Goal: Task Accomplishment & Management: Manage account settings

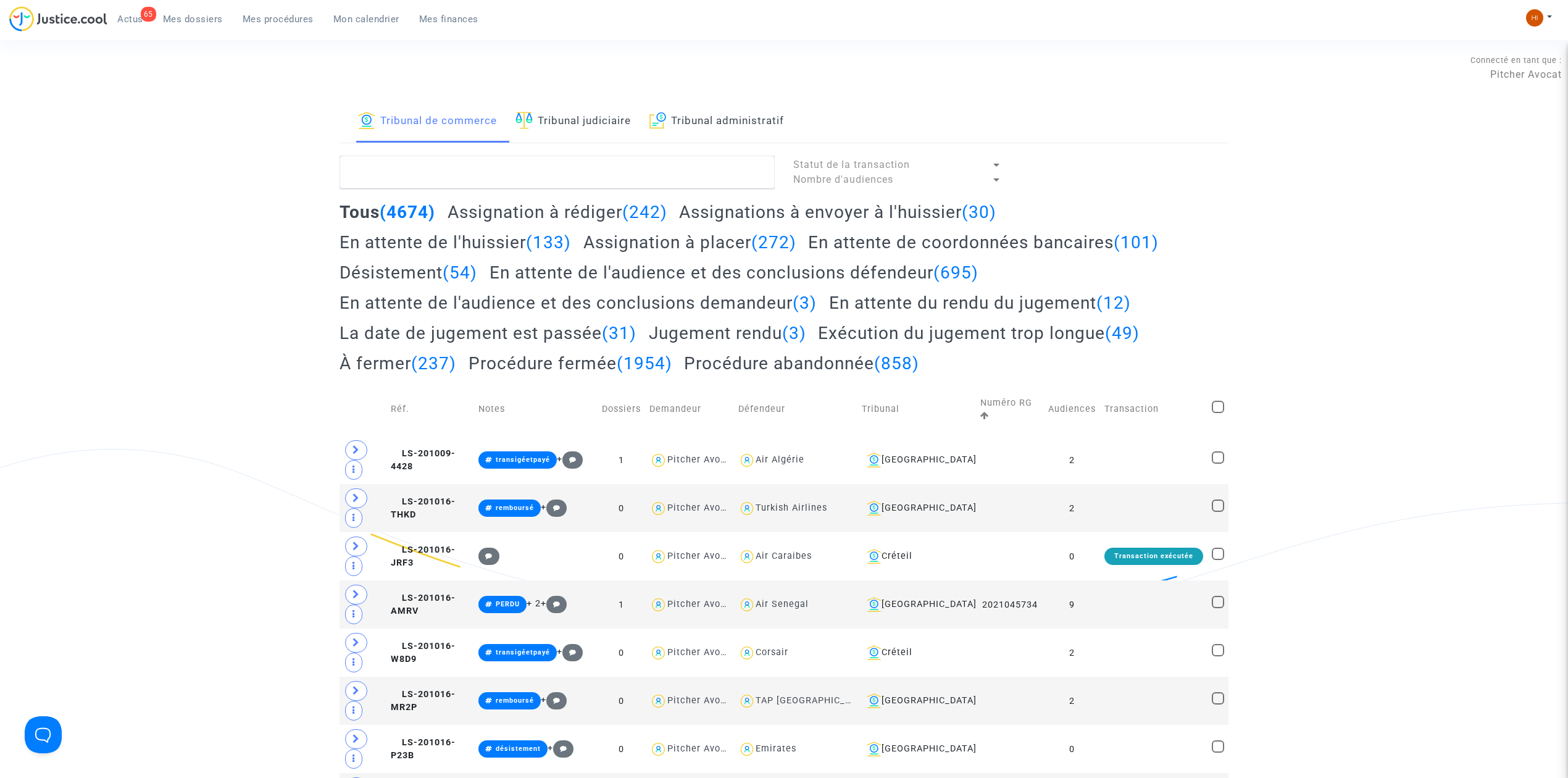
drag, startPoint x: 579, startPoint y: 122, endPoint x: 623, endPoint y: 110, distance: 45.6
click at [579, 122] on link "Tribunal judiciaire" at bounding box center [573, 122] width 116 height 42
click at [725, 102] on link "Tribunal administratif" at bounding box center [716, 122] width 135 height 42
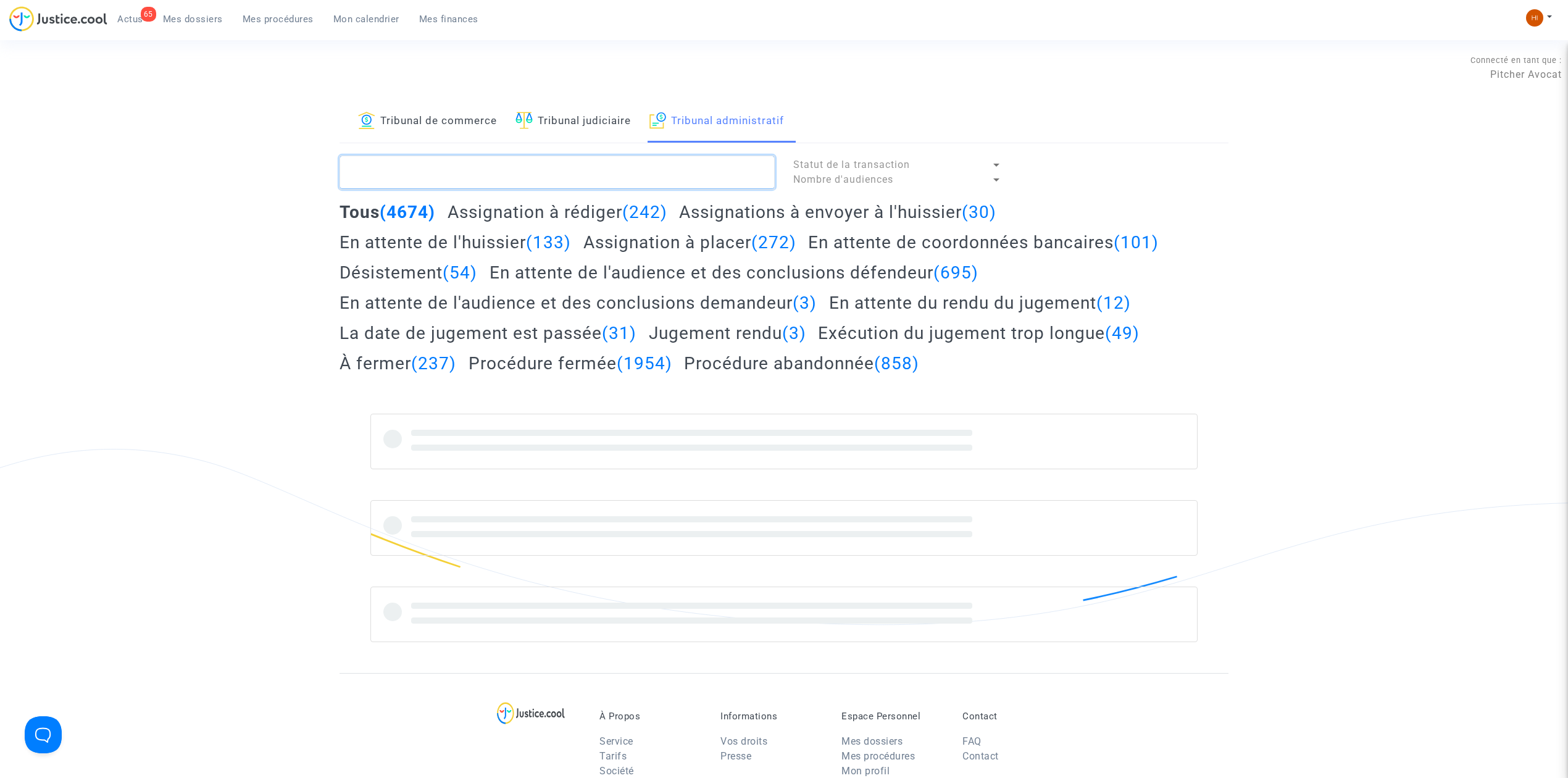
click at [676, 186] on textarea at bounding box center [557, 172] width 435 height 33
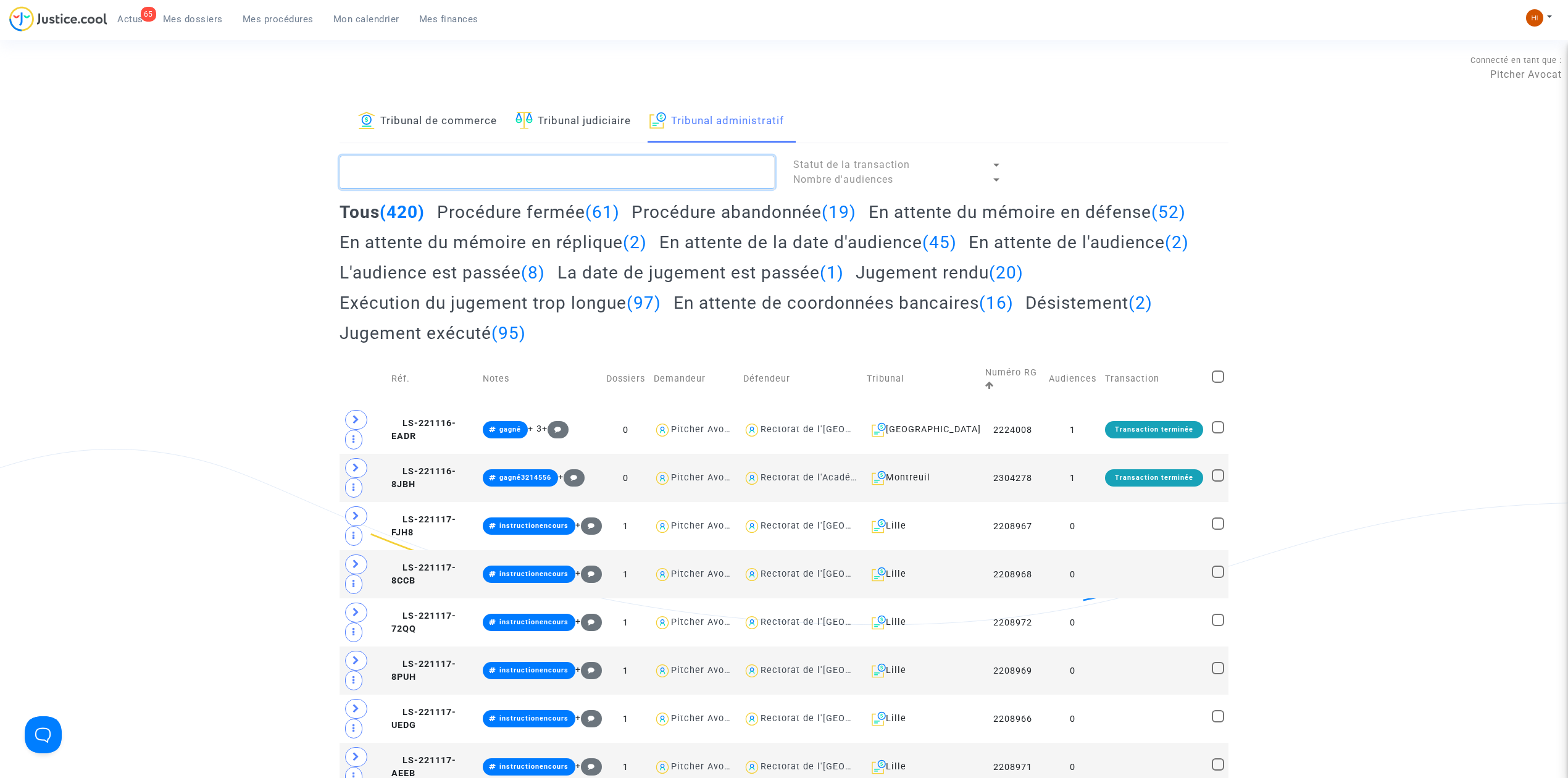
paste textarea "6CN7"
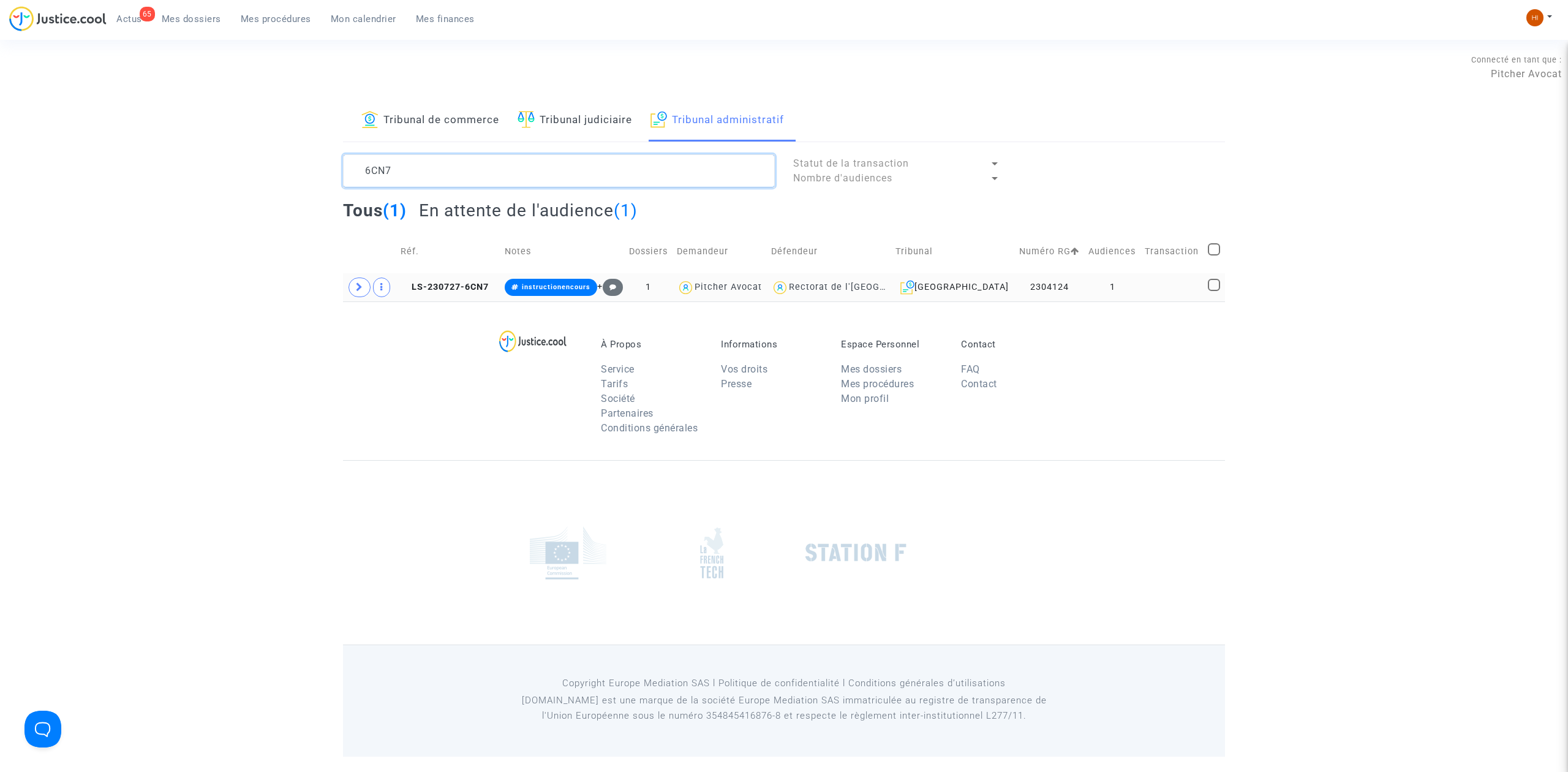
type textarea "6CN7"
click at [500, 282] on td "LS-230727-6CN7" at bounding box center [449, 287] width 104 height 28
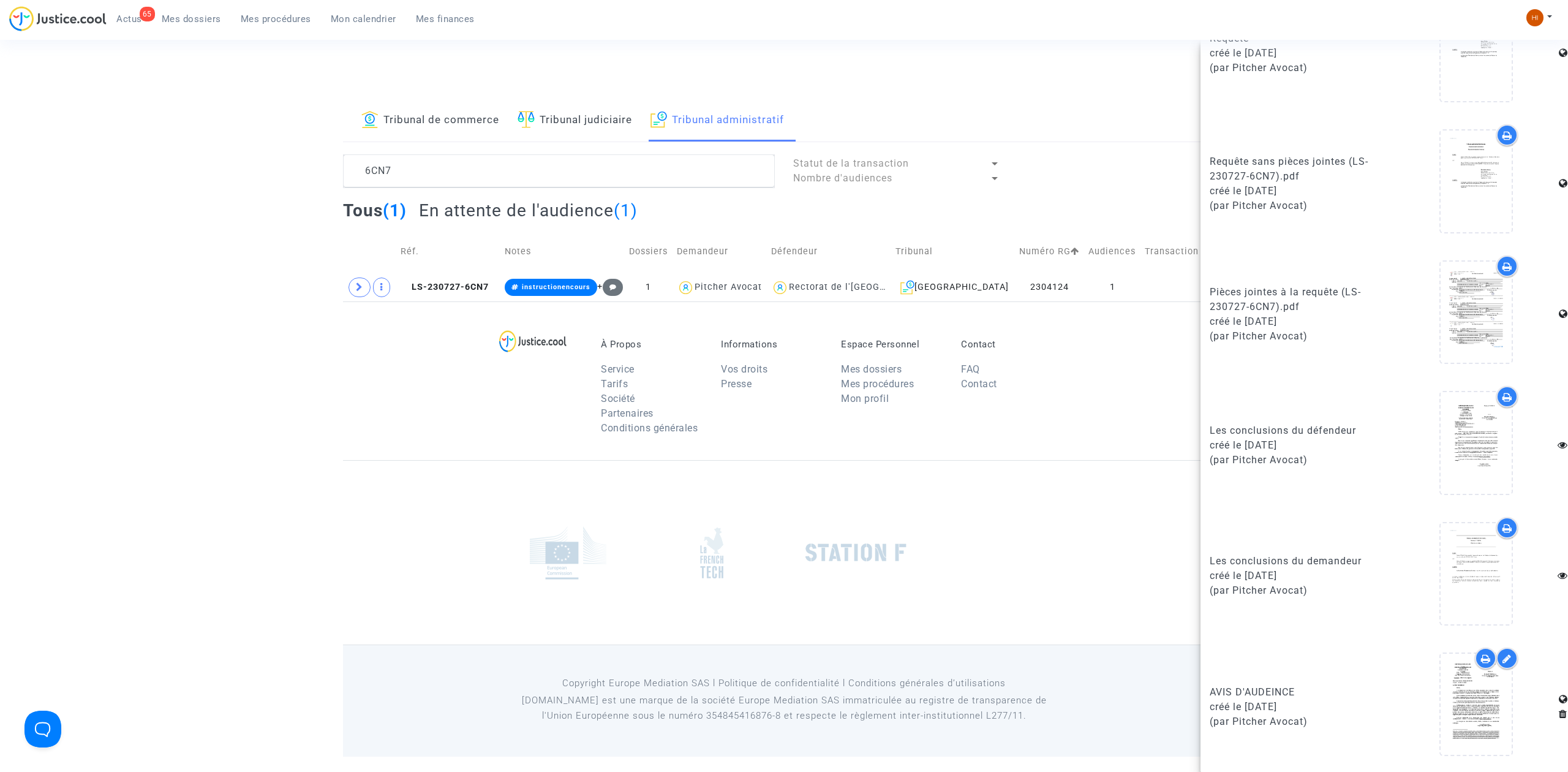
scroll to position [717, 0]
drag, startPoint x: 465, startPoint y: 160, endPoint x: 61, endPoint y: 162, distance: 404.0
click at [92, 162] on div "Tribunal de commerce Tribunal judiciaire Tribunal administratif 6CN7 Statut de …" at bounding box center [784, 201] width 1568 height 202
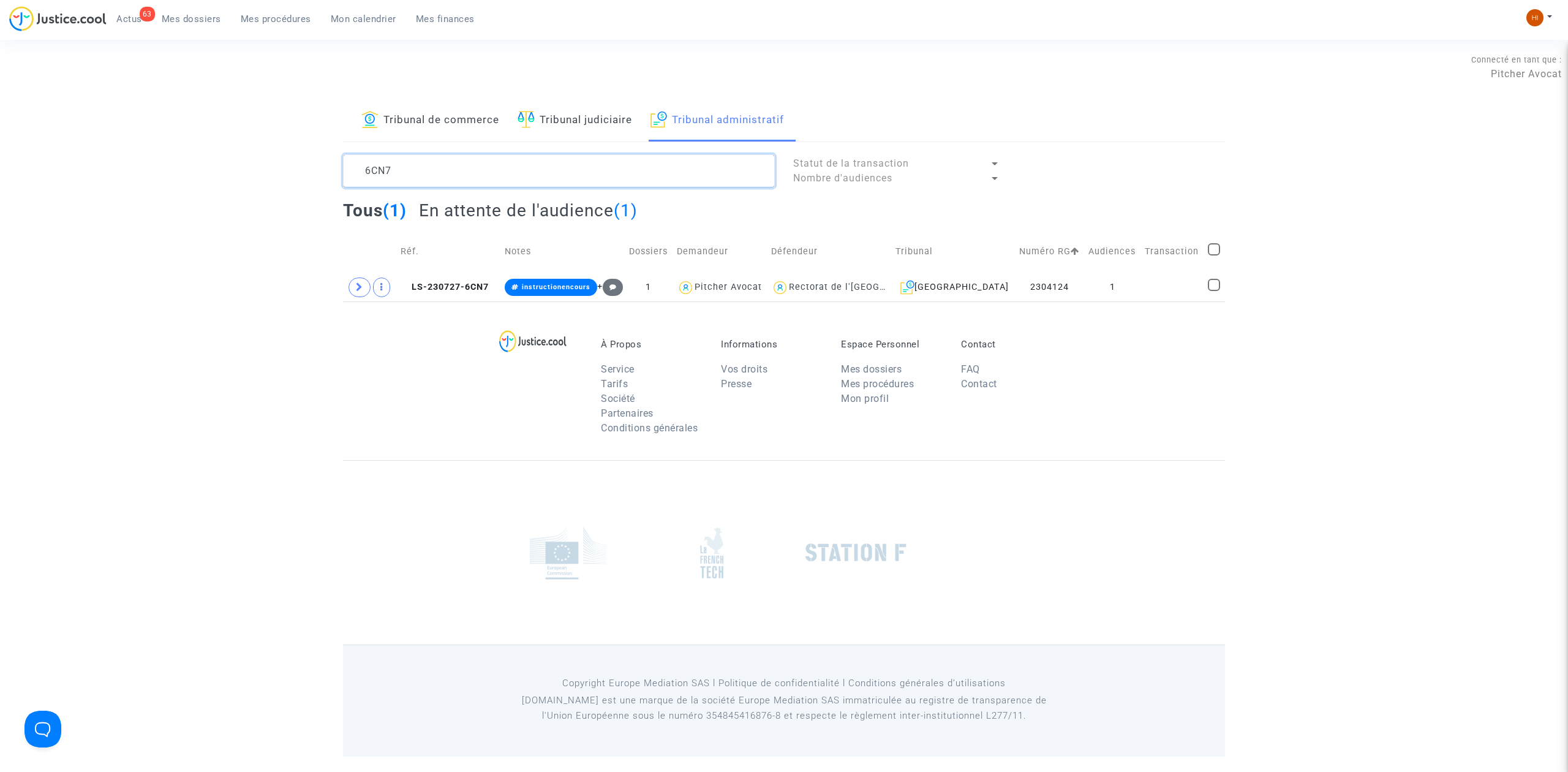
scroll to position [0, 0]
click at [578, 122] on link "Tribunal judiciaire" at bounding box center [575, 121] width 115 height 42
click at [552, 164] on textarea at bounding box center [559, 170] width 432 height 33
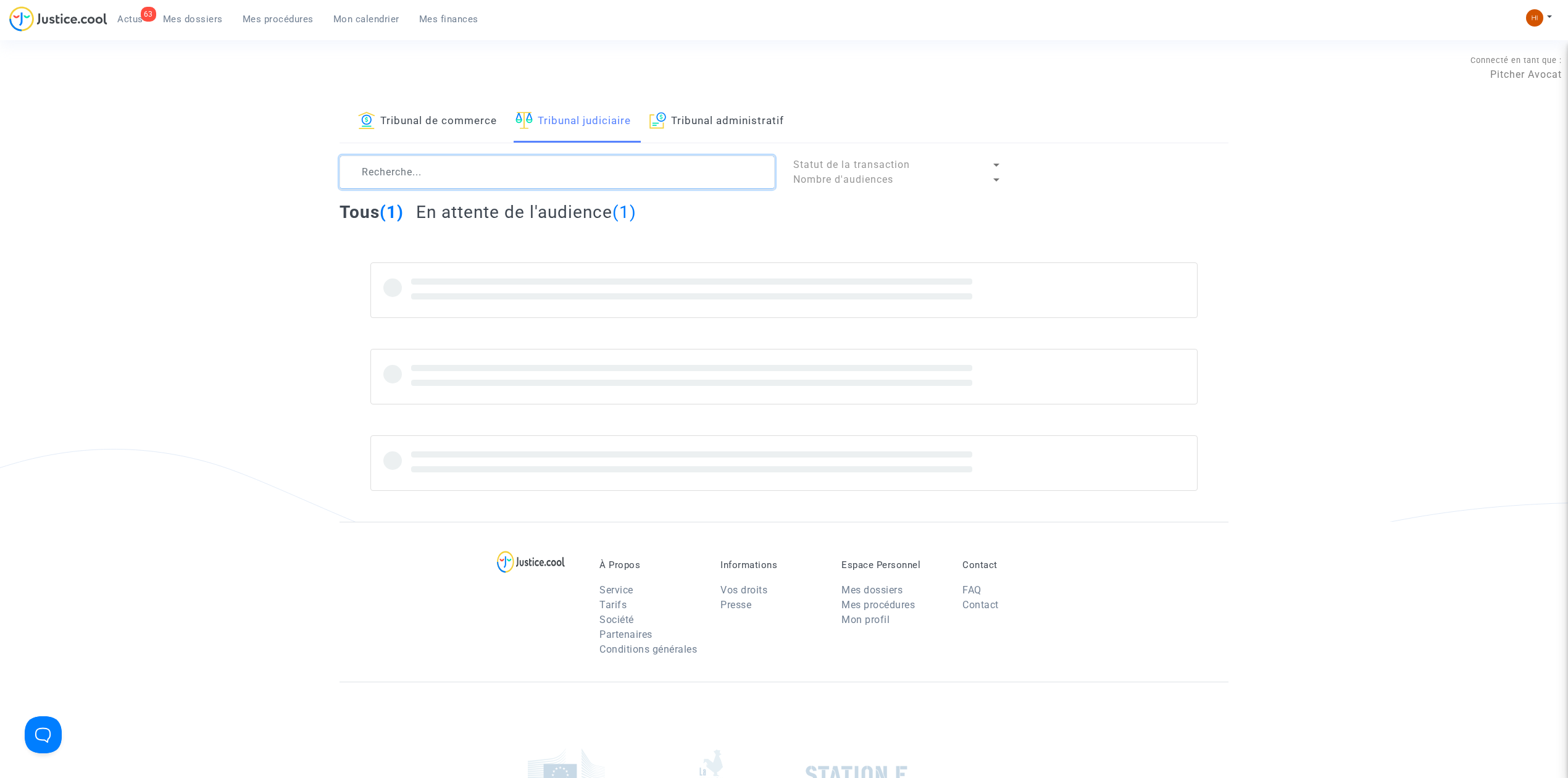
paste textarea "DURAND"
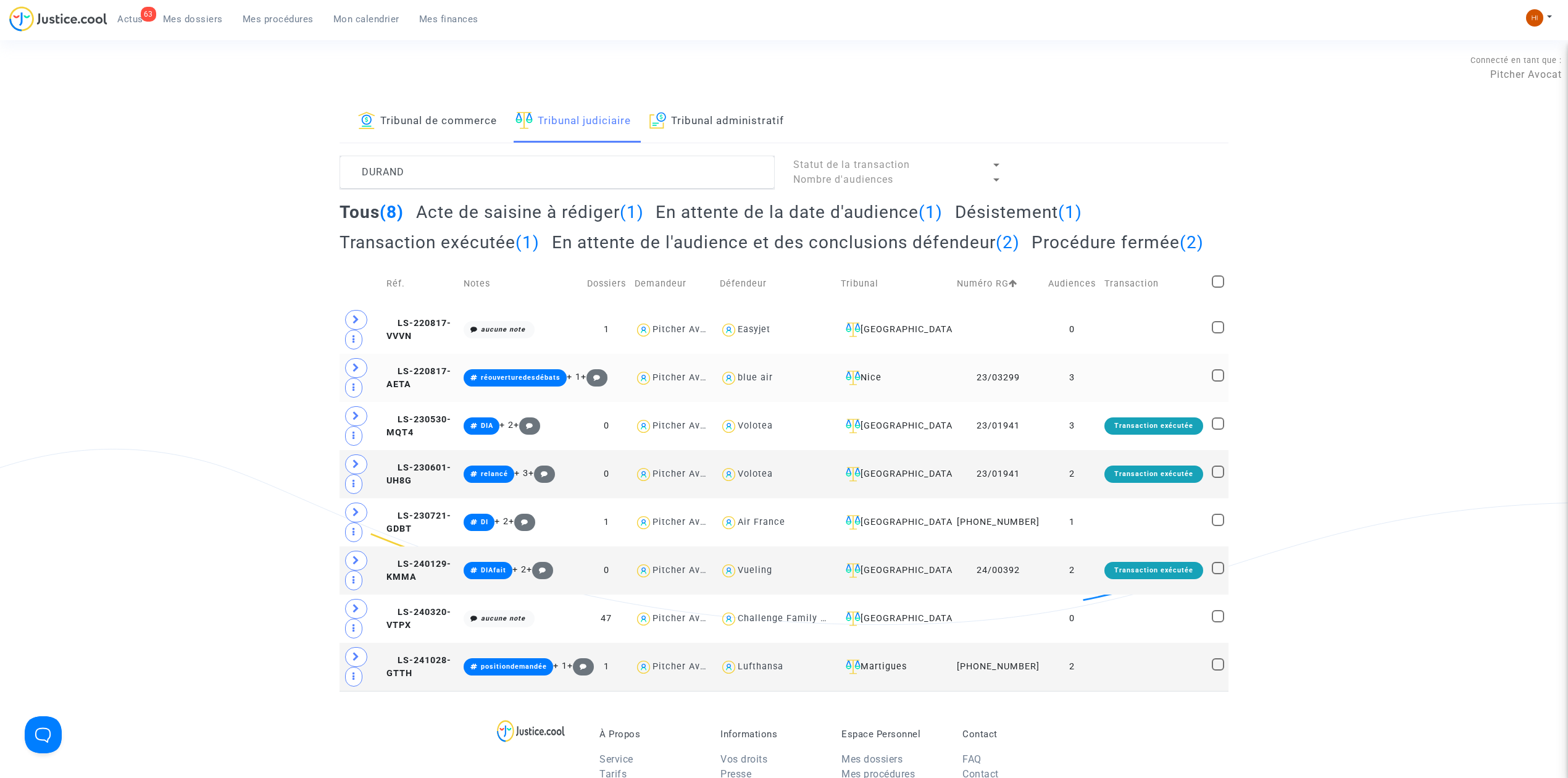
click at [773, 383] on div "blue air" at bounding box center [756, 377] width 35 height 11
type textarea "DURAND @"blue air""
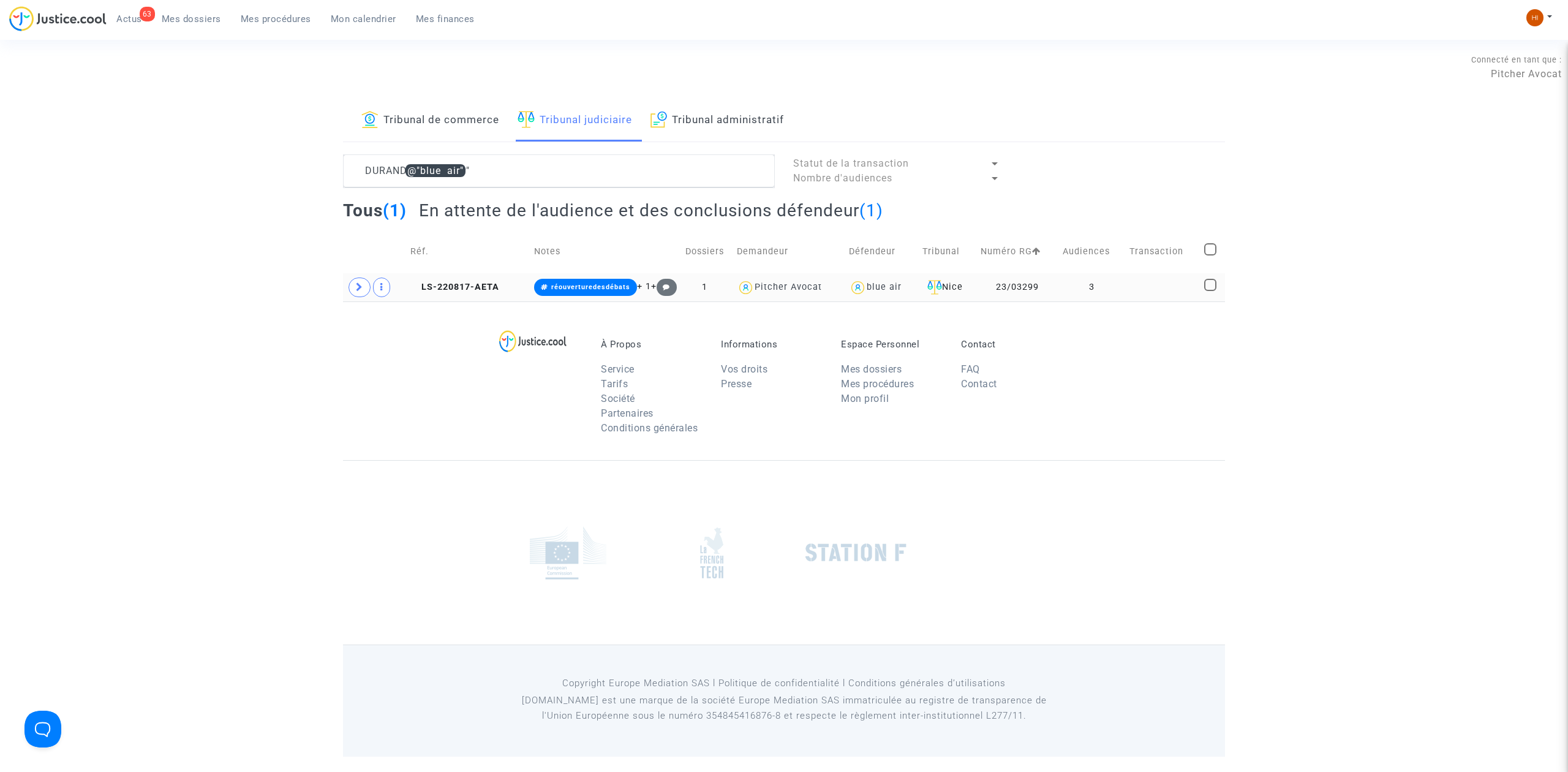
click at [466, 281] on td "LS-220817-AETA" at bounding box center [468, 287] width 124 height 28
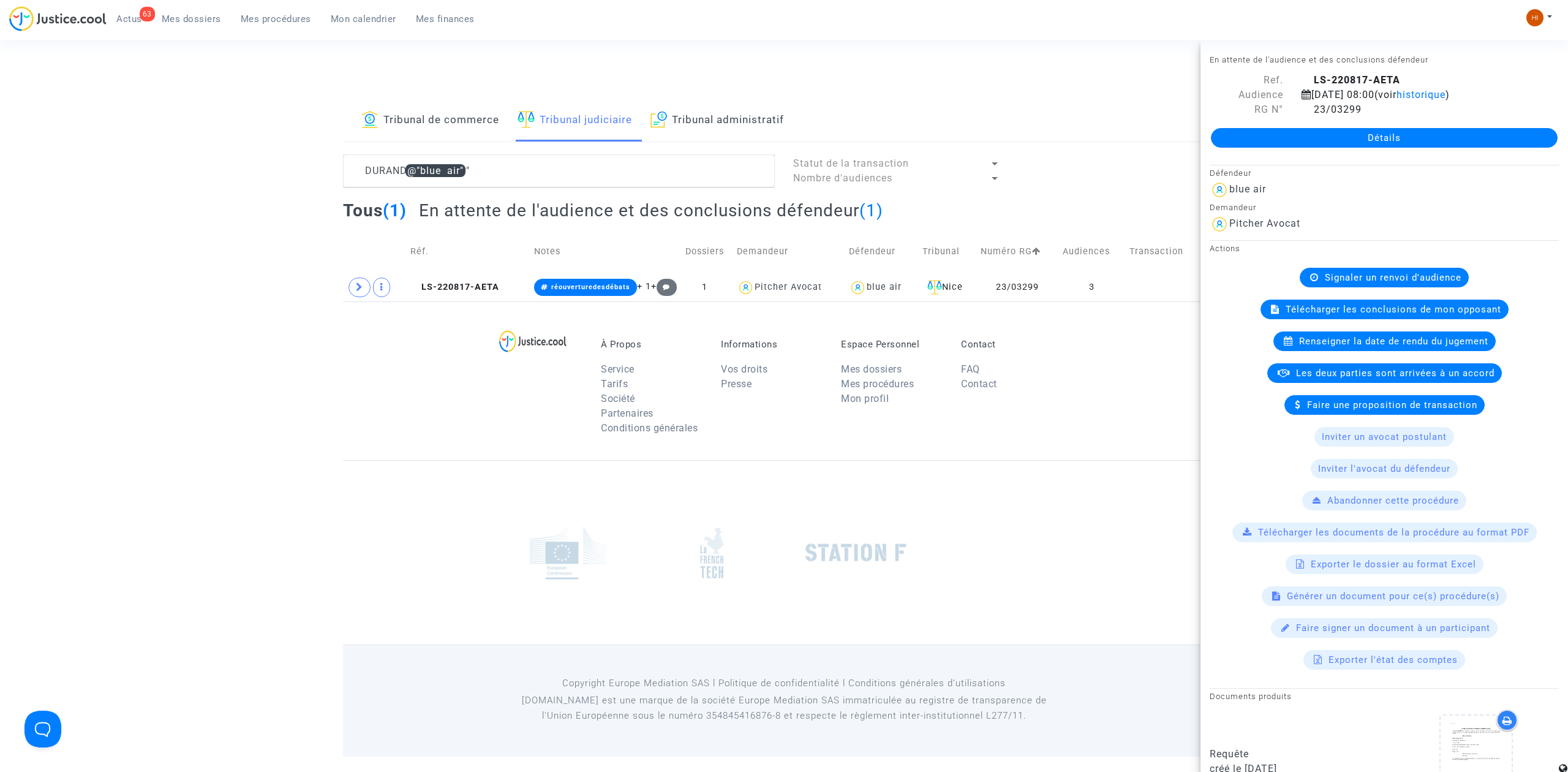
scroll to position [327, 0]
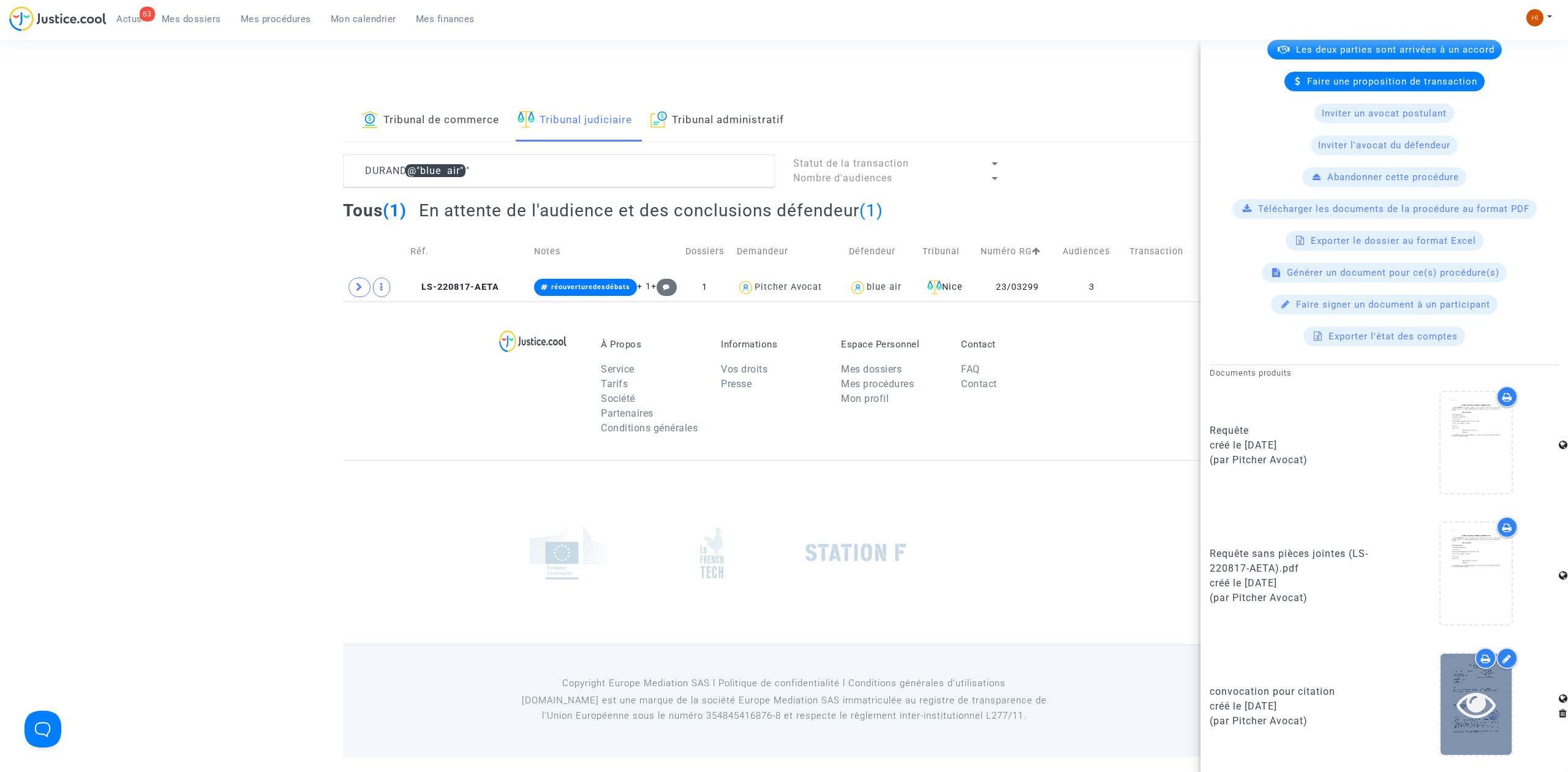
click at [1456, 722] on icon at bounding box center [1476, 703] width 40 height 39
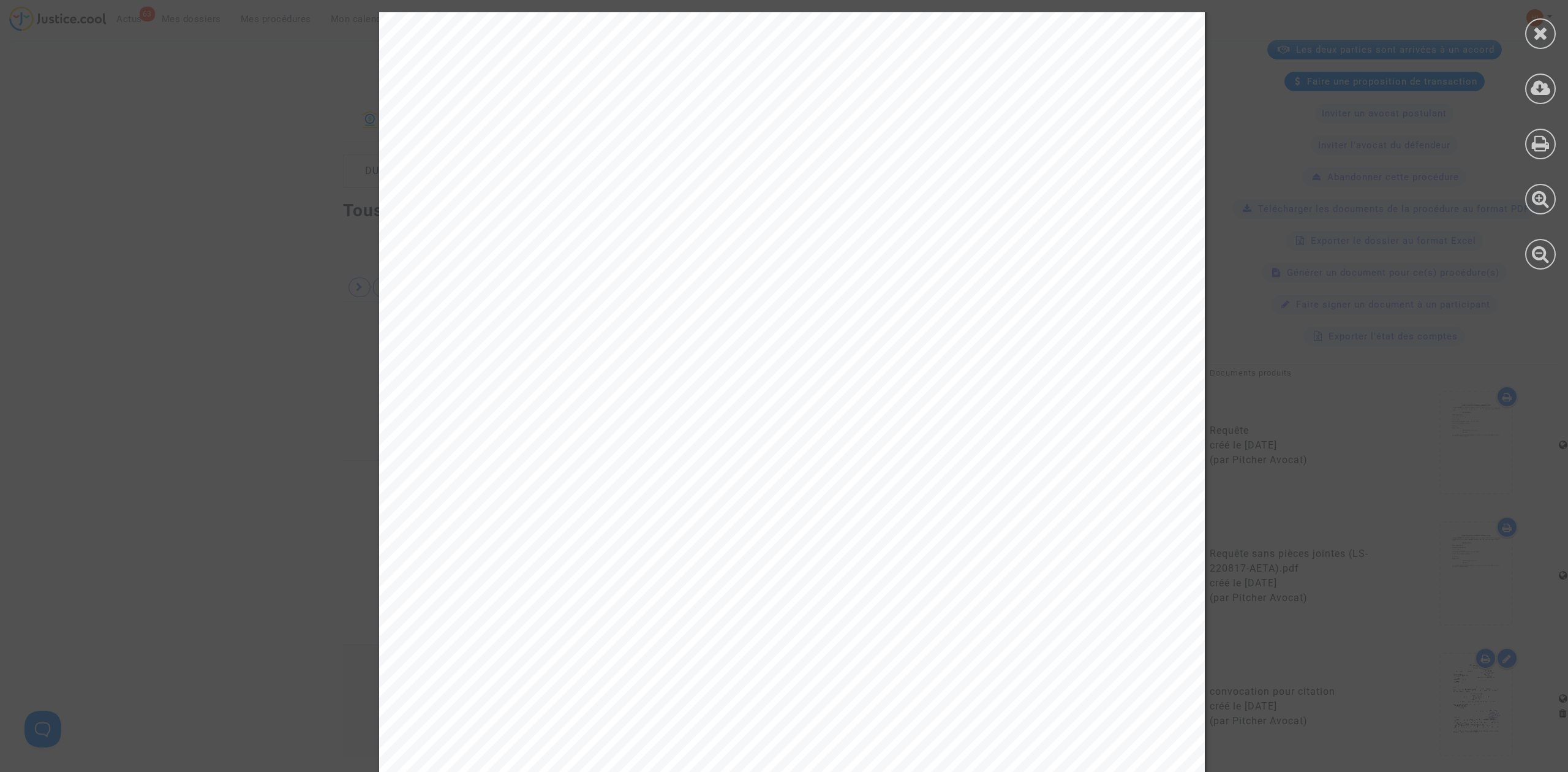
scroll to position [20, 0]
click at [1524, 42] on div at bounding box center [1540, 141] width 55 height 282
click at [1544, 37] on icon at bounding box center [1540, 33] width 15 height 18
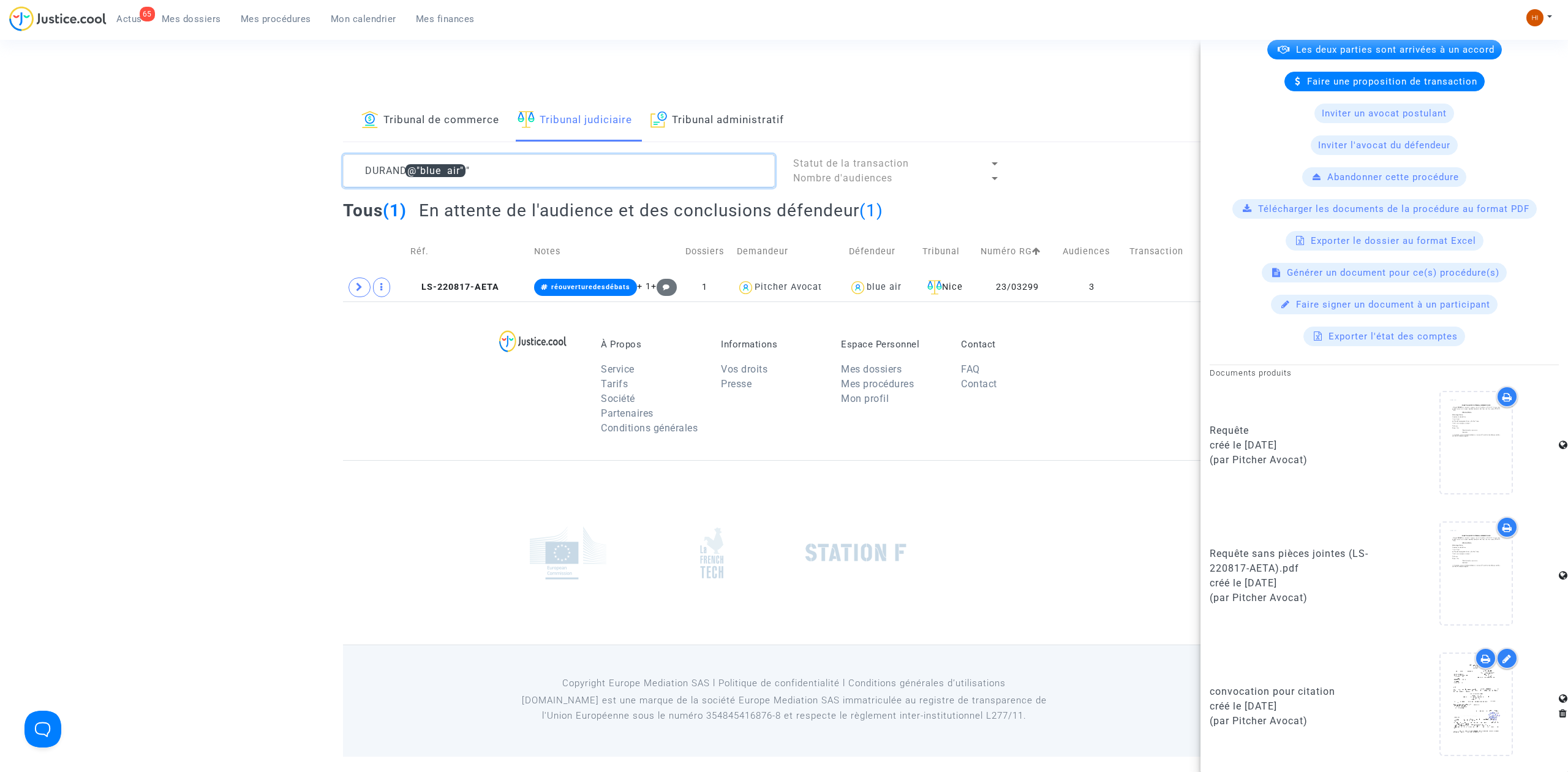
click at [491, 165] on textarea at bounding box center [559, 170] width 432 height 33
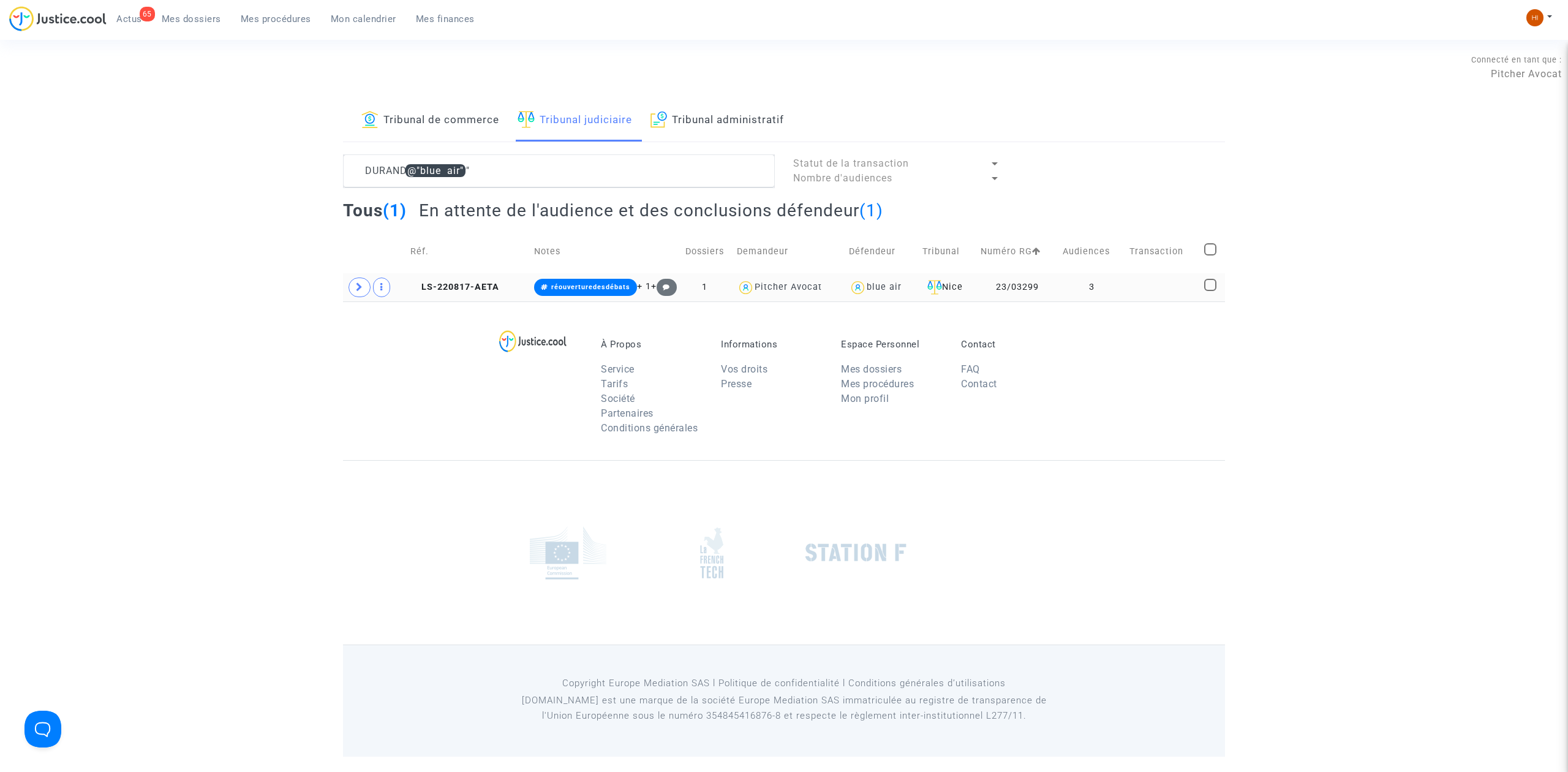
click at [474, 282] on copy "LS-220817-AETA" at bounding box center [455, 287] width 89 height 11
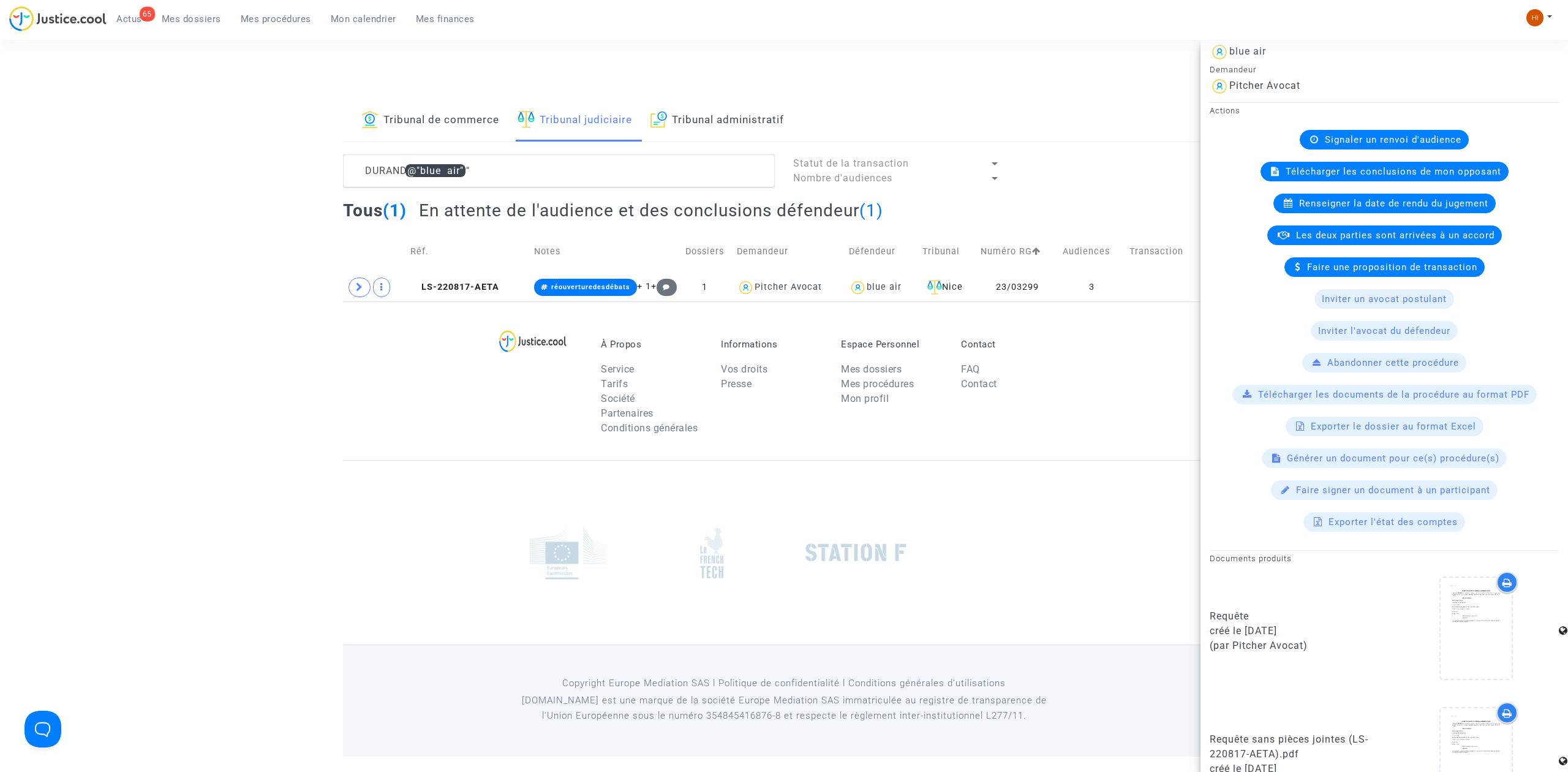
scroll to position [327, 0]
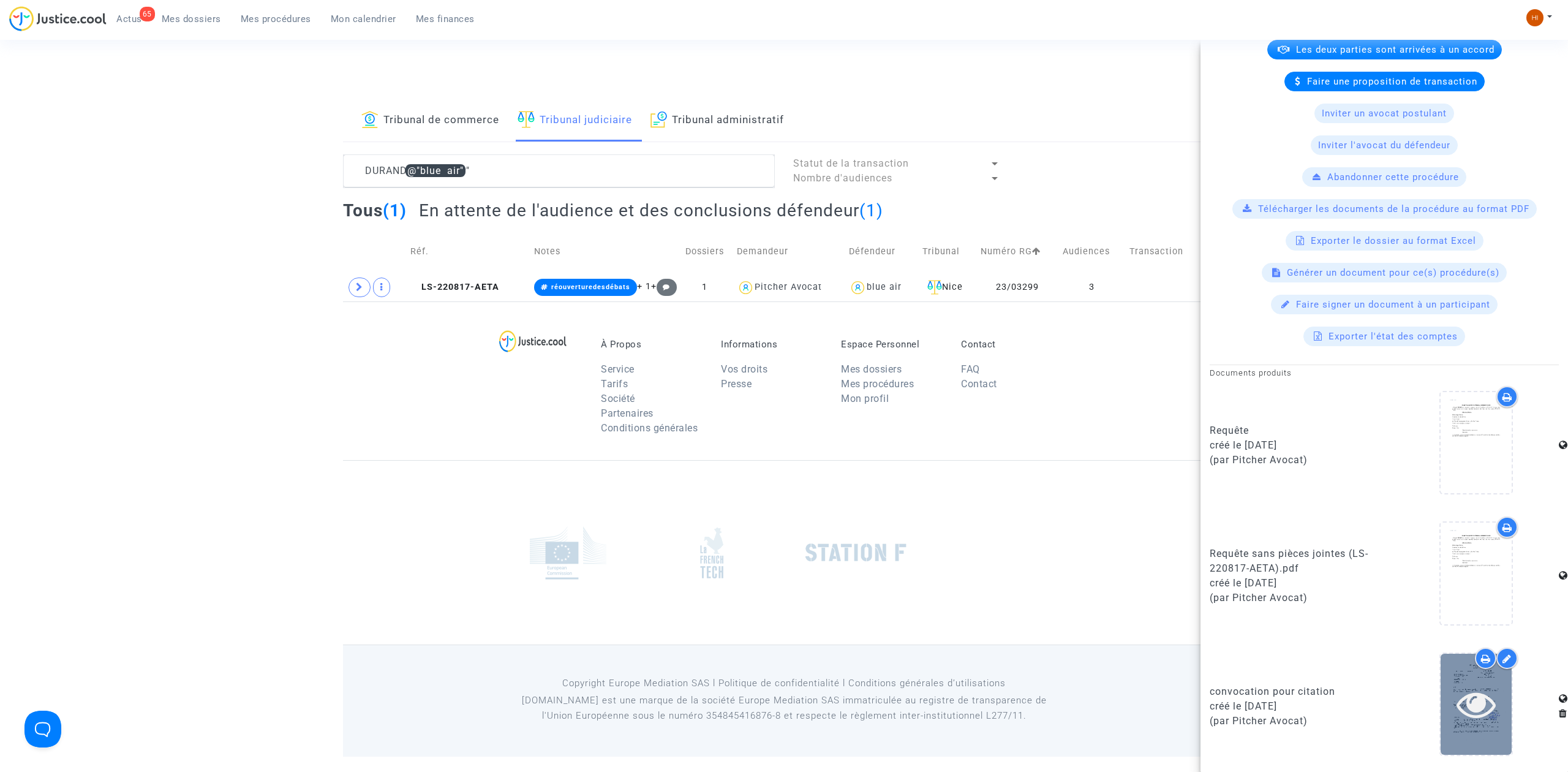
click at [1468, 704] on icon at bounding box center [1476, 703] width 40 height 39
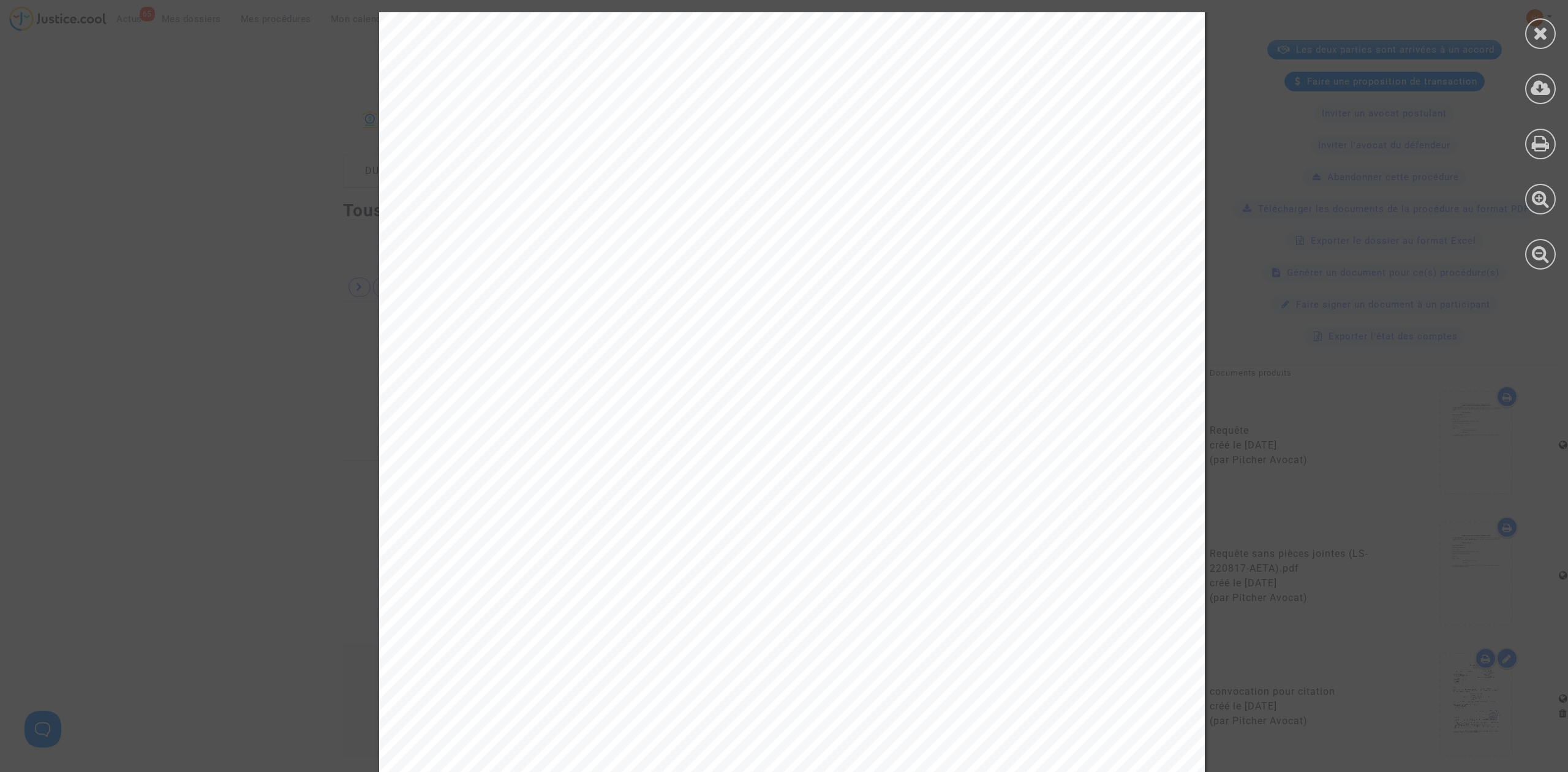
scroll to position [427, 0]
click at [1549, 25] on div at bounding box center [1540, 34] width 31 height 31
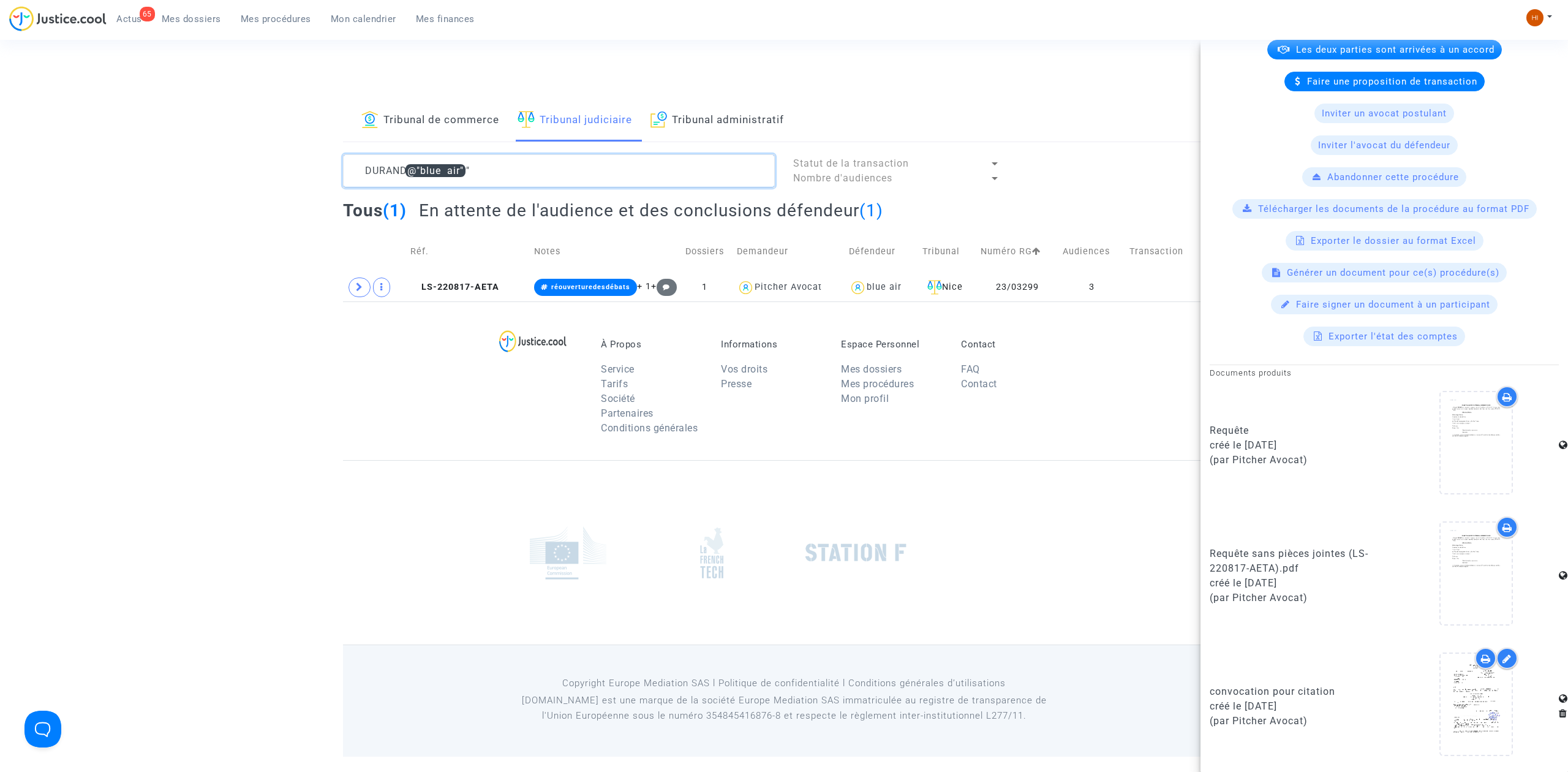
click at [517, 175] on textarea at bounding box center [559, 170] width 432 height 33
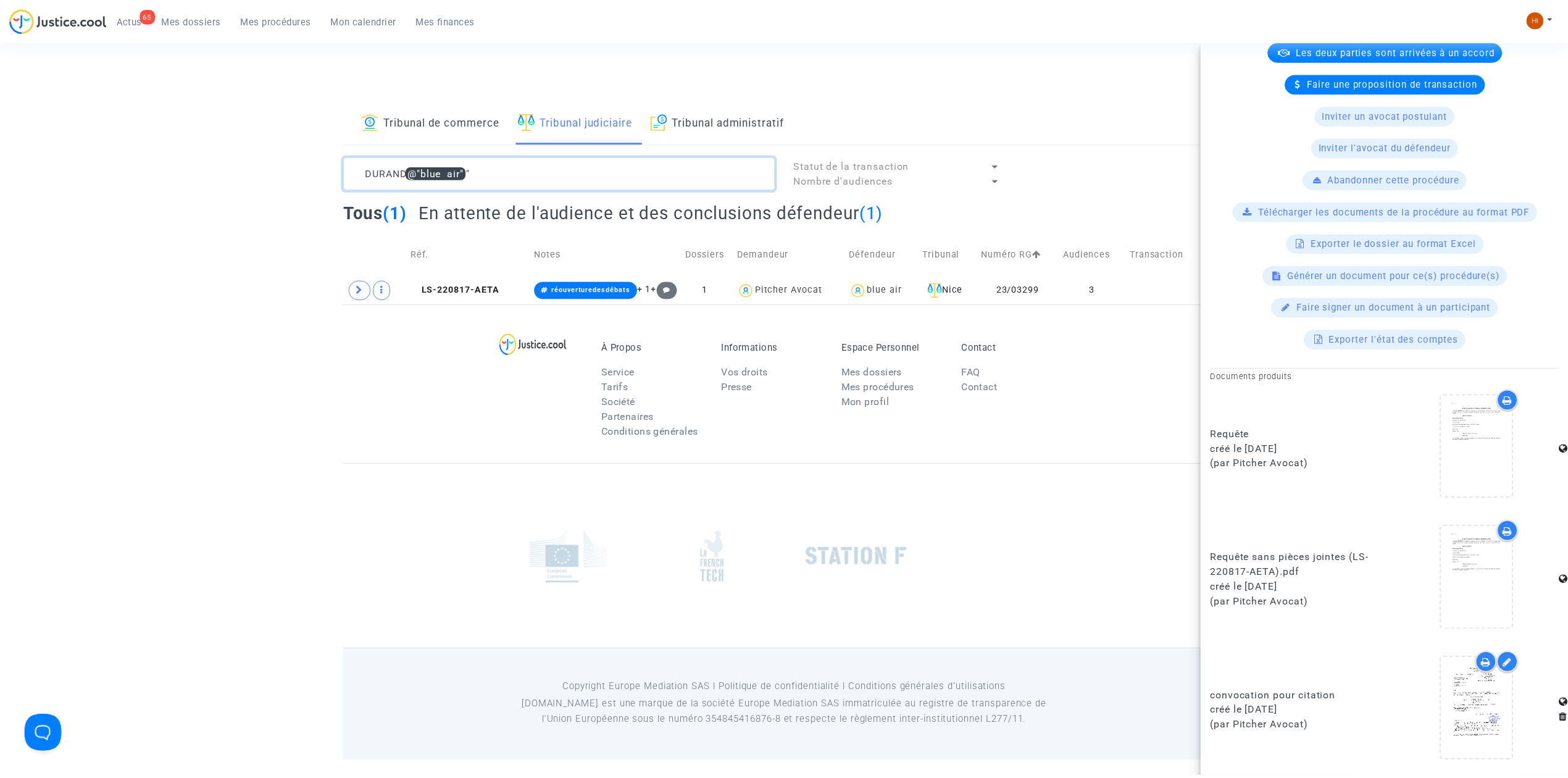
scroll to position [0, 0]
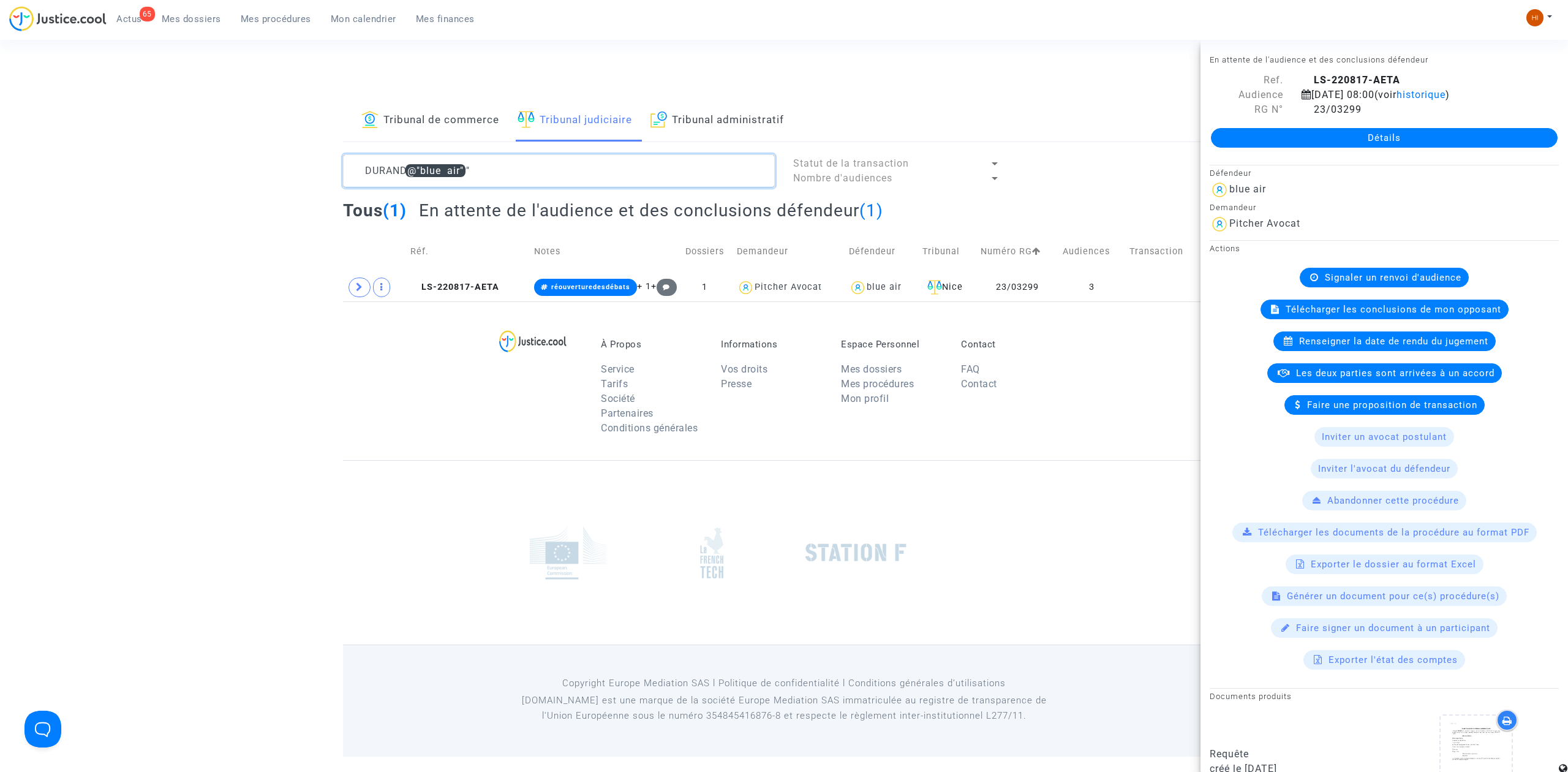
click at [517, 175] on textarea at bounding box center [559, 170] width 432 height 33
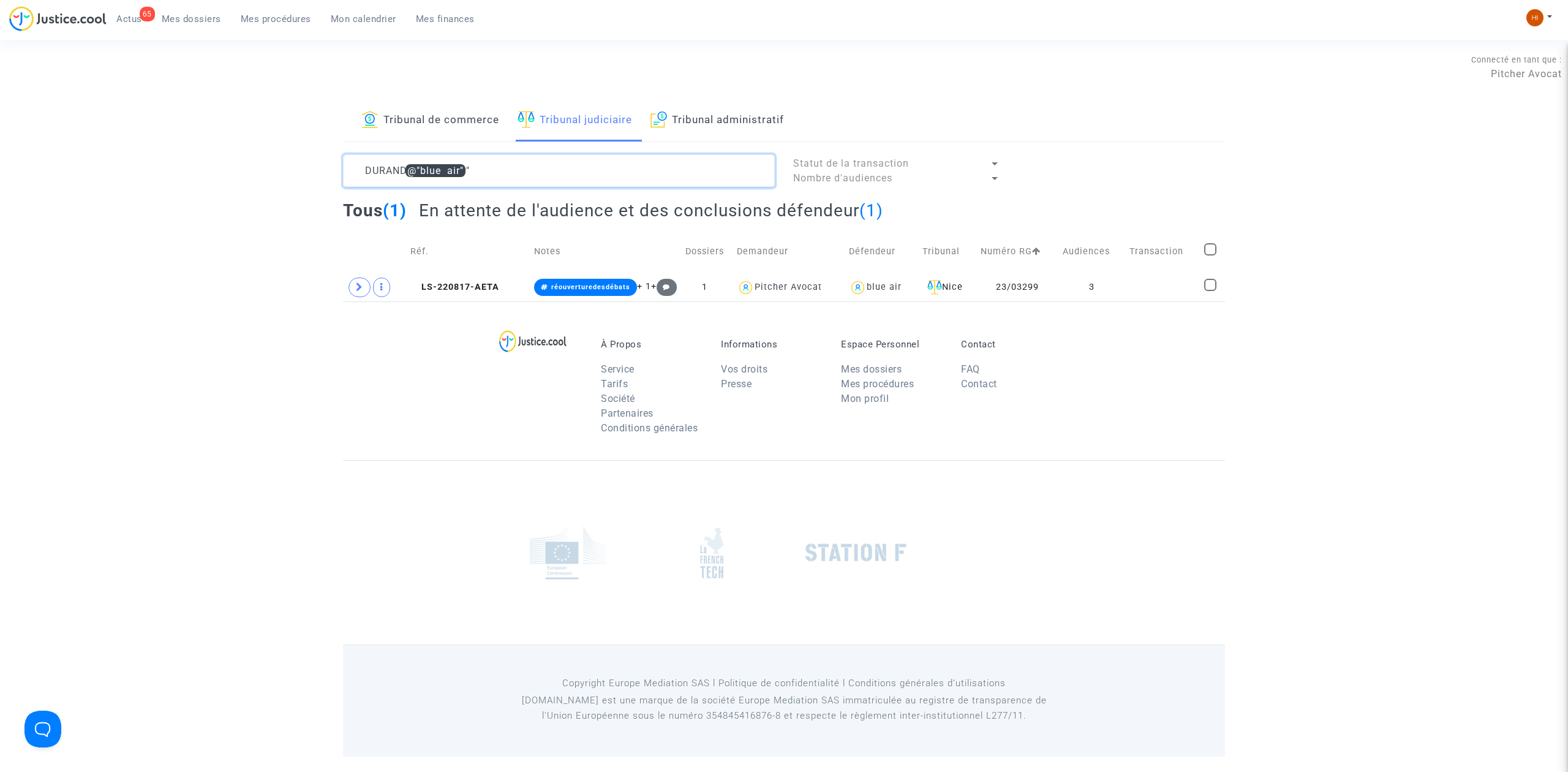
click at [517, 175] on textarea at bounding box center [559, 170] width 432 height 33
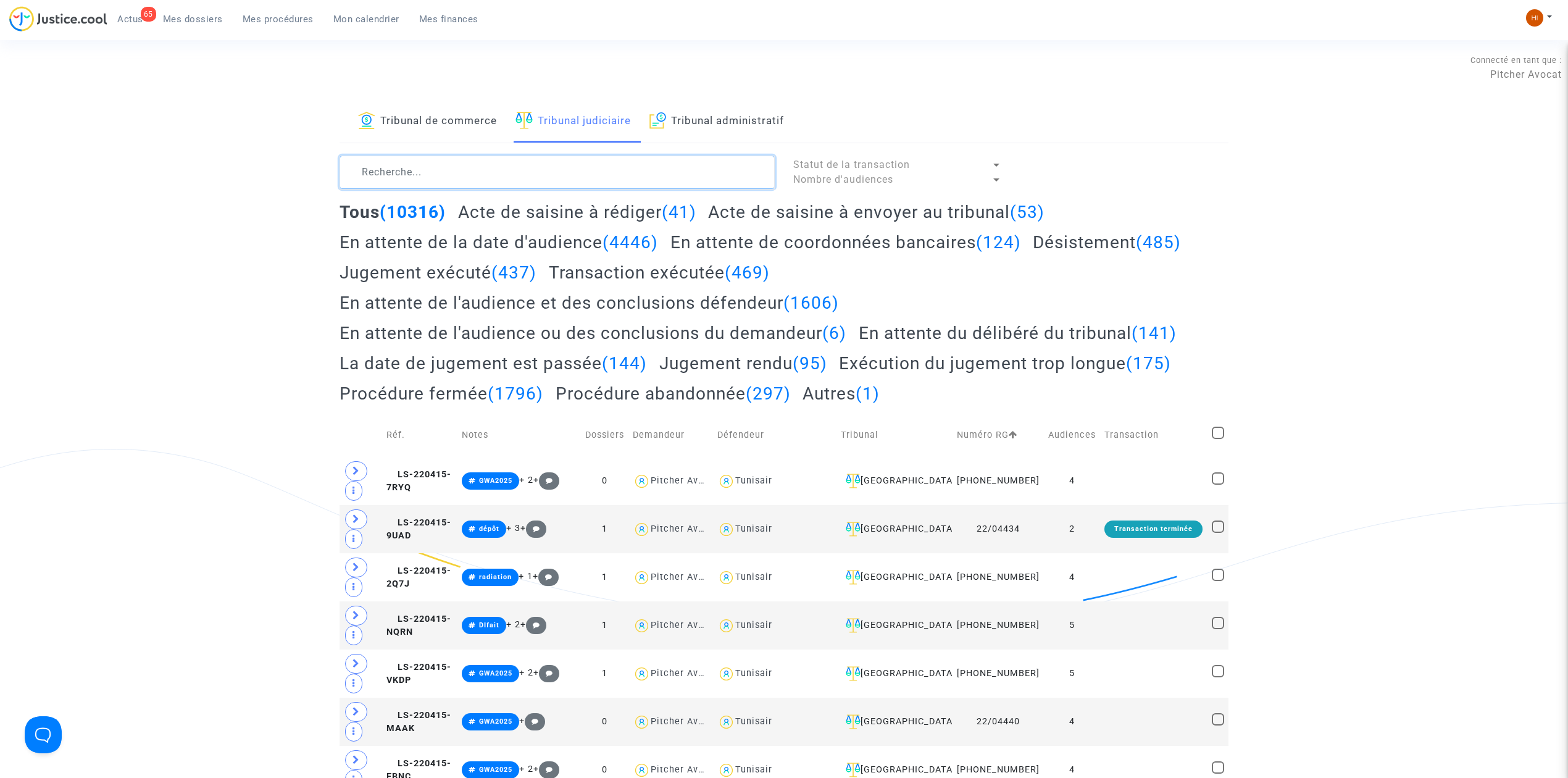
click at [522, 189] on textarea at bounding box center [557, 172] width 435 height 33
paste textarea "[PERSON_NAME]"
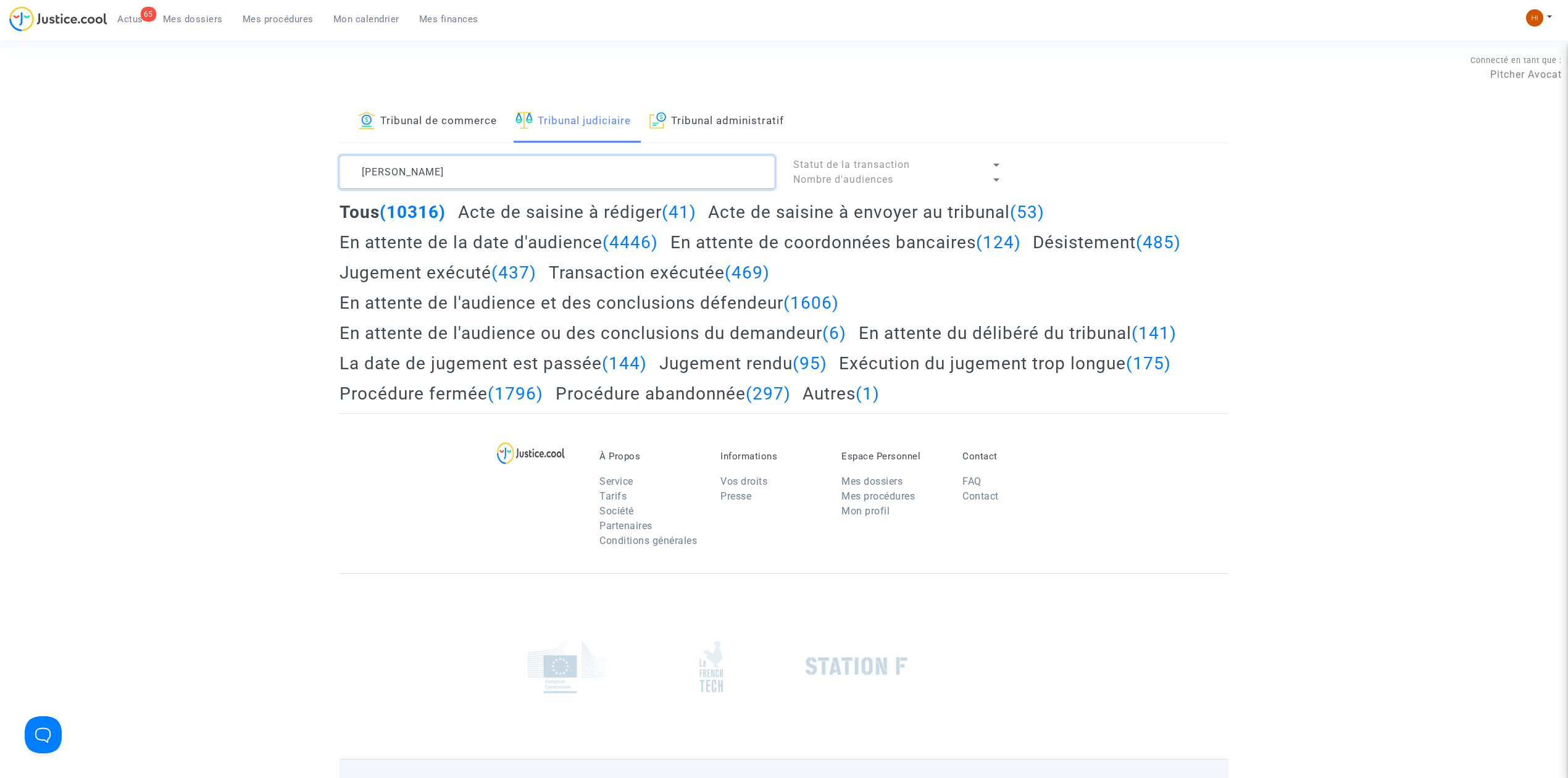
type textarea "[PERSON_NAME]"
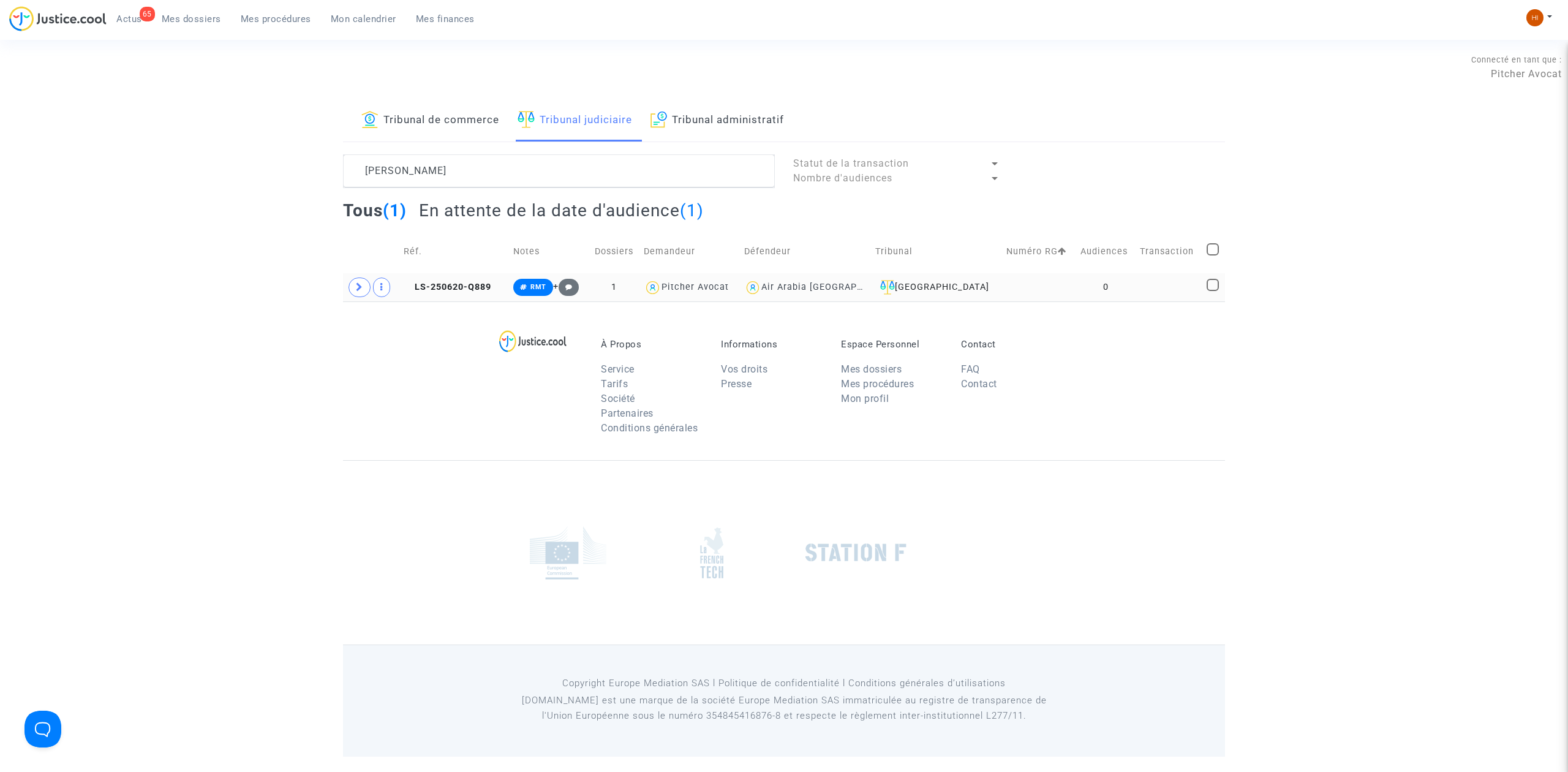
click at [1155, 288] on td at bounding box center [1168, 287] width 66 height 28
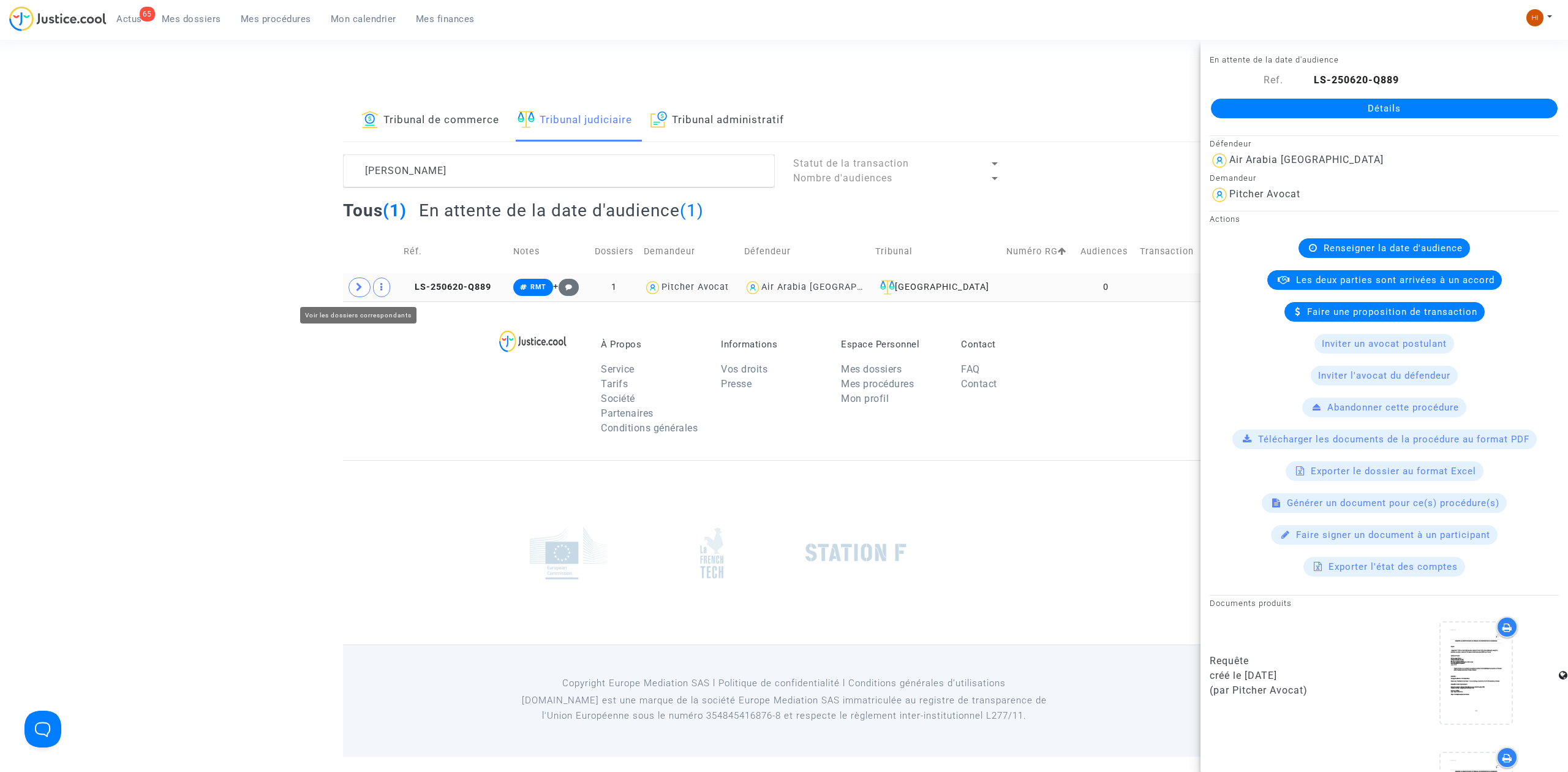
click at [359, 287] on icon at bounding box center [360, 287] width 8 height 9
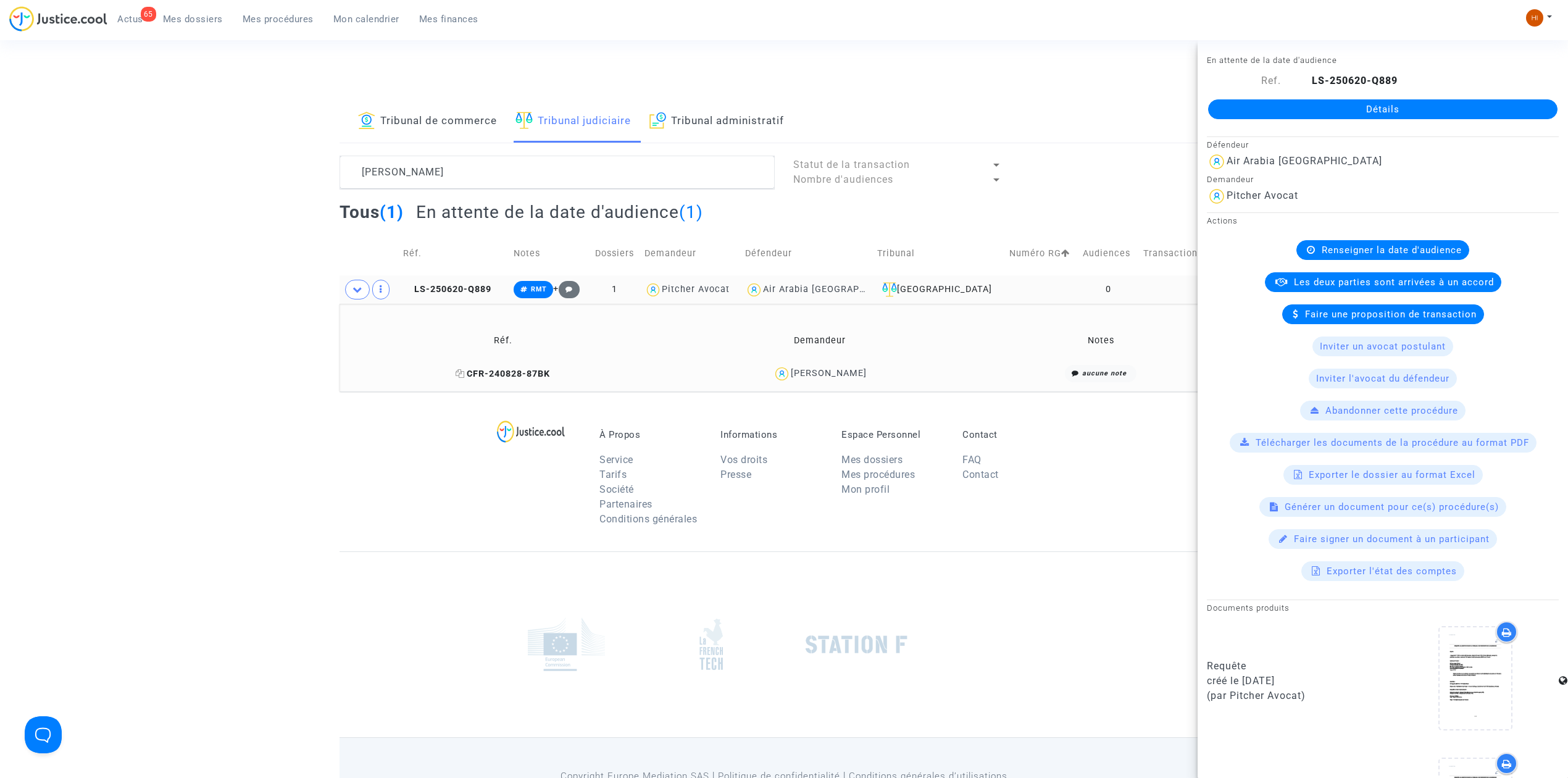
click at [456, 374] on icon at bounding box center [461, 373] width 9 height 8
click at [1248, 106] on link "Détails" at bounding box center [1383, 109] width 350 height 20
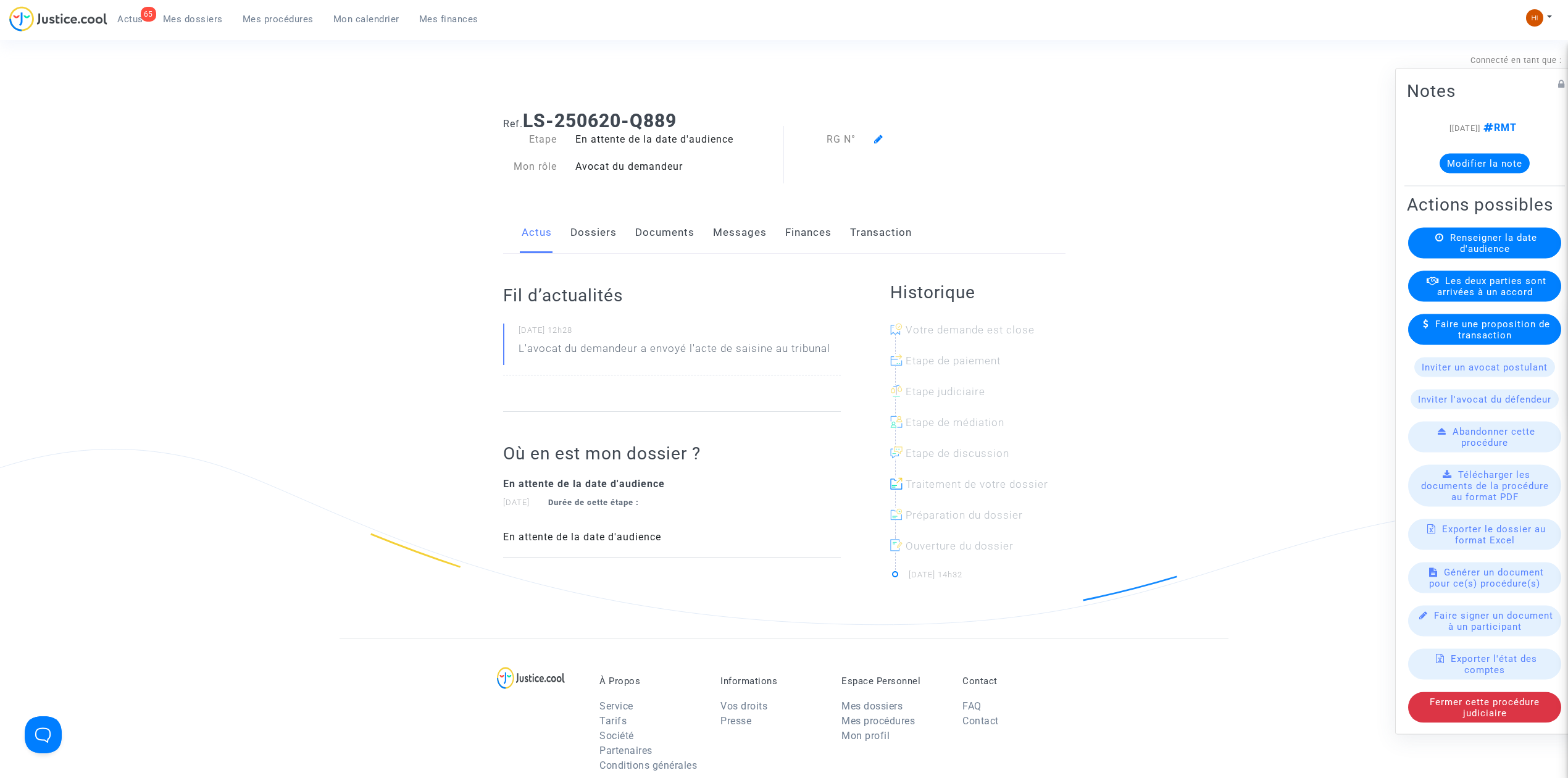
click at [1457, 254] on span "Renseigner la date d'audience" at bounding box center [1493, 243] width 87 height 22
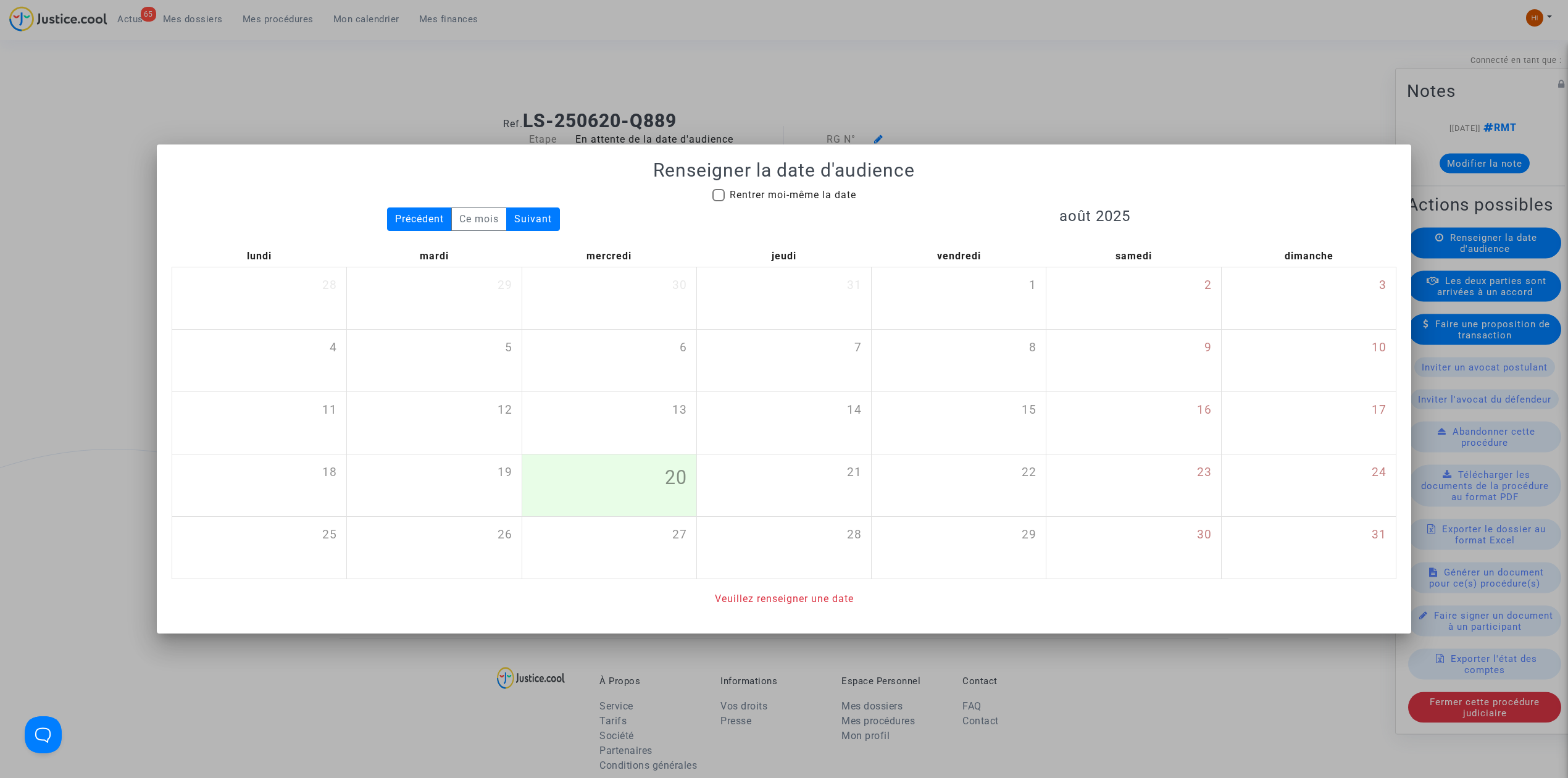
click at [749, 190] on span "Rentrer moi-même la date" at bounding box center [792, 194] width 126 height 12
click at [719, 201] on input "Rentrer moi-même la date" at bounding box center [718, 201] width 1 height 1
checkbox input "true"
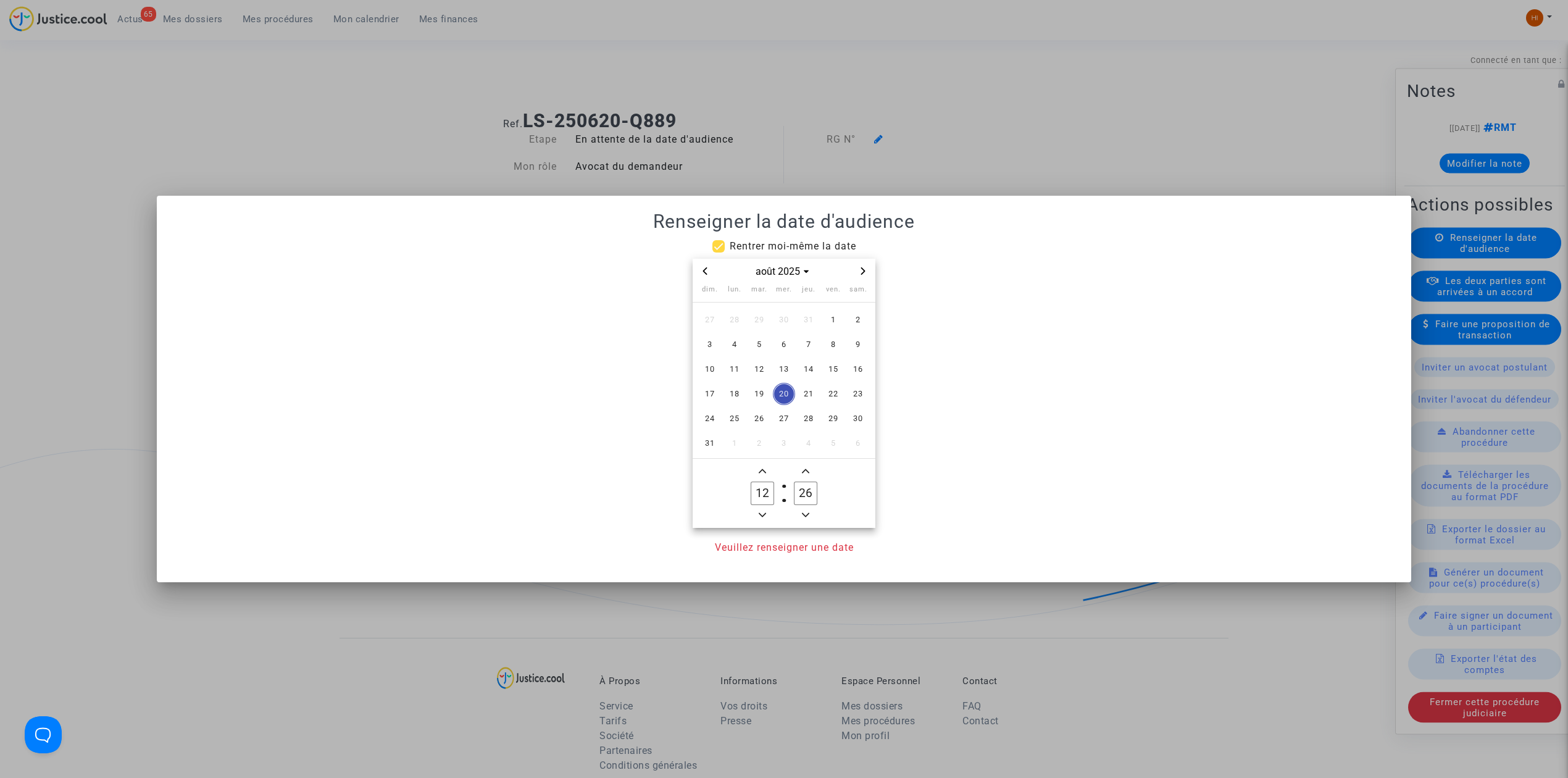
click at [863, 270] on icon "Next month" at bounding box center [863, 271] width 5 height 8
click at [863, 270] on icon "Next month" at bounding box center [863, 271] width 8 height 8
click at [862, 270] on icon "Next month" at bounding box center [863, 271] width 8 height 8
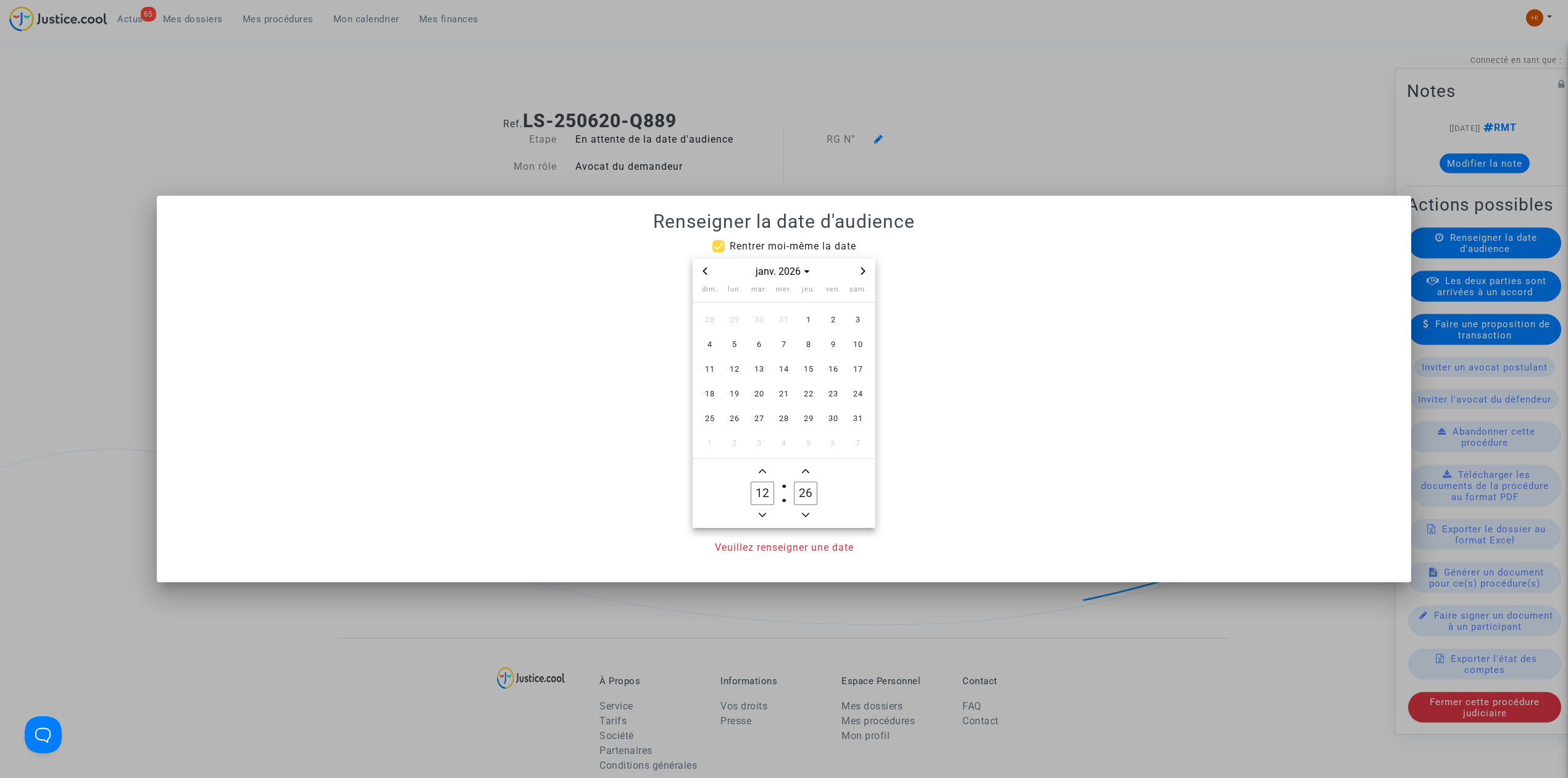
click at [860, 270] on icon "Next month" at bounding box center [863, 271] width 8 height 8
click at [764, 319] on span "3" at bounding box center [759, 320] width 22 height 22
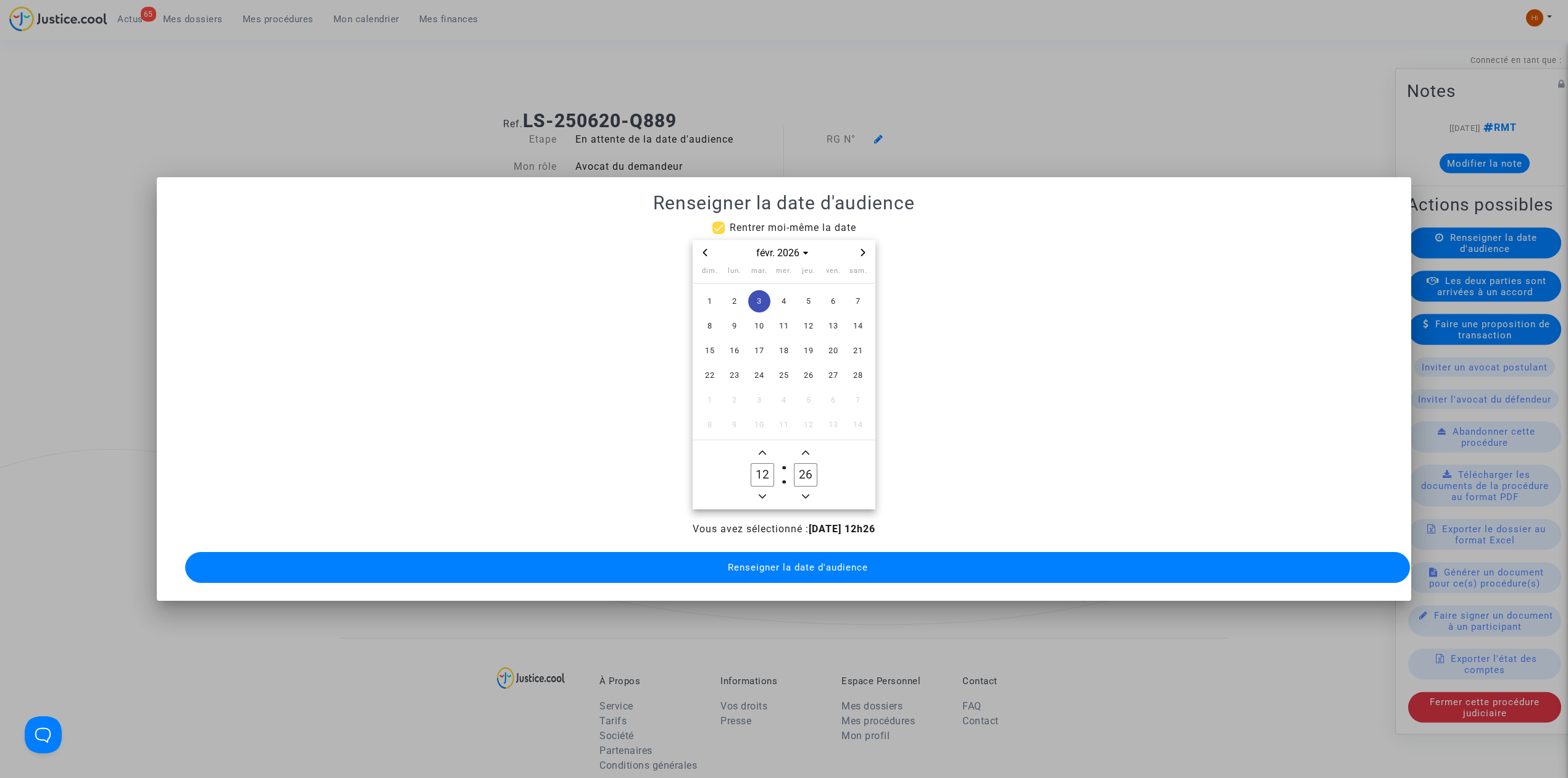
click at [762, 494] on span "Minus a hour" at bounding box center [762, 496] width 15 height 15
type input "09"
click at [788, 465] on label "26 Minute" at bounding box center [806, 475] width 43 height 25
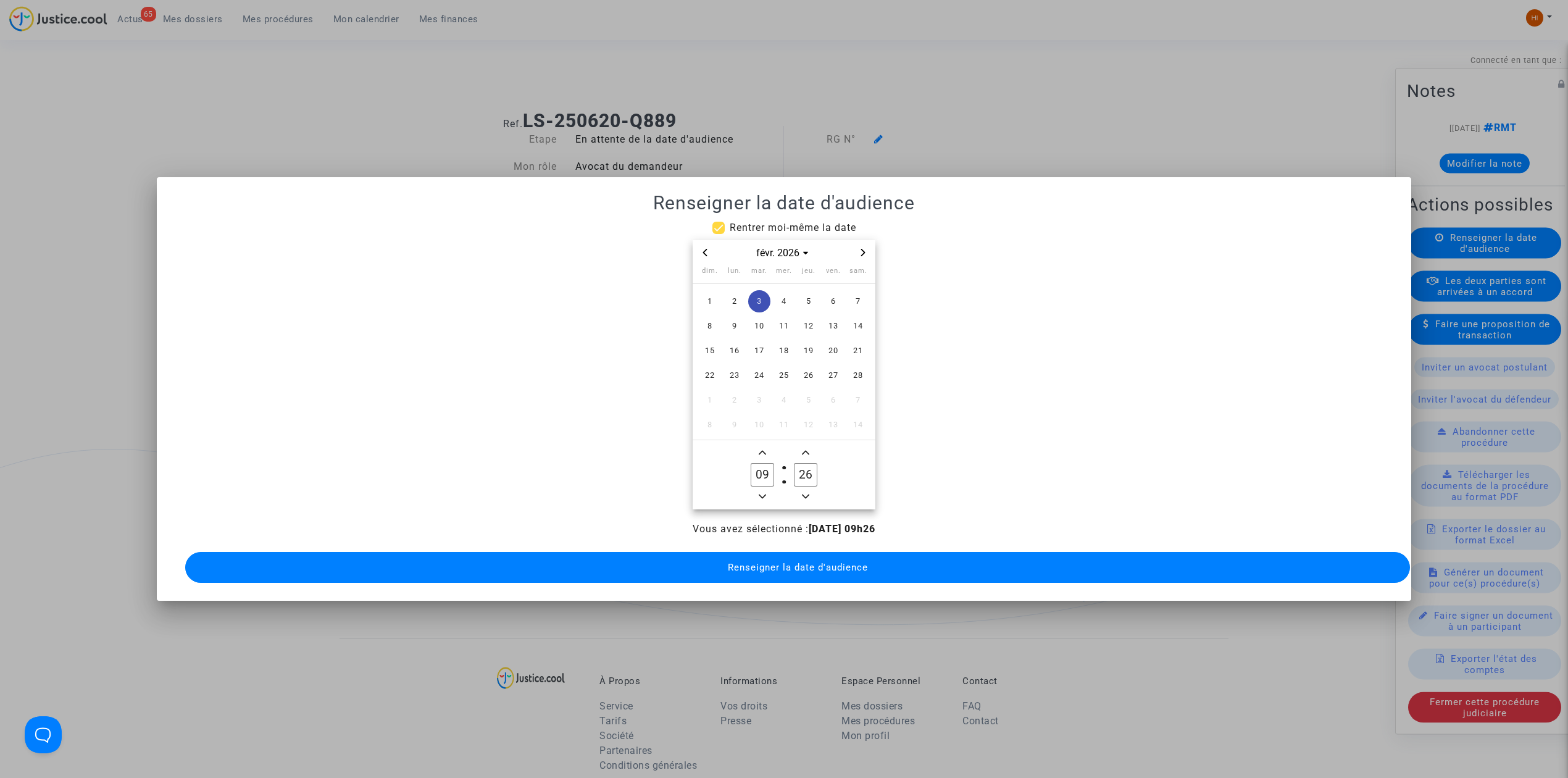
click at [794, 465] on input "26" at bounding box center [806, 475] width 23 height 23
click at [809, 469] on input "26" at bounding box center [806, 475] width 23 height 23
type input "00"
drag, startPoint x: 819, startPoint y: 559, endPoint x: 686, endPoint y: 381, distance: 222.2
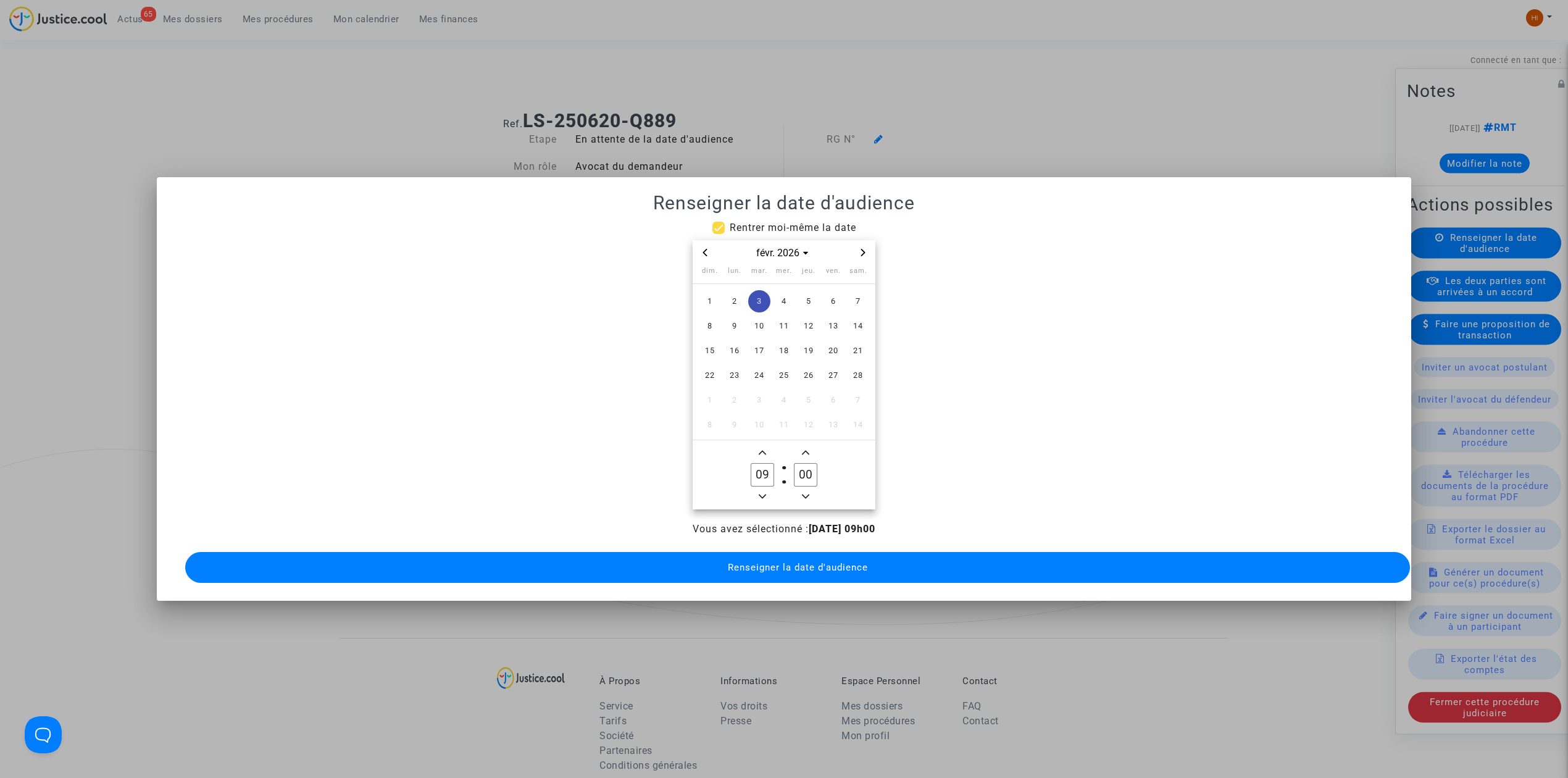
click at [818, 562] on span "Renseigner la date d'audience" at bounding box center [798, 567] width 140 height 11
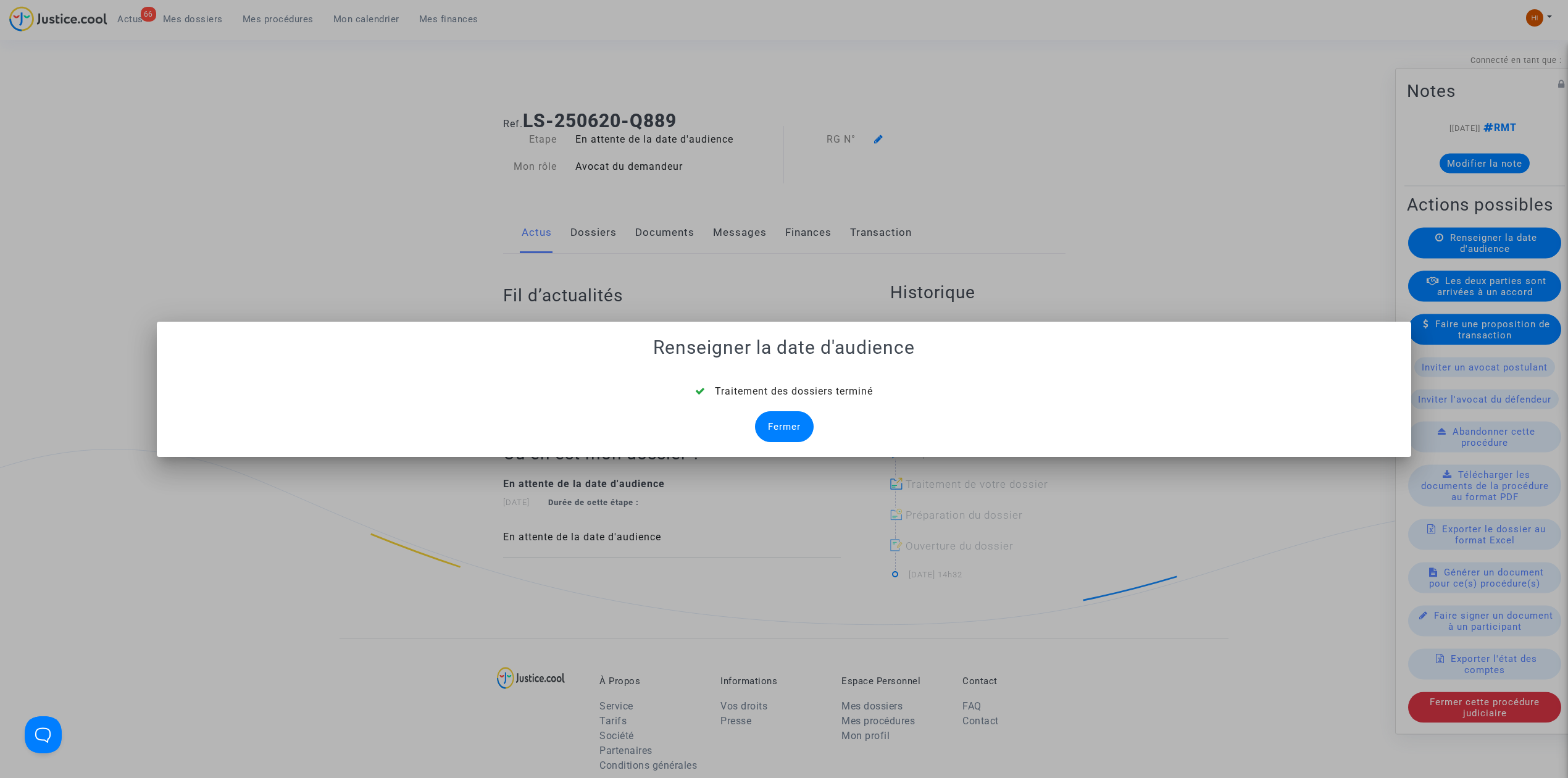
click at [782, 433] on div "Fermer" at bounding box center [784, 427] width 59 height 31
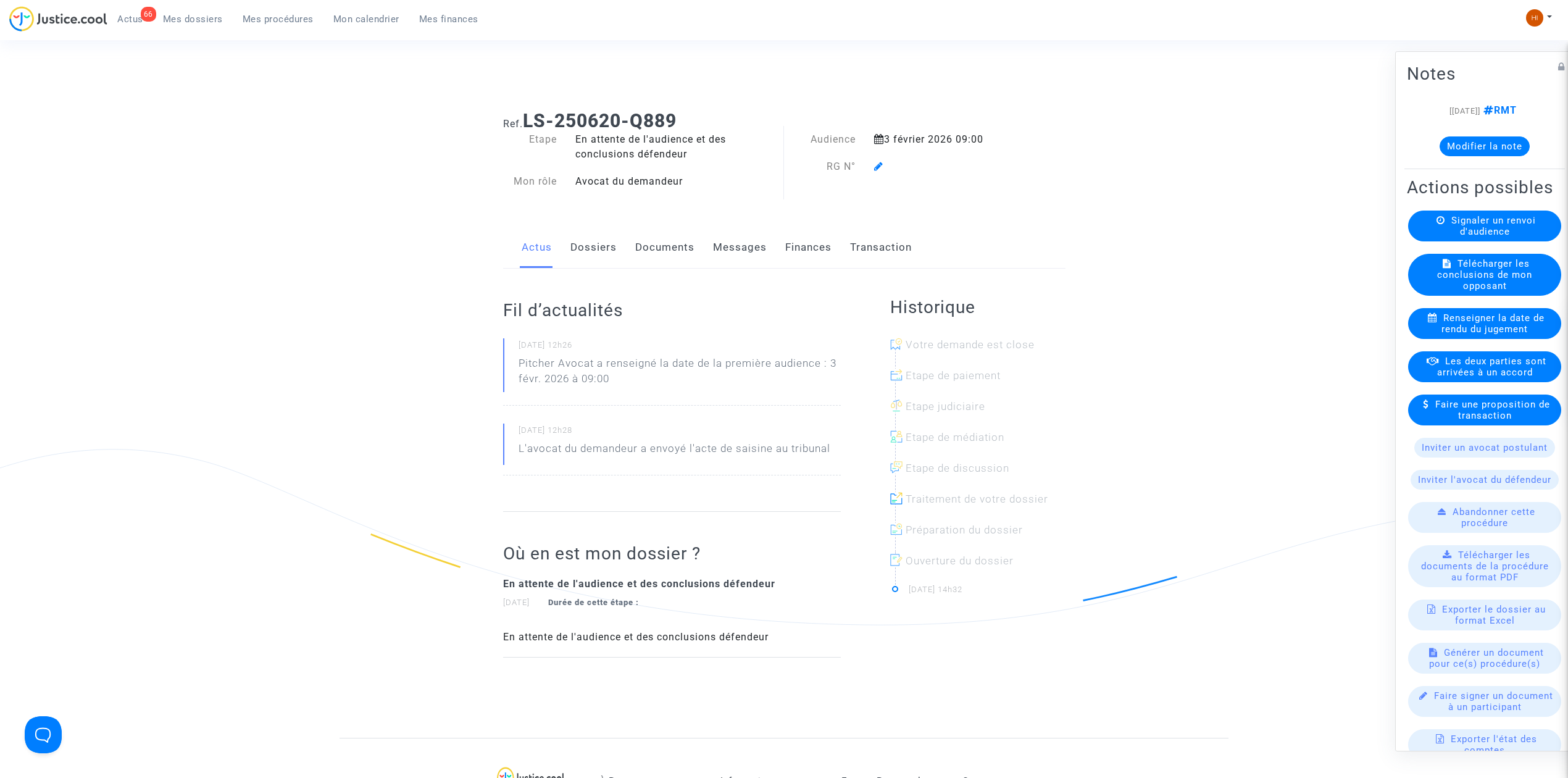
click at [876, 168] on icon at bounding box center [879, 166] width 9 height 10
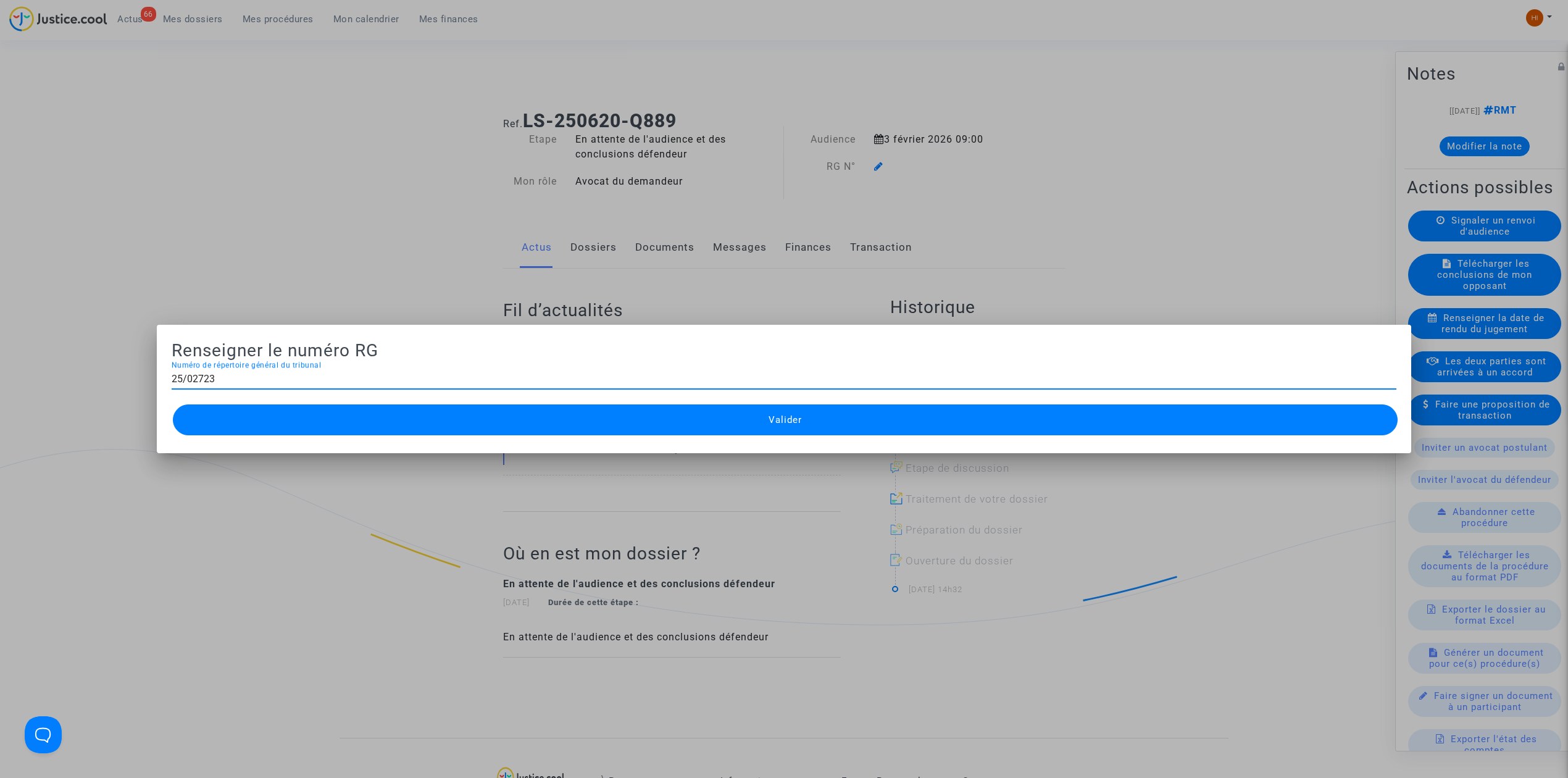
type input "25/02723"
click at [256, 434] on button "Valider" at bounding box center [785, 420] width 1225 height 31
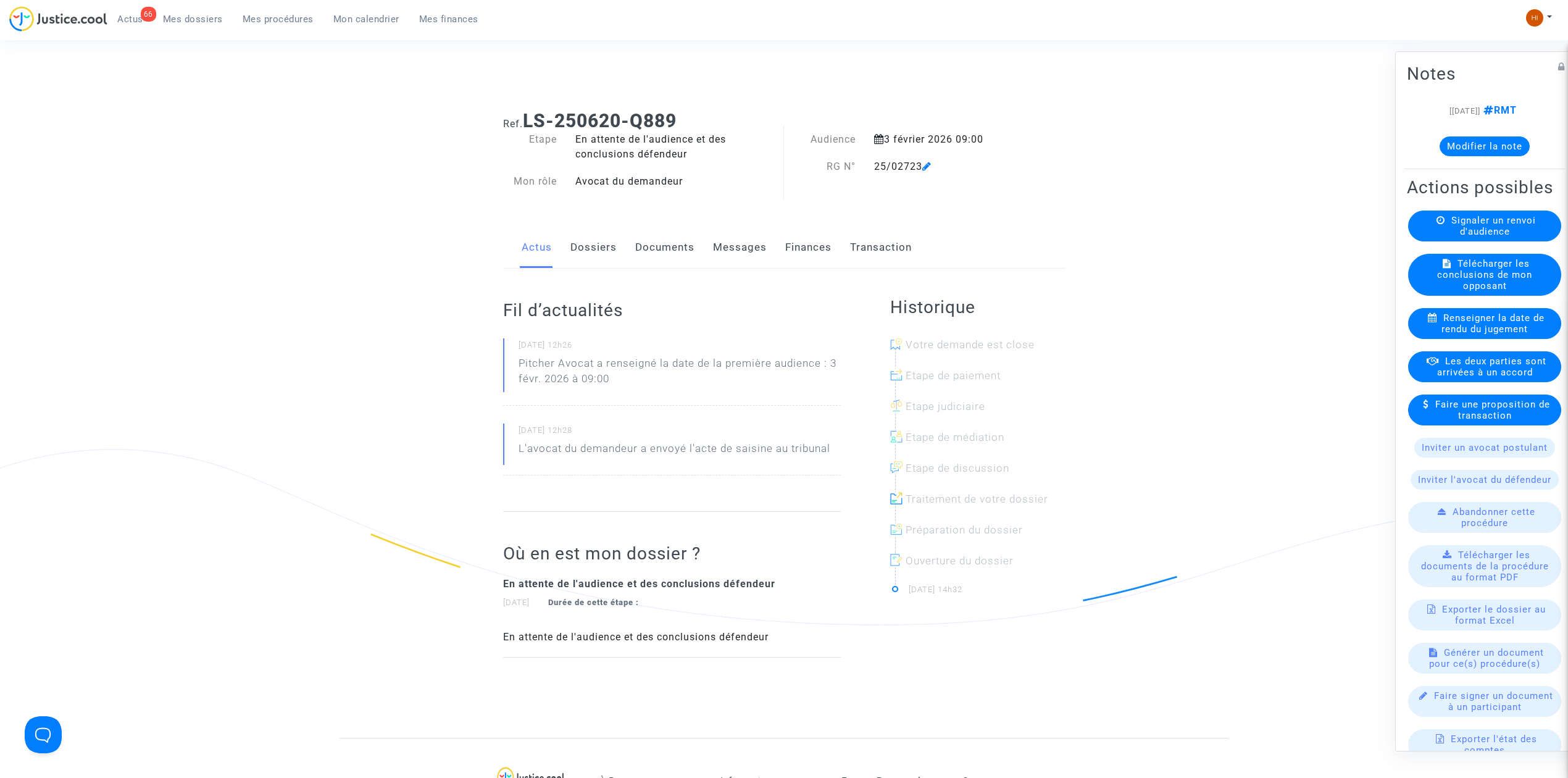
click at [598, 240] on link "Dossiers" at bounding box center [594, 247] width 46 height 41
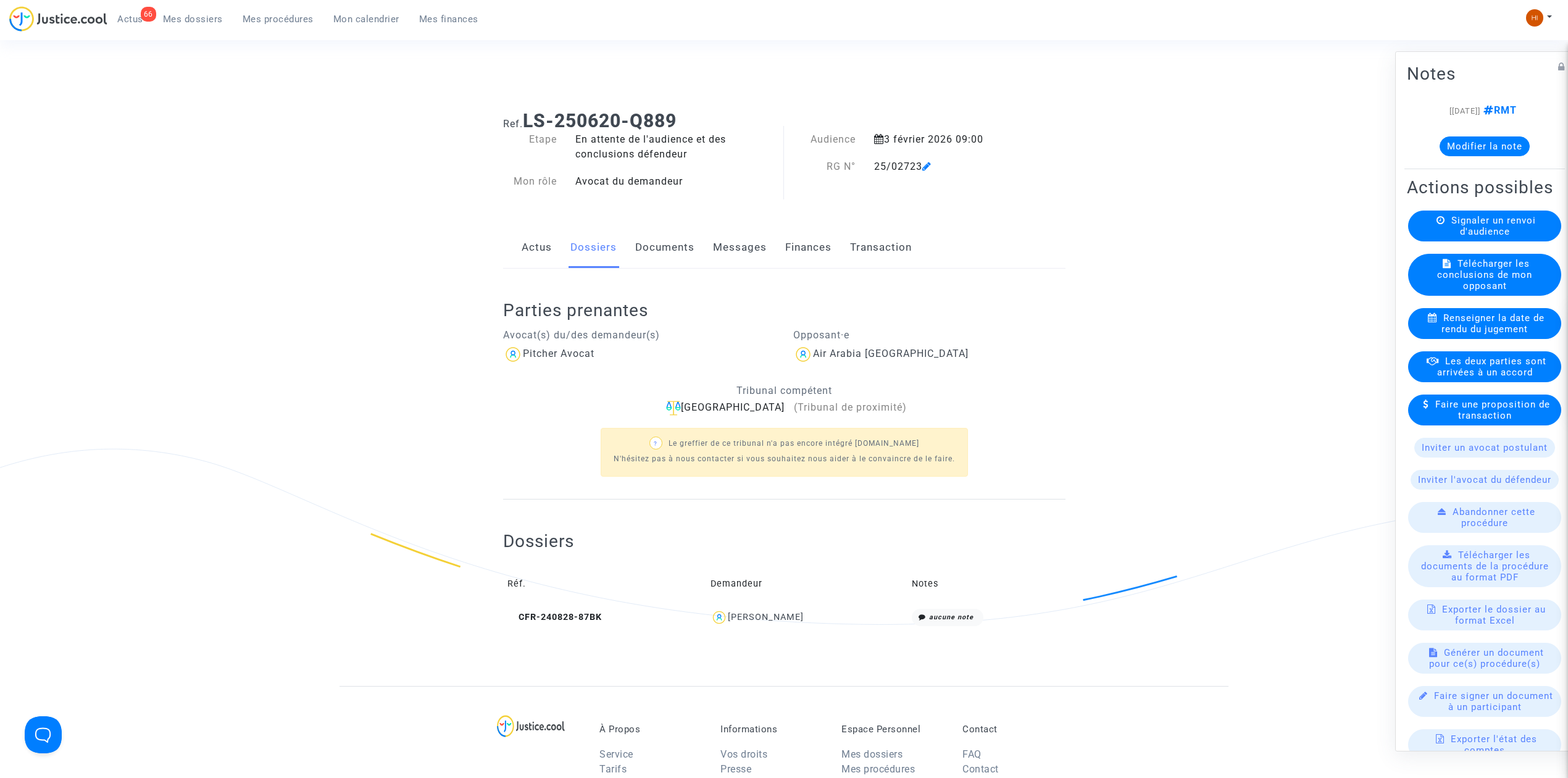
drag, startPoint x: 679, startPoint y: 250, endPoint x: 715, endPoint y: 256, distance: 36.5
click at [678, 250] on link "Documents" at bounding box center [665, 247] width 59 height 41
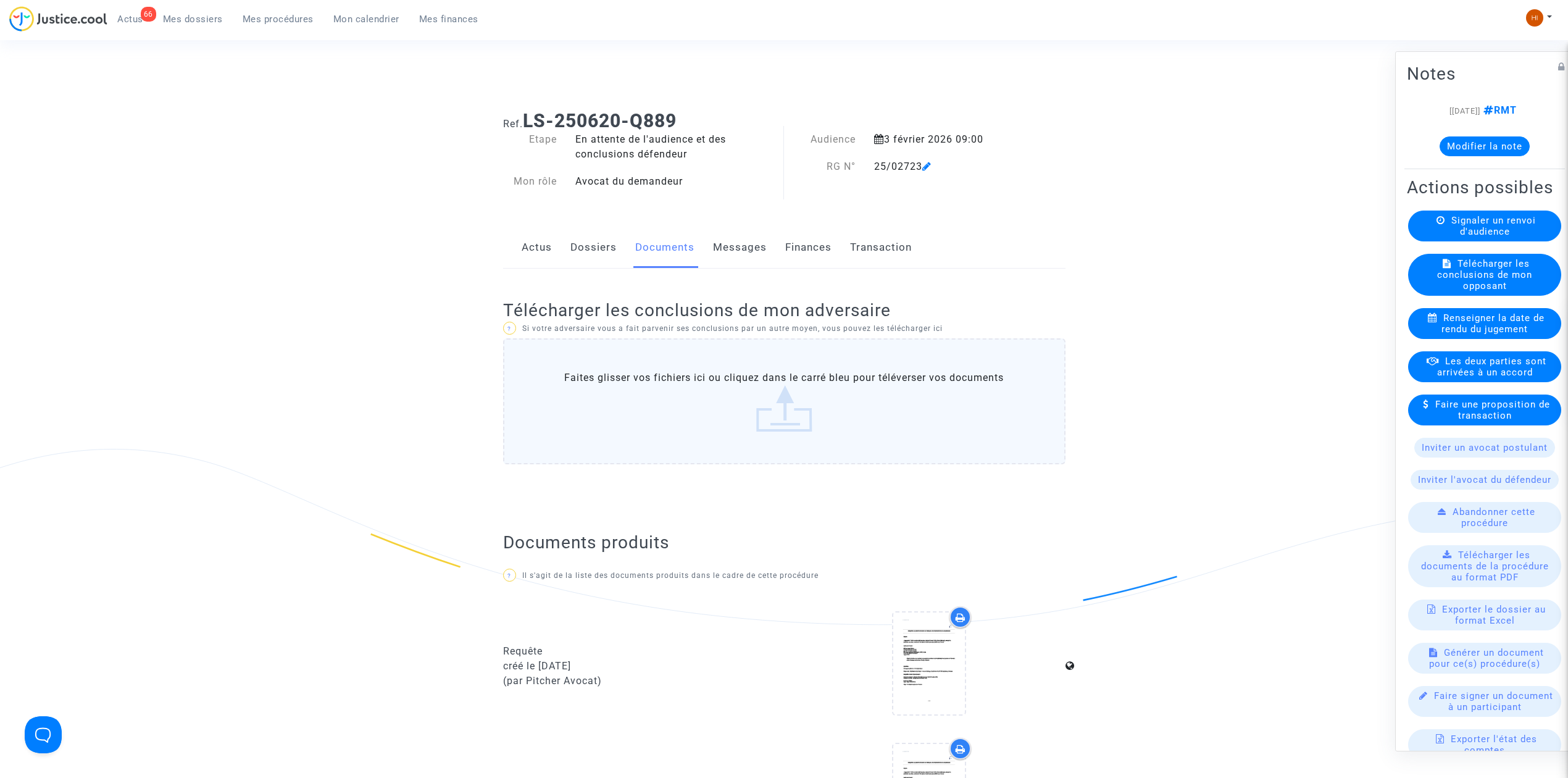
scroll to position [576, 0]
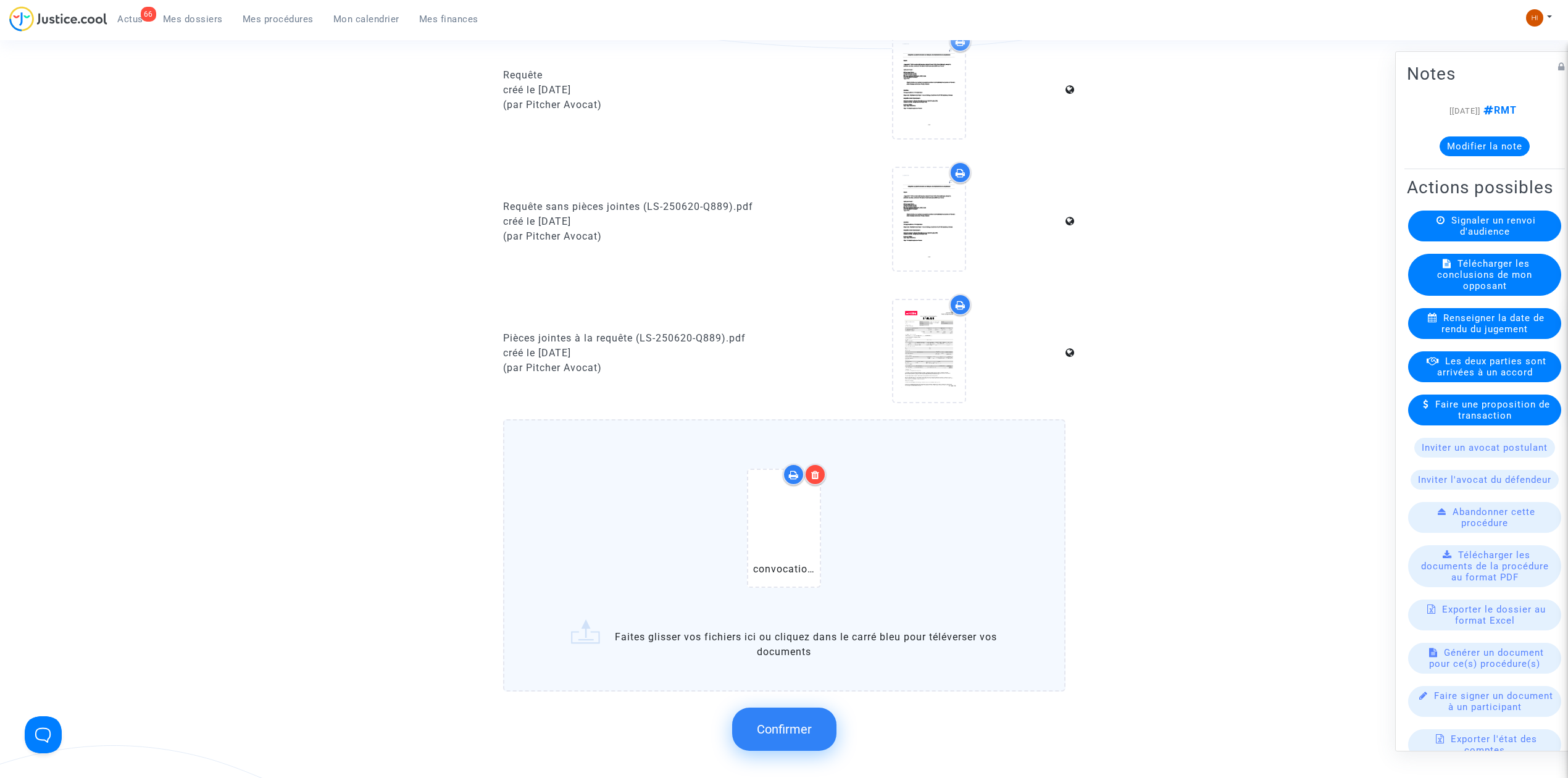
click at [809, 726] on span "Confirmer" at bounding box center [784, 729] width 55 height 15
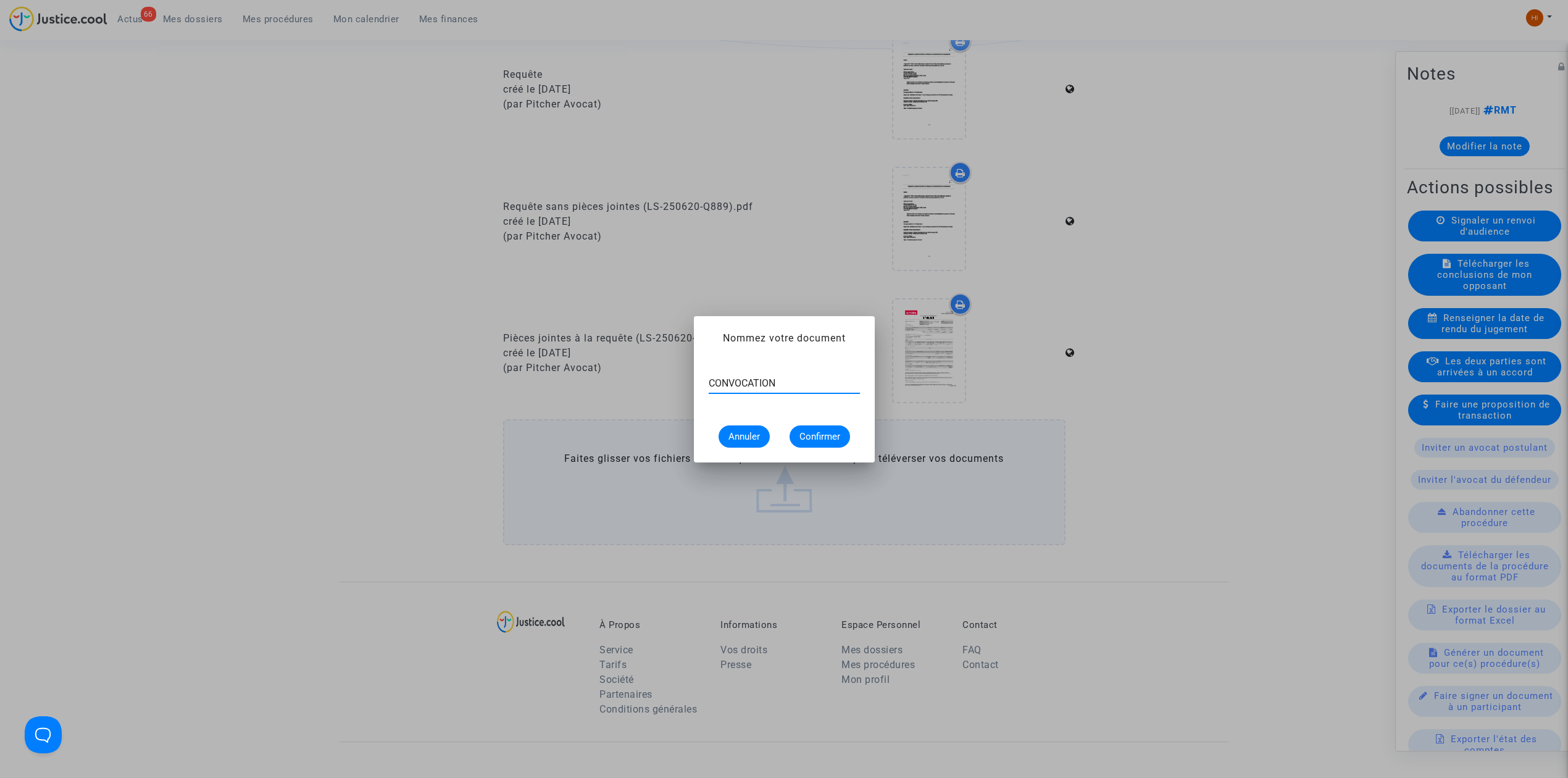
type input "CONVOCATION"
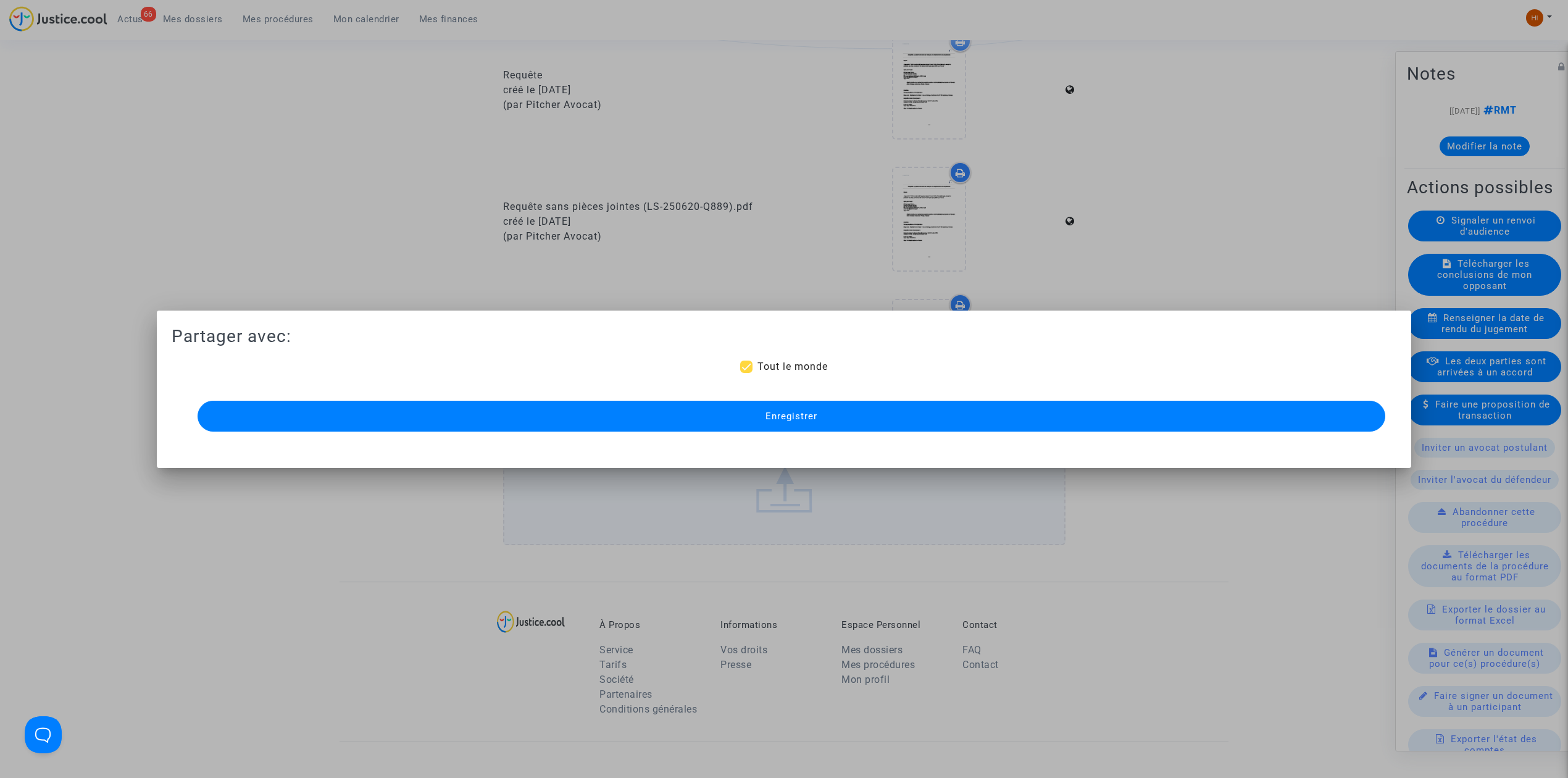
click at [929, 425] on button "Enregistrer" at bounding box center [791, 416] width 1188 height 31
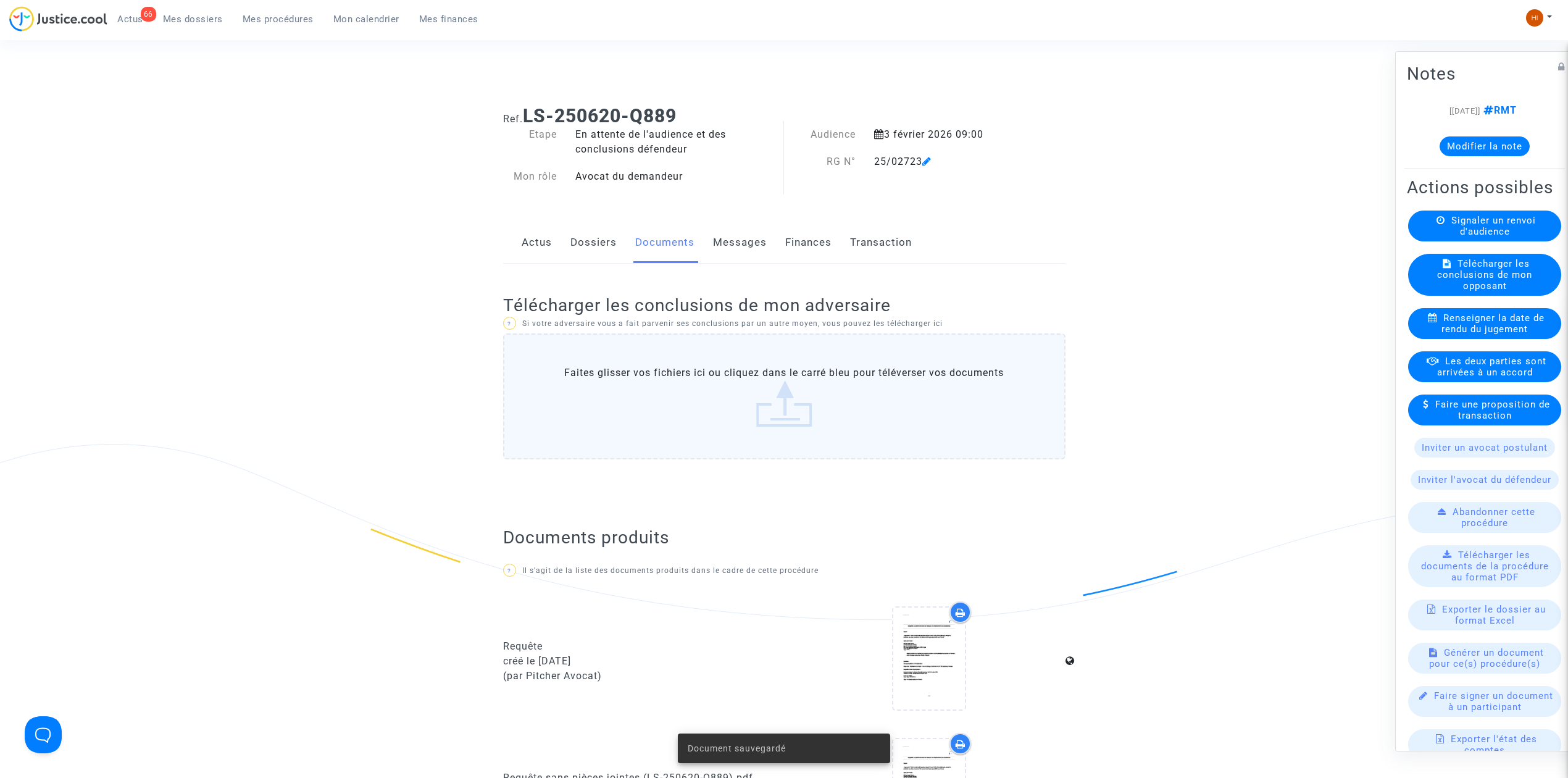
scroll to position [0, 0]
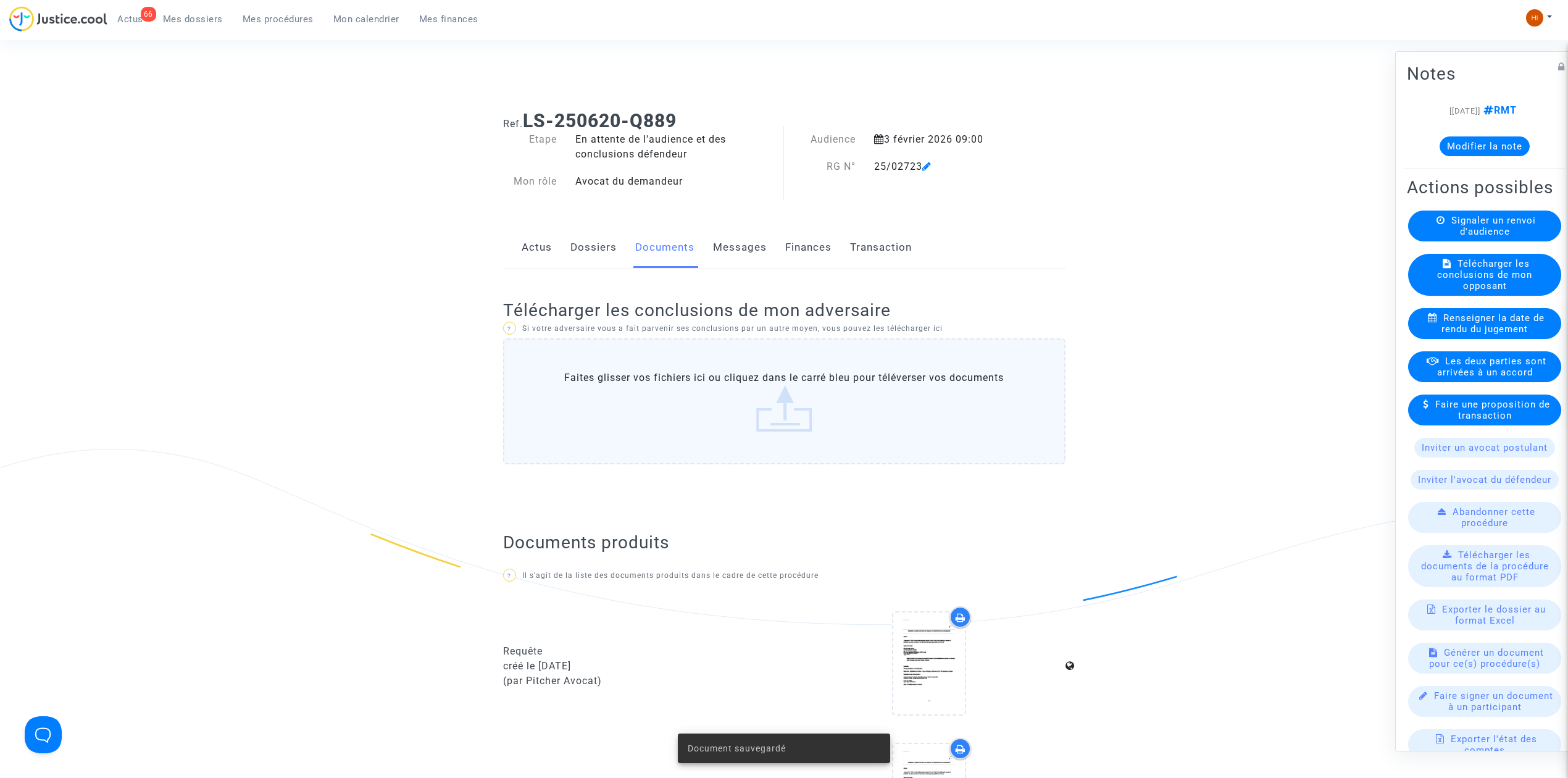
click at [605, 250] on link "Dossiers" at bounding box center [594, 247] width 46 height 41
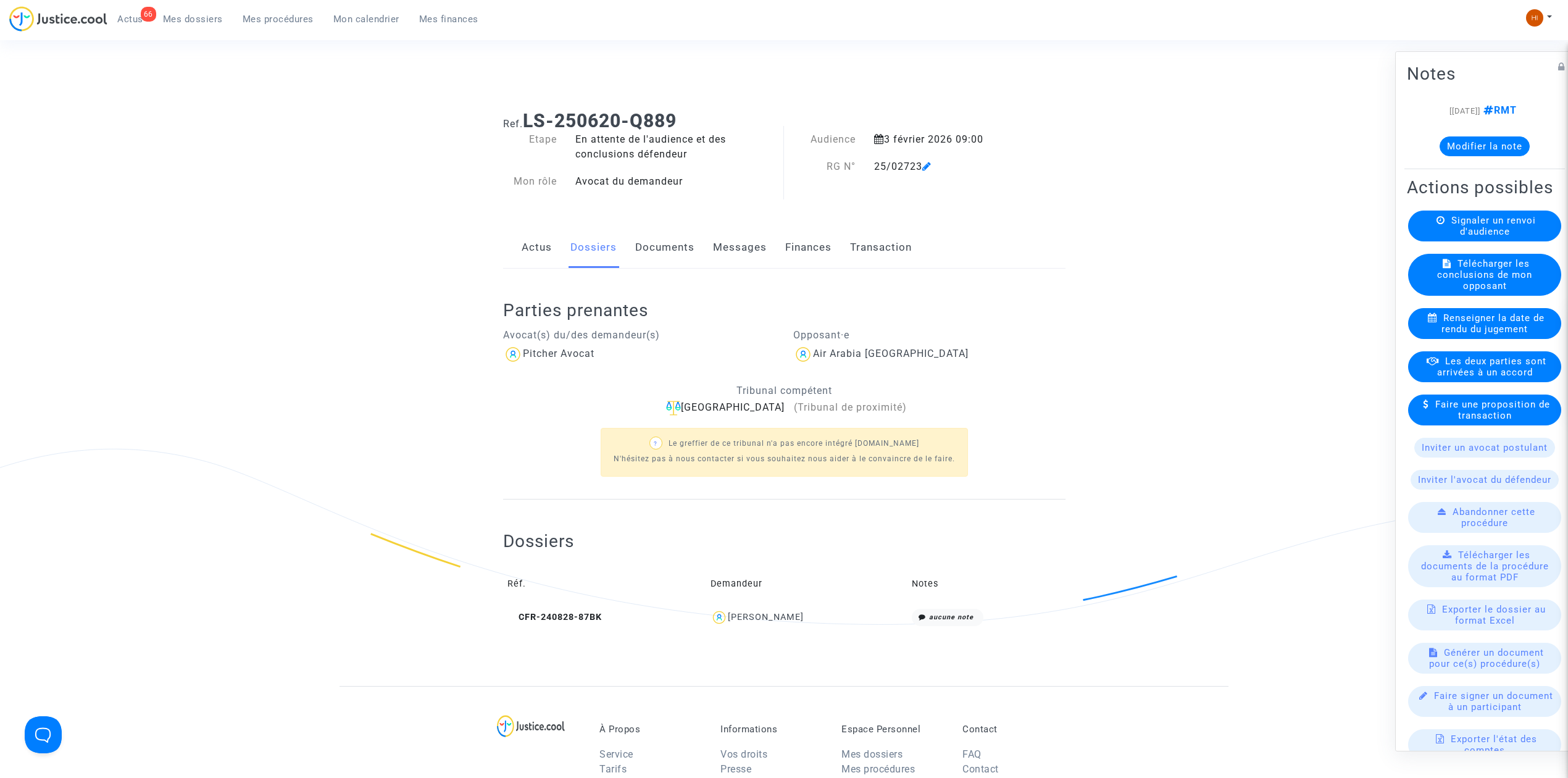
click at [1464, 151] on button "Modifier la note" at bounding box center [1484, 146] width 90 height 20
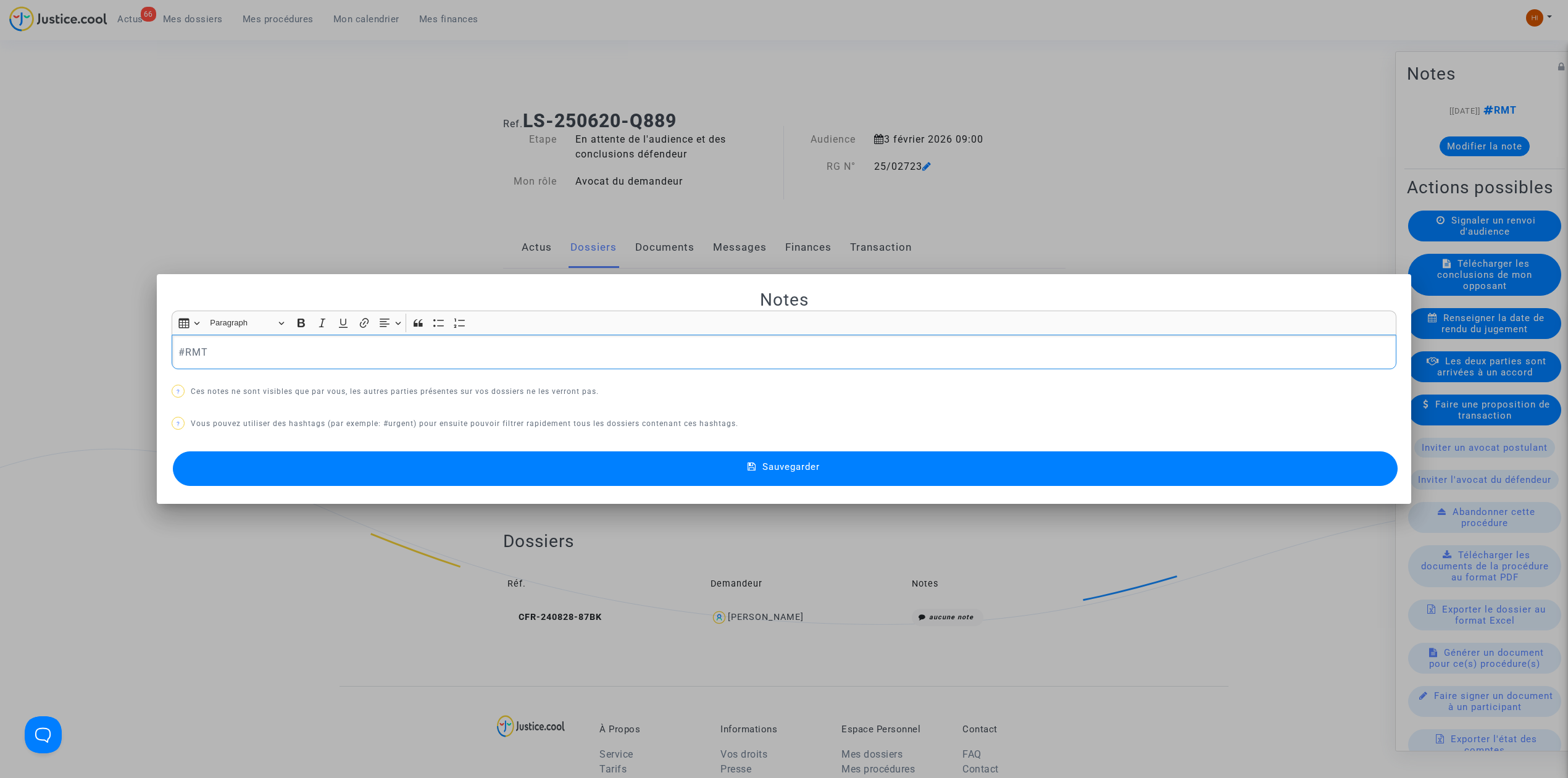
click at [464, 349] on p "#RMT" at bounding box center [784, 352] width 1211 height 15
click at [481, 340] on div "#RMT Attention sur la requête nom et prénom [PERSON_NAME])" at bounding box center [784, 351] width 1225 height 35
drag, startPoint x: 477, startPoint y: 354, endPoint x: 210, endPoint y: 349, distance: 267.0
click at [210, 349] on p "#RMT Attention sur la requête nom et prénom inversés" at bounding box center [784, 352] width 1211 height 15
drag, startPoint x: 297, startPoint y: 327, endPoint x: 301, endPoint y: 338, distance: 11.7
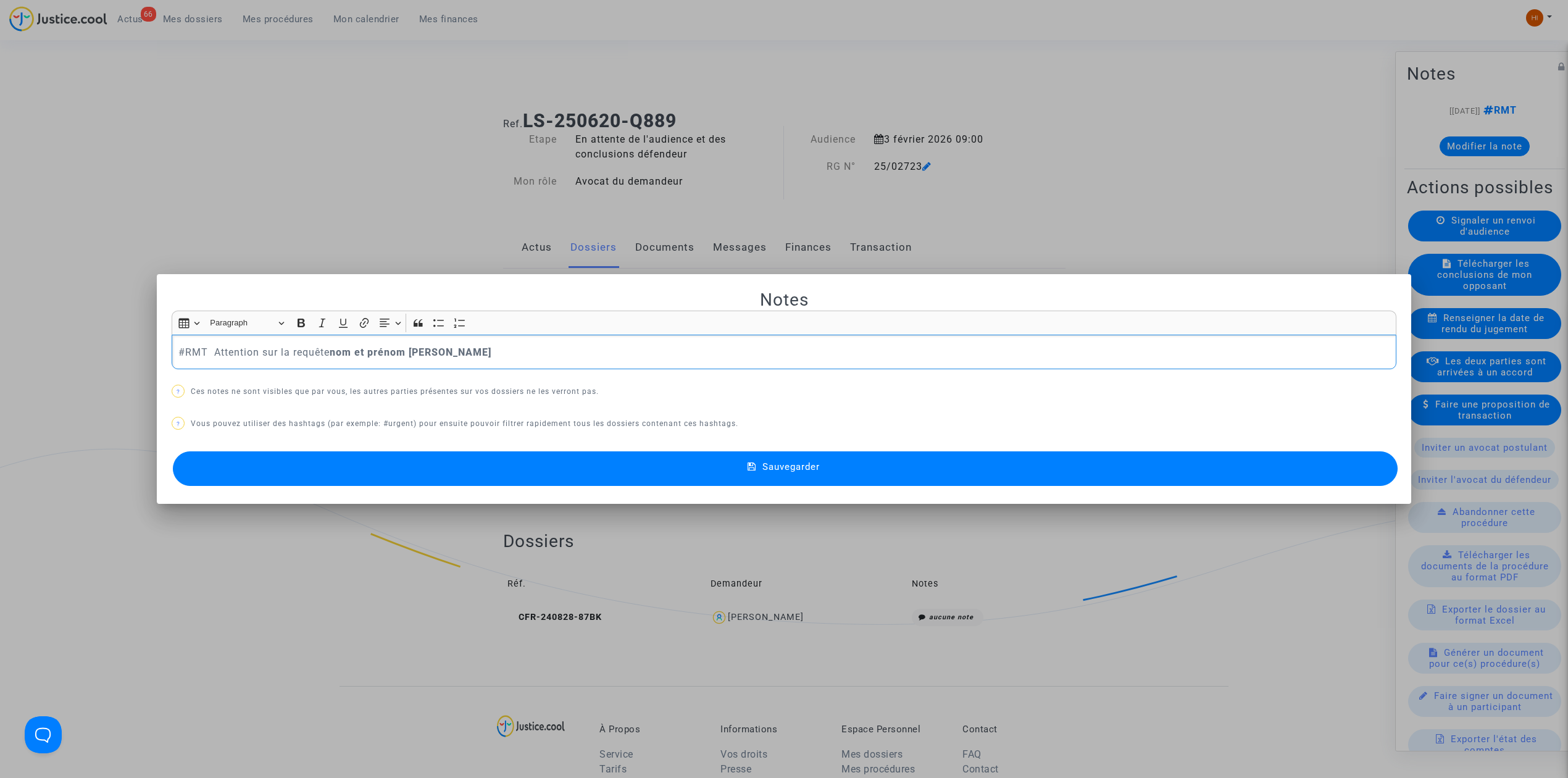
click at [294, 328] on button "Bold (CTRL+B) Bold" at bounding box center [301, 323] width 18 height 18
click at [574, 472] on button "Sauvegarder" at bounding box center [785, 468] width 1225 height 35
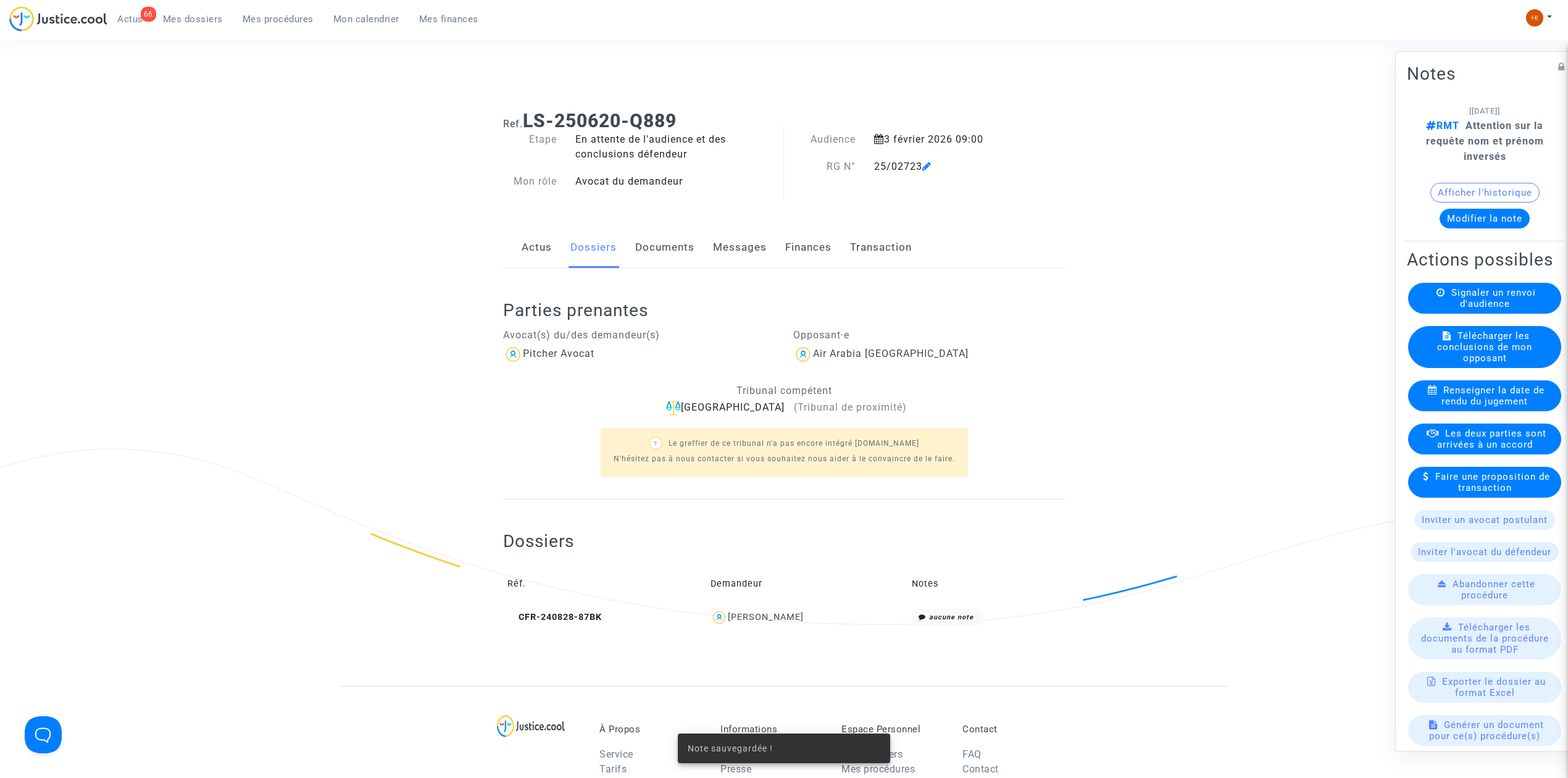
click at [673, 243] on link "Documents" at bounding box center [665, 247] width 59 height 41
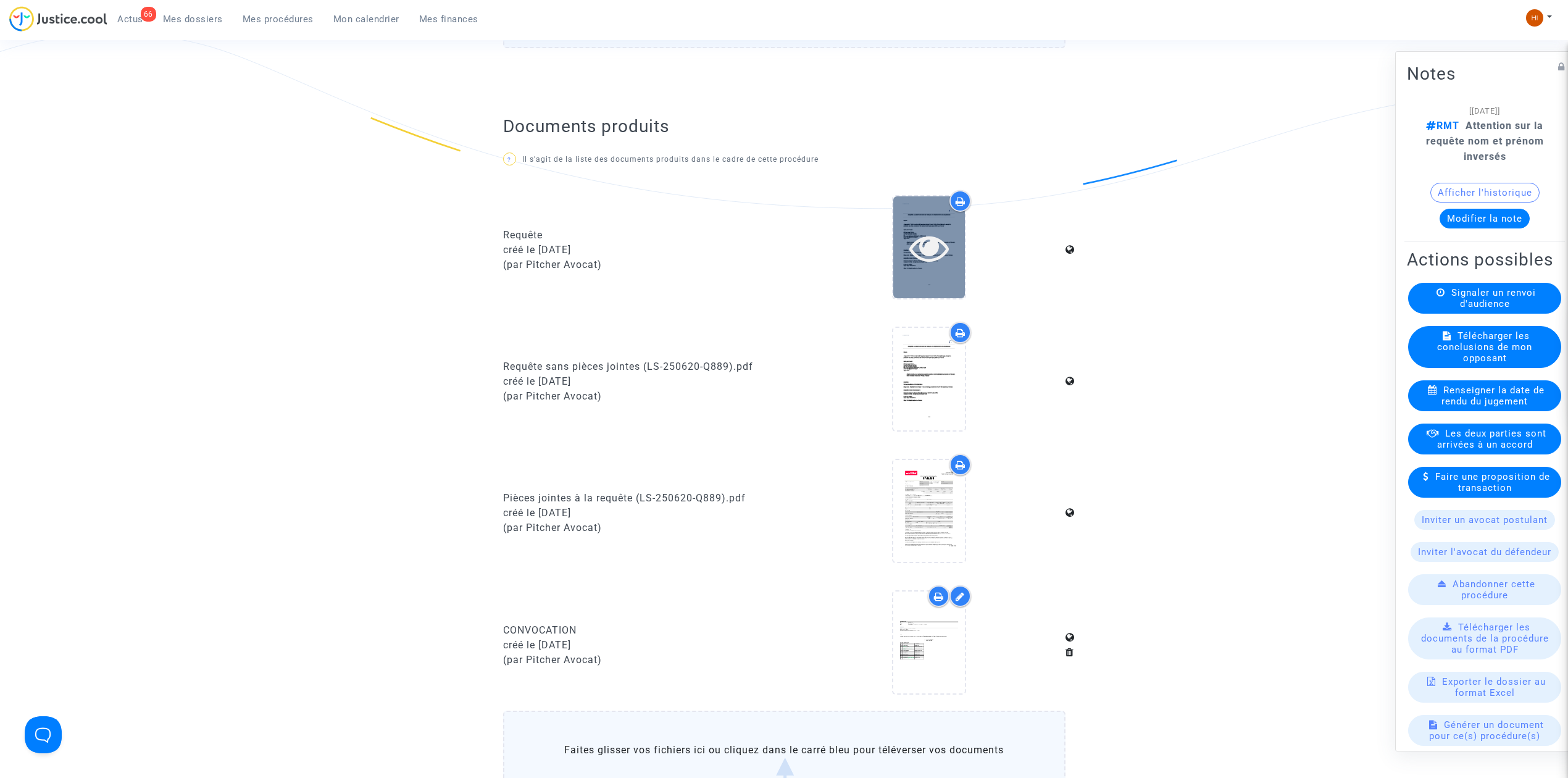
scroll to position [411, 0]
click at [936, 253] on icon at bounding box center [930, 252] width 40 height 39
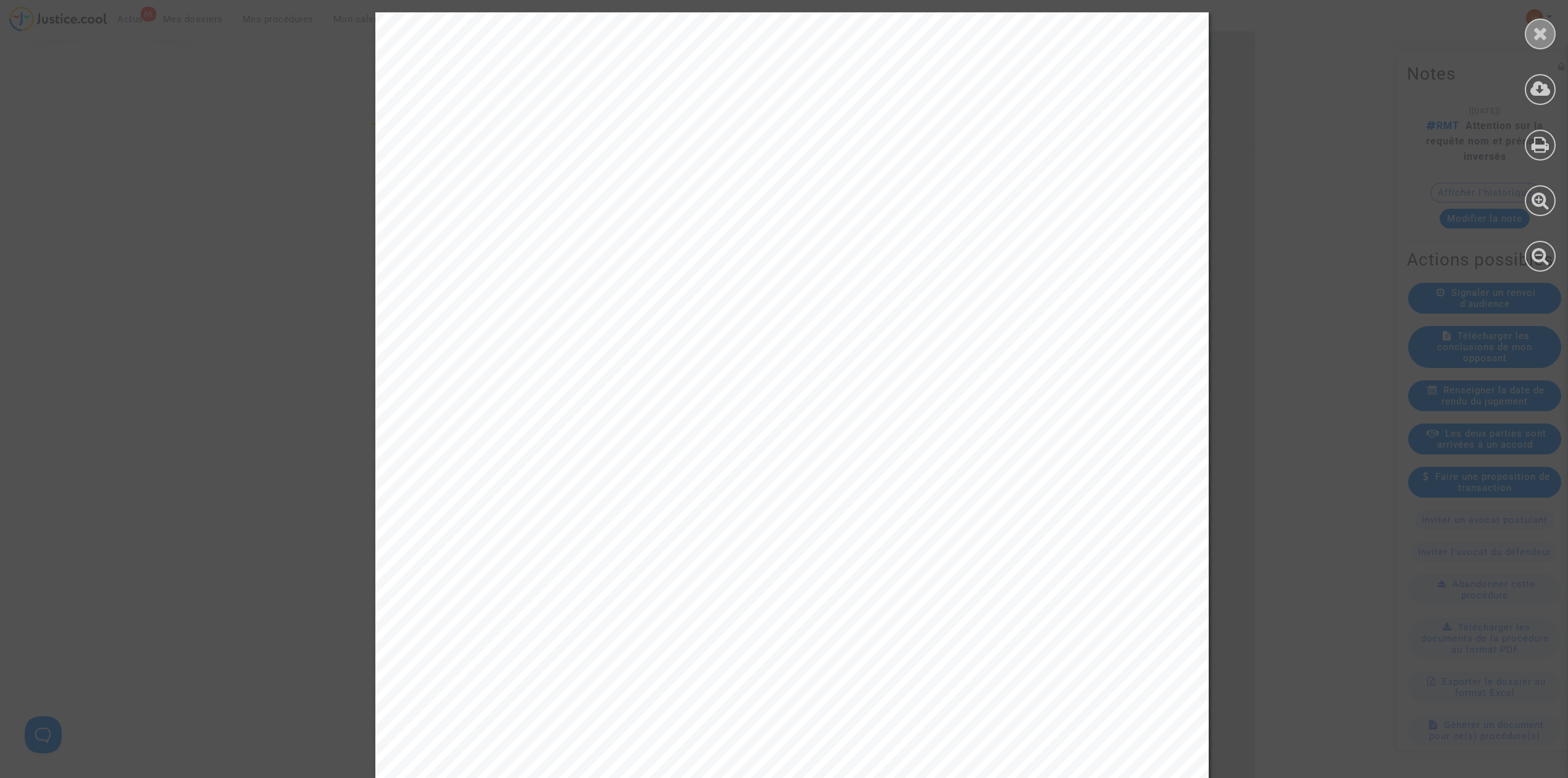
click at [1536, 42] on div at bounding box center [1540, 34] width 31 height 31
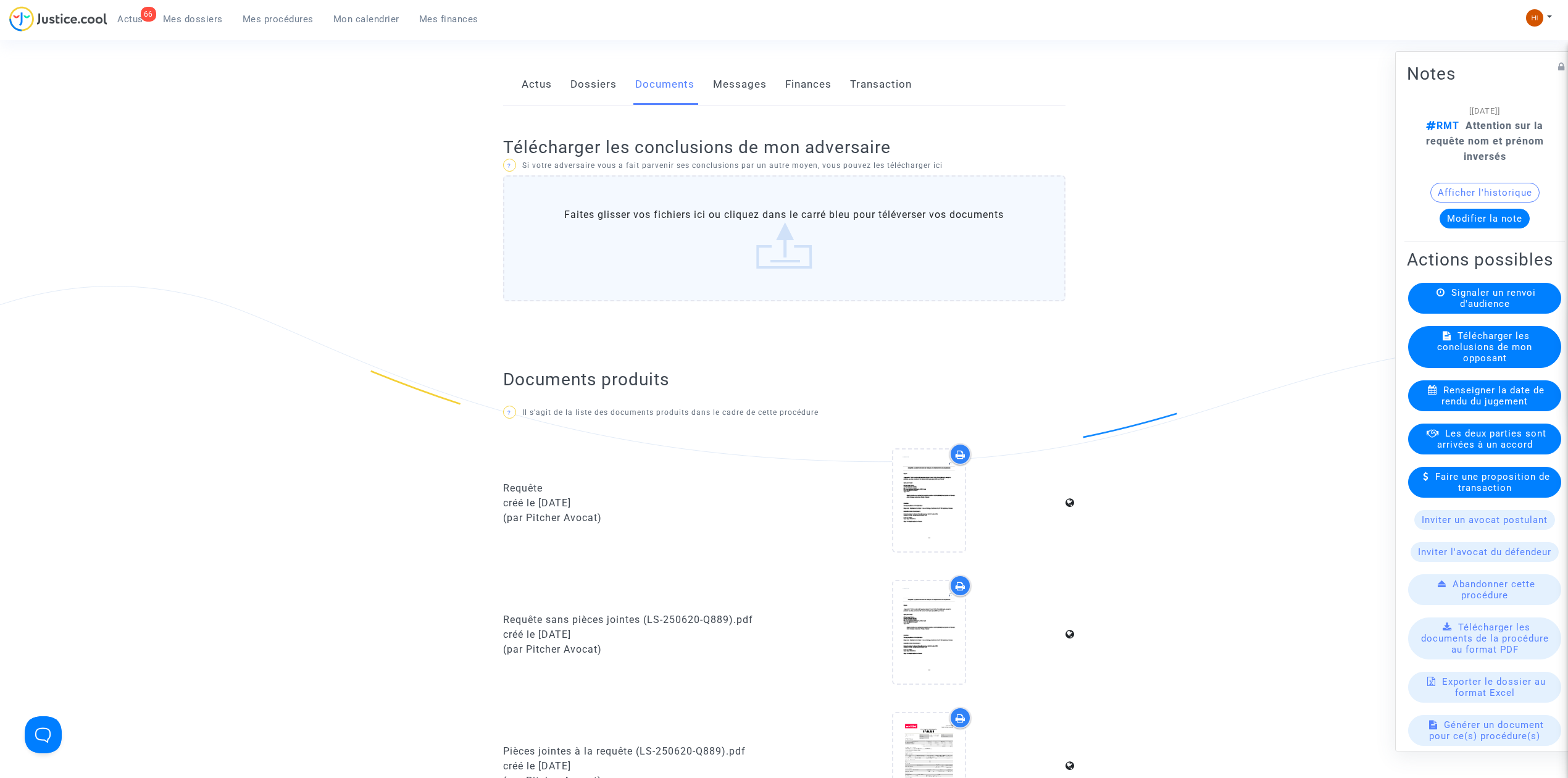
scroll to position [60, 0]
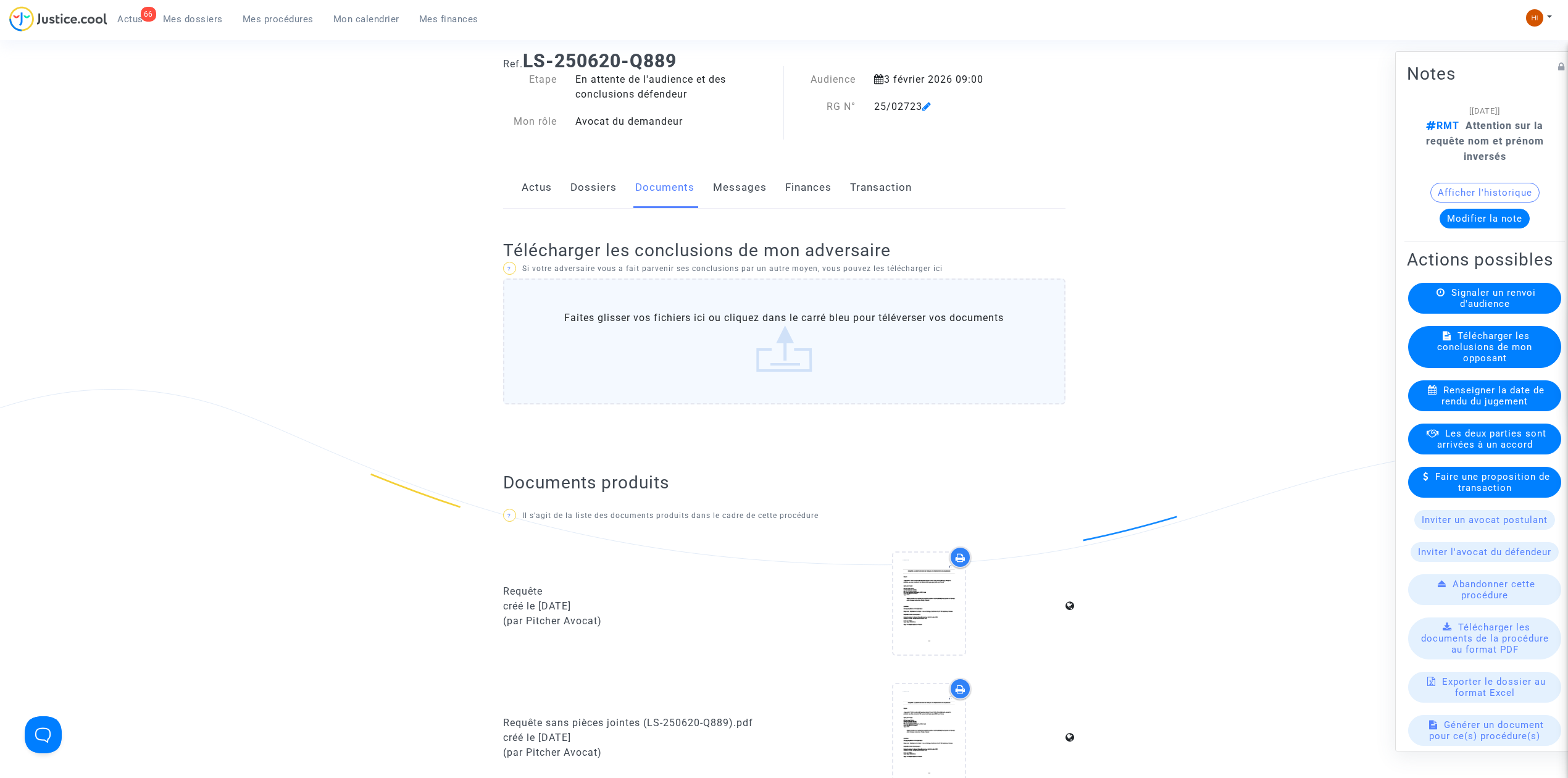
click at [591, 200] on link "Dossiers" at bounding box center [594, 187] width 46 height 41
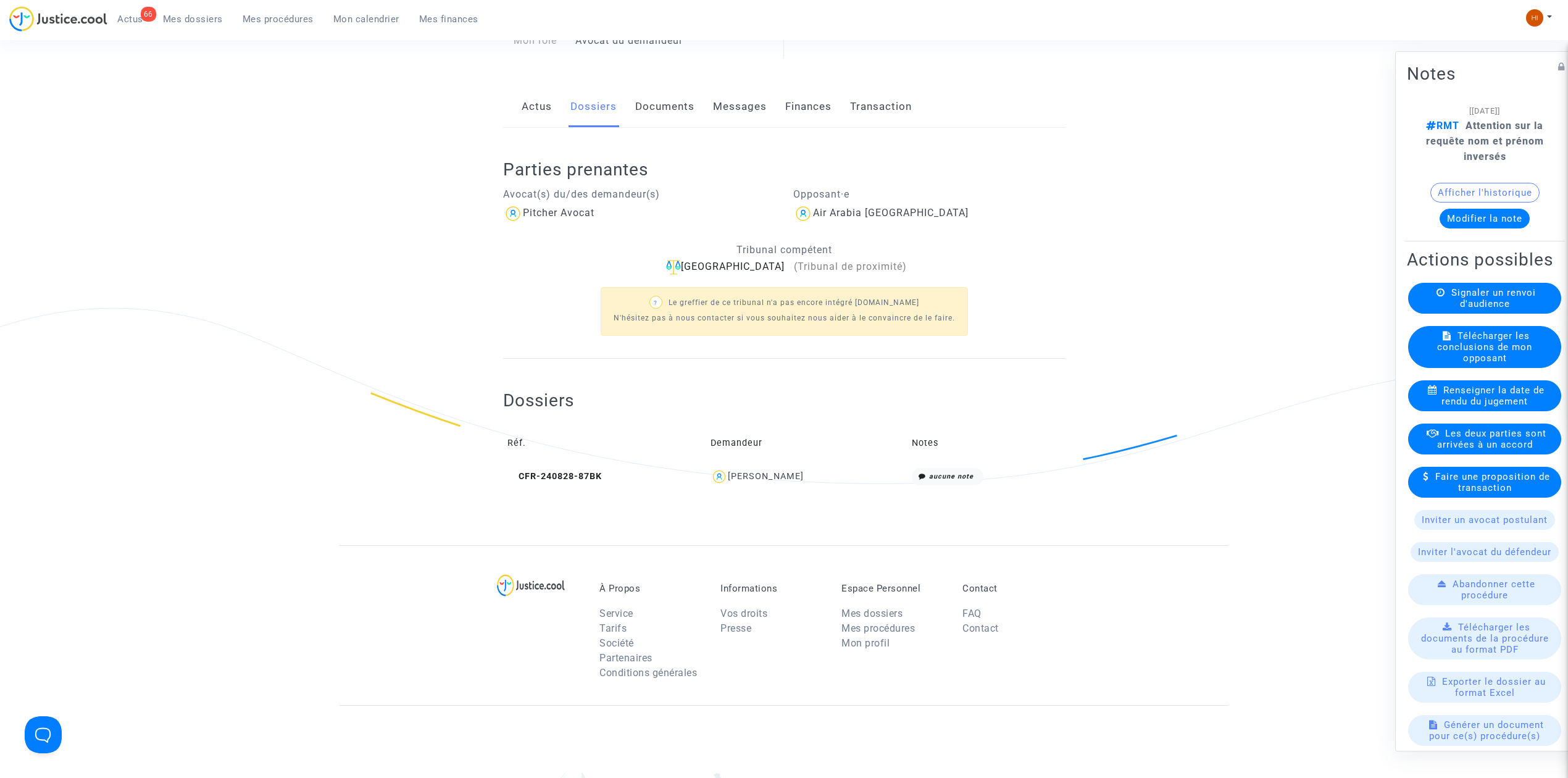
scroll to position [142, 0]
click at [282, 28] on link "Mes procédures" at bounding box center [278, 19] width 91 height 18
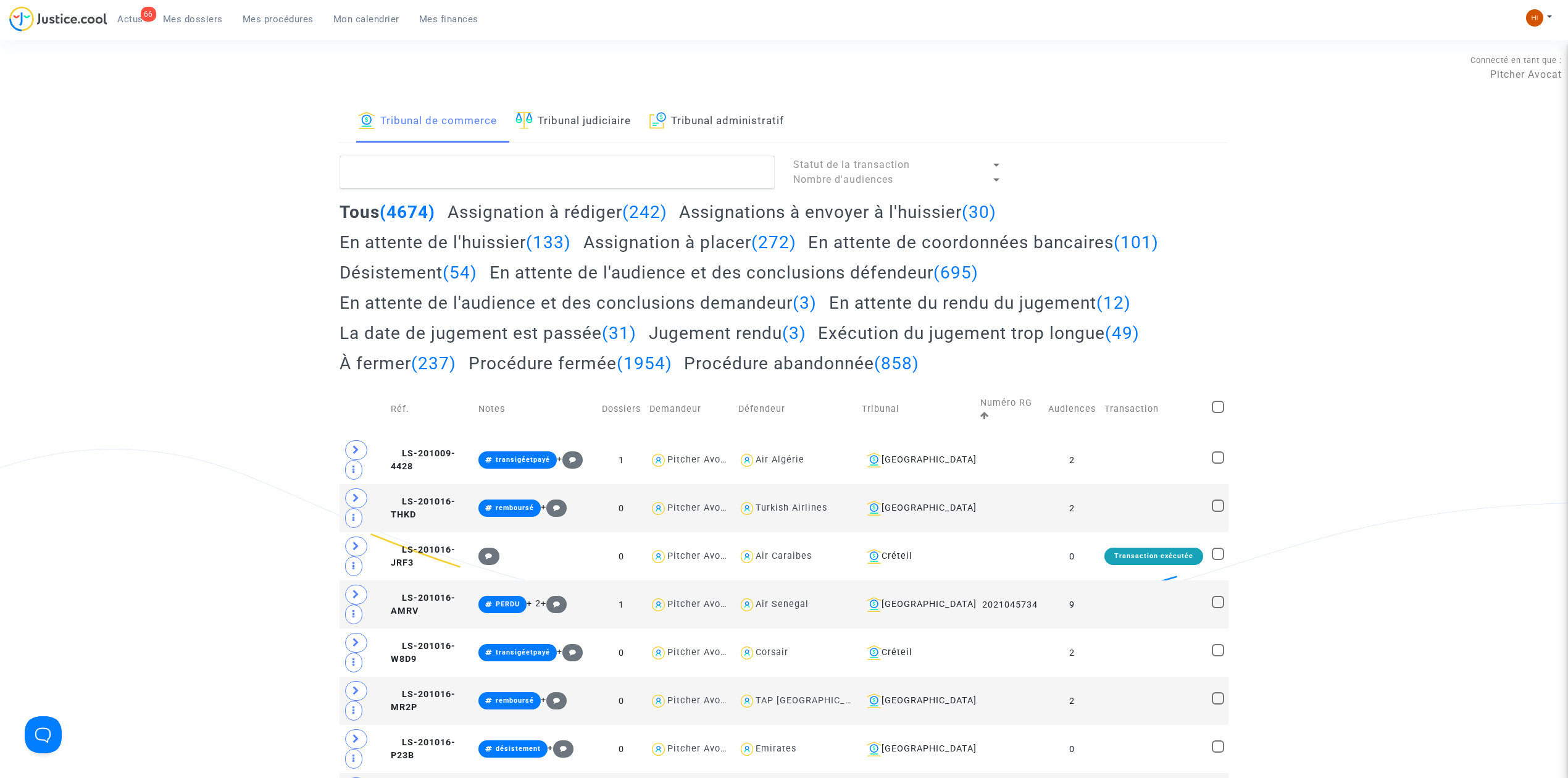
click at [625, 131] on link "Tribunal judiciaire" at bounding box center [573, 122] width 116 height 42
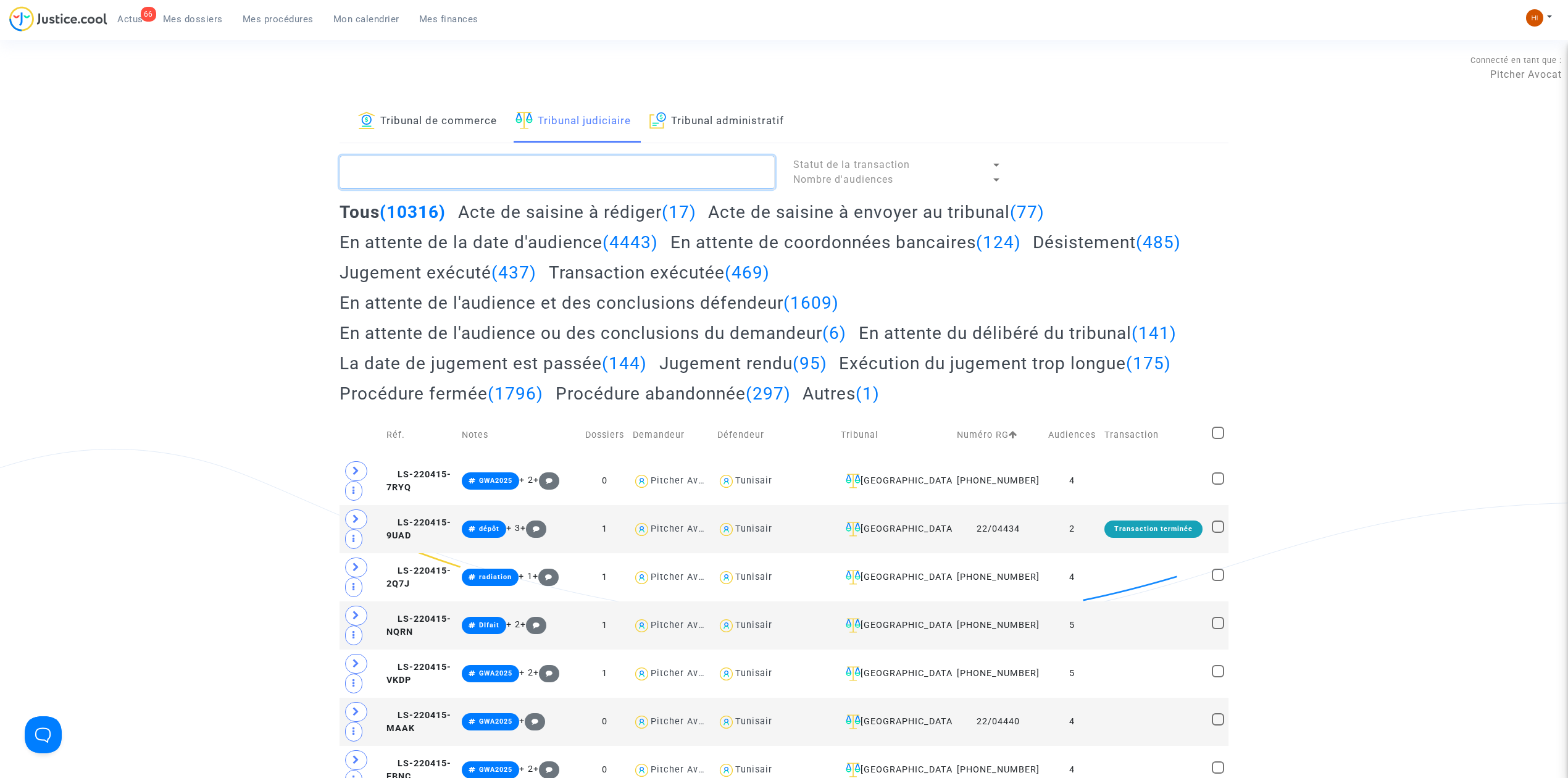
click at [633, 188] on textarea at bounding box center [557, 172] width 435 height 33
click at [384, 173] on textarea at bounding box center [557, 172] width 435 height 33
paste textarea "[PERSON_NAME]"
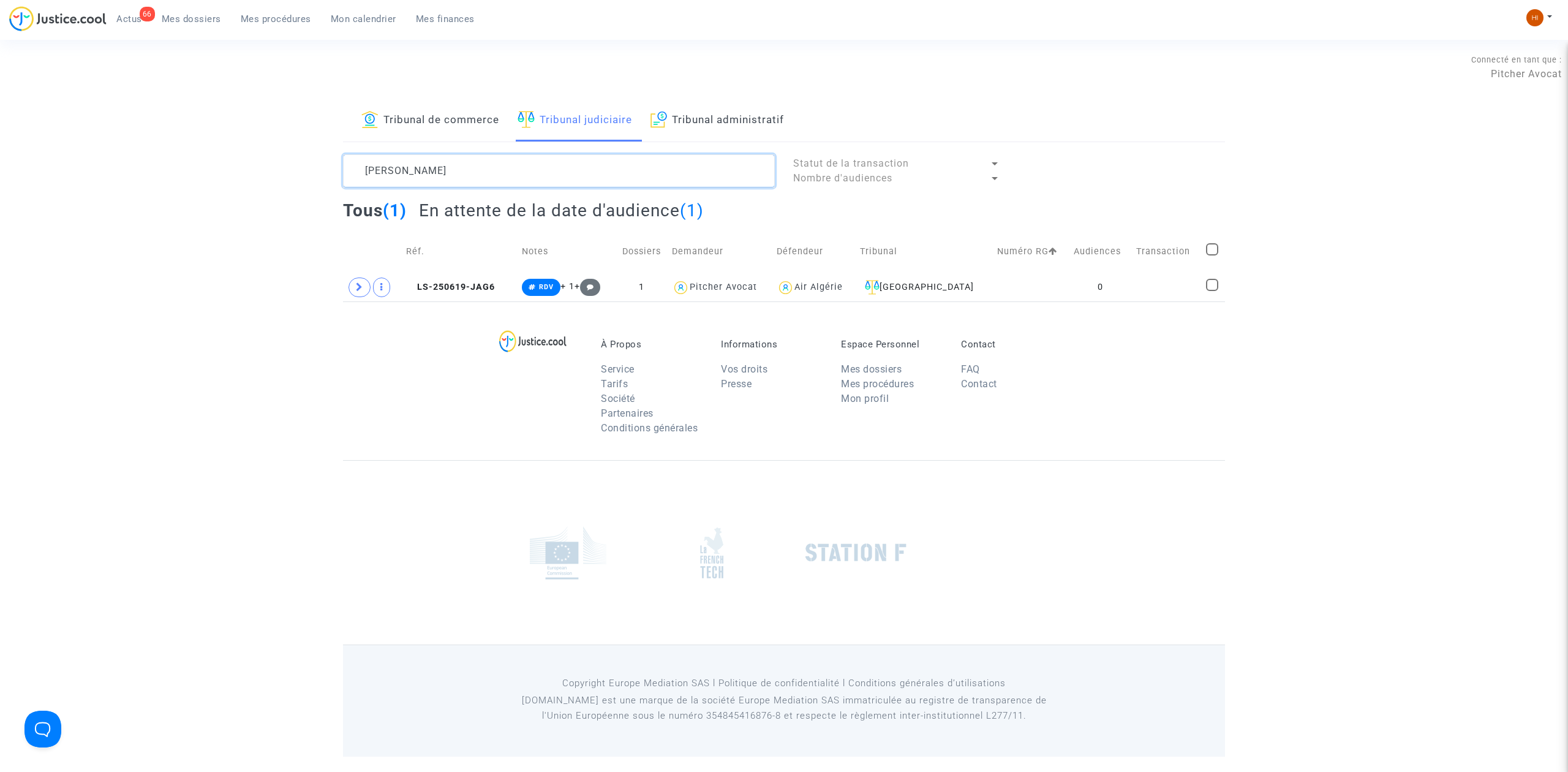
type textarea "[PERSON_NAME]"
drag, startPoint x: 462, startPoint y: 293, endPoint x: 478, endPoint y: 295, distance: 16.1
click at [462, 293] on td "LS-250619-JAG6" at bounding box center [459, 287] width 115 height 28
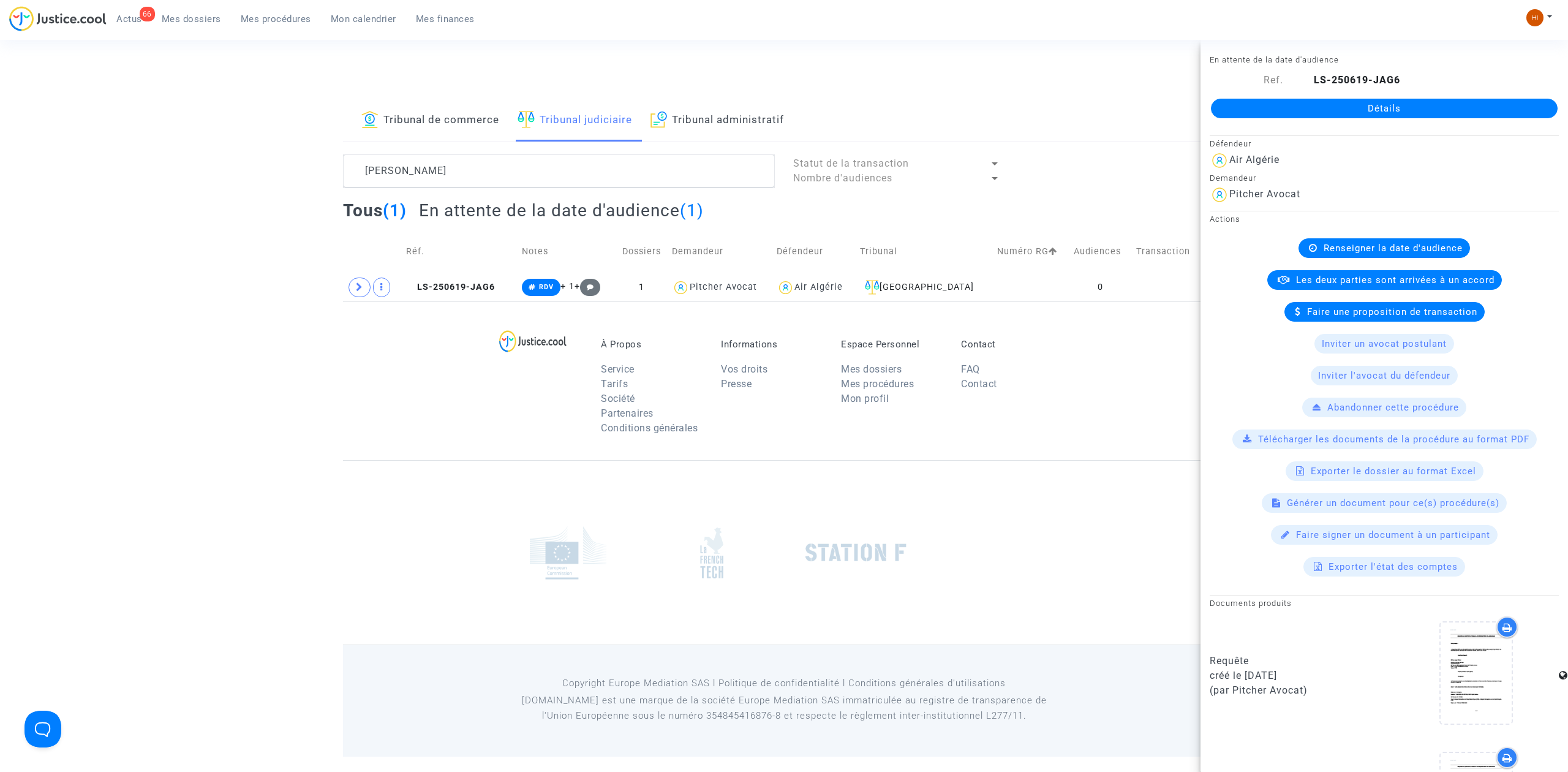
click at [1258, 113] on link "Détails" at bounding box center [1385, 109] width 347 height 20
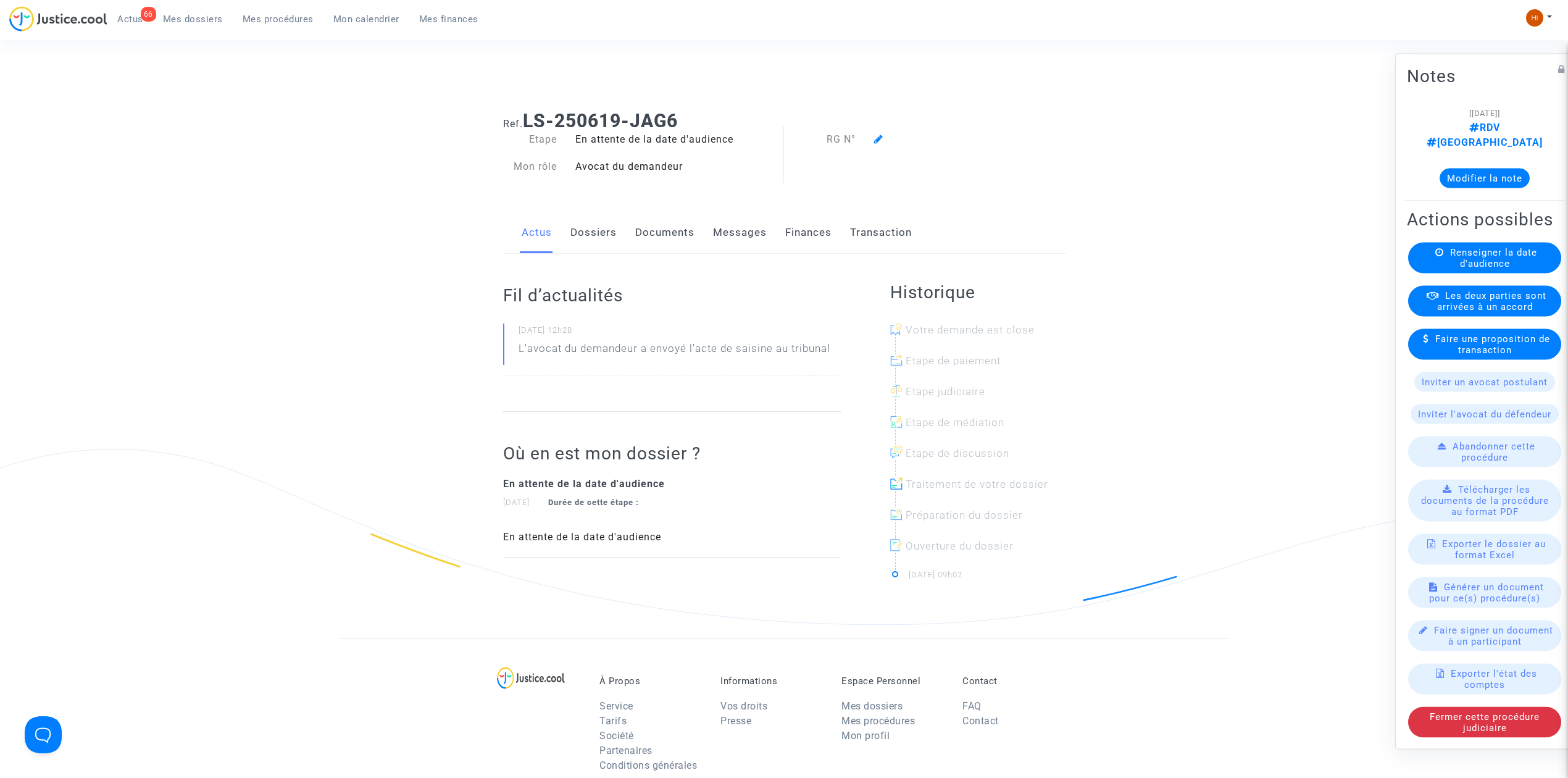
click at [1533, 260] on div "Renseigner la date d'audience" at bounding box center [1484, 258] width 153 height 31
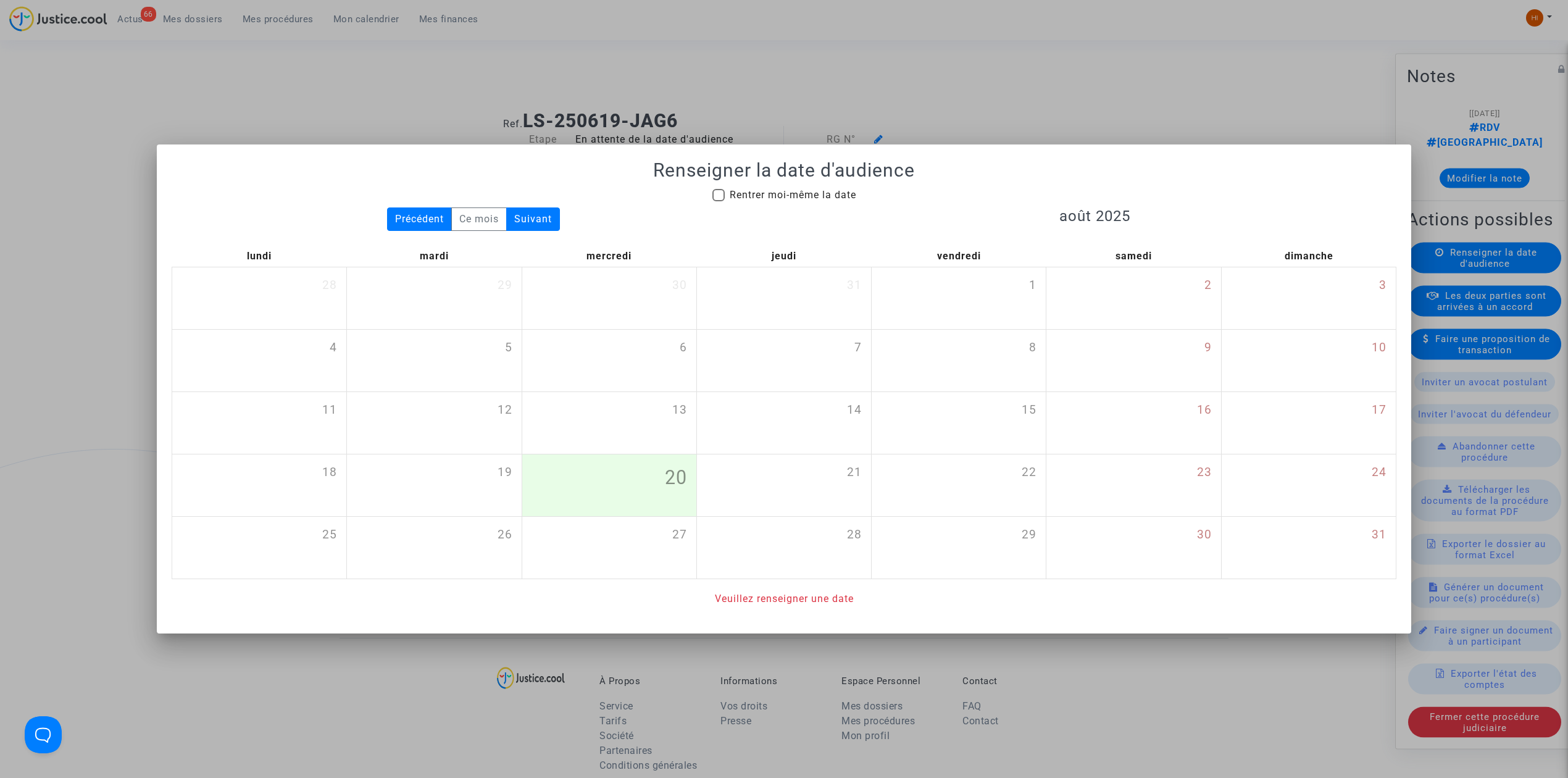
click at [778, 189] on span "Rentrer moi-même la date" at bounding box center [792, 194] width 126 height 12
click at [719, 201] on input "Rentrer moi-même la date" at bounding box center [718, 201] width 1 height 1
checkbox input "true"
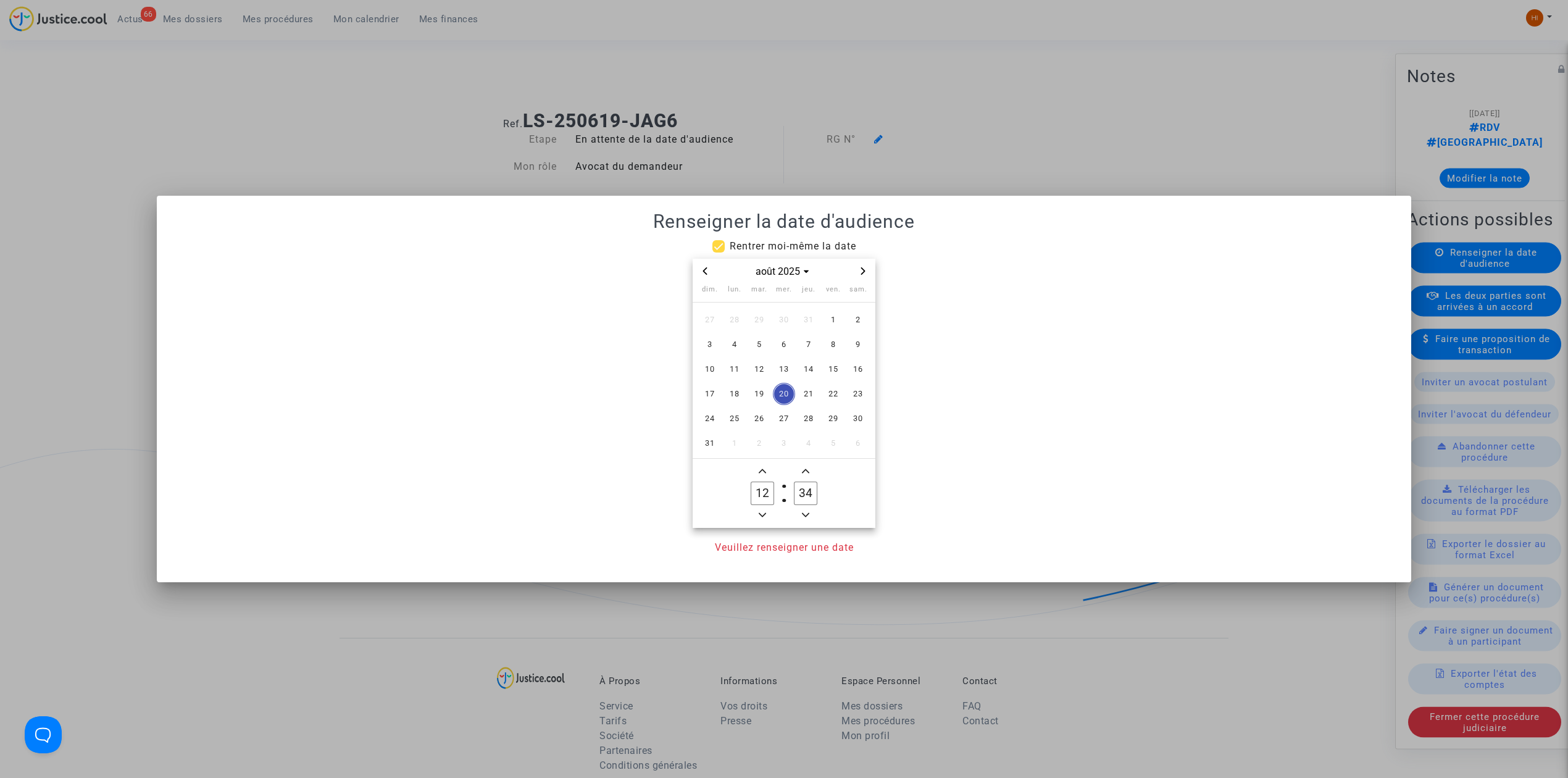
click at [863, 268] on icon "Next month" at bounding box center [863, 271] width 8 height 8
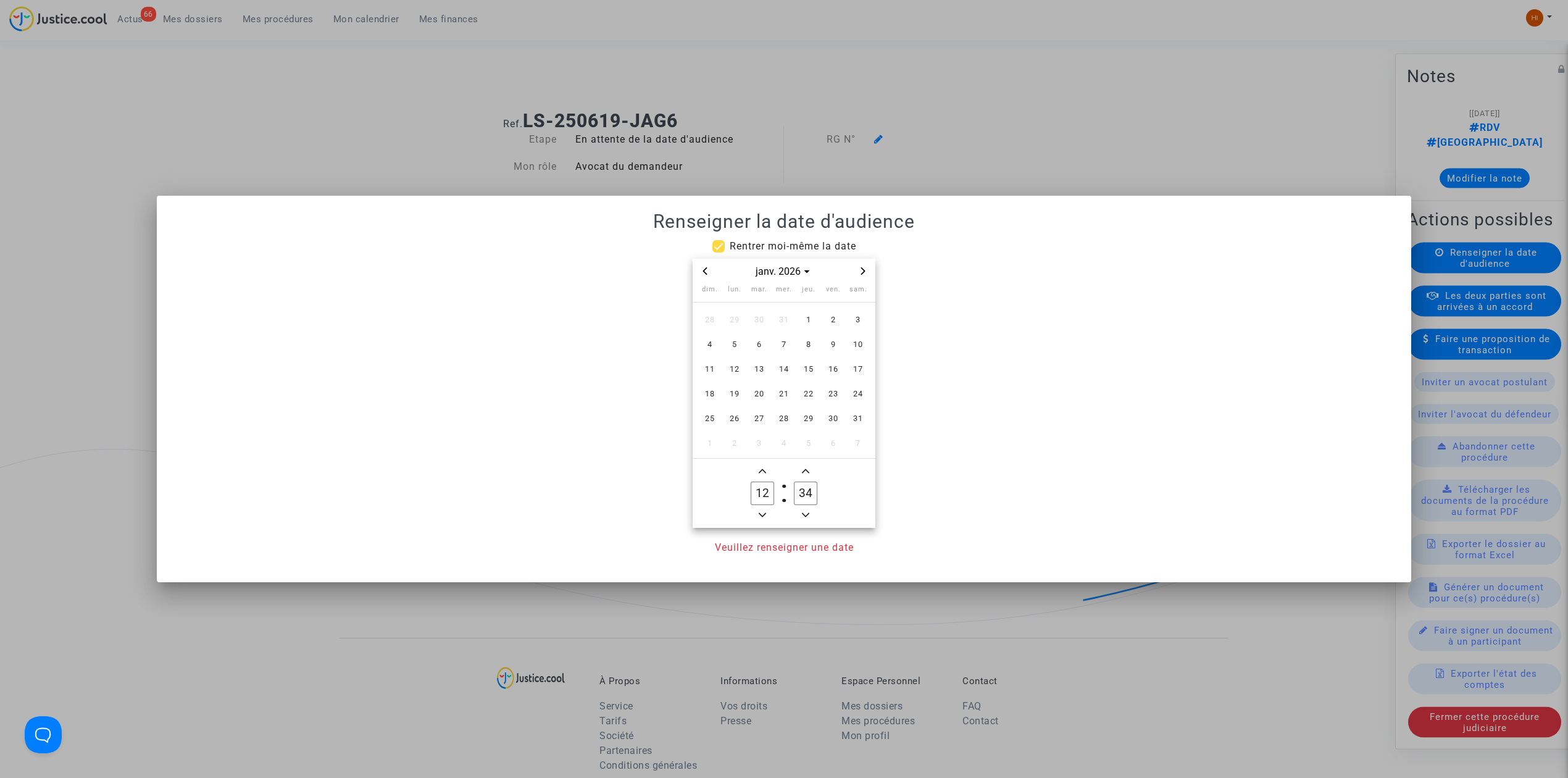
click at [863, 268] on icon "Next month" at bounding box center [863, 271] width 8 height 8
click at [760, 319] on span "3" at bounding box center [759, 320] width 22 height 22
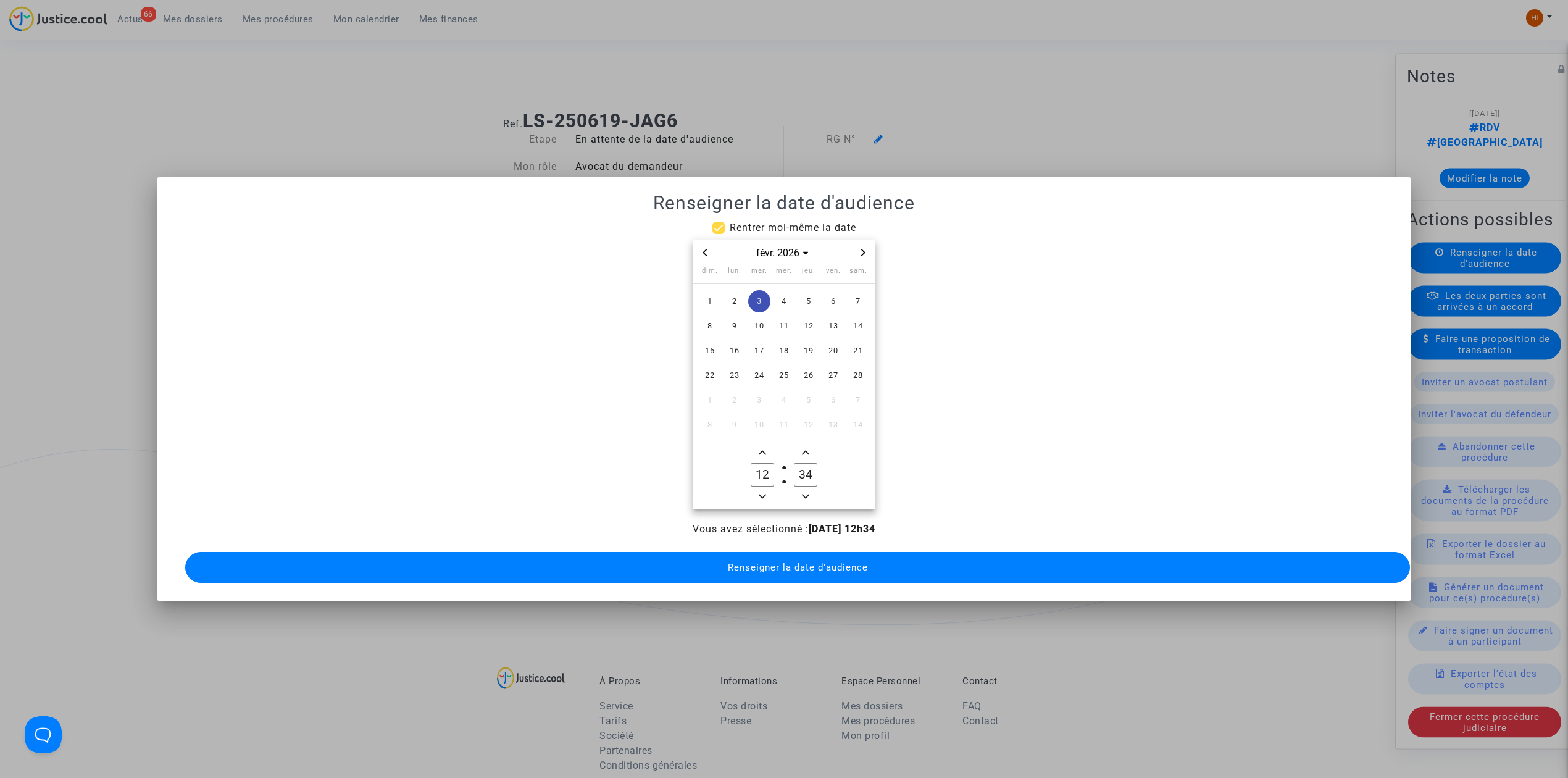
click at [758, 494] on span "Minus a hour" at bounding box center [762, 496] width 15 height 15
type input "09"
click at [820, 464] on label "34 Minute" at bounding box center [806, 475] width 43 height 25
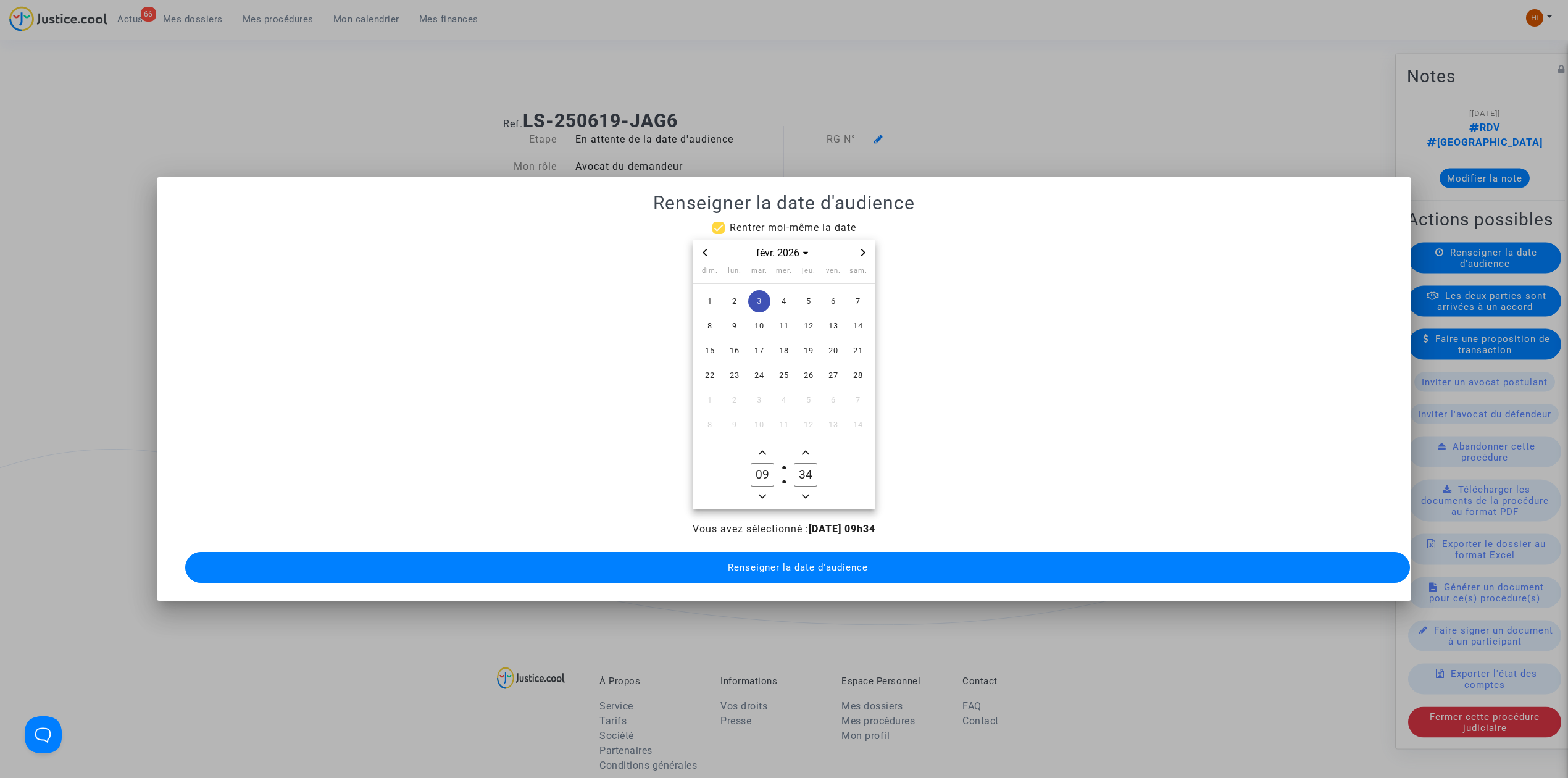
click at [817, 464] on input "34" at bounding box center [806, 475] width 23 height 23
click at [813, 465] on input "34" at bounding box center [806, 475] width 23 height 23
type input "00"
click at [805, 563] on span "Renseigner la date d'audience" at bounding box center [798, 567] width 140 height 11
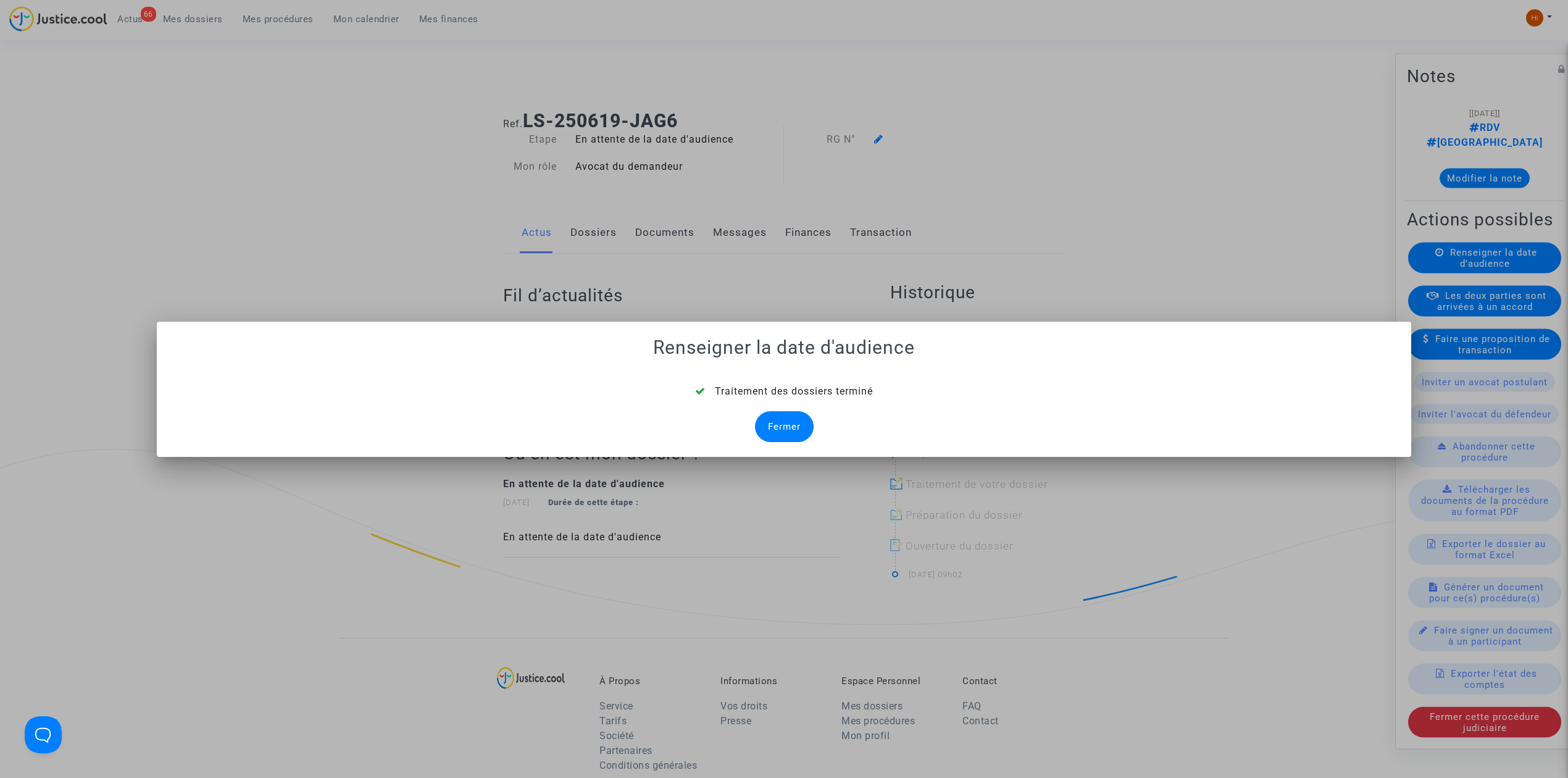
click at [782, 428] on div "Fermer" at bounding box center [784, 427] width 59 height 31
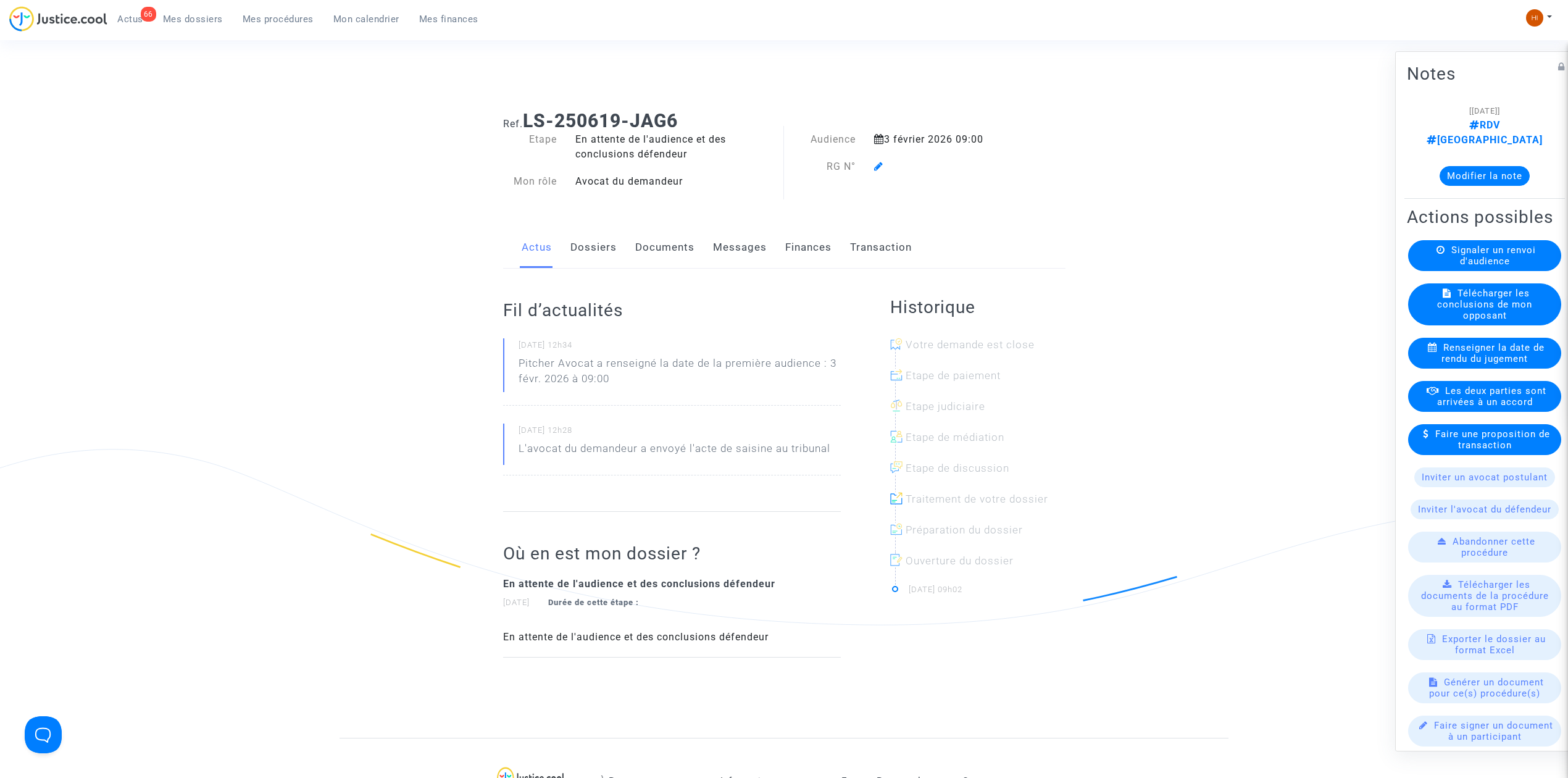
click at [874, 163] on icon at bounding box center [879, 166] width 9 height 10
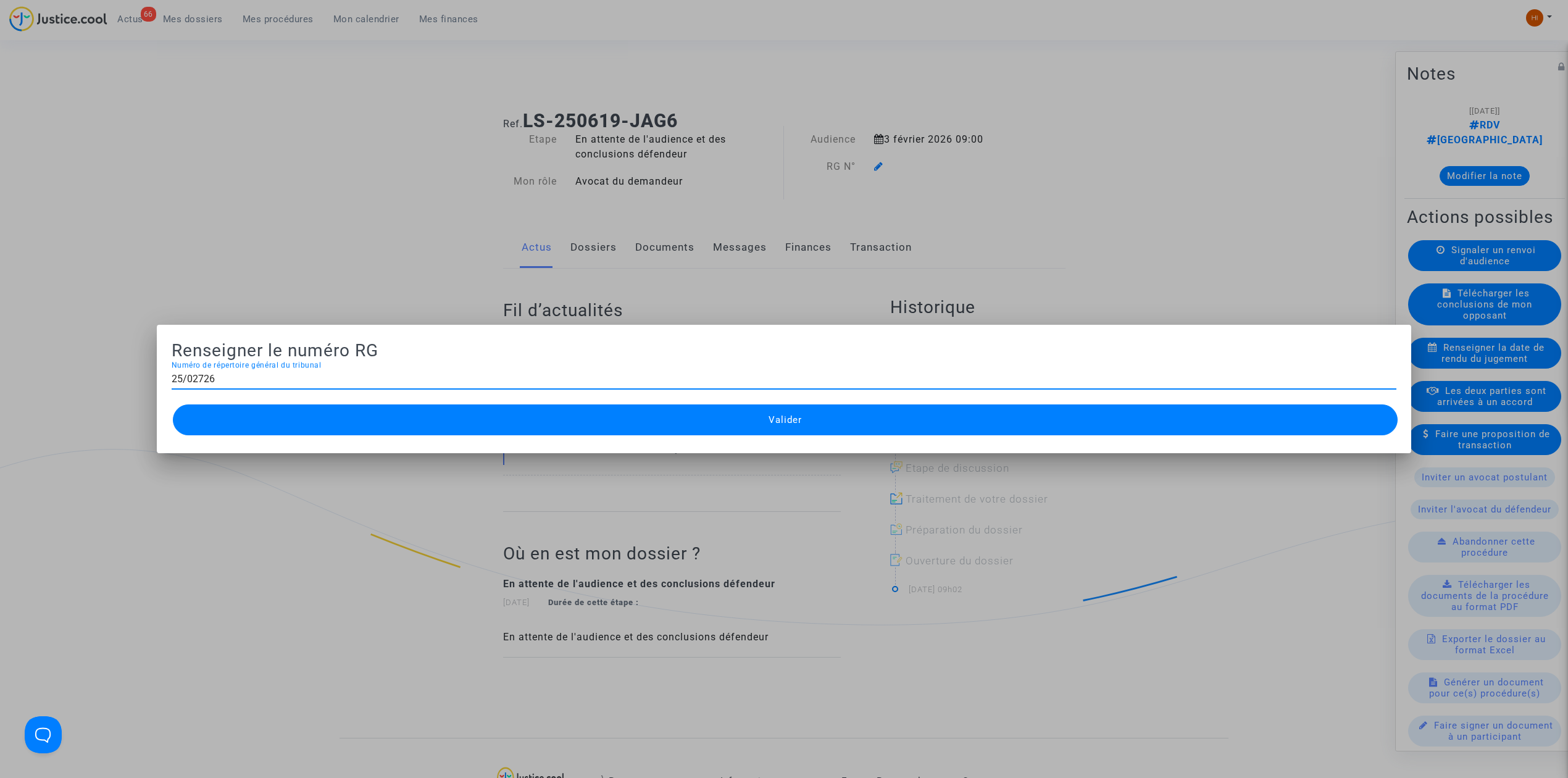
type input "25/02726"
click at [291, 413] on button "Valider" at bounding box center [785, 420] width 1225 height 31
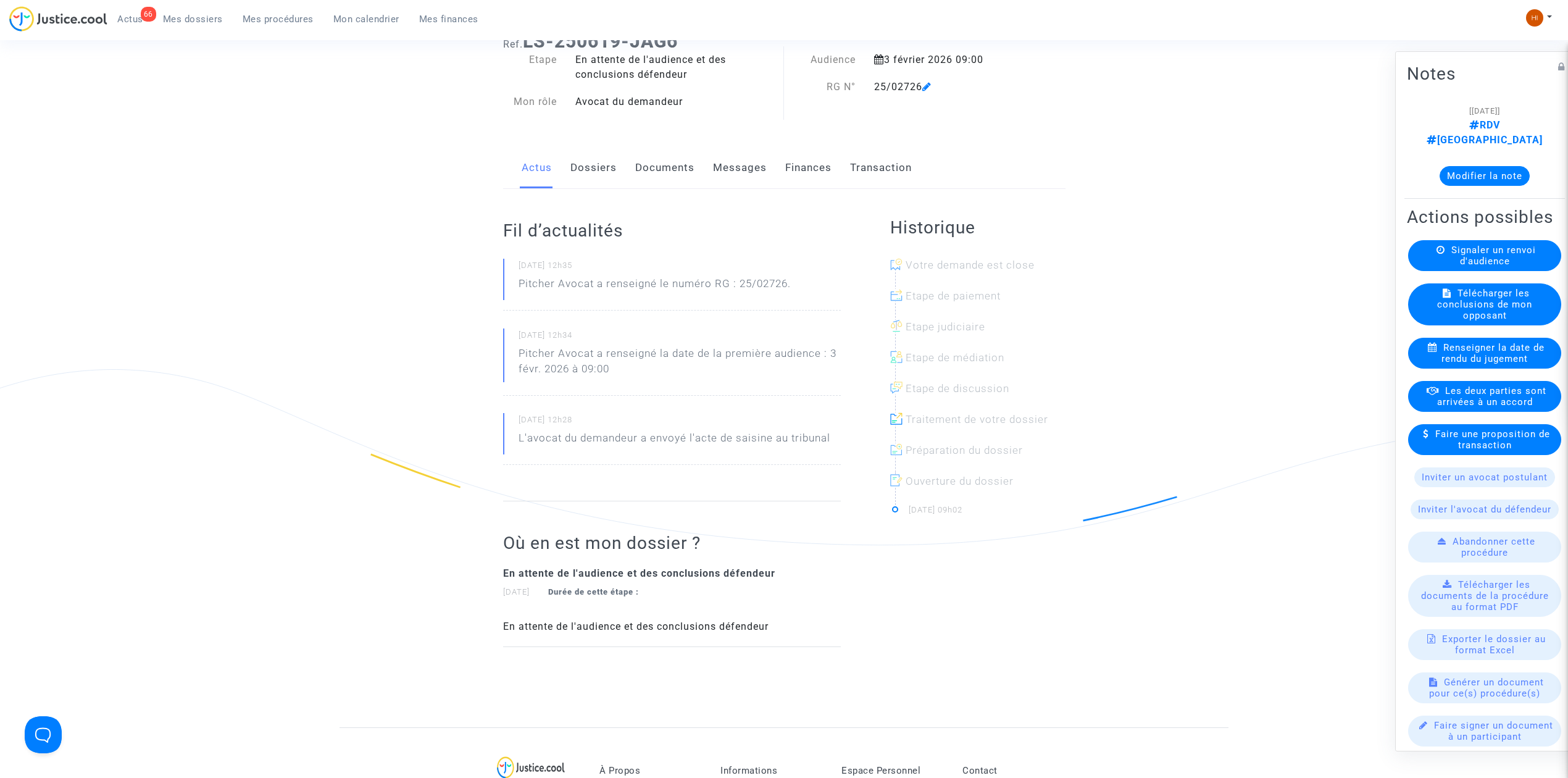
scroll to position [82, 0]
click at [645, 163] on link "Documents" at bounding box center [665, 165] width 59 height 41
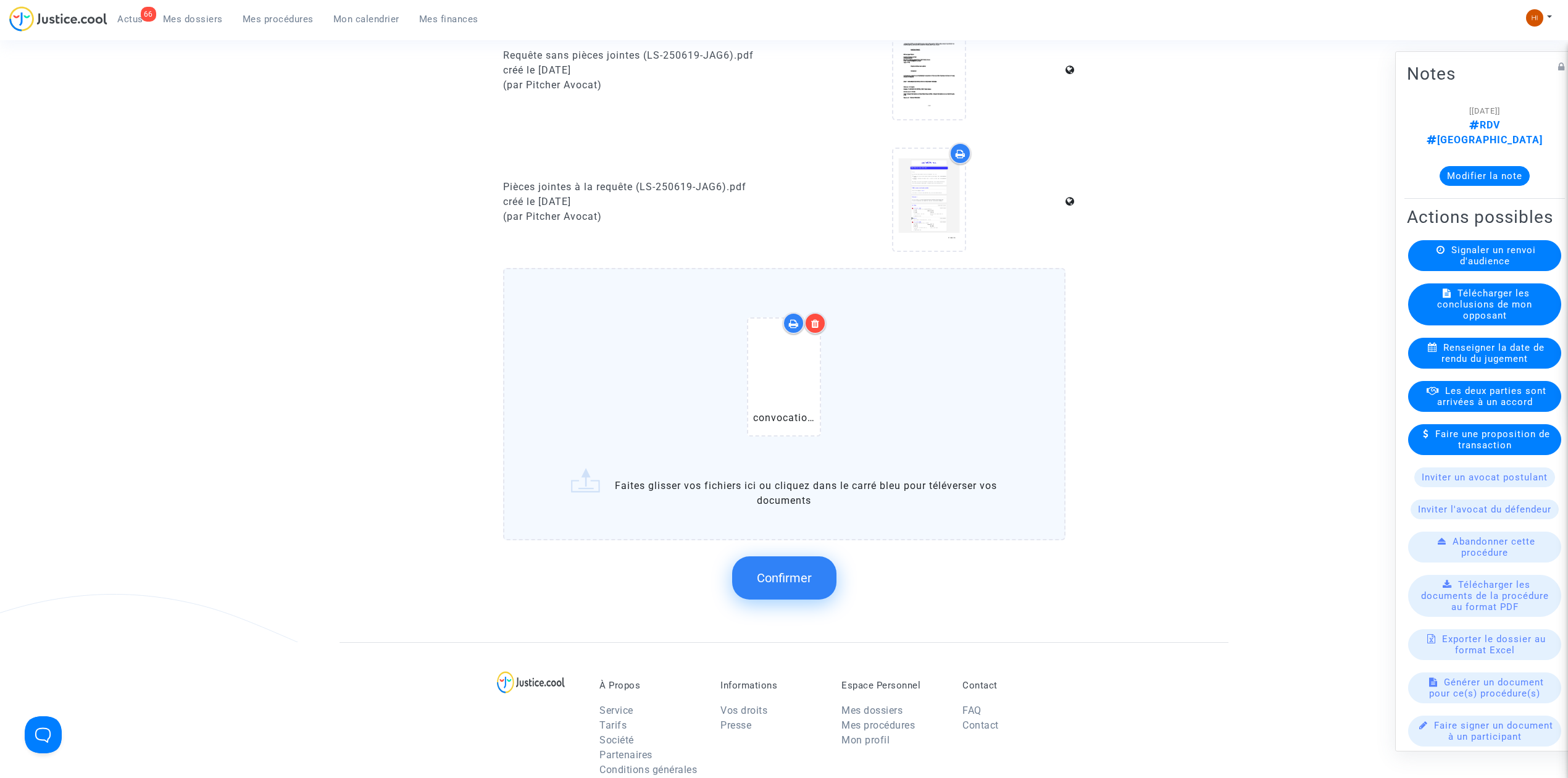
scroll to position [741, 0]
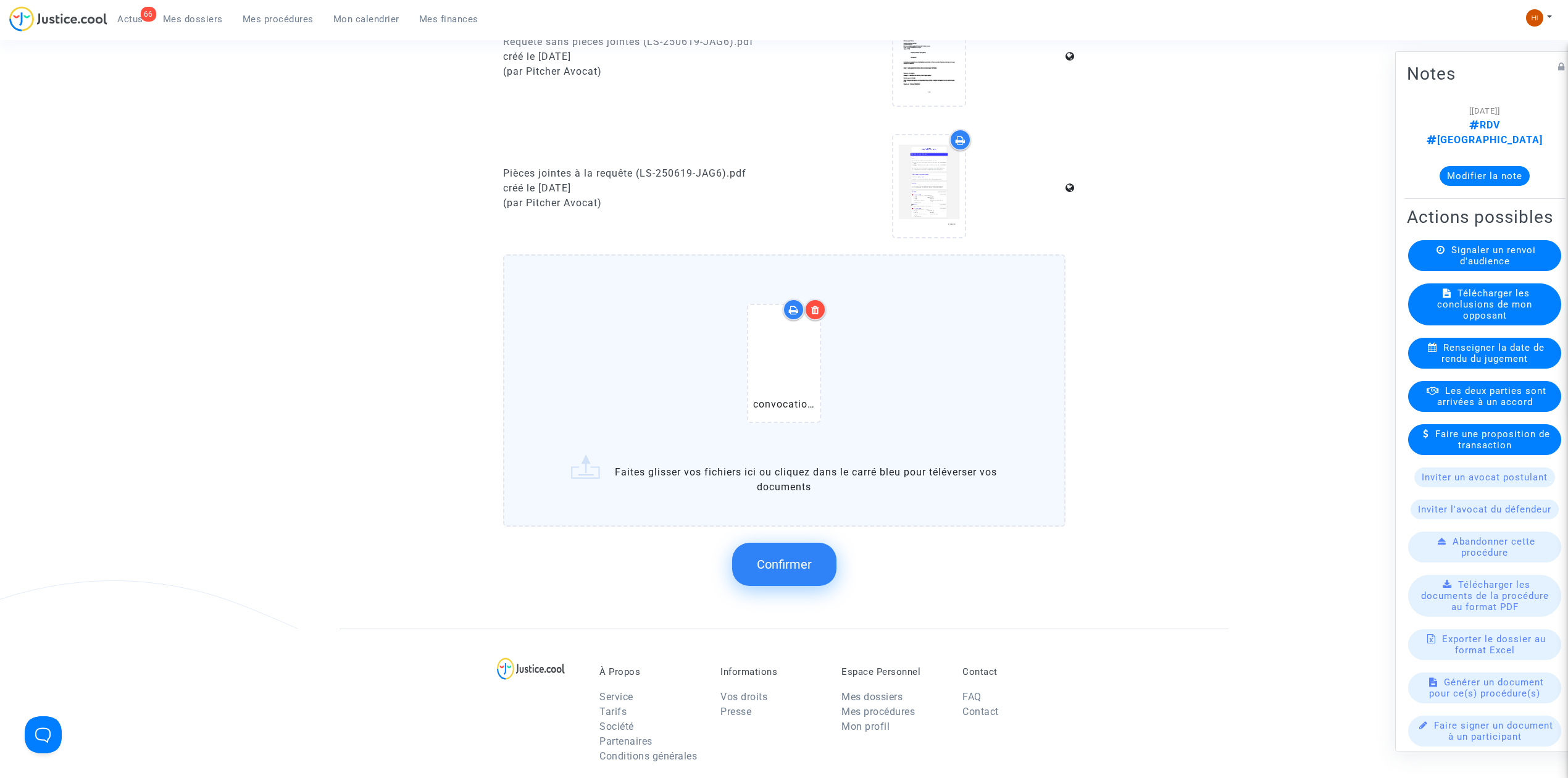
drag, startPoint x: 818, startPoint y: 571, endPoint x: 809, endPoint y: 574, distance: 9.5
click at [817, 571] on button "Confirmer" at bounding box center [784, 565] width 104 height 43
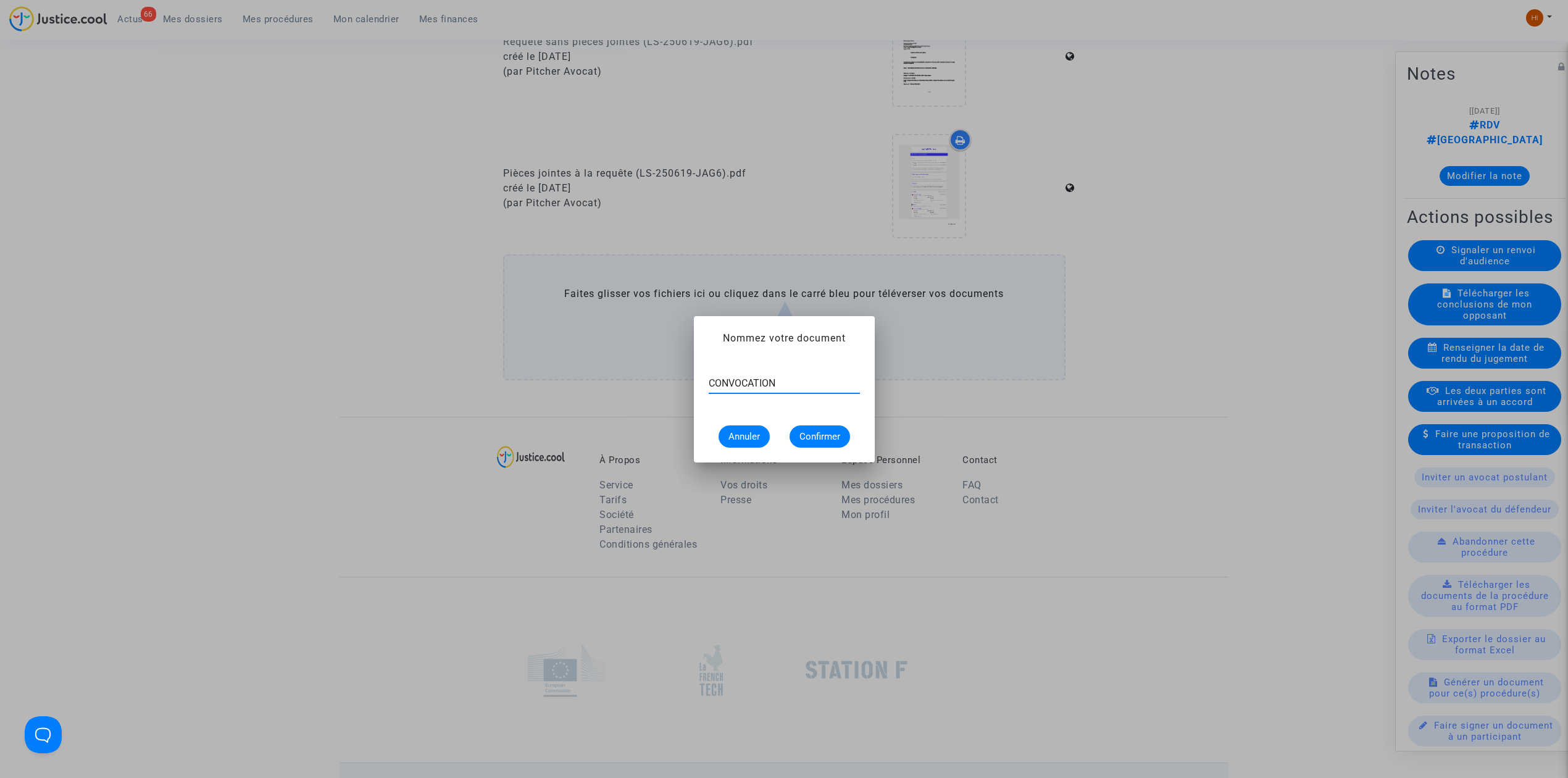
type input "CONVOCATION"
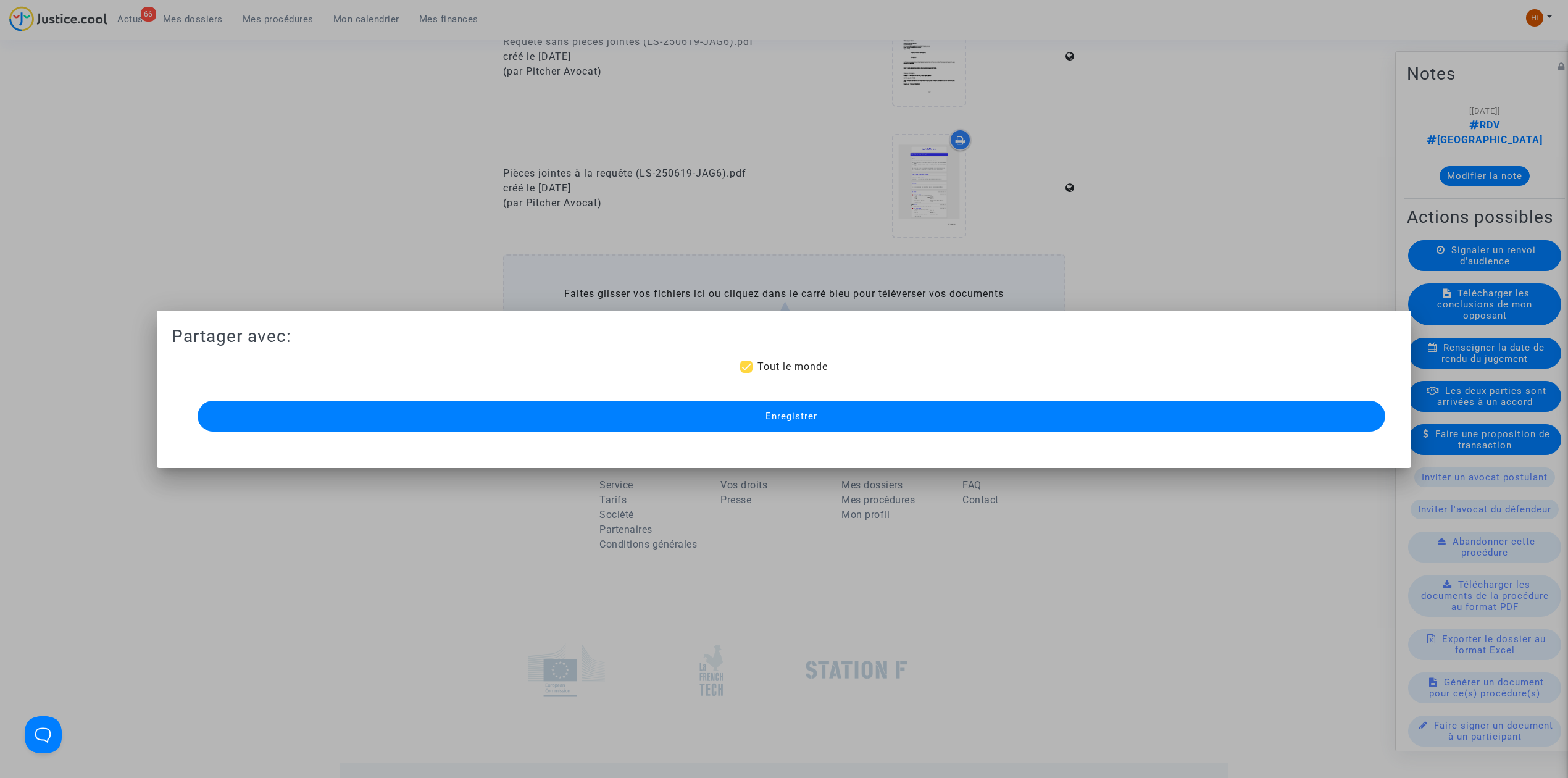
click at [848, 421] on button "Enregistrer" at bounding box center [791, 416] width 1188 height 31
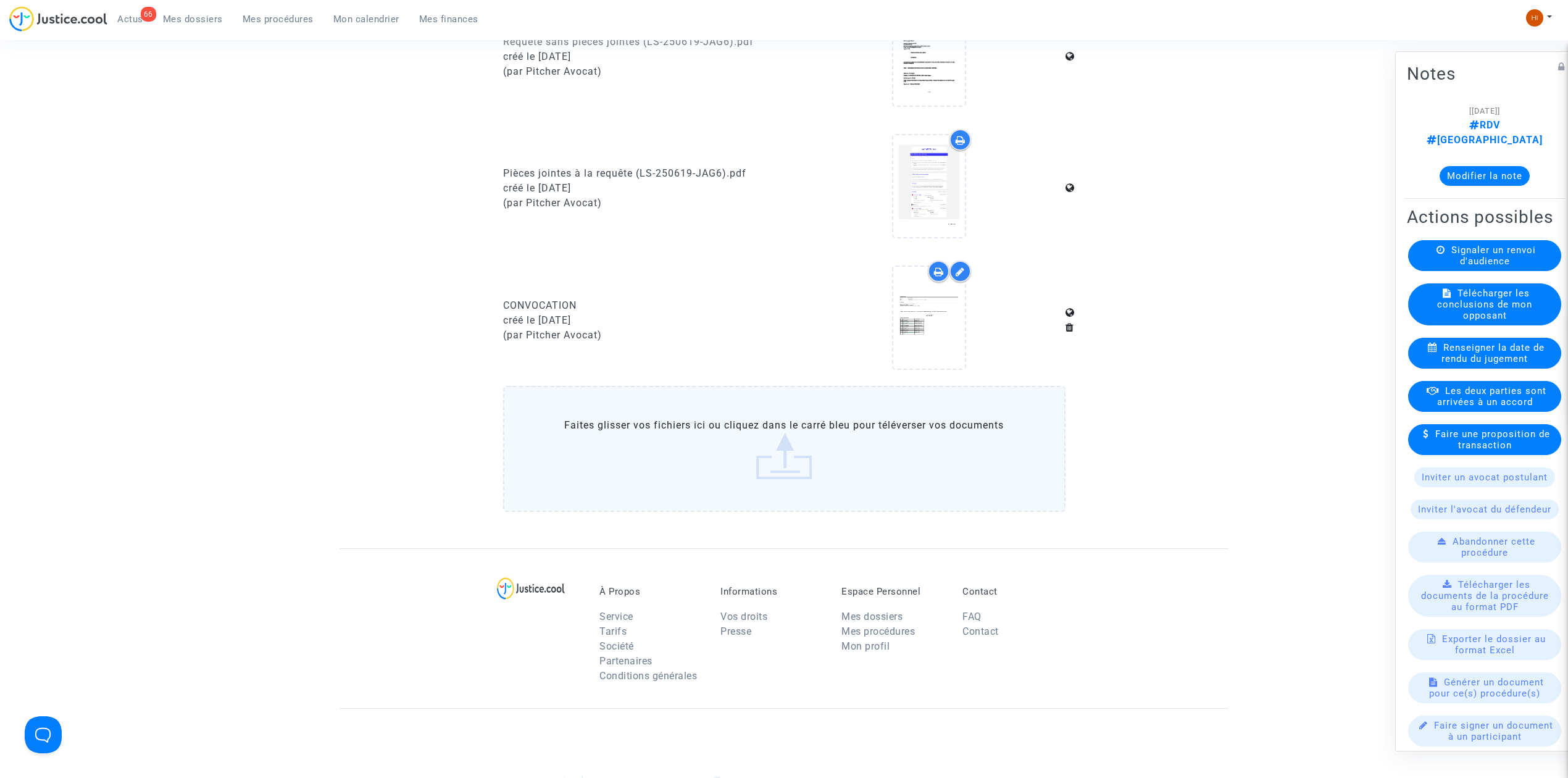
drag, startPoint x: 243, startPoint y: 26, endPoint x: 279, endPoint y: 18, distance: 36.9
click at [243, 26] on link "Mes procédures" at bounding box center [278, 19] width 91 height 18
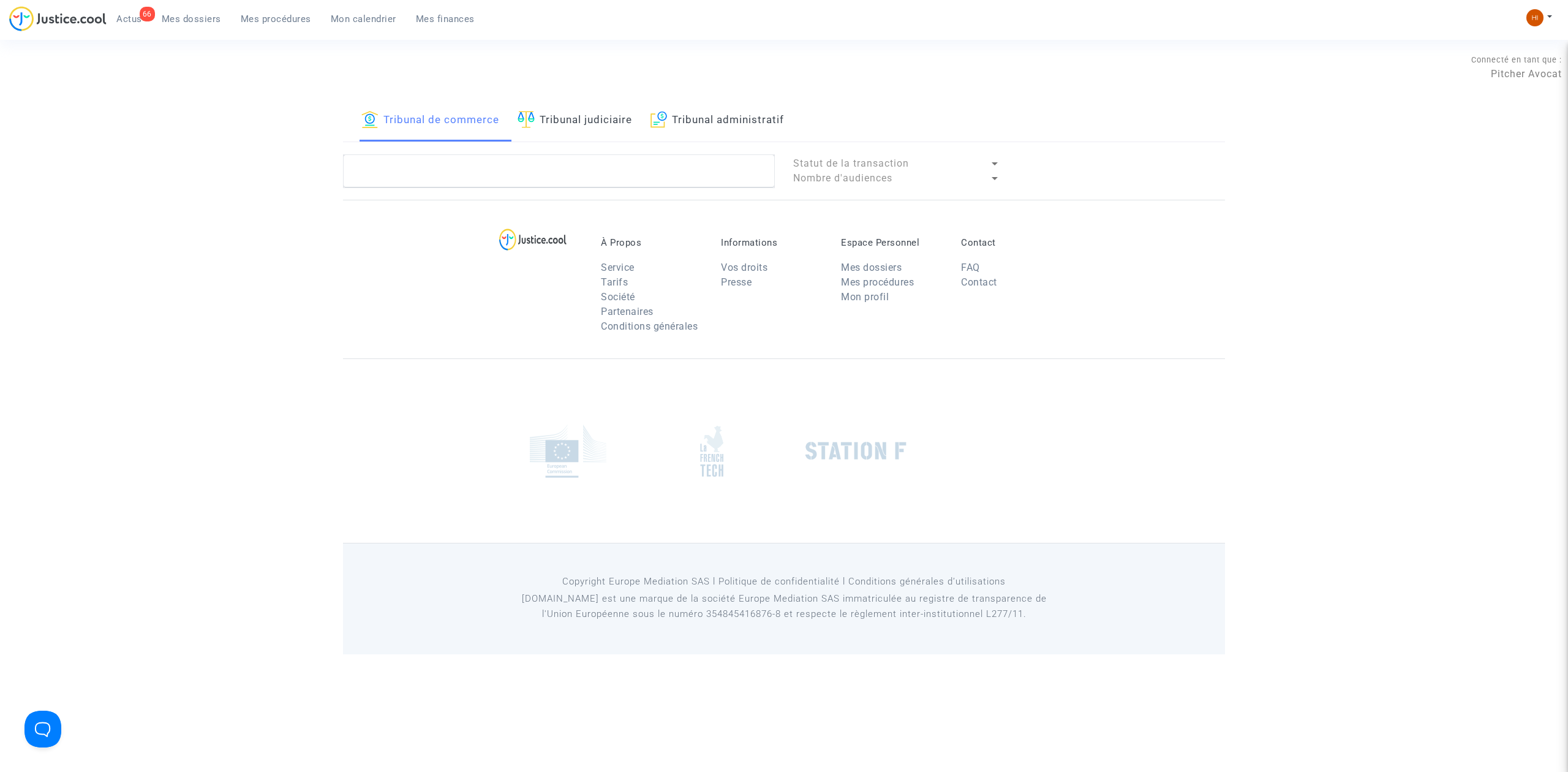
click at [279, 17] on span "Mes procédures" at bounding box center [276, 19] width 70 height 11
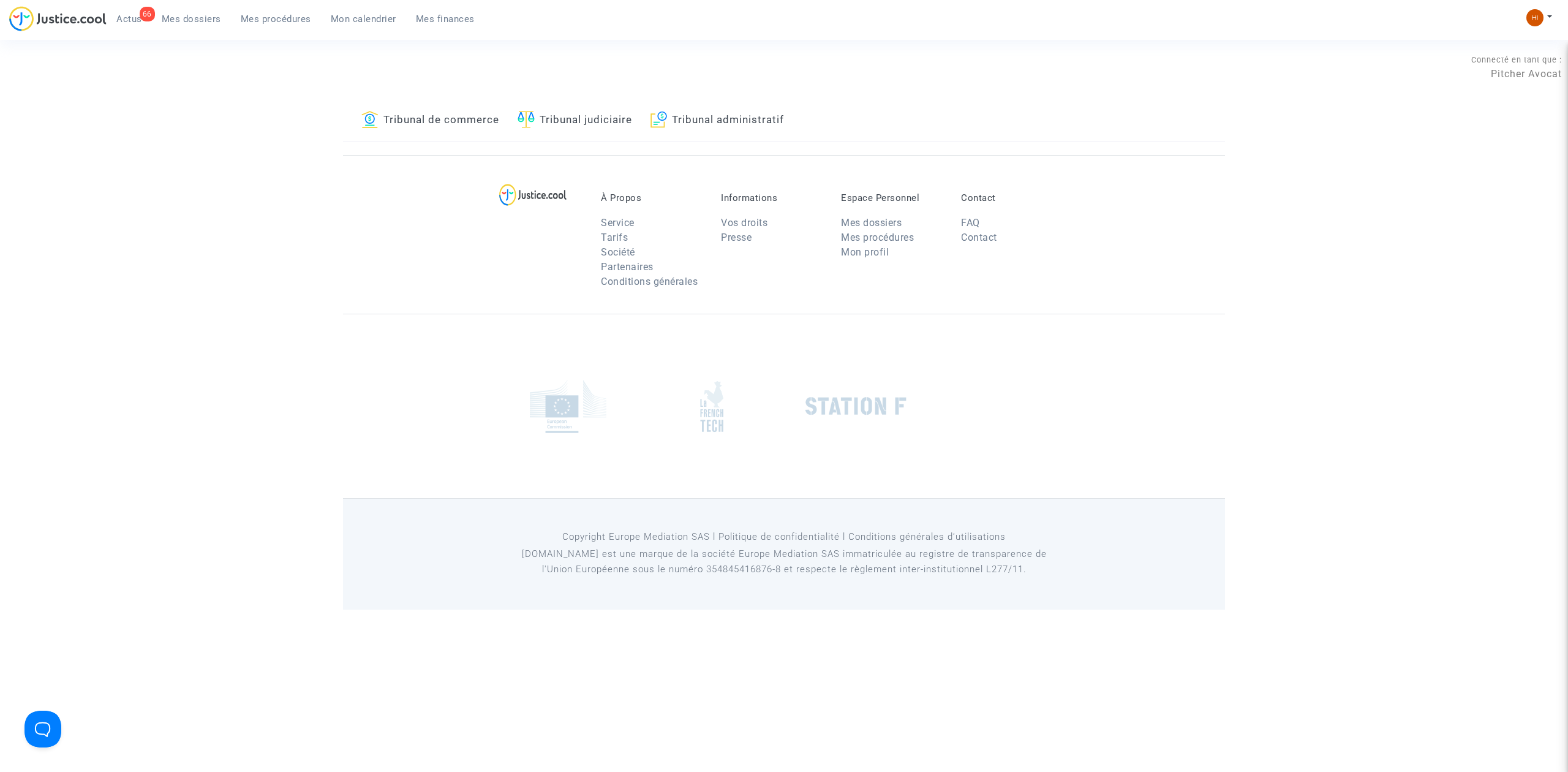
click at [607, 115] on link "Tribunal judiciaire" at bounding box center [575, 121] width 115 height 42
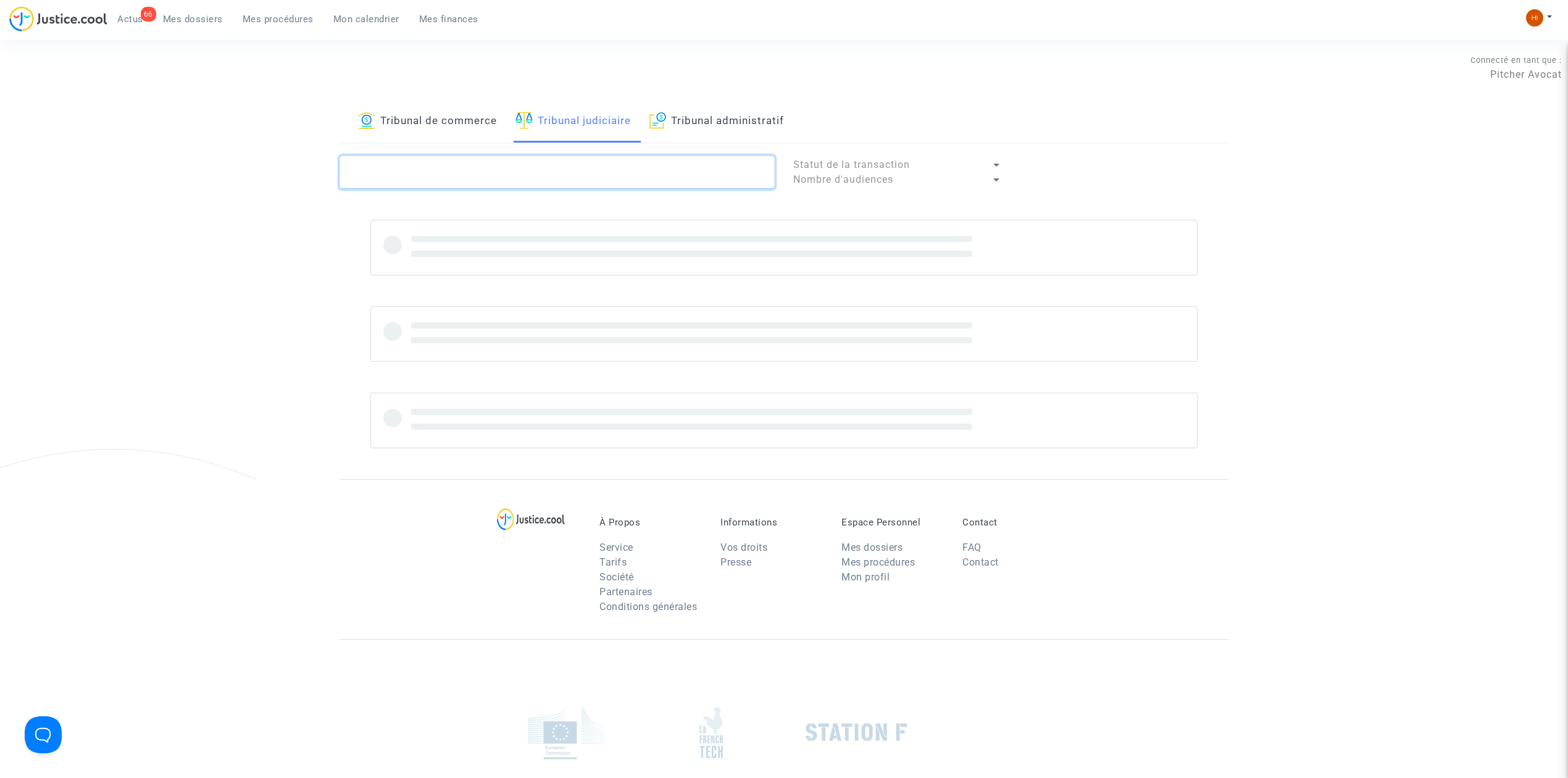
click at [565, 179] on textarea at bounding box center [557, 172] width 435 height 33
paste textarea "MENDEZ Martine"
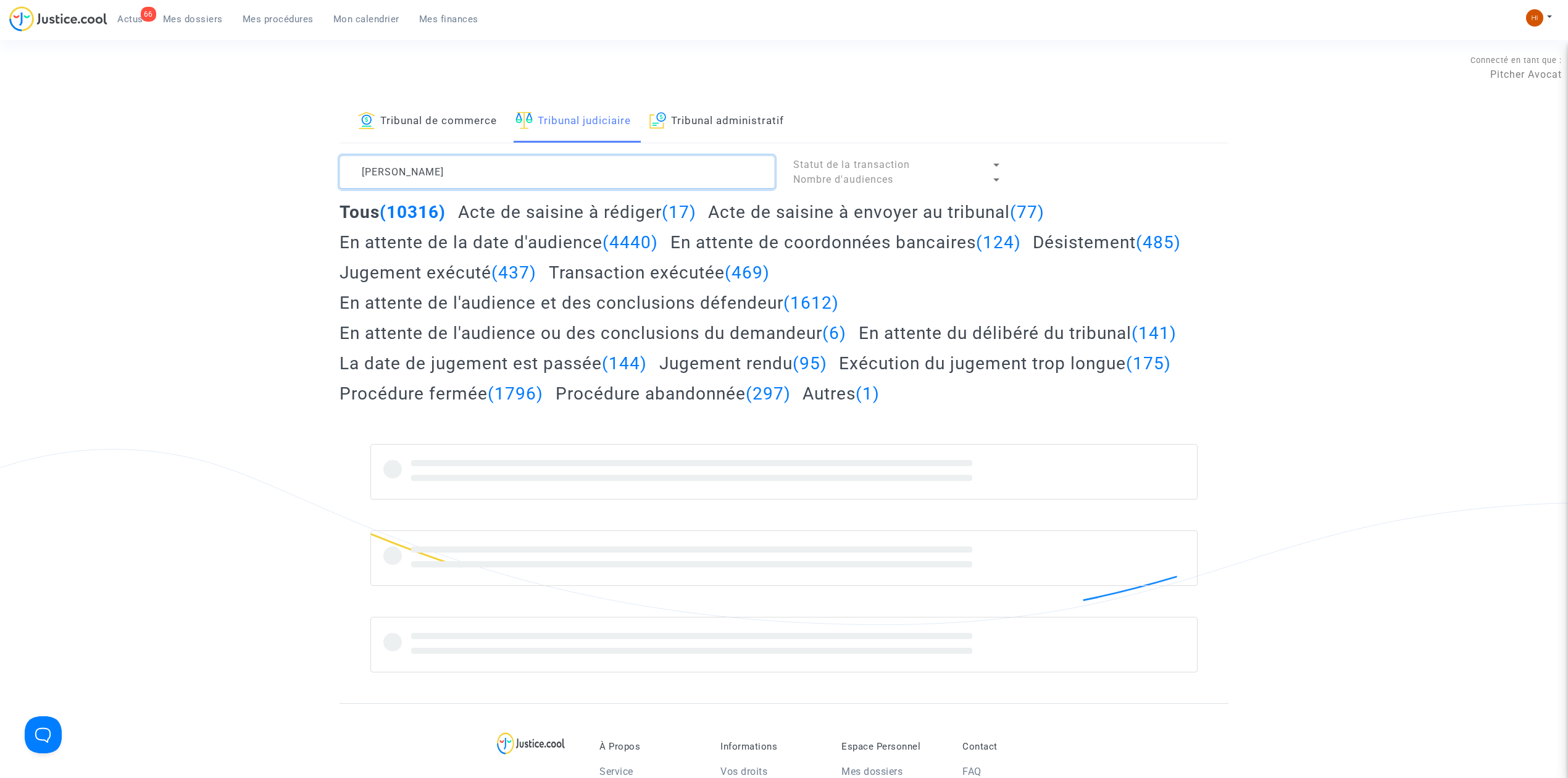
type textarea "MENDEZ Martine"
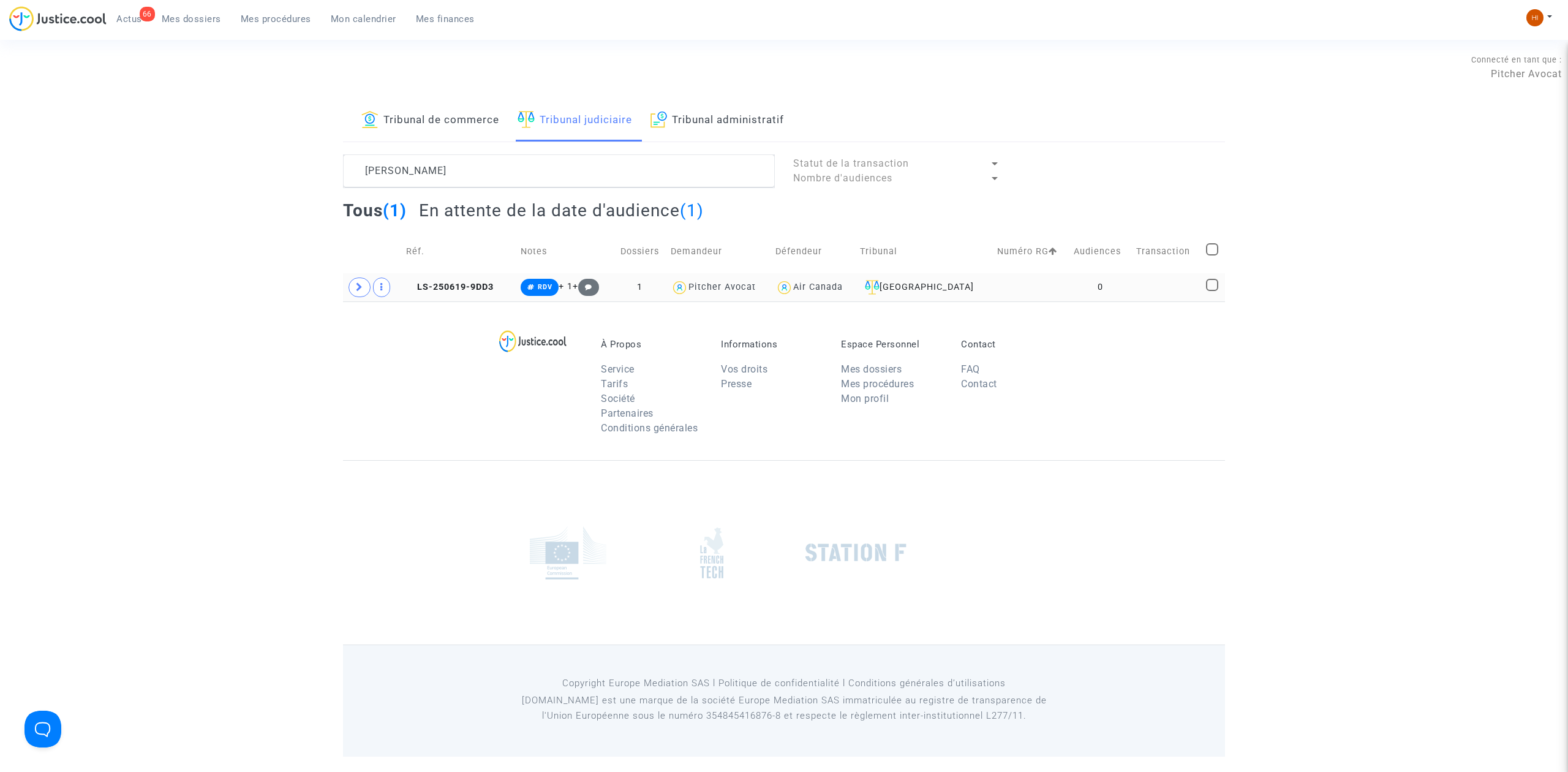
click at [1135, 290] on td at bounding box center [1166, 287] width 70 height 28
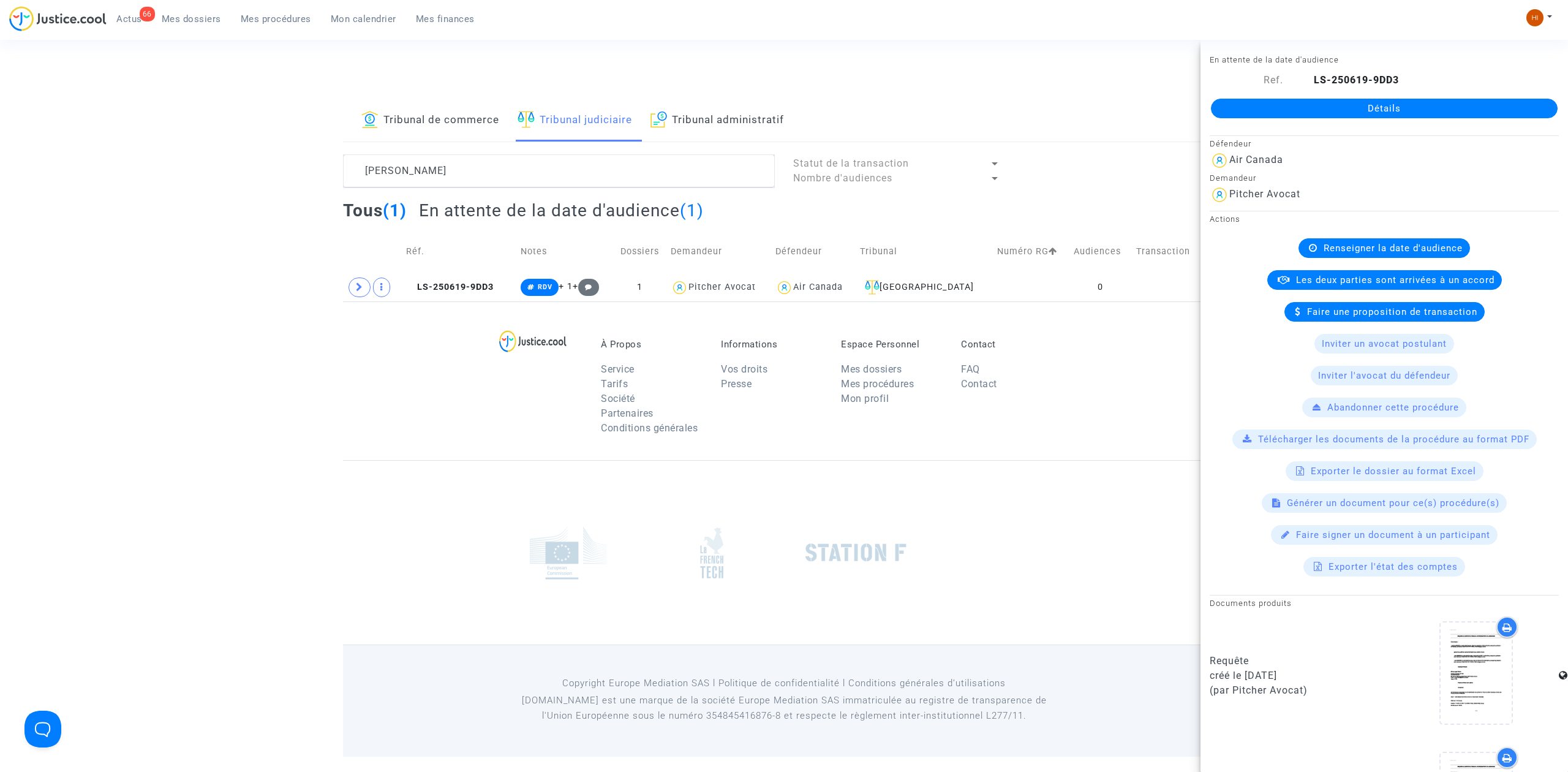
click at [1290, 113] on link "Détails" at bounding box center [1385, 109] width 347 height 20
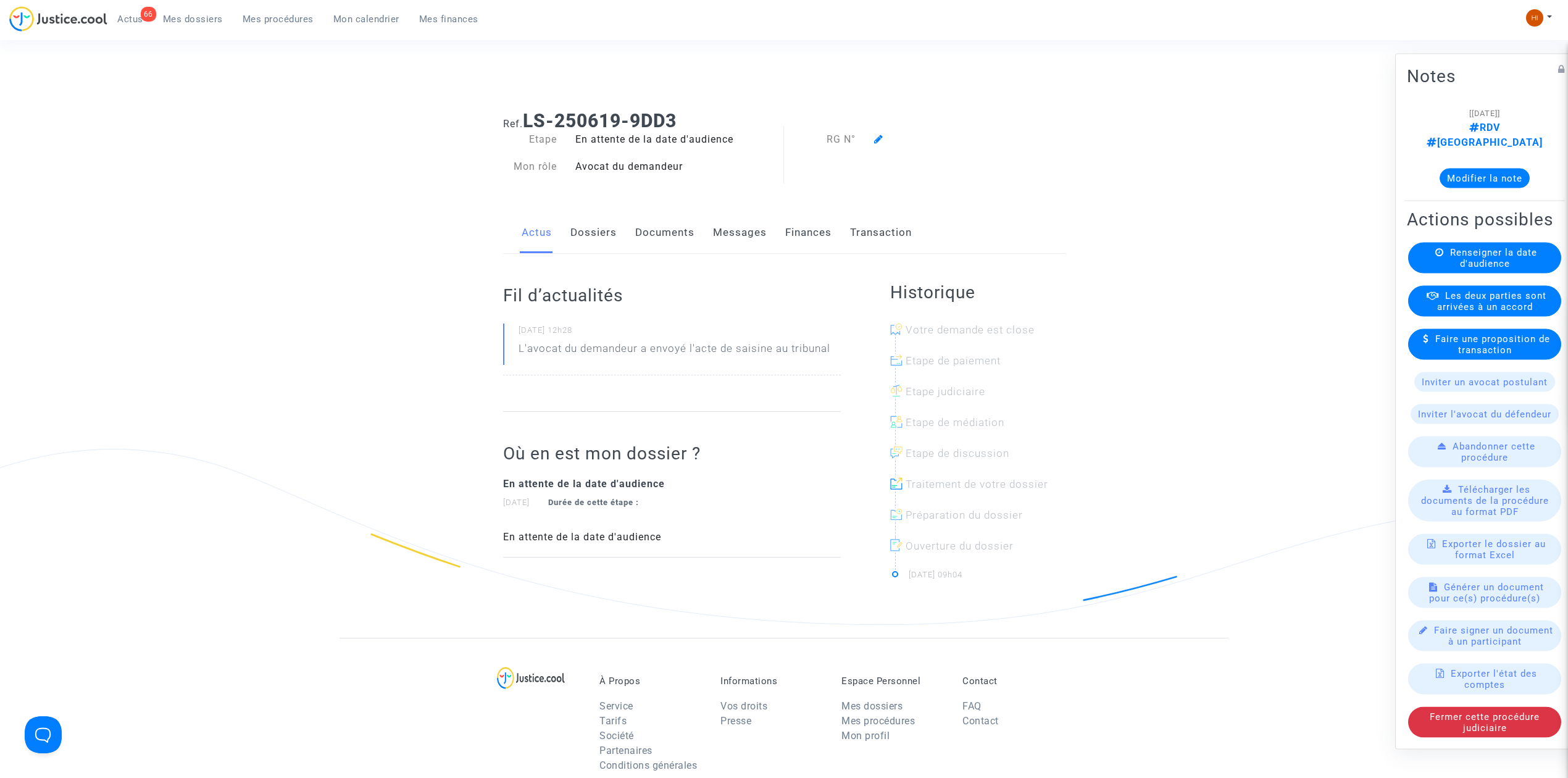
click at [1549, 268] on div "Renseigner la date d'audience" at bounding box center [1485, 258] width 156 height 31
click at [1516, 260] on span "Renseigner la date d'audience" at bounding box center [1493, 258] width 87 height 22
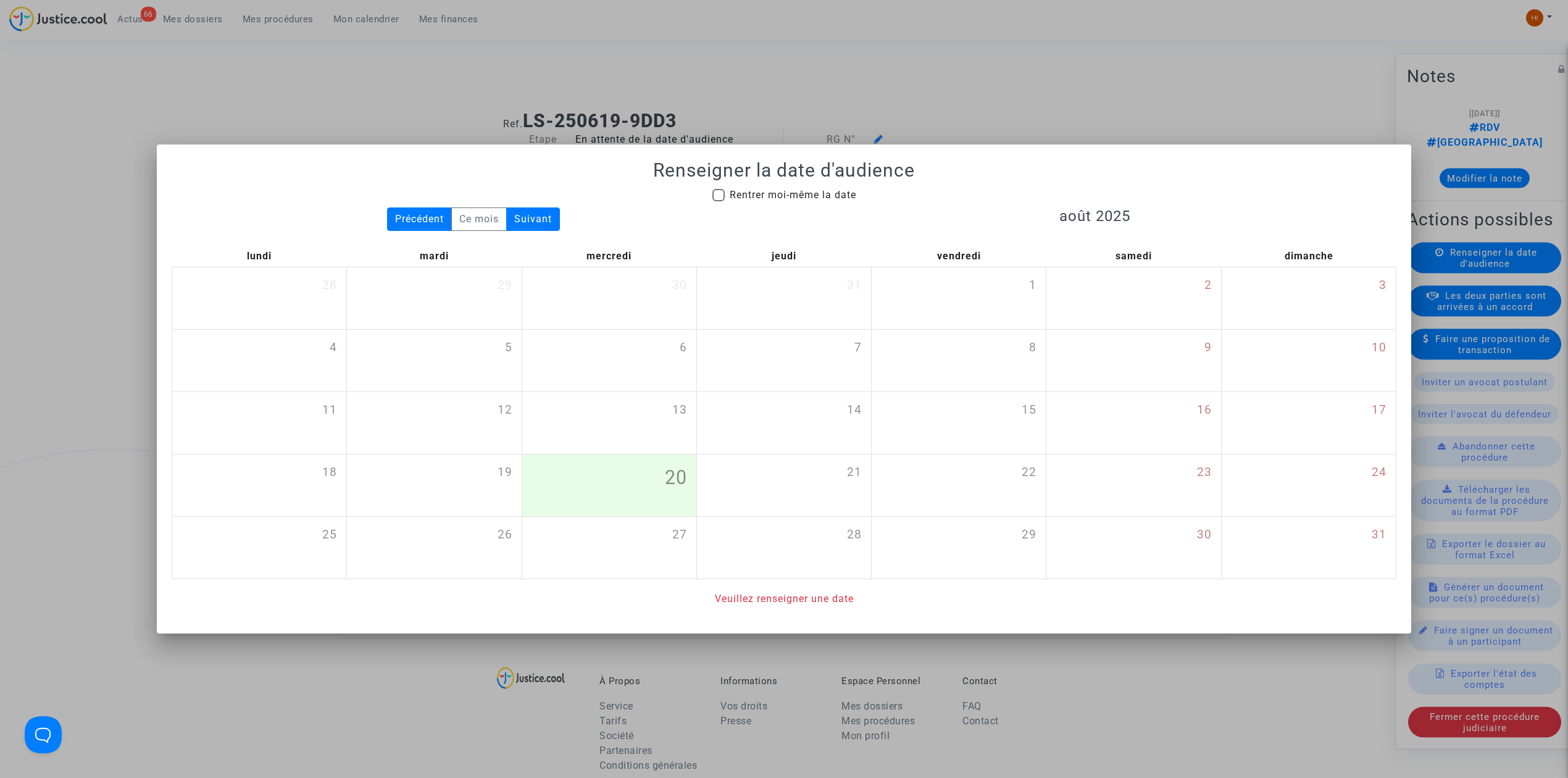
click at [813, 176] on h1 "Renseigner la date d'audience" at bounding box center [784, 170] width 1225 height 22
drag, startPoint x: 810, startPoint y: 188, endPoint x: 819, endPoint y: 195, distance: 11.4
click at [808, 188] on span "Rentrer moi-même la date" at bounding box center [792, 195] width 126 height 15
click at [719, 201] on input "Rentrer moi-même la date" at bounding box center [718, 201] width 1 height 1
checkbox input "true"
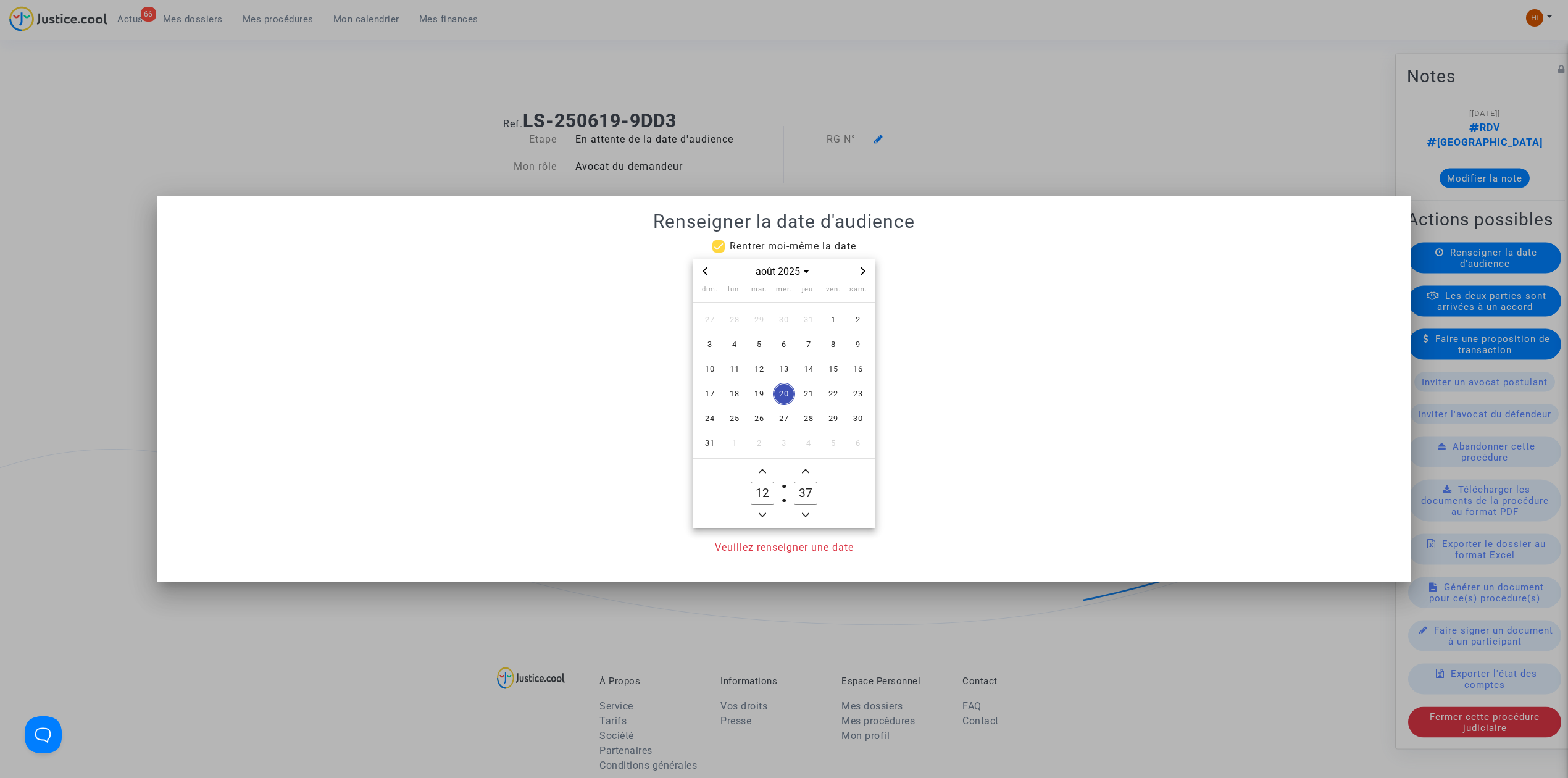
click at [869, 272] on span "Next month" at bounding box center [863, 270] width 15 height 15
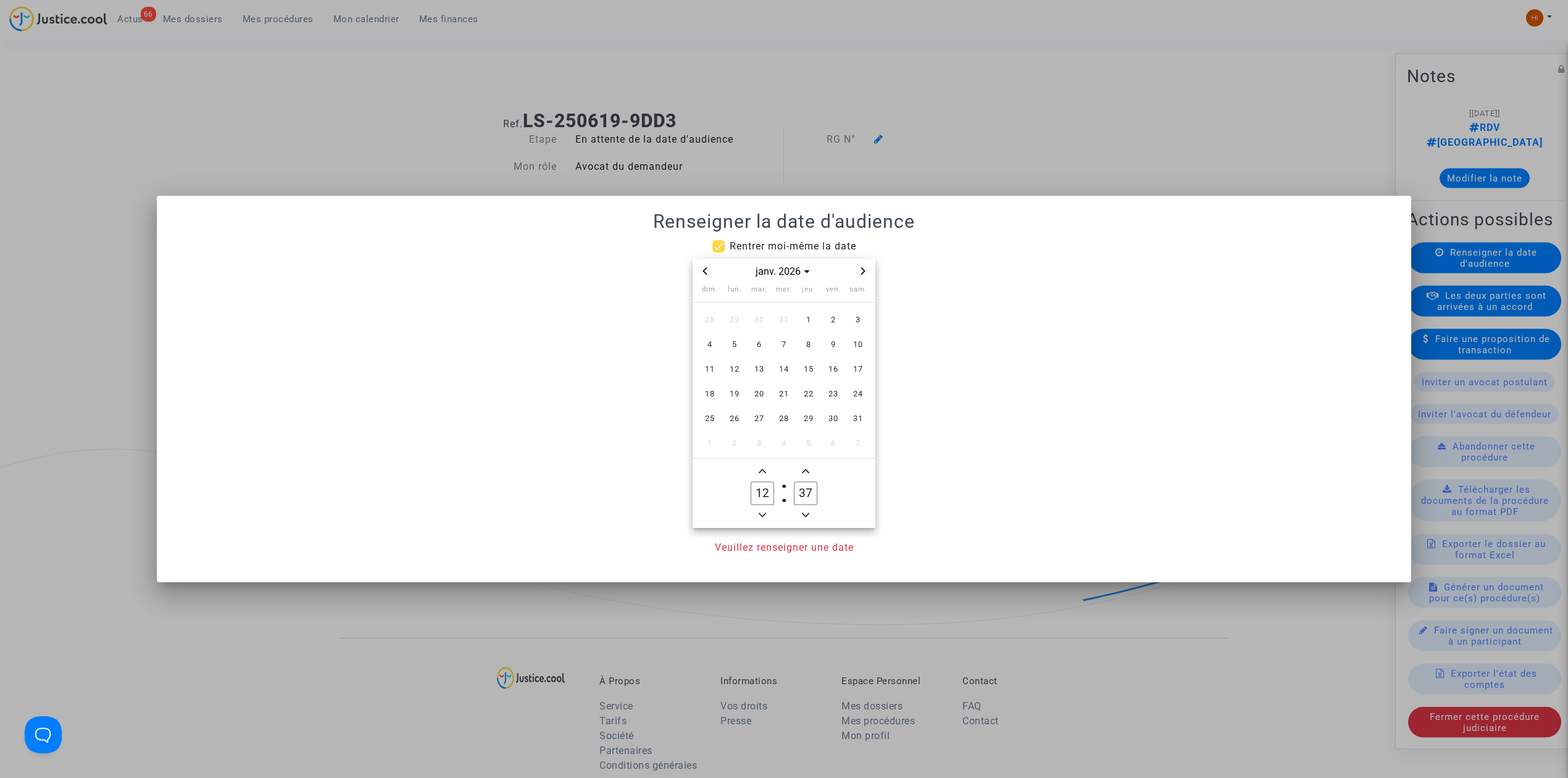
click at [862, 272] on icon "Next month" at bounding box center [863, 271] width 8 height 8
click at [763, 322] on span "3" at bounding box center [759, 320] width 22 height 22
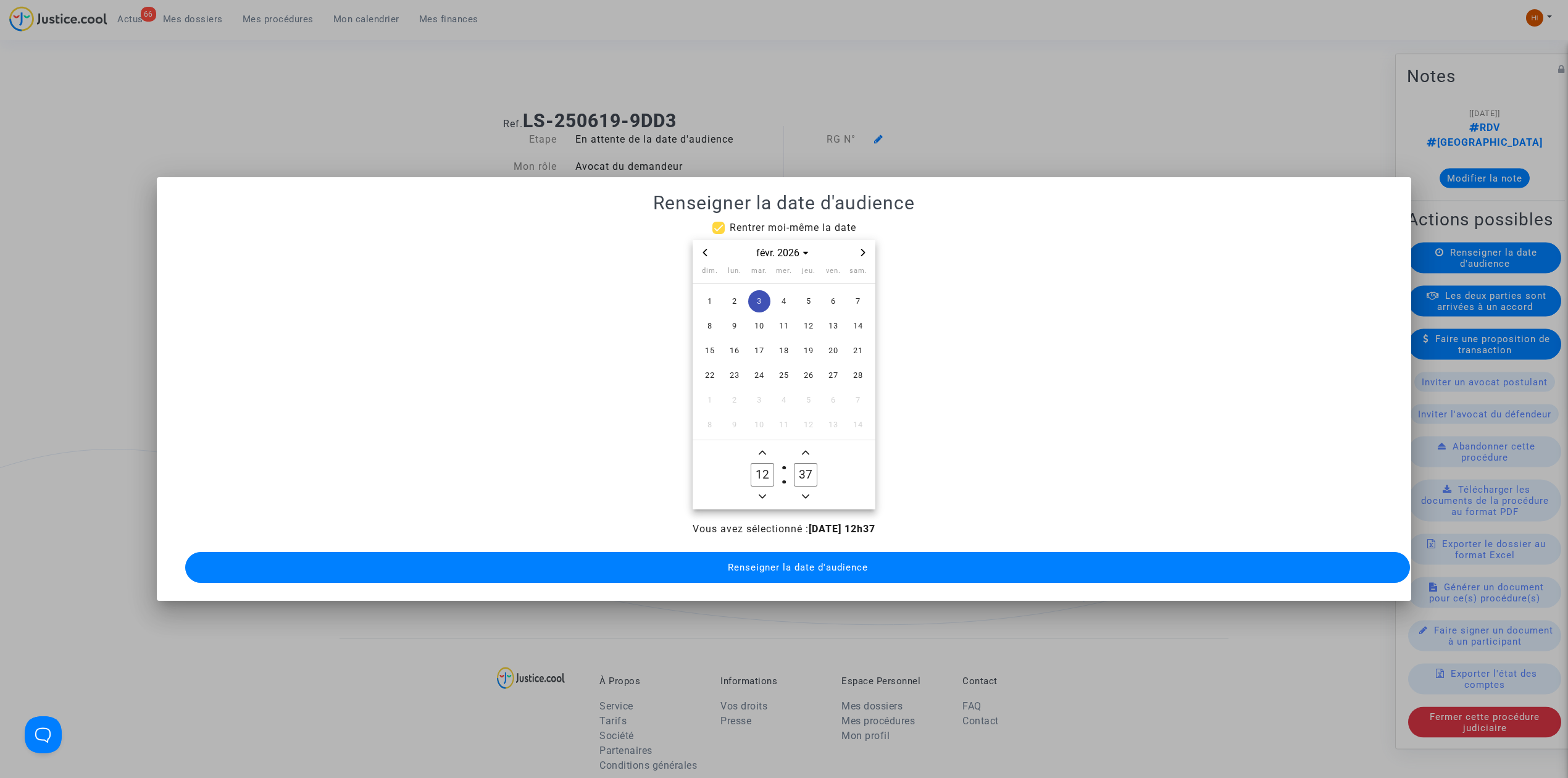
click at [763, 495] on icon "Minus a hour" at bounding box center [762, 497] width 8 height 5
type input "09"
click at [813, 475] on input "37" at bounding box center [806, 475] width 23 height 23
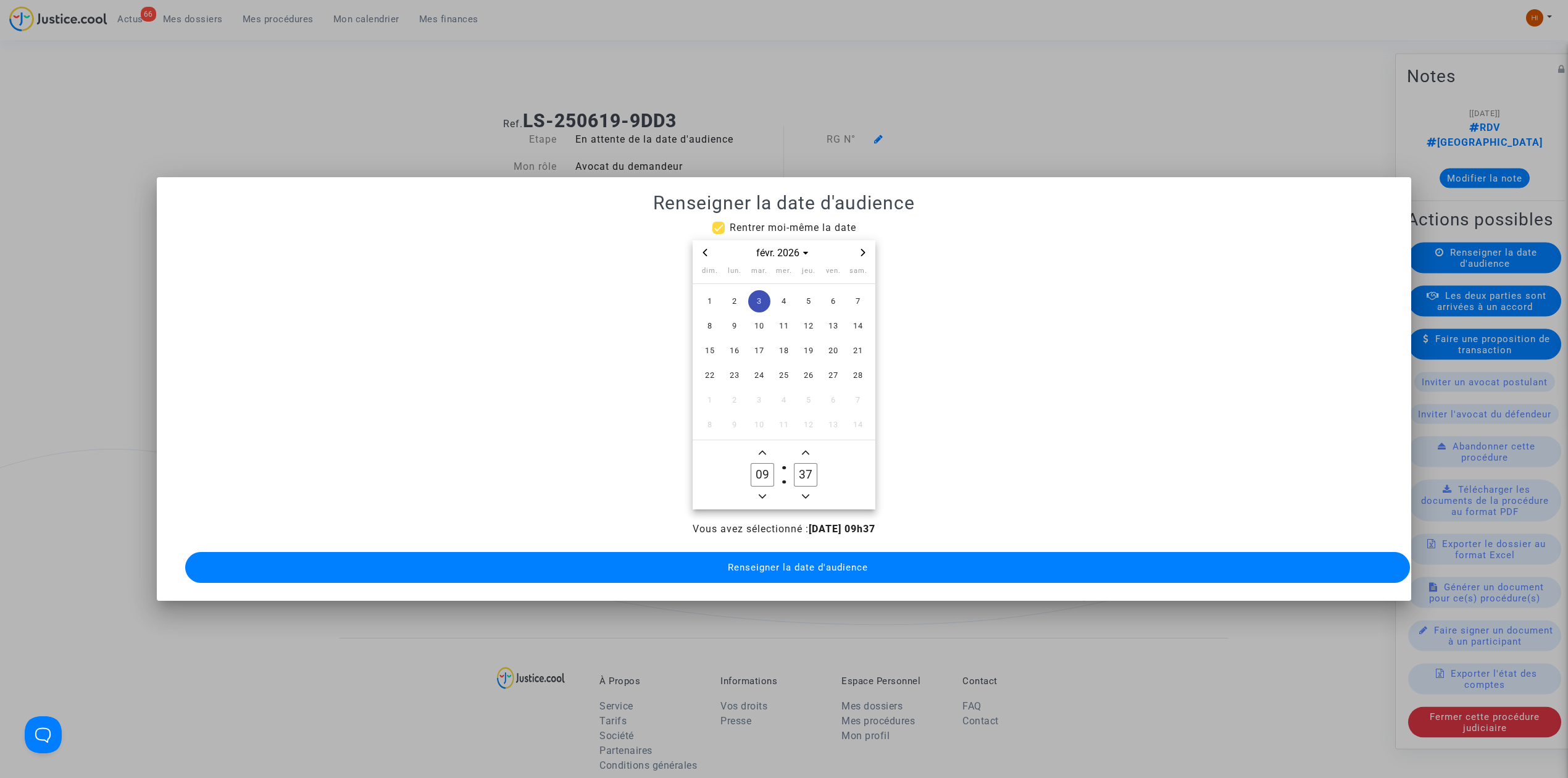
click at [813, 475] on input "37" at bounding box center [806, 475] width 23 height 23
type input "00"
click at [827, 565] on span "Renseigner la date d'audience" at bounding box center [798, 567] width 140 height 11
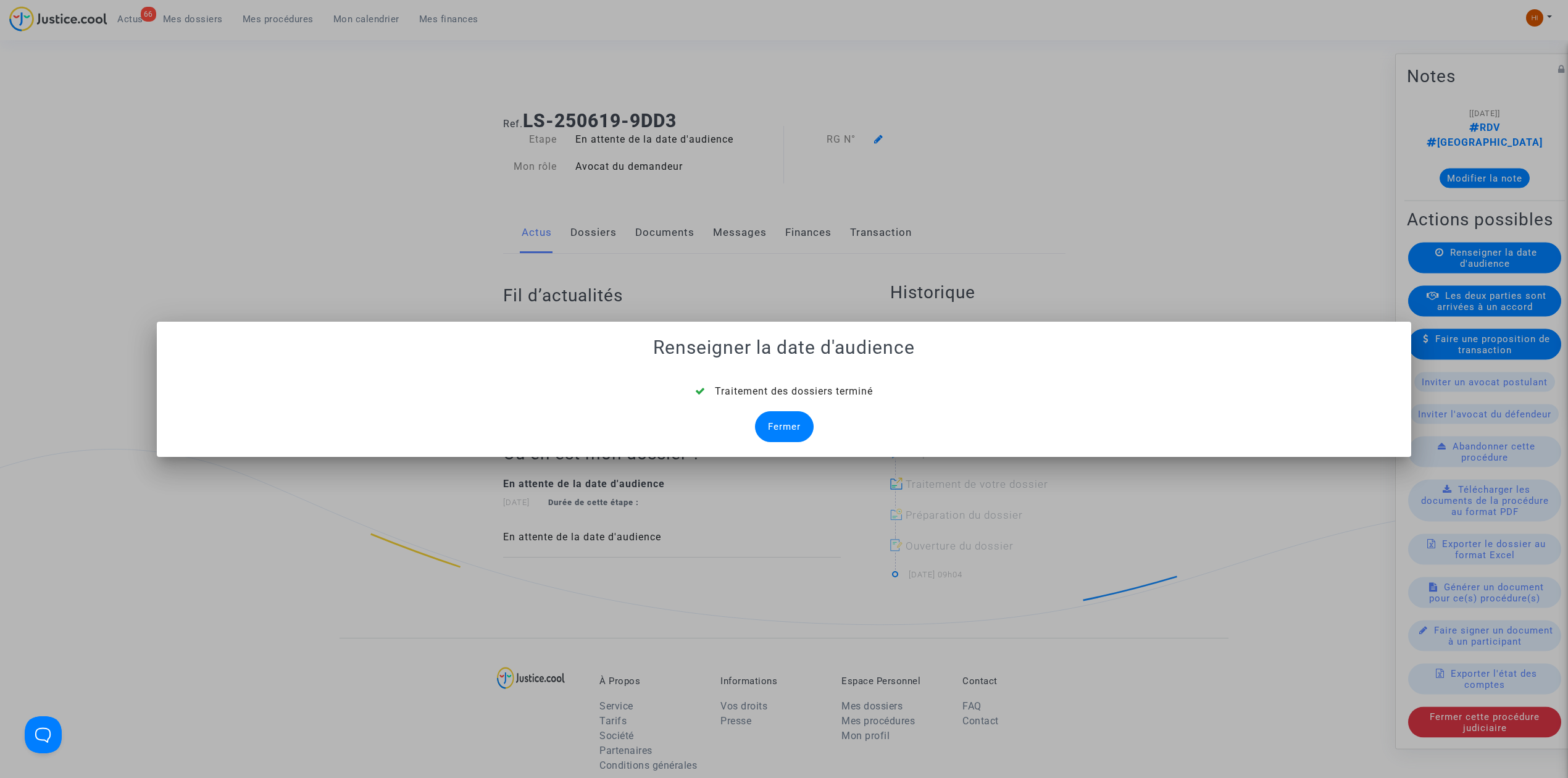
click at [789, 415] on div "Fermer" at bounding box center [784, 427] width 59 height 31
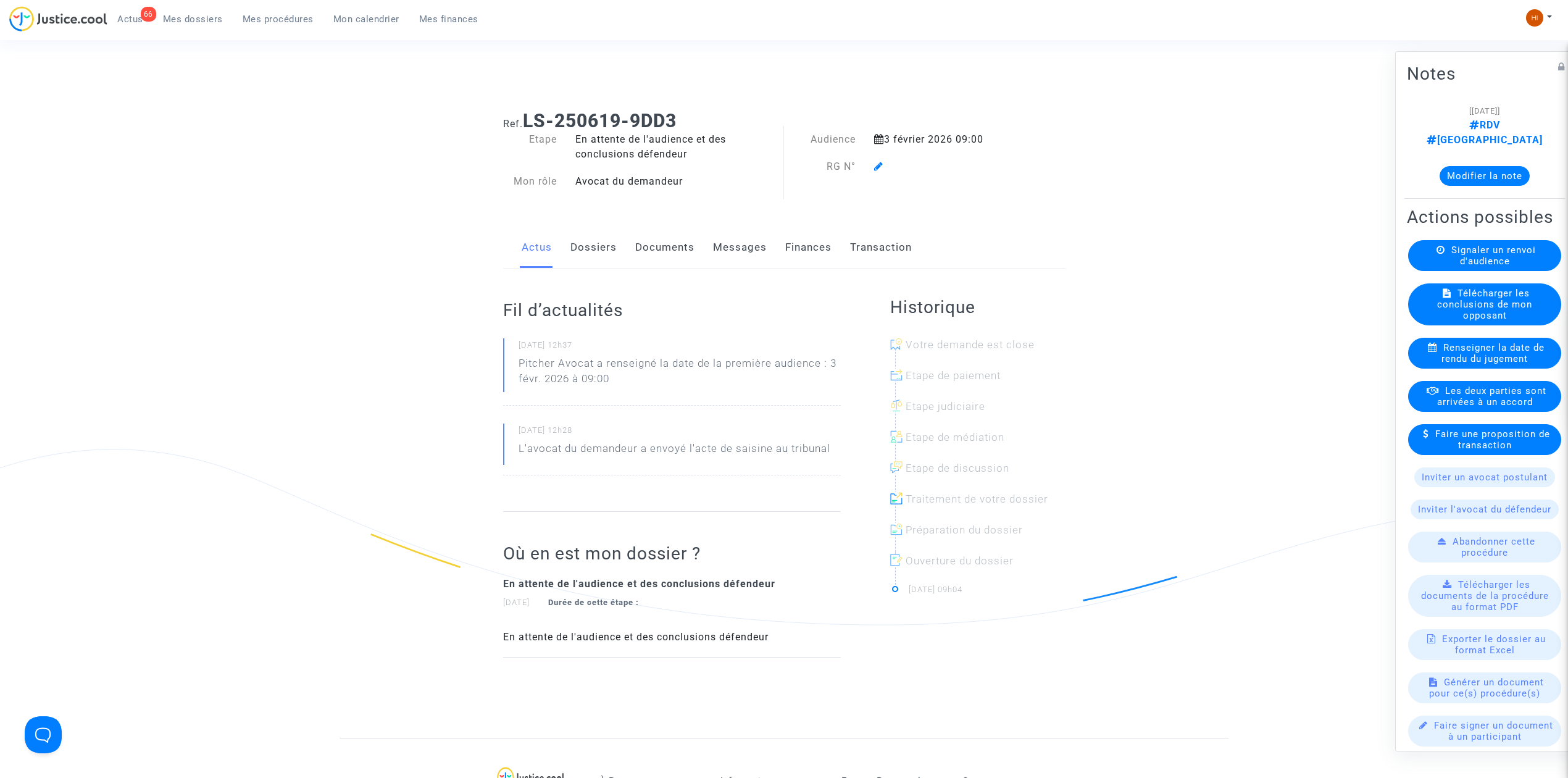
click at [877, 163] on icon at bounding box center [879, 166] width 9 height 10
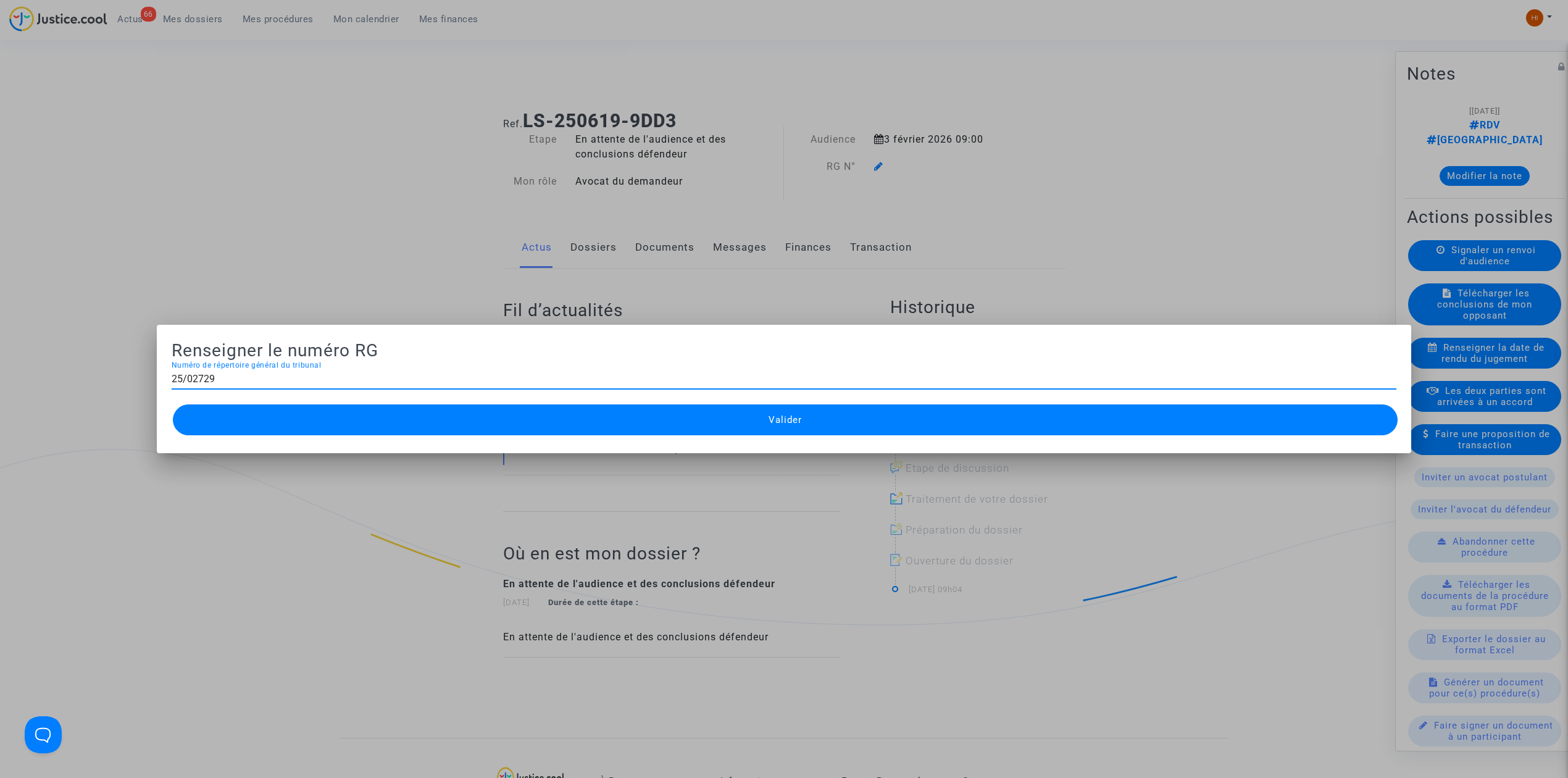
type input "25/02729"
click at [733, 424] on button "Valider" at bounding box center [785, 420] width 1225 height 31
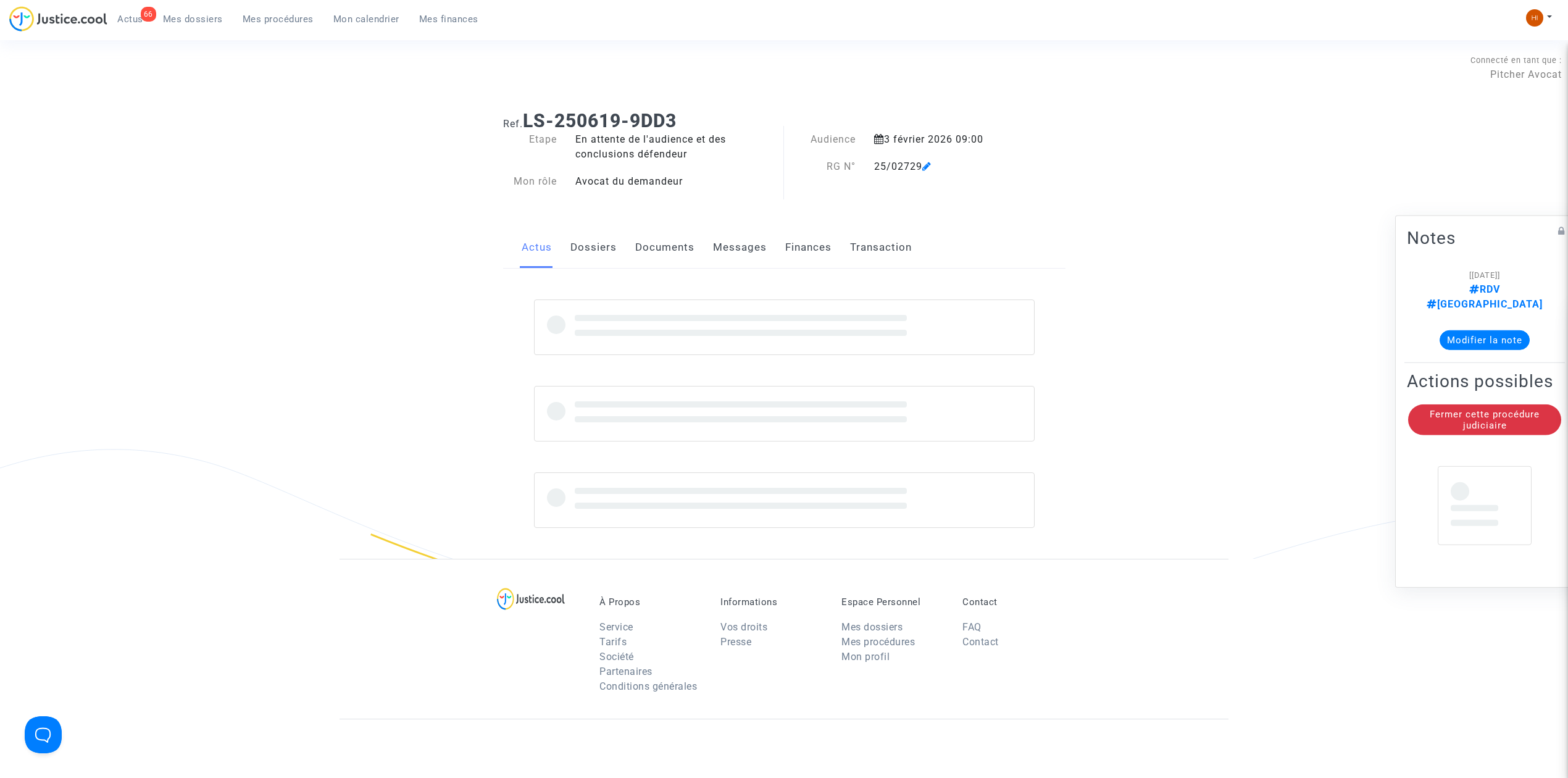
click at [669, 231] on link "Documents" at bounding box center [665, 247] width 59 height 41
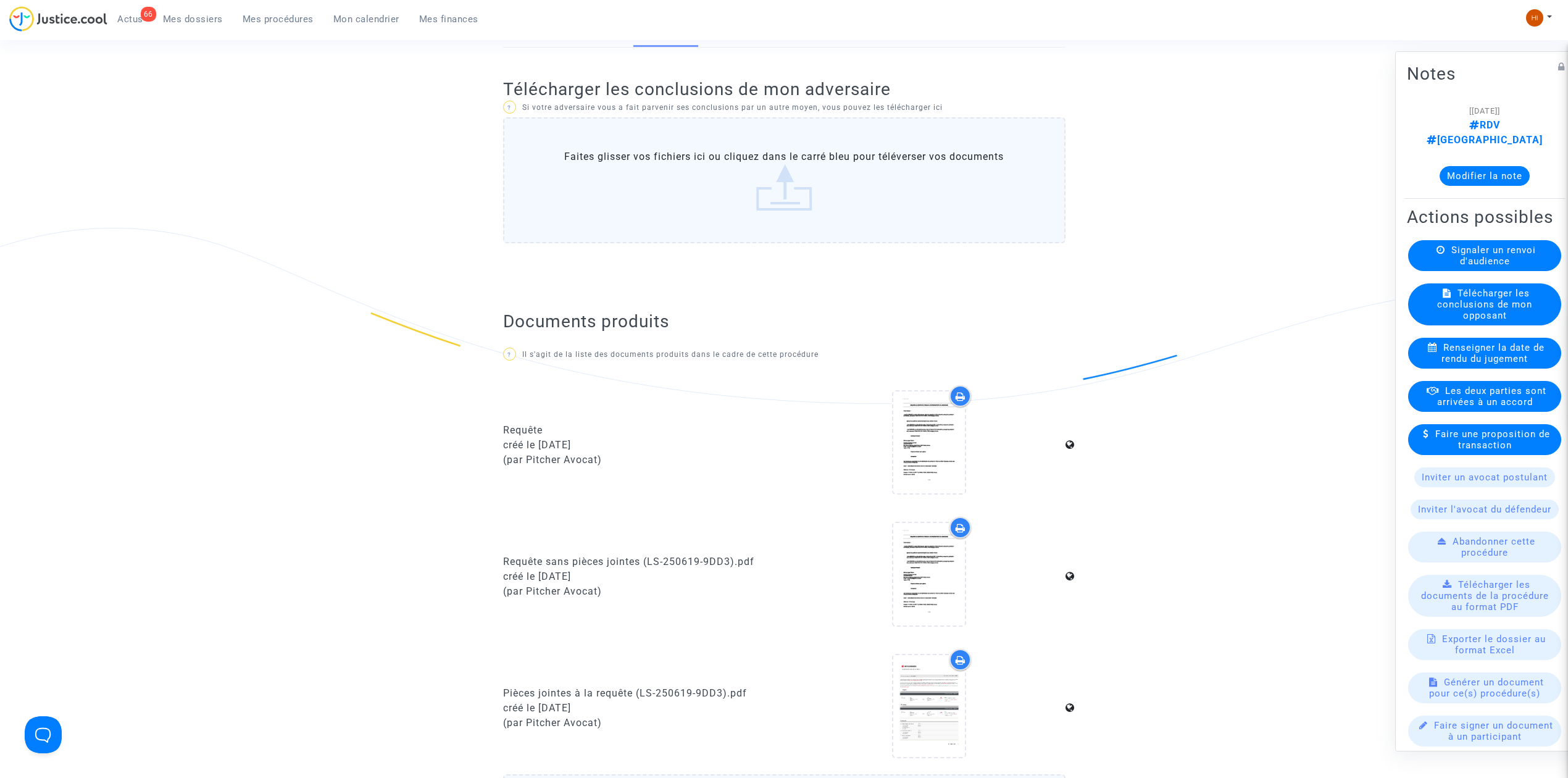
scroll to position [576, 0]
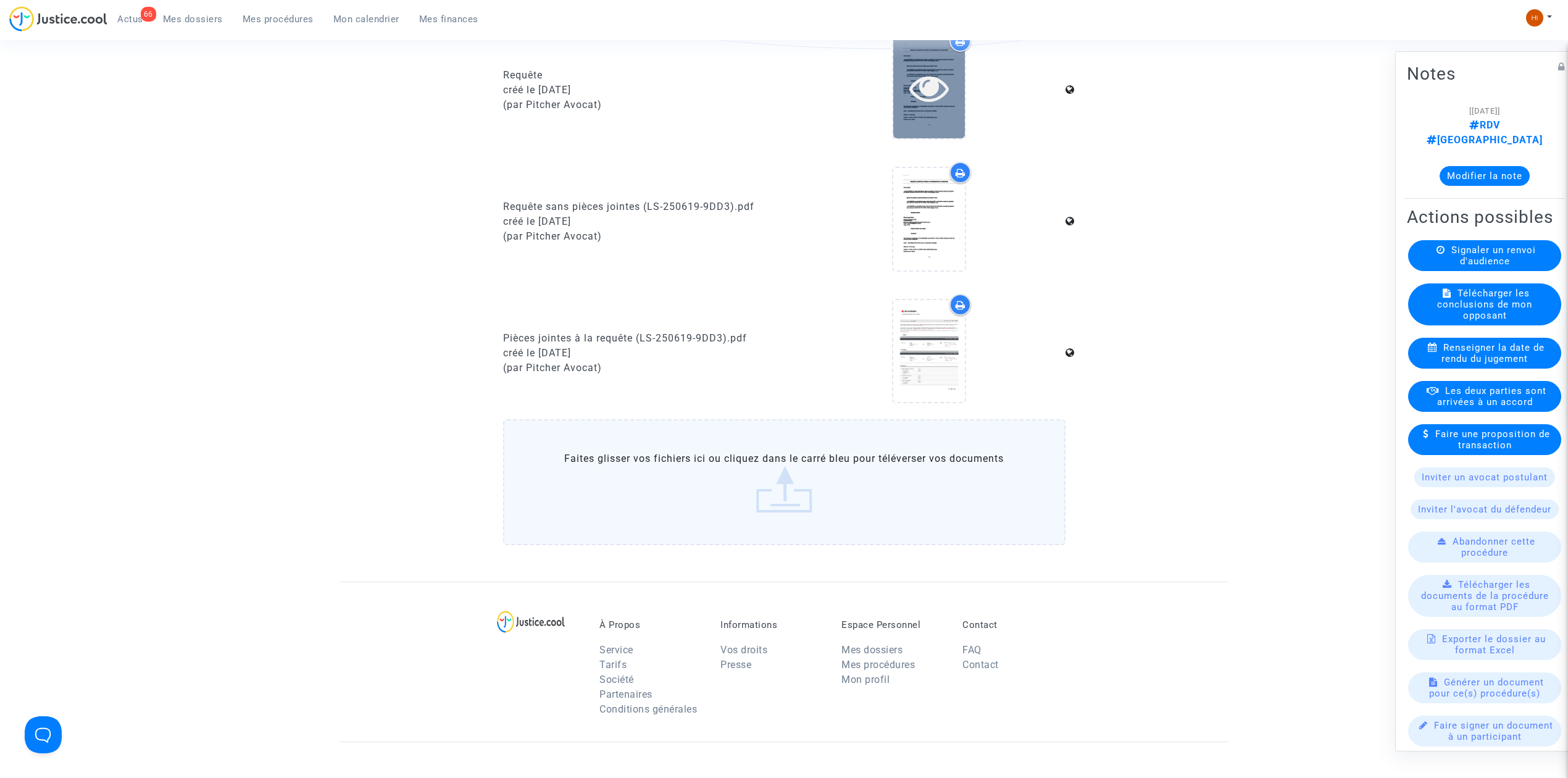
click at [926, 87] on icon at bounding box center [930, 87] width 40 height 39
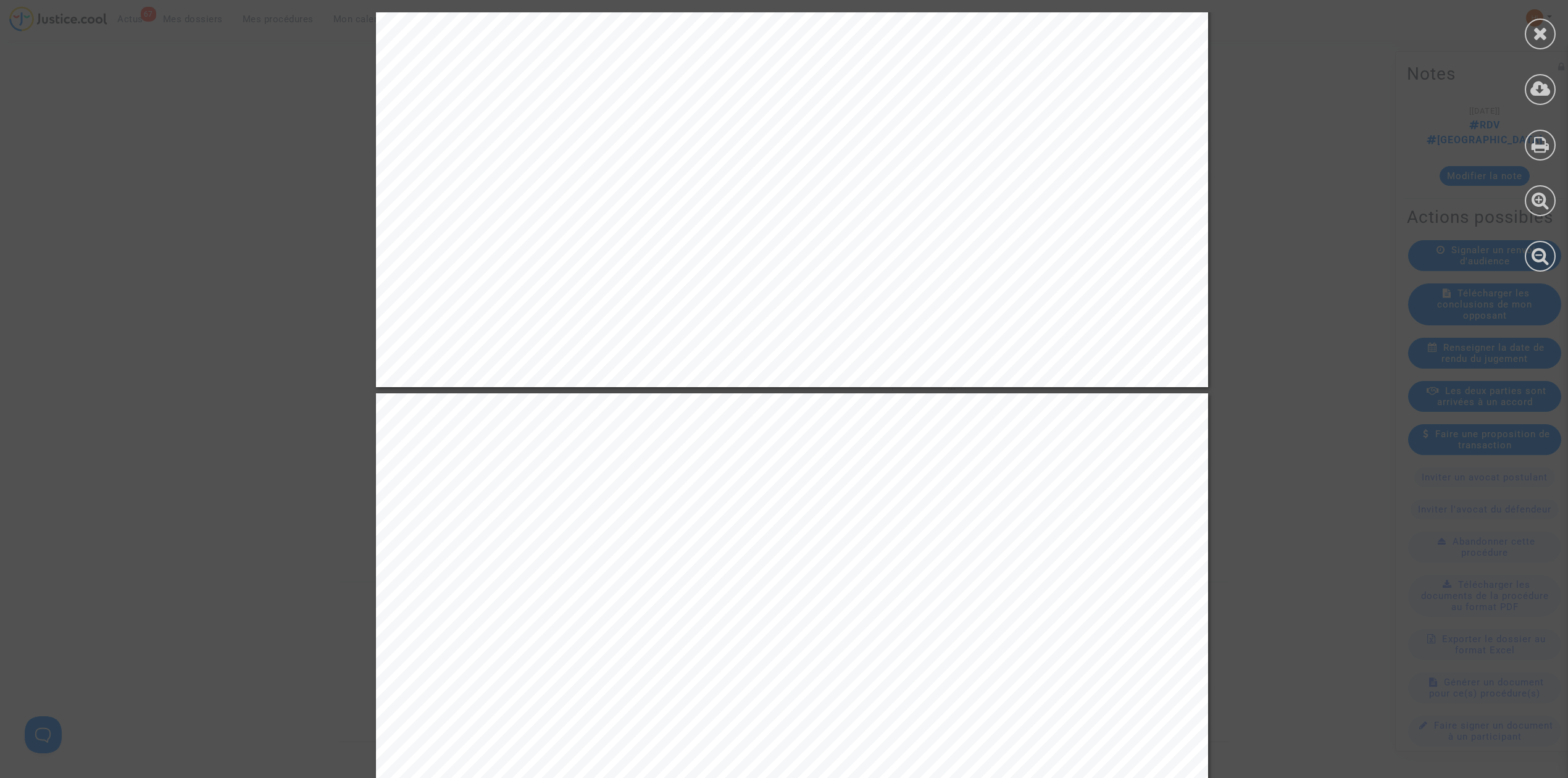
scroll to position [52686, 0]
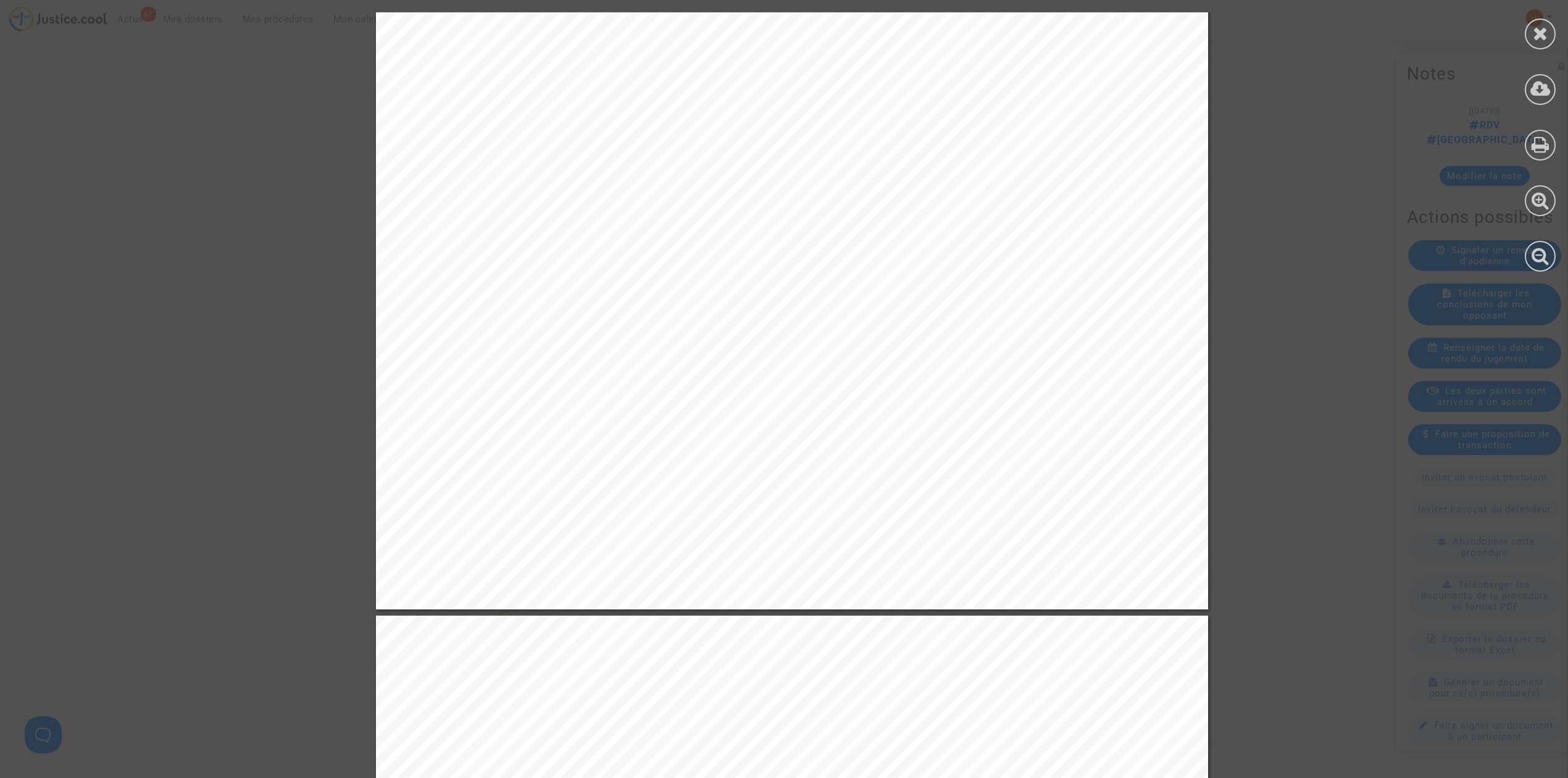
click at [1526, 49] on div at bounding box center [1540, 142] width 55 height 284
click at [1538, 42] on div at bounding box center [1540, 34] width 31 height 31
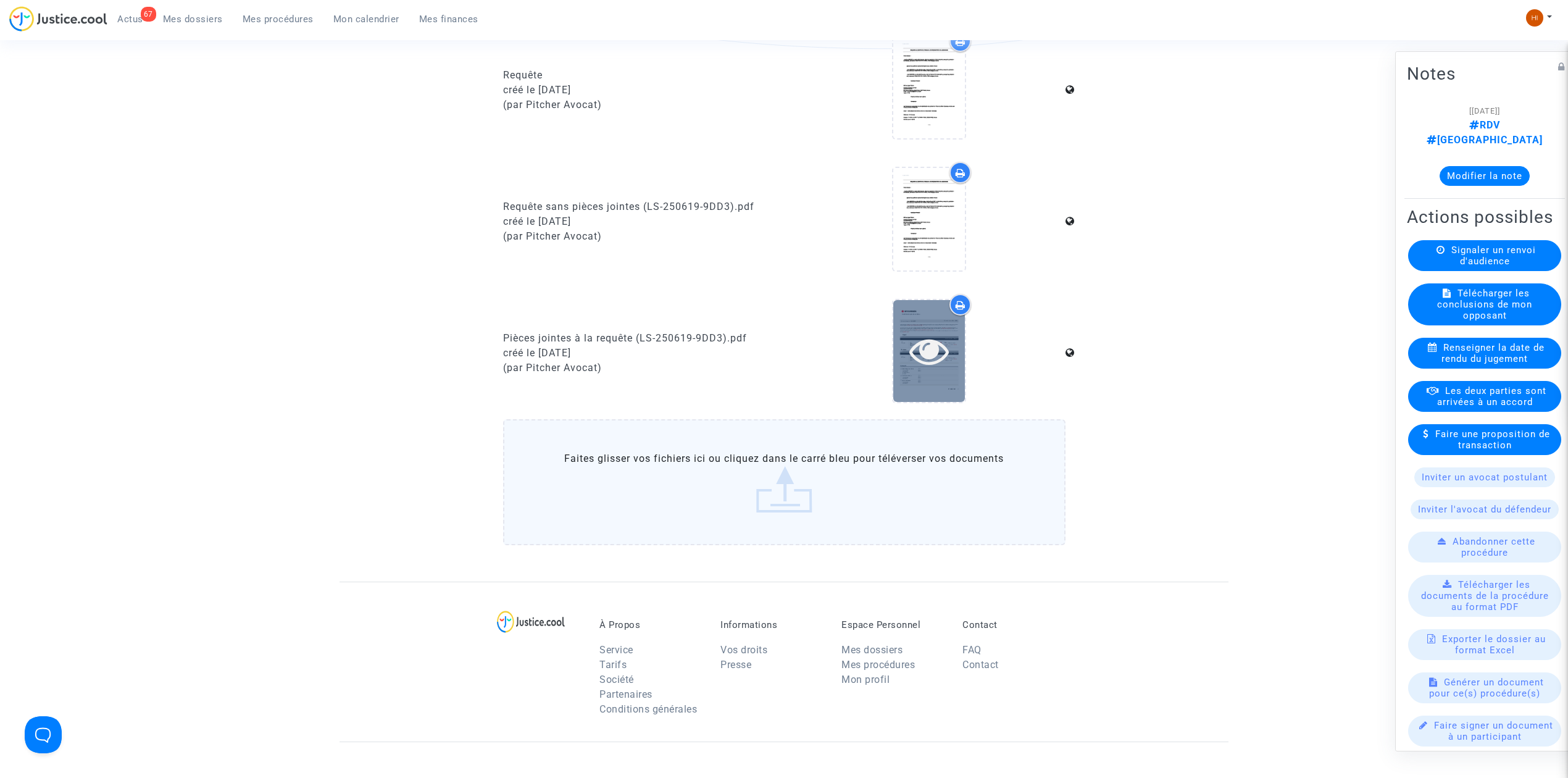
click at [925, 347] on icon at bounding box center [930, 350] width 40 height 39
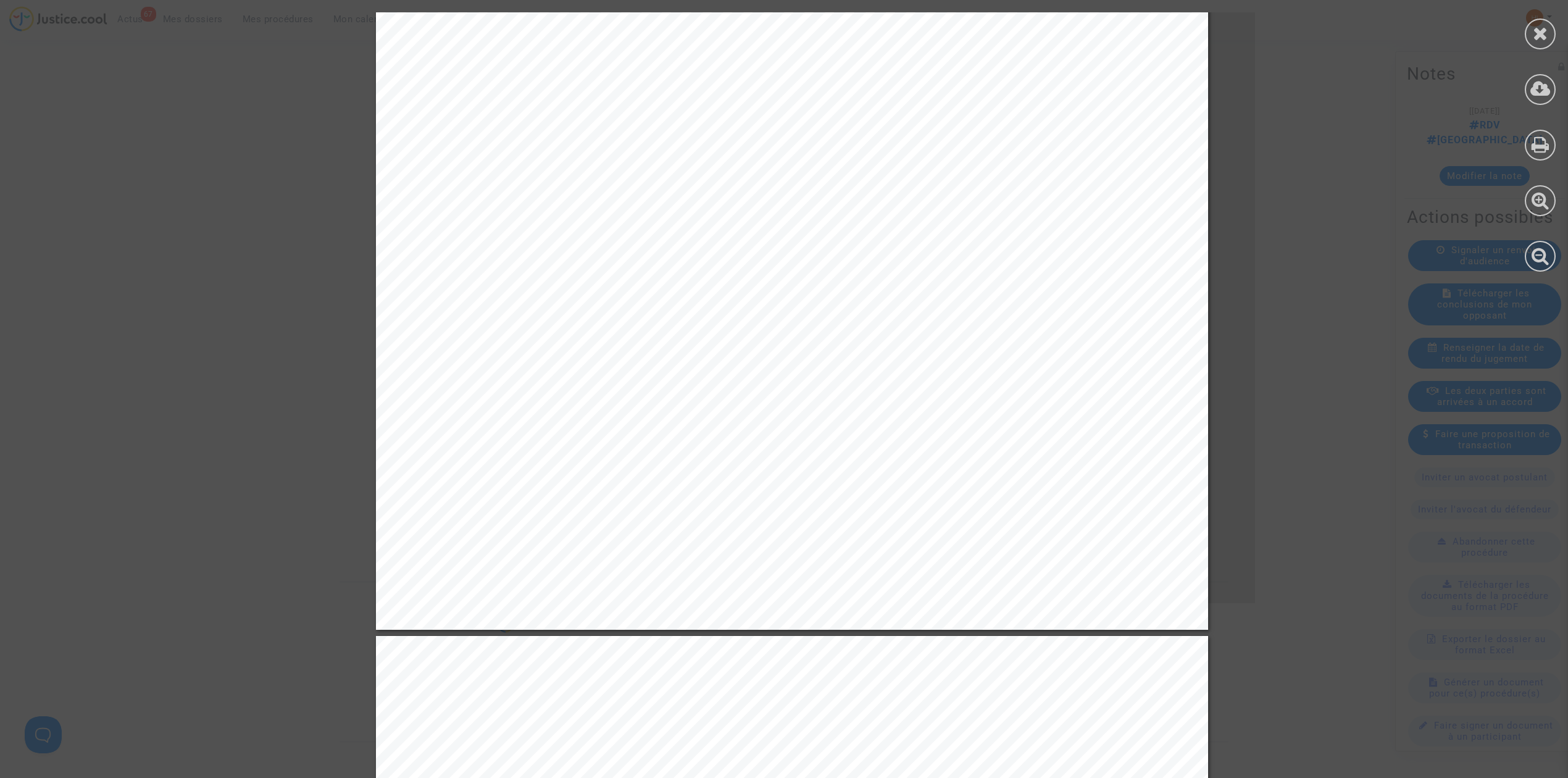
scroll to position [1811, 0]
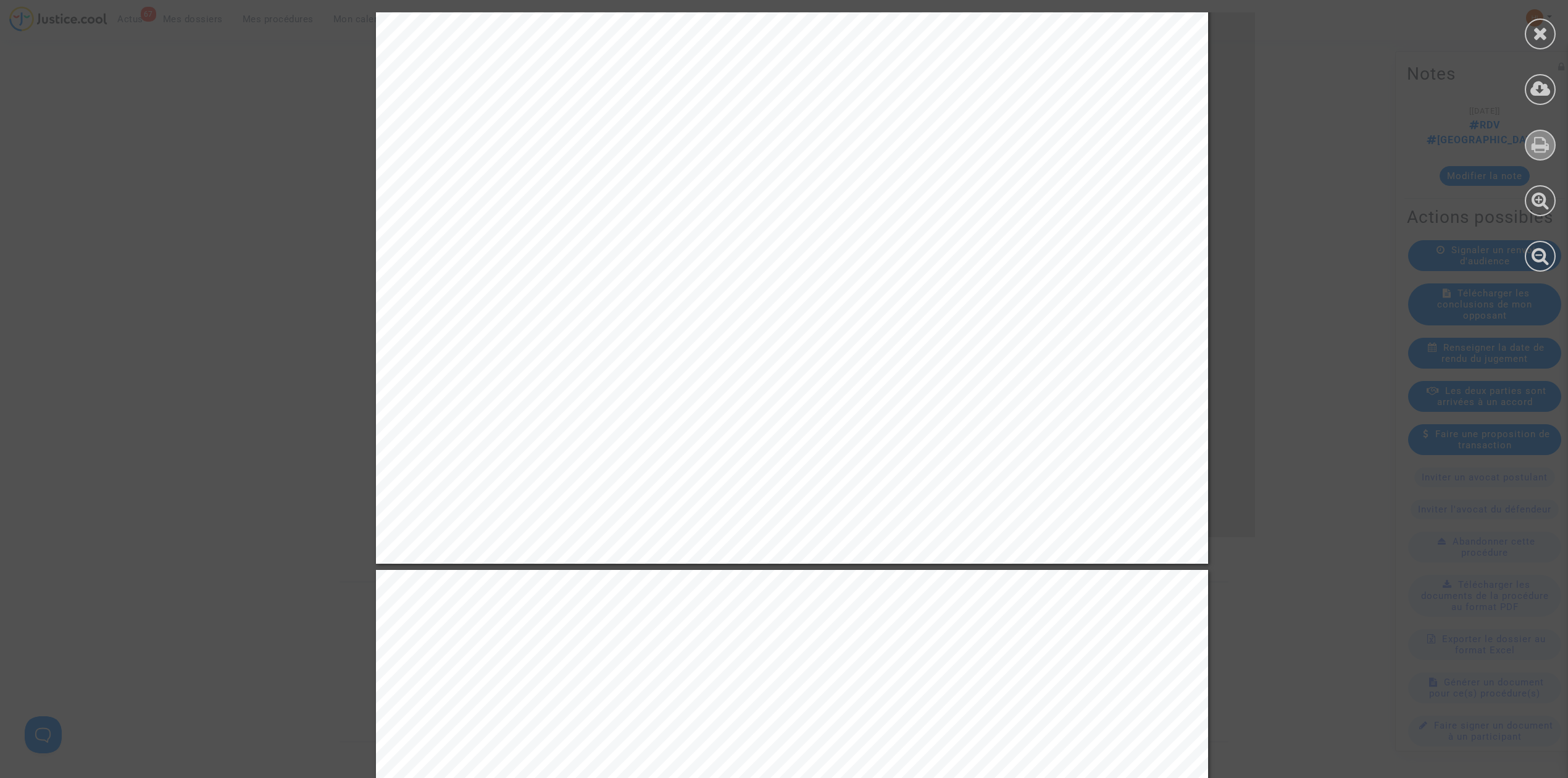
click at [1547, 142] on icon at bounding box center [1540, 145] width 18 height 18
click at [1526, 37] on div at bounding box center [1540, 34] width 31 height 31
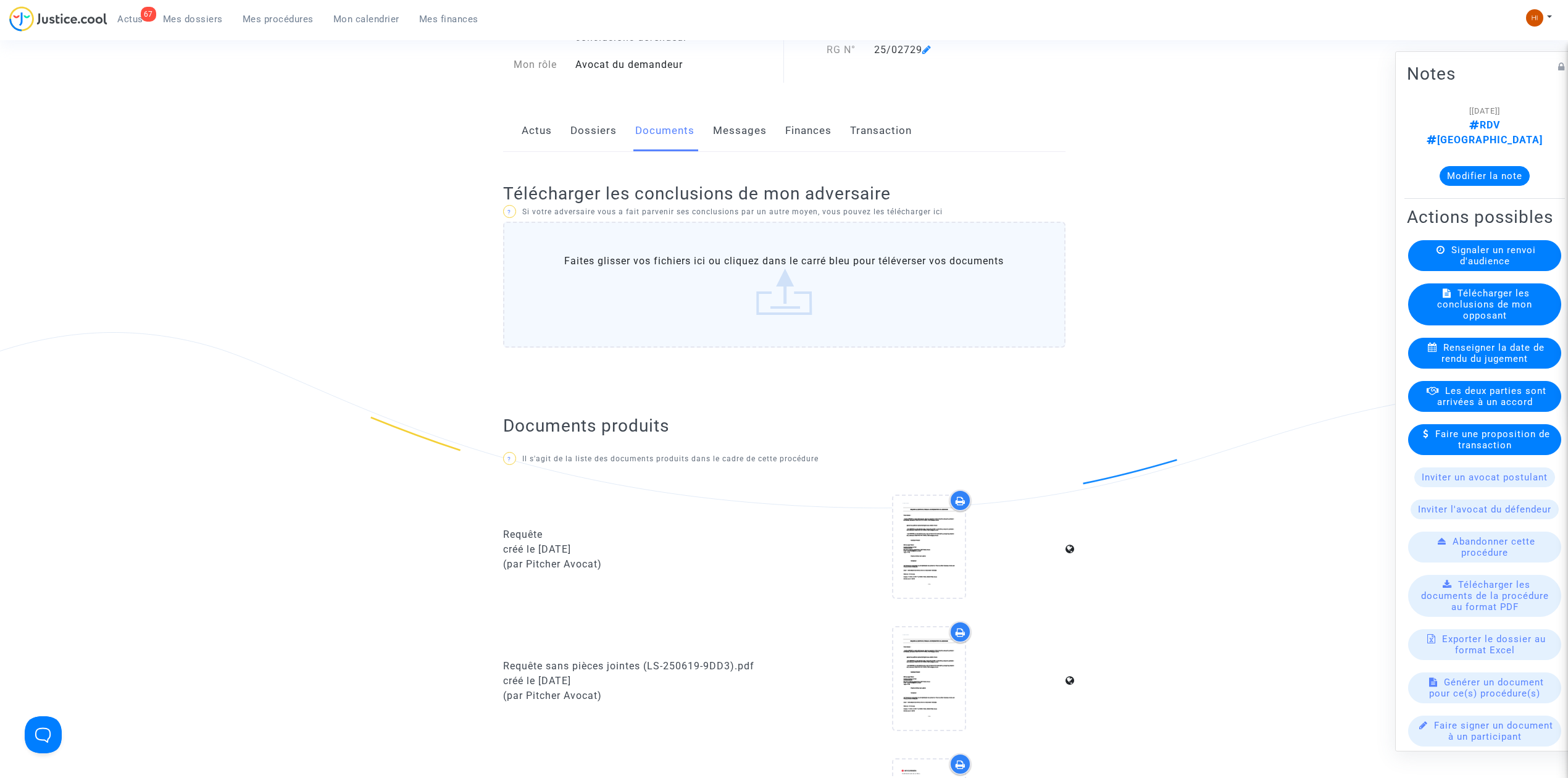
scroll to position [82, 0]
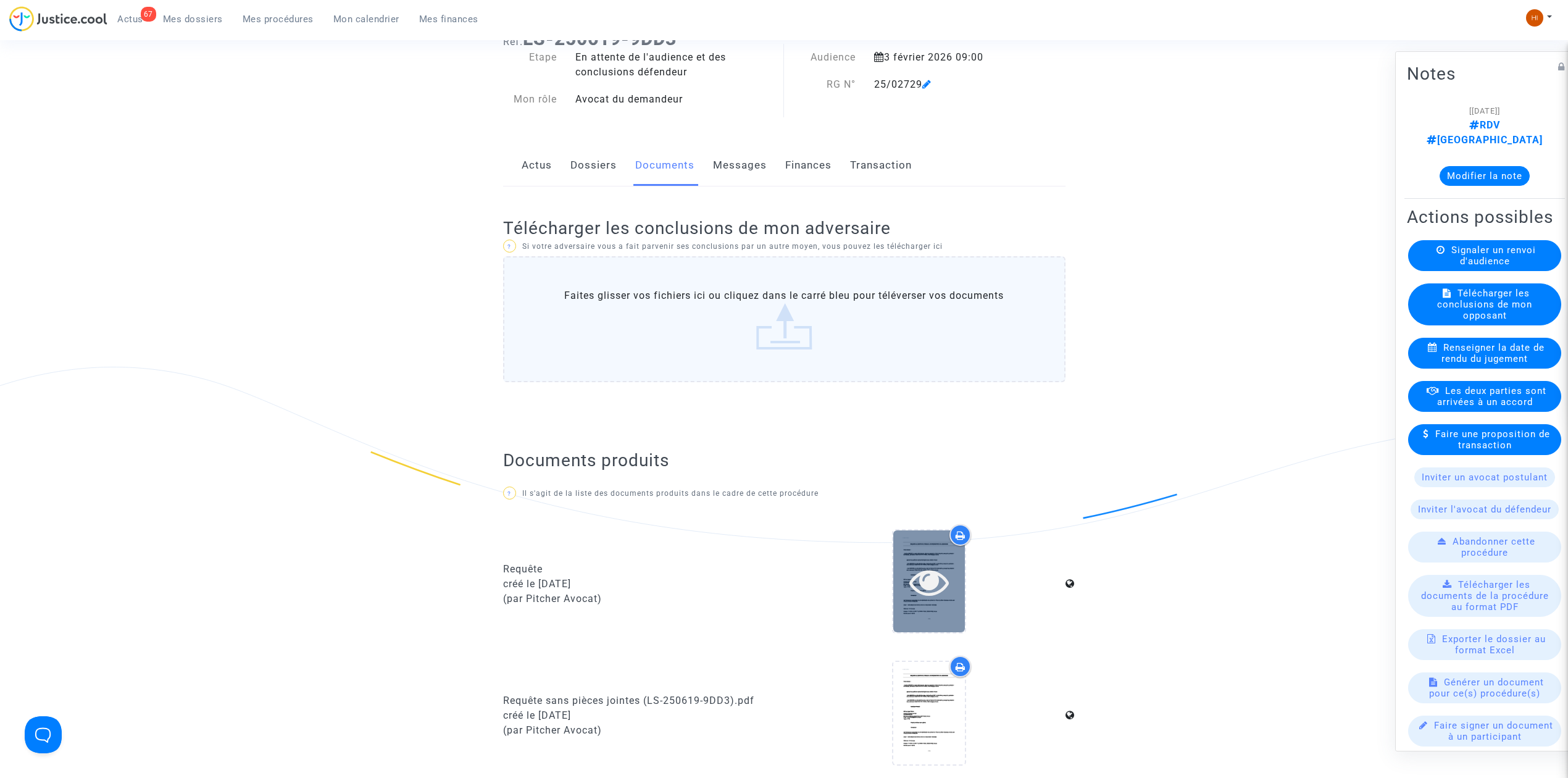
click at [917, 588] on icon at bounding box center [930, 581] width 40 height 39
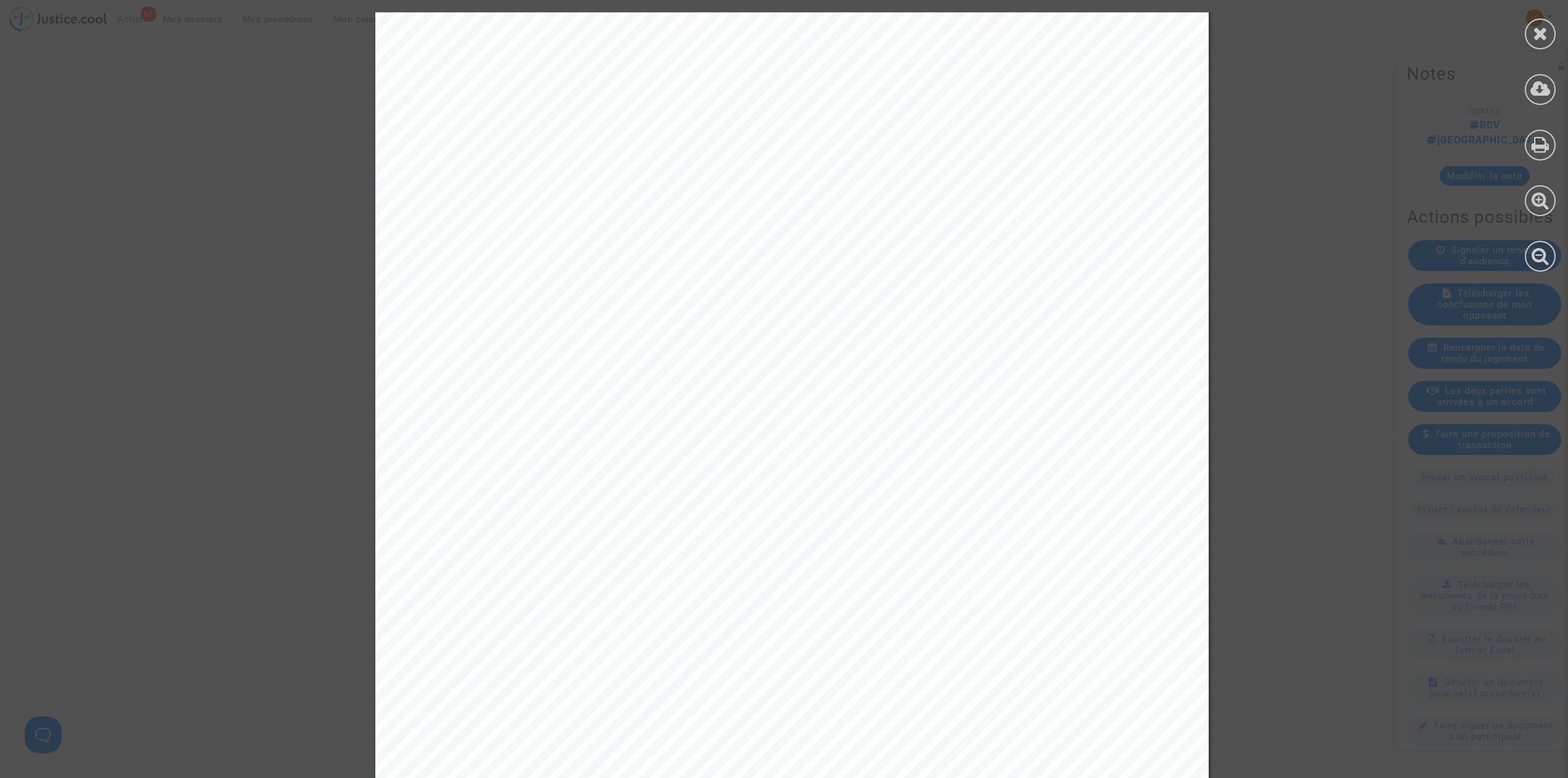
scroll to position [3128, 0]
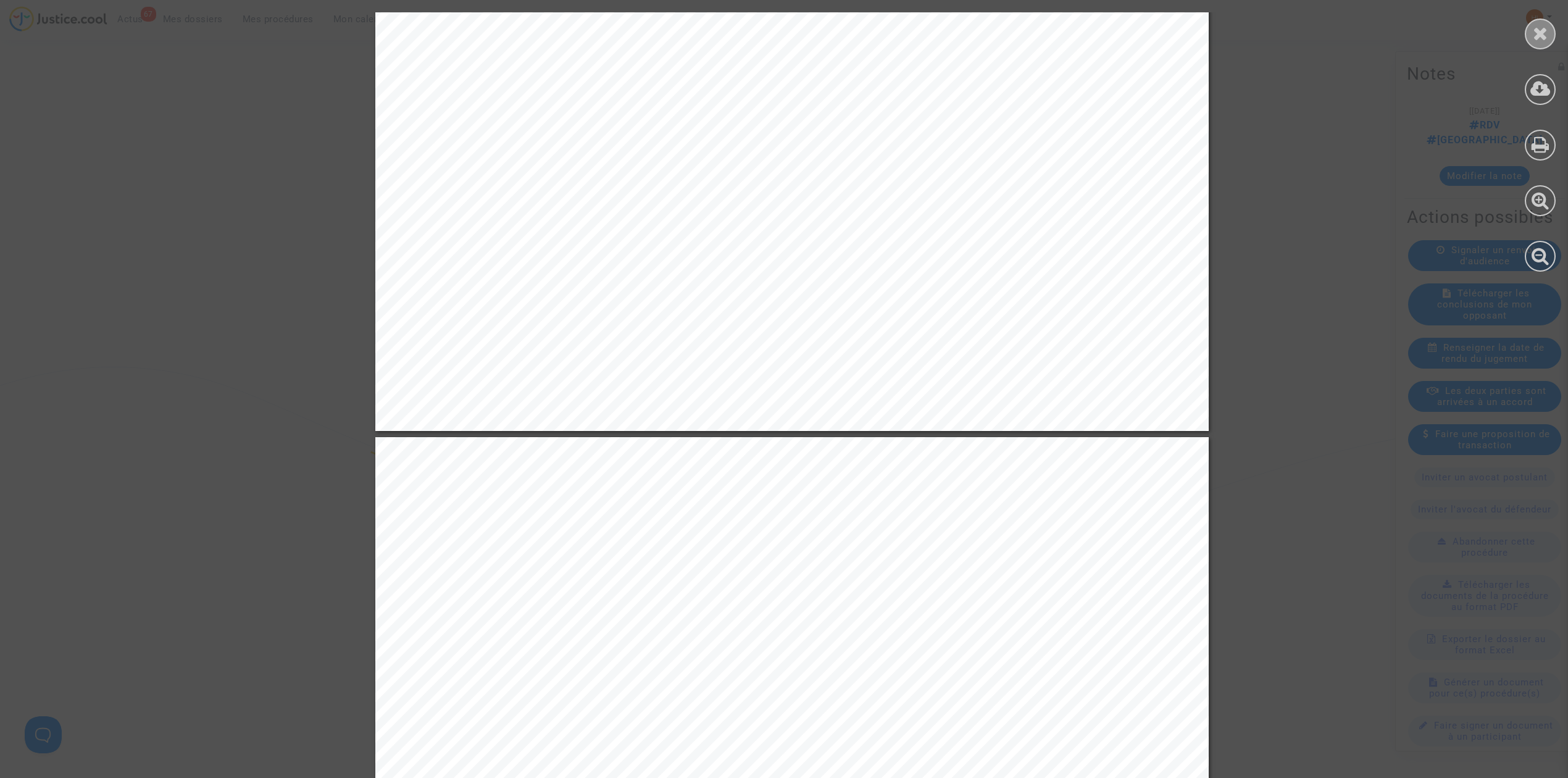
click at [1529, 35] on div at bounding box center [1540, 34] width 31 height 31
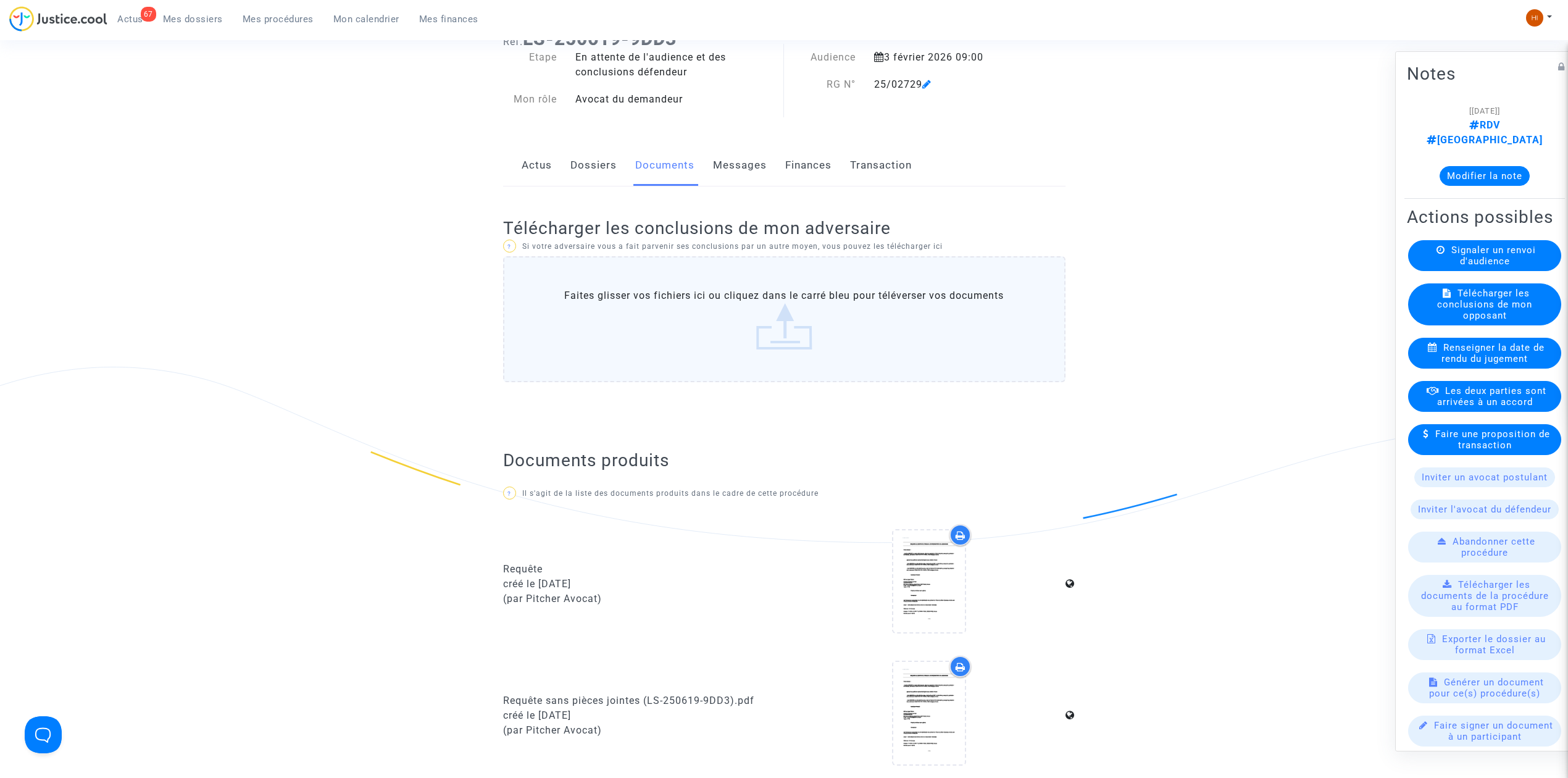
click at [351, 360] on ng-component "Ref. LS-250619-9DD3 Etape En attente de l'audience et des conclusions défendeur…" at bounding box center [784, 547] width 889 height 1057
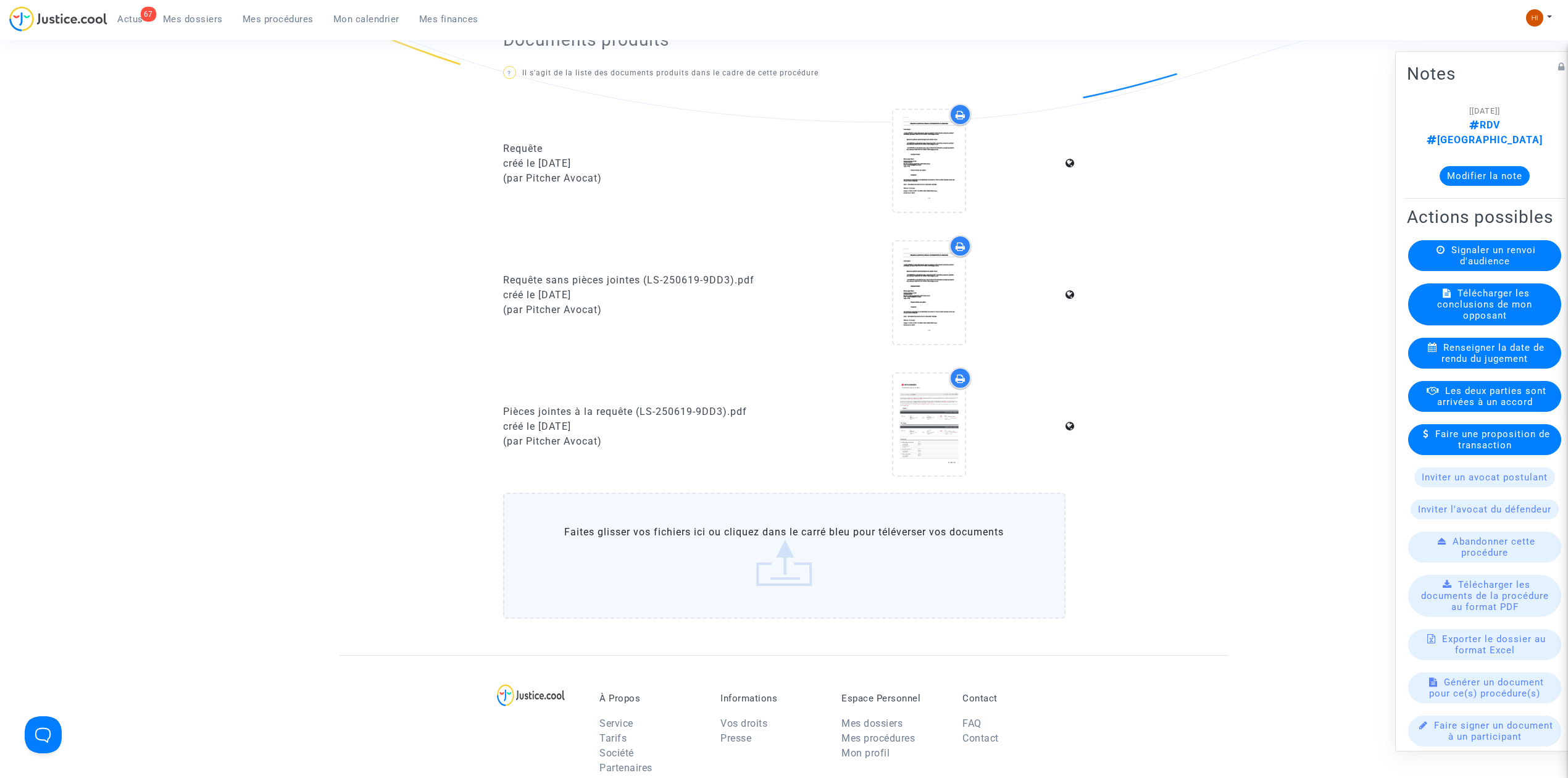
scroll to position [576, 0]
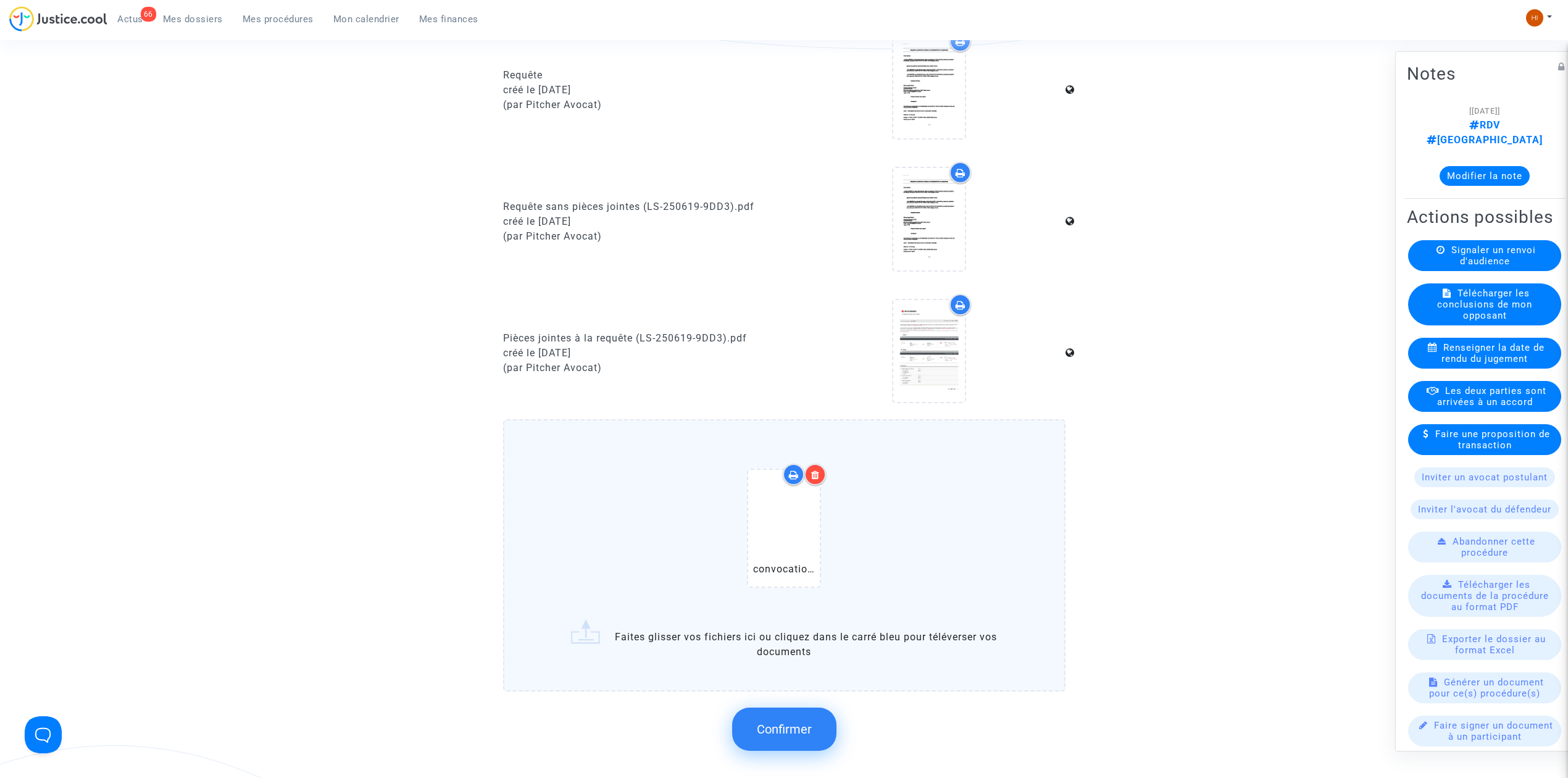
click at [807, 743] on button "Confirmer" at bounding box center [784, 729] width 104 height 43
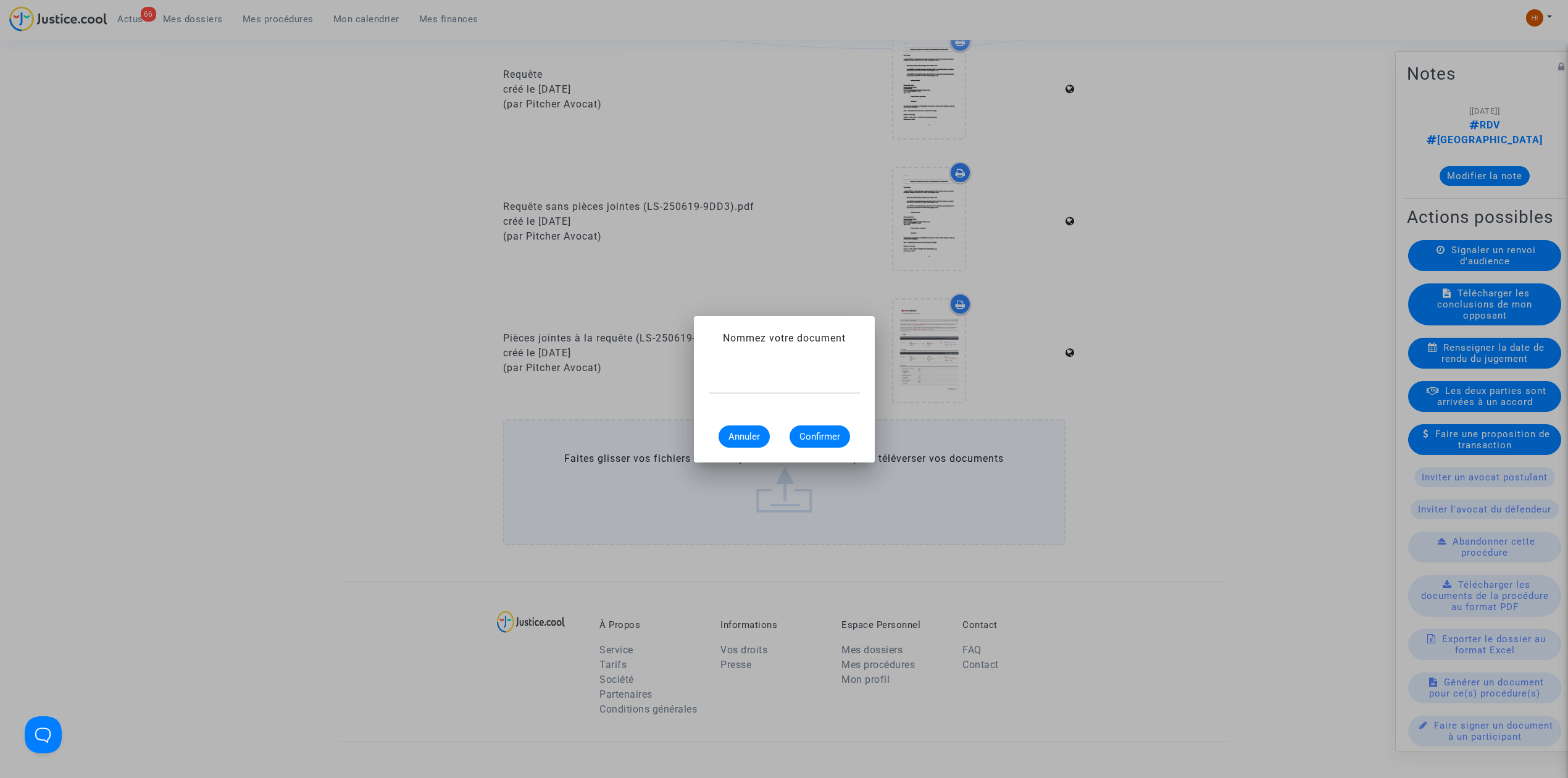
scroll to position [0, 0]
type input "CONVOCATION"
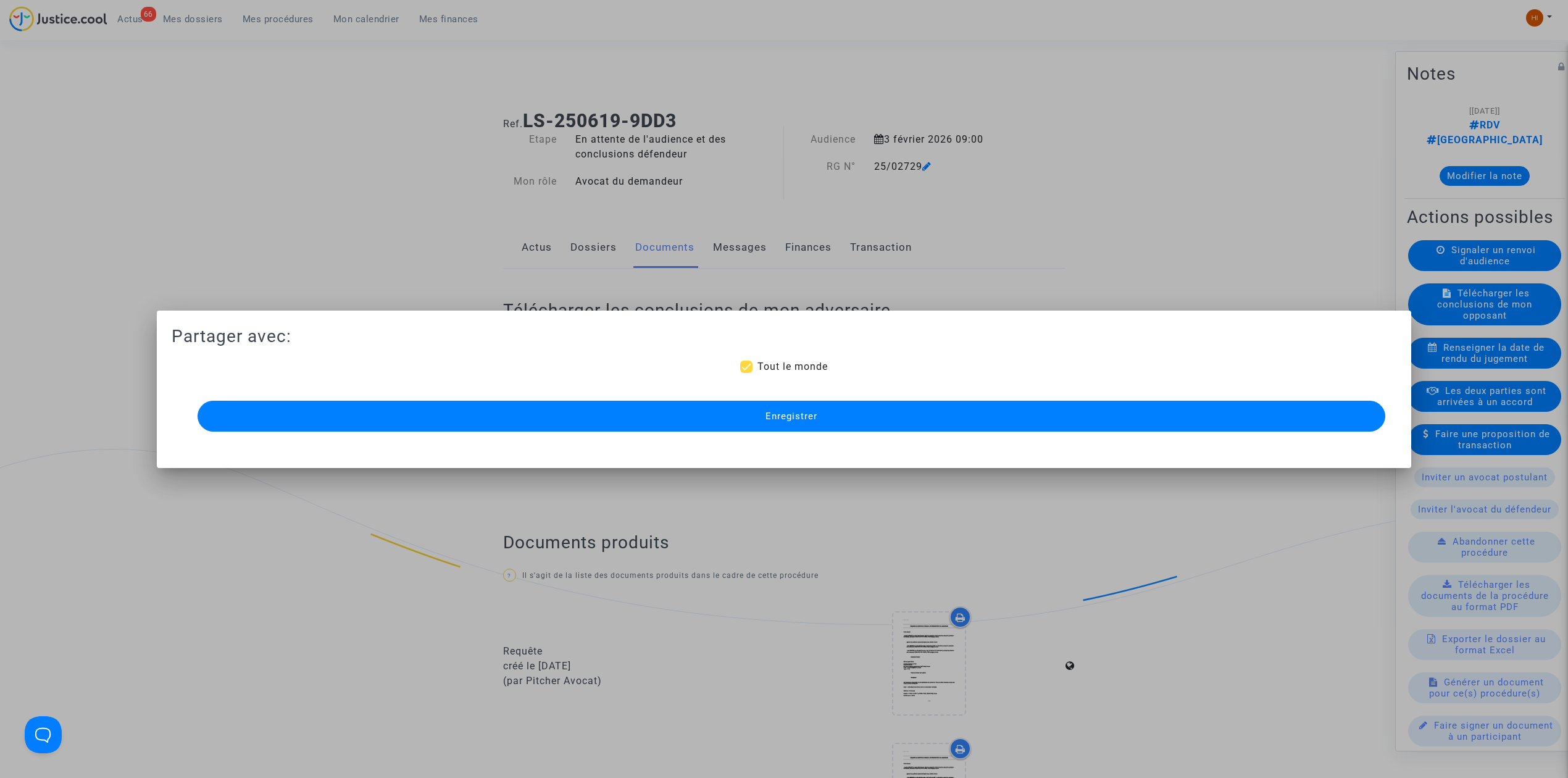
scroll to position [576, 0]
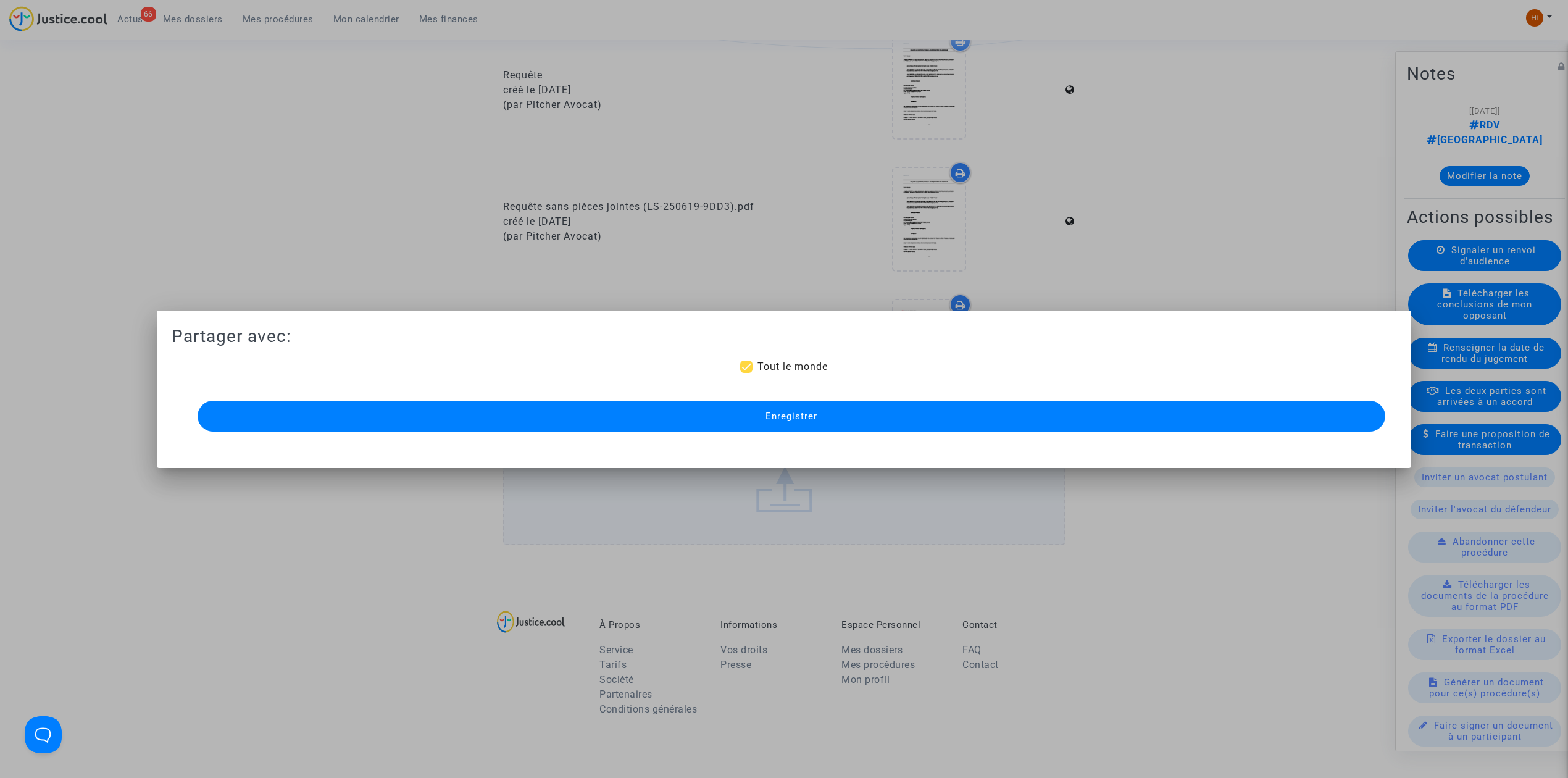
click at [710, 414] on button "Enregistrer" at bounding box center [791, 416] width 1188 height 31
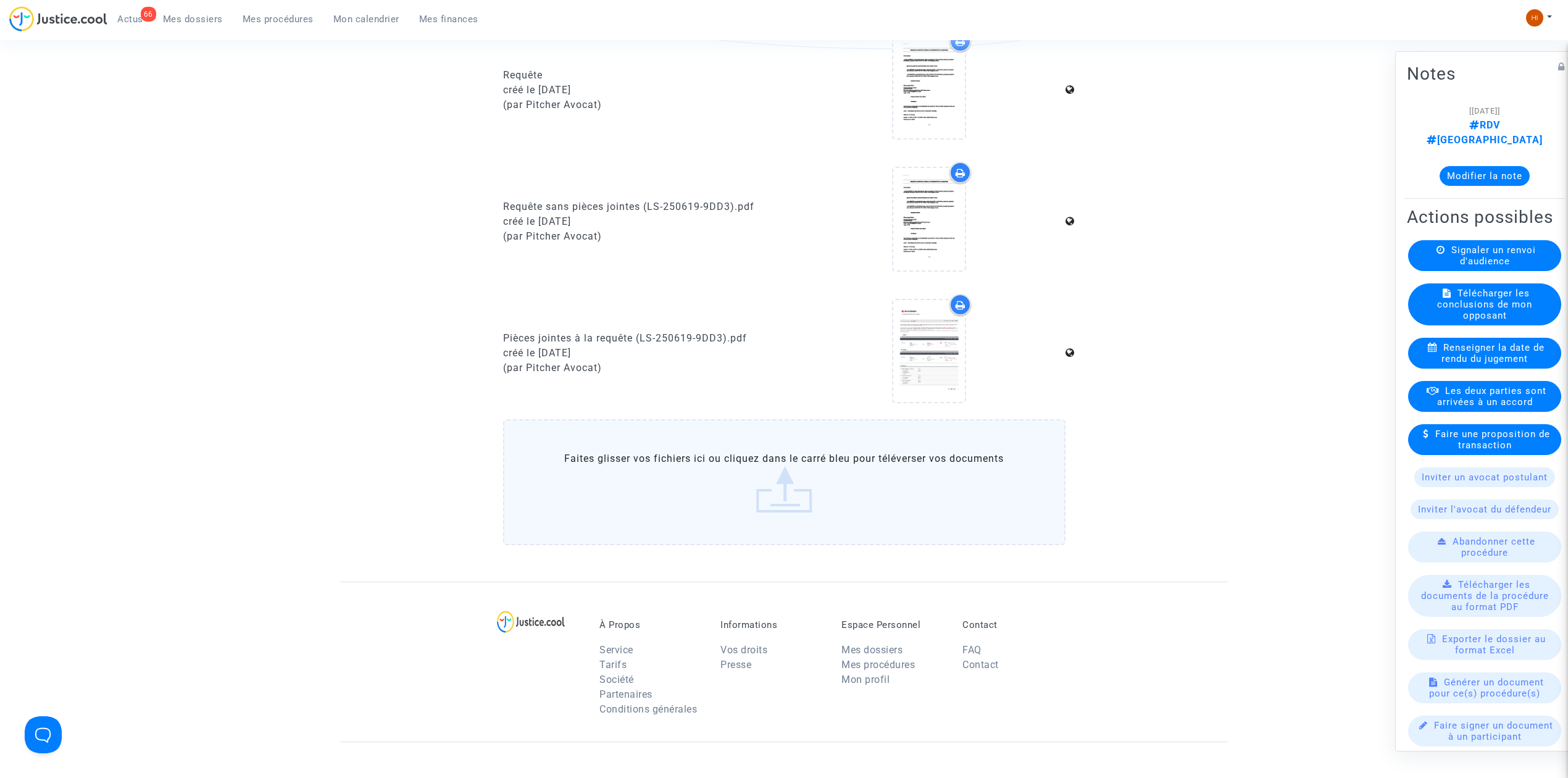
scroll to position [0, 0]
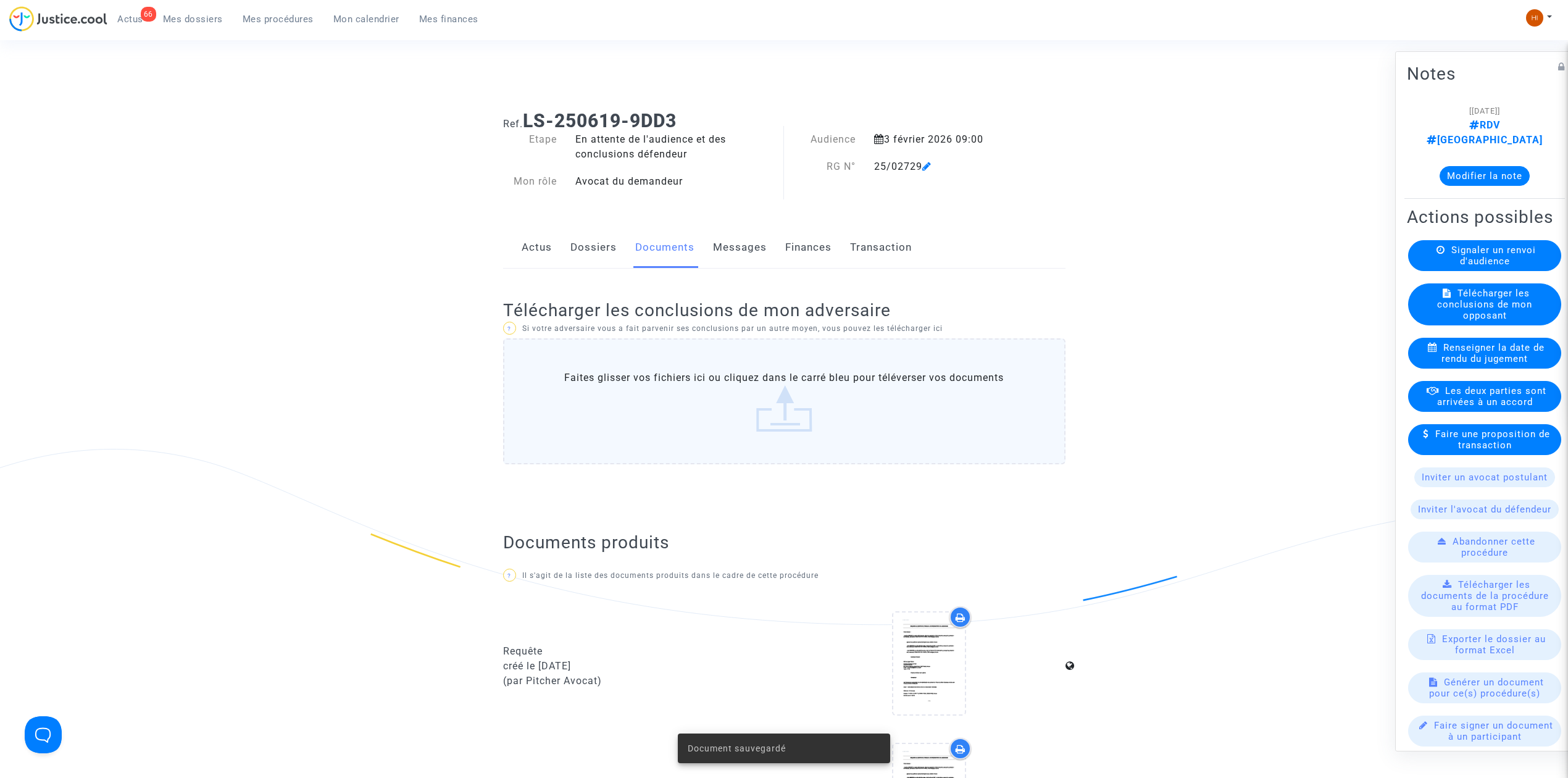
drag, startPoint x: 283, startPoint y: 21, endPoint x: 297, endPoint y: 29, distance: 16.1
click at [283, 22] on span "Mes procédures" at bounding box center [278, 19] width 71 height 11
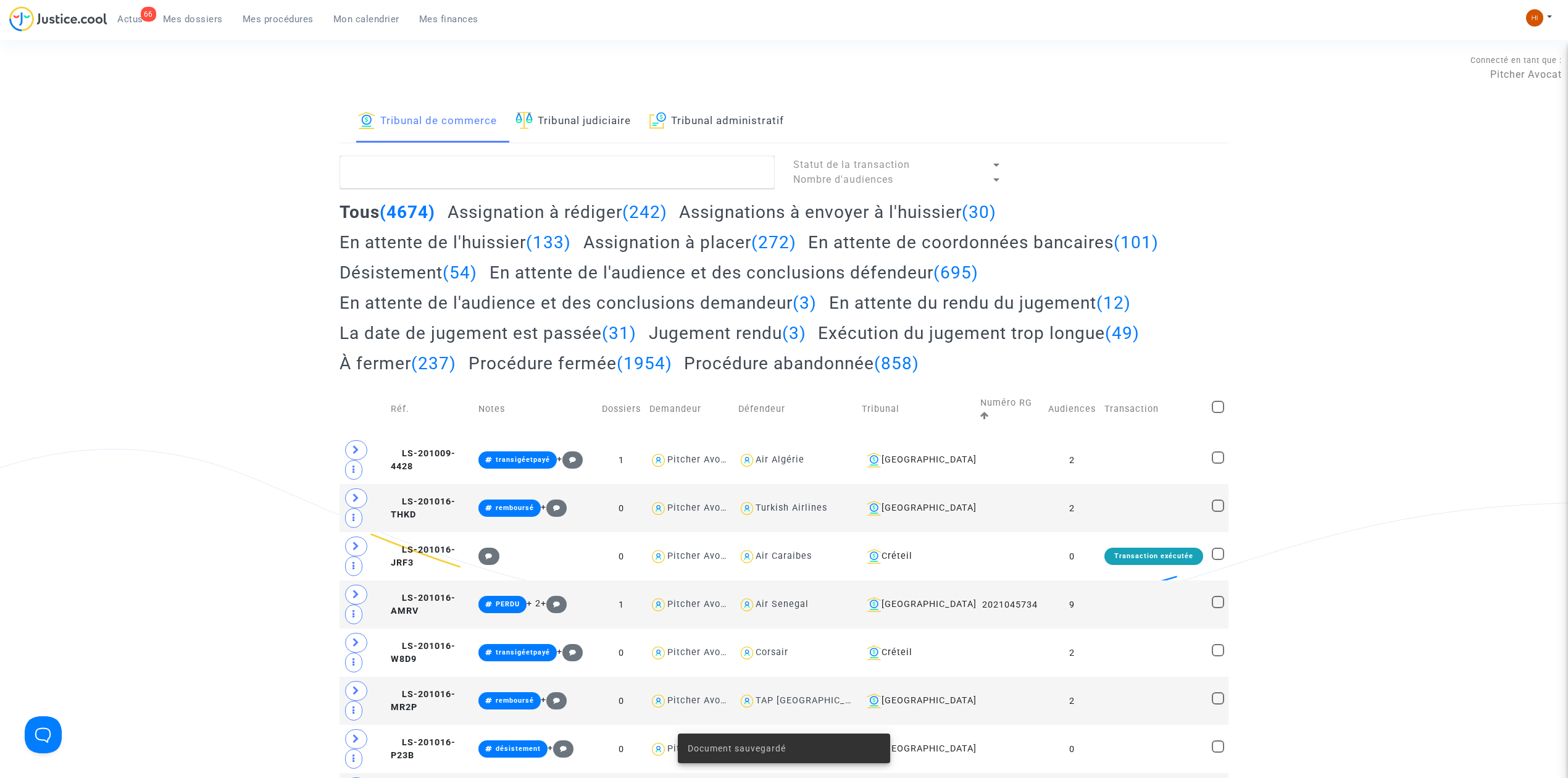
drag, startPoint x: 608, startPoint y: 121, endPoint x: 615, endPoint y: 146, distance: 26.0
click at [605, 122] on link "Tribunal judiciaire" at bounding box center [573, 122] width 116 height 42
click at [618, 169] on textarea at bounding box center [557, 172] width 435 height 33
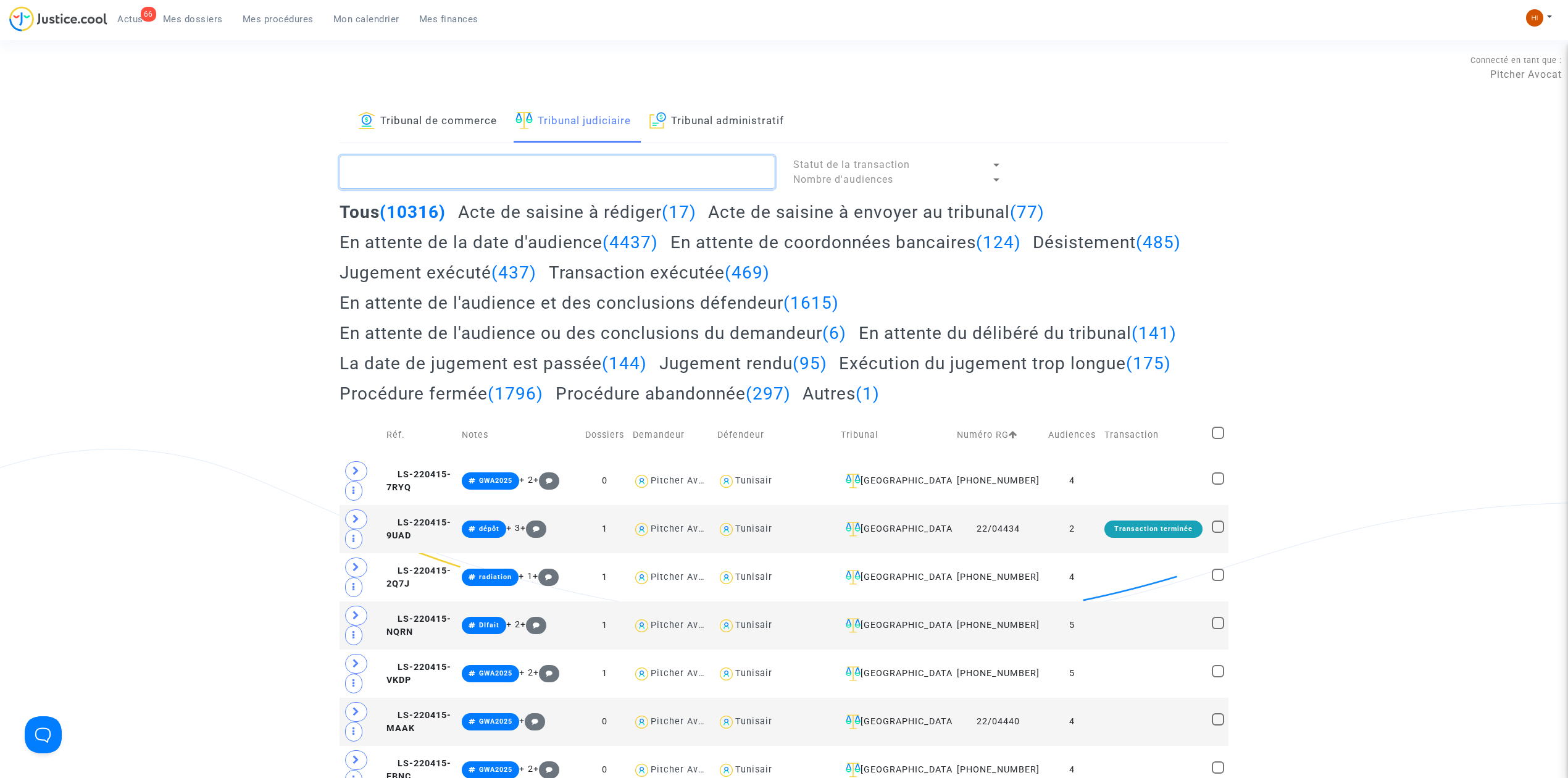
paste textarea "TURGUT Donia"
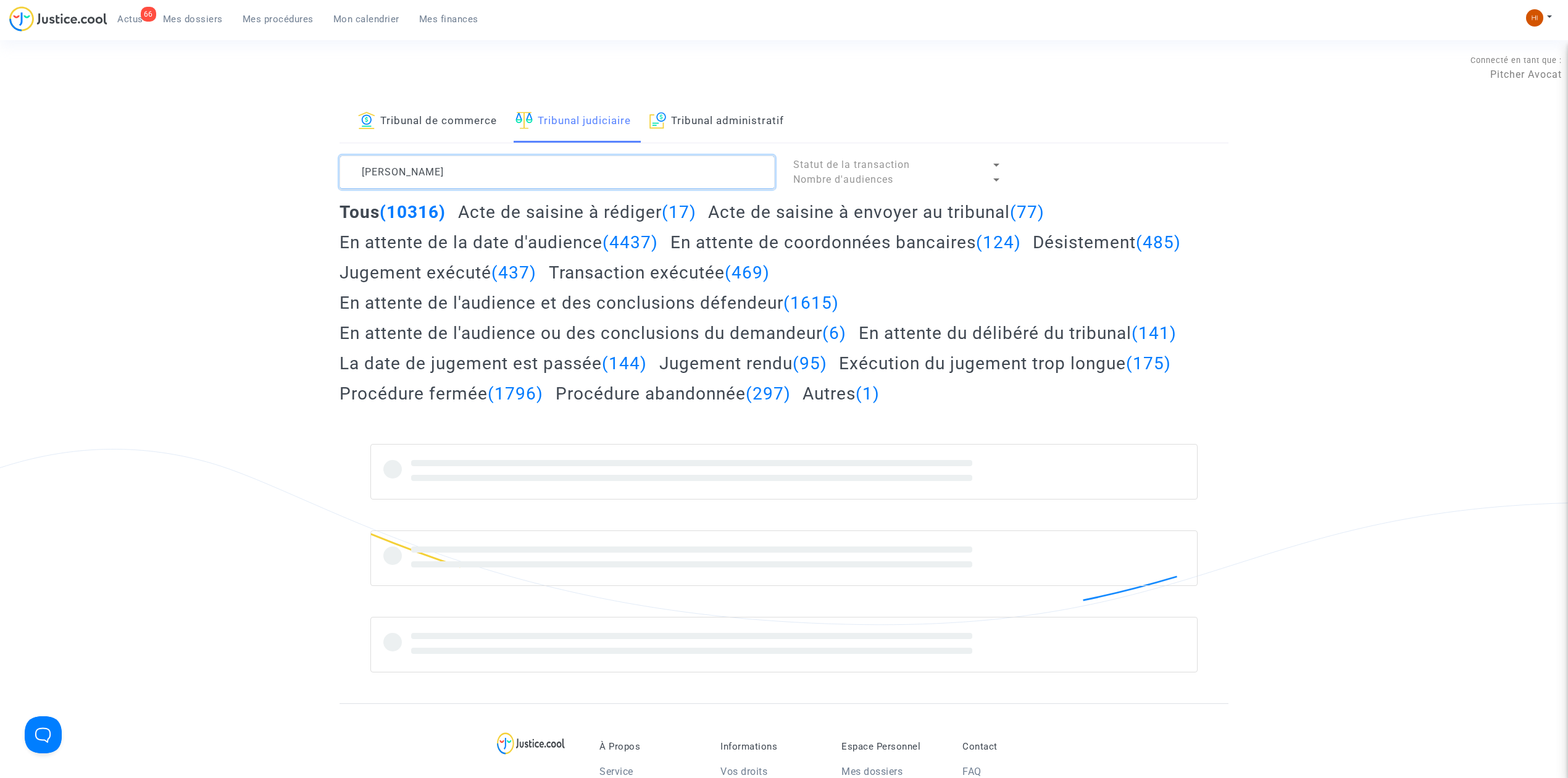
type textarea "TURGUT Donia"
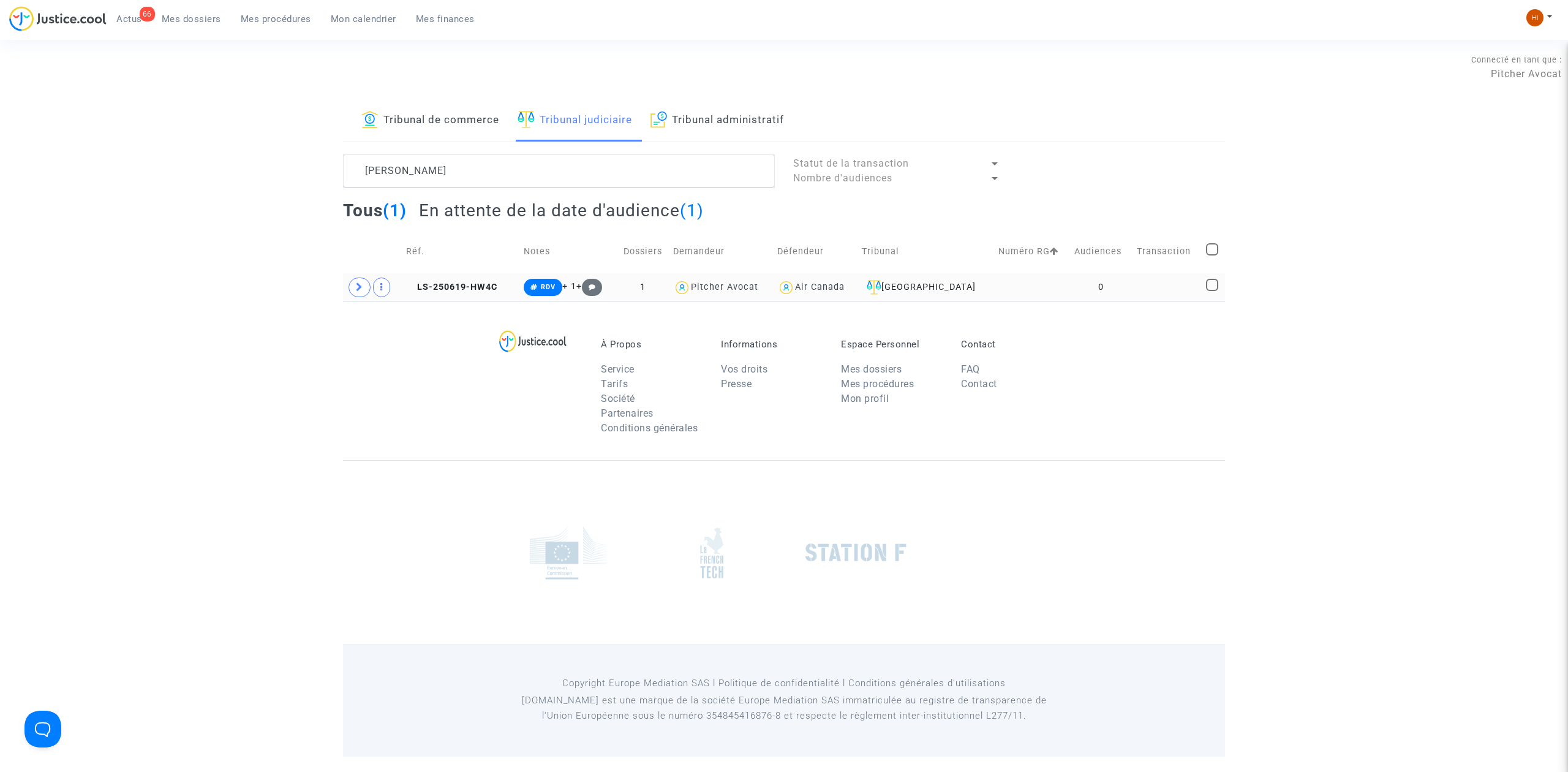
drag, startPoint x: 457, startPoint y: 290, endPoint x: 547, endPoint y: 297, distance: 90.3
click at [457, 290] on span "LS-250619-HW4C" at bounding box center [451, 287] width 91 height 11
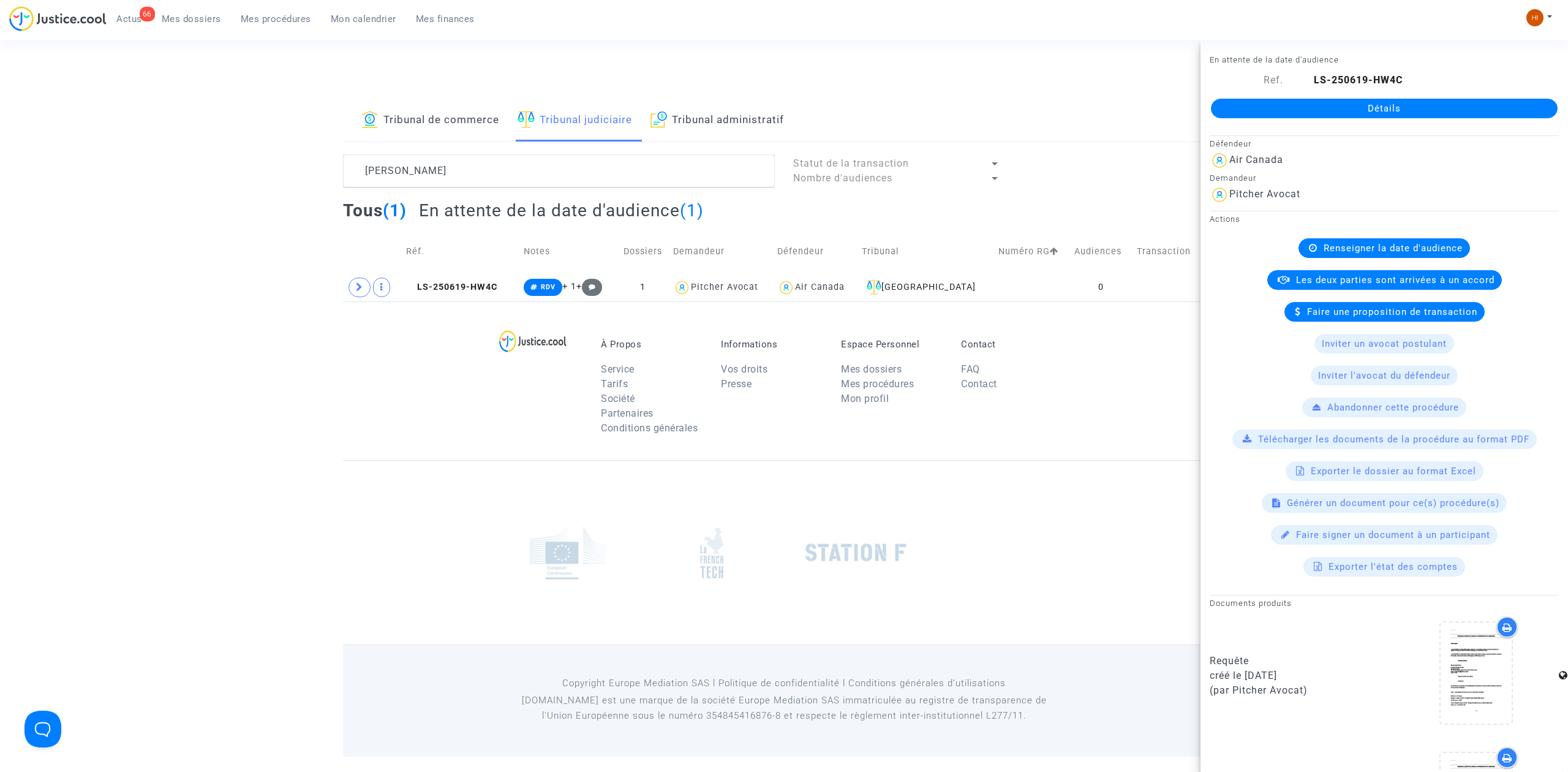
click at [1346, 112] on link "Détails" at bounding box center [1385, 109] width 347 height 20
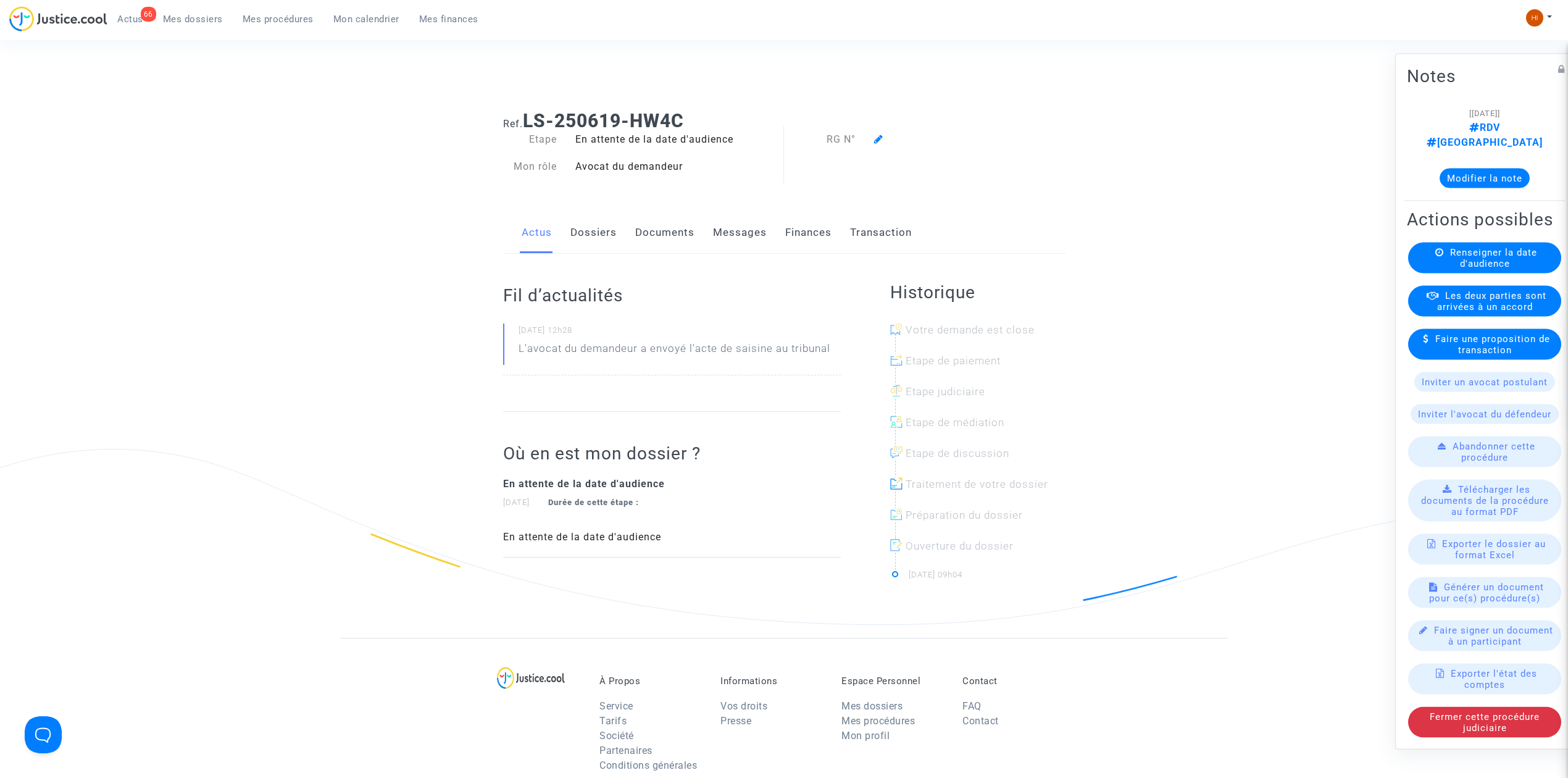
click at [605, 232] on link "Dossiers" at bounding box center [594, 233] width 46 height 41
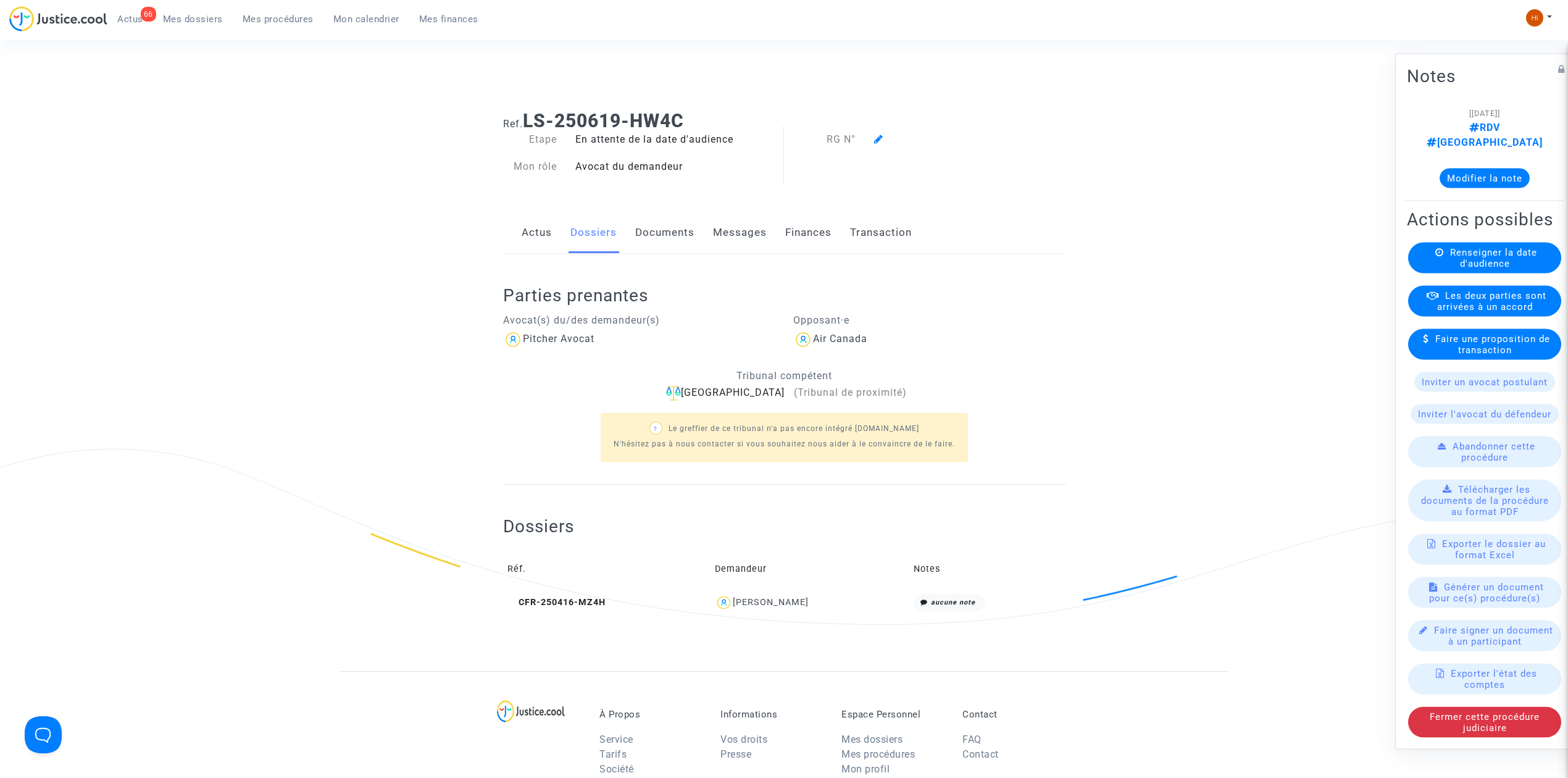
click at [1454, 263] on span "Renseigner la date d'audience" at bounding box center [1493, 258] width 87 height 22
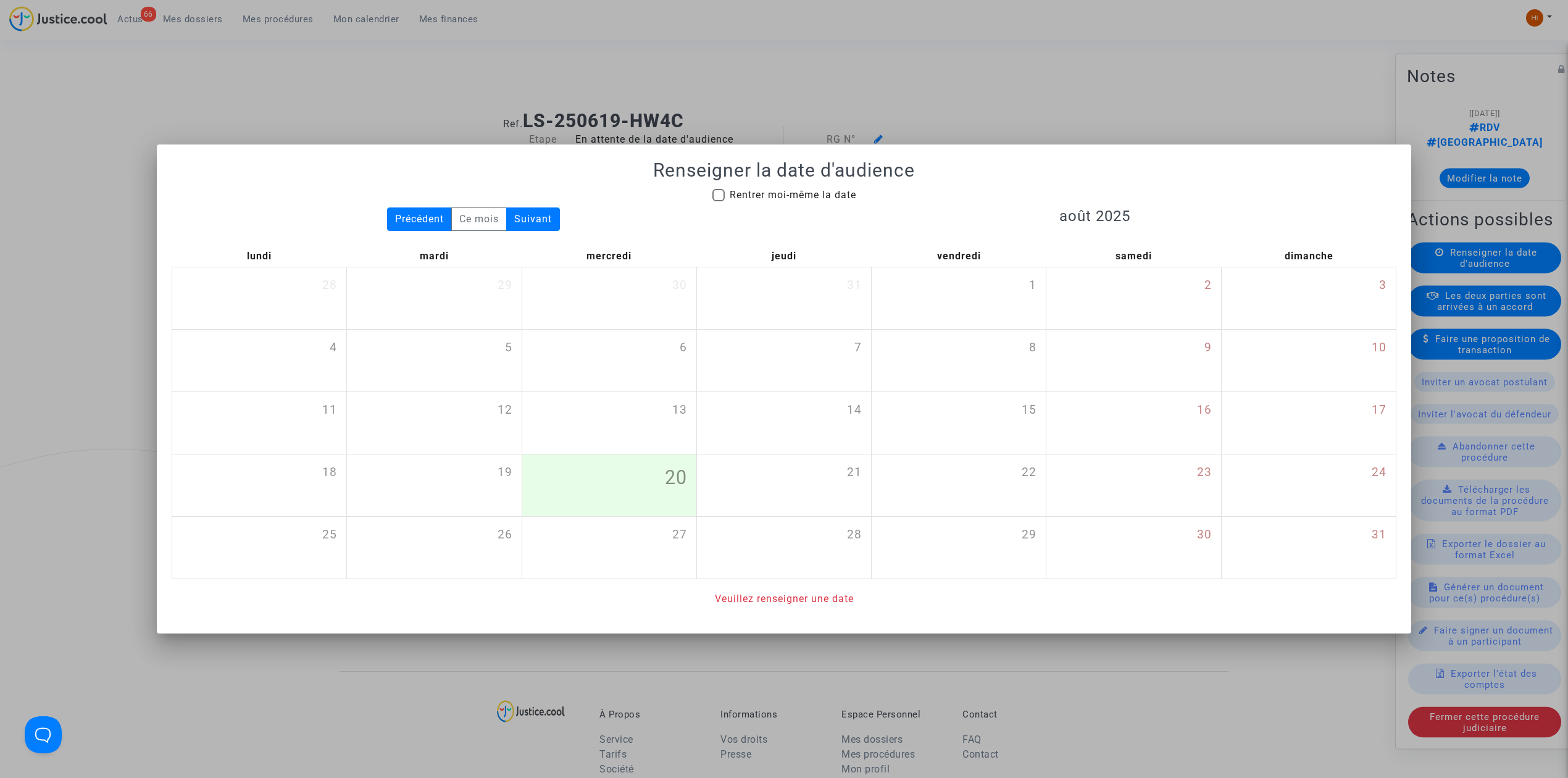
click at [751, 191] on span "Rentrer moi-même la date" at bounding box center [792, 194] width 126 height 12
click at [719, 201] on input "Rentrer moi-même la date" at bounding box center [718, 201] width 1 height 1
checkbox input "true"
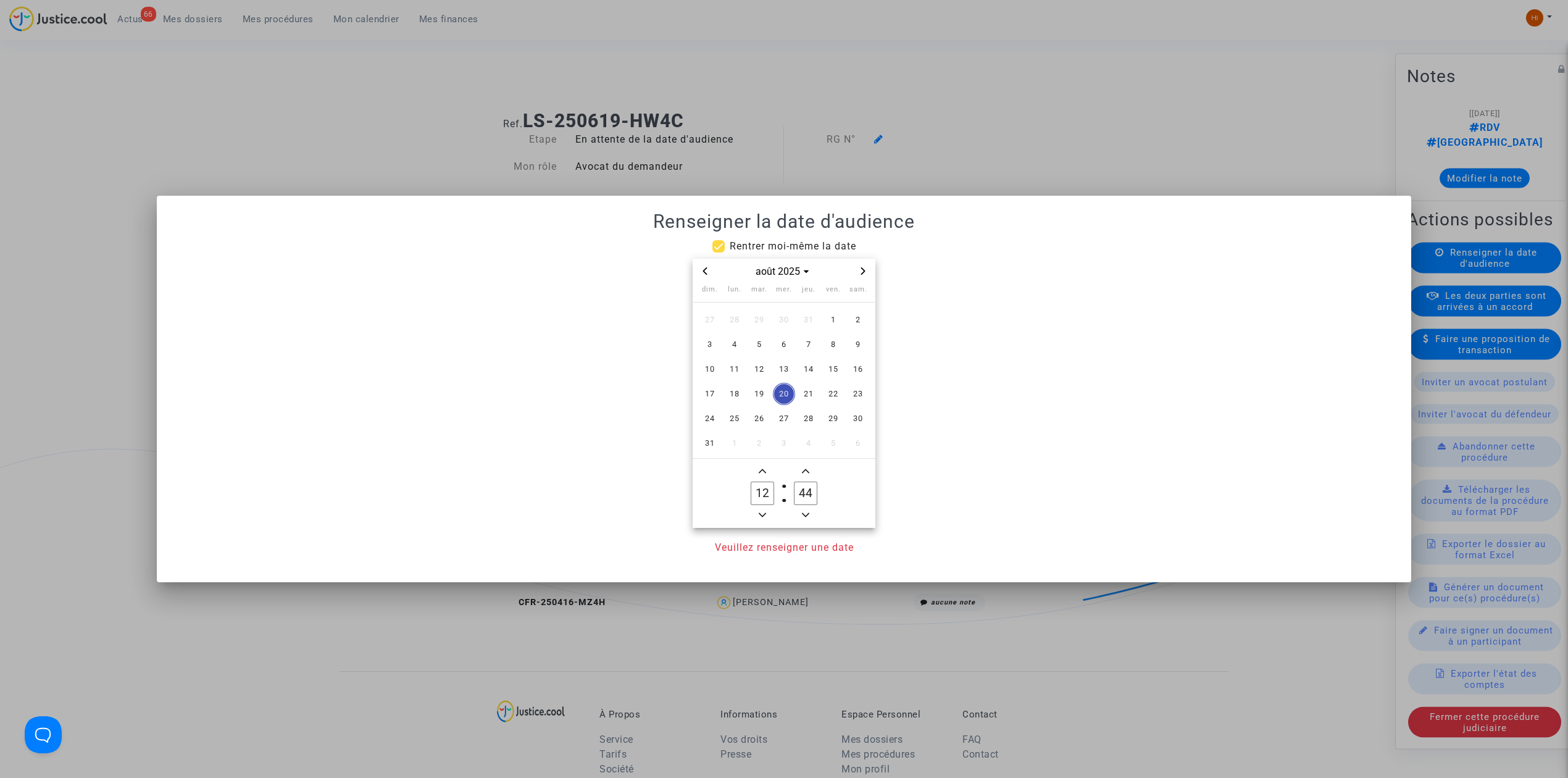
click at [862, 270] on icon "Next month" at bounding box center [863, 271] width 8 height 8
click at [863, 270] on icon "Next month" at bounding box center [863, 271] width 8 height 8
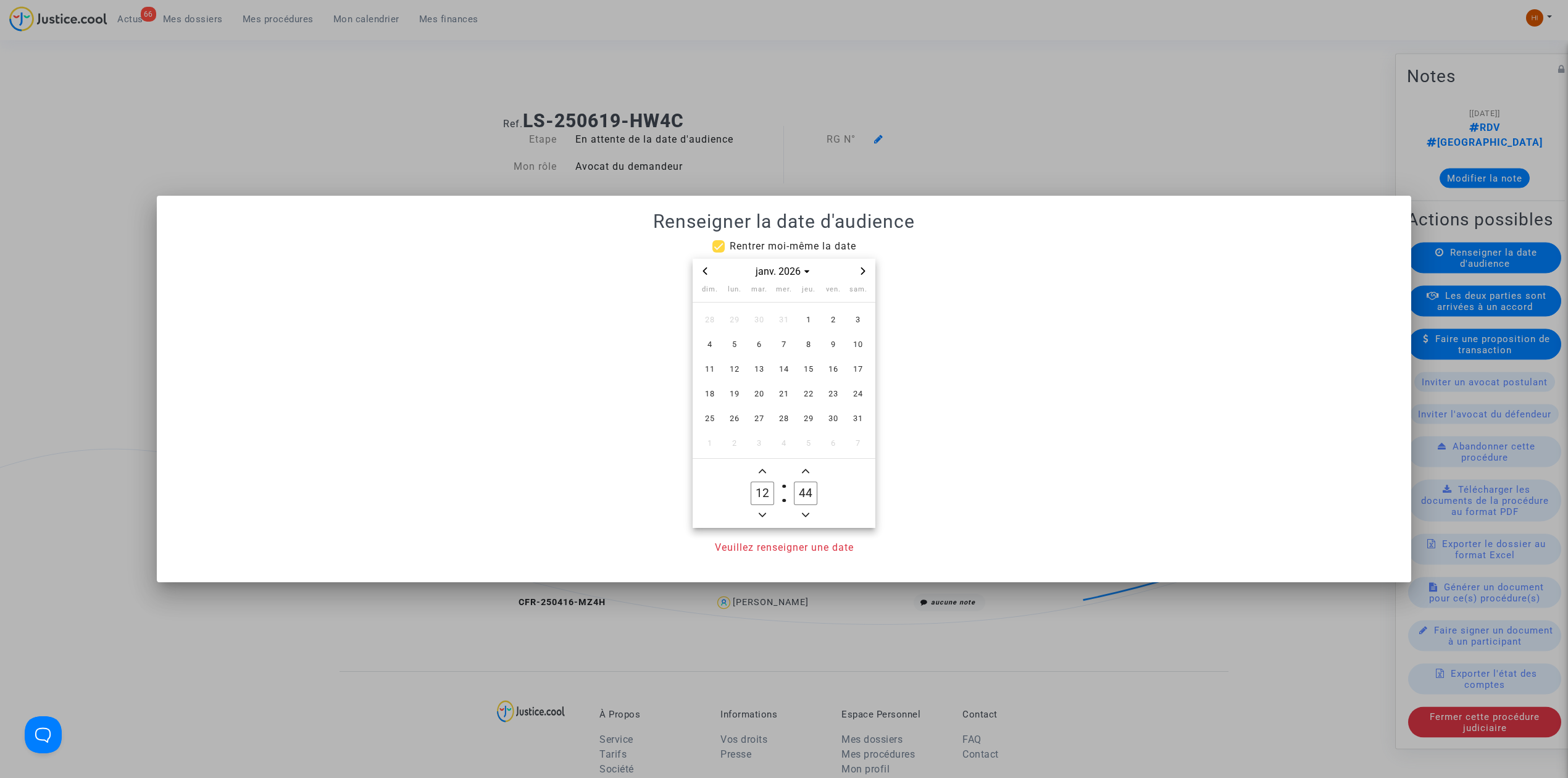
drag, startPoint x: 863, startPoint y: 270, endPoint x: 852, endPoint y: 295, distance: 27.3
click at [863, 270] on icon "Next month" at bounding box center [863, 271] width 8 height 8
click at [749, 327] on td "3" at bounding box center [759, 320] width 25 height 25
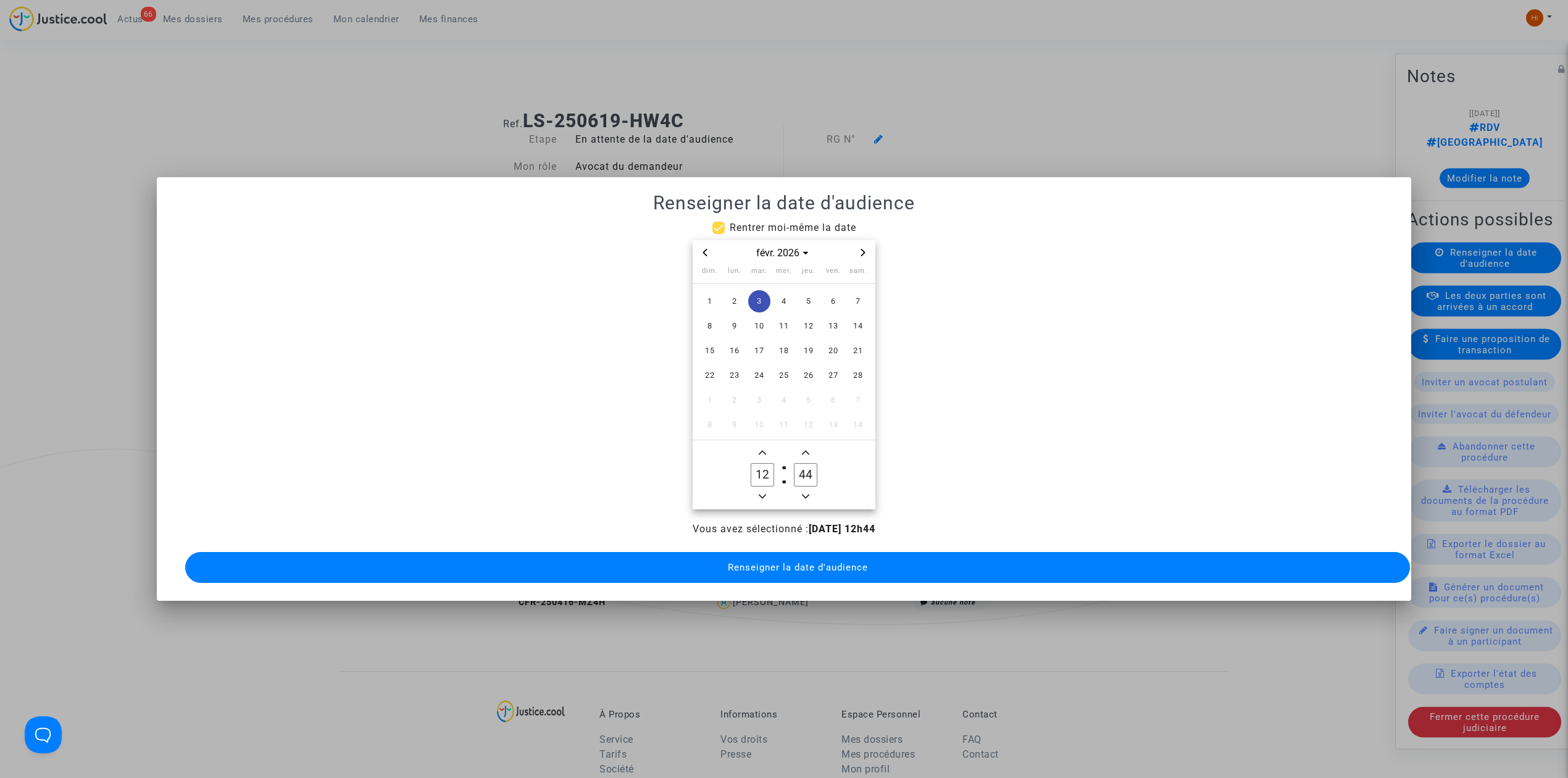
click at [761, 493] on icon "Minus a hour" at bounding box center [762, 497] width 8 height 8
type input "09"
click at [813, 463] on input "44" at bounding box center [806, 475] width 23 height 23
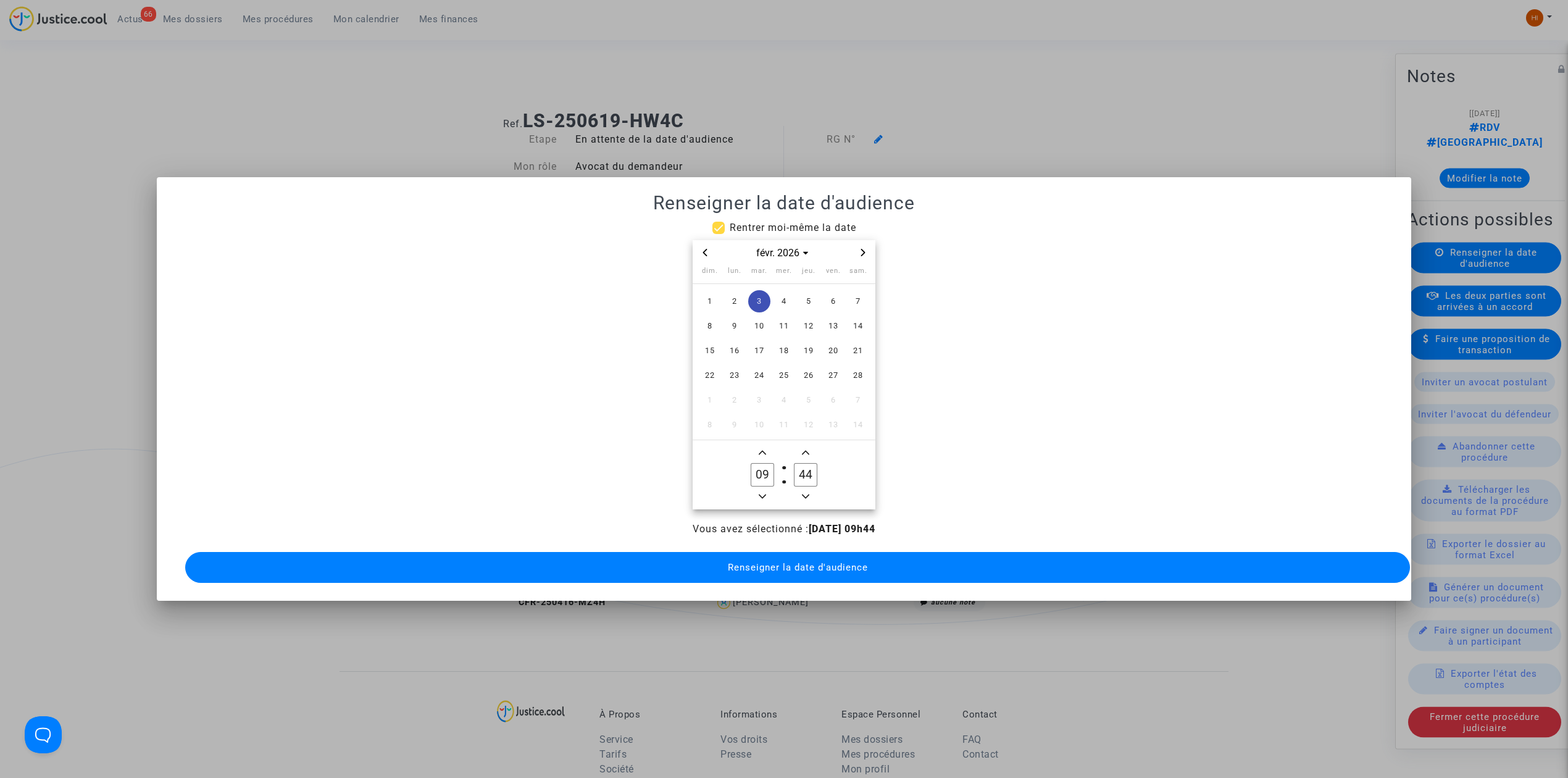
click at [813, 463] on input "44" at bounding box center [806, 475] width 23 height 23
type input "00"
click at [786, 571] on button "Renseigner la date d'audience" at bounding box center [797, 568] width 1225 height 31
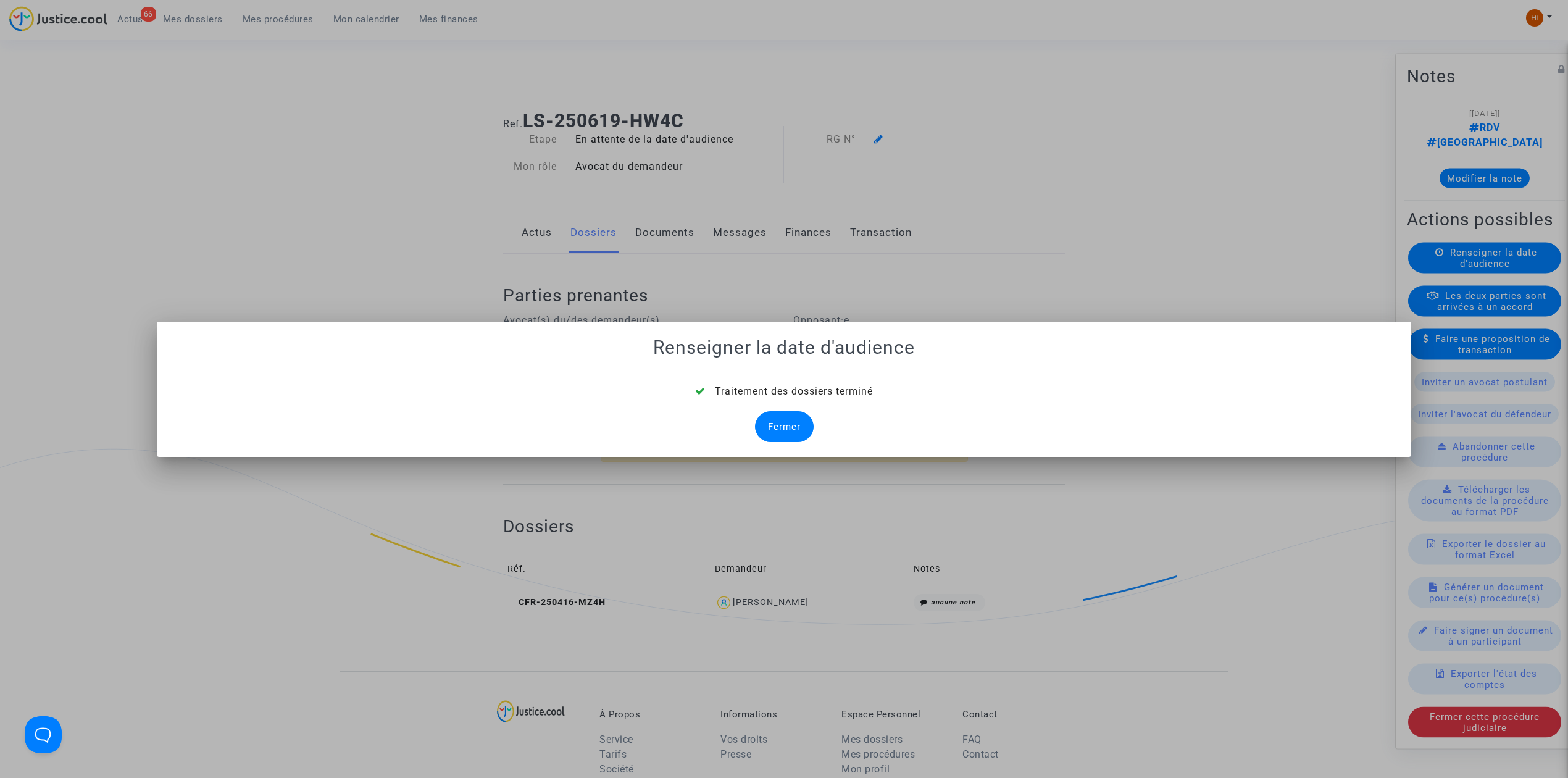
click at [782, 435] on div "Fermer" at bounding box center [784, 427] width 59 height 31
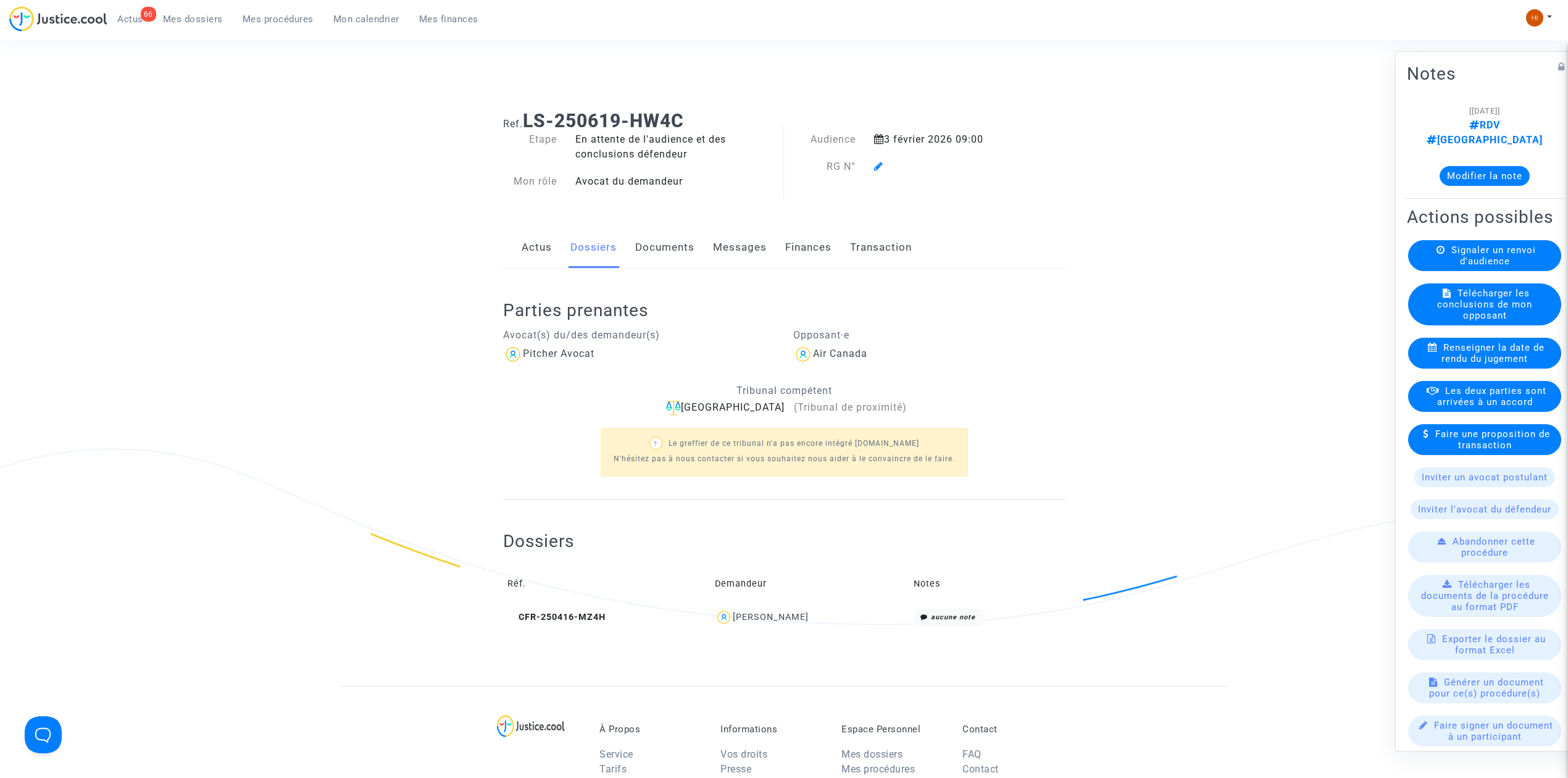
click at [879, 163] on icon at bounding box center [879, 166] width 9 height 10
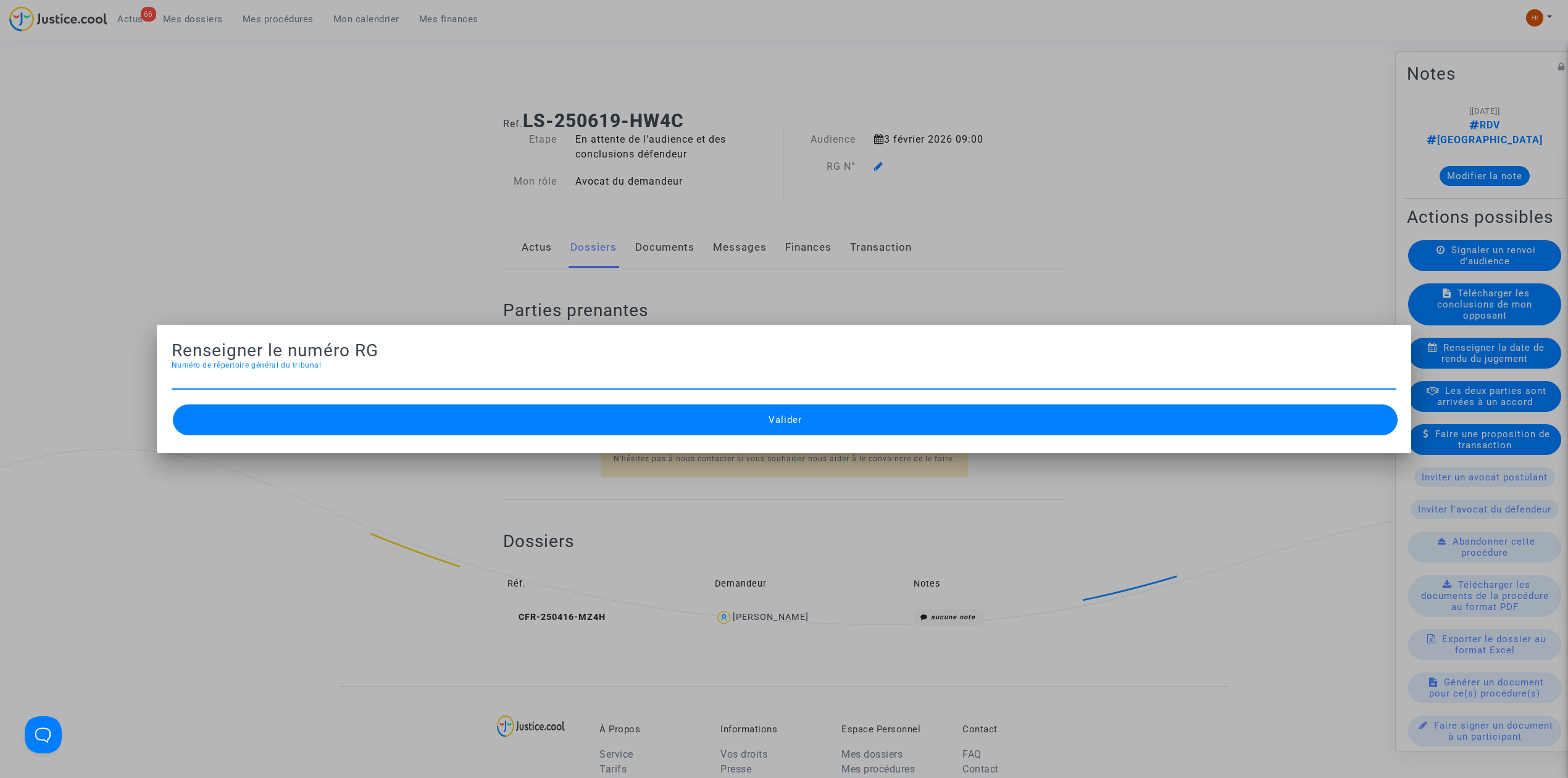
type input "RAYBAUD Elise"
click at [395, 368] on div "Numéro de répertoire général du tribunal" at bounding box center [784, 375] width 1225 height 28
paste input "25/02731"
type input "25/02731"
click at [473, 431] on button "Valider" at bounding box center [785, 420] width 1225 height 31
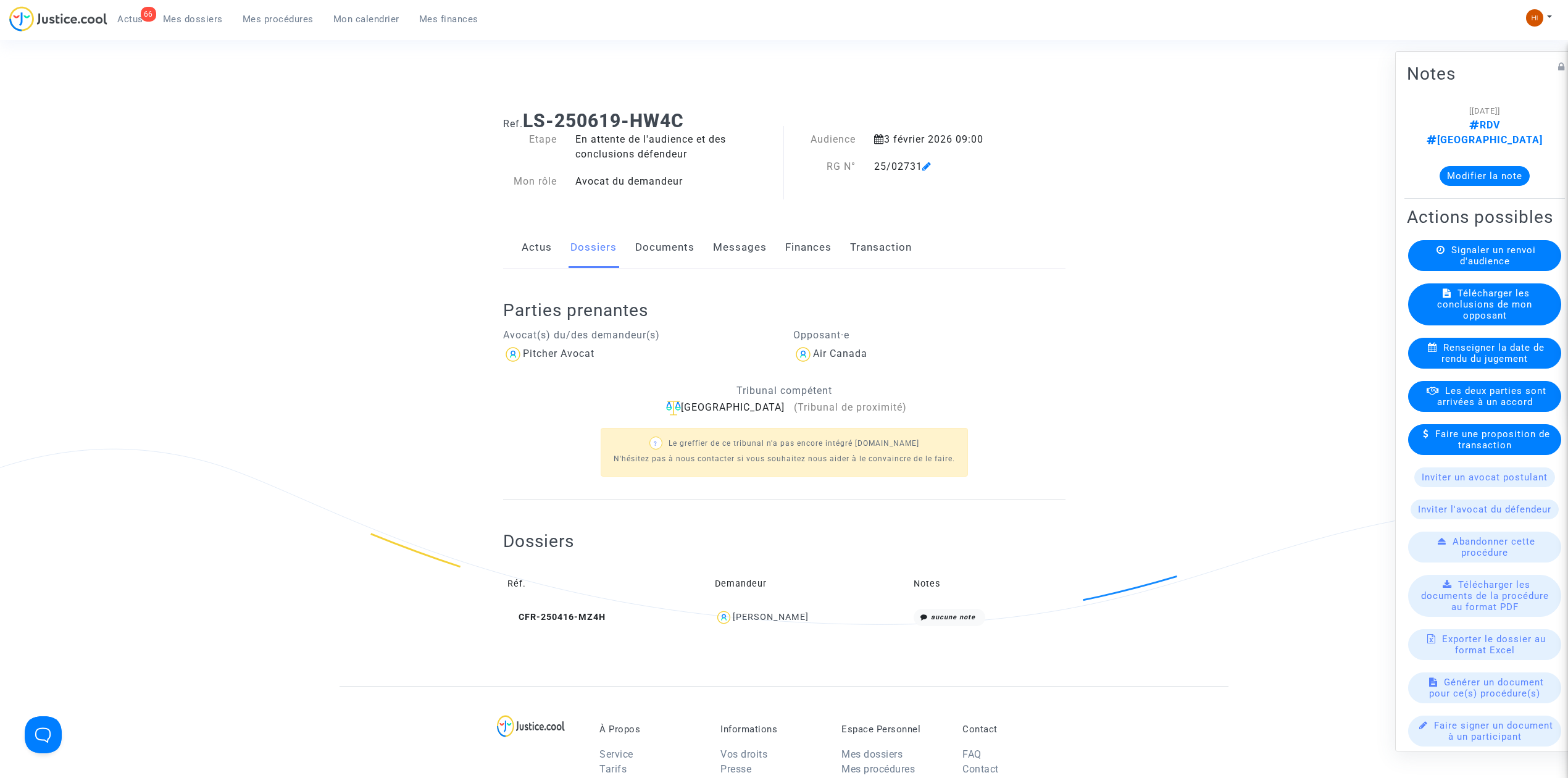
click at [667, 273] on div "Parties prenantes Avocat(s) du/des demandeur(s) Pitcher Avocat Opposant·e Air C…" at bounding box center [784, 384] width 562 height 231
click at [665, 247] on link "Documents" at bounding box center [665, 247] width 59 height 41
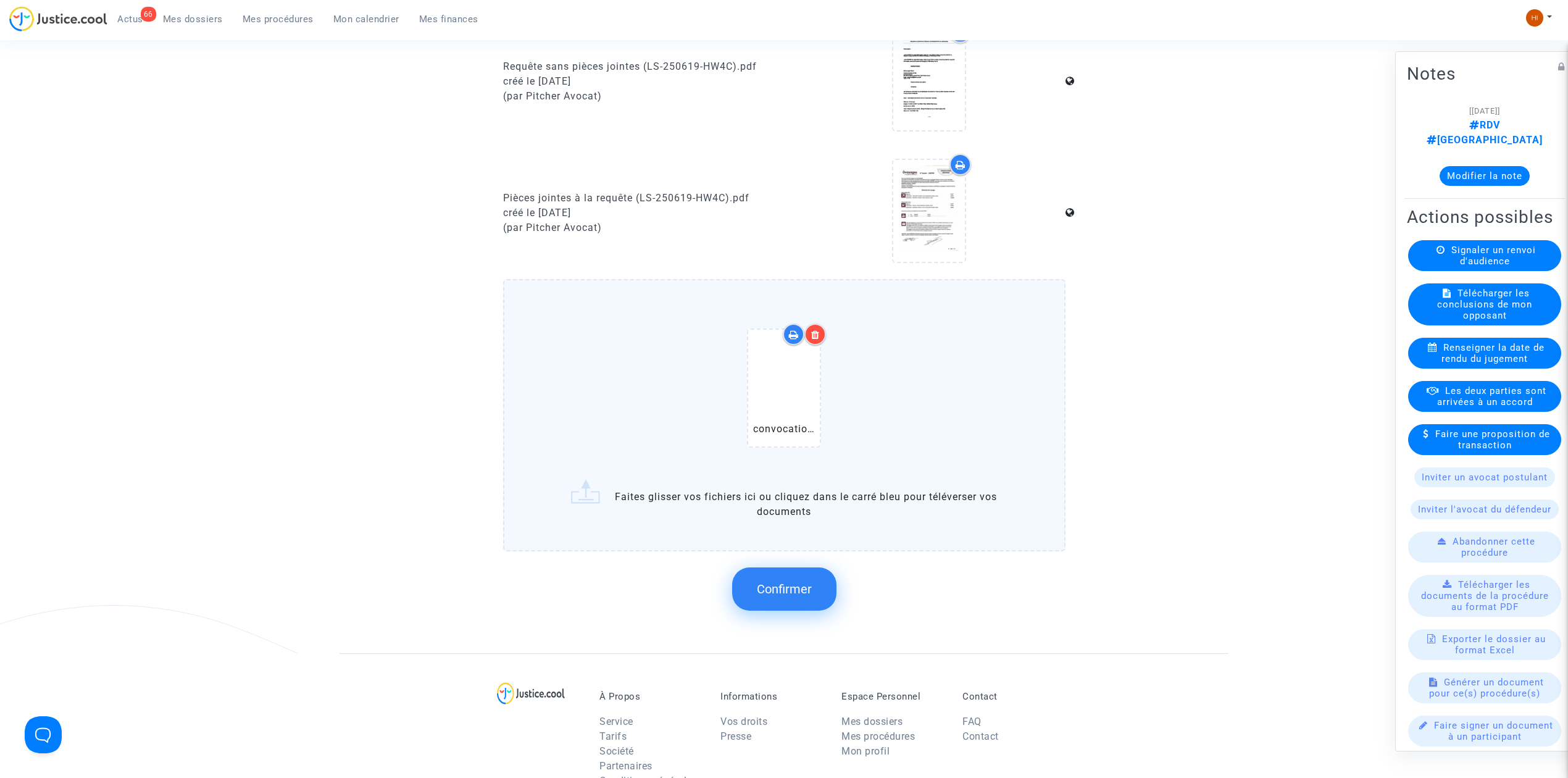
scroll to position [1046, 0]
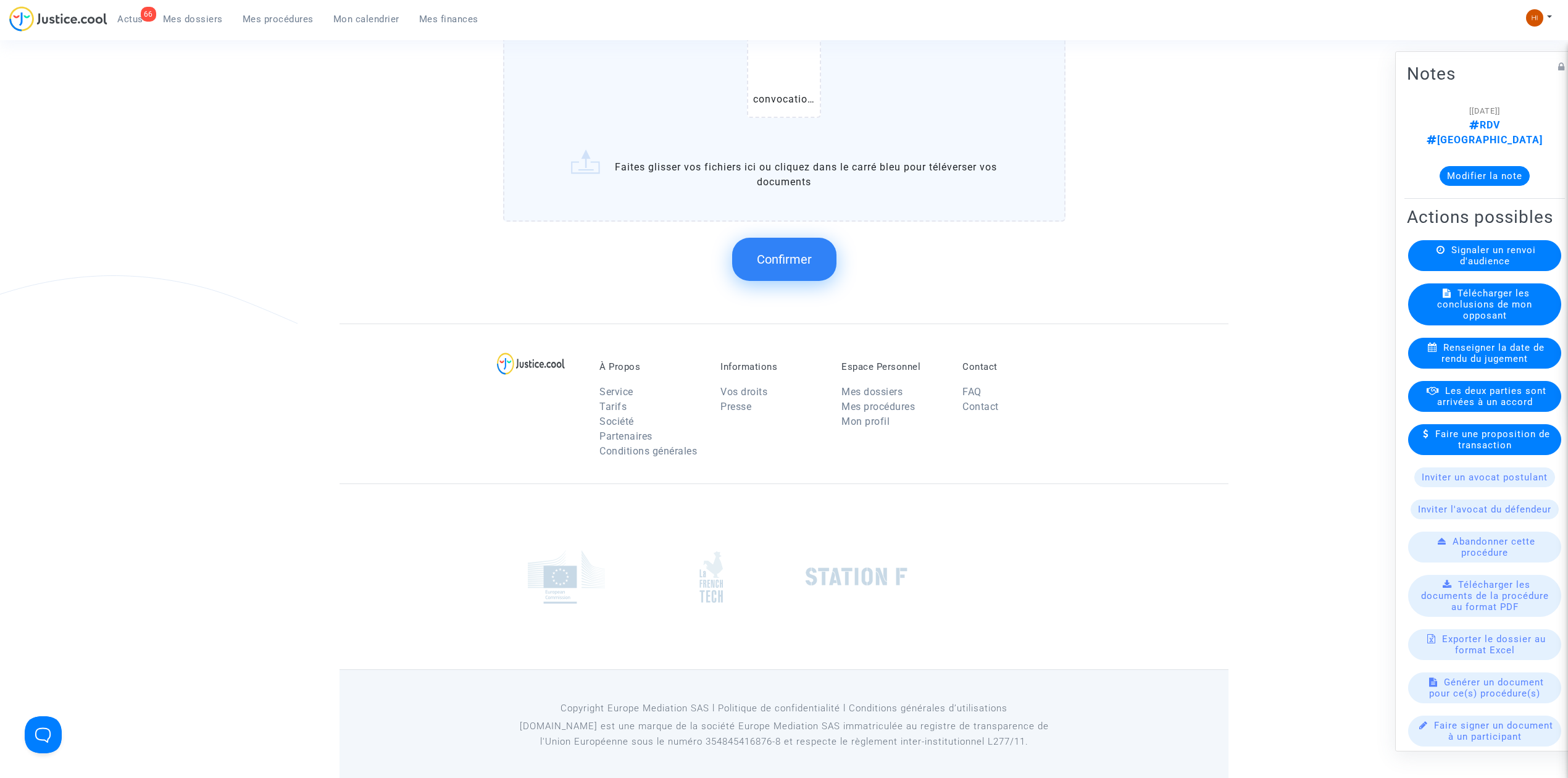
click at [767, 262] on button "Confirmer" at bounding box center [784, 260] width 104 height 43
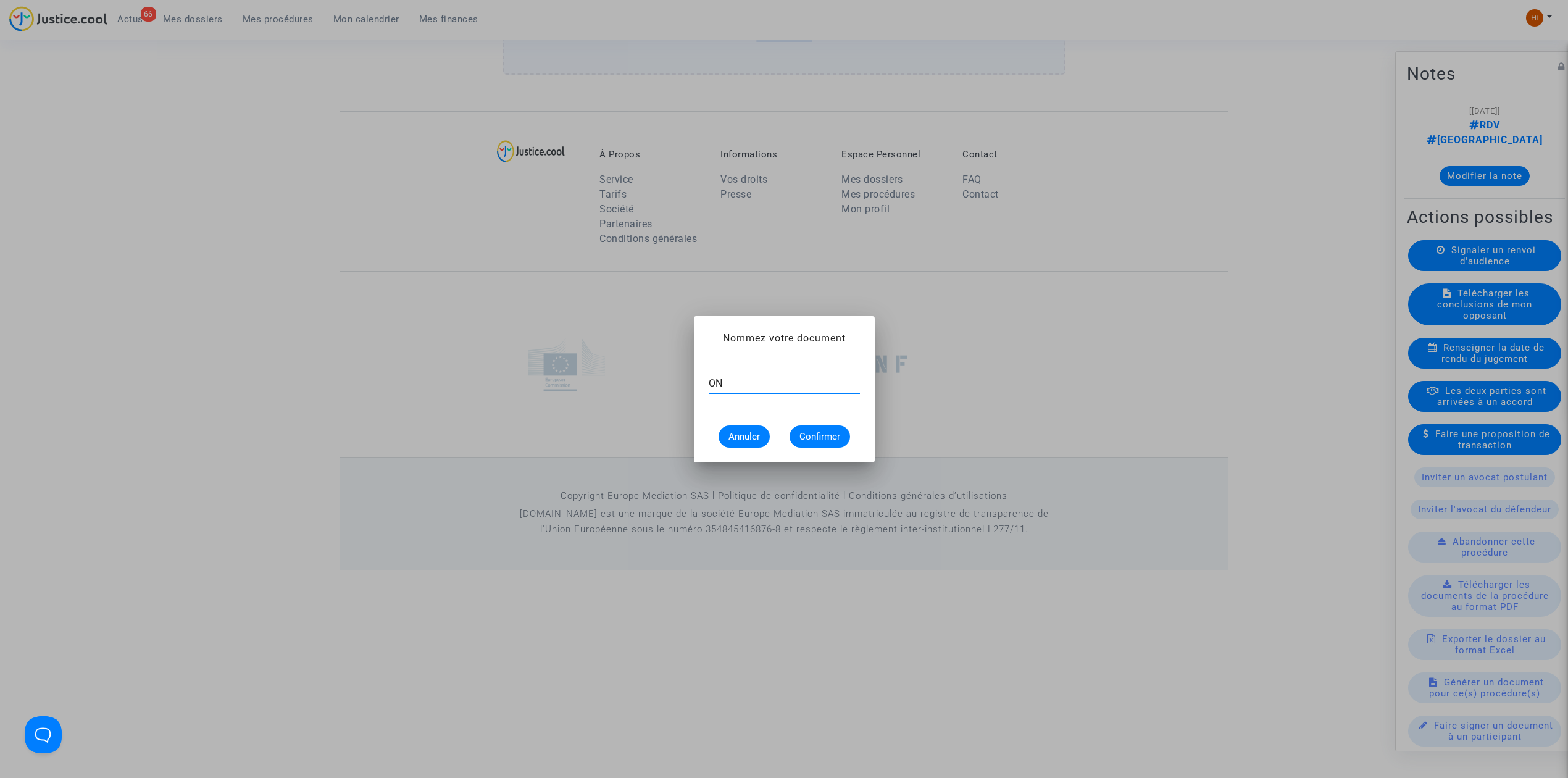
type input "O"
type input "CONVOCATION"
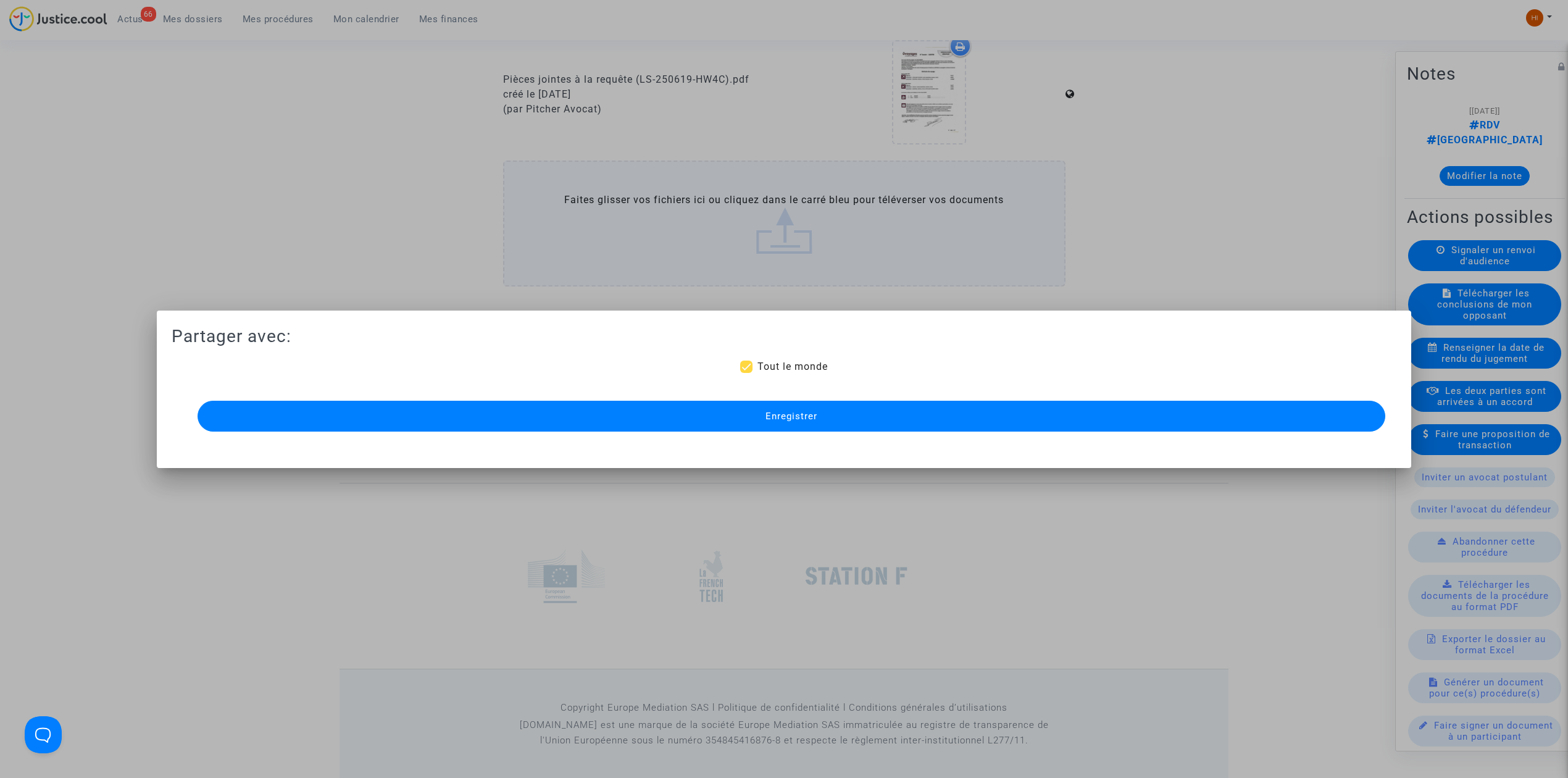
drag, startPoint x: 756, startPoint y: 421, endPoint x: 725, endPoint y: 274, distance: 150.2
click at [759, 420] on button "Enregistrer" at bounding box center [791, 416] width 1188 height 31
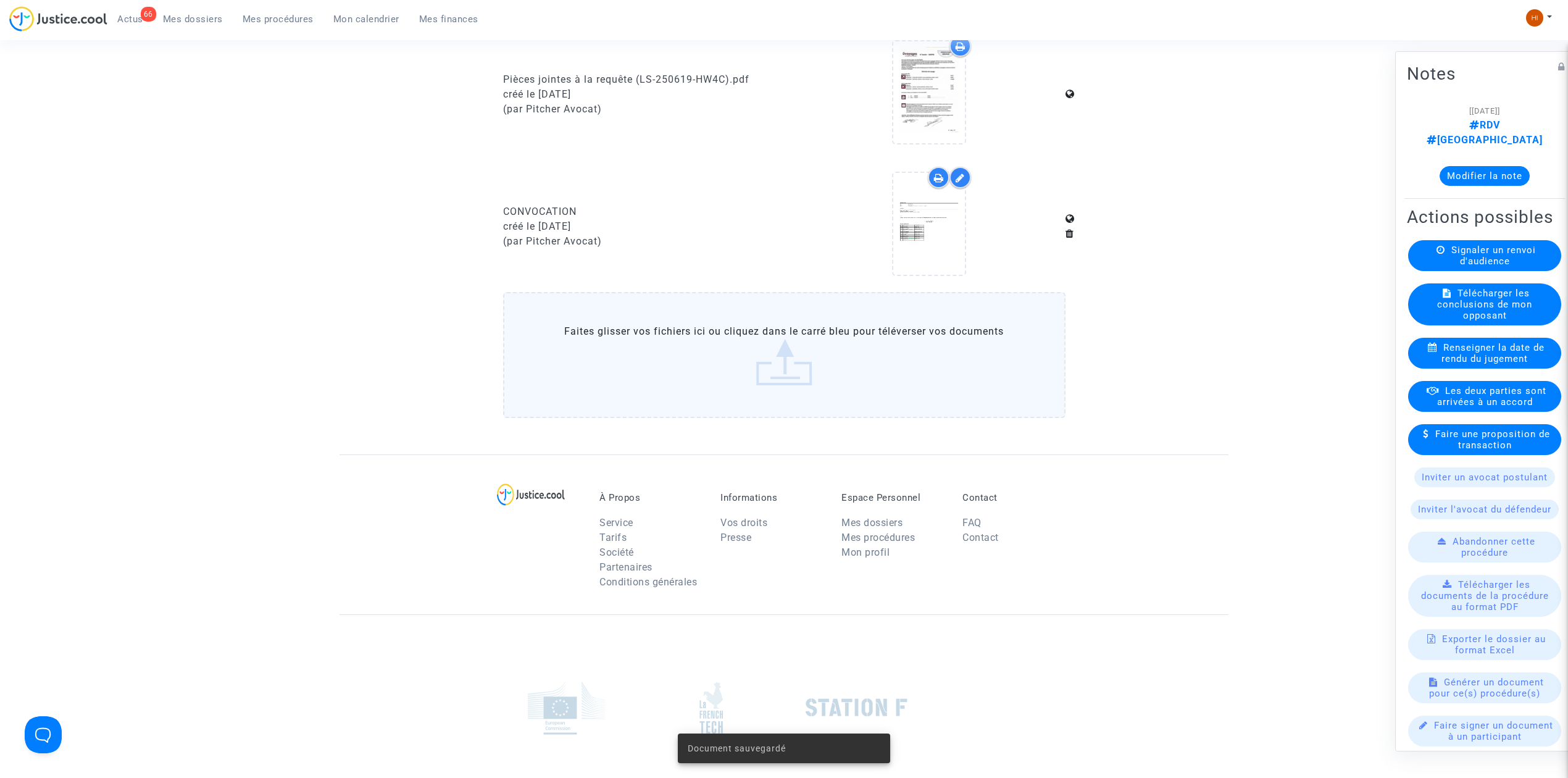
click at [285, 21] on span "Mes procédures" at bounding box center [278, 19] width 71 height 11
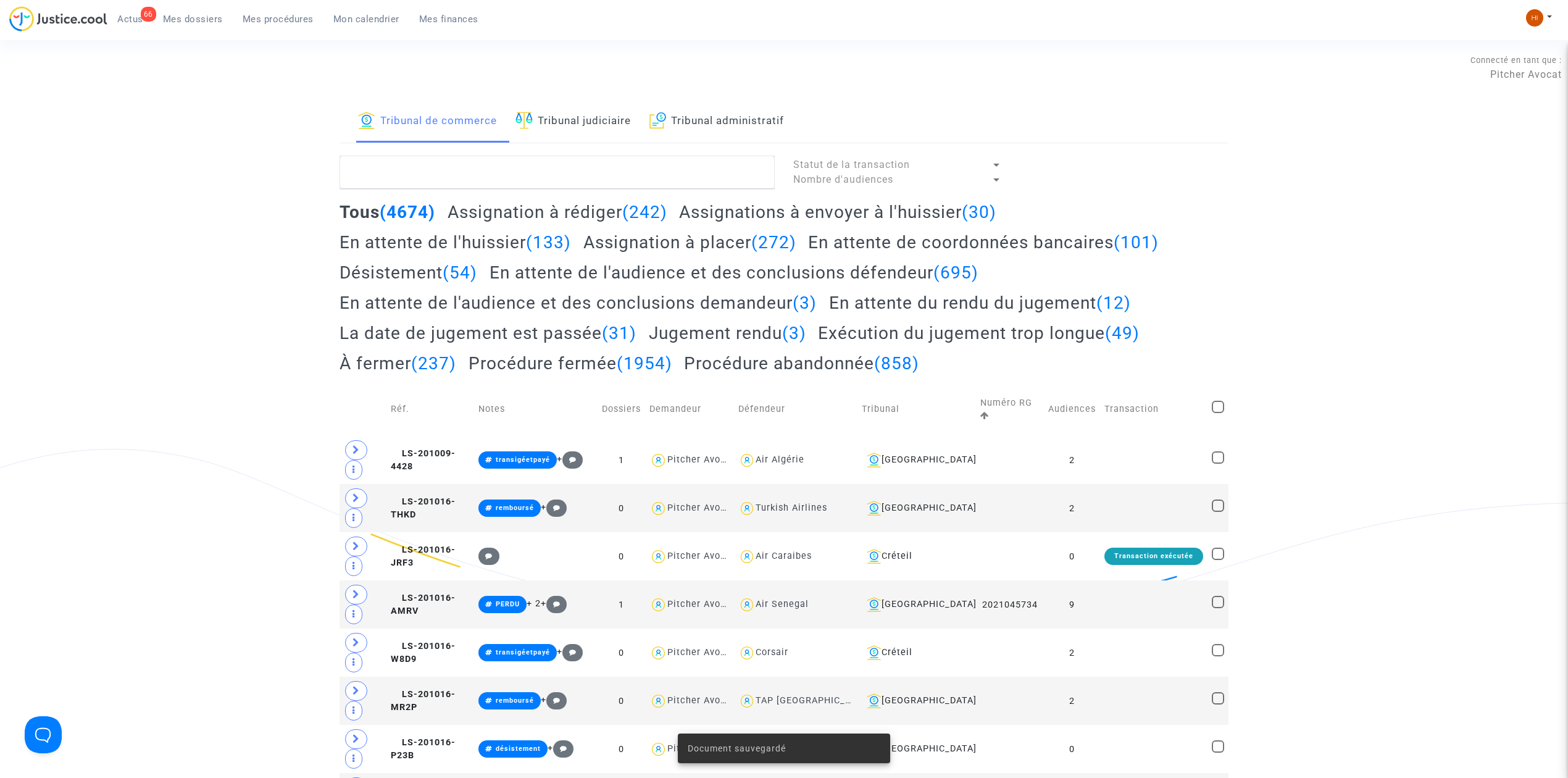
click at [543, 124] on link "Tribunal judiciaire" at bounding box center [573, 122] width 116 height 42
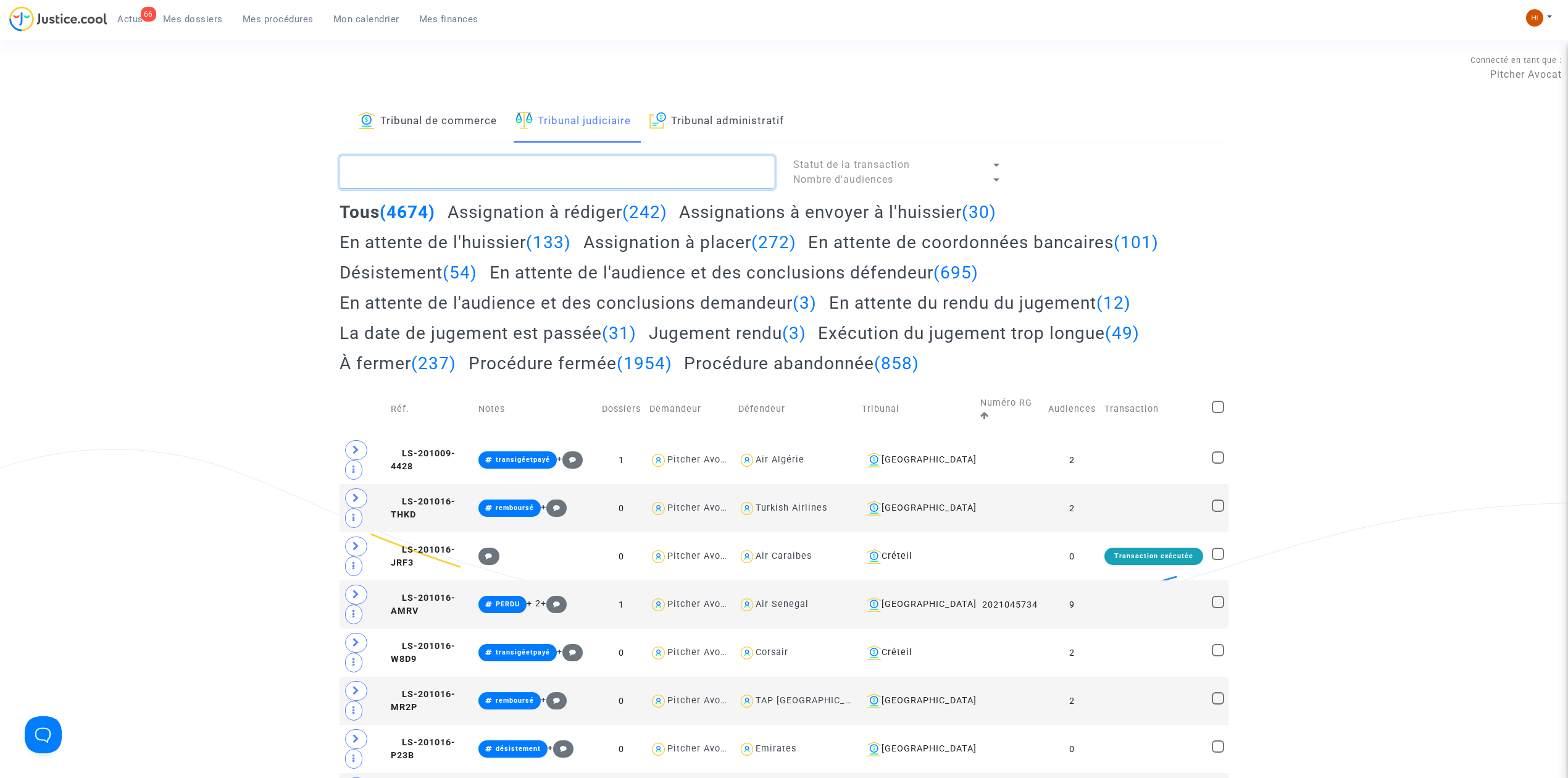
click at [558, 172] on textarea at bounding box center [557, 172] width 435 height 33
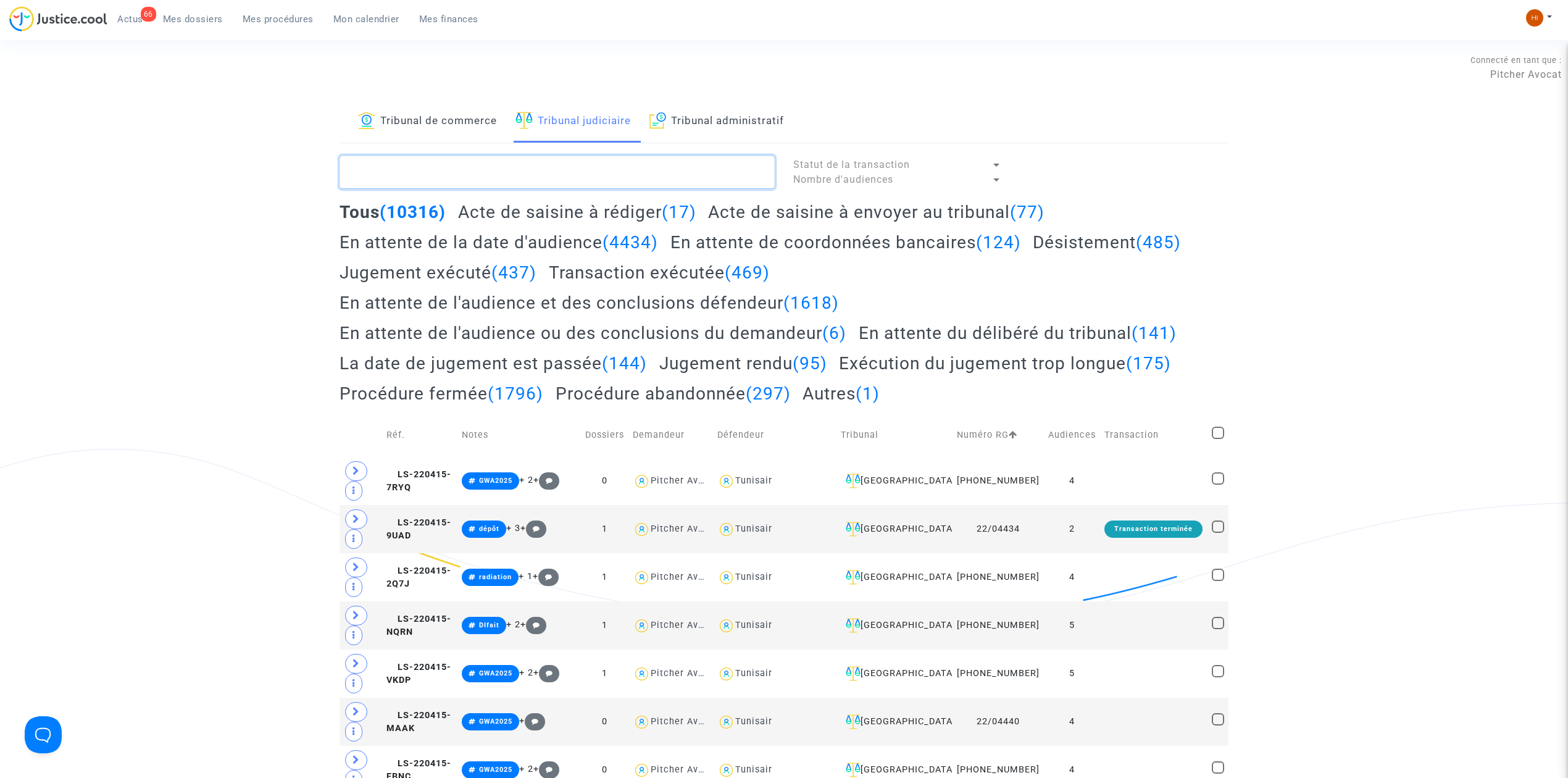
paste textarea "GOUGA Ambre"
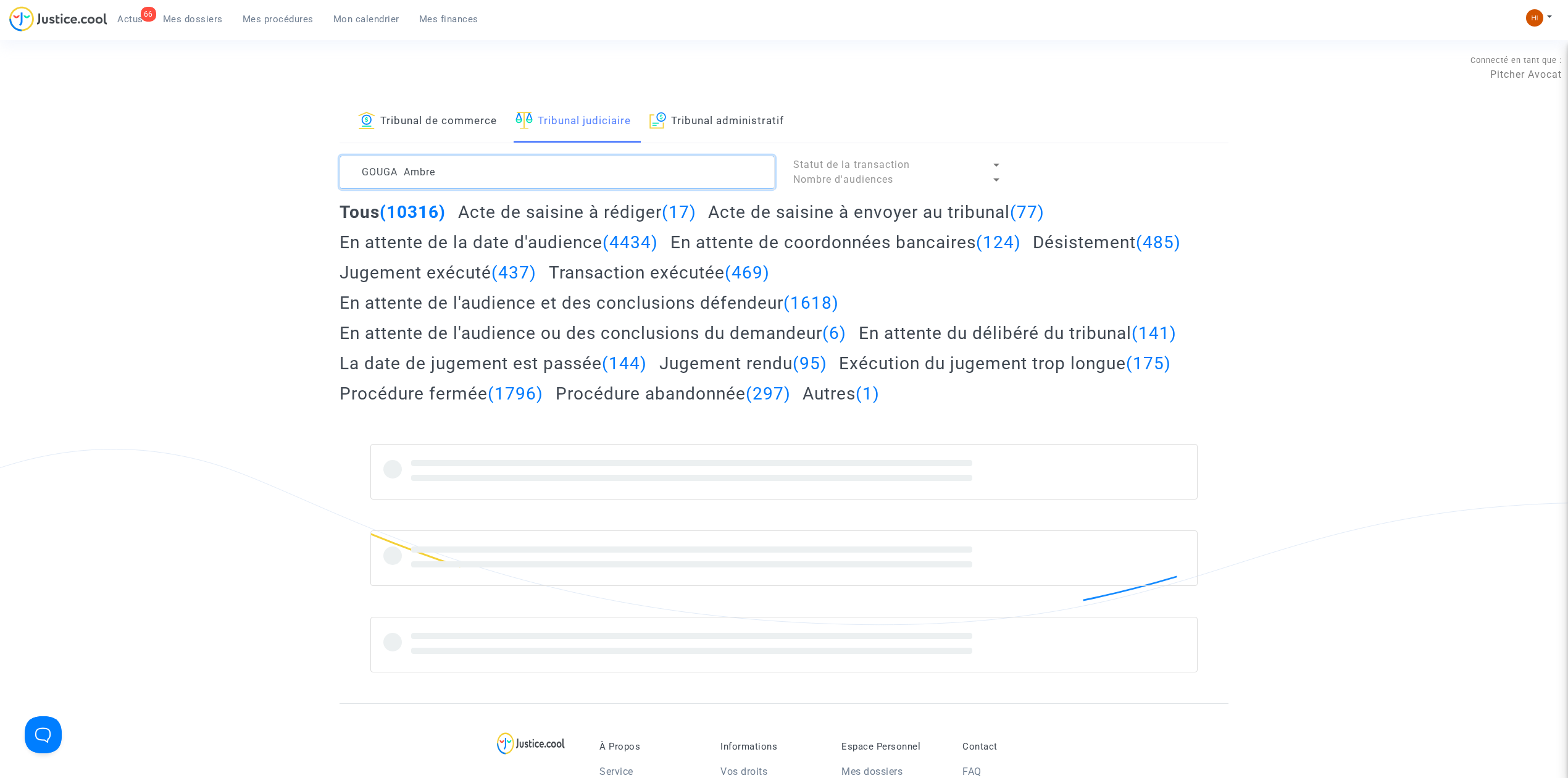
type textarea "GOUGA Ambre"
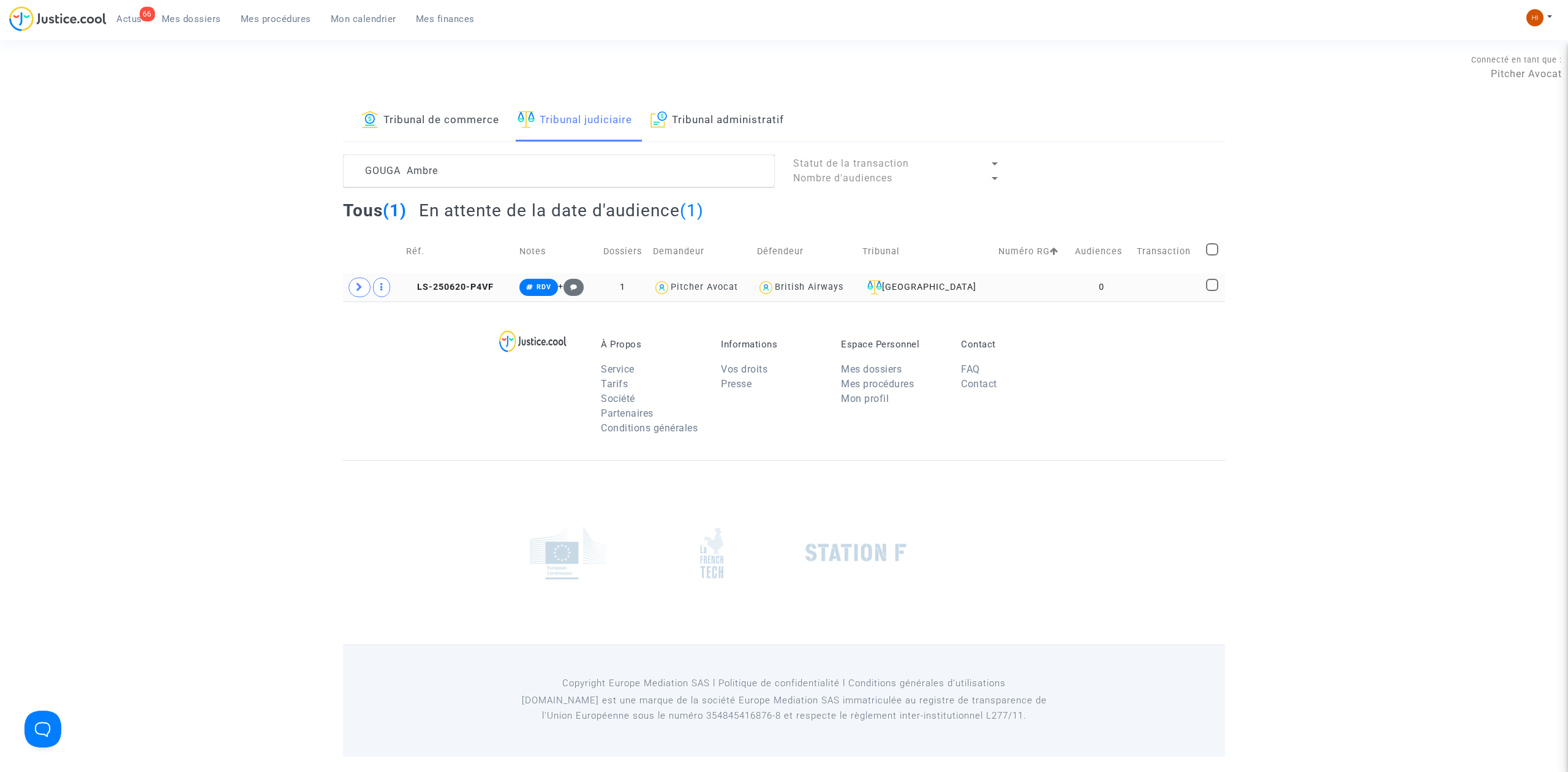
click at [1145, 278] on td at bounding box center [1167, 287] width 70 height 28
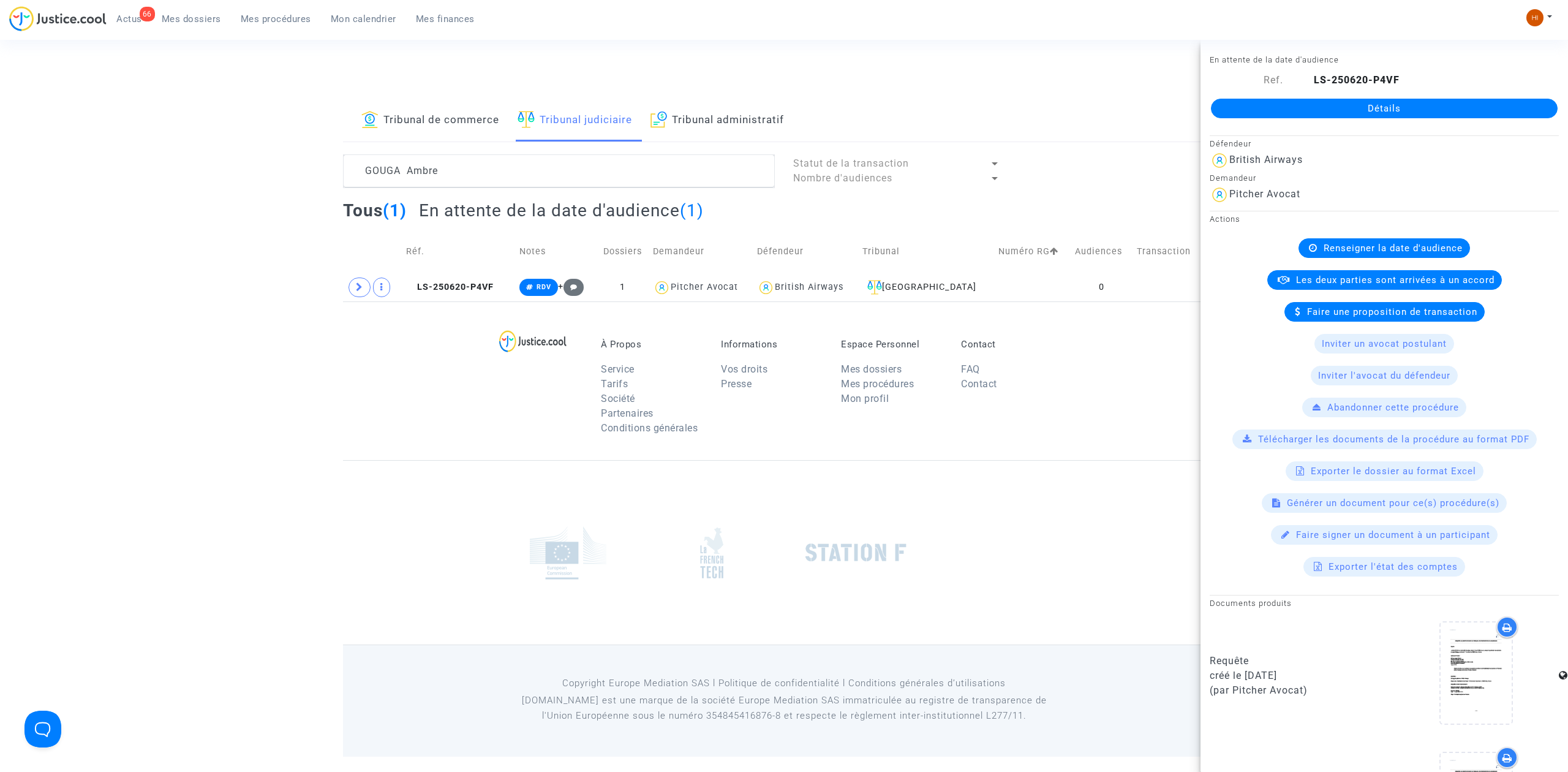
click at [1390, 109] on link "Détails" at bounding box center [1385, 109] width 347 height 20
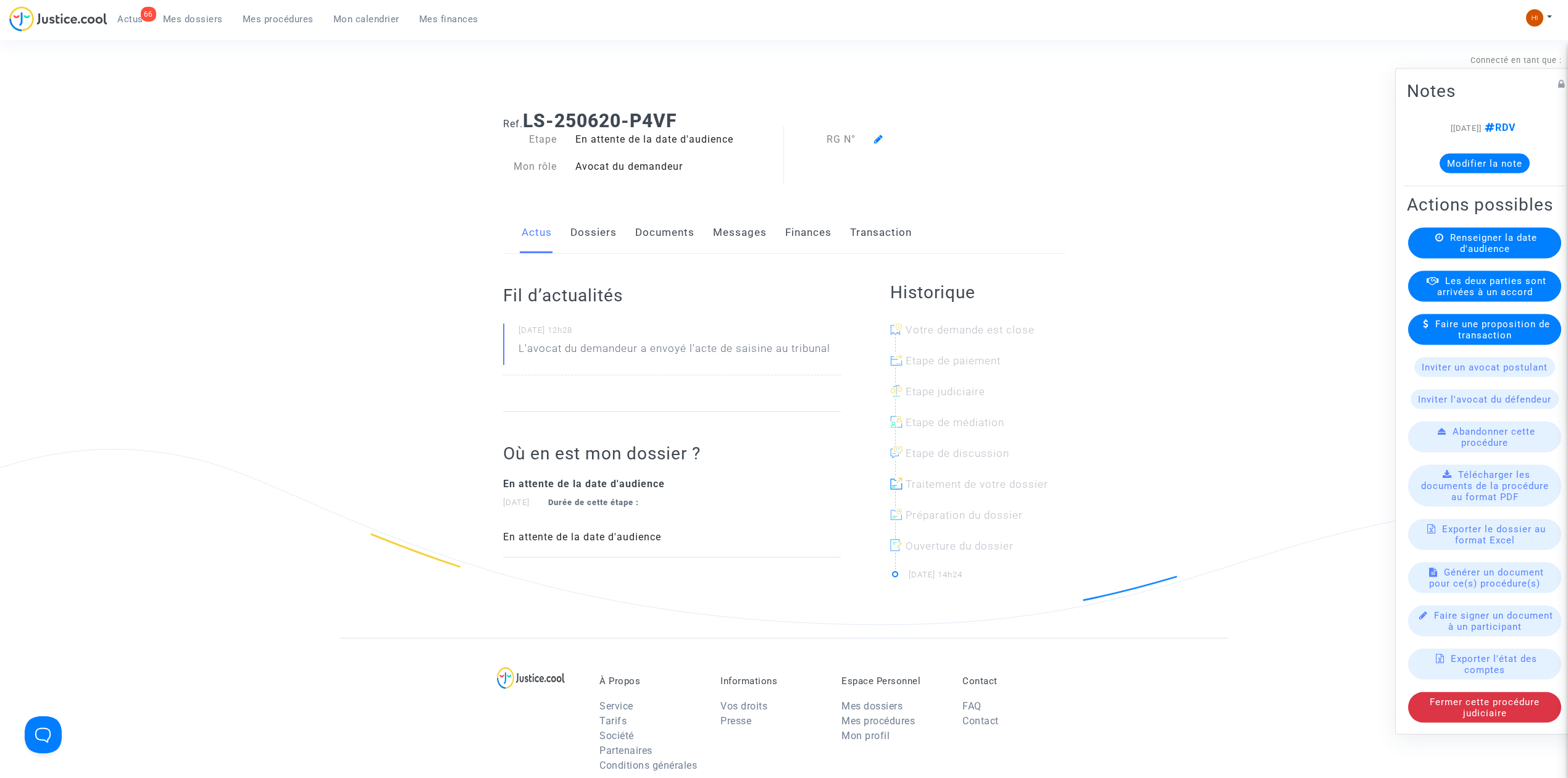
drag, startPoint x: 1507, startPoint y: 250, endPoint x: 1496, endPoint y: 250, distance: 11.0
click at [1506, 250] on div "Renseigner la date d'audience" at bounding box center [1484, 243] width 153 height 31
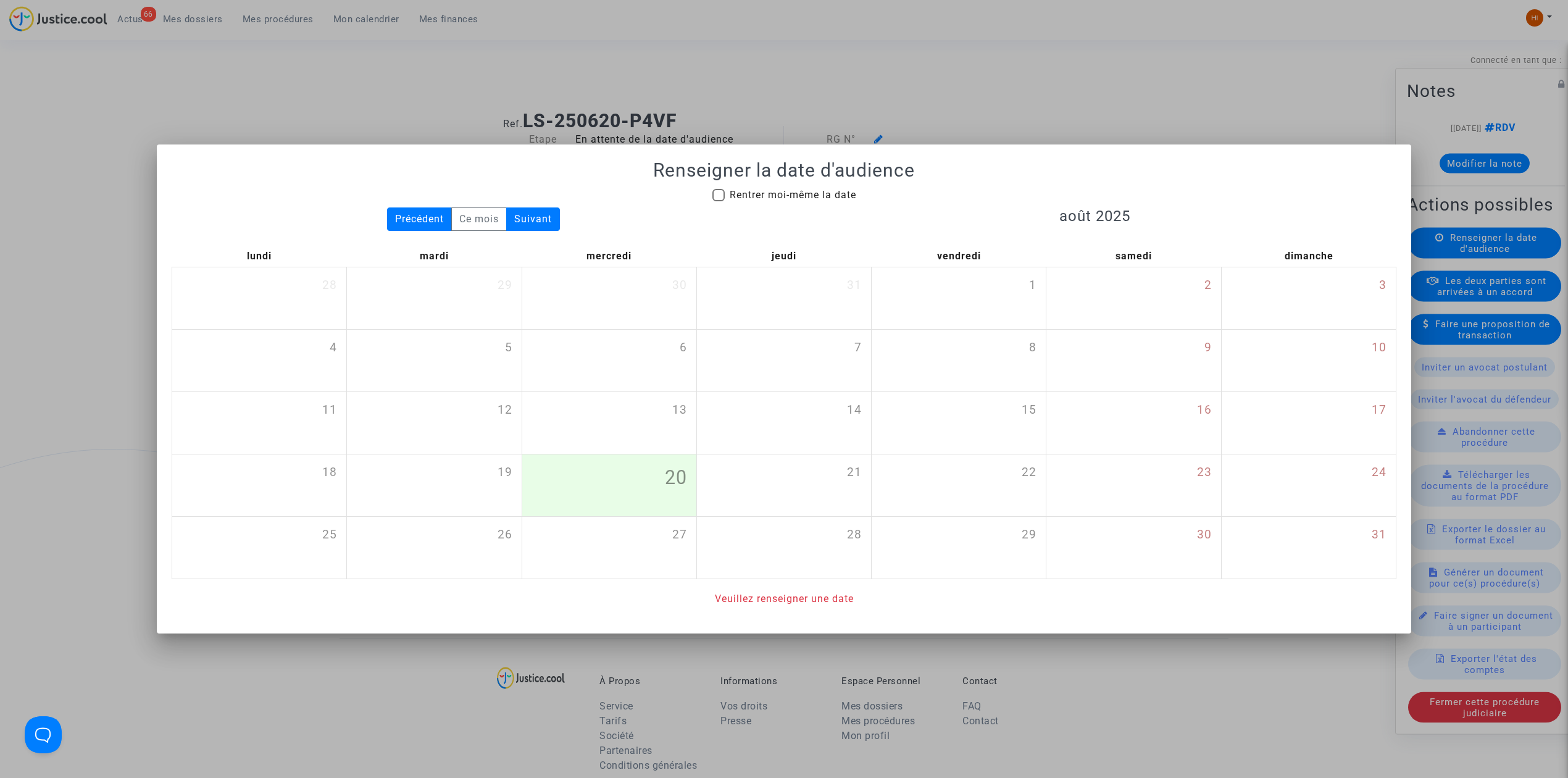
click at [849, 189] on span "Rentrer moi-même la date" at bounding box center [792, 194] width 126 height 12
click at [719, 201] on input "Rentrer moi-même la date" at bounding box center [718, 201] width 1 height 1
checkbox input "true"
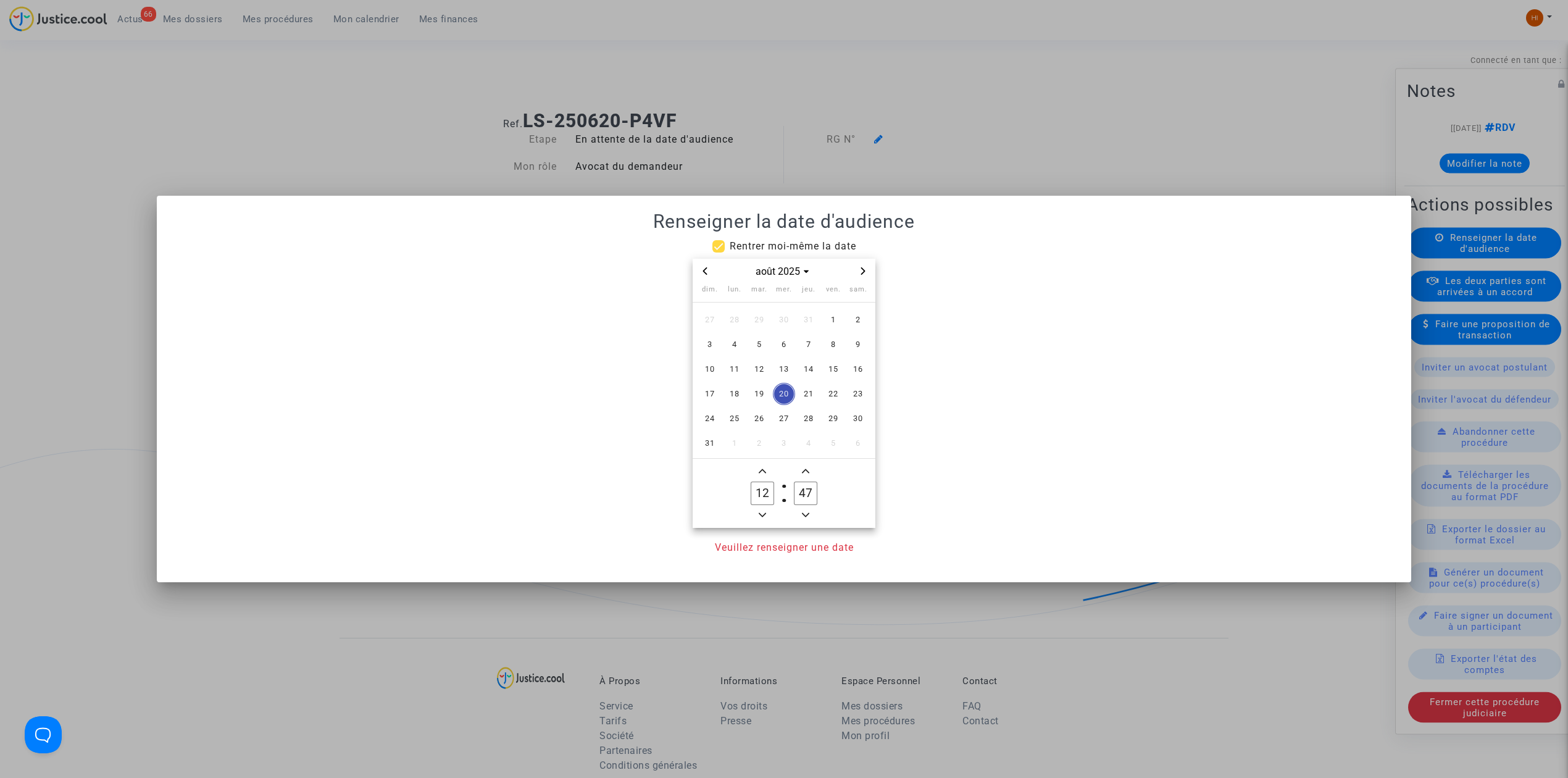
click at [866, 272] on icon "Next month" at bounding box center [863, 271] width 8 height 8
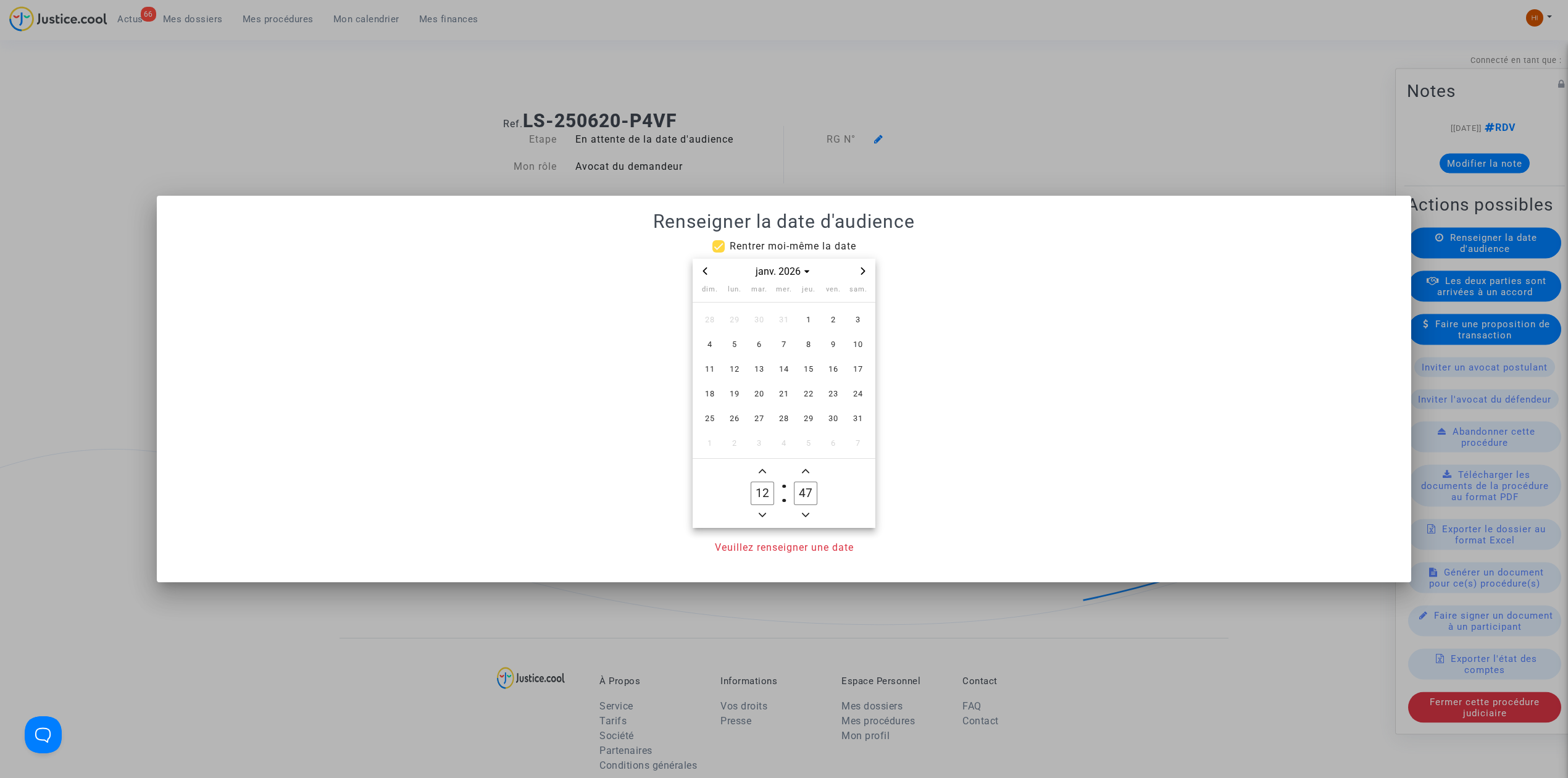
click at [866, 272] on icon "Next month" at bounding box center [863, 271] width 8 height 8
drag, startPoint x: 758, startPoint y: 324, endPoint x: 763, endPoint y: 332, distance: 9.4
click at [759, 325] on span "3" at bounding box center [759, 320] width 22 height 22
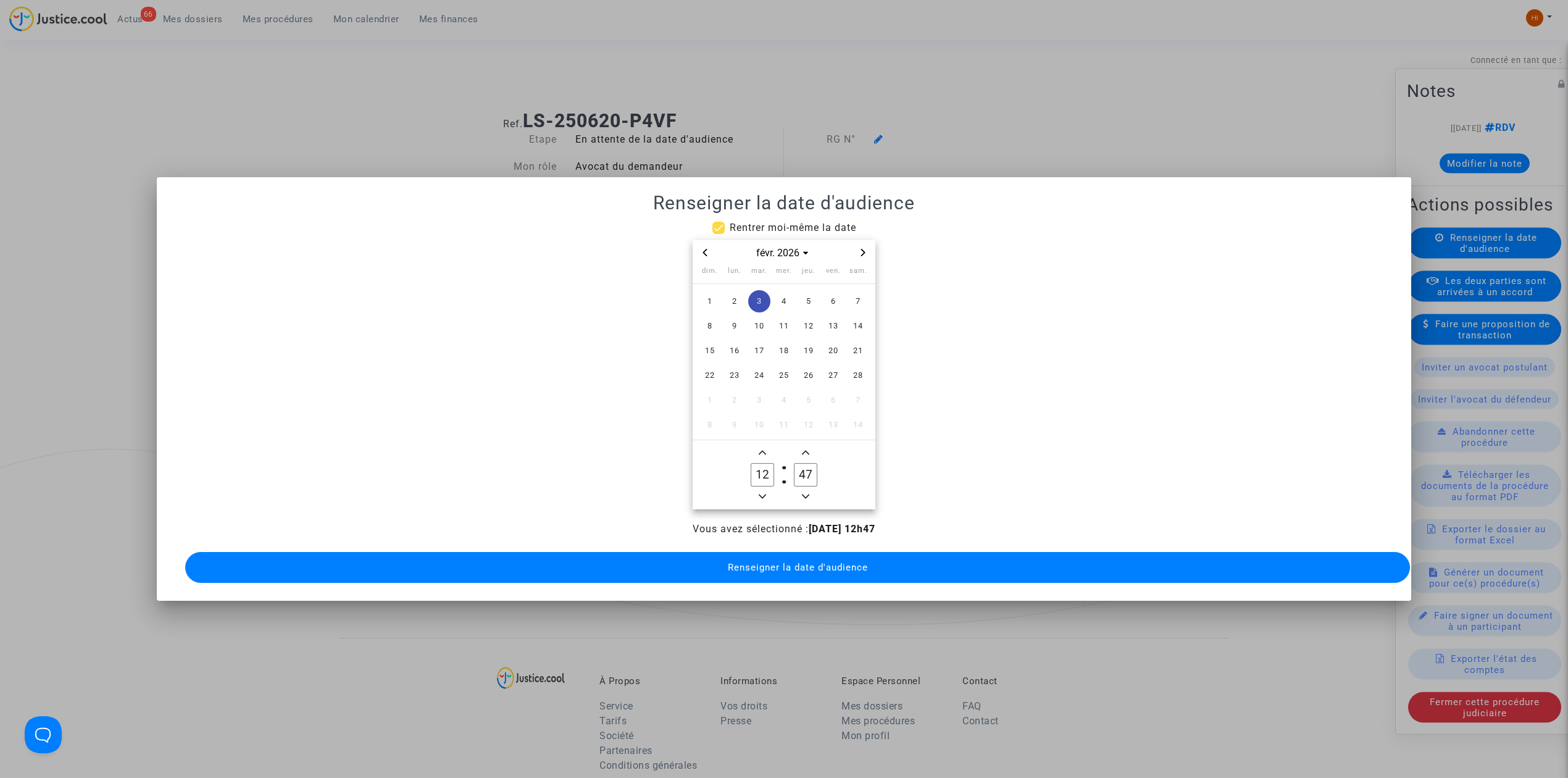
click at [763, 489] on span "Minus a hour" at bounding box center [762, 496] width 15 height 15
click at [764, 489] on span "Minus a hour" at bounding box center [762, 496] width 15 height 15
type input "09"
click at [801, 464] on input "47" at bounding box center [806, 475] width 23 height 23
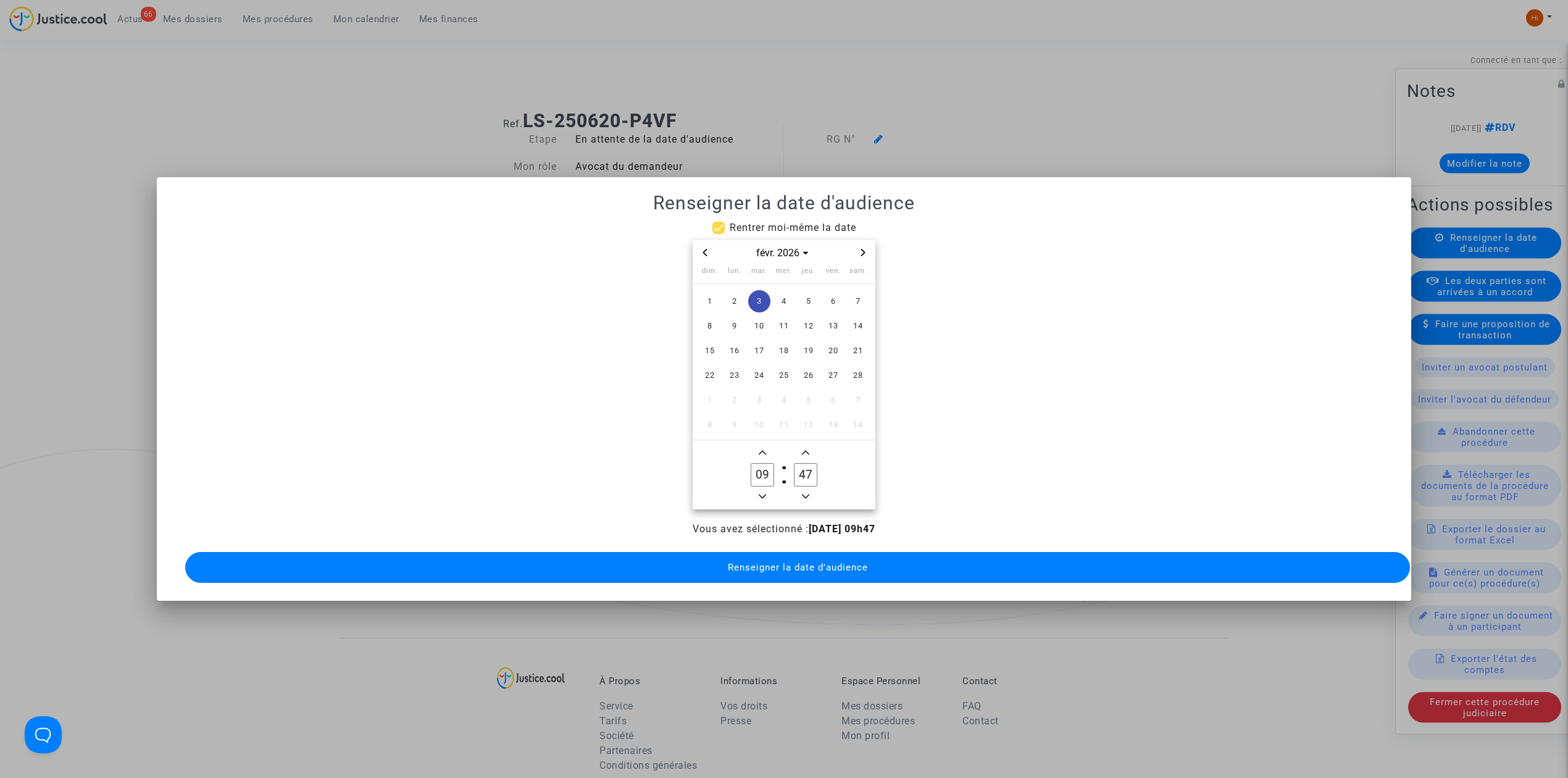
click at [801, 464] on input "47" at bounding box center [806, 475] width 23 height 23
type input "00"
click at [803, 576] on button "Renseigner la date d'audience" at bounding box center [797, 568] width 1225 height 31
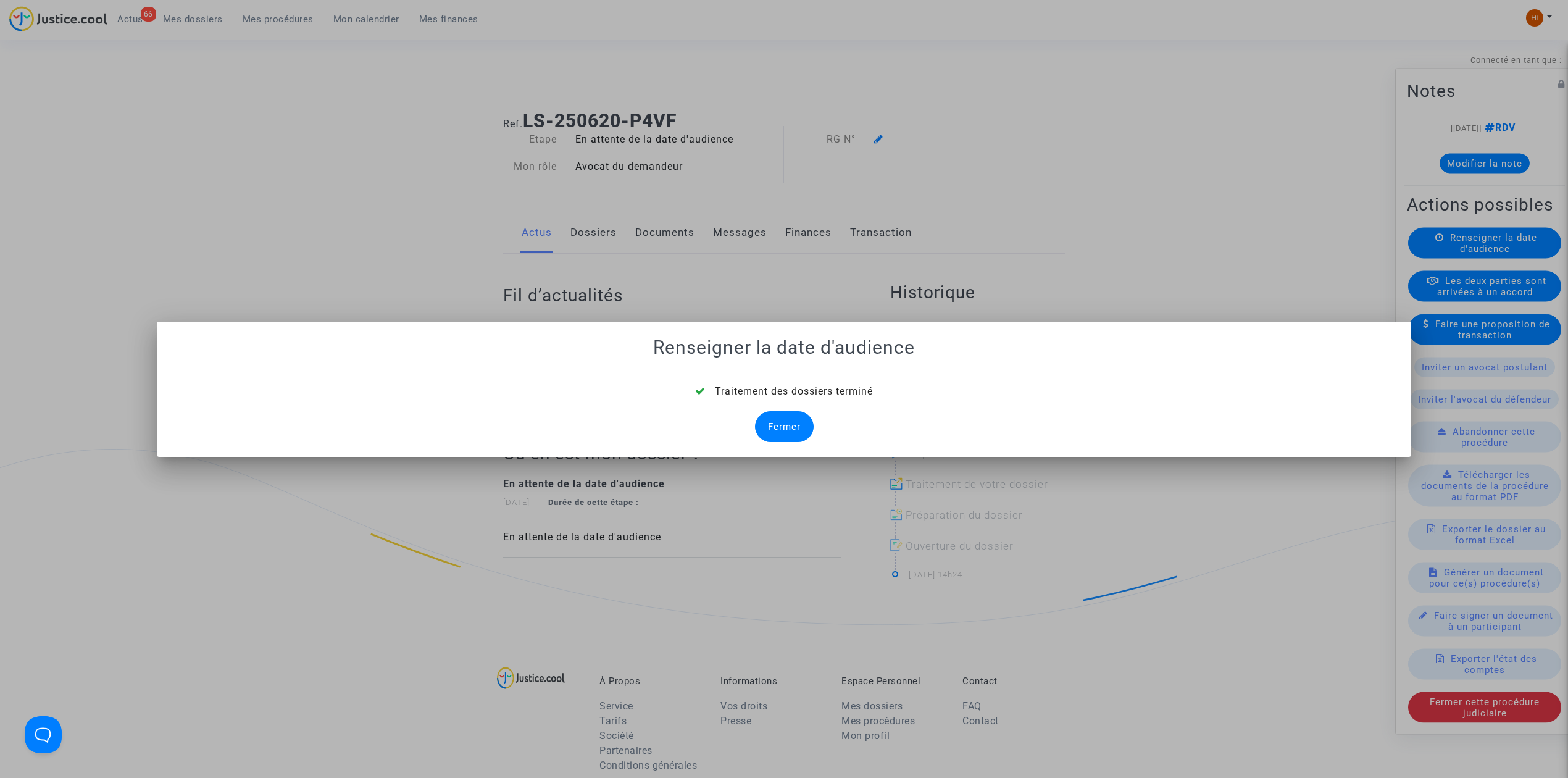
drag, startPoint x: 776, startPoint y: 428, endPoint x: 692, endPoint y: 129, distance: 310.6
click at [776, 428] on div "Fermer" at bounding box center [784, 427] width 59 height 31
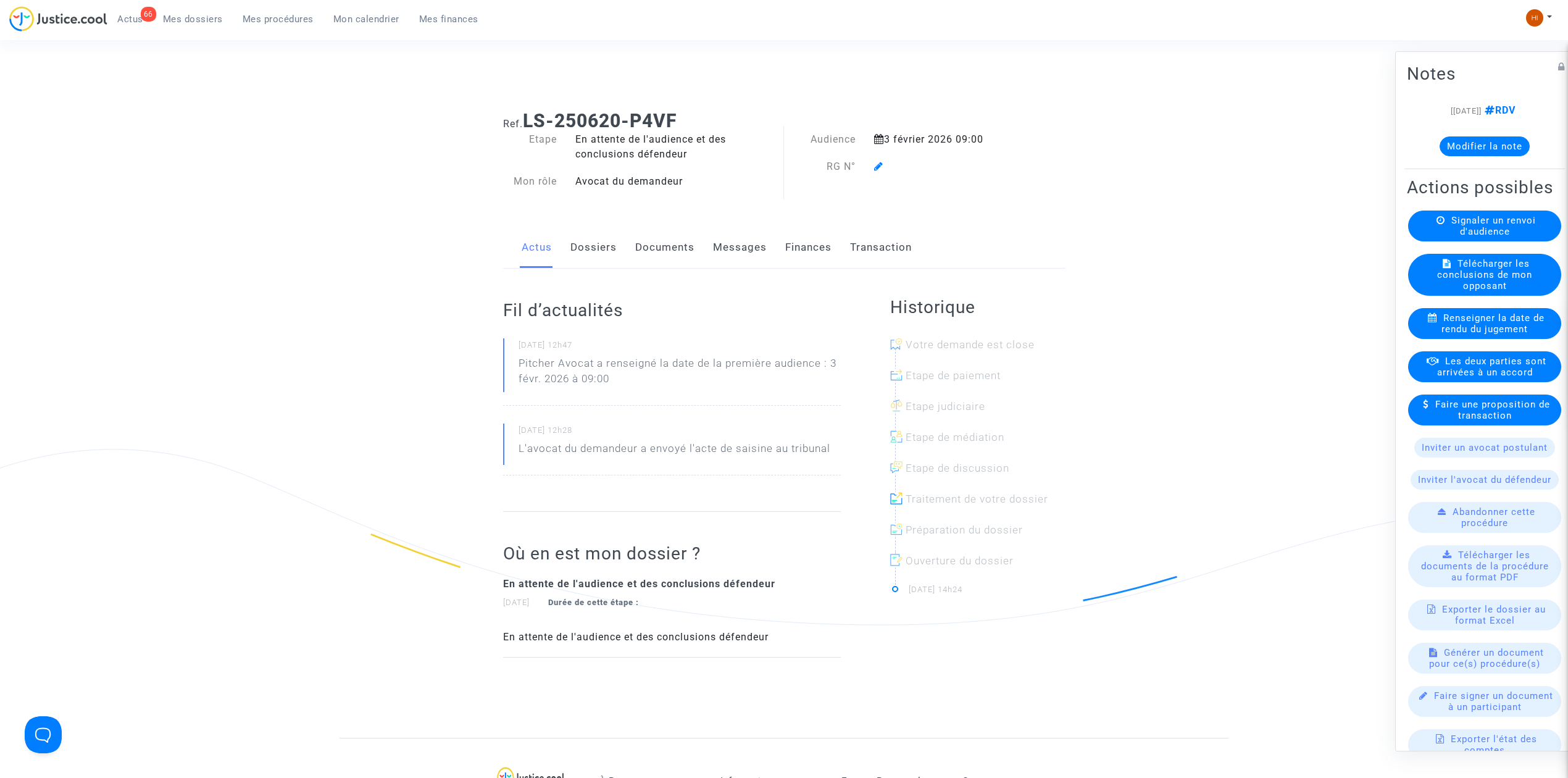
click at [876, 169] on icon at bounding box center [879, 166] width 9 height 10
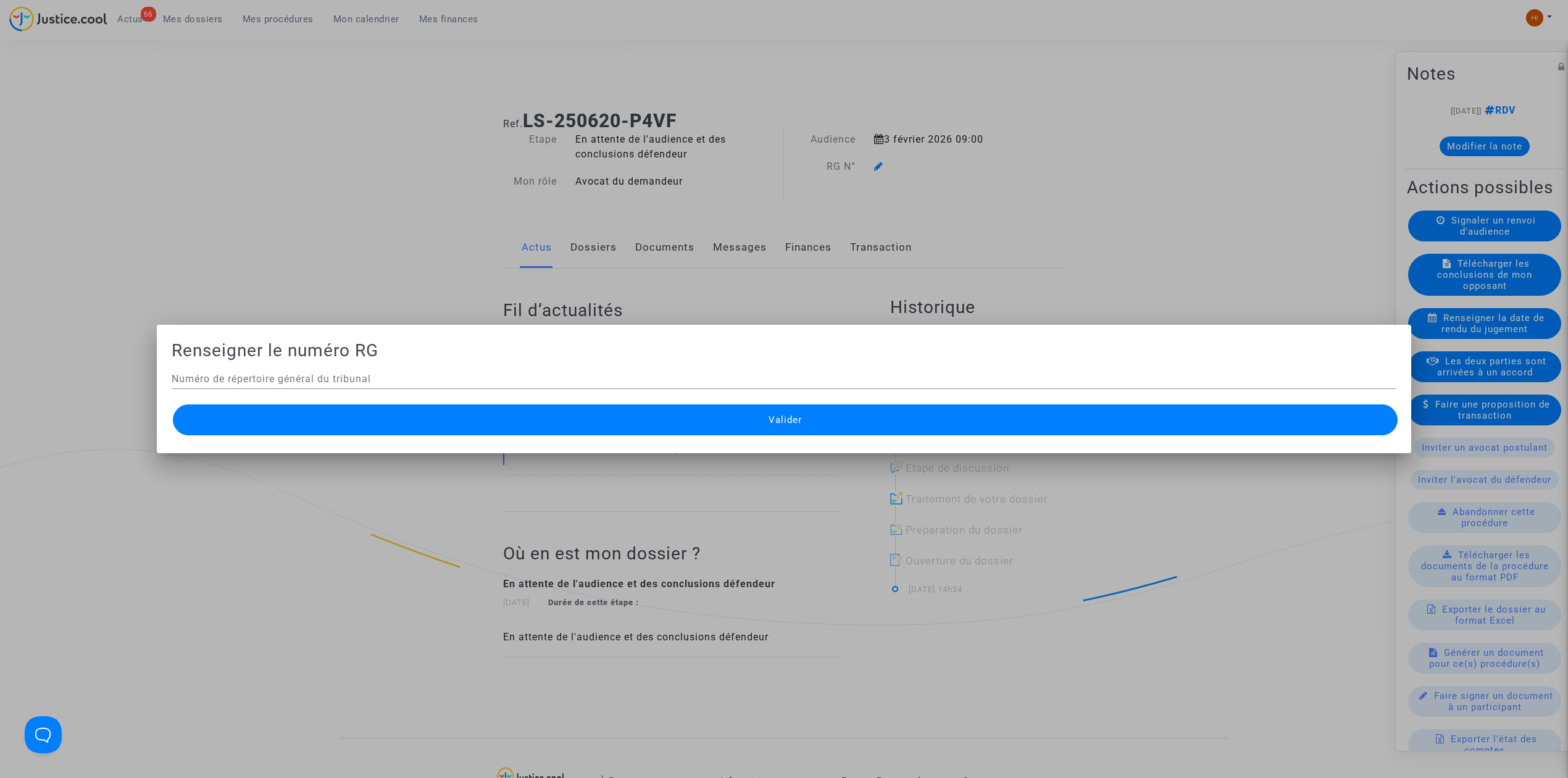
click at [583, 248] on div at bounding box center [784, 389] width 1568 height 778
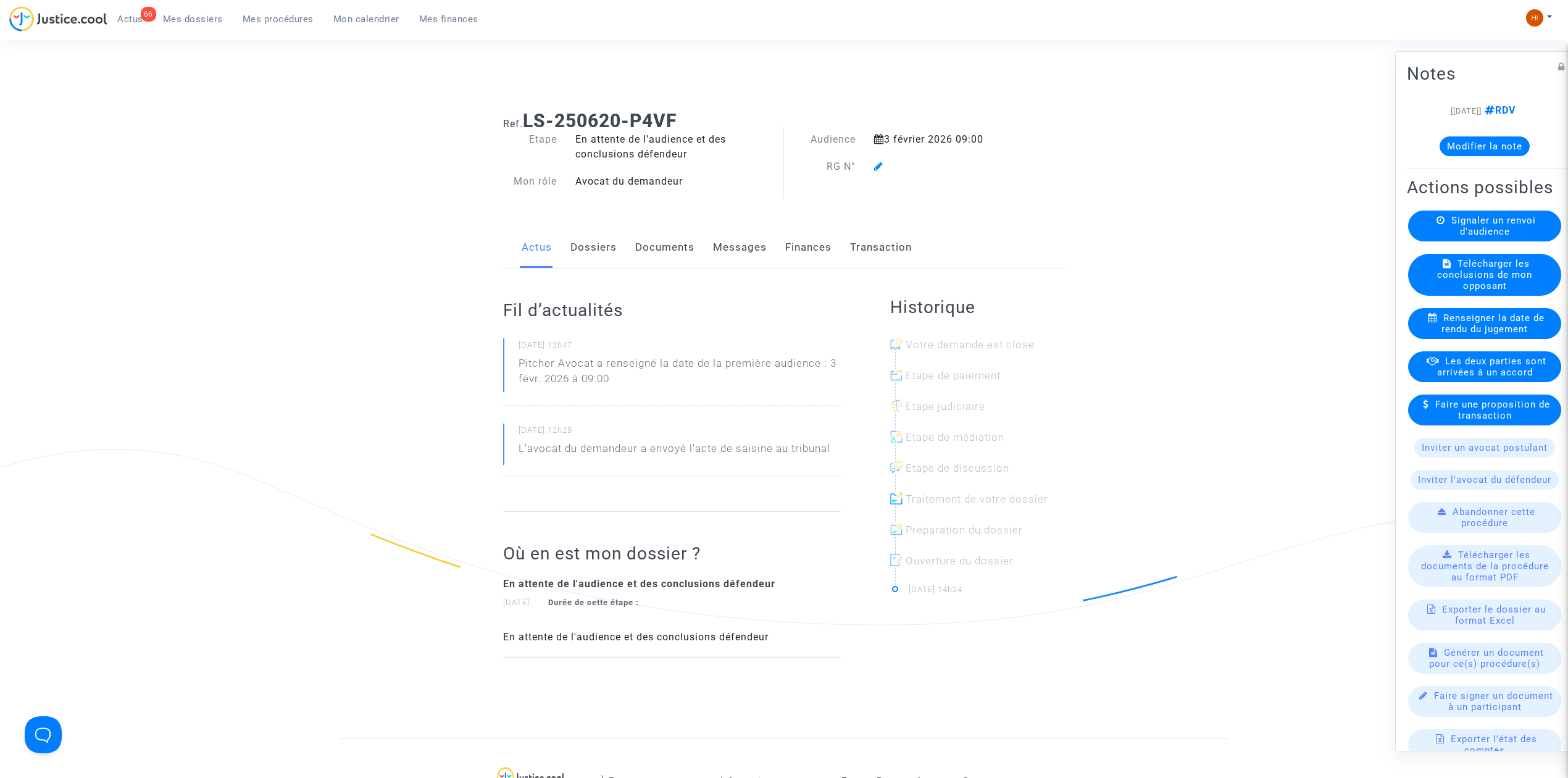
click at [583, 248] on link "Dossiers" at bounding box center [594, 247] width 46 height 41
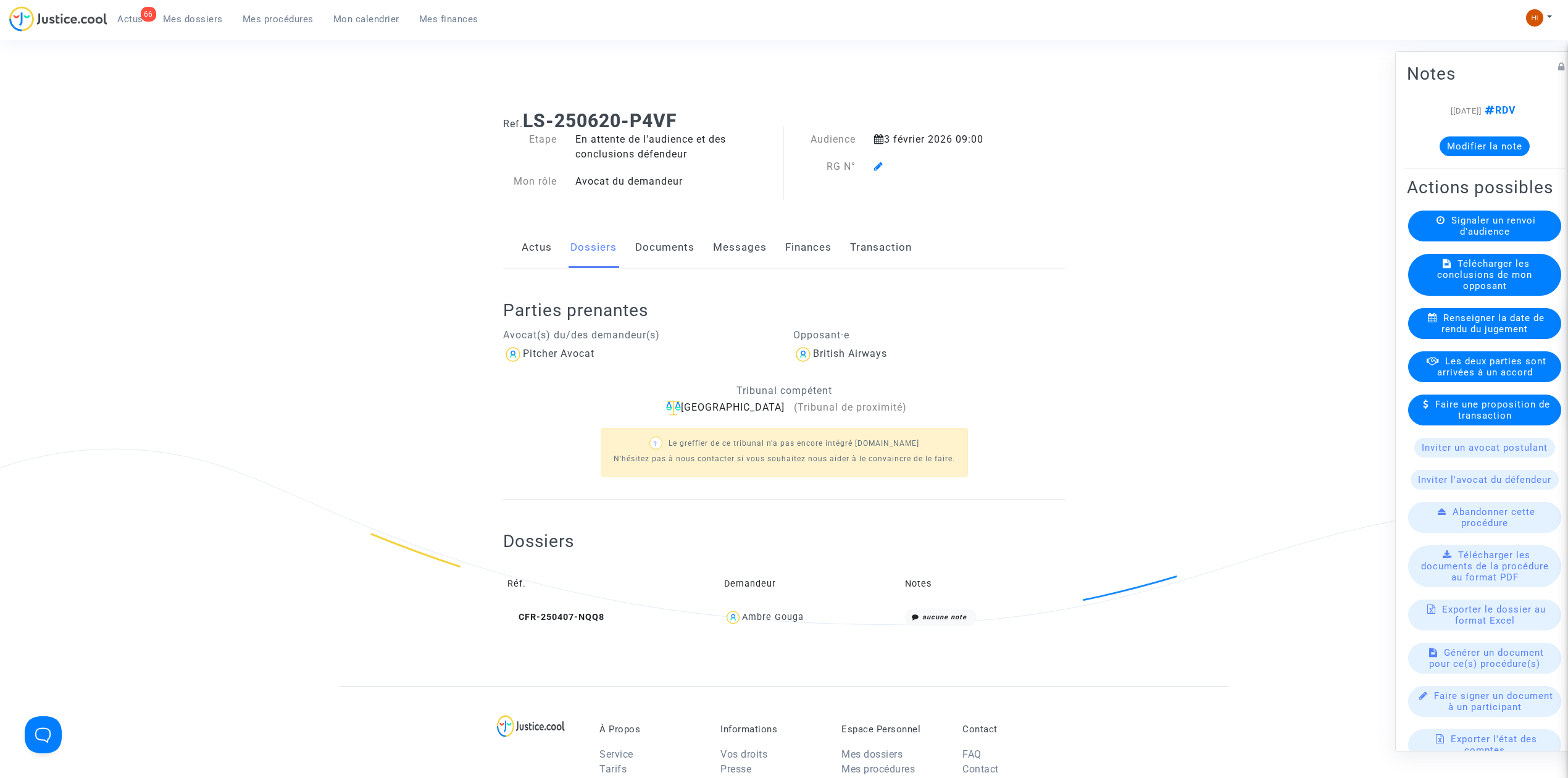
click at [885, 164] on div at bounding box center [945, 166] width 161 height 15
click at [878, 168] on icon at bounding box center [879, 166] width 9 height 10
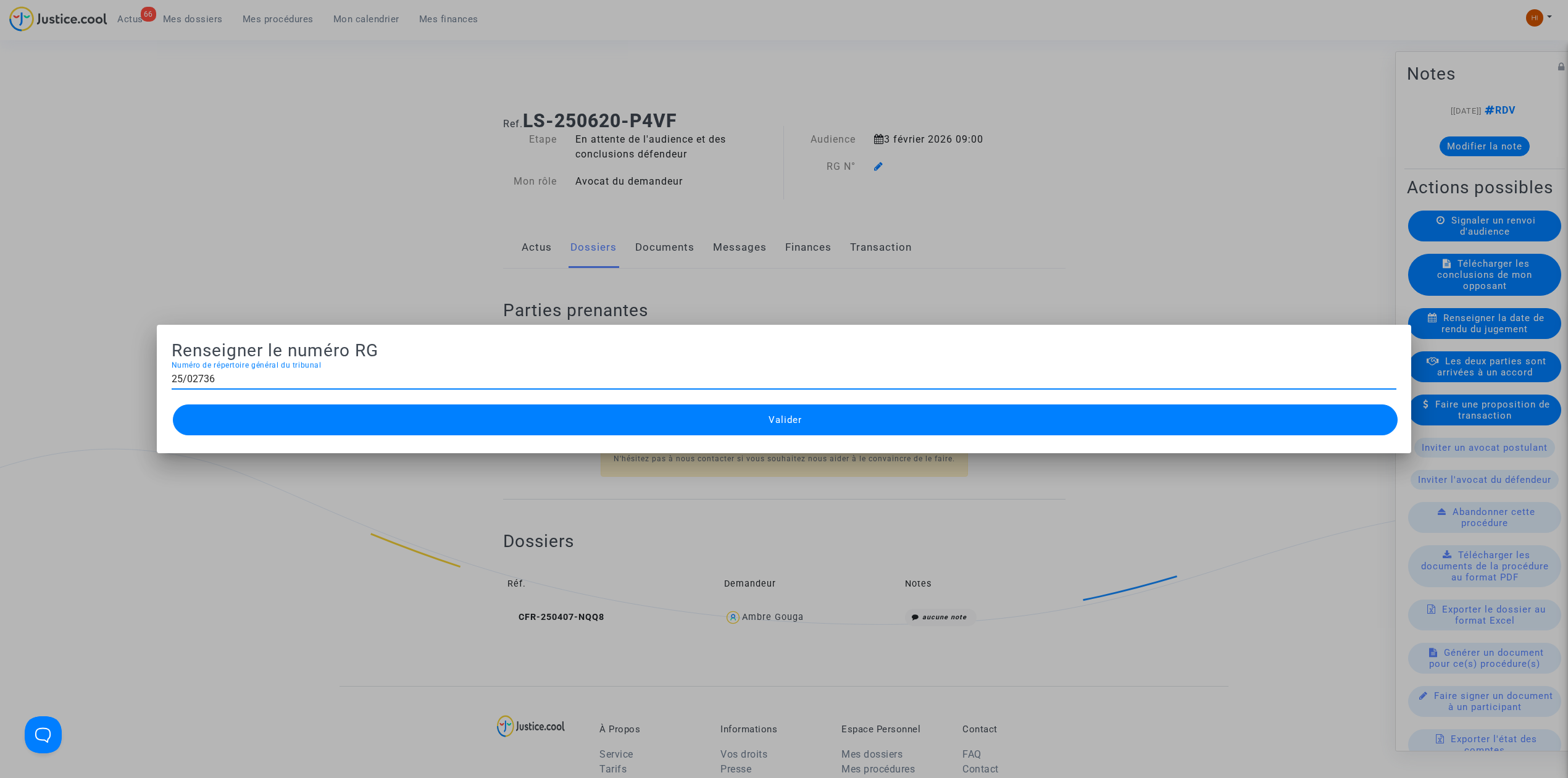
type input "25/02736"
drag, startPoint x: 732, startPoint y: 404, endPoint x: 726, endPoint y: 418, distance: 15.2
click at [732, 406] on button "Valider" at bounding box center [785, 420] width 1225 height 31
click at [724, 426] on button "Valider" at bounding box center [785, 420] width 1225 height 31
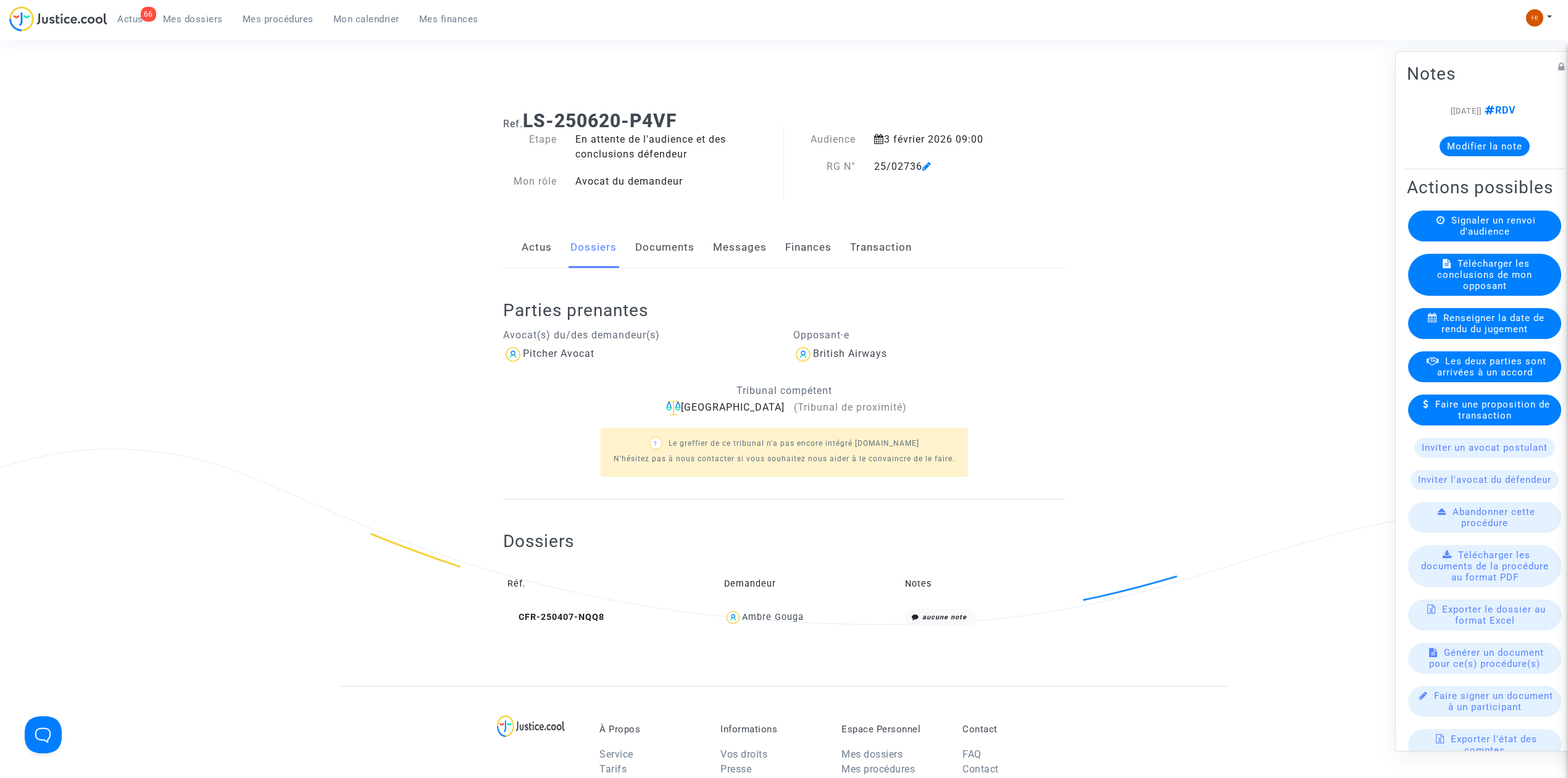
drag, startPoint x: 680, startPoint y: 244, endPoint x: 745, endPoint y: 268, distance: 69.3
click at [679, 244] on link "Documents" at bounding box center [665, 247] width 59 height 41
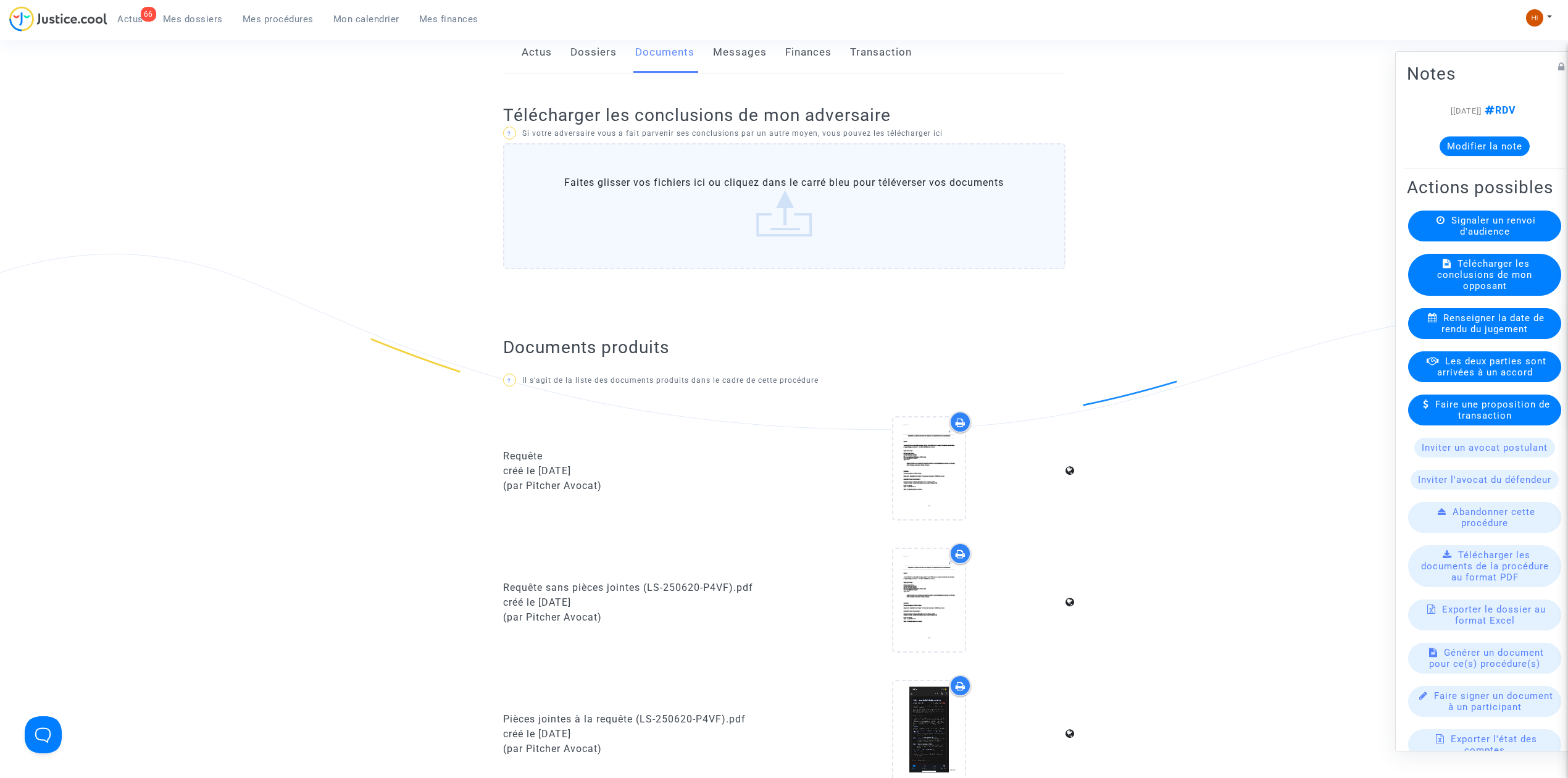
scroll to position [576, 0]
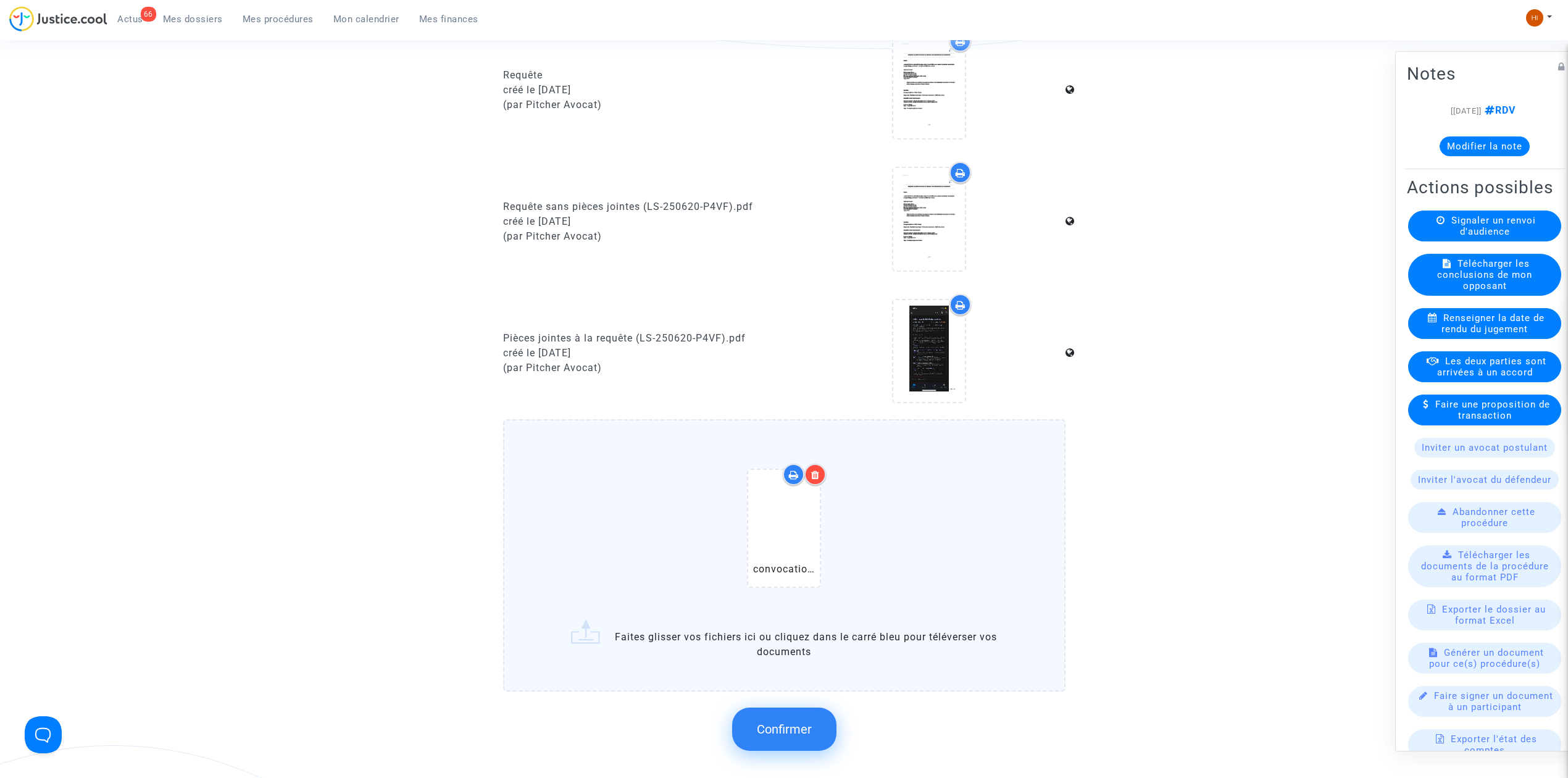
click at [781, 722] on span "Confirmer" at bounding box center [784, 729] width 55 height 15
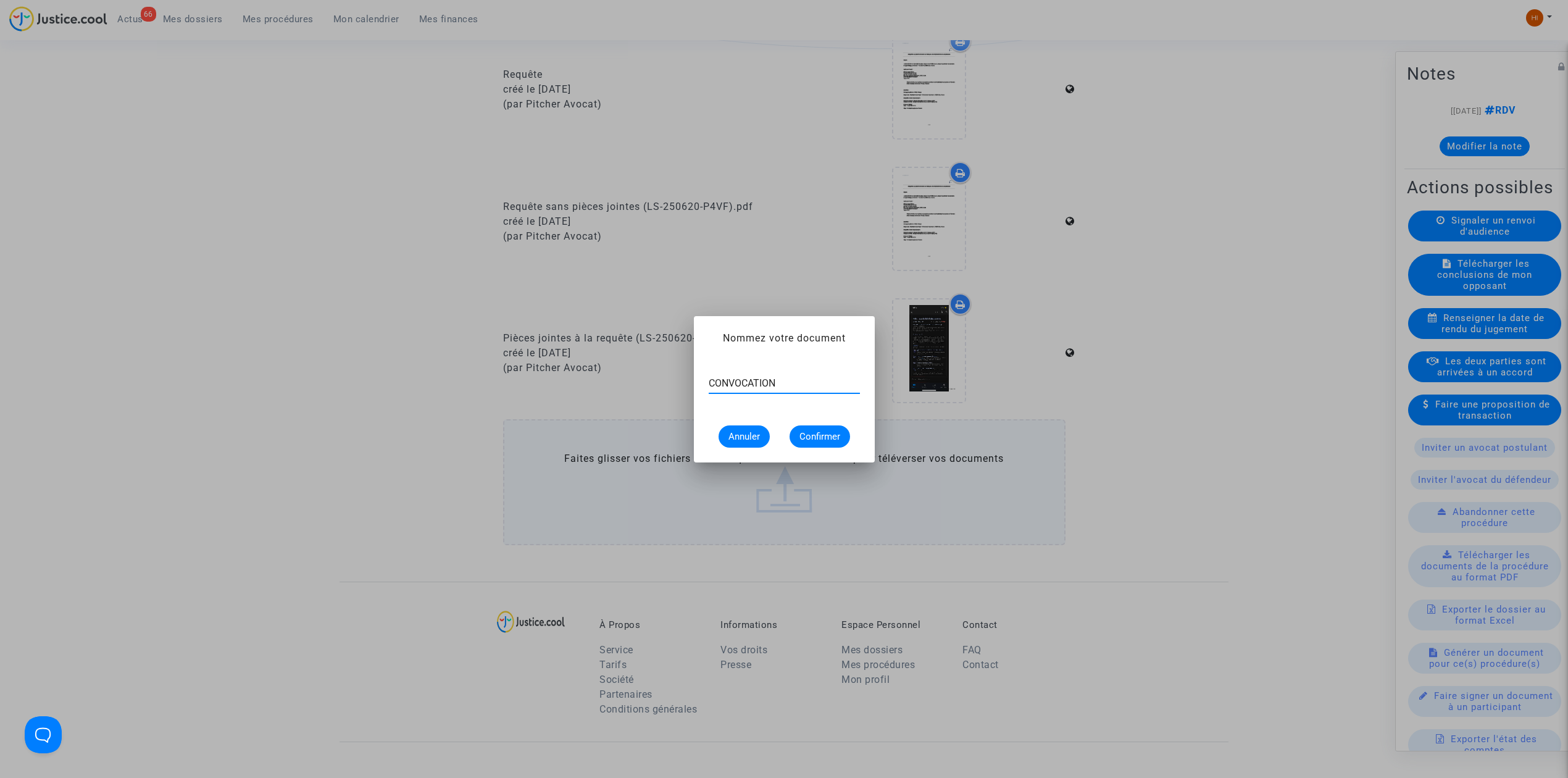
type input "CONVOCATION"
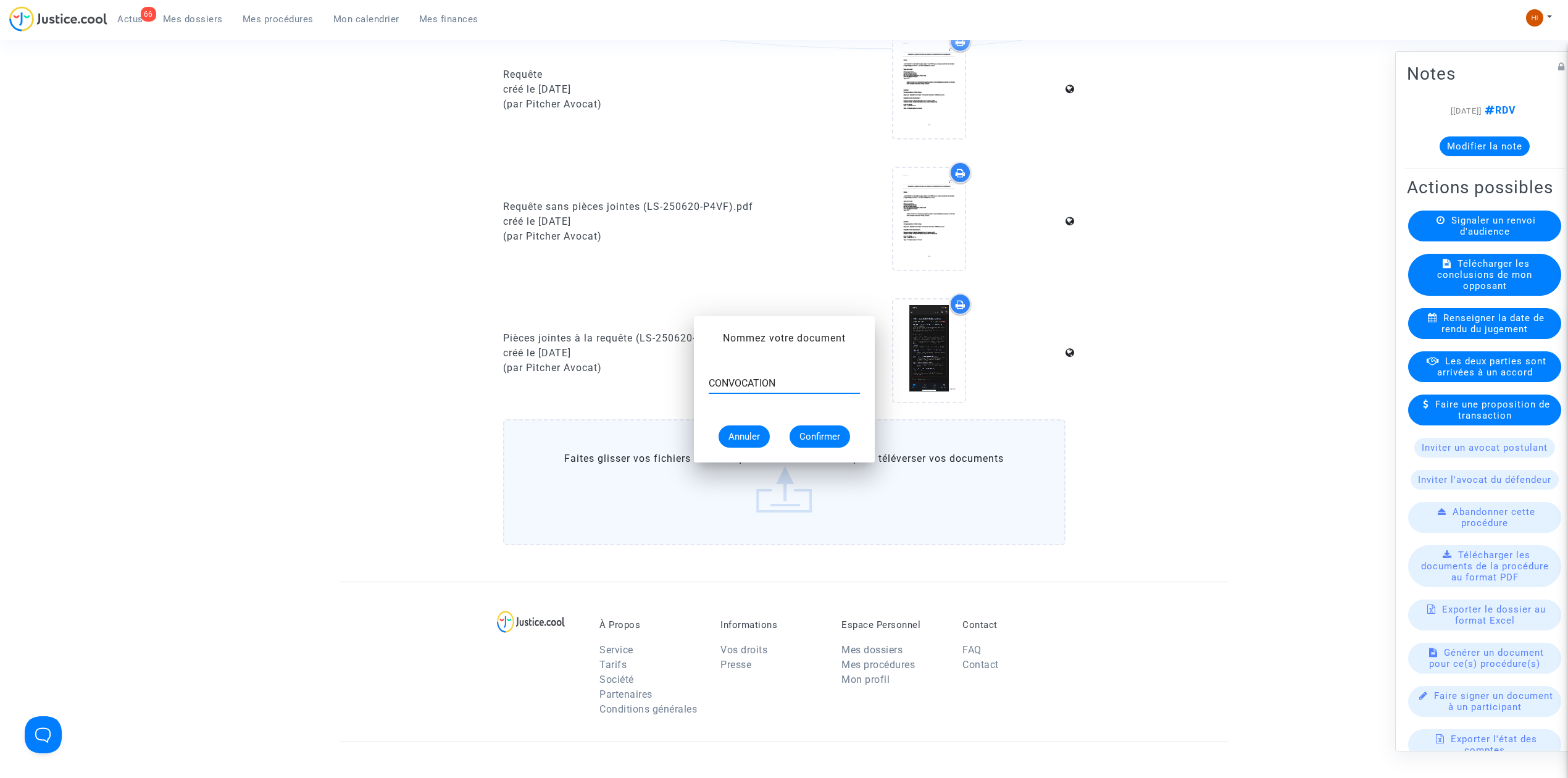
scroll to position [576, 0]
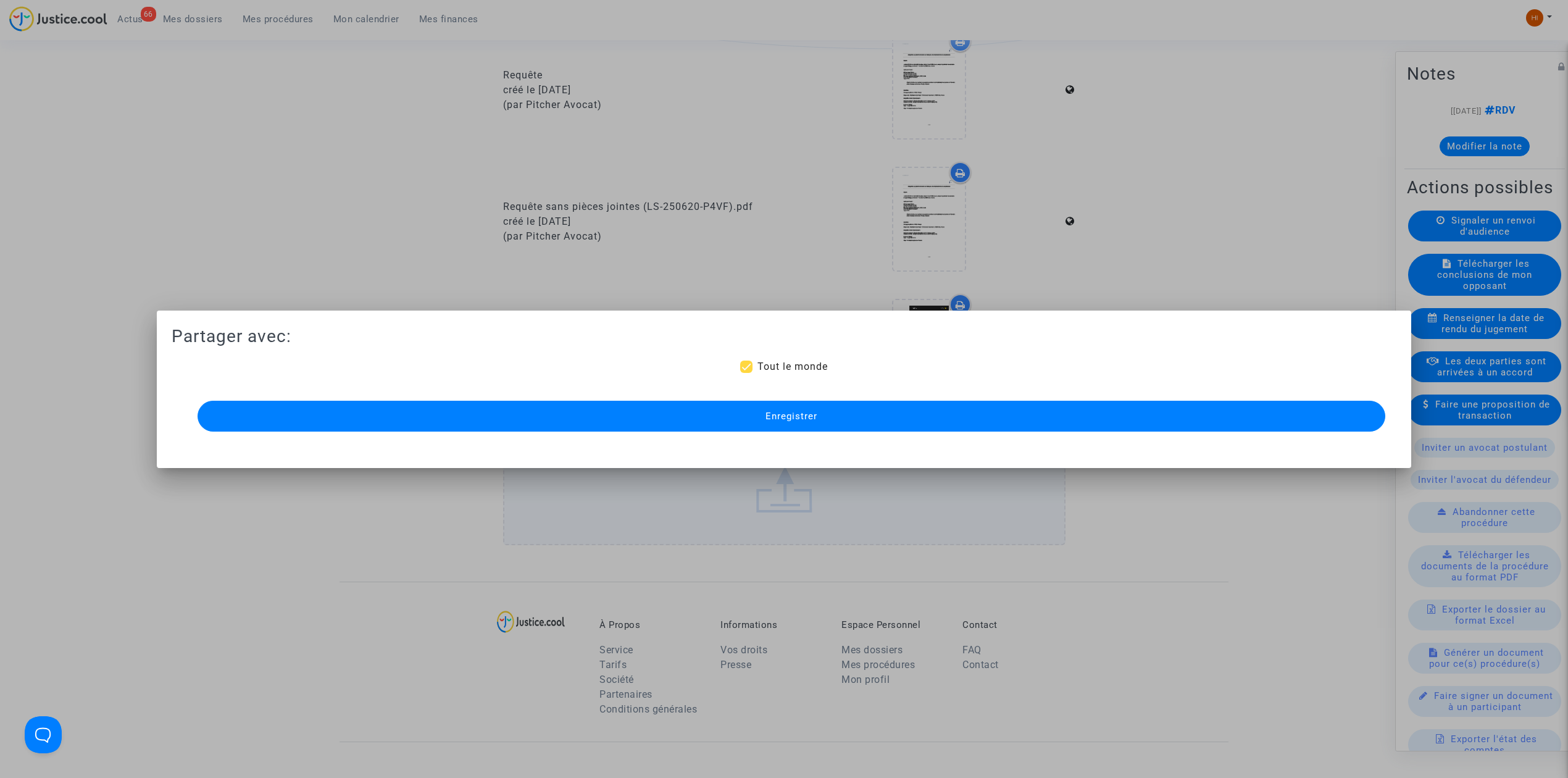
click at [1228, 409] on button "Enregistrer" at bounding box center [791, 416] width 1188 height 31
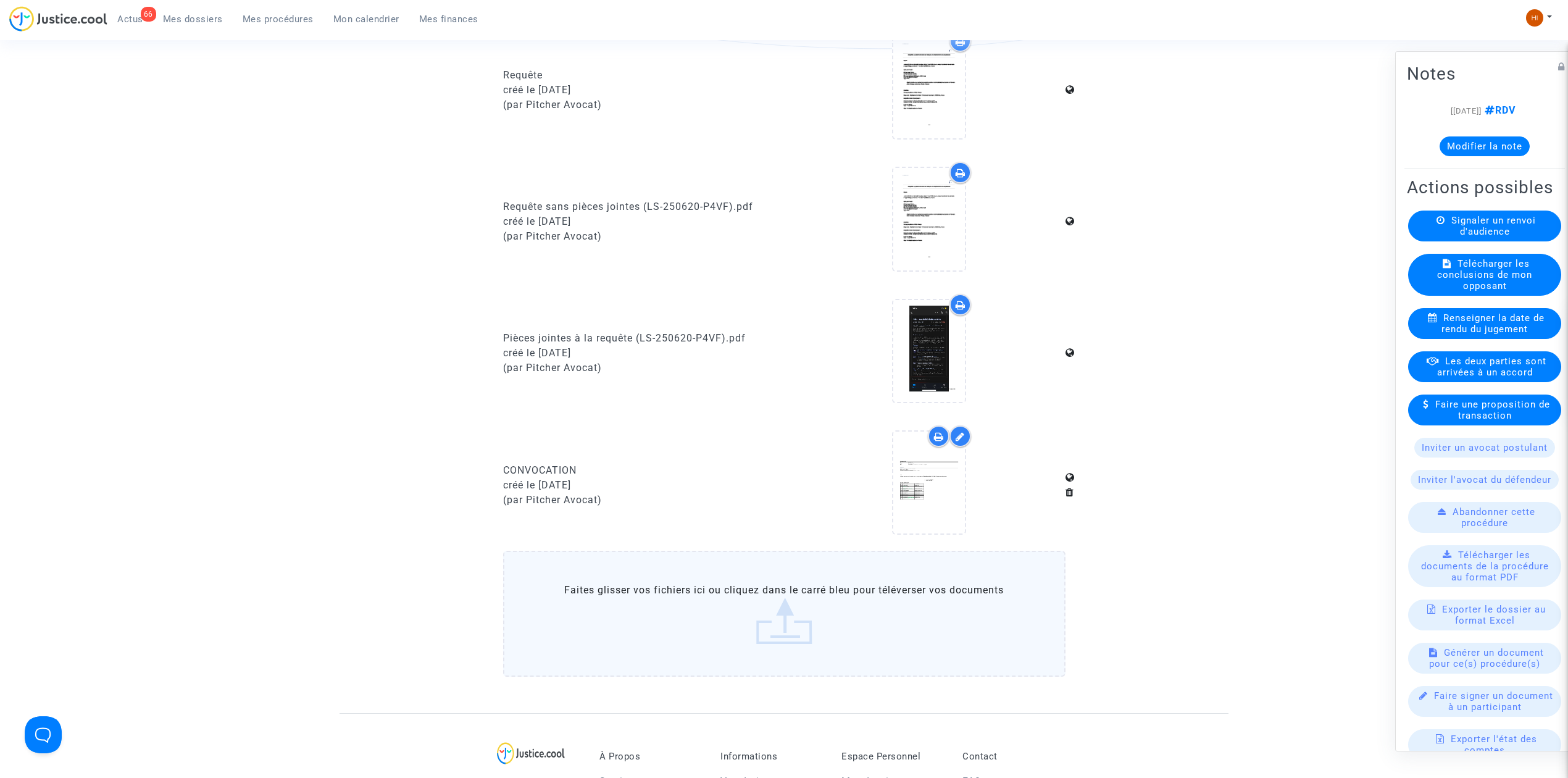
click at [273, 3] on nav "66 Actus Mes dossiers Mes procédures Mon calendrier Mes finances Mon profil Cha…" at bounding box center [784, 20] width 1568 height 40
click at [280, 14] on span "Mes procédures" at bounding box center [278, 19] width 71 height 11
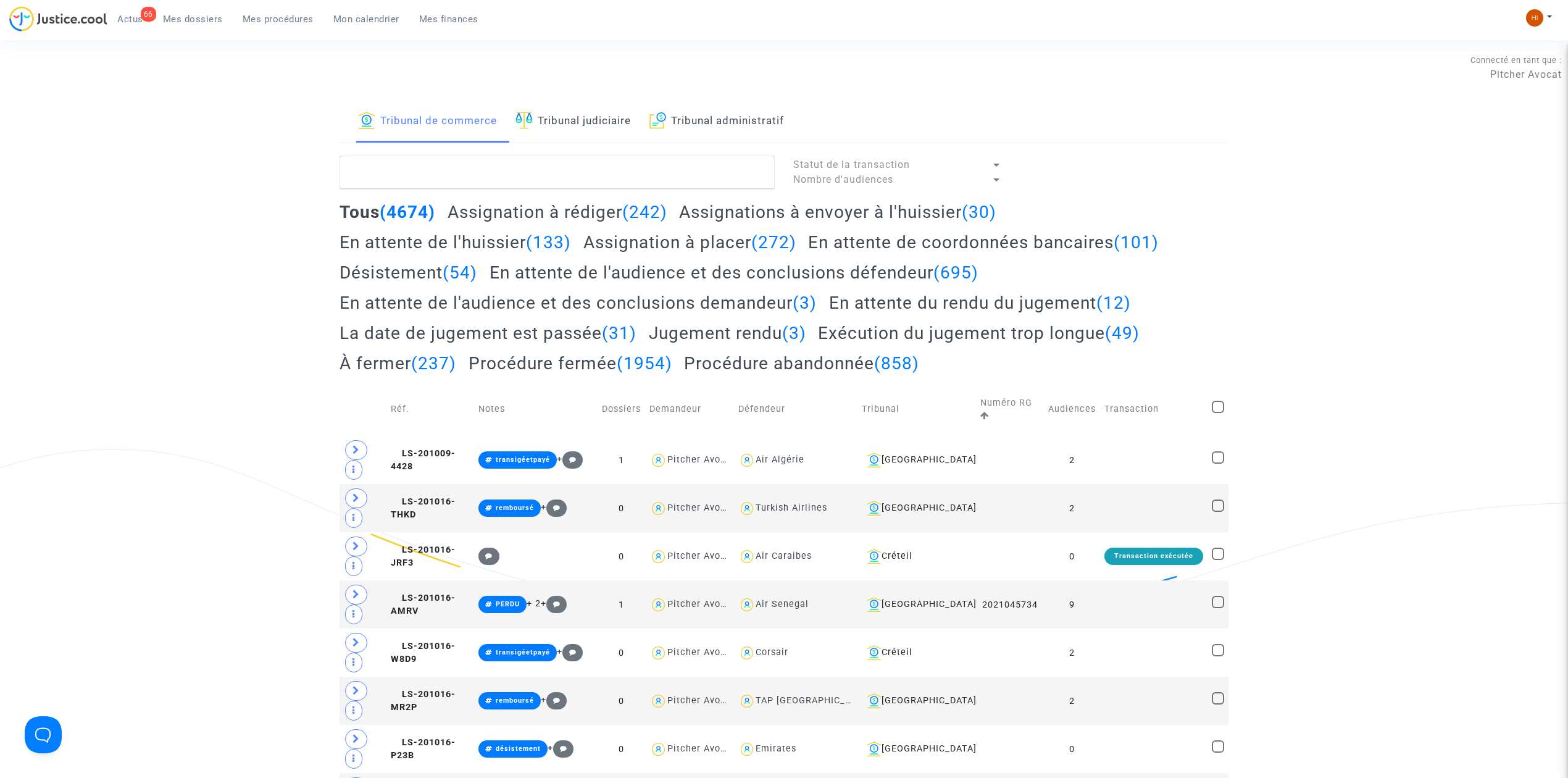
drag, startPoint x: 608, startPoint y: 124, endPoint x: 610, endPoint y: 183, distance: 59.0
click at [606, 124] on link "Tribunal judiciaire" at bounding box center [573, 122] width 116 height 42
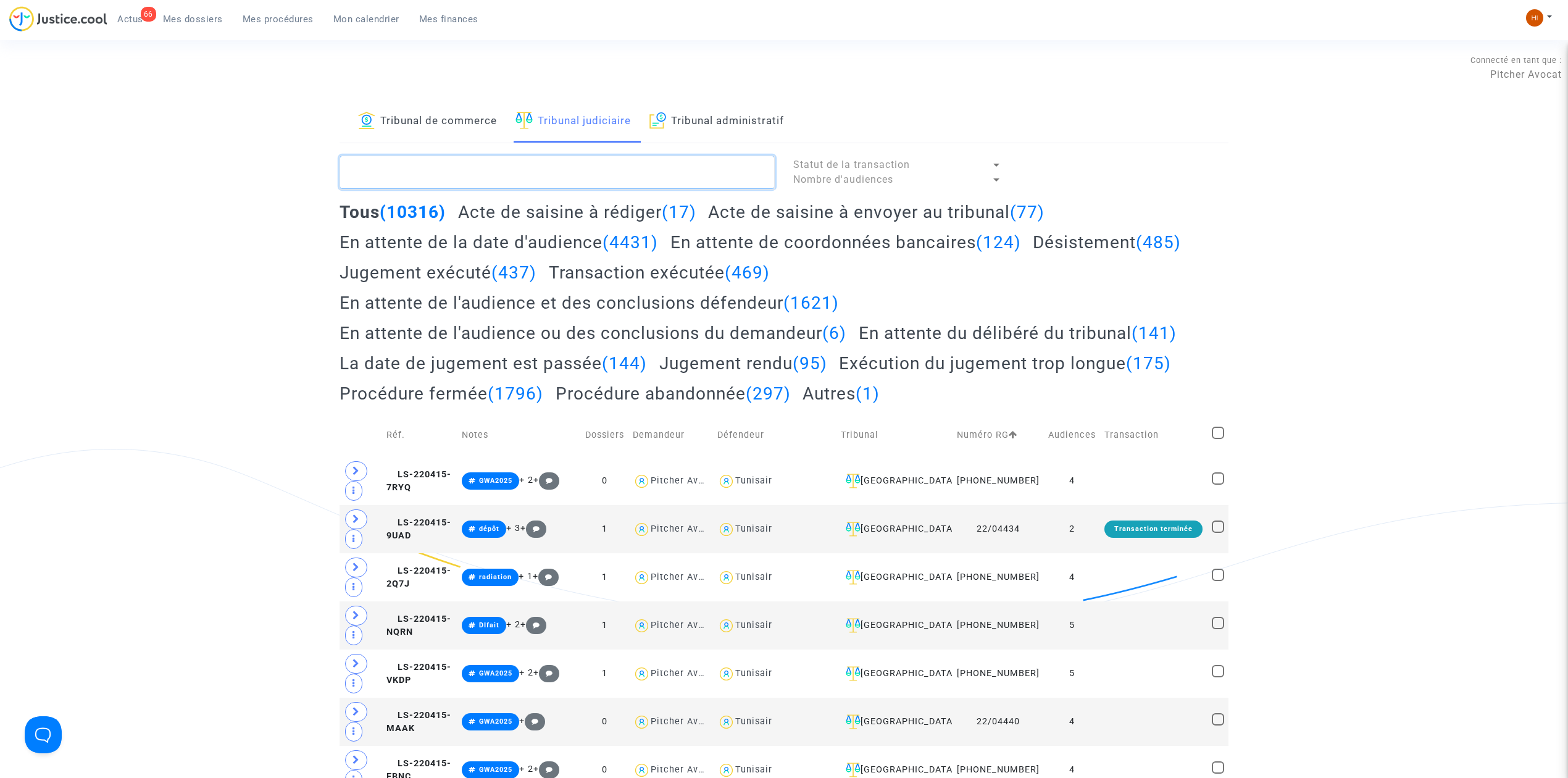
click at [522, 185] on textarea at bounding box center [557, 172] width 435 height 33
paste textarea "SMILI Nora"
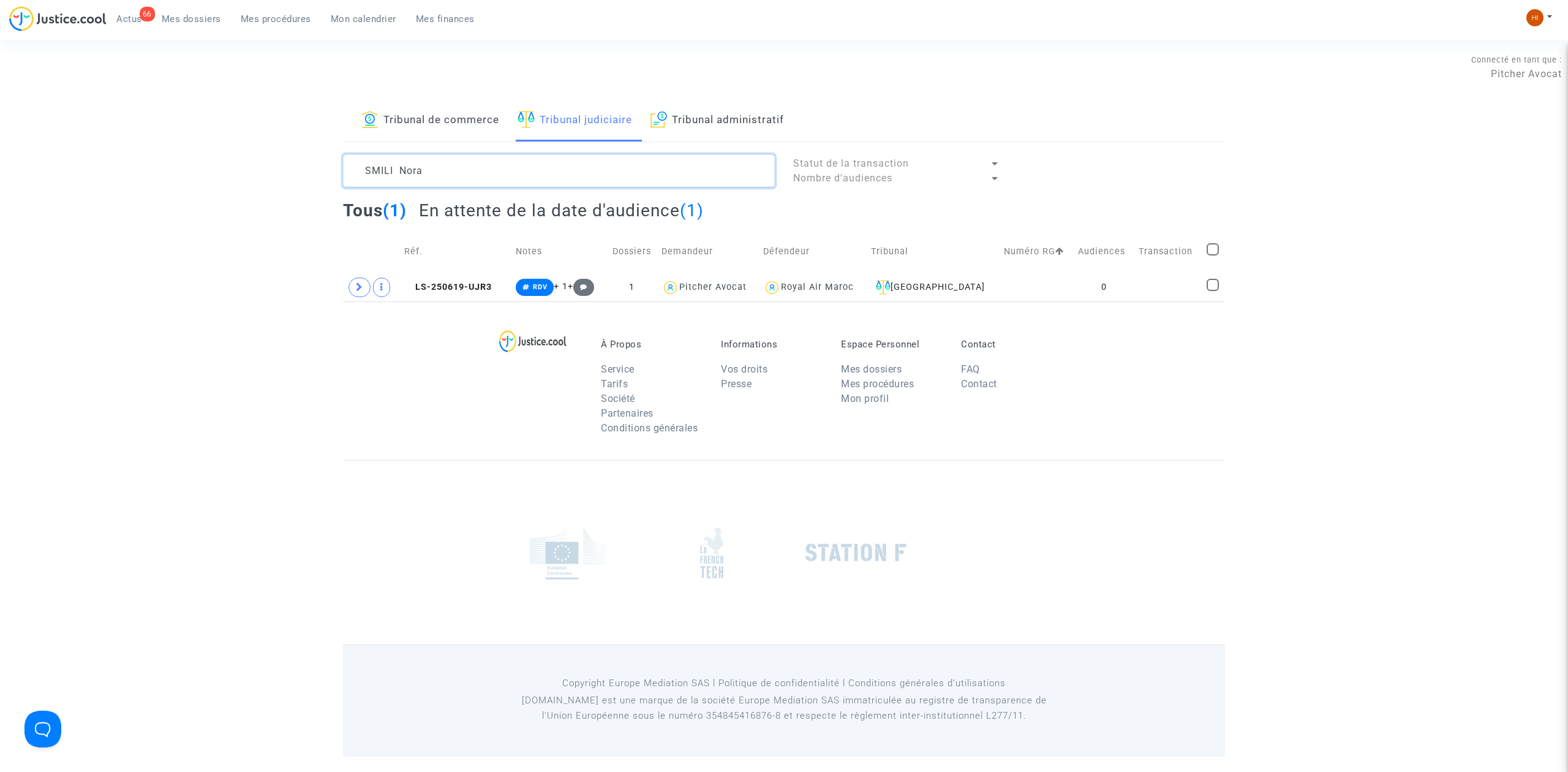
type textarea "SMILI Nora"
click at [1184, 326] on div "À Propos Service Tarifs Société Partenaires Conditions générales Informations V…" at bounding box center [784, 381] width 882 height 159
click at [1119, 284] on td "0" at bounding box center [1103, 287] width 60 height 28
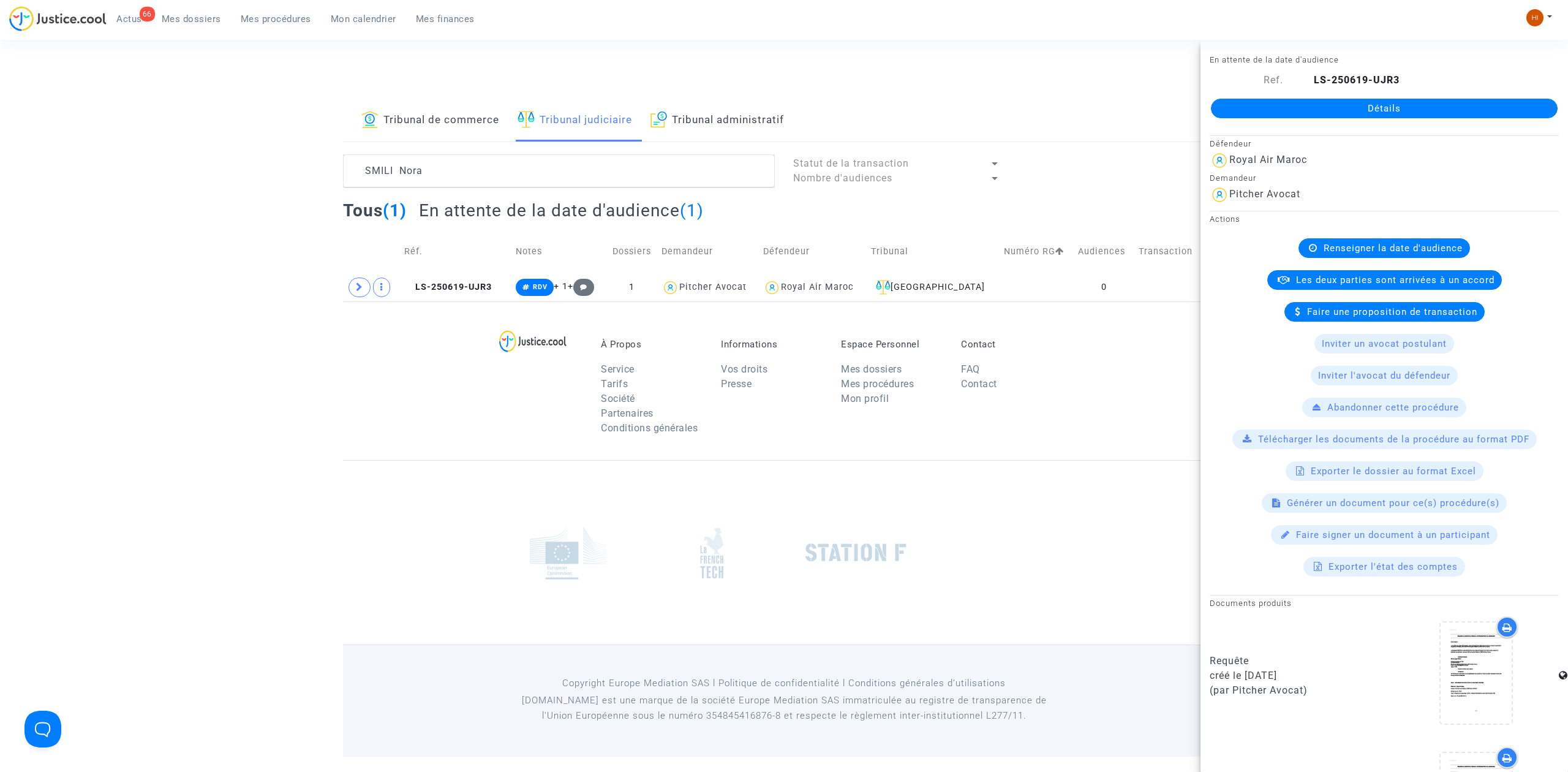
drag, startPoint x: 1477, startPoint y: 104, endPoint x: 1236, endPoint y: 329, distance: 329.7
click at [1476, 105] on link "Détails" at bounding box center [1385, 109] width 347 height 20
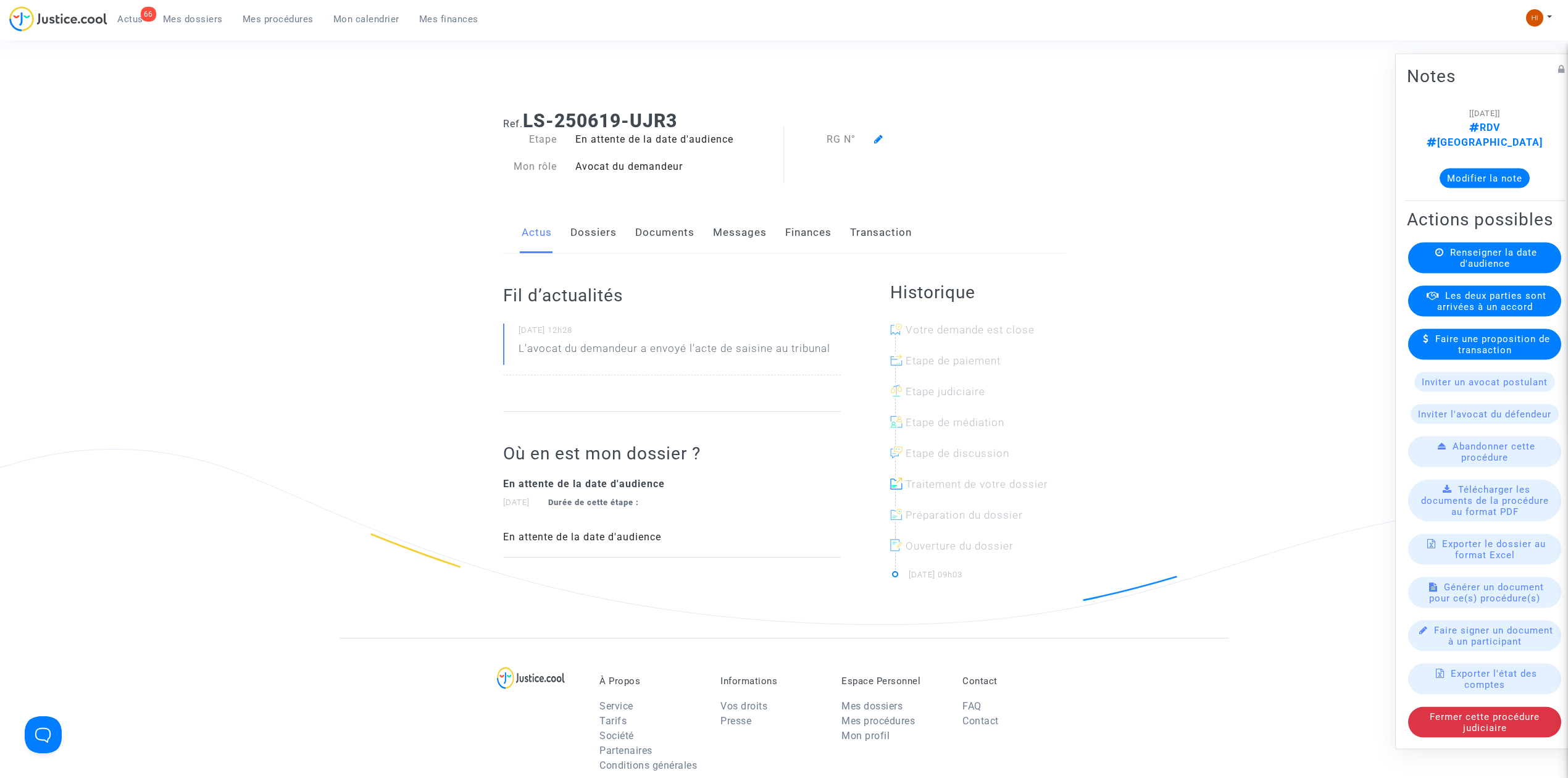
click at [1460, 269] on span "Renseigner la date d'audience" at bounding box center [1493, 258] width 87 height 22
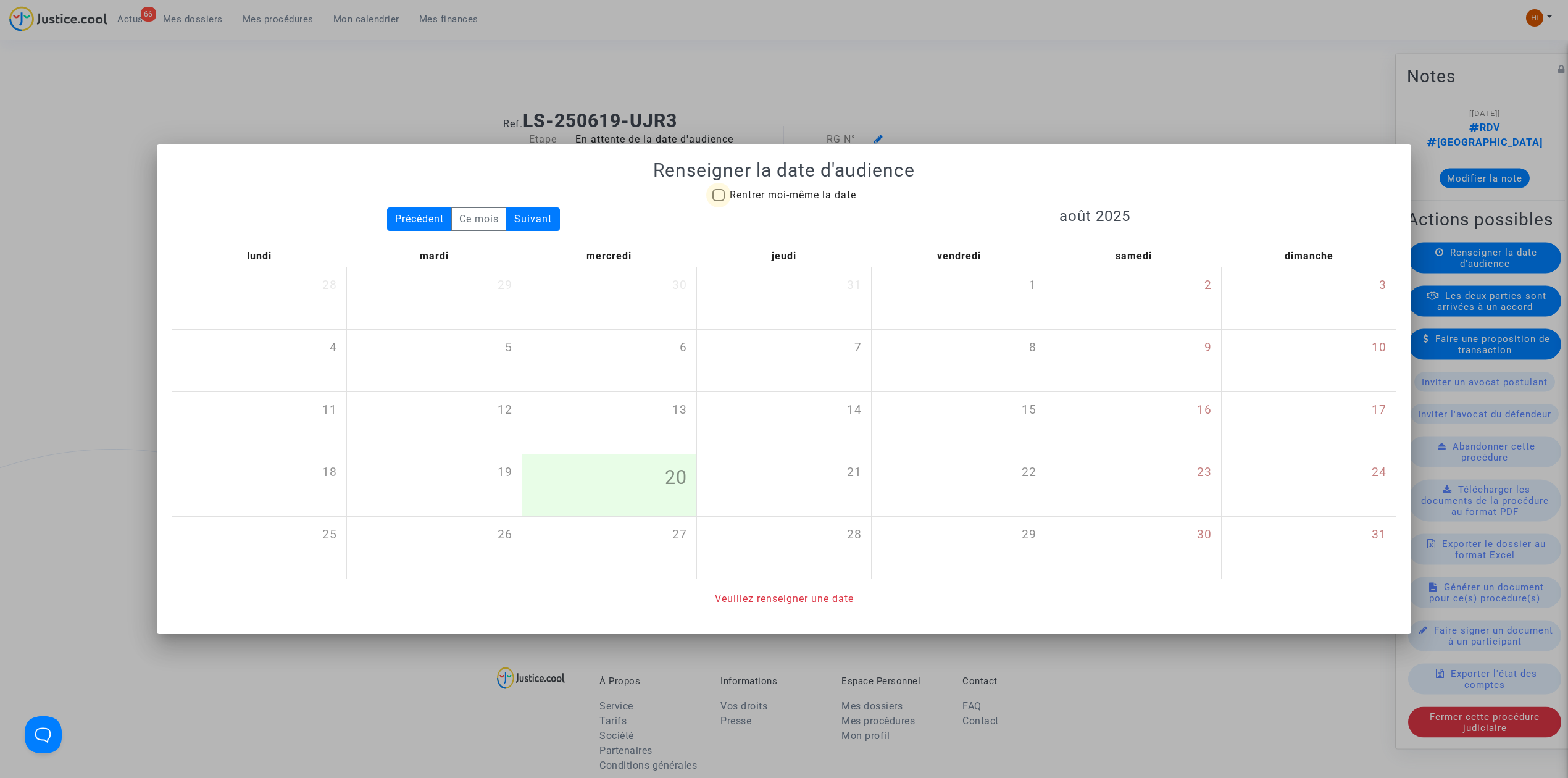
click at [794, 189] on span "Rentrer moi-même la date" at bounding box center [792, 194] width 126 height 12
click at [719, 201] on input "Rentrer moi-même la date" at bounding box center [718, 201] width 1 height 1
checkbox input "true"
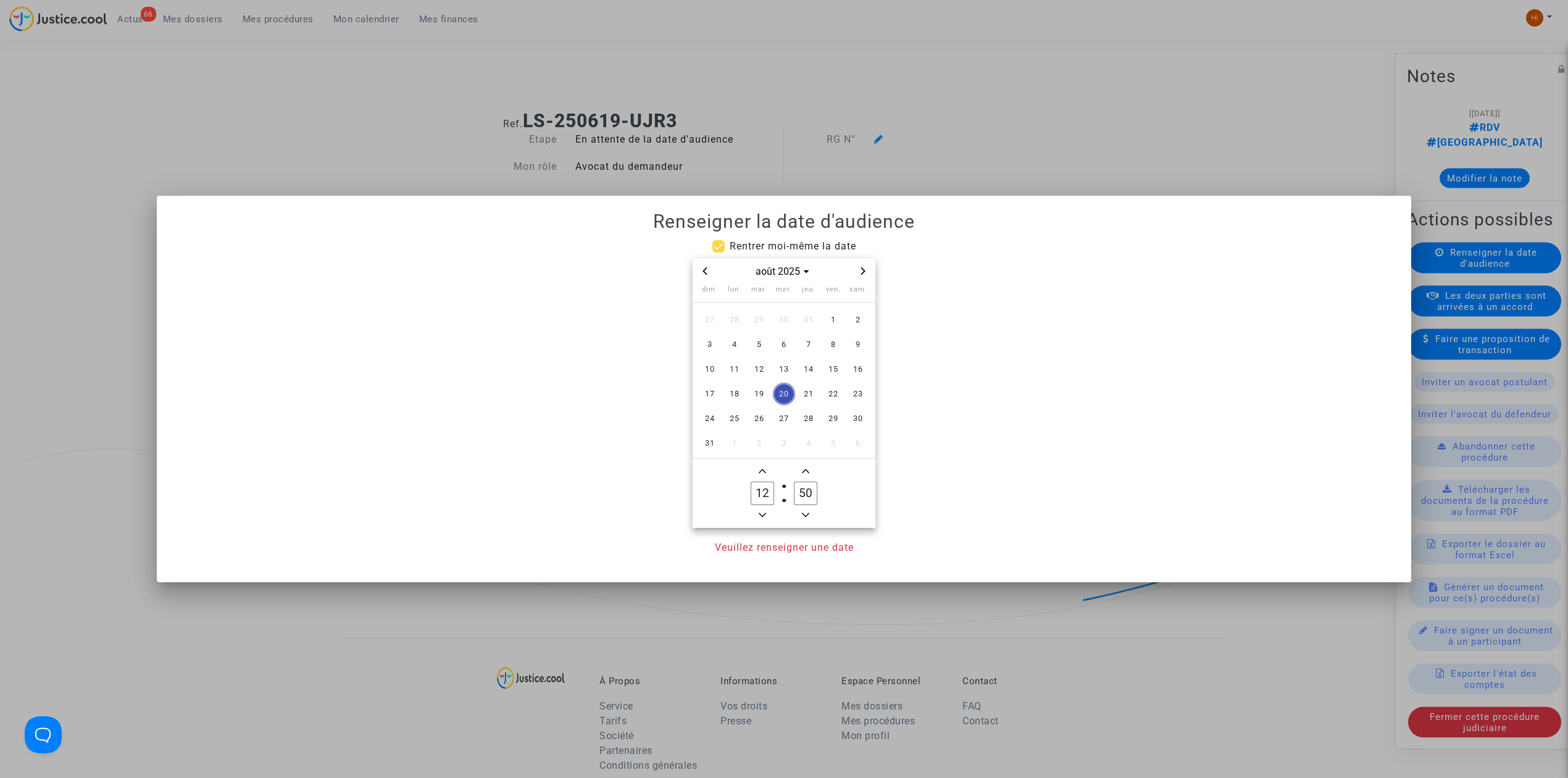
click at [860, 260] on div "août 2025" at bounding box center [783, 271] width 183 height 25
click at [860, 277] on span "Next month" at bounding box center [863, 270] width 15 height 15
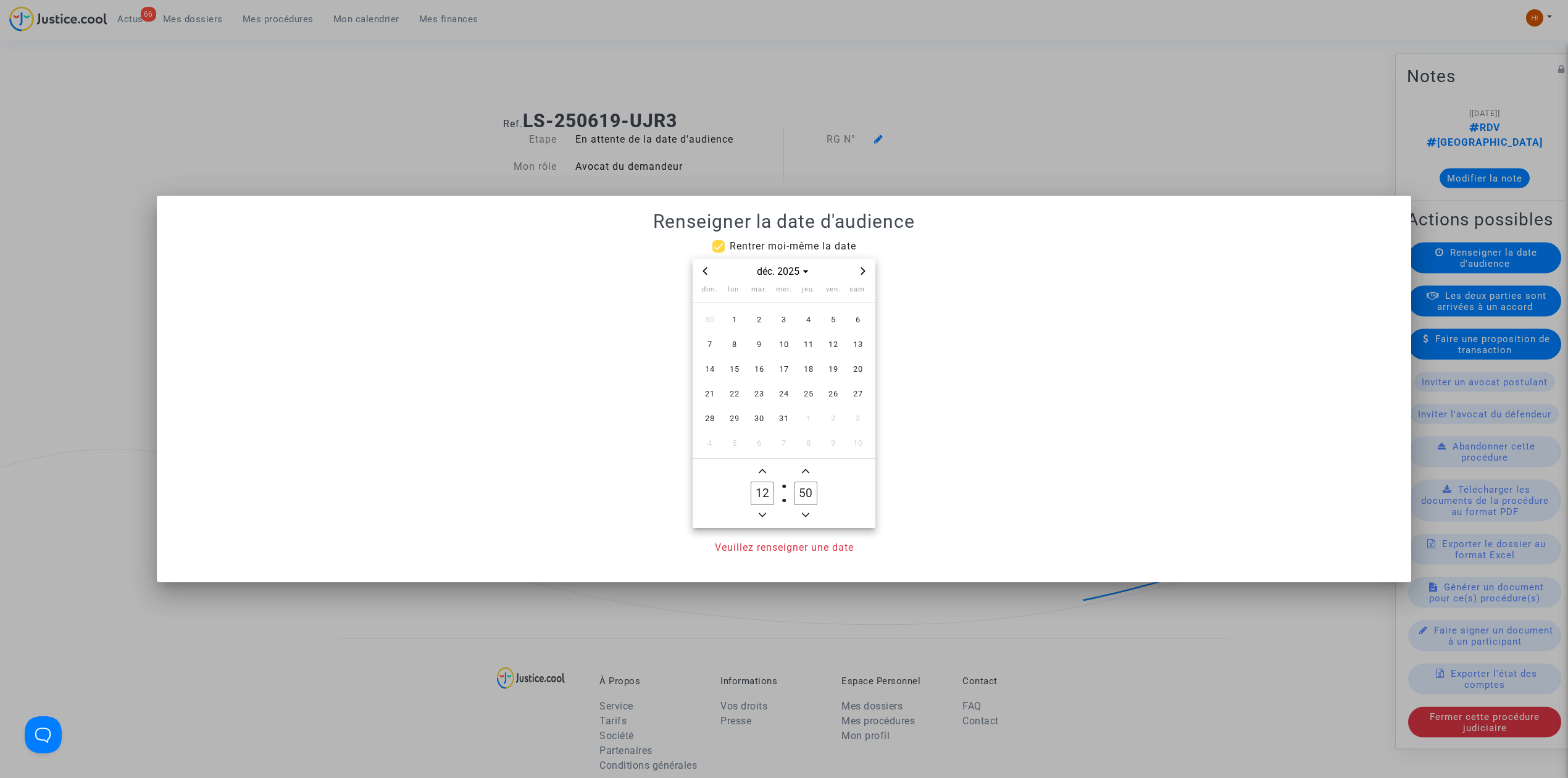
click at [860, 277] on span "Next month" at bounding box center [863, 270] width 15 height 15
click at [860, 279] on div "févr. 2026" at bounding box center [783, 271] width 183 height 25
click at [697, 260] on div "févr. 2026" at bounding box center [783, 271] width 183 height 25
click at [702, 277] on span "Previous month" at bounding box center [705, 270] width 15 height 15
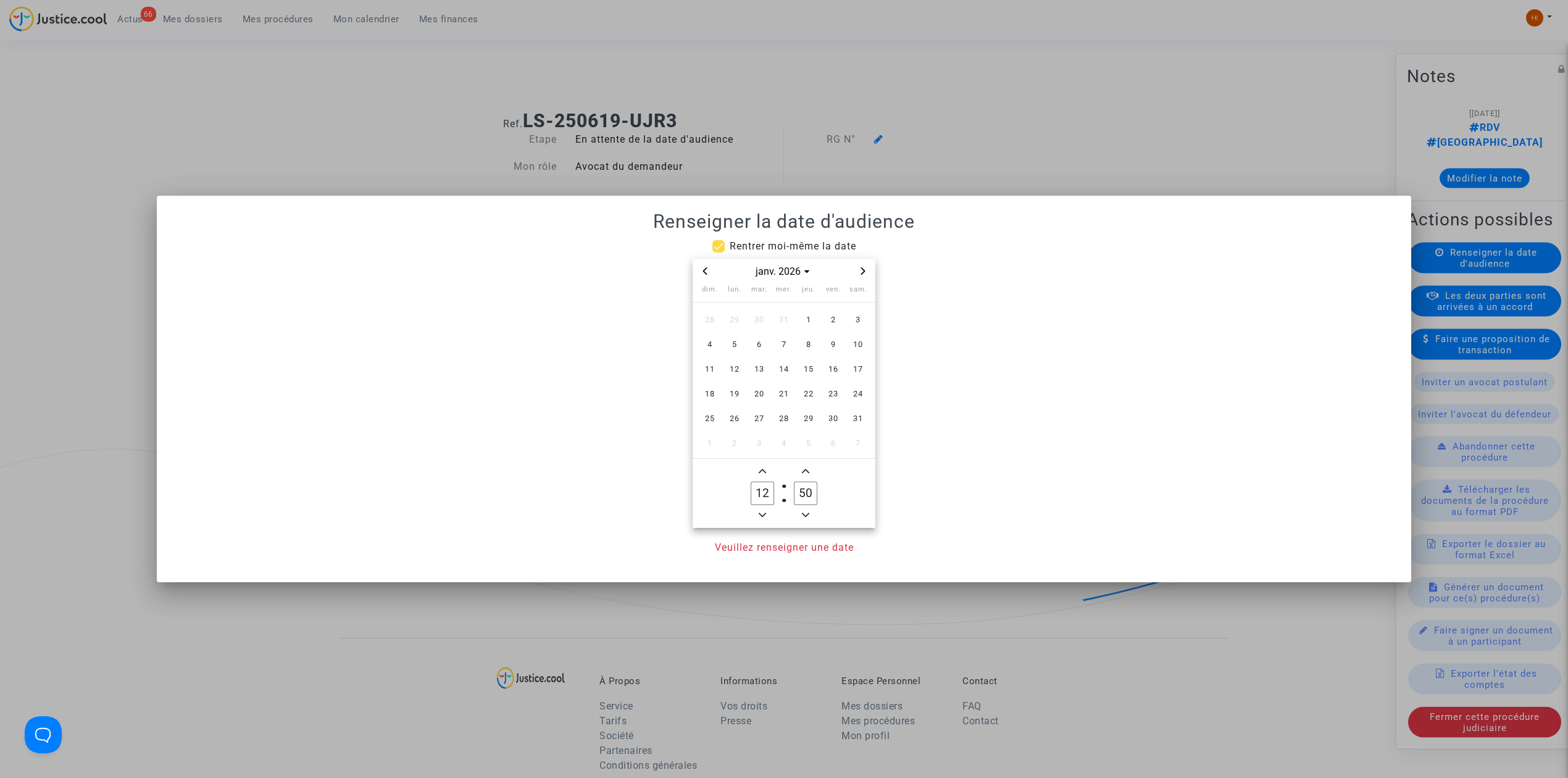
drag, startPoint x: 862, startPoint y: 270, endPoint x: 854, endPoint y: 299, distance: 30.1
click at [863, 270] on icon "Next month" at bounding box center [863, 271] width 8 height 8
drag, startPoint x: 760, startPoint y: 320, endPoint x: 756, endPoint y: 514, distance: 194.0
click at [760, 326] on span "3" at bounding box center [759, 320] width 22 height 22
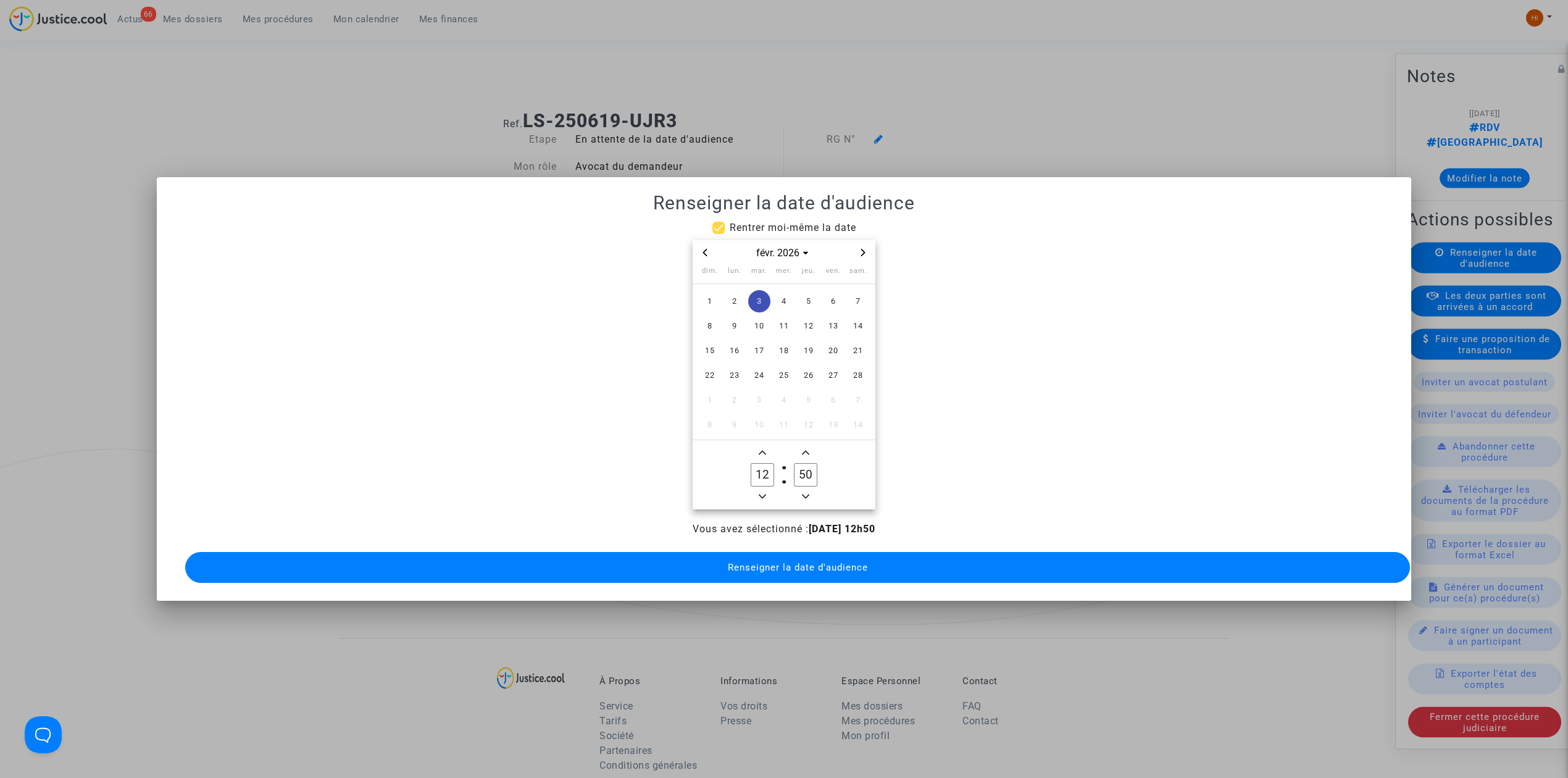
click at [768, 489] on span "Minus a hour" at bounding box center [762, 496] width 15 height 15
click at [767, 445] on span "Add a hour" at bounding box center [762, 452] width 15 height 15
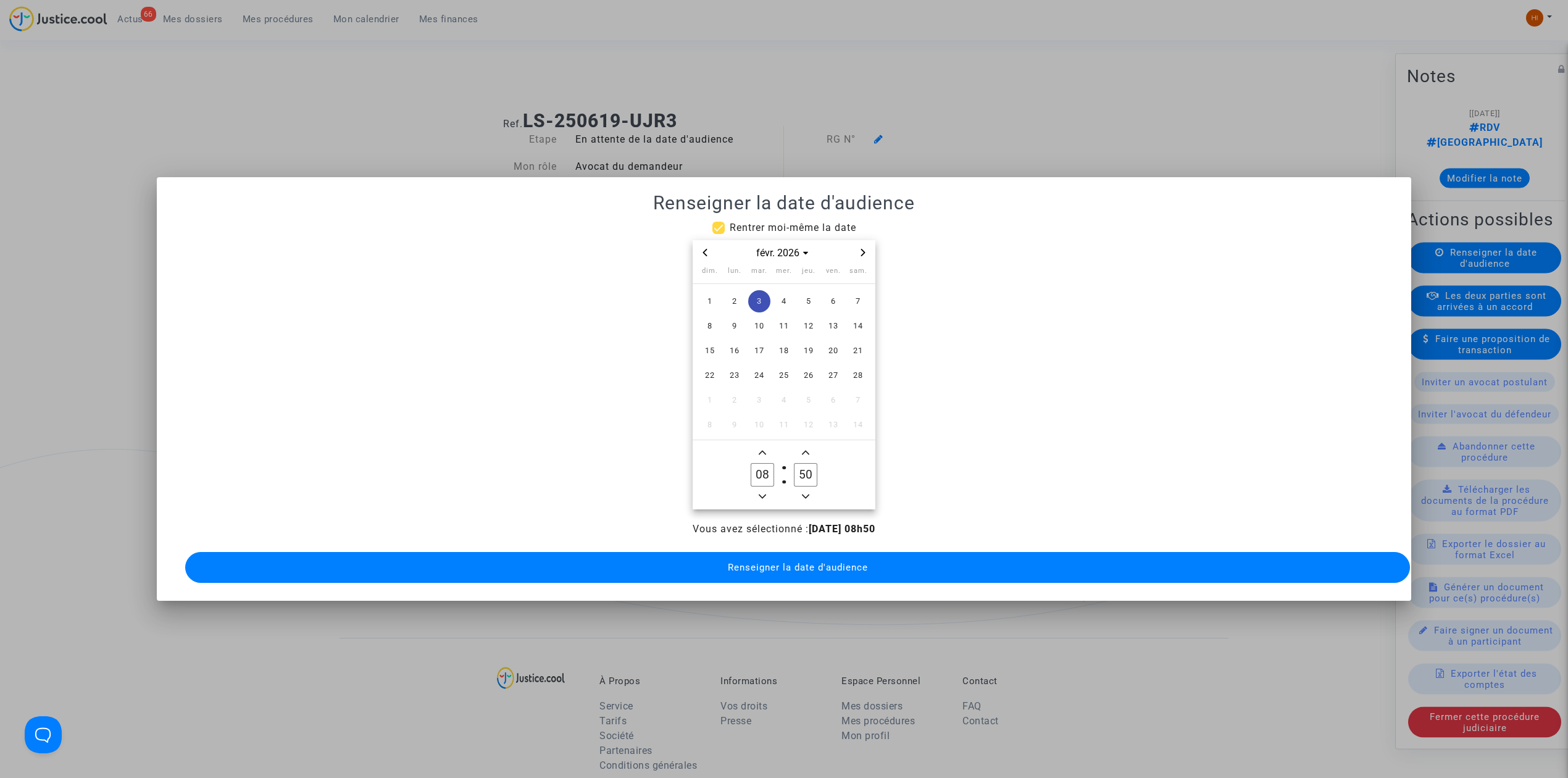
type input "09"
click at [796, 465] on input "50" at bounding box center [806, 475] width 23 height 23
type input "00"
drag, startPoint x: 836, startPoint y: 534, endPoint x: 830, endPoint y: 549, distance: 16.2
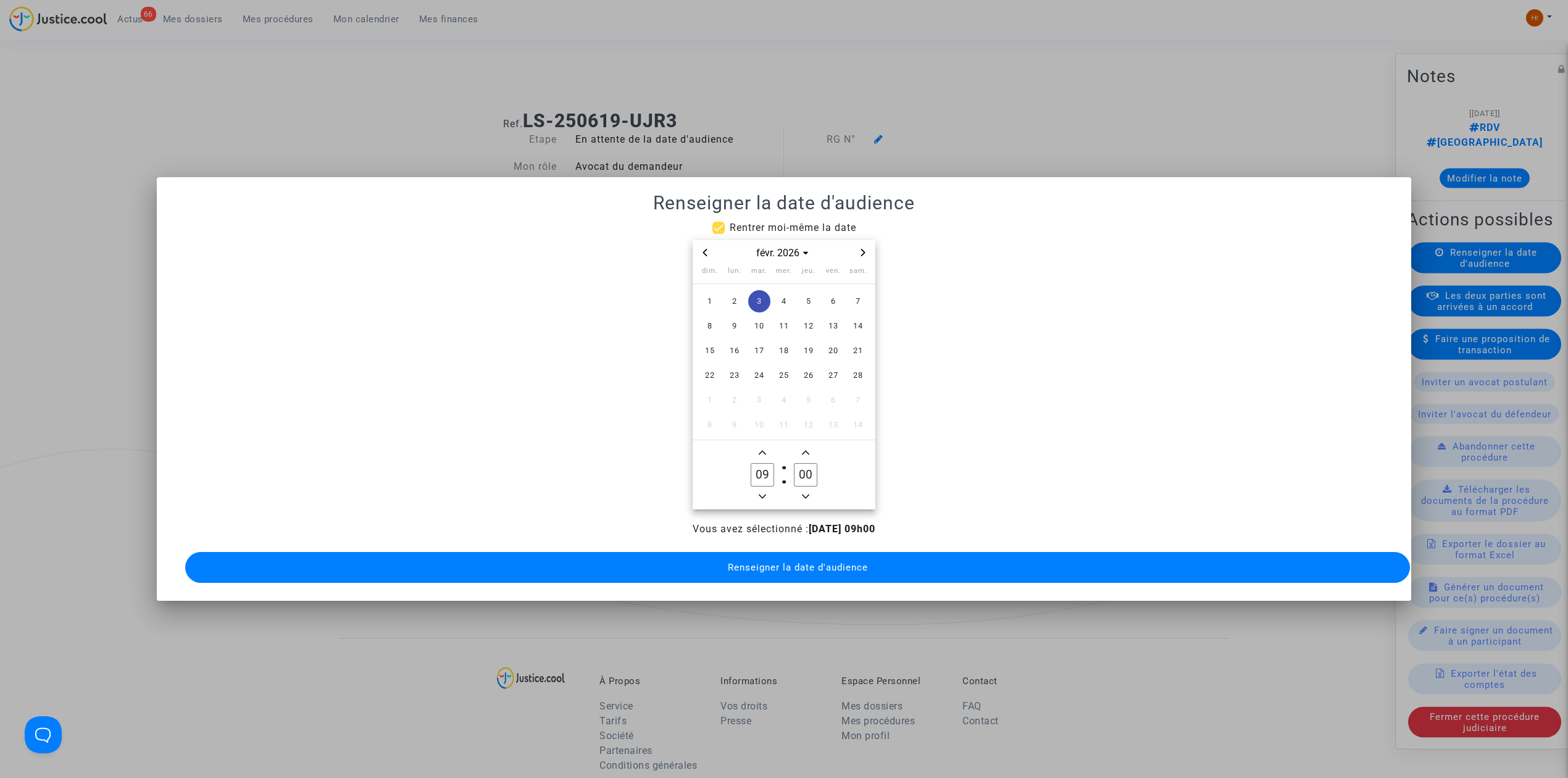
click at [837, 537] on div "Vous avez sélectionné : 03/02/2026 - 09h00 Renseigner la date d'audience" at bounding box center [784, 553] width 1225 height 64
click at [827, 562] on span "Renseigner la date d'audience" at bounding box center [798, 567] width 140 height 11
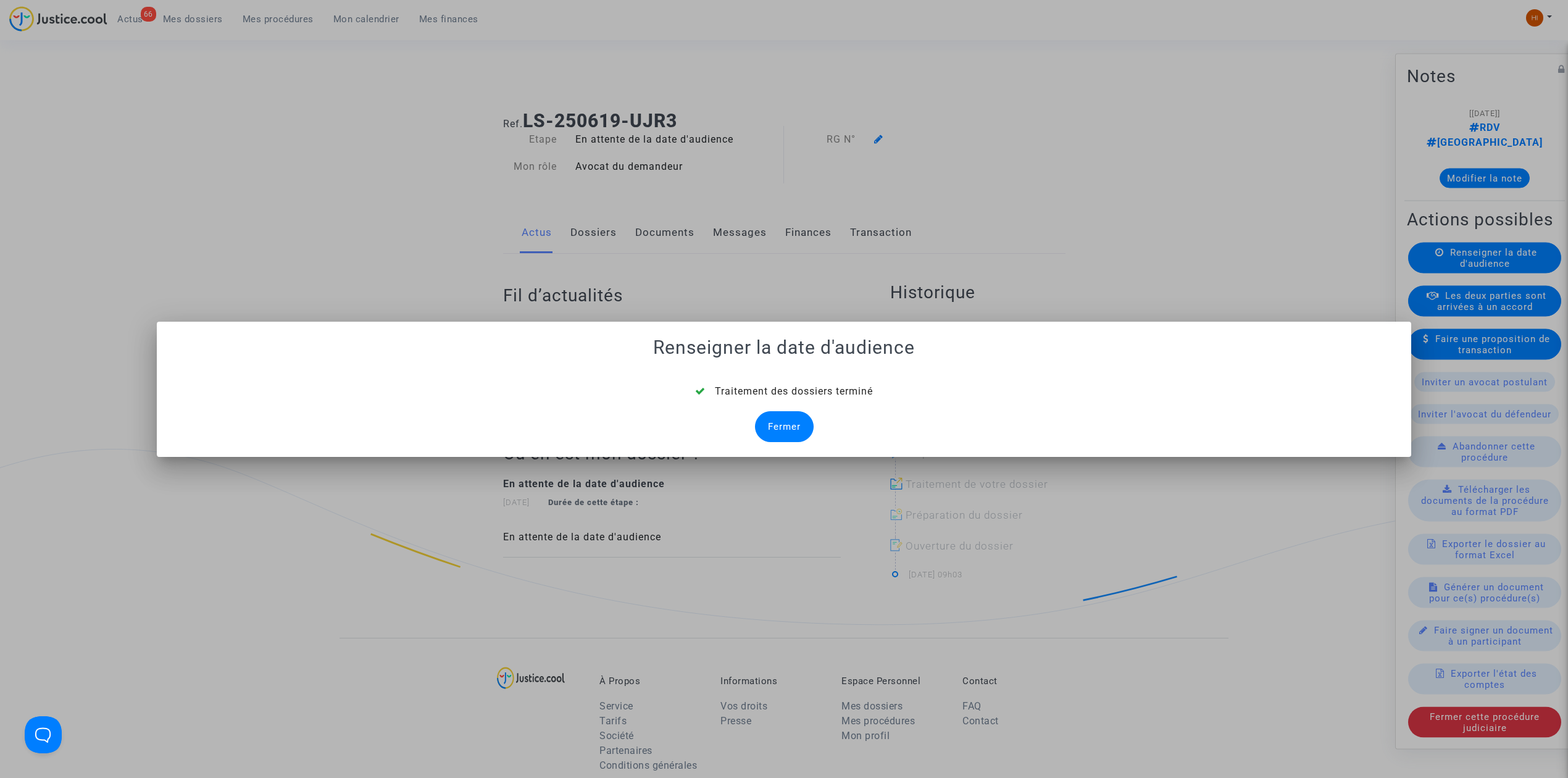
click at [780, 433] on div "Fermer" at bounding box center [784, 427] width 59 height 31
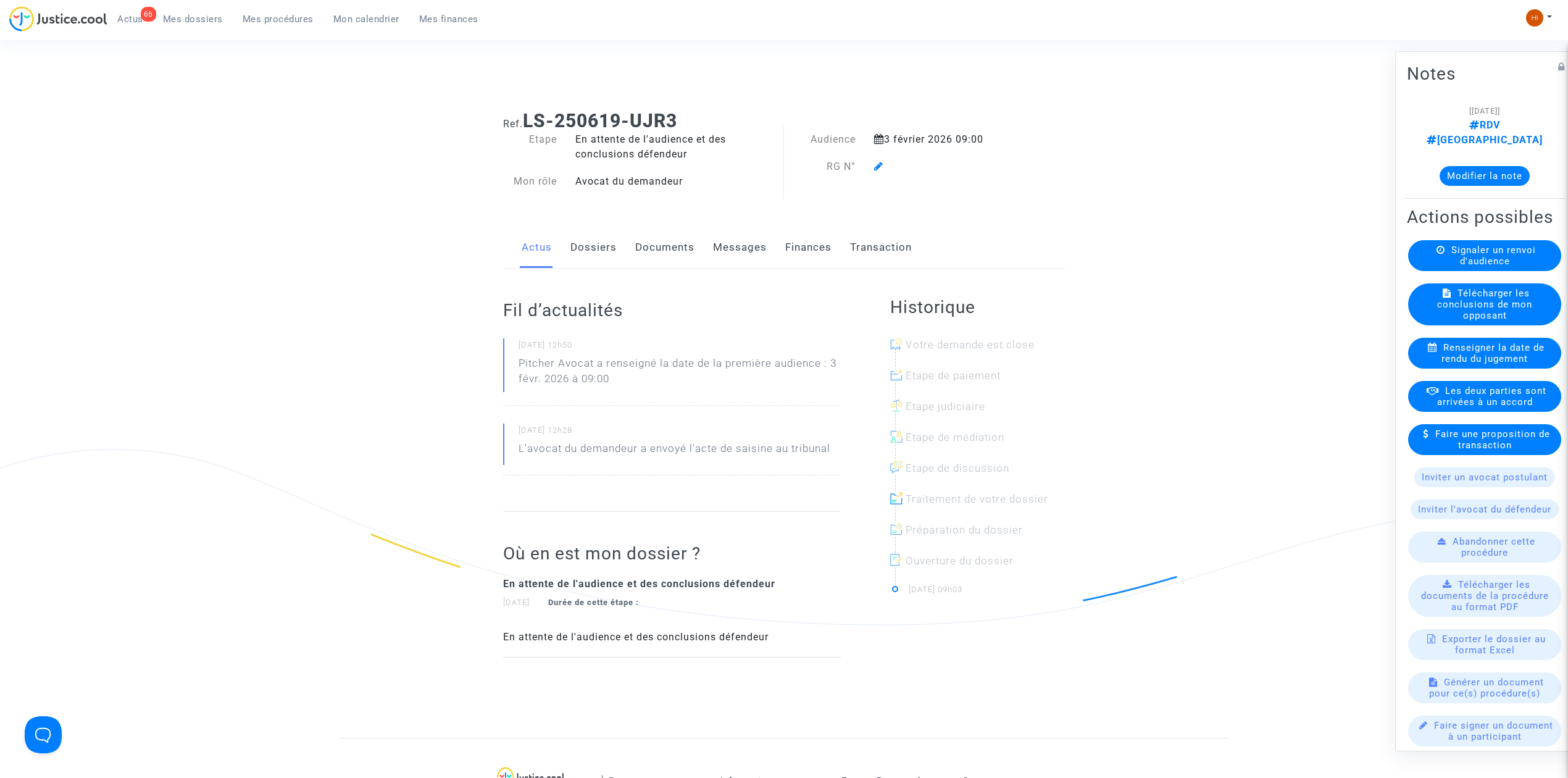
click at [651, 245] on link "Documents" at bounding box center [665, 247] width 59 height 41
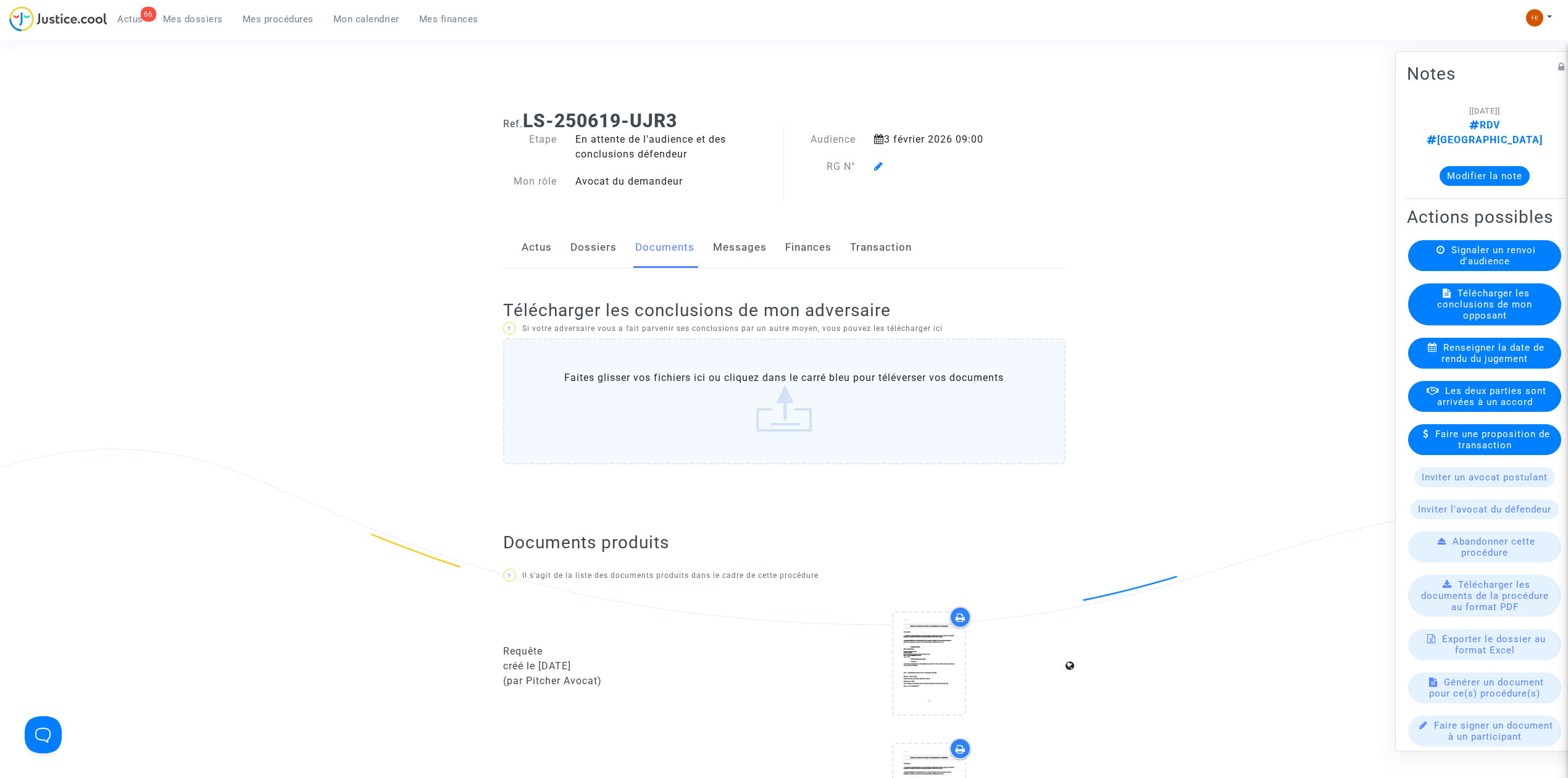
click at [879, 162] on icon at bounding box center [879, 166] width 9 height 10
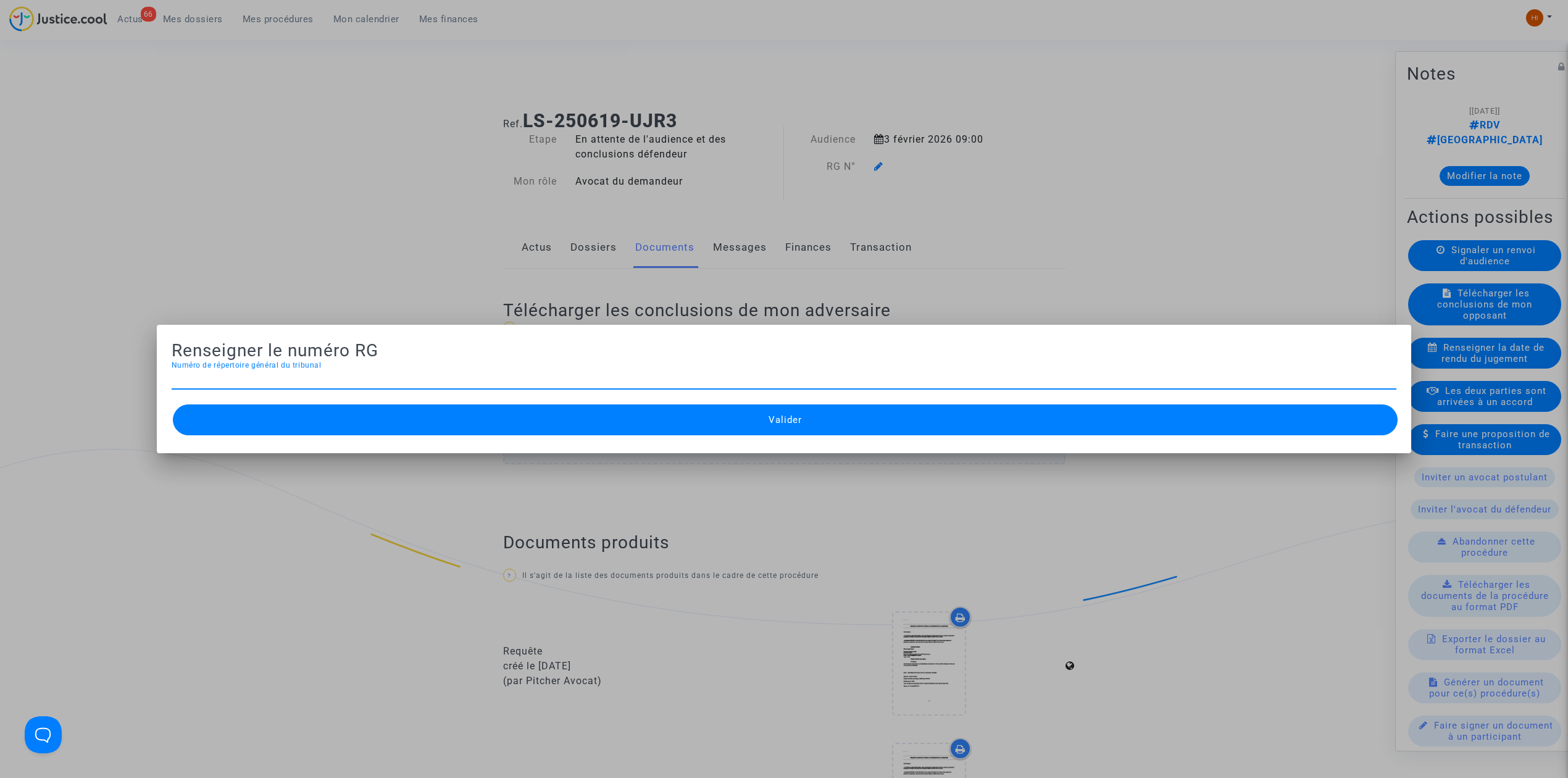
paste input "25/02738"
type input "25/02740"
click at [709, 409] on button "Valider" at bounding box center [785, 420] width 1225 height 31
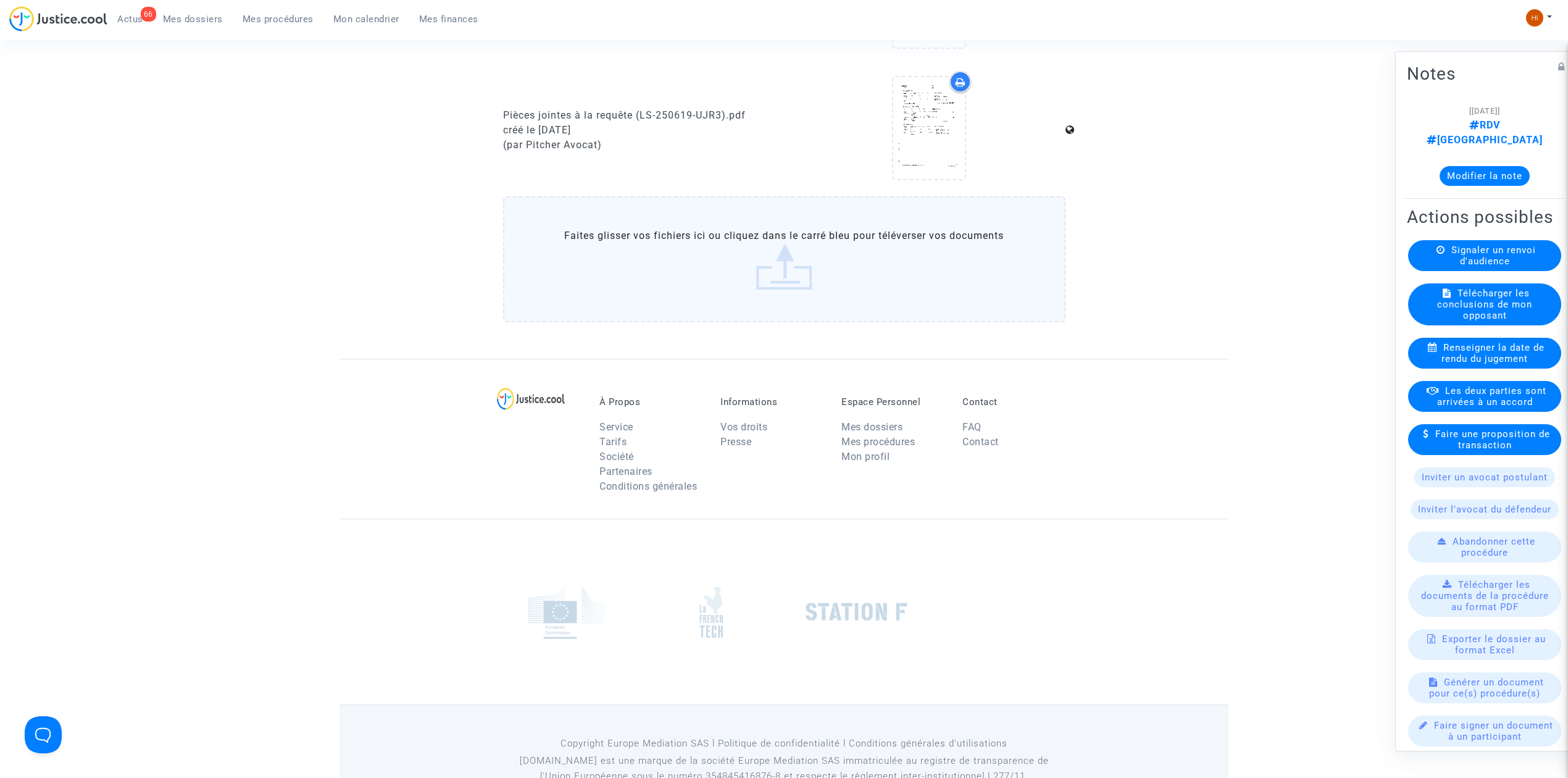
scroll to position [823, 0]
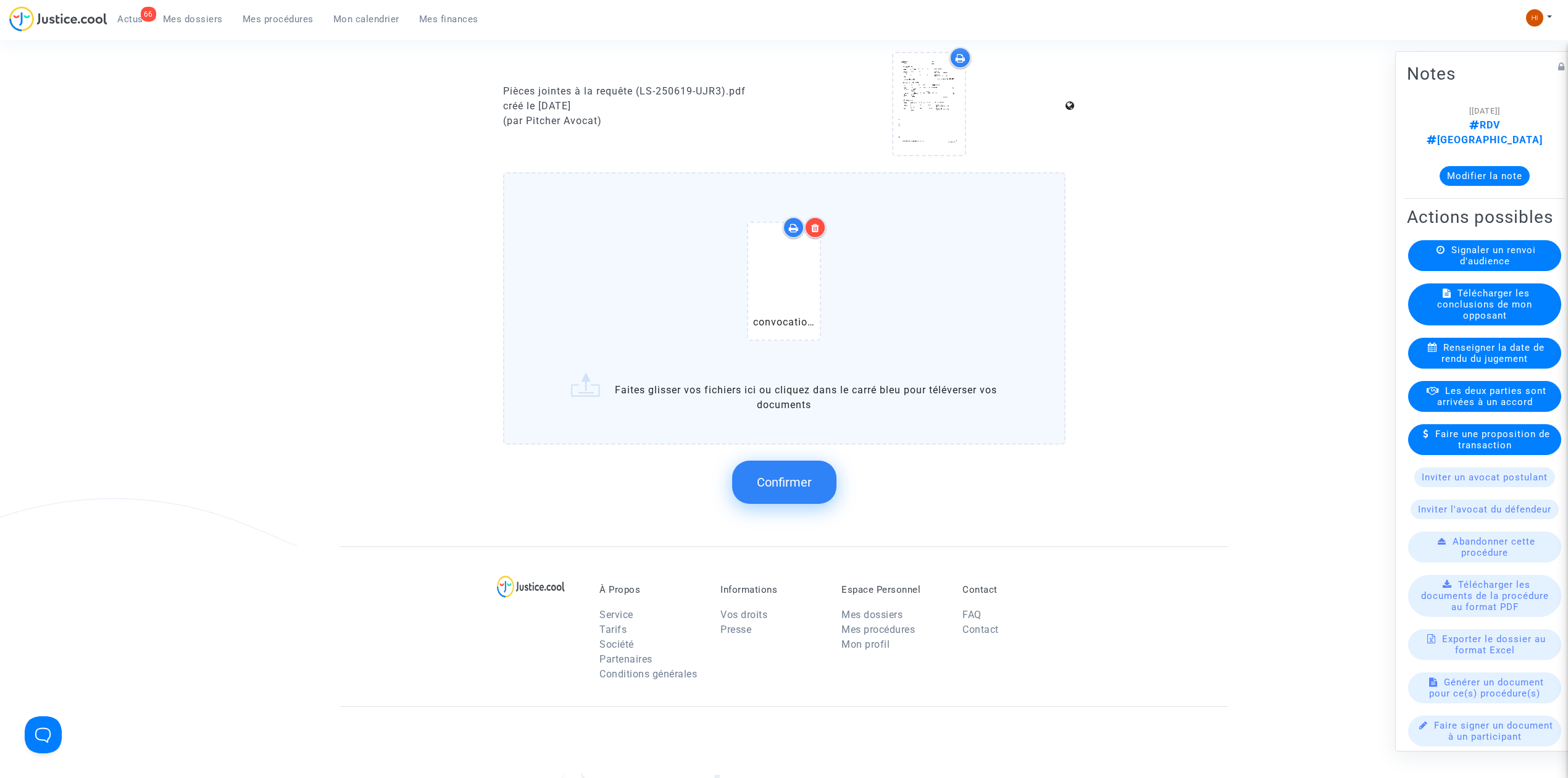
click at [802, 482] on button "Confirmer" at bounding box center [784, 482] width 104 height 43
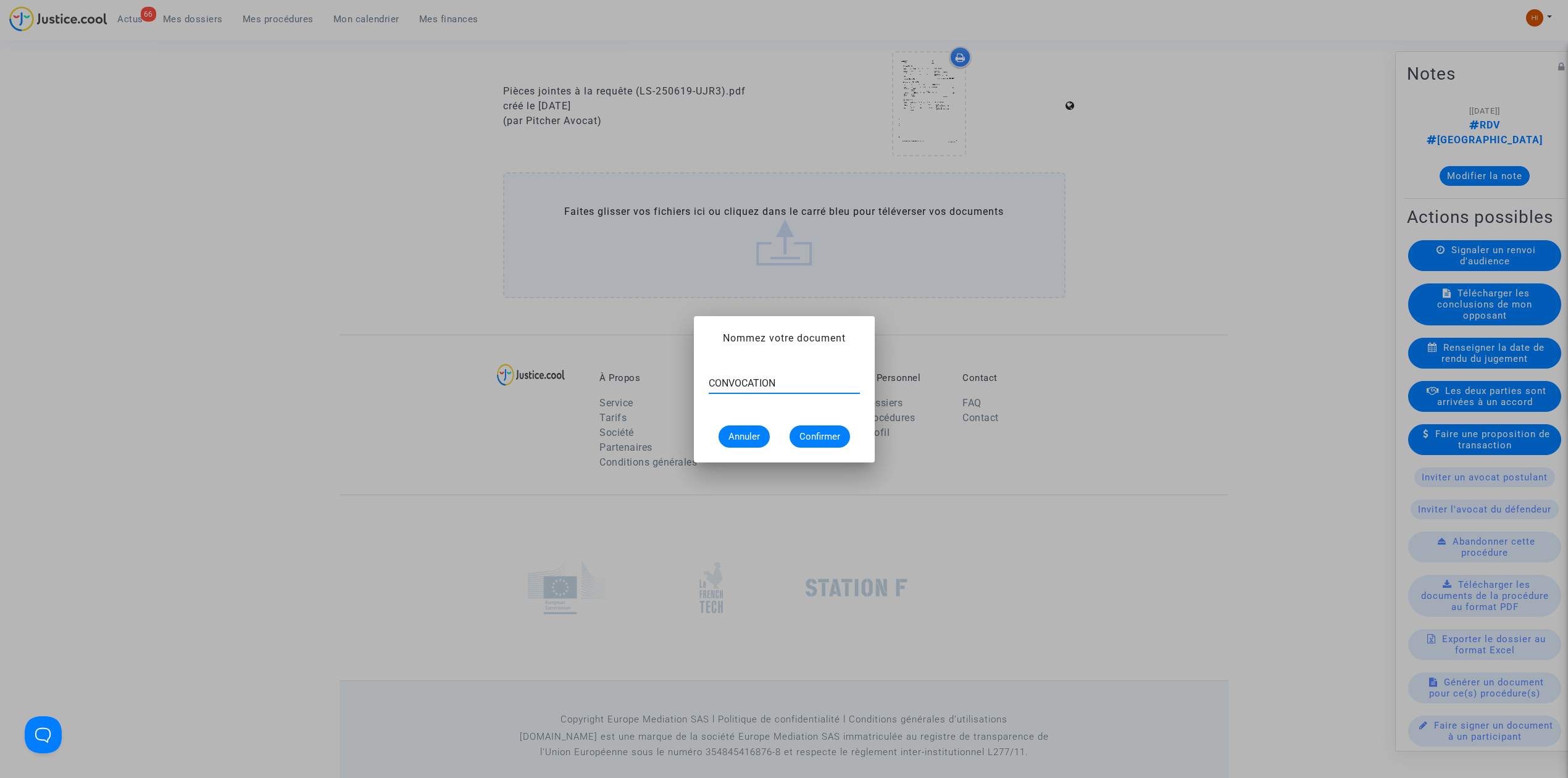
type input "CONVOCATION"
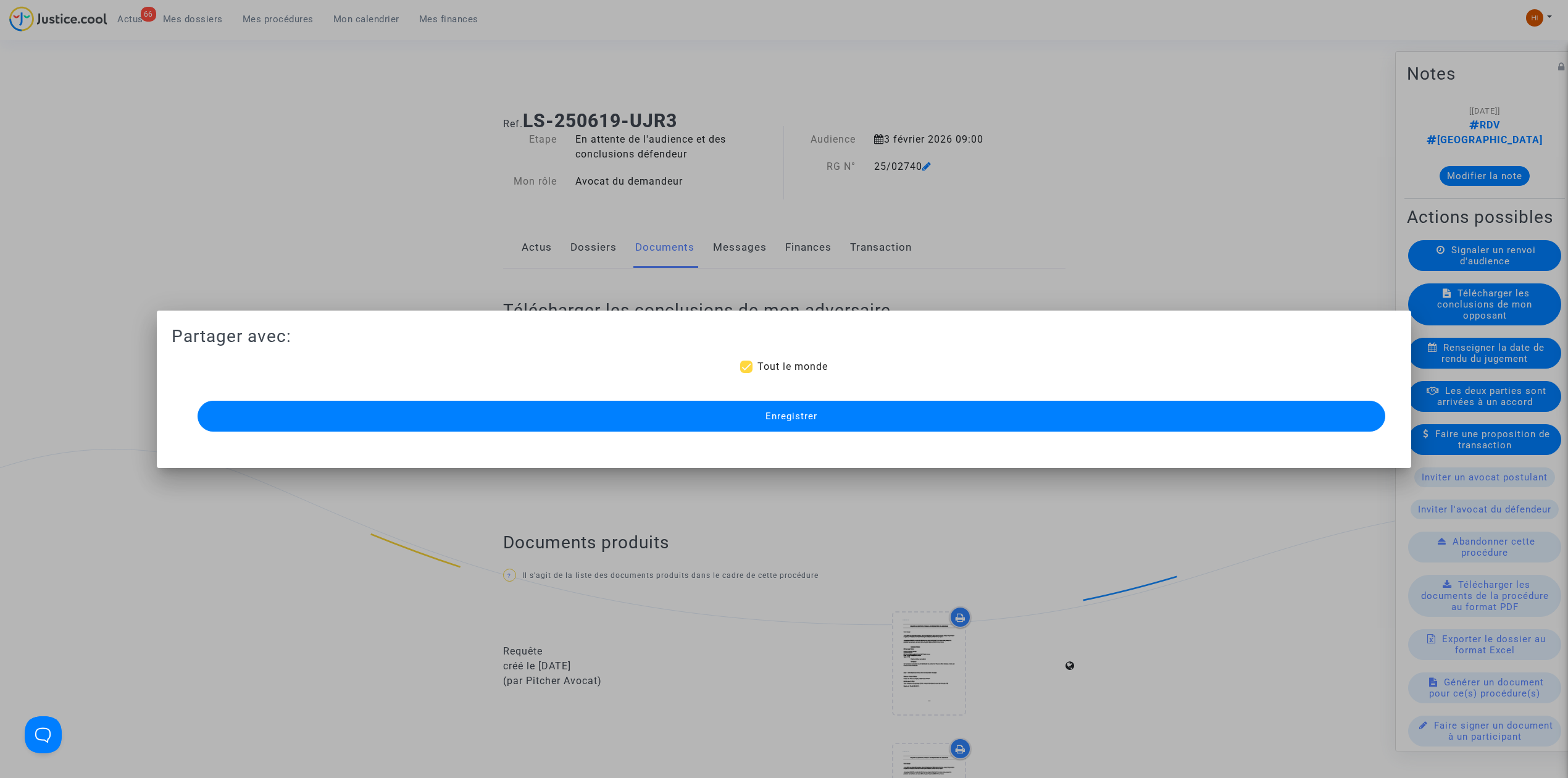
scroll to position [823, 0]
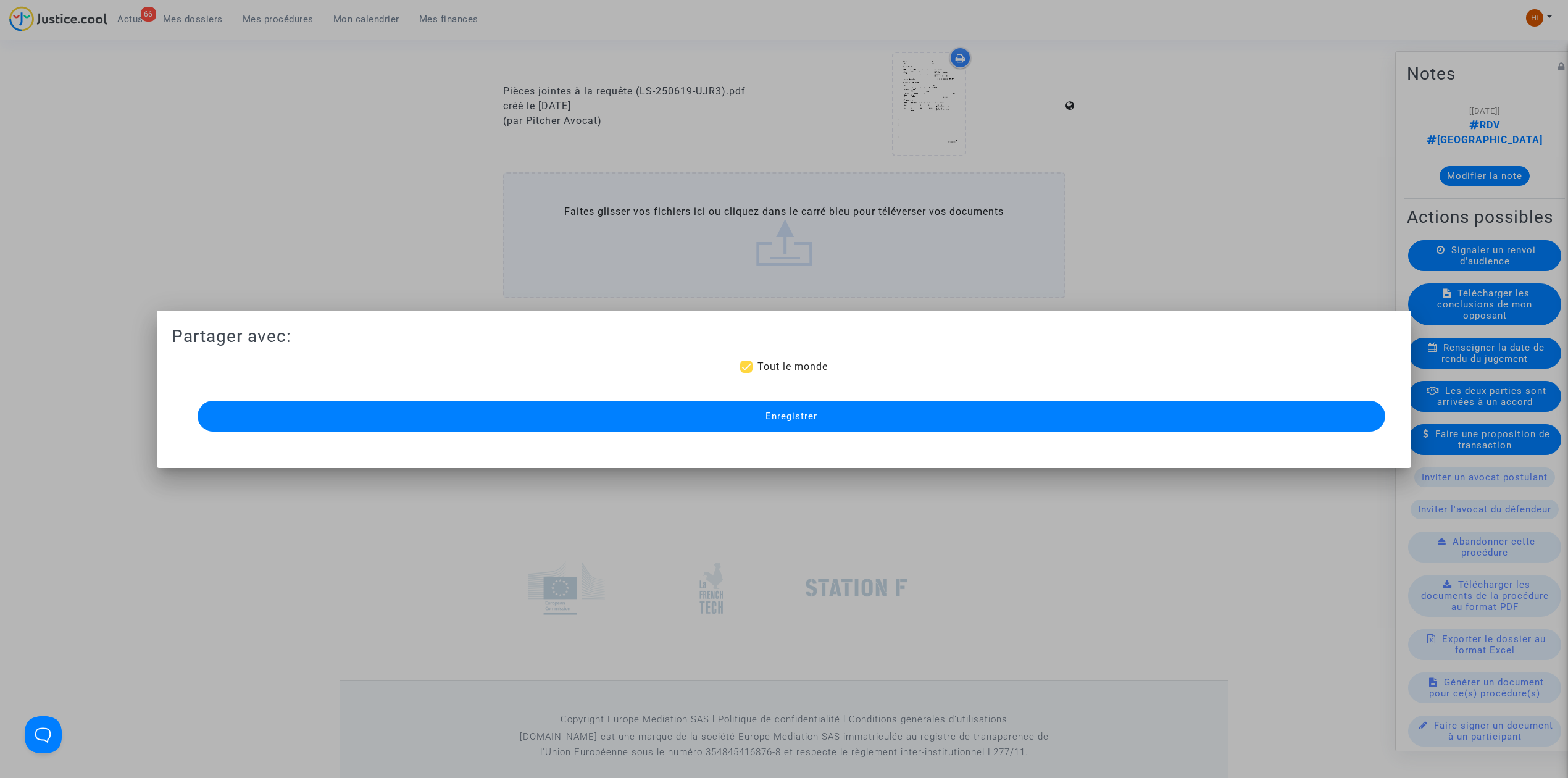
click at [884, 418] on button "Enregistrer" at bounding box center [791, 416] width 1188 height 31
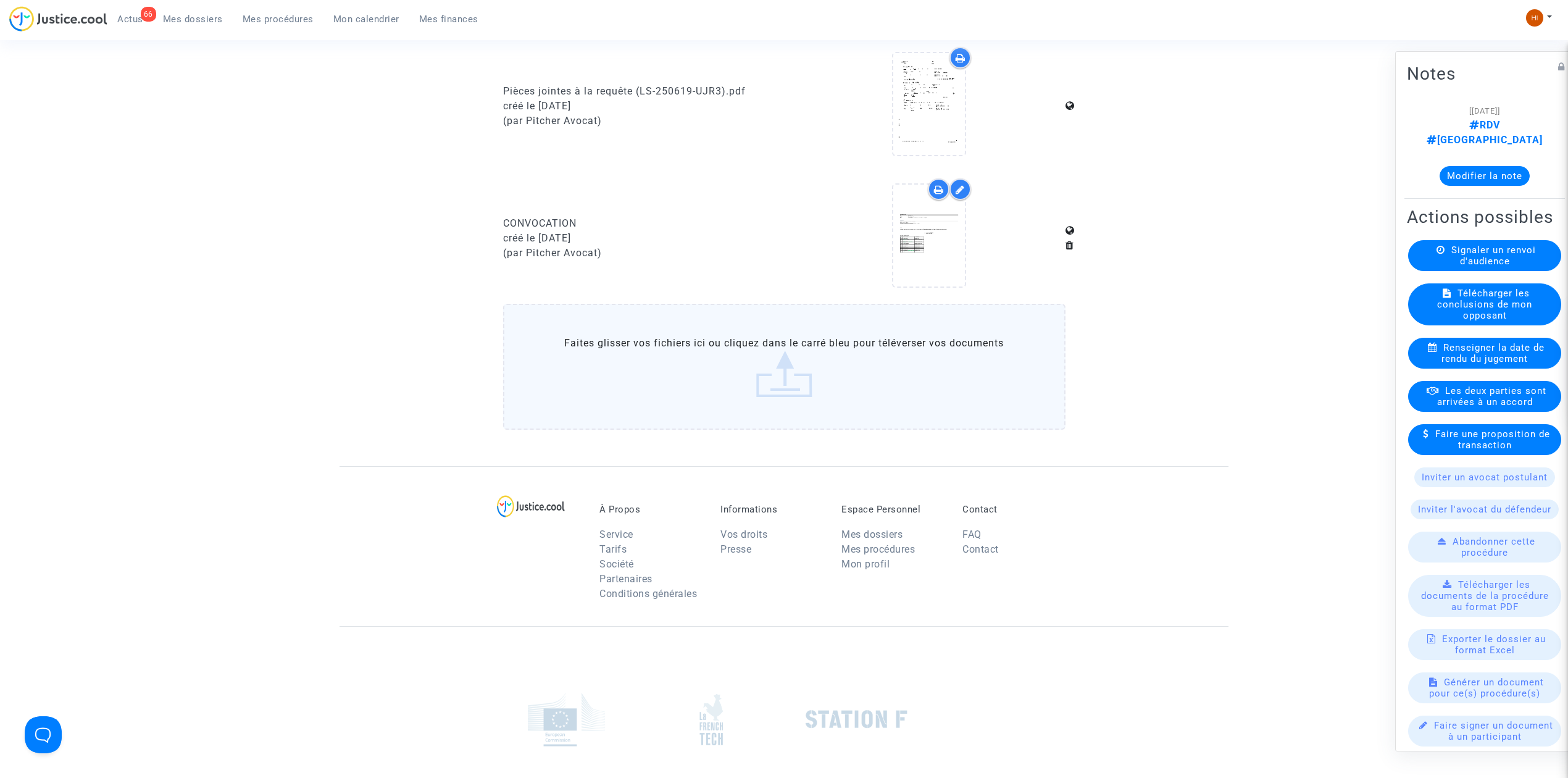
click at [290, 32] on div "66 Actus Mes dossiers Mes procédures Mon calendrier Mes finances" at bounding box center [249, 23] width 479 height 34
click at [288, 25] on link "Mes procédures" at bounding box center [278, 19] width 91 height 18
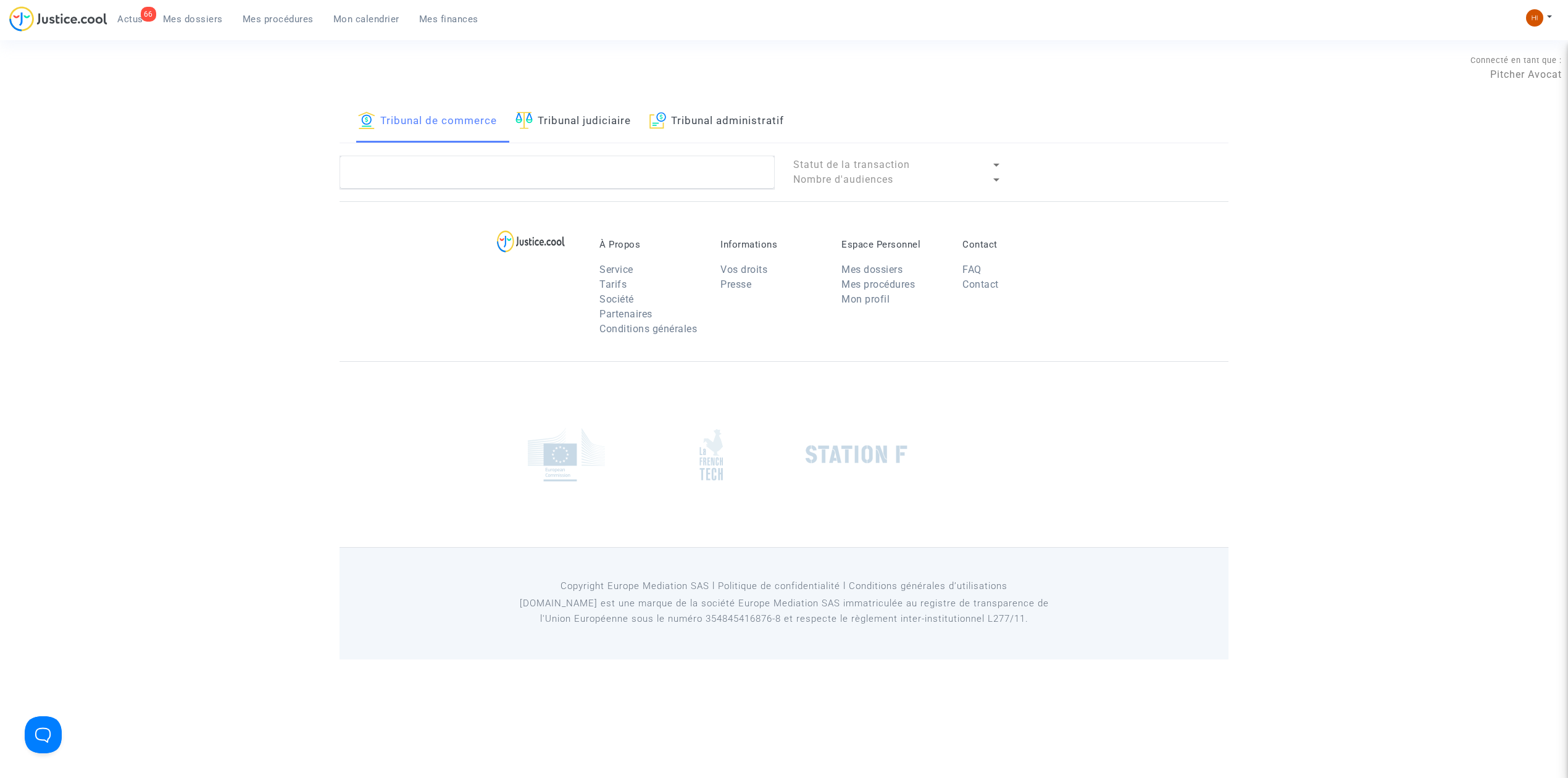
click at [591, 142] on link "Tribunal judiciaire" at bounding box center [573, 122] width 116 height 42
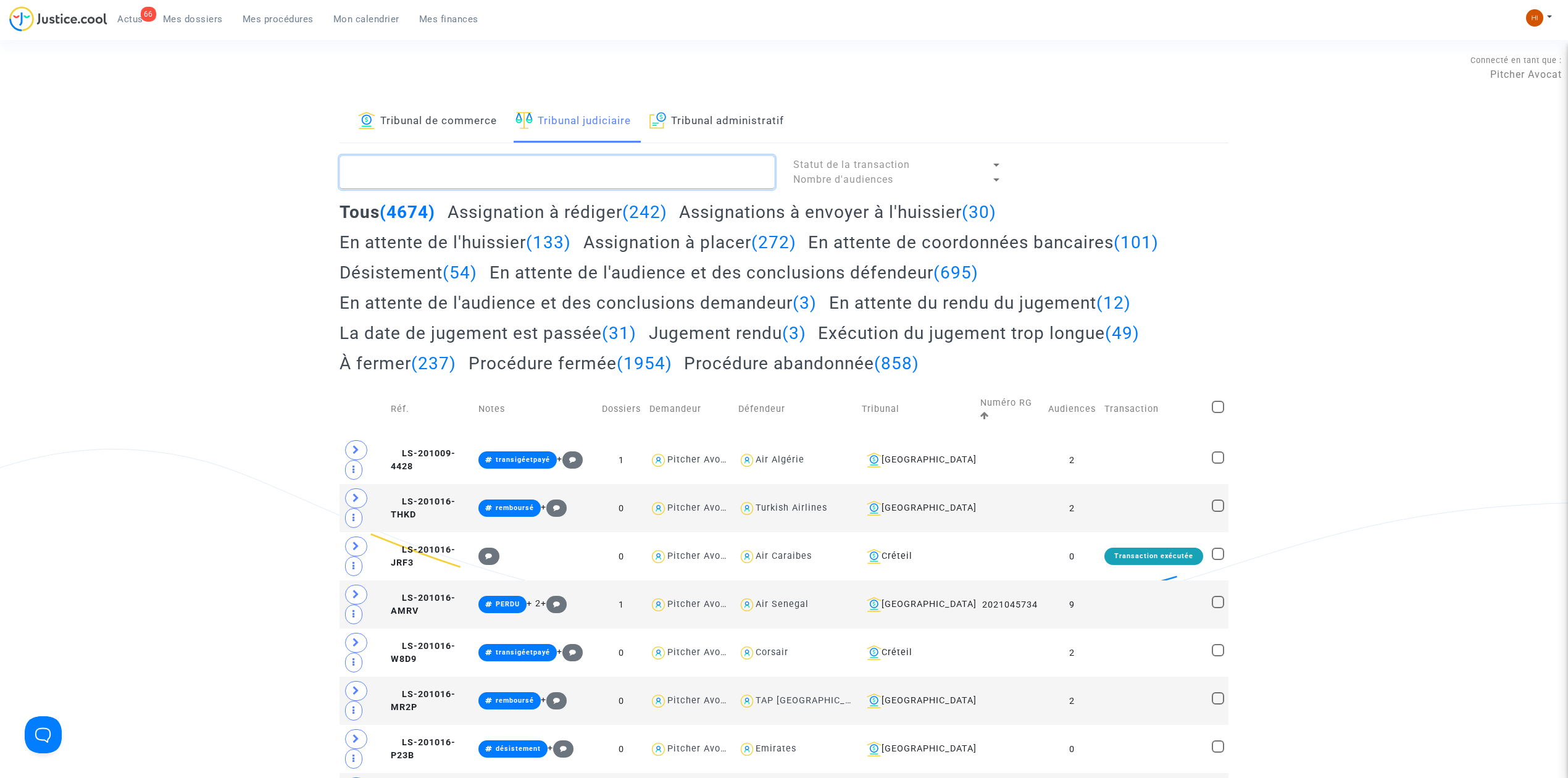
click at [602, 179] on textarea at bounding box center [557, 172] width 435 height 33
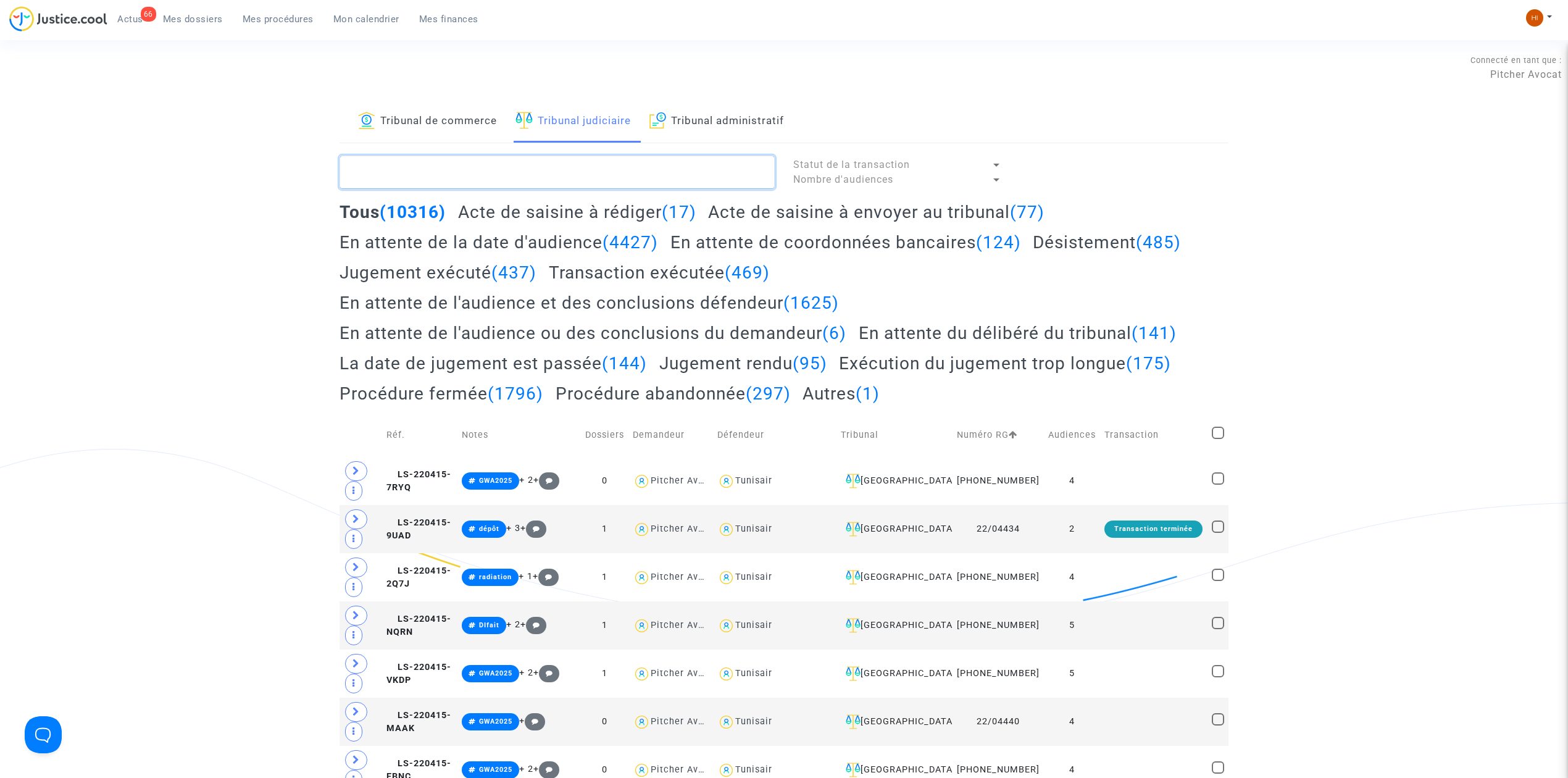
paste textarea "CELIK Murat"
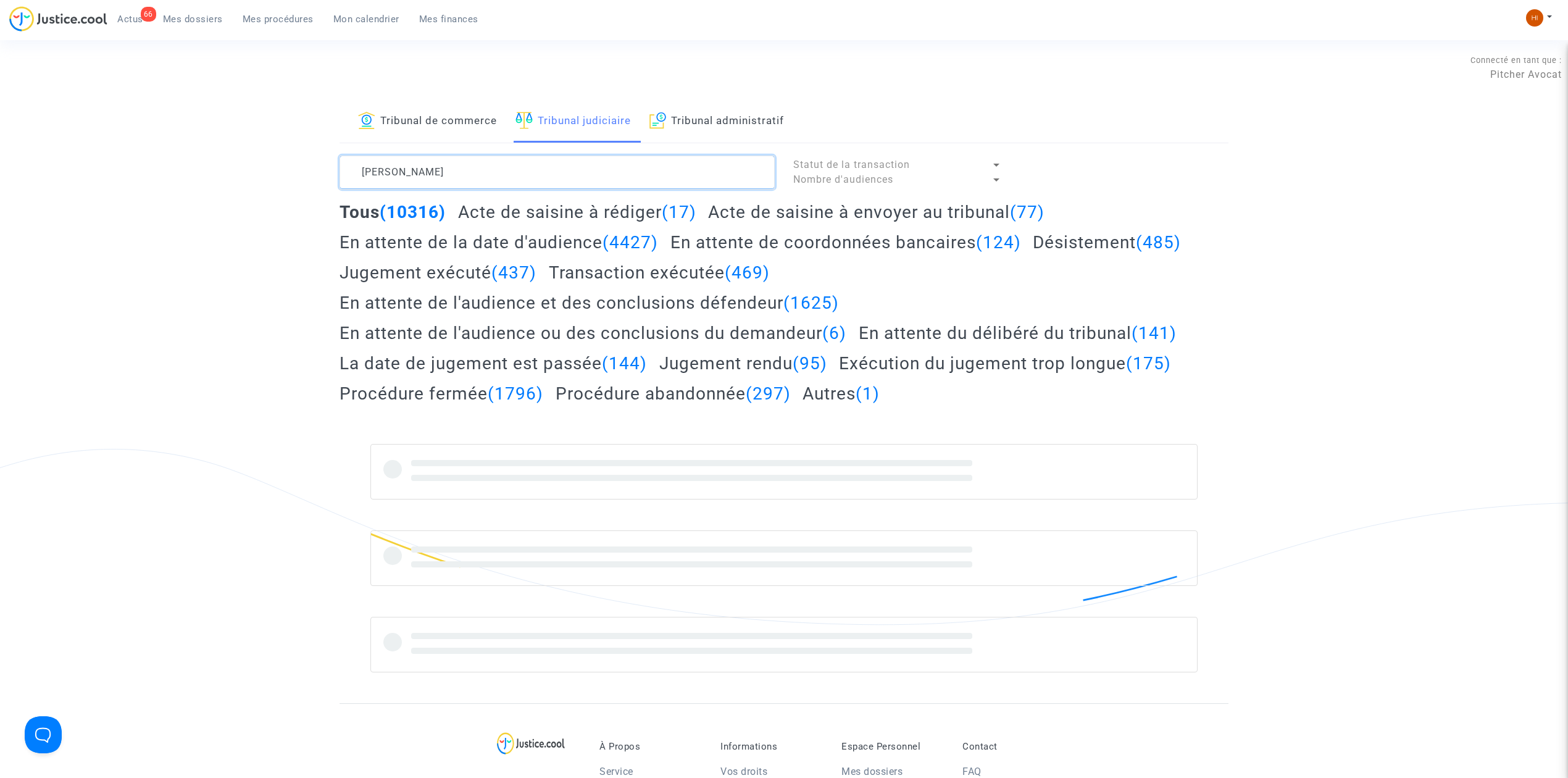
type textarea "CELIK Murat"
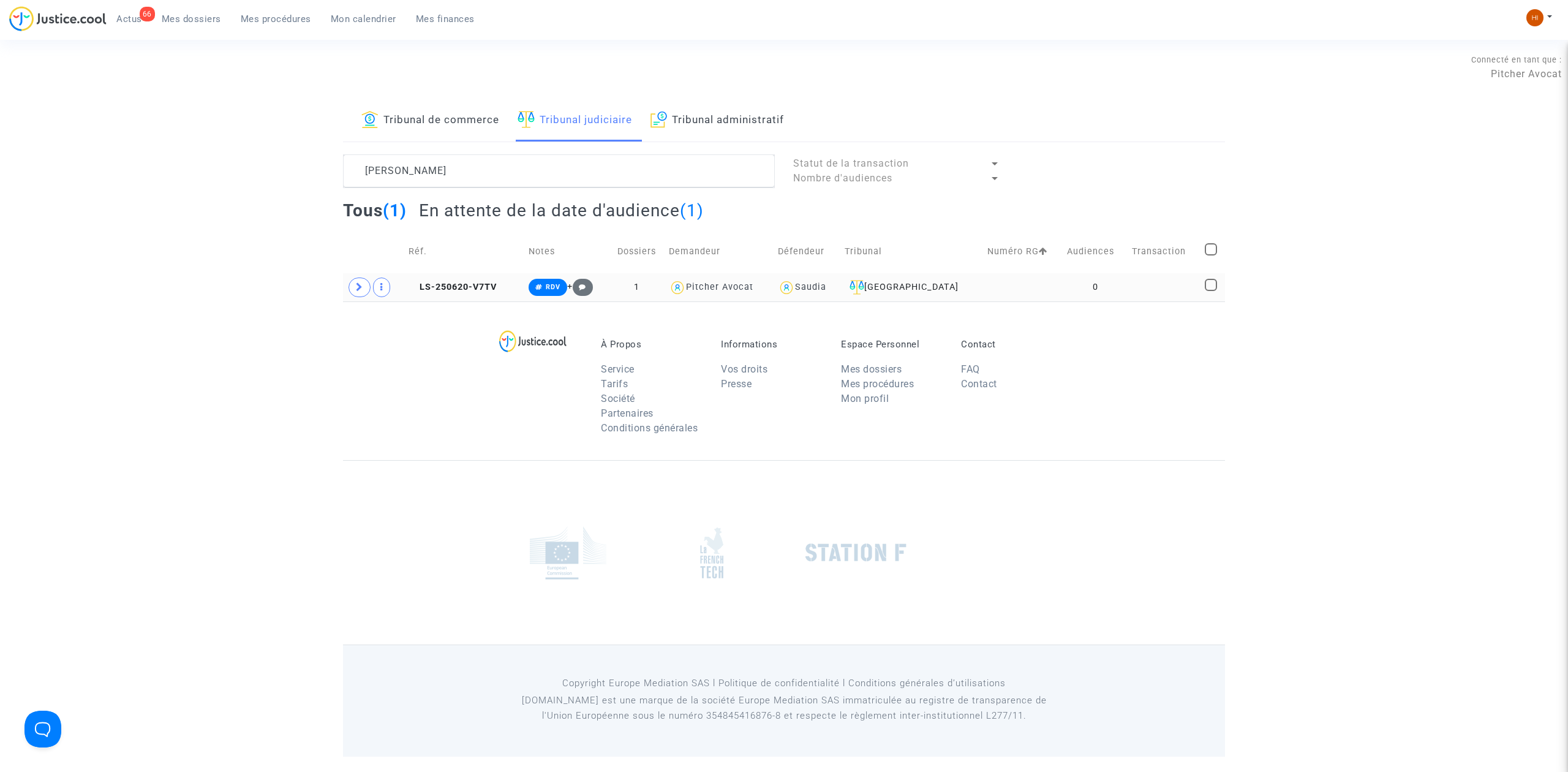
click at [1128, 276] on td at bounding box center [1164, 287] width 73 height 28
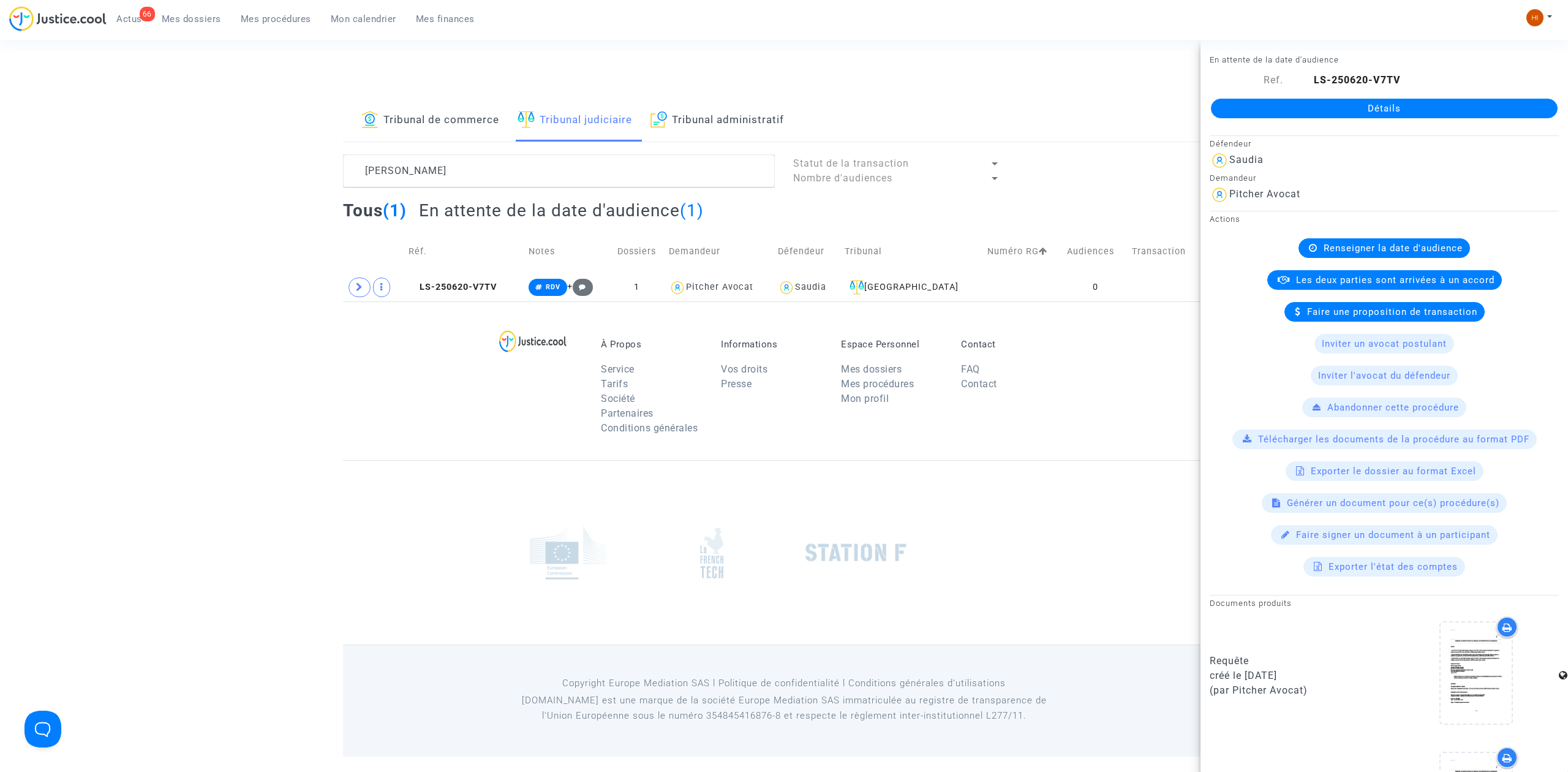
click at [1419, 104] on link "Détails" at bounding box center [1385, 109] width 347 height 20
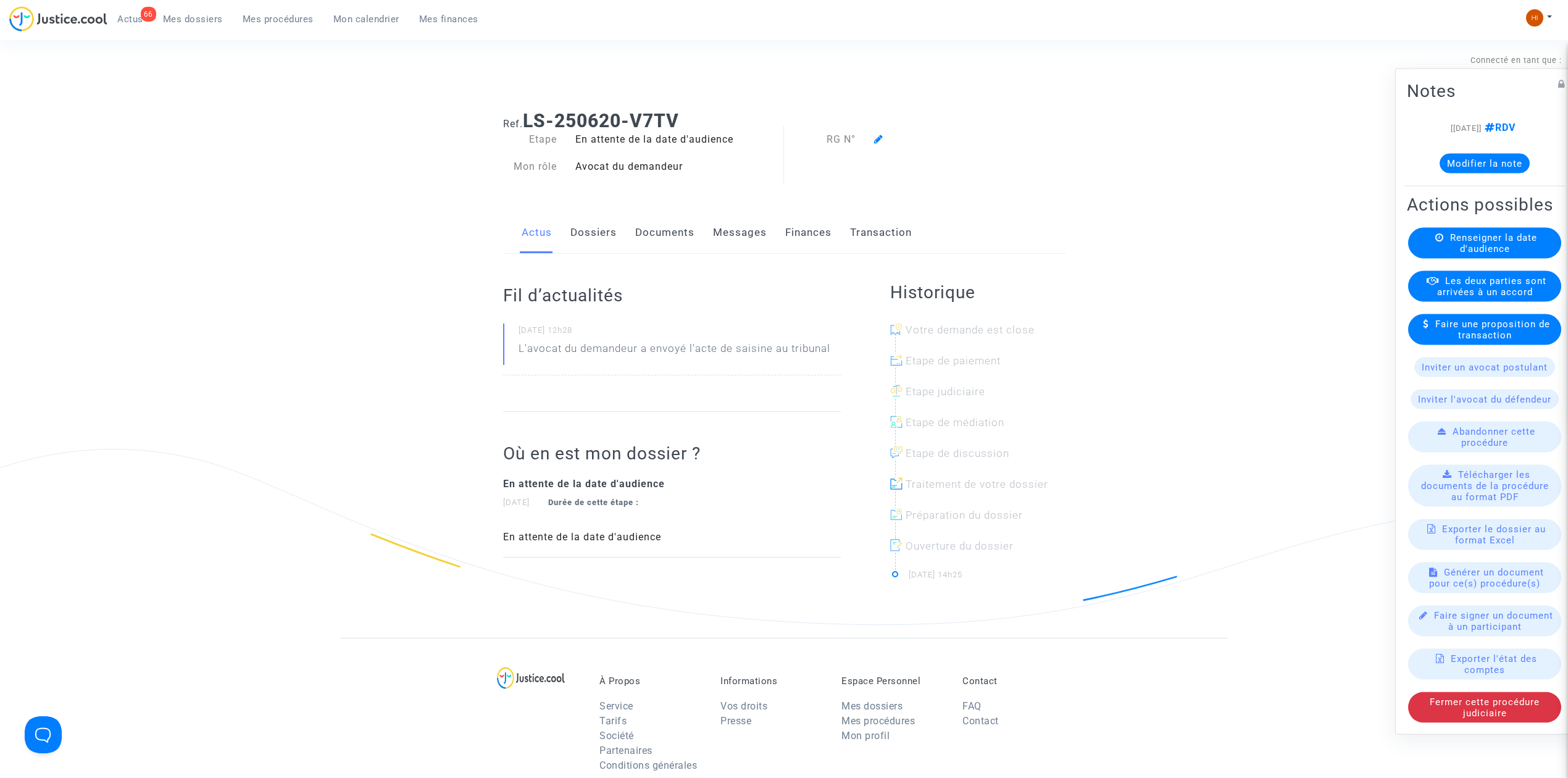
click at [1526, 247] on span "Renseigner la date d'audience" at bounding box center [1493, 243] width 87 height 22
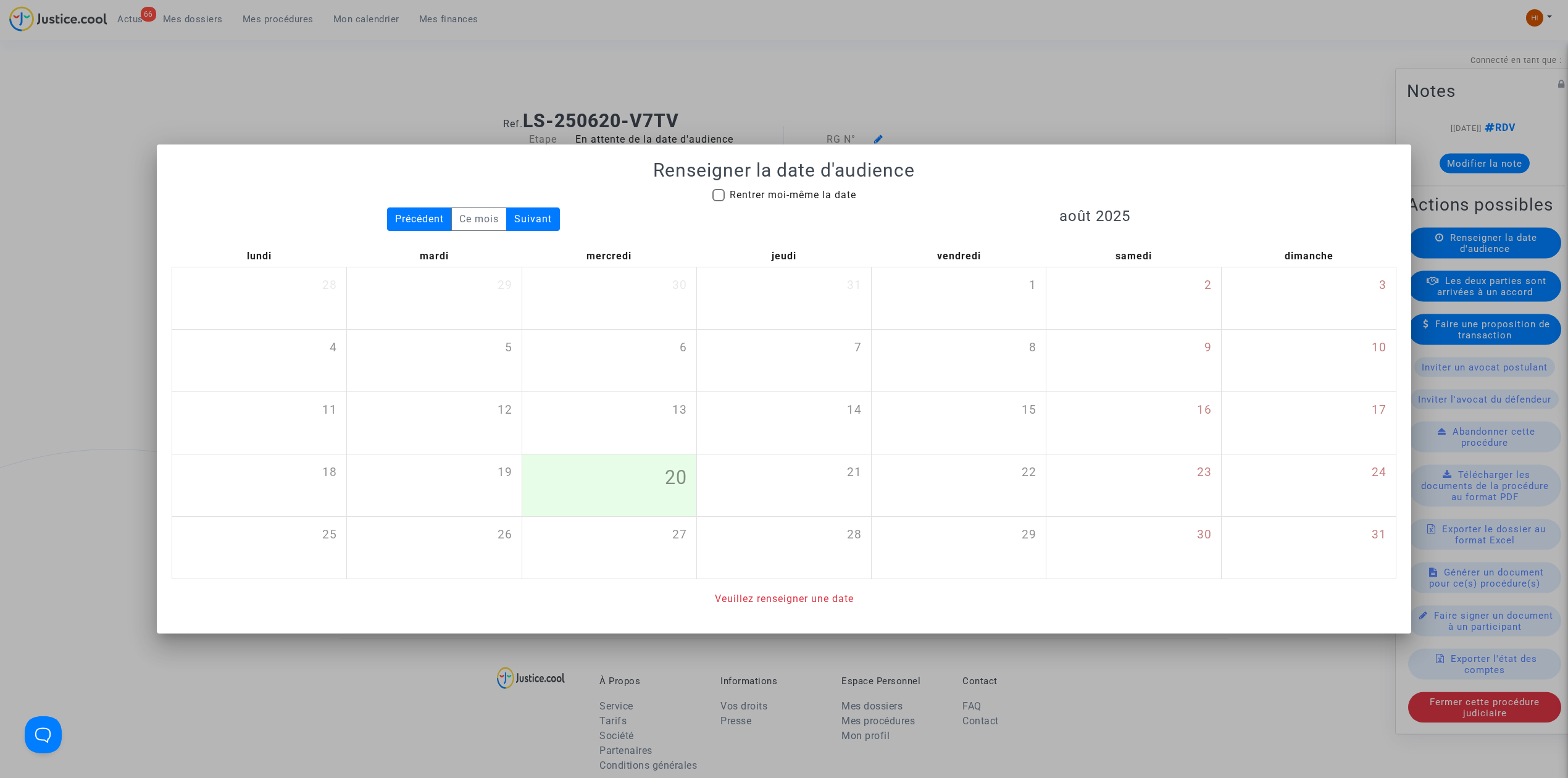
click at [801, 196] on span "Rentrer moi-même la date" at bounding box center [792, 194] width 126 height 12
click at [719, 201] on input "Rentrer moi-même la date" at bounding box center [718, 201] width 1 height 1
checkbox input "true"
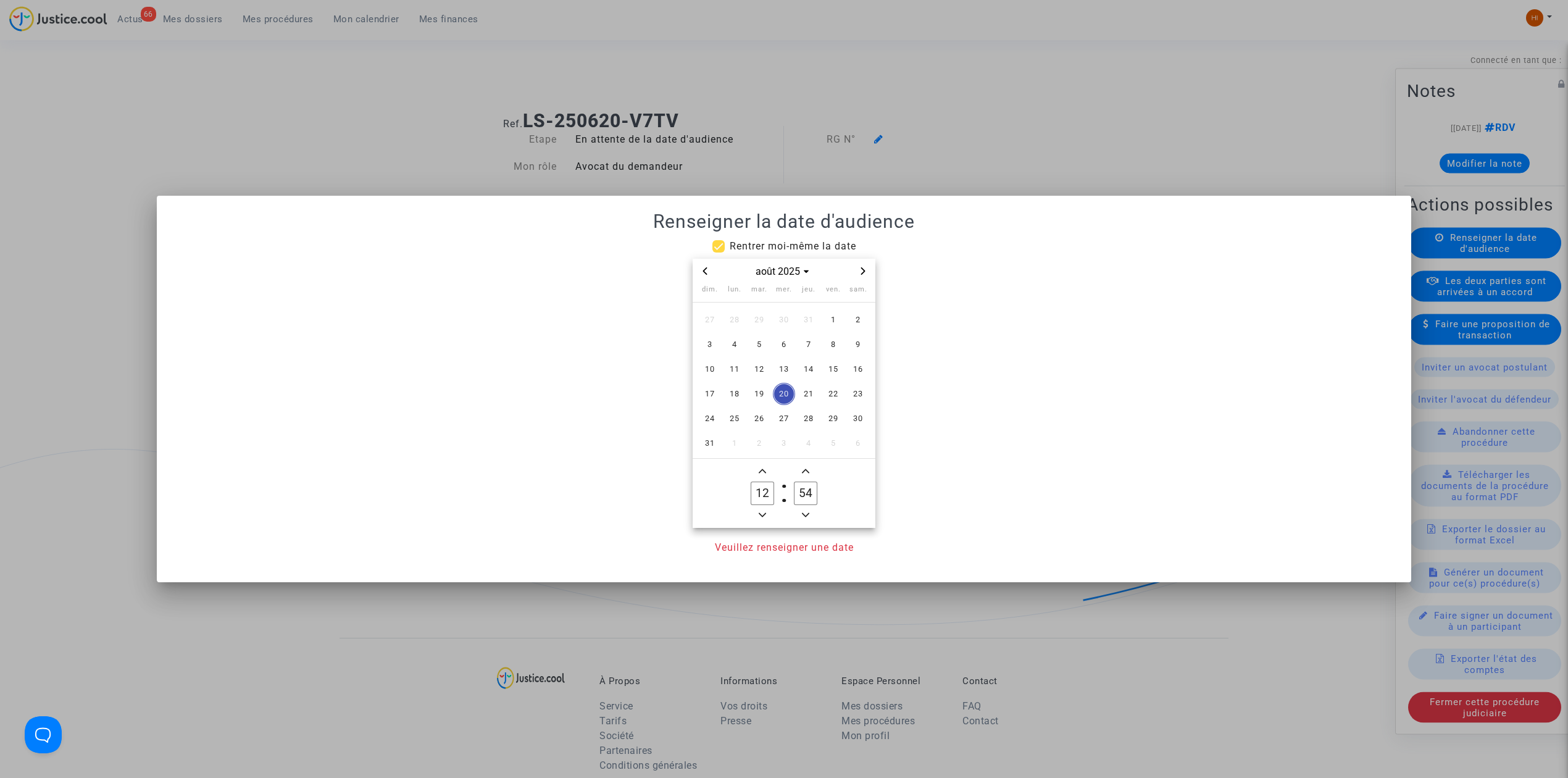
click at [862, 270] on icon "Next month" at bounding box center [863, 271] width 8 height 8
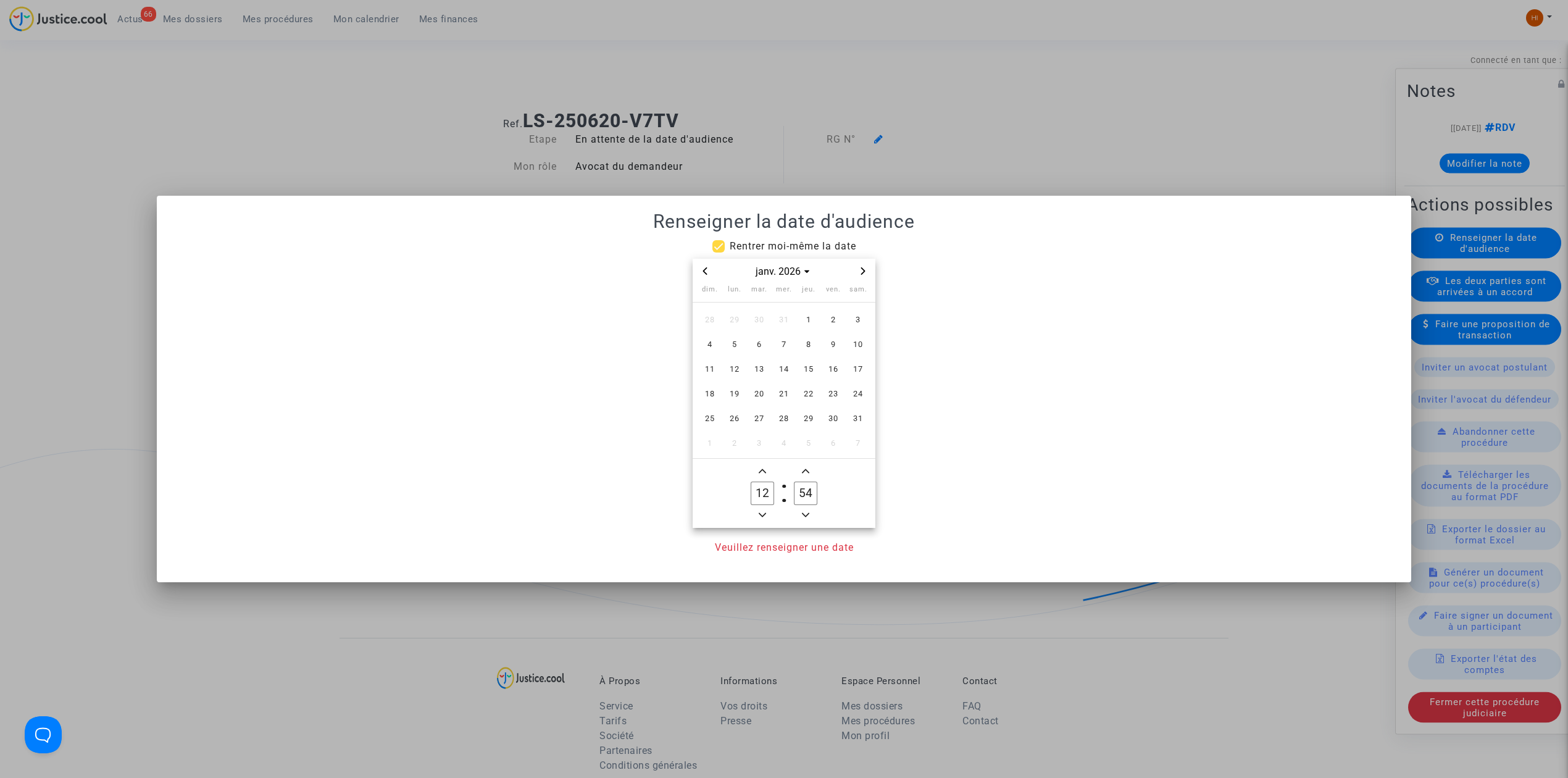
click at [860, 270] on icon "Next month" at bounding box center [863, 271] width 8 height 8
drag, startPoint x: 744, startPoint y: 334, endPoint x: 754, endPoint y: 329, distance: 11.2
click at [743, 334] on td "9" at bounding box center [735, 344] width 25 height 25
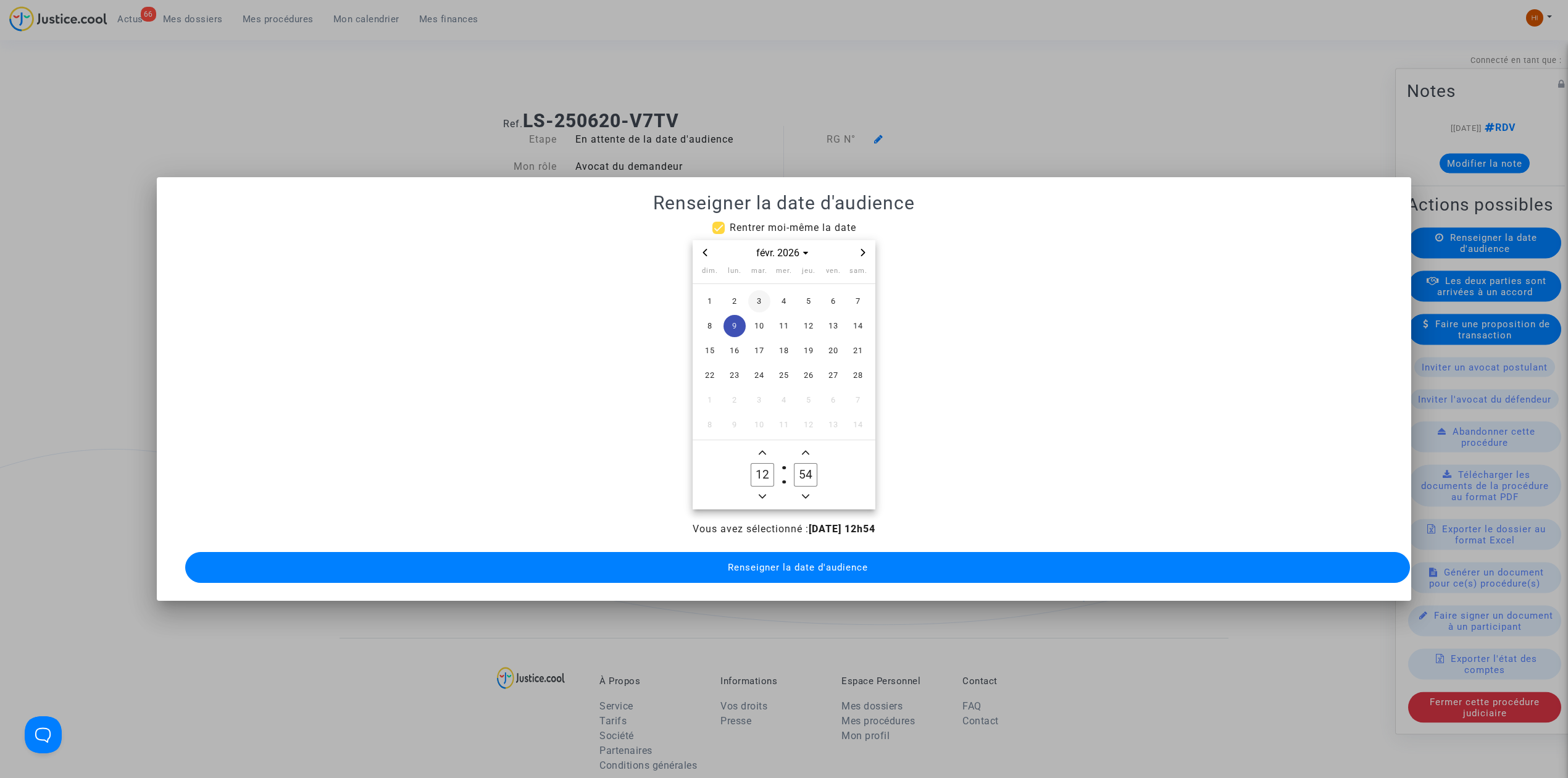
click at [768, 293] on span "3" at bounding box center [759, 301] width 22 height 22
click at [766, 489] on span "Minus a hour" at bounding box center [762, 496] width 15 height 15
type input "09"
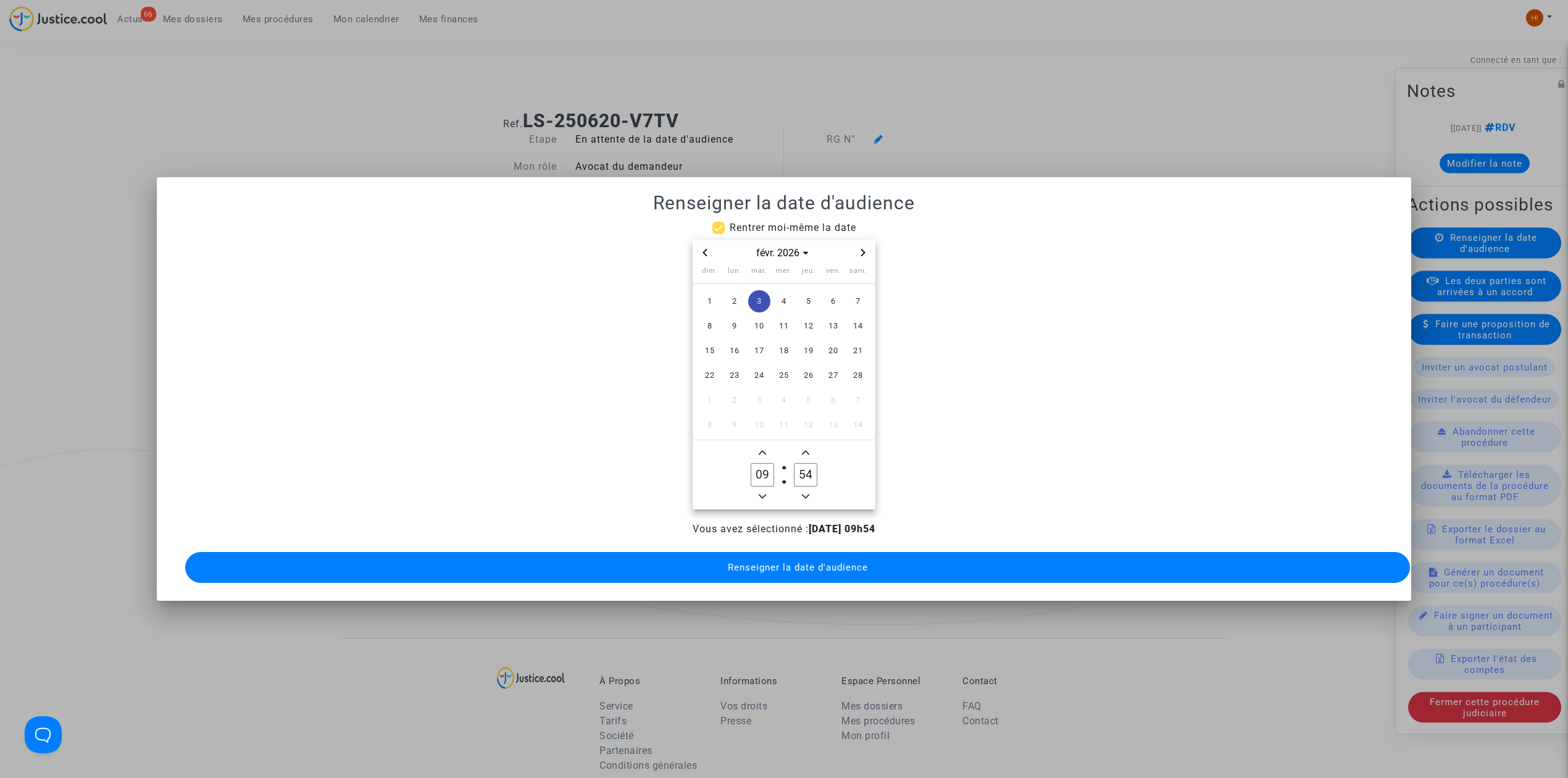
click at [798, 464] on input "54" at bounding box center [806, 475] width 23 height 23
type input "00"
click at [832, 562] on span "Renseigner la date d'audience" at bounding box center [798, 567] width 140 height 11
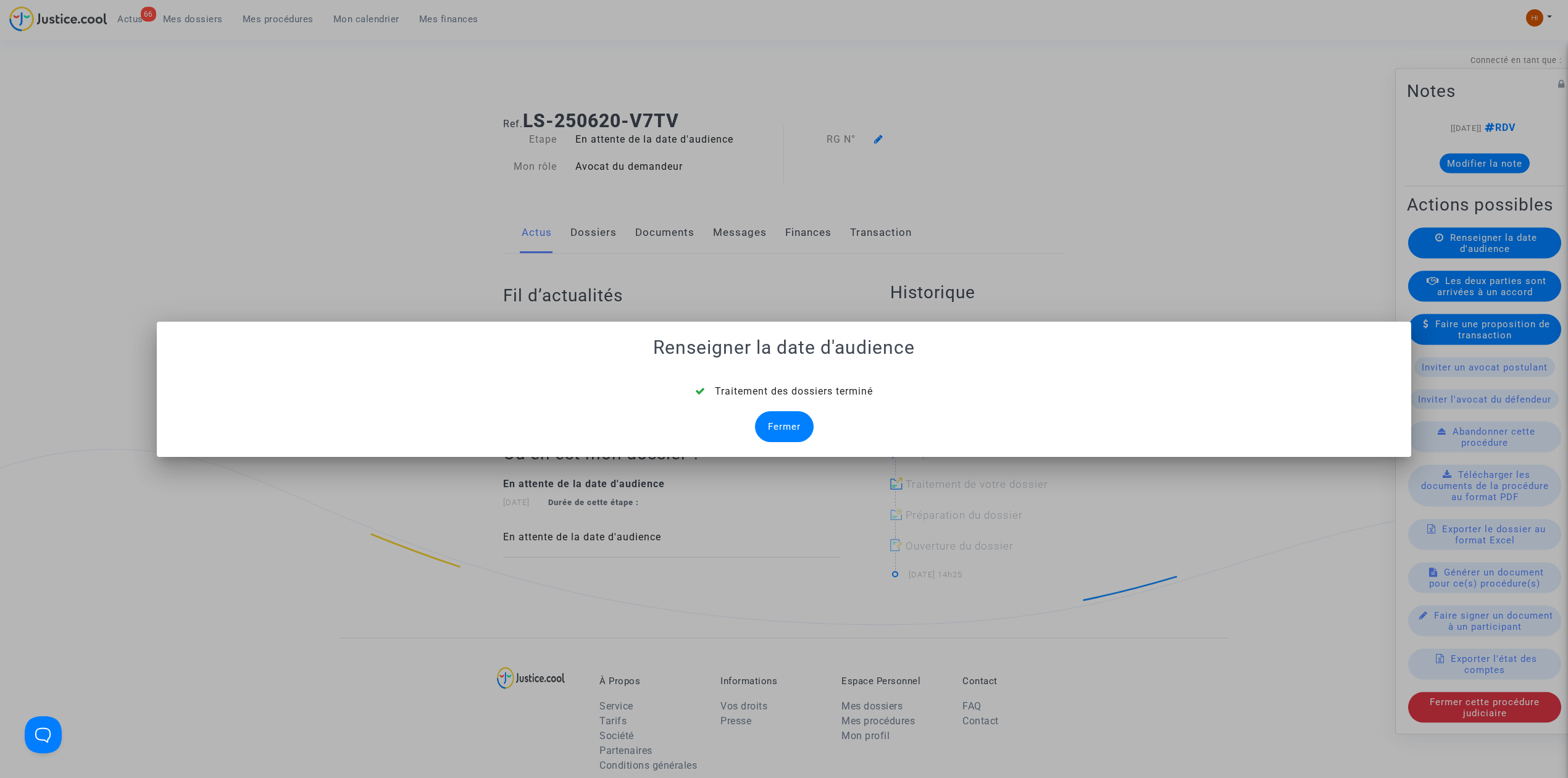
click at [806, 434] on div "Fermer" at bounding box center [784, 427] width 59 height 31
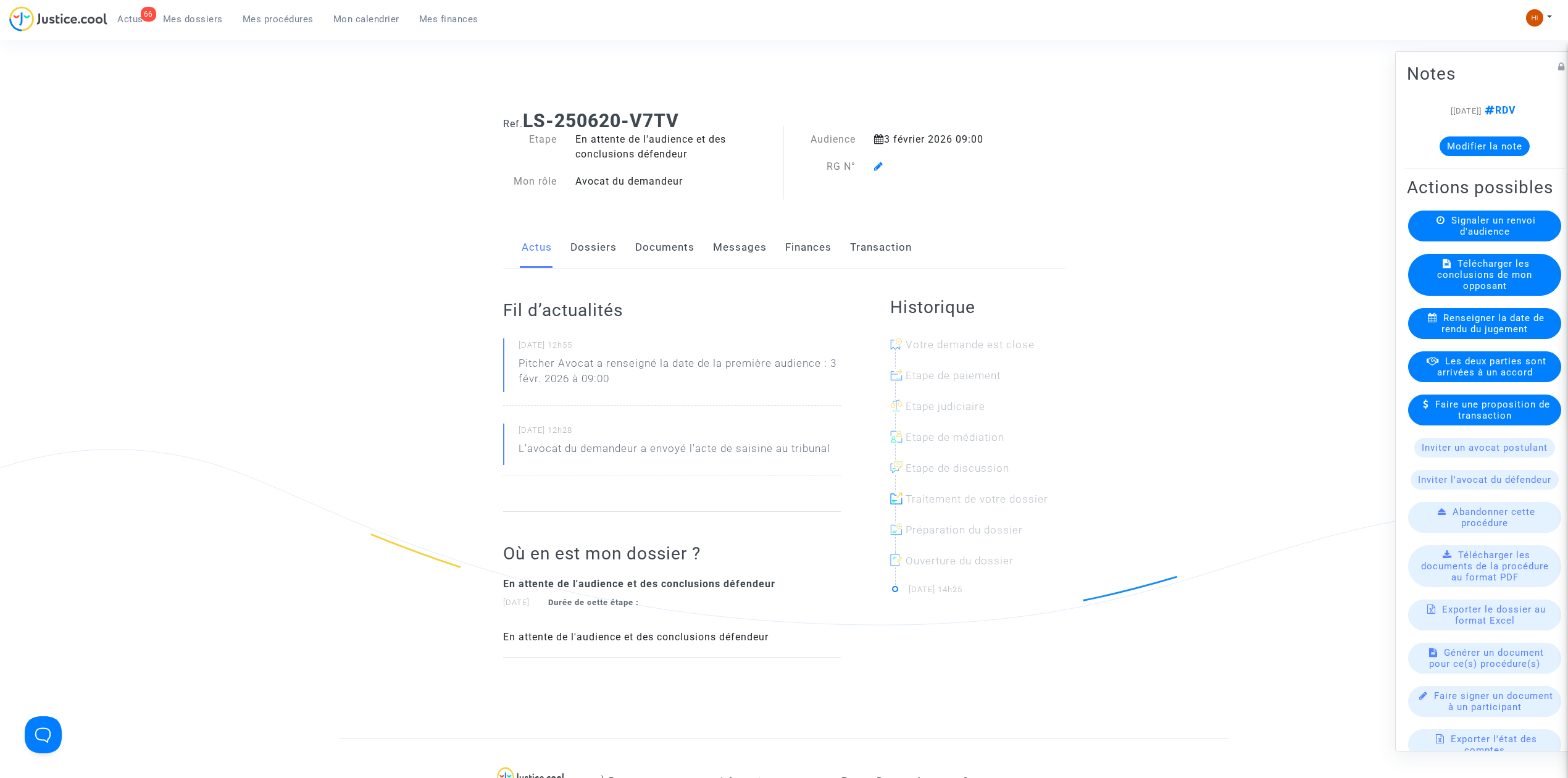
click at [585, 253] on link "Dossiers" at bounding box center [594, 247] width 46 height 41
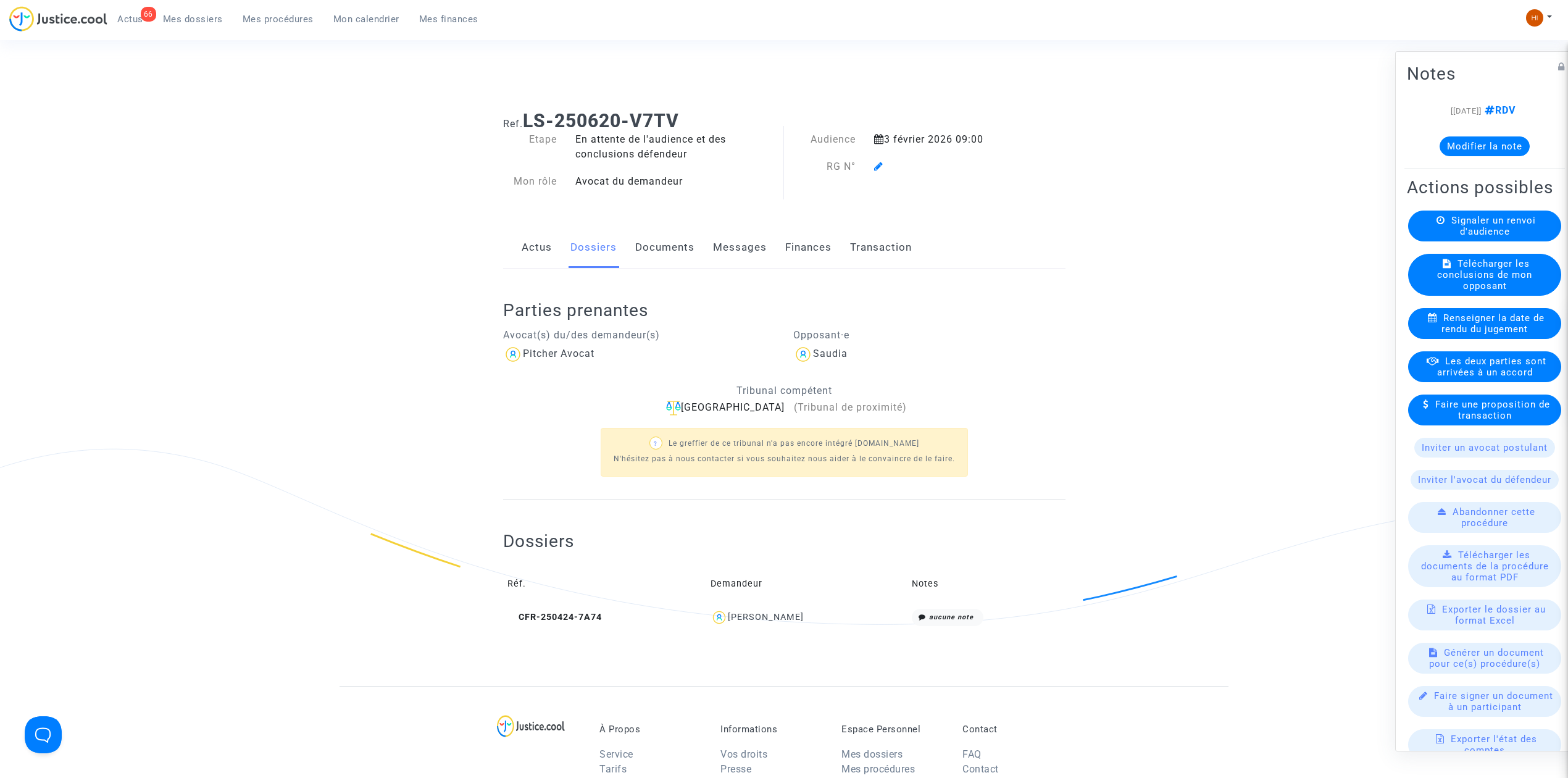
click at [882, 161] on icon at bounding box center [879, 166] width 9 height 10
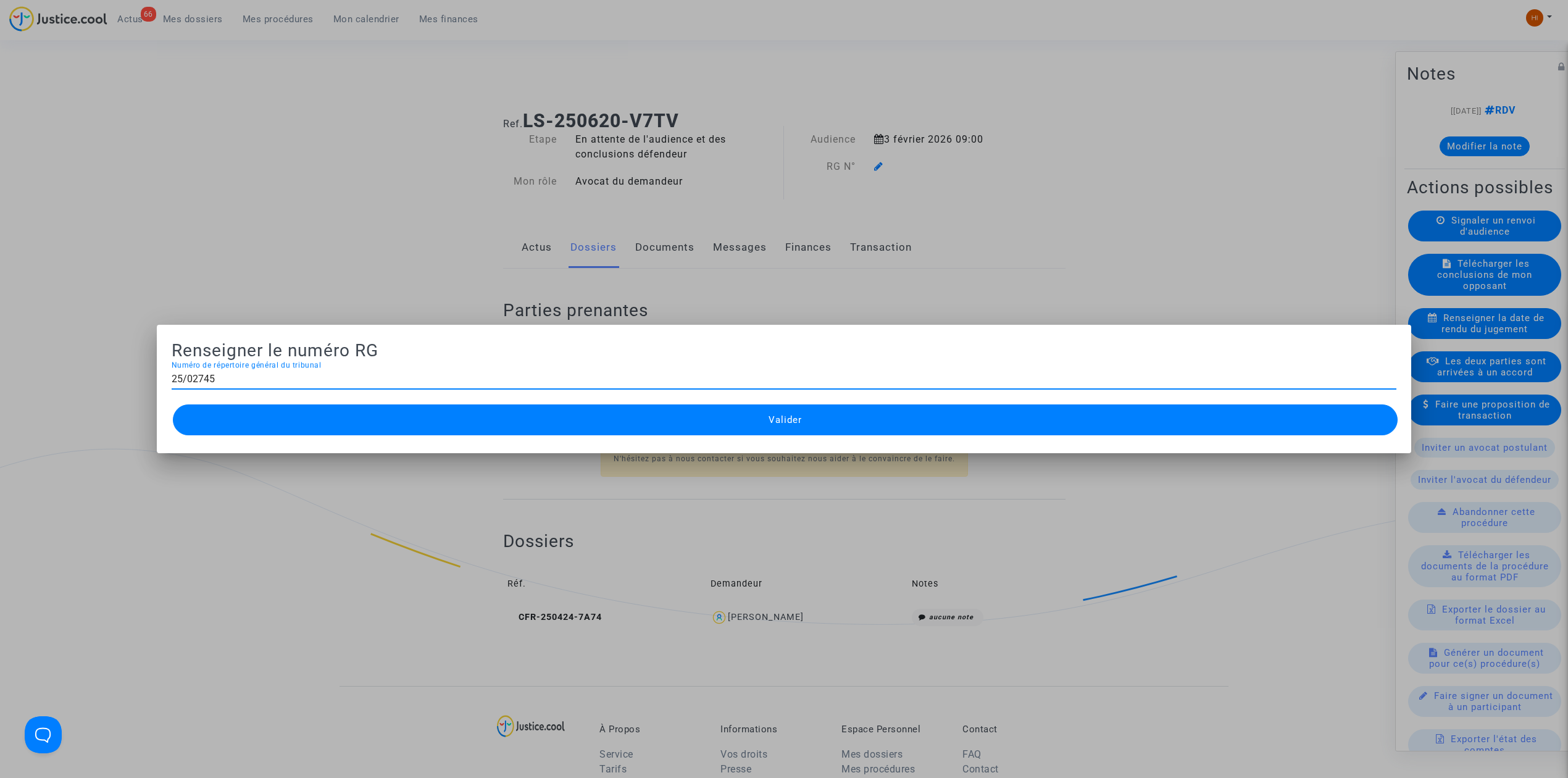
type input "25/02745"
drag, startPoint x: 780, startPoint y: 410, endPoint x: 705, endPoint y: 235, distance: 190.4
click at [779, 411] on button "Valider" at bounding box center [785, 420] width 1225 height 31
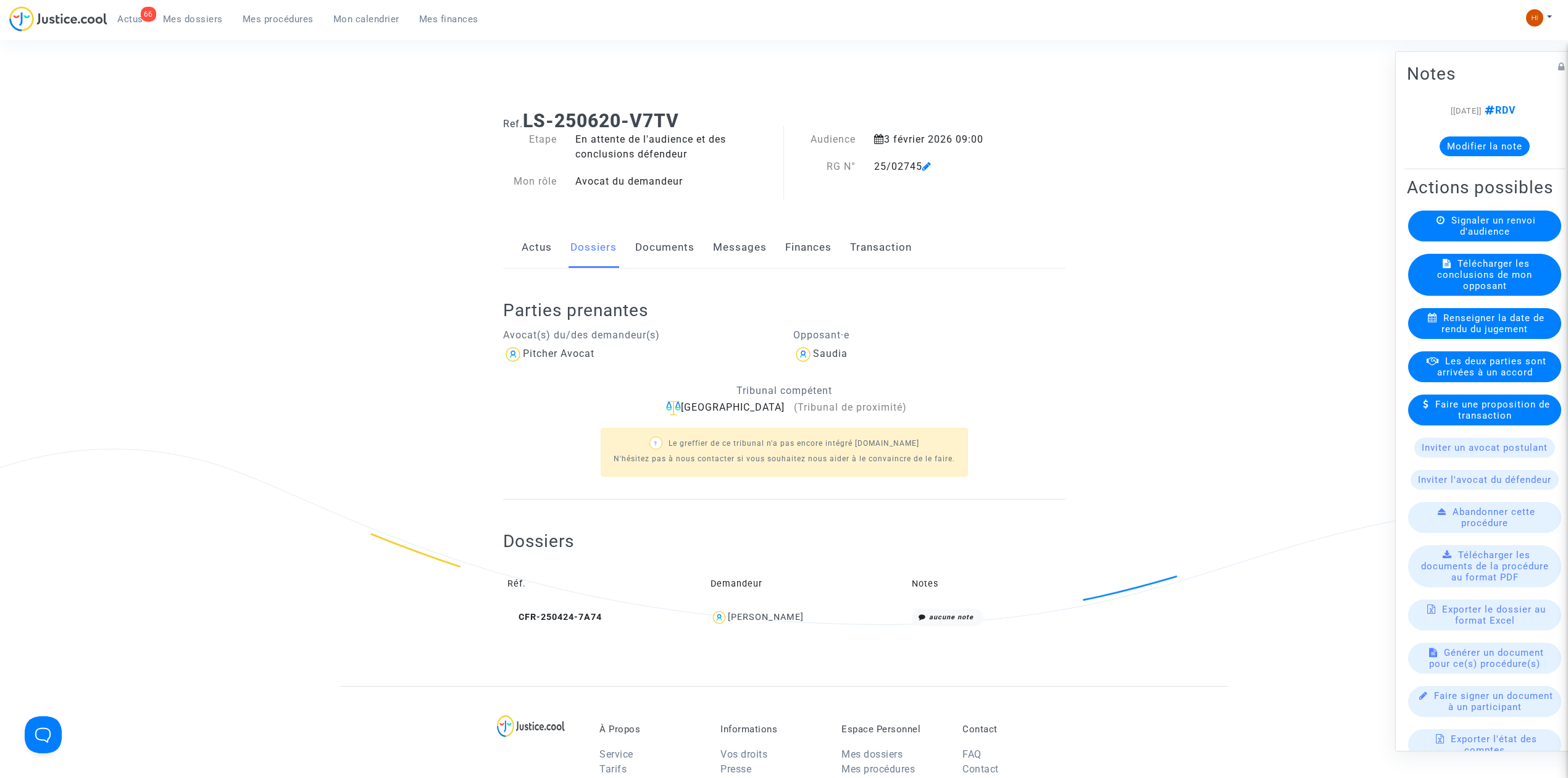
click at [664, 240] on link "Documents" at bounding box center [665, 247] width 59 height 41
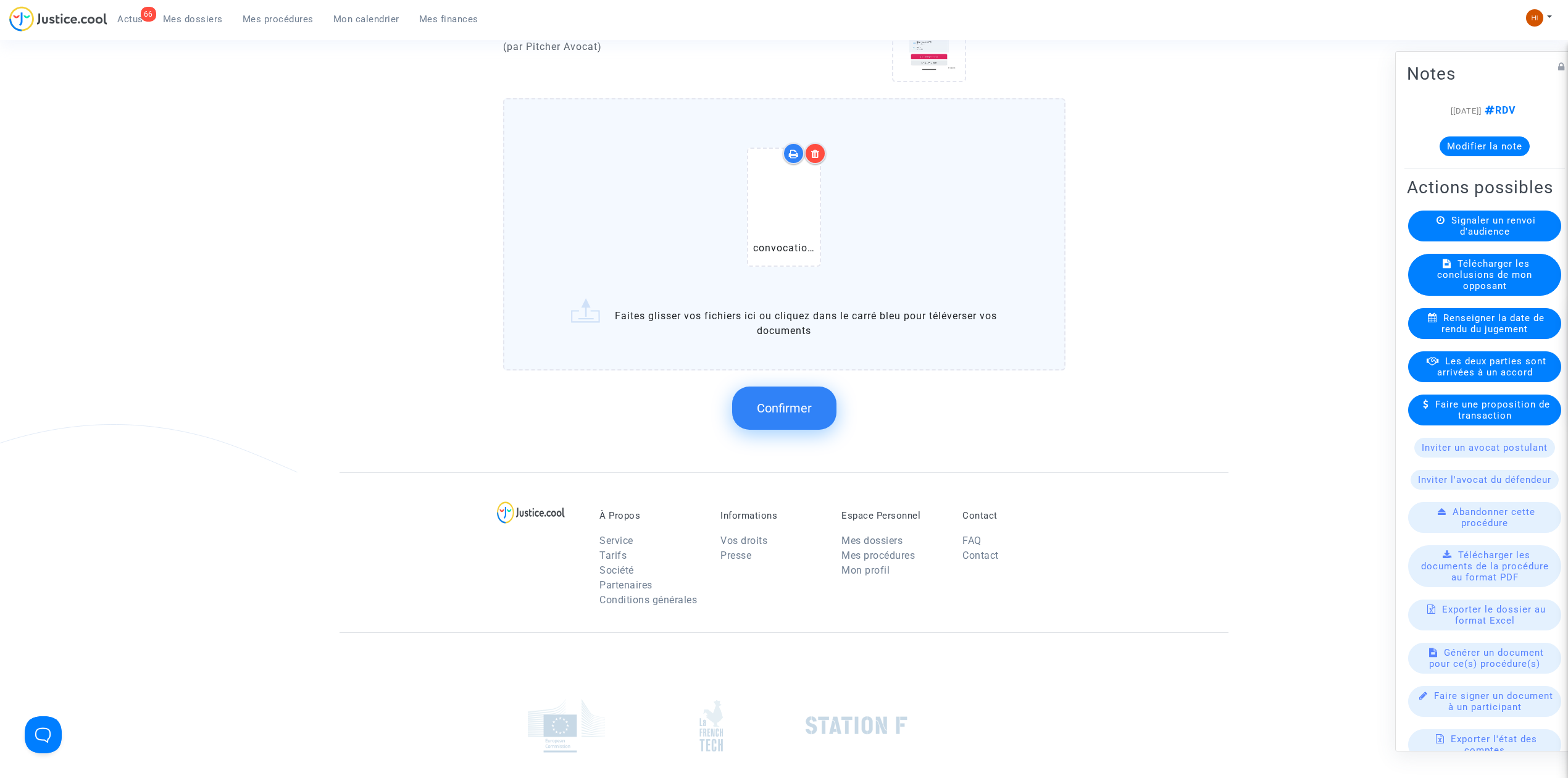
scroll to position [905, 0]
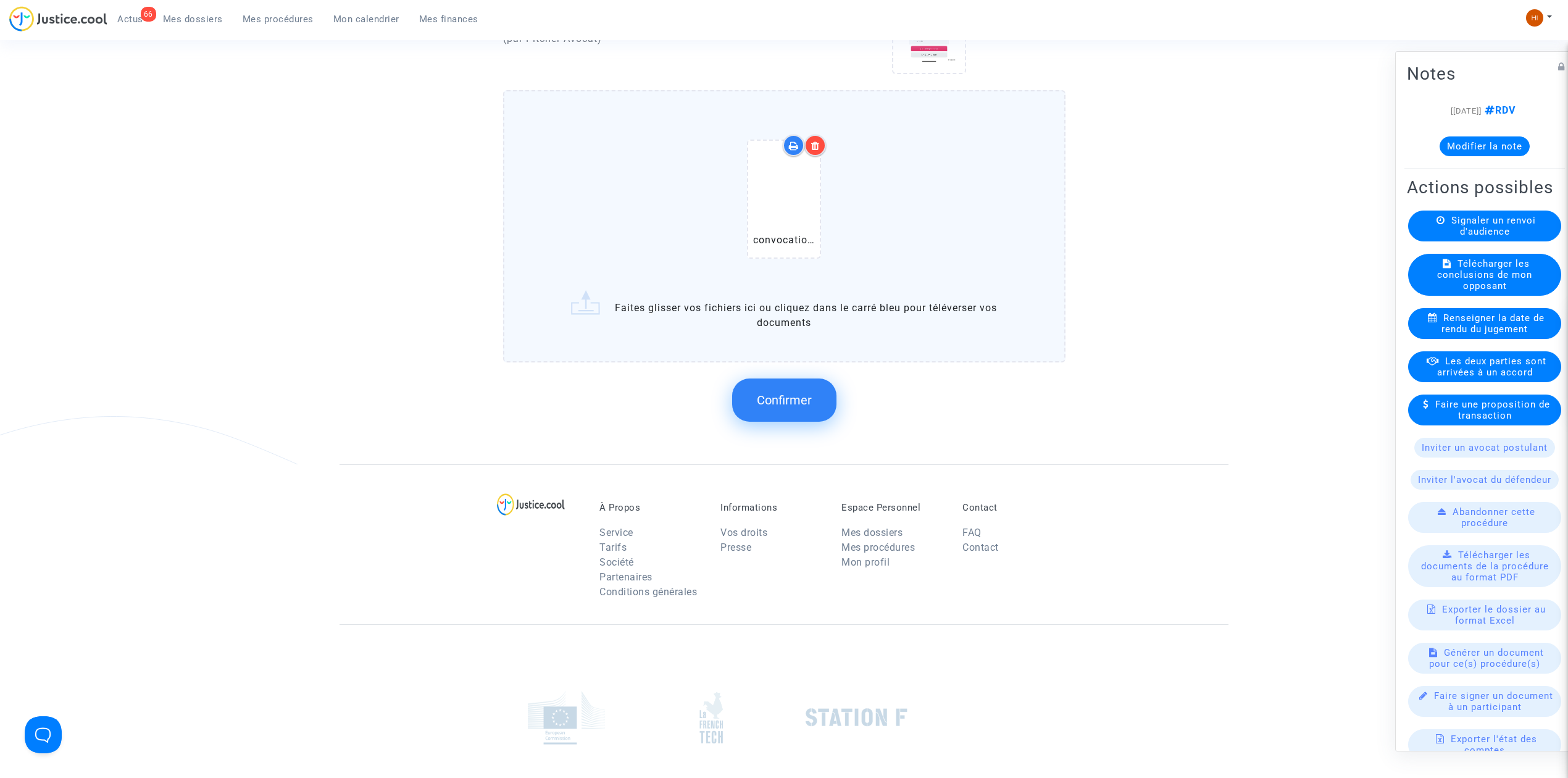
click at [779, 428] on div "Documents produits ? Il s'agit de la liste des documents produits dans le cadre…" at bounding box center [784, 30] width 562 height 870
click at [789, 394] on span "Confirmer" at bounding box center [784, 400] width 55 height 15
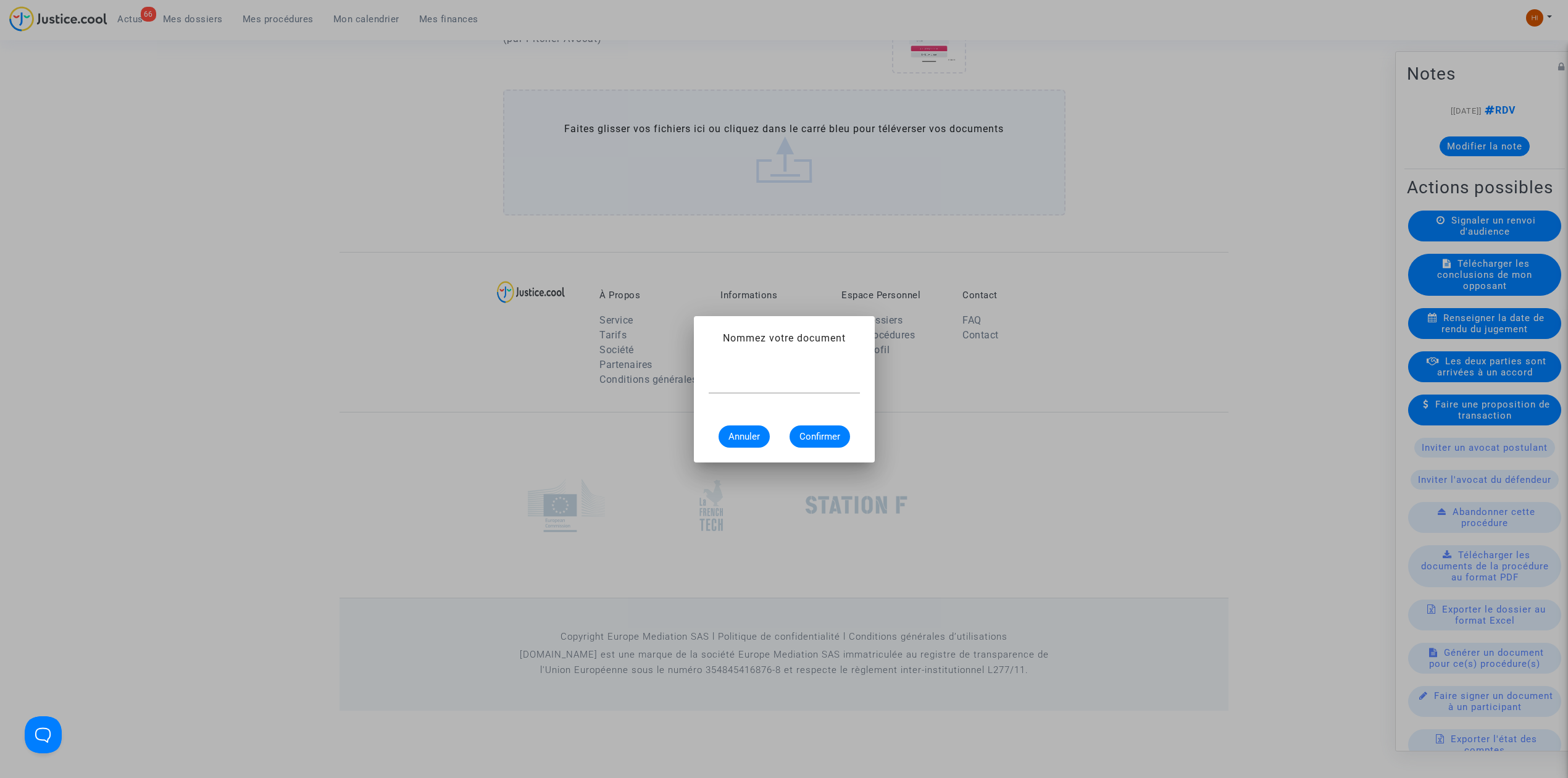
scroll to position [0, 0]
type input "CONVOCATION"
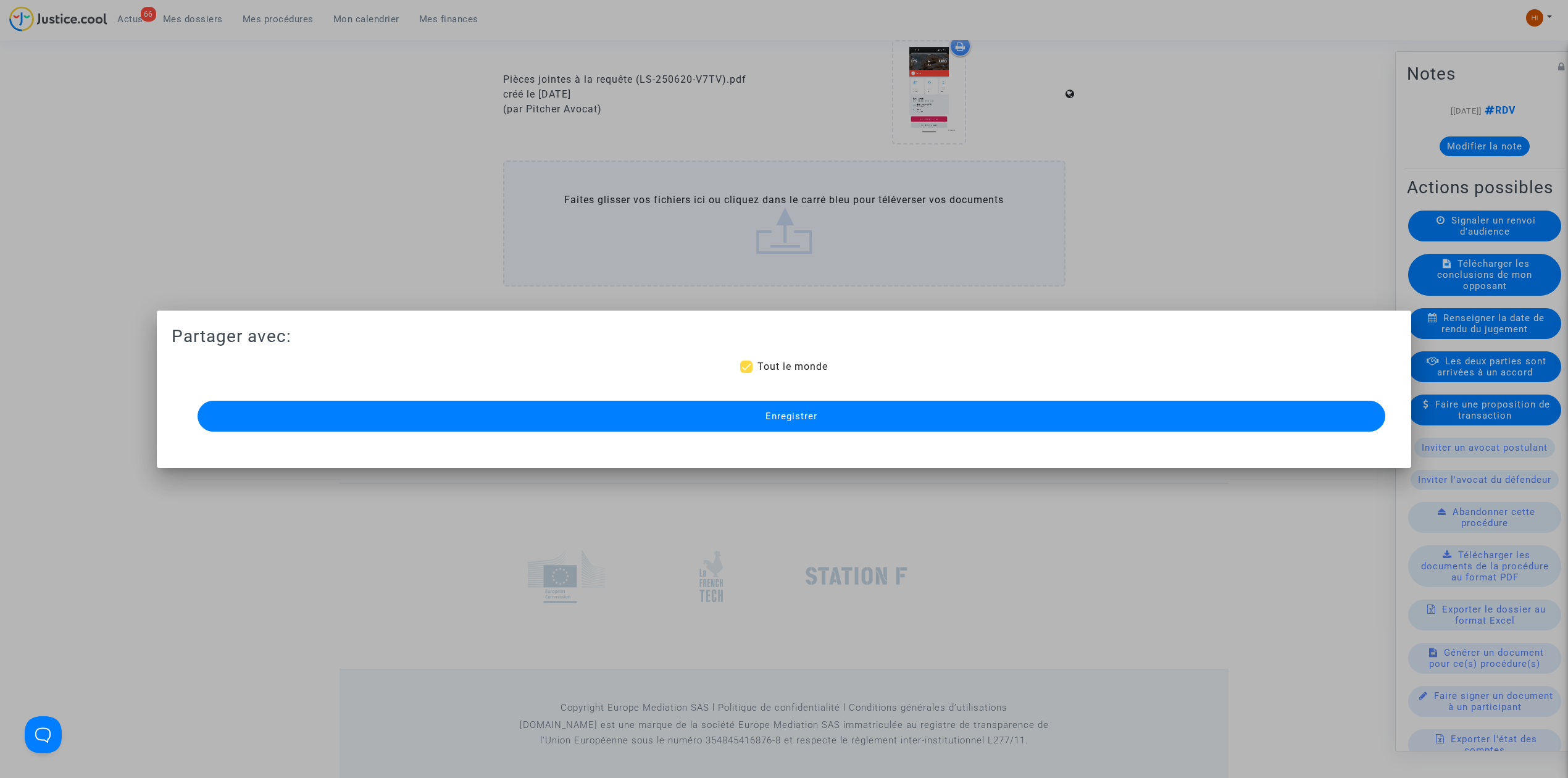
click at [776, 356] on div "Partager avec: Tout le monde Enregistrer" at bounding box center [784, 380] width 1225 height 109
click at [764, 418] on button "Enregistrer" at bounding box center [791, 416] width 1188 height 31
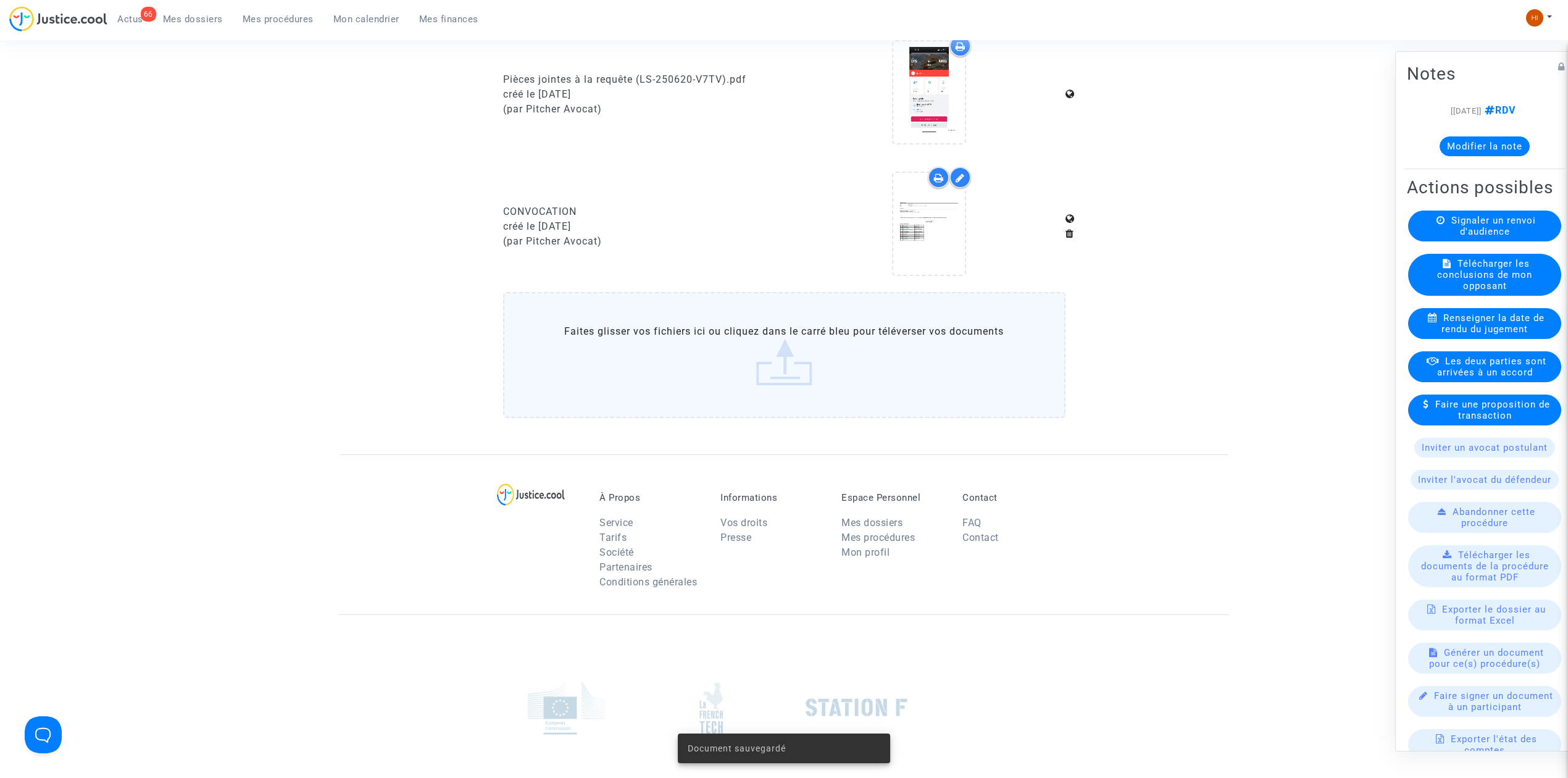
drag, startPoint x: 290, startPoint y: 18, endPoint x: 320, endPoint y: 28, distance: 31.6
click at [289, 18] on span "Mes procédures" at bounding box center [278, 19] width 71 height 11
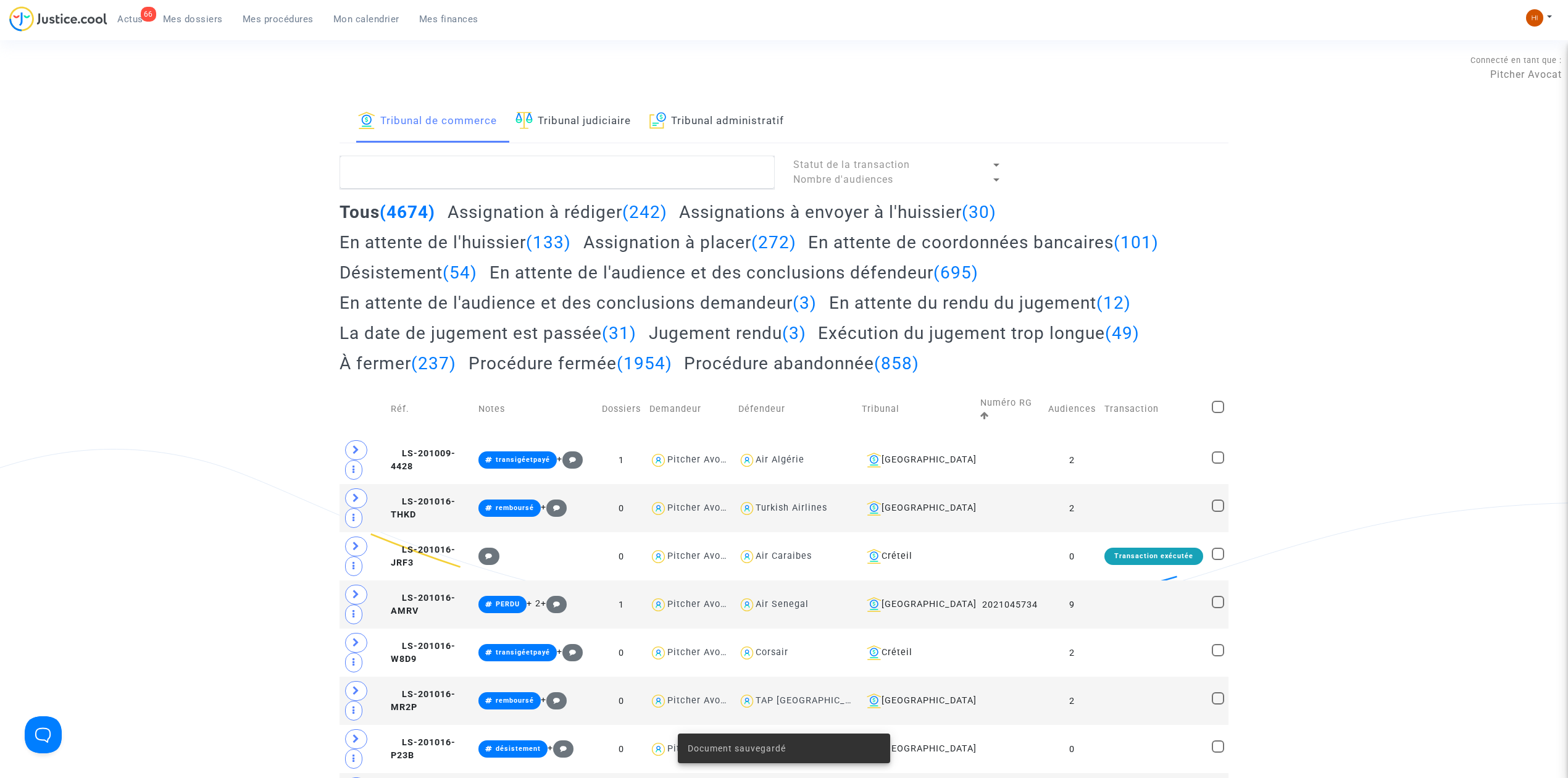
click at [618, 119] on link "Tribunal judiciaire" at bounding box center [573, 122] width 116 height 42
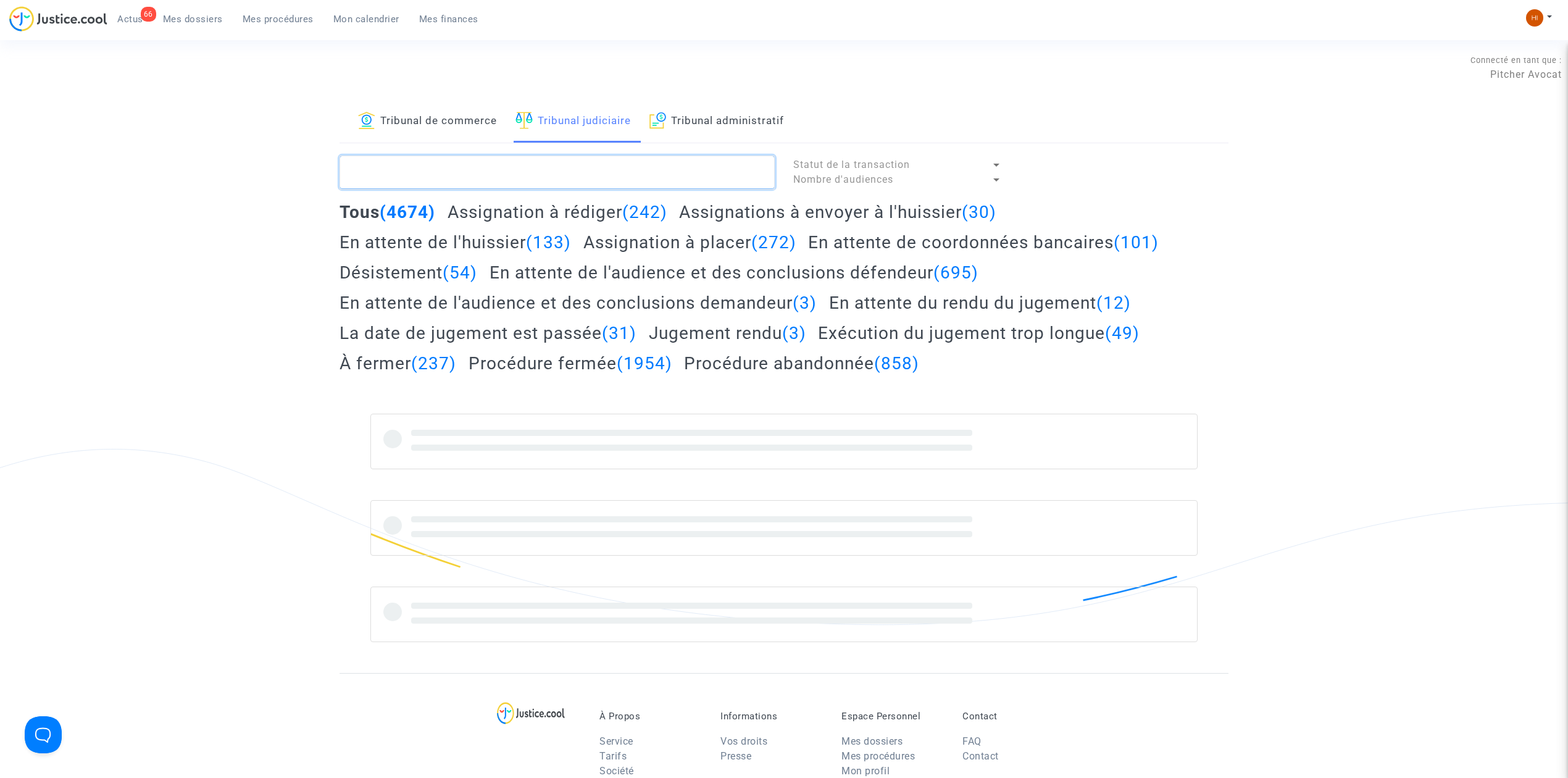
click at [633, 181] on textarea at bounding box center [557, 172] width 435 height 33
paste textarea "BEJAOUI Najet"
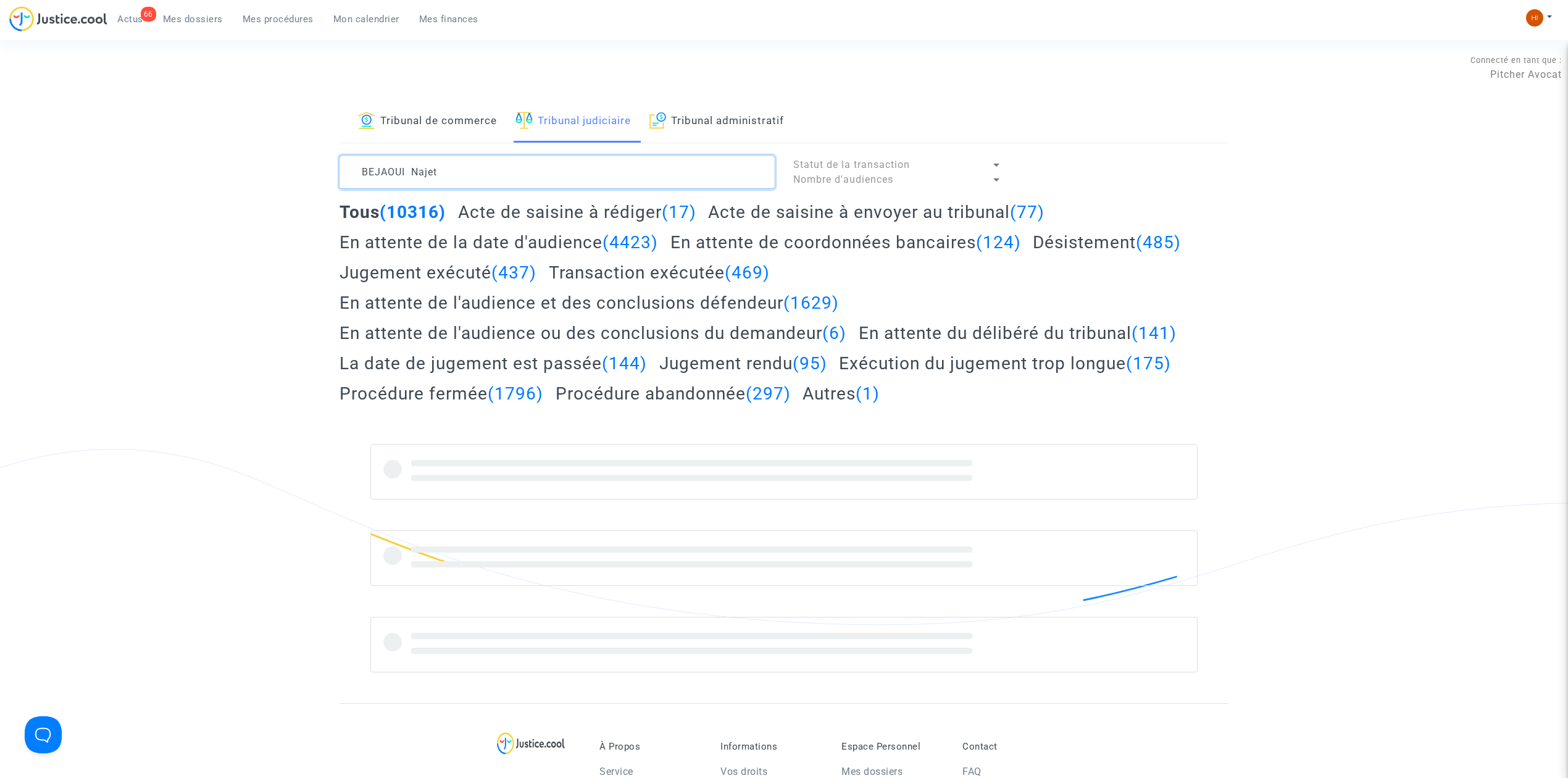
type textarea "BEJAOUI Najet"
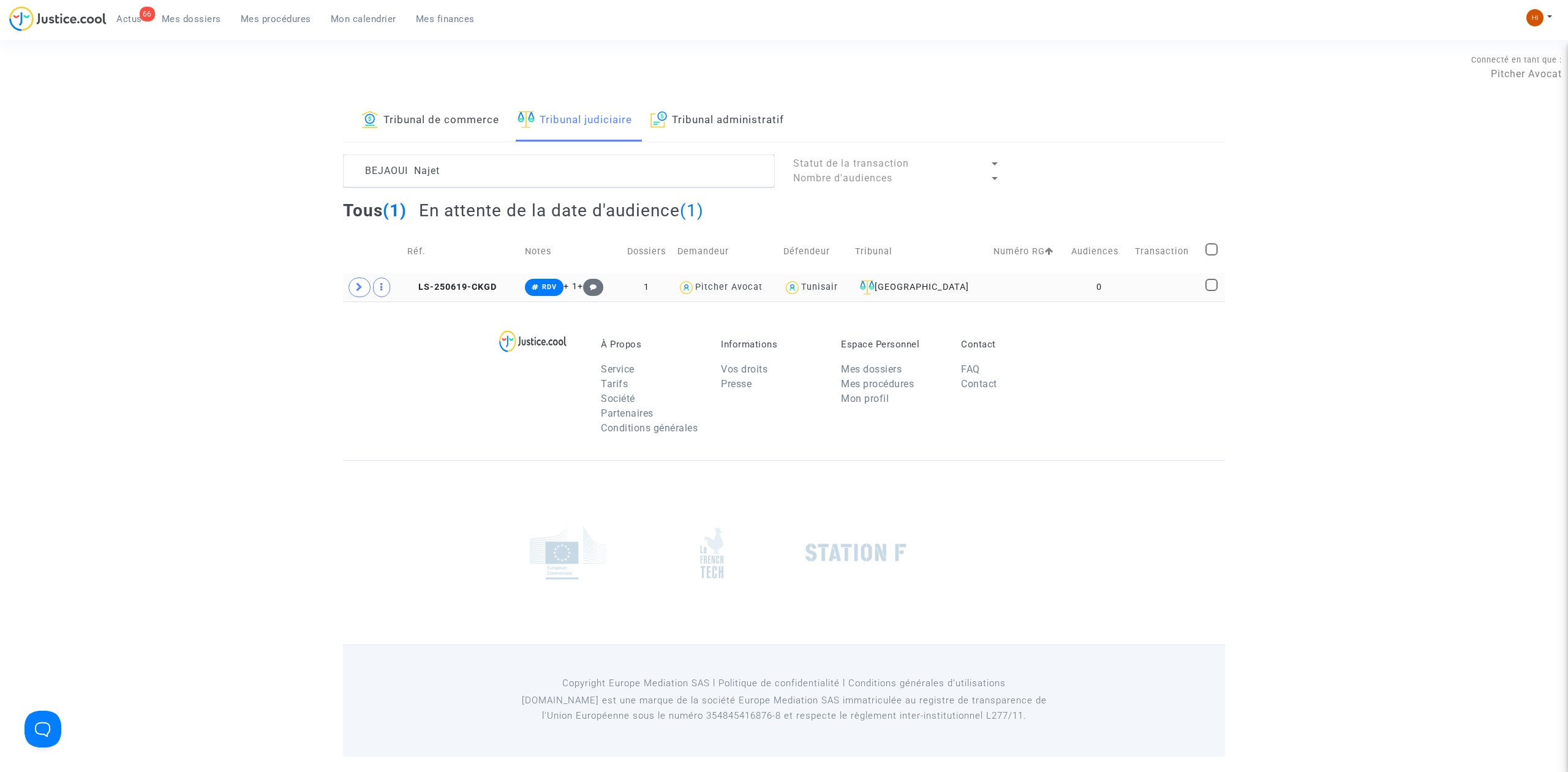
click at [1113, 285] on td "0" at bounding box center [1098, 287] width 63 height 28
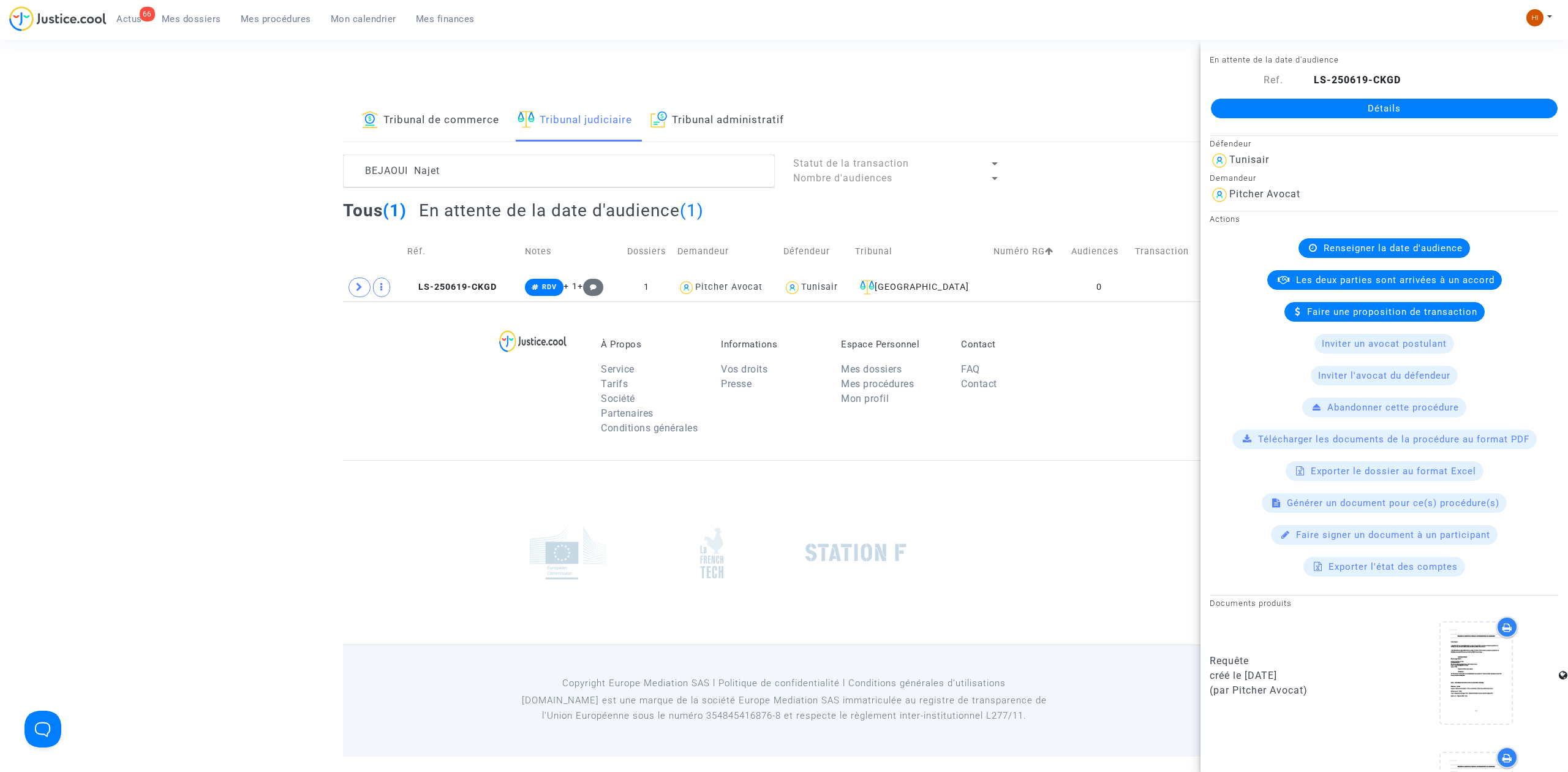
click at [1336, 104] on link "Détails" at bounding box center [1385, 109] width 347 height 20
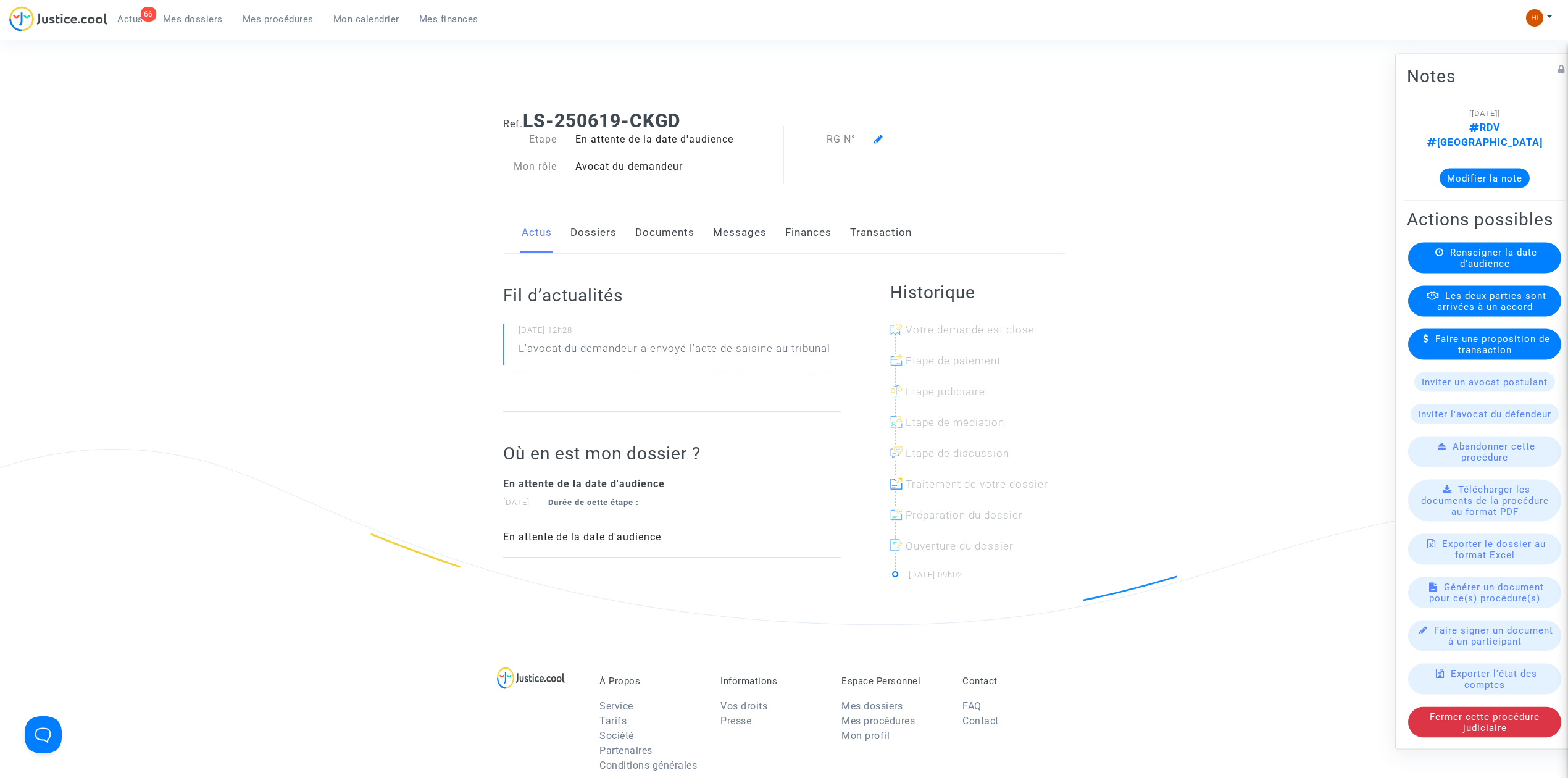
click at [1533, 254] on div "Renseigner la date d'audience" at bounding box center [1484, 258] width 153 height 31
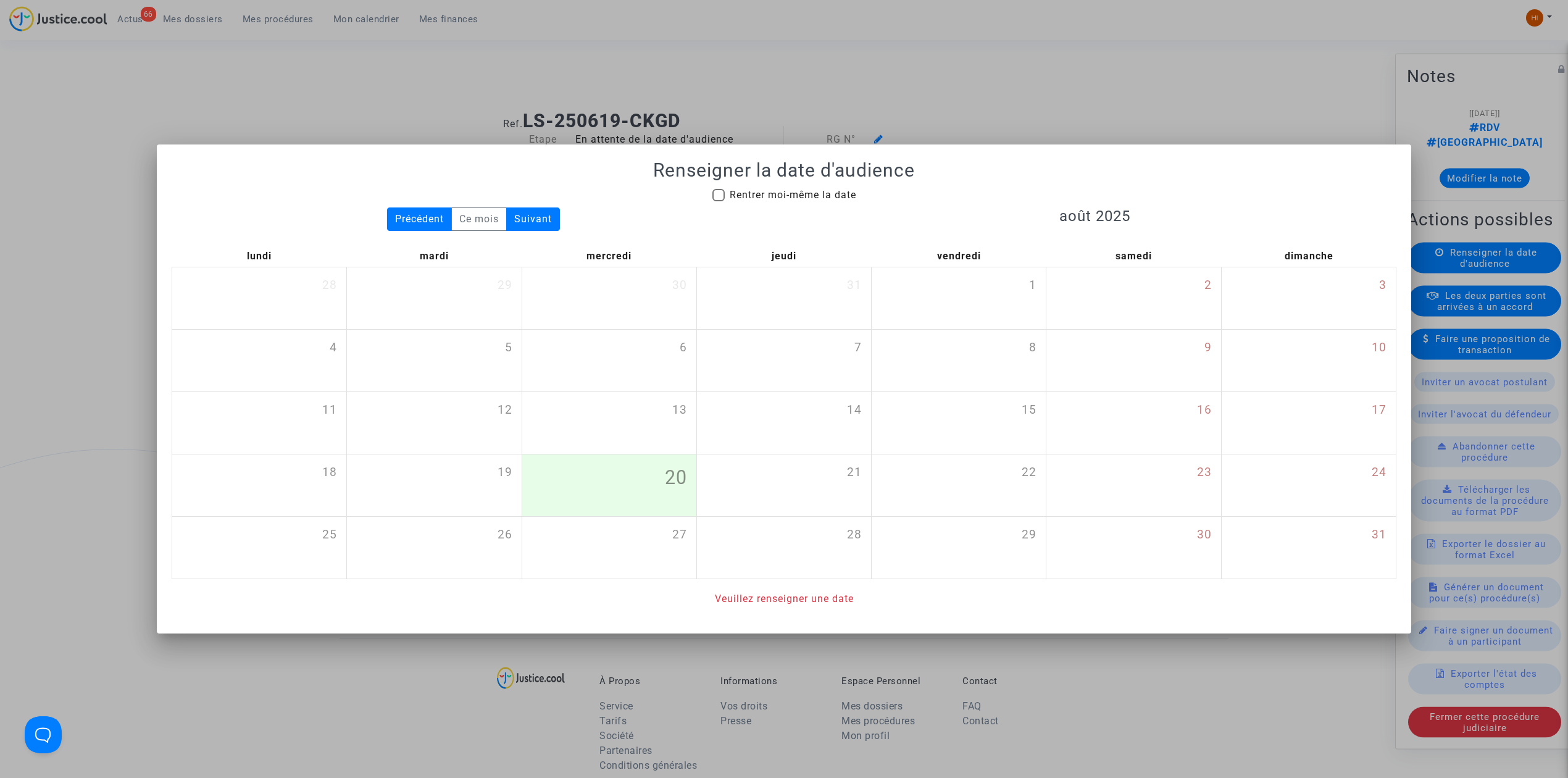
click at [816, 204] on mat-checkbox "Rentrer moi-même la date" at bounding box center [784, 198] width 144 height 20
click at [848, 200] on span "Rentrer moi-même la date" at bounding box center [792, 195] width 126 height 15
click at [719, 201] on input "Rentrer moi-même la date" at bounding box center [718, 201] width 1 height 1
checkbox input "true"
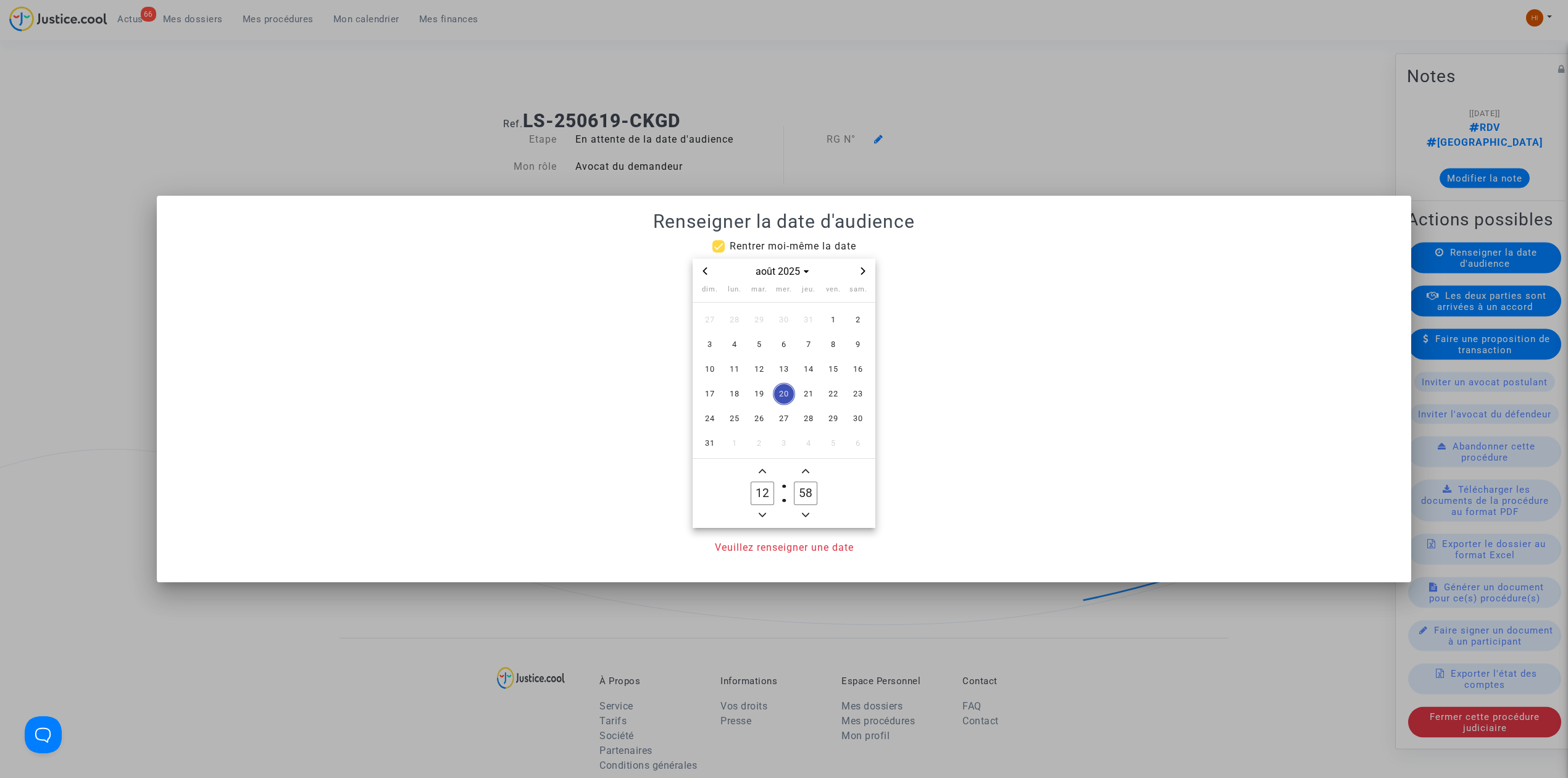
click at [859, 272] on icon "Next month" at bounding box center [863, 271] width 8 height 8
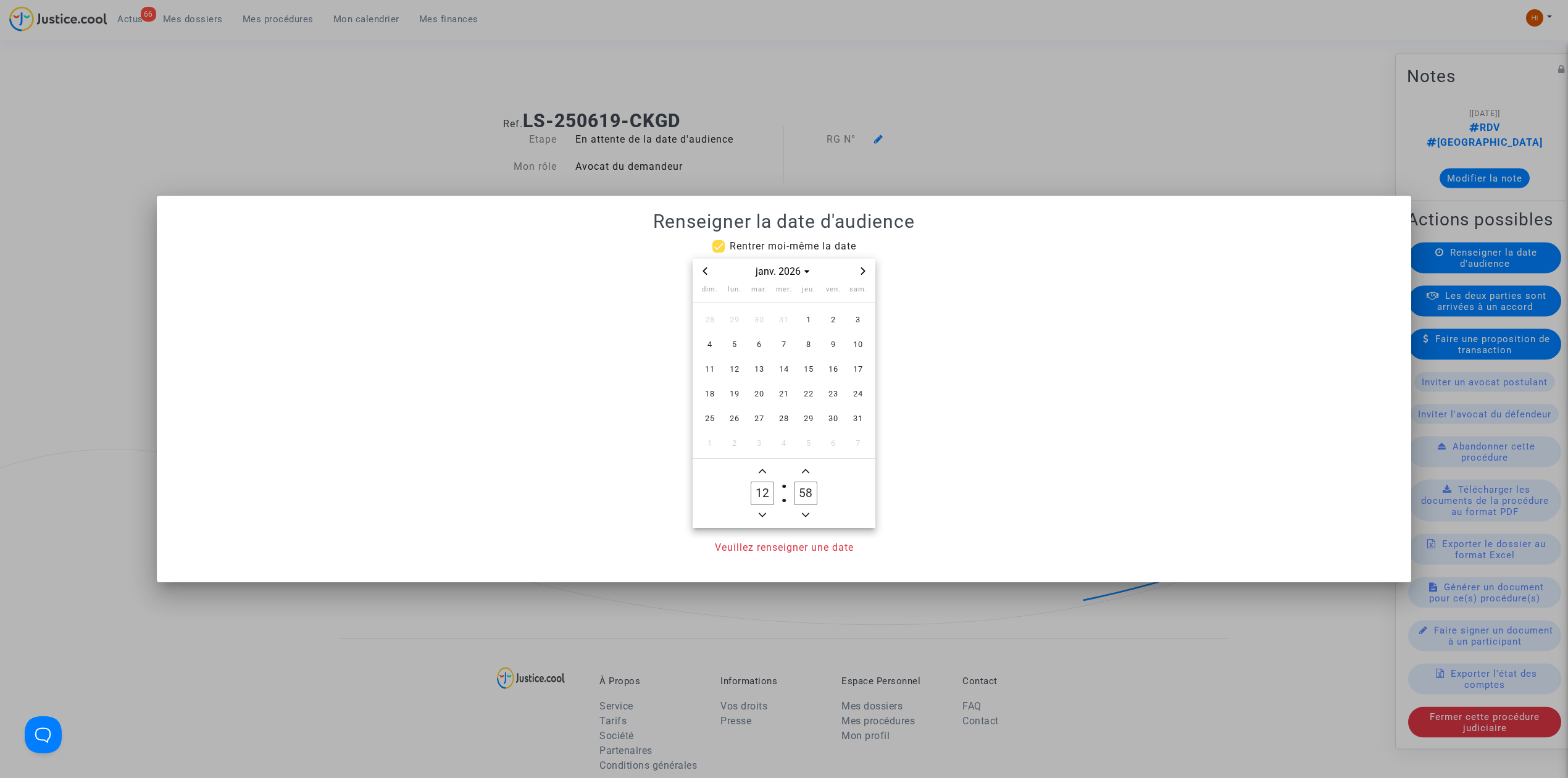
click at [859, 275] on span "Next month" at bounding box center [863, 270] width 15 height 15
click at [754, 320] on span "3" at bounding box center [759, 320] width 22 height 22
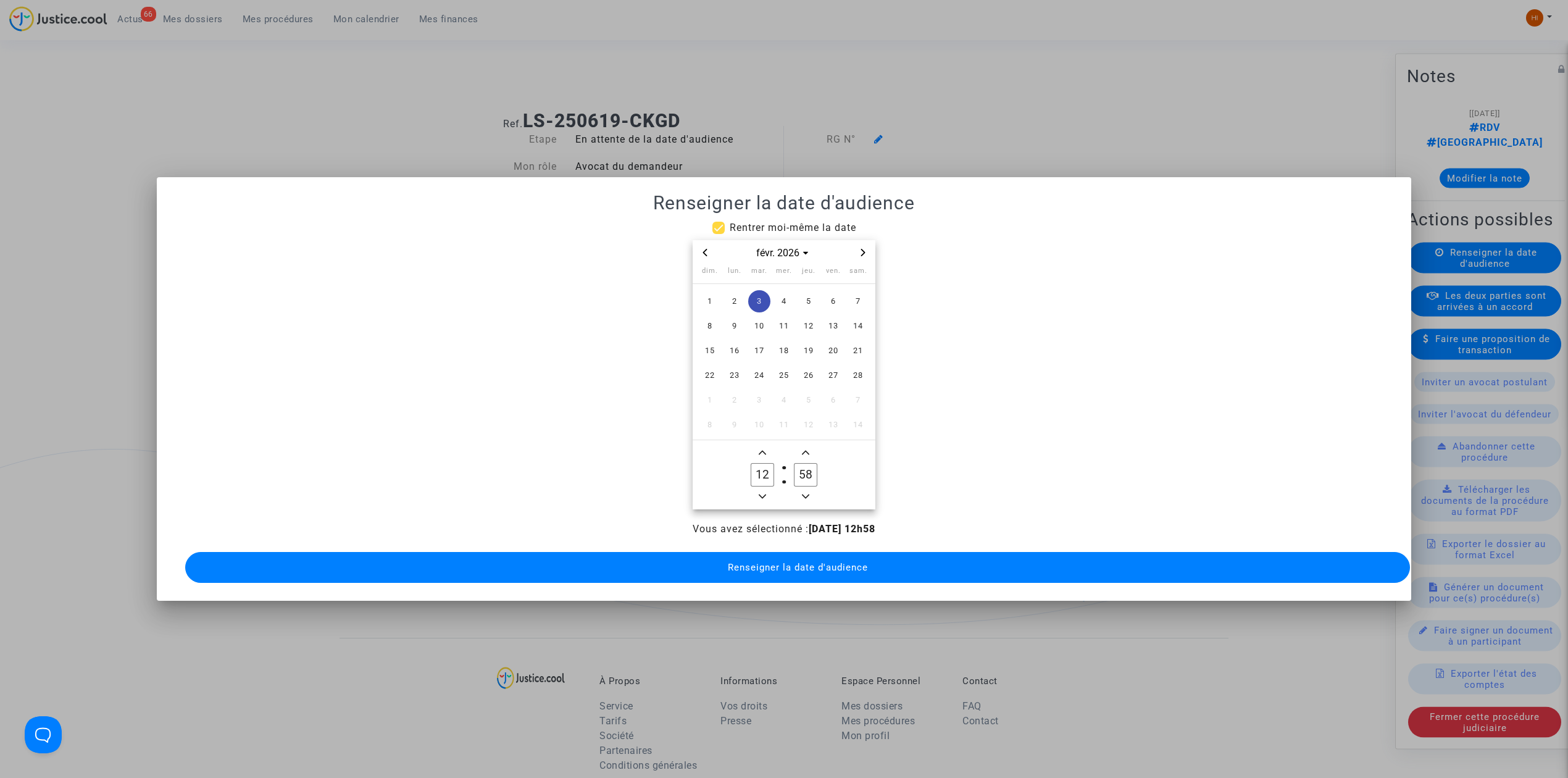
click at [766, 493] on span "Minus a hour" at bounding box center [762, 496] width 15 height 15
click at [764, 493] on icon "Minus a hour" at bounding box center [762, 497] width 8 height 8
type input "09"
click at [798, 467] on input "58" at bounding box center [806, 475] width 23 height 23
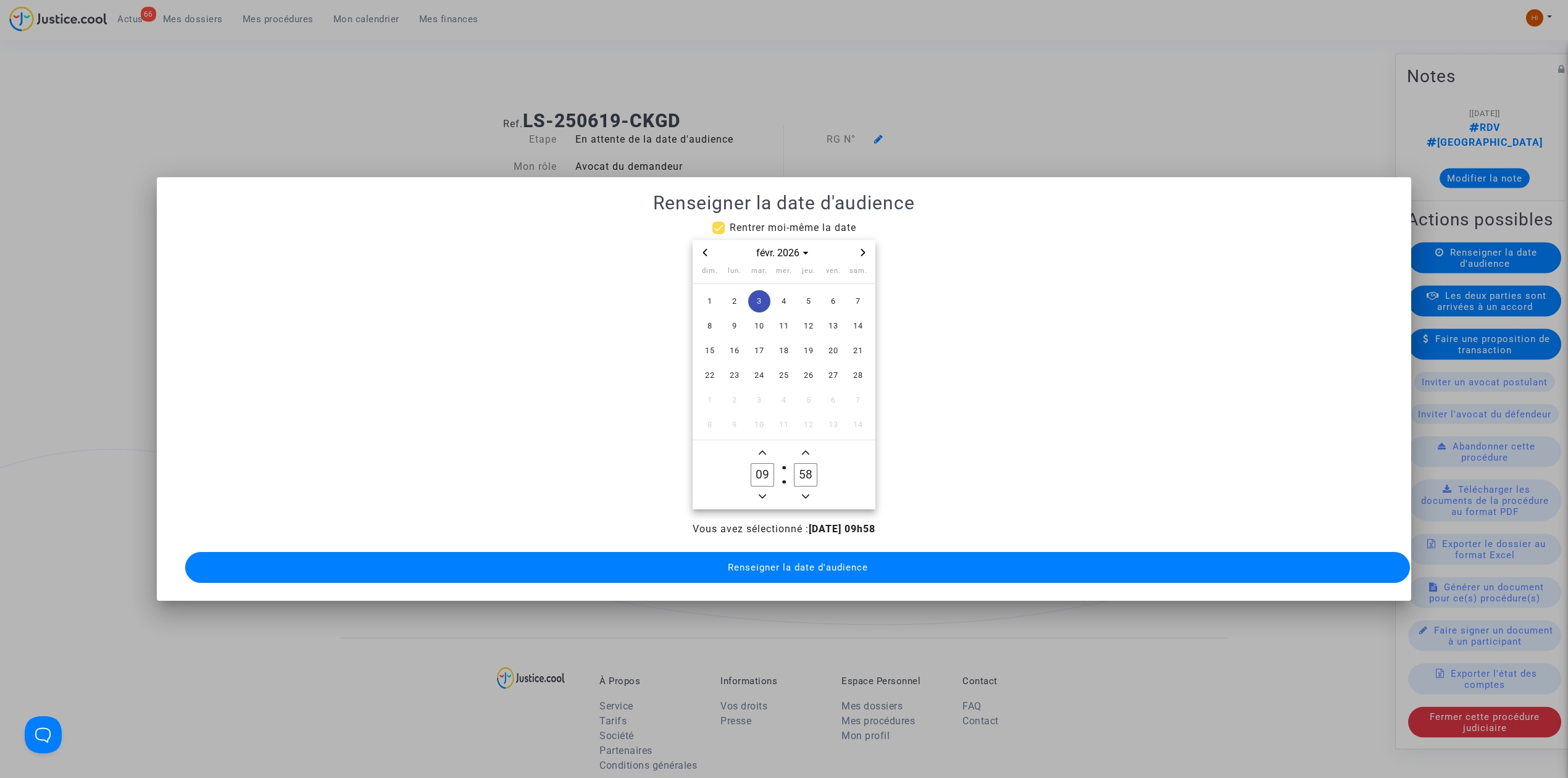
click at [798, 467] on input "58" at bounding box center [806, 475] width 23 height 23
type input "00"
click at [801, 566] on button "Renseigner la date d'audience" at bounding box center [797, 568] width 1225 height 31
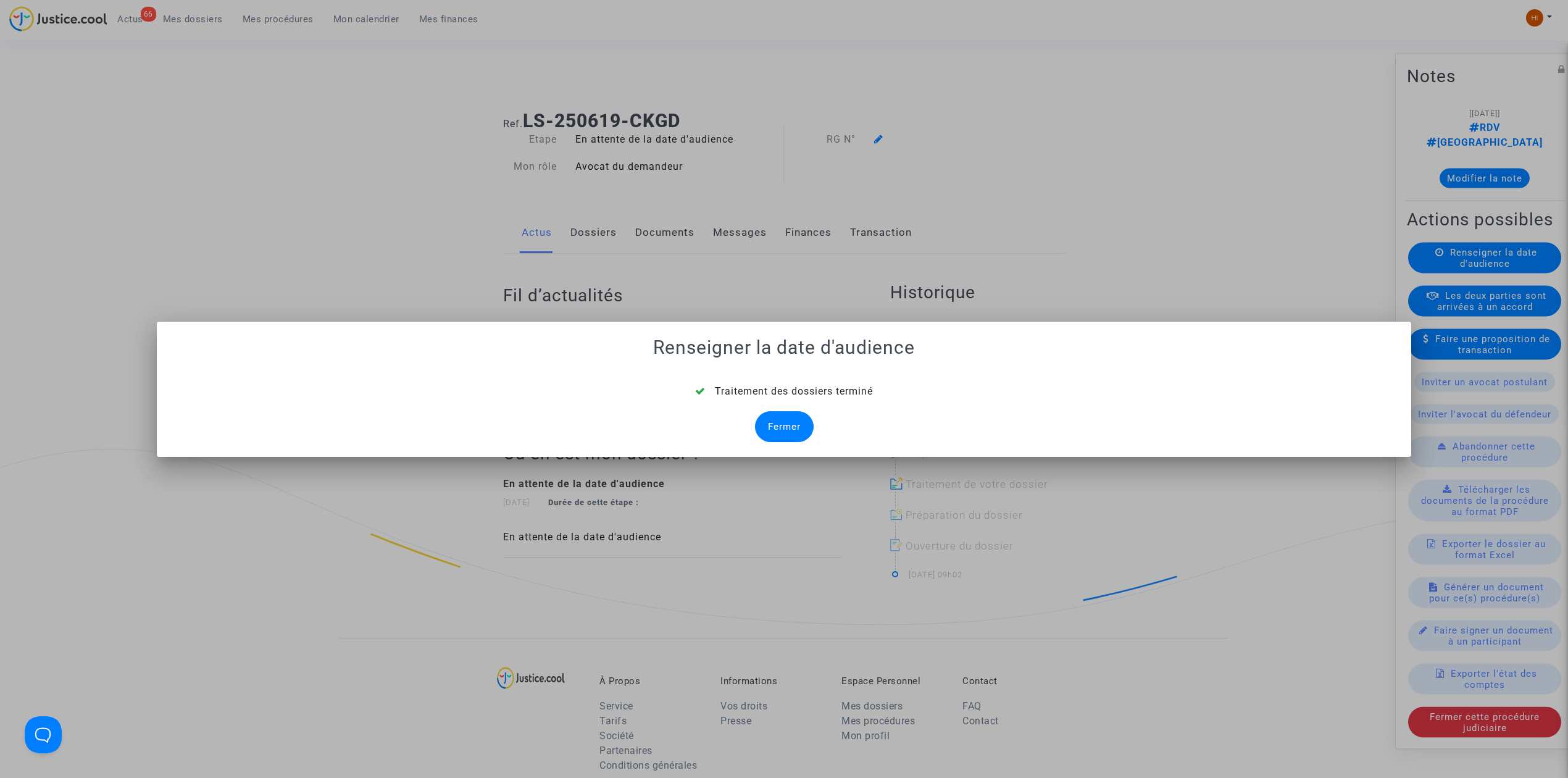
drag, startPoint x: 798, startPoint y: 428, endPoint x: 825, endPoint y: 275, distance: 155.4
click at [796, 428] on div "Fermer" at bounding box center [784, 427] width 59 height 31
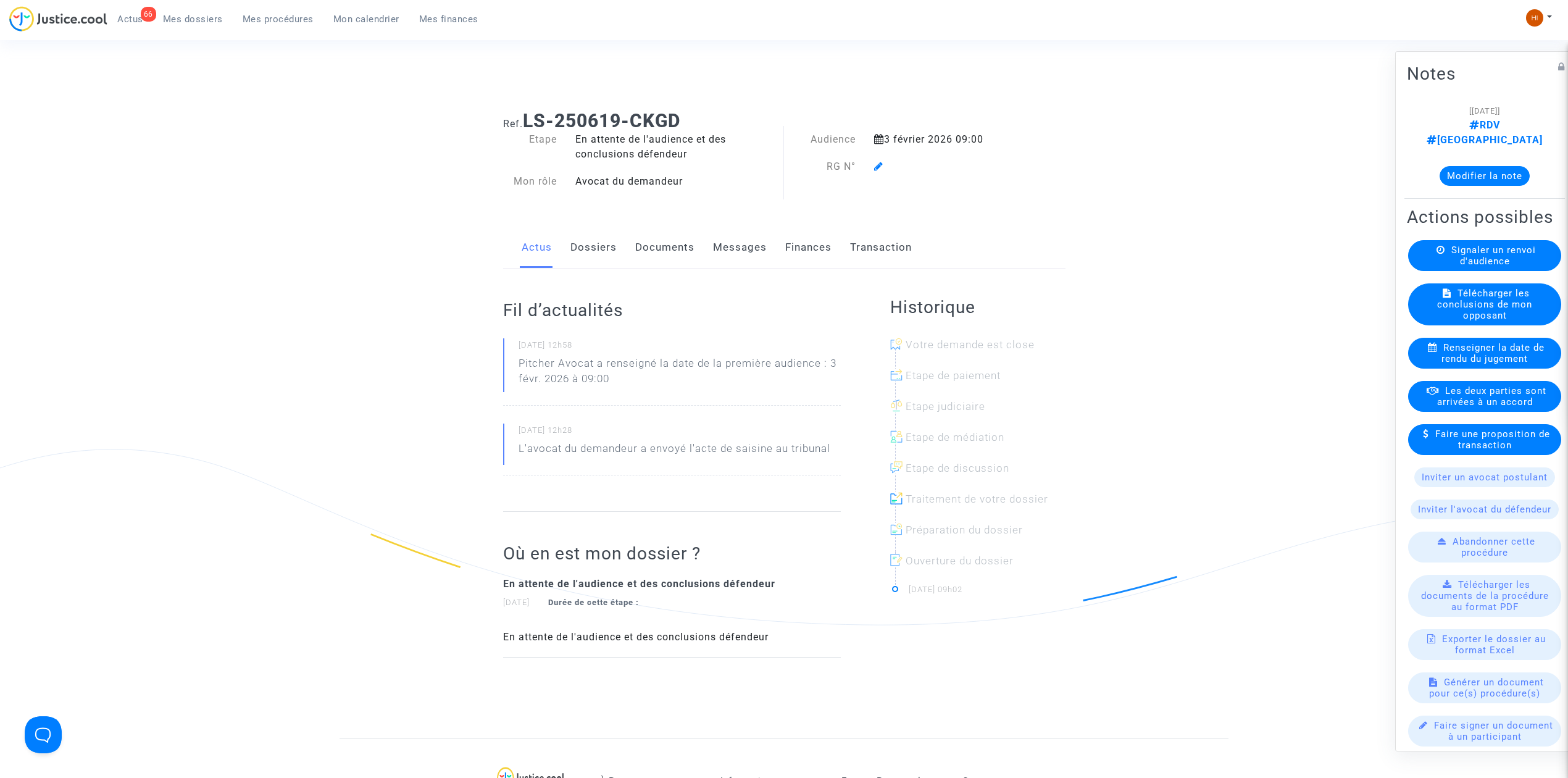
click at [876, 168] on icon at bounding box center [879, 166] width 9 height 10
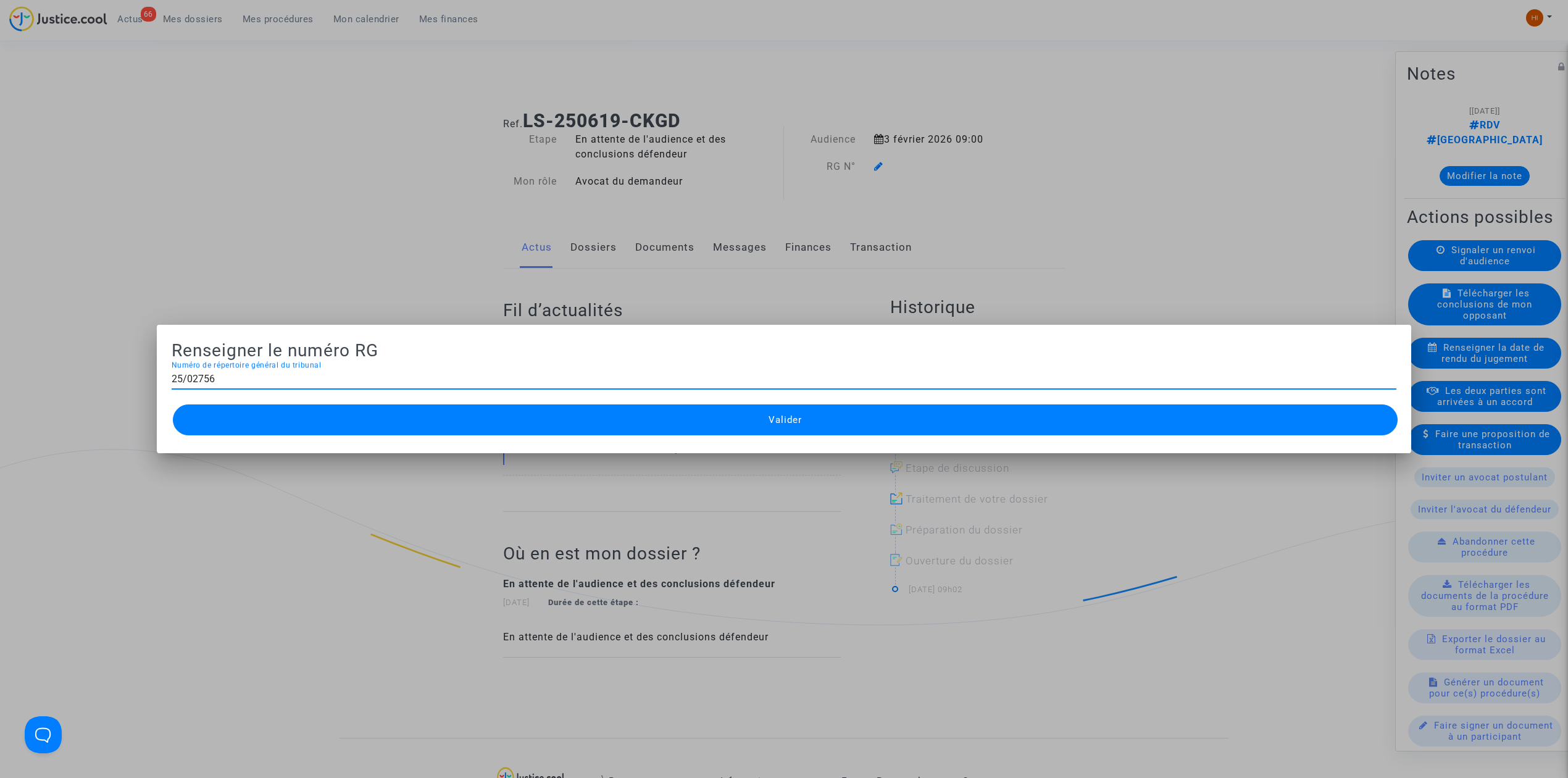
type input "25/02756"
click at [805, 424] on button "Valider" at bounding box center [785, 420] width 1225 height 31
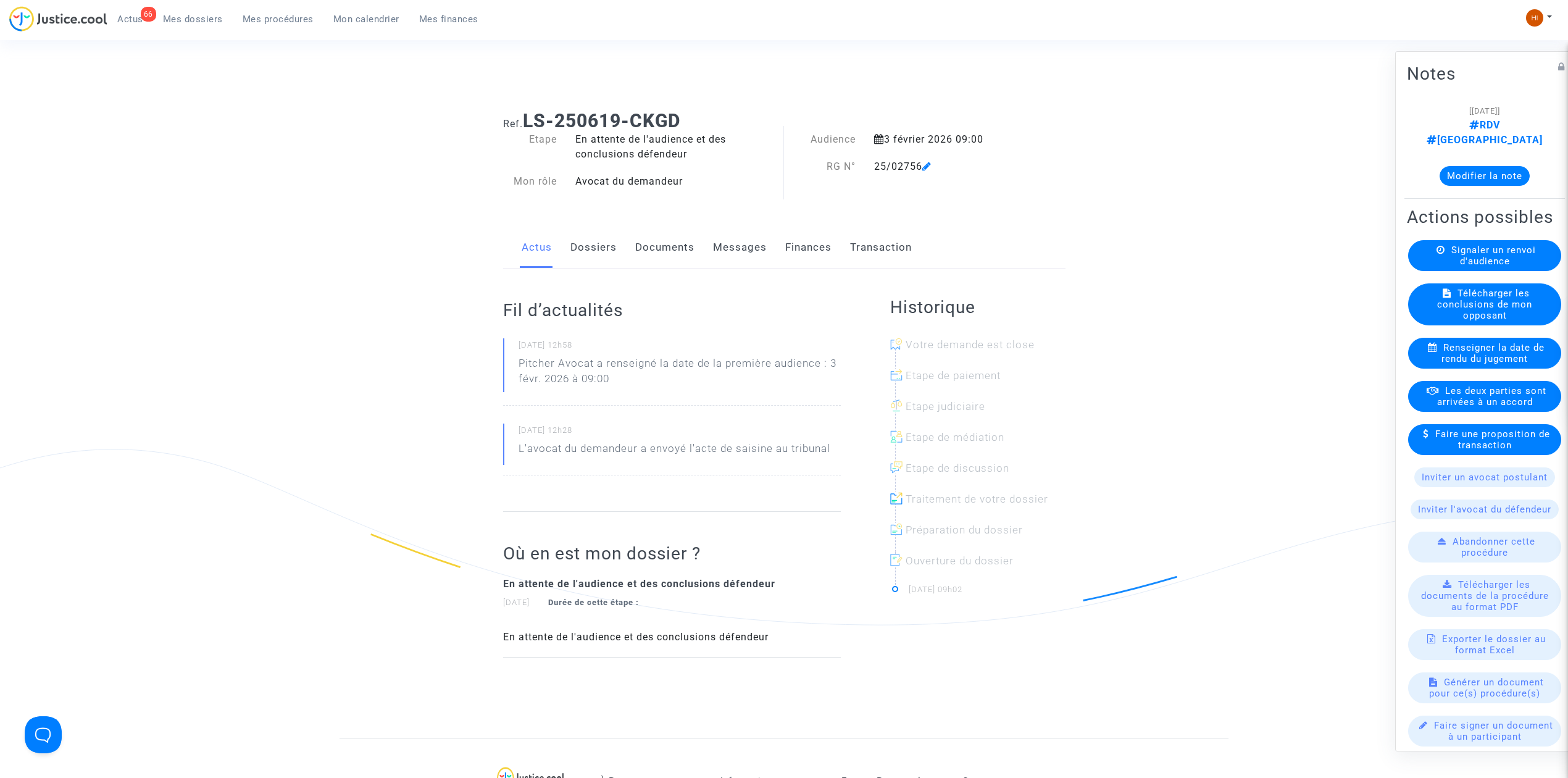
click at [667, 247] on link "Documents" at bounding box center [665, 247] width 59 height 41
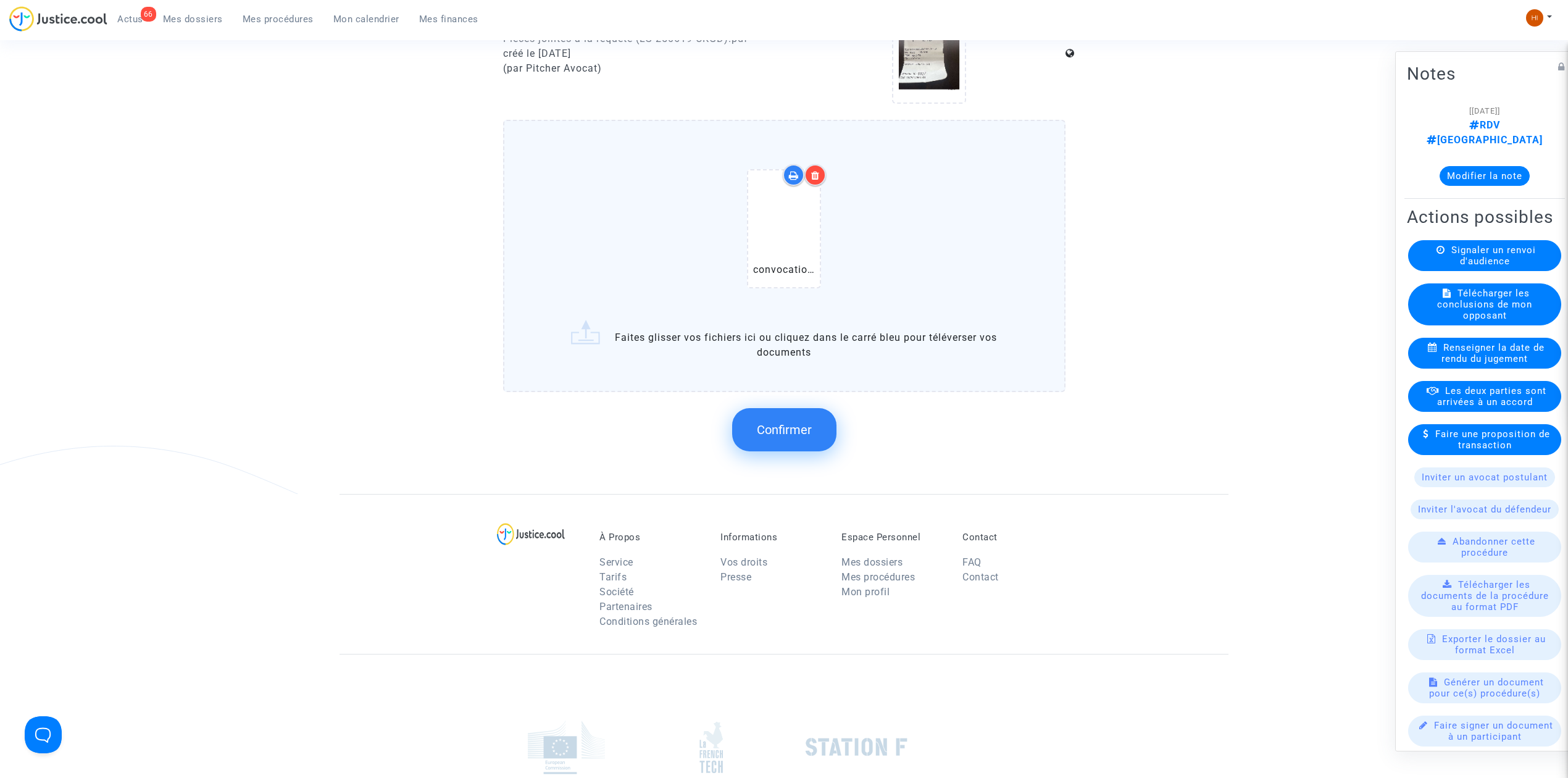
scroll to position [1046, 0]
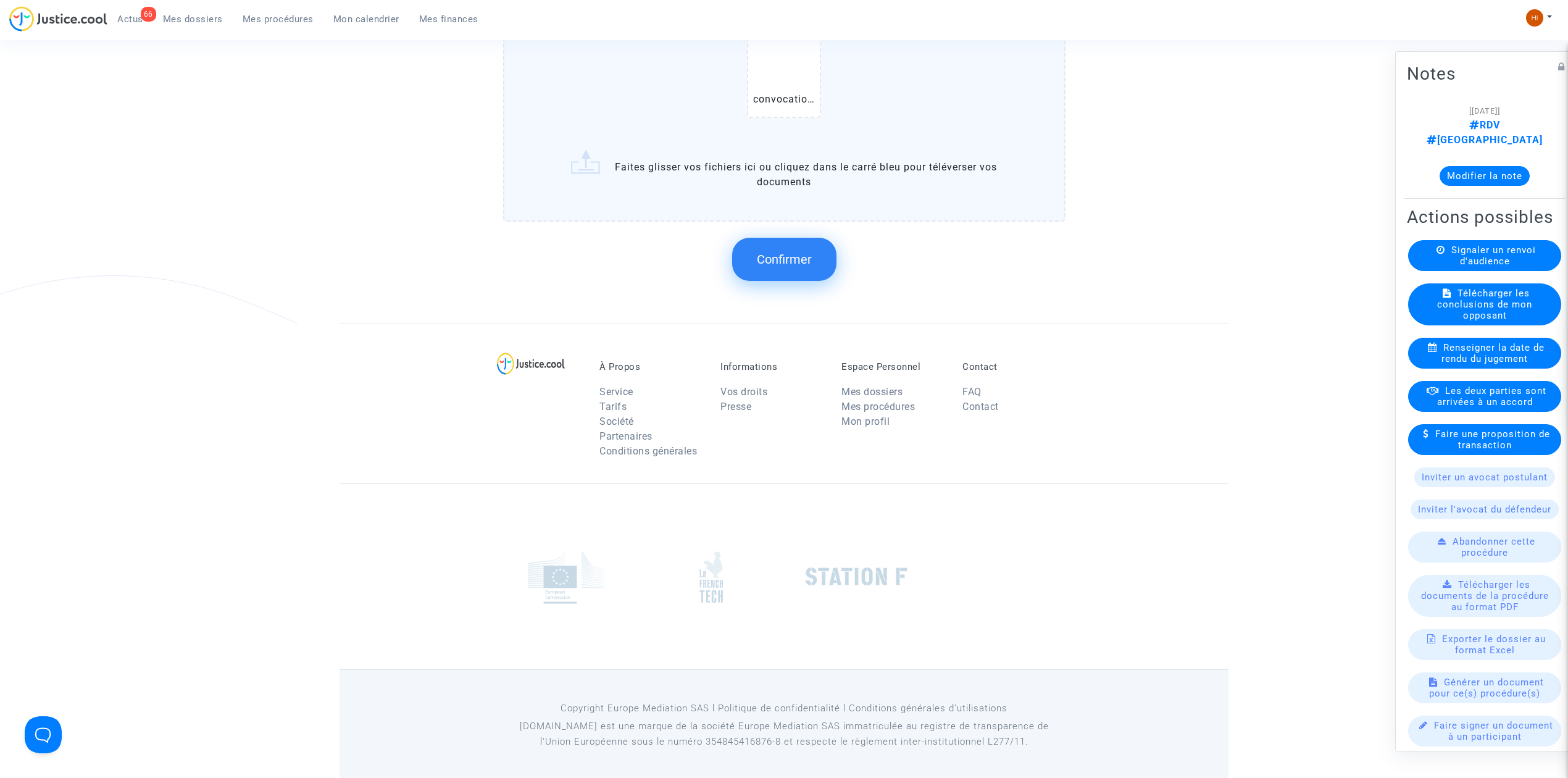
click at [761, 253] on span "Confirmer" at bounding box center [784, 259] width 55 height 15
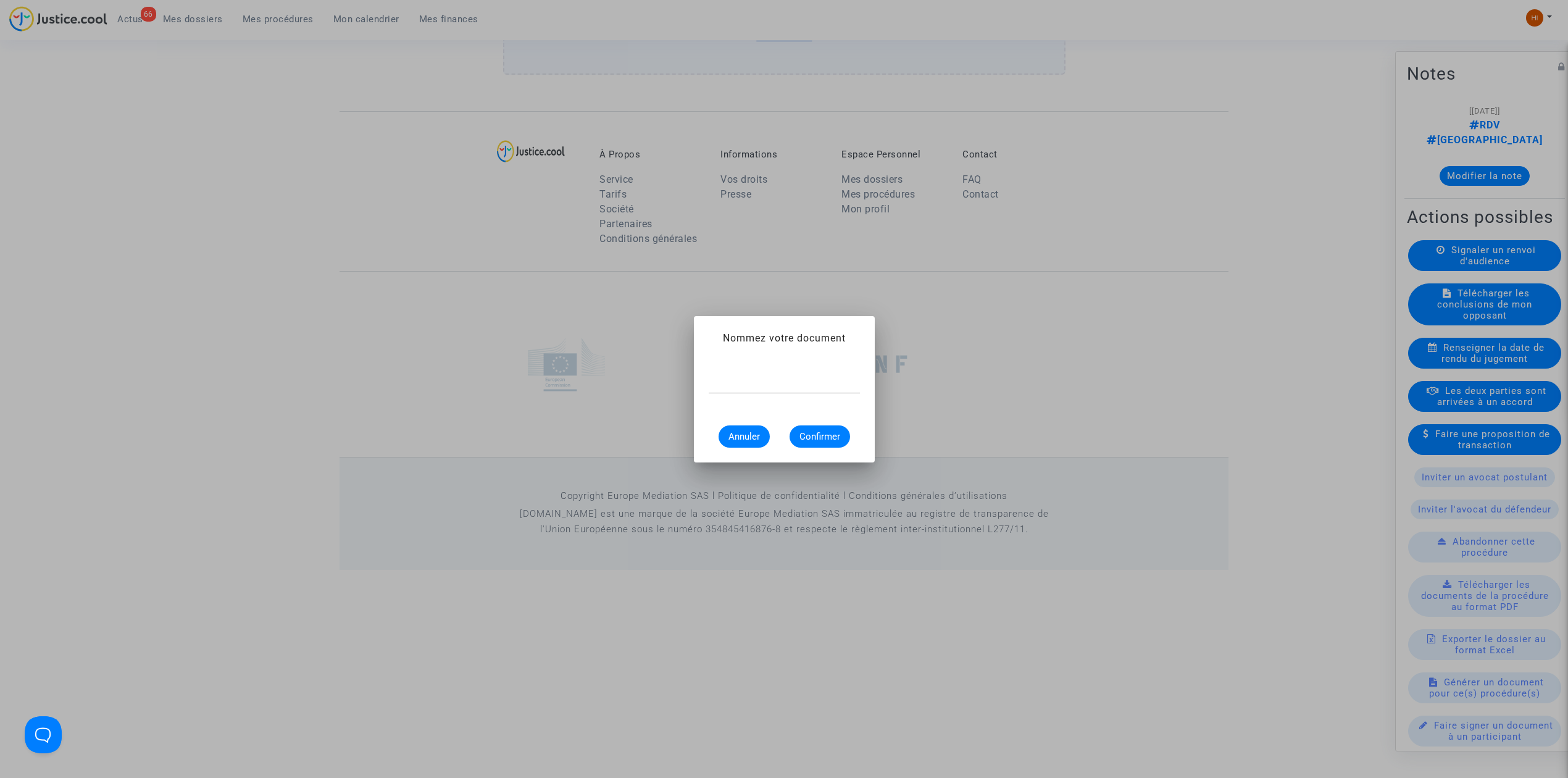
scroll to position [0, 0]
type input "CONVOCATION"
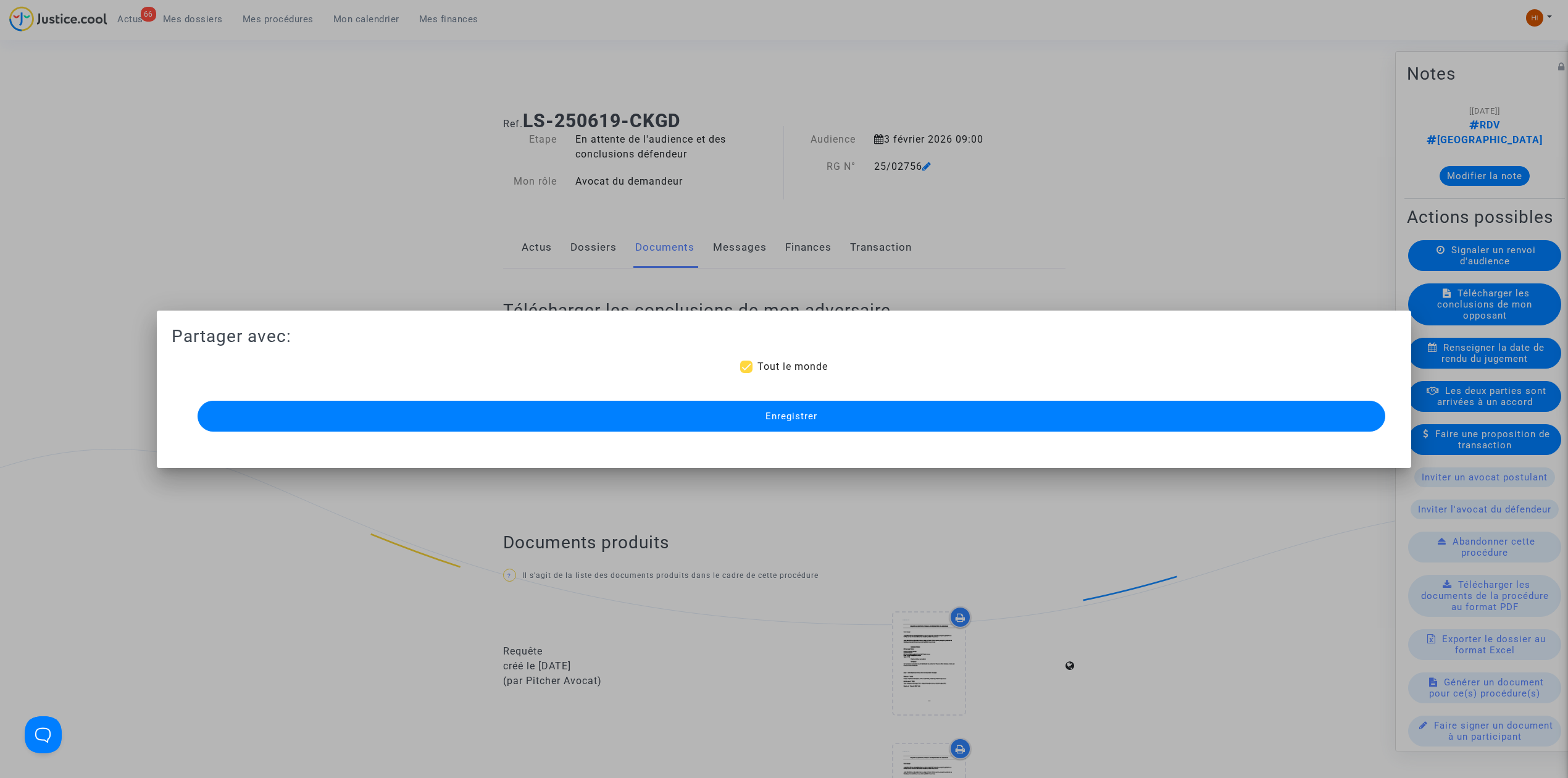
scroll to position [835, 0]
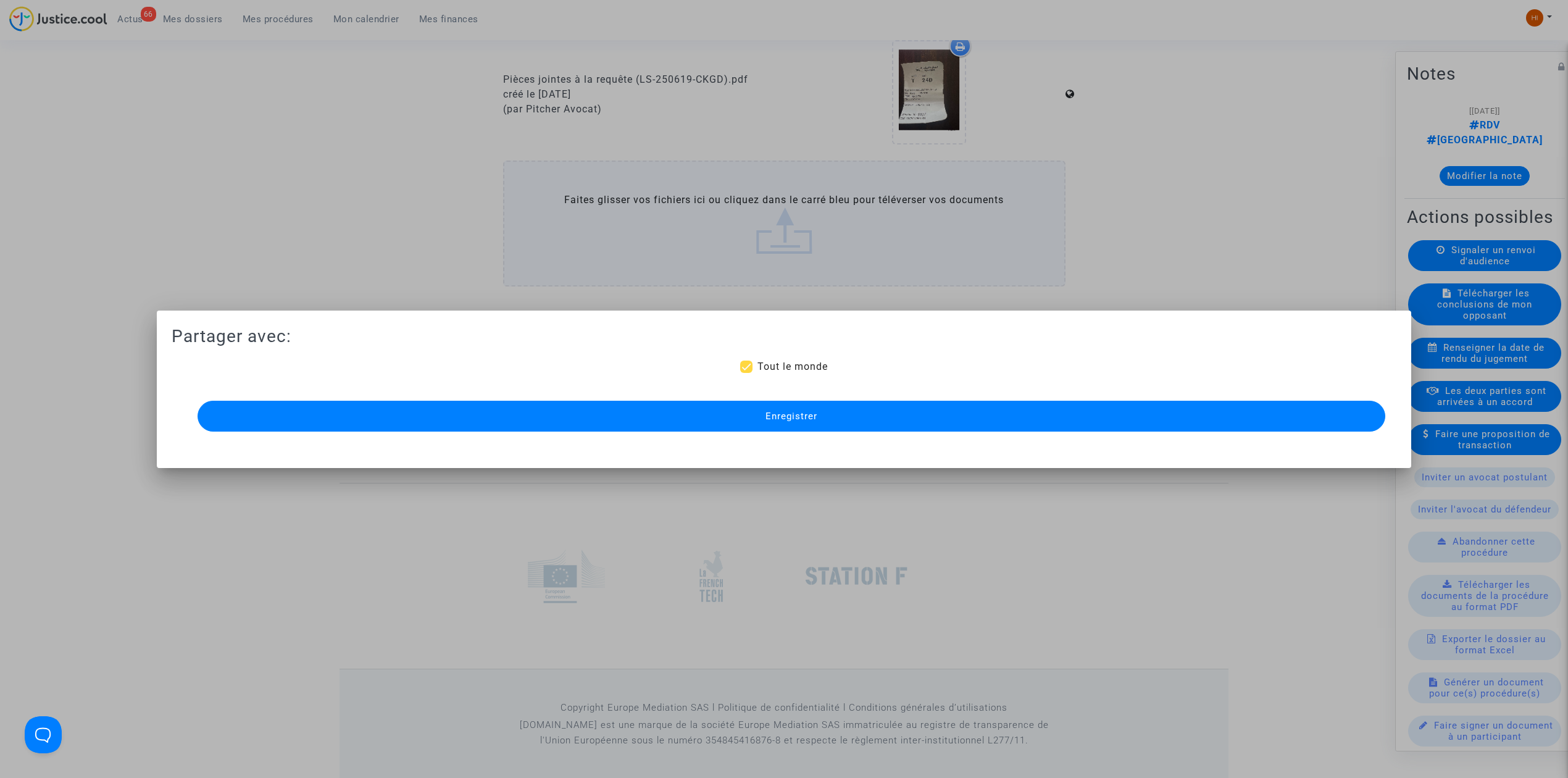
click at [553, 403] on button "Enregistrer" at bounding box center [791, 416] width 1188 height 31
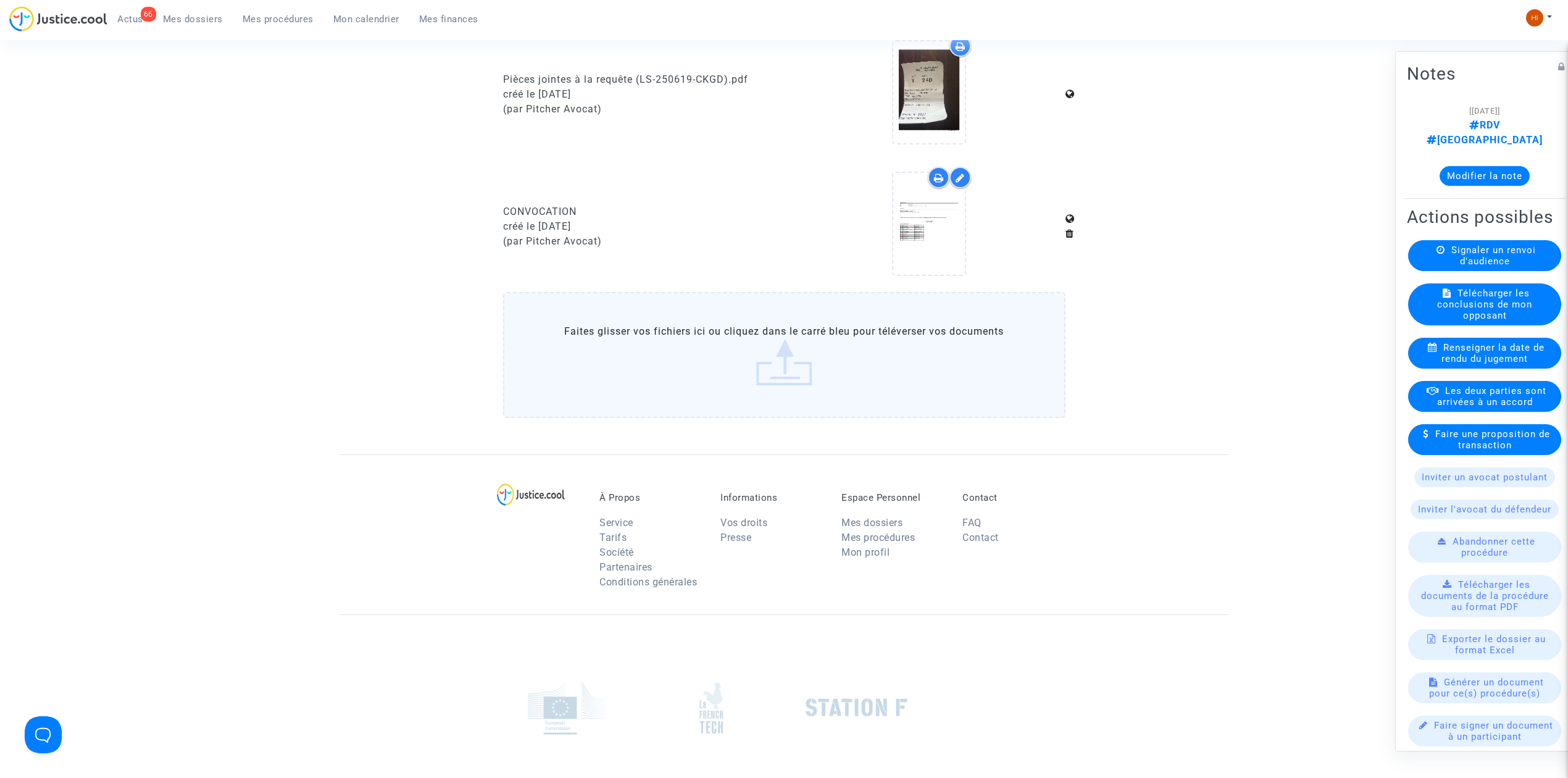
click at [274, 22] on span "Mes procédures" at bounding box center [278, 19] width 71 height 11
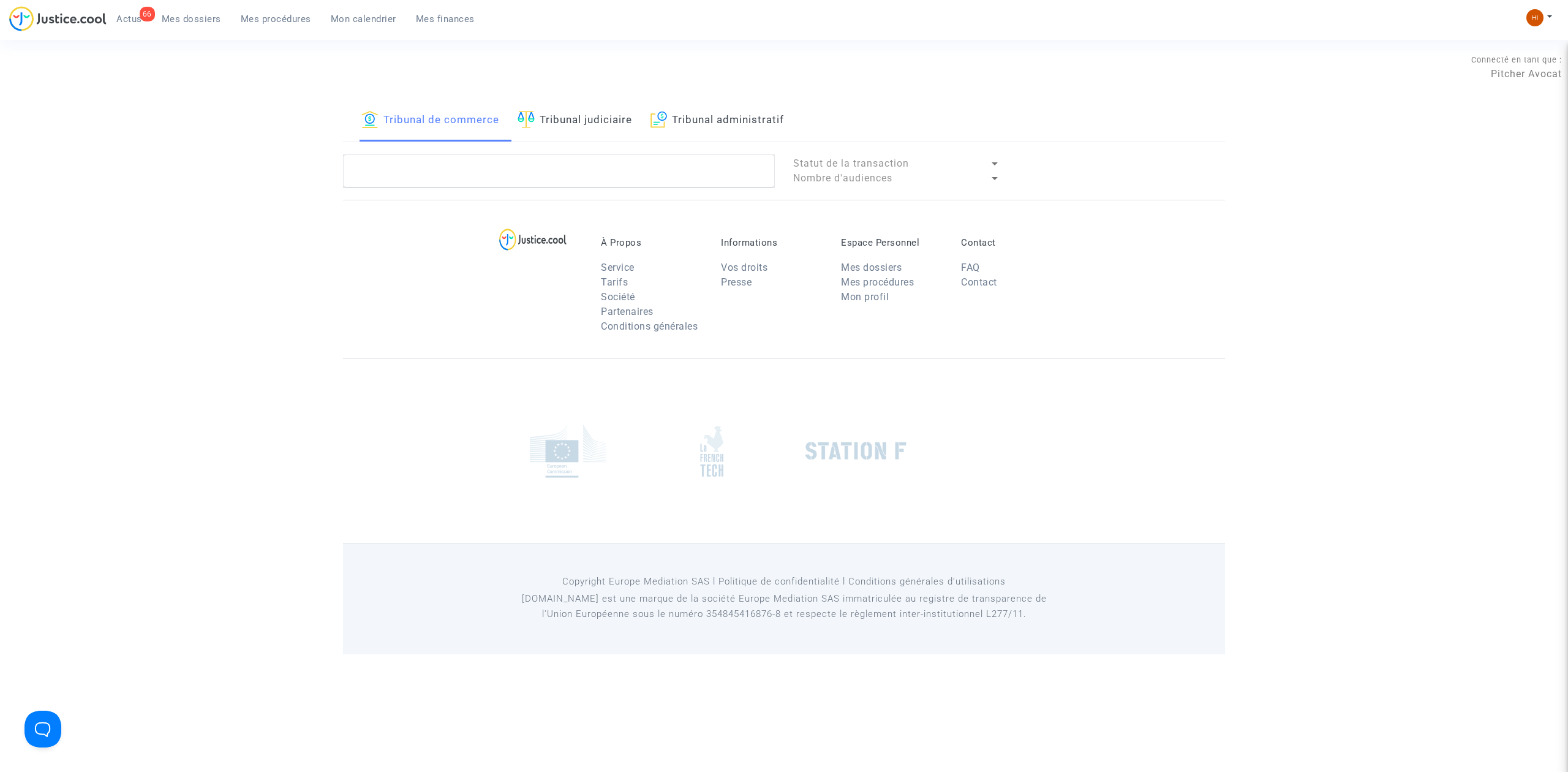
click at [562, 118] on link "Tribunal judiciaire" at bounding box center [575, 121] width 115 height 42
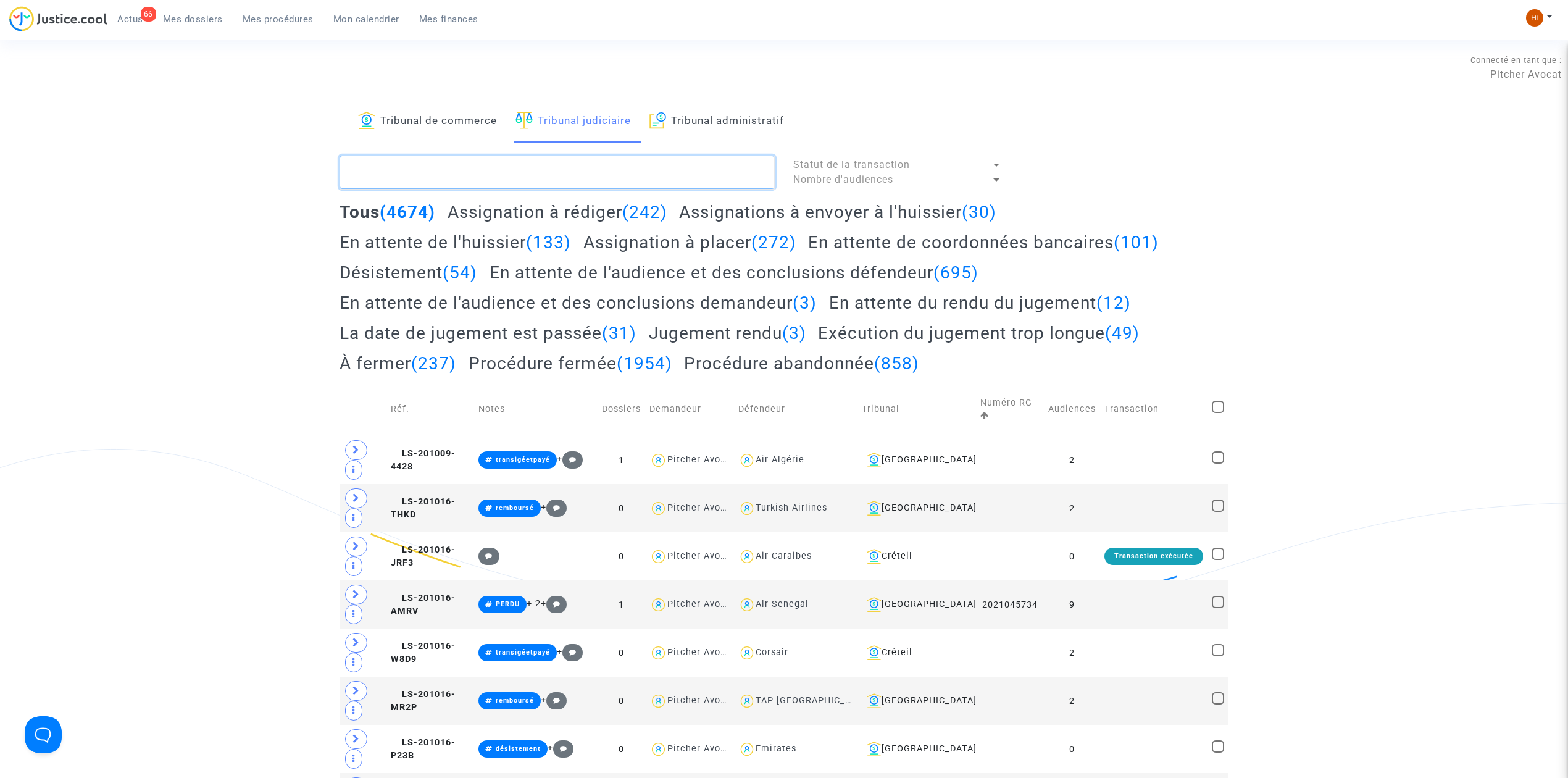
click at [552, 160] on textarea at bounding box center [557, 172] width 435 height 33
paste textarea "SEHIM Jessica"
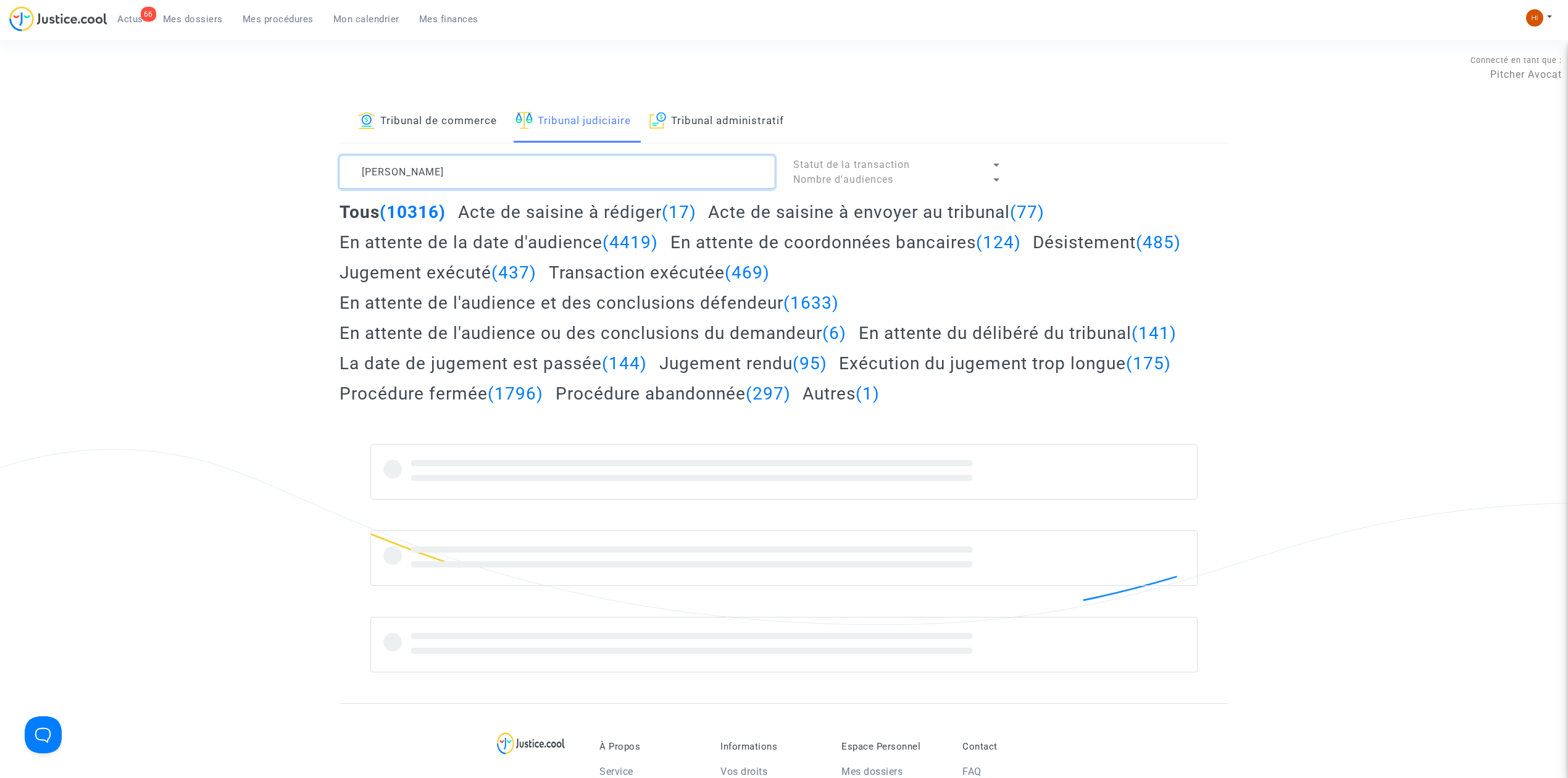
type textarea "SEHIM Jessica"
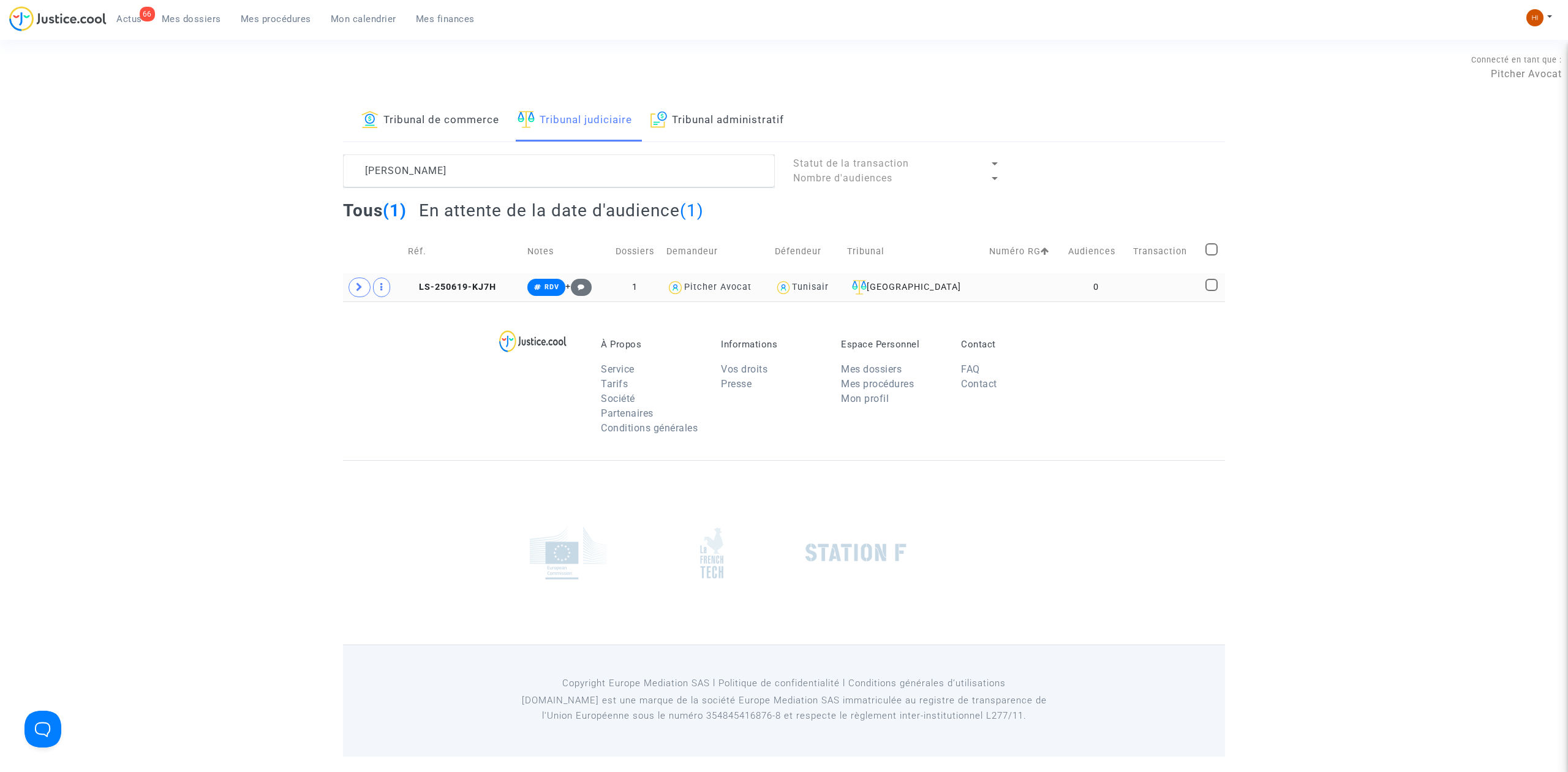
drag, startPoint x: 1103, startPoint y: 300, endPoint x: 1110, endPoint y: 300, distance: 7.0
click at [1103, 300] on td "0" at bounding box center [1096, 287] width 64 height 28
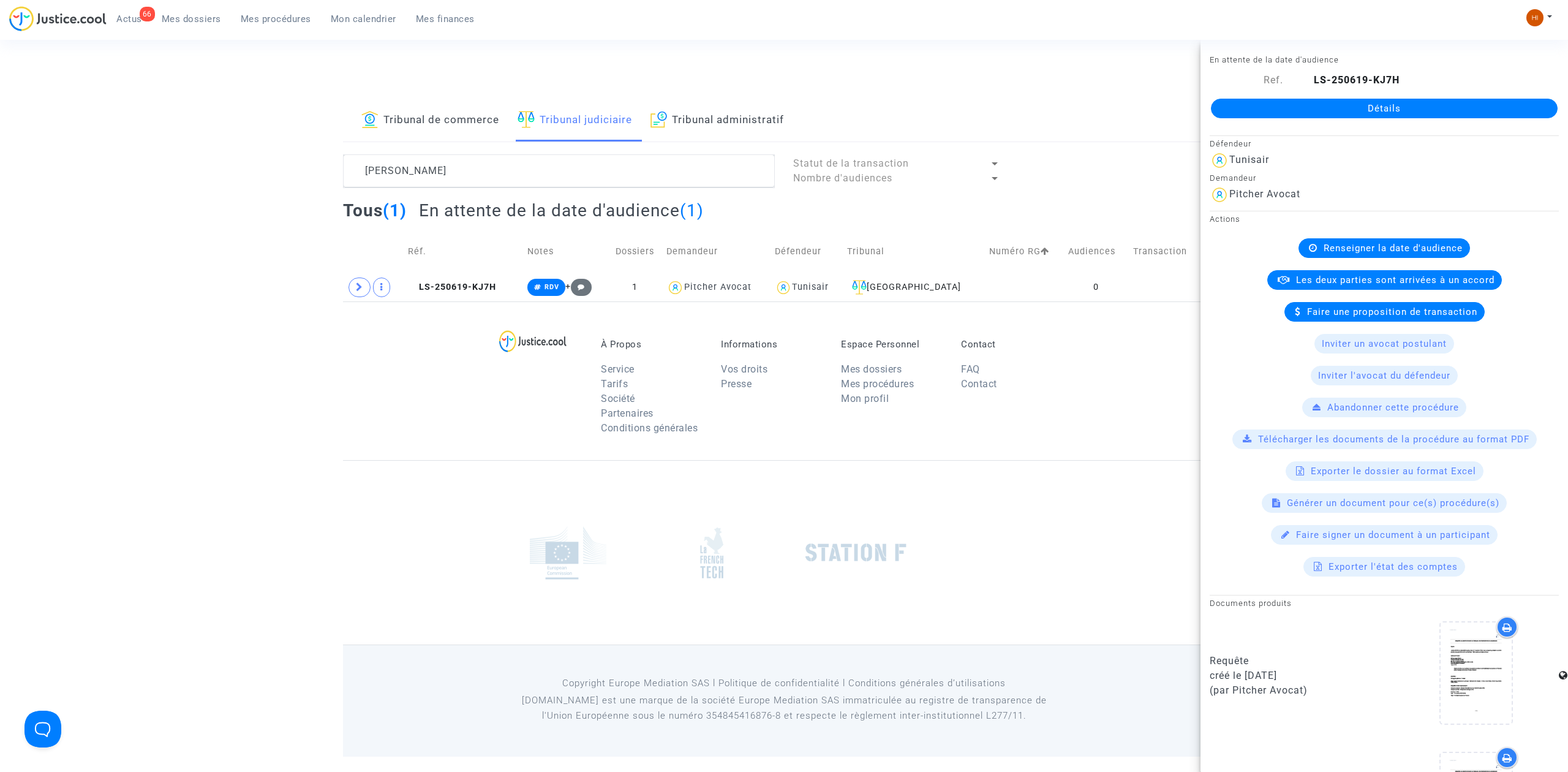
click at [1339, 106] on link "Détails" at bounding box center [1385, 109] width 347 height 20
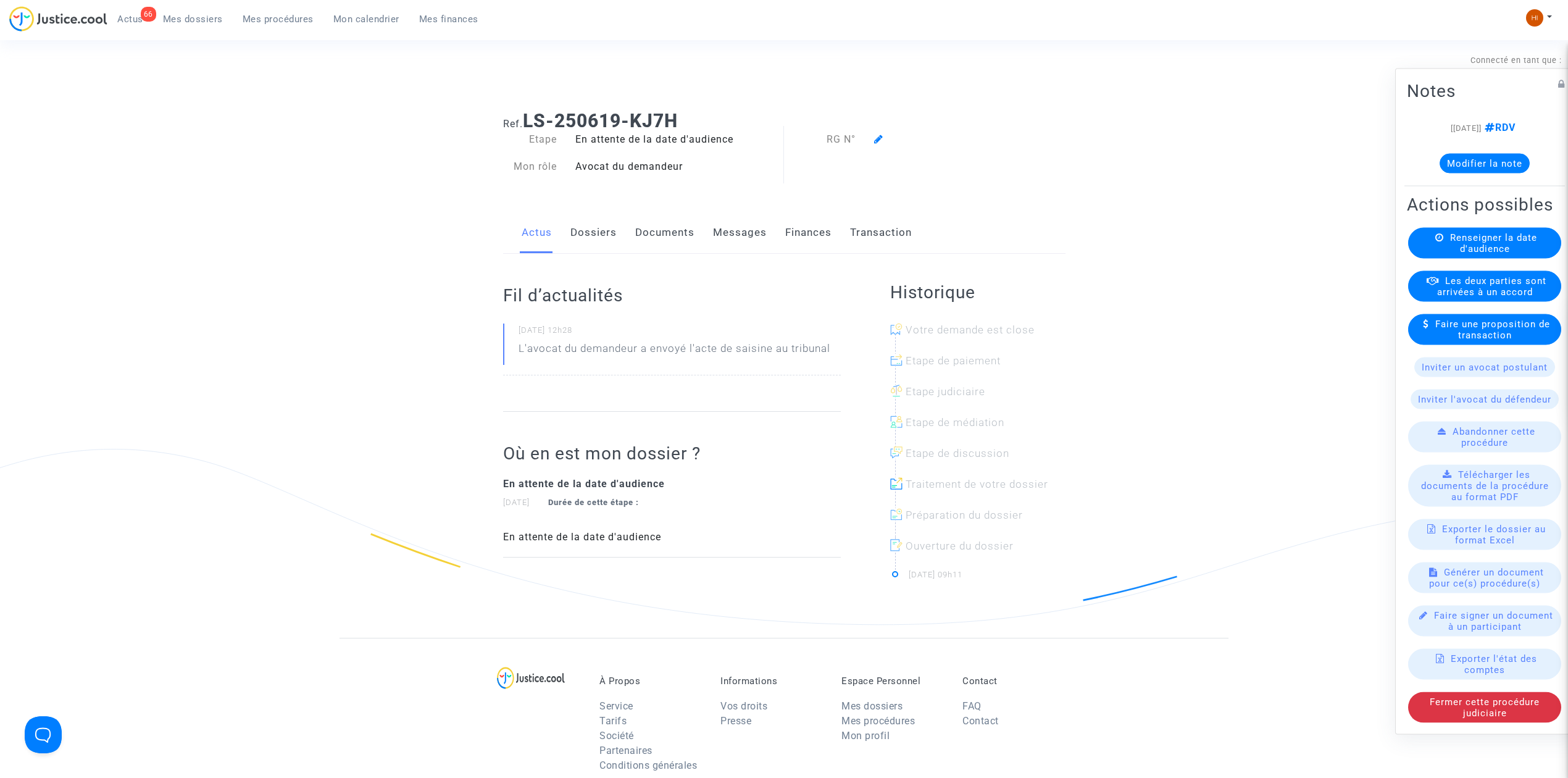
click at [1499, 236] on span "Renseigner la date d'audience" at bounding box center [1493, 243] width 87 height 22
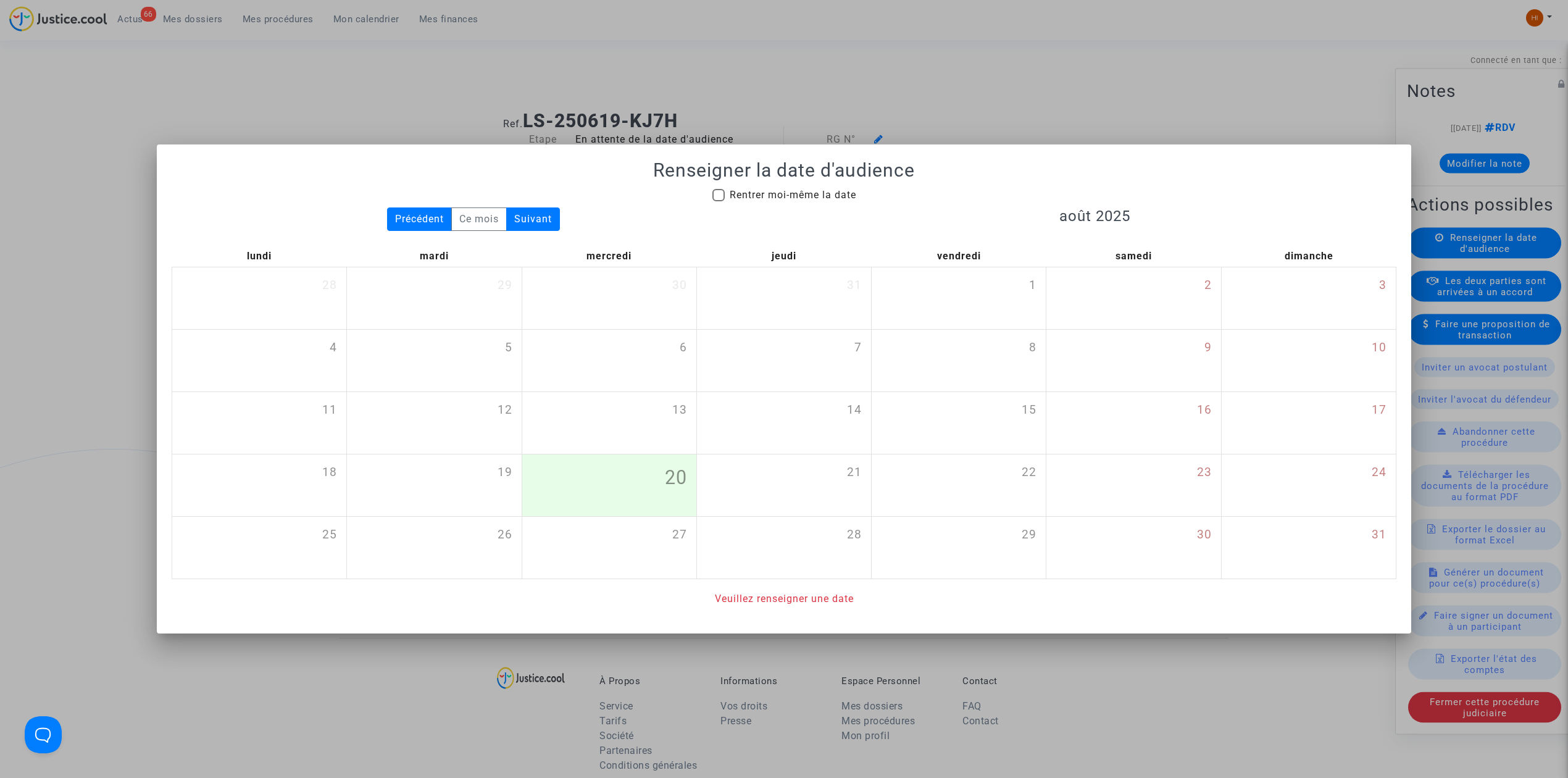
click at [763, 190] on span "Rentrer moi-même la date" at bounding box center [792, 194] width 126 height 12
click at [719, 201] on input "Rentrer moi-même la date" at bounding box center [718, 201] width 1 height 1
checkbox input "true"
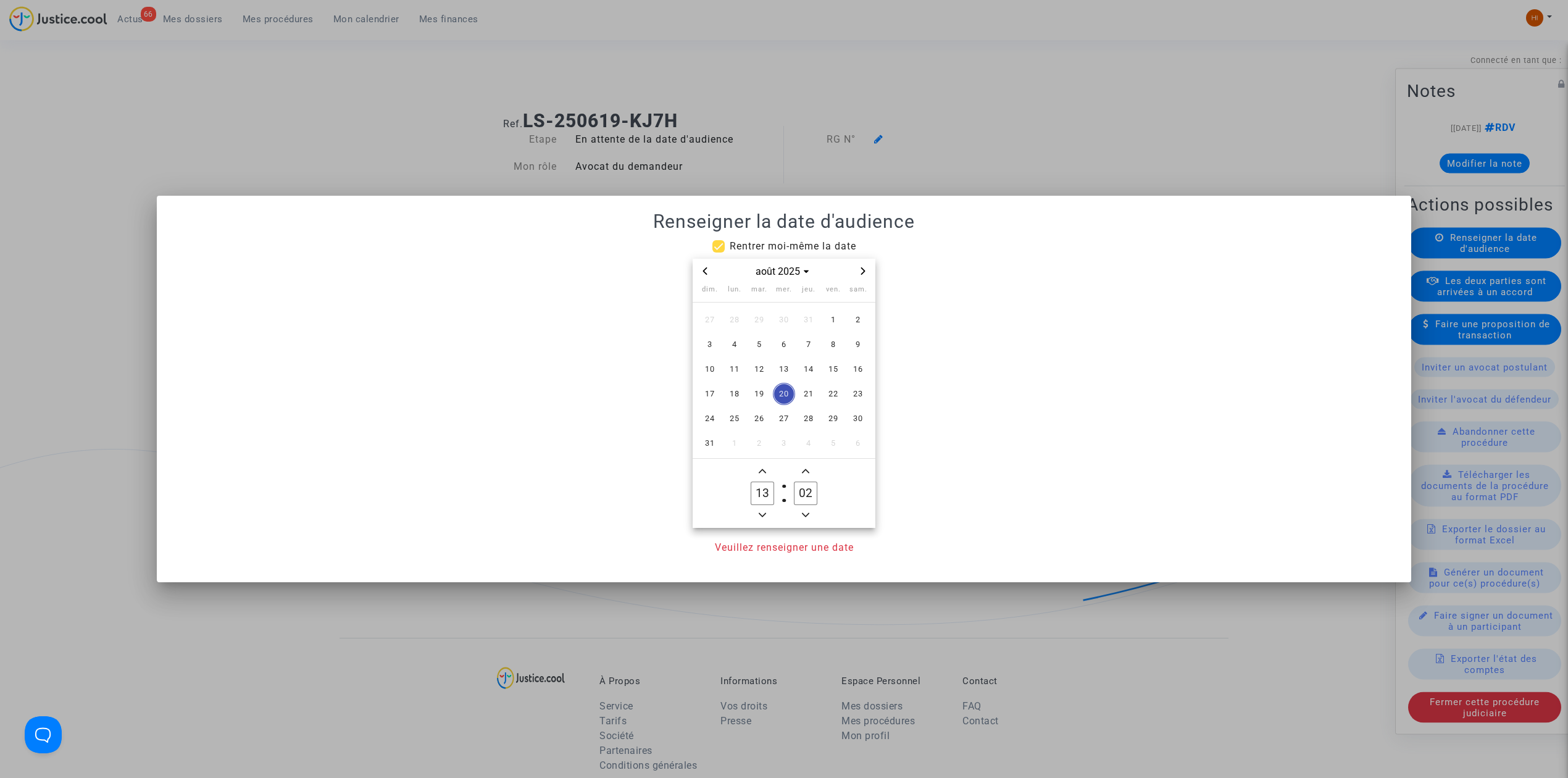
click at [859, 272] on icon "Next month" at bounding box center [863, 271] width 8 height 8
click at [858, 272] on span "Next month" at bounding box center [863, 270] width 15 height 15
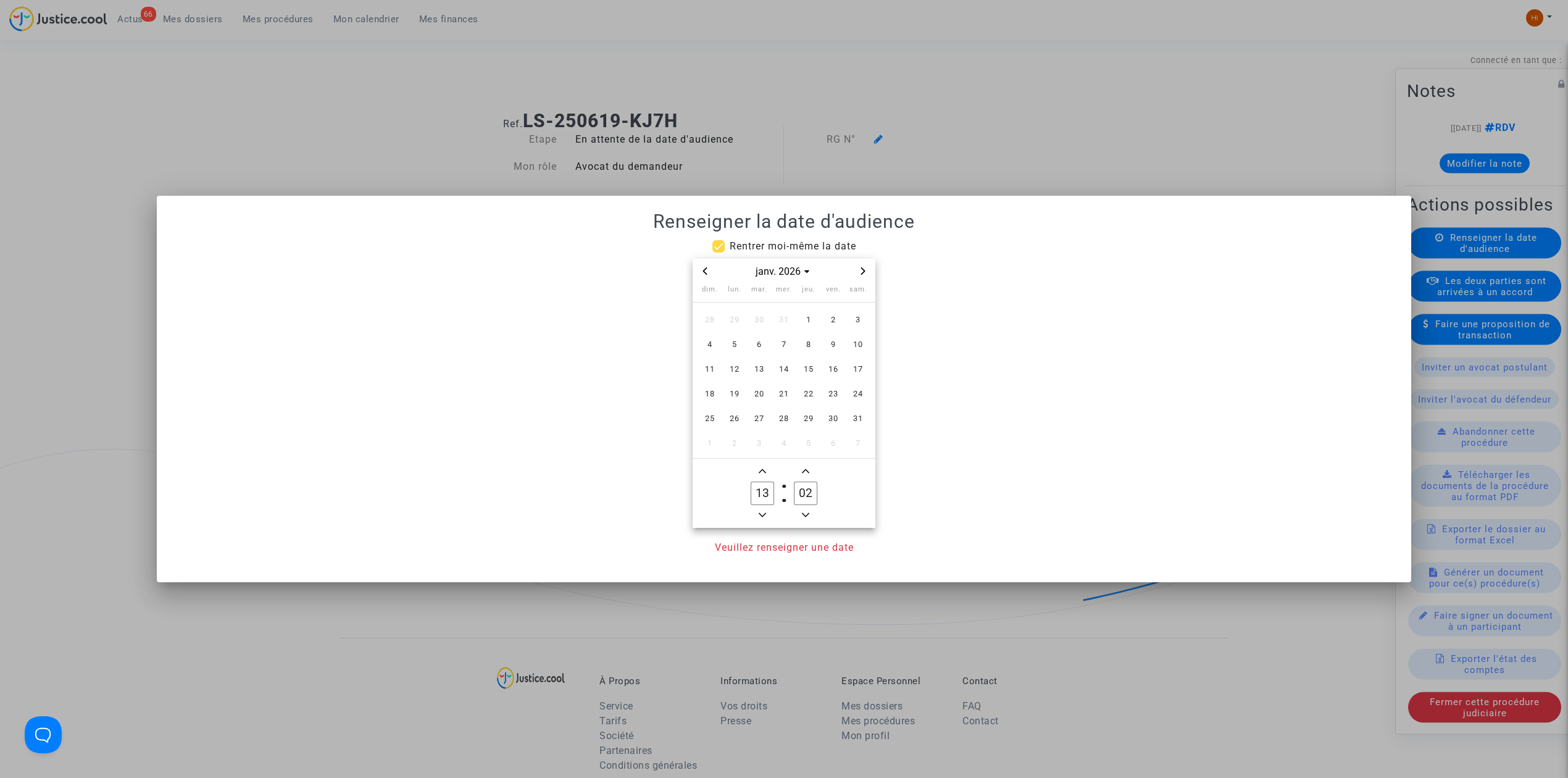
click at [858, 272] on span "Next month" at bounding box center [863, 270] width 15 height 15
click at [760, 315] on span "3" at bounding box center [759, 320] width 22 height 22
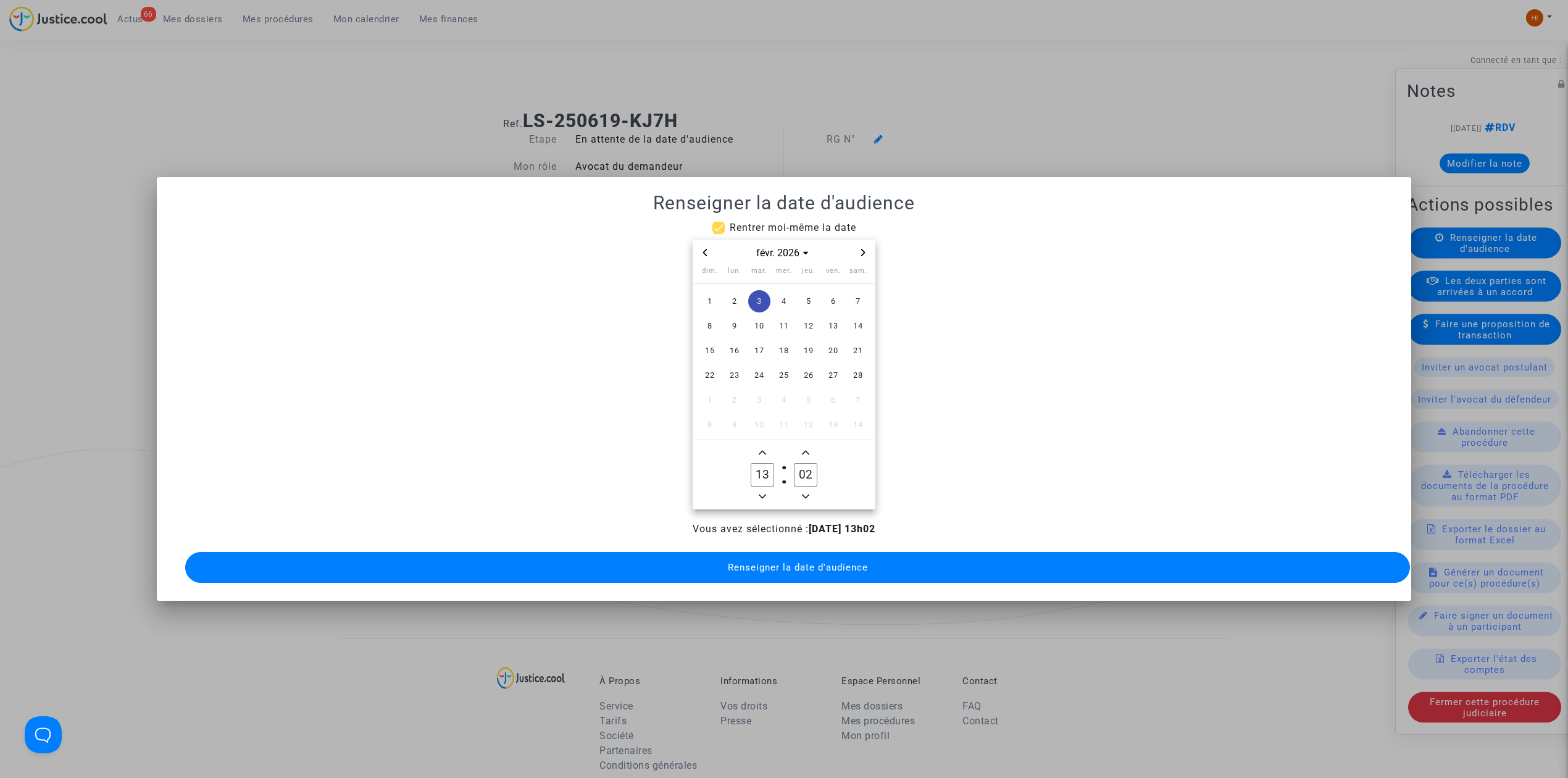
click at [766, 489] on span "Minus a hour" at bounding box center [762, 496] width 15 height 15
type input "09"
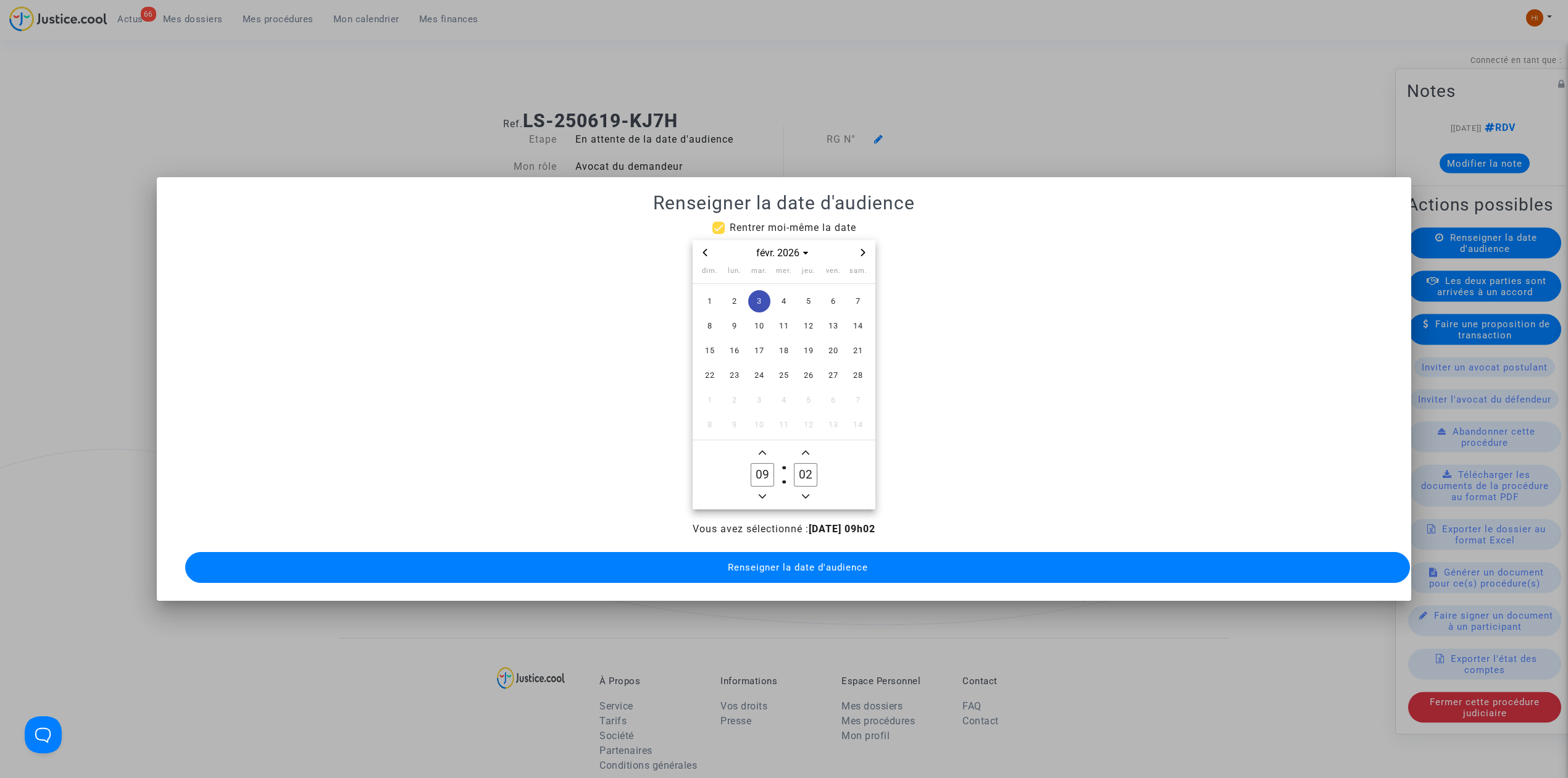
click at [791, 448] on owl-date-time-timer-box "02 Minute" at bounding box center [806, 475] width 43 height 59
click at [812, 478] on input "02" at bounding box center [806, 475] width 23 height 23
click at [813, 479] on input "02" at bounding box center [806, 475] width 23 height 23
type input "00"
click at [826, 553] on button "Renseigner la date d'audience" at bounding box center [797, 568] width 1225 height 31
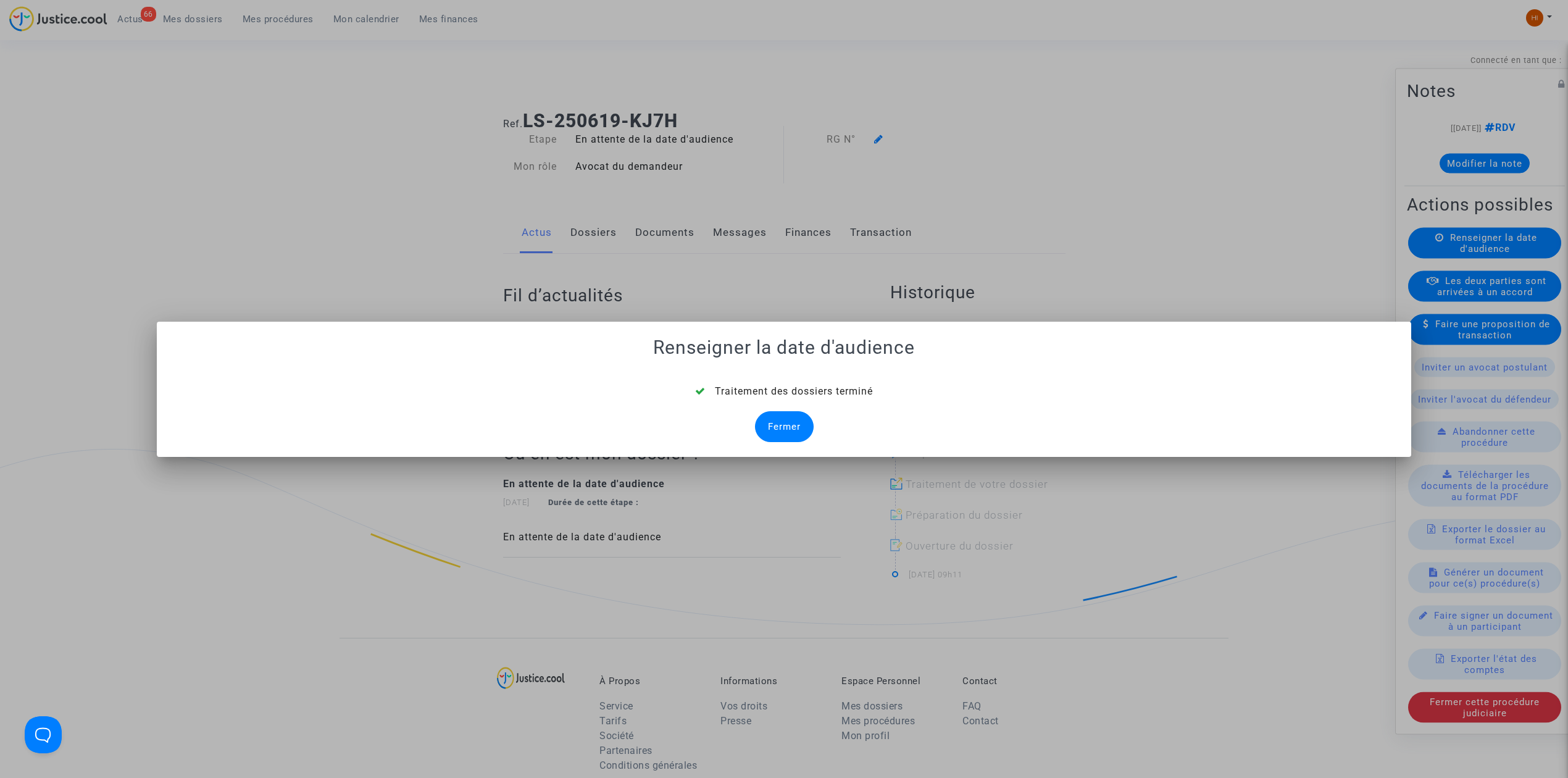
click at [789, 422] on div "Fermer" at bounding box center [784, 427] width 59 height 31
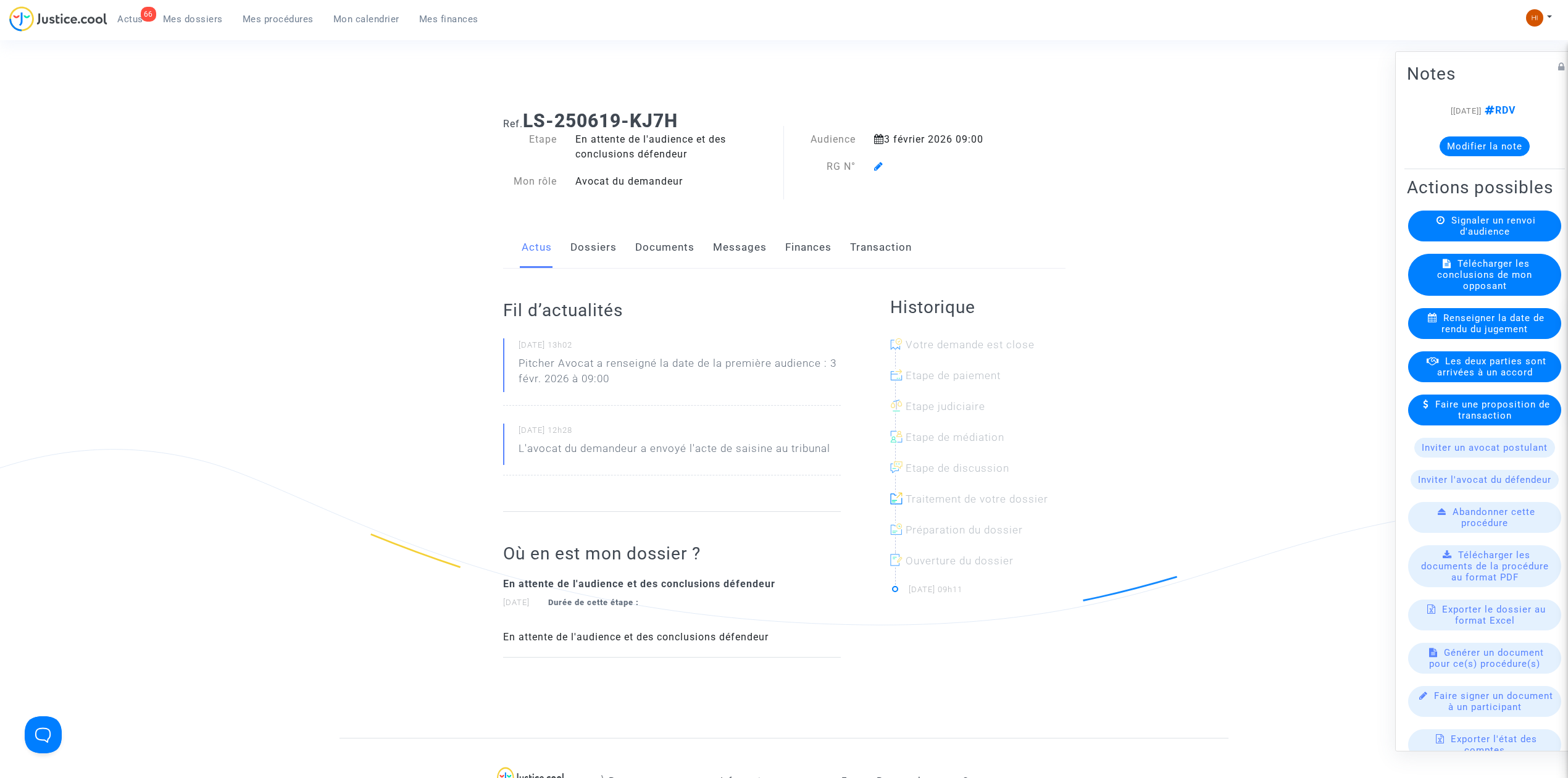
click at [880, 162] on icon at bounding box center [879, 166] width 9 height 10
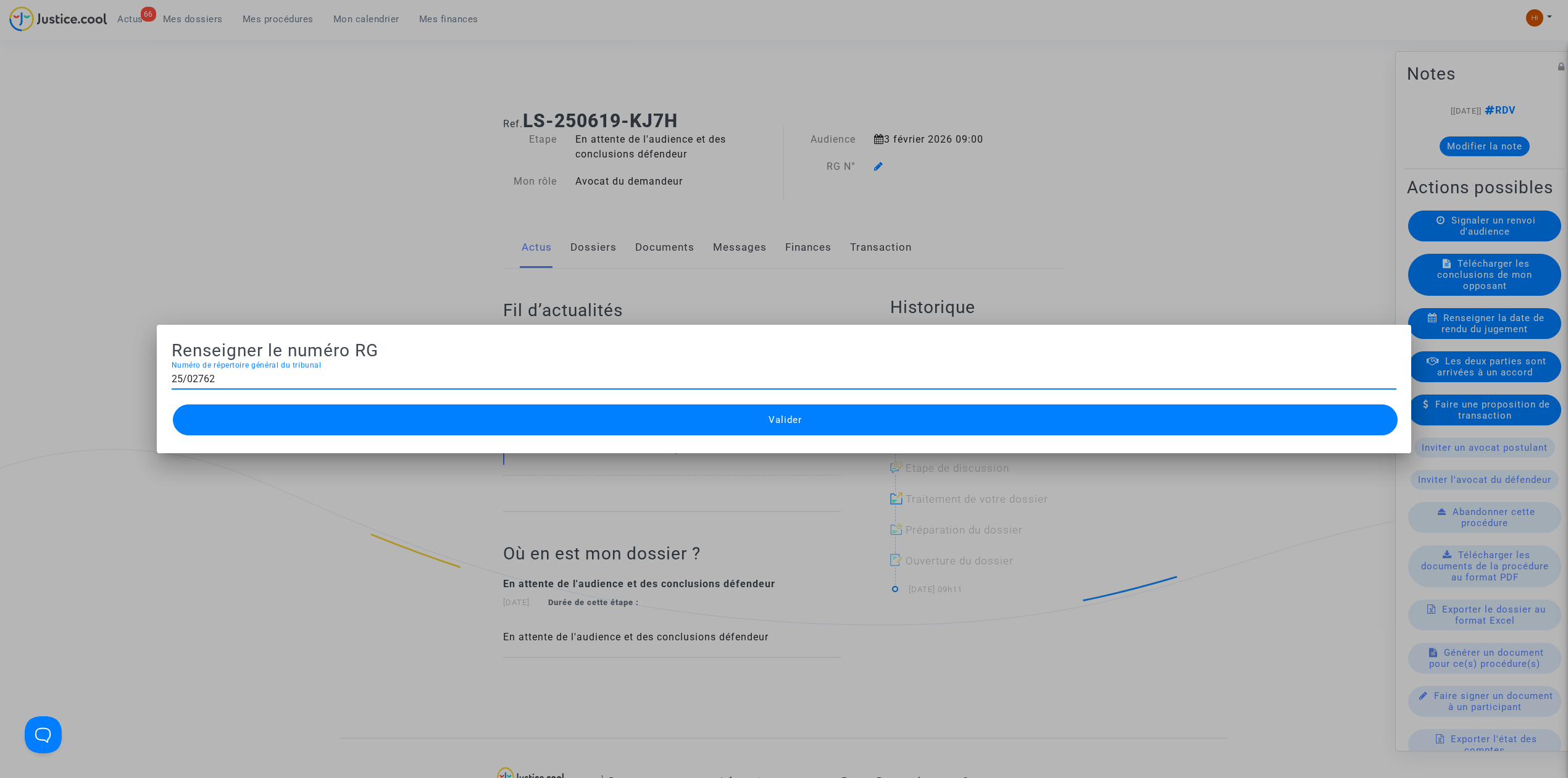
type input "25/02762"
click at [767, 413] on button "Valider" at bounding box center [785, 420] width 1225 height 31
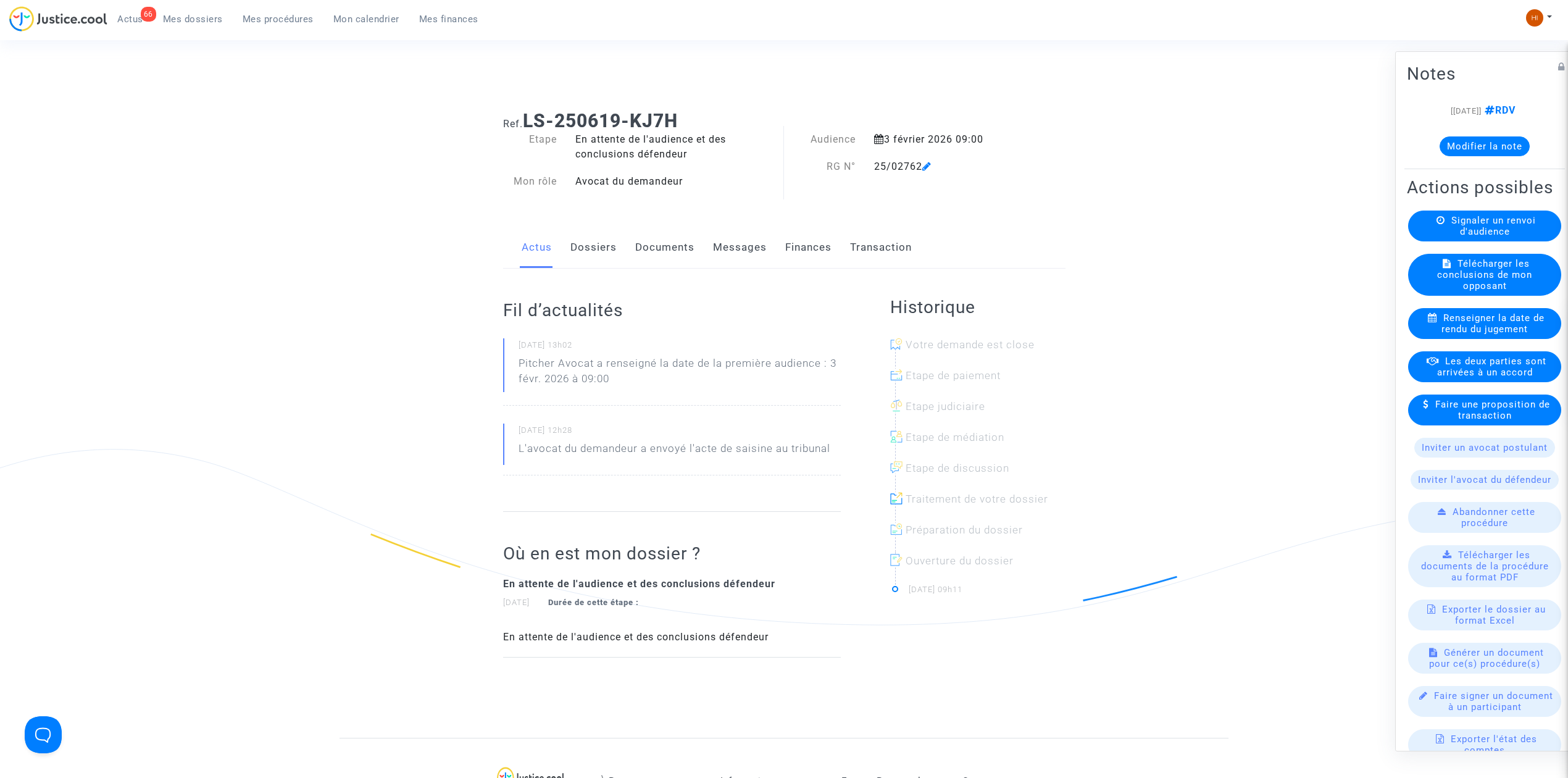
click at [664, 237] on link "Documents" at bounding box center [665, 247] width 59 height 41
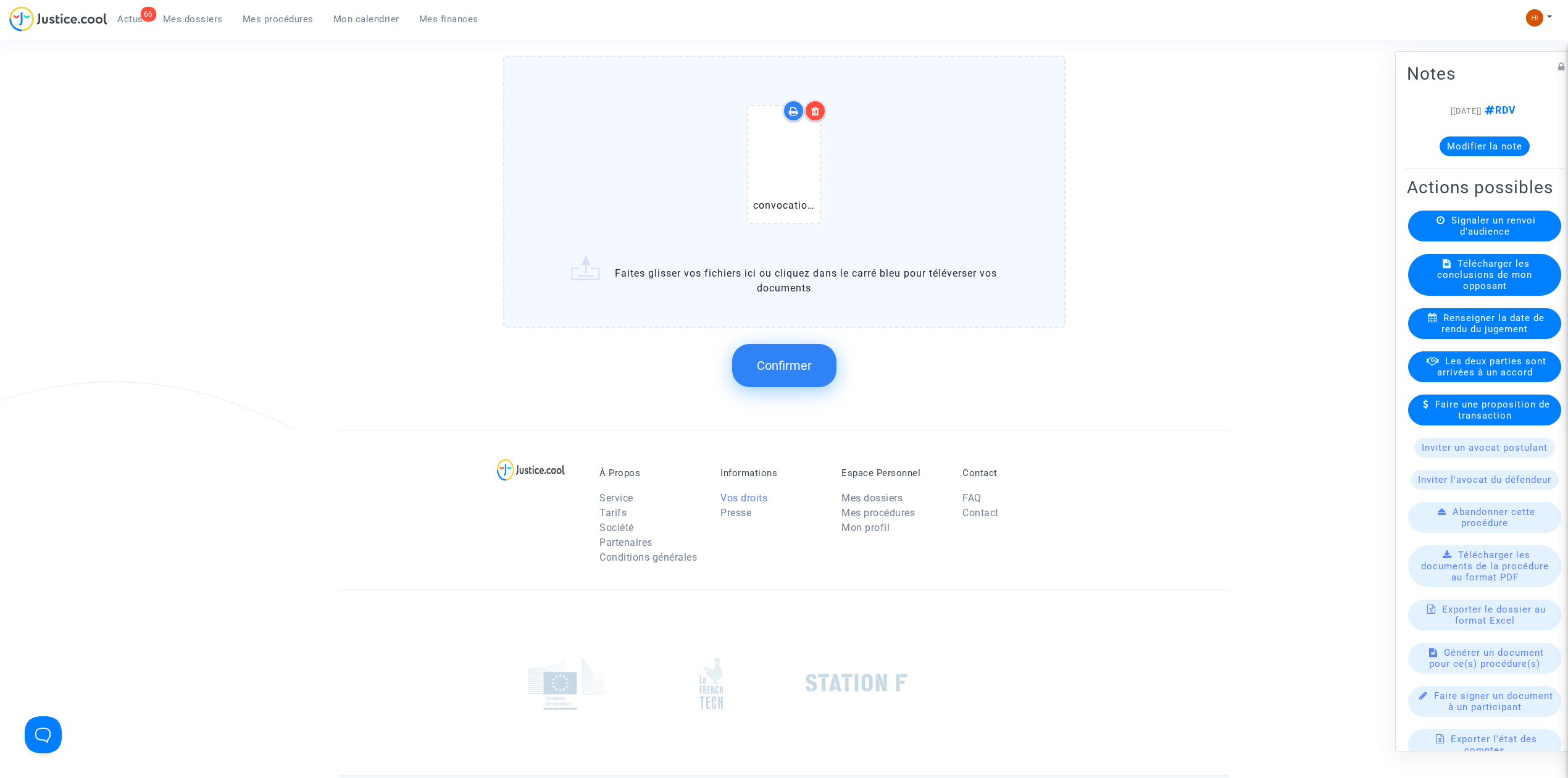
scroll to position [988, 0]
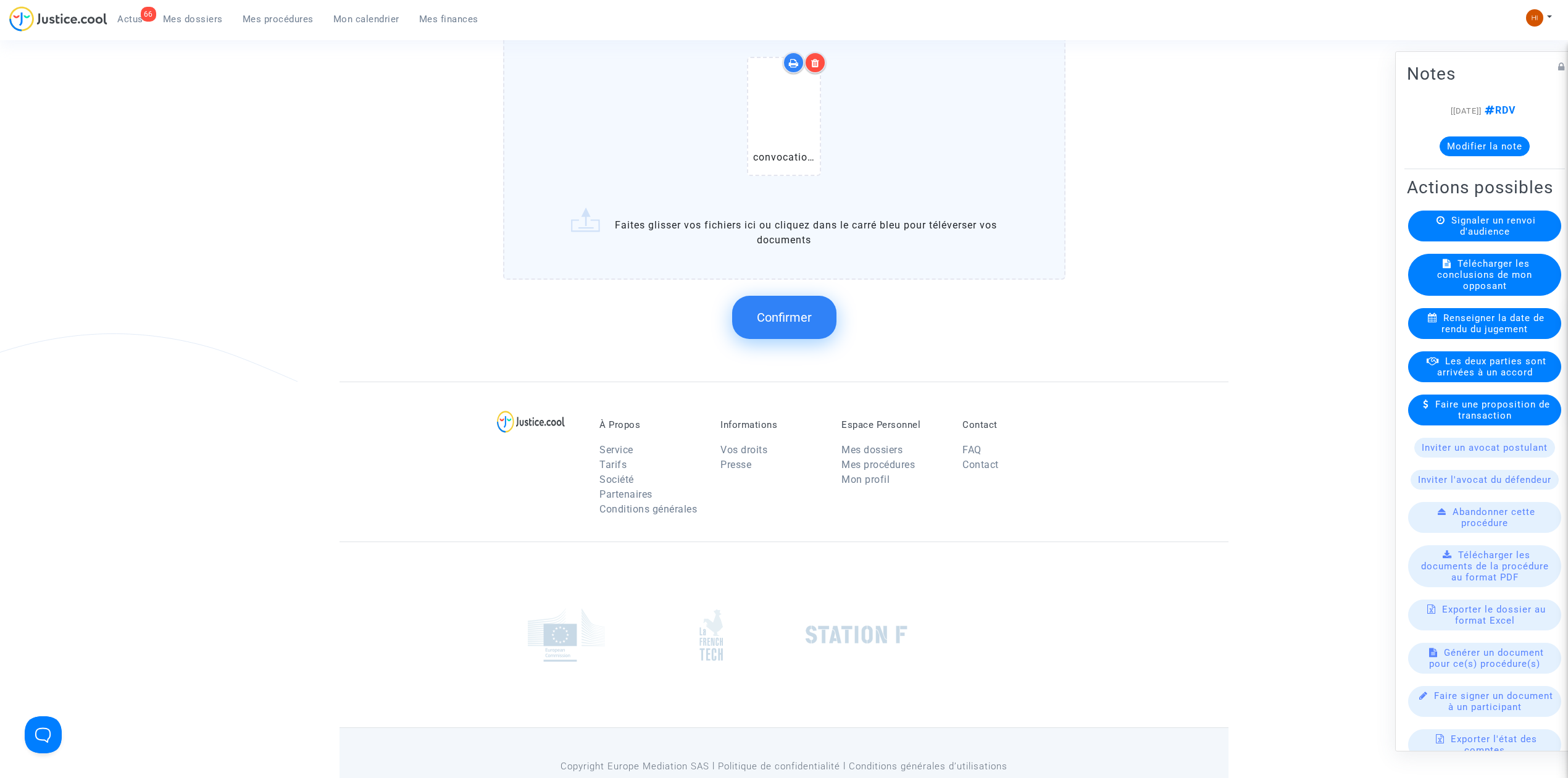
drag, startPoint x: 756, startPoint y: 312, endPoint x: 766, endPoint y: 312, distance: 10.0
click at [766, 312] on span "Confirmer" at bounding box center [784, 317] width 55 height 15
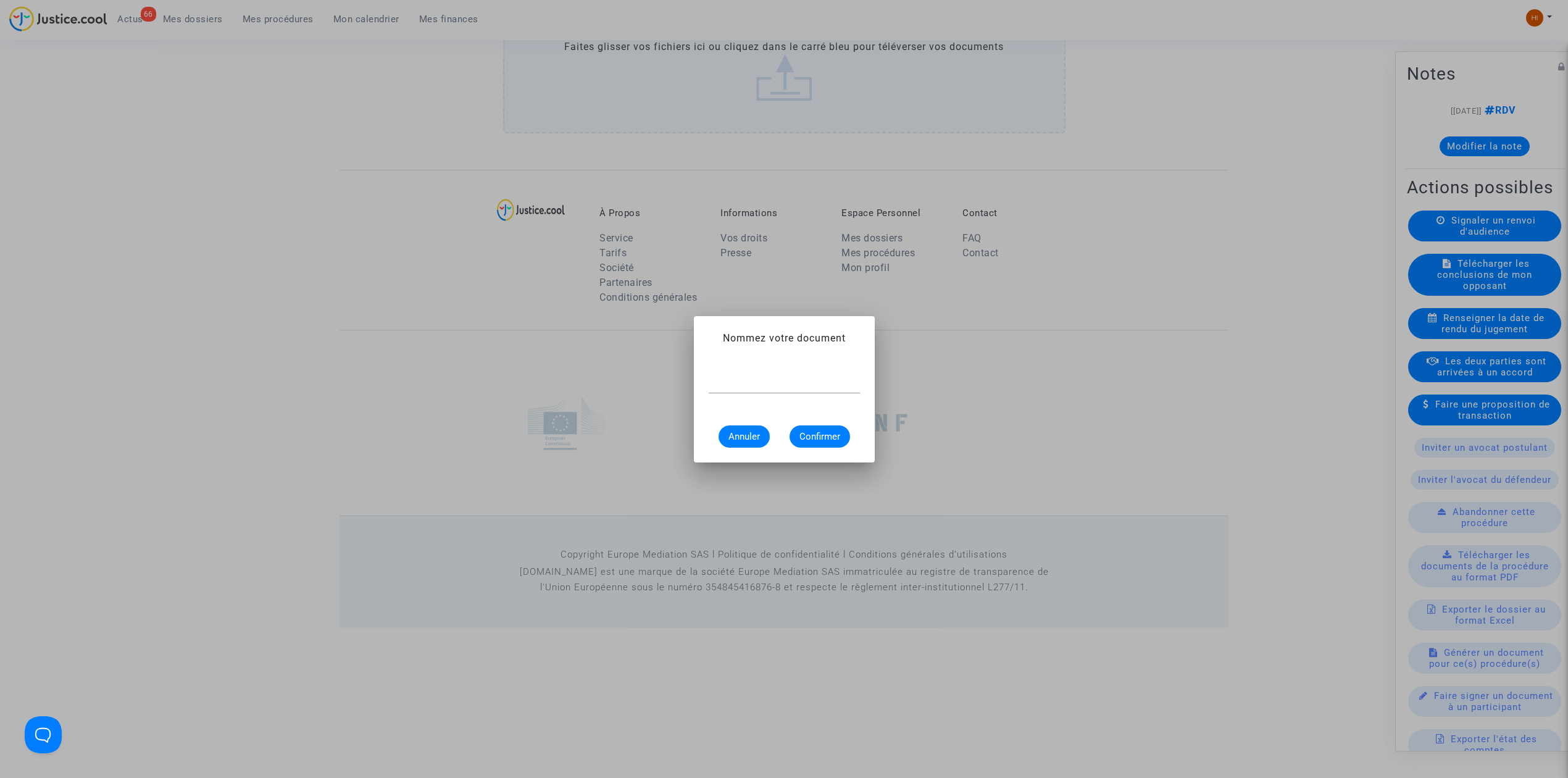
scroll to position [0, 0]
type input "CONVOCATION"
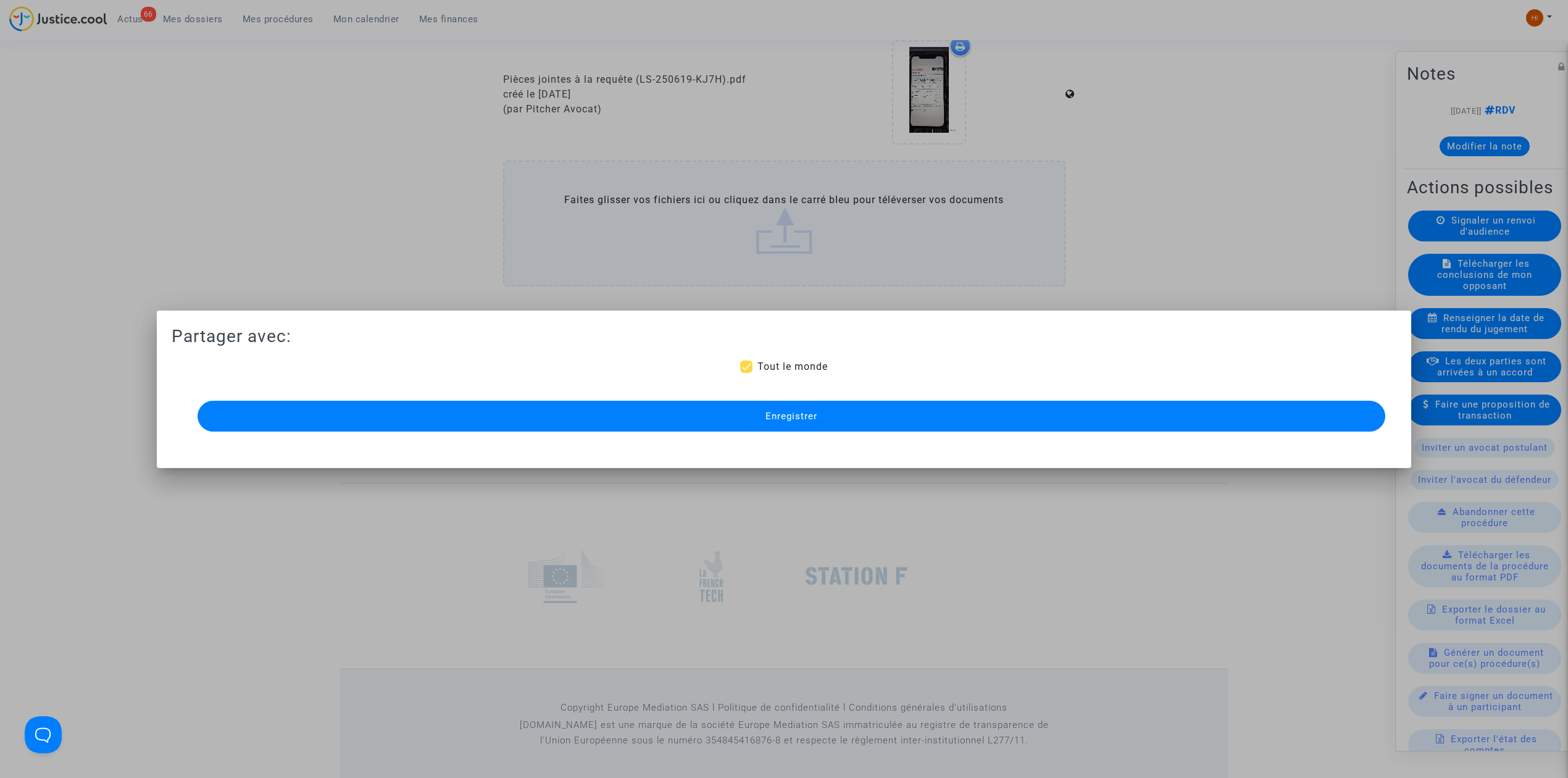
click at [667, 411] on button "Enregistrer" at bounding box center [791, 416] width 1188 height 31
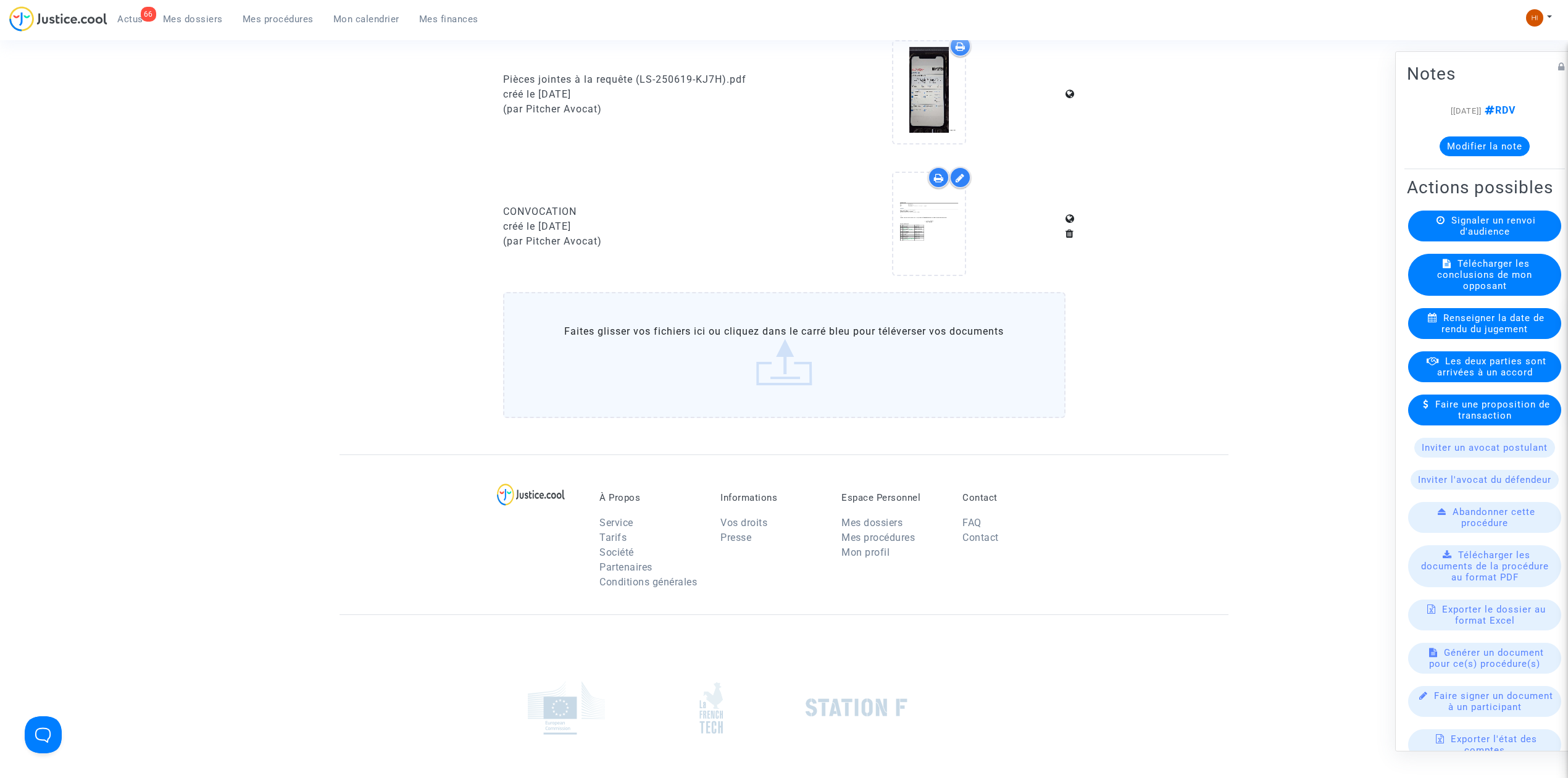
drag, startPoint x: 265, startPoint y: 11, endPoint x: 109, endPoint y: 159, distance: 215.0
click at [265, 11] on link "Mes procédures" at bounding box center [278, 19] width 91 height 18
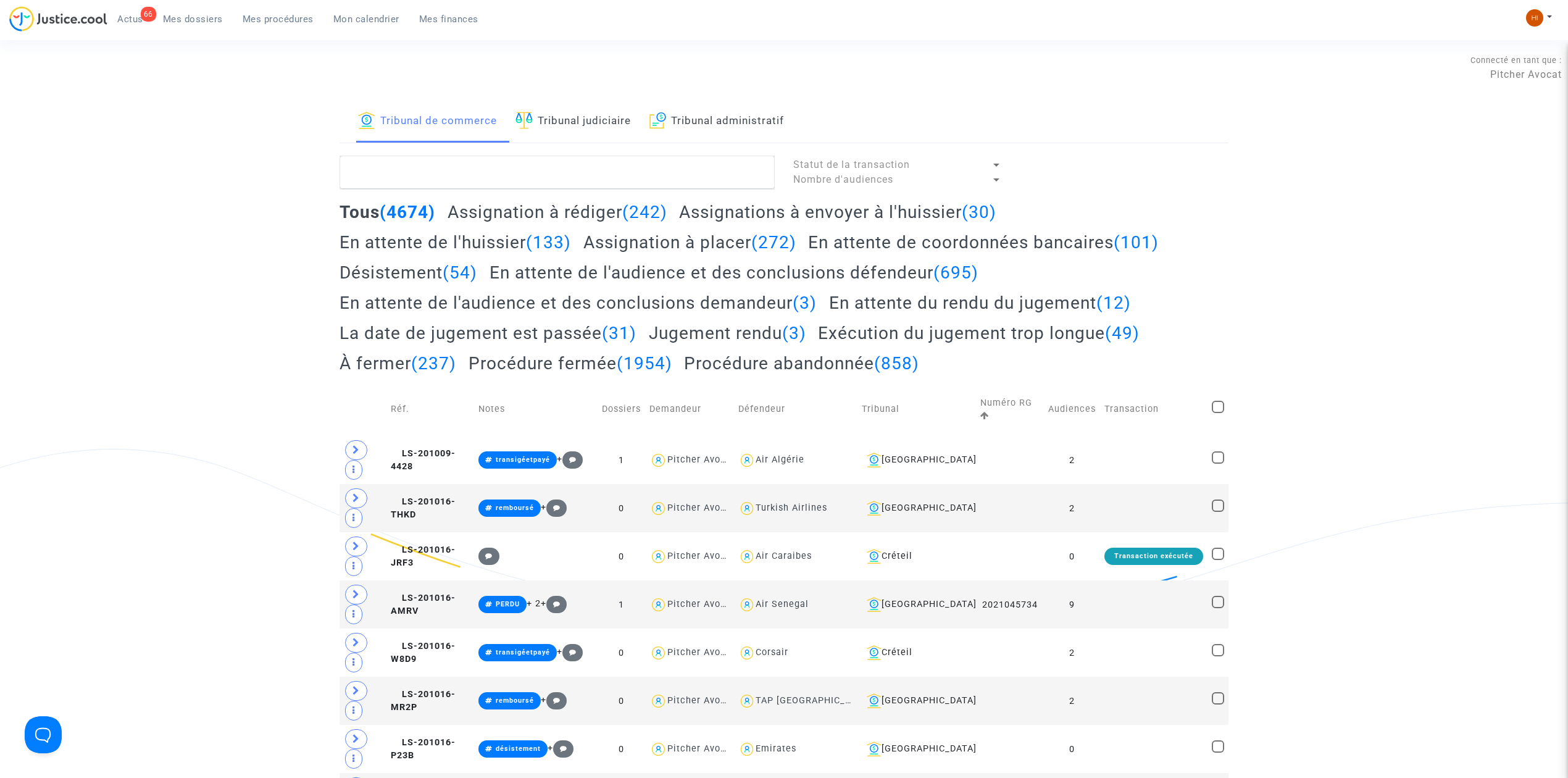
drag, startPoint x: 595, startPoint y: 132, endPoint x: 595, endPoint y: 169, distance: 37.0
click at [595, 132] on link "Tribunal judiciaire" at bounding box center [573, 122] width 116 height 42
click at [594, 178] on textarea at bounding box center [557, 172] width 435 height 33
paste textarea "GHCV"
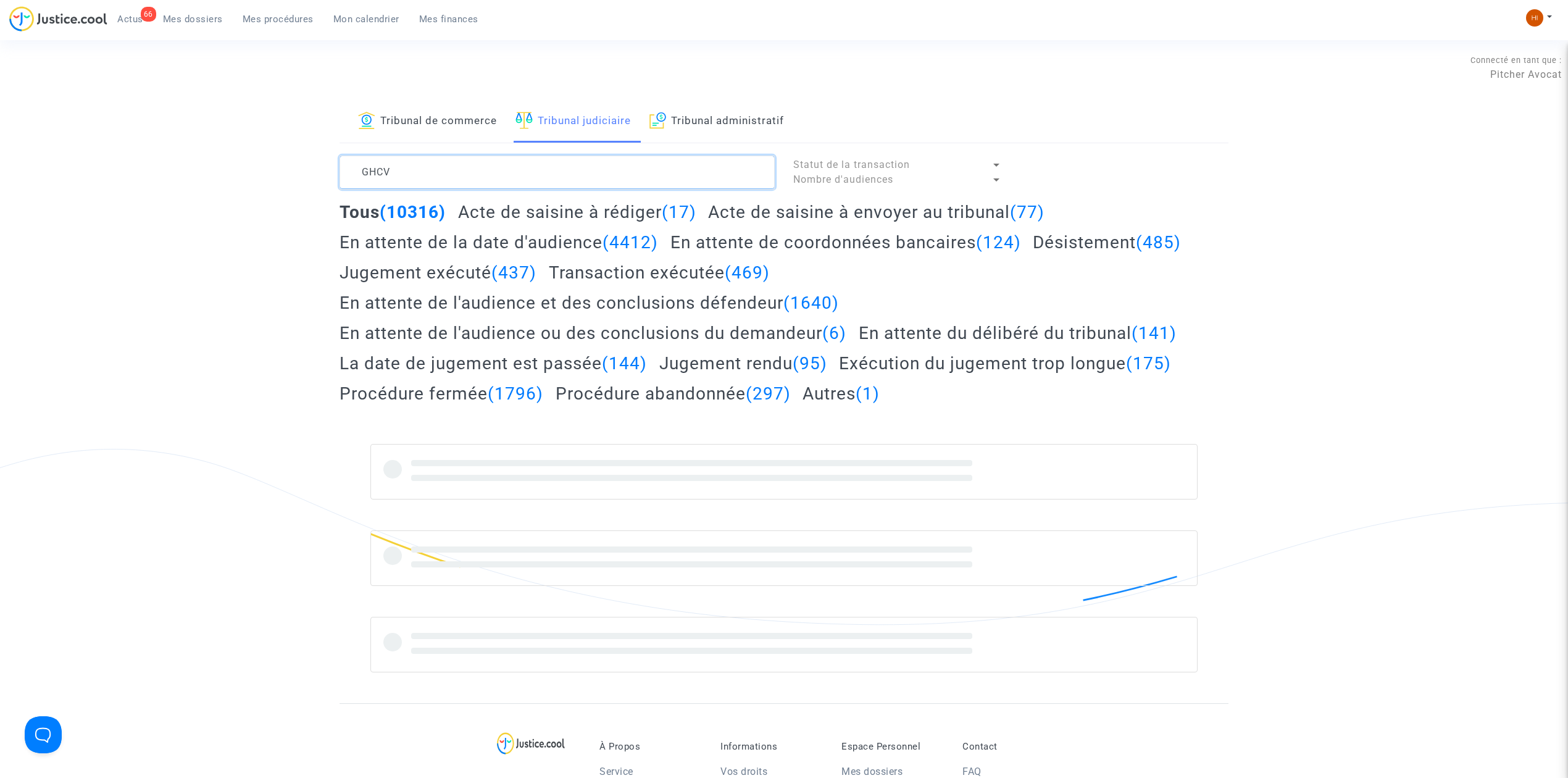
type textarea "GHCV"
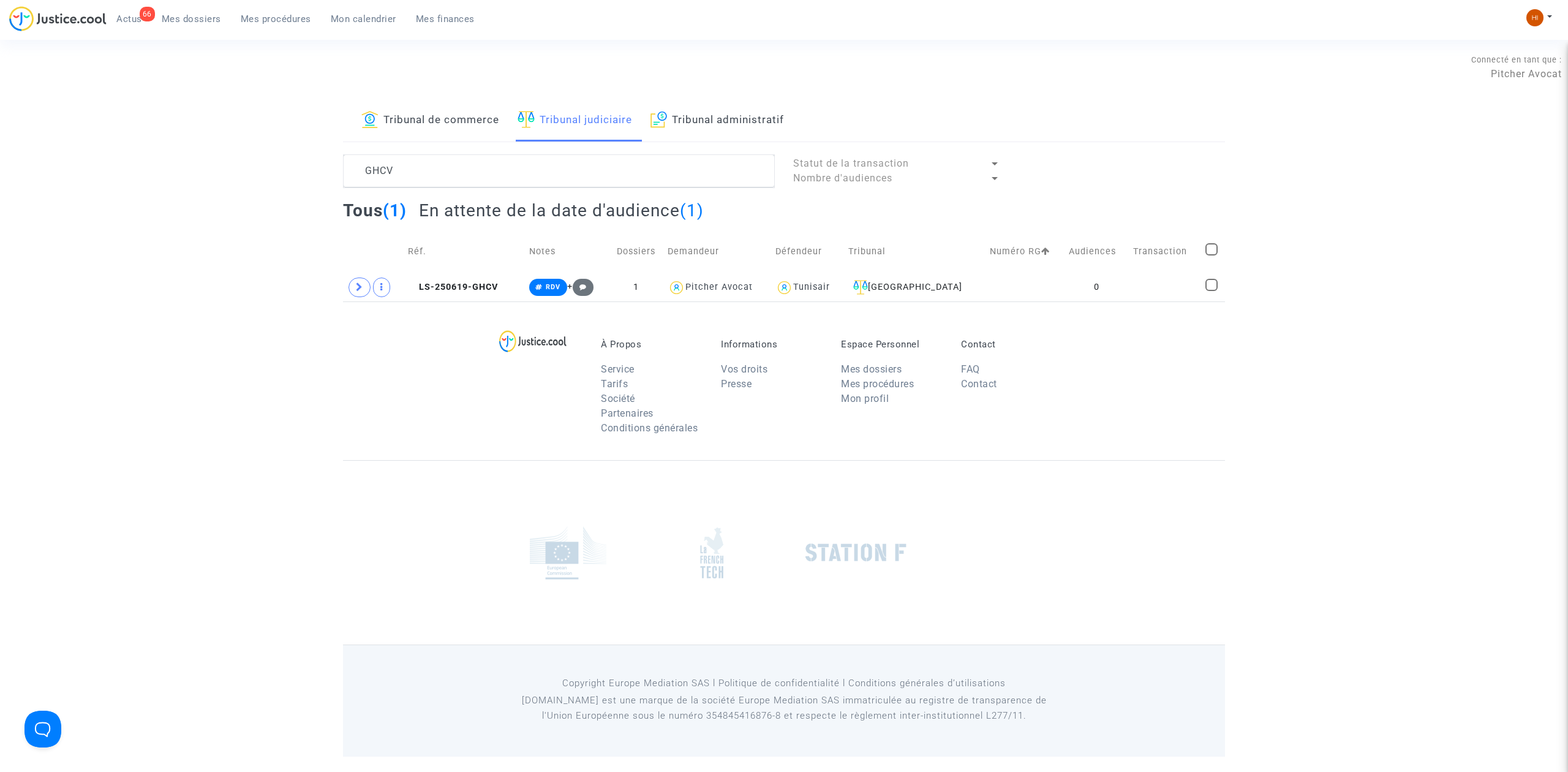
drag, startPoint x: 426, startPoint y: 294, endPoint x: 669, endPoint y: 242, distance: 248.5
click at [432, 294] on td "LS-250619-GHCV" at bounding box center [464, 287] width 121 height 28
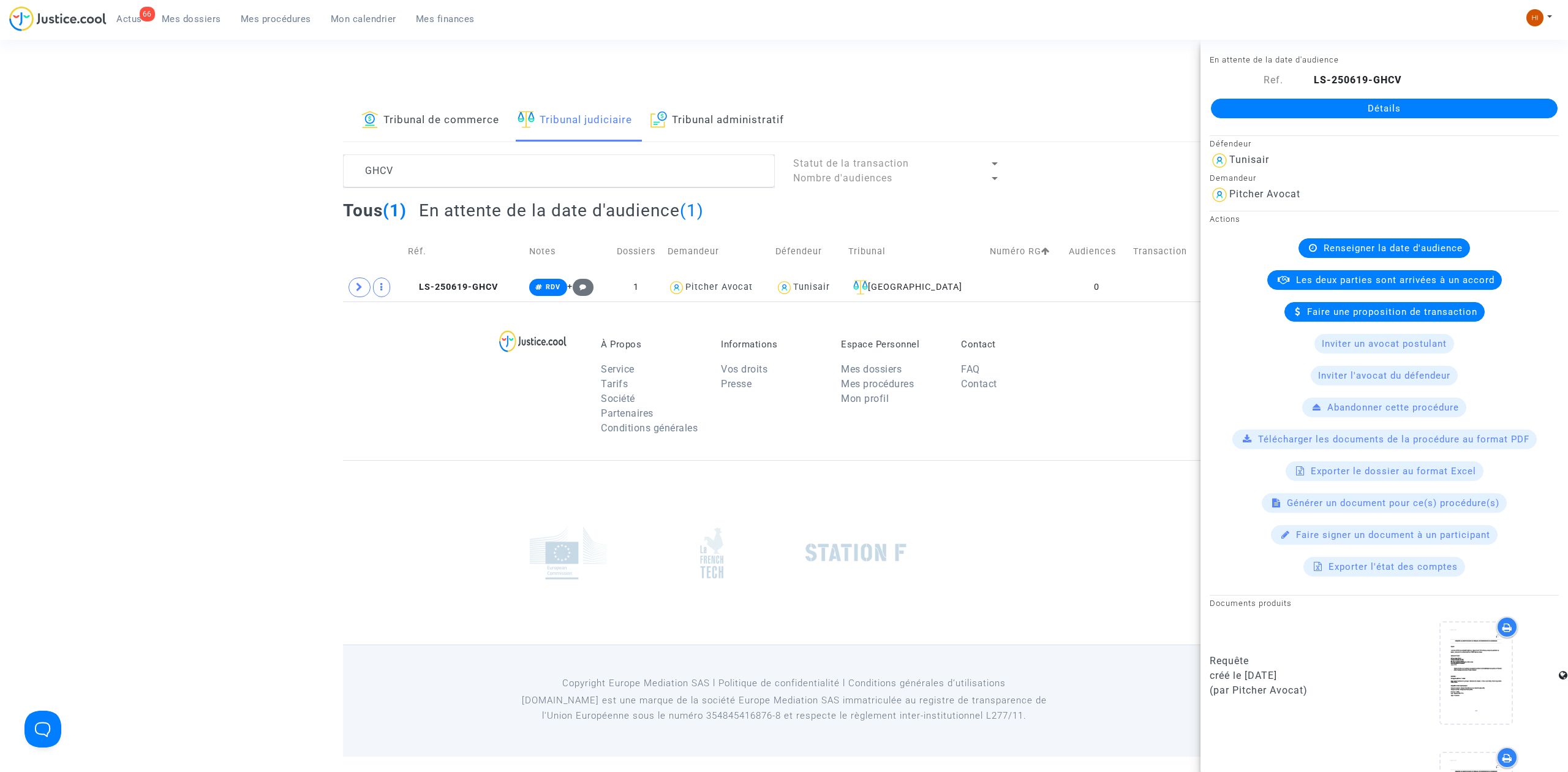
click at [1449, 122] on div "Détails" at bounding box center [1384, 109] width 368 height 42
click at [1454, 99] on link "Détails" at bounding box center [1385, 109] width 347 height 20
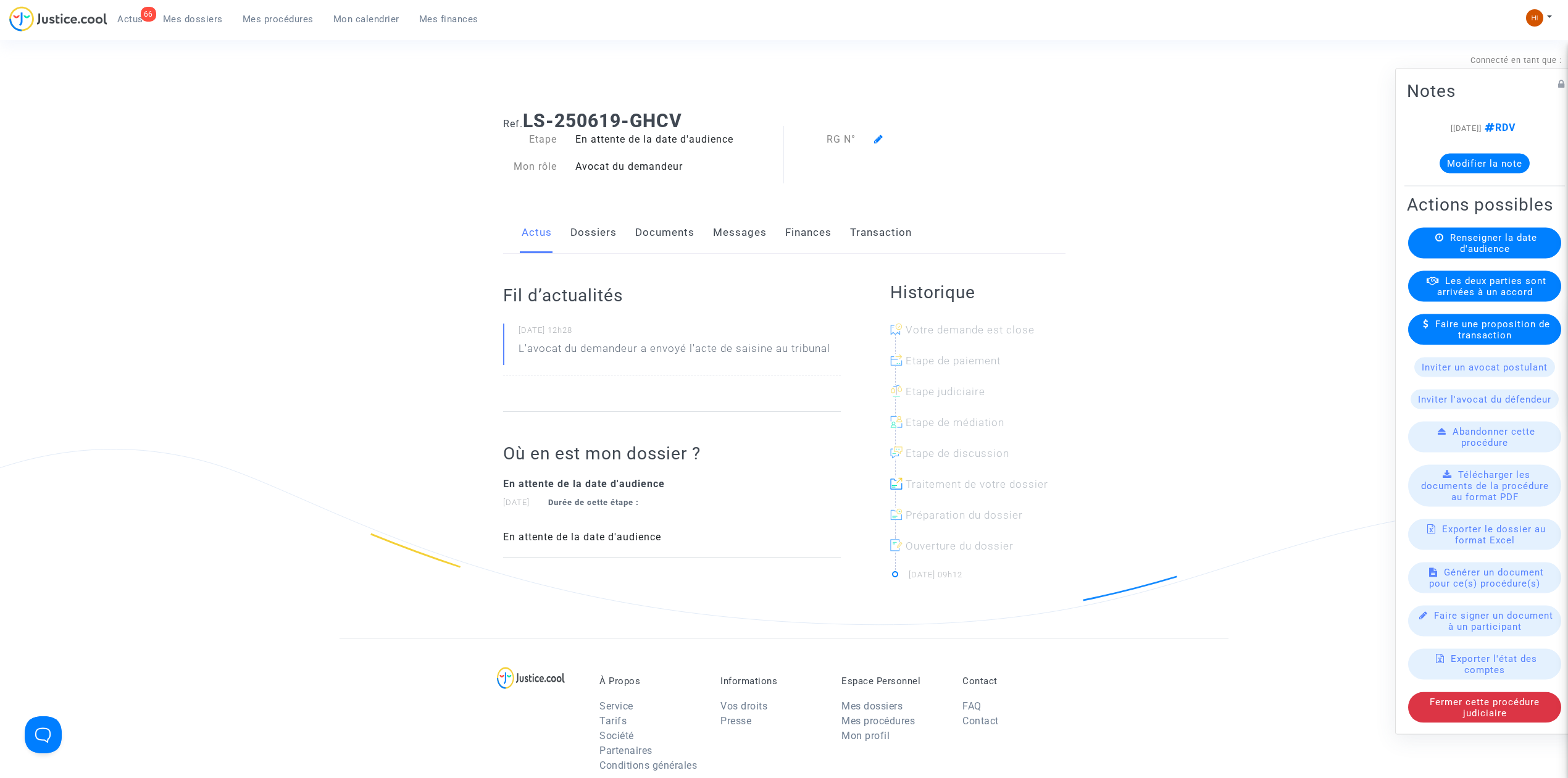
click at [878, 136] on icon at bounding box center [879, 139] width 9 height 10
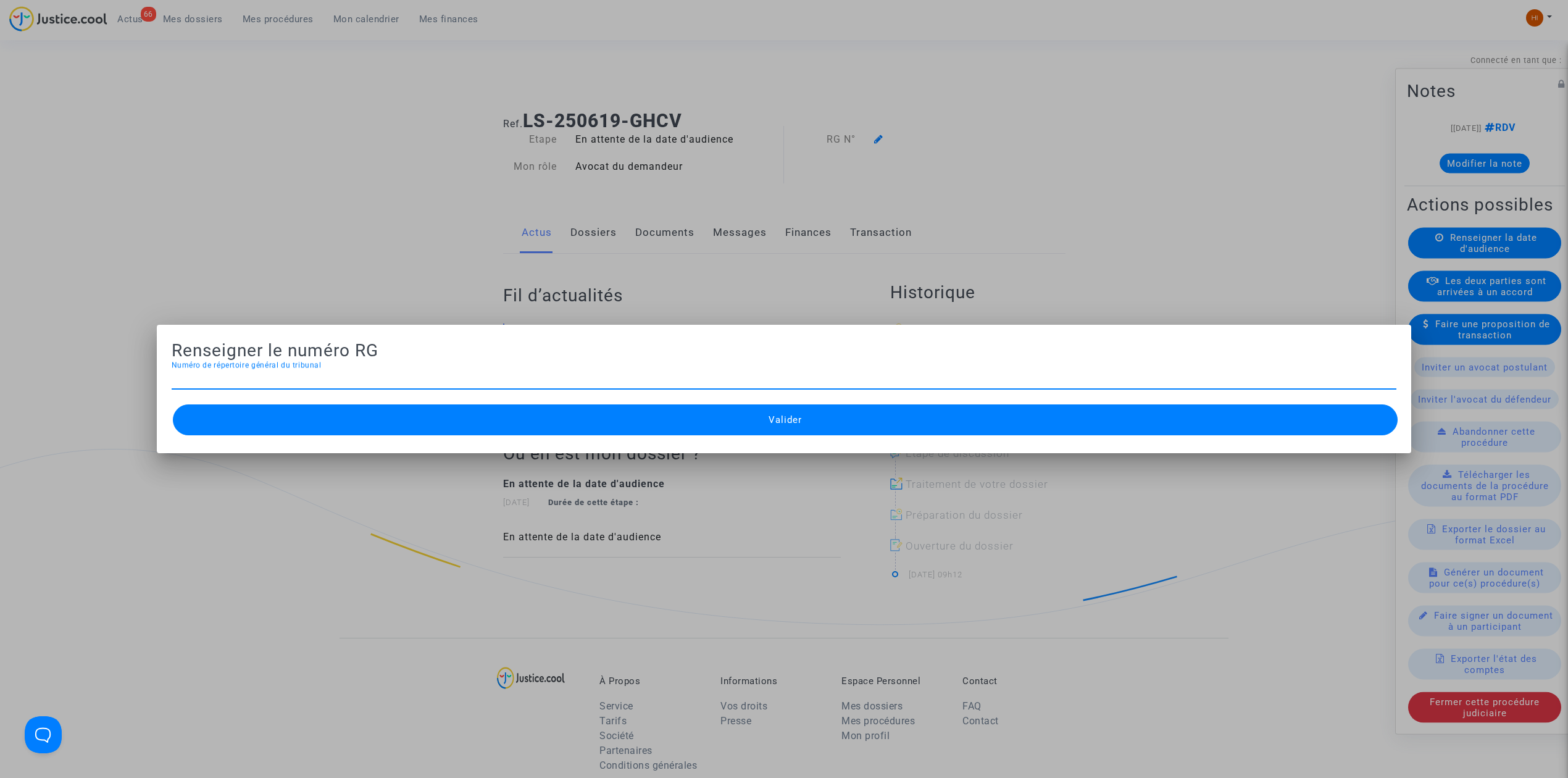
type input "GHCV"
click at [384, 378] on input "Numéro de répertoire général du tribunal" at bounding box center [784, 379] width 1225 height 11
paste input "25/02766"
type input "25/02766"
click at [529, 428] on button "Valider" at bounding box center [785, 420] width 1225 height 31
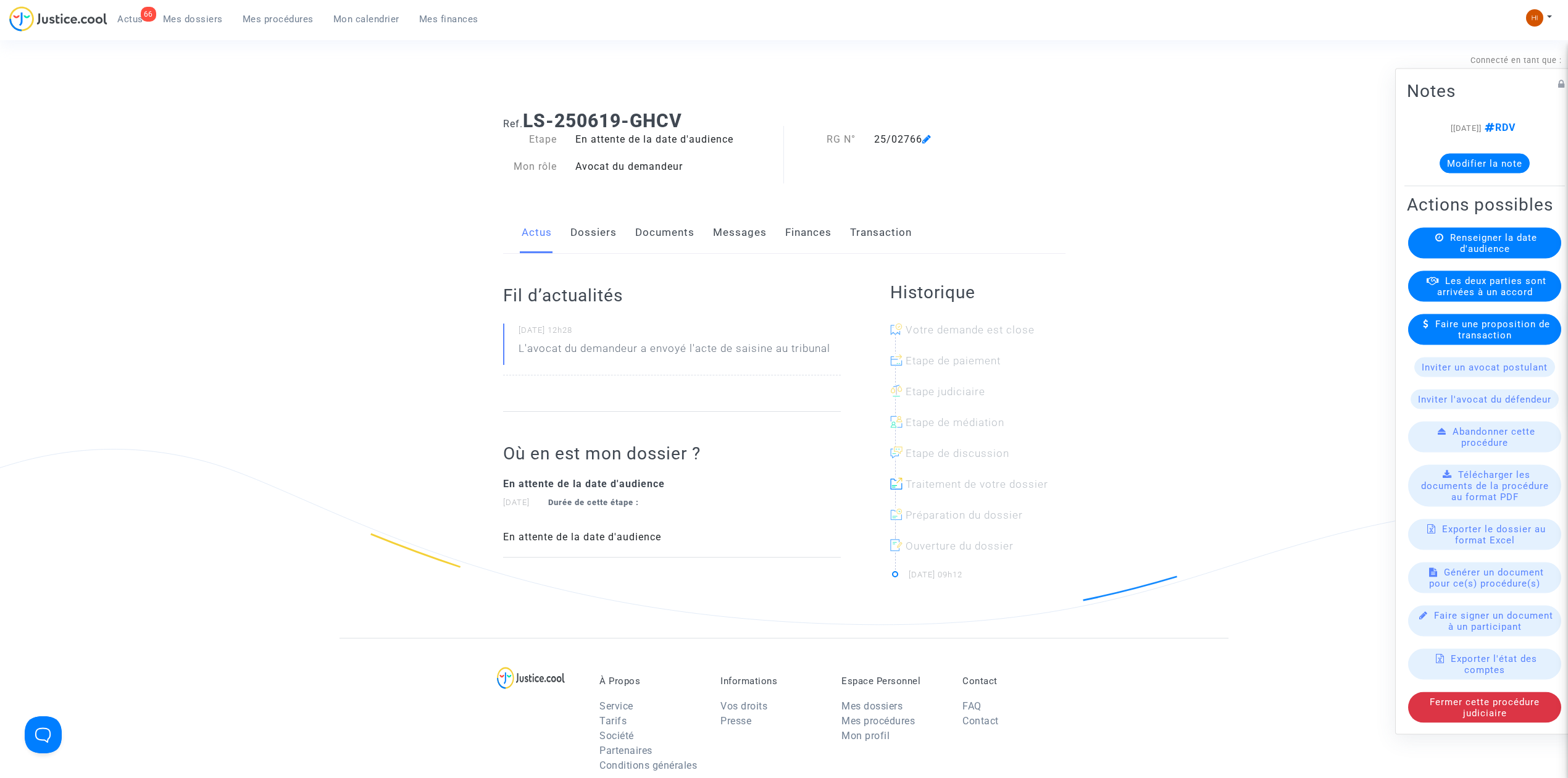
click at [640, 232] on link "Documents" at bounding box center [665, 233] width 59 height 41
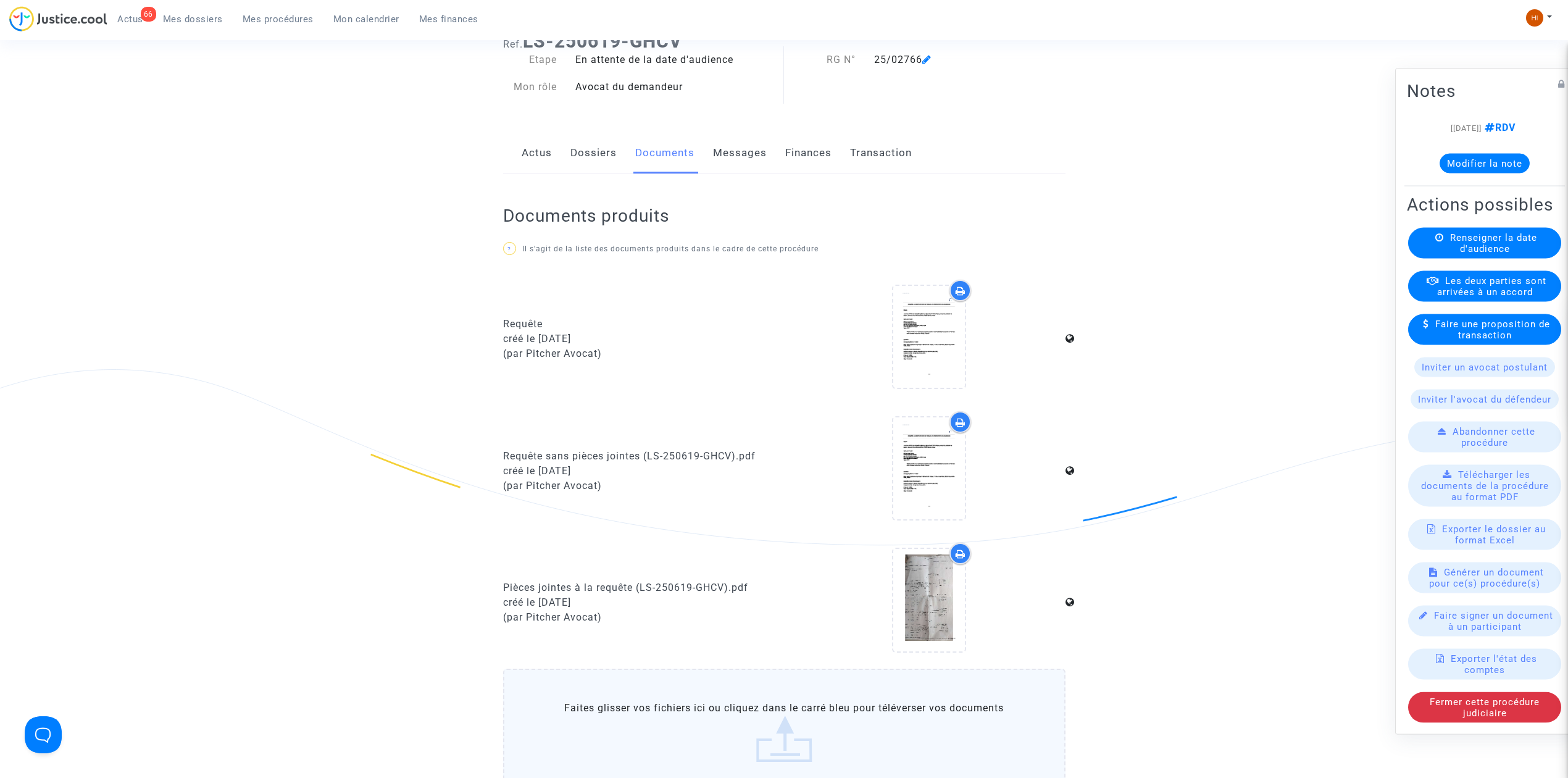
scroll to position [82, 0]
click at [1519, 250] on div "Renseigner la date d'audience" at bounding box center [1484, 243] width 153 height 31
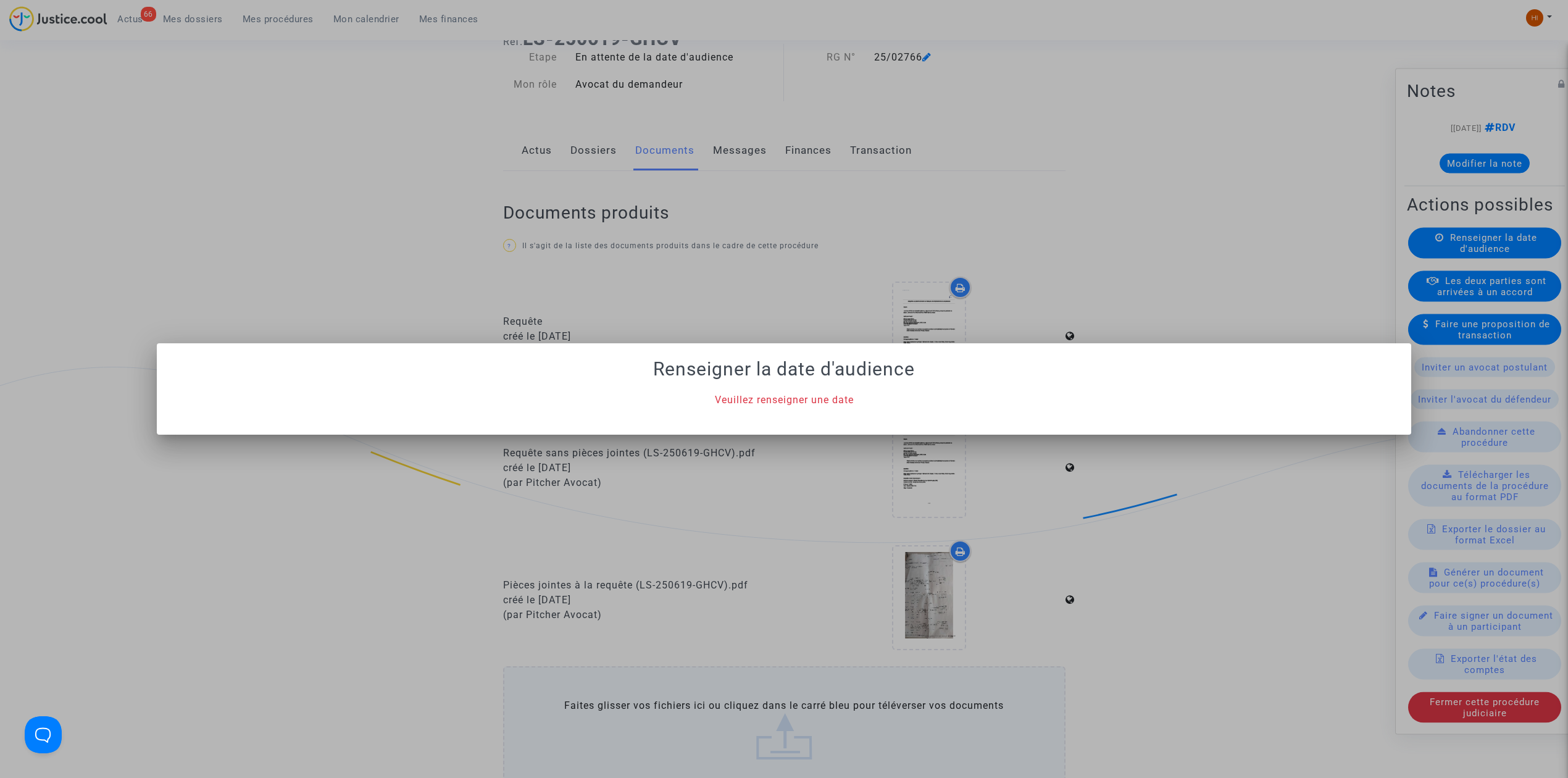
scroll to position [0, 0]
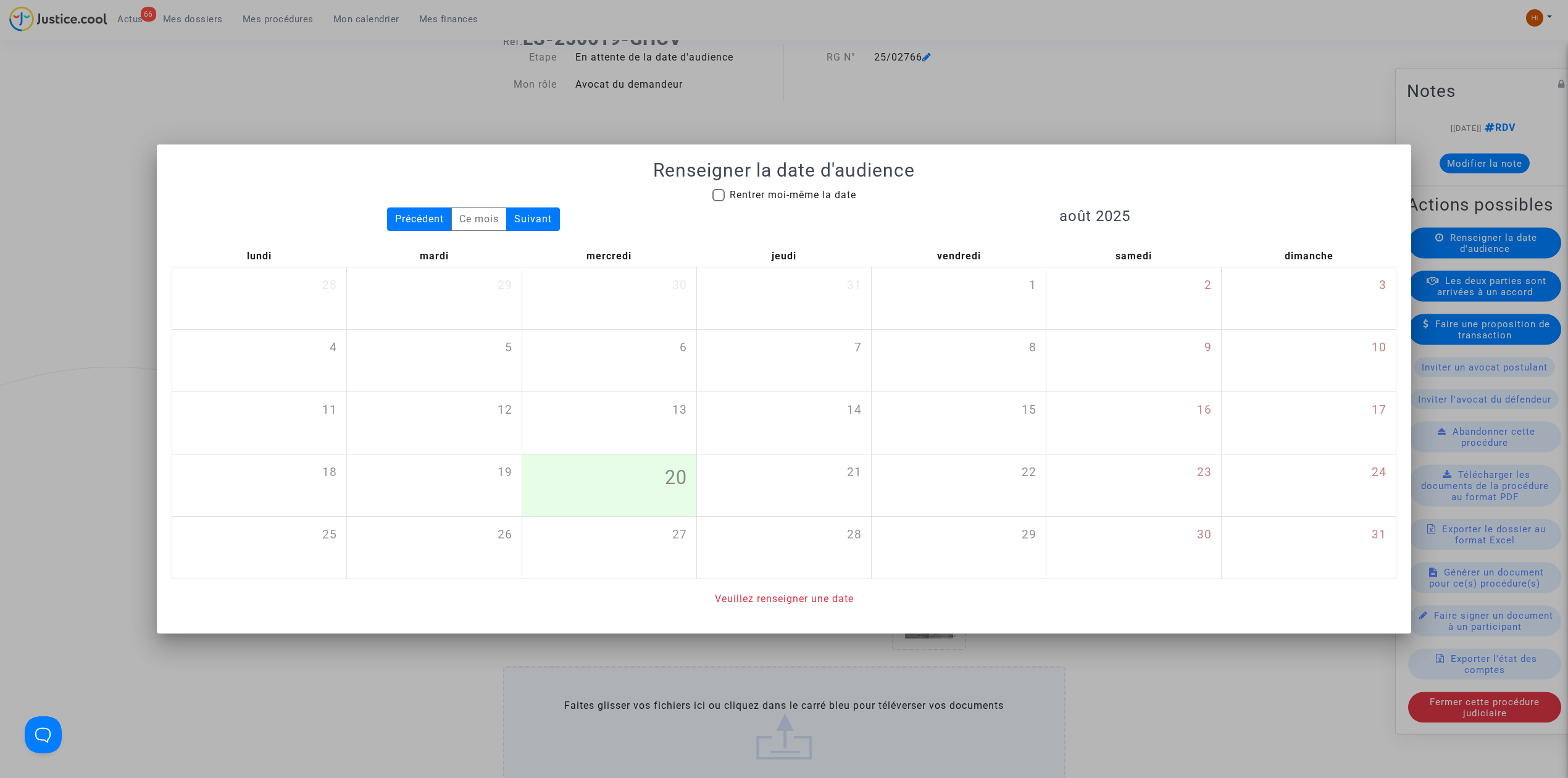
click at [780, 195] on span "Rentrer moi-même la date" at bounding box center [792, 194] width 126 height 12
click at [719, 201] on input "Rentrer moi-même la date" at bounding box center [718, 201] width 1 height 1
checkbox input "true"
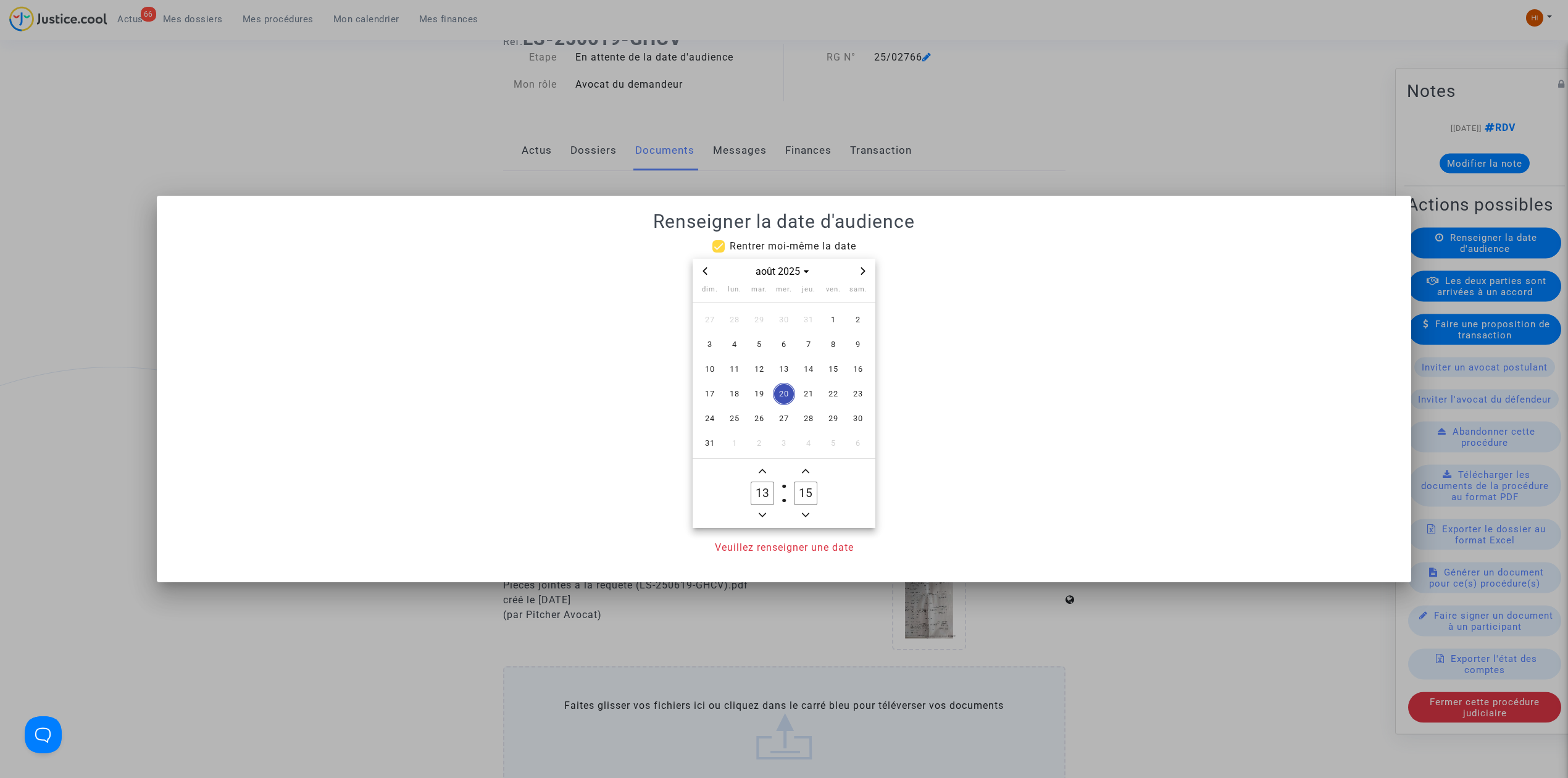
click at [864, 265] on span "Next month" at bounding box center [863, 270] width 15 height 15
click at [864, 266] on span "Next month" at bounding box center [863, 270] width 15 height 15
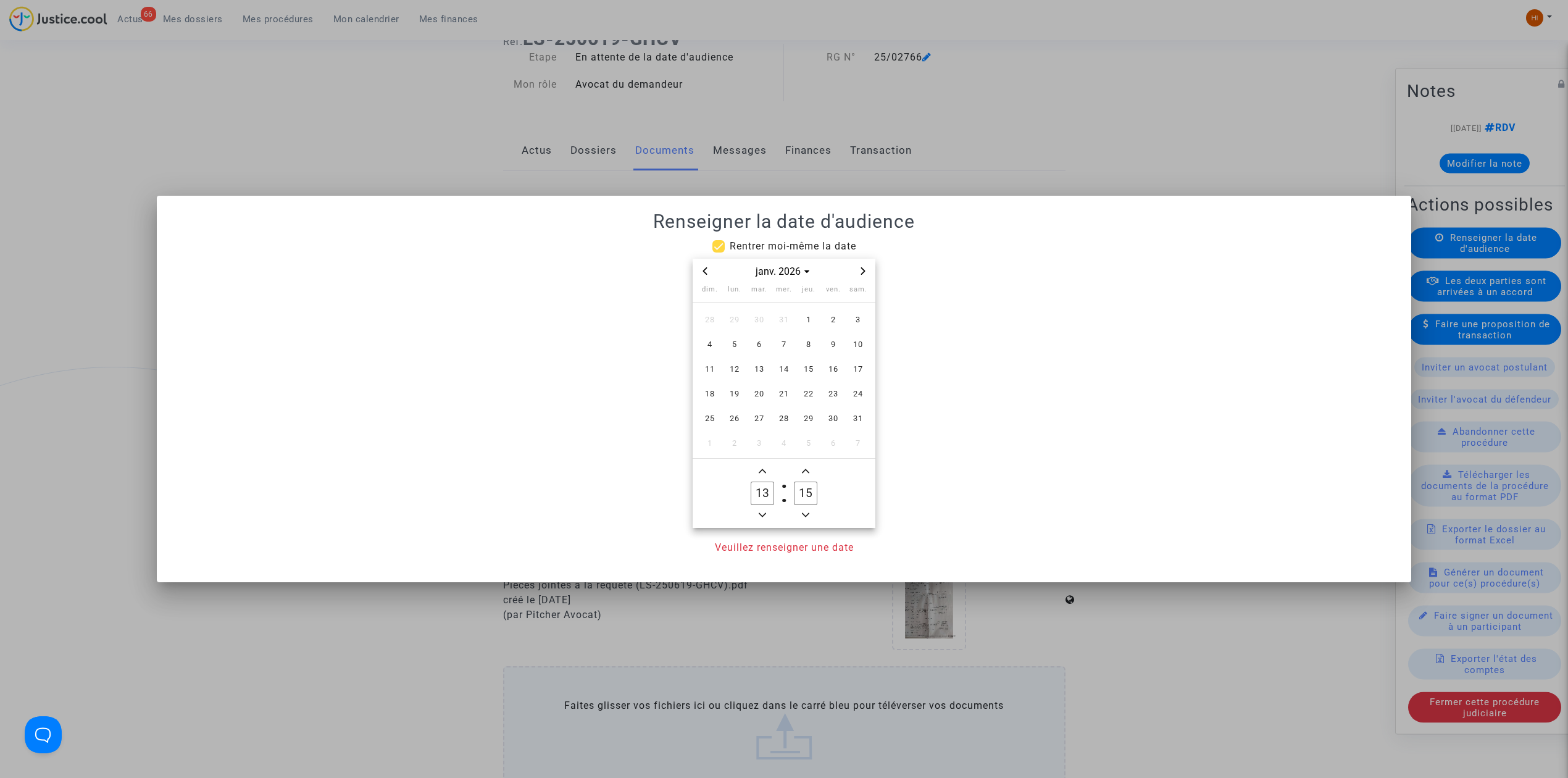
click at [864, 266] on span "Next month" at bounding box center [863, 270] width 15 height 15
click at [751, 315] on span "3" at bounding box center [759, 320] width 22 height 22
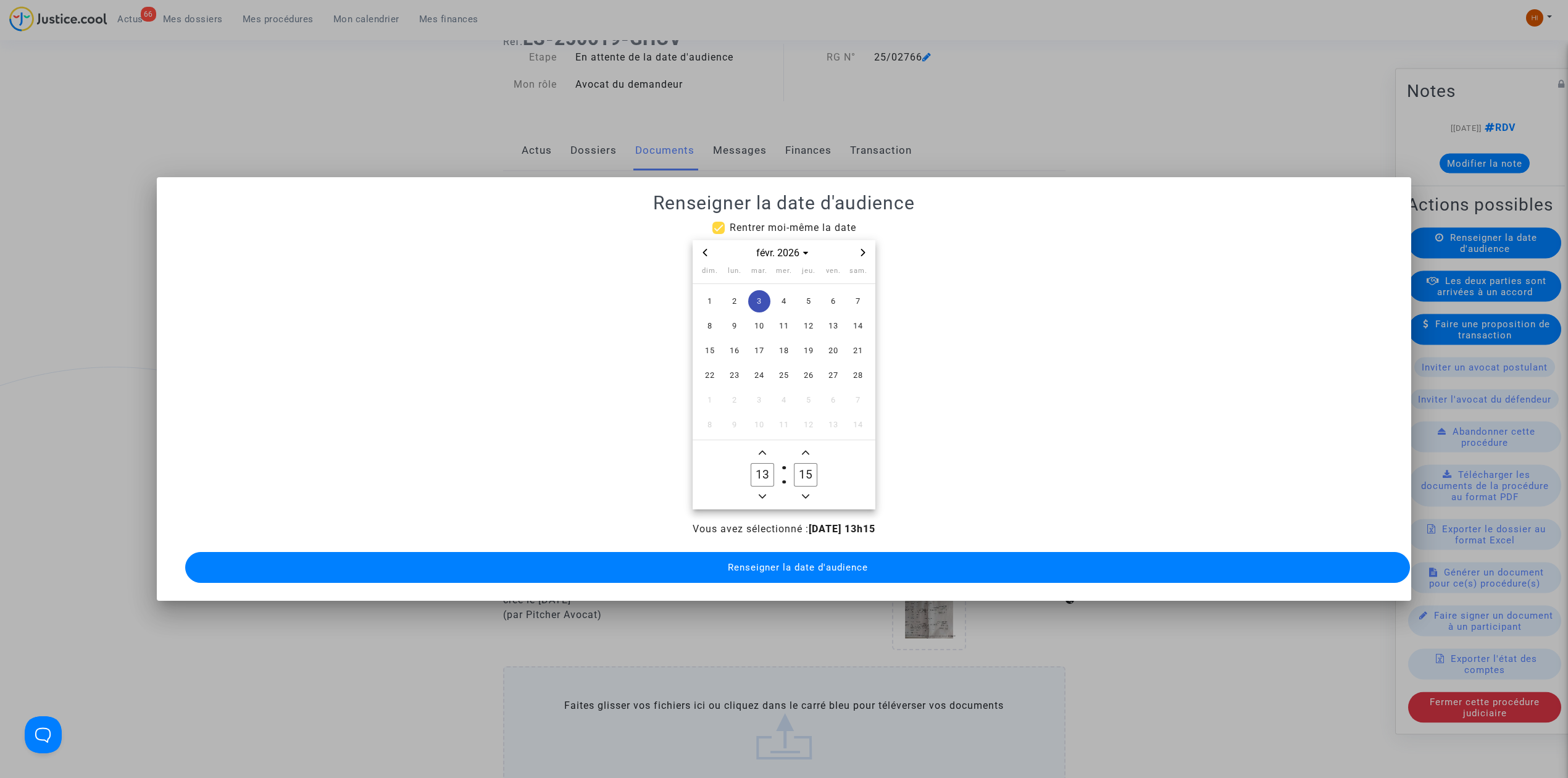
click at [762, 493] on icon "Minus a hour" at bounding box center [762, 497] width 8 height 8
click at [763, 493] on icon "Minus a hour" at bounding box center [762, 497] width 8 height 8
type input "09"
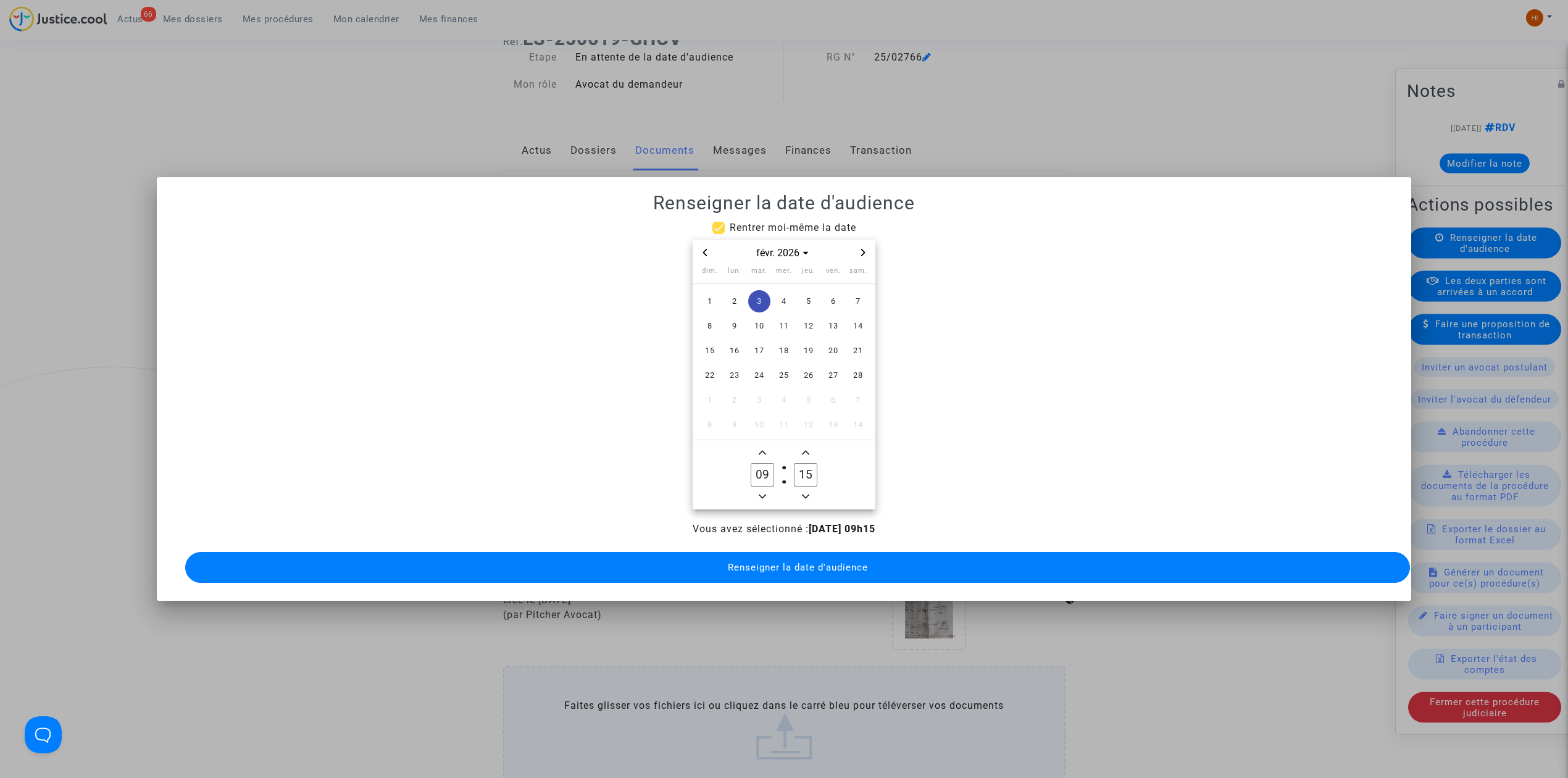
click at [813, 463] on input "15" at bounding box center [806, 475] width 23 height 23
type input "00"
click at [832, 569] on button "Renseigner la date d'audience" at bounding box center [797, 568] width 1225 height 31
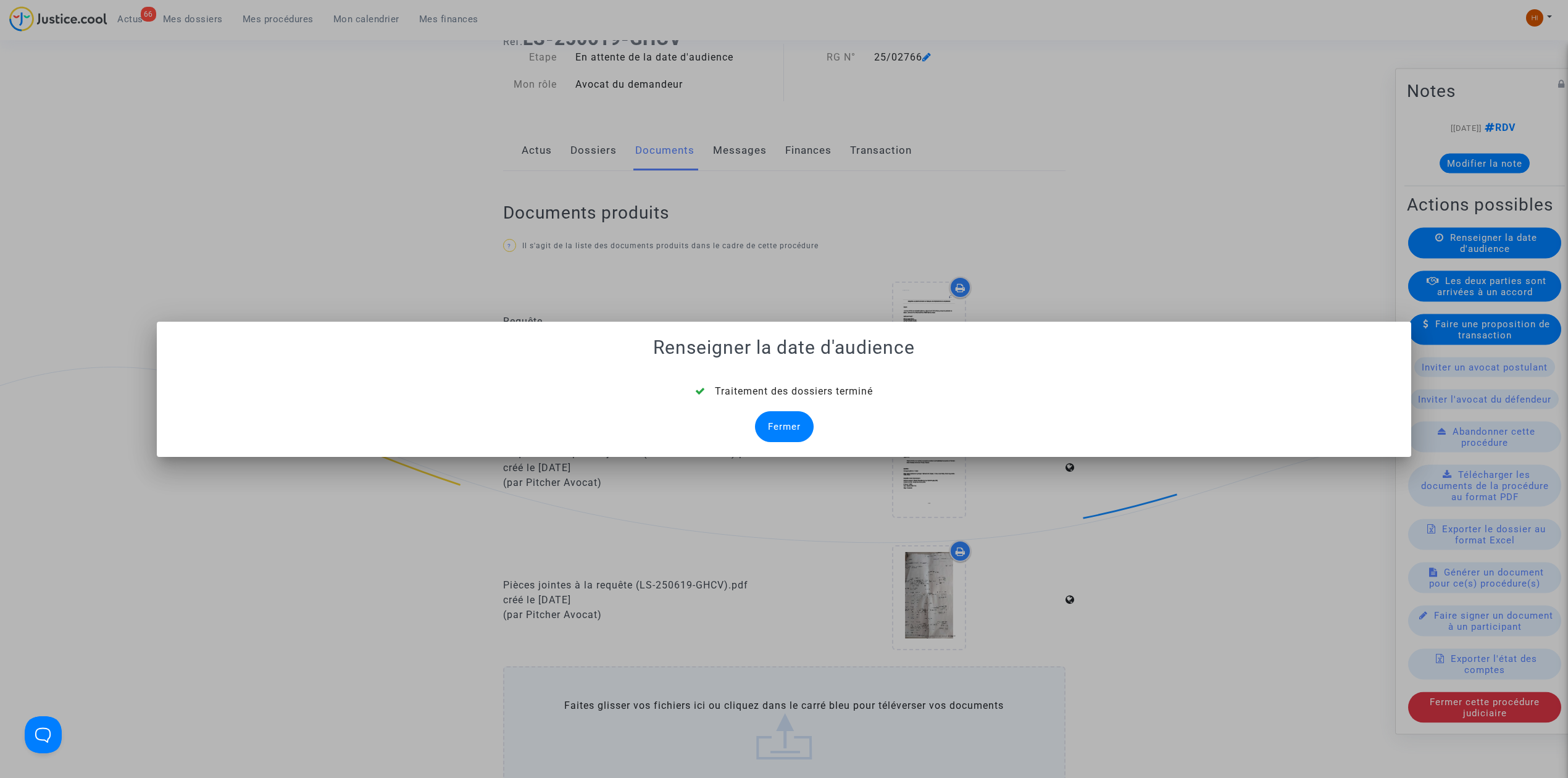
click at [779, 432] on div "Fermer" at bounding box center [784, 427] width 59 height 31
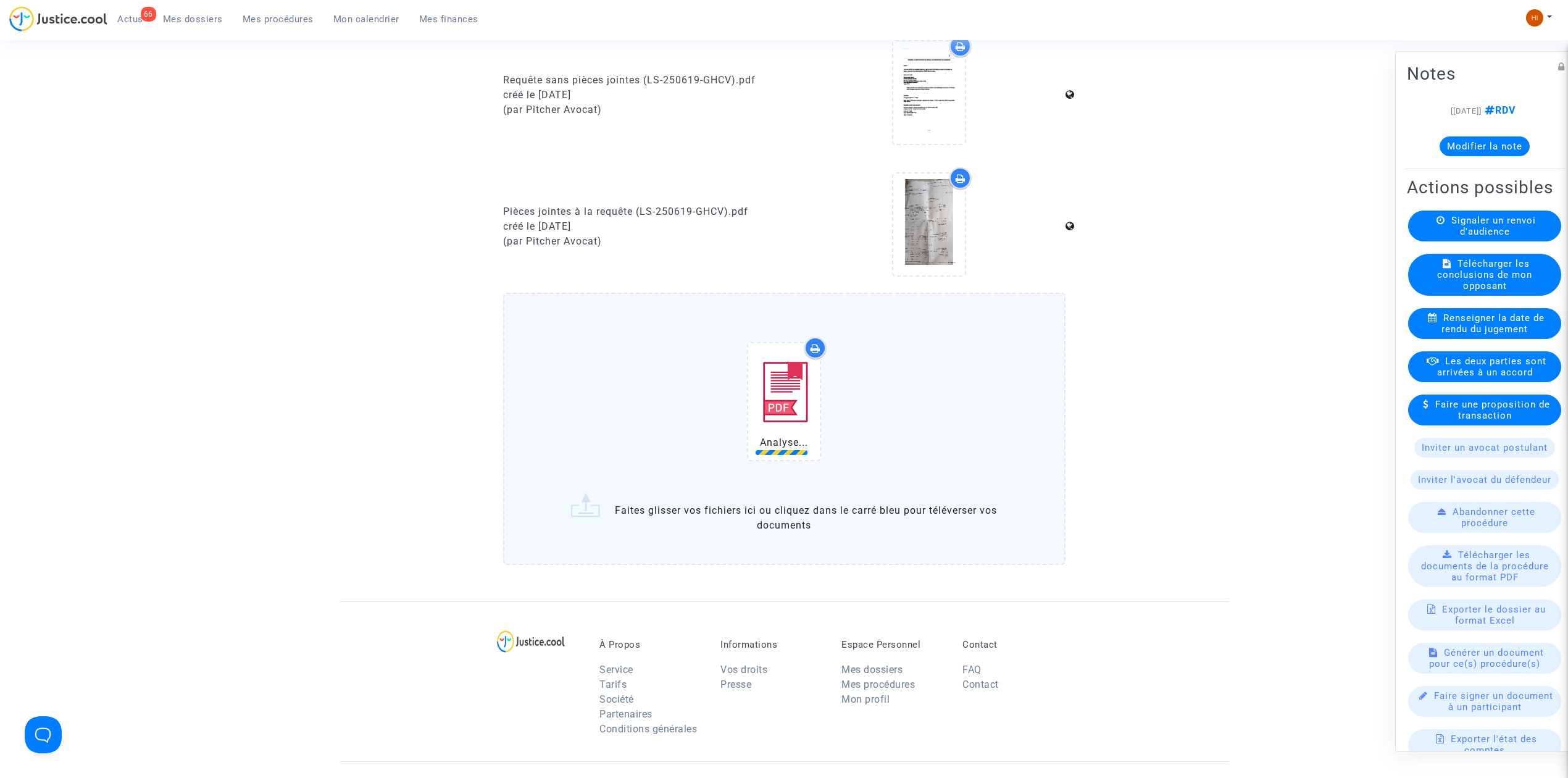
scroll to position [823, 0]
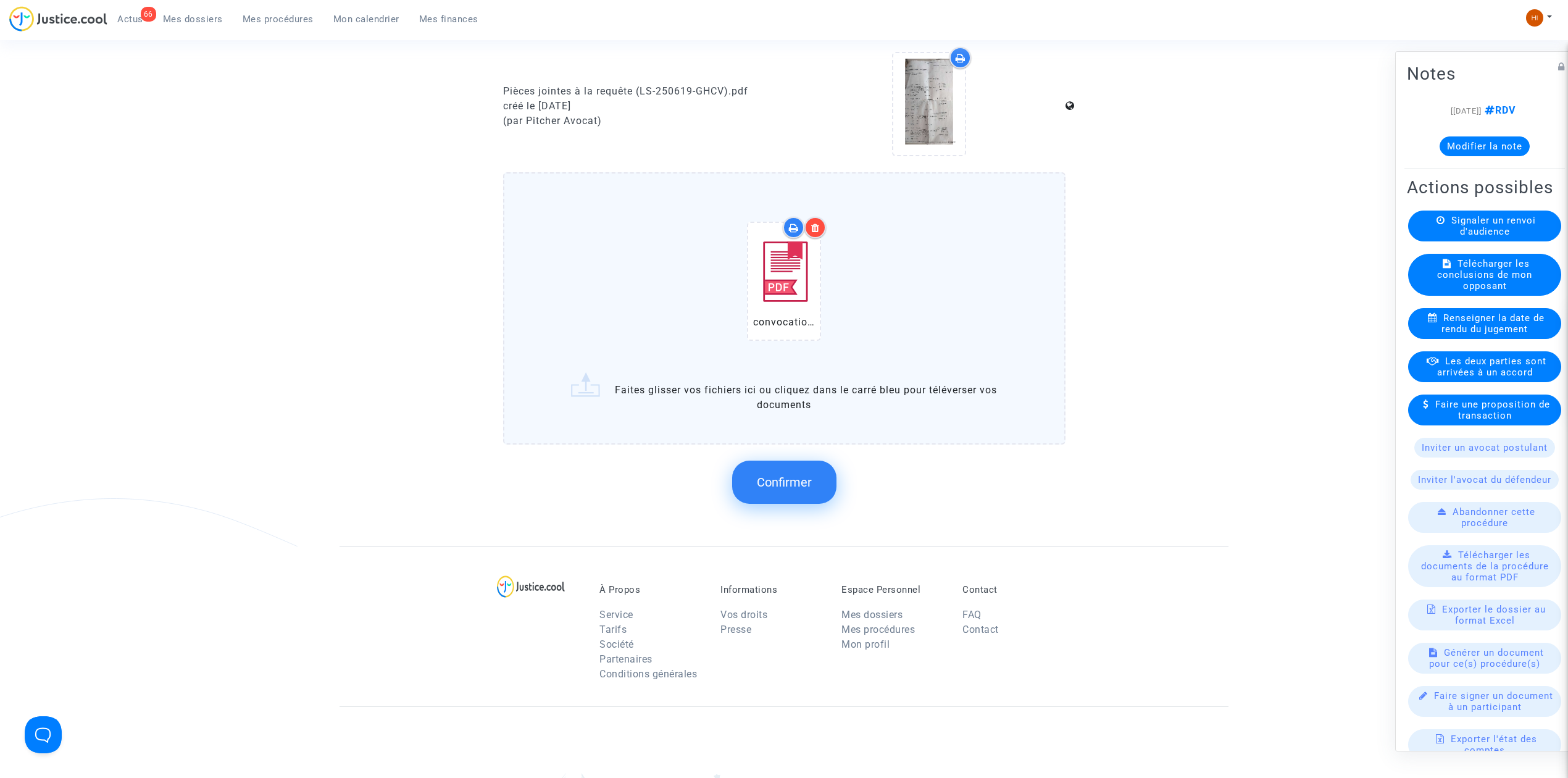
click at [793, 475] on span "Confirmer" at bounding box center [784, 481] width 55 height 15
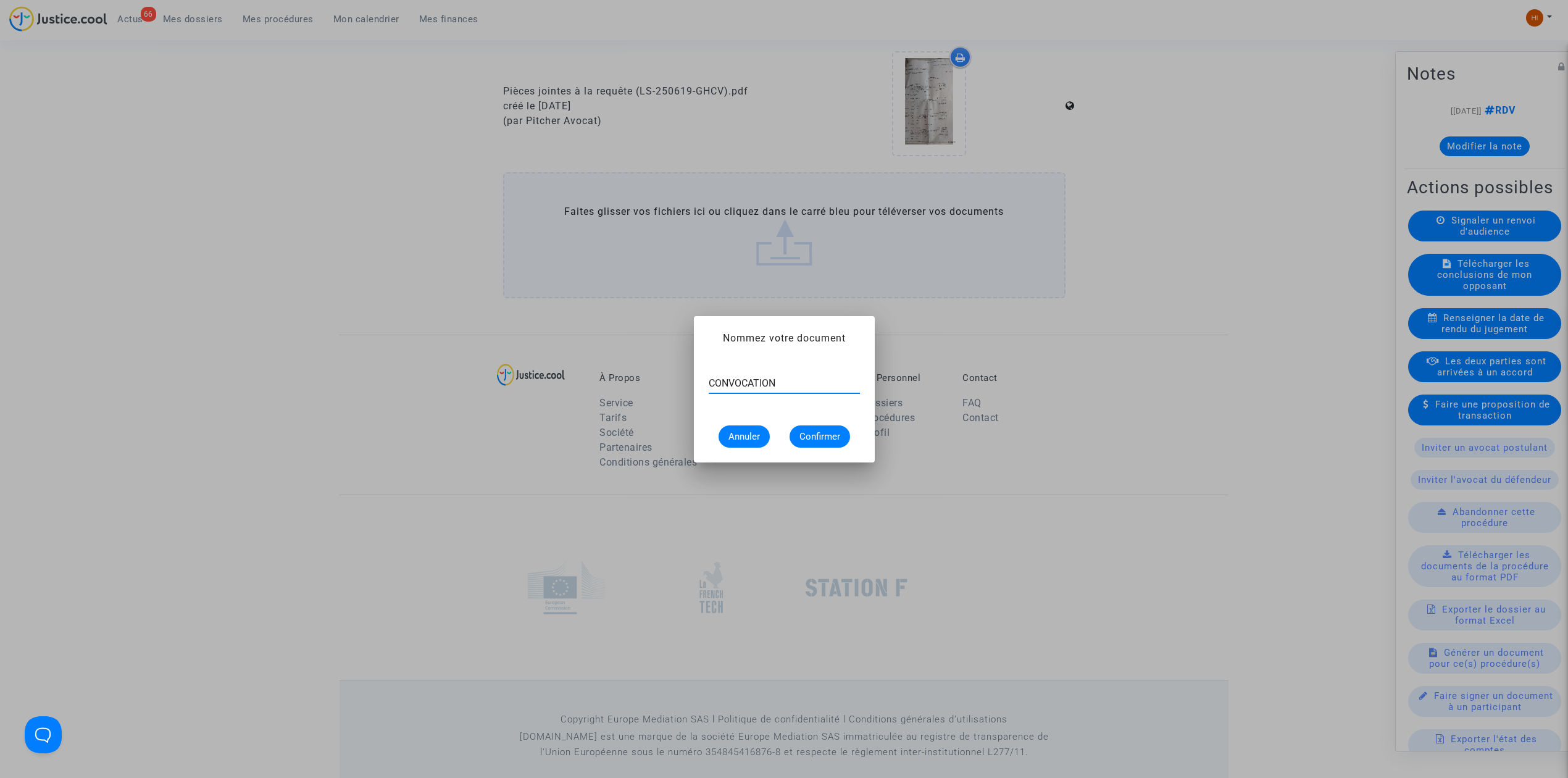
type input "CONVOCATION"
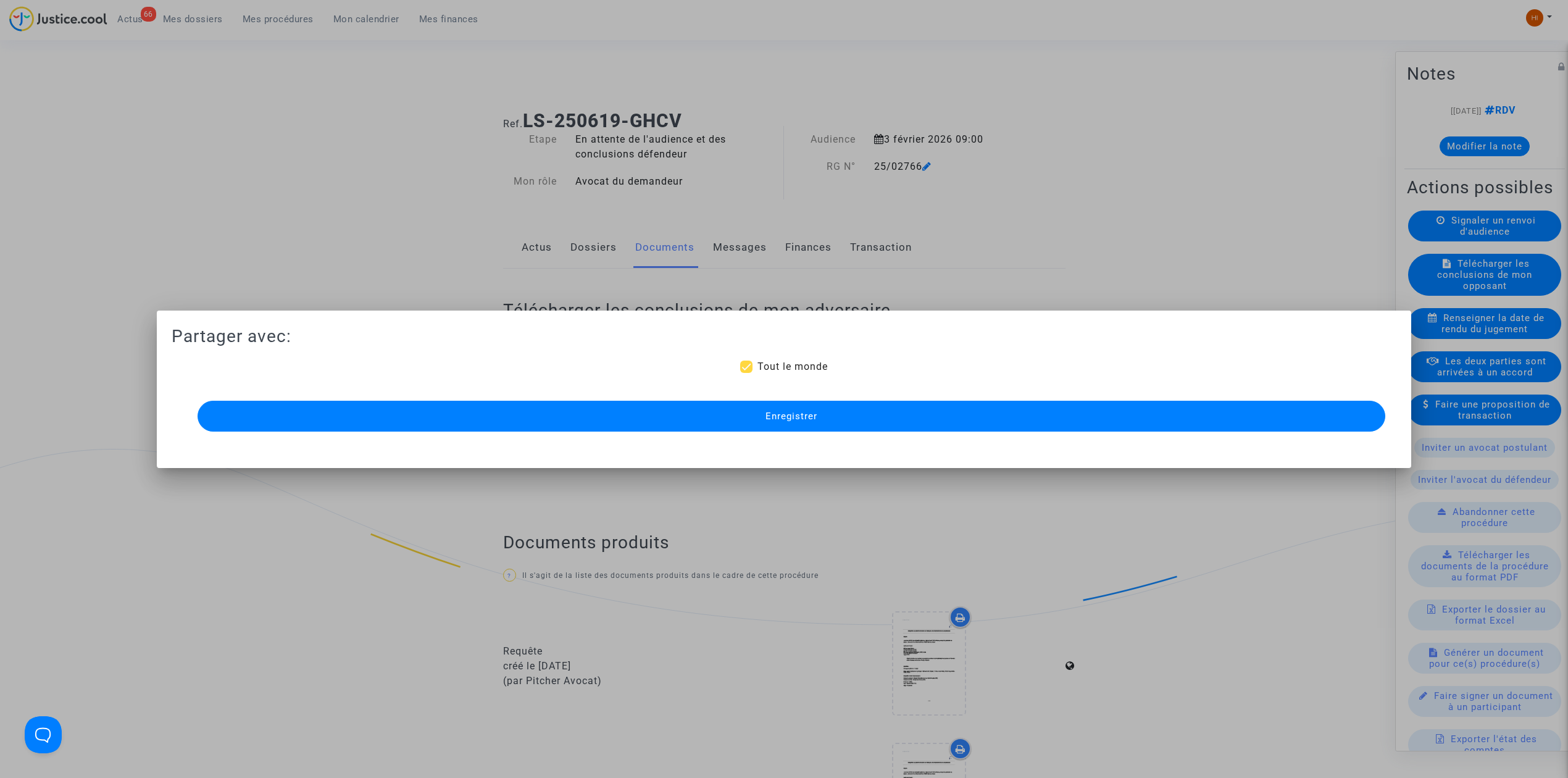
scroll to position [823, 0]
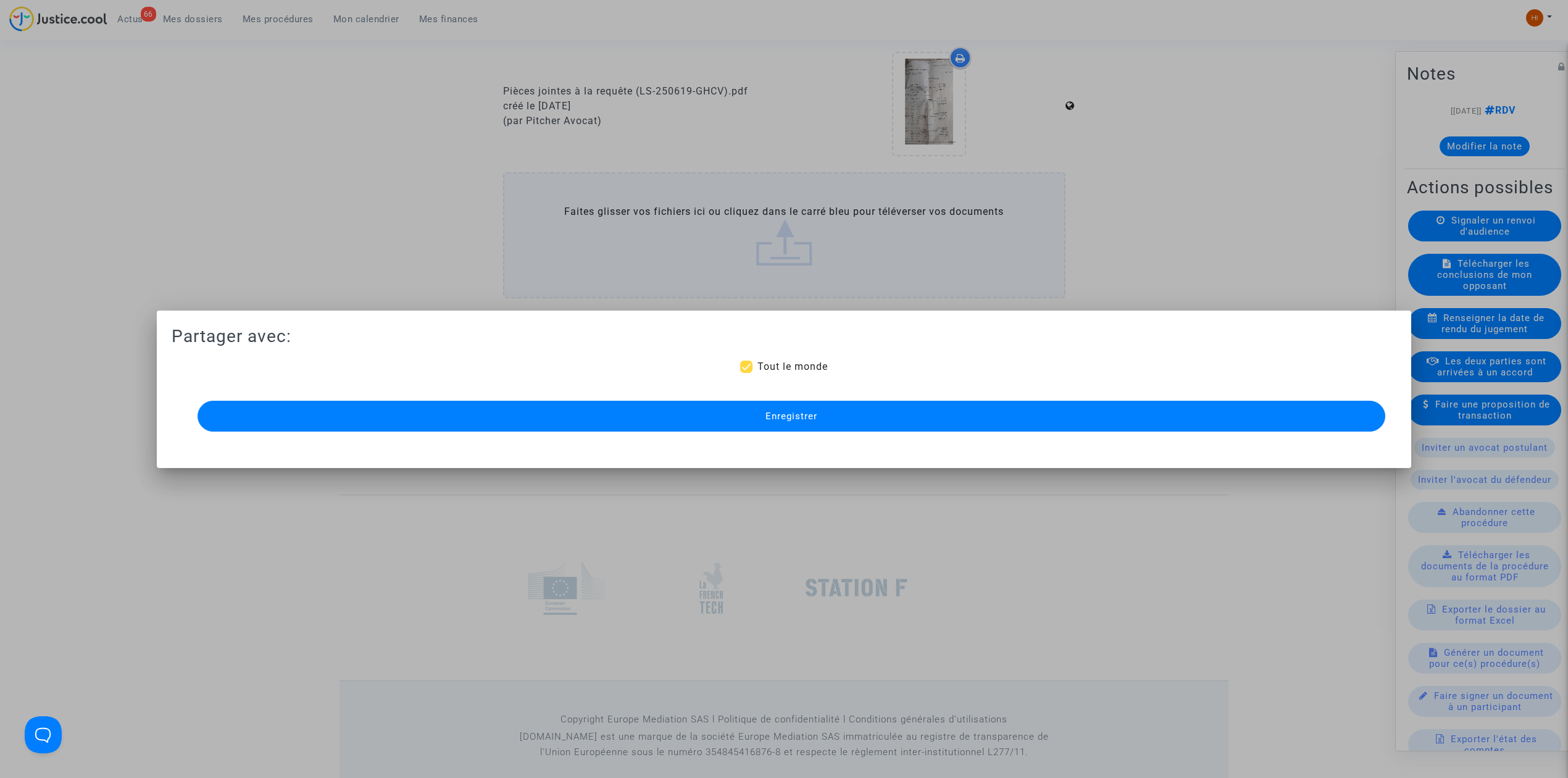
click at [1233, 415] on button "Enregistrer" at bounding box center [791, 416] width 1188 height 31
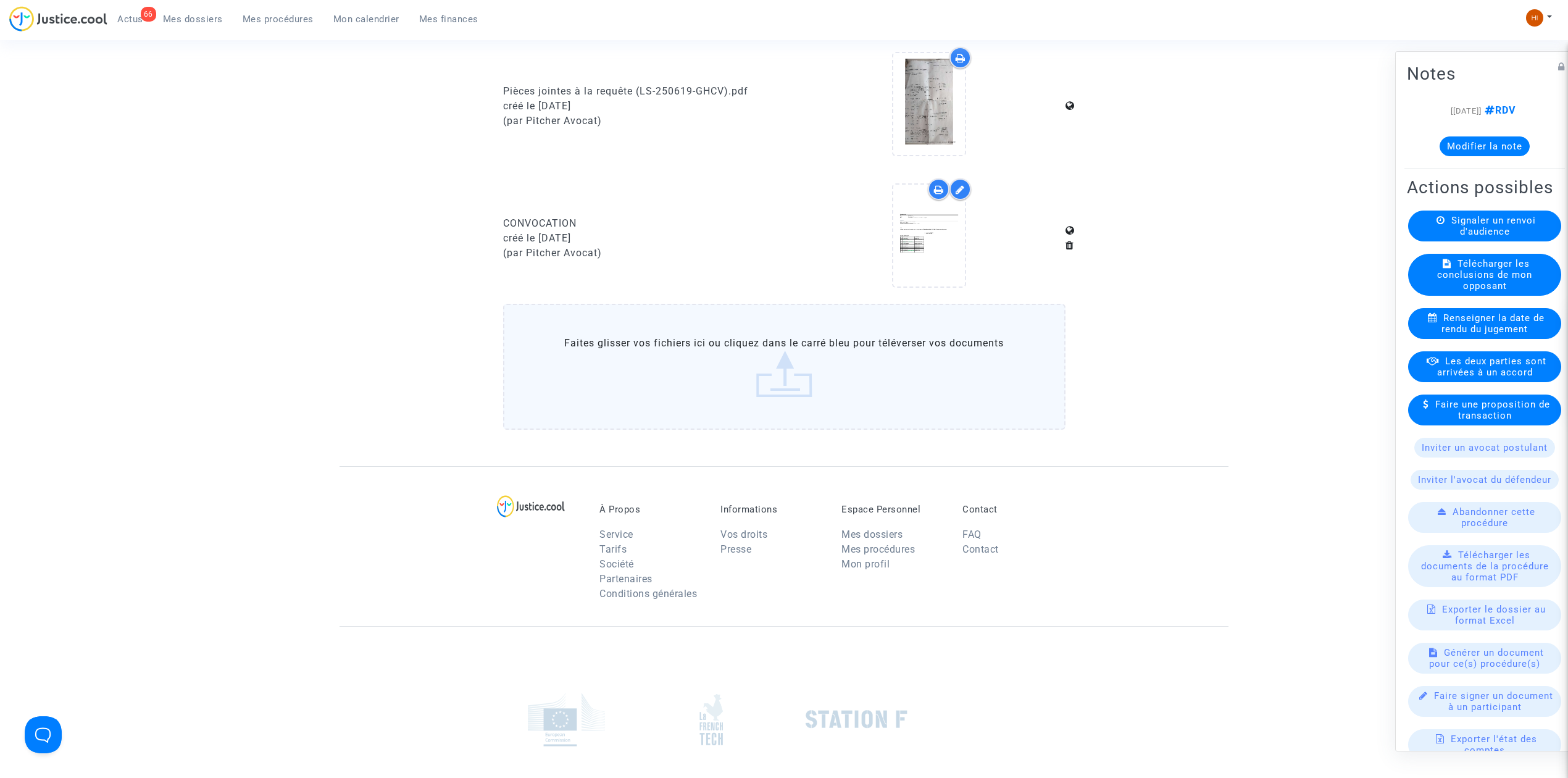
click at [273, 27] on div "66 Actus Mes dossiers Mes procédures Mon calendrier Mes finances" at bounding box center [249, 23] width 479 height 34
click at [279, 16] on span "Mes procédures" at bounding box center [278, 19] width 71 height 11
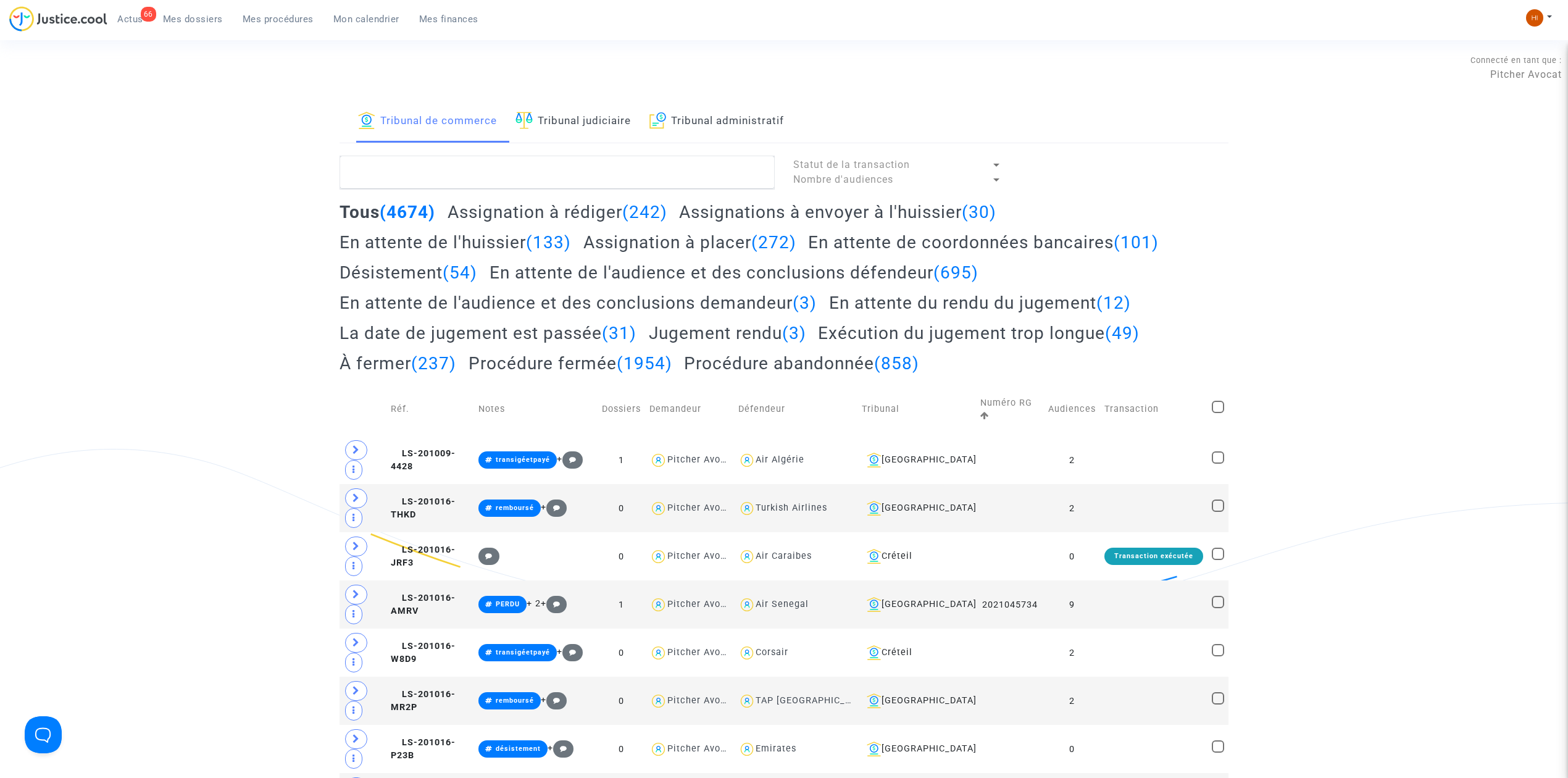
click at [568, 119] on link "Tribunal judiciaire" at bounding box center [573, 122] width 116 height 42
paste textarea "GAHBICHE Samir"
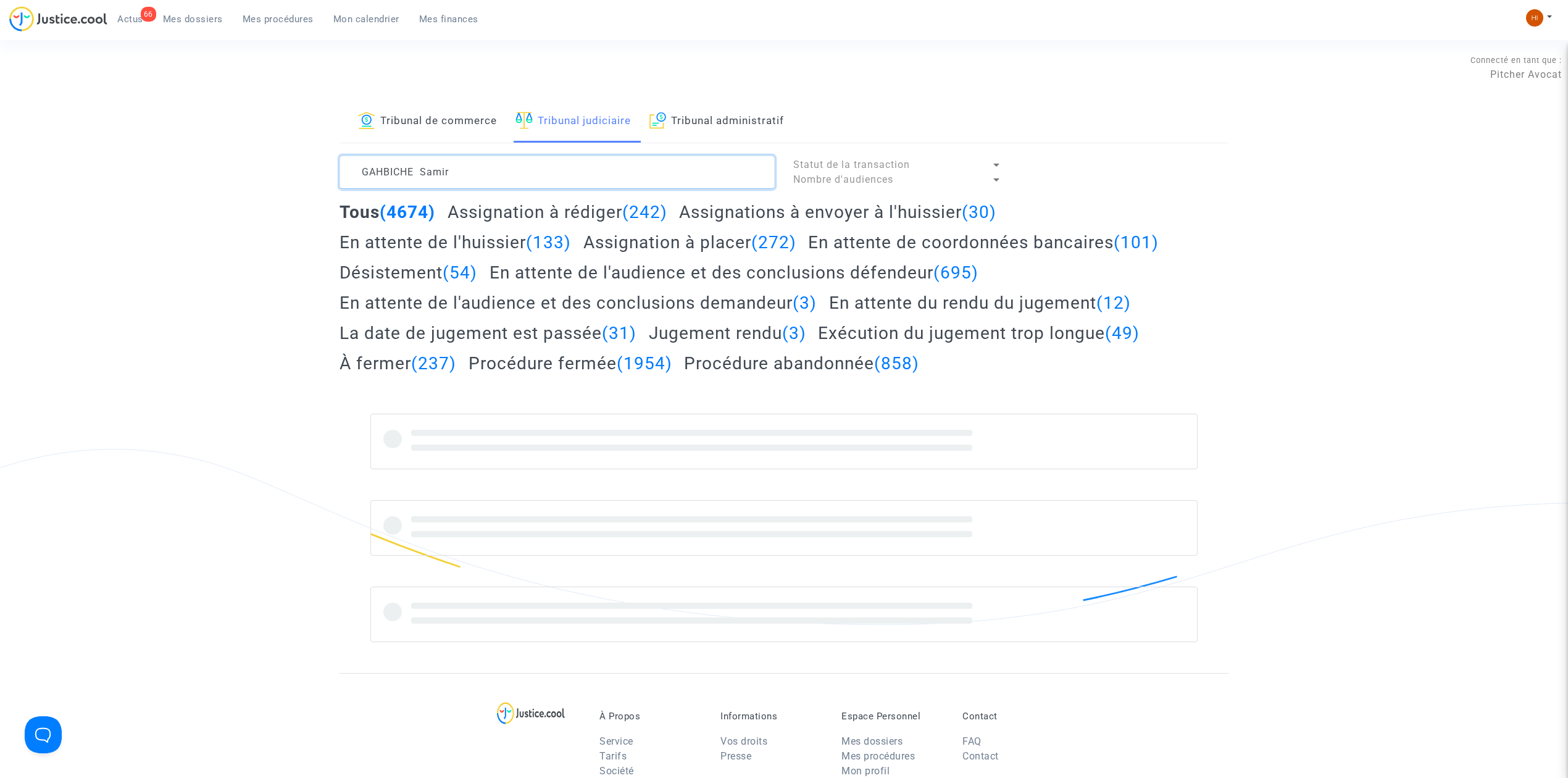
click at [601, 181] on textarea at bounding box center [557, 172] width 435 height 33
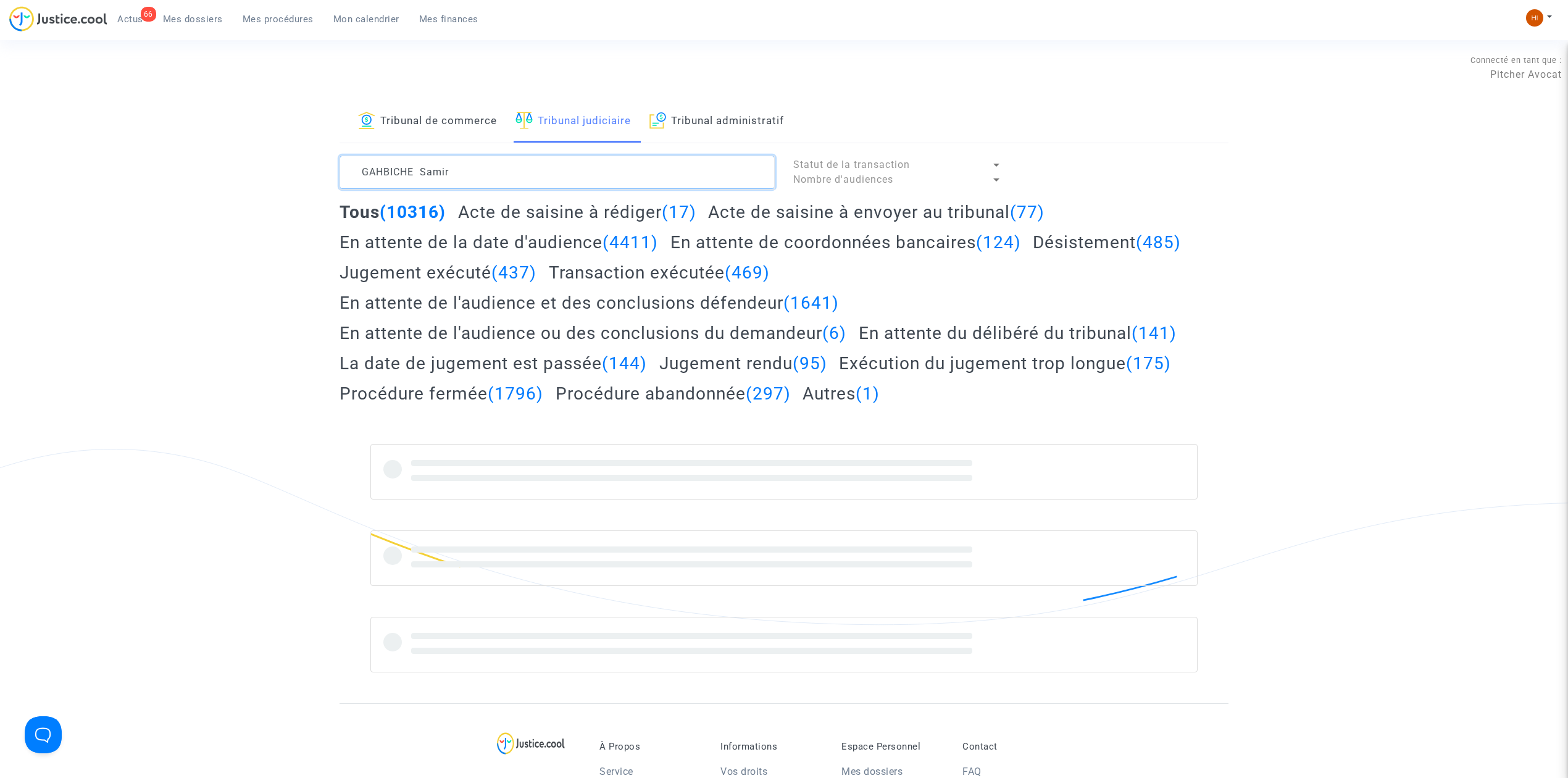
type textarea "GAHBICHE Samir"
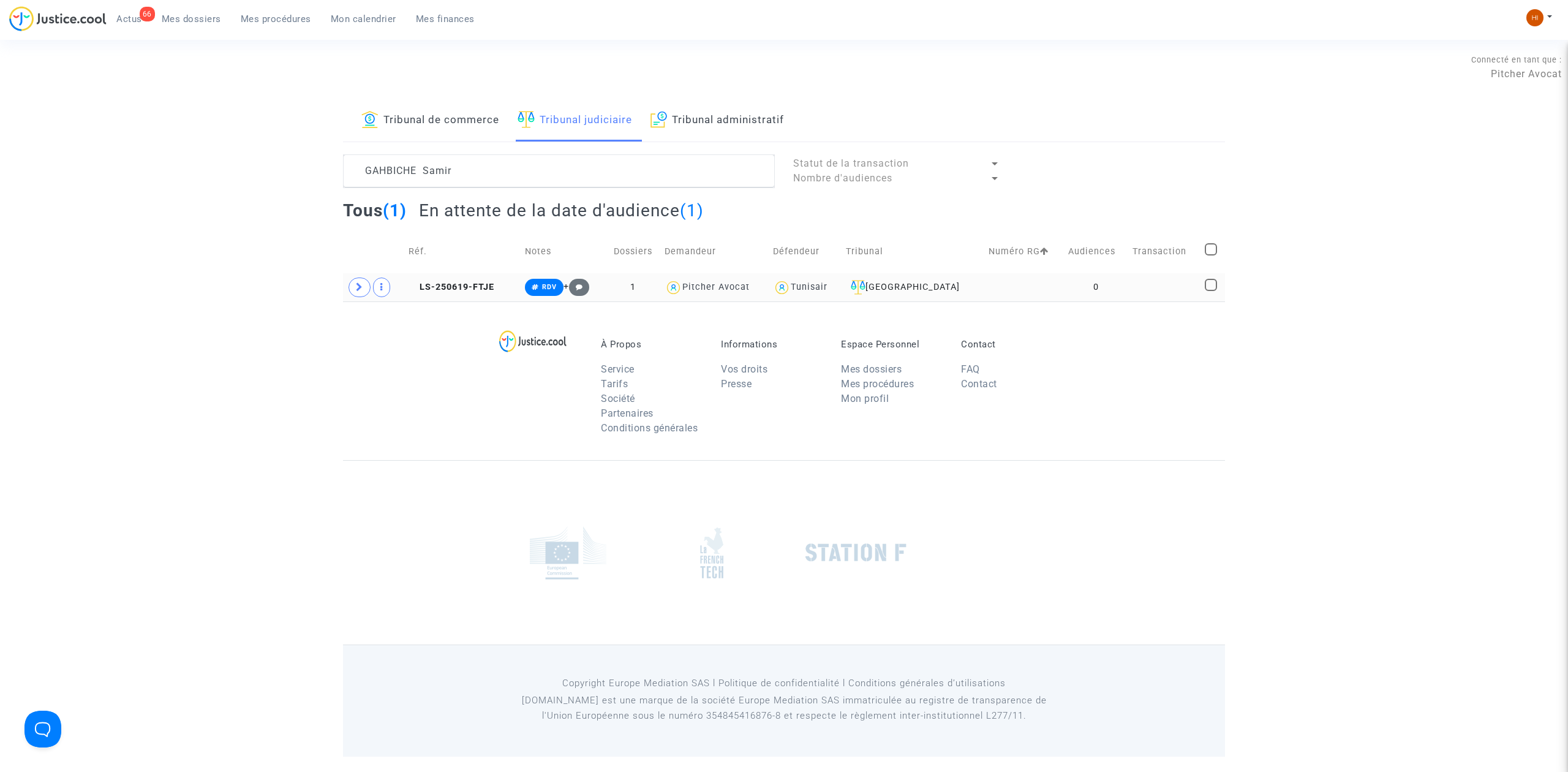
click at [1082, 283] on td "0" at bounding box center [1096, 287] width 65 height 28
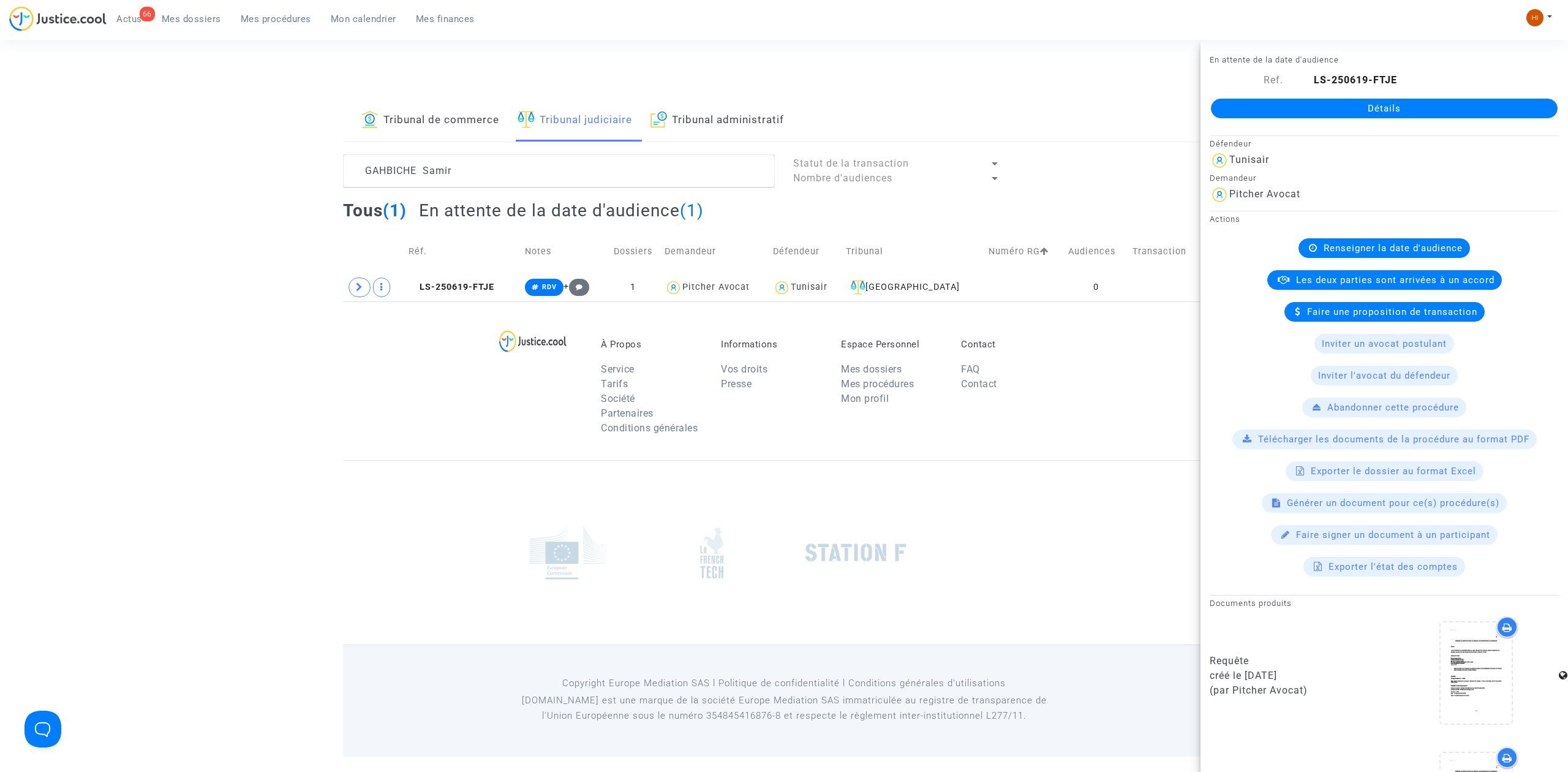
click at [1384, 103] on link "Détails" at bounding box center [1385, 109] width 347 height 20
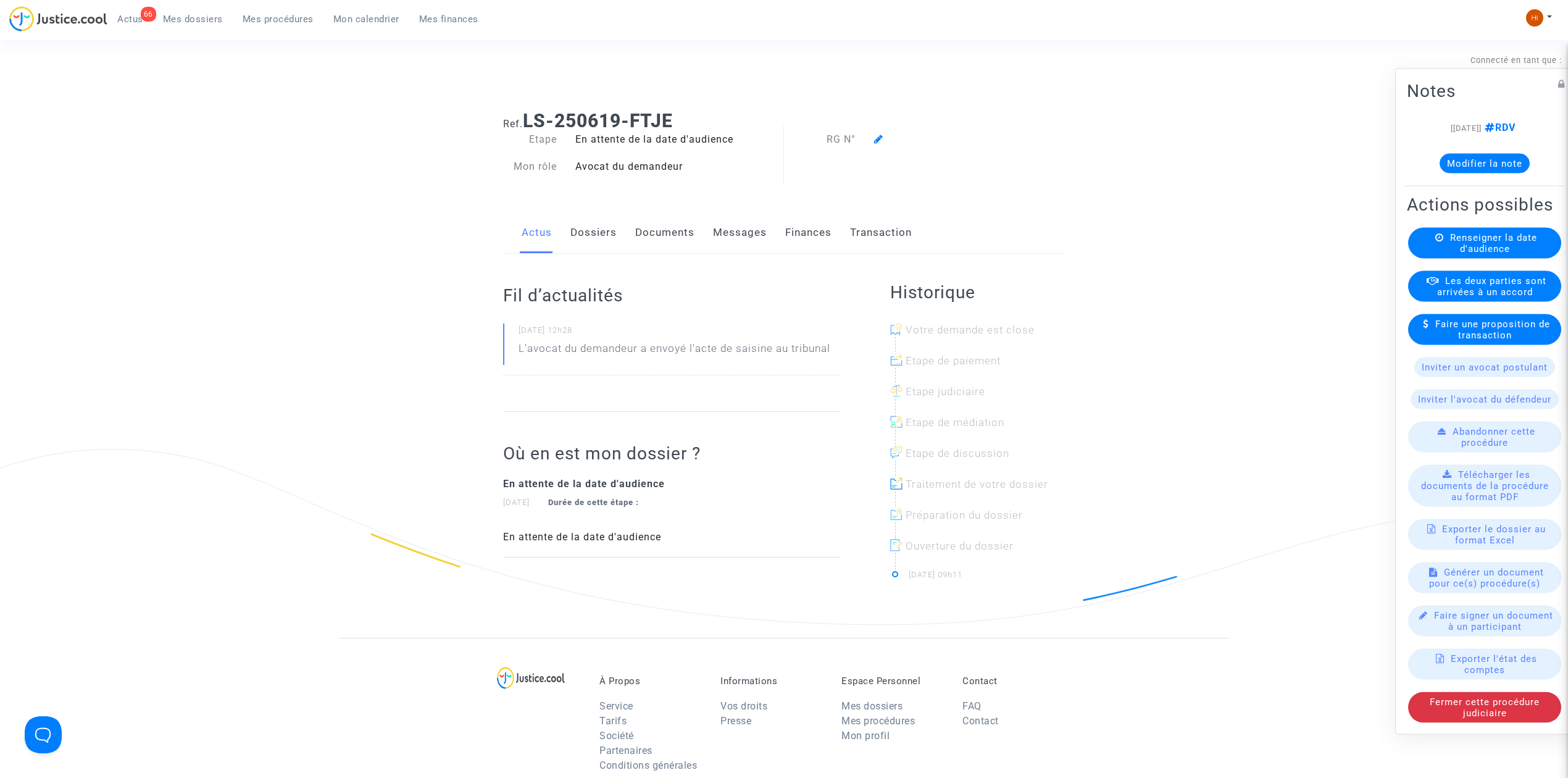
click at [1457, 242] on span "Renseigner la date d'audience" at bounding box center [1493, 243] width 87 height 22
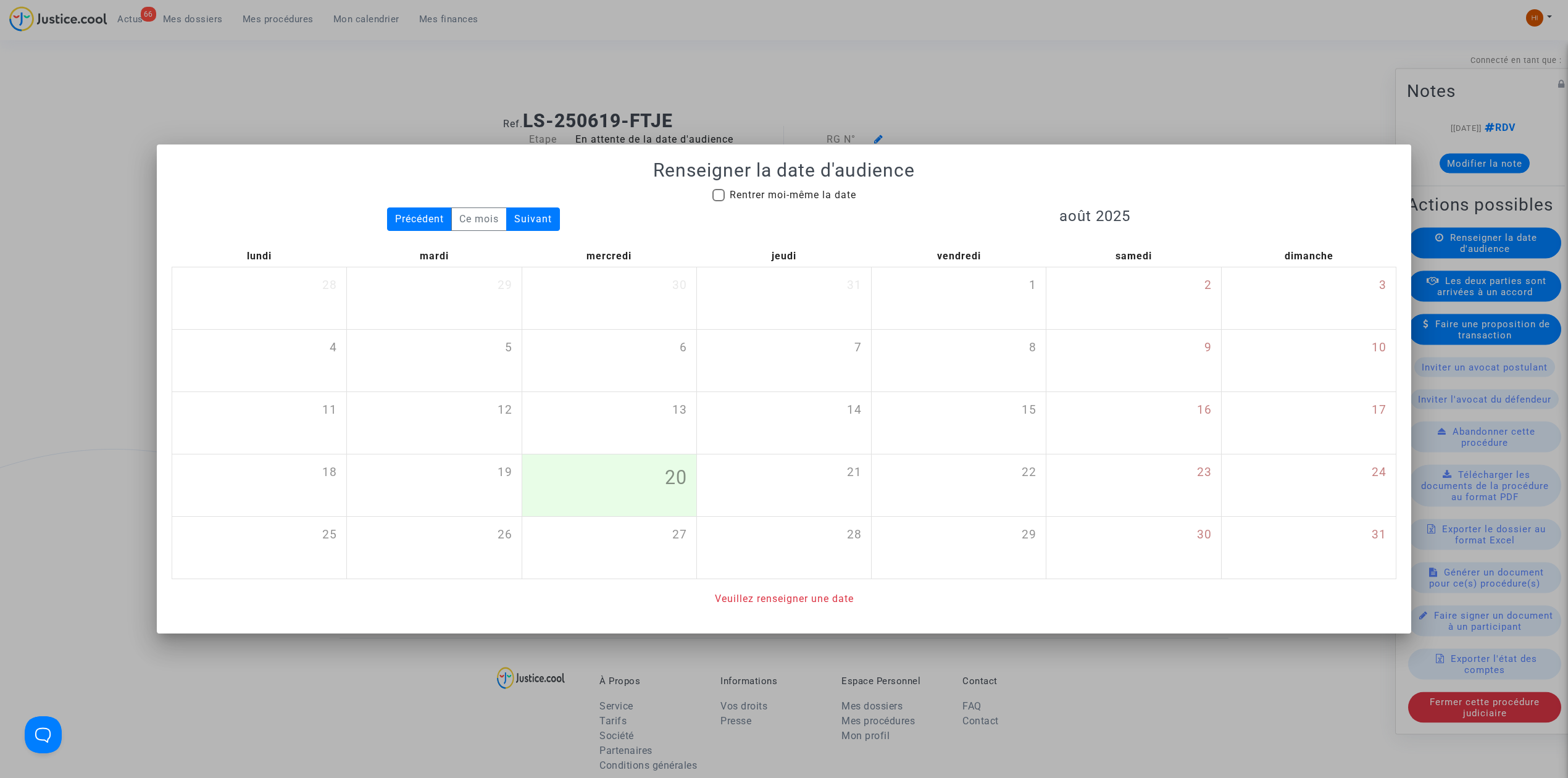
click at [823, 203] on mat-checkbox "Rentrer moi-même la date" at bounding box center [784, 198] width 144 height 20
click at [812, 200] on span "Rentrer moi-même la date" at bounding box center [792, 195] width 126 height 15
click at [719, 201] on input "Rentrer moi-même la date" at bounding box center [718, 201] width 1 height 1
checkbox input "true"
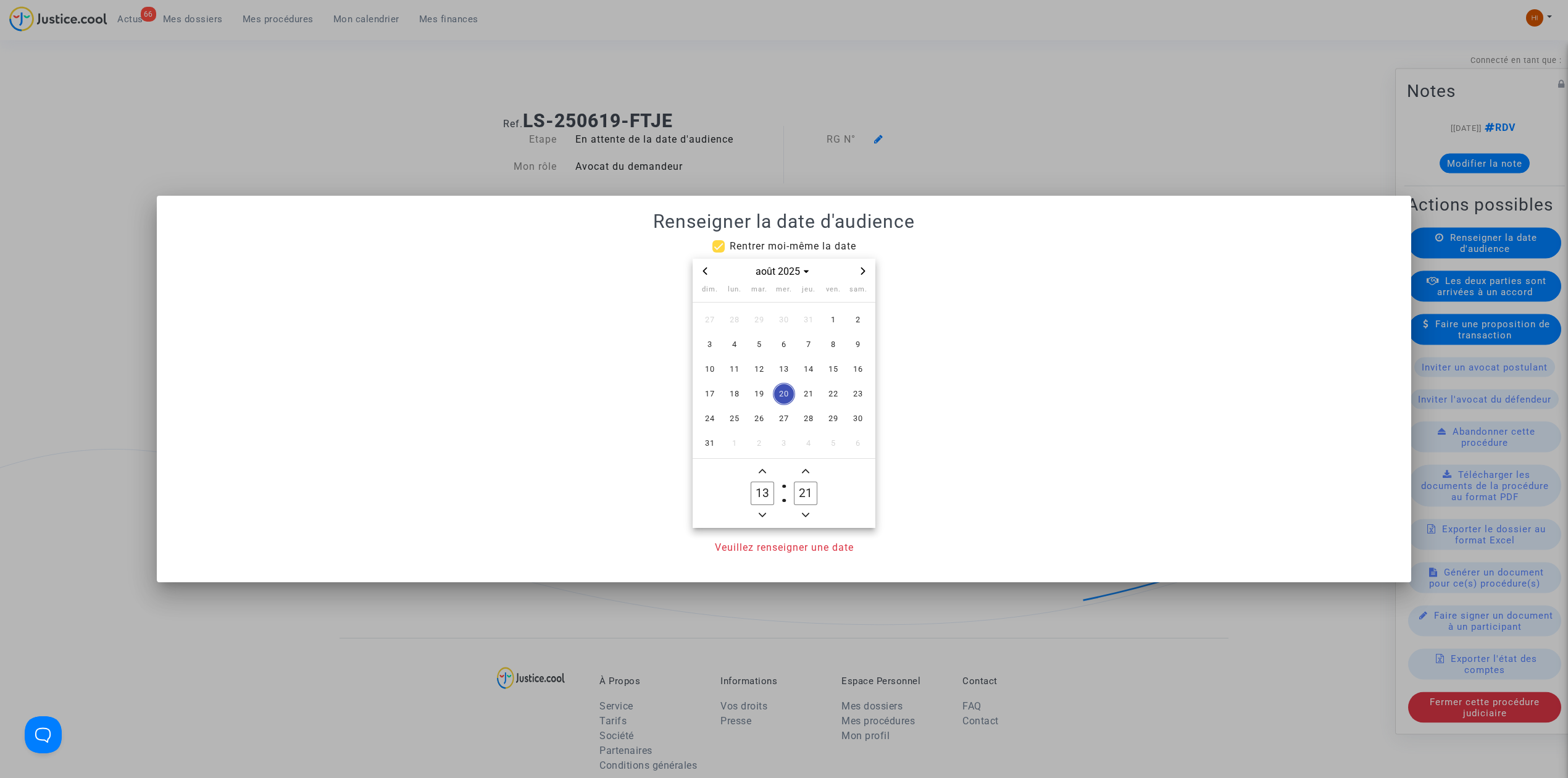
click at [848, 267] on div "août 2025" at bounding box center [784, 271] width 143 height 15
click at [869, 273] on span "Next month" at bounding box center [863, 270] width 15 height 15
click at [867, 275] on span "Next month" at bounding box center [863, 270] width 15 height 15
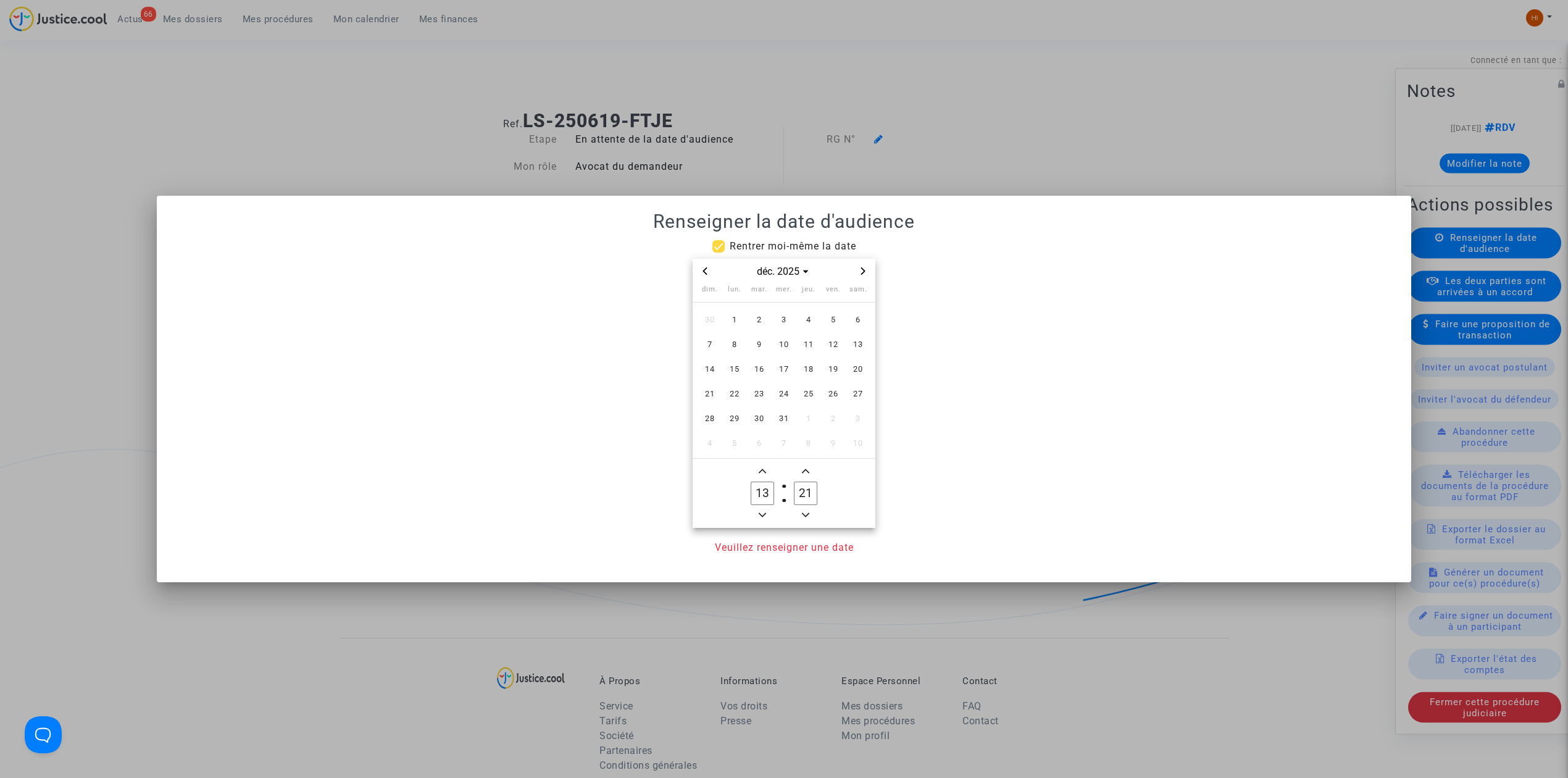
click at [866, 275] on span "Next month" at bounding box center [863, 270] width 15 height 15
drag, startPoint x: 759, startPoint y: 312, endPoint x: 759, endPoint y: 363, distance: 51.0
click at [754, 312] on span "3" at bounding box center [759, 320] width 22 height 22
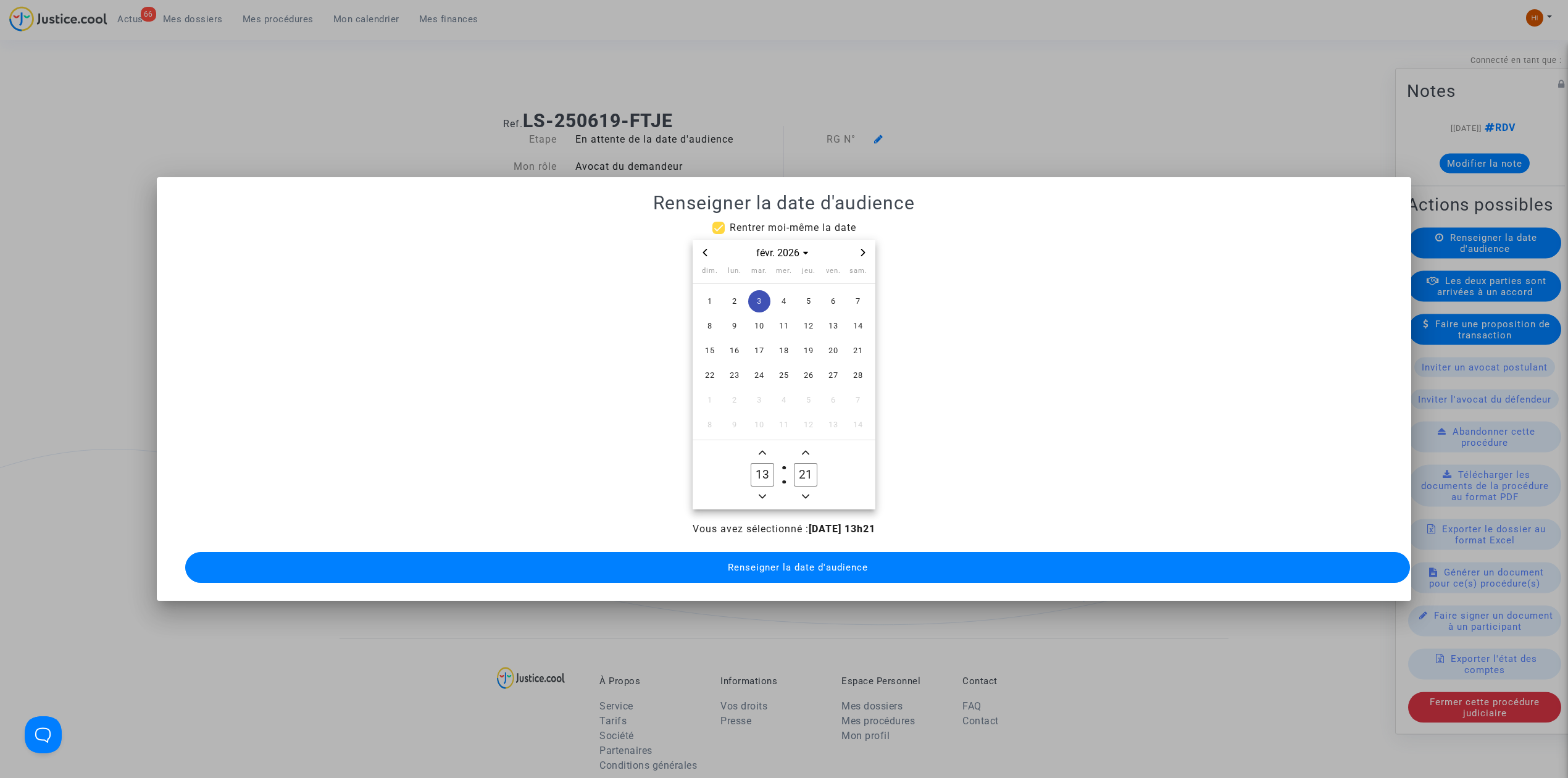
click at [764, 493] on icon "Minus a hour" at bounding box center [762, 497] width 8 height 8
type input "09"
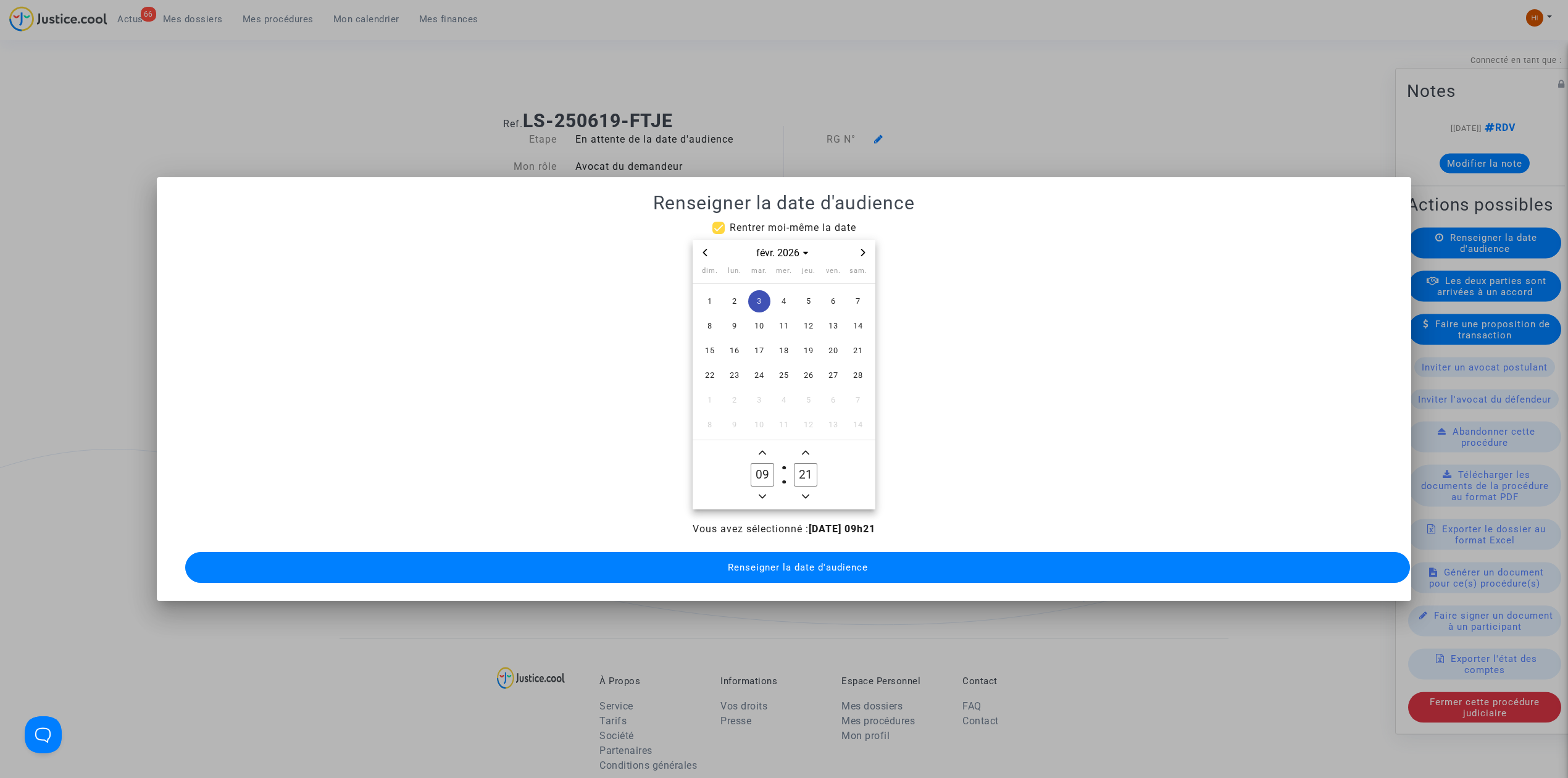
click at [805, 471] on input "21" at bounding box center [806, 475] width 23 height 23
type input "00"
click at [819, 574] on button "Renseigner la date d'audience" at bounding box center [797, 568] width 1225 height 31
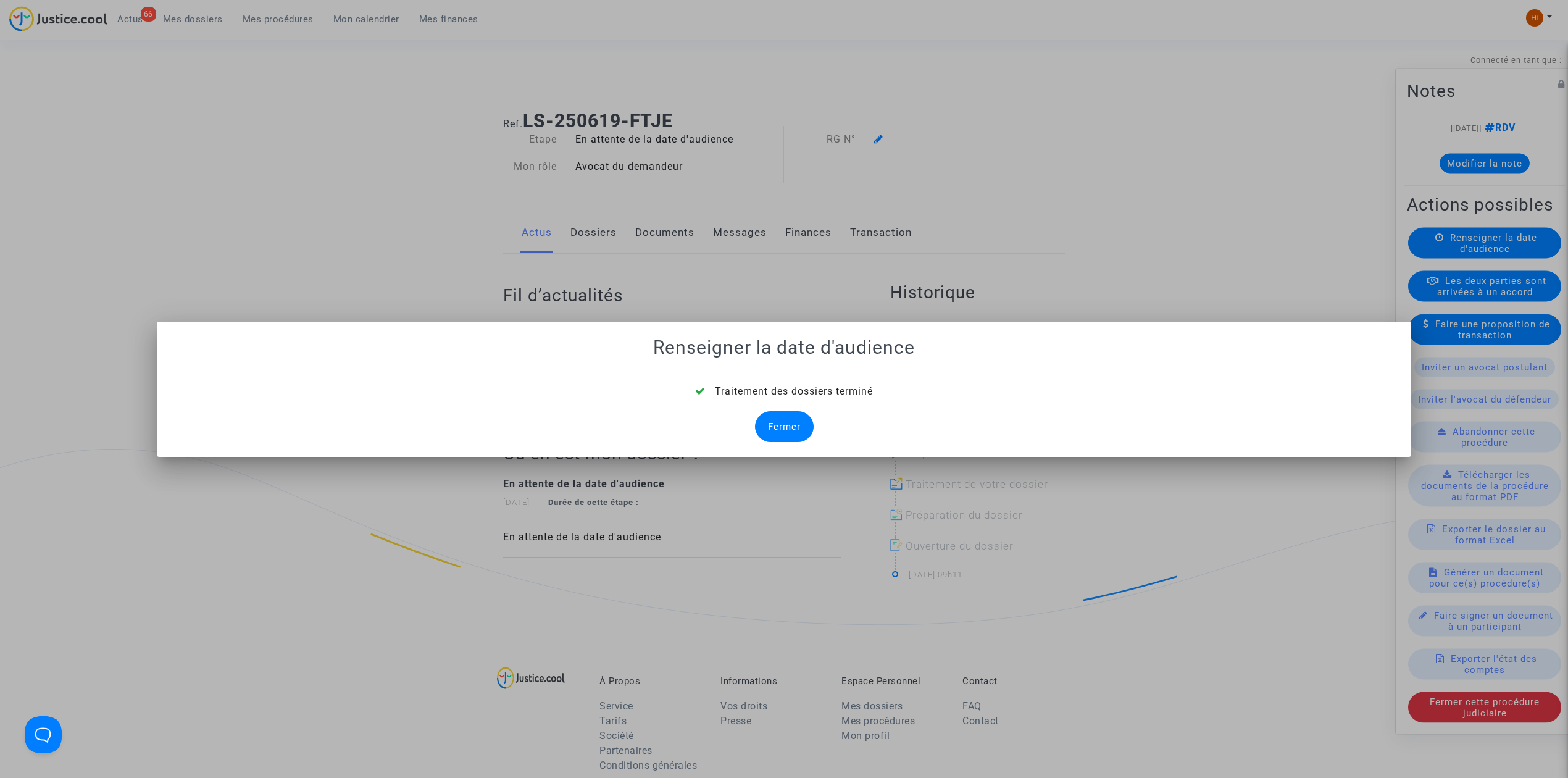
drag, startPoint x: 779, startPoint y: 420, endPoint x: 1073, endPoint y: 256, distance: 336.6
click at [781, 418] on div "Fermer" at bounding box center [784, 427] width 59 height 31
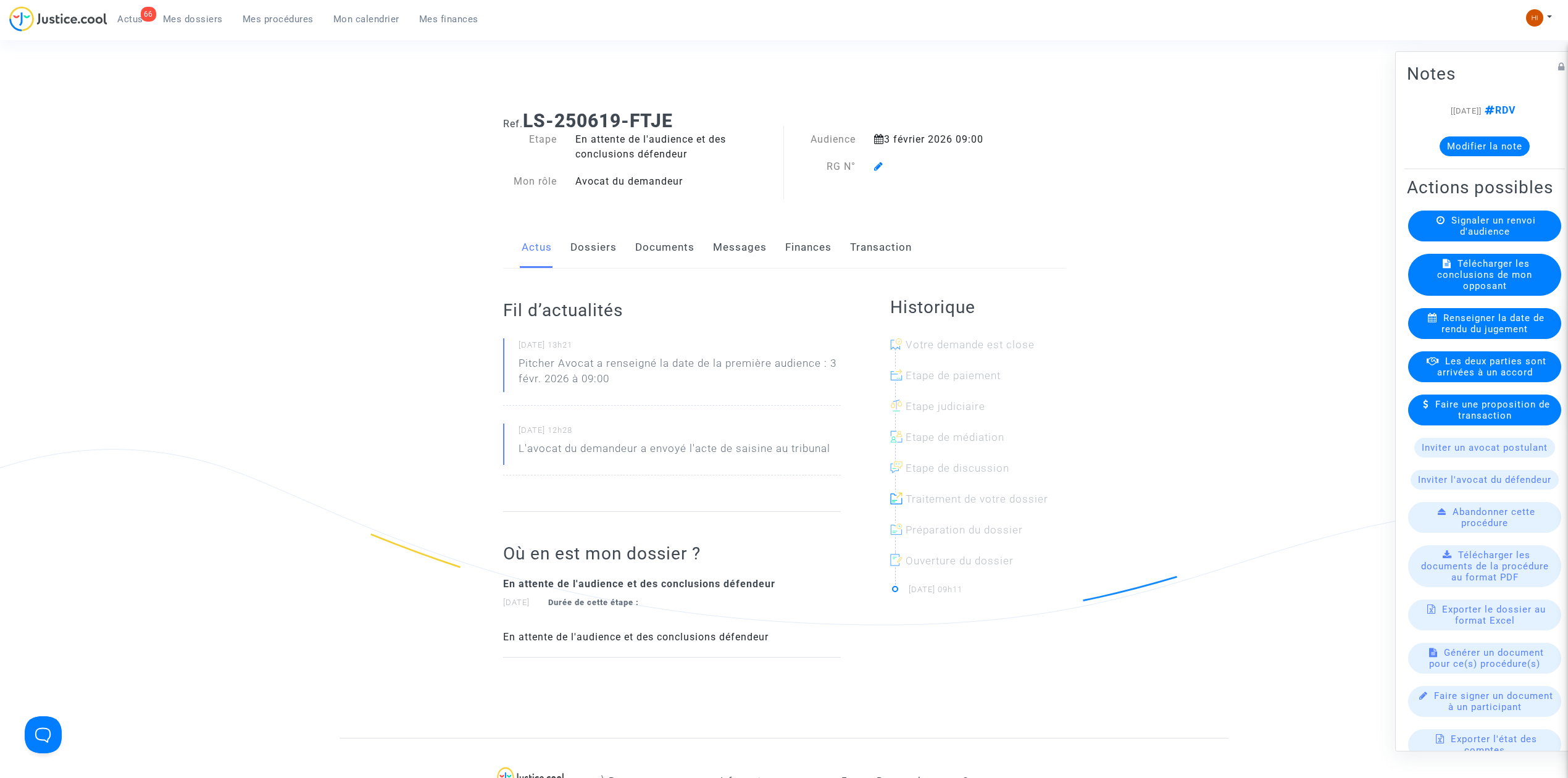
click at [876, 168] on icon at bounding box center [879, 166] width 9 height 10
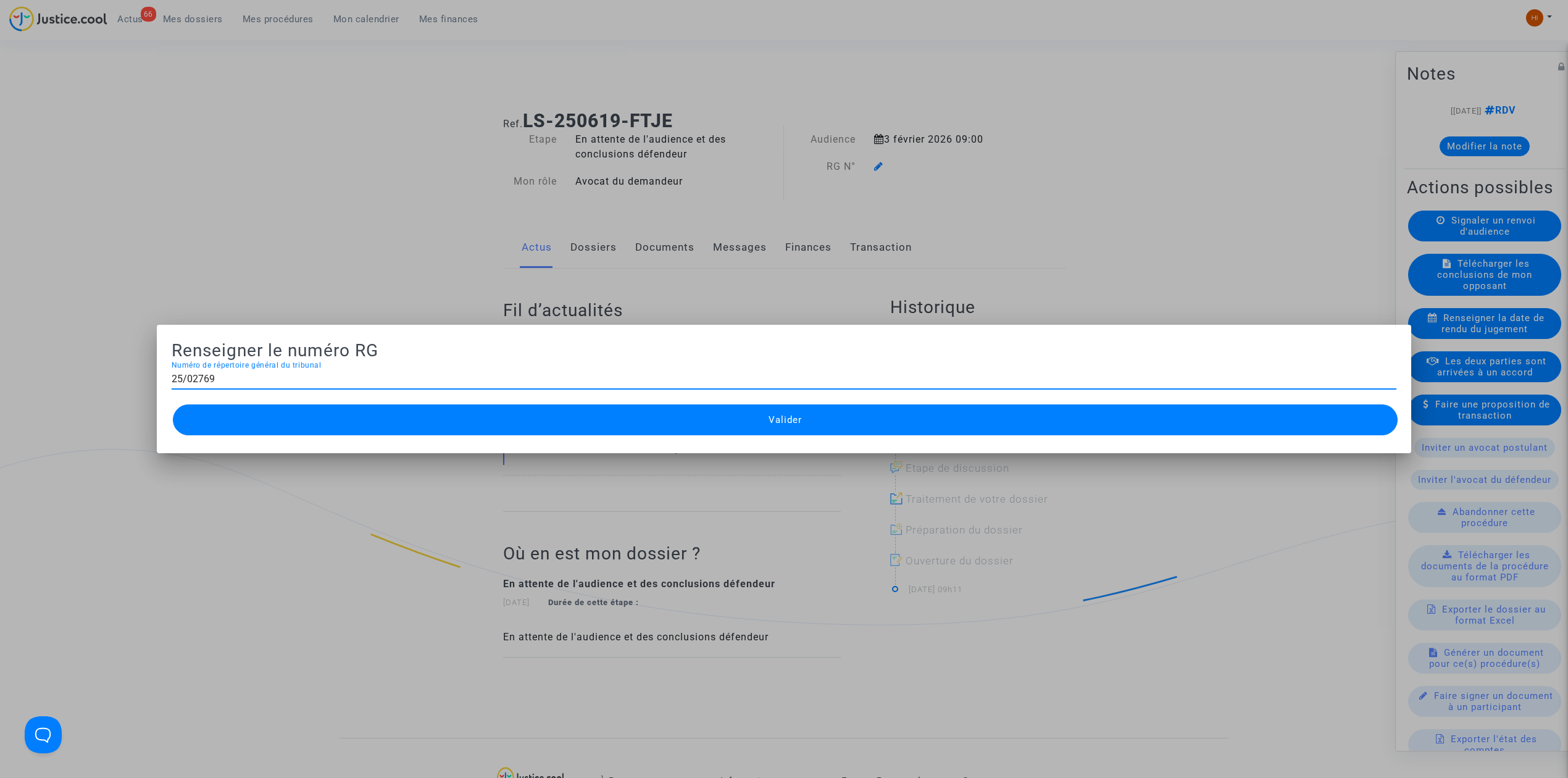
type input "25/02769"
click at [262, 424] on button "Valider" at bounding box center [785, 420] width 1225 height 31
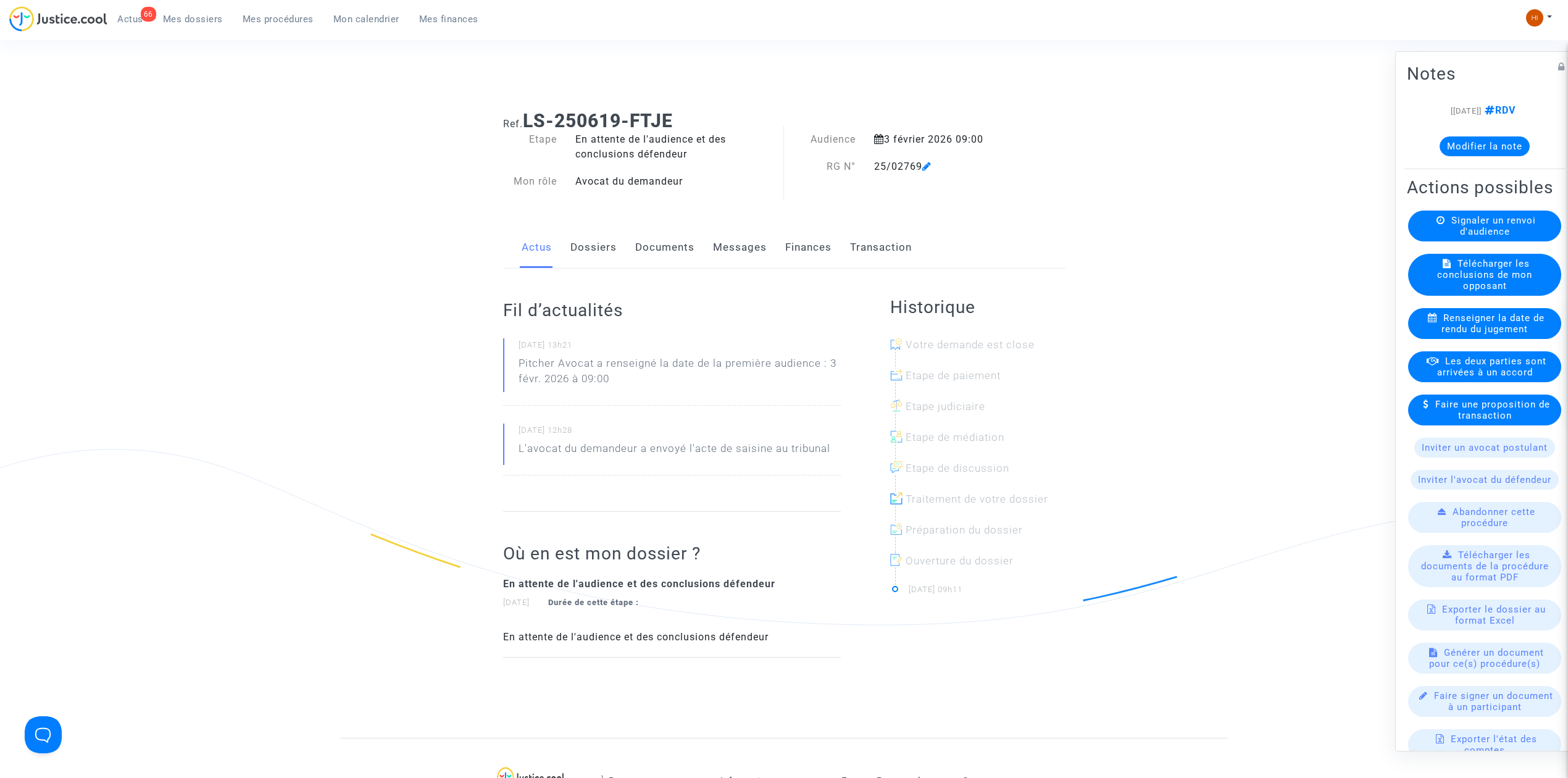
click at [682, 252] on link "Documents" at bounding box center [665, 247] width 59 height 41
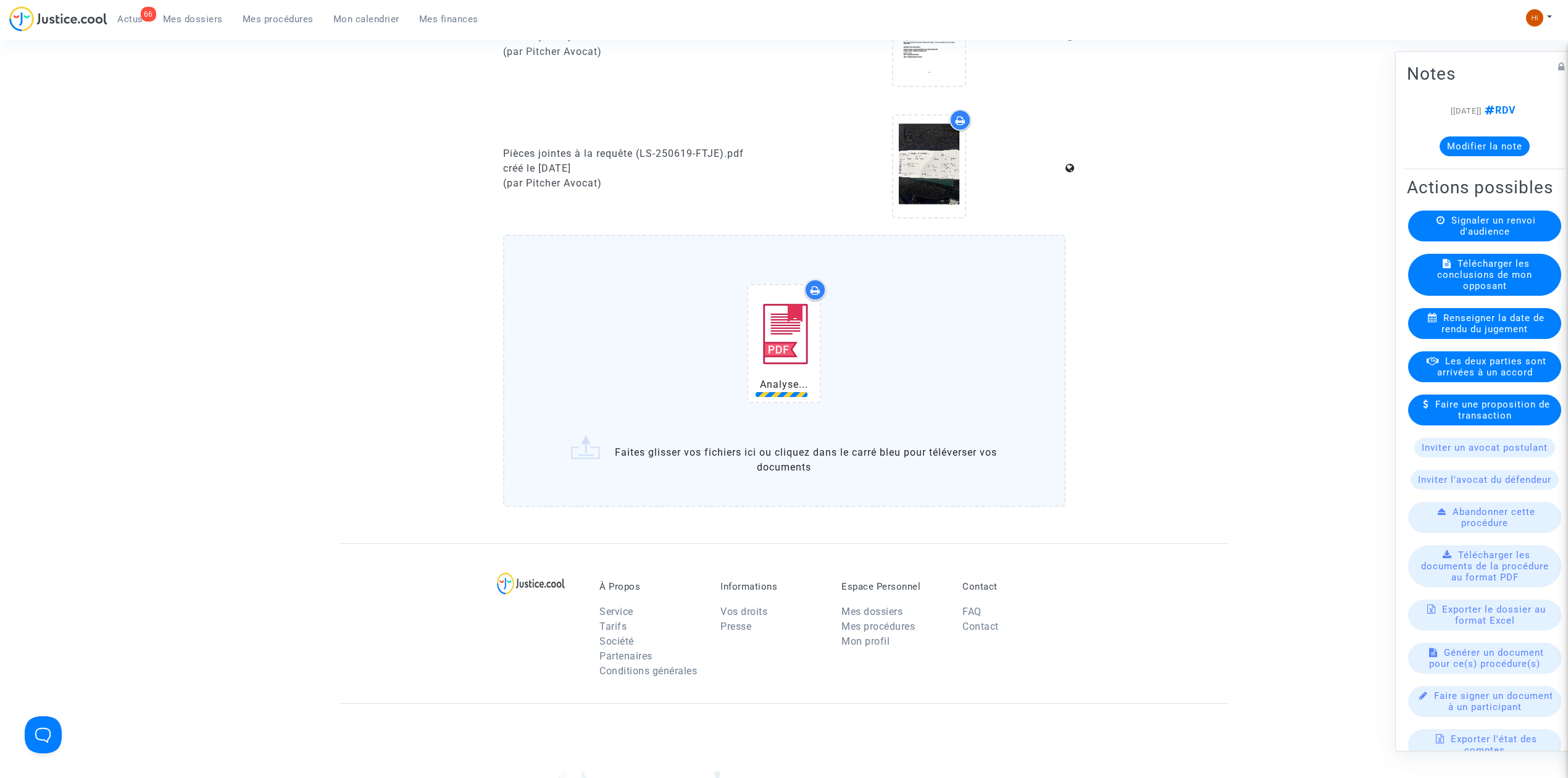
scroll to position [981, 0]
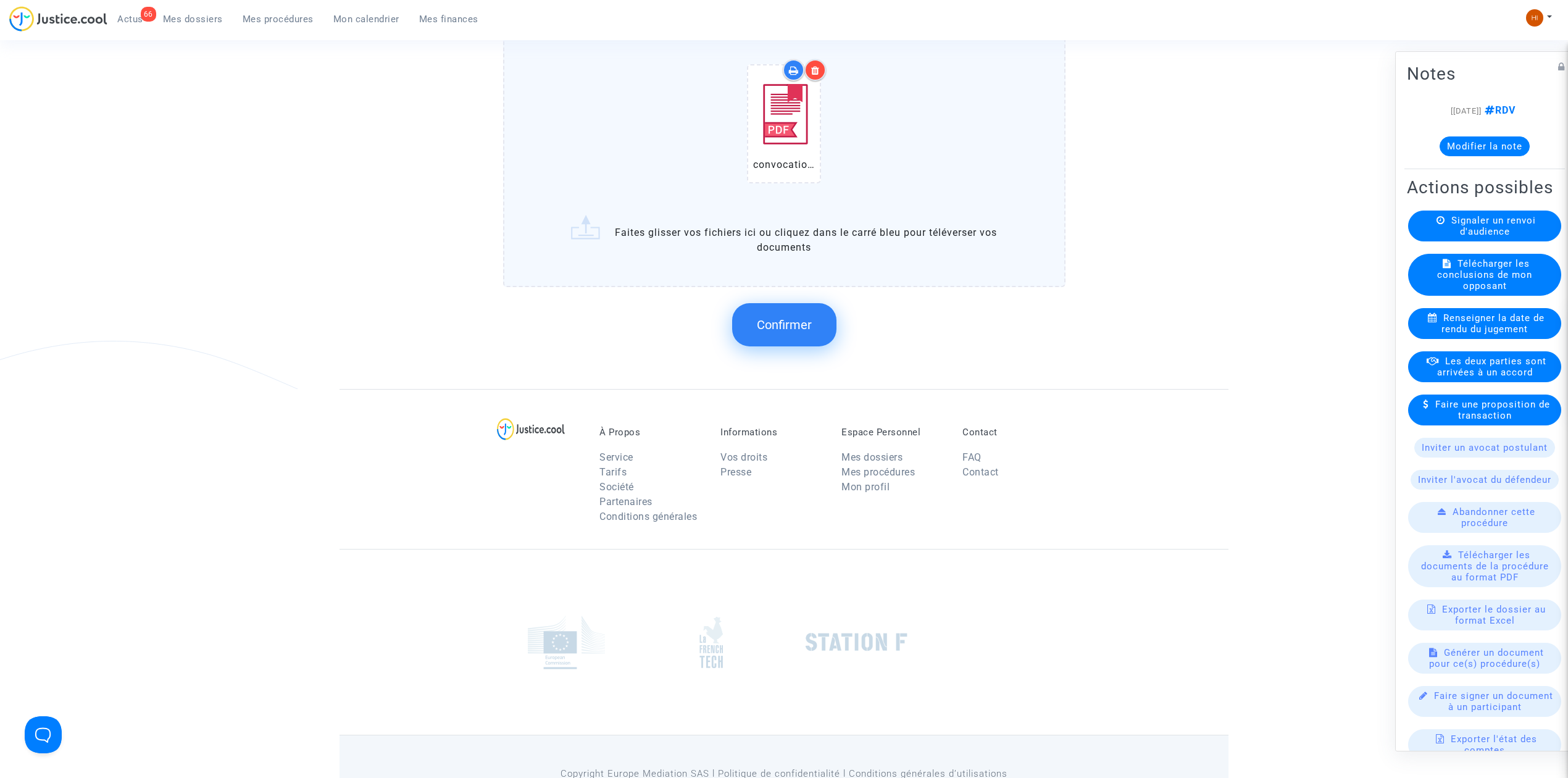
click at [789, 317] on span "Confirmer" at bounding box center [784, 324] width 55 height 15
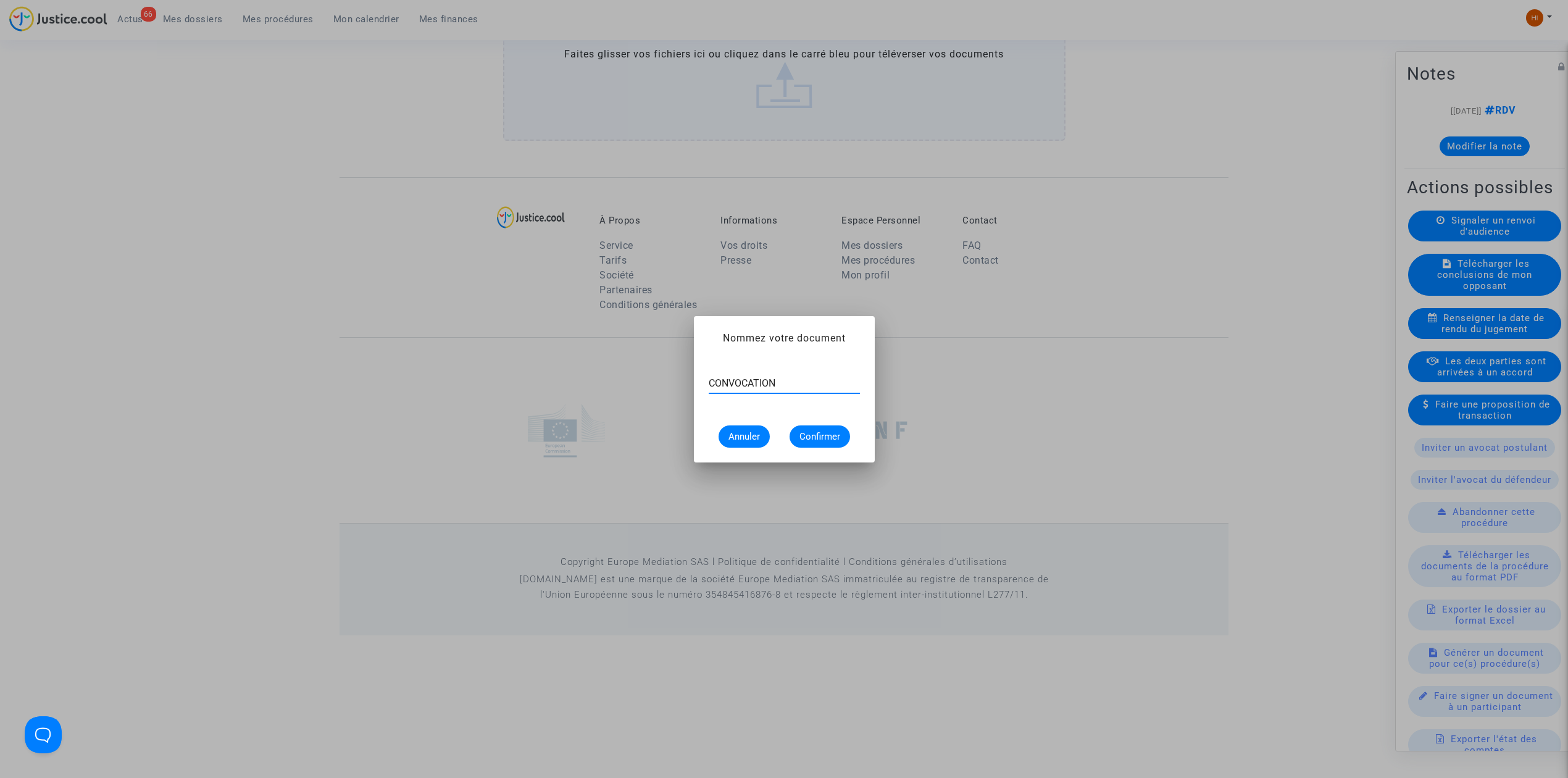
type input "CONVOCATION"
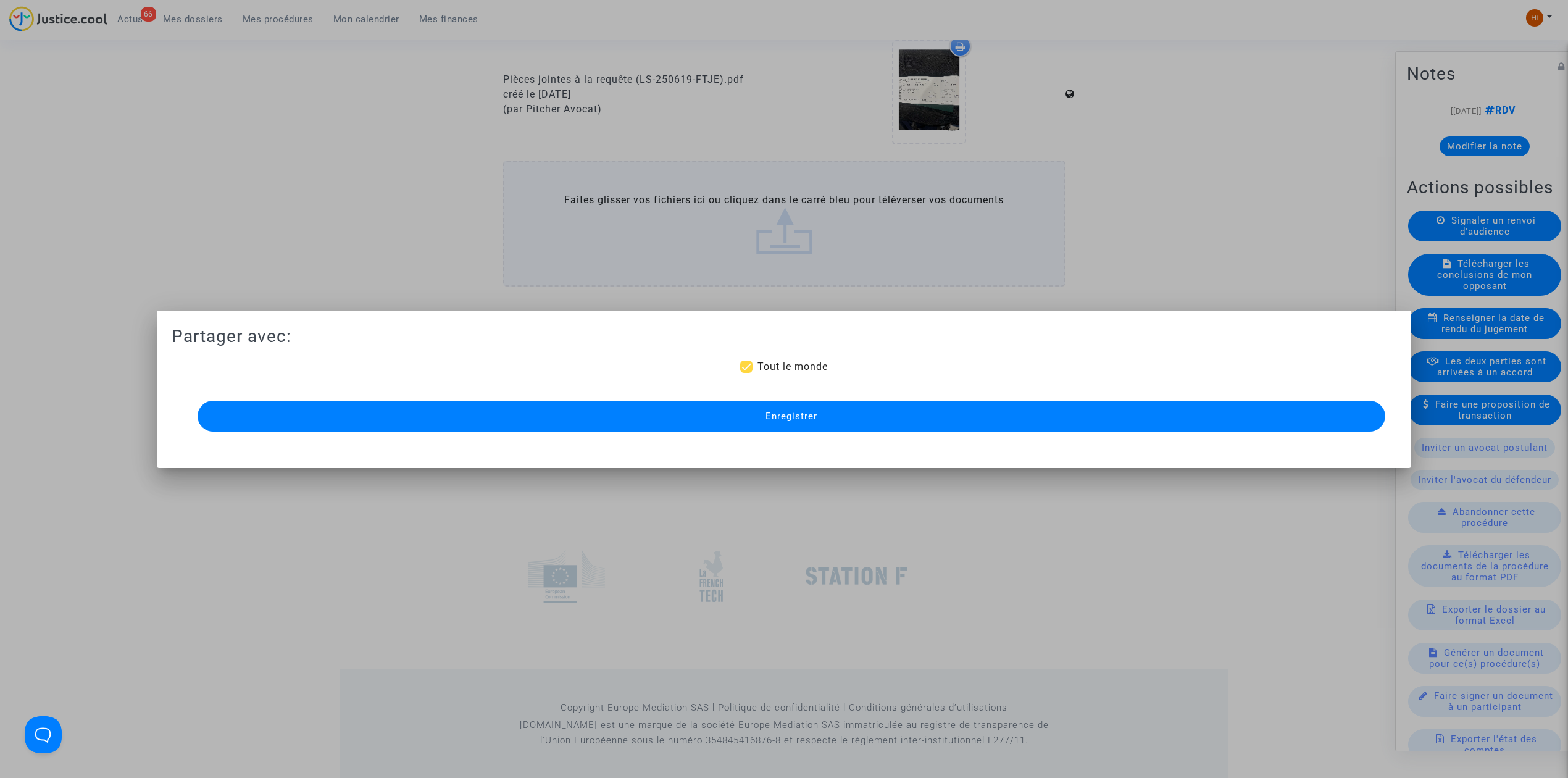
click at [833, 413] on button "Enregistrer" at bounding box center [791, 416] width 1188 height 31
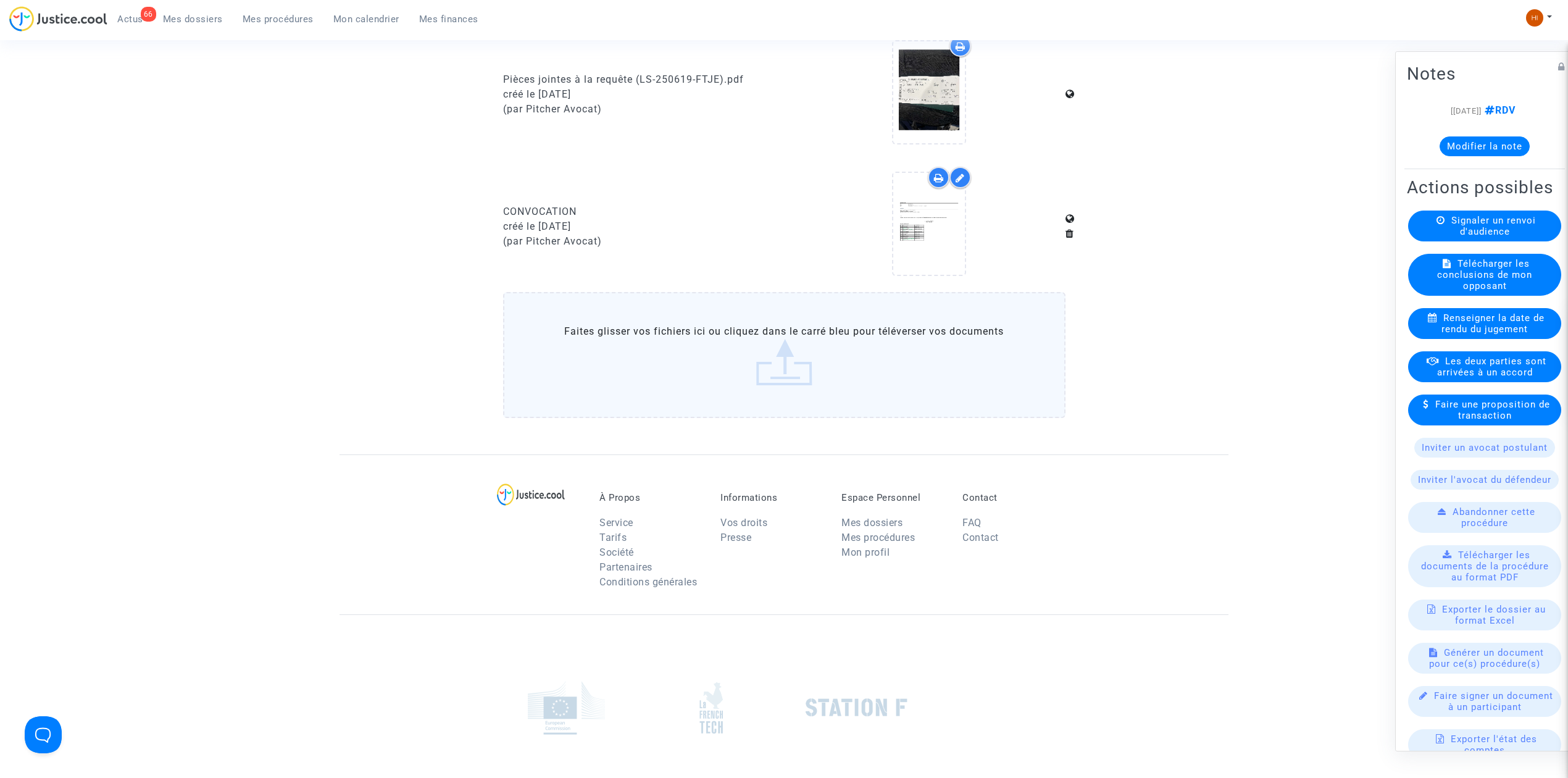
click at [269, 12] on link "Mes procédures" at bounding box center [278, 19] width 91 height 18
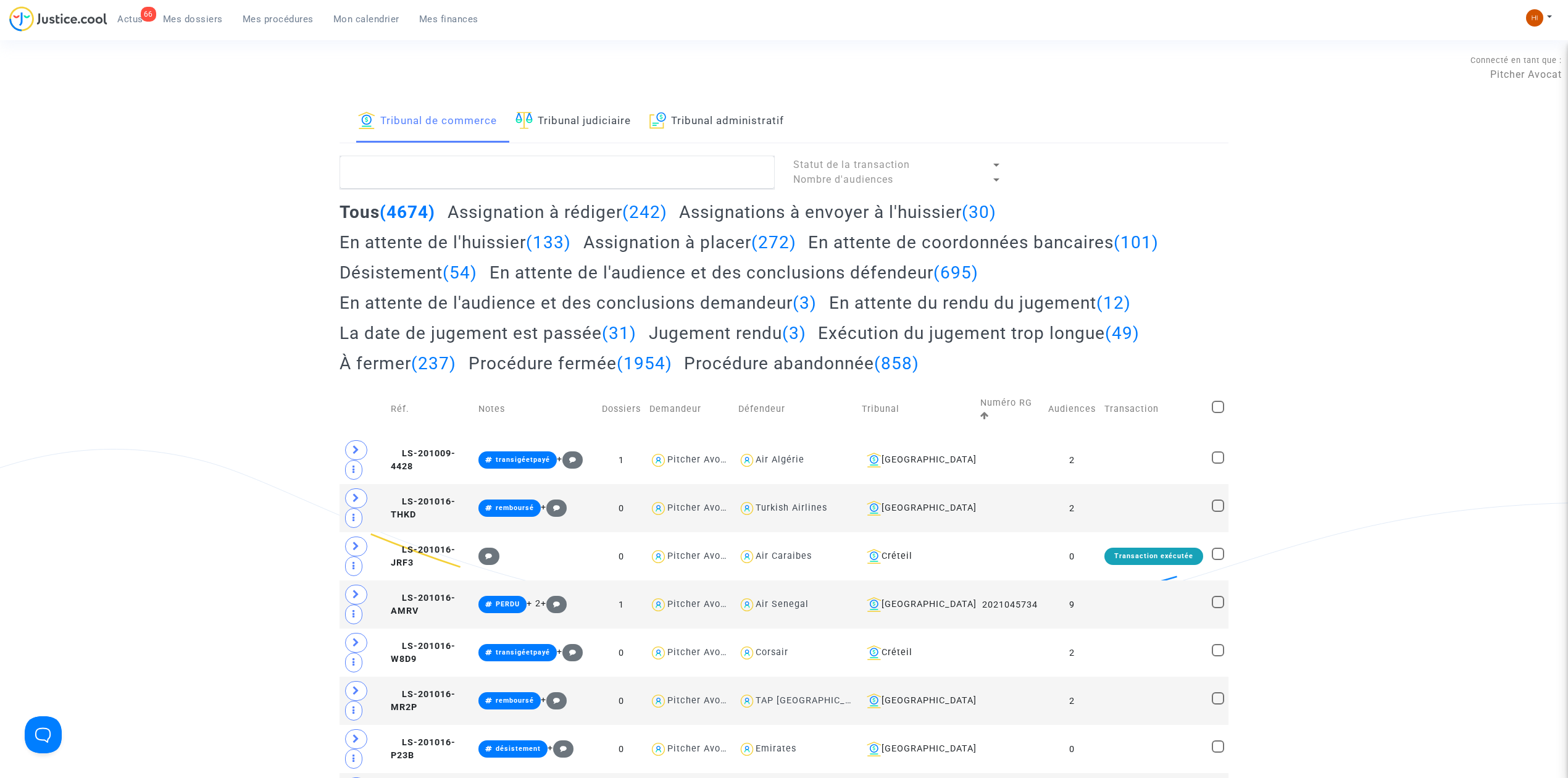
click at [559, 117] on link "Tribunal judiciaire" at bounding box center [573, 122] width 116 height 42
click at [544, 183] on textarea at bounding box center [557, 172] width 435 height 33
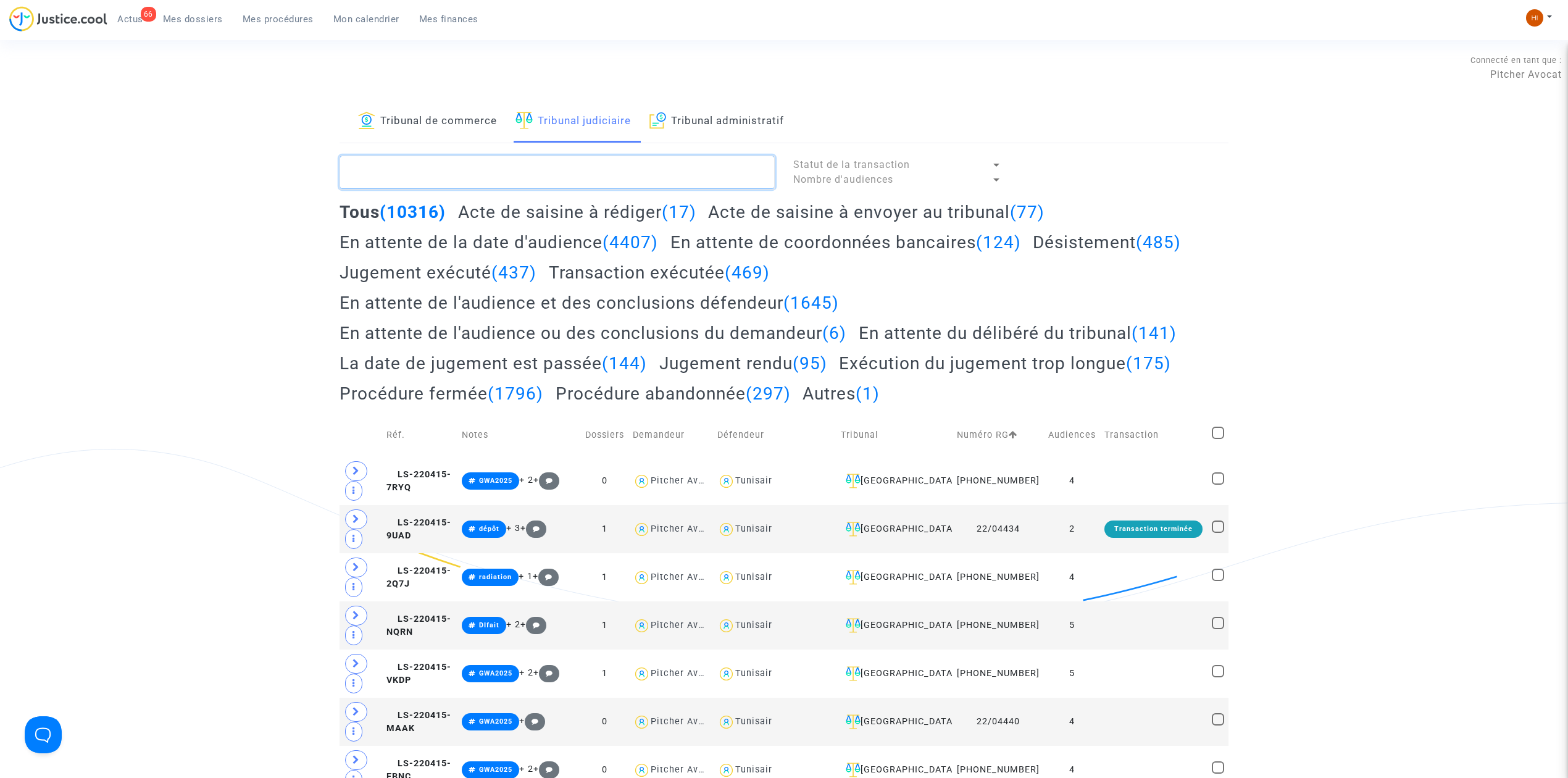
paste textarea "NADALIN Christian"
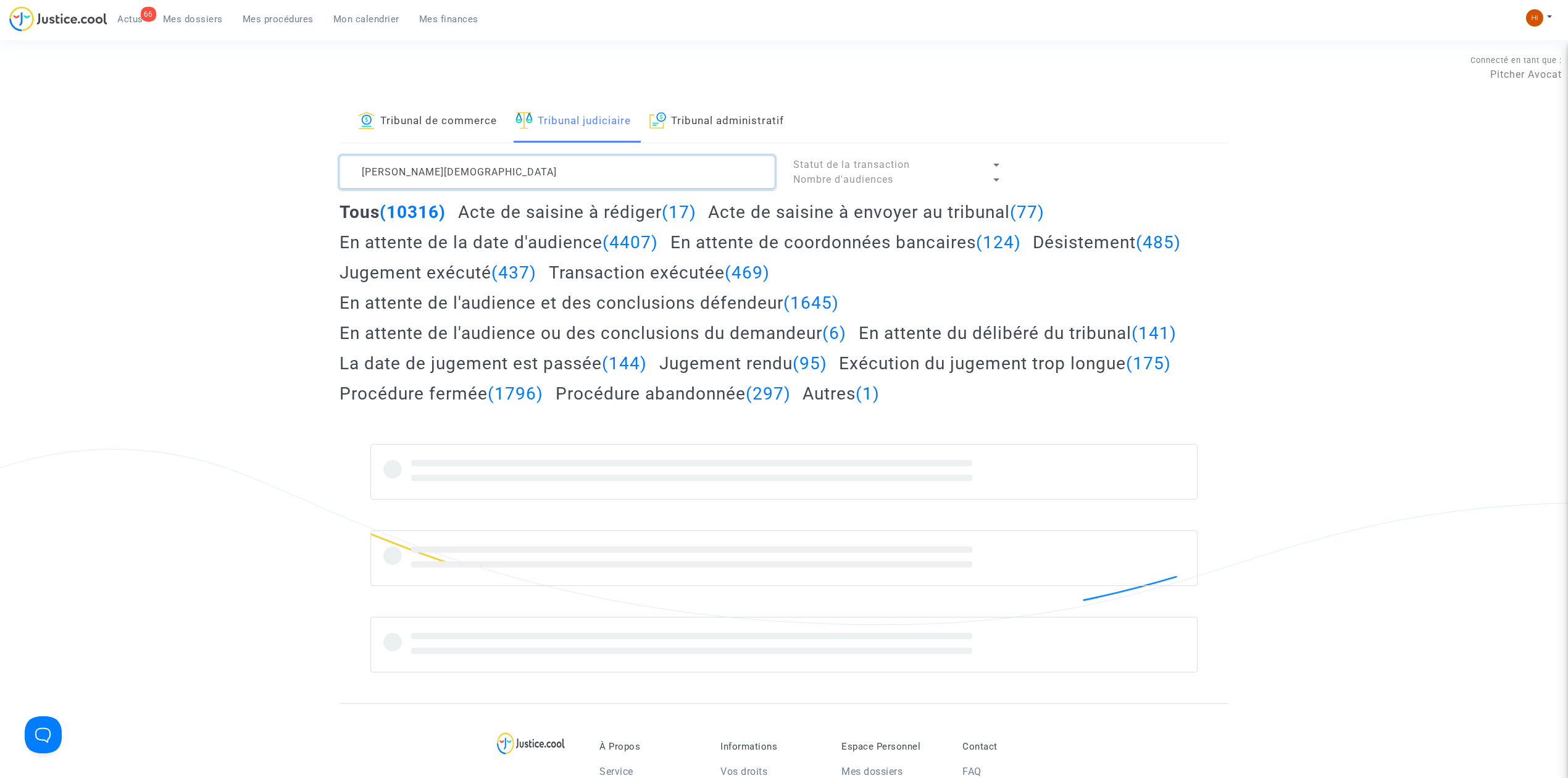
type textarea "NADALIN Christian"
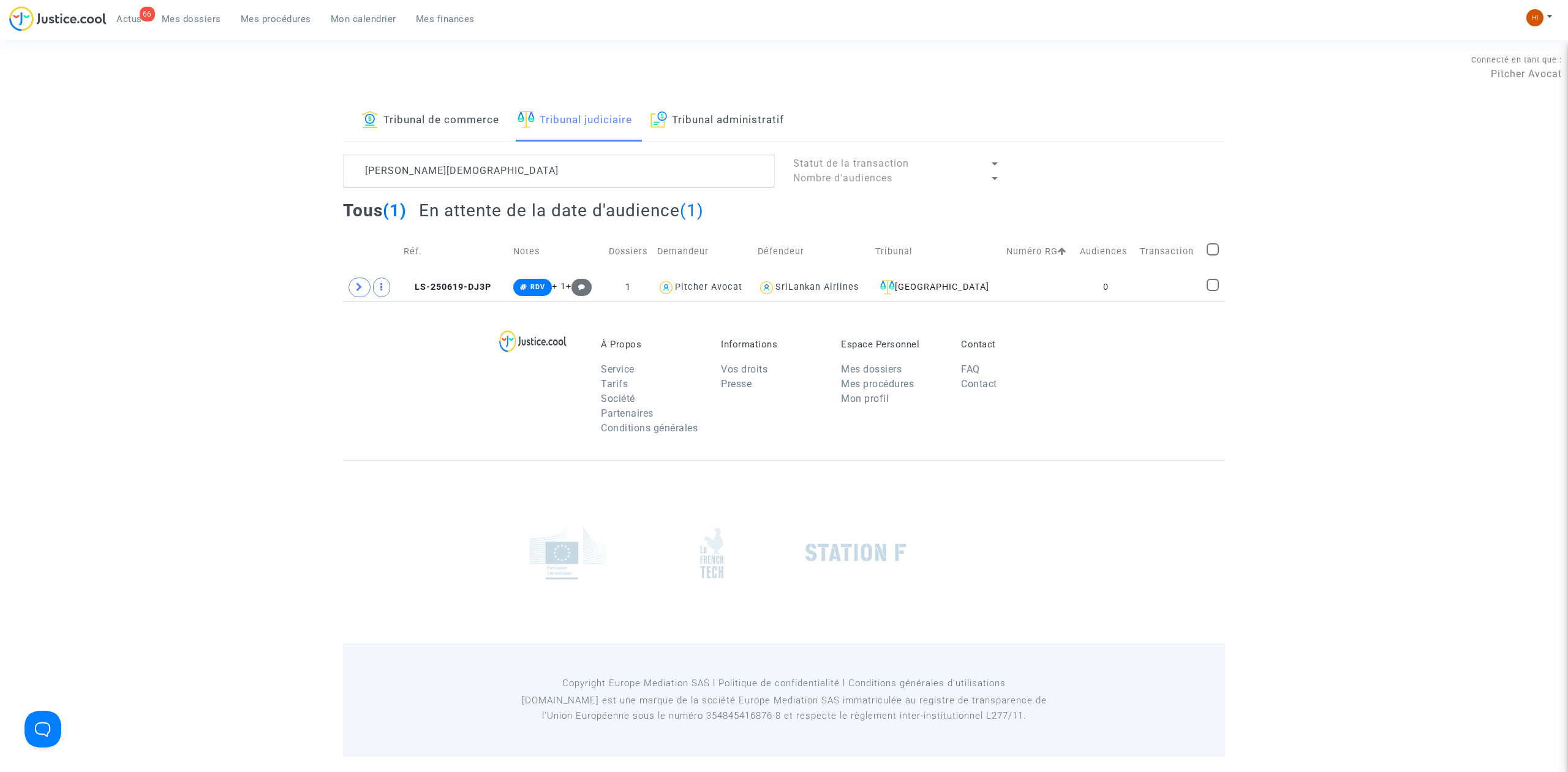
drag, startPoint x: 490, startPoint y: 287, endPoint x: 714, endPoint y: 261, distance: 225.5
click at [490, 287] on span "LS-250619-DJ3P" at bounding box center [447, 287] width 88 height 11
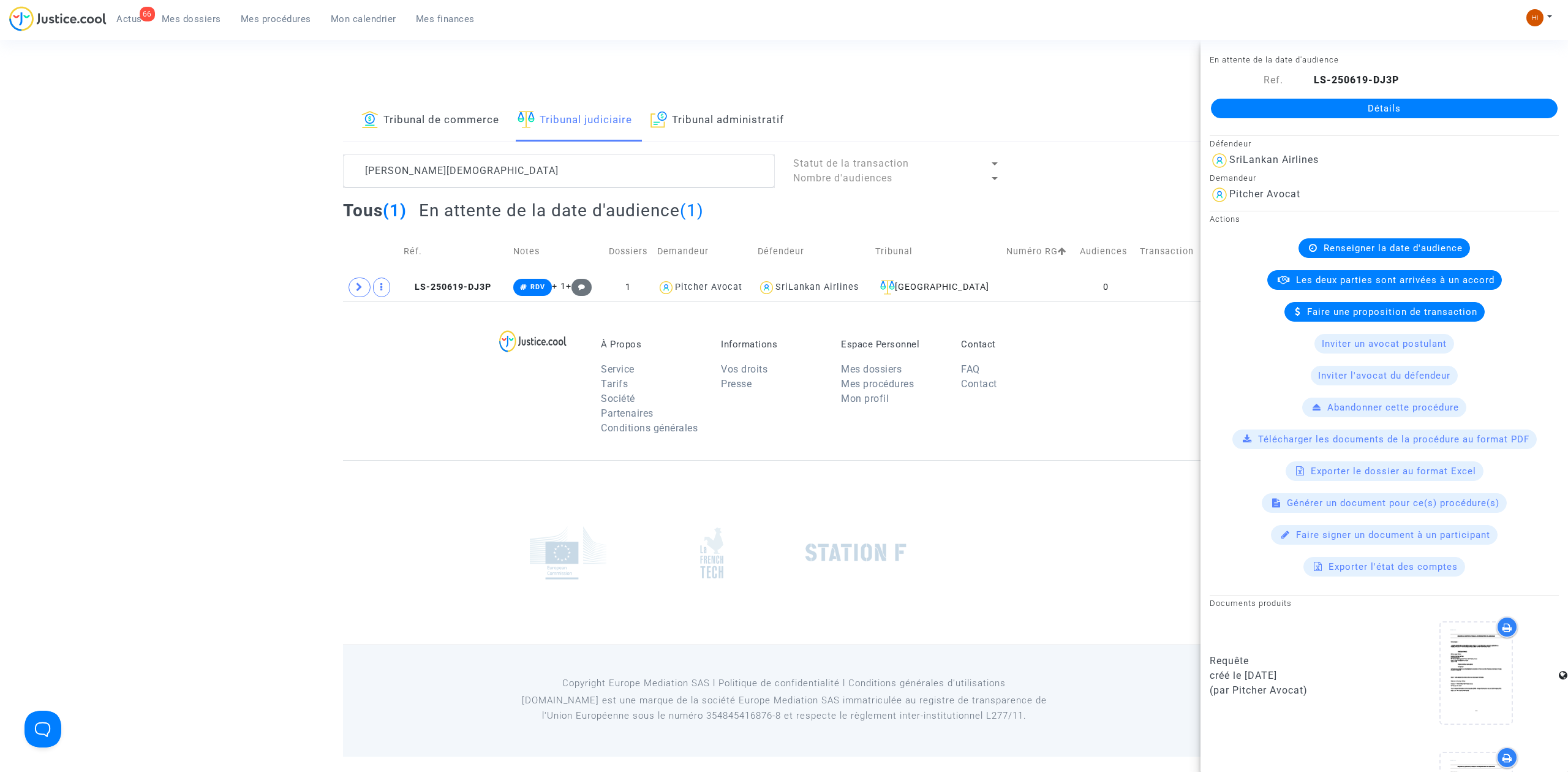
click at [1444, 120] on div "Détails" at bounding box center [1384, 109] width 368 height 42
click at [1483, 106] on link "Détails" at bounding box center [1385, 109] width 347 height 20
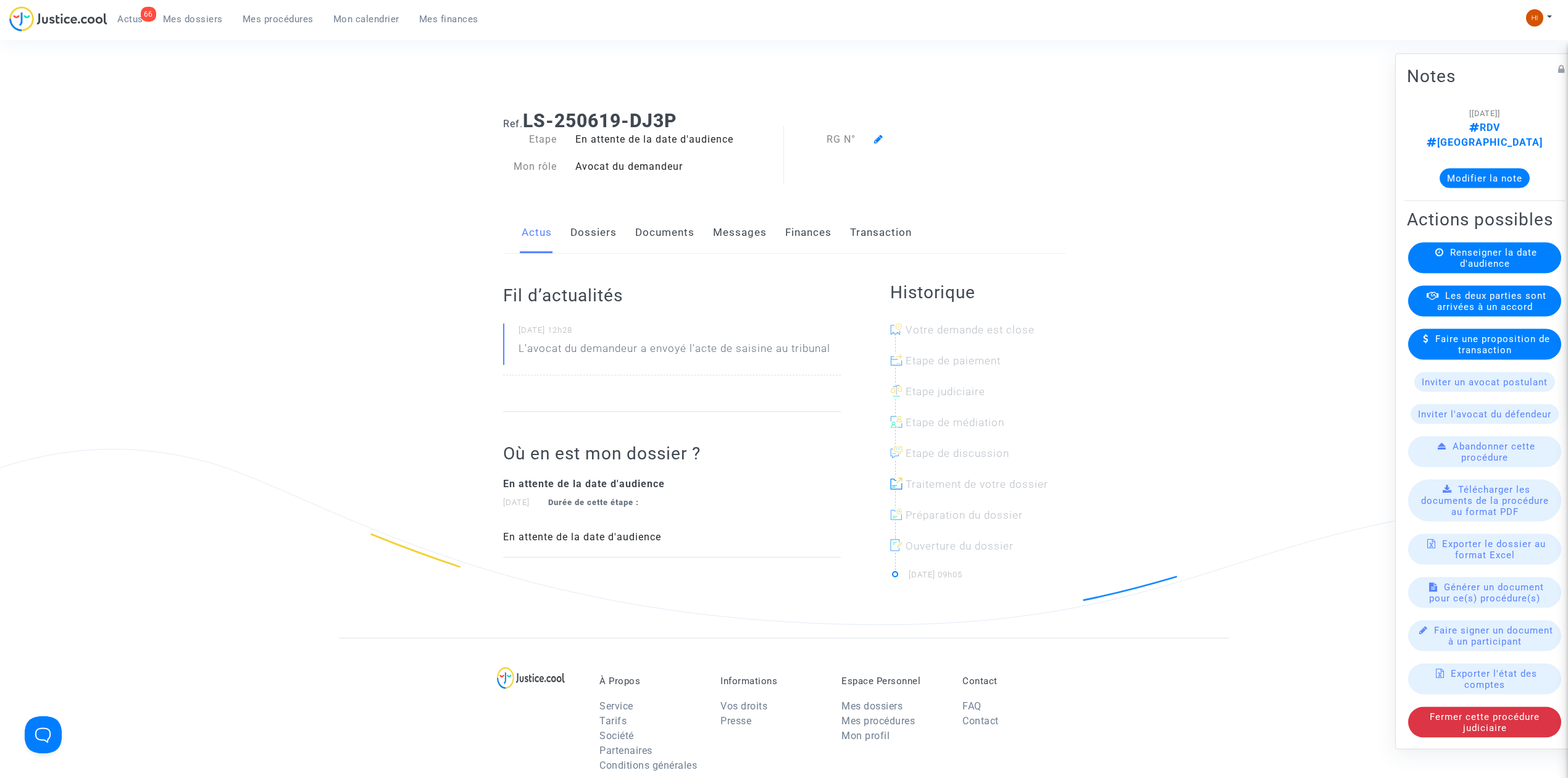
click at [1457, 267] on span "Renseigner la date d'audience" at bounding box center [1493, 258] width 87 height 22
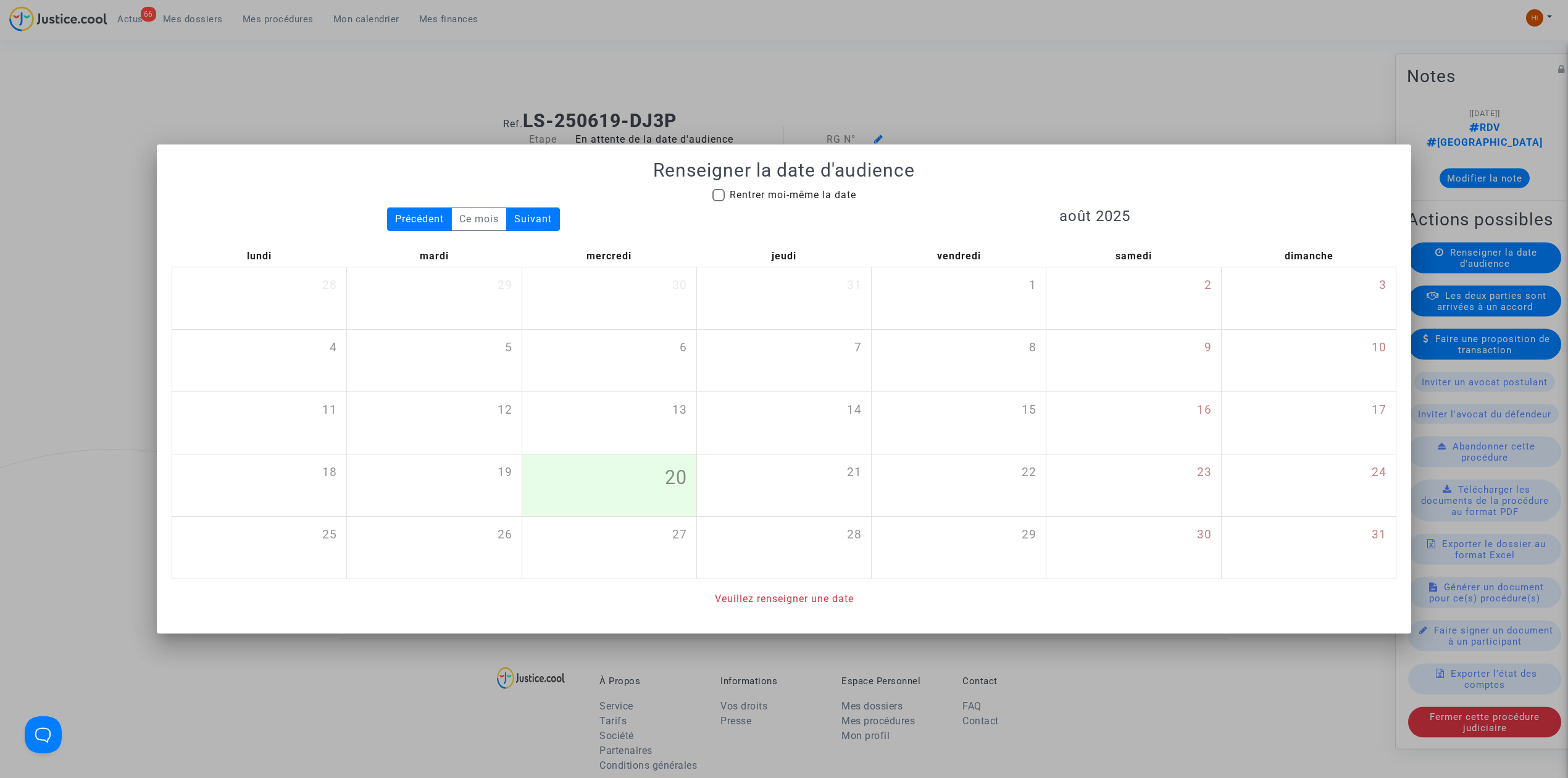
click at [833, 200] on span "Rentrer moi-même la date" at bounding box center [792, 195] width 126 height 15
click at [719, 201] on input "Rentrer moi-même la date" at bounding box center [718, 201] width 1 height 1
checkbox input "true"
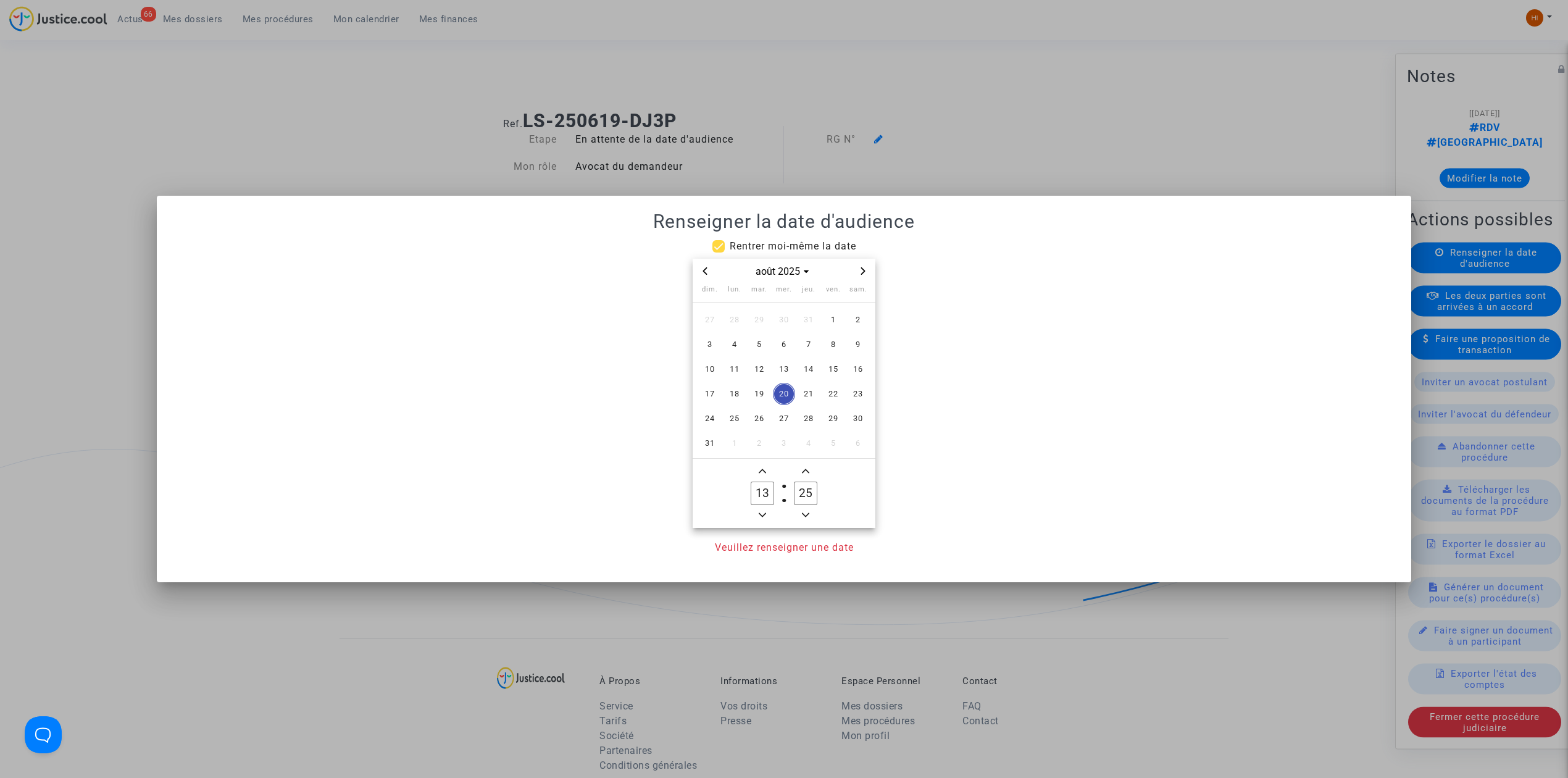
click at [860, 273] on icon "Next month" at bounding box center [863, 271] width 8 height 8
click at [860, 272] on icon "Next month" at bounding box center [863, 271] width 8 height 8
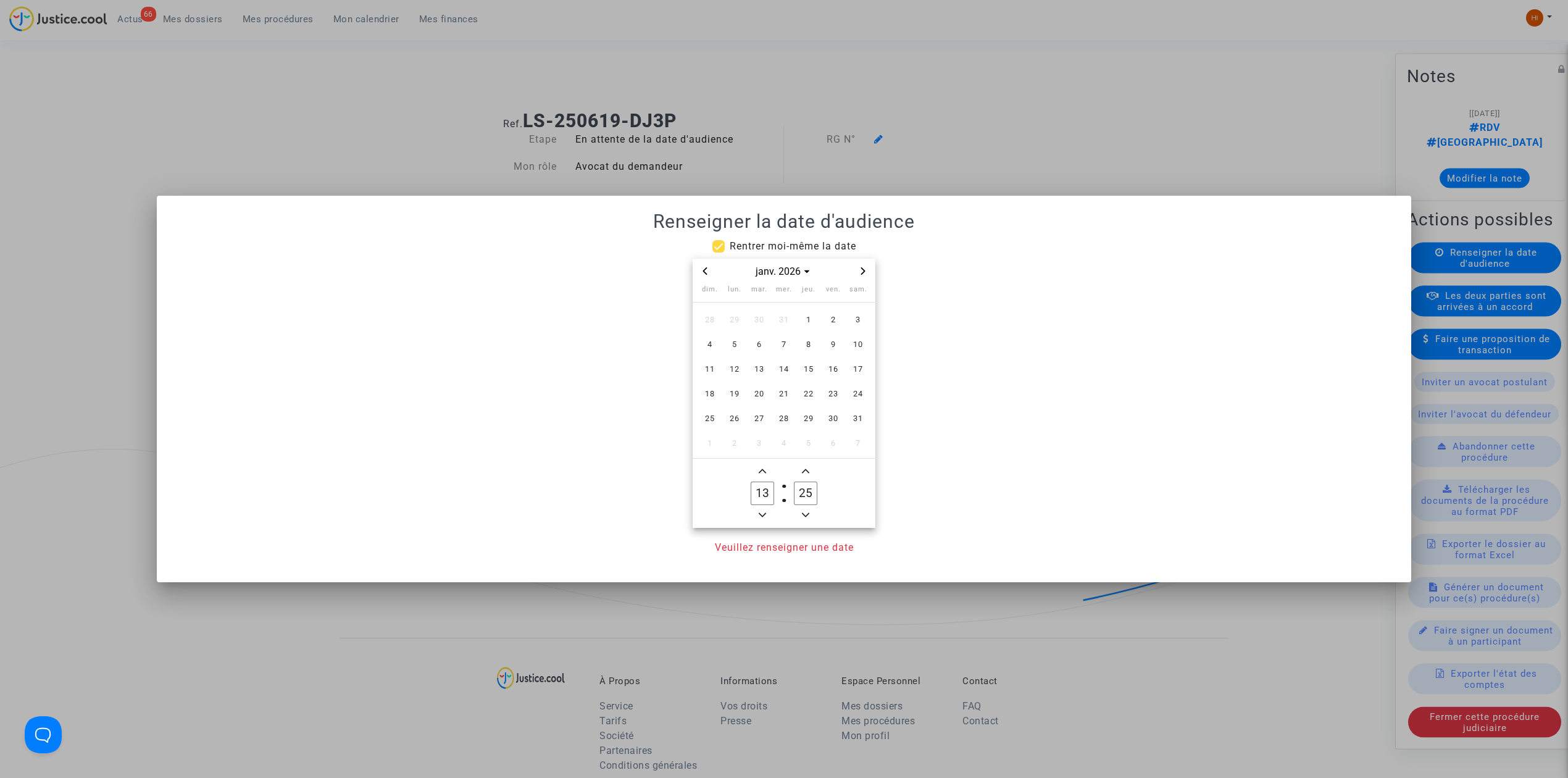
click at [857, 272] on span "Next month" at bounding box center [863, 270] width 15 height 15
click at [760, 304] on th at bounding box center [784, 304] width 173 height 5
click at [758, 319] on span "3" at bounding box center [759, 320] width 22 height 22
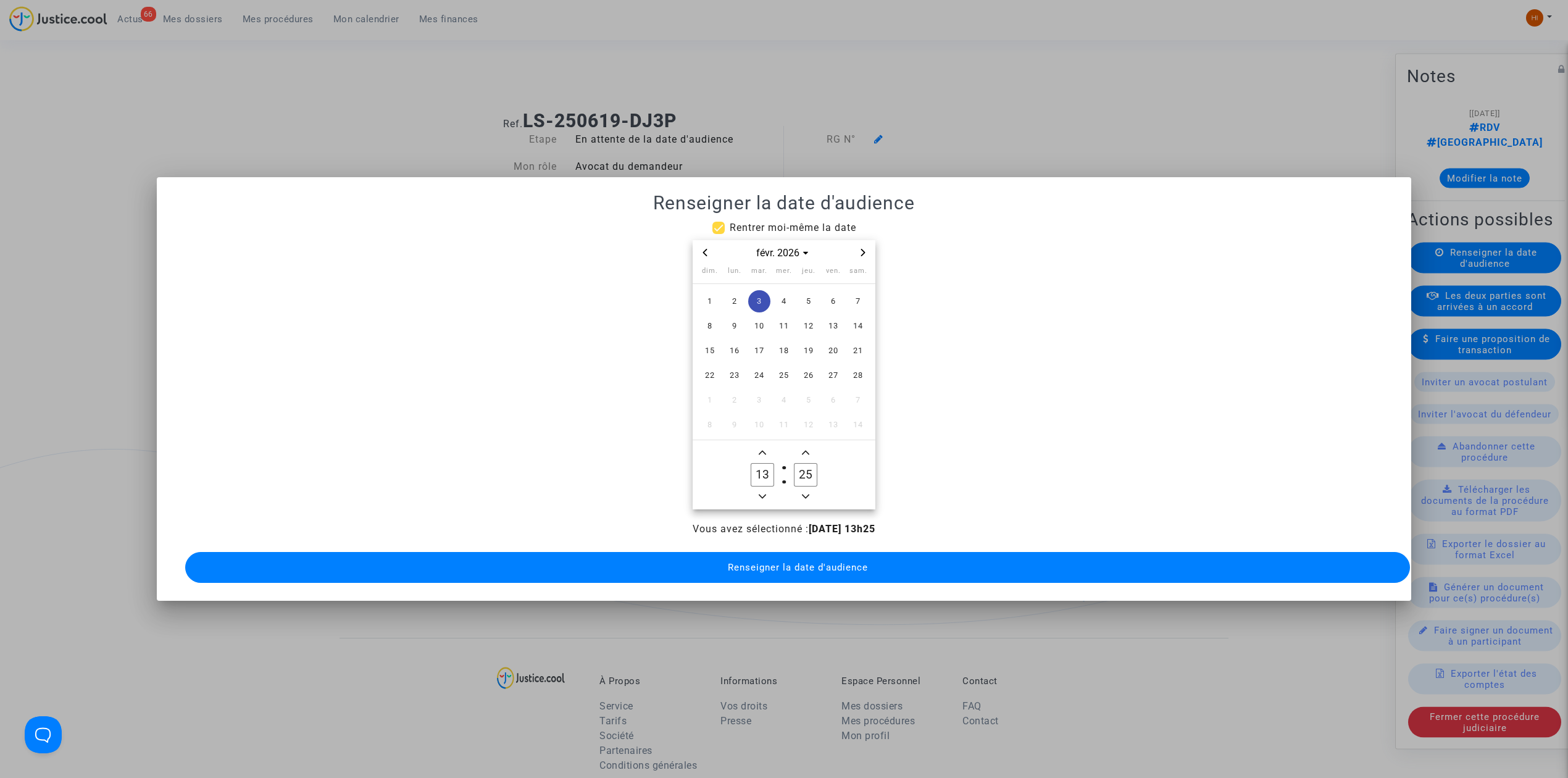
click at [762, 495] on span "Minus a hour" at bounding box center [762, 496] width 15 height 15
type input "09"
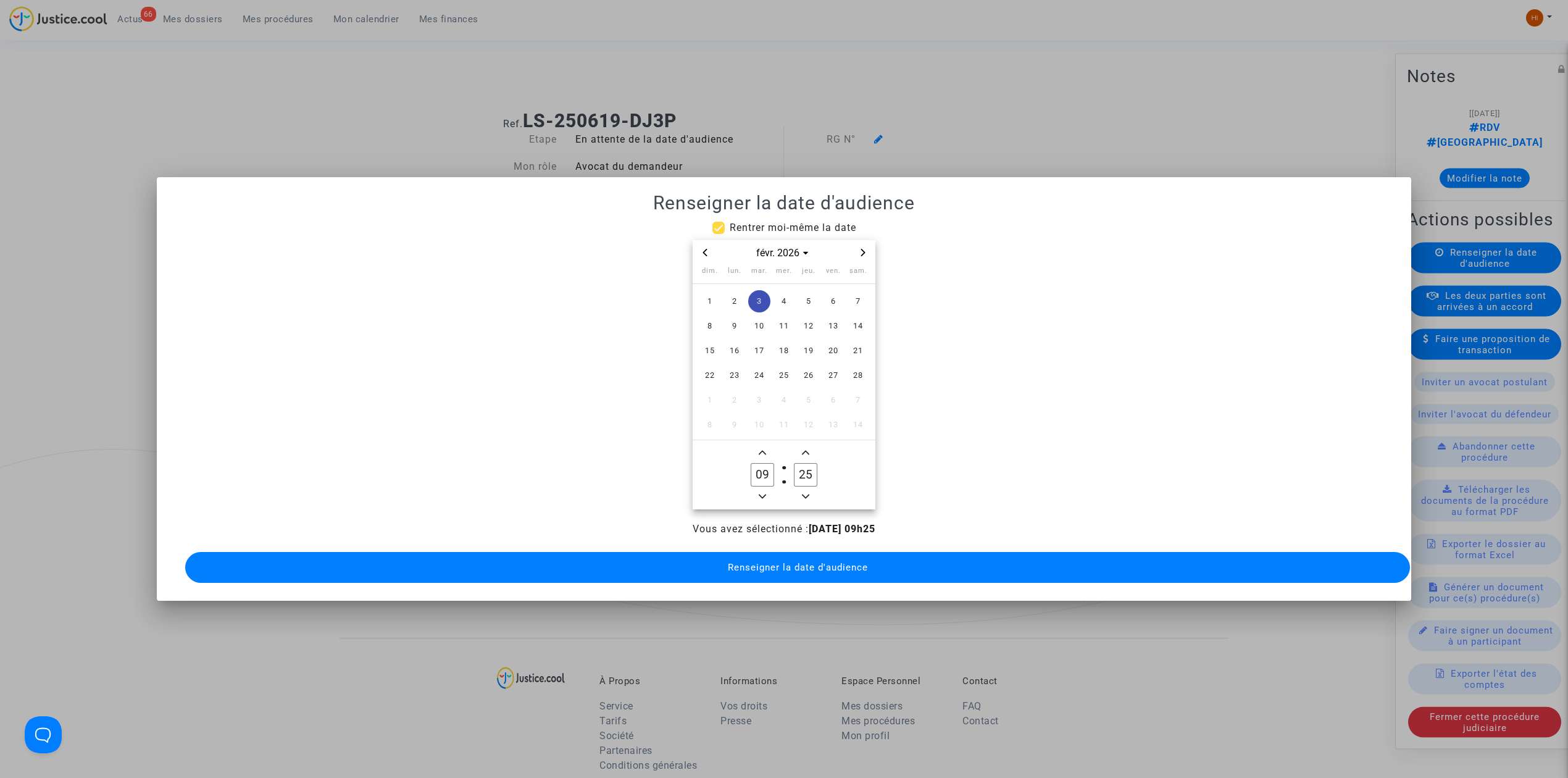
click at [806, 469] on input "25" at bounding box center [806, 475] width 23 height 23
type input "00"
click at [884, 565] on button "Renseigner la date d'audience" at bounding box center [797, 568] width 1225 height 31
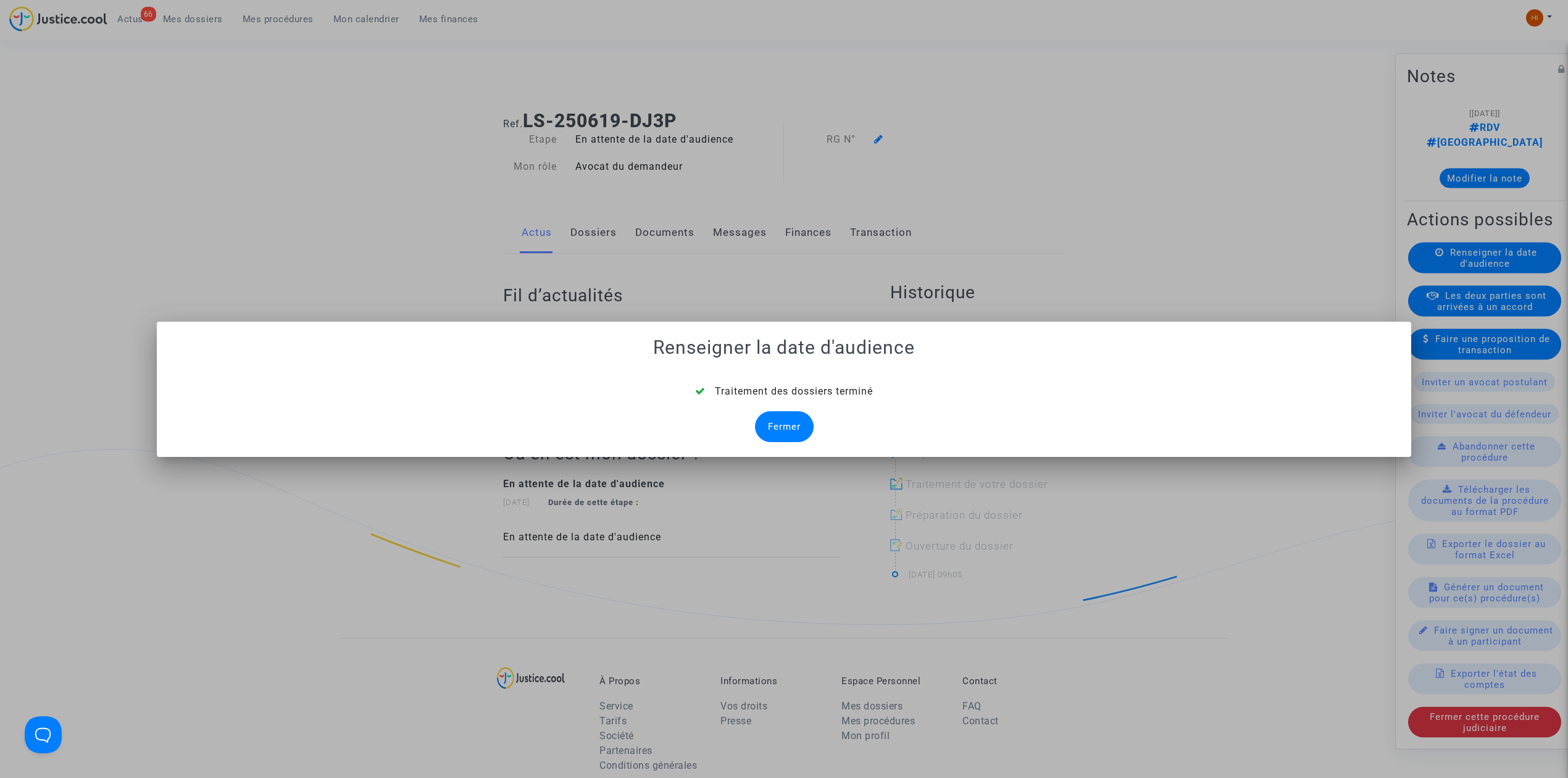
click at [788, 418] on div "Fermer" at bounding box center [784, 427] width 59 height 31
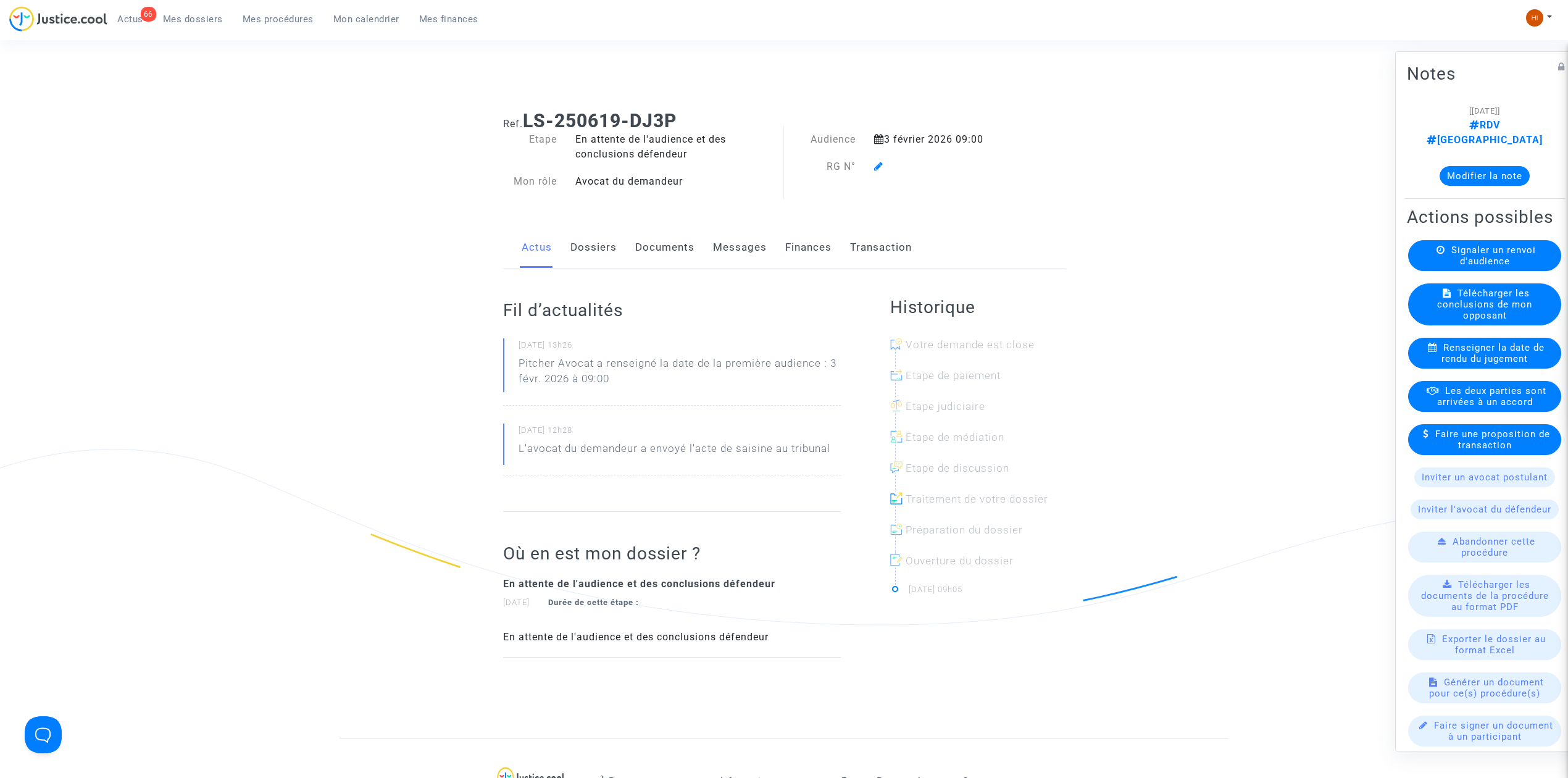
click at [879, 160] on span at bounding box center [879, 130] width 9 height 82
click at [875, 166] on icon at bounding box center [879, 166] width 9 height 10
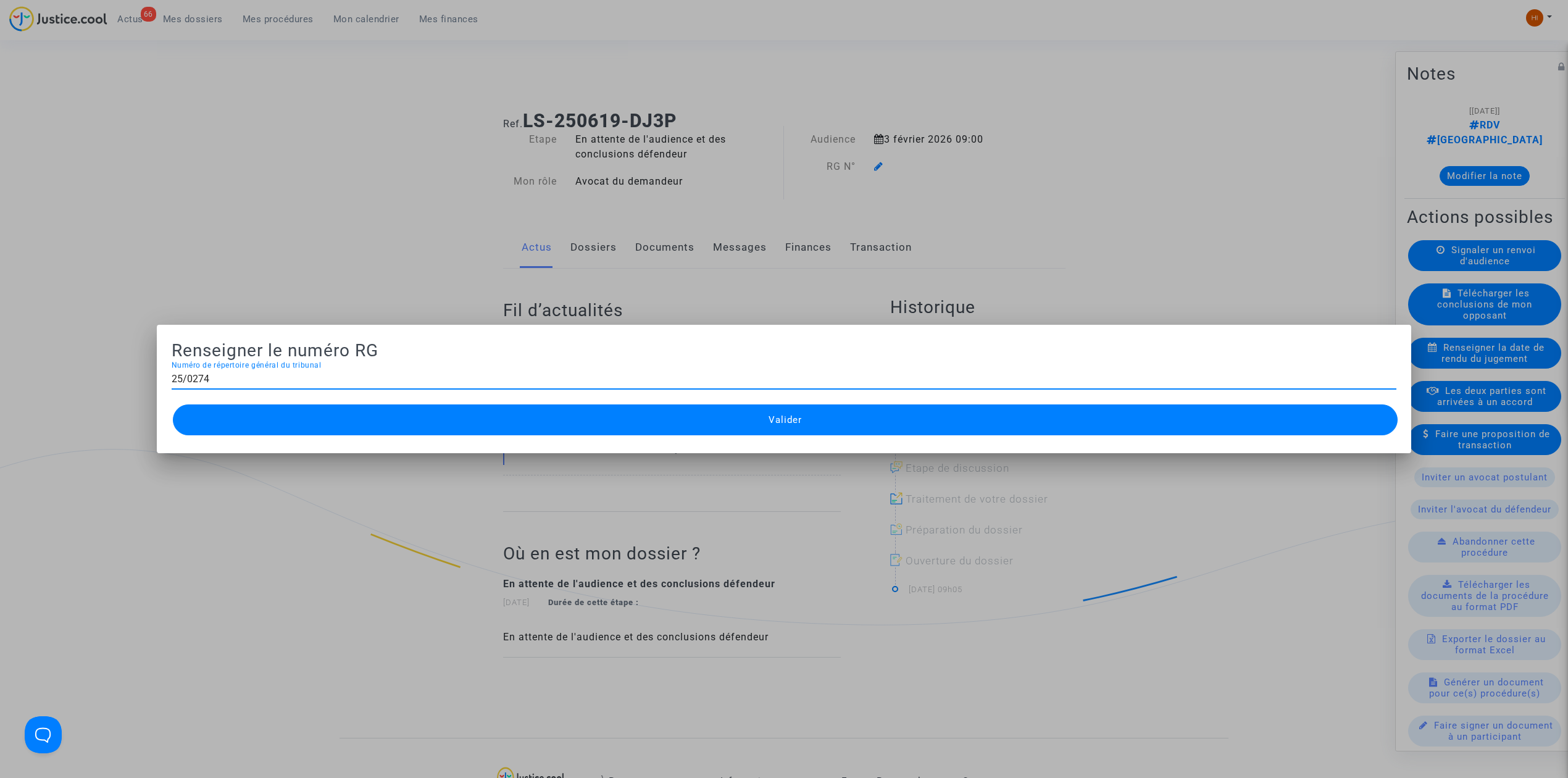
type input "25/0274"
click at [725, 415] on button "Valider" at bounding box center [785, 420] width 1225 height 31
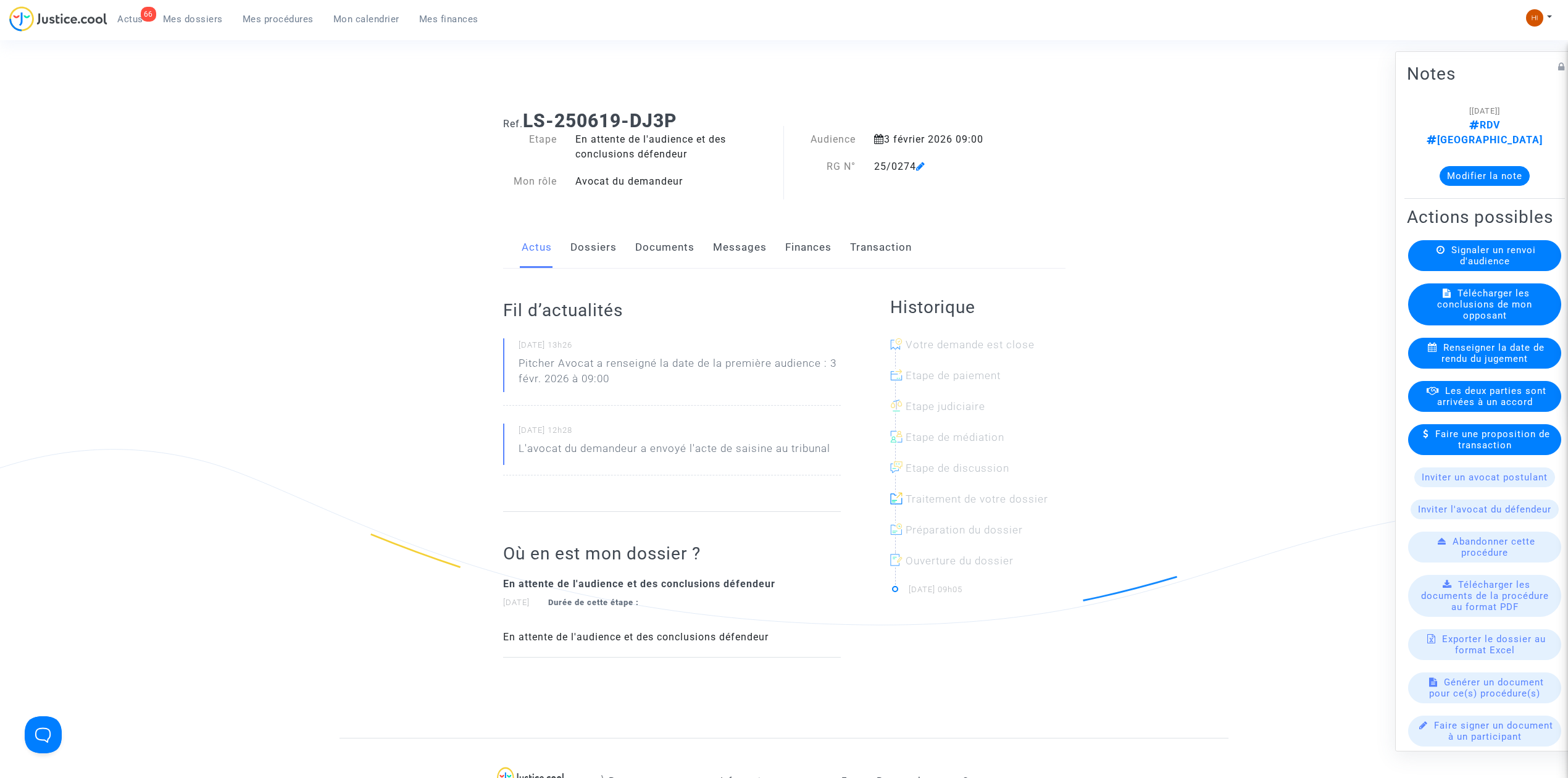
click at [924, 170] on icon at bounding box center [920, 166] width 9 height 10
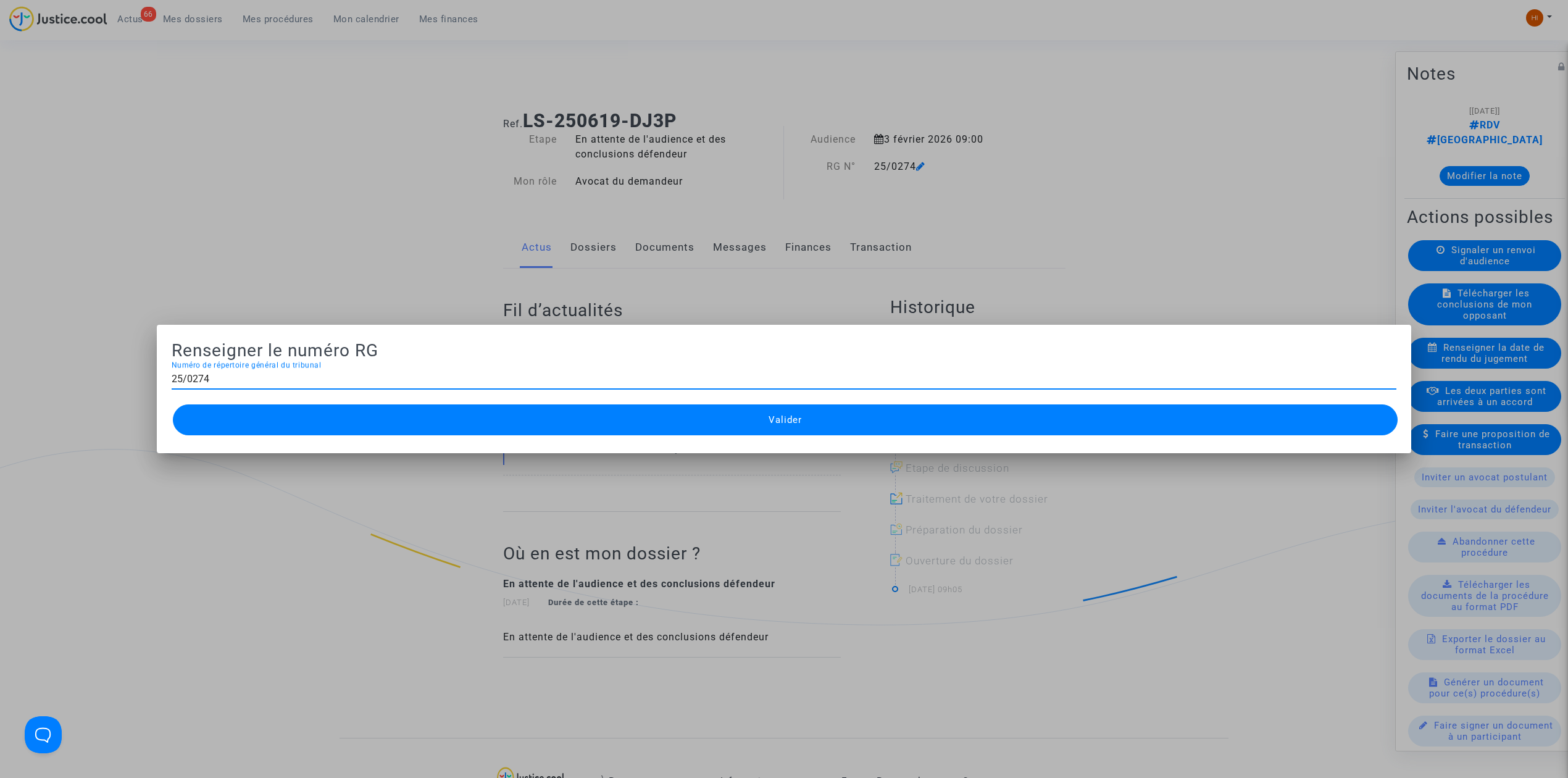
click at [196, 381] on input "25/0274" at bounding box center [784, 379] width 1225 height 11
click at [197, 381] on input "25/0274" at bounding box center [784, 379] width 1225 height 11
type input "25/02774"
drag, startPoint x: 315, startPoint y: 426, endPoint x: 316, endPoint y: 403, distance: 23.0
click at [316, 428] on button "Valider" at bounding box center [785, 420] width 1225 height 31
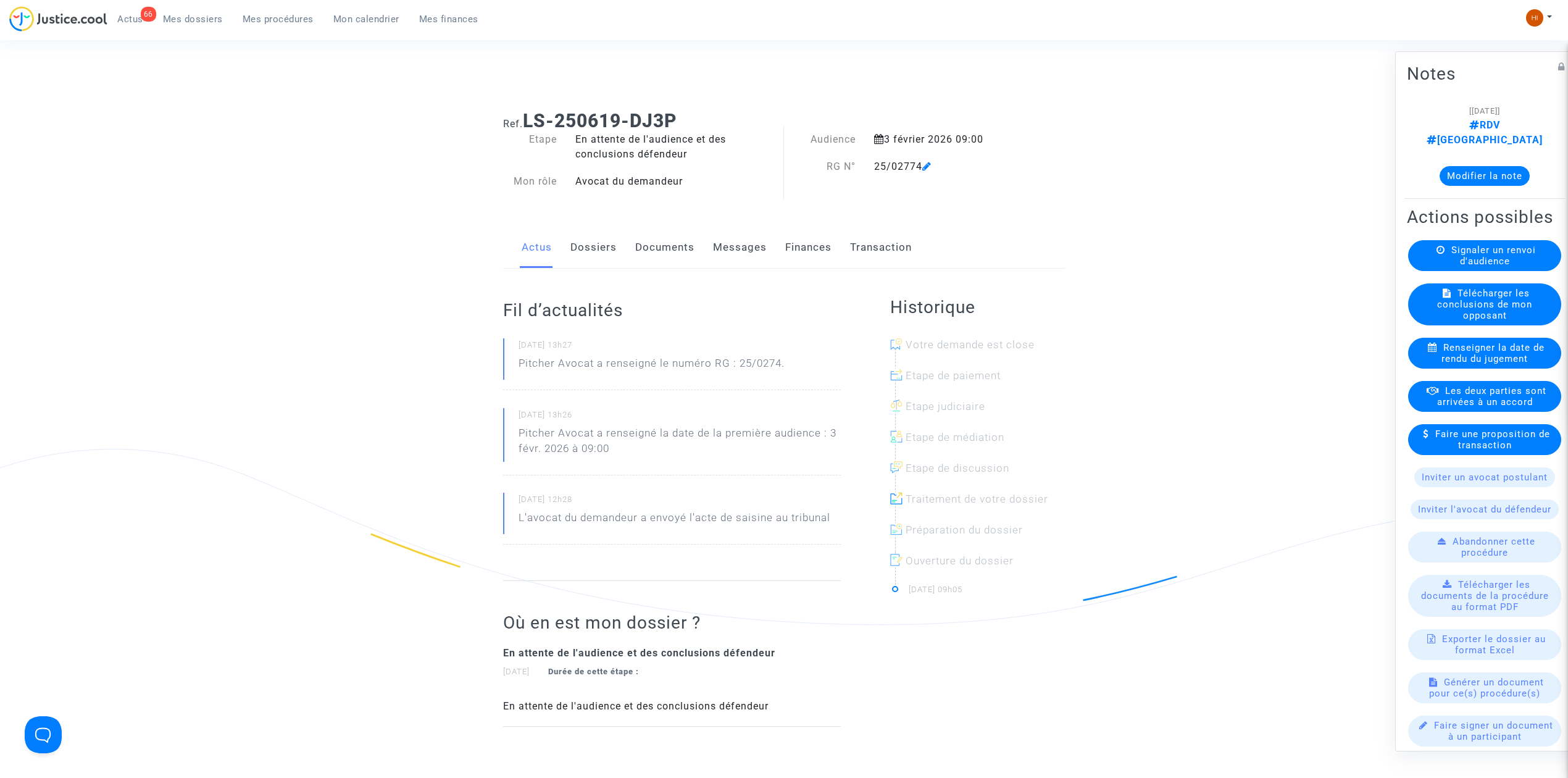
drag, startPoint x: 640, startPoint y: 255, endPoint x: 655, endPoint y: 267, distance: 19.2
click at [642, 255] on link "Documents" at bounding box center [665, 247] width 59 height 41
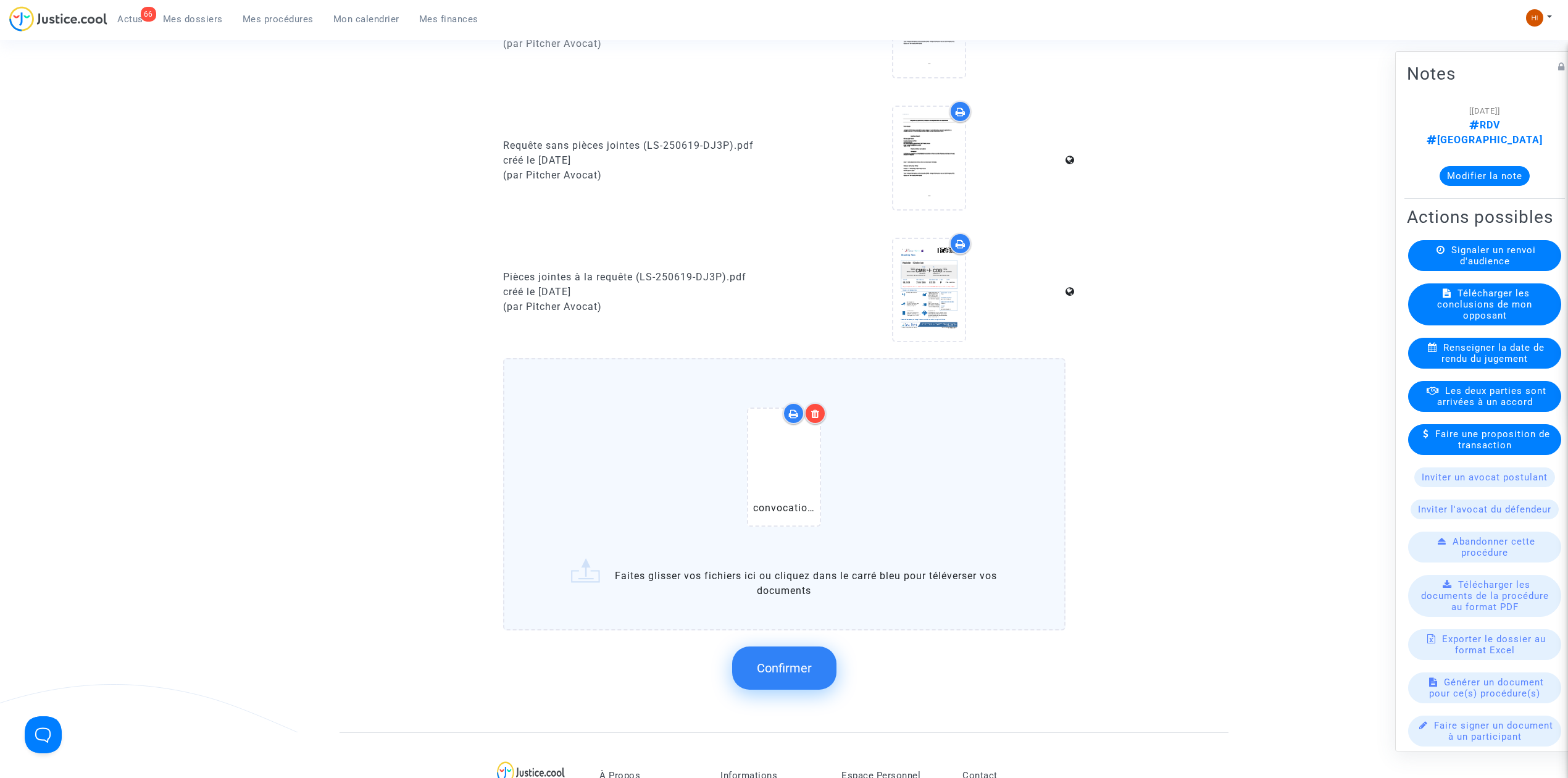
scroll to position [905, 0]
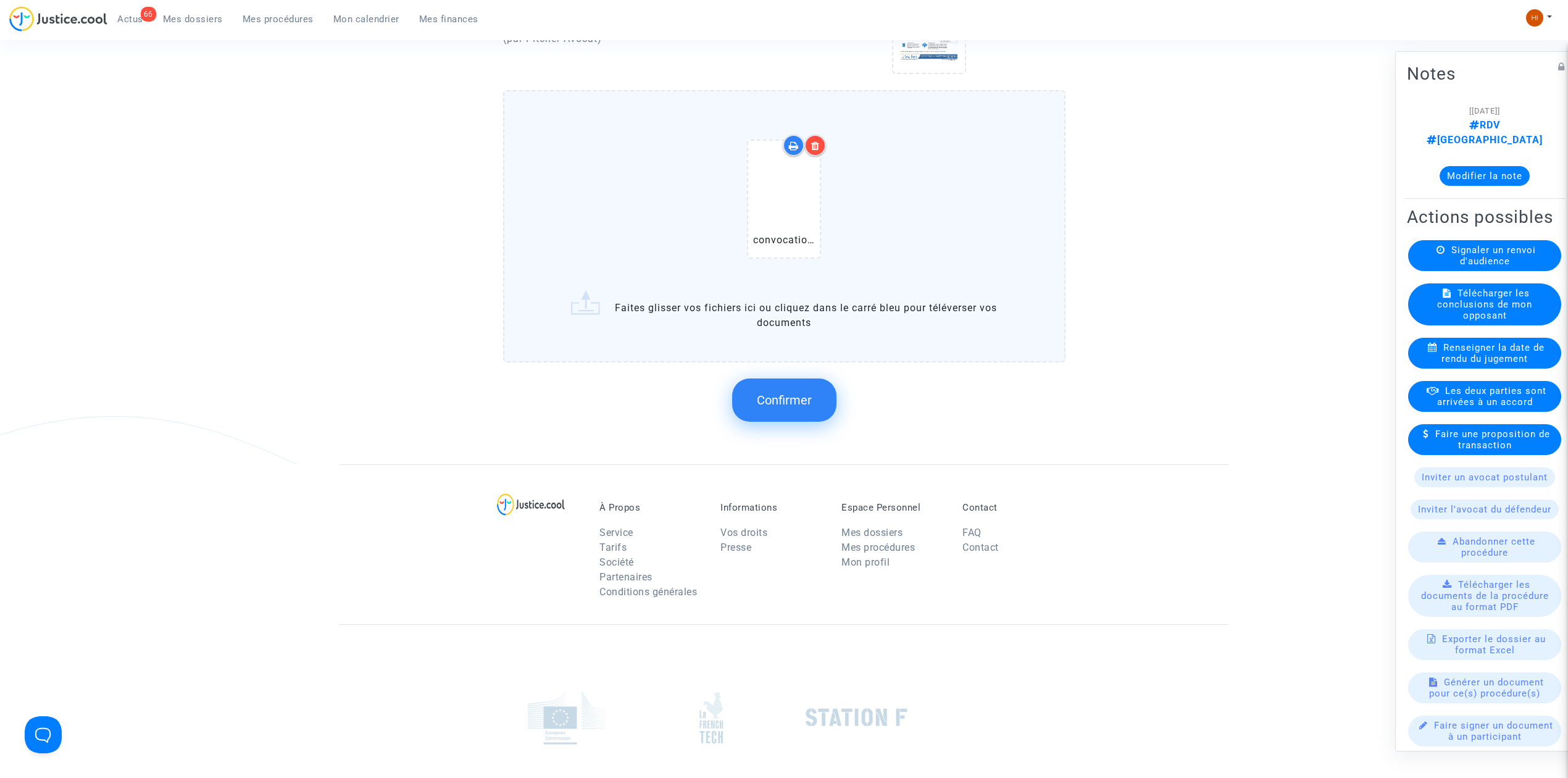
click at [798, 393] on span "Confirmer" at bounding box center [784, 400] width 55 height 15
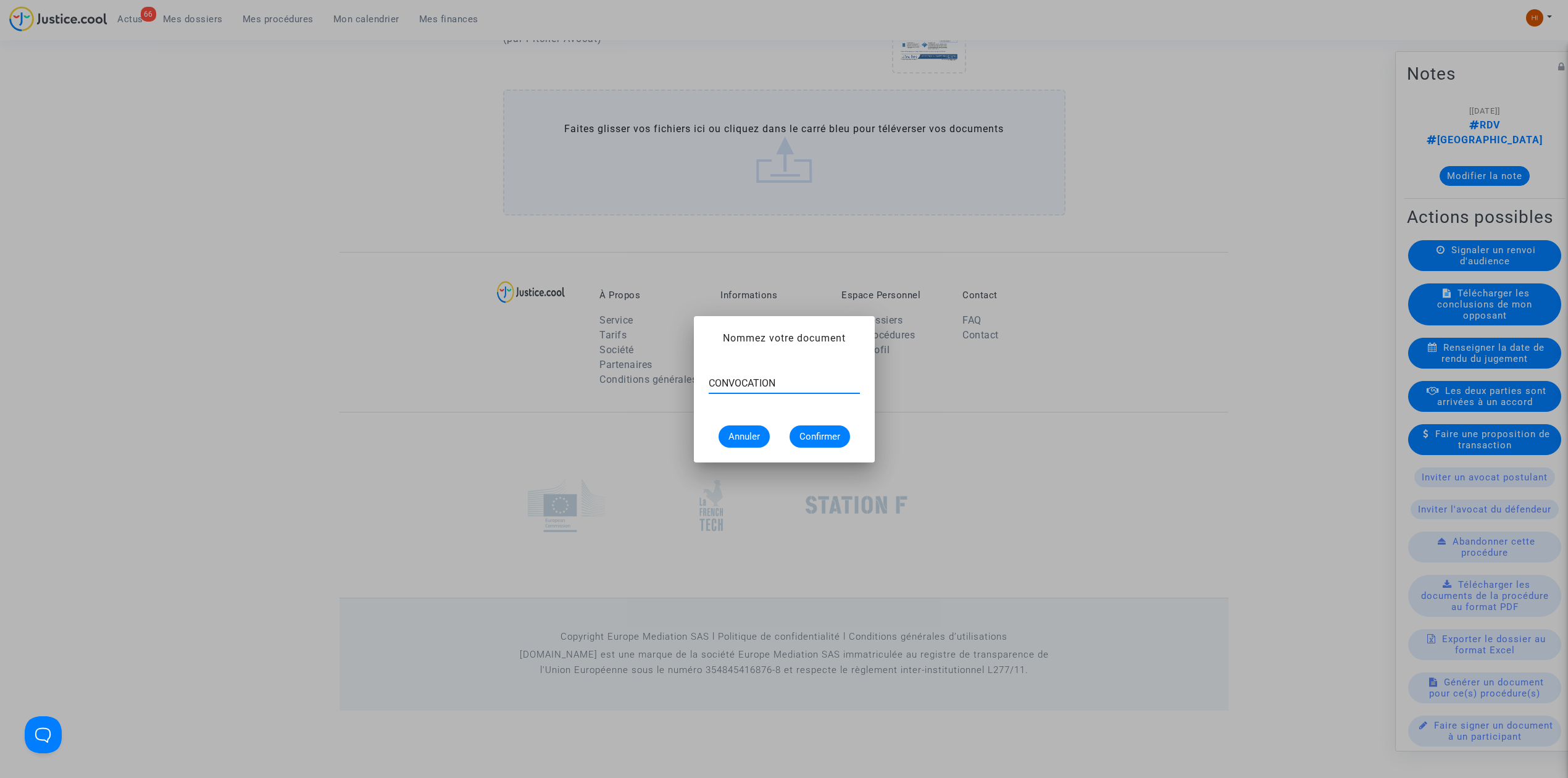
type input "CONVOCATION"
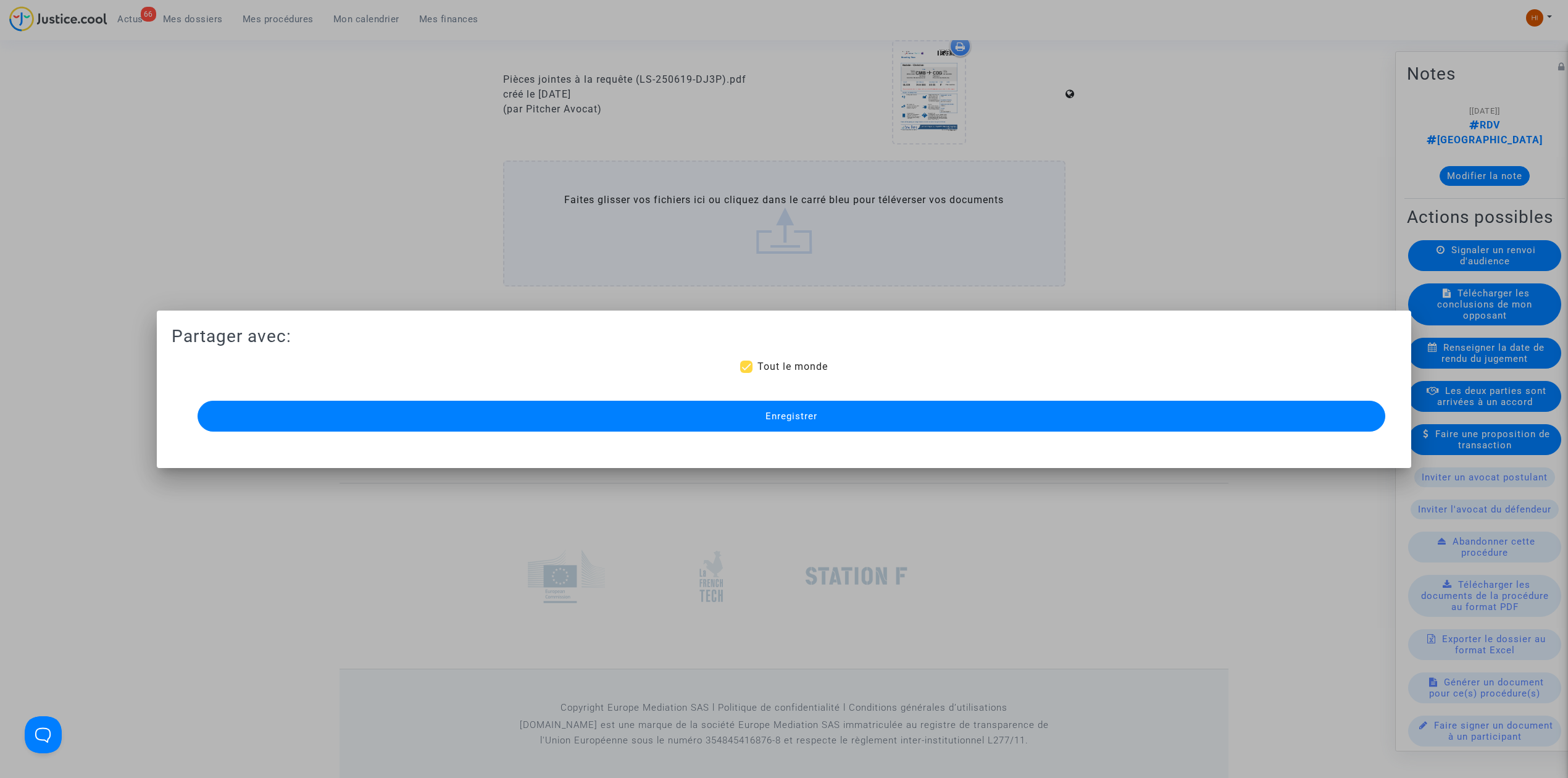
click at [802, 418] on span "Enregistrer" at bounding box center [791, 416] width 52 height 11
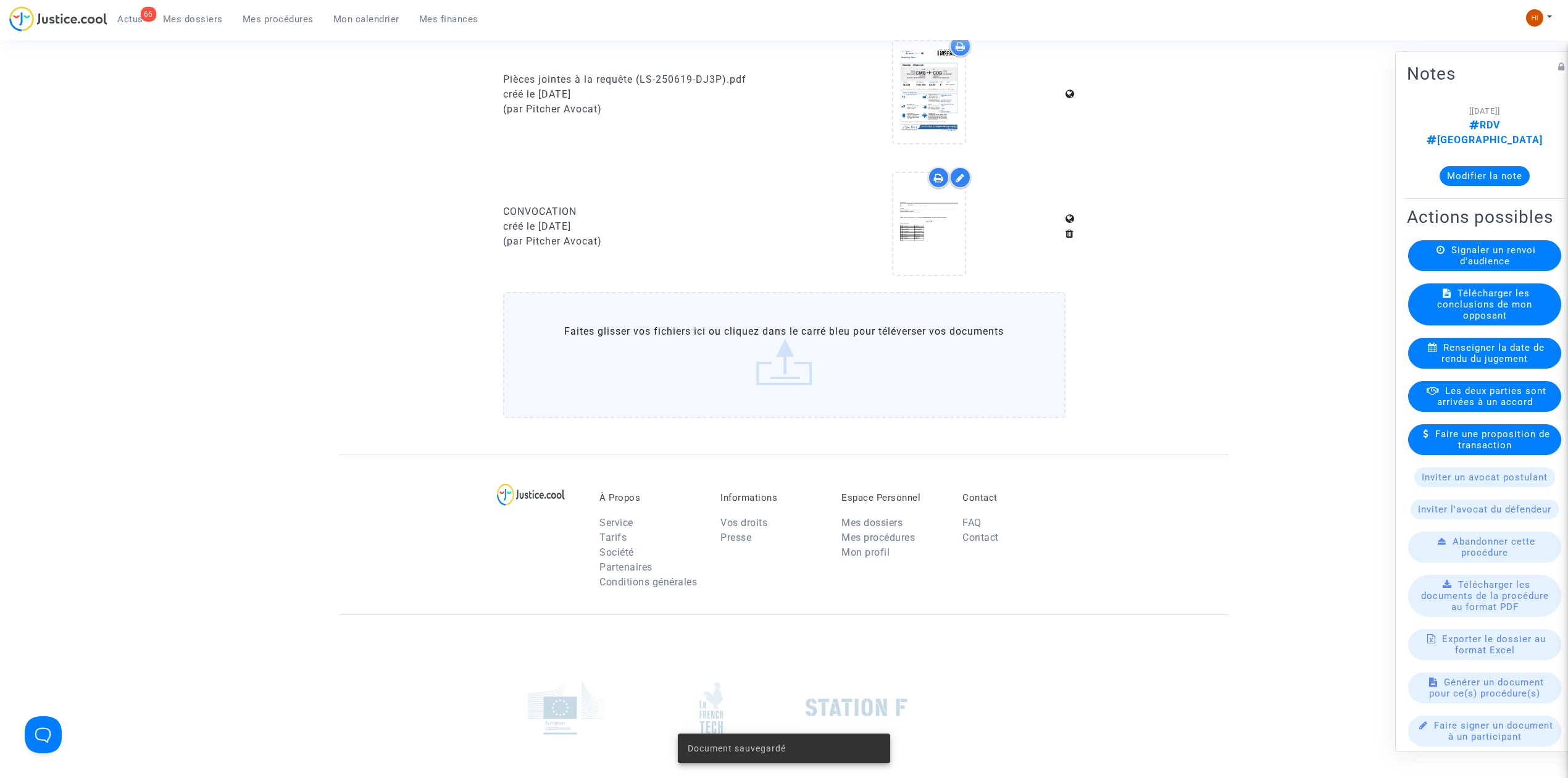
click at [266, 18] on span "Mes procédures" at bounding box center [278, 19] width 71 height 11
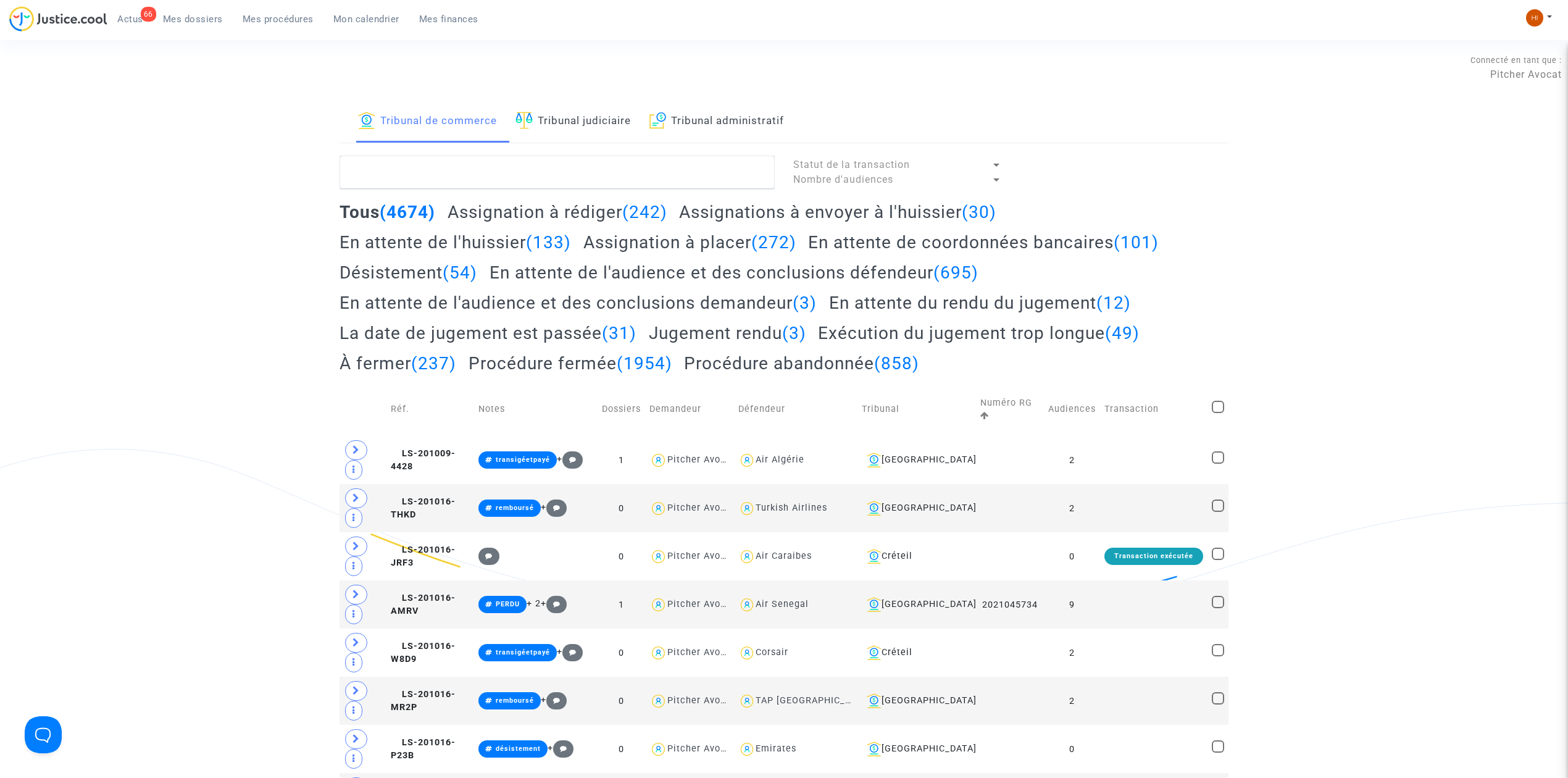
click at [561, 141] on link "Tribunal judiciaire" at bounding box center [573, 122] width 116 height 42
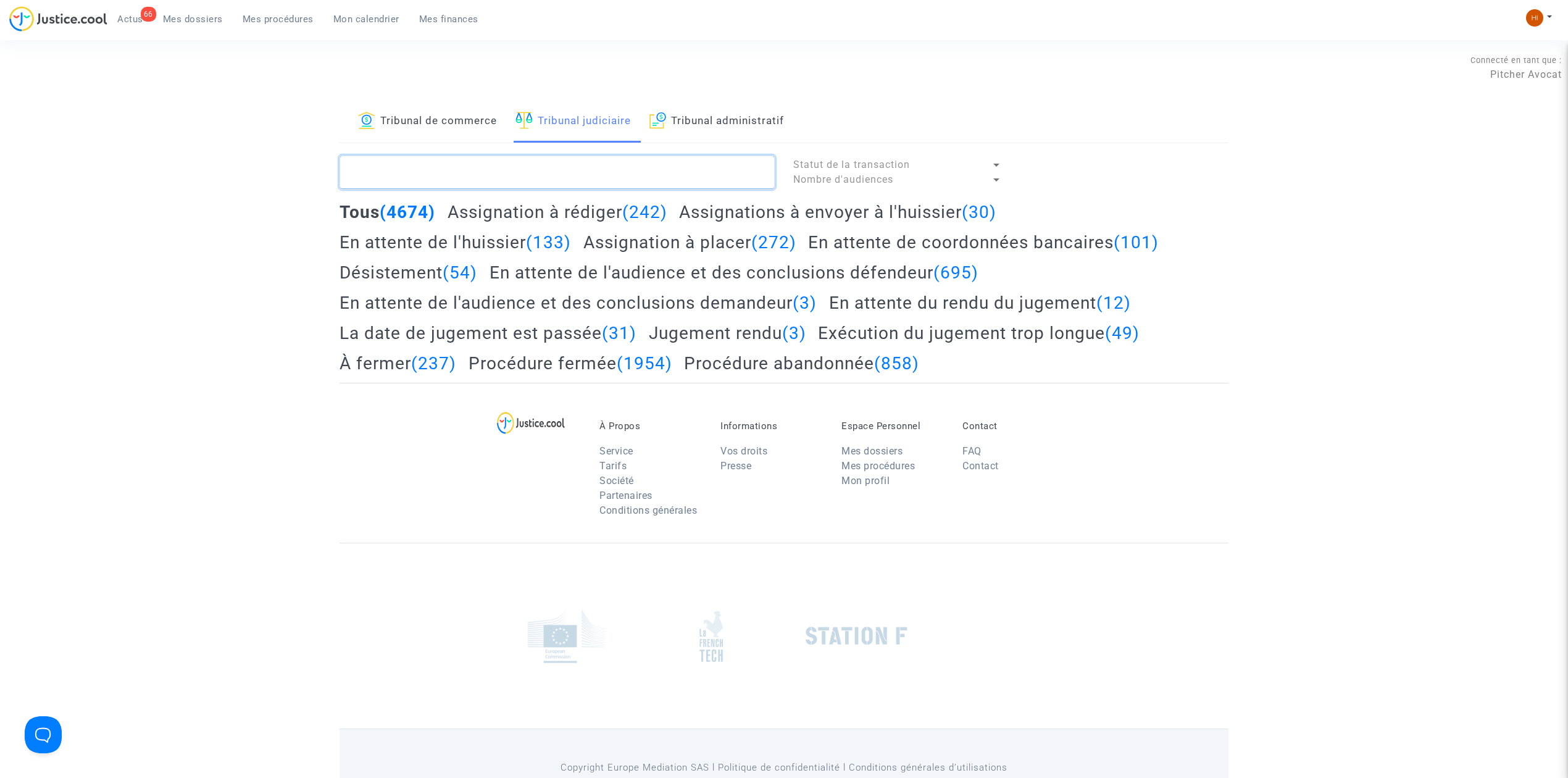
click at [558, 179] on textarea at bounding box center [557, 172] width 435 height 33
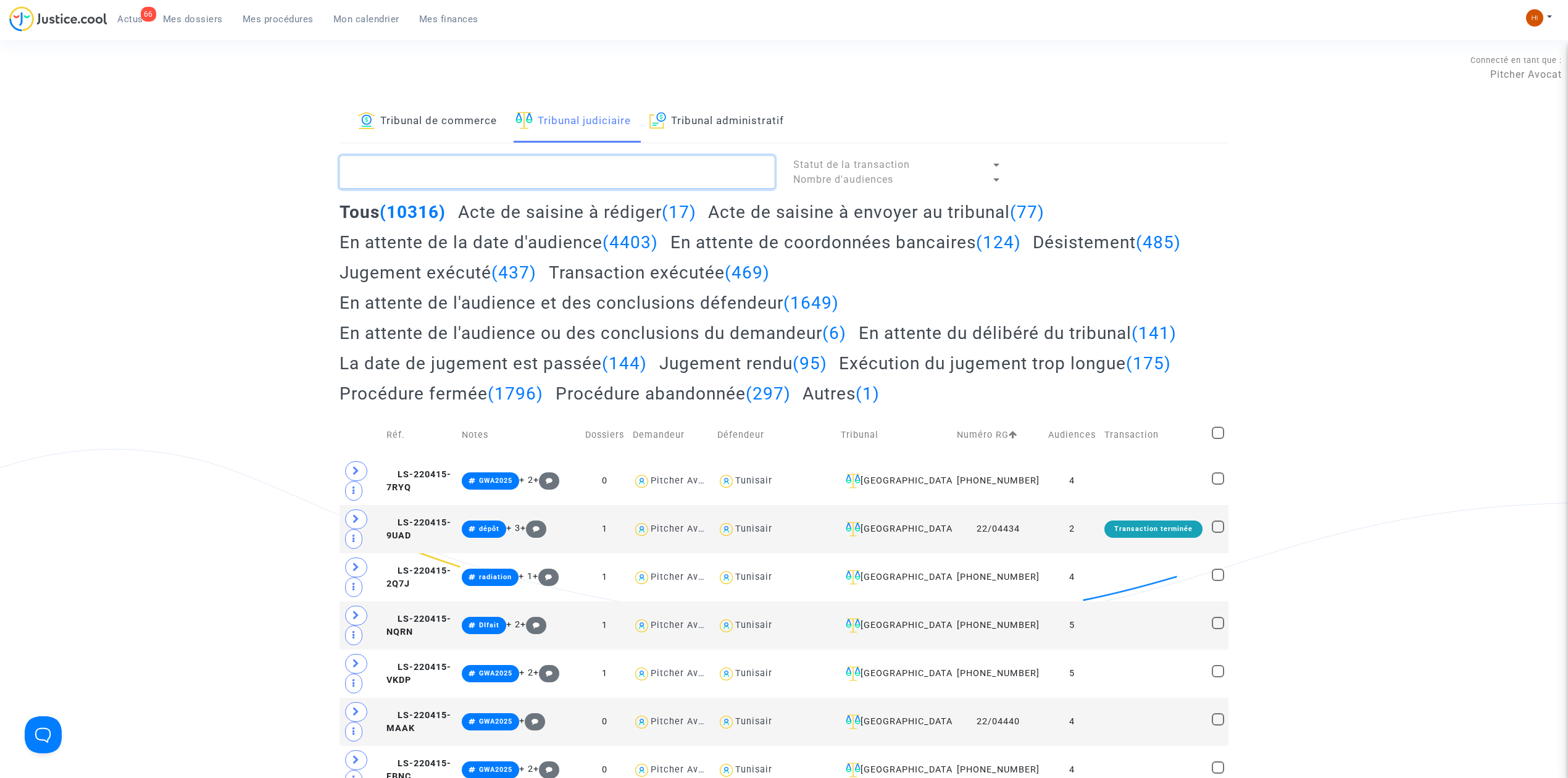
paste textarea "MBOBA BEKETI"
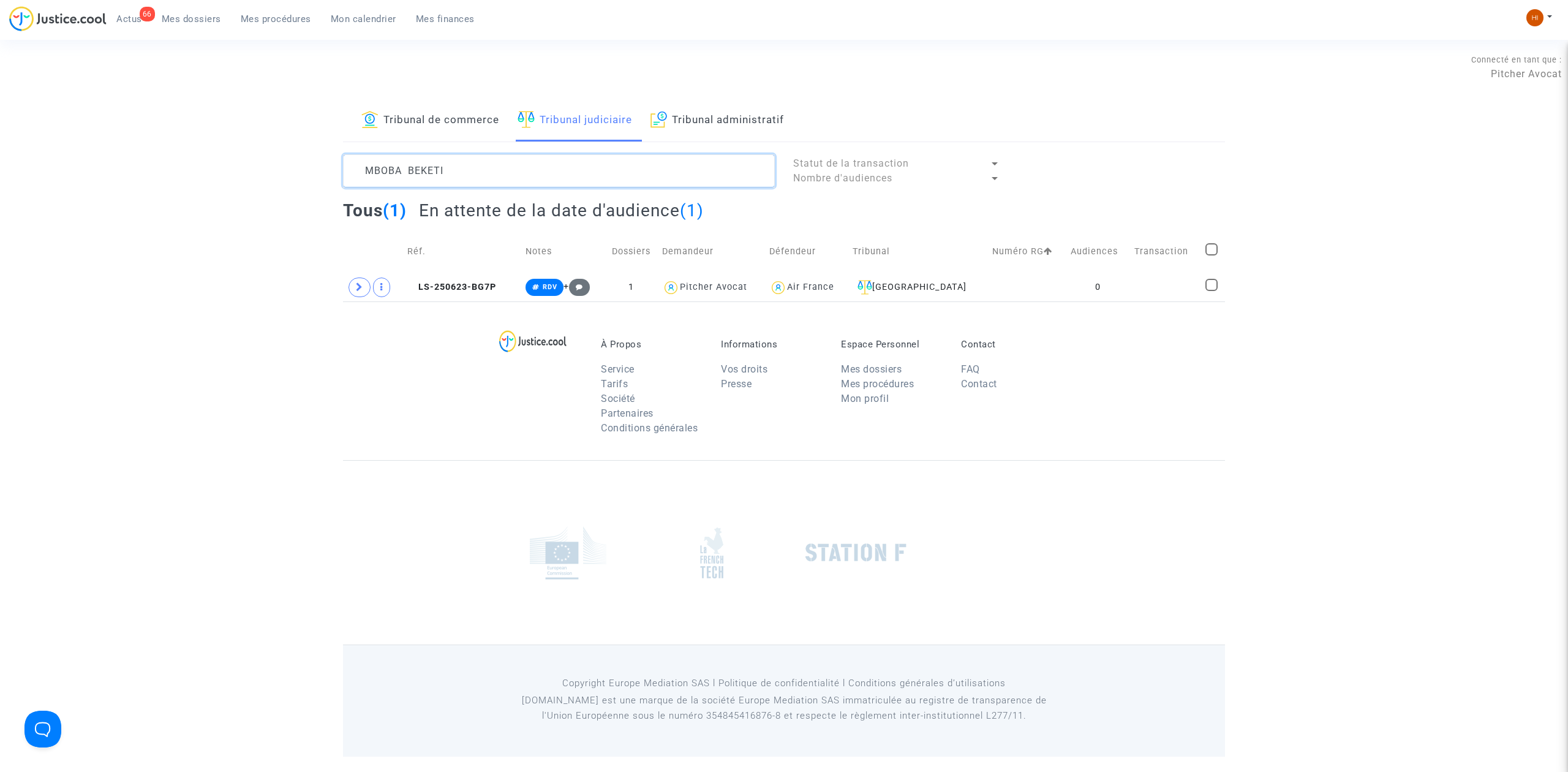
type textarea "MBOBA BEKETI"
click at [1074, 287] on td "0" at bounding box center [1097, 287] width 63 height 28
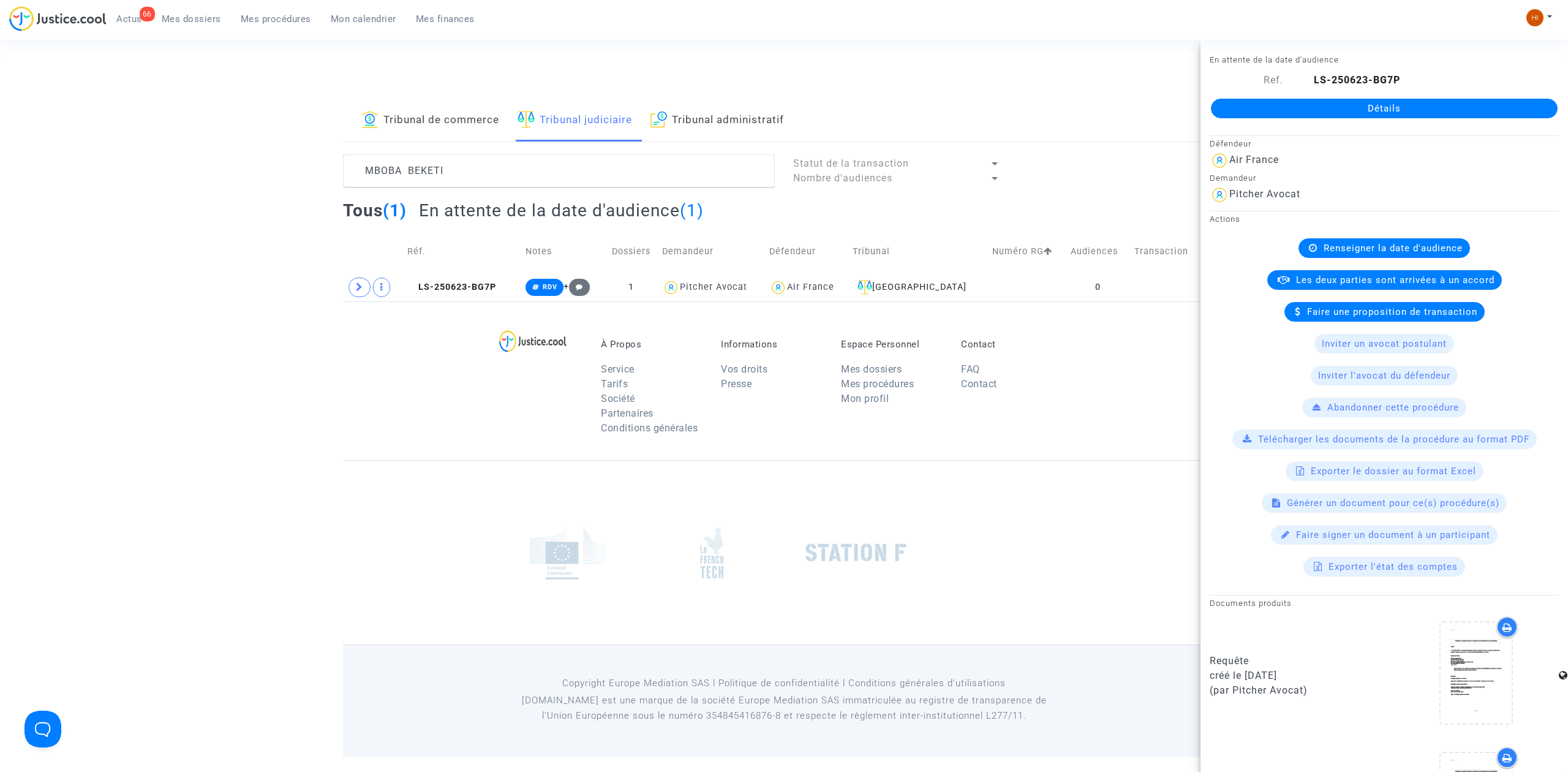
click at [1485, 100] on link "Détails" at bounding box center [1385, 109] width 347 height 20
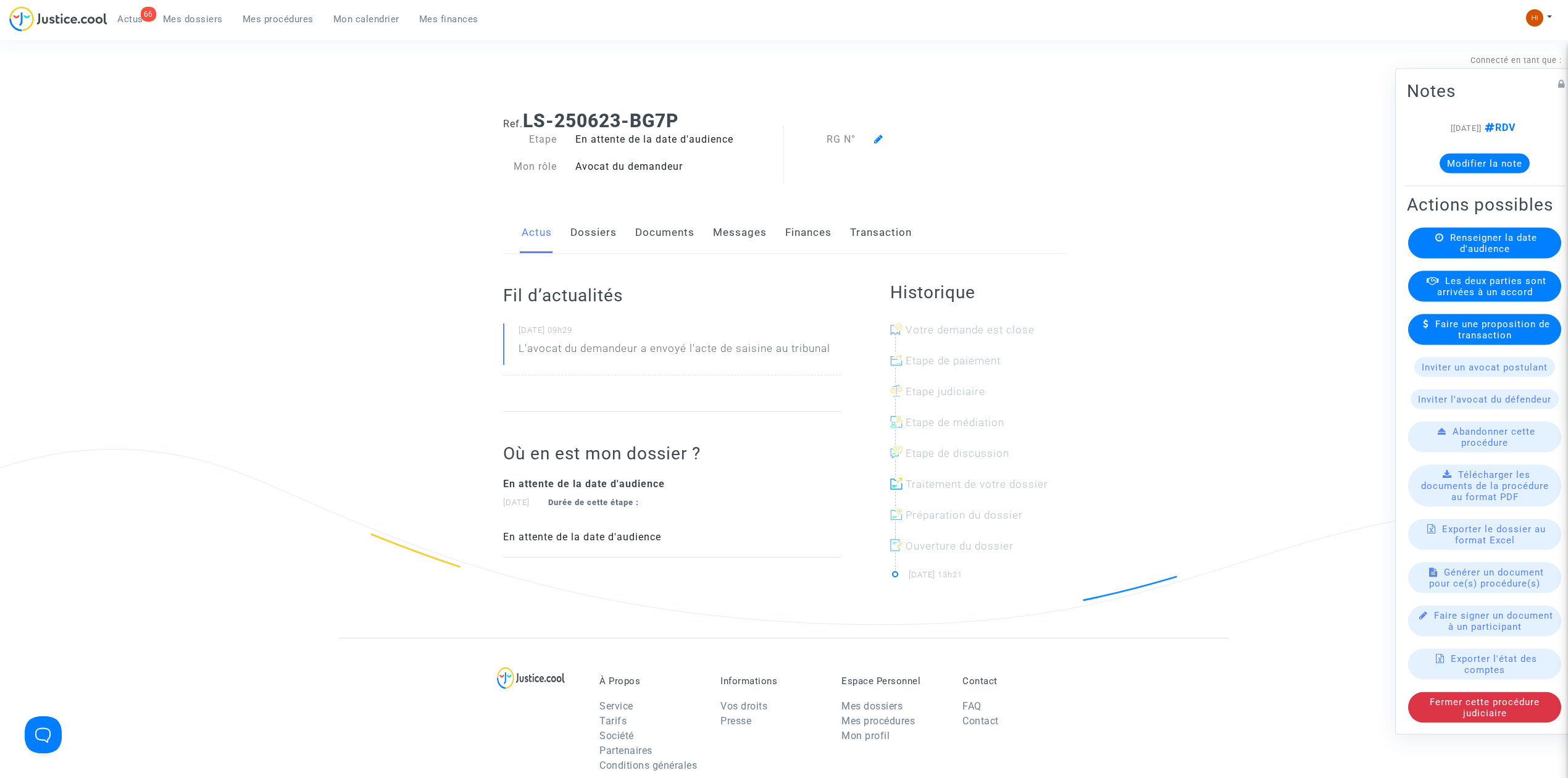
click at [1480, 240] on span "Renseigner la date d'audience" at bounding box center [1493, 243] width 87 height 22
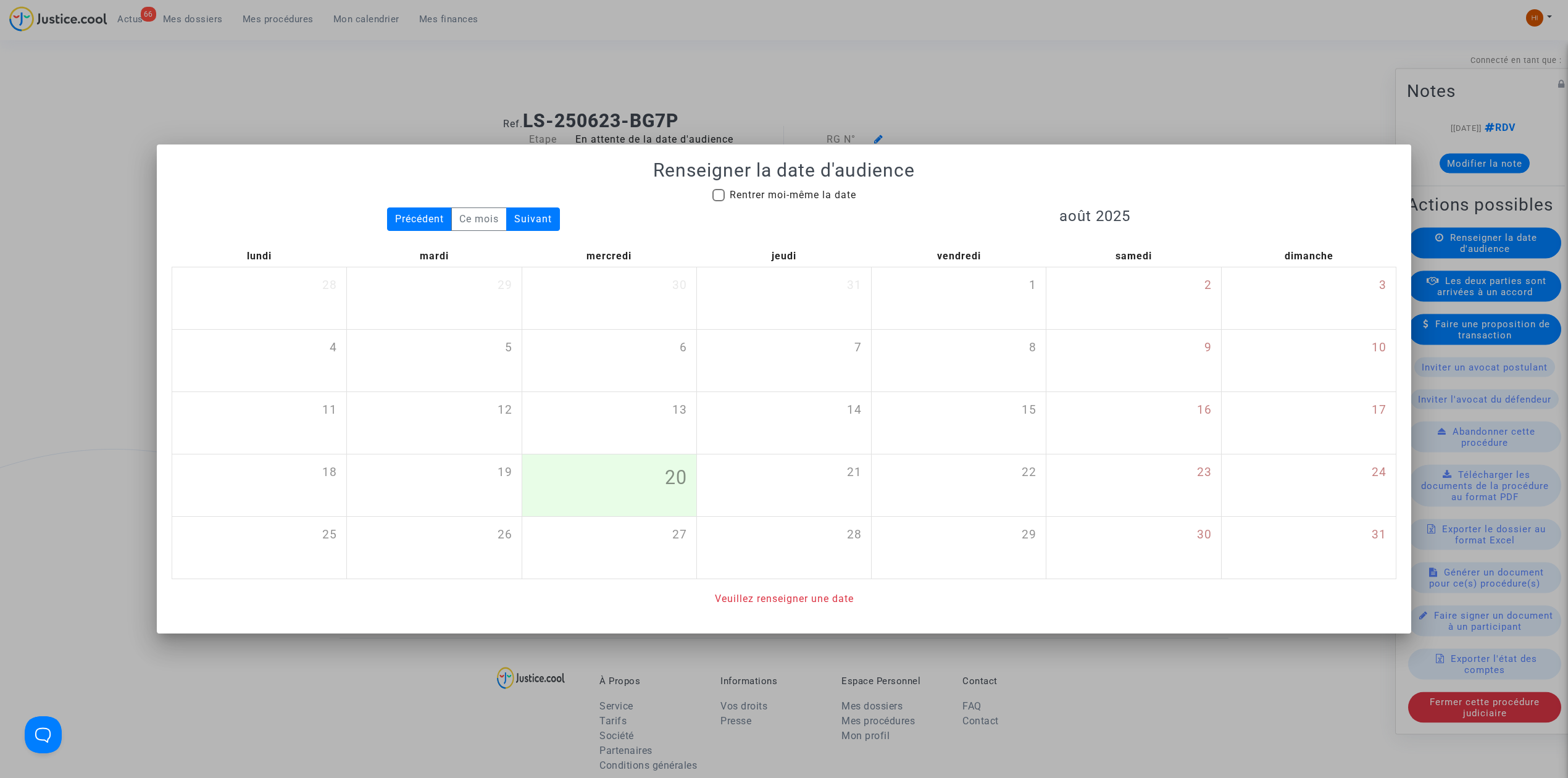
click at [823, 196] on span "Rentrer moi-même la date" at bounding box center [792, 194] width 126 height 12
click at [719, 201] on input "Rentrer moi-même la date" at bounding box center [718, 201] width 1 height 1
checkbox input "true"
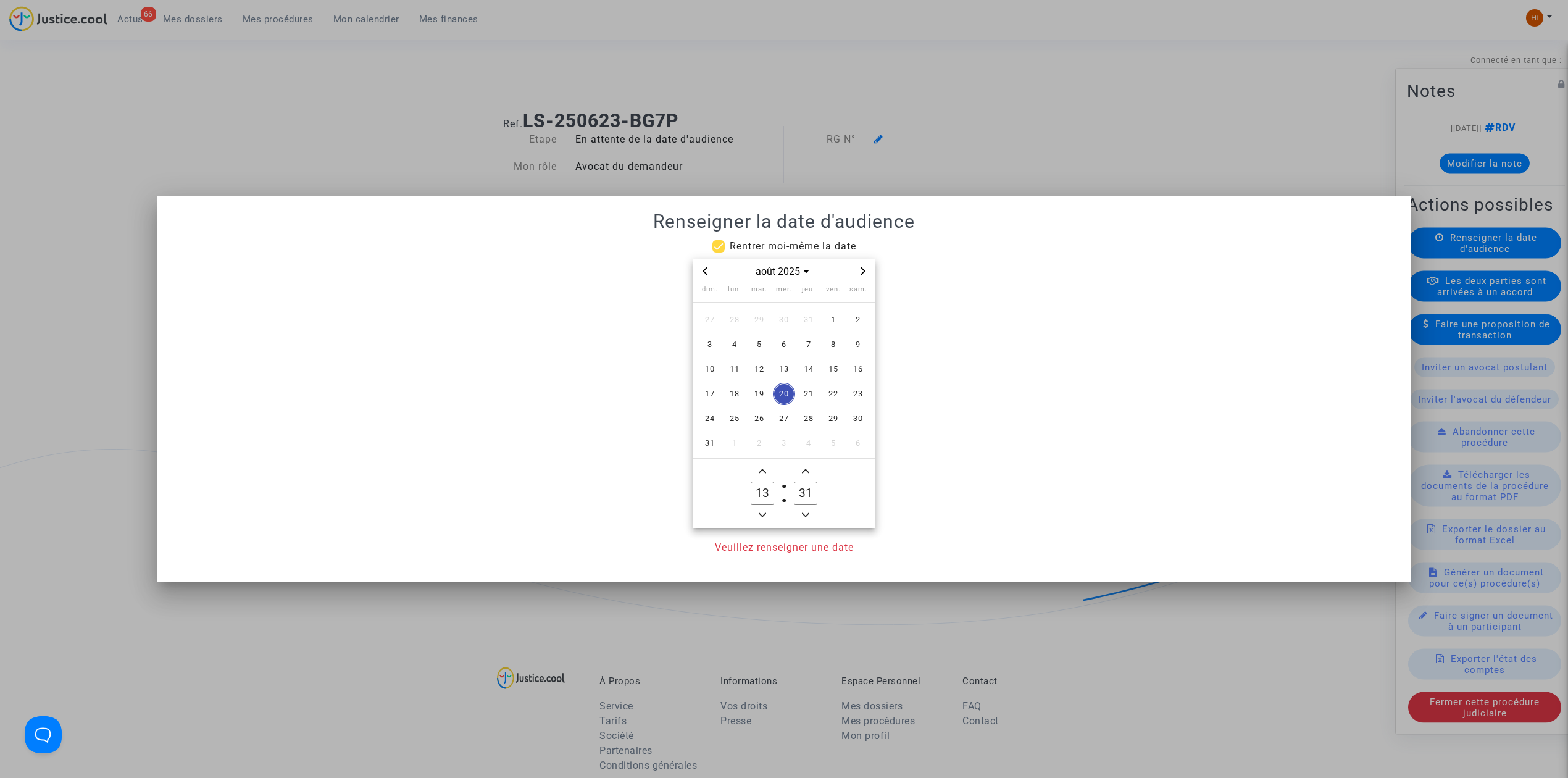
click at [862, 272] on icon "Next month" at bounding box center [863, 271] width 8 height 8
click at [862, 273] on icon "Next month" at bounding box center [863, 271] width 8 height 8
click at [862, 273] on icon "Next month" at bounding box center [863, 271] width 5 height 8
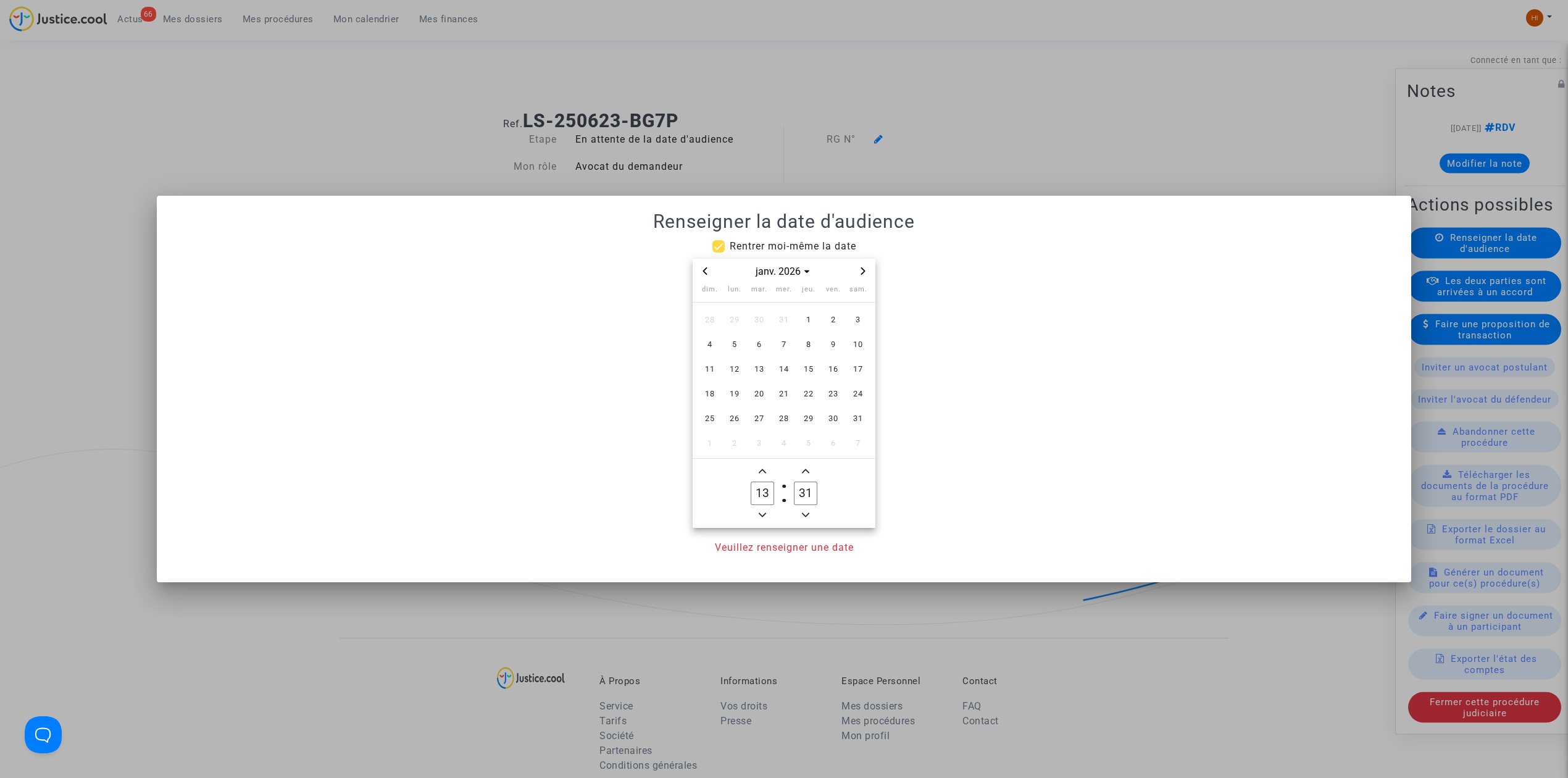
click at [862, 273] on icon "Next month" at bounding box center [863, 271] width 5 height 8
click at [759, 315] on span "3" at bounding box center [759, 320] width 22 height 22
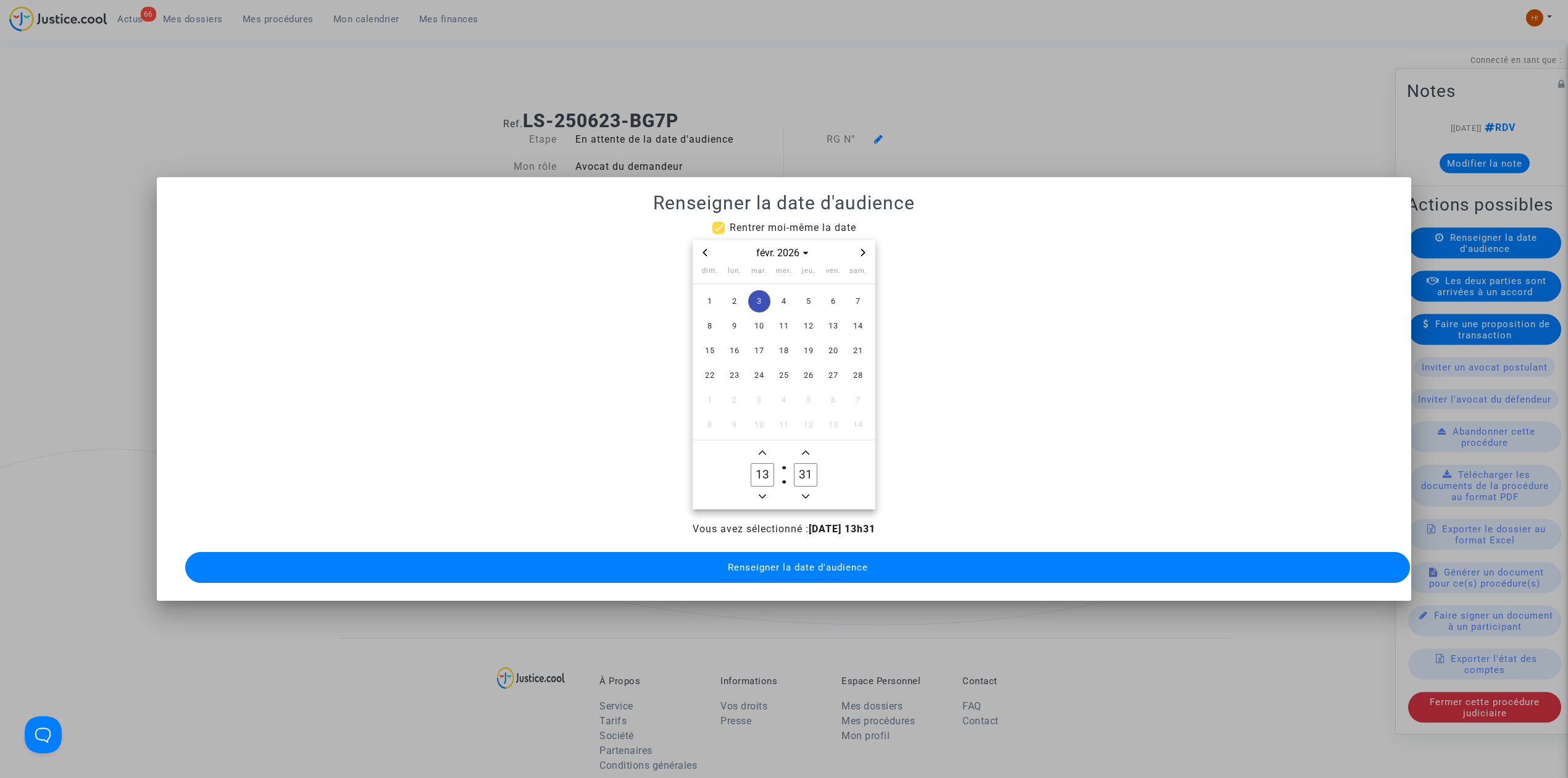
click at [760, 493] on icon "Minus a hour" at bounding box center [762, 497] width 8 height 8
click at [760, 495] on icon "Minus a hour" at bounding box center [762, 497] width 8 height 5
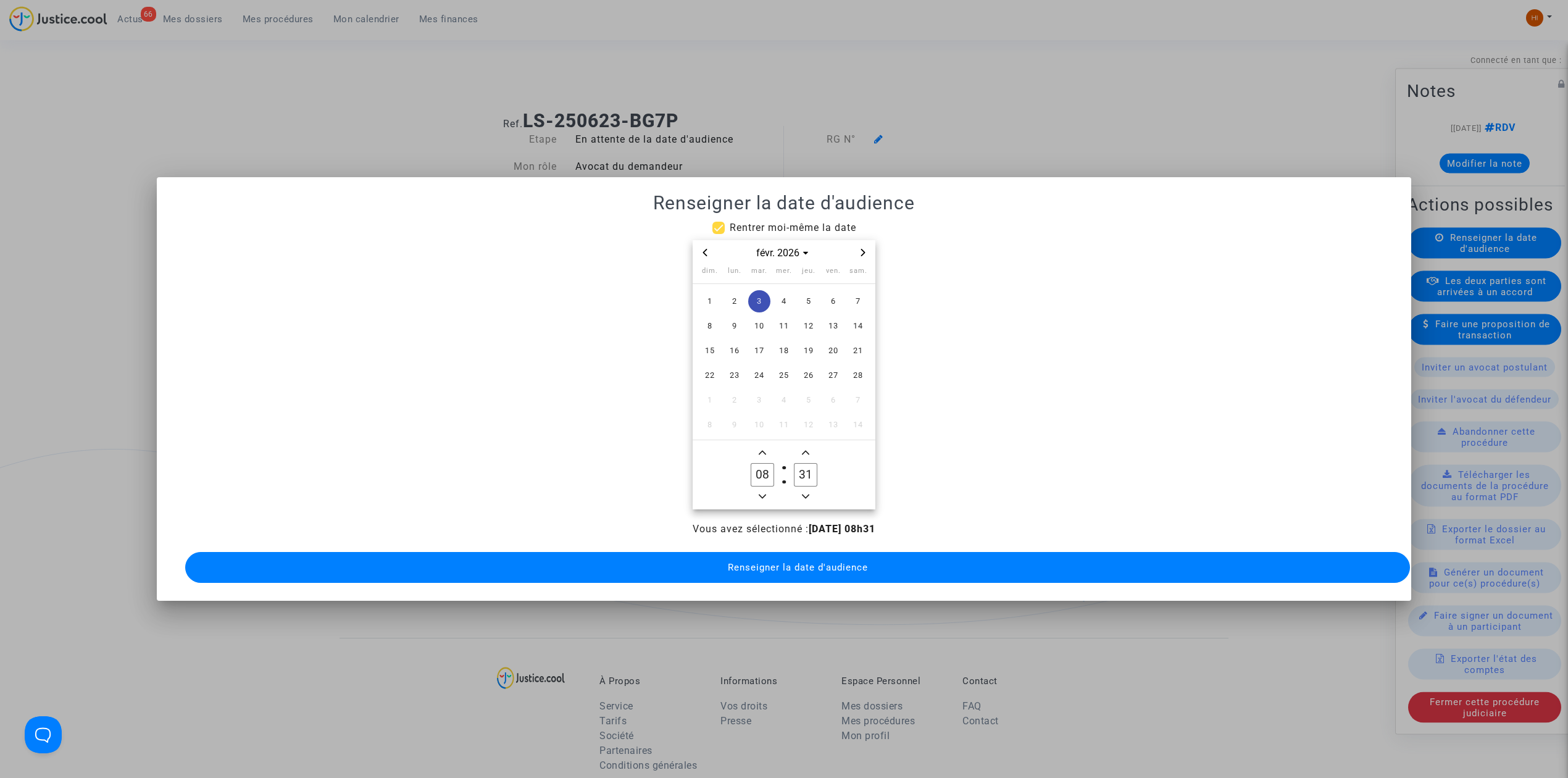
click at [768, 445] on span "Add a hour" at bounding box center [762, 452] width 15 height 15
type input "09"
click at [801, 463] on input "31" at bounding box center [806, 475] width 23 height 23
type input "00"
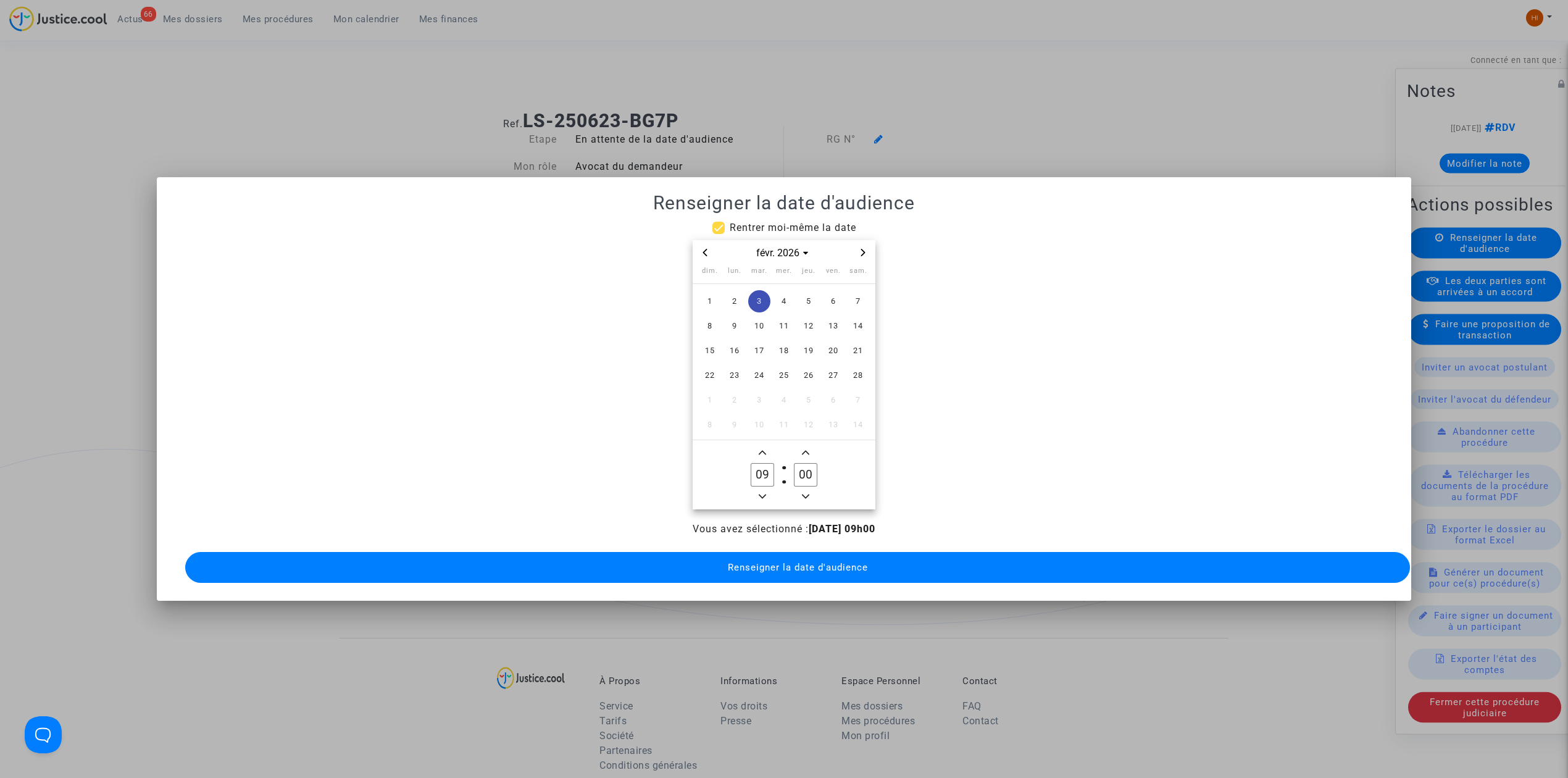
click at [754, 552] on button "Renseigner la date d'audience" at bounding box center [797, 568] width 1225 height 31
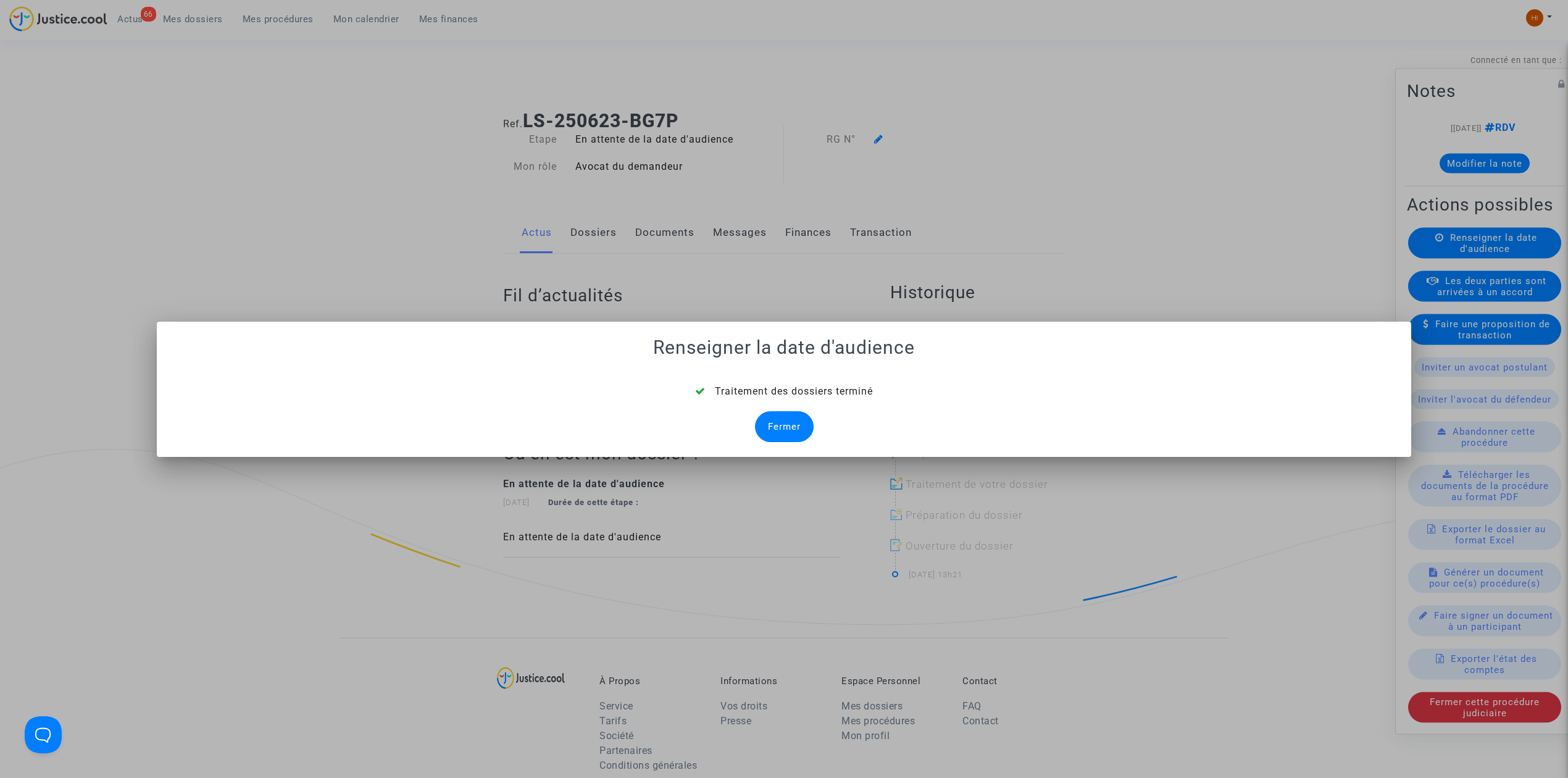
drag, startPoint x: 749, startPoint y: 437, endPoint x: 789, endPoint y: 430, distance: 40.6
click at [756, 436] on div "Traitement des dossiers terminé Fermer" at bounding box center [784, 413] width 1225 height 58
click at [789, 428] on div "Fermer" at bounding box center [784, 427] width 59 height 31
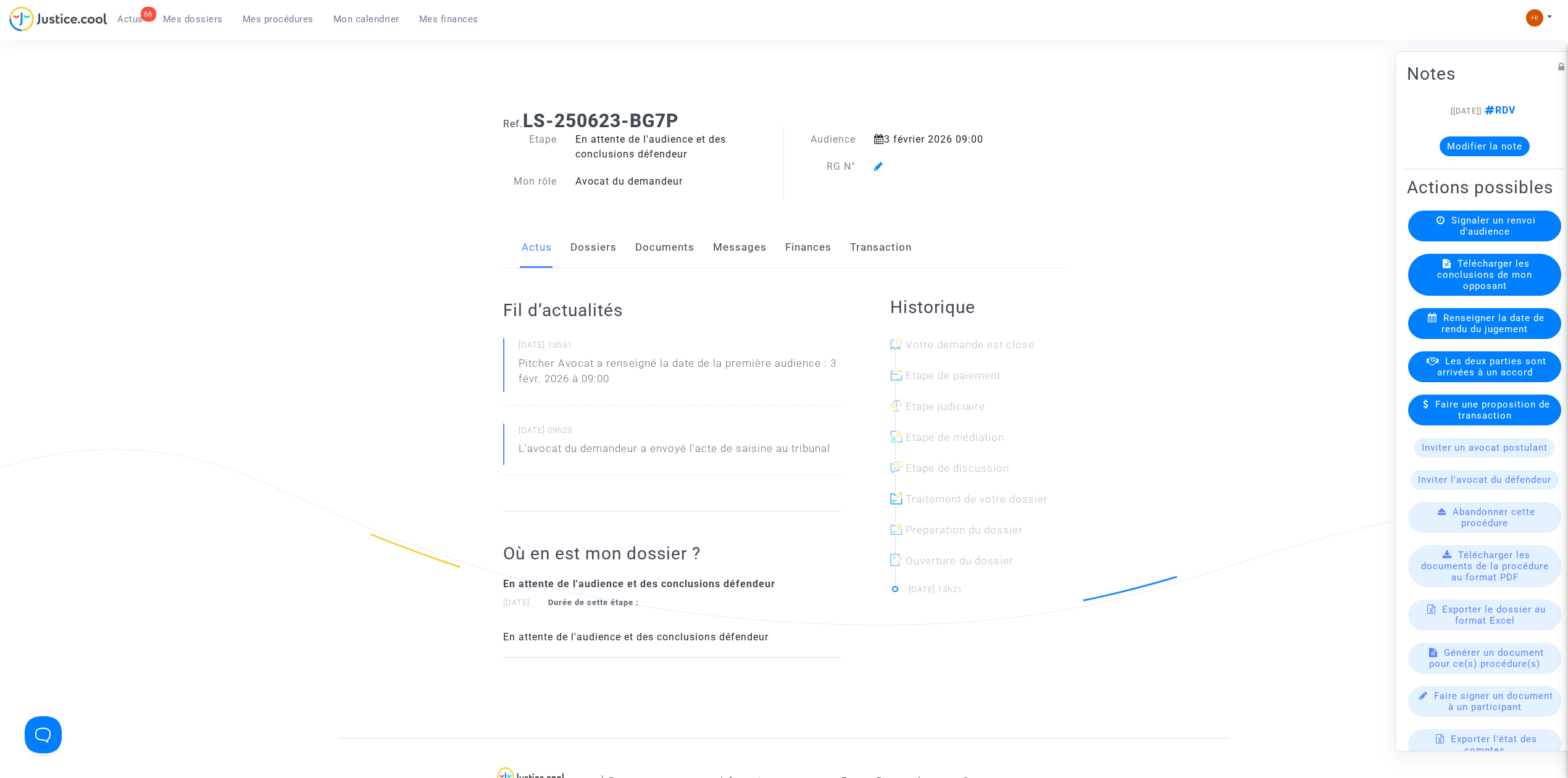
drag, startPoint x: 885, startPoint y: 162, endPoint x: 877, endPoint y: 163, distance: 8.1
click at [879, 162] on div at bounding box center [945, 166] width 161 height 15
click at [874, 164] on icon at bounding box center [879, 166] width 9 height 10
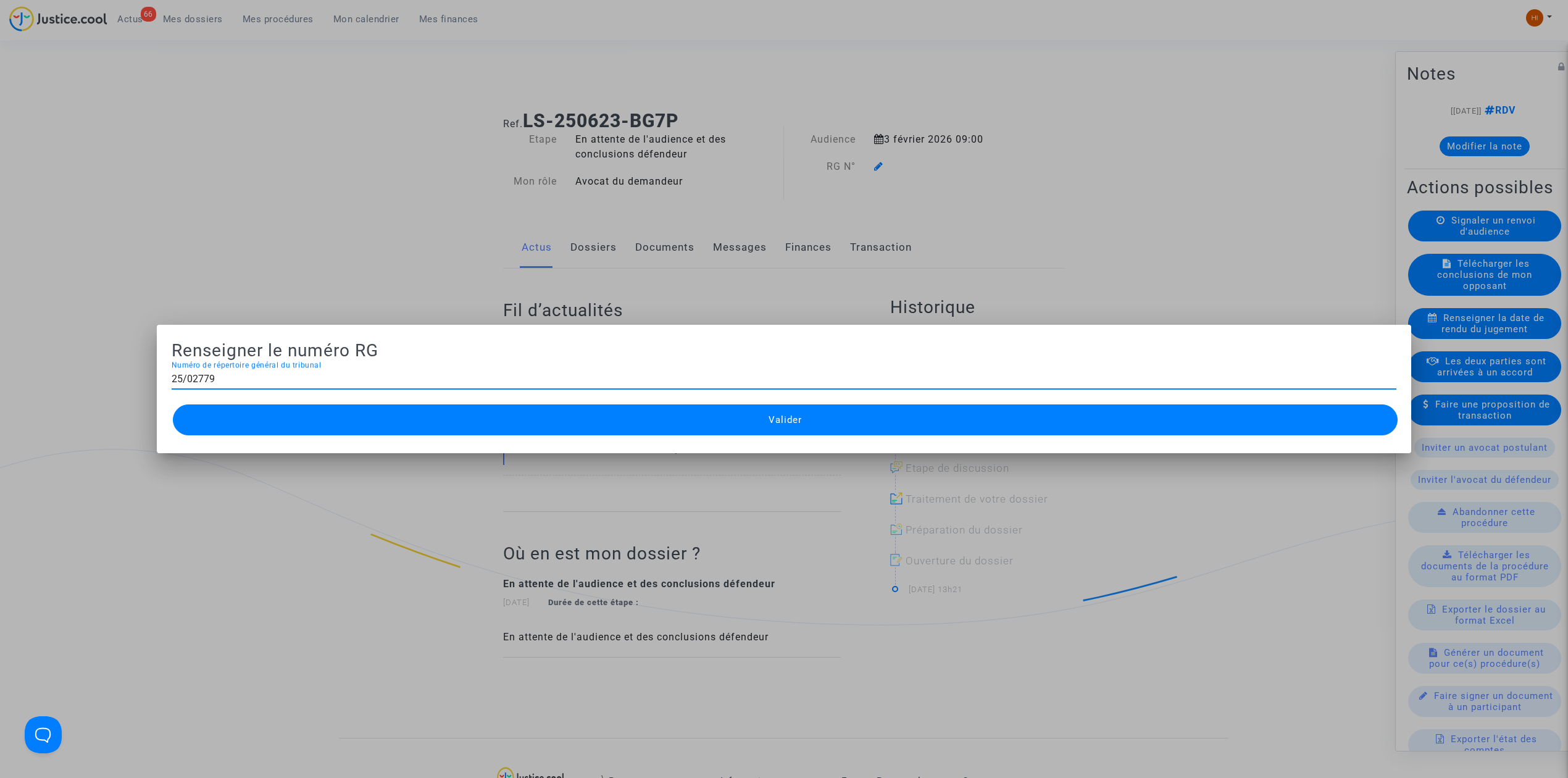
type input "25/02779"
click at [1034, 430] on button "Valider" at bounding box center [785, 420] width 1225 height 31
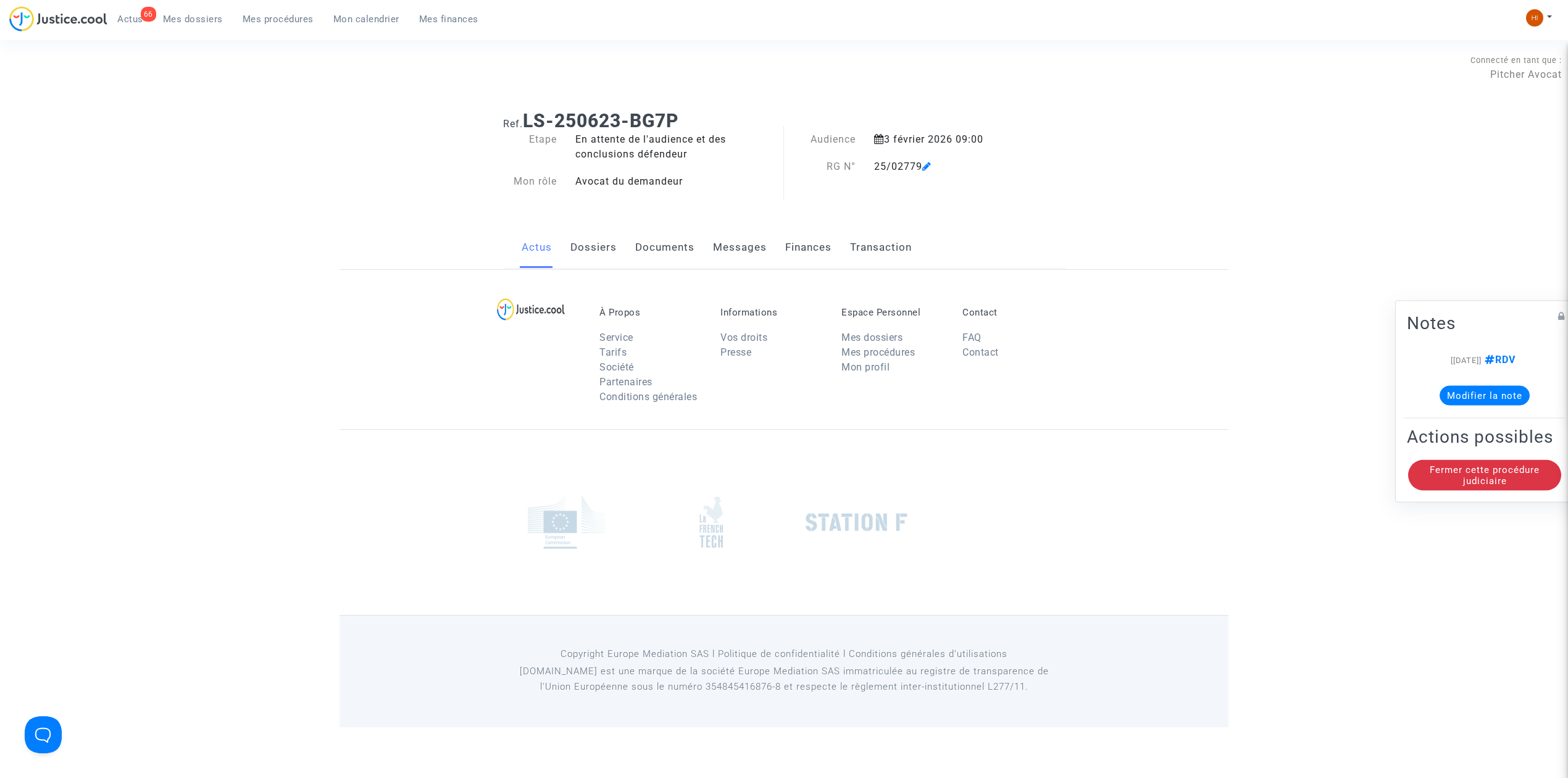
click at [669, 248] on link "Documents" at bounding box center [665, 247] width 59 height 41
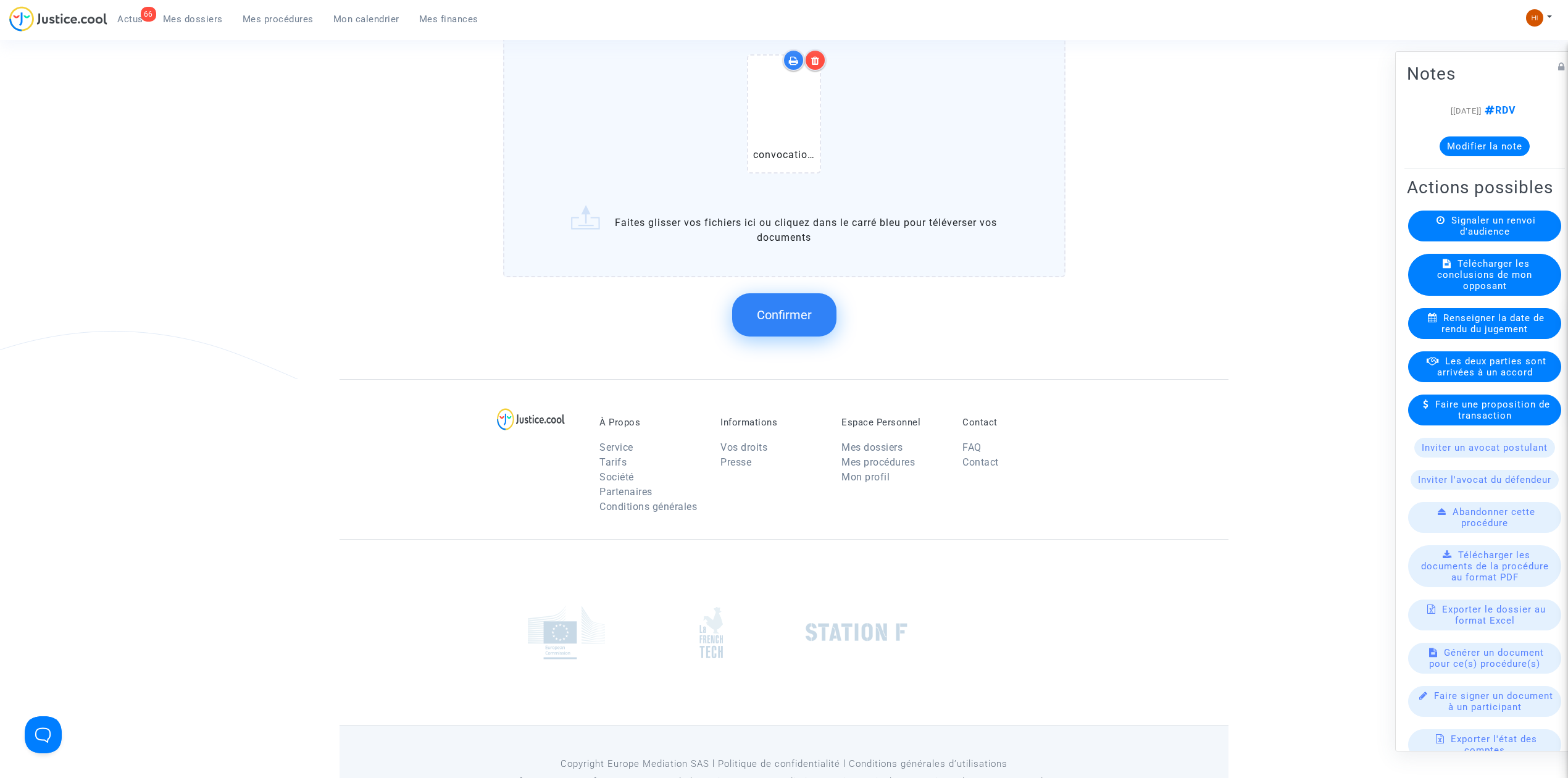
scroll to position [1046, 0]
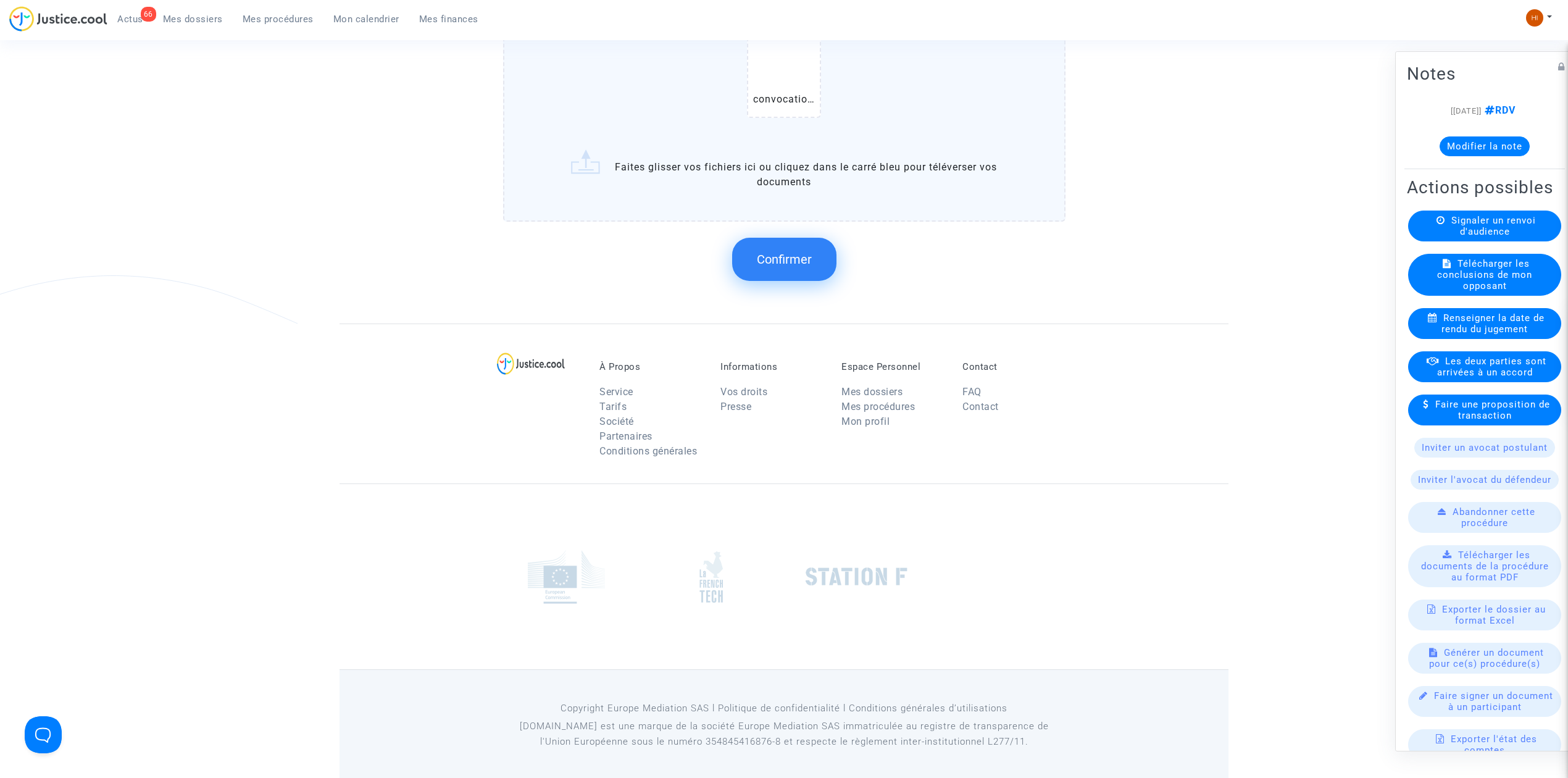
click at [784, 266] on button "Confirmer" at bounding box center [784, 260] width 104 height 43
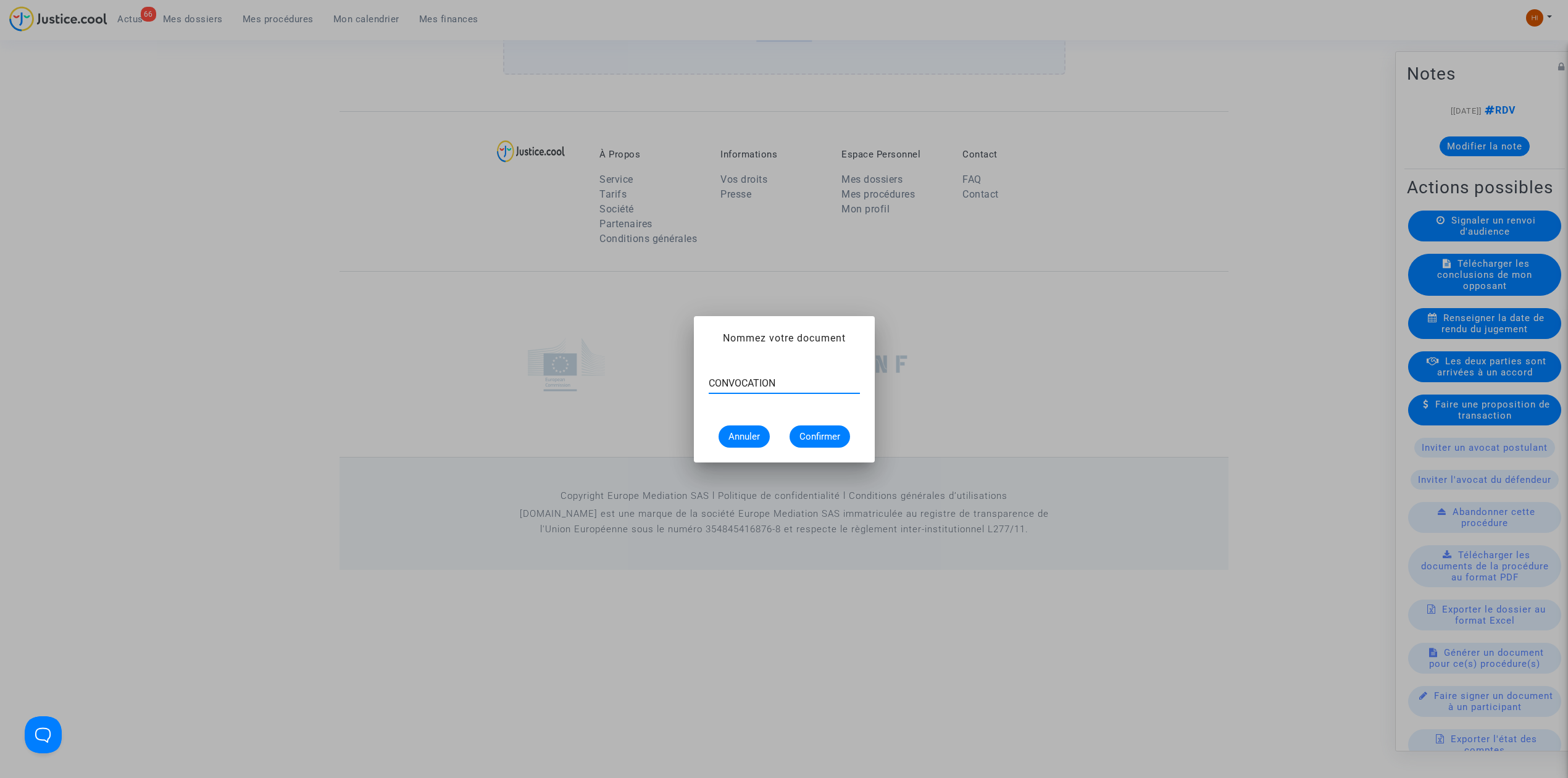
type input "CONVOCATION"
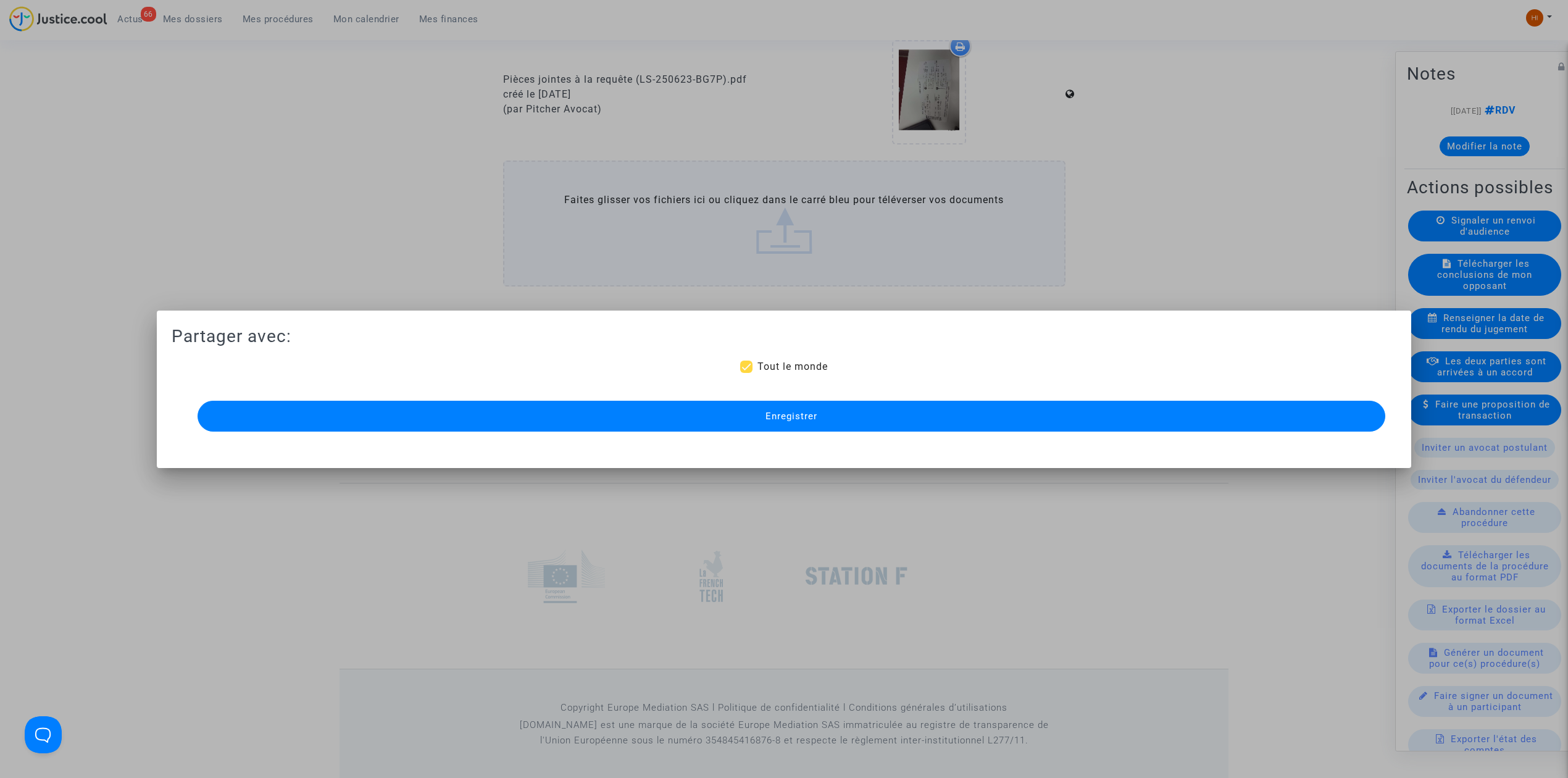
click at [722, 412] on button "Enregistrer" at bounding box center [791, 416] width 1188 height 31
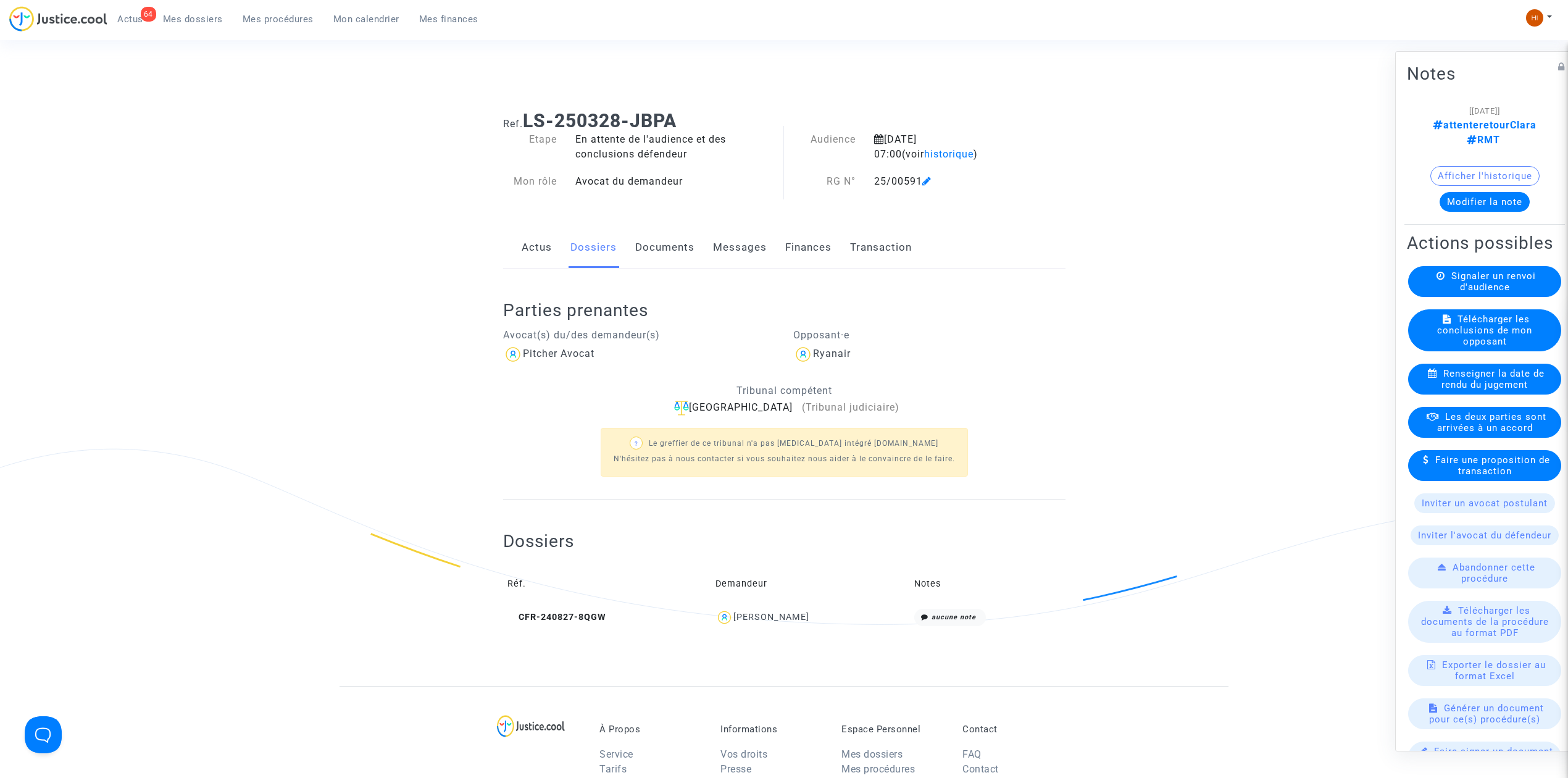
click at [270, 20] on span "Mes procédures" at bounding box center [278, 19] width 71 height 11
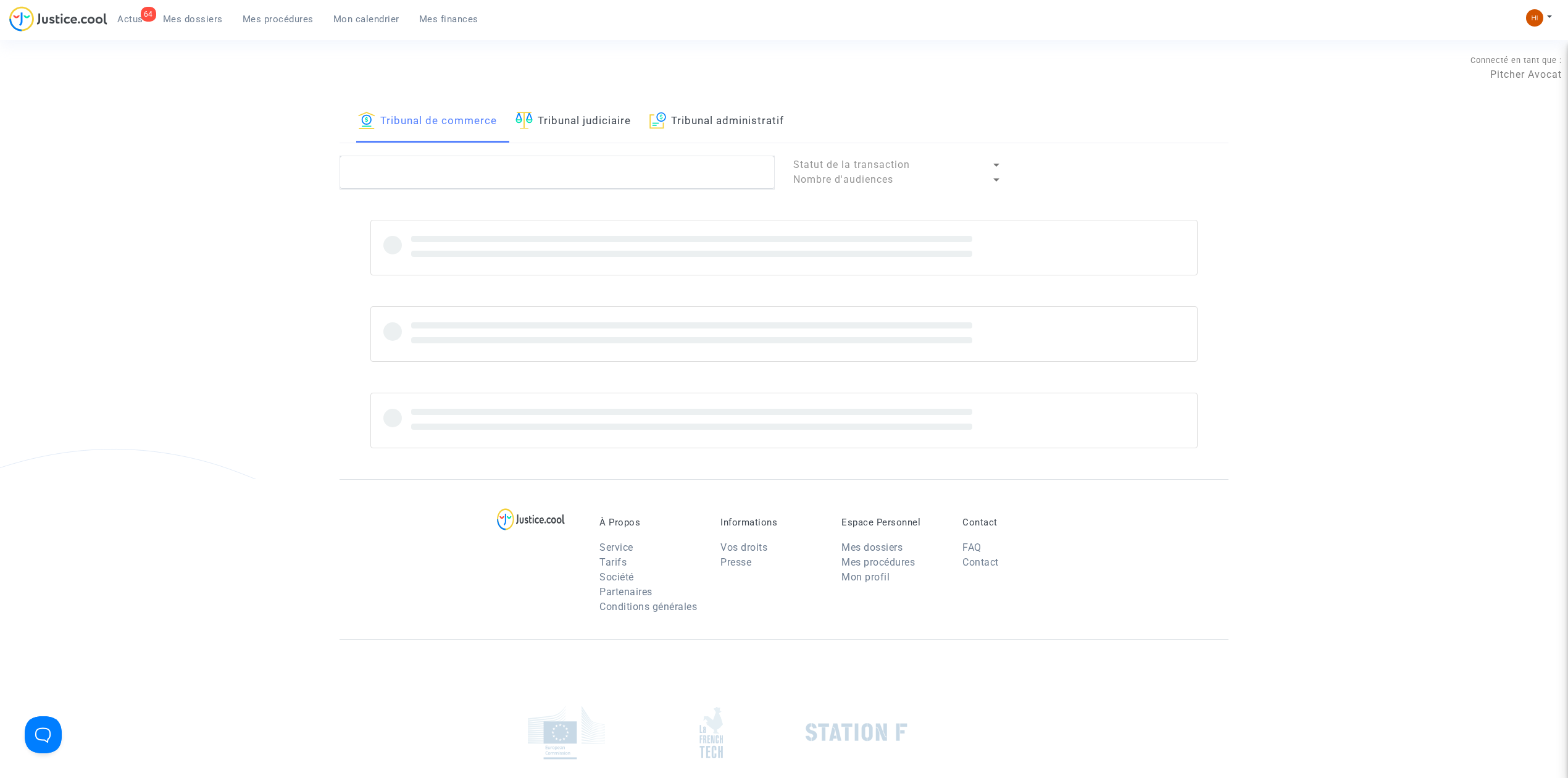
click at [584, 123] on link "Tribunal judiciaire" at bounding box center [573, 122] width 116 height 42
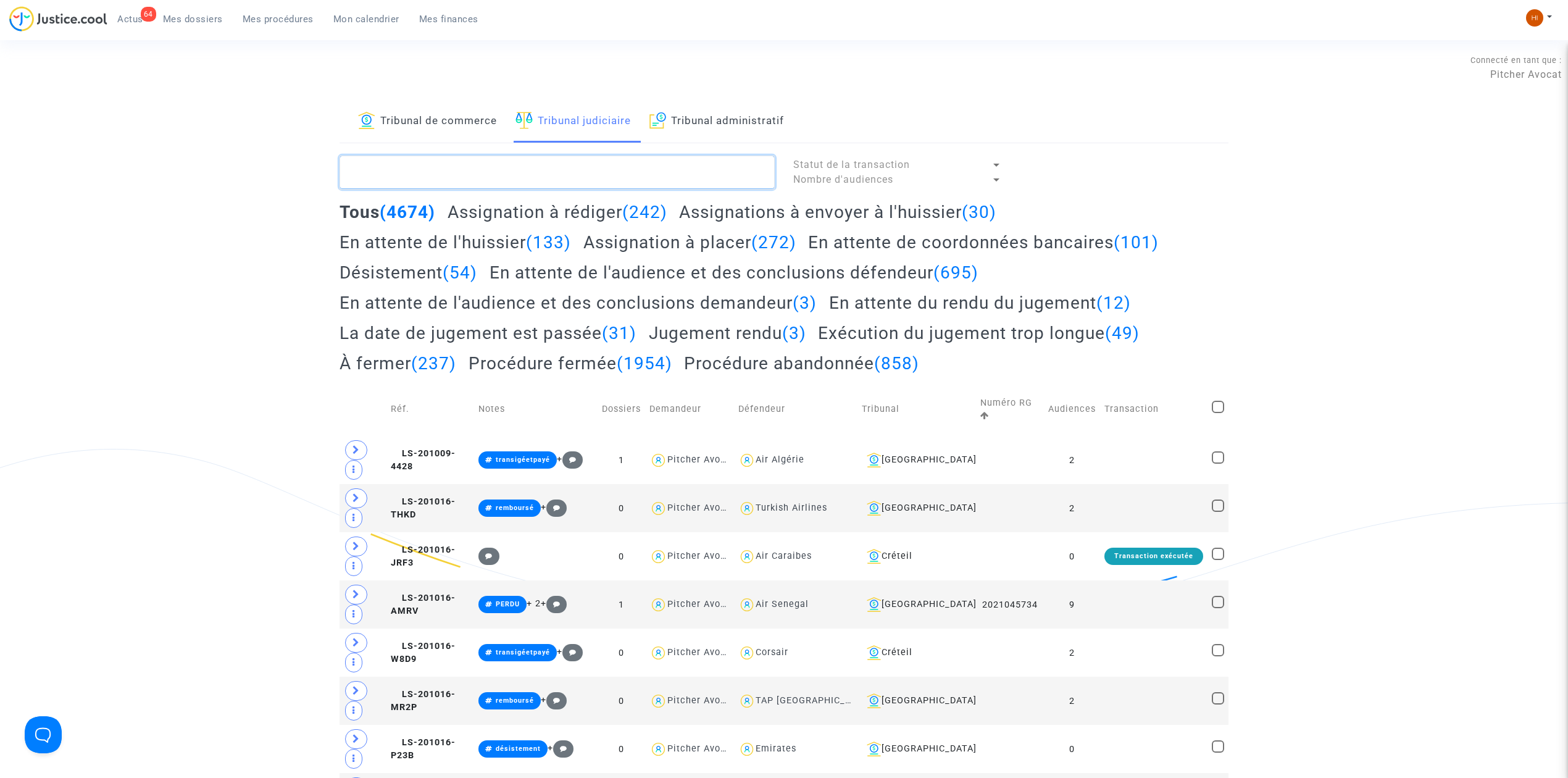
click at [589, 183] on textarea at bounding box center [557, 172] width 435 height 33
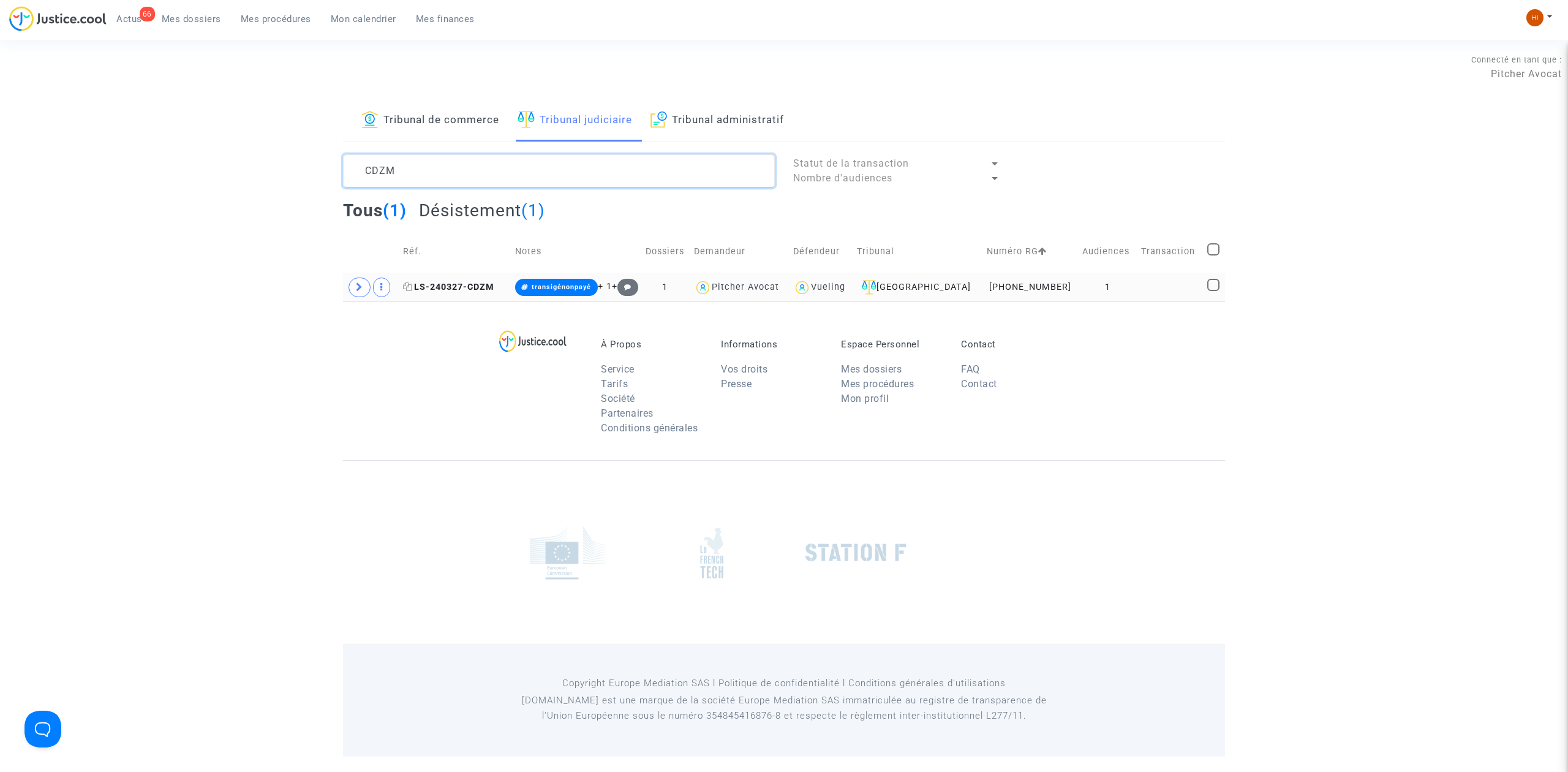
type textarea "CDZM"
click at [478, 290] on span "LS-240327-CDZM" at bounding box center [448, 287] width 91 height 11
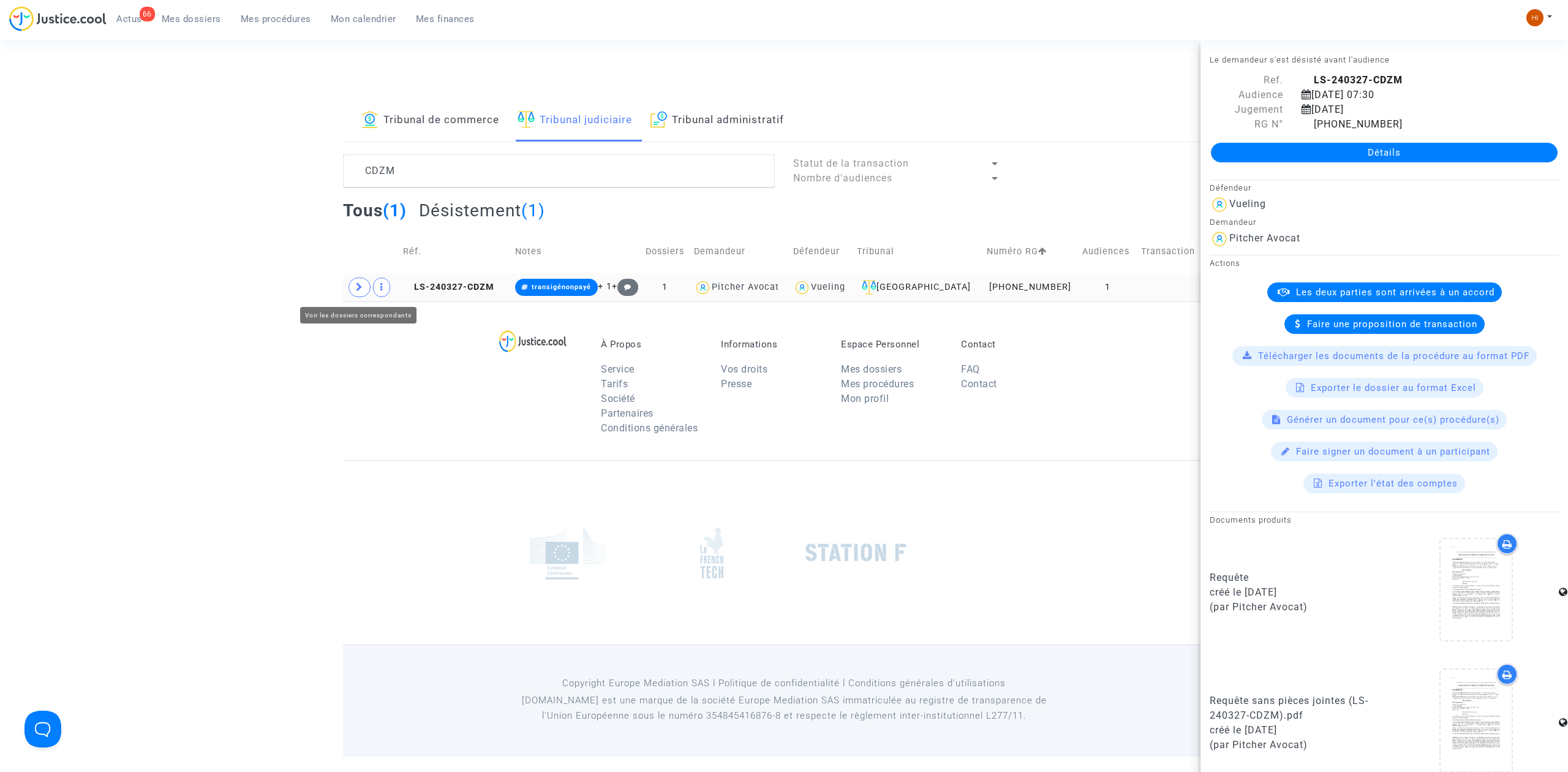
click at [356, 281] on span at bounding box center [359, 287] width 22 height 20
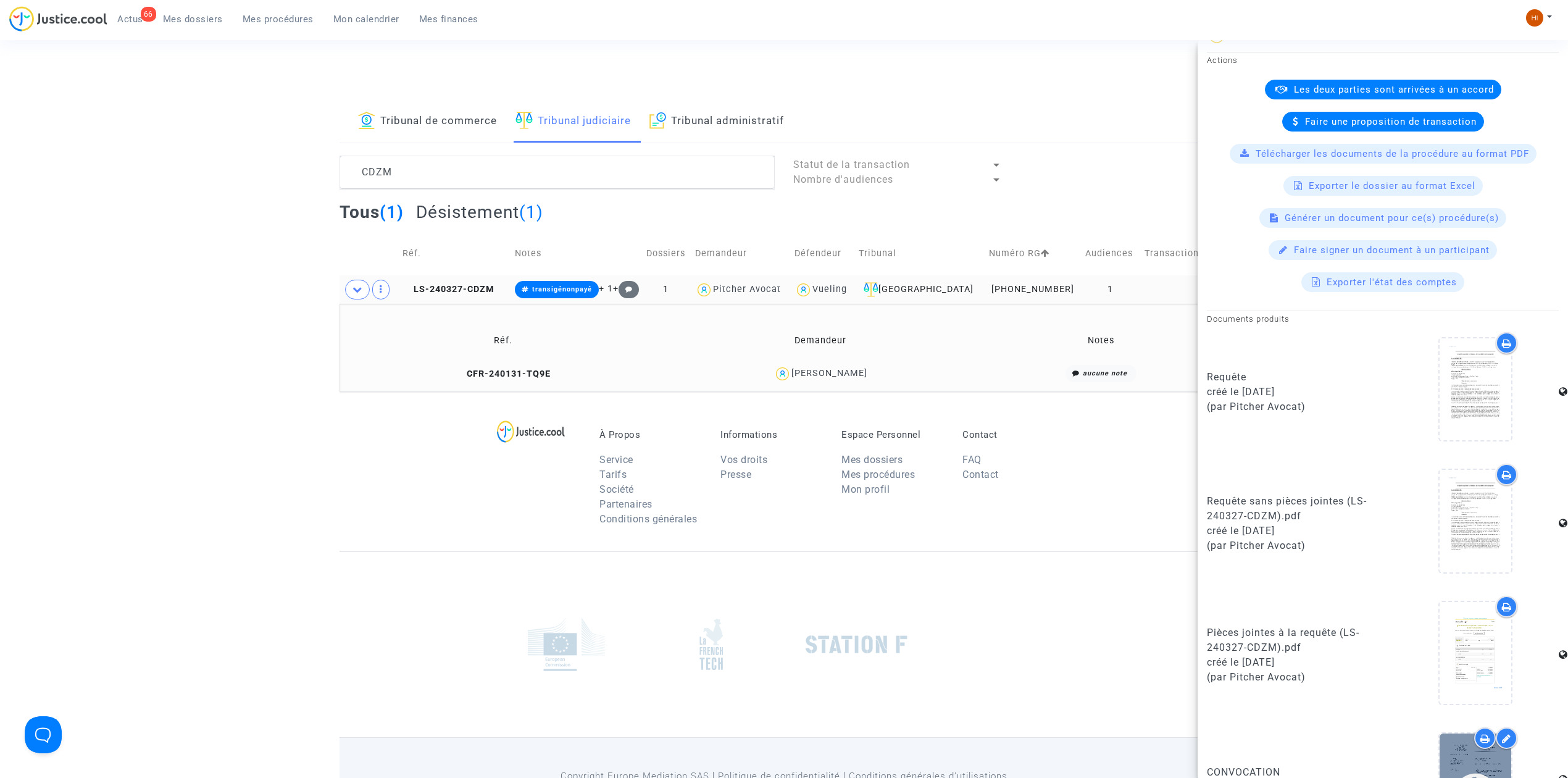
scroll to position [411, 0]
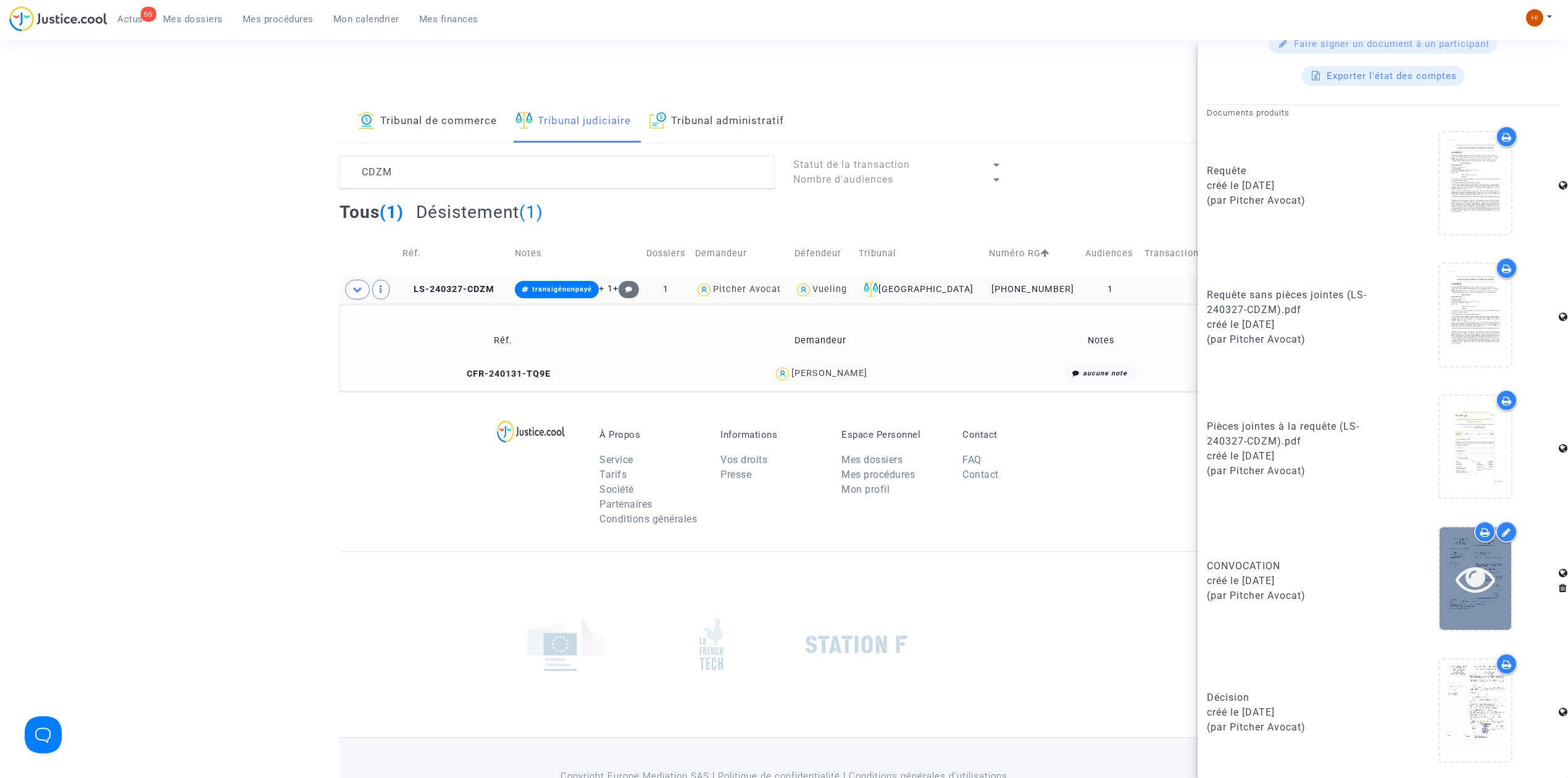
click at [1462, 588] on icon at bounding box center [1476, 578] width 40 height 39
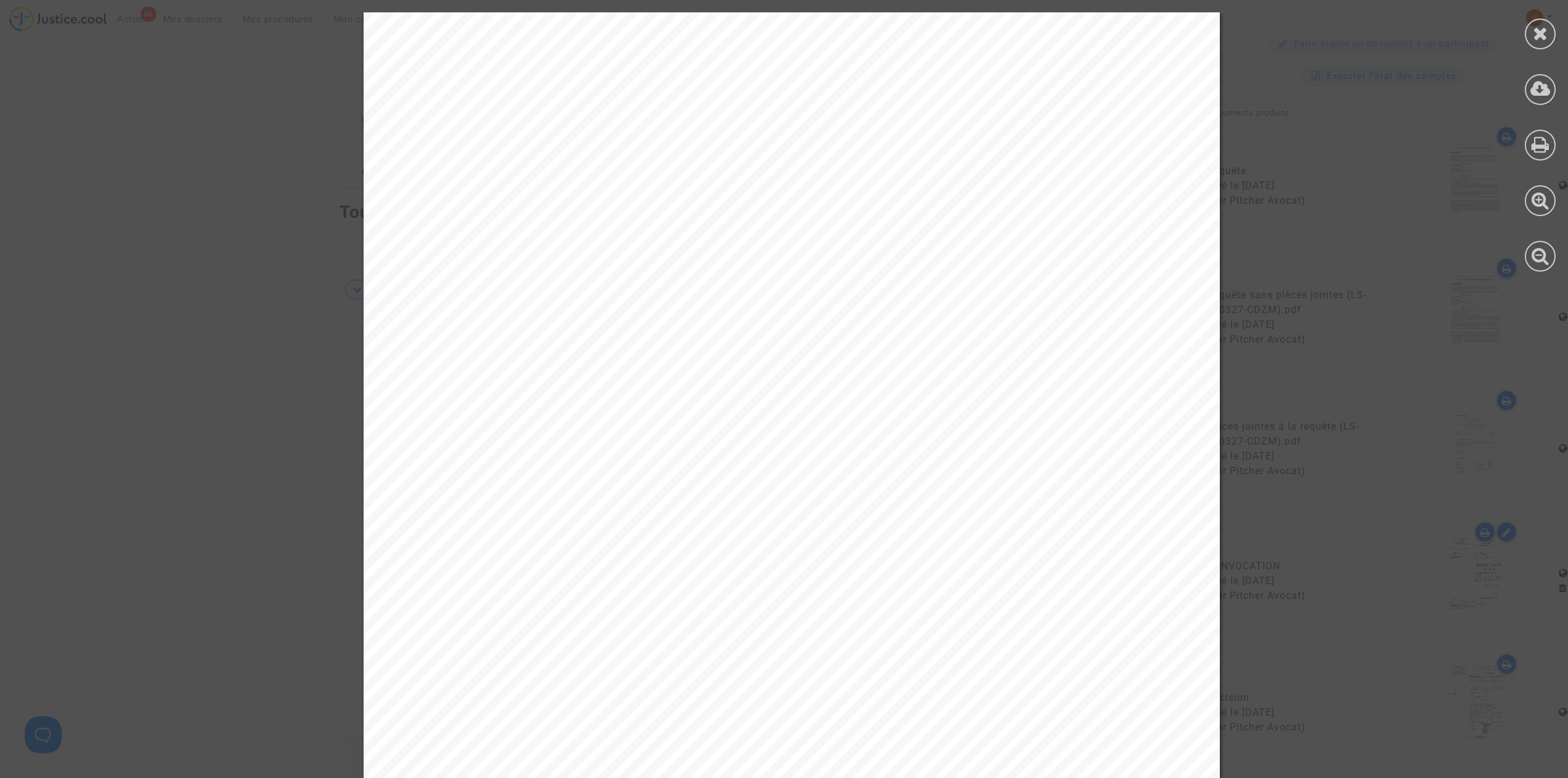
click at [475, 264] on div at bounding box center [792, 566] width 856 height 1108
drag, startPoint x: 1548, startPoint y: 25, endPoint x: 1540, endPoint y: 35, distance: 12.8
click at [1548, 25] on div at bounding box center [1540, 34] width 31 height 31
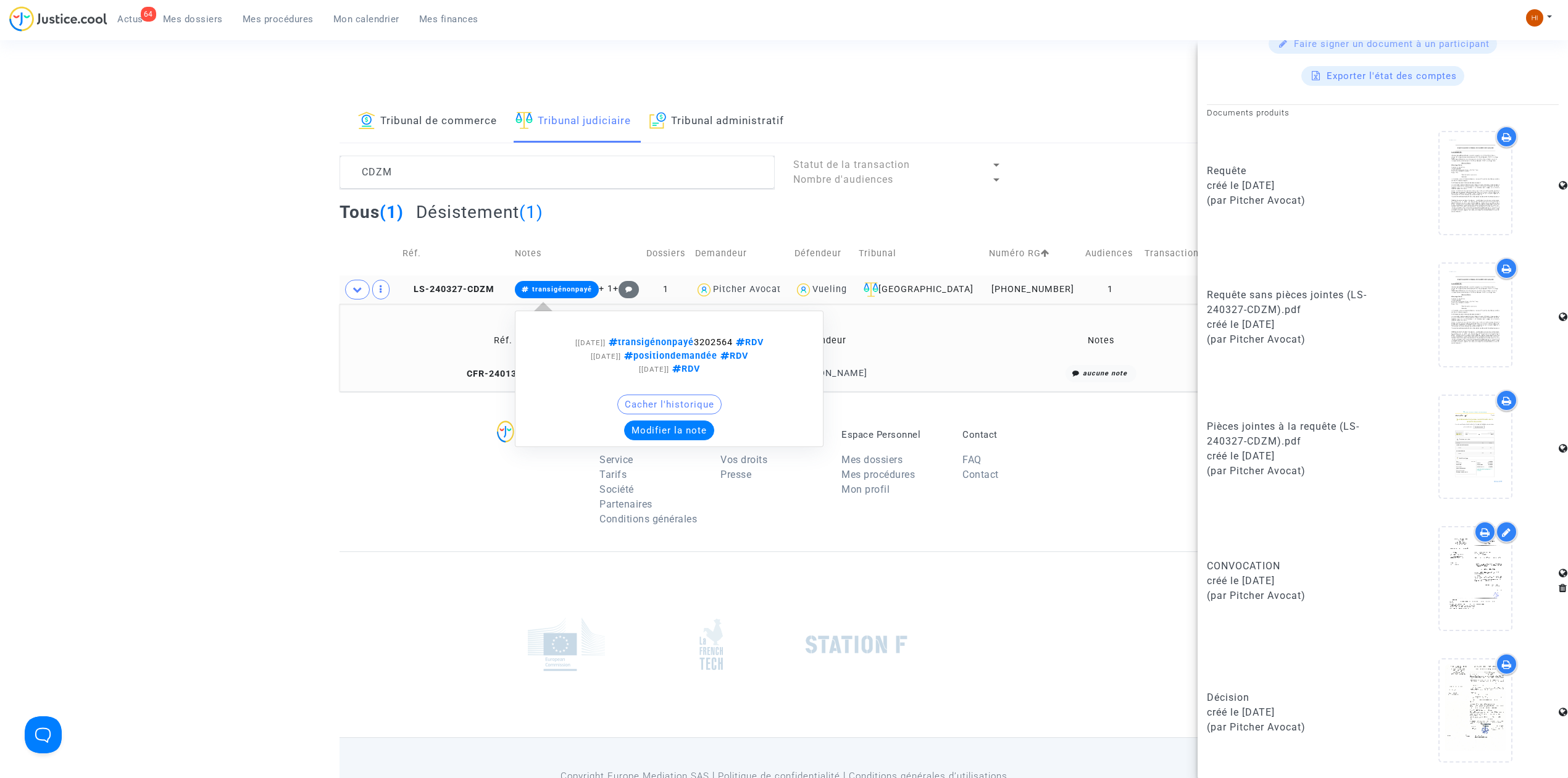
click at [588, 287] on span "transigénonpayé" at bounding box center [562, 289] width 60 height 8
click at [689, 428] on button "Modifier la note" at bounding box center [668, 431] width 90 height 20
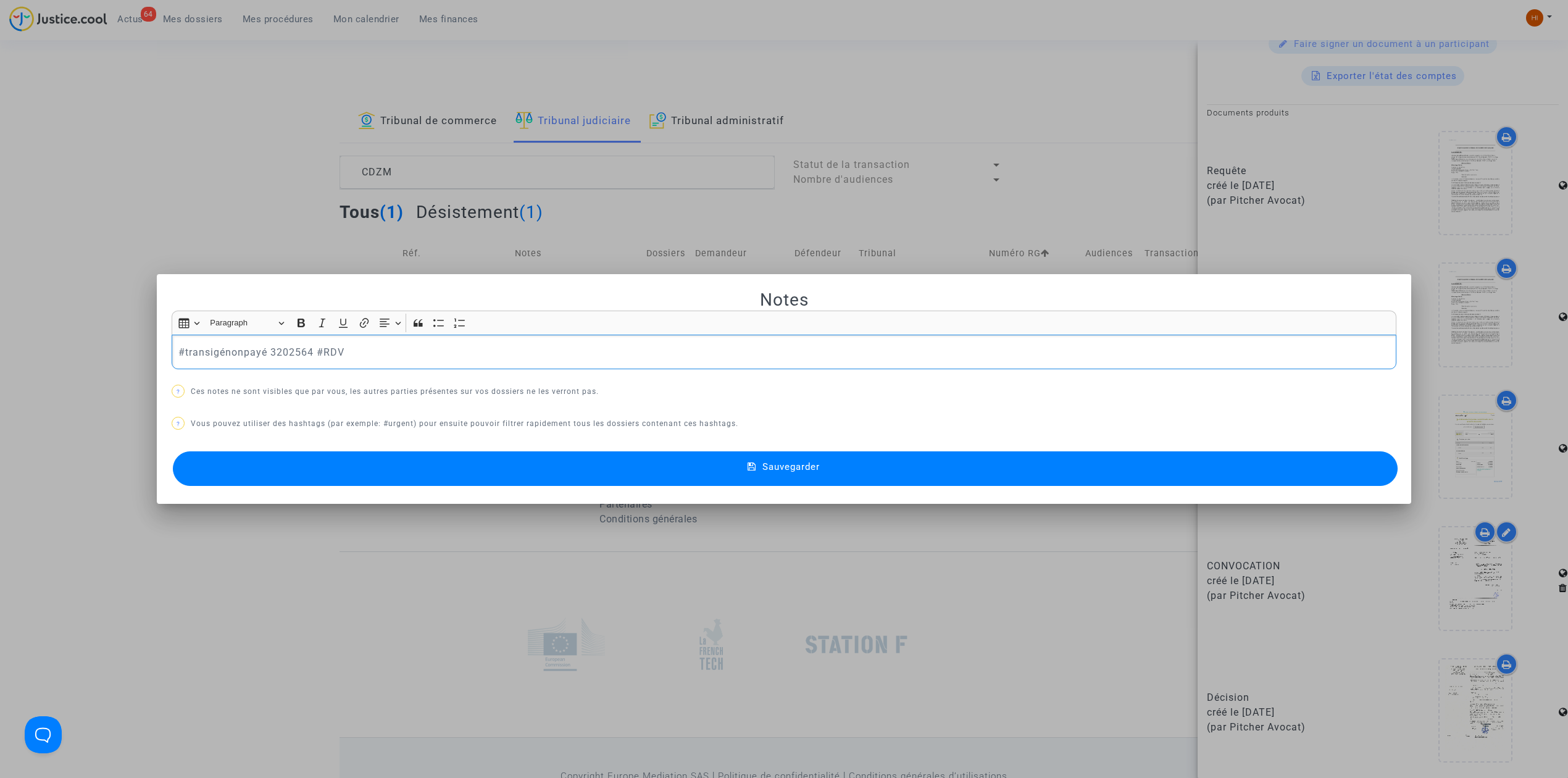
drag, startPoint x: 266, startPoint y: 352, endPoint x: 307, endPoint y: 358, distance: 41.4
click at [307, 358] on p "#transigénonpayé 3202564 #RDV" at bounding box center [784, 352] width 1211 height 15
copy p "3202564"
drag, startPoint x: 188, startPoint y: 106, endPoint x: 391, endPoint y: 206, distance: 226.3
click at [188, 106] on div at bounding box center [784, 389] width 1568 height 778
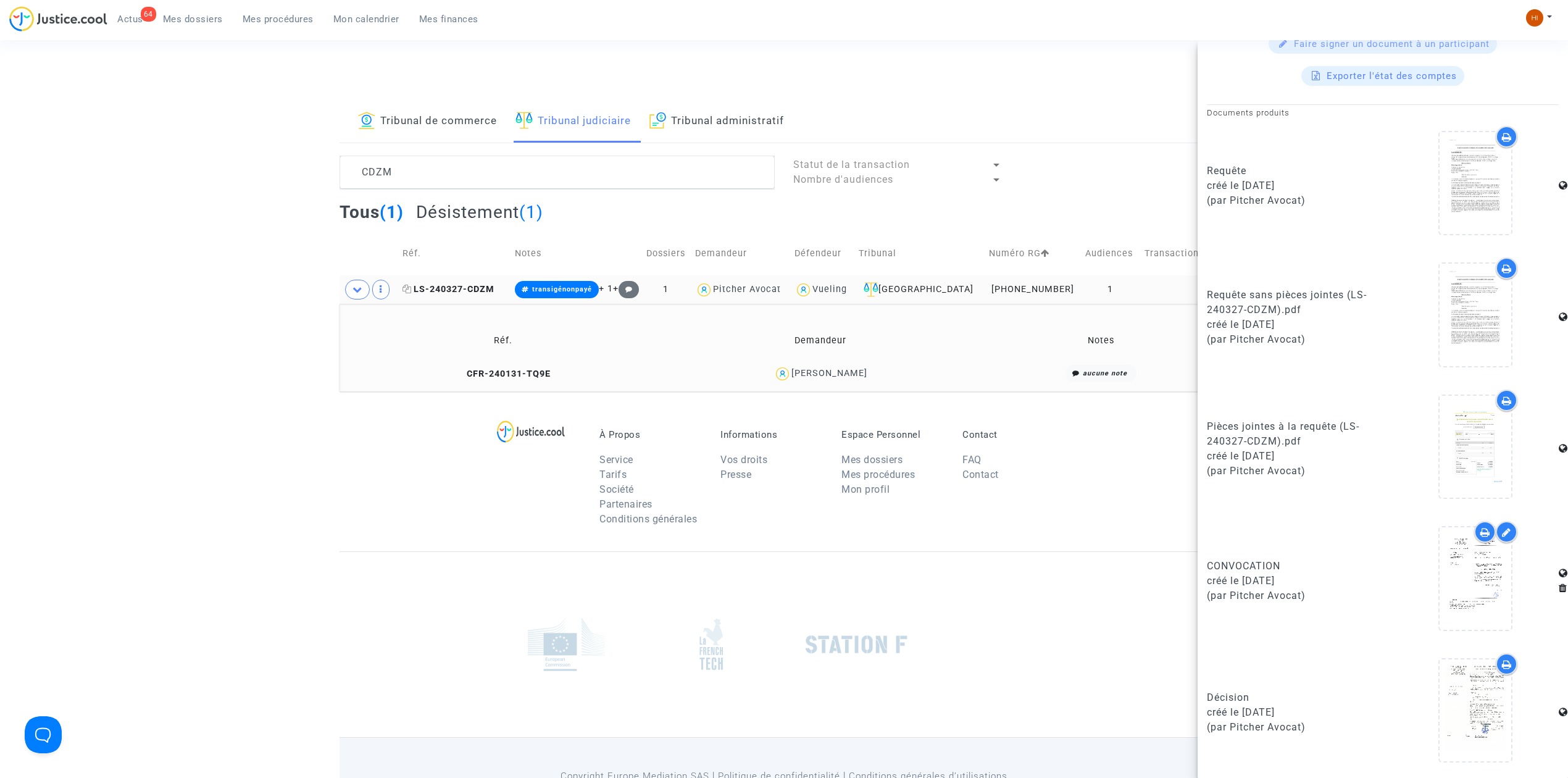
click at [475, 287] on span "LS-240327-CDZM" at bounding box center [448, 290] width 92 height 11
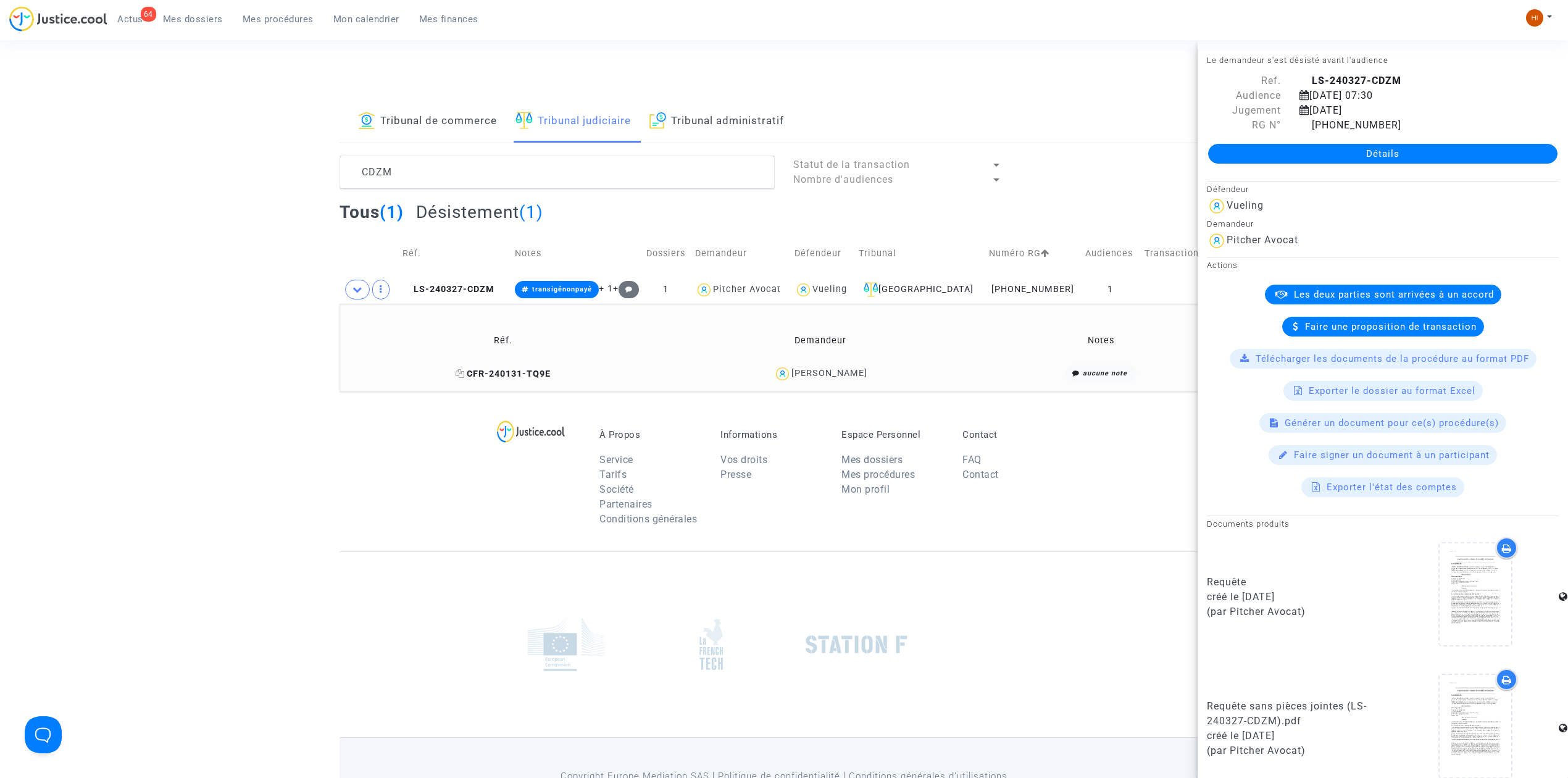
click at [499, 372] on span "CFR-240131-TQ9E" at bounding box center [503, 374] width 95 height 11
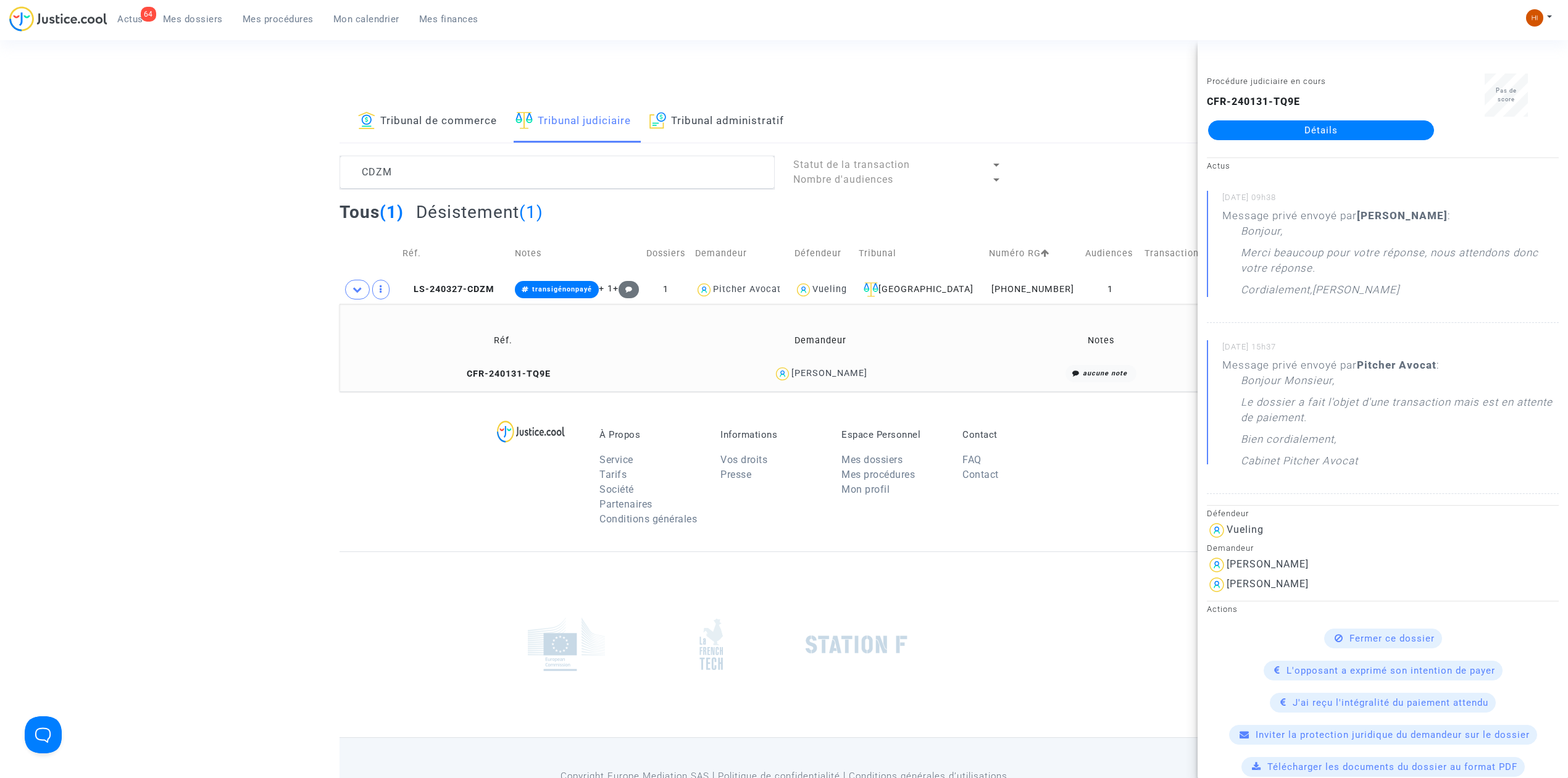
click at [1374, 127] on link "Détails" at bounding box center [1321, 130] width 226 height 20
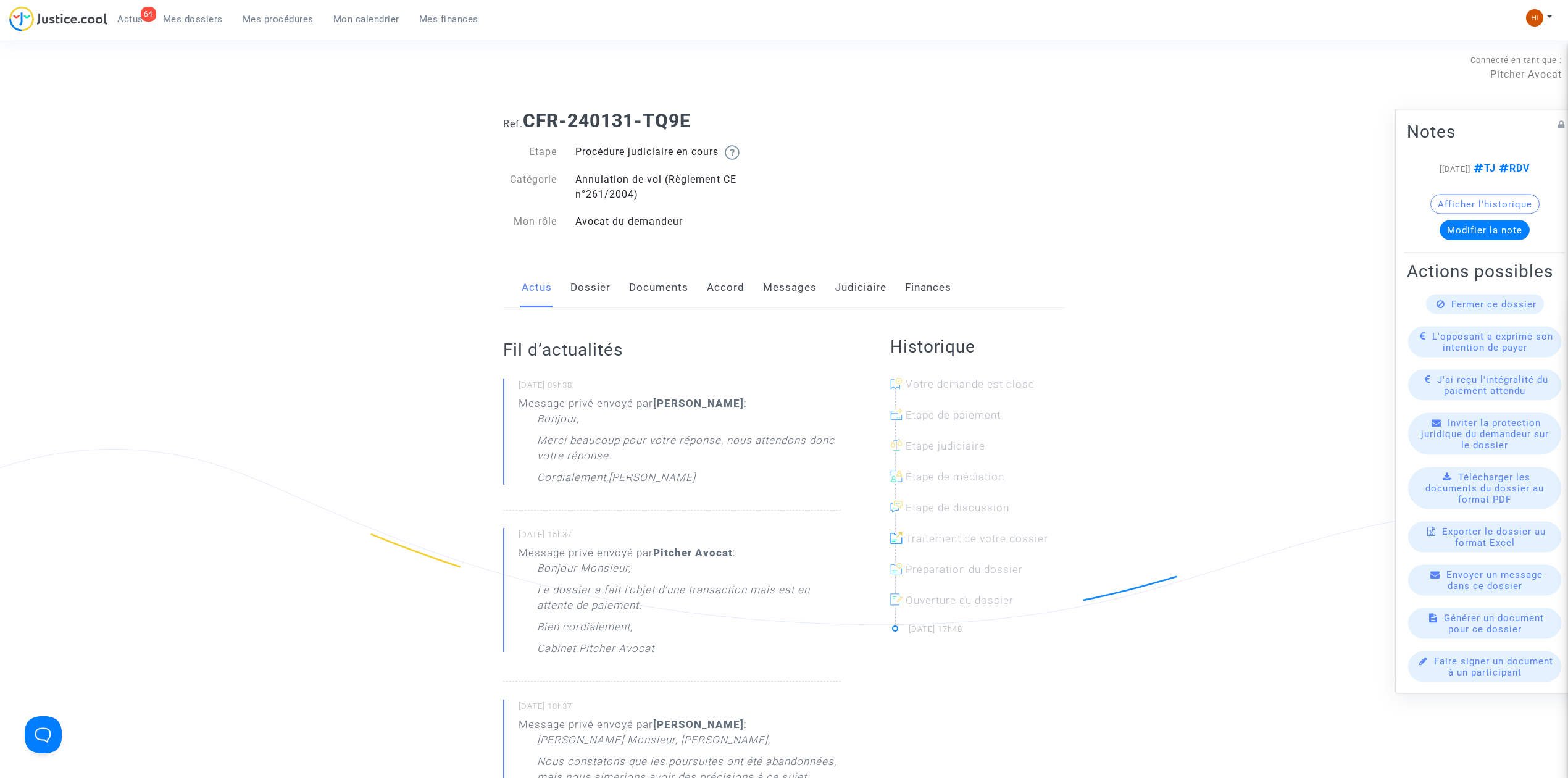
click at [203, 14] on span "Mes dossiers" at bounding box center [193, 19] width 60 height 11
click at [586, 302] on link "Dossier" at bounding box center [591, 287] width 40 height 41
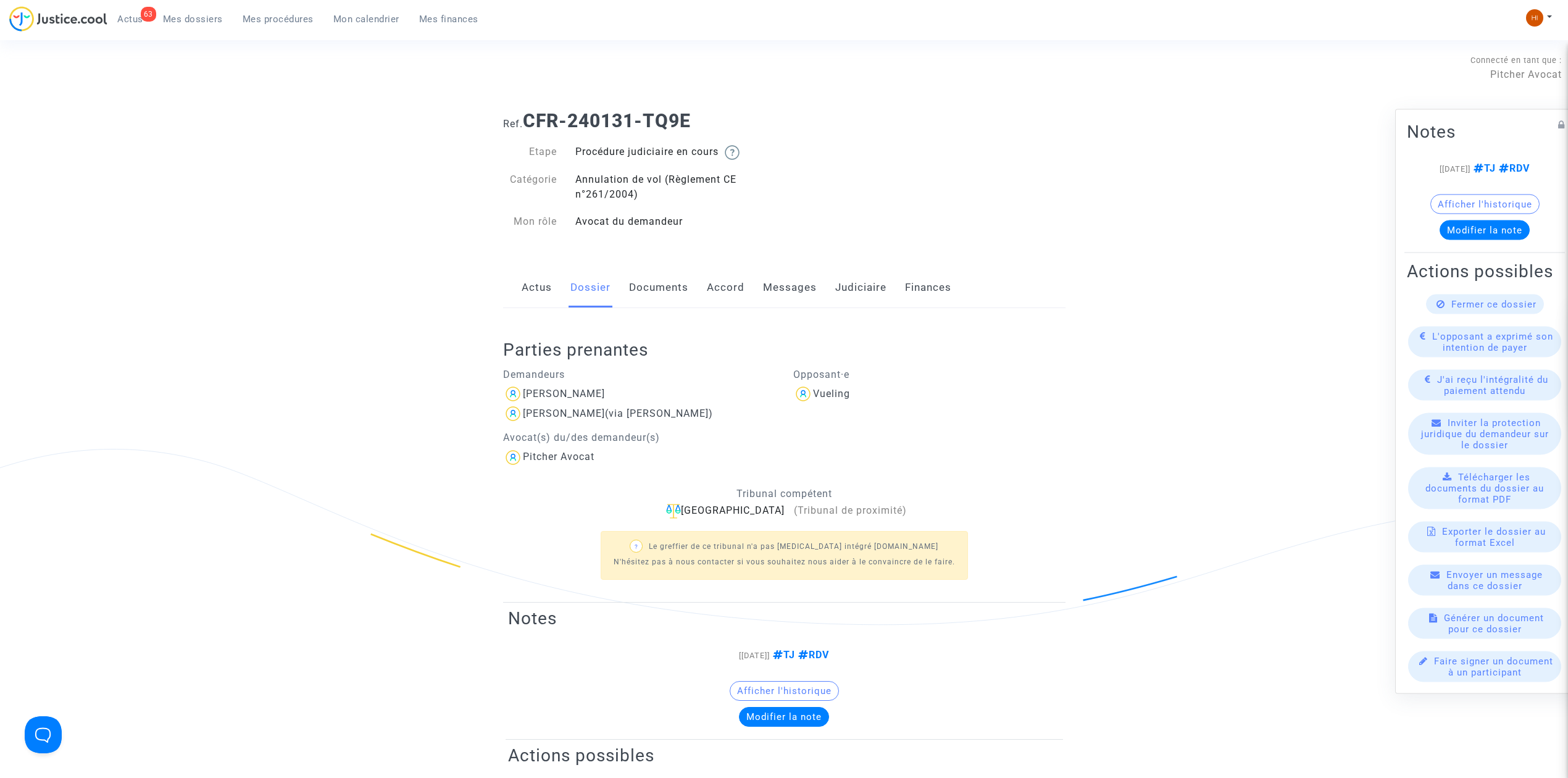
click at [364, 22] on span "Mon calendrier" at bounding box center [367, 19] width 66 height 11
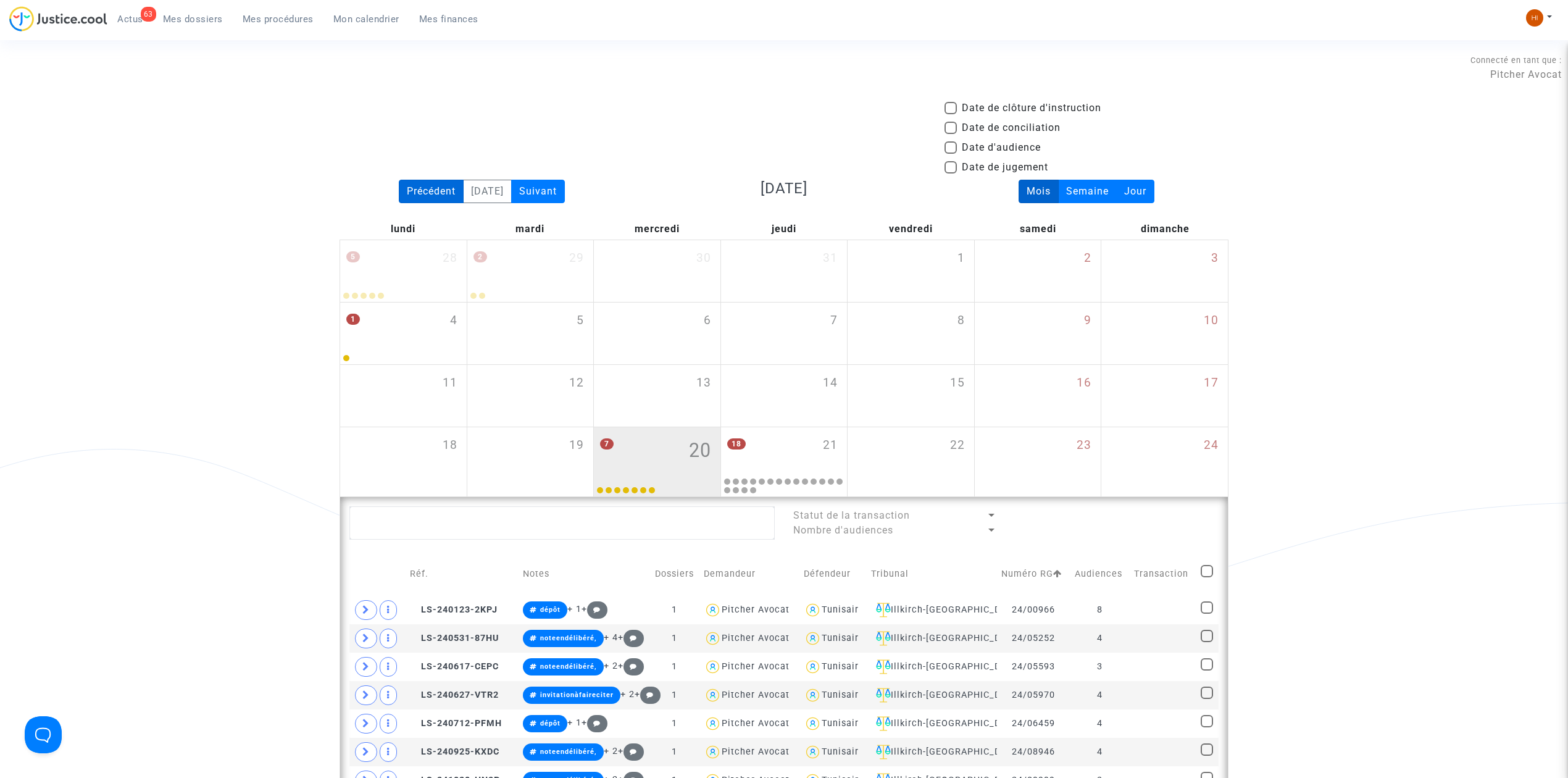
click at [409, 195] on div "Précédent" at bounding box center [431, 191] width 65 height 23
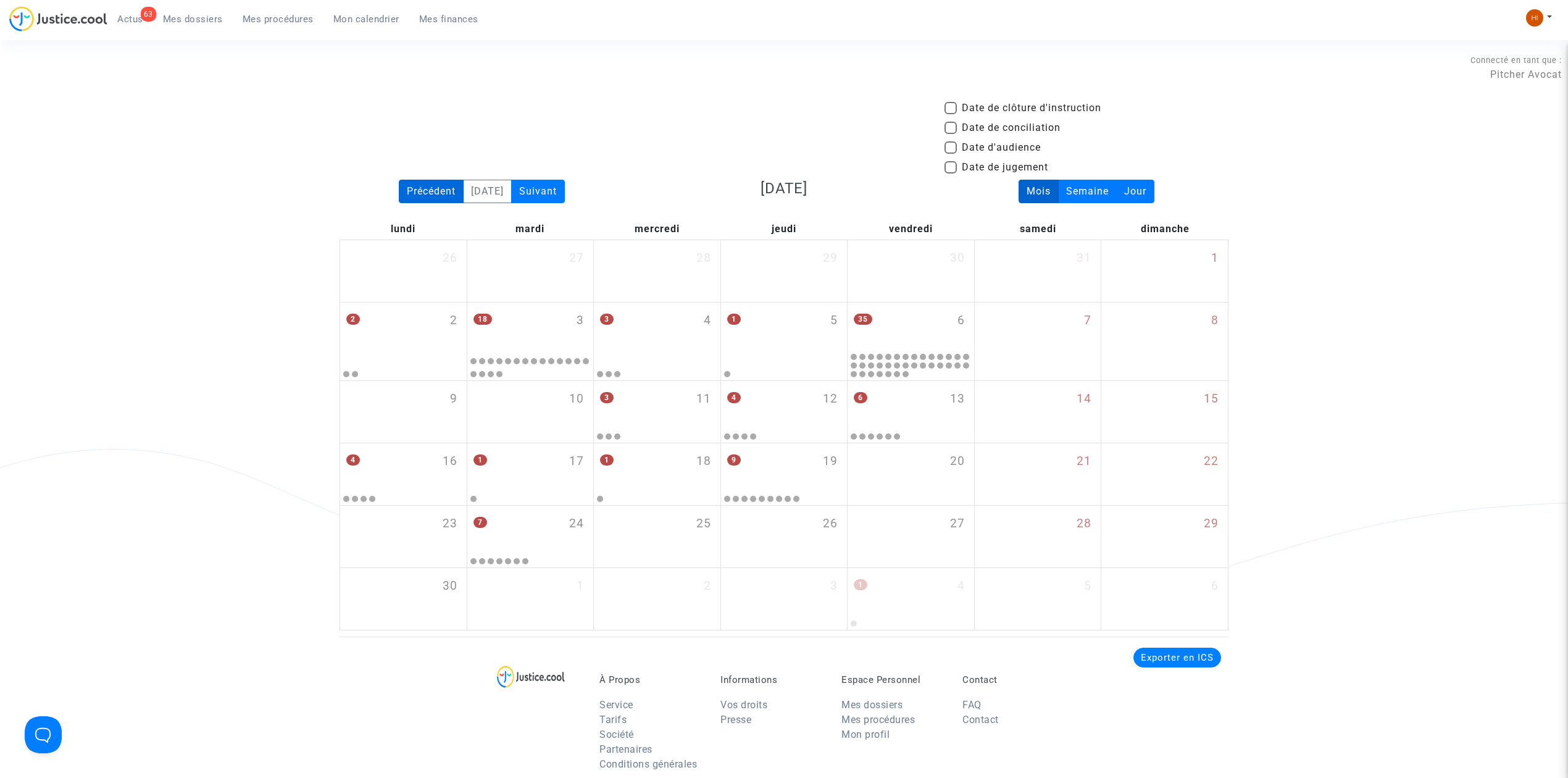
click at [409, 195] on div "Précédent" at bounding box center [431, 191] width 65 height 23
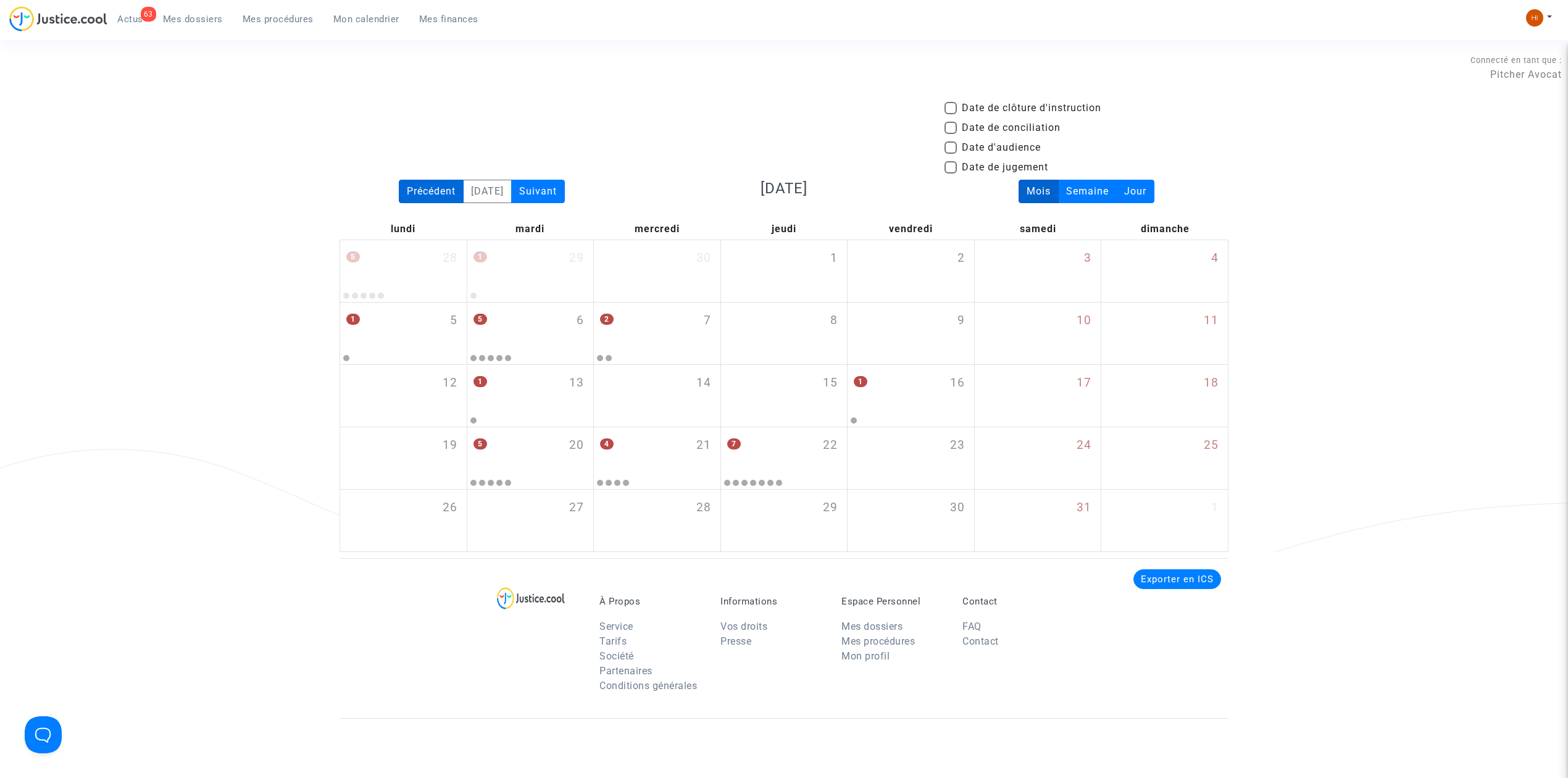
click at [408, 196] on div "Précédent" at bounding box center [431, 191] width 65 height 23
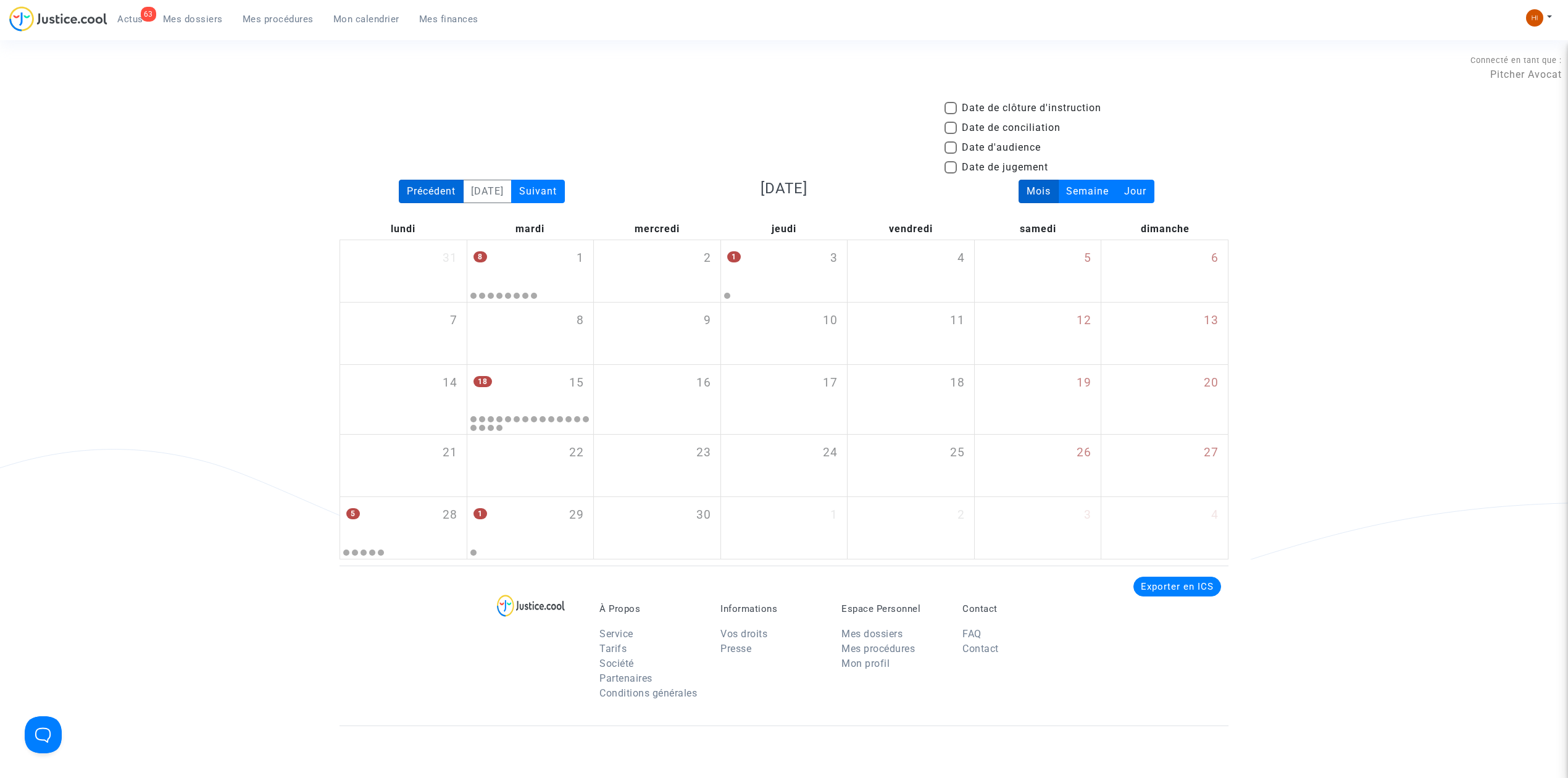
click at [408, 196] on div "Précédent" at bounding box center [431, 191] width 65 height 23
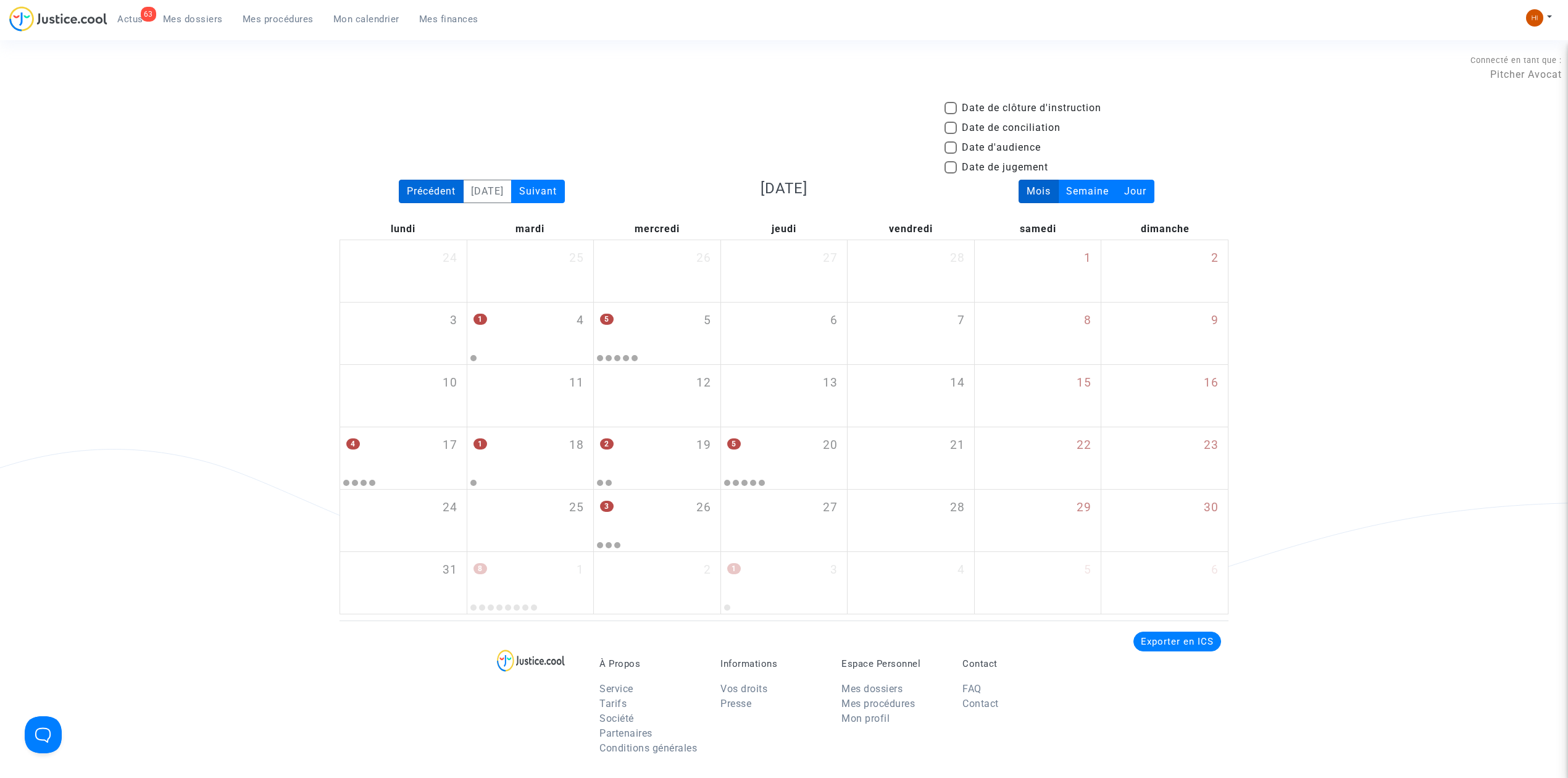
click at [408, 196] on div "Précédent" at bounding box center [431, 191] width 65 height 23
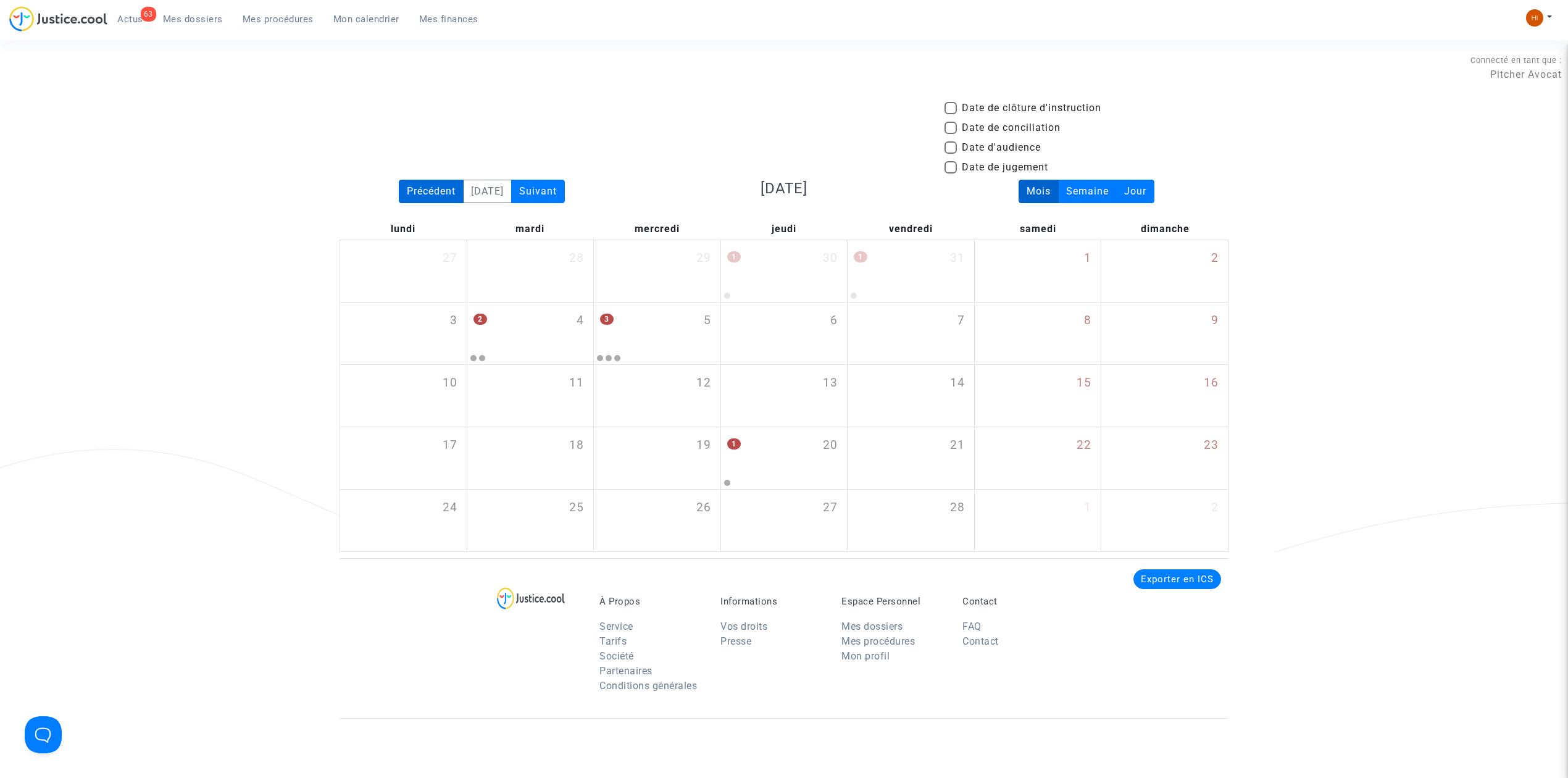
click at [408, 196] on div "Précédent" at bounding box center [431, 191] width 65 height 23
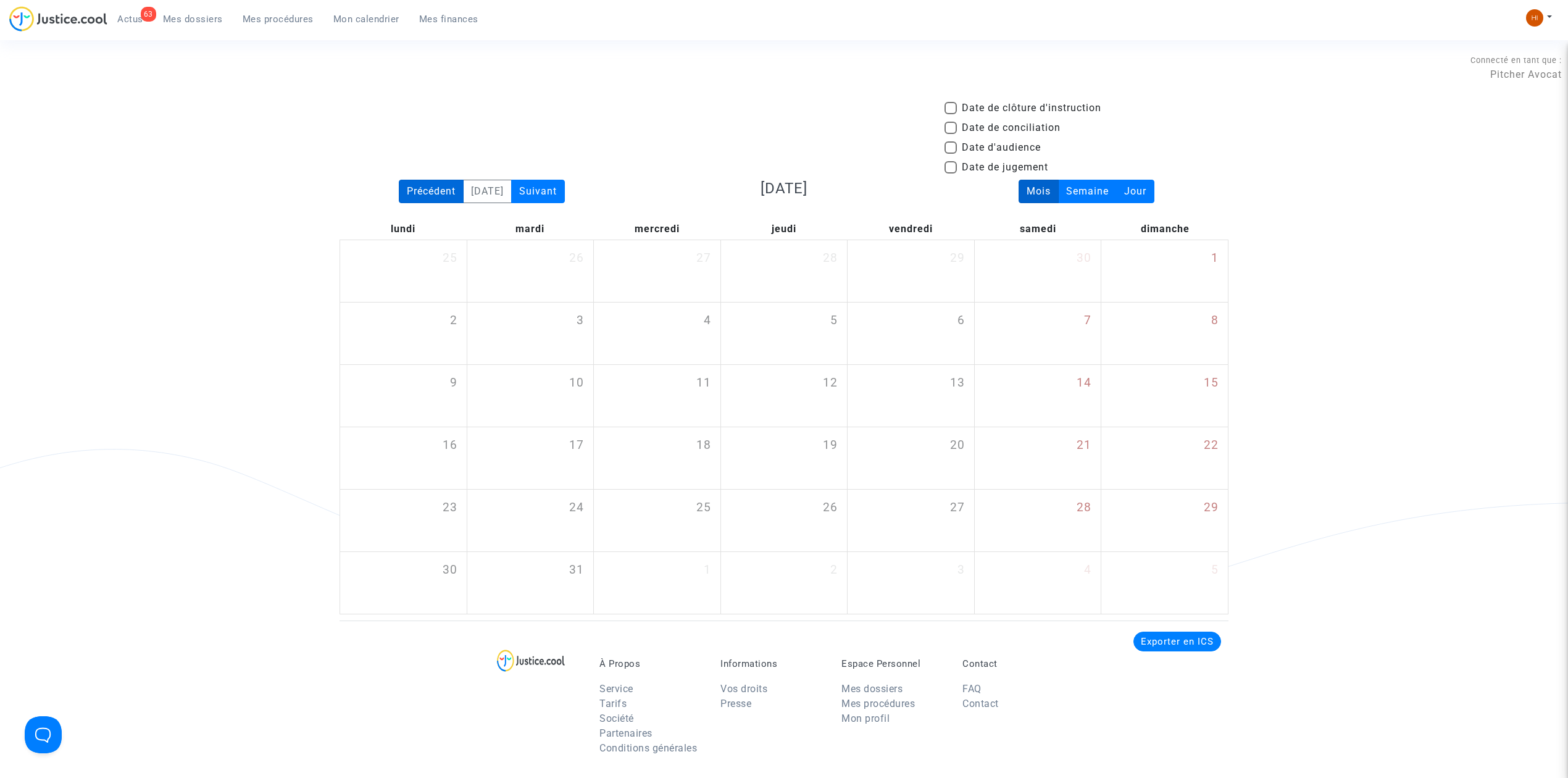
click at [407, 196] on div "Précédent" at bounding box center [431, 191] width 65 height 23
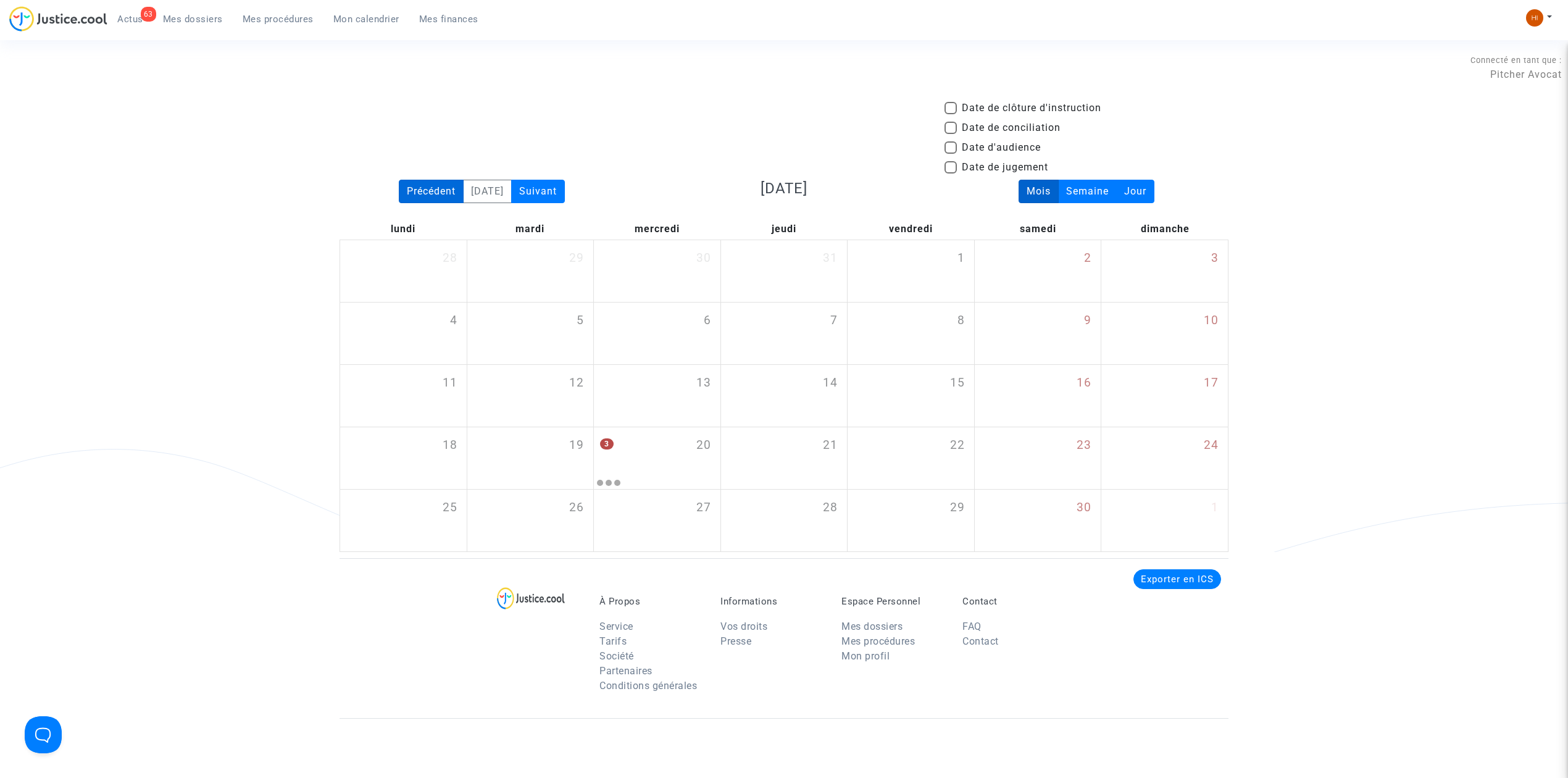
click at [407, 196] on div "Précédent" at bounding box center [431, 191] width 65 height 23
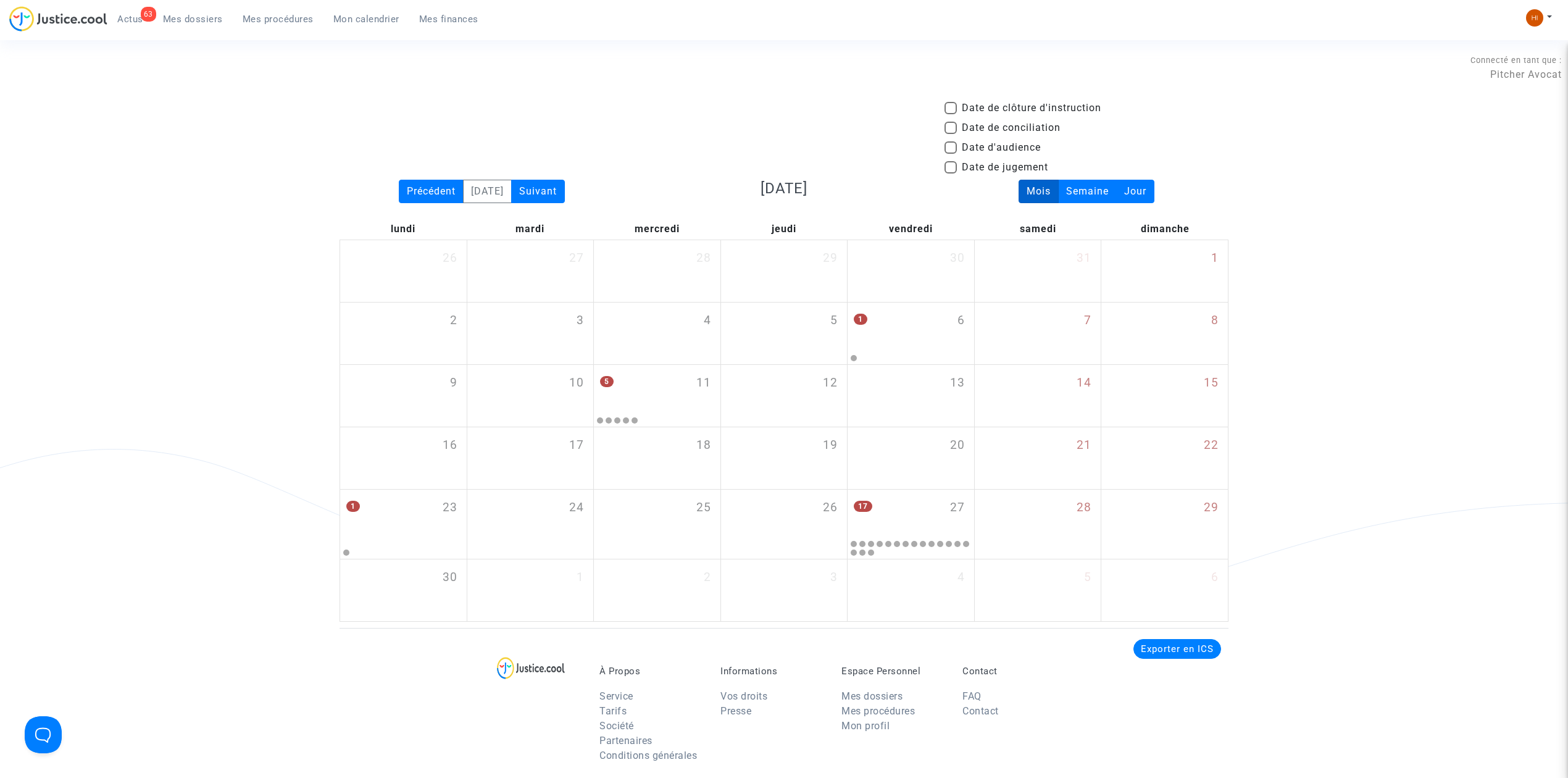
click at [978, 149] on span "Date d'audience" at bounding box center [1001, 147] width 79 height 15
click at [950, 154] on input "Date d'audience" at bounding box center [950, 154] width 1 height 1
checkbox input "true"
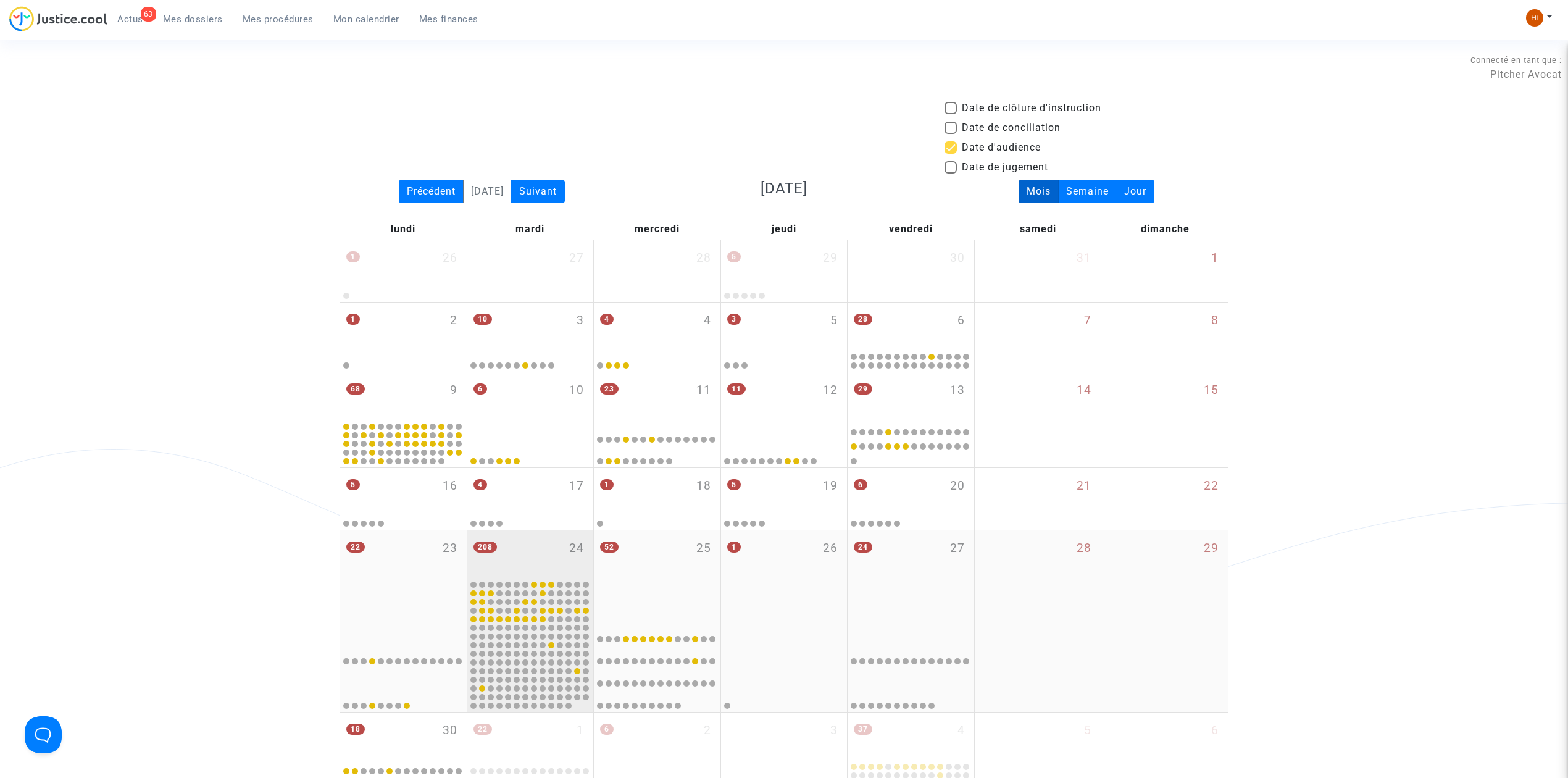
click at [541, 563] on div "208 24" at bounding box center [531, 555] width 126 height 49
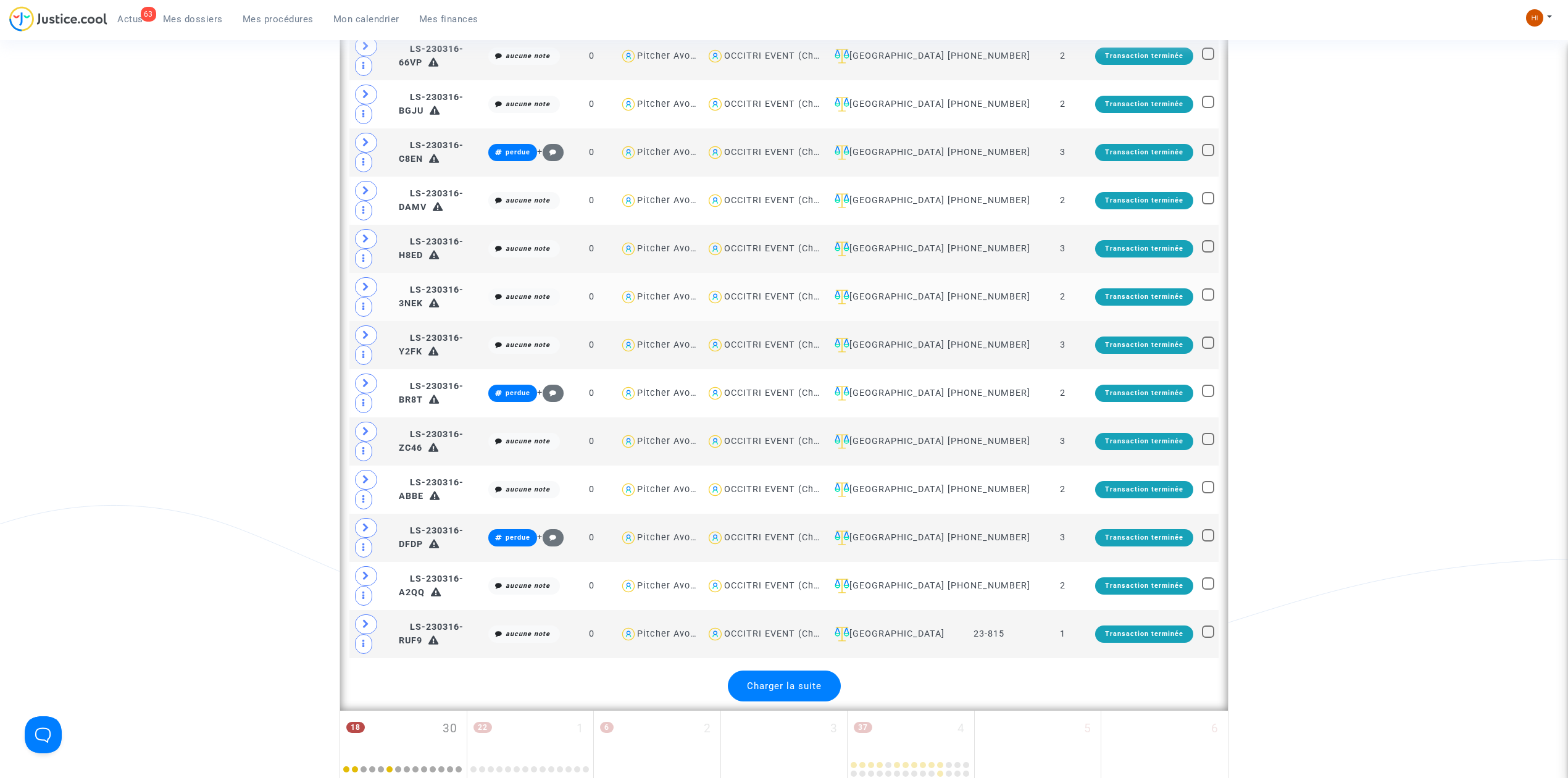
scroll to position [2717, 0]
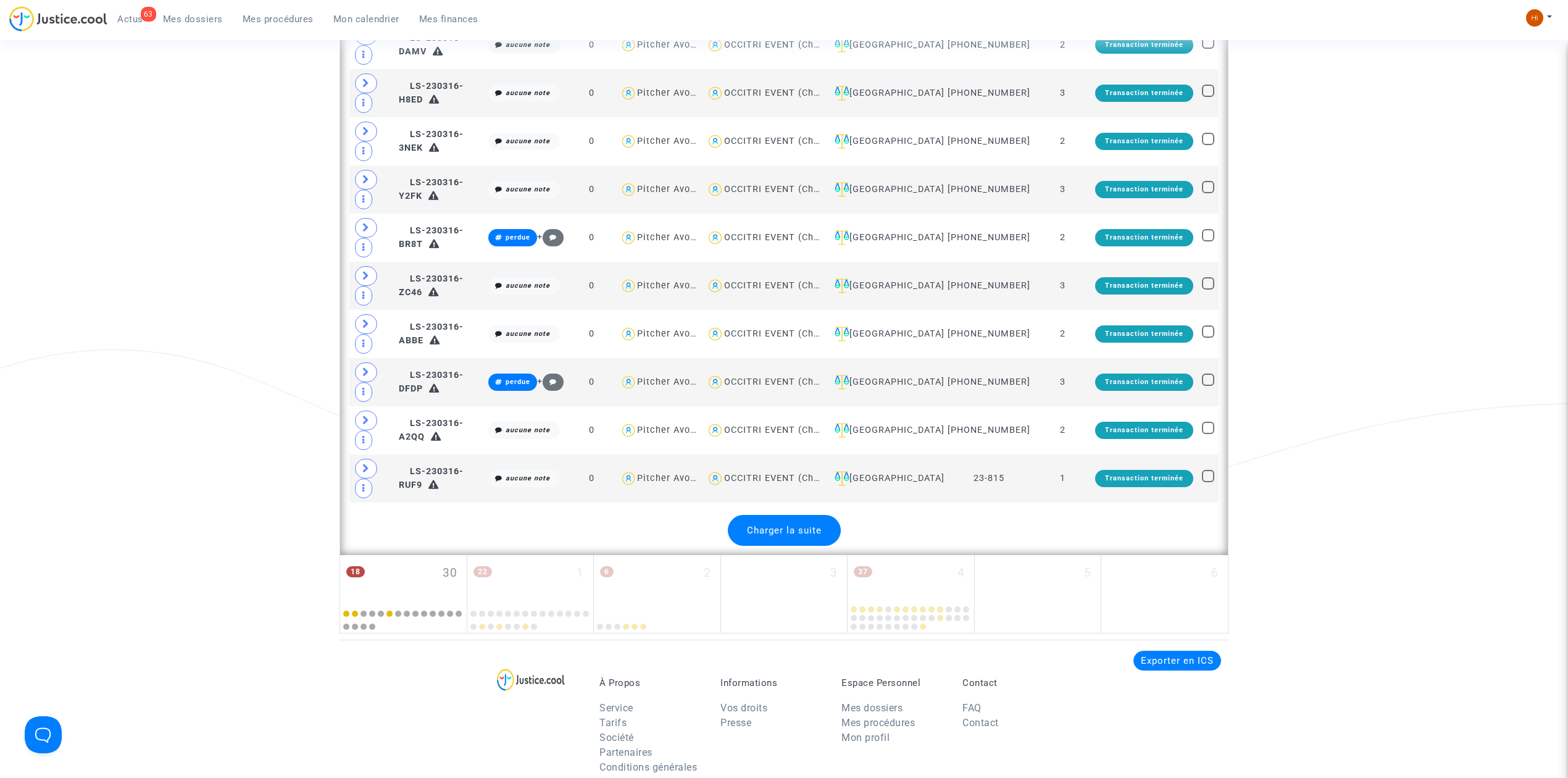
drag, startPoint x: 816, startPoint y: 576, endPoint x: 875, endPoint y: 585, distance: 59.7
click at [816, 536] on span "Charger la suite" at bounding box center [784, 530] width 75 height 11
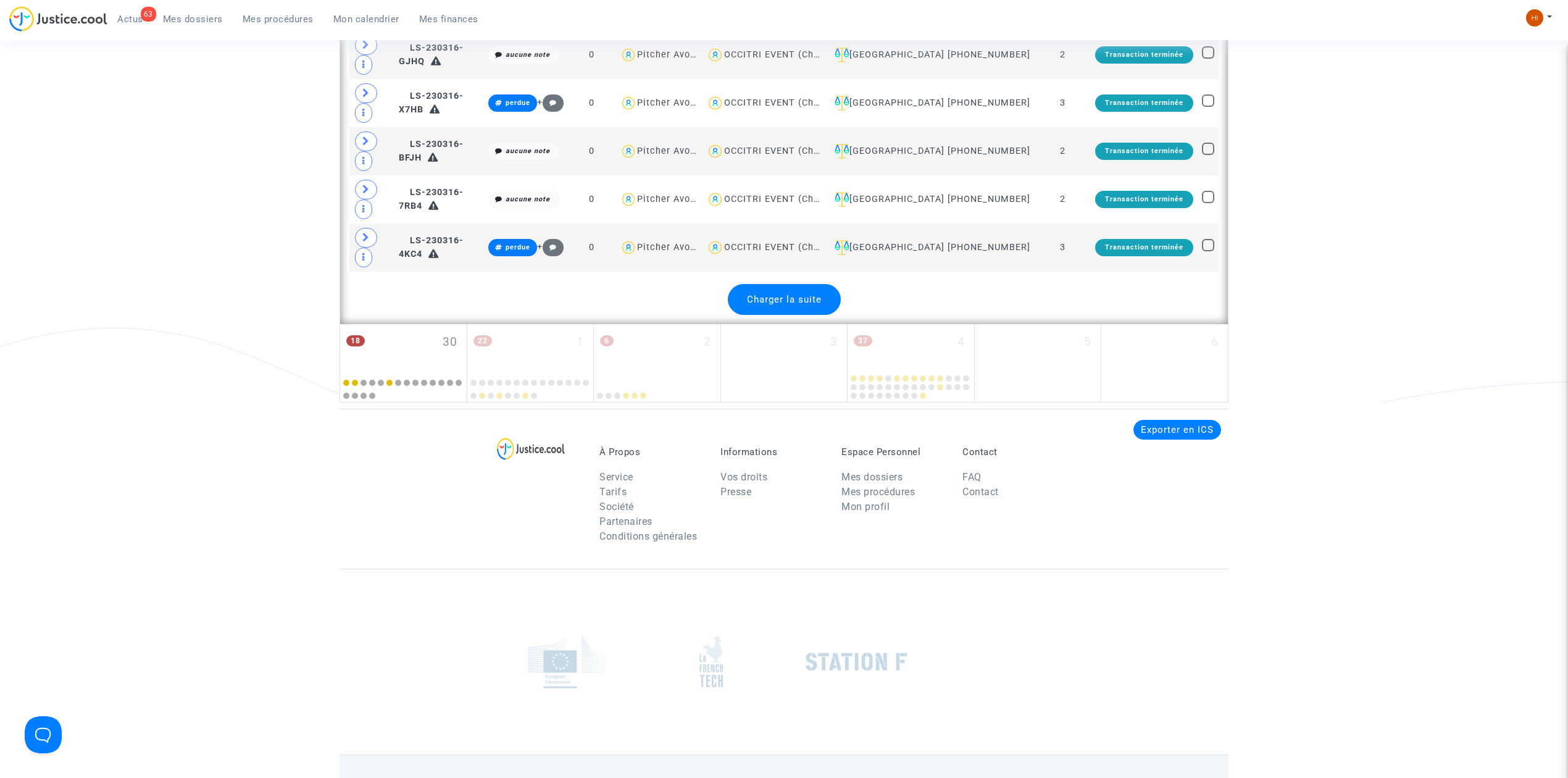
scroll to position [5433, 0]
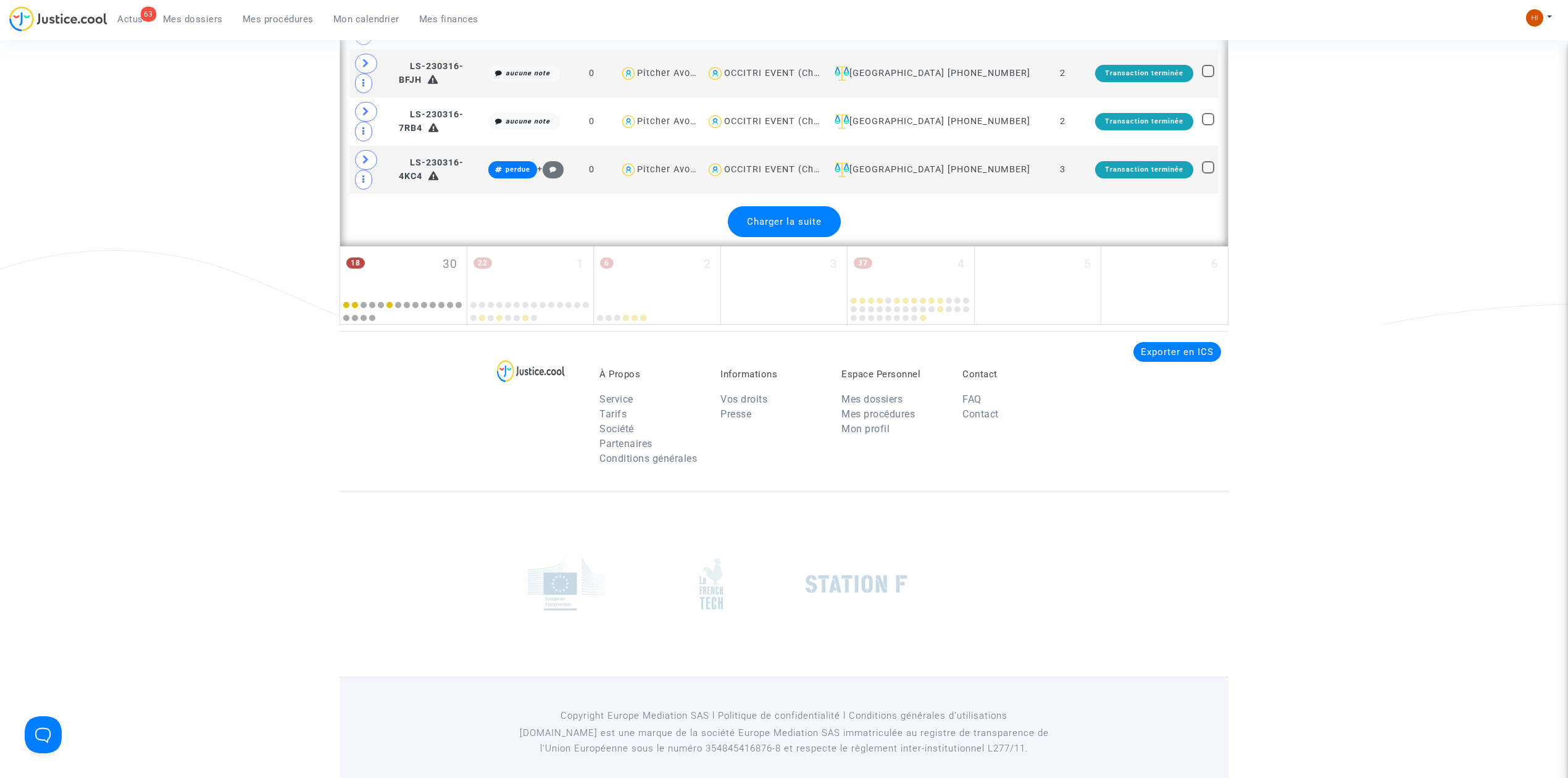
click at [773, 227] on span "Charger la suite" at bounding box center [784, 222] width 75 height 11
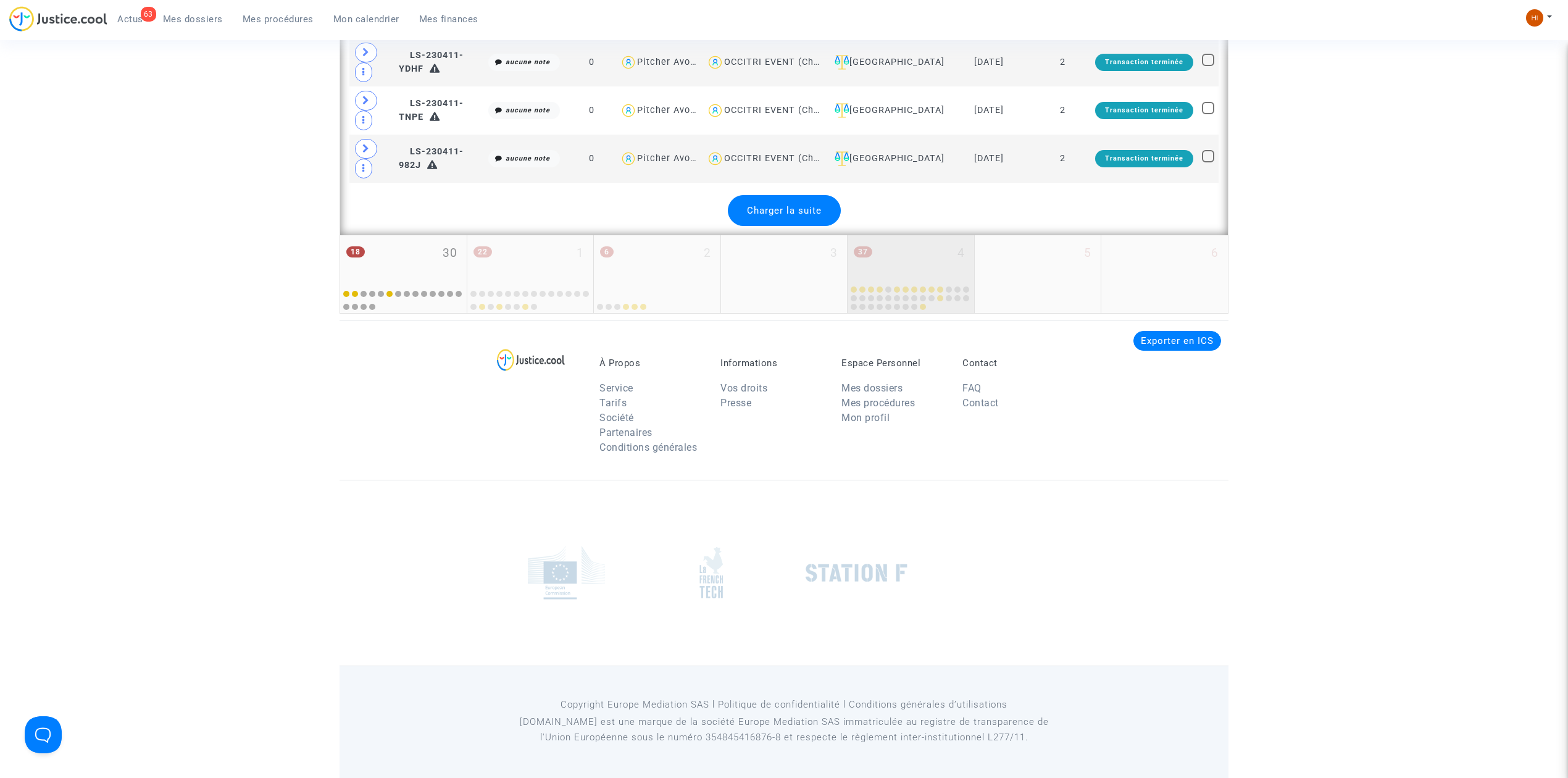
scroll to position [7988, 0]
drag, startPoint x: 789, startPoint y: 204, endPoint x: 1308, endPoint y: 337, distance: 535.8
click at [786, 205] on span "Charger la suite" at bounding box center [784, 210] width 75 height 11
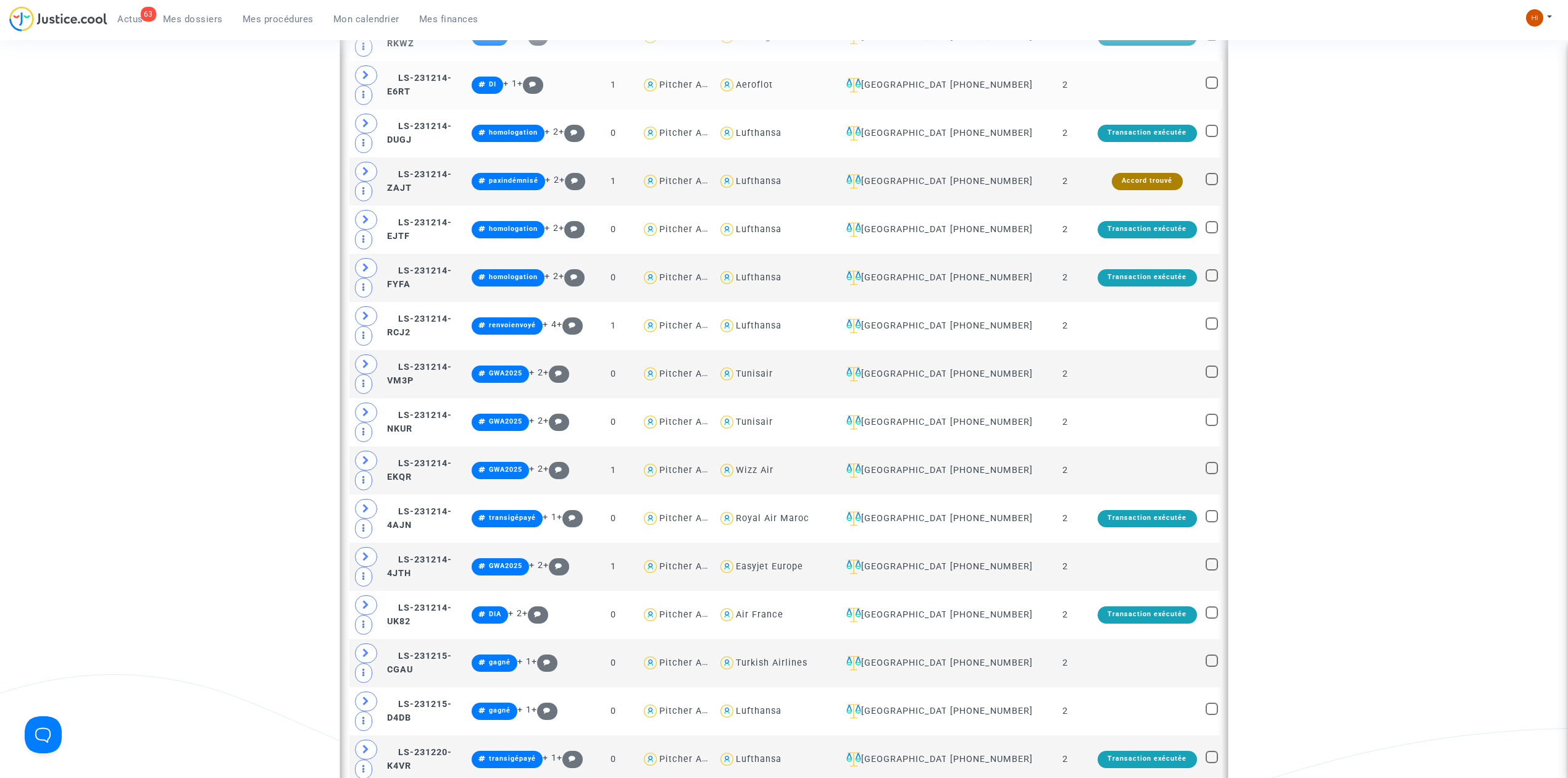
scroll to position [9552, 0]
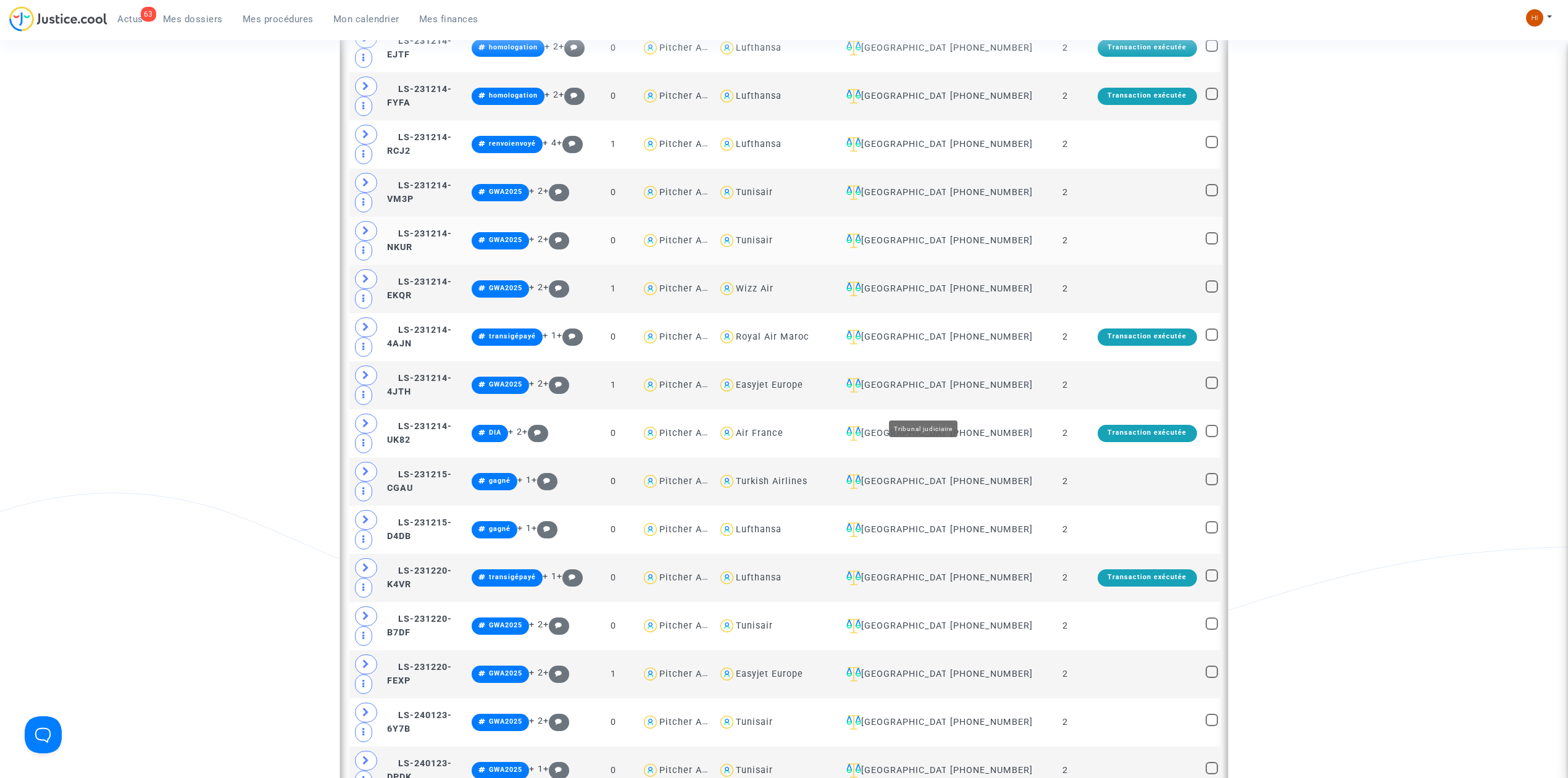
click at [941, 248] on div "[GEOGRAPHIC_DATA]" at bounding box center [891, 240] width 100 height 15
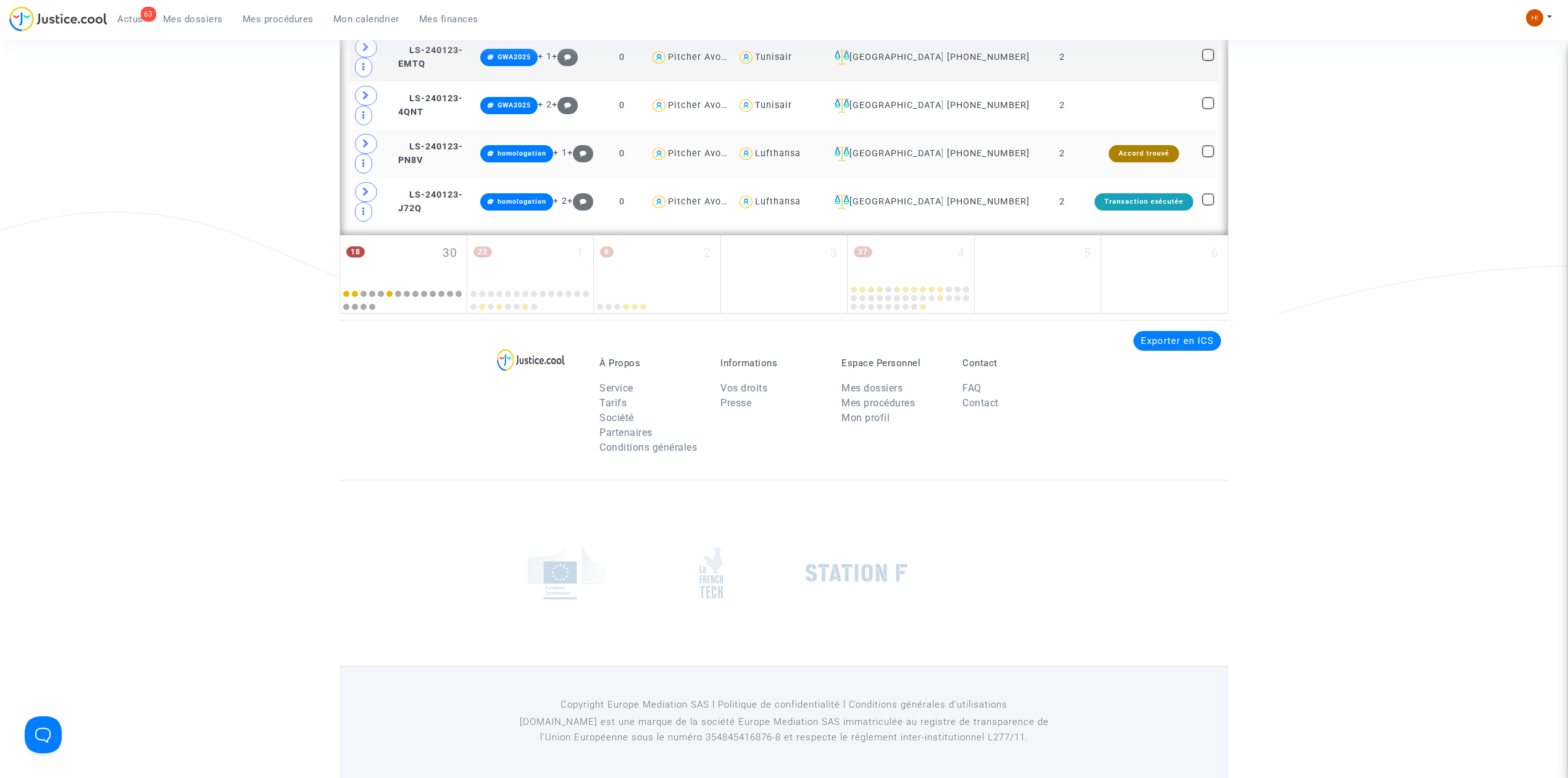
scroll to position [2017, 0]
click at [1089, 205] on td "2" at bounding box center [1062, 202] width 56 height 49
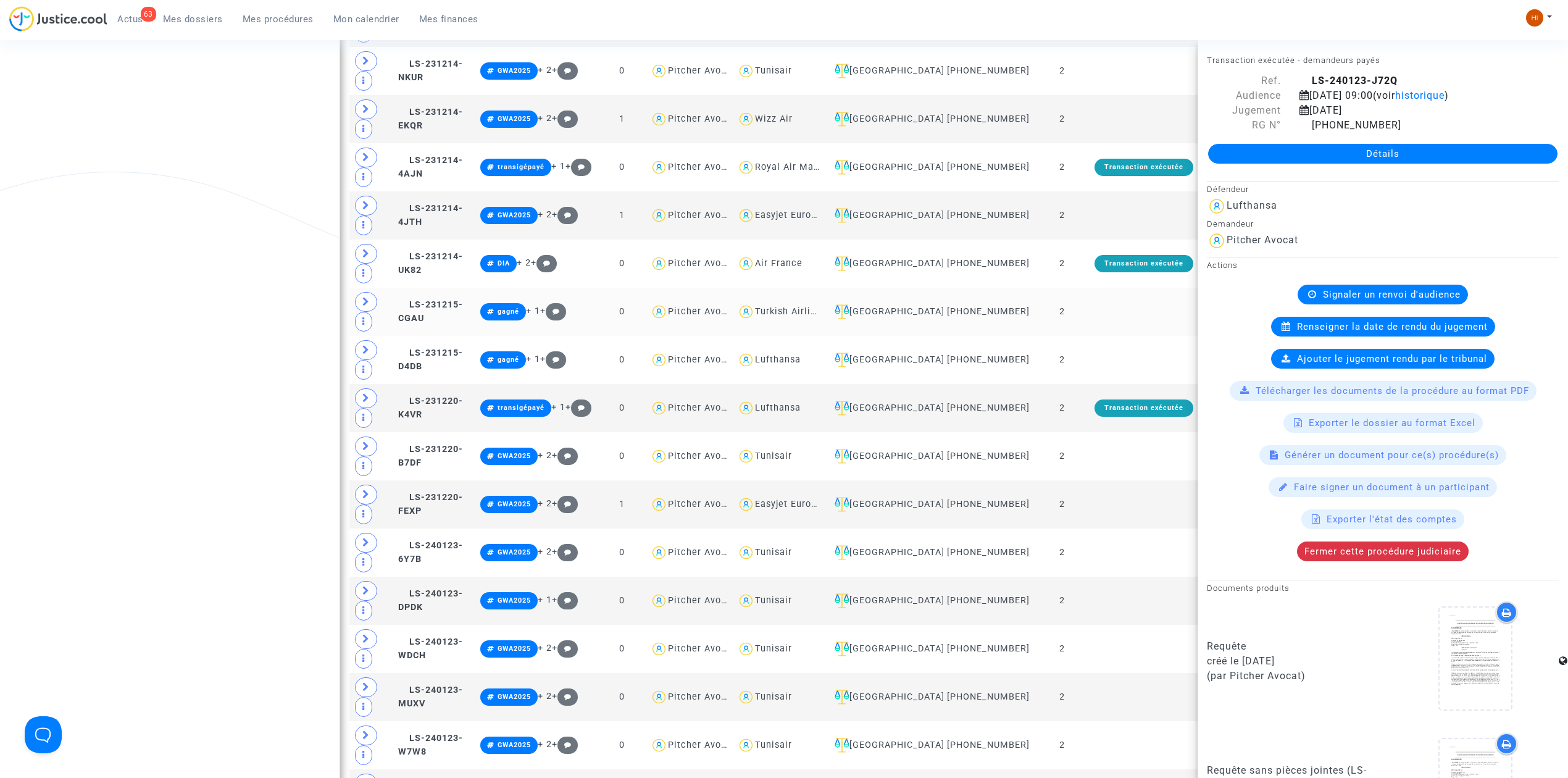
scroll to position [1112, 0]
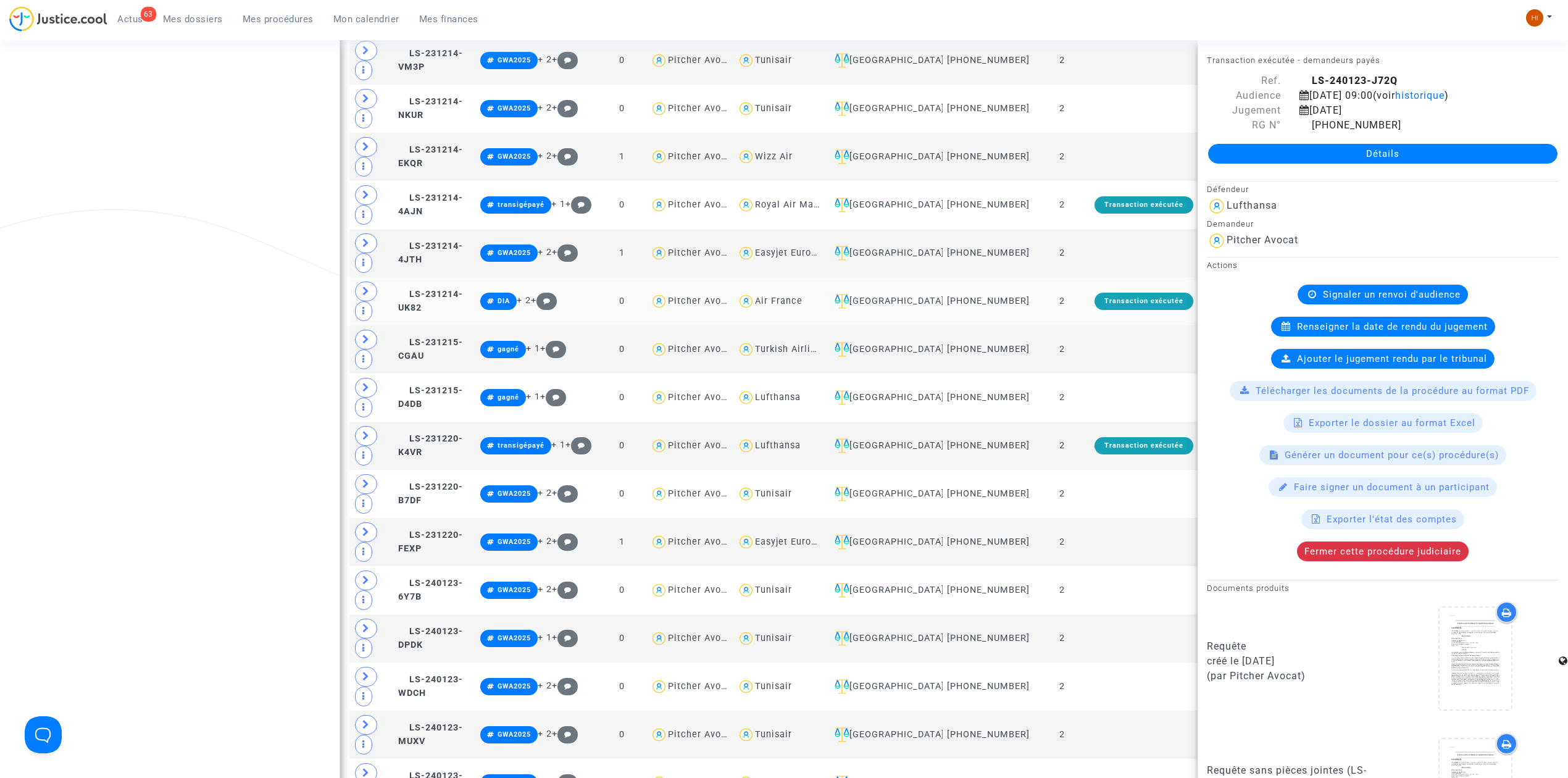
click at [451, 311] on td "LS-231214-UK82" at bounding box center [434, 301] width 82 height 49
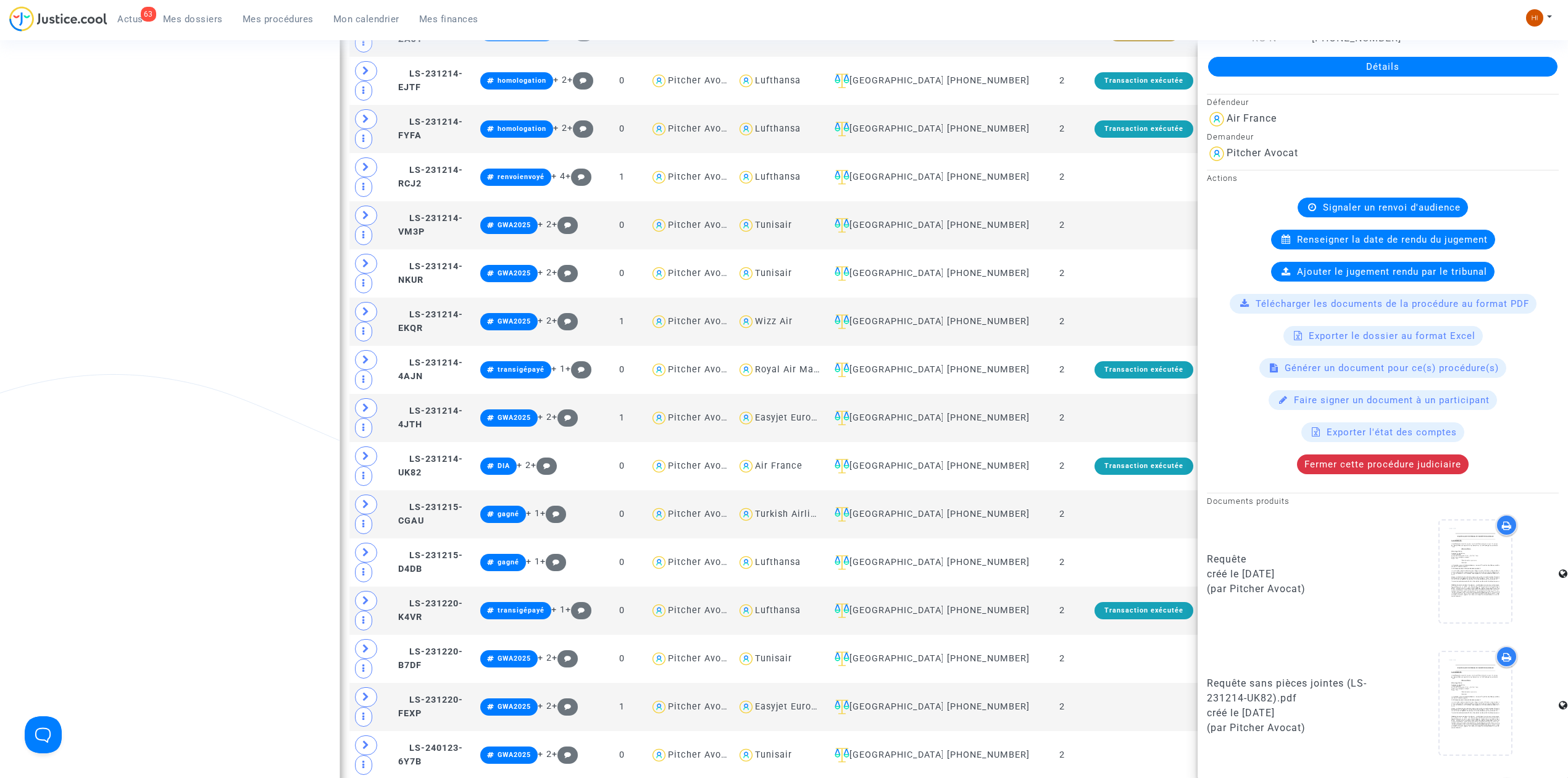
scroll to position [230, 0]
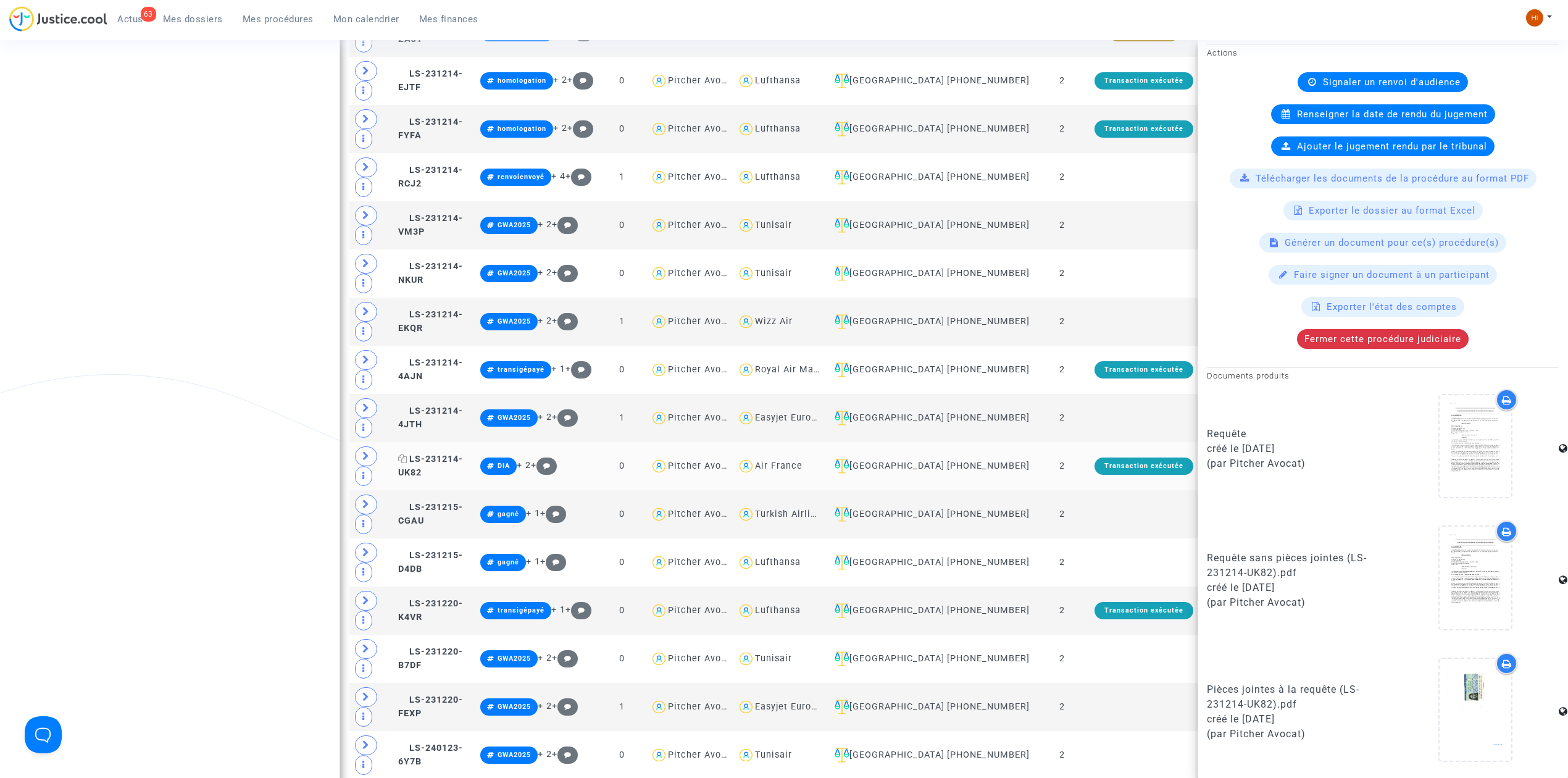
click at [463, 478] on span "LS-231214-UK82" at bounding box center [431, 465] width 65 height 24
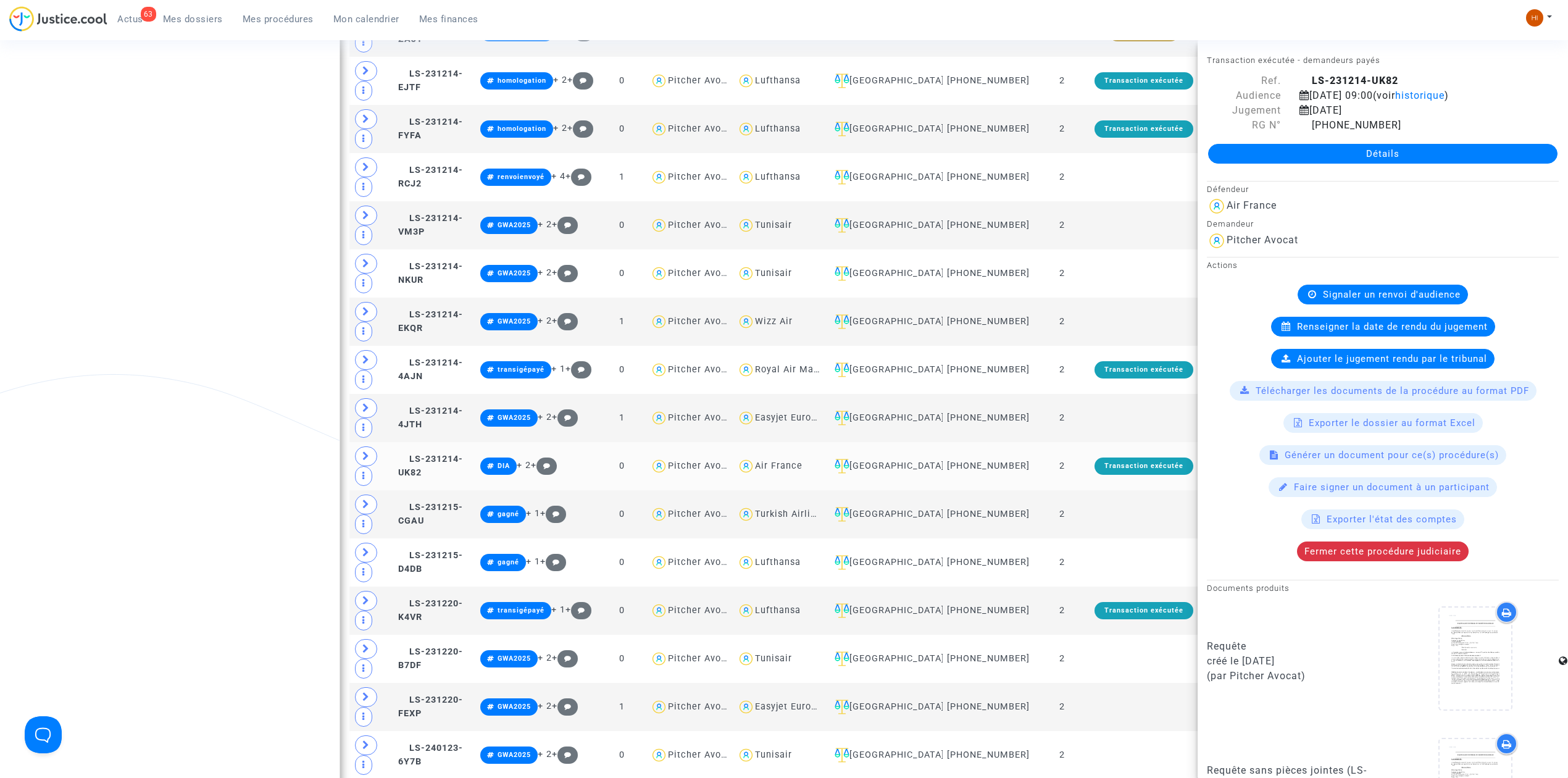
click at [463, 478] on copy "LS-231214-UK82" at bounding box center [431, 465] width 65 height 24
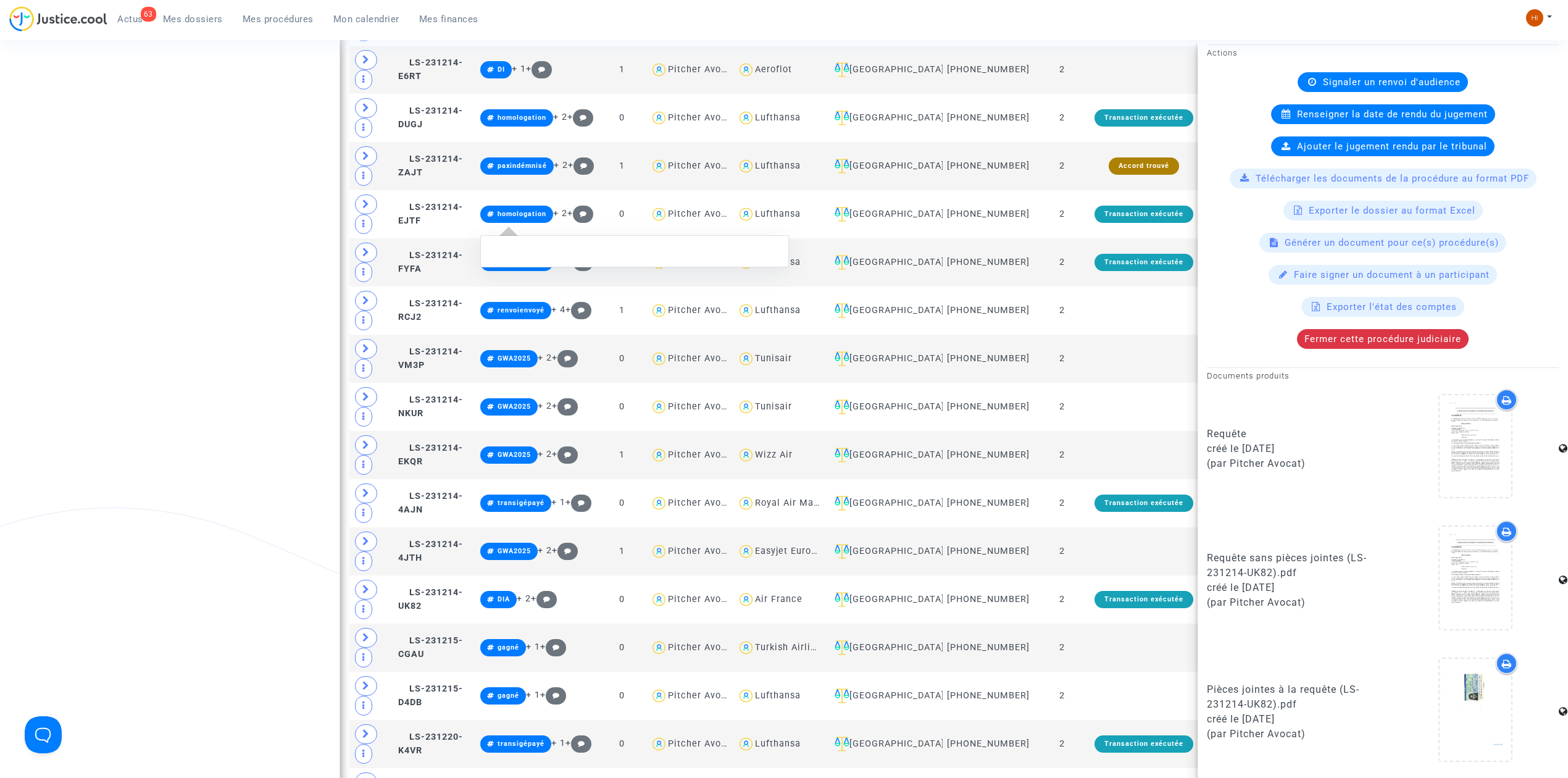
scroll to position [783, 0]
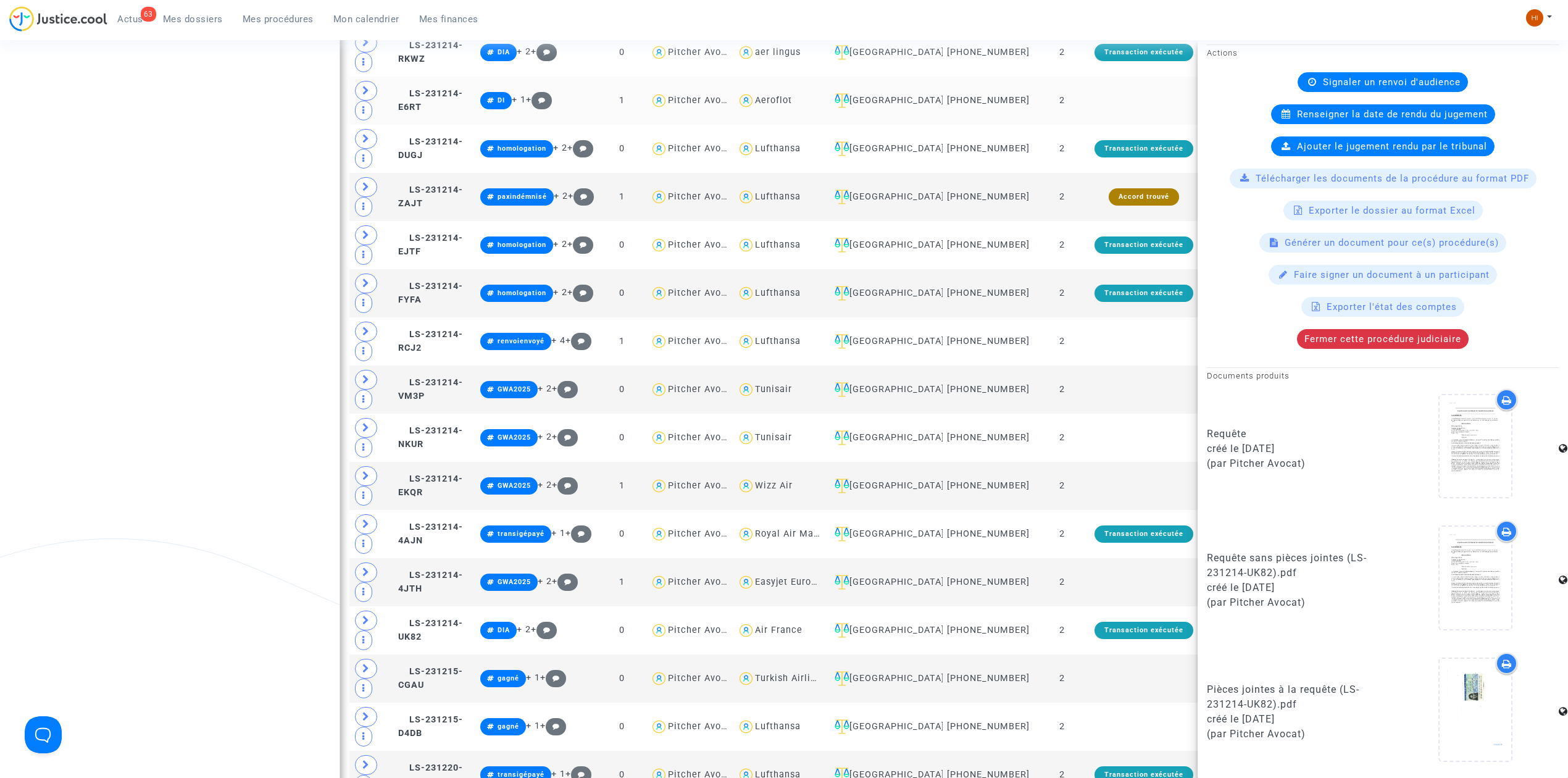
click at [474, 99] on td "LS-231214-E6RT" at bounding box center [434, 100] width 82 height 49
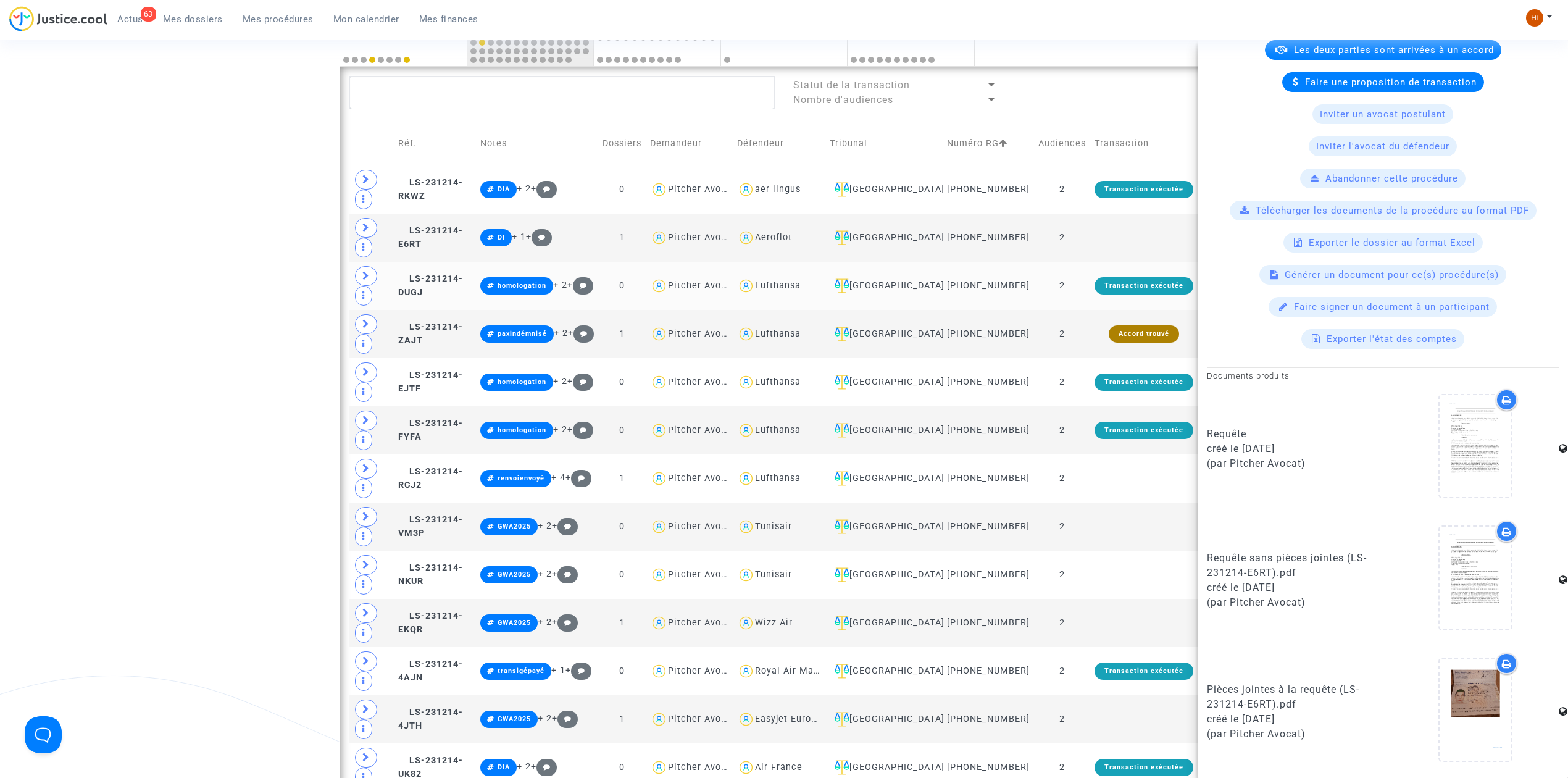
scroll to position [618, 0]
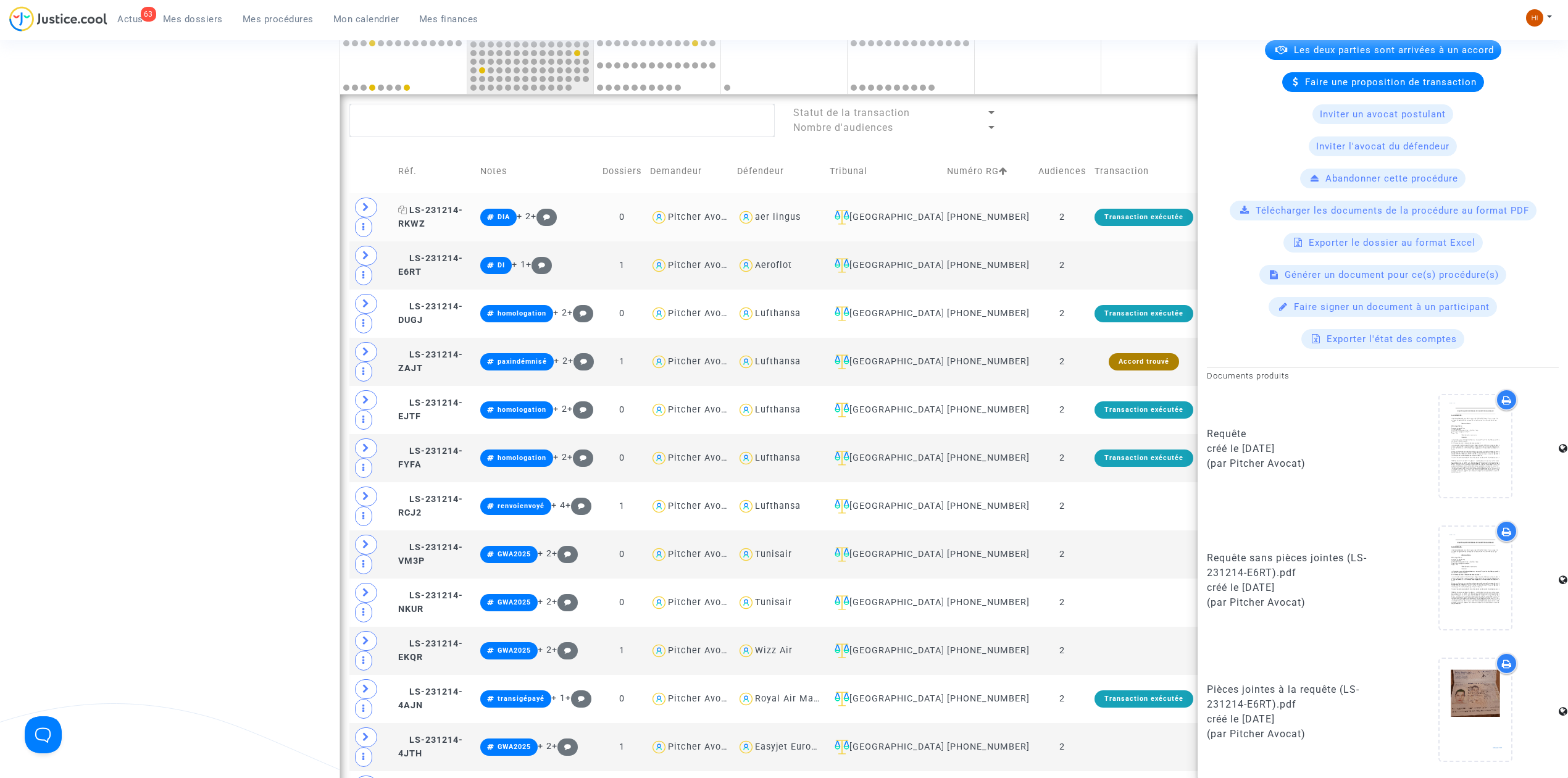
click at [460, 220] on span "LS-231214-RKWZ" at bounding box center [431, 216] width 65 height 24
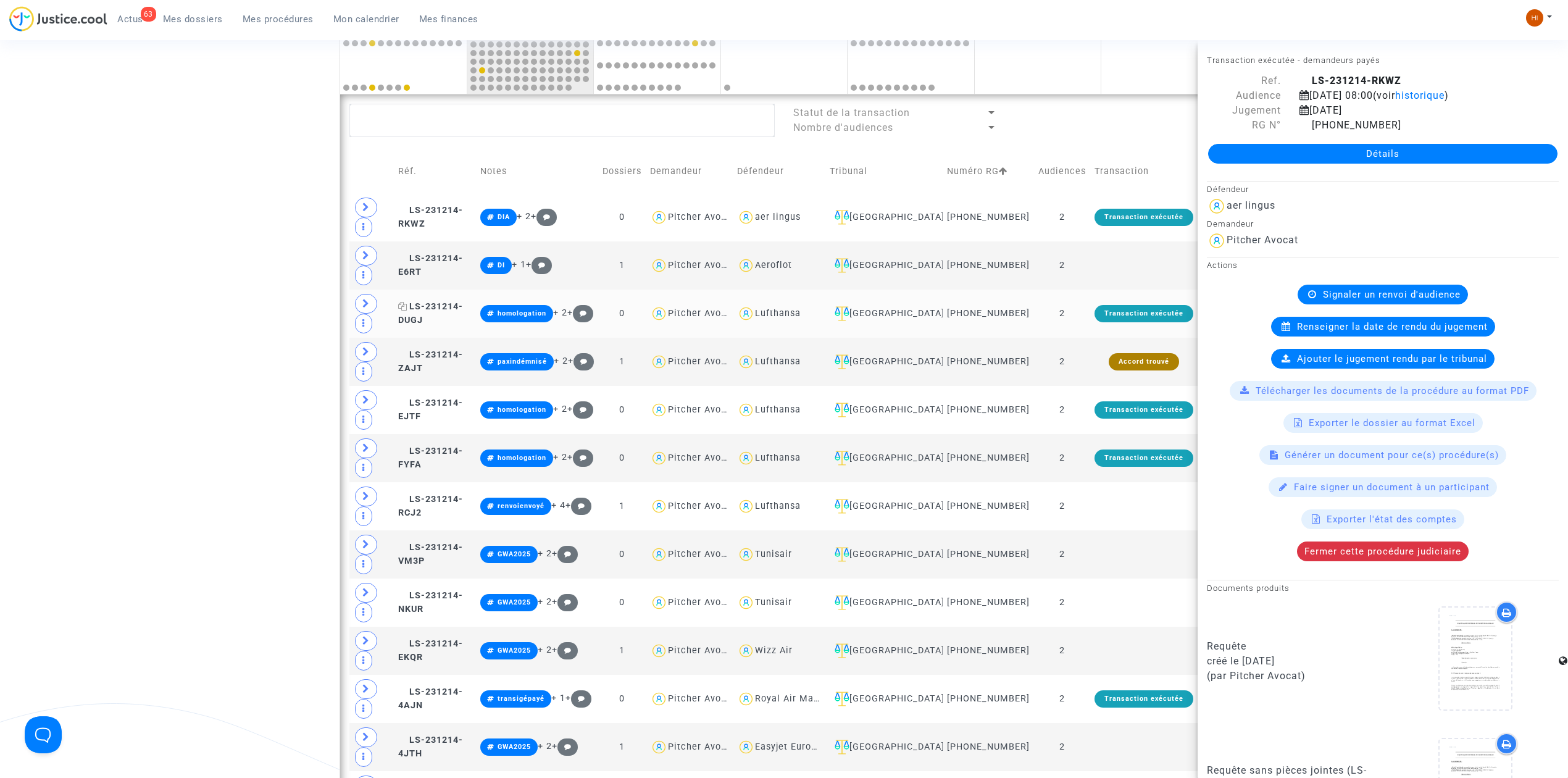
click at [421, 325] on span "LS-231214-DUGJ" at bounding box center [431, 313] width 65 height 24
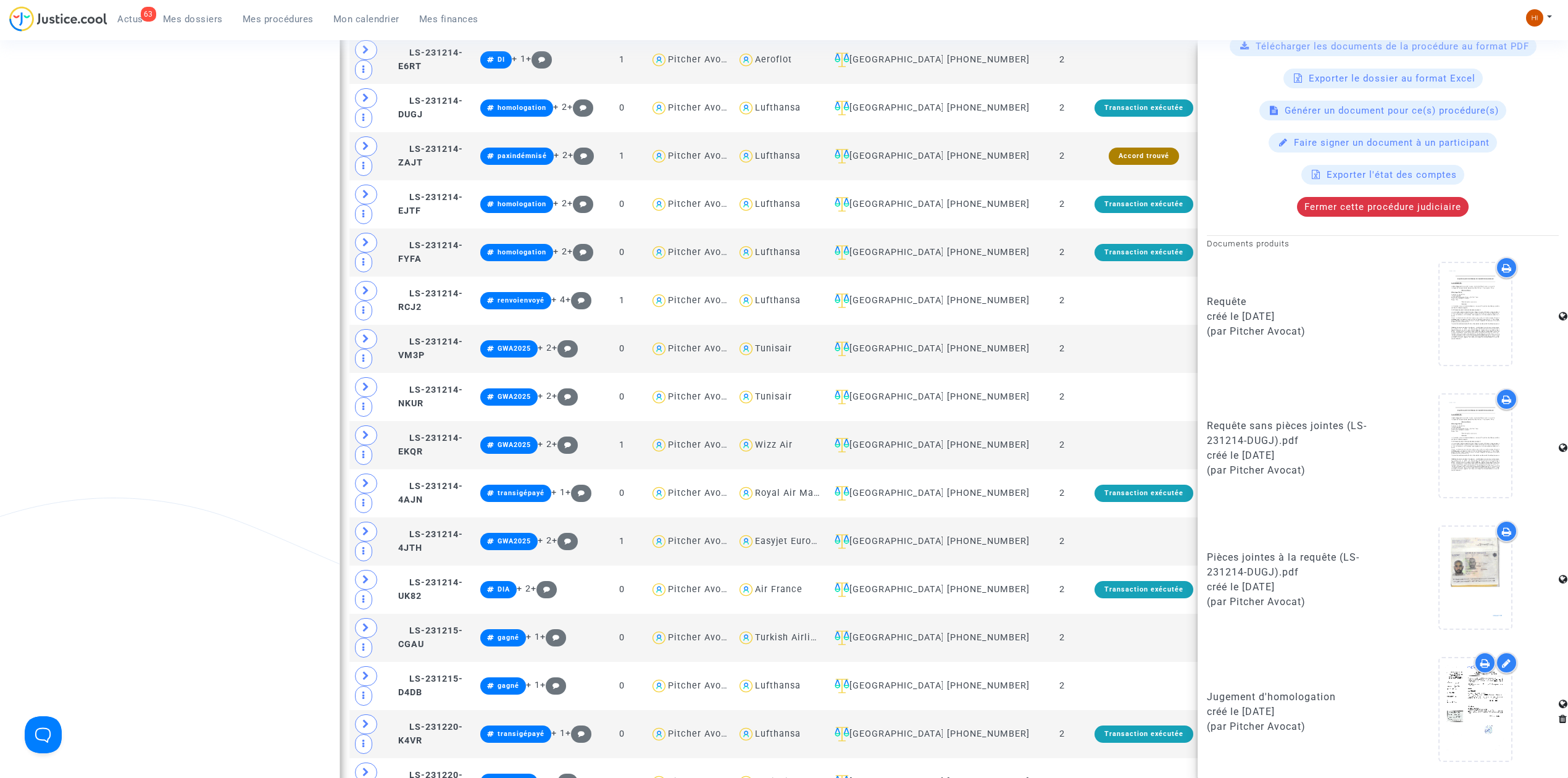
scroll to position [783, 0]
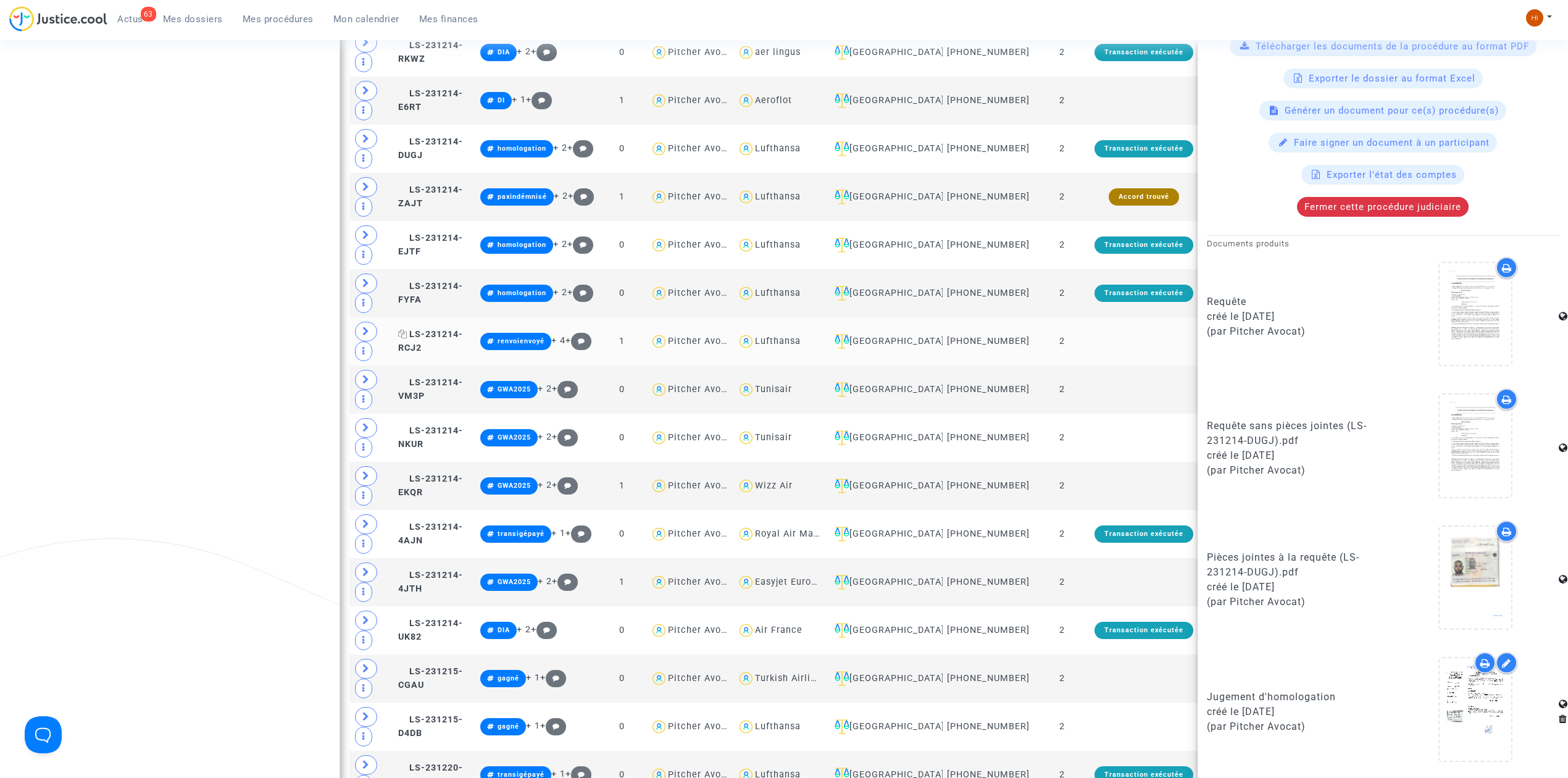
click at [463, 353] on span "LS-231214-RCJ2" at bounding box center [431, 340] width 65 height 24
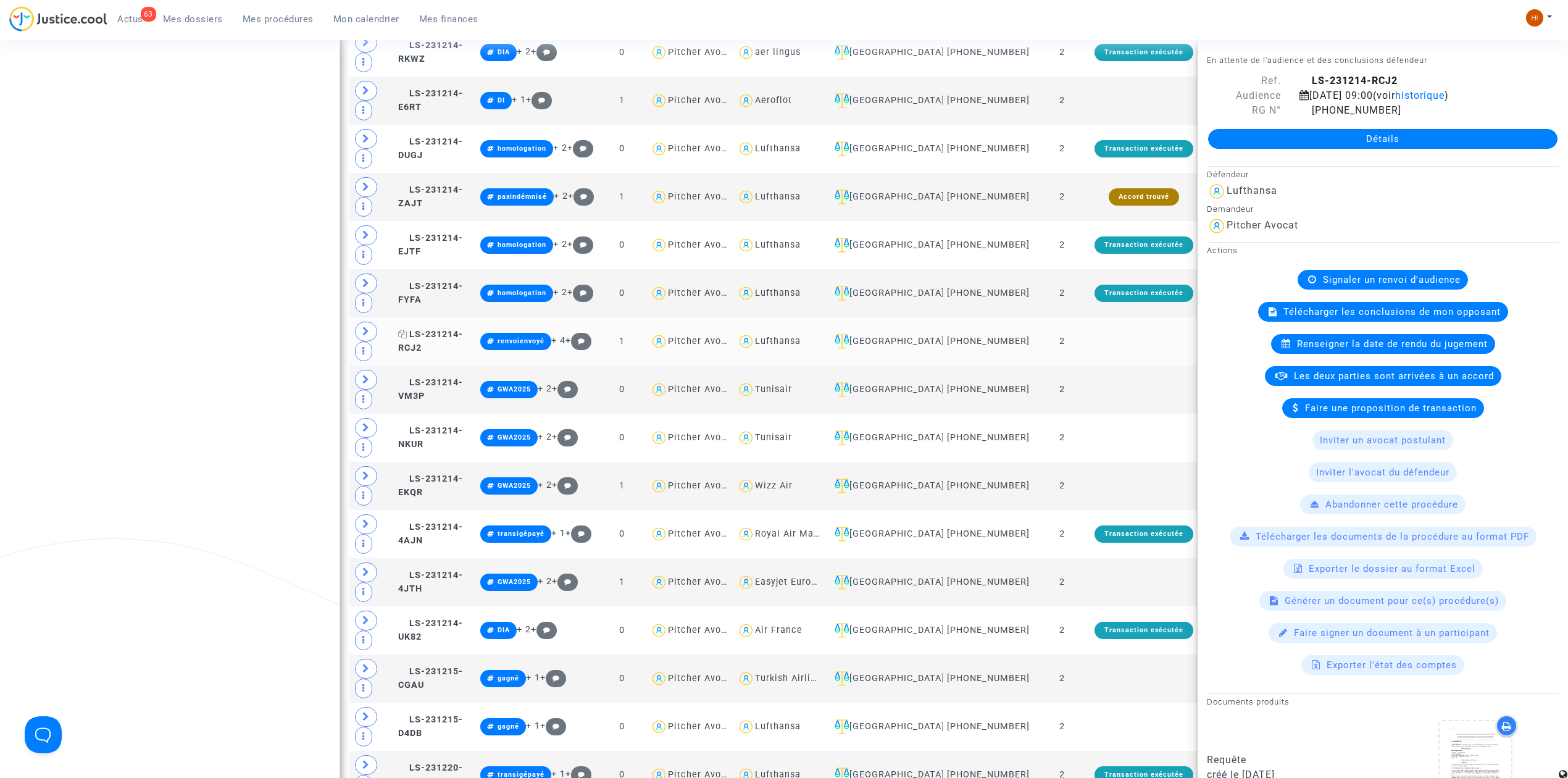
click at [462, 353] on span "LS-231214-RCJ2" at bounding box center [431, 340] width 65 height 24
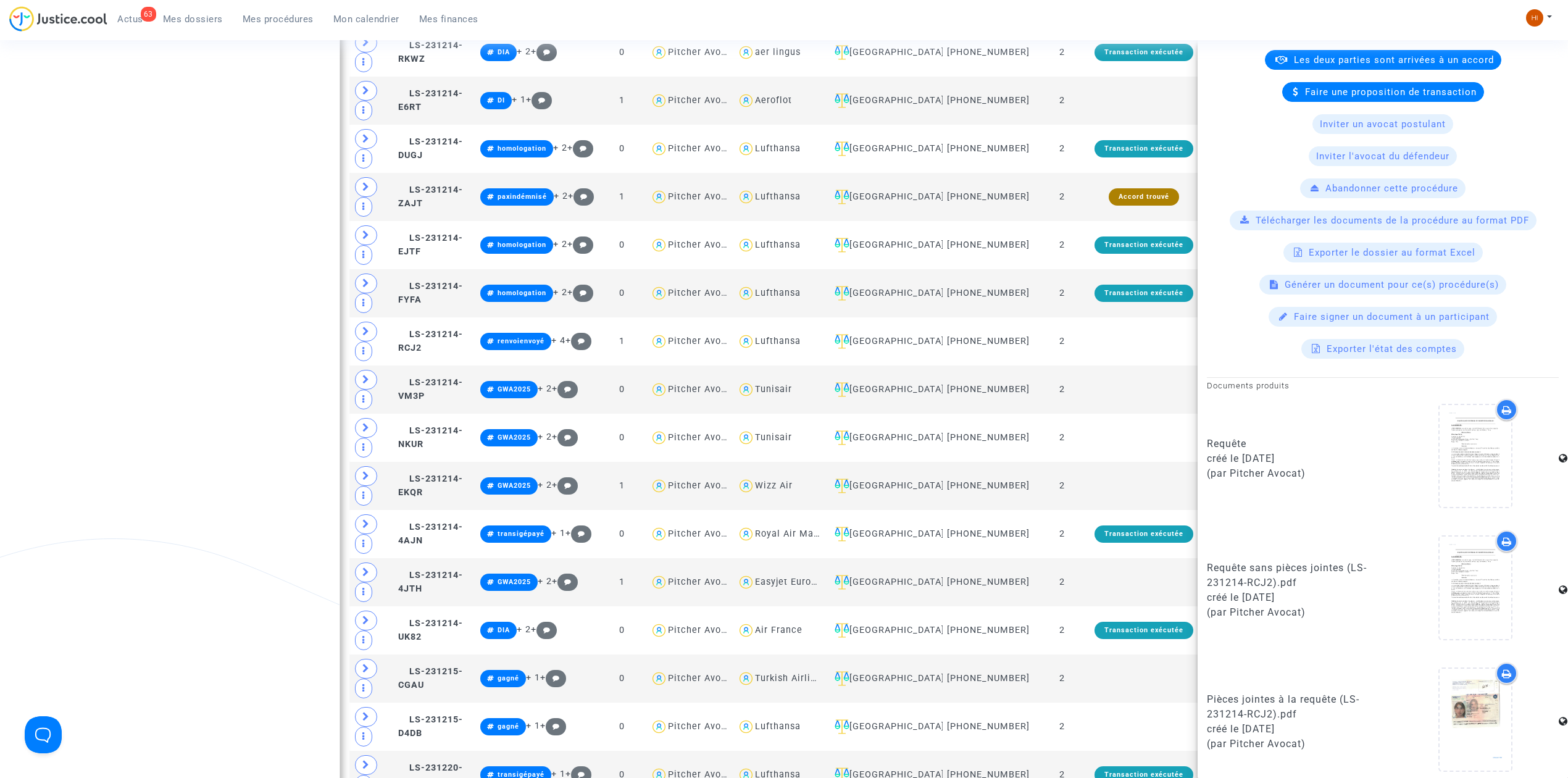
scroll to position [344, 0]
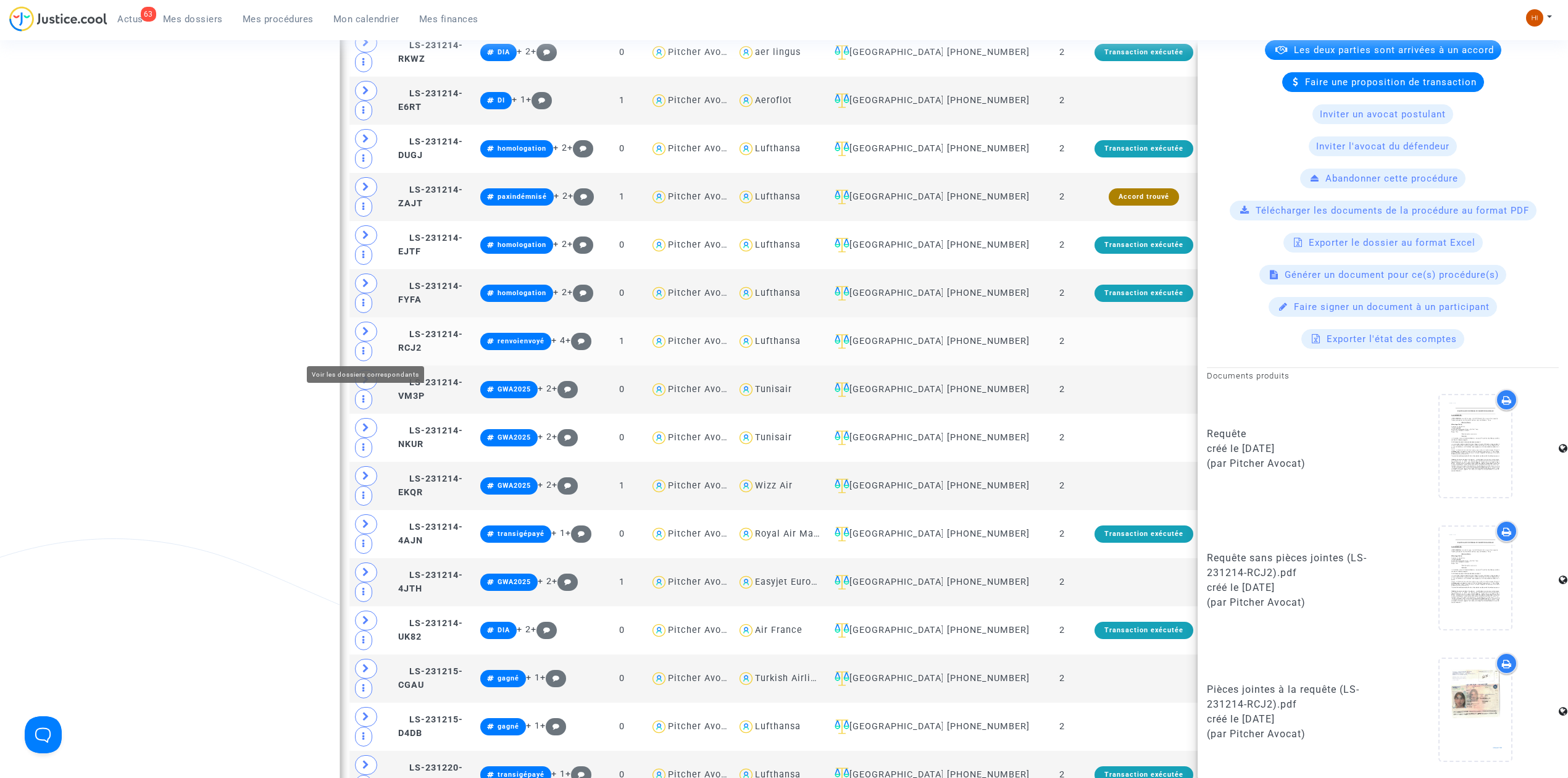
click at [366, 336] on icon at bounding box center [366, 331] width 8 height 9
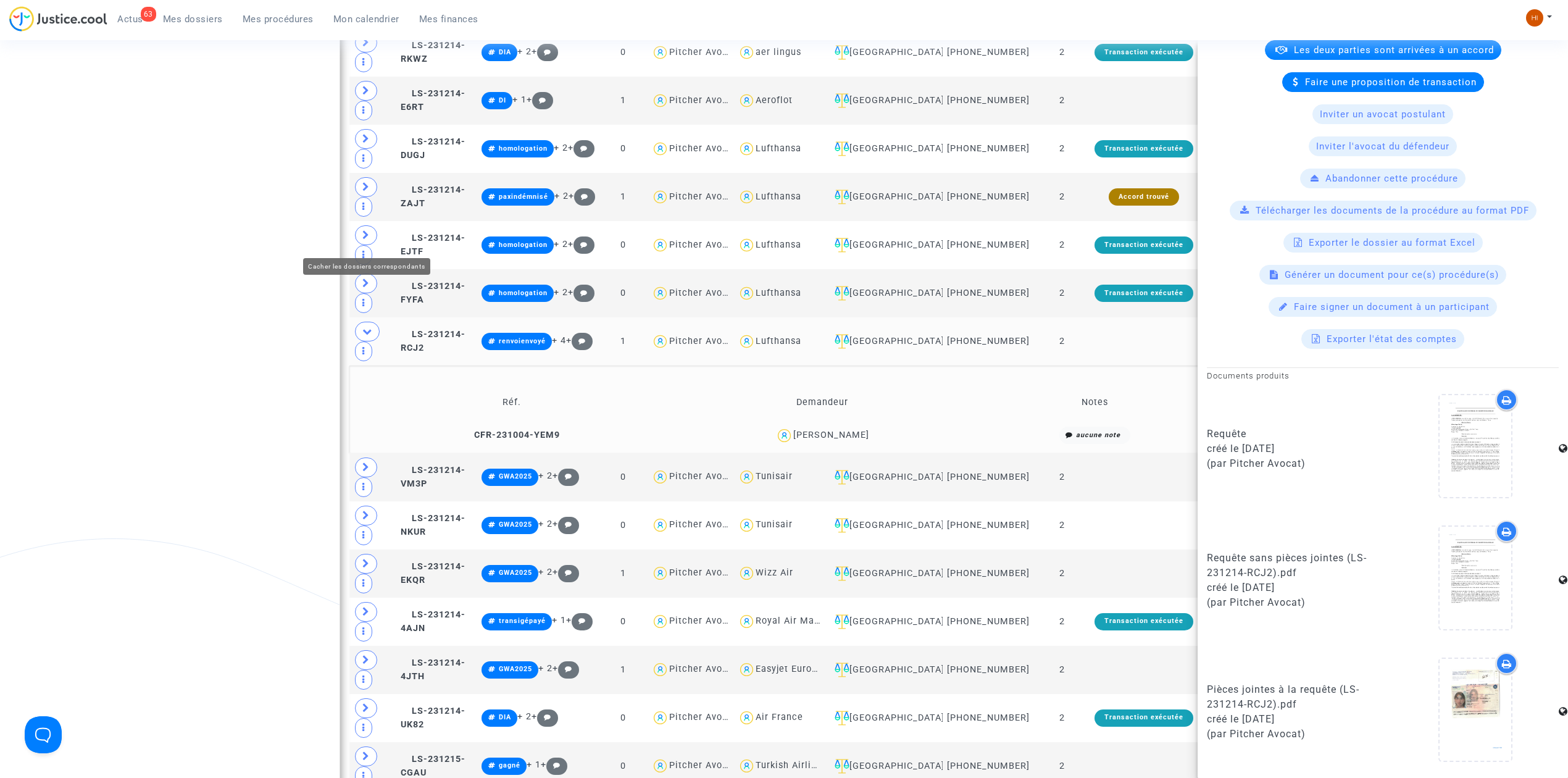
click at [366, 327] on icon at bounding box center [367, 331] width 10 height 9
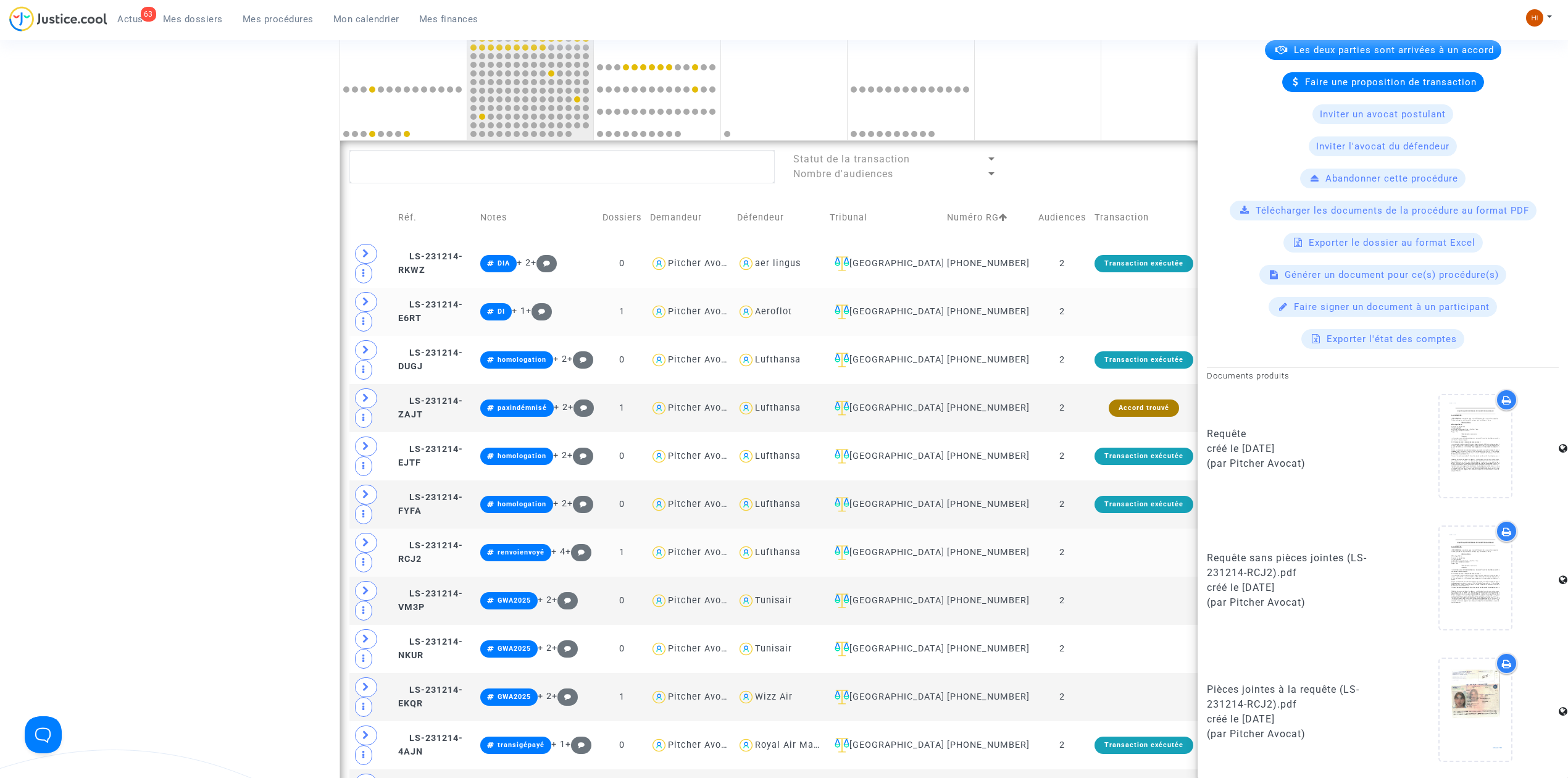
scroll to position [576, 0]
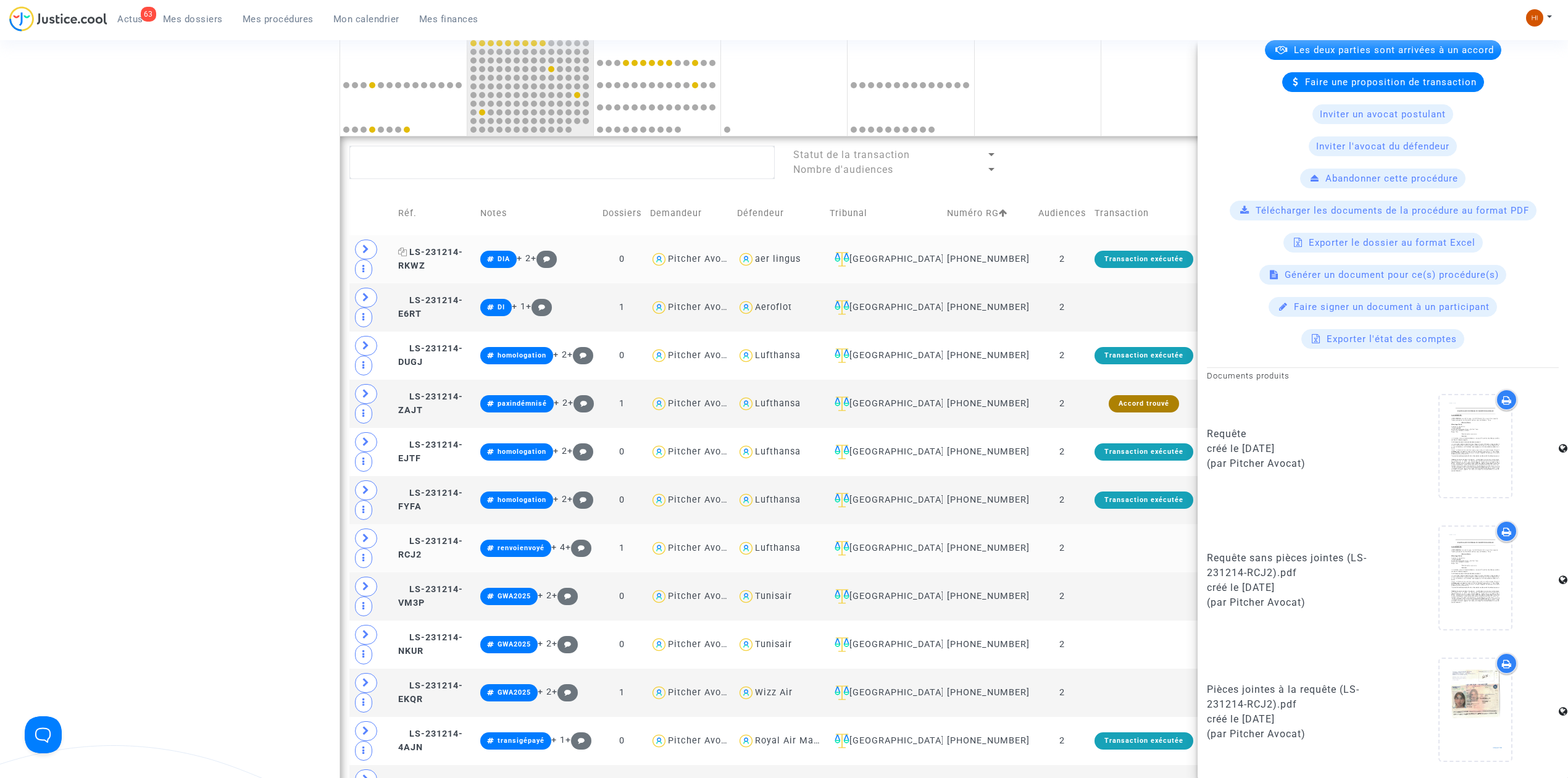
drag, startPoint x: 430, startPoint y: 252, endPoint x: 447, endPoint y: 267, distance: 22.7
click at [430, 252] on td "LS-231214-RKWZ" at bounding box center [434, 259] width 82 height 49
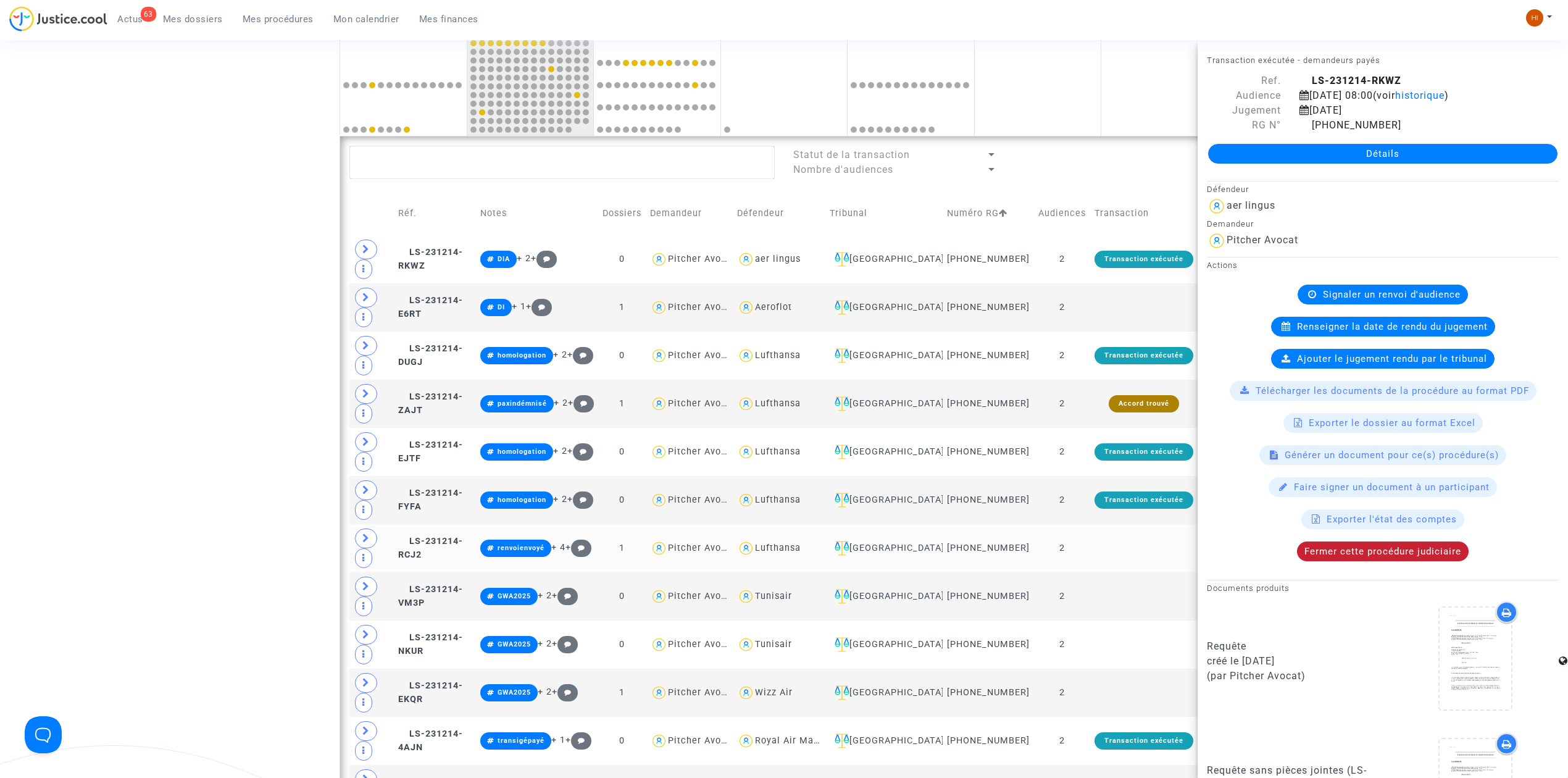
scroll to position [230, 0]
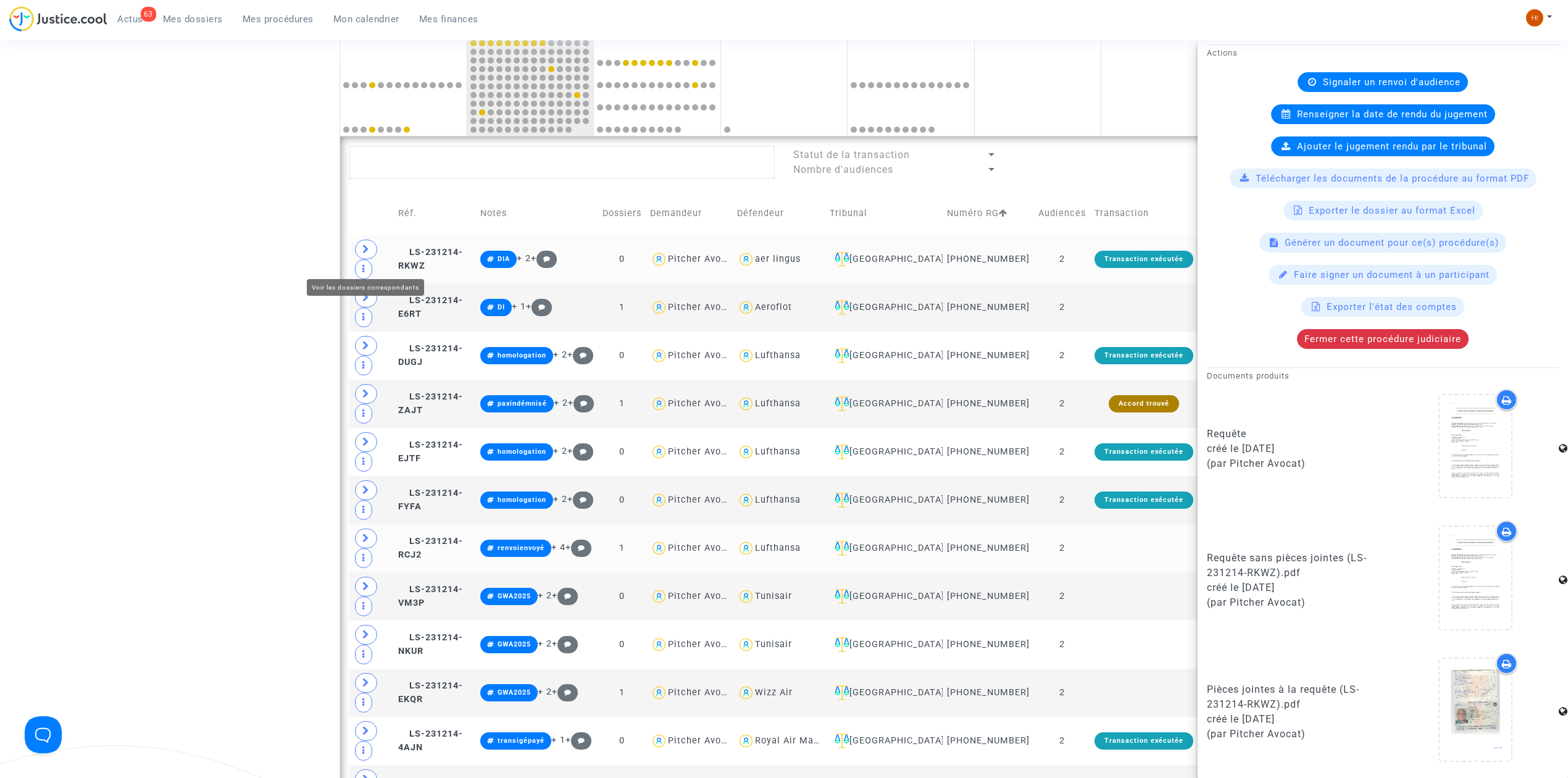
click at [364, 260] on span at bounding box center [366, 250] width 22 height 20
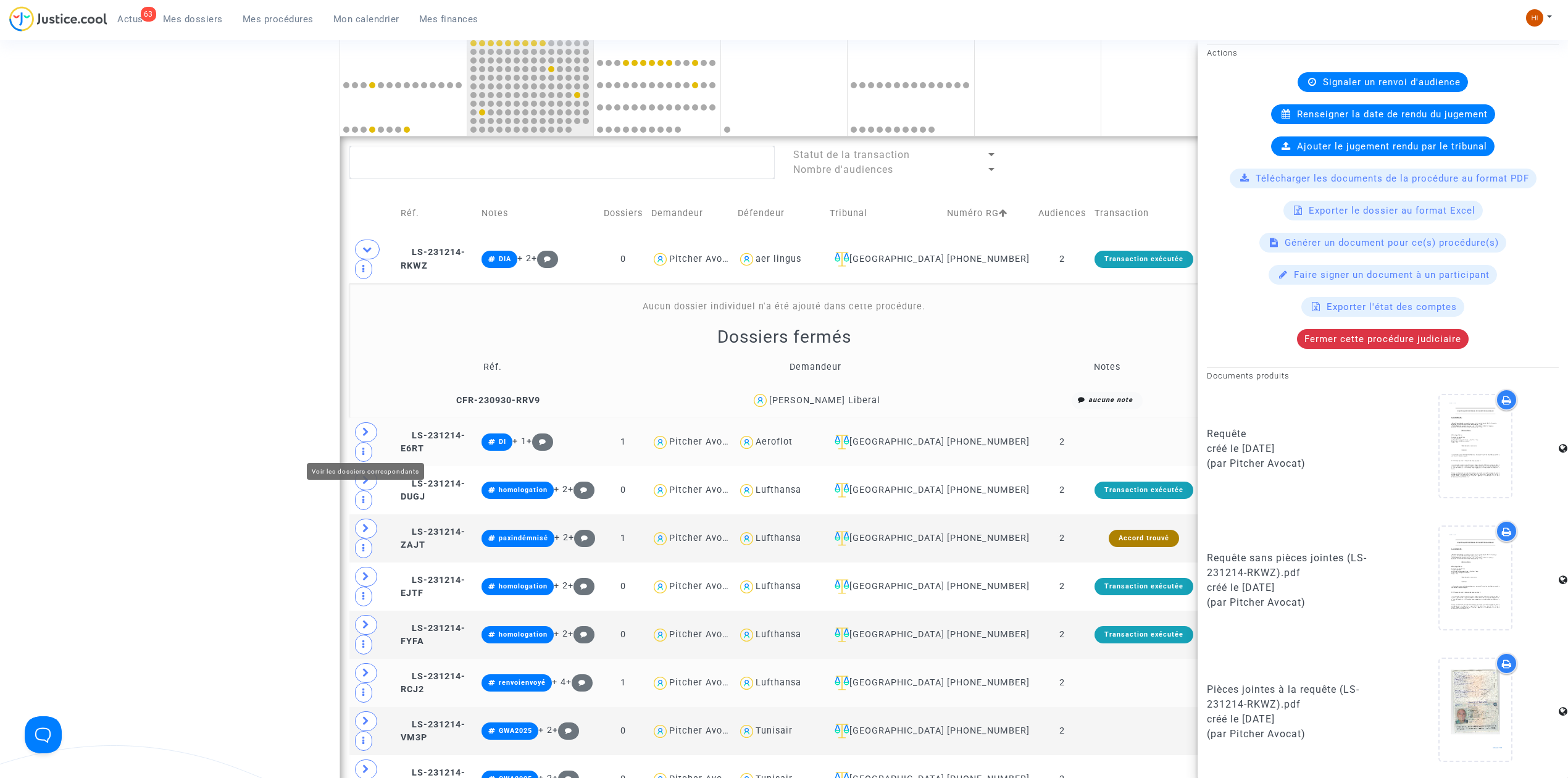
click at [369, 437] on icon at bounding box center [366, 432] width 8 height 9
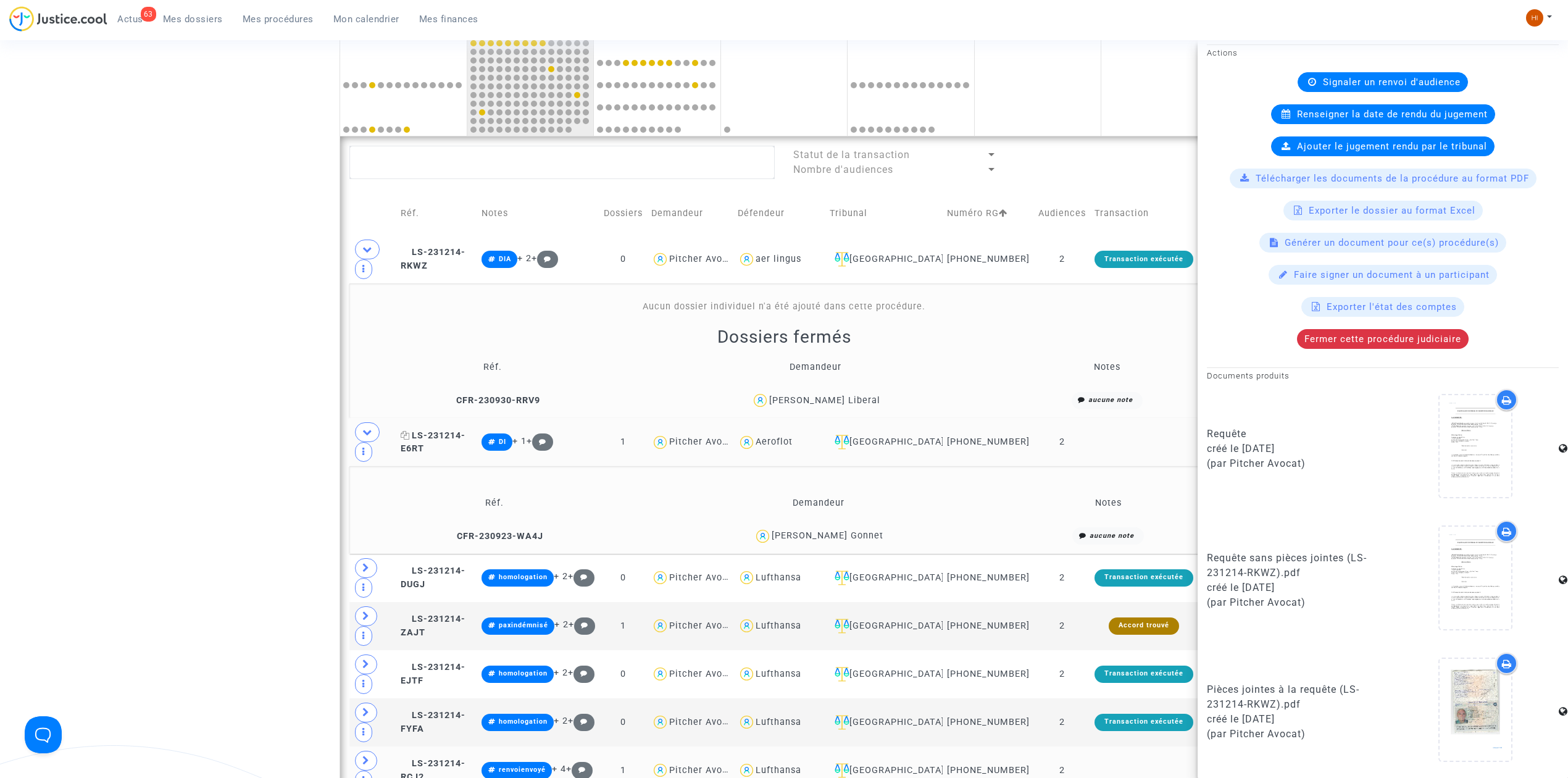
click at [465, 454] on span "LS-231214-E6RT" at bounding box center [433, 442] width 65 height 24
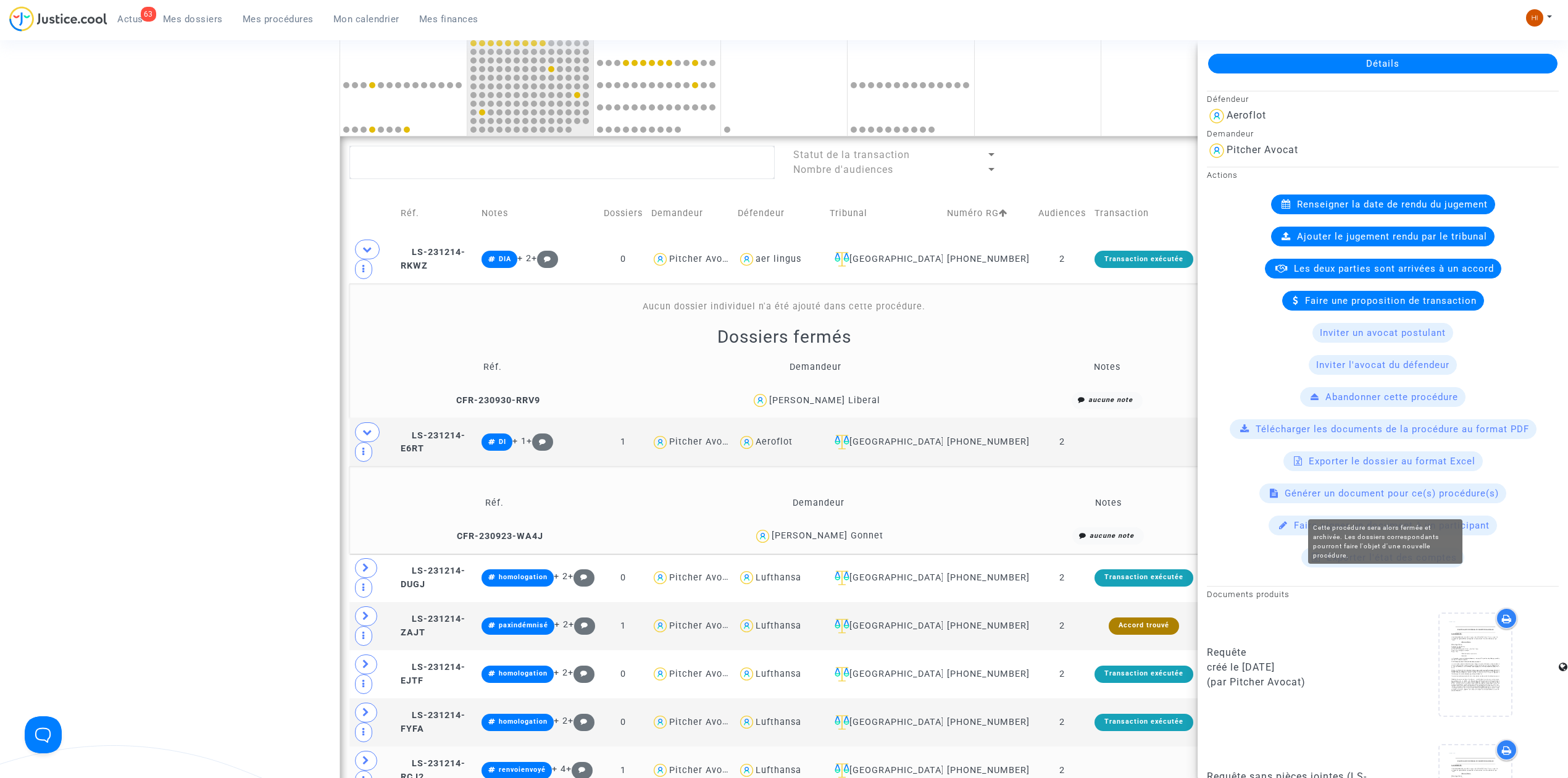
scroll to position [327, 0]
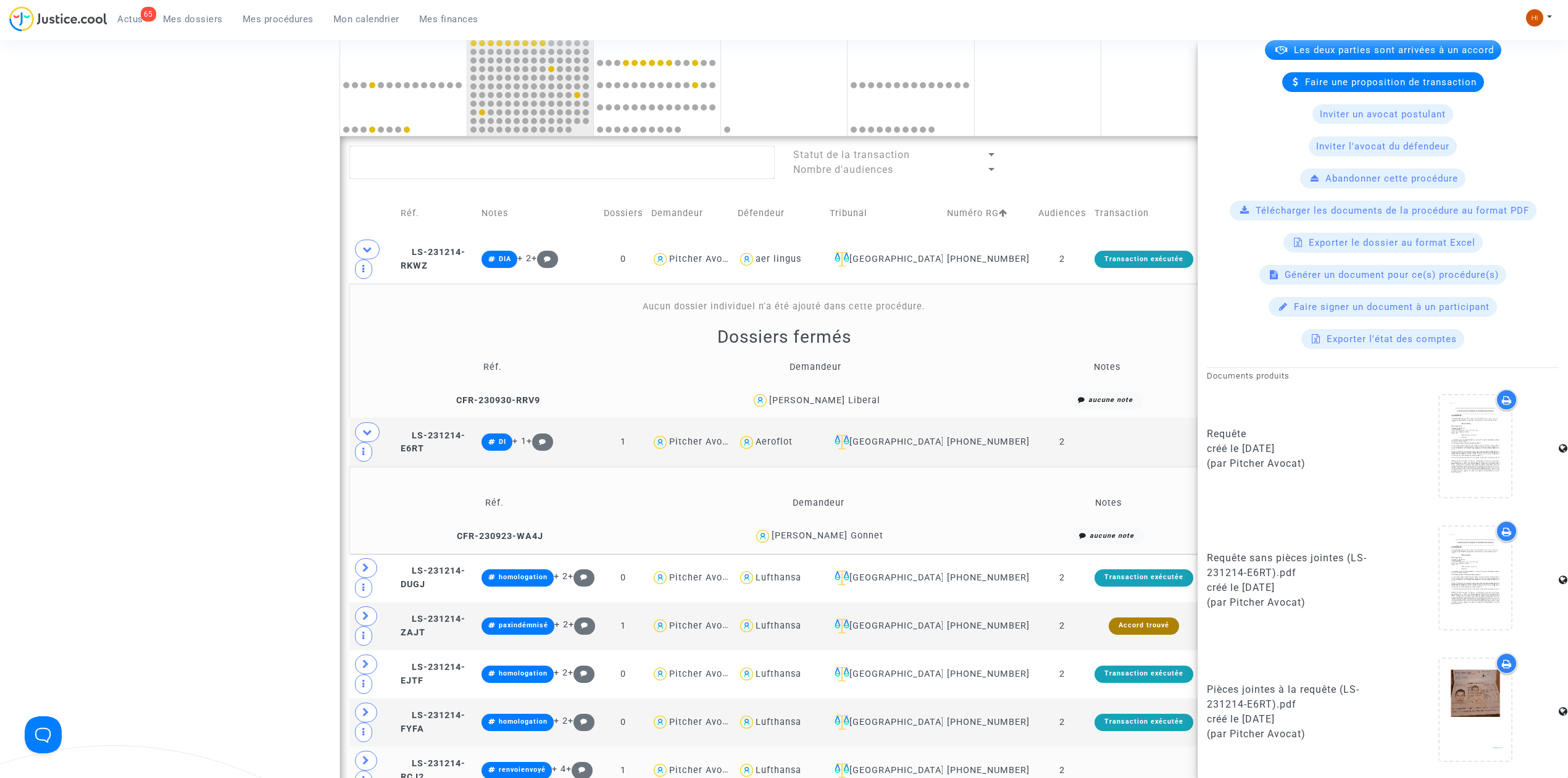
drag, startPoint x: 270, startPoint y: 22, endPoint x: 280, endPoint y: 32, distance: 14.1
click at [270, 22] on span "Mes procédures" at bounding box center [278, 19] width 71 height 11
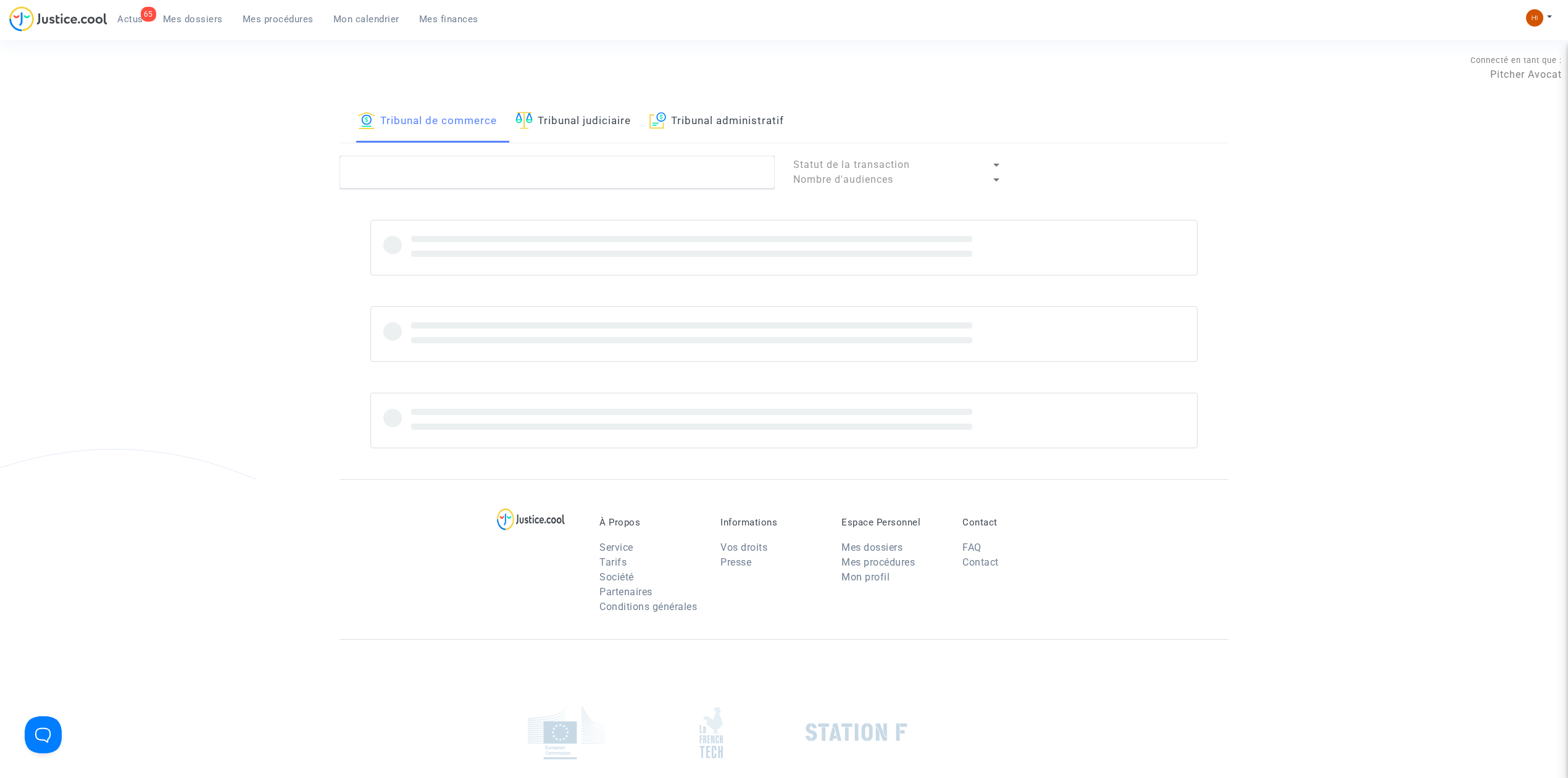
click at [638, 124] on div "Tribunal de commerce Tribunal judiciaire Tribunal administratif" at bounding box center [784, 122] width 889 height 42
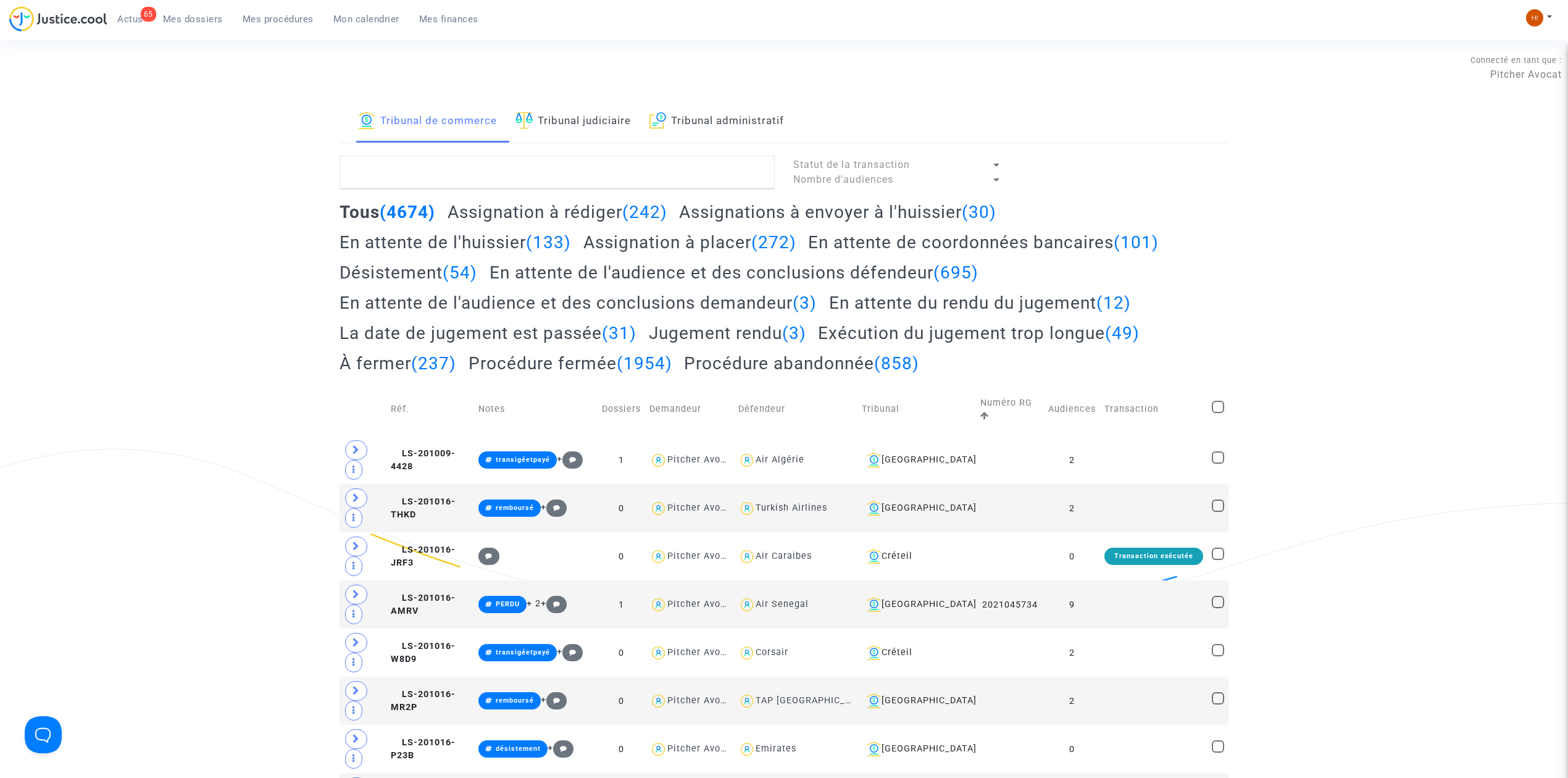
click at [602, 119] on link "Tribunal judiciaire" at bounding box center [573, 122] width 116 height 42
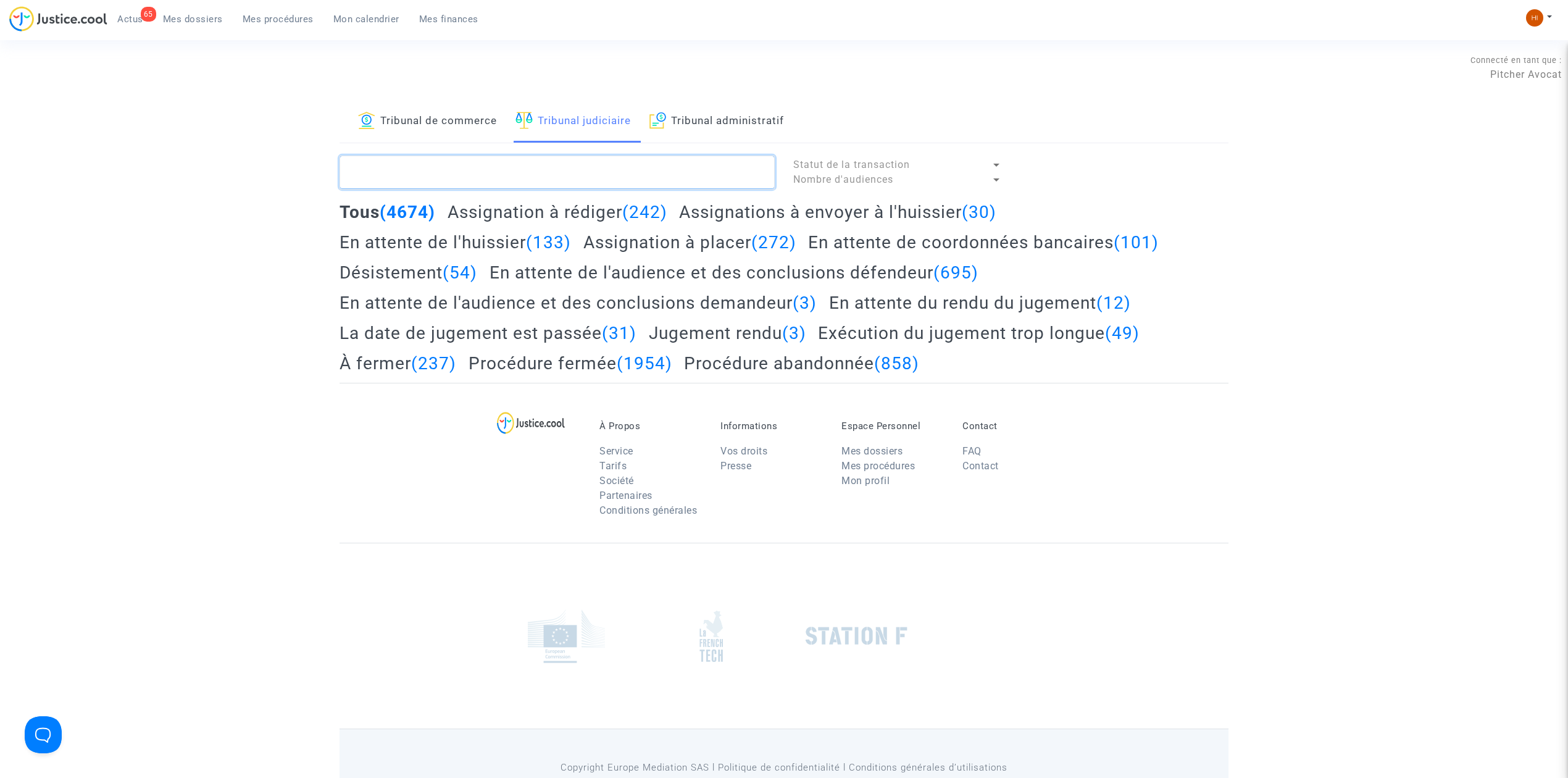
click at [603, 183] on textarea at bounding box center [557, 172] width 435 height 33
paste textarea "LARHBALI Hamza"
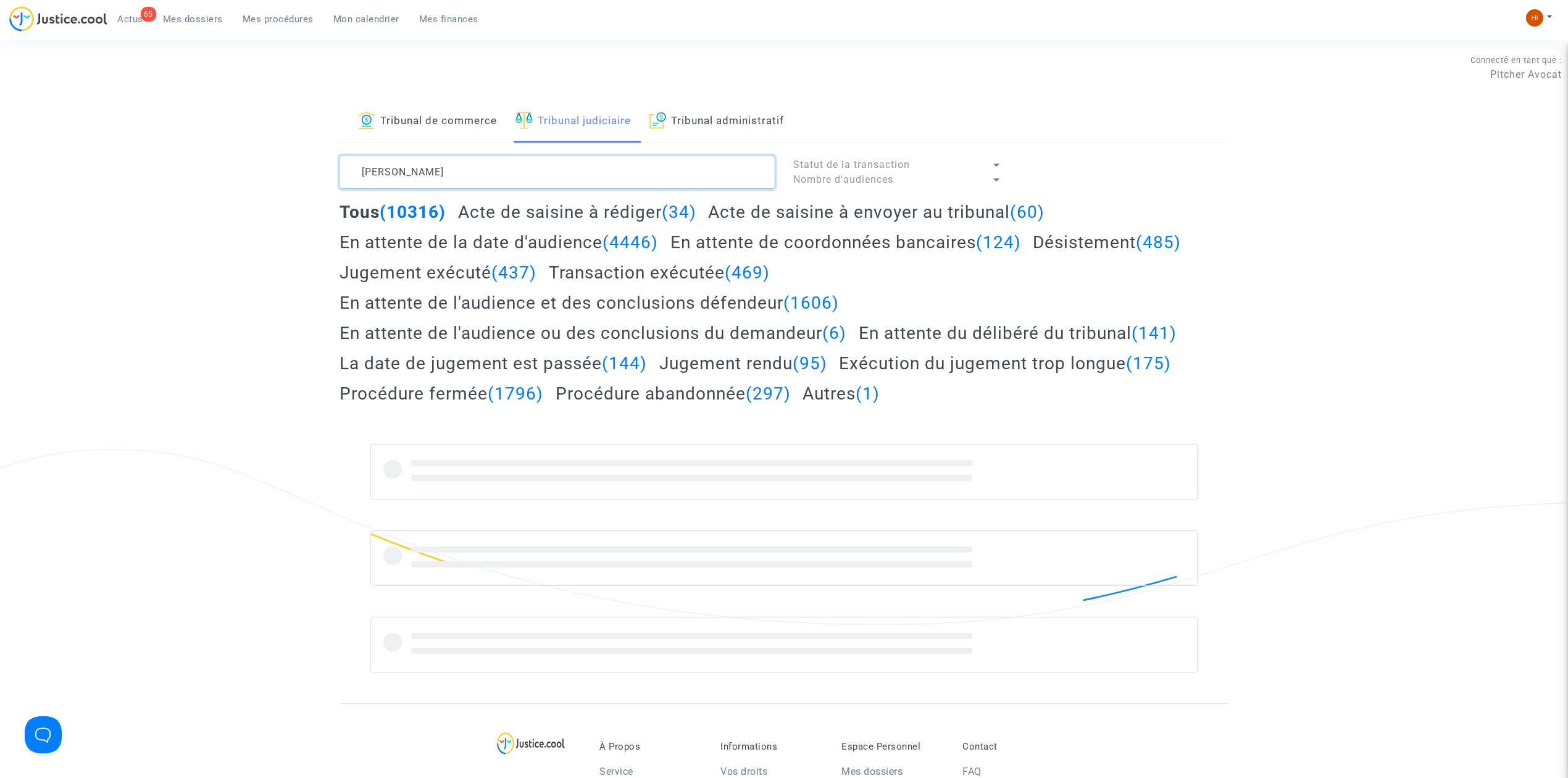
type textarea "LARHBALI Hamza"
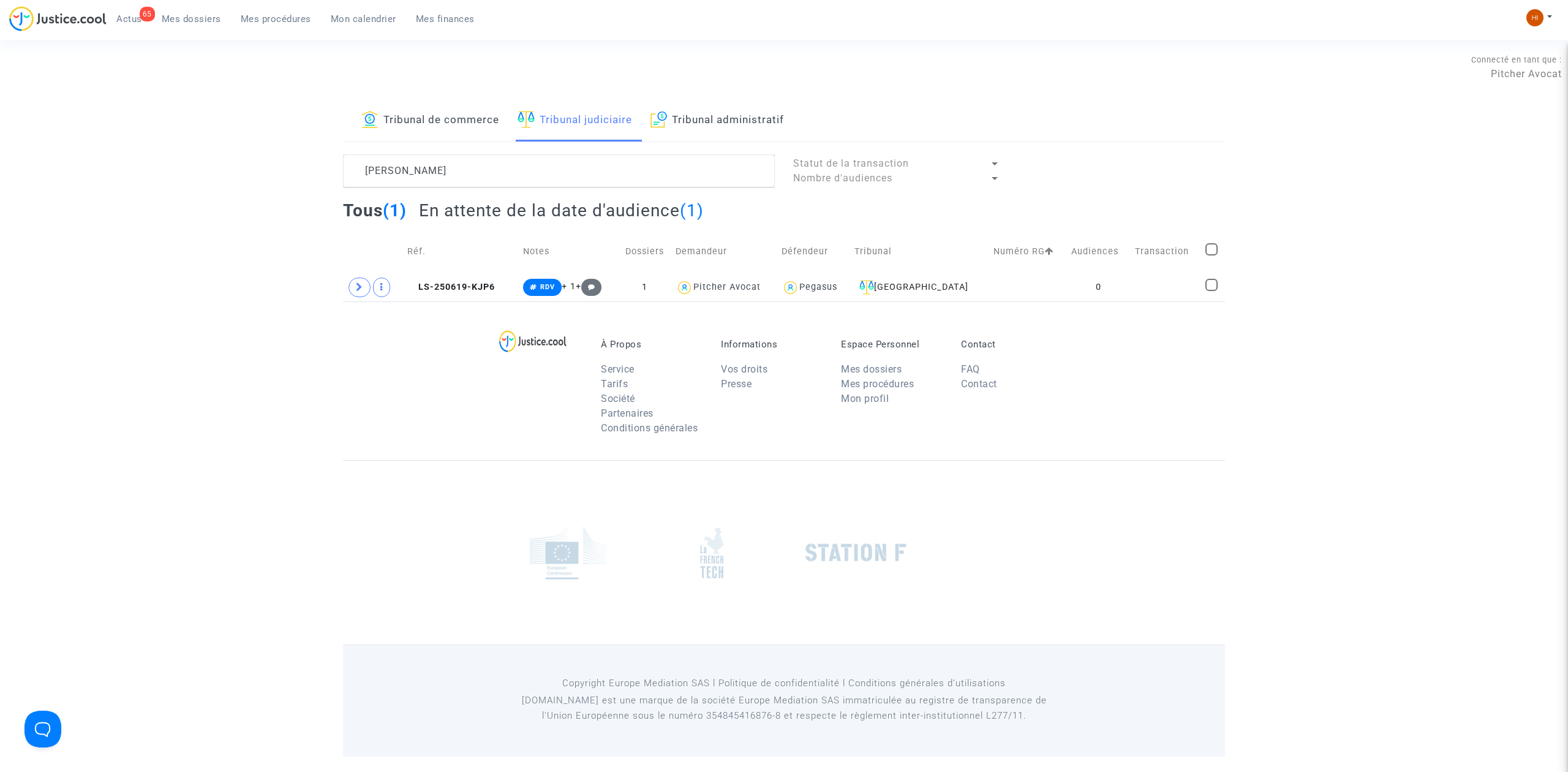
drag, startPoint x: 471, startPoint y: 286, endPoint x: 941, endPoint y: 228, distance: 473.6
click at [479, 285] on span "LS-250619-KJP6" at bounding box center [451, 287] width 88 height 11
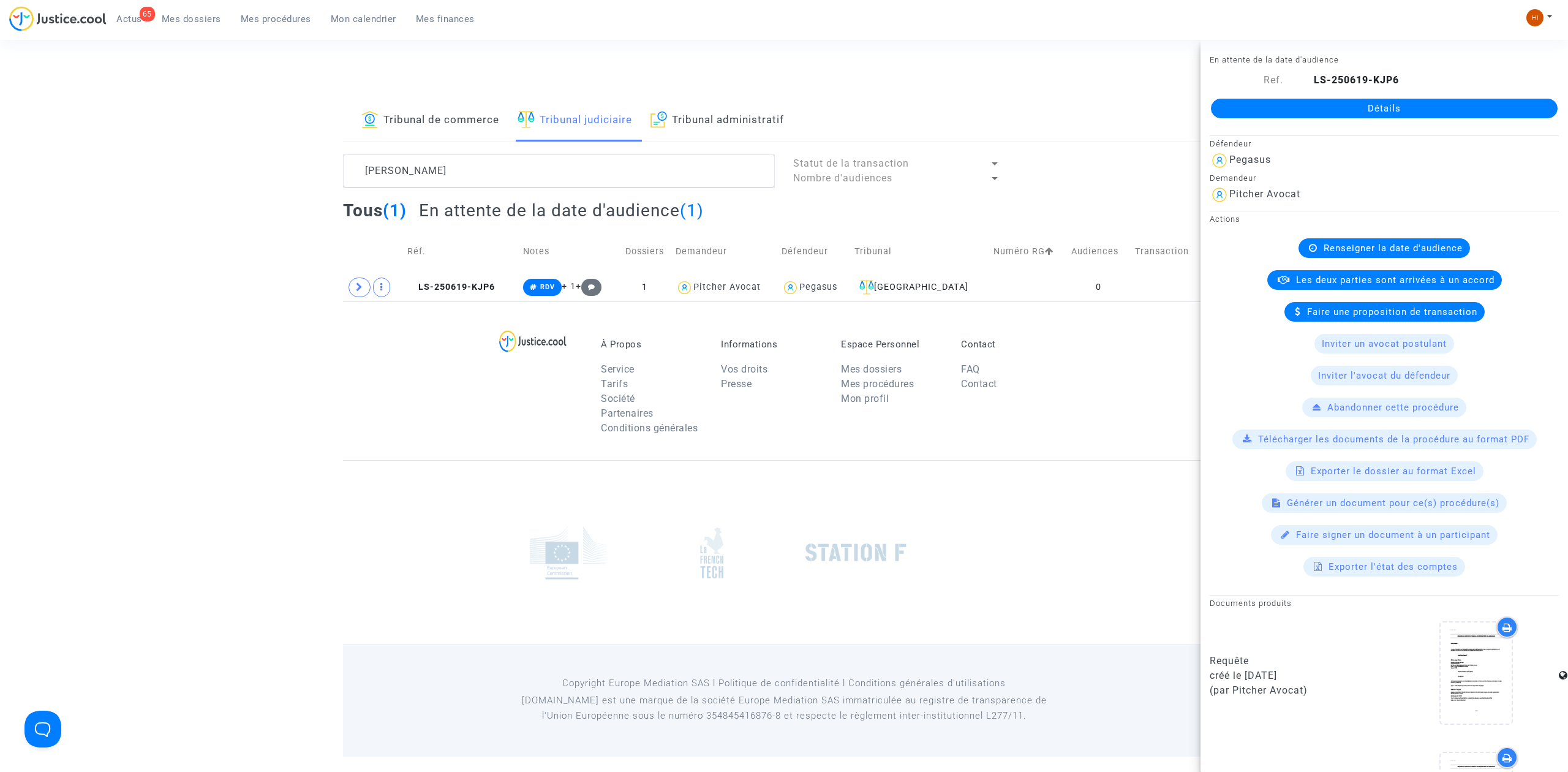
click at [1375, 109] on link "Détails" at bounding box center [1385, 109] width 347 height 20
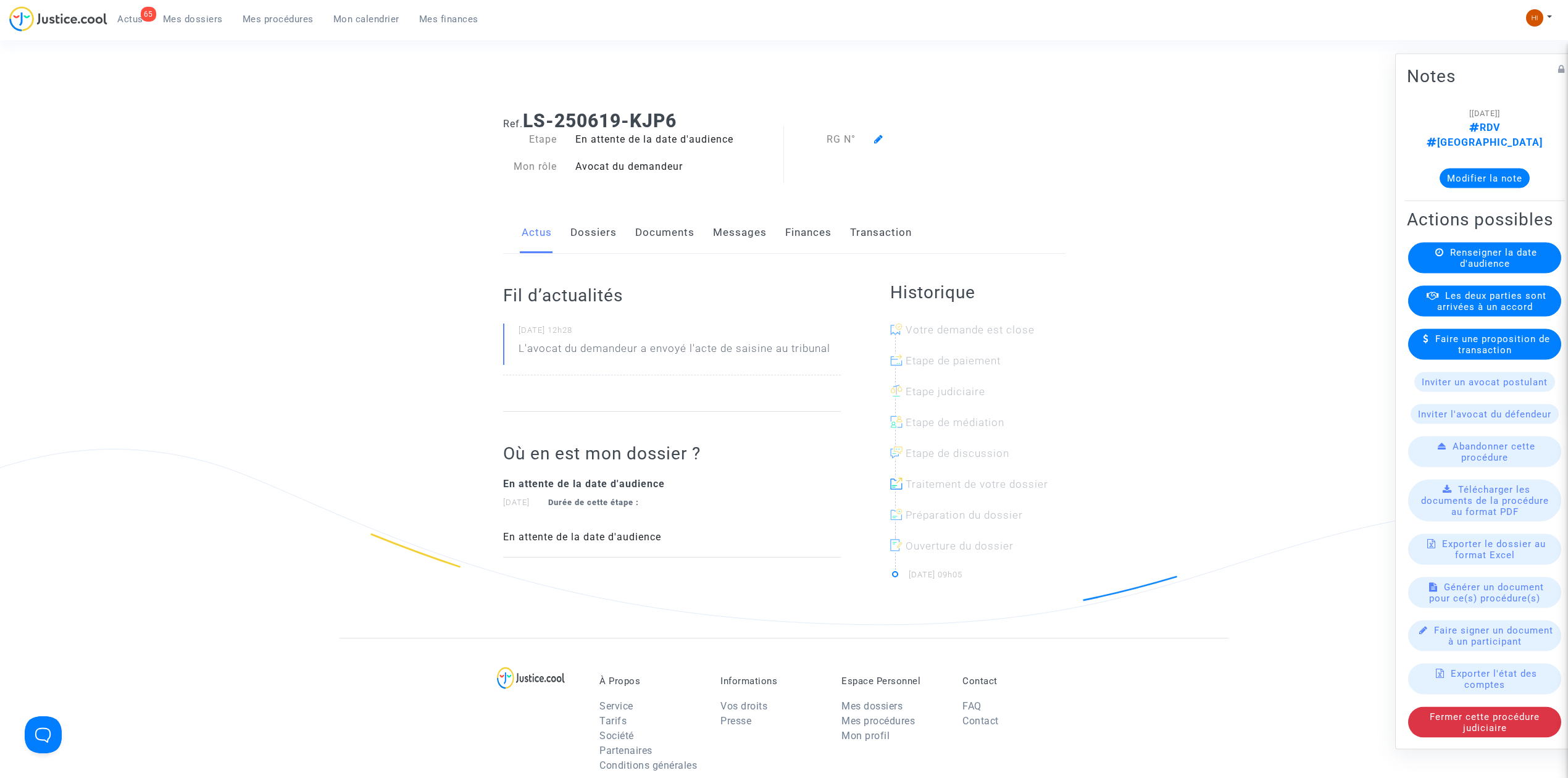
click at [1421, 250] on div "Renseigner la date d'audience" at bounding box center [1484, 258] width 153 height 31
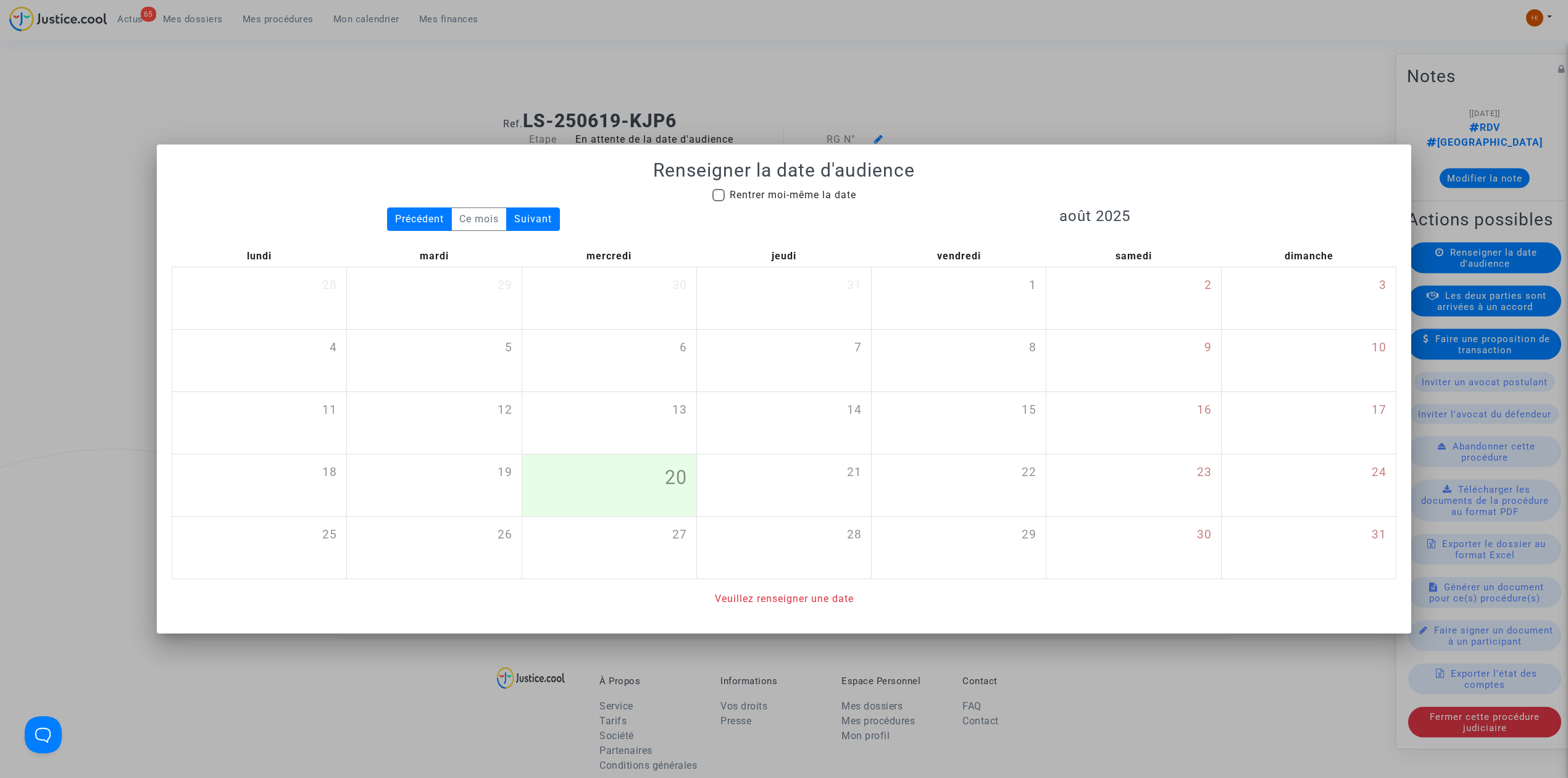
click at [782, 194] on span "Rentrer moi-même la date" at bounding box center [792, 194] width 126 height 12
click at [719, 201] on input "Rentrer moi-même la date" at bounding box center [718, 201] width 1 height 1
checkbox input "true"
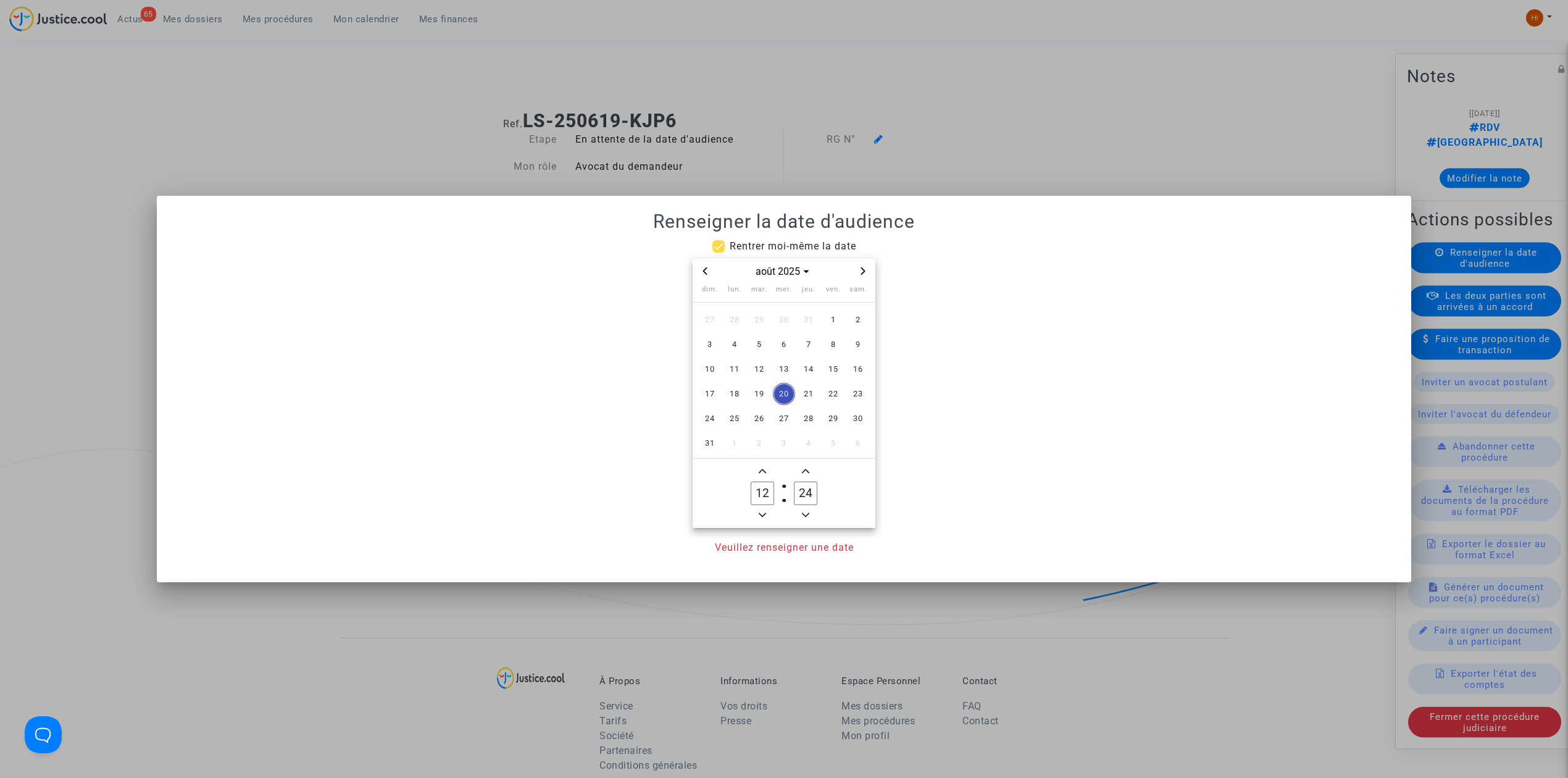
click at [983, 62] on div at bounding box center [784, 389] width 1568 height 778
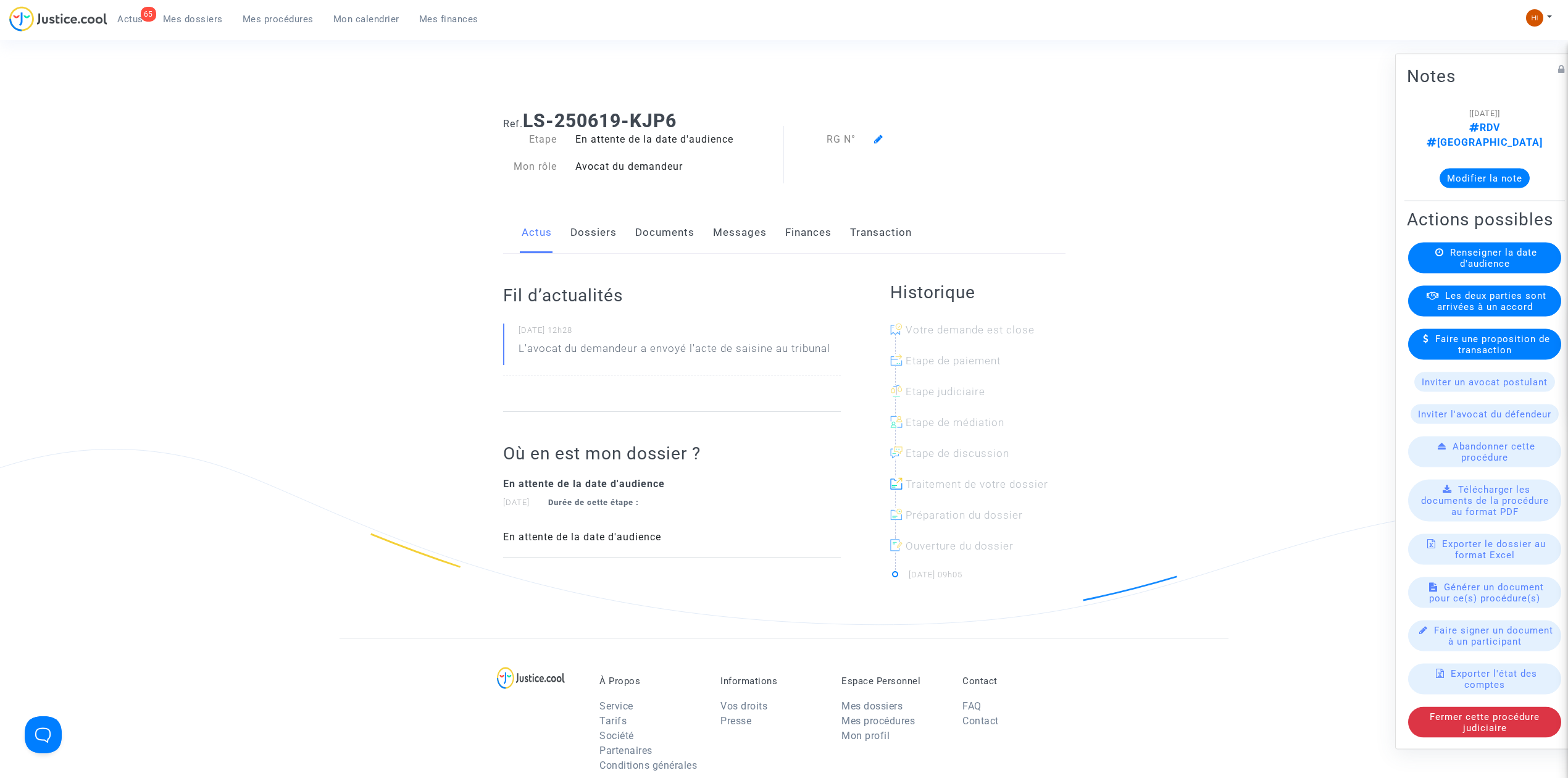
click at [580, 218] on link "Dossiers" at bounding box center [594, 233] width 46 height 41
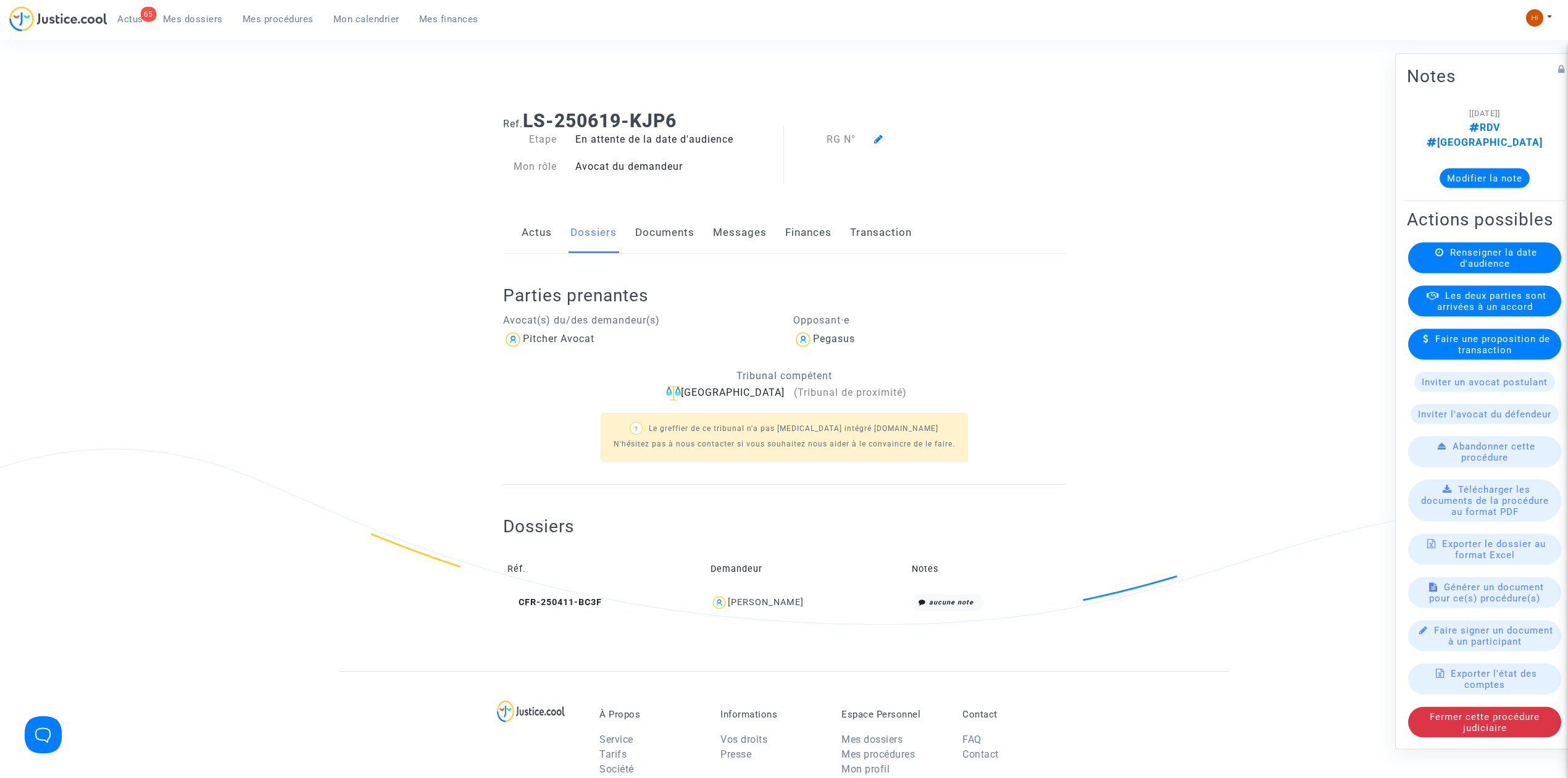
click at [1527, 252] on span "Renseigner la date d'audience" at bounding box center [1493, 258] width 87 height 22
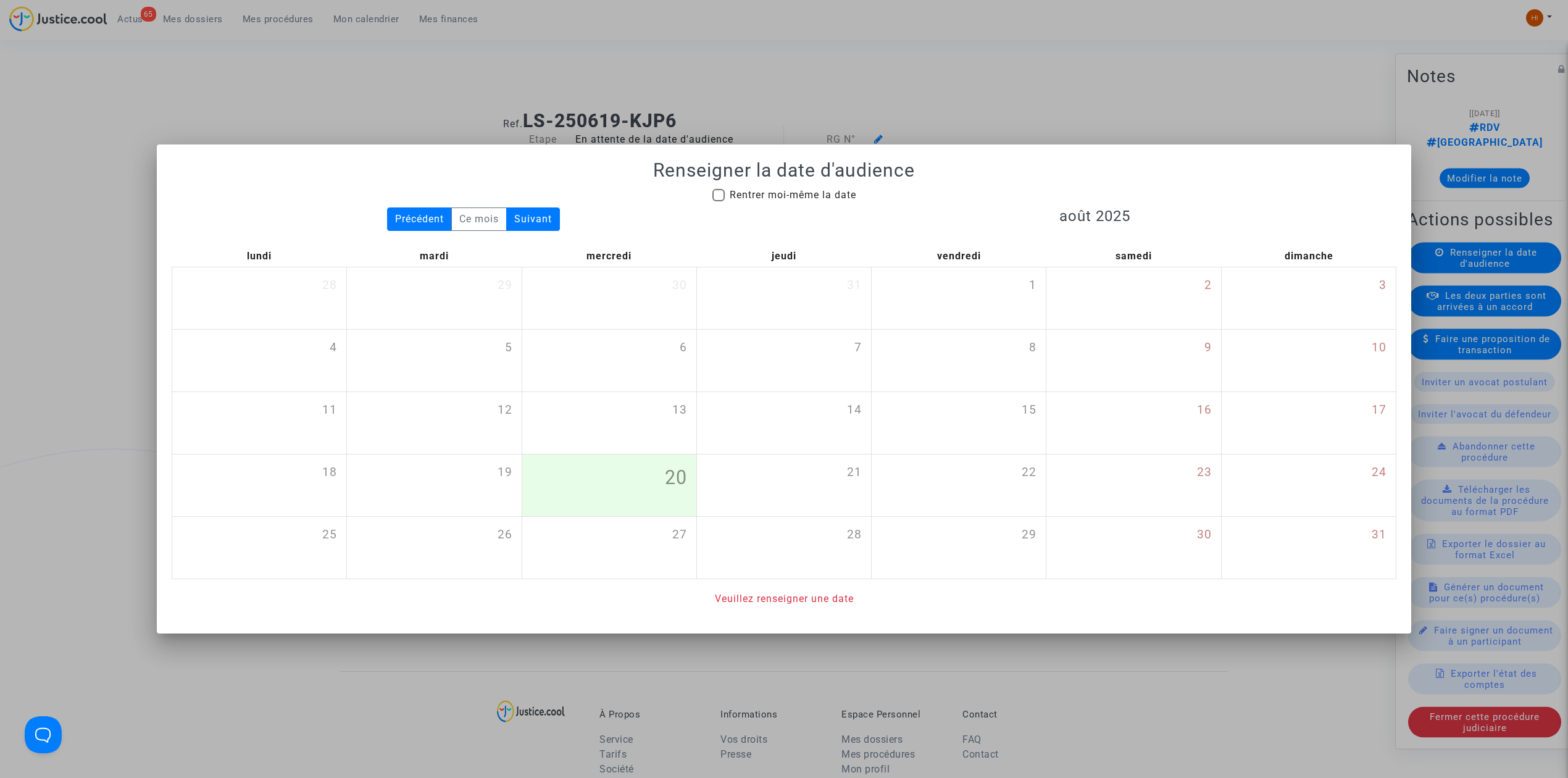
click at [791, 183] on div "Renseigner la date d'audience Rentrer moi-même la date Précédent Ce mois Suivan…" at bounding box center [784, 383] width 1225 height 447
click at [794, 189] on span "Rentrer moi-même la date" at bounding box center [792, 194] width 126 height 12
click at [719, 201] on input "Rentrer moi-même la date" at bounding box center [718, 201] width 1 height 1
checkbox input "true"
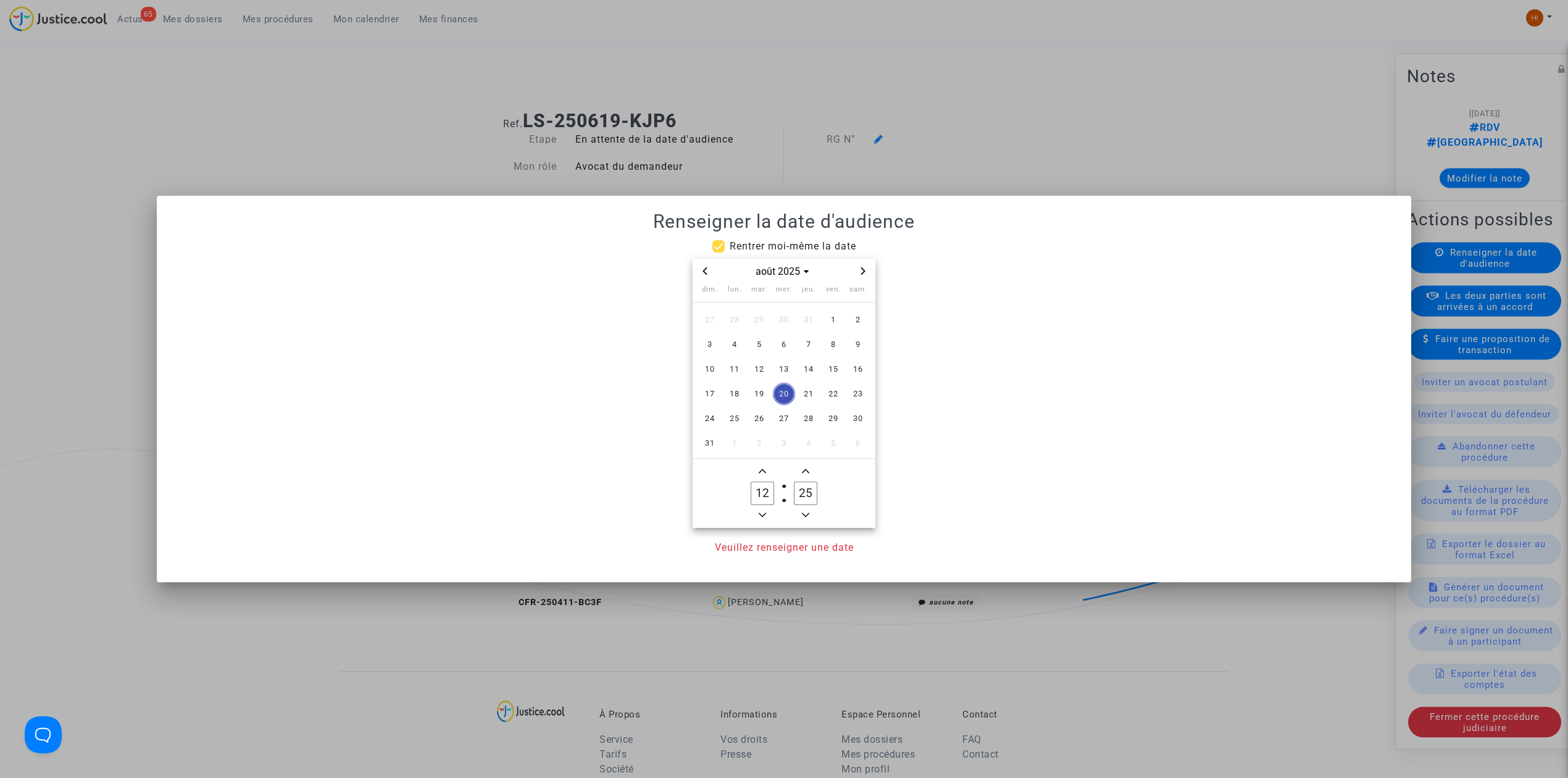
click at [866, 265] on span "Next month" at bounding box center [863, 270] width 15 height 15
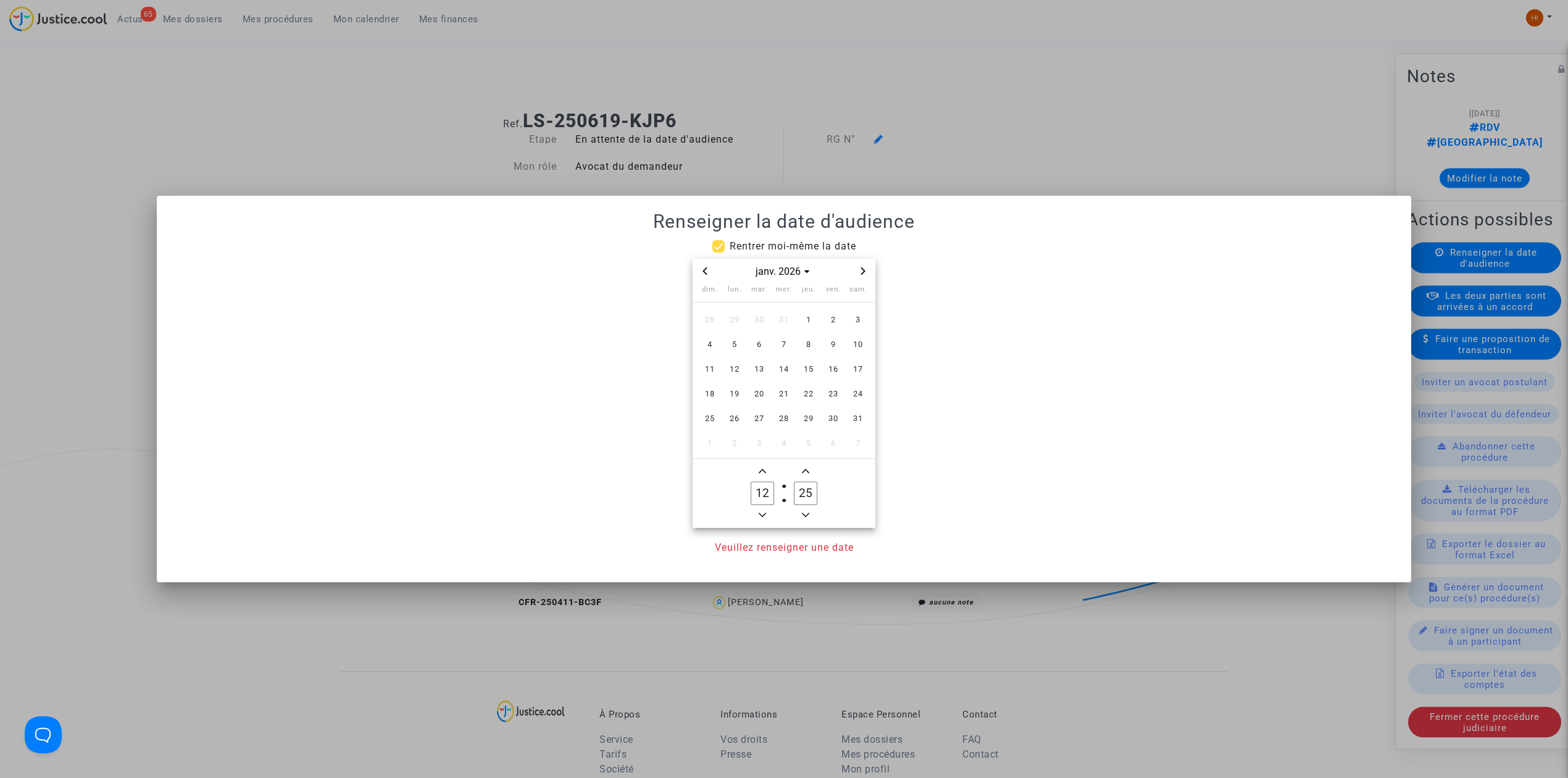
click at [866, 265] on span "Next month" at bounding box center [863, 270] width 15 height 15
click at [751, 319] on span "3" at bounding box center [759, 320] width 22 height 22
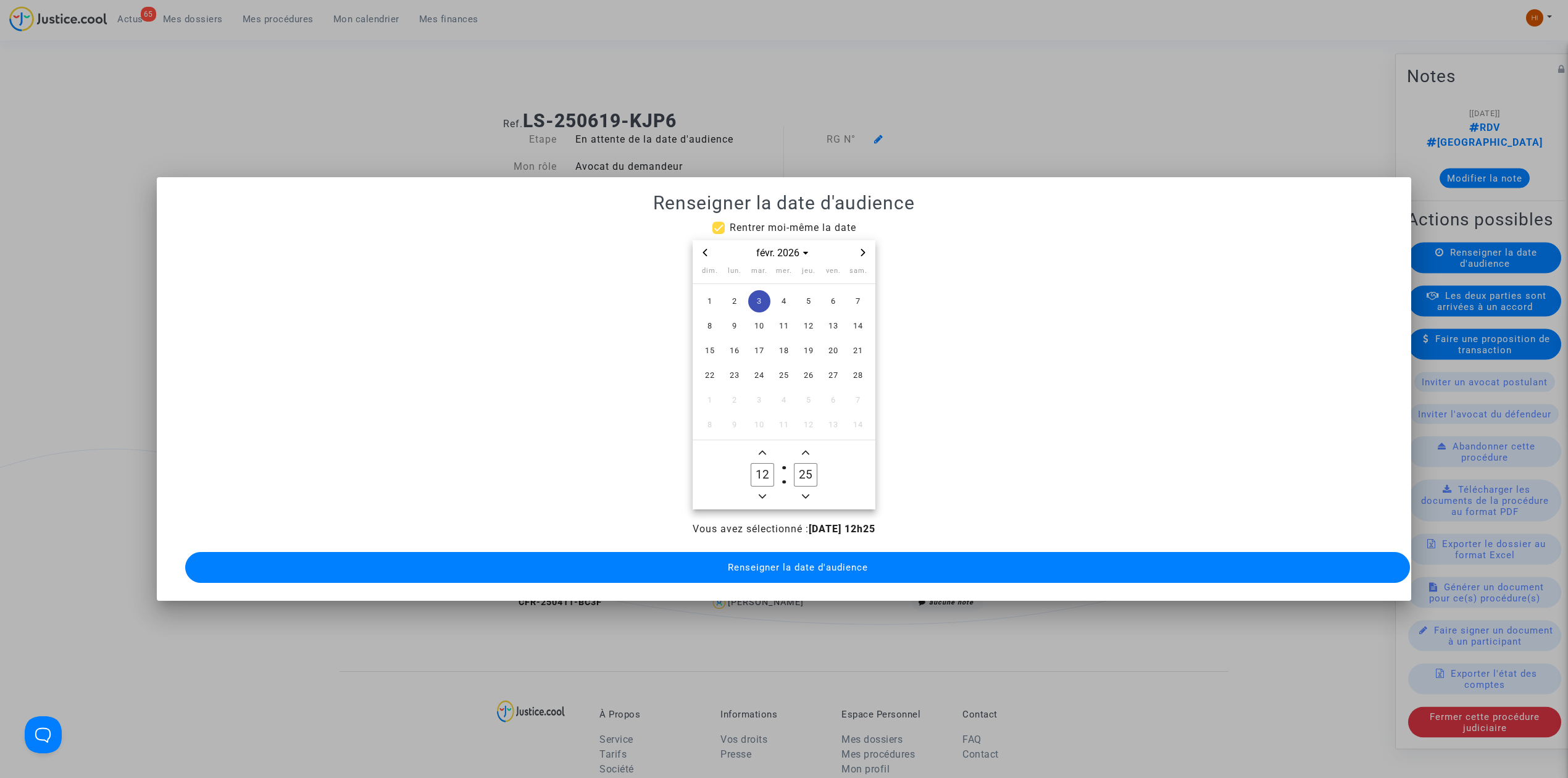
click at [760, 493] on icon "Minus a hour" at bounding box center [762, 497] width 8 height 8
click at [768, 445] on span "Add a hour" at bounding box center [762, 452] width 15 height 15
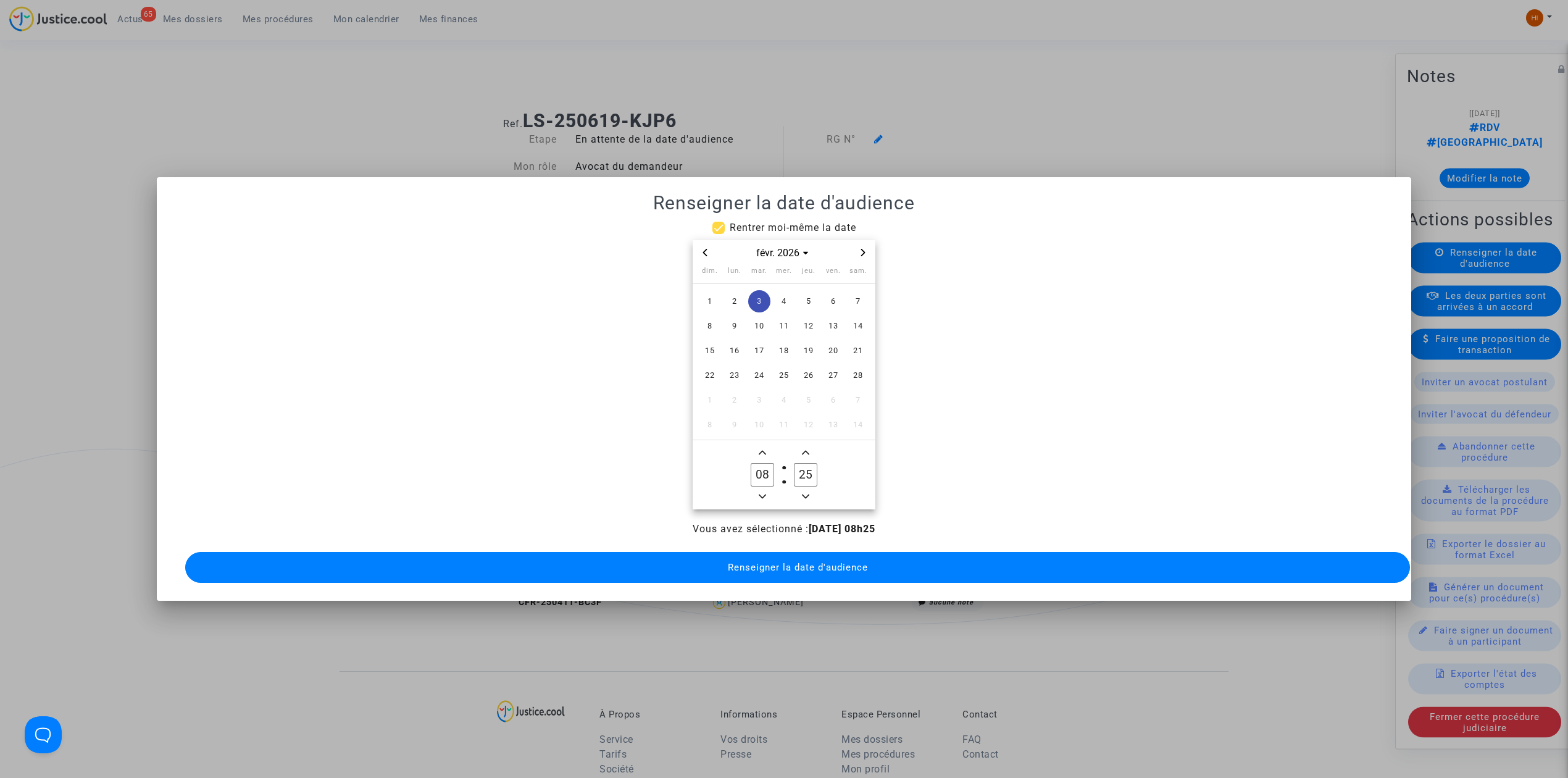
type input "09"
click at [802, 468] on input "25" at bounding box center [806, 475] width 23 height 23
click at [817, 454] on owl-date-time-timer-box "25 Minute" at bounding box center [806, 475] width 43 height 59
click at [813, 471] on input "25" at bounding box center [806, 475] width 23 height 23
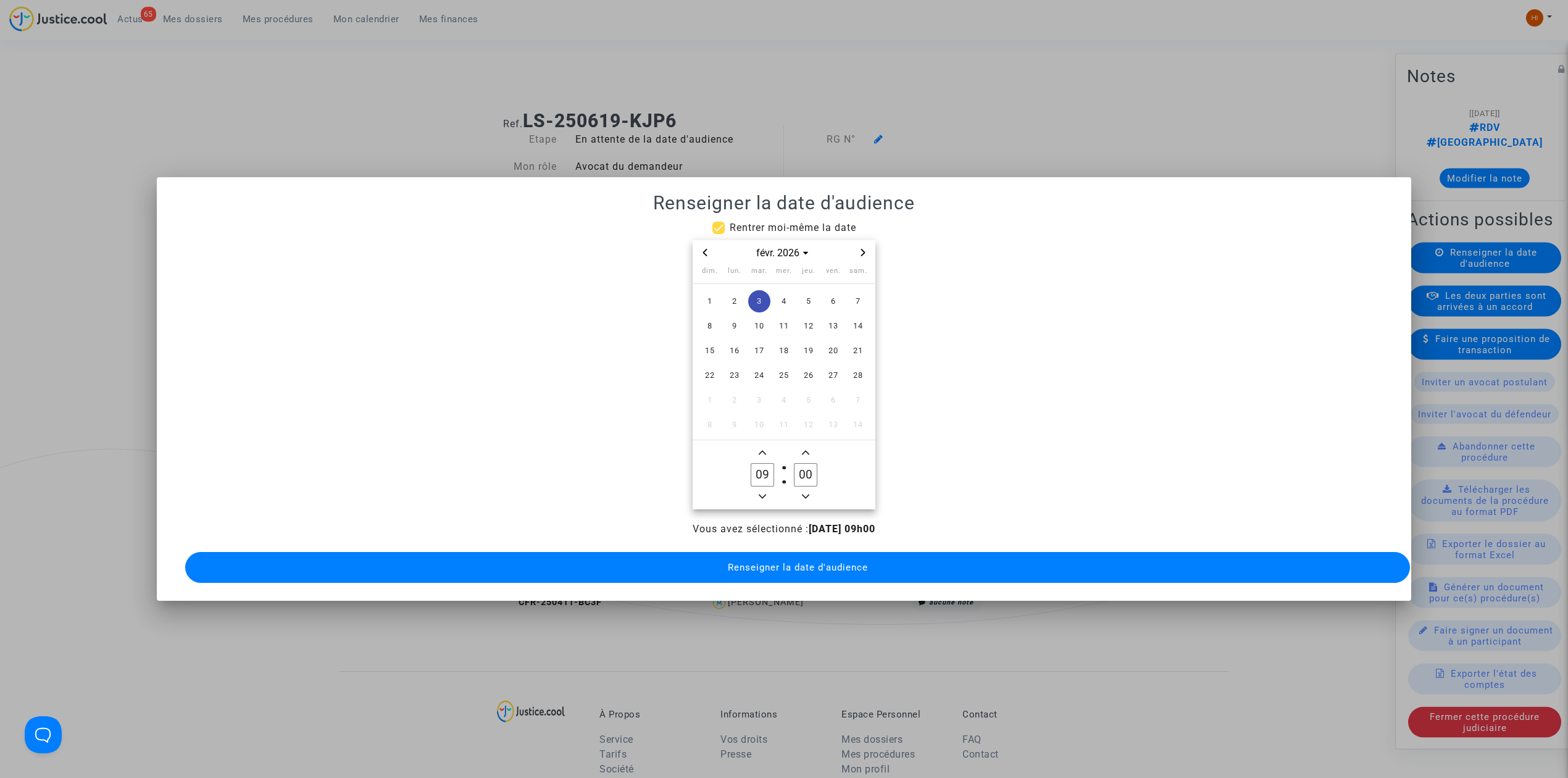
type input "00"
click at [695, 565] on button "Renseigner la date d'audience" at bounding box center [797, 568] width 1225 height 31
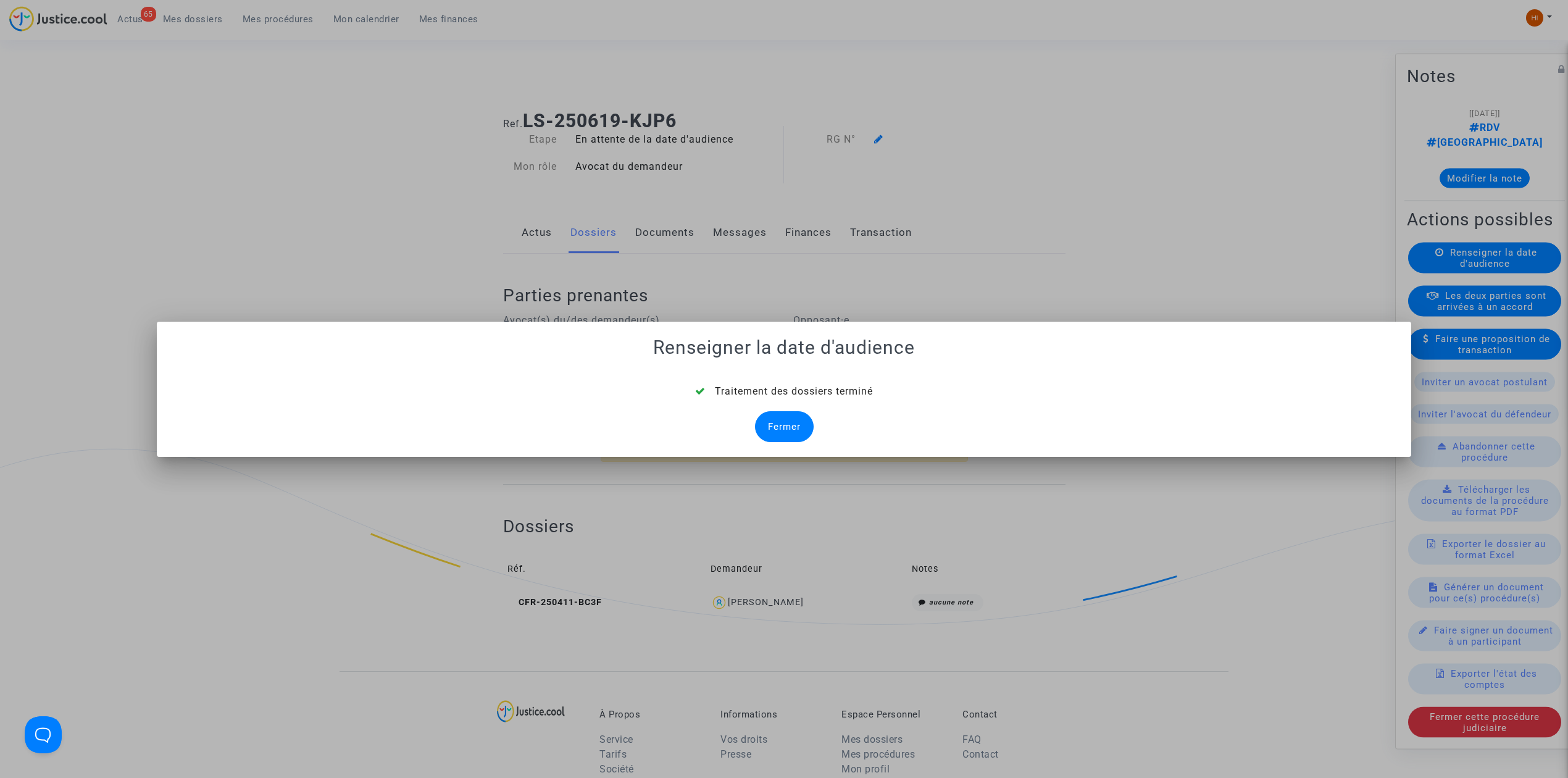
click at [801, 426] on div "Fermer" at bounding box center [784, 427] width 59 height 31
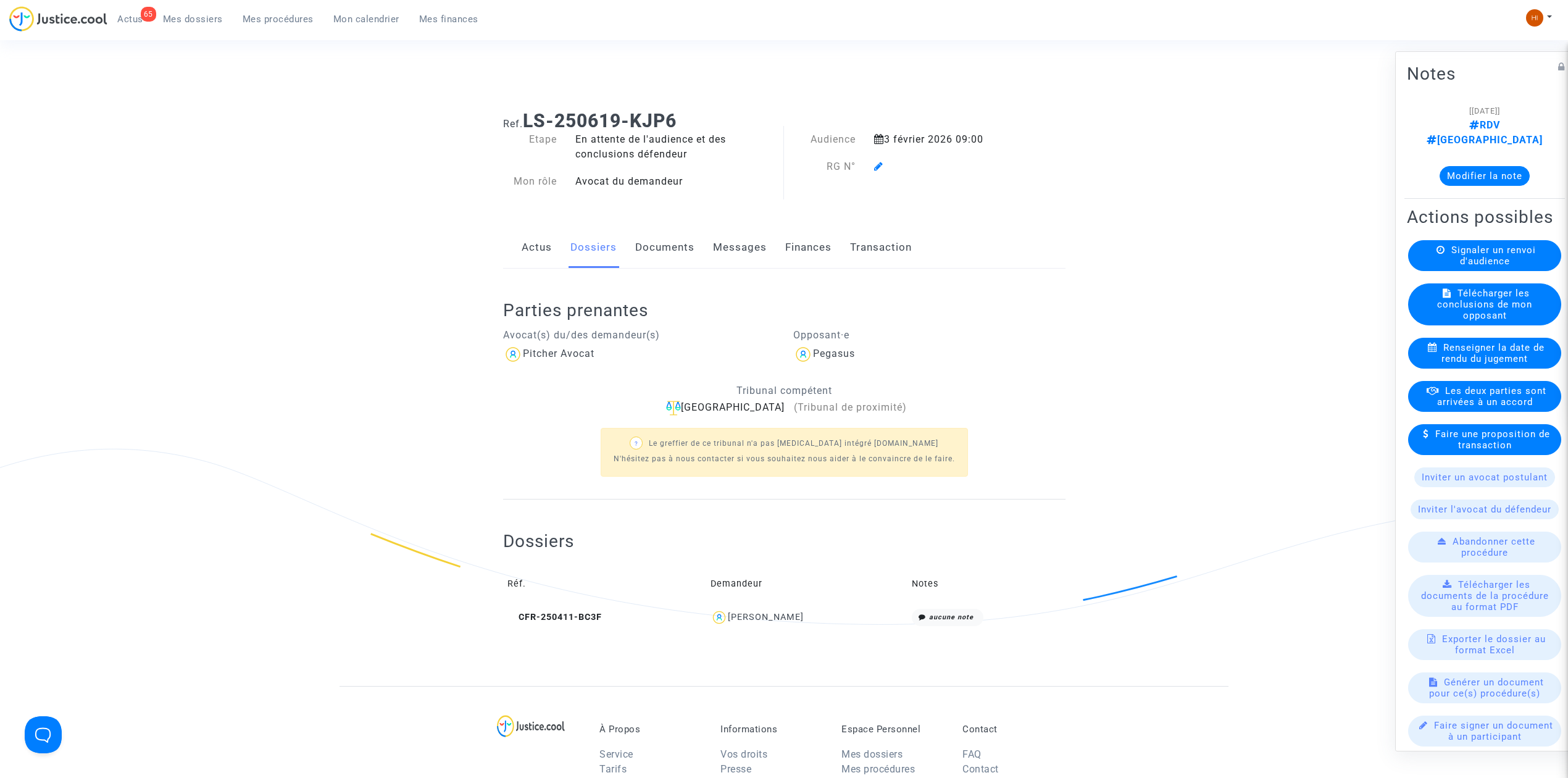
click at [877, 169] on icon at bounding box center [879, 166] width 9 height 10
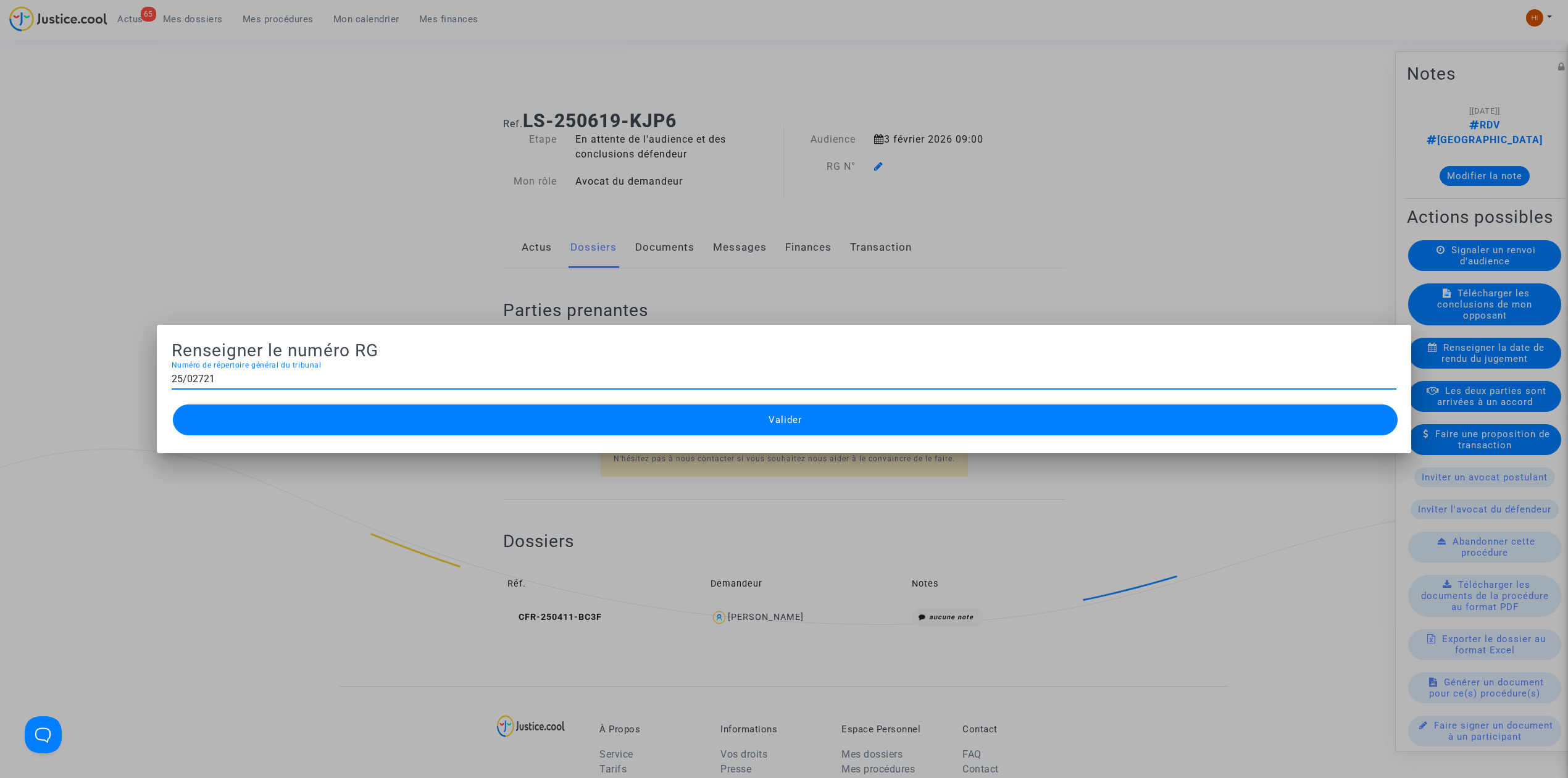
type input "25/02721"
click at [835, 411] on button "Valider" at bounding box center [785, 420] width 1225 height 31
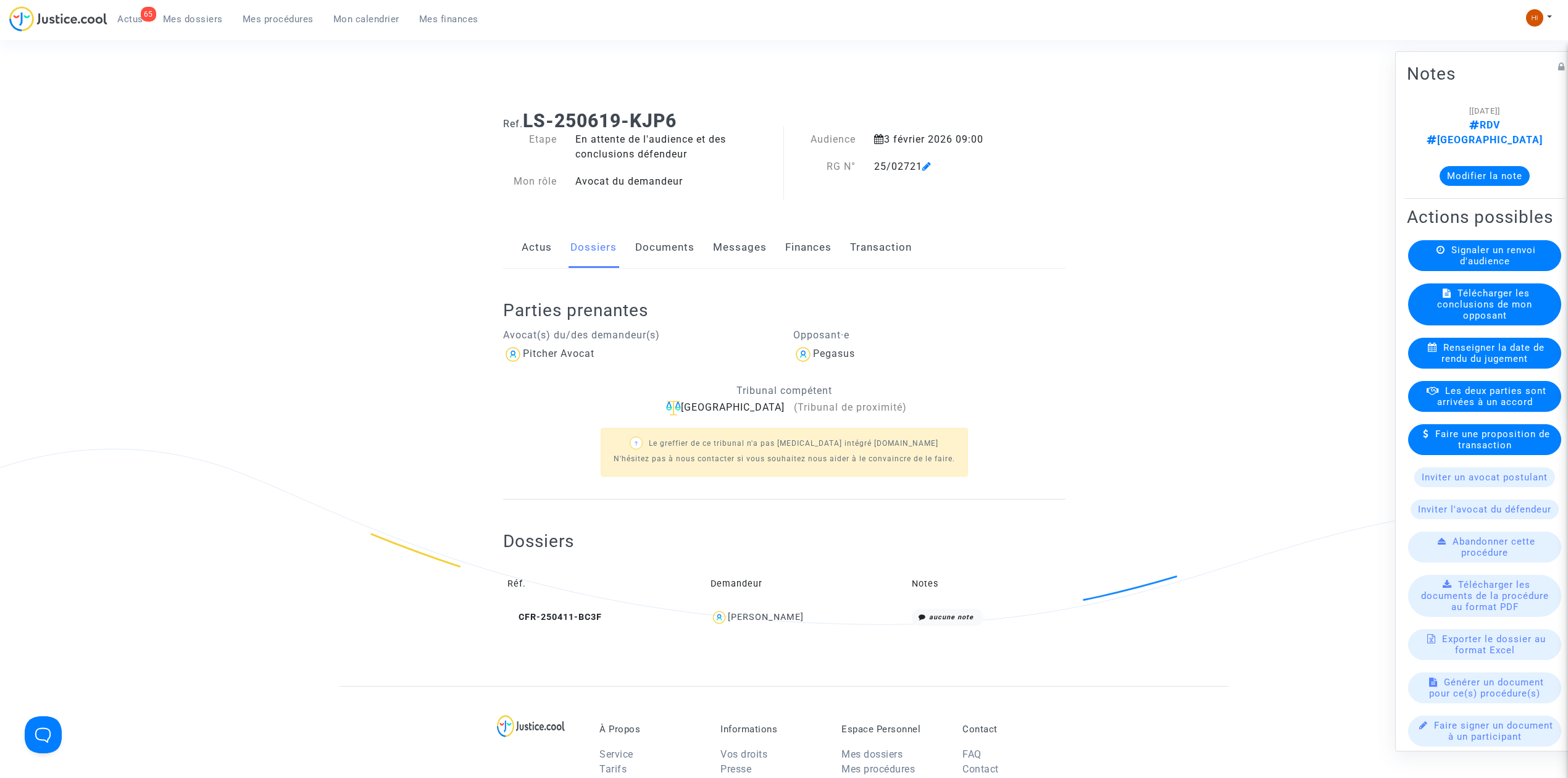
click at [657, 242] on link "Documents" at bounding box center [665, 247] width 59 height 41
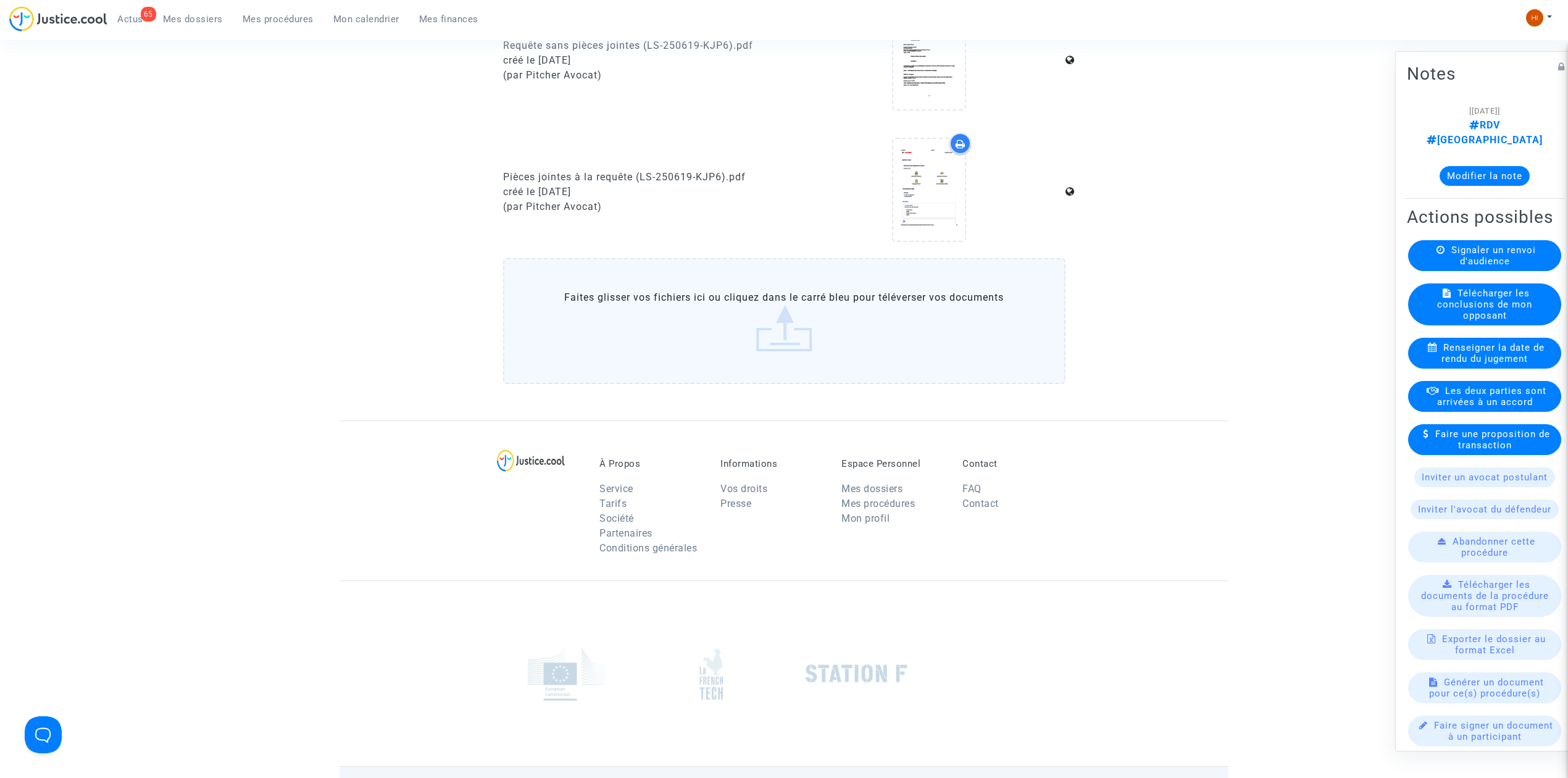
scroll to position [741, 0]
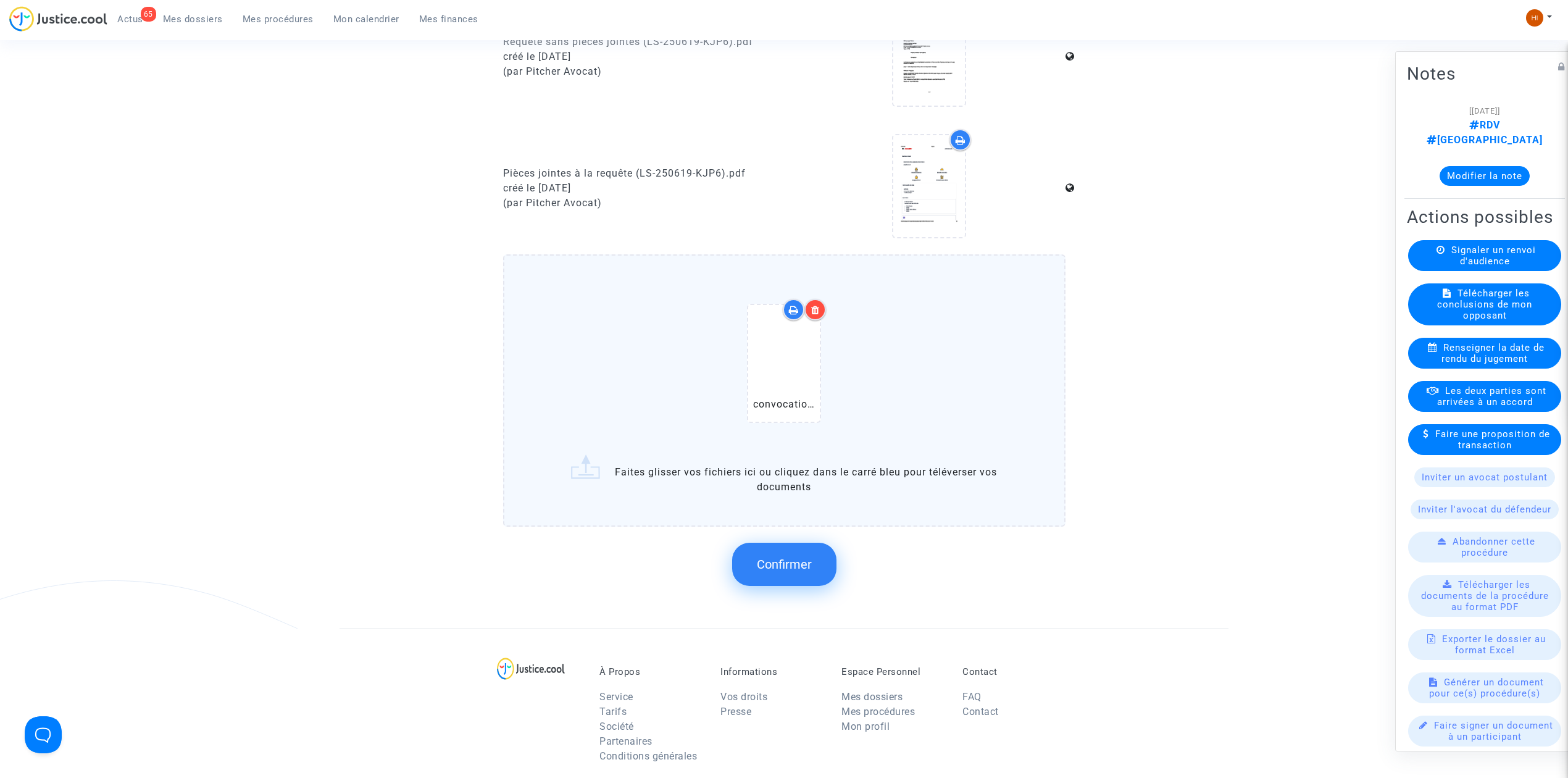
click at [816, 557] on button "Confirmer" at bounding box center [784, 565] width 104 height 43
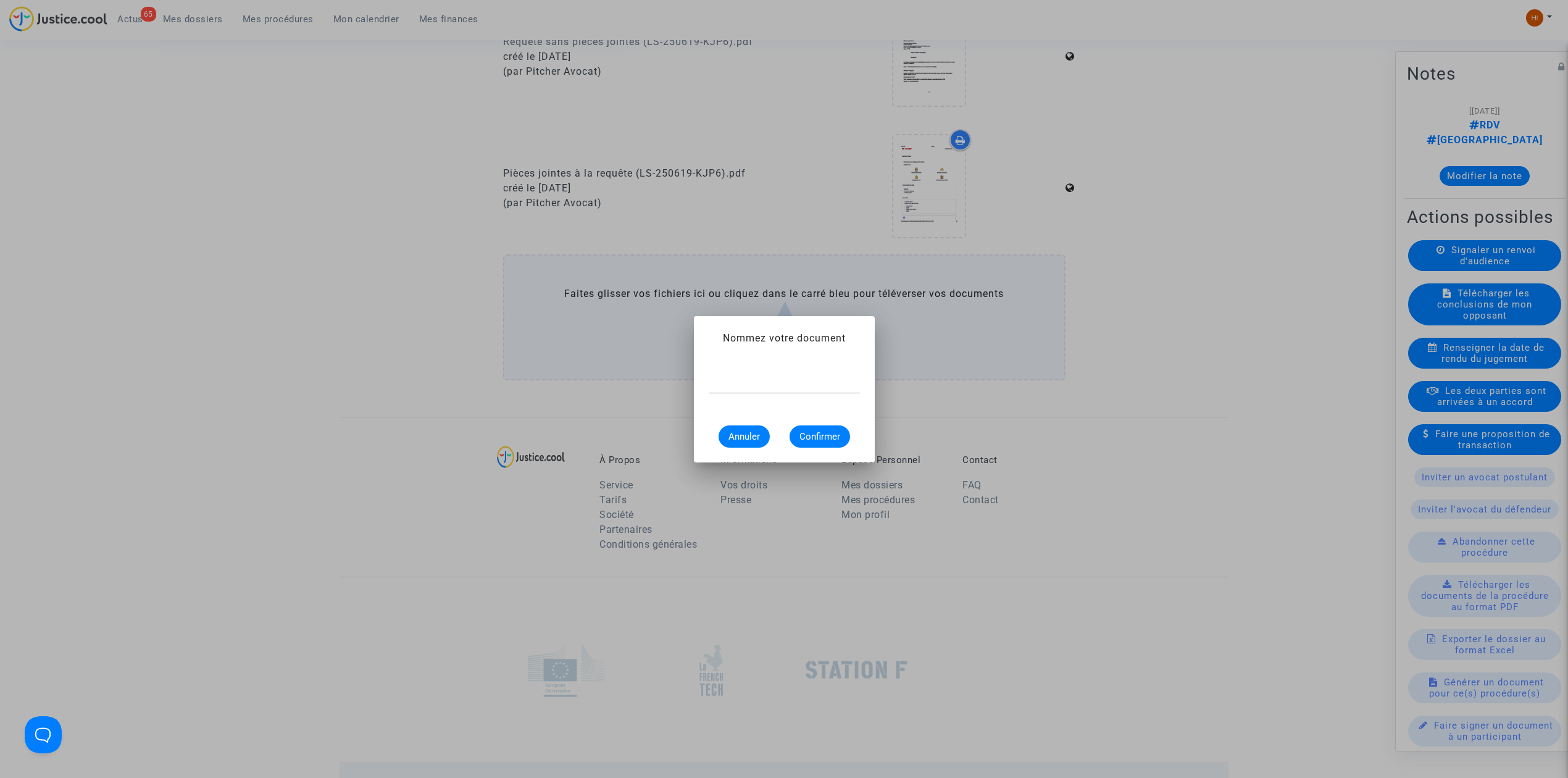
scroll to position [0, 0]
type input "CONVOCATION"
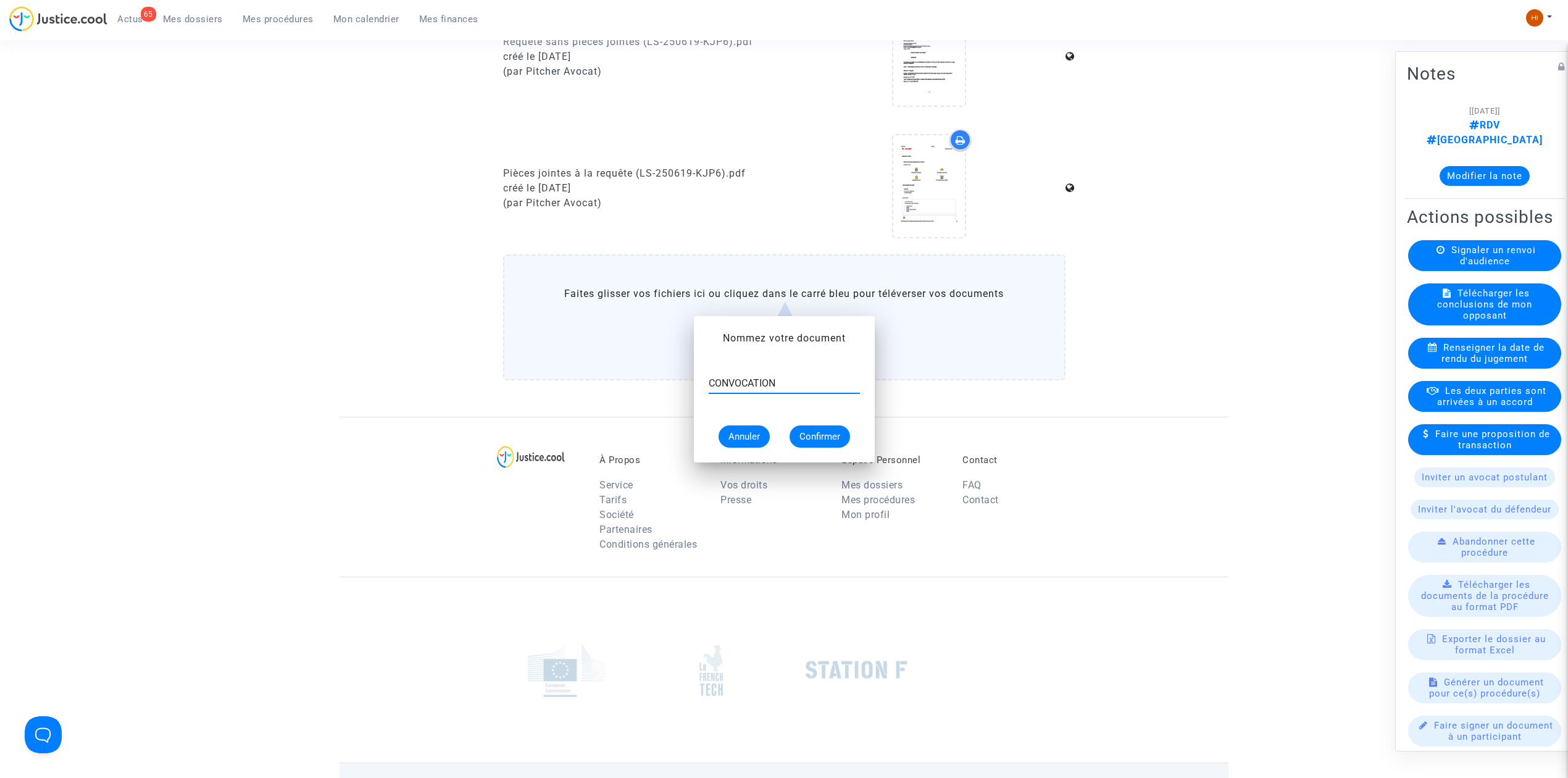
scroll to position [741, 0]
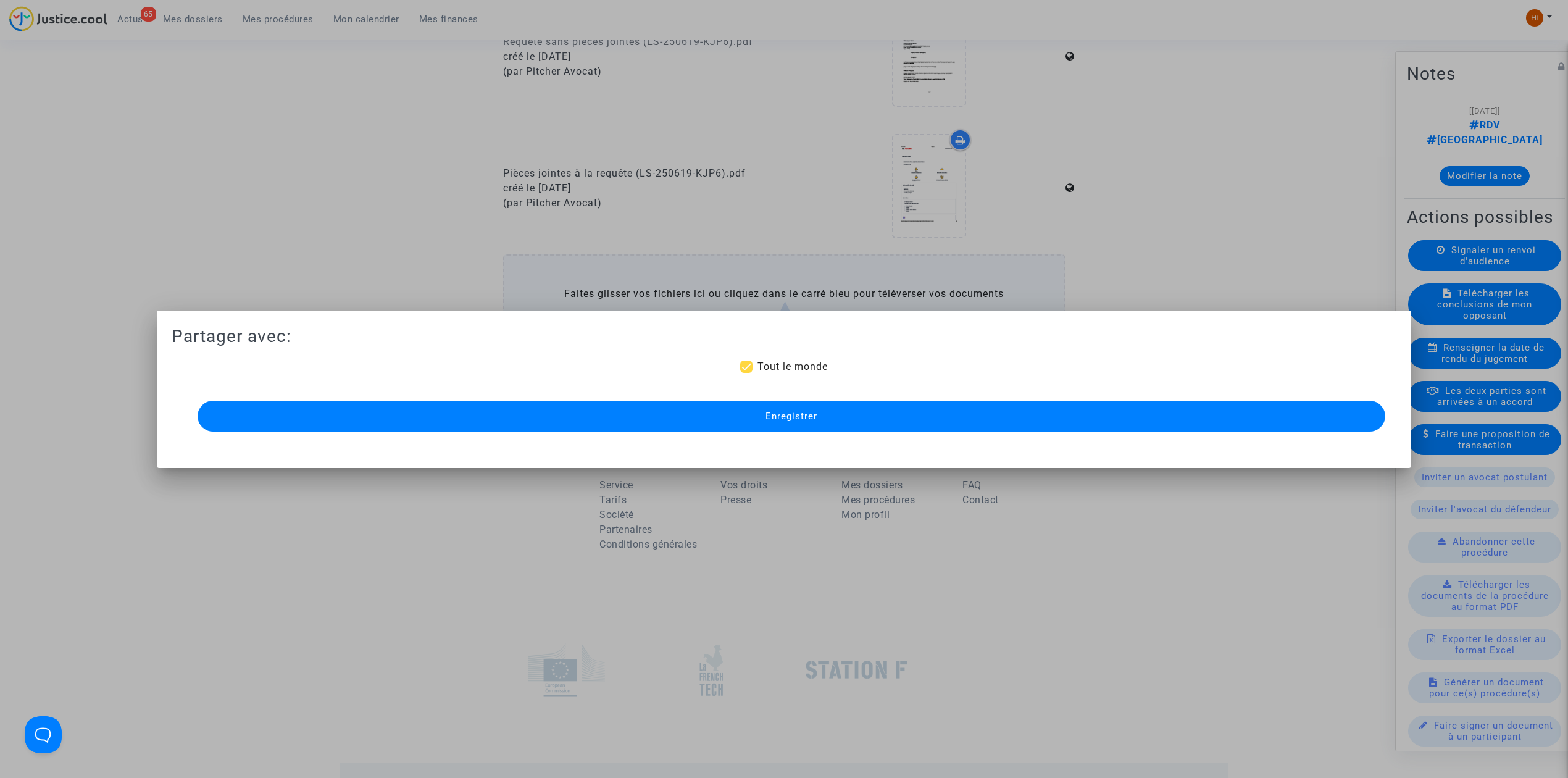
click at [675, 426] on button "Enregistrer" at bounding box center [791, 416] width 1188 height 31
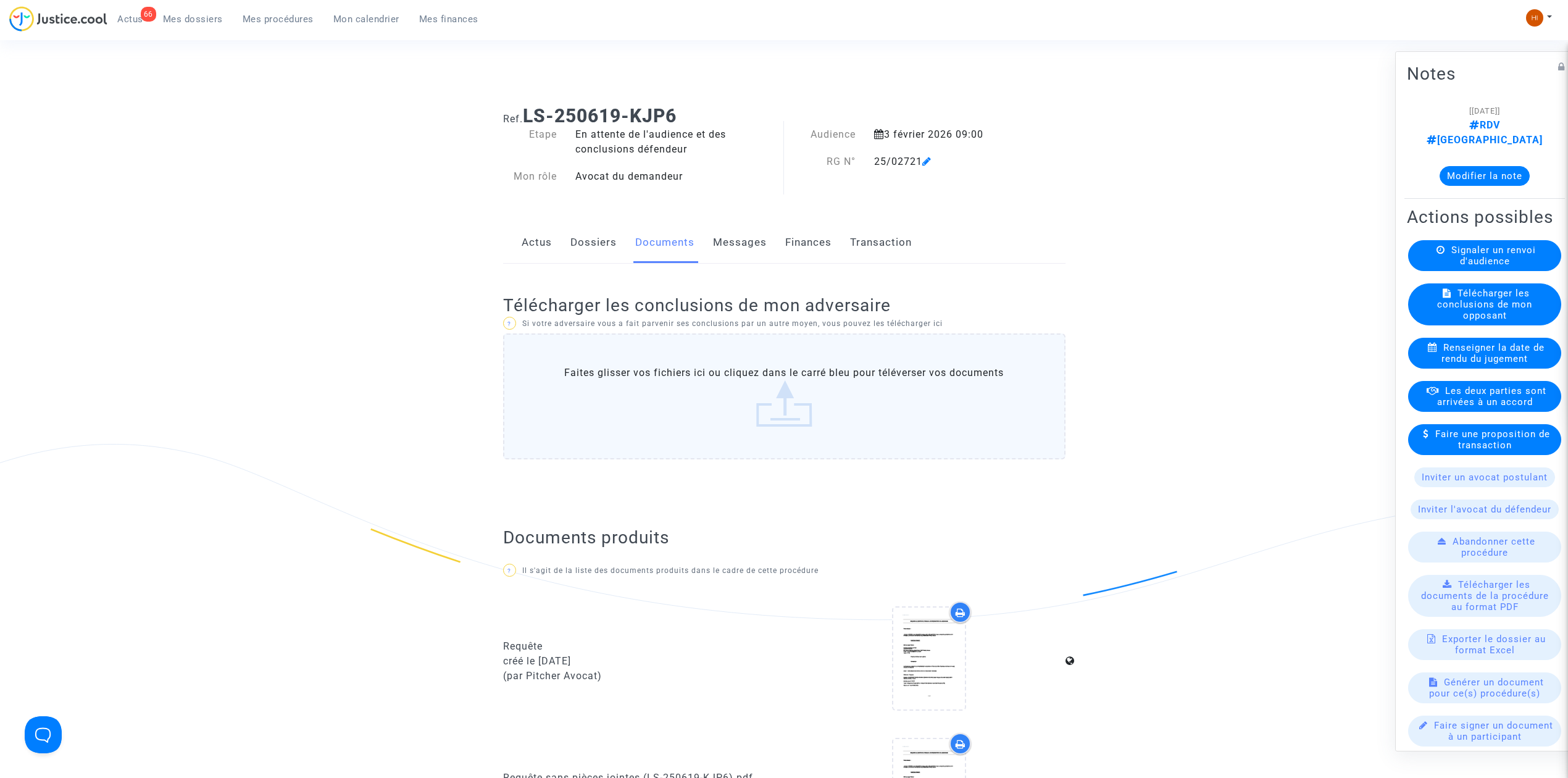
scroll to position [0, 0]
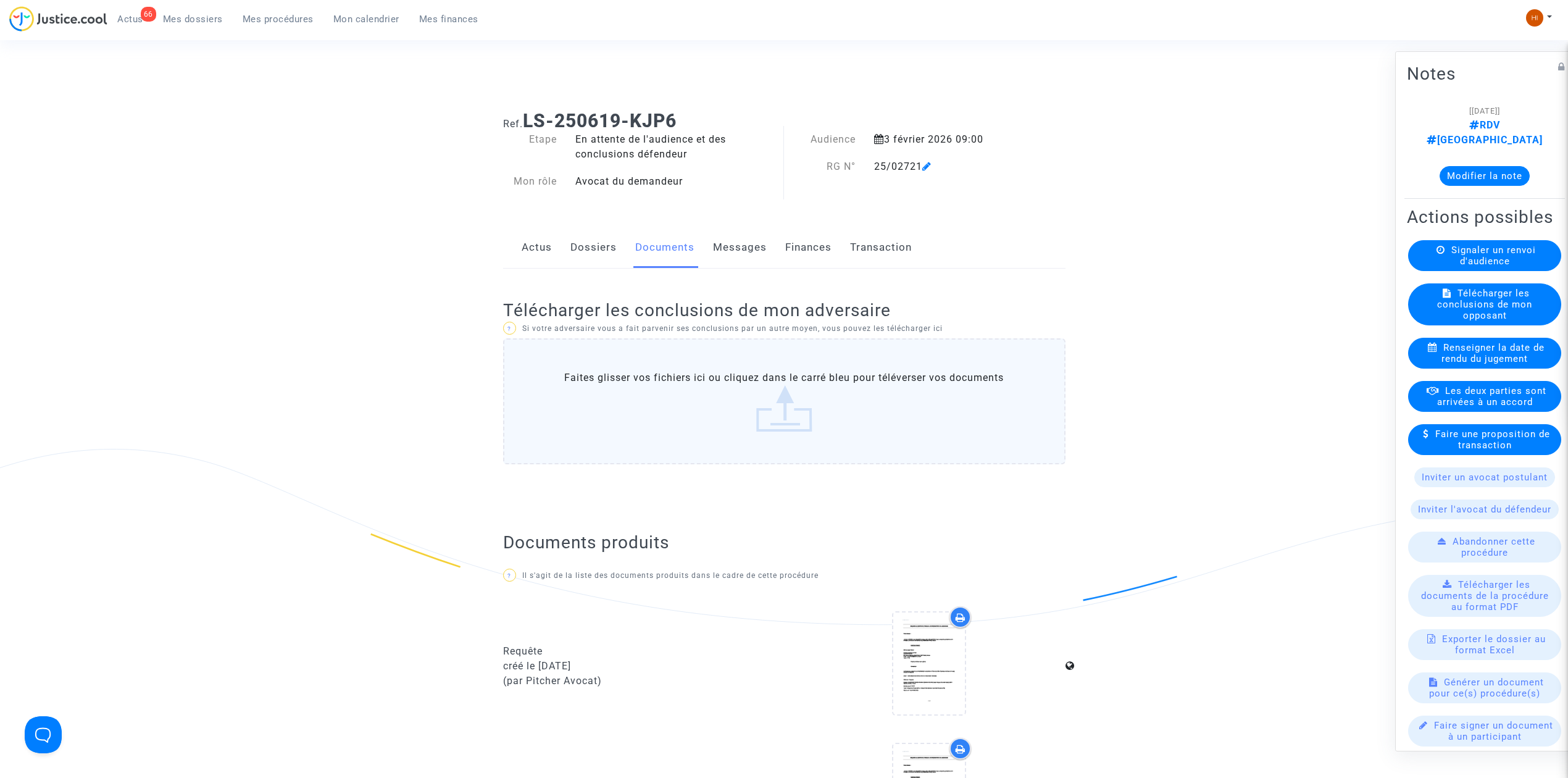
click at [263, 18] on span "Mes procédures" at bounding box center [278, 19] width 71 height 11
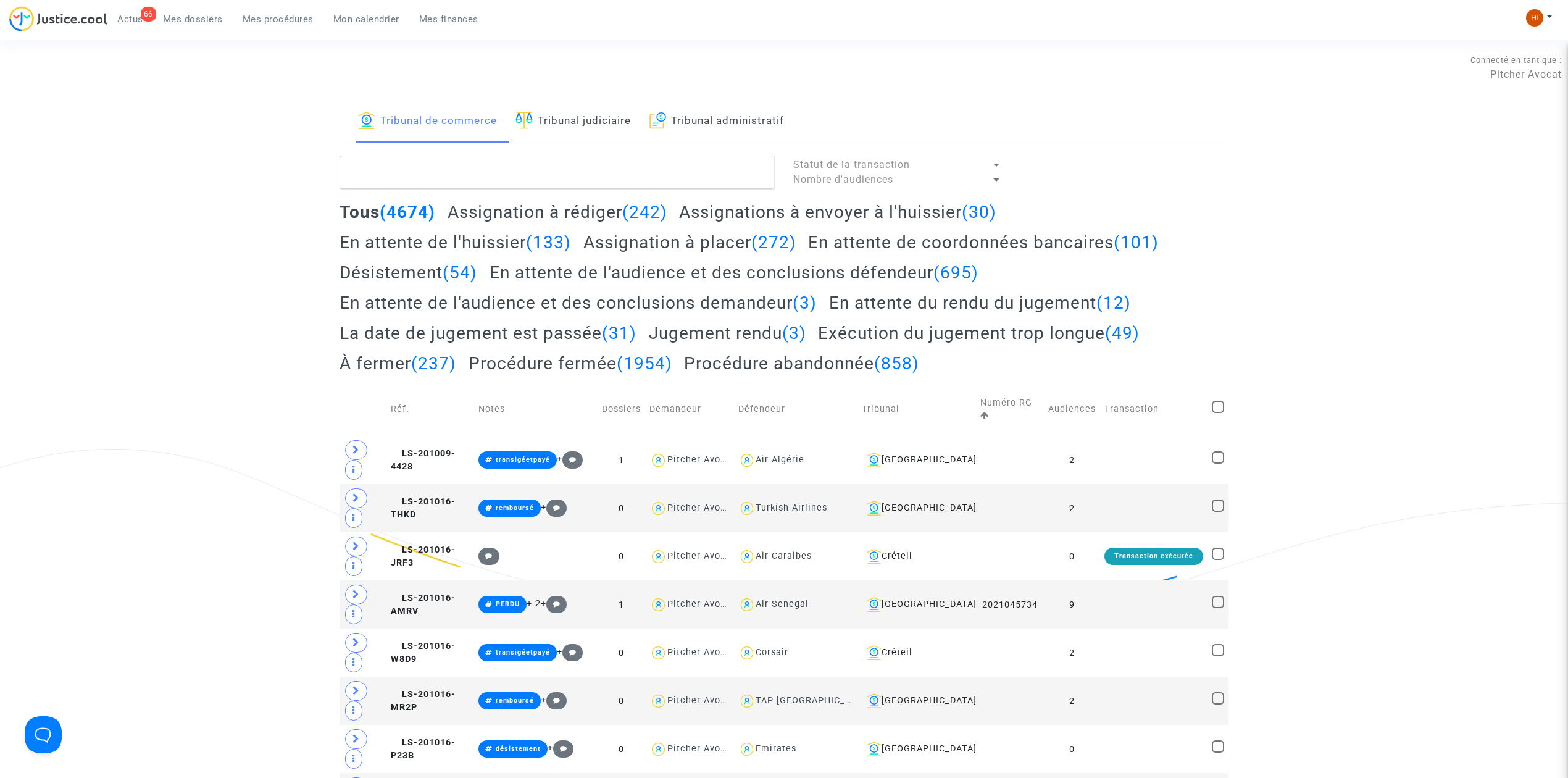
click at [584, 139] on link "Tribunal judiciaire" at bounding box center [573, 122] width 116 height 42
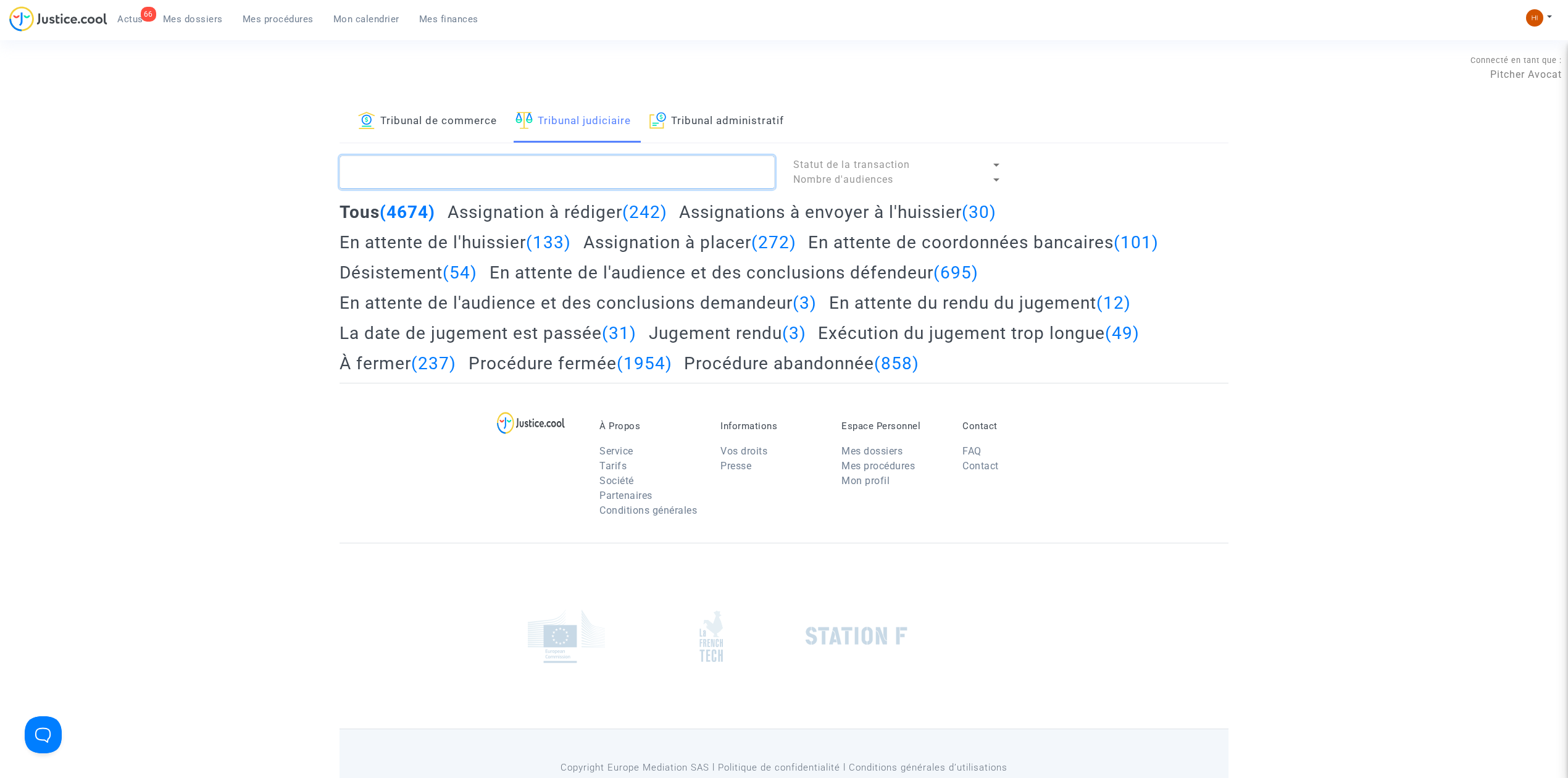
drag, startPoint x: 589, startPoint y: 176, endPoint x: 327, endPoint y: 3, distance: 314.0
click at [589, 176] on textarea at bounding box center [557, 172] width 435 height 33
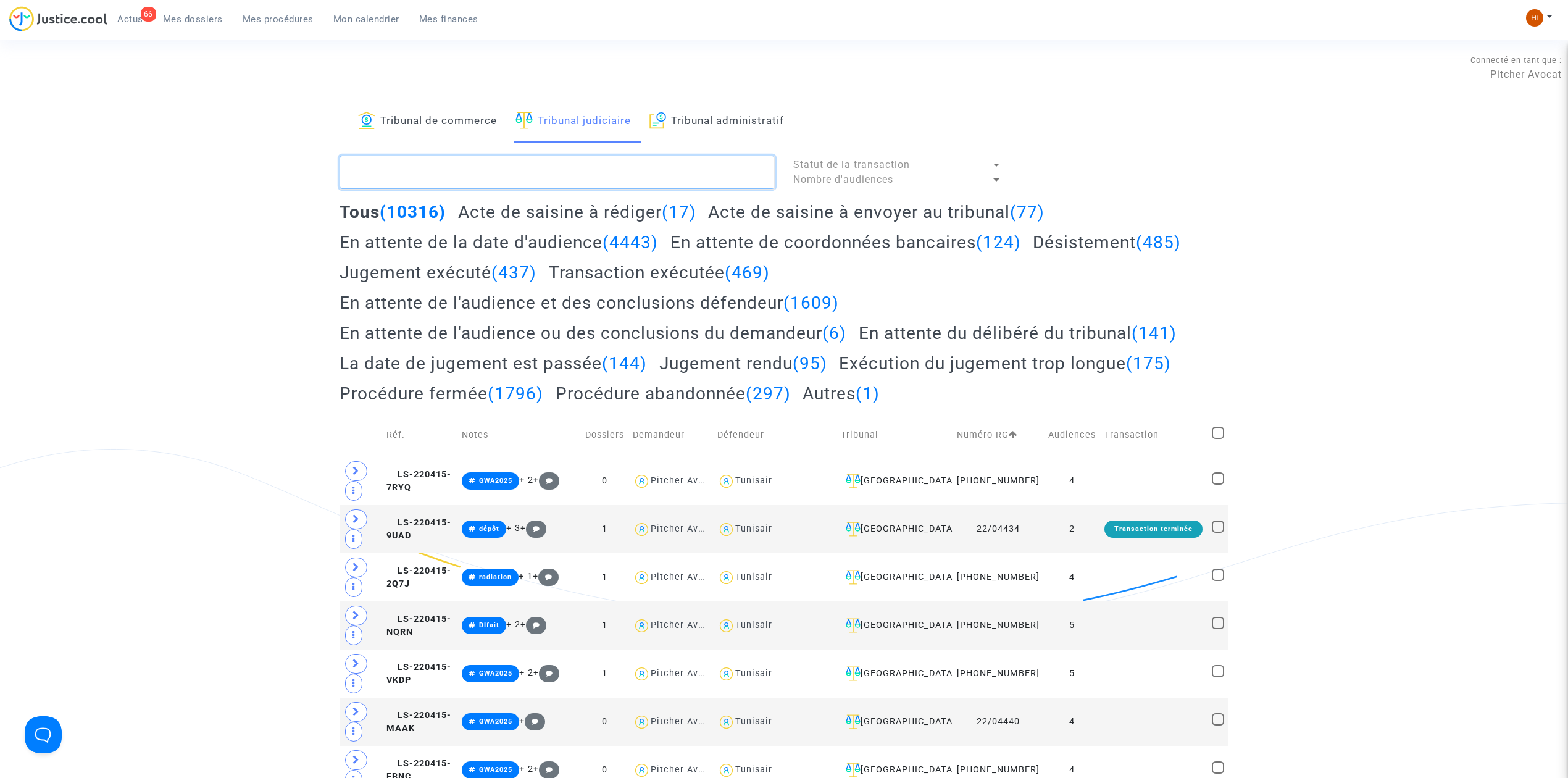
click at [487, 171] on textarea at bounding box center [557, 172] width 435 height 33
paste textarea "AARMI Abdessamad"
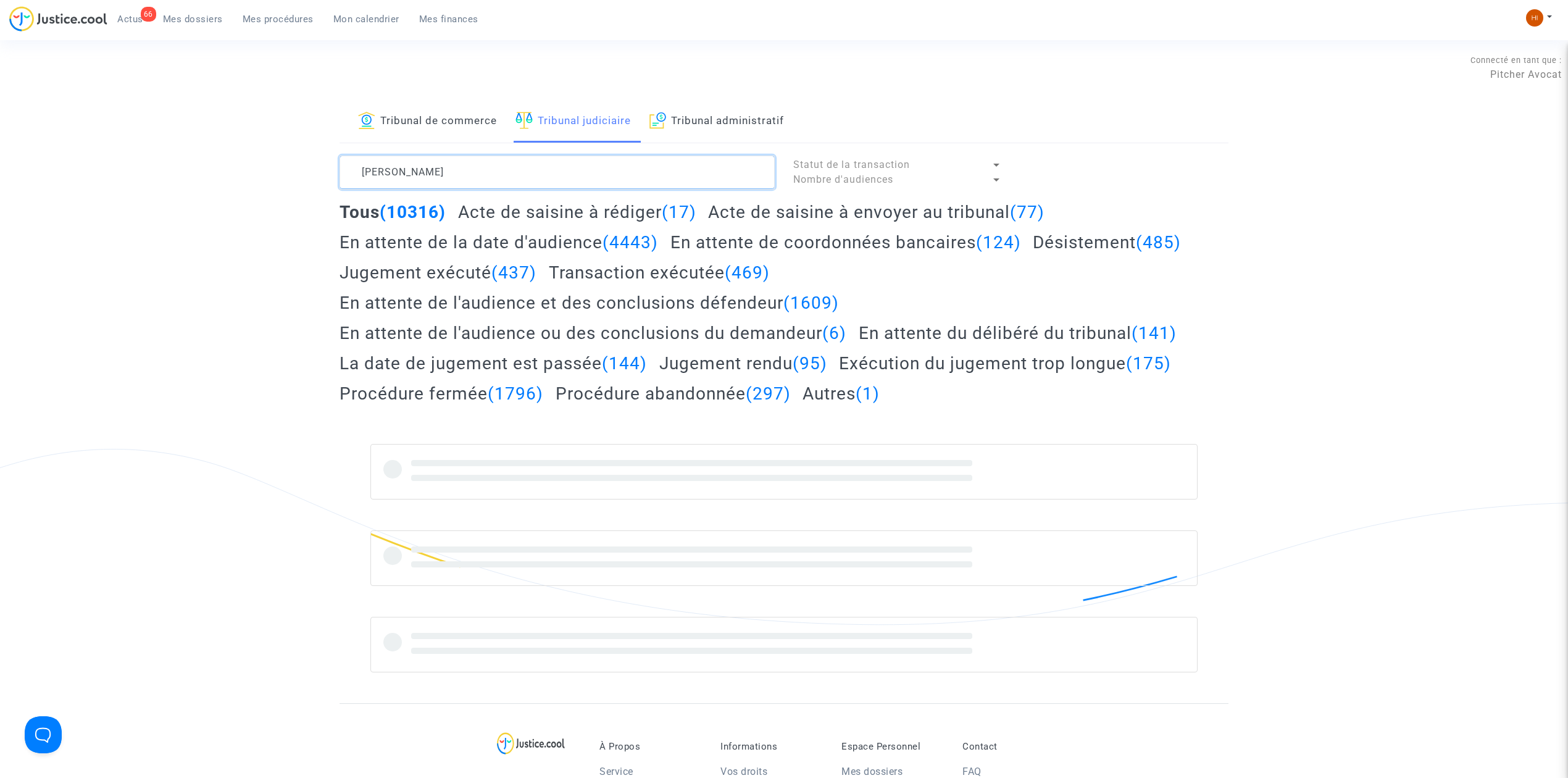
type textarea "AARMI Abdessamad"
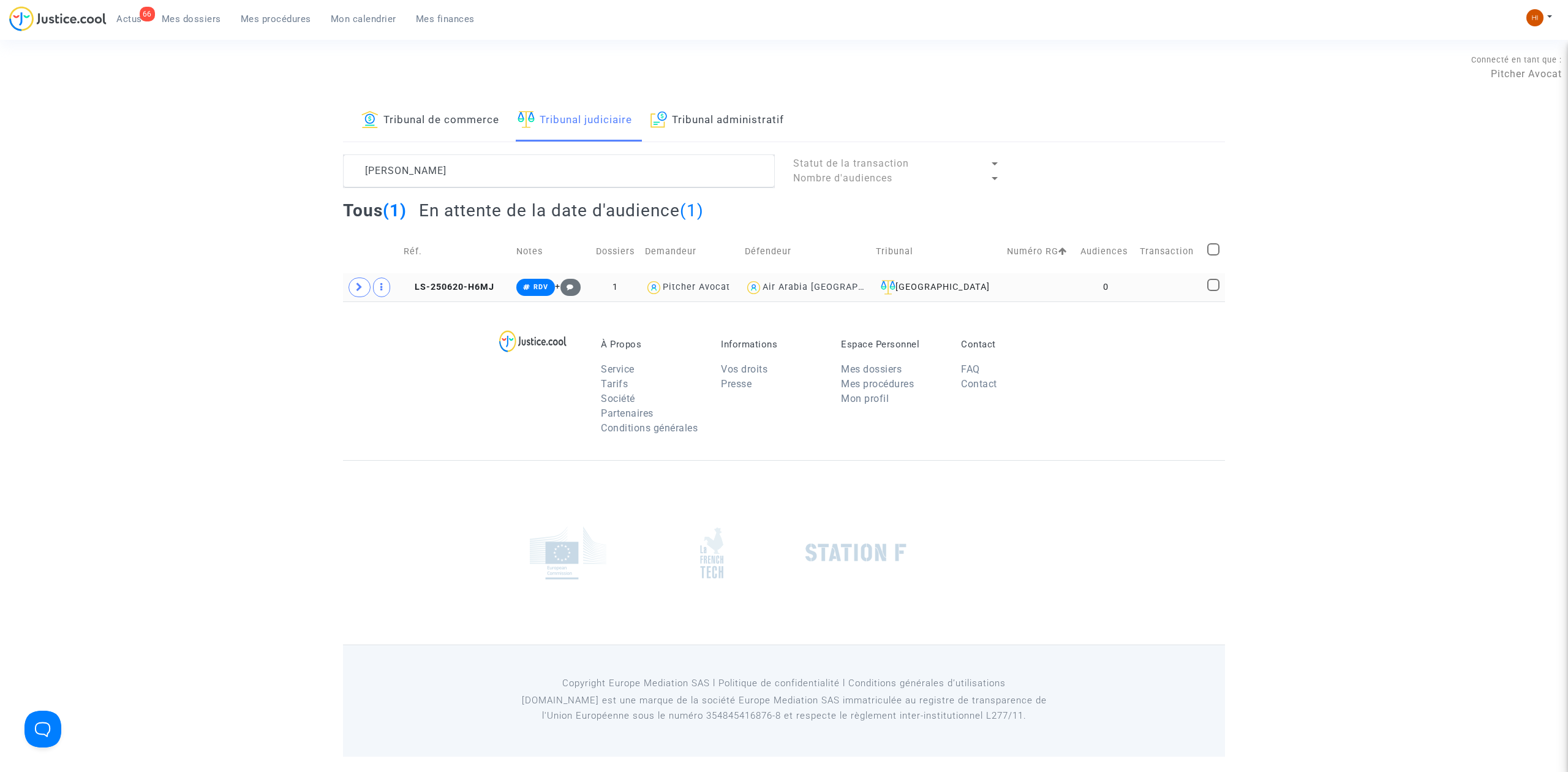
click at [474, 294] on td "LS-250620-H6MJ" at bounding box center [455, 287] width 112 height 28
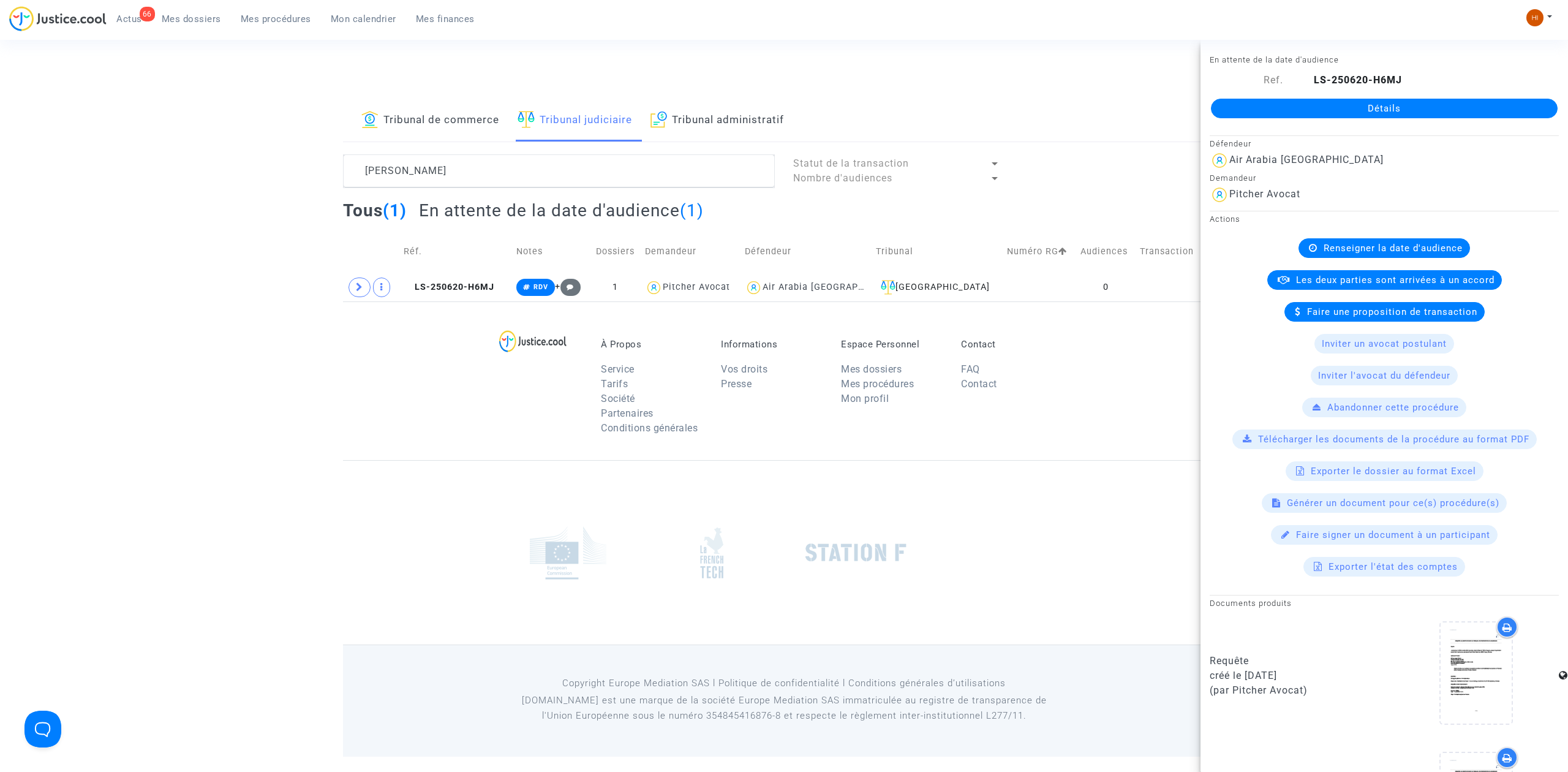
click at [1416, 103] on link "Détails" at bounding box center [1385, 109] width 347 height 20
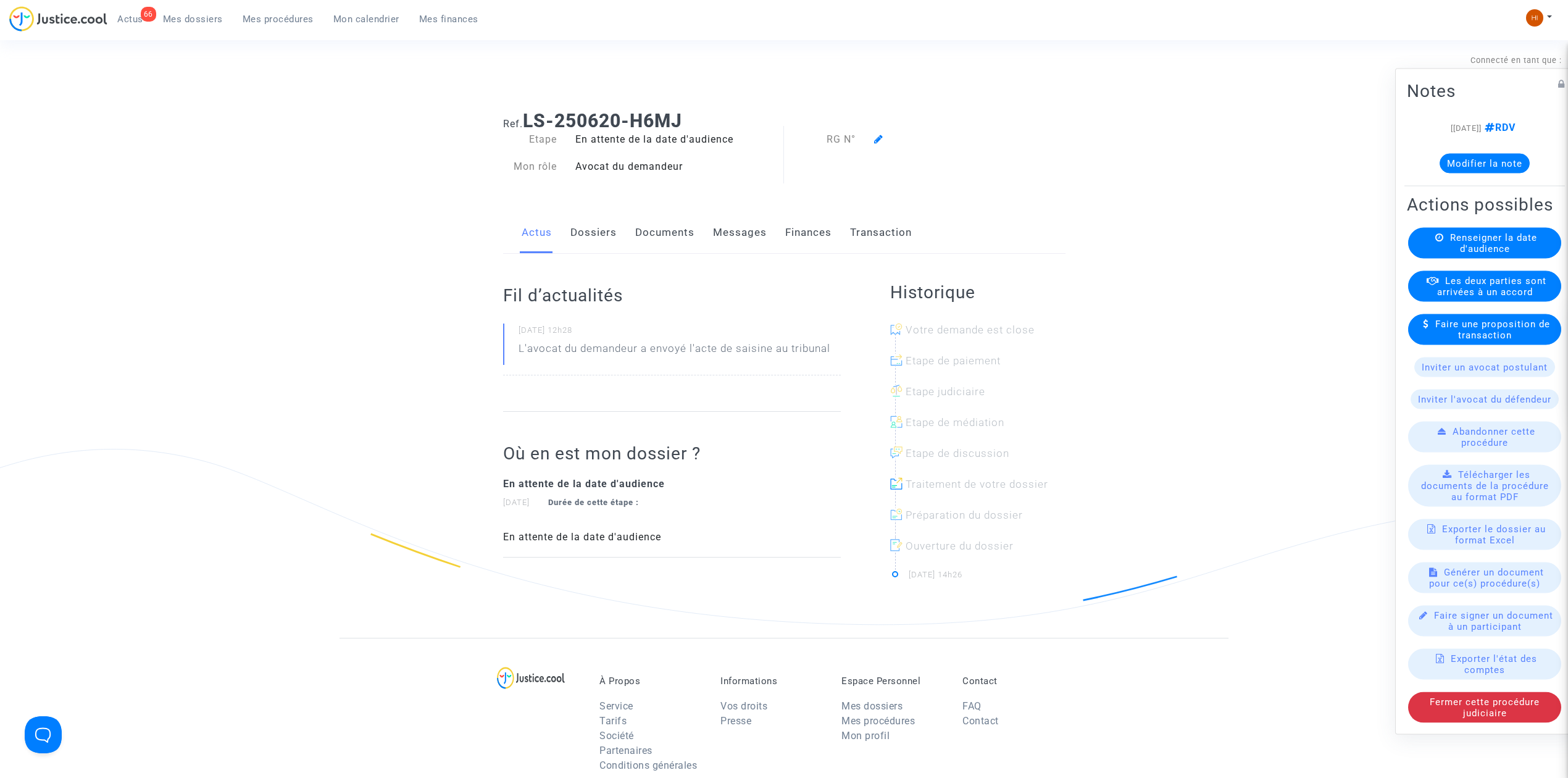
click at [1469, 248] on span "Renseigner la date d'audience" at bounding box center [1493, 243] width 87 height 22
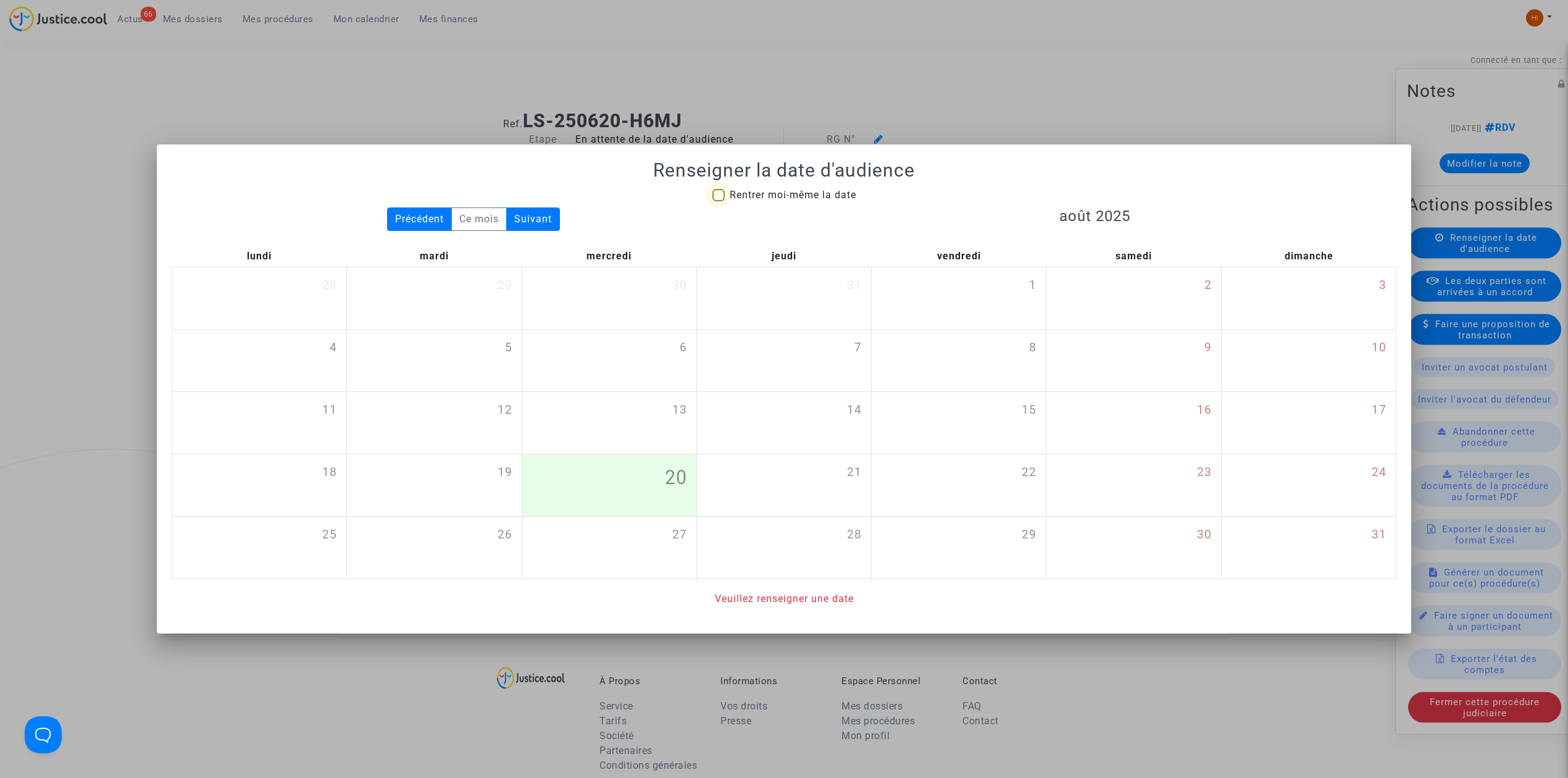
click at [798, 188] on span "Rentrer moi-même la date" at bounding box center [792, 195] width 126 height 15
click at [719, 201] on input "Rentrer moi-même la date" at bounding box center [718, 201] width 1 height 1
checkbox input "true"
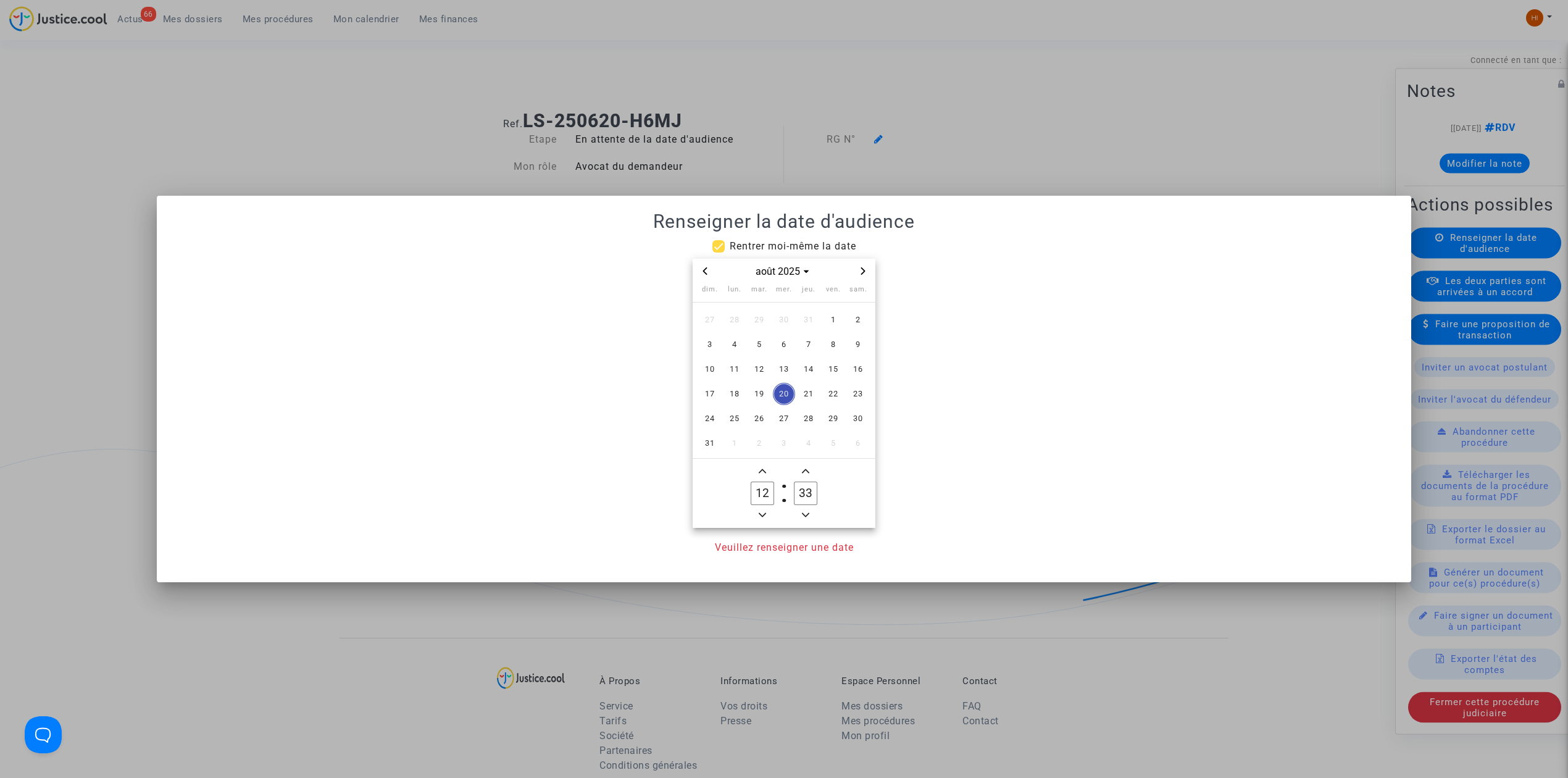
click at [867, 275] on span "Next month" at bounding box center [863, 270] width 15 height 15
click at [869, 275] on button "Next month" at bounding box center [863, 271] width 15 height 15
click at [868, 275] on span "Next month" at bounding box center [863, 270] width 15 height 15
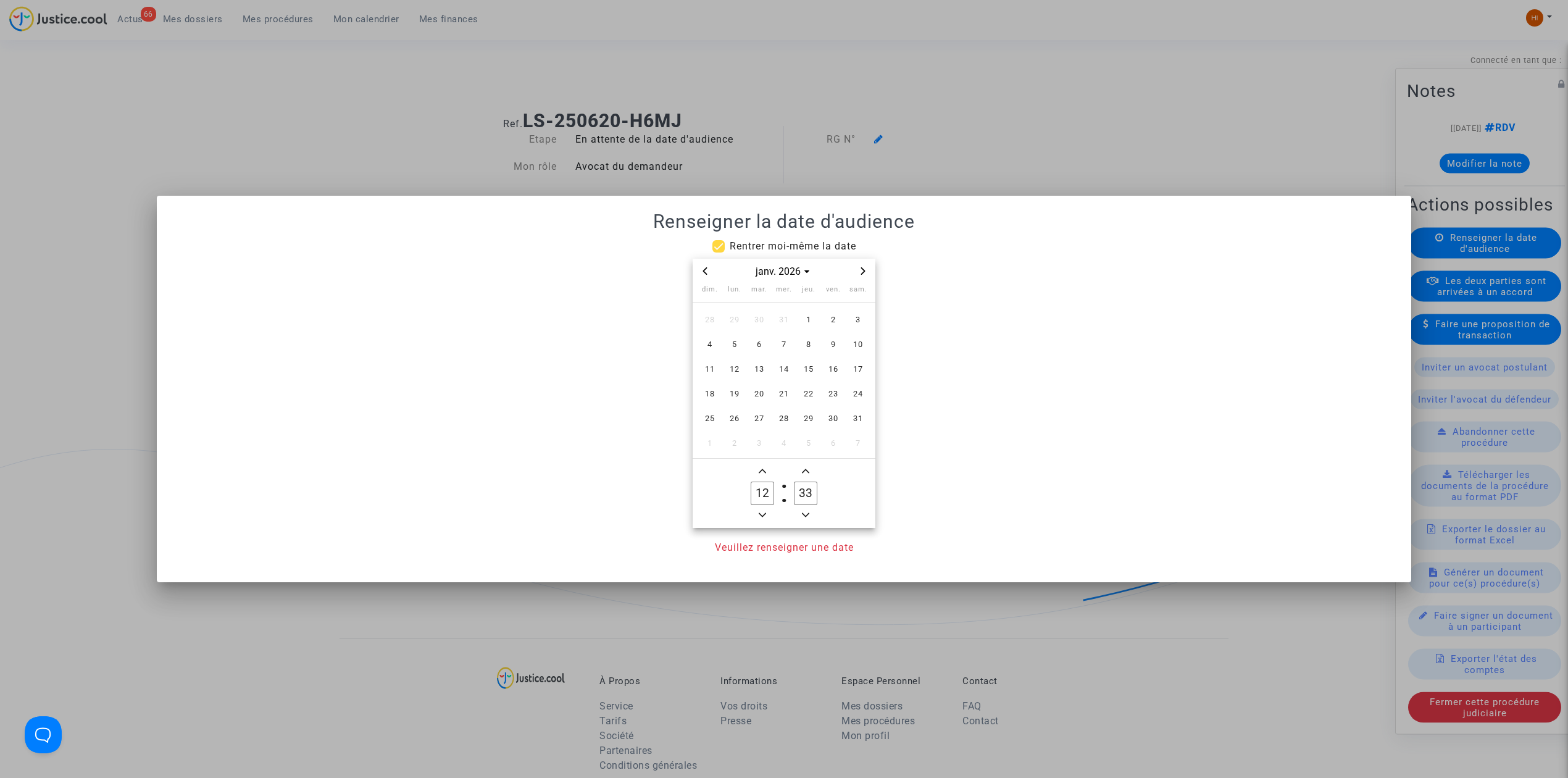
click at [868, 275] on span "Next month" at bounding box center [863, 270] width 15 height 15
click at [745, 314] on td "2" at bounding box center [735, 320] width 25 height 25
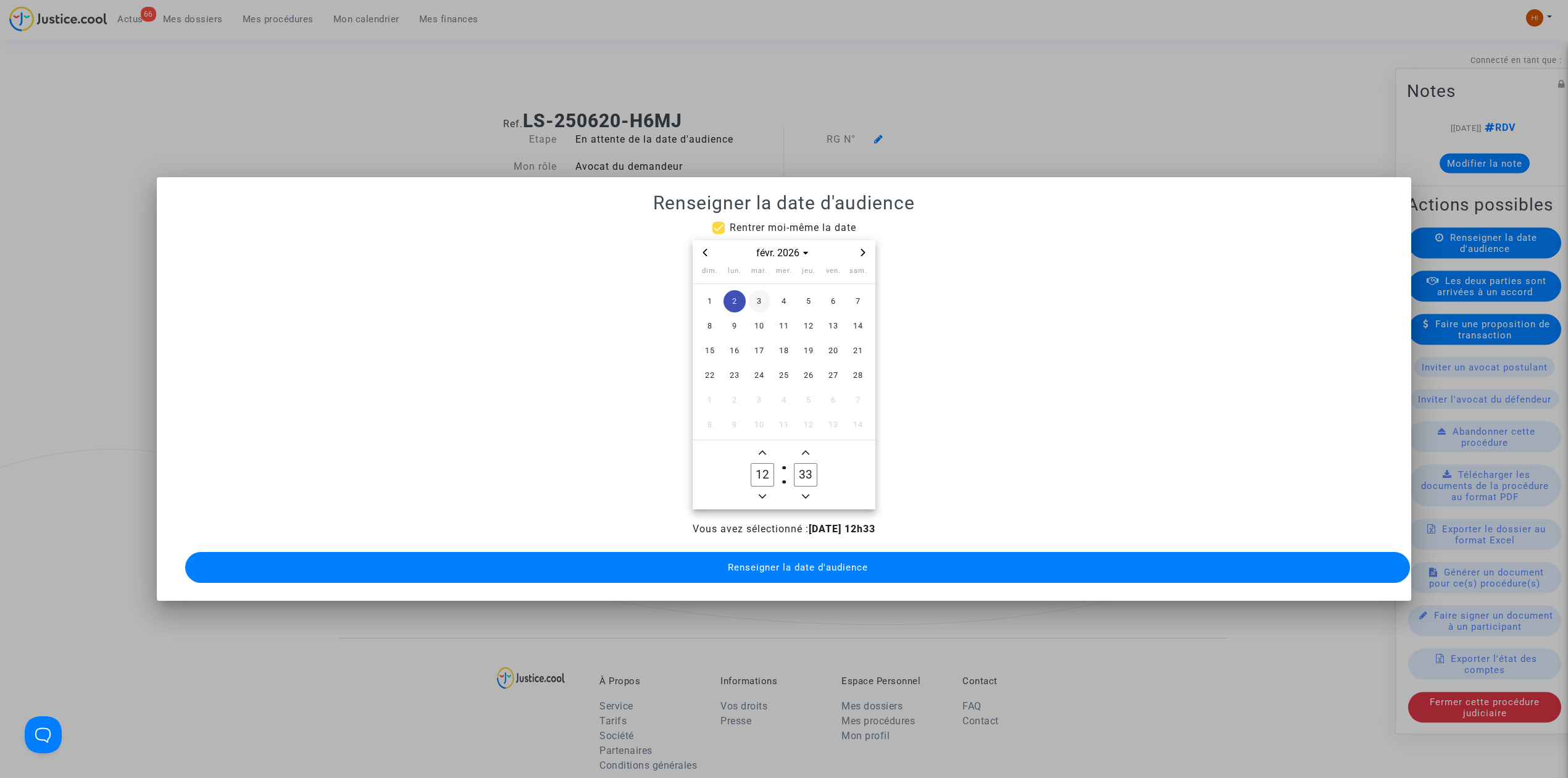
click at [759, 302] on span "3" at bounding box center [759, 301] width 22 height 22
click at [764, 489] on span "Minus a hour" at bounding box center [762, 496] width 15 height 15
type input "09"
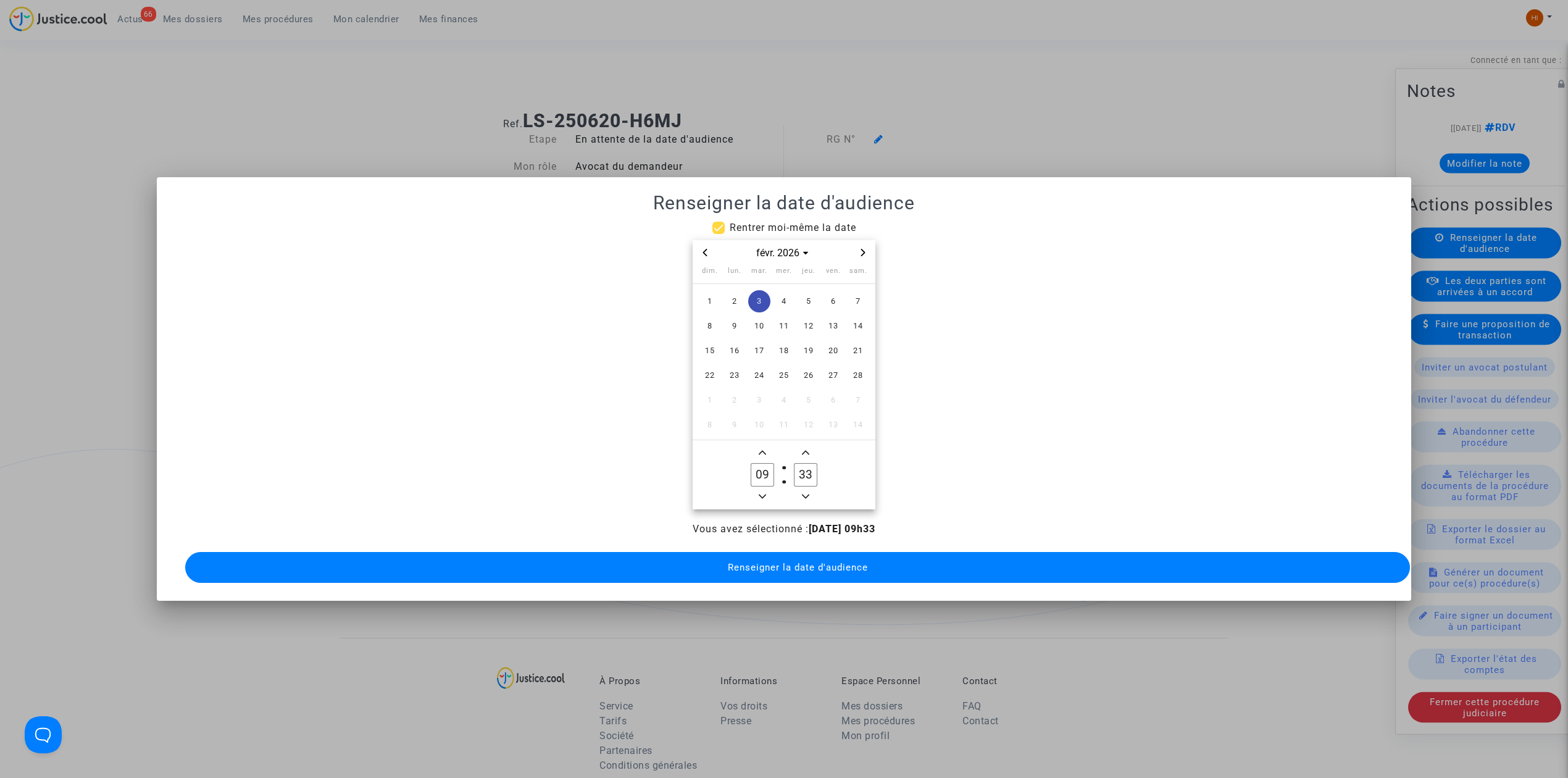
click at [798, 472] on input "33" at bounding box center [806, 475] width 23 height 23
type input "00"
click at [788, 566] on button "Renseigner la date d'audience" at bounding box center [797, 568] width 1225 height 31
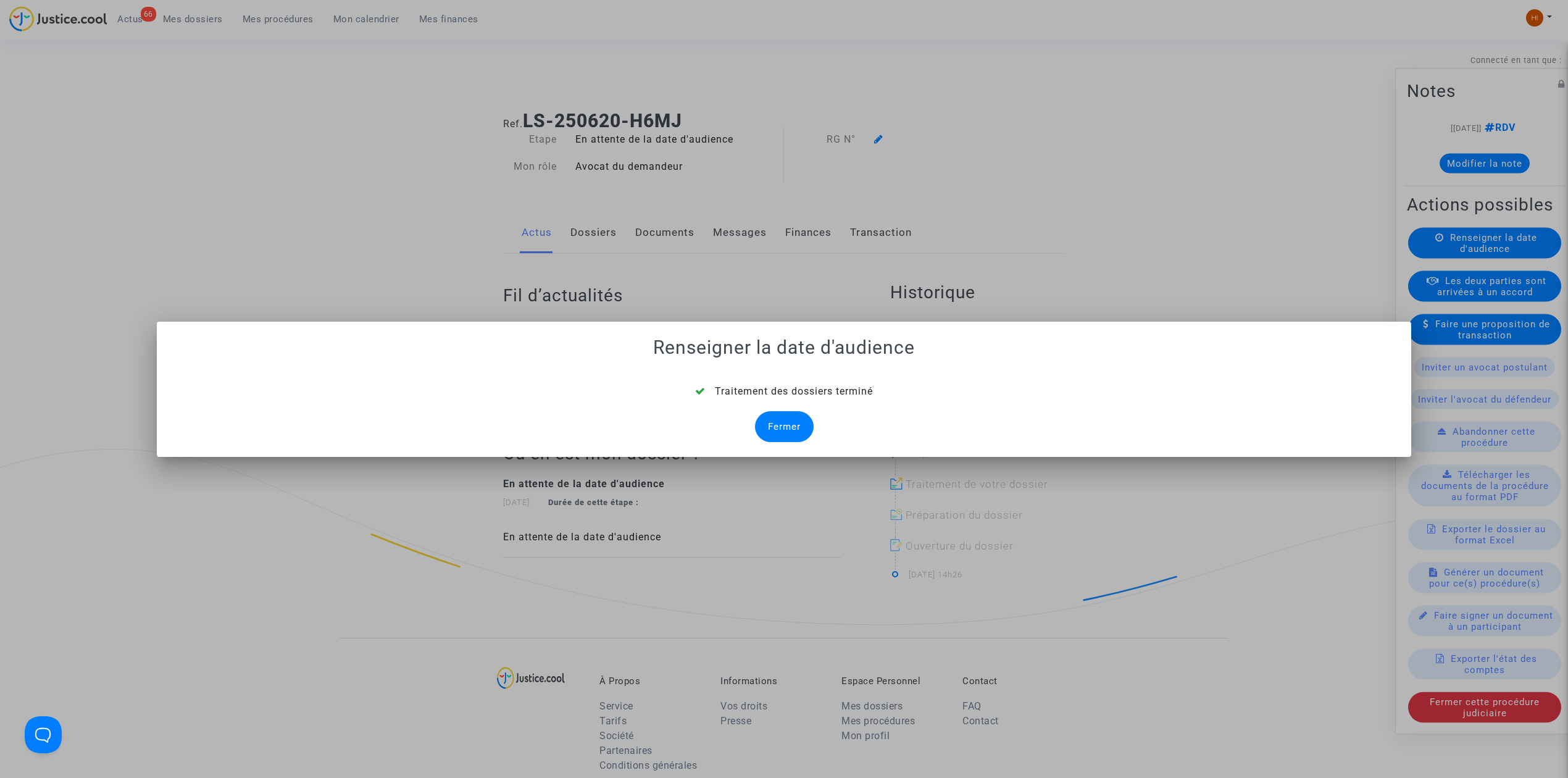
drag, startPoint x: 789, startPoint y: 433, endPoint x: 789, endPoint y: 418, distance: 15.0
click at [789, 434] on div "Fermer" at bounding box center [784, 427] width 59 height 31
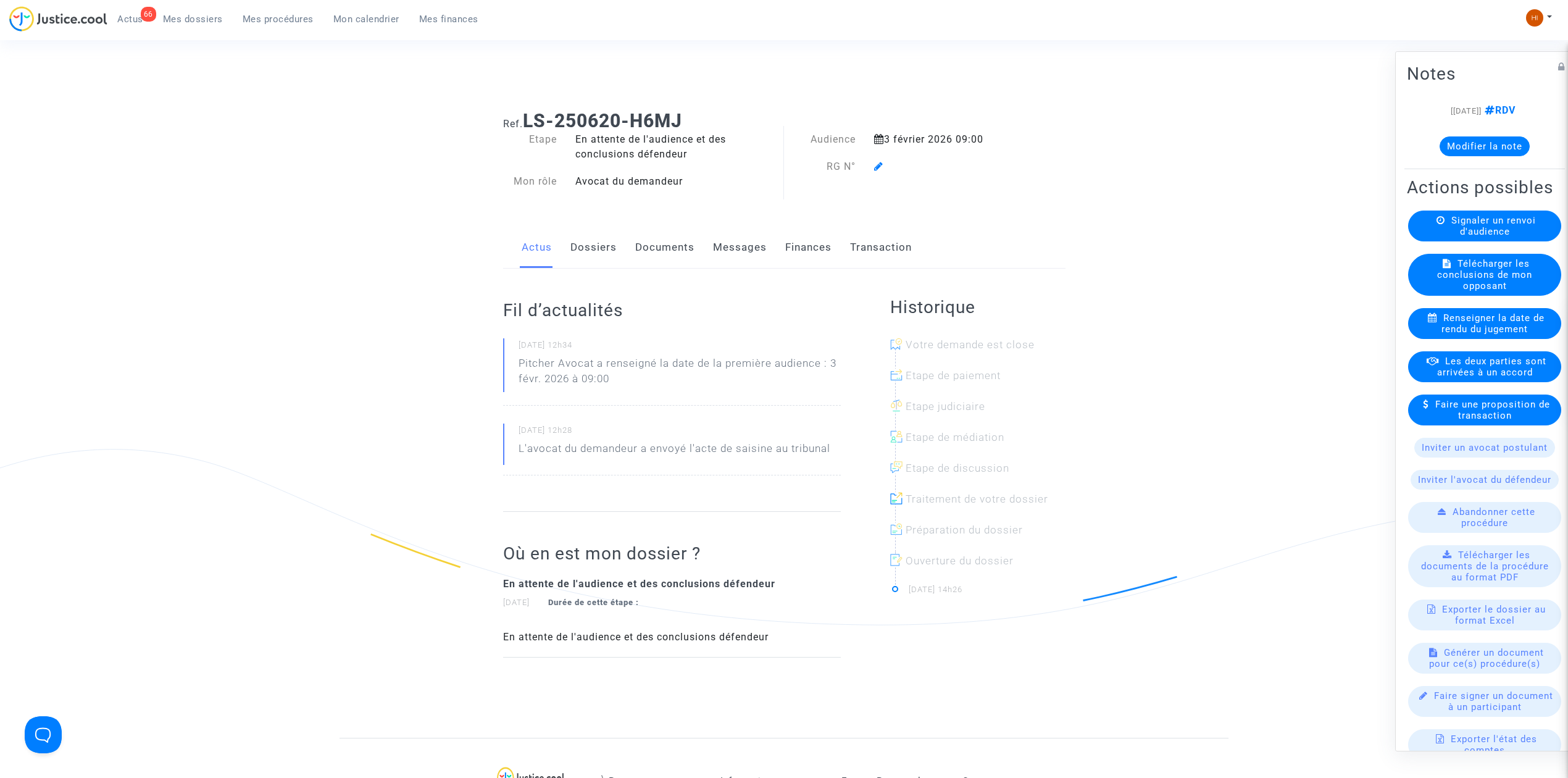
click at [877, 166] on icon at bounding box center [879, 166] width 9 height 10
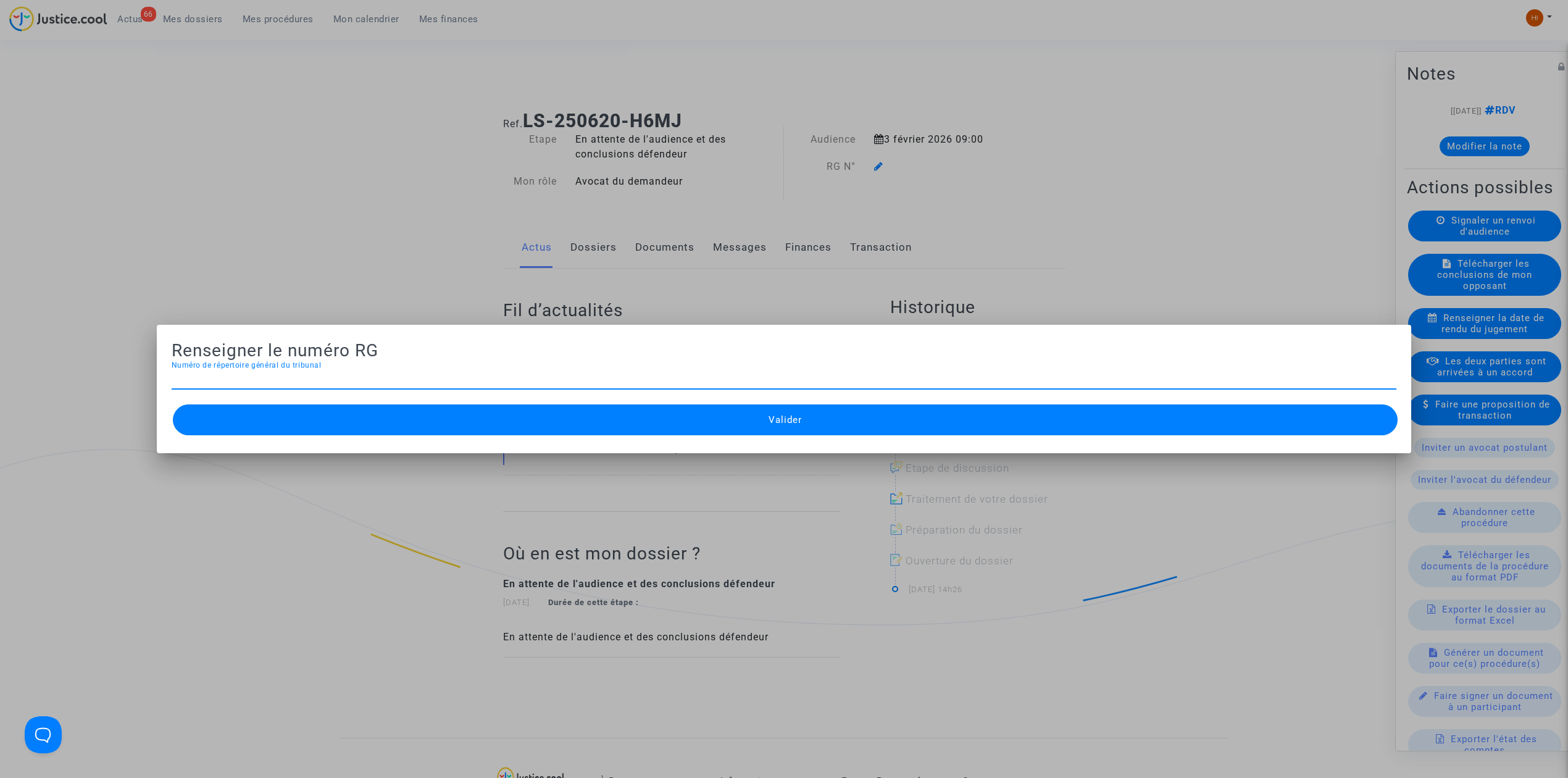
type input "FAYE Ndeye"
click at [294, 371] on div "Numéro de répertoire général du tribunal" at bounding box center [784, 375] width 1225 height 28
paste input "25/02724"
type input "25/02724"
click at [390, 434] on button "Valider" at bounding box center [785, 420] width 1225 height 31
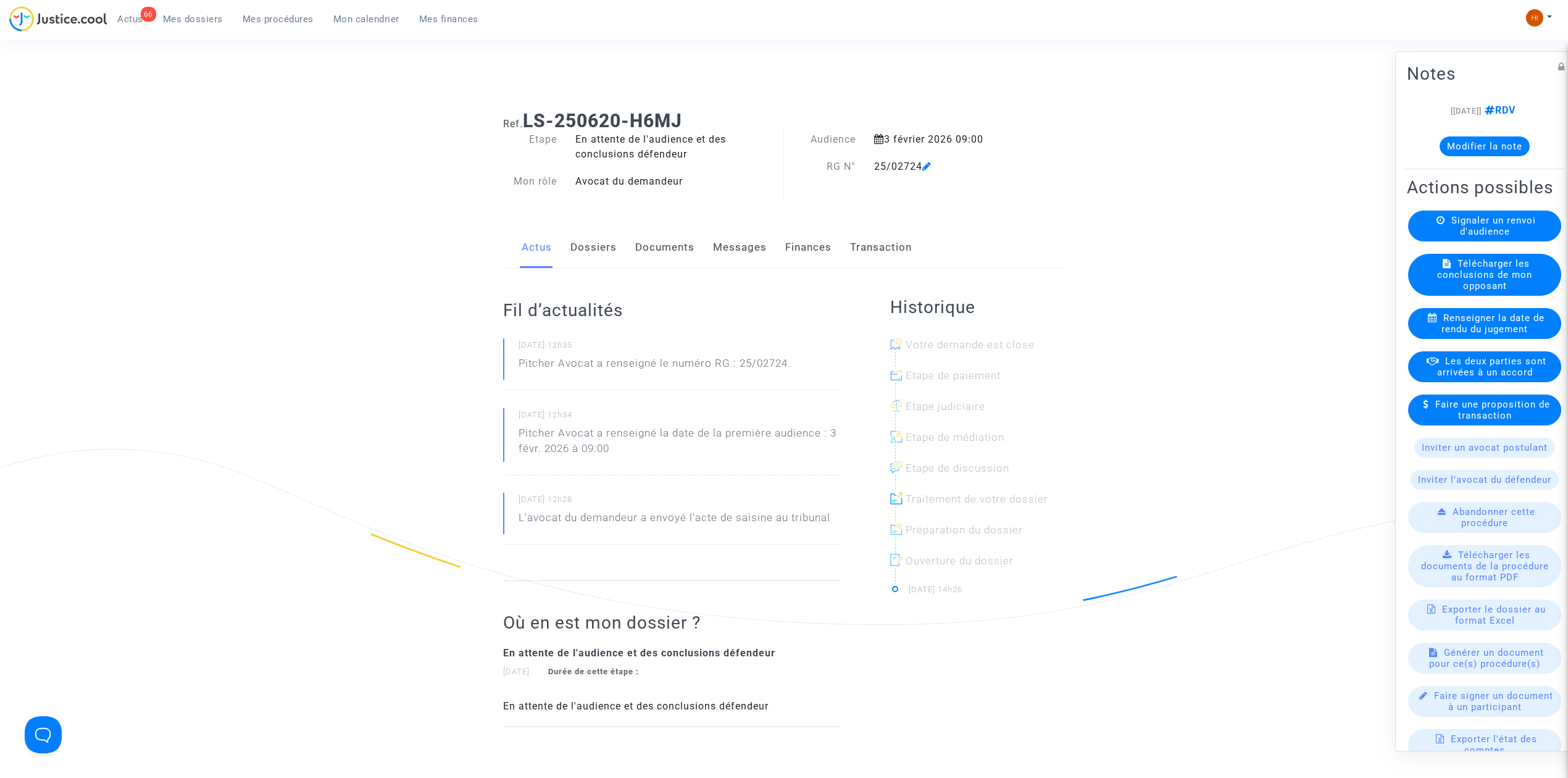
click at [675, 252] on link "Documents" at bounding box center [665, 247] width 59 height 41
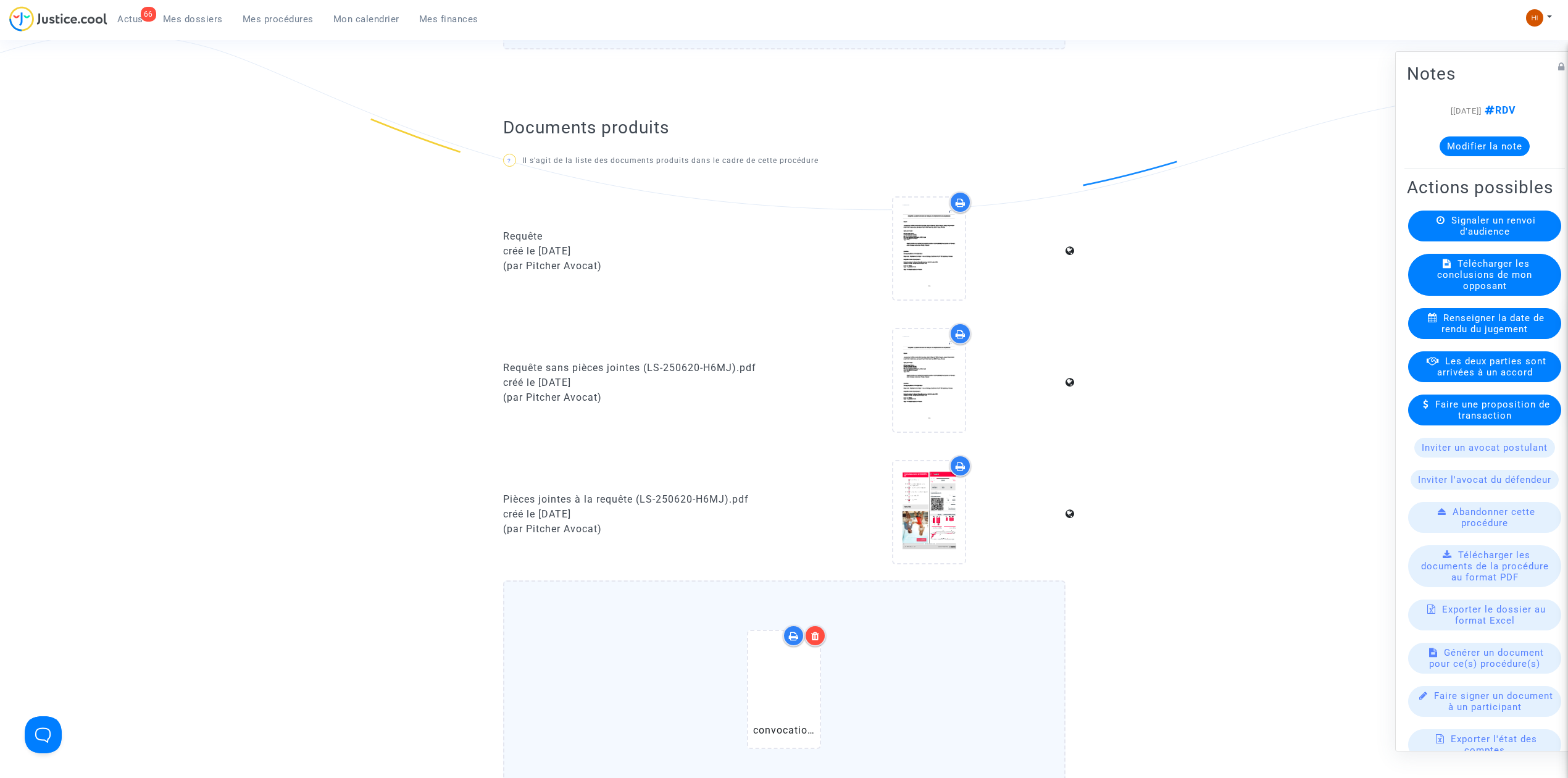
scroll to position [905, 0]
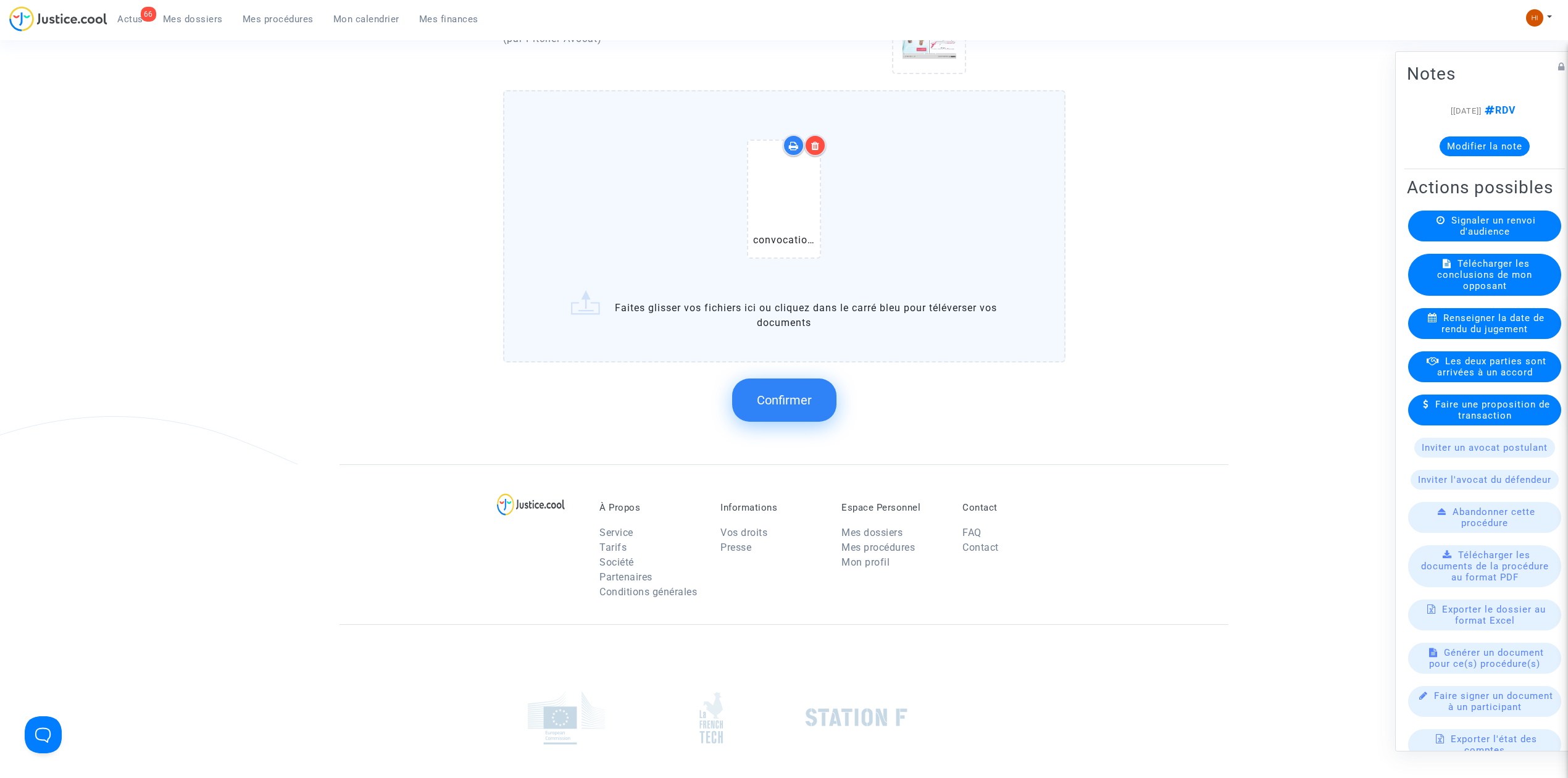
click at [786, 393] on span "Confirmer" at bounding box center [784, 400] width 55 height 15
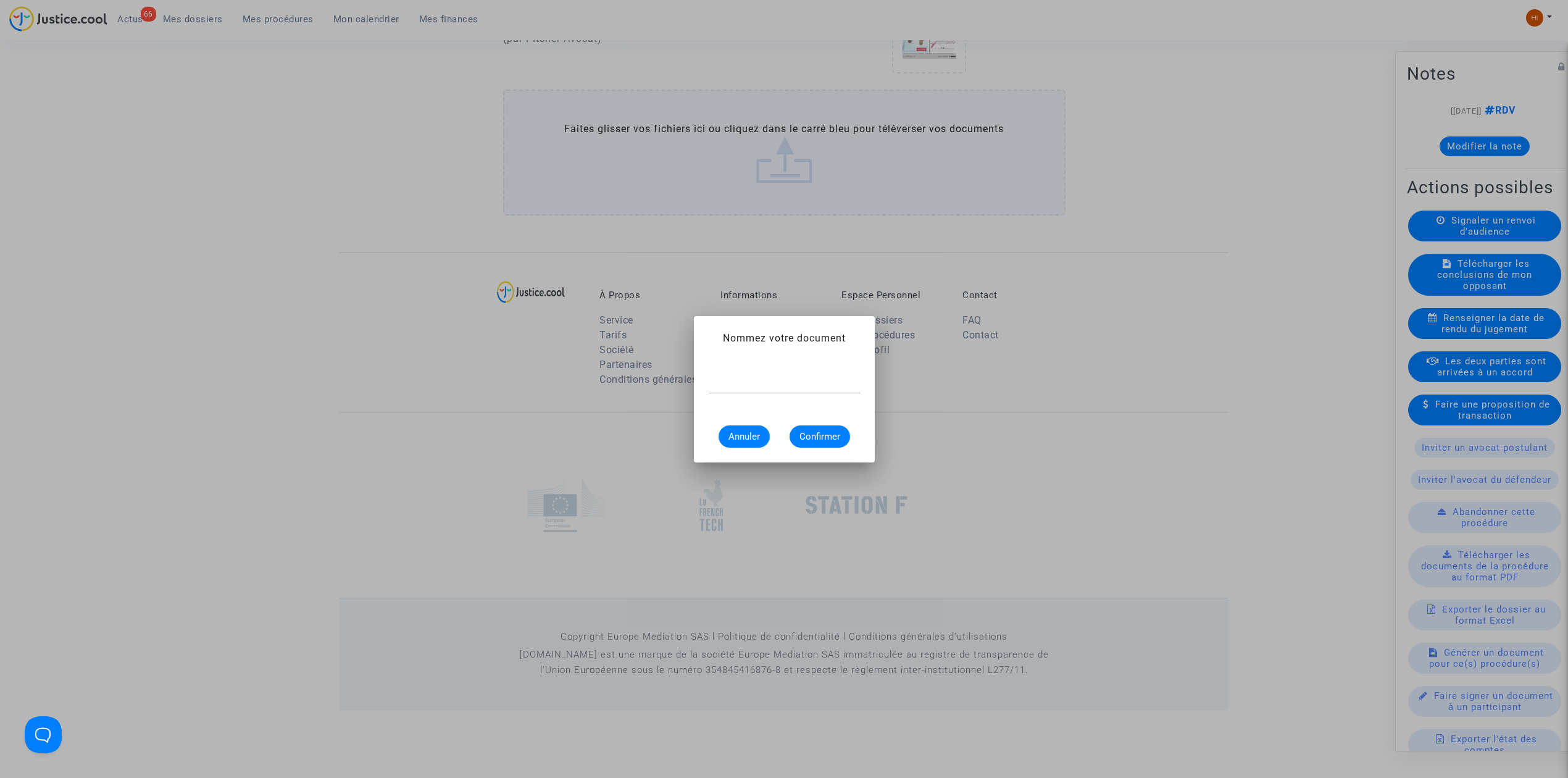
scroll to position [0, 0]
type input "N"
type input "CONVOCATION"
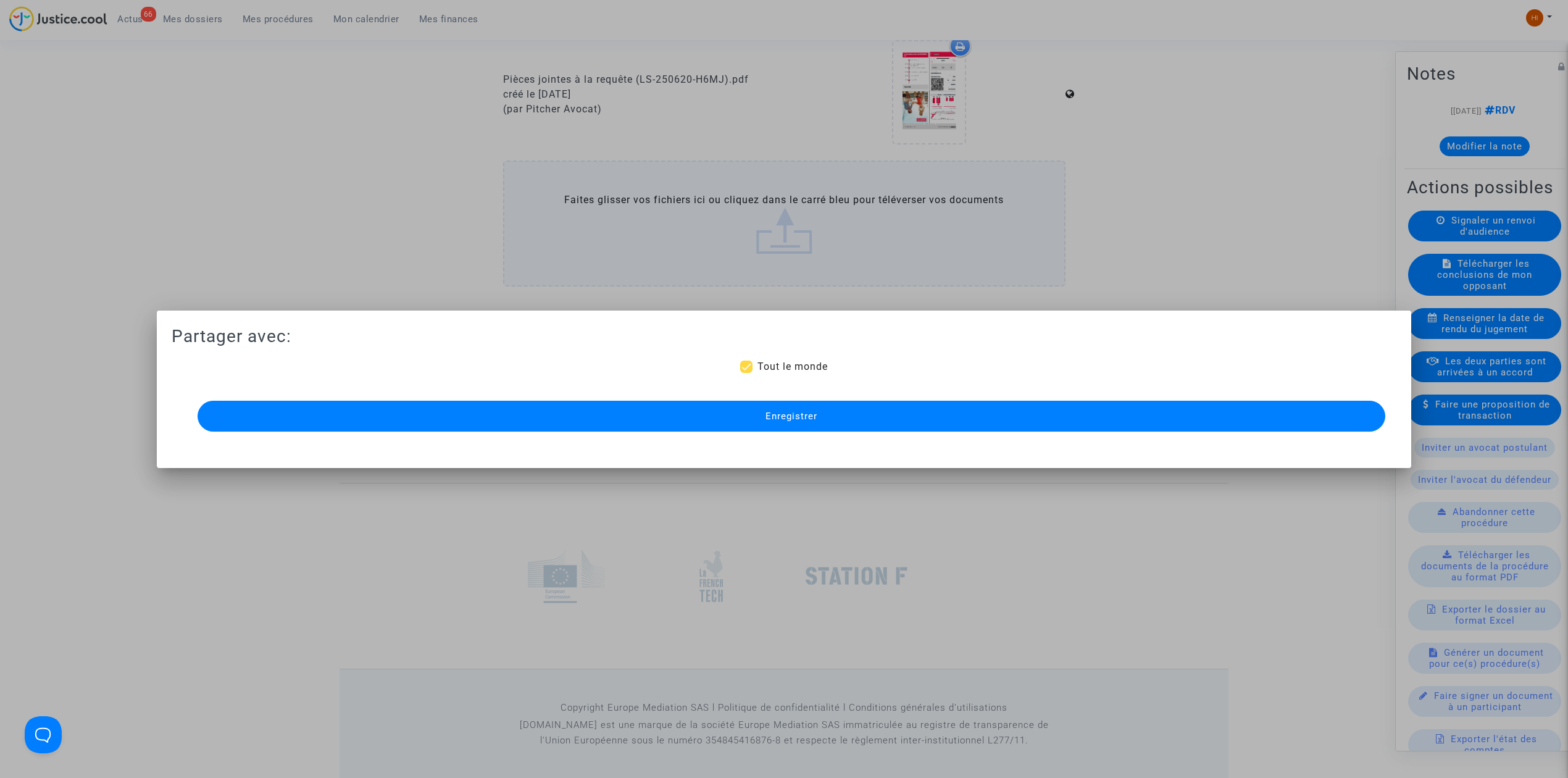
click at [764, 406] on button "Enregistrer" at bounding box center [791, 416] width 1188 height 31
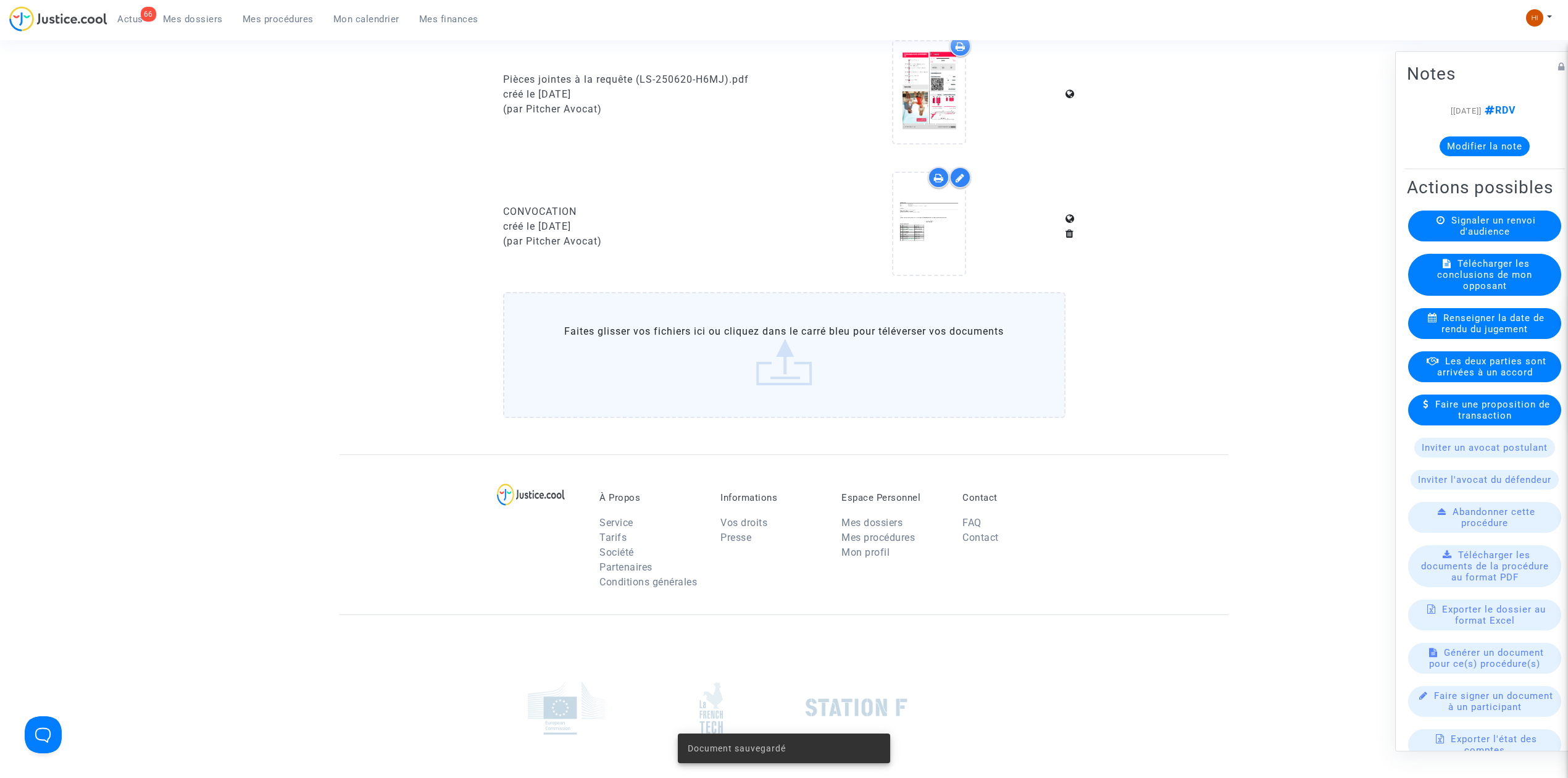
click at [277, 15] on span "Mes procédures" at bounding box center [278, 19] width 71 height 11
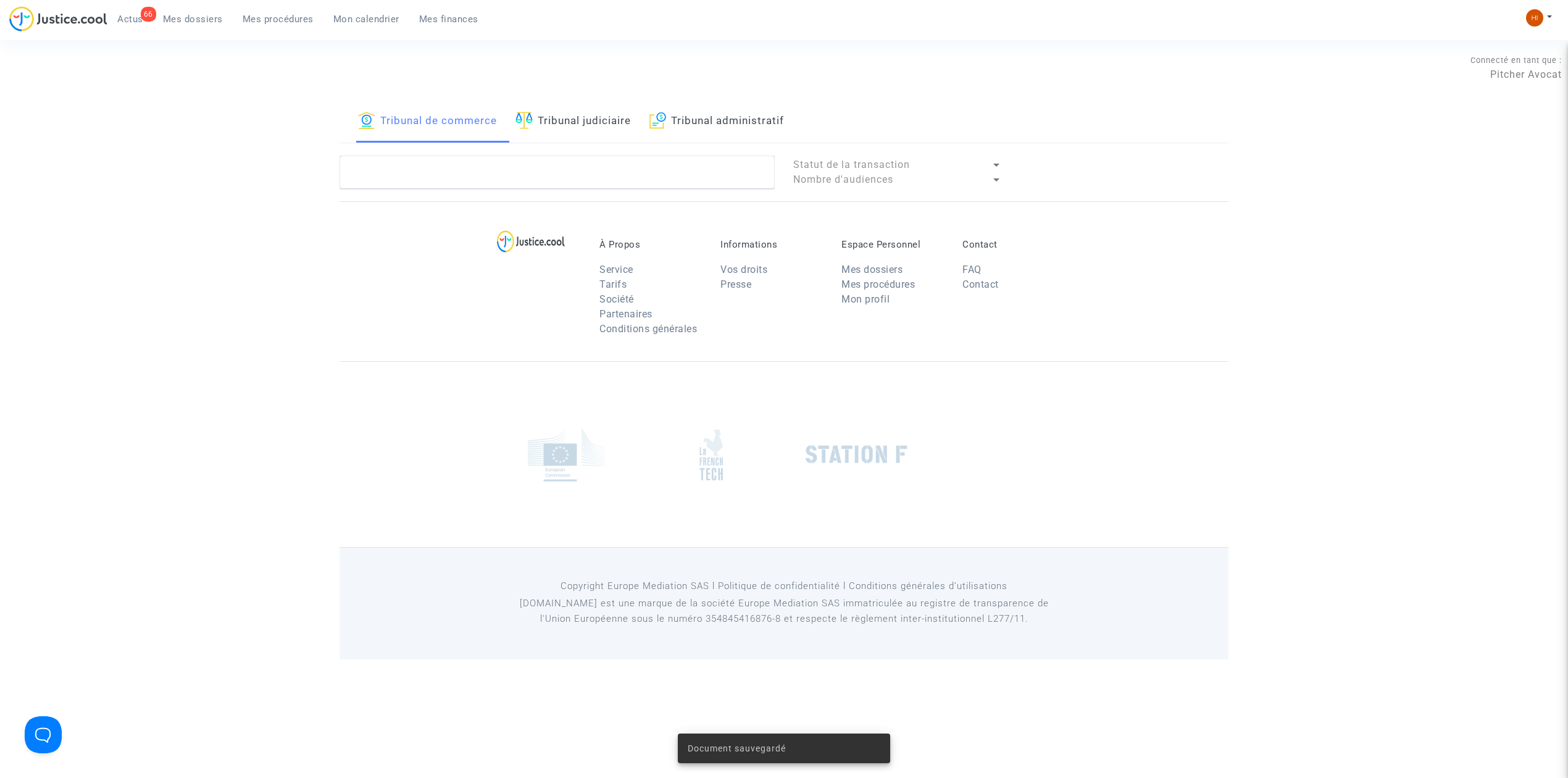
drag, startPoint x: 595, startPoint y: 119, endPoint x: 594, endPoint y: 154, distance: 35.0
click at [596, 117] on link "Tribunal judiciaire" at bounding box center [573, 122] width 116 height 42
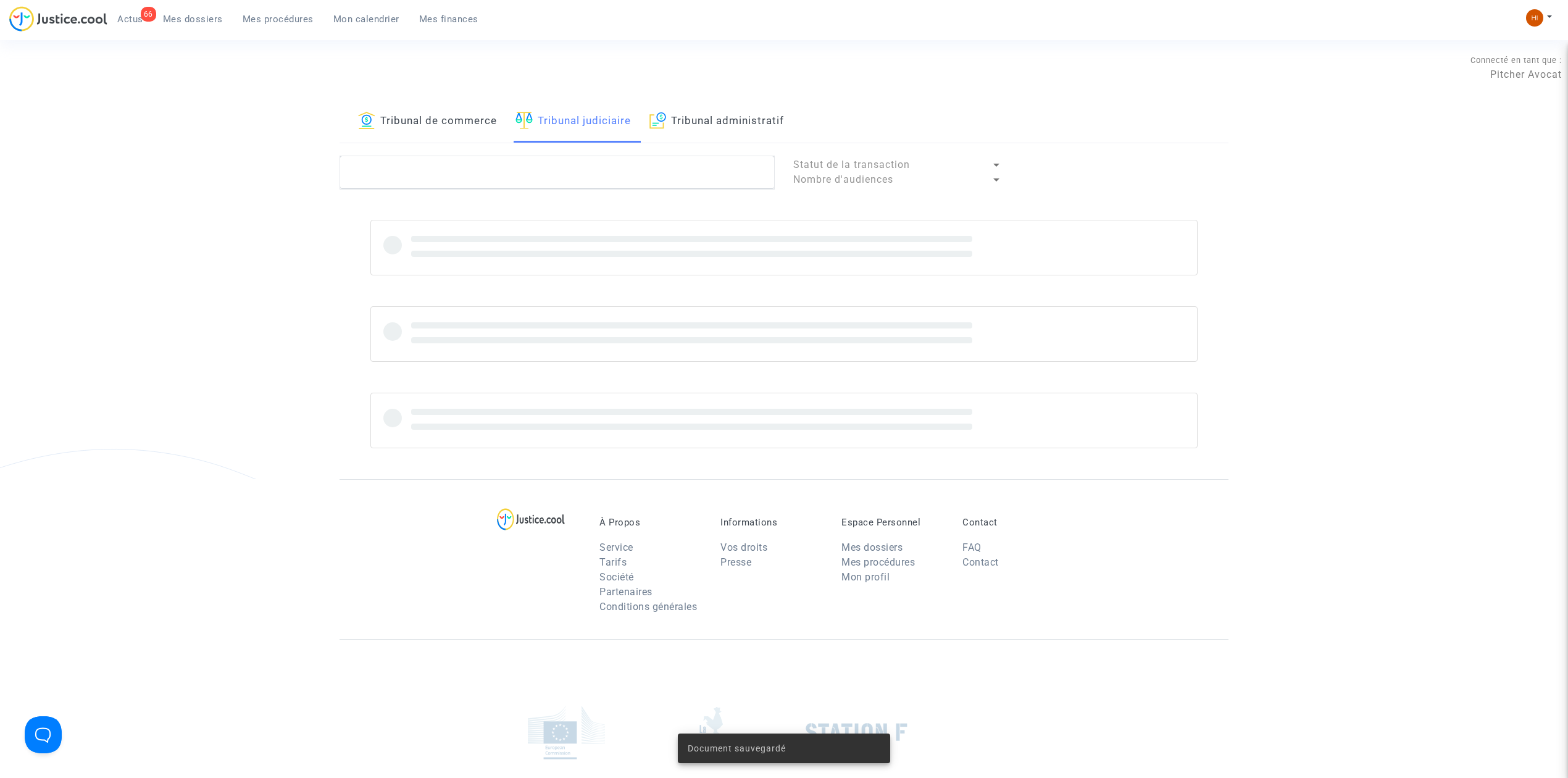
click at [594, 154] on div "Tribunal de commerce Tribunal judiciaire Tribunal administratif Statut de la tr…" at bounding box center [784, 290] width 889 height 378
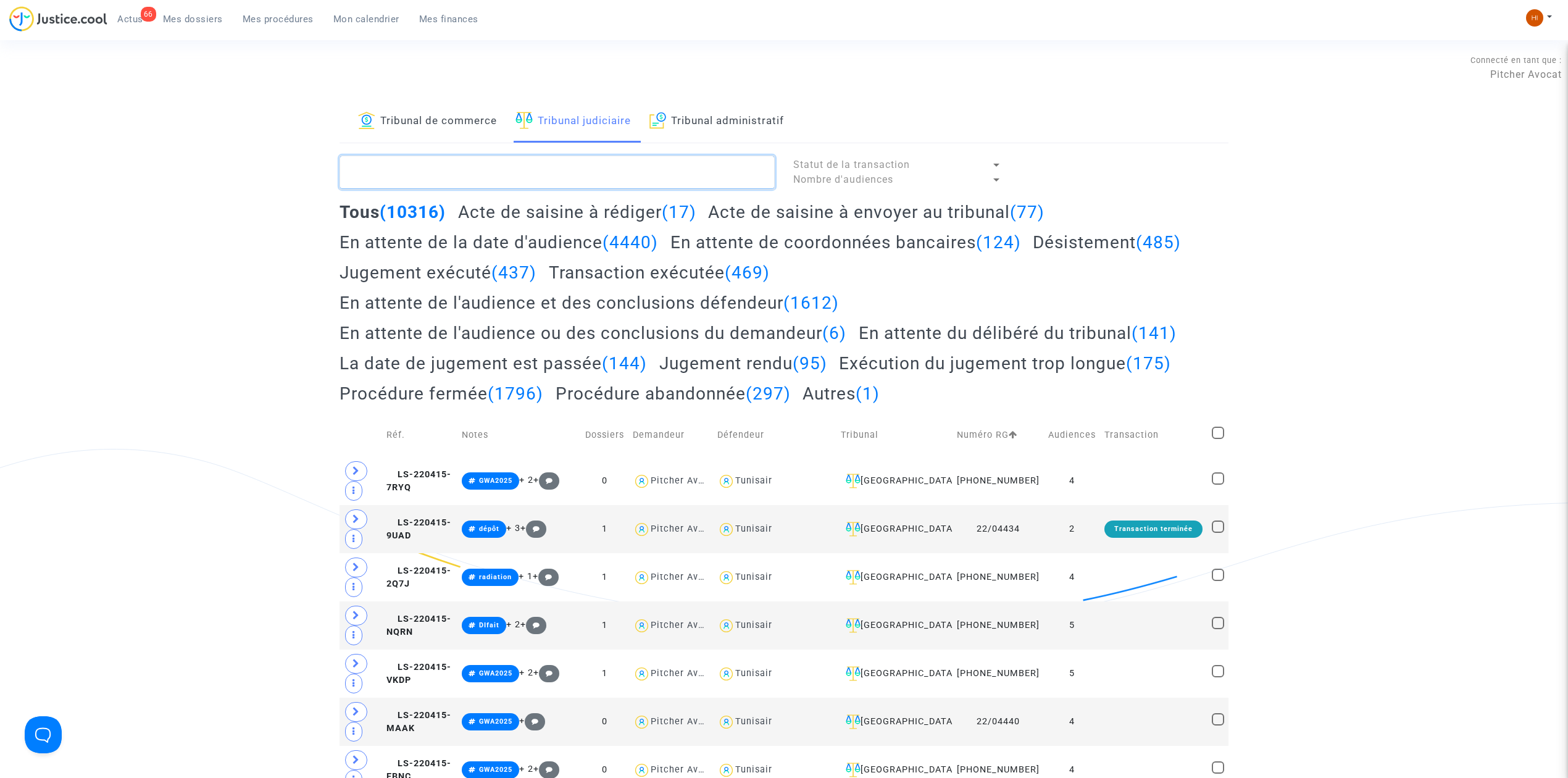
click at [556, 183] on textarea at bounding box center [557, 172] width 435 height 33
paste textarea "BENNACER Myriam"
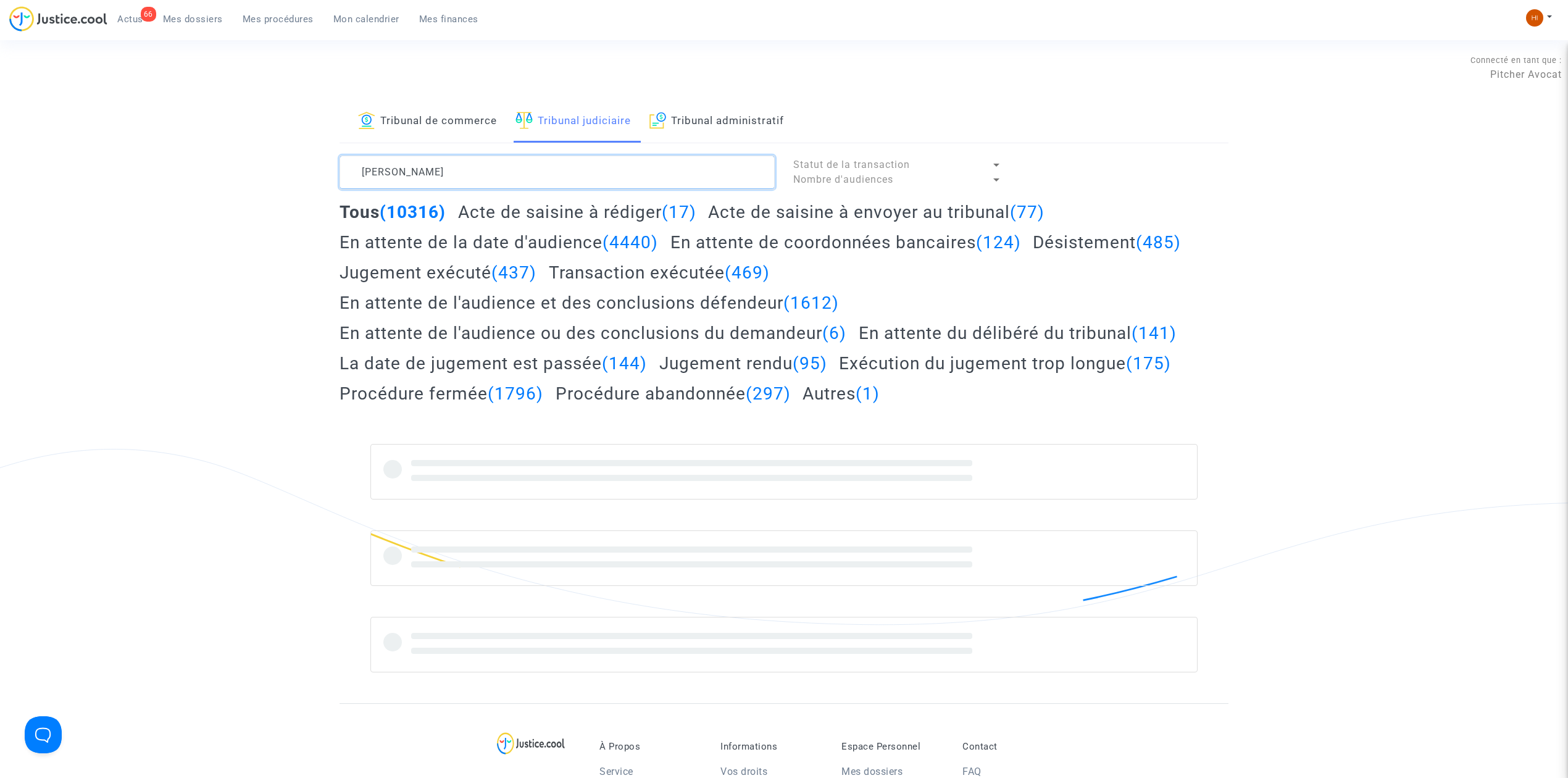
type textarea "BENNACER Myriam"
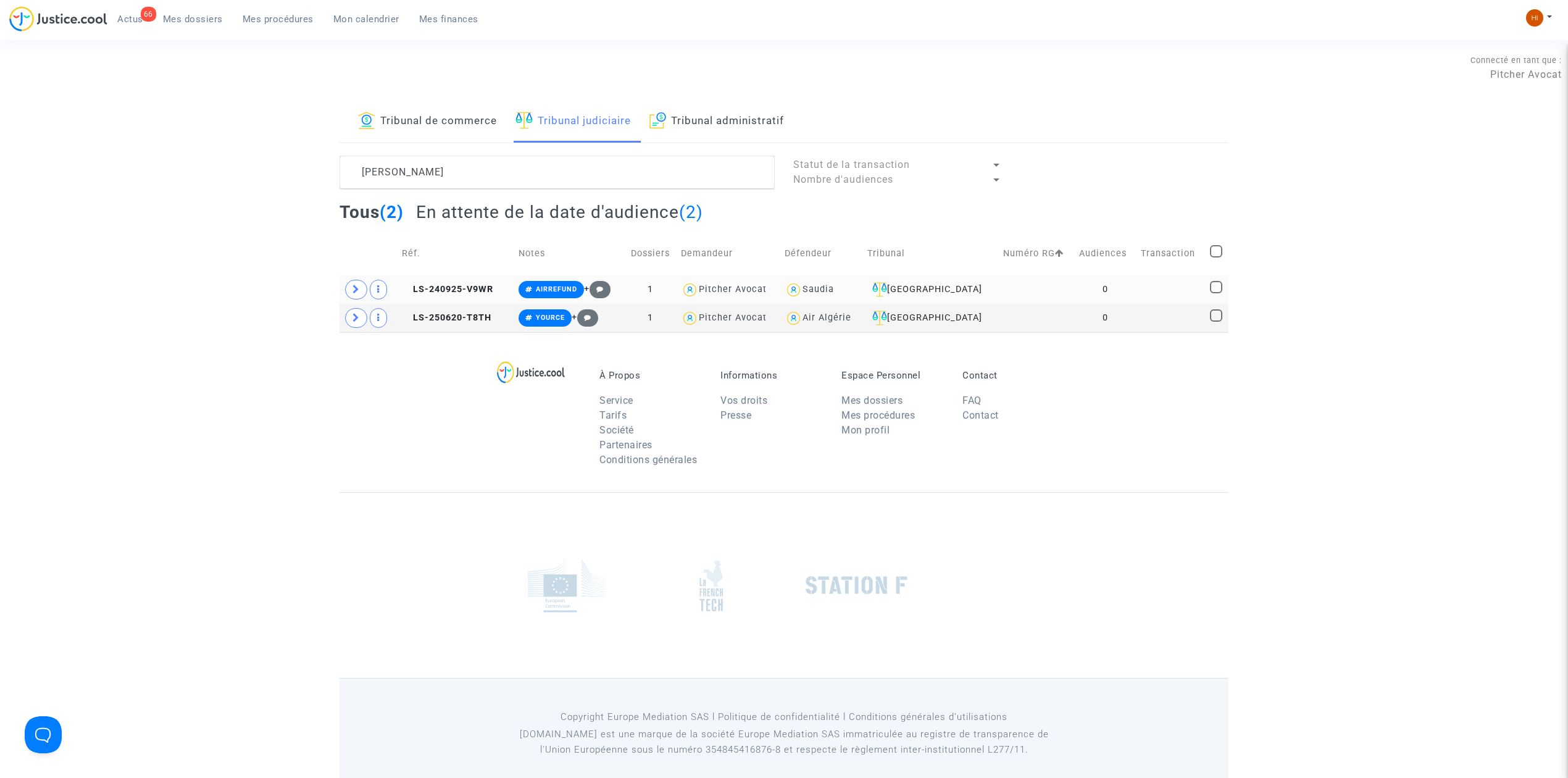
drag, startPoint x: 462, startPoint y: 315, endPoint x: 690, endPoint y: 280, distance: 230.7
click at [462, 315] on span "LS-250620-T8TH" at bounding box center [447, 318] width 89 height 11
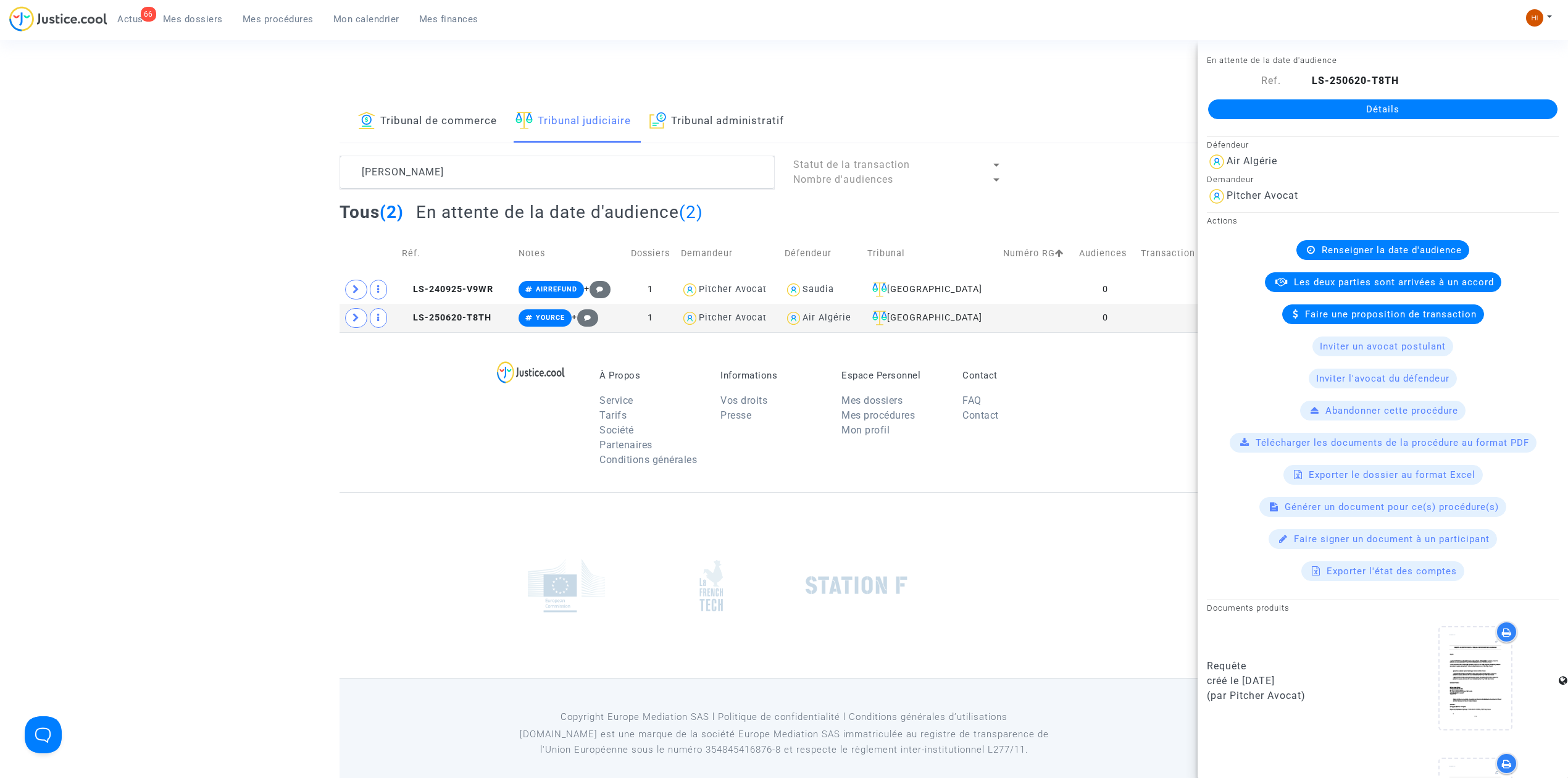
click at [1401, 107] on link "Détails" at bounding box center [1383, 109] width 350 height 20
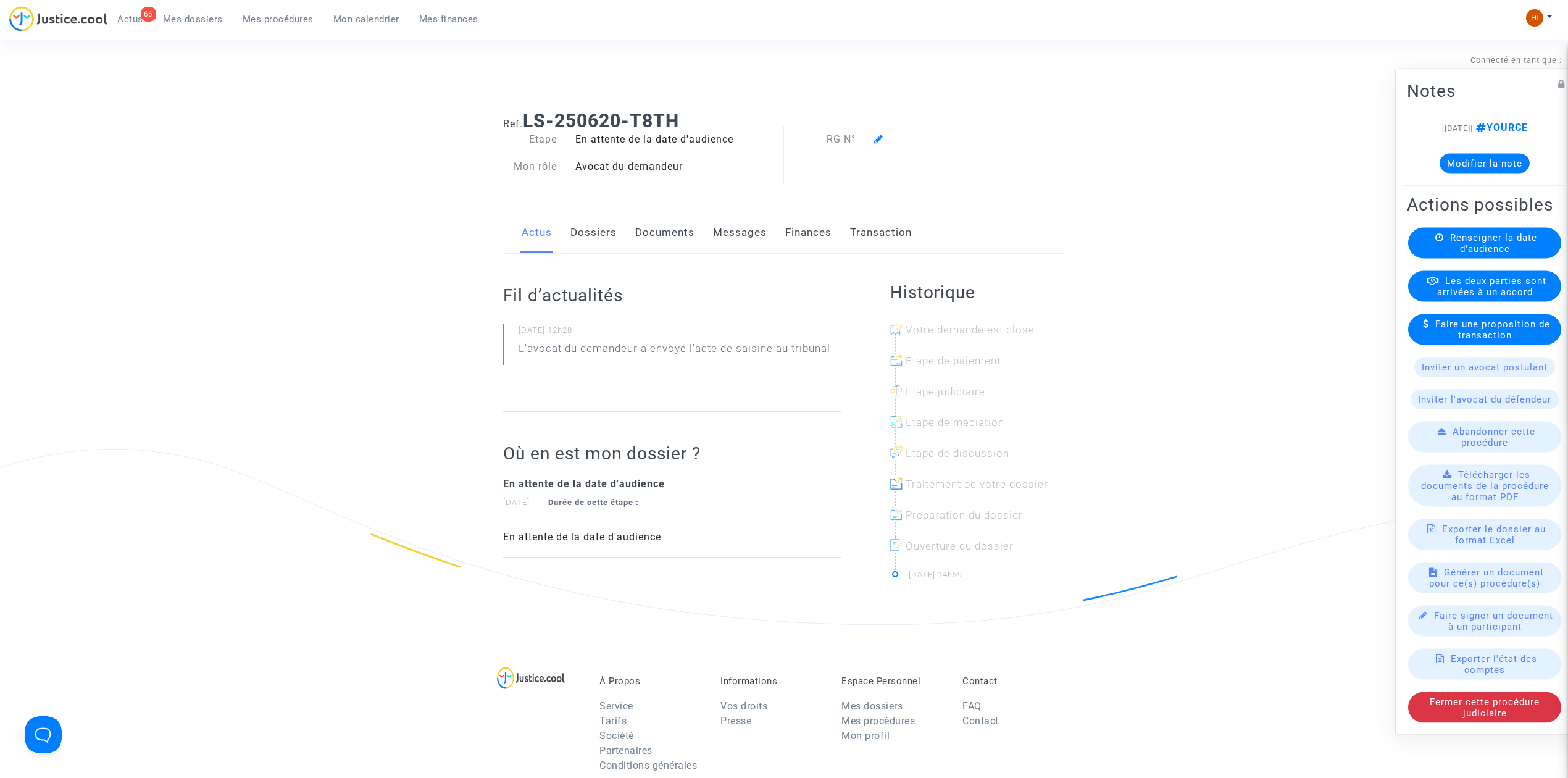
click at [1448, 259] on div "Renseigner la date d'audience" at bounding box center [1484, 243] width 153 height 31
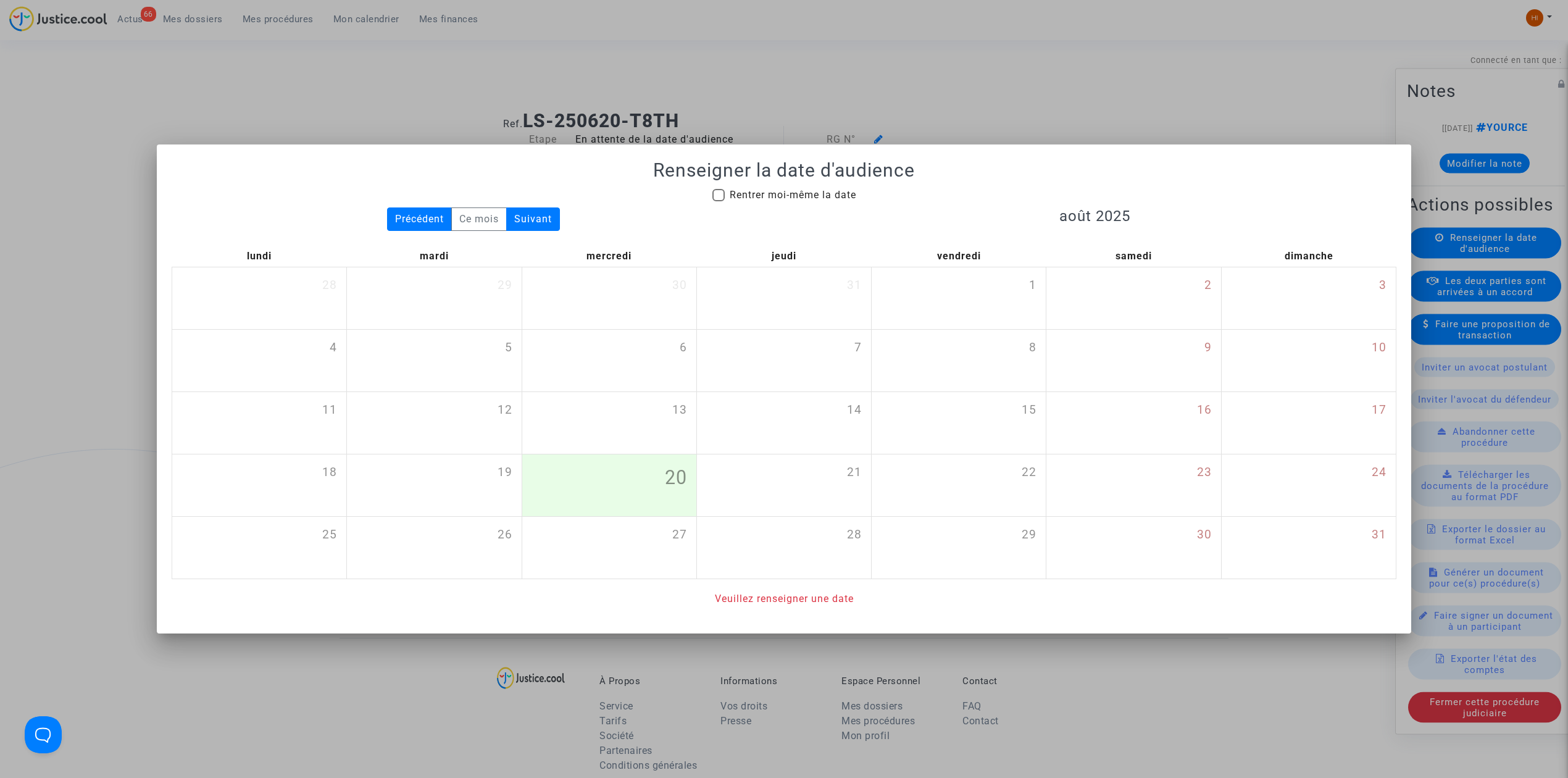
click at [799, 201] on mat-checkbox "Rentrer moi-même la date" at bounding box center [784, 198] width 144 height 20
click at [826, 191] on span "Rentrer moi-même la date" at bounding box center [792, 194] width 126 height 12
click at [719, 201] on input "Rentrer moi-même la date" at bounding box center [718, 201] width 1 height 1
checkbox input "true"
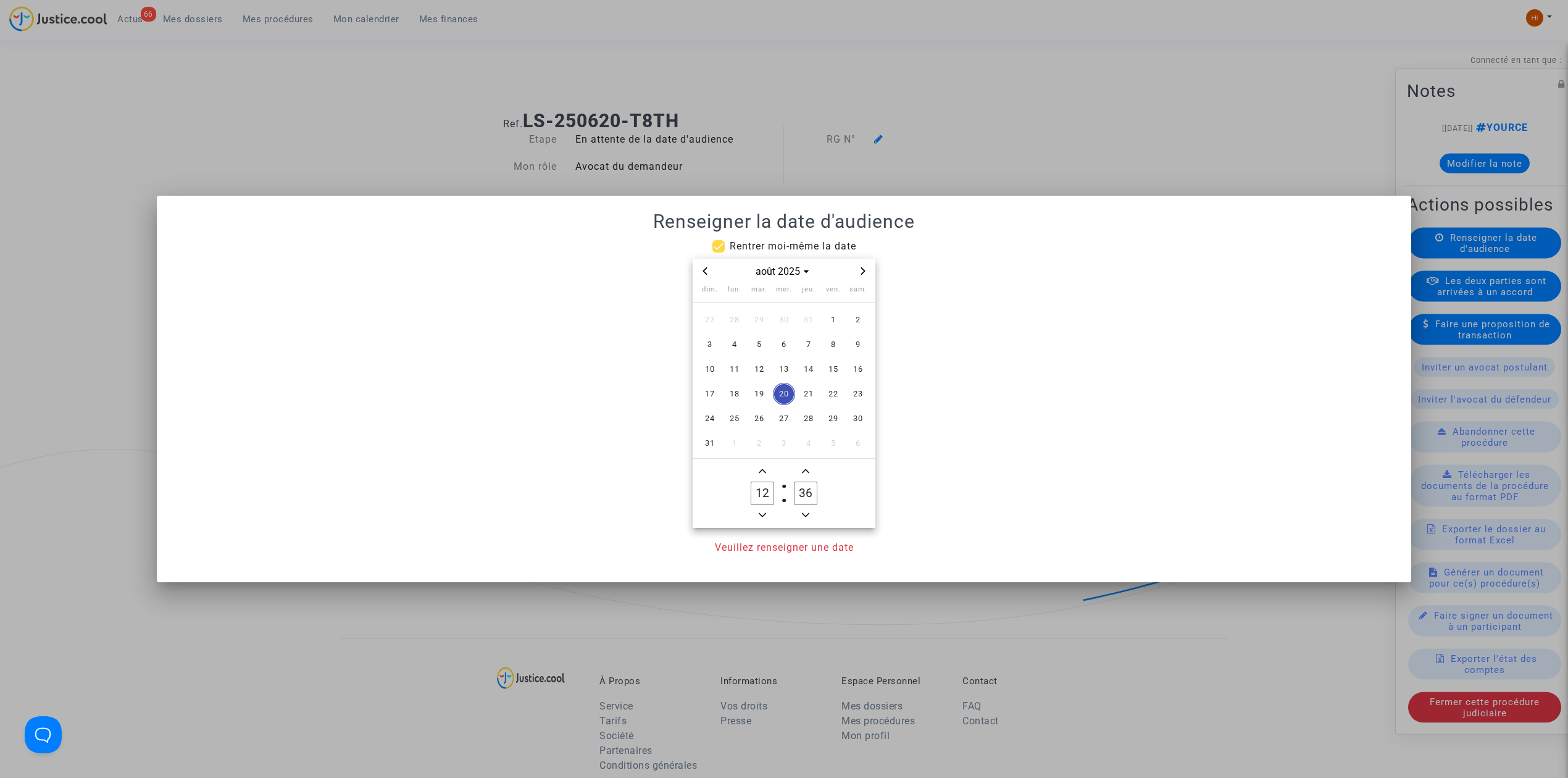
click at [863, 267] on icon "Next month" at bounding box center [863, 271] width 8 height 8
click at [863, 267] on icon "Next month" at bounding box center [863, 271] width 8 height 8
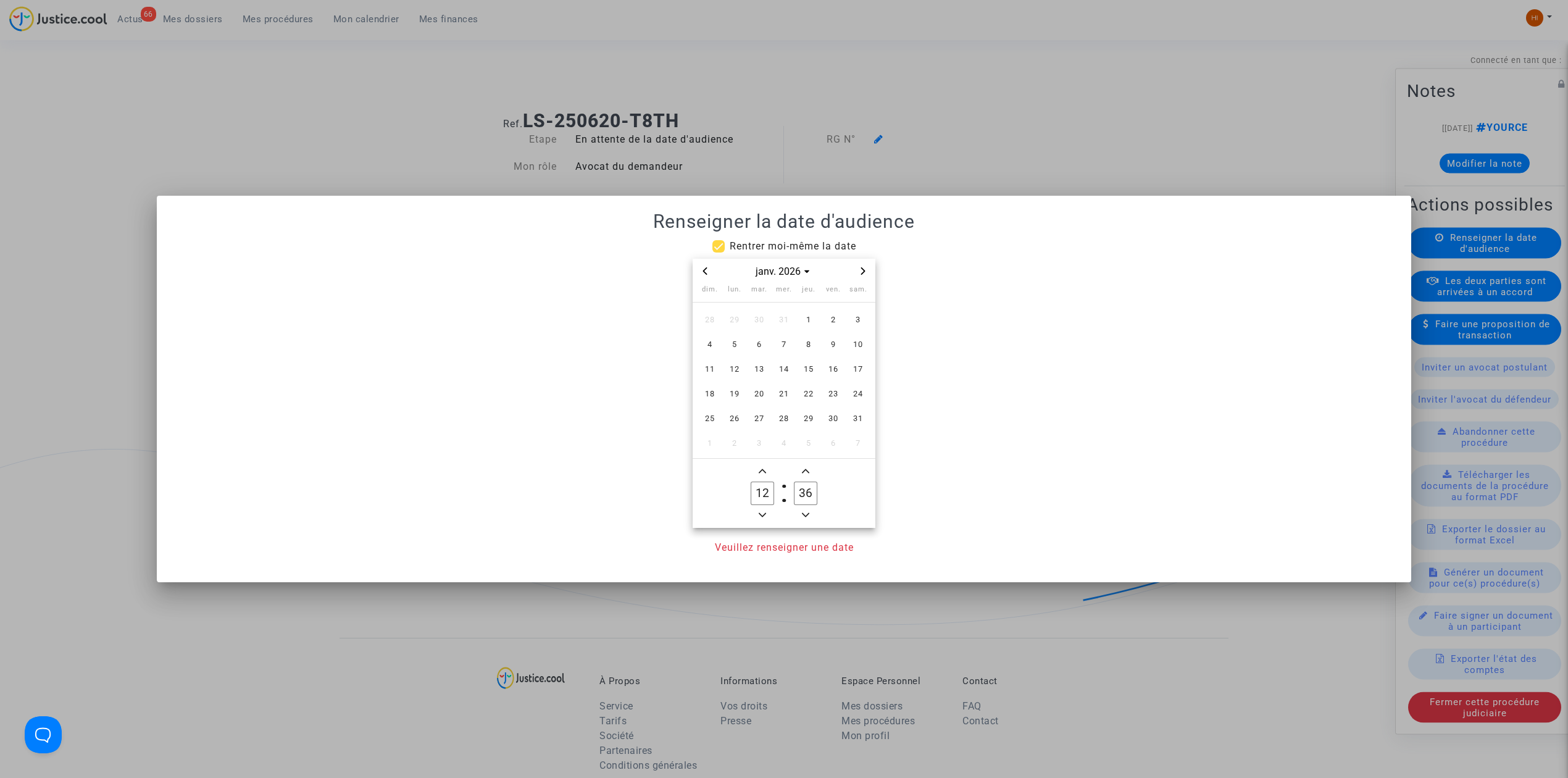
click at [863, 267] on icon "Next month" at bounding box center [863, 271] width 8 height 8
click at [763, 322] on span "3" at bounding box center [759, 320] width 22 height 22
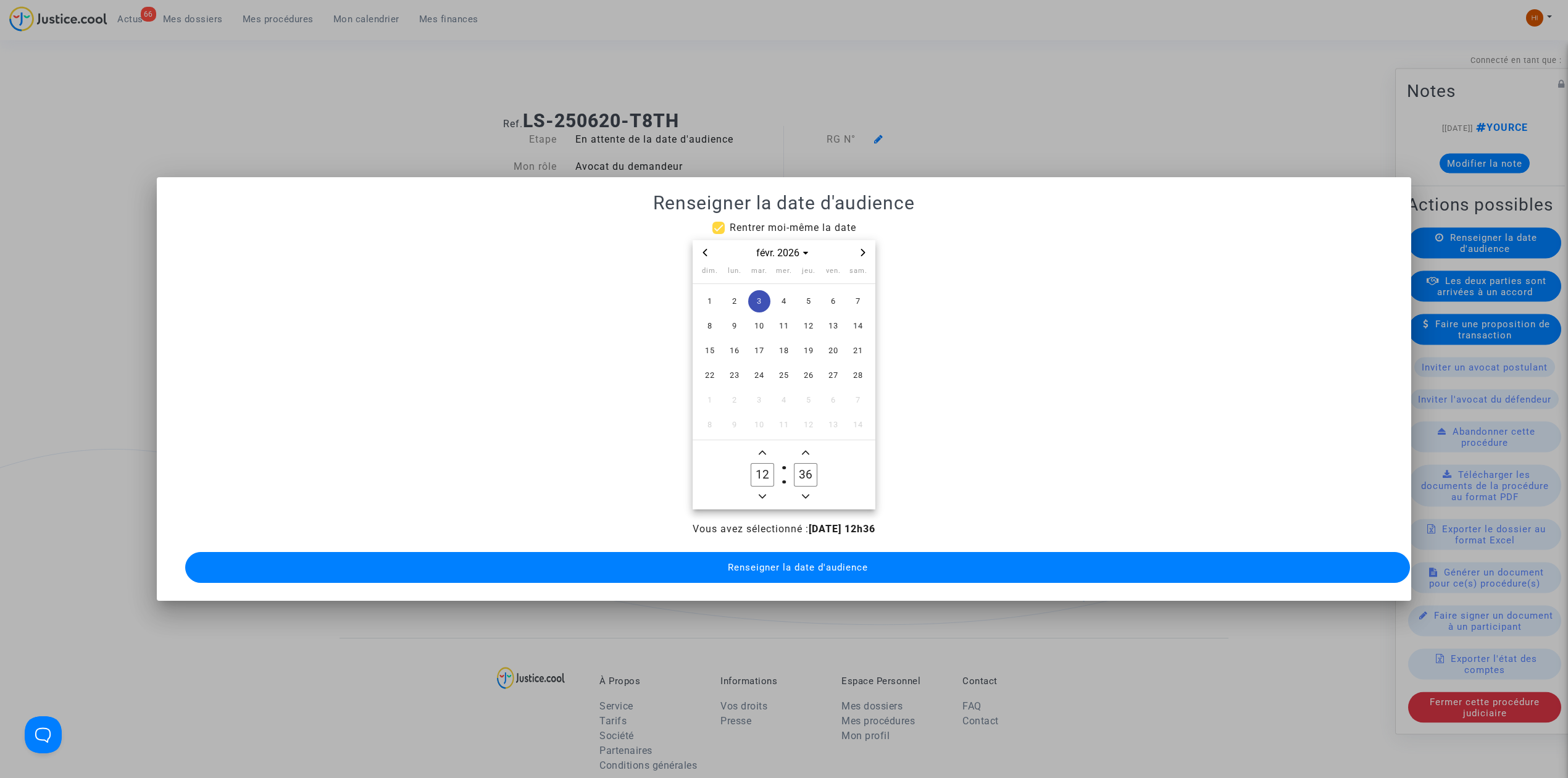
click at [766, 495] on span "Minus a hour" at bounding box center [762, 496] width 15 height 15
click at [769, 495] on button "Minus a hour" at bounding box center [762, 497] width 15 height 15
type input "09"
click at [791, 467] on label "36 Minute" at bounding box center [806, 475] width 43 height 25
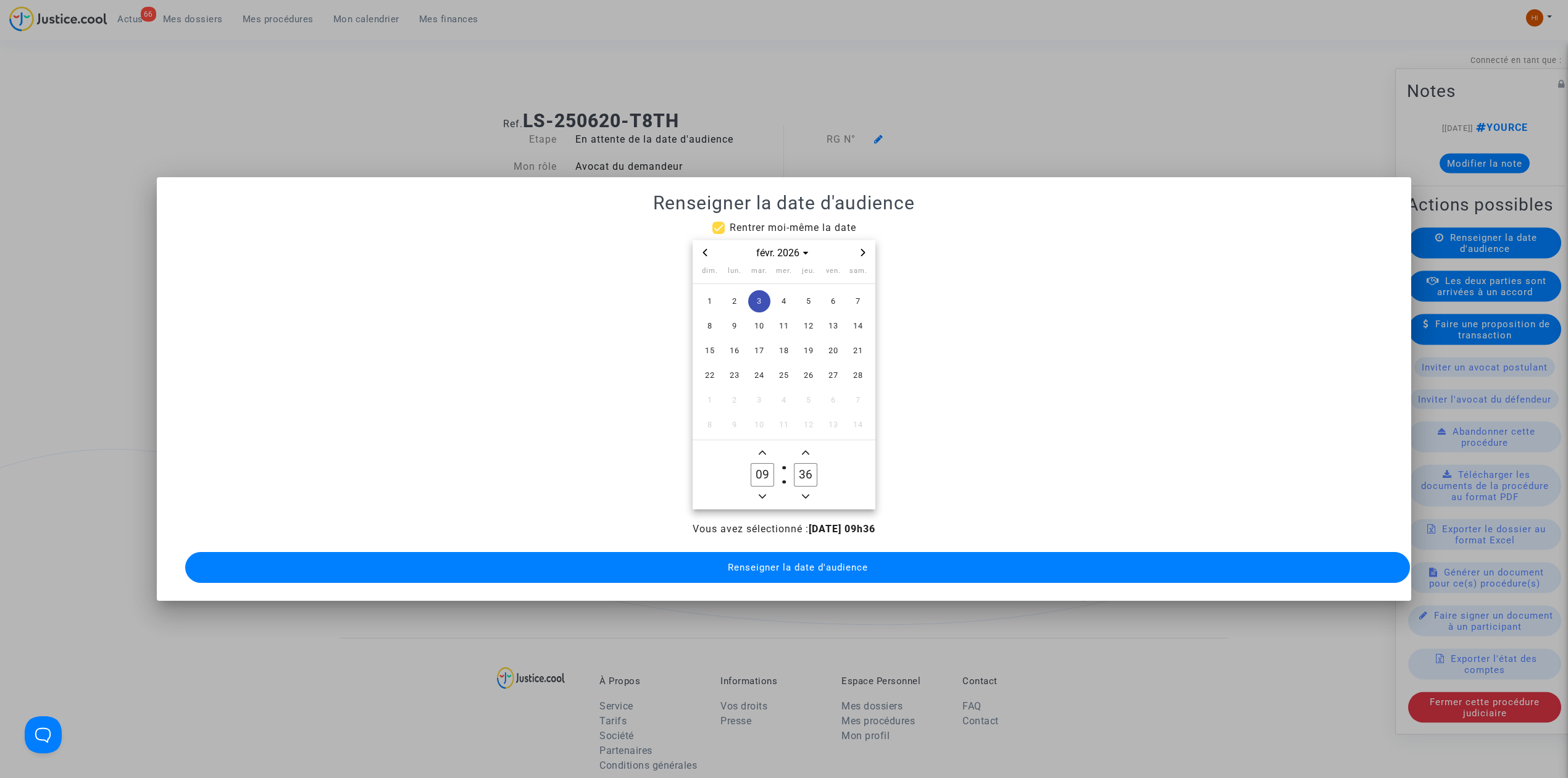
click at [794, 467] on input "36" at bounding box center [806, 475] width 23 height 23
click at [799, 467] on input "36" at bounding box center [806, 475] width 23 height 23
click at [801, 467] on input "36" at bounding box center [806, 475] width 23 height 23
type input "00"
click at [807, 552] on button "Renseigner la date d'audience" at bounding box center [797, 568] width 1225 height 31
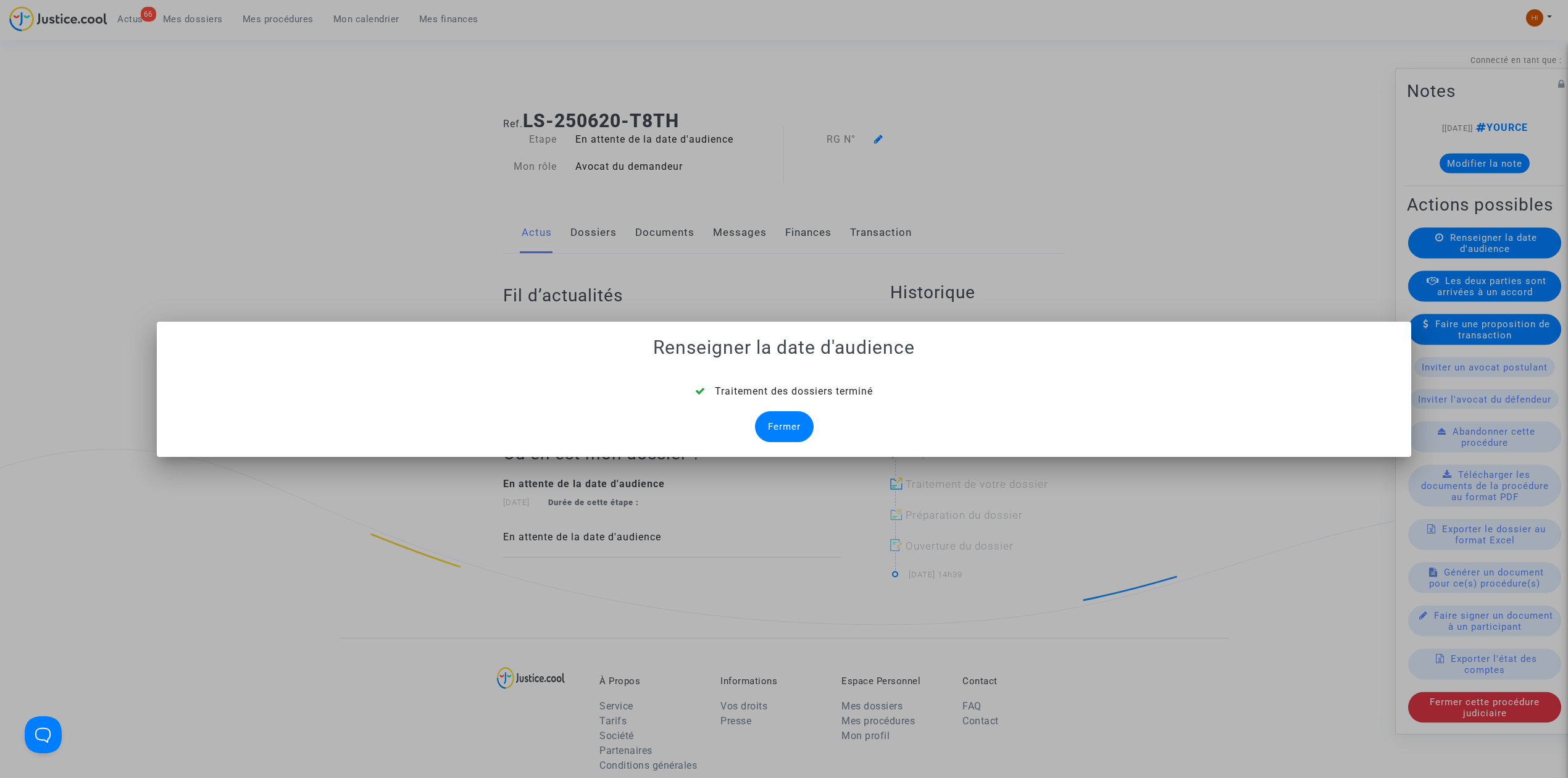
click at [771, 422] on div "Fermer" at bounding box center [784, 427] width 59 height 31
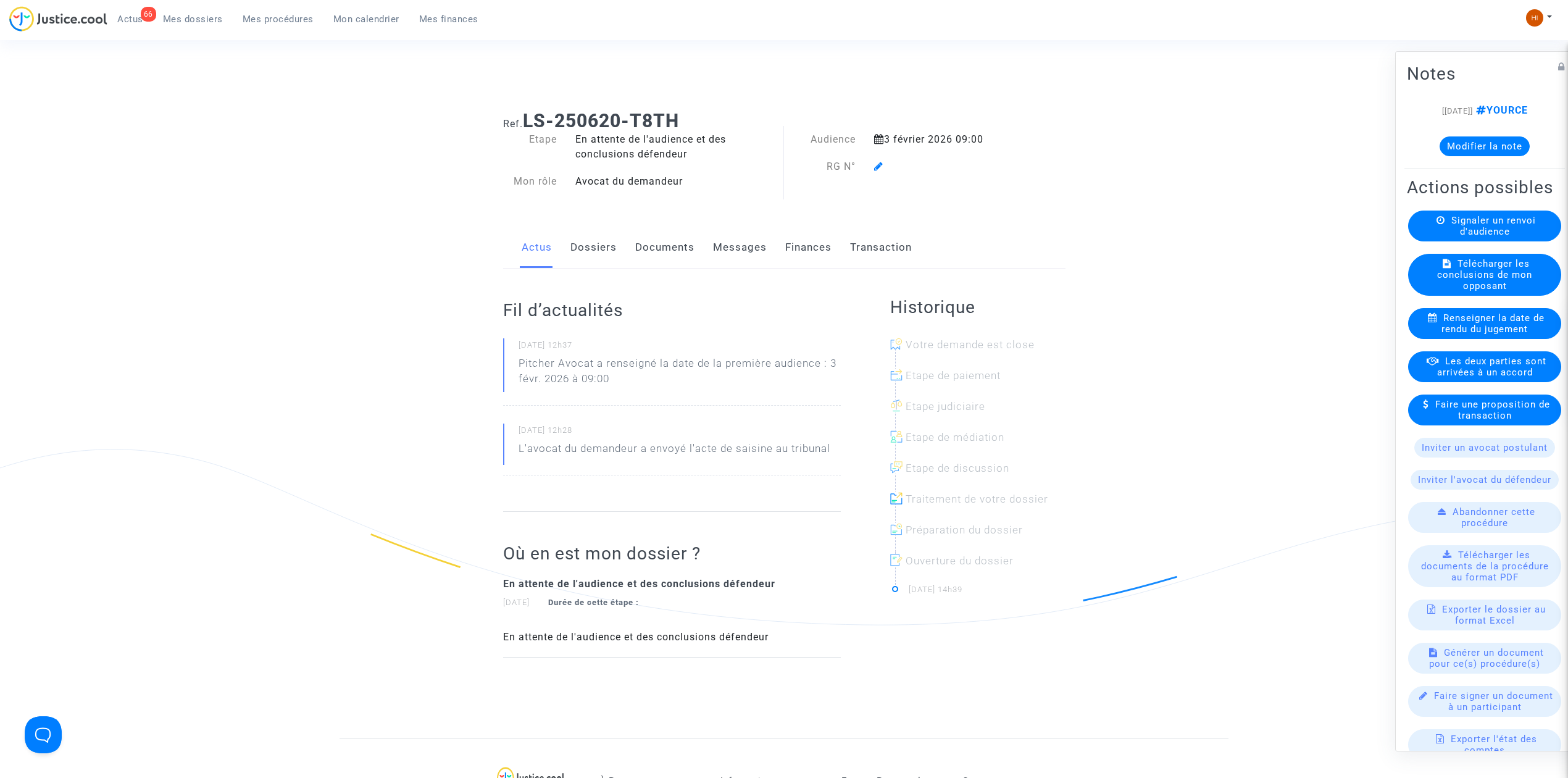
click at [882, 166] on icon at bounding box center [879, 166] width 9 height 10
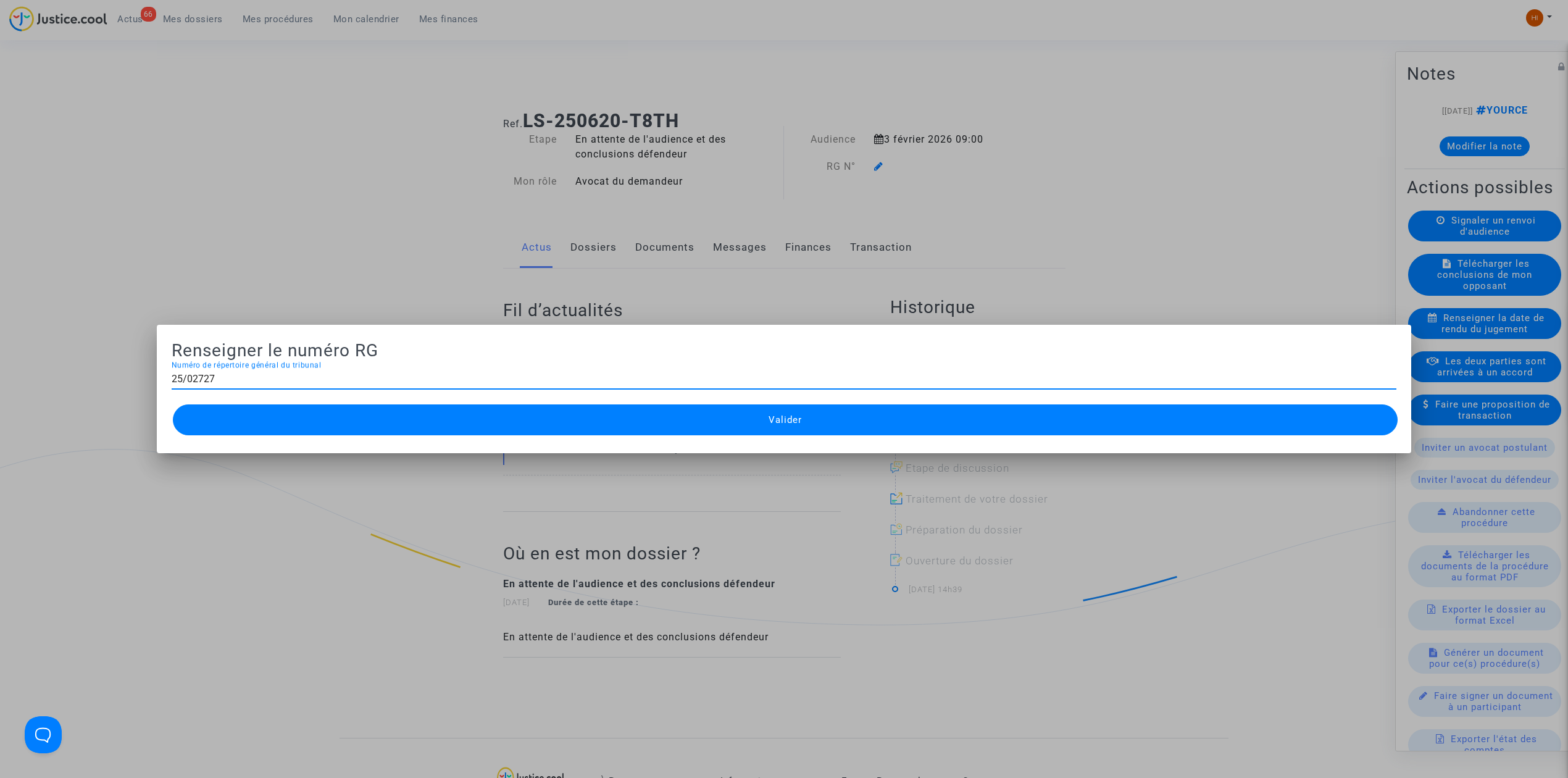
type input "25/02727"
click at [655, 423] on button "Valider" at bounding box center [785, 420] width 1225 height 31
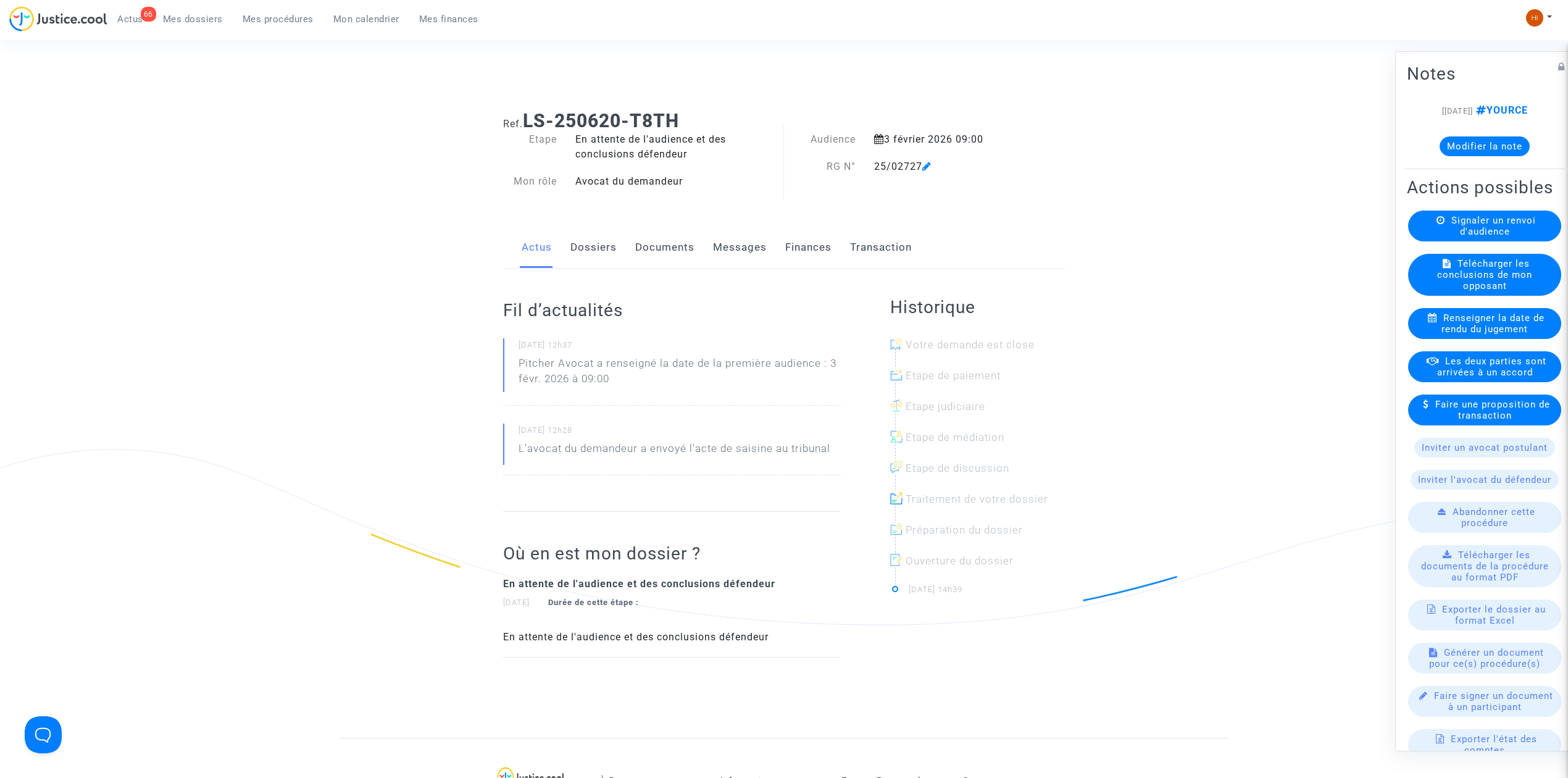
click at [679, 243] on link "Documents" at bounding box center [665, 247] width 59 height 41
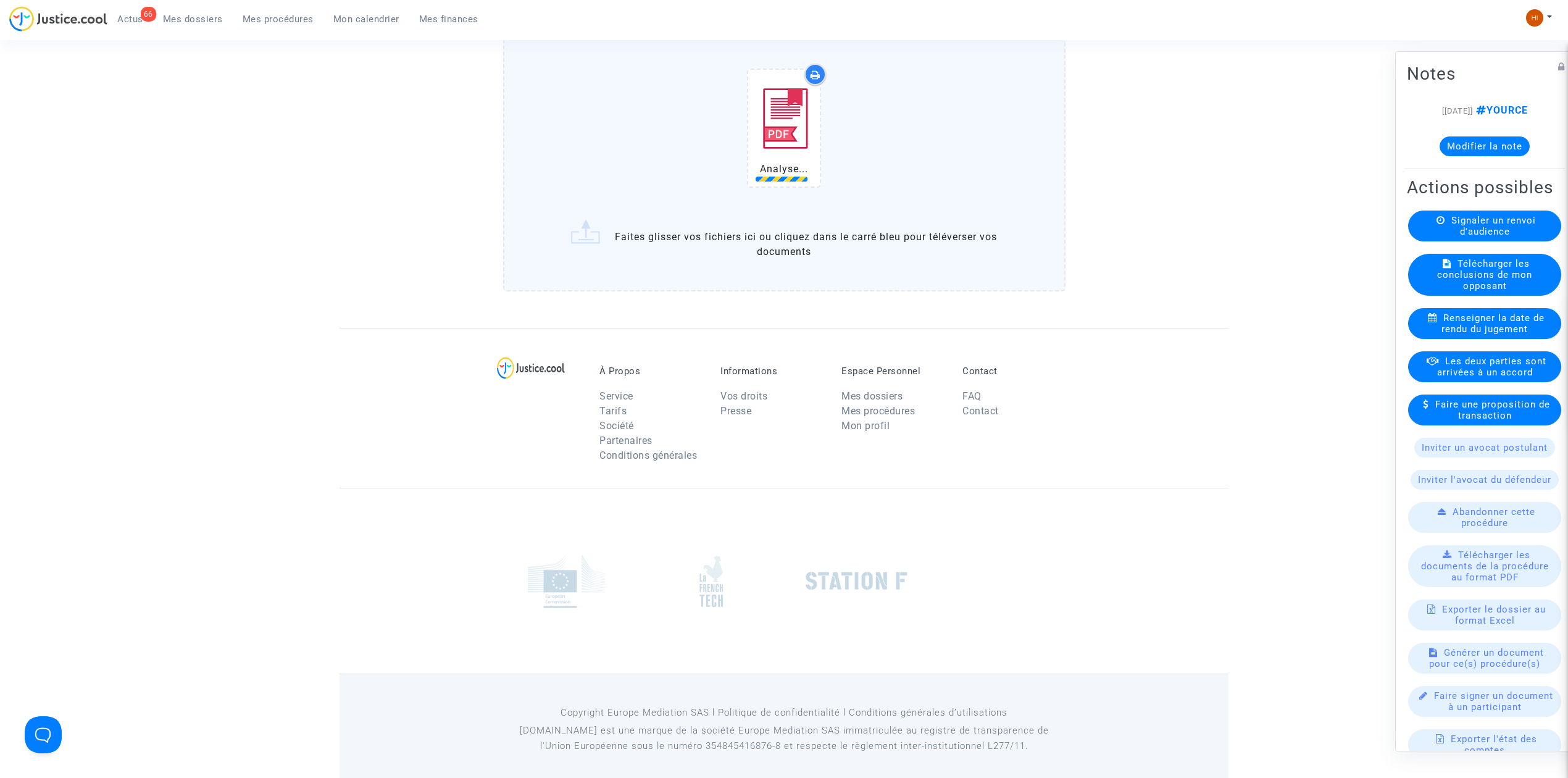
scroll to position [981, 0]
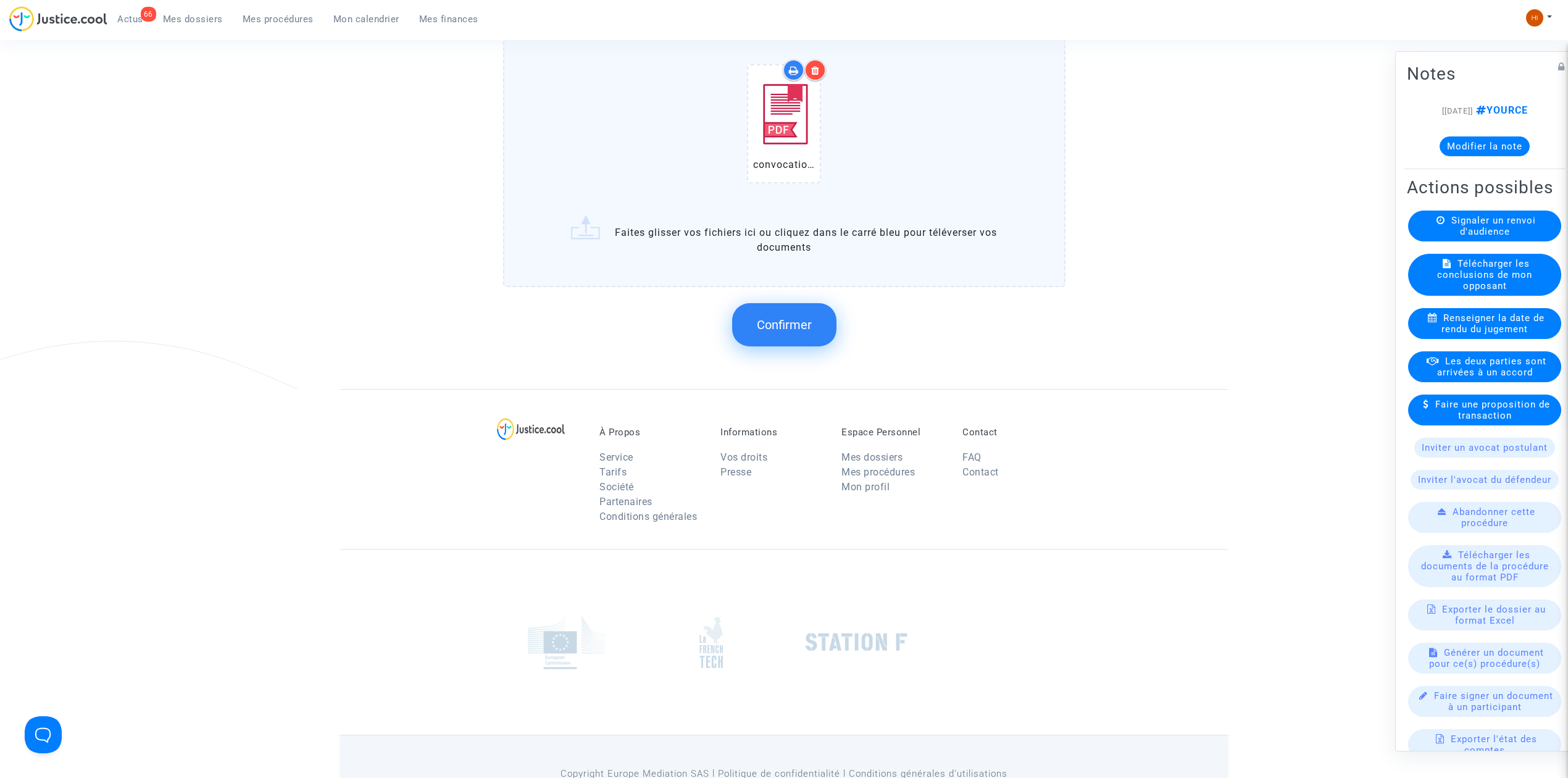
click at [813, 324] on button "Confirmer" at bounding box center [784, 325] width 104 height 43
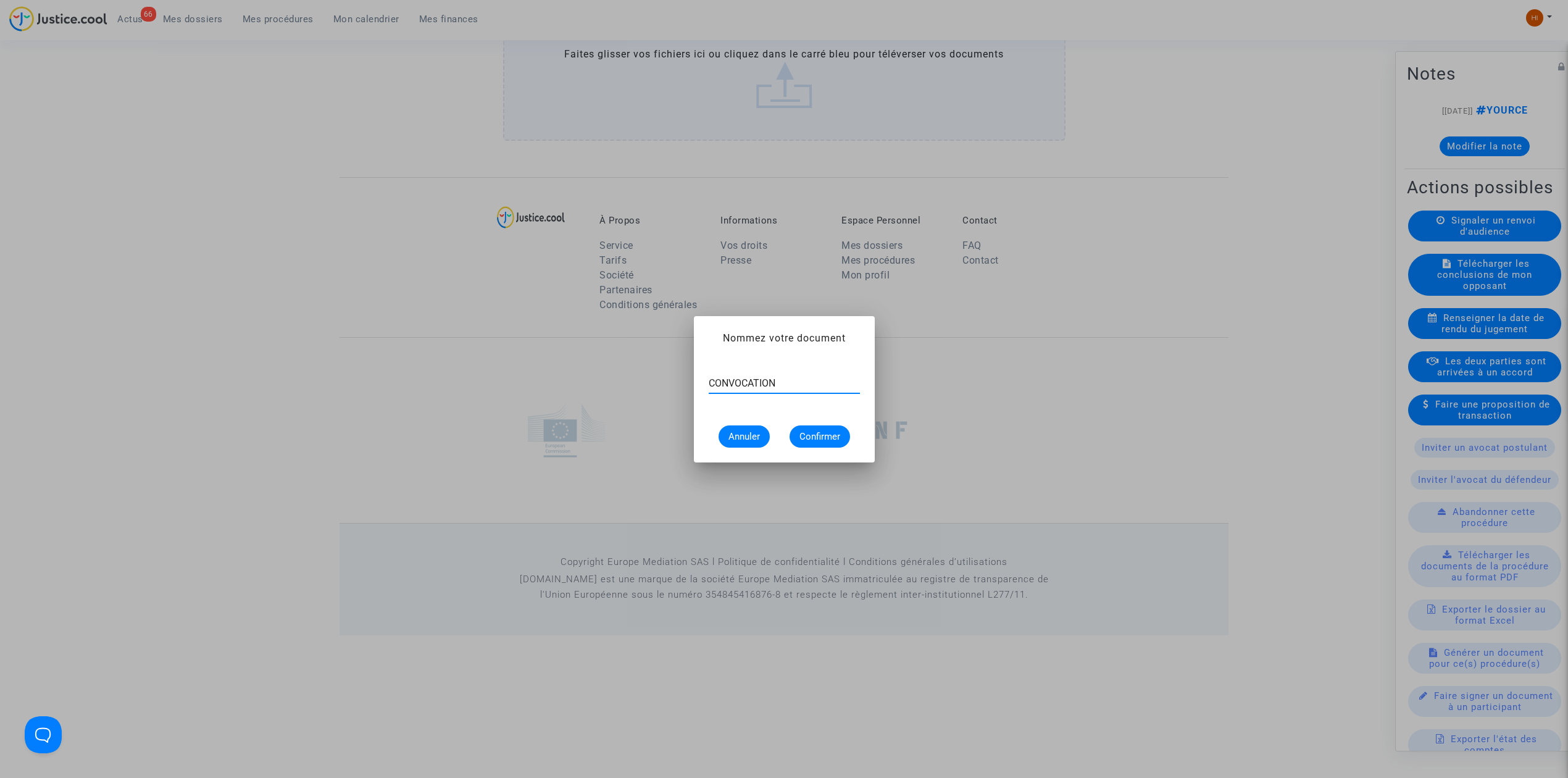
type input "CONVOCATION"
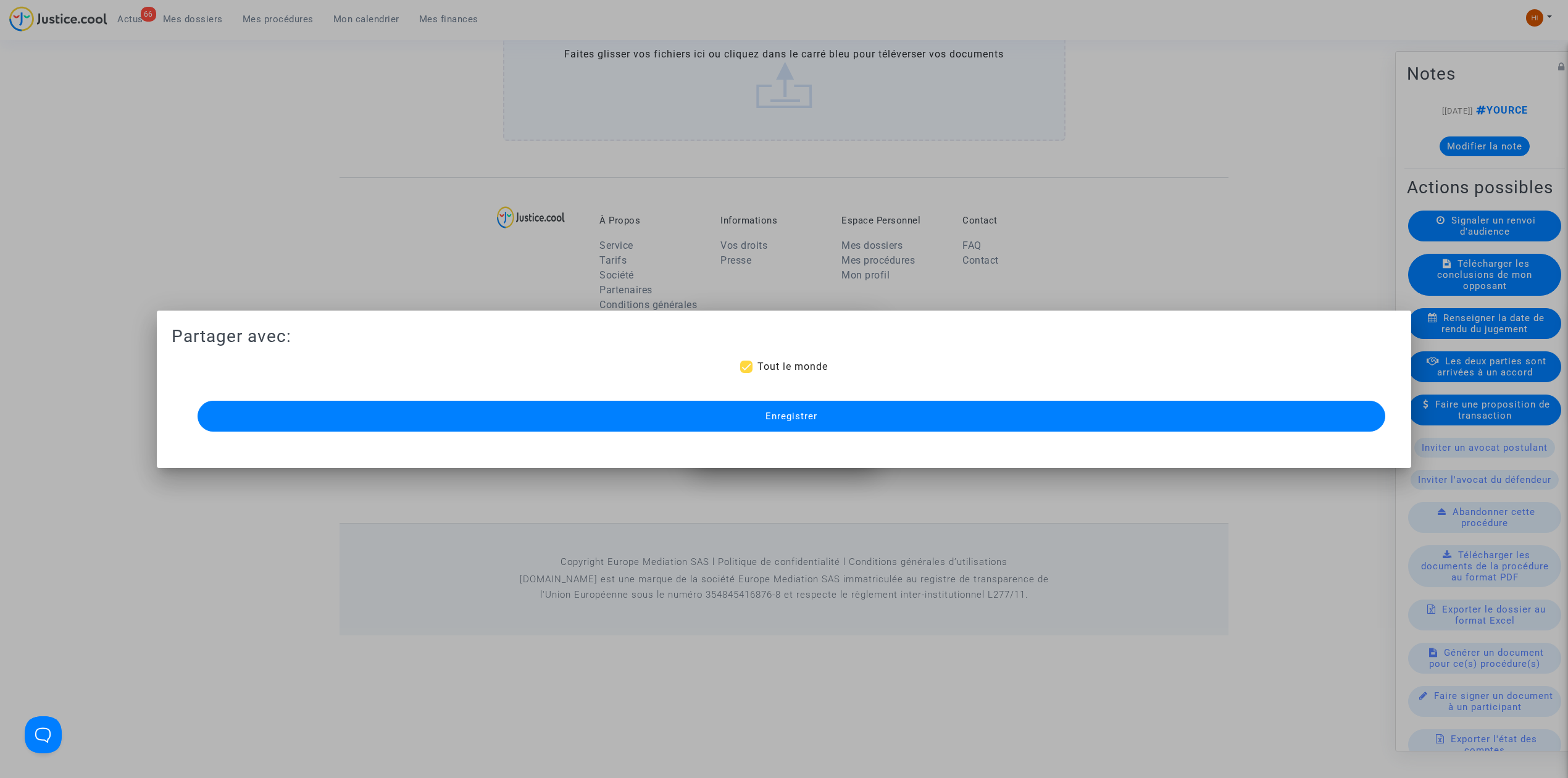
scroll to position [835, 0]
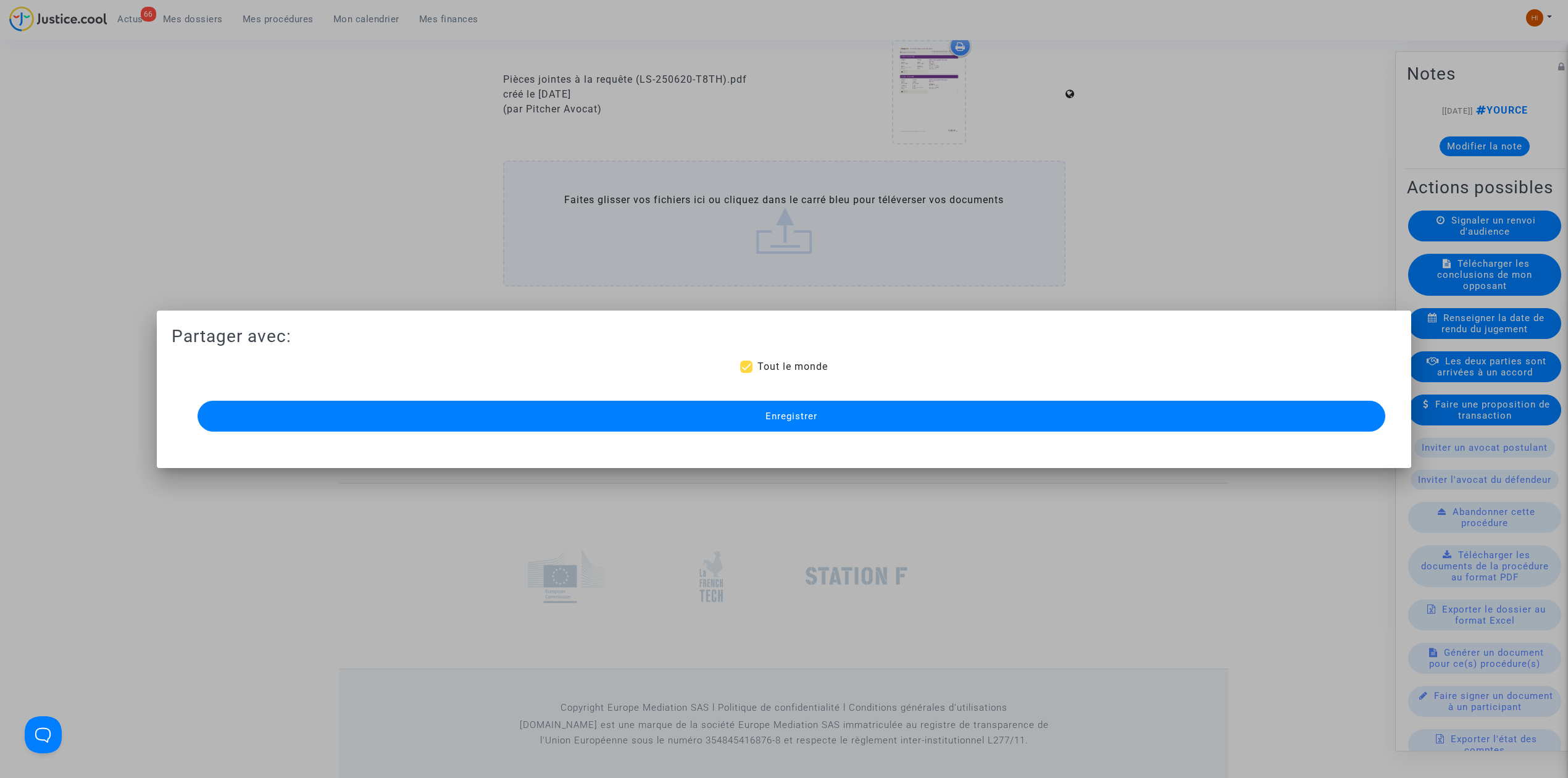
click at [745, 418] on button "Enregistrer" at bounding box center [791, 416] width 1188 height 31
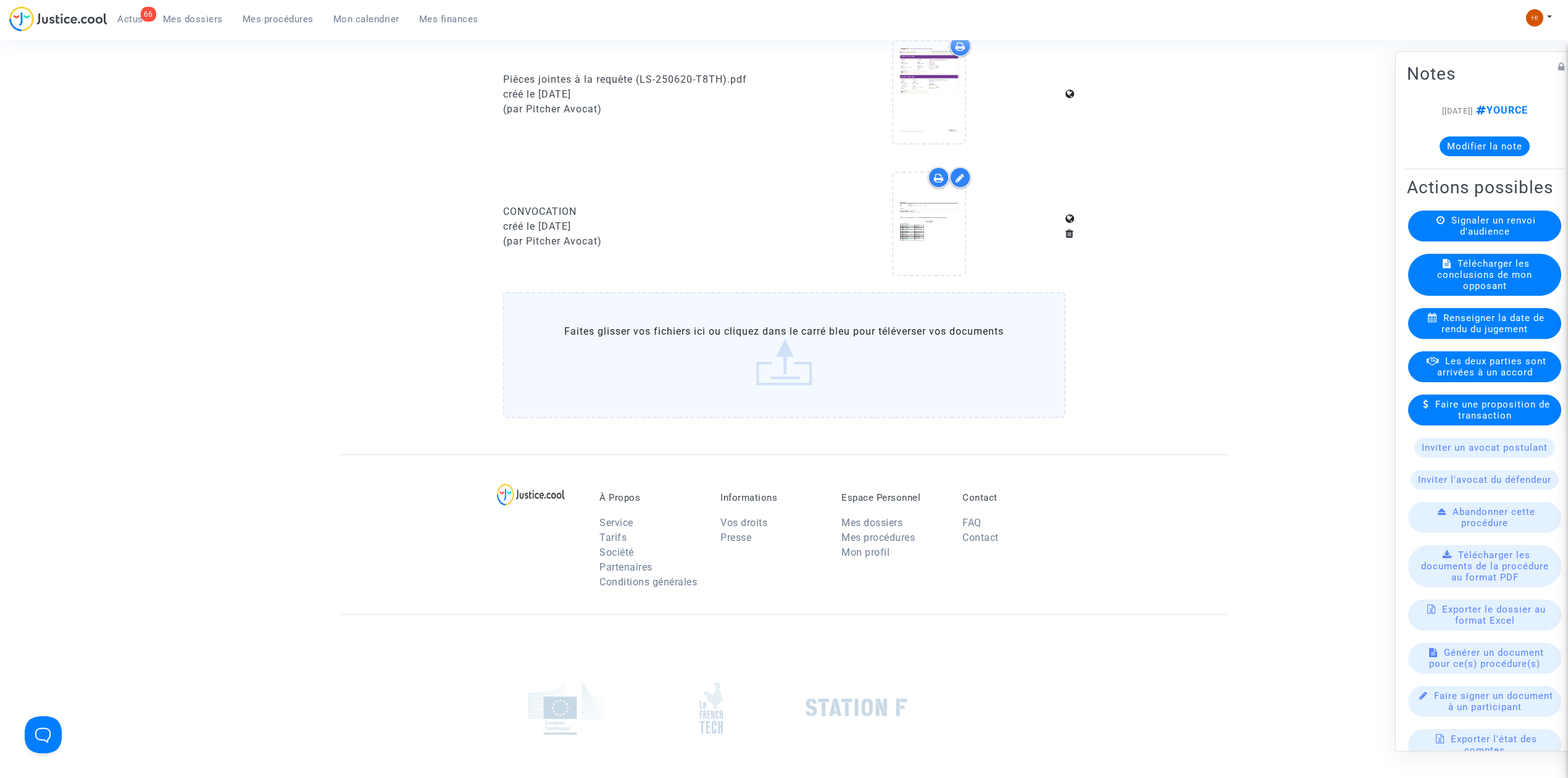
drag, startPoint x: 279, startPoint y: 20, endPoint x: 424, endPoint y: 89, distance: 160.6
click at [280, 20] on span "Mes procédures" at bounding box center [278, 19] width 71 height 11
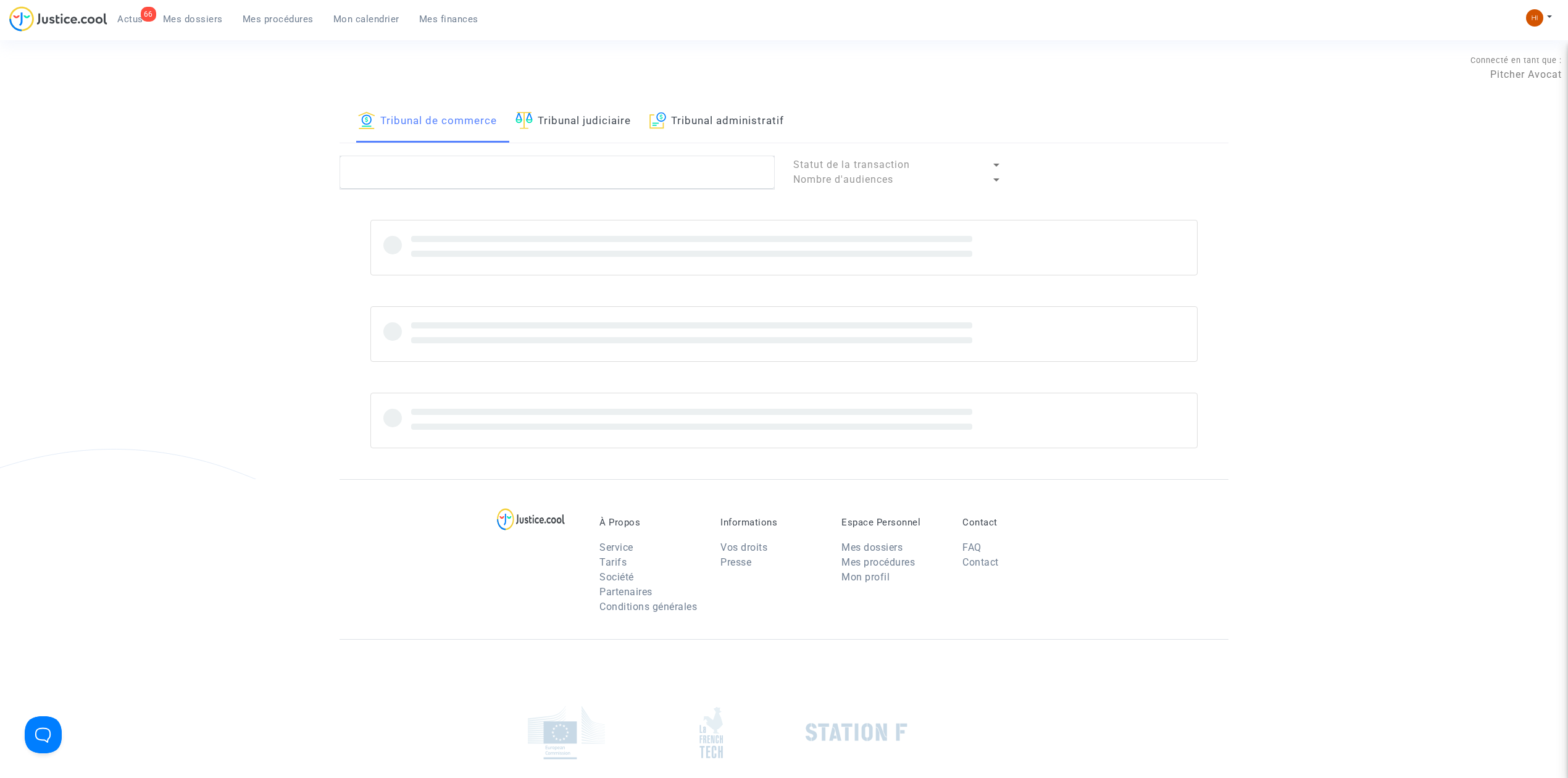
click at [575, 123] on link "Tribunal judiciaire" at bounding box center [573, 122] width 116 height 42
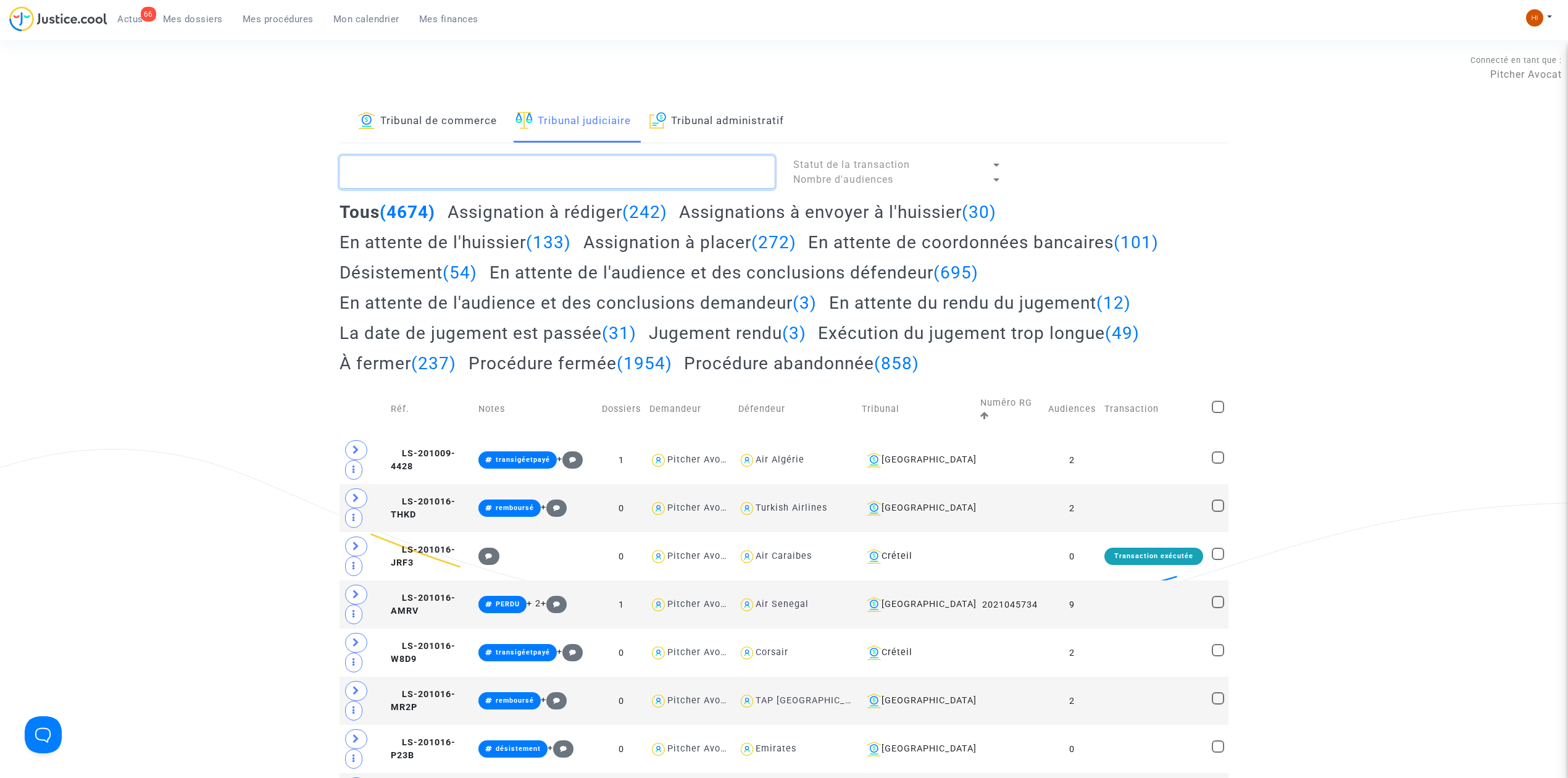
click at [585, 166] on textarea at bounding box center [557, 172] width 435 height 33
paste textarea "BLANC Annie"
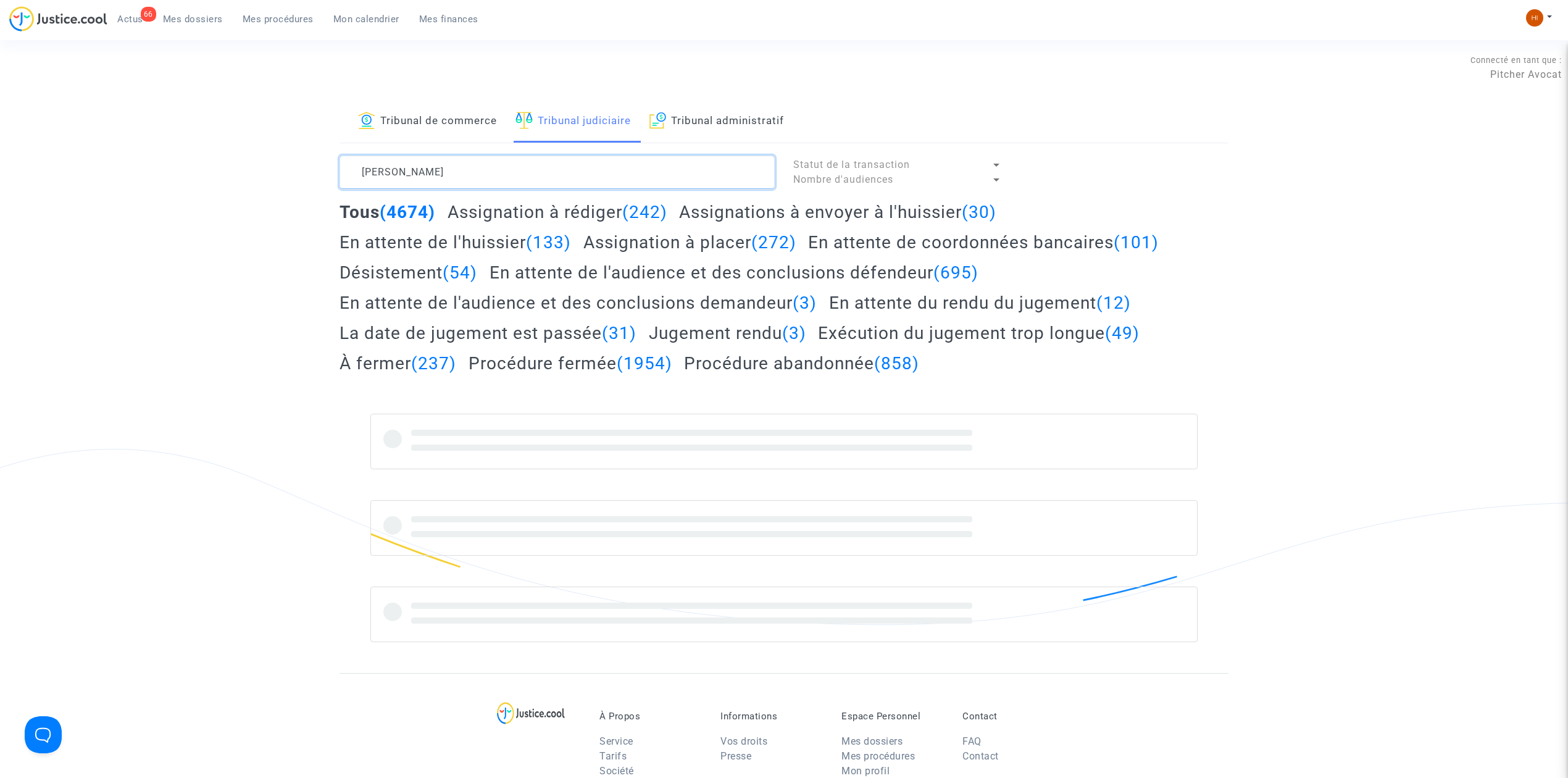
type textarea "BLANC Annie"
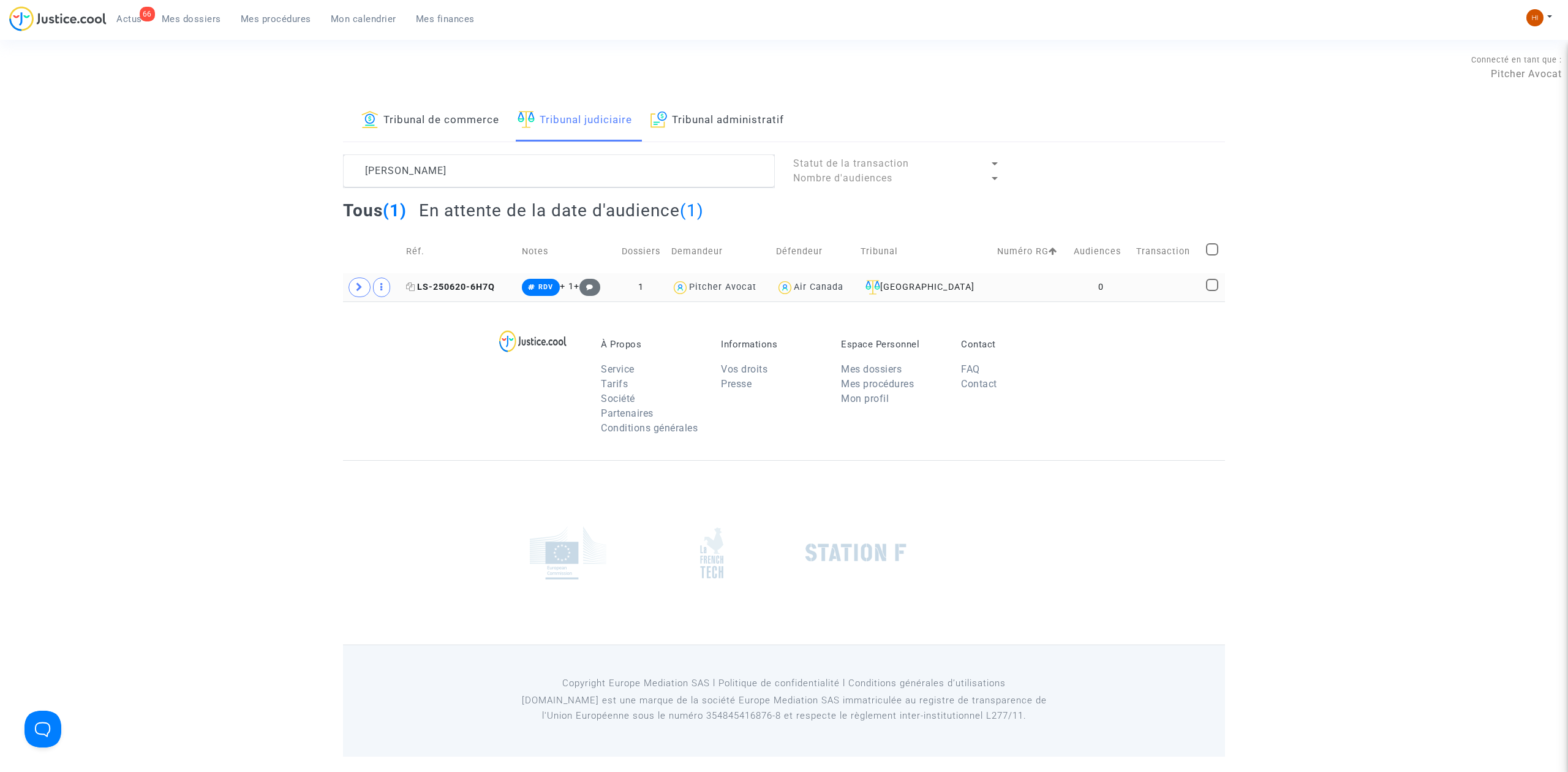
click at [449, 290] on span "LS-250620-6H7Q" at bounding box center [450, 287] width 89 height 11
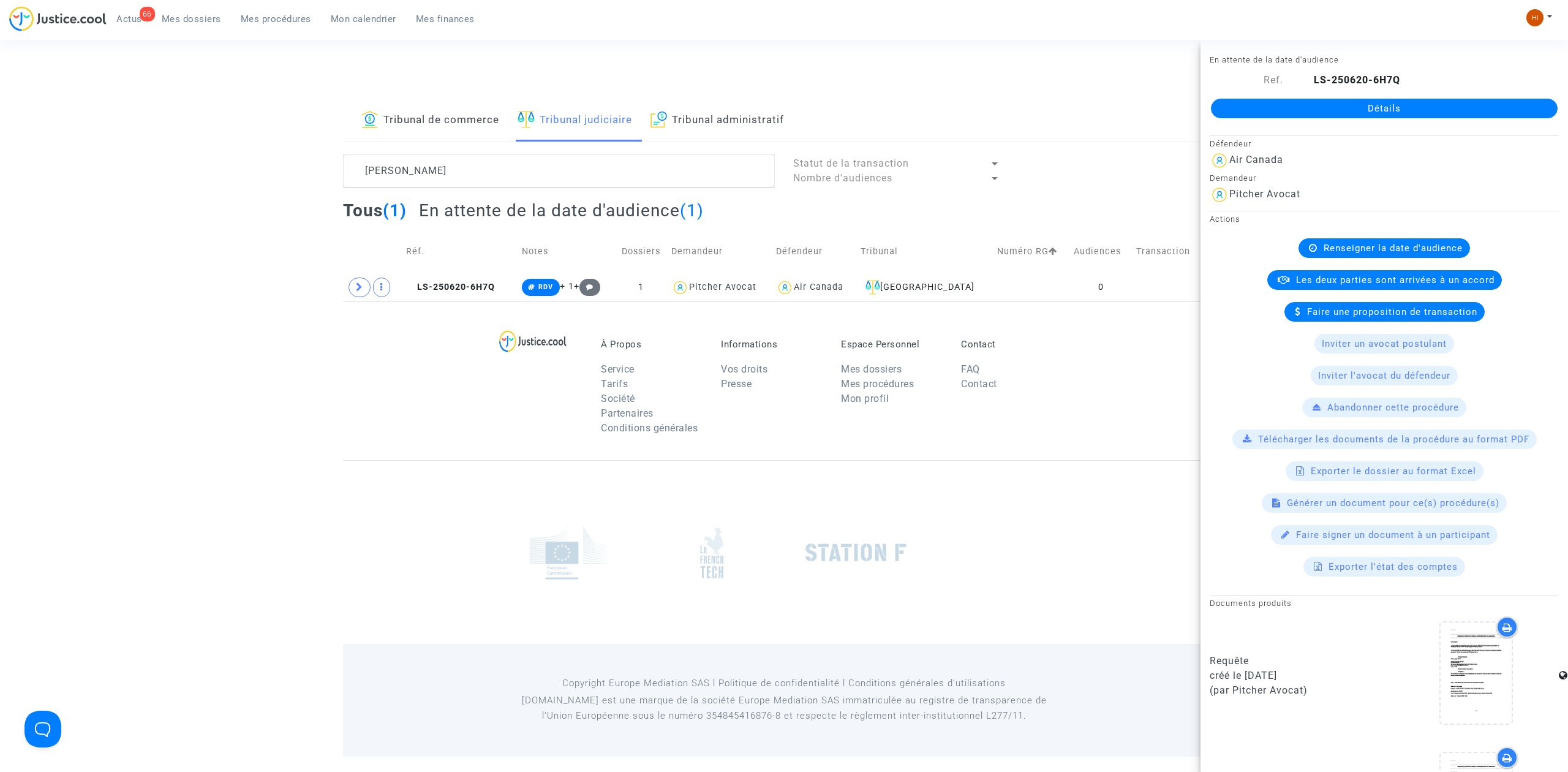
click at [1264, 118] on link "Détails" at bounding box center [1385, 109] width 347 height 20
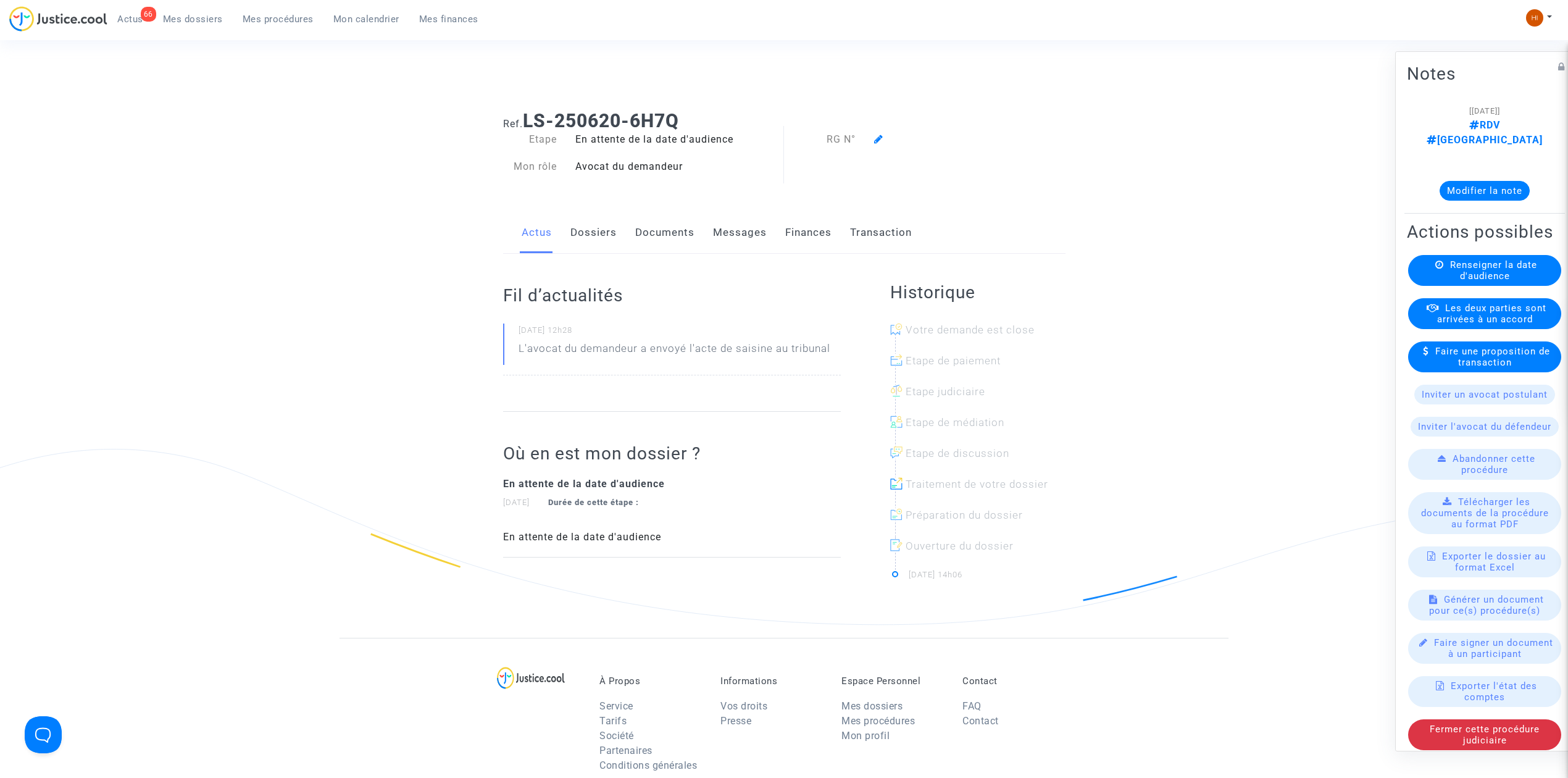
click at [1466, 269] on span "Renseigner la date d'audience" at bounding box center [1493, 270] width 87 height 22
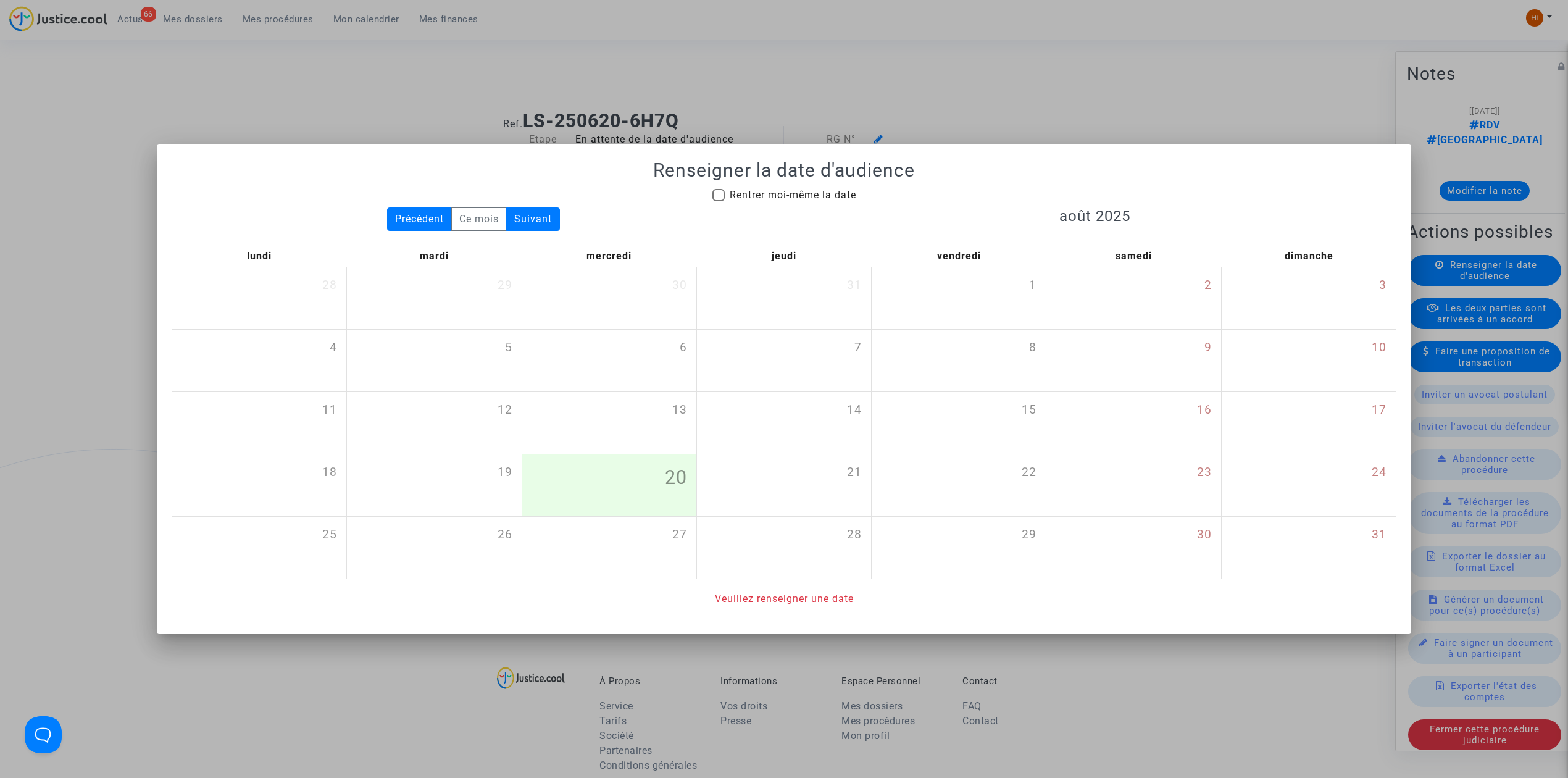
click at [823, 200] on mat-checkbox "Rentrer moi-même la date" at bounding box center [784, 198] width 144 height 20
click at [844, 186] on div "Renseigner la date d'audience Rentrer moi-même la date Précédent Ce mois Suivan…" at bounding box center [784, 383] width 1225 height 447
click at [829, 193] on span "Rentrer moi-même la date" at bounding box center [792, 194] width 126 height 12
click at [719, 201] on input "Rentrer moi-même la date" at bounding box center [718, 201] width 1 height 1
checkbox input "true"
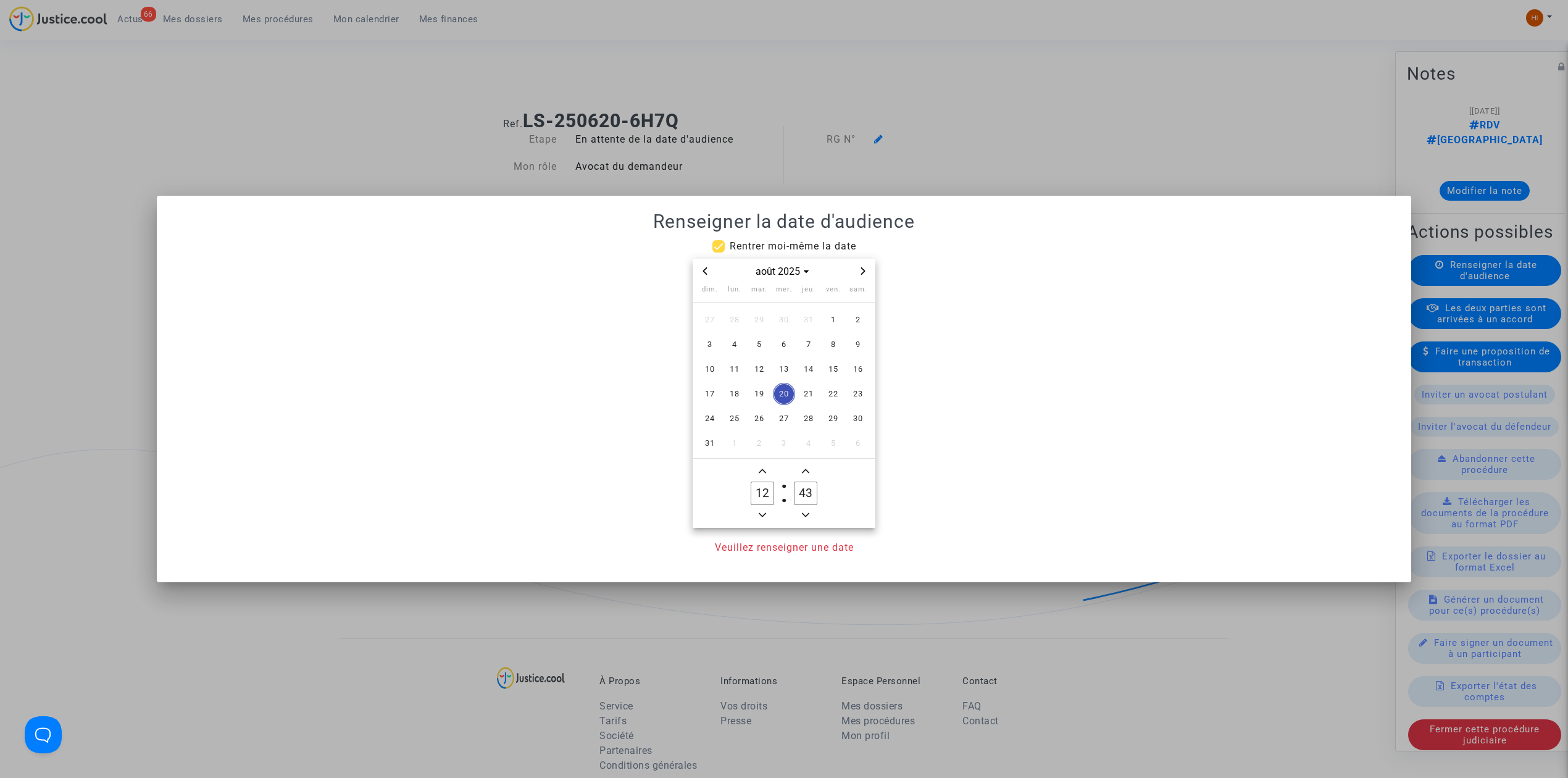
click at [868, 270] on span "Next month" at bounding box center [863, 270] width 15 height 15
click at [800, 75] on div at bounding box center [784, 389] width 1568 height 778
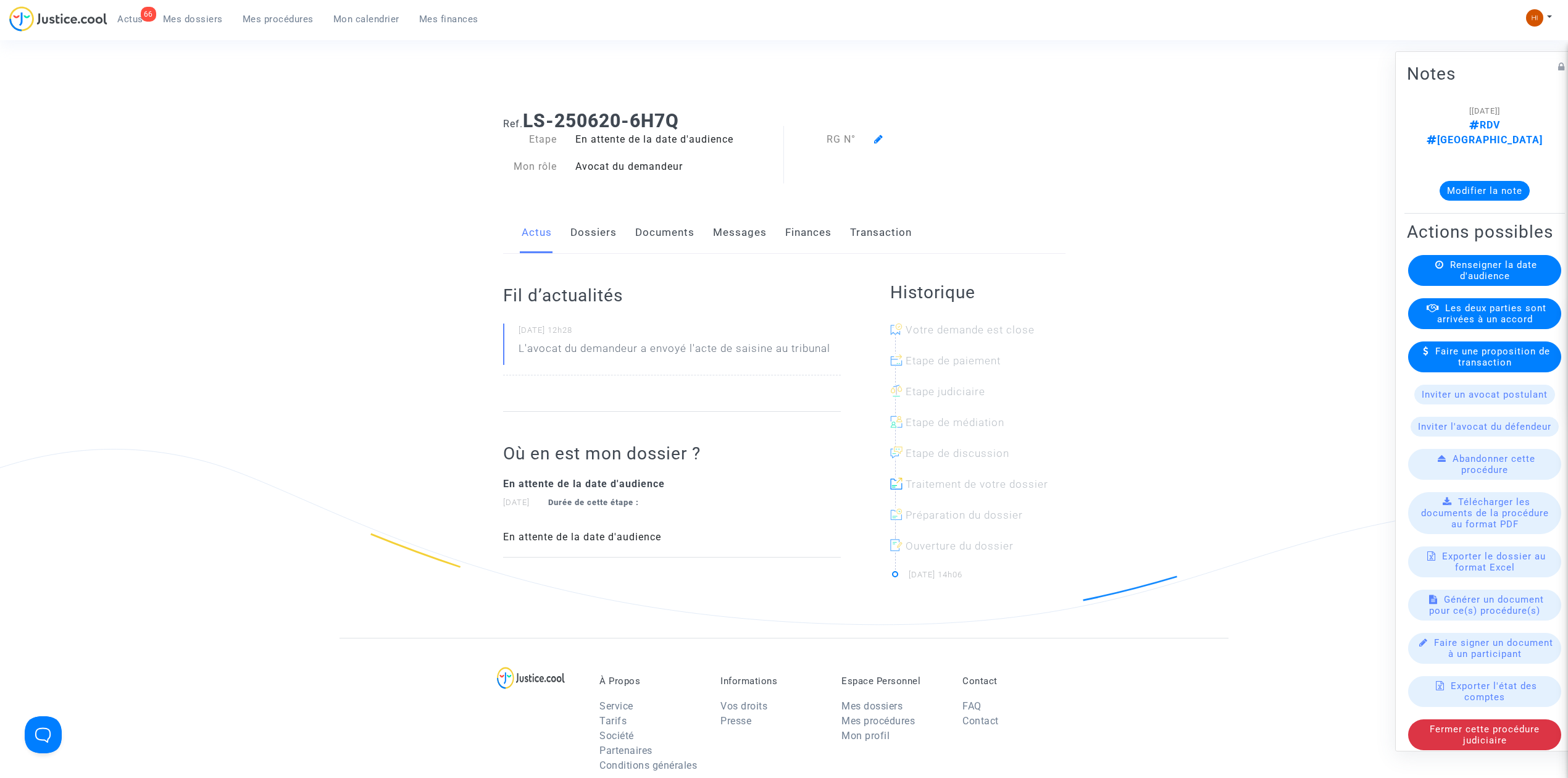
click at [584, 228] on link "Dossiers" at bounding box center [594, 233] width 46 height 41
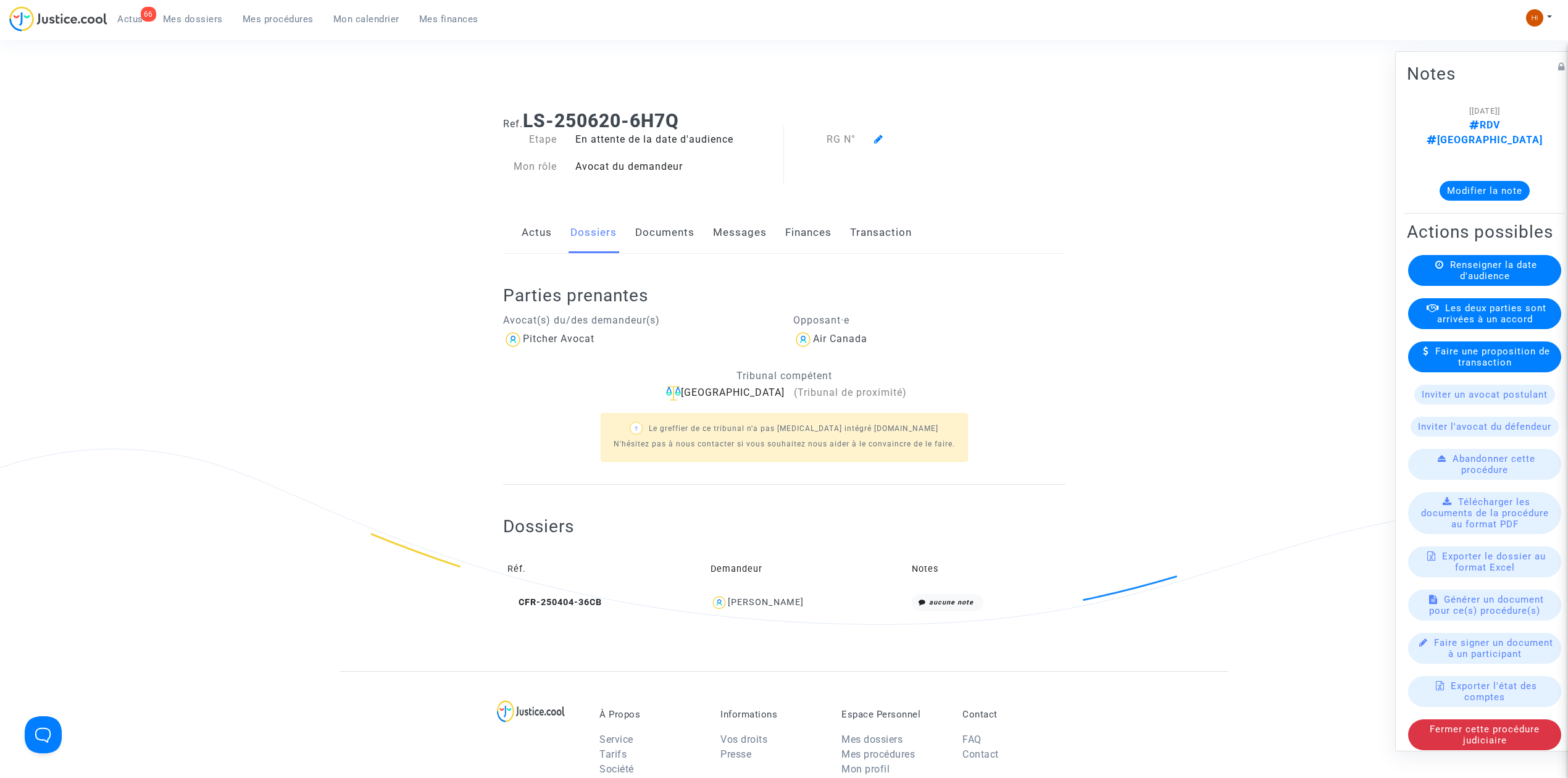
click at [1466, 260] on span "Renseigner la date d'audience" at bounding box center [1493, 270] width 87 height 22
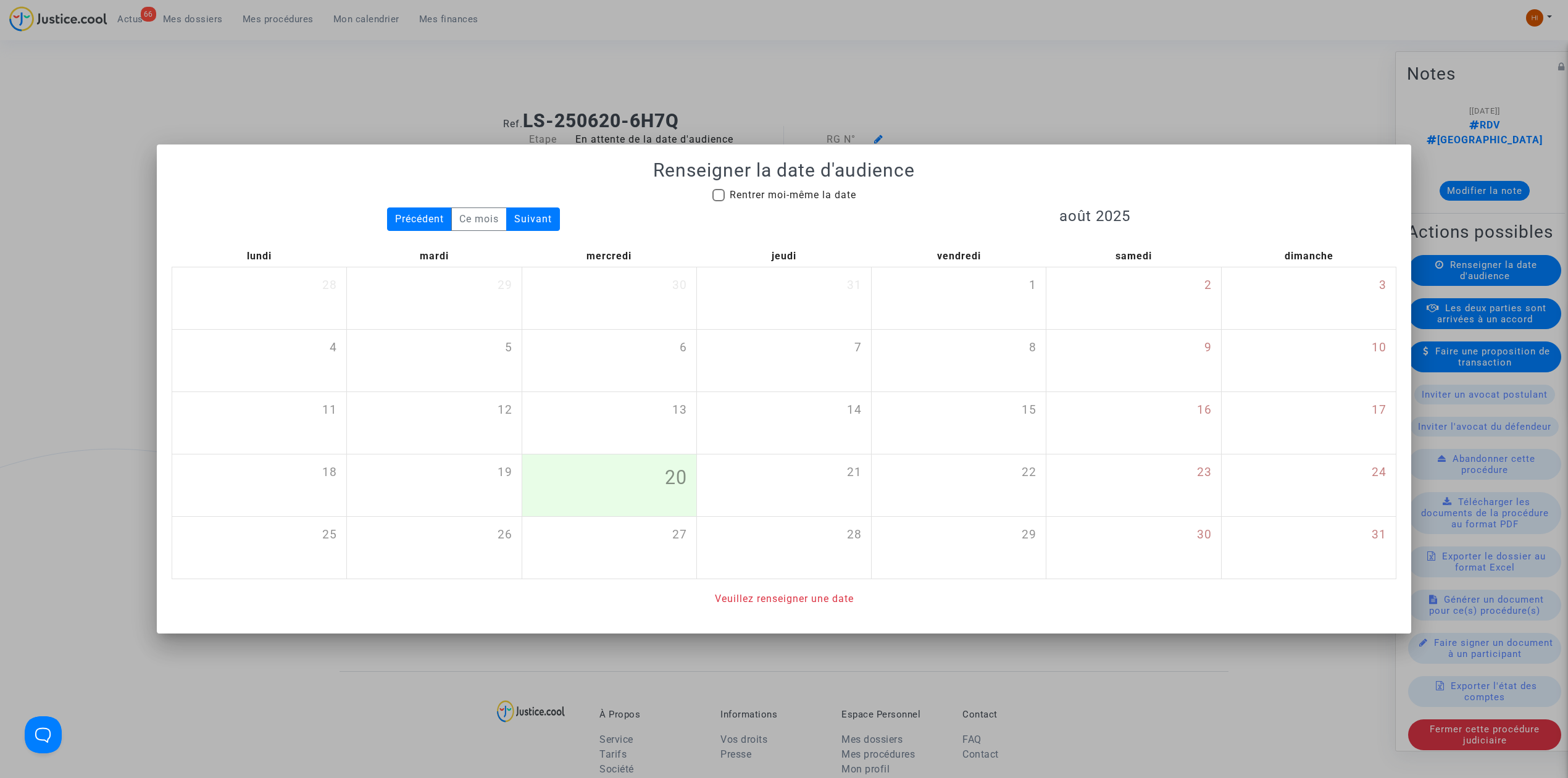
click at [767, 199] on span "Rentrer moi-même la date" at bounding box center [792, 194] width 126 height 12
click at [719, 201] on input "Rentrer moi-même la date" at bounding box center [718, 201] width 1 height 1
checkbox input "true"
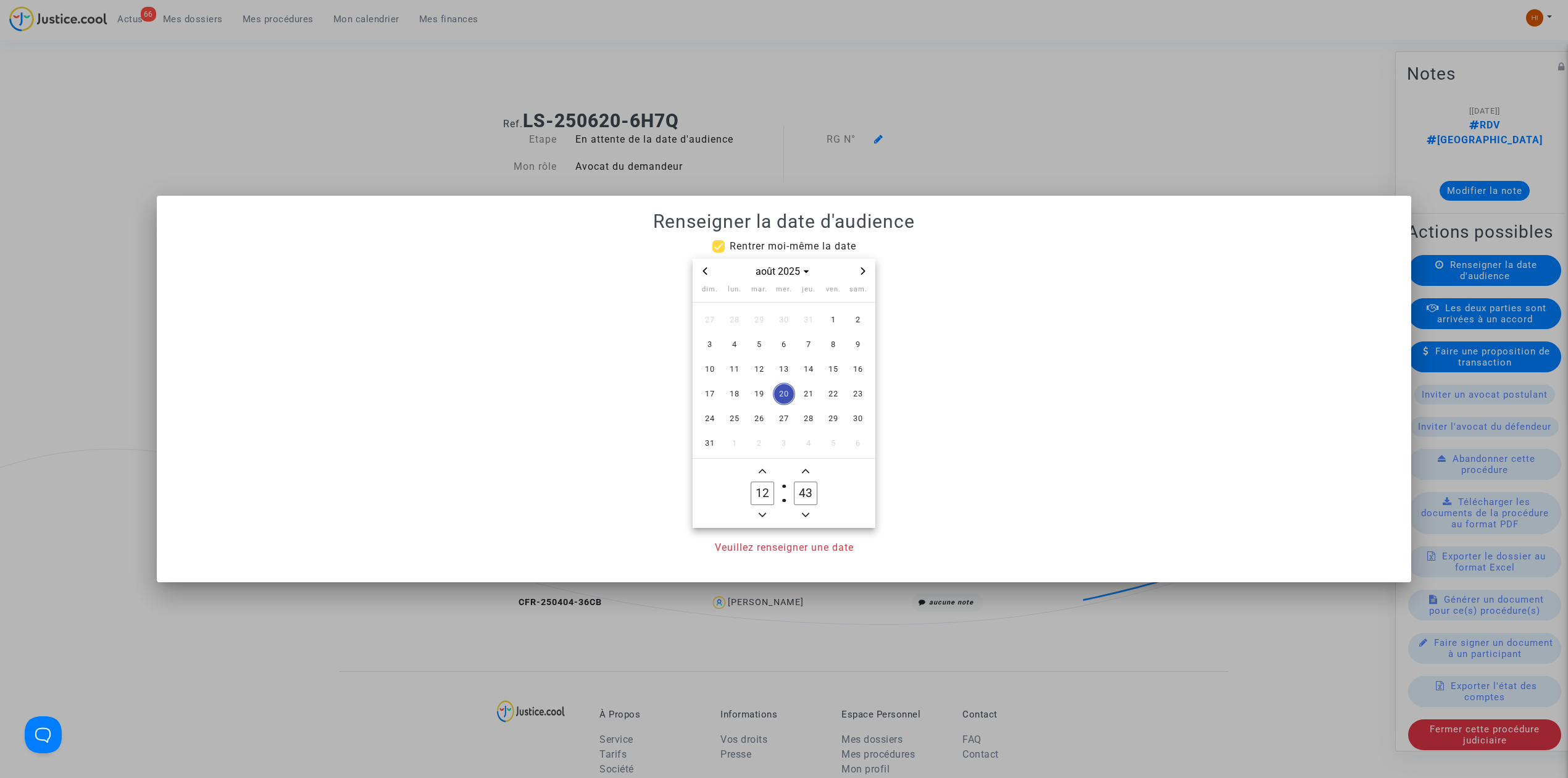
click at [865, 266] on span "Next month" at bounding box center [863, 270] width 15 height 15
click at [865, 265] on span "Next month" at bounding box center [863, 270] width 15 height 15
click at [861, 274] on icon "Next month" at bounding box center [863, 271] width 5 height 8
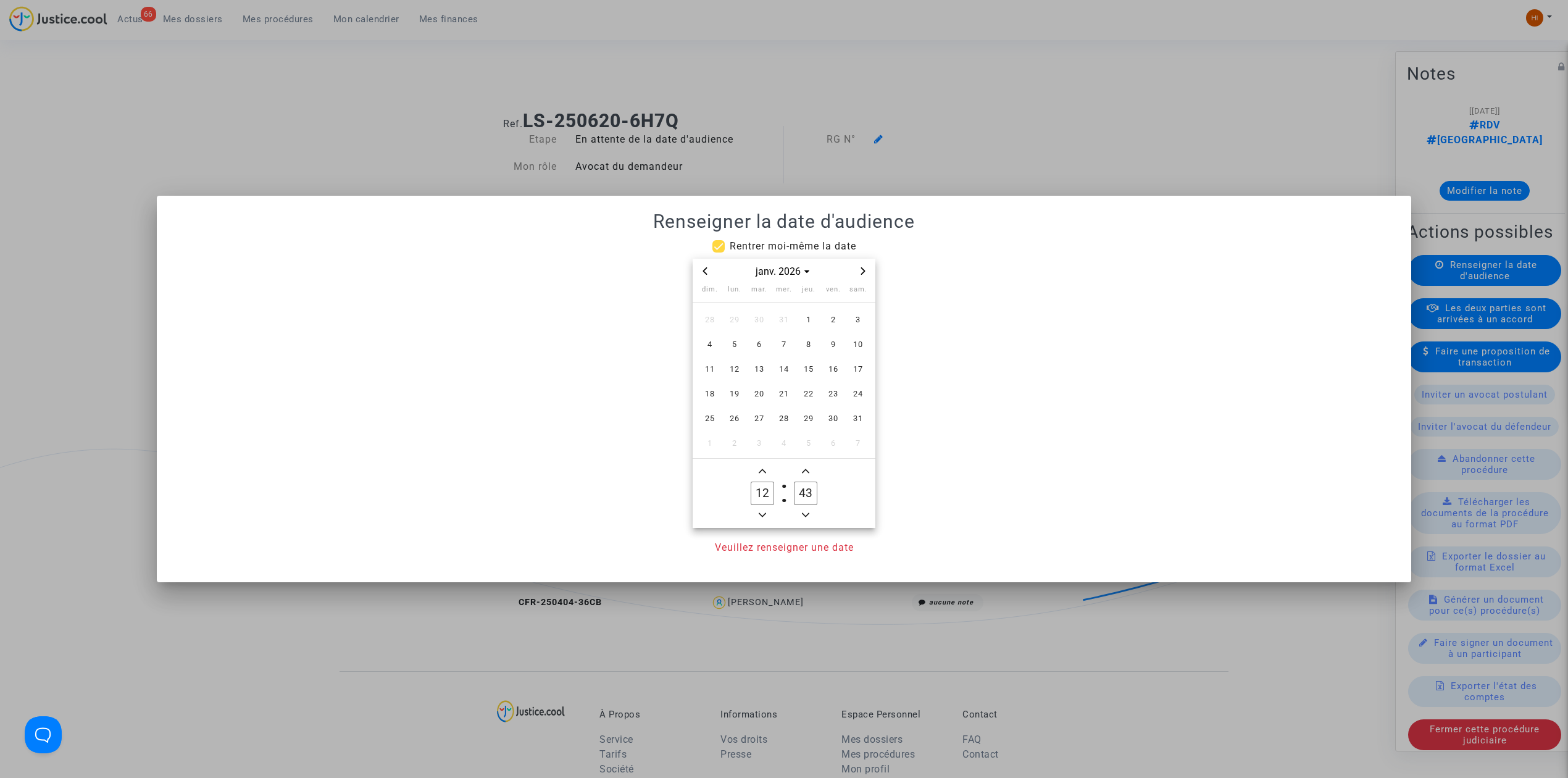
click at [861, 274] on icon "Next month" at bounding box center [863, 271] width 5 height 8
drag, startPoint x: 766, startPoint y: 317, endPoint x: 768, endPoint y: 352, distance: 35.1
click at [762, 317] on span "3" at bounding box center [759, 320] width 22 height 22
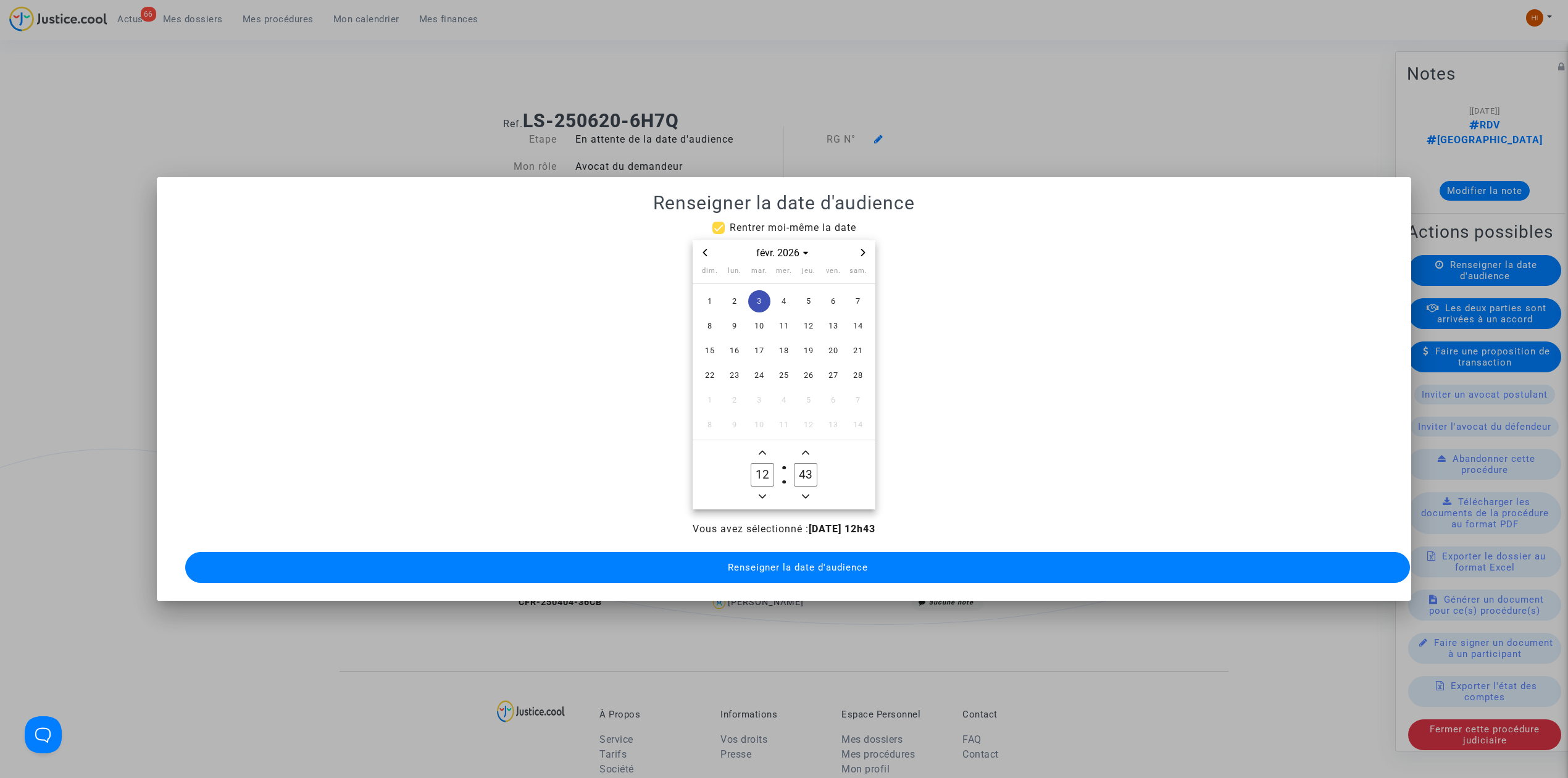
click at [766, 475] on input "12" at bounding box center [762, 475] width 23 height 23
click at [764, 493] on icon "Minus a hour" at bounding box center [762, 497] width 8 height 8
click at [763, 493] on icon "Minus a hour" at bounding box center [762, 497] width 8 height 8
type input "09"
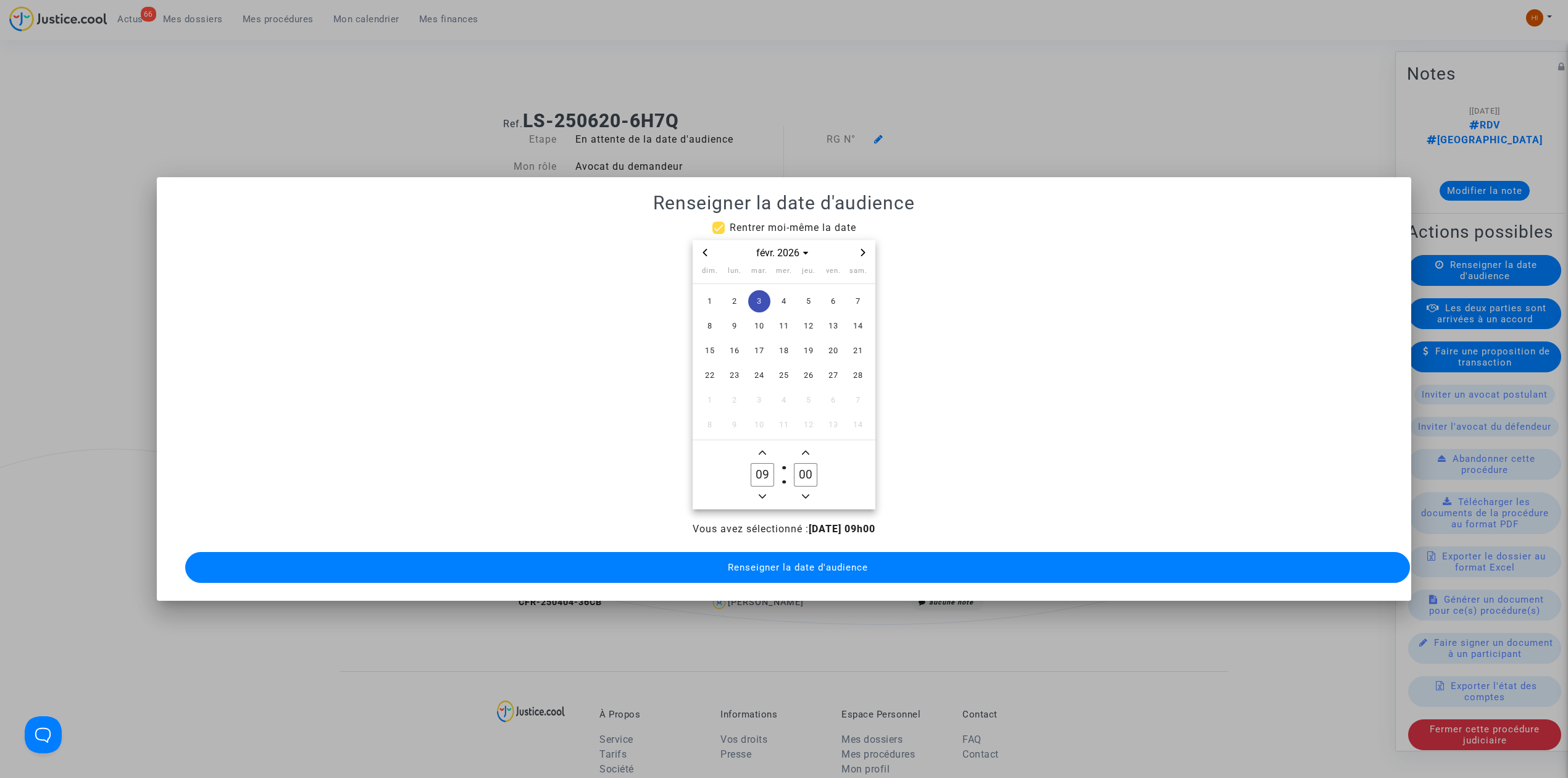
type input "00"
click at [695, 557] on button "Renseigner la date d'audience" at bounding box center [797, 568] width 1225 height 31
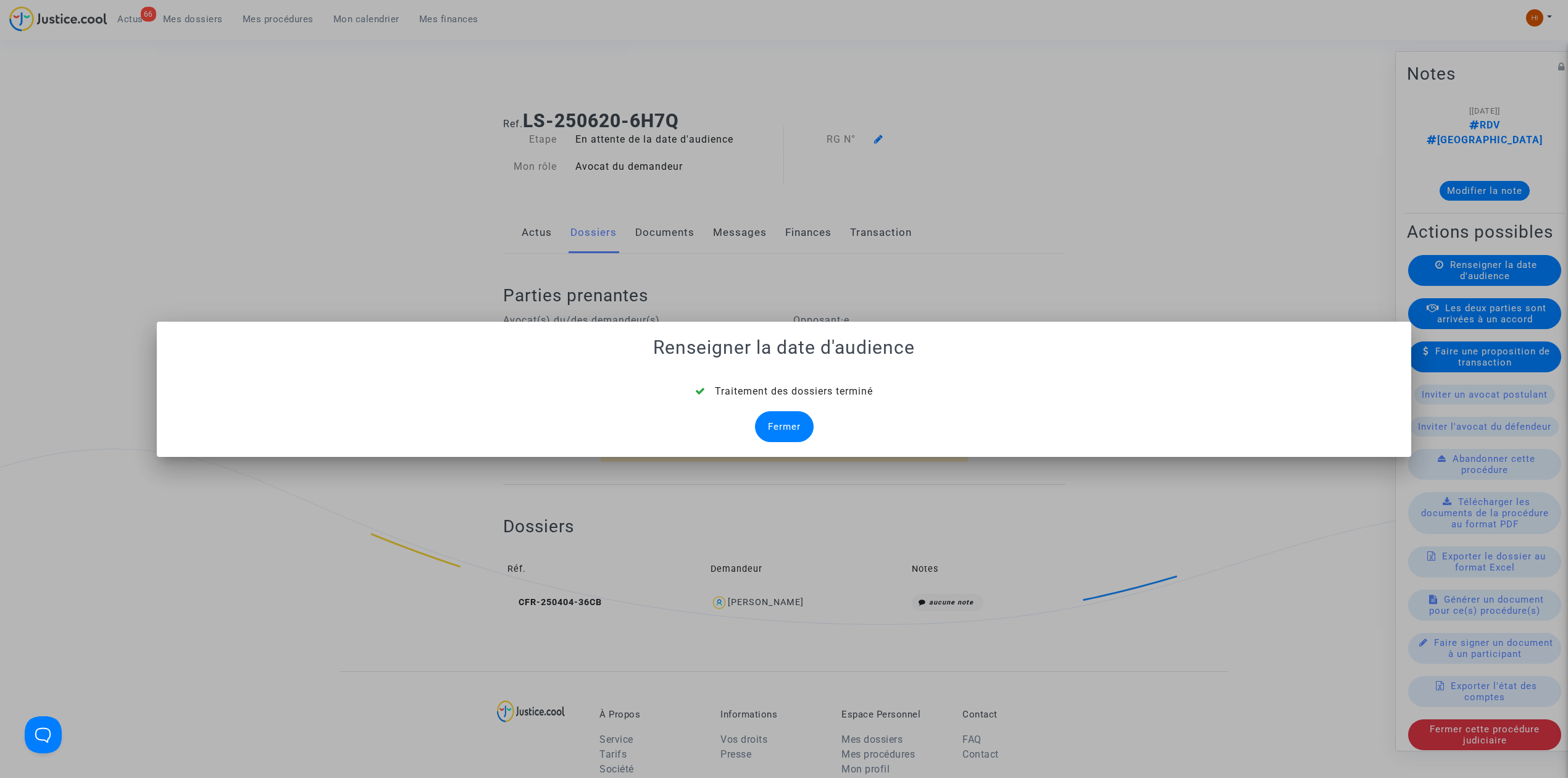
click at [786, 428] on div "Fermer" at bounding box center [784, 427] width 59 height 31
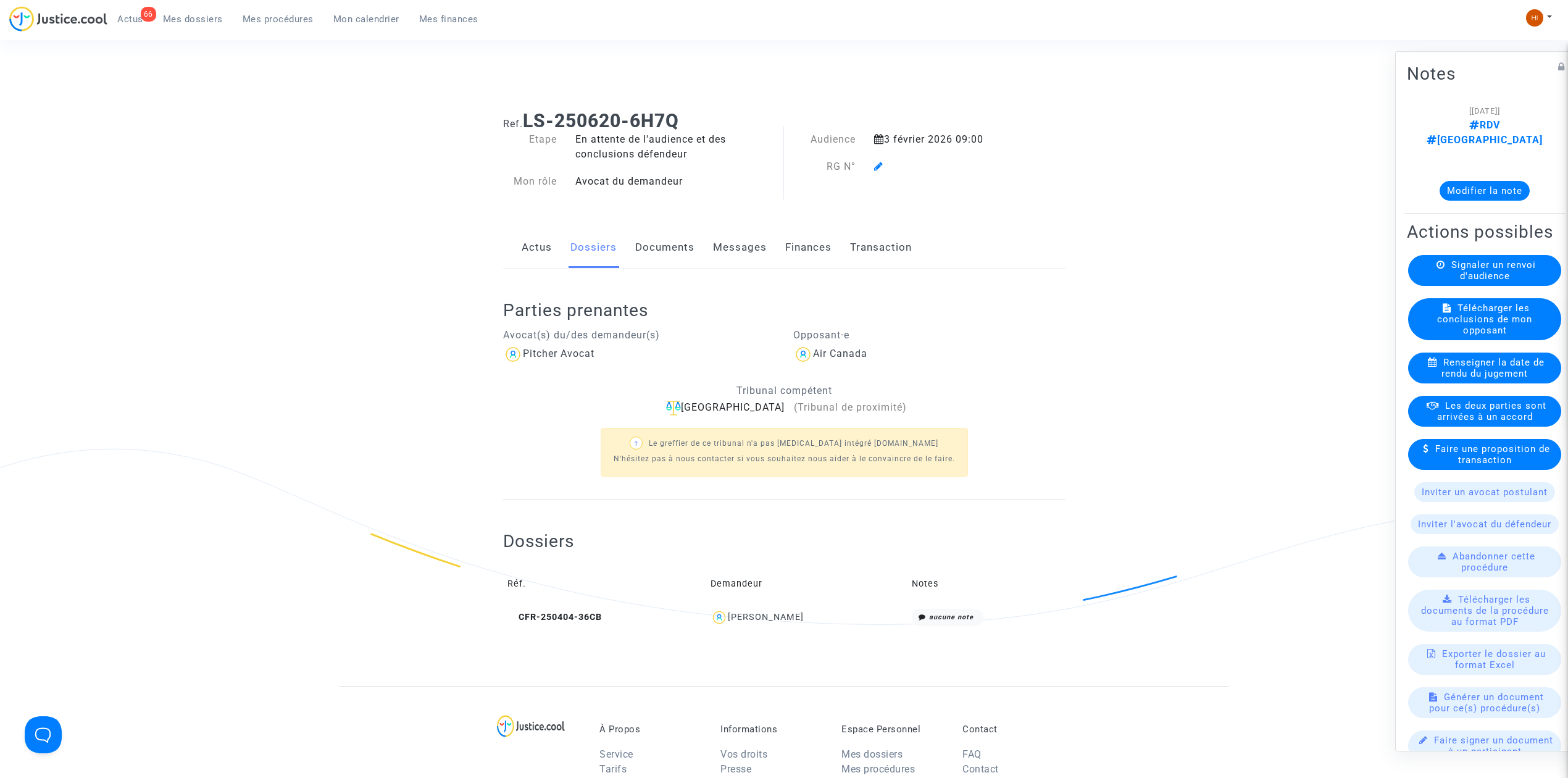
click at [682, 236] on link "Documents" at bounding box center [665, 247] width 59 height 41
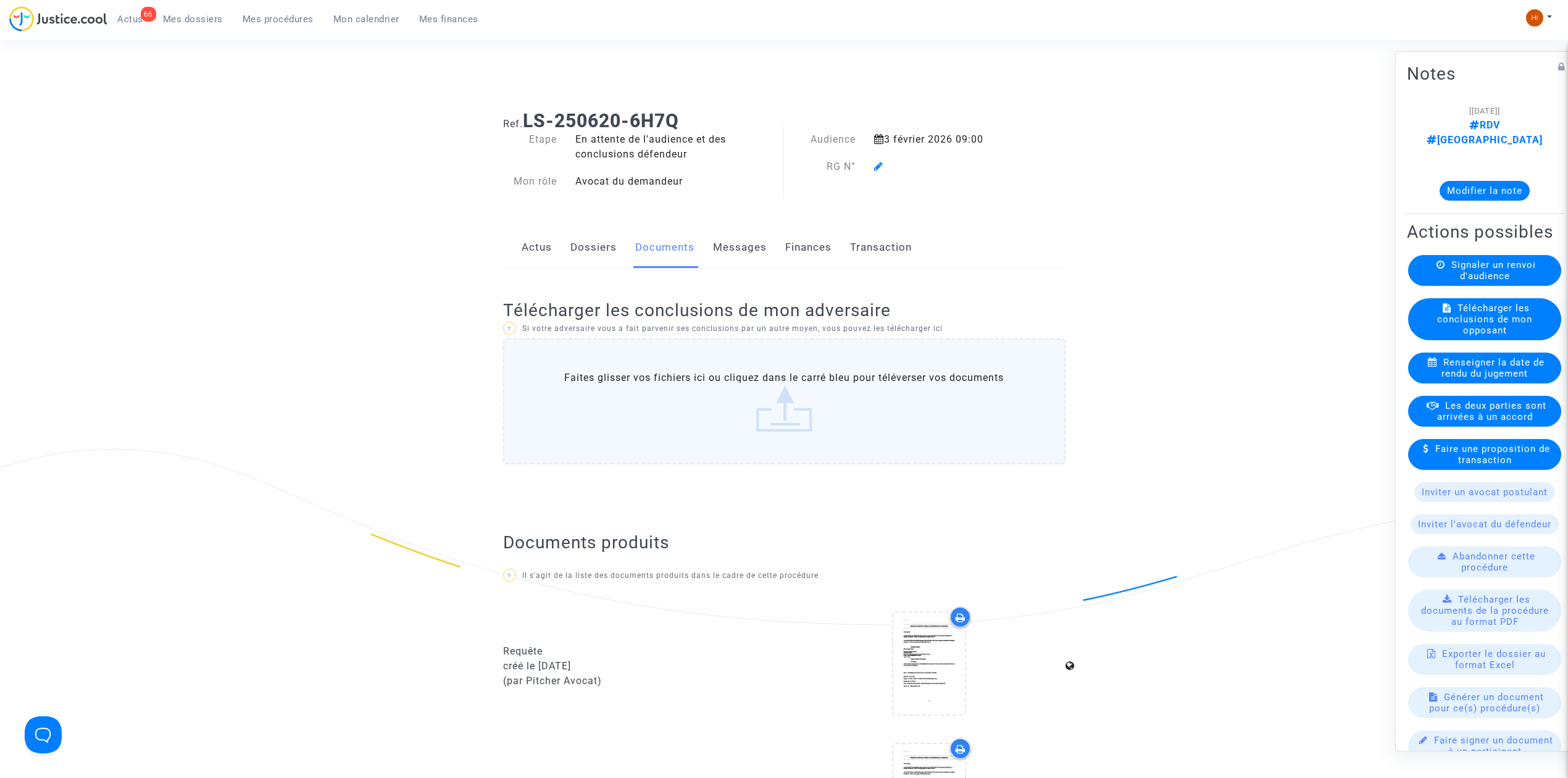
click at [879, 180] on div "Audience 3 février 2026 09:00 RG N°" at bounding box center [905, 167] width 242 height 70
click at [876, 170] on icon at bounding box center [879, 166] width 9 height 10
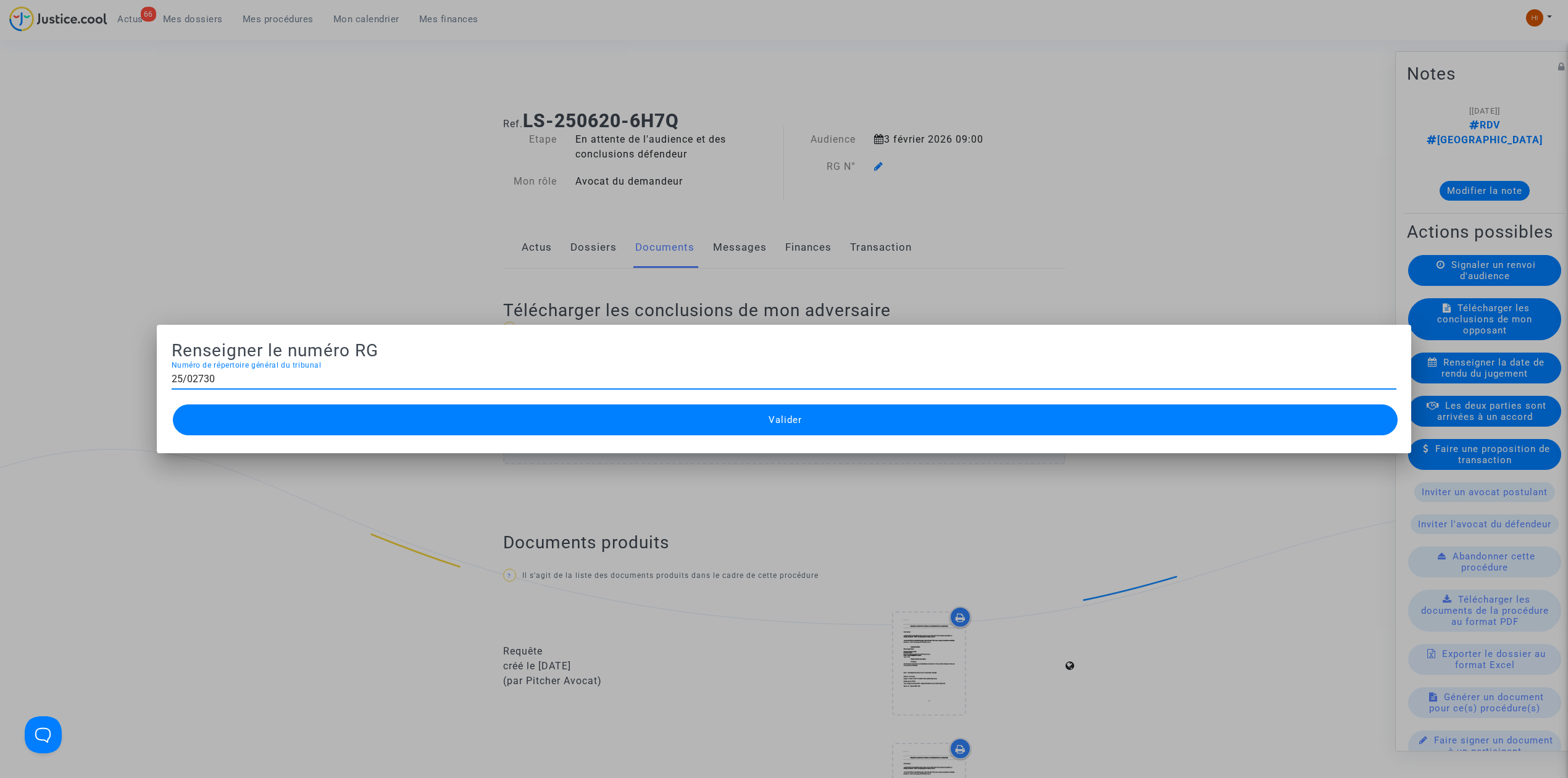
type input "25/02730"
drag, startPoint x: 792, startPoint y: 420, endPoint x: 524, endPoint y: 458, distance: 270.7
click at [783, 422] on span "Valider" at bounding box center [785, 420] width 33 height 11
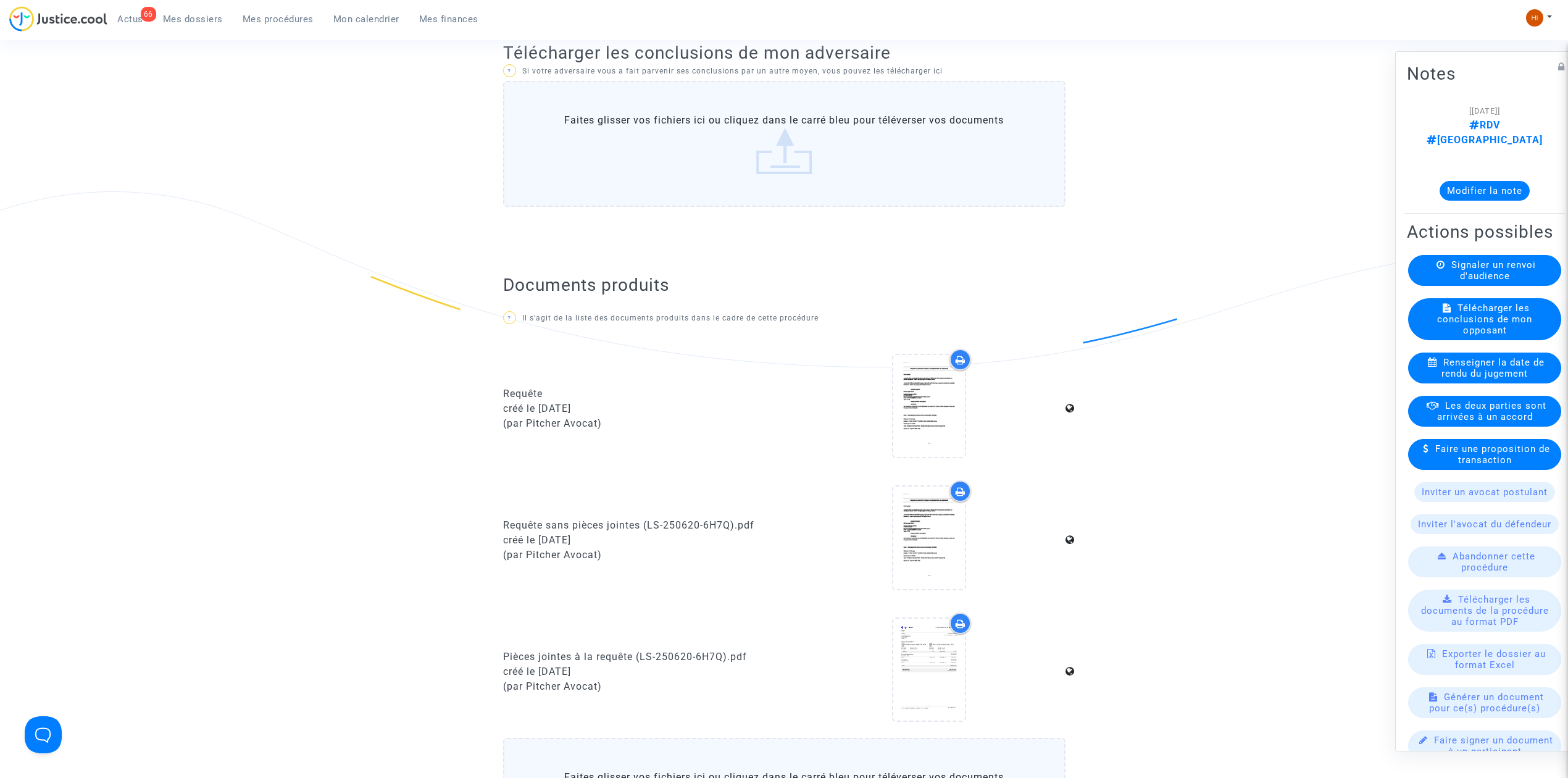
scroll to position [576, 0]
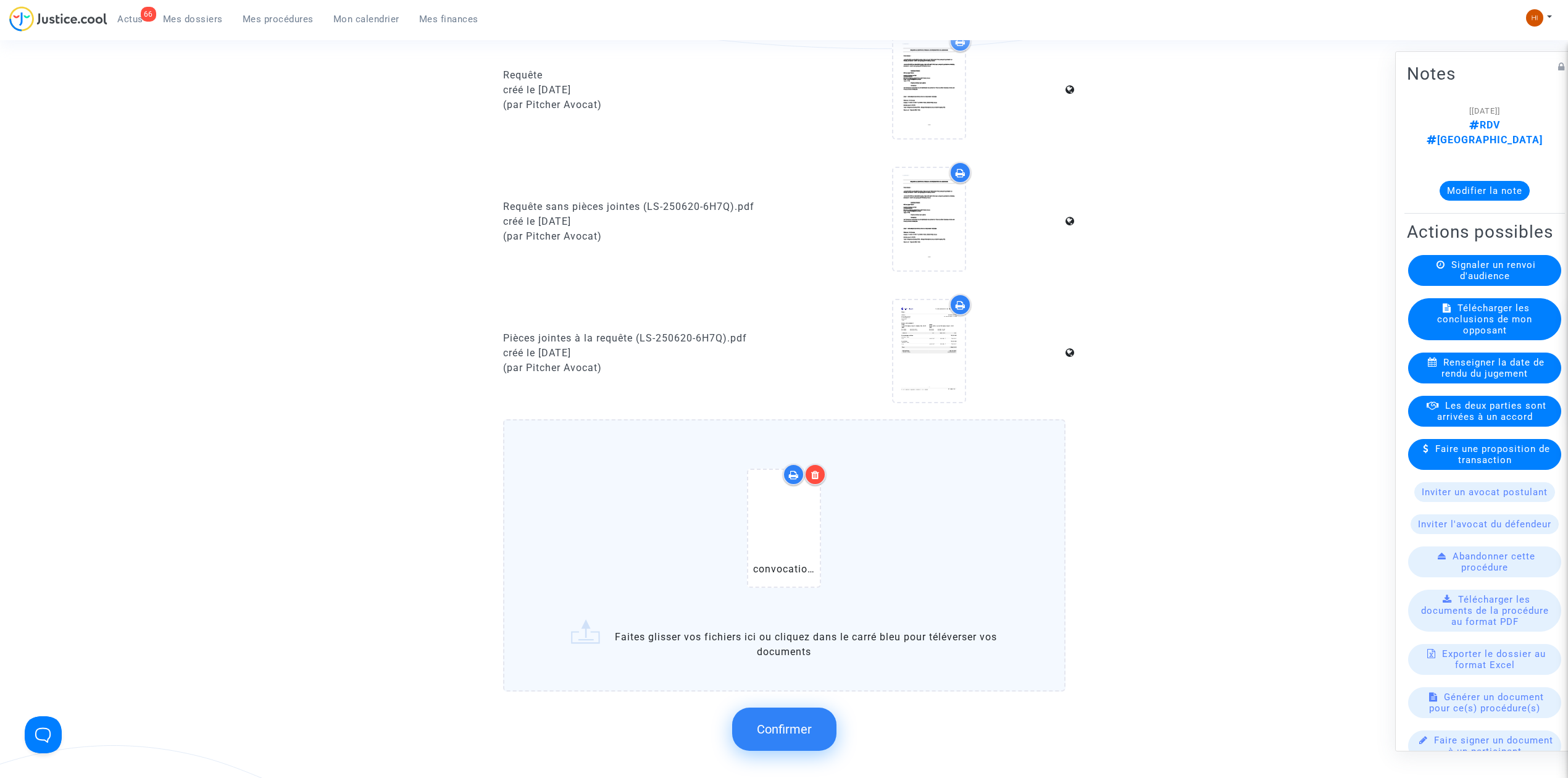
click at [778, 726] on span "Confirmer" at bounding box center [784, 729] width 55 height 15
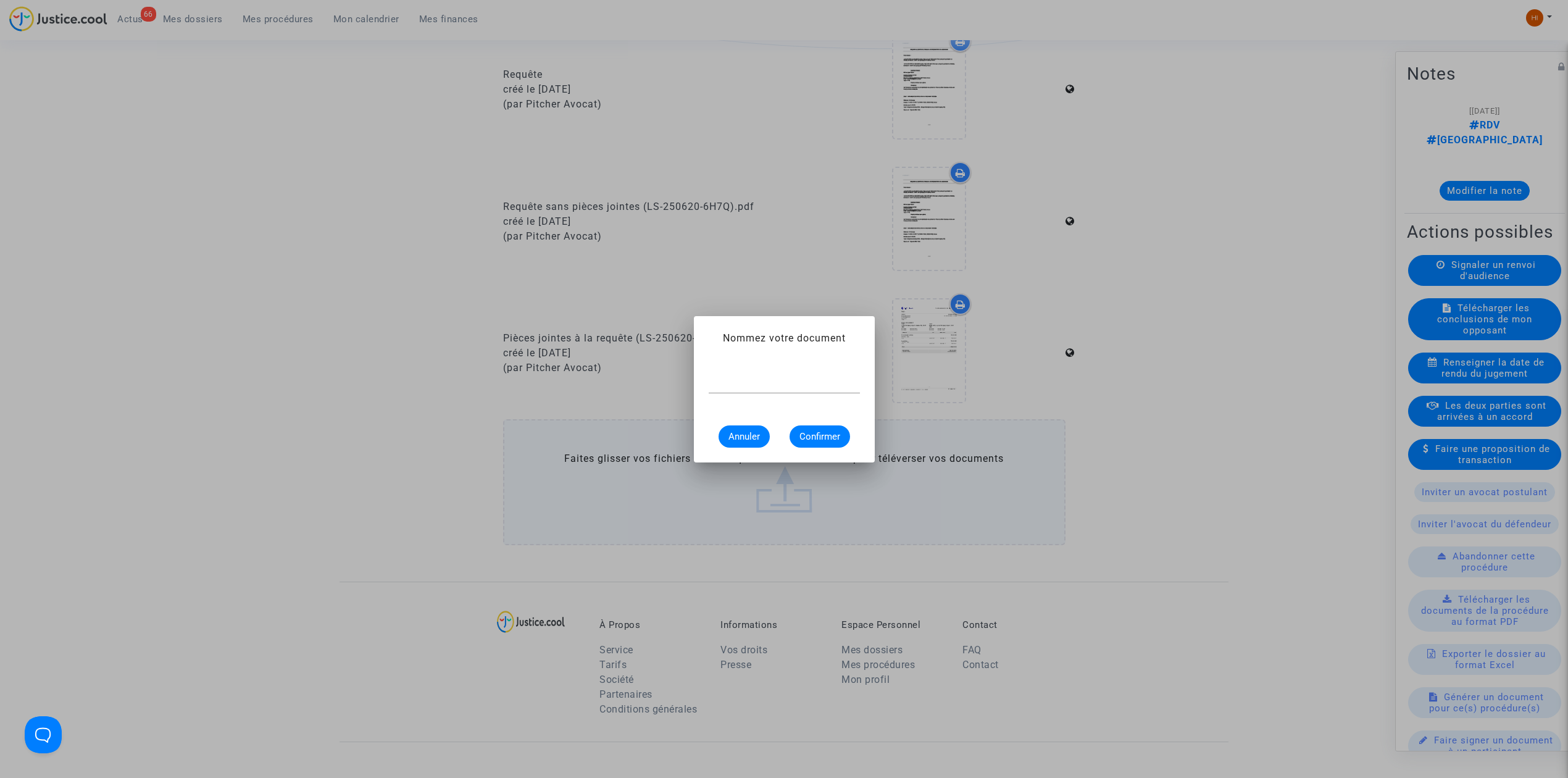
scroll to position [0, 0]
type input "CONVOCATION"
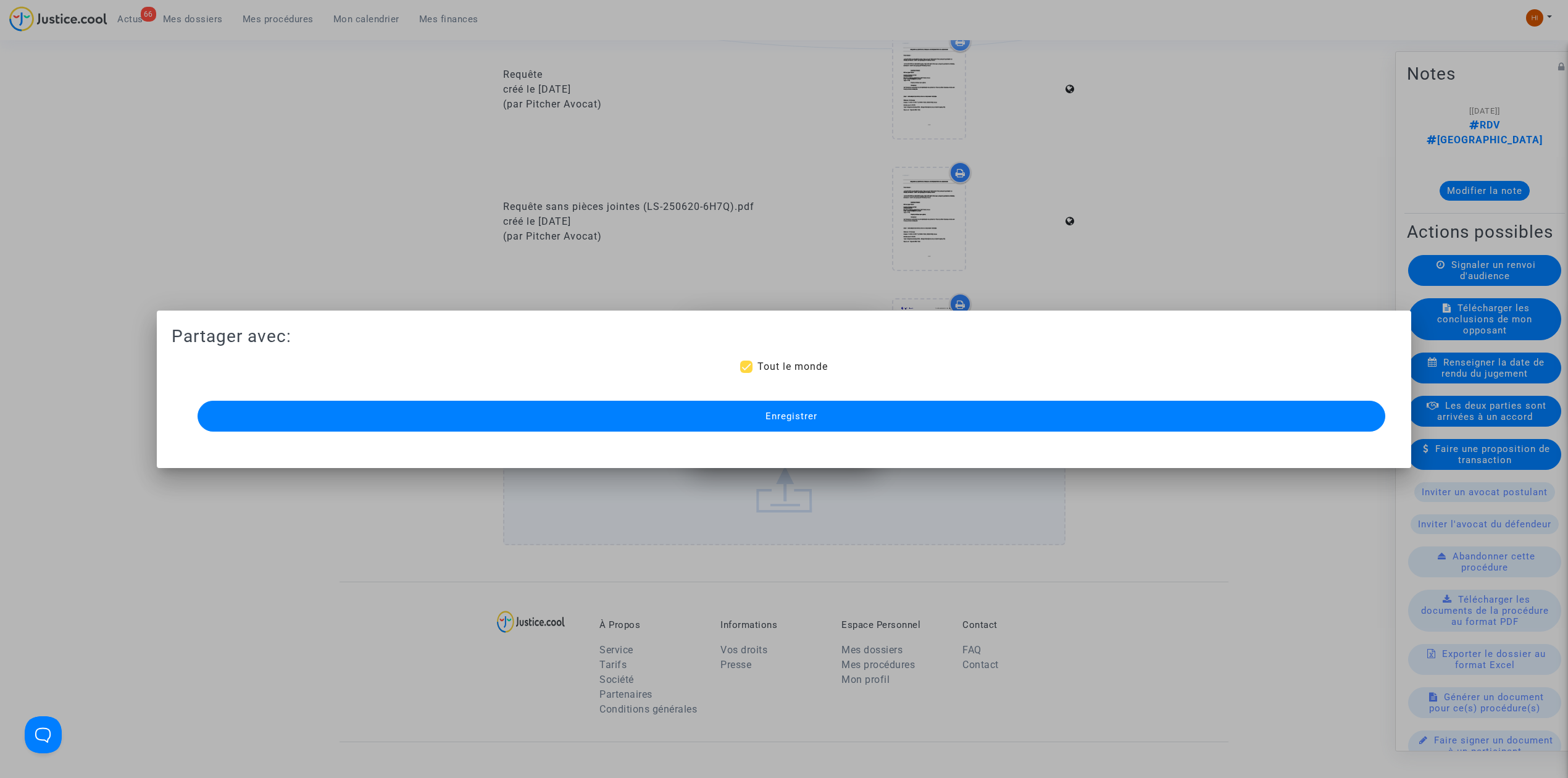
scroll to position [576, 0]
click at [882, 421] on button "Enregistrer" at bounding box center [791, 416] width 1188 height 31
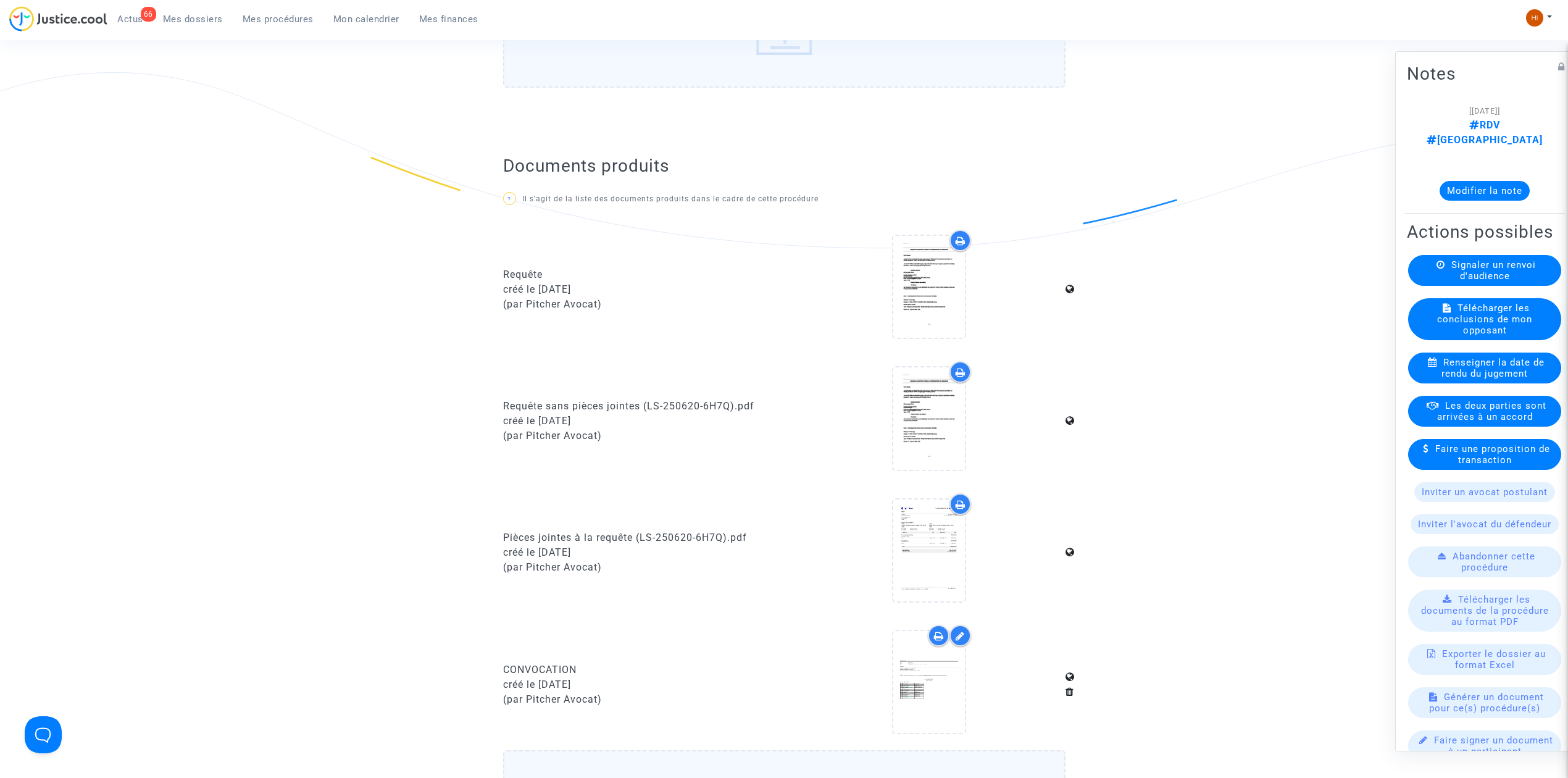
scroll to position [658, 0]
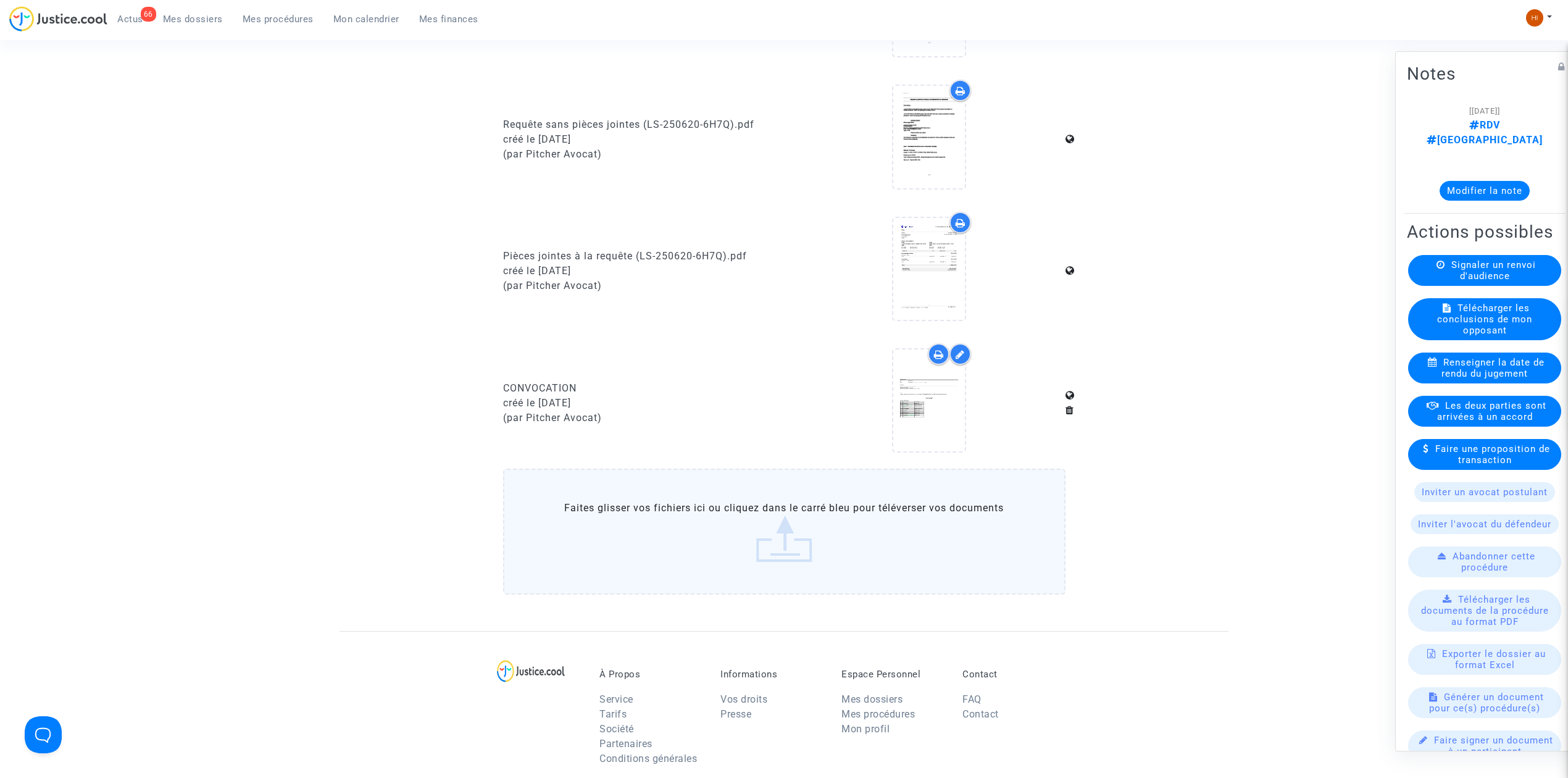
click at [290, 20] on span "Mes procédures" at bounding box center [278, 19] width 71 height 11
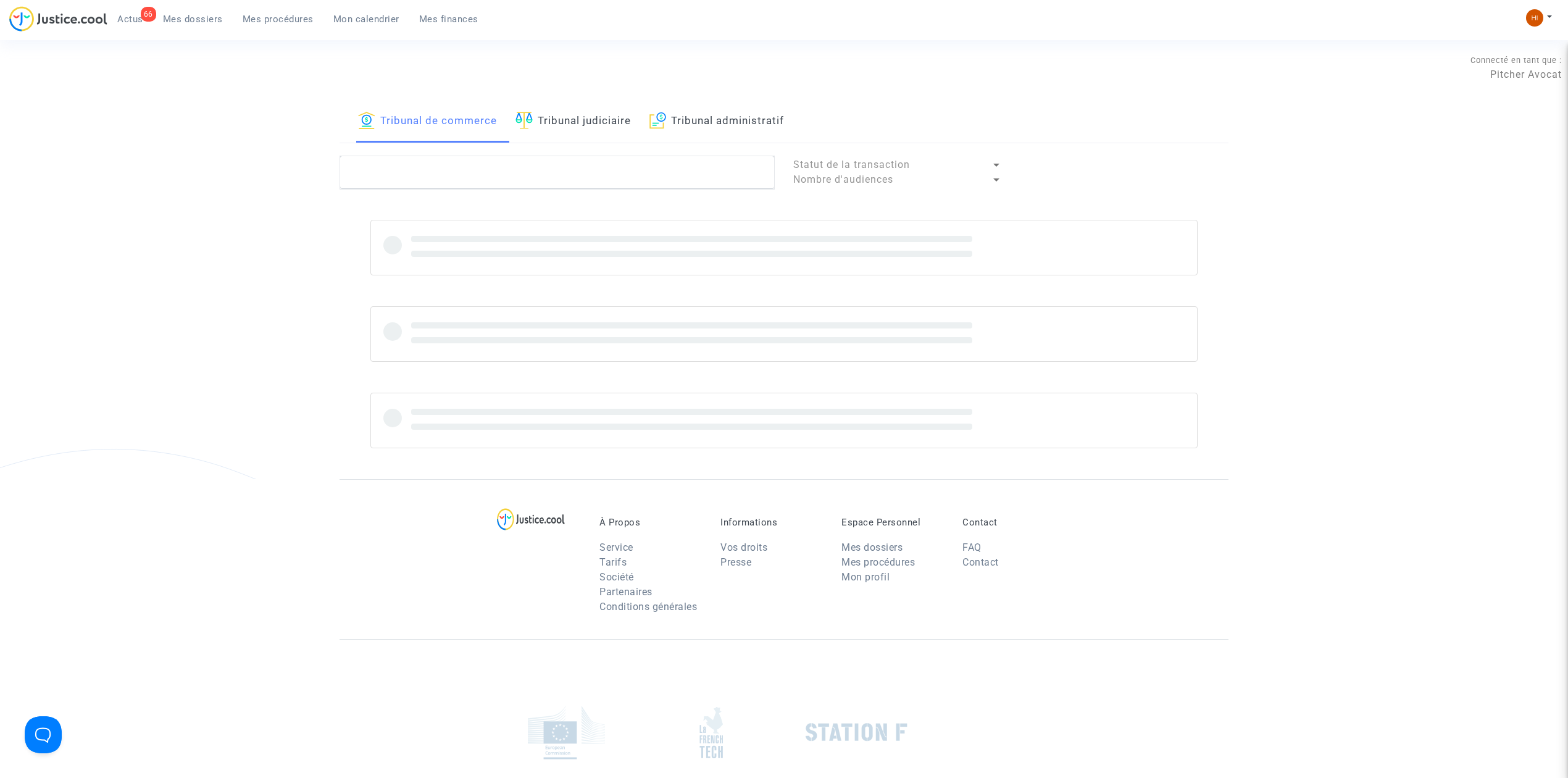
drag, startPoint x: 598, startPoint y: 119, endPoint x: 610, endPoint y: 176, distance: 58.2
click at [598, 119] on link "Tribunal judiciaire" at bounding box center [573, 122] width 116 height 42
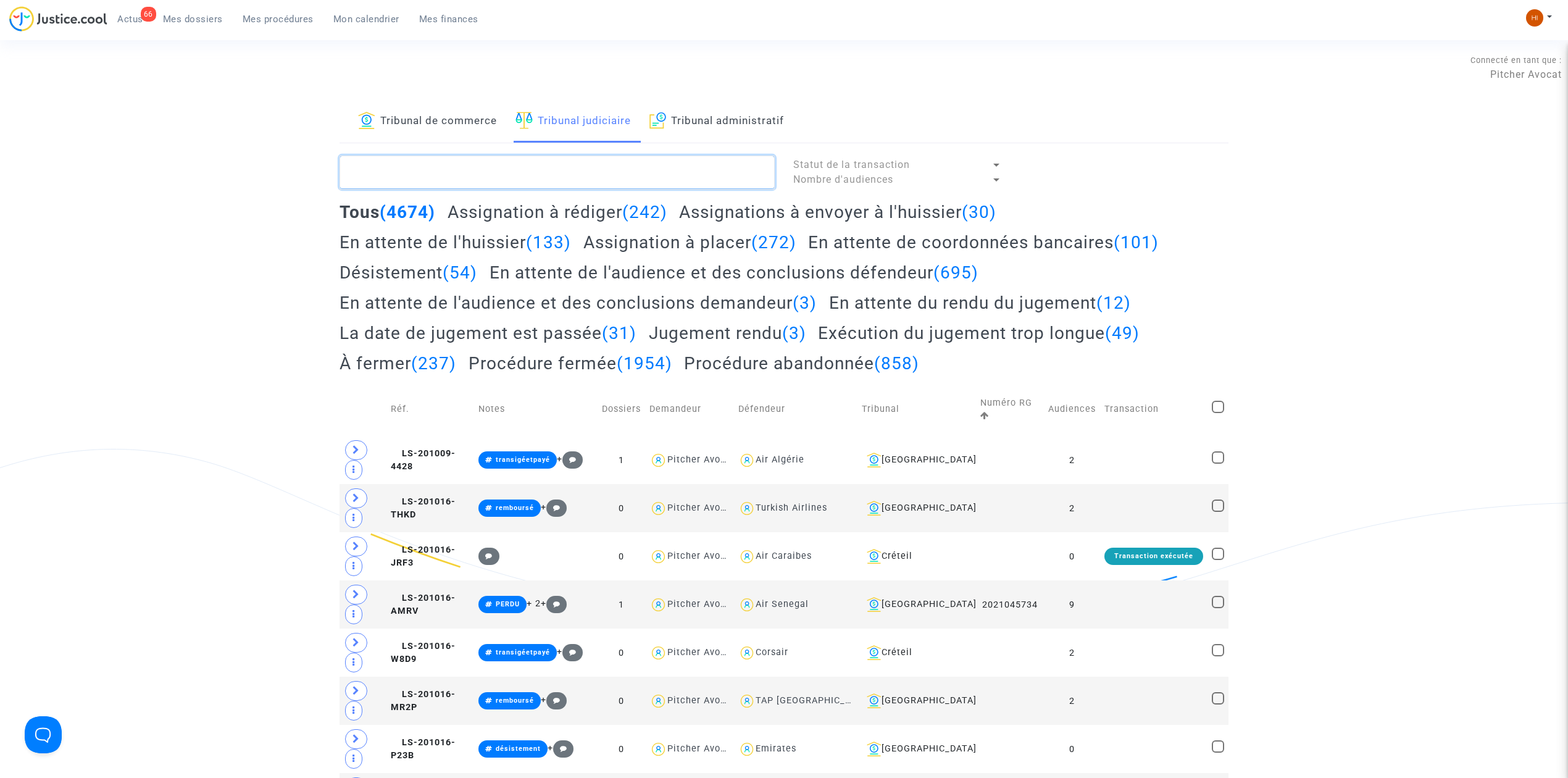
click at [610, 178] on textarea at bounding box center [557, 172] width 435 height 33
paste textarea "MOLLIER Monique"
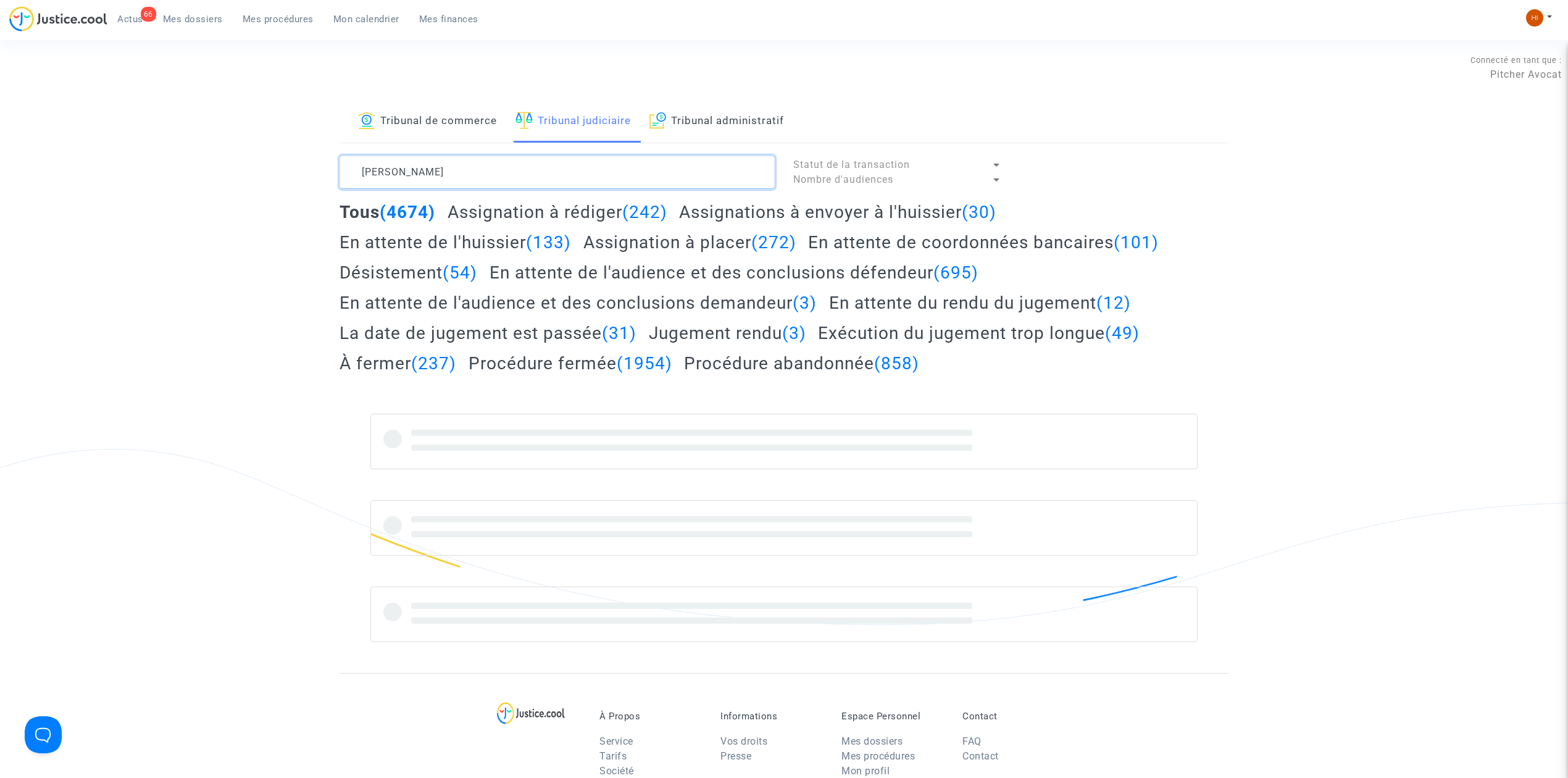
type textarea "MOLLIER Monique"
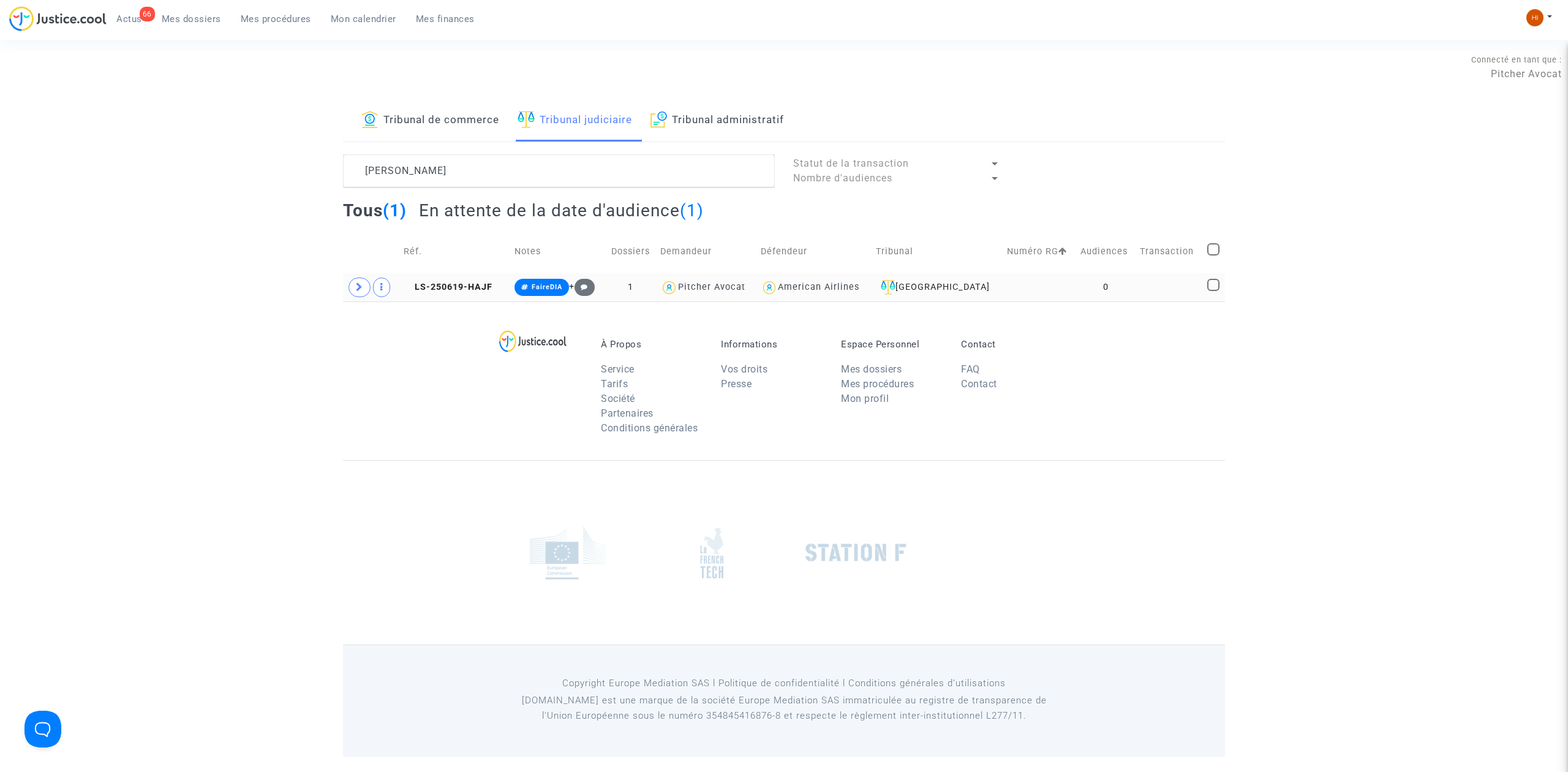
click at [462, 295] on td "LS-250619-HAJF" at bounding box center [455, 287] width 111 height 28
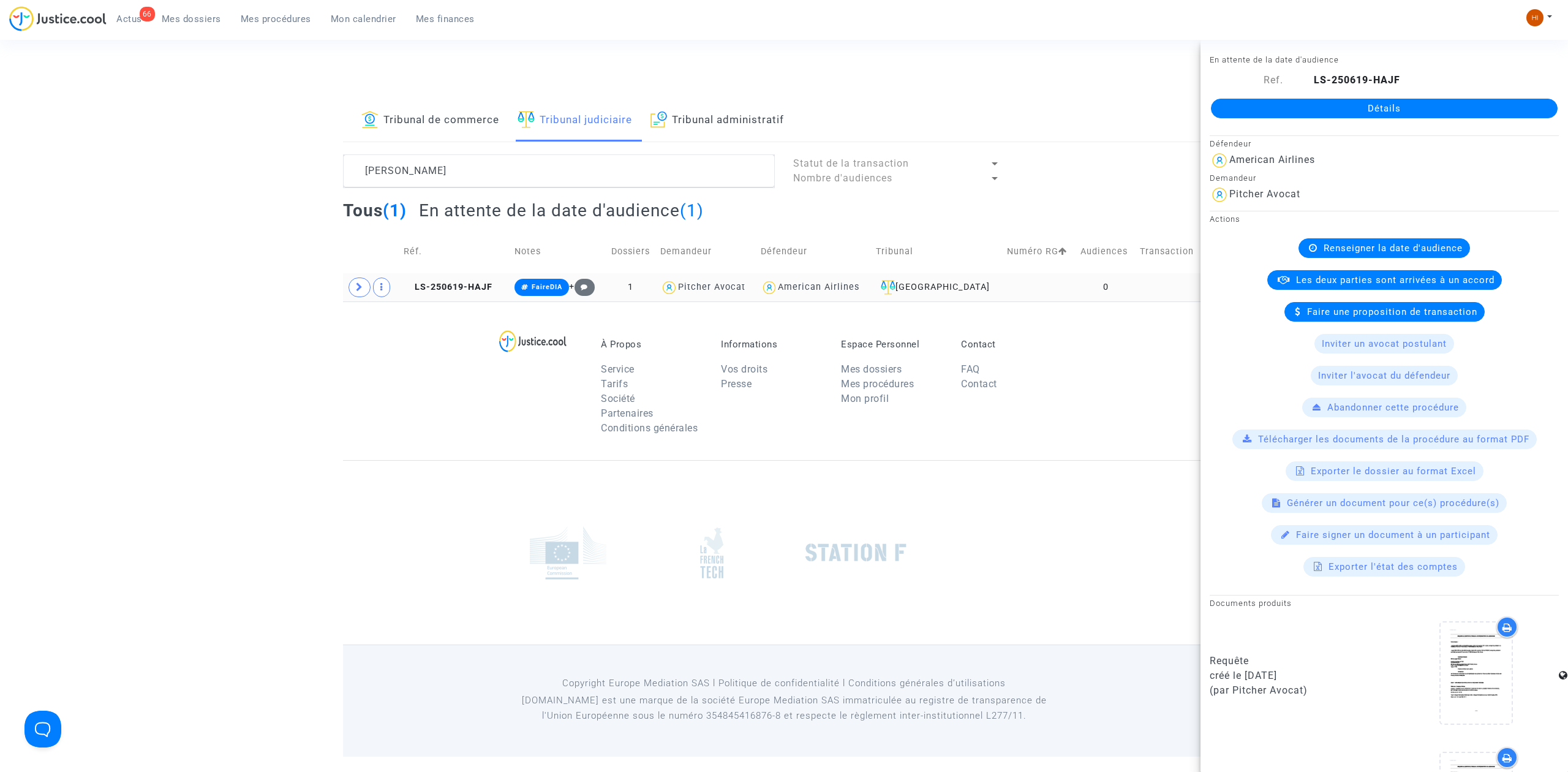
click at [344, 293] on td at bounding box center [371, 287] width 57 height 28
click at [348, 292] on td at bounding box center [371, 287] width 57 height 28
click at [1408, 112] on link "Détails" at bounding box center [1385, 109] width 347 height 20
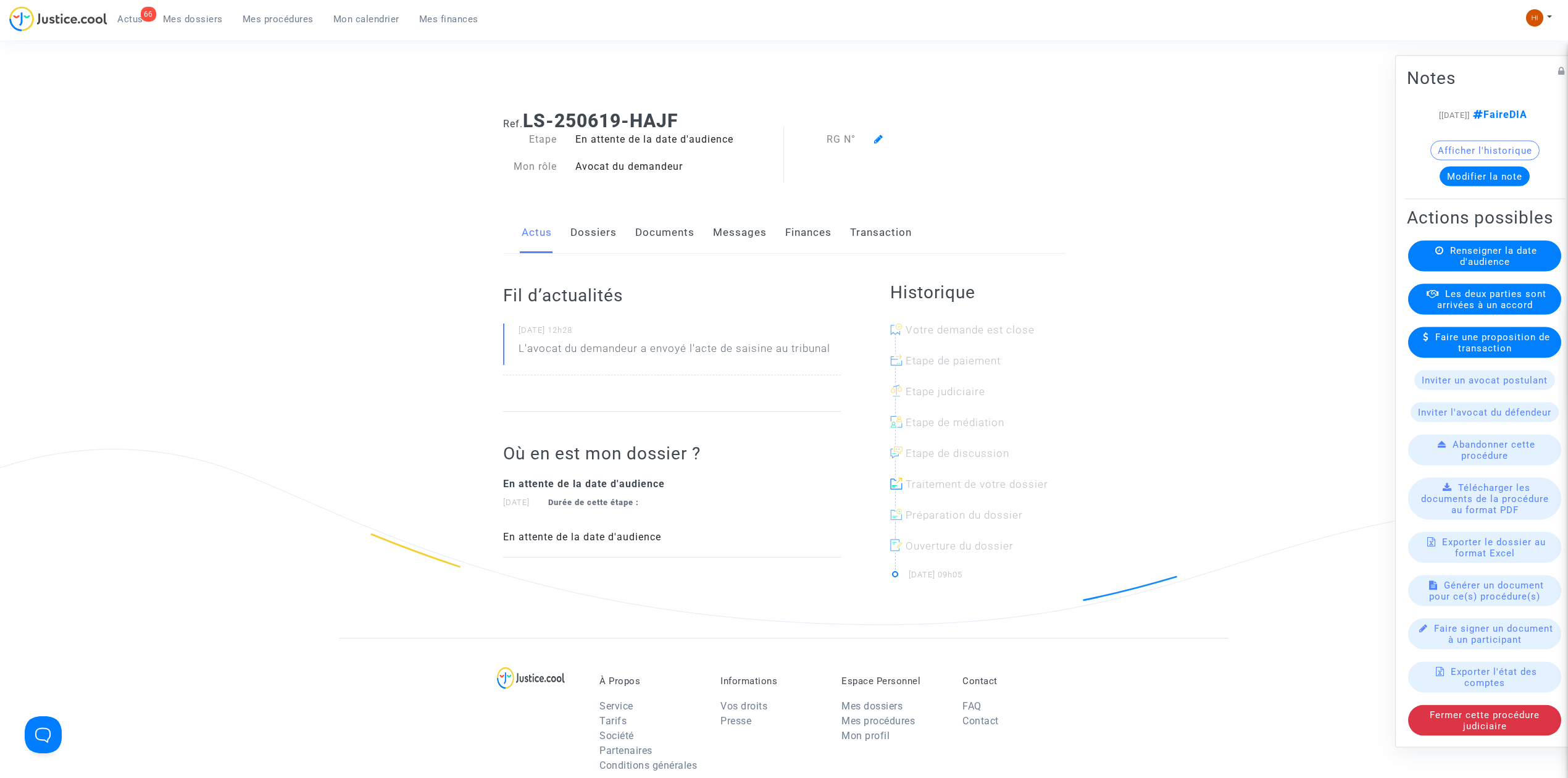
click at [1450, 311] on available-action-list "Renseigner la date d'audience Les deux parties sont arrivées à un accord Faire …" at bounding box center [1485, 488] width 156 height 495
click at [1457, 267] on span "Renseigner la date d'audience" at bounding box center [1493, 256] width 87 height 22
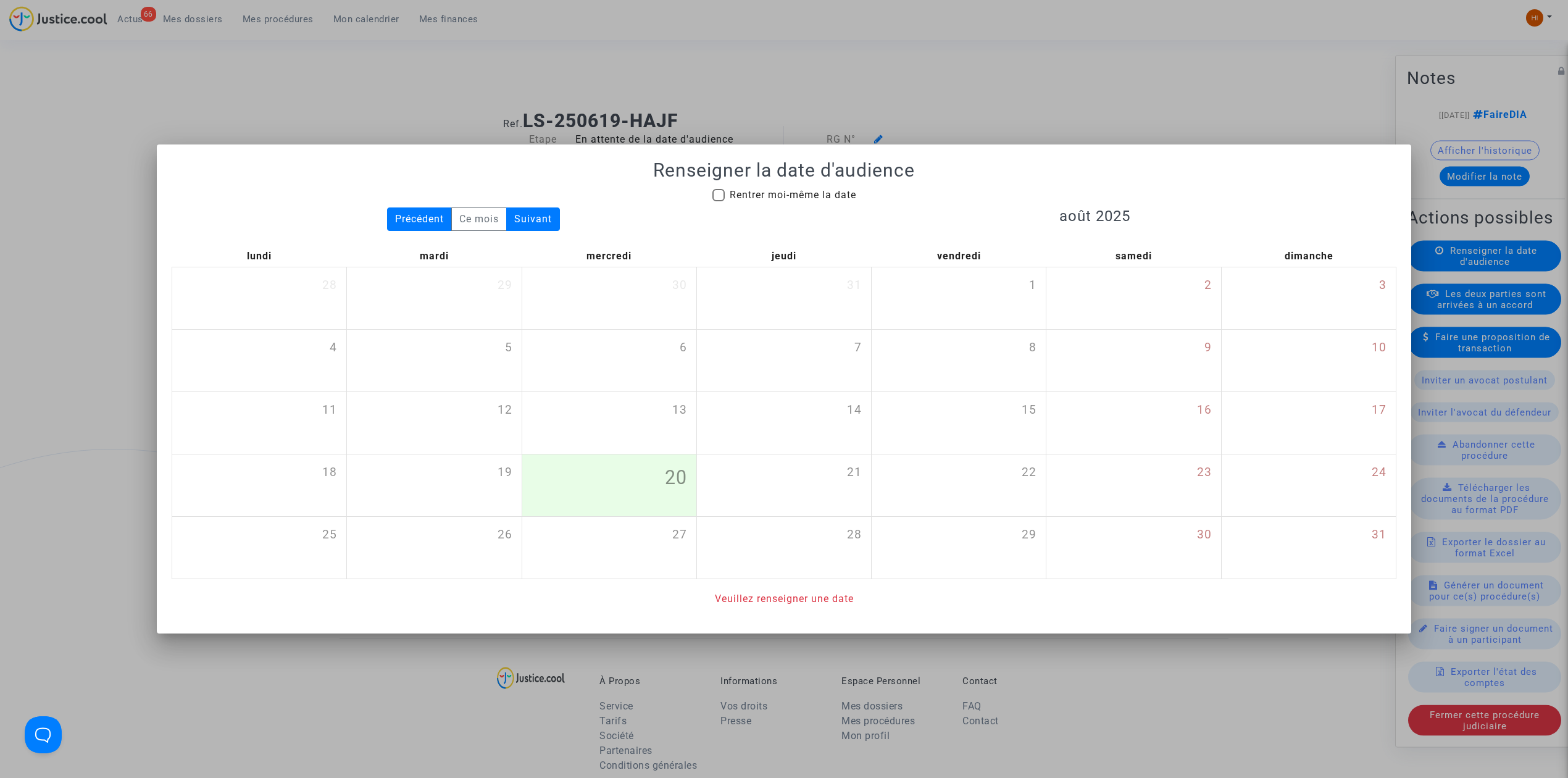
click at [732, 197] on span "Rentrer moi-même la date" at bounding box center [792, 194] width 126 height 12
click at [719, 201] on input "Rentrer moi-même la date" at bounding box center [718, 201] width 1 height 1
checkbox input "true"
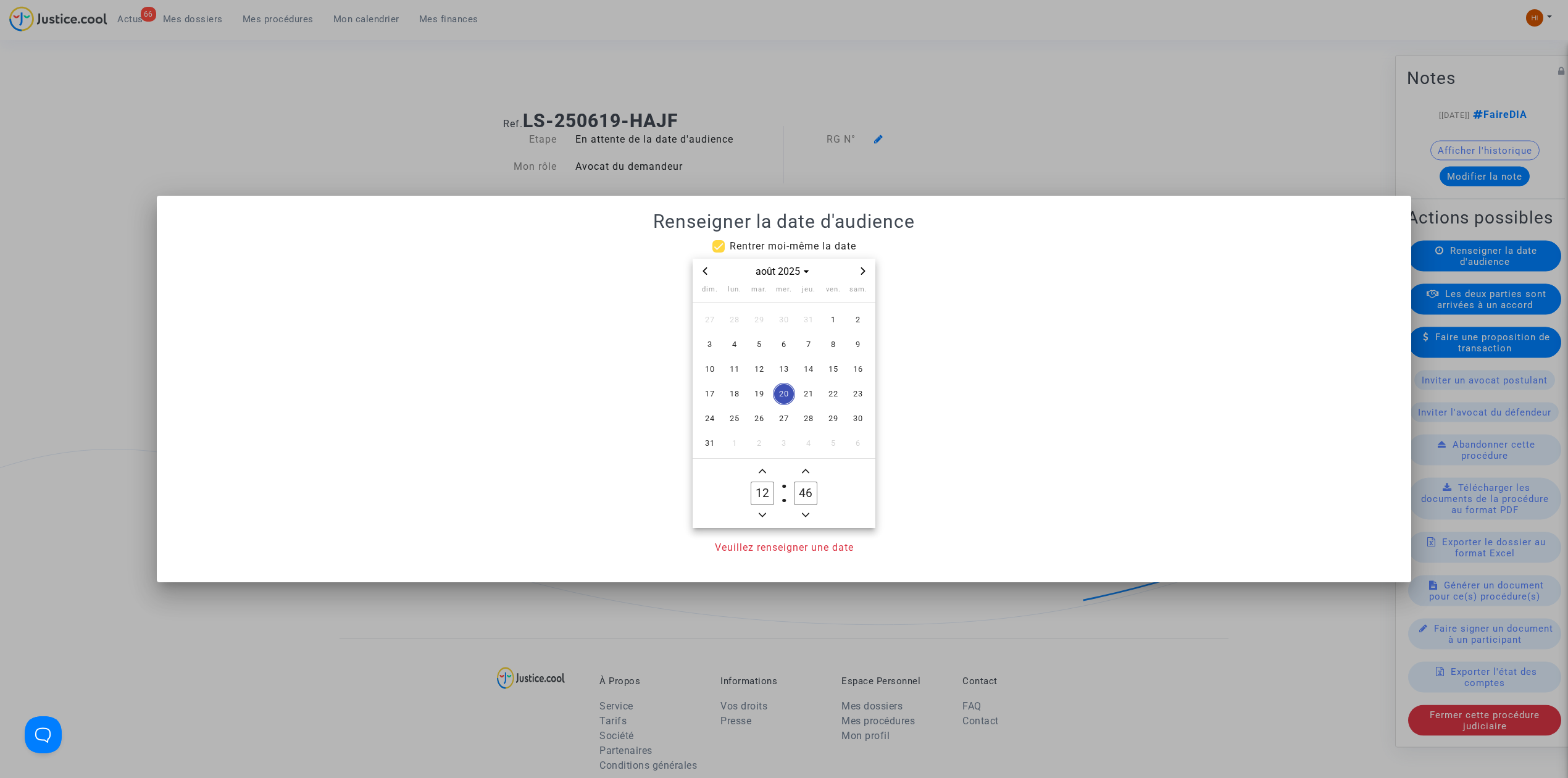
click at [863, 281] on div "août 2025" at bounding box center [783, 271] width 183 height 25
click at [863, 272] on icon "Next month" at bounding box center [863, 271] width 5 height 8
click at [864, 272] on icon "Next month" at bounding box center [863, 271] width 5 height 8
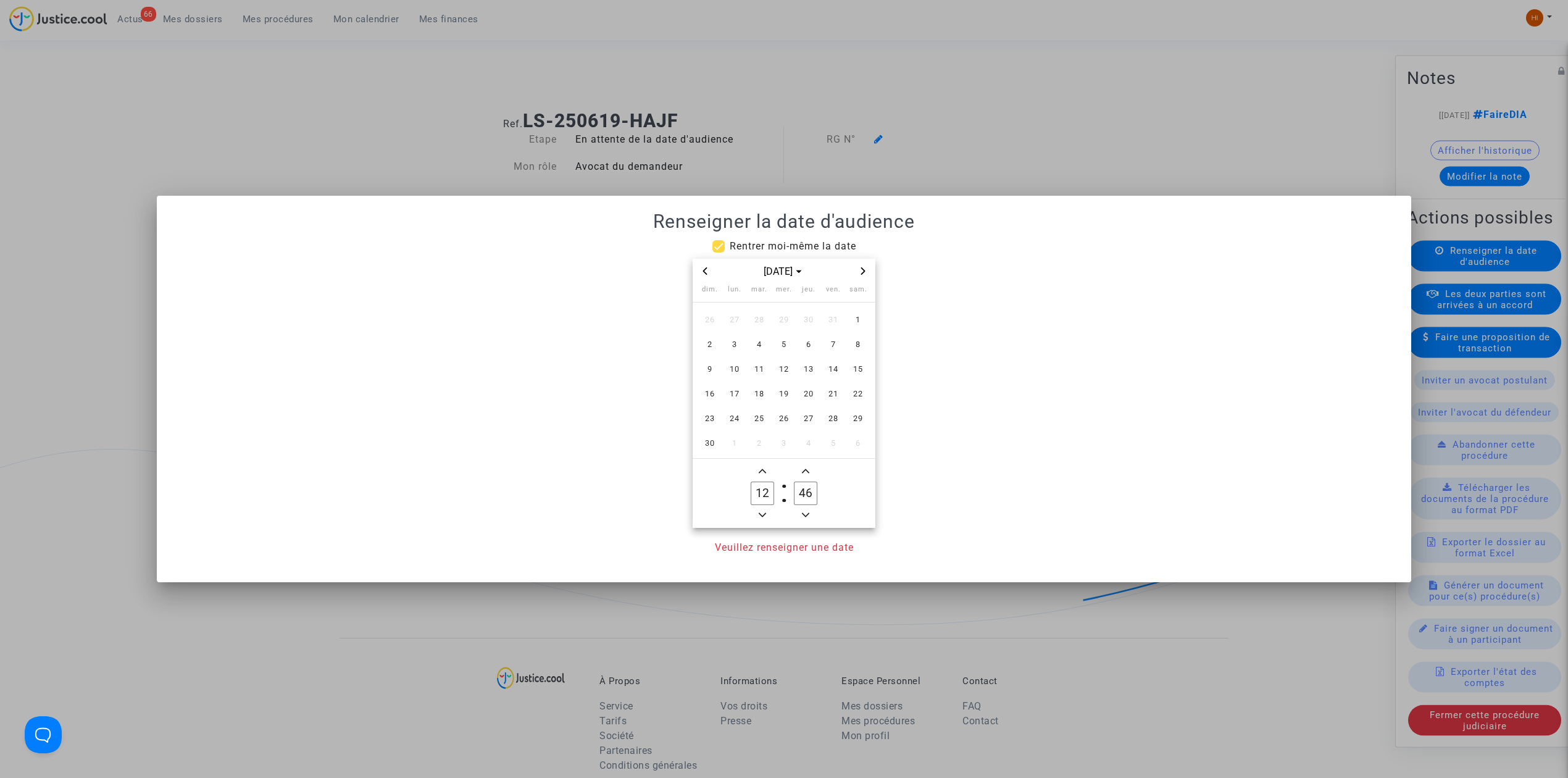
click at [864, 272] on icon "Next month" at bounding box center [863, 271] width 5 height 8
click at [866, 272] on icon "Next month" at bounding box center [863, 271] width 8 height 8
click at [863, 264] on span "Next month" at bounding box center [863, 270] width 15 height 15
drag, startPoint x: 761, startPoint y: 316, endPoint x: 778, endPoint y: 354, distance: 41.6
click at [759, 316] on span "3" at bounding box center [759, 320] width 22 height 22
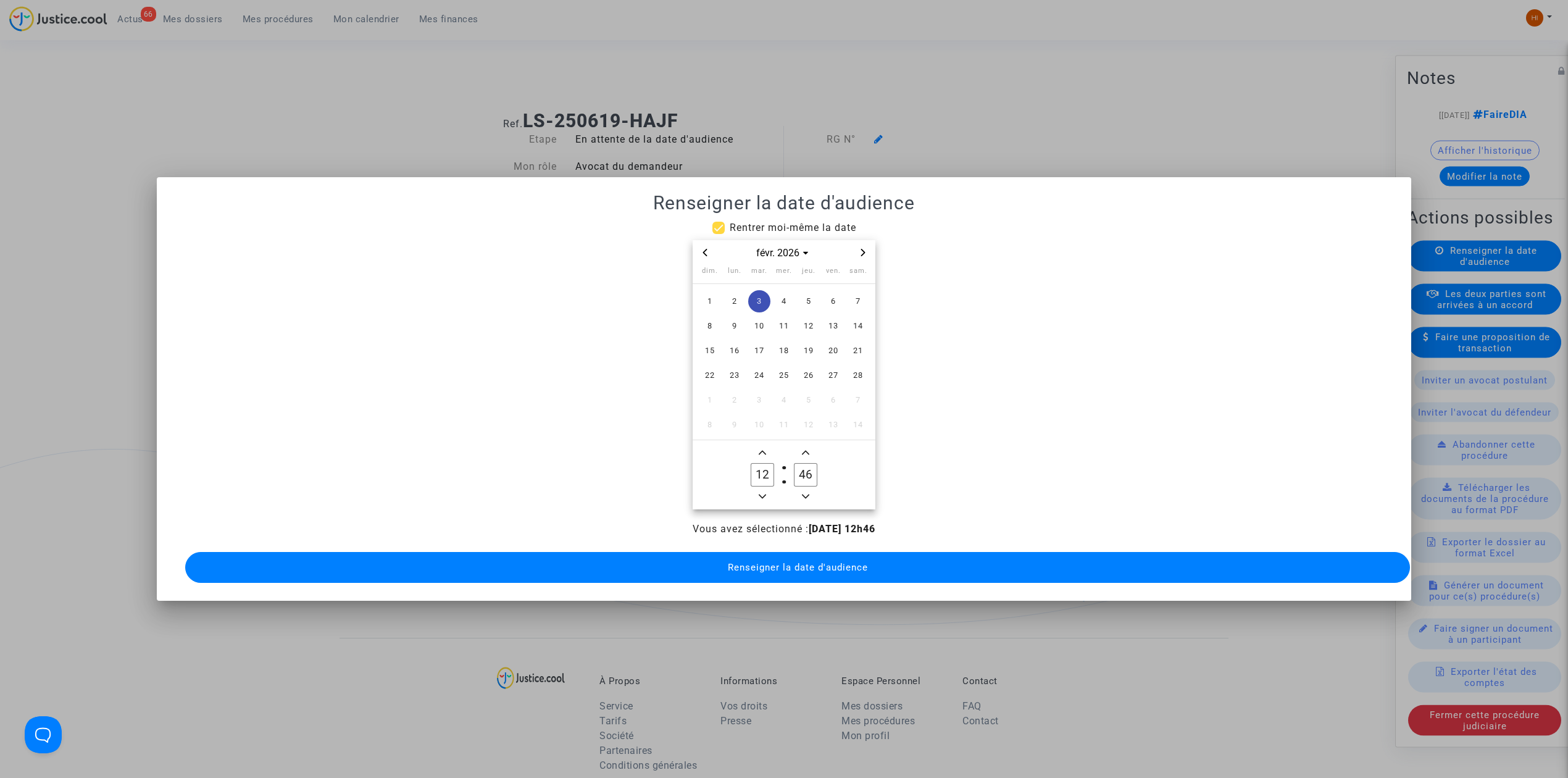
click at [754, 521] on div "Vous avez sélectionné : 03/02/2026 - 12h46" at bounding box center [784, 528] width 1200 height 15
click at [760, 493] on icon "Minus a hour" at bounding box center [762, 497] width 8 height 8
type input "09"
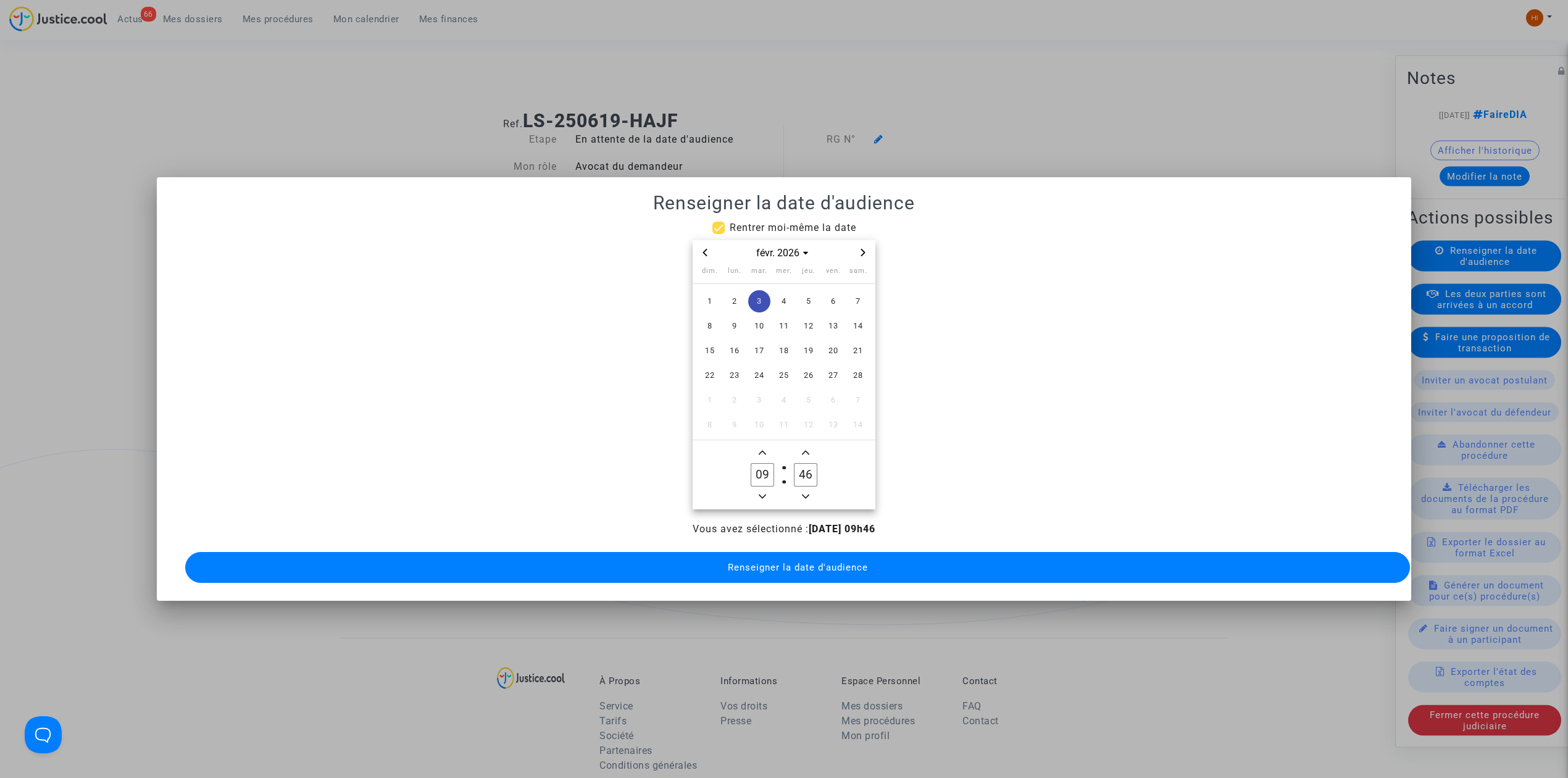
click at [805, 471] on input "46" at bounding box center [806, 475] width 23 height 23
type input "00"
click at [803, 554] on button "Renseigner la date d'audience" at bounding box center [797, 568] width 1225 height 31
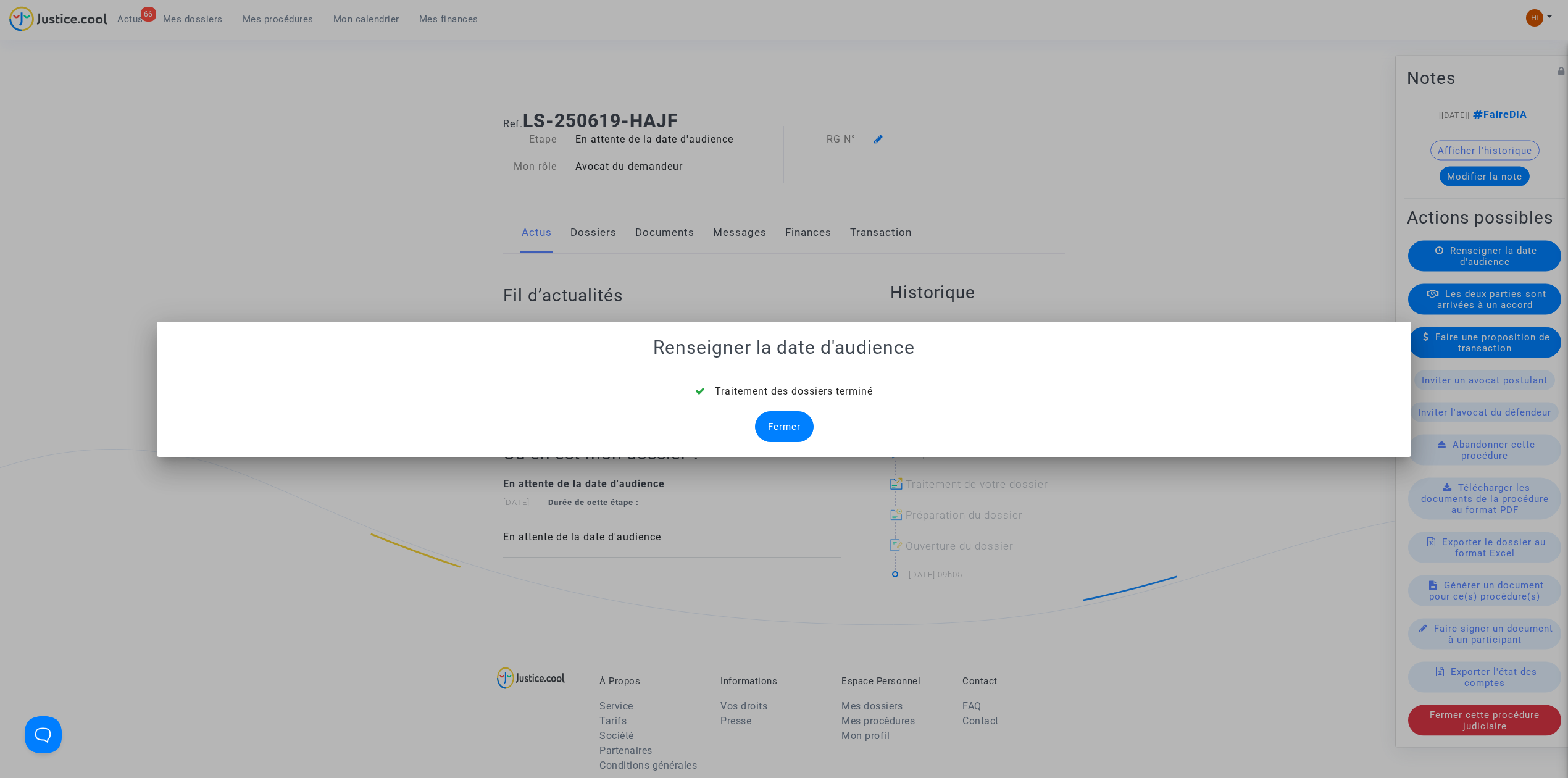
drag, startPoint x: 786, startPoint y: 434, endPoint x: 763, endPoint y: 407, distance: 35.5
click at [789, 433] on div "Fermer" at bounding box center [784, 427] width 59 height 31
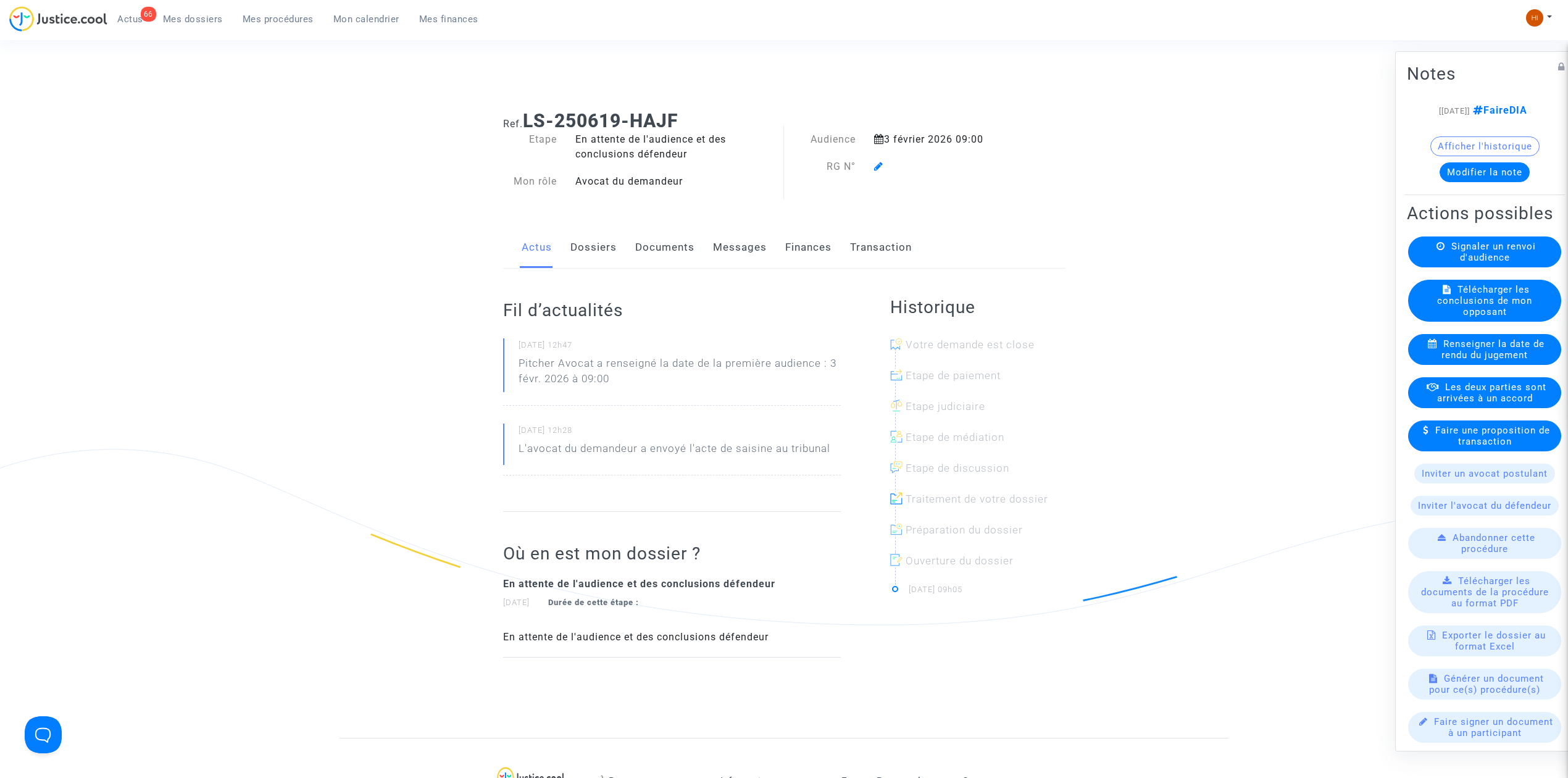
click at [878, 166] on icon at bounding box center [879, 166] width 9 height 10
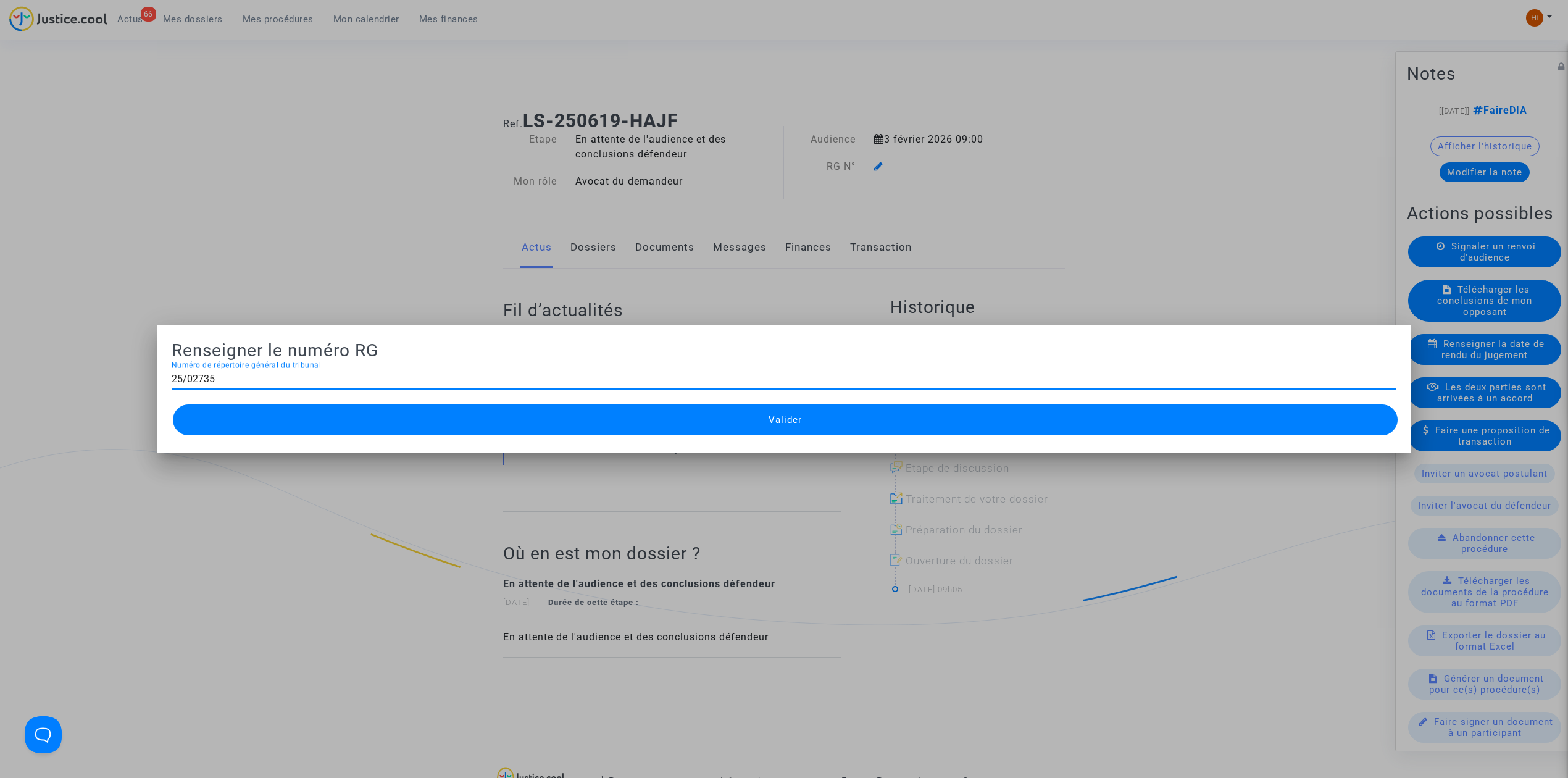
type input "25/02735"
click at [749, 424] on button "Valider" at bounding box center [785, 420] width 1225 height 31
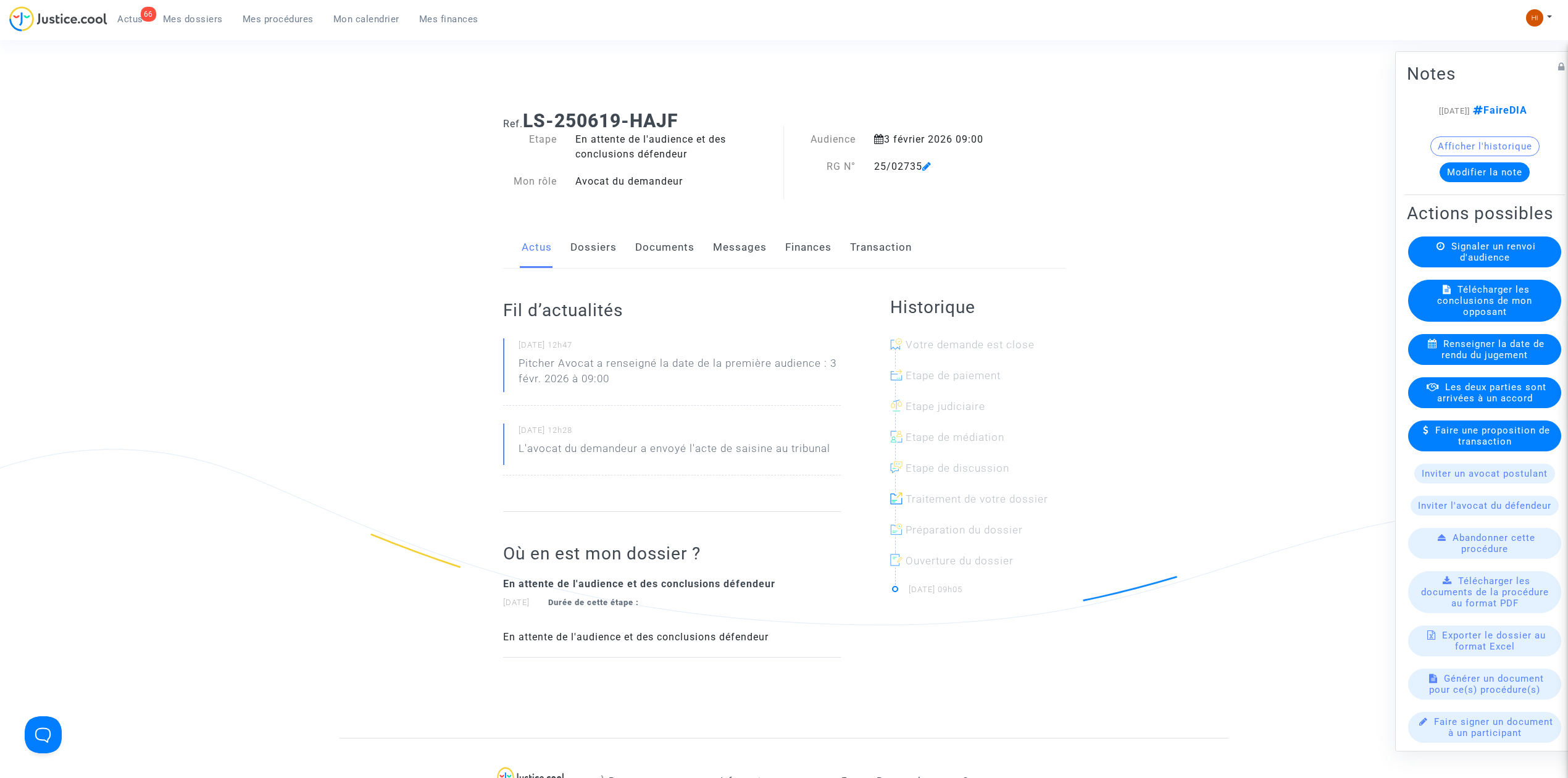
click at [1516, 156] on button "Afficher l'historique" at bounding box center [1485, 146] width 109 height 20
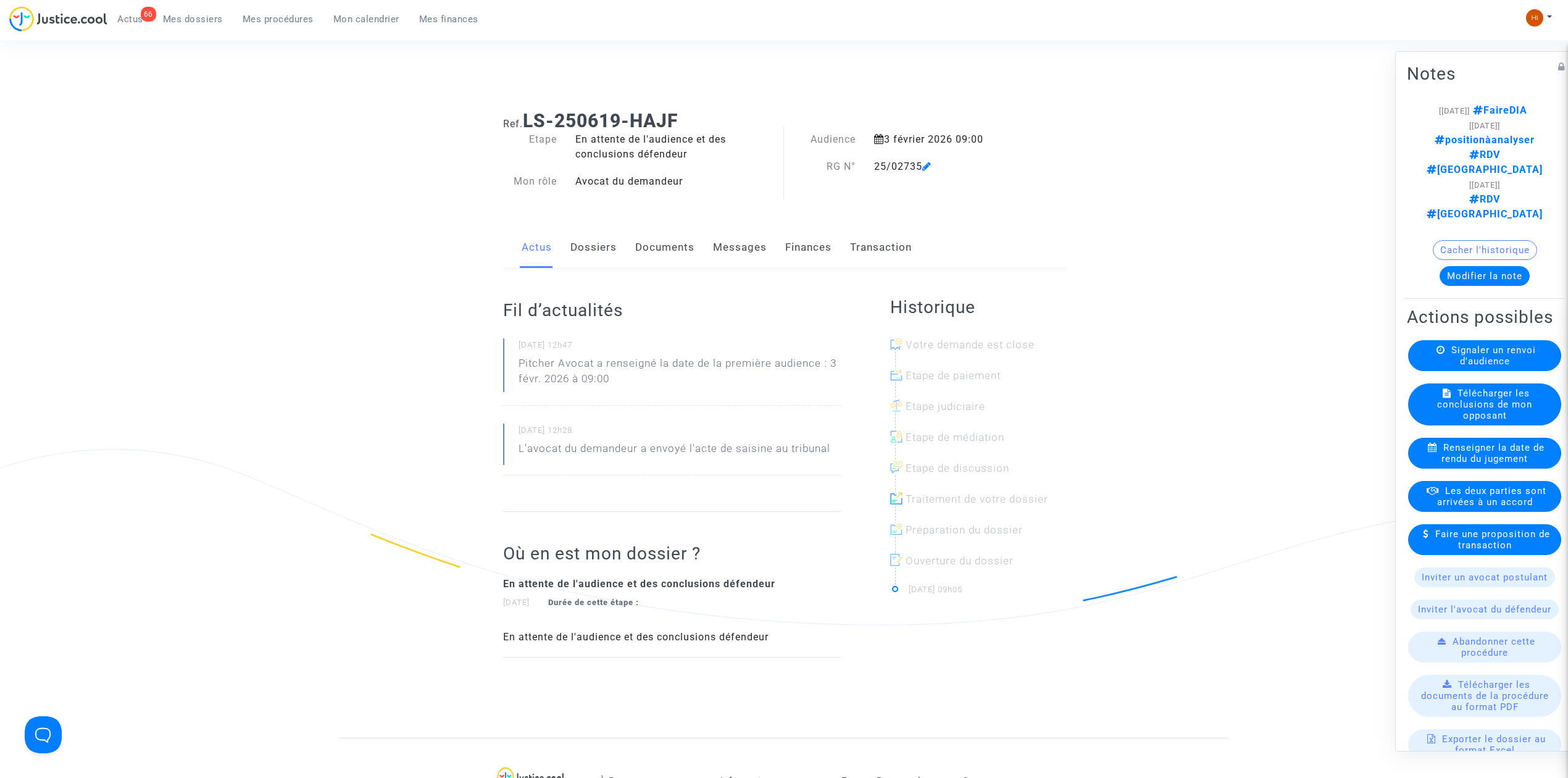
click at [655, 233] on link "Documents" at bounding box center [665, 247] width 59 height 41
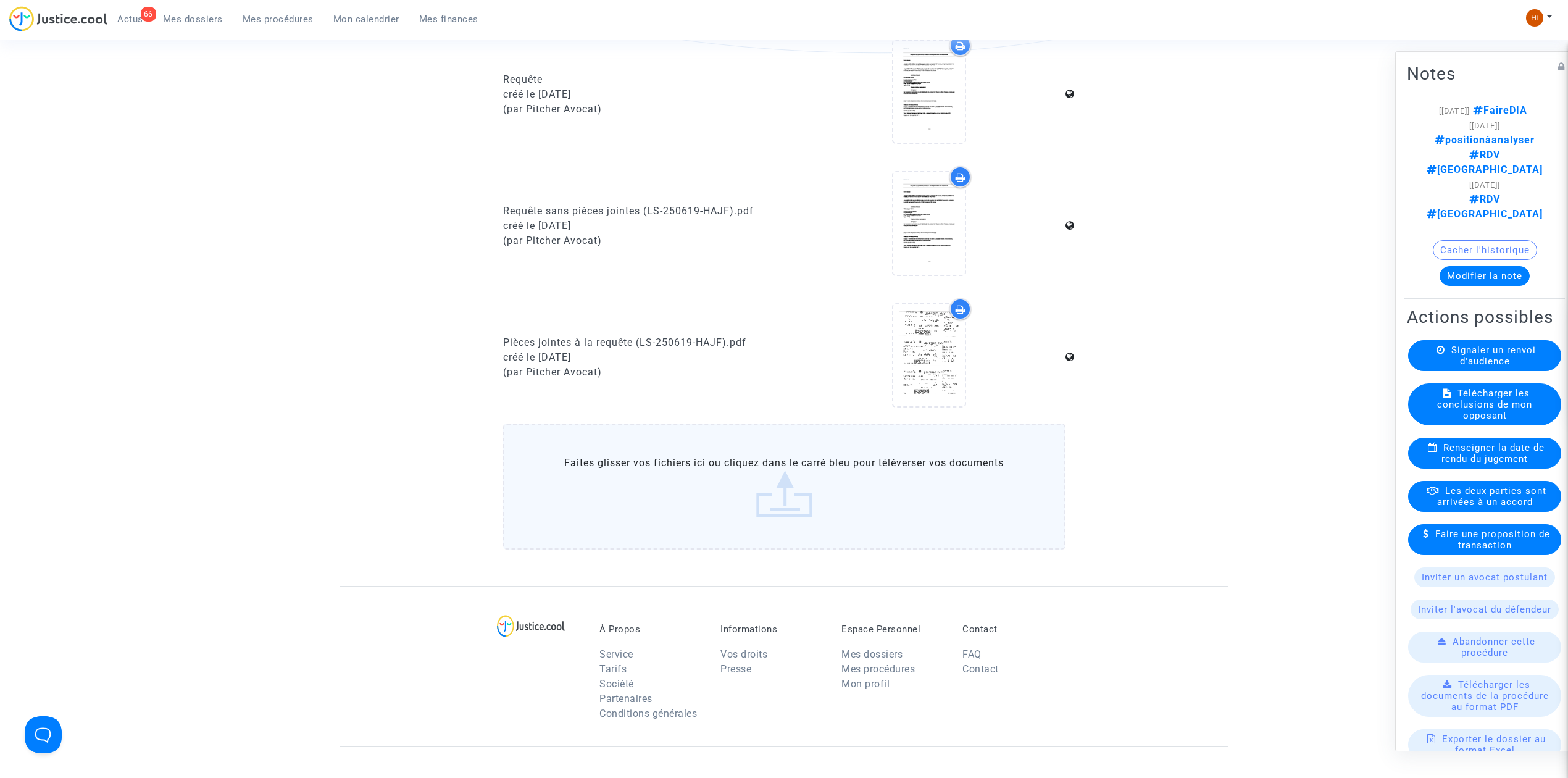
scroll to position [658, 0]
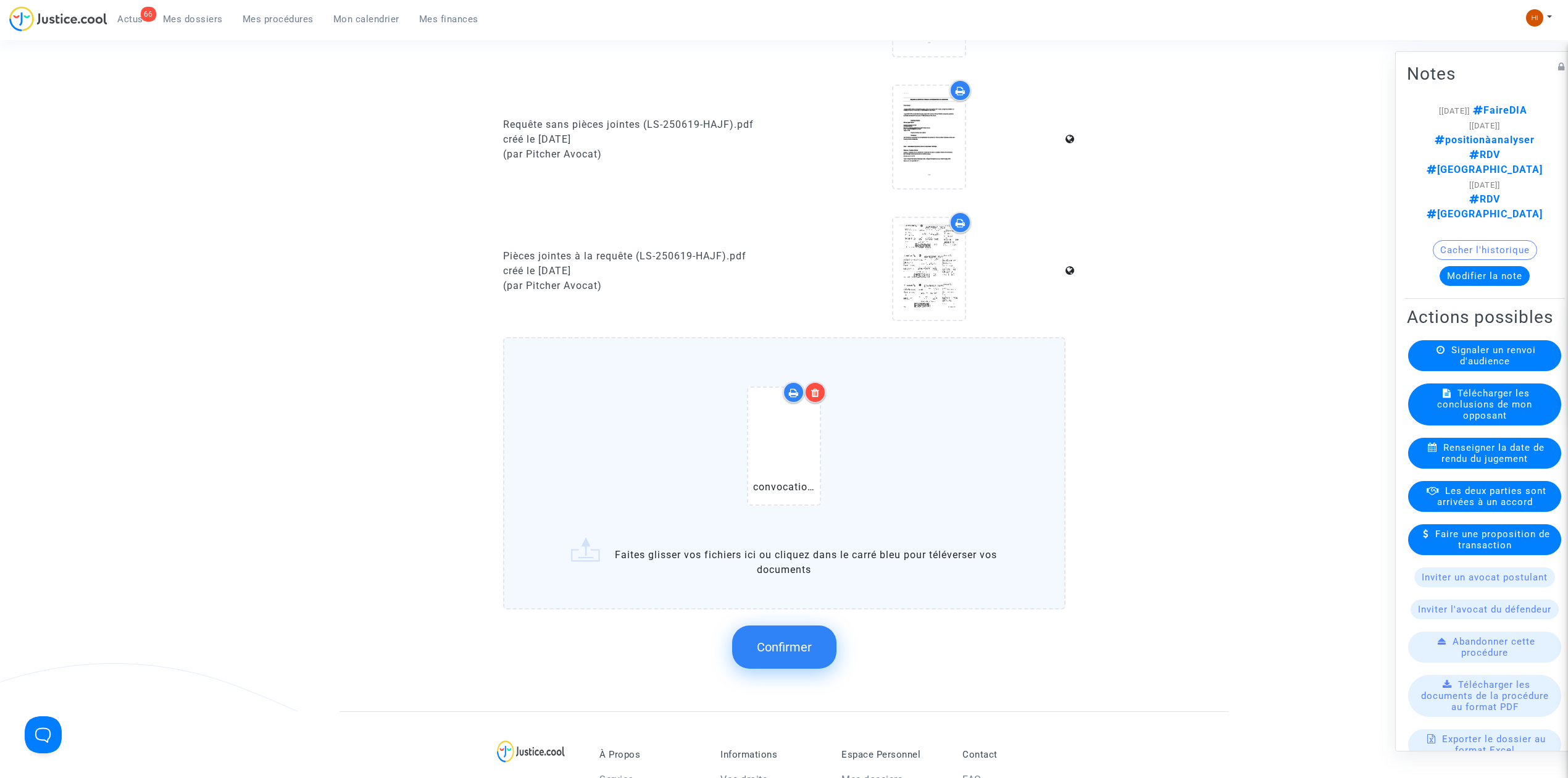
click at [769, 641] on span "Confirmer" at bounding box center [784, 646] width 55 height 15
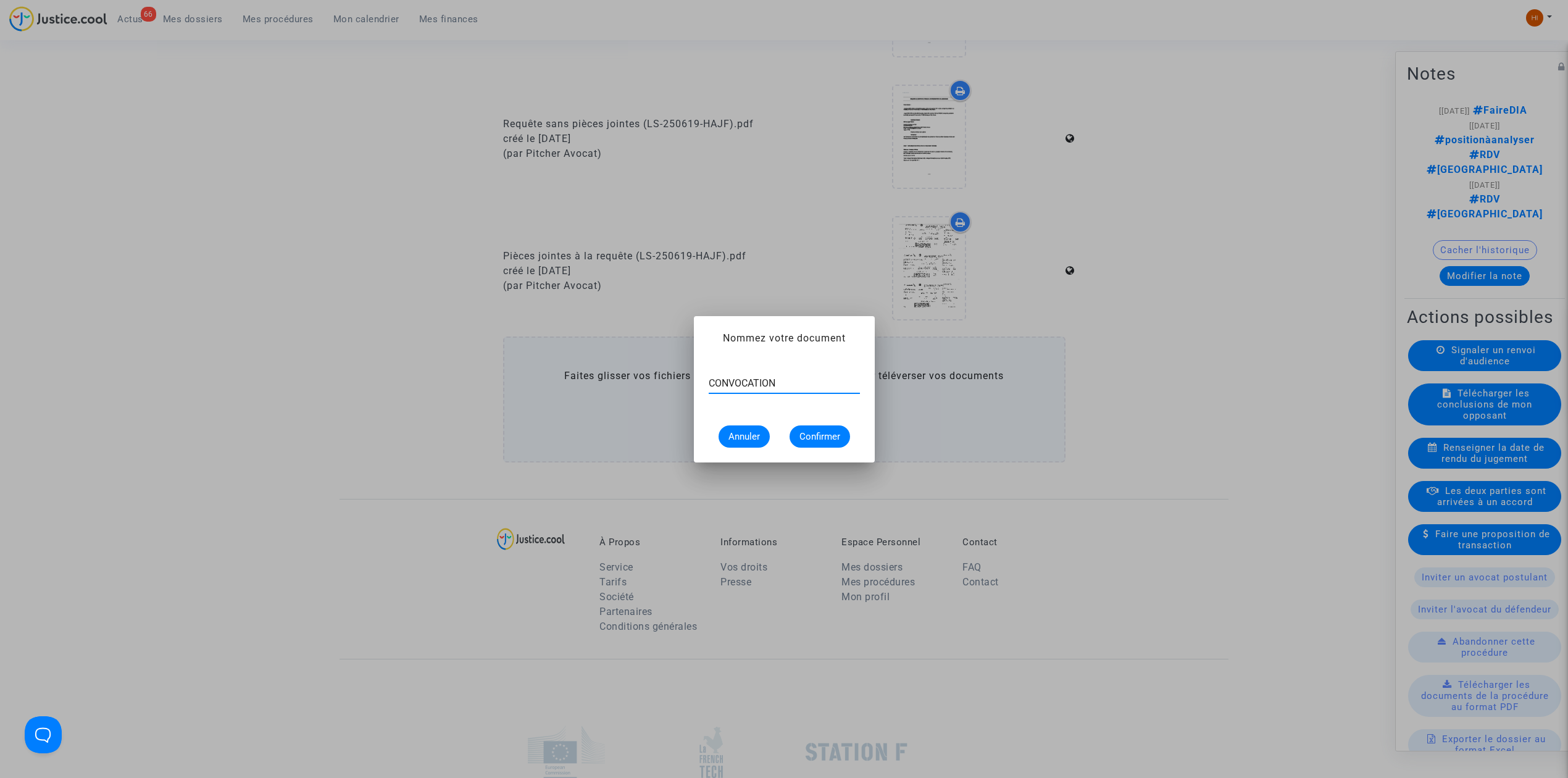
type input "CONVOCATION"
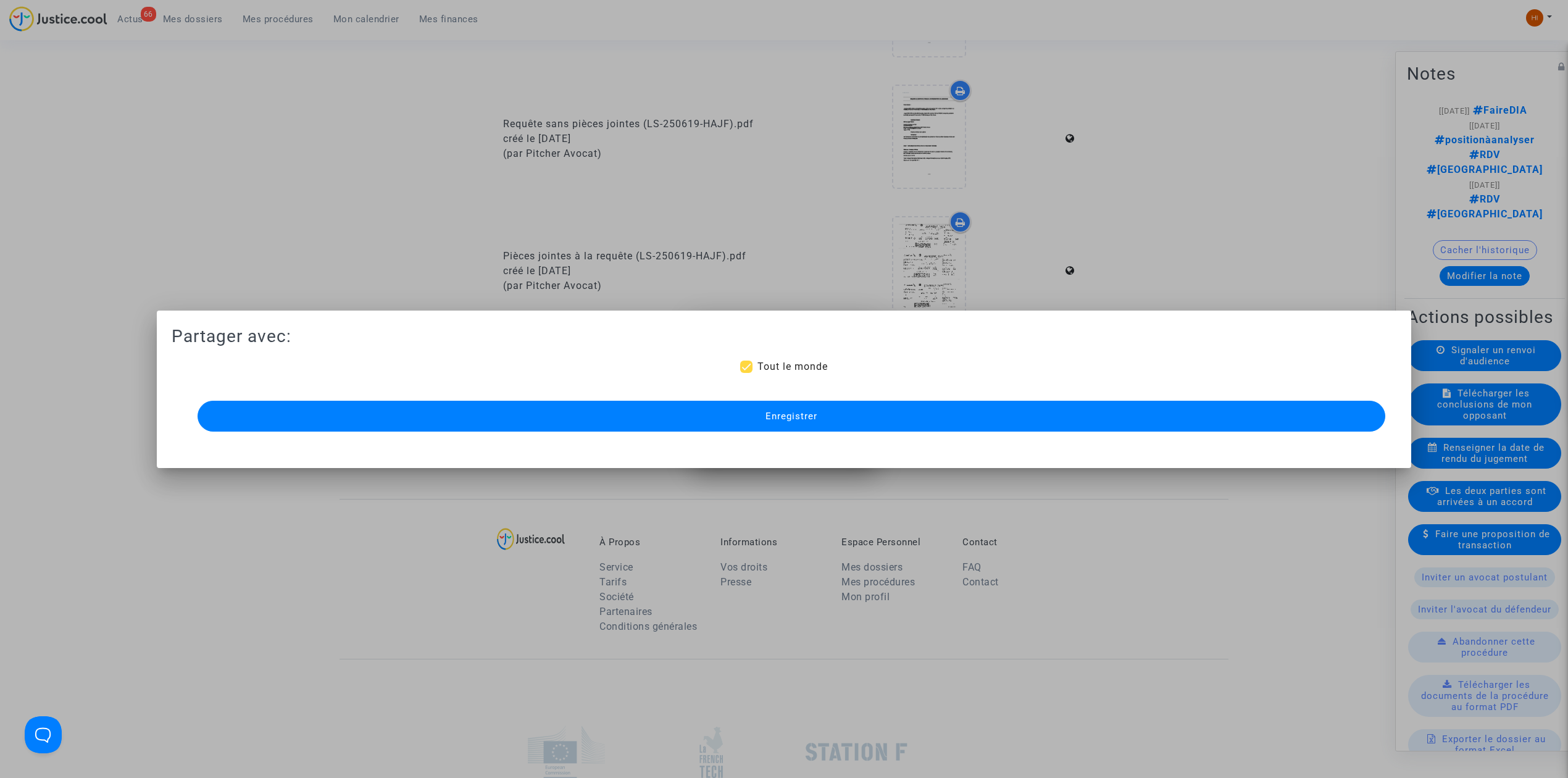
scroll to position [658, 0]
click at [944, 412] on button "Enregistrer" at bounding box center [791, 416] width 1188 height 31
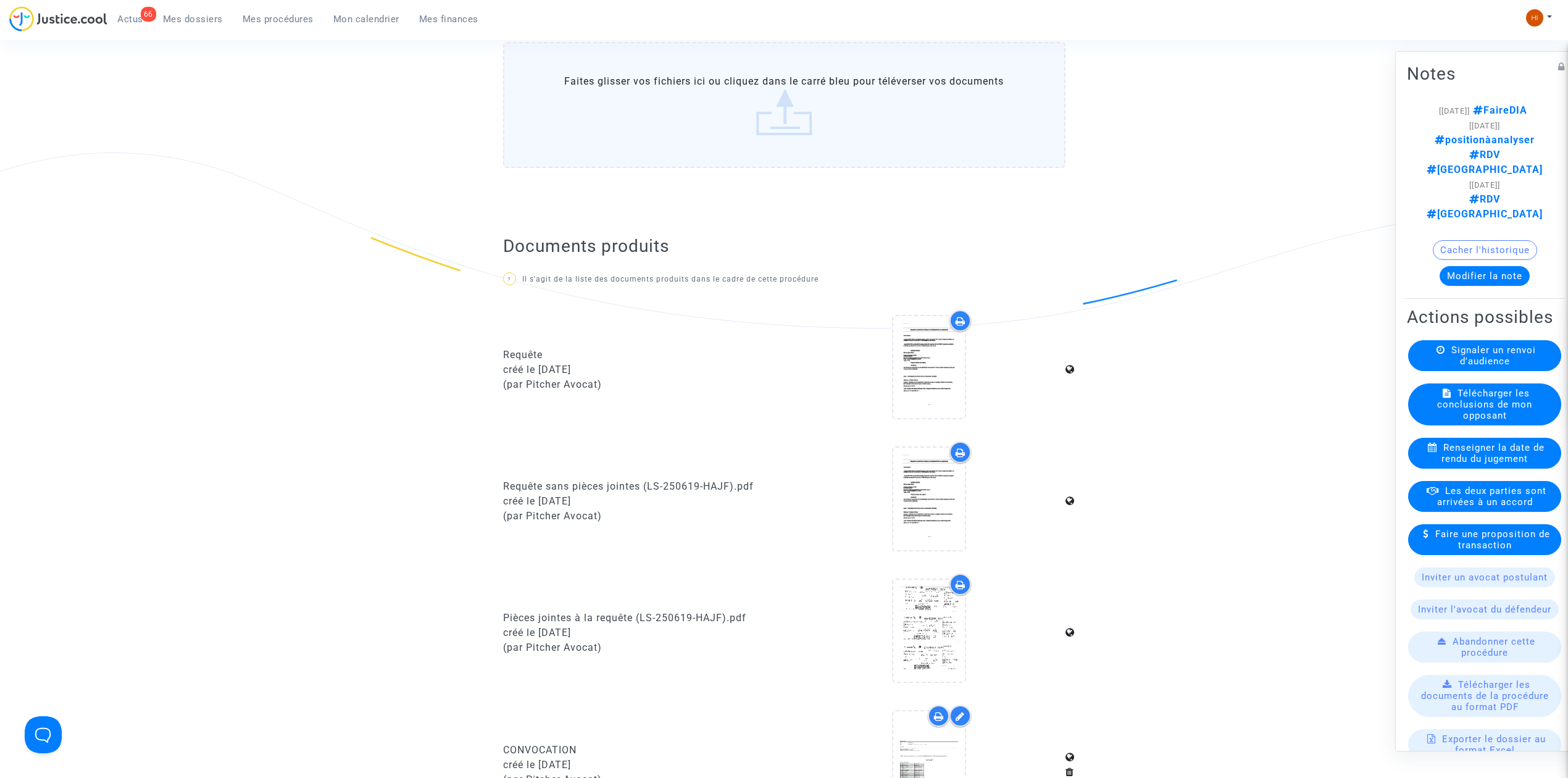
scroll to position [0, 0]
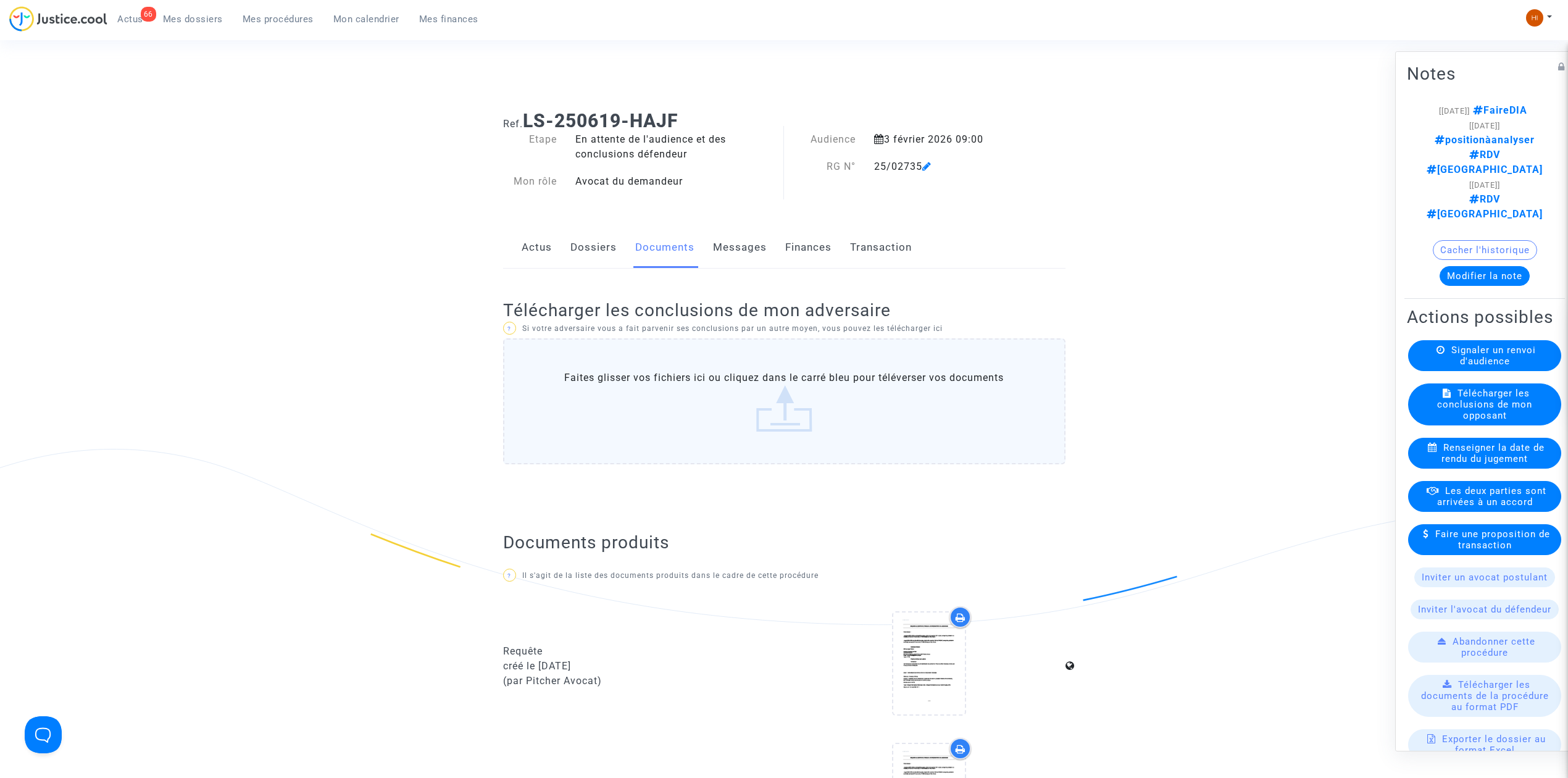
click at [583, 250] on link "Dossiers" at bounding box center [594, 247] width 46 height 41
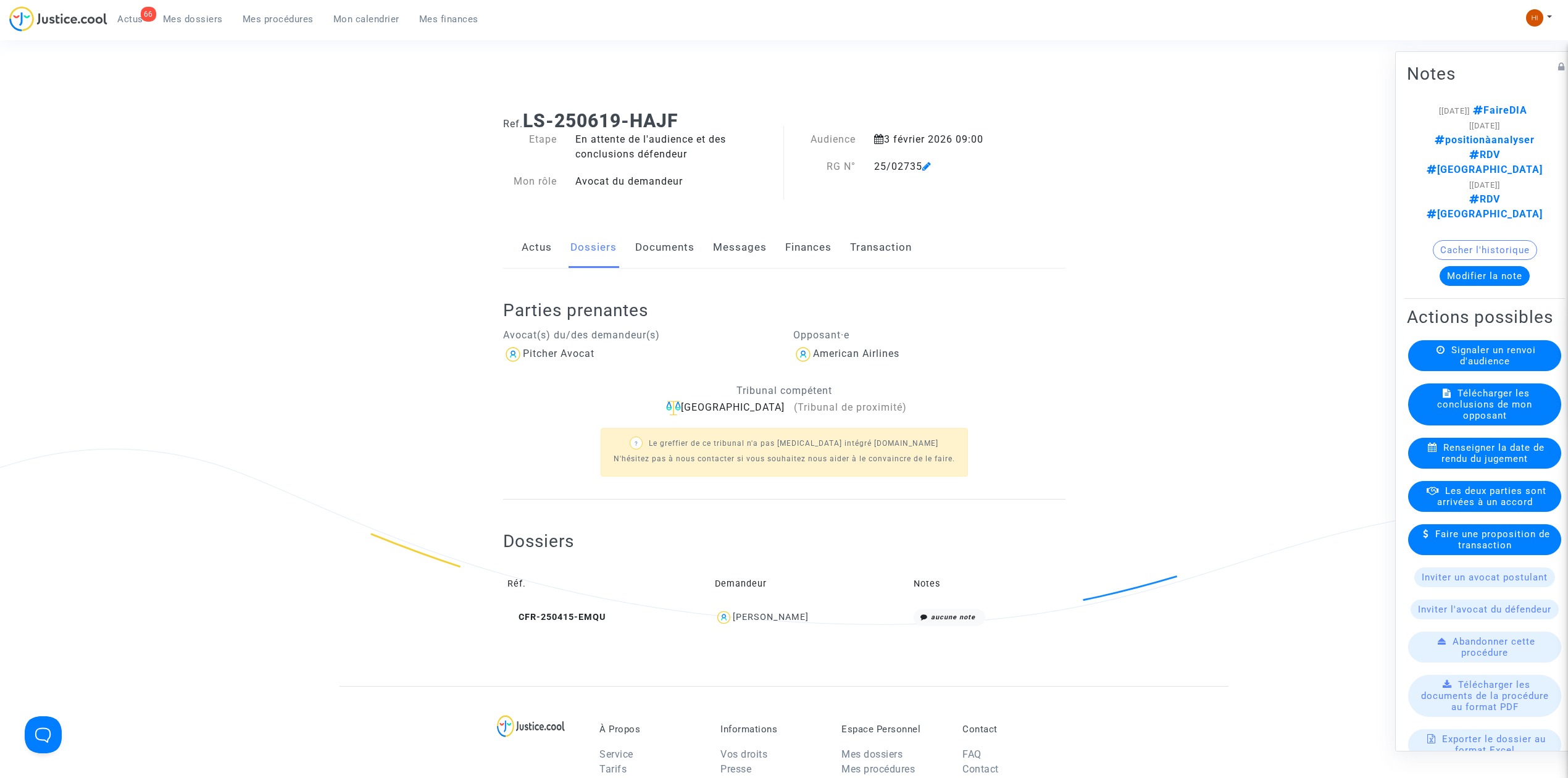
click at [254, 20] on span "Mes procédures" at bounding box center [278, 19] width 71 height 11
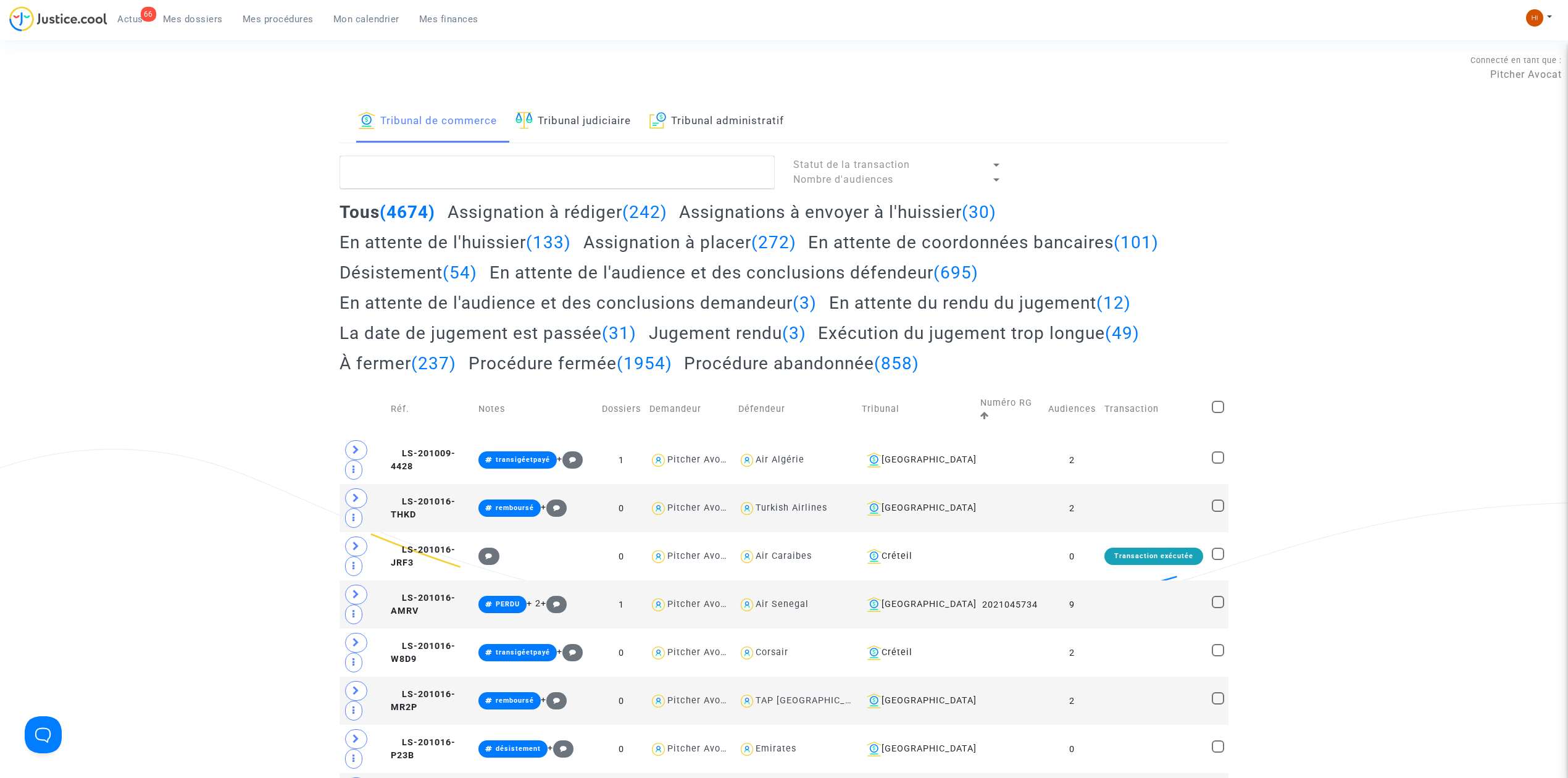
click at [601, 107] on link "Tribunal judiciaire" at bounding box center [573, 122] width 116 height 42
click at [605, 127] on link "Tribunal judiciaire" at bounding box center [573, 122] width 116 height 42
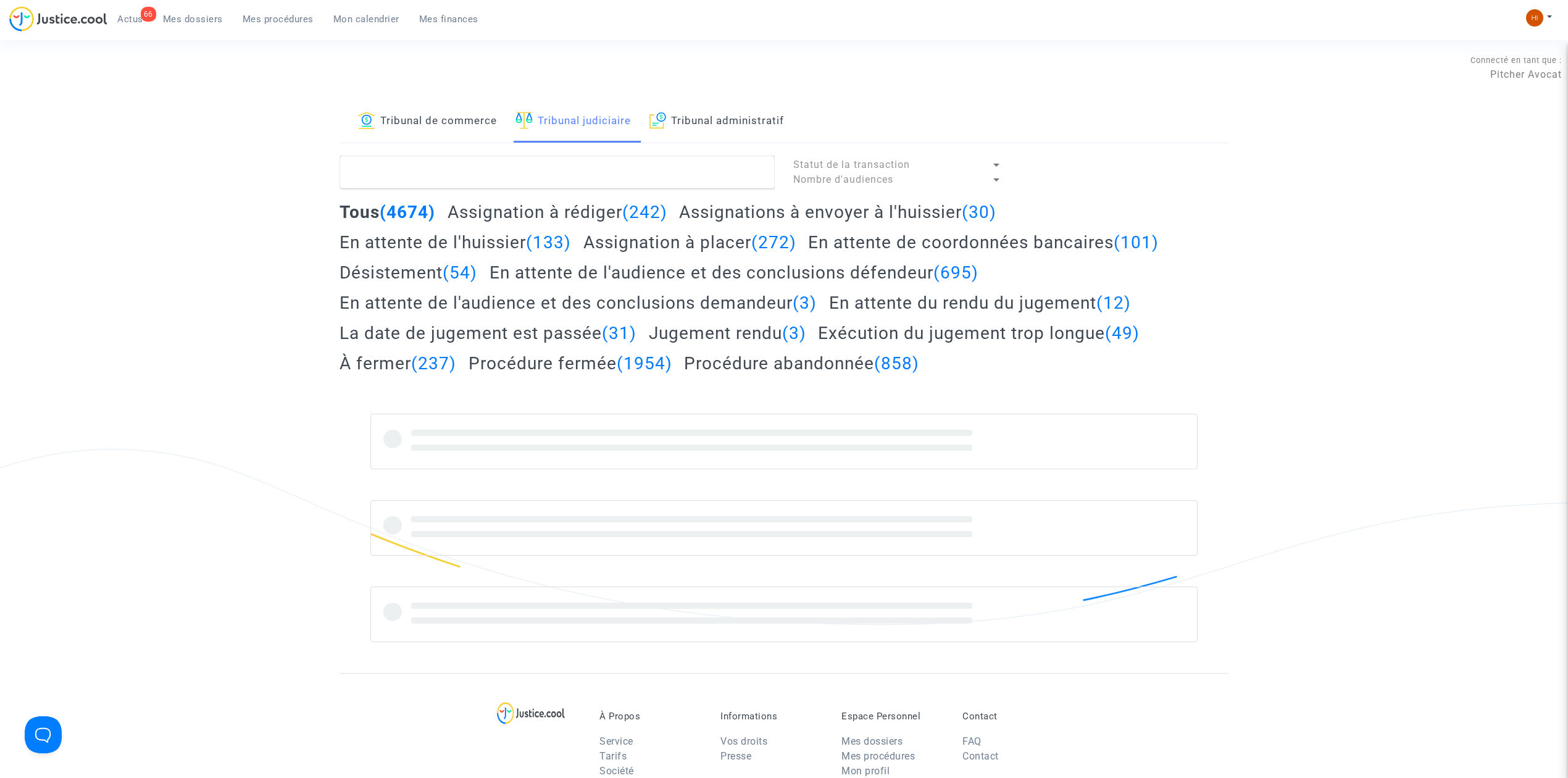
click at [601, 132] on link "Tribunal judiciaire" at bounding box center [573, 122] width 116 height 42
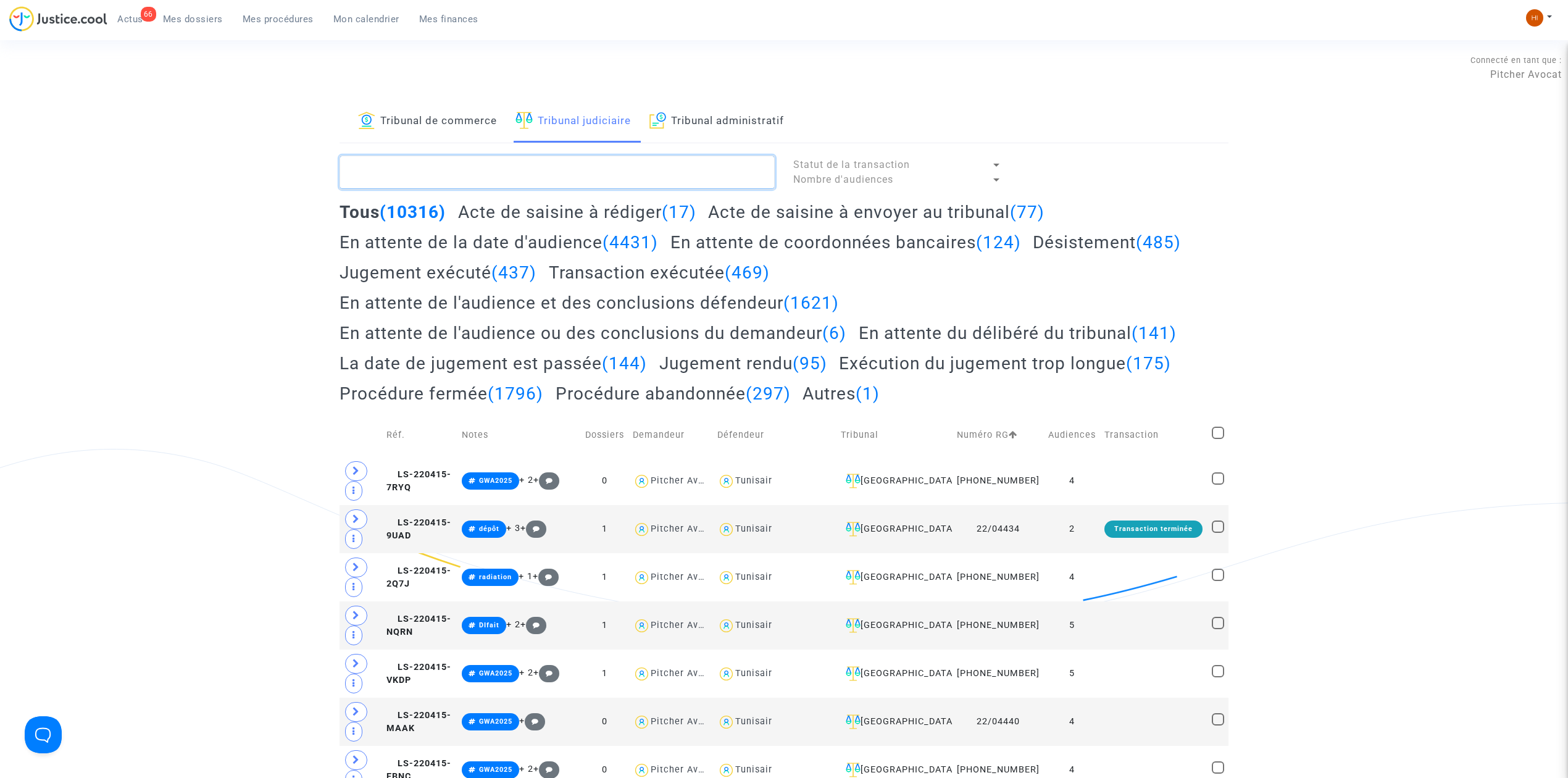
click at [596, 180] on textarea at bounding box center [557, 172] width 435 height 33
paste textarea "GOITRE Anthony"
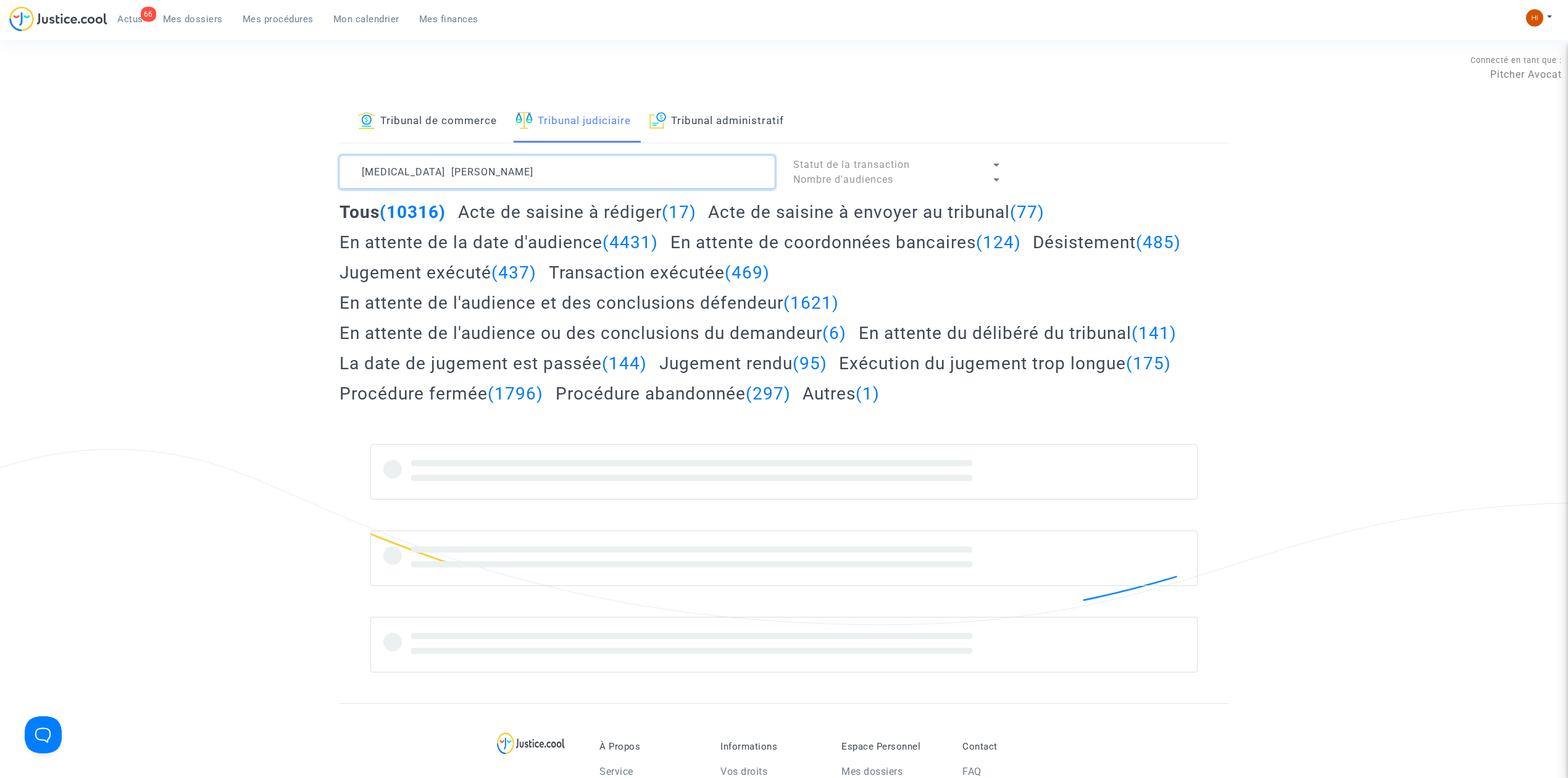
type textarea "GOITRE Anthony"
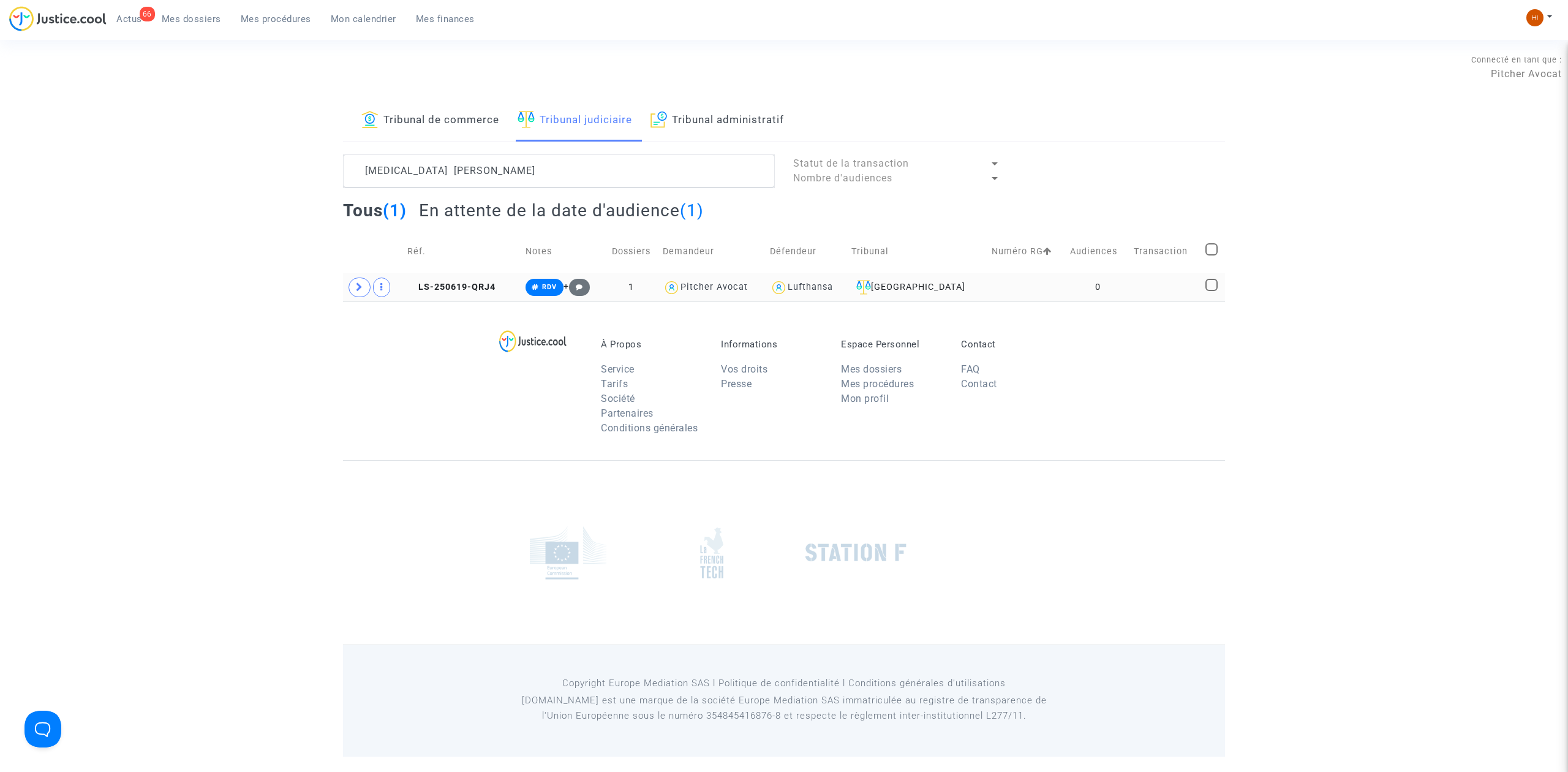
click at [1054, 290] on td at bounding box center [1026, 287] width 79 height 28
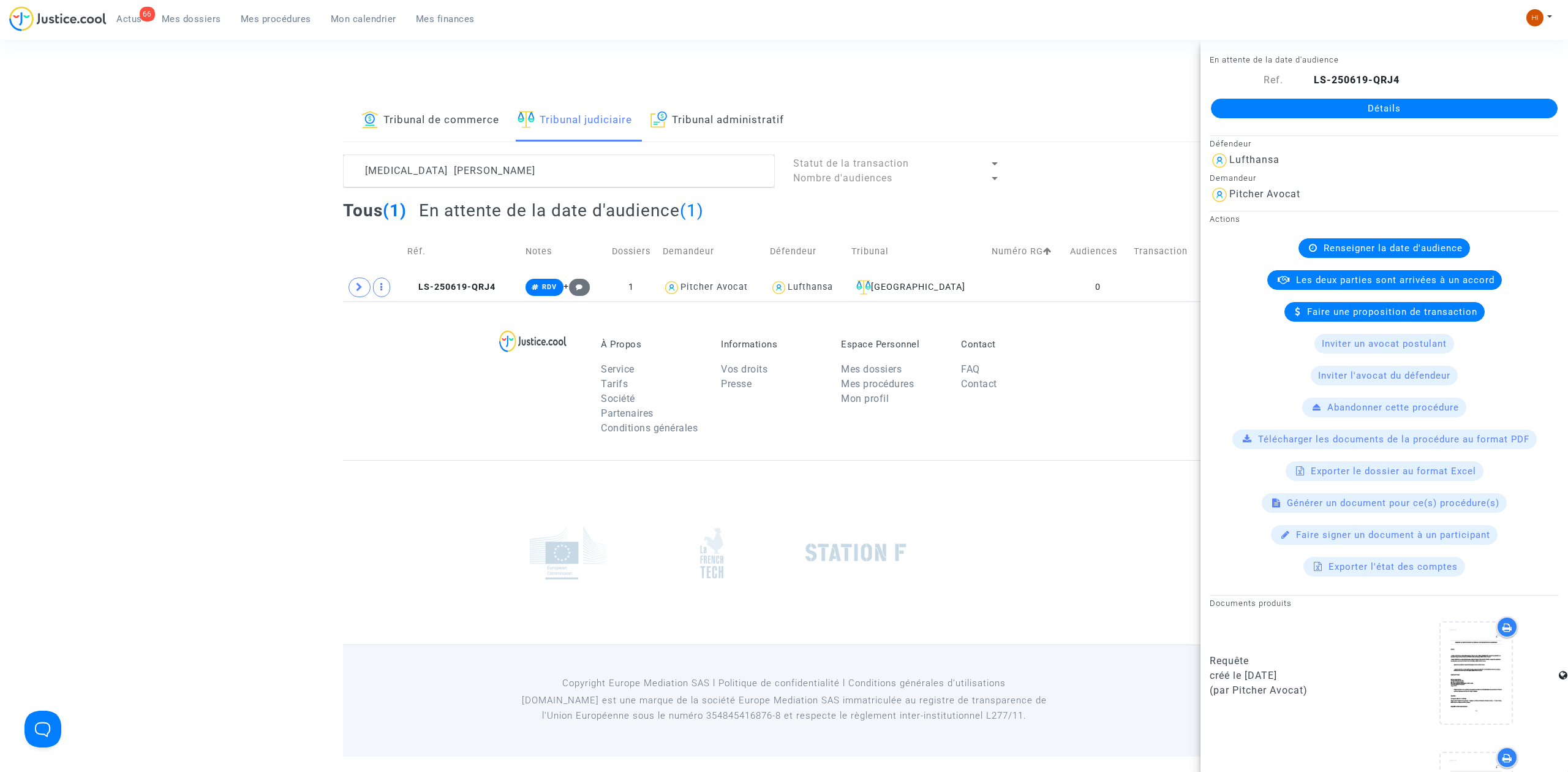
click at [1319, 108] on link "Détails" at bounding box center [1385, 109] width 347 height 20
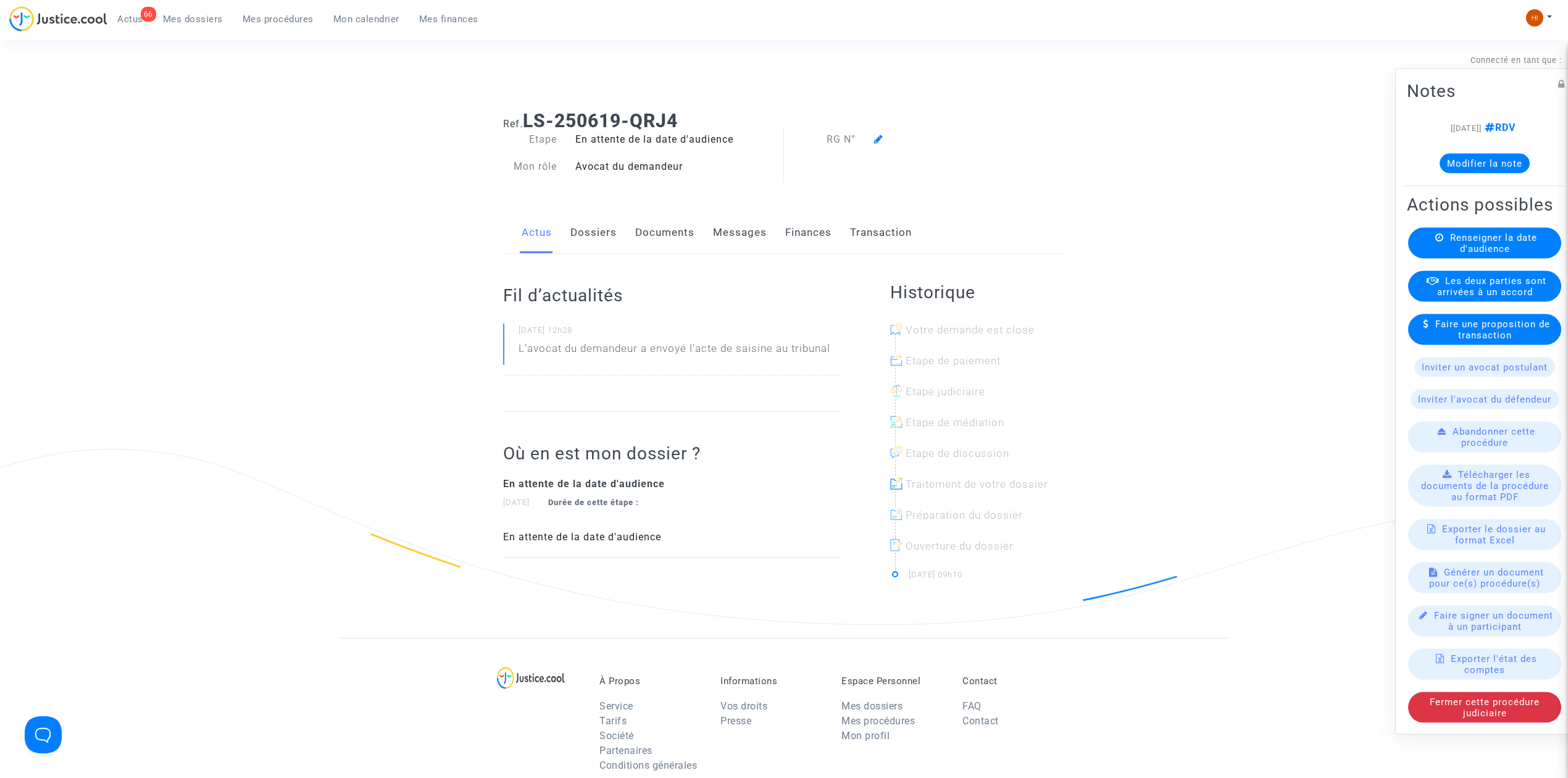
click at [1504, 248] on div "Renseigner la date d'audience" at bounding box center [1484, 243] width 153 height 31
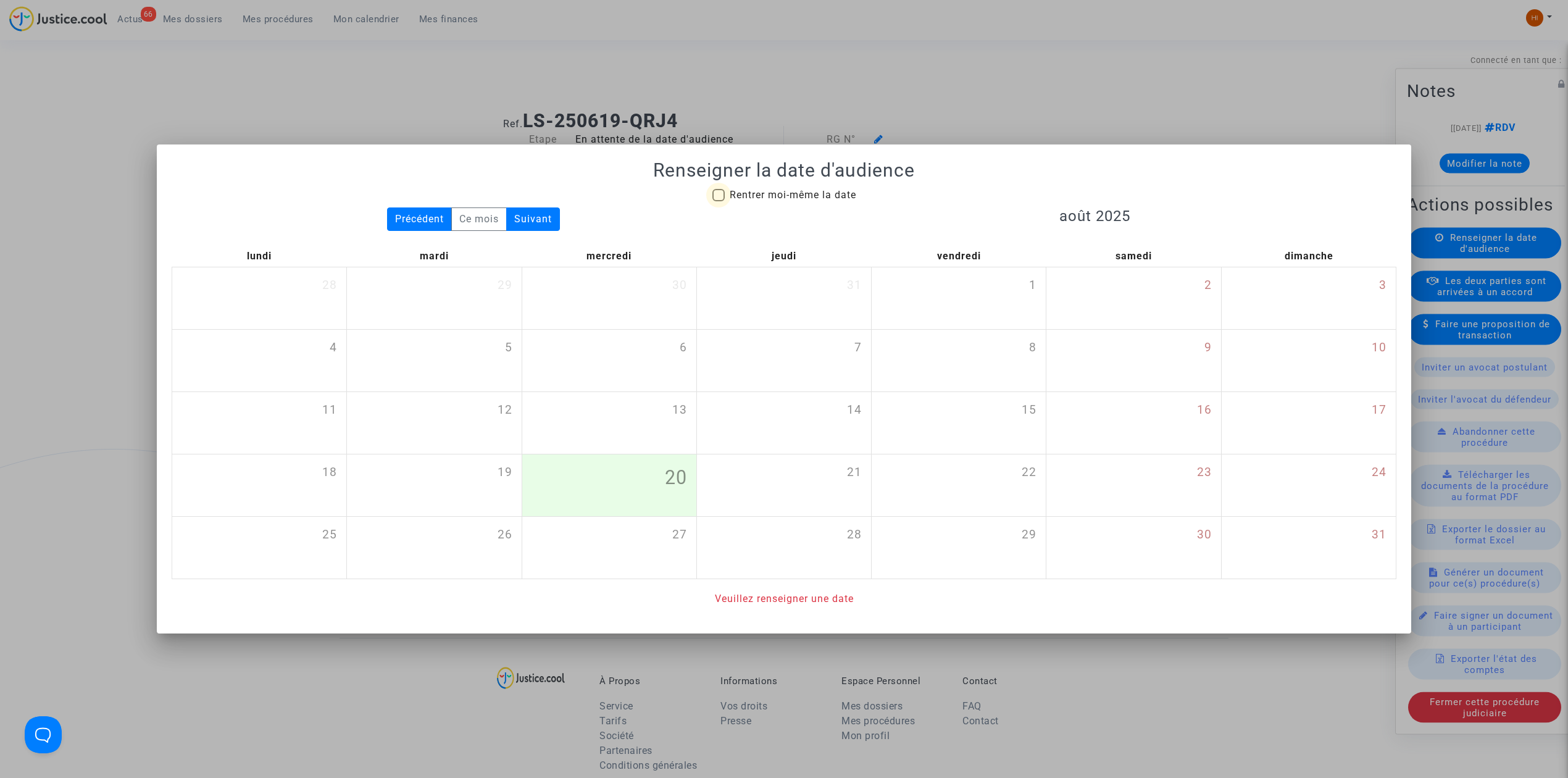
click at [807, 191] on span "Rentrer moi-même la date" at bounding box center [792, 194] width 126 height 12
click at [719, 201] on input "Rentrer moi-même la date" at bounding box center [718, 201] width 1 height 1
checkbox input "true"
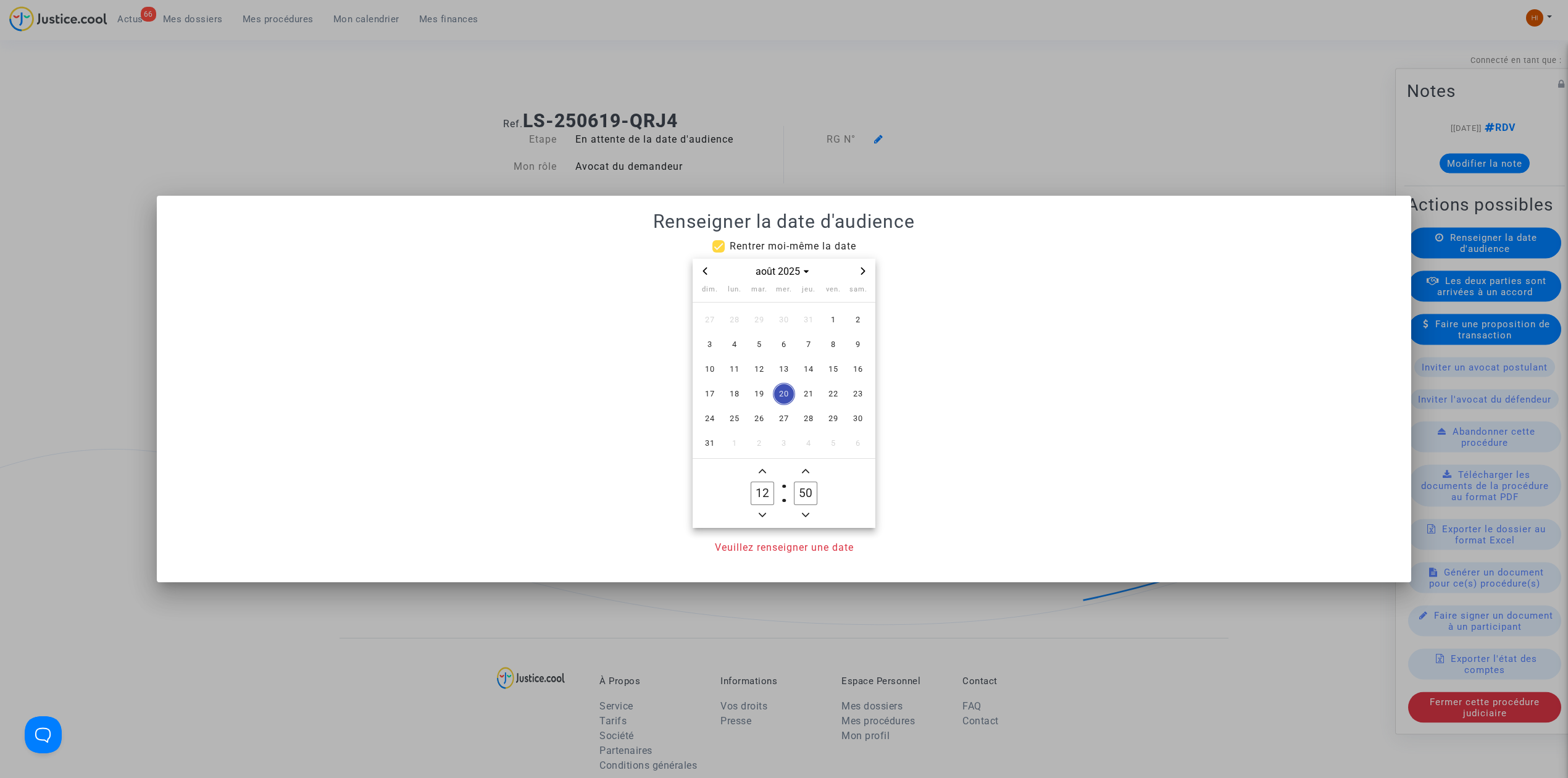
click at [867, 281] on div "août 2025" at bounding box center [783, 271] width 183 height 25
click at [869, 279] on div "août 2025" at bounding box center [783, 271] width 183 height 25
click at [869, 275] on button "Next month" at bounding box center [863, 271] width 15 height 15
click at [869, 268] on span "Next month" at bounding box center [863, 270] width 15 height 15
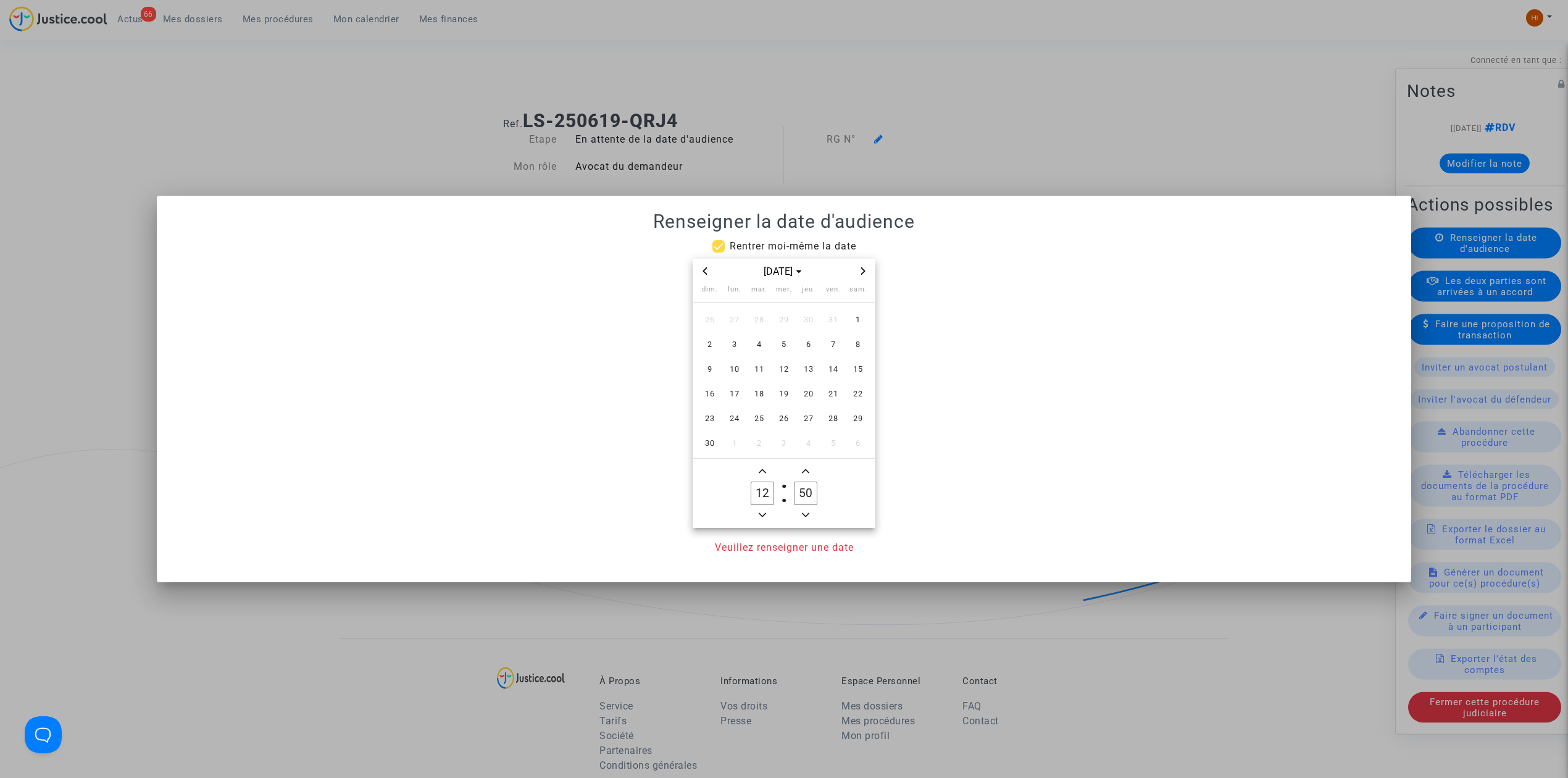
click at [869, 268] on span "Next month" at bounding box center [863, 270] width 15 height 15
click at [757, 317] on span "3" at bounding box center [759, 320] width 22 height 22
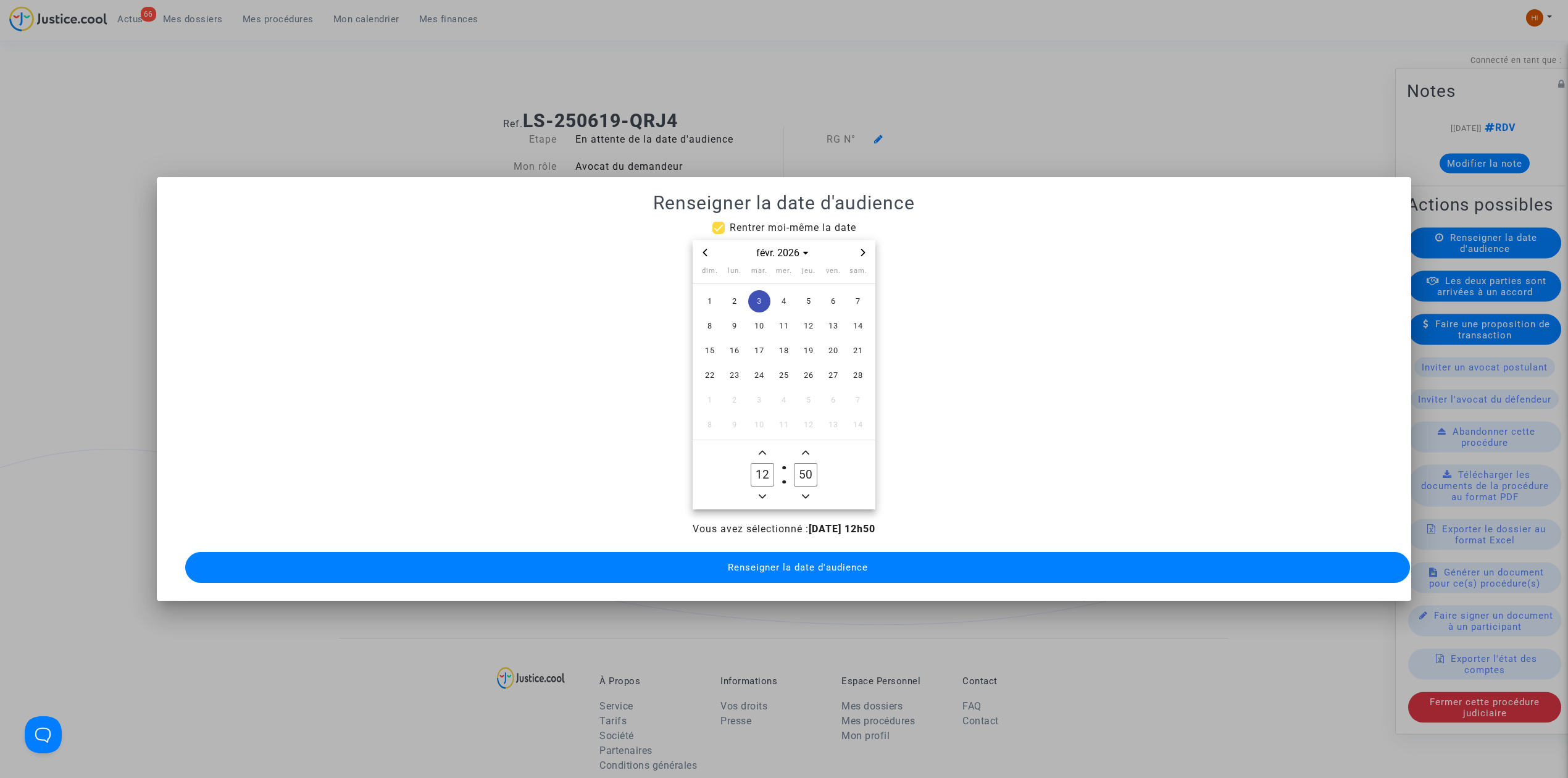
click at [758, 480] on owl-date-time-timer-box "12 Hour" at bounding box center [762, 475] width 43 height 59
click at [758, 480] on input "12" at bounding box center [762, 475] width 23 height 23
click at [760, 493] on icon "Minus a hour" at bounding box center [762, 497] width 8 height 8
click at [762, 493] on icon "Minus a hour" at bounding box center [762, 497] width 8 height 8
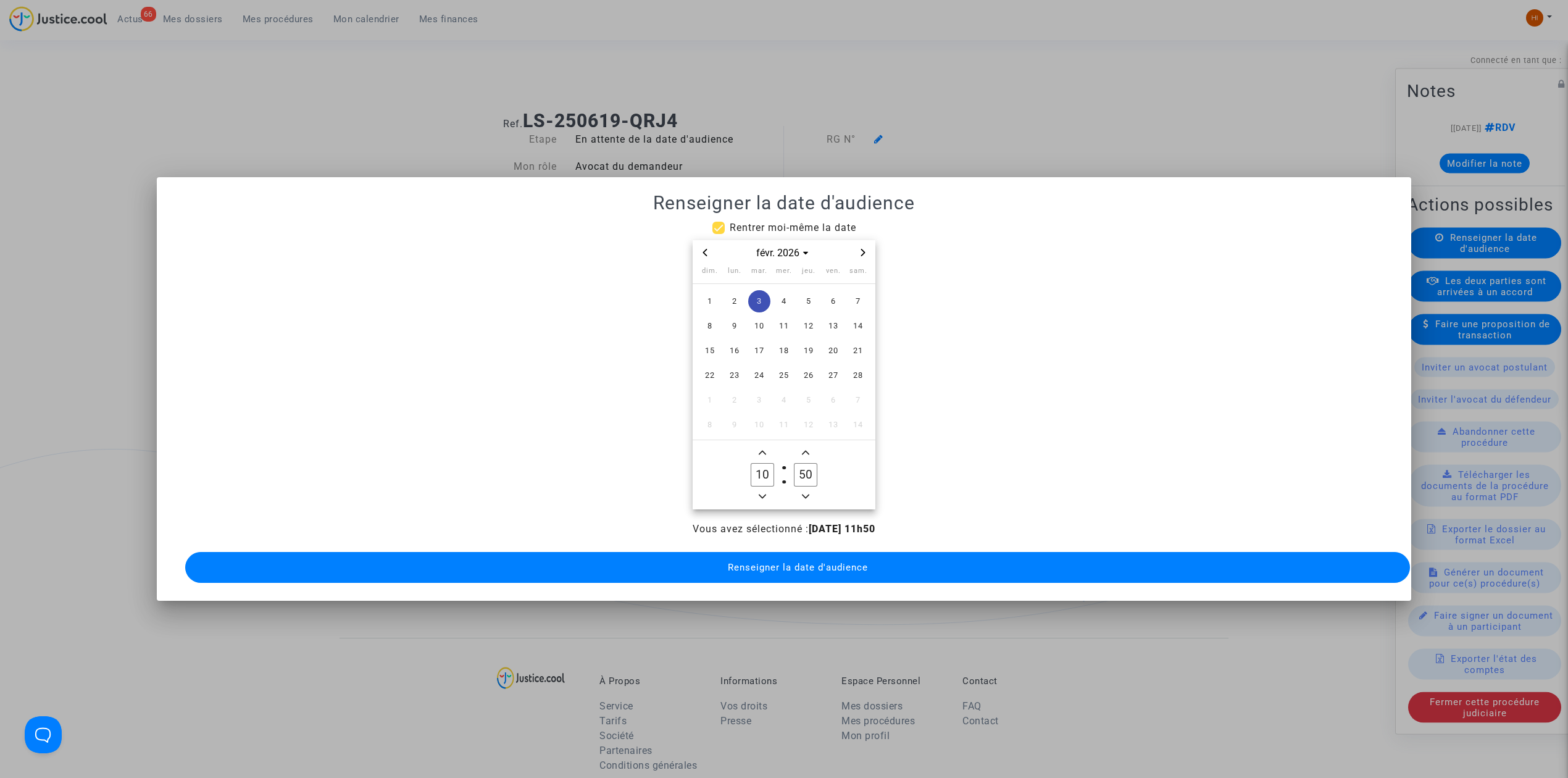
click at [762, 495] on icon "Minus a hour" at bounding box center [762, 497] width 8 height 5
click at [756, 445] on span "Add a hour" at bounding box center [762, 452] width 15 height 15
type input "09"
click at [799, 465] on input "50" at bounding box center [806, 475] width 23 height 23
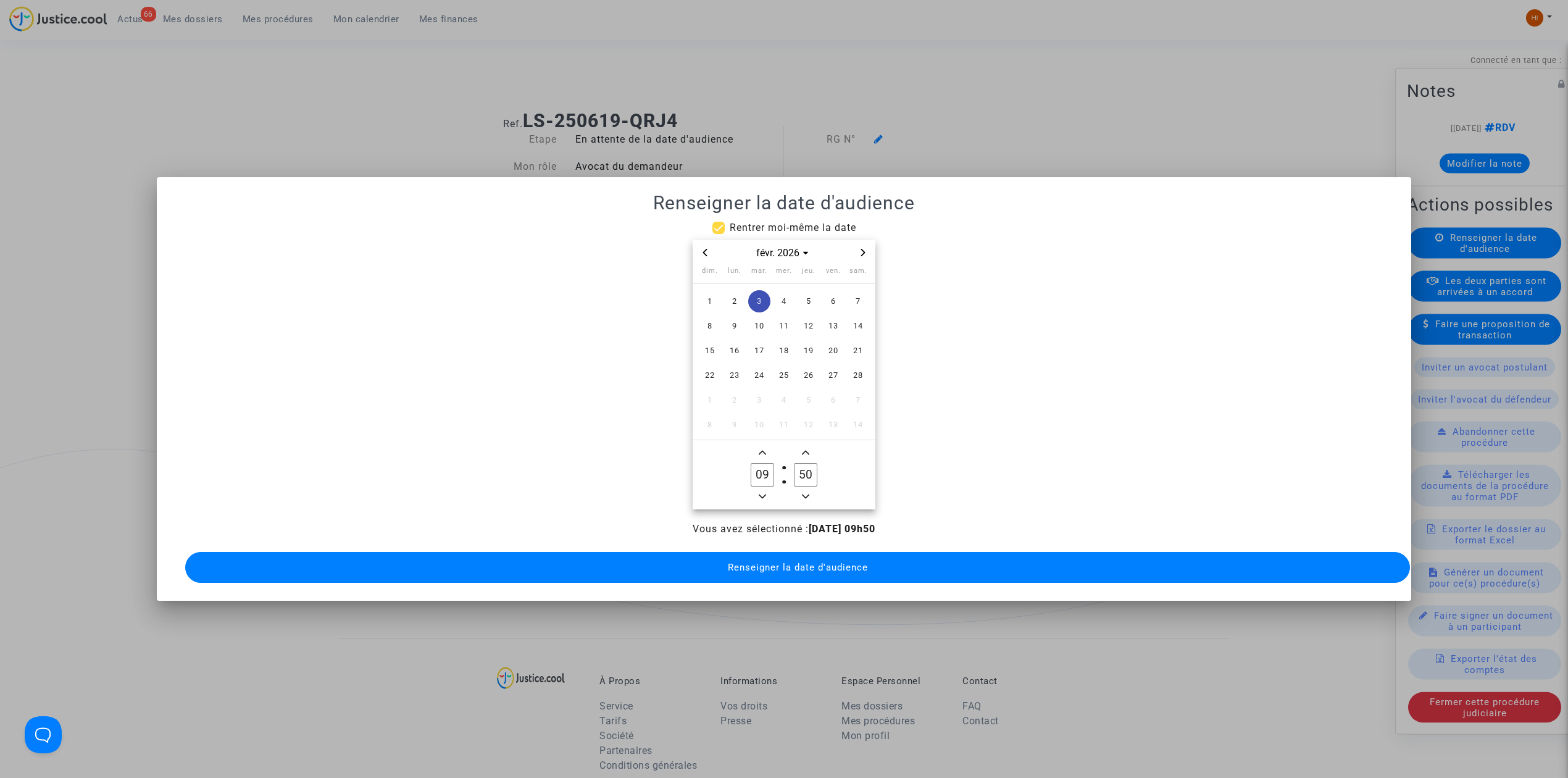
click at [799, 465] on input "50" at bounding box center [806, 475] width 23 height 23
type input "00"
click at [801, 562] on span "Renseigner la date d'audience" at bounding box center [798, 567] width 140 height 11
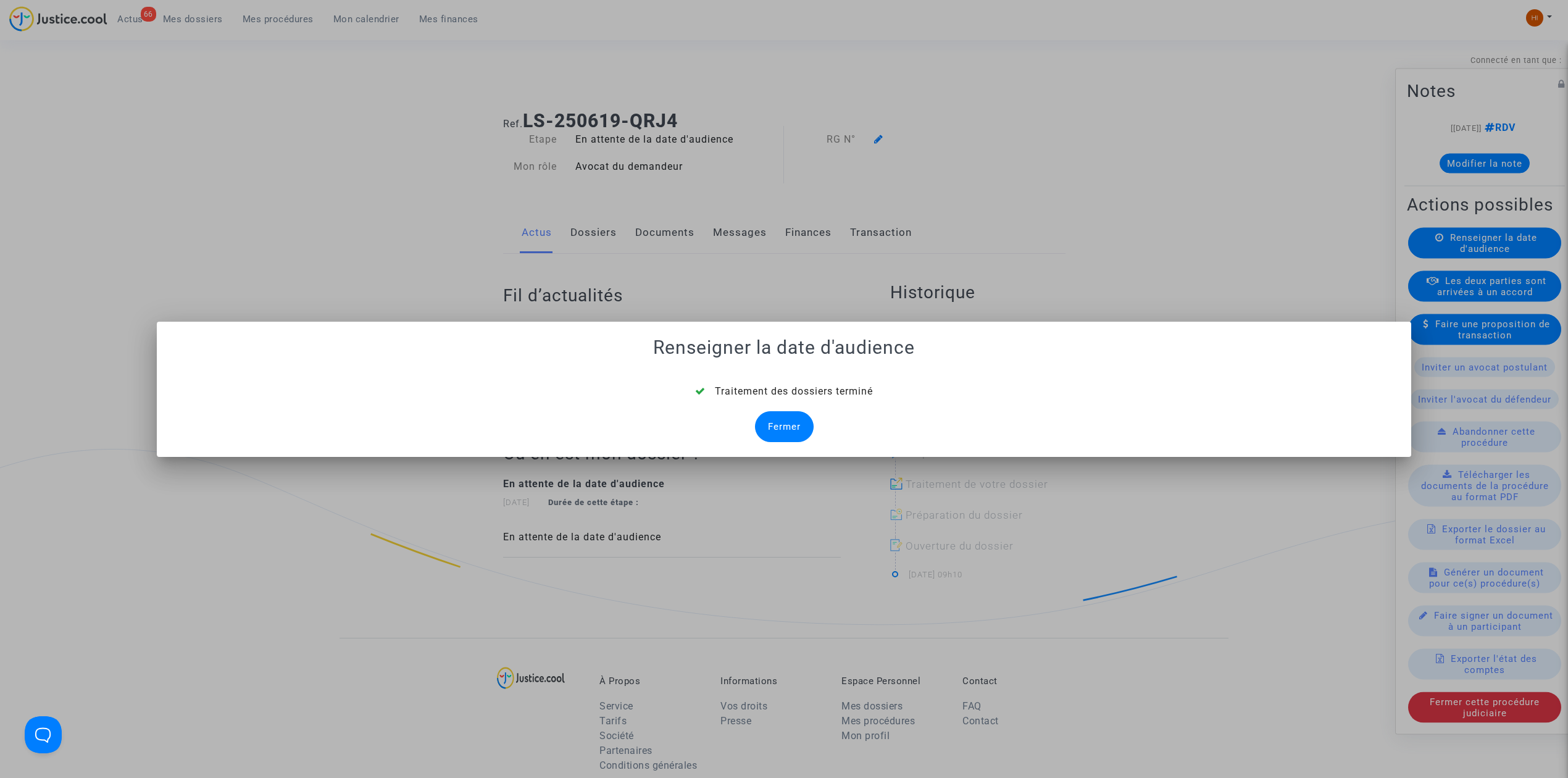
drag, startPoint x: 791, startPoint y: 436, endPoint x: 795, endPoint y: 414, distance: 22.4
click at [792, 435] on div "Fermer" at bounding box center [784, 427] width 59 height 31
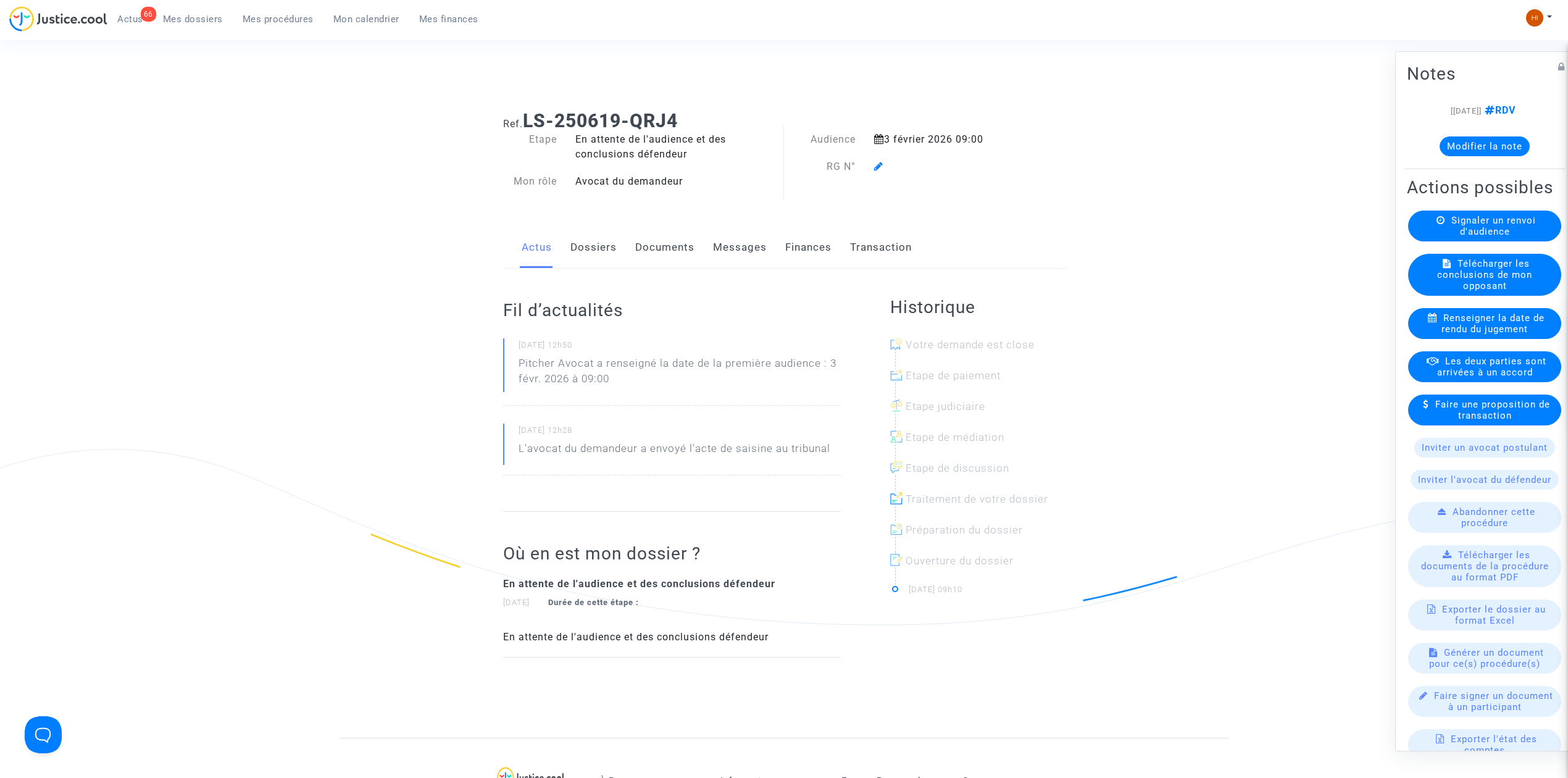
click at [586, 255] on link "Dossiers" at bounding box center [594, 247] width 46 height 41
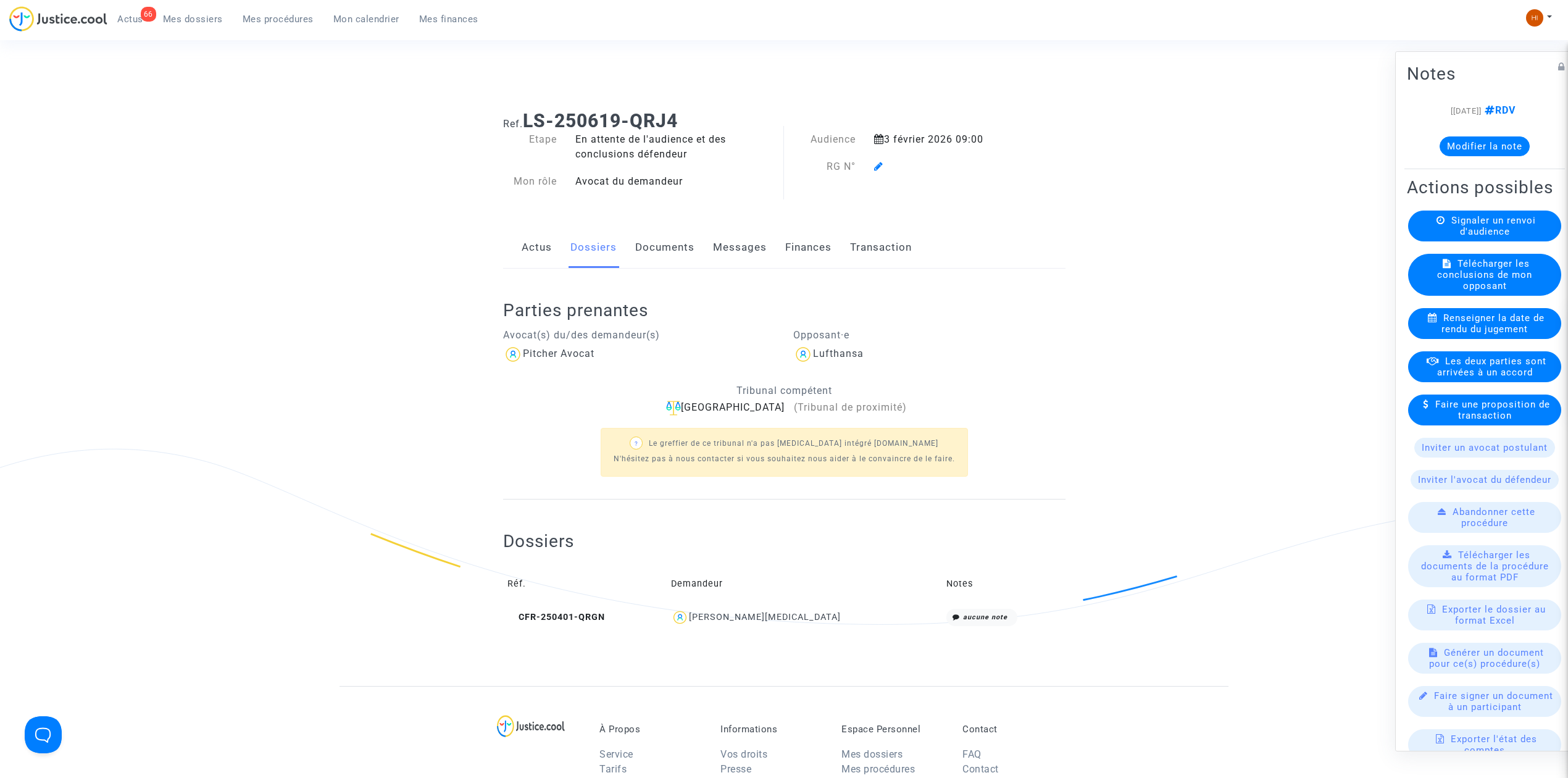
click at [877, 161] on icon at bounding box center [879, 166] width 9 height 10
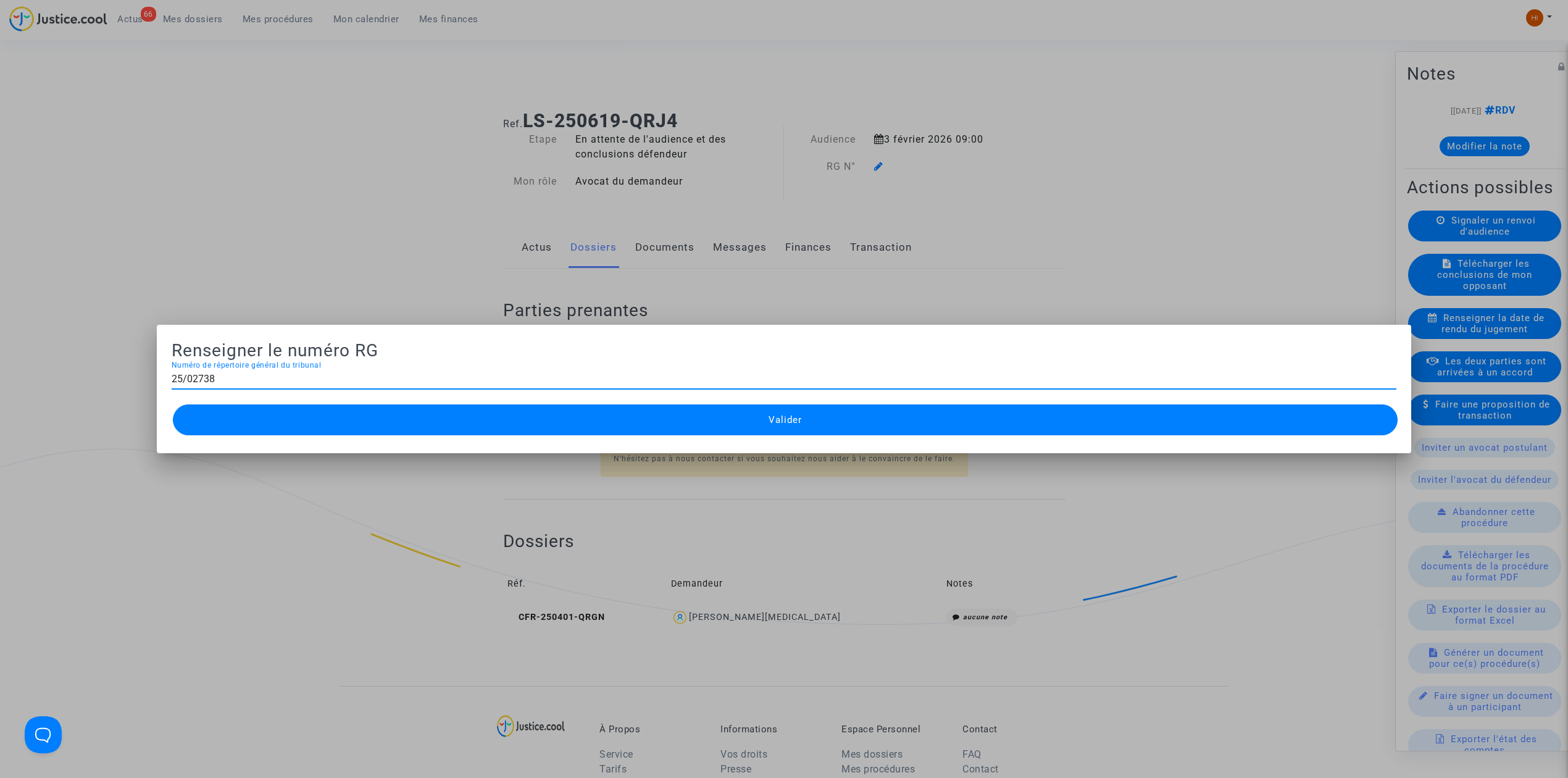
type input "25/02738"
click at [862, 411] on button "Valider" at bounding box center [785, 420] width 1225 height 31
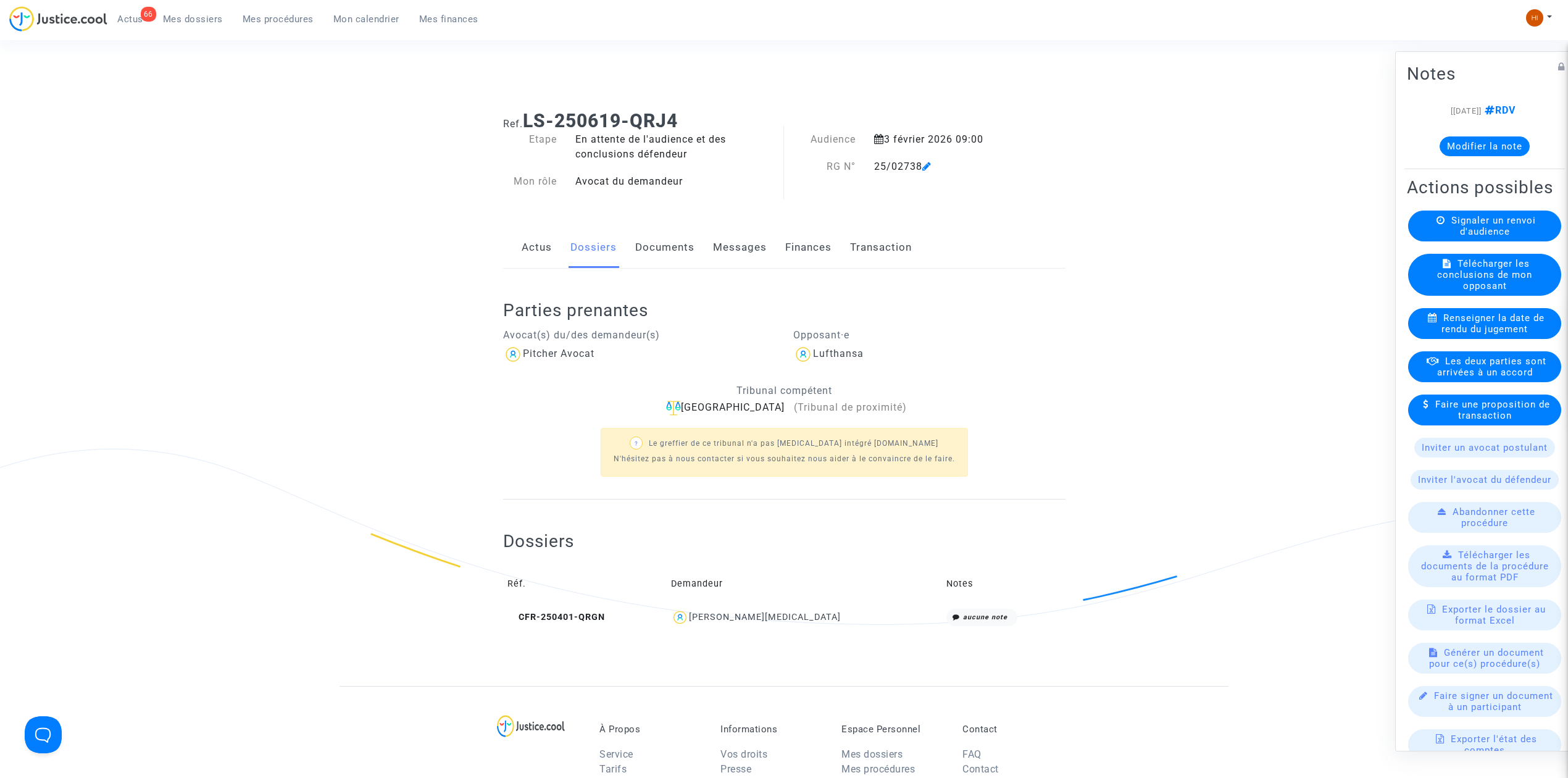
click at [663, 253] on link "Documents" at bounding box center [665, 247] width 59 height 41
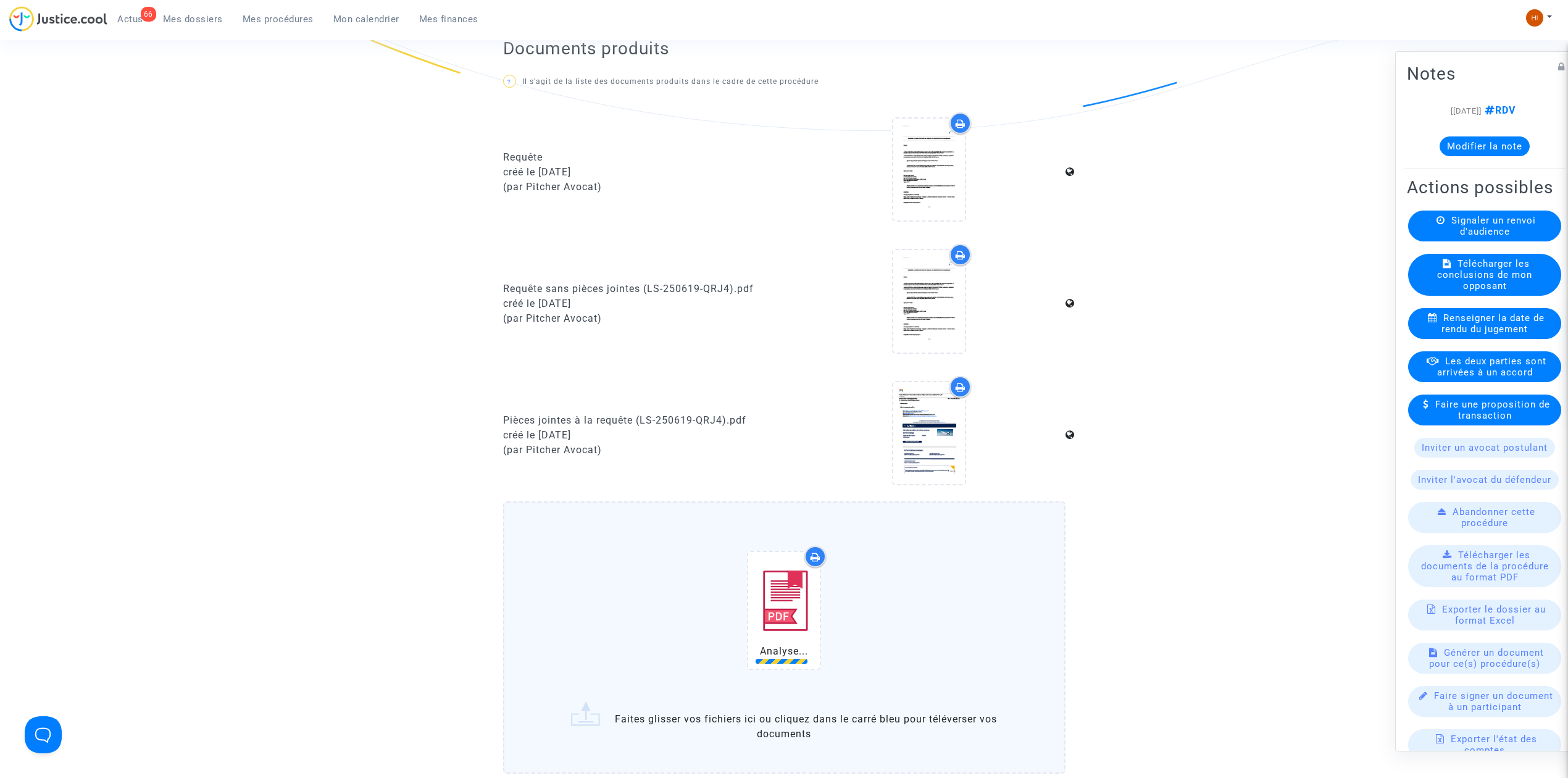
scroll to position [981, 0]
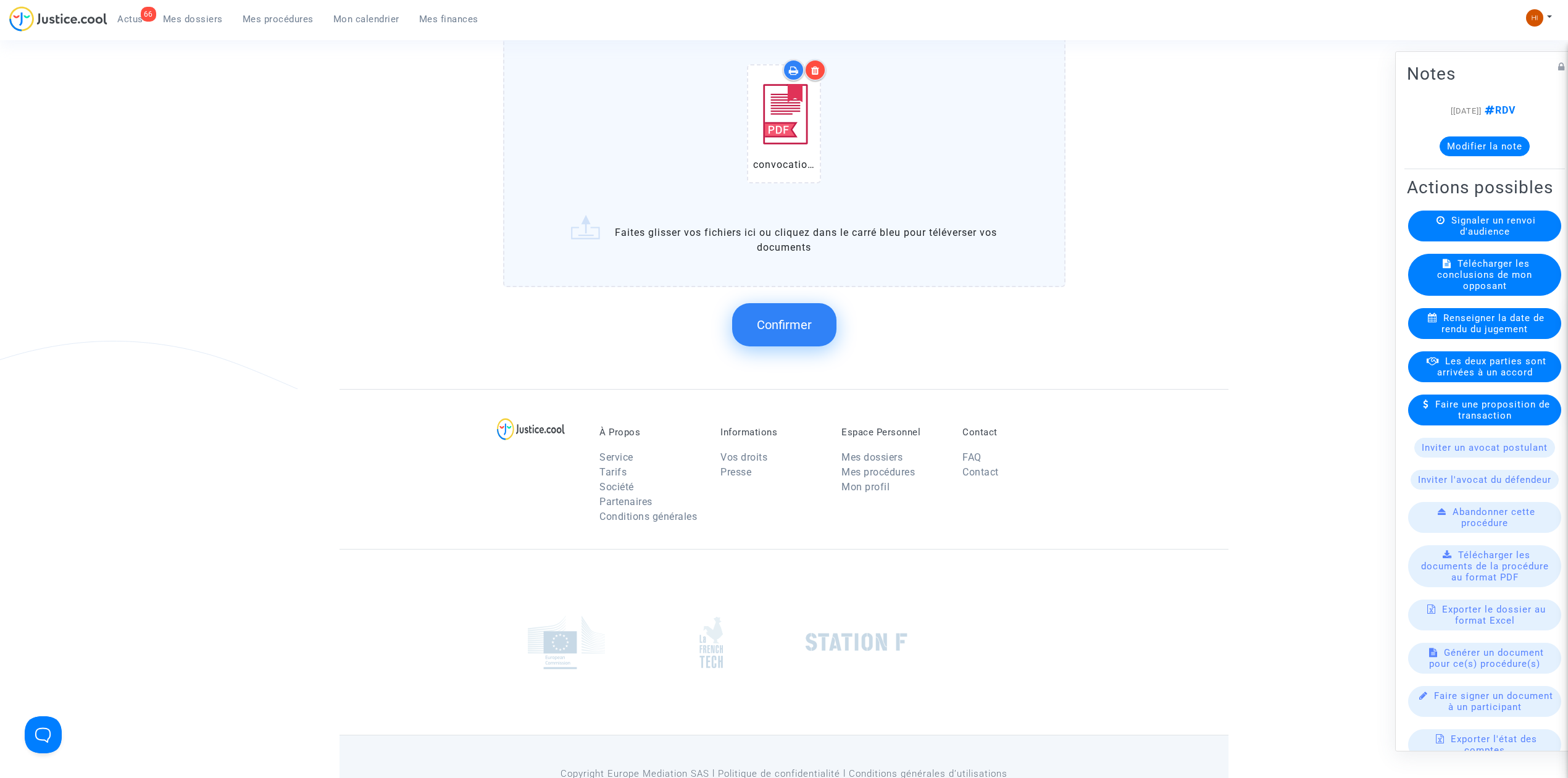
click at [801, 326] on span "Confirmer" at bounding box center [784, 324] width 55 height 15
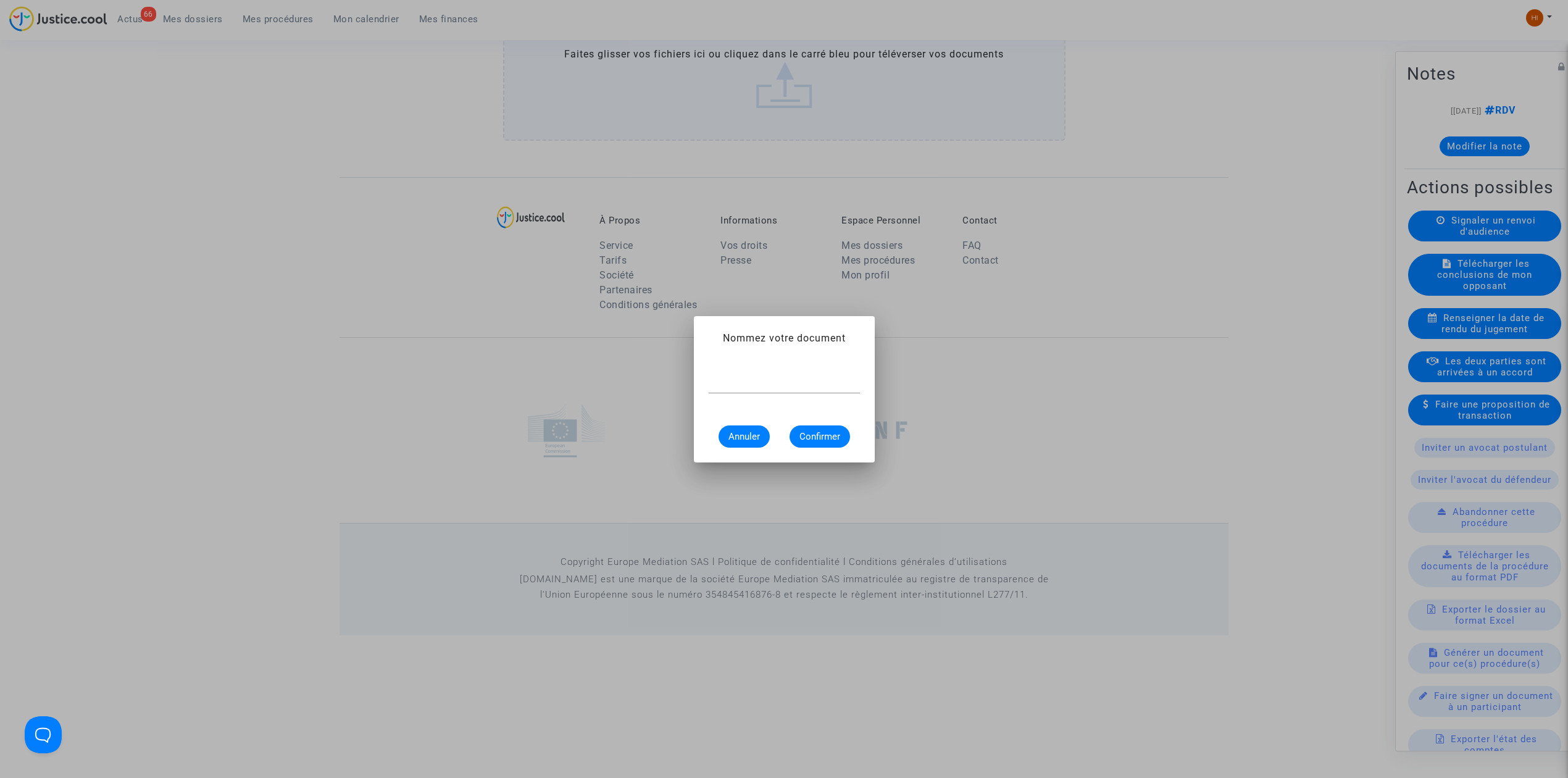
scroll to position [0, 0]
type input "CONVOCATION"
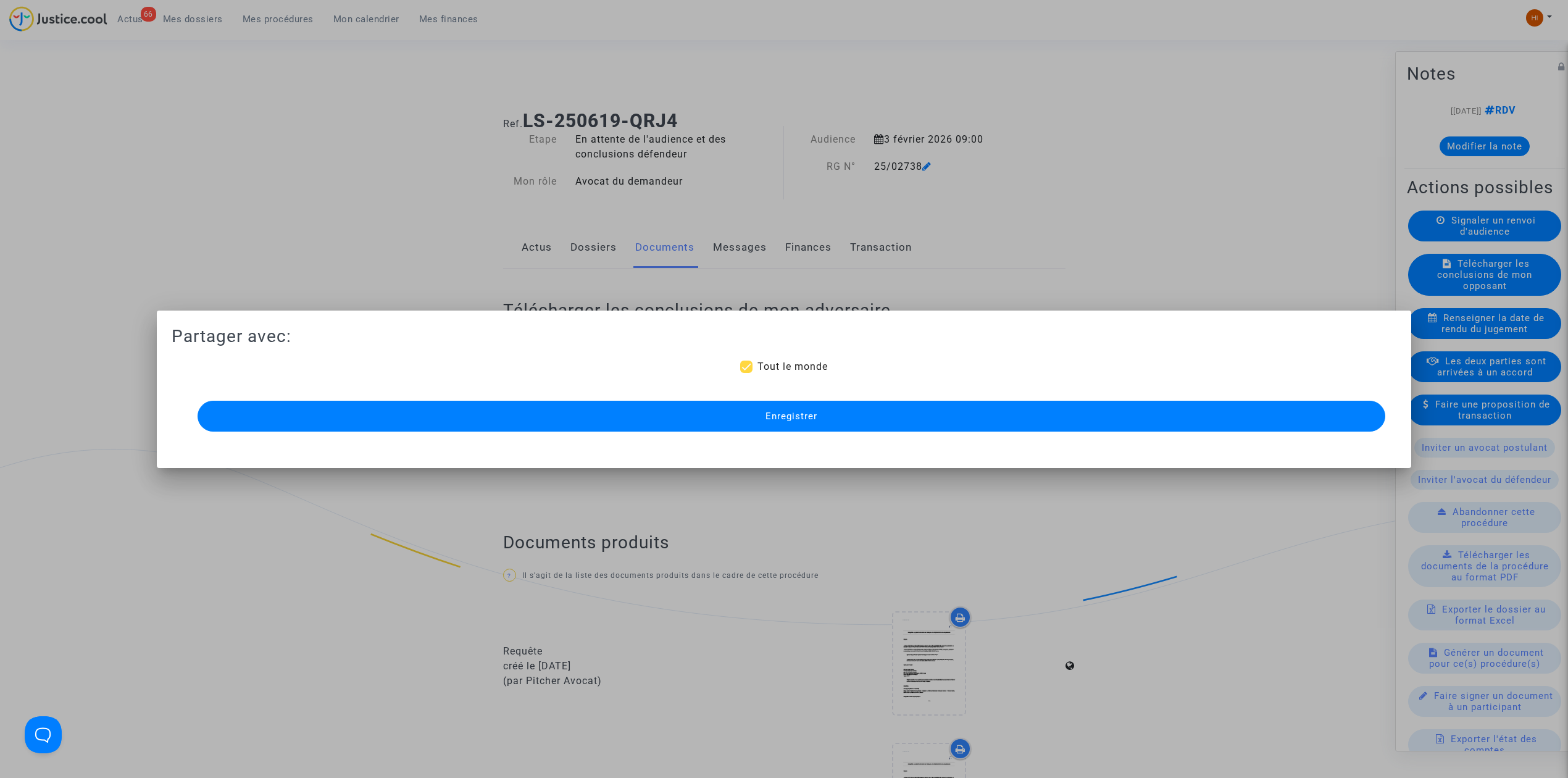
scroll to position [835, 0]
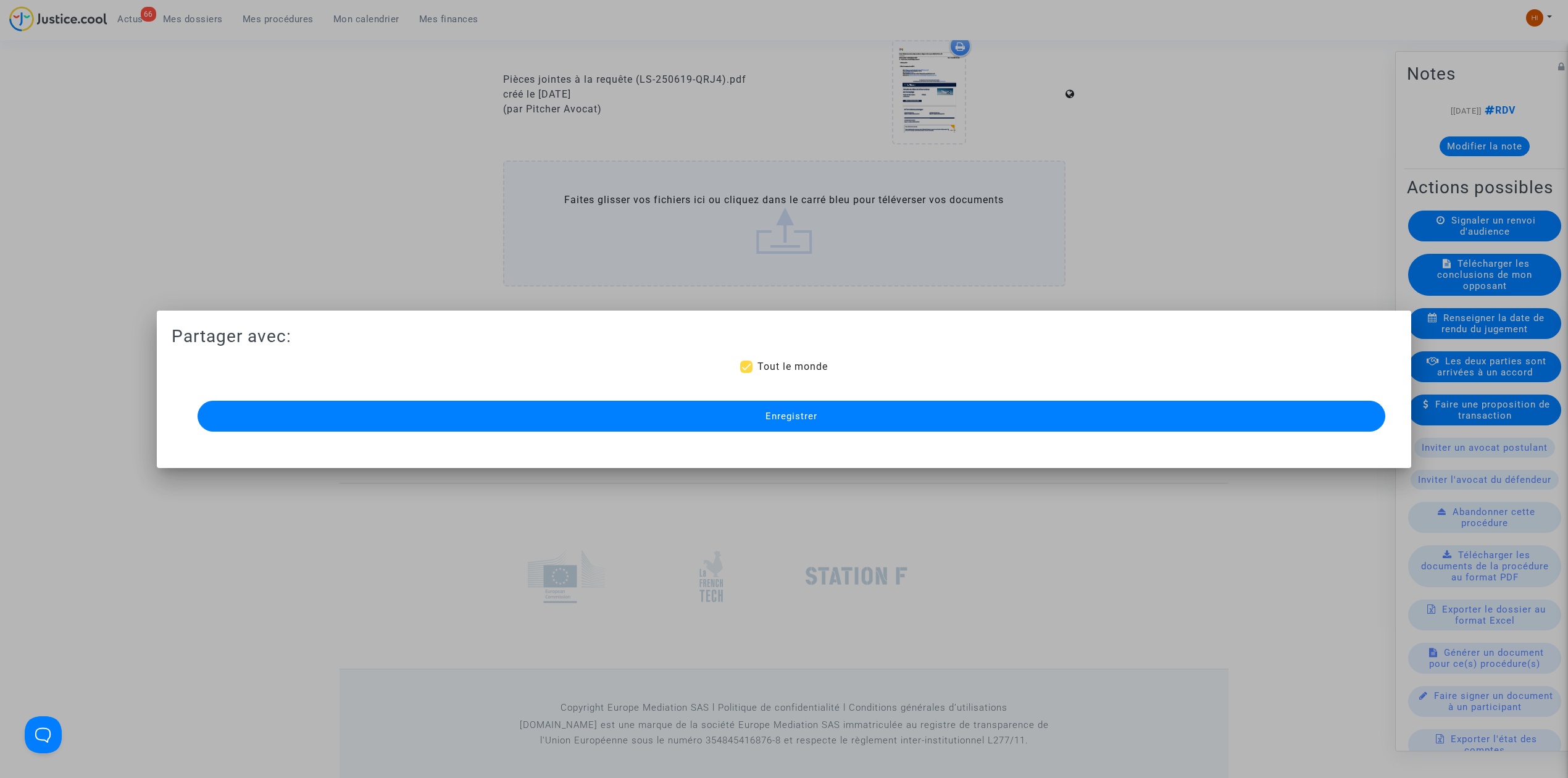
click at [793, 408] on button "Enregistrer" at bounding box center [791, 416] width 1188 height 31
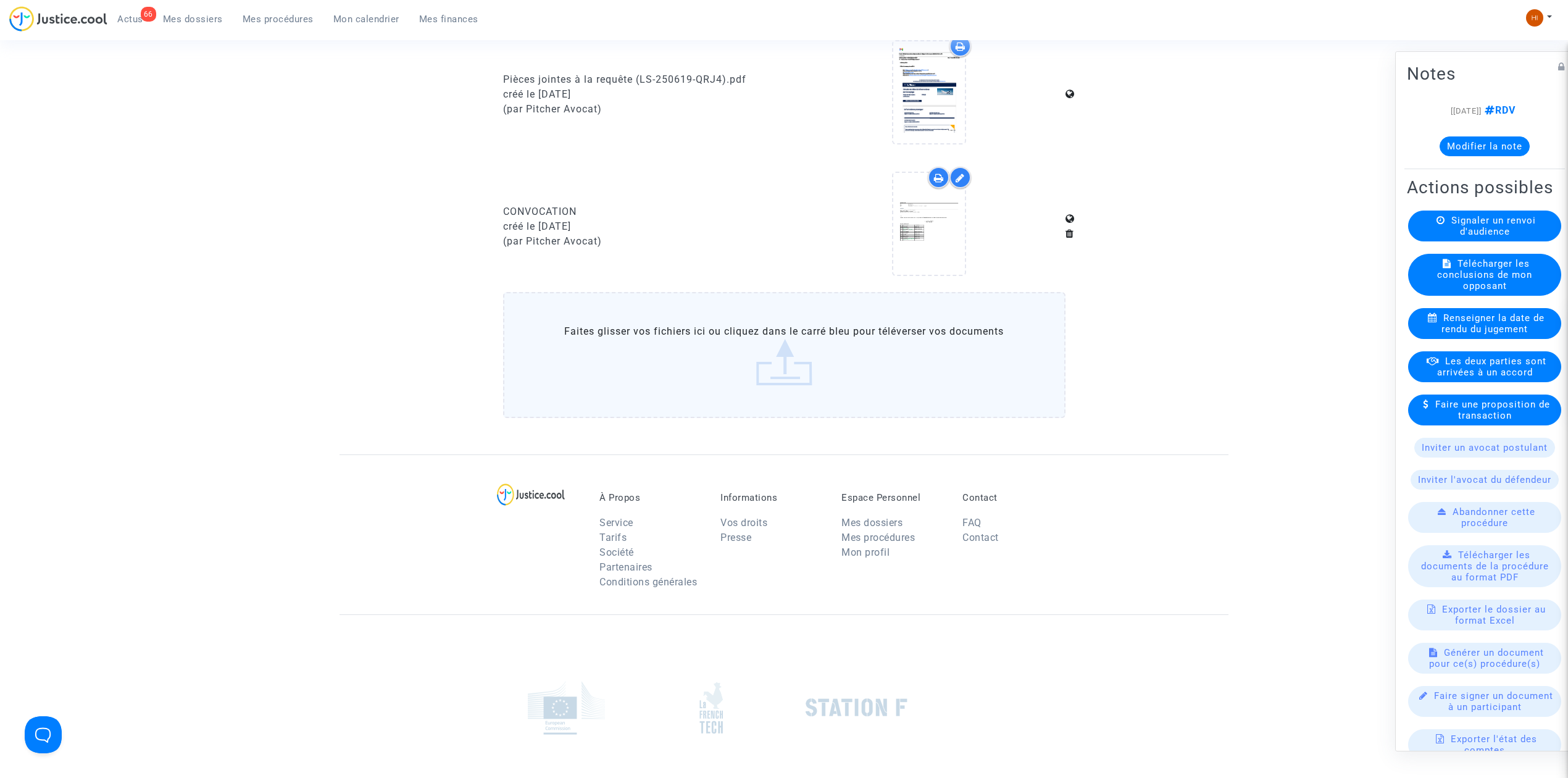
click at [287, 16] on span "Mes procédures" at bounding box center [278, 19] width 71 height 11
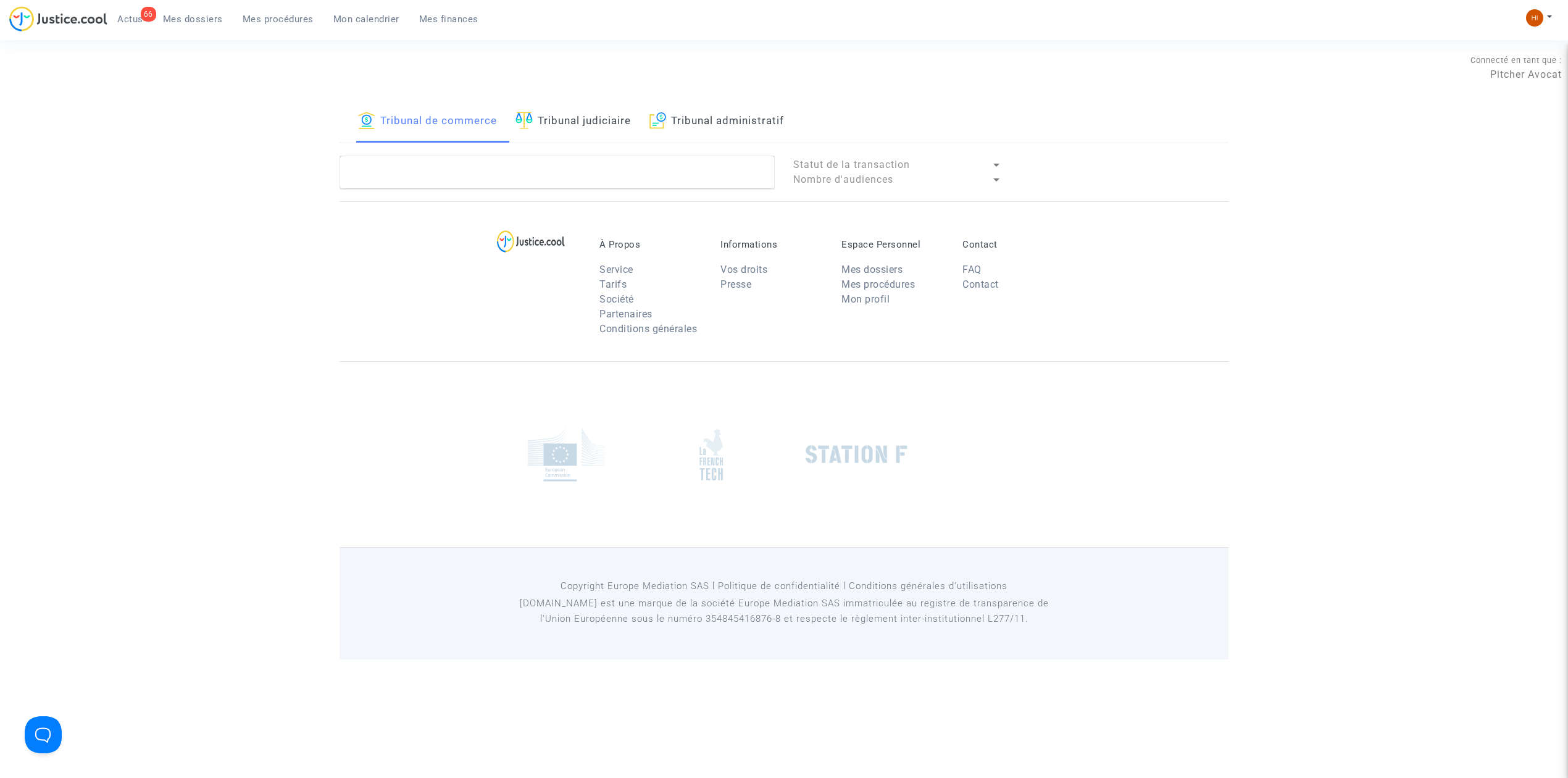
drag, startPoint x: 625, startPoint y: 113, endPoint x: 633, endPoint y: 119, distance: 10.0
click at [624, 113] on link "Tribunal judiciaire" at bounding box center [573, 122] width 116 height 42
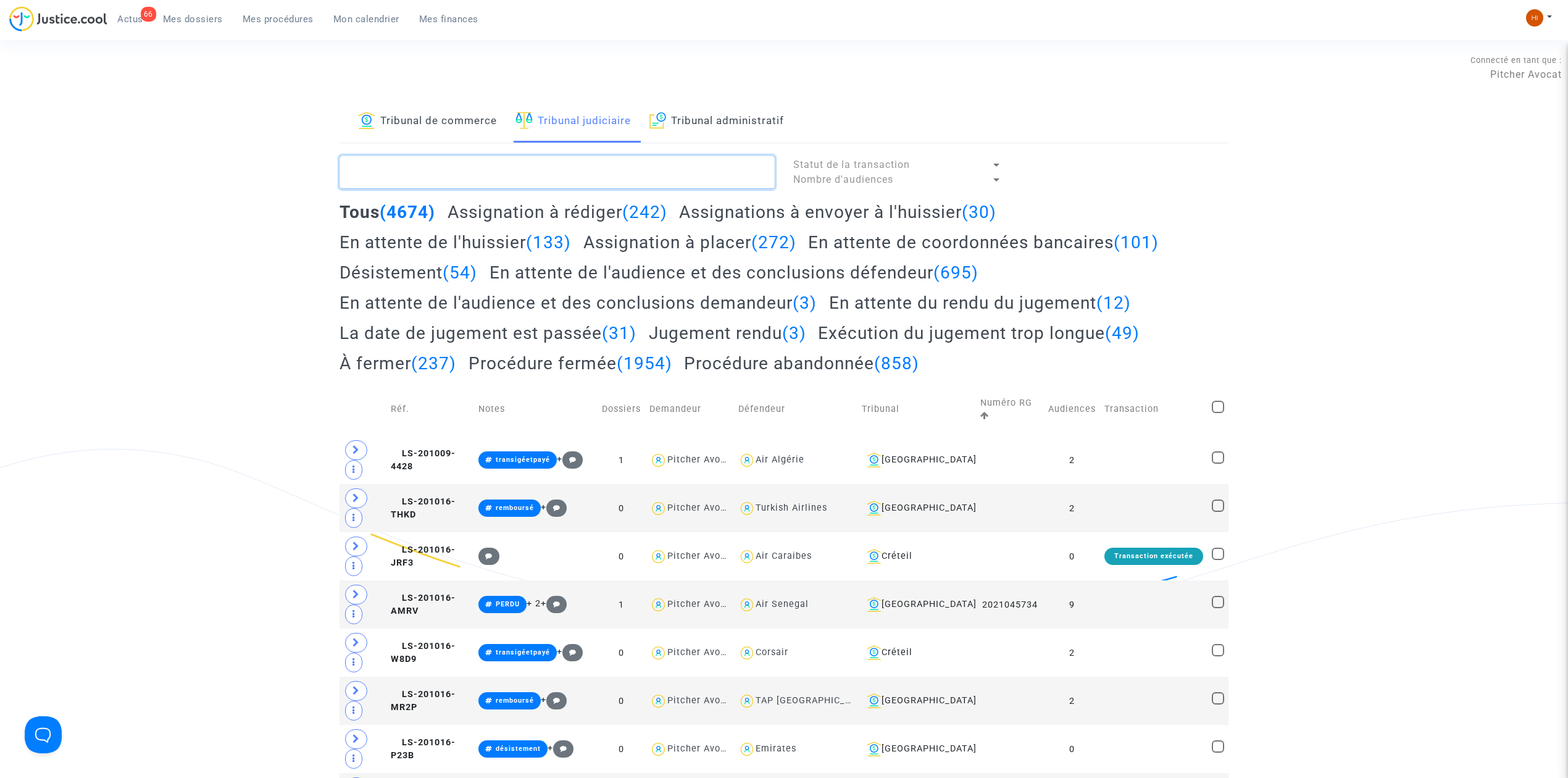
click at [647, 170] on textarea at bounding box center [557, 172] width 435 height 33
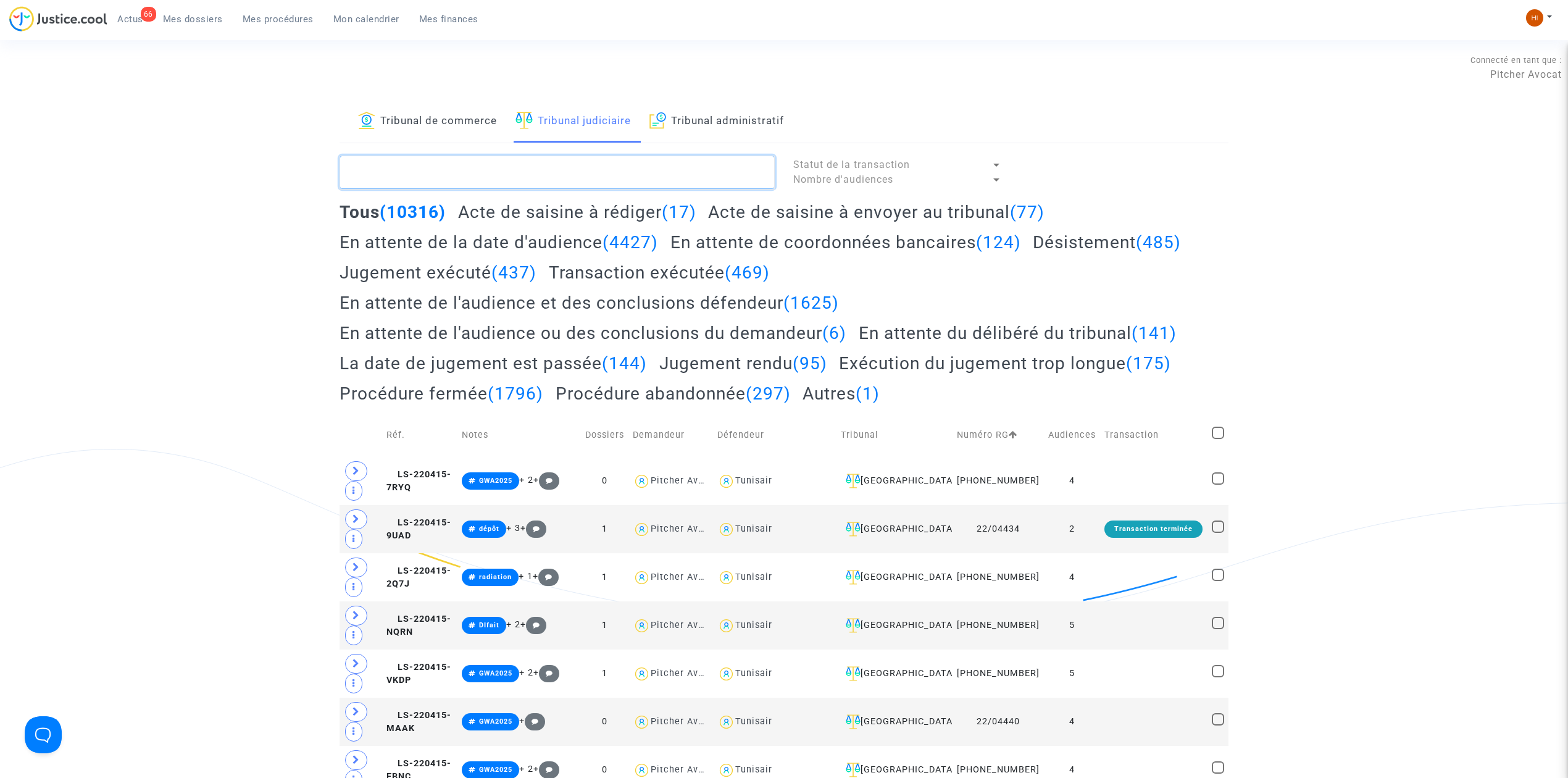
paste textarea "KOKASSA Yann-Richard"
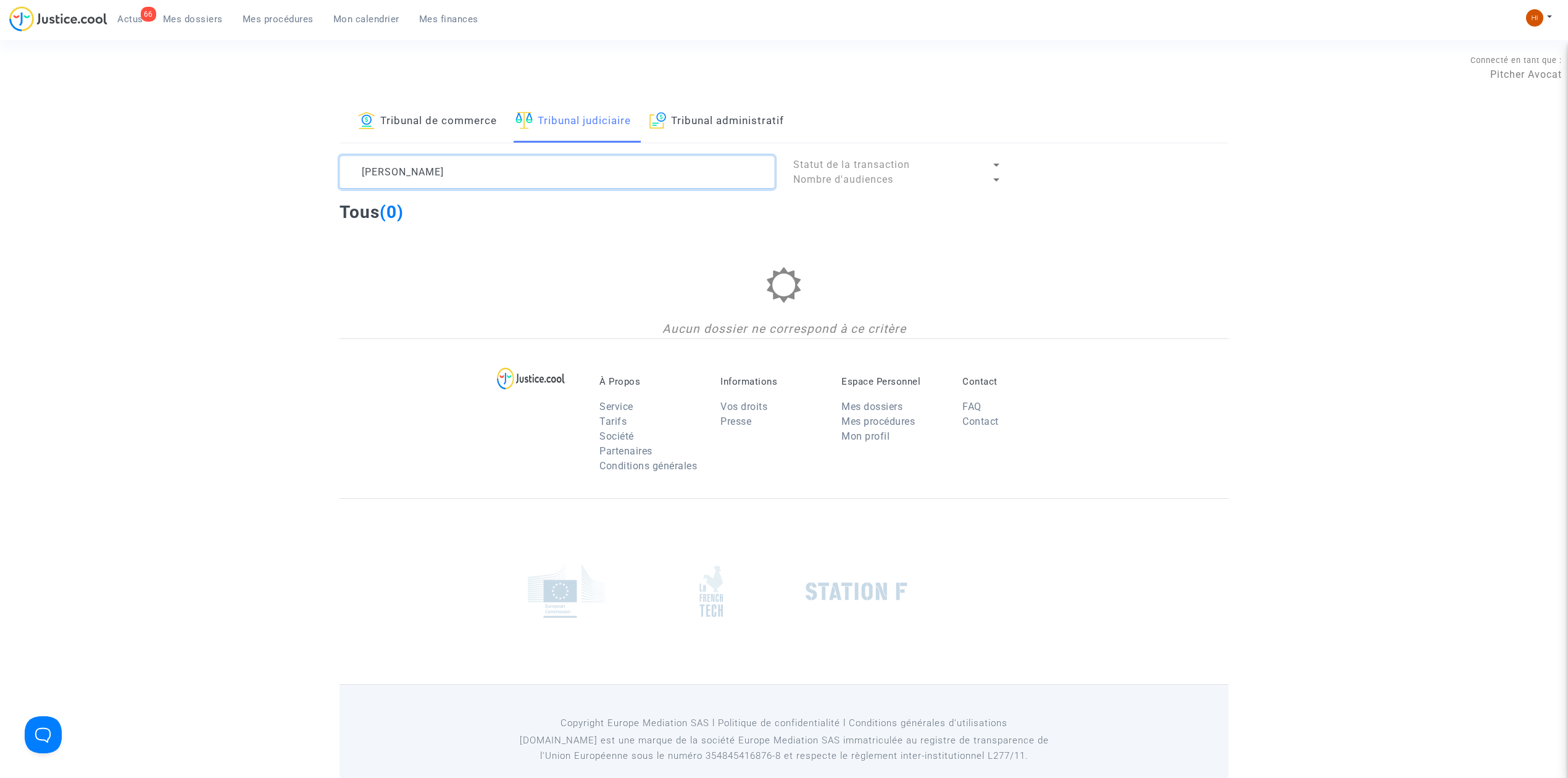
drag, startPoint x: 489, startPoint y: 172, endPoint x: 417, endPoint y: 171, distance: 72.0
click at [417, 171] on textarea at bounding box center [557, 172] width 435 height 33
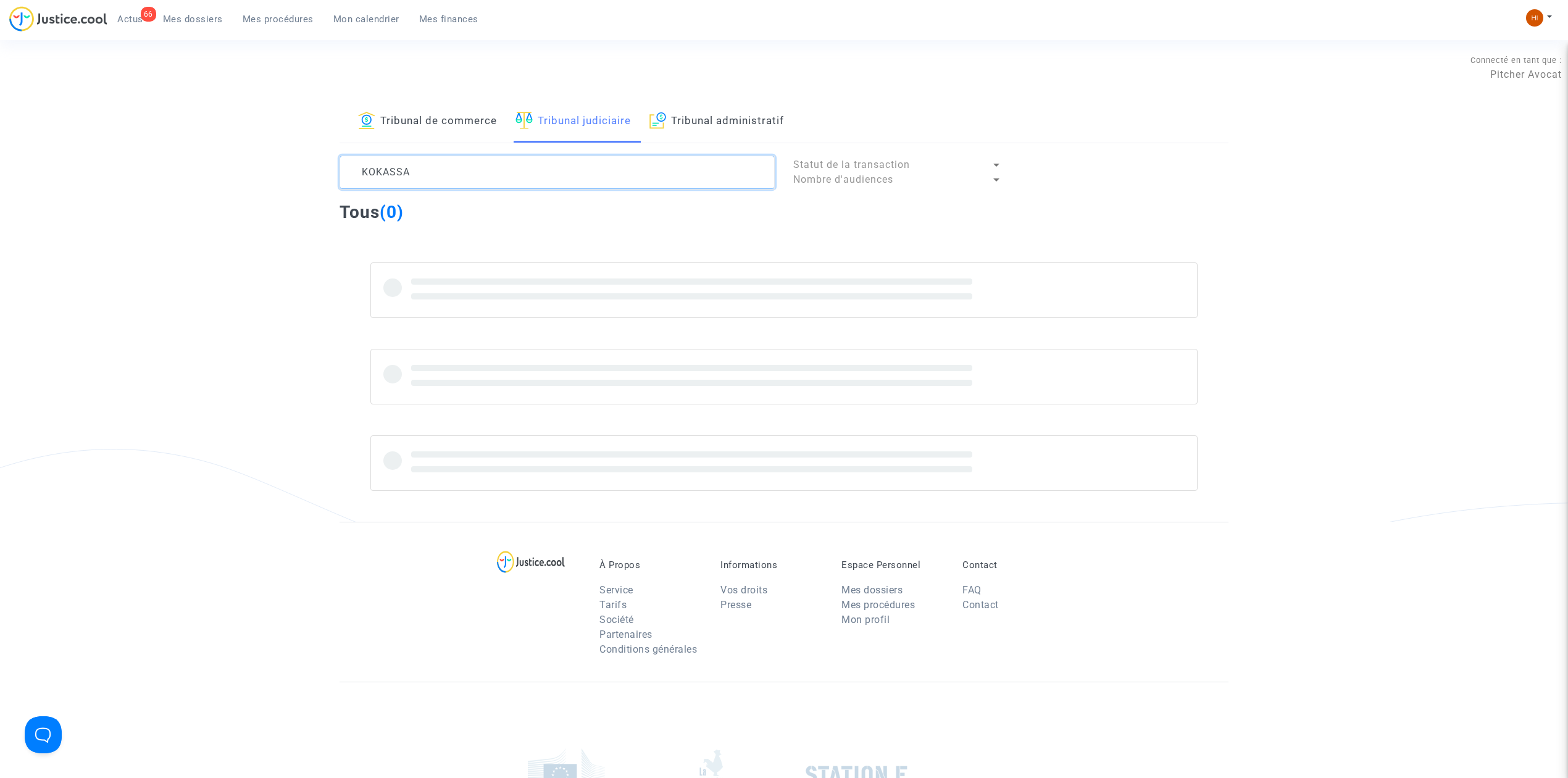
type textarea "KOKASSA"
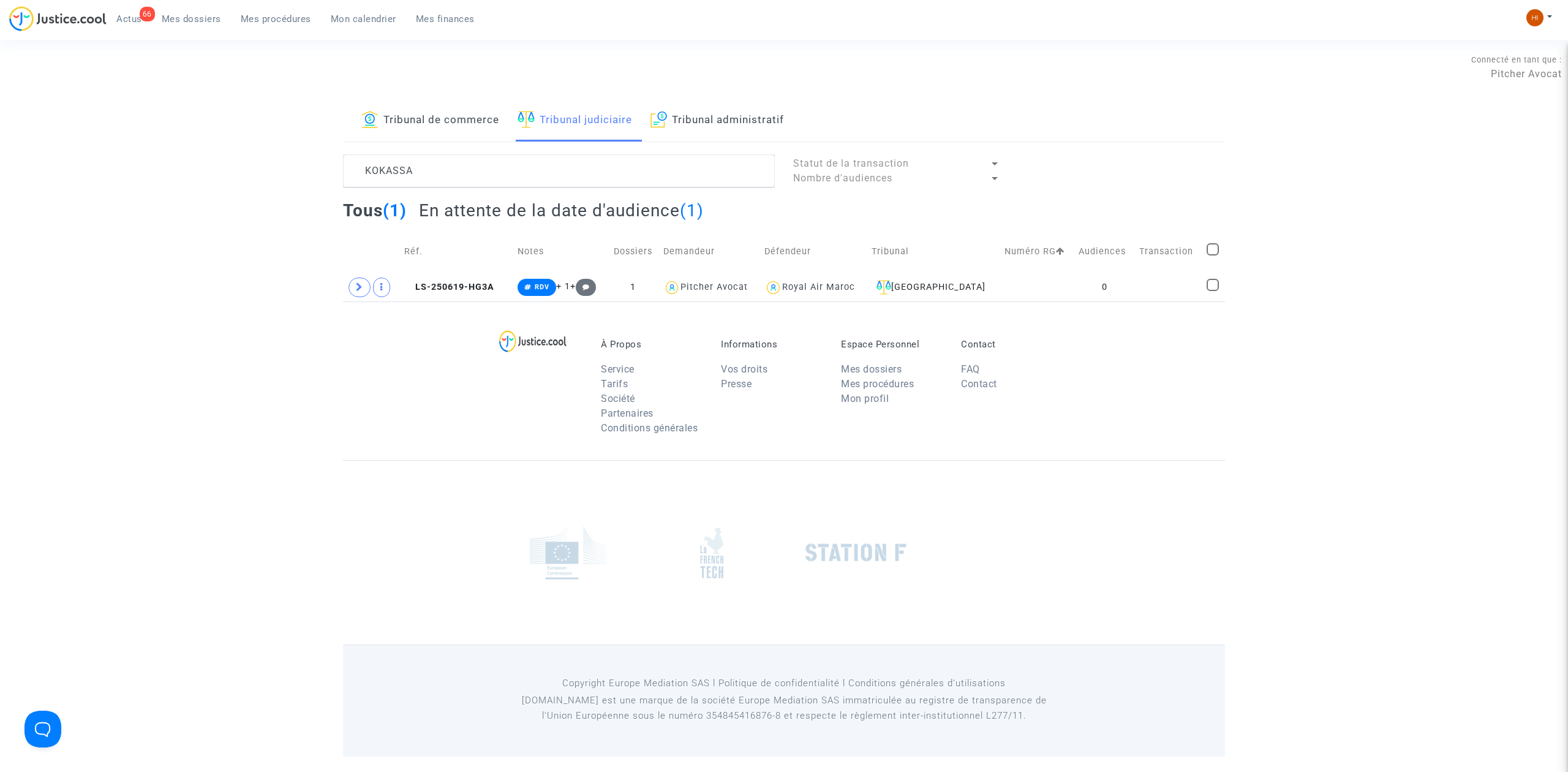
drag, startPoint x: 486, startPoint y: 294, endPoint x: 578, endPoint y: 270, distance: 95.1
click at [485, 294] on td "LS-250619-HG3A" at bounding box center [456, 287] width 113 height 28
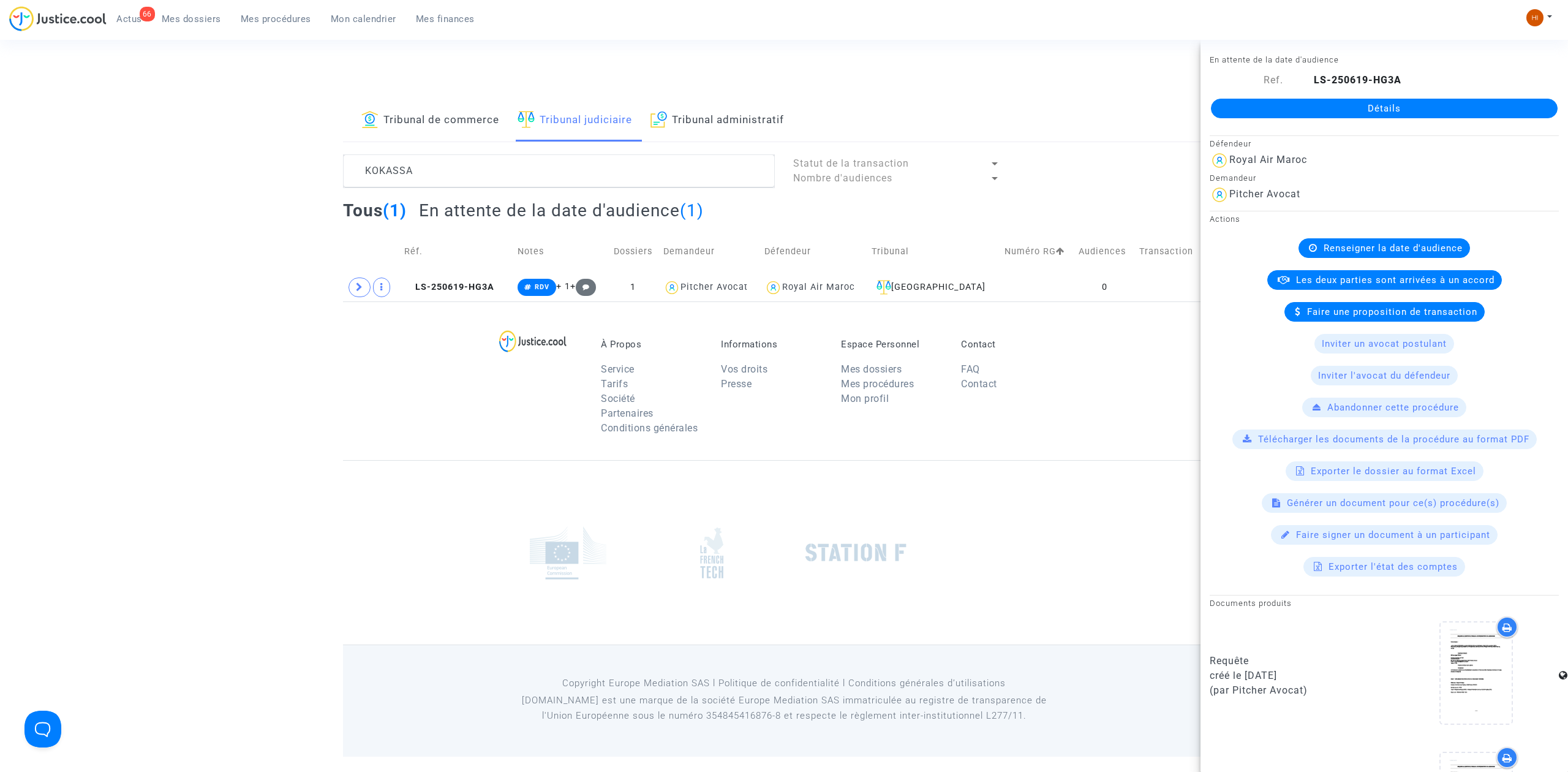
click at [1372, 99] on link "Détails" at bounding box center [1385, 109] width 347 height 20
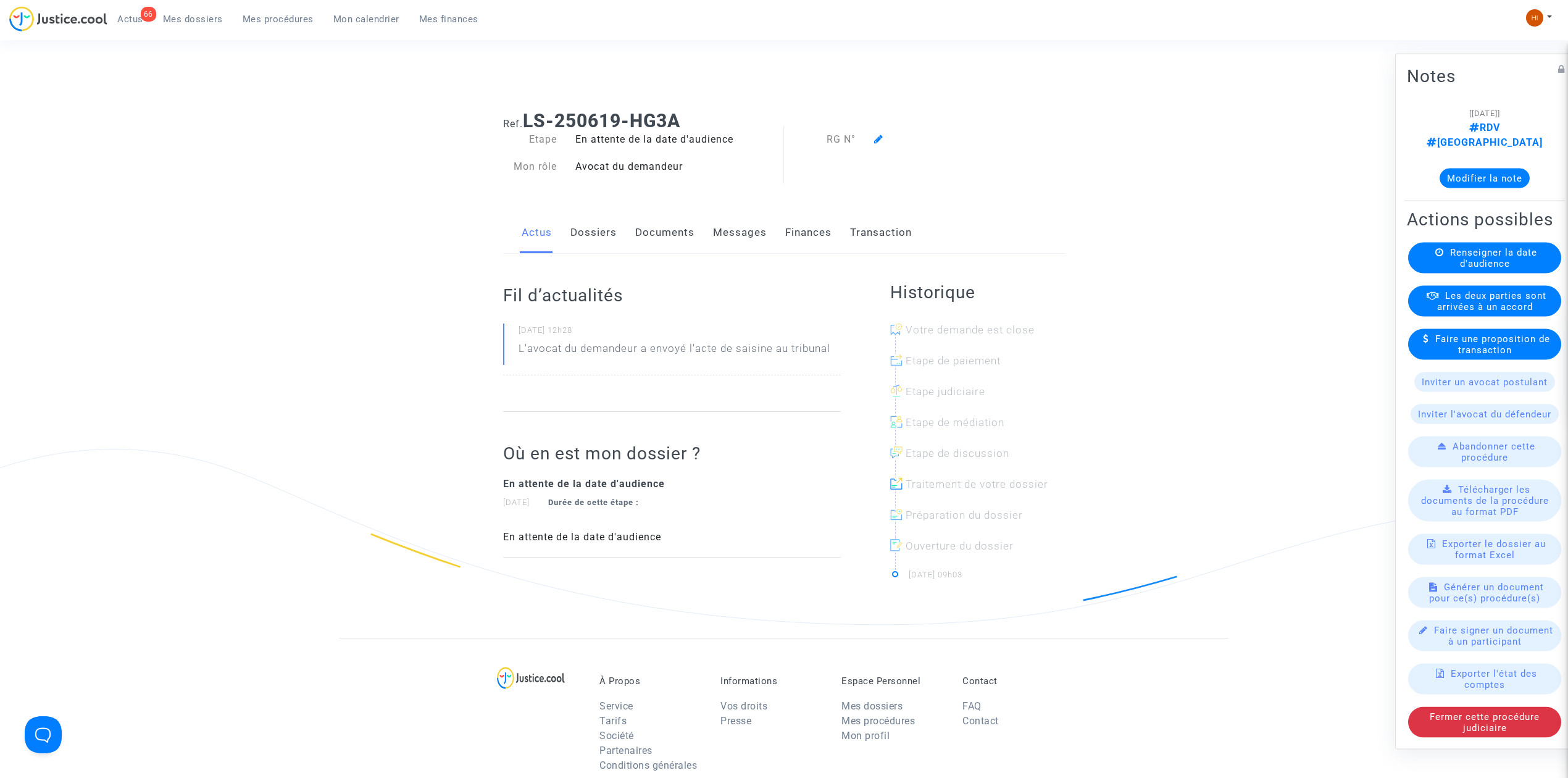
click at [1457, 255] on span "Renseigner la date d'audience" at bounding box center [1493, 258] width 87 height 22
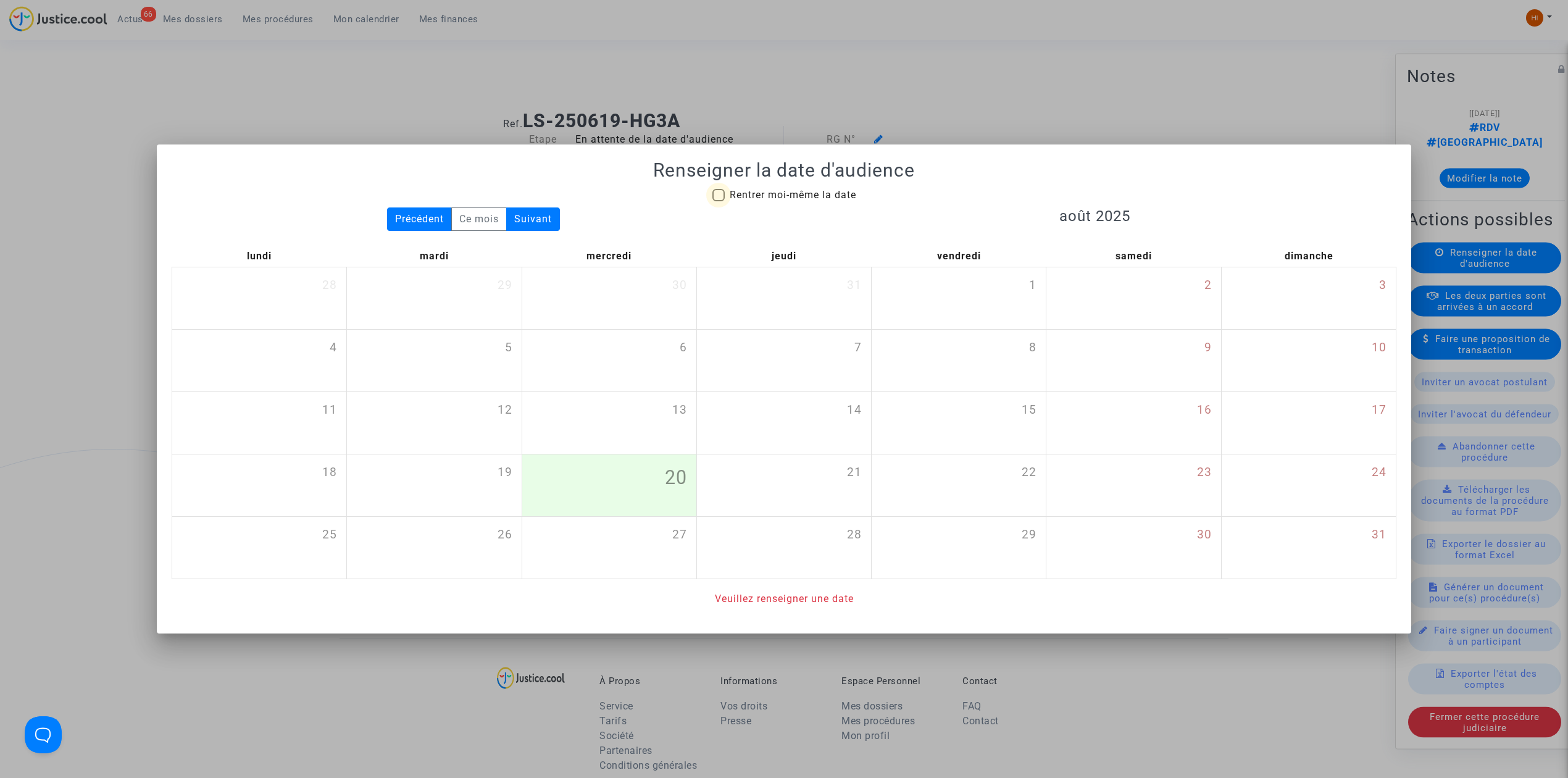
click at [819, 193] on span "Rentrer moi-même la date" at bounding box center [792, 194] width 126 height 12
click at [719, 201] on input "Rentrer moi-même la date" at bounding box center [718, 201] width 1 height 1
checkbox input "true"
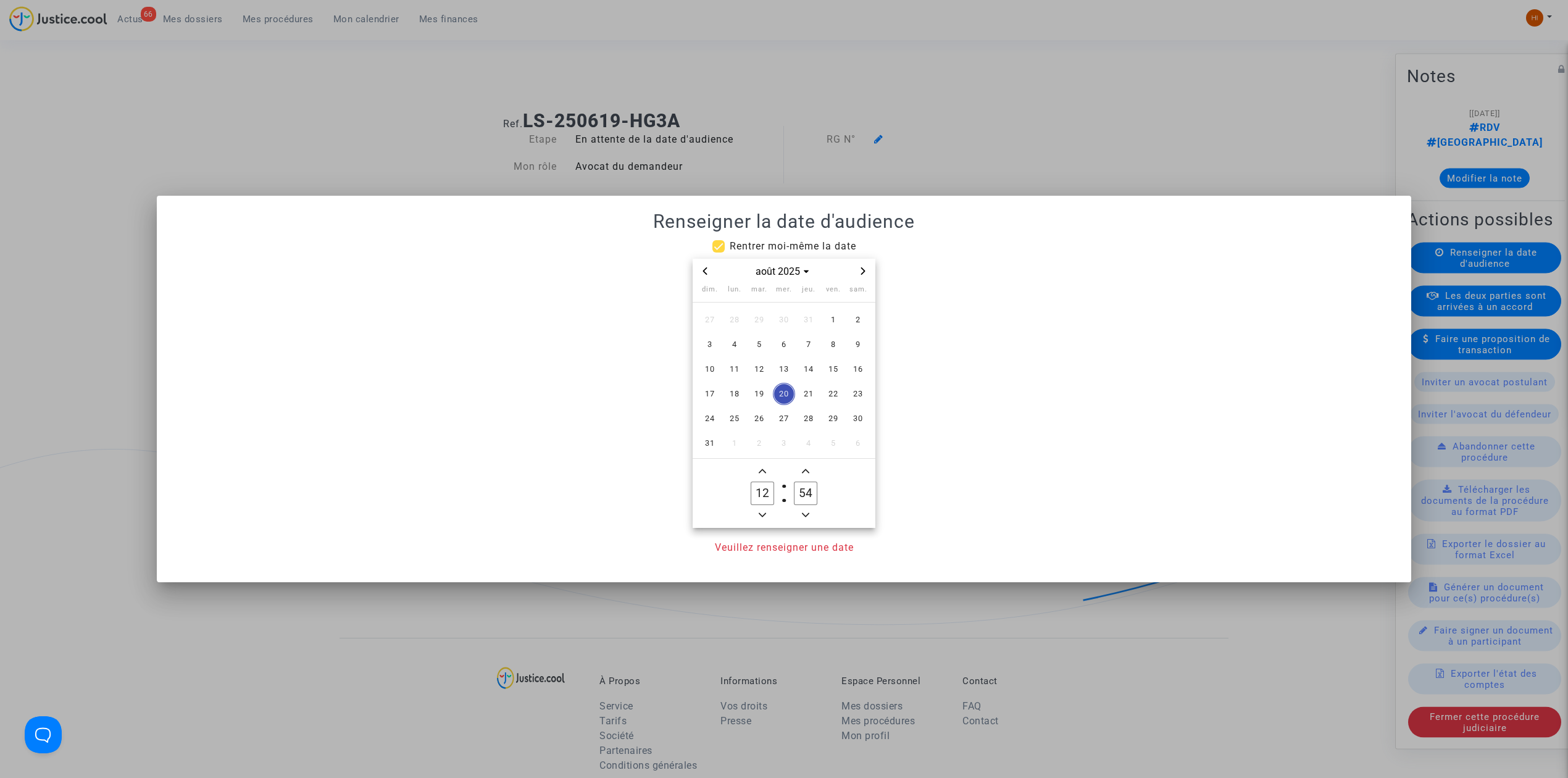
click at [870, 272] on div "août 2025" at bounding box center [783, 271] width 183 height 25
click at [869, 272] on span "Next month" at bounding box center [863, 270] width 15 height 15
click at [867, 272] on span "Next month" at bounding box center [863, 270] width 15 height 15
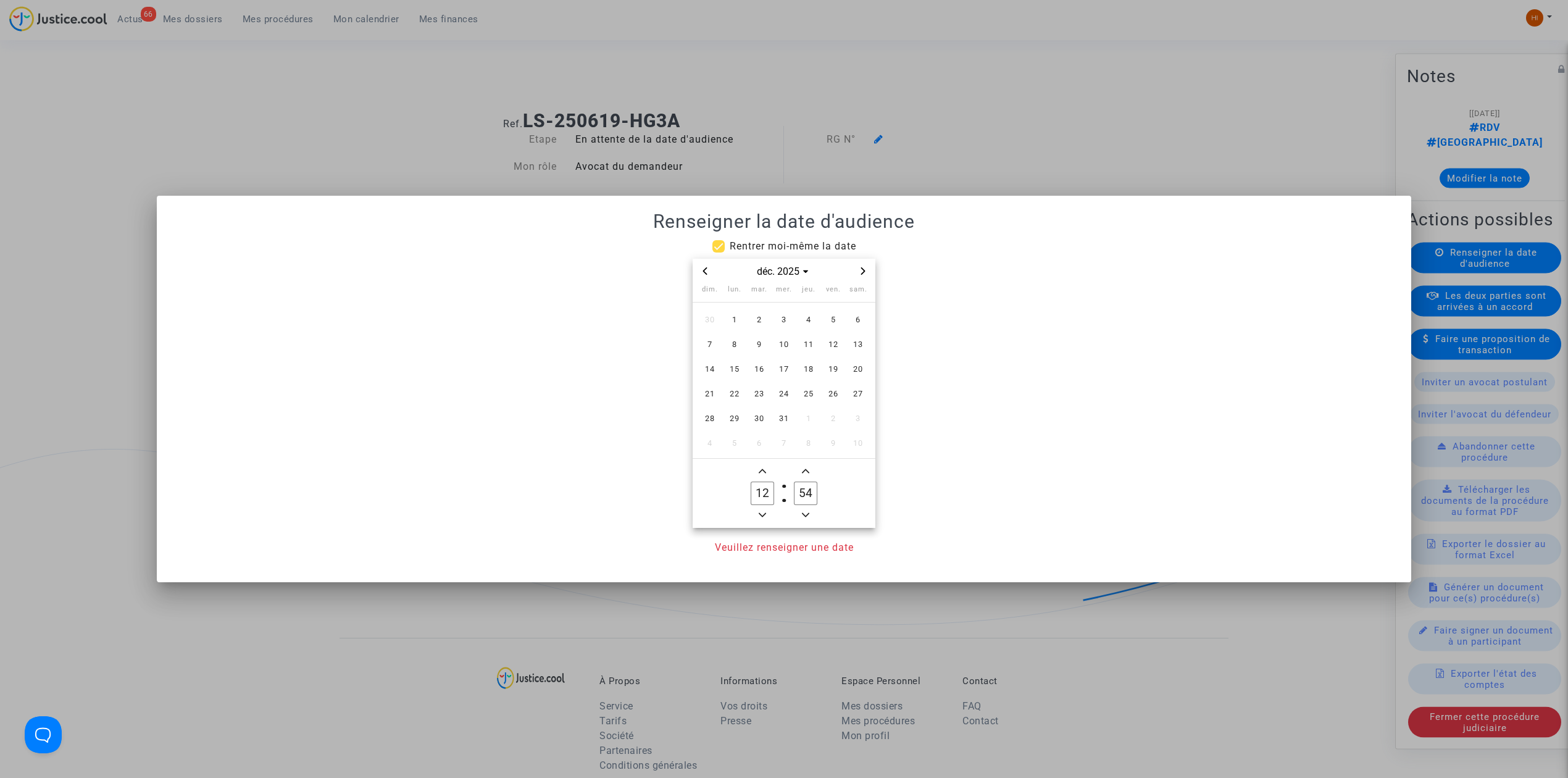
click at [867, 270] on span "Next month" at bounding box center [863, 270] width 15 height 15
click at [868, 278] on button "Next month" at bounding box center [863, 271] width 15 height 15
click at [759, 320] on span "3" at bounding box center [759, 320] width 22 height 22
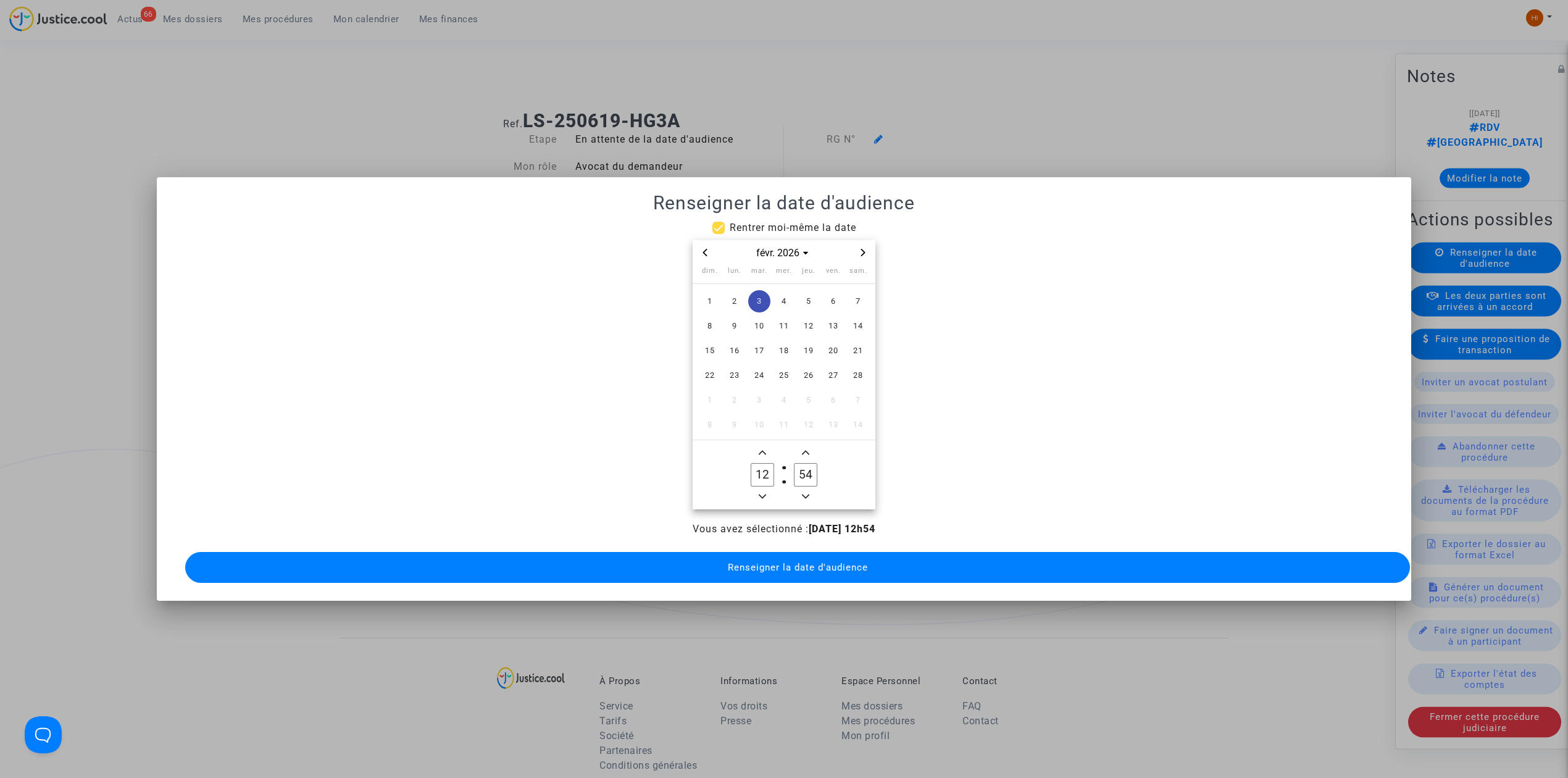
click at [769, 491] on span "Minus a hour" at bounding box center [762, 496] width 15 height 15
click at [769, 492] on span "Minus a hour" at bounding box center [762, 496] width 15 height 15
type input "09"
click at [823, 465] on label "54 Minute" at bounding box center [806, 475] width 43 height 25
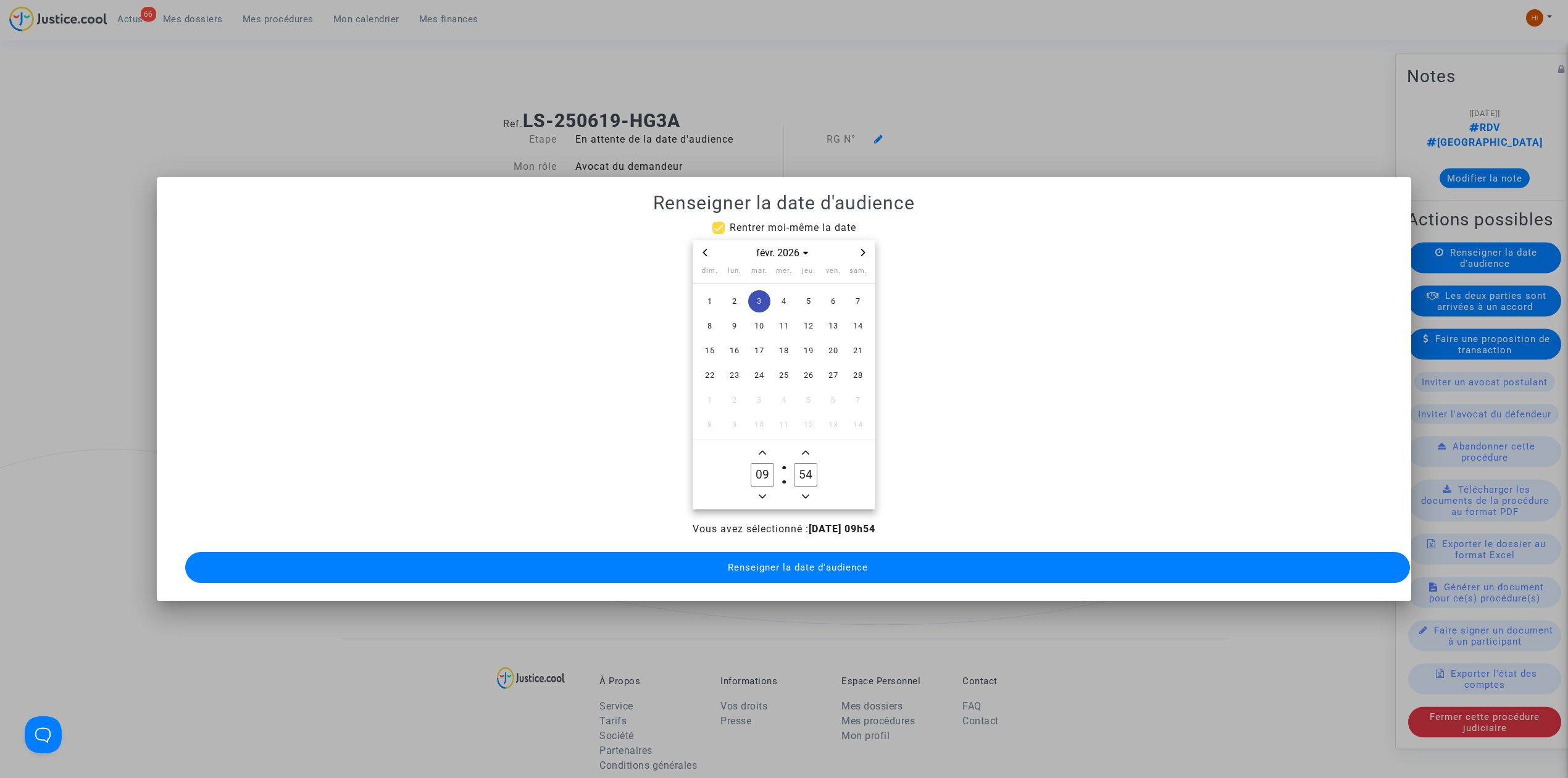
click at [817, 465] on input "54" at bounding box center [806, 475] width 23 height 23
click at [813, 467] on input "54" at bounding box center [806, 475] width 23 height 23
type input "00"
click at [774, 578] on div "Vous avez sélectionné : 03/02/2026 - 09h00 Renseigner la date d'audience" at bounding box center [784, 553] width 1225 height 64
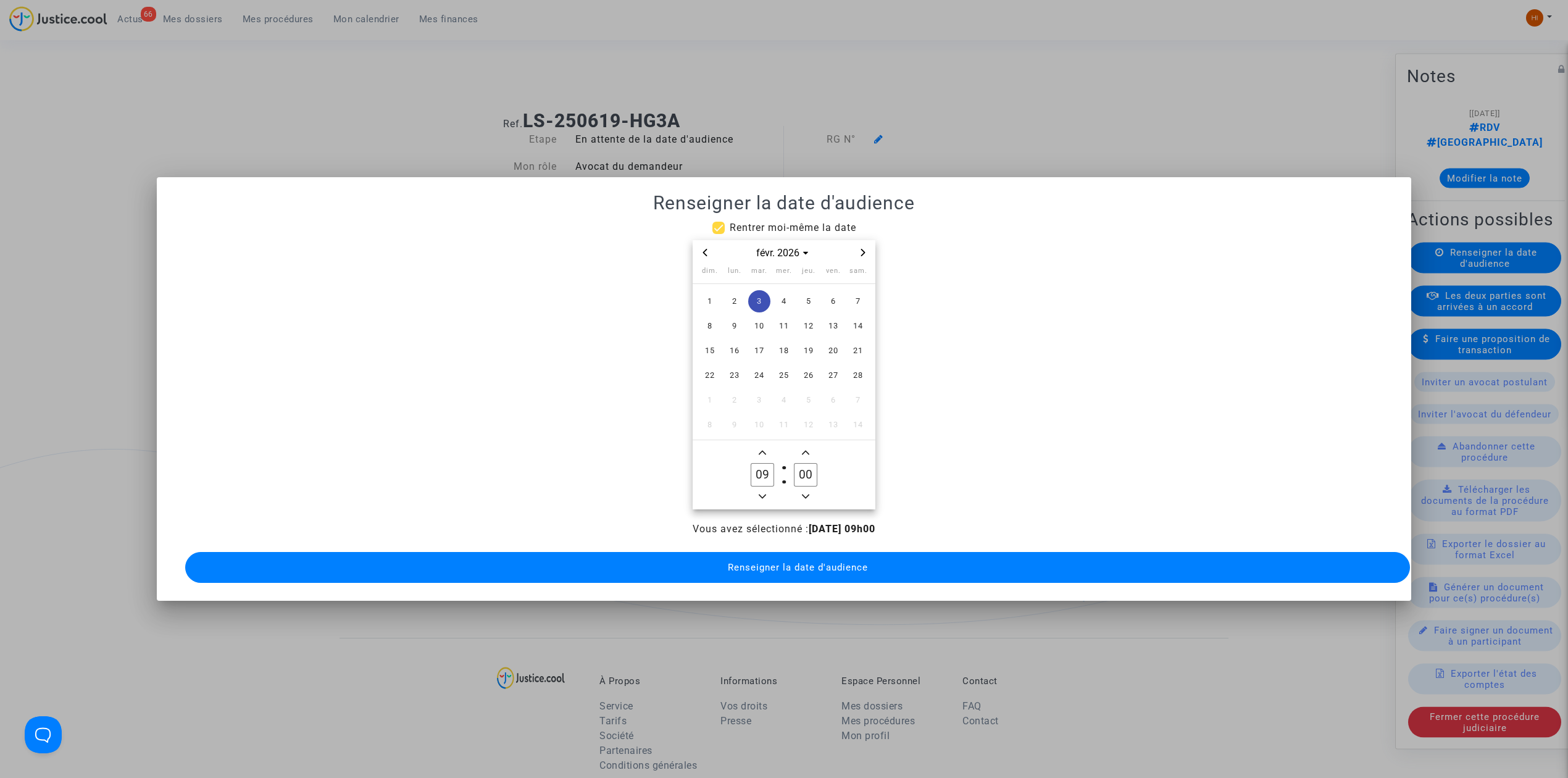
click at [767, 562] on span "Renseigner la date d'audience" at bounding box center [798, 567] width 140 height 11
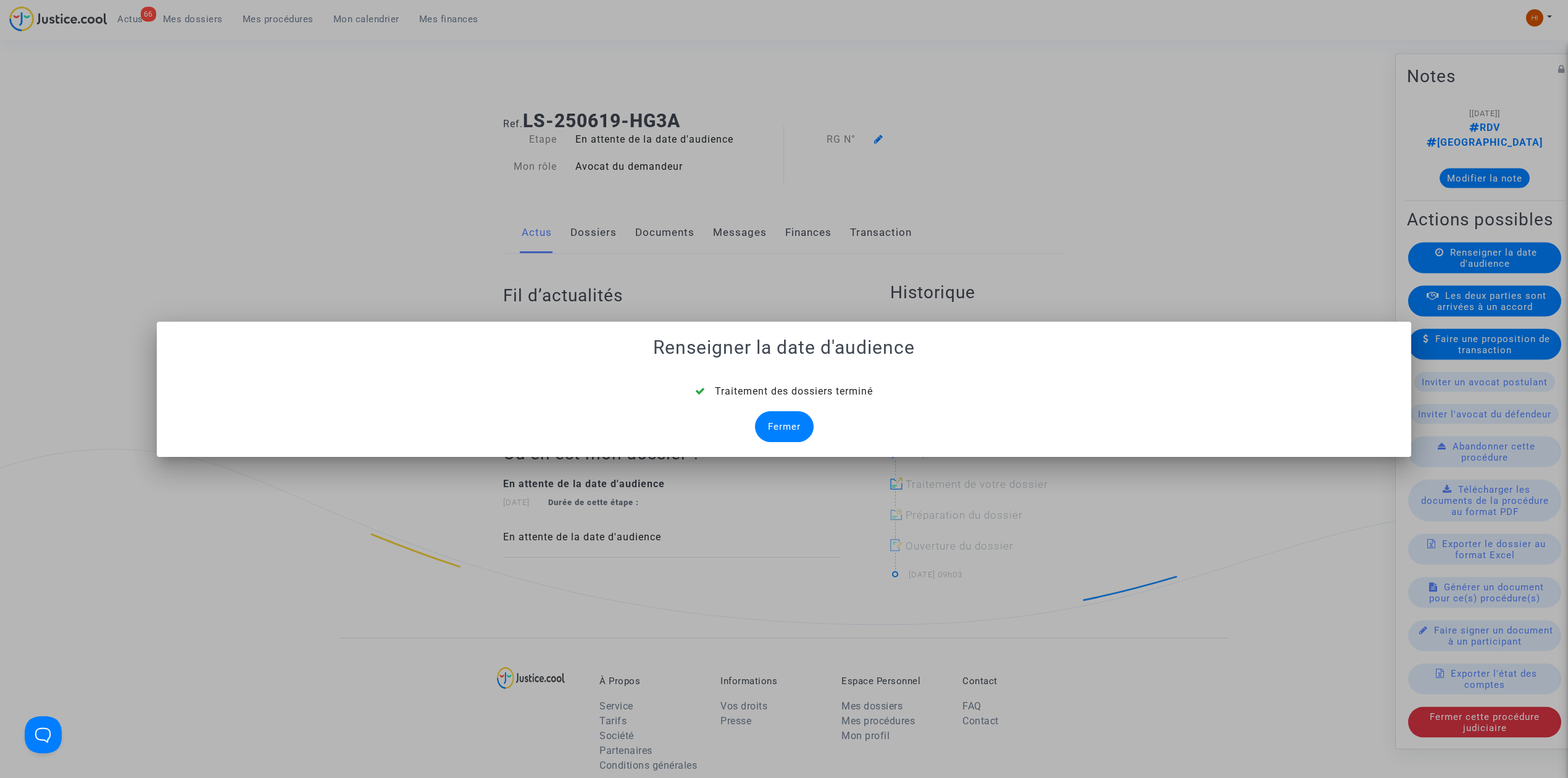
click at [784, 422] on div "Fermer" at bounding box center [784, 427] width 59 height 31
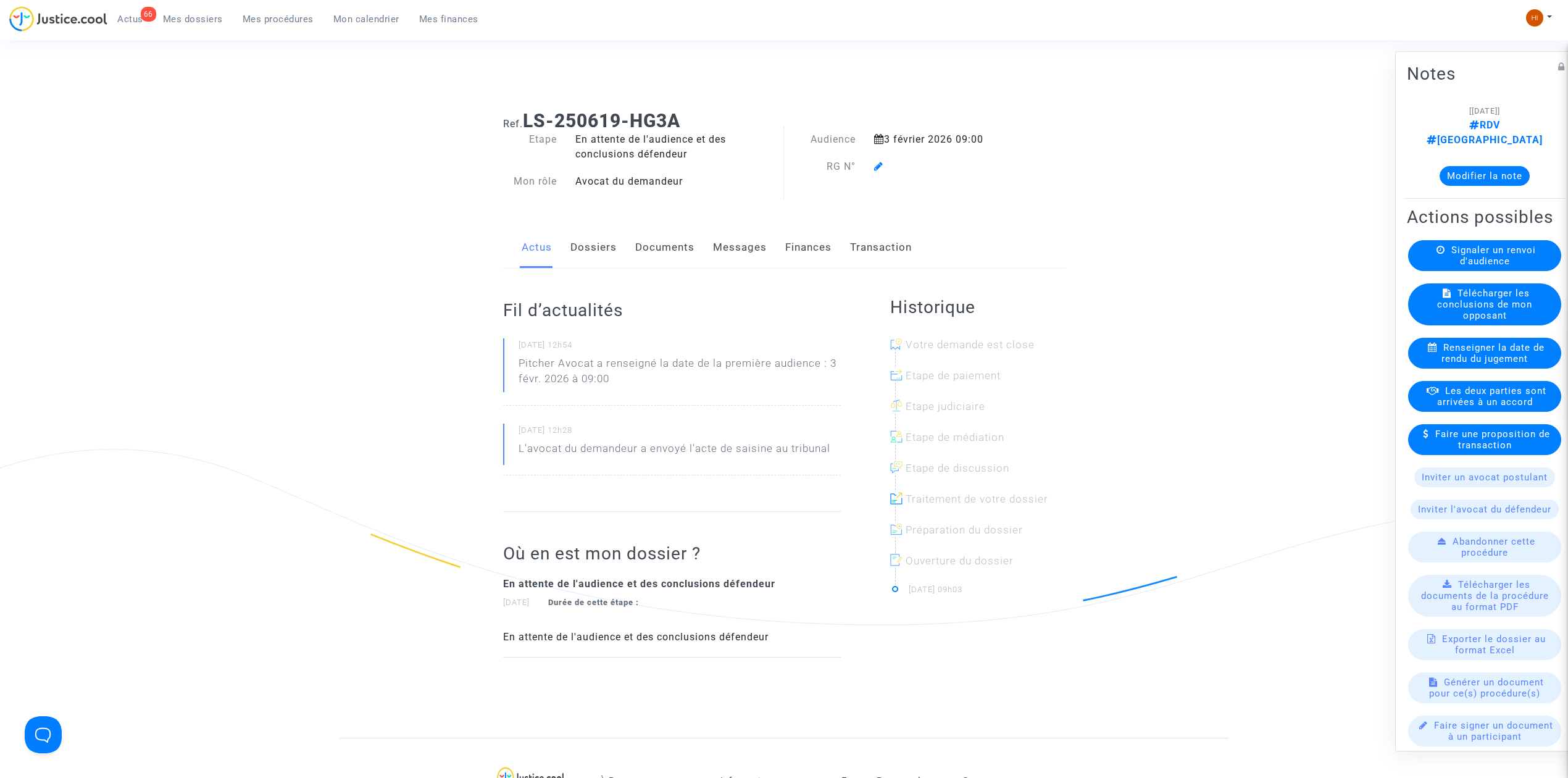
click at [880, 166] on icon at bounding box center [879, 166] width 9 height 10
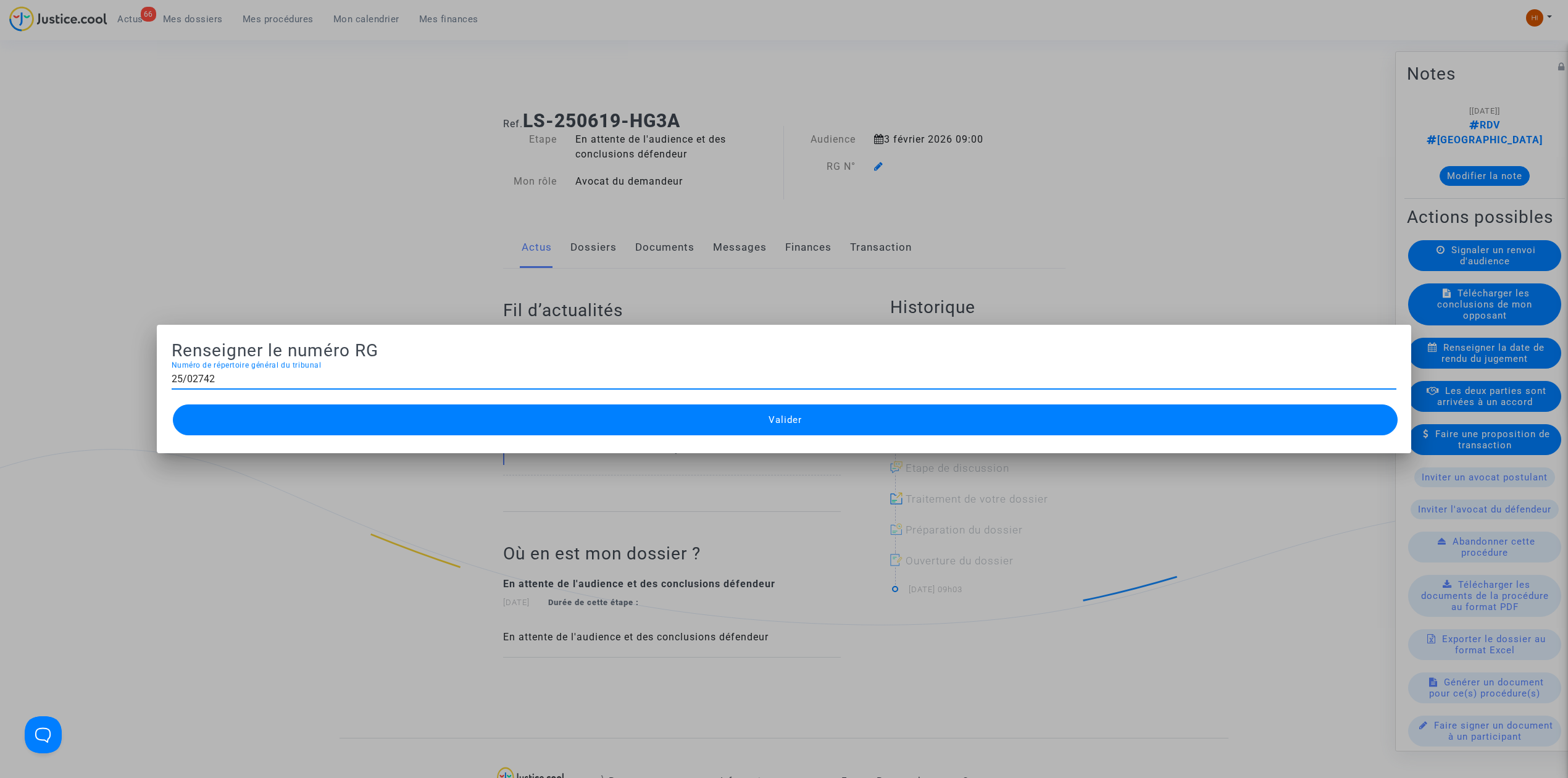
type input "25/02742"
click at [458, 430] on button "Valider" at bounding box center [785, 420] width 1225 height 31
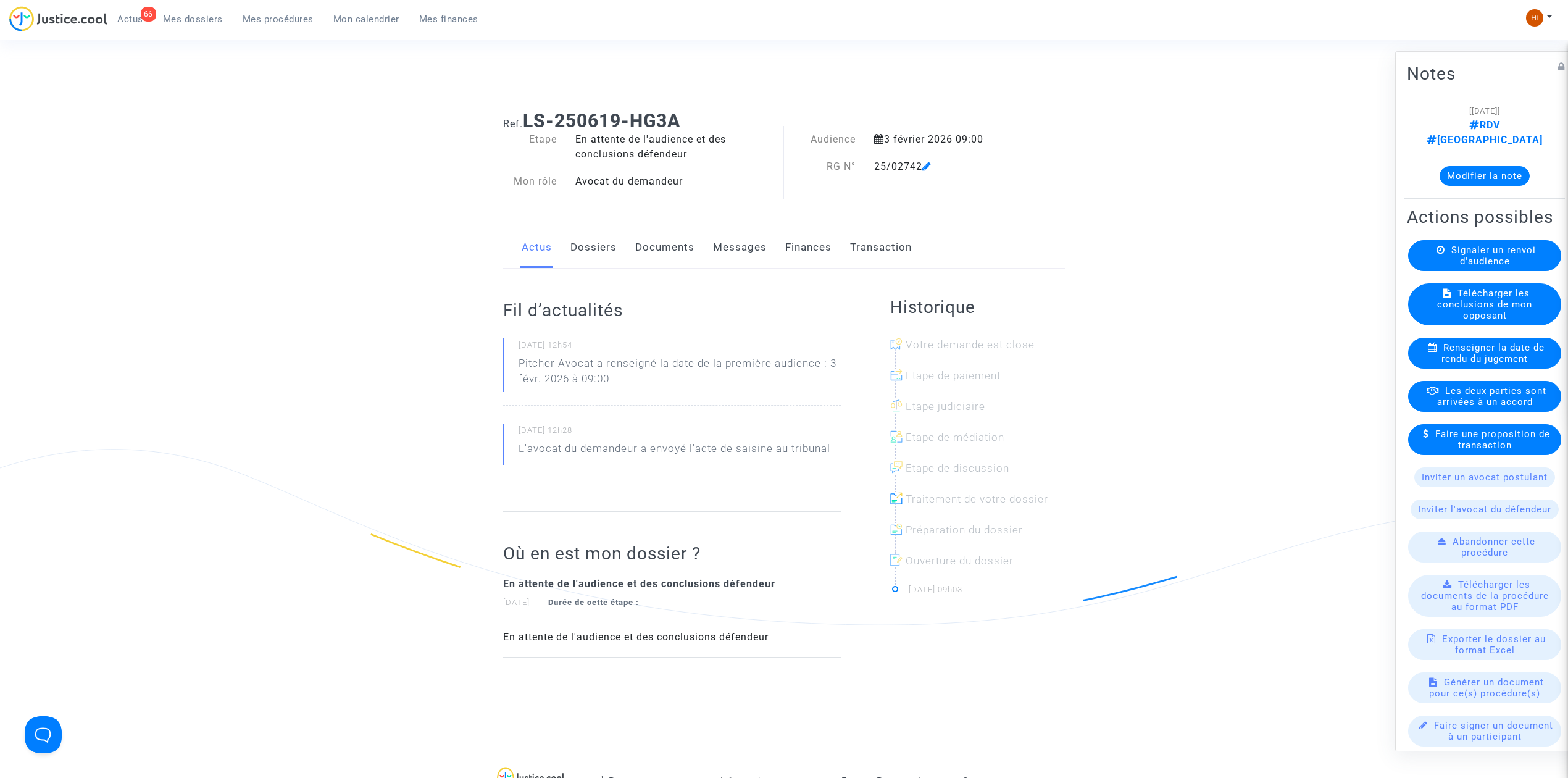
click at [670, 248] on link "Documents" at bounding box center [665, 247] width 59 height 41
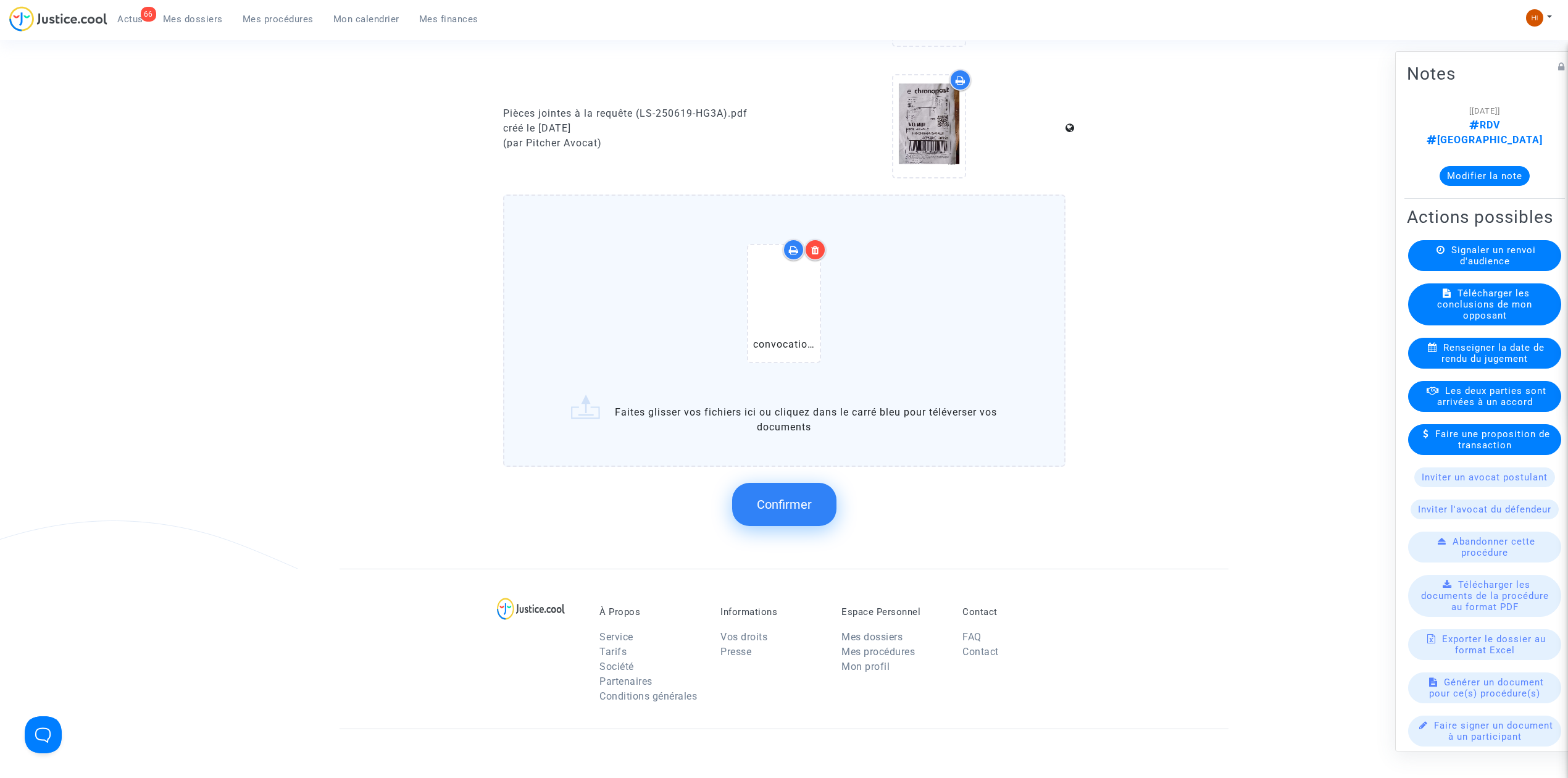
scroll to position [823, 0]
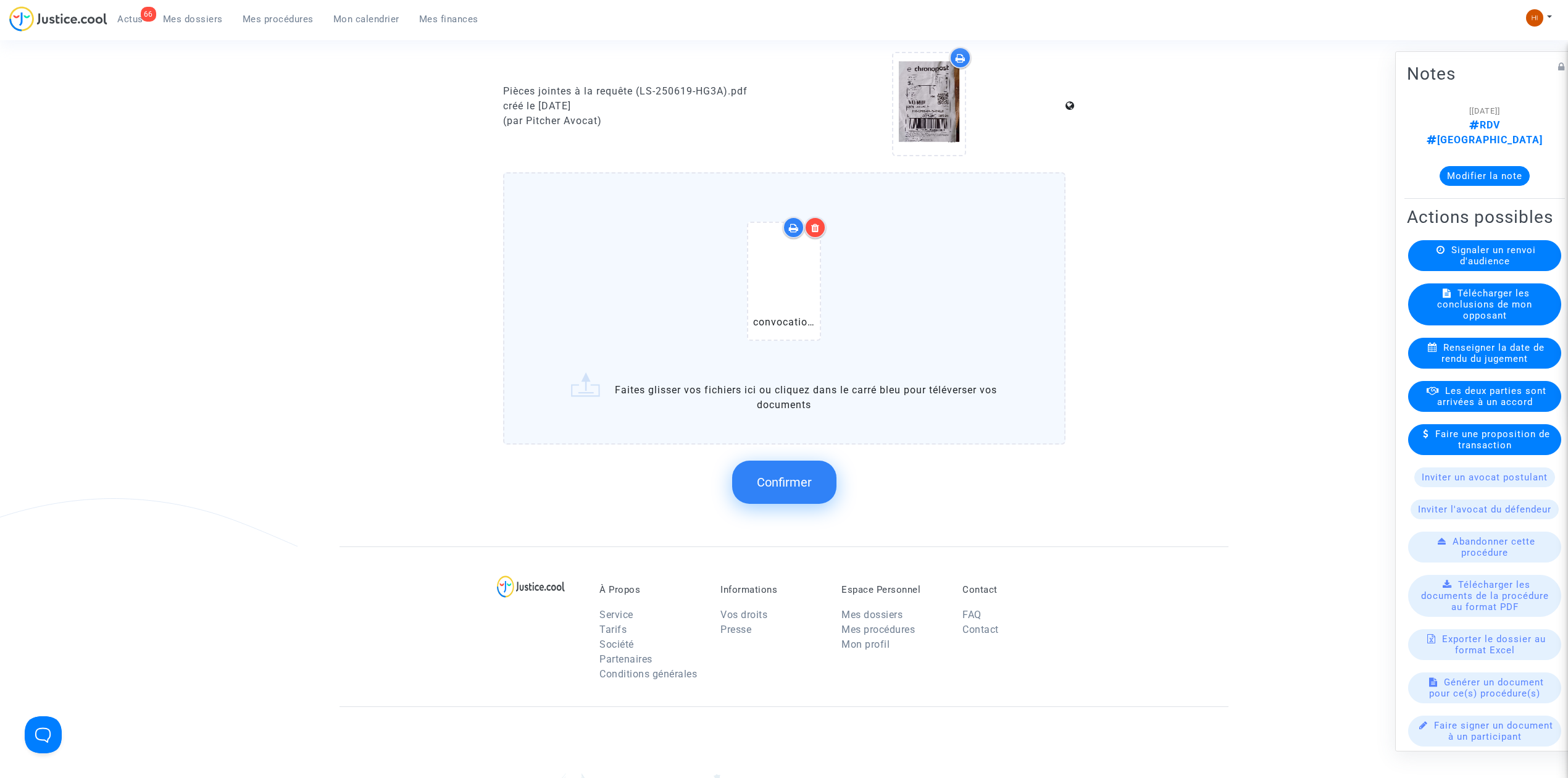
click at [796, 495] on button "Confirmer" at bounding box center [784, 482] width 104 height 43
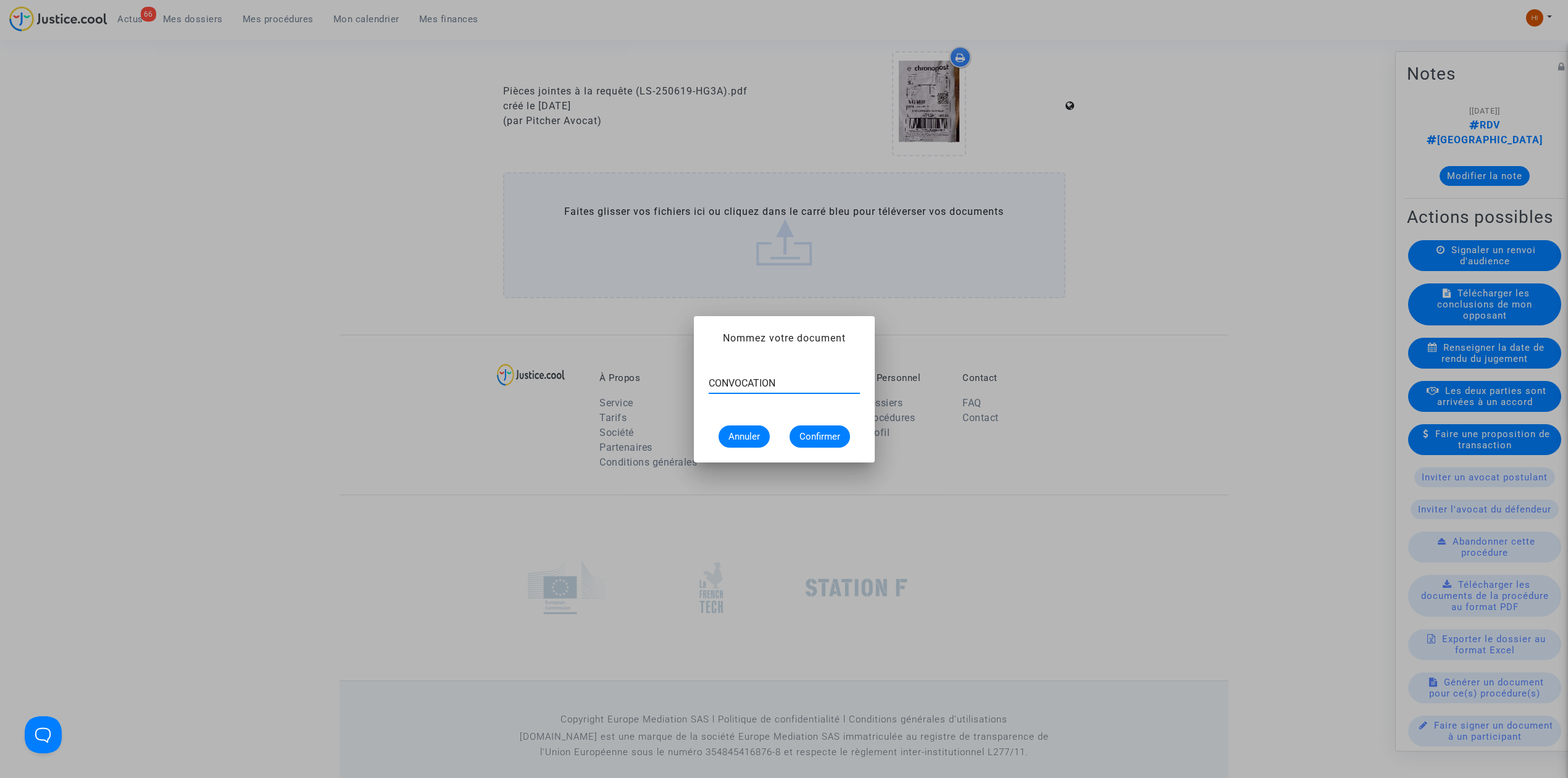
type input "CONVOCATION"
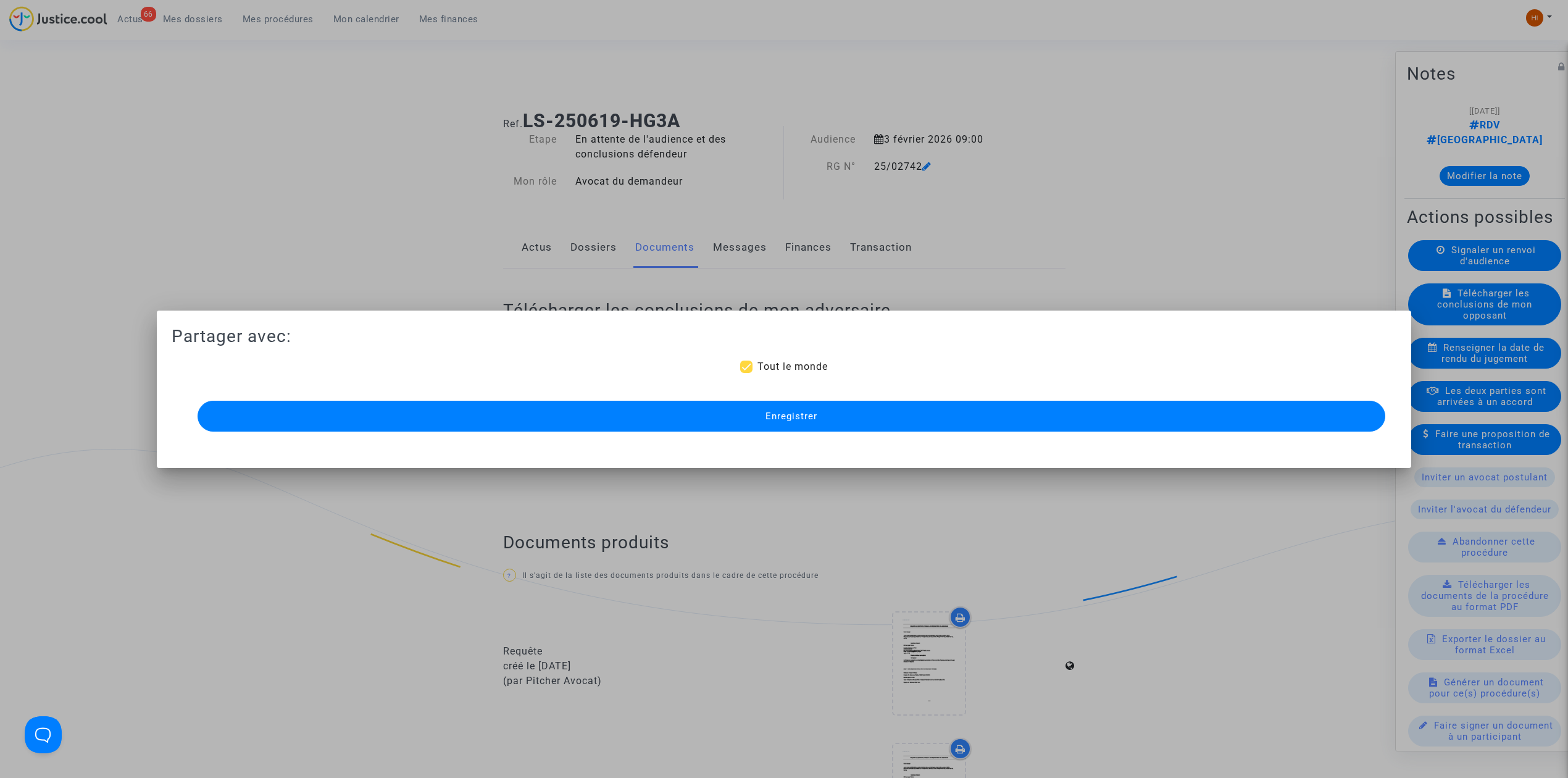
scroll to position [823, 0]
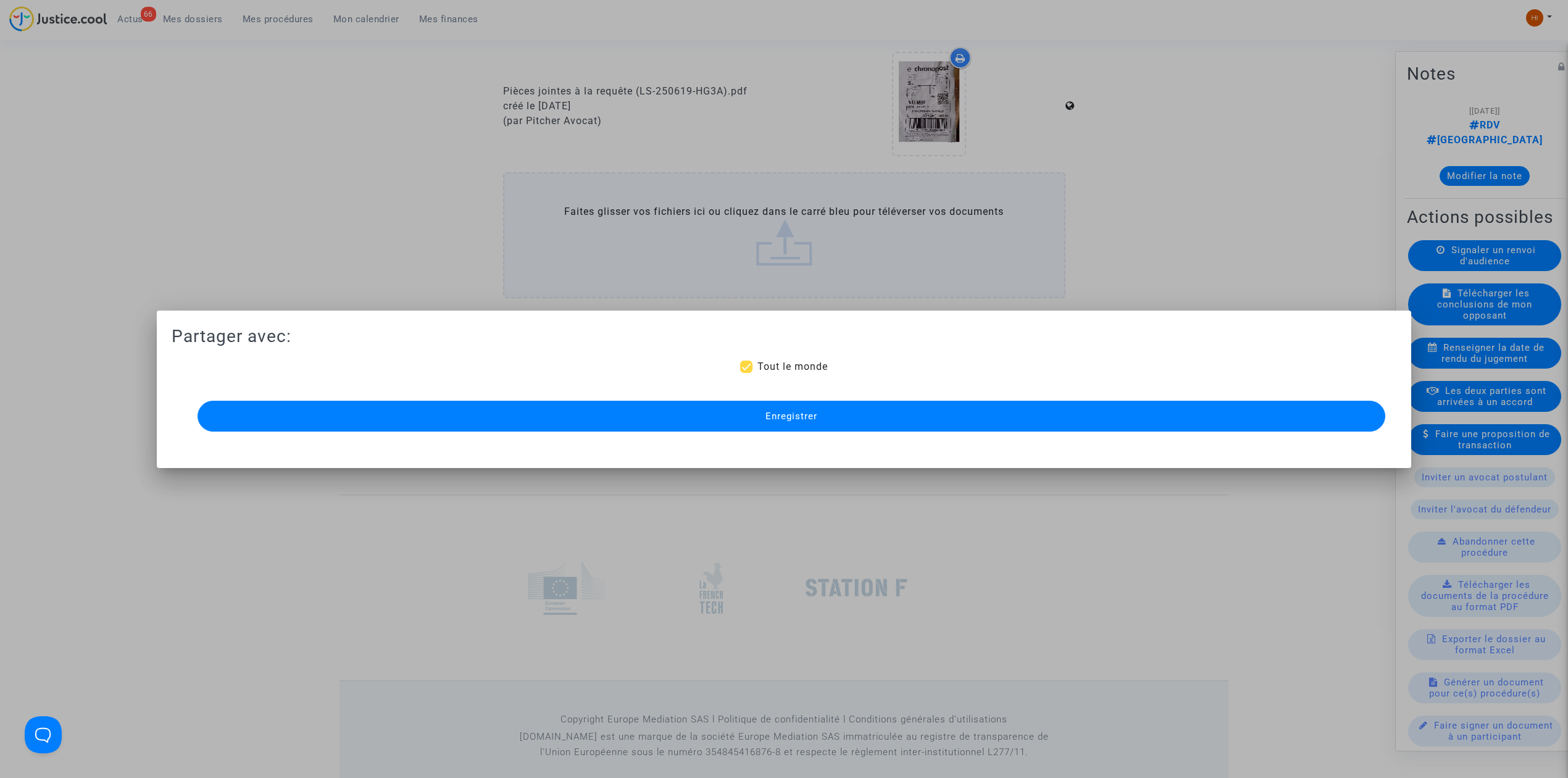
click at [754, 422] on button "Enregistrer" at bounding box center [791, 416] width 1188 height 31
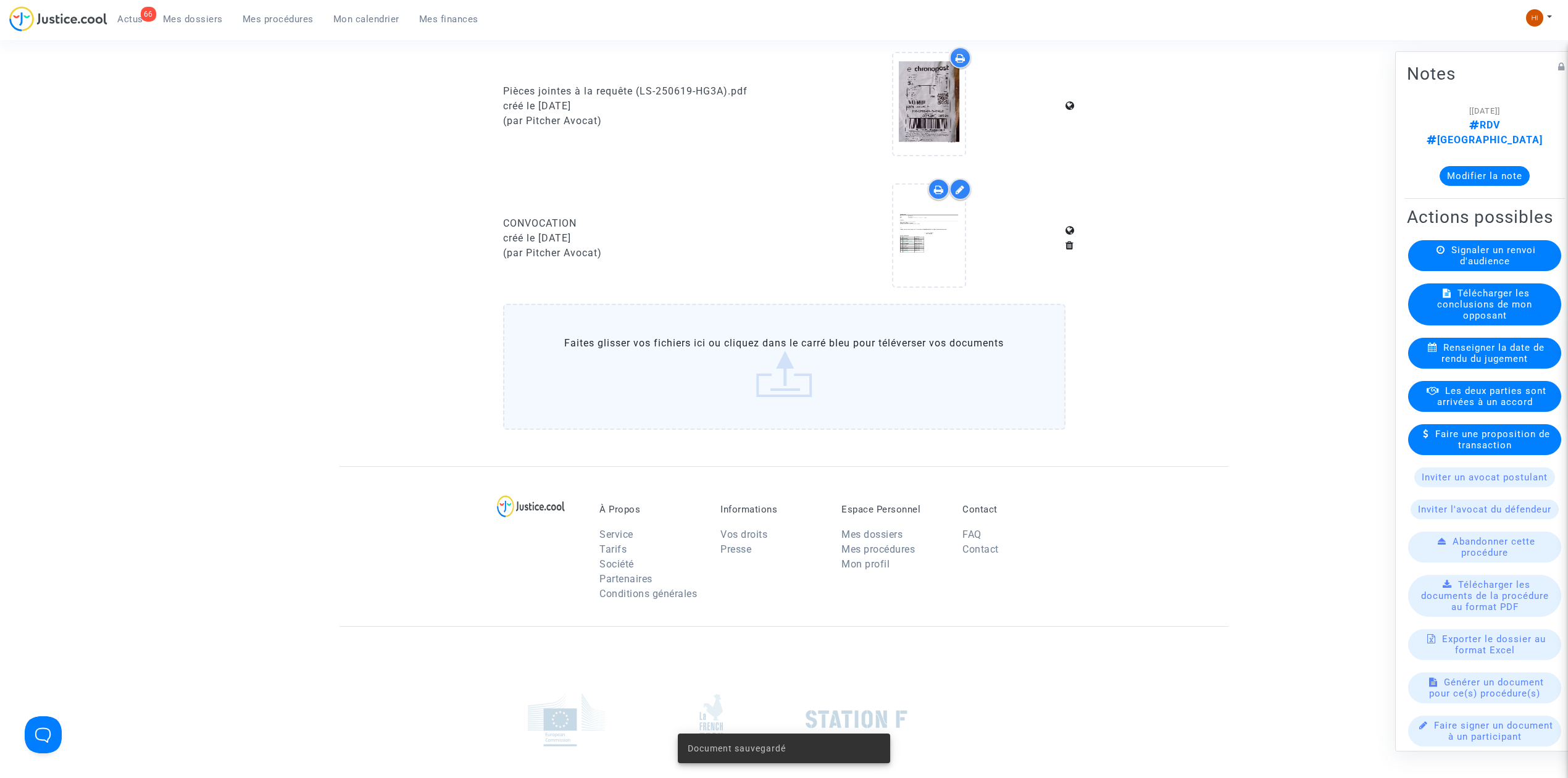
drag, startPoint x: 268, startPoint y: 21, endPoint x: 321, endPoint y: 35, distance: 54.8
click at [268, 21] on span "Mes procédures" at bounding box center [278, 19] width 71 height 11
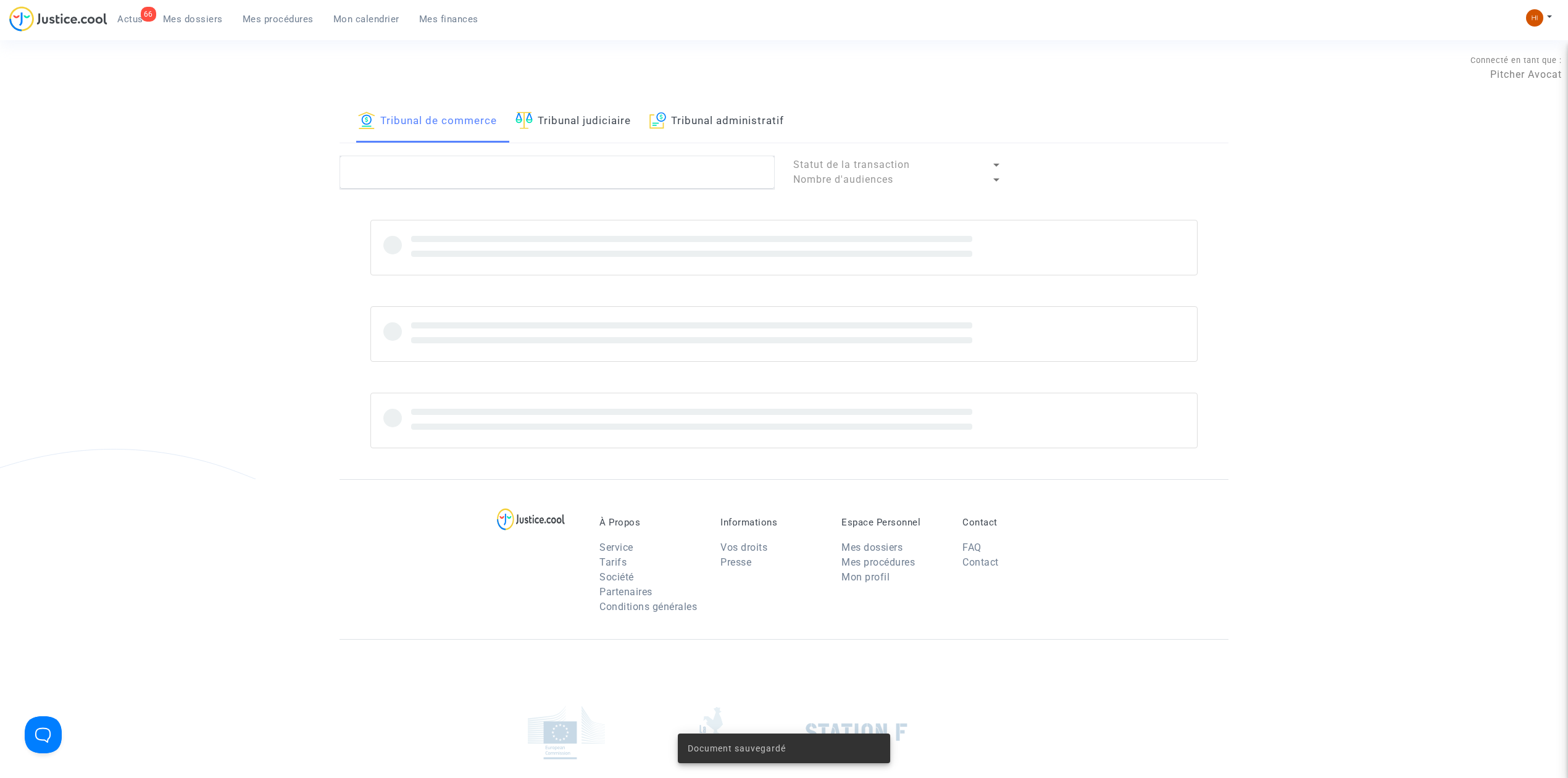
click at [577, 122] on link "Tribunal judiciaire" at bounding box center [573, 122] width 116 height 42
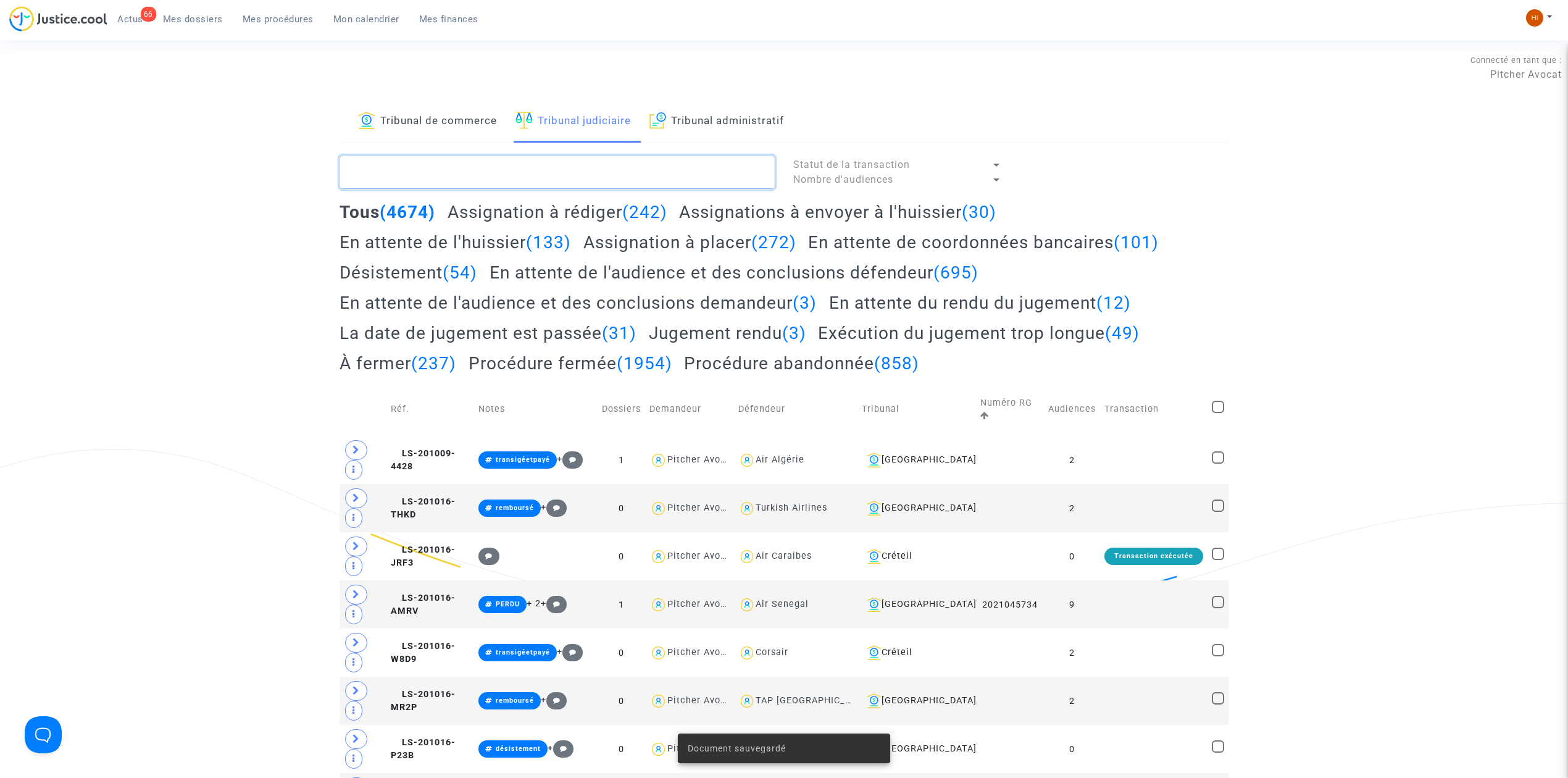
click at [576, 172] on textarea at bounding box center [557, 172] width 435 height 33
paste textarea "PALUMBO"
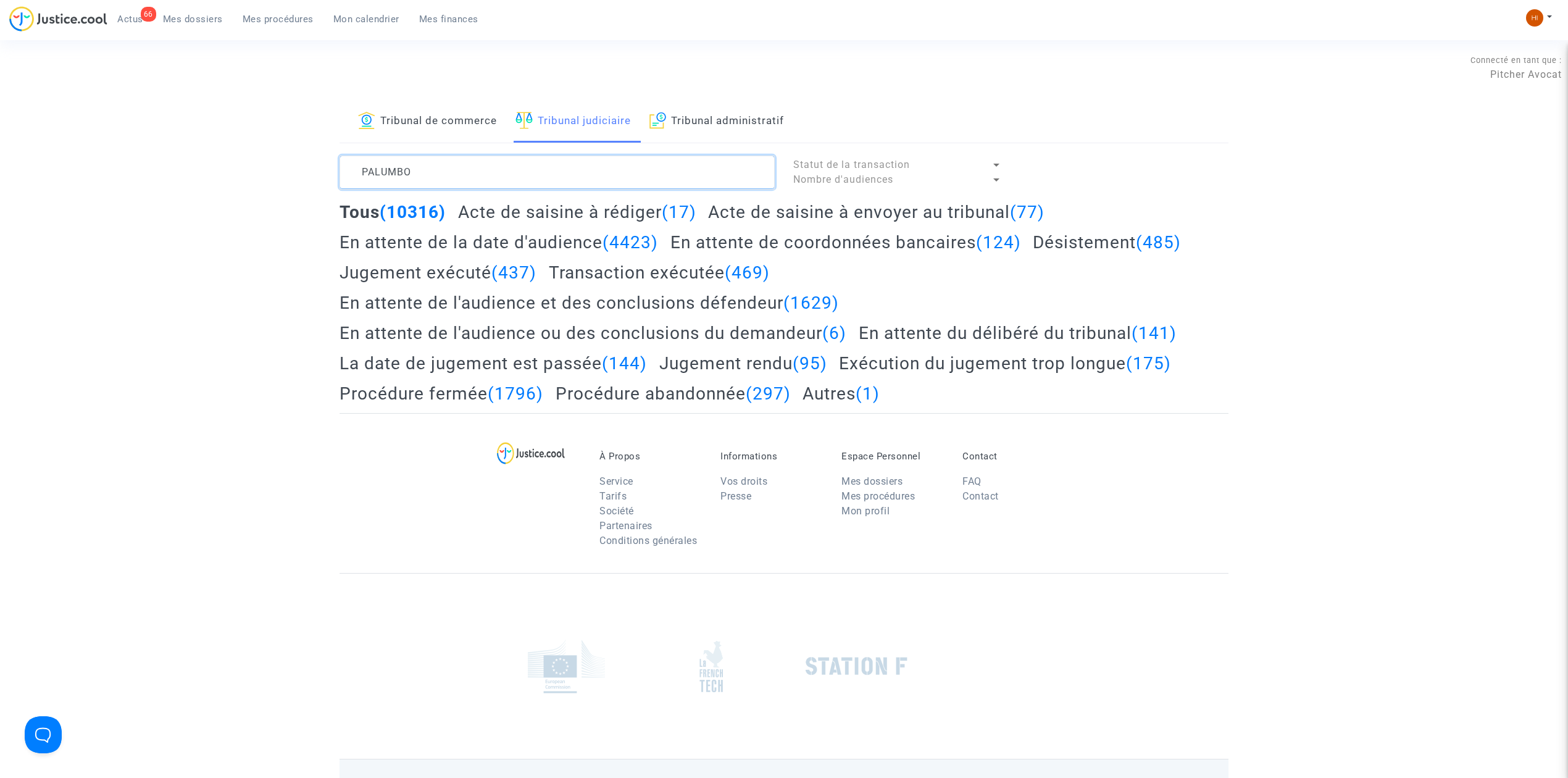
type textarea "PALUMBO"
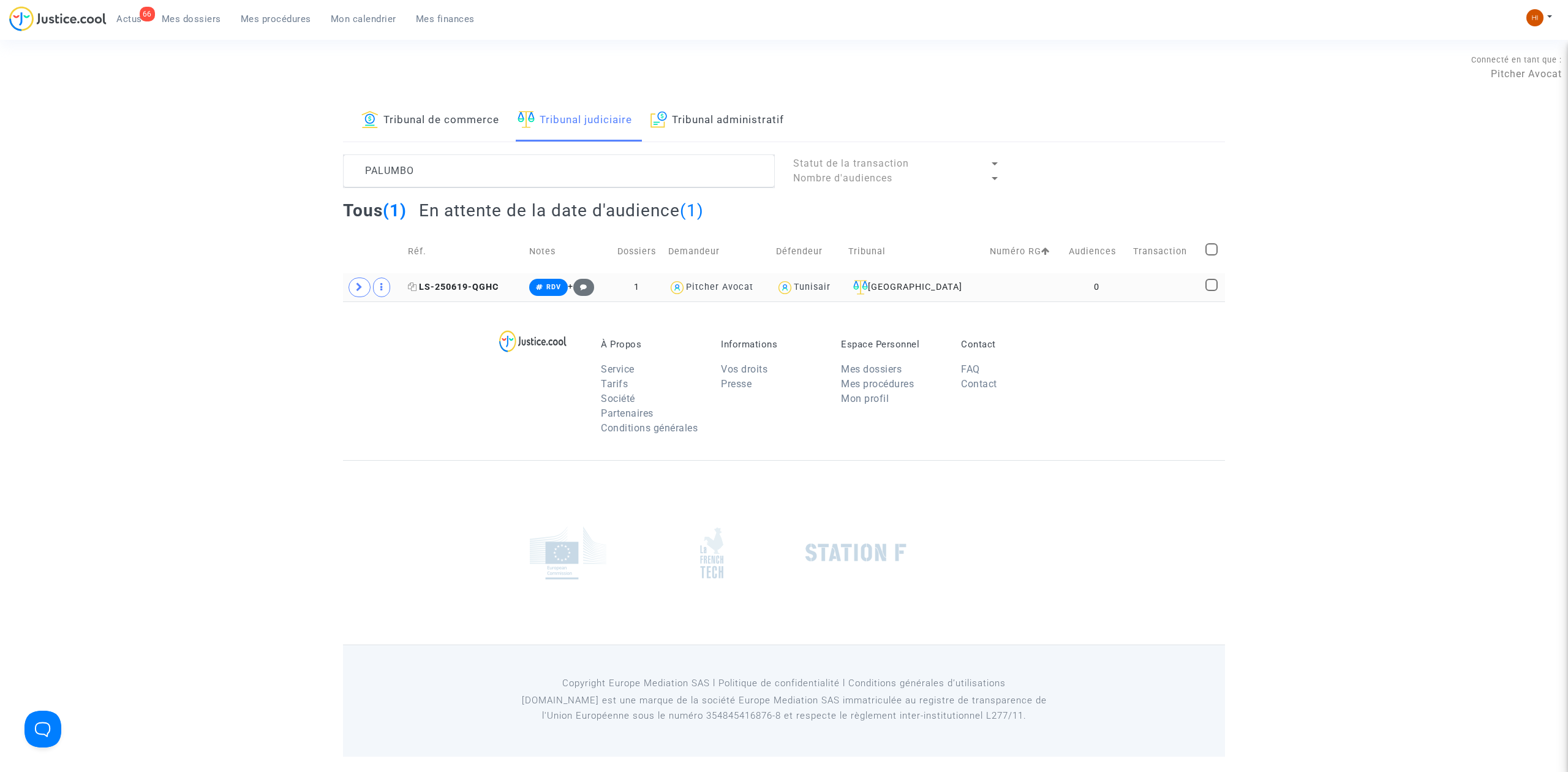
click at [484, 287] on span "LS-250619-QGHC" at bounding box center [453, 287] width 91 height 11
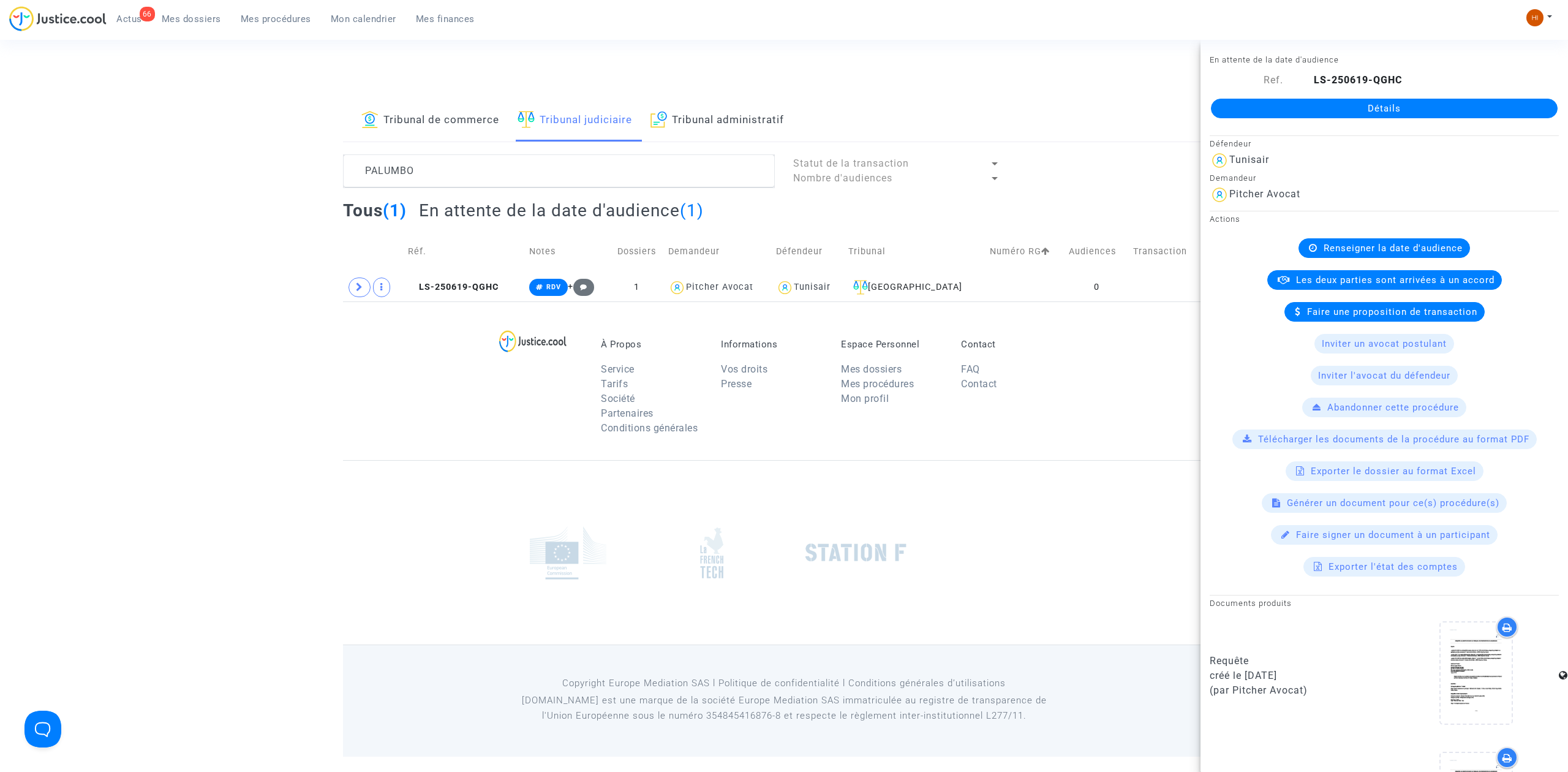
click at [1510, 116] on link "Détails" at bounding box center [1385, 109] width 347 height 20
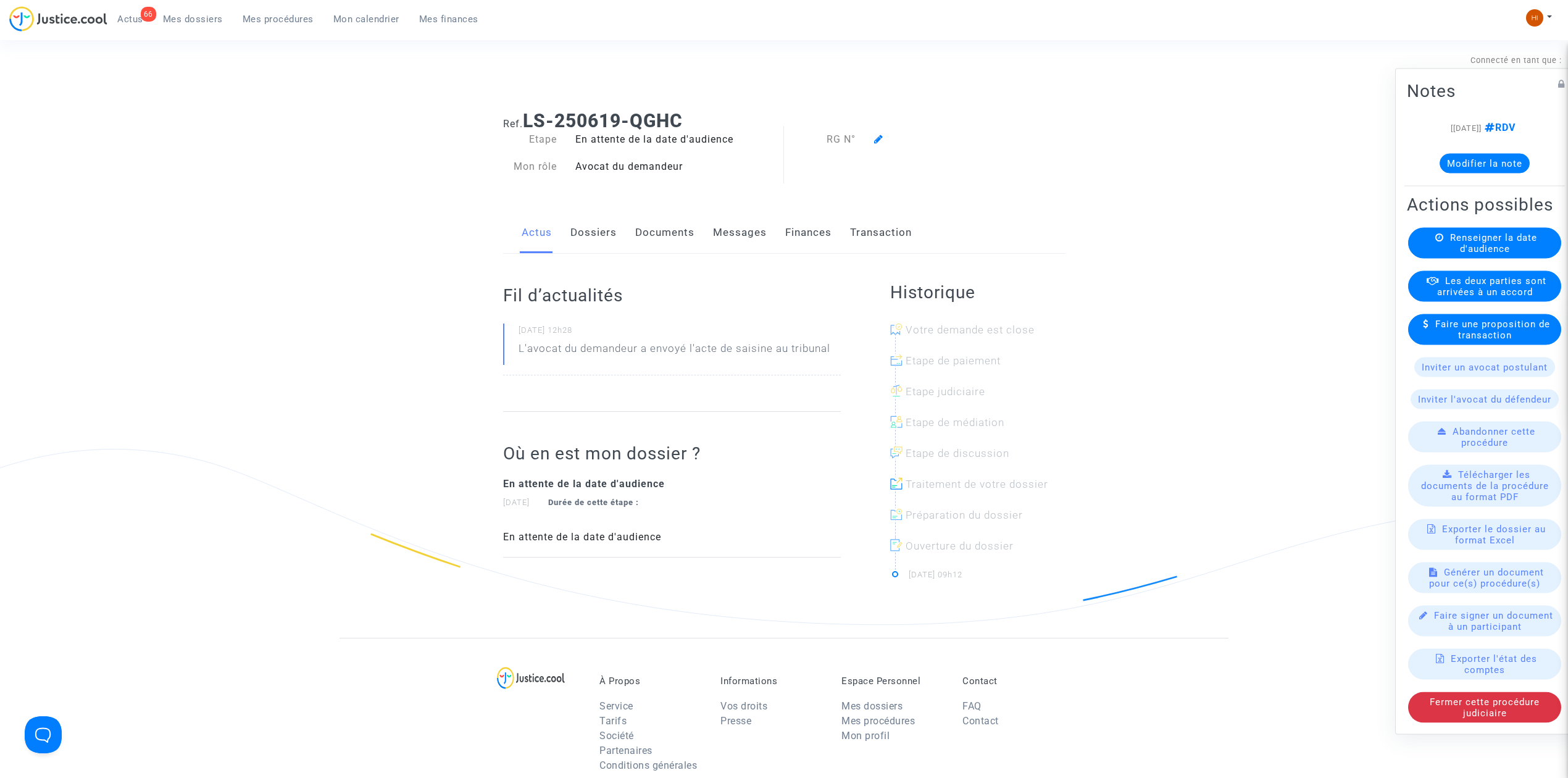
click at [876, 132] on span at bounding box center [879, 103] width 9 height 82
click at [876, 139] on icon at bounding box center [879, 139] width 9 height 10
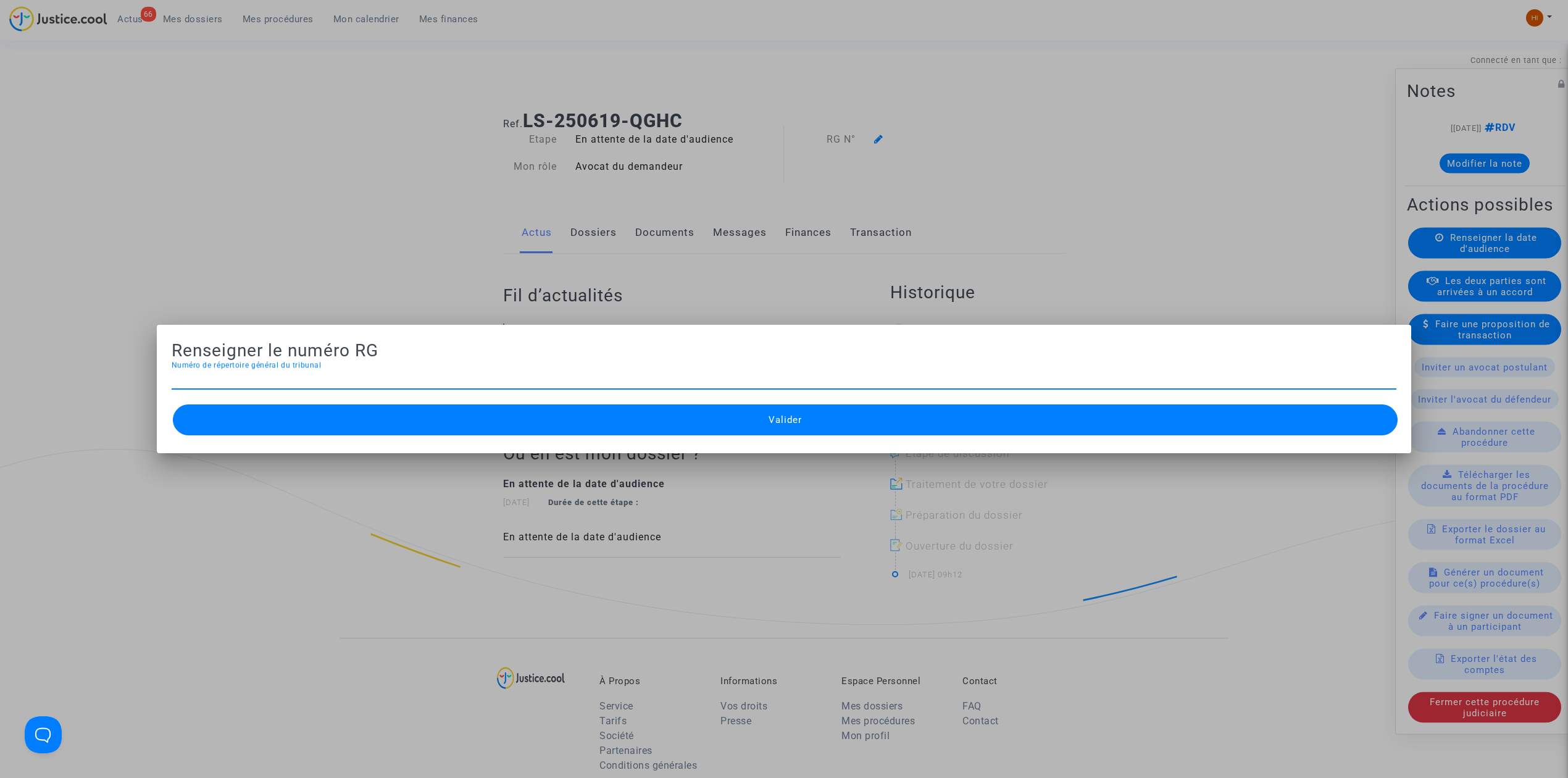
paste input "25/02753"
type input "25/02753"
click at [891, 421] on button "Valider" at bounding box center [785, 420] width 1225 height 31
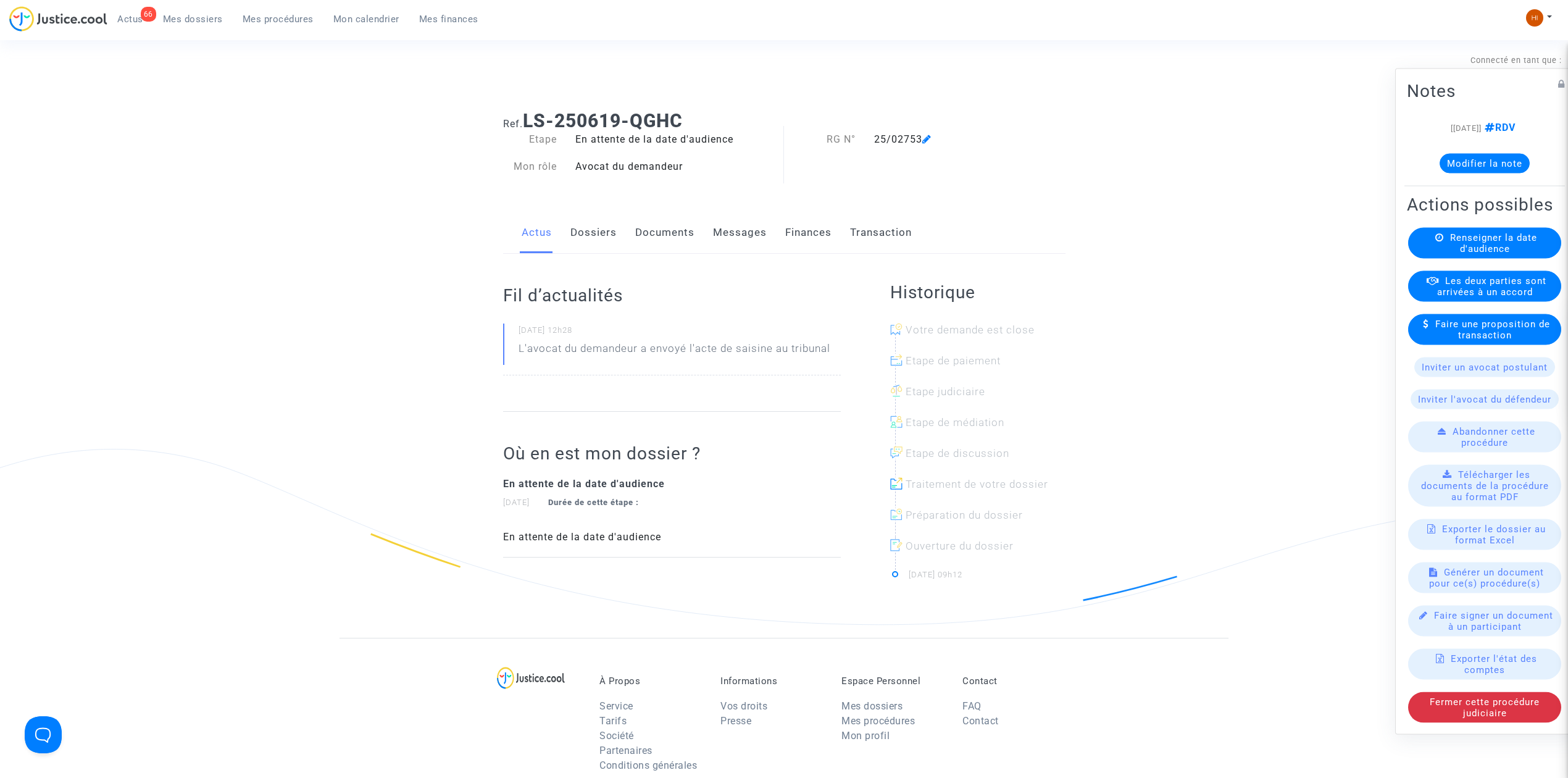
click at [1469, 259] on div "Renseigner la date d'audience" at bounding box center [1484, 243] width 153 height 31
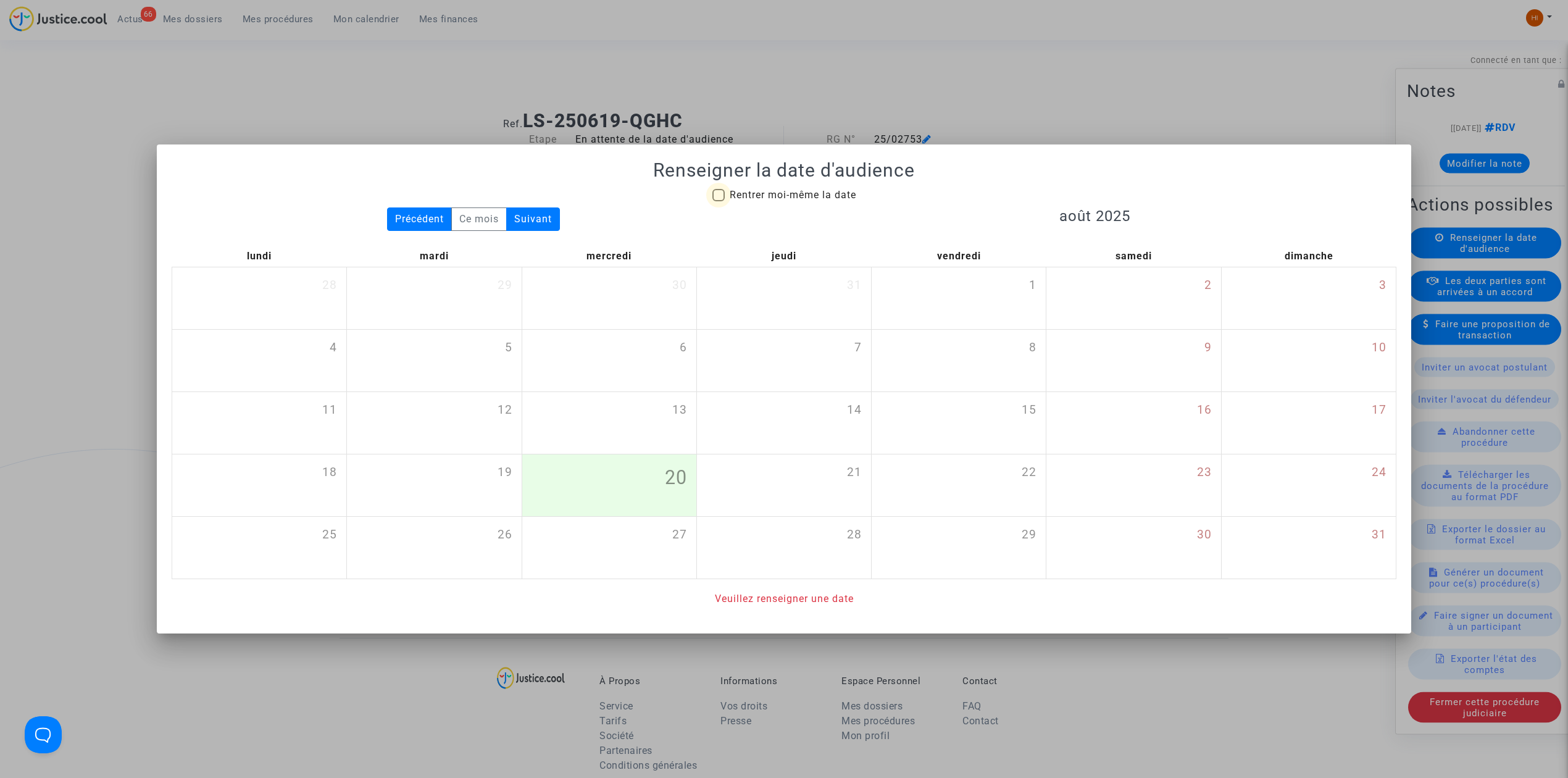
click at [757, 190] on span "Rentrer moi-même la date" at bounding box center [792, 194] width 126 height 12
click at [719, 201] on input "Rentrer moi-même la date" at bounding box center [718, 201] width 1 height 1
checkbox input "true"
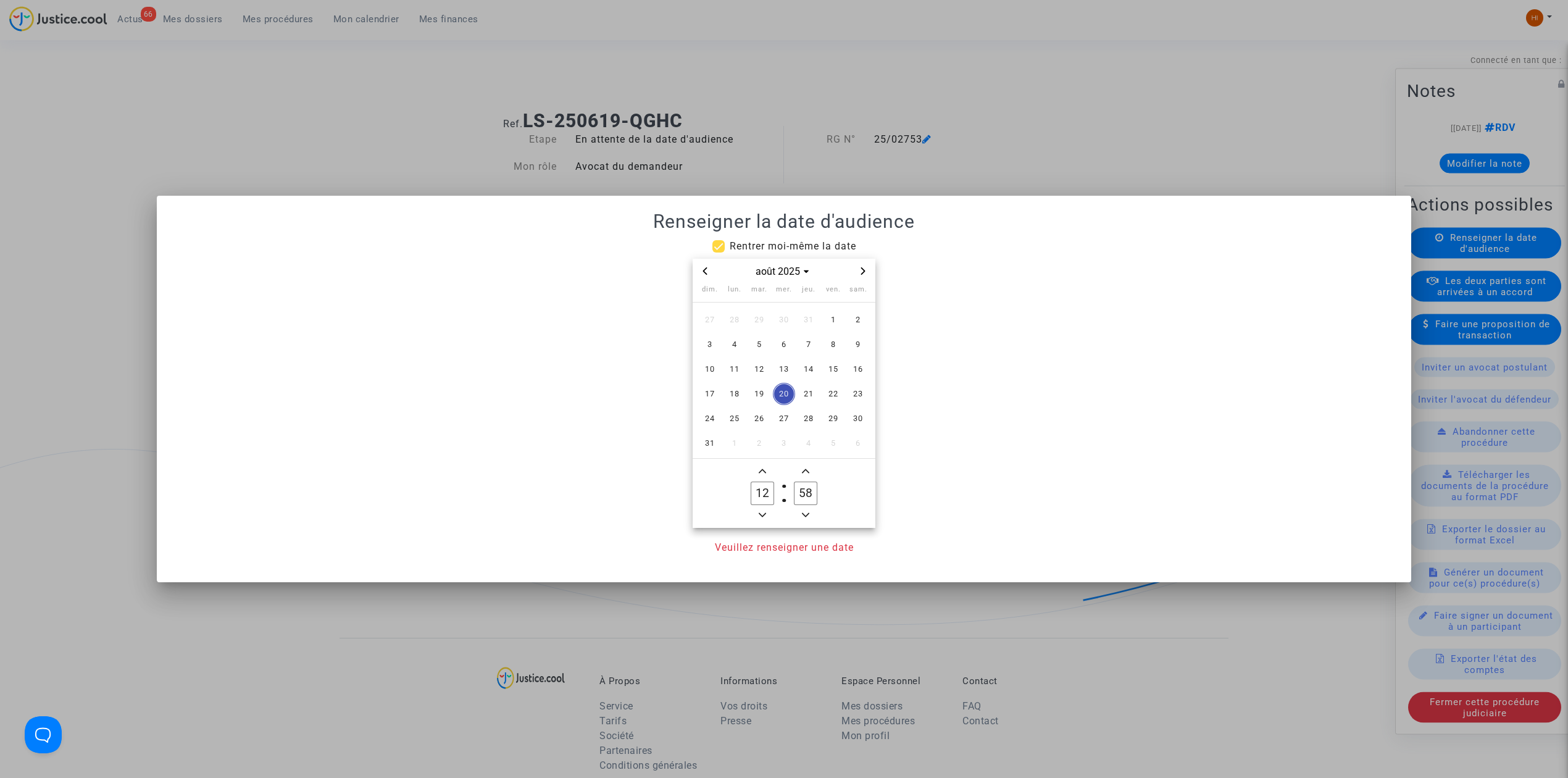
click at [860, 280] on div "août 2025" at bounding box center [783, 271] width 183 height 25
click at [862, 280] on div "août 2025" at bounding box center [783, 271] width 183 height 25
click at [863, 278] on span "Next month" at bounding box center [863, 270] width 15 height 15
click at [865, 277] on span "Next month" at bounding box center [863, 270] width 15 height 15
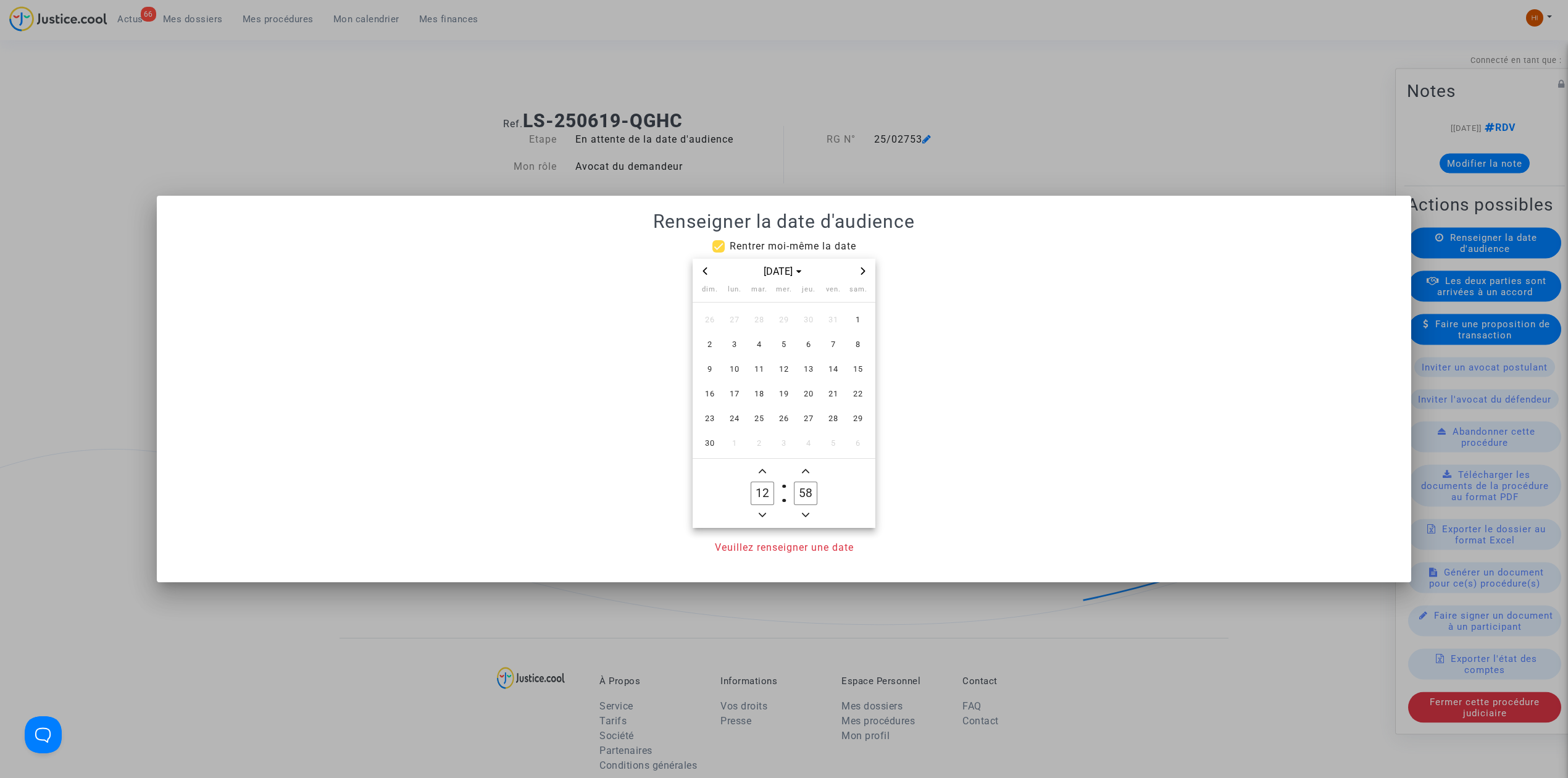
click at [865, 277] on span "Next month" at bounding box center [863, 270] width 15 height 15
click at [863, 277] on span "Next month" at bounding box center [863, 270] width 15 height 15
click at [766, 322] on span "3" at bounding box center [759, 320] width 22 height 22
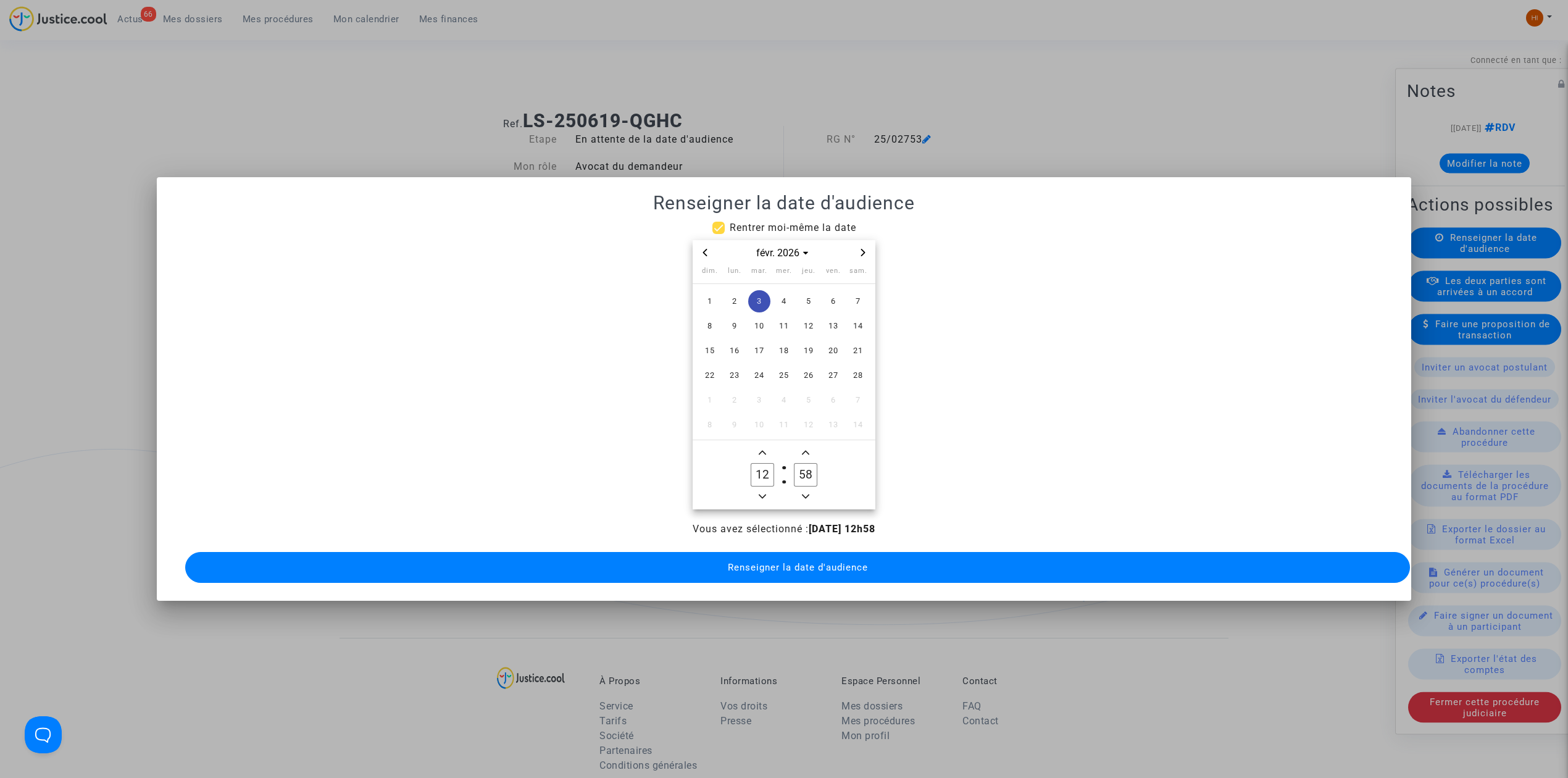
click at [759, 493] on icon "Minus a hour" at bounding box center [762, 497] width 8 height 8
type input "09"
click at [812, 468] on input "58" at bounding box center [806, 475] width 23 height 23
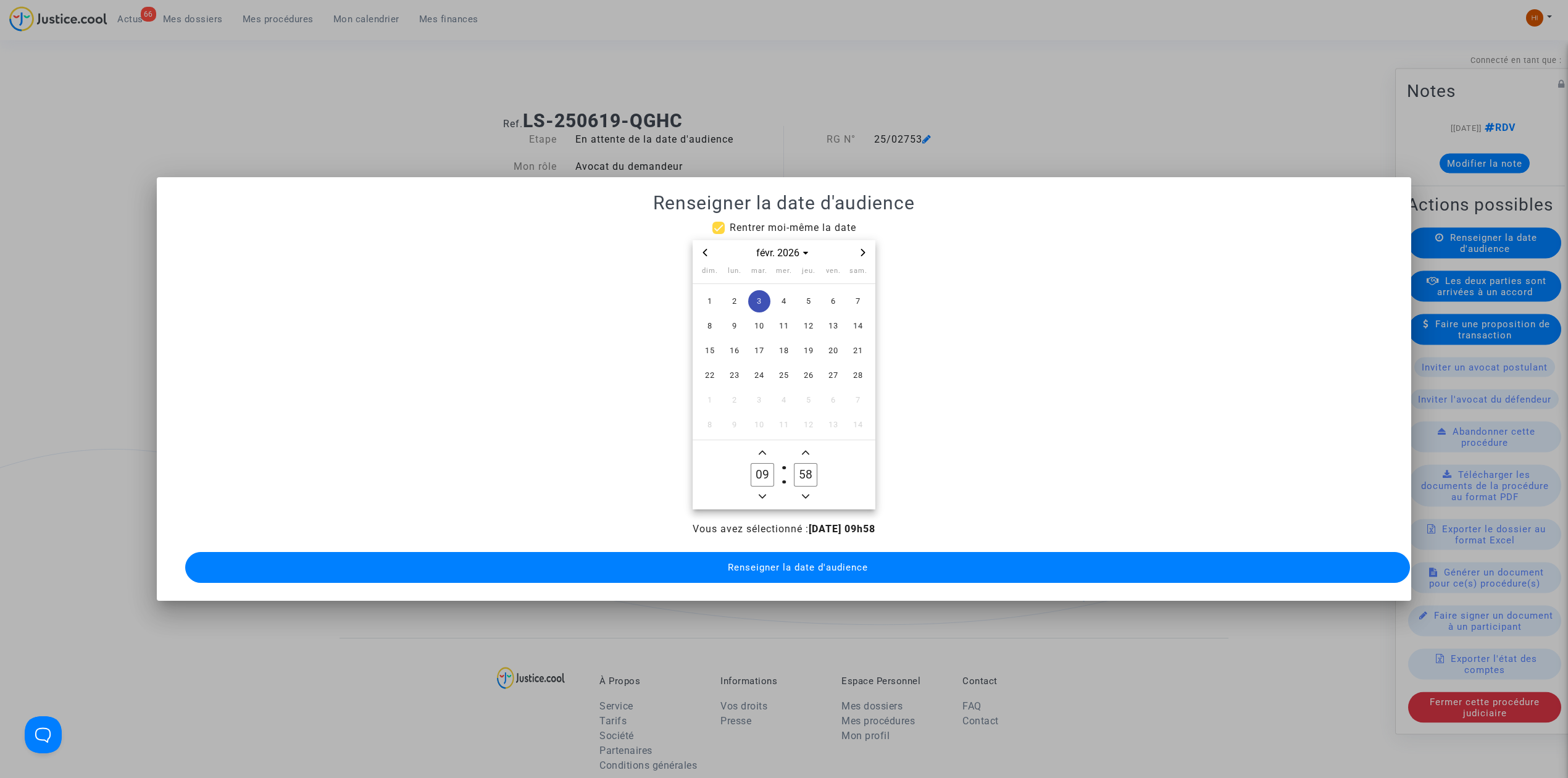
click at [812, 468] on input "58" at bounding box center [806, 475] width 23 height 23
type input "00"
click at [813, 552] on button "Renseigner la date d'audience" at bounding box center [797, 568] width 1225 height 31
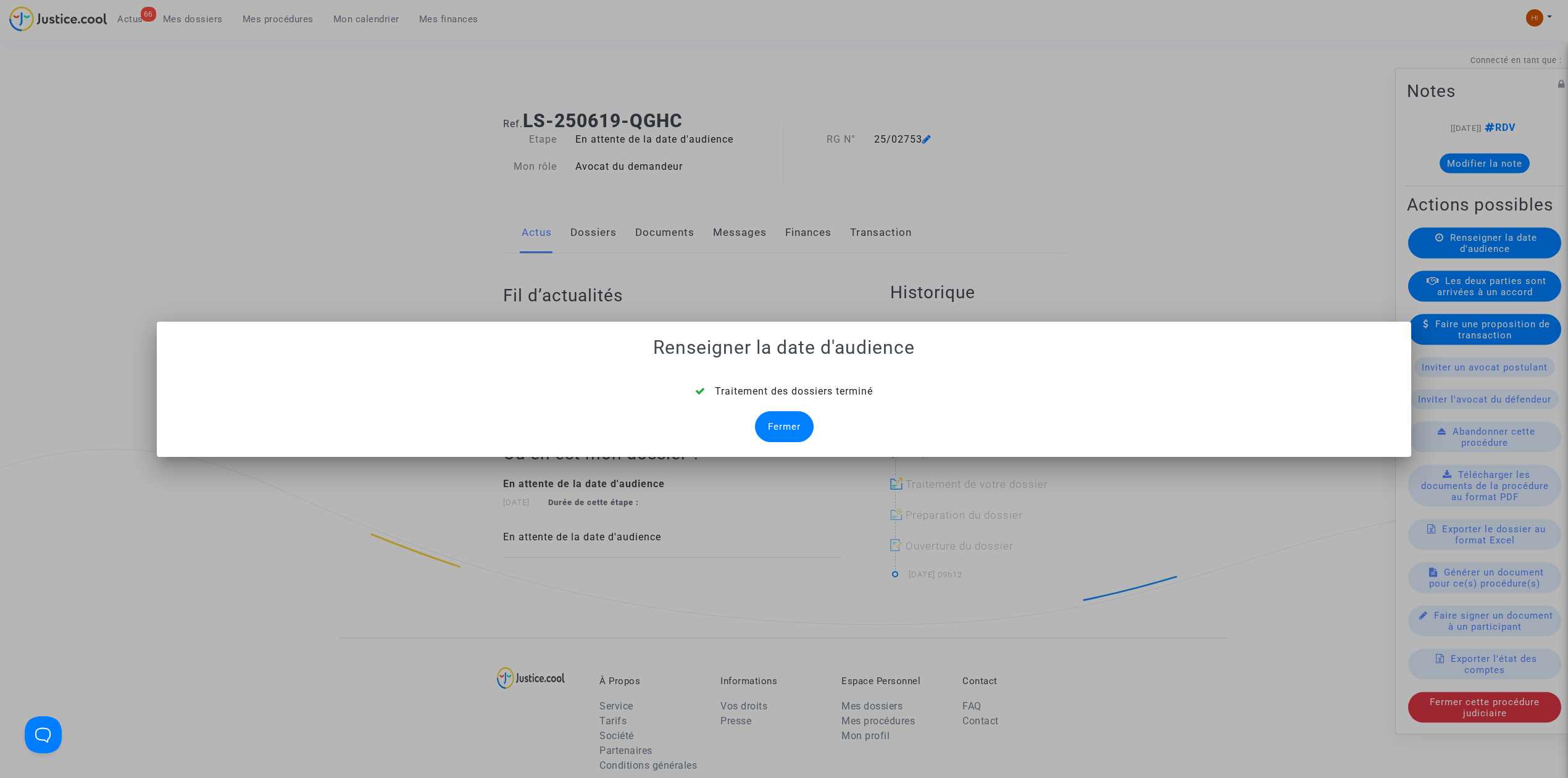
click at [796, 418] on div "Fermer" at bounding box center [784, 427] width 59 height 31
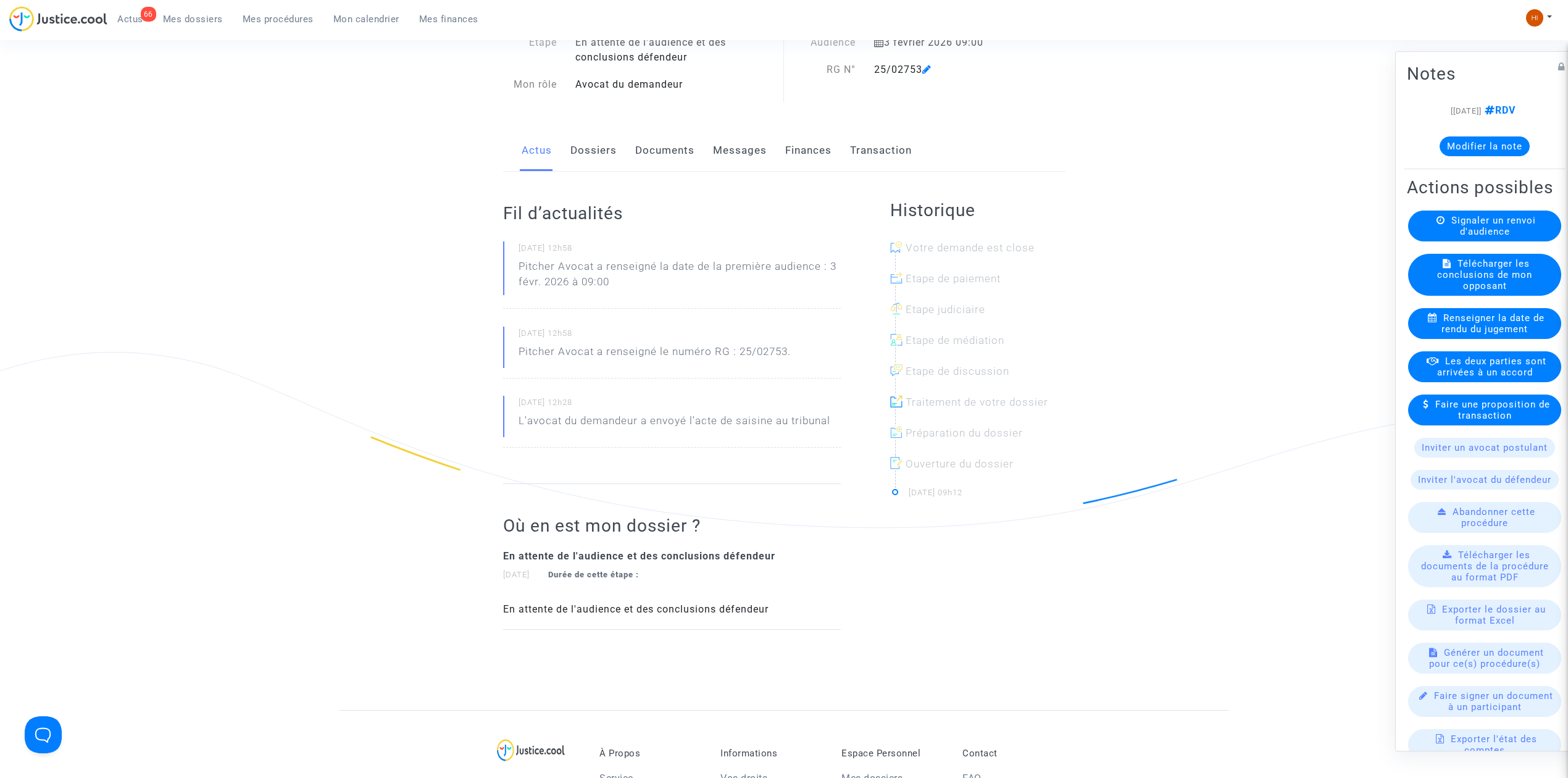
scroll to position [77, 0]
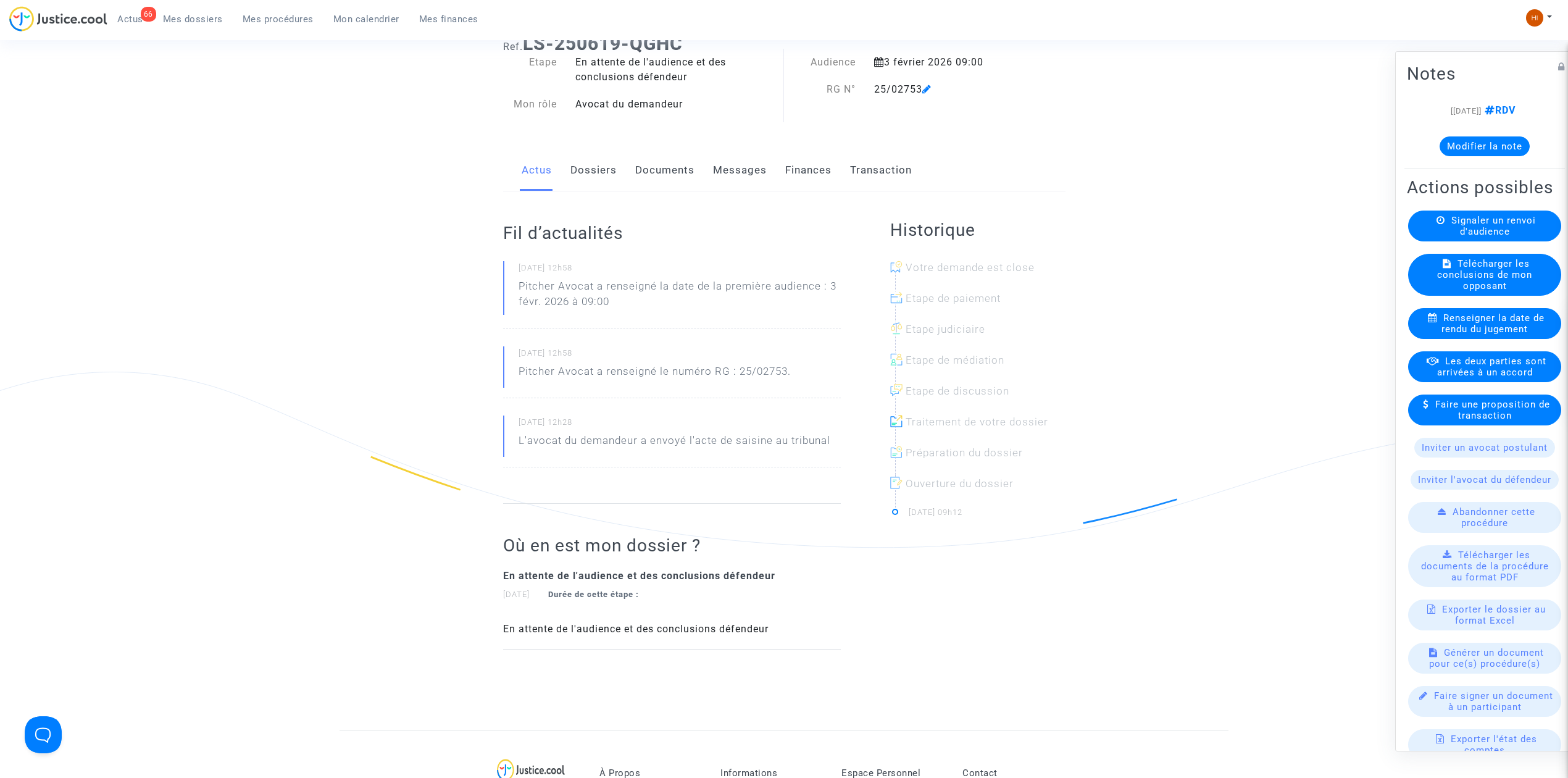
click at [685, 169] on link "Documents" at bounding box center [665, 170] width 59 height 41
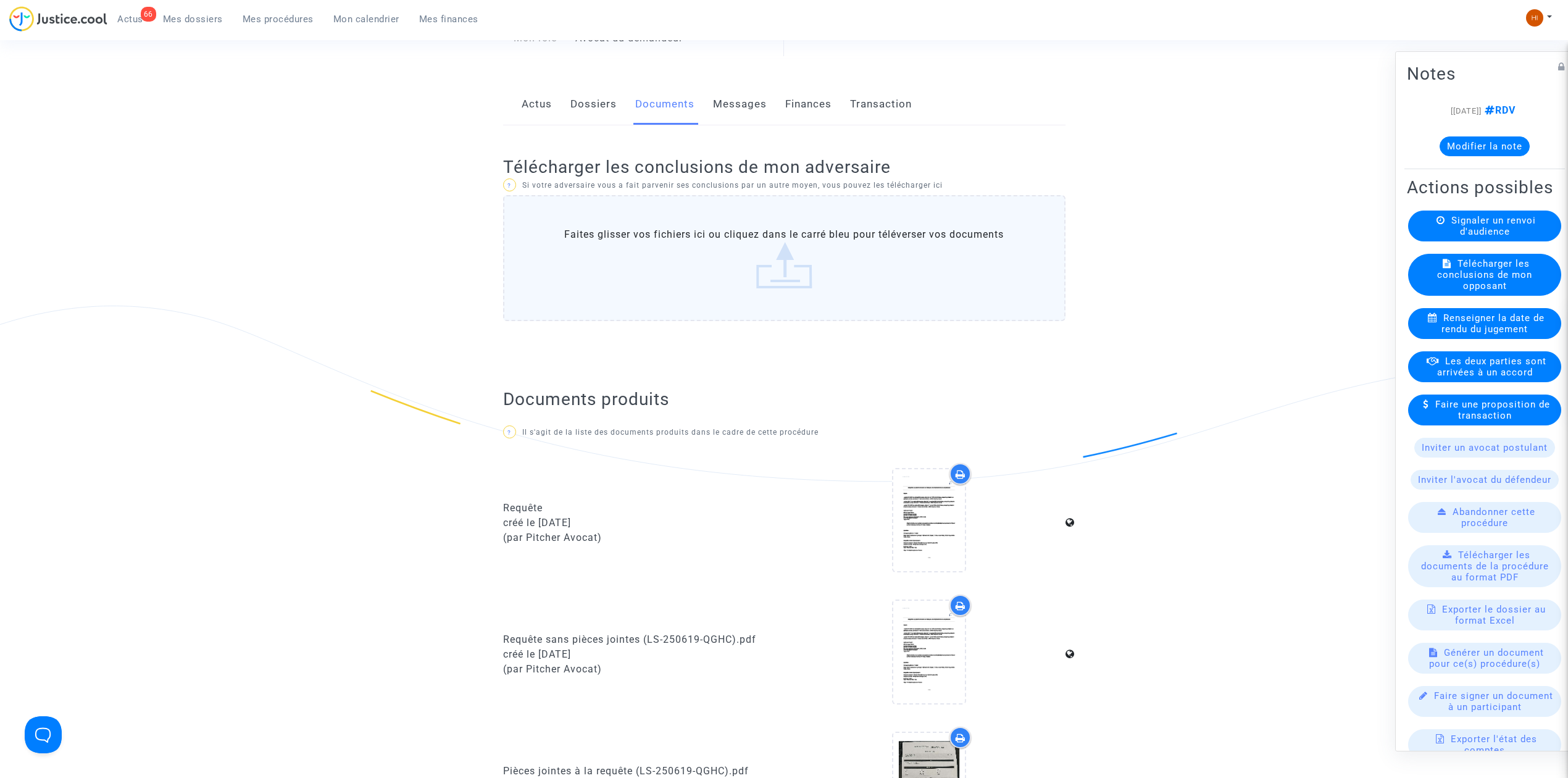
scroll to position [576, 0]
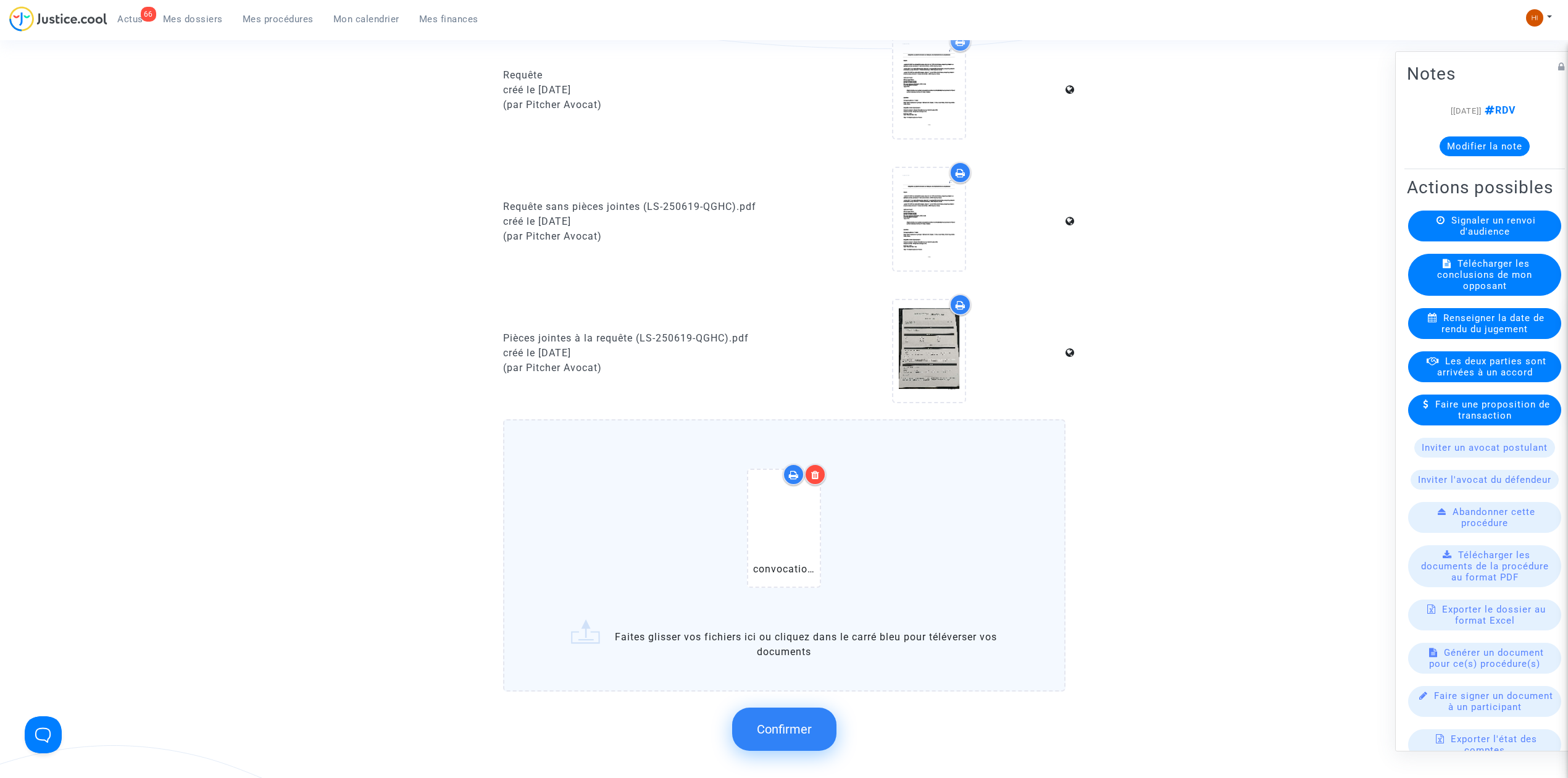
click at [742, 699] on div "Confirmer" at bounding box center [784, 729] width 562 height 65
click at [748, 709] on button "Confirmer" at bounding box center [784, 729] width 104 height 43
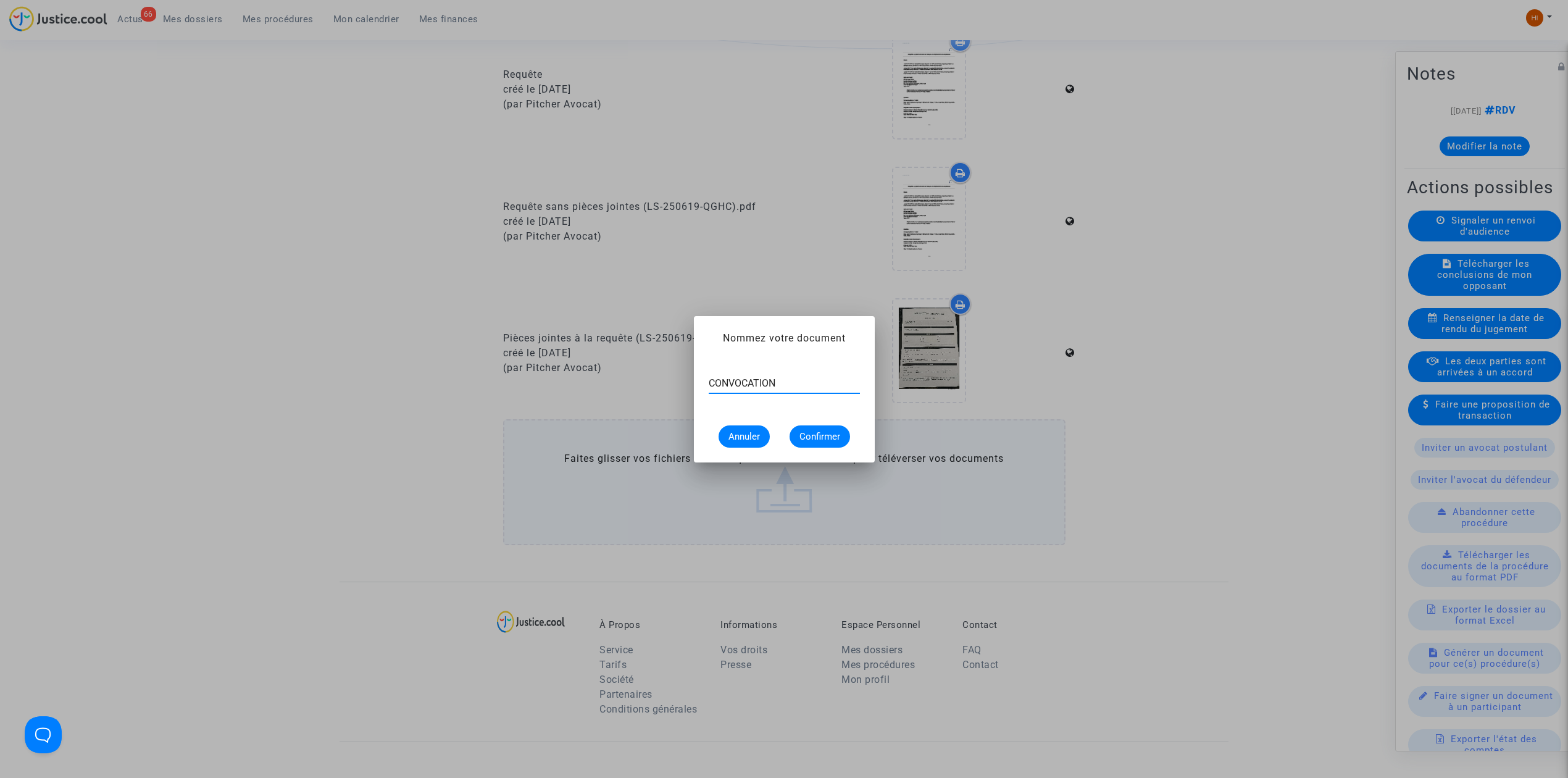
type input "CONVOCATION"
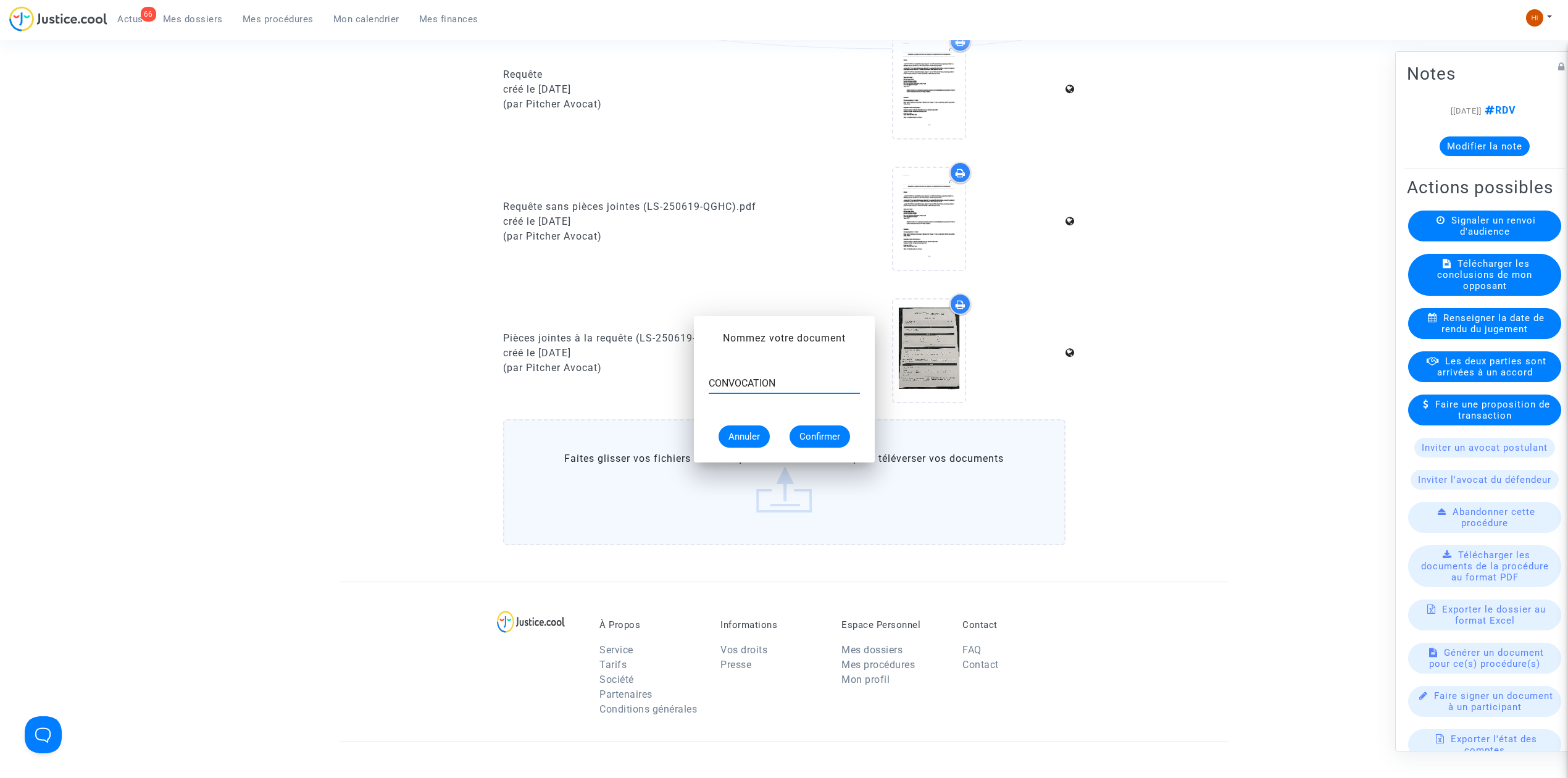
scroll to position [576, 0]
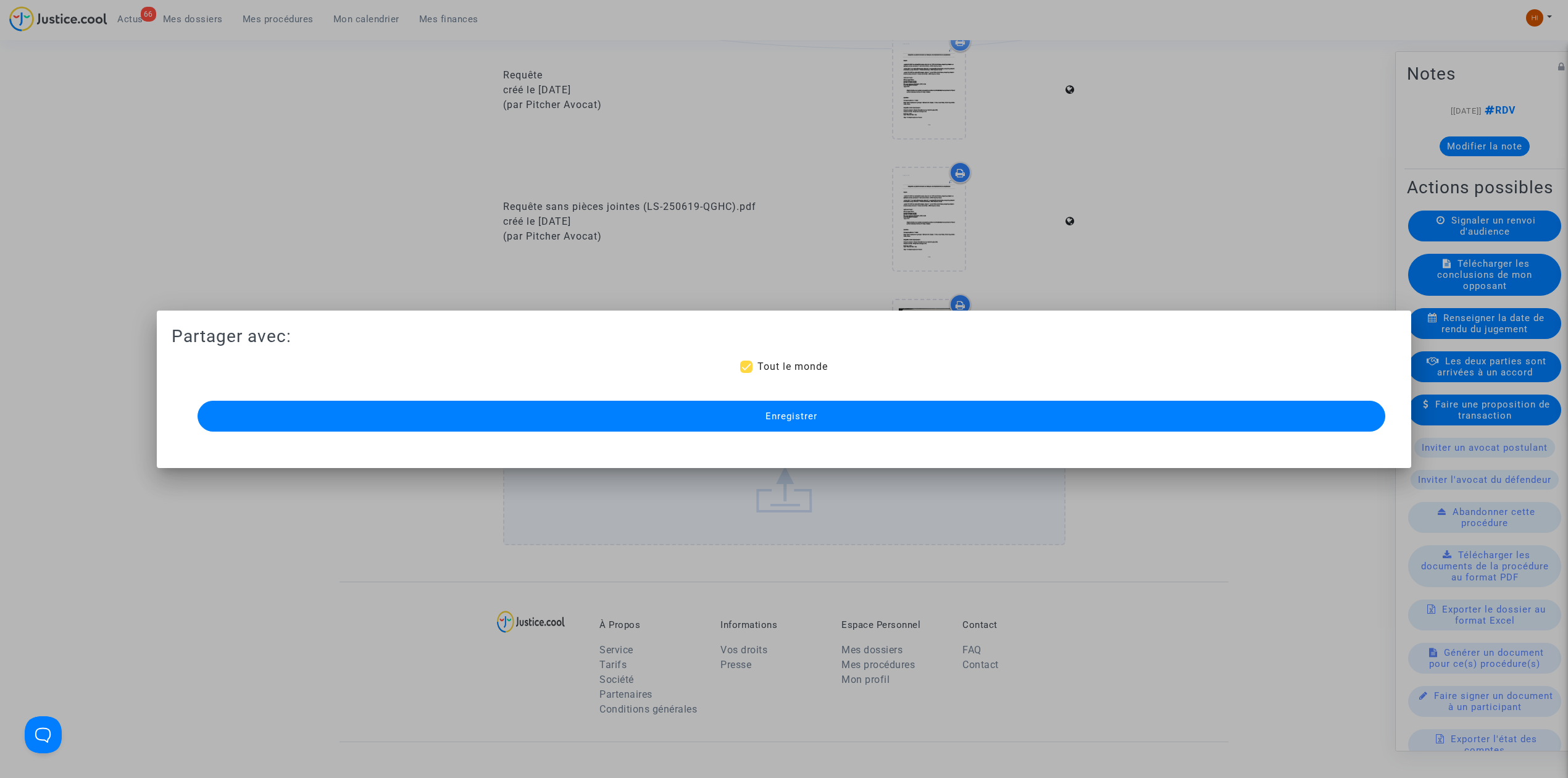
click at [763, 421] on button "Enregistrer" at bounding box center [791, 416] width 1188 height 31
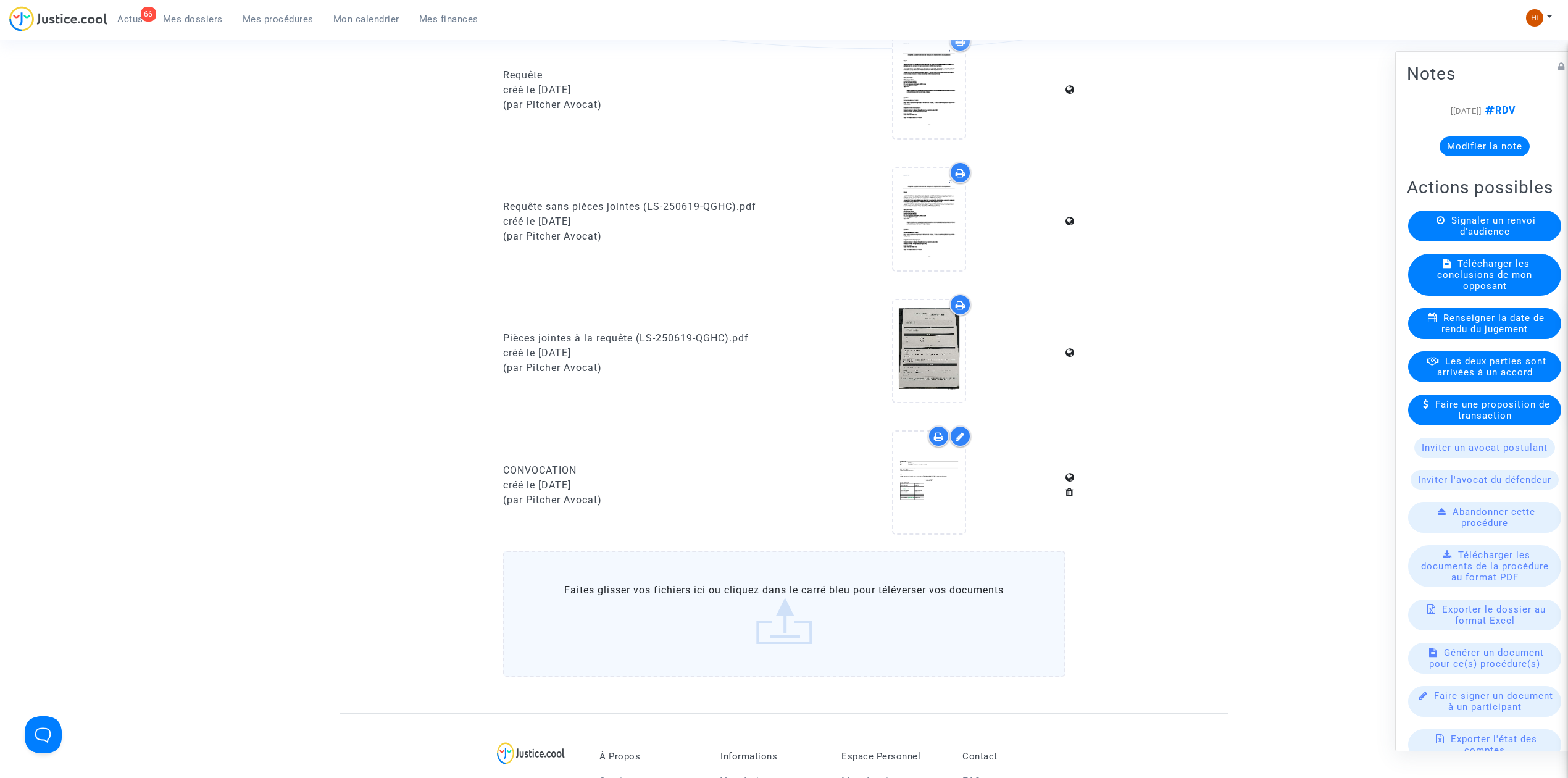
click at [257, 14] on span "Mes procédures" at bounding box center [278, 19] width 71 height 11
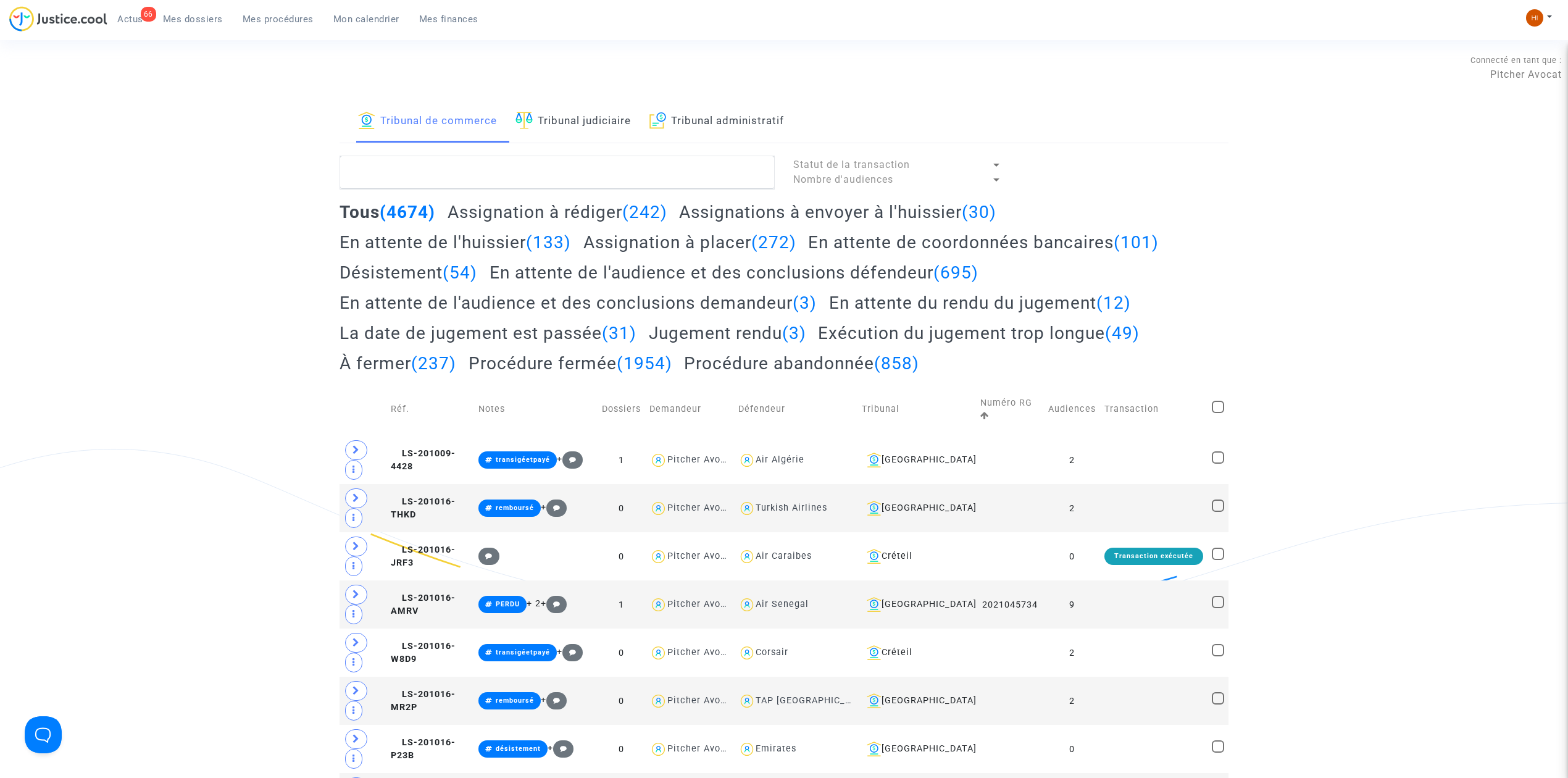
drag, startPoint x: 578, startPoint y: 124, endPoint x: 566, endPoint y: 162, distance: 39.8
click at [578, 124] on link "Tribunal judiciaire" at bounding box center [573, 122] width 116 height 42
click at [566, 163] on textarea at bounding box center [557, 172] width 435 height 33
paste textarea "RABEYROUX Nicolas"
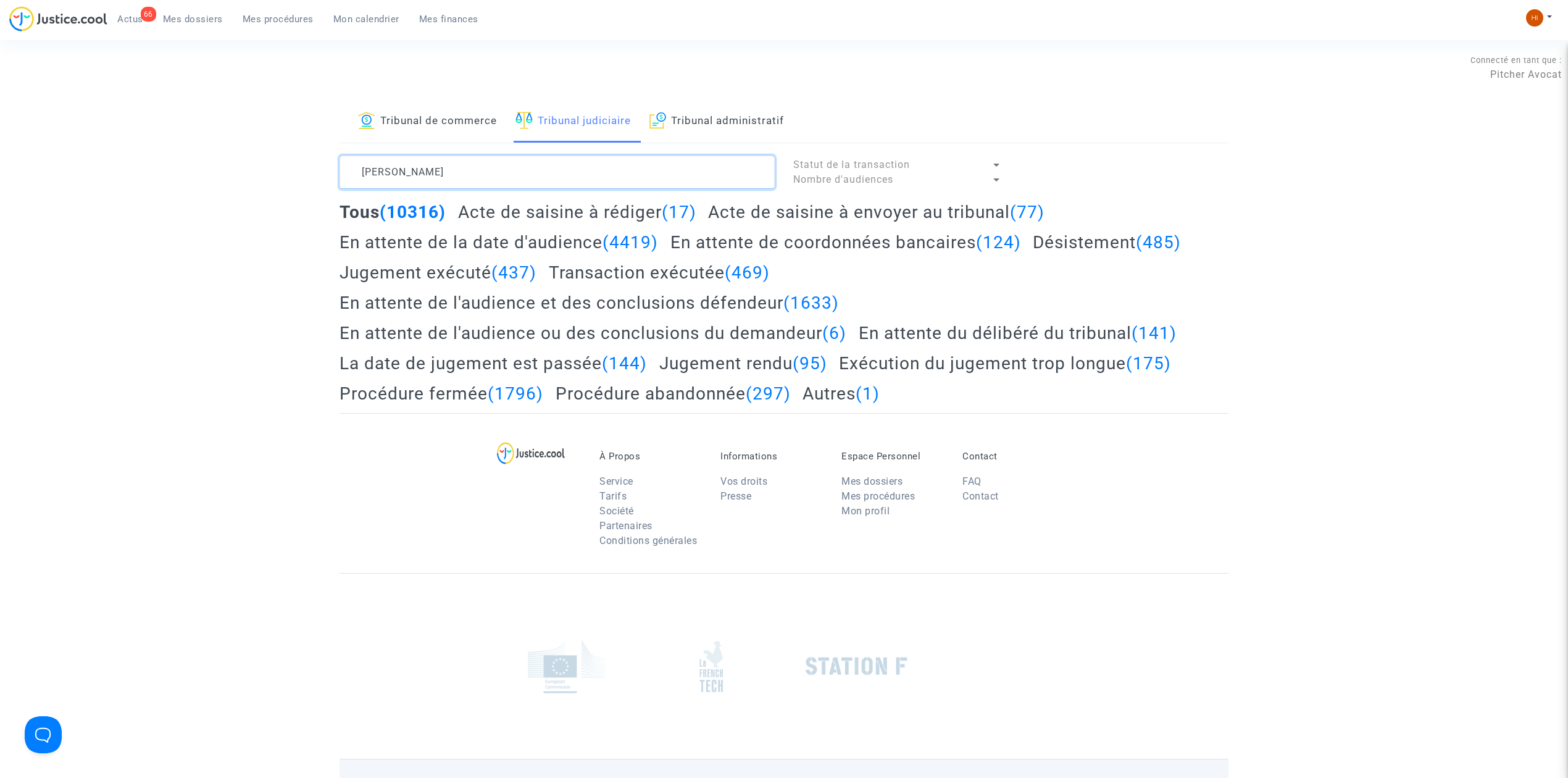
type textarea "RABEYROUX Nicolas"
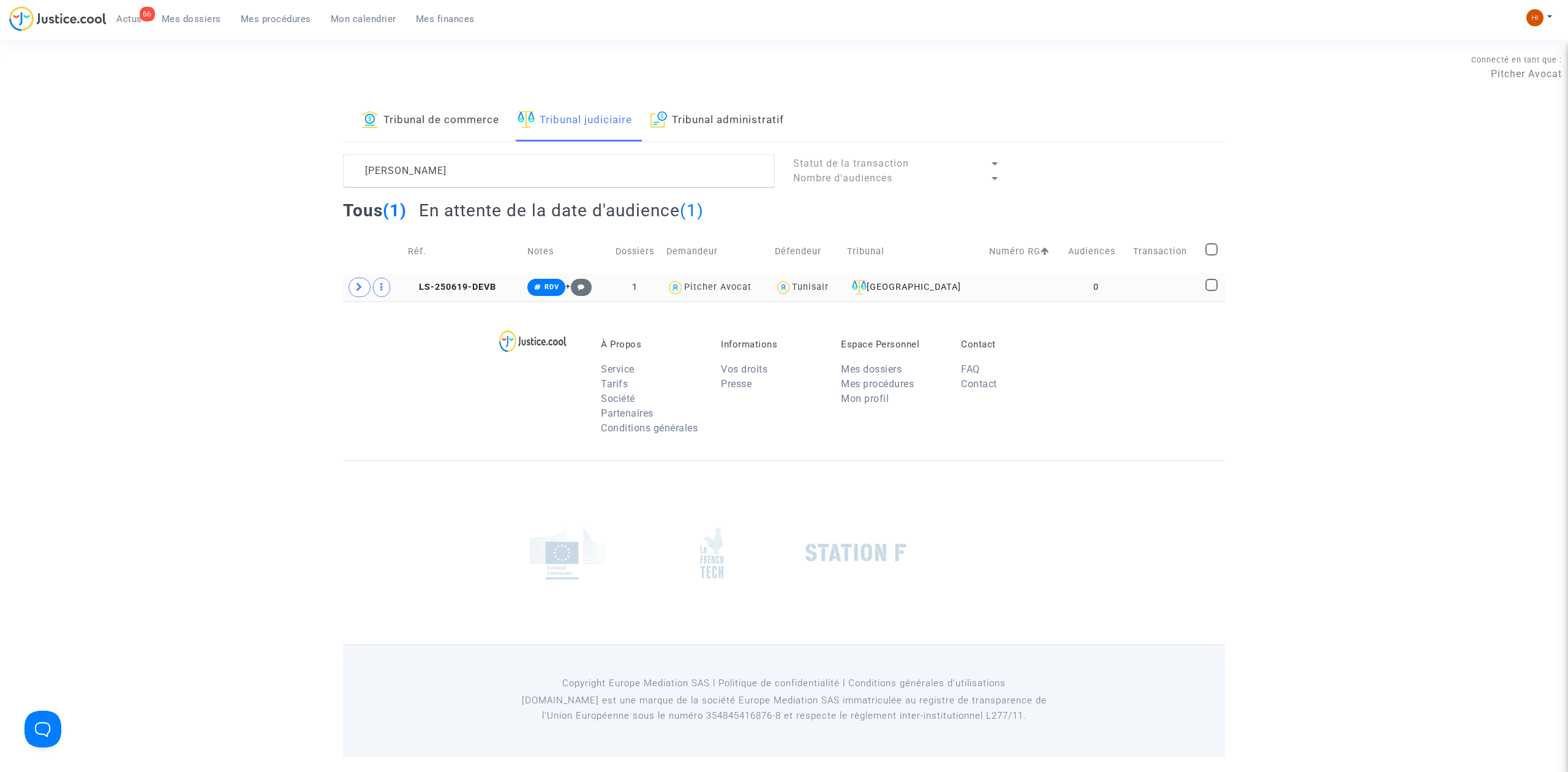
click at [1164, 283] on td at bounding box center [1165, 287] width 73 height 28
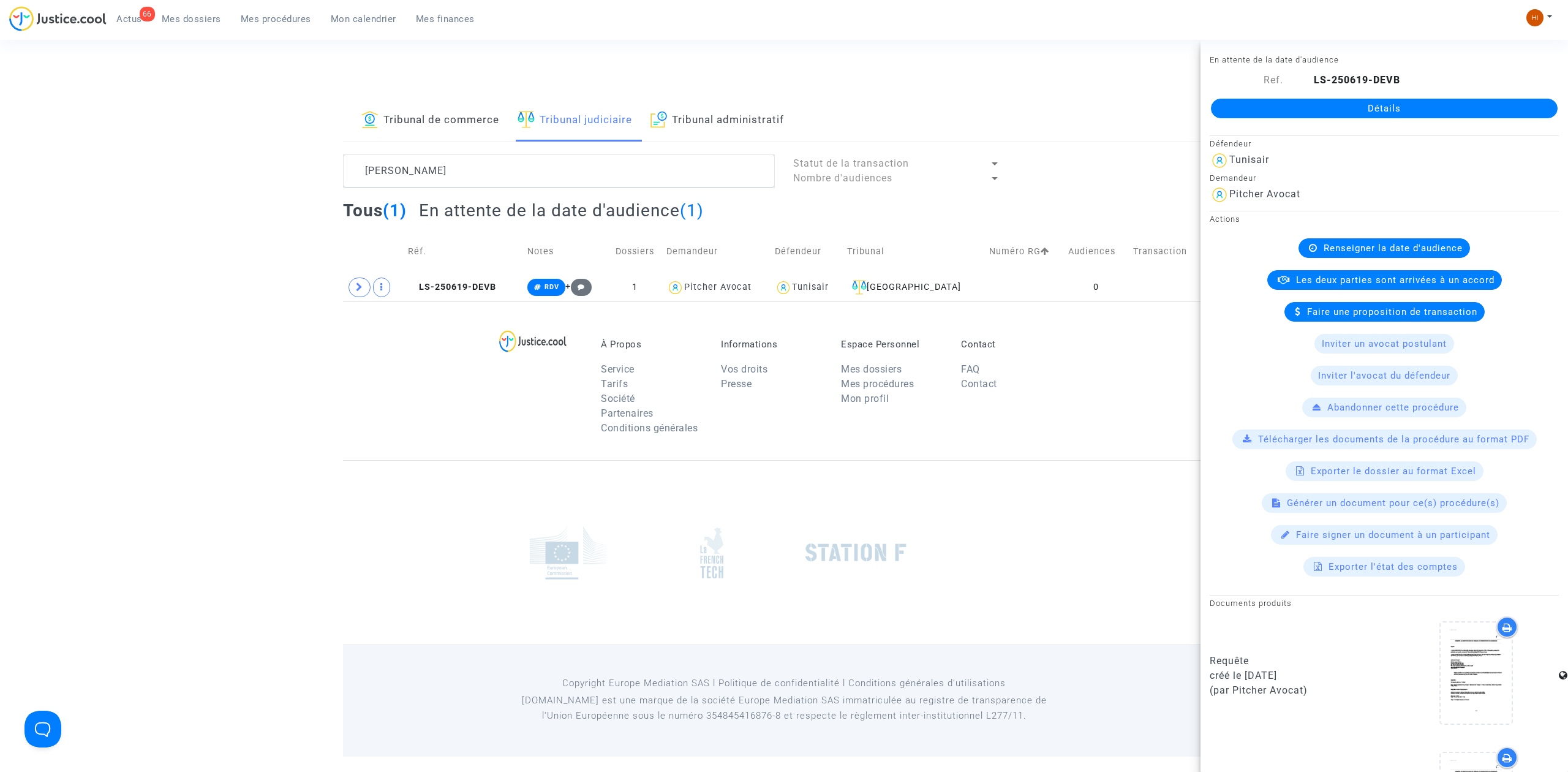
click at [1404, 108] on link "Détails" at bounding box center [1385, 109] width 347 height 20
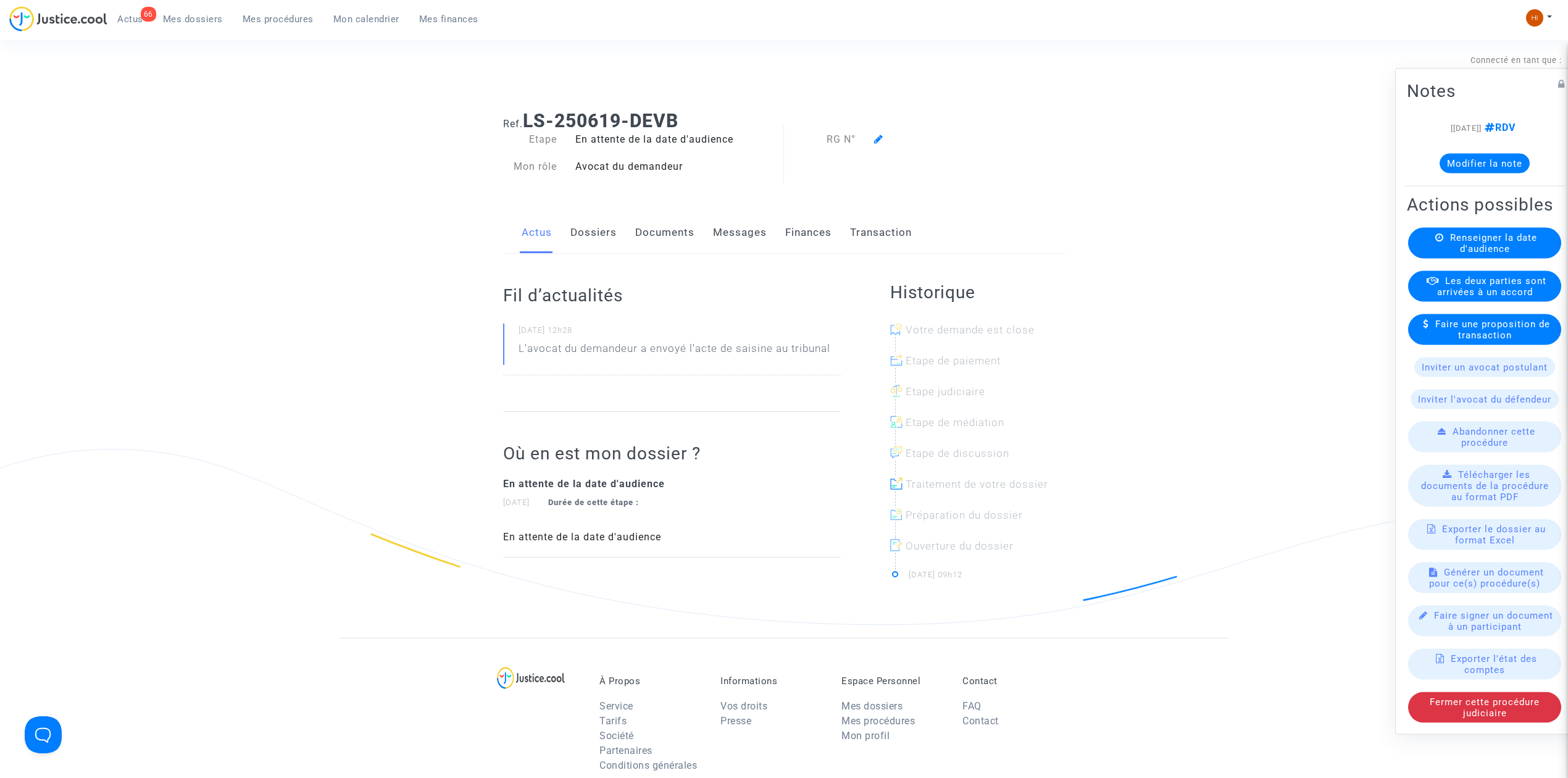
click at [1519, 241] on span "Renseigner la date d'audience" at bounding box center [1493, 243] width 87 height 22
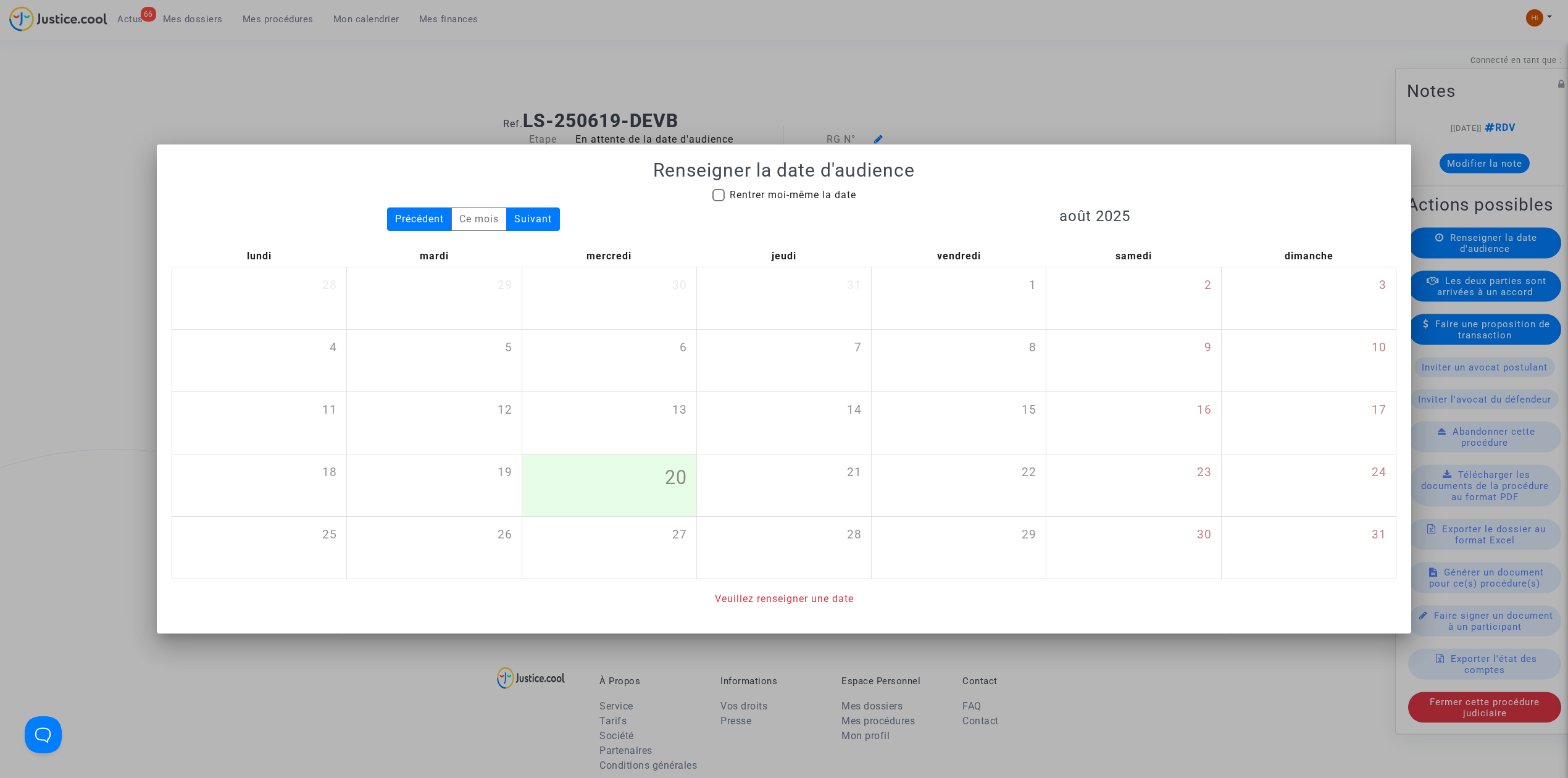
click at [769, 189] on span "Rentrer moi-même la date" at bounding box center [792, 194] width 126 height 12
click at [719, 201] on input "Rentrer moi-même la date" at bounding box center [718, 201] width 1 height 1
checkbox input "true"
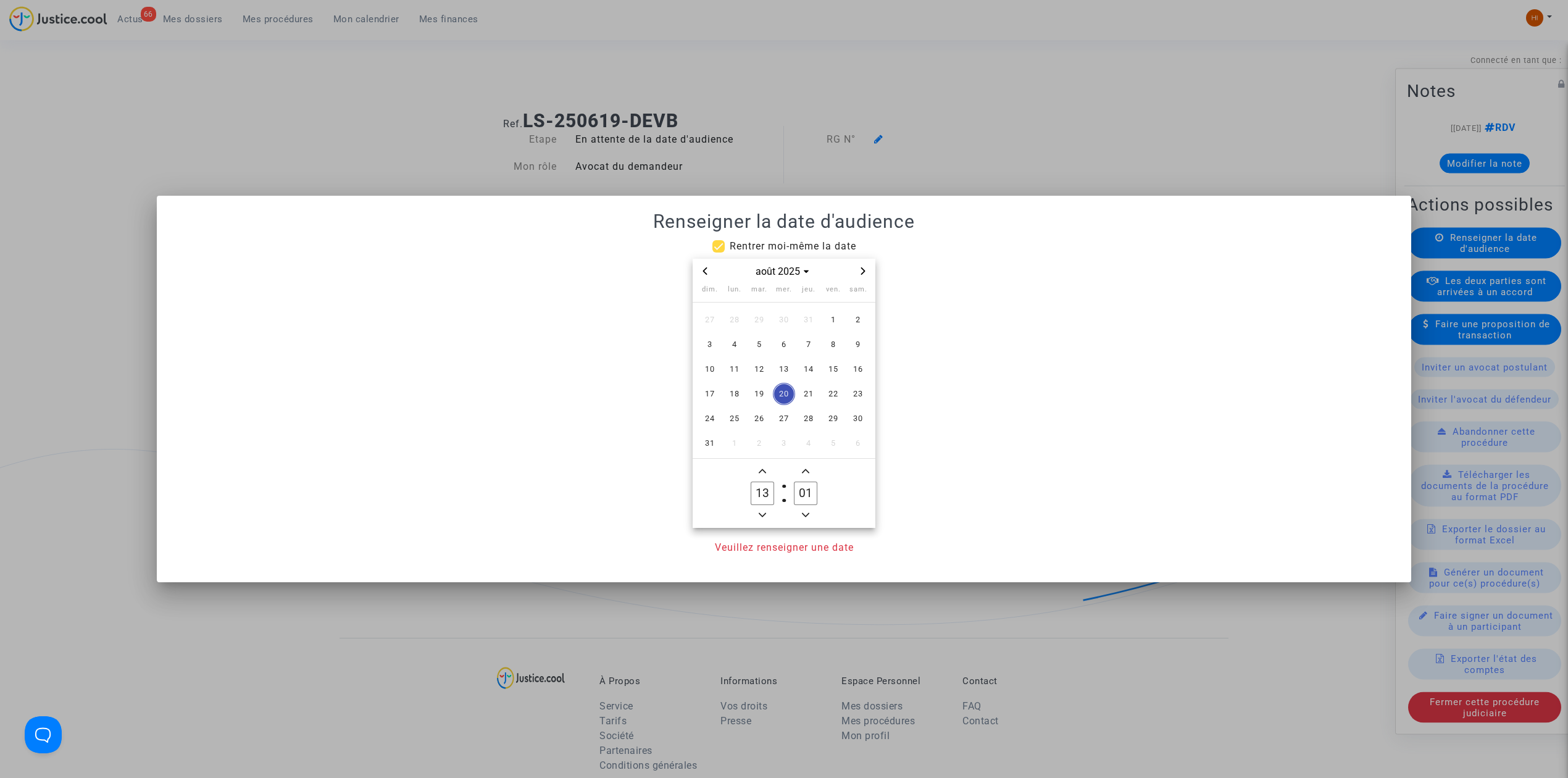
click at [870, 270] on div "août 2025" at bounding box center [783, 271] width 183 height 25
click at [869, 268] on div "août 2025" at bounding box center [783, 271] width 183 height 25
click at [869, 268] on span "Next month" at bounding box center [863, 270] width 15 height 15
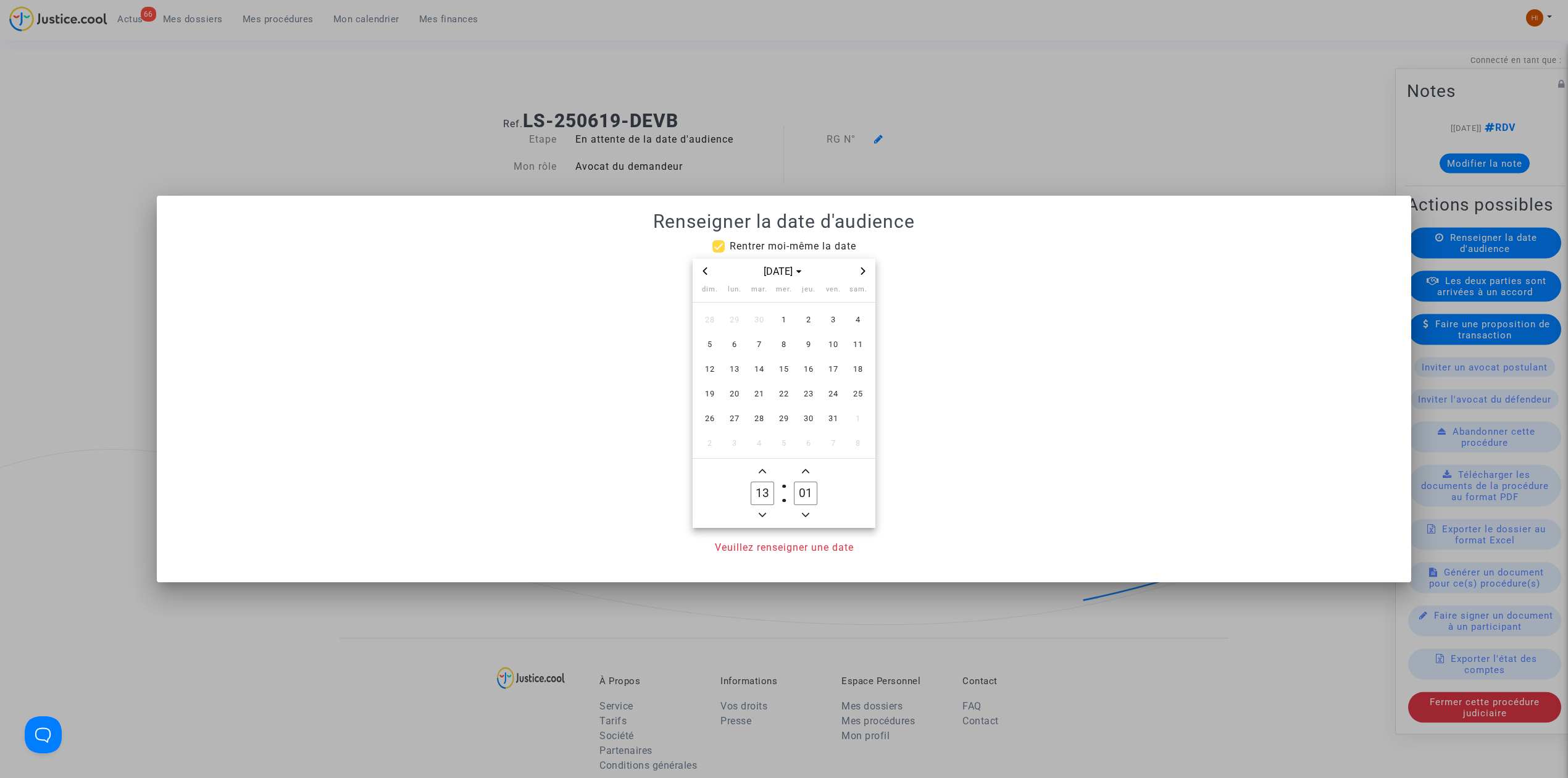
click at [860, 266] on span "Next month" at bounding box center [863, 270] width 15 height 15
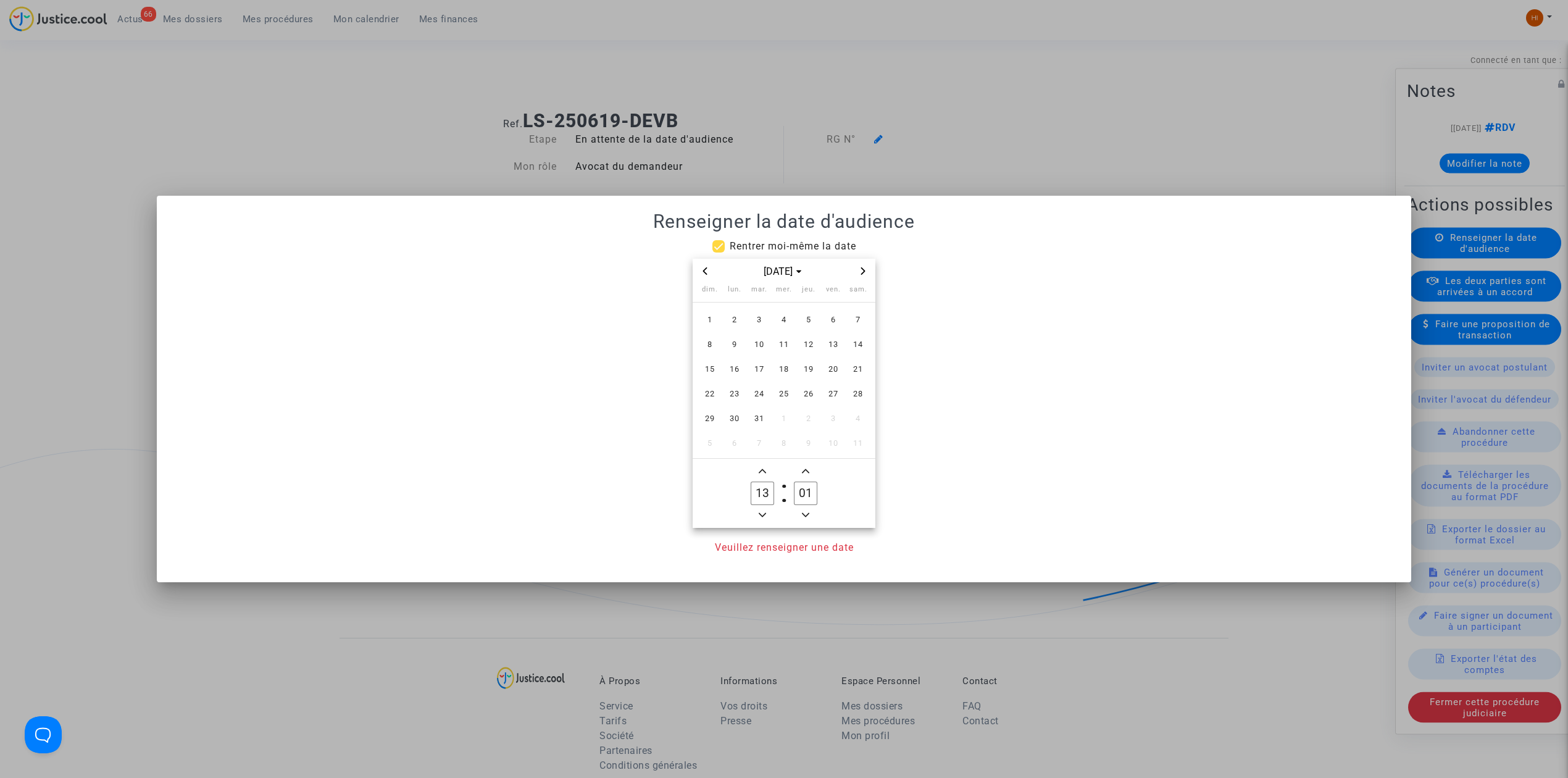
click at [705, 270] on icon "Previous month" at bounding box center [705, 271] width 8 height 8
click at [761, 322] on span "3" at bounding box center [759, 320] width 22 height 22
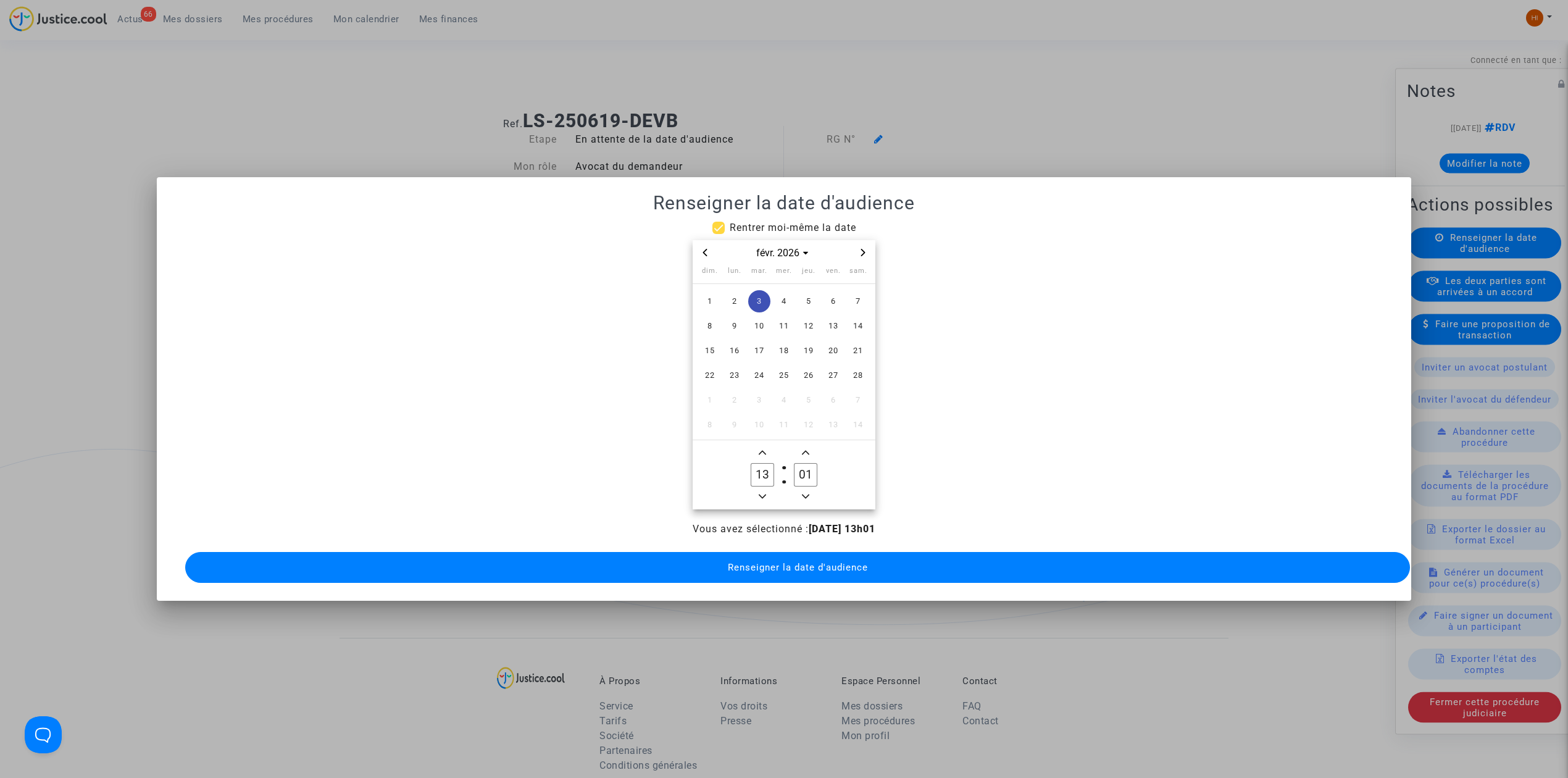
click at [759, 489] on span "Minus a hour" at bounding box center [762, 496] width 15 height 15
type input "09"
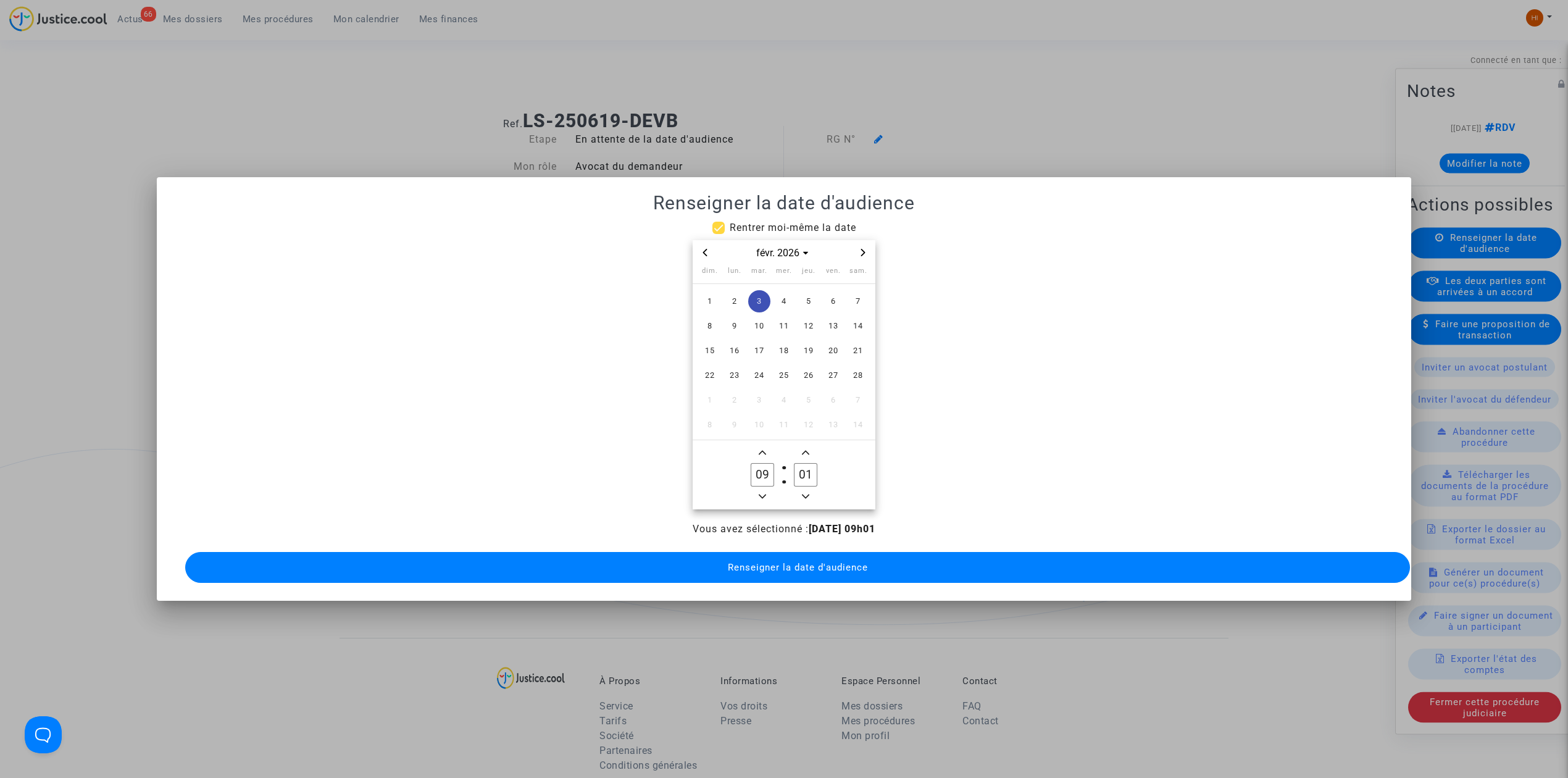
click at [809, 473] on input "01" at bounding box center [806, 475] width 23 height 23
type input "00"
click at [781, 562] on span "Renseigner la date d'audience" at bounding box center [798, 567] width 140 height 11
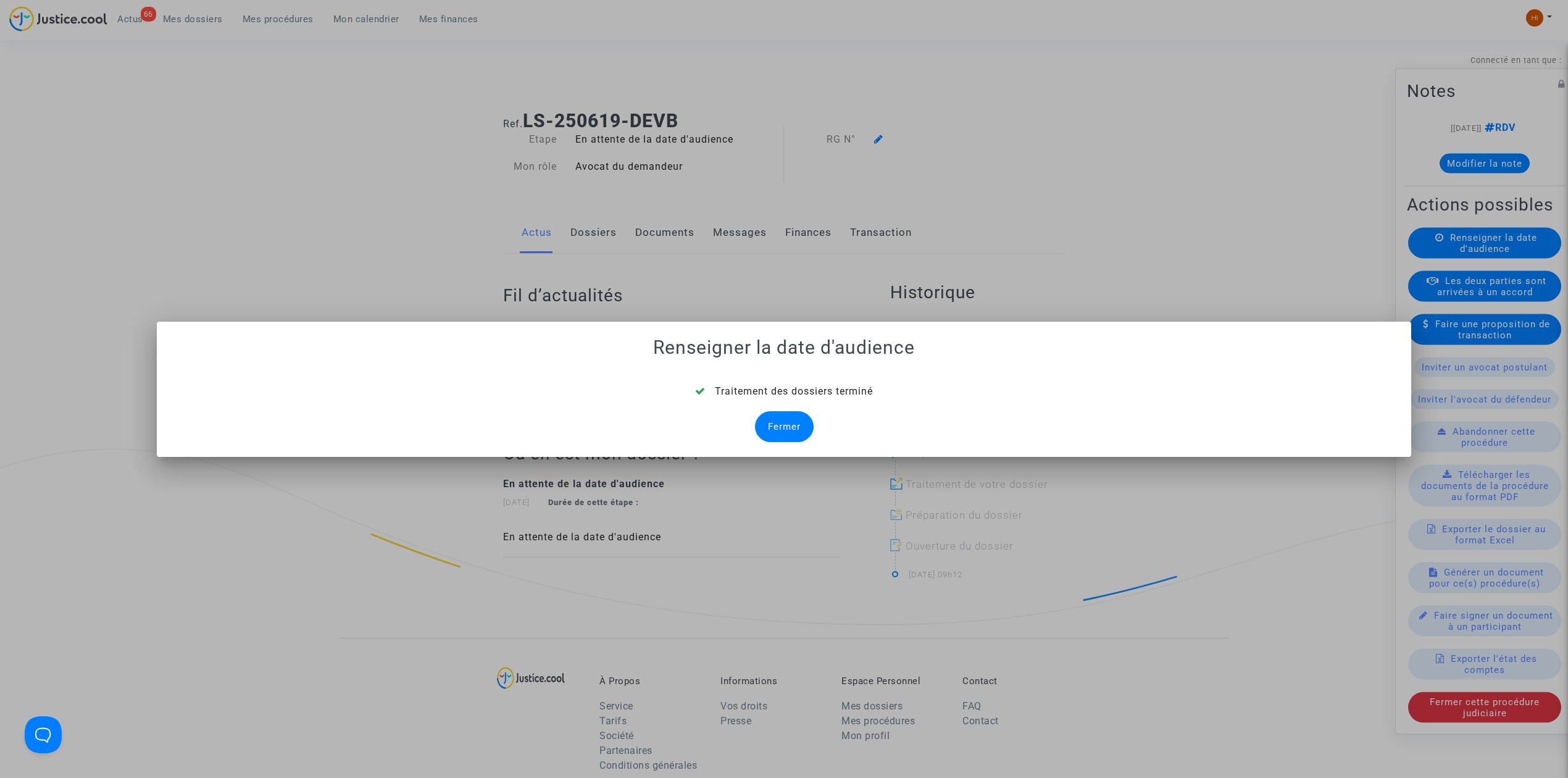
click at [779, 418] on div "Fermer" at bounding box center [784, 427] width 59 height 31
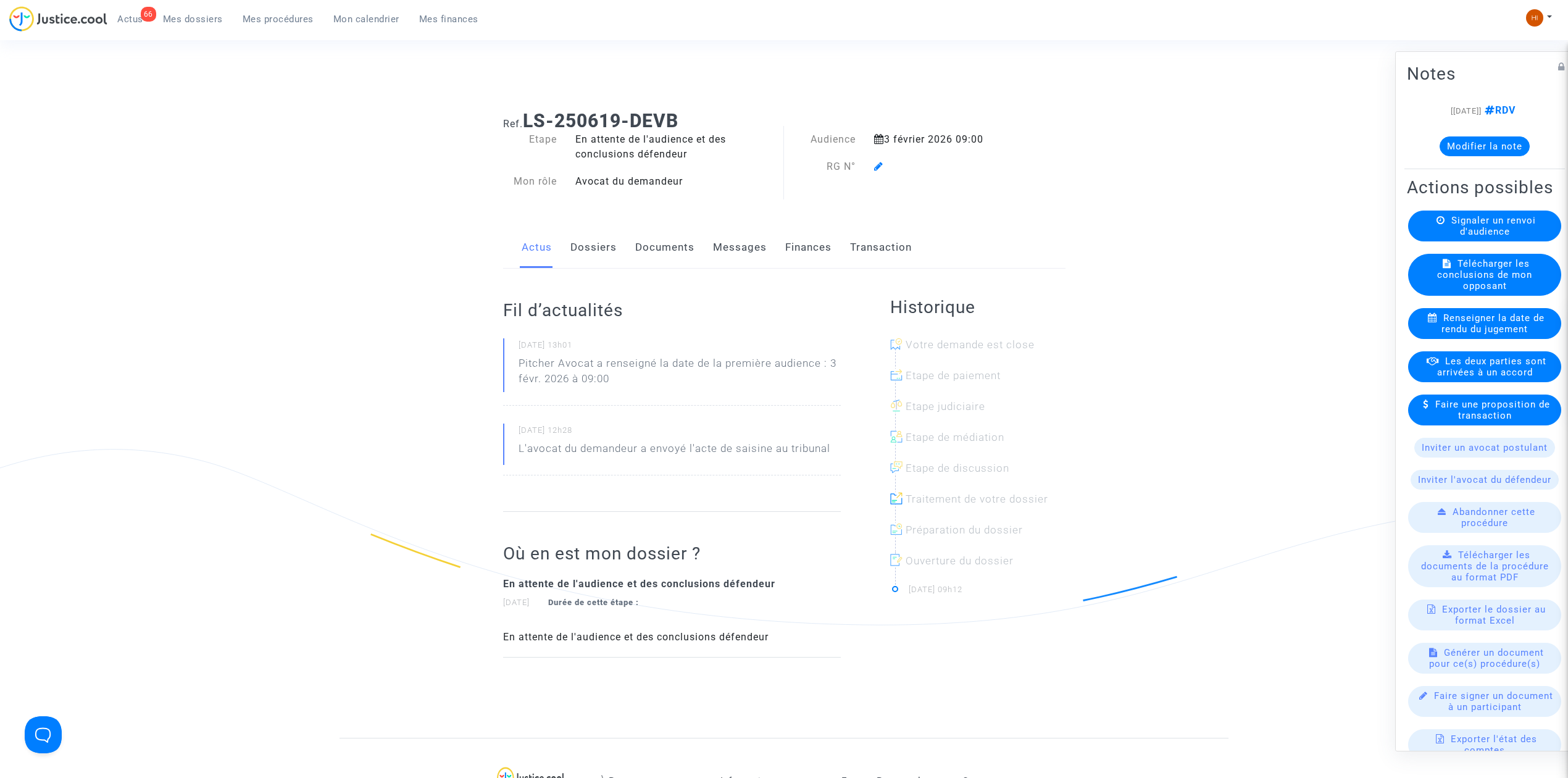
click at [880, 166] on icon at bounding box center [879, 166] width 9 height 10
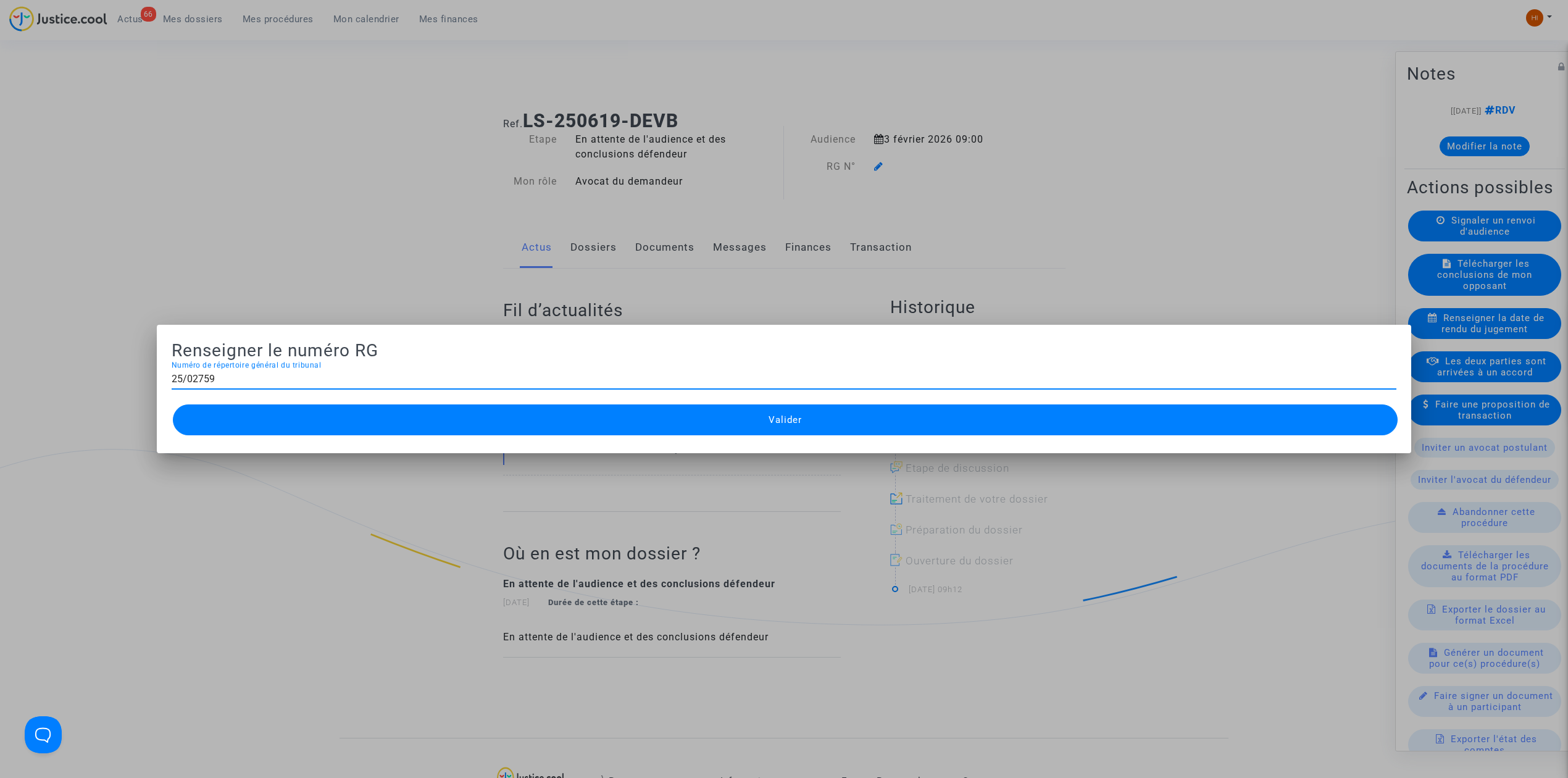
type input "25/02759"
click at [697, 428] on button "Valider" at bounding box center [785, 420] width 1225 height 31
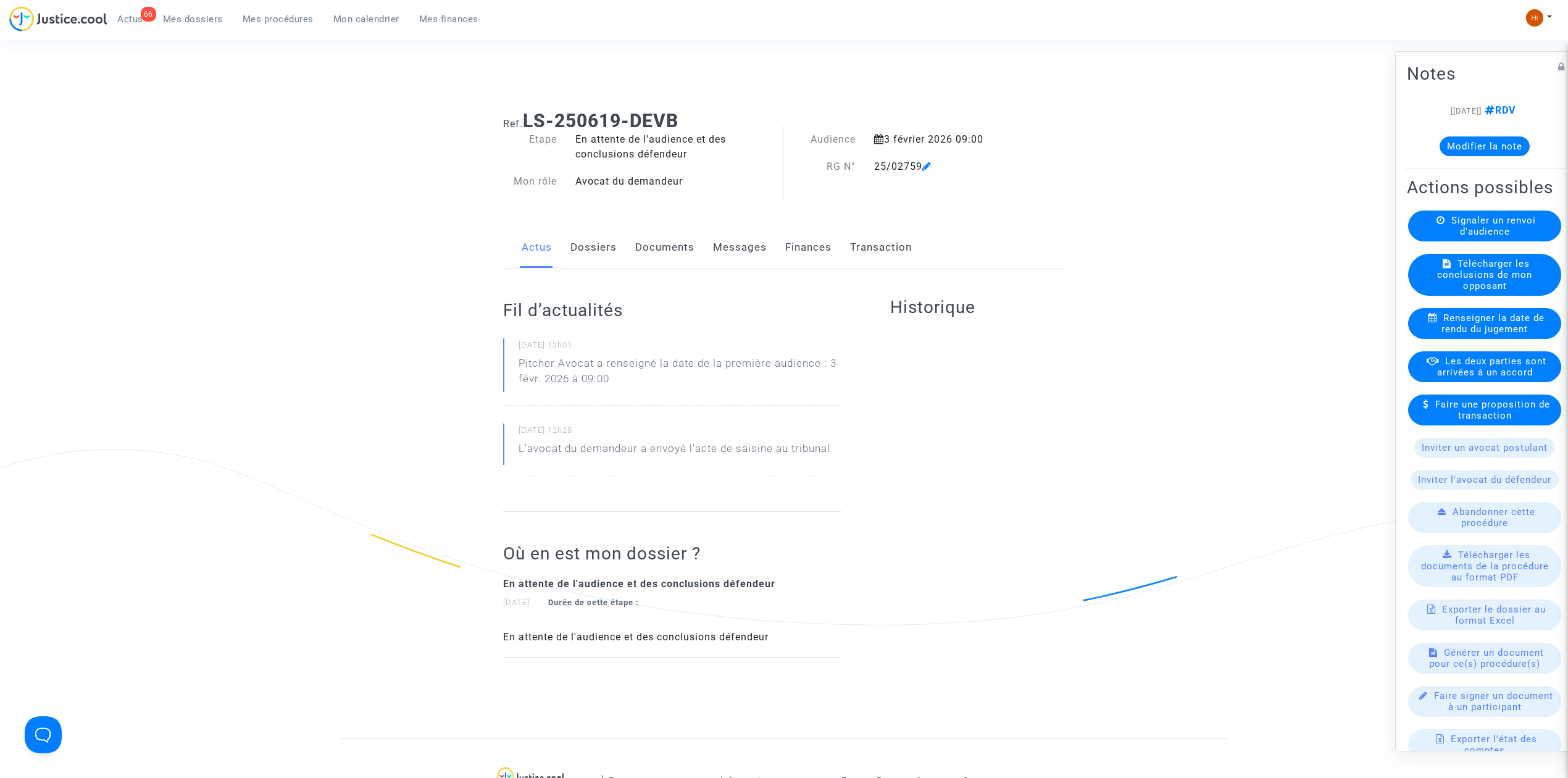
click at [667, 253] on link "Documents" at bounding box center [665, 247] width 59 height 41
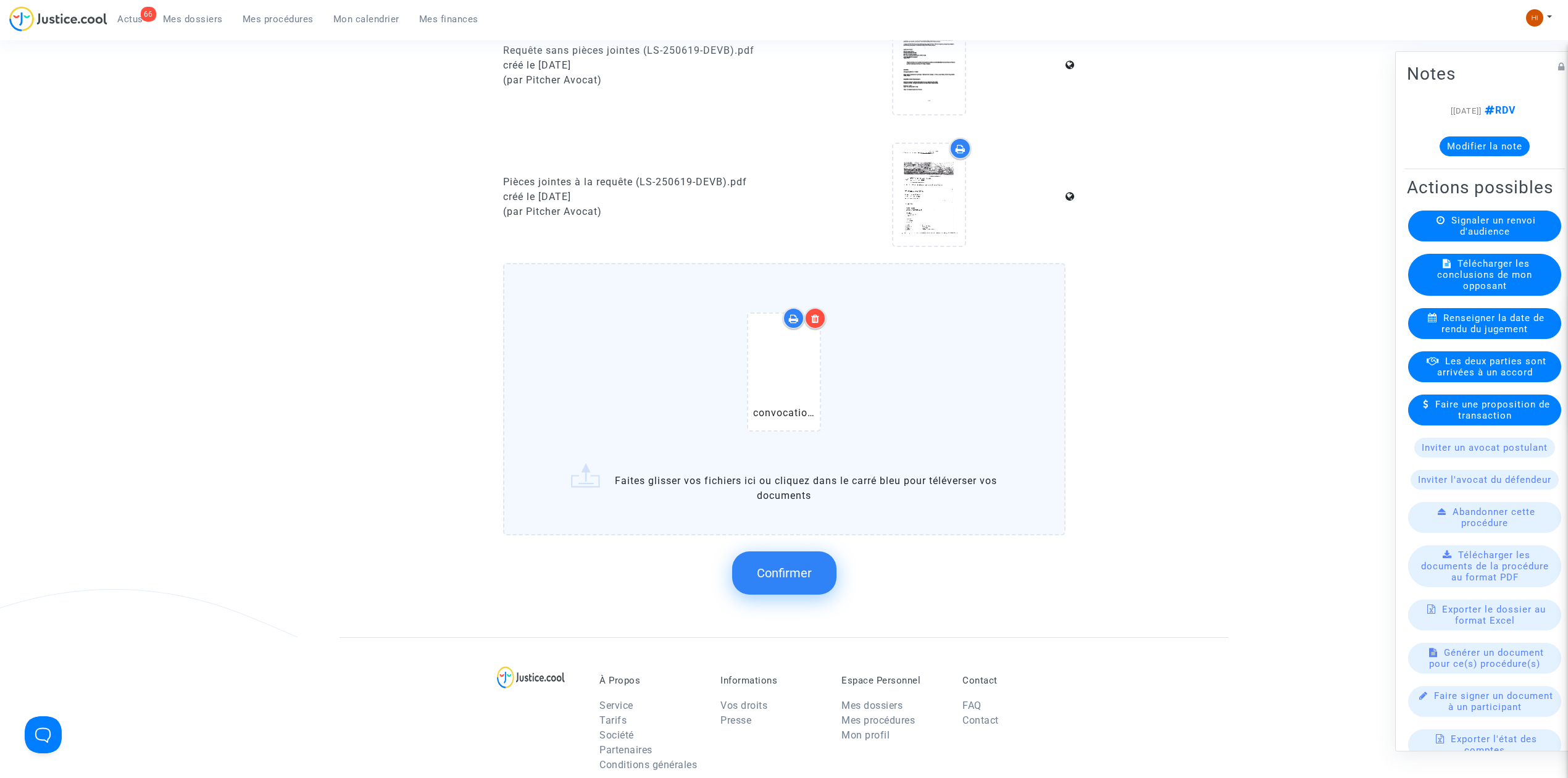
scroll to position [823, 0]
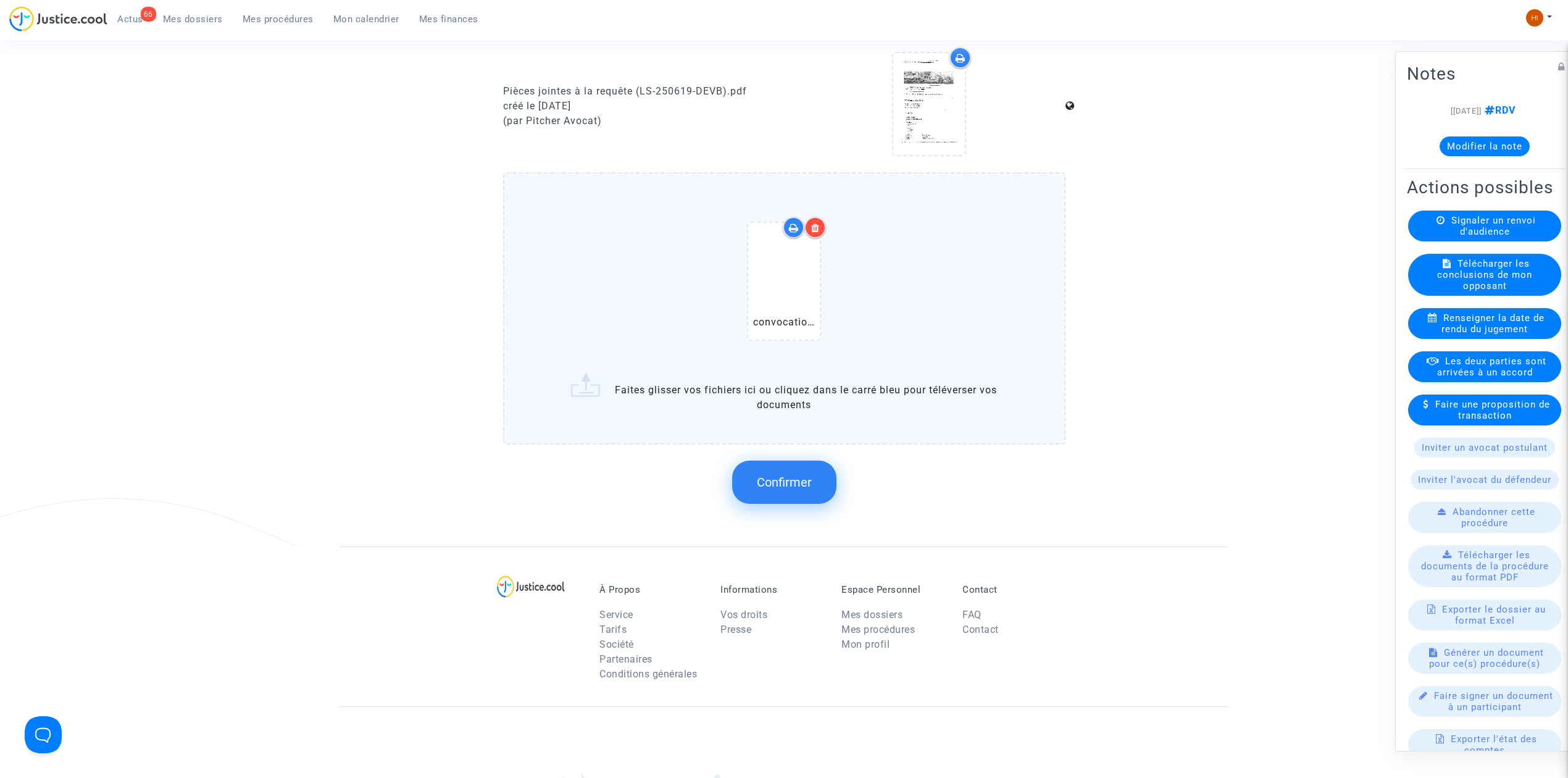
drag, startPoint x: 767, startPoint y: 483, endPoint x: 813, endPoint y: 462, distance: 50.6
click at [776, 475] on span "Confirmer" at bounding box center [784, 481] width 55 height 15
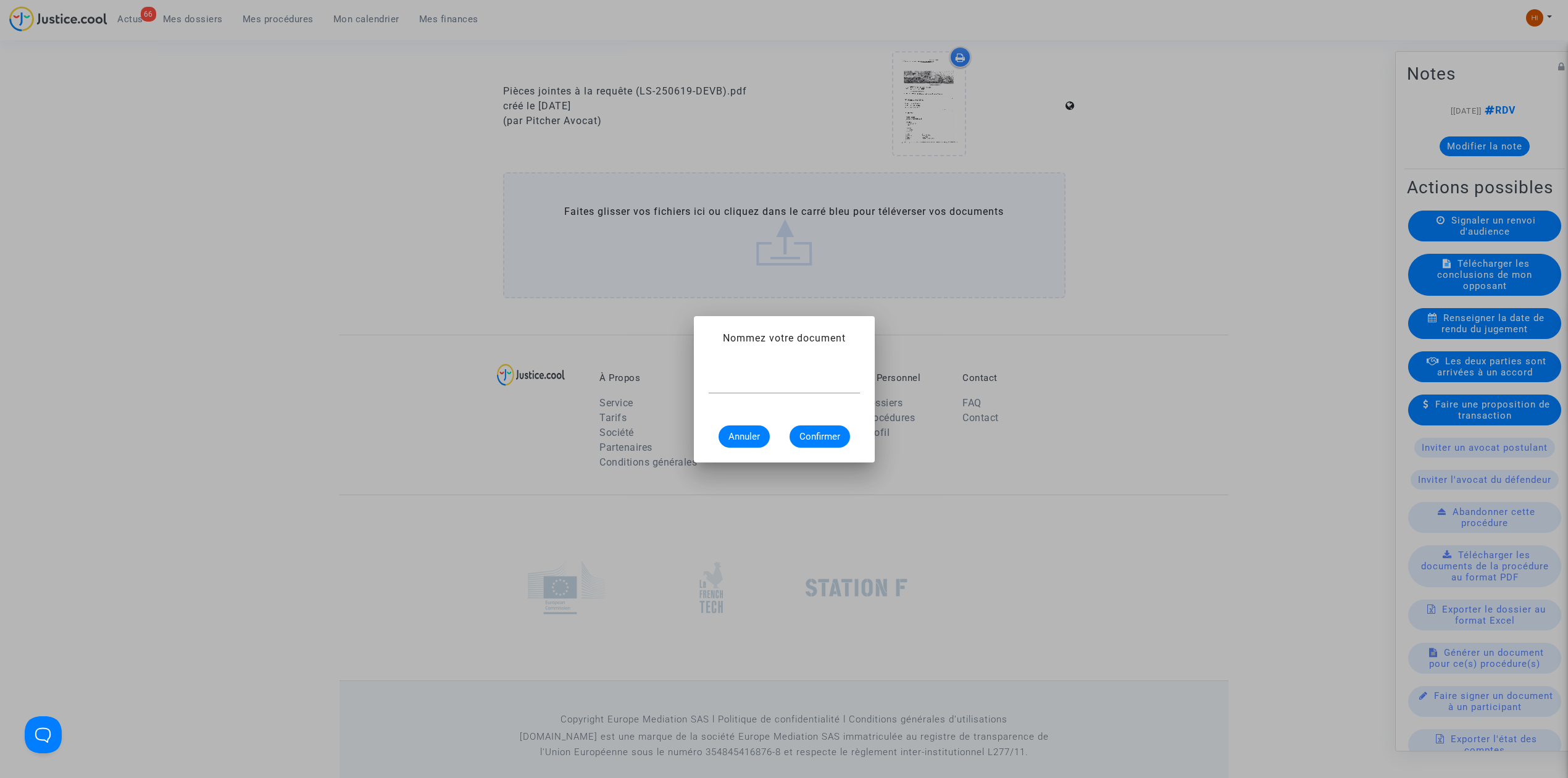
scroll to position [0, 0]
type input "CONVOCATION"
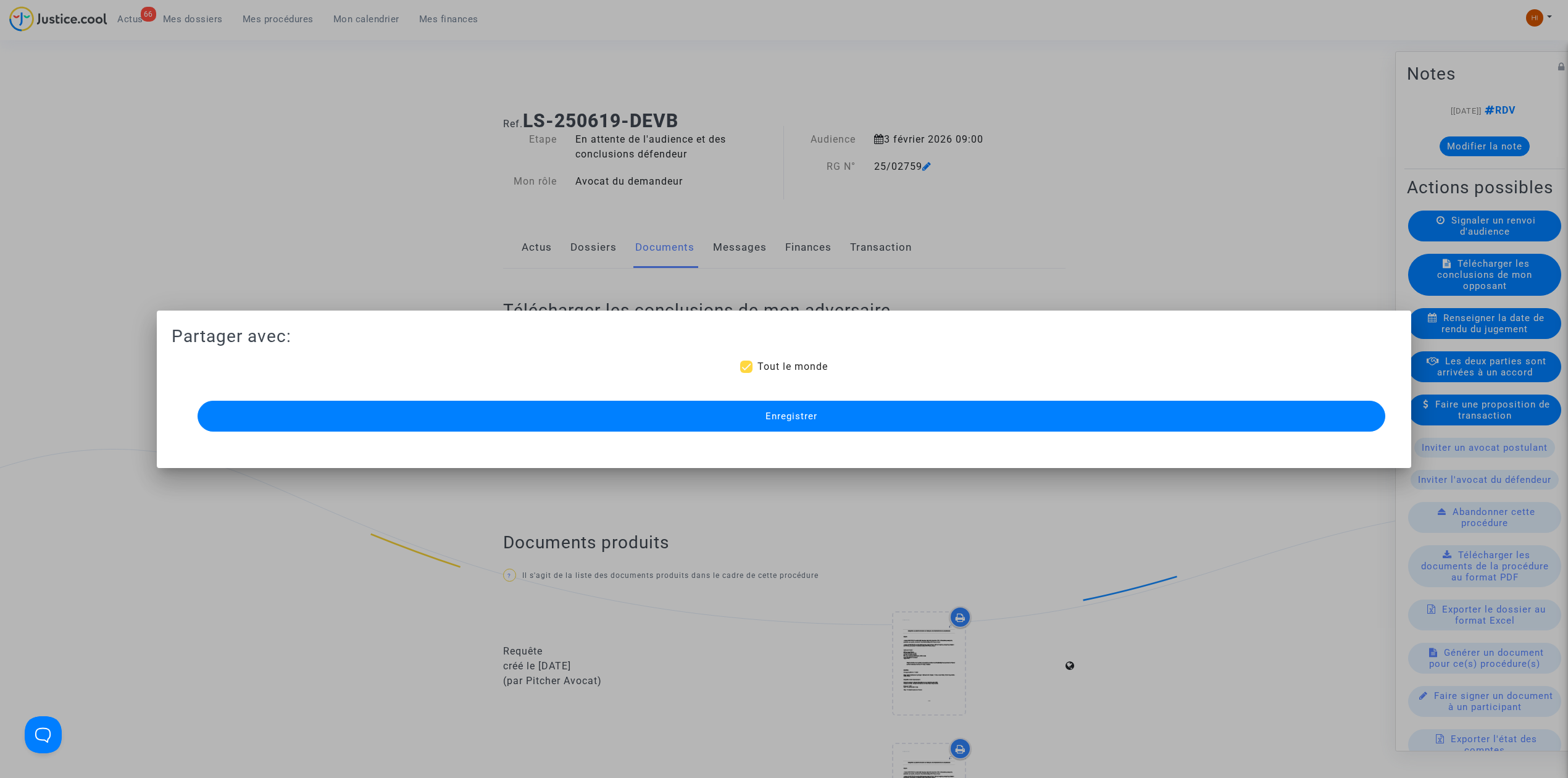
scroll to position [823, 0]
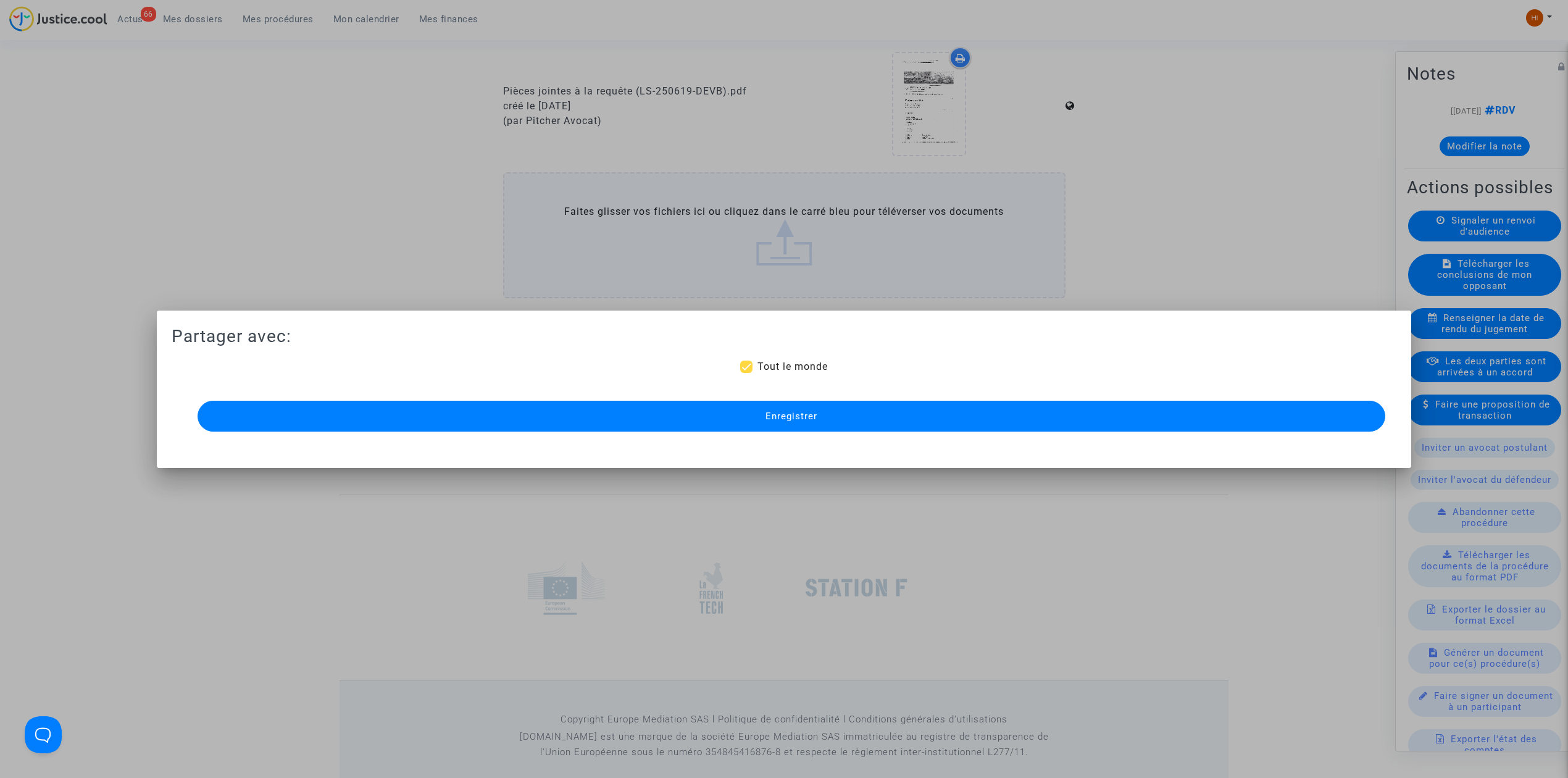
drag, startPoint x: 733, startPoint y: 414, endPoint x: 366, endPoint y: 1, distance: 552.5
click at [733, 415] on button "Enregistrer" at bounding box center [791, 416] width 1188 height 31
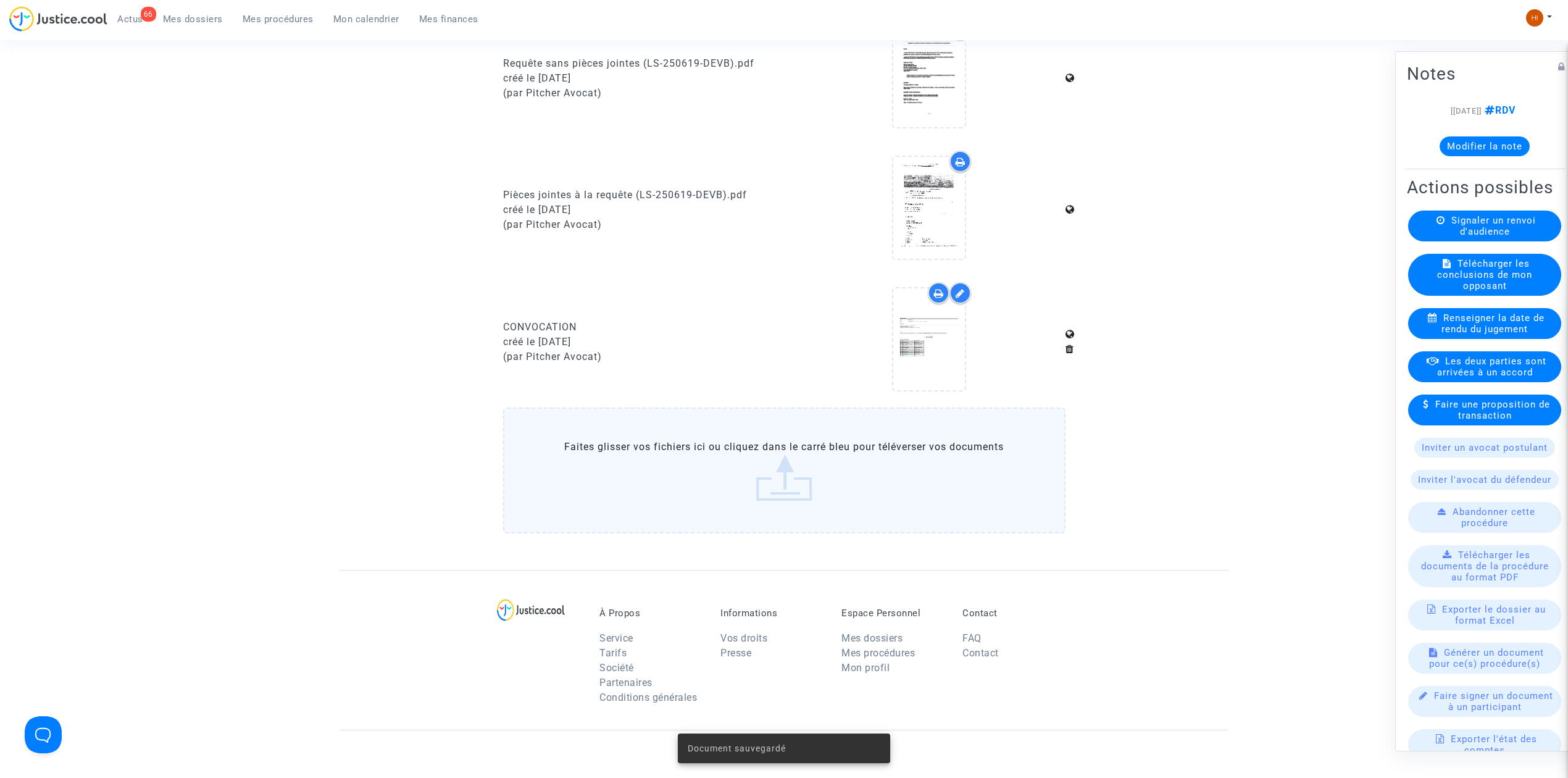
scroll to position [719, 0]
click at [254, 12] on link "Mes procédures" at bounding box center [278, 19] width 91 height 18
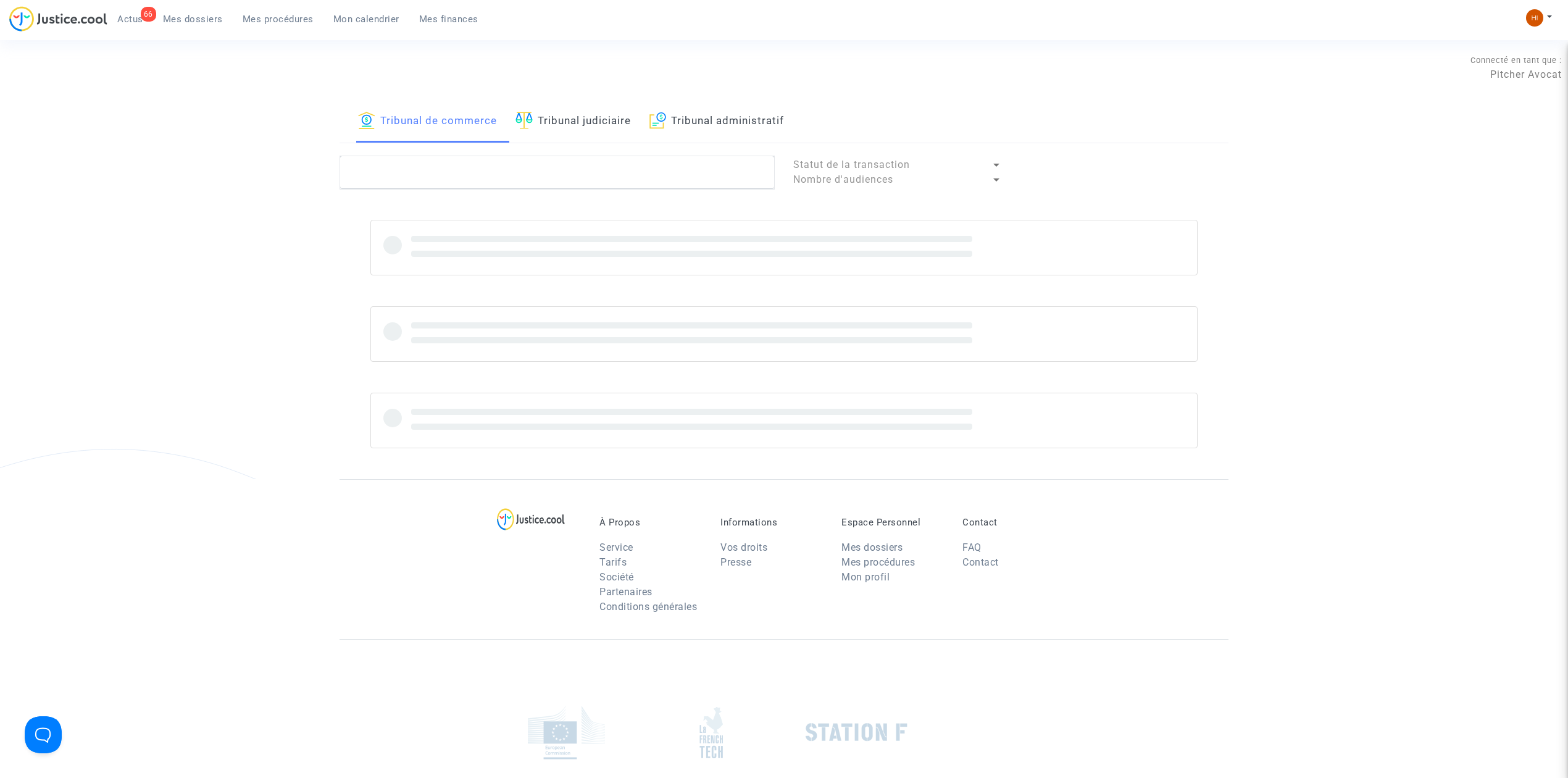
click at [574, 109] on link "Tribunal judiciaire" at bounding box center [573, 122] width 116 height 42
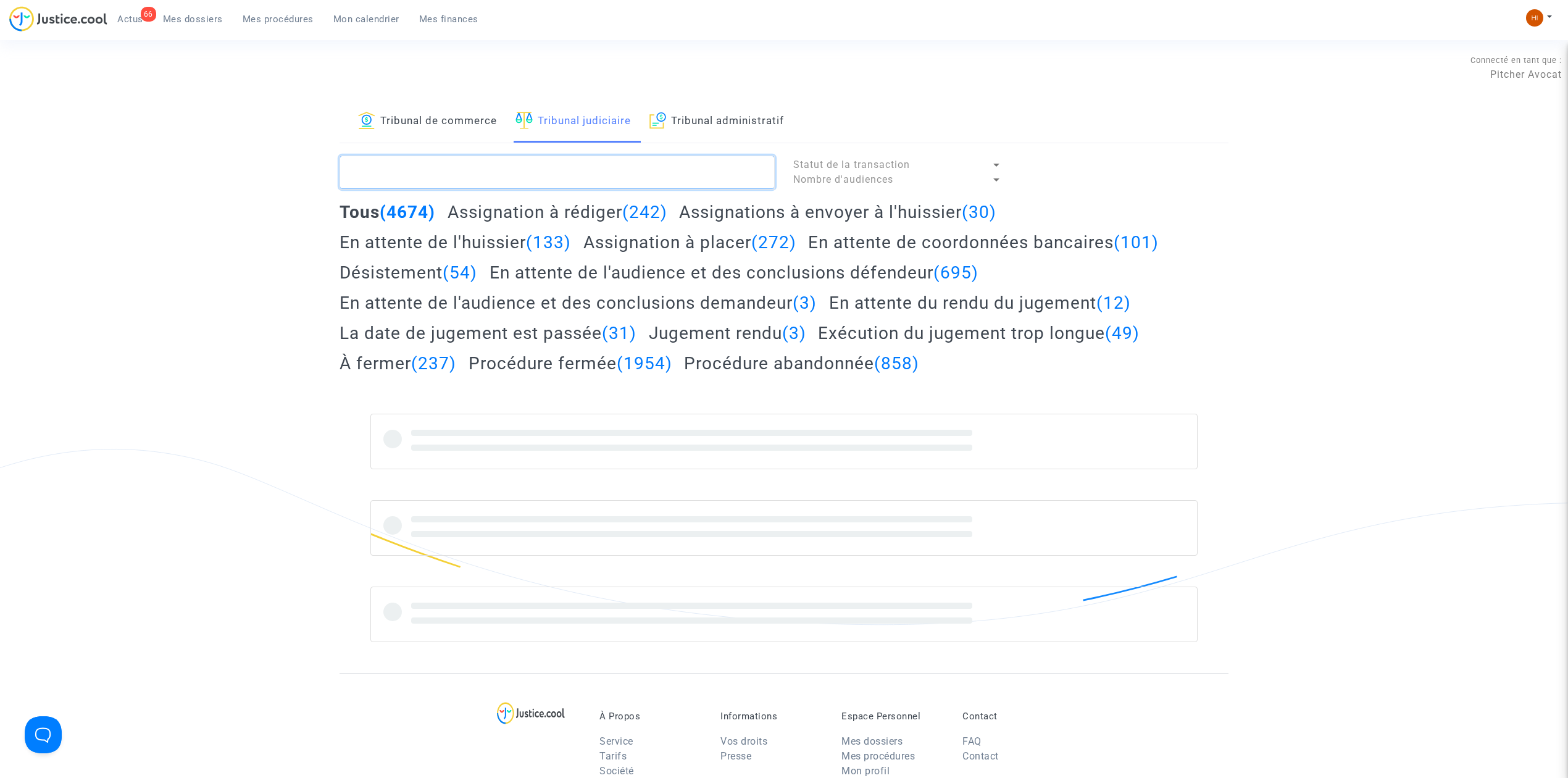
click at [580, 181] on textarea at bounding box center [557, 172] width 435 height 33
type textarea "V"
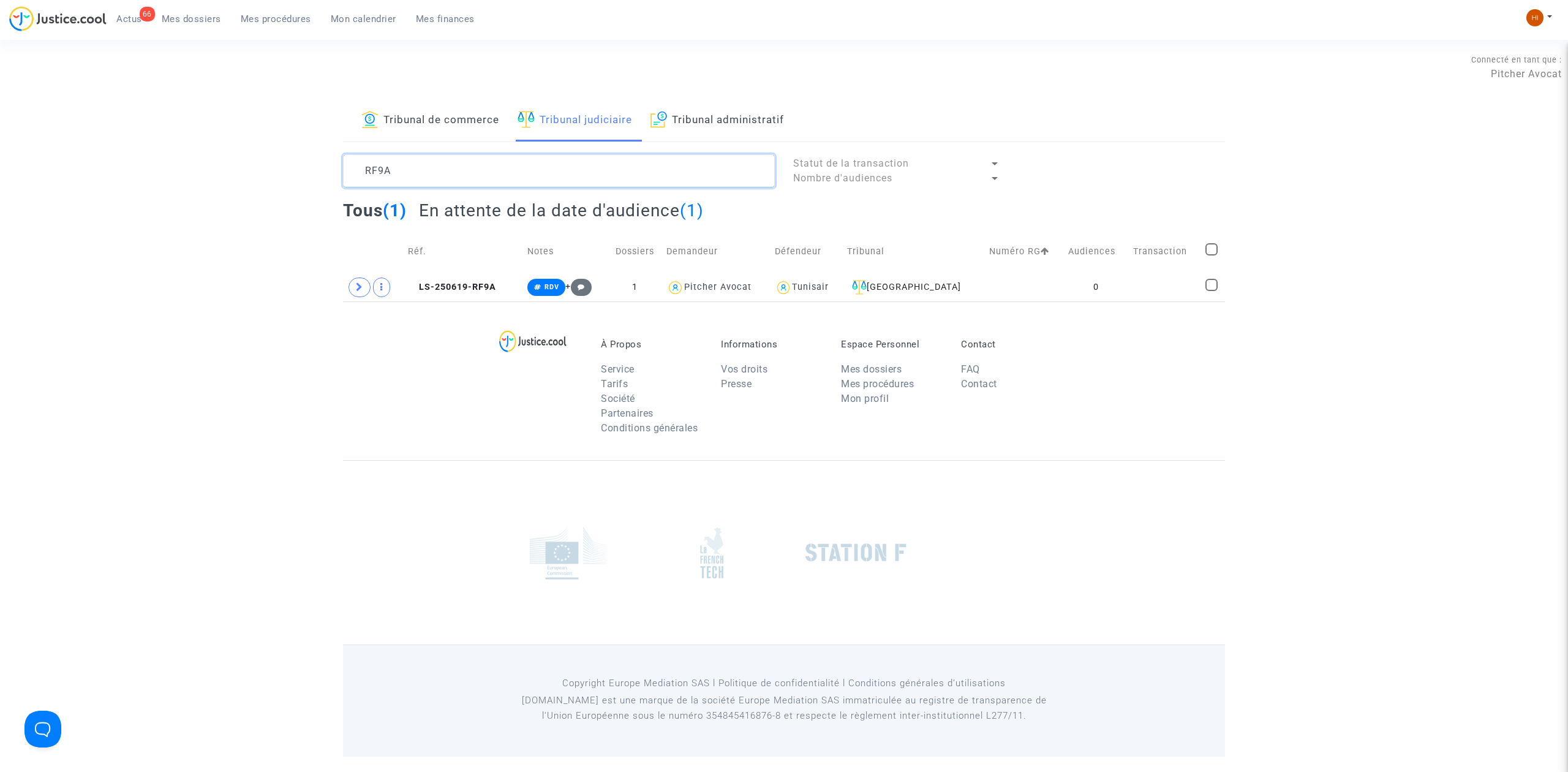
type textarea "RF9A"
click at [345, 277] on td at bounding box center [373, 287] width 60 height 28
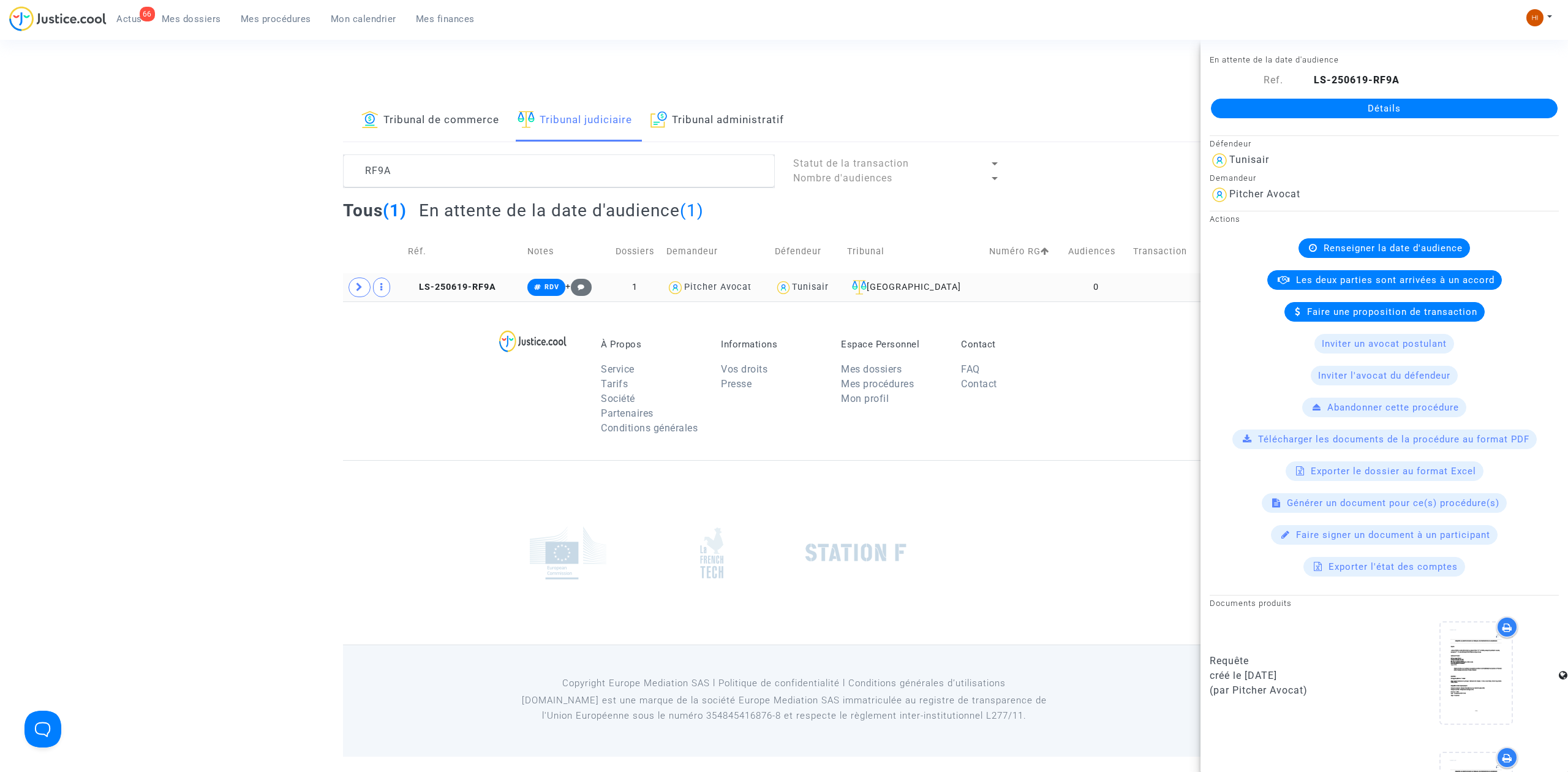
click at [348, 286] on td at bounding box center [373, 287] width 60 height 28
click at [354, 290] on span at bounding box center [359, 287] width 22 height 20
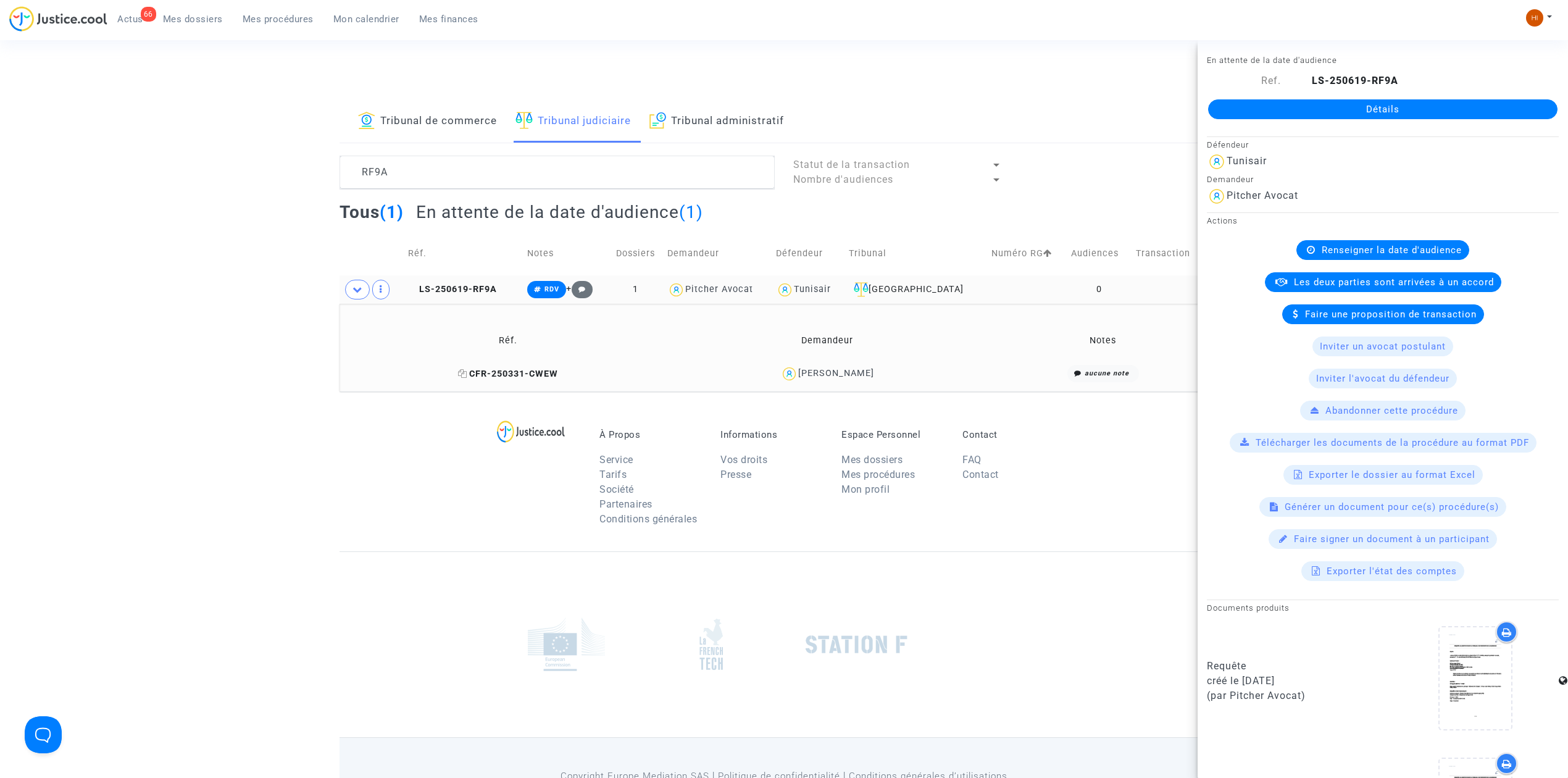
click at [514, 371] on span "CFR-250331-CWEW" at bounding box center [508, 374] width 100 height 11
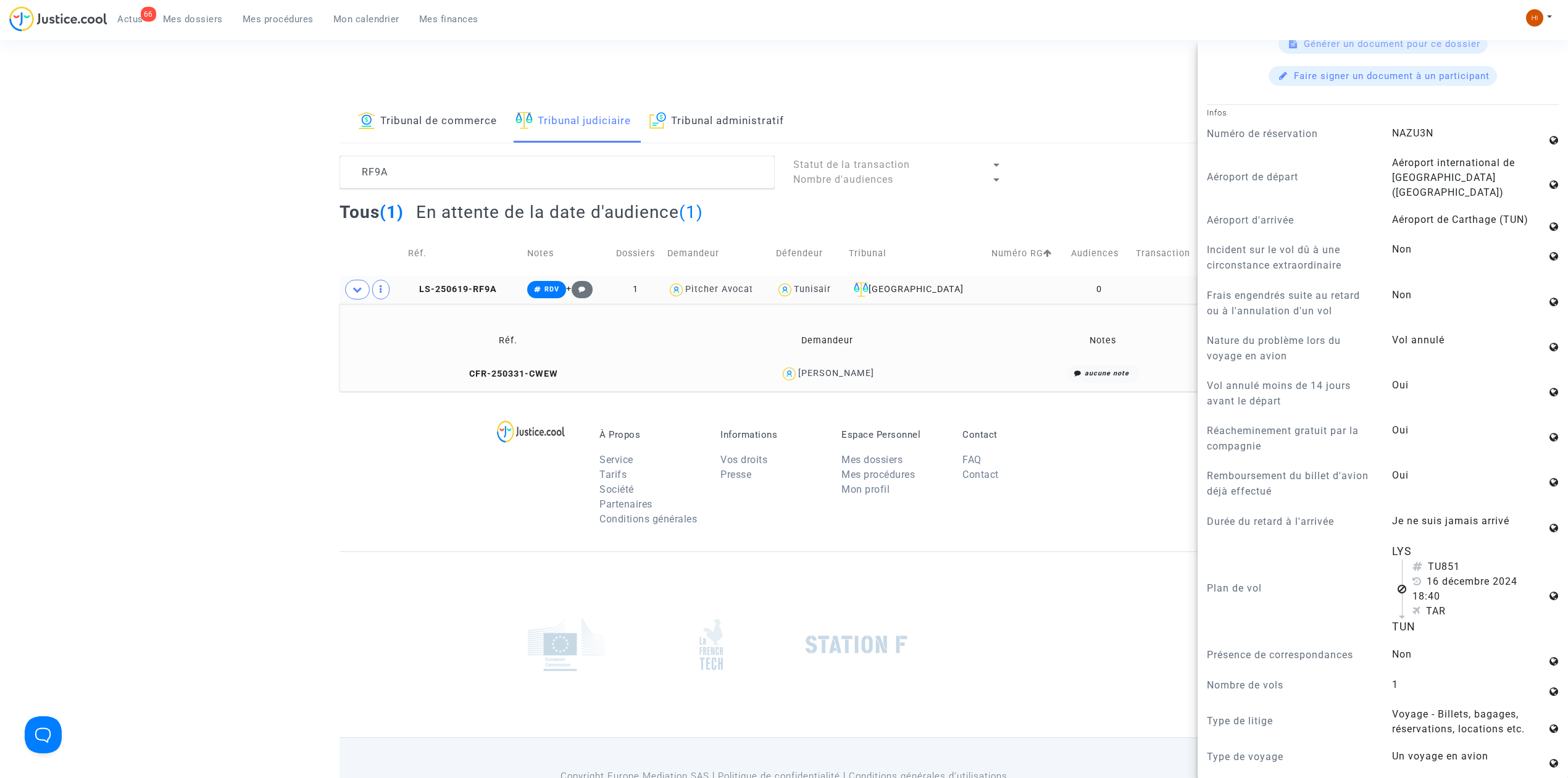
scroll to position [658, 0]
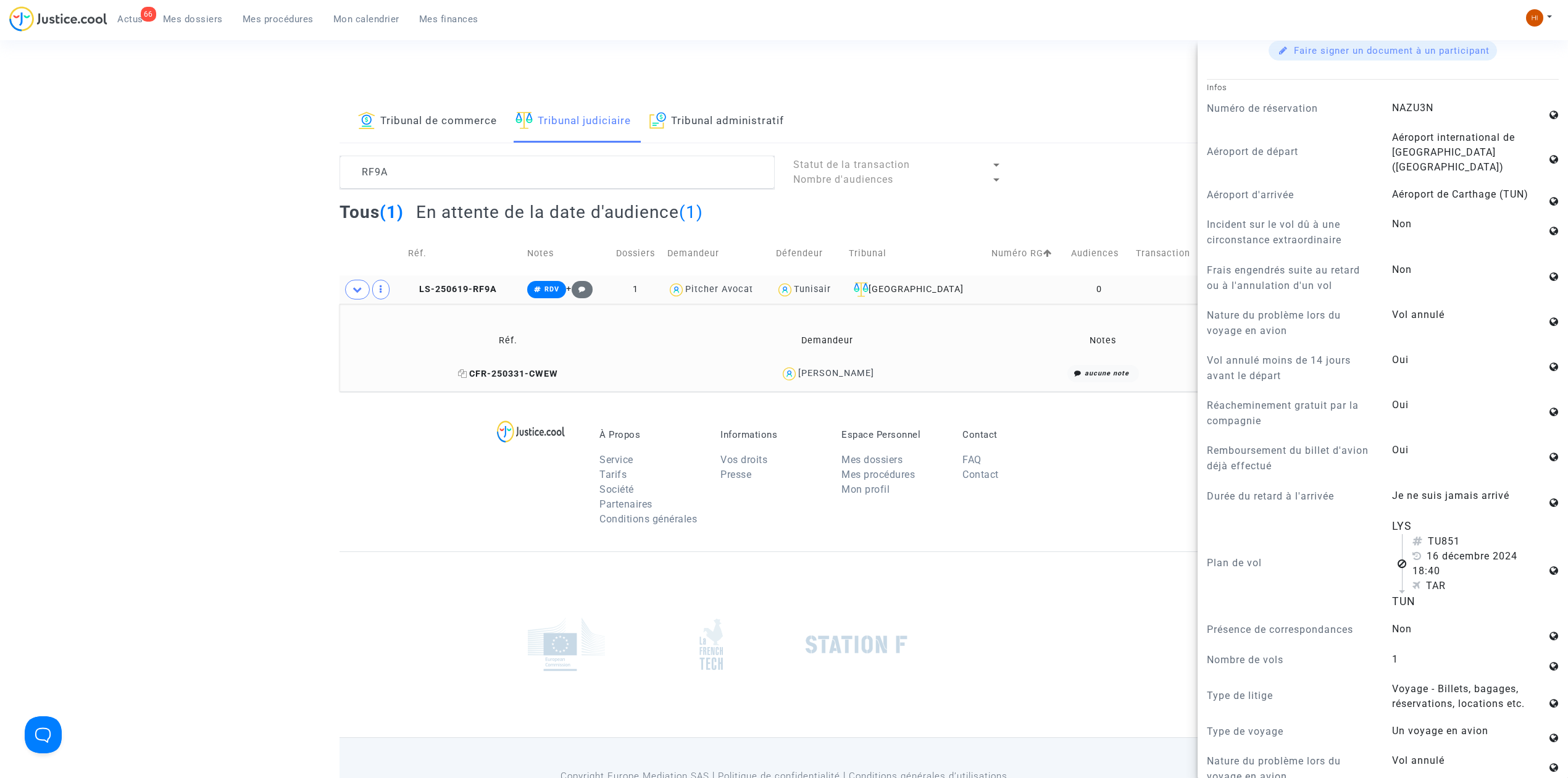
click at [548, 372] on span "CFR-250331-CWEW" at bounding box center [508, 374] width 100 height 11
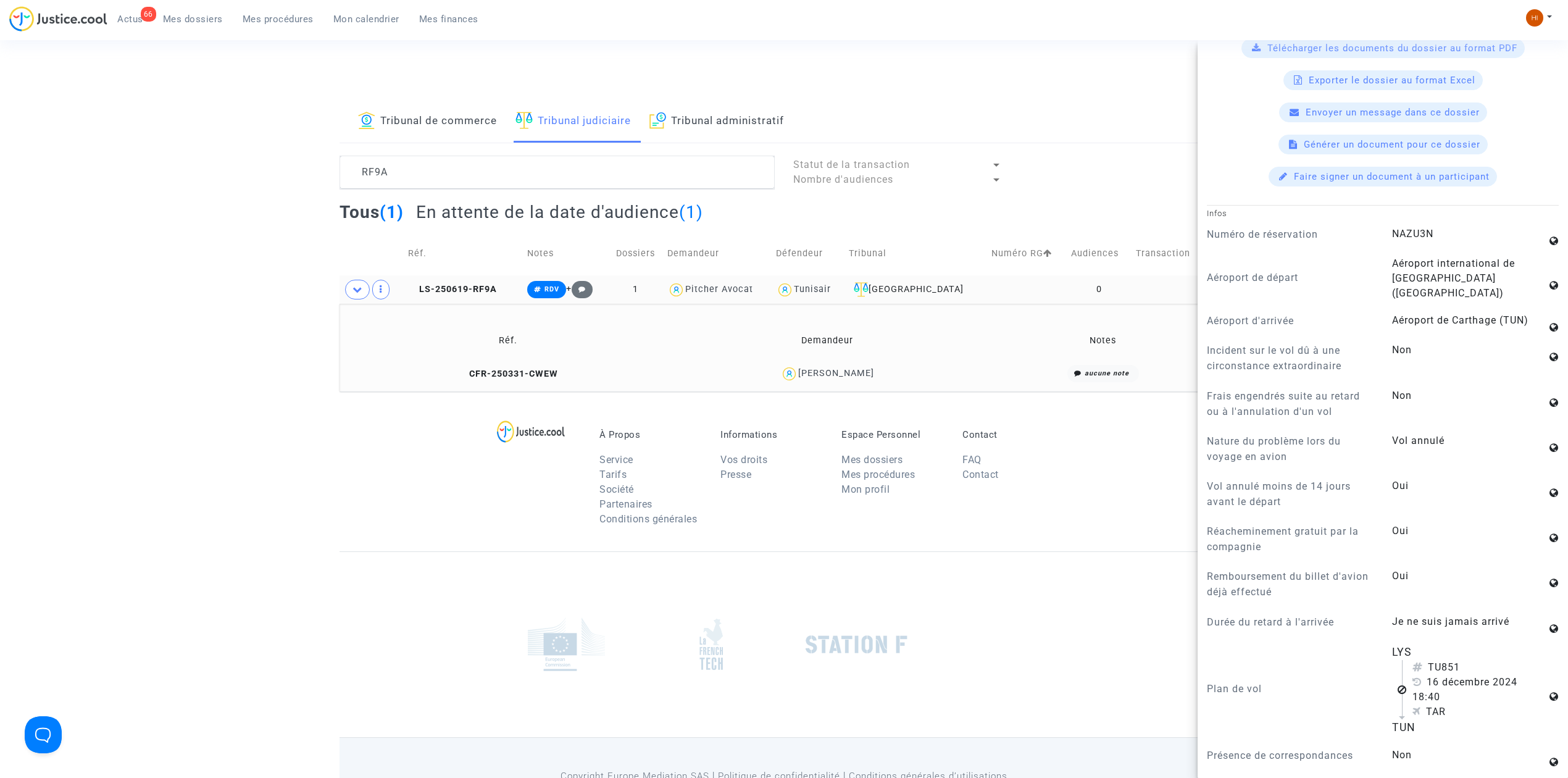
scroll to position [576, 0]
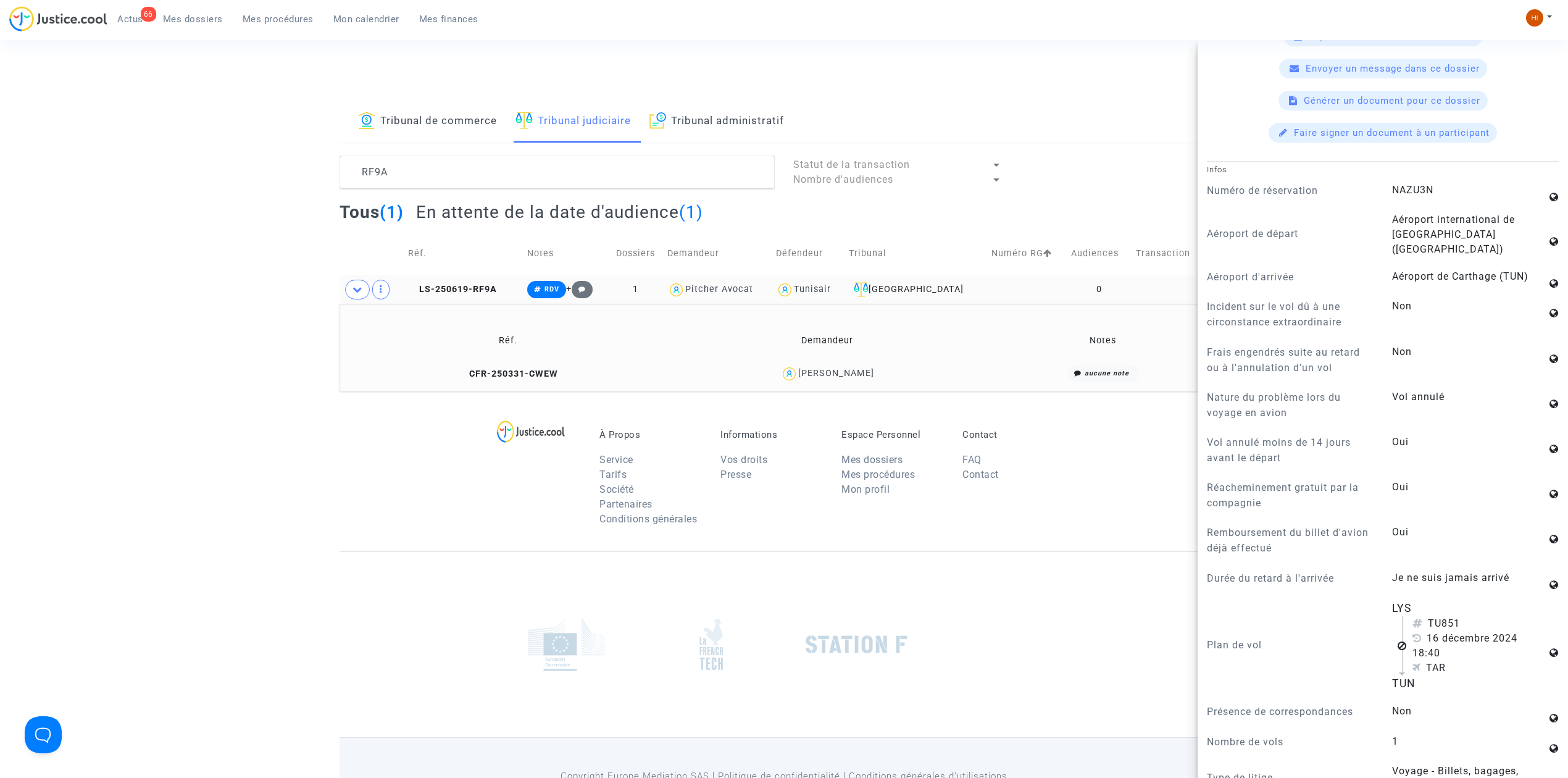
drag, startPoint x: 524, startPoint y: 379, endPoint x: 684, endPoint y: 381, distance: 160.0
click at [524, 379] on copy "CFR-250331-CWEW" at bounding box center [508, 374] width 100 height 11
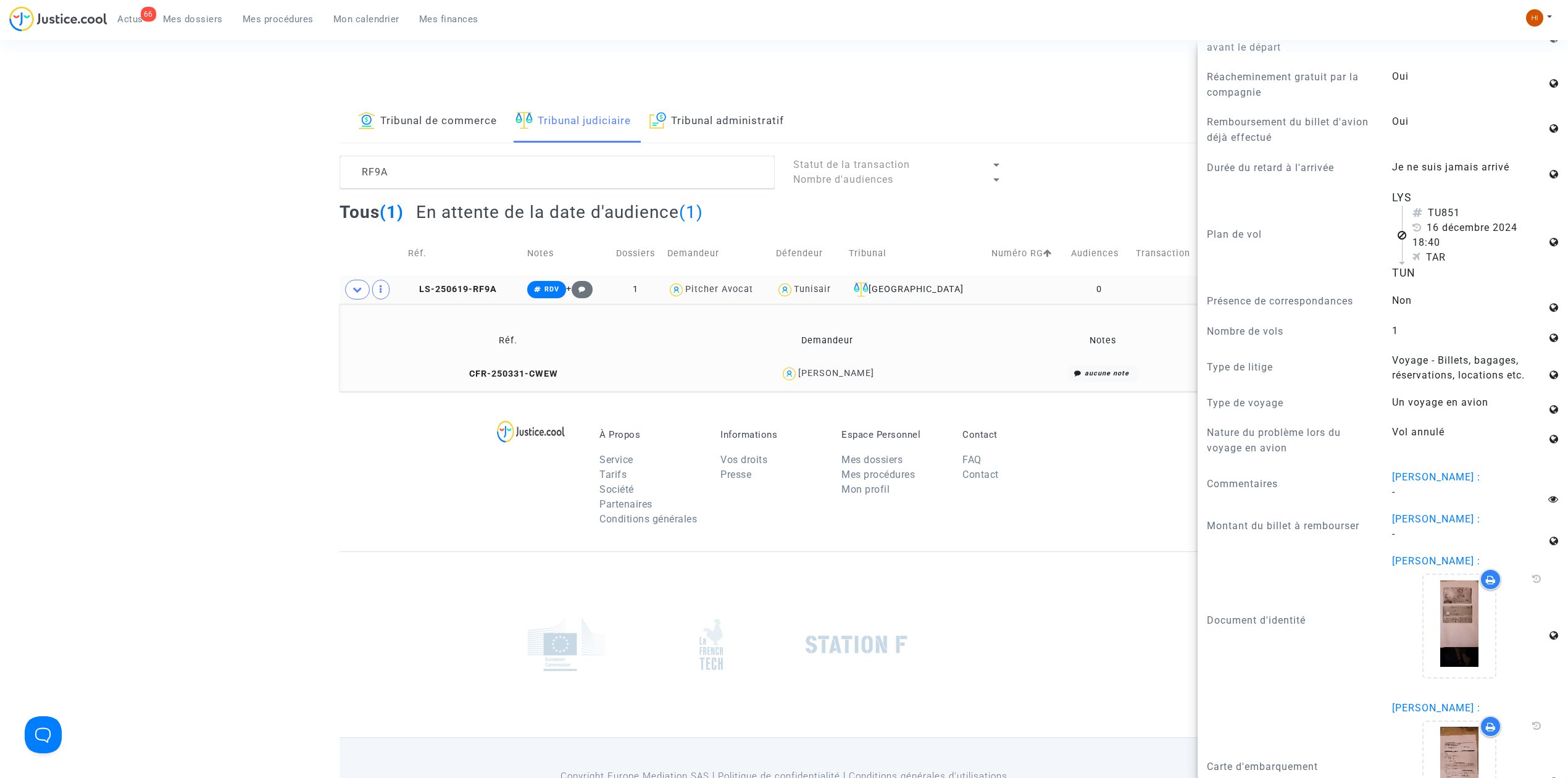
scroll to position [988, 0]
click at [356, 446] on div "À Propos Service Tarifs Société Partenaires Conditions générales Informations V…" at bounding box center [784, 471] width 889 height 160
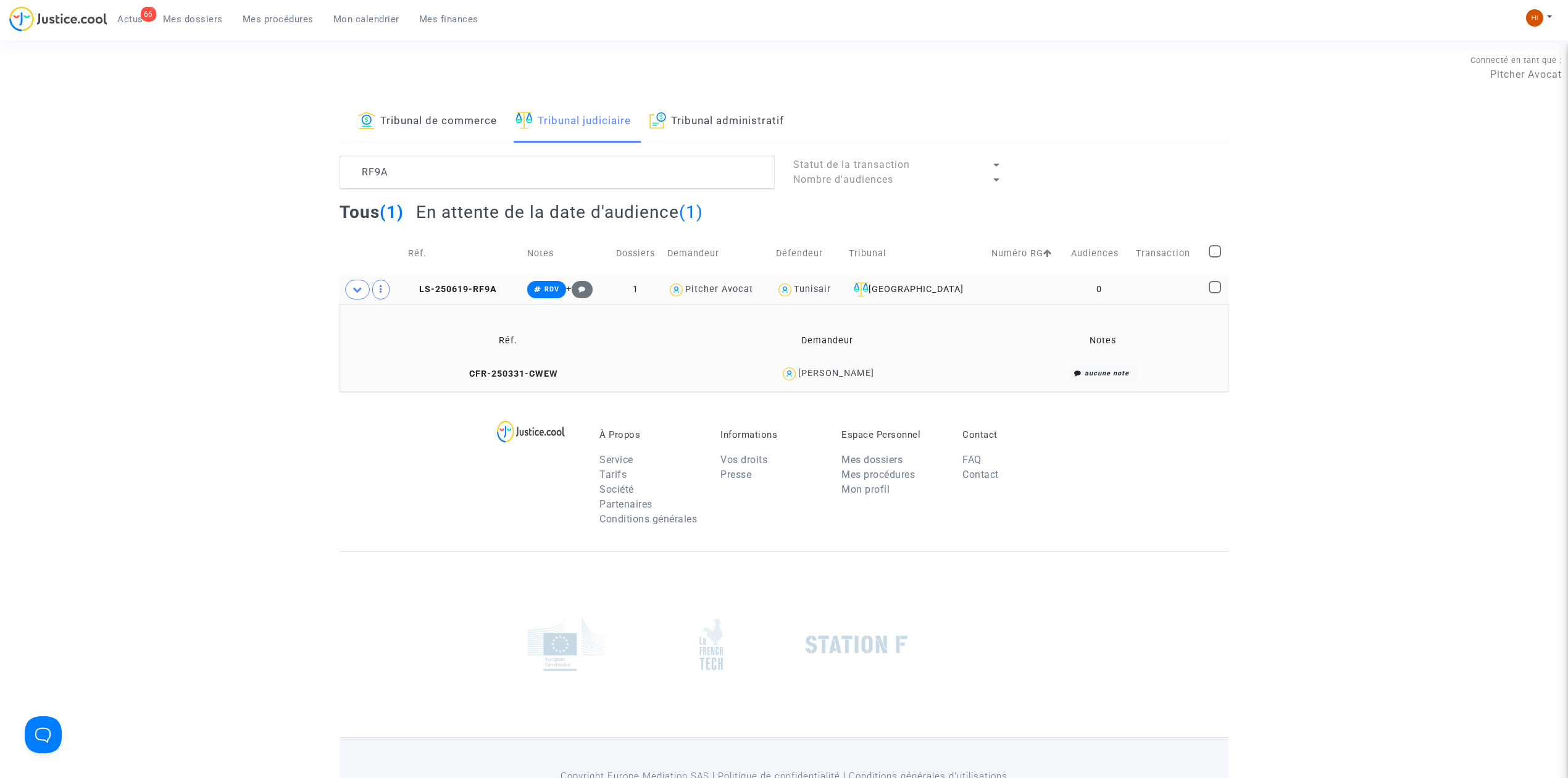
scroll to position [0, 0]
click at [414, 290] on icon at bounding box center [413, 289] width 9 height 8
click at [472, 285] on span "LS-250619-RF9A" at bounding box center [452, 290] width 89 height 11
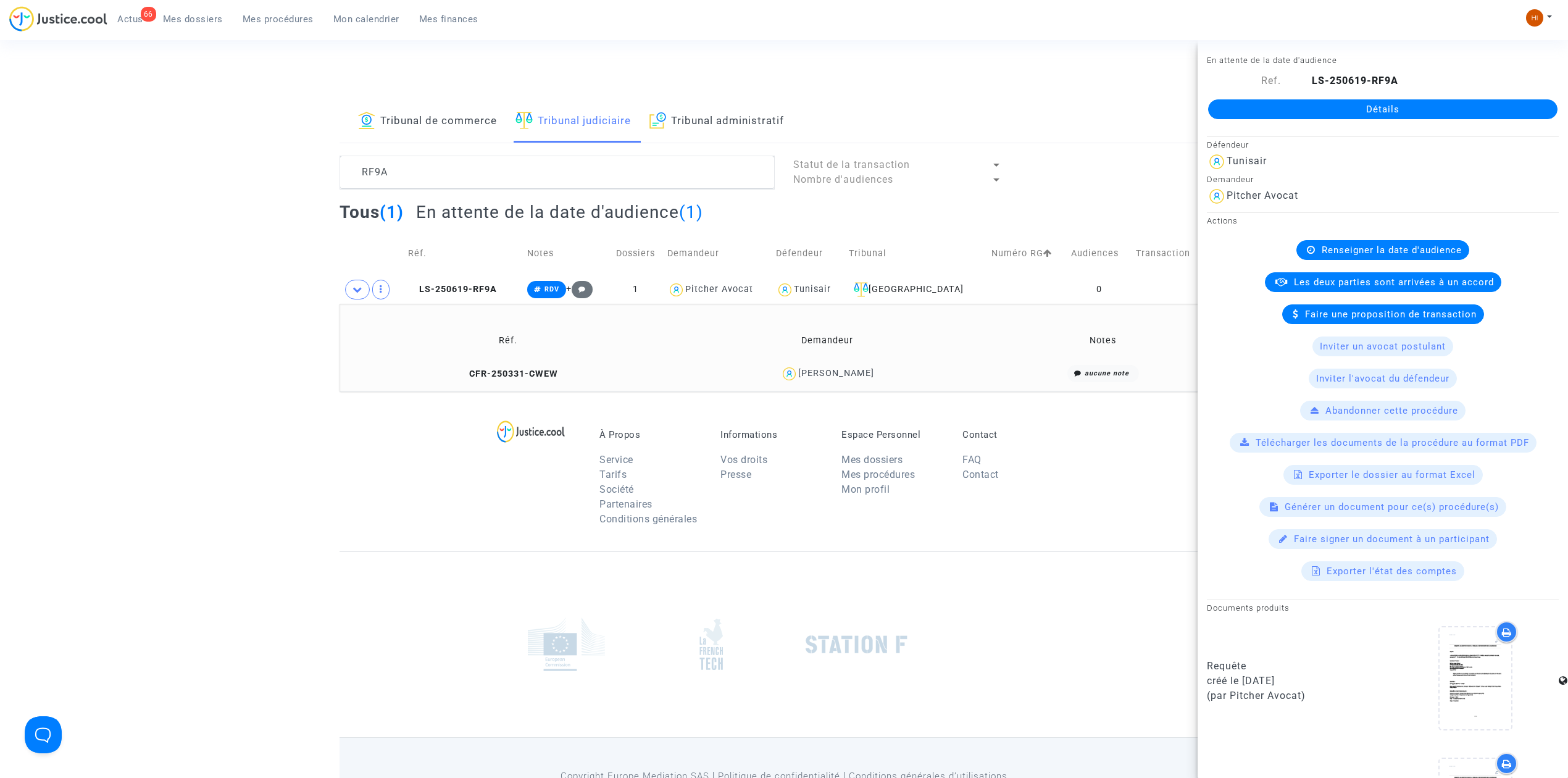
click at [1486, 89] on div "Détails" at bounding box center [1382, 109] width 370 height 42
click at [1484, 117] on link "Détails" at bounding box center [1383, 109] width 350 height 20
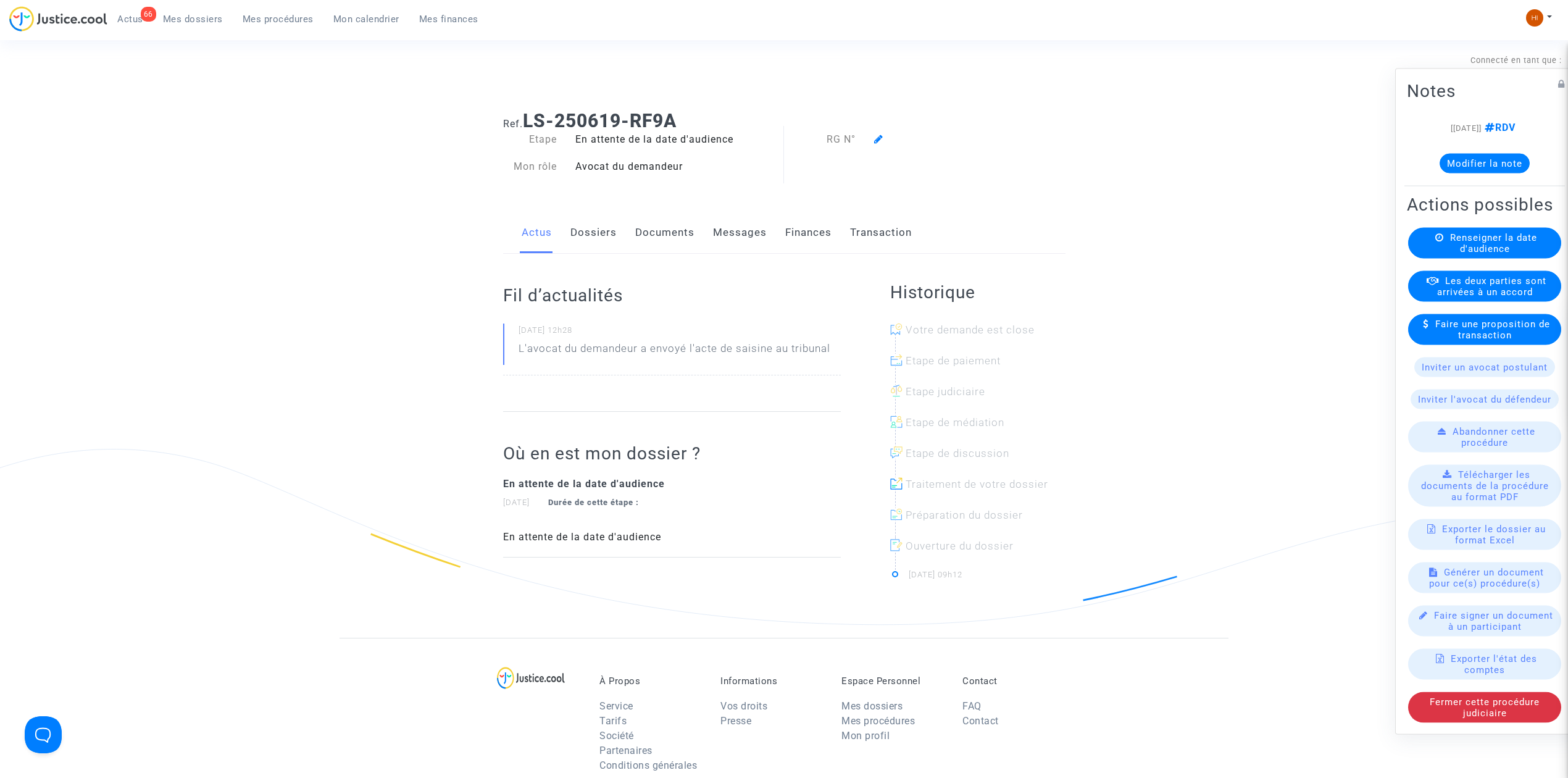
click at [1470, 252] on span "Renseigner la date d'audience" at bounding box center [1493, 243] width 87 height 22
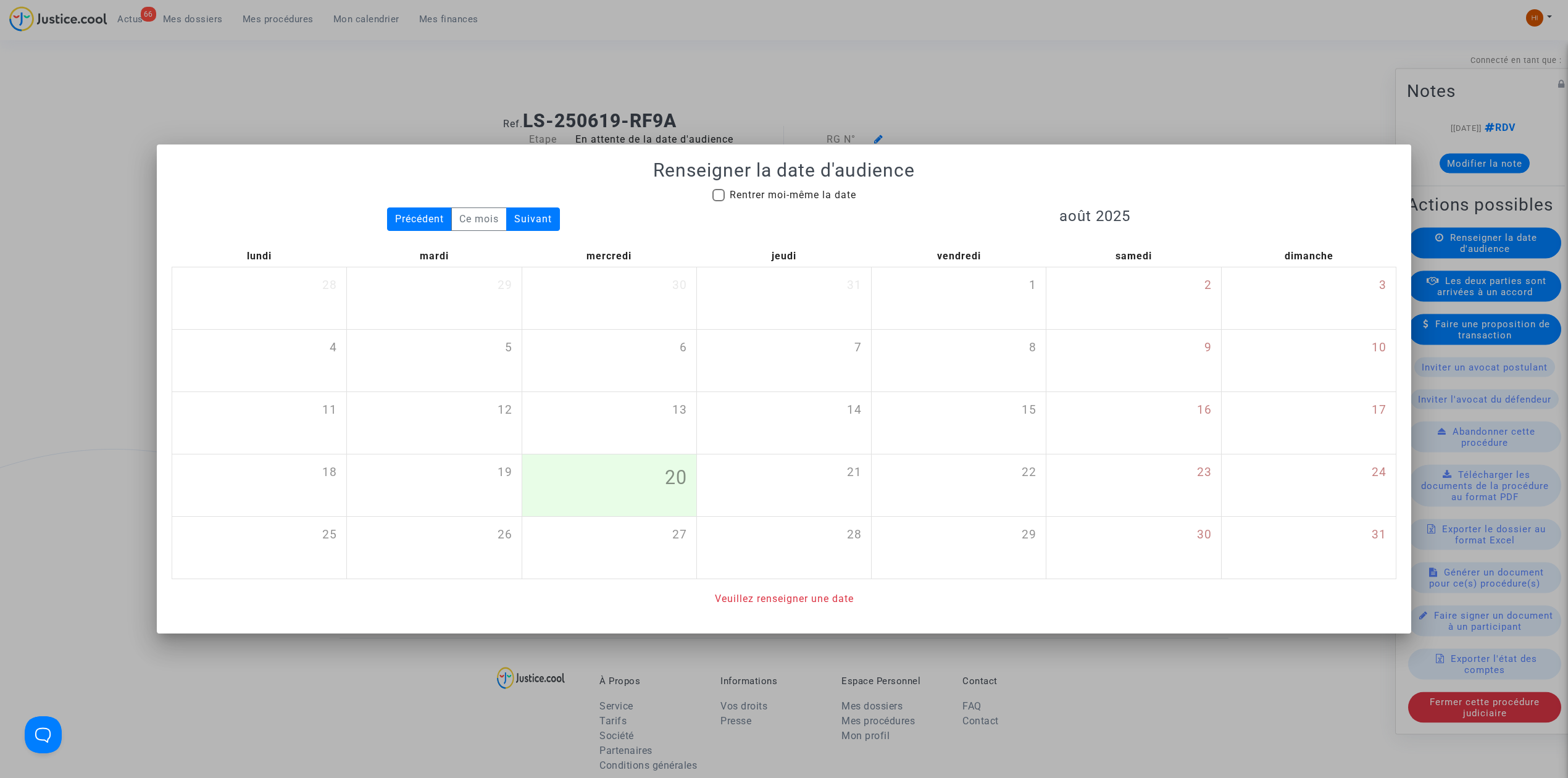
click at [717, 195] on span at bounding box center [719, 195] width 12 height 12
click at [718, 201] on input "Rentrer moi-même la date" at bounding box center [718, 201] width 1 height 1
checkbox input "true"
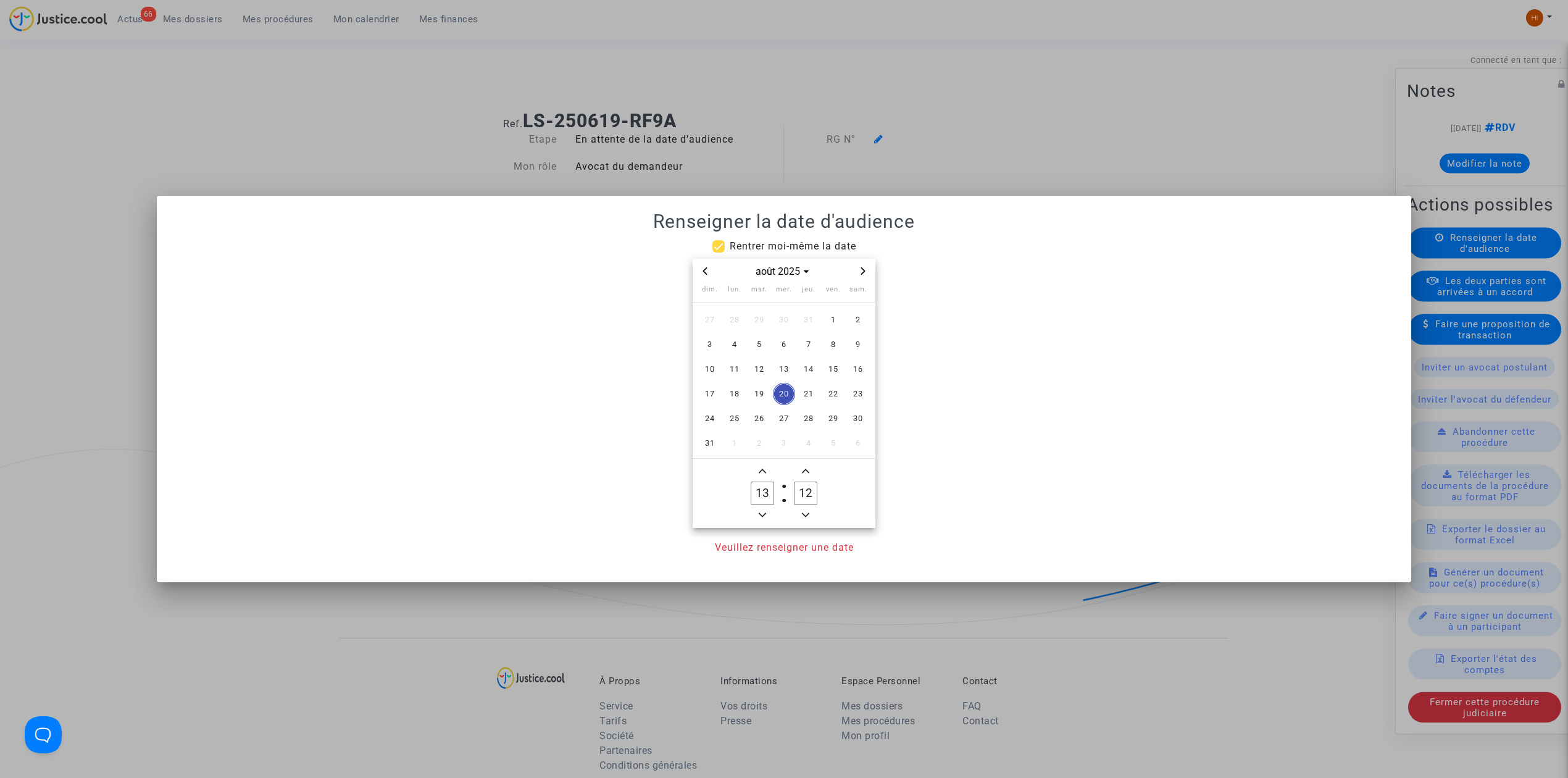
click at [862, 275] on span "Next month" at bounding box center [863, 270] width 15 height 15
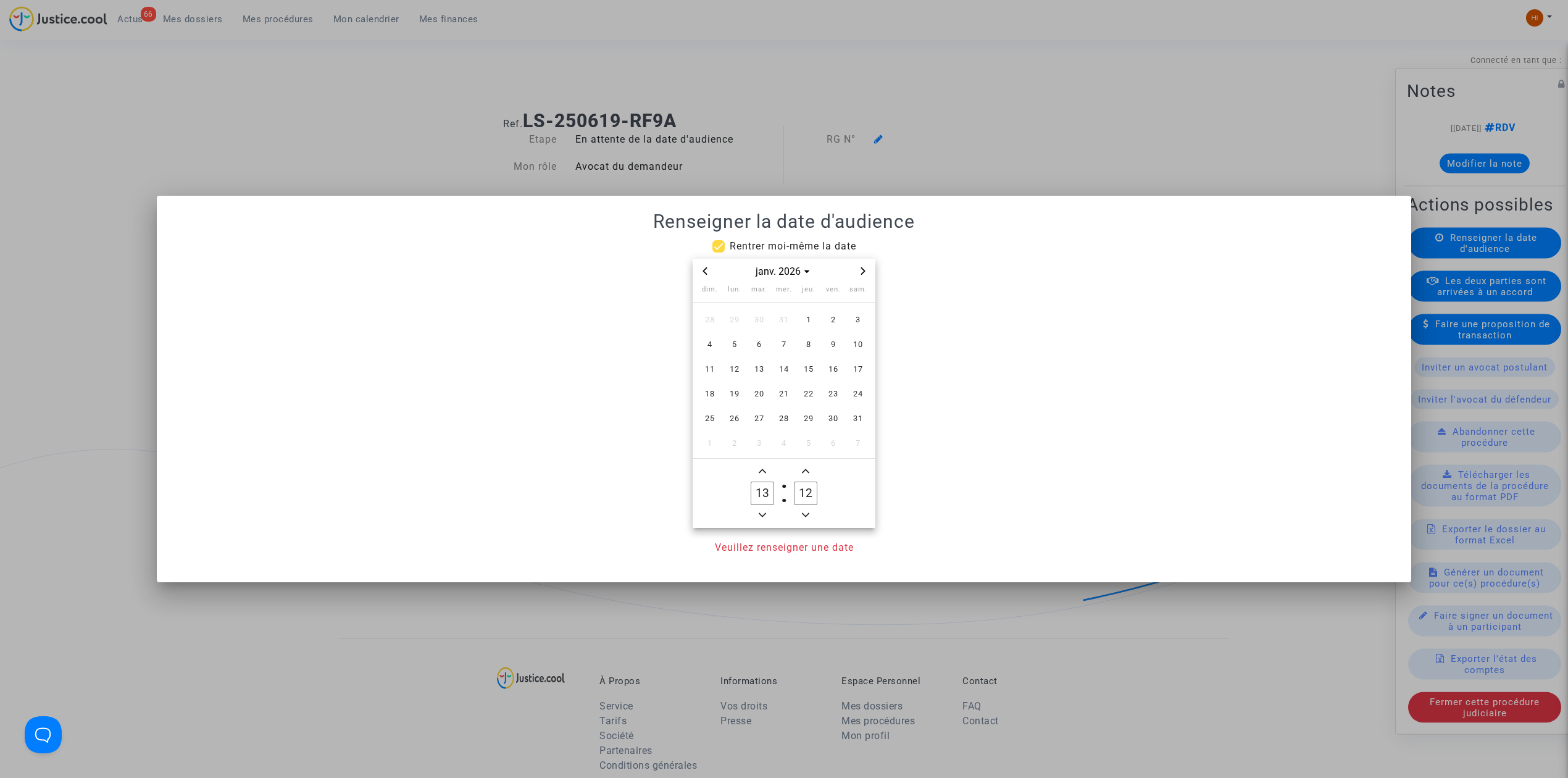
click at [866, 275] on span "Next month" at bounding box center [863, 270] width 15 height 15
click at [704, 267] on icon "Previous month" at bounding box center [705, 271] width 8 height 8
click at [748, 311] on td "3" at bounding box center [759, 320] width 25 height 25
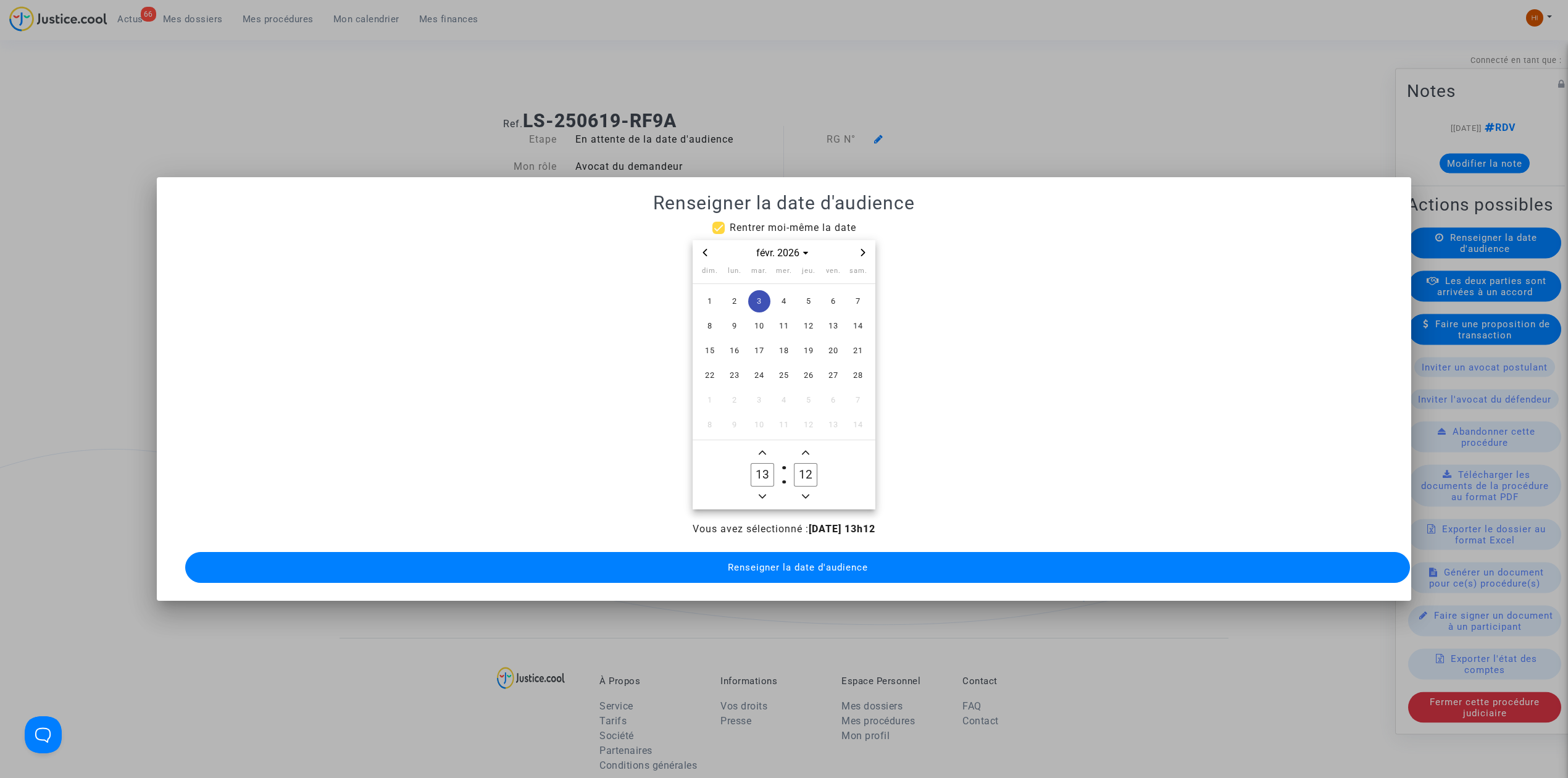
click at [764, 495] on span "Minus a hour" at bounding box center [762, 496] width 15 height 15
click at [766, 494] on span "Minus a hour" at bounding box center [762, 496] width 15 height 15
type input "09"
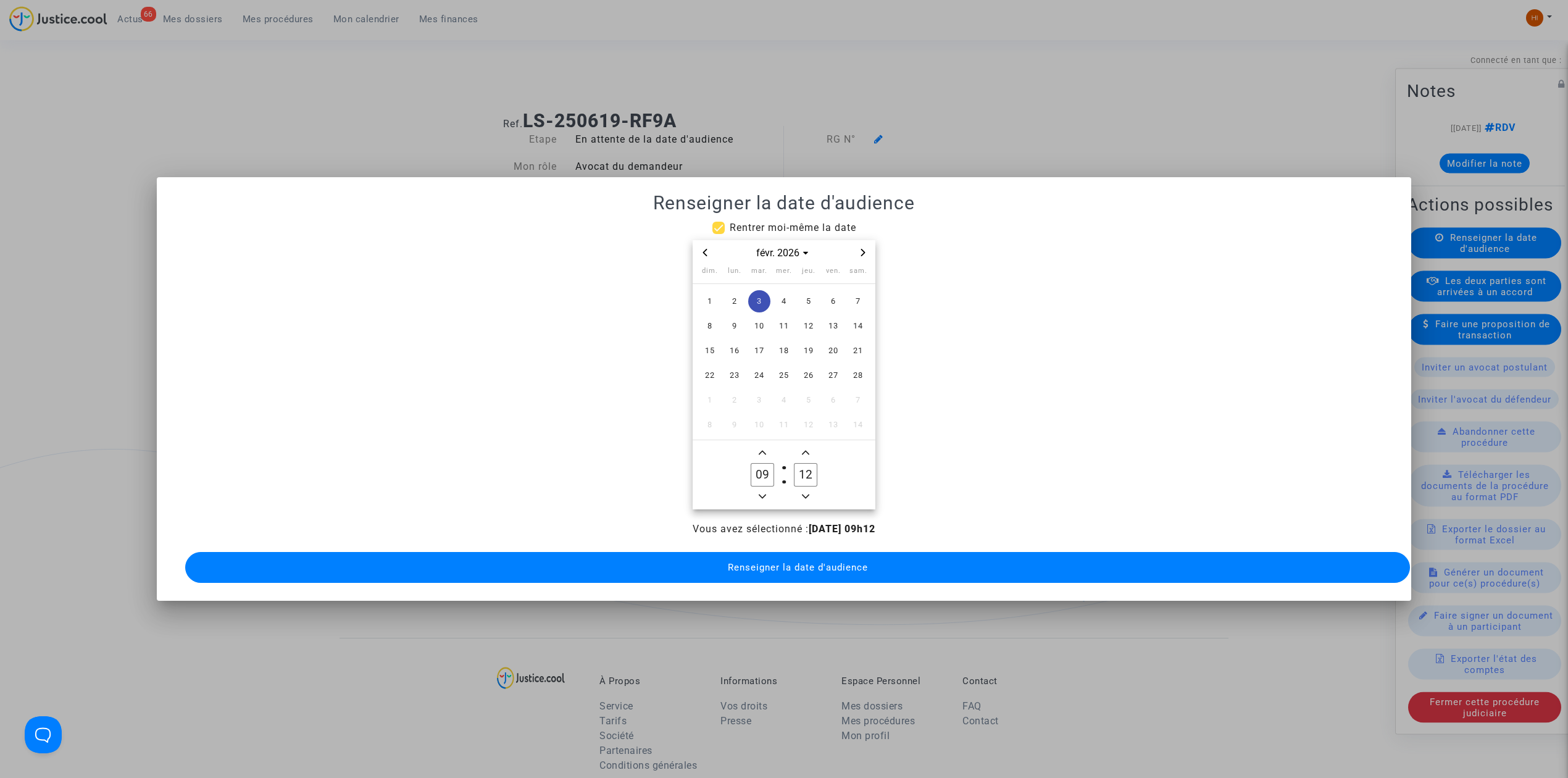
click at [818, 462] on label "12 Minute" at bounding box center [806, 475] width 43 height 25
click at [817, 463] on input "12" at bounding box center [806, 475] width 23 height 23
click at [818, 462] on label "12 Minute" at bounding box center [806, 475] width 43 height 25
click at [817, 463] on input "12" at bounding box center [806, 475] width 23 height 23
click at [816, 463] on input "12" at bounding box center [806, 475] width 23 height 23
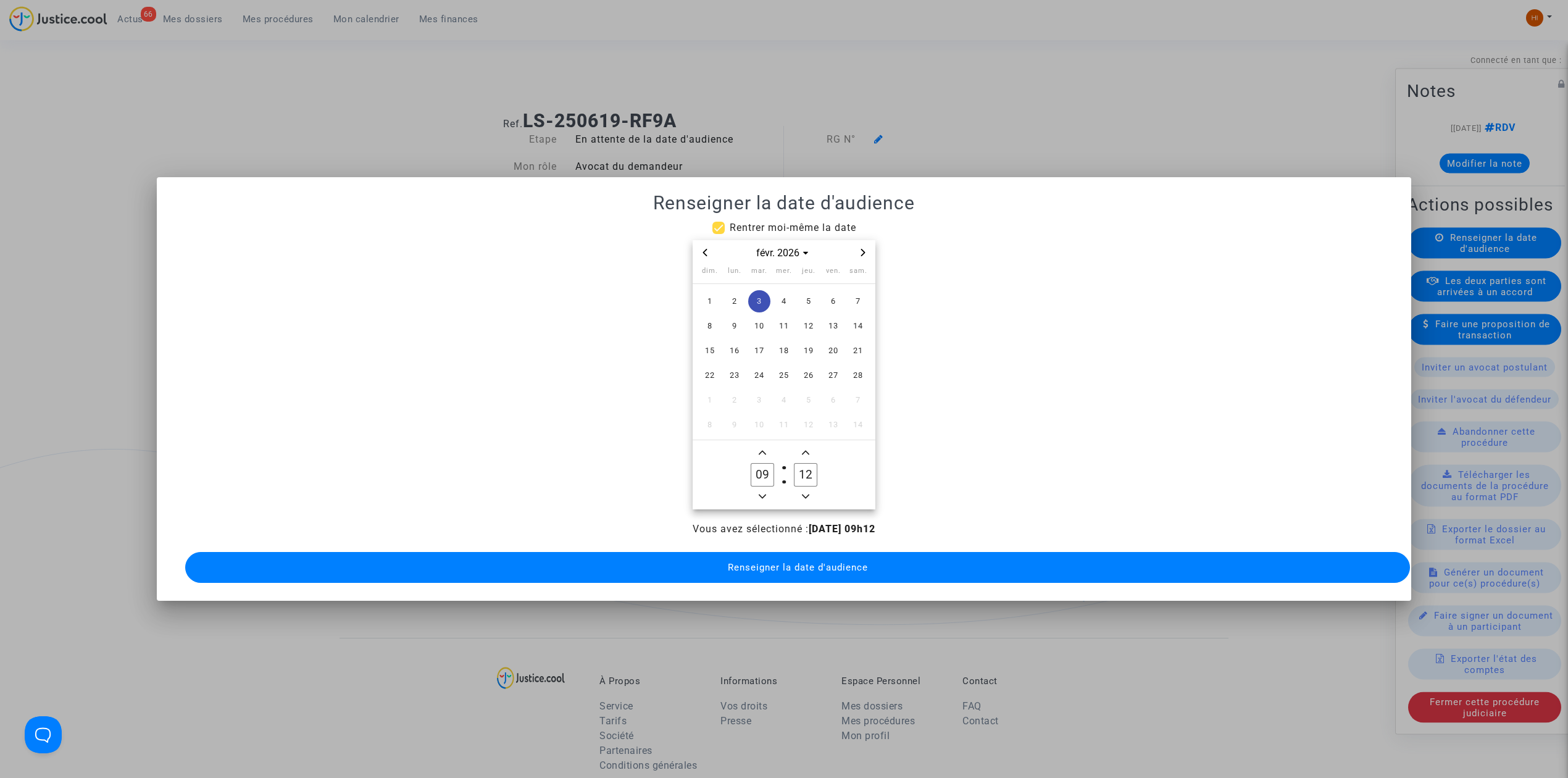
click at [808, 463] on input "12" at bounding box center [806, 475] width 23 height 23
type input "00"
click at [746, 573] on button "Renseigner la date d'audience" at bounding box center [797, 568] width 1225 height 31
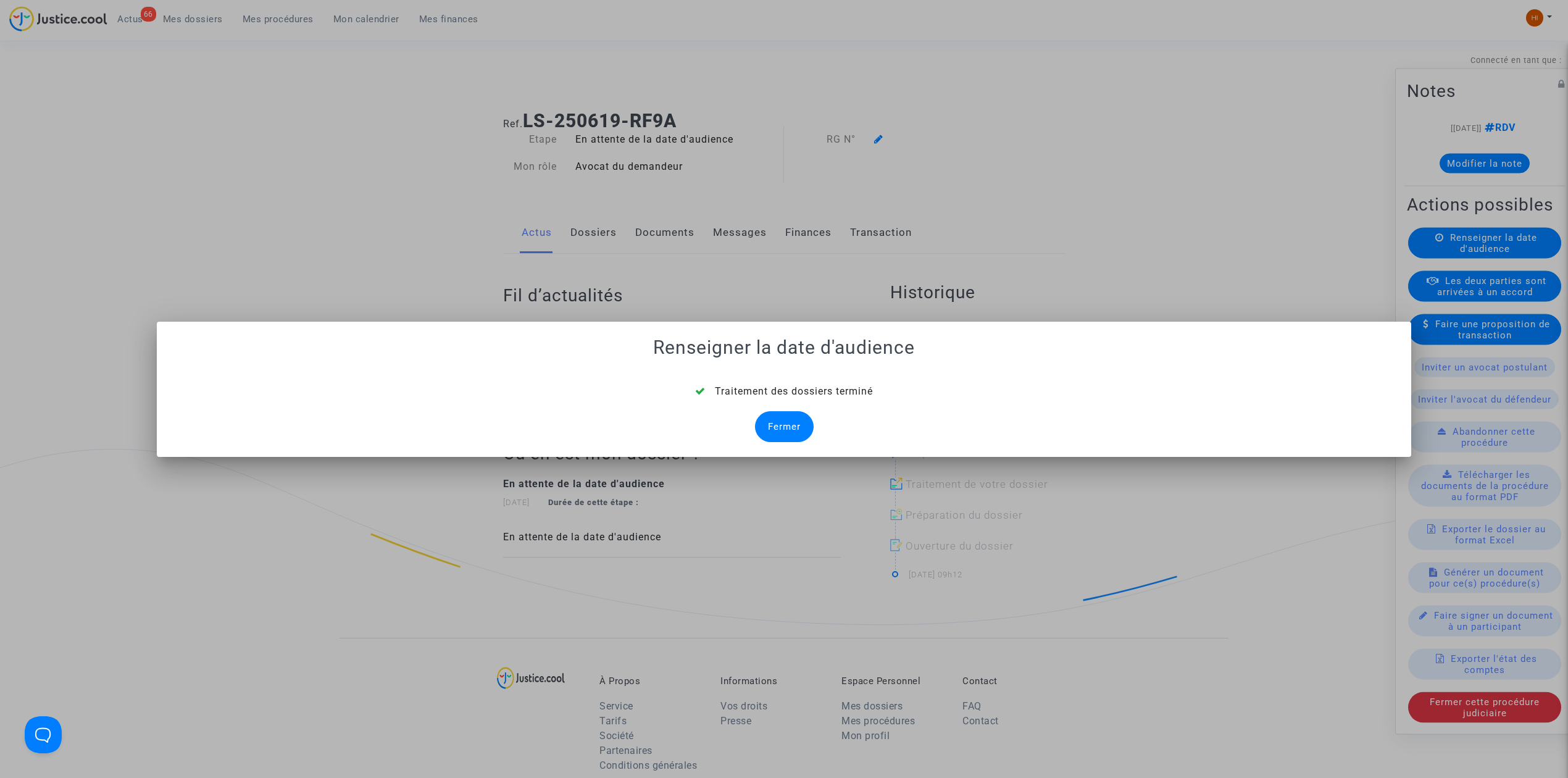
drag, startPoint x: 784, startPoint y: 435, endPoint x: 878, endPoint y: 240, distance: 216.5
click at [799, 411] on div "Fermer" at bounding box center [784, 427] width 59 height 31
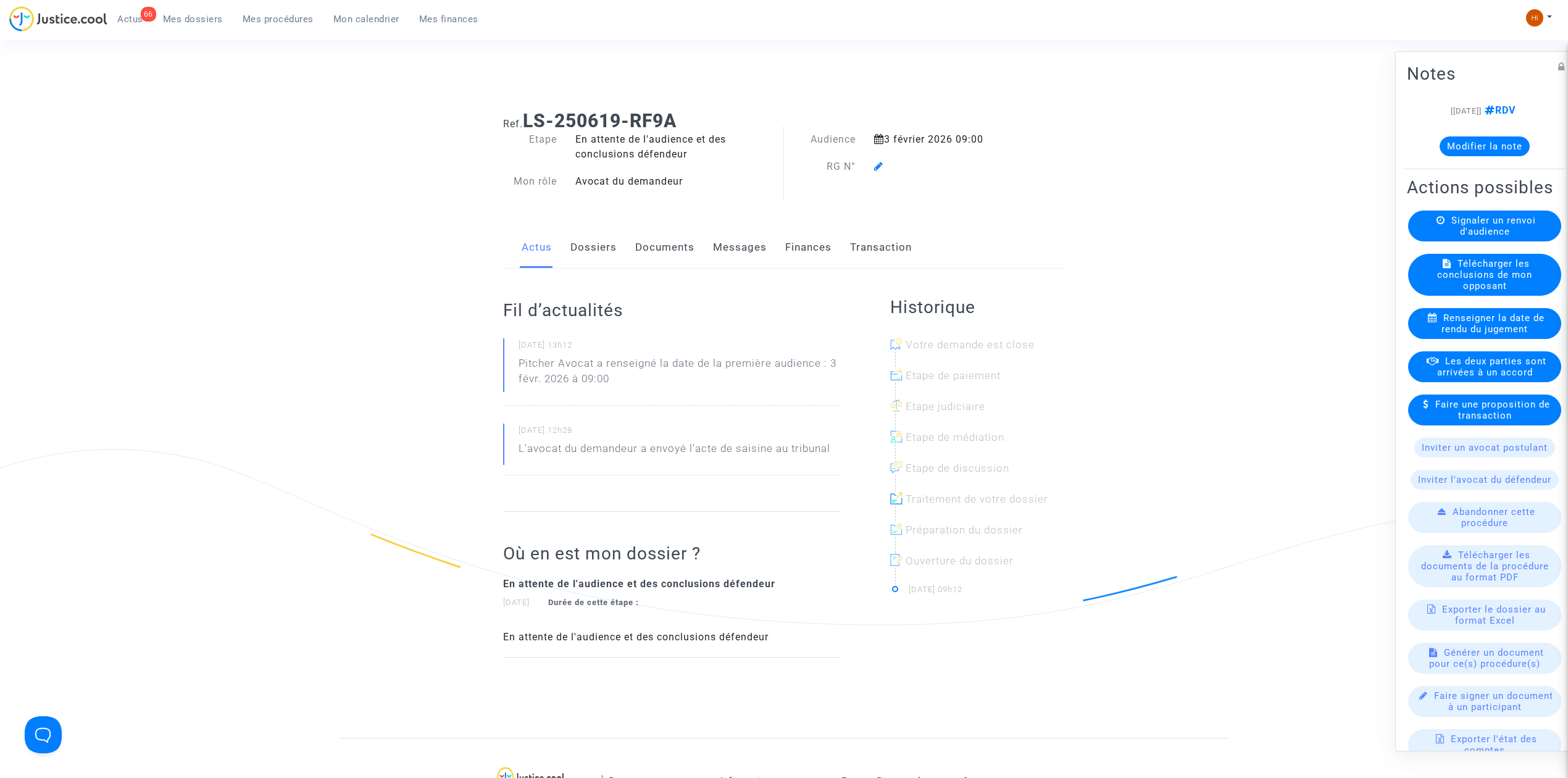
click at [875, 164] on icon at bounding box center [879, 166] width 9 height 10
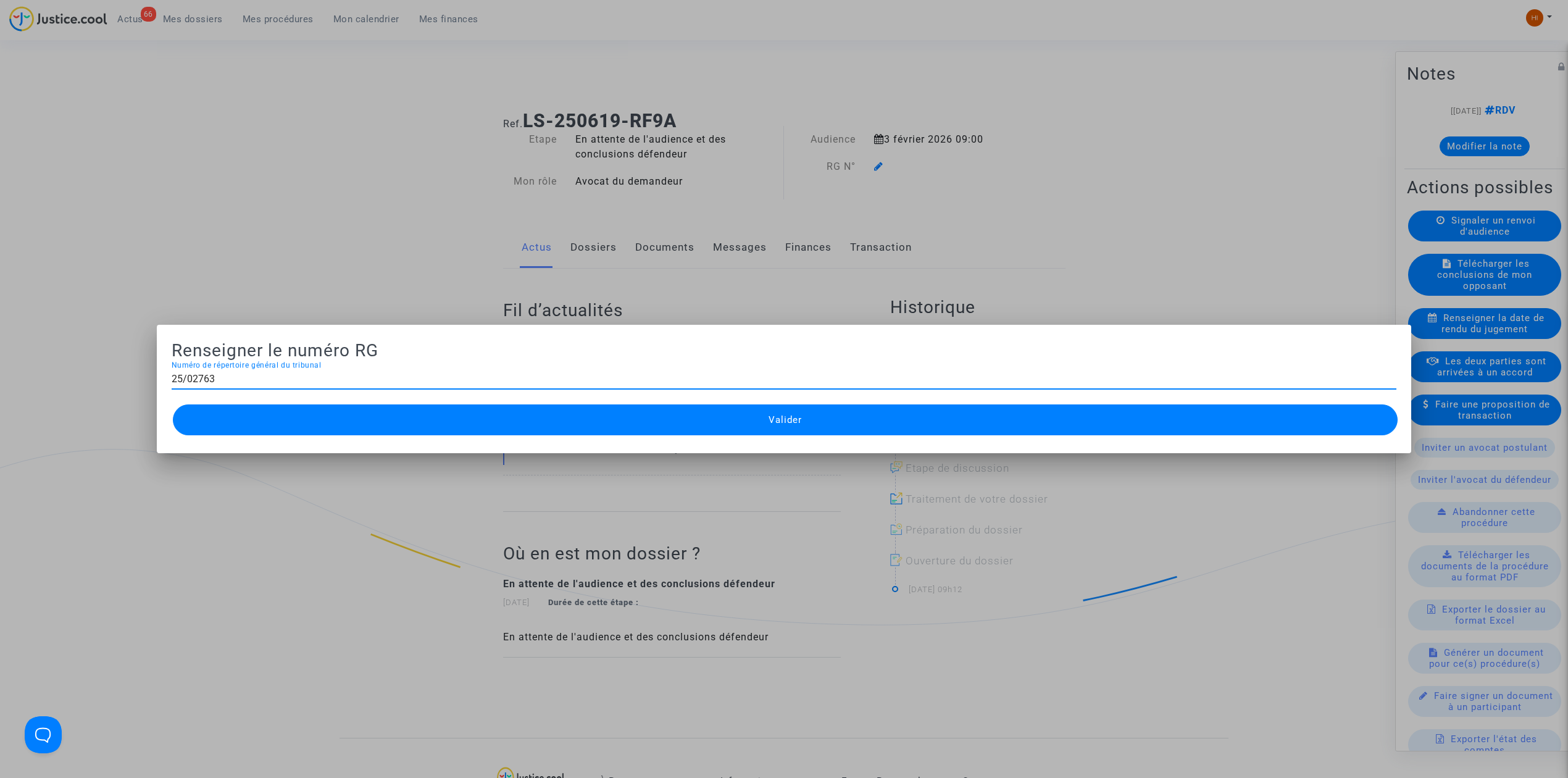
type input "25/02763"
click at [801, 418] on span "Valider" at bounding box center [785, 420] width 33 height 11
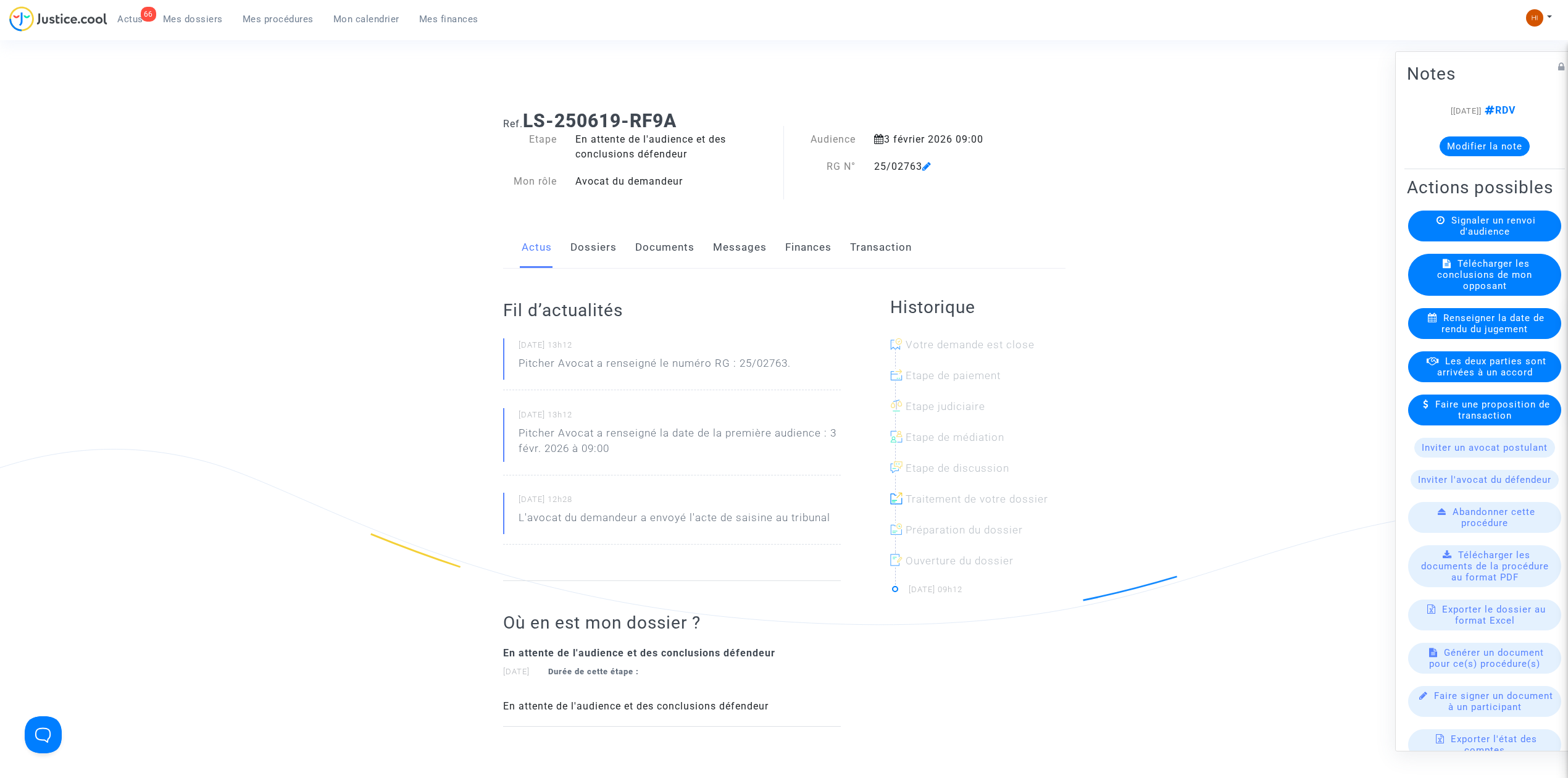
click at [665, 246] on link "Documents" at bounding box center [665, 247] width 59 height 41
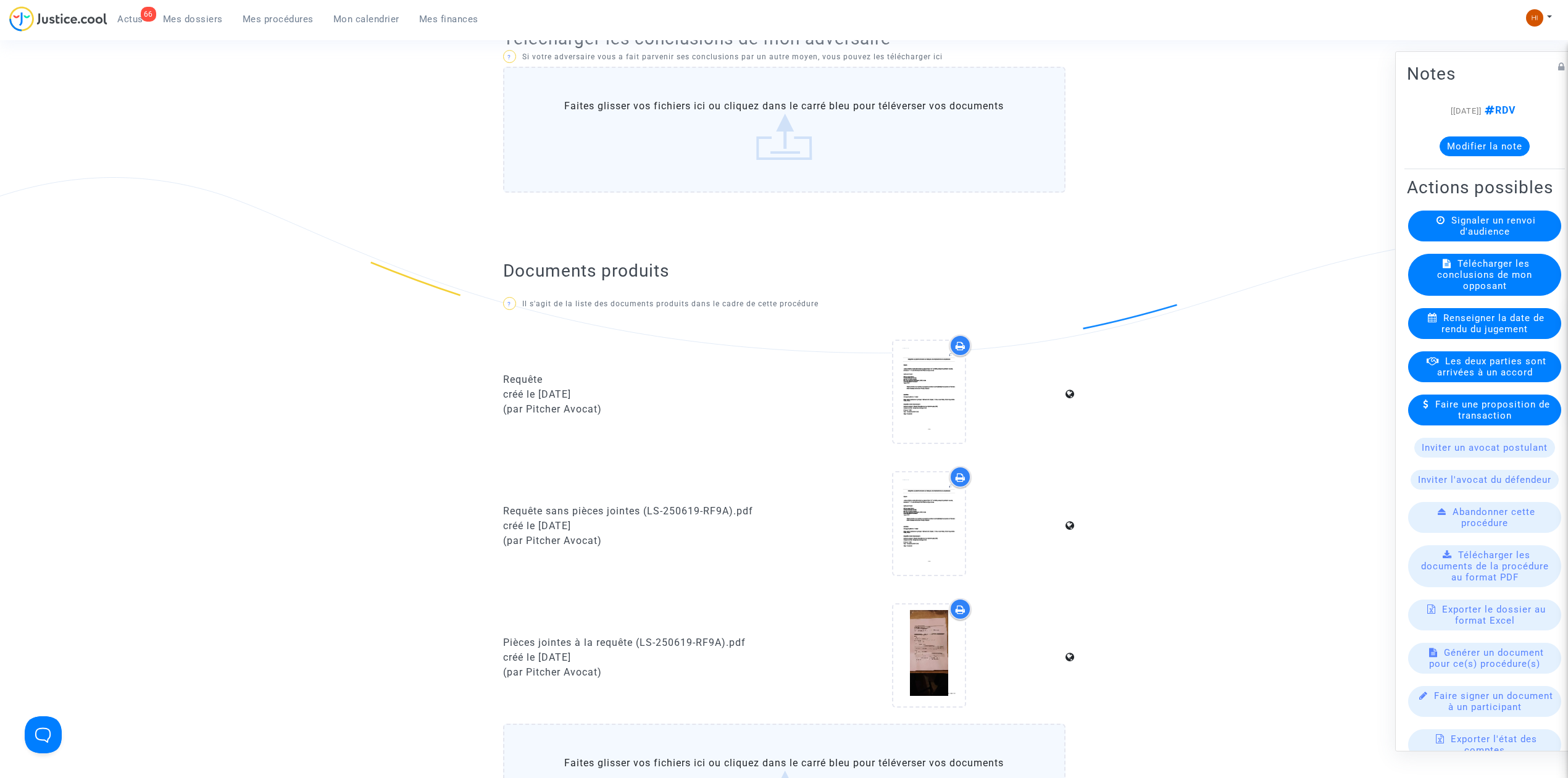
scroll to position [324, 0]
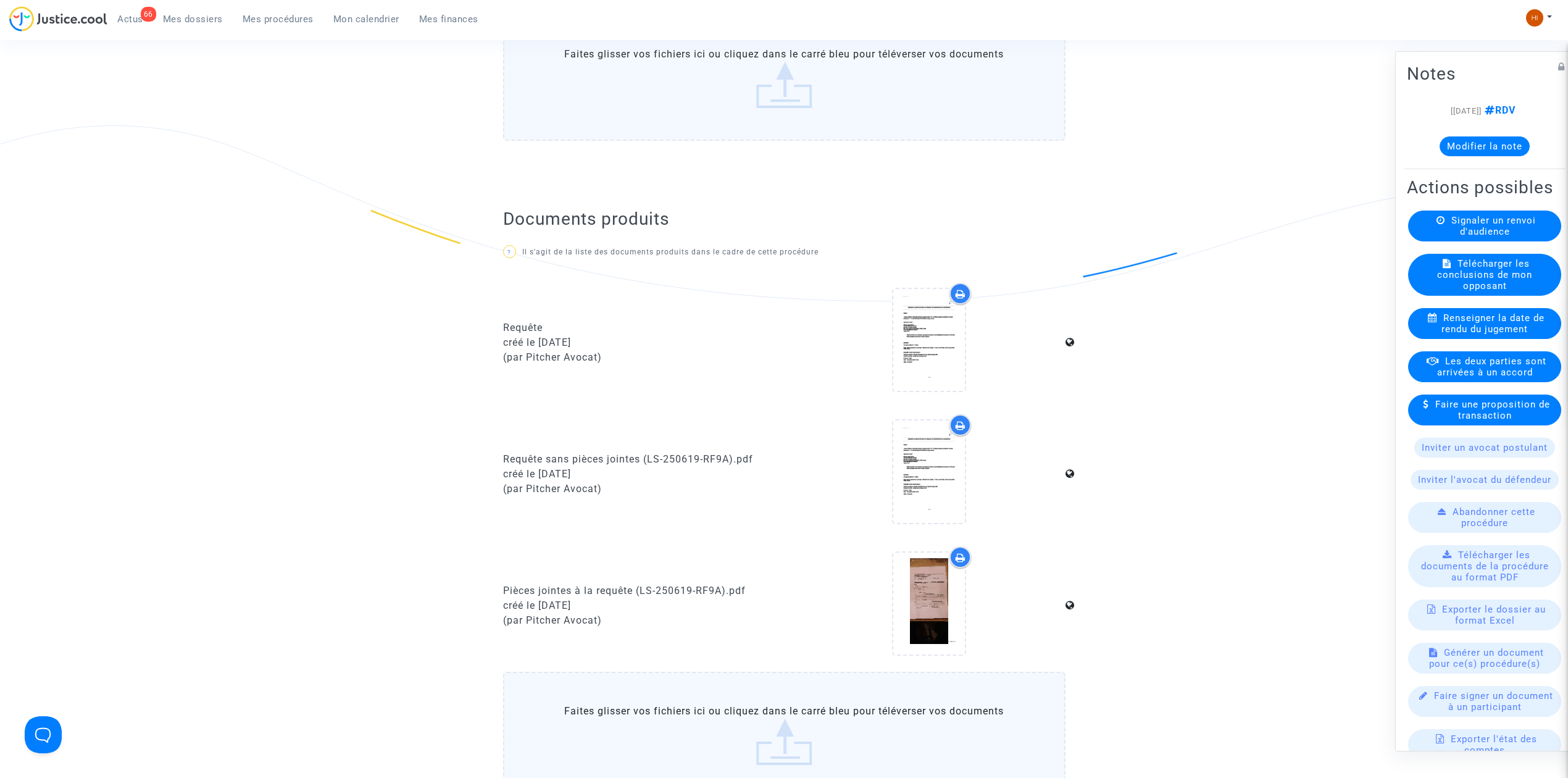
click at [1468, 146] on button "Modifier la note" at bounding box center [1484, 146] width 90 height 20
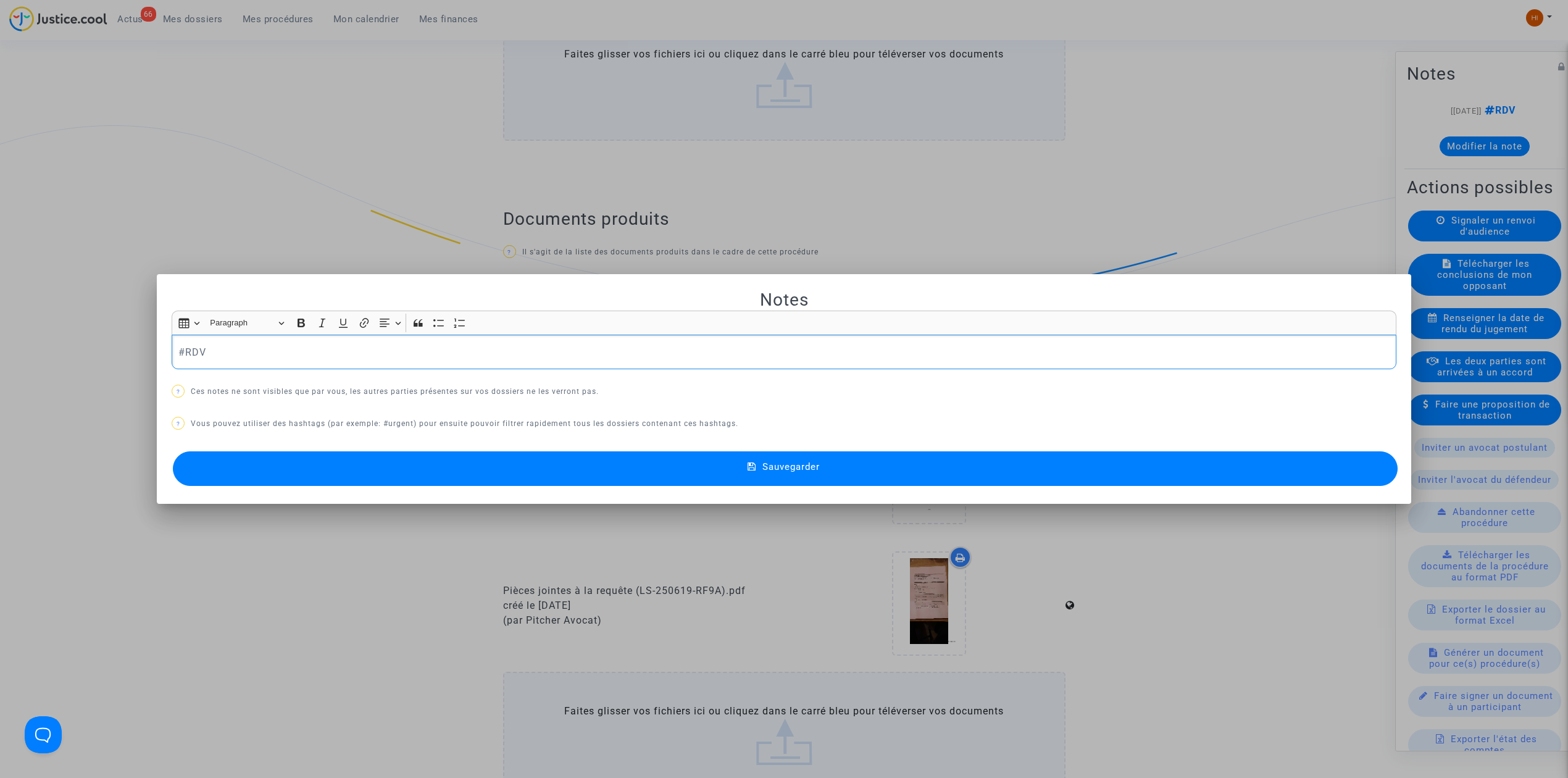
click at [484, 356] on p "#RDV" at bounding box center [784, 352] width 1211 height 15
click at [598, 364] on div "#RDV doublon ok réf. LS-250619-RF9A , suppression LS 250619-3EGA )" at bounding box center [784, 351] width 1225 height 35
click at [601, 464] on button "Sauvegarder" at bounding box center [785, 468] width 1225 height 35
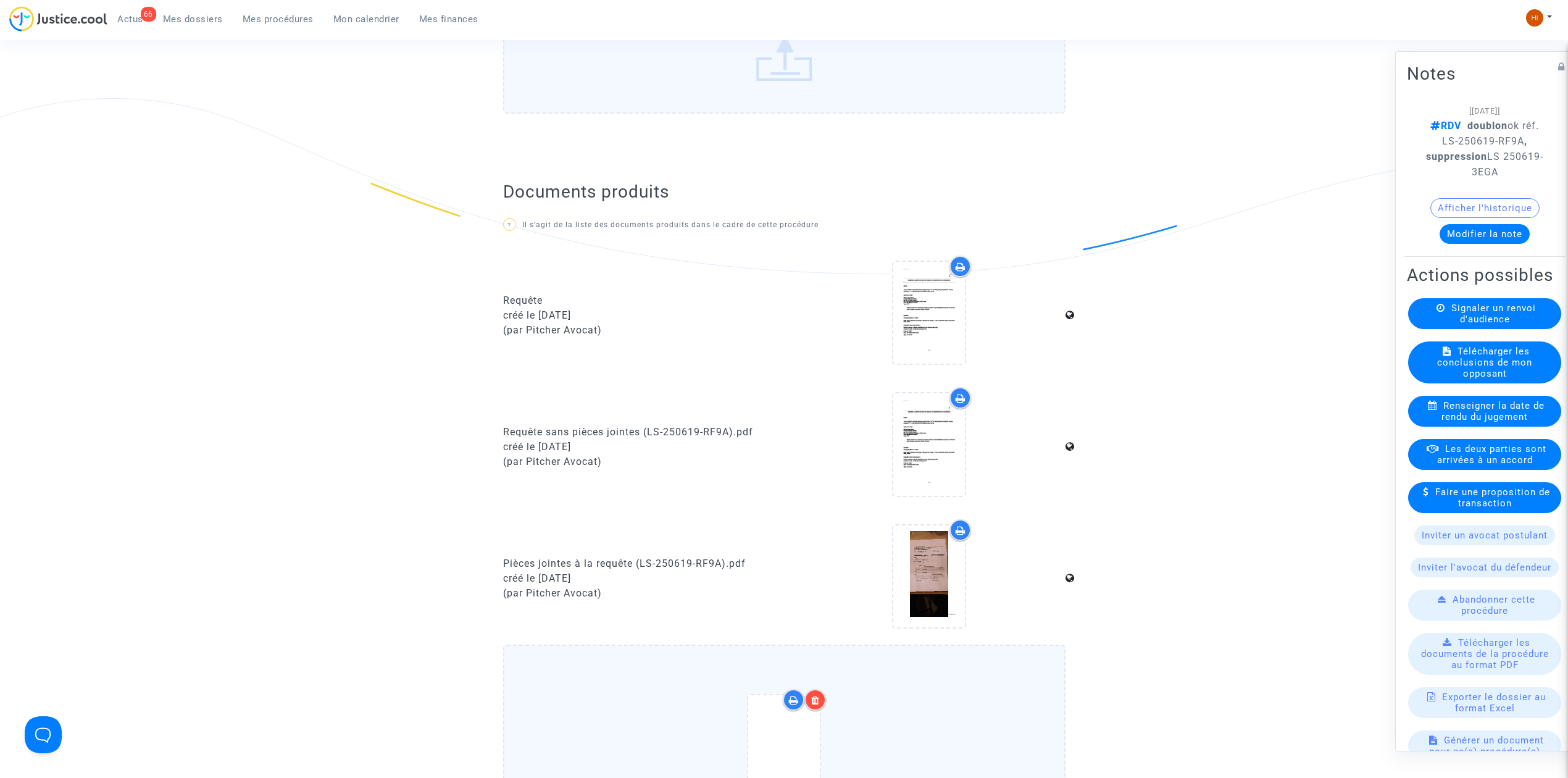
scroll to position [905, 0]
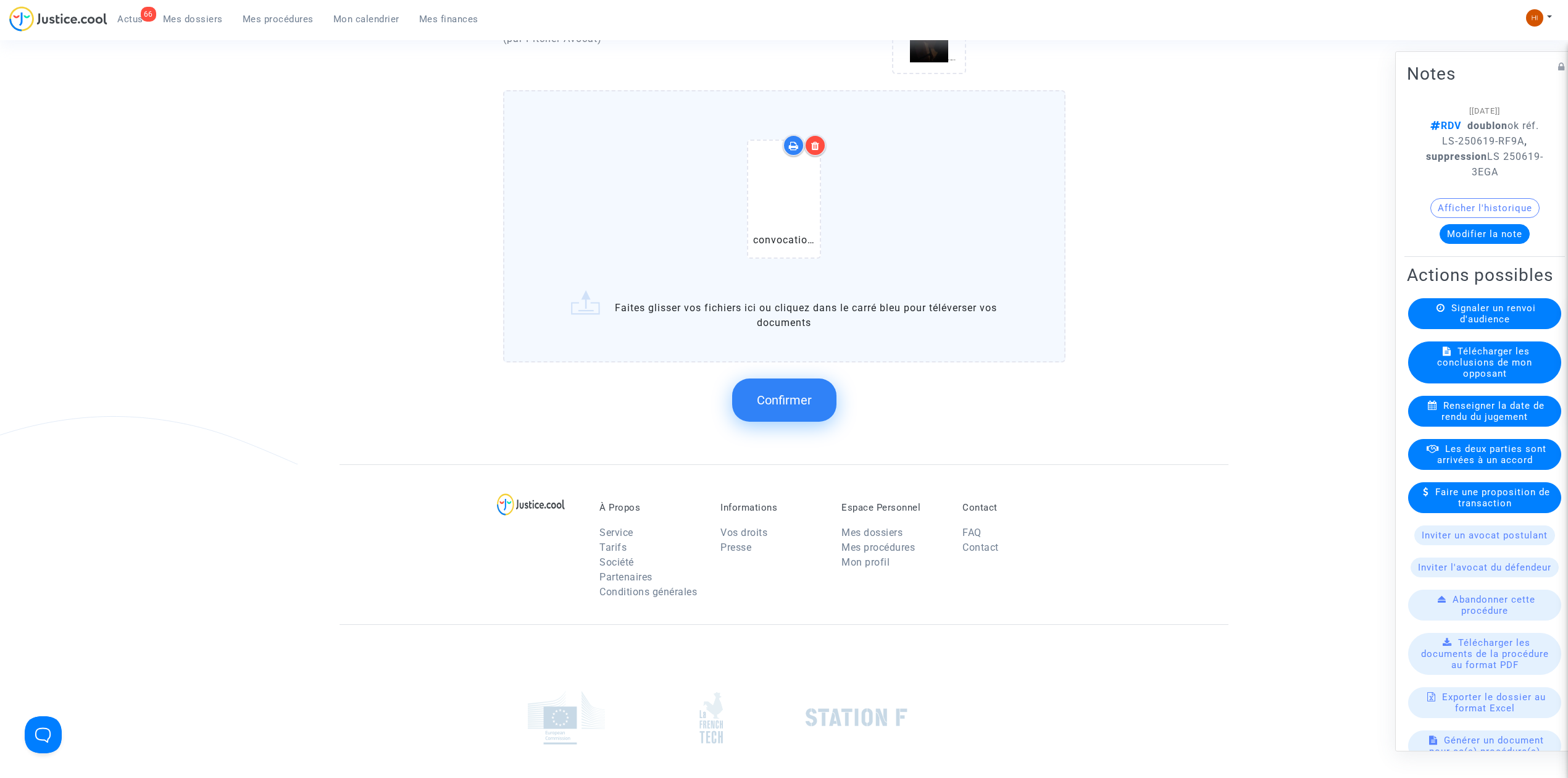
click at [776, 393] on span "Confirmer" at bounding box center [784, 400] width 55 height 15
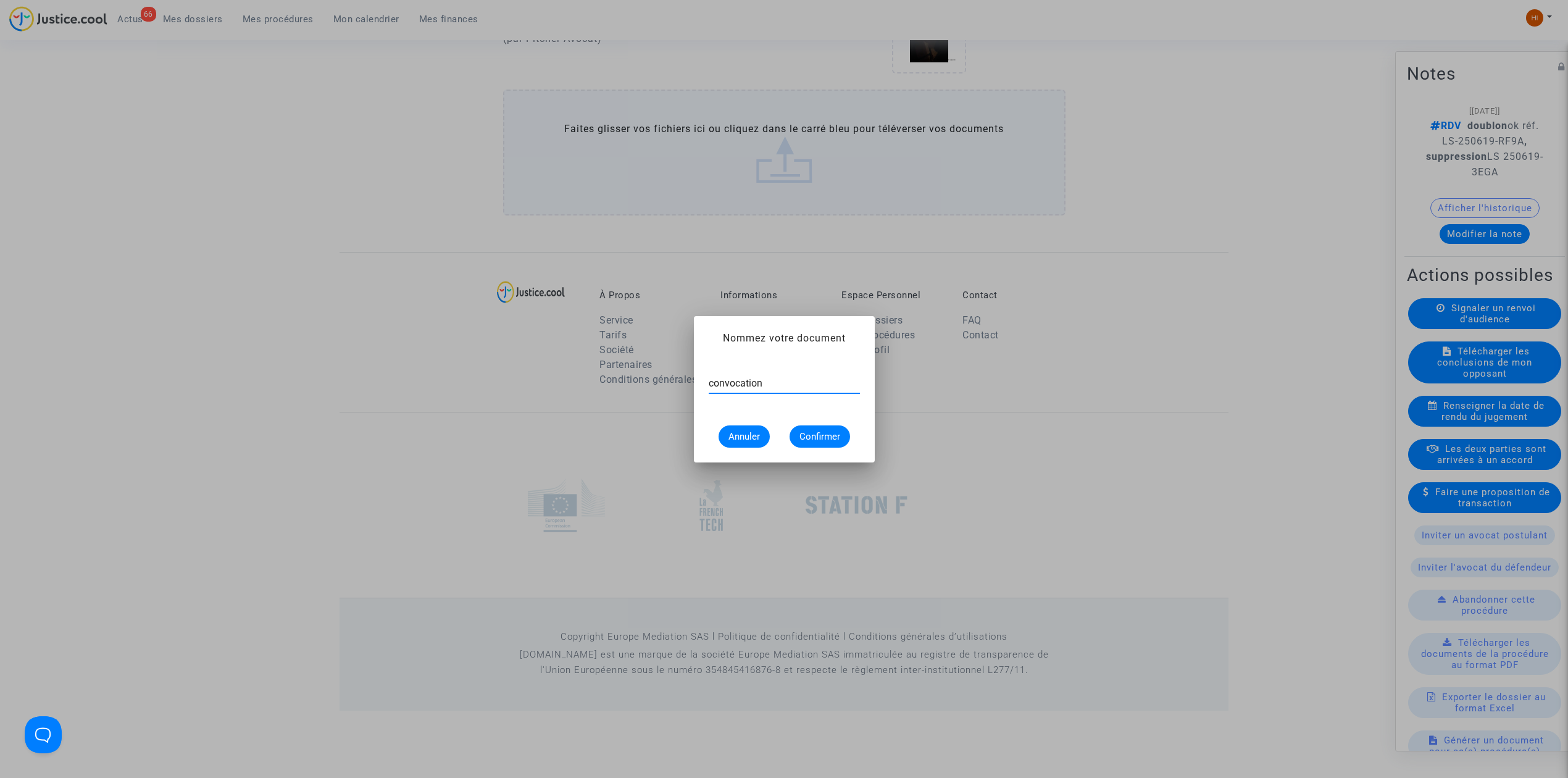
type input "convocation"
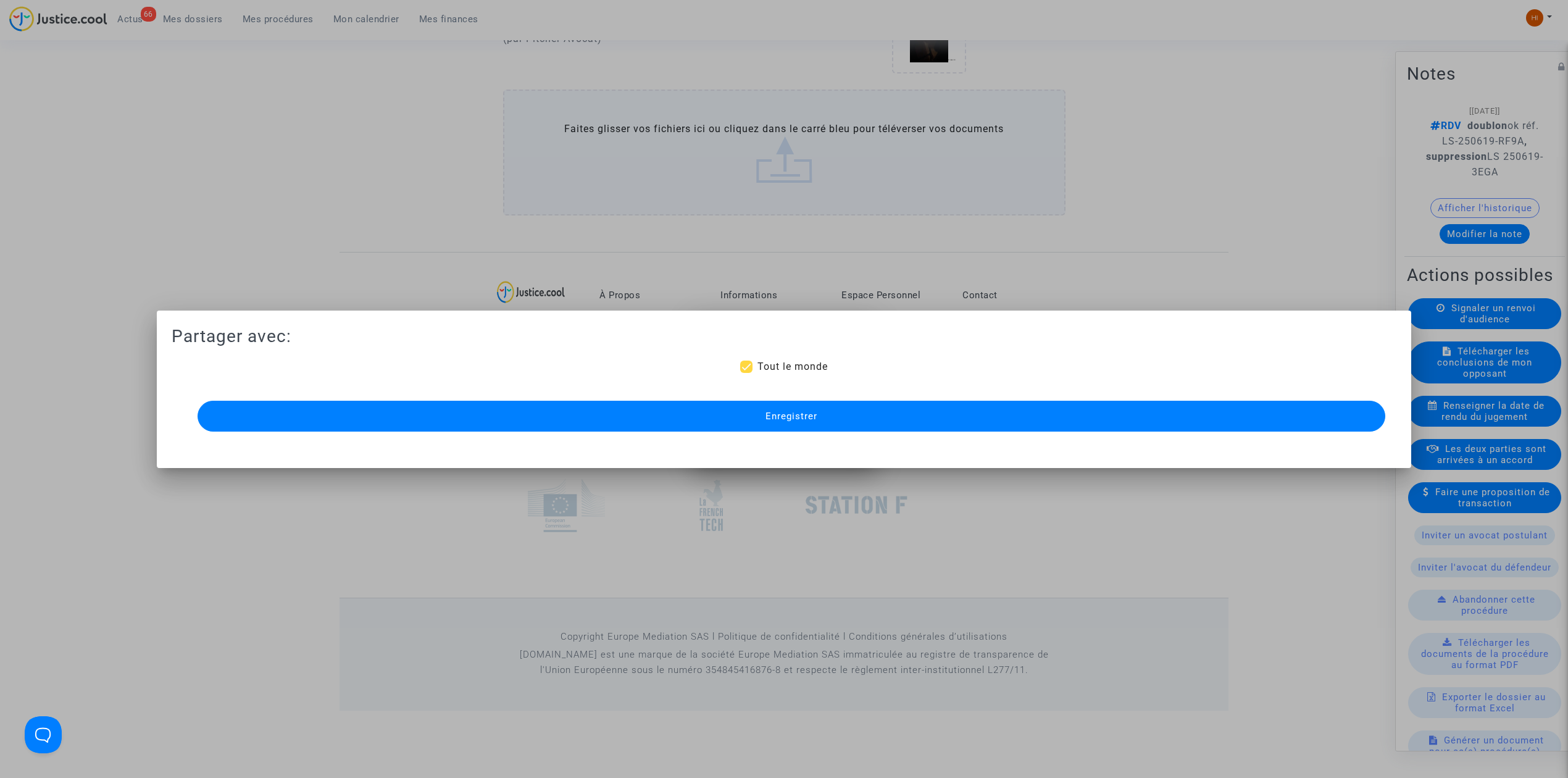
scroll to position [835, 0]
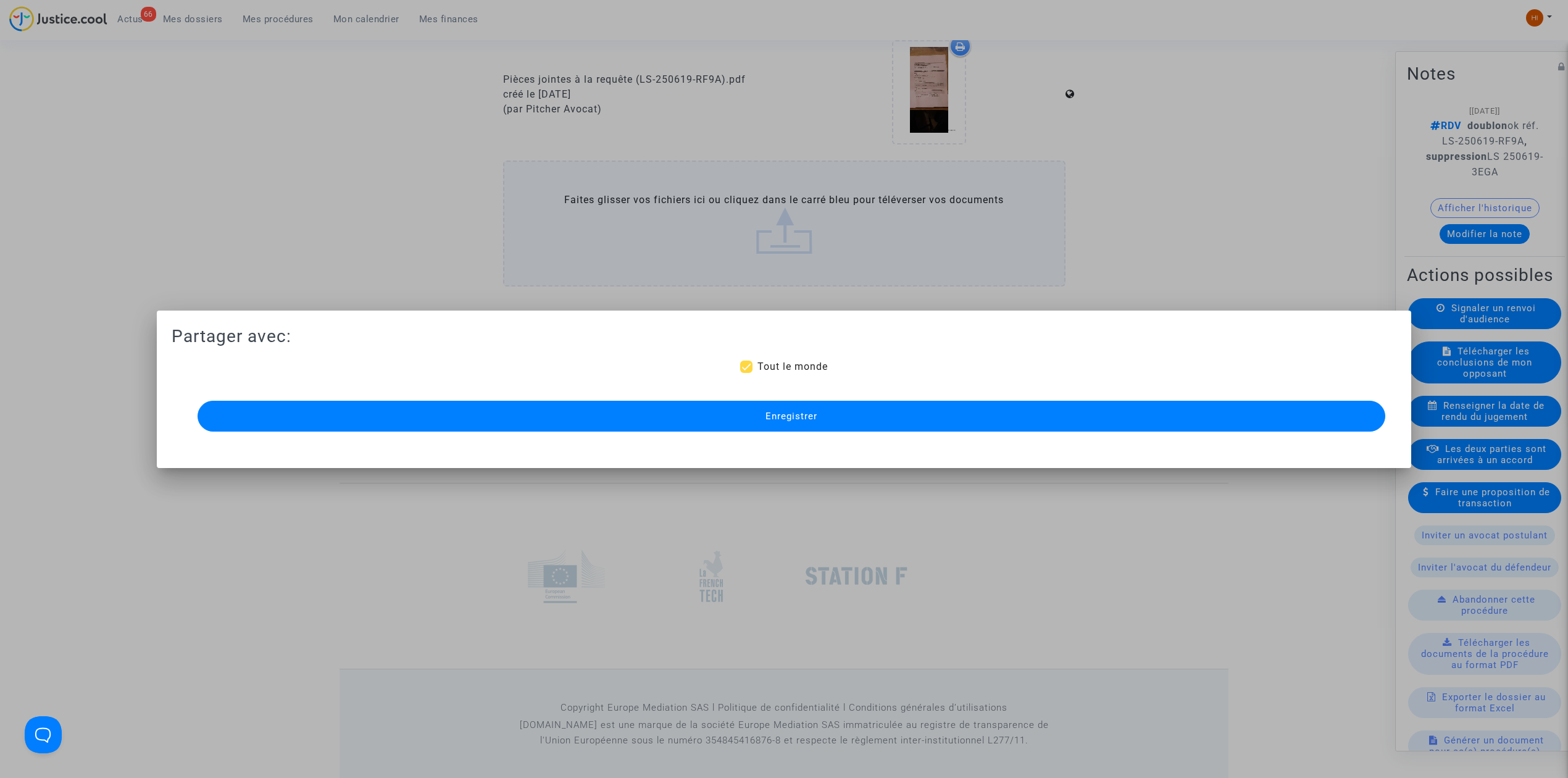
click at [742, 421] on button "Enregistrer" at bounding box center [791, 416] width 1188 height 31
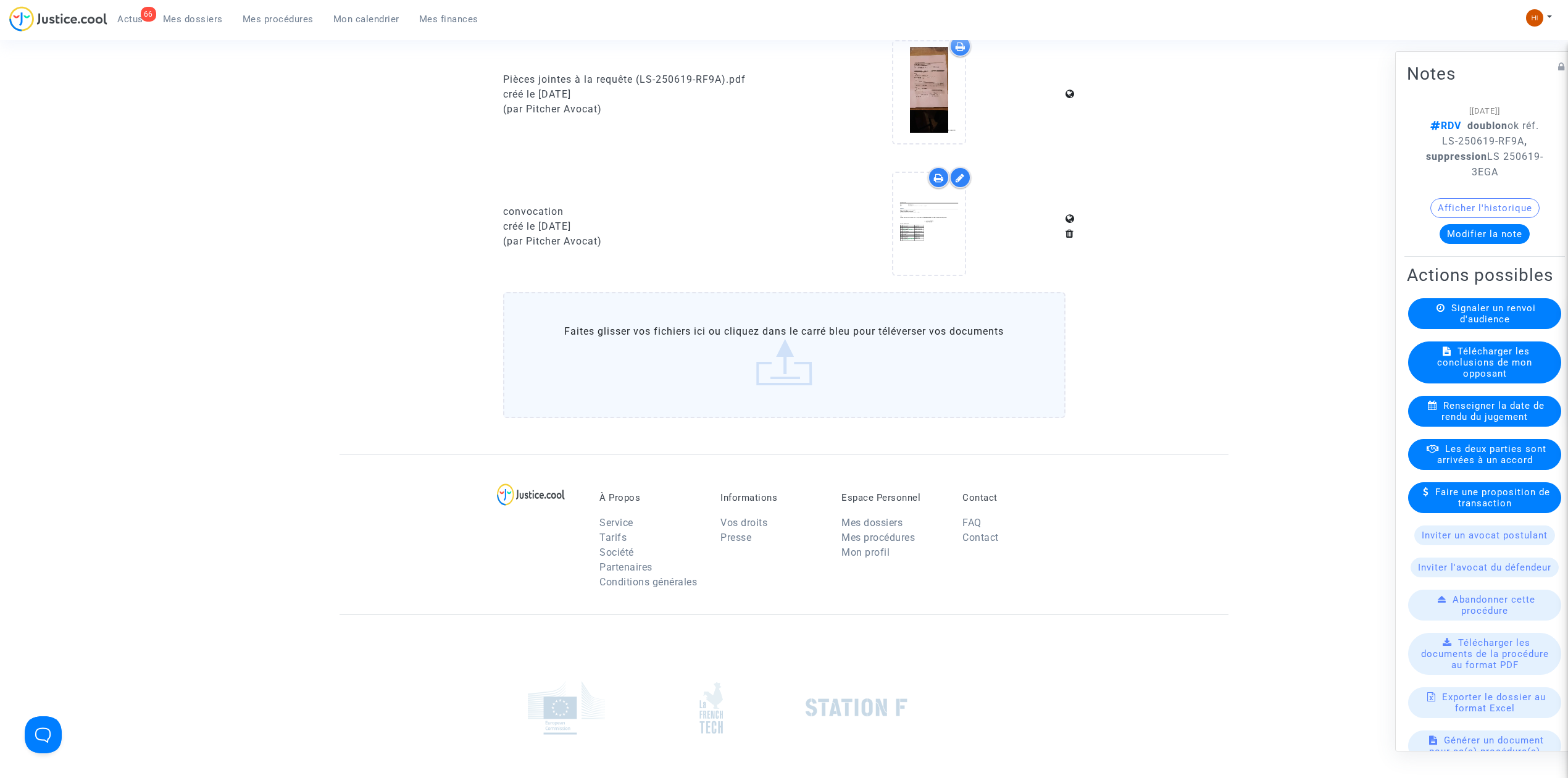
click at [303, 16] on span "Mes procédures" at bounding box center [278, 19] width 71 height 11
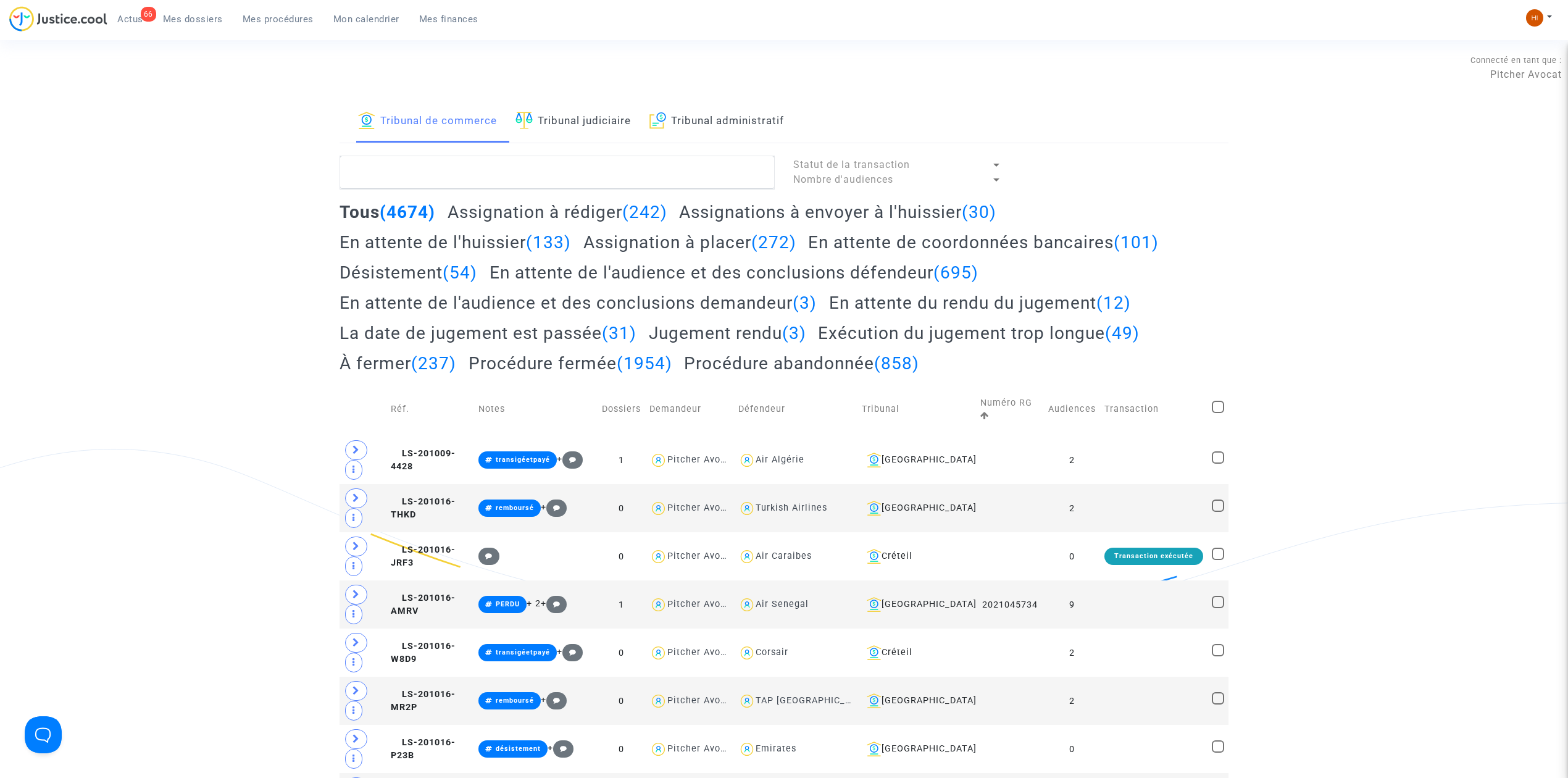
click at [603, 129] on link "Tribunal judiciaire" at bounding box center [573, 122] width 116 height 42
click at [602, 176] on textarea at bounding box center [557, 172] width 435 height 33
paste textarea "SIFAOUI Brigitte"
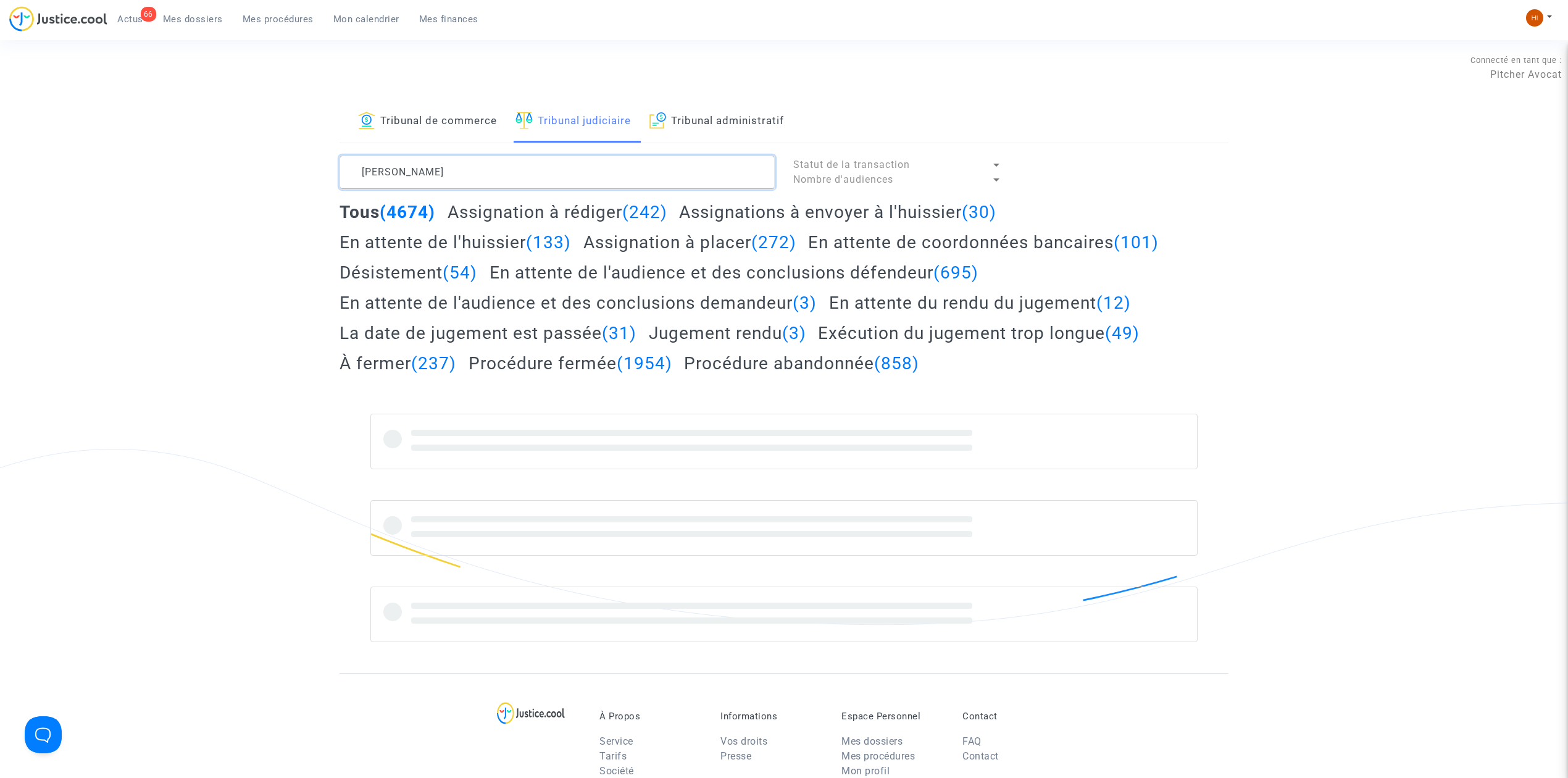
type textarea "SIFAOUI Brigitte"
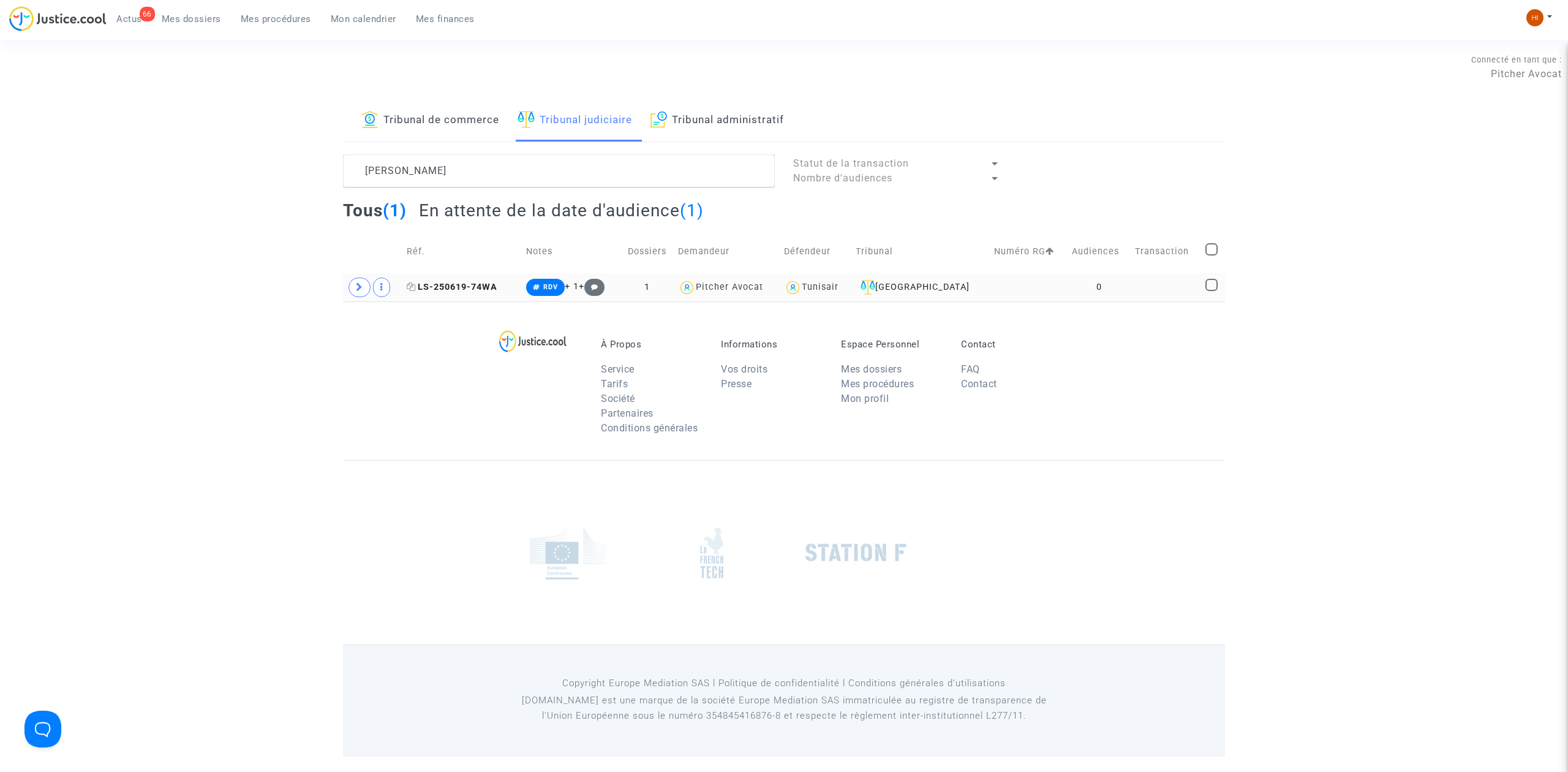
click at [468, 290] on span "LS-250619-74WA" at bounding box center [452, 287] width 91 height 11
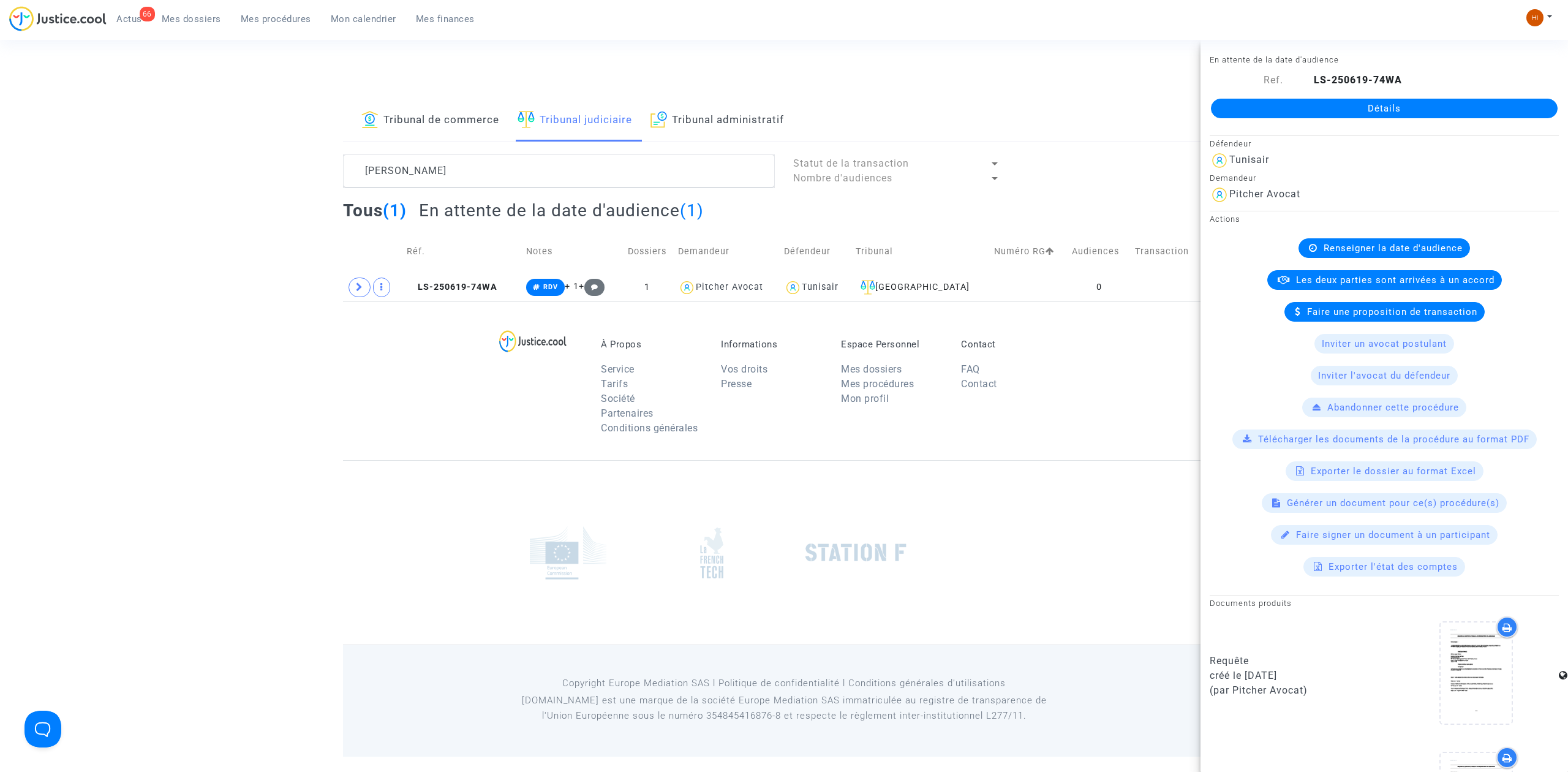
click at [1429, 84] on div "LS-250619-74WA" at bounding box center [1430, 79] width 276 height 15
click at [1429, 99] on link "Détails" at bounding box center [1385, 109] width 347 height 20
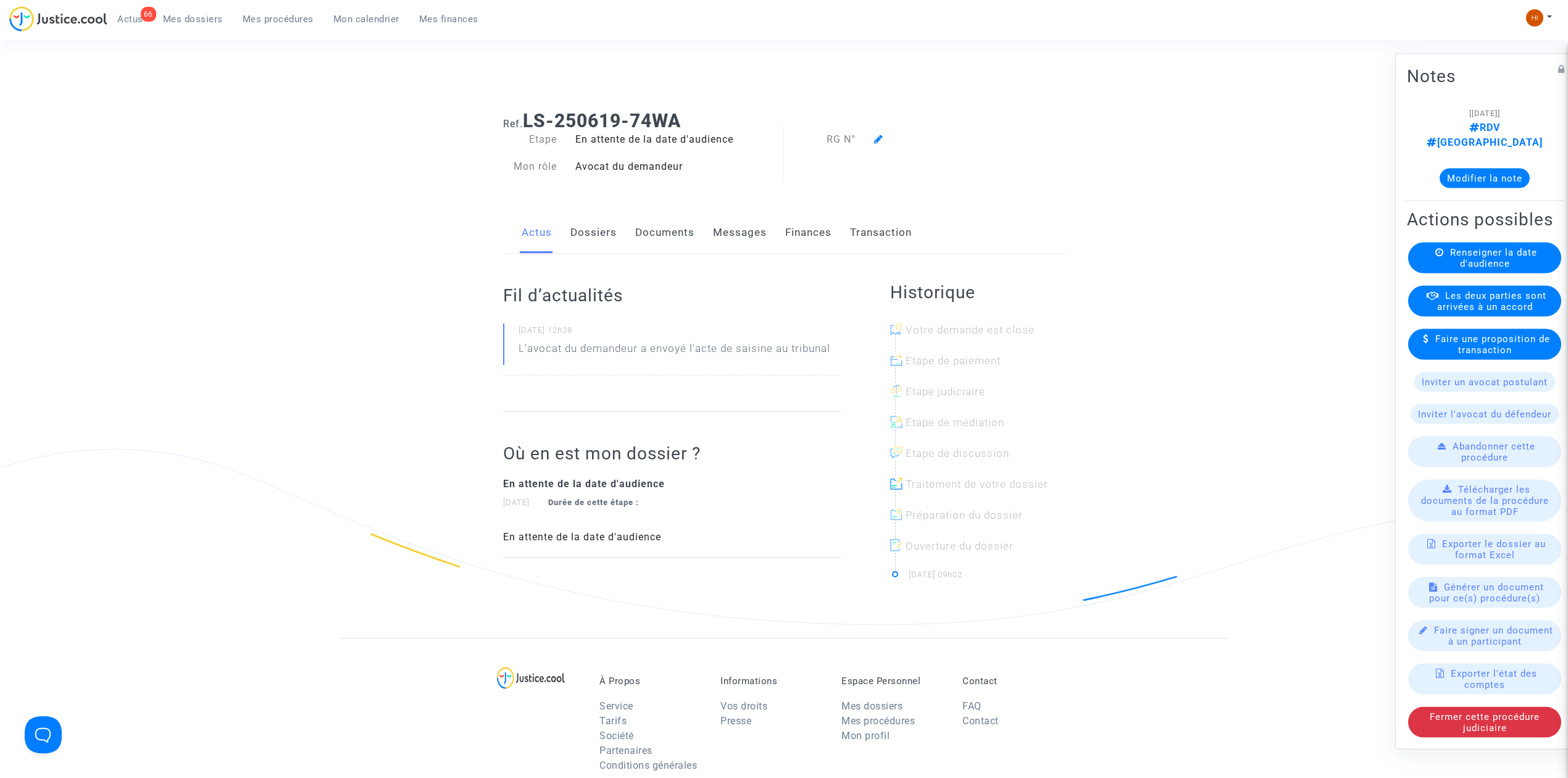
click at [1467, 273] on div "Renseigner la date d'audience" at bounding box center [1484, 258] width 153 height 31
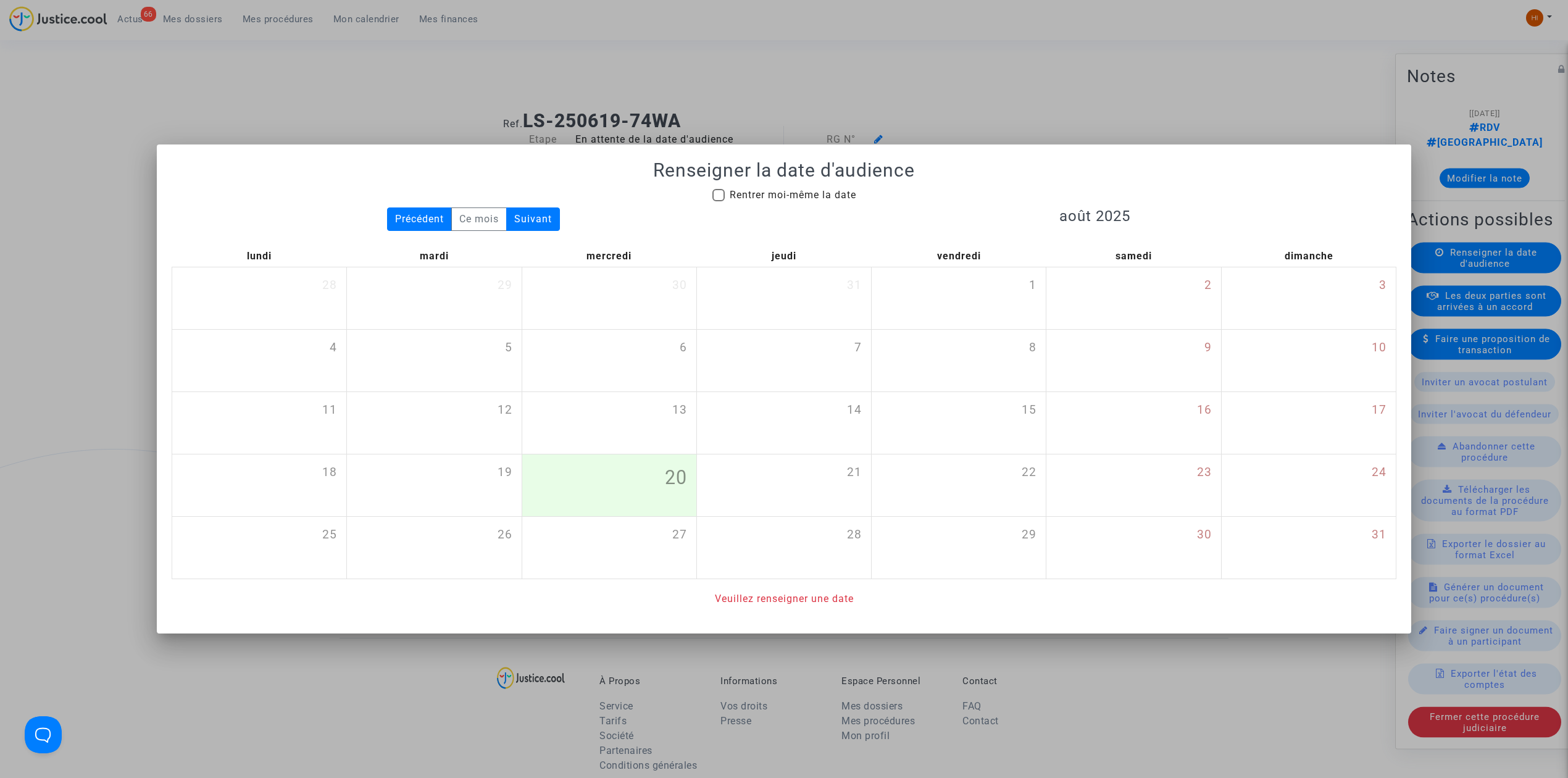
click at [786, 193] on span "Rentrer moi-même la date" at bounding box center [792, 194] width 126 height 12
click at [719, 201] on input "Rentrer moi-même la date" at bounding box center [718, 201] width 1 height 1
checkbox input "true"
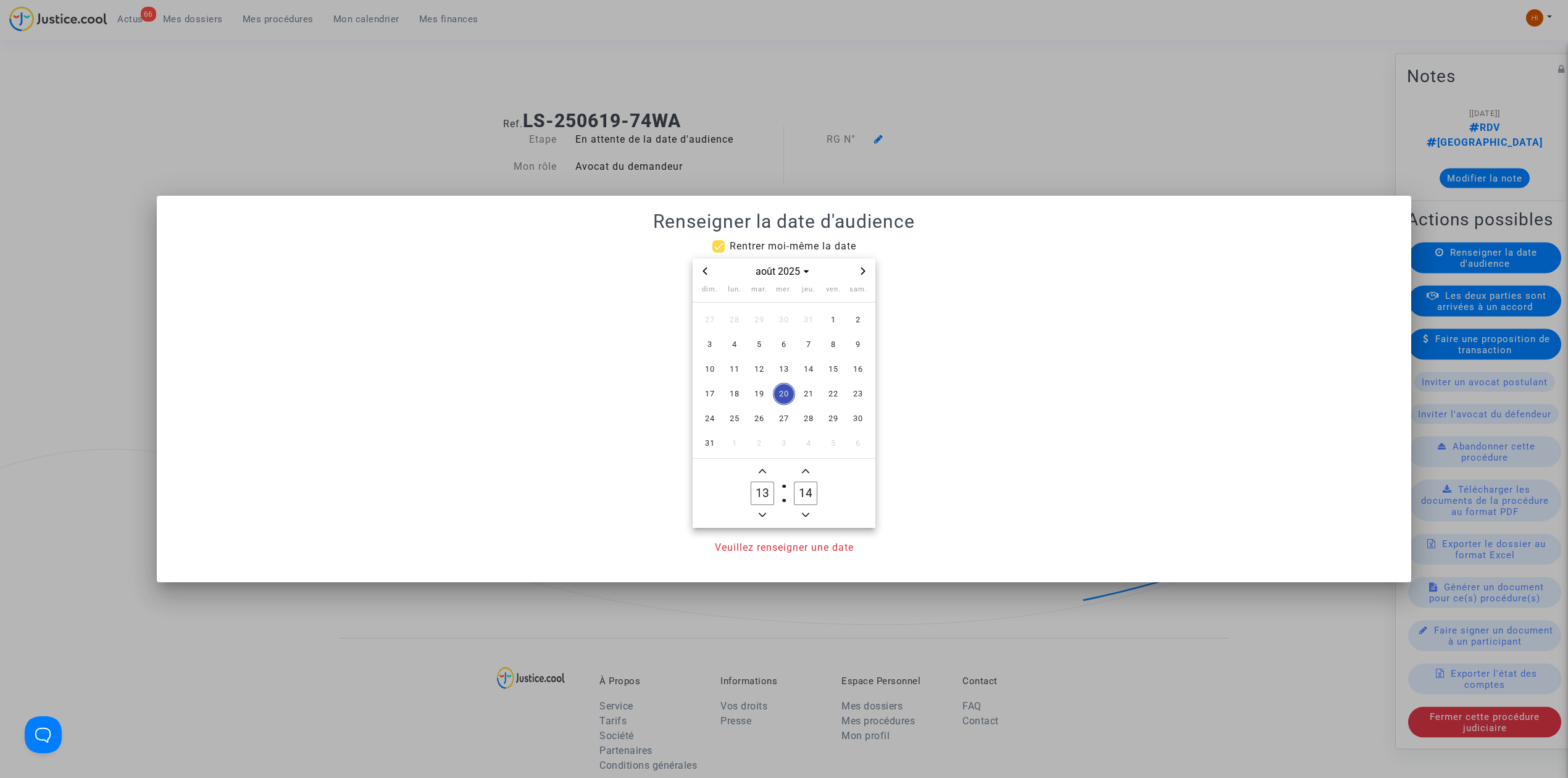
click at [860, 267] on icon "Next month" at bounding box center [863, 271] width 8 height 8
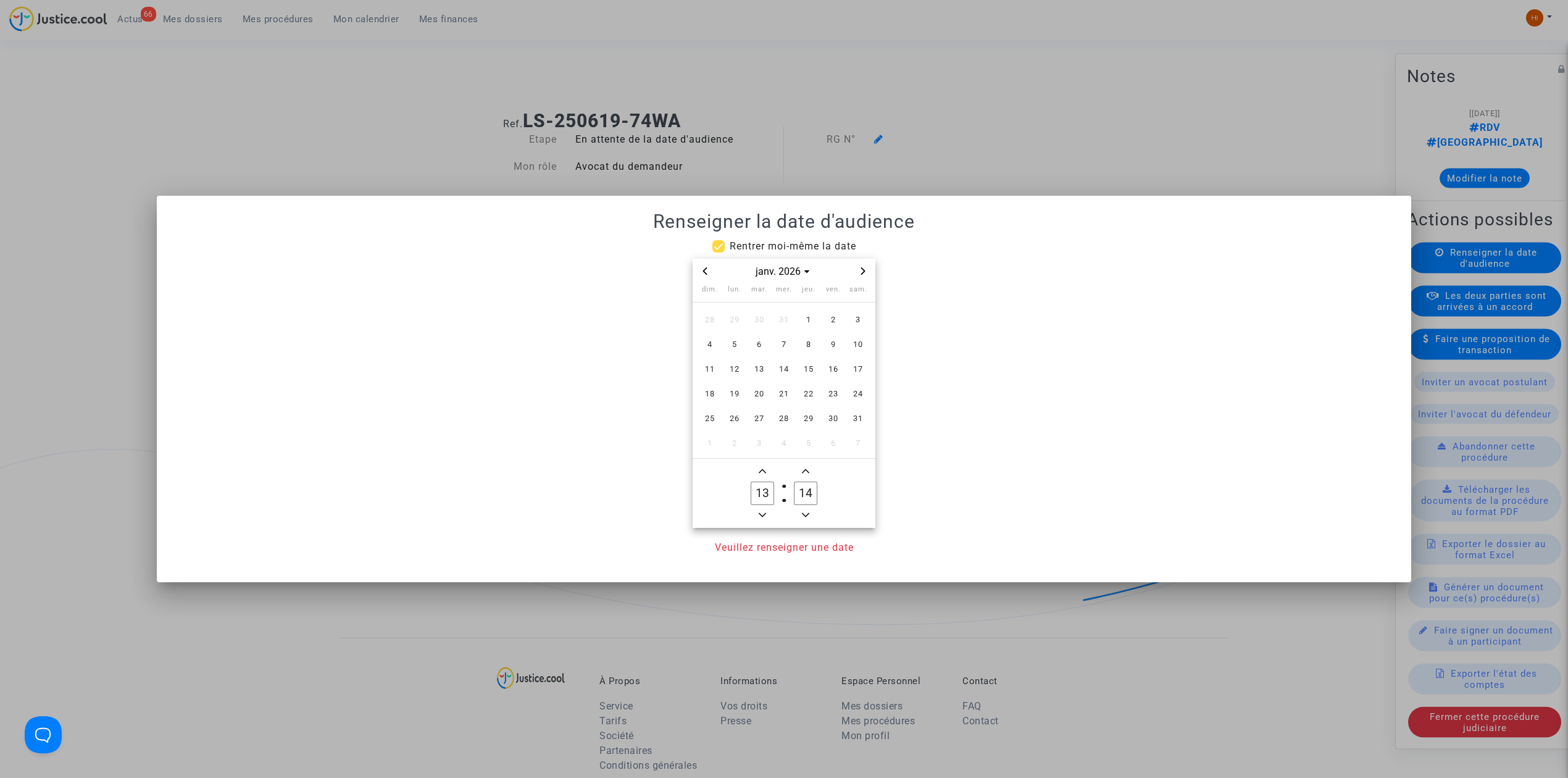
click at [860, 267] on icon "Next month" at bounding box center [863, 271] width 8 height 8
click at [754, 317] on span "3" at bounding box center [759, 320] width 22 height 22
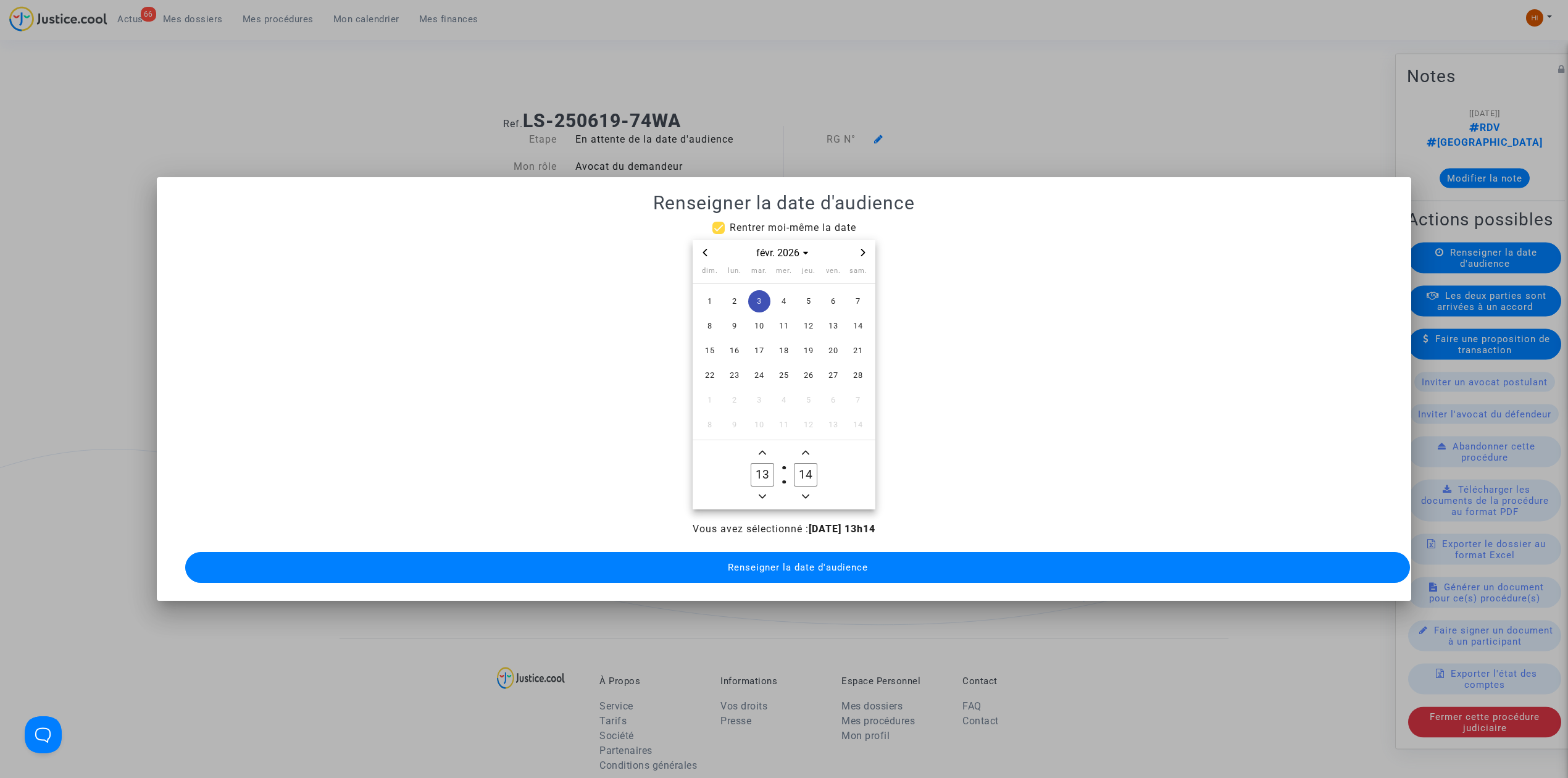
click at [760, 497] on span "Minus a hour" at bounding box center [762, 496] width 15 height 15
type input "09"
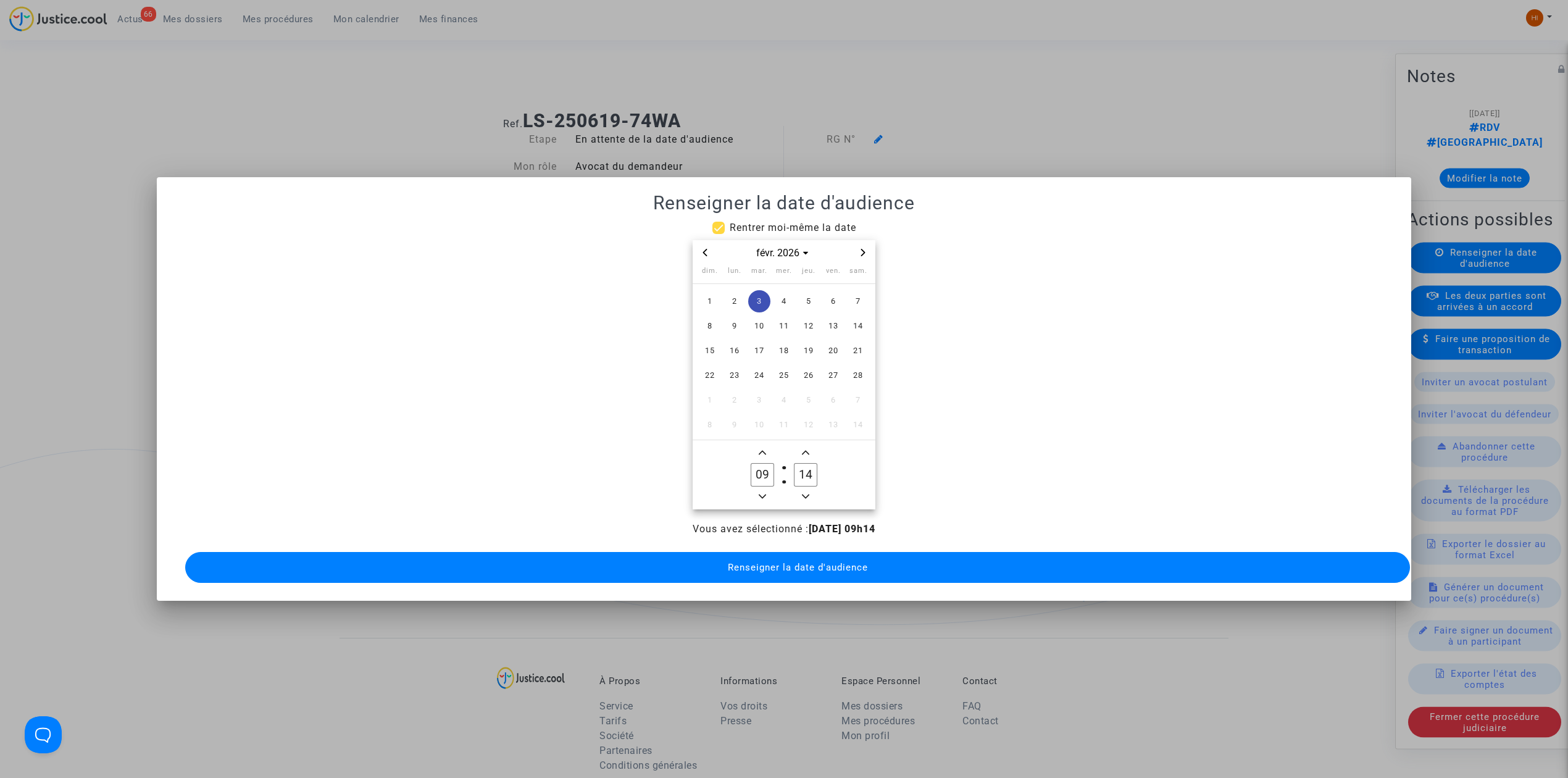
click at [796, 475] on input "14" at bounding box center [806, 475] width 23 height 23
click at [798, 475] on input "14" at bounding box center [806, 475] width 23 height 23
type input "00"
click at [810, 563] on span "Renseigner la date d'audience" at bounding box center [798, 567] width 140 height 11
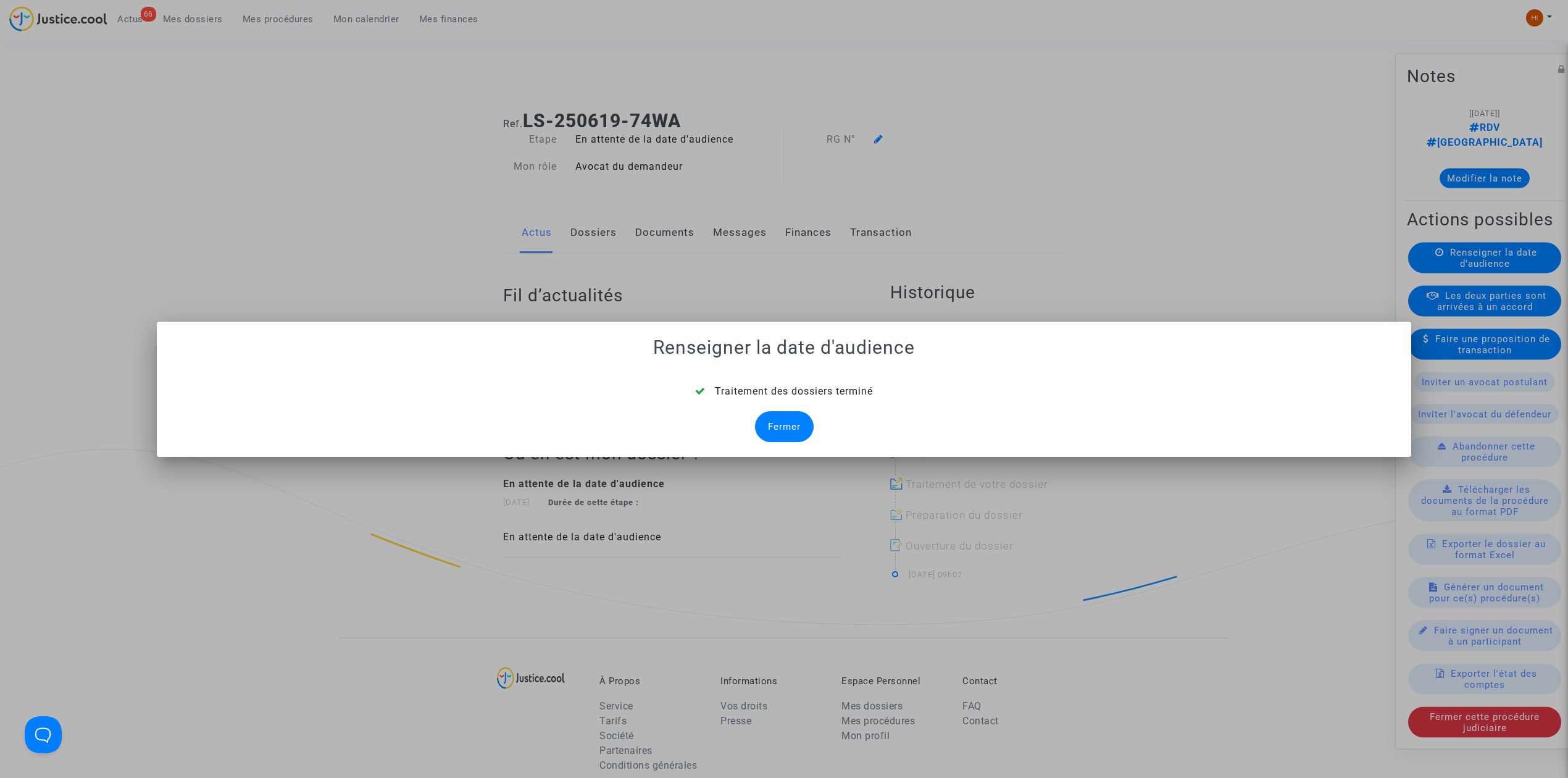
drag, startPoint x: 772, startPoint y: 418, endPoint x: 746, endPoint y: 371, distance: 53.7
click at [778, 418] on div "Fermer" at bounding box center [784, 427] width 59 height 31
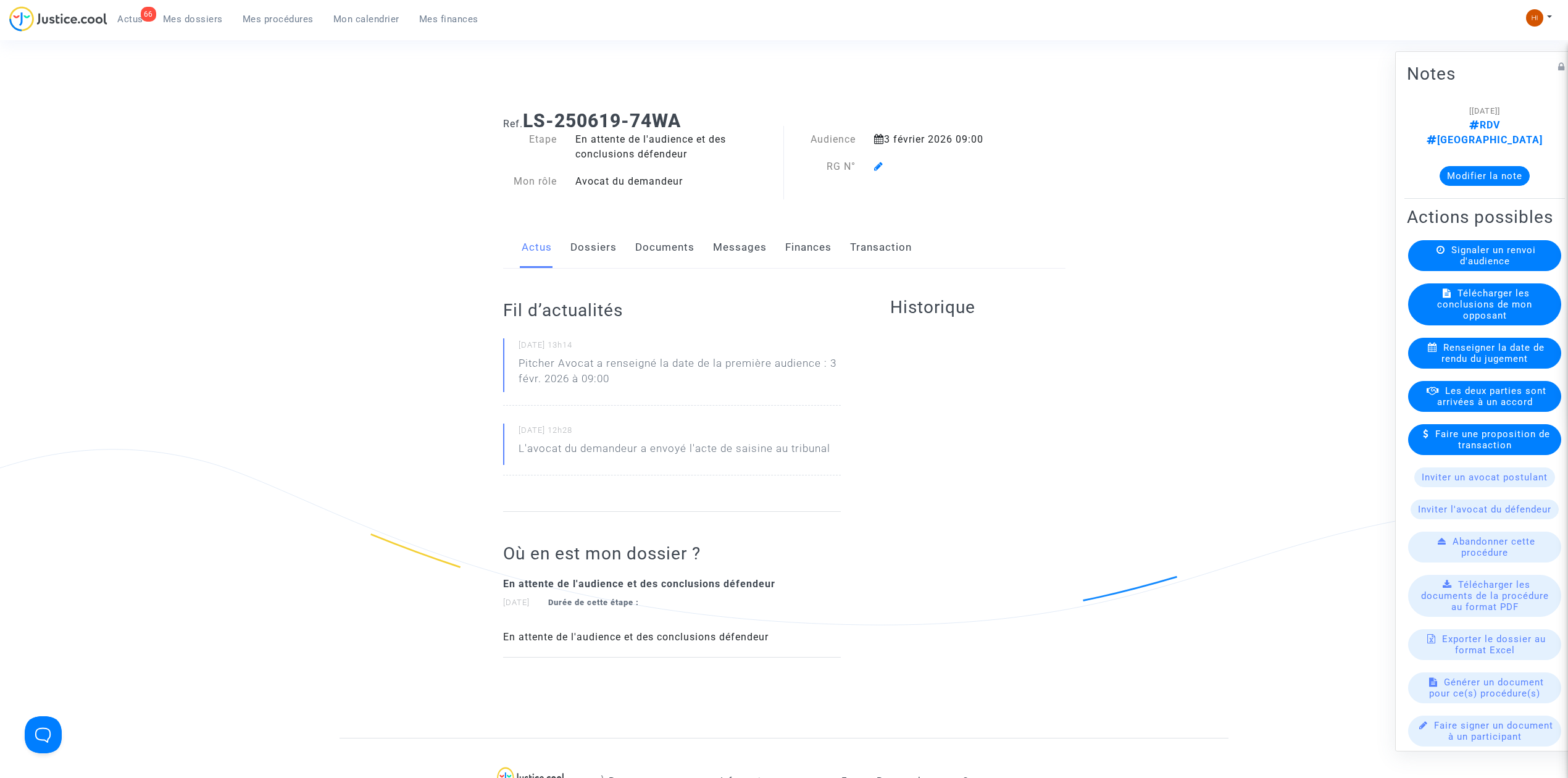
click at [589, 243] on link "Dossiers" at bounding box center [594, 247] width 46 height 41
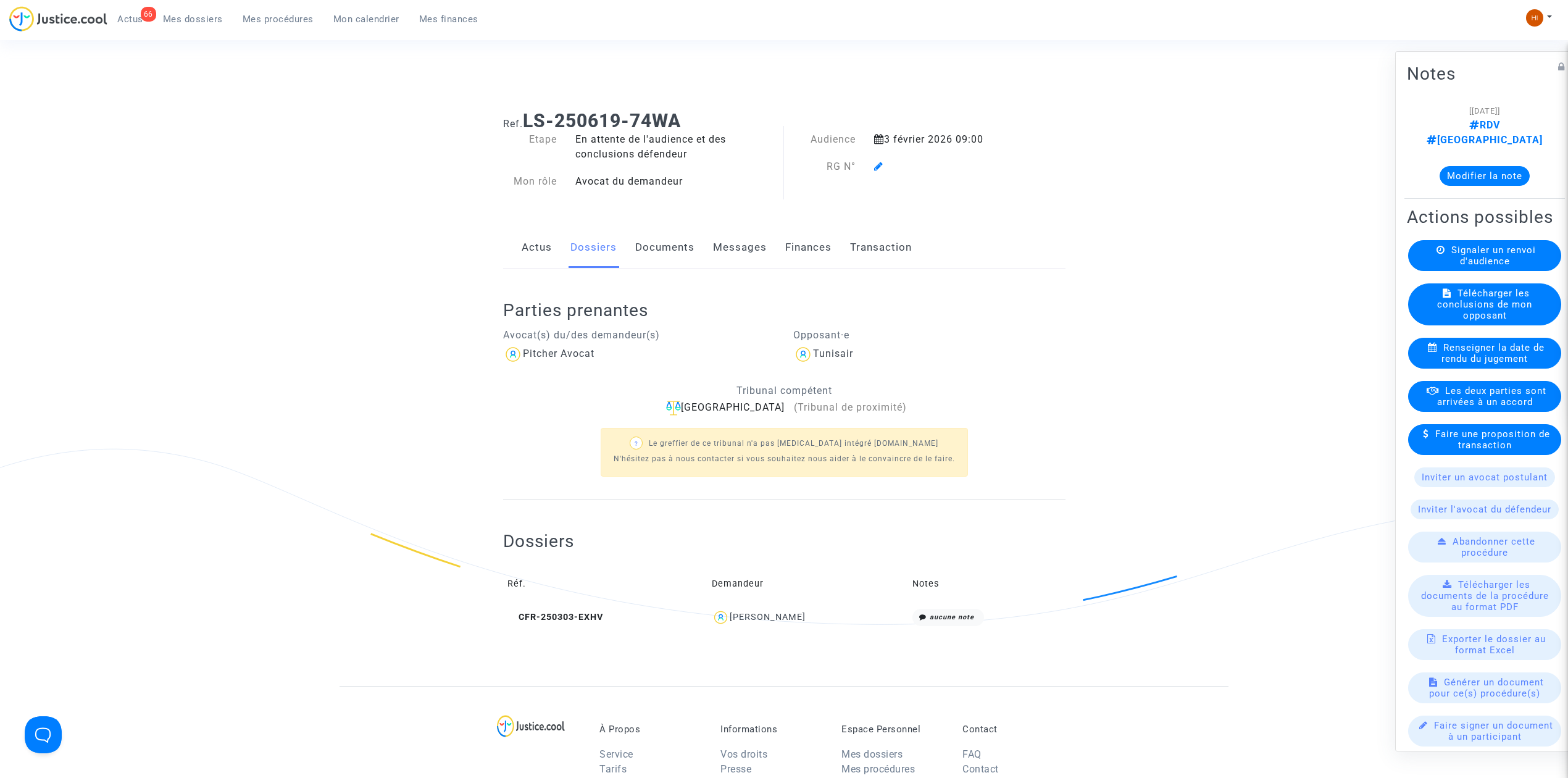
drag, startPoint x: 887, startPoint y: 166, endPoint x: 877, endPoint y: 172, distance: 11.7
click at [887, 166] on div at bounding box center [945, 166] width 161 height 15
click at [877, 172] on span at bounding box center [879, 130] width 9 height 82
click at [876, 166] on icon at bounding box center [879, 166] width 9 height 10
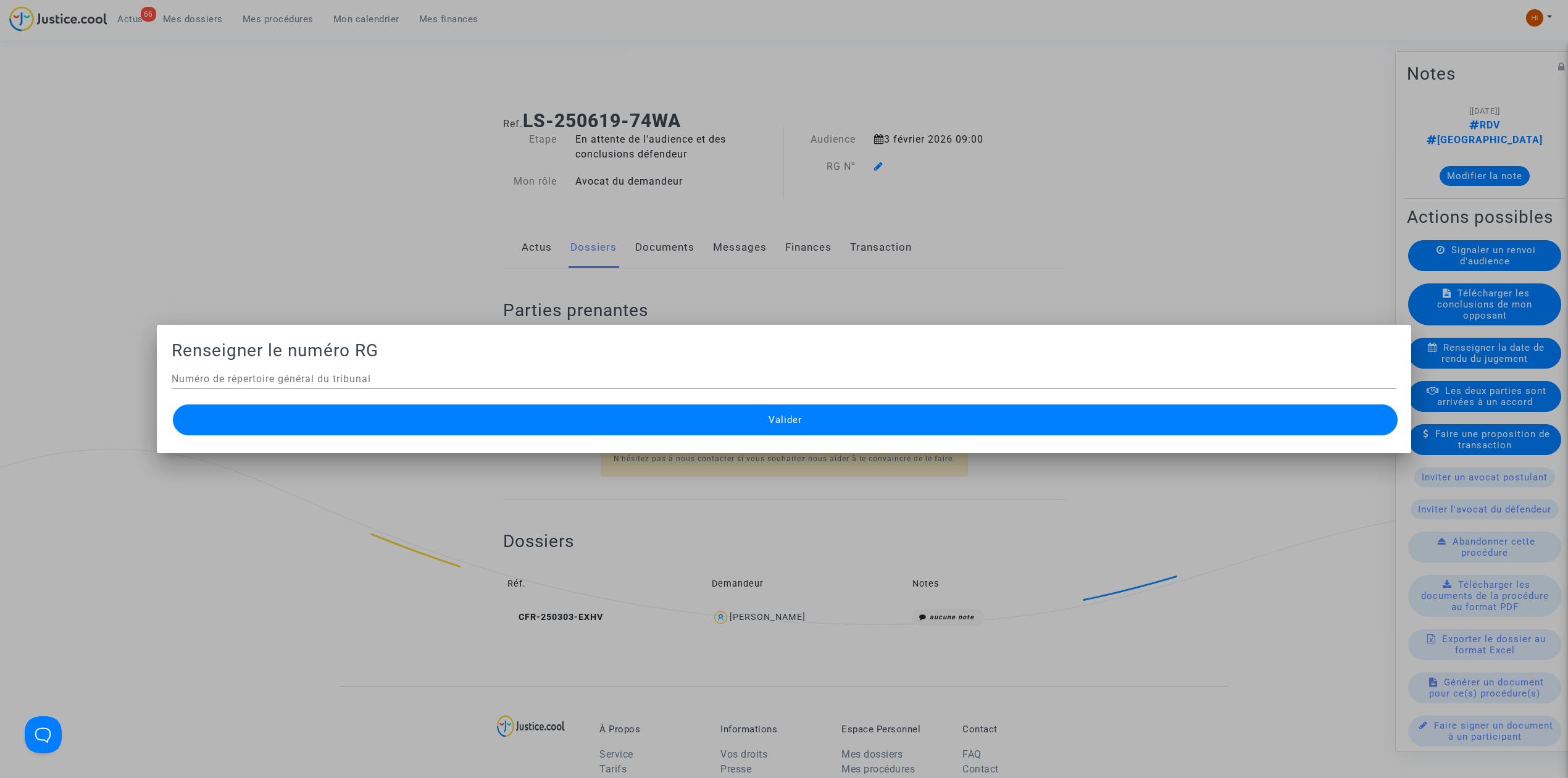
click at [876, 166] on div at bounding box center [784, 389] width 1568 height 778
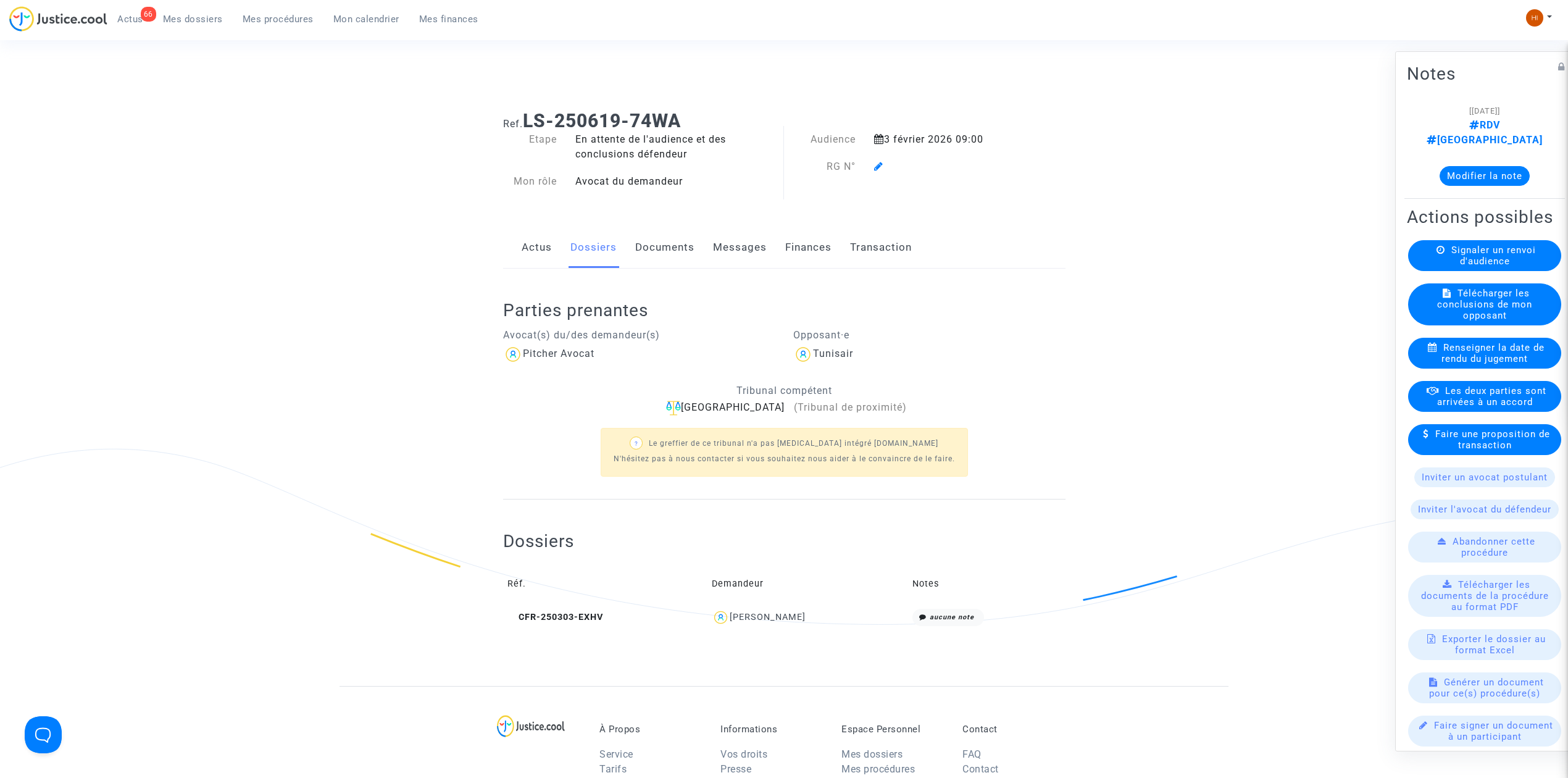
click at [876, 173] on div at bounding box center [945, 166] width 161 height 15
click at [876, 169] on icon at bounding box center [879, 166] width 9 height 10
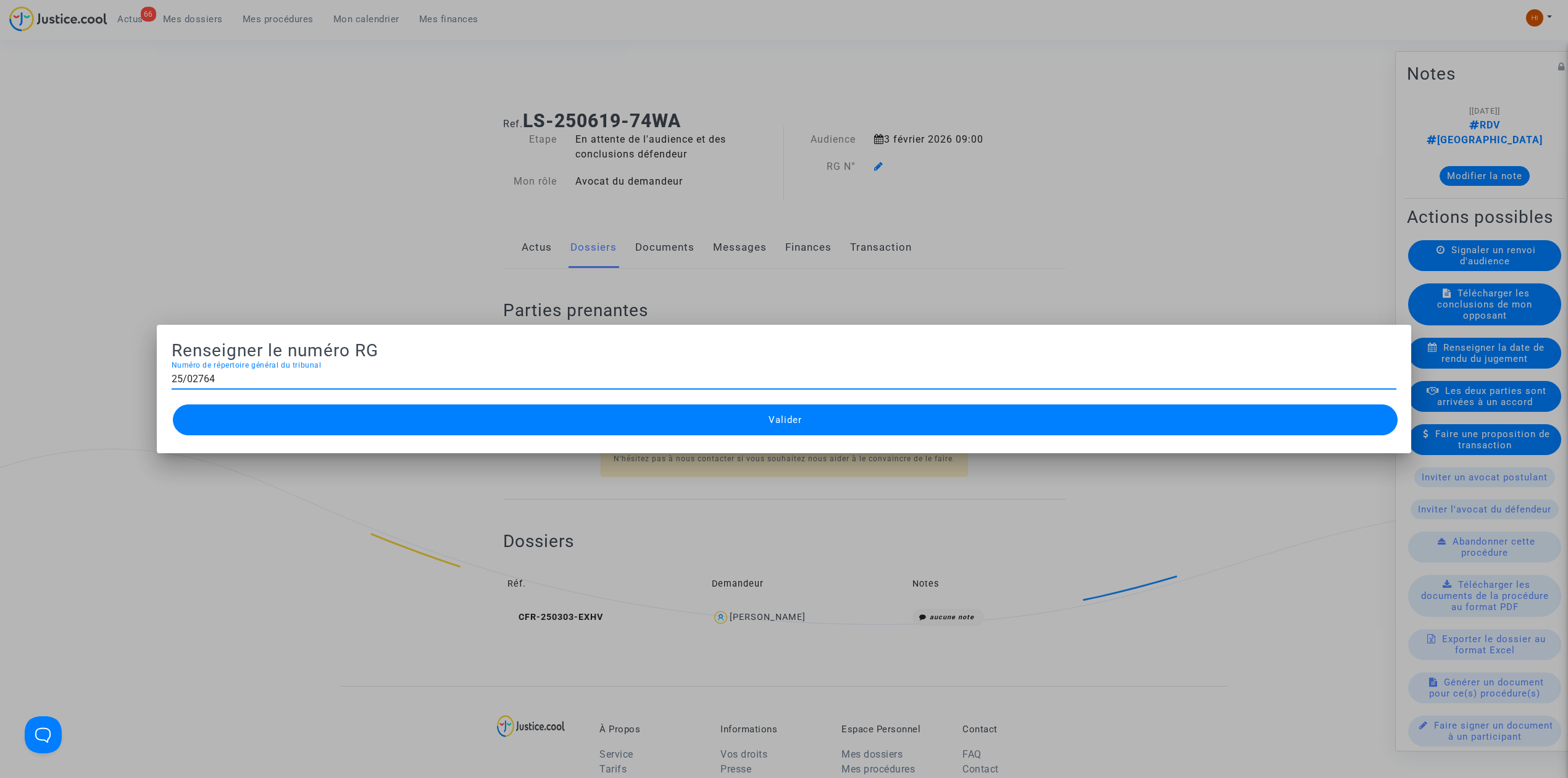
type input "25/02764"
click at [744, 426] on button "Valider" at bounding box center [785, 420] width 1225 height 31
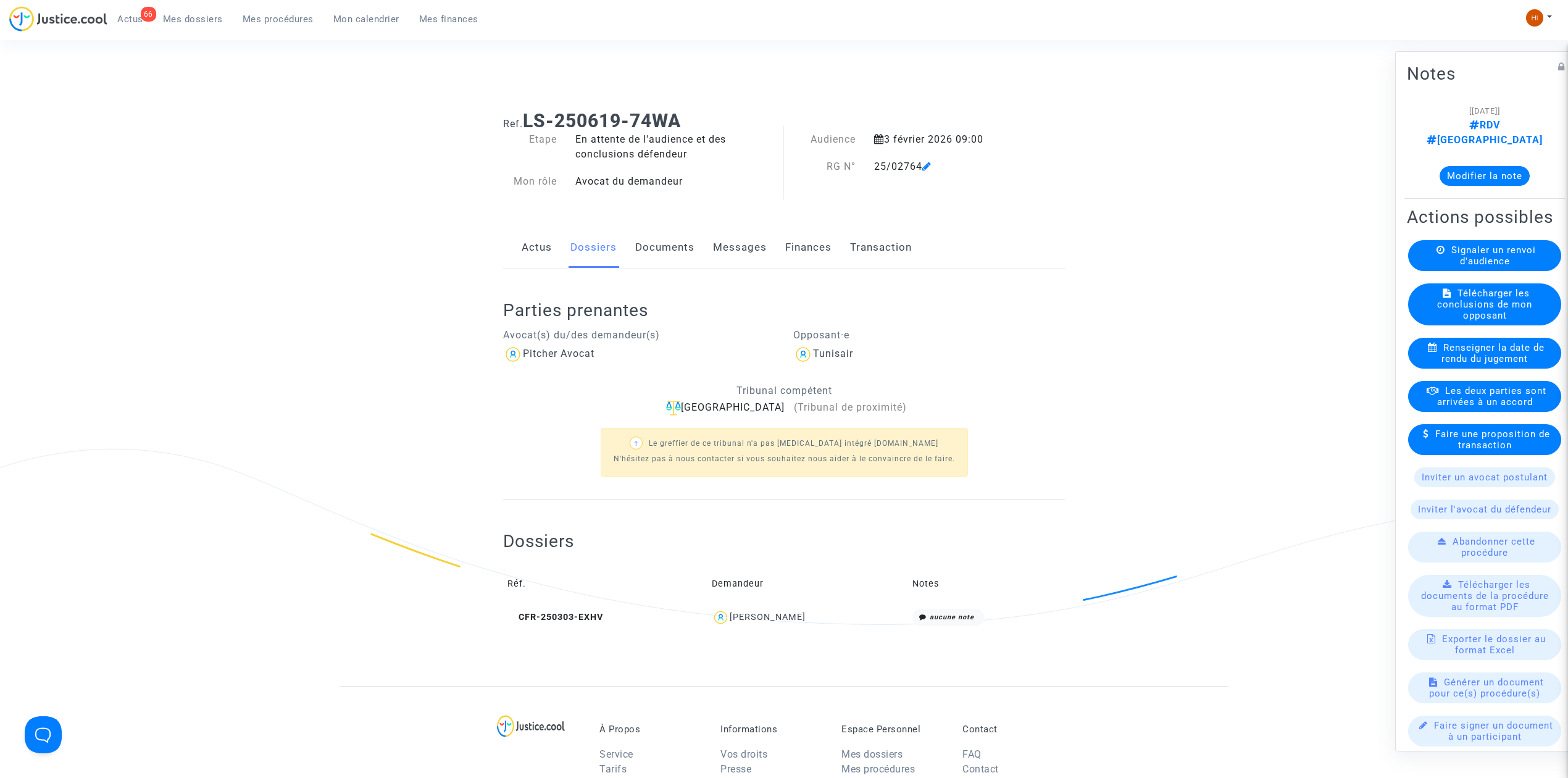
click at [652, 260] on link "Documents" at bounding box center [665, 247] width 59 height 41
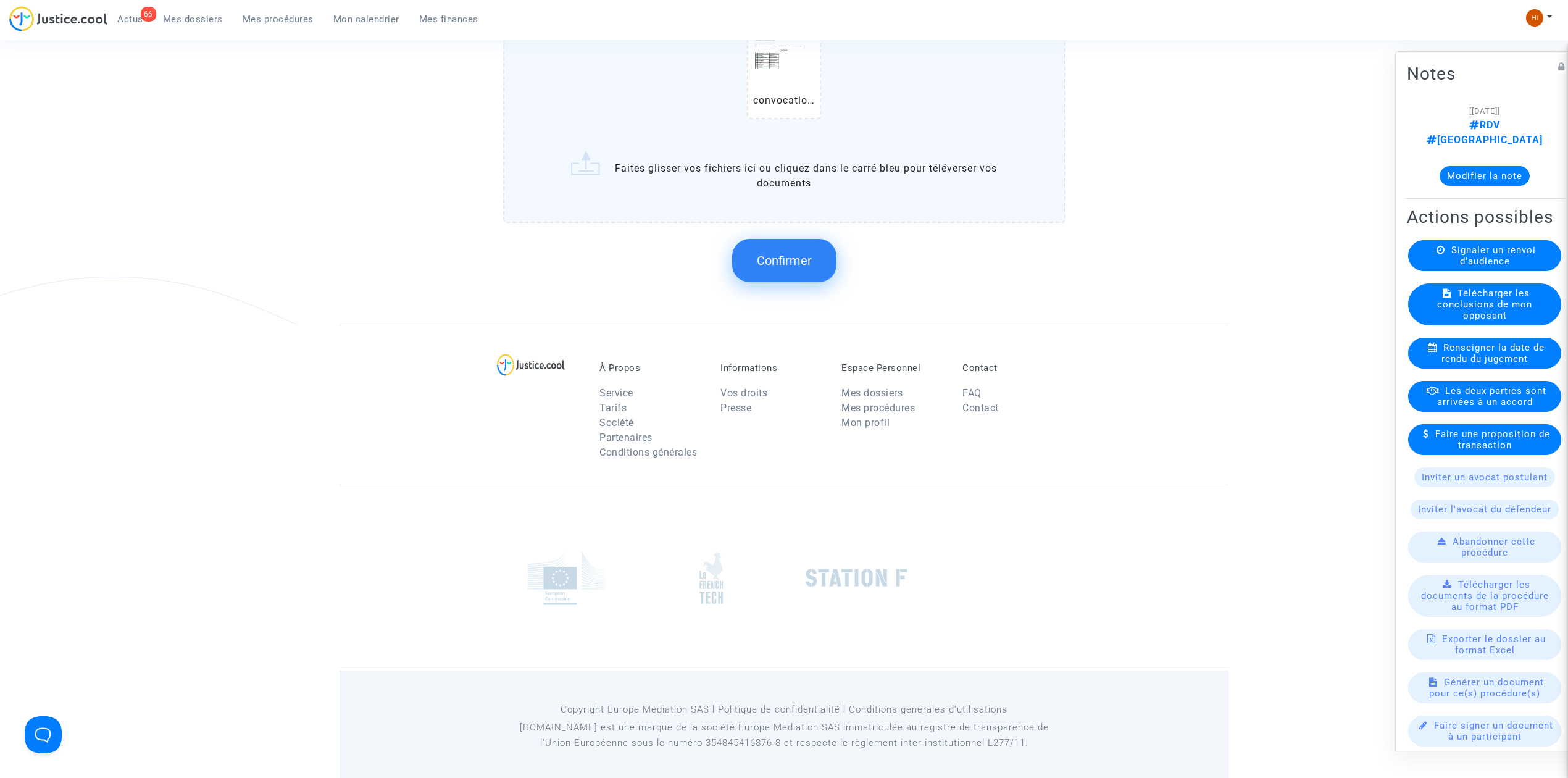
scroll to position [1046, 0]
click at [786, 252] on span "Confirmer" at bounding box center [784, 259] width 55 height 15
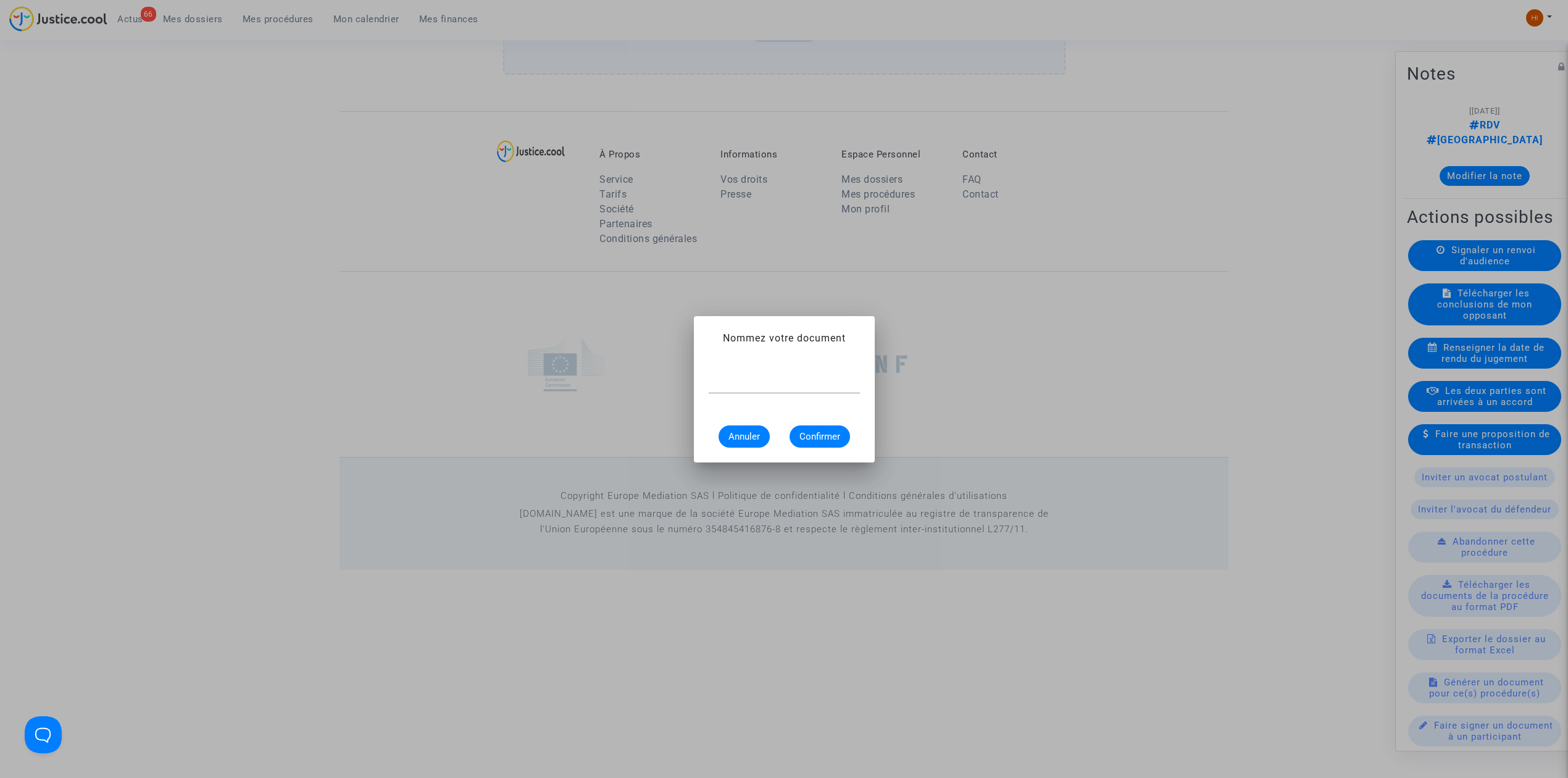
scroll to position [0, 0]
type input "CONVOCATION"
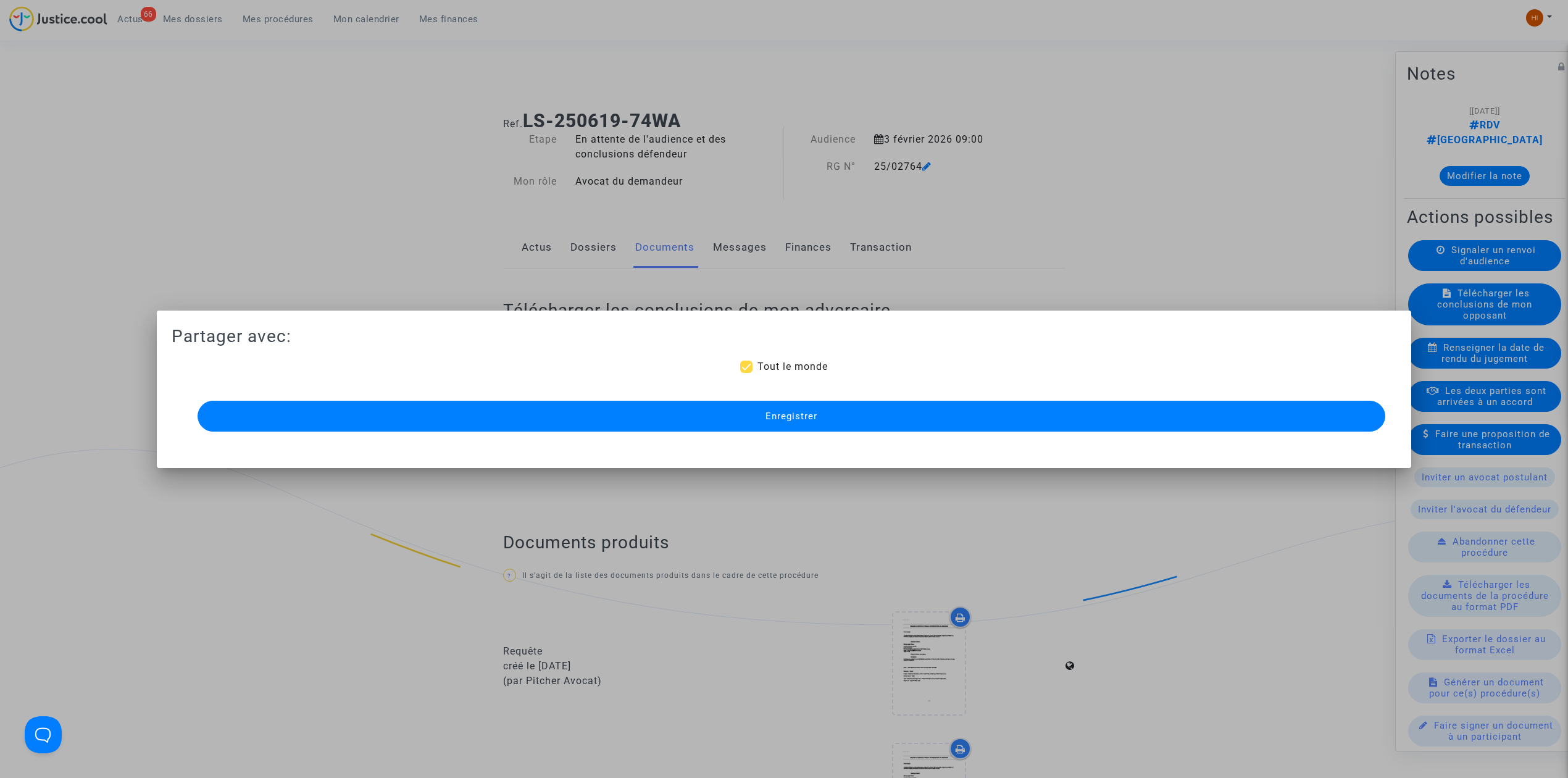
scroll to position [835, 0]
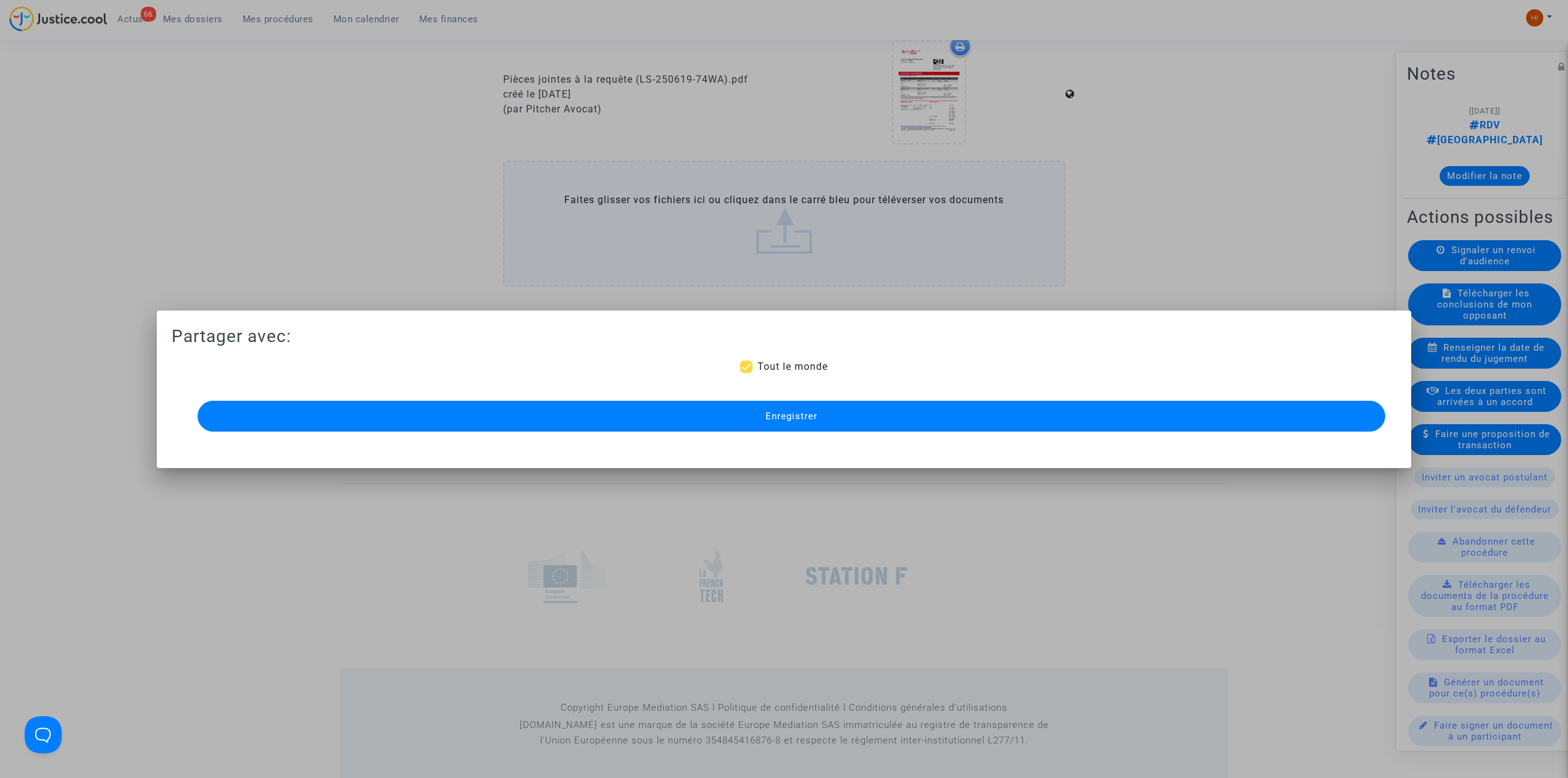
click at [792, 413] on span "Enregistrer" at bounding box center [791, 416] width 52 height 11
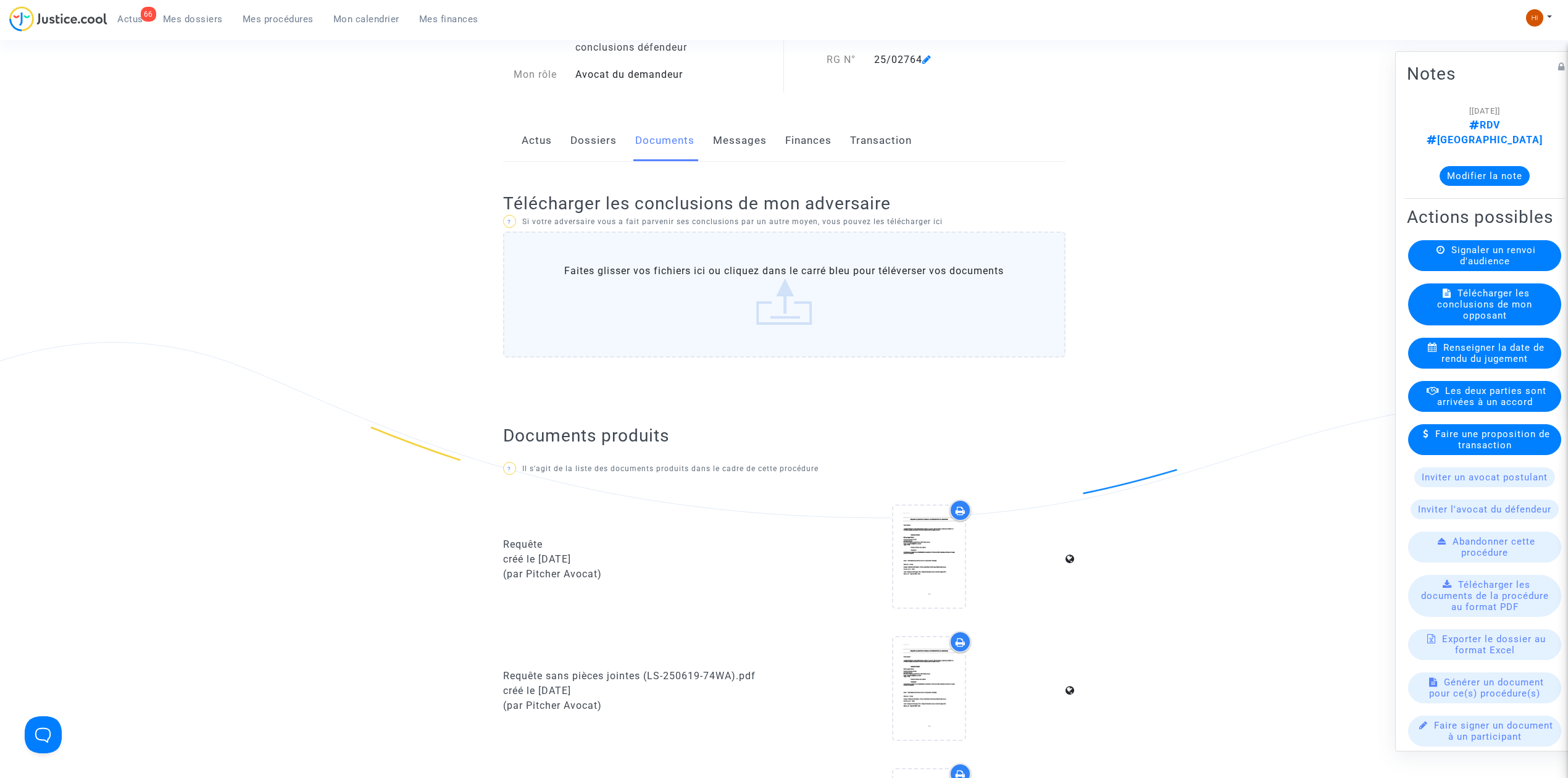
scroll to position [0, 0]
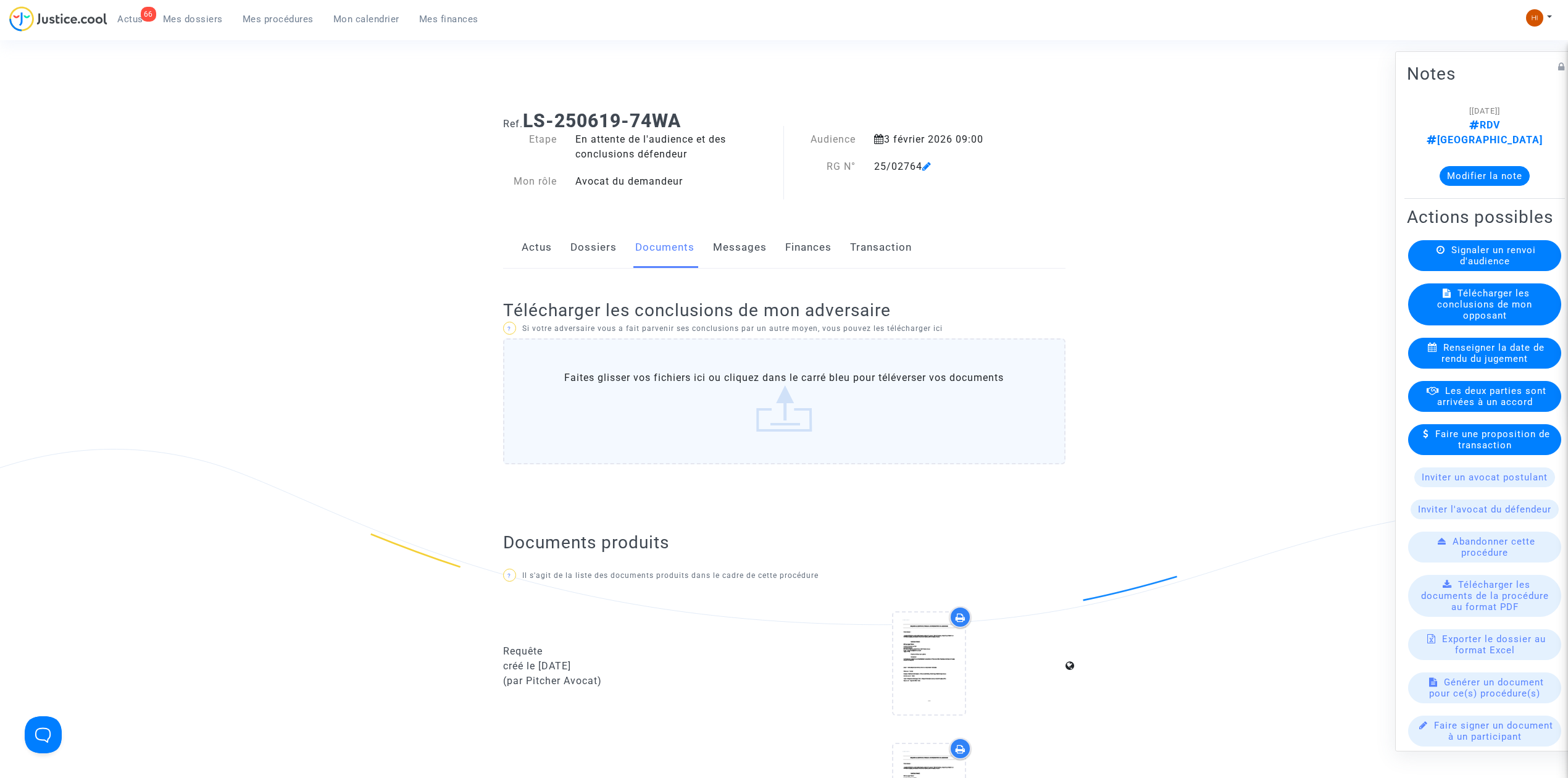
drag, startPoint x: 1060, startPoint y: 247, endPoint x: 792, endPoint y: 188, distance: 274.4
click at [792, 188] on div "Ref. LS-250619-74WA Etape En attente de l'audience et des conclusions défendeur…" at bounding box center [784, 695] width 581 height 1189
click at [289, 15] on span "Mes procédures" at bounding box center [278, 19] width 71 height 11
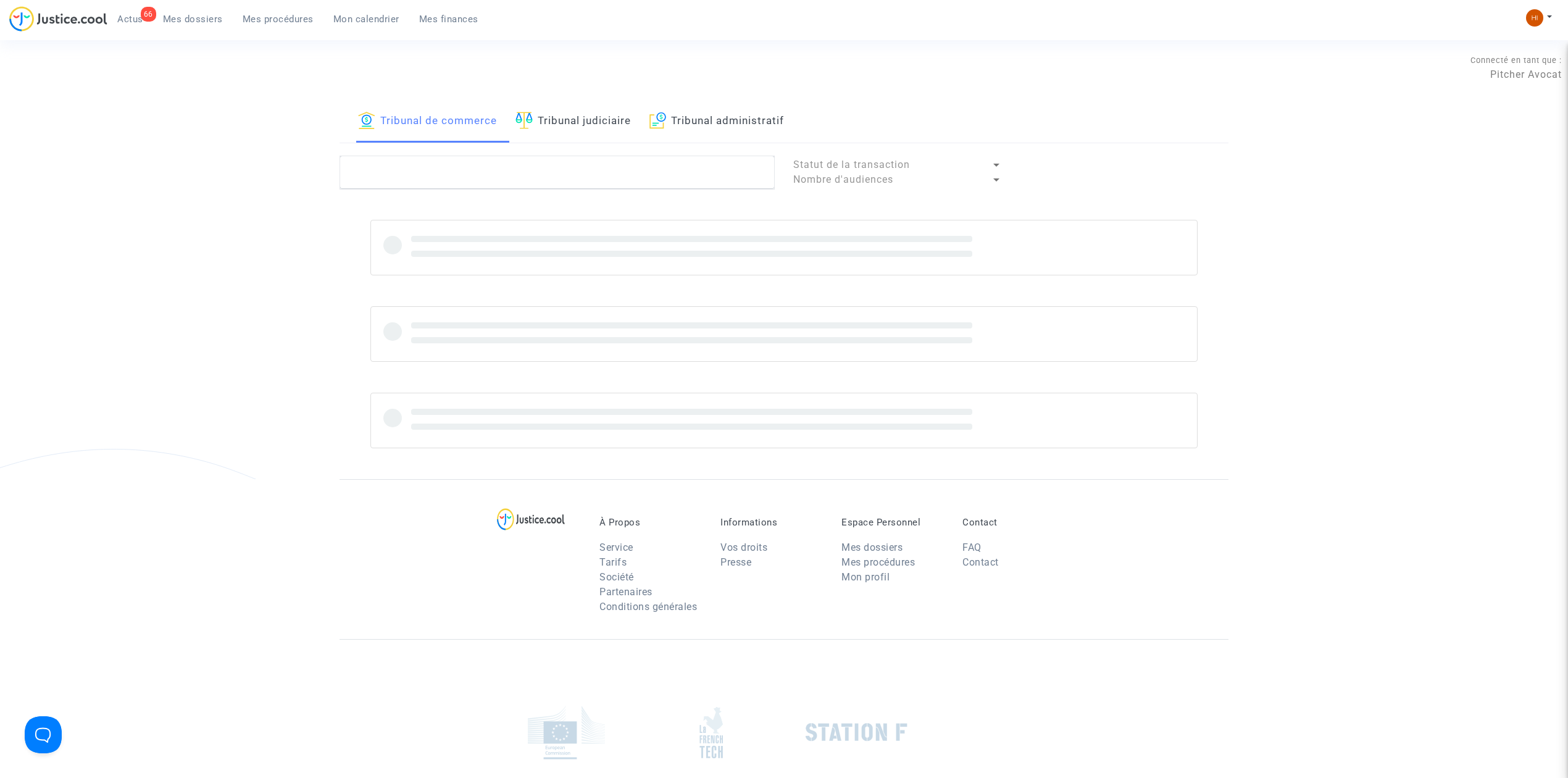
click at [608, 131] on link "Tribunal judiciaire" at bounding box center [573, 122] width 116 height 42
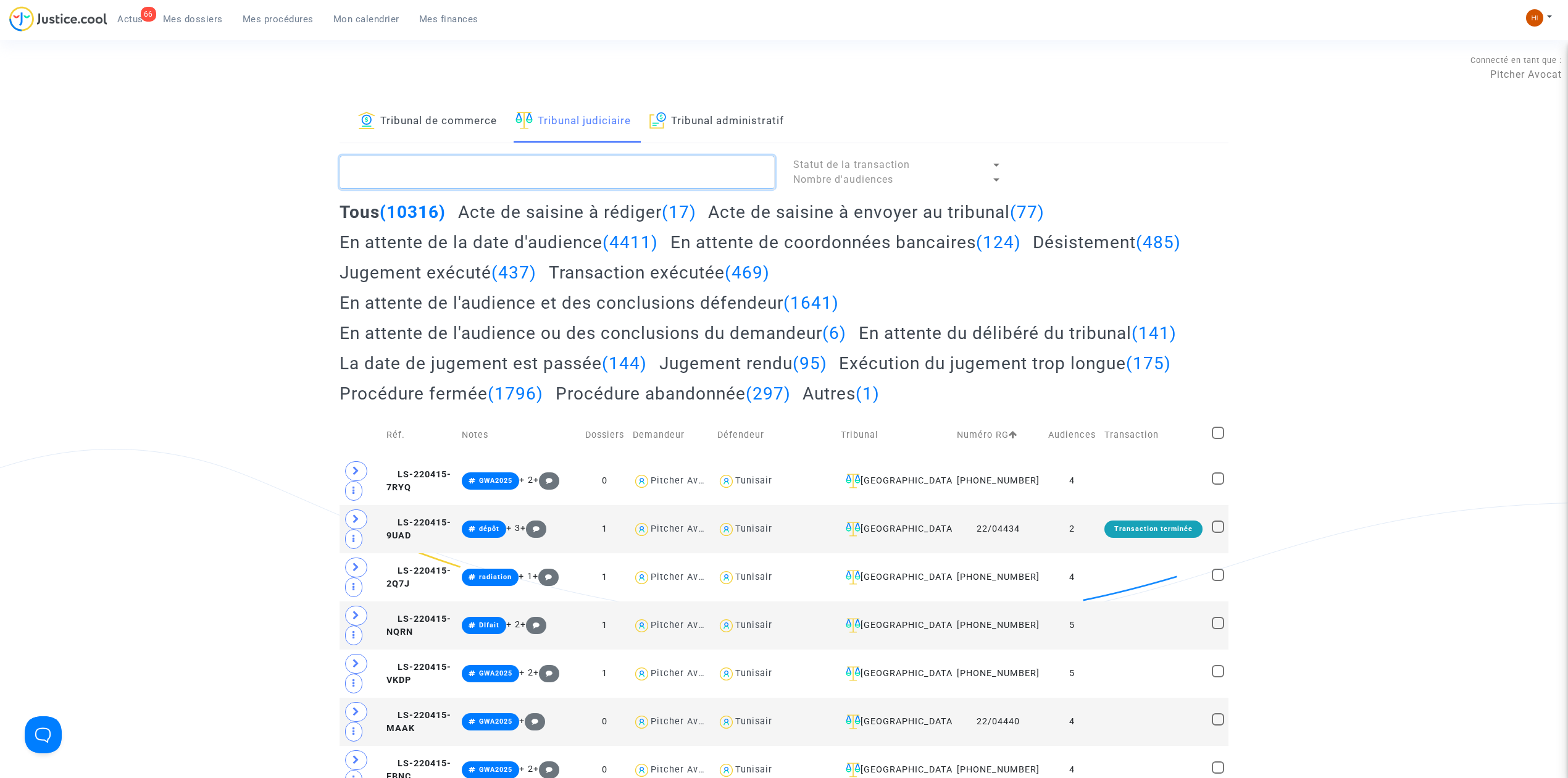
click at [502, 166] on textarea at bounding box center [557, 172] width 435 height 33
type textarea "V"
click at [481, 171] on textarea at bounding box center [557, 172] width 435 height 33
paste textarea "LALA Salah"
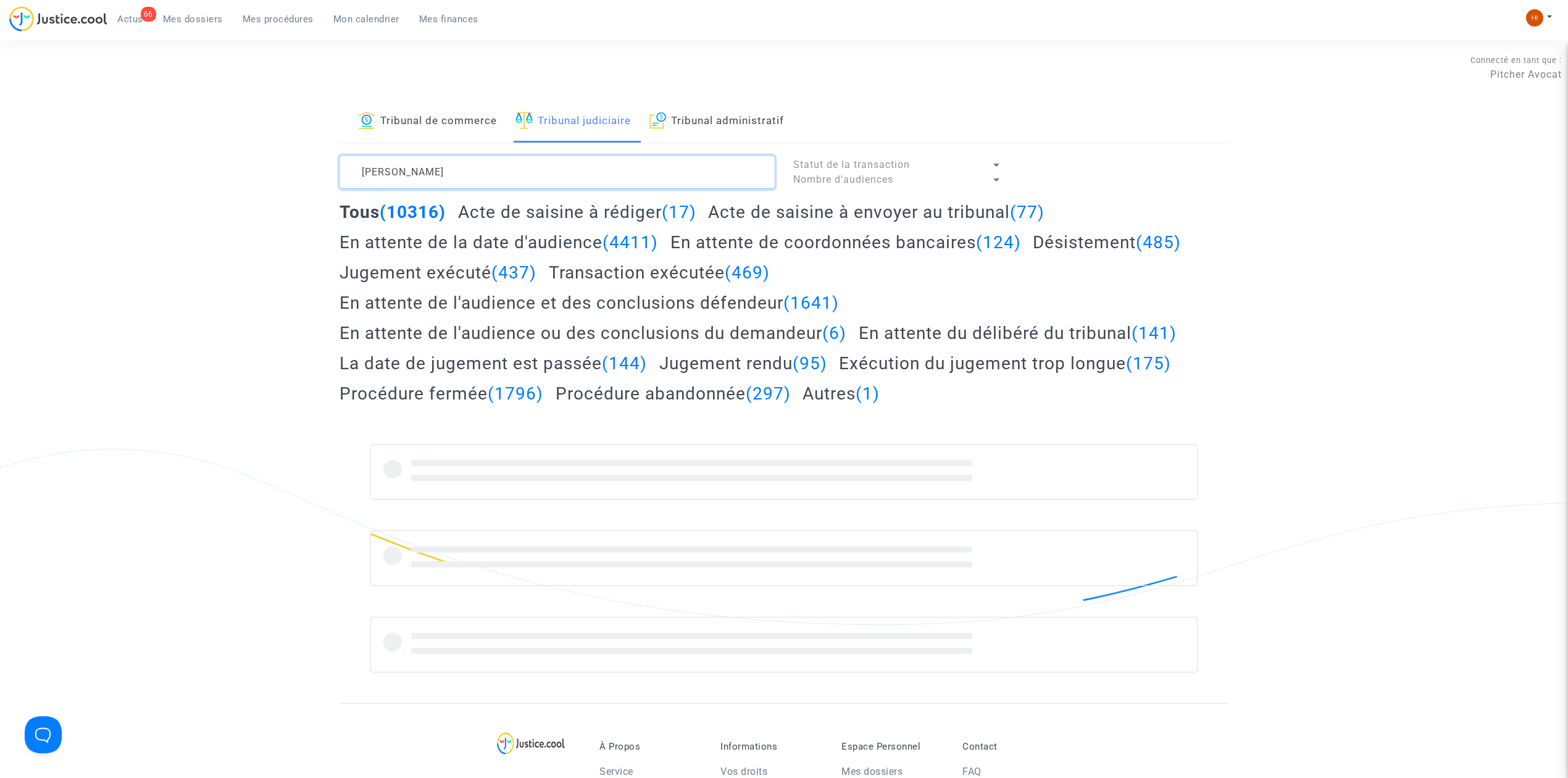
type textarea "LALA Salah"
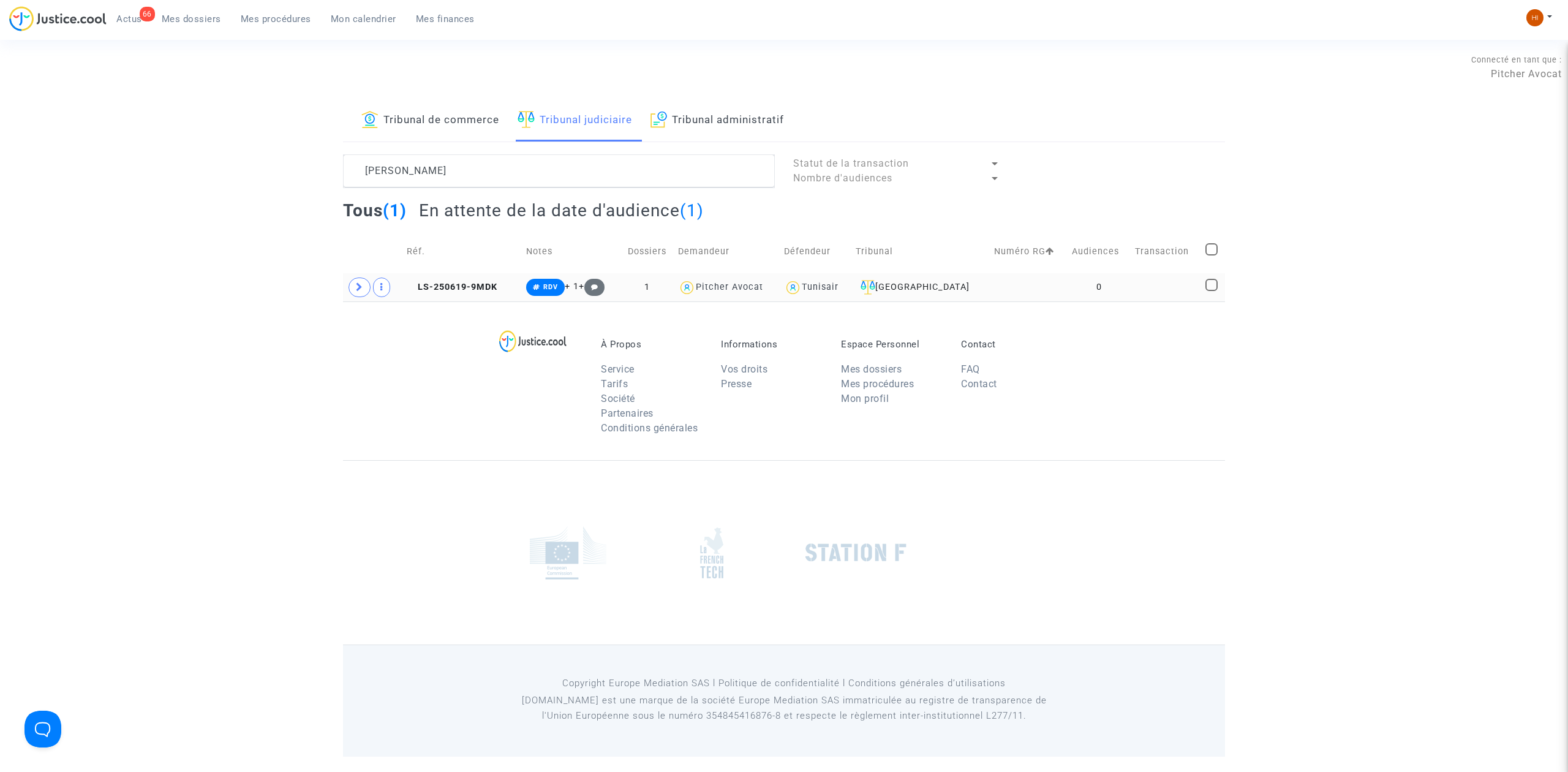
click at [469, 293] on td "LS-250619-9MDK" at bounding box center [462, 287] width 119 height 28
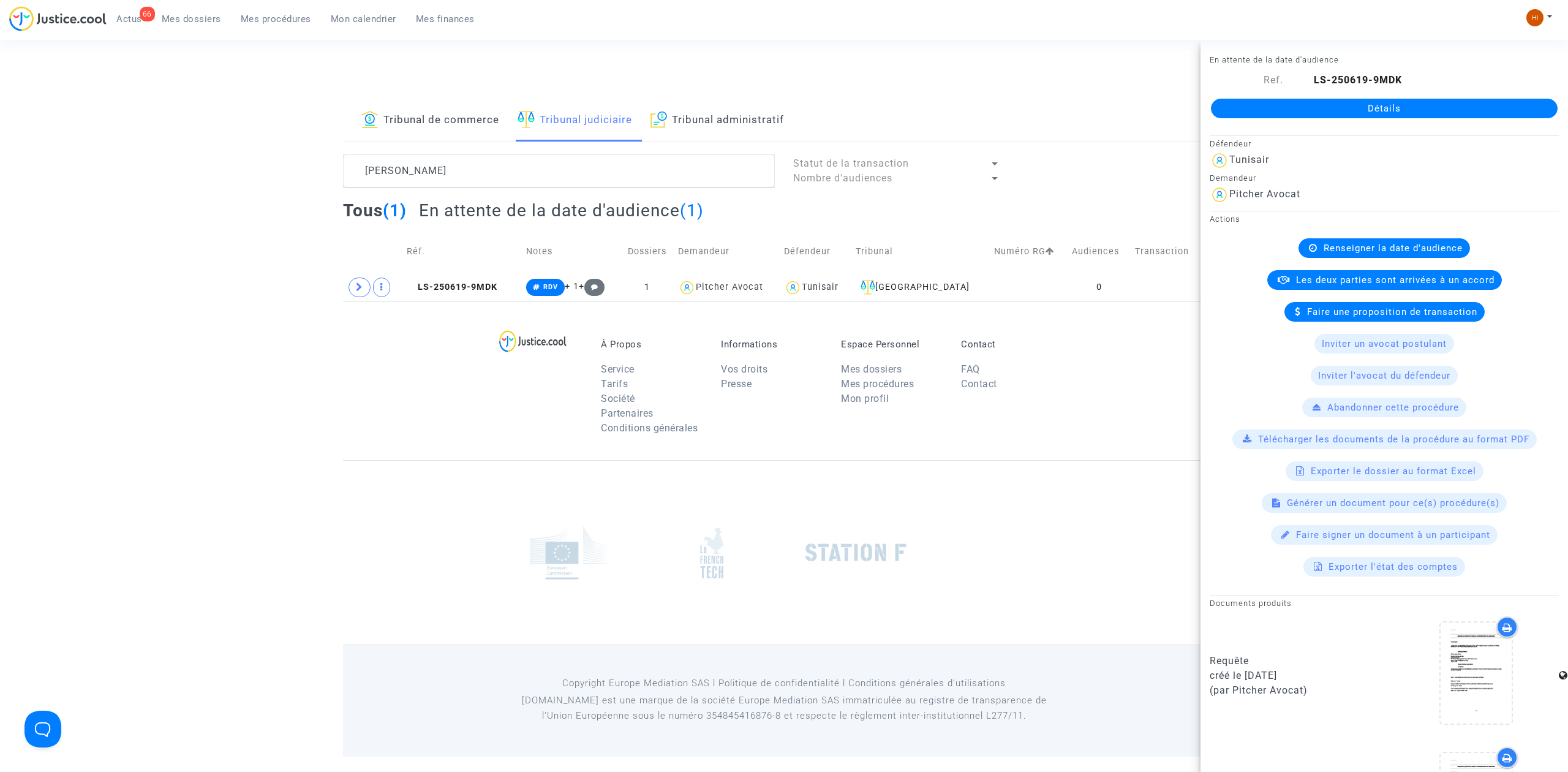
click at [1395, 99] on link "Détails" at bounding box center [1385, 109] width 347 height 20
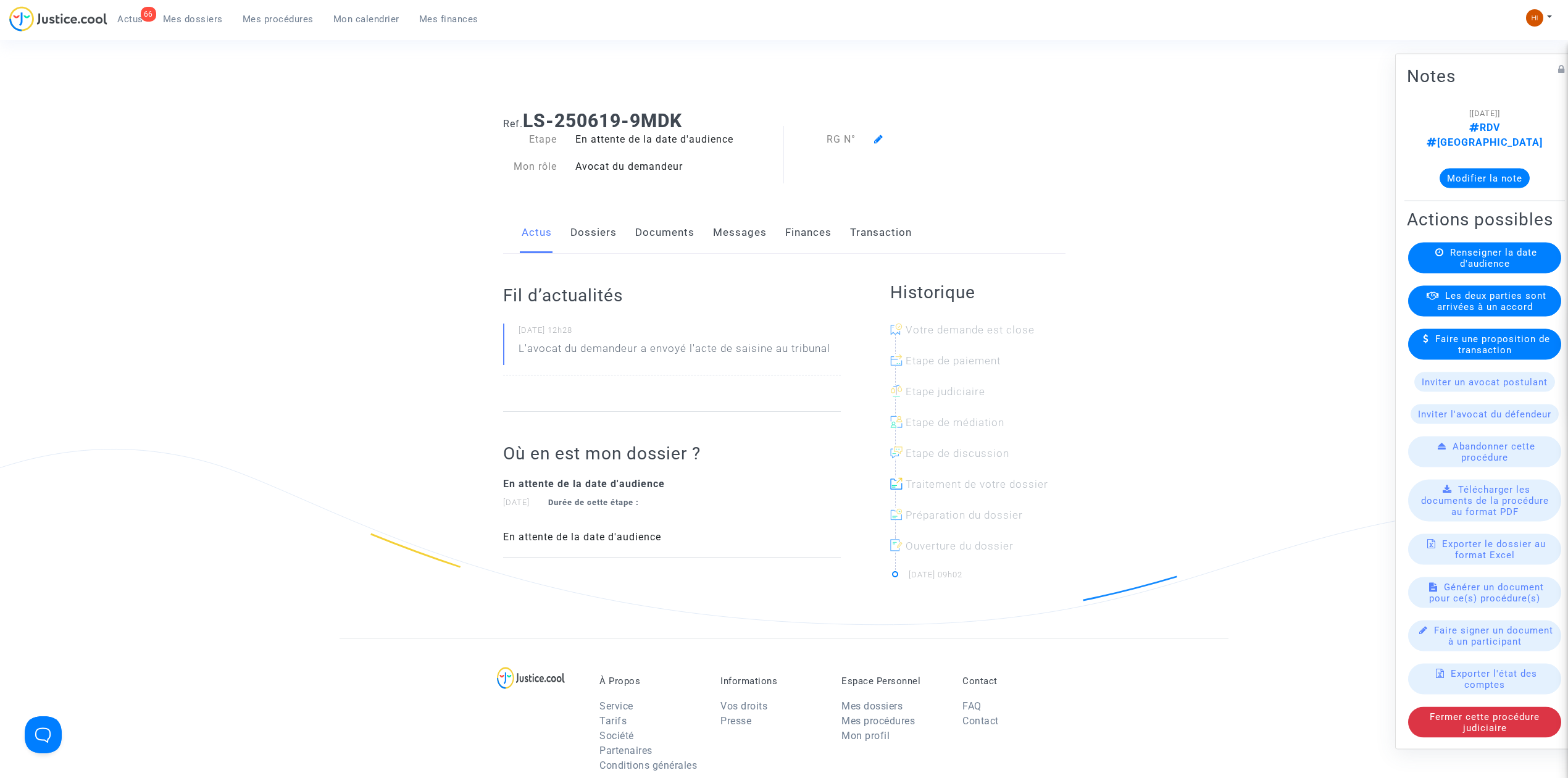
drag, startPoint x: 1455, startPoint y: 258, endPoint x: 1416, endPoint y: 282, distance: 45.8
click at [1435, 273] on div "Renseigner la date d'audience" at bounding box center [1484, 258] width 153 height 31
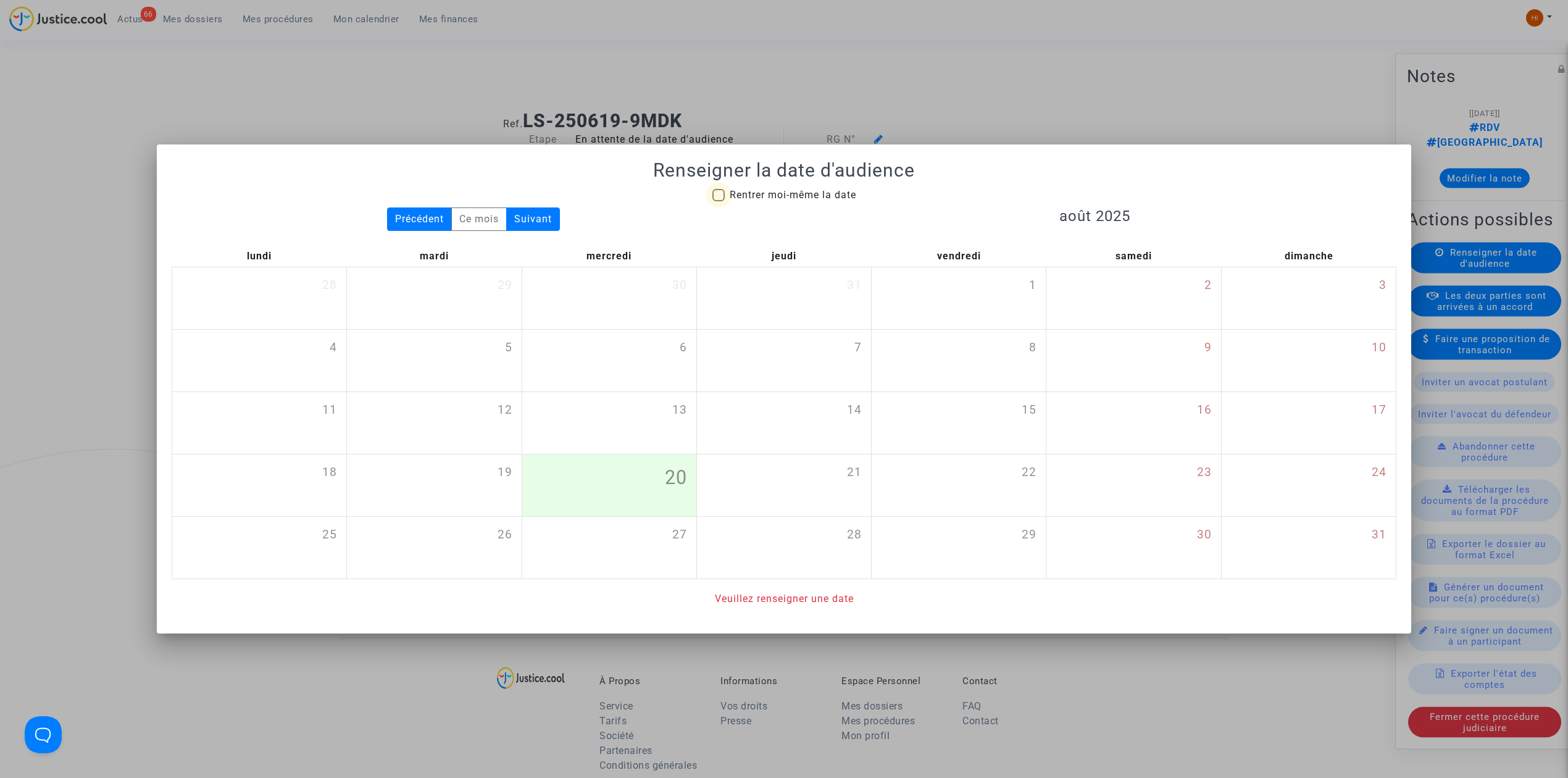
click at [807, 189] on span "Rentrer moi-même la date" at bounding box center [792, 194] width 126 height 12
click at [719, 201] on input "Rentrer moi-même la date" at bounding box center [718, 201] width 1 height 1
checkbox input "true"
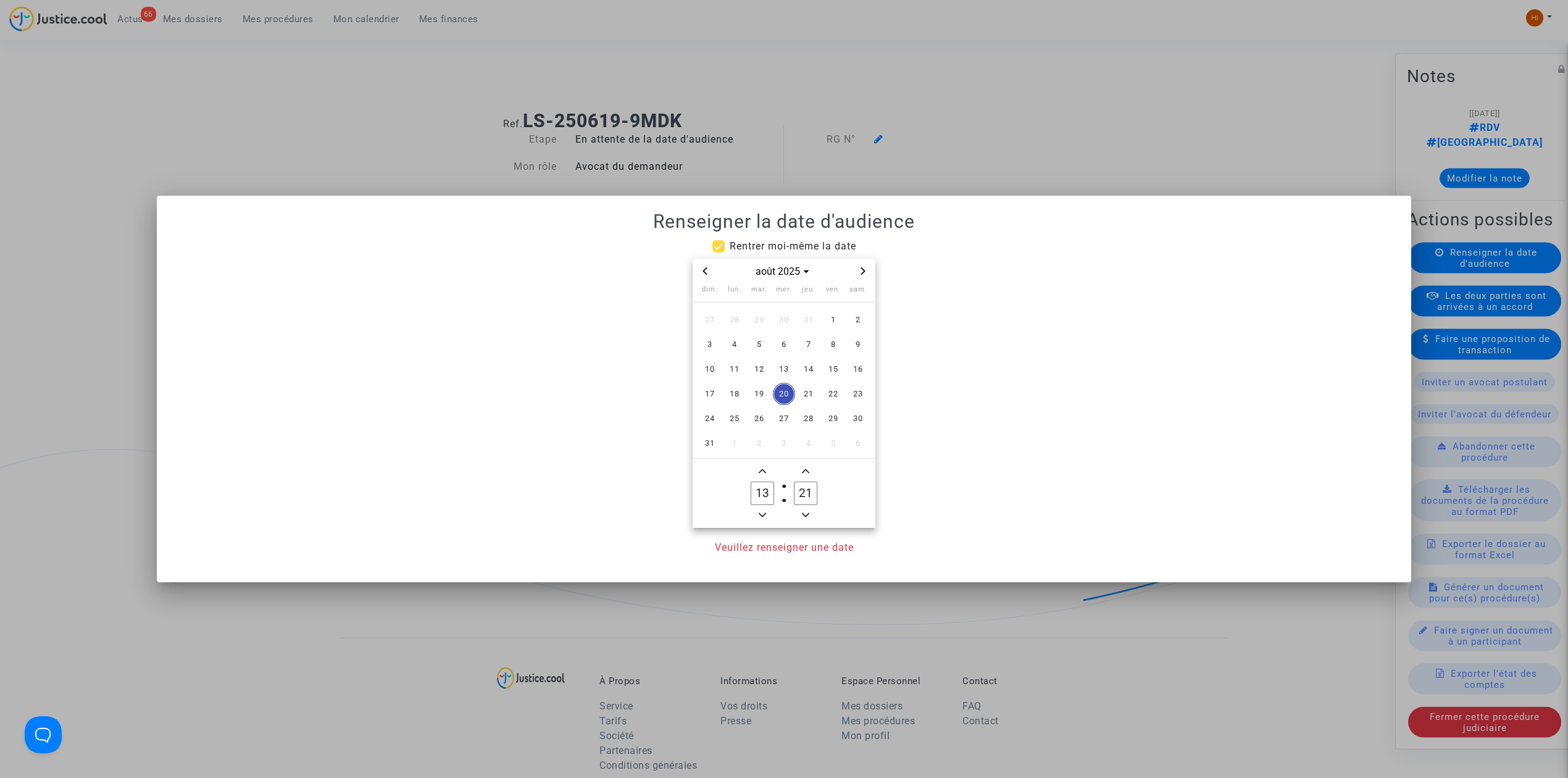
click at [866, 275] on span "Next month" at bounding box center [863, 270] width 15 height 15
click at [866, 274] on span "Next month" at bounding box center [863, 270] width 15 height 15
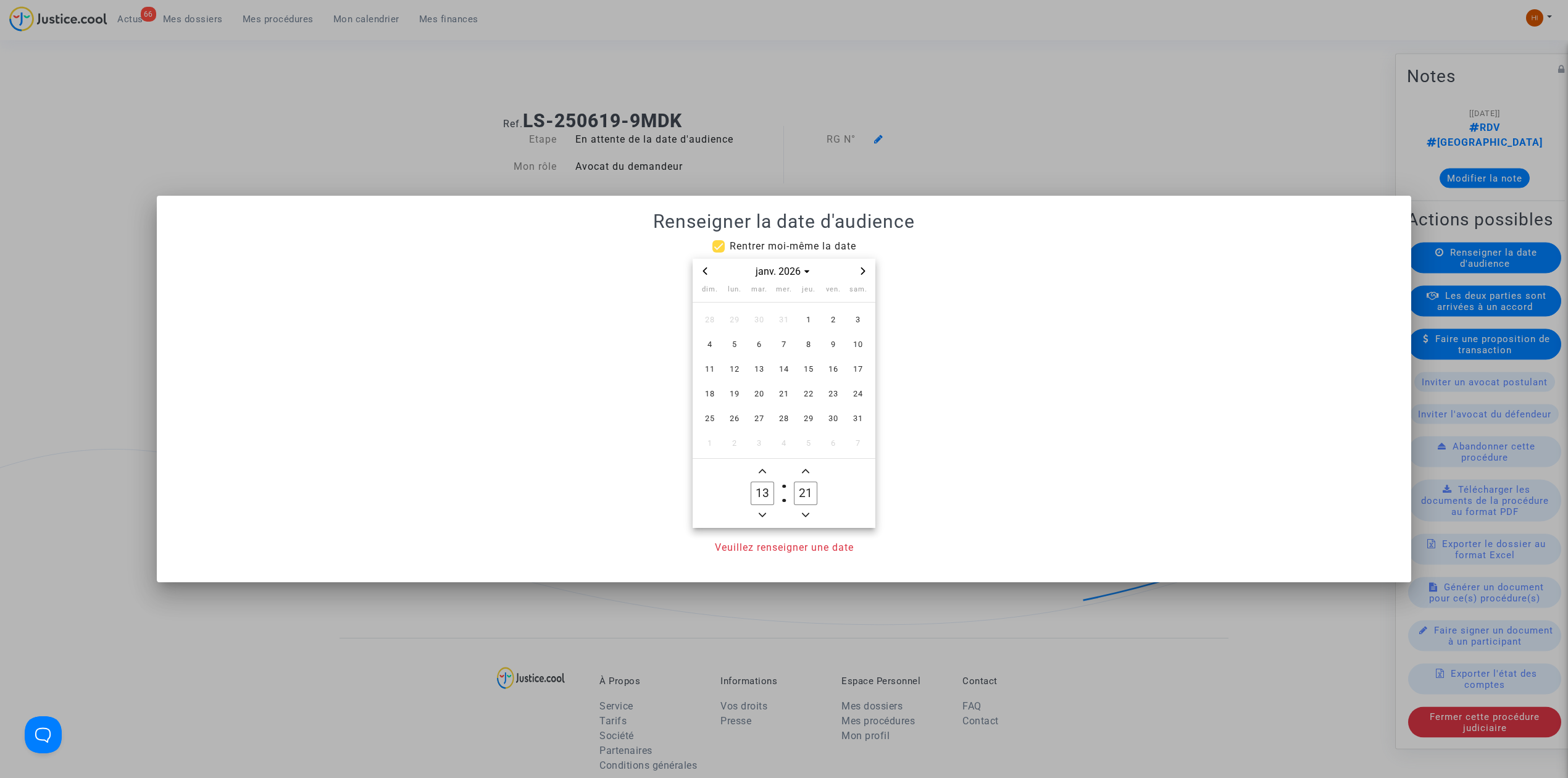
click at [866, 274] on span "Next month" at bounding box center [863, 270] width 15 height 15
click at [764, 319] on span "3" at bounding box center [759, 320] width 22 height 22
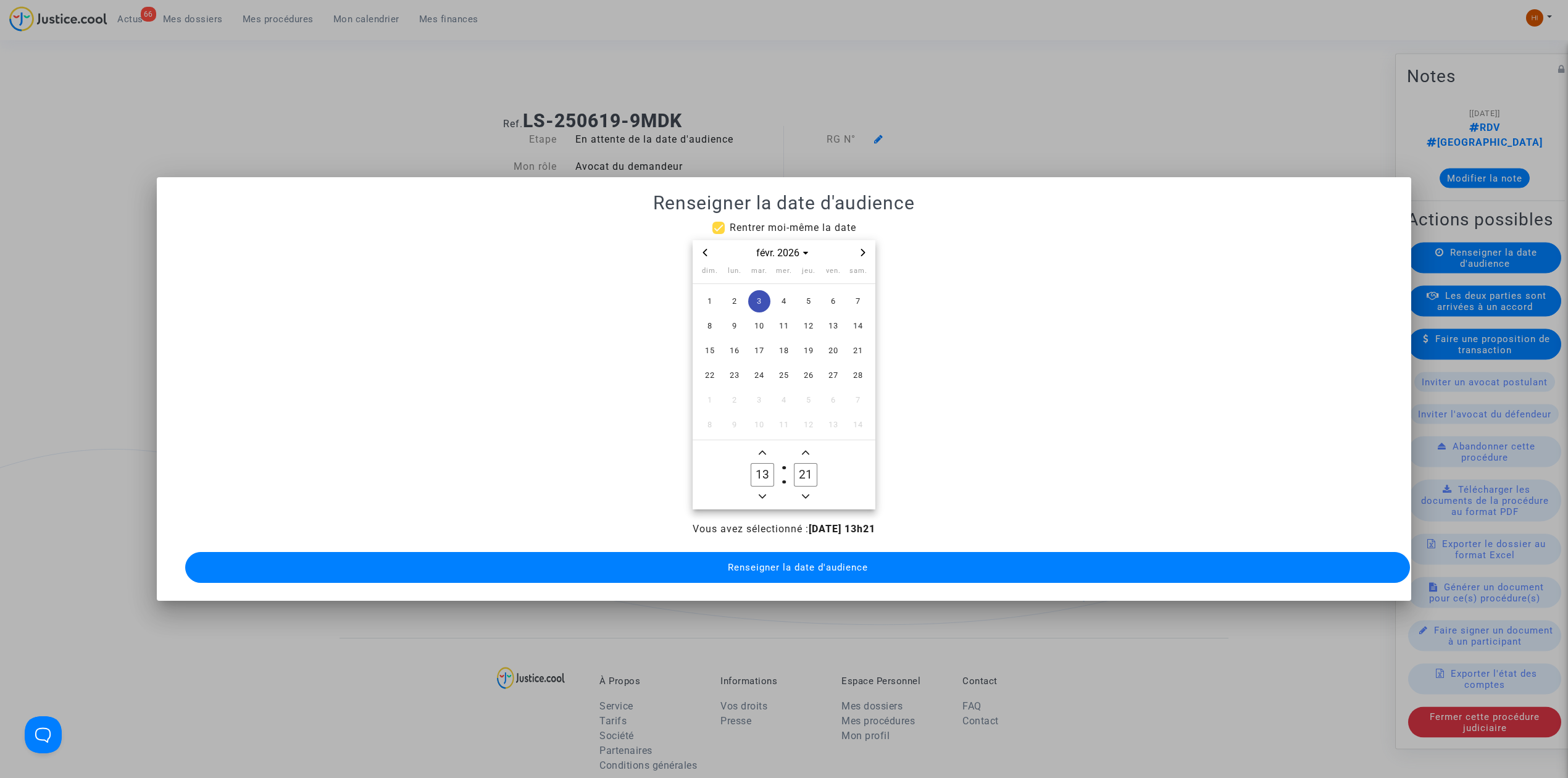
click at [767, 489] on span "Minus a hour" at bounding box center [762, 496] width 15 height 15
type input "09"
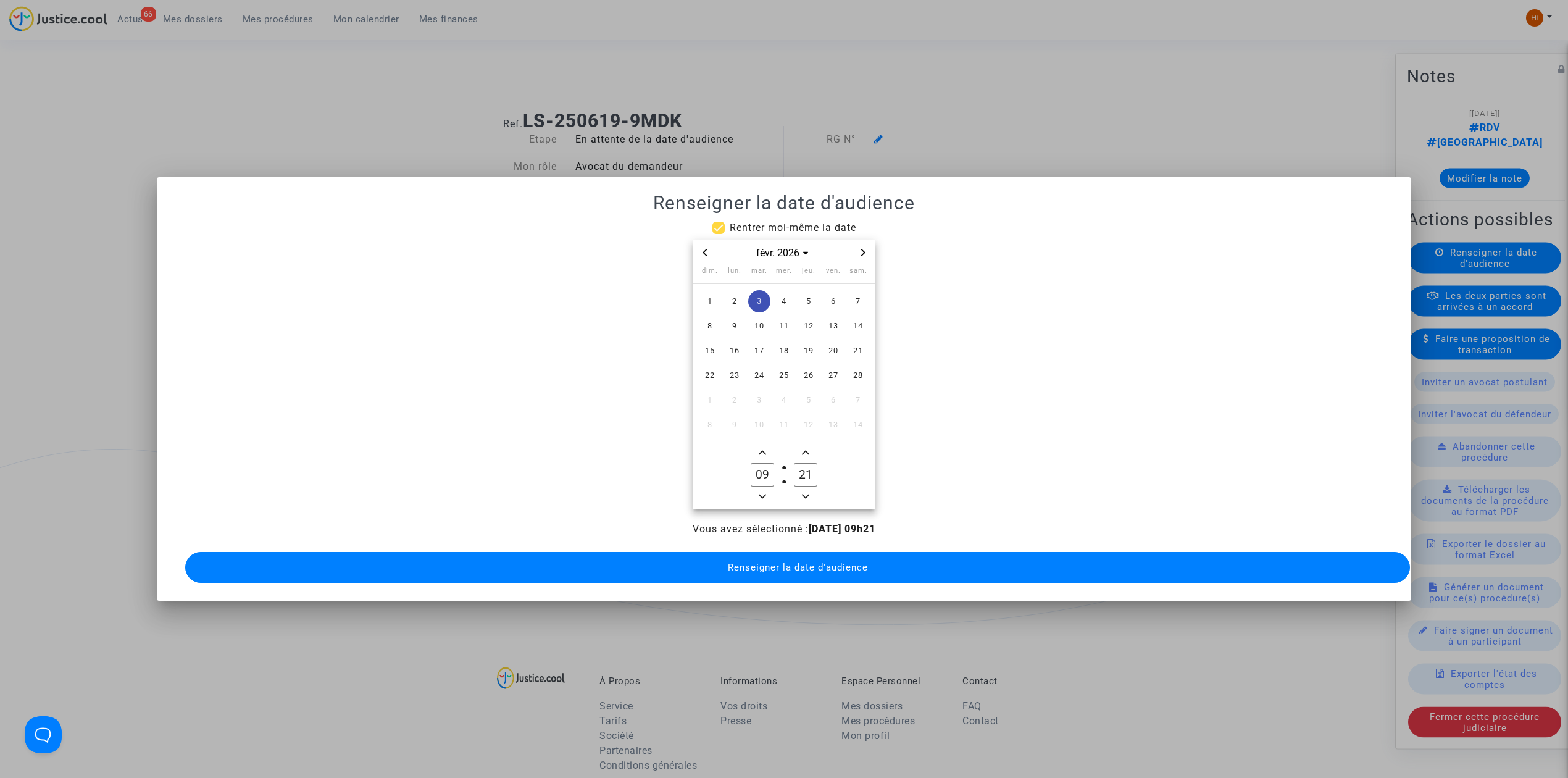
click at [811, 464] on input "21" at bounding box center [806, 475] width 23 height 23
type input "00"
click at [794, 553] on button "Renseigner la date d'audience" at bounding box center [797, 568] width 1225 height 31
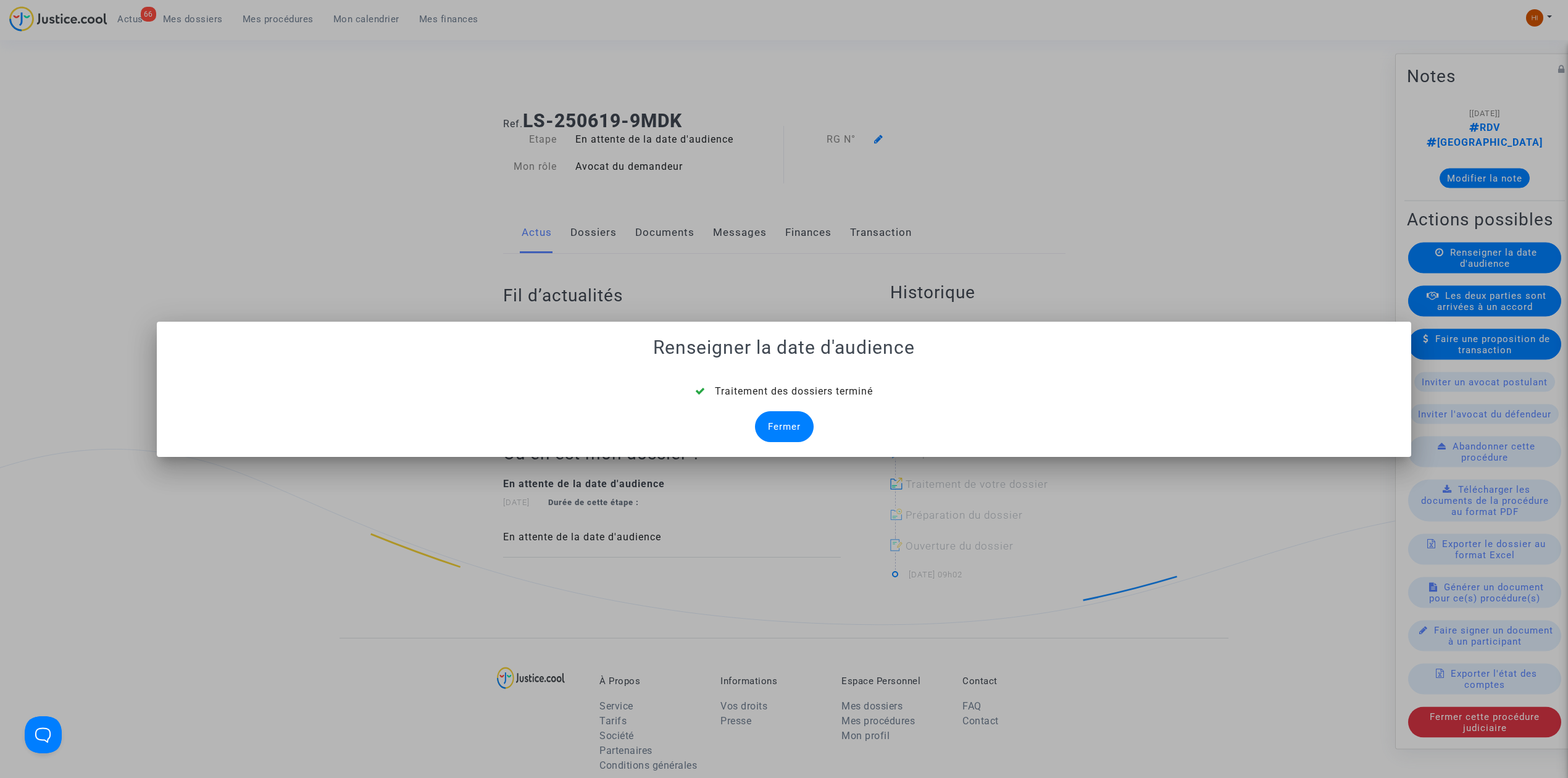
drag, startPoint x: 776, startPoint y: 423, endPoint x: 850, endPoint y: 336, distance: 114.2
click at [782, 420] on div "Fermer" at bounding box center [784, 427] width 59 height 31
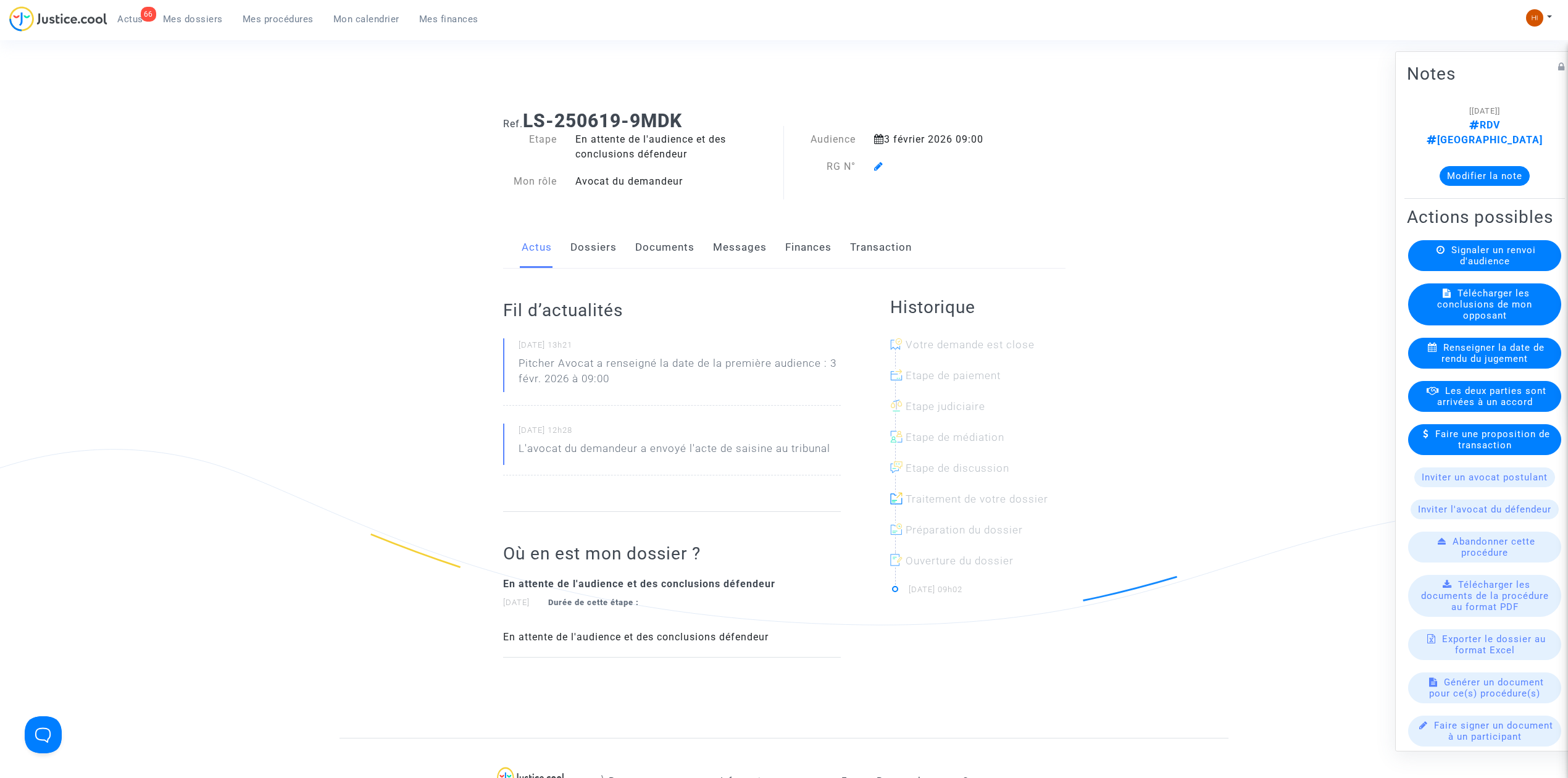
click at [882, 169] on icon at bounding box center [879, 166] width 9 height 10
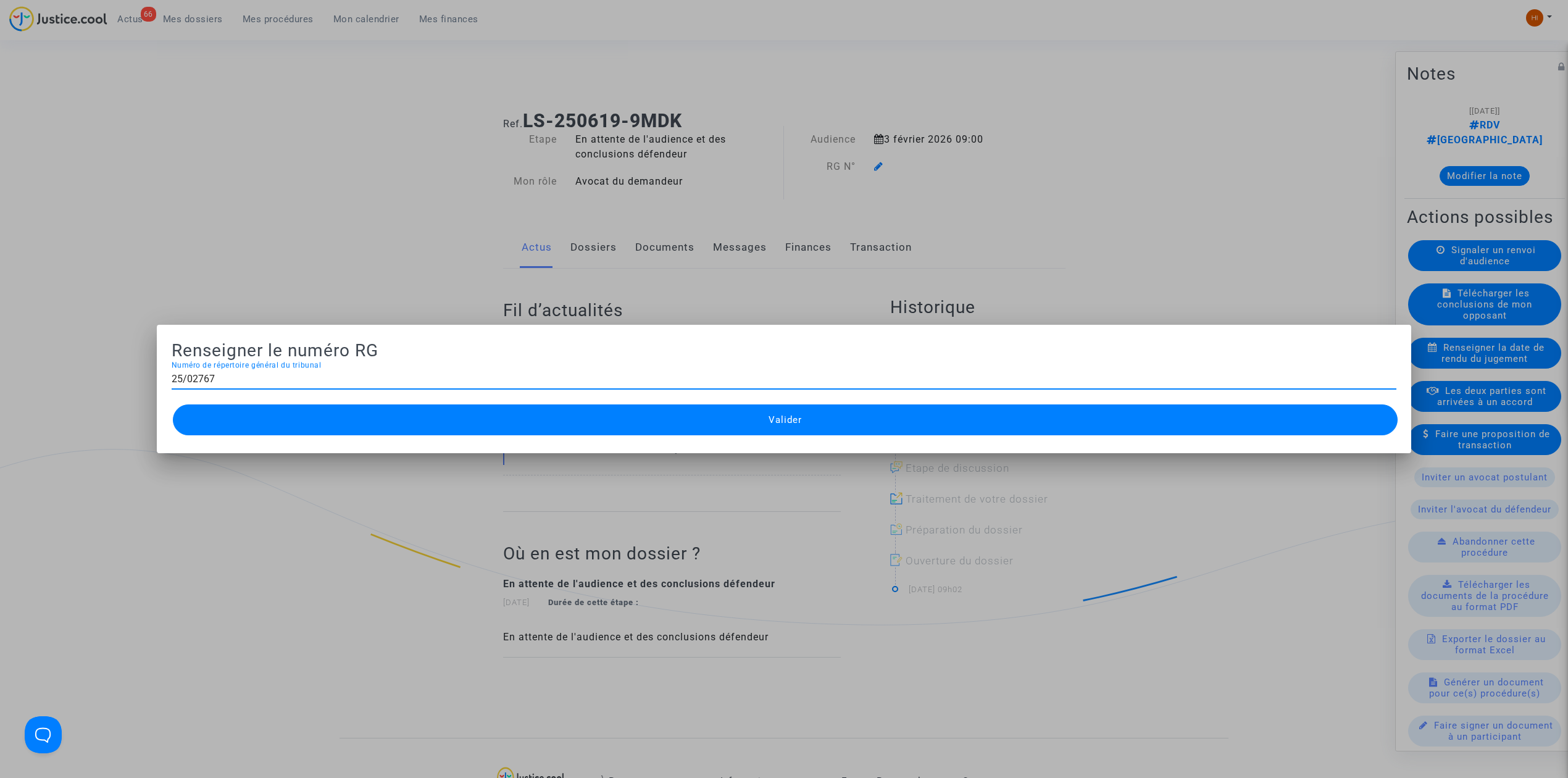
type input "25/02767"
click at [879, 428] on button "Valider" at bounding box center [785, 420] width 1225 height 31
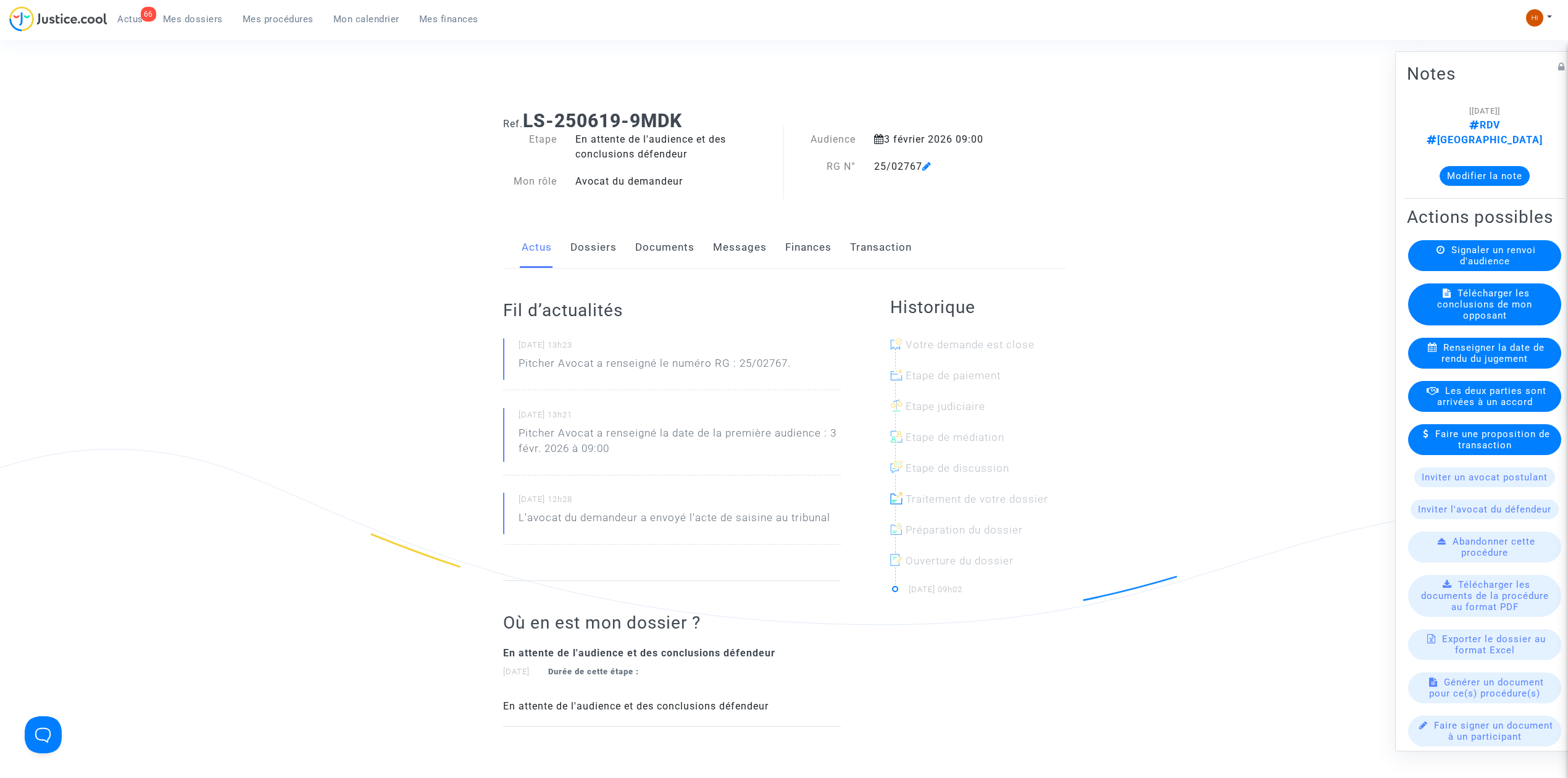
click at [670, 243] on link "Documents" at bounding box center [665, 247] width 59 height 41
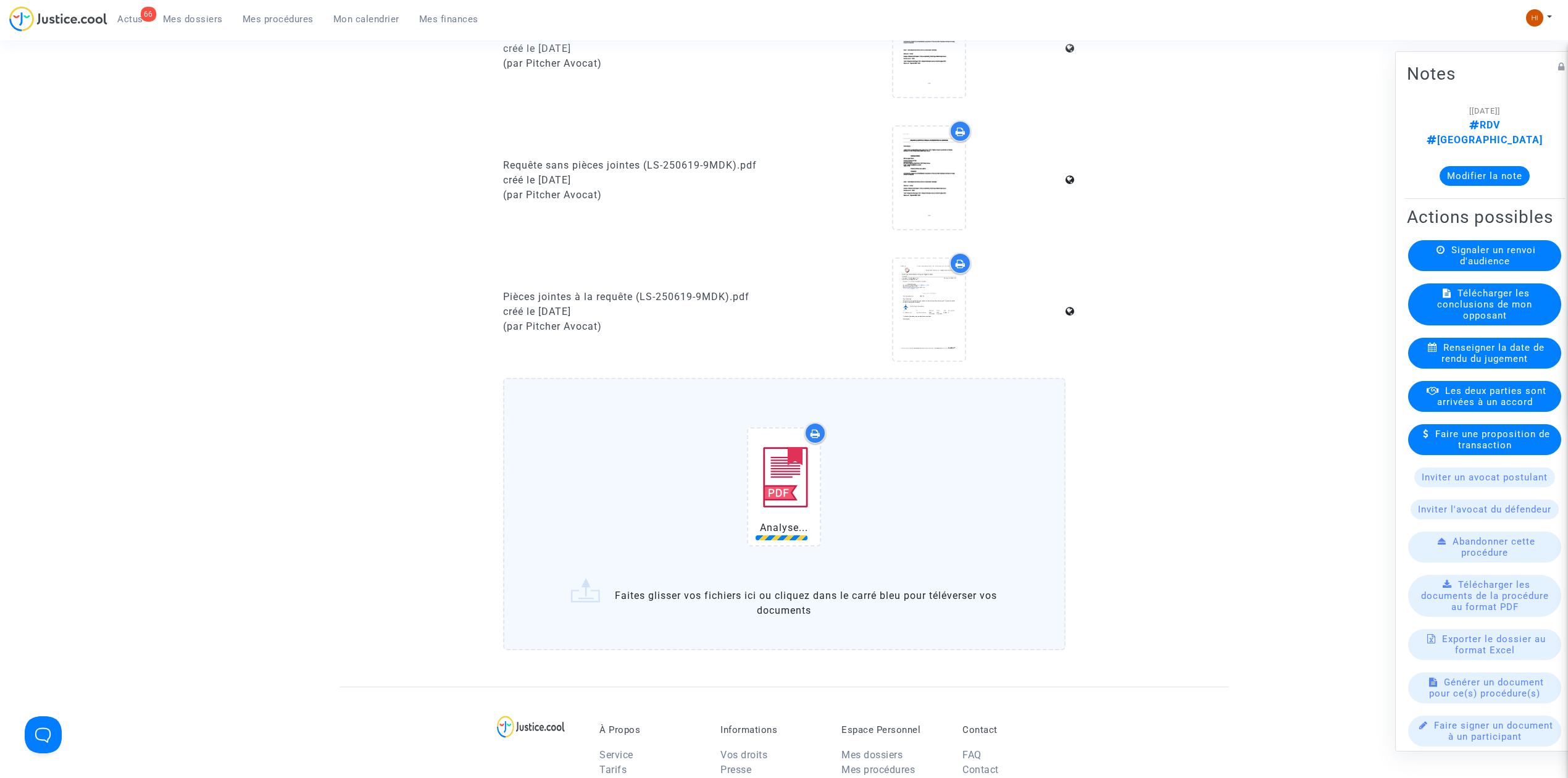
scroll to position [981, 0]
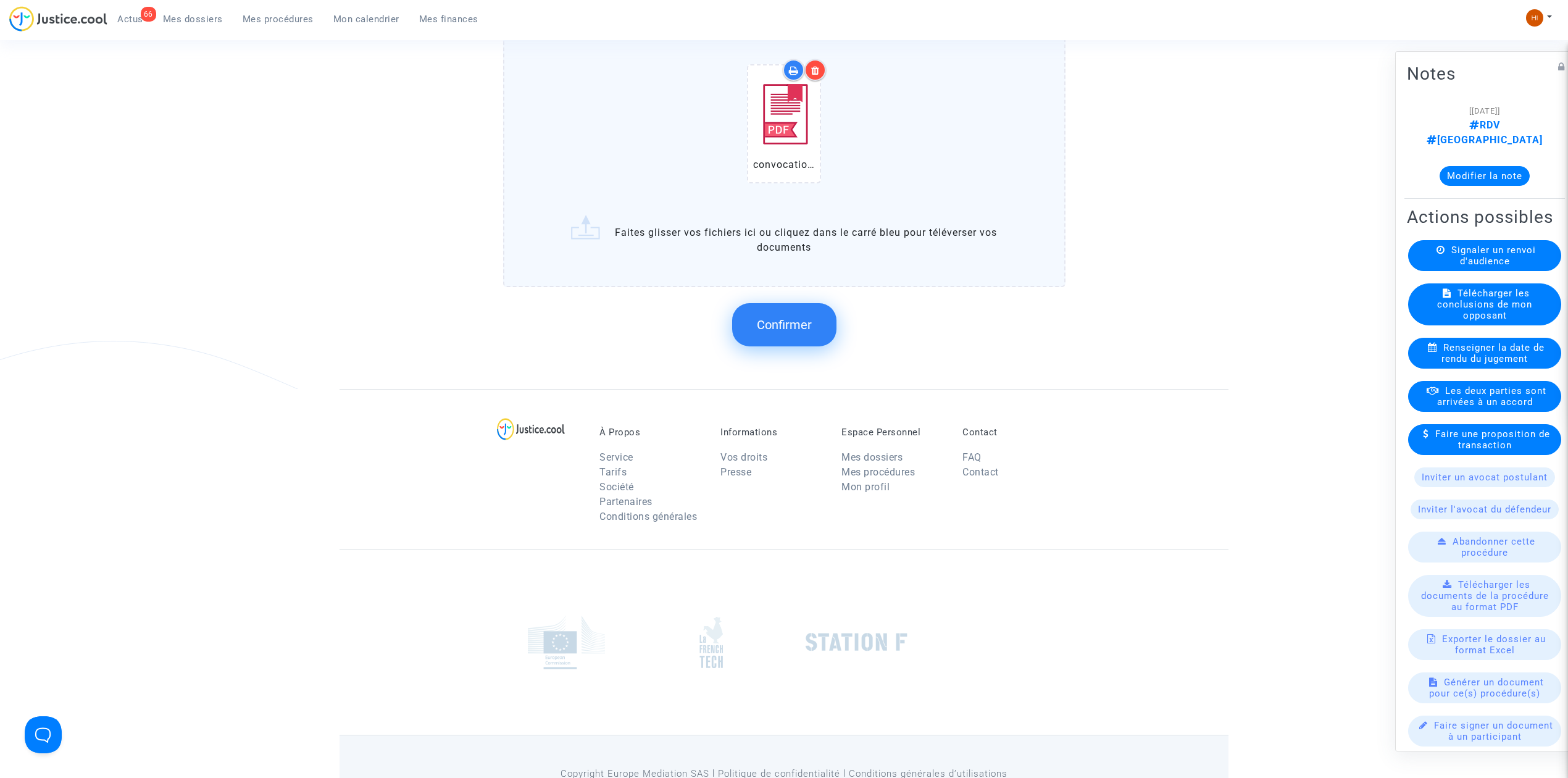
click at [772, 317] on span "Confirmer" at bounding box center [784, 324] width 55 height 15
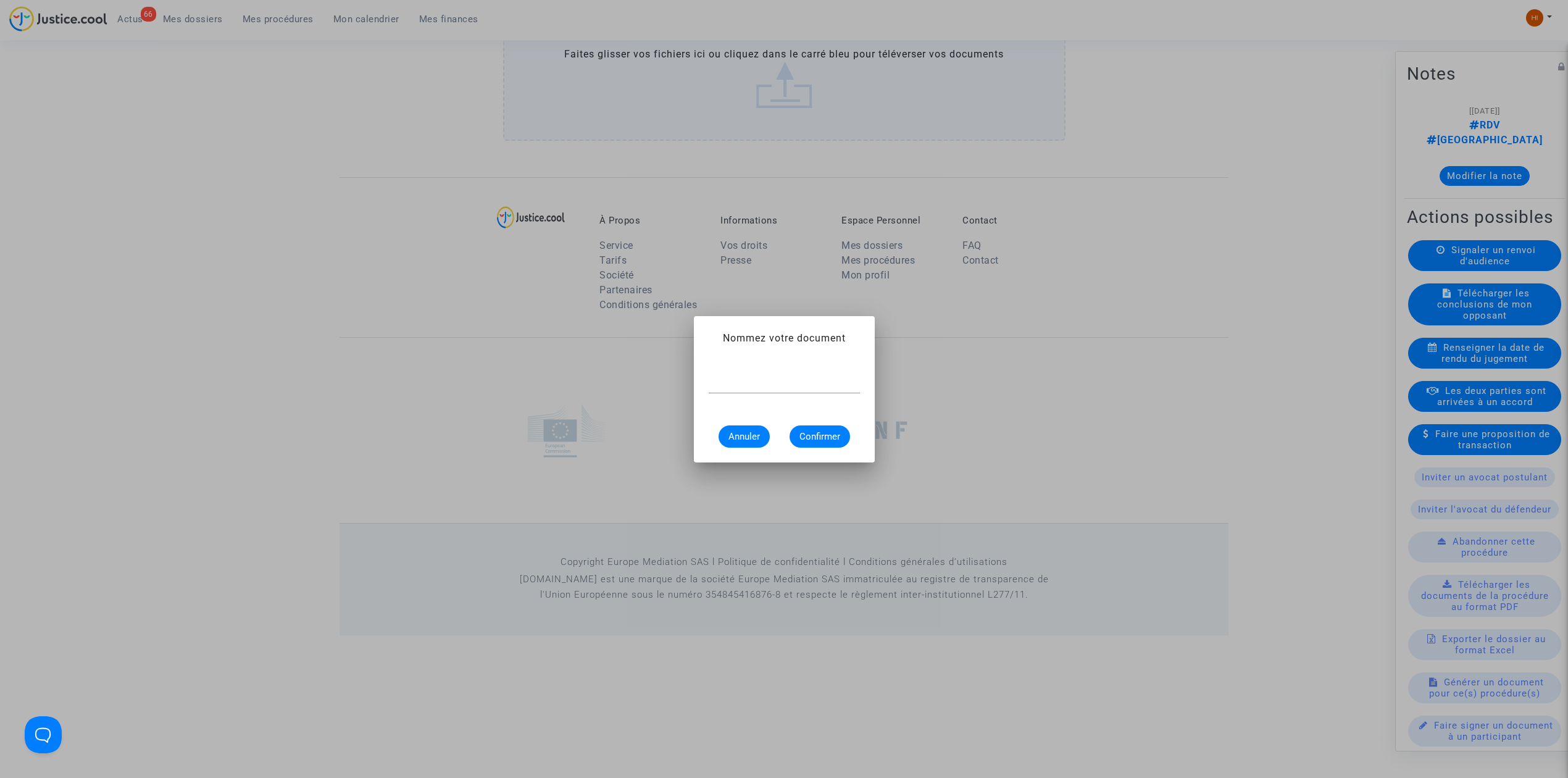
scroll to position [0, 0]
type input "CONVOCATION"
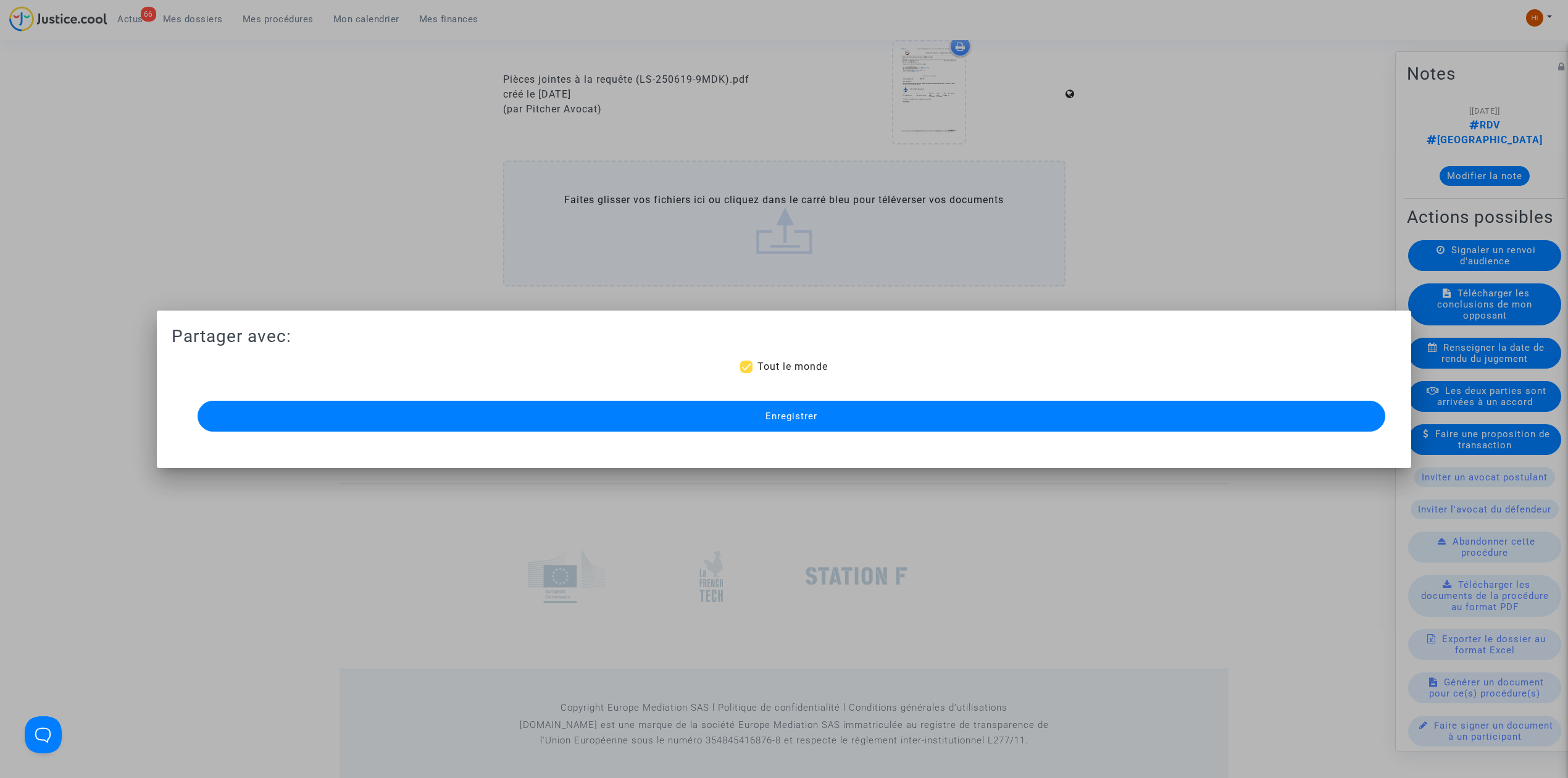
click at [786, 408] on button "Enregistrer" at bounding box center [791, 416] width 1188 height 31
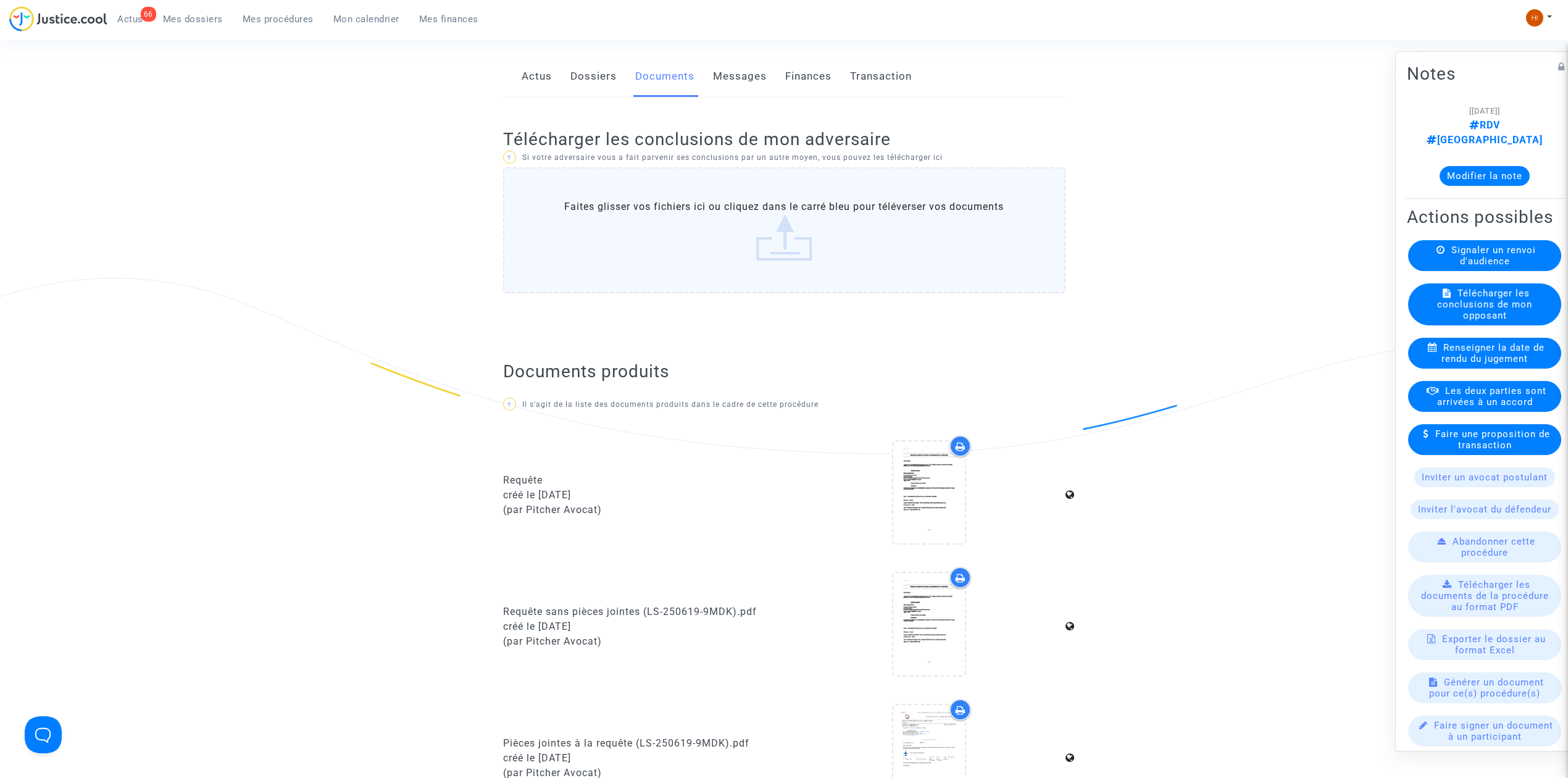
scroll to position [494, 0]
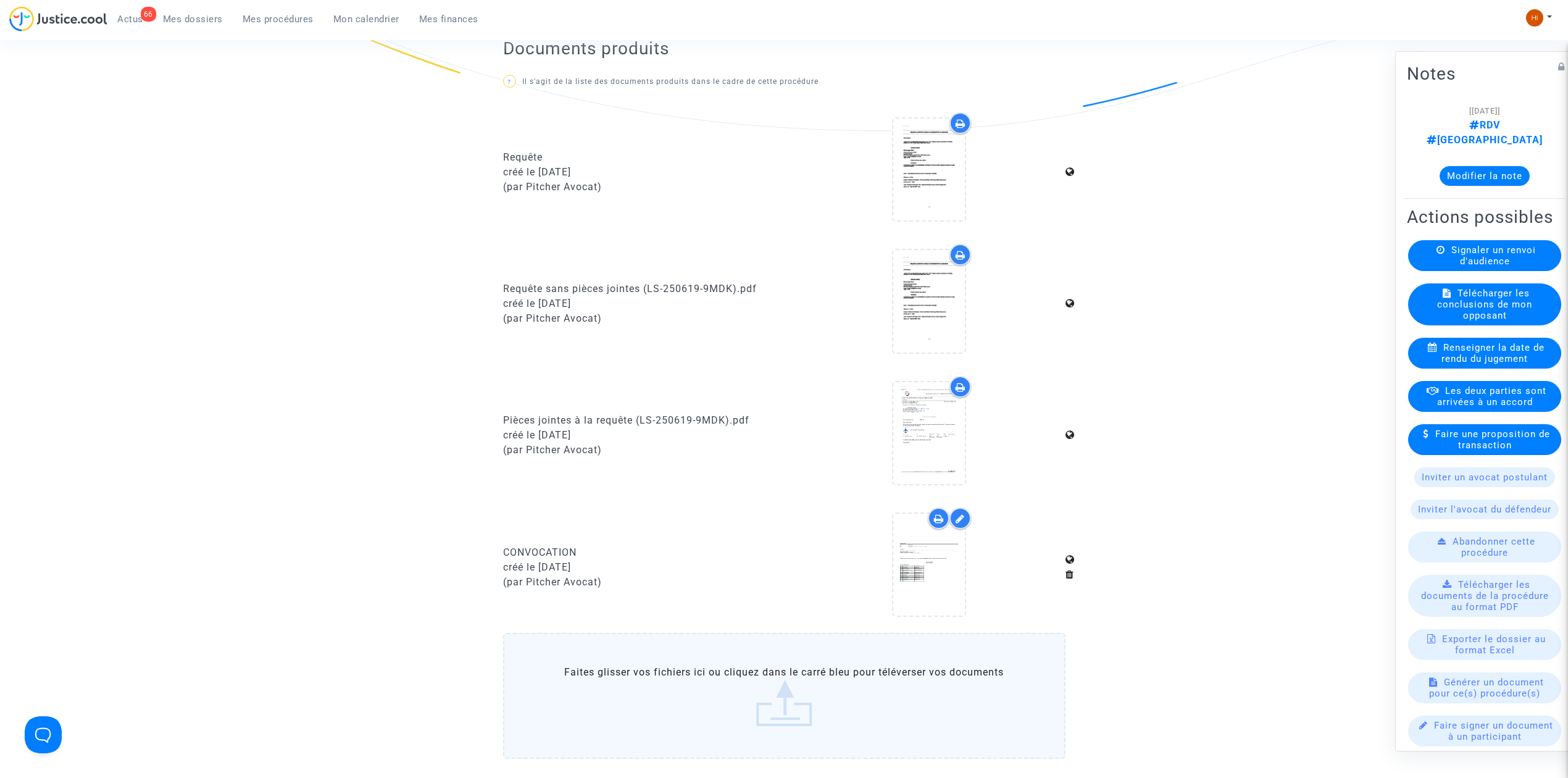
click at [246, 8] on ul "66 Actus Mes dossiers Mes procédures Mon calendrier Mes finances" at bounding box center [297, 17] width 381 height 22
click at [263, 18] on span "Mes procédures" at bounding box center [278, 19] width 71 height 11
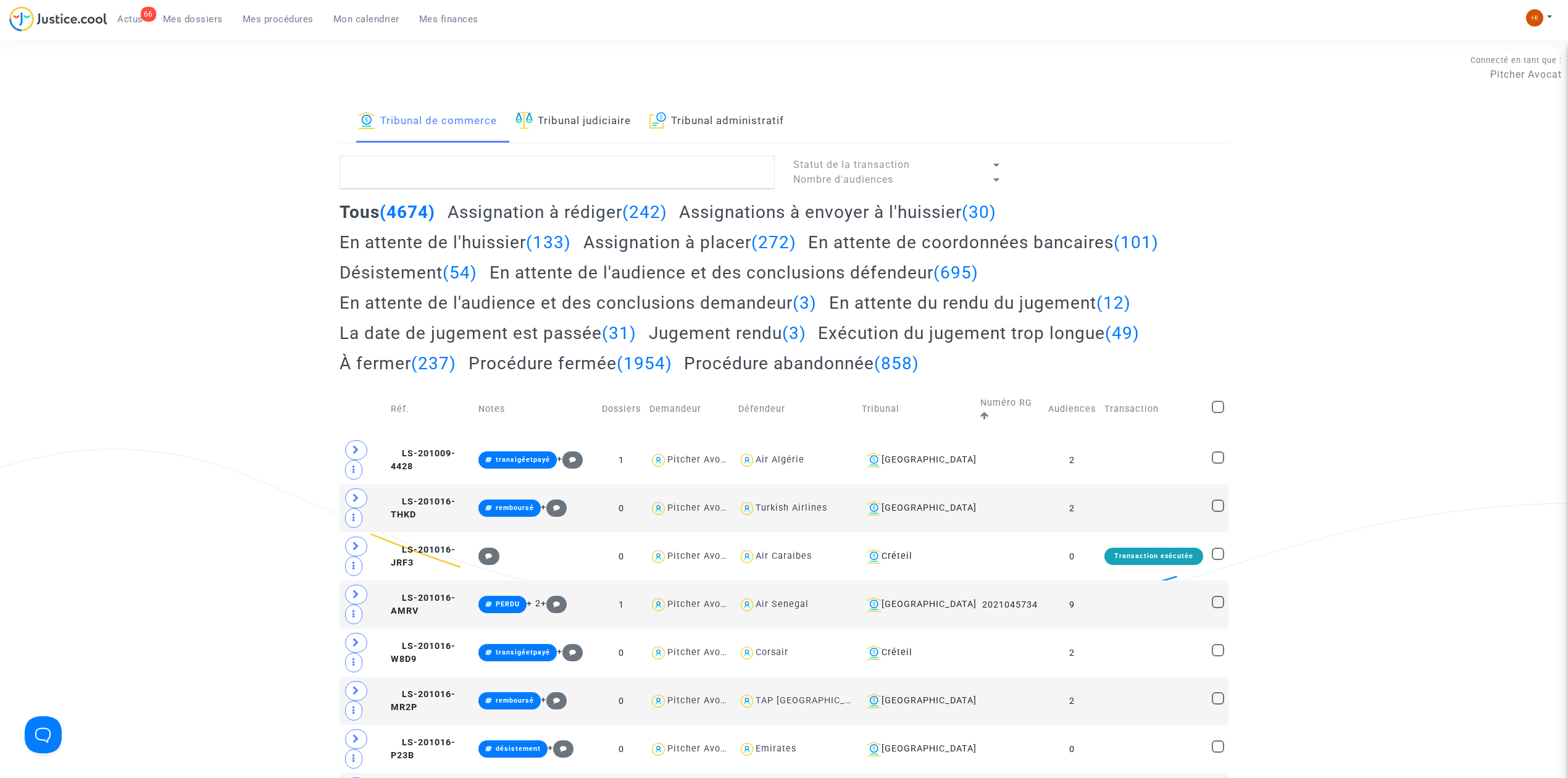
click at [563, 126] on link "Tribunal judiciaire" at bounding box center [573, 122] width 116 height 42
click at [561, 163] on textarea at bounding box center [557, 172] width 435 height 33
paste textarea "REGUIG Amin"
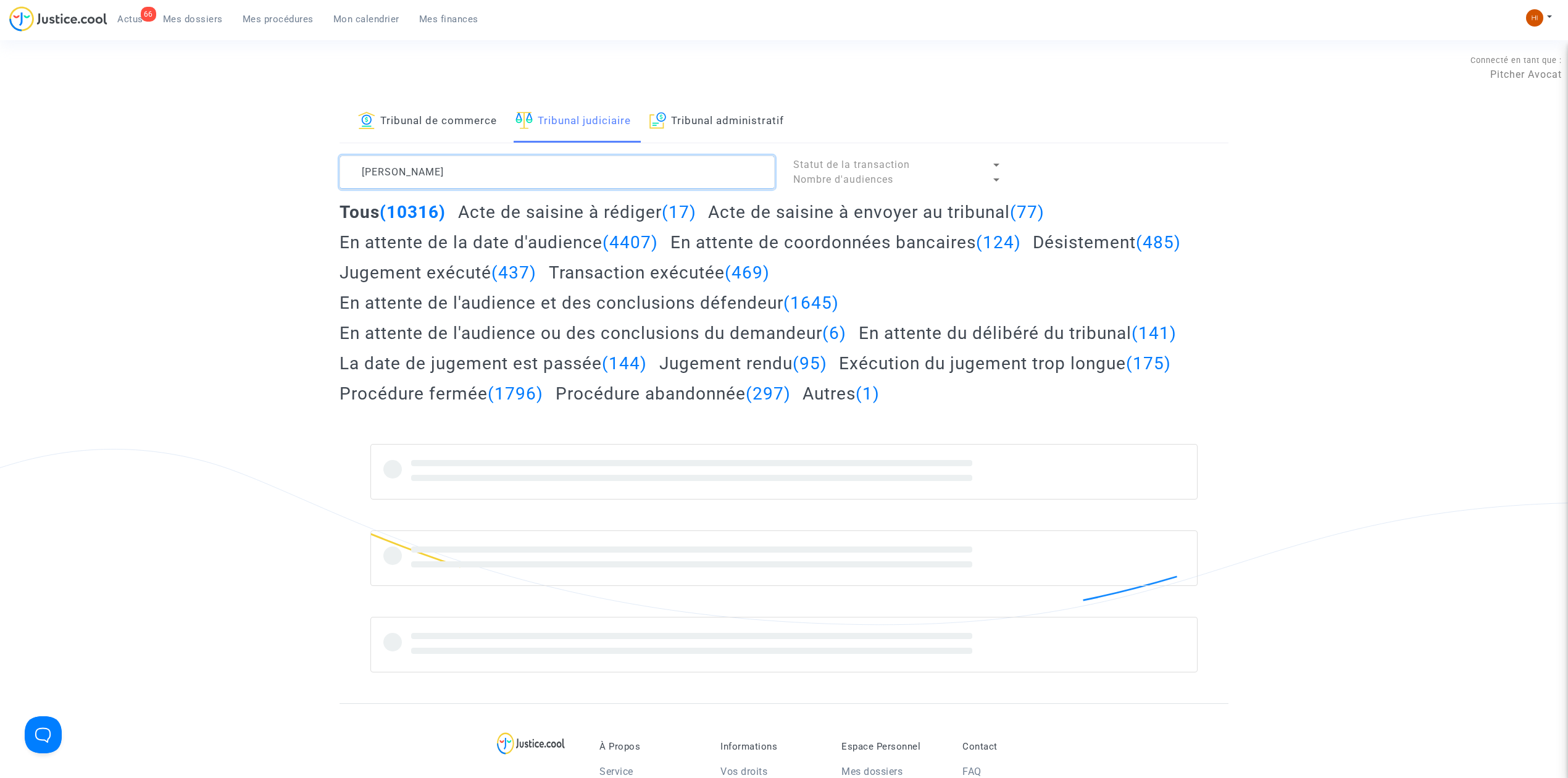
type textarea "REGUIG Amin"
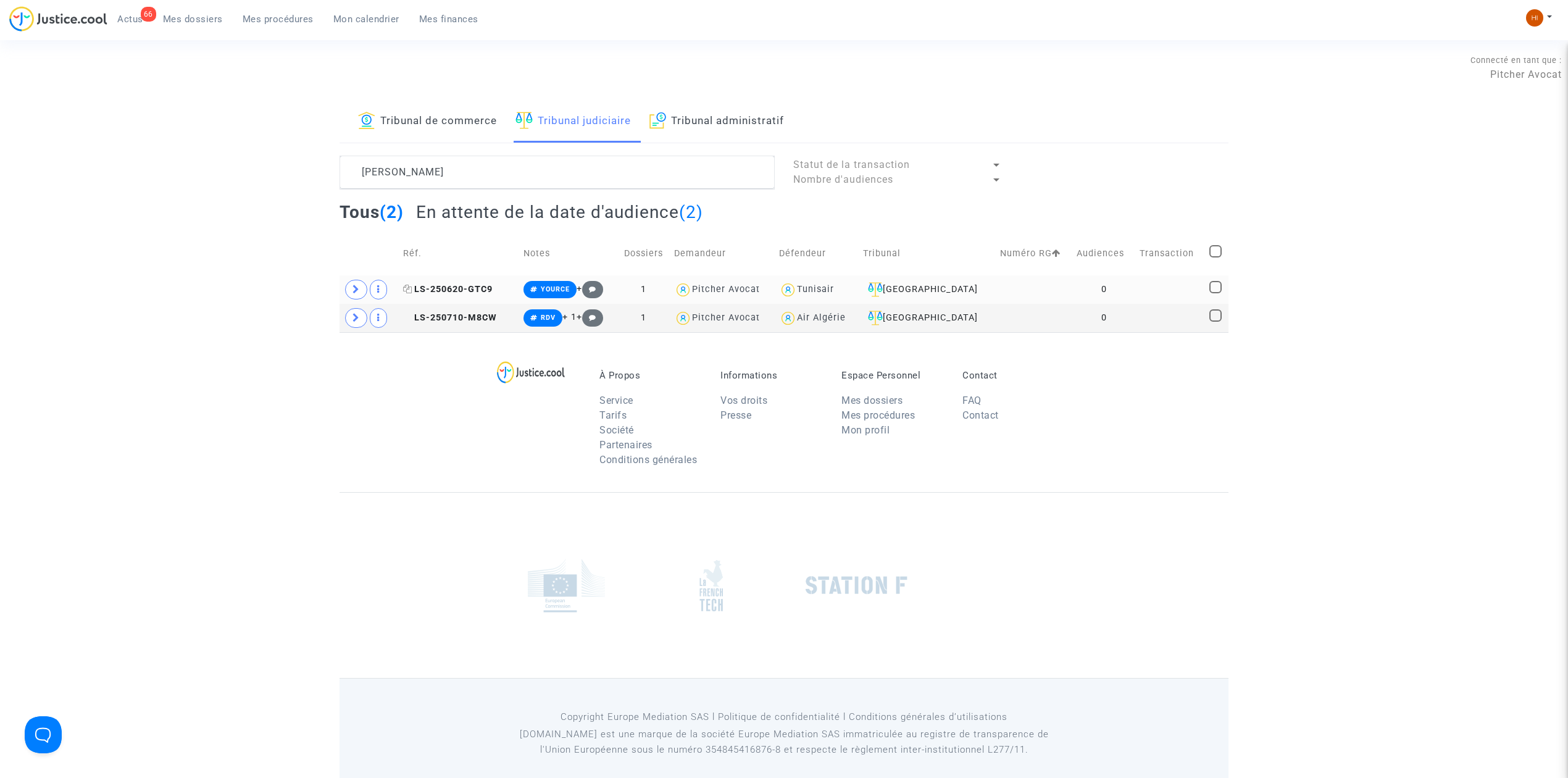
click at [474, 290] on span "LS-250620-GTC9" at bounding box center [447, 290] width 89 height 11
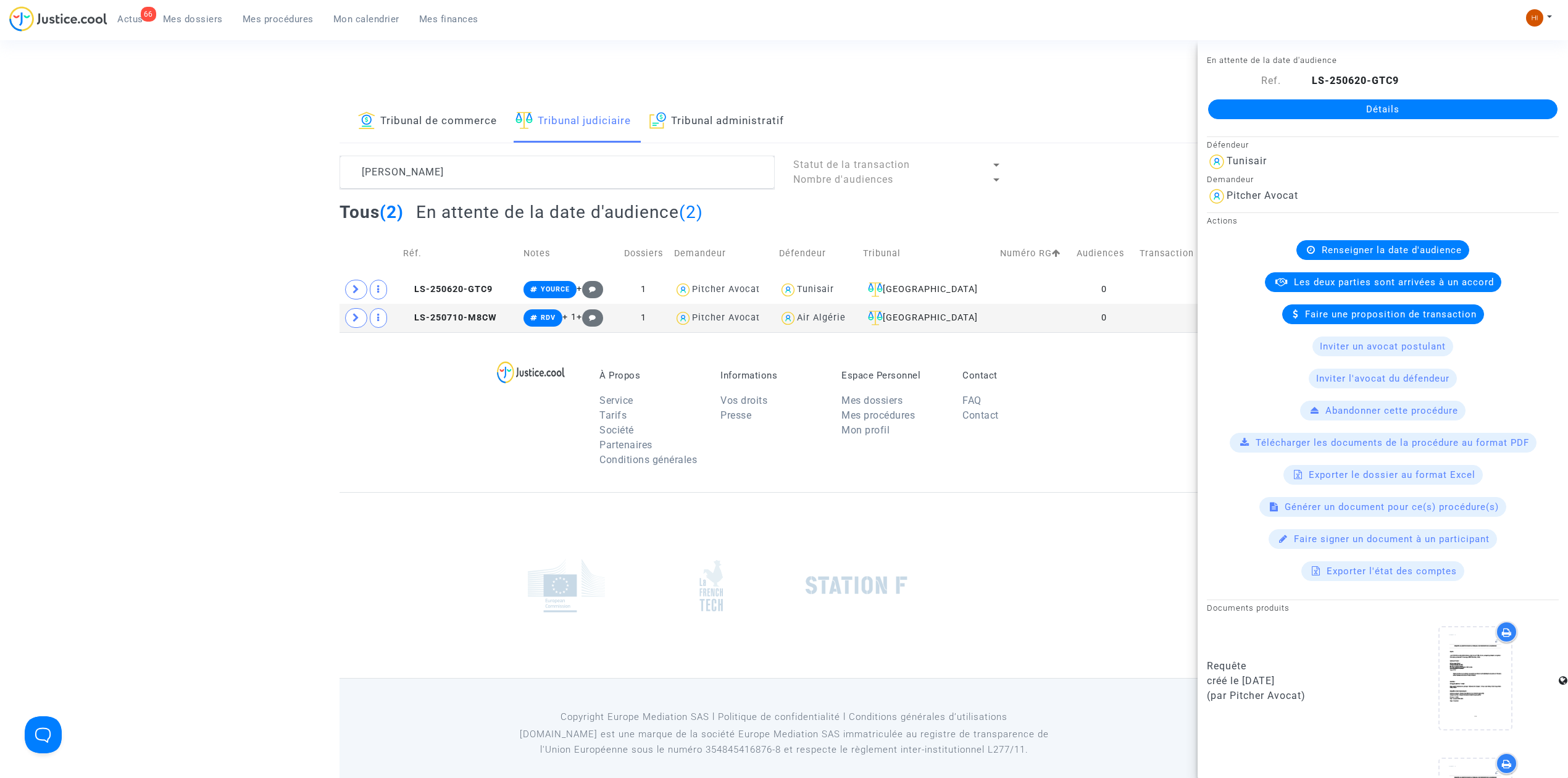
click at [1500, 109] on link "Détails" at bounding box center [1383, 109] width 350 height 20
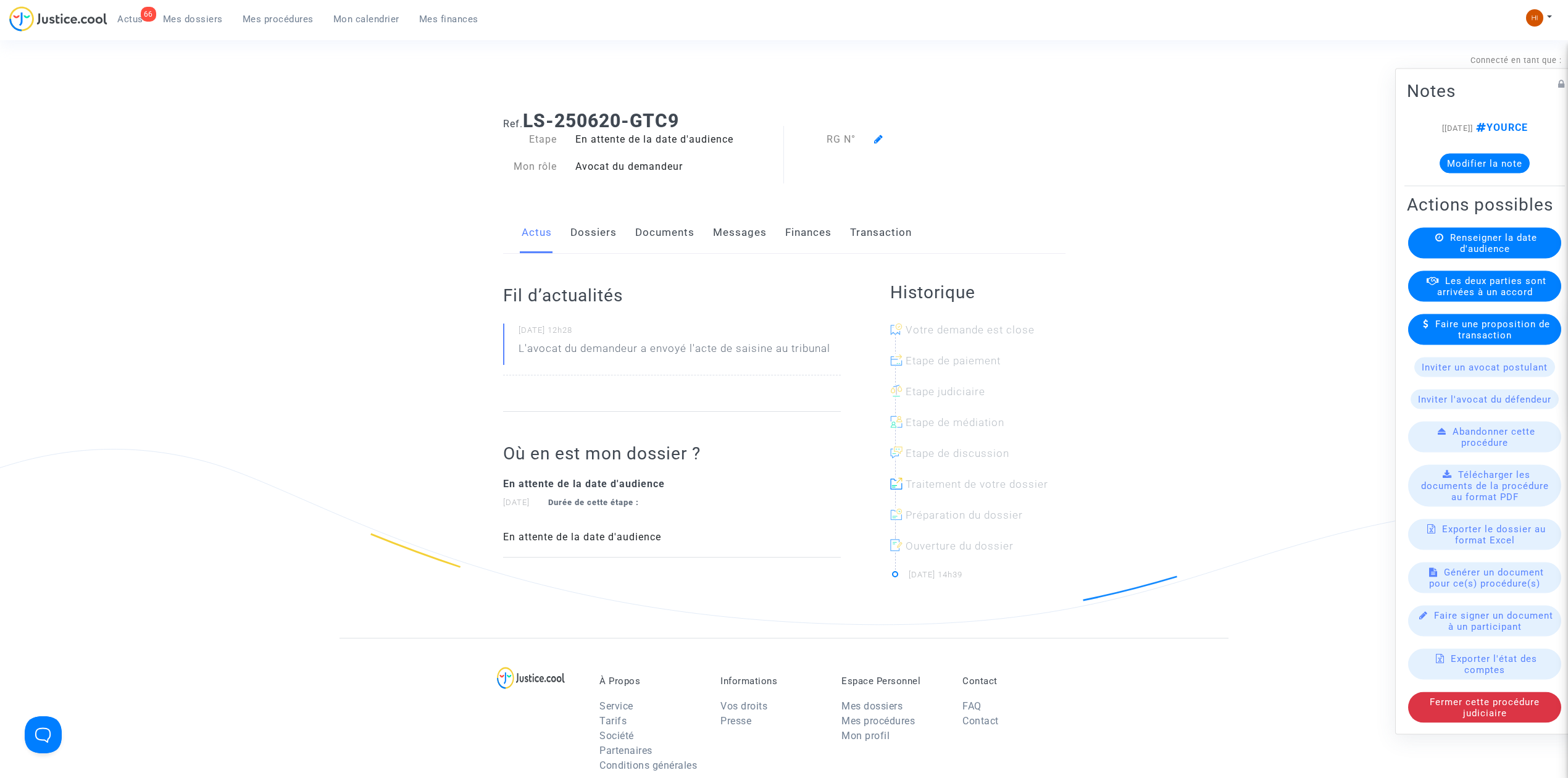
click at [1478, 254] on span "Renseigner la date d'audience" at bounding box center [1493, 243] width 87 height 22
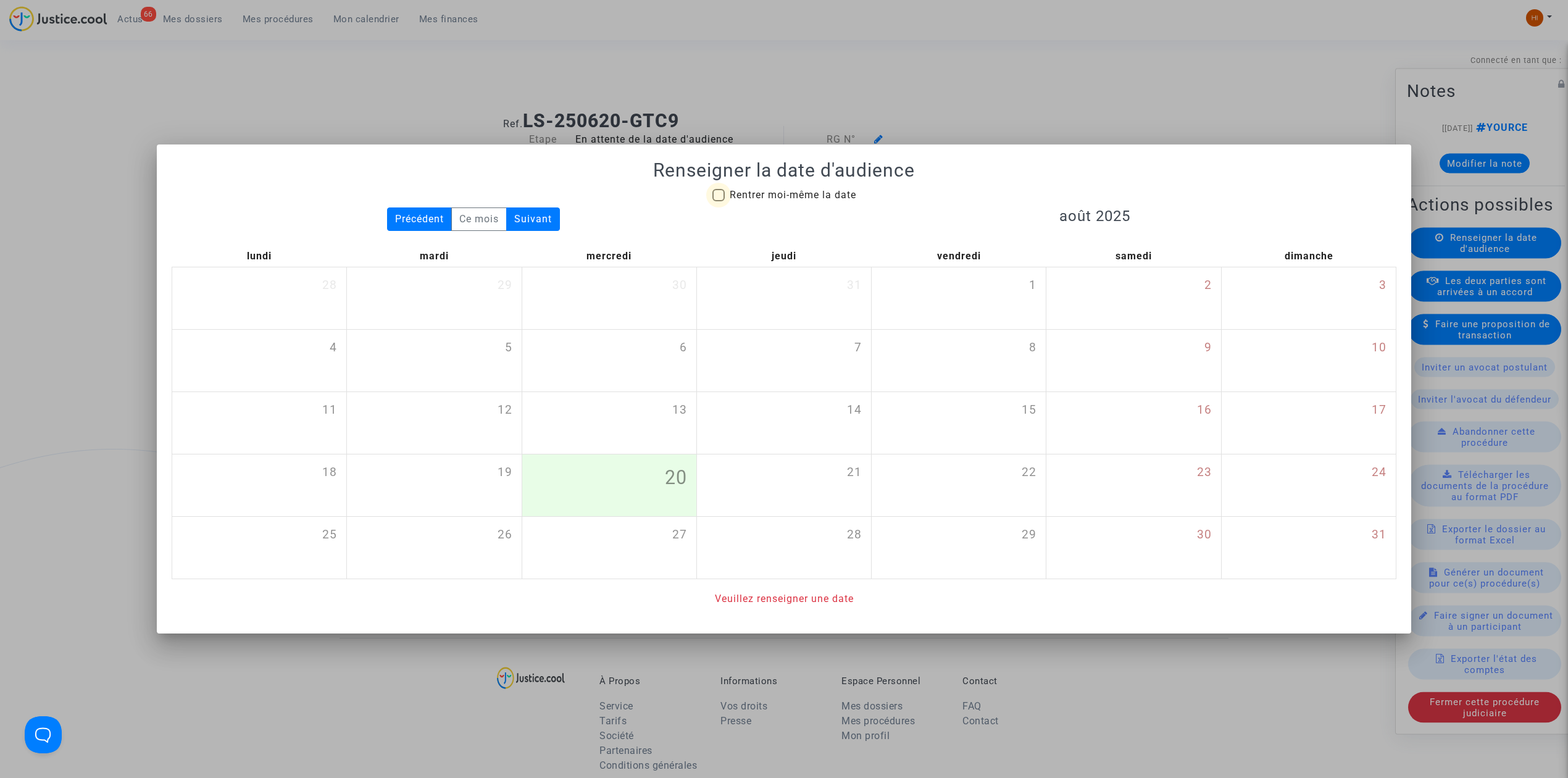
click at [817, 189] on span "Rentrer moi-même la date" at bounding box center [792, 194] width 126 height 12
click at [719, 201] on input "Rentrer moi-même la date" at bounding box center [718, 201] width 1 height 1
checkbox input "true"
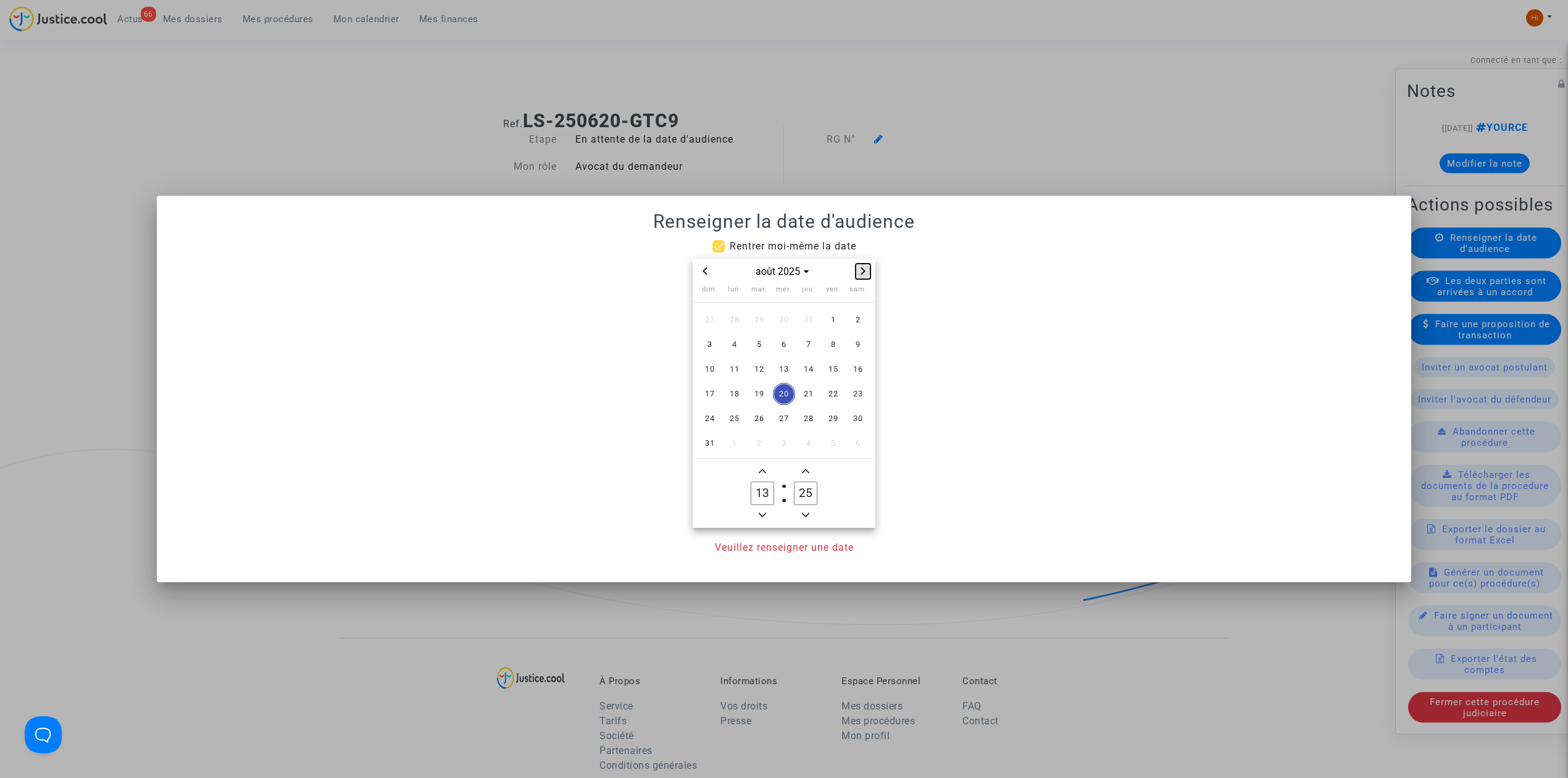
click at [868, 277] on button "Next month" at bounding box center [863, 271] width 15 height 15
click at [867, 277] on span "Next month" at bounding box center [863, 270] width 15 height 15
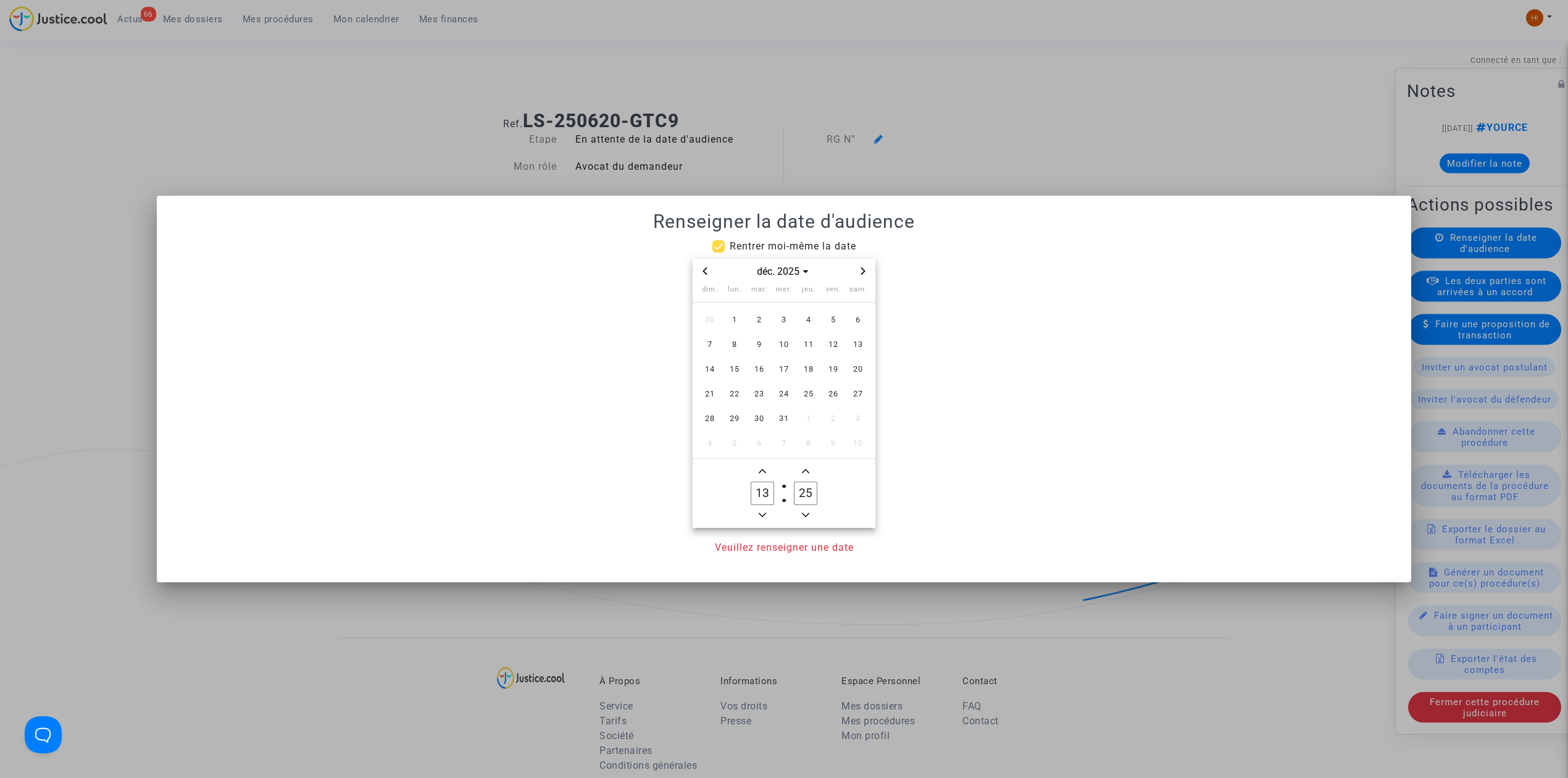
click at [867, 277] on span "Next month" at bounding box center [863, 270] width 15 height 15
click at [759, 319] on span "3" at bounding box center [759, 320] width 22 height 22
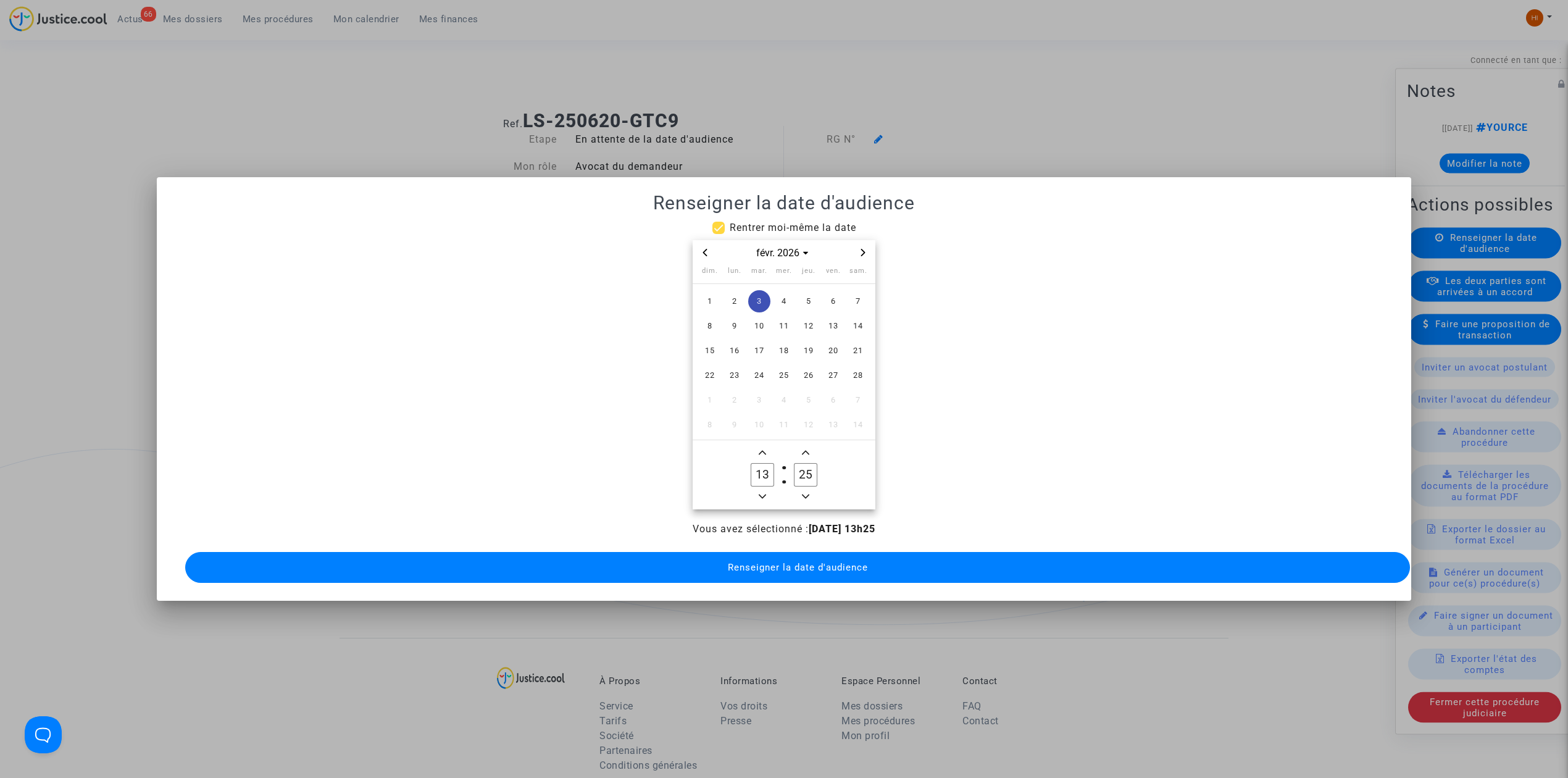
click at [761, 500] on owl-date-time-timer "13 Hour 25 Minute" at bounding box center [783, 475] width 183 height 69
click at [762, 493] on icon "Minus a hour" at bounding box center [762, 497] width 8 height 8
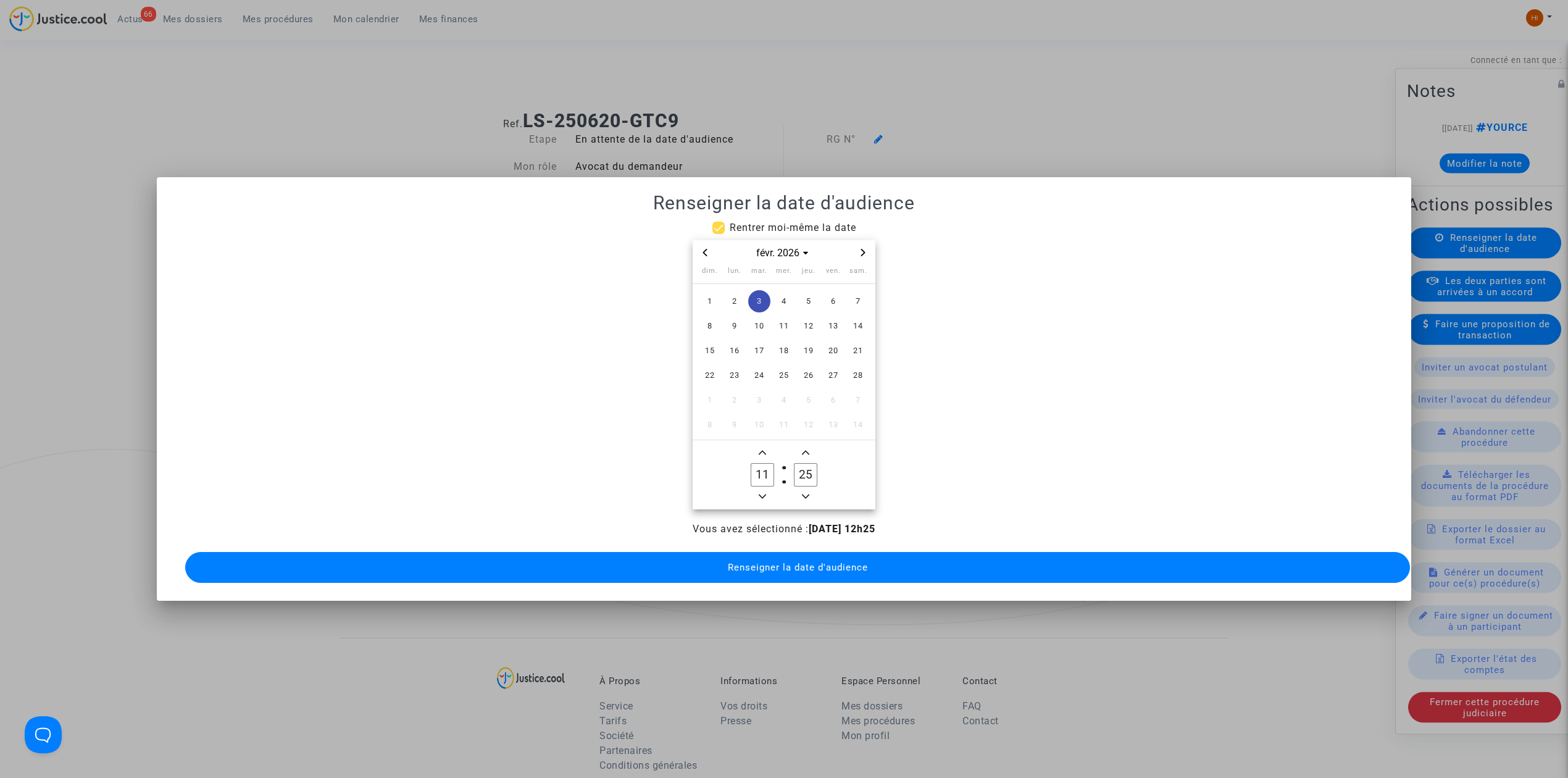
click at [762, 493] on icon "Minus a hour" at bounding box center [762, 497] width 8 height 8
click at [764, 495] on icon "Minus a hour" at bounding box center [762, 497] width 8 height 5
type input "09"
click at [808, 465] on input "25" at bounding box center [806, 475] width 23 height 23
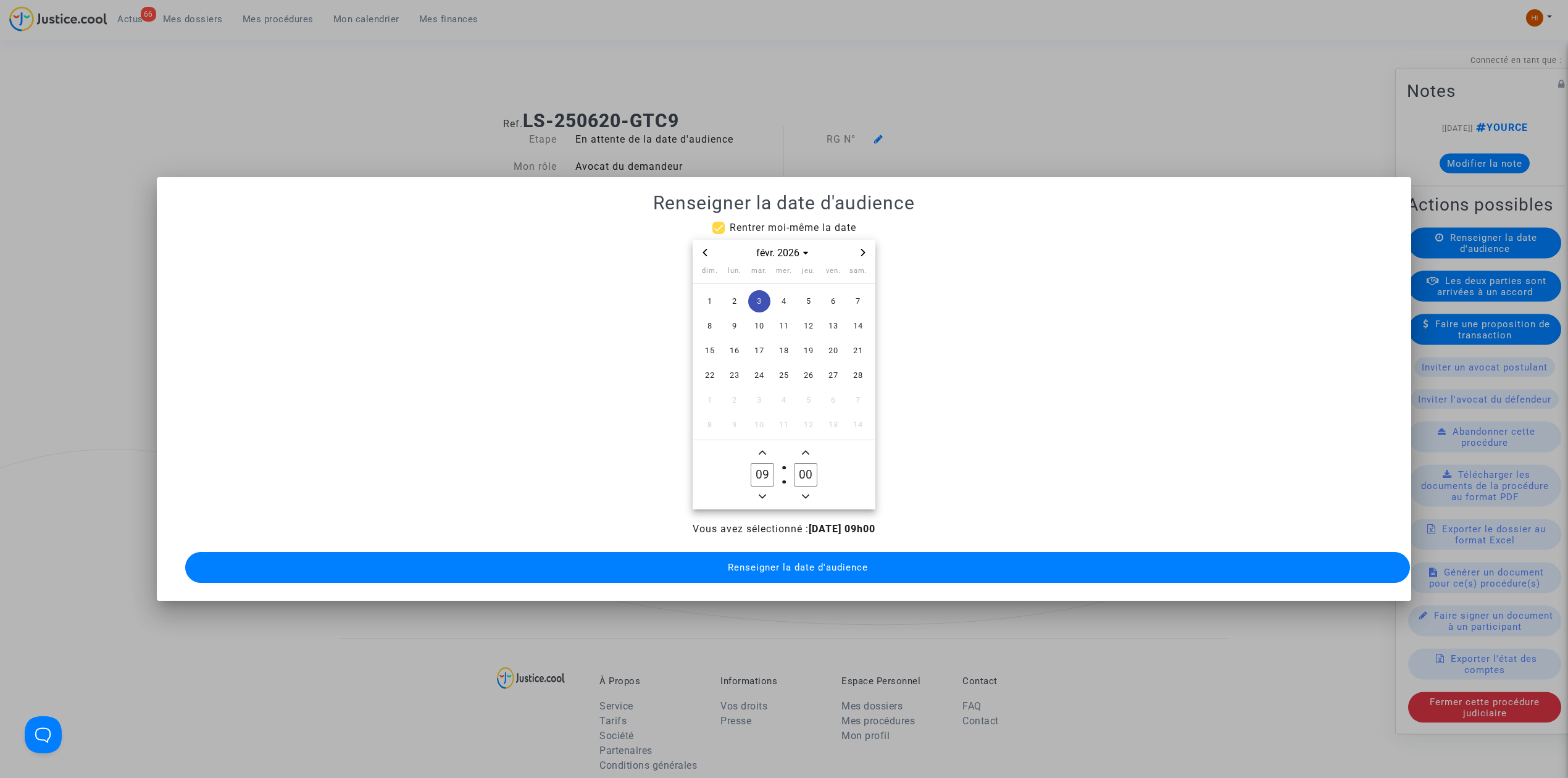
type input "00"
click at [811, 562] on span "Renseigner la date d'audience" at bounding box center [798, 567] width 140 height 11
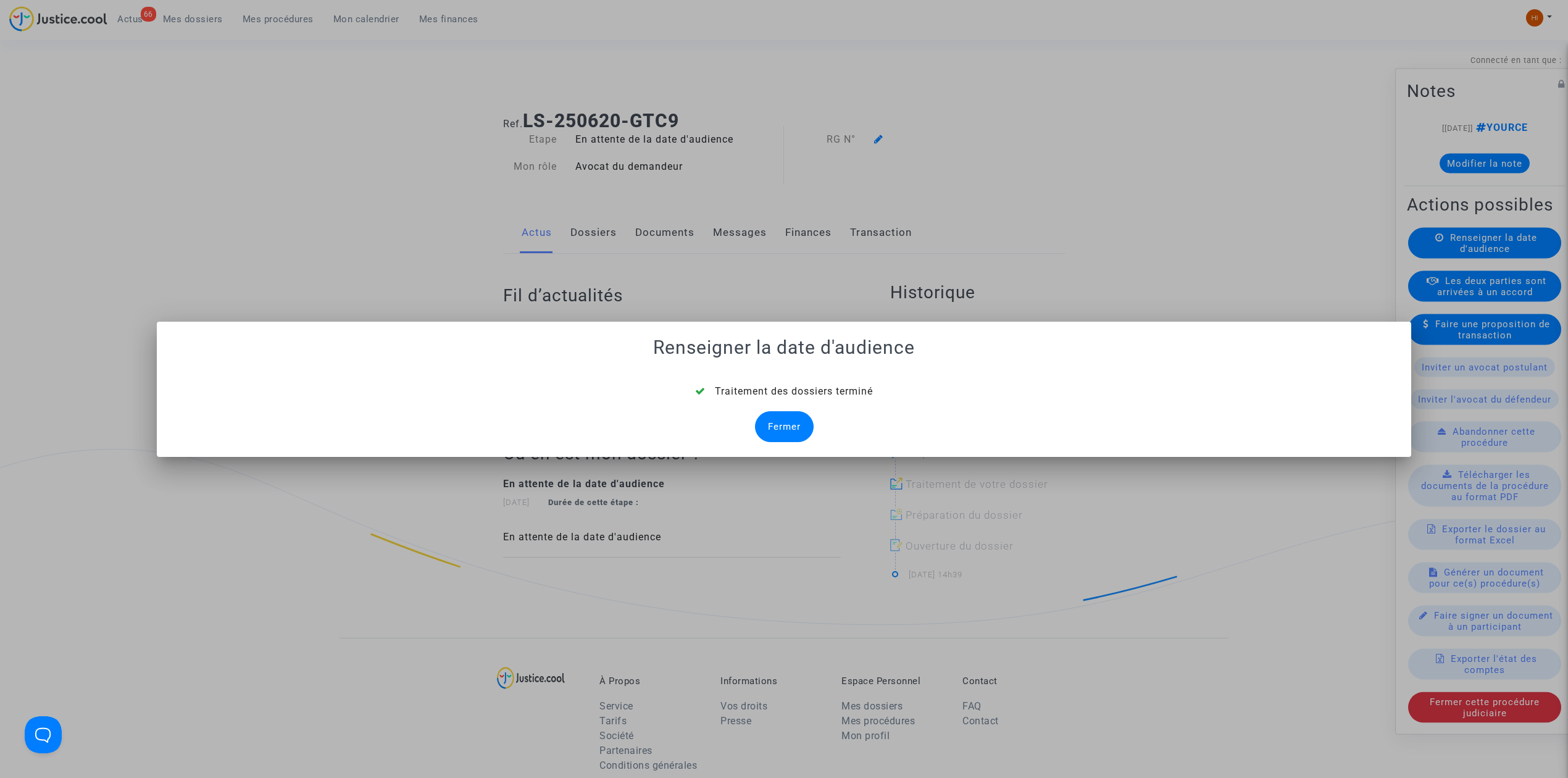
click at [795, 437] on div "Fermer" at bounding box center [784, 427] width 59 height 31
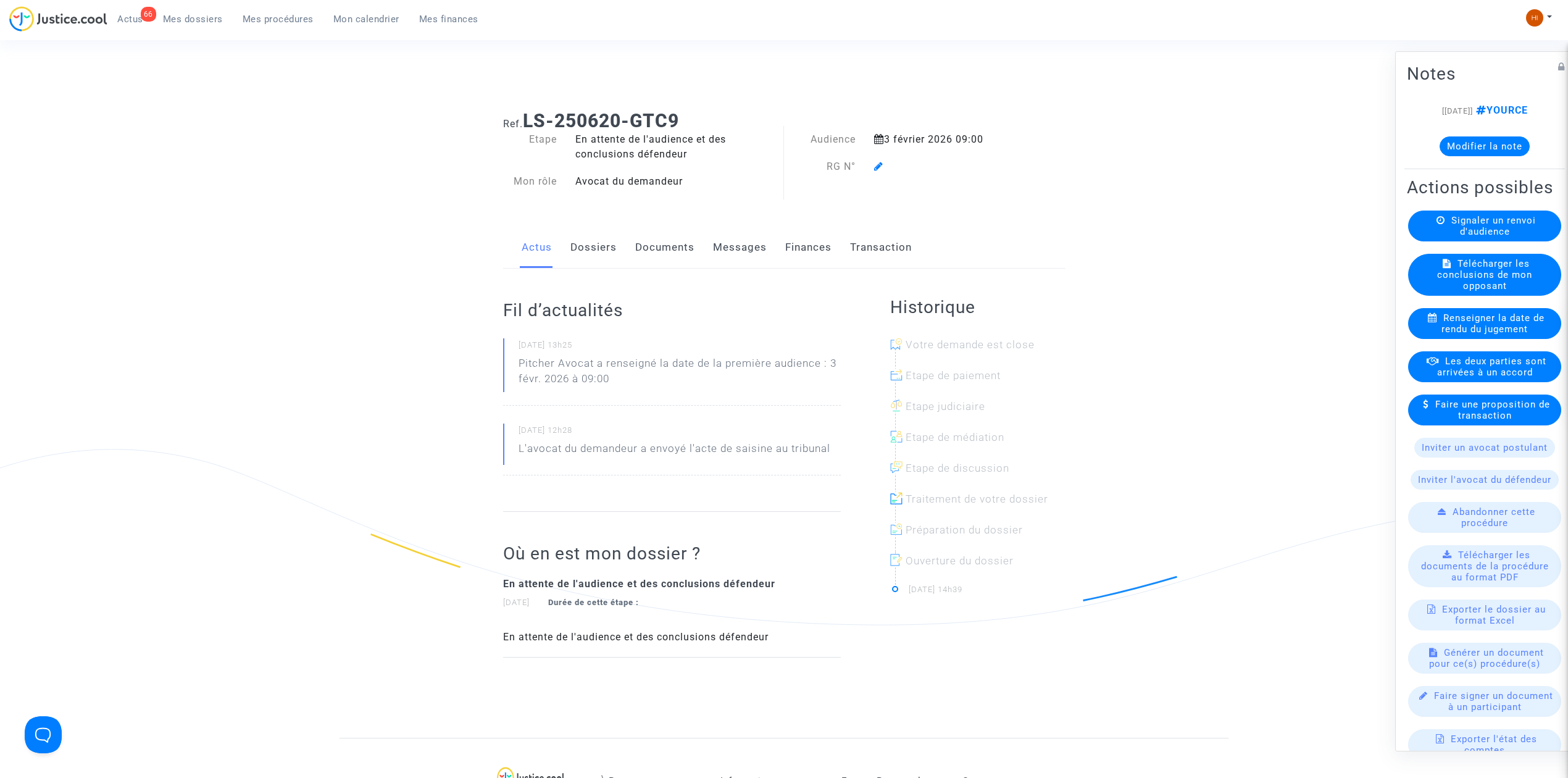
click at [591, 238] on link "Dossiers" at bounding box center [594, 247] width 46 height 41
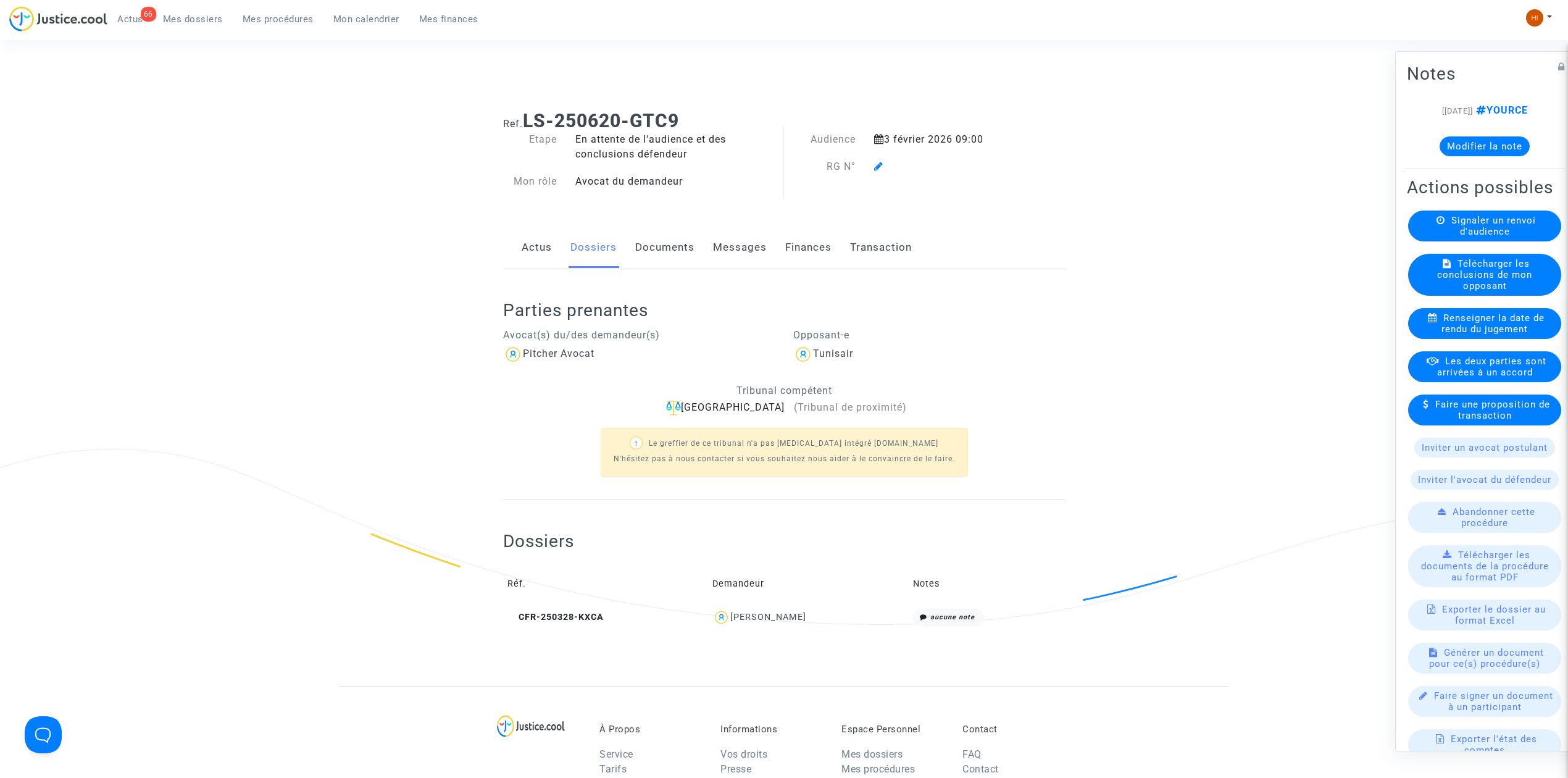
drag, startPoint x: 542, startPoint y: 250, endPoint x: 1038, endPoint y: 207, distance: 497.9
click at [541, 248] on link "Actus" at bounding box center [536, 247] width 30 height 41
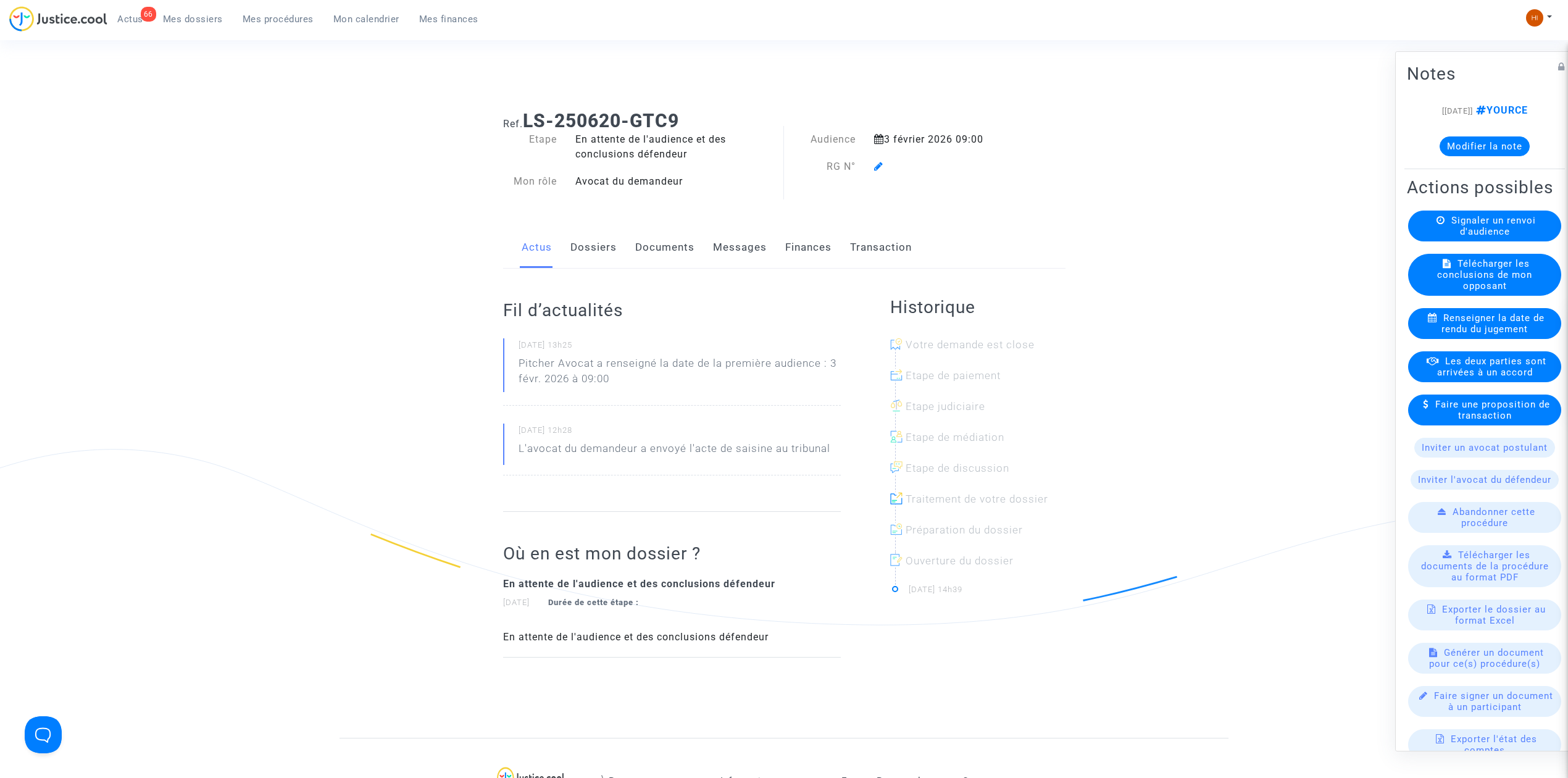
click at [879, 169] on icon at bounding box center [879, 166] width 9 height 10
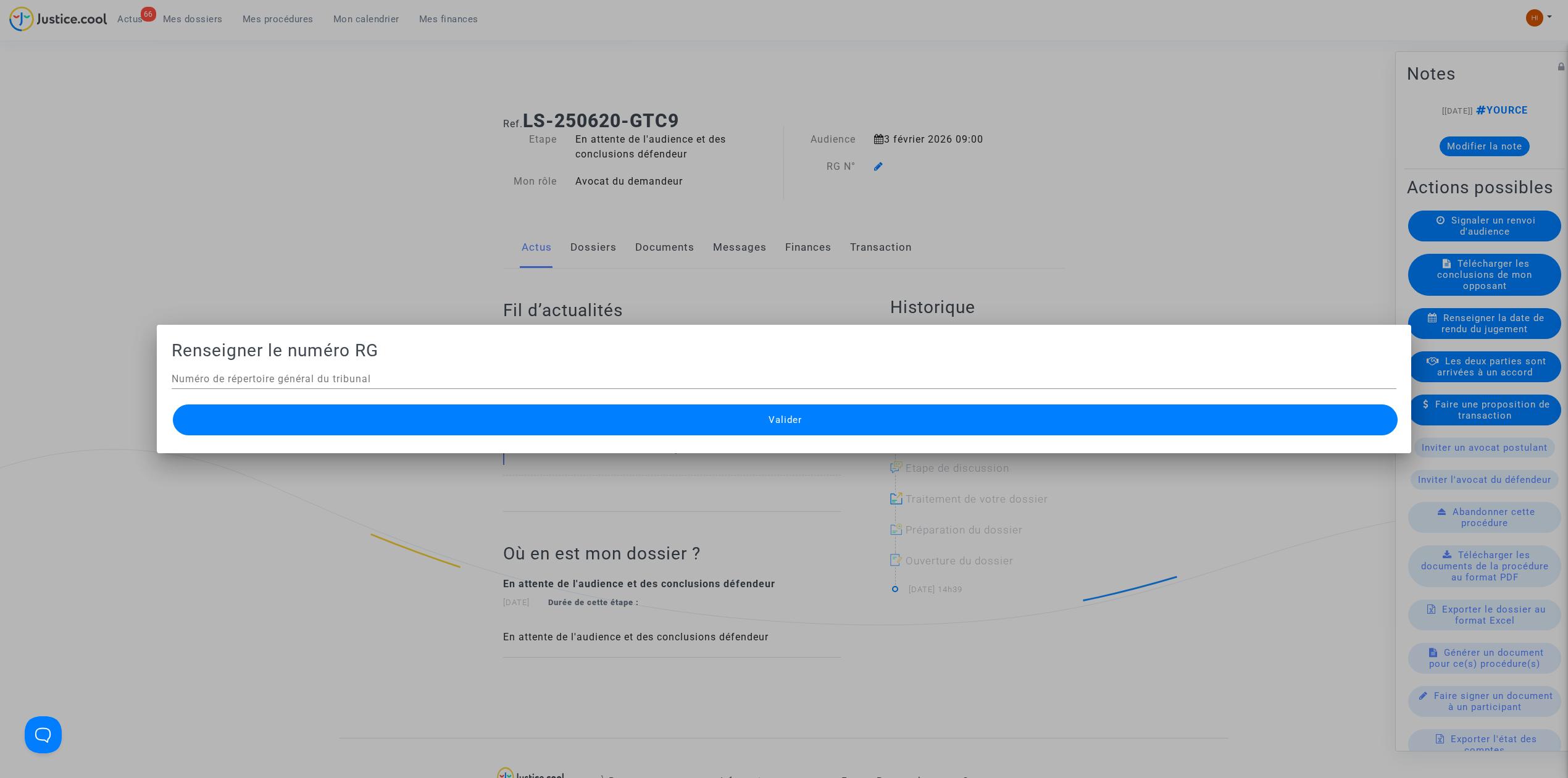
click at [475, 372] on div "Numéro de répertoire général du tribunal" at bounding box center [784, 375] width 1225 height 28
paste input "25/02772"
type input "25/02772"
click at [493, 433] on button "Valider" at bounding box center [785, 420] width 1225 height 31
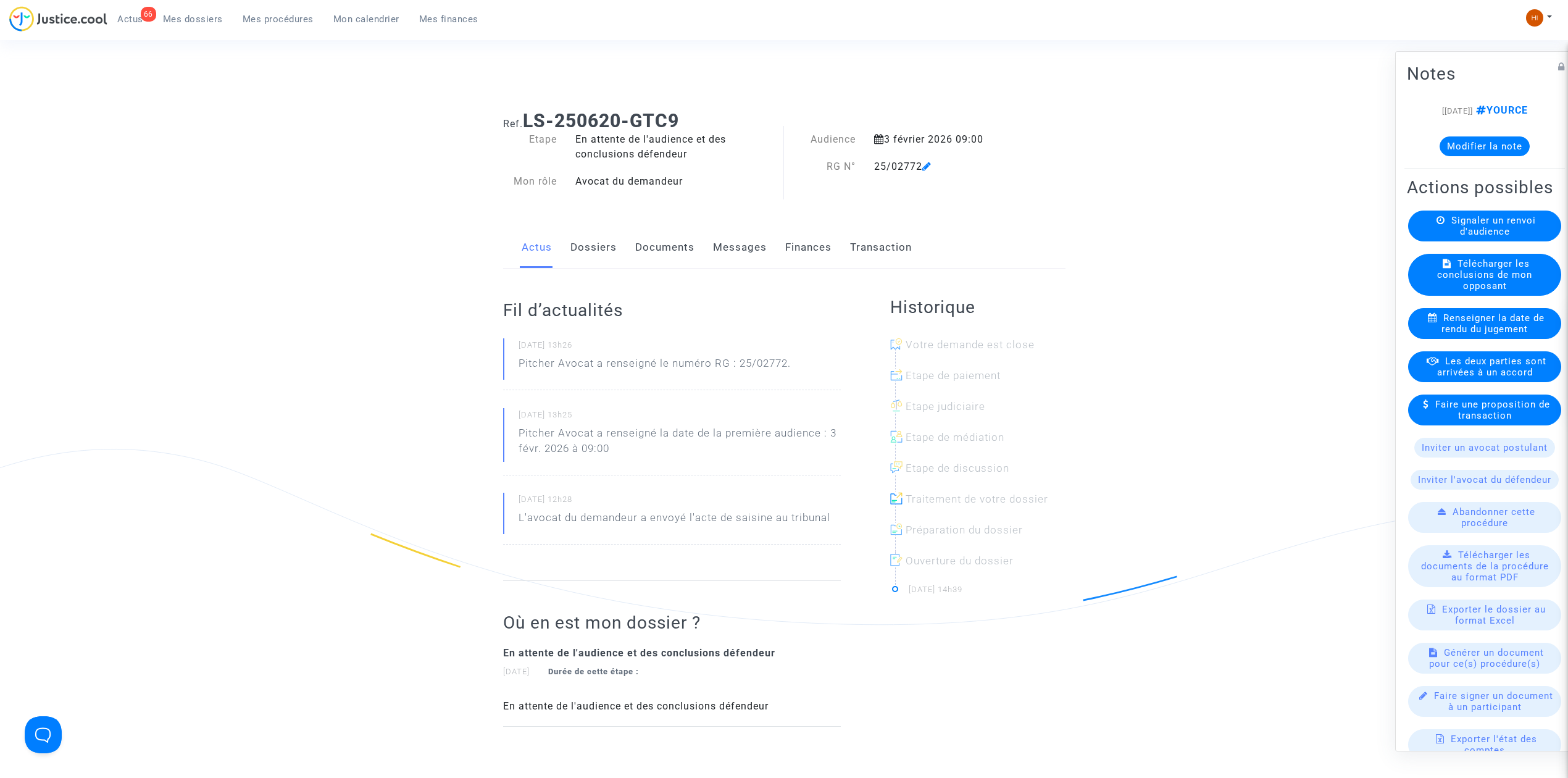
click at [600, 263] on link "Dossiers" at bounding box center [594, 247] width 46 height 41
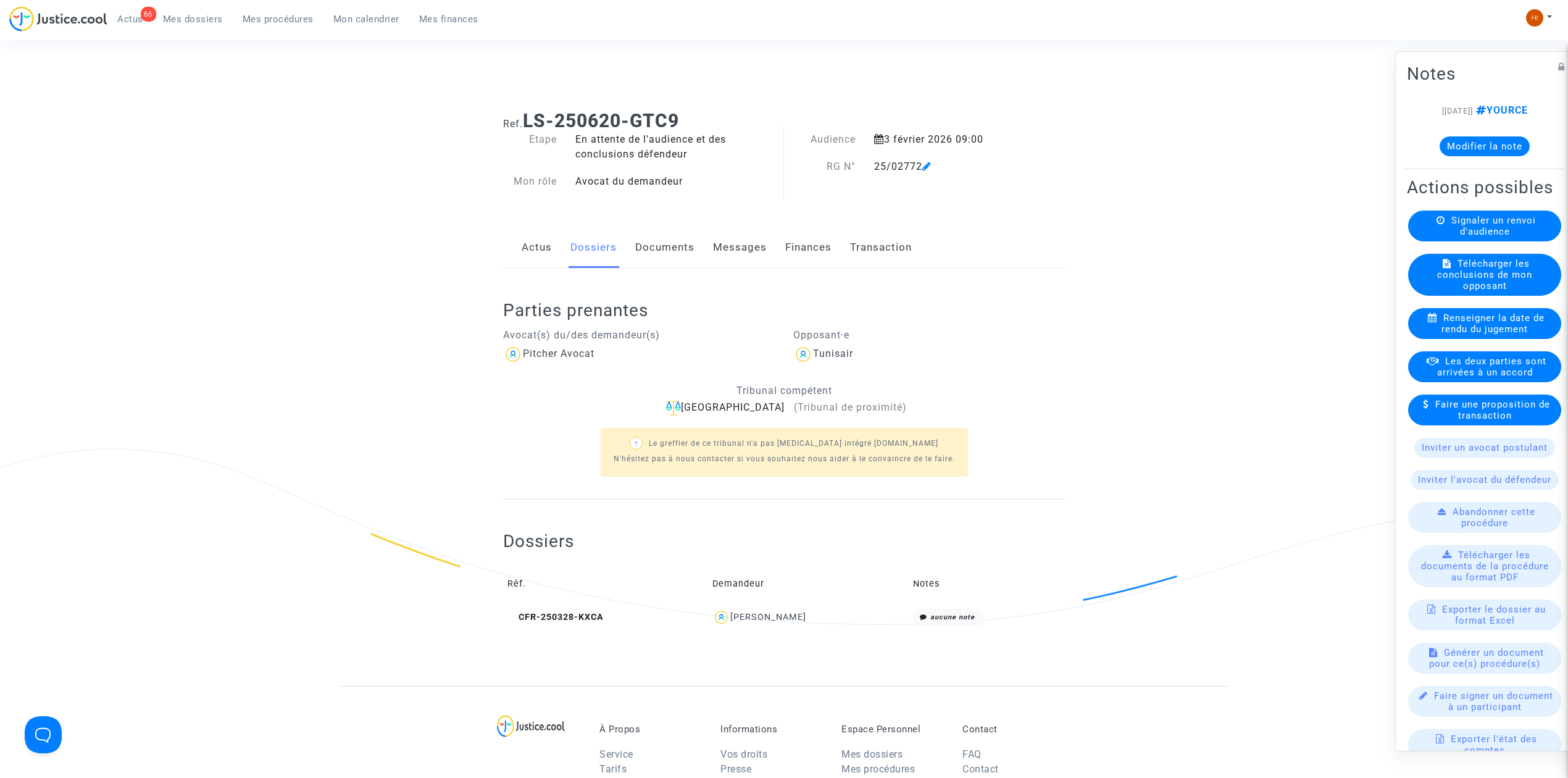
click at [668, 255] on link "Documents" at bounding box center [665, 247] width 59 height 41
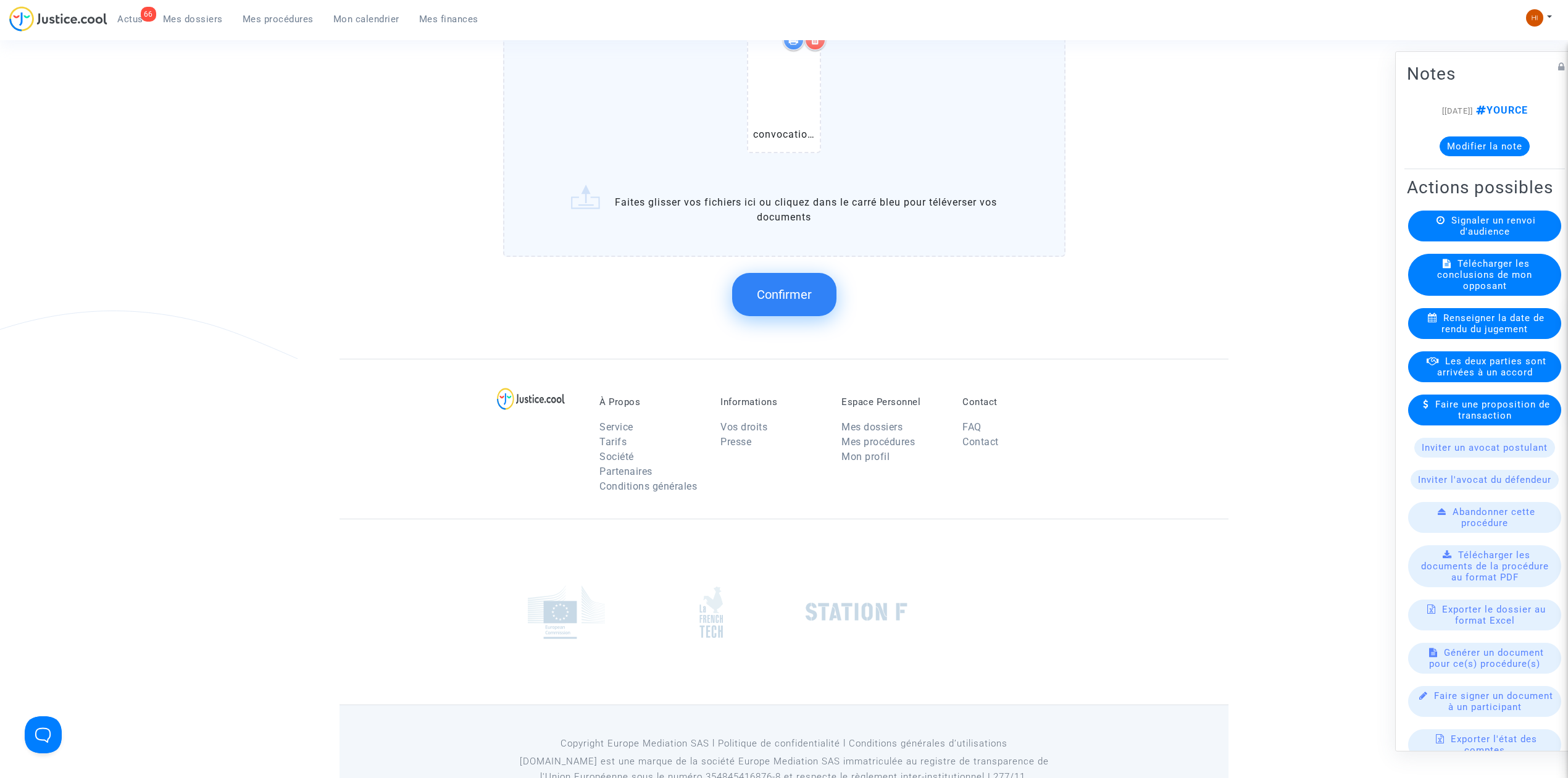
scroll to position [1046, 0]
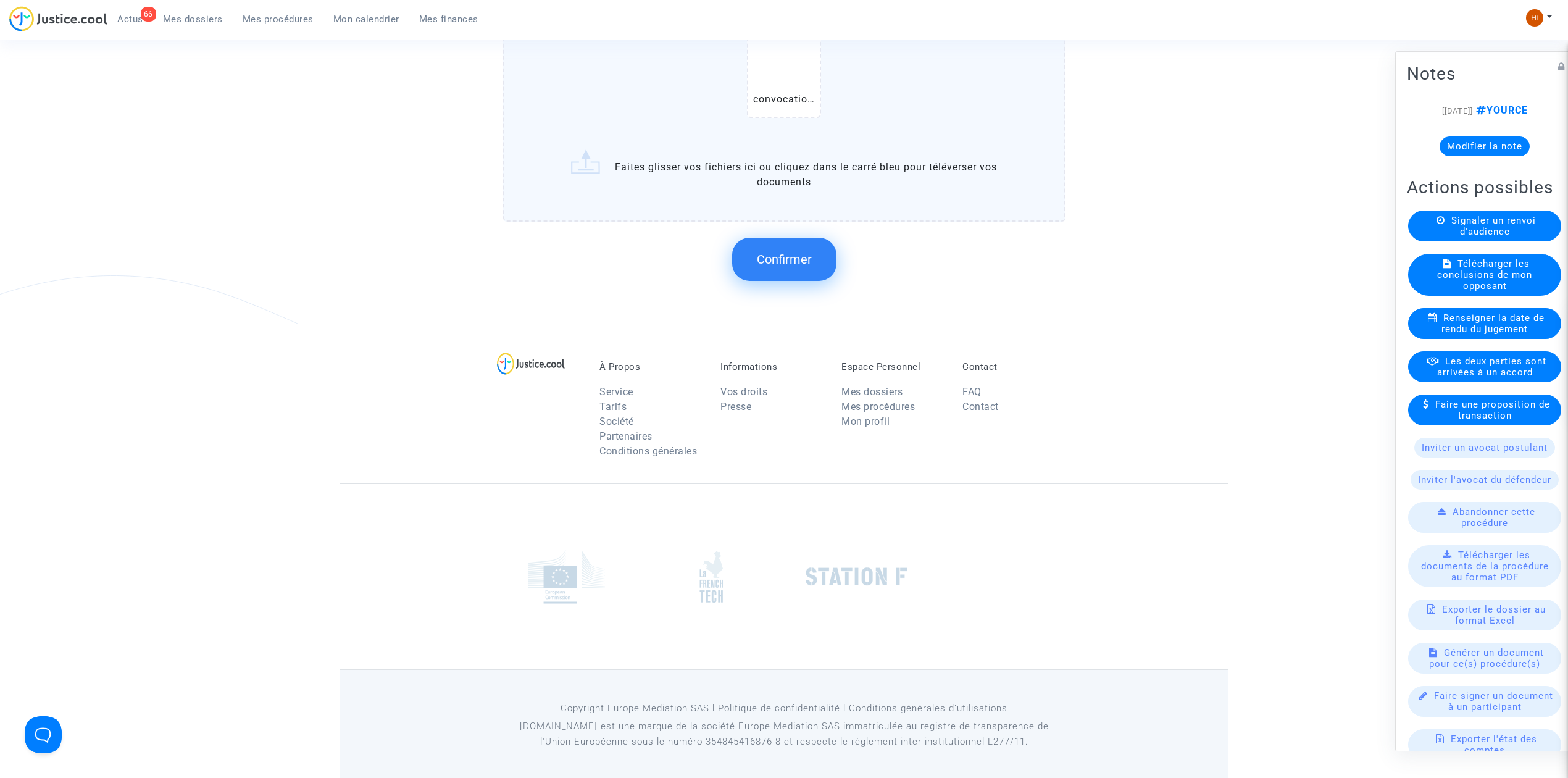
drag, startPoint x: 776, startPoint y: 263, endPoint x: 769, endPoint y: 254, distance: 11.4
click at [769, 254] on button "Confirmer" at bounding box center [784, 260] width 104 height 43
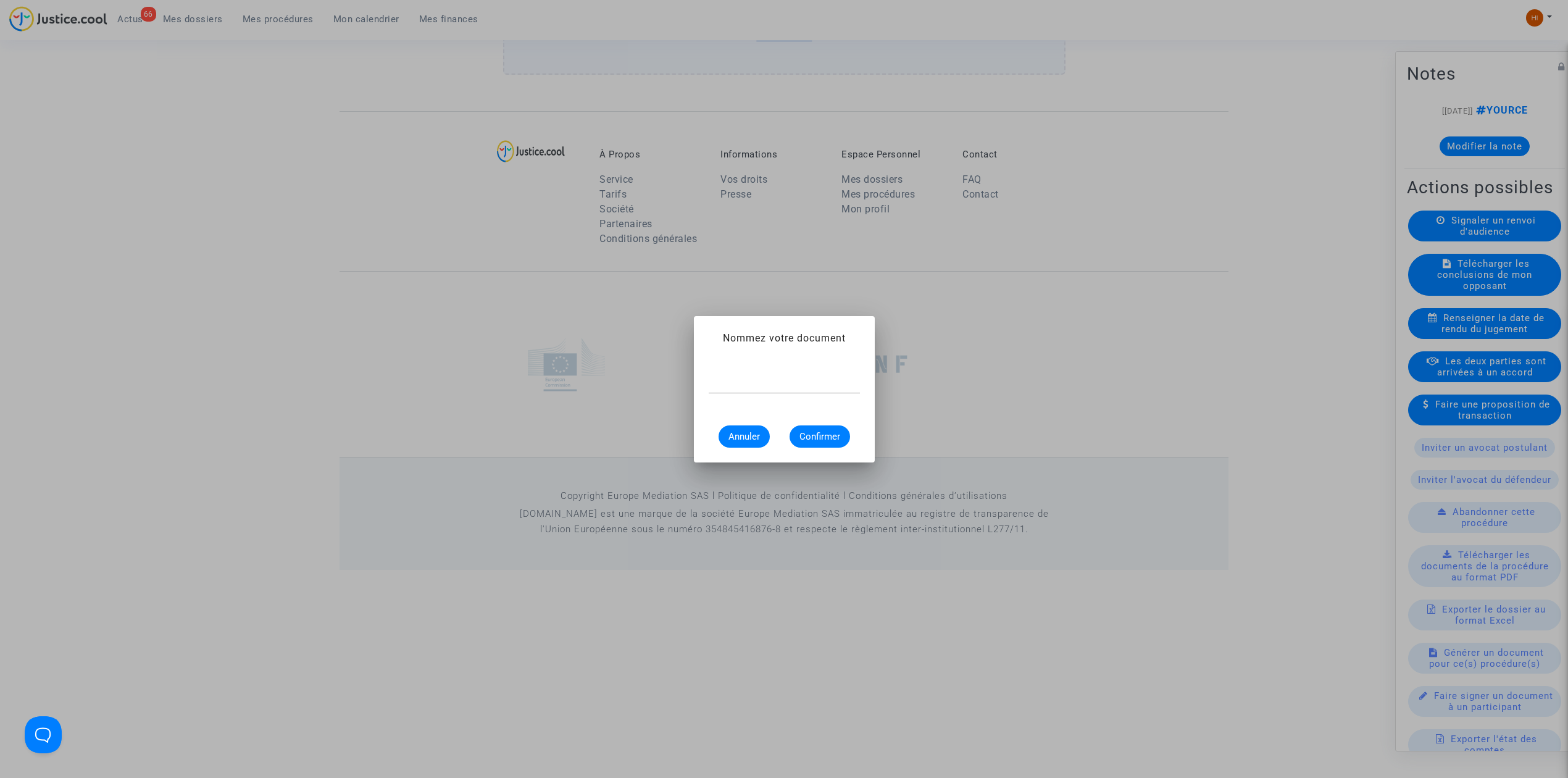
scroll to position [0, 0]
type input "CONVOCATION"
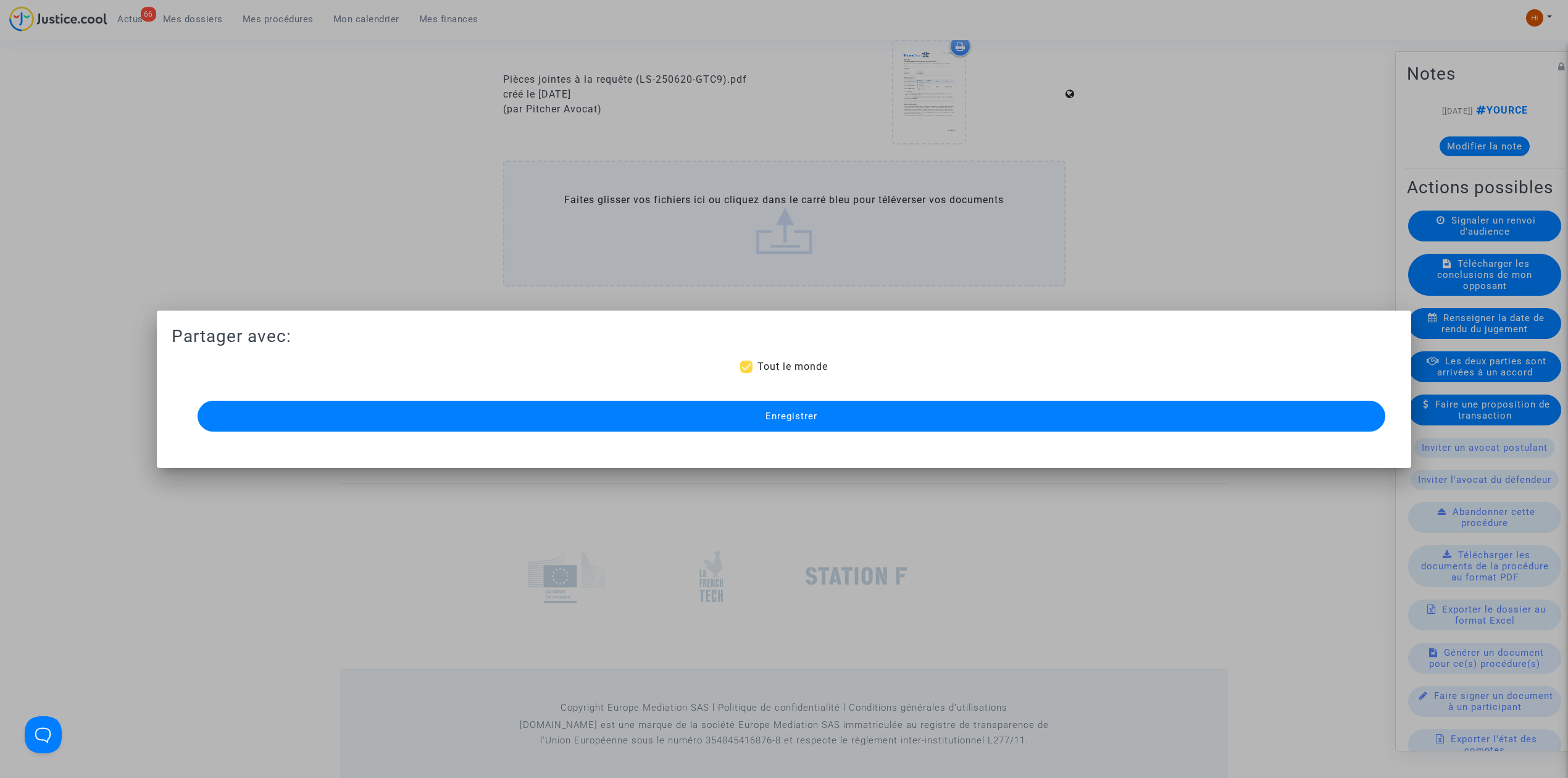
click at [640, 428] on button "Enregistrer" at bounding box center [791, 416] width 1188 height 31
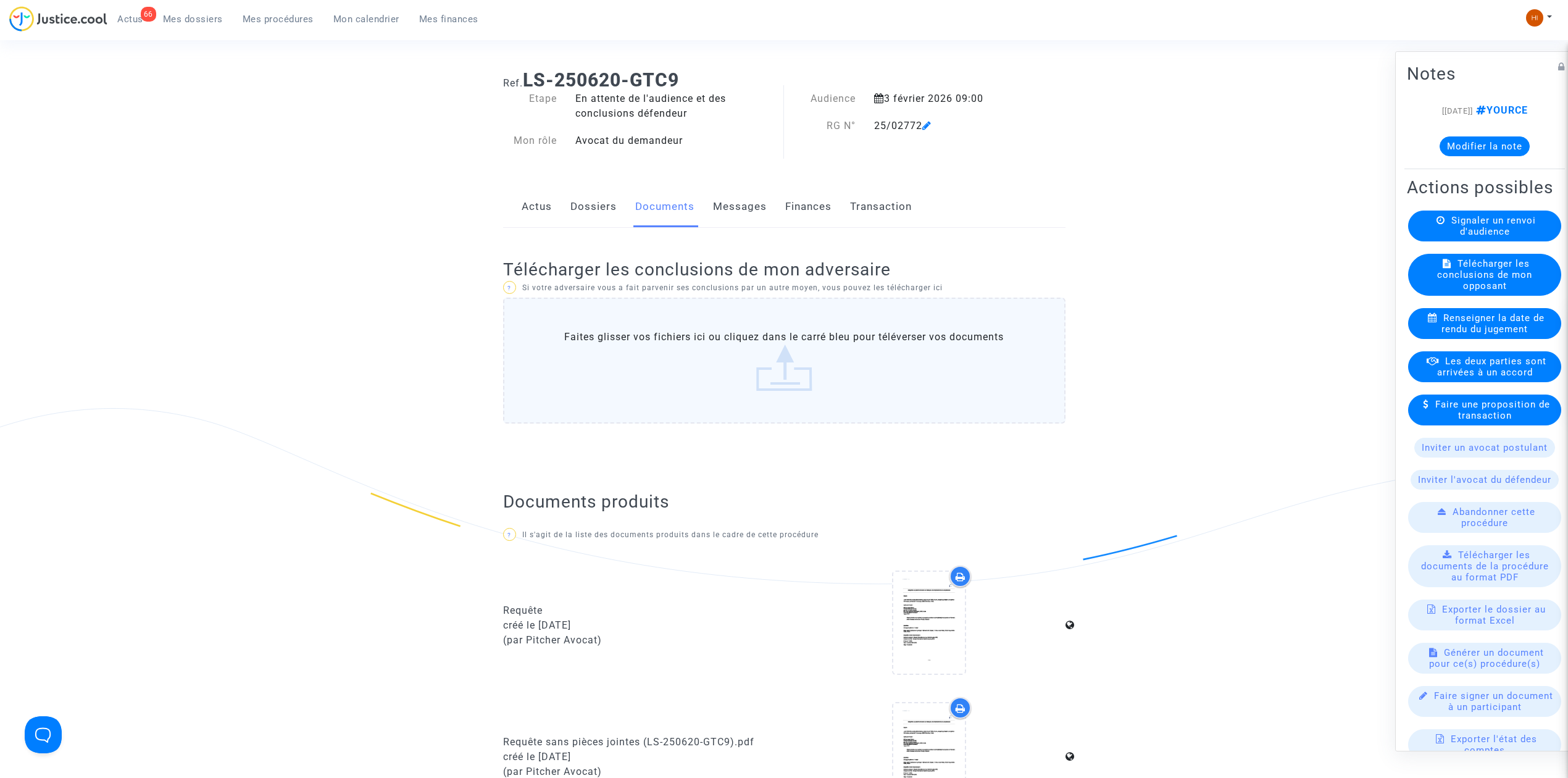
scroll to position [0, 0]
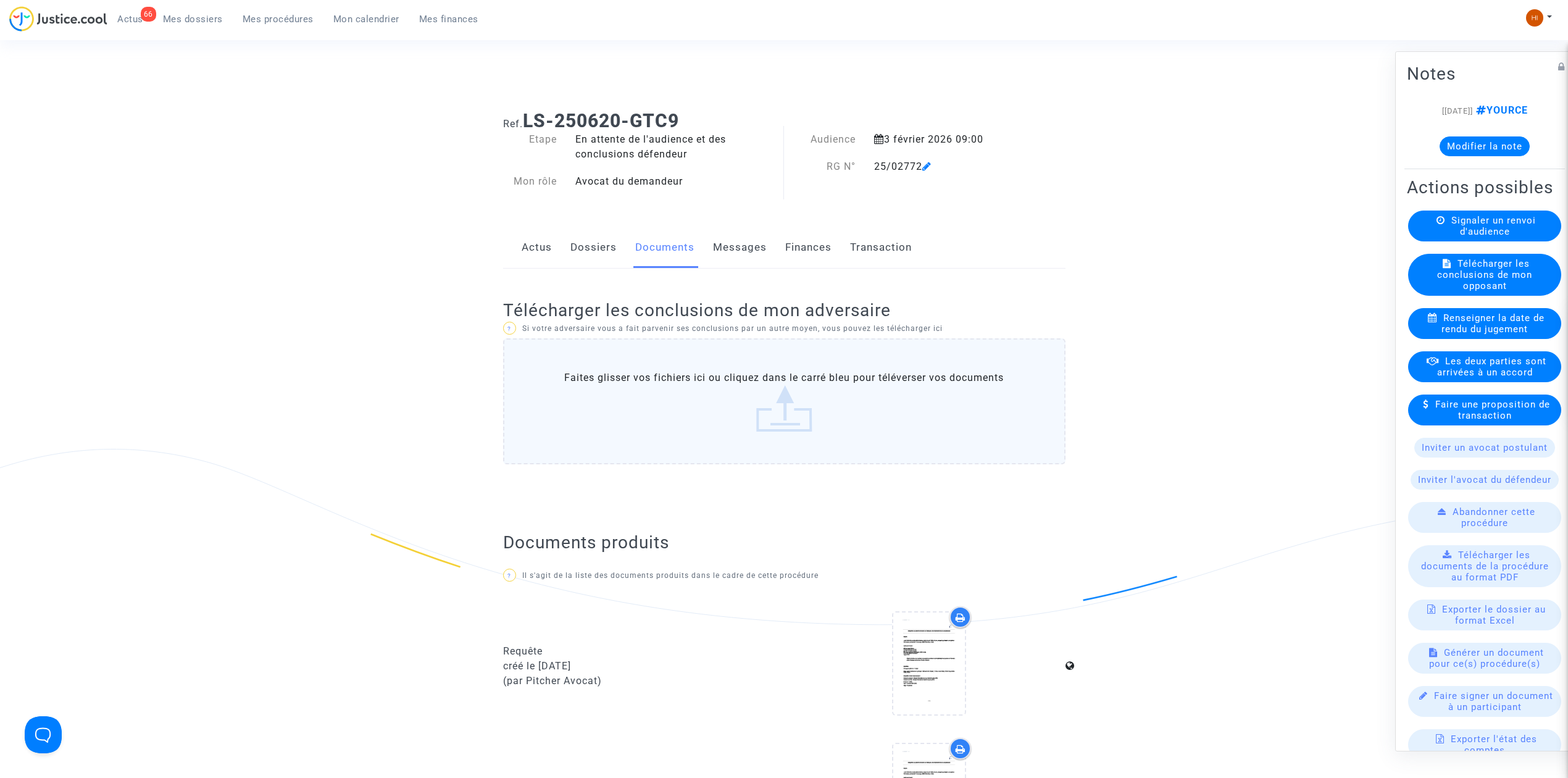
drag, startPoint x: 272, startPoint y: 21, endPoint x: 299, endPoint y: 29, distance: 28.2
click at [272, 21] on span "Mes procédures" at bounding box center [278, 19] width 71 height 11
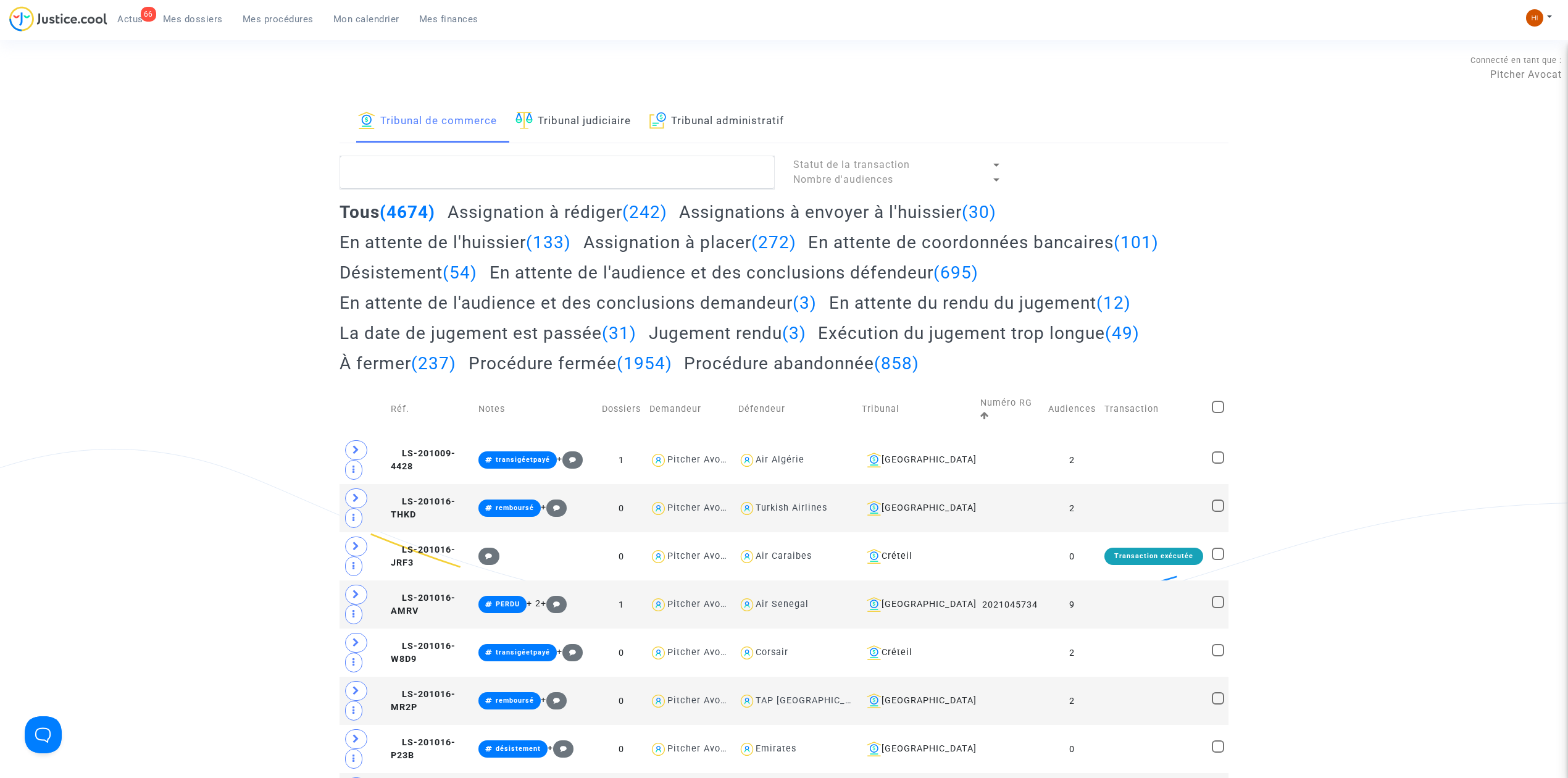
click at [574, 133] on link "Tribunal judiciaire" at bounding box center [573, 122] width 116 height 42
click at [588, 173] on textarea at bounding box center [557, 172] width 435 height 33
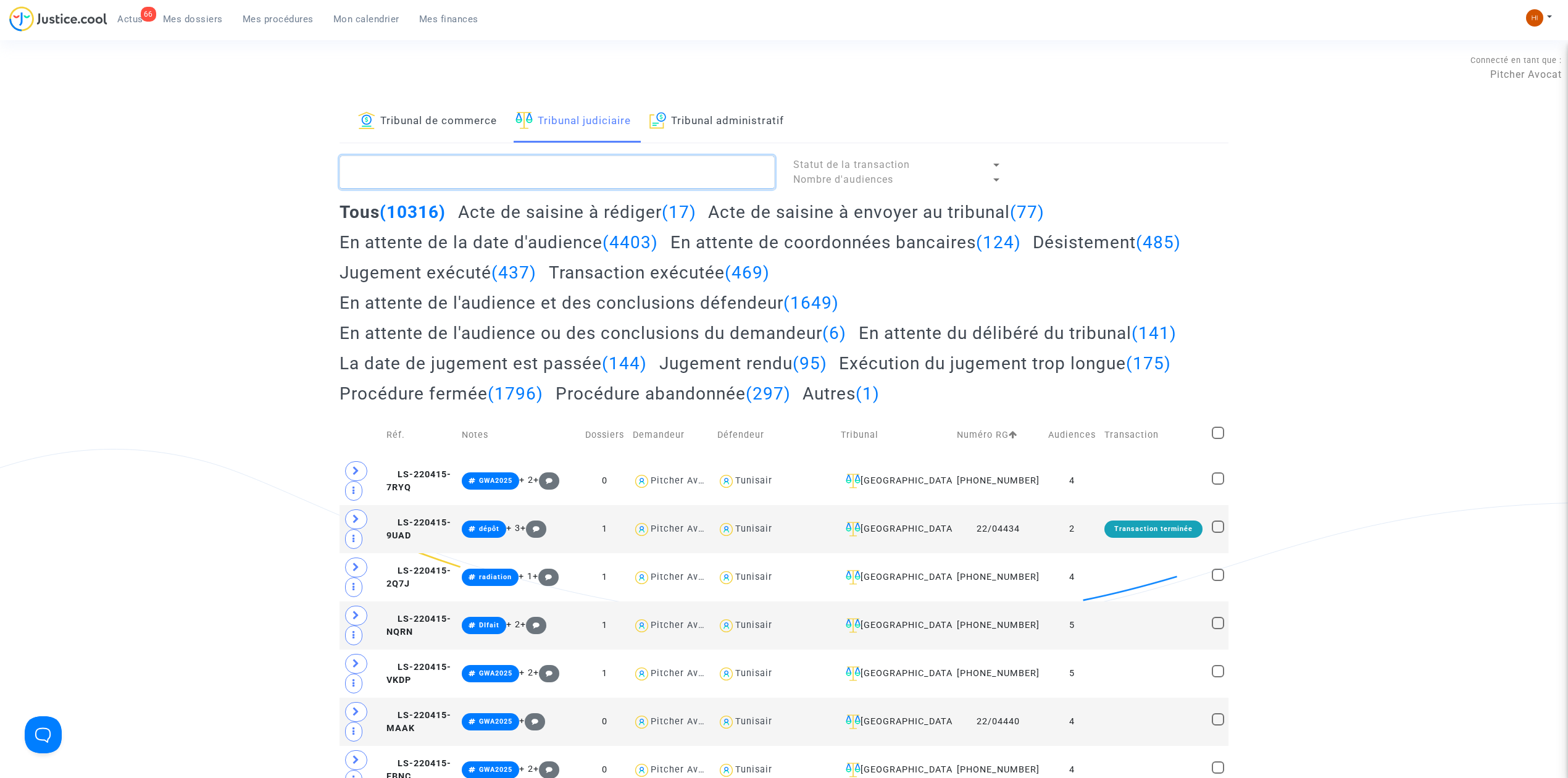
paste textarea "LEVEQUE"
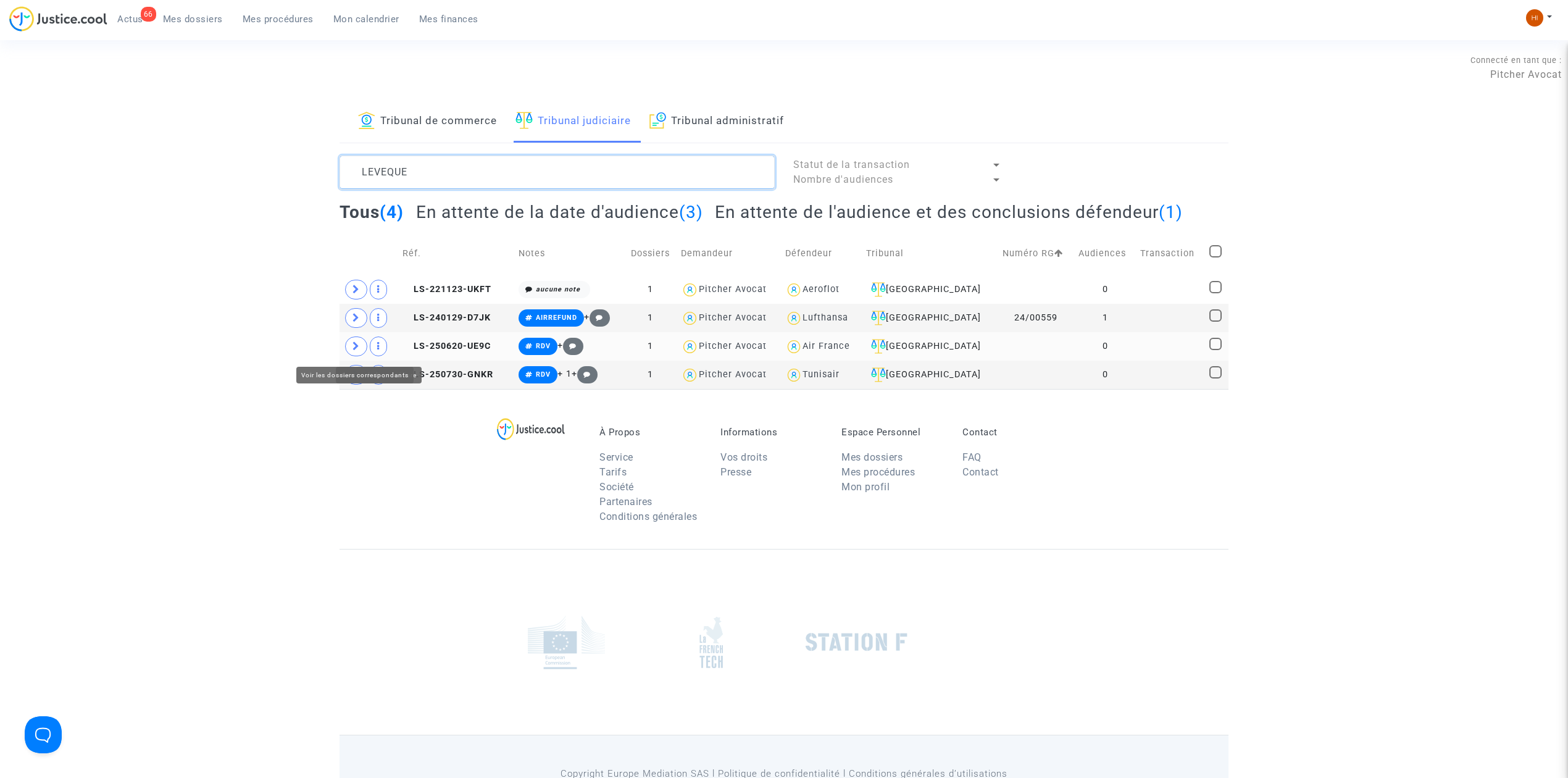
type textarea "LEVEQUE"
click at [361, 344] on span at bounding box center [356, 347] width 22 height 20
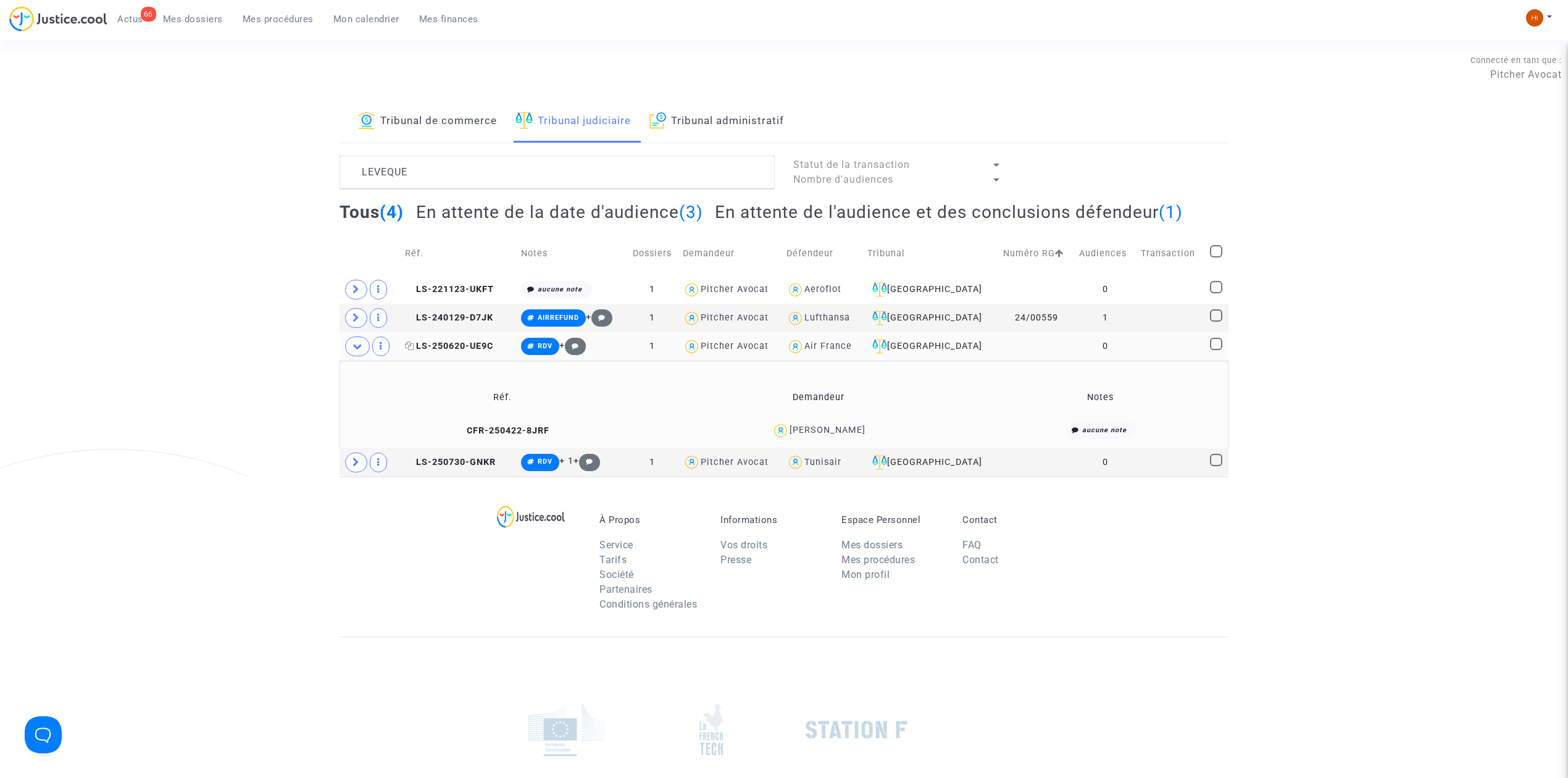
click at [475, 347] on span "LS-250620-UE9C" at bounding box center [449, 346] width 89 height 11
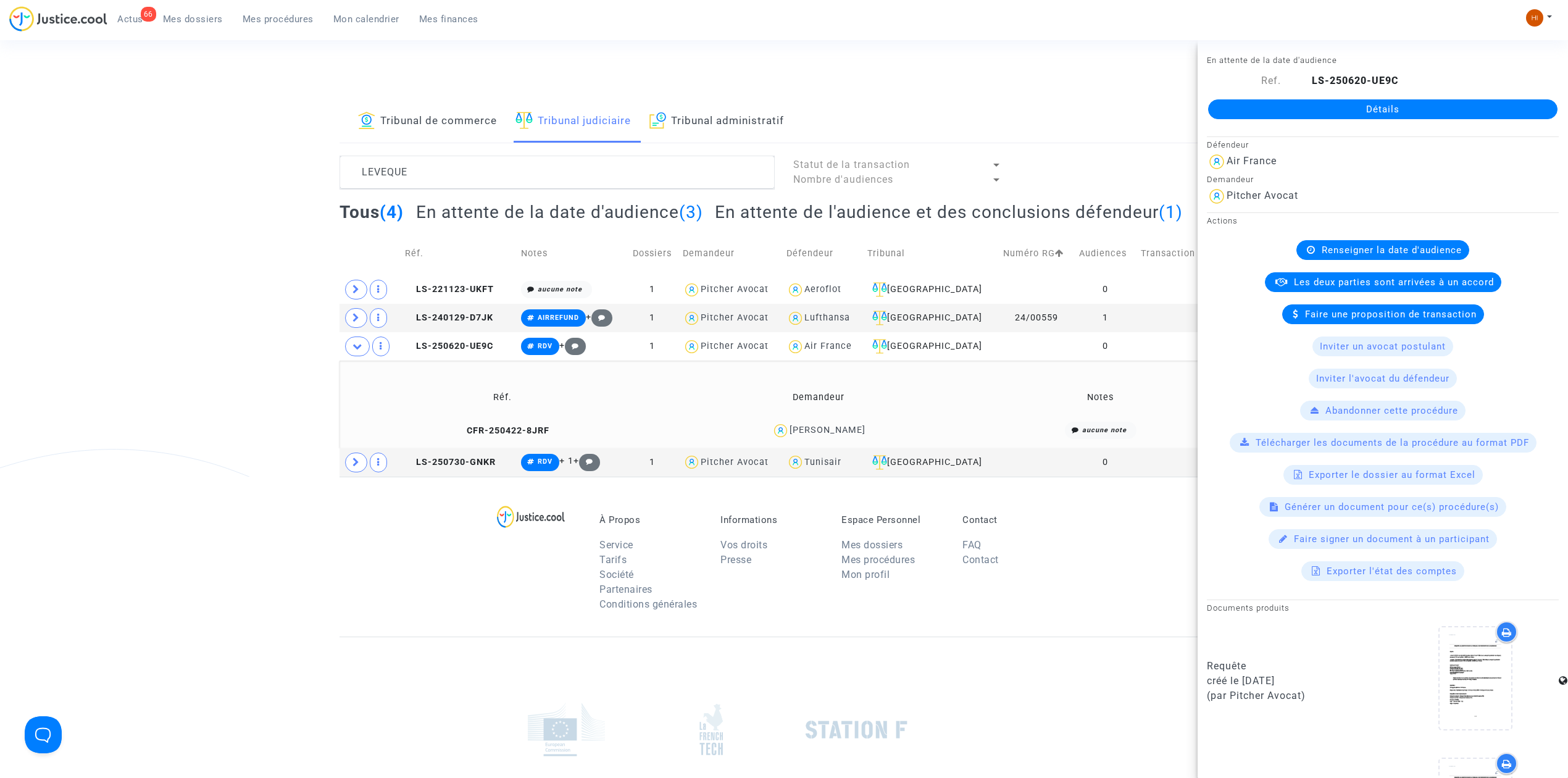
click at [1316, 119] on div "Détails" at bounding box center [1382, 109] width 370 height 42
drag, startPoint x: 455, startPoint y: 346, endPoint x: 508, endPoint y: 337, distance: 53.8
click at [455, 346] on span "LS-250620-UE9C" at bounding box center [449, 346] width 89 height 11
click at [1304, 109] on link "Détails" at bounding box center [1383, 109] width 350 height 20
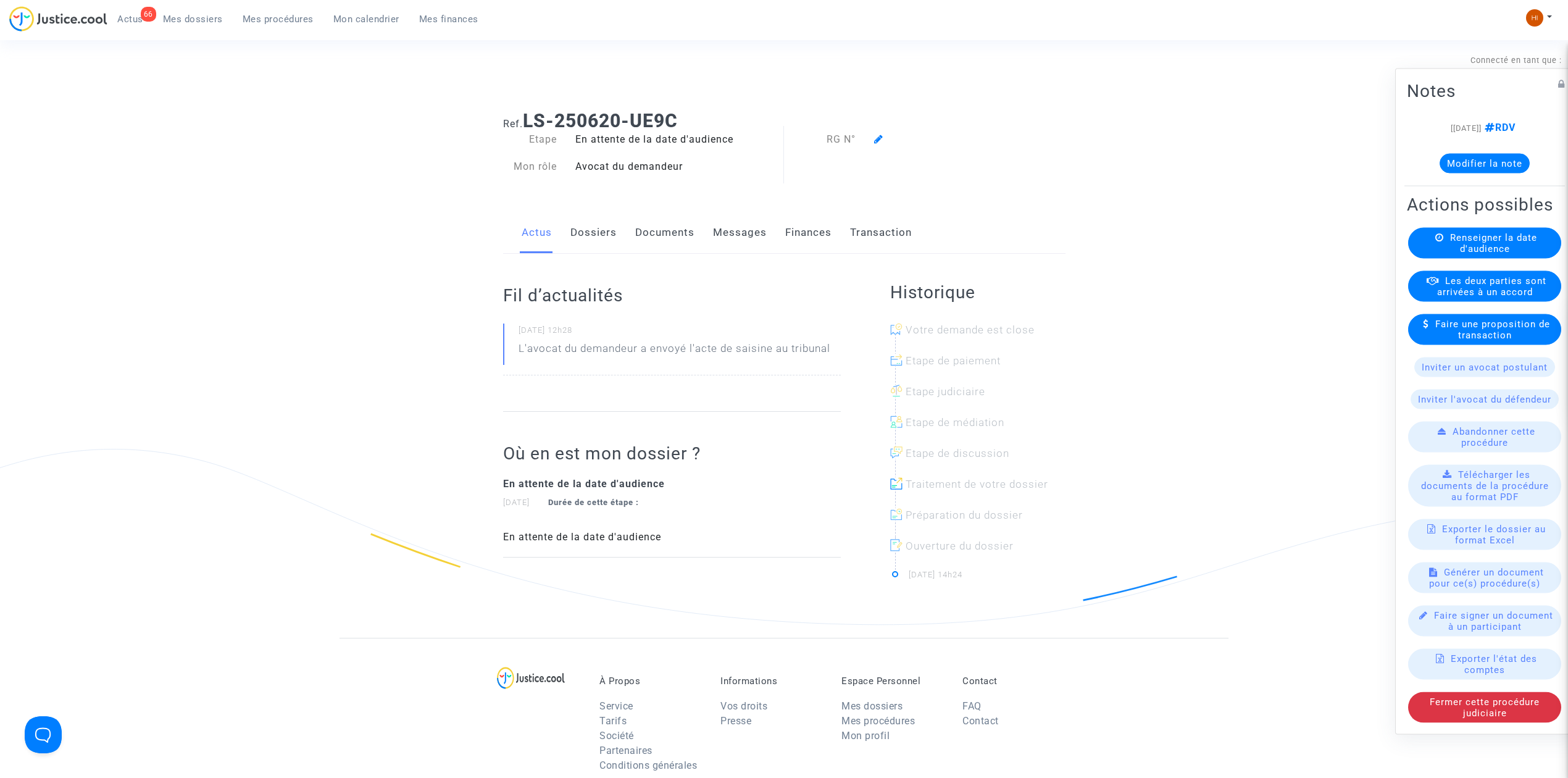
click at [1498, 253] on span "Renseigner la date d'audience" at bounding box center [1493, 243] width 87 height 22
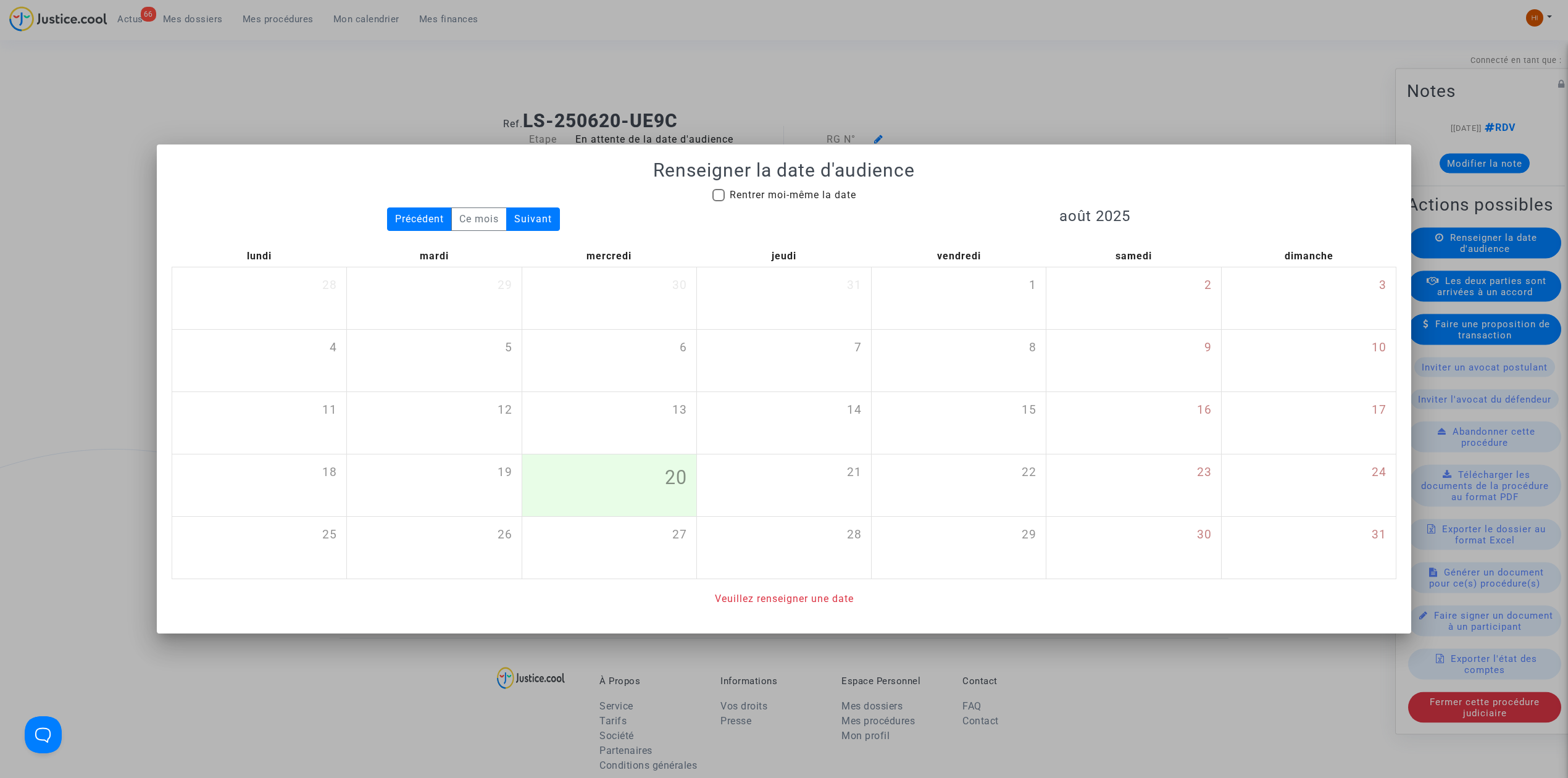
click at [809, 198] on span "Rentrer moi-même la date" at bounding box center [792, 194] width 126 height 12
click at [719, 201] on input "Rentrer moi-même la date" at bounding box center [718, 201] width 1 height 1
checkbox input "true"
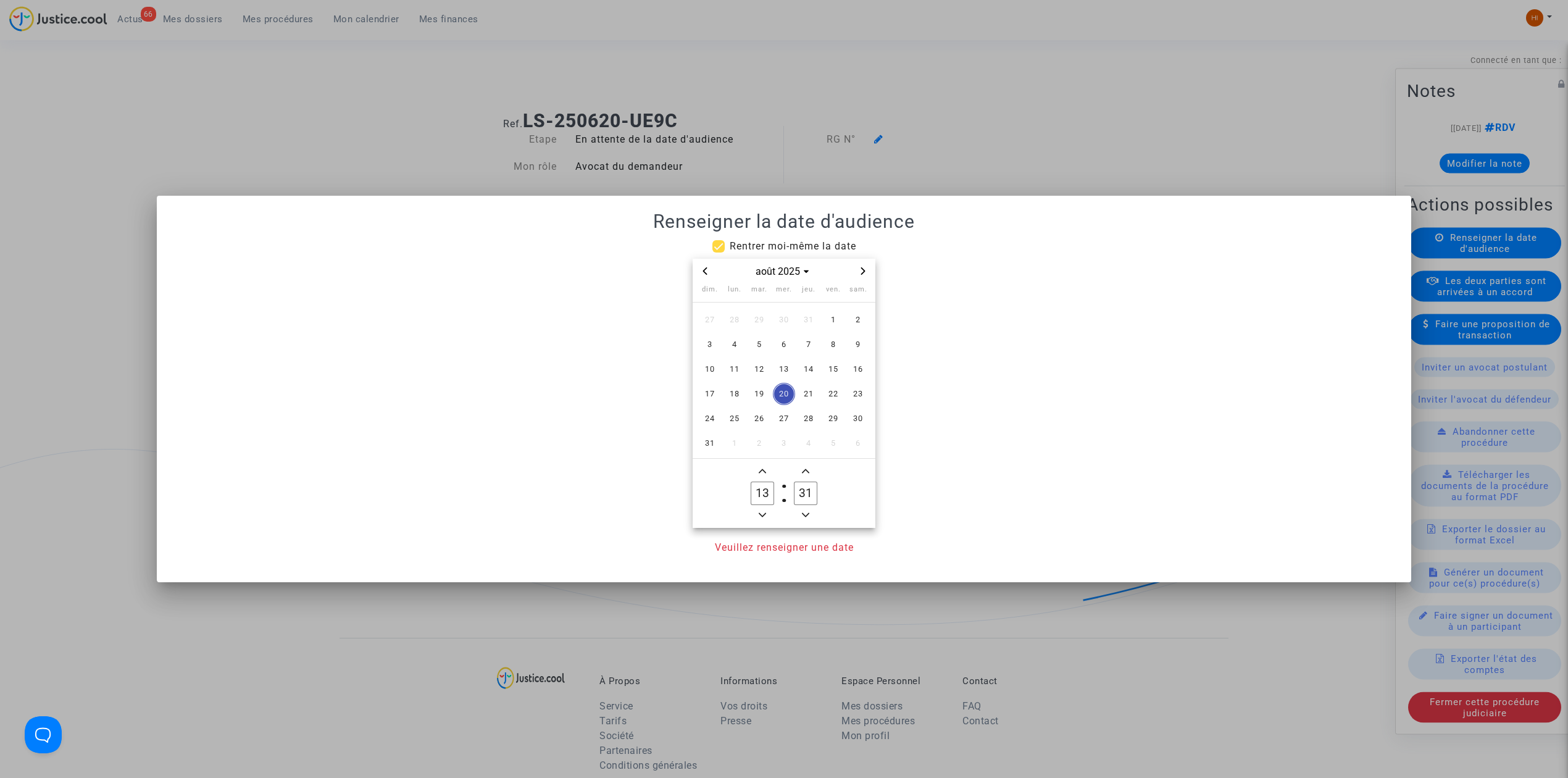
click at [863, 272] on icon "Next month" at bounding box center [863, 271] width 8 height 8
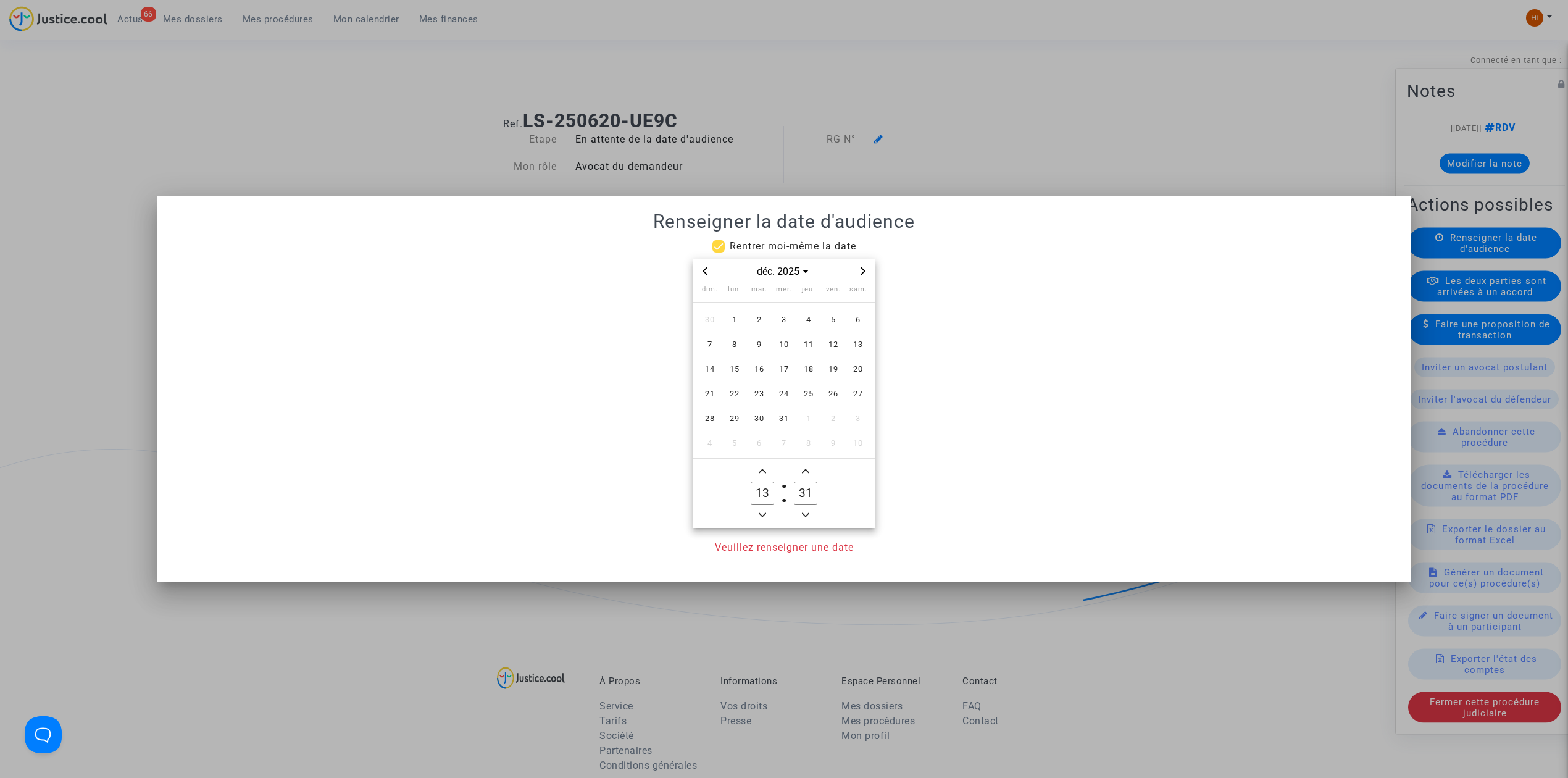
click at [863, 272] on icon "Next month" at bounding box center [863, 271] width 8 height 8
click at [709, 272] on span "Previous month" at bounding box center [705, 270] width 15 height 15
drag, startPoint x: 761, startPoint y: 320, endPoint x: 748, endPoint y: 398, distance: 79.1
click at [758, 320] on span "3" at bounding box center [759, 320] width 22 height 22
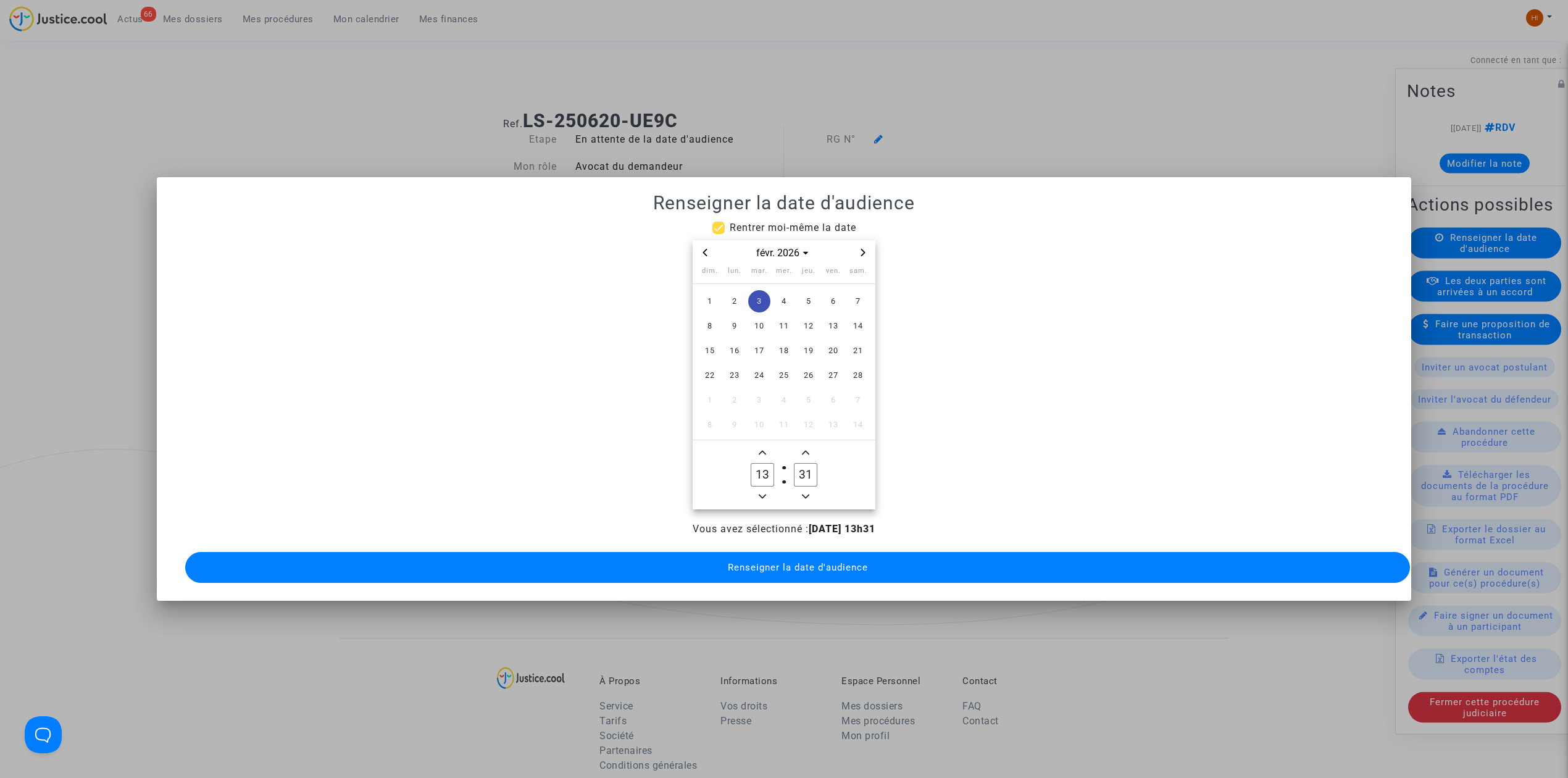
click at [759, 489] on span "Minus a hour" at bounding box center [762, 496] width 15 height 15
click at [759, 489] on button "Minus a hour" at bounding box center [762, 497] width 15 height 15
type input "09"
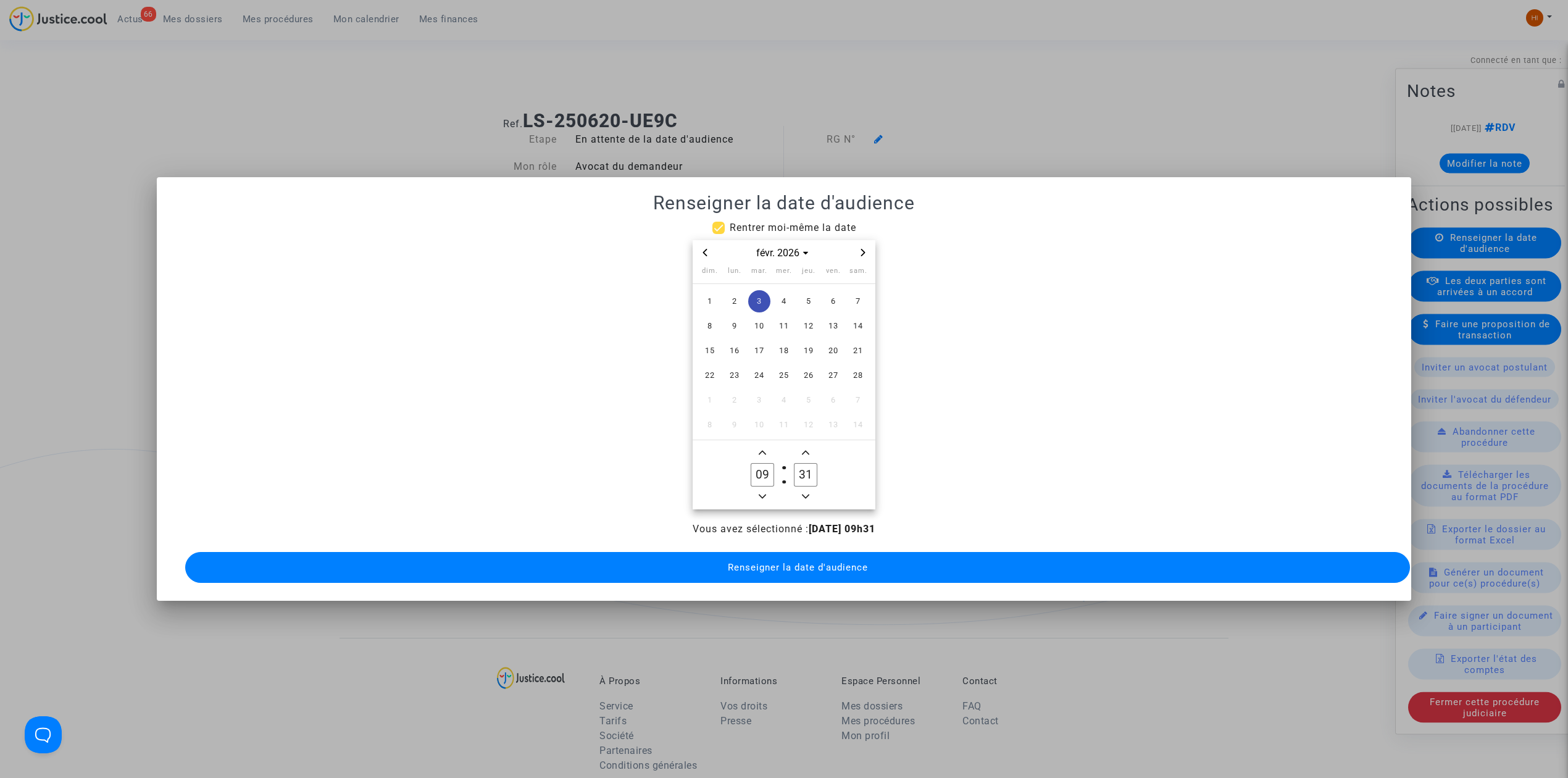
click at [813, 471] on input "31" at bounding box center [806, 475] width 23 height 23
type input "00"
click at [781, 562] on span "Renseigner la date d'audience" at bounding box center [798, 567] width 140 height 11
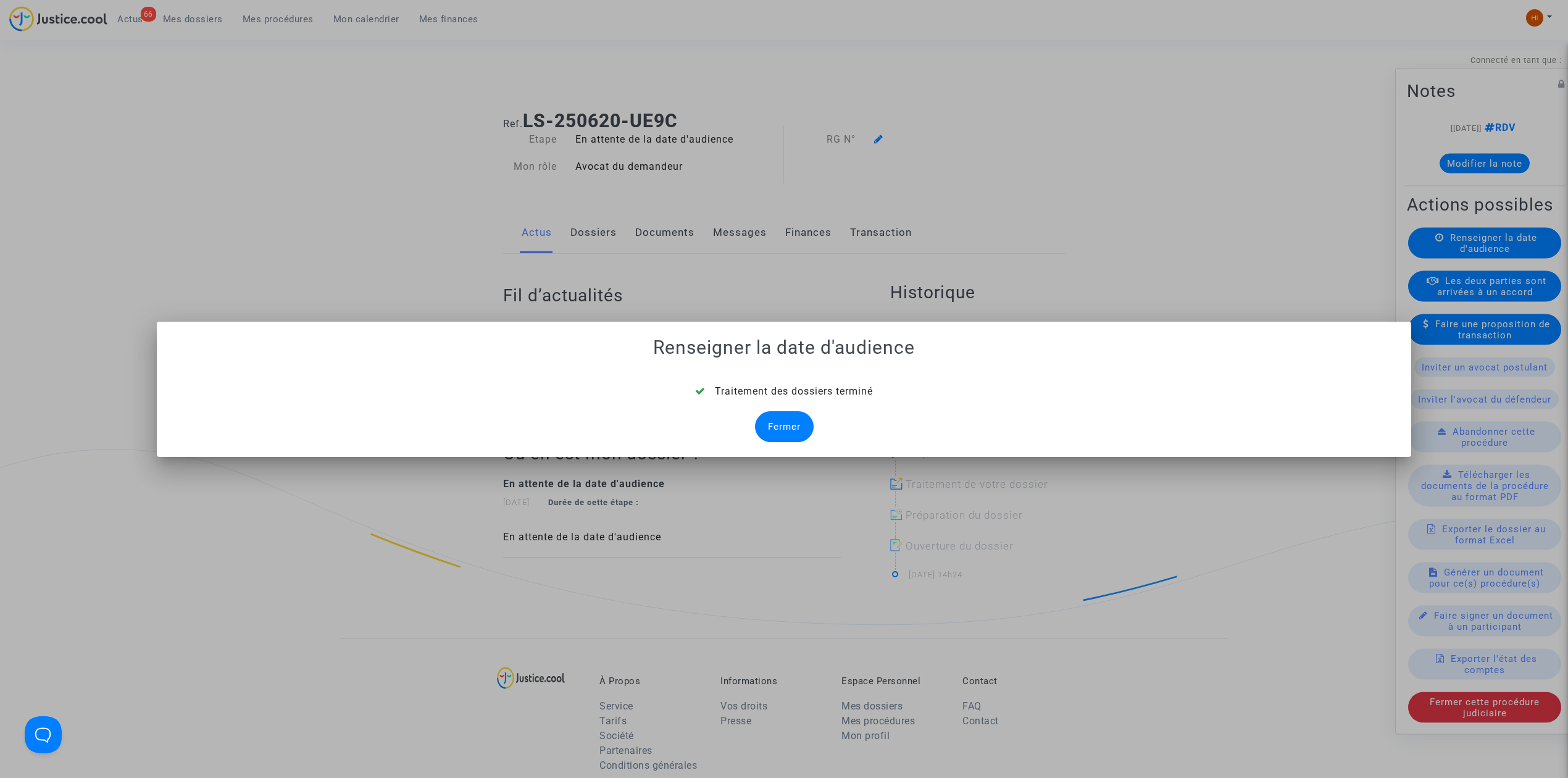
drag, startPoint x: 773, startPoint y: 430, endPoint x: 726, endPoint y: 363, distance: 81.8
click at [742, 386] on div "Traitement des dossiers terminé Fermer" at bounding box center [784, 413] width 1225 height 58
click at [801, 431] on div "Fermer" at bounding box center [784, 427] width 59 height 31
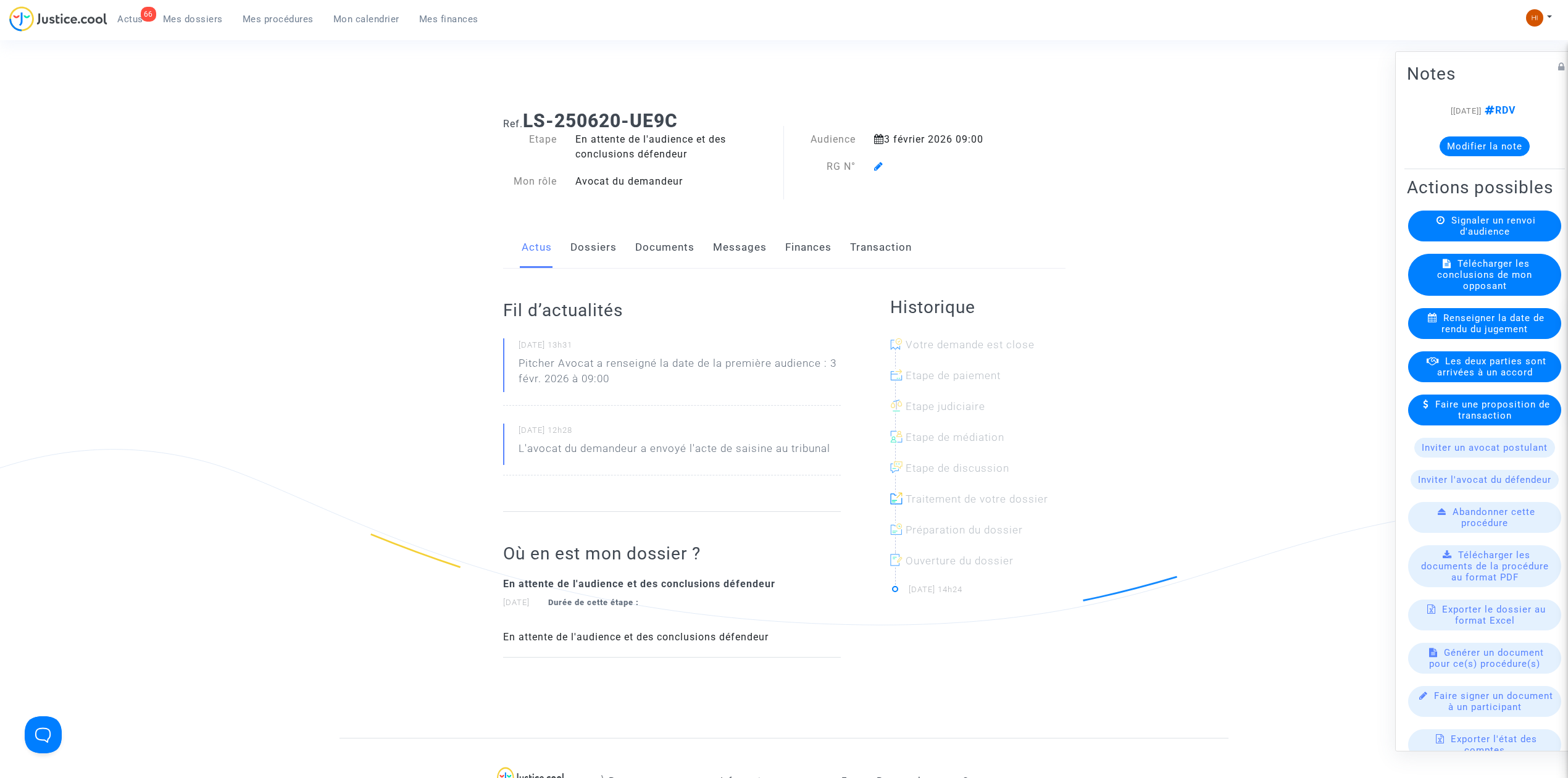
click at [874, 169] on icon at bounding box center [879, 166] width 9 height 10
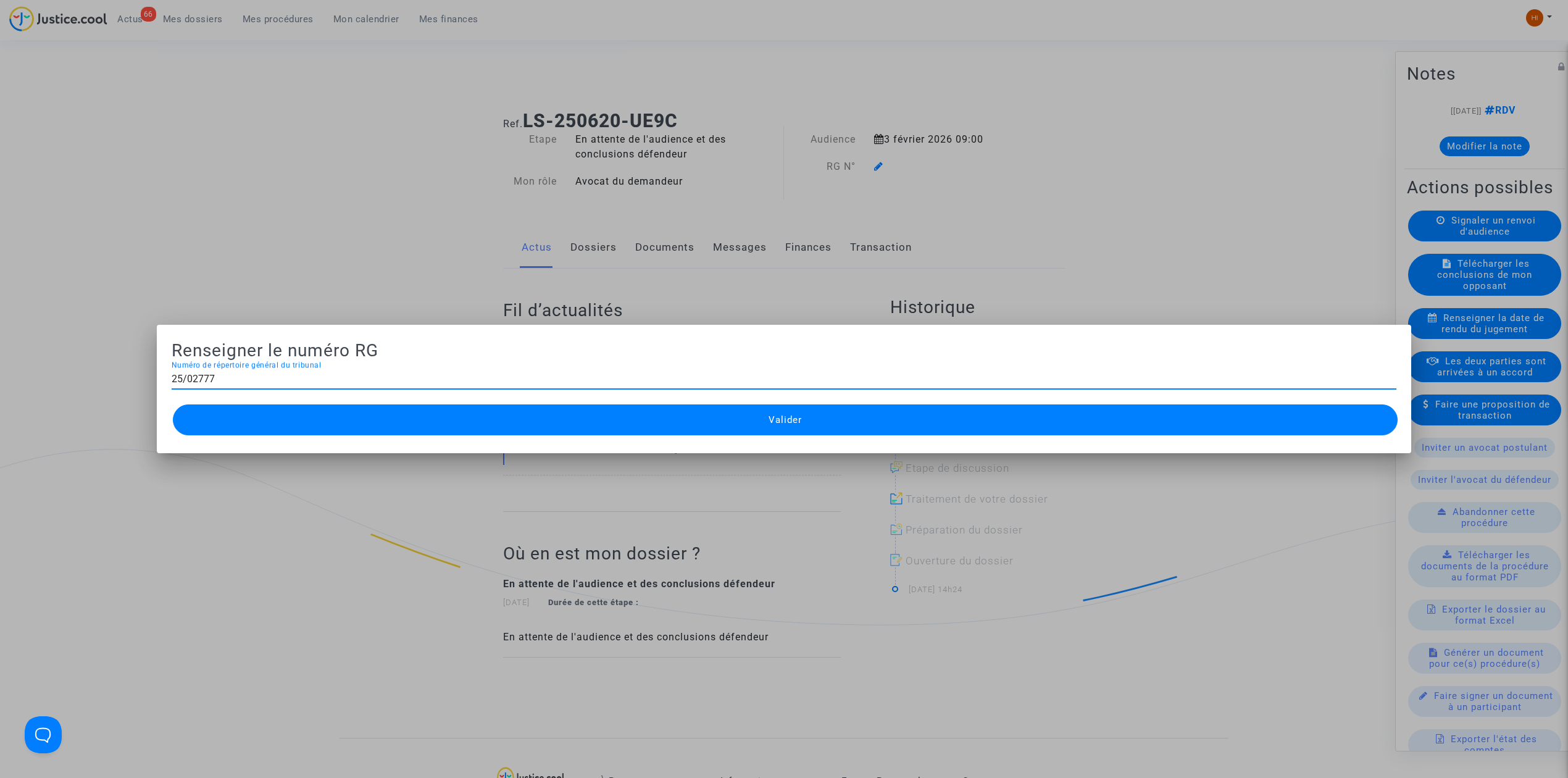
type input "25/02777"
click at [816, 434] on button "Valider" at bounding box center [785, 420] width 1225 height 31
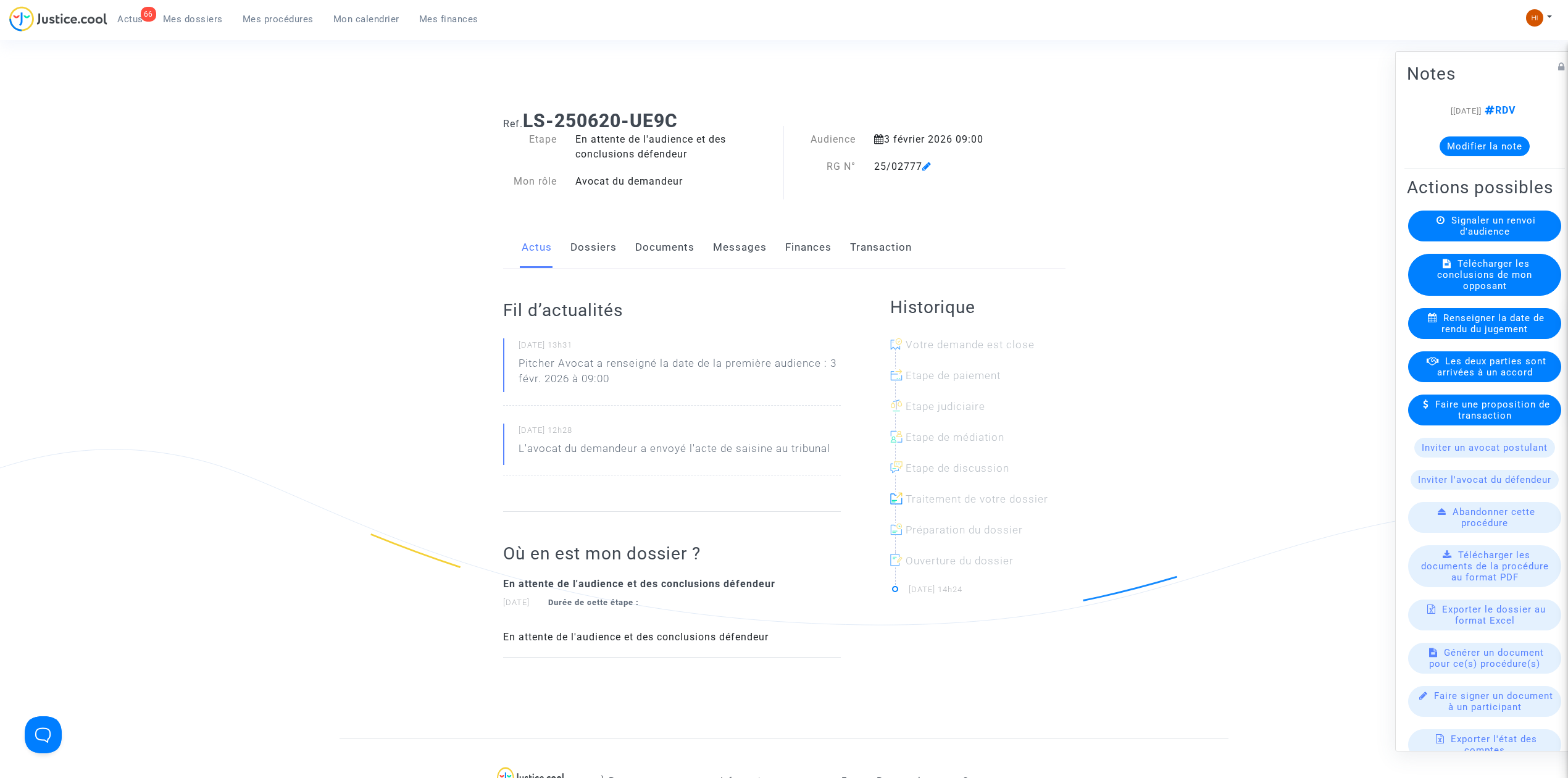
click at [672, 246] on link "Documents" at bounding box center [665, 247] width 59 height 41
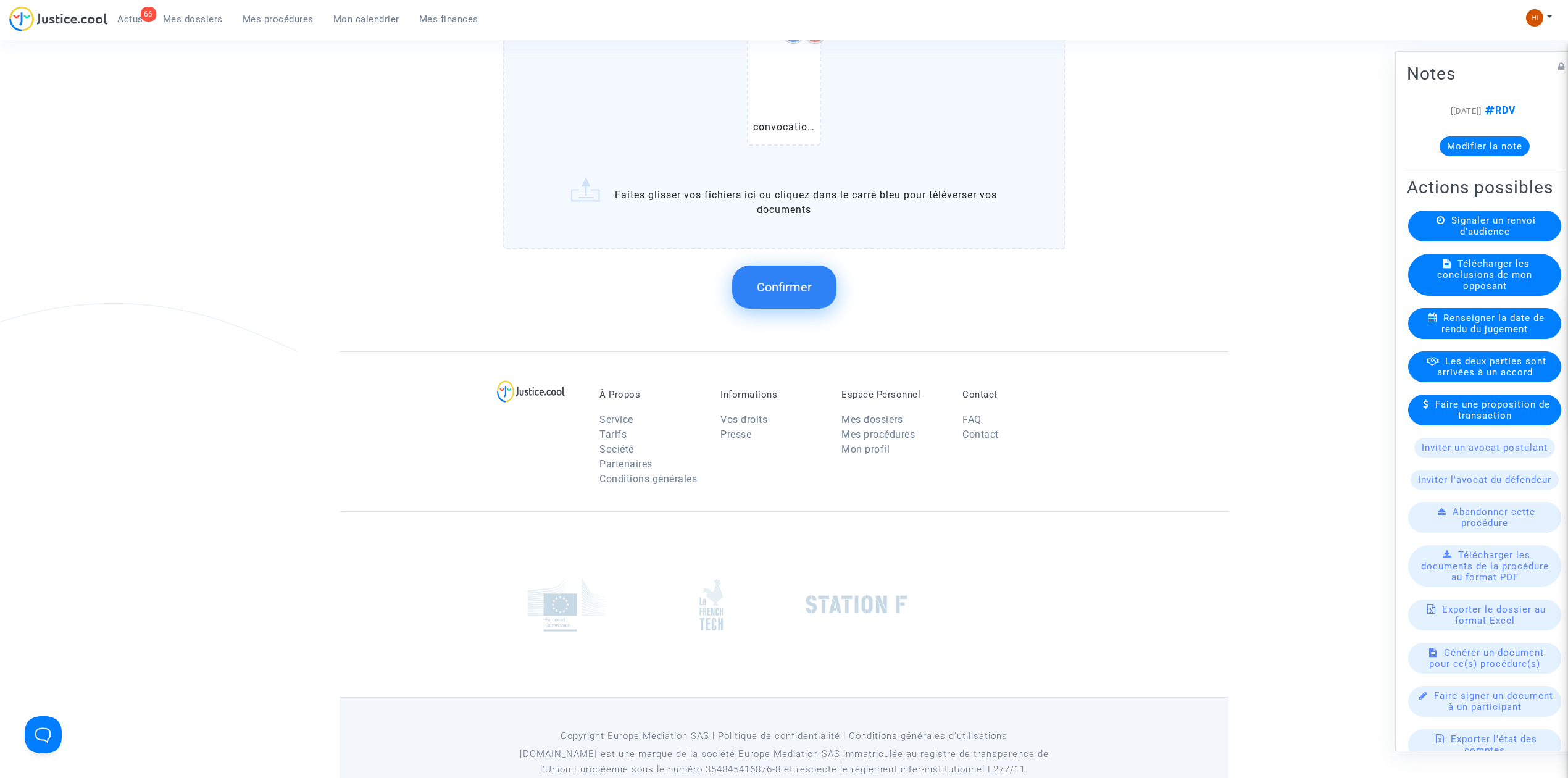
scroll to position [1046, 0]
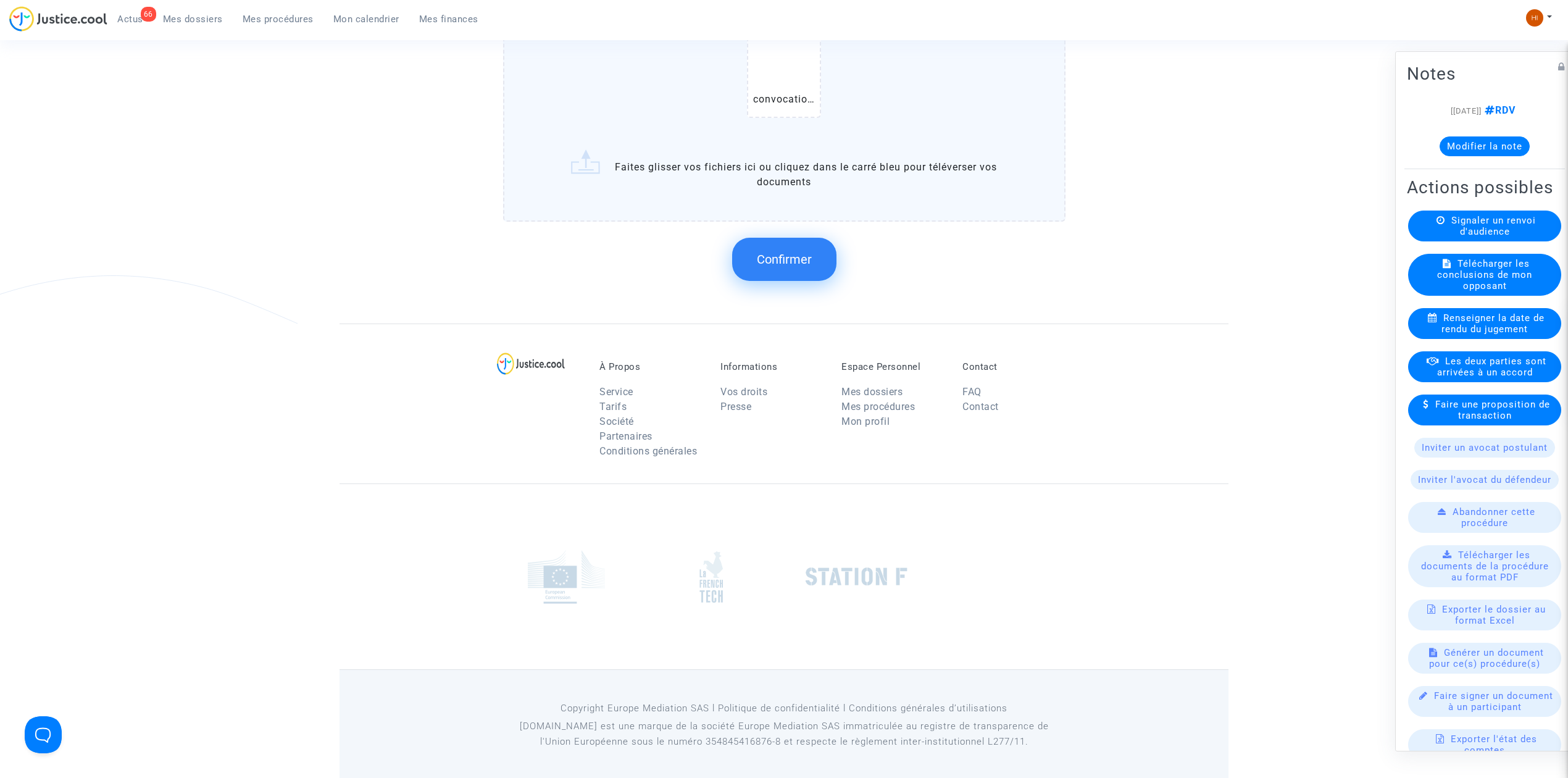
drag, startPoint x: 784, startPoint y: 255, endPoint x: 796, endPoint y: 240, distance: 19.2
click at [796, 240] on button "Confirmer" at bounding box center [784, 260] width 104 height 43
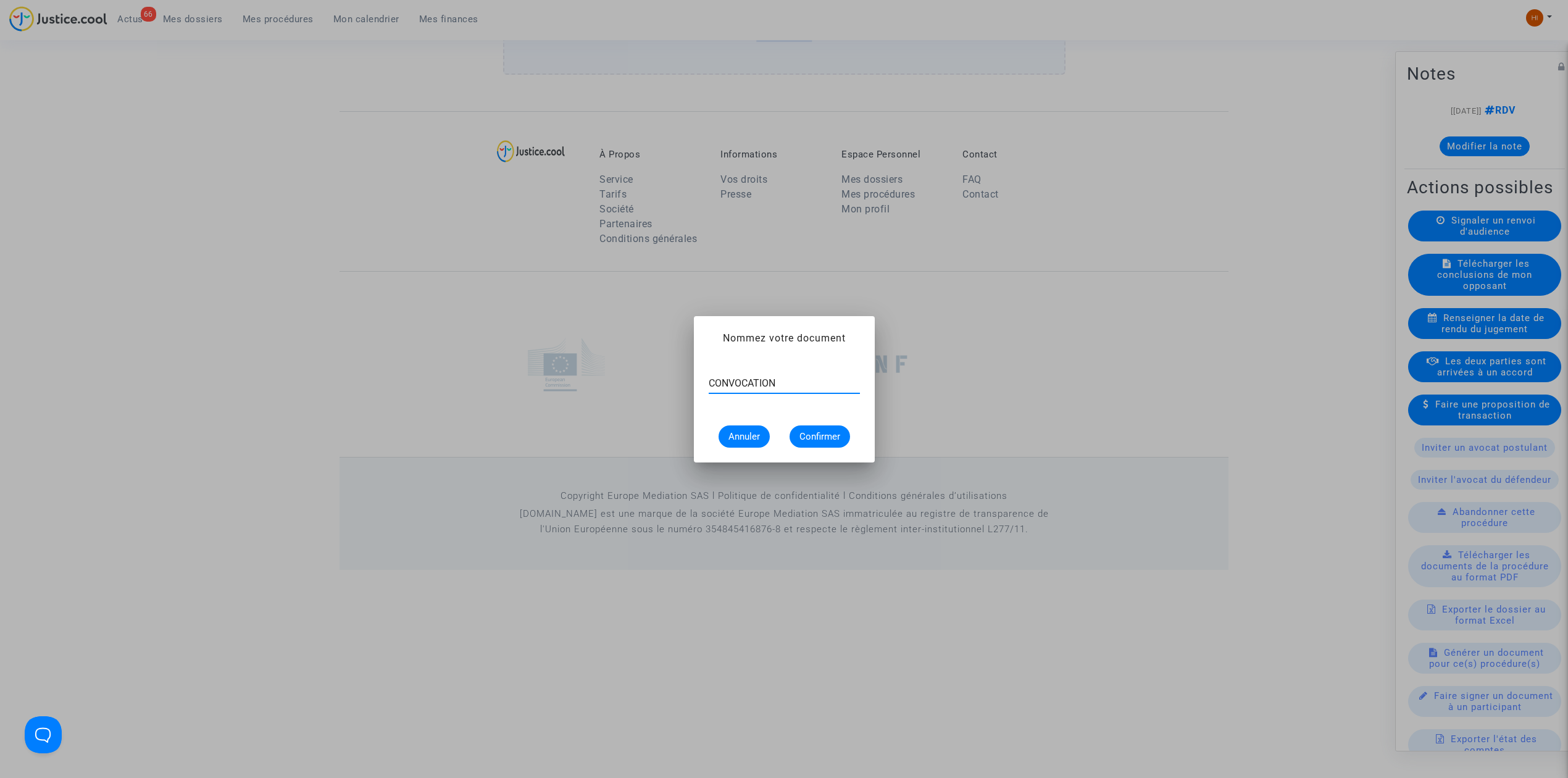
type input "CONVOCATION"
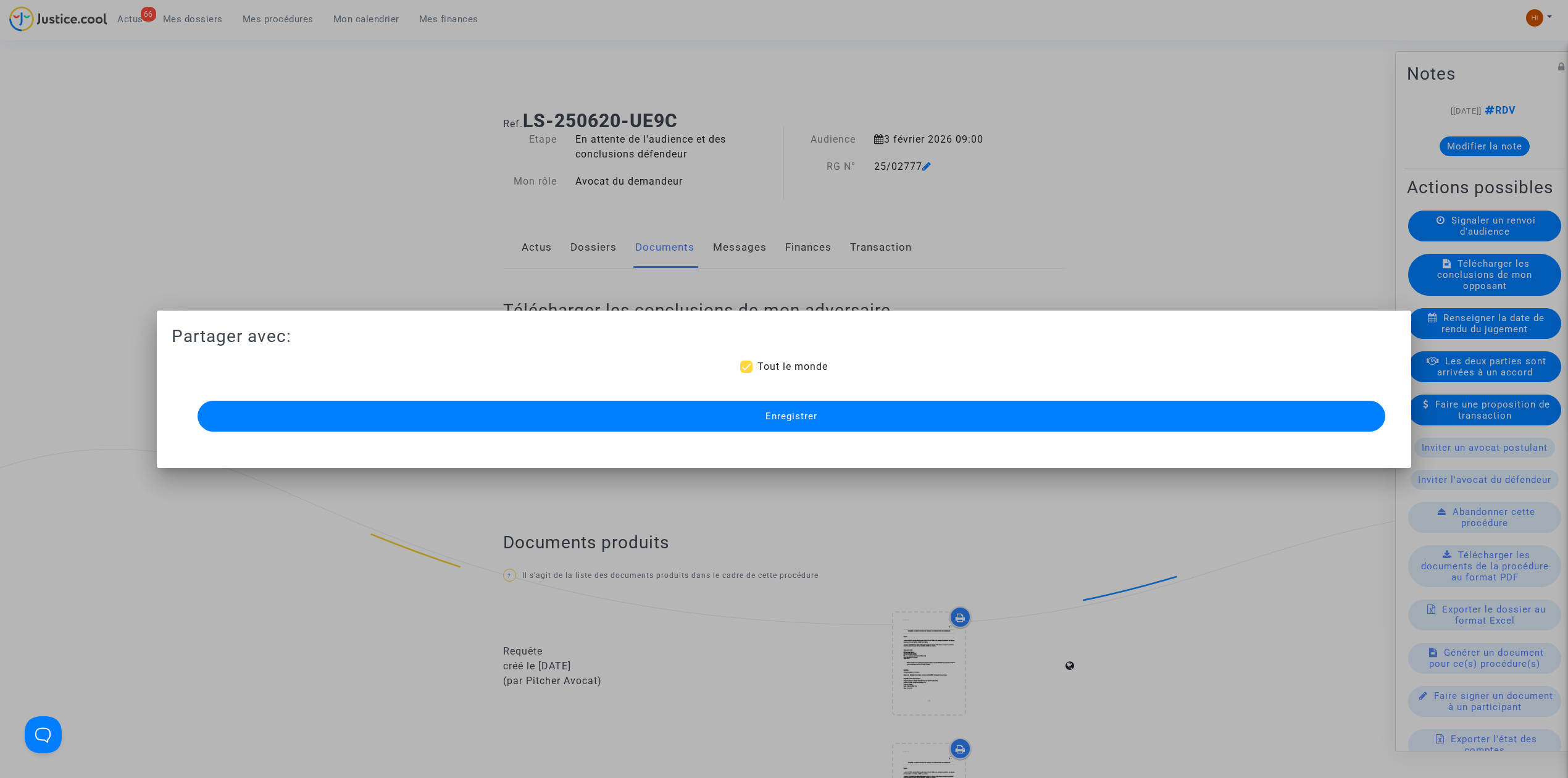
scroll to position [835, 0]
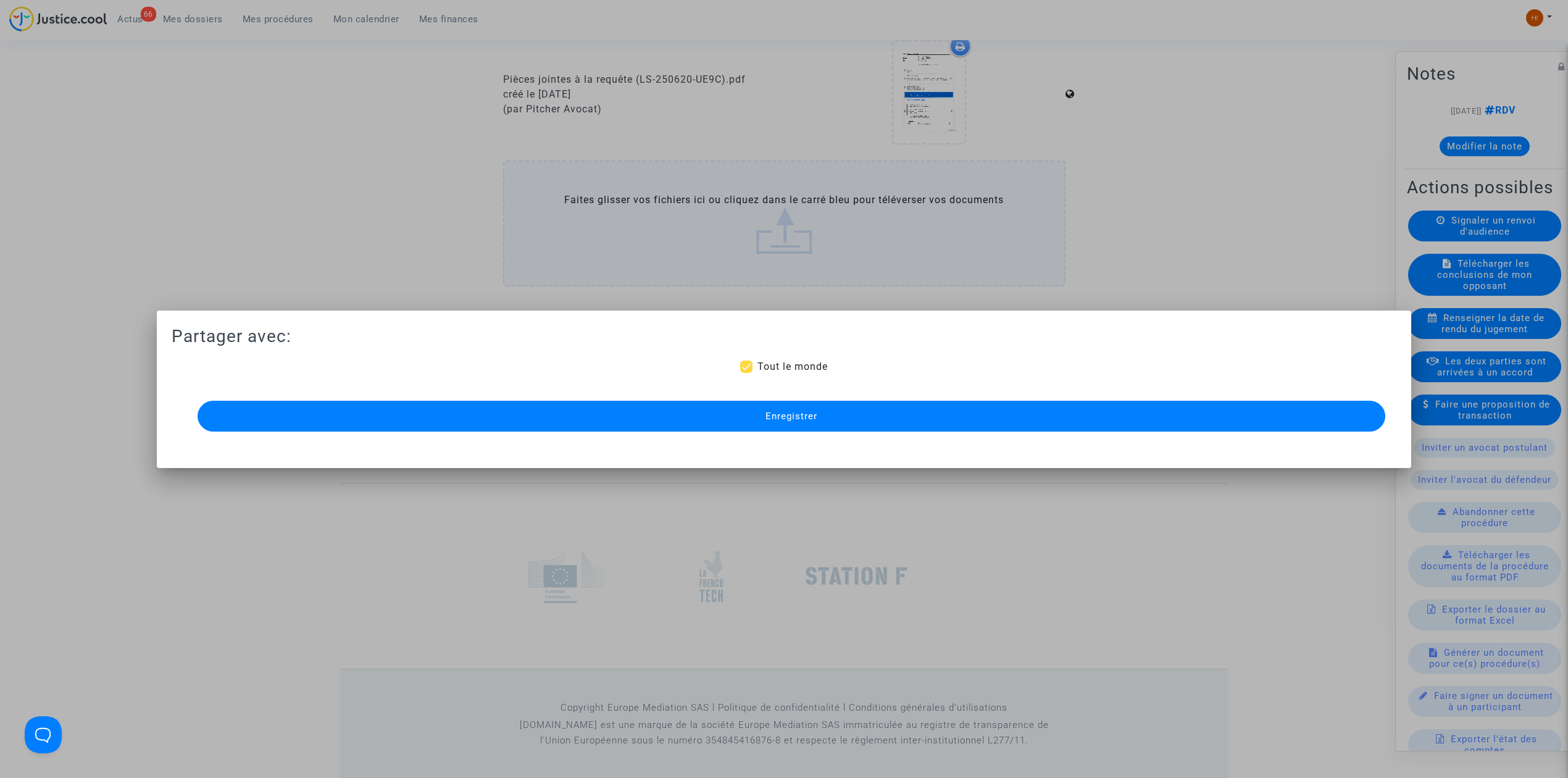
click at [776, 410] on button "Enregistrer" at bounding box center [791, 416] width 1188 height 31
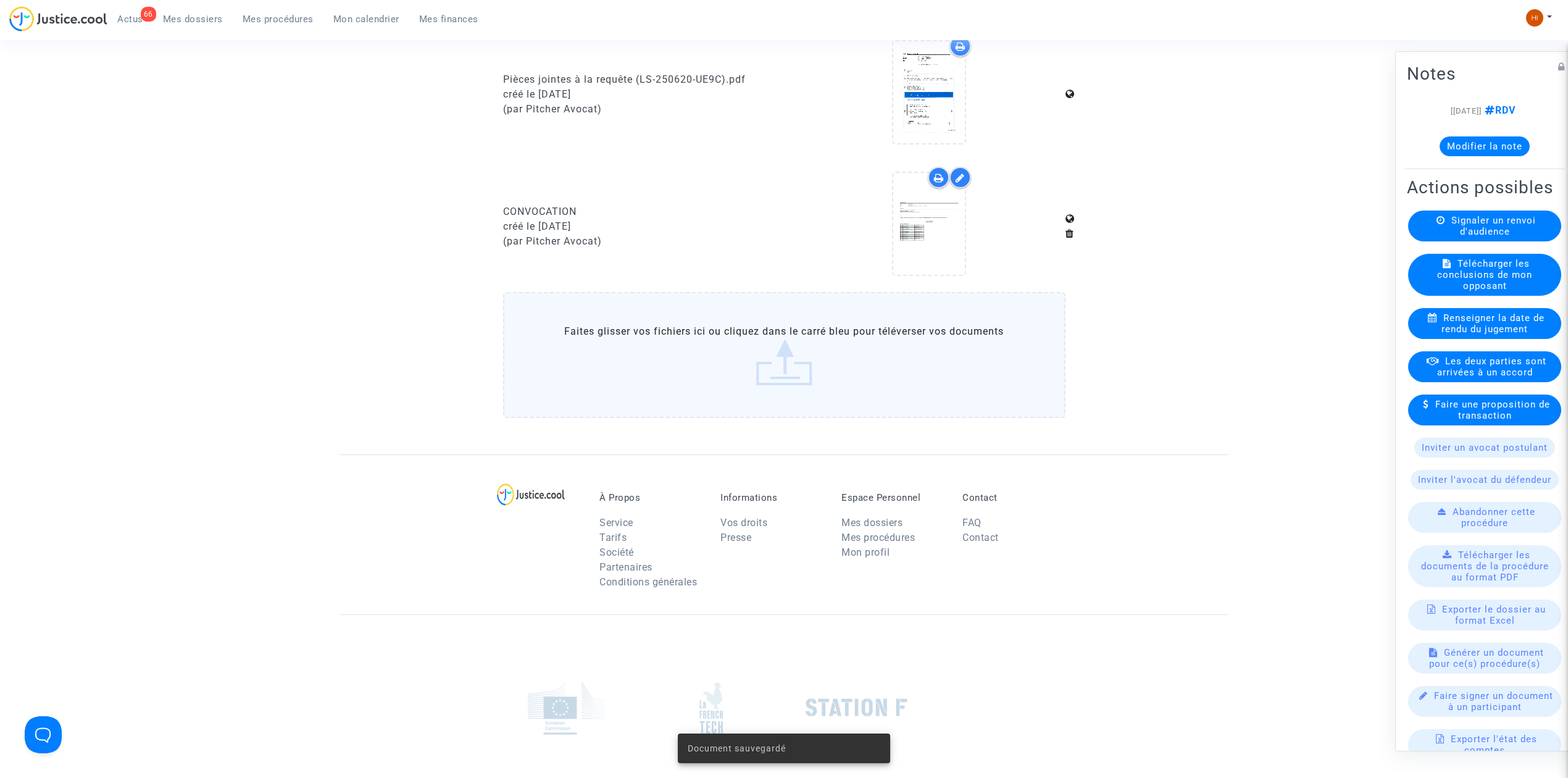
click at [277, 27] on link "Mes procédures" at bounding box center [278, 19] width 91 height 18
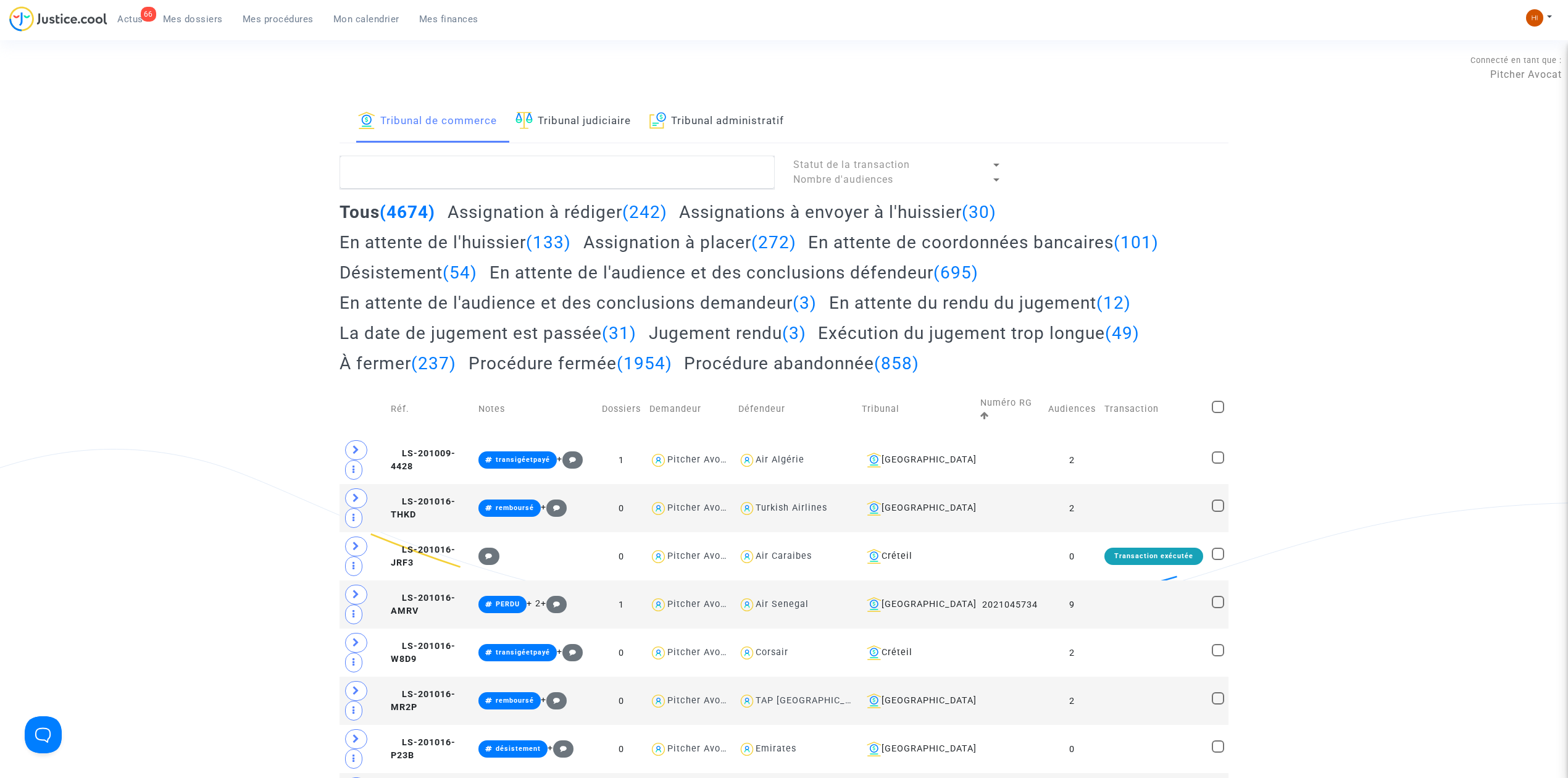
click at [610, 134] on link "Tribunal judiciaire" at bounding box center [573, 122] width 116 height 42
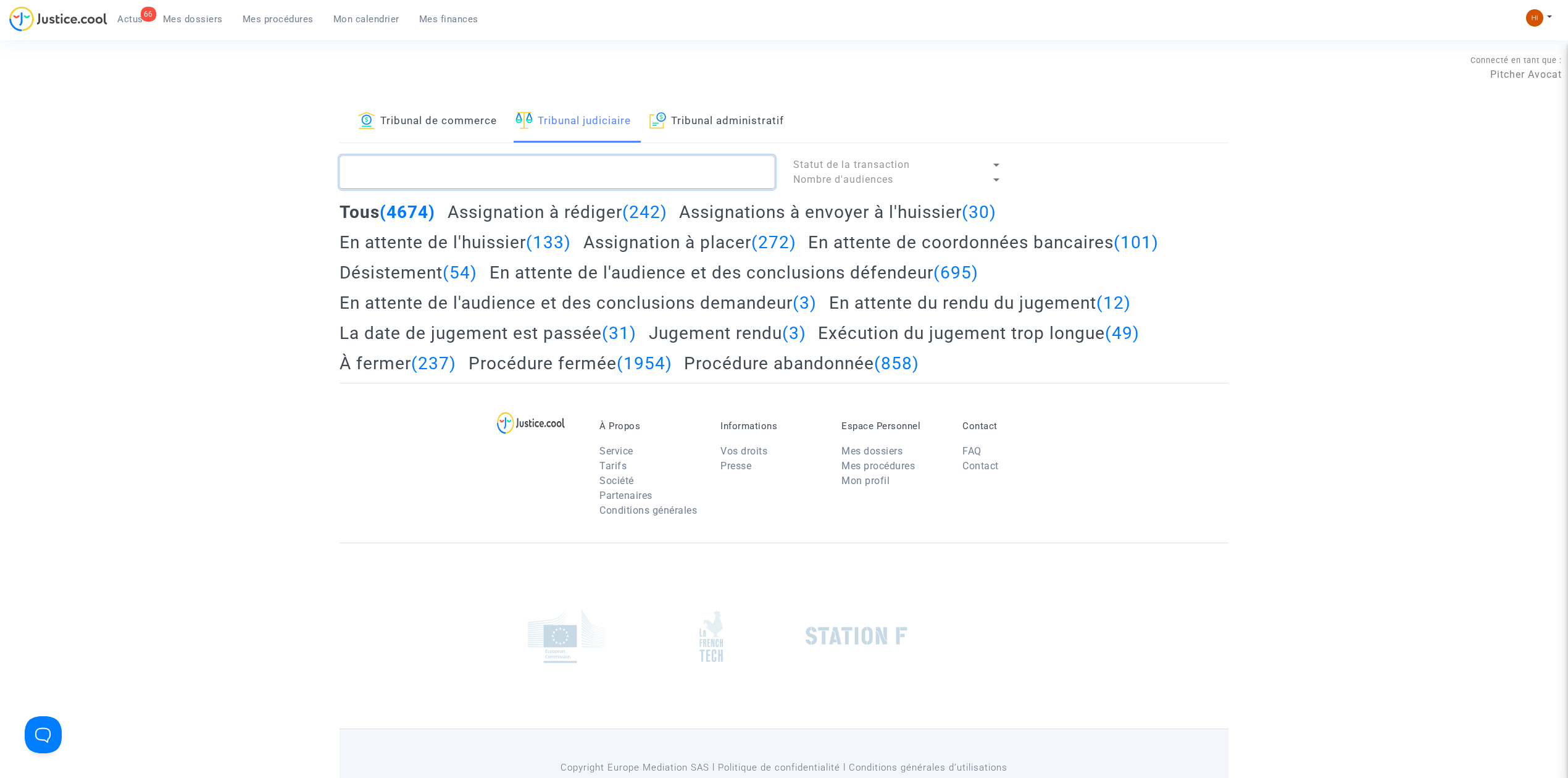
click at [621, 183] on textarea at bounding box center [557, 172] width 435 height 33
paste textarea "ALAWE Dokas"
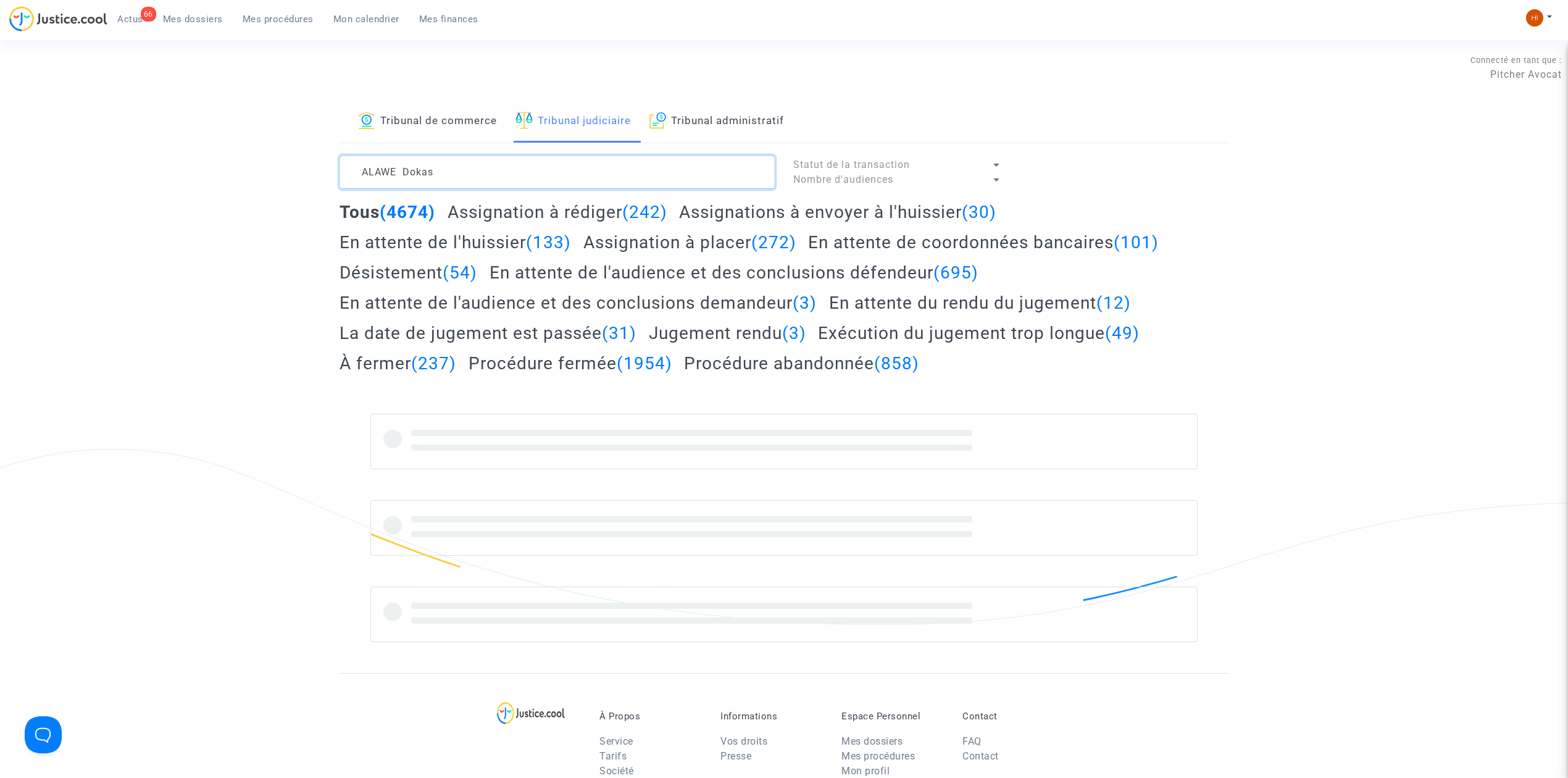
type textarea "ALAWE Dokas"
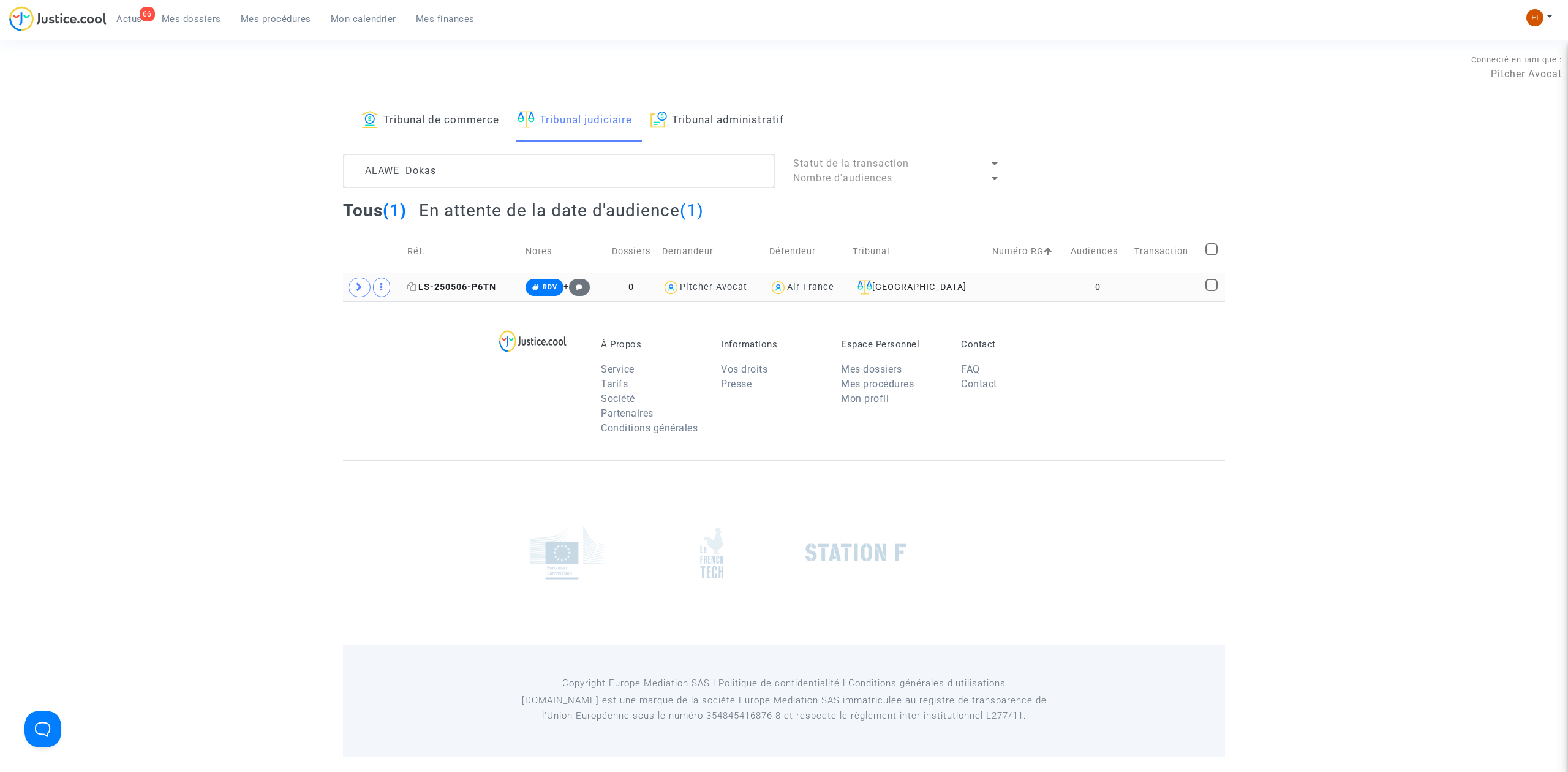
click at [455, 289] on span "LS-250506-P6TN" at bounding box center [452, 287] width 89 height 11
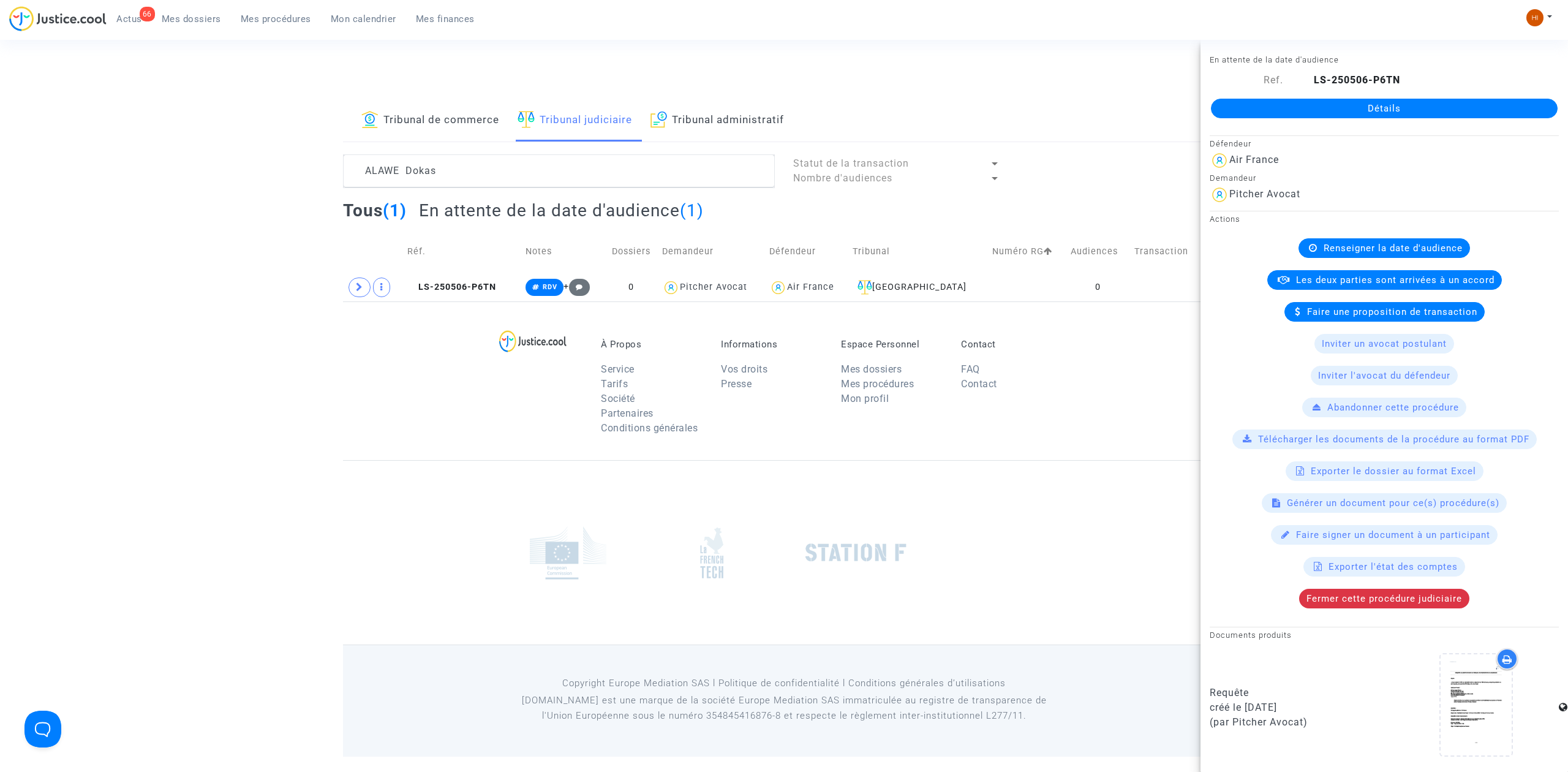
click at [1301, 115] on link "Détails" at bounding box center [1385, 109] width 347 height 20
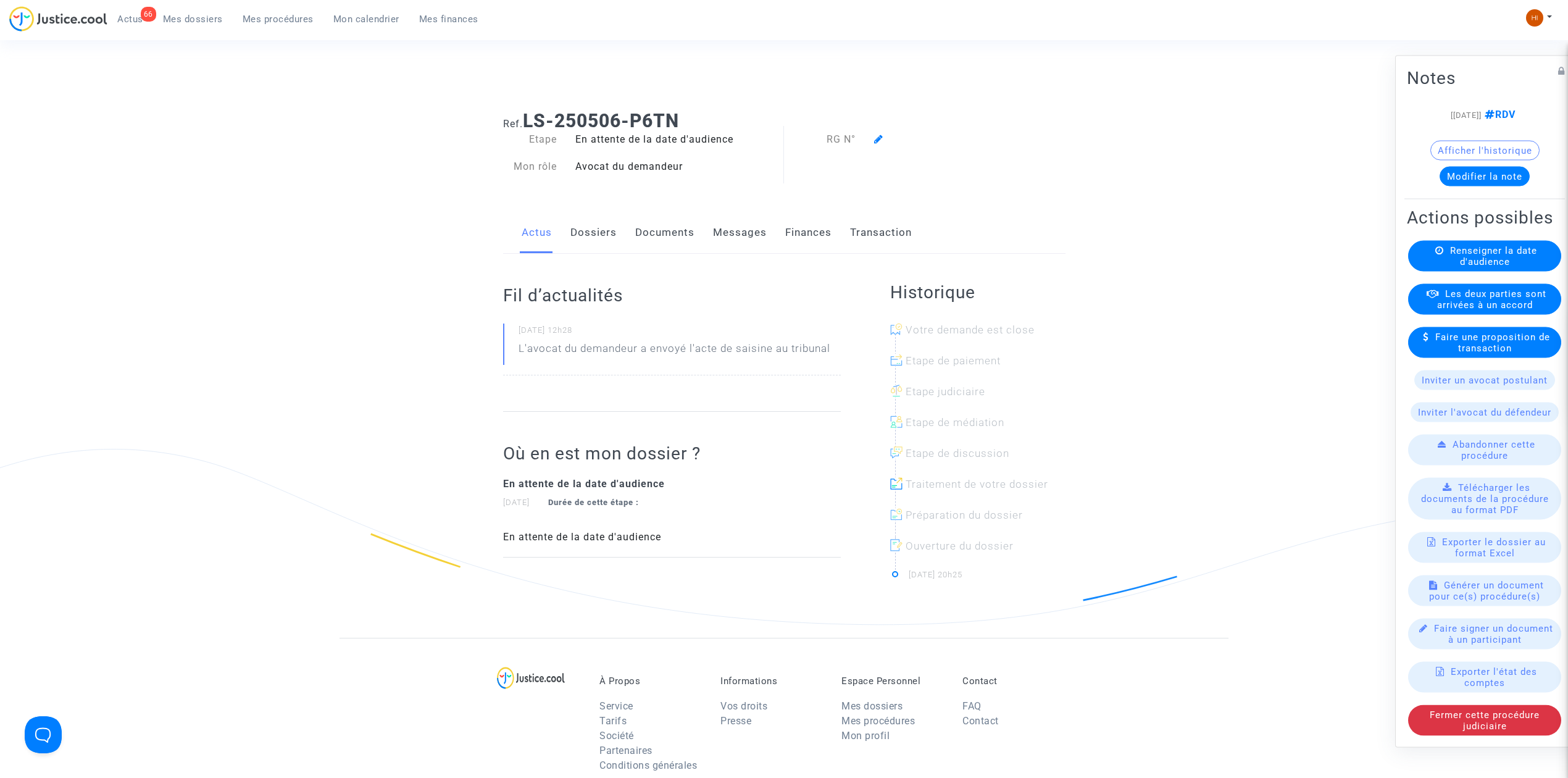
click at [1466, 267] on span "Renseigner la date d'audience" at bounding box center [1493, 256] width 87 height 22
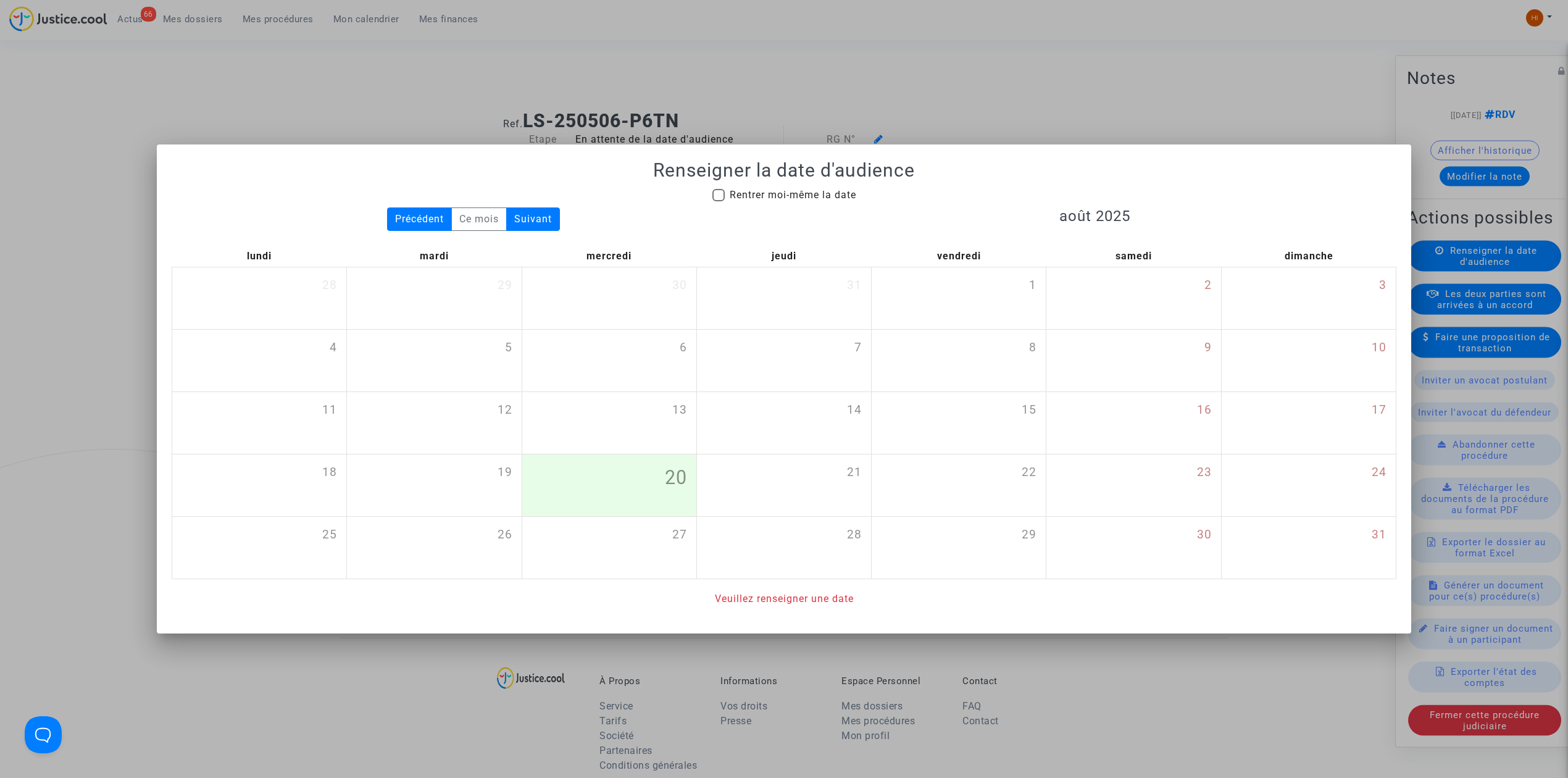
click at [835, 196] on span "Rentrer moi-même la date" at bounding box center [792, 194] width 126 height 12
click at [719, 201] on input "Rentrer moi-même la date" at bounding box center [718, 201] width 1 height 1
checkbox input "true"
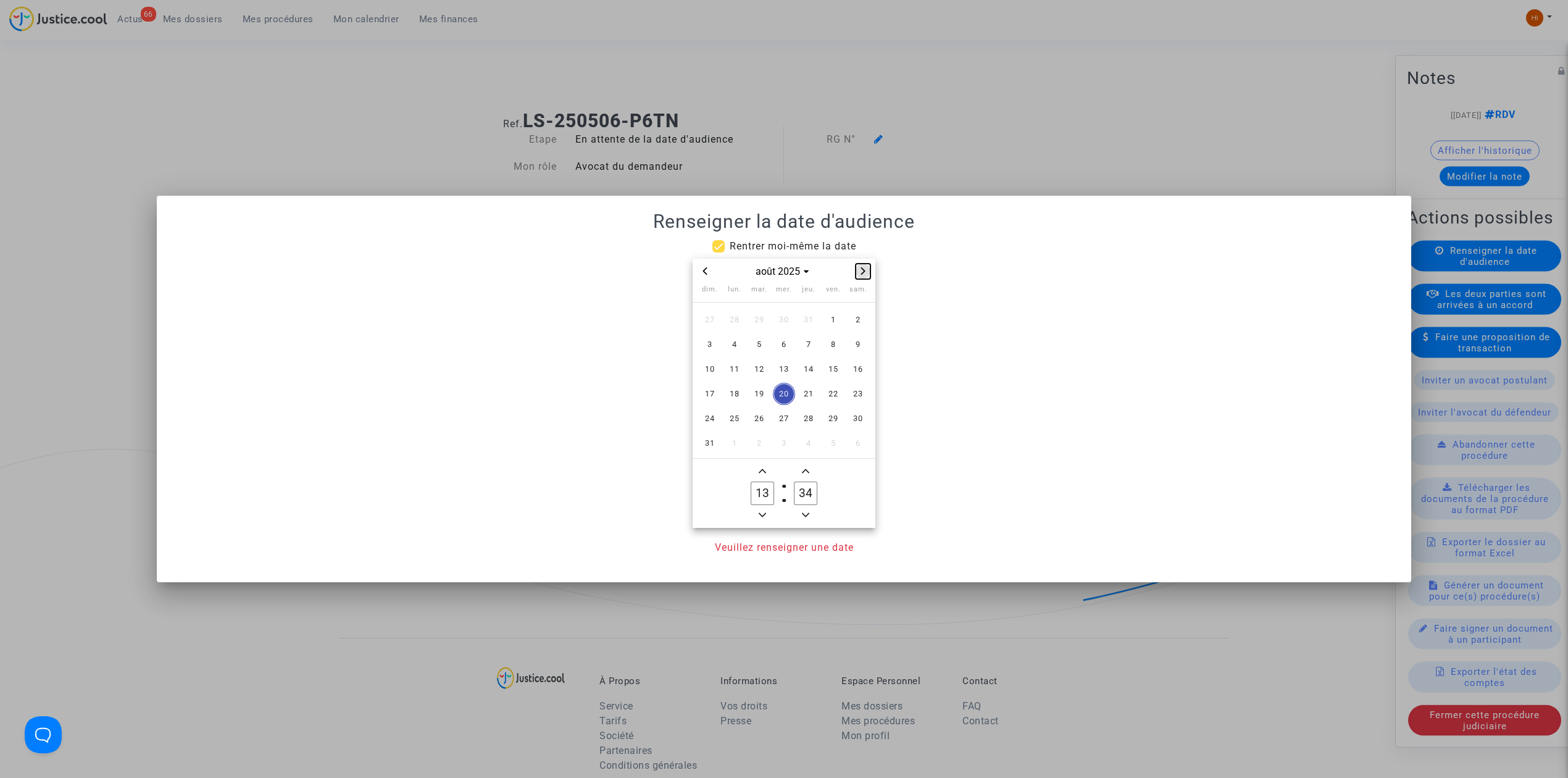
click at [870, 264] on div "août 2025" at bounding box center [783, 271] width 183 height 25
click at [862, 268] on icon "Next month" at bounding box center [863, 271] width 5 height 8
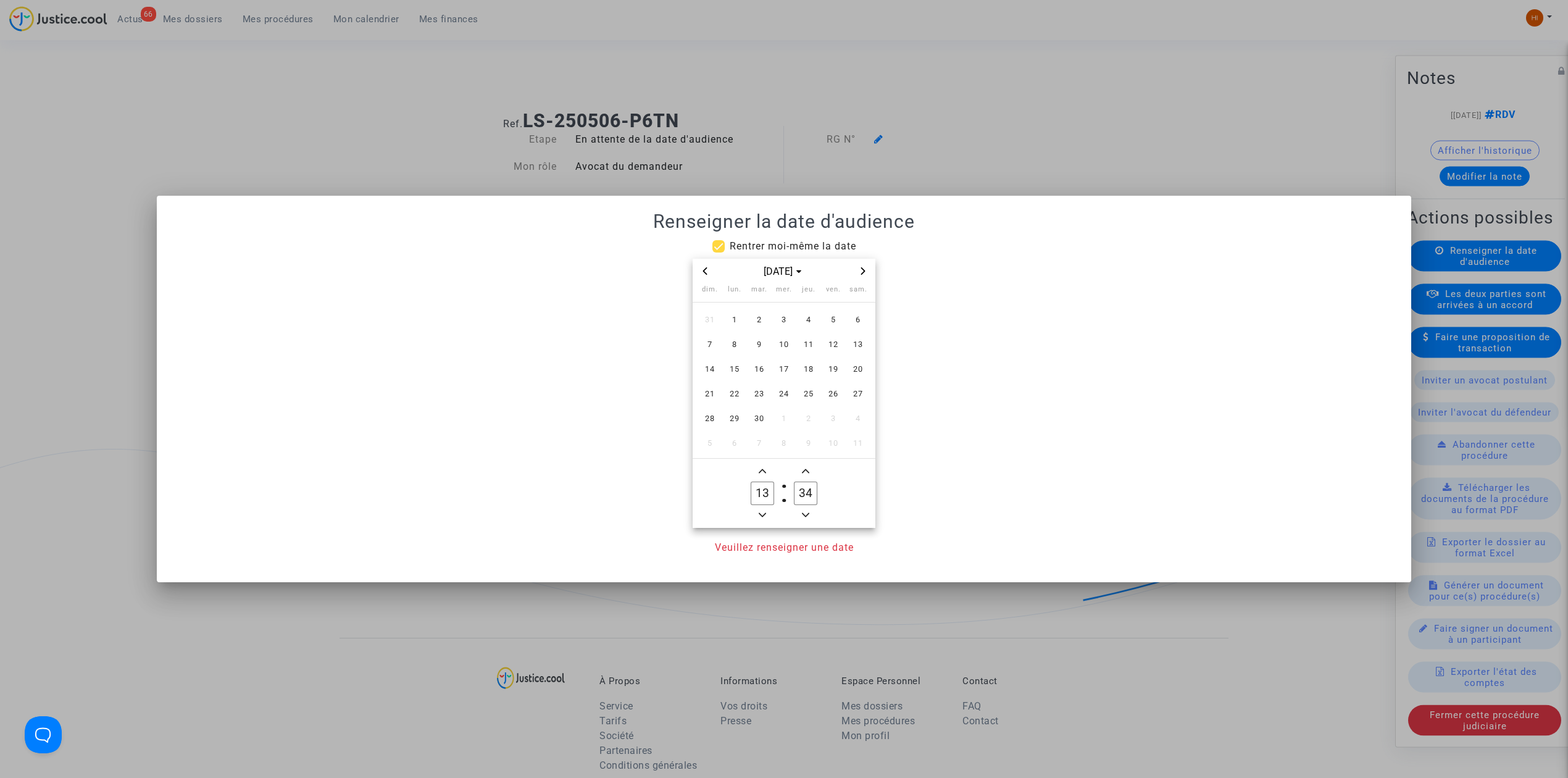
click at [860, 269] on icon "Next month" at bounding box center [863, 271] width 8 height 8
click at [860, 270] on icon "Next month" at bounding box center [863, 271] width 8 height 8
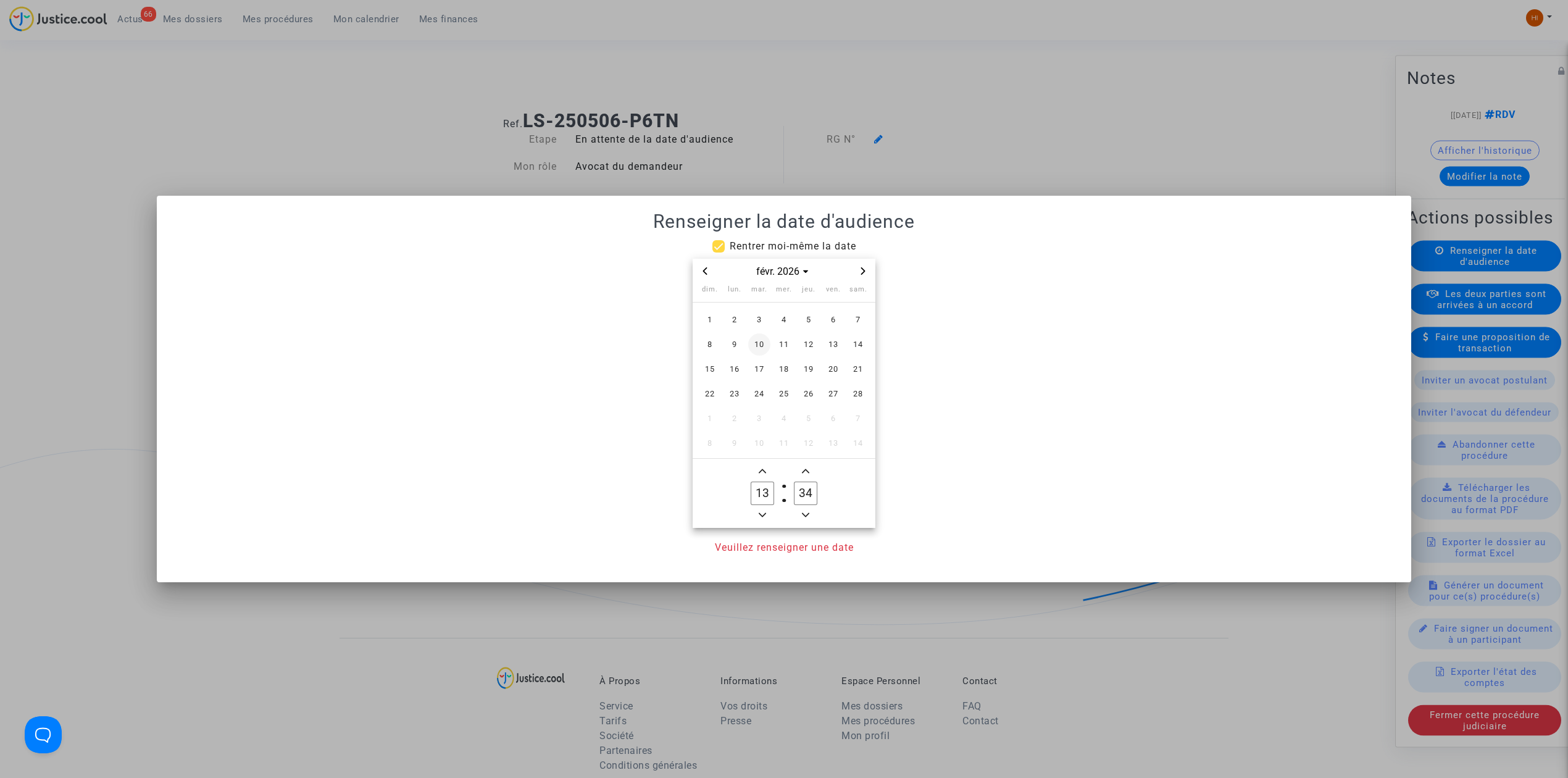
click at [760, 319] on span "3" at bounding box center [759, 320] width 22 height 22
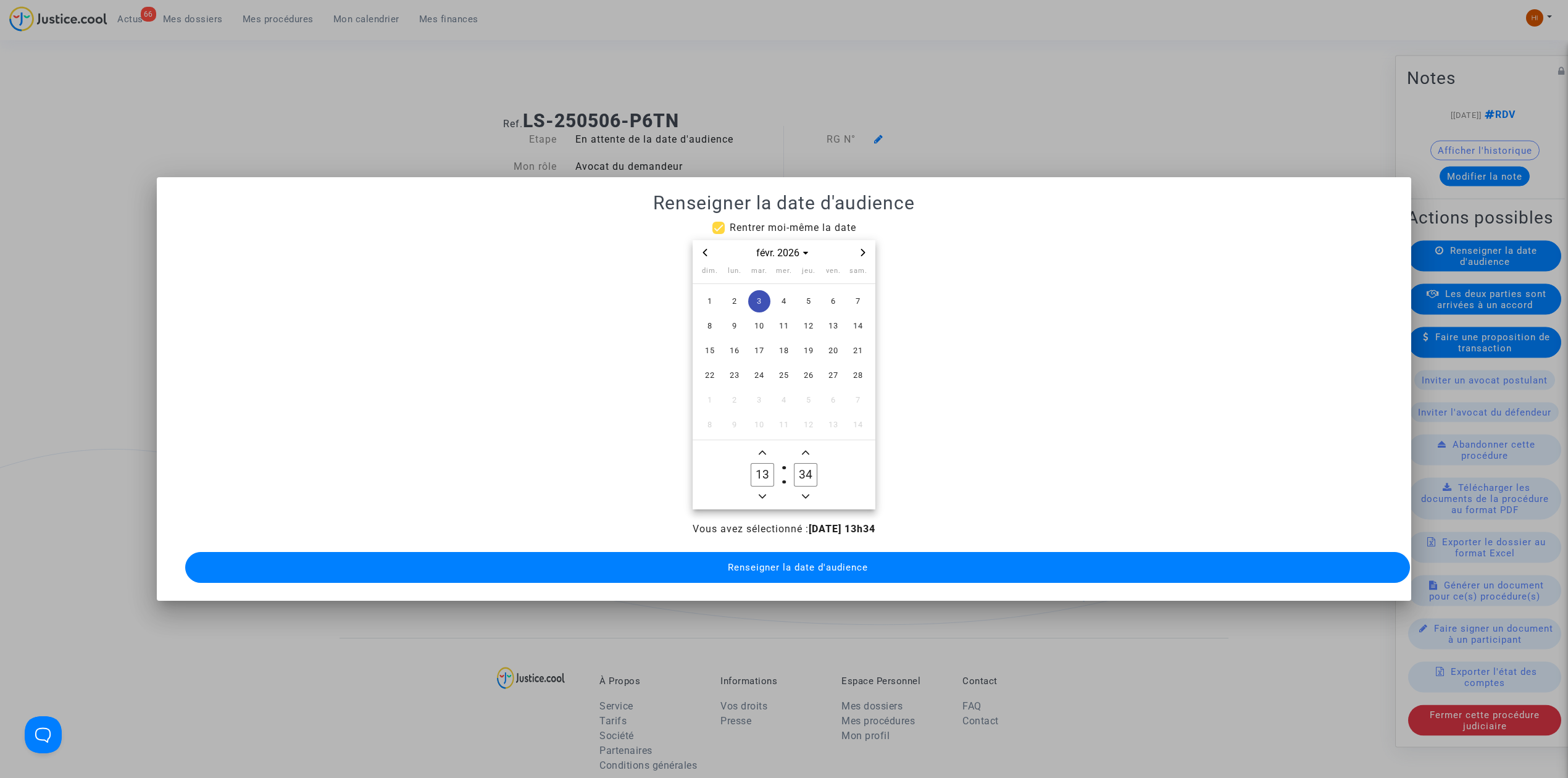
click at [768, 492] on span "Minus a hour" at bounding box center [762, 496] width 15 height 15
type input "09"
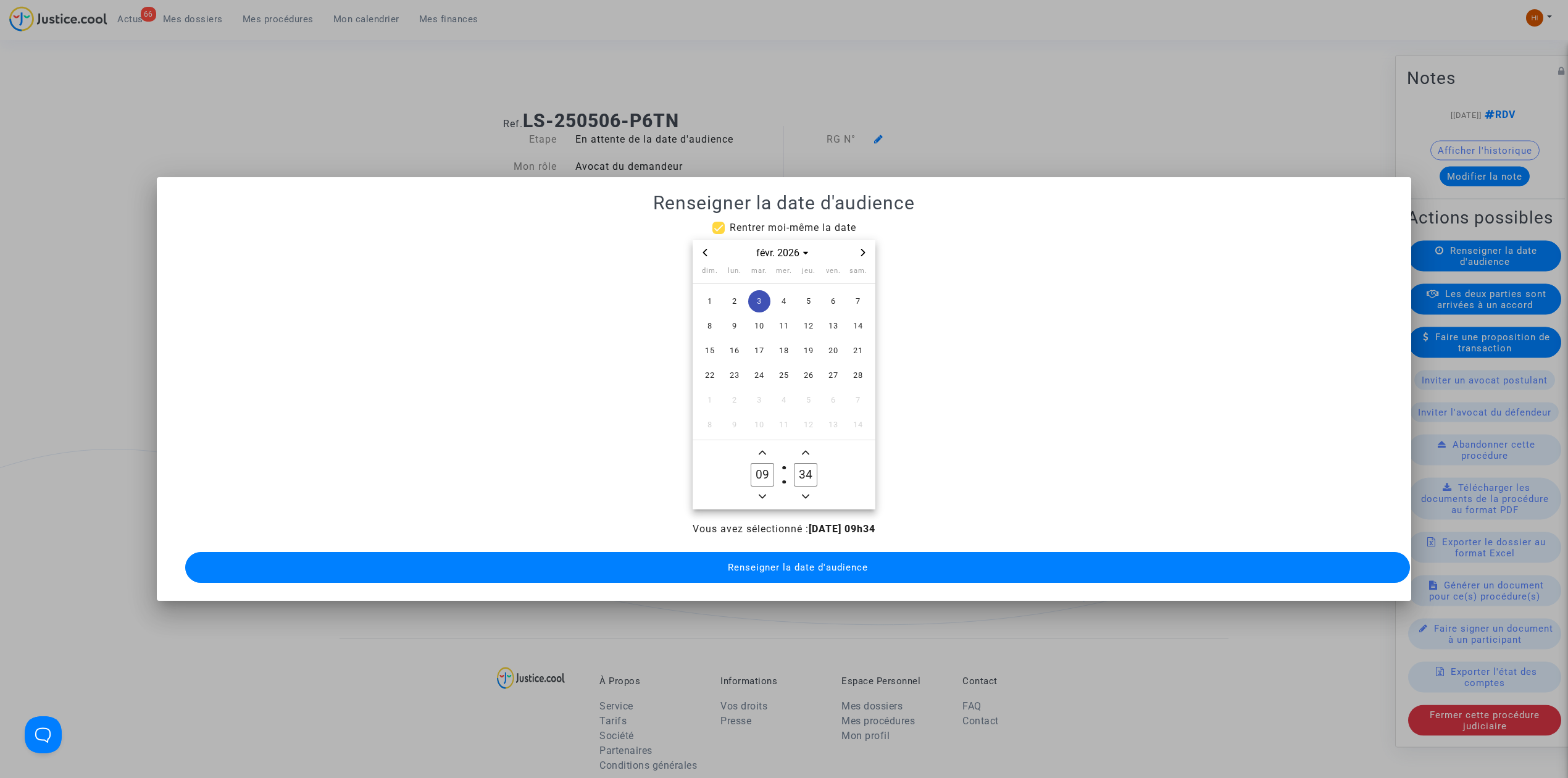
click at [806, 477] on input "34" at bounding box center [806, 475] width 23 height 23
type input "00"
click at [817, 562] on span "Renseigner la date d'audience" at bounding box center [798, 567] width 140 height 11
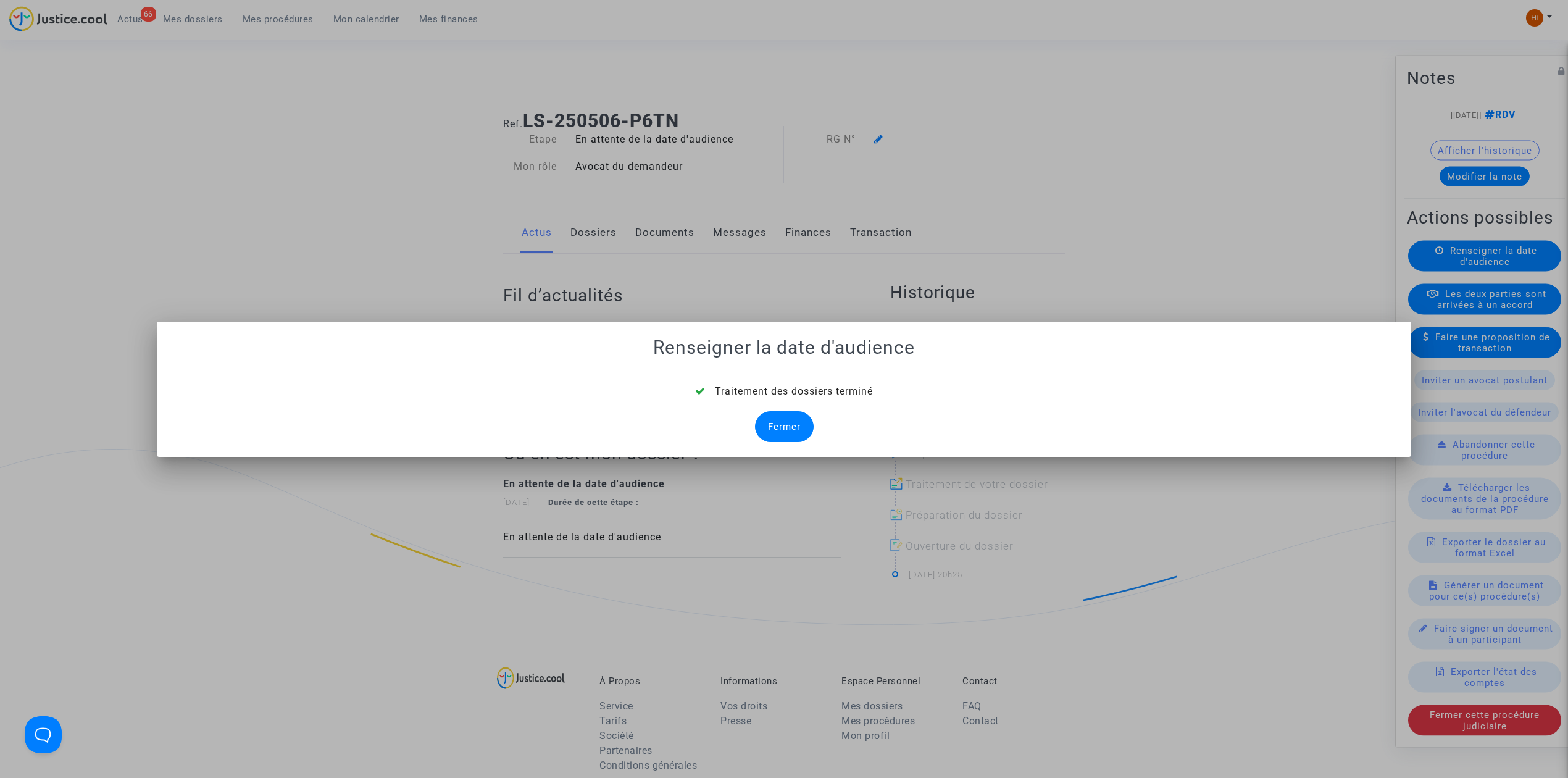
click at [780, 443] on mat-dialog-container "Renseigner la date d'audience Traitement des dossiers terminé Fermer" at bounding box center [784, 390] width 1255 height 136
drag, startPoint x: 784, startPoint y: 423, endPoint x: 806, endPoint y: 350, distance: 76.2
click at [786, 423] on div "Fermer" at bounding box center [784, 427] width 59 height 31
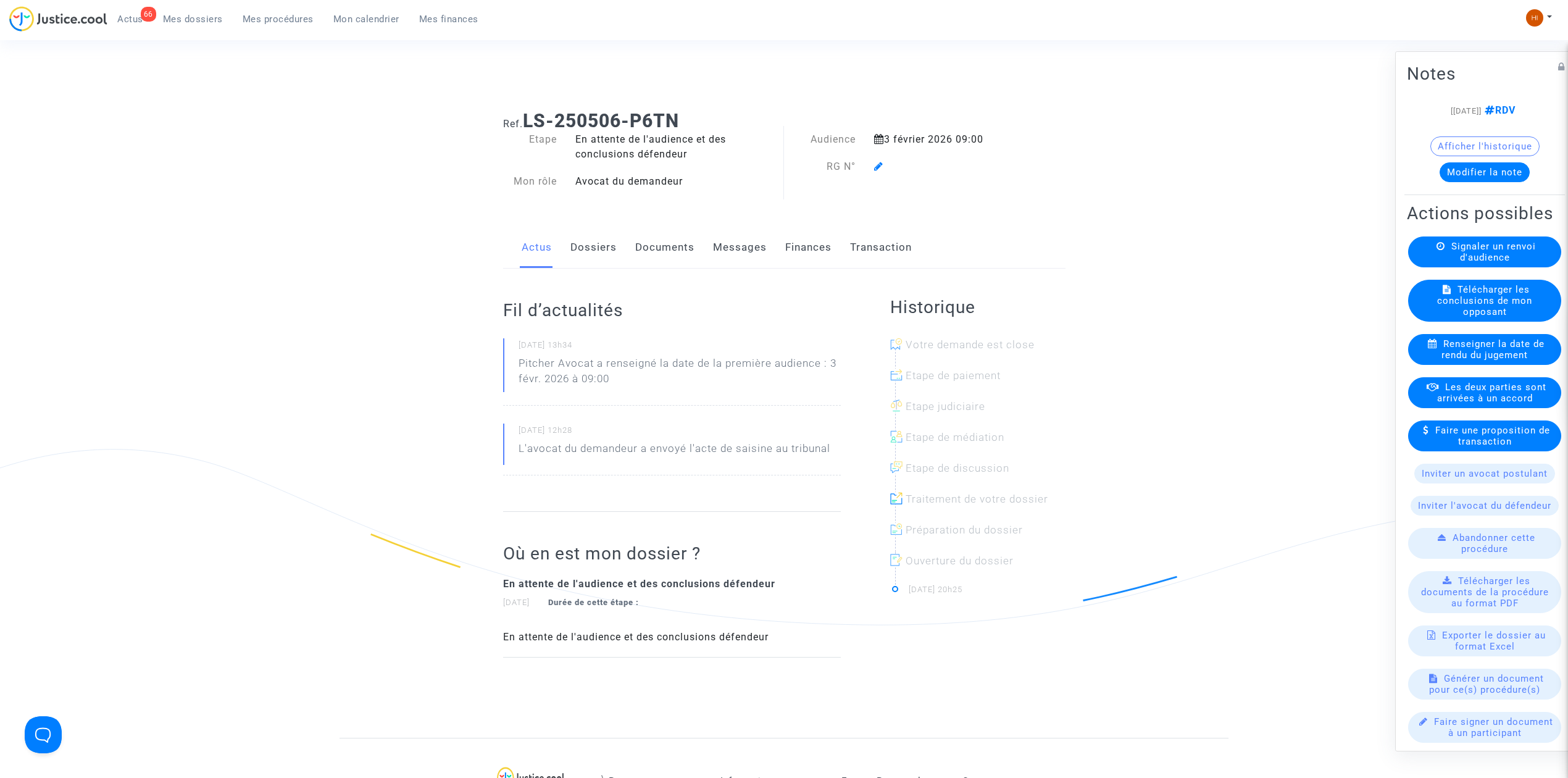
click at [882, 166] on icon at bounding box center [879, 166] width 9 height 10
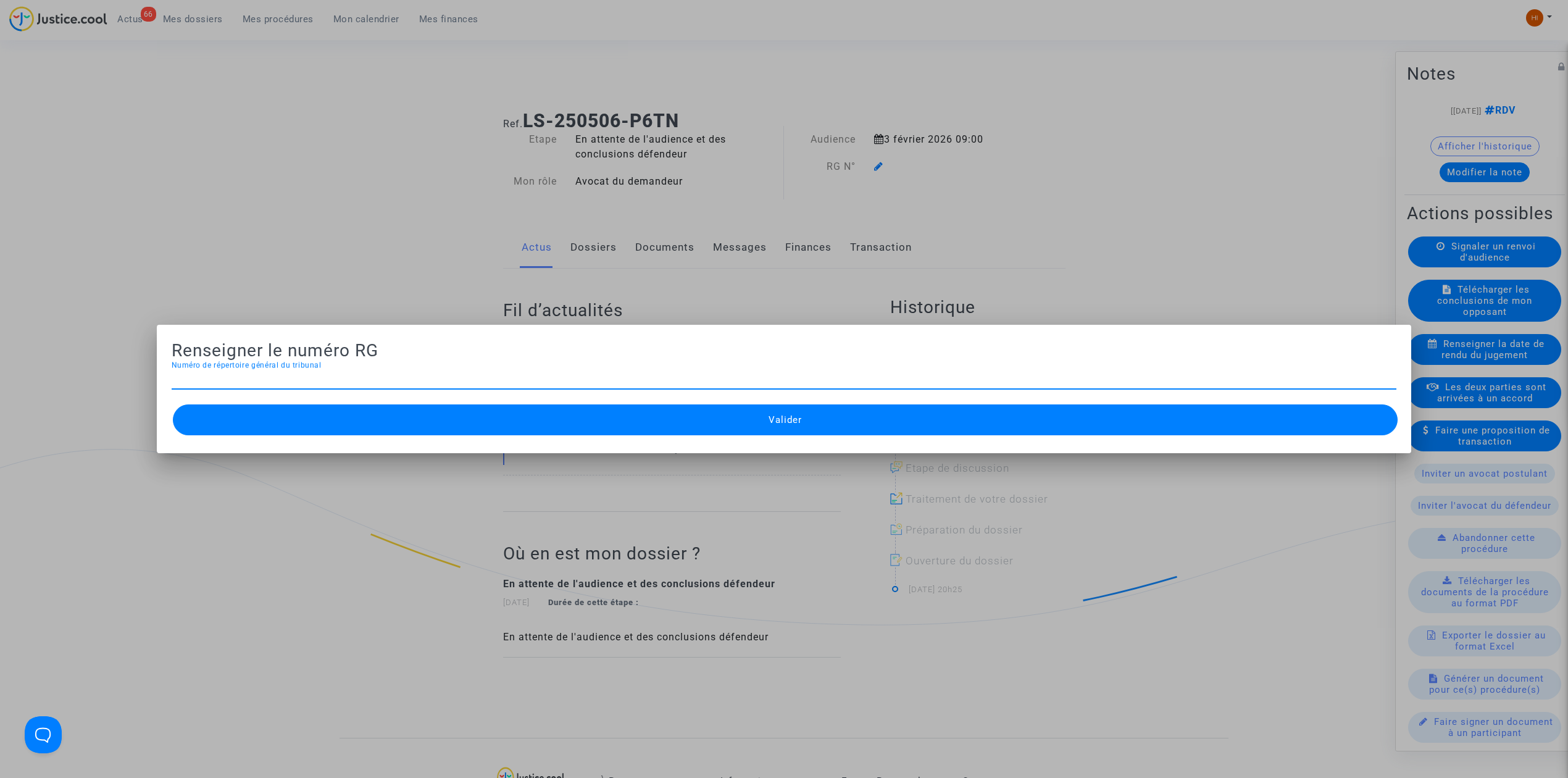
type input "GABILLY Marie"
click at [389, 367] on div "Numéro de répertoire général du tribunal" at bounding box center [784, 375] width 1225 height 28
paste input "25/02781"
type input "25/02781"
click at [430, 438] on div "Valider" at bounding box center [784, 420] width 1225 height 37
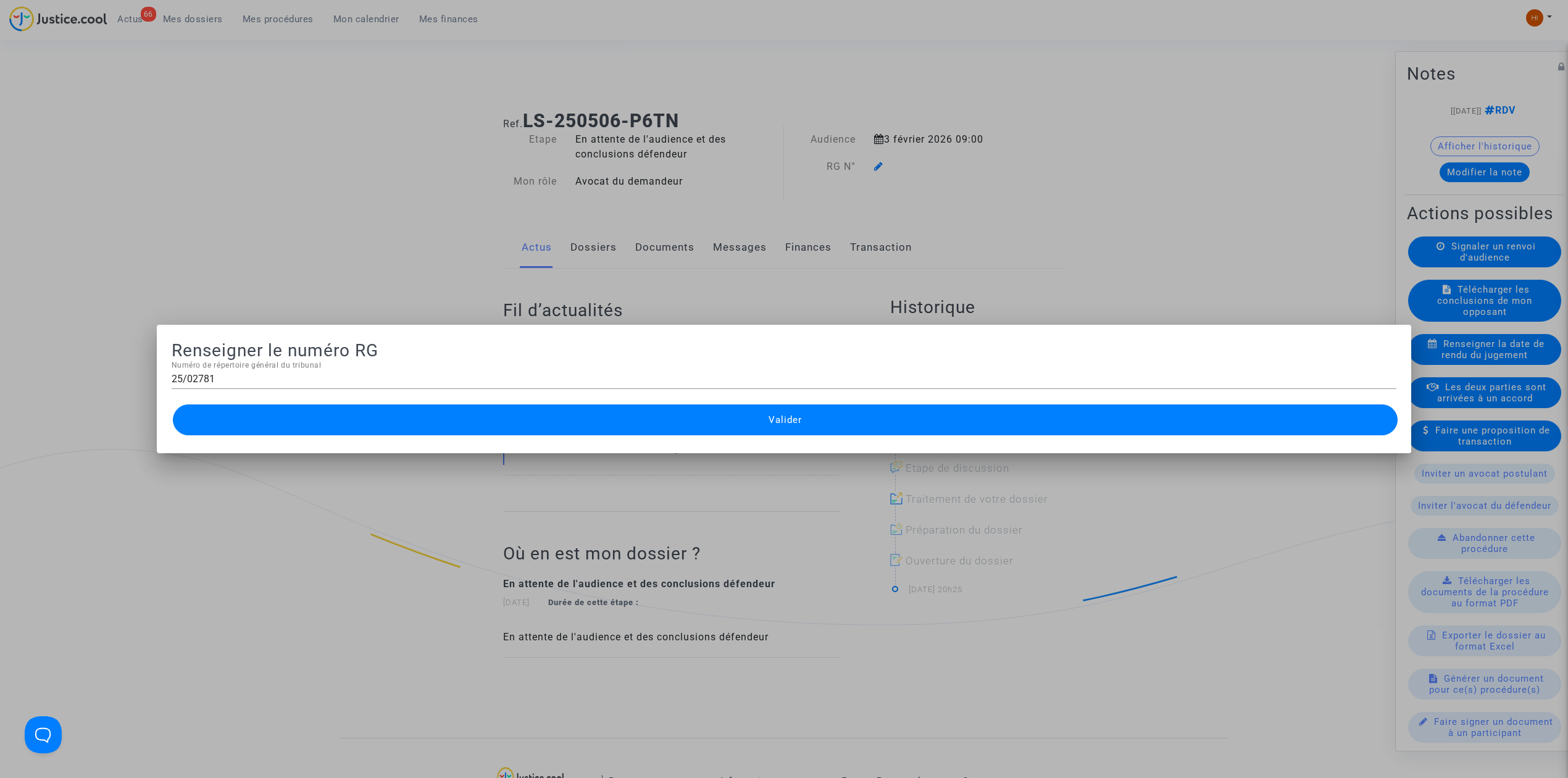
click at [433, 421] on button "Valider" at bounding box center [785, 420] width 1225 height 31
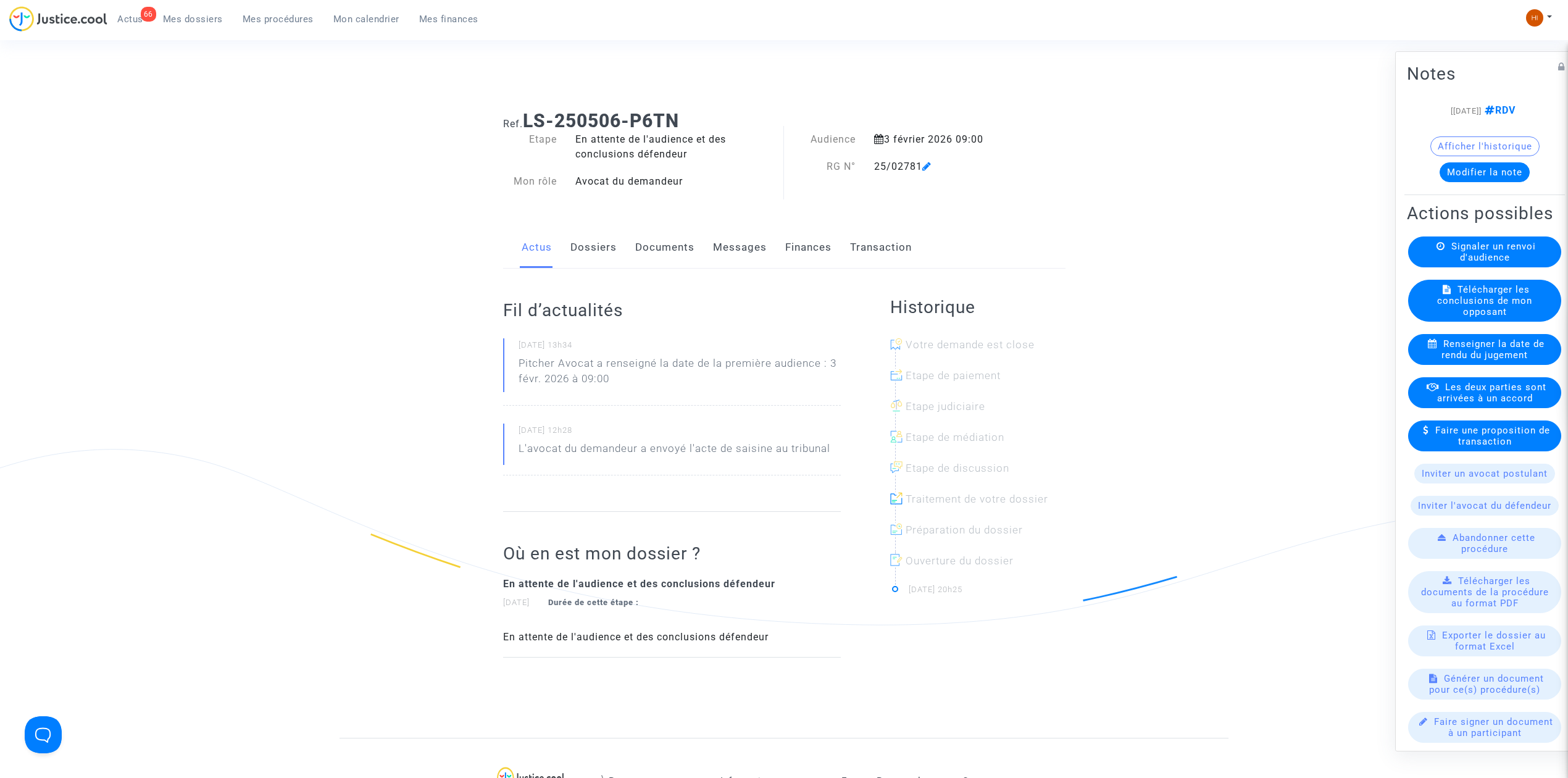
click at [679, 260] on link "Documents" at bounding box center [665, 247] width 59 height 41
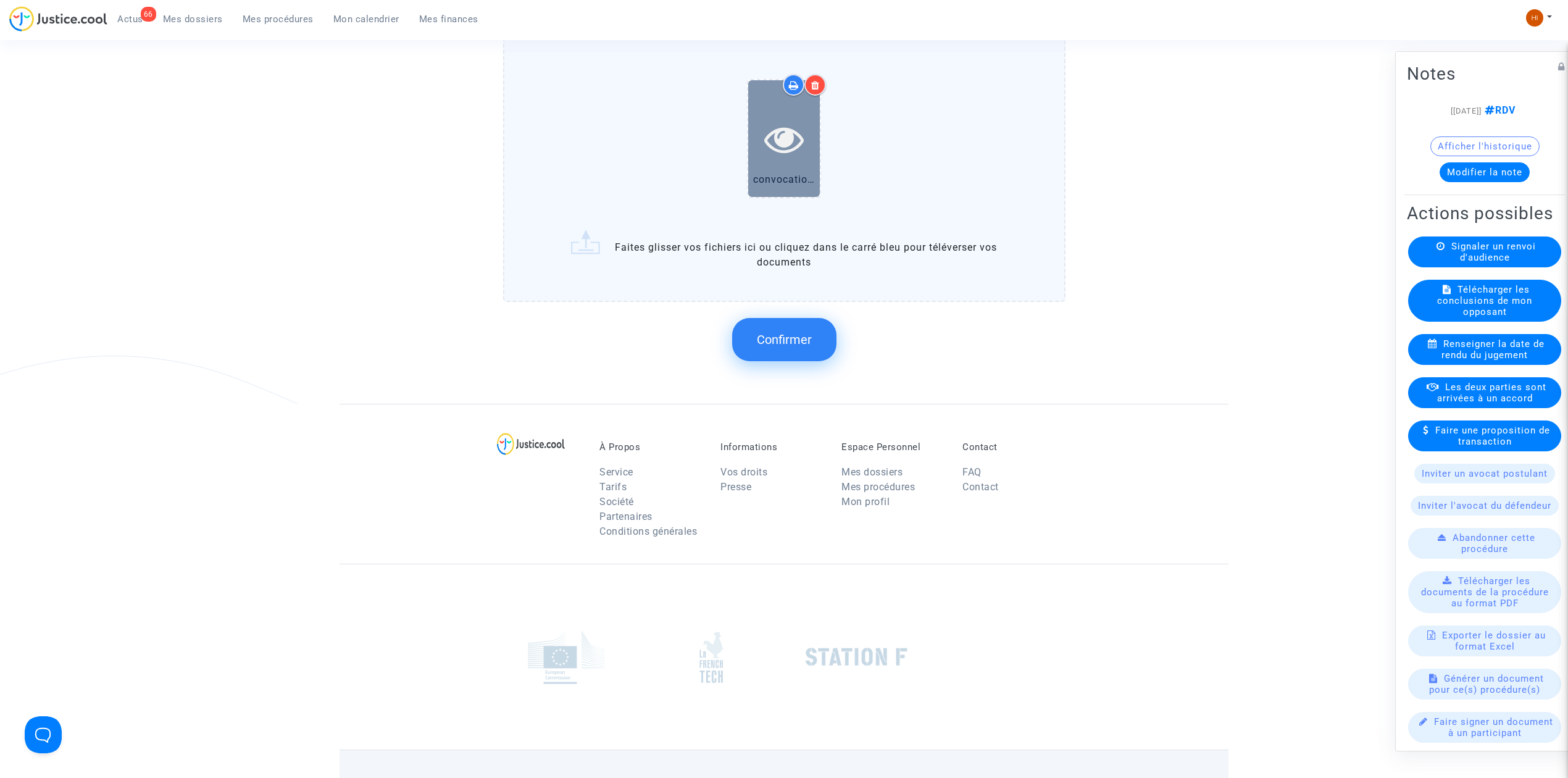
scroll to position [964, 0]
click at [795, 136] on icon at bounding box center [784, 140] width 40 height 39
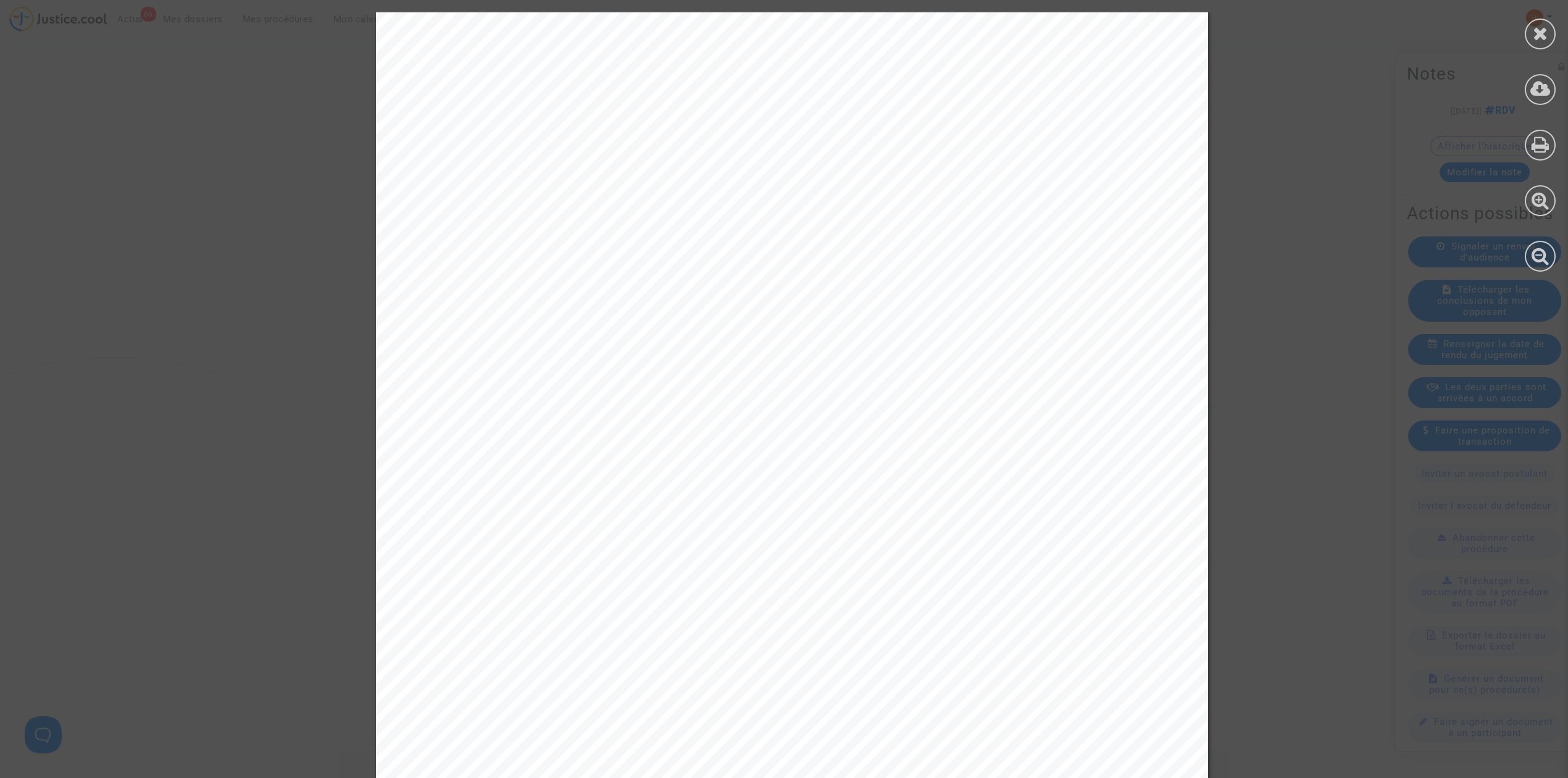
click at [1556, 32] on div at bounding box center [1540, 142] width 55 height 284
drag, startPoint x: 1529, startPoint y: 42, endPoint x: 1295, endPoint y: 105, distance: 242.3
click at [1529, 40] on div at bounding box center [1540, 34] width 31 height 31
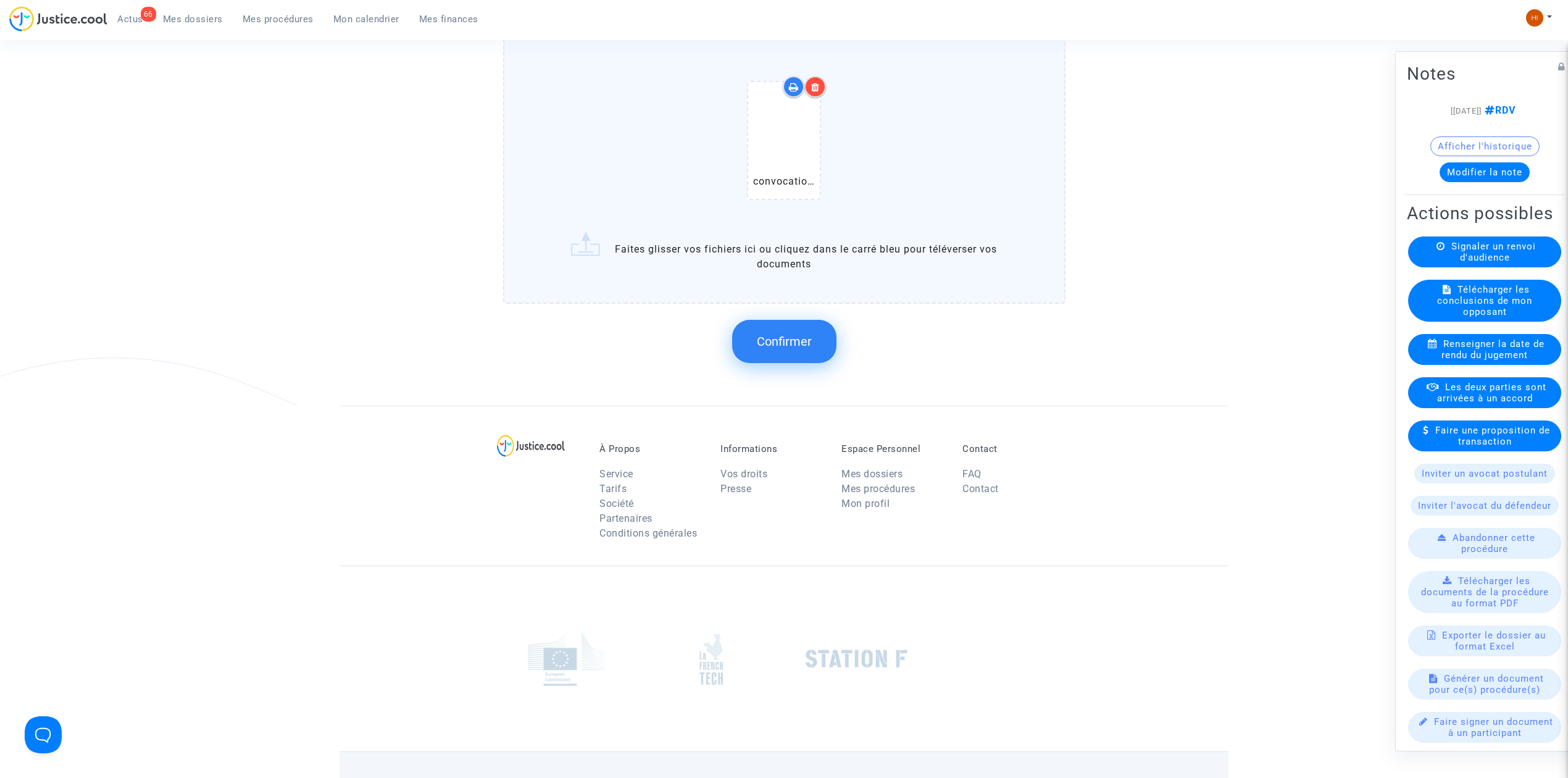
drag, startPoint x: 816, startPoint y: 87, endPoint x: 818, endPoint y: 99, distance: 12.2
click at [815, 86] on icon at bounding box center [815, 87] width 8 height 10
click at [804, 337] on span "Confirmer" at bounding box center [784, 341] width 55 height 15
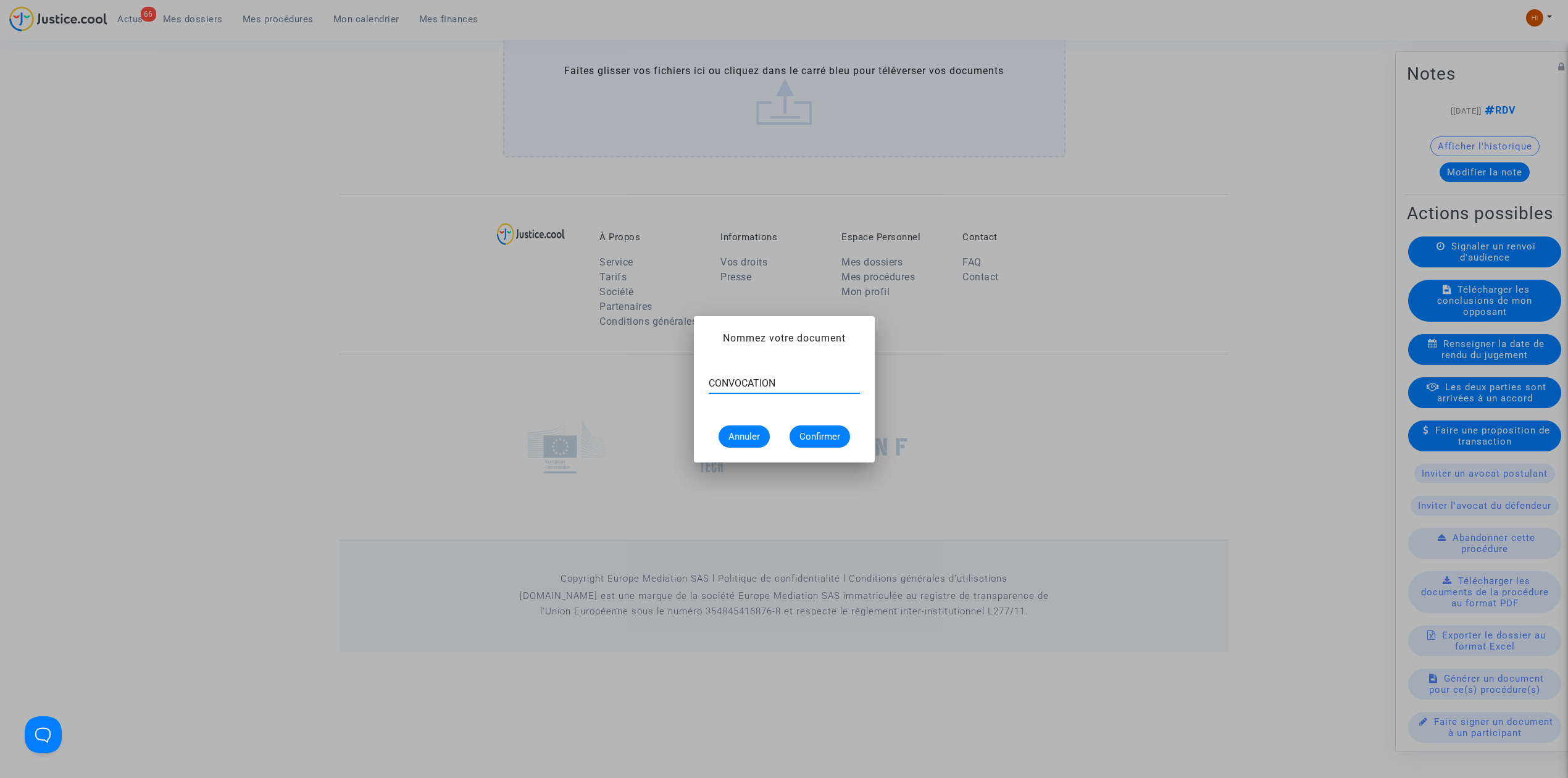
type input "CONVOCATION"
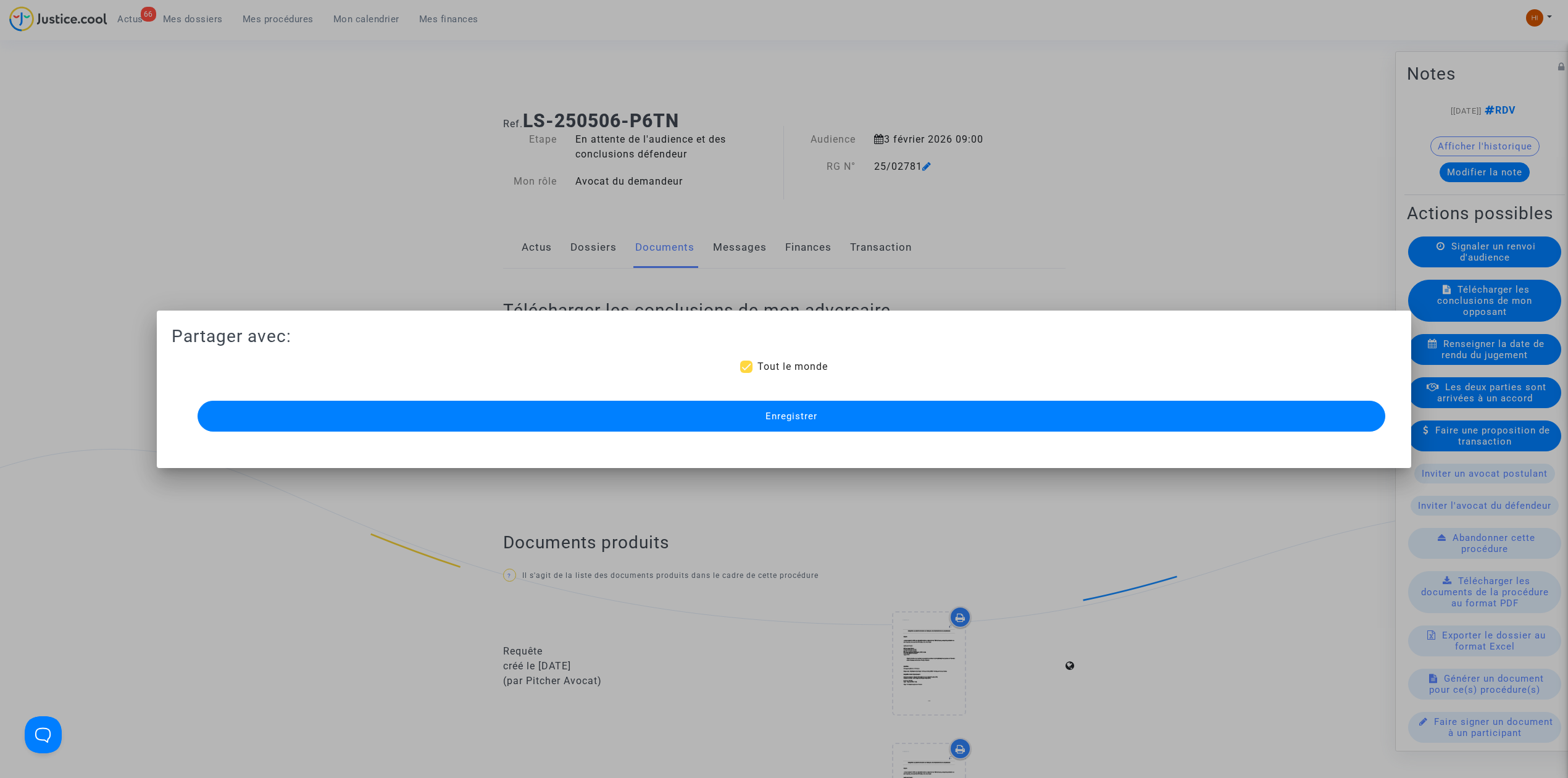
scroll to position [835, 0]
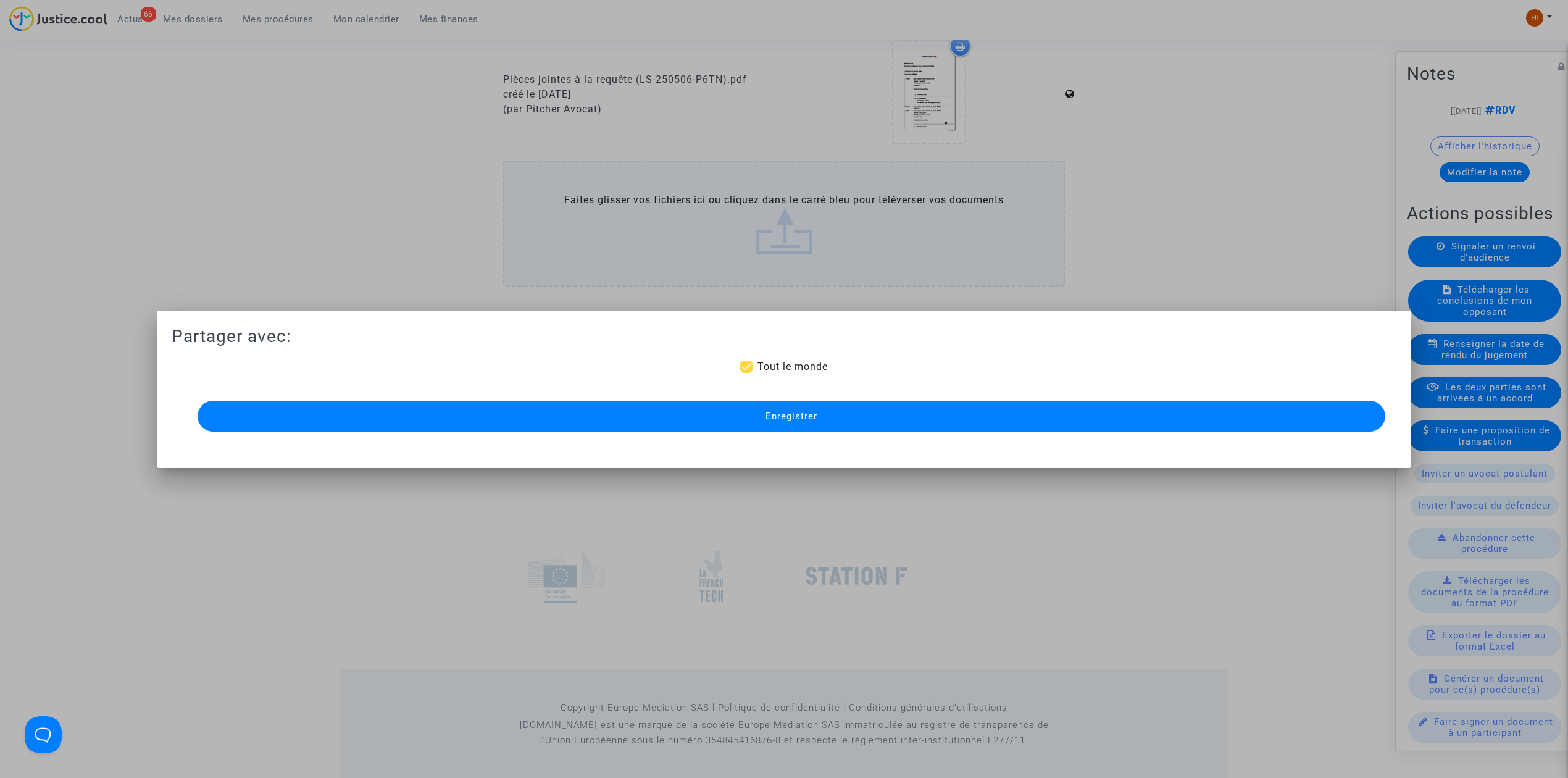
click at [839, 418] on button "Enregistrer" at bounding box center [791, 416] width 1188 height 31
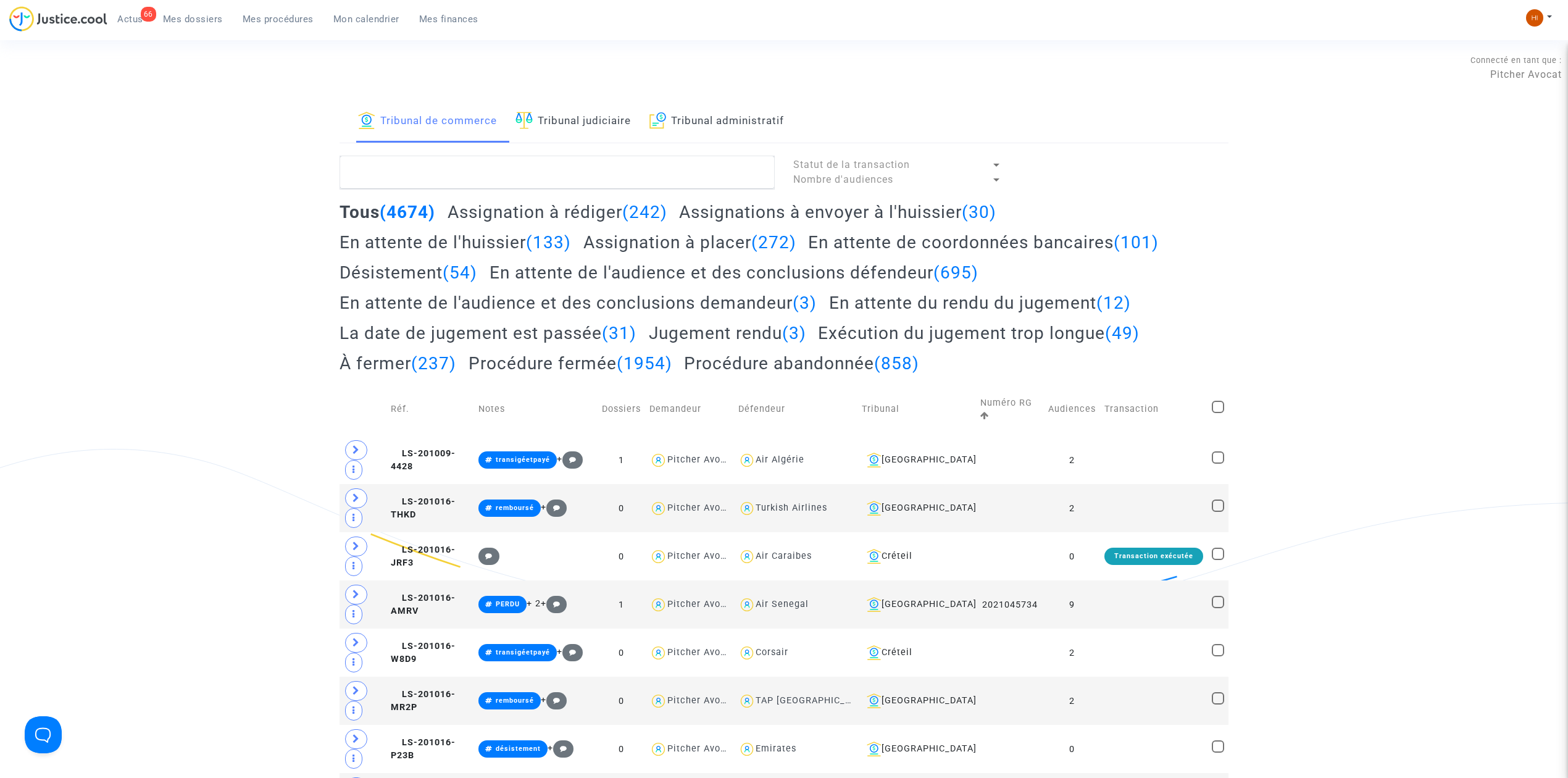
click at [554, 119] on link "Tribunal judiciaire" at bounding box center [573, 122] width 116 height 42
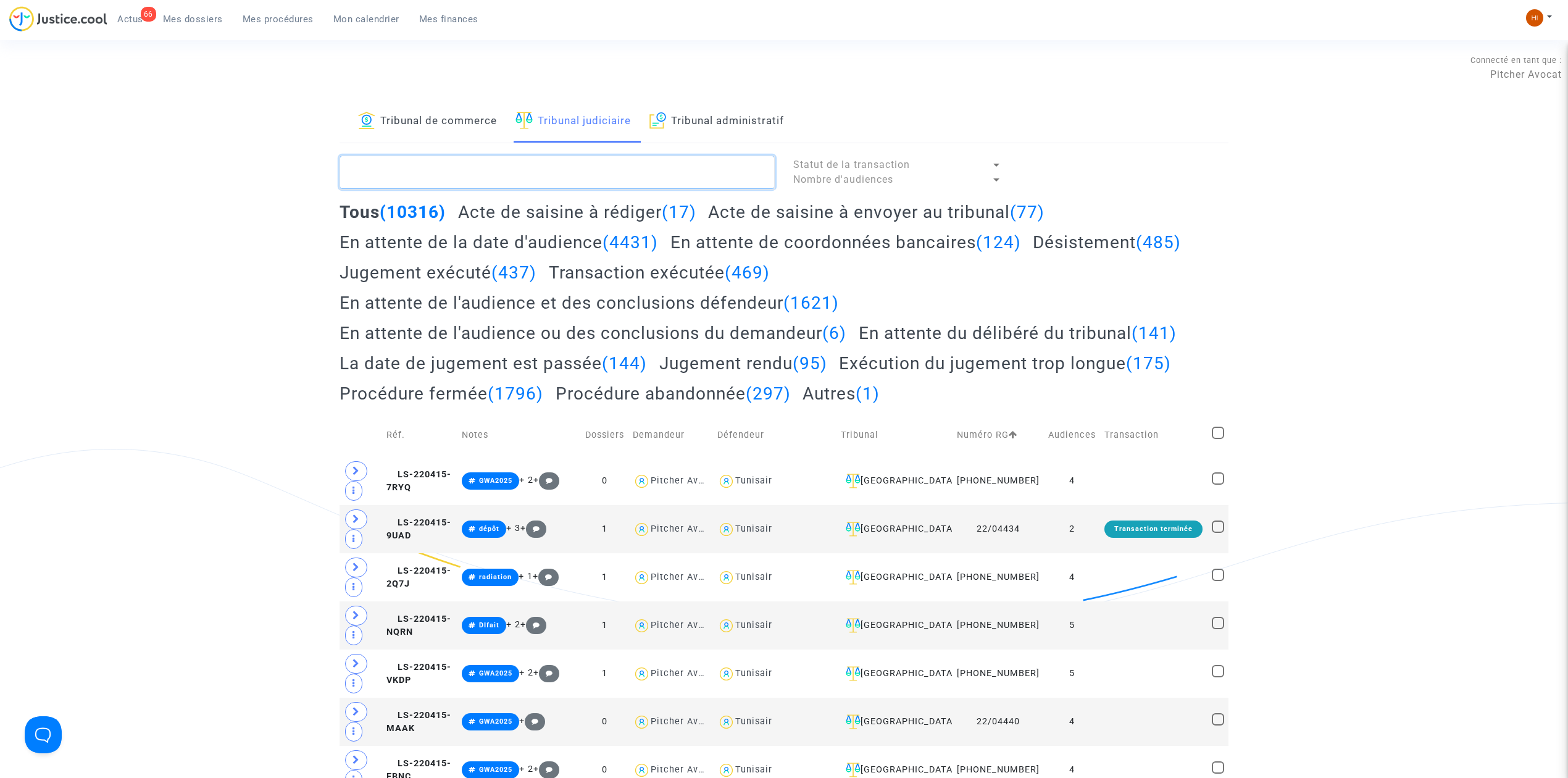
click at [455, 176] on textarea at bounding box center [557, 172] width 435 height 33
paste textarea "GOITRE Anthony"
type textarea "GOITRE Anthony"
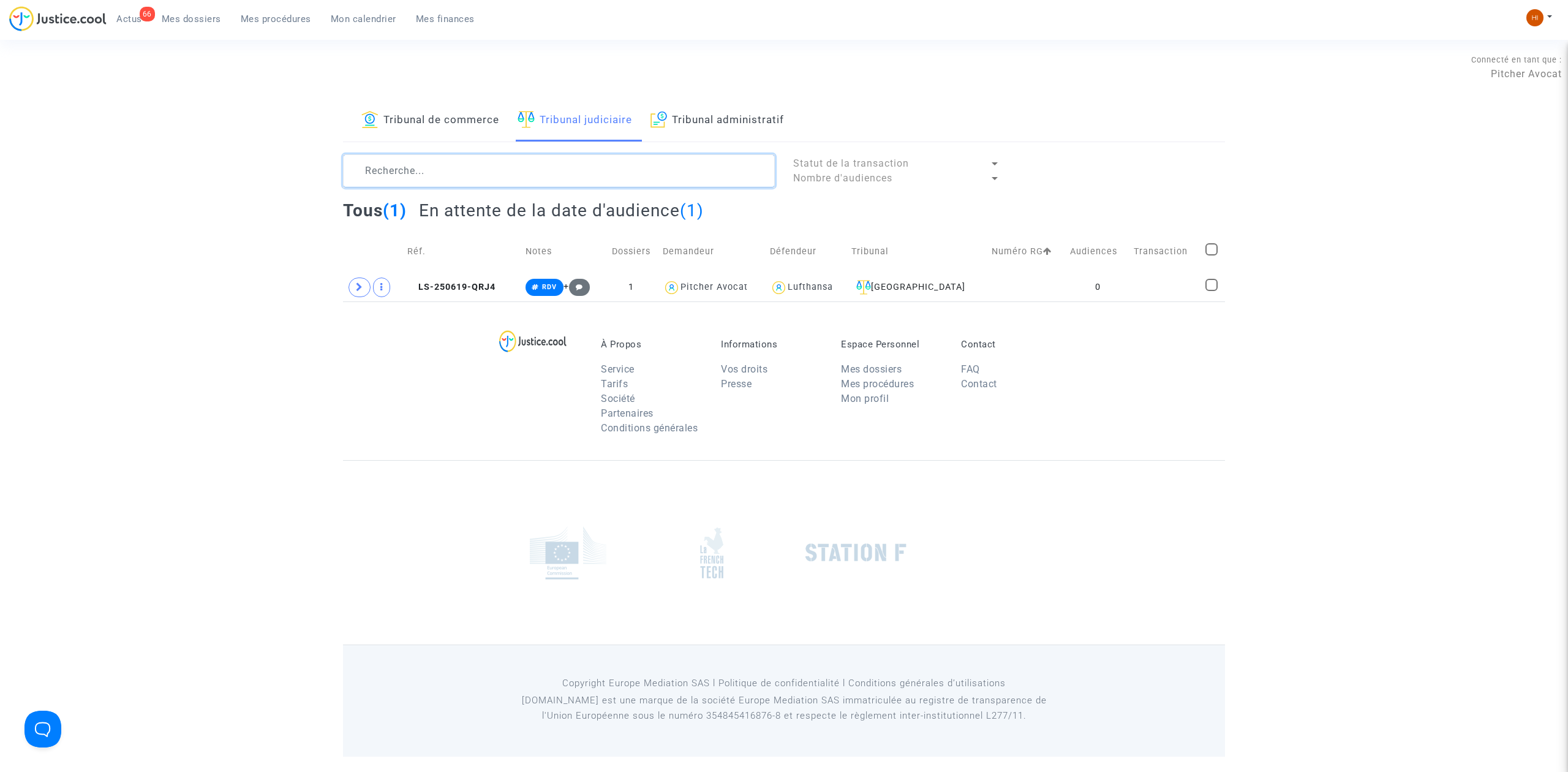
click at [571, 180] on textarea at bounding box center [559, 170] width 432 height 33
paste textarea "NGALULA Bel"
drag, startPoint x: 445, startPoint y: 172, endPoint x: 261, endPoint y: 148, distance: 185.6
click at [303, 153] on div "Tribunal de commerce Tribunal judiciaire Tribunal administratif NGALULA Bel Sta…" at bounding box center [784, 201] width 1568 height 202
paste textarea "KRAMER Sylvain"
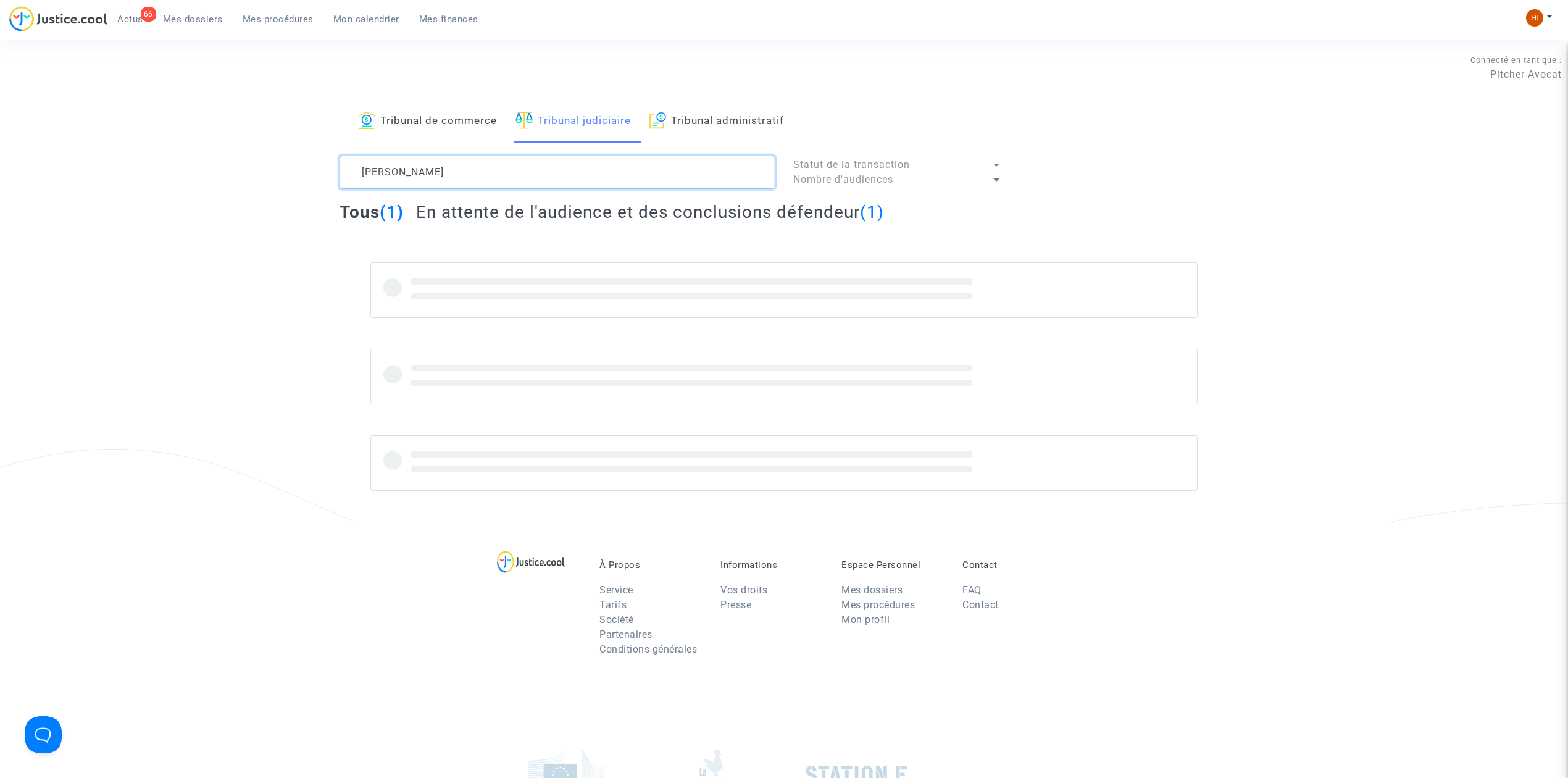
type textarea "KRAMER Sylvain"
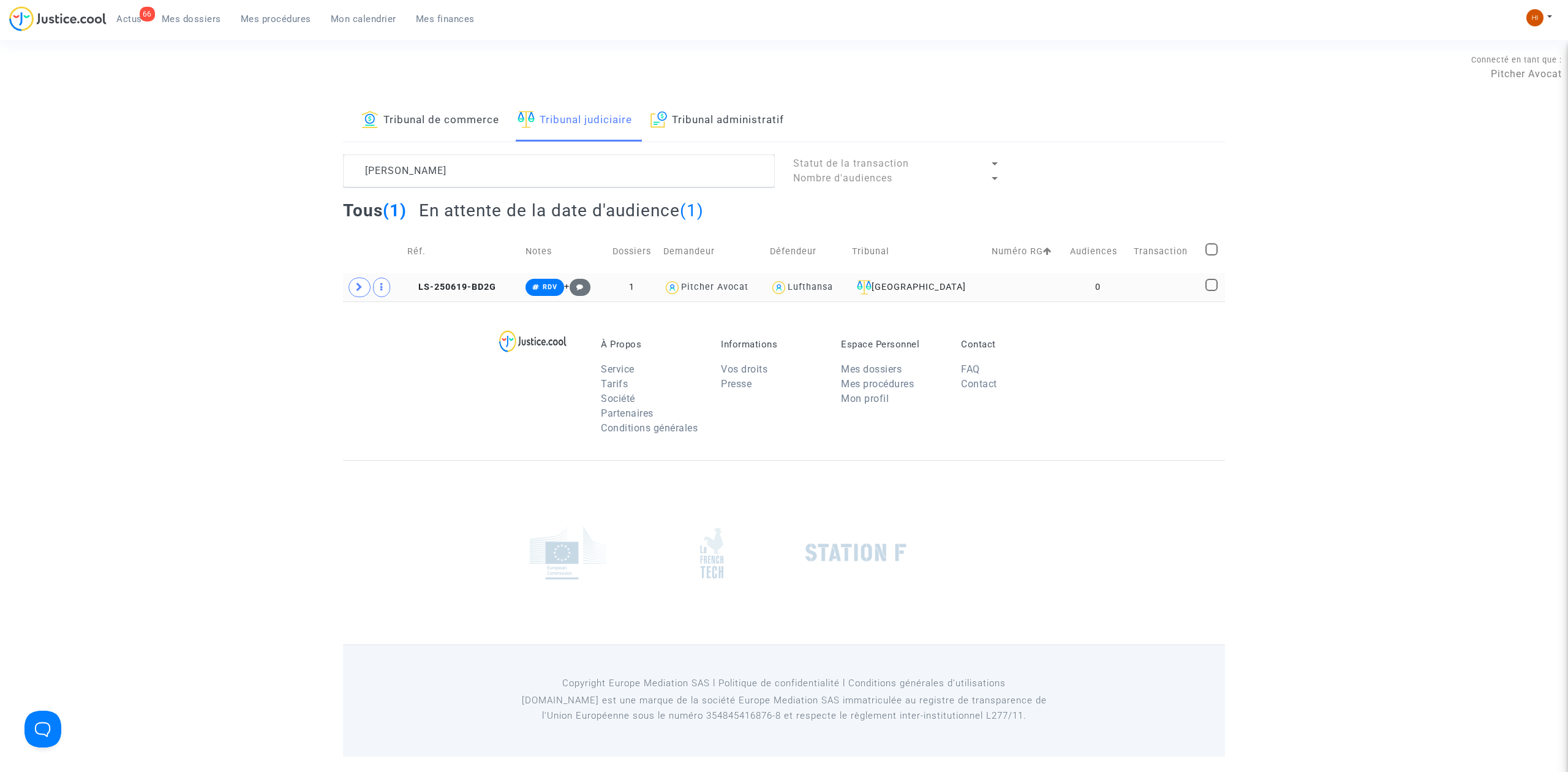
click at [1074, 283] on td "0" at bounding box center [1097, 287] width 63 height 28
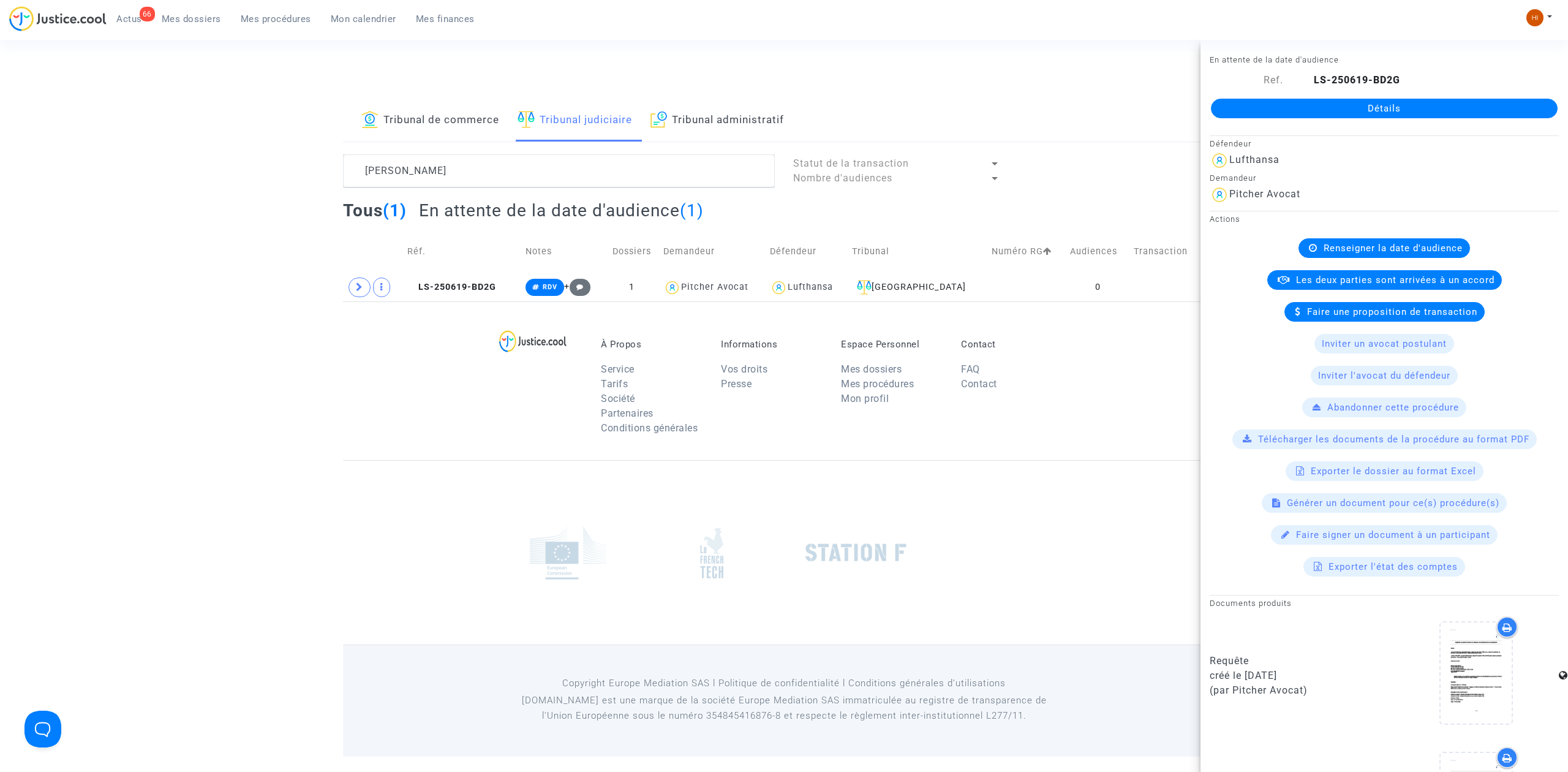
click at [1437, 109] on link "Détails" at bounding box center [1385, 109] width 347 height 20
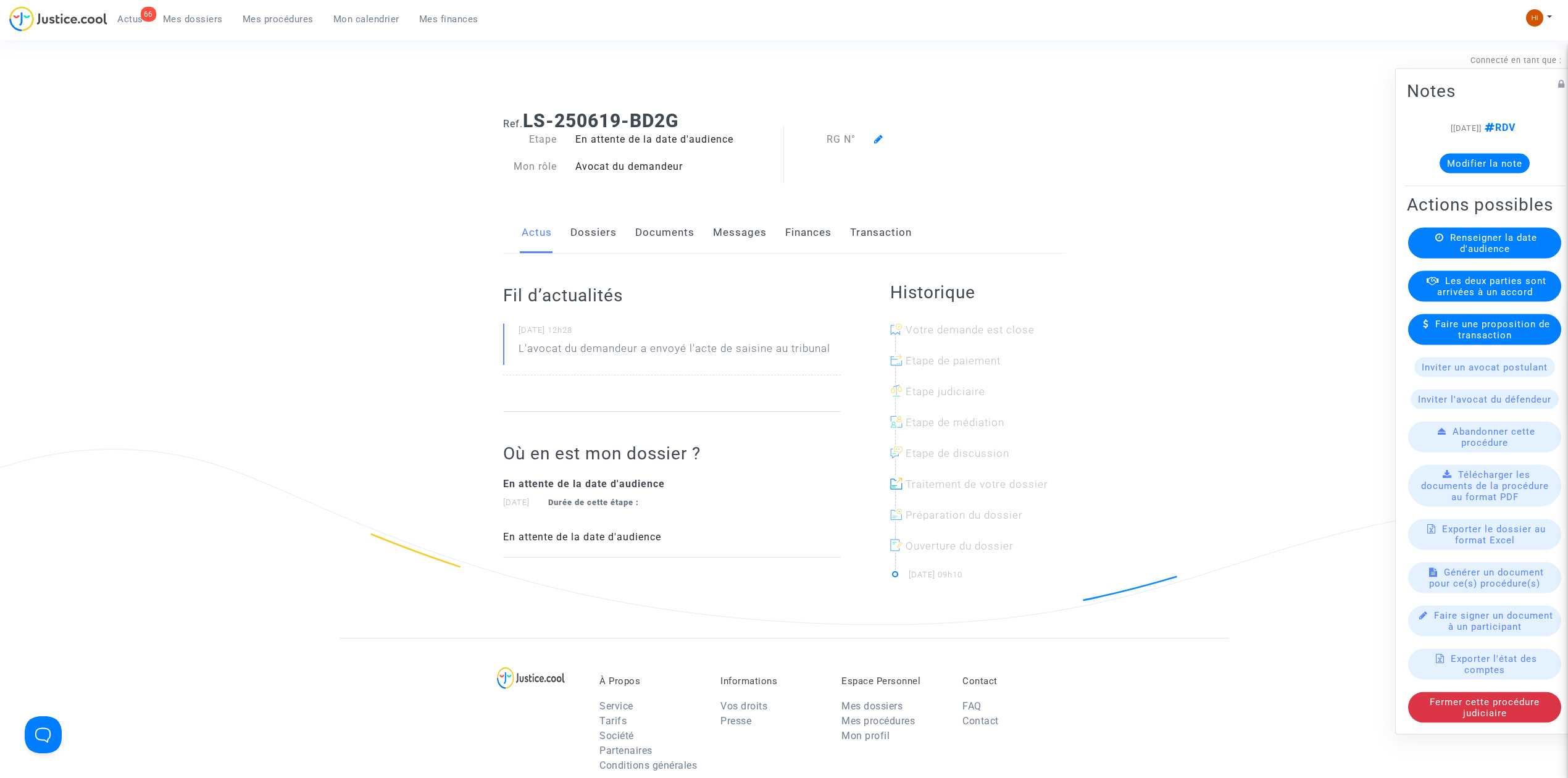
click at [1512, 246] on span "Renseigner la date d'audience" at bounding box center [1493, 243] width 87 height 22
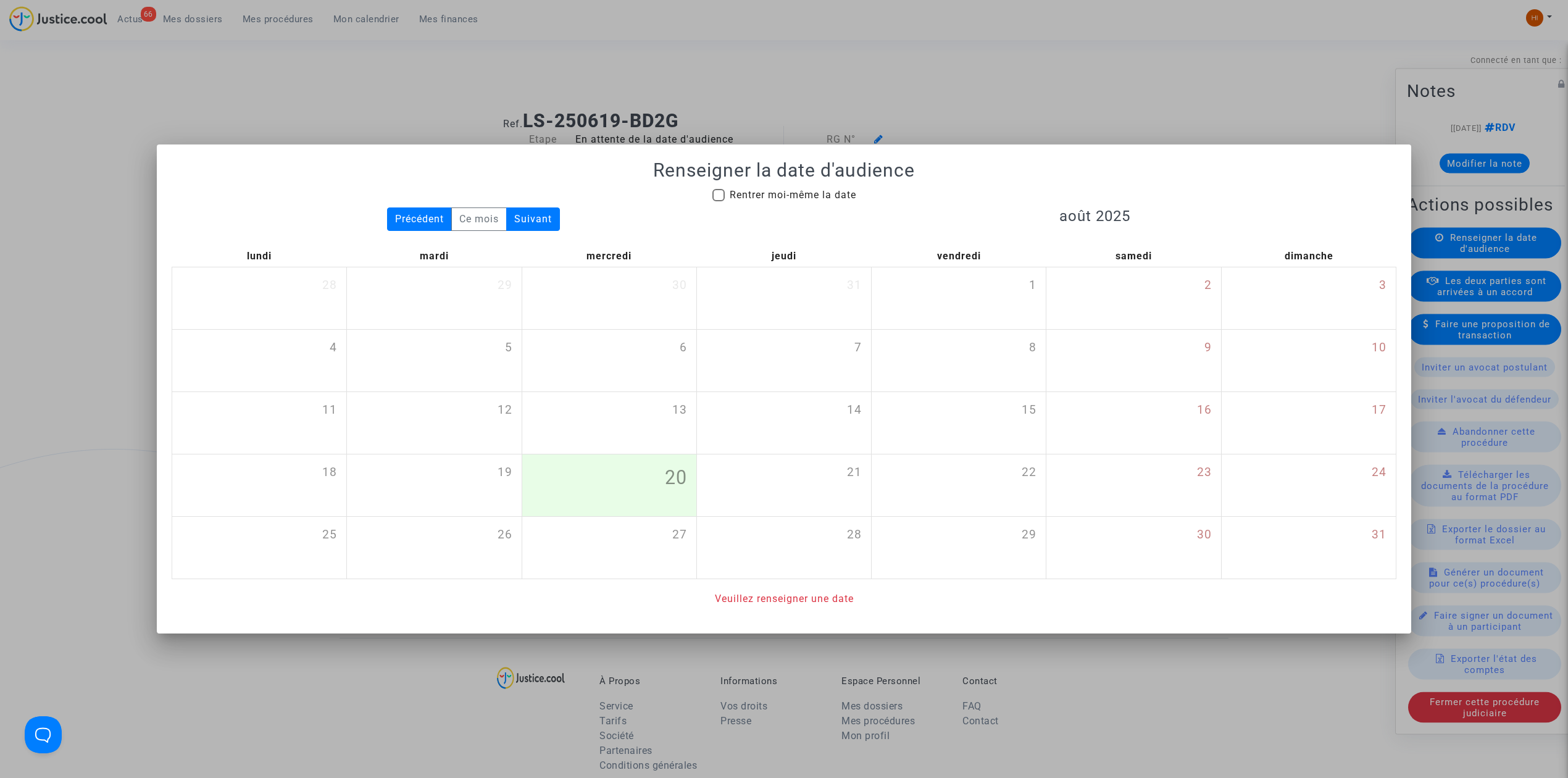
click at [820, 189] on span "Rentrer moi-même la date" at bounding box center [792, 194] width 126 height 12
click at [719, 201] on input "Rentrer moi-même la date" at bounding box center [718, 201] width 1 height 1
checkbox input "true"
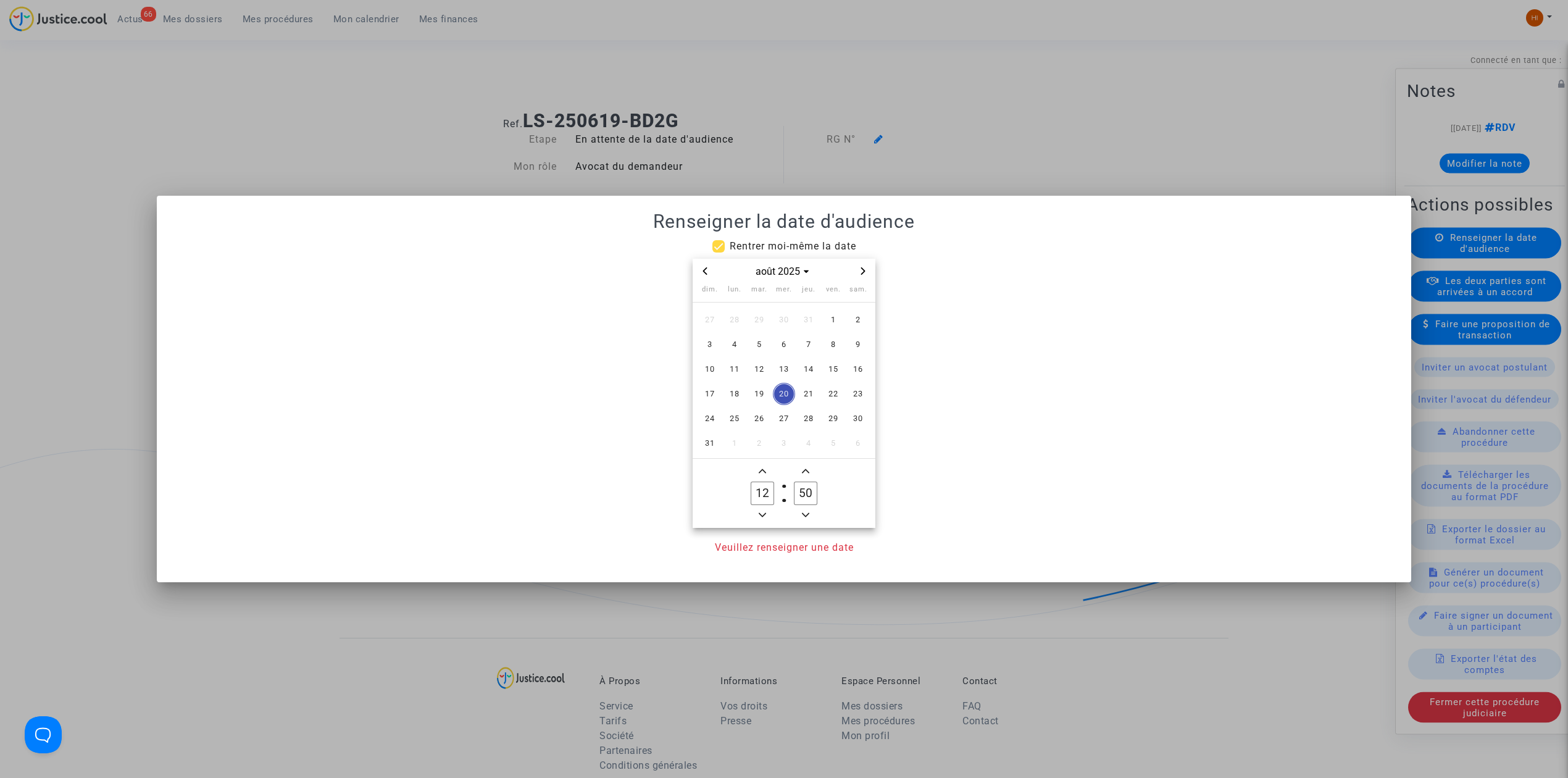
click at [869, 273] on span "Next month" at bounding box center [863, 270] width 15 height 15
click at [868, 272] on span "Next month" at bounding box center [863, 270] width 15 height 15
click at [867, 272] on span "Next month" at bounding box center [863, 270] width 15 height 15
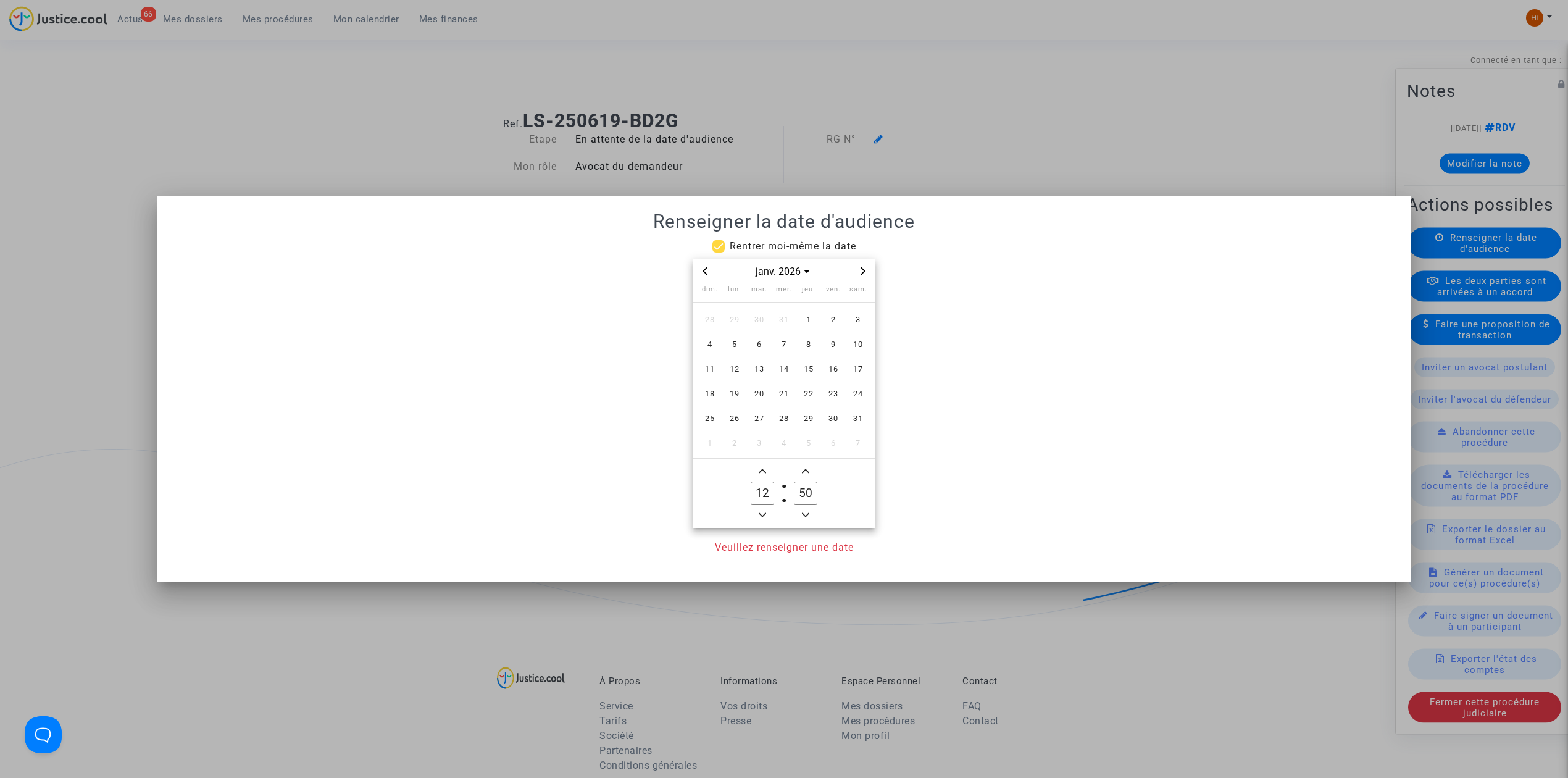
click at [865, 272] on icon "Next month" at bounding box center [863, 271] width 8 height 8
click at [766, 324] on span "3" at bounding box center [759, 320] width 22 height 22
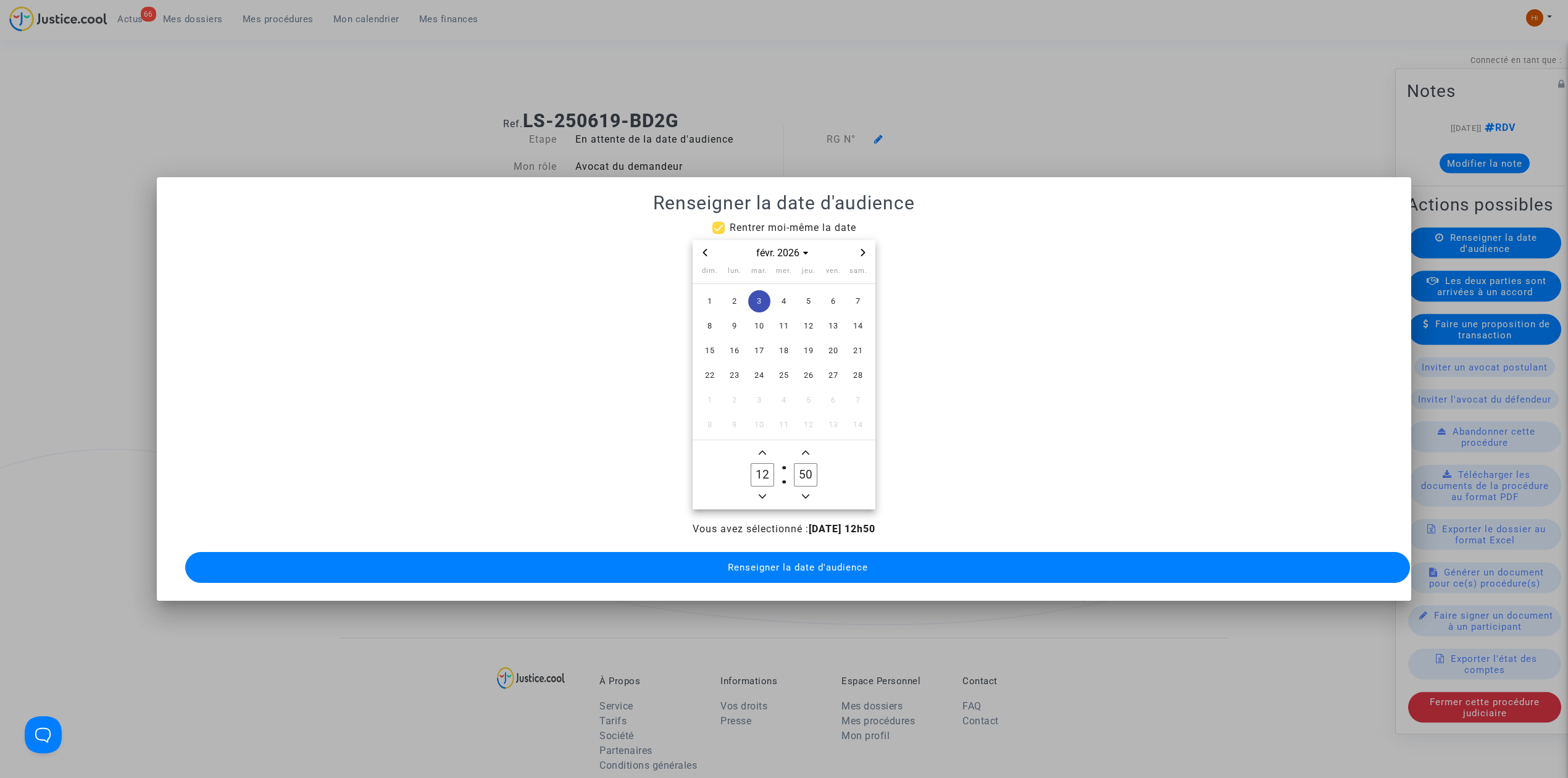
click at [763, 495] on icon "Minus a hour" at bounding box center [762, 497] width 8 height 5
click at [763, 493] on icon "Minus a hour" at bounding box center [762, 497] width 8 height 8
drag, startPoint x: 782, startPoint y: 484, endPoint x: 763, endPoint y: 487, distance: 19.2
click at [773, 487] on owl-date-time-timer "10 Hour 50 Minute" at bounding box center [783, 475] width 183 height 69
click at [763, 493] on icon "Minus a hour" at bounding box center [762, 497] width 8 height 8
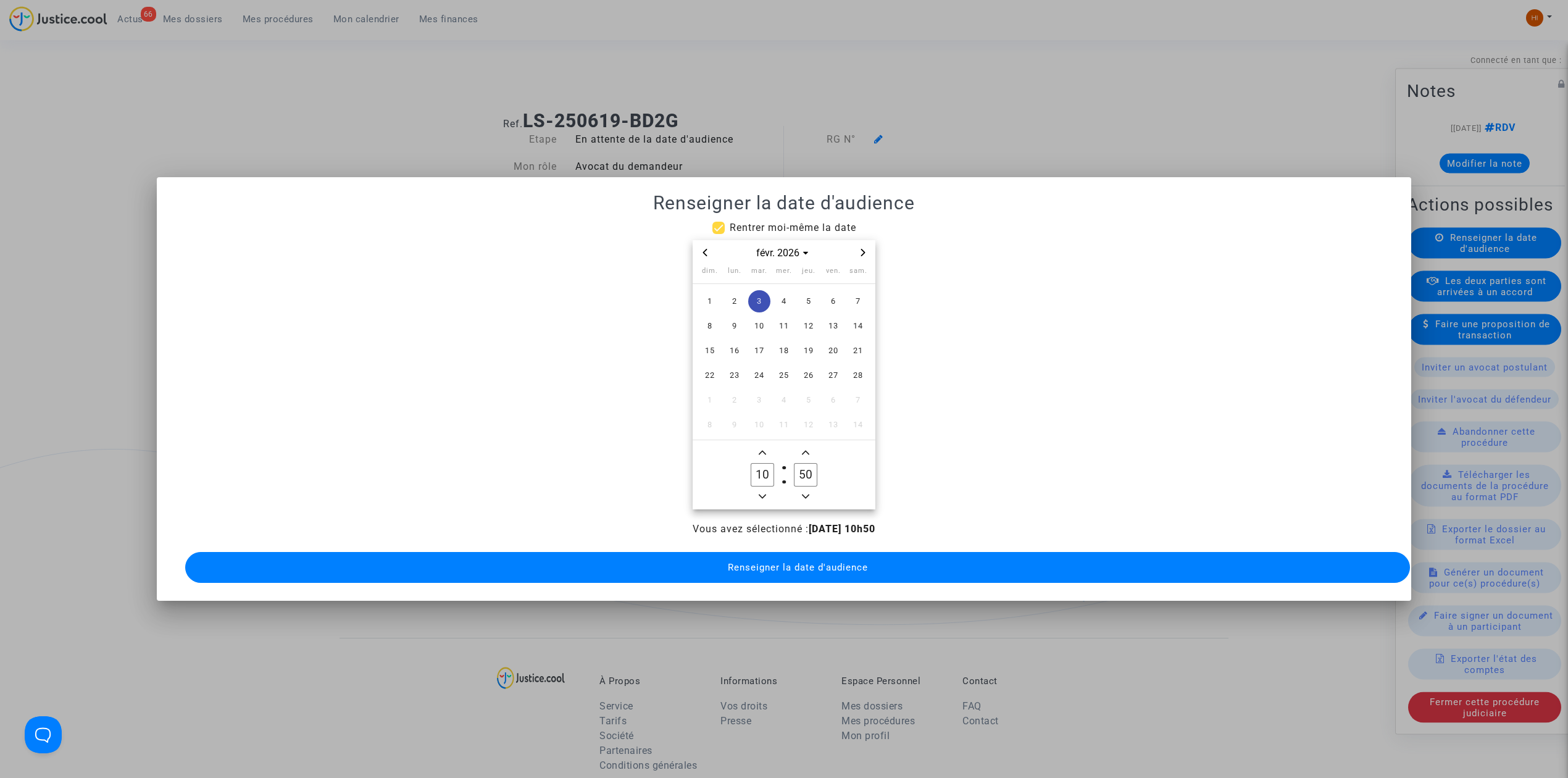
type input "09"
click at [801, 470] on input "50" at bounding box center [806, 475] width 23 height 23
click at [801, 471] on input "50" at bounding box center [806, 475] width 23 height 23
type input "00"
click at [782, 562] on span "Renseigner la date d'audience" at bounding box center [798, 567] width 140 height 11
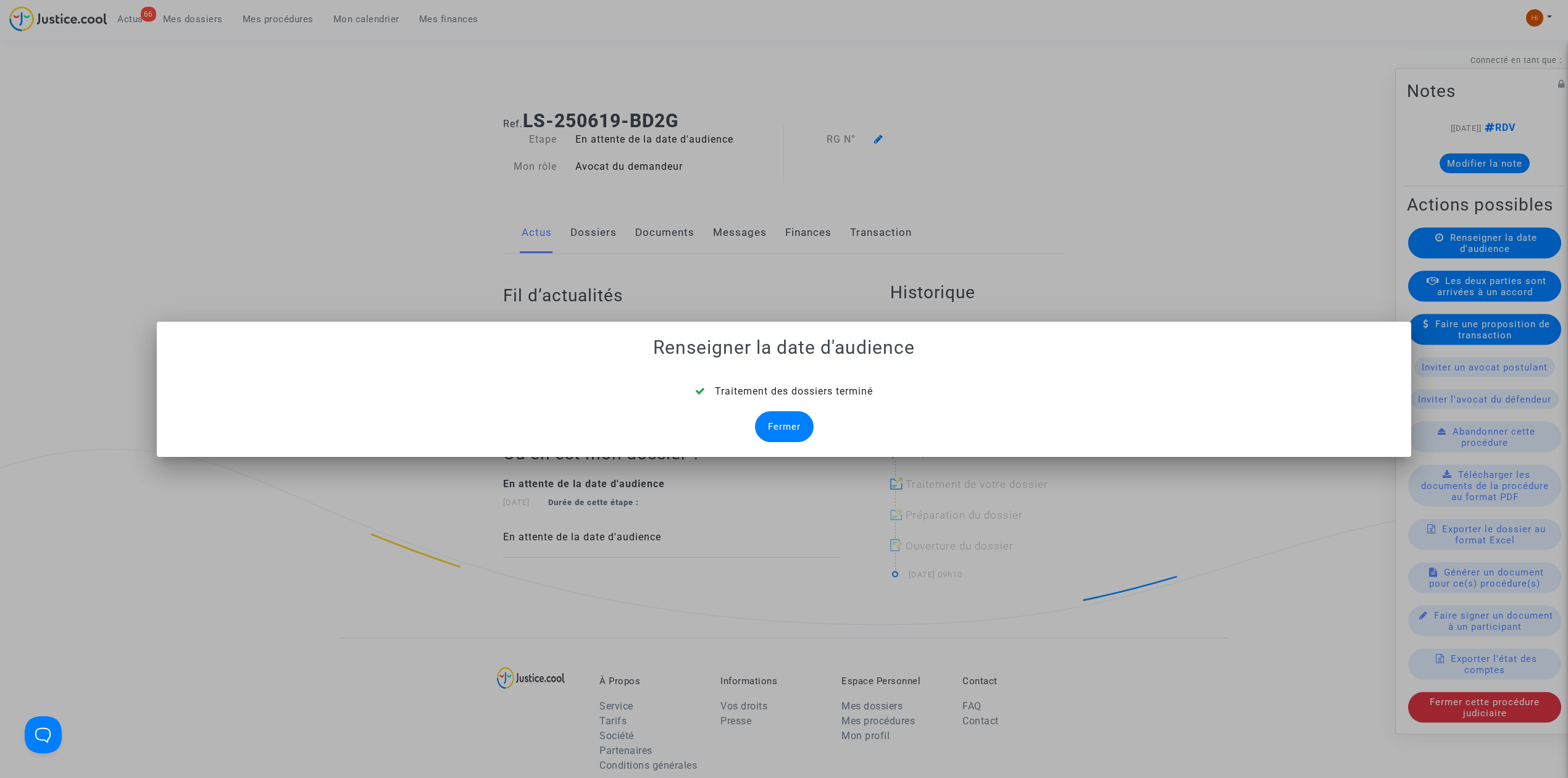
drag, startPoint x: 776, startPoint y: 418, endPoint x: 789, endPoint y: 389, distance: 31.8
click at [778, 418] on div "Fermer" at bounding box center [784, 427] width 59 height 31
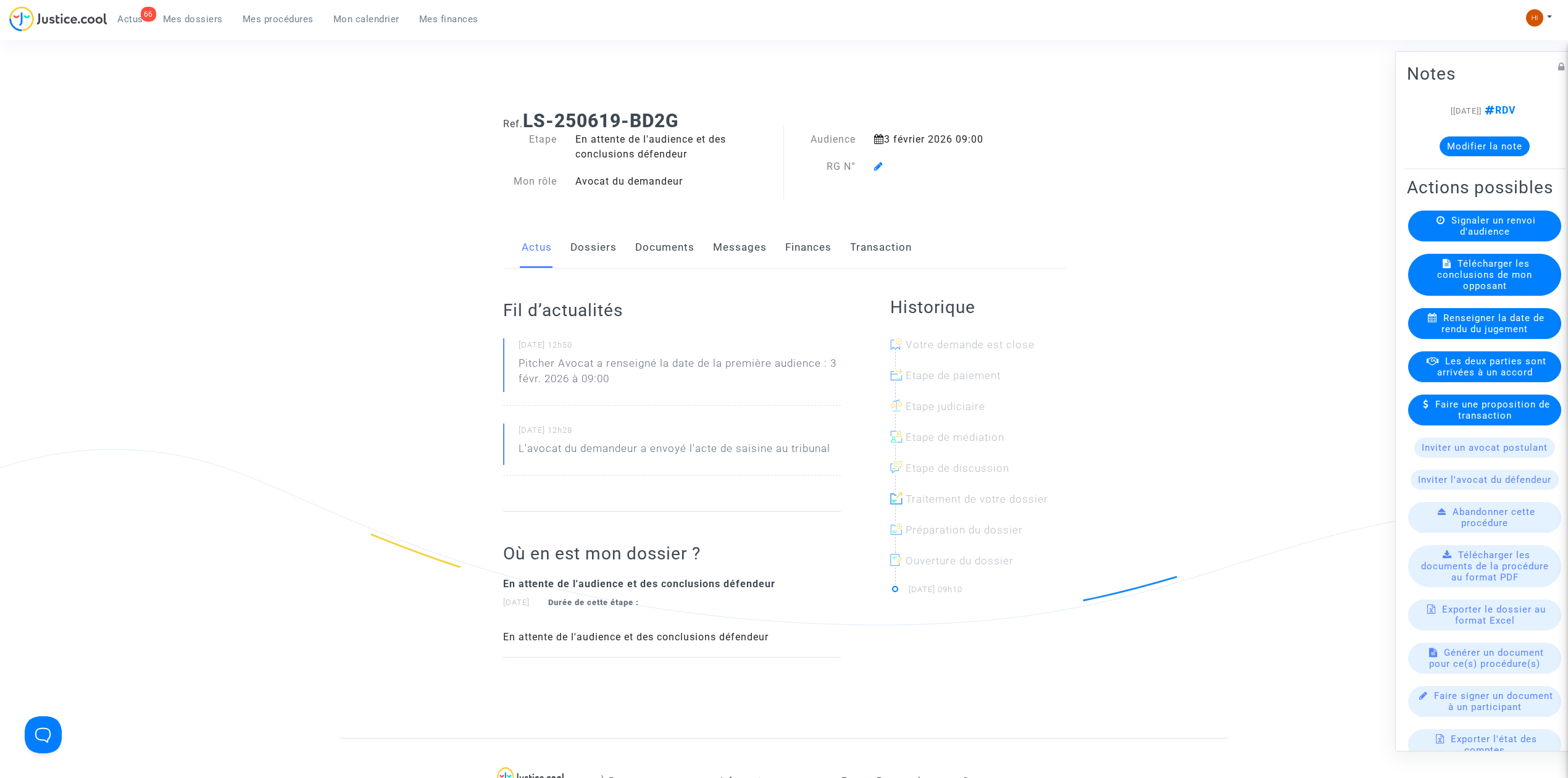
click at [876, 166] on icon at bounding box center [879, 166] width 9 height 10
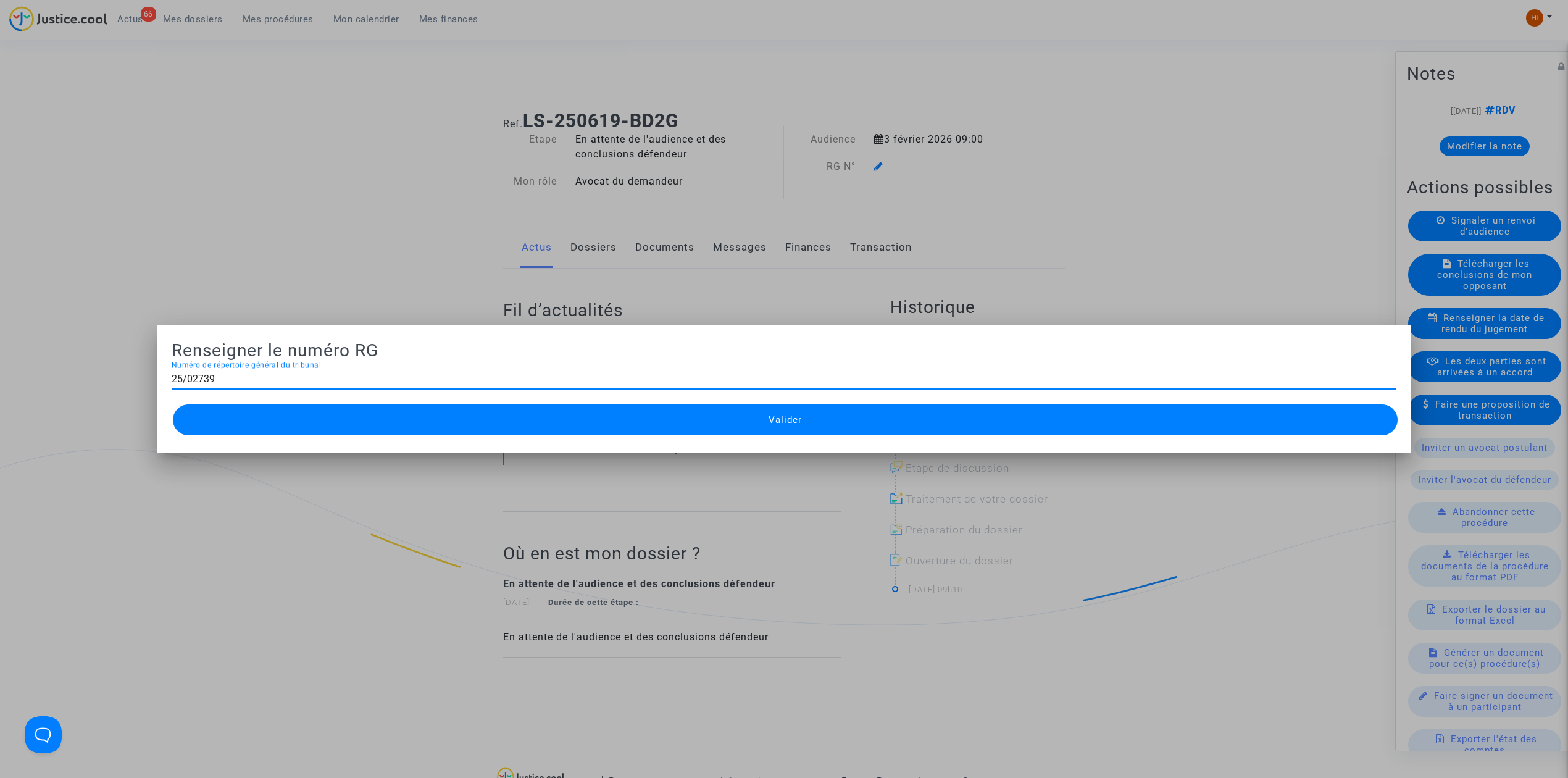
type input "25/02739"
click at [645, 408] on button "Valider" at bounding box center [785, 420] width 1225 height 31
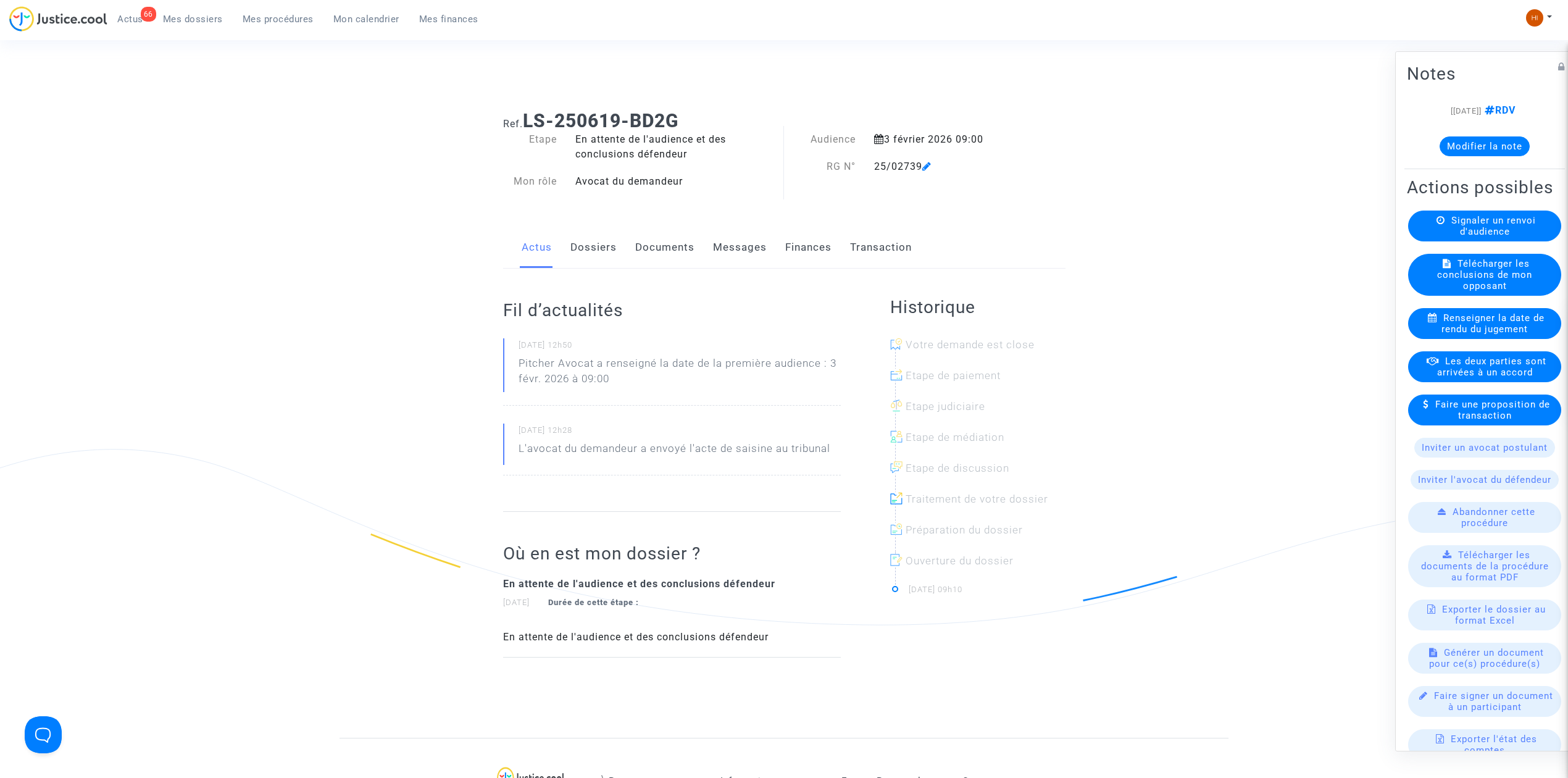
drag, startPoint x: 648, startPoint y: 236, endPoint x: 649, endPoint y: 246, distance: 10.0
click at [648, 236] on link "Documents" at bounding box center [665, 247] width 59 height 41
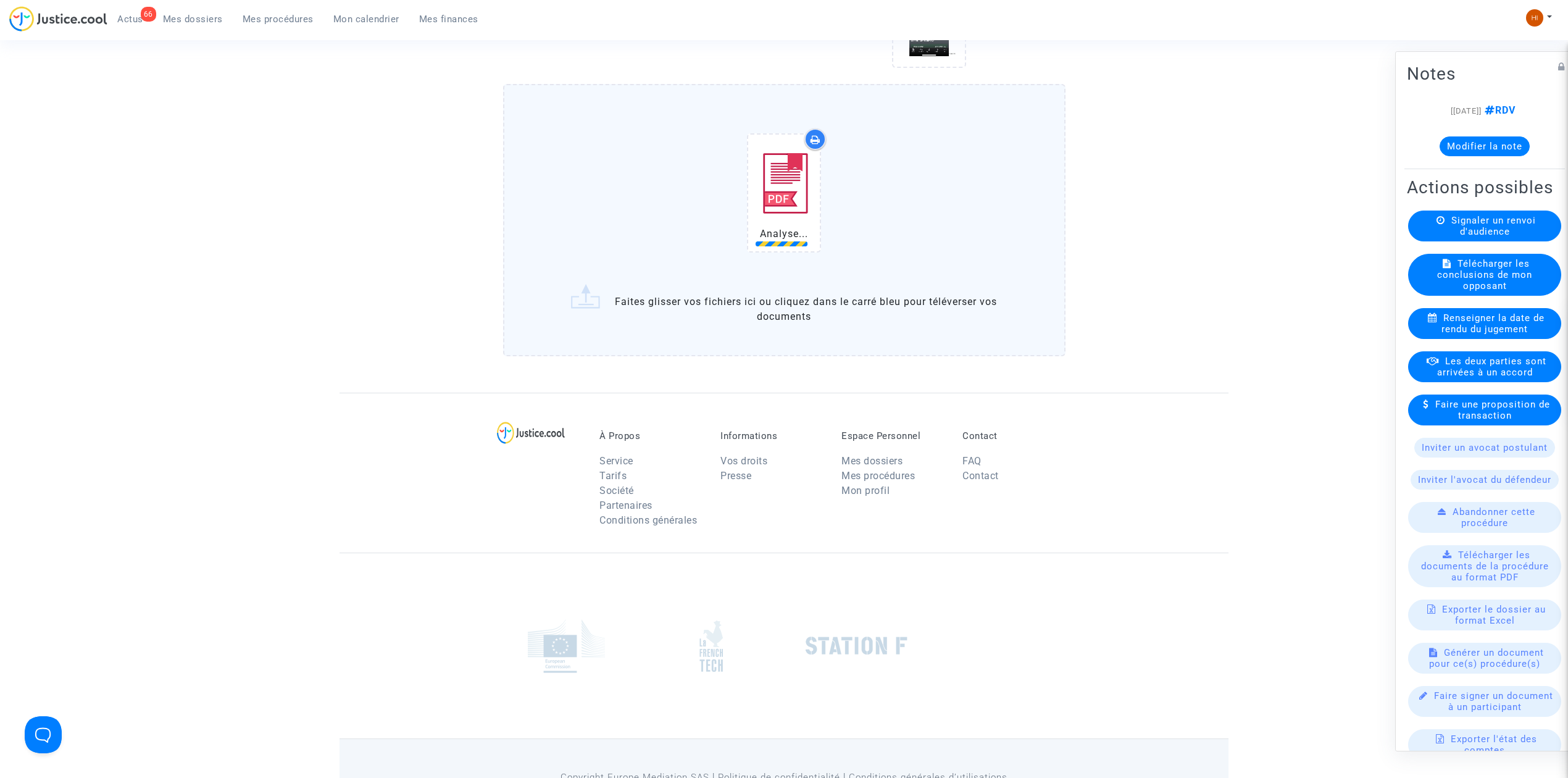
scroll to position [981, 0]
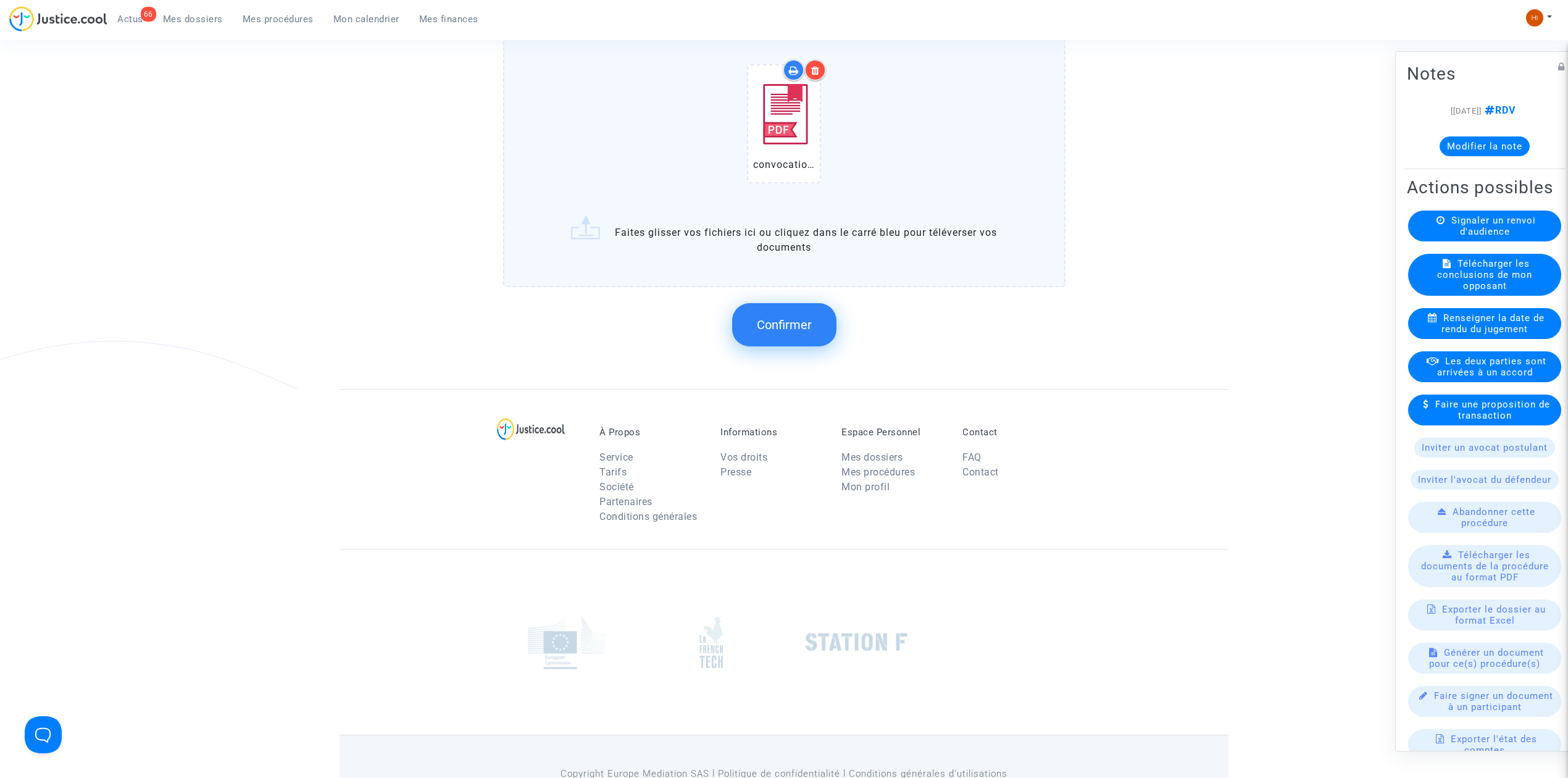
click at [806, 324] on span "Confirmer" at bounding box center [784, 324] width 55 height 15
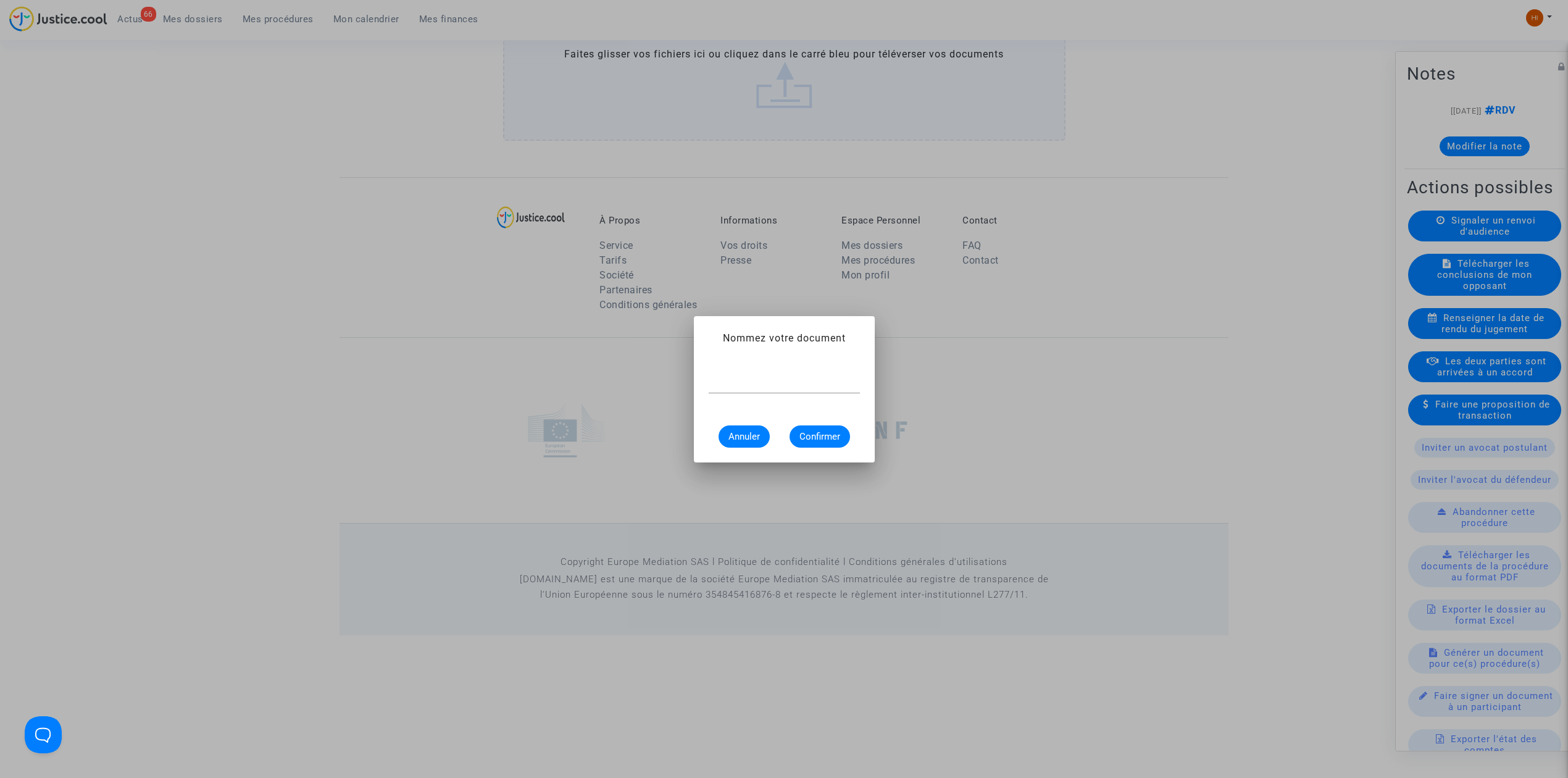
scroll to position [0, 0]
type input "CONVOCATION"
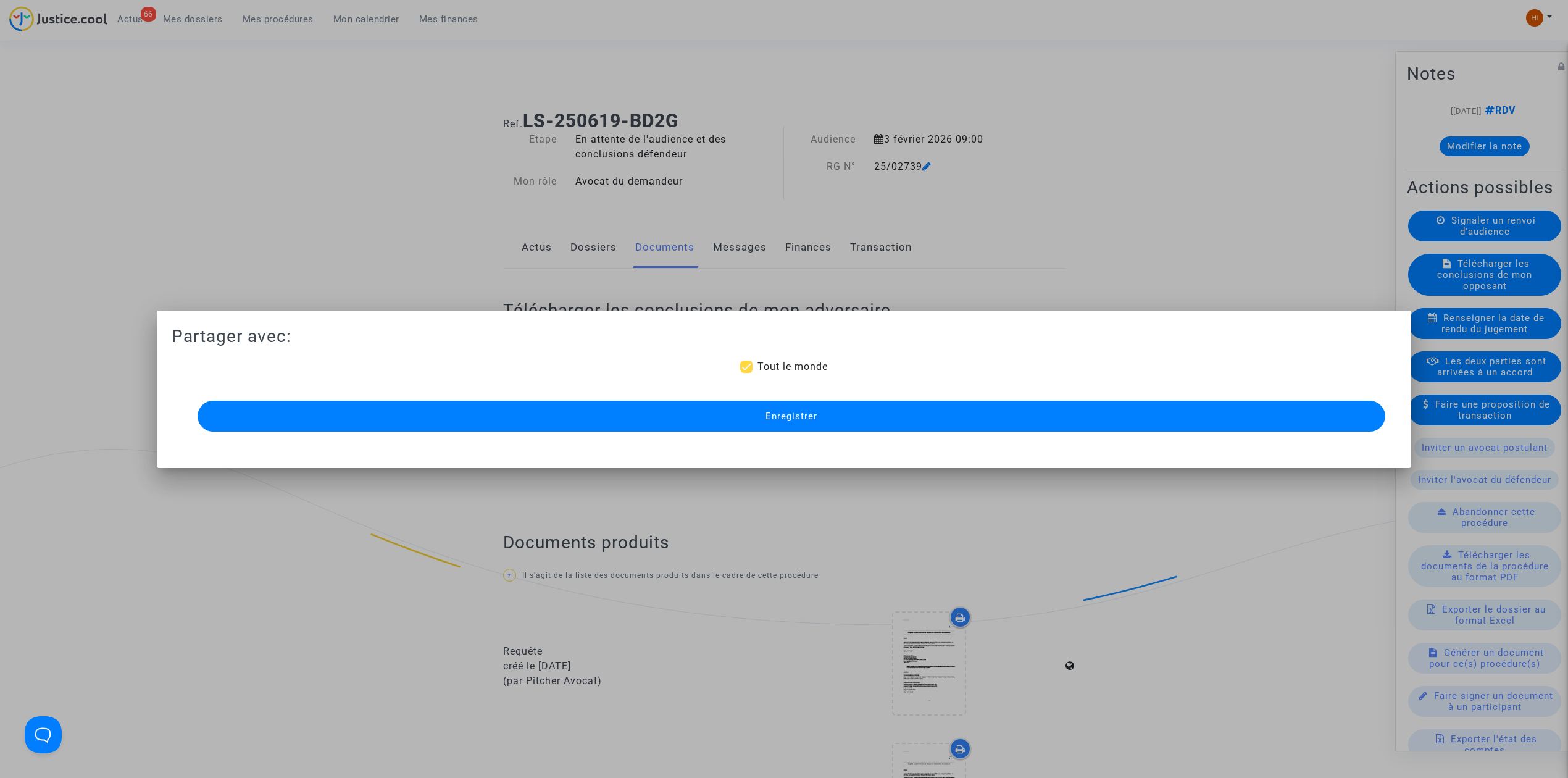
scroll to position [835, 0]
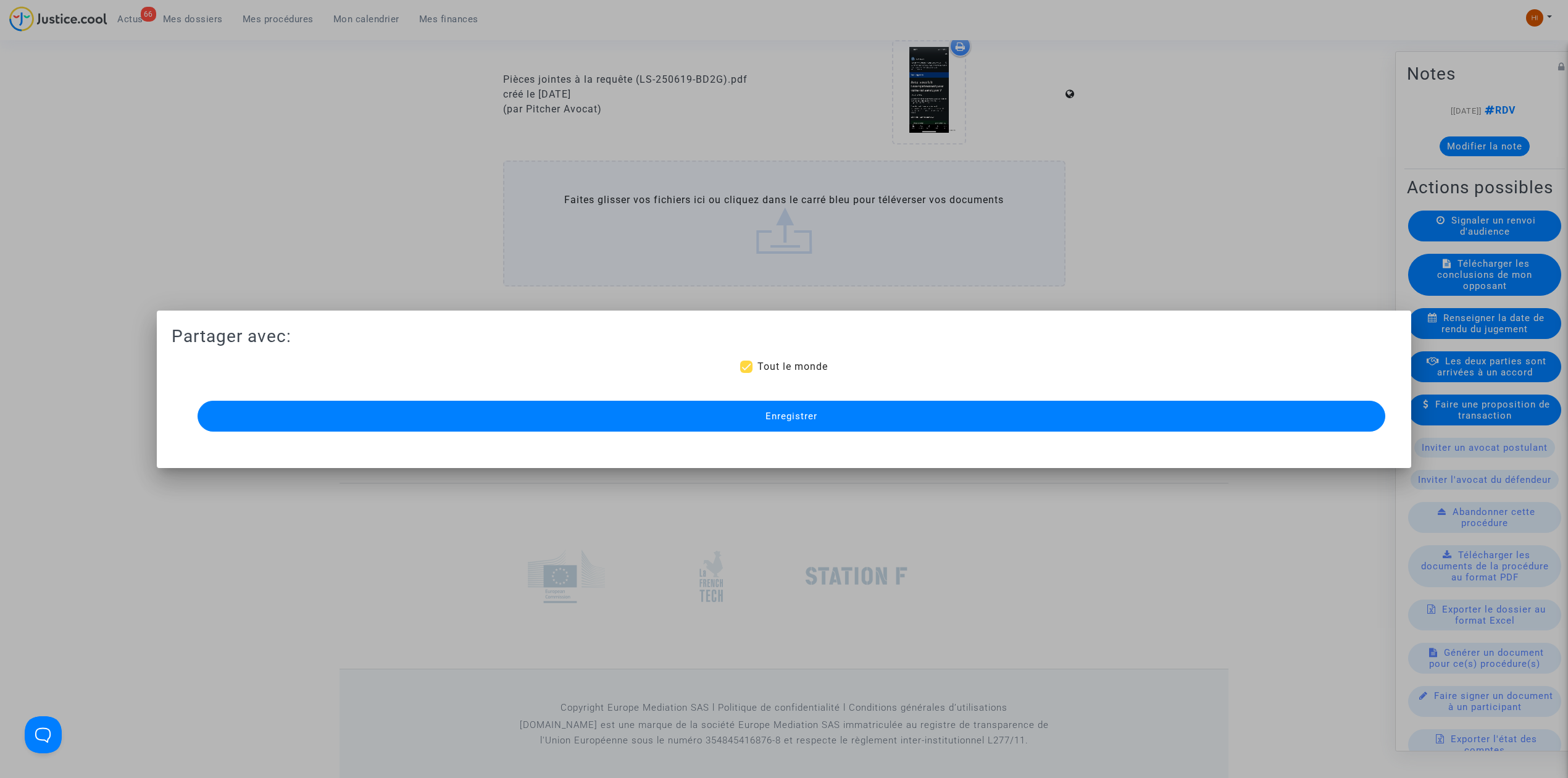
drag, startPoint x: 737, startPoint y: 404, endPoint x: 734, endPoint y: 389, distance: 15.3
click at [737, 405] on button "Enregistrer" at bounding box center [791, 416] width 1188 height 31
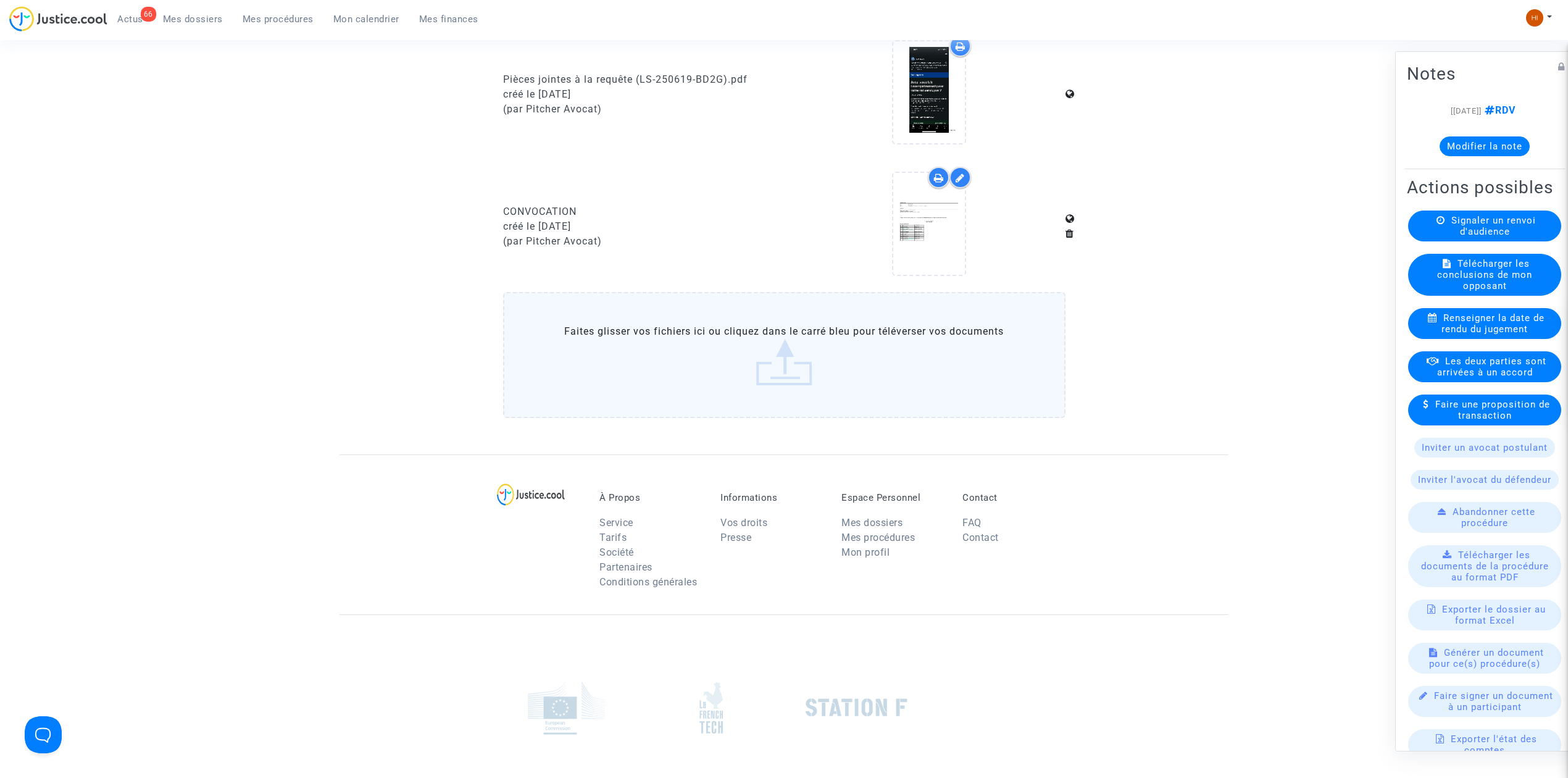
drag, startPoint x: 280, startPoint y: 27, endPoint x: 282, endPoint y: 38, distance: 11.2
click at [279, 29] on div "66 Actus Mes dossiers Mes procédures Mon calendrier Mes finances" at bounding box center [249, 23] width 479 height 34
click at [280, 15] on span "Mes procédures" at bounding box center [278, 19] width 71 height 11
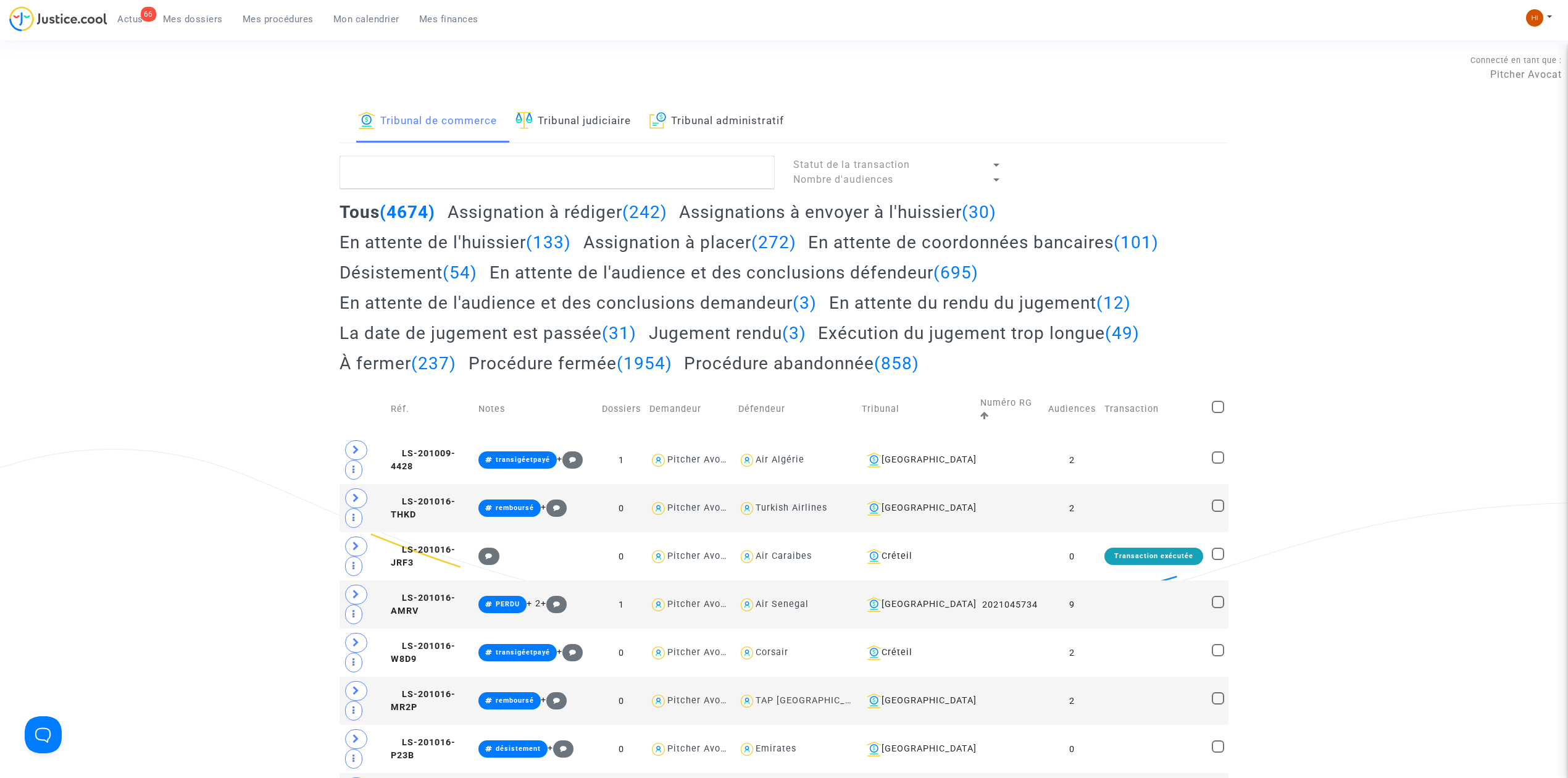
click at [571, 126] on link "Tribunal judiciaire" at bounding box center [573, 122] width 116 height 42
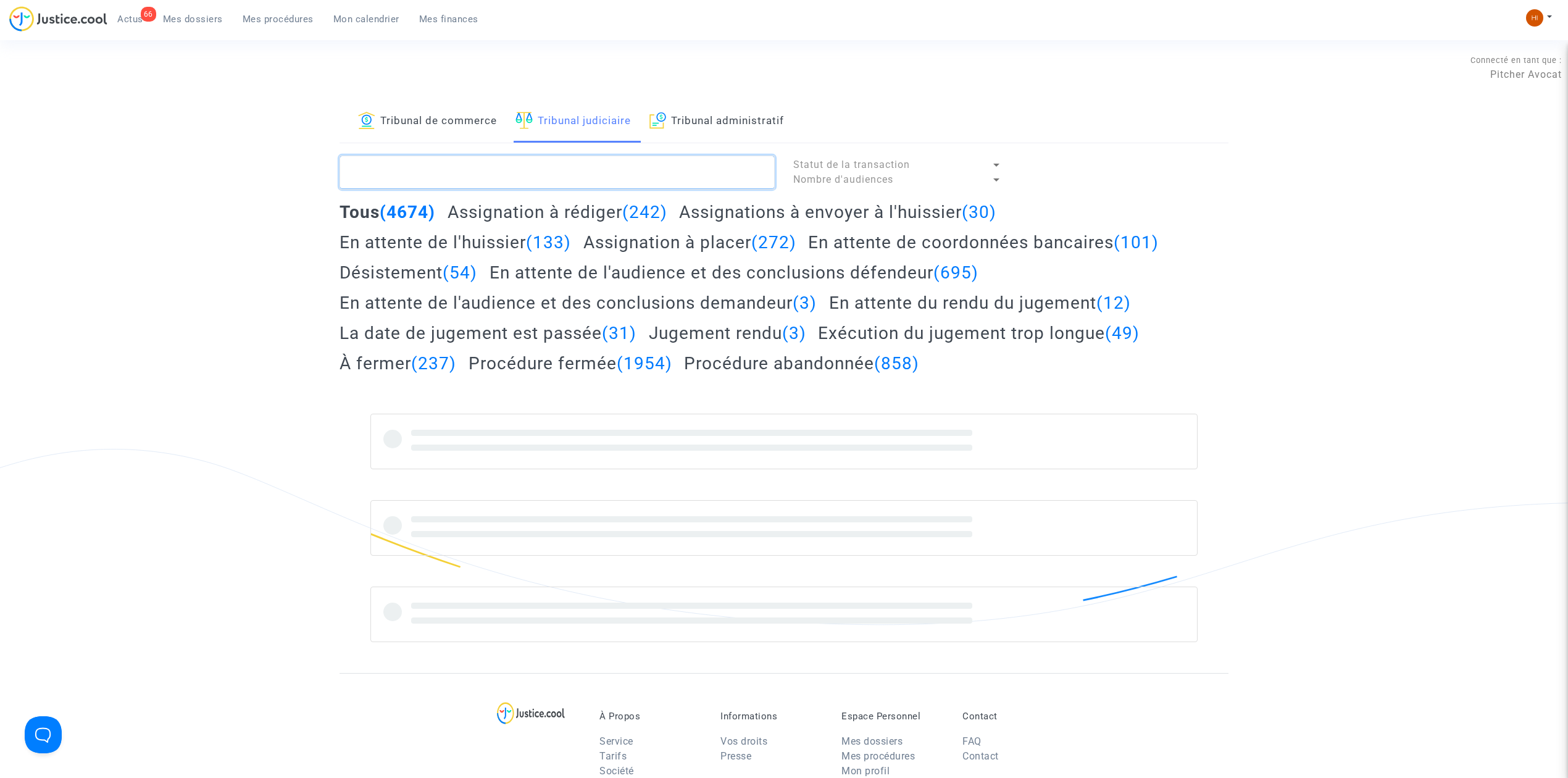
click at [555, 173] on textarea at bounding box center [557, 172] width 435 height 33
paste textarea "MILLET Gurval"
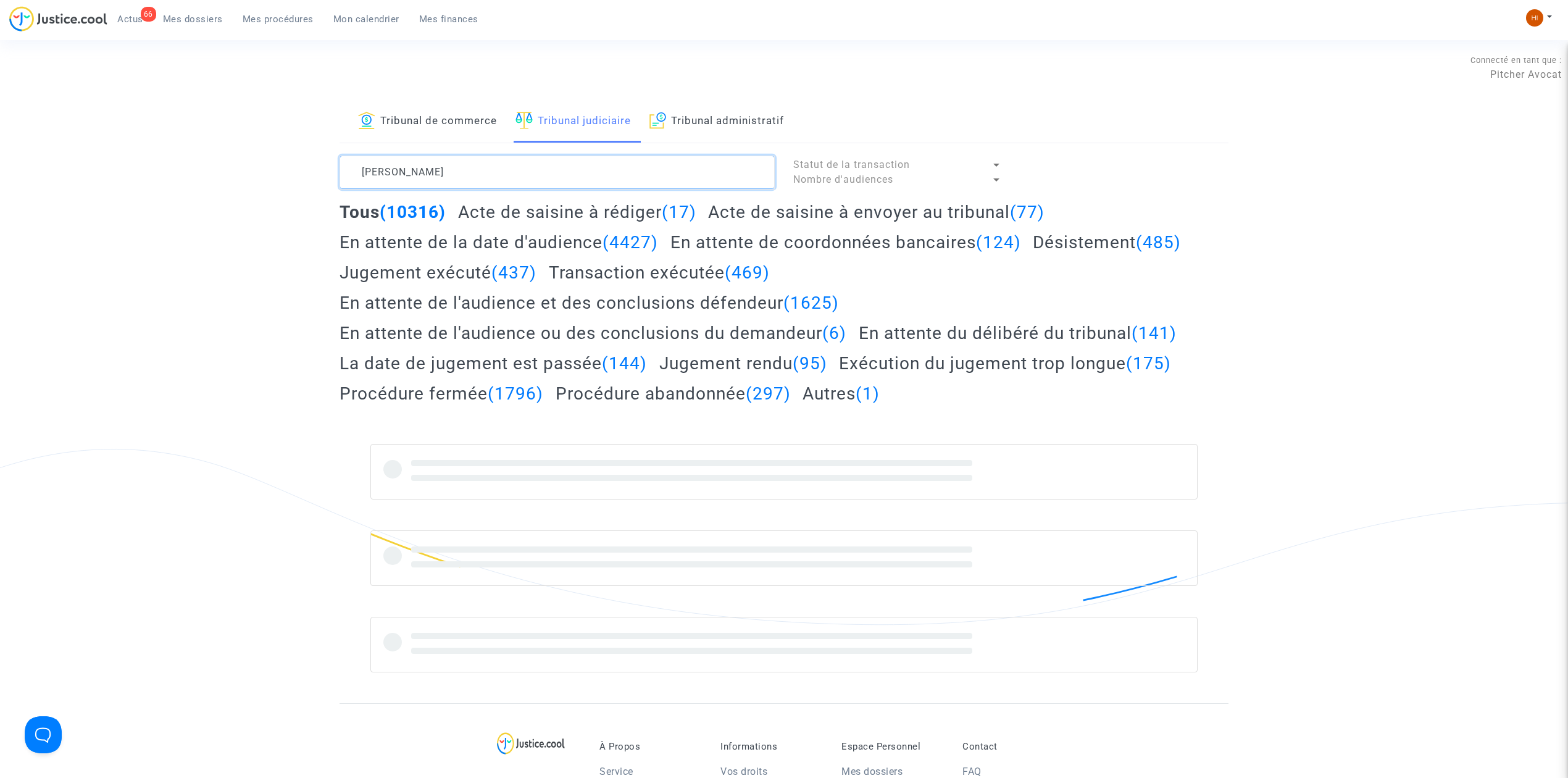
type textarea "MILLET Gurval"
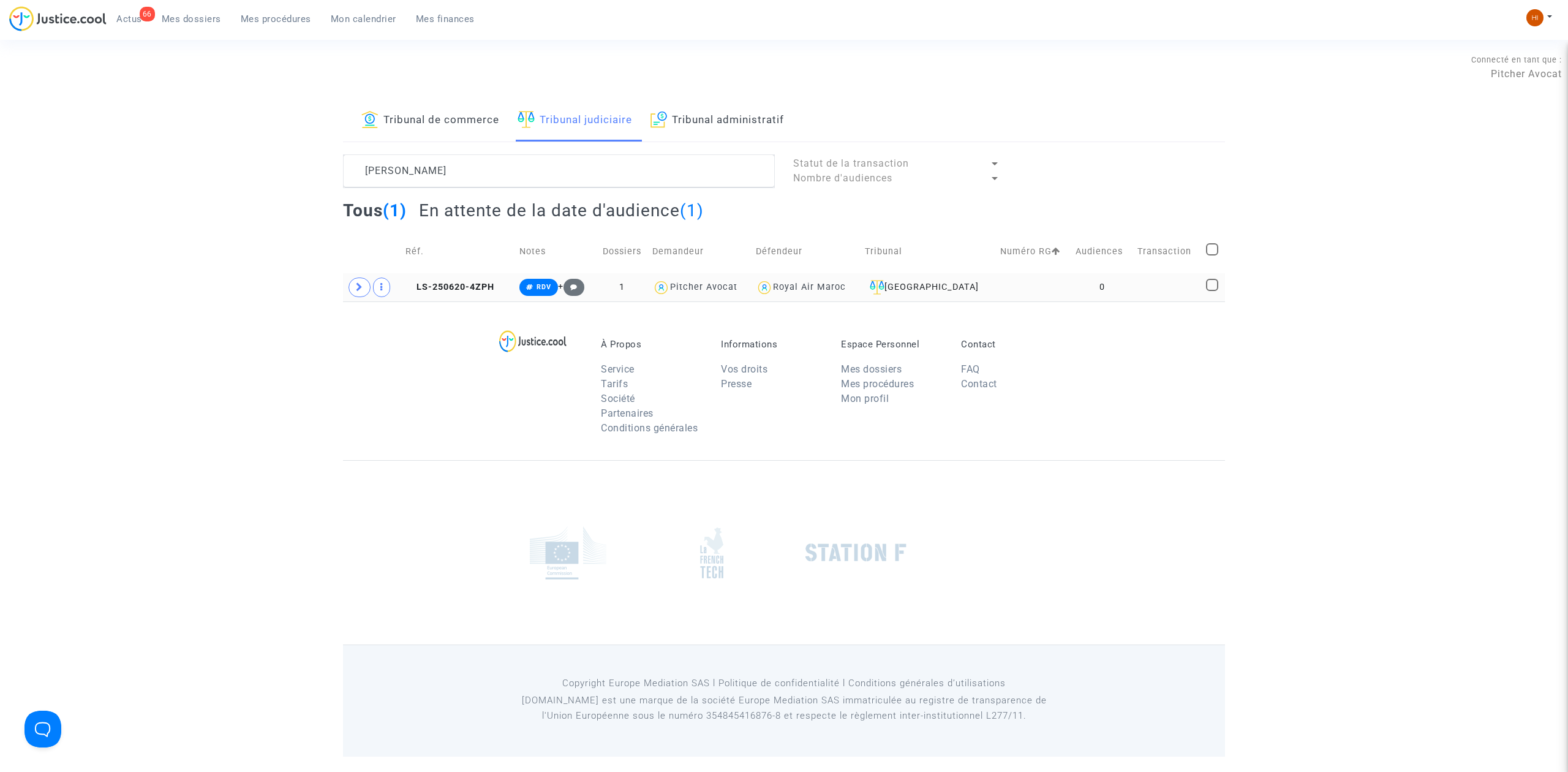
click at [1084, 277] on td "0" at bounding box center [1102, 287] width 61 height 28
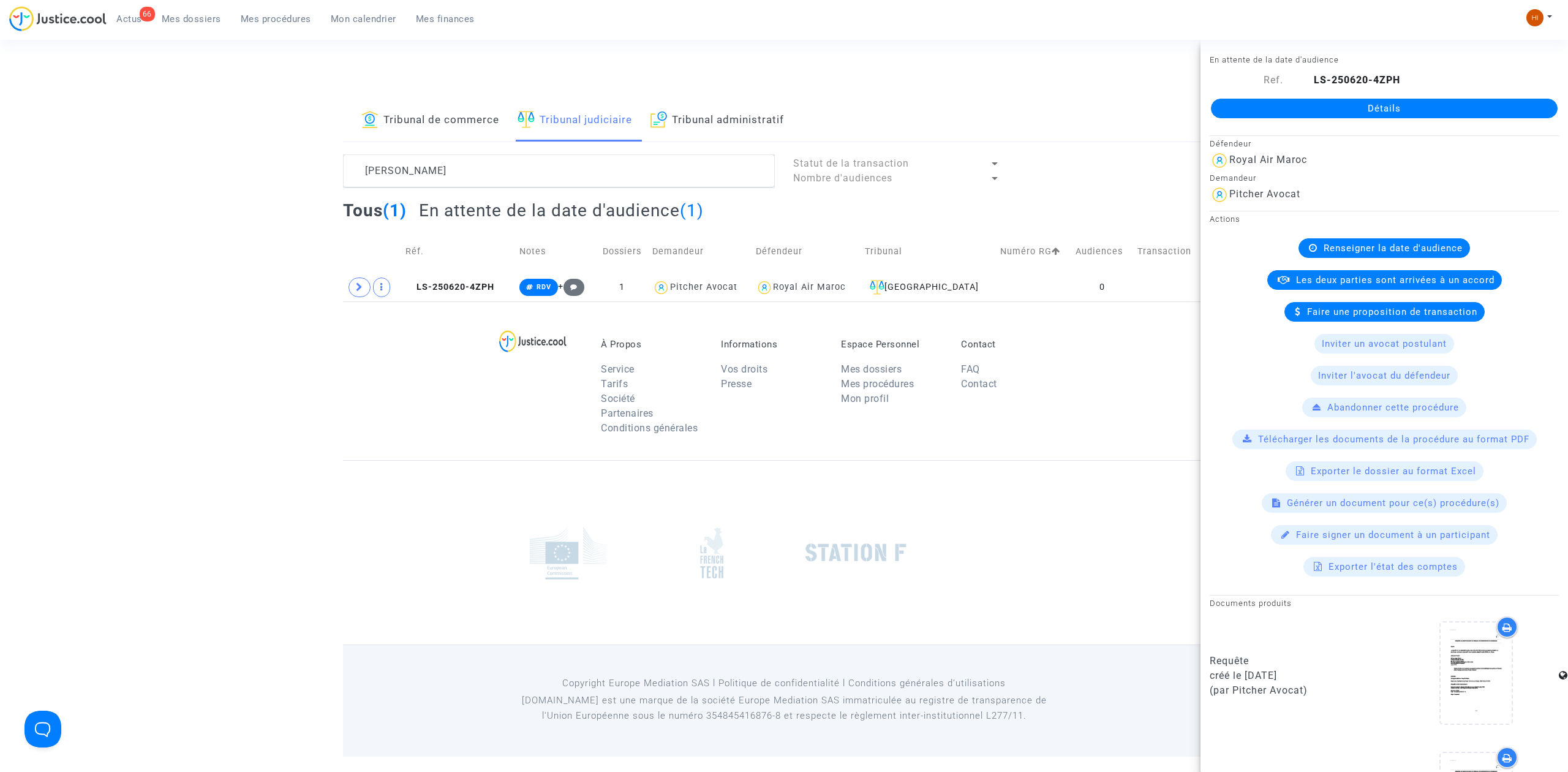
click at [1270, 106] on link "Détails" at bounding box center [1385, 109] width 347 height 20
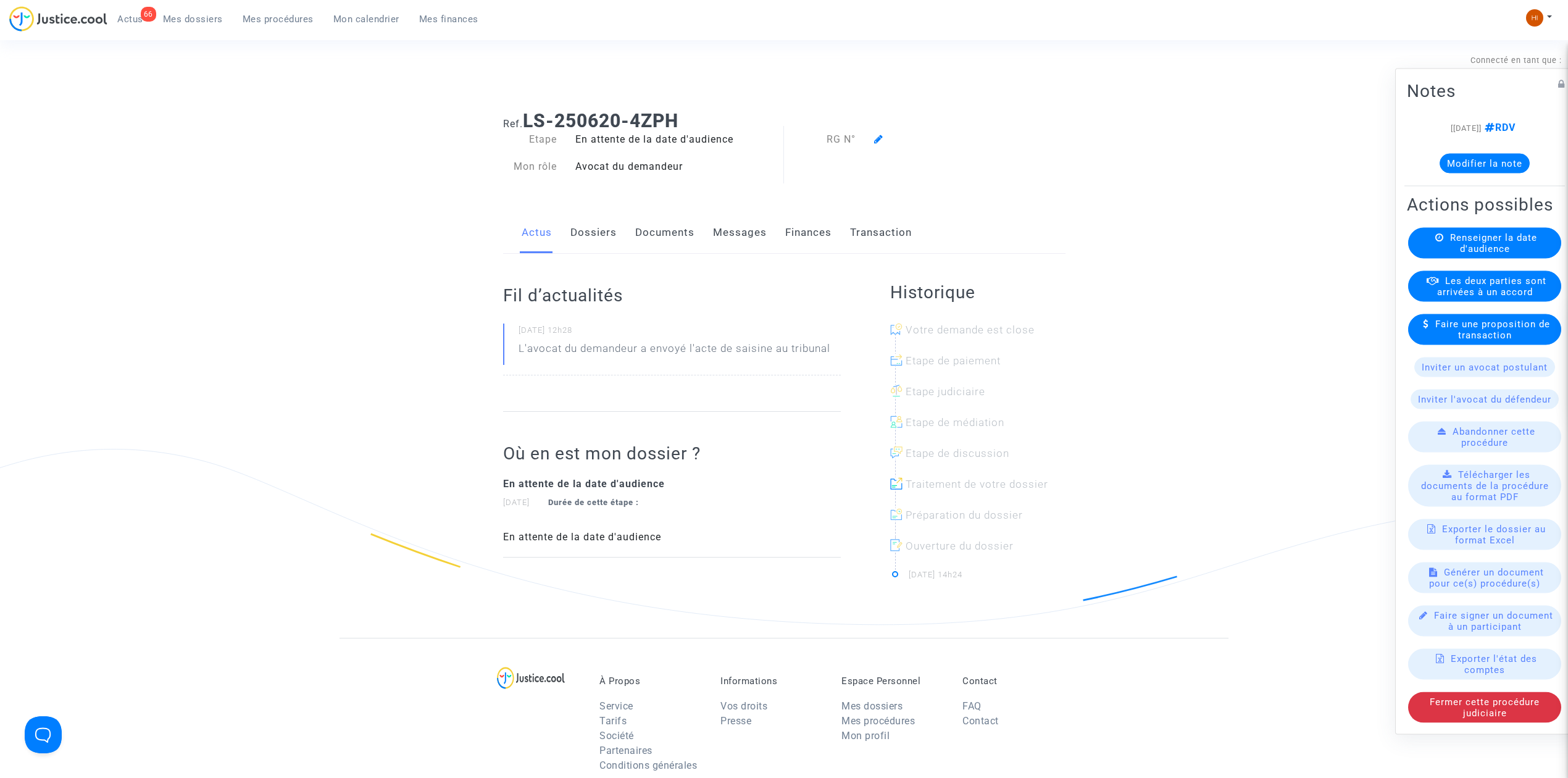
click at [1463, 250] on span "Renseigner la date d'audience" at bounding box center [1493, 243] width 87 height 22
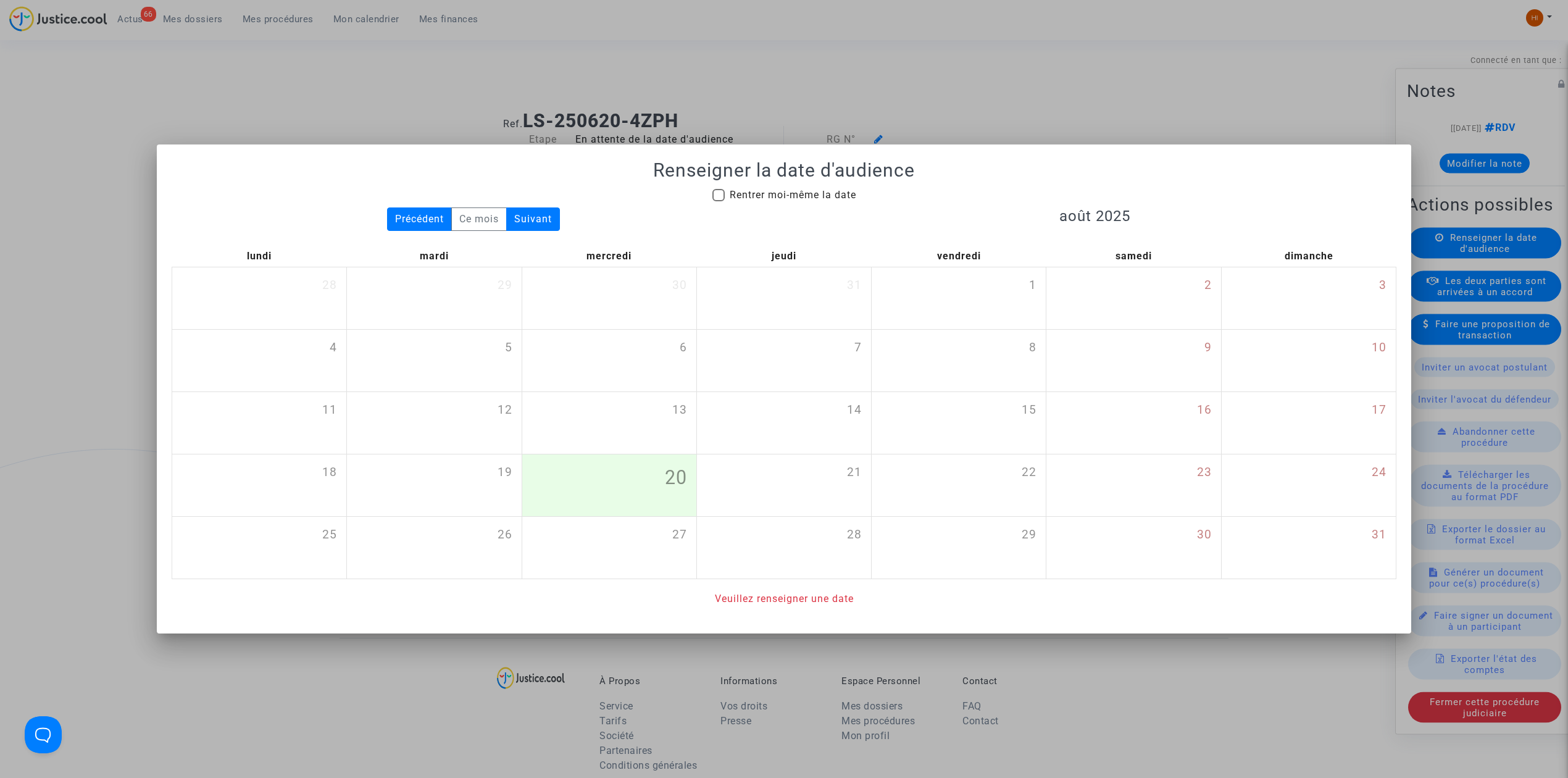
click at [723, 197] on label "Rentrer moi-même la date" at bounding box center [784, 195] width 144 height 15
click at [719, 201] on input "Rentrer moi-même la date" at bounding box center [718, 201] width 1 height 1
checkbox input "true"
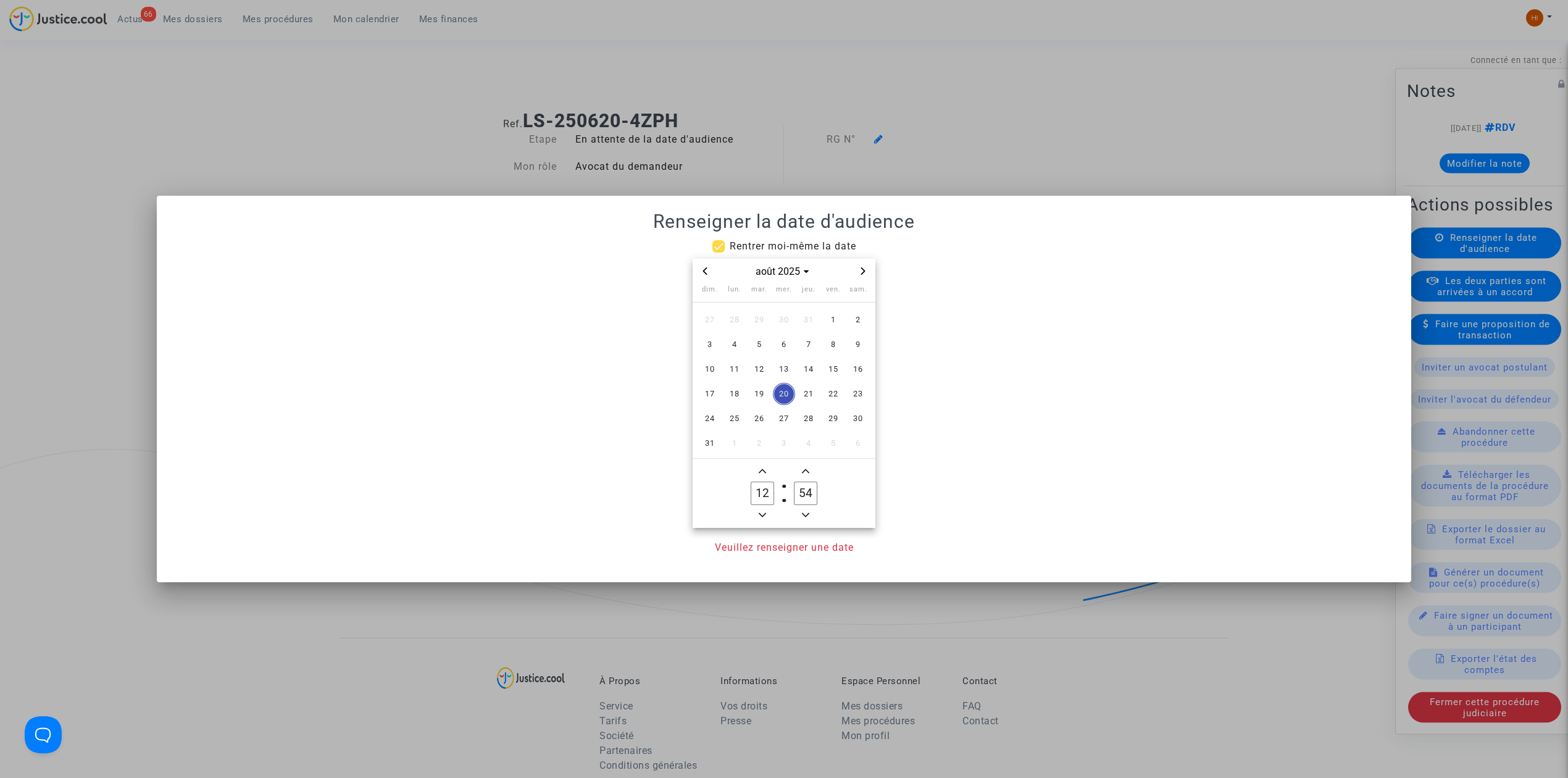
click at [863, 269] on icon "Next month" at bounding box center [863, 271] width 5 height 8
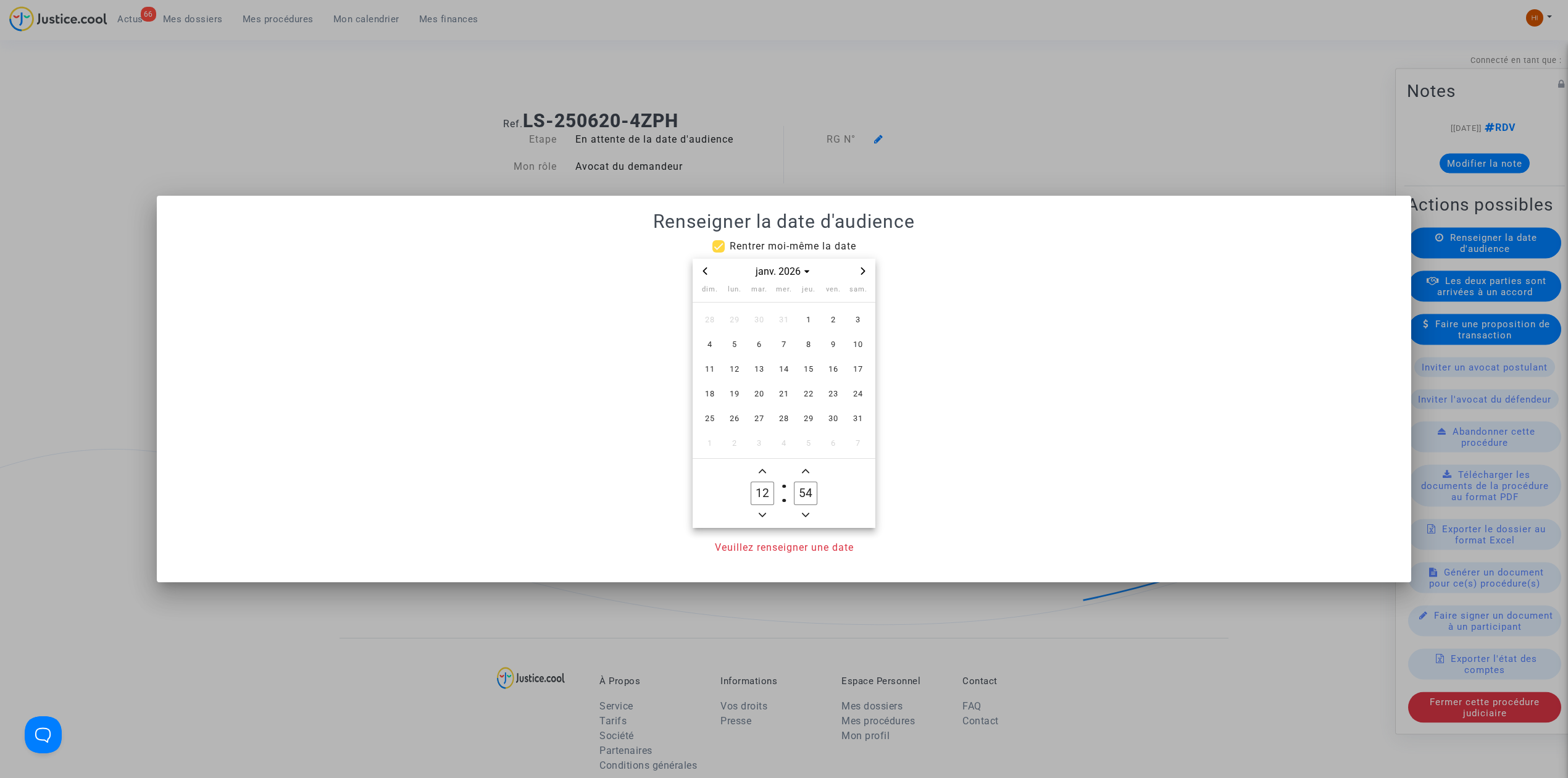
click at [860, 267] on icon "Next month" at bounding box center [863, 271] width 8 height 8
click at [763, 326] on span "3" at bounding box center [759, 320] width 22 height 22
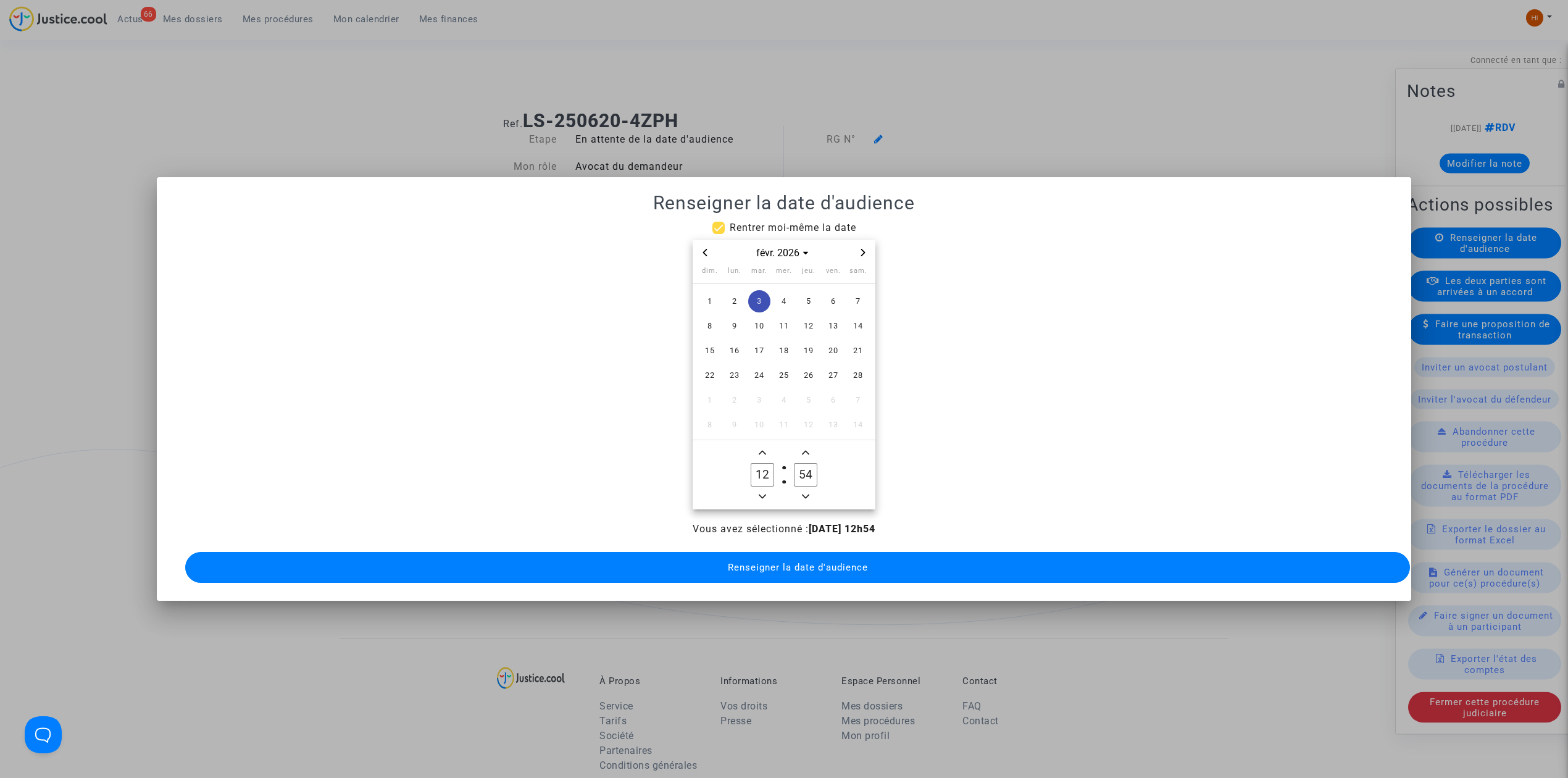
click at [762, 495] on span "Minus a hour" at bounding box center [762, 496] width 15 height 15
click at [760, 493] on icon "Minus a hour" at bounding box center [762, 497] width 8 height 8
type input "09"
click at [800, 475] on input "54" at bounding box center [806, 475] width 23 height 23
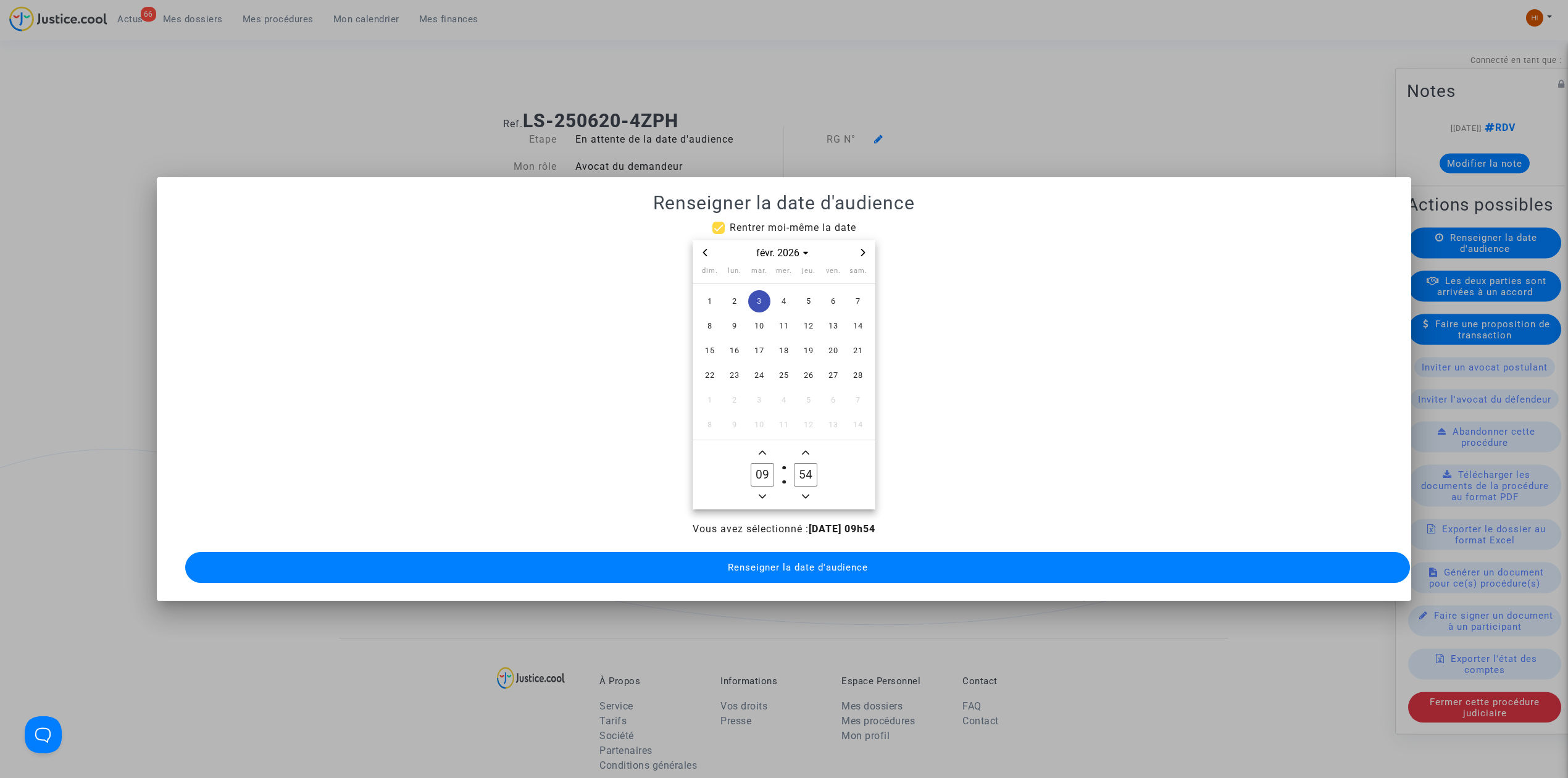
click at [800, 475] on input "54" at bounding box center [806, 475] width 23 height 23
type input "00"
click at [773, 575] on button "Renseigner la date d'audience" at bounding box center [797, 568] width 1225 height 31
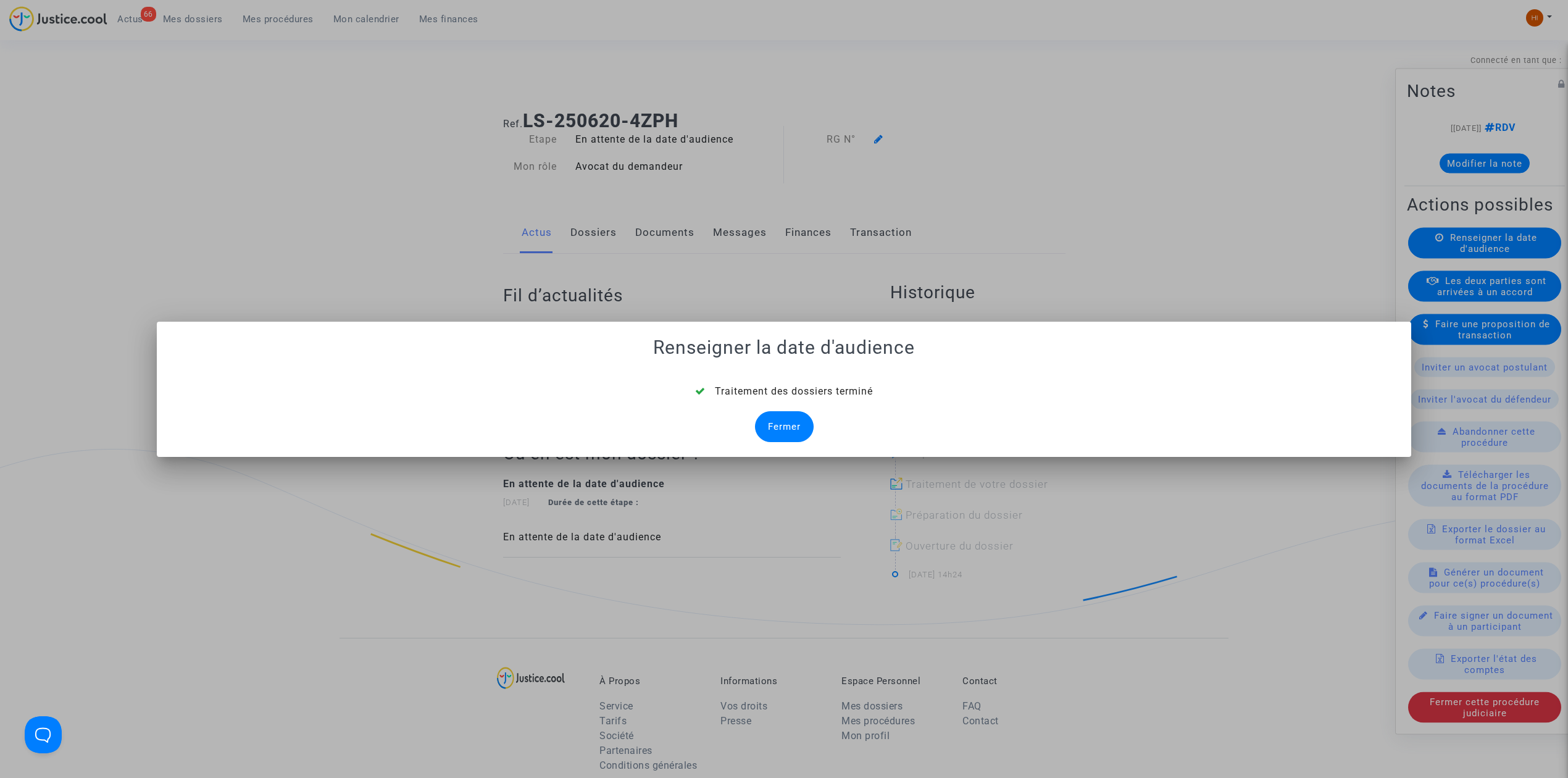
drag, startPoint x: 782, startPoint y: 421, endPoint x: 801, endPoint y: 361, distance: 62.9
click at [783, 420] on div "Fermer" at bounding box center [784, 427] width 59 height 31
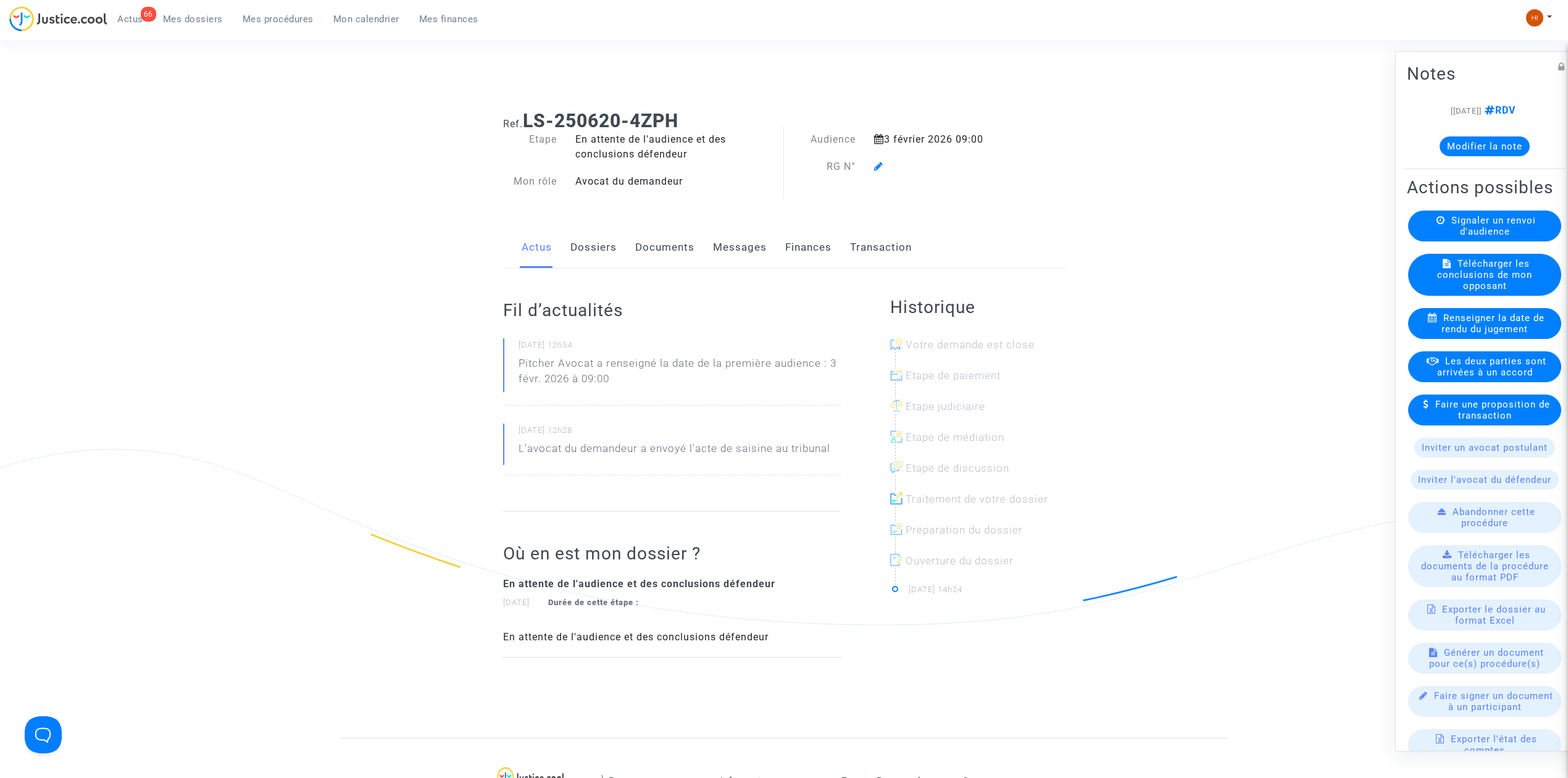
click at [876, 163] on icon at bounding box center [879, 166] width 9 height 10
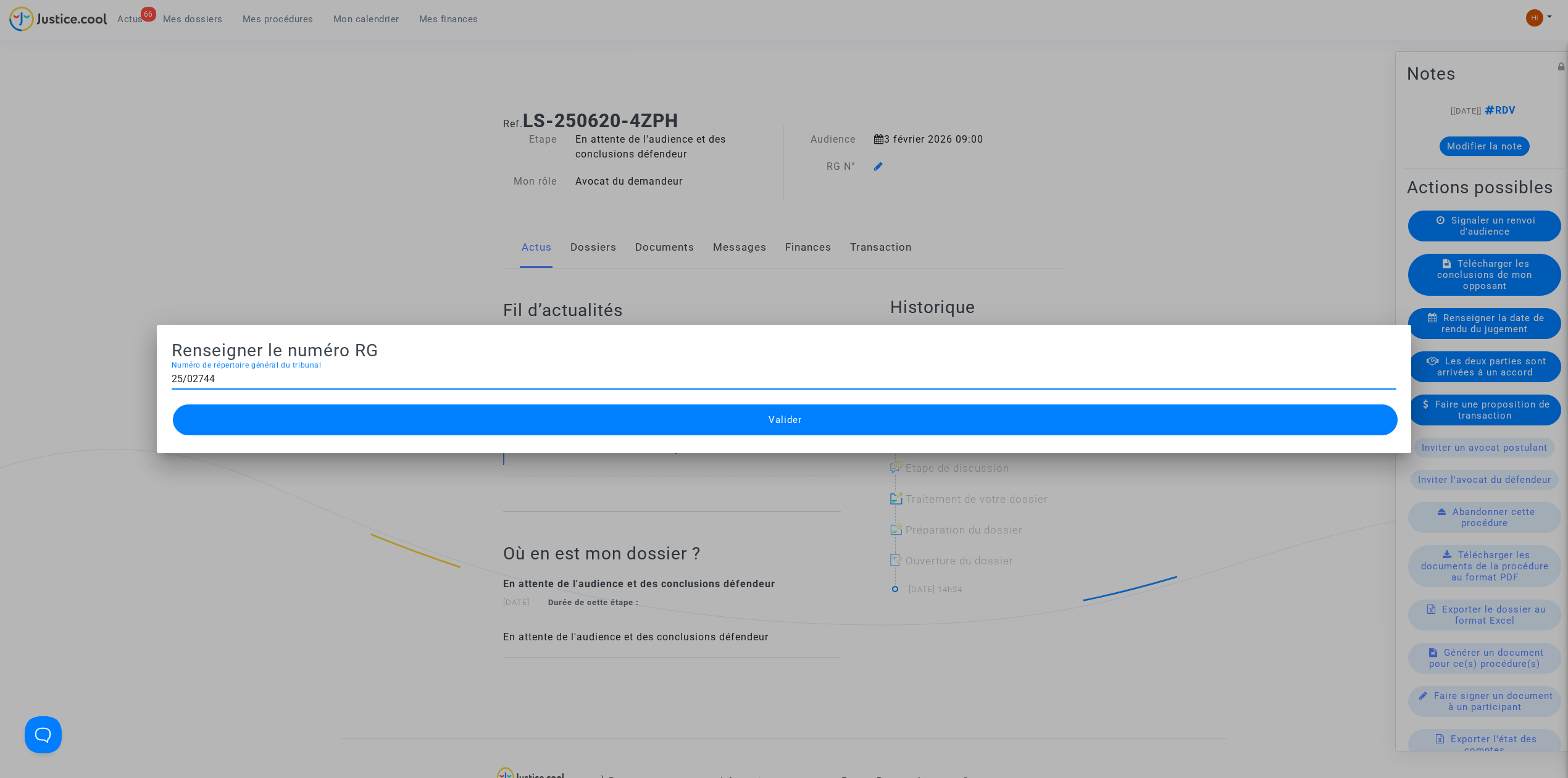
type input "25/02744"
click at [719, 412] on button "Valider" at bounding box center [785, 420] width 1225 height 31
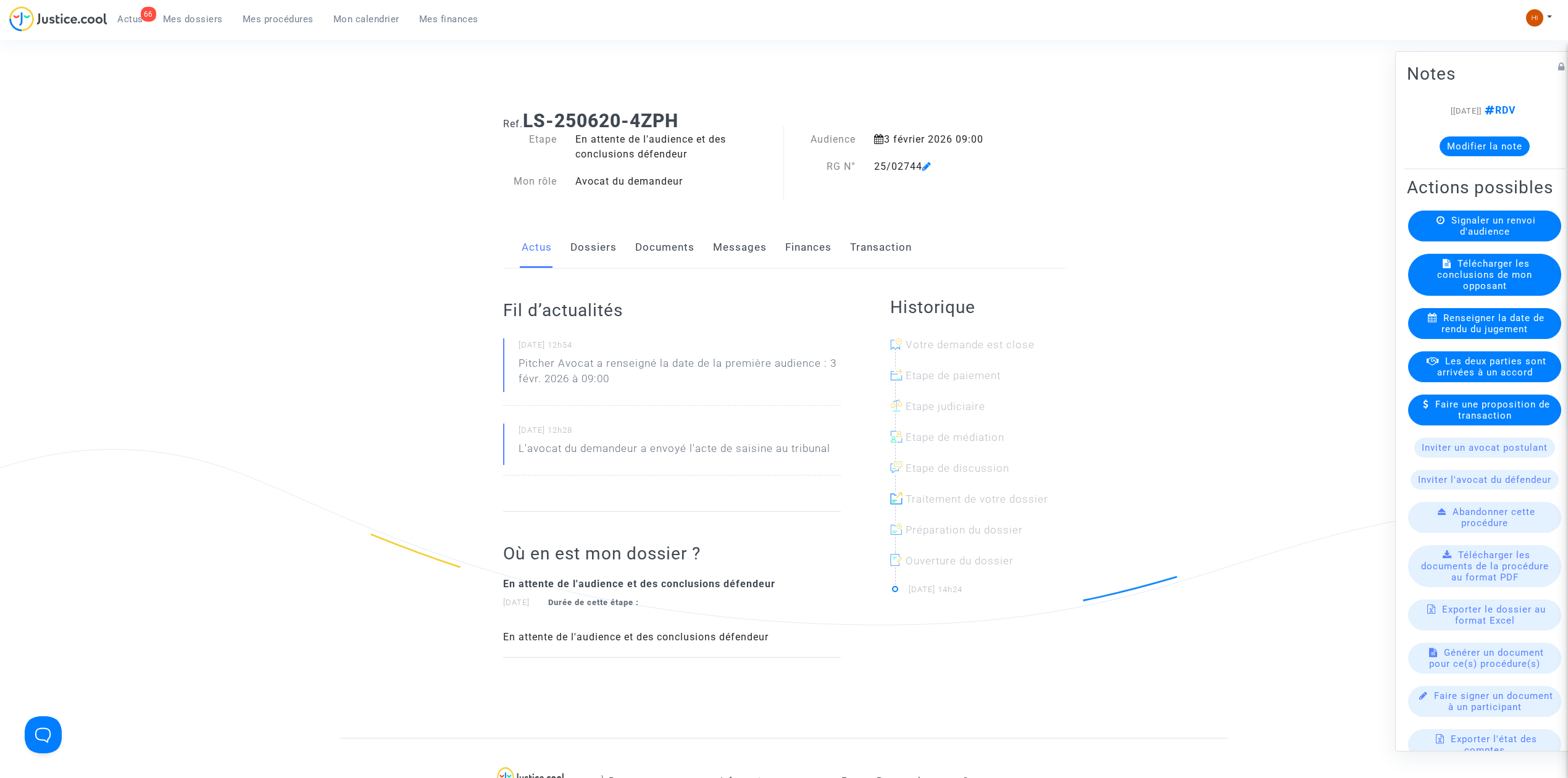
click at [662, 252] on link "Documents" at bounding box center [665, 247] width 59 height 41
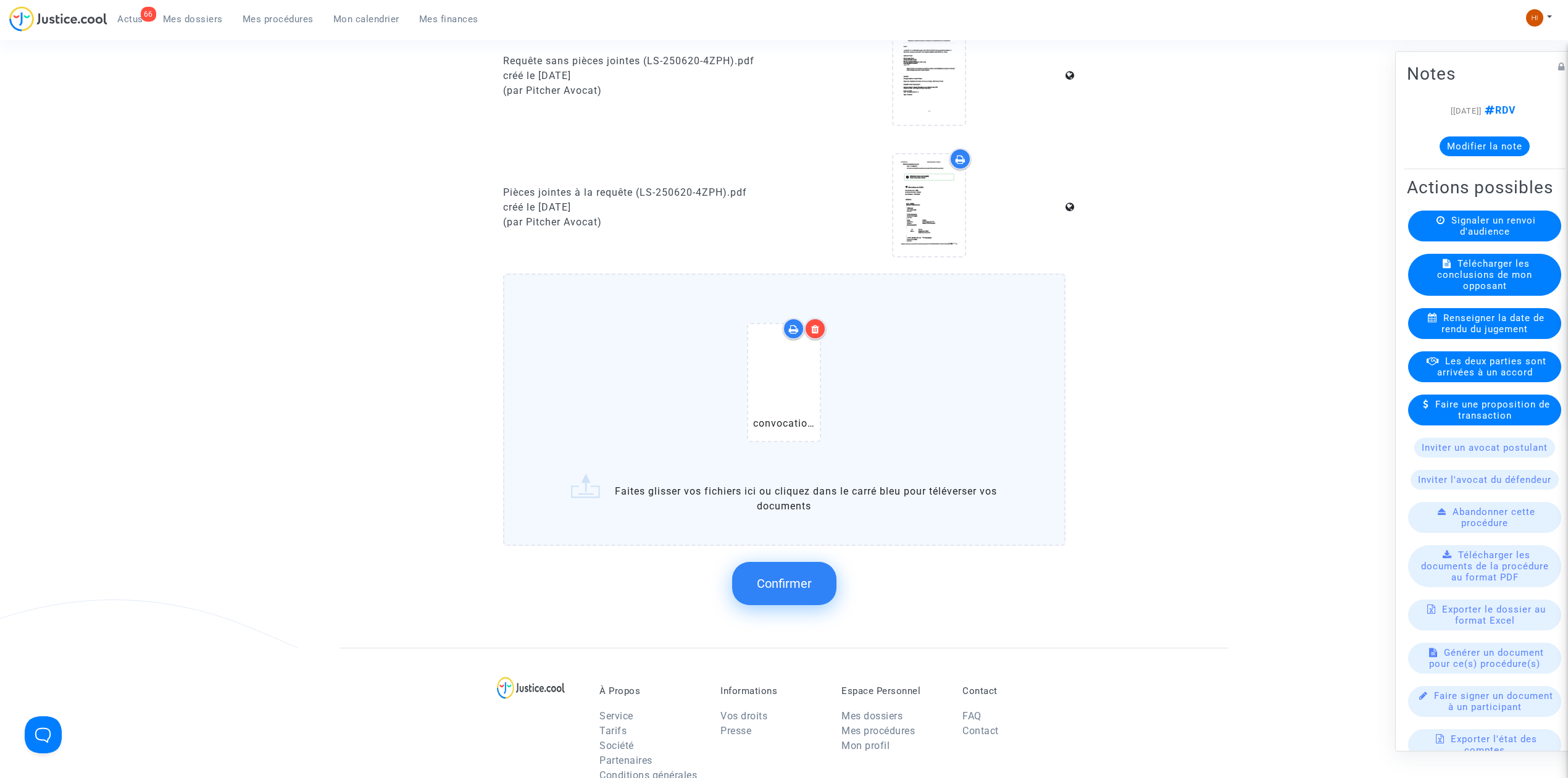
scroll to position [900, 0]
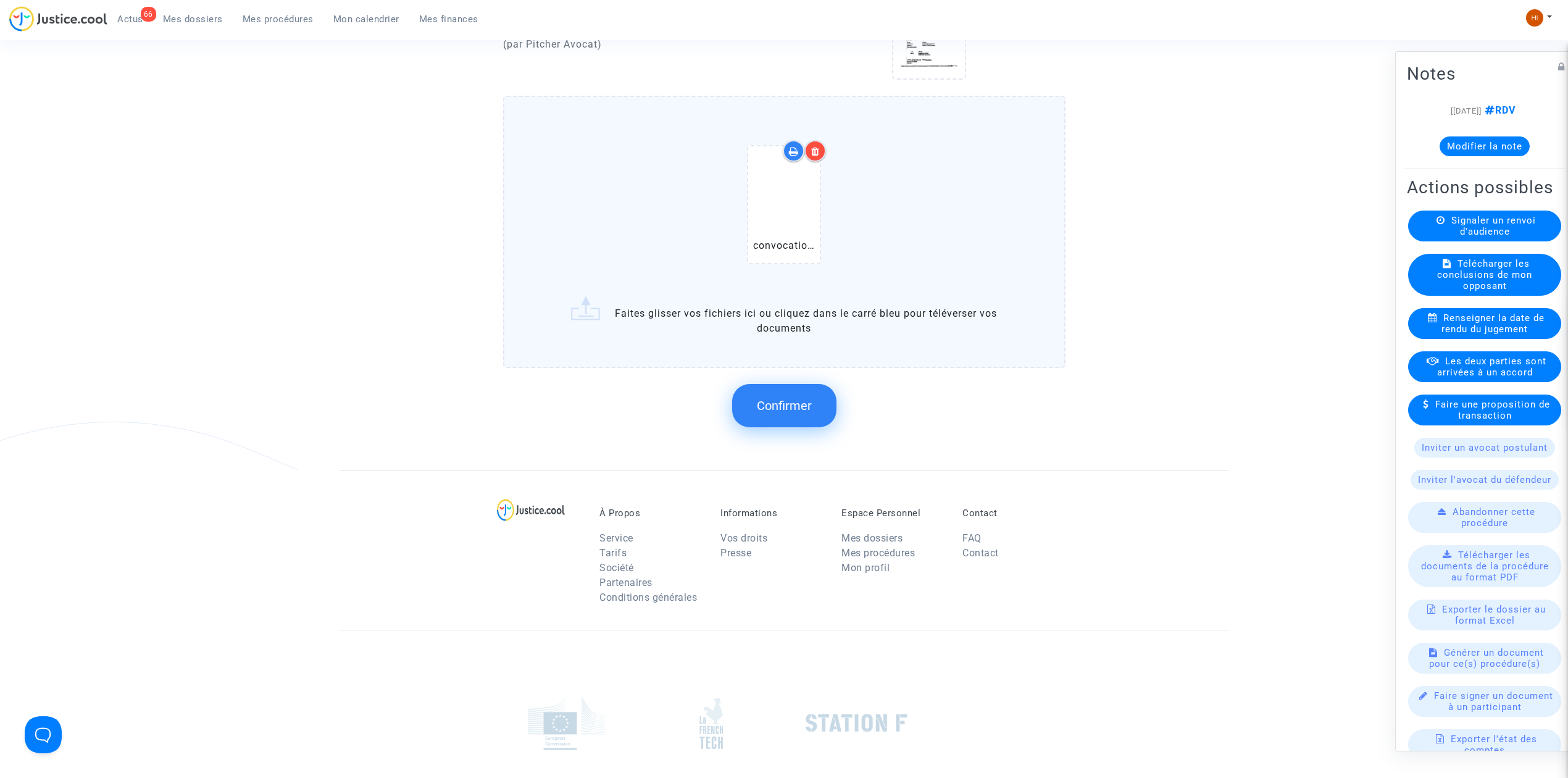
click at [795, 401] on span "Confirmer" at bounding box center [784, 405] width 55 height 15
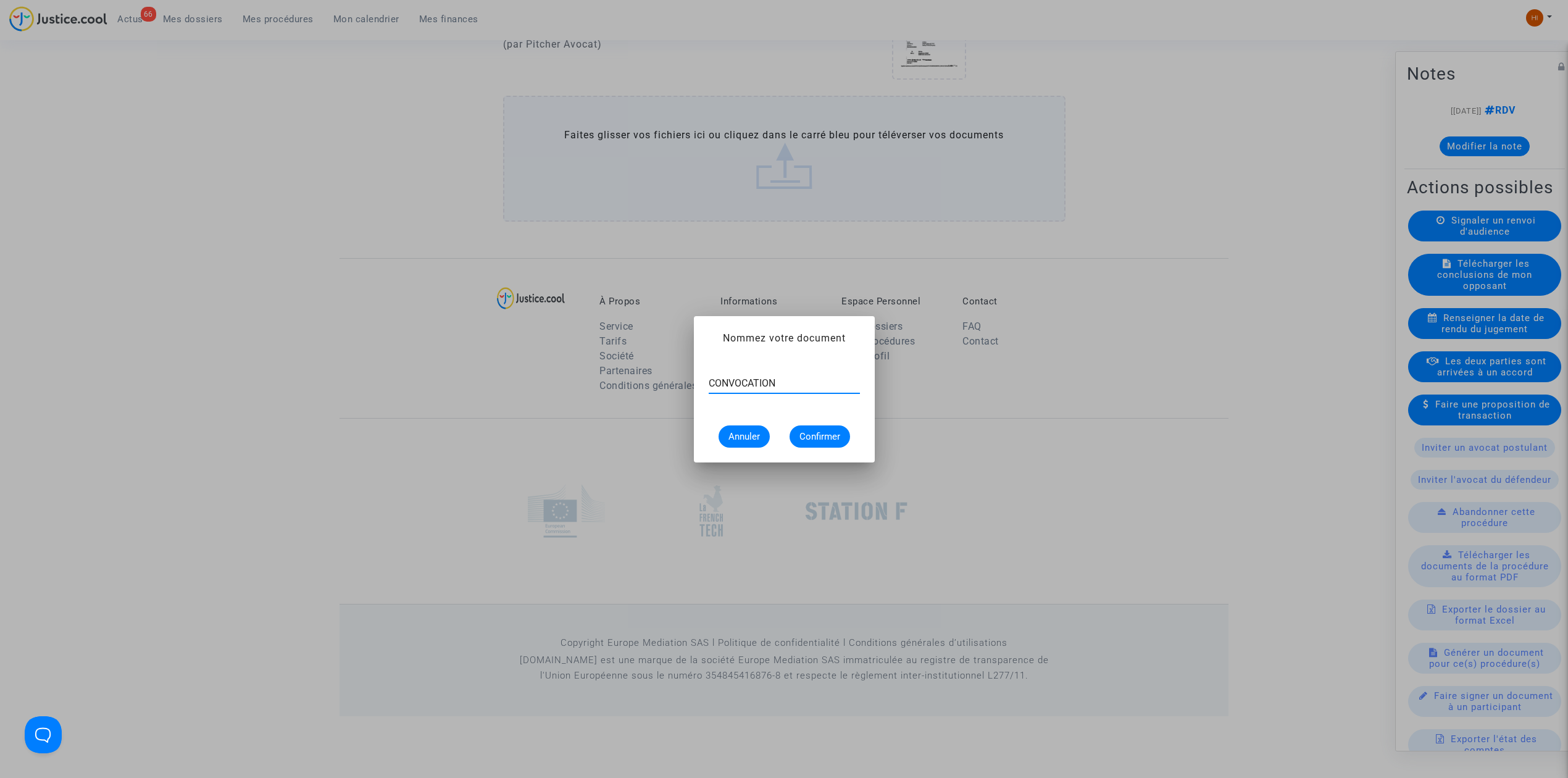
type input "CONVOCATION"
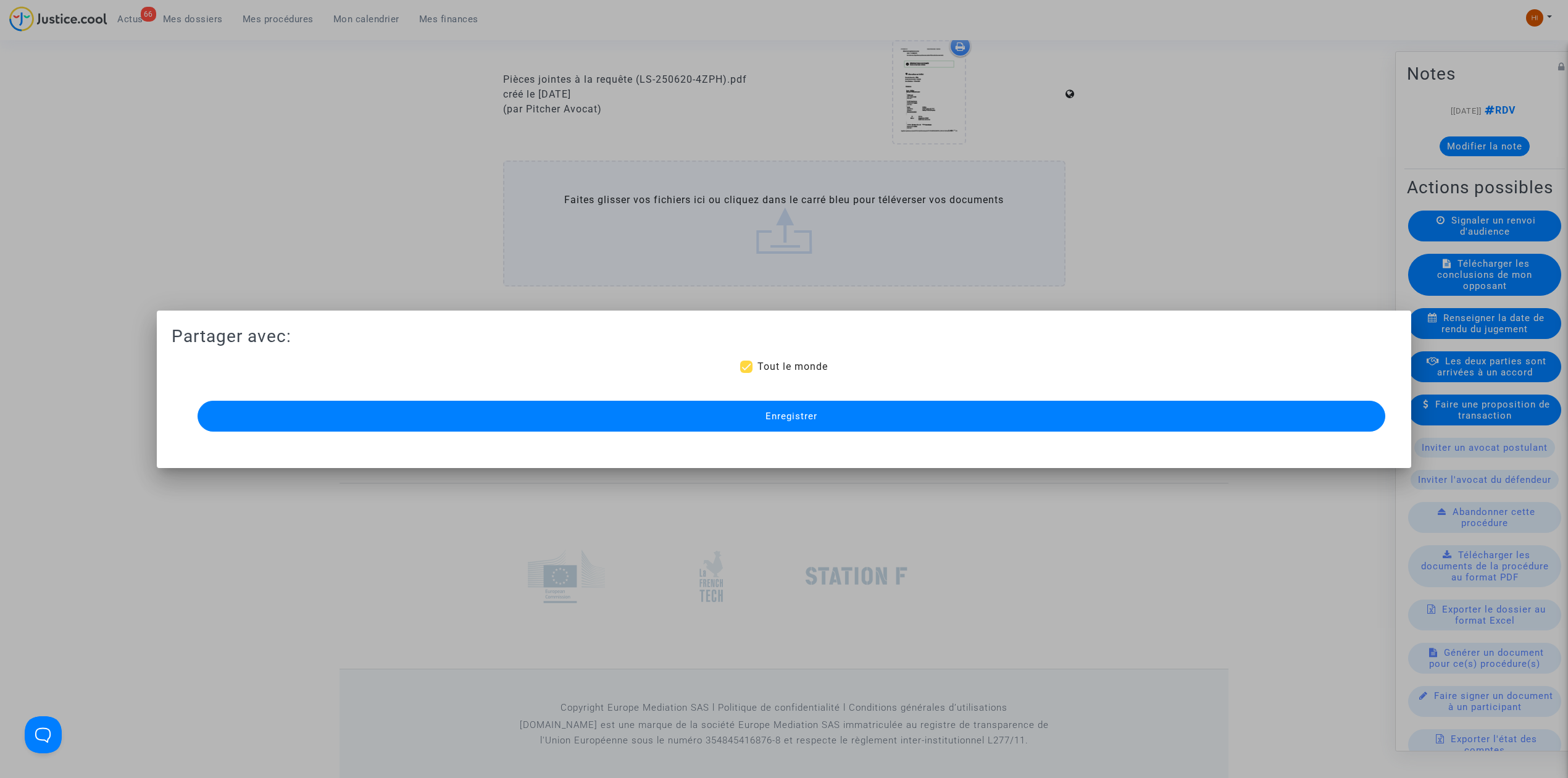
click at [795, 412] on span "Enregistrer" at bounding box center [791, 416] width 52 height 11
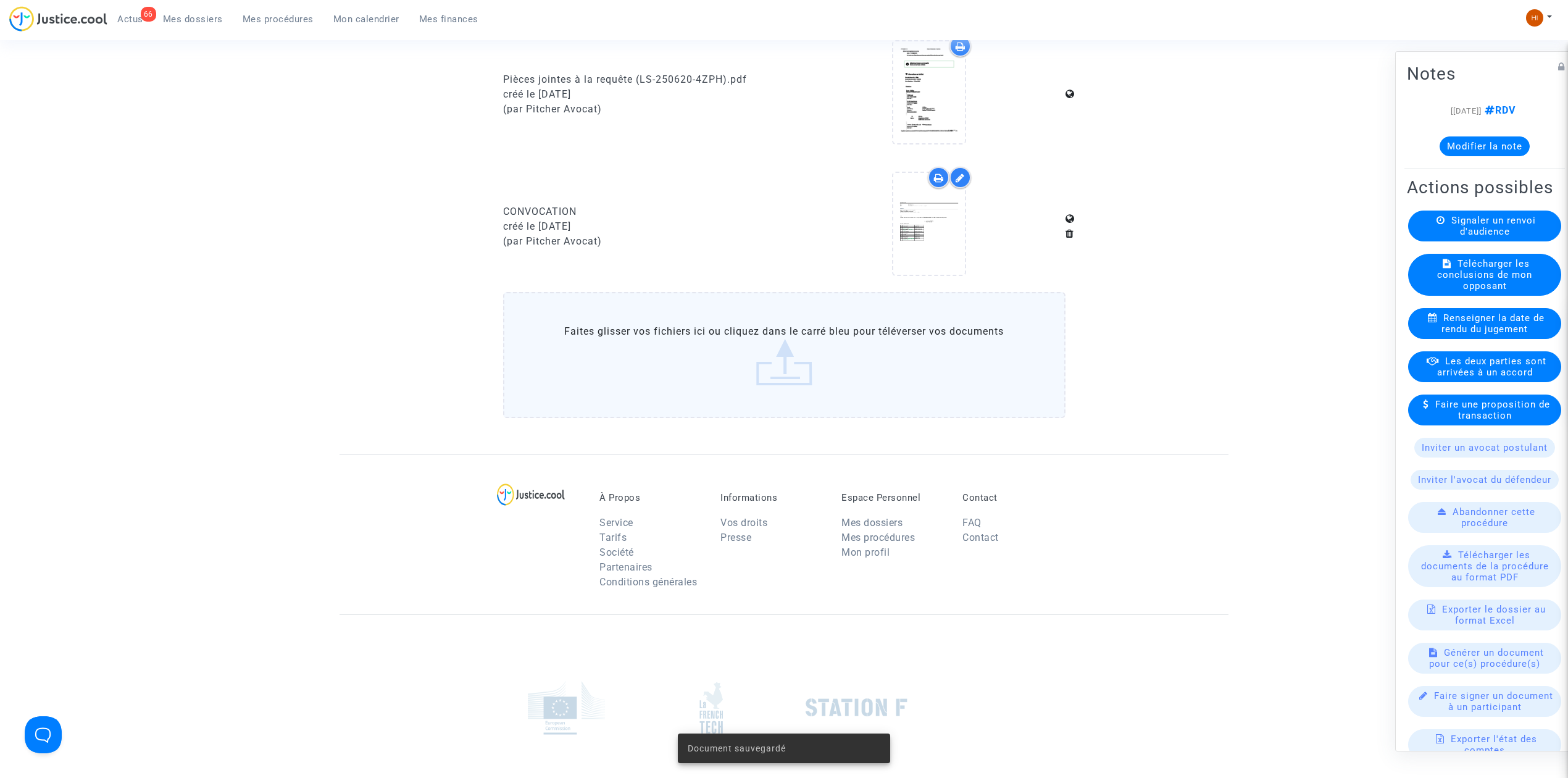
click at [260, 15] on span "Mes procédures" at bounding box center [278, 19] width 71 height 11
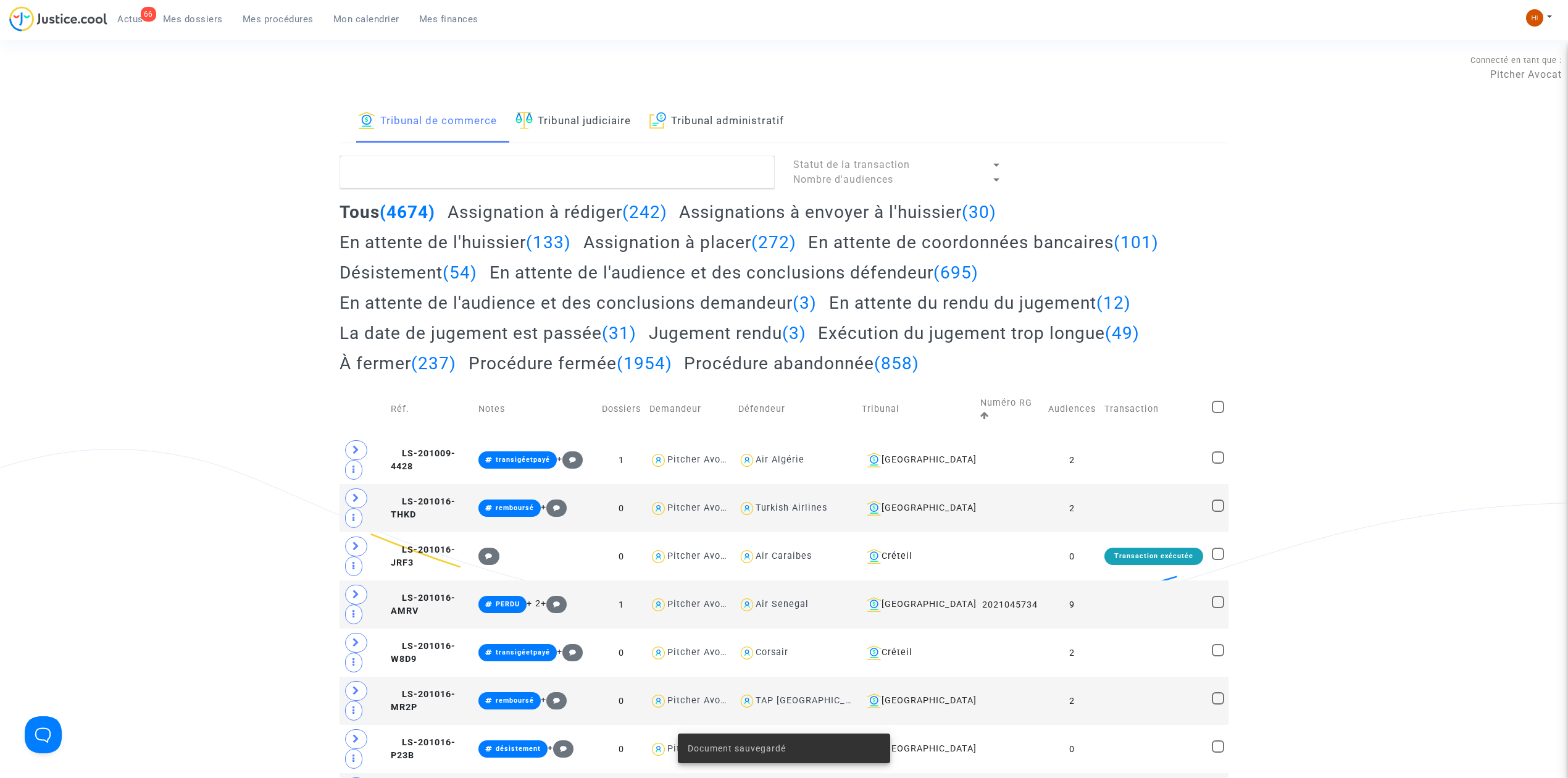
click at [536, 125] on link "Tribunal judiciaire" at bounding box center [573, 122] width 116 height 42
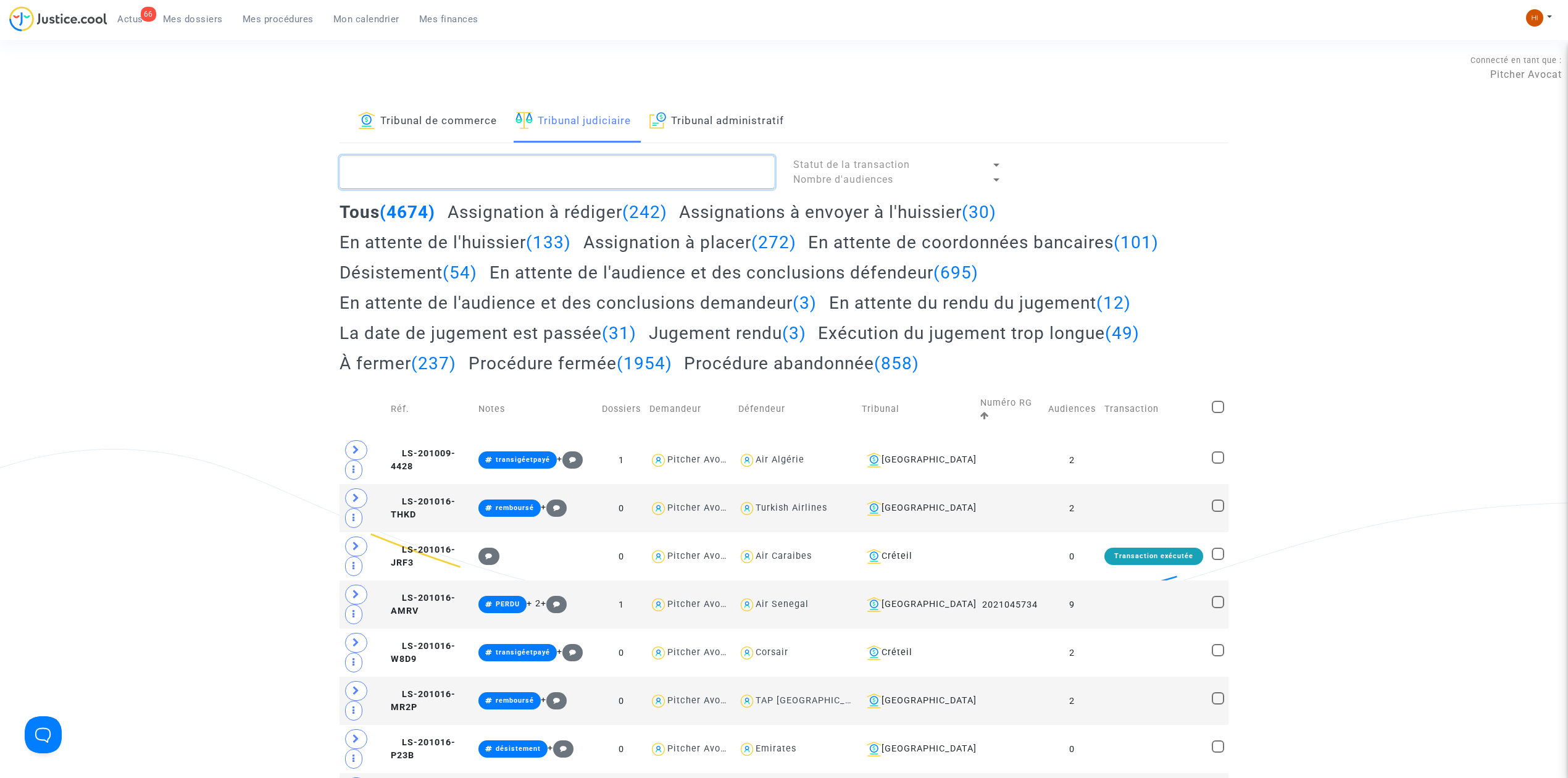
click at [540, 189] on textarea at bounding box center [557, 172] width 435 height 33
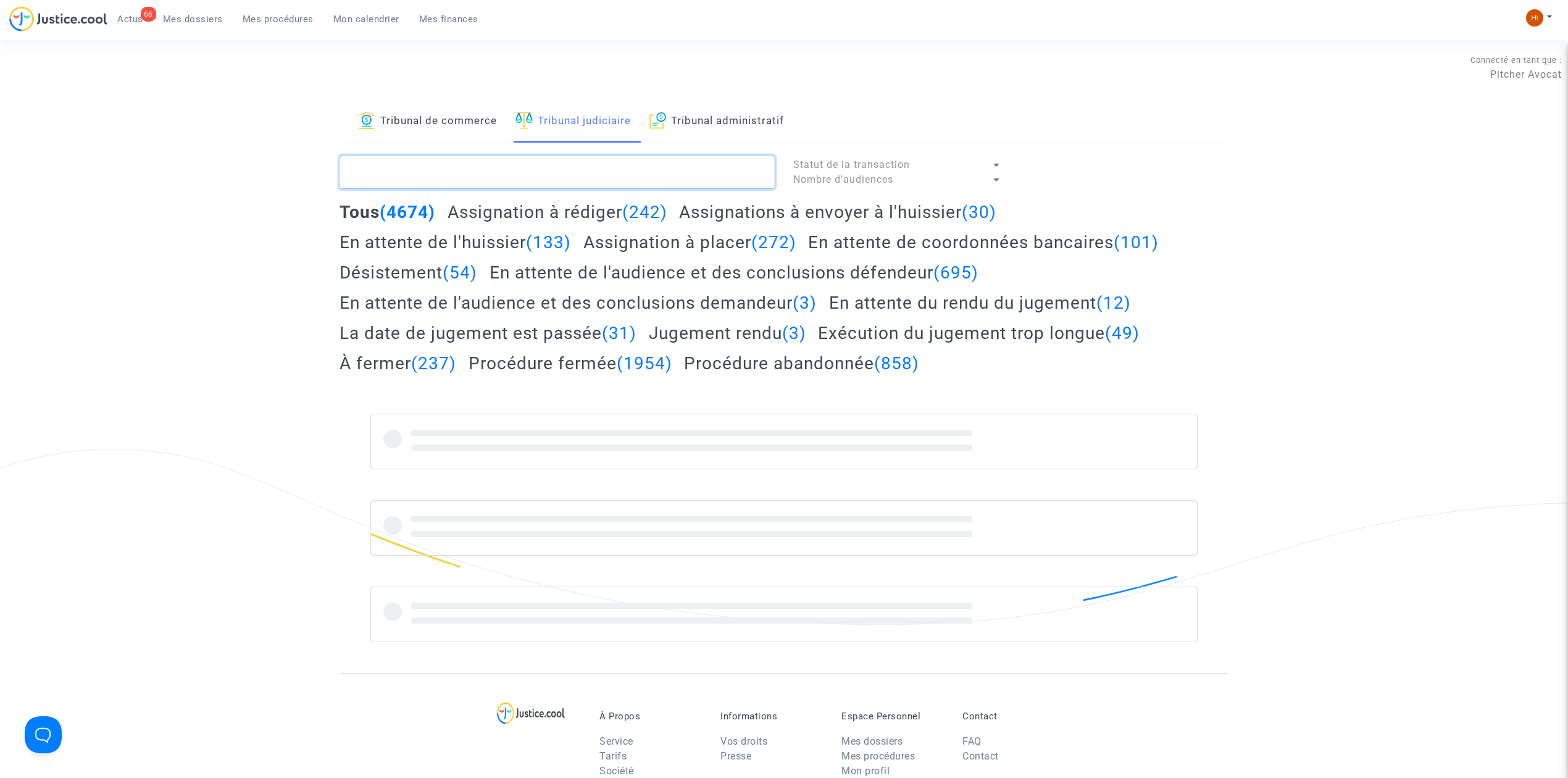
paste textarea "DI BELLA Tiziana"
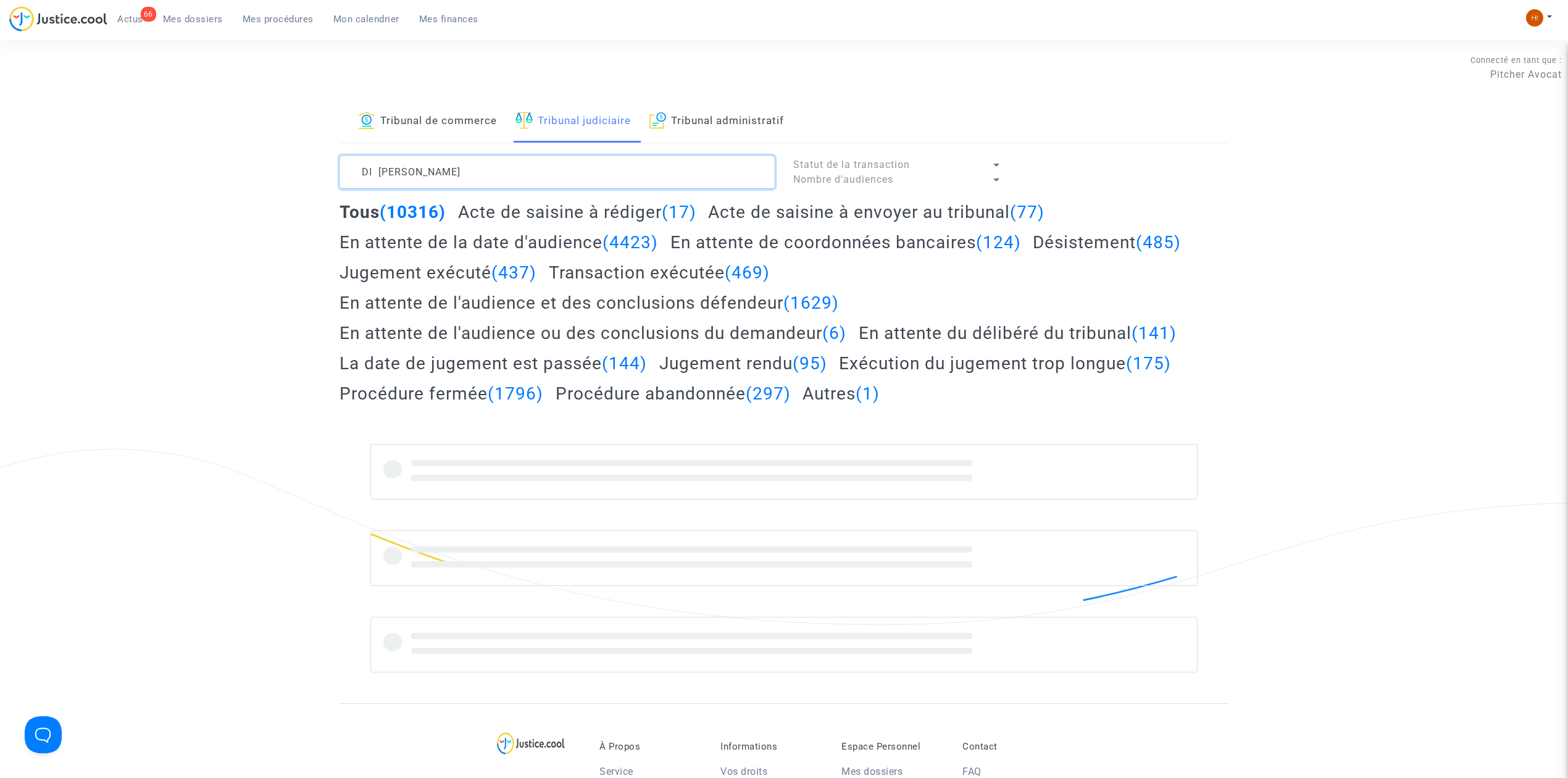
type textarea "DI BELLA Tiziana"
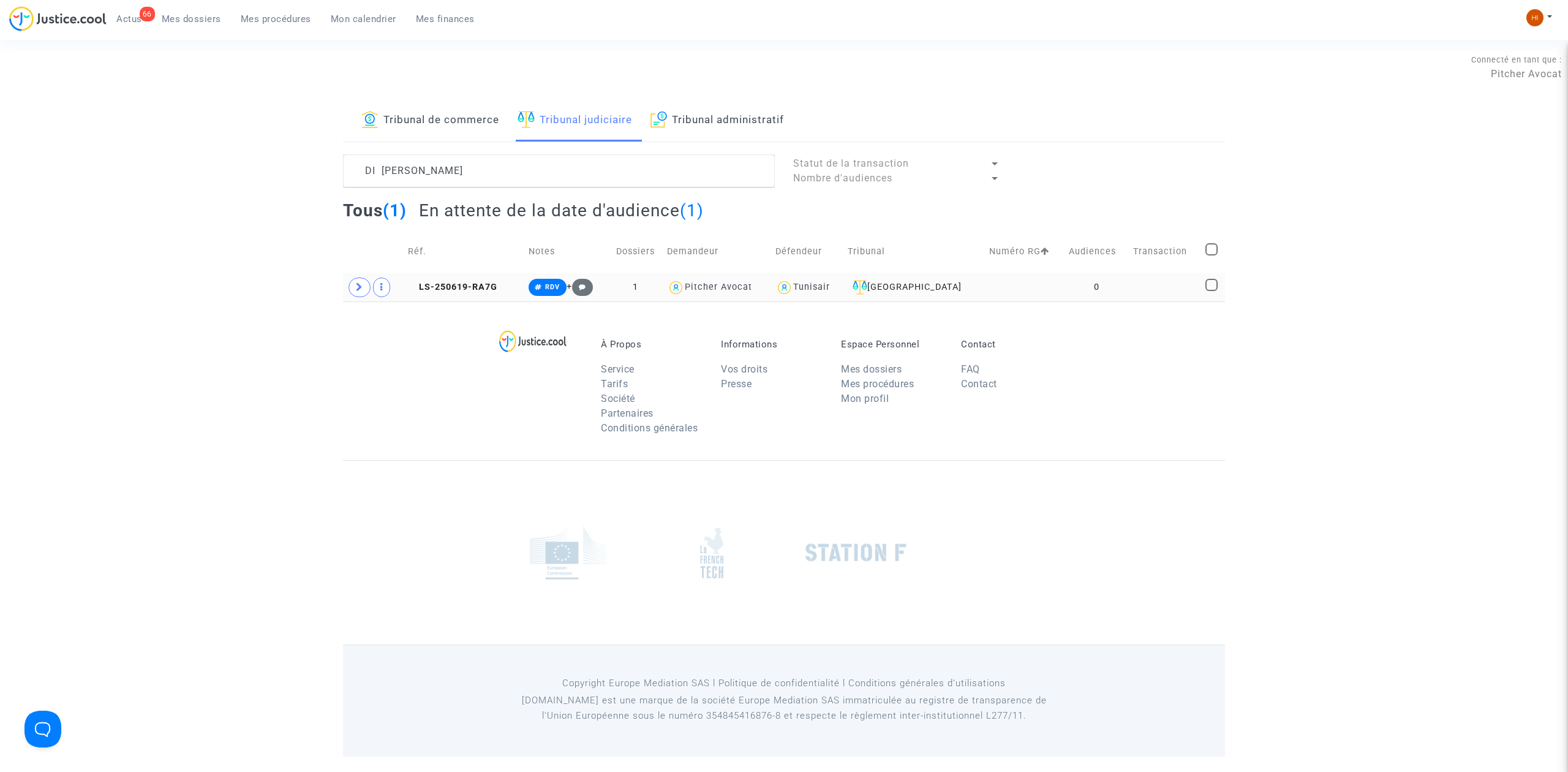
click at [1072, 295] on td "0" at bounding box center [1097, 287] width 64 height 28
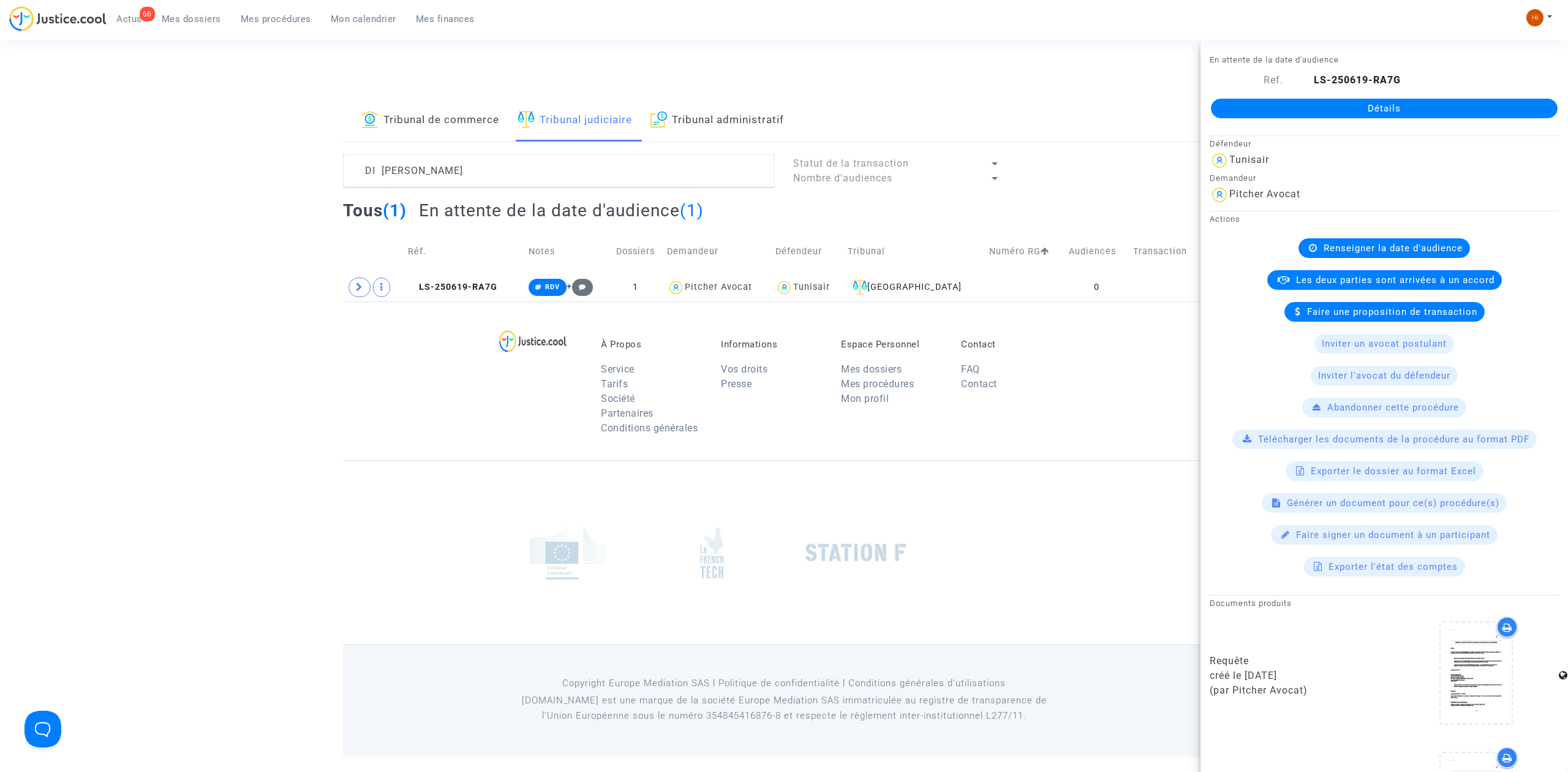
click at [1359, 110] on link "Détails" at bounding box center [1385, 109] width 347 height 20
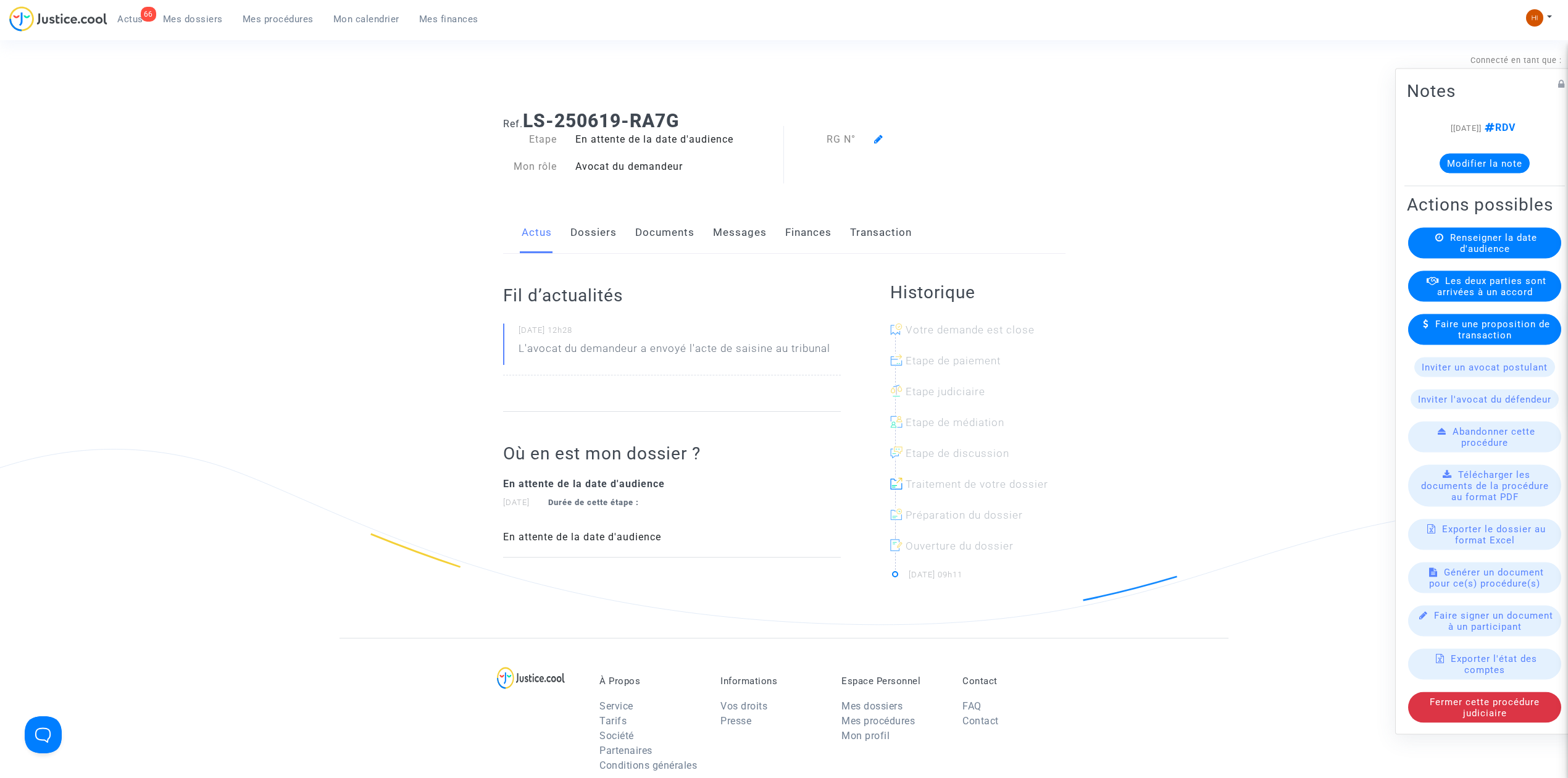
click at [1485, 246] on span "Renseigner la date d'audience" at bounding box center [1493, 243] width 87 height 22
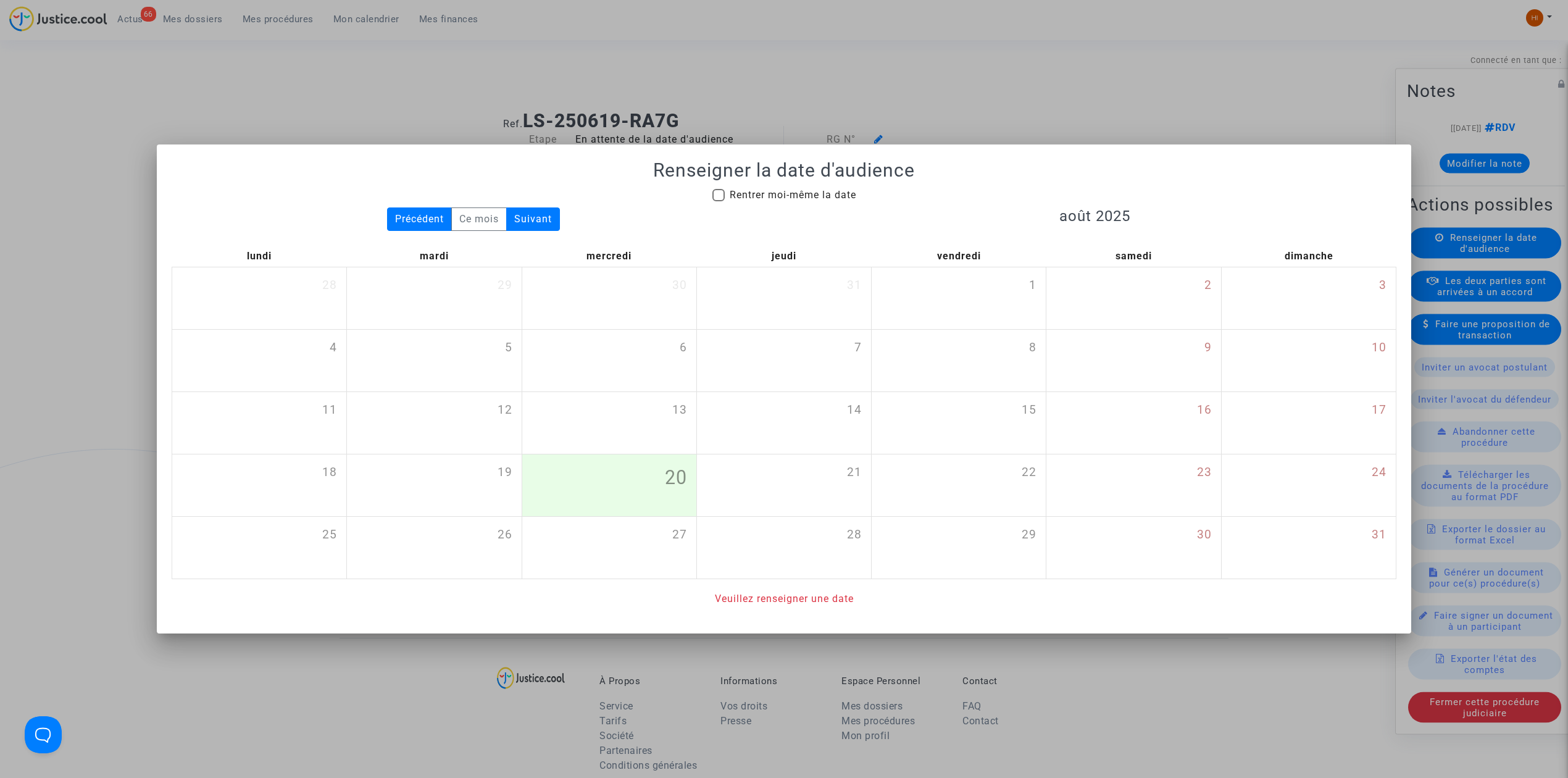
click at [798, 189] on span "Rentrer moi-même la date" at bounding box center [792, 194] width 126 height 12
click at [719, 201] on input "Rentrer moi-même la date" at bounding box center [718, 201] width 1 height 1
checkbox input "true"
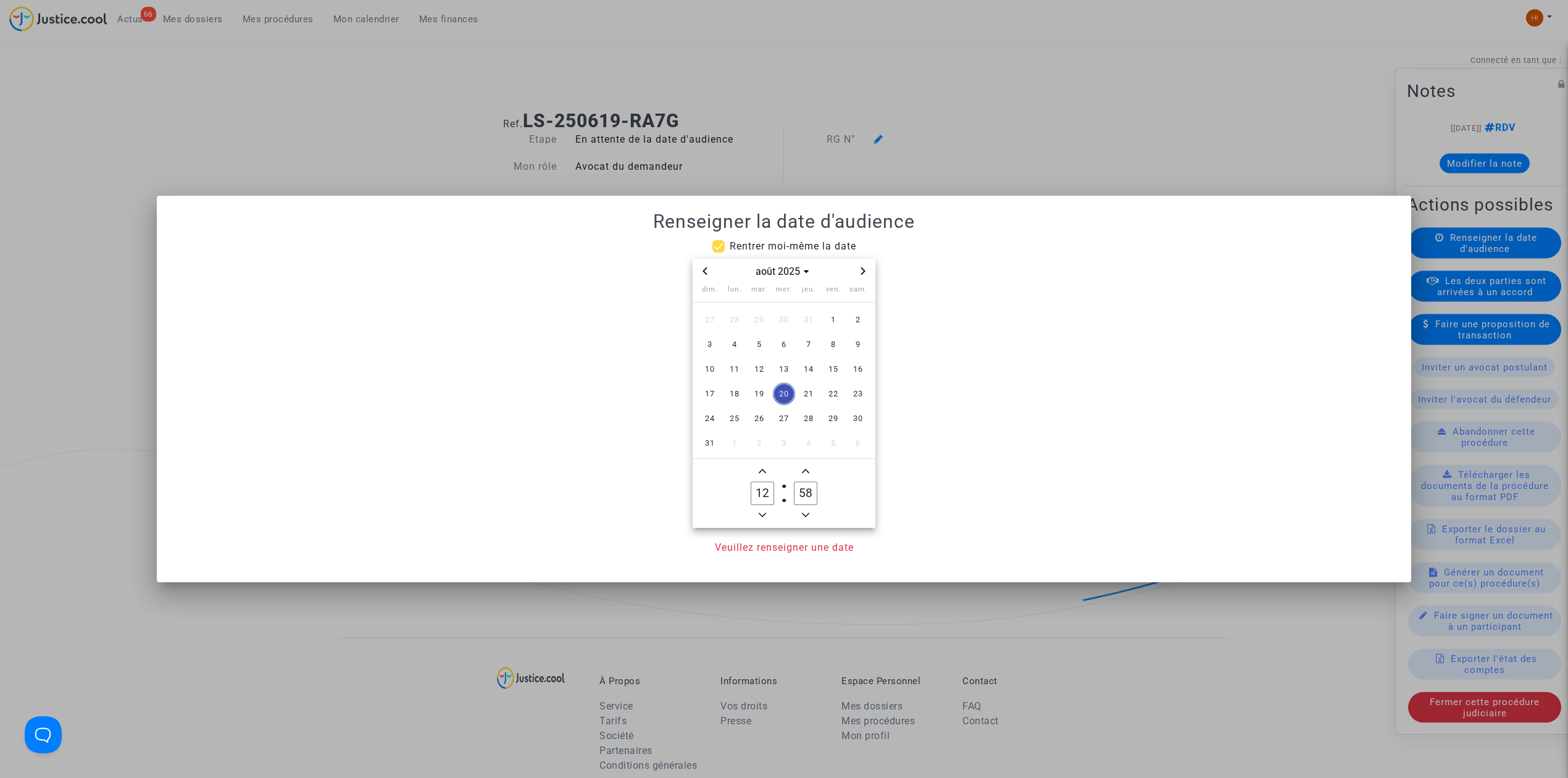
click at [859, 267] on icon "Next month" at bounding box center [863, 271] width 8 height 8
click at [860, 267] on icon "Next month" at bounding box center [863, 271] width 8 height 8
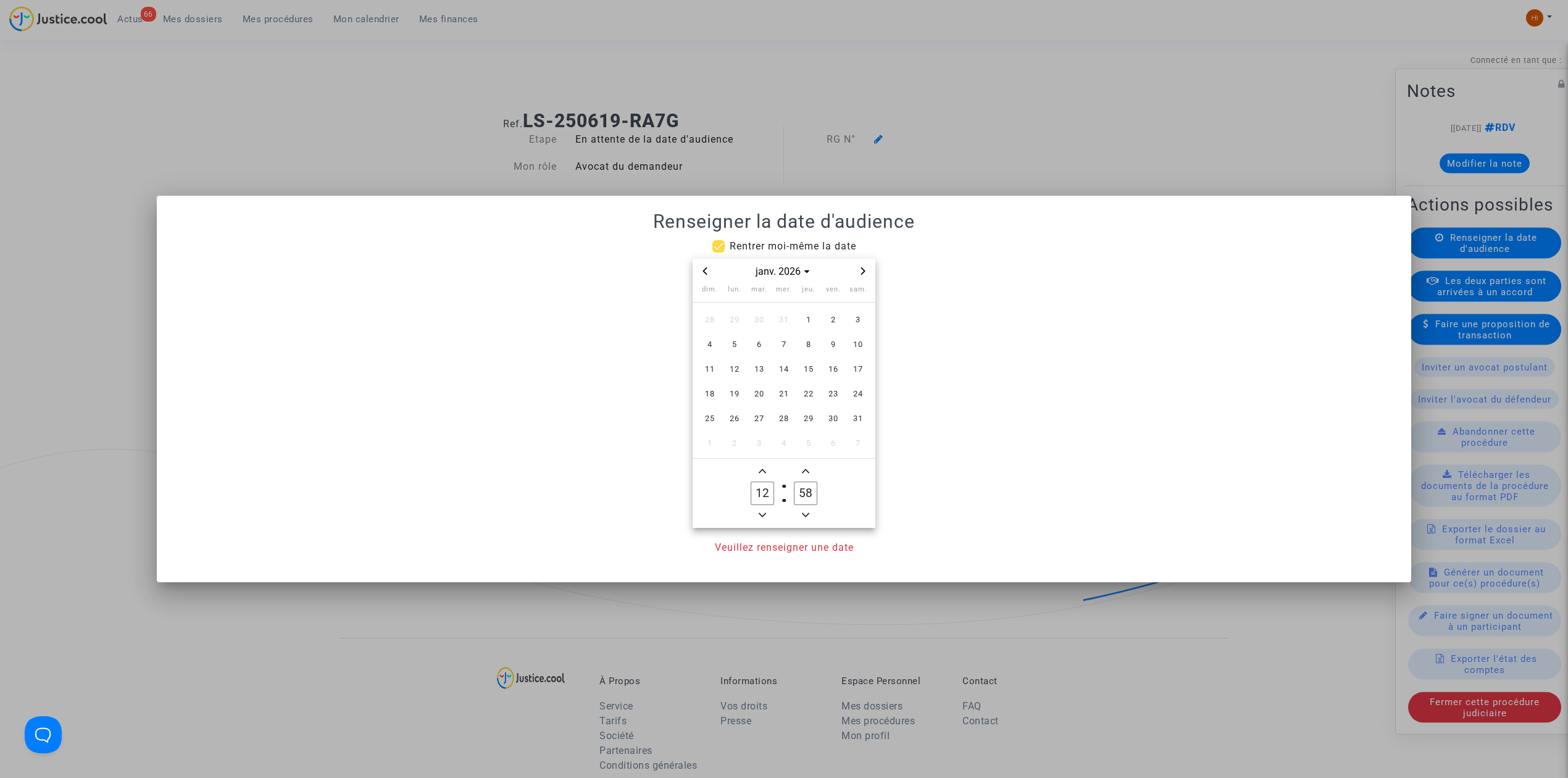
click at [860, 267] on icon "Next month" at bounding box center [863, 271] width 8 height 8
click at [754, 322] on span "3" at bounding box center [759, 320] width 22 height 22
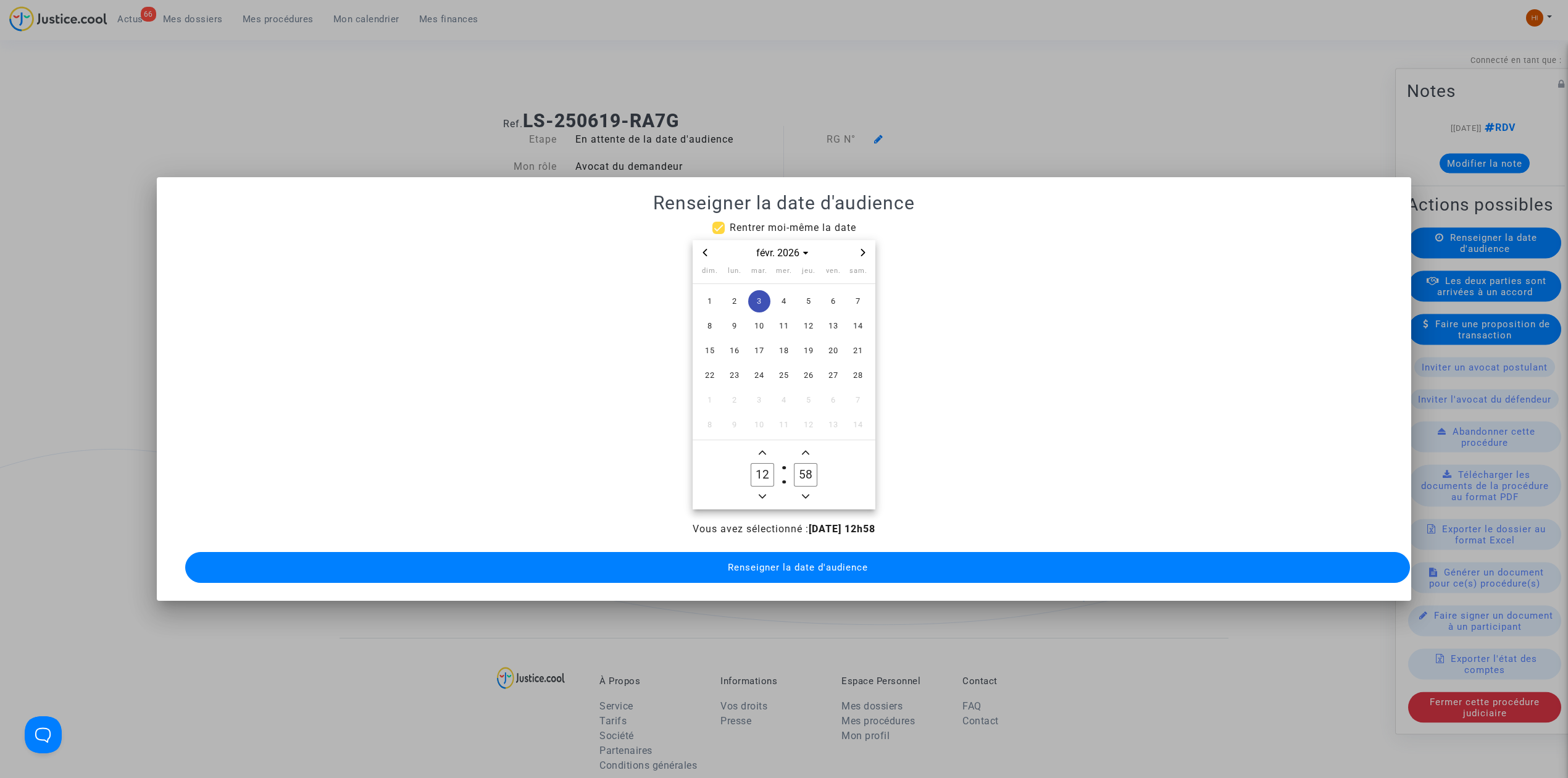
click at [759, 496] on span "Minus a hour" at bounding box center [762, 496] width 15 height 15
click at [769, 445] on span "Add a hour" at bounding box center [762, 452] width 15 height 15
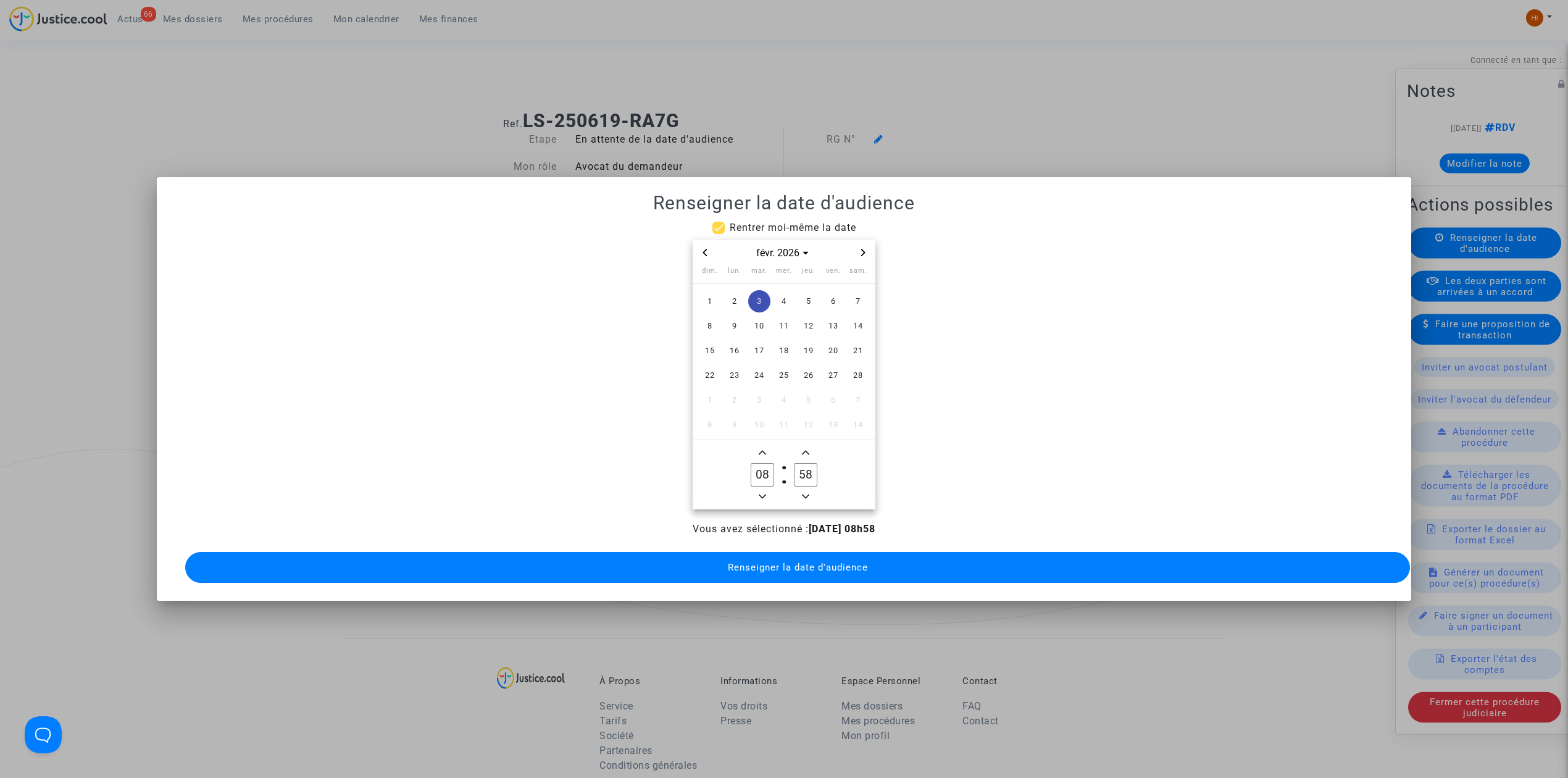
type input "09"
click at [817, 468] on input "58" at bounding box center [806, 475] width 23 height 23
type input "00"
drag, startPoint x: 821, startPoint y: 567, endPoint x: 782, endPoint y: 423, distance: 149.2
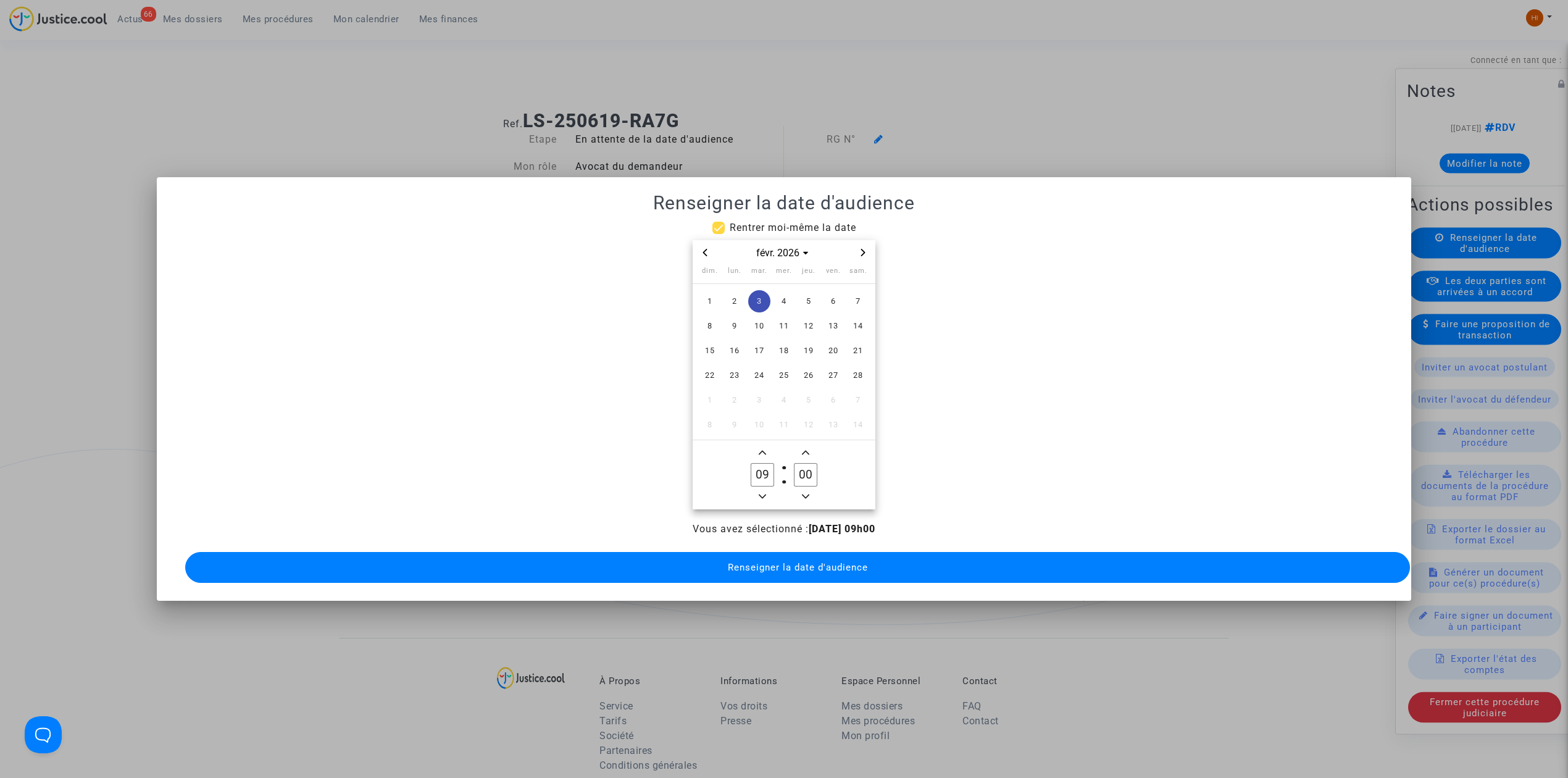
click at [823, 565] on button "Renseigner la date d'audience" at bounding box center [797, 568] width 1225 height 31
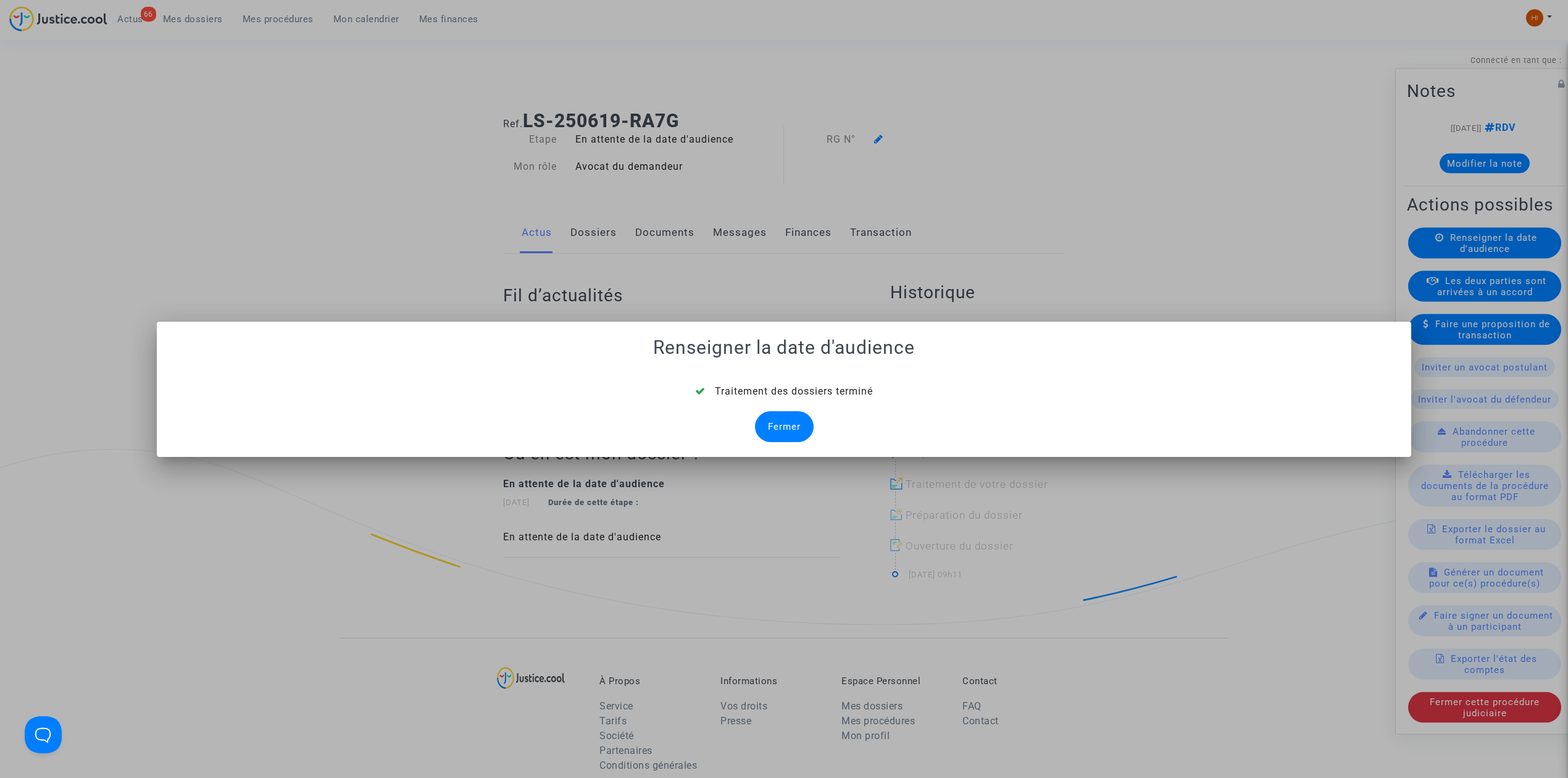
drag, startPoint x: 786, startPoint y: 428, endPoint x: 850, endPoint y: 240, distance: 198.6
click at [792, 422] on div "Fermer" at bounding box center [784, 427] width 59 height 31
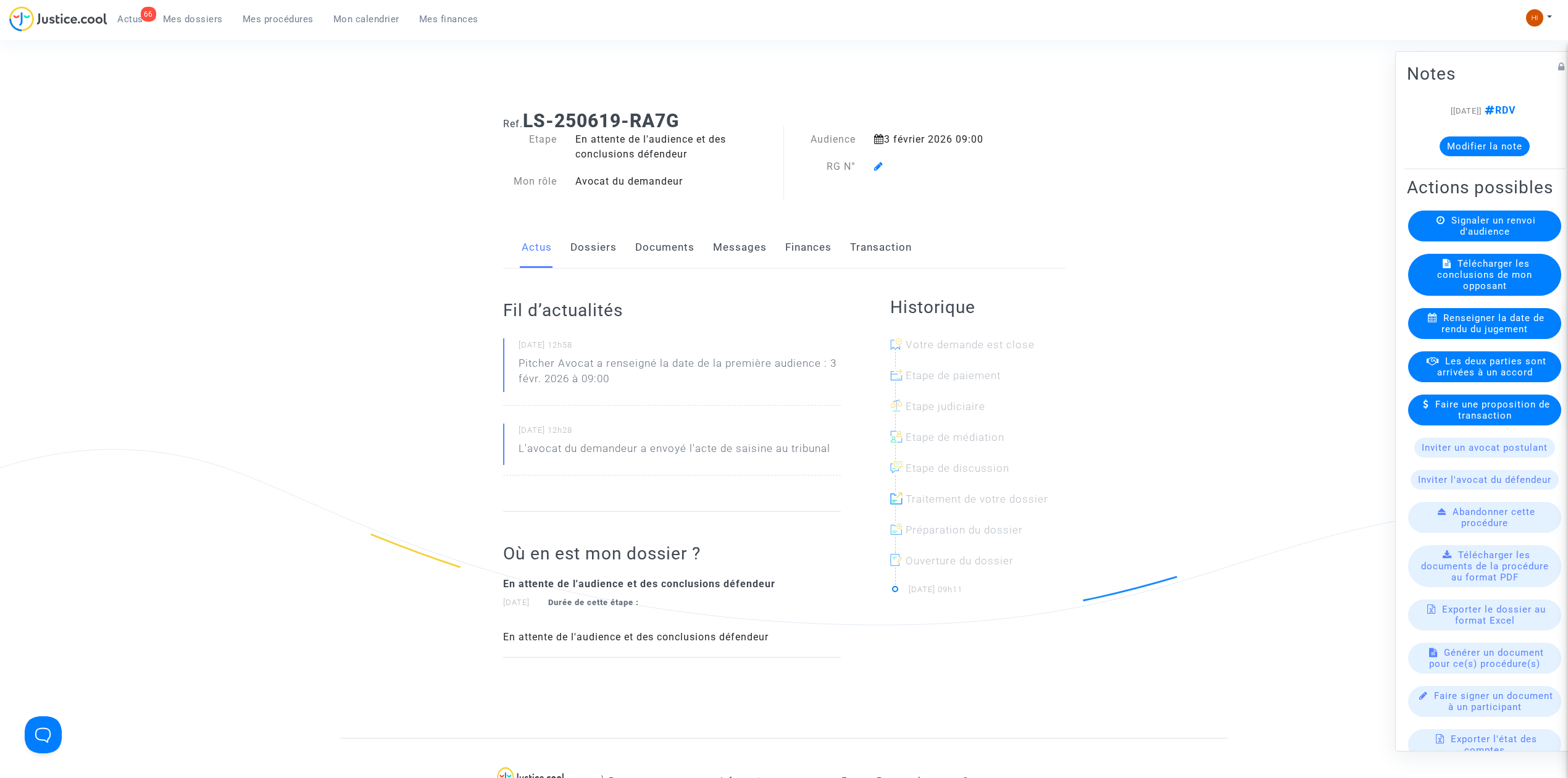
click at [884, 166] on div at bounding box center [945, 166] width 161 height 15
click at [882, 166] on icon at bounding box center [879, 166] width 9 height 10
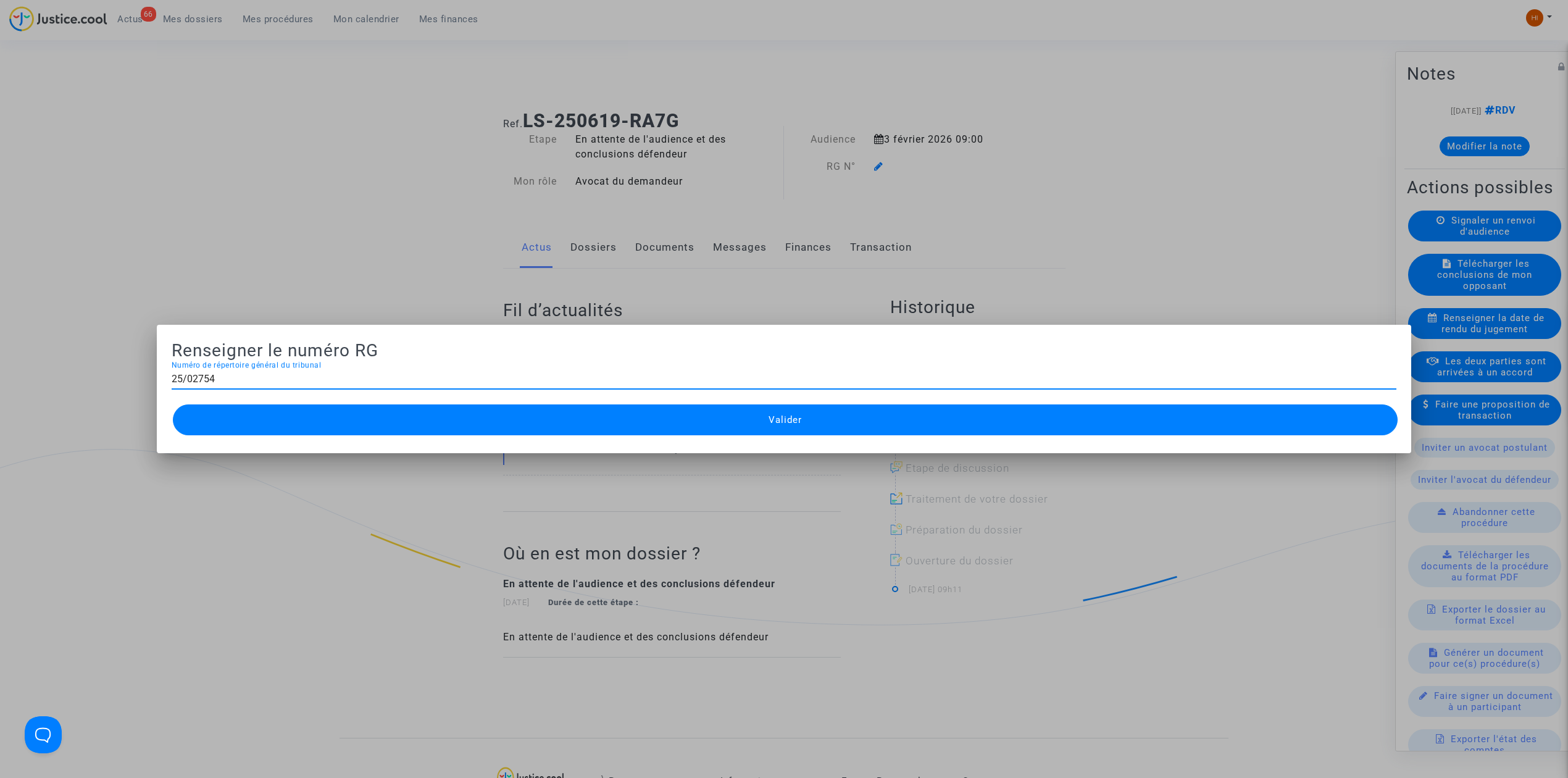
type input "25/02754"
click at [695, 418] on button "Valider" at bounding box center [785, 420] width 1225 height 31
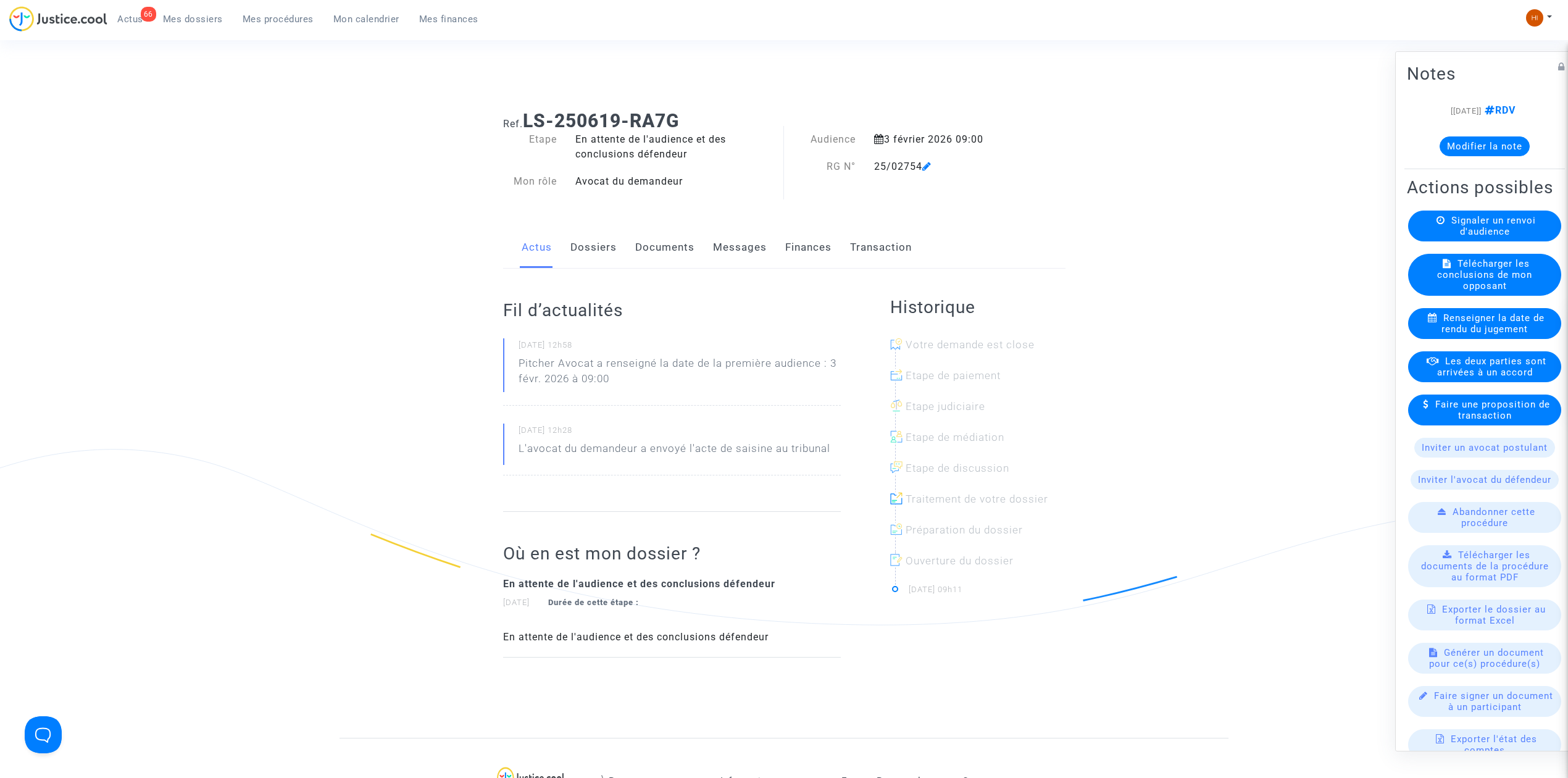
click at [661, 241] on link "Documents" at bounding box center [665, 247] width 59 height 41
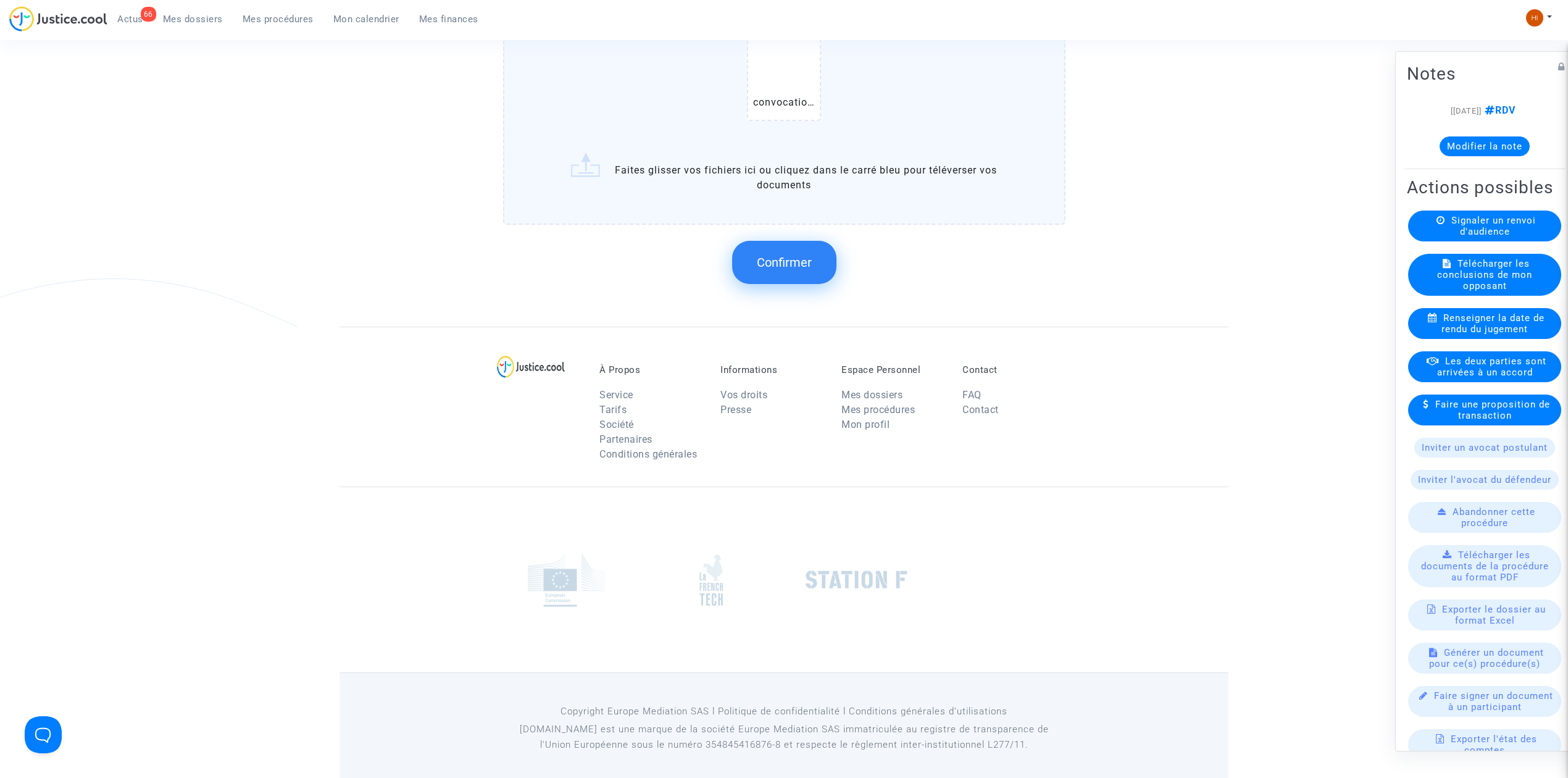
scroll to position [1046, 0]
click at [816, 245] on button "Confirmer" at bounding box center [784, 260] width 104 height 43
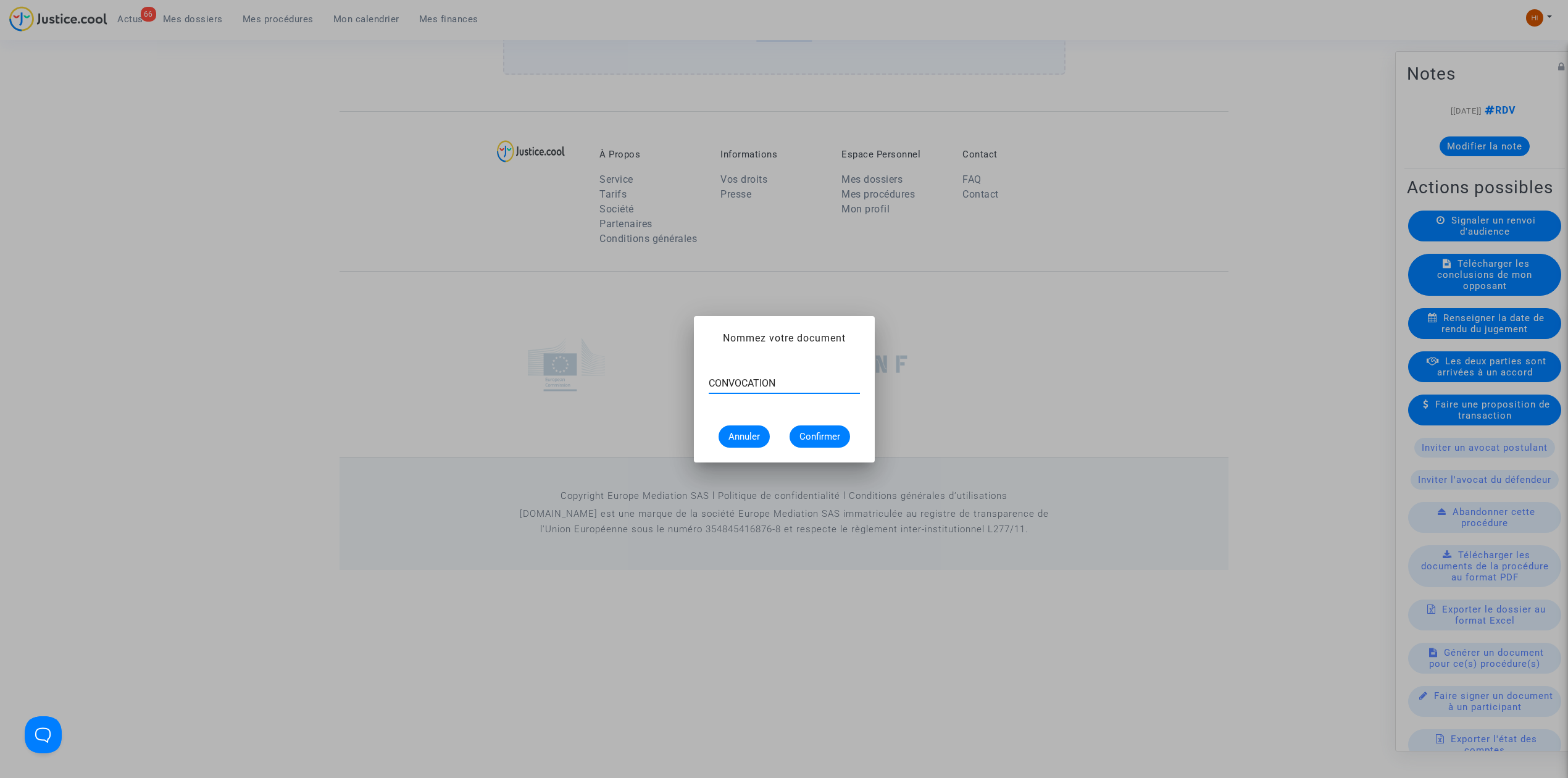
type input "CONVOCATION"
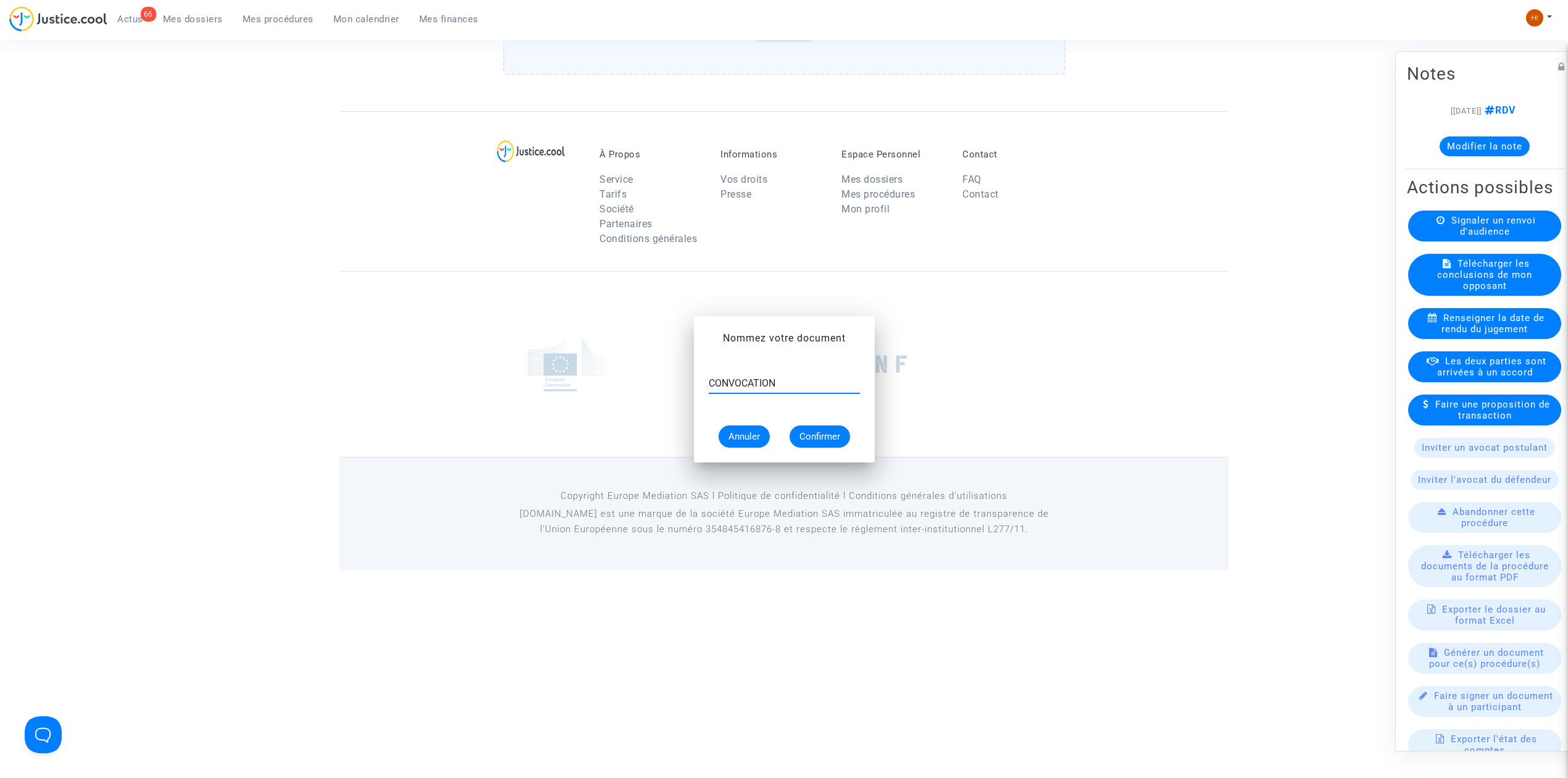
scroll to position [835, 0]
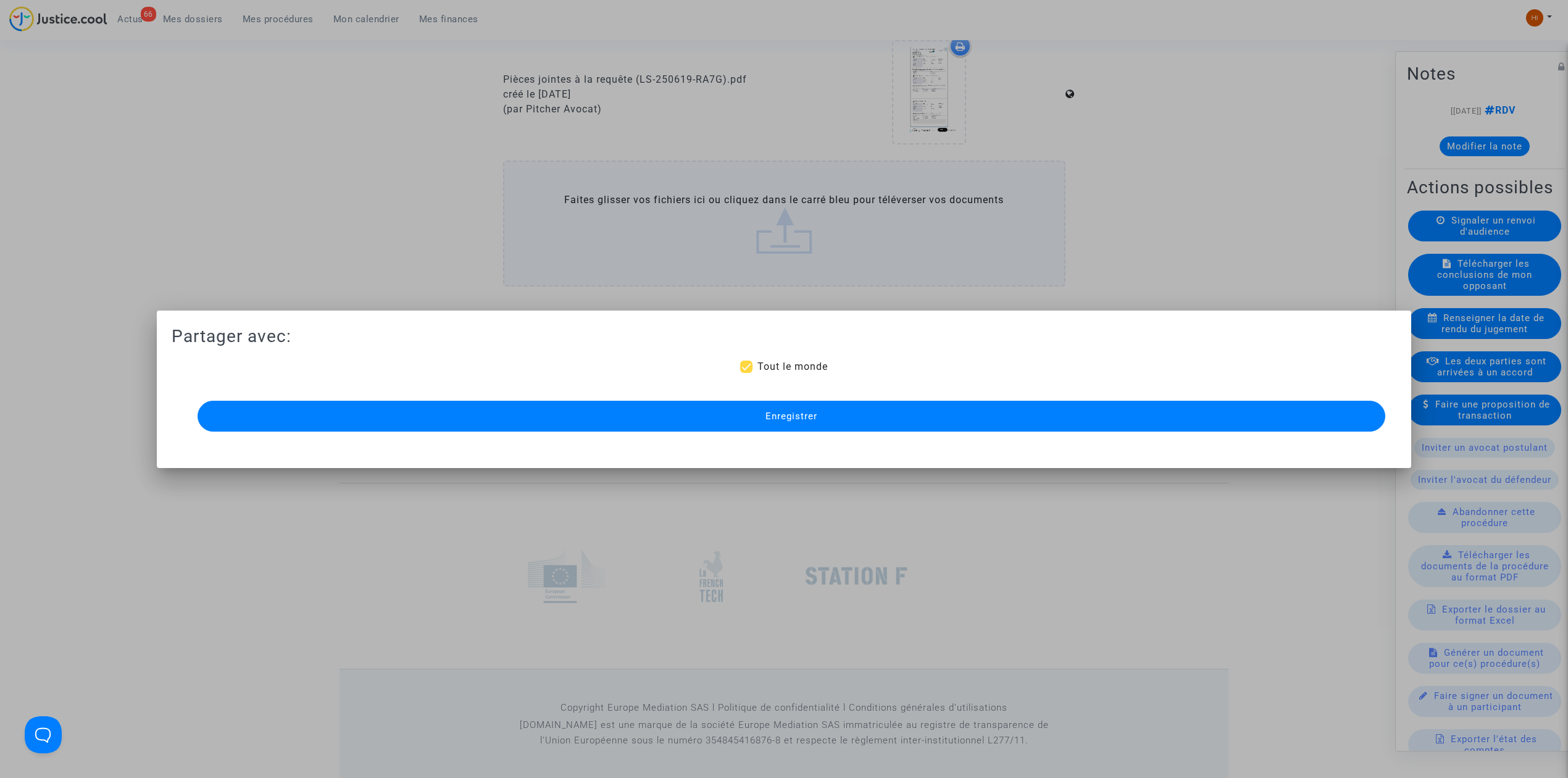
click at [692, 432] on div "Enregistrer" at bounding box center [784, 416] width 1188 height 37
click at [369, 404] on button "Enregistrer" at bounding box center [791, 416] width 1188 height 31
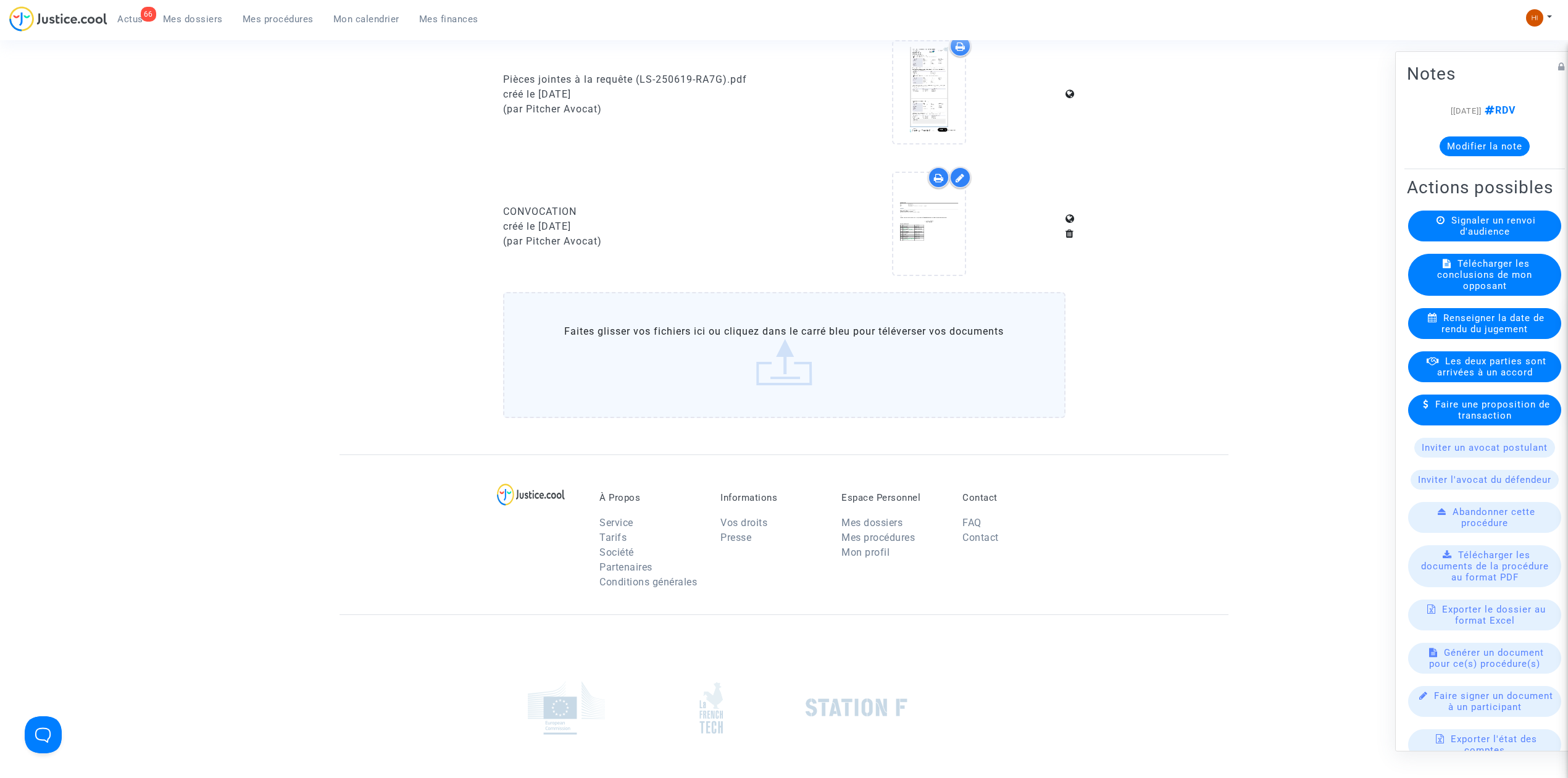
click at [288, 12] on link "Mes procédures" at bounding box center [278, 19] width 91 height 18
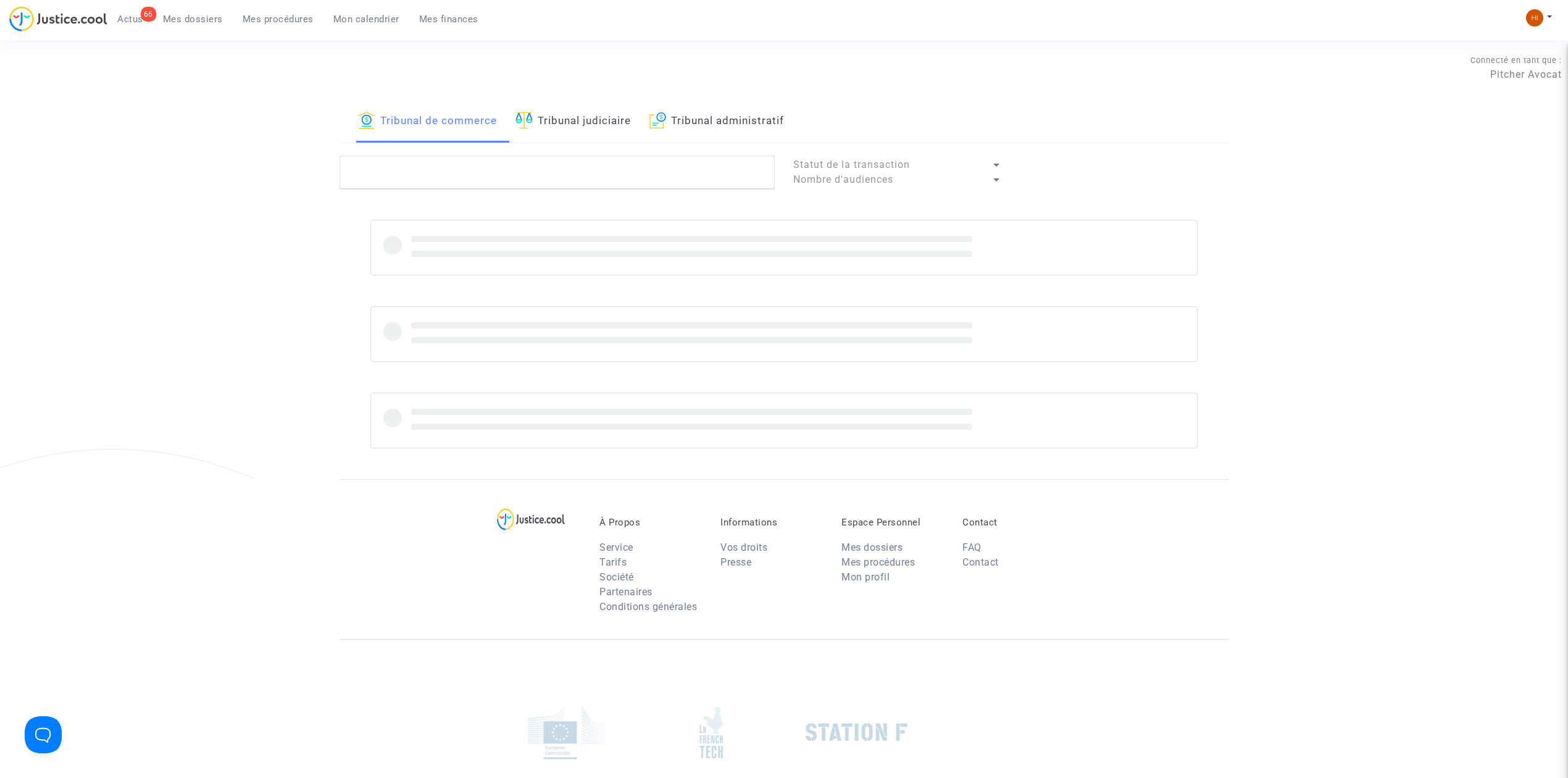
click at [568, 126] on link "Tribunal judiciaire" at bounding box center [573, 122] width 116 height 42
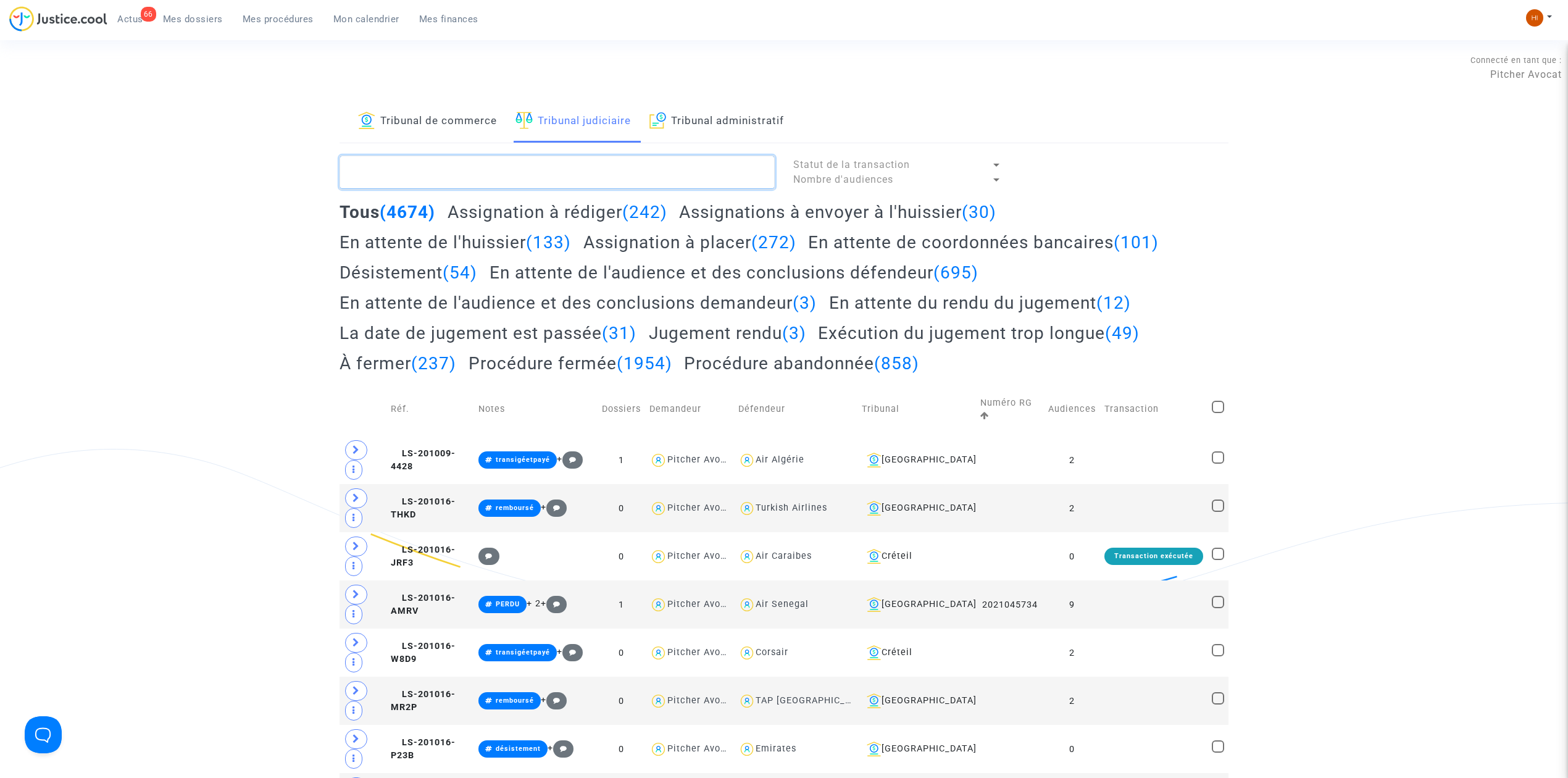
click at [553, 169] on textarea at bounding box center [557, 172] width 435 height 33
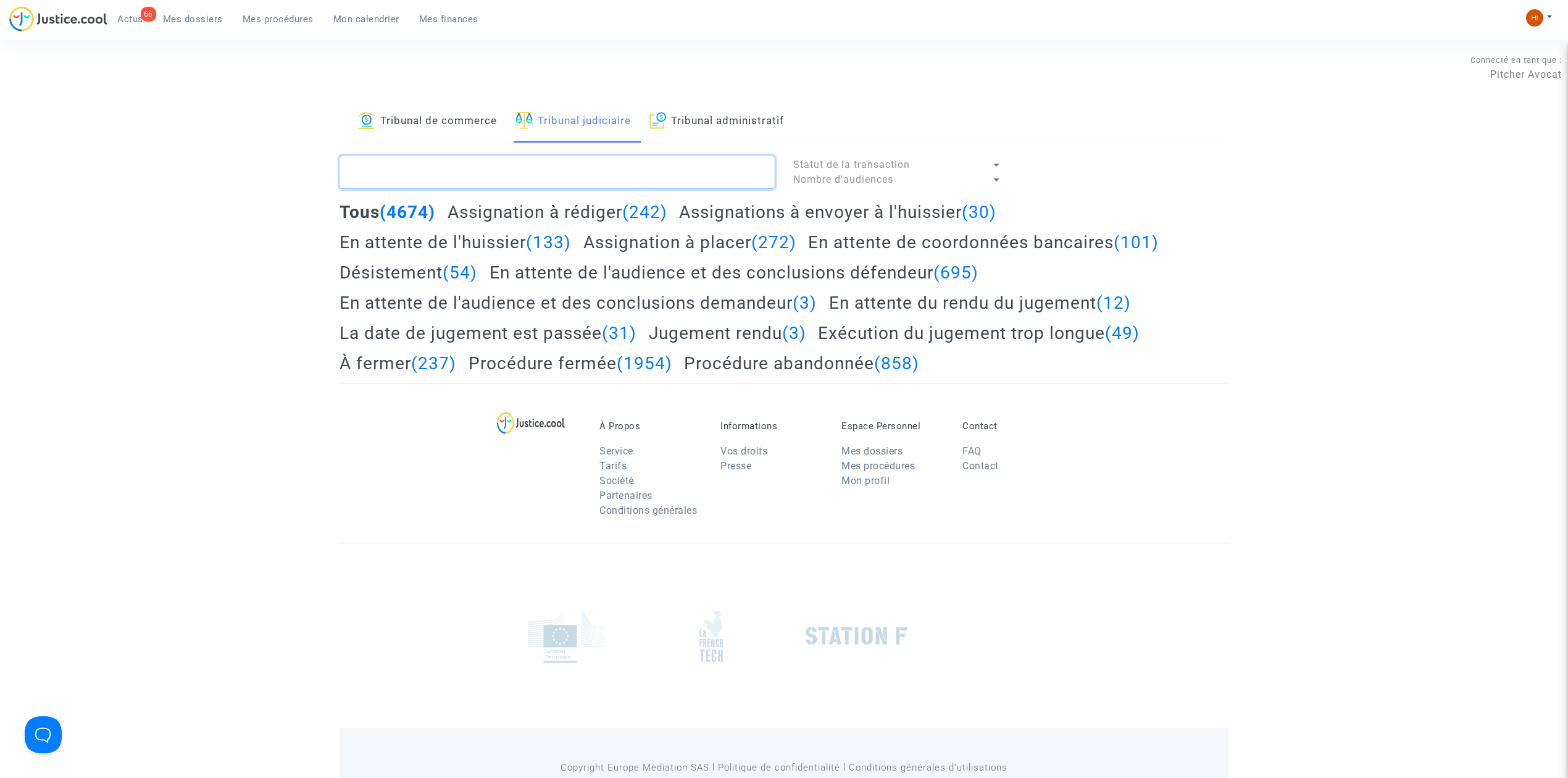
paste textarea "DUARTE Janique"
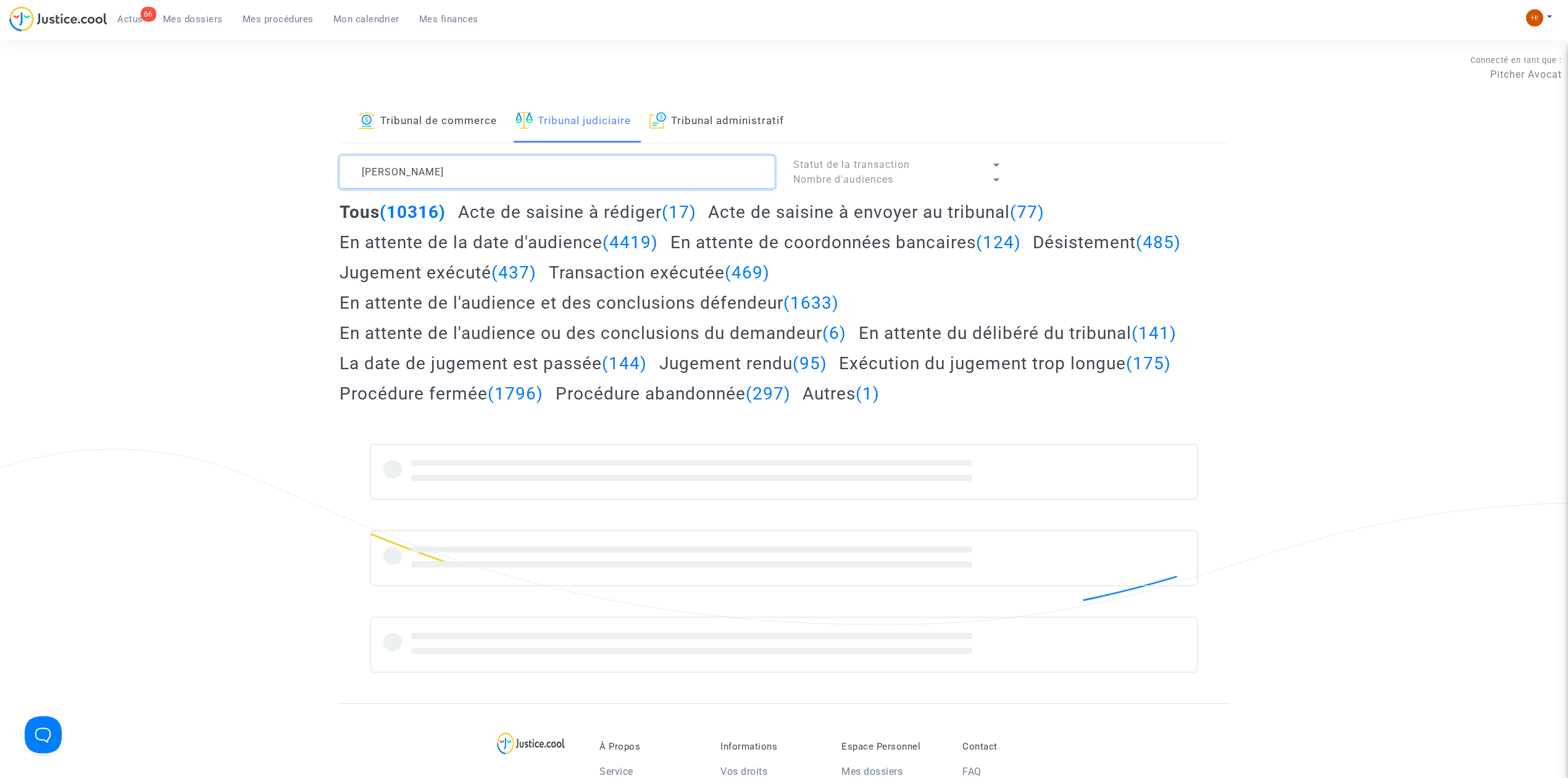
type textarea "DUARTE Janique"
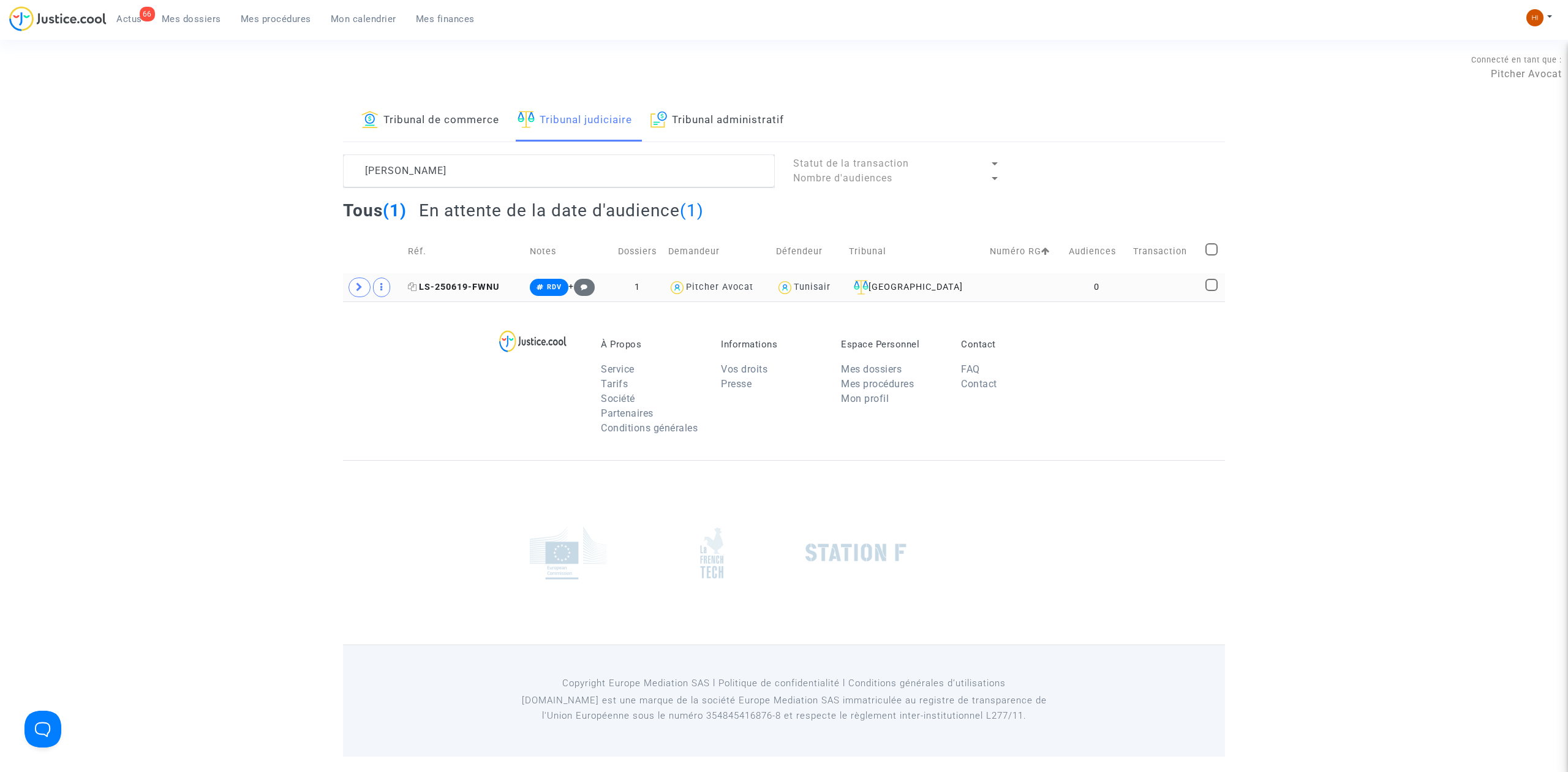
drag, startPoint x: 469, startPoint y: 284, endPoint x: 500, endPoint y: 284, distance: 31.0
click at [469, 284] on span "LS-250619-FWNU" at bounding box center [453, 287] width 91 height 11
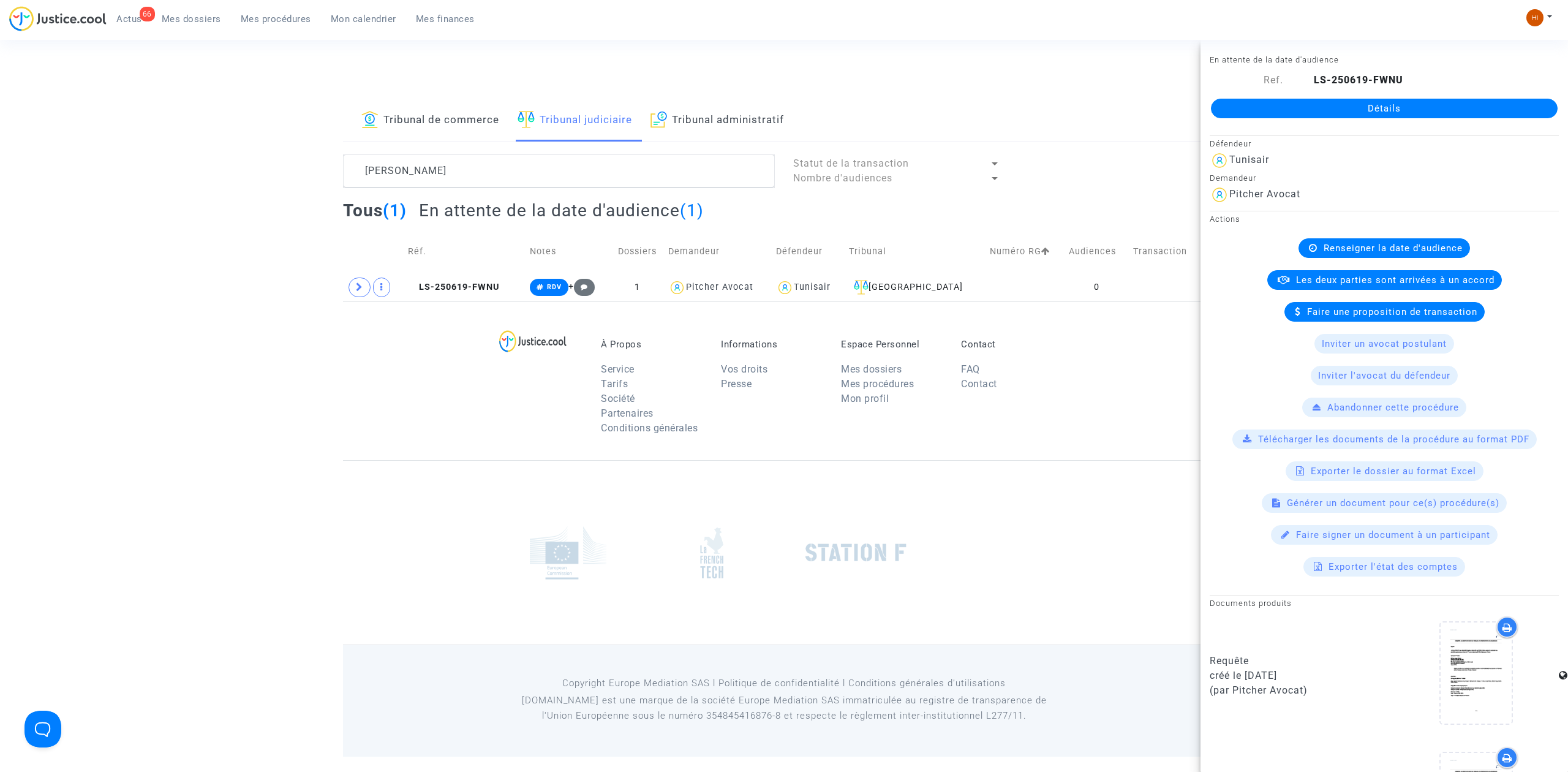
click at [1338, 103] on link "Détails" at bounding box center [1385, 109] width 347 height 20
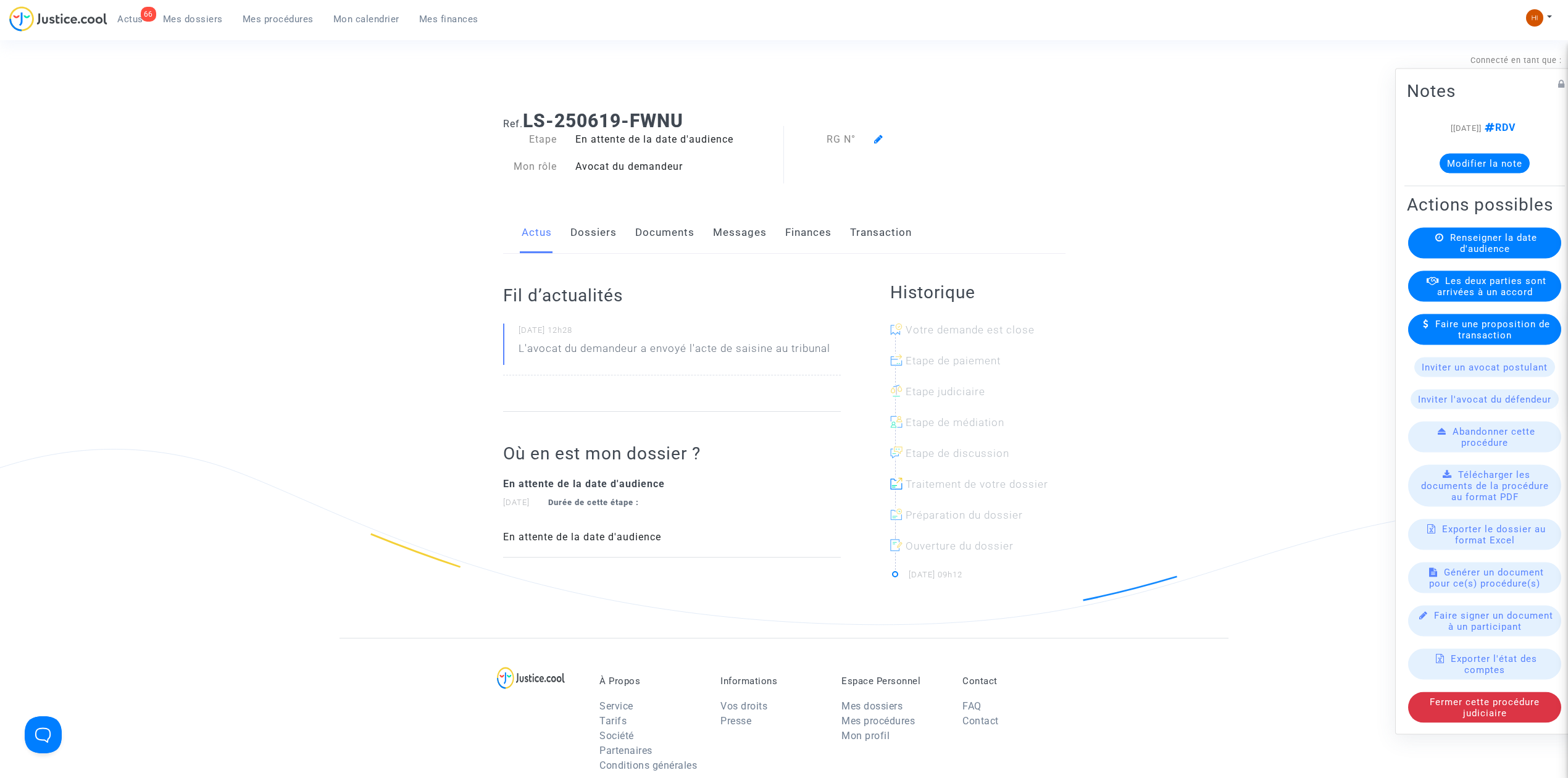
click at [1478, 243] on span "Renseigner la date d'audience" at bounding box center [1493, 243] width 87 height 22
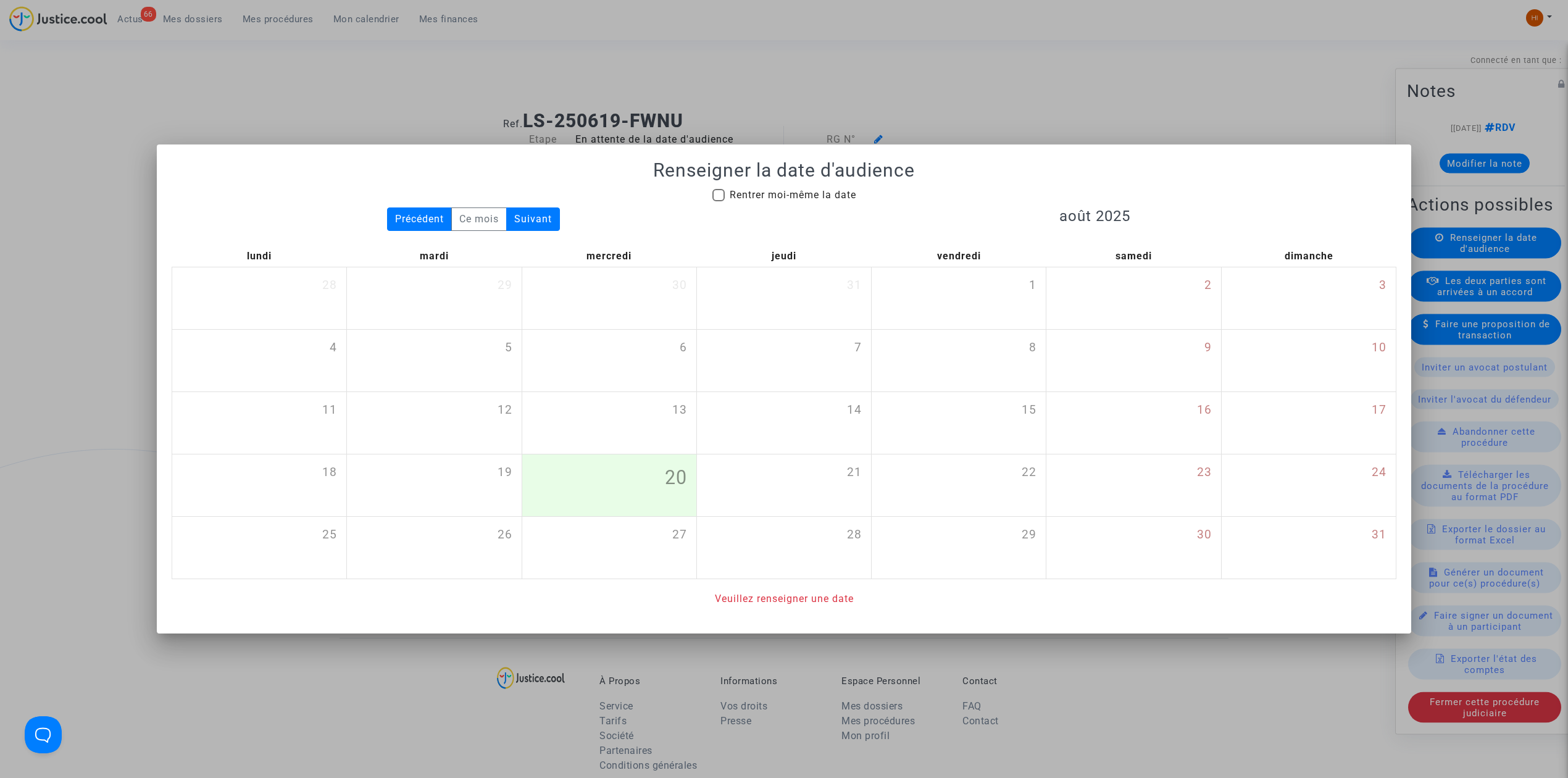
click at [739, 196] on span "Rentrer moi-même la date" at bounding box center [792, 194] width 126 height 12
click at [719, 201] on input "Rentrer moi-même la date" at bounding box center [718, 201] width 1 height 1
checkbox input "true"
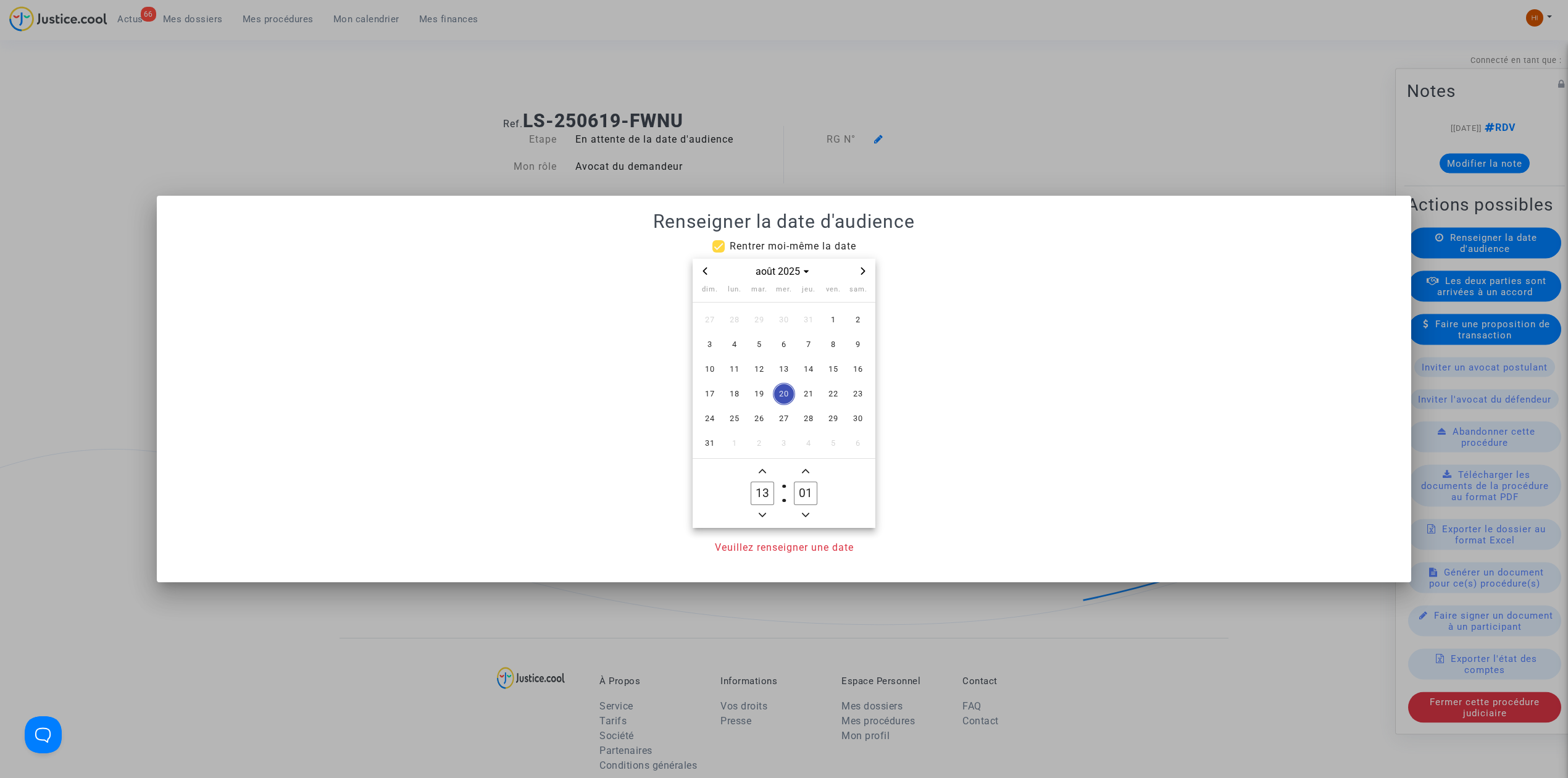
click at [865, 270] on icon "Next month" at bounding box center [863, 271] width 5 height 8
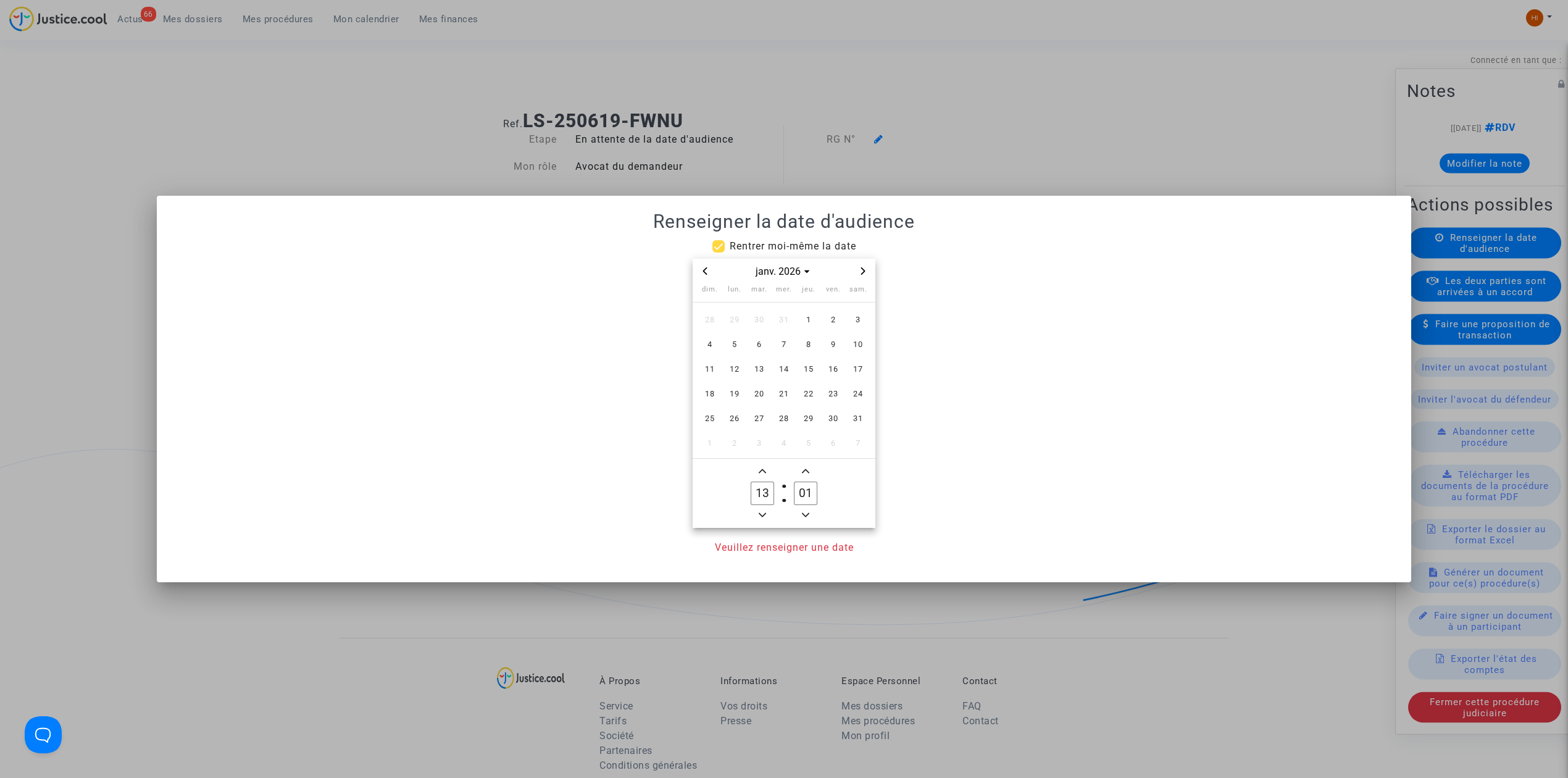
click at [862, 266] on span "Next month" at bounding box center [863, 270] width 15 height 15
click at [754, 317] on span "3" at bounding box center [759, 320] width 22 height 22
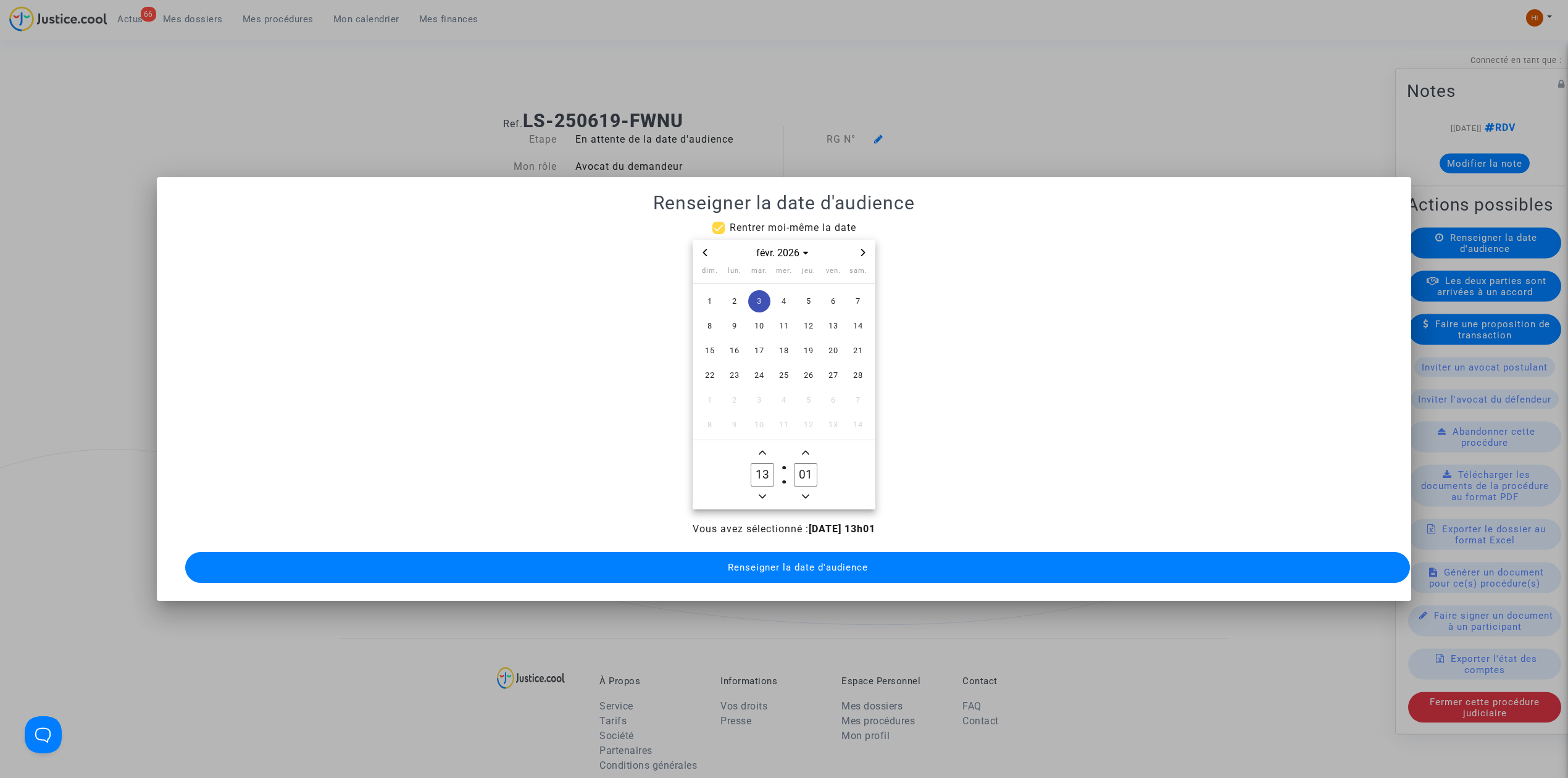
click at [760, 498] on owl-date-time-timer "13 Hour 01 Minute" at bounding box center [783, 475] width 183 height 69
click at [760, 493] on icon "Minus a hour" at bounding box center [762, 497] width 8 height 8
click at [760, 495] on icon "Minus a hour" at bounding box center [762, 497] width 8 height 5
click at [763, 493] on icon "Minus a hour" at bounding box center [762, 497] width 8 height 8
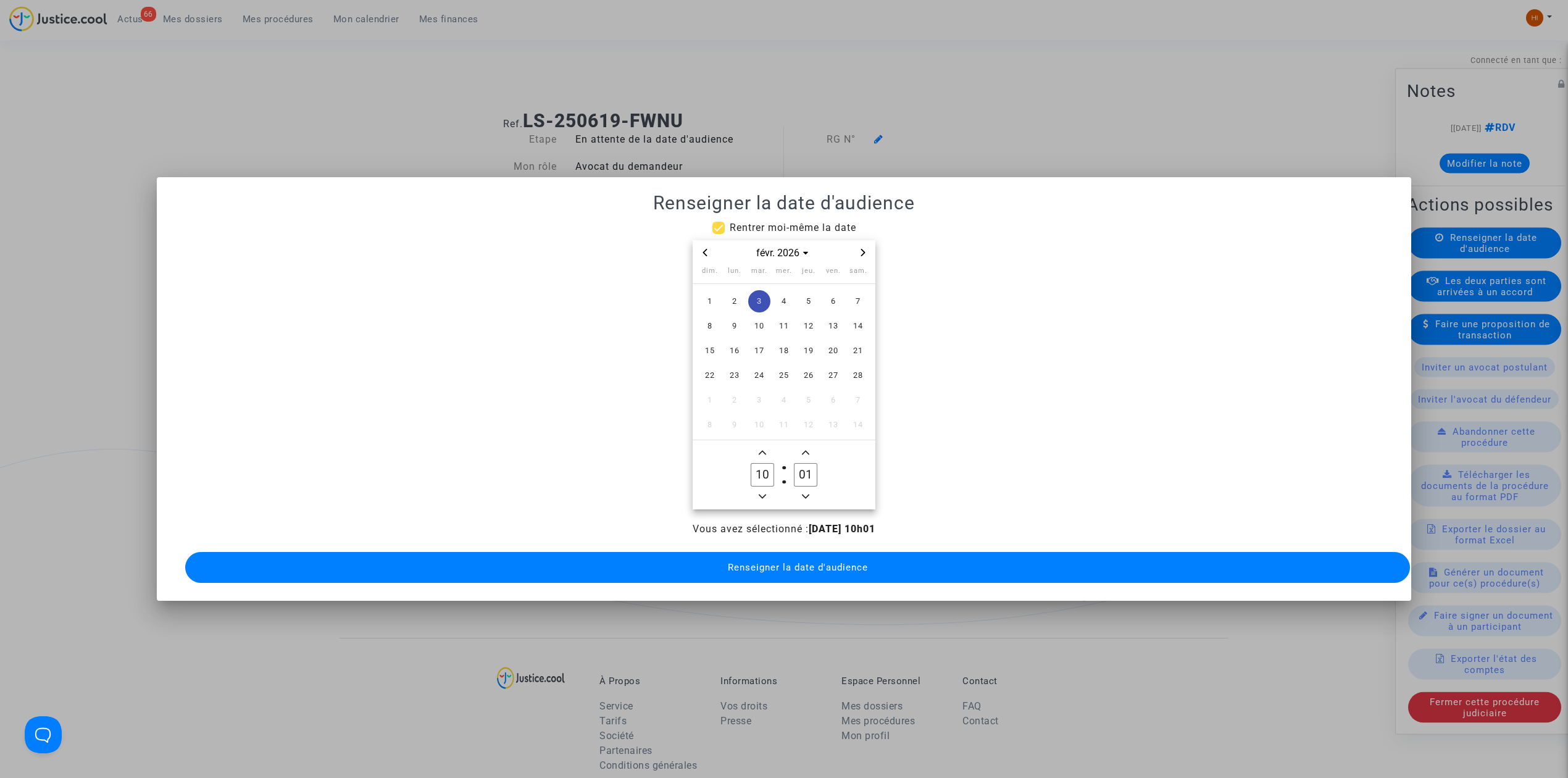
type input "09"
click at [801, 464] on input "01" at bounding box center [806, 475] width 23 height 23
type input "00"
click at [813, 562] on span "Renseigner la date d'audience" at bounding box center [798, 567] width 140 height 11
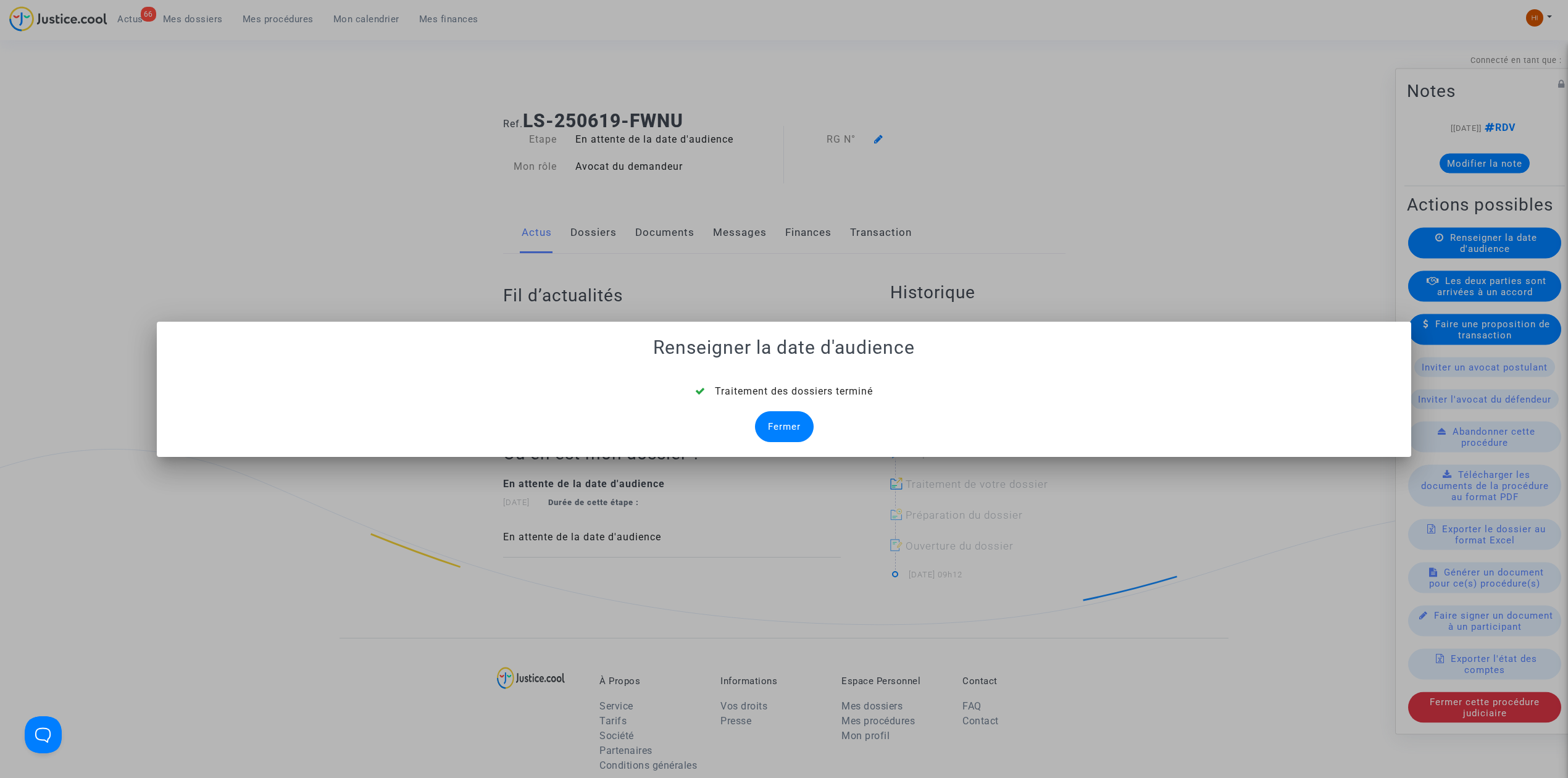
click at [792, 433] on div "Fermer" at bounding box center [784, 427] width 59 height 31
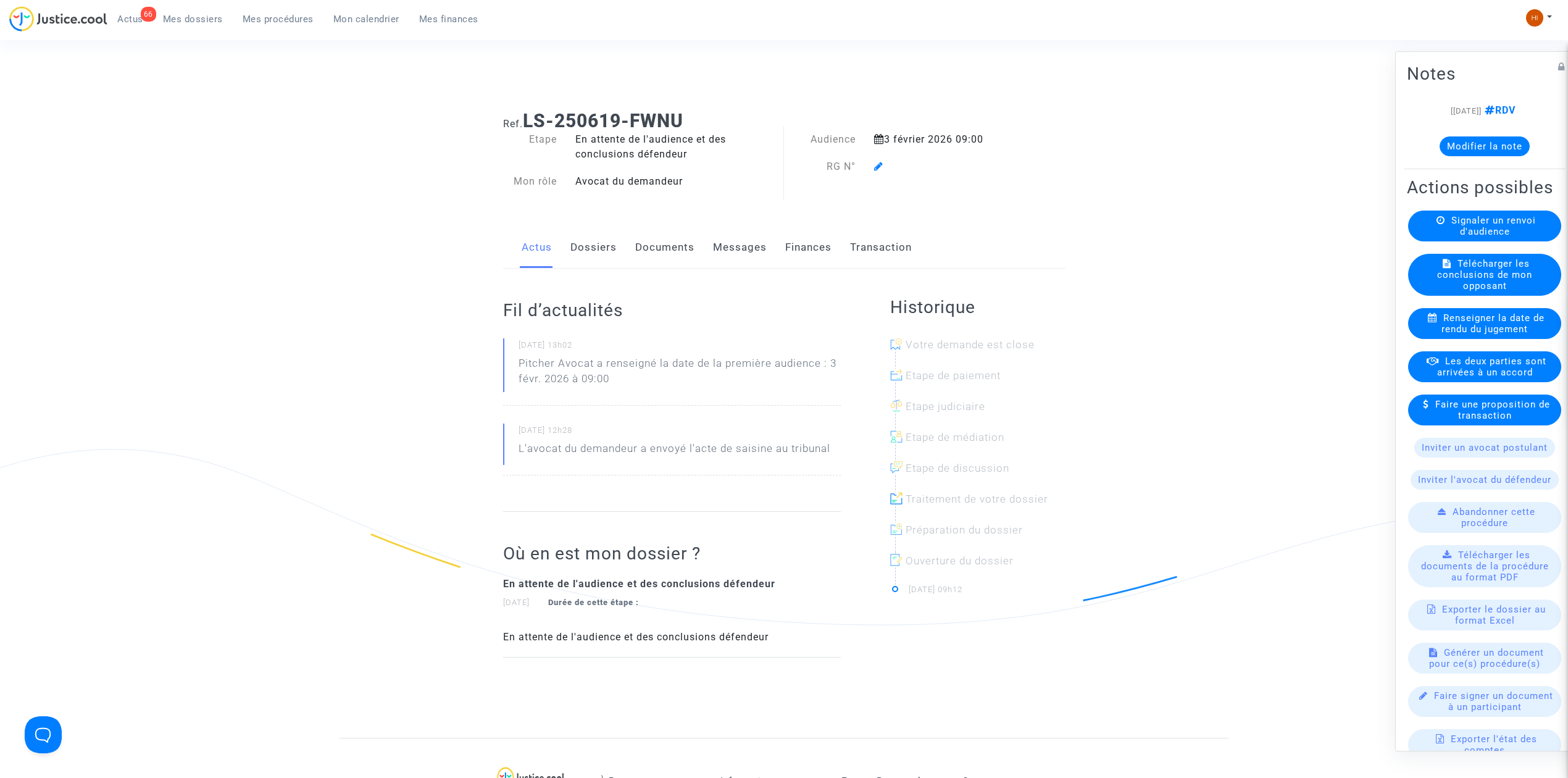
click at [605, 254] on link "Dossiers" at bounding box center [594, 247] width 46 height 41
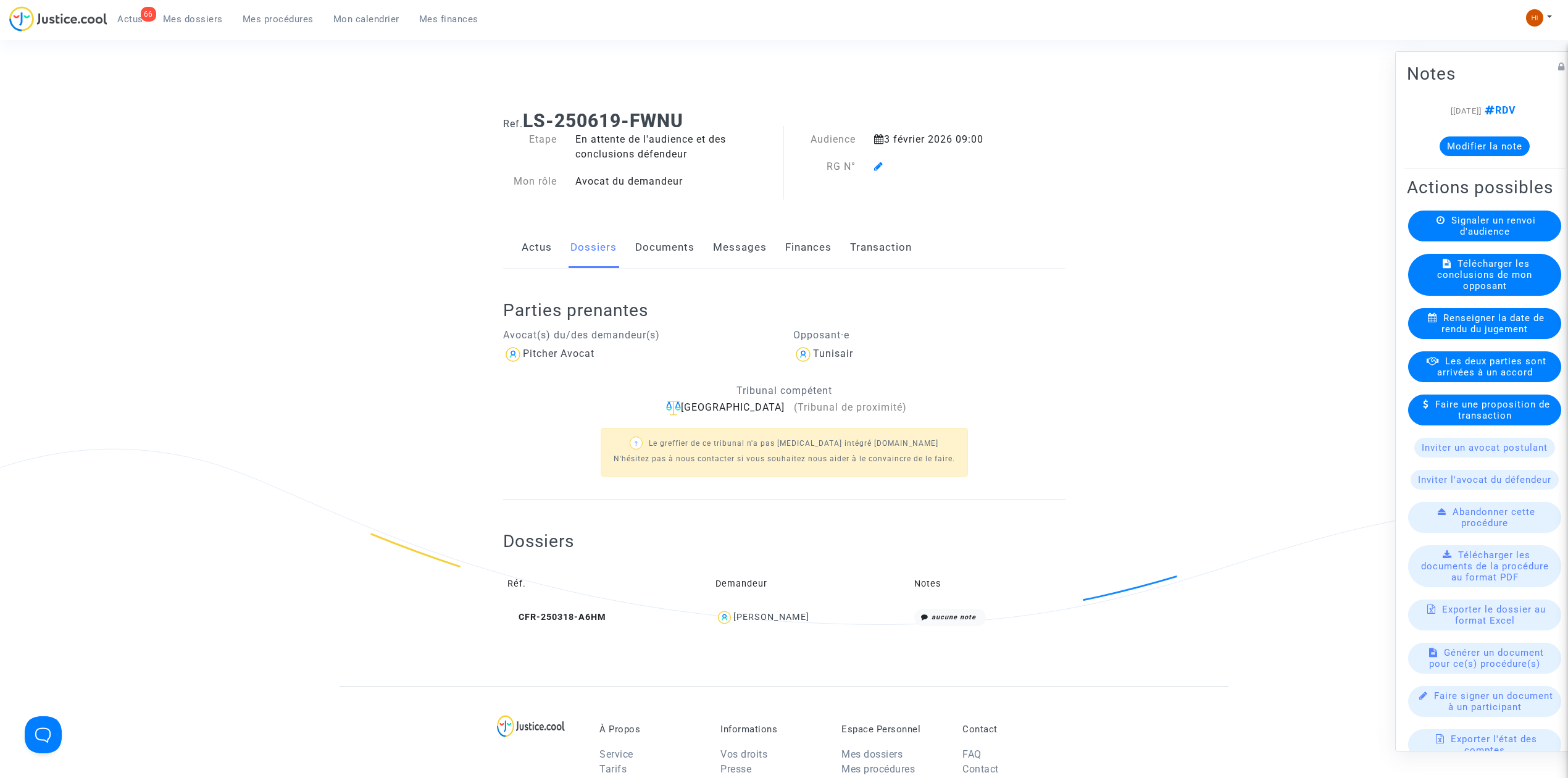
click at [648, 257] on link "Documents" at bounding box center [665, 247] width 59 height 41
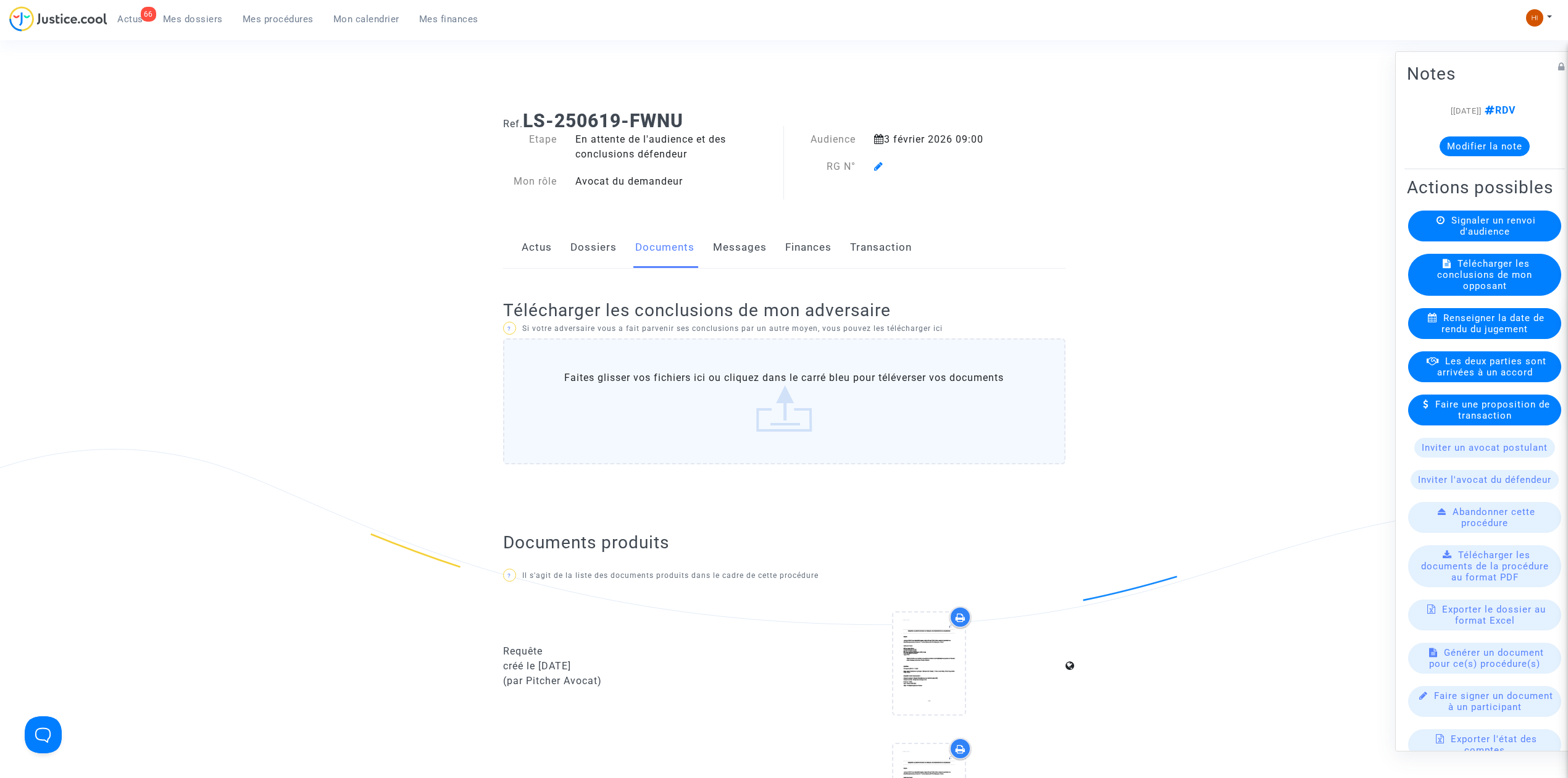
click at [869, 169] on div at bounding box center [945, 166] width 161 height 15
click at [875, 164] on icon at bounding box center [879, 166] width 9 height 10
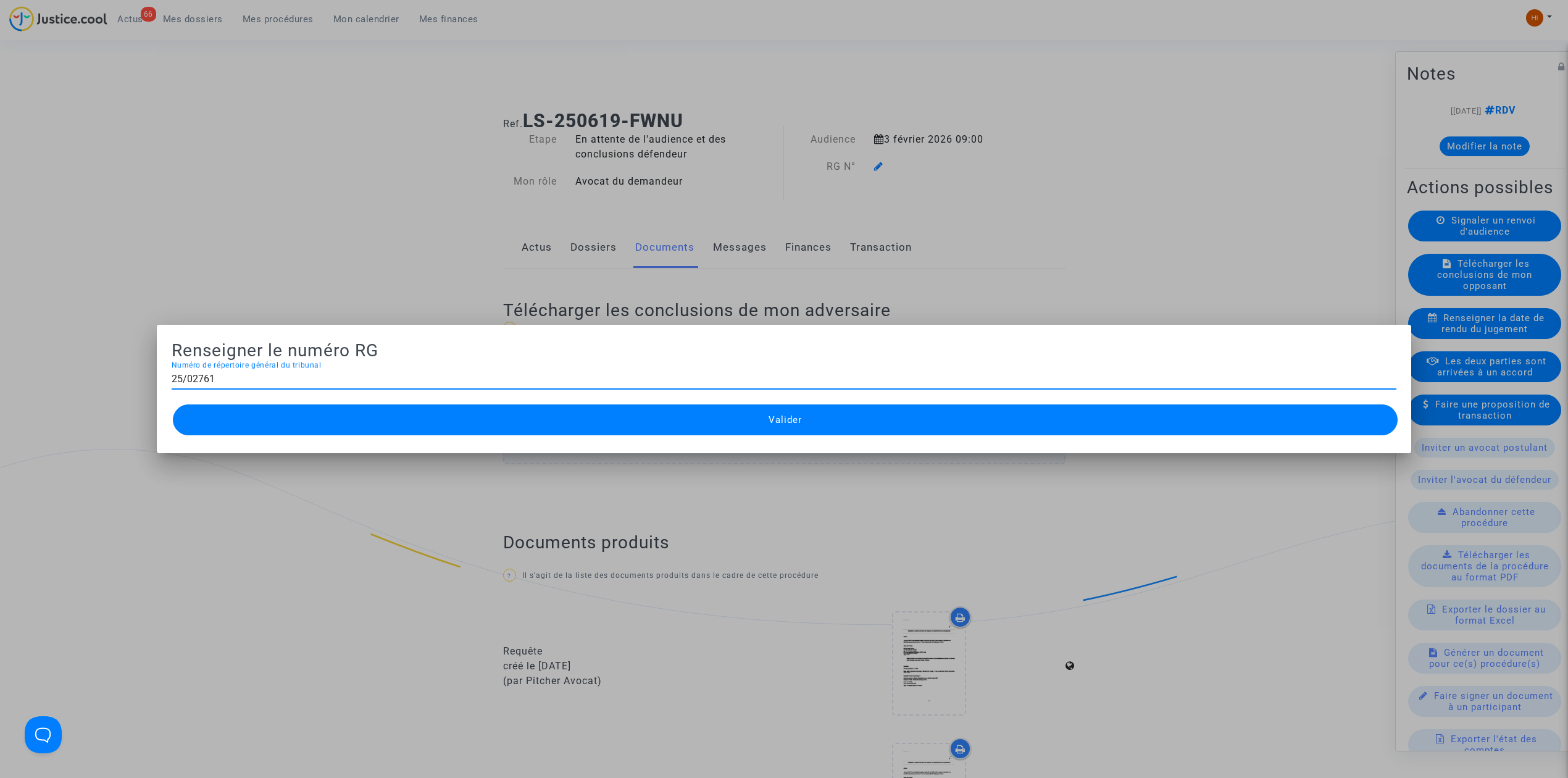
type input "25/02761"
click at [762, 424] on button "Valider" at bounding box center [785, 420] width 1225 height 31
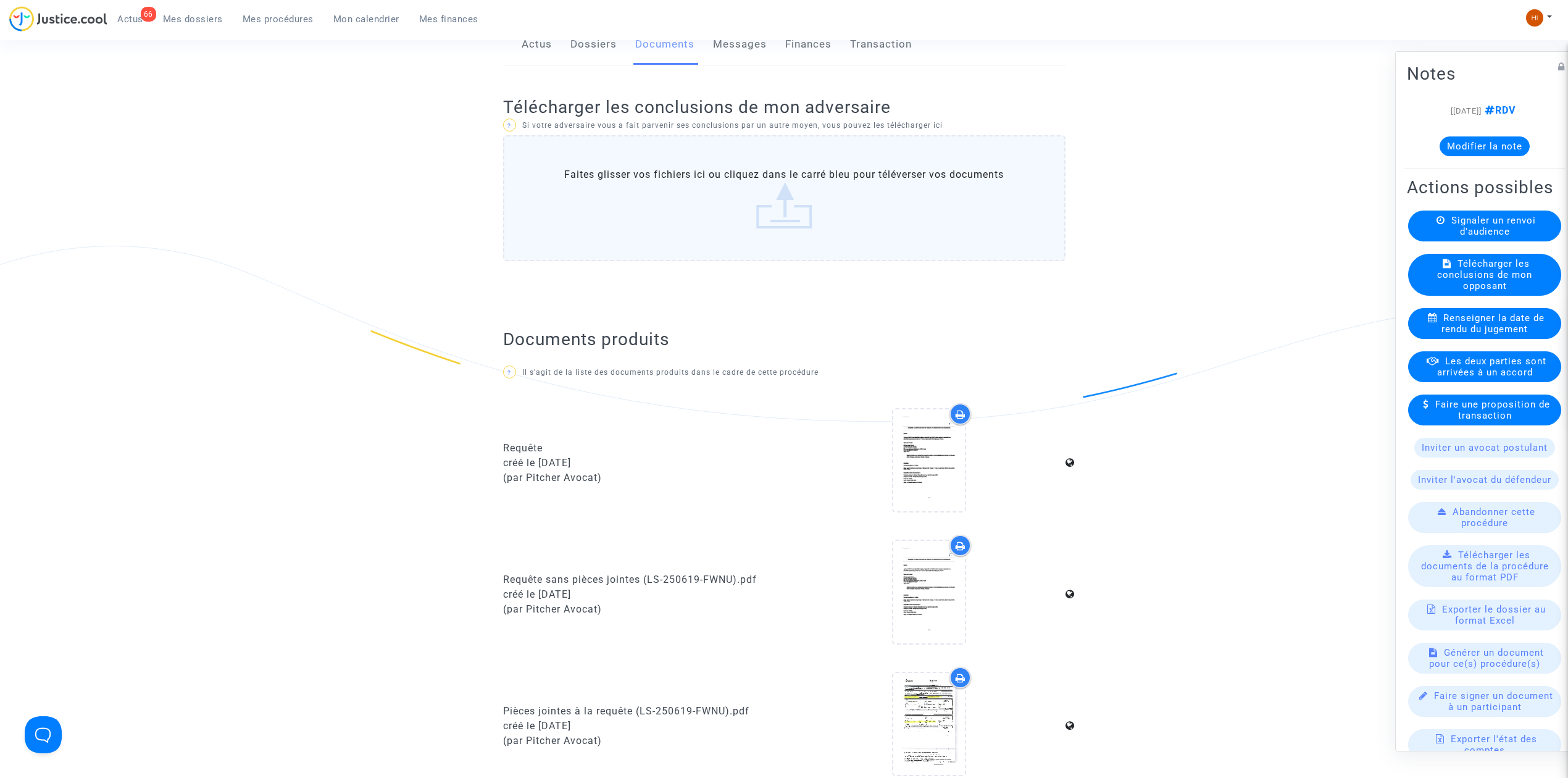
scroll to position [576, 0]
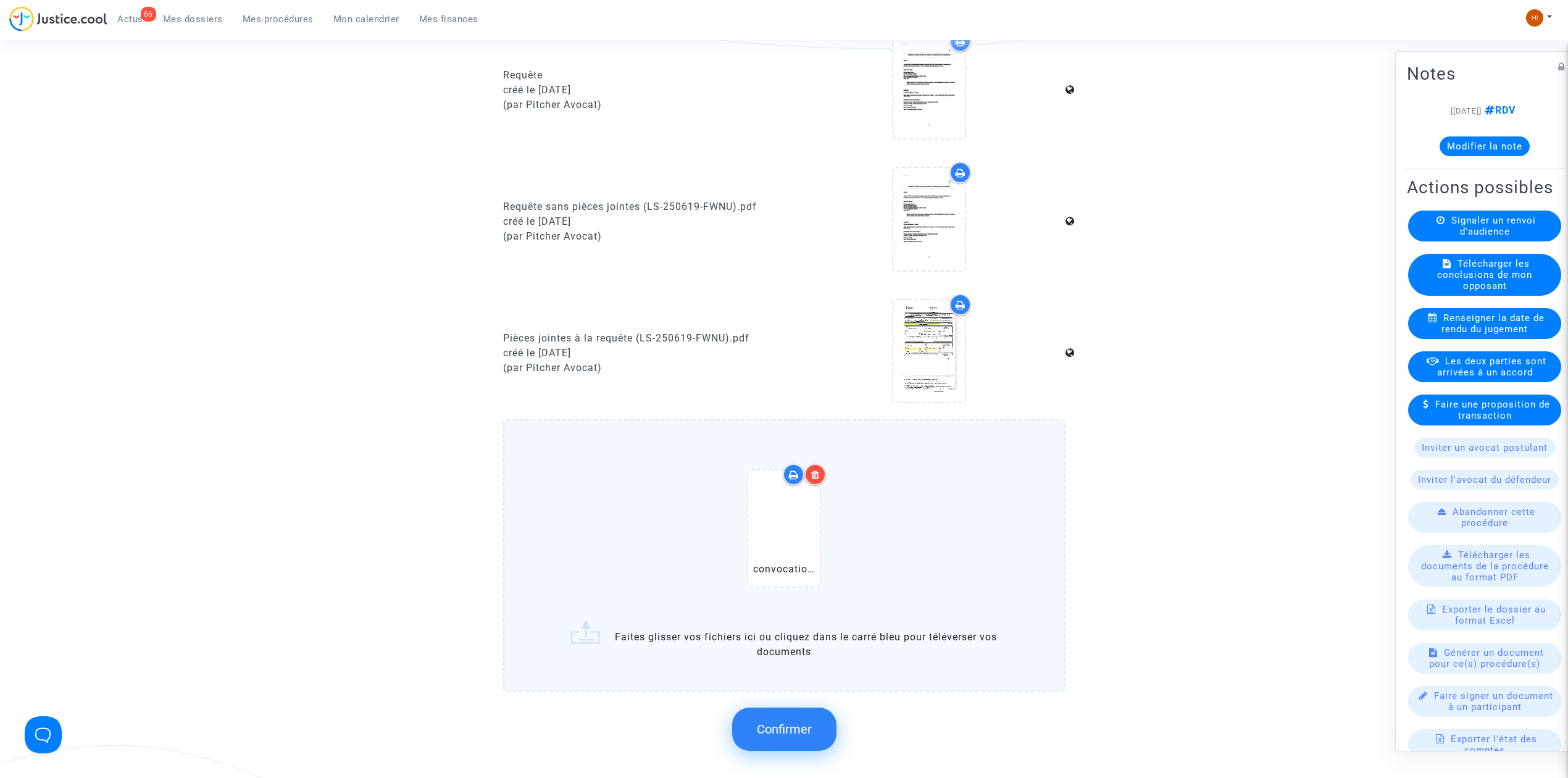
click at [789, 736] on button "Confirmer" at bounding box center [784, 729] width 104 height 43
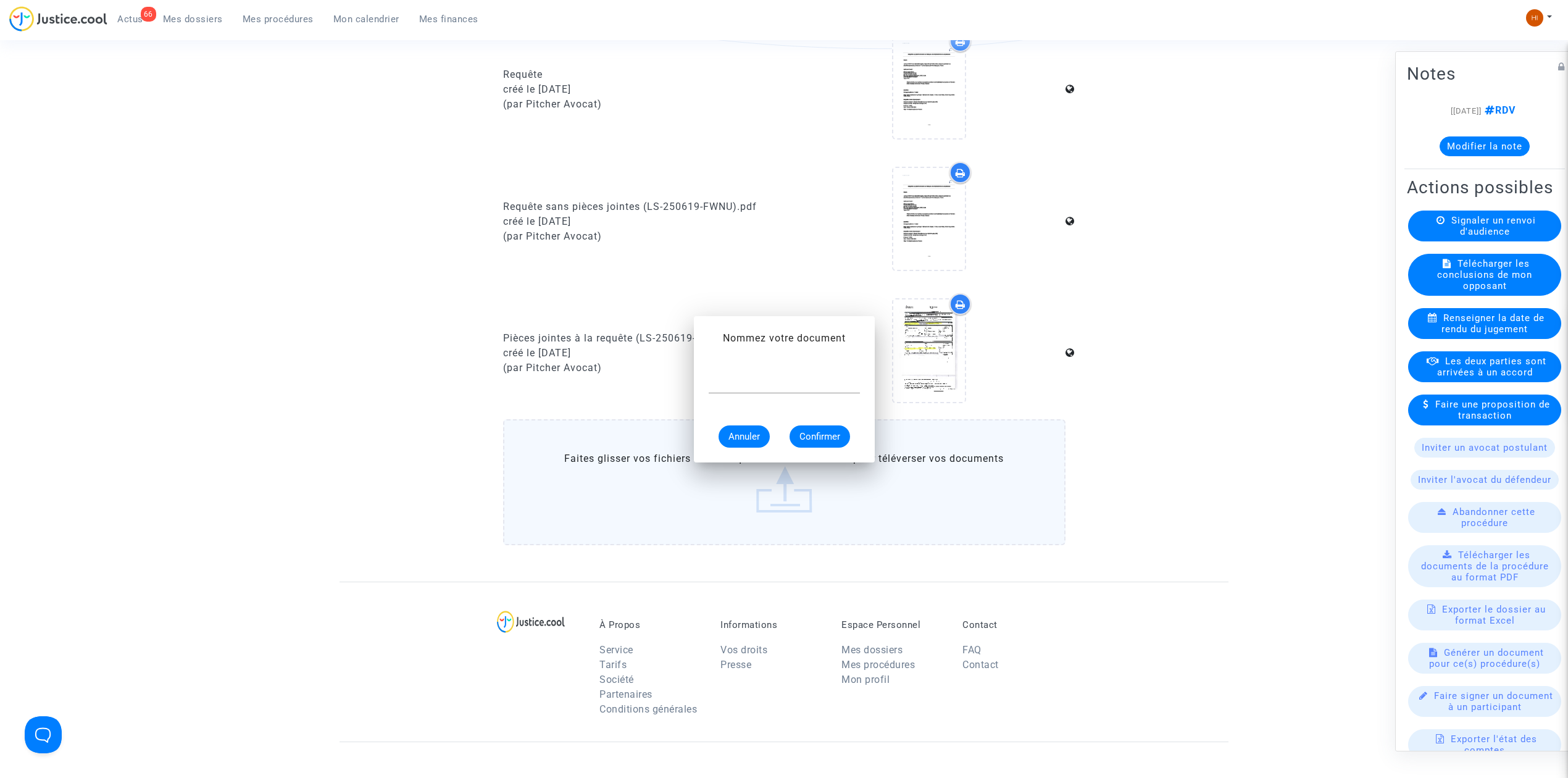
scroll to position [0, 0]
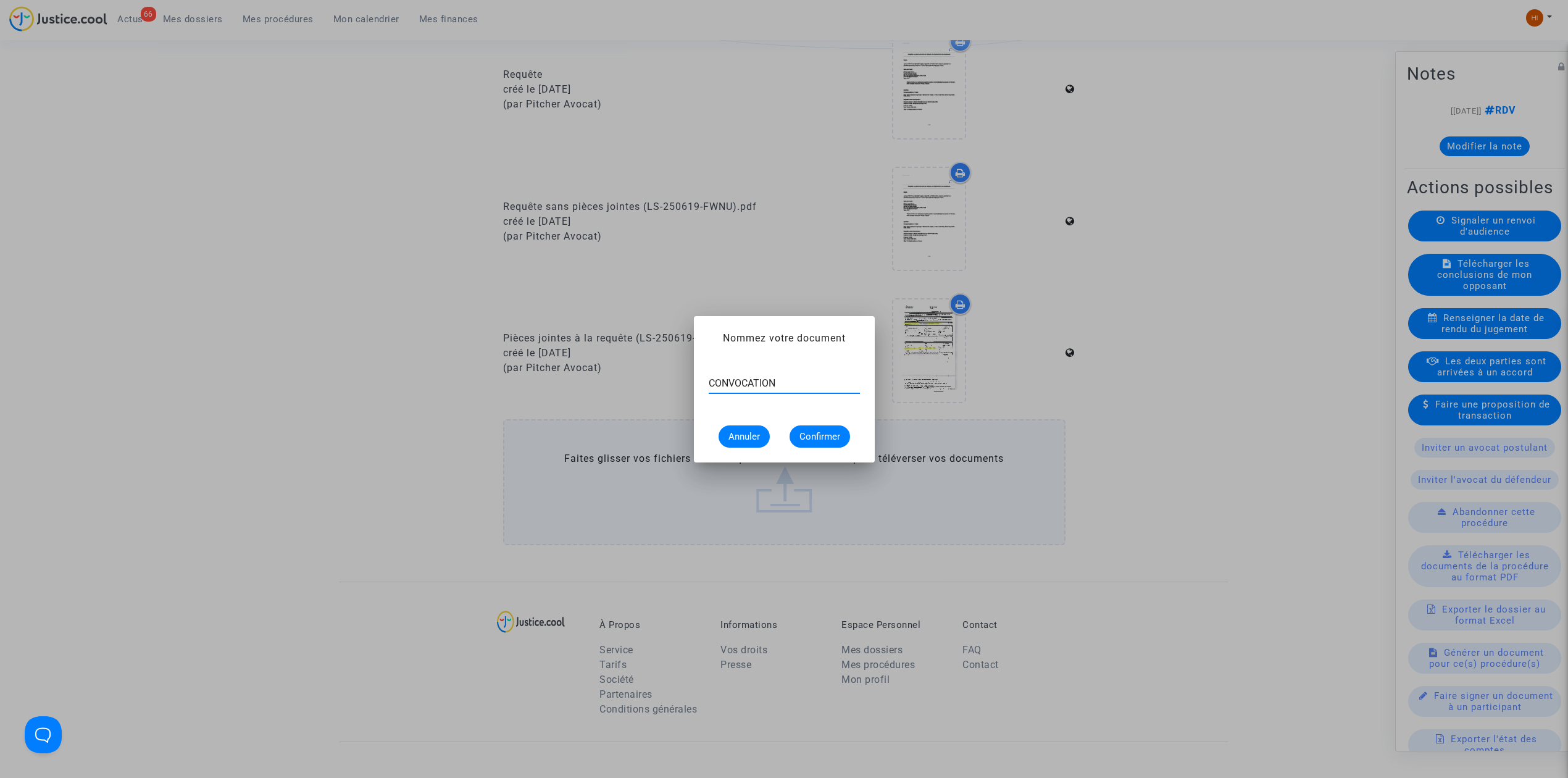
type input "CONVOCATION"
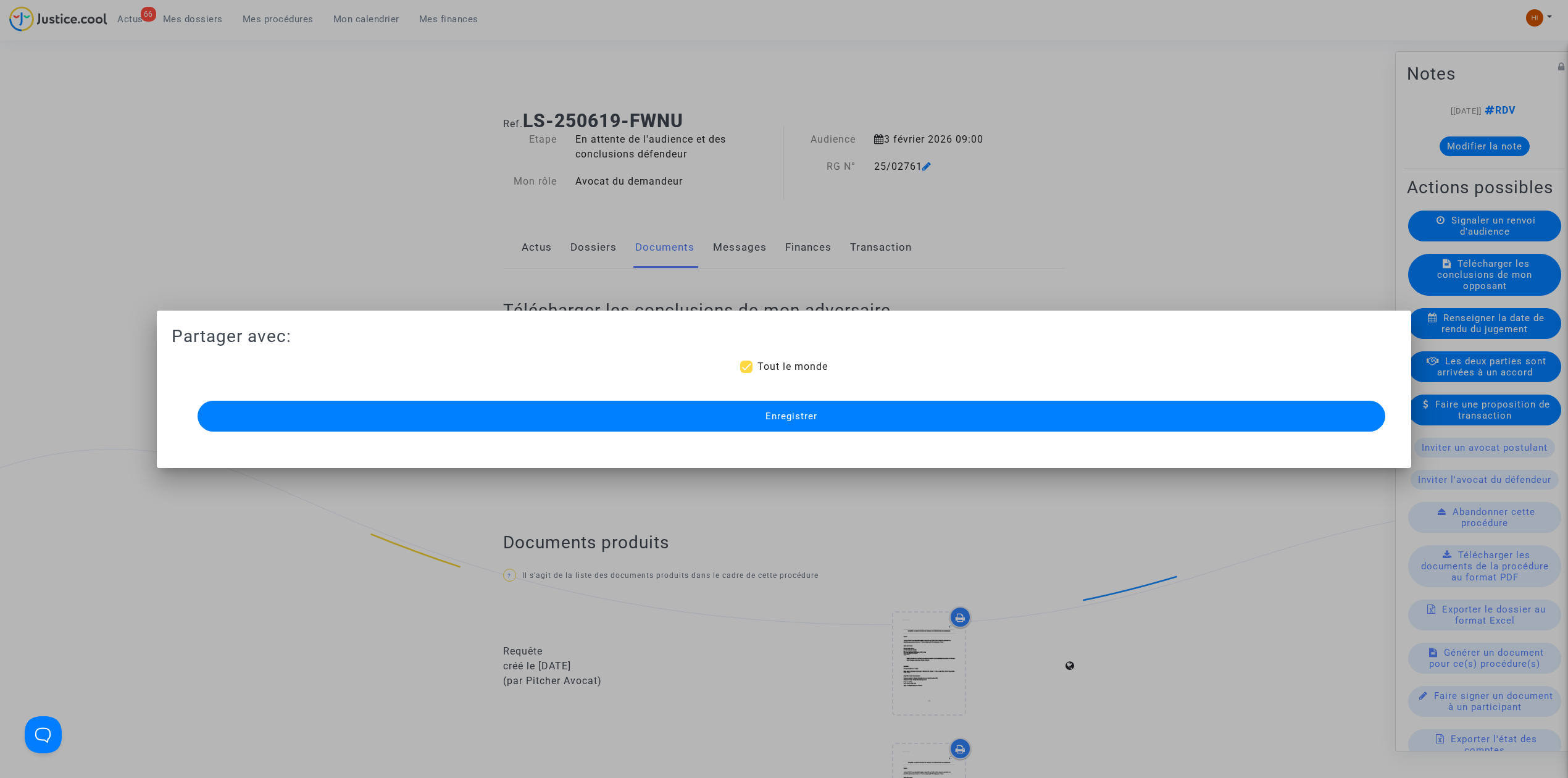
scroll to position [576, 0]
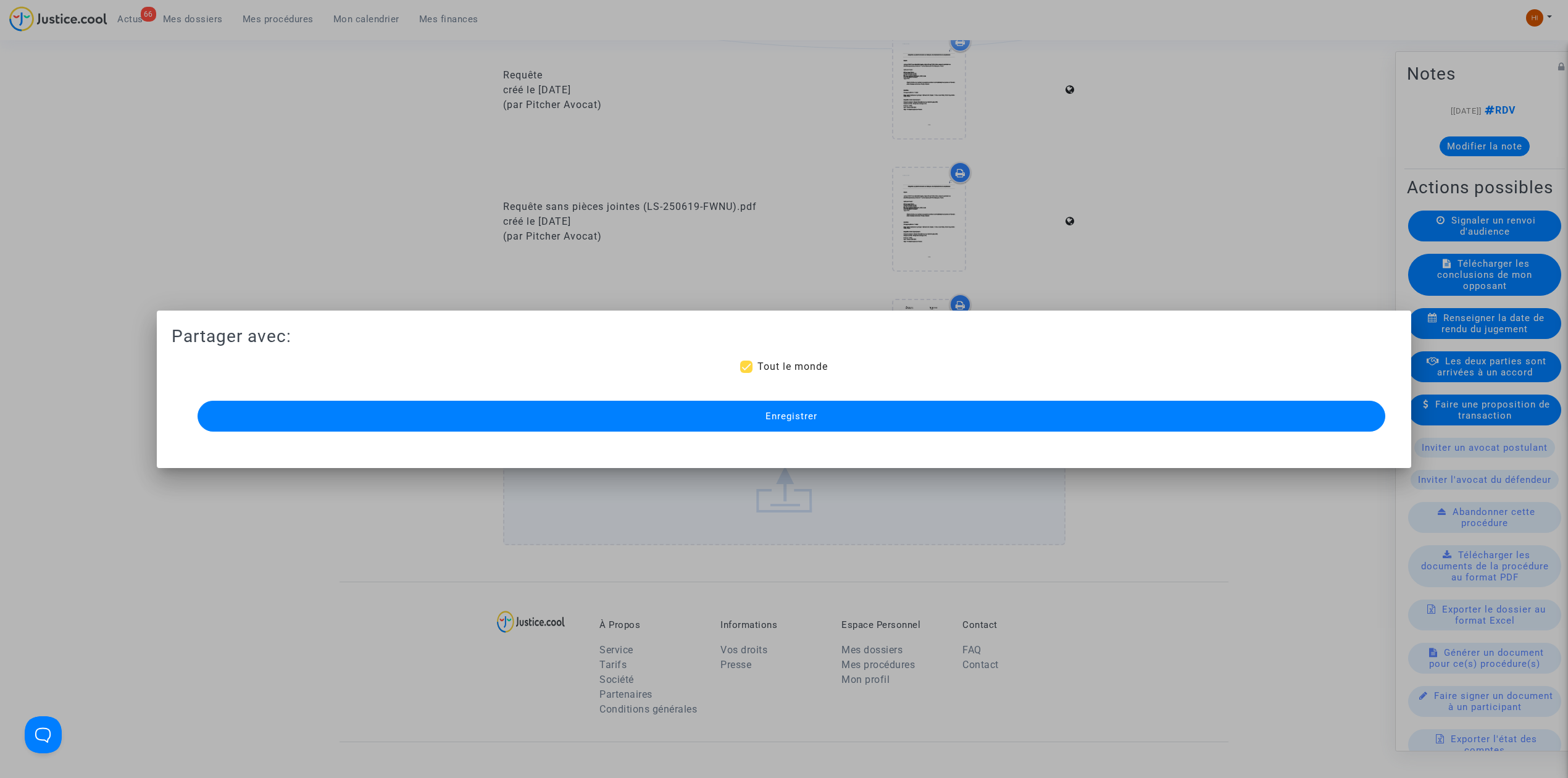
click at [863, 445] on mat-dialog-container "Partager avec: Tout le monde Enregistrer" at bounding box center [784, 389] width 1255 height 157
click at [869, 421] on button "Enregistrer" at bounding box center [791, 416] width 1188 height 31
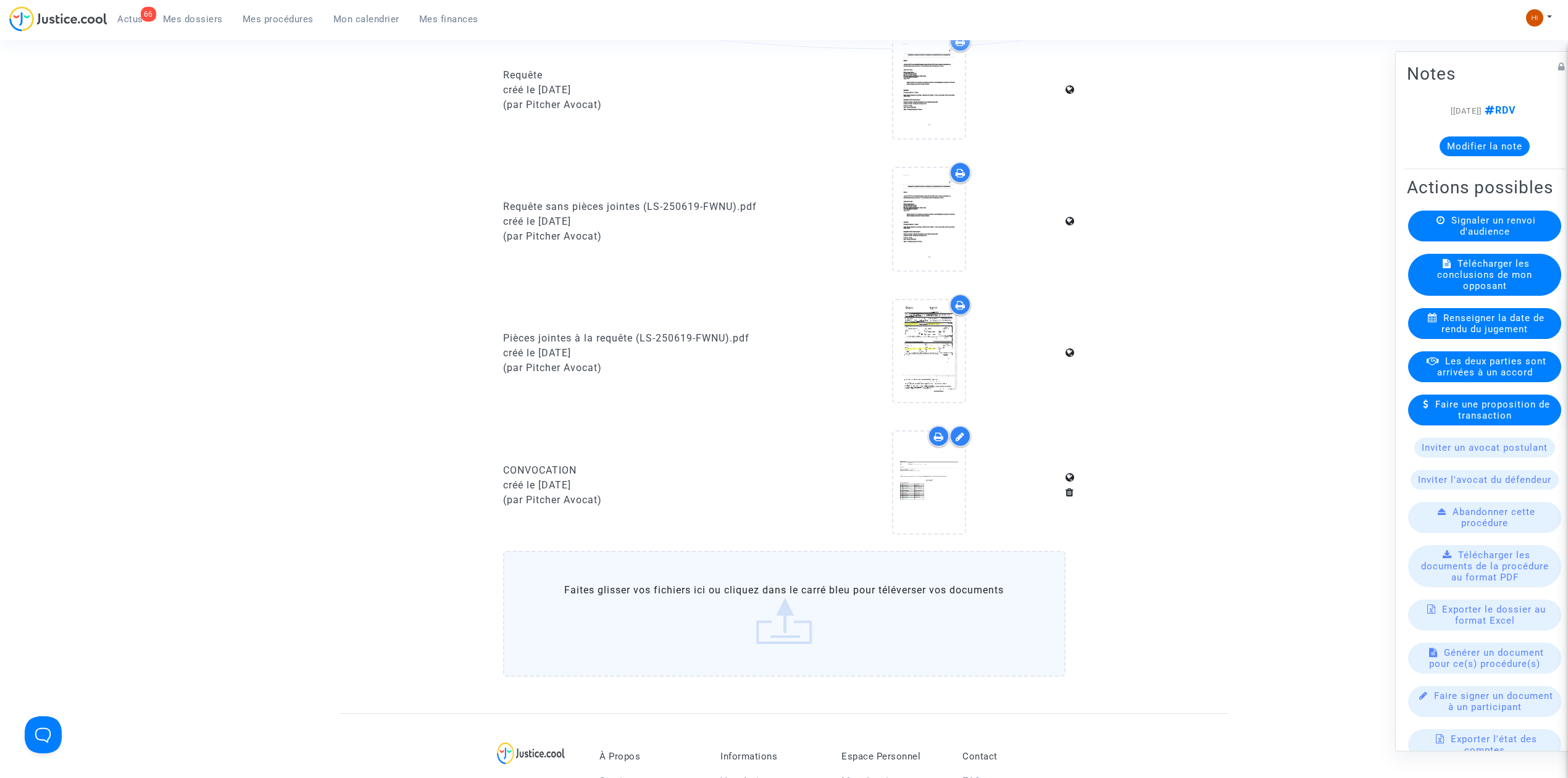
click at [303, 17] on span "Mes procédures" at bounding box center [278, 19] width 71 height 11
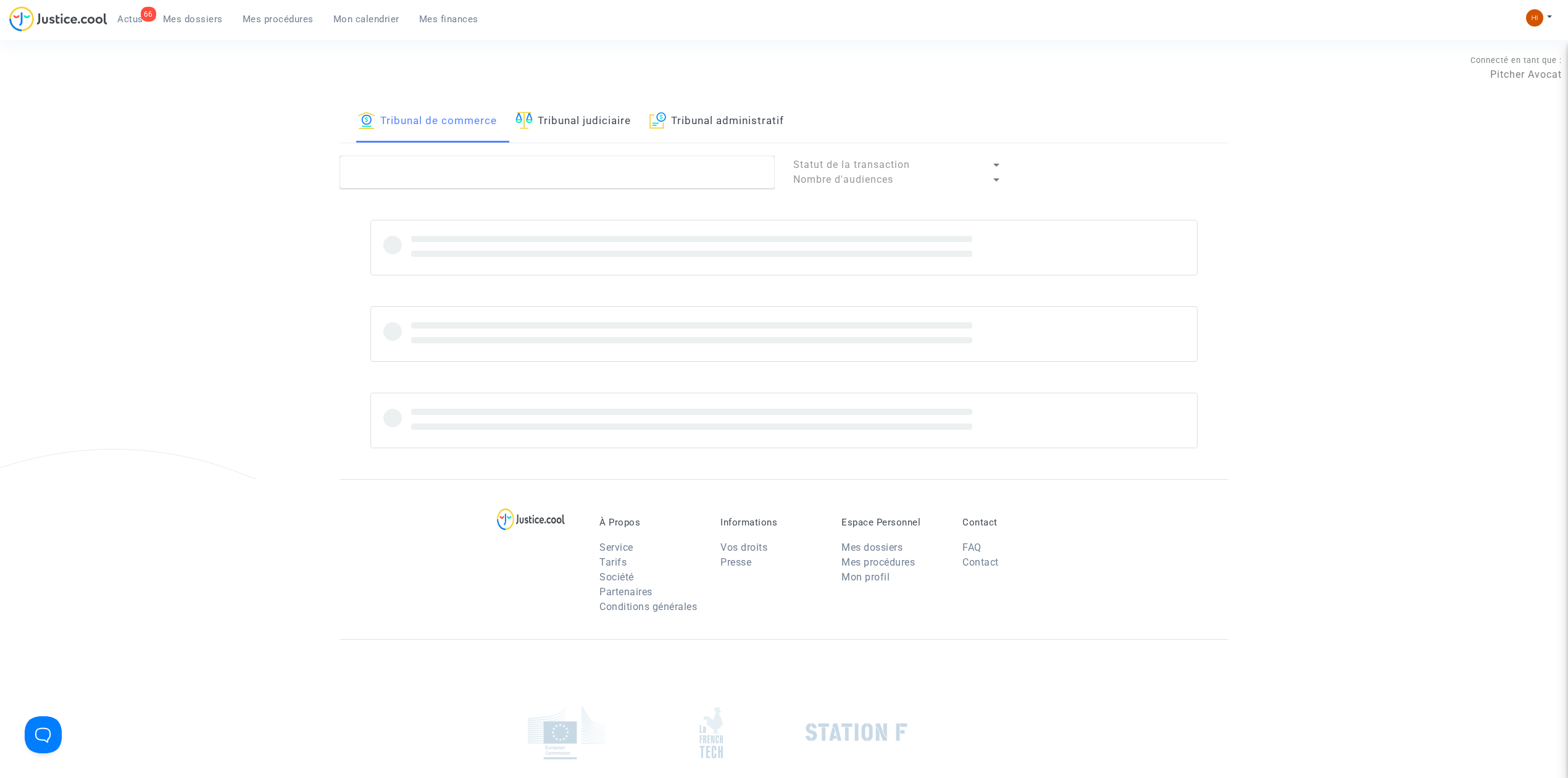
click at [606, 116] on link "Tribunal judiciaire" at bounding box center [573, 122] width 116 height 42
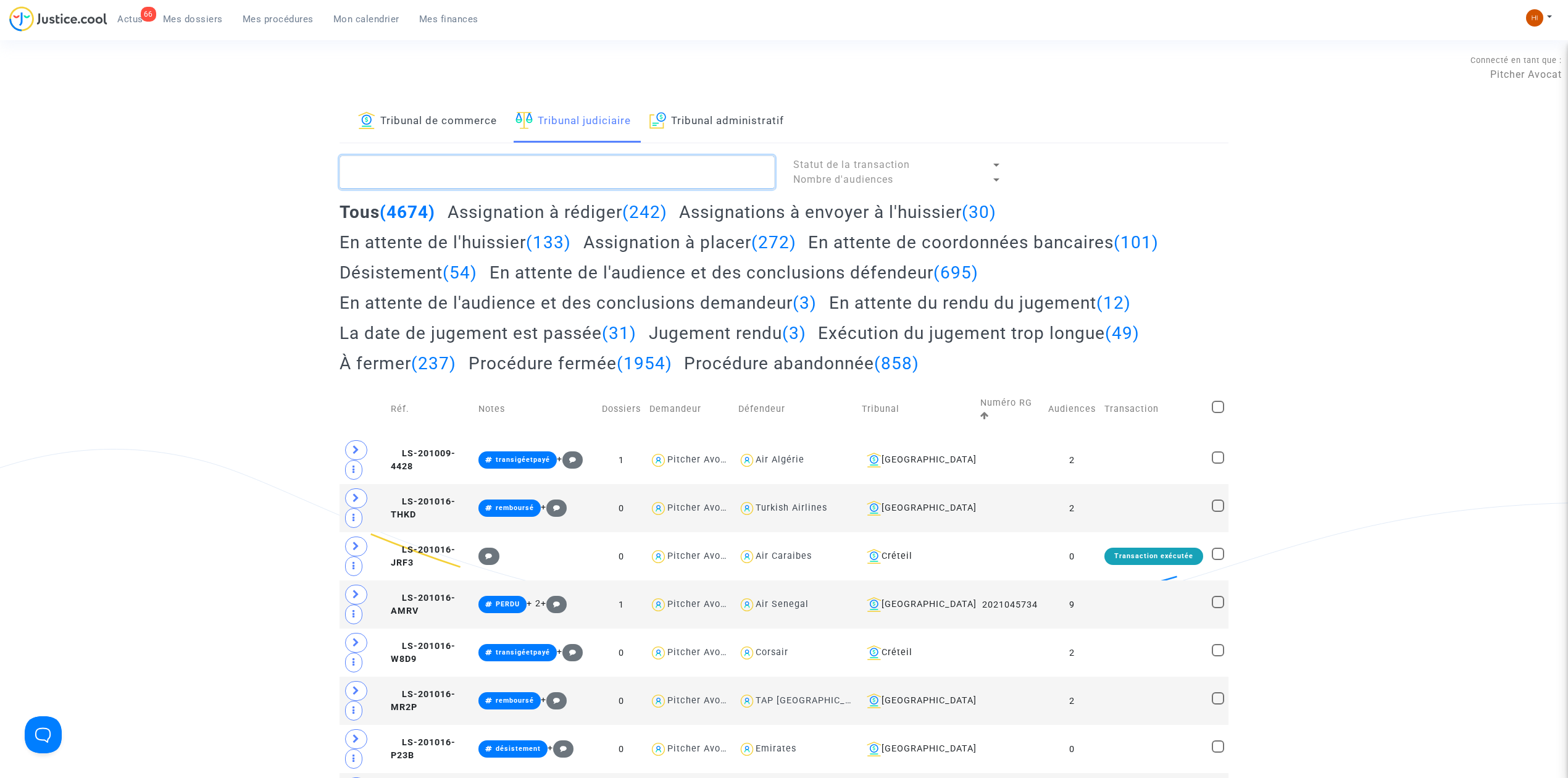
click at [624, 169] on textarea at bounding box center [557, 172] width 435 height 33
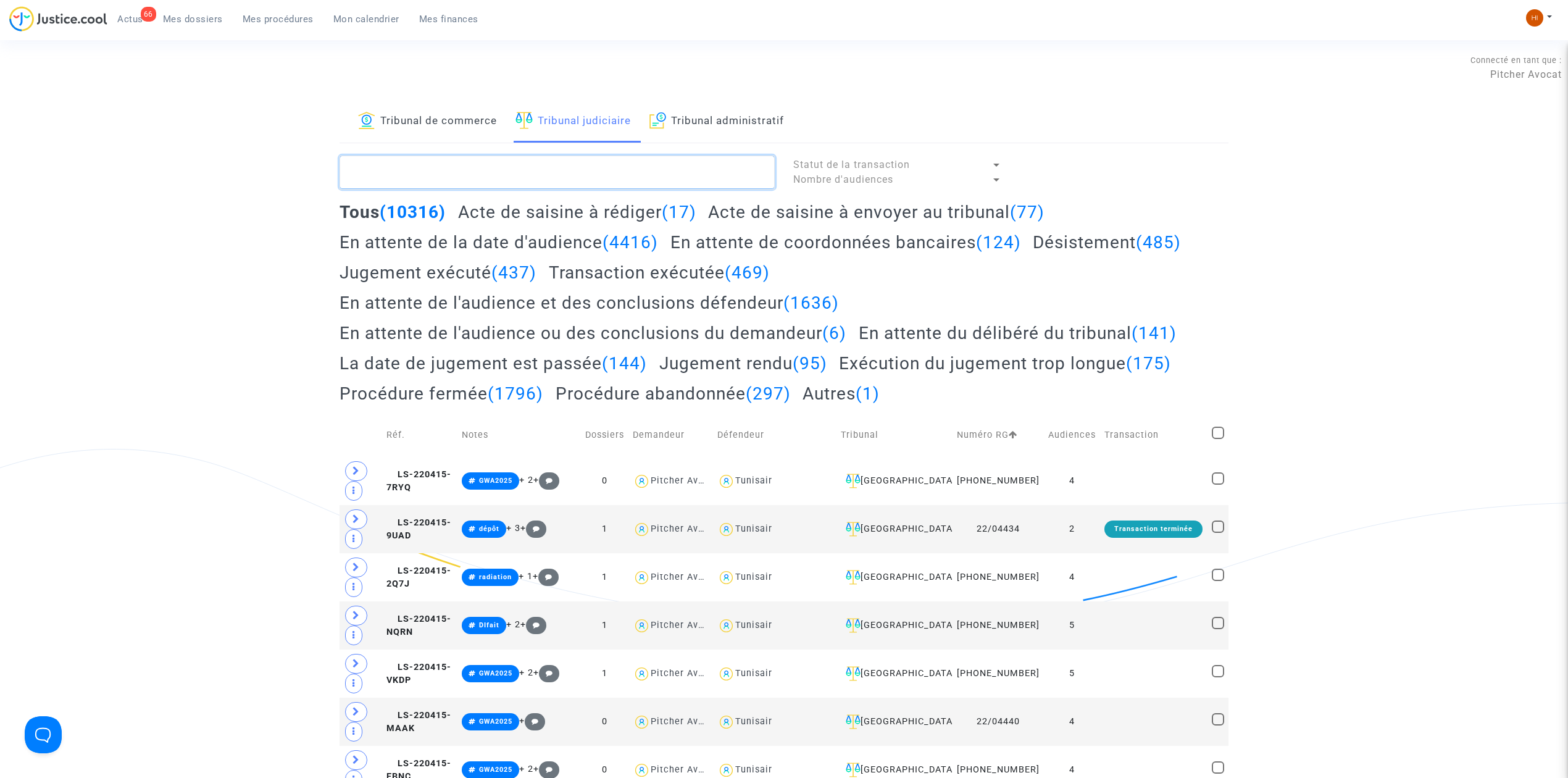
paste textarea "3EGA"
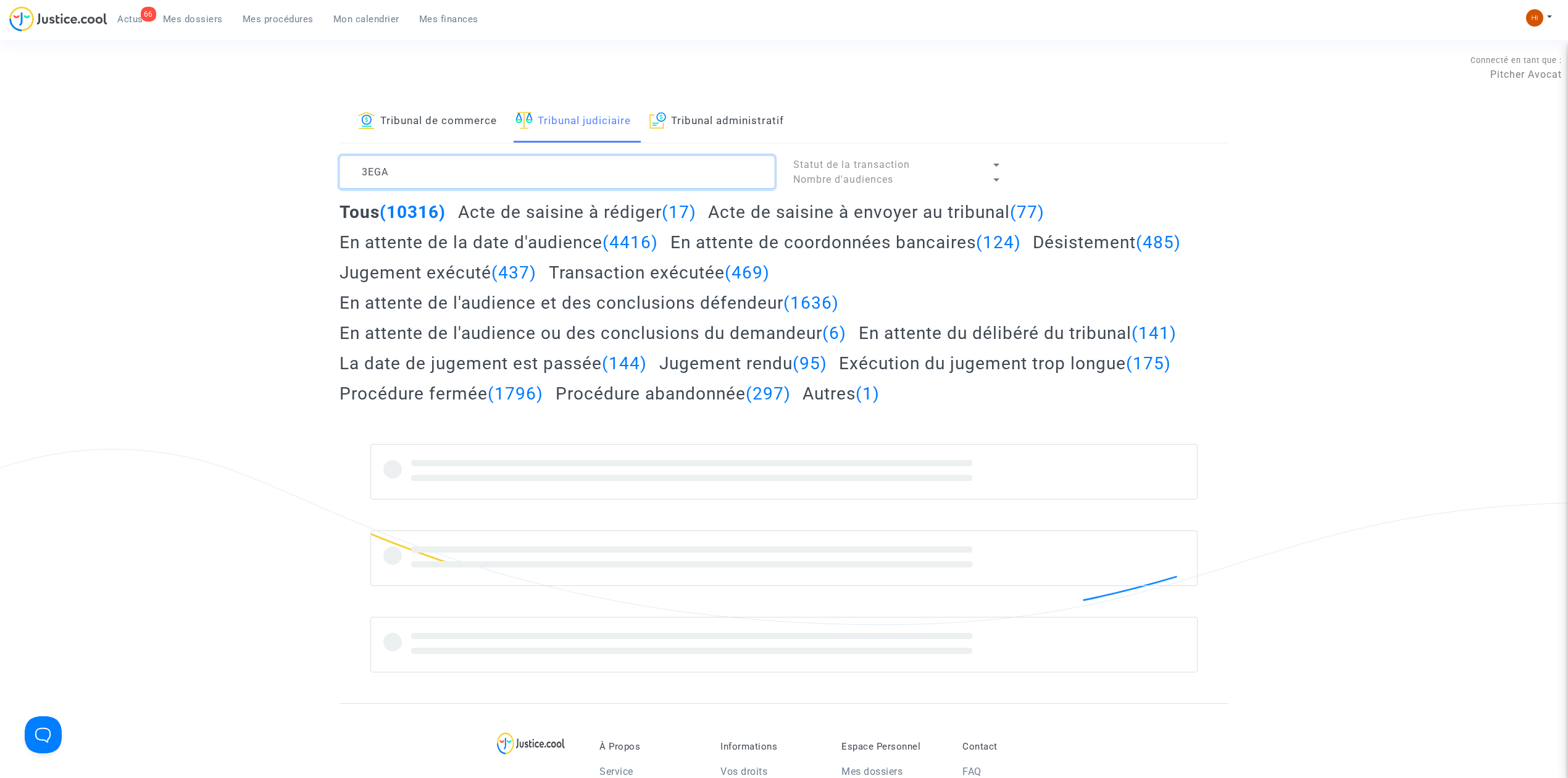
type textarea "3EGA"
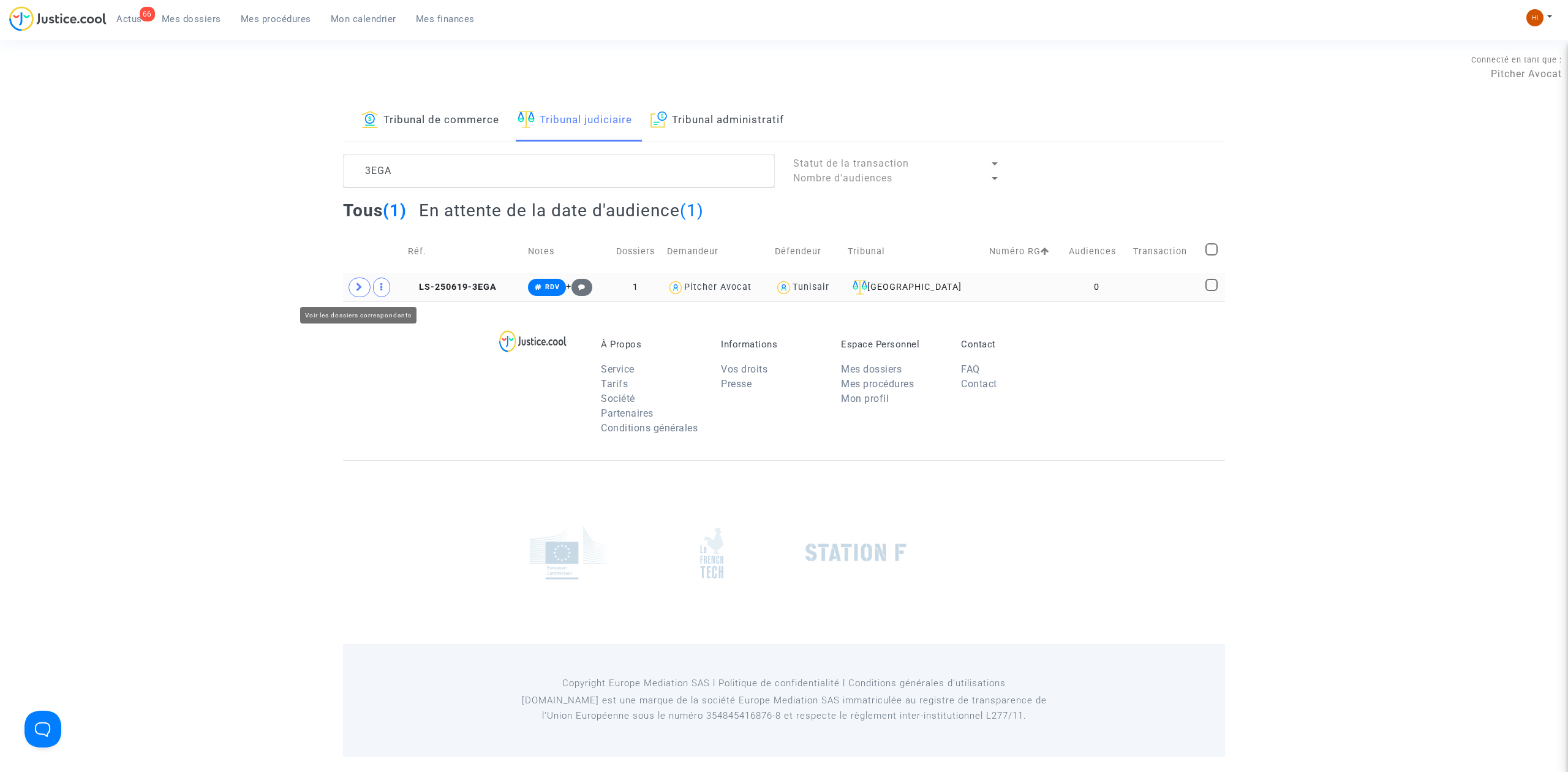
click at [359, 288] on icon at bounding box center [360, 287] width 8 height 9
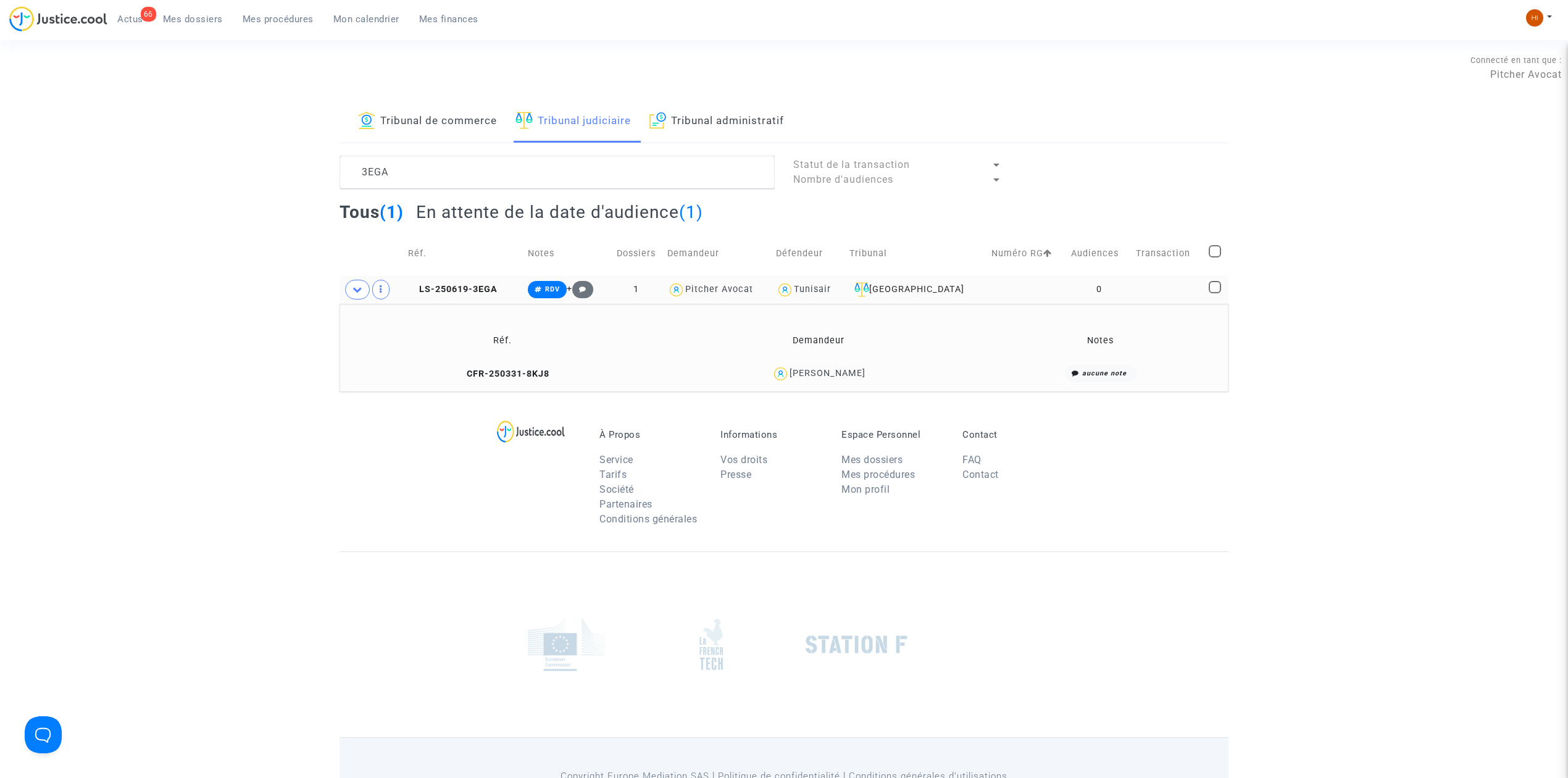
click at [524, 368] on td "CFR-250331-8KJ8" at bounding box center [501, 374] width 317 height 26
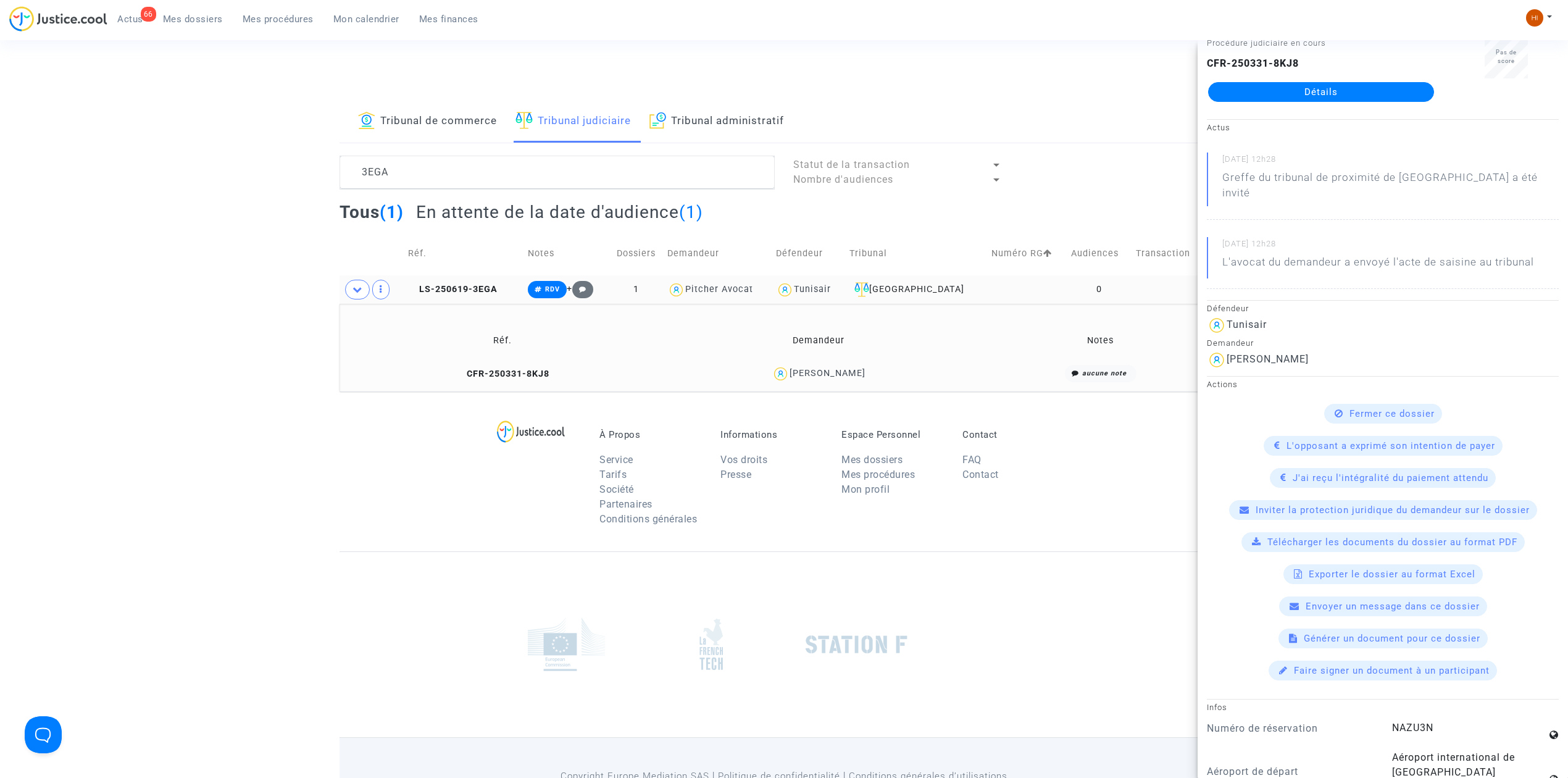
scroll to position [658, 0]
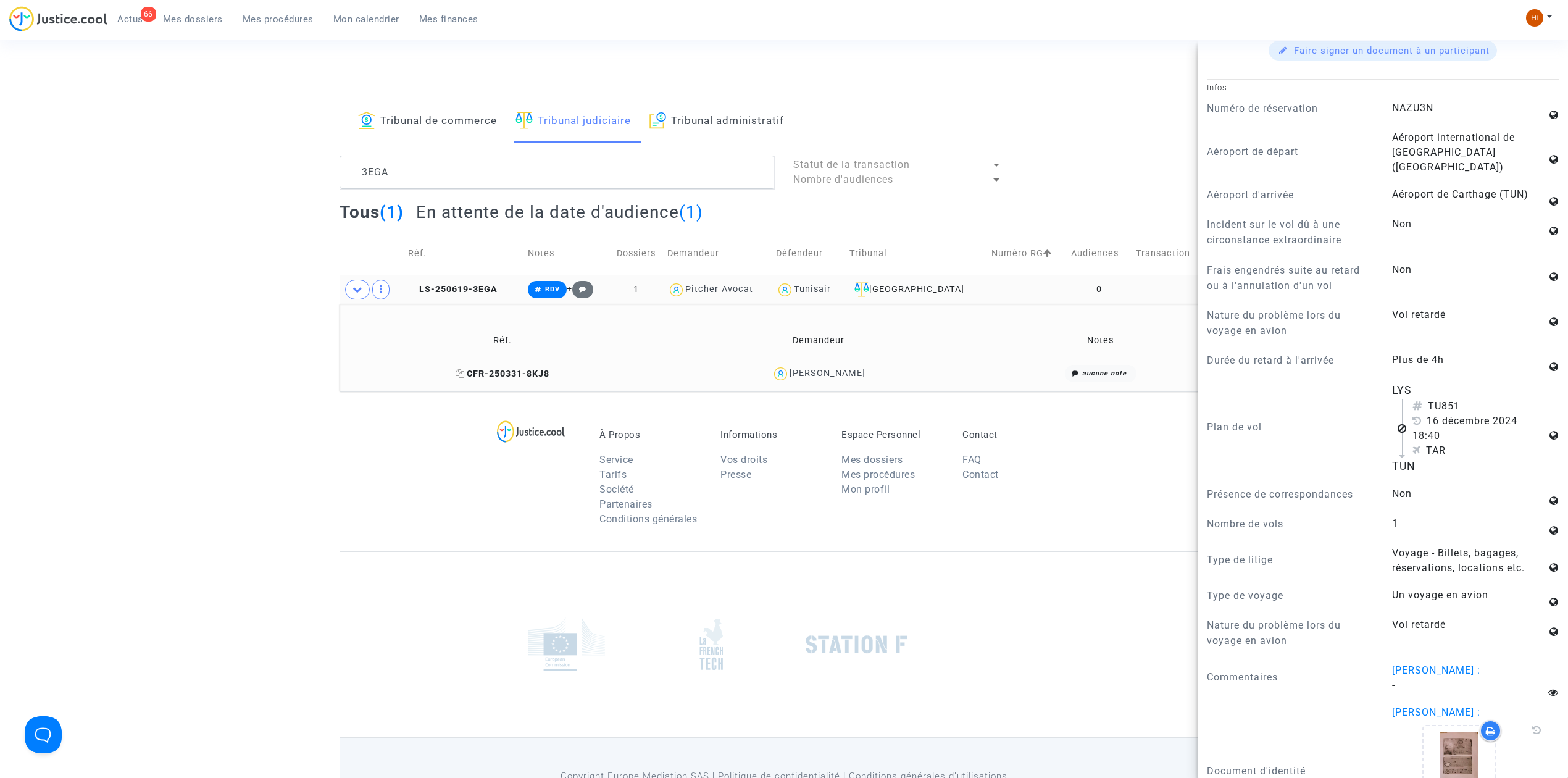
click at [549, 378] on span "CFR-250331-8KJ8" at bounding box center [503, 374] width 94 height 11
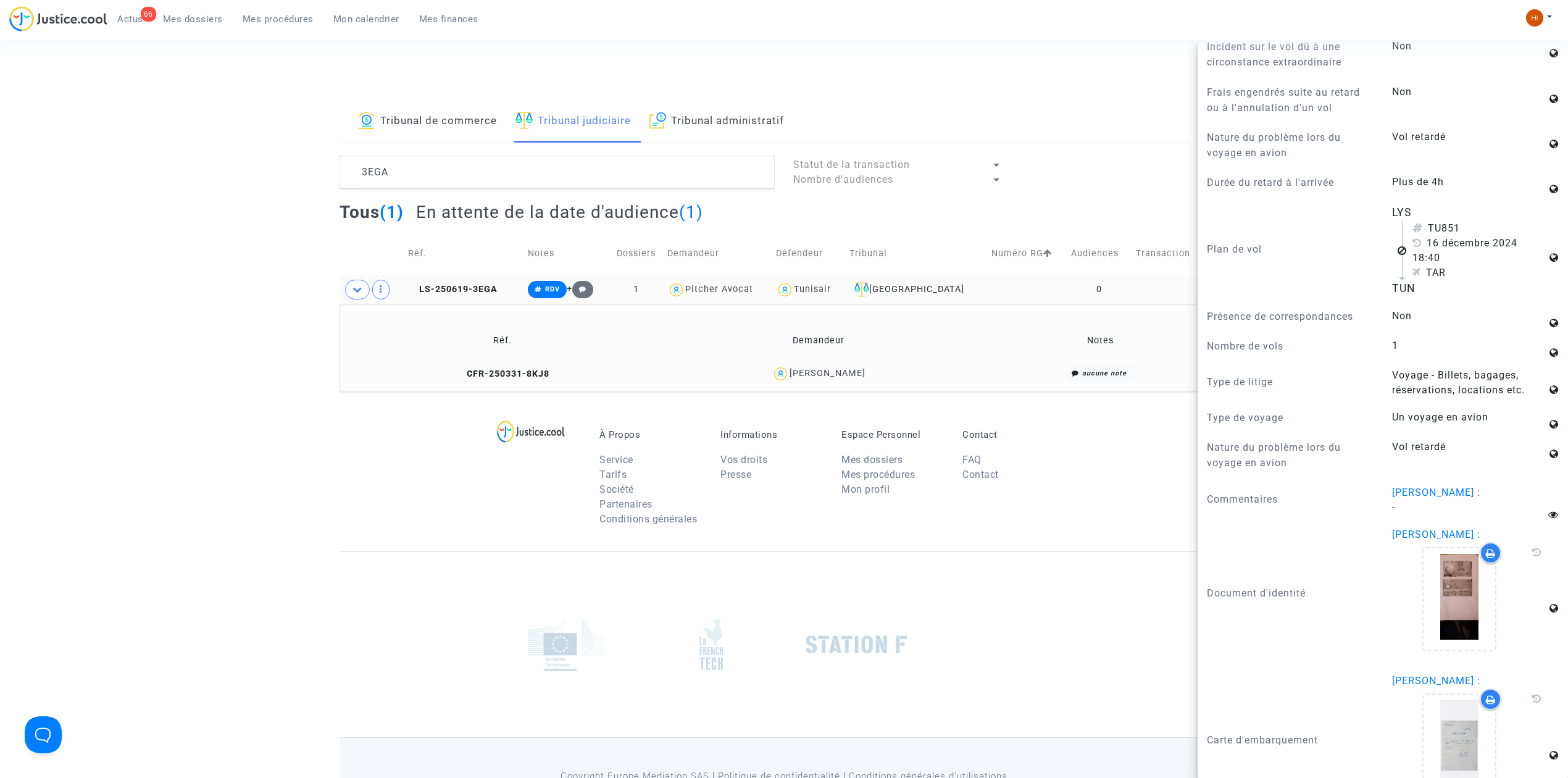
scroll to position [845, 0]
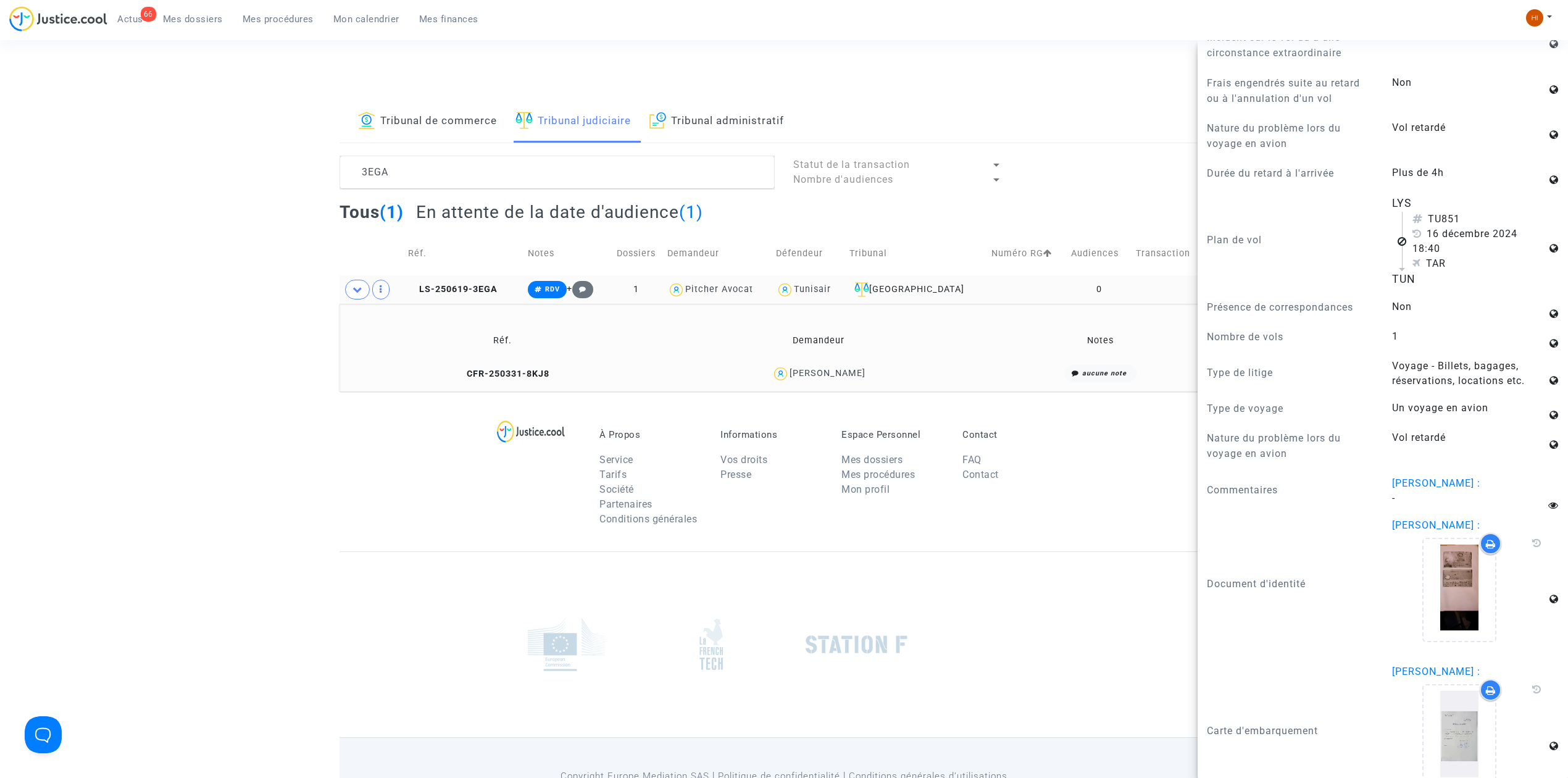
click at [441, 459] on div "À Propos Service Tarifs Société Partenaires Conditions générales Informations V…" at bounding box center [784, 471] width 889 height 160
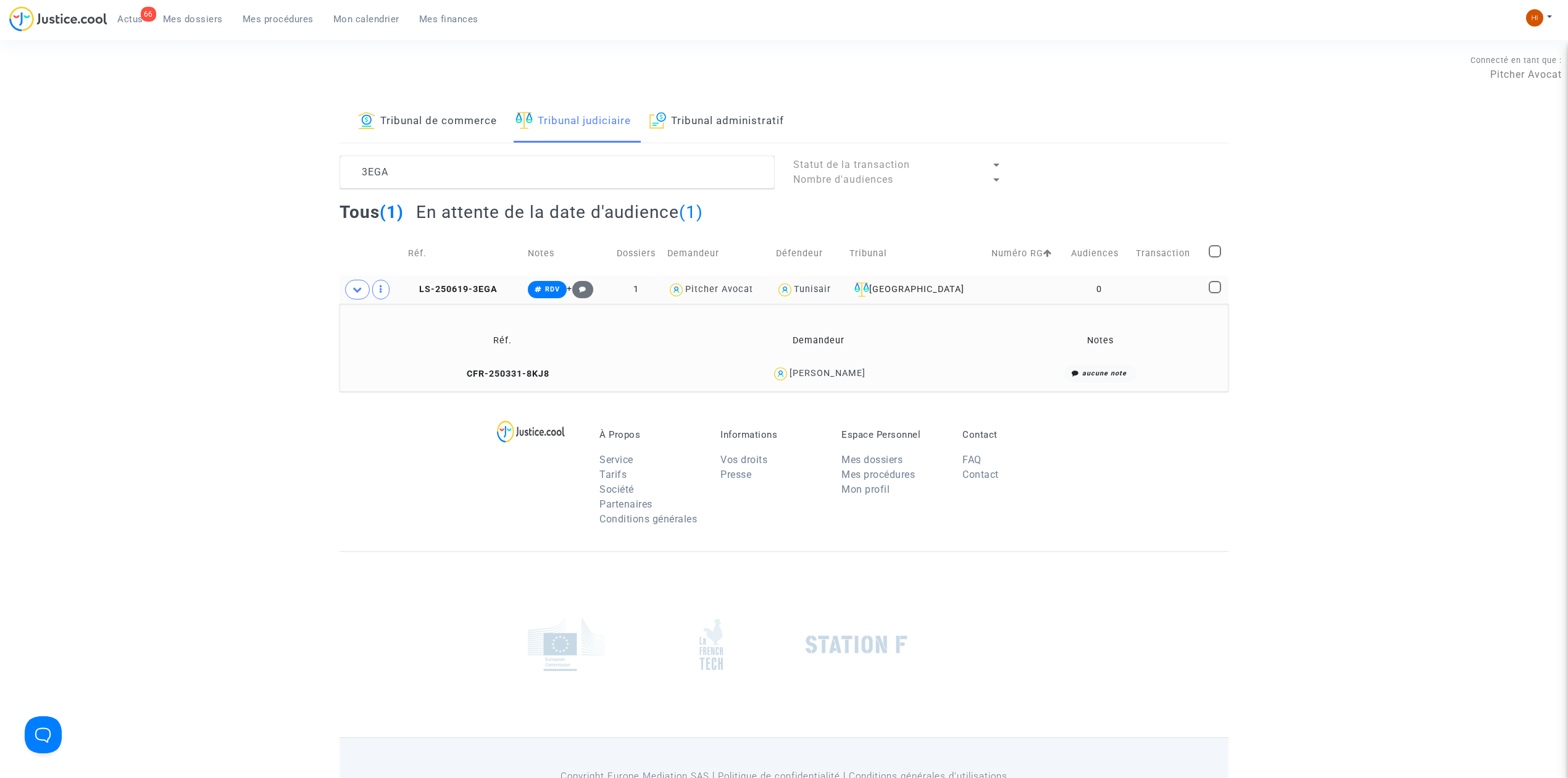
scroll to position [0, 0]
click at [474, 297] on td "LS-250619-3EGA" at bounding box center [464, 289] width 120 height 29
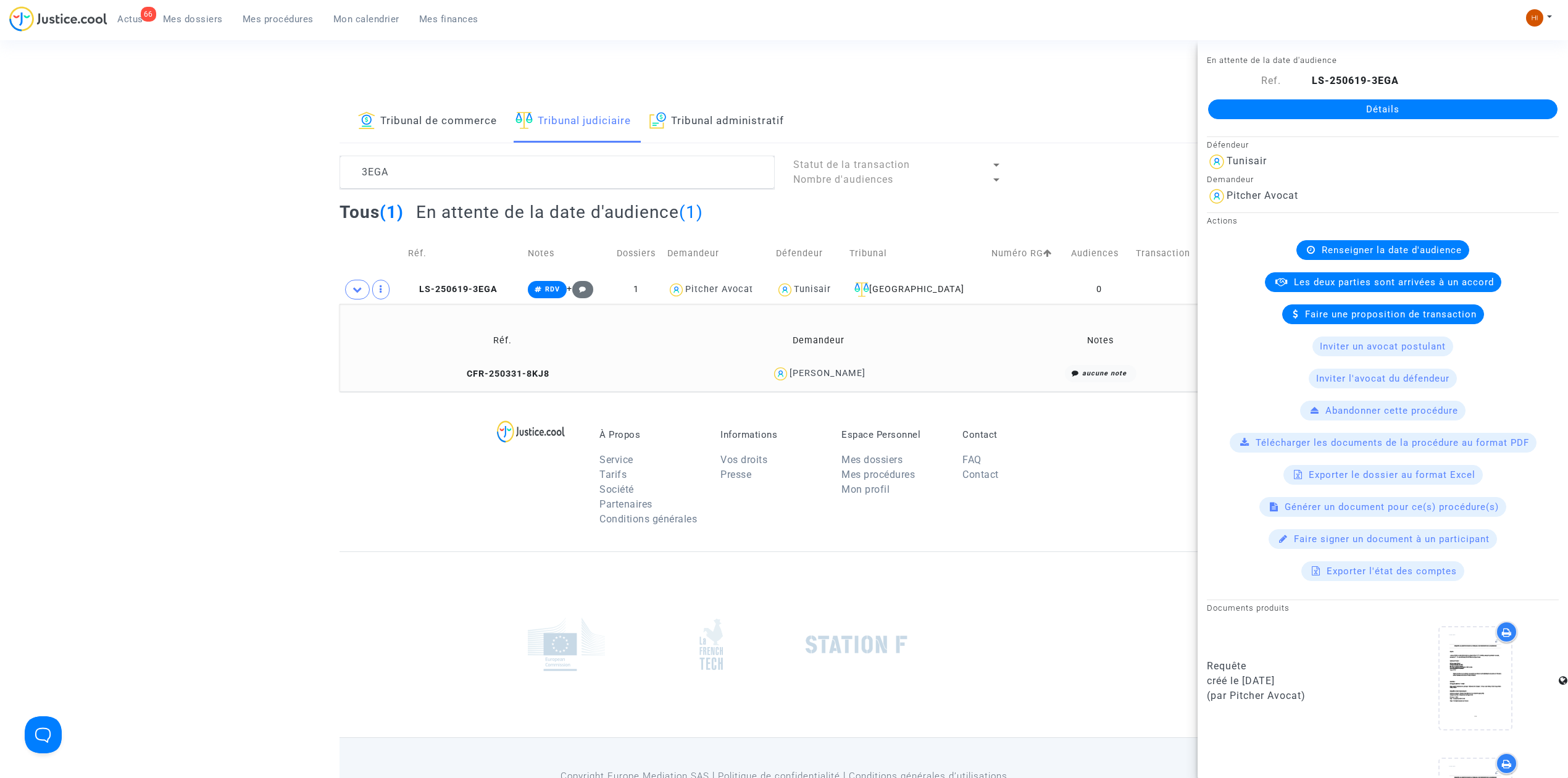
click at [1438, 101] on link "Détails" at bounding box center [1383, 109] width 350 height 20
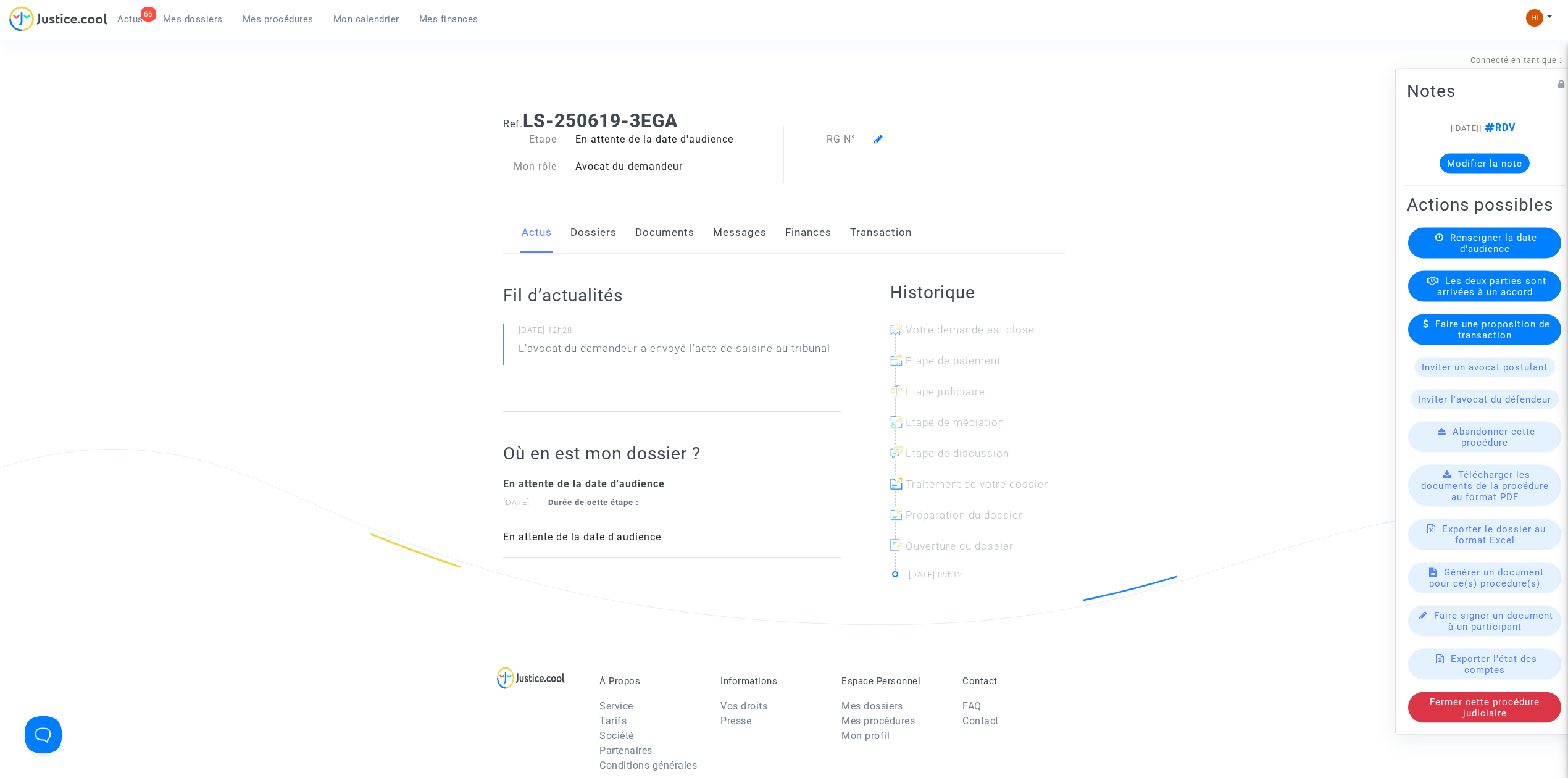
click at [1475, 248] on span "Renseigner la date d'audience" at bounding box center [1493, 243] width 87 height 22
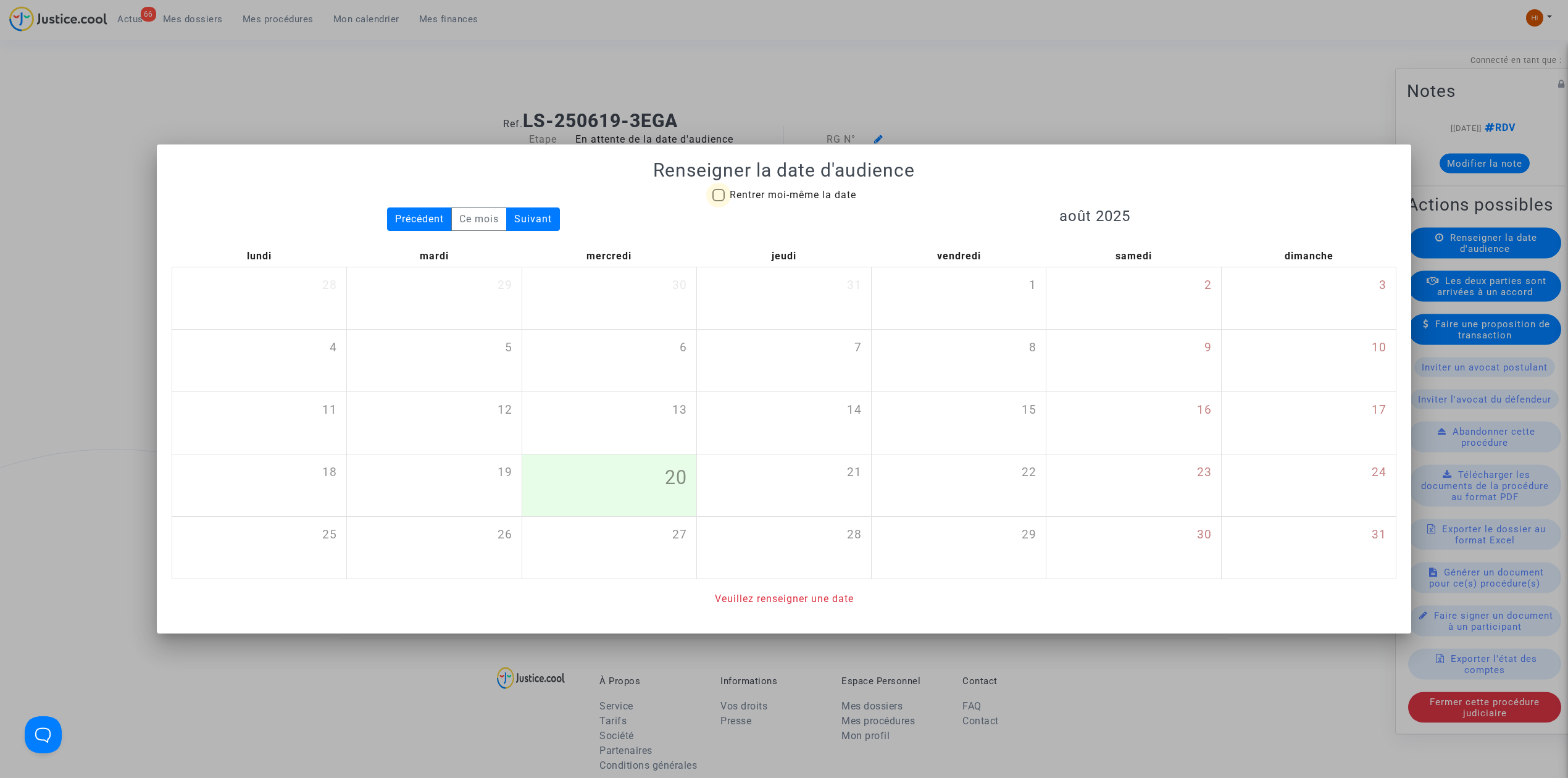
click at [823, 196] on span "Rentrer moi-même la date" at bounding box center [792, 194] width 126 height 12
click at [719, 201] on input "Rentrer moi-même la date" at bounding box center [718, 201] width 1 height 1
checkbox input "true"
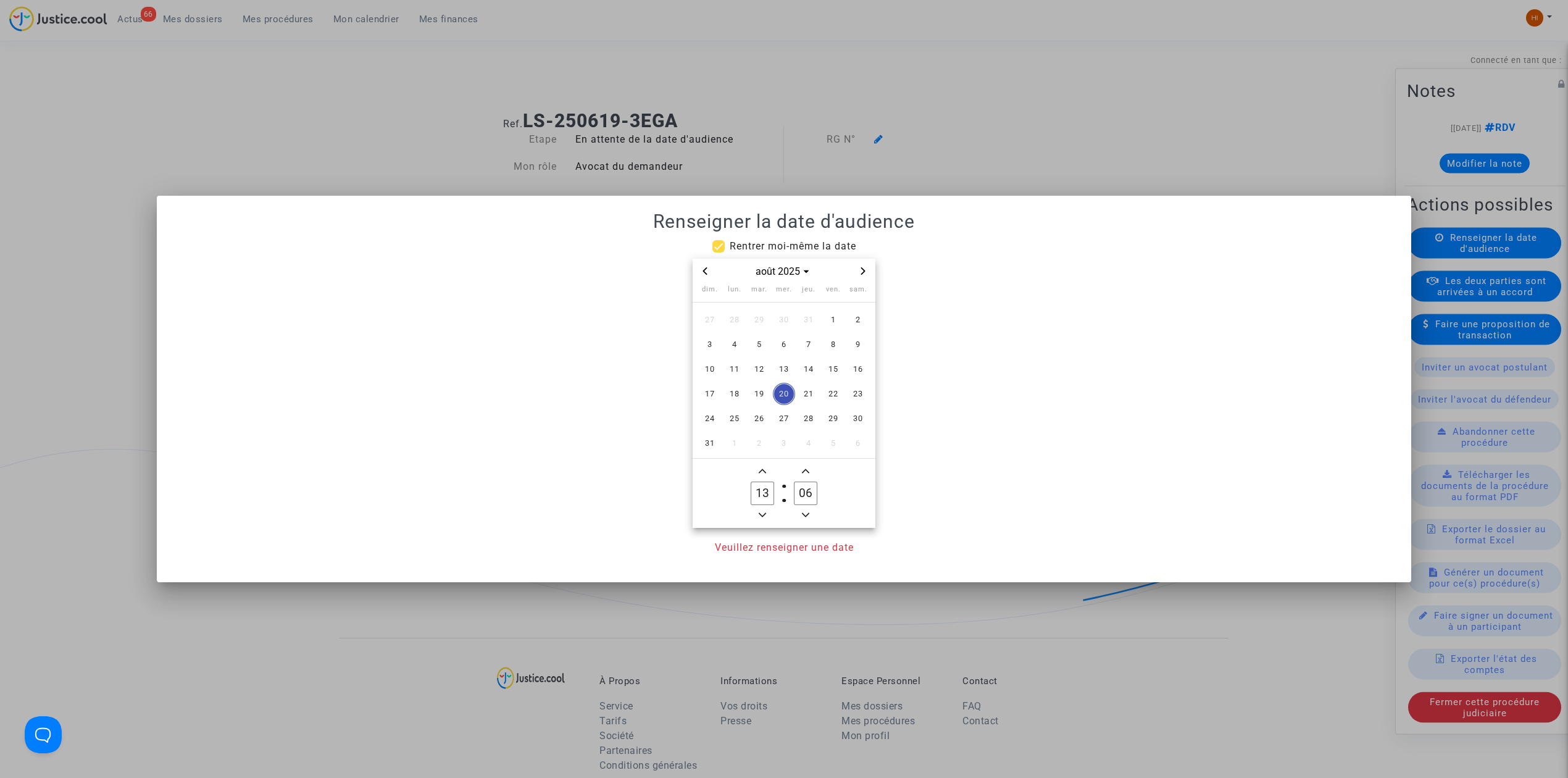
click at [869, 273] on span "Next month" at bounding box center [863, 270] width 15 height 15
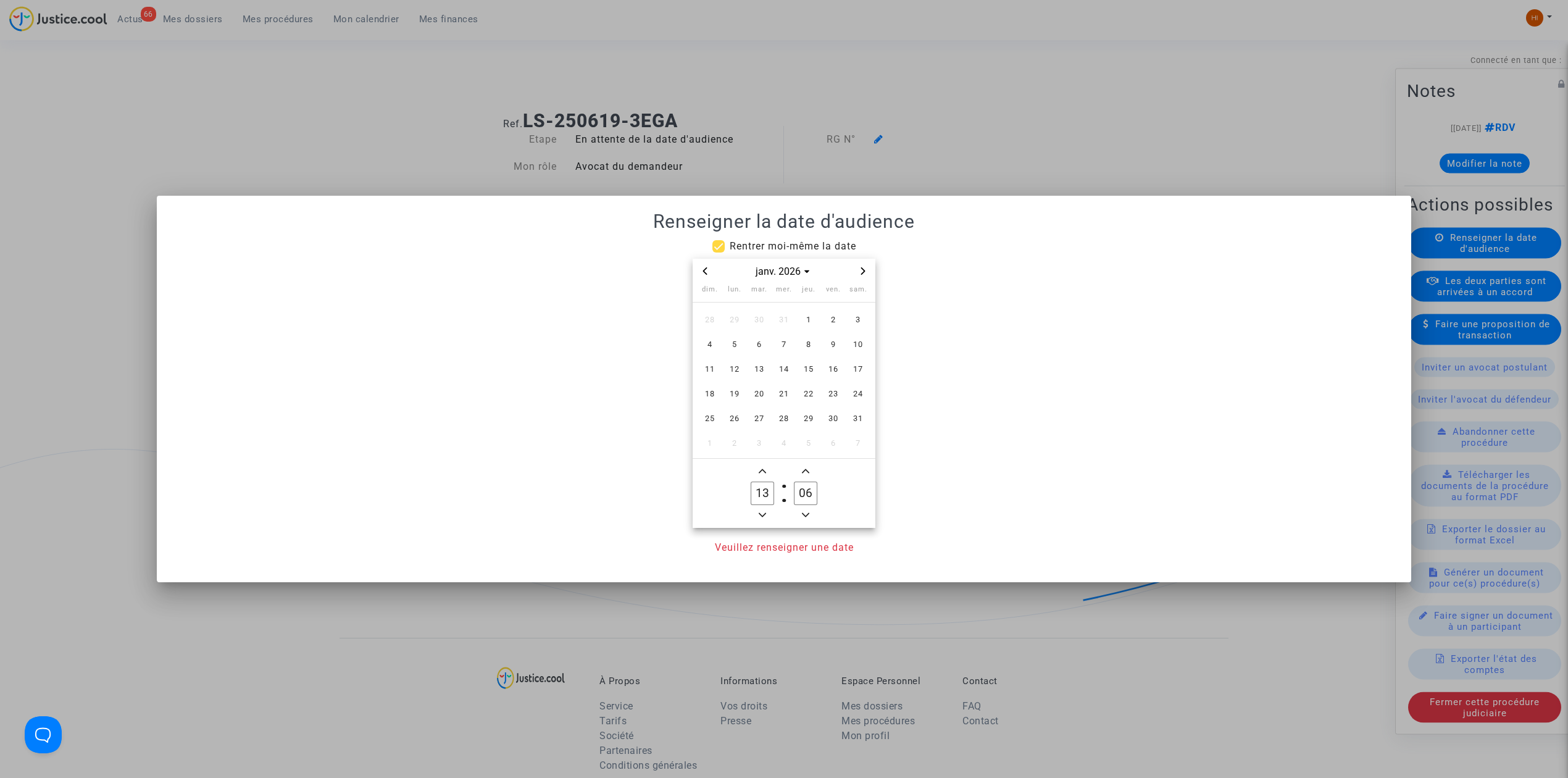
click at [869, 273] on span "Next month" at bounding box center [863, 270] width 15 height 15
click at [1208, 45] on div at bounding box center [784, 389] width 1568 height 778
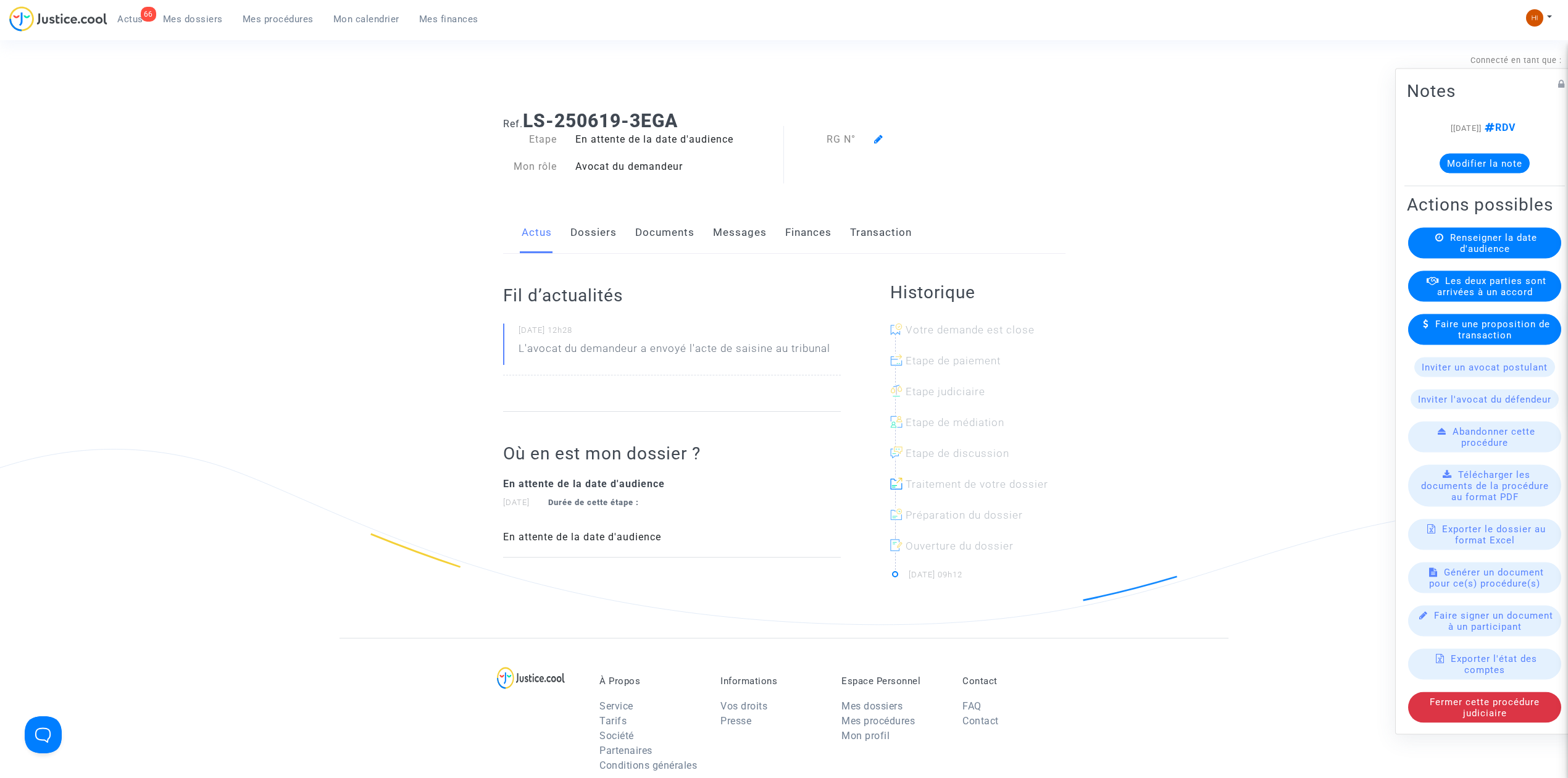
click at [590, 223] on link "Dossiers" at bounding box center [594, 233] width 46 height 41
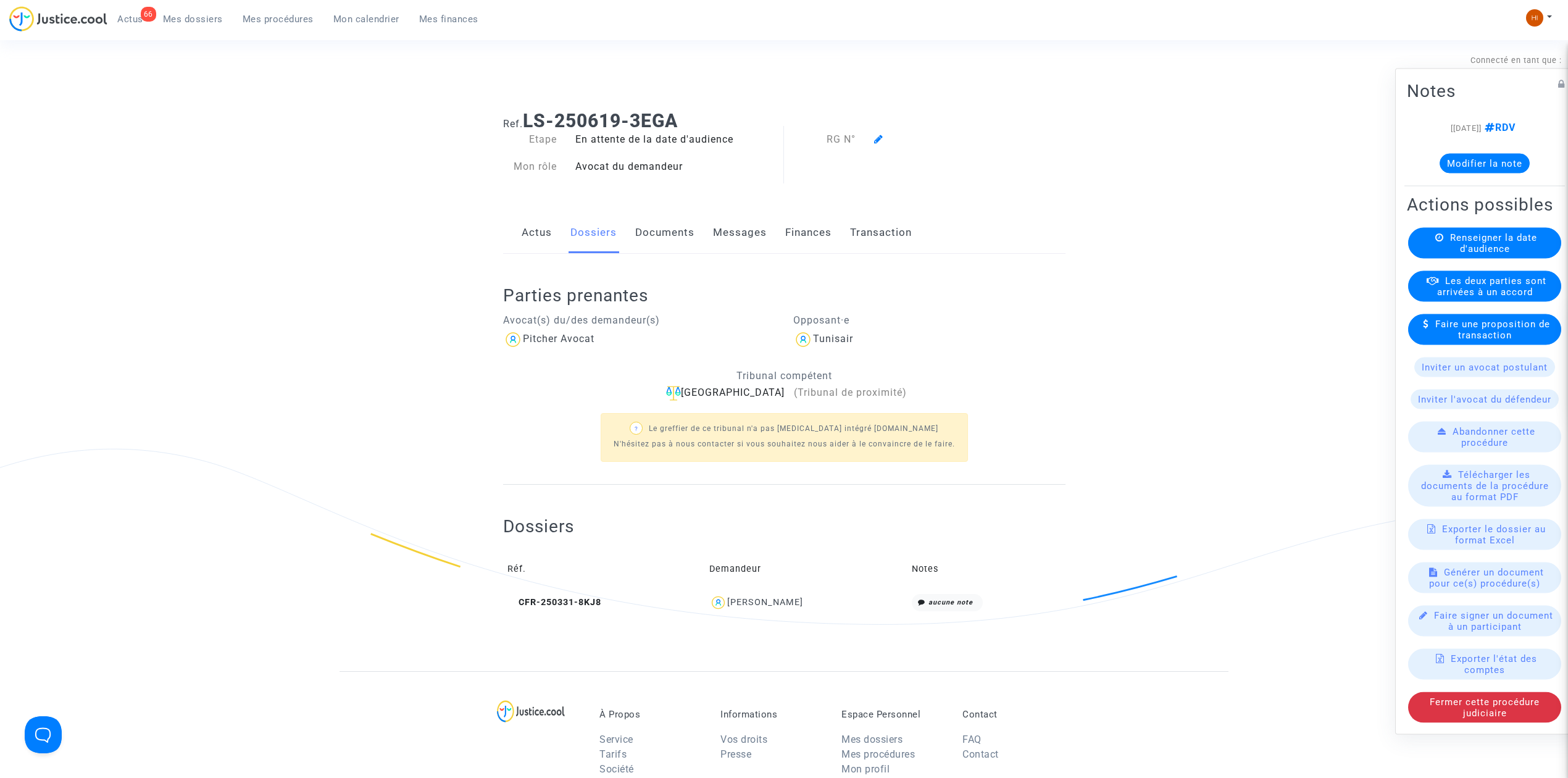
click at [1498, 248] on span "Renseigner la date d'audience" at bounding box center [1493, 243] width 87 height 22
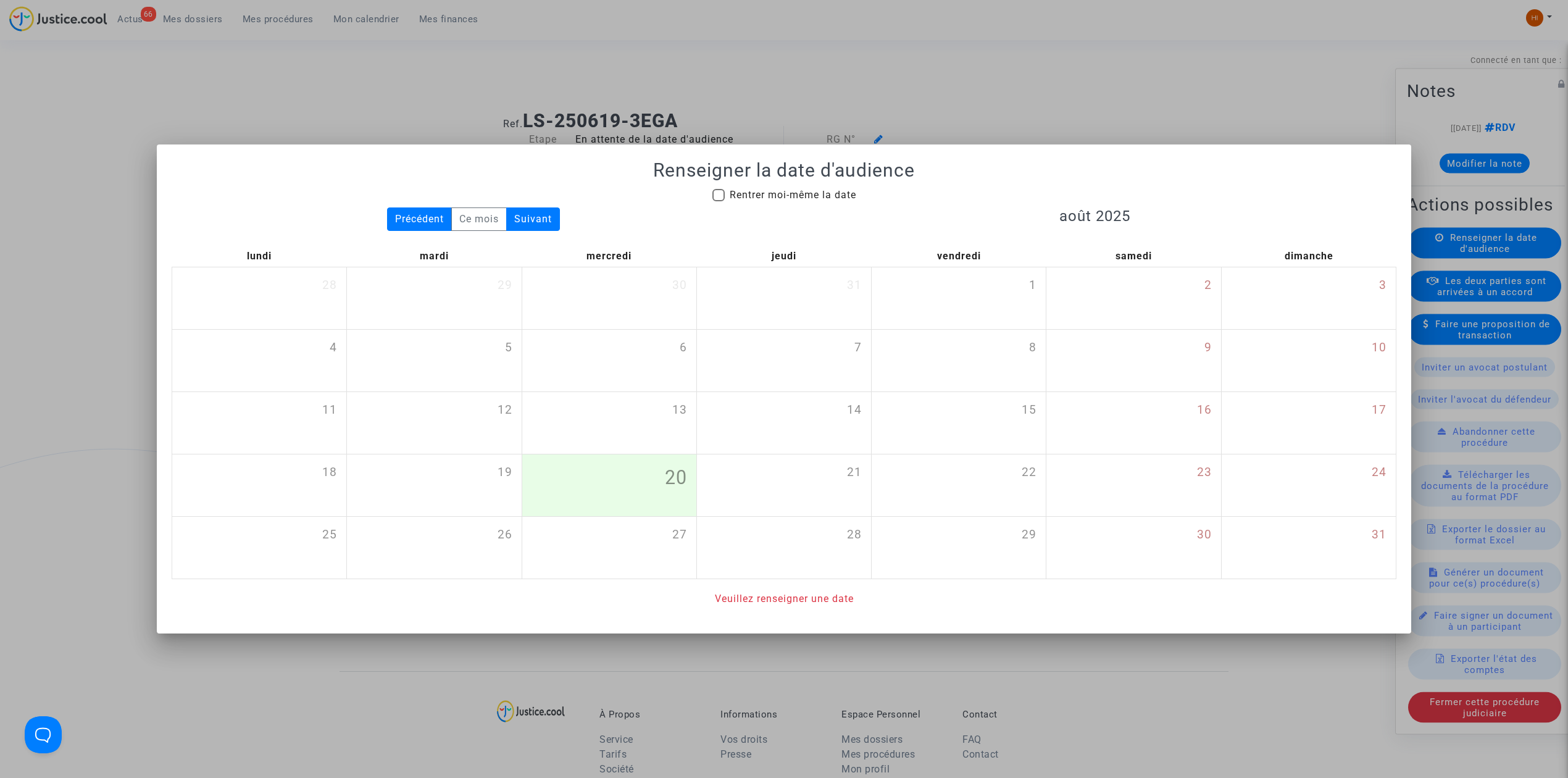
drag, startPoint x: 792, startPoint y: 199, endPoint x: 816, endPoint y: 210, distance: 26.4
click at [792, 199] on span "Rentrer moi-même la date" at bounding box center [792, 194] width 126 height 12
click at [719, 201] on input "Rentrer moi-même la date" at bounding box center [718, 201] width 1 height 1
checkbox input "true"
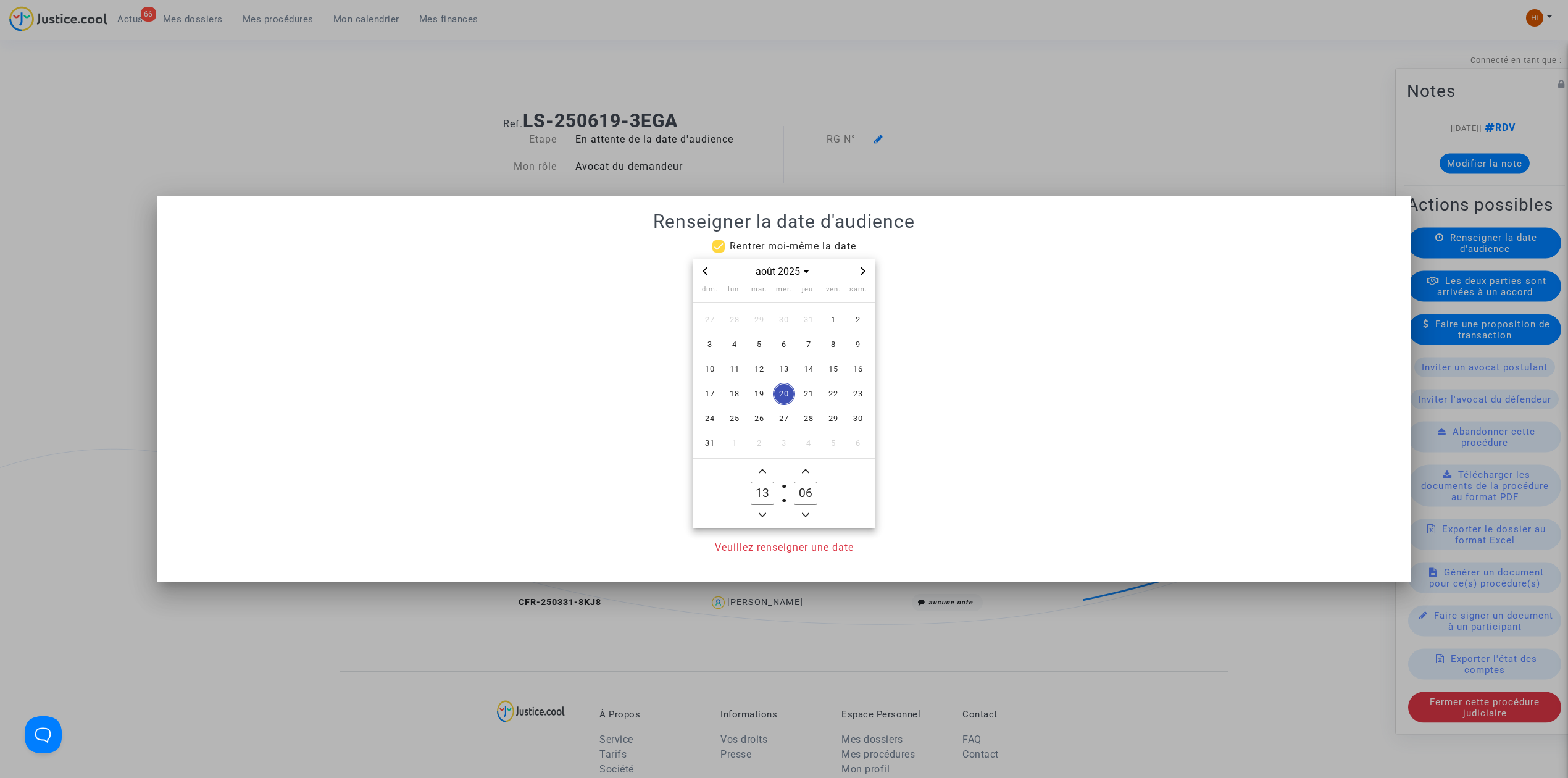
click at [867, 267] on span "Next month" at bounding box center [863, 270] width 15 height 15
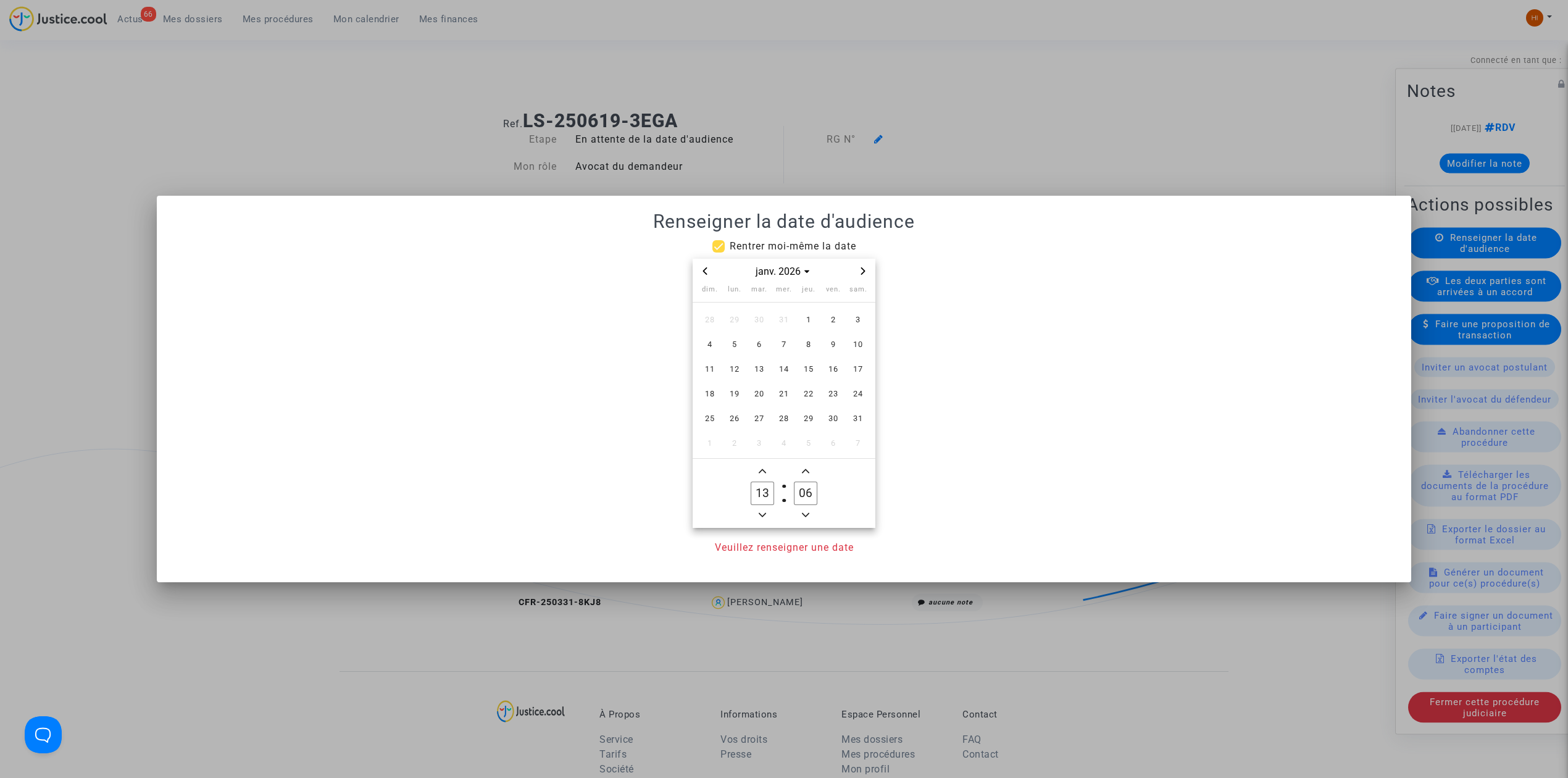
click at [867, 267] on span "Next month" at bounding box center [863, 270] width 15 height 15
drag, startPoint x: 763, startPoint y: 319, endPoint x: 739, endPoint y: 502, distance: 184.6
click at [757, 330] on span "3" at bounding box center [759, 320] width 22 height 22
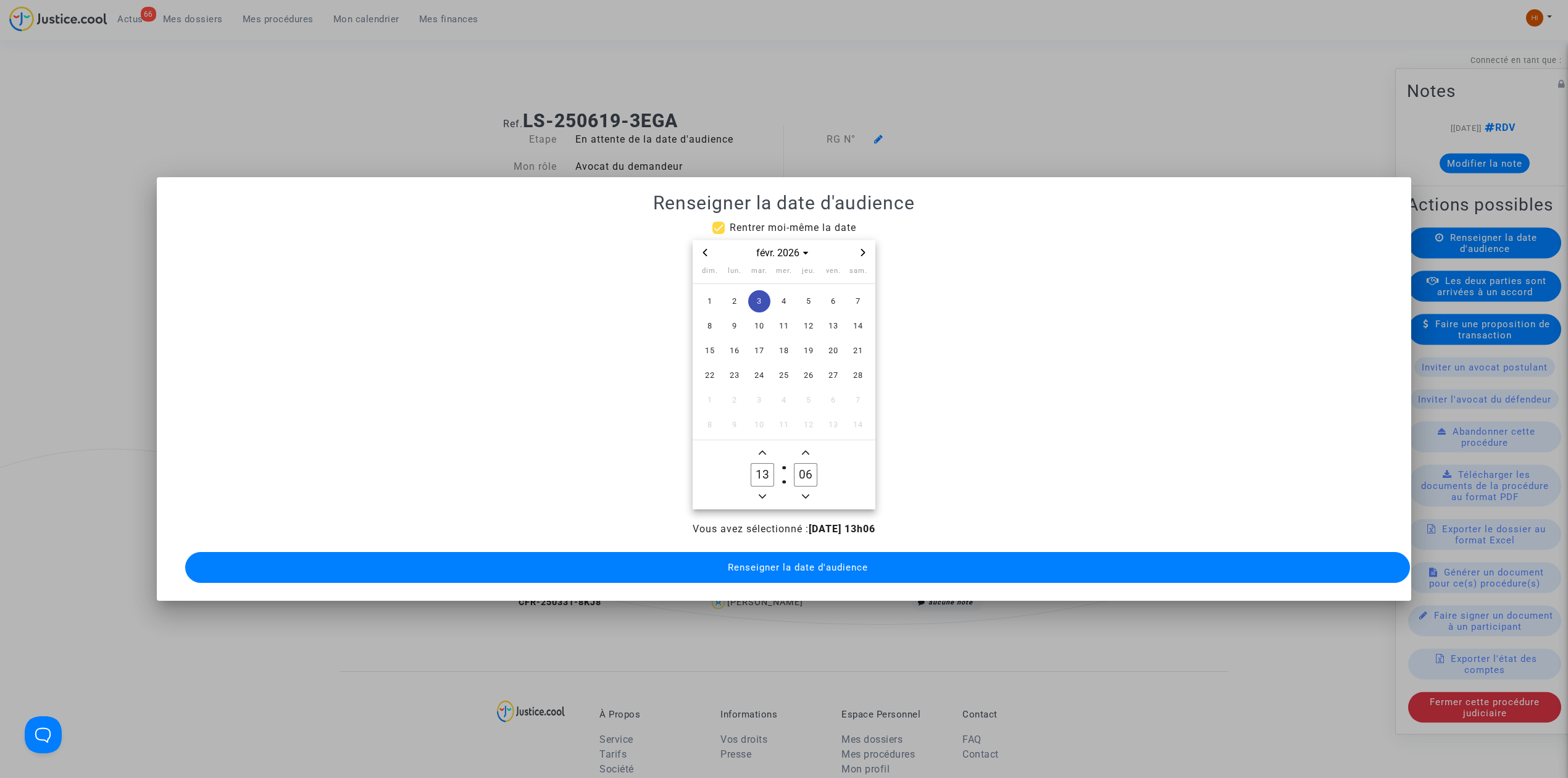
click at [757, 490] on span "Minus a hour" at bounding box center [762, 496] width 15 height 15
click at [758, 496] on span "Minus a hour" at bounding box center [762, 496] width 15 height 15
type input "09"
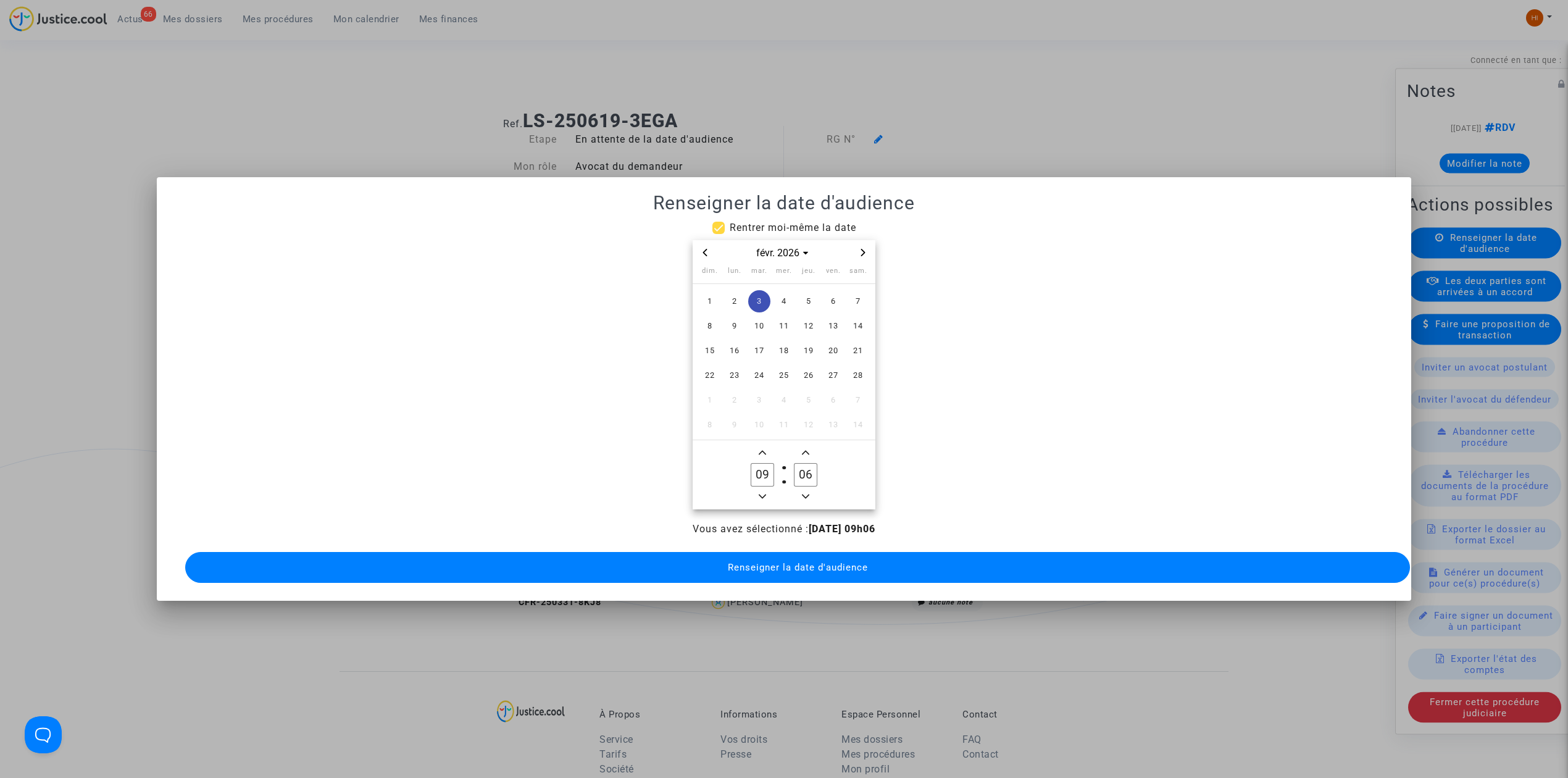
click at [803, 473] on input "06" at bounding box center [806, 475] width 23 height 23
type input "00"
click at [803, 568] on button "Renseigner la date d'audience" at bounding box center [797, 568] width 1225 height 31
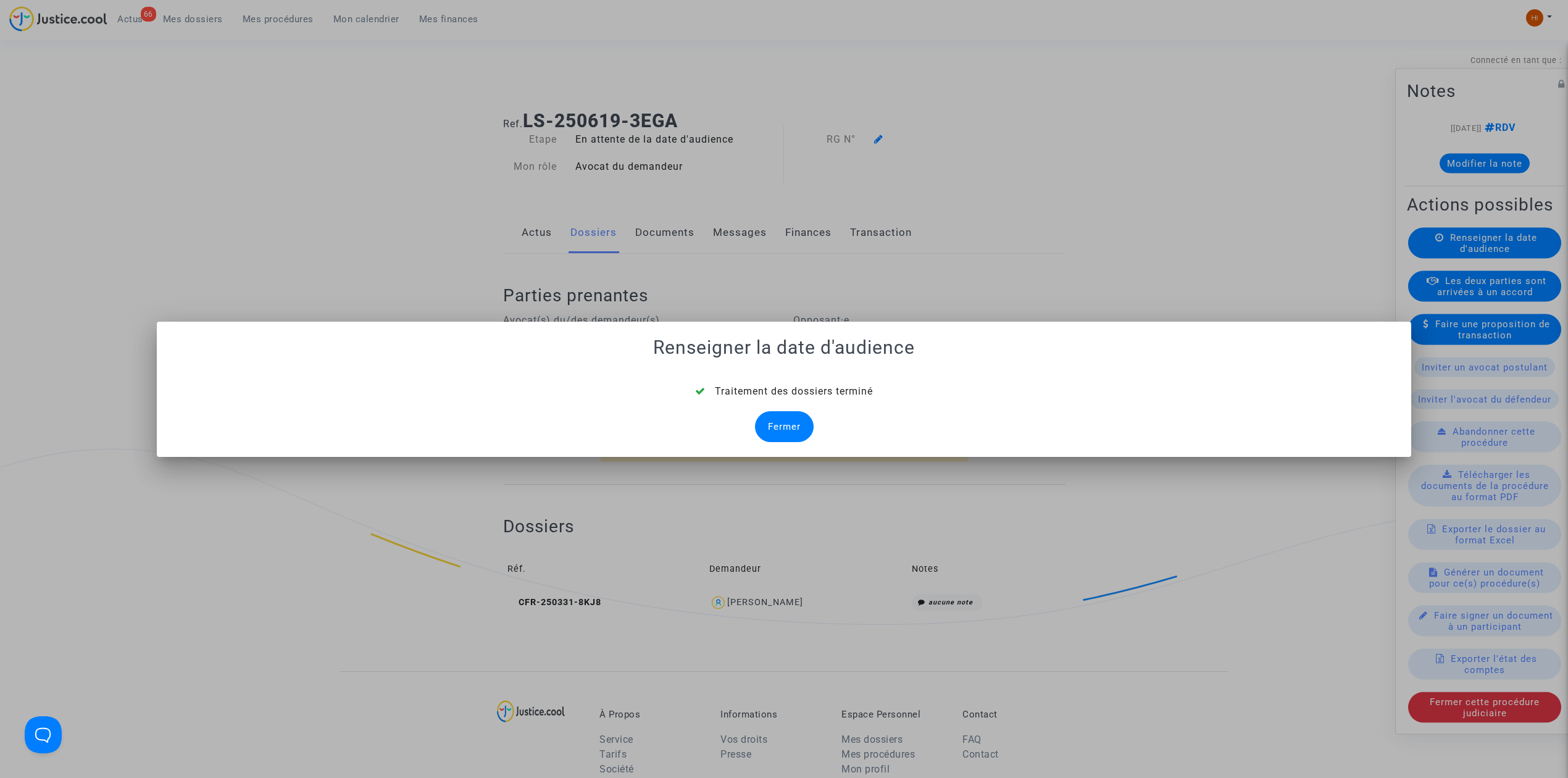
click at [798, 424] on div "Fermer" at bounding box center [784, 427] width 59 height 31
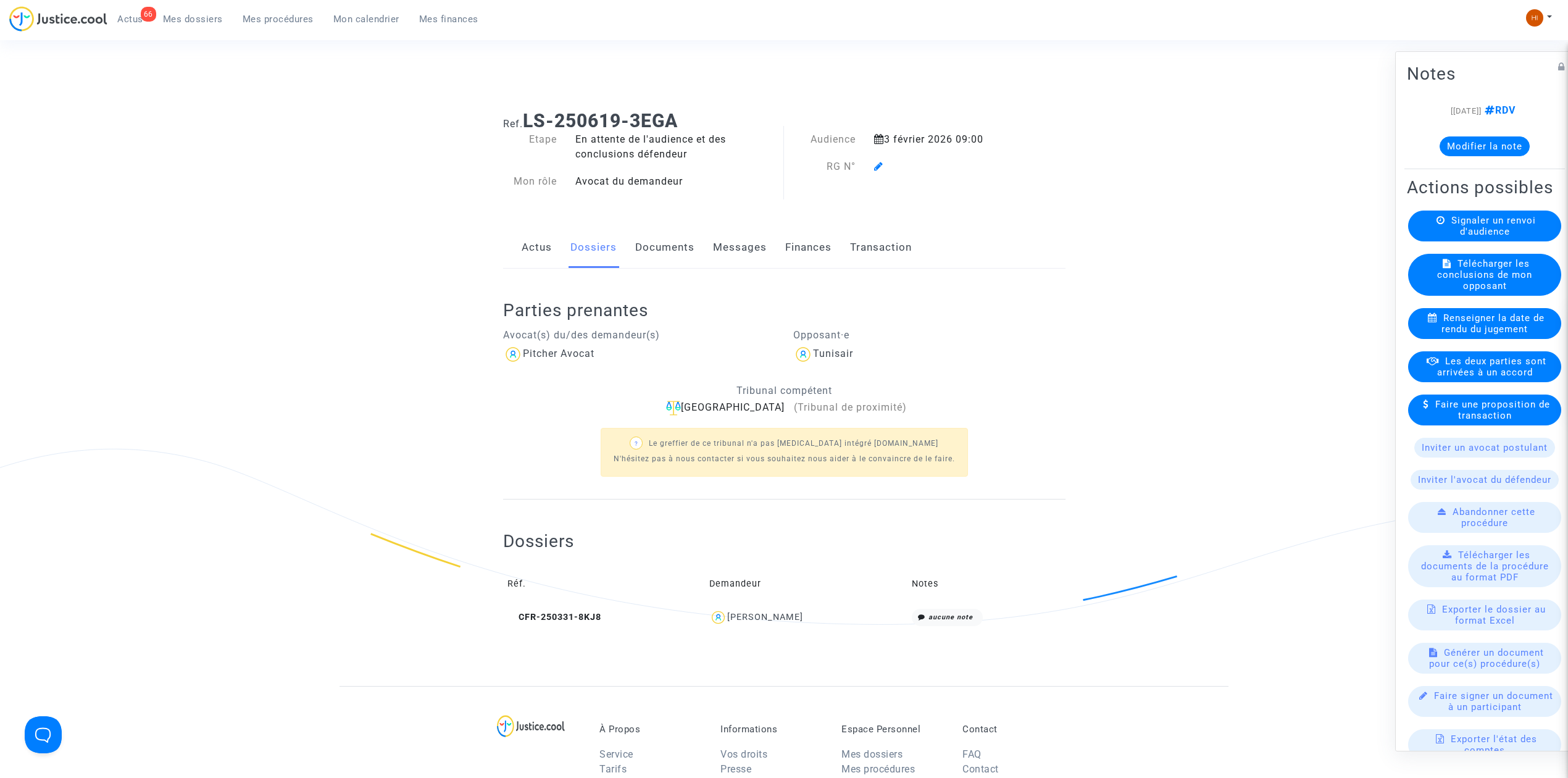
click at [879, 163] on icon at bounding box center [879, 166] width 9 height 10
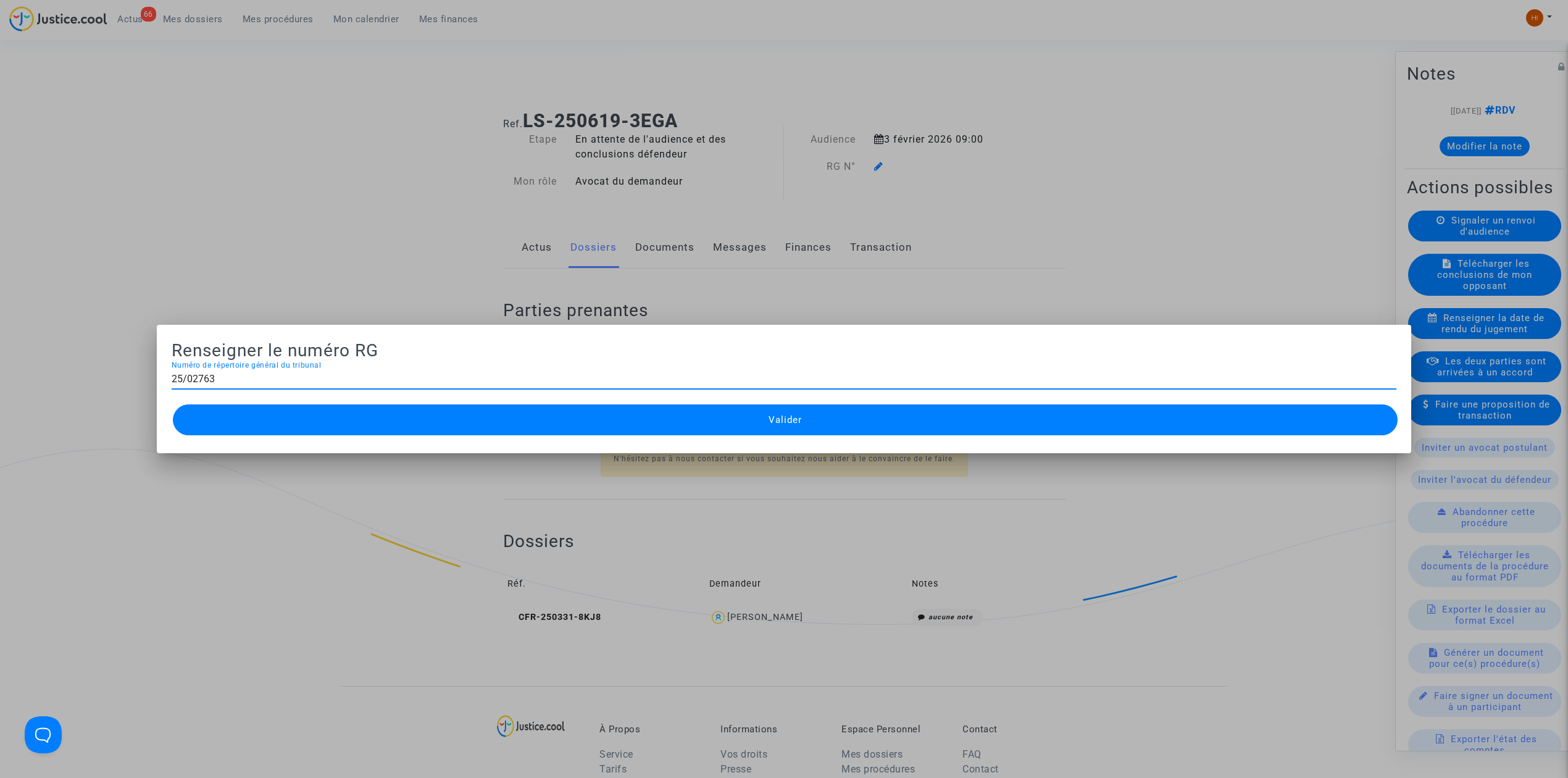
click at [940, 375] on input "25/02763" at bounding box center [784, 379] width 1225 height 11
type input "25/02763"
click at [933, 432] on button "Valider" at bounding box center [785, 420] width 1225 height 31
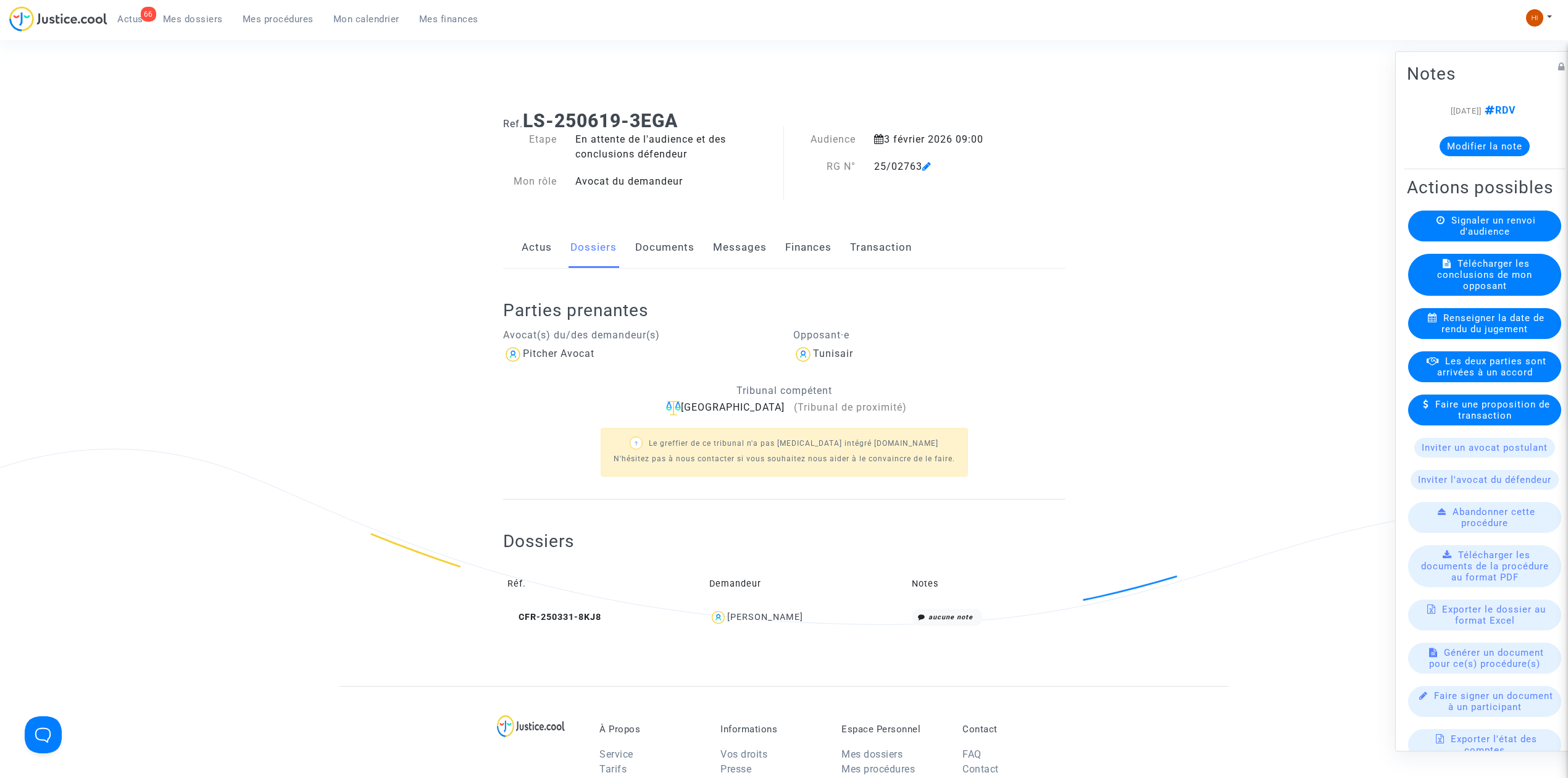
click at [665, 262] on link "Documents" at bounding box center [665, 247] width 59 height 41
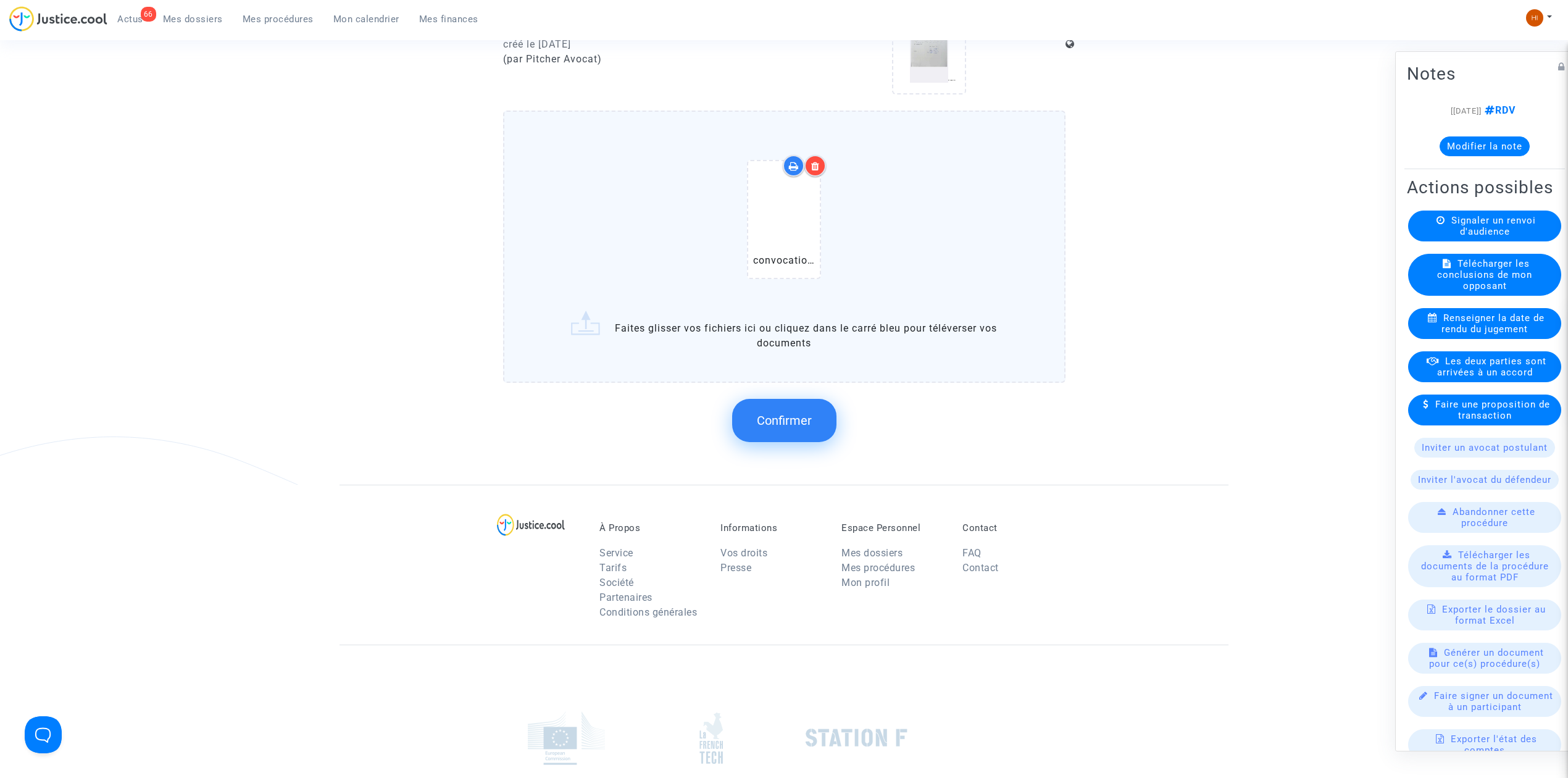
scroll to position [988, 0]
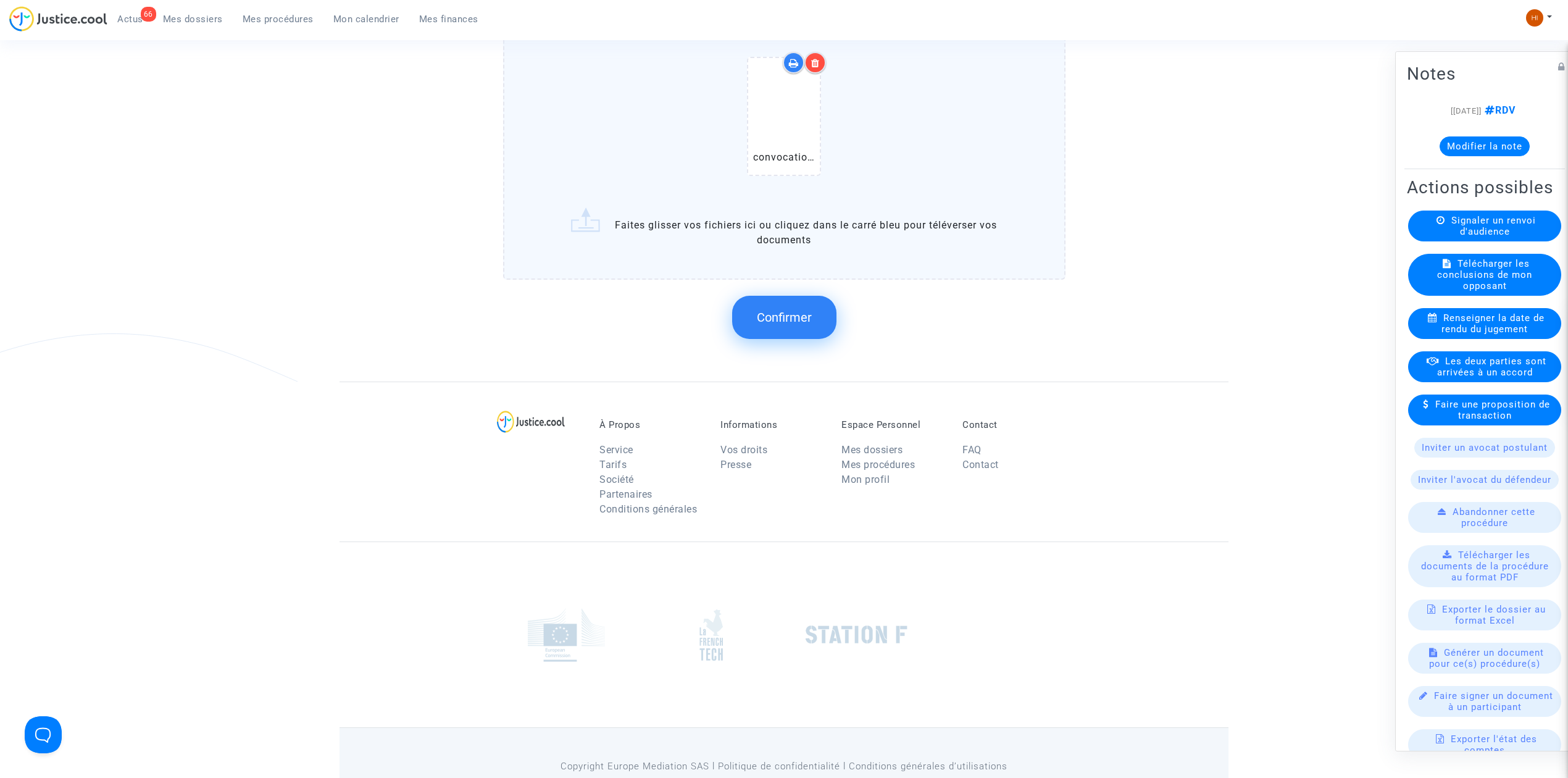
click at [794, 324] on button "Confirmer" at bounding box center [784, 317] width 104 height 43
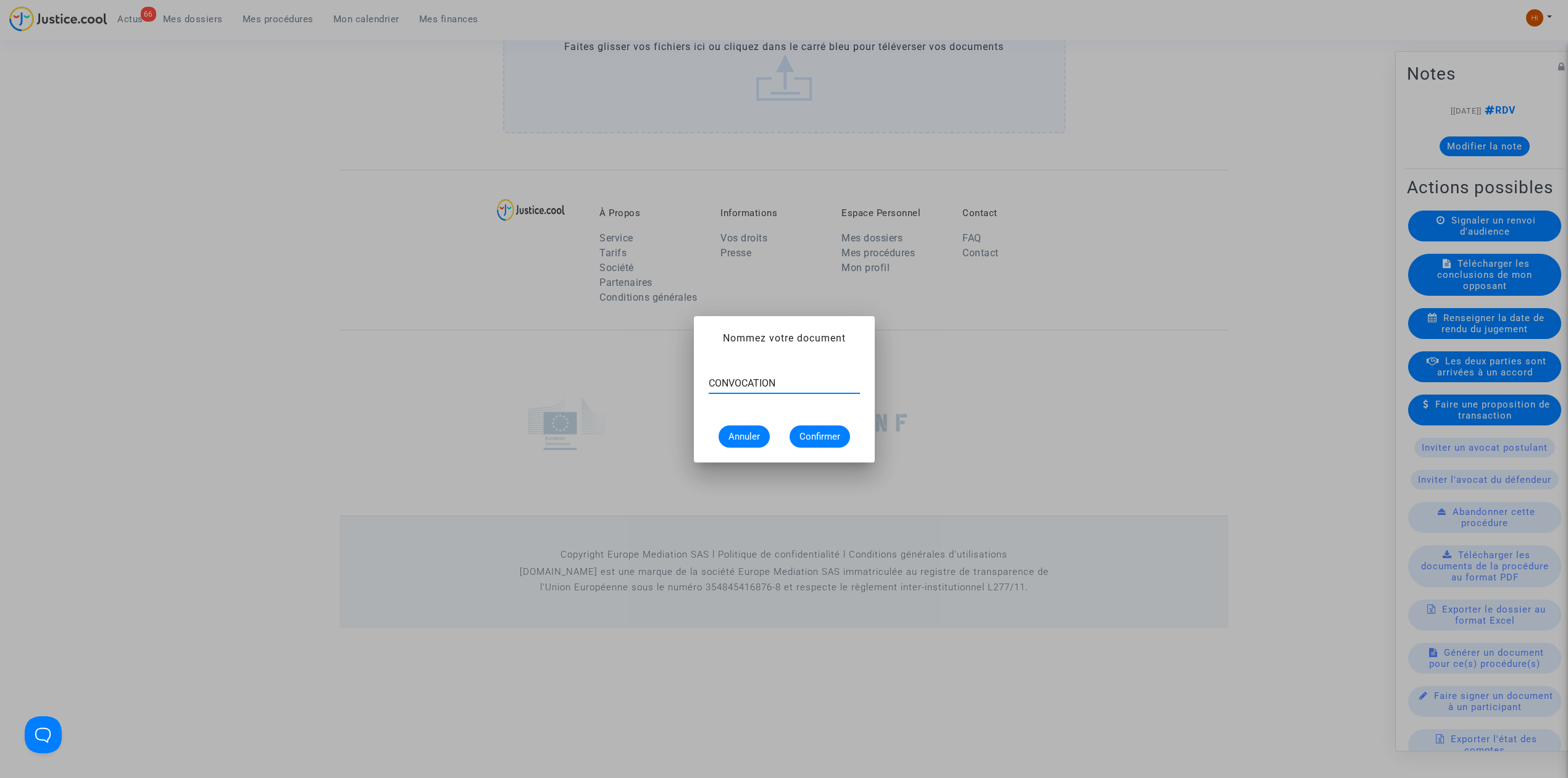
type input "CONVOCATION"
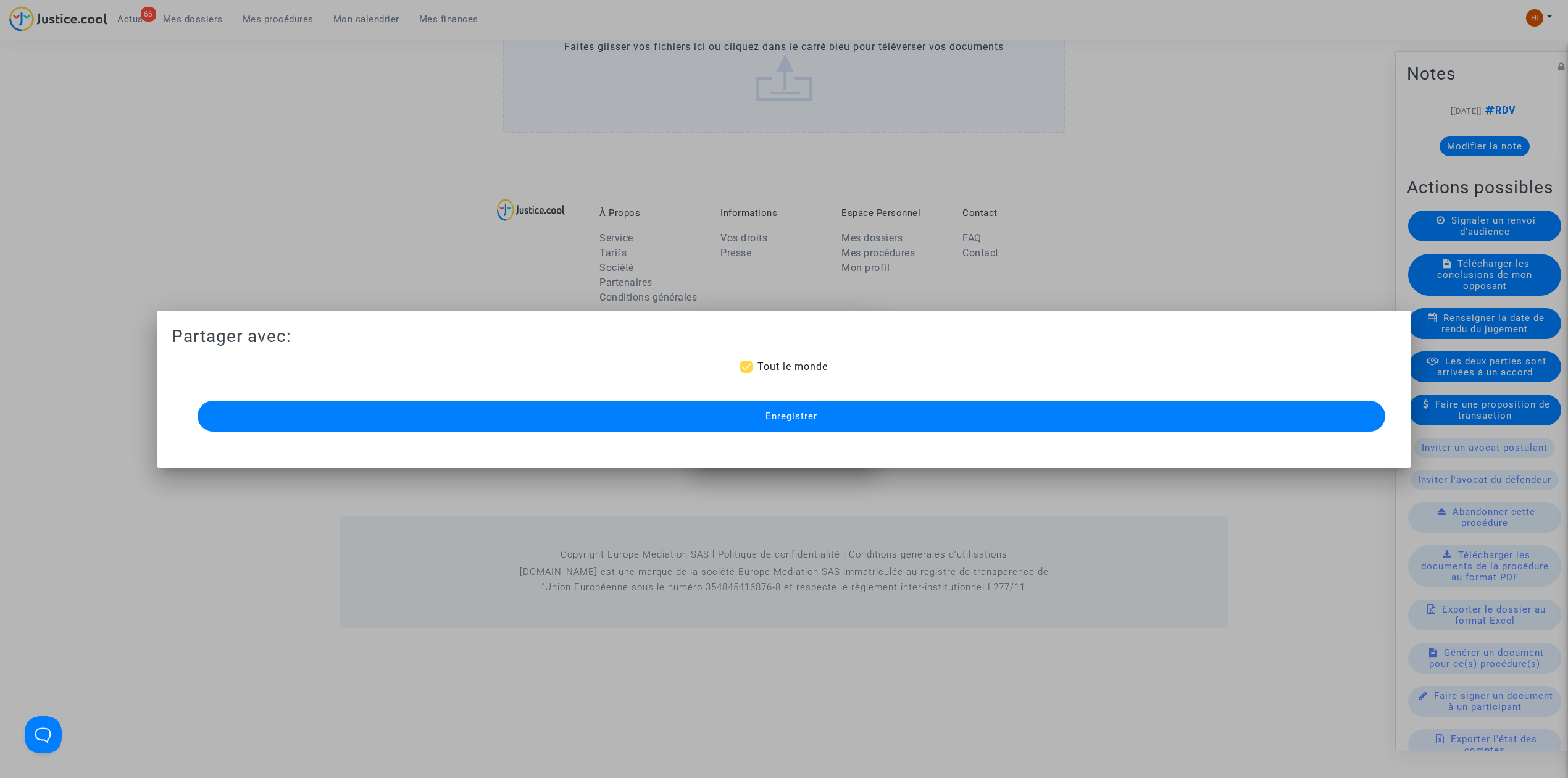
scroll to position [835, 0]
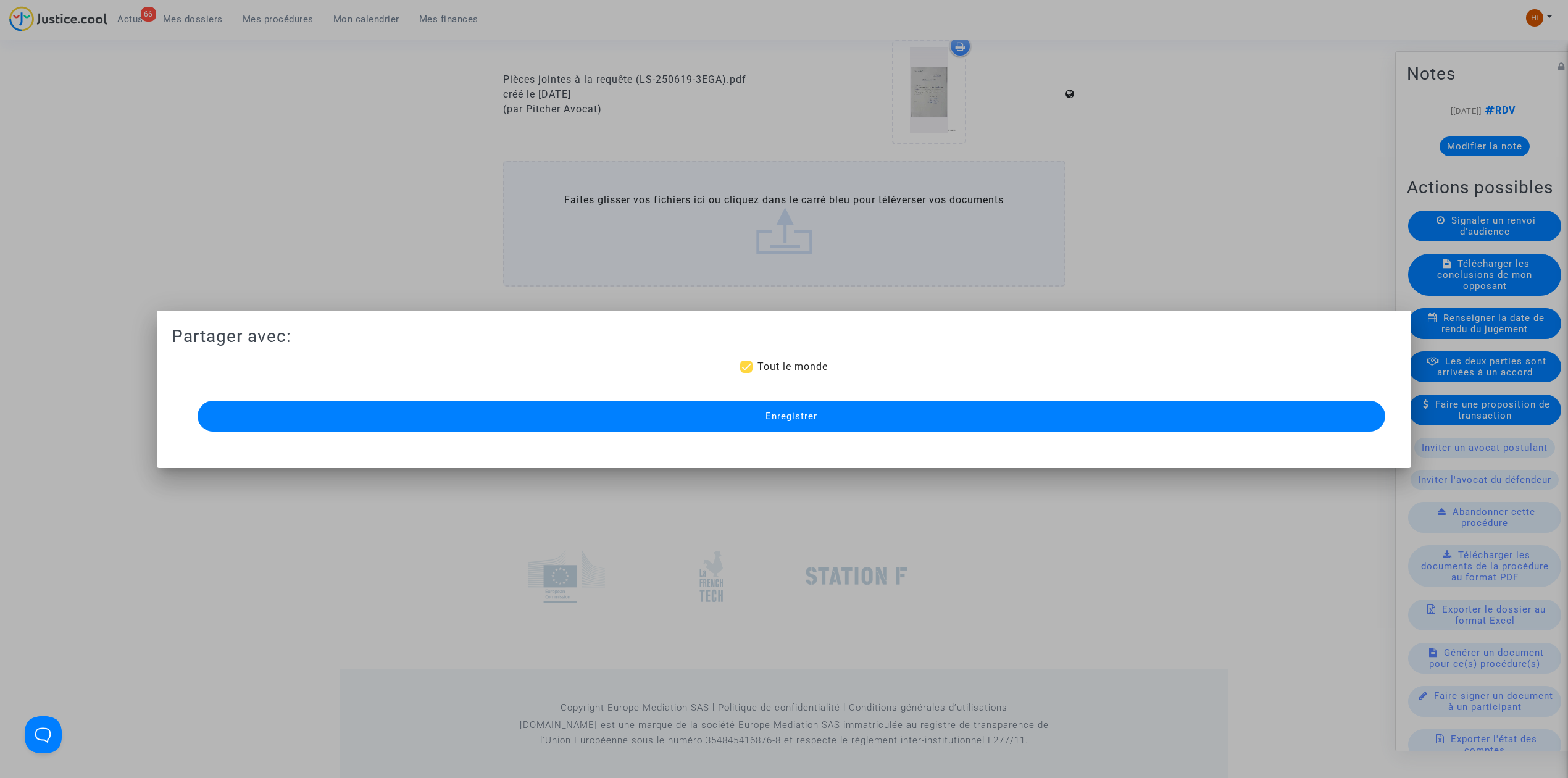
drag, startPoint x: 642, startPoint y: 424, endPoint x: 425, endPoint y: 506, distance: 232.0
click at [636, 426] on button "Enregistrer" at bounding box center [791, 416] width 1188 height 31
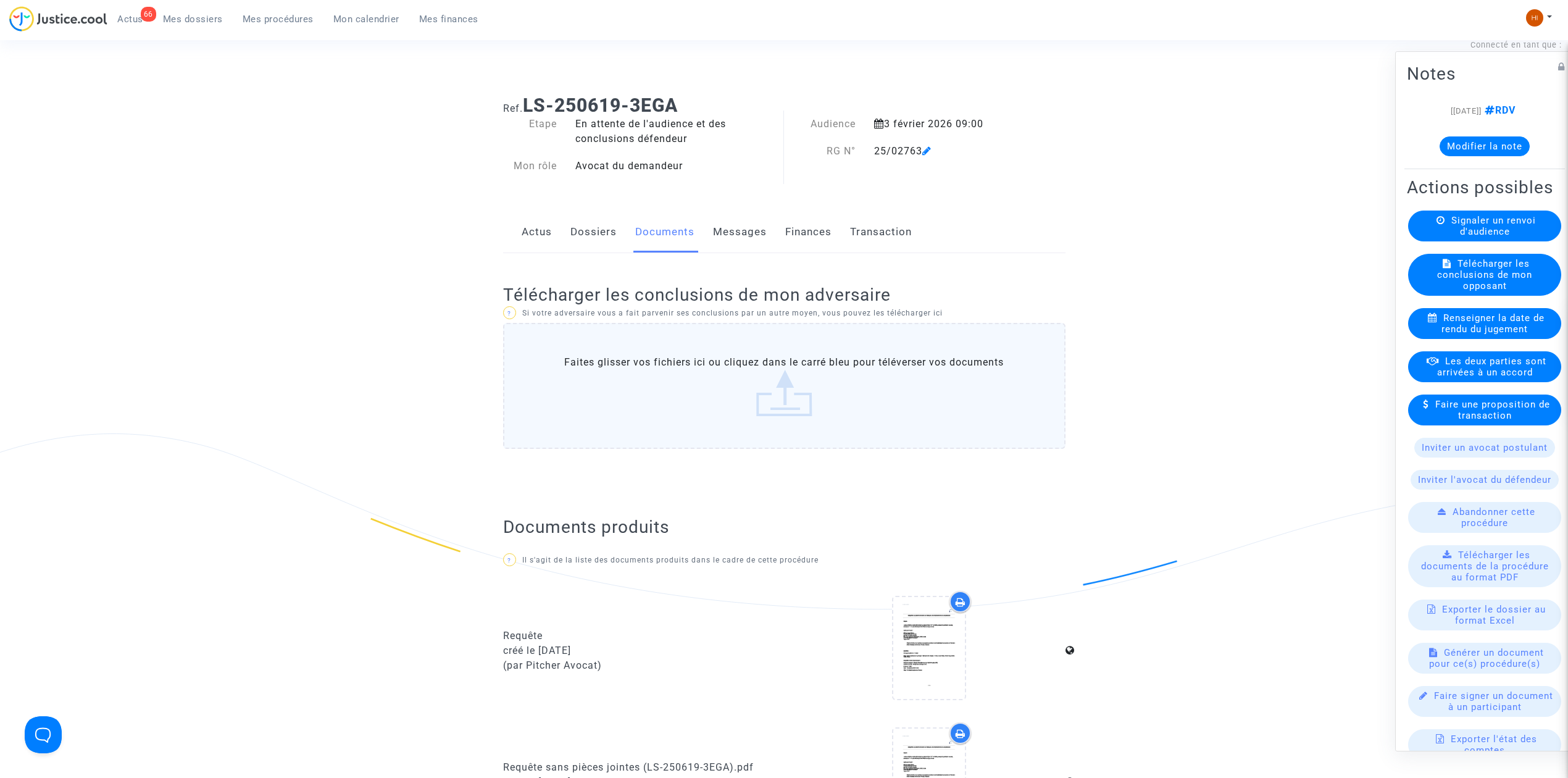
scroll to position [0, 0]
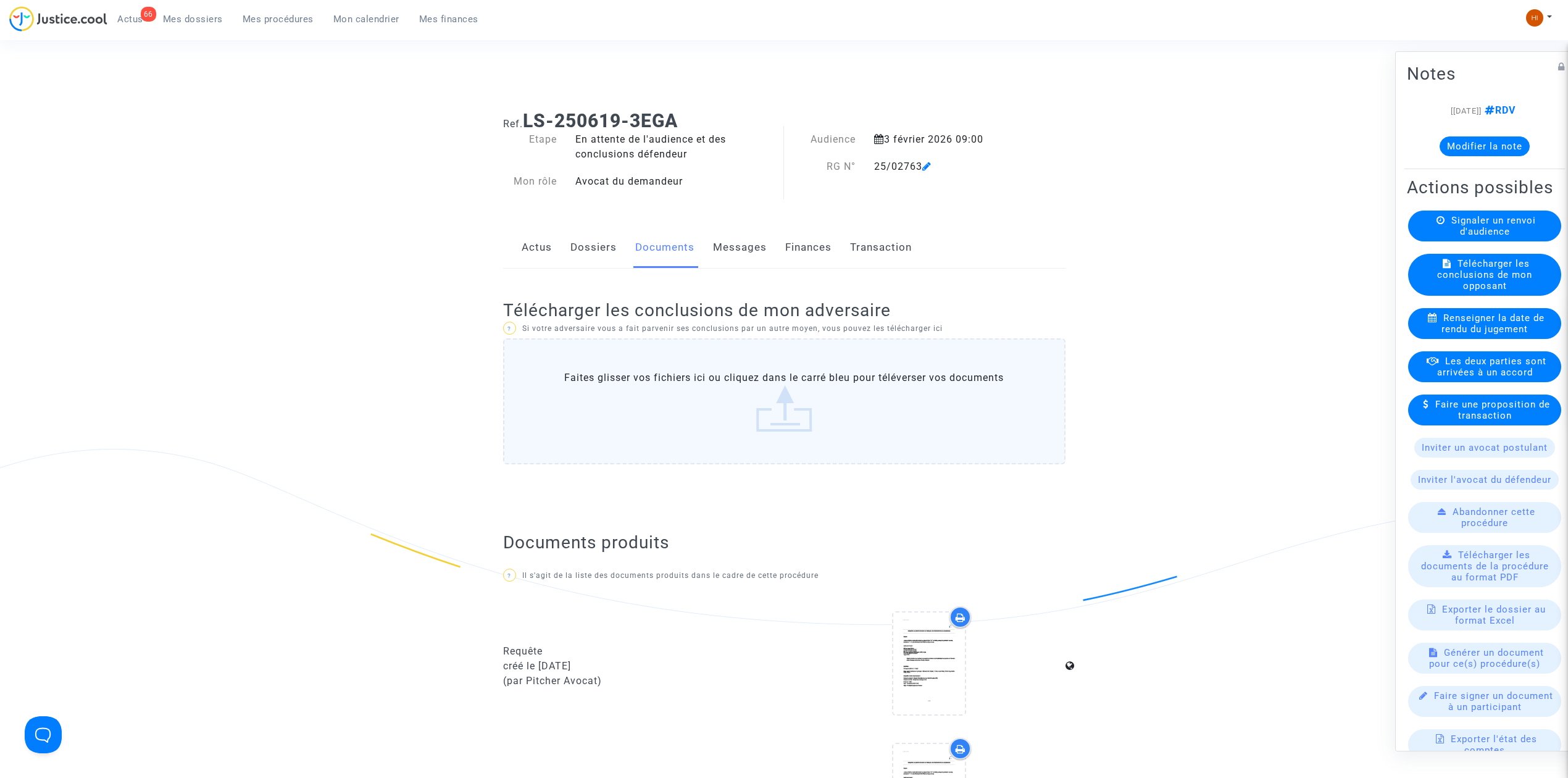
click at [987, 147] on div "Audience 3 février 2026 09:00 RG N° 25/02763" at bounding box center [905, 167] width 242 height 70
click at [984, 136] on div "3 février 2026 09:00" at bounding box center [945, 139] width 161 height 15
click at [598, 262] on link "Dossiers" at bounding box center [594, 247] width 46 height 41
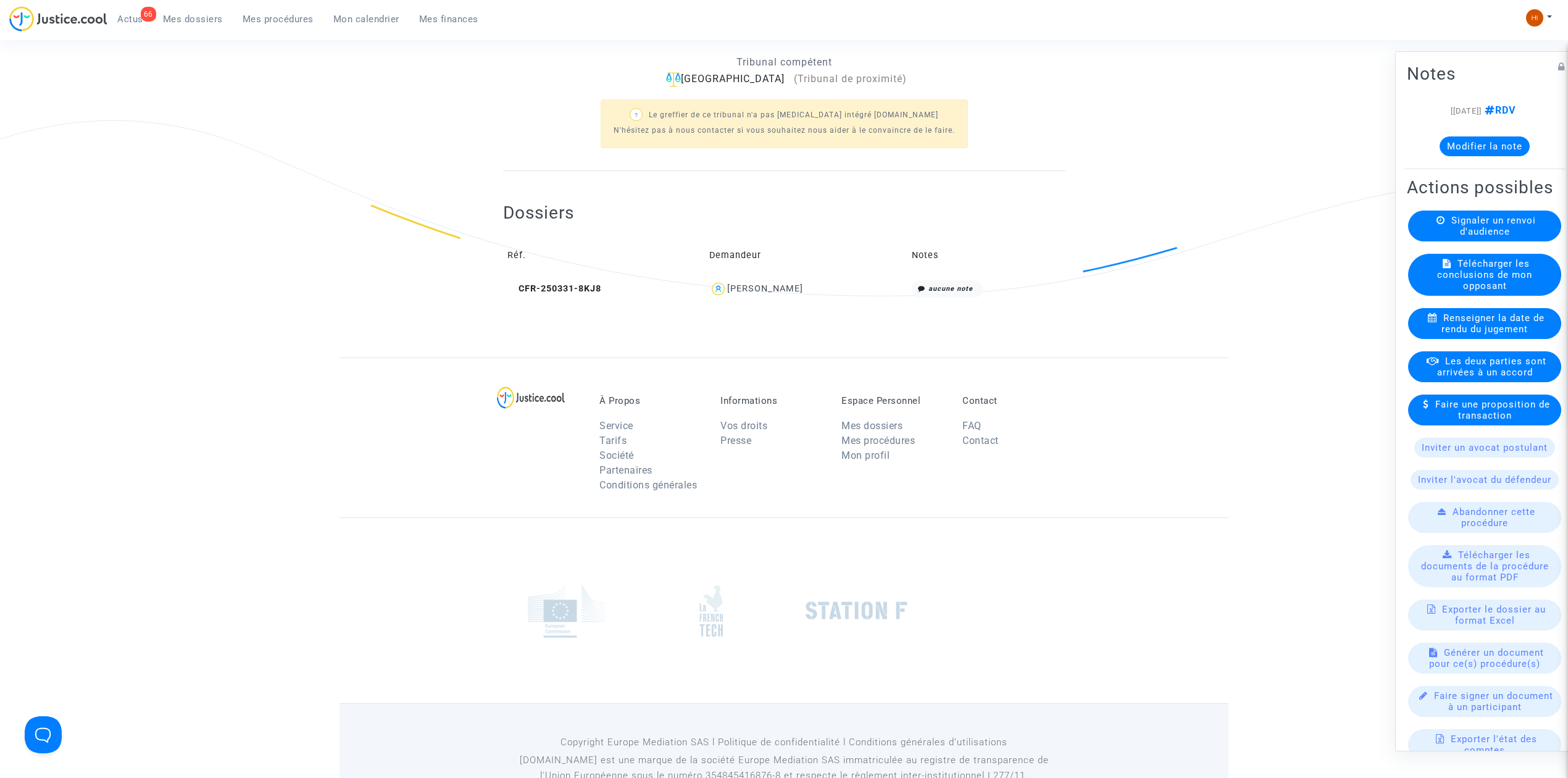
scroll to position [329, 0]
drag, startPoint x: 564, startPoint y: 285, endPoint x: 981, endPoint y: 265, distance: 417.5
click at [566, 285] on span "CFR-250331-8KJ8" at bounding box center [554, 288] width 94 height 11
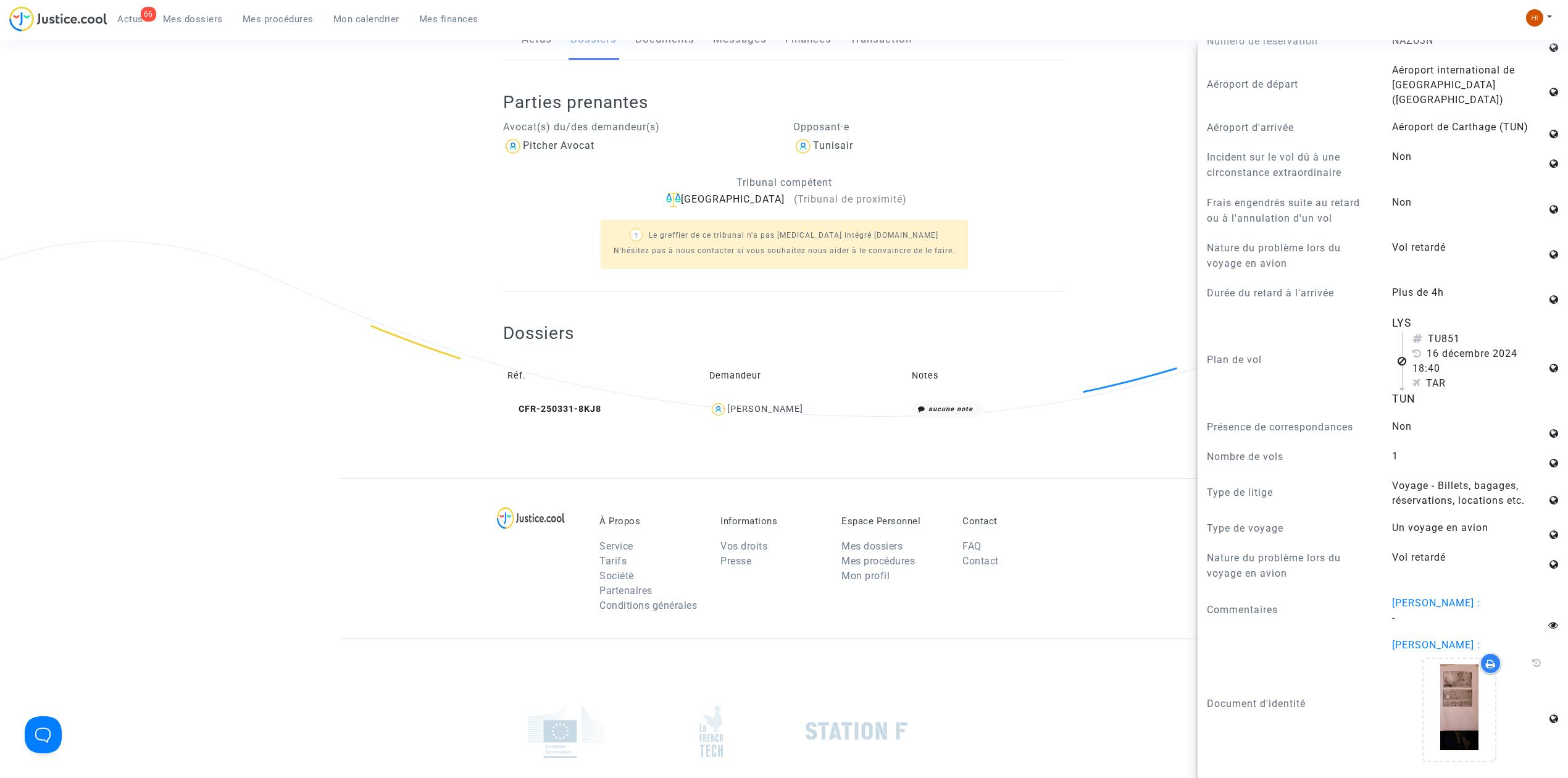
scroll to position [0, 0]
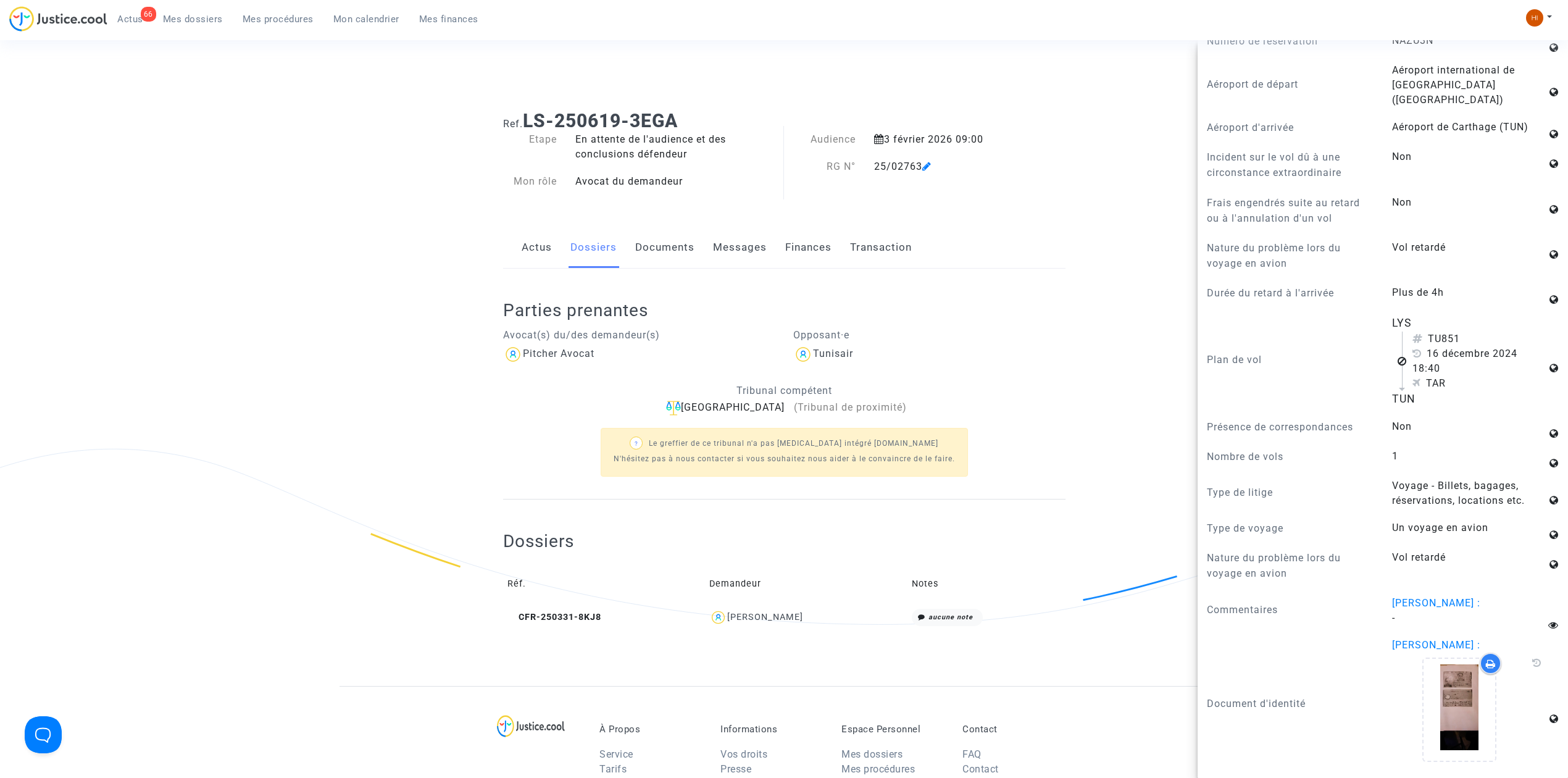
drag, startPoint x: 658, startPoint y: 111, endPoint x: 528, endPoint y: 112, distance: 130.0
click at [528, 112] on h1 "Ref. LS-250619-3EGA" at bounding box center [784, 121] width 562 height 22
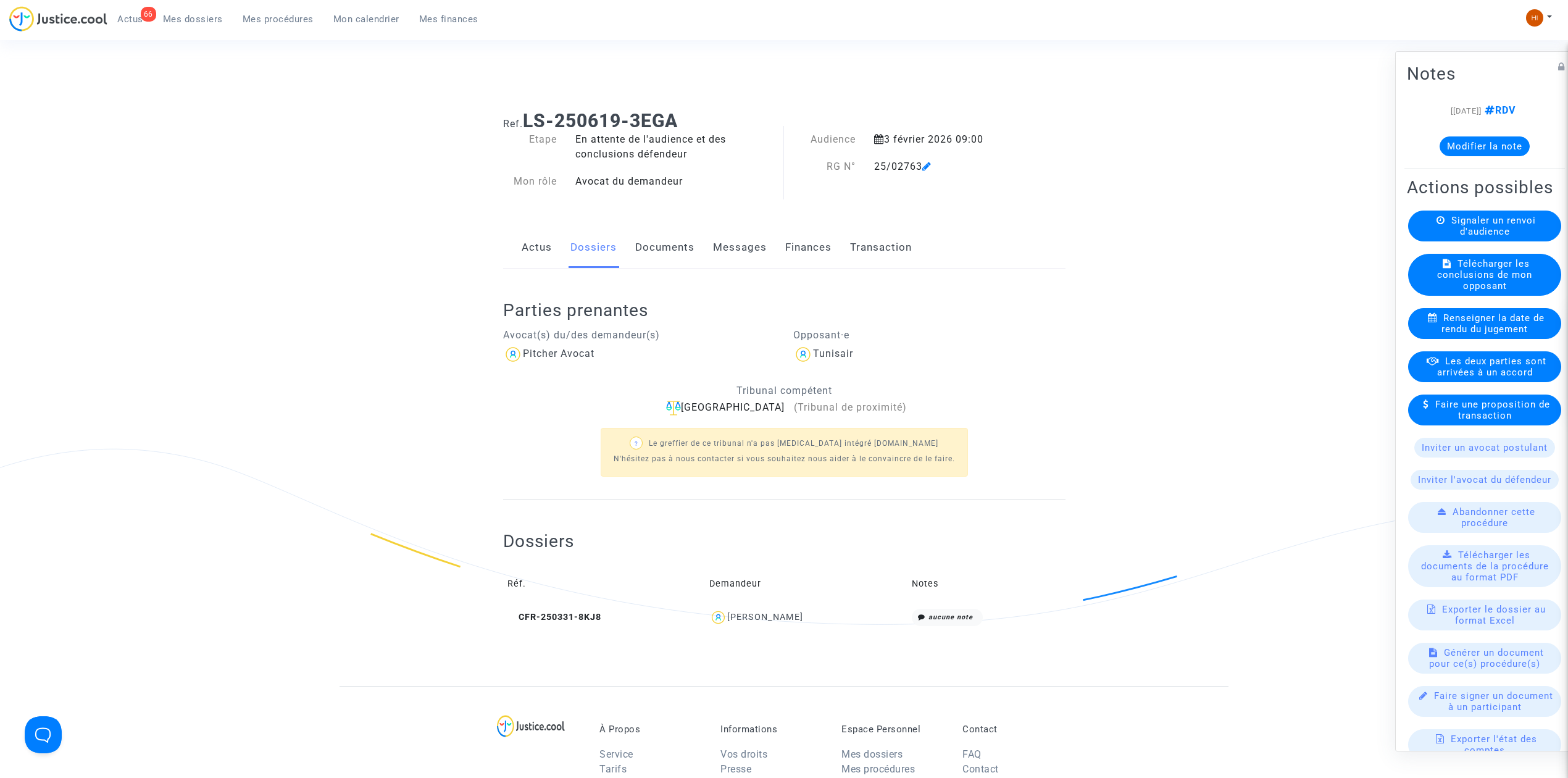
copy b "LS-250619-3EGA"
click at [925, 166] on icon at bounding box center [926, 166] width 9 height 10
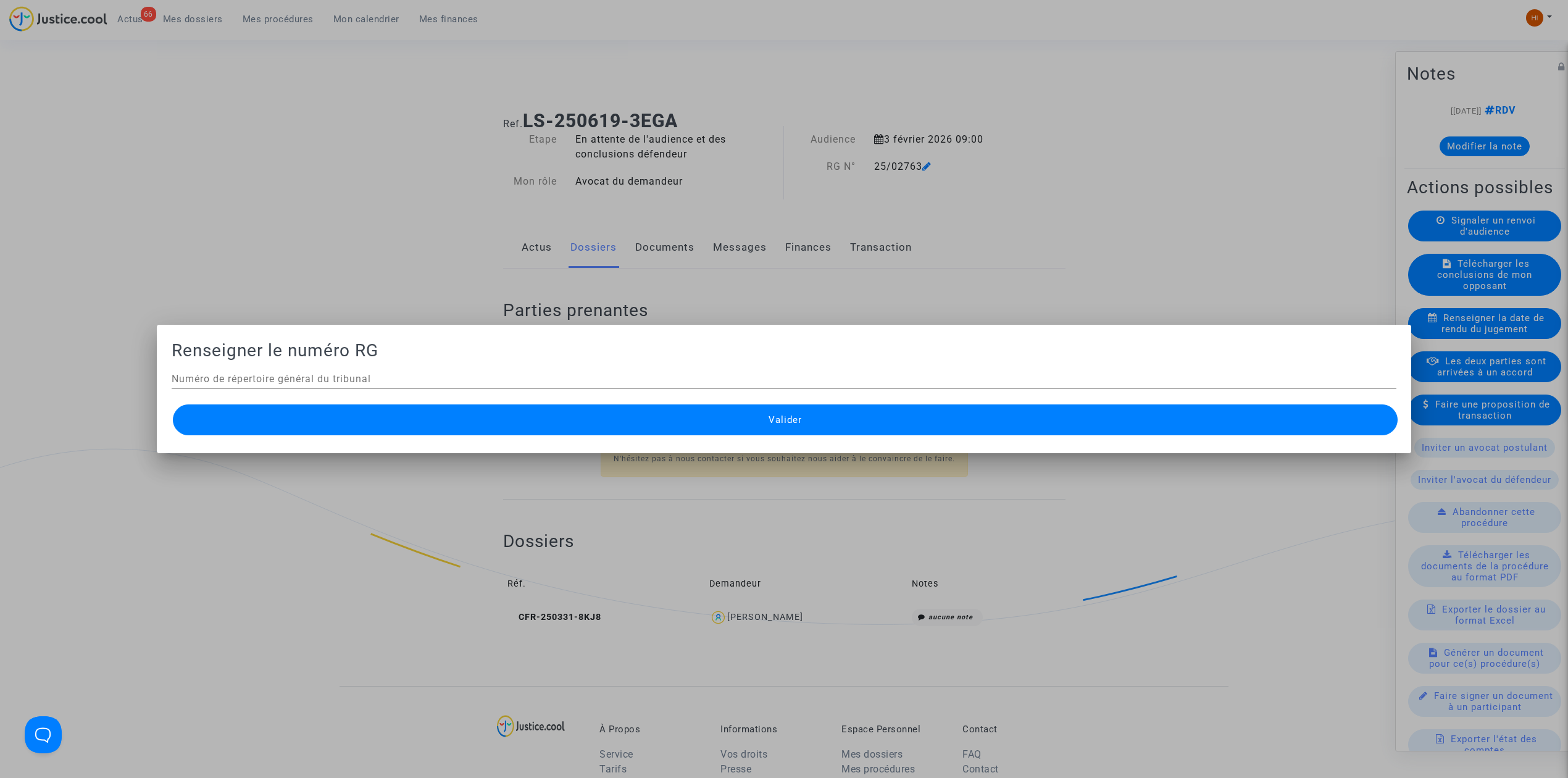
drag, startPoint x: 459, startPoint y: 424, endPoint x: 317, endPoint y: 39, distance: 410.4
click at [459, 424] on button "Valider" at bounding box center [785, 420] width 1225 height 31
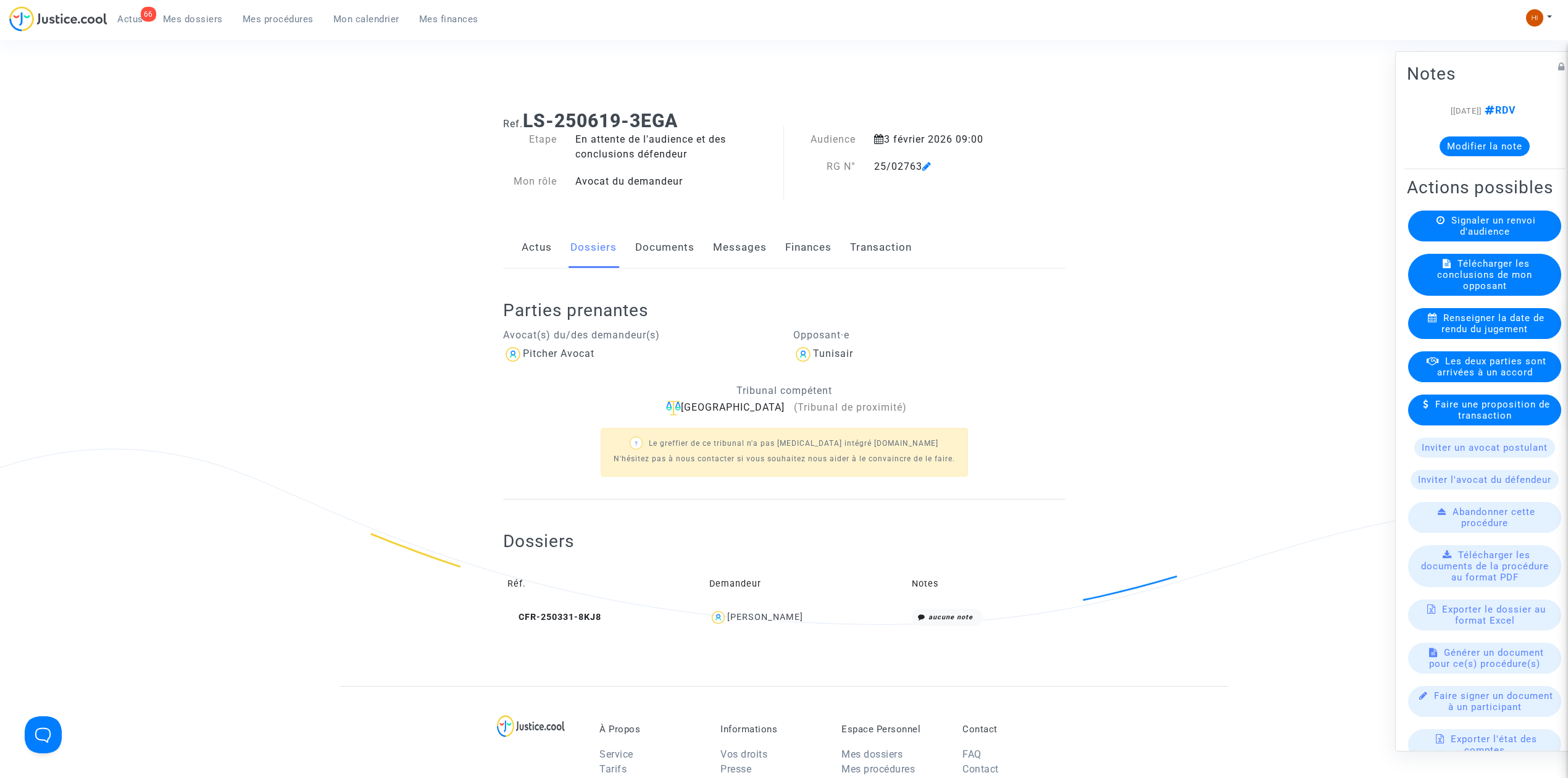
click at [659, 252] on link "Documents" at bounding box center [665, 247] width 59 height 41
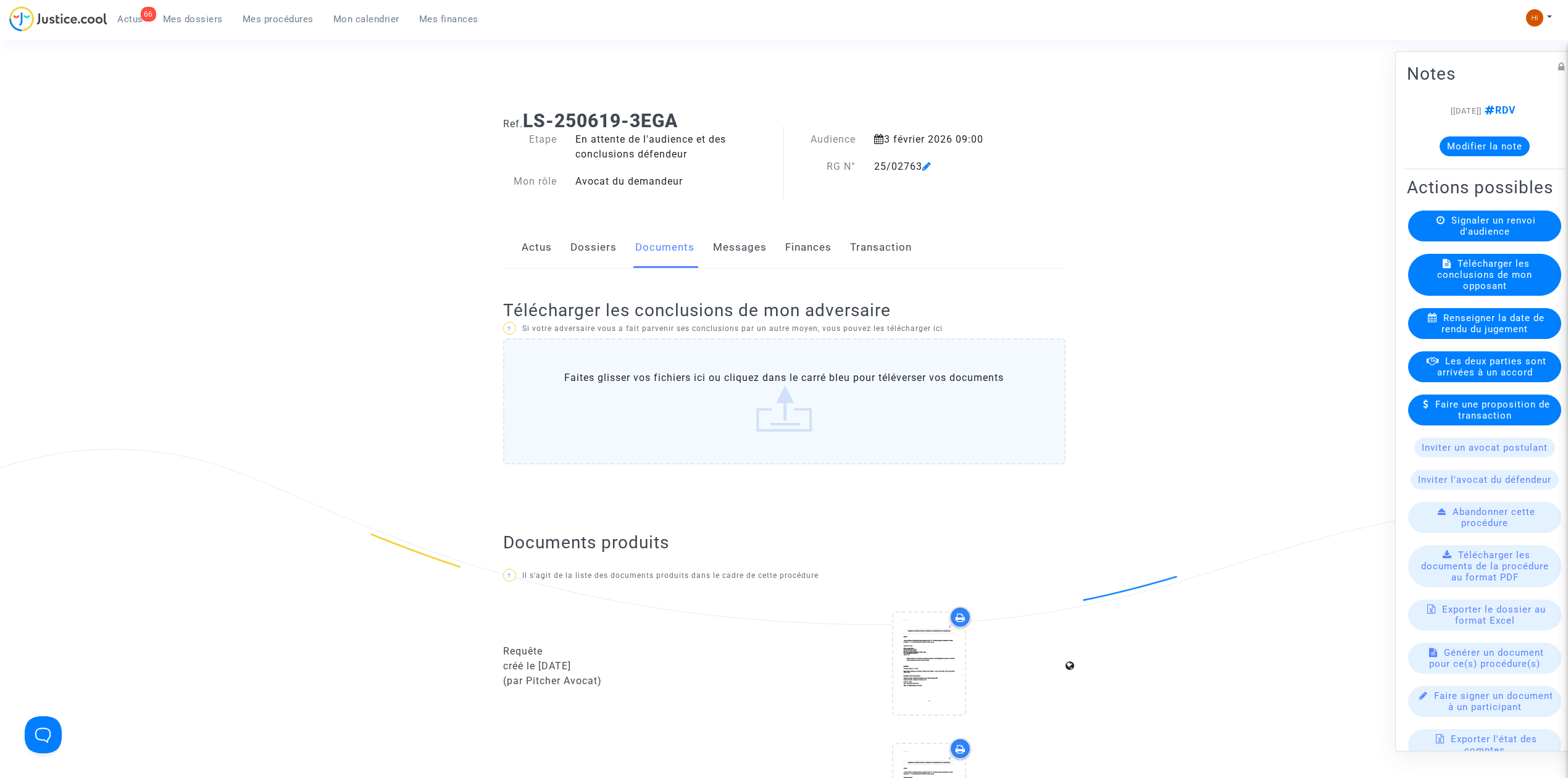
click at [929, 163] on icon at bounding box center [926, 166] width 9 height 10
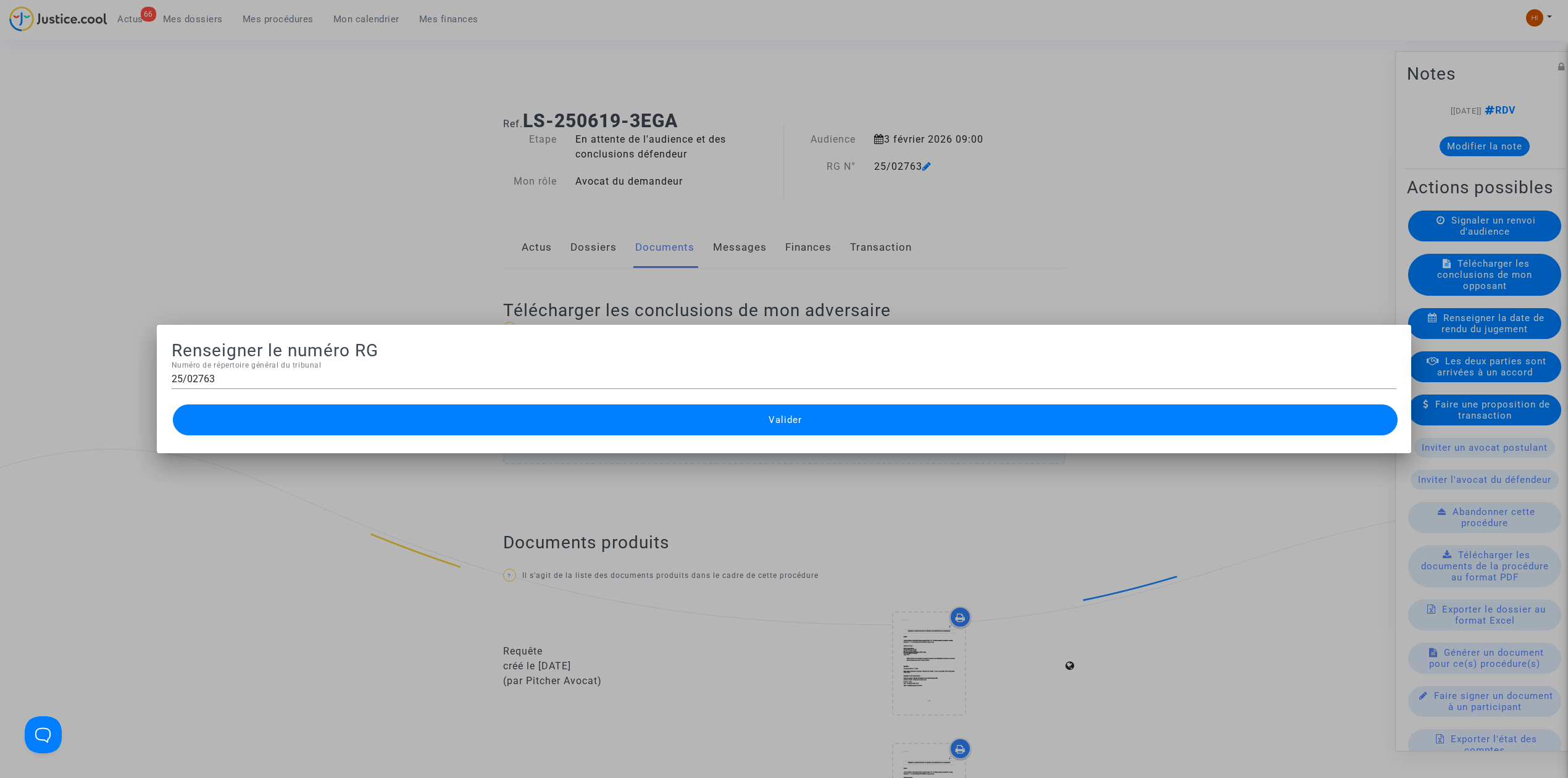
drag, startPoint x: 102, startPoint y: 151, endPoint x: 95, endPoint y: 53, distance: 98.2
click at [104, 139] on div at bounding box center [784, 389] width 1568 height 778
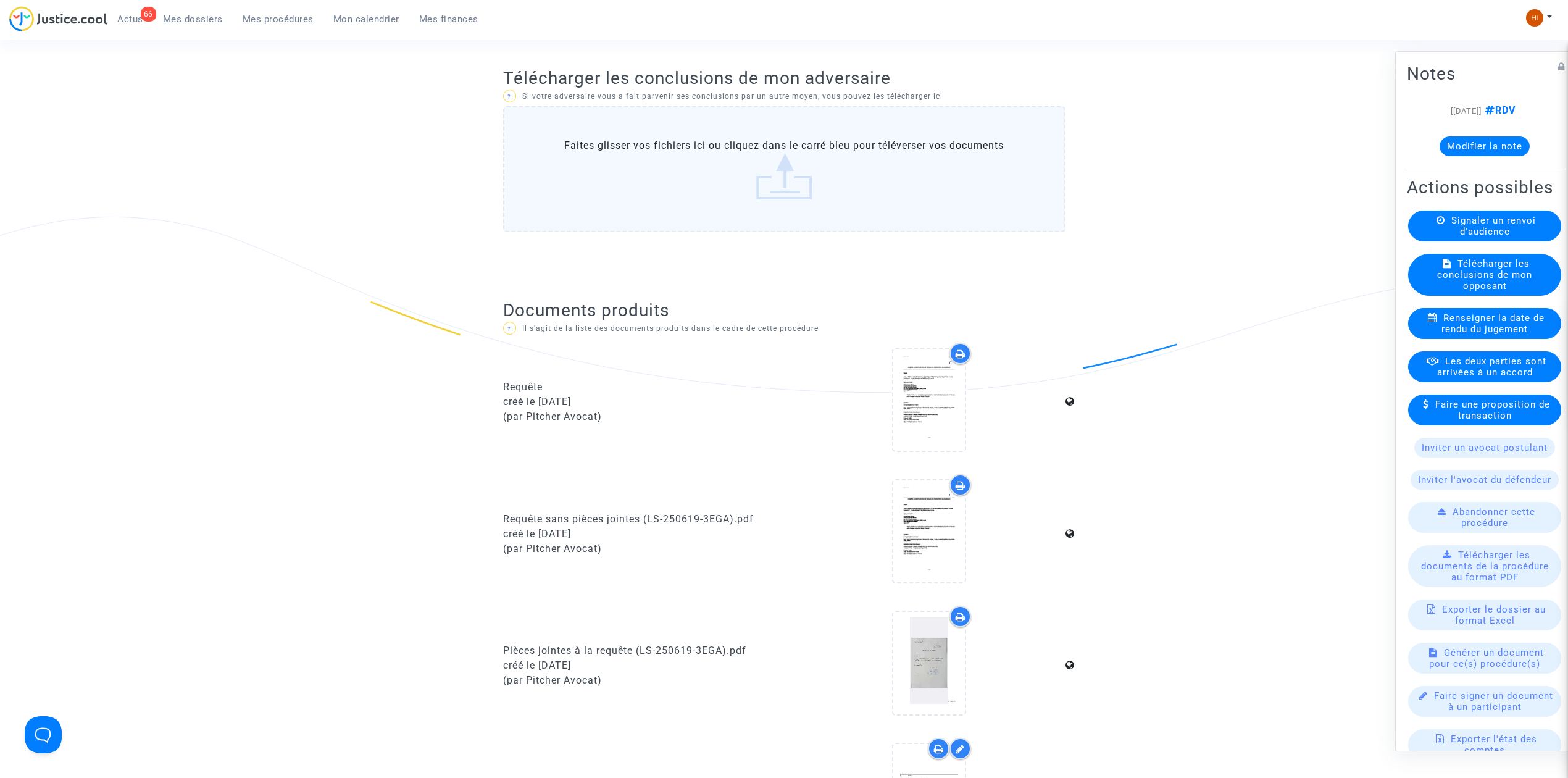
scroll to position [247, 0]
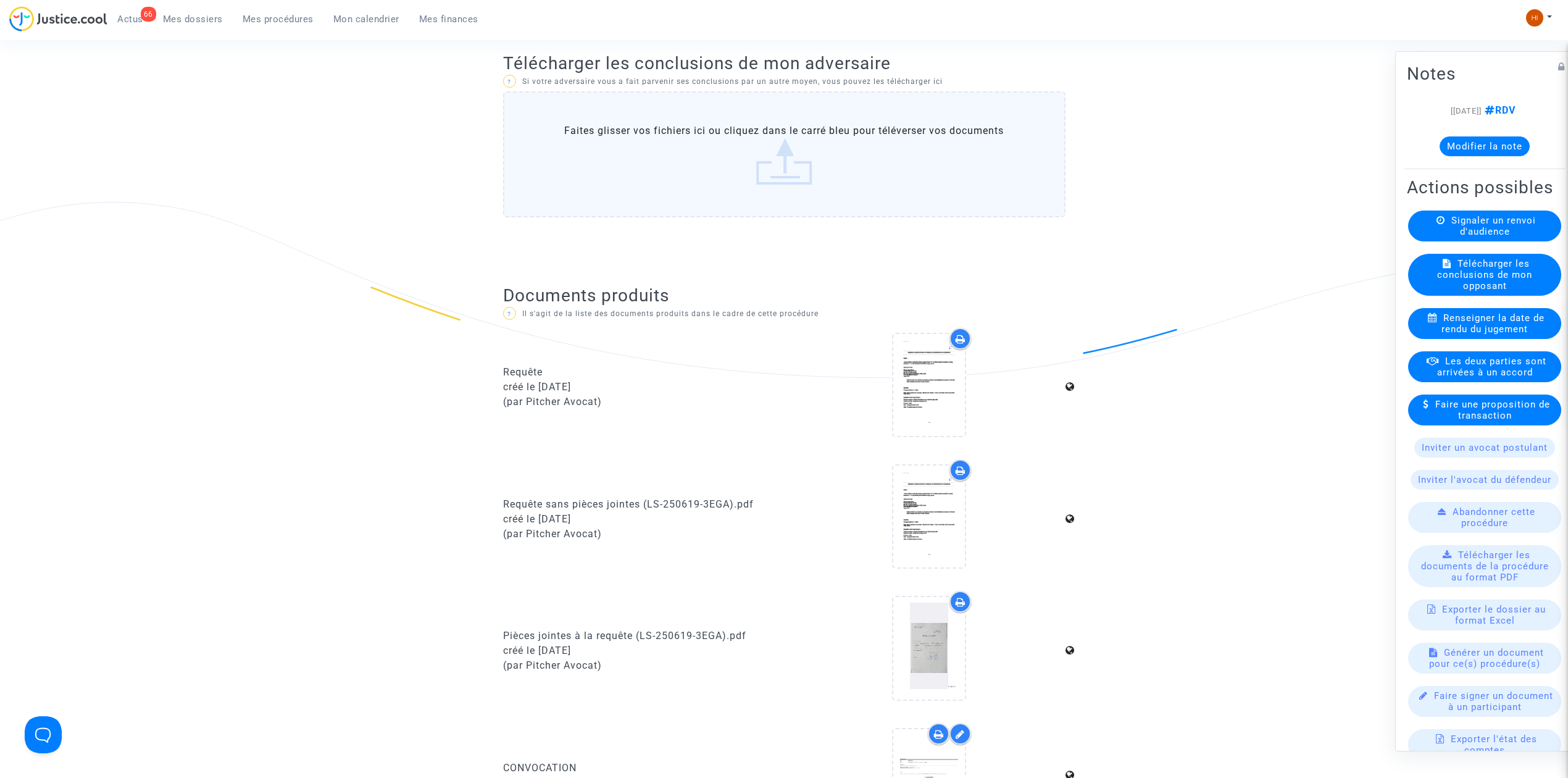
click at [276, 23] on span "Mes procédures" at bounding box center [278, 19] width 71 height 11
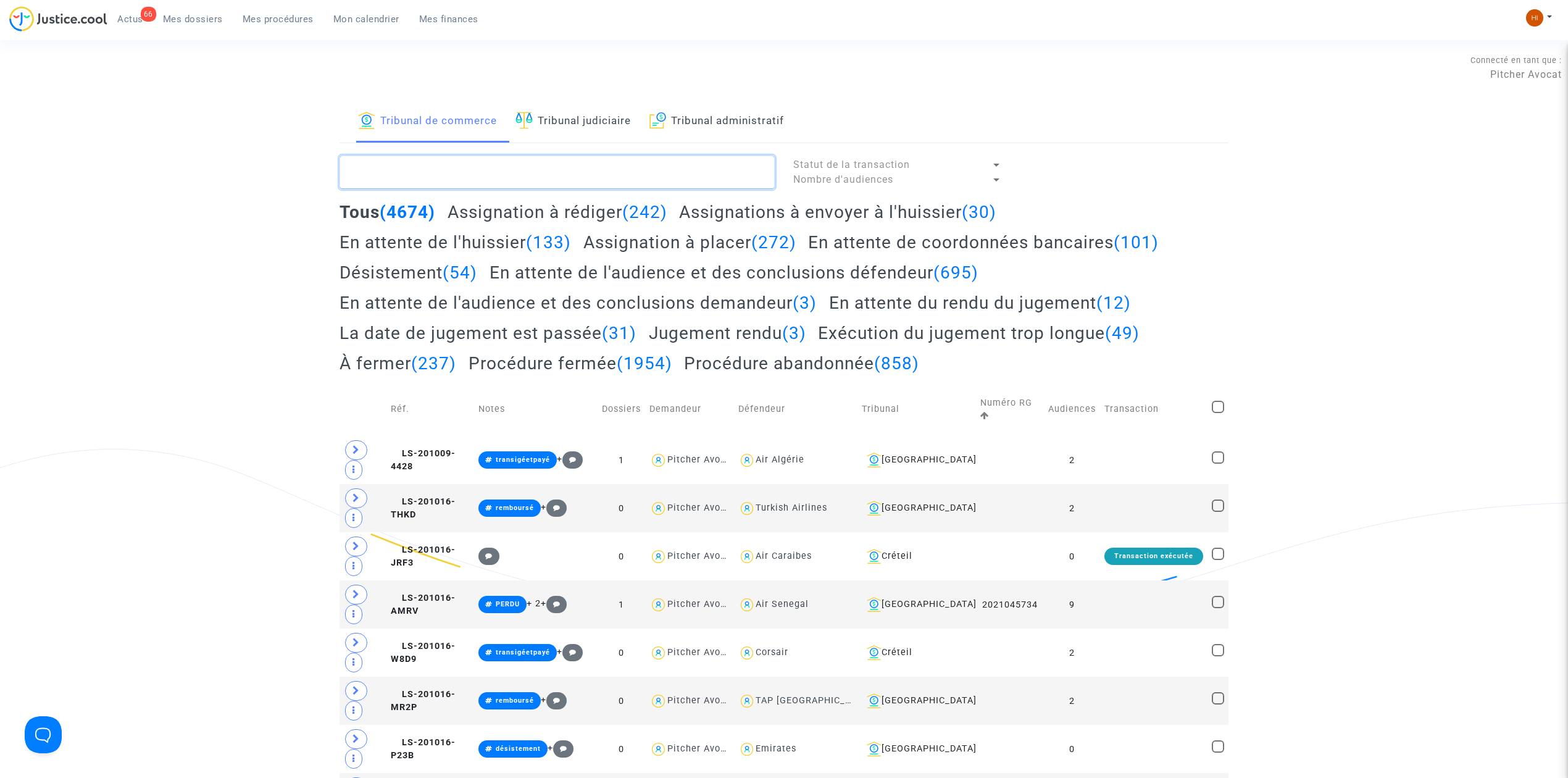
click at [573, 174] on textarea at bounding box center [557, 172] width 435 height 33
click at [574, 139] on link "Tribunal judiciaire" at bounding box center [573, 122] width 116 height 42
click at [583, 119] on link "Tribunal judiciaire" at bounding box center [573, 122] width 116 height 42
click at [583, 116] on link "Tribunal judiciaire" at bounding box center [573, 122] width 116 height 42
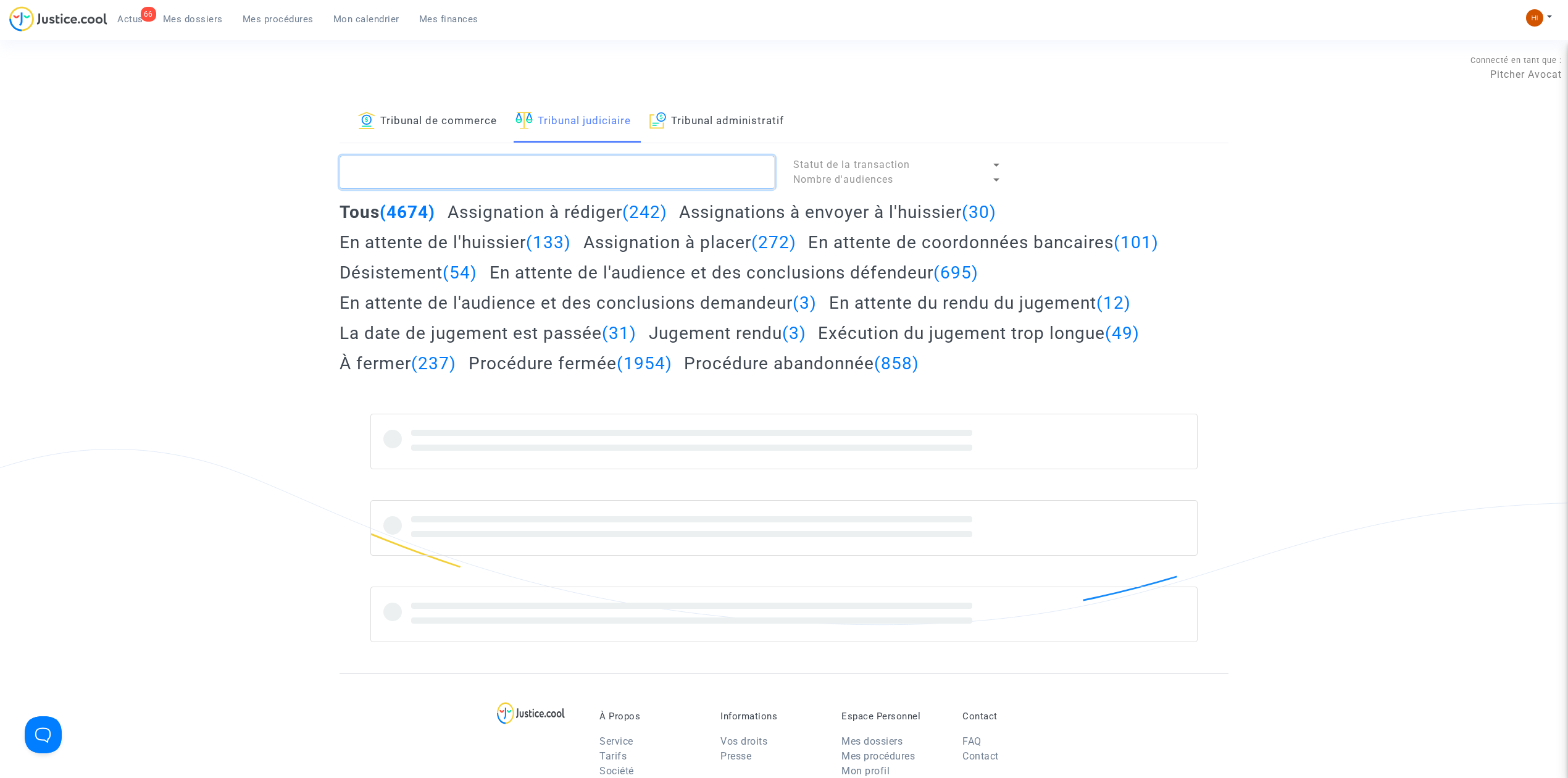
click at [578, 166] on textarea at bounding box center [557, 172] width 435 height 33
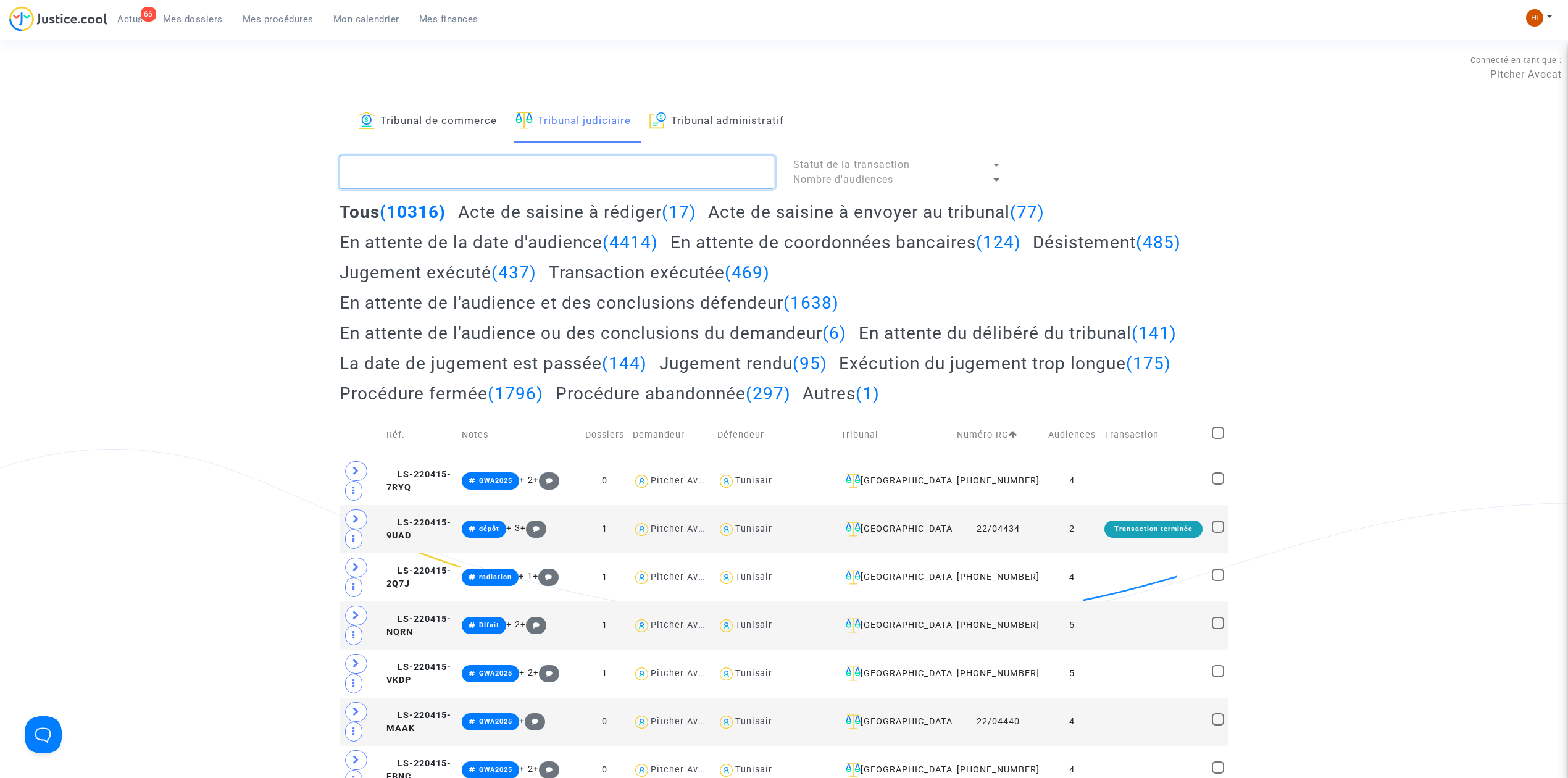
paste textarea "6HG2"
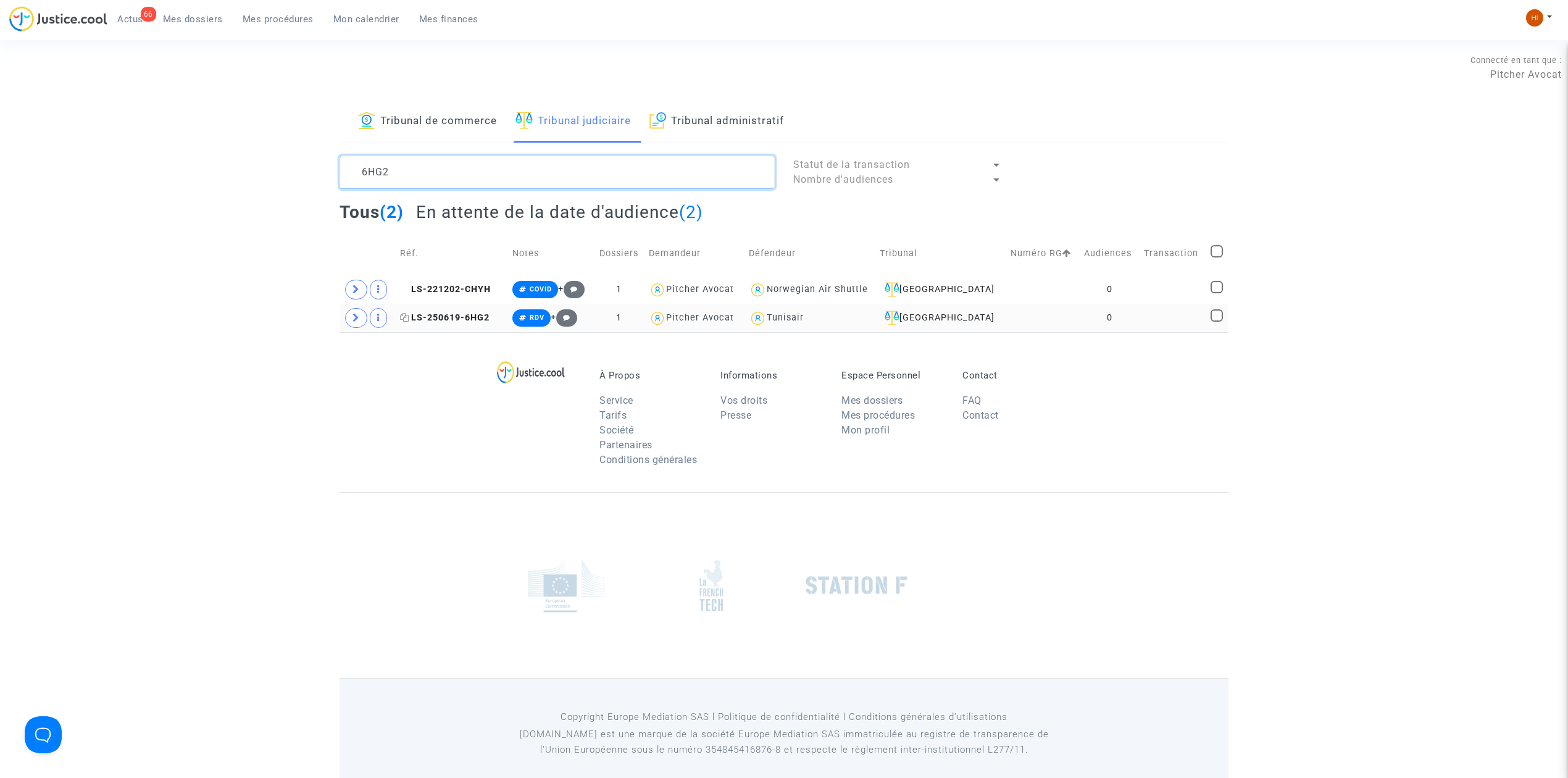
type textarea "6HG2"
click at [467, 316] on span "LS-250619-6HG2" at bounding box center [444, 318] width 89 height 11
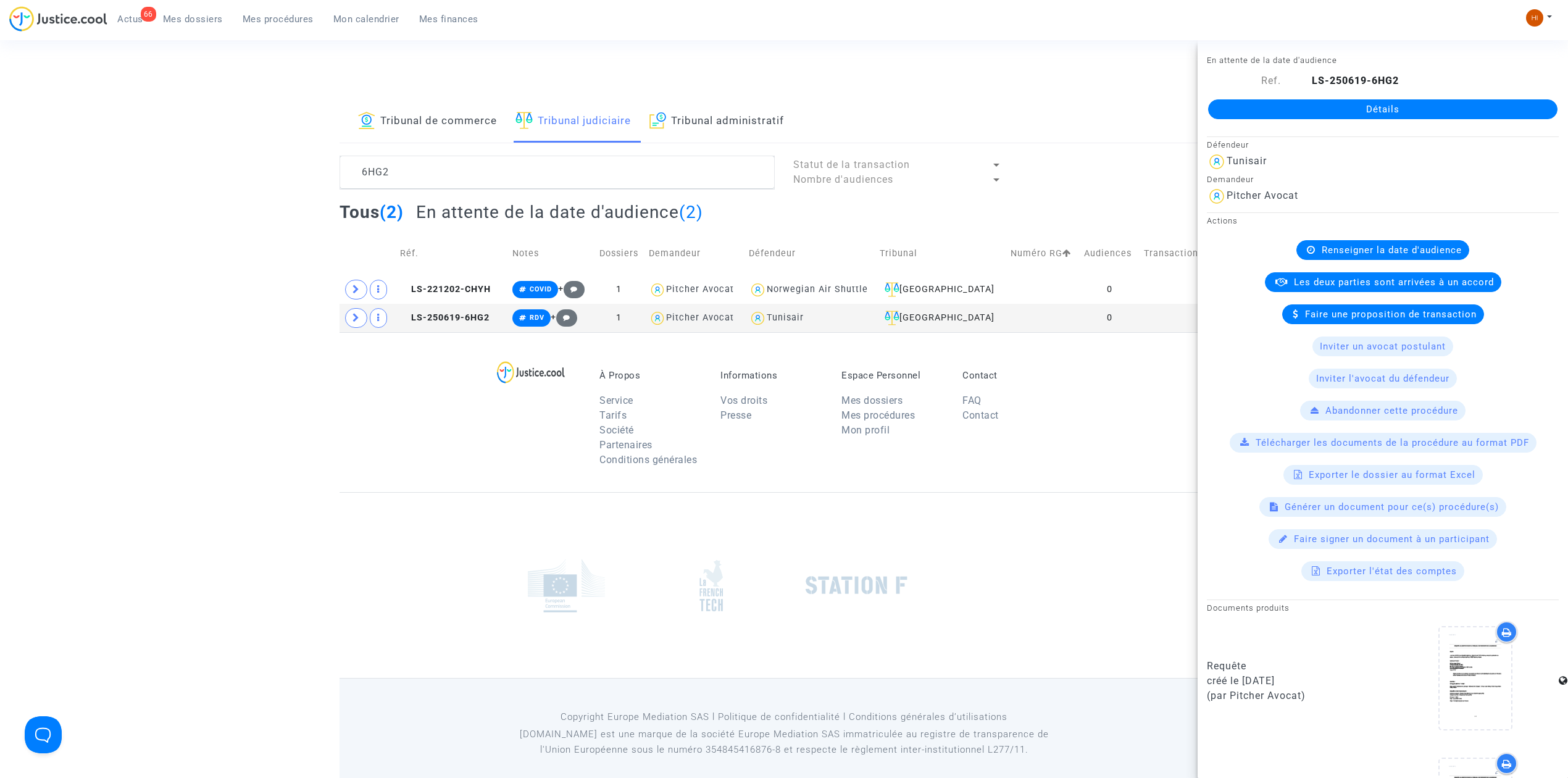
click at [1426, 113] on link "Détails" at bounding box center [1383, 109] width 350 height 20
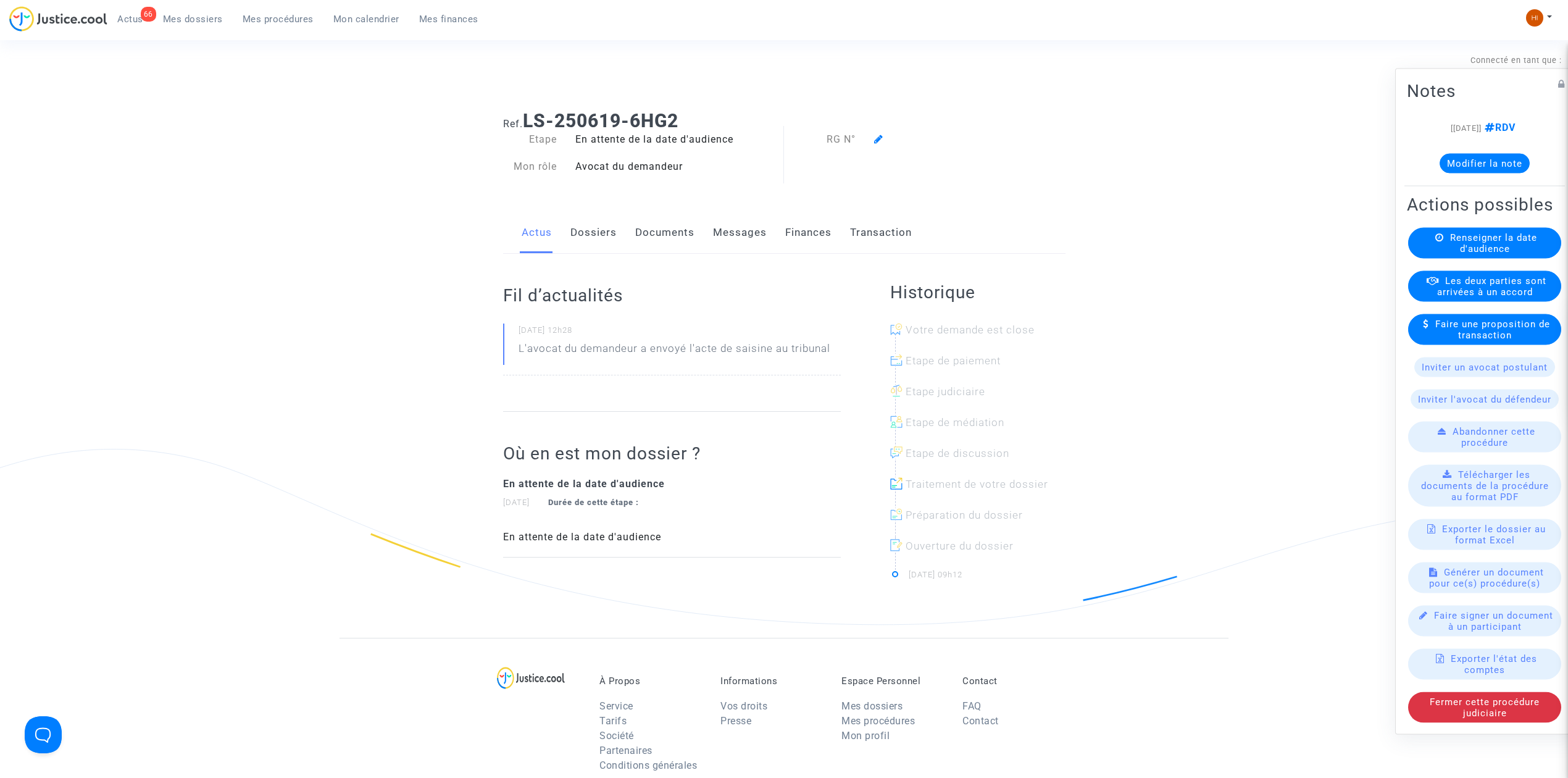
click at [1436, 238] on icon at bounding box center [1439, 237] width 8 height 9
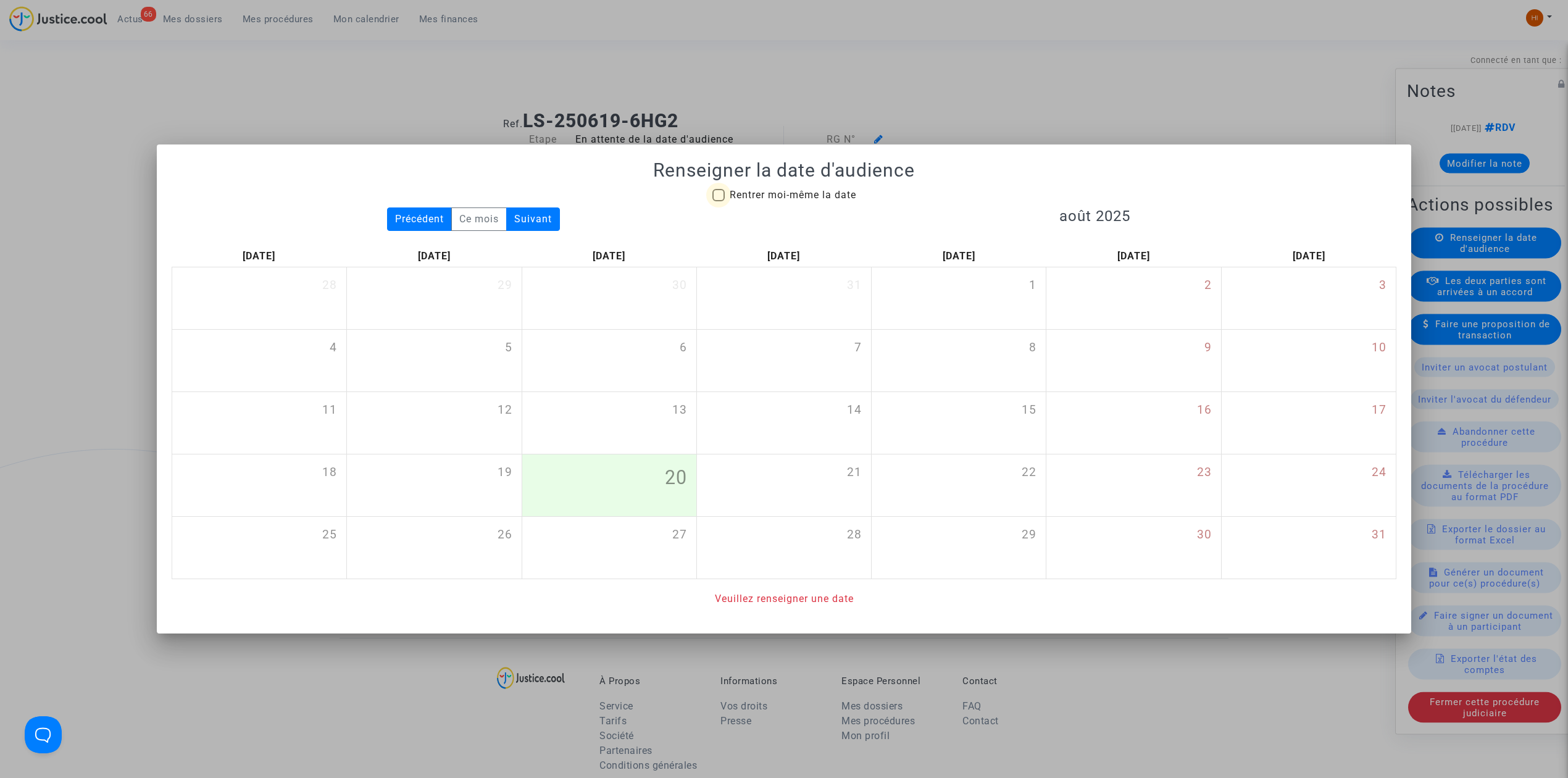
drag, startPoint x: 816, startPoint y: 188, endPoint x: 880, endPoint y: 247, distance: 87.0
click at [816, 188] on span "Rentrer moi-même la date" at bounding box center [792, 195] width 126 height 15
click at [719, 201] on input "Rentrer moi-même la date" at bounding box center [718, 201] width 1 height 1
checkbox input "true"
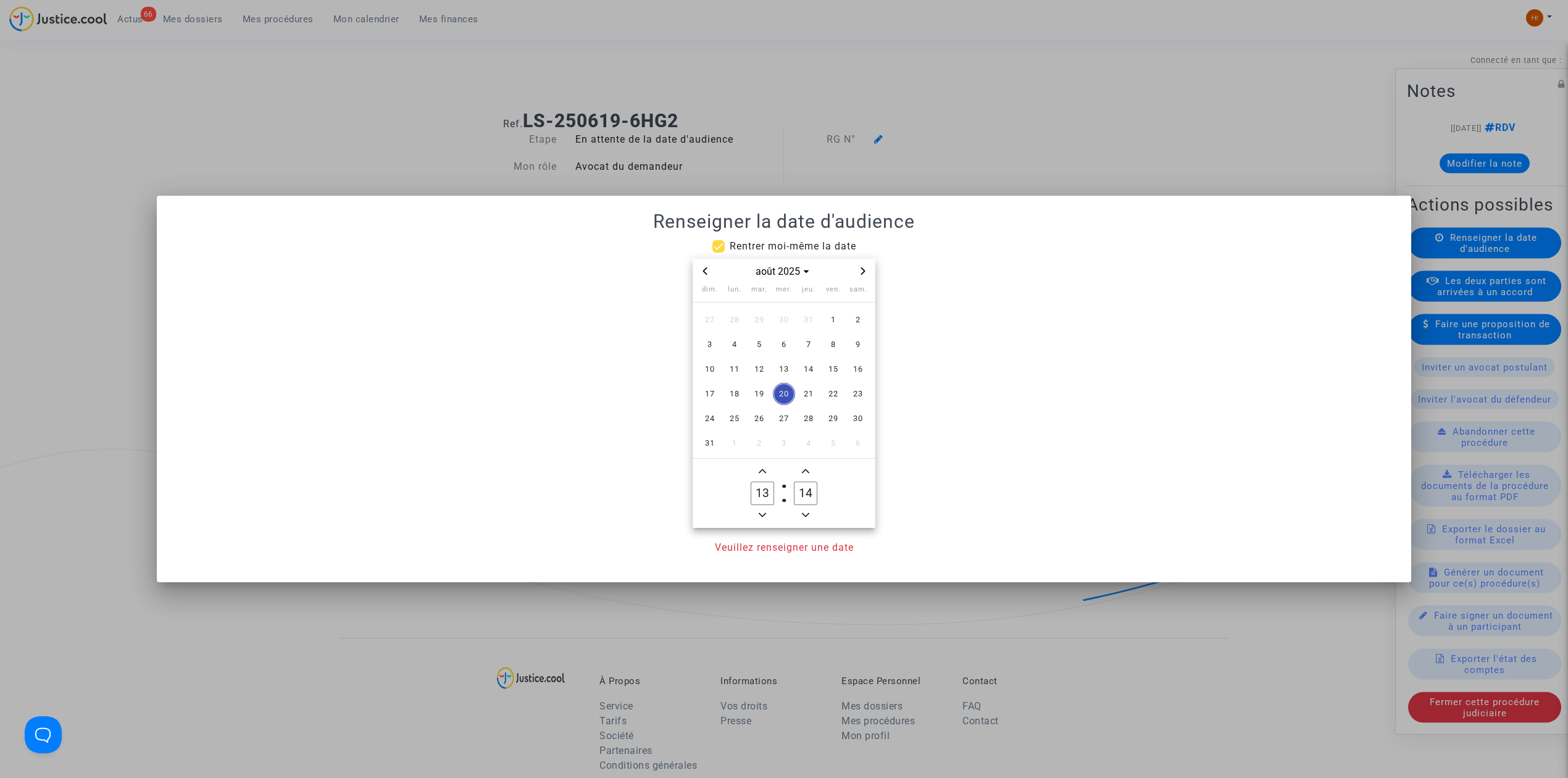
click at [873, 268] on div "août 2025" at bounding box center [783, 271] width 183 height 25
click at [872, 268] on div "août 2025" at bounding box center [783, 271] width 183 height 25
click at [866, 268] on span "Next month" at bounding box center [863, 270] width 15 height 15
click at [863, 268] on icon "Next month" at bounding box center [863, 271] width 5 height 8
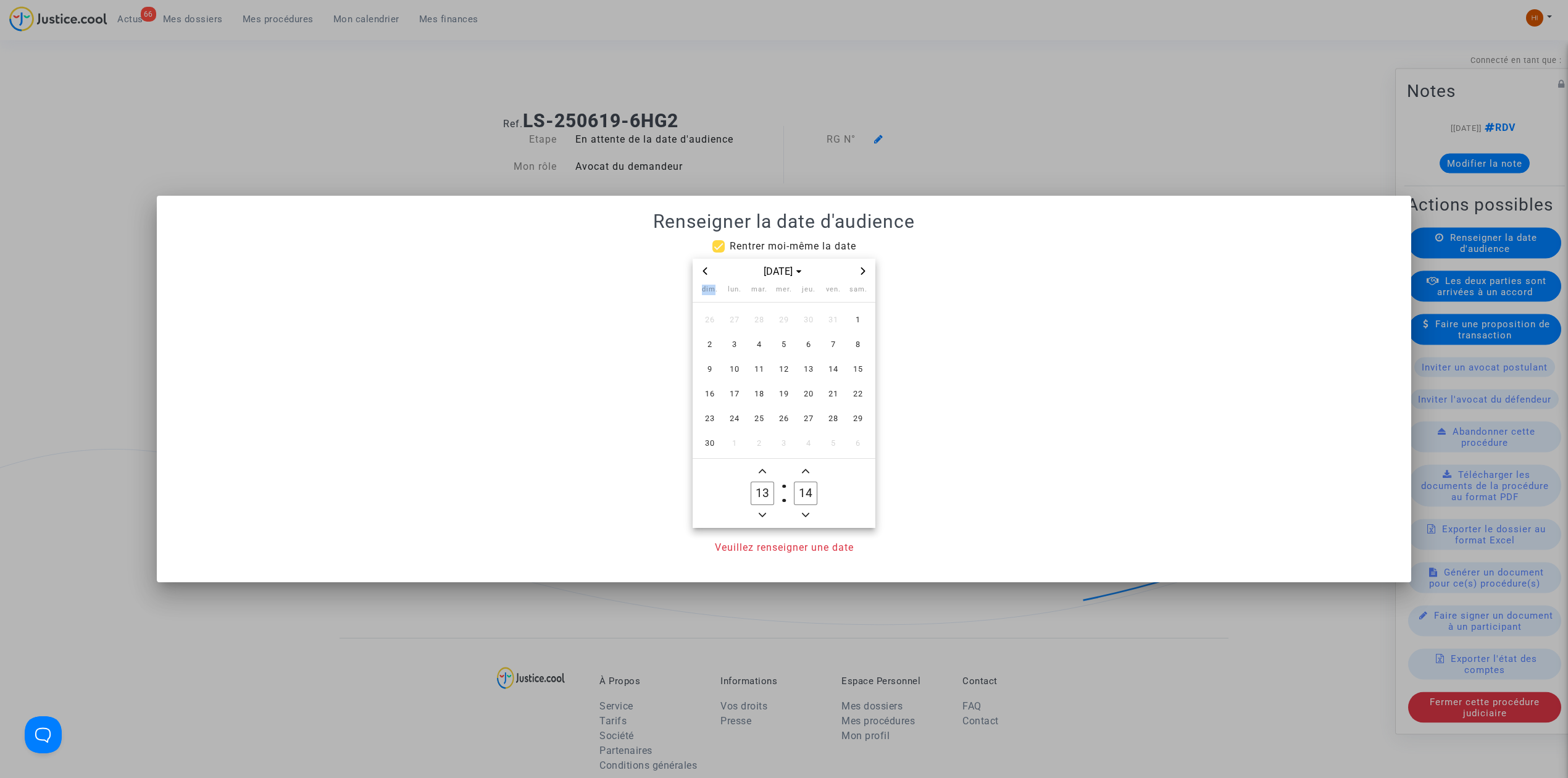
click at [863, 268] on icon "Next month" at bounding box center [863, 271] width 5 height 8
click at [752, 324] on span "3" at bounding box center [759, 320] width 22 height 22
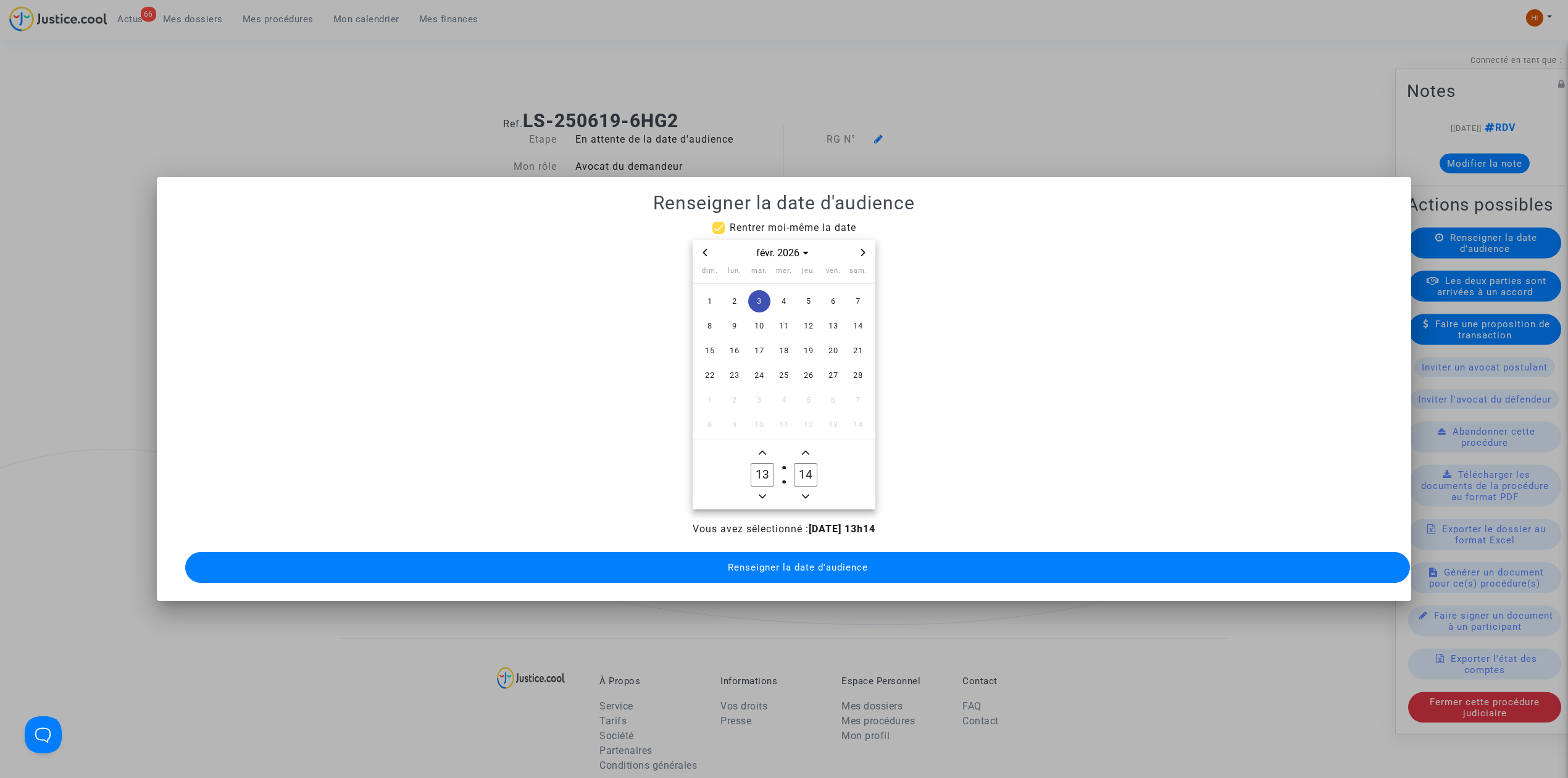
click at [755, 492] on span "Minus a hour" at bounding box center [762, 496] width 15 height 15
click at [756, 492] on span "Minus a hour" at bounding box center [762, 496] width 15 height 15
click at [756, 492] on span "Minus a hour" at bounding box center [762, 496] width 15 height 15
type input "09"
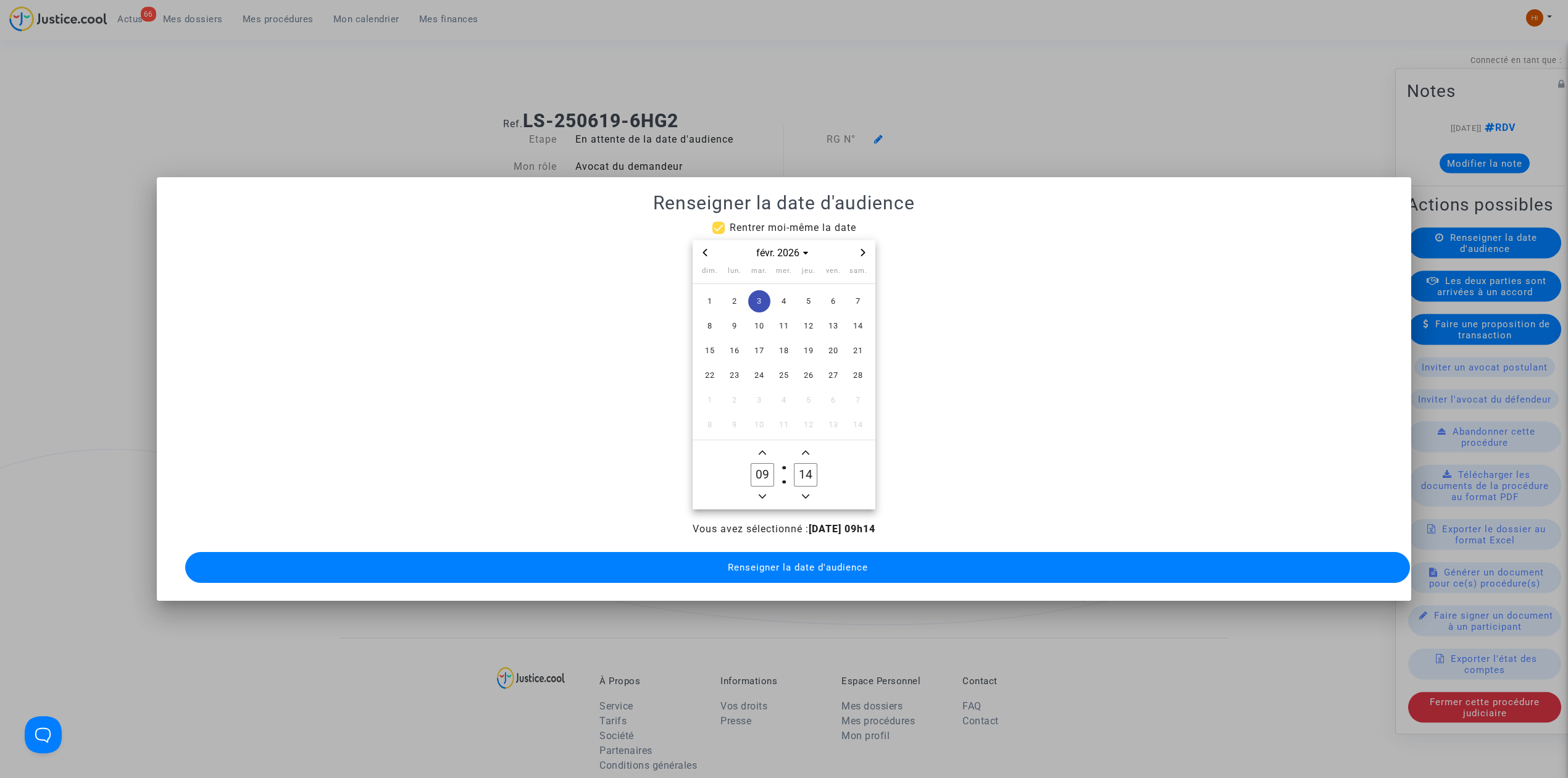
click at [795, 475] on input "14" at bounding box center [806, 475] width 23 height 23
type input "00"
drag, startPoint x: 809, startPoint y: 564, endPoint x: 508, endPoint y: 123, distance: 533.9
click at [809, 563] on span "Renseigner la date d'audience" at bounding box center [798, 567] width 140 height 11
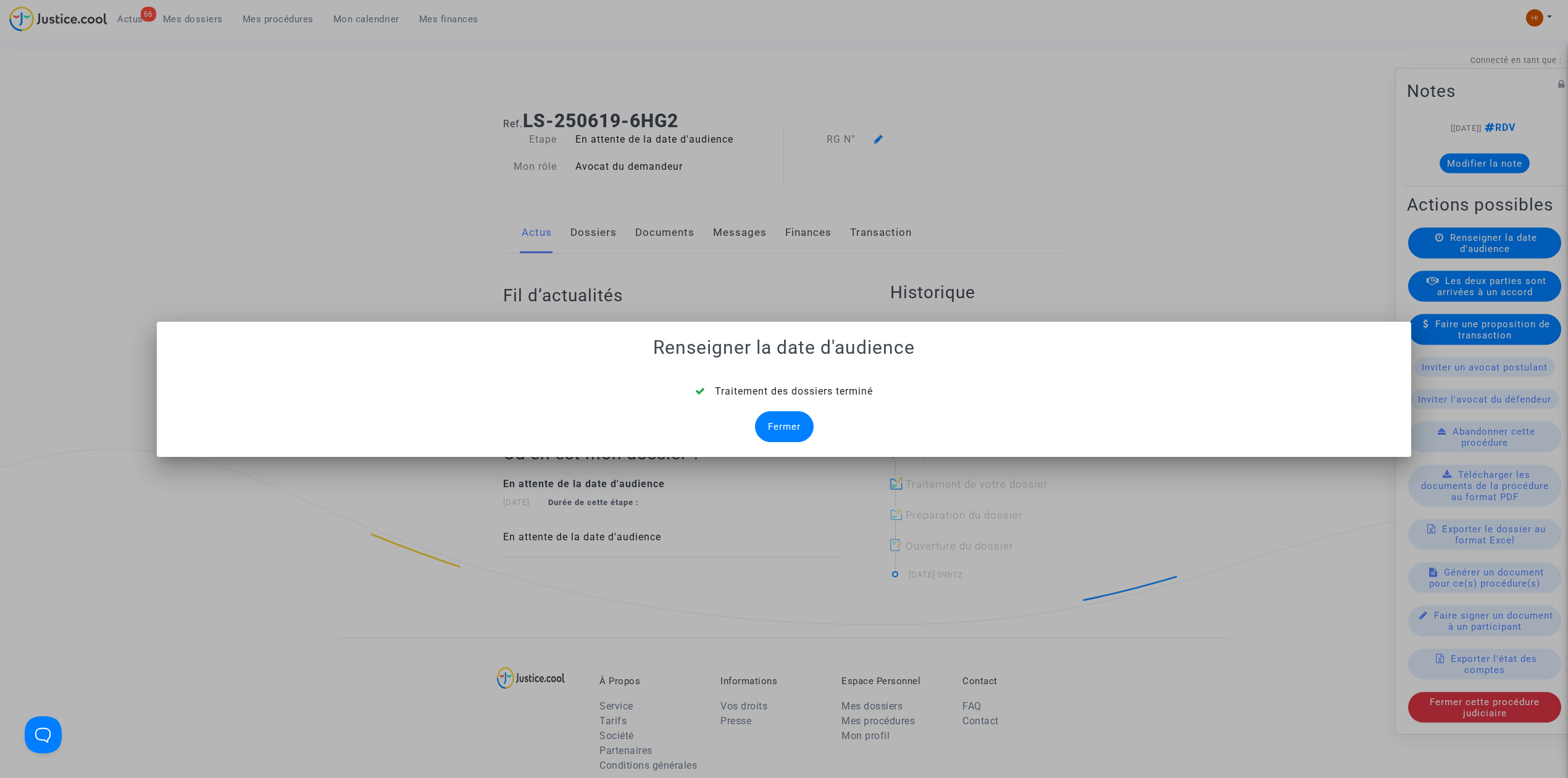
click at [792, 395] on span "Traitement des dossiers terminé" at bounding box center [793, 391] width 158 height 12
click at [791, 412] on div "Fermer" at bounding box center [784, 427] width 59 height 31
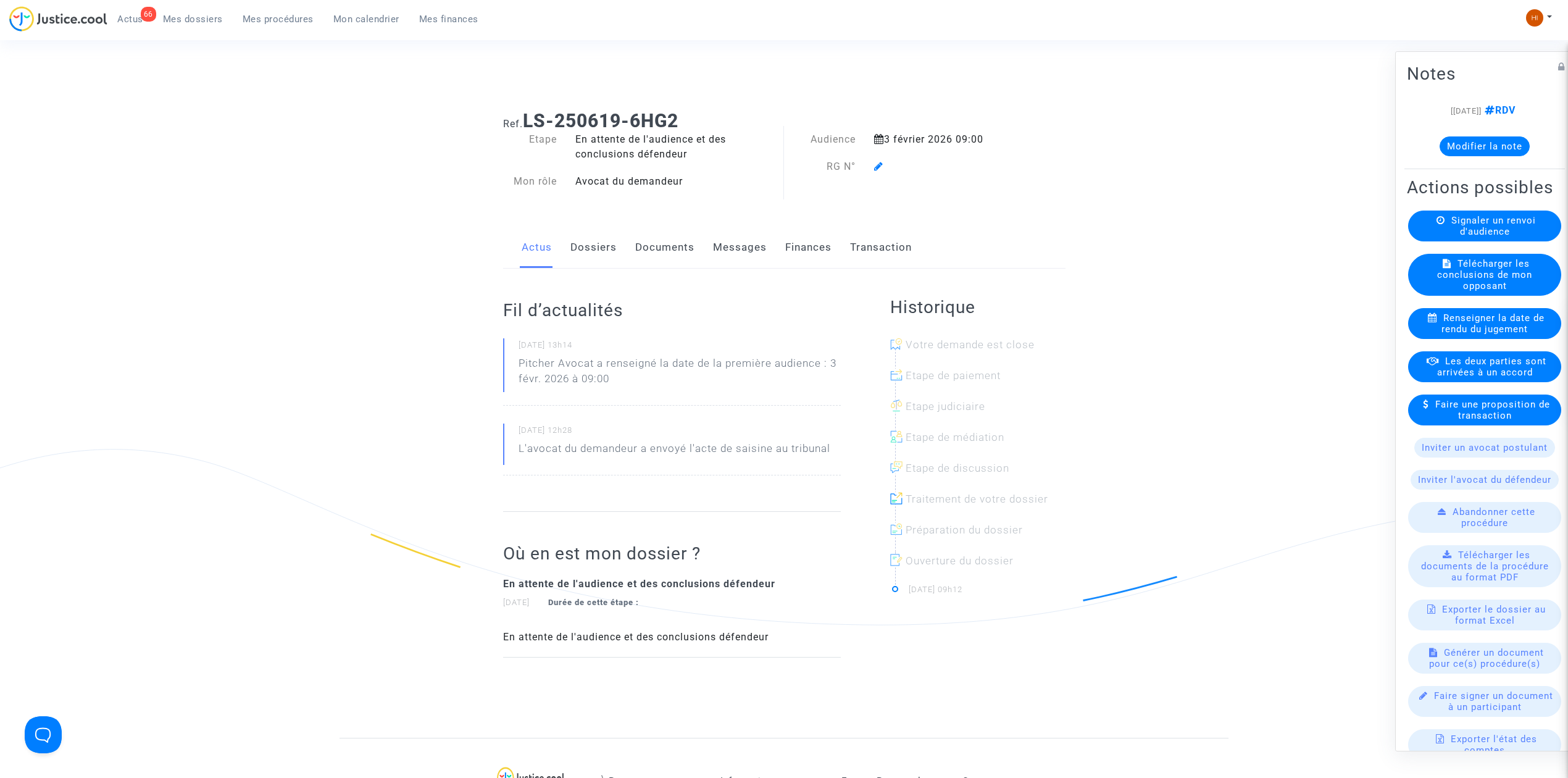
click at [618, 248] on div "Actus Dossiers Documents Messages Finances Transaction" at bounding box center [784, 248] width 562 height 42
click at [604, 247] on link "Dossiers" at bounding box center [594, 247] width 46 height 41
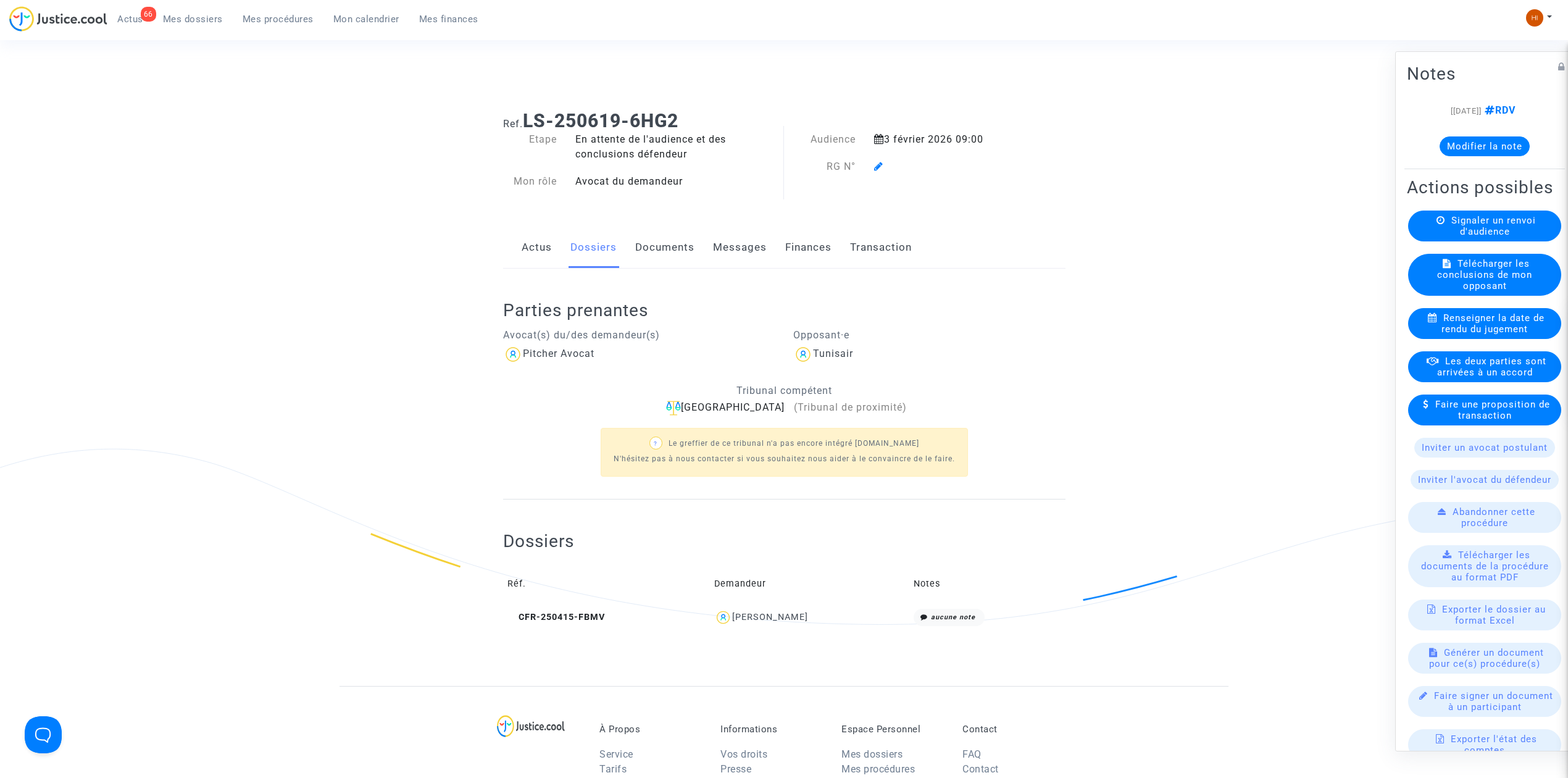
click at [880, 166] on icon at bounding box center [879, 166] width 9 height 10
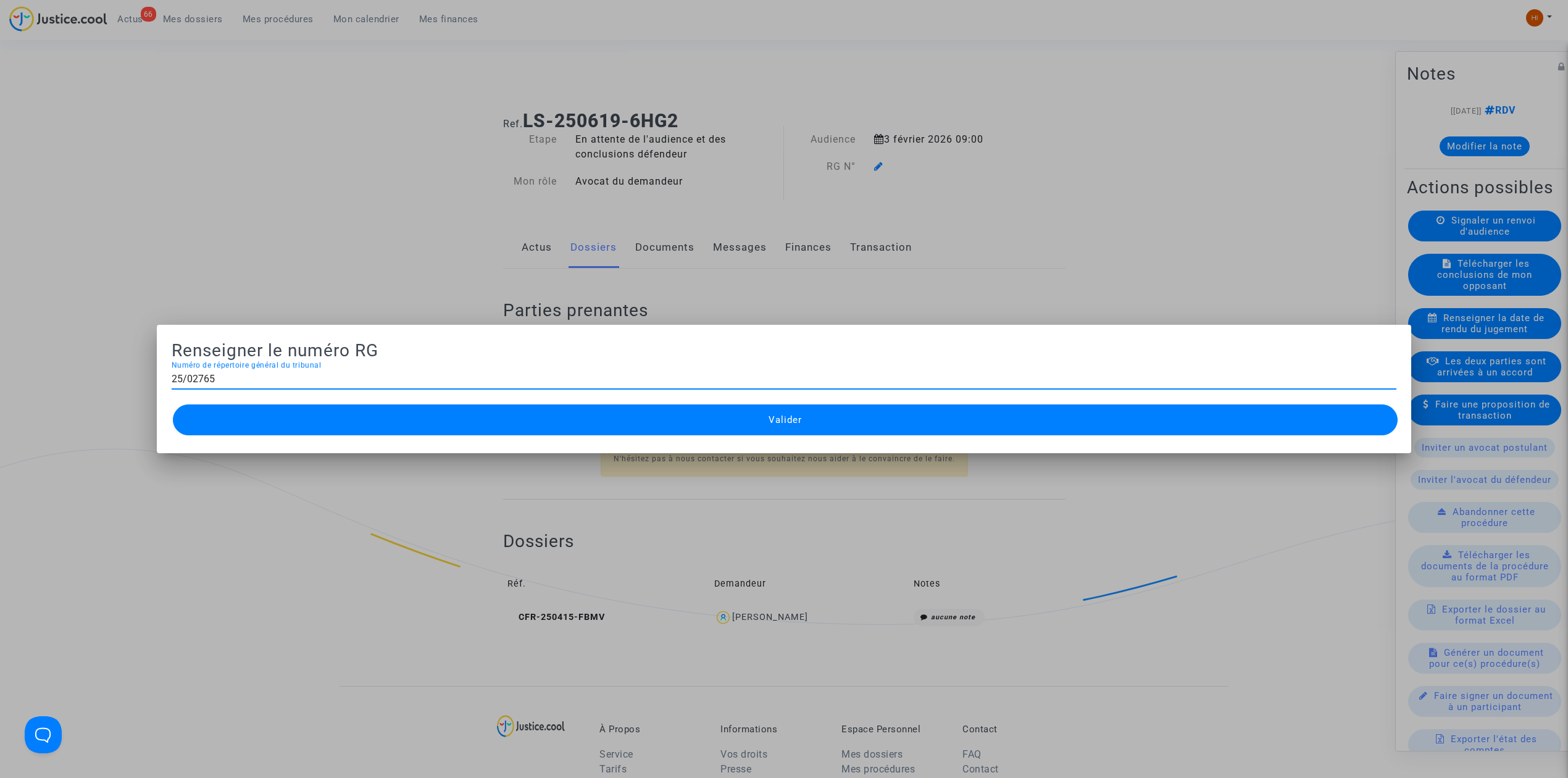
type input "25/02765"
drag, startPoint x: 658, startPoint y: 416, endPoint x: 641, endPoint y: 423, distance: 18.4
click at [645, 422] on button "Valider" at bounding box center [785, 420] width 1225 height 31
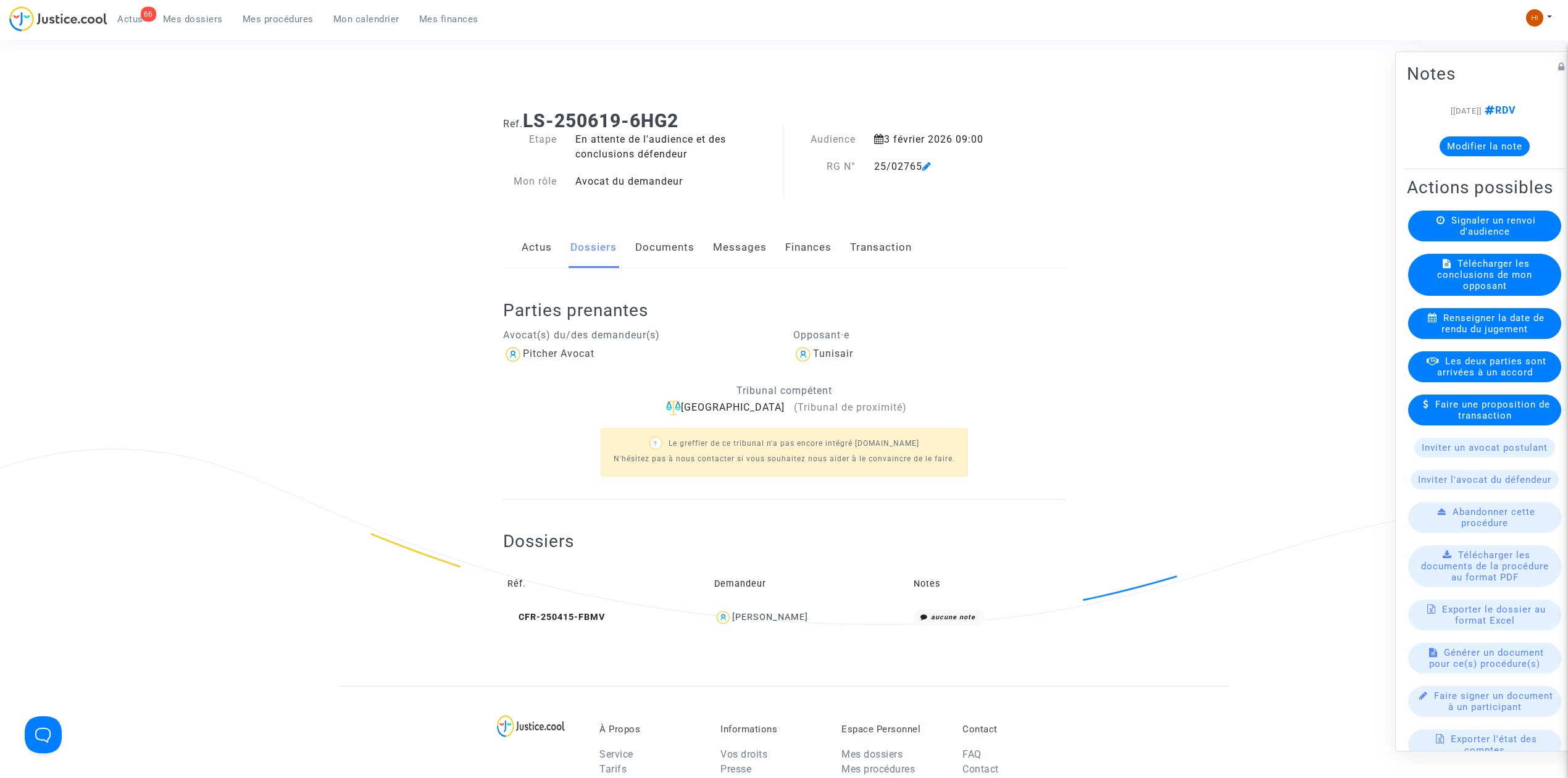
click at [697, 257] on div "Actus Dossiers Documents Messages Finances Transaction" at bounding box center [784, 248] width 562 height 42
click at [672, 245] on link "Documents" at bounding box center [665, 247] width 59 height 41
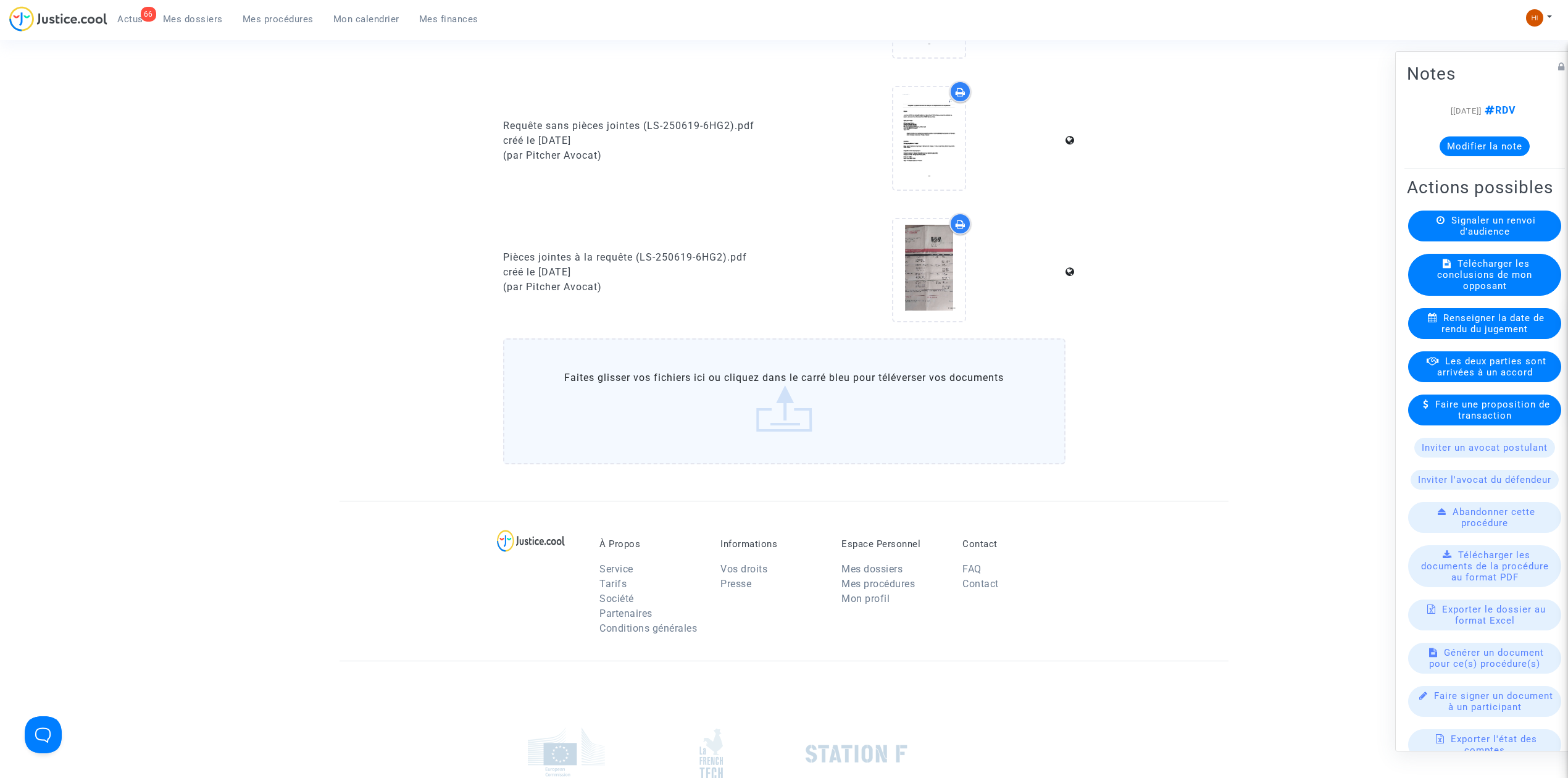
scroll to position [658, 0]
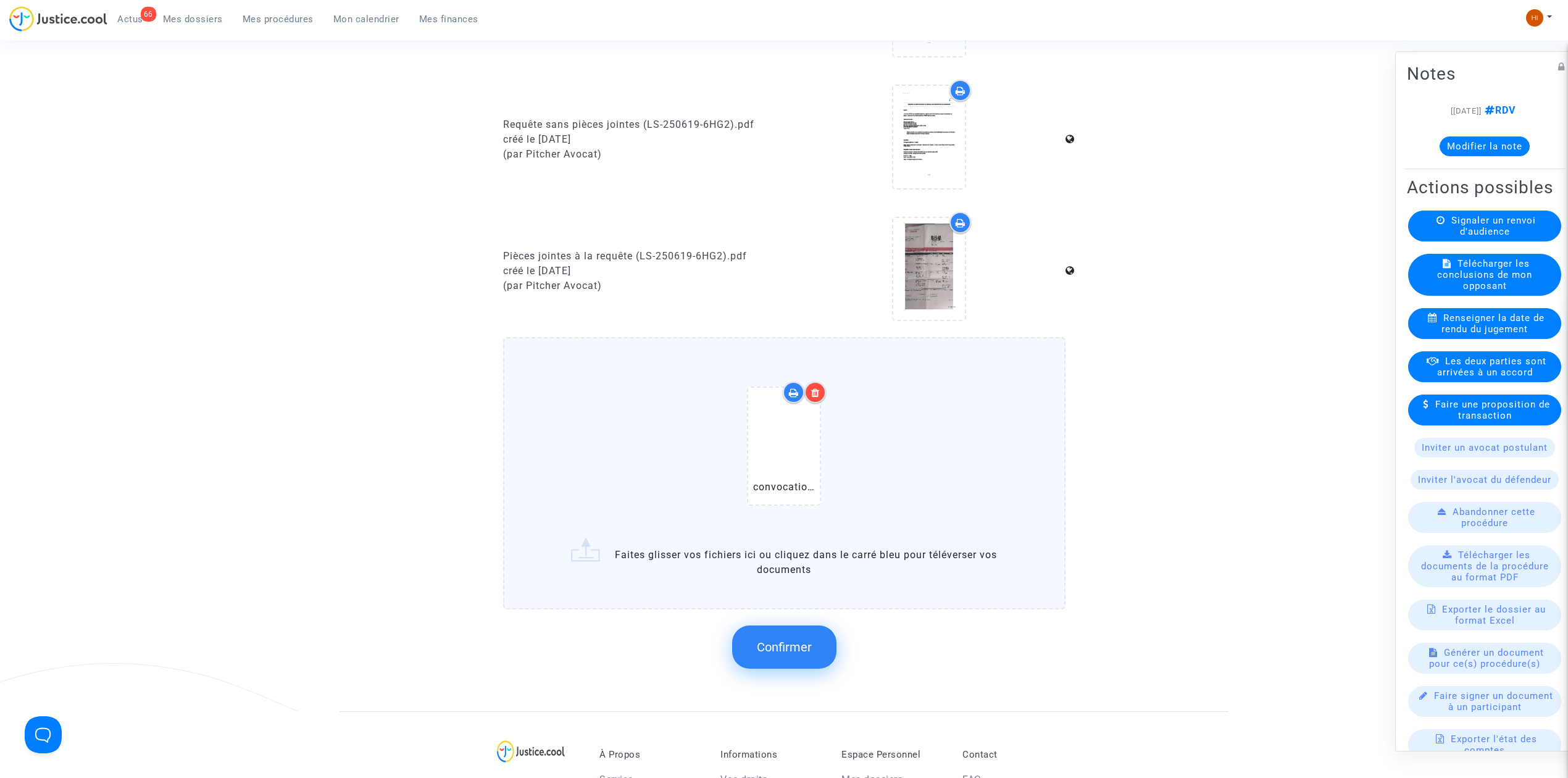
drag, startPoint x: 809, startPoint y: 648, endPoint x: 790, endPoint y: 642, distance: 19.9
click at [790, 642] on span "Confirmer" at bounding box center [784, 646] width 55 height 15
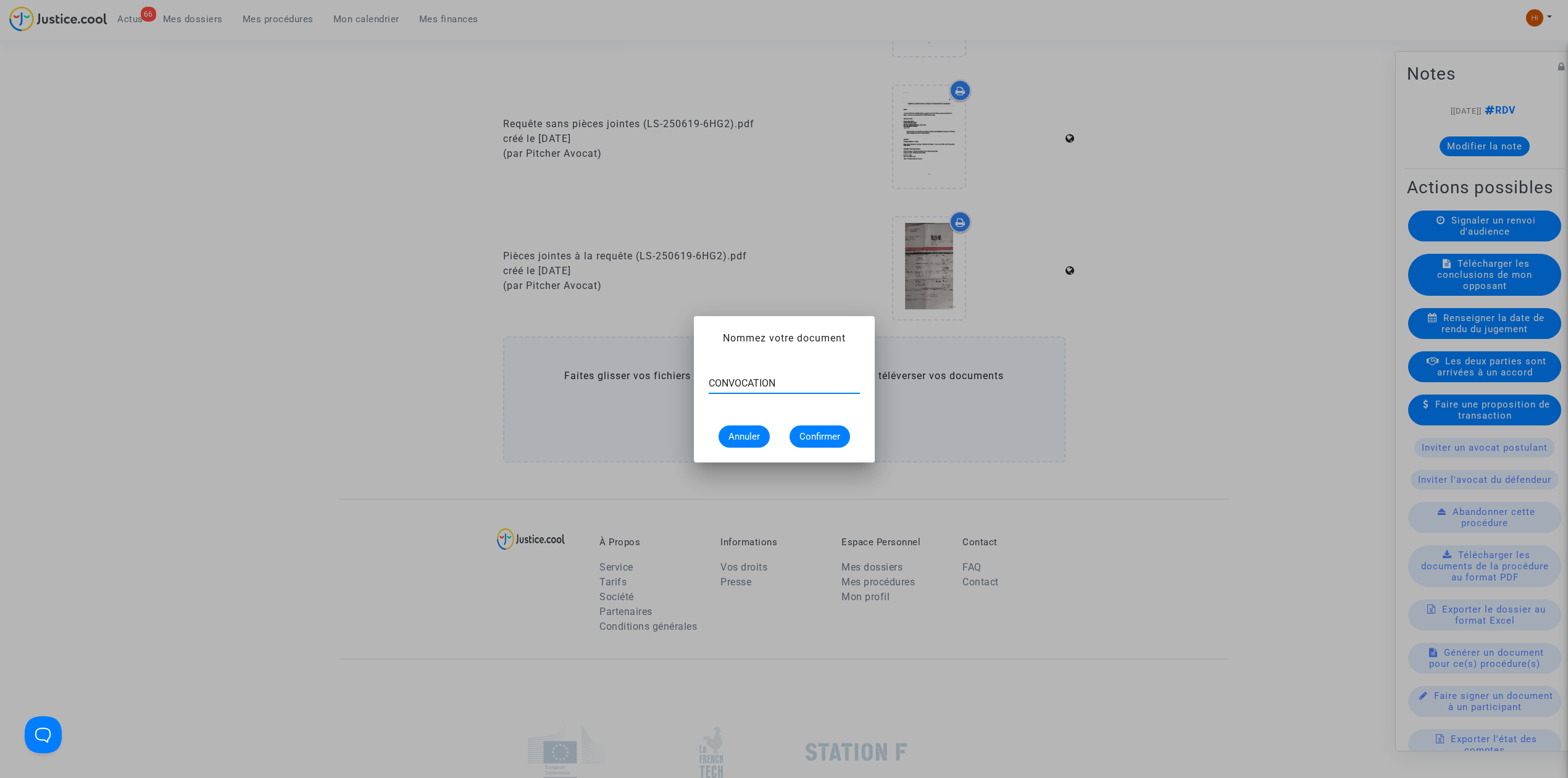
type input "CONVOCATION"
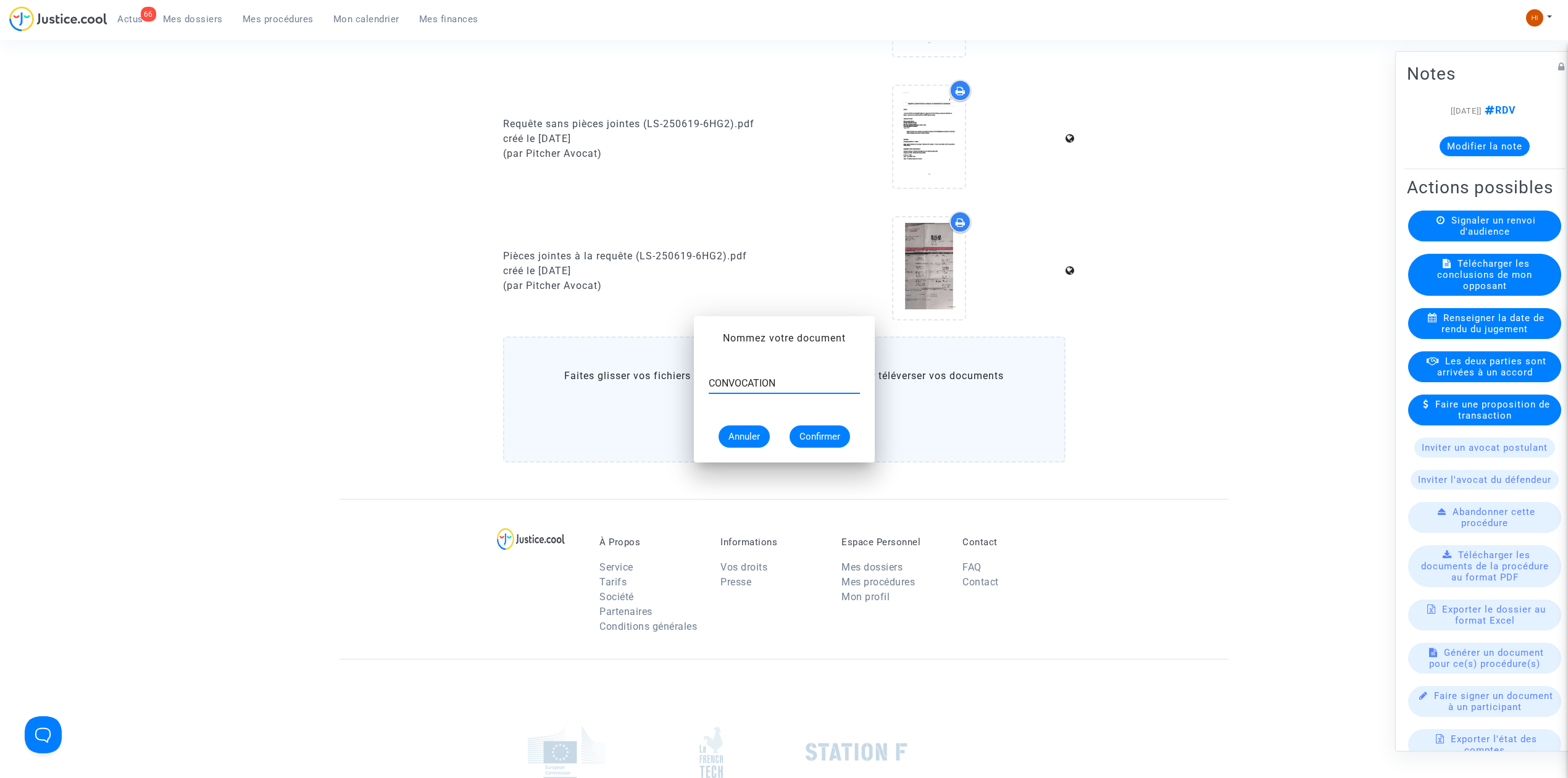
scroll to position [658, 0]
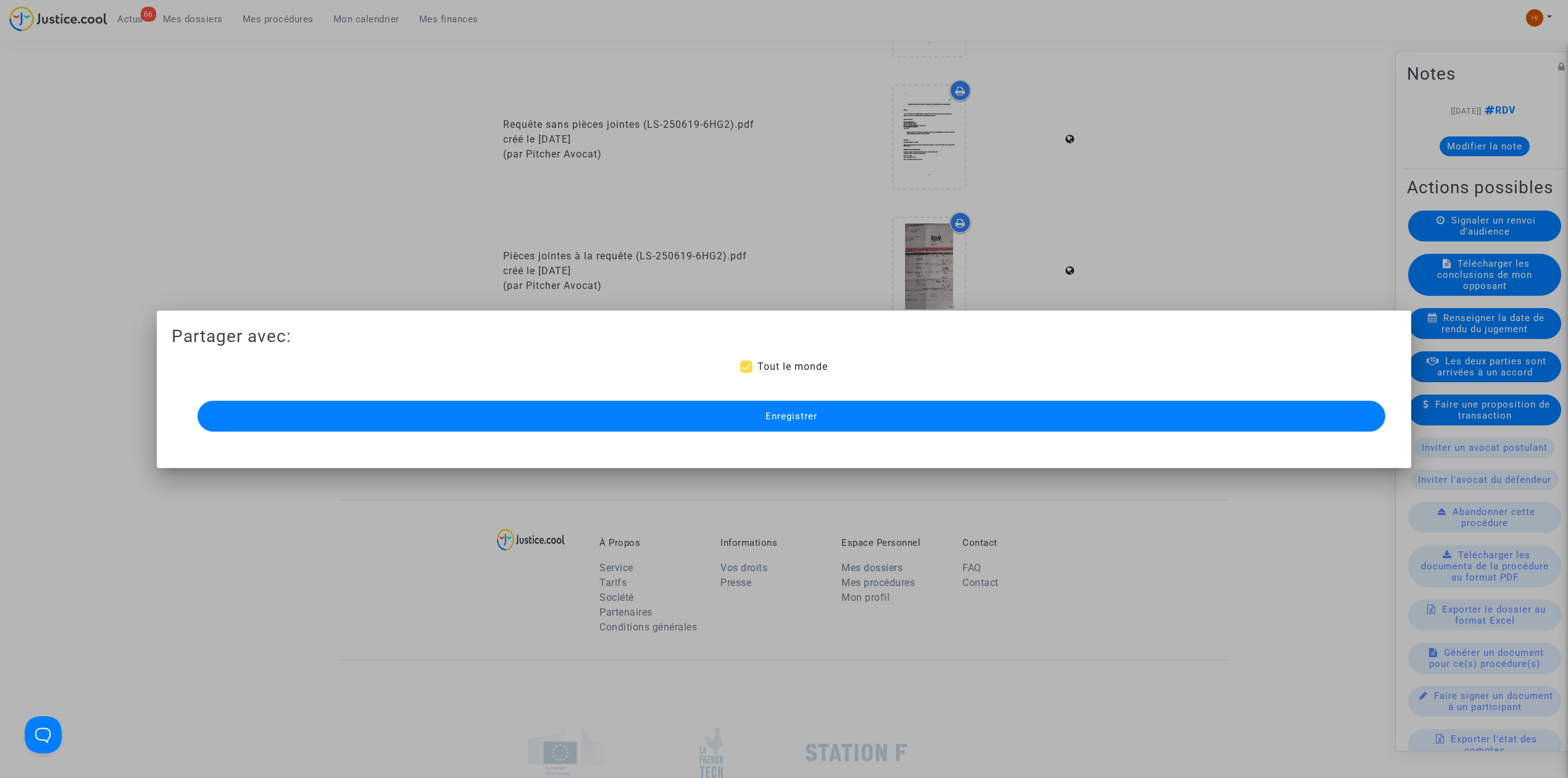
click at [1092, 418] on button "Enregistrer" at bounding box center [791, 416] width 1188 height 31
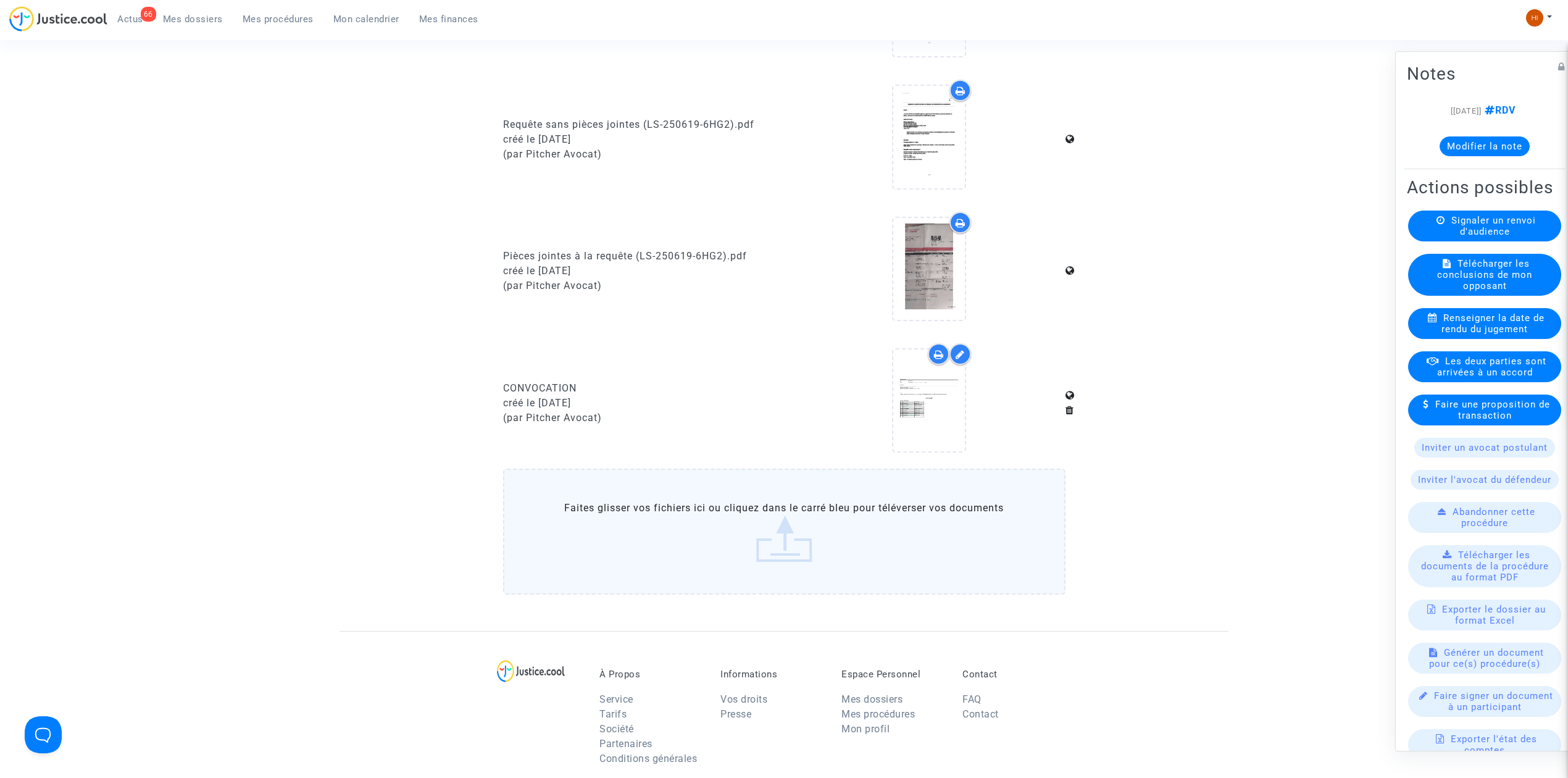
drag, startPoint x: 285, startPoint y: 11, endPoint x: 319, endPoint y: 43, distance: 46.7
click at [285, 11] on link "Mes procédures" at bounding box center [278, 19] width 91 height 18
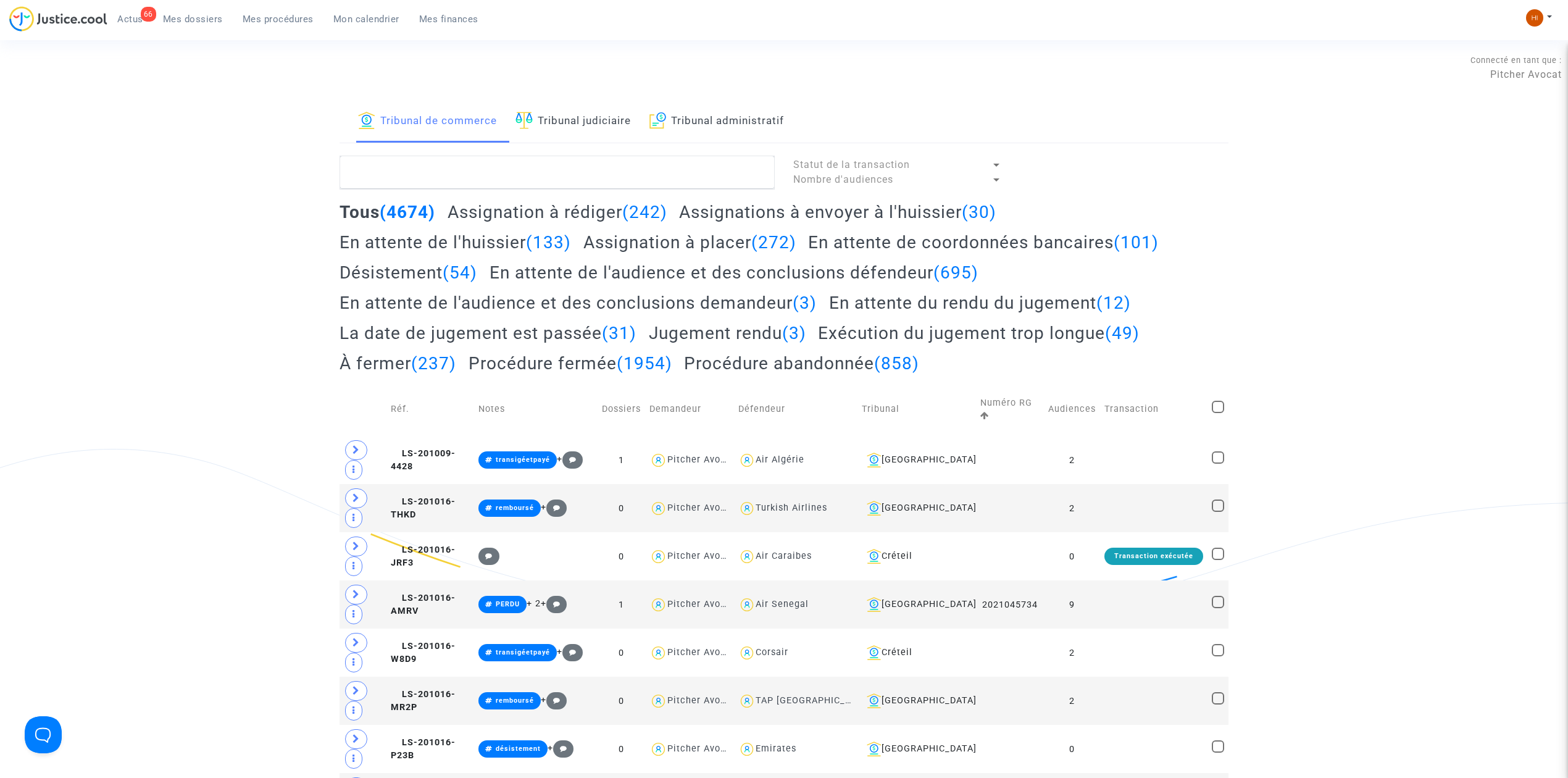
click at [554, 122] on link "Tribunal judiciaire" at bounding box center [573, 122] width 116 height 42
click at [544, 185] on textarea at bounding box center [557, 172] width 435 height 33
paste textarea "EL GALAI Mabrouk"
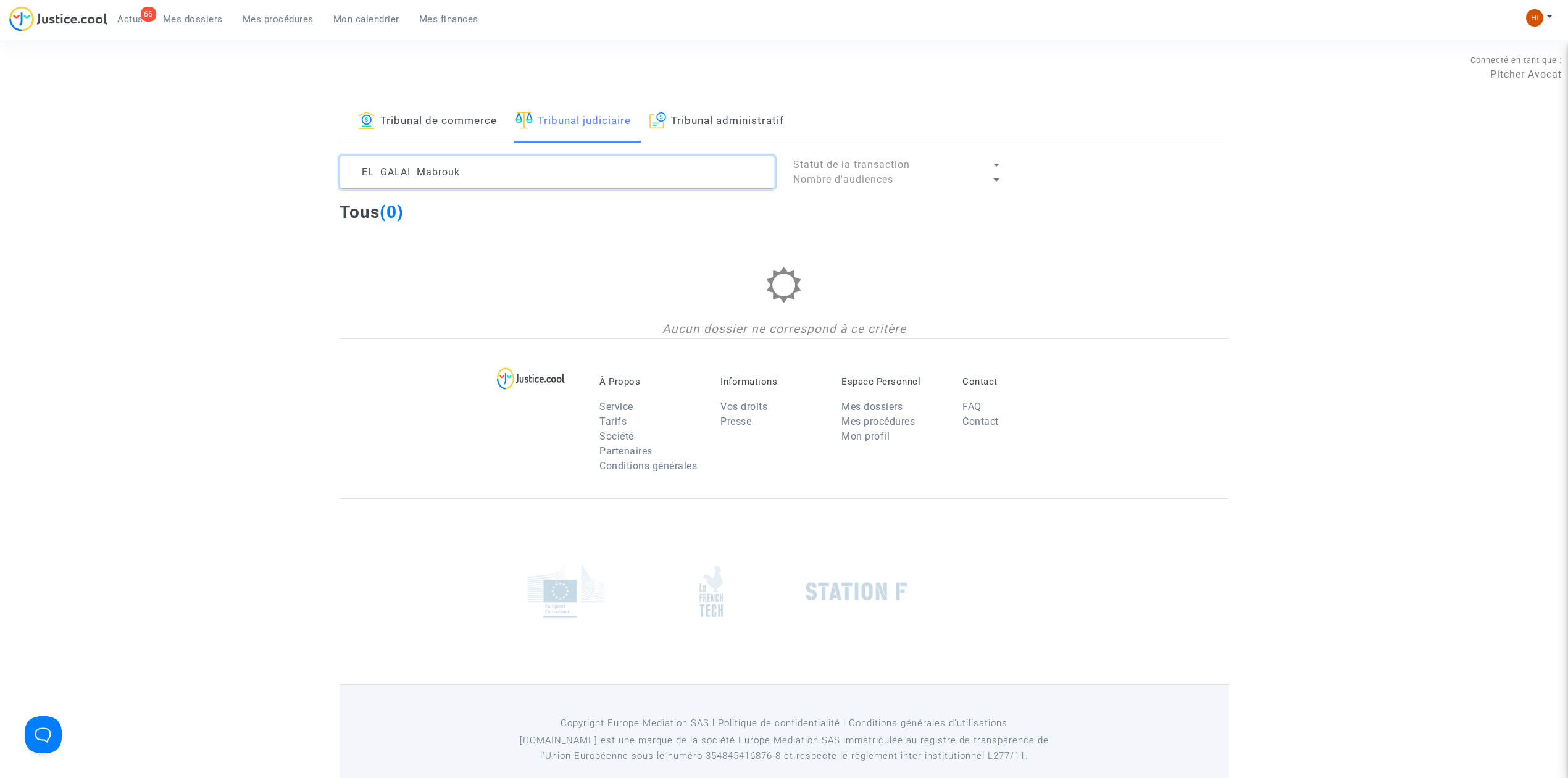
drag, startPoint x: 420, startPoint y: 172, endPoint x: 531, endPoint y: 179, distance: 111.2
click at [531, 179] on textarea at bounding box center [557, 172] width 435 height 33
click at [376, 174] on textarea at bounding box center [557, 172] width 435 height 33
drag, startPoint x: 413, startPoint y: 179, endPoint x: 144, endPoint y: 179, distance: 269.0
click at [147, 179] on div "Tribunal de commerce Tribunal judiciaire Tribunal administratif ELGALAI Statut …" at bounding box center [784, 220] width 1568 height 238
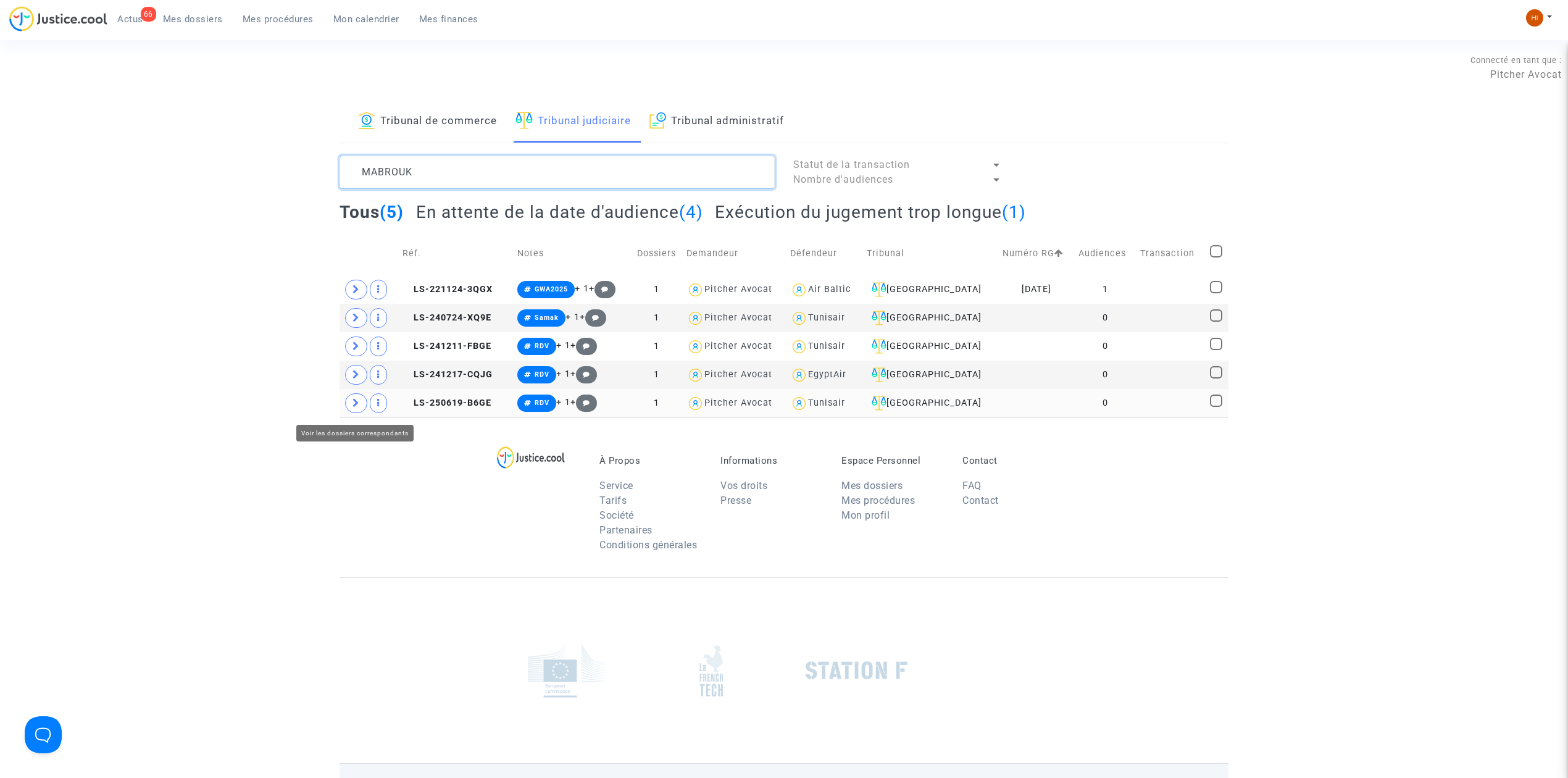
type textarea "MABROUK"
click at [359, 404] on icon at bounding box center [357, 403] width 8 height 9
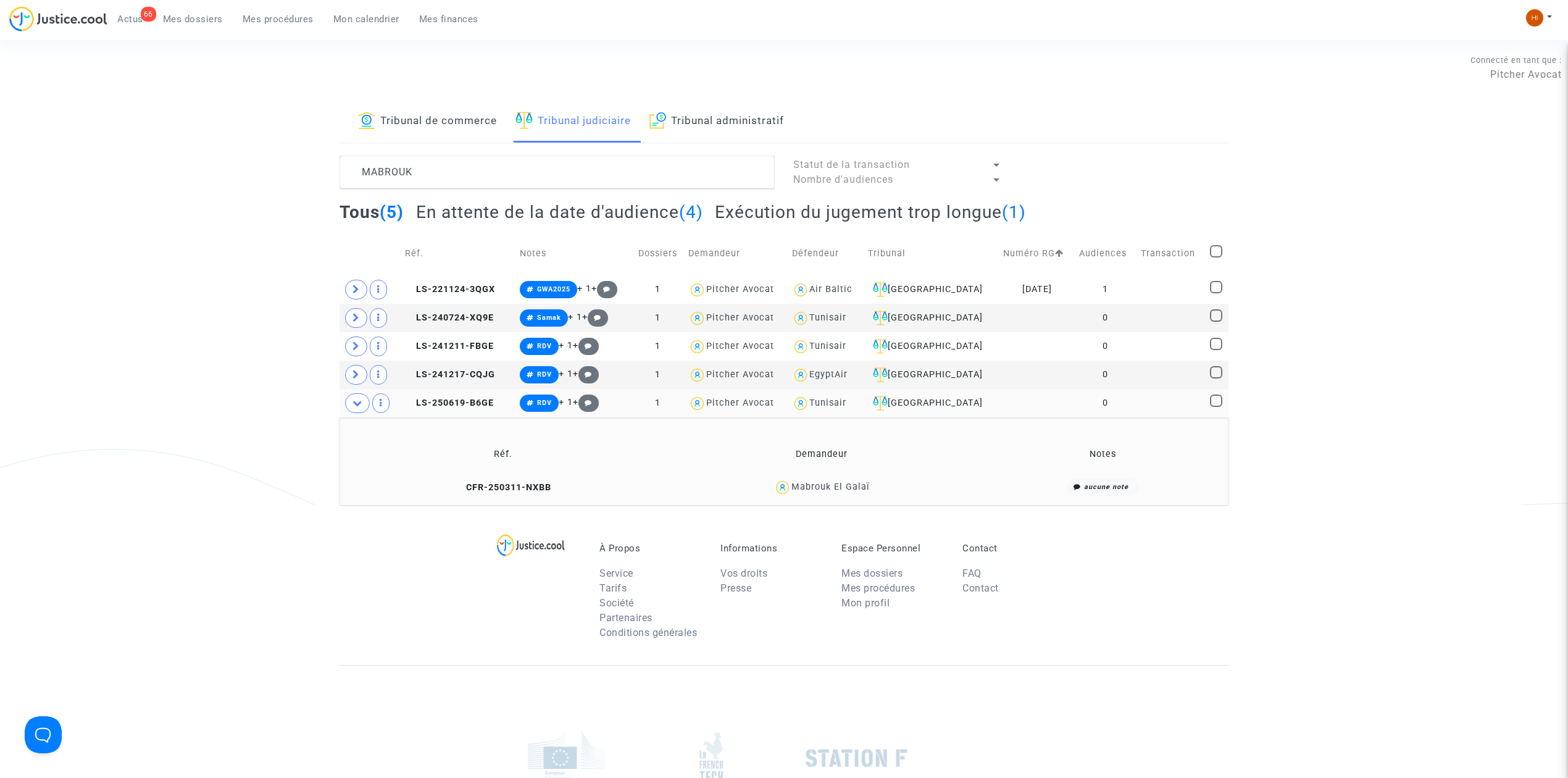
click at [443, 398] on td "LS-250619-B6GE" at bounding box center [457, 403] width 115 height 29
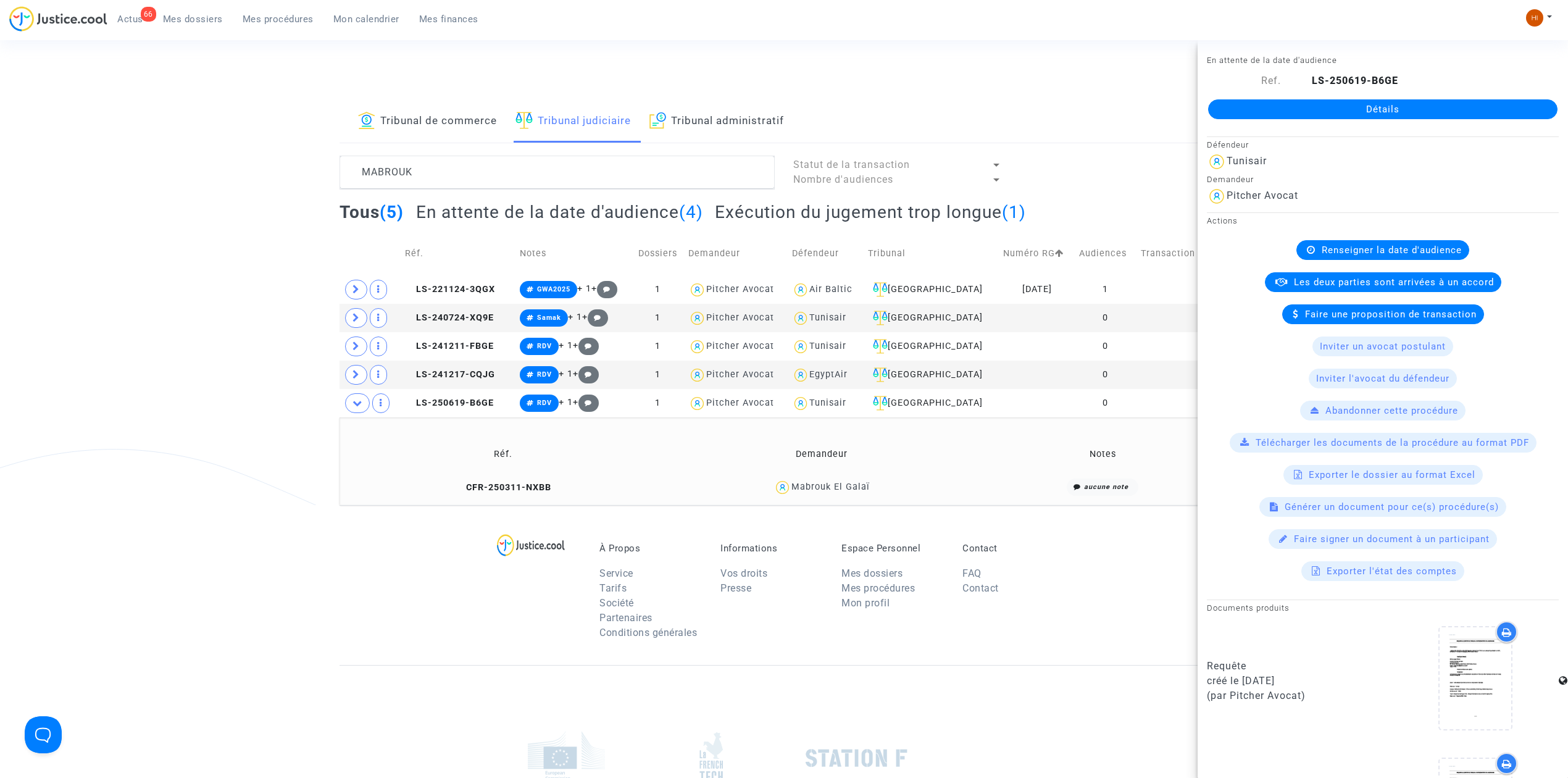
click at [1406, 109] on link "Détails" at bounding box center [1383, 109] width 350 height 20
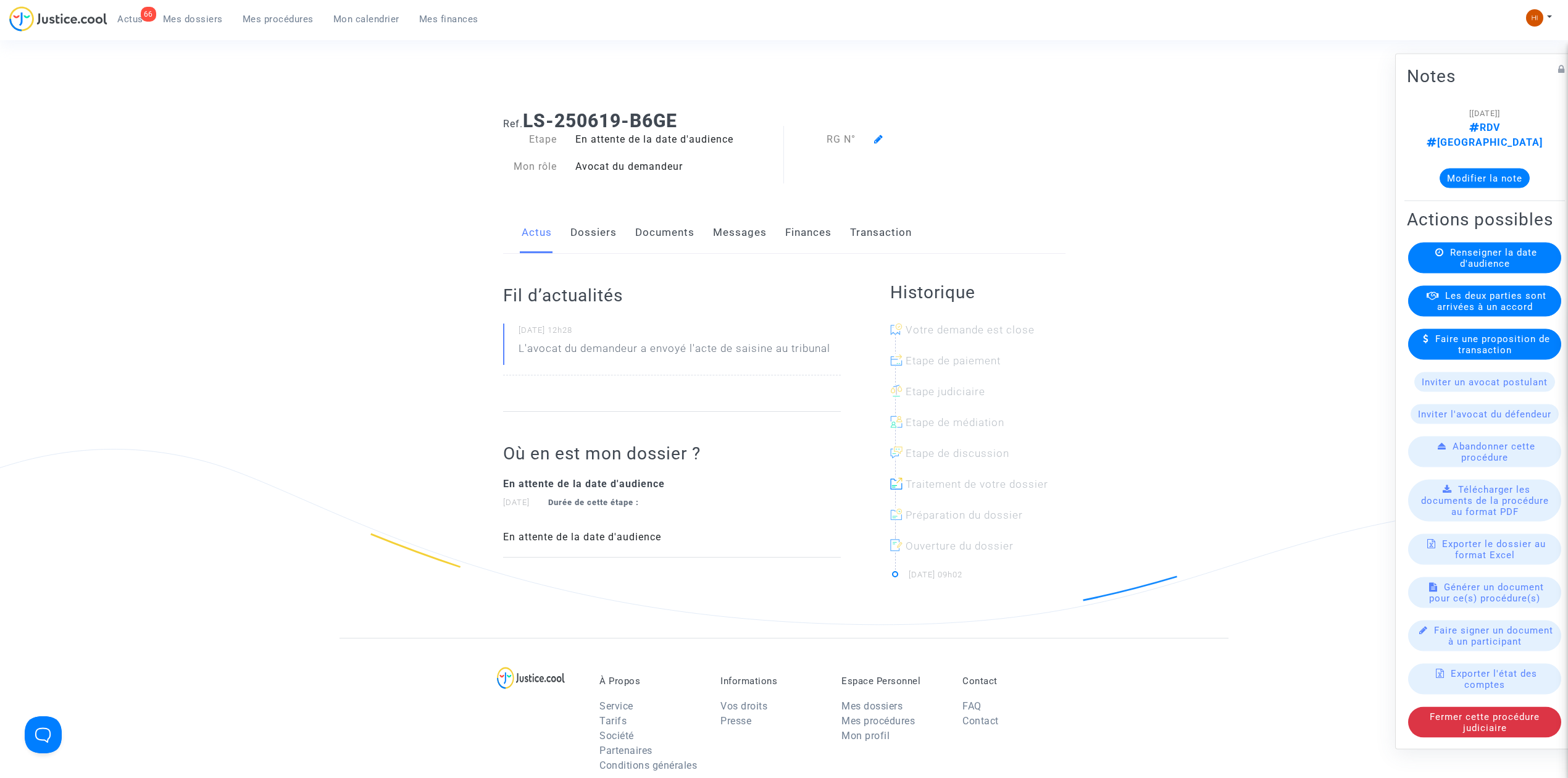
click at [1489, 280] on available-action-list "Renseigner la date d'audience Les deux parties sont arrivées à un accord Faire …" at bounding box center [1485, 490] width 156 height 495
click at [1521, 268] on div "Renseigner la date d'audience" at bounding box center [1484, 258] width 153 height 31
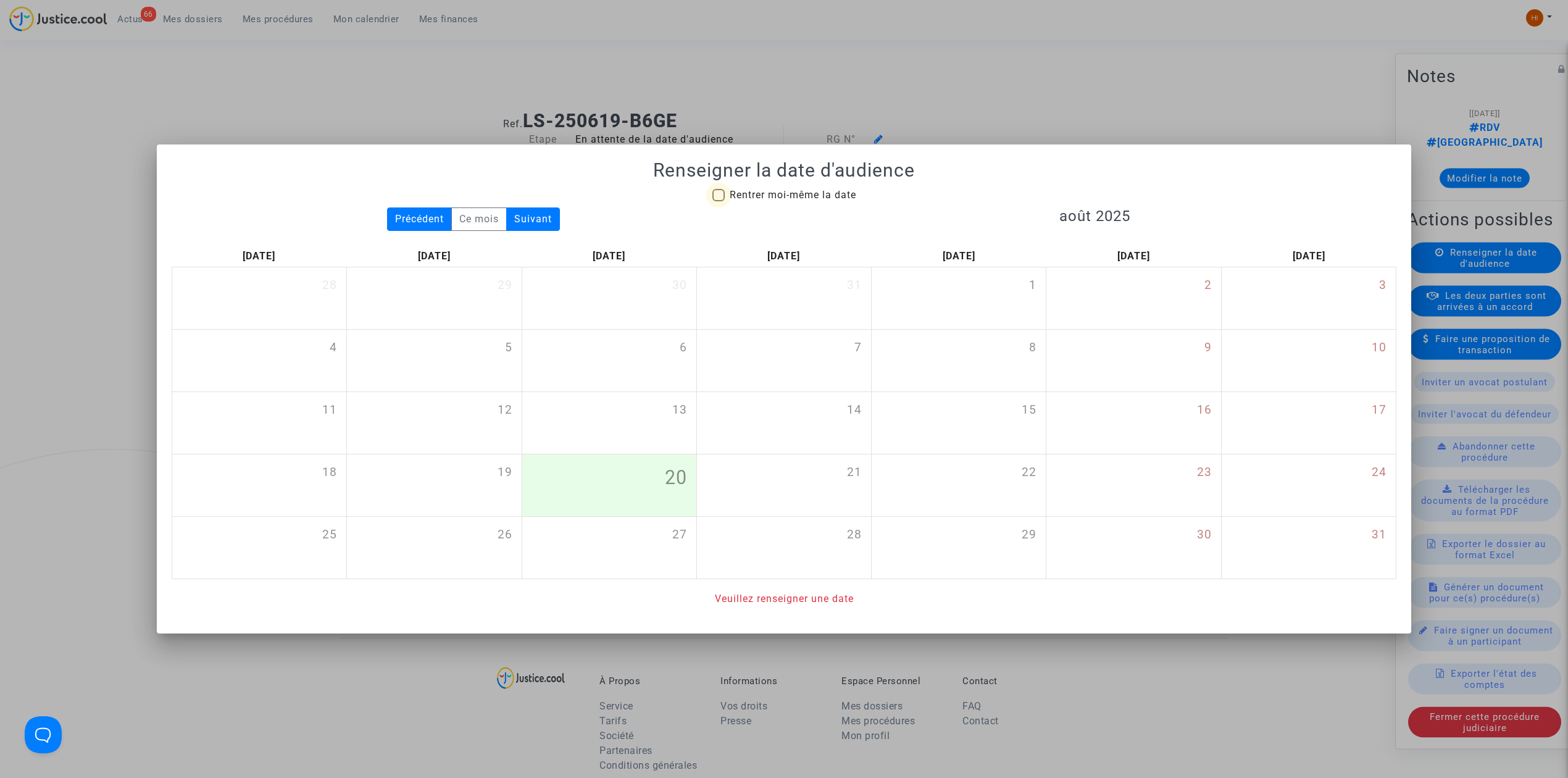
click at [794, 195] on span "Rentrer moi-même la date" at bounding box center [792, 194] width 126 height 12
click at [719, 201] on input "Rentrer moi-même la date" at bounding box center [718, 201] width 1 height 1
checkbox input "true"
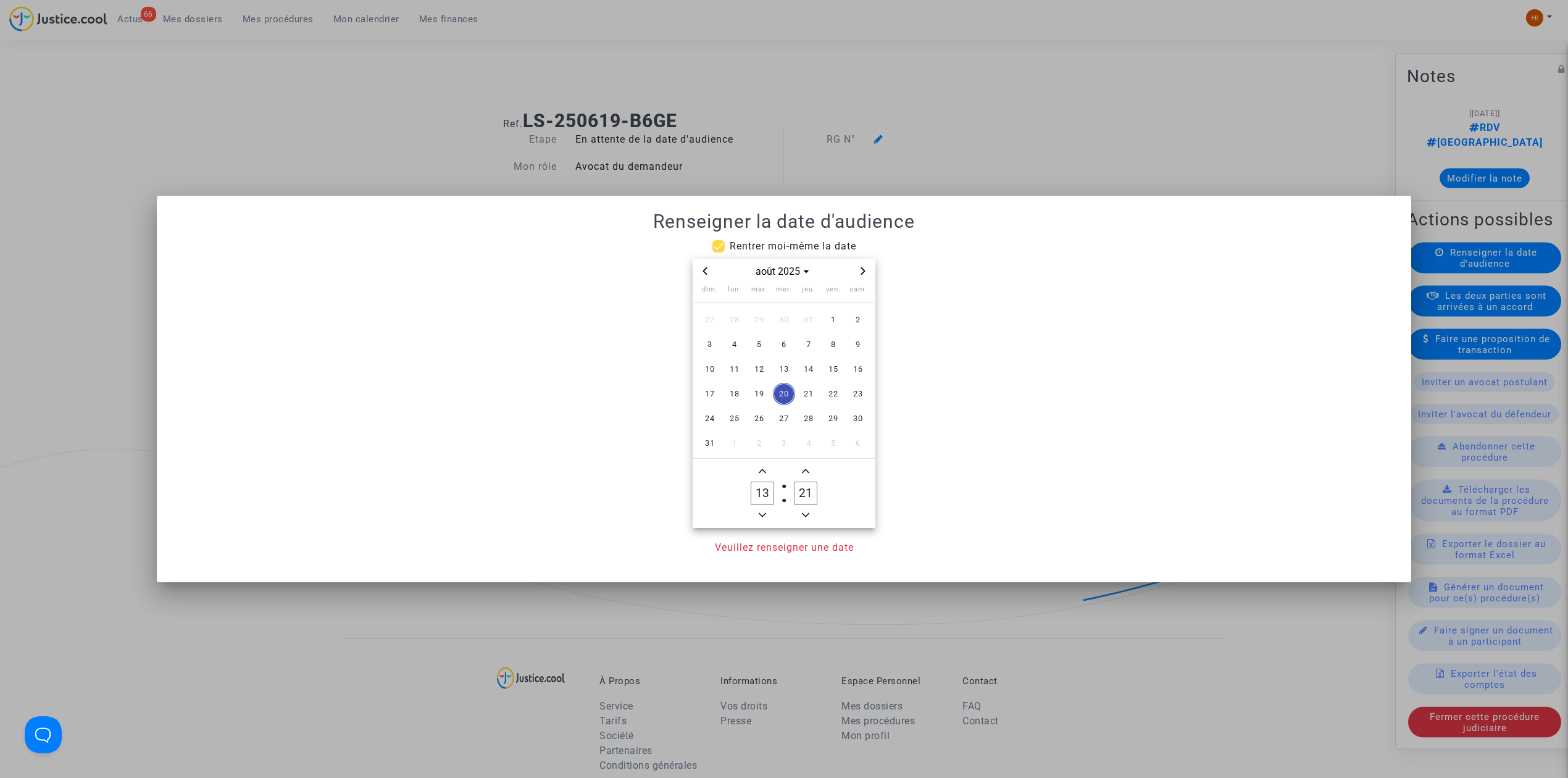
click at [864, 274] on icon "Next month" at bounding box center [863, 271] width 8 height 8
click at [864, 273] on icon "Next month" at bounding box center [863, 271] width 8 height 8
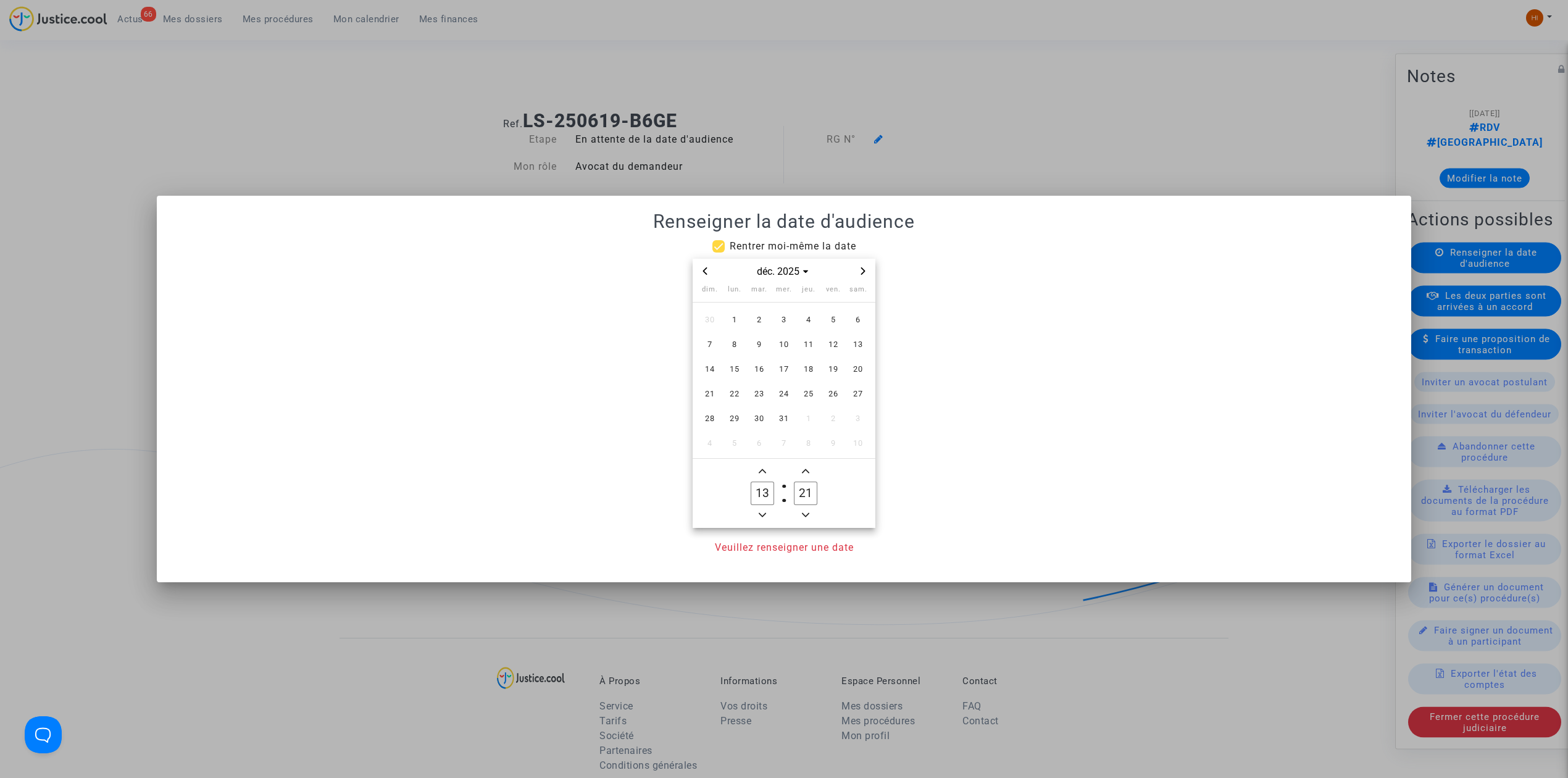
click at [863, 273] on icon "Next month" at bounding box center [863, 271] width 8 height 8
drag, startPoint x: 754, startPoint y: 316, endPoint x: 764, endPoint y: 428, distance: 112.4
click at [753, 317] on span "3" at bounding box center [759, 320] width 22 height 22
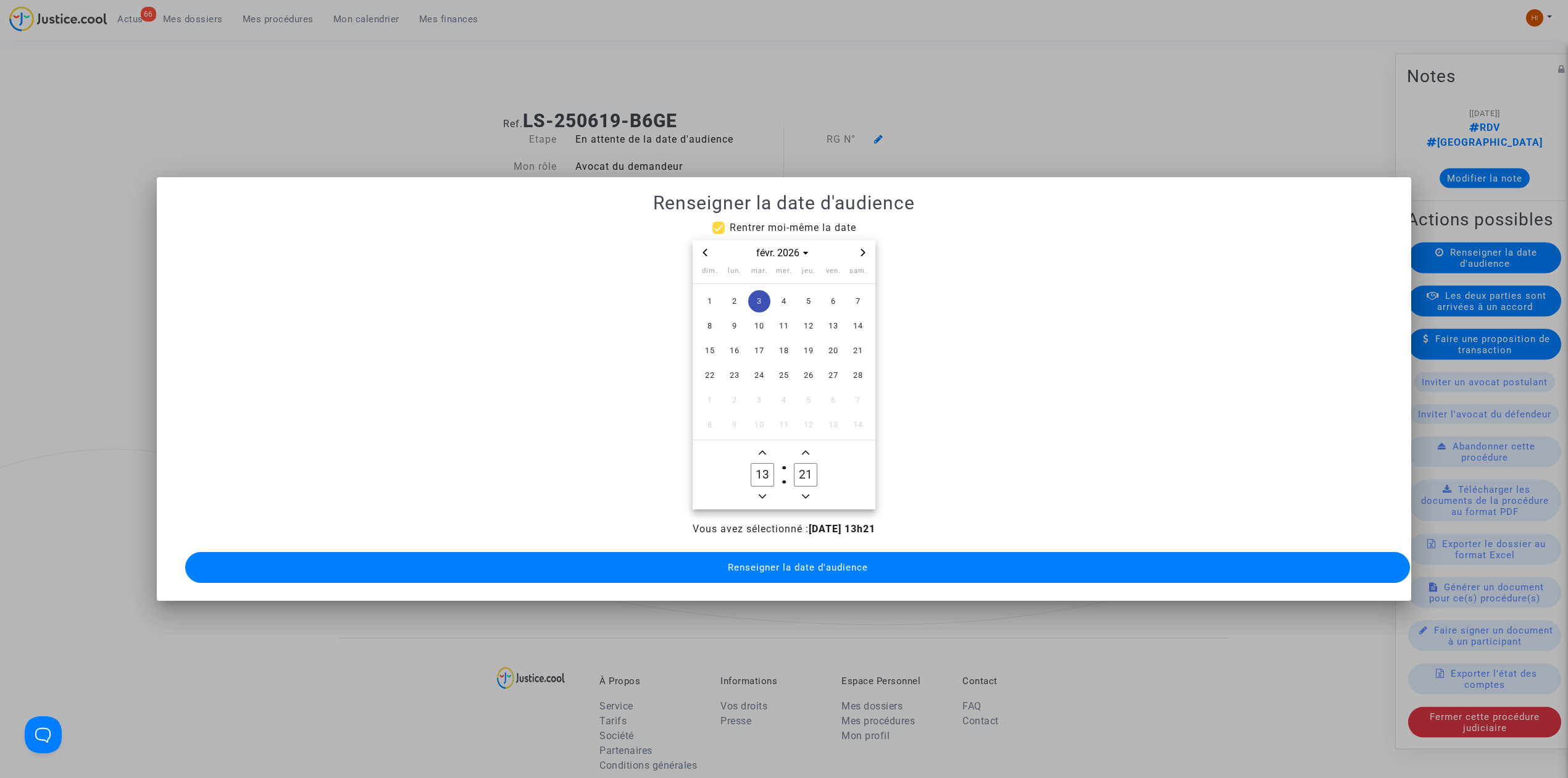
click at [766, 492] on span "Minus a hour" at bounding box center [762, 496] width 15 height 15
type input "09"
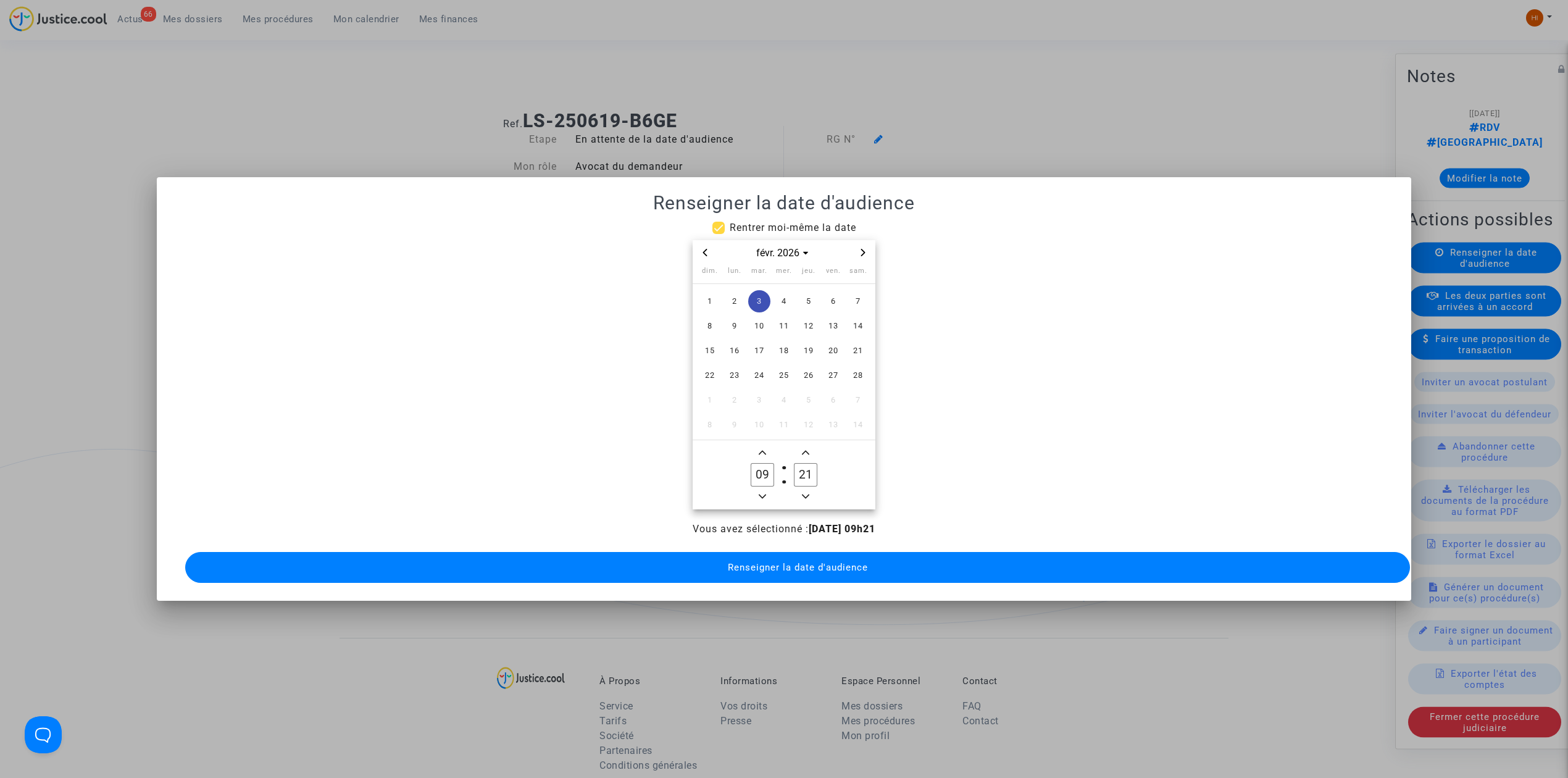
click at [806, 471] on input "21" at bounding box center [806, 475] width 23 height 23
type input "00"
click at [802, 544] on div "Vous avez sélectionné : [DATE] 09h00 Renseigner la date d'audience" at bounding box center [784, 553] width 1225 height 64
click at [794, 574] on button "Renseigner la date d'audience" at bounding box center [797, 568] width 1225 height 31
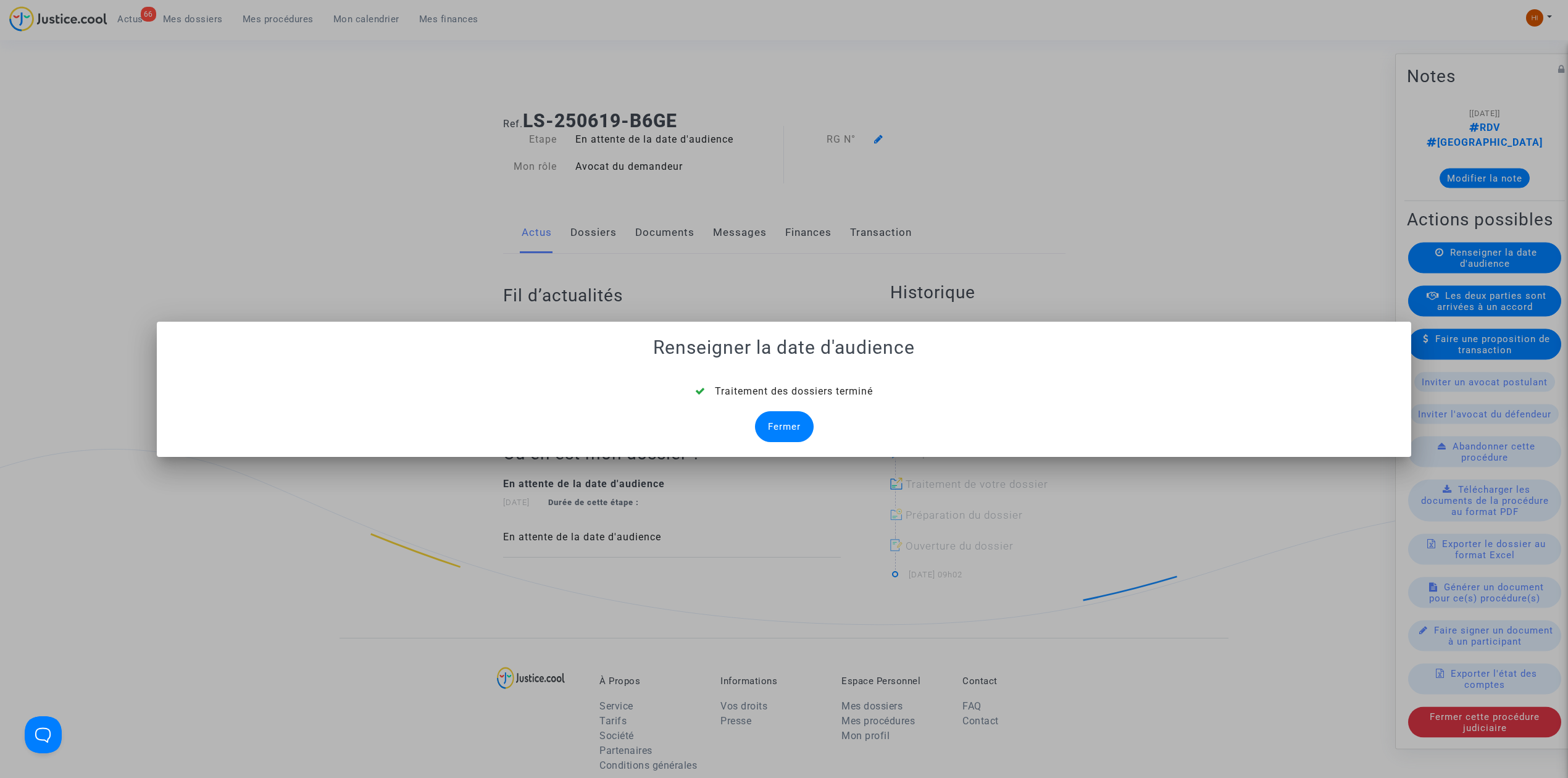
drag, startPoint x: 782, startPoint y: 437, endPoint x: 795, endPoint y: 299, distance: 138.6
click at [781, 436] on div "Fermer" at bounding box center [784, 427] width 59 height 31
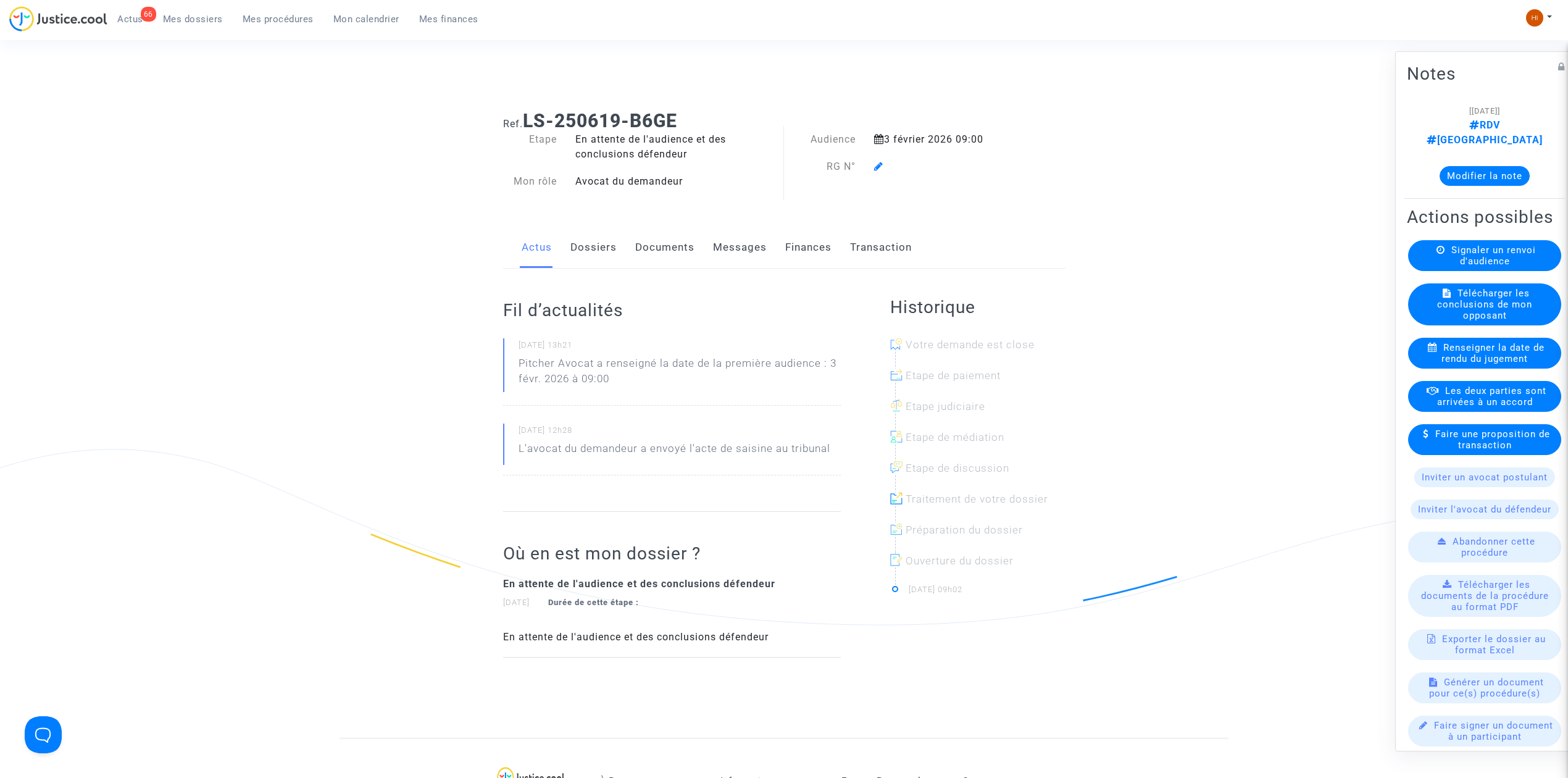
click at [876, 166] on icon at bounding box center [879, 166] width 9 height 10
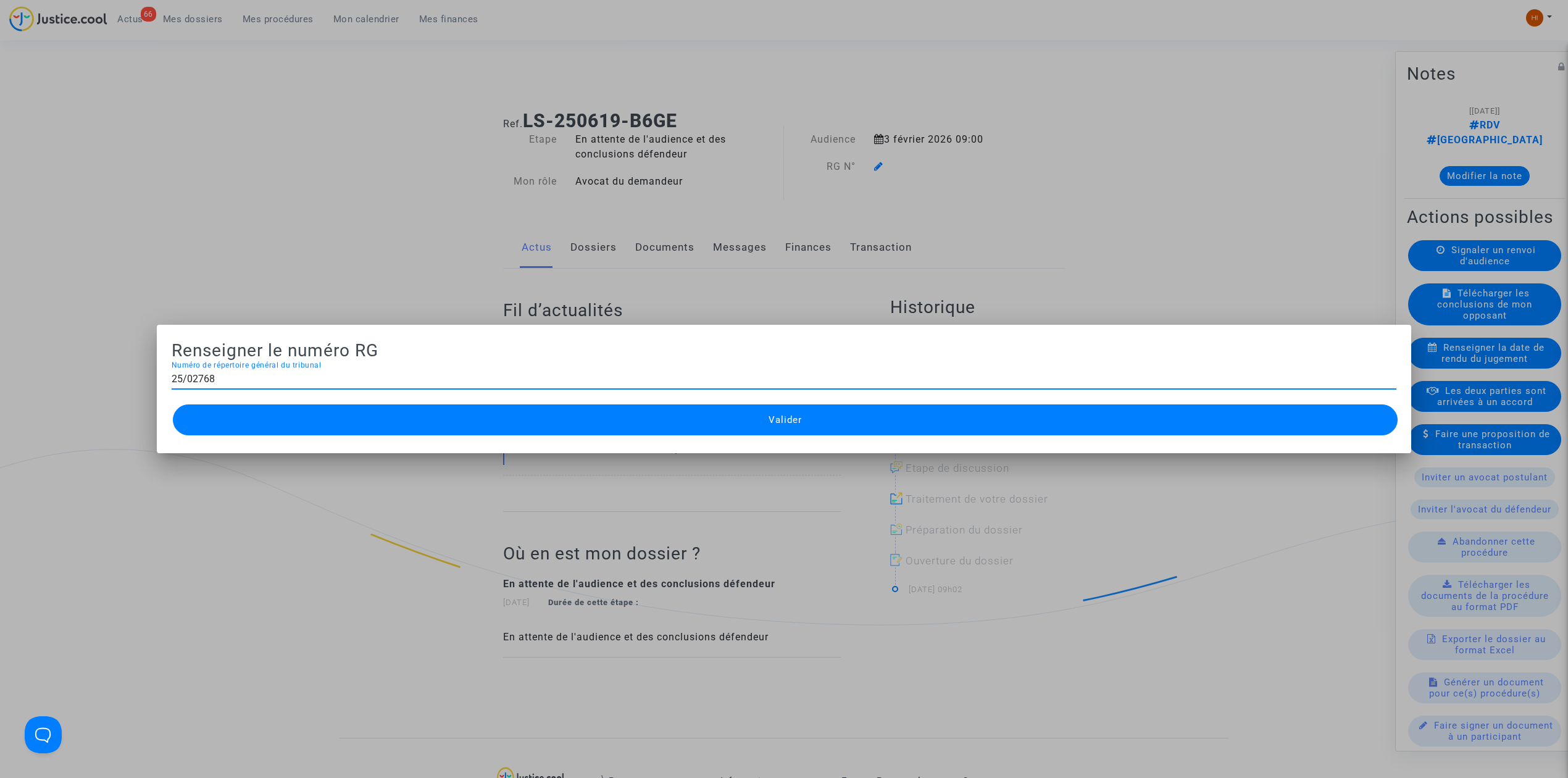
type input "25/02768"
click at [900, 438] on mat-dialog-container "Renseigner le numéro RG 25/02768 Numéro de répertoire général du tribunal Valid…" at bounding box center [784, 389] width 1255 height 129
click at [383, 410] on button "Valider" at bounding box center [785, 420] width 1225 height 31
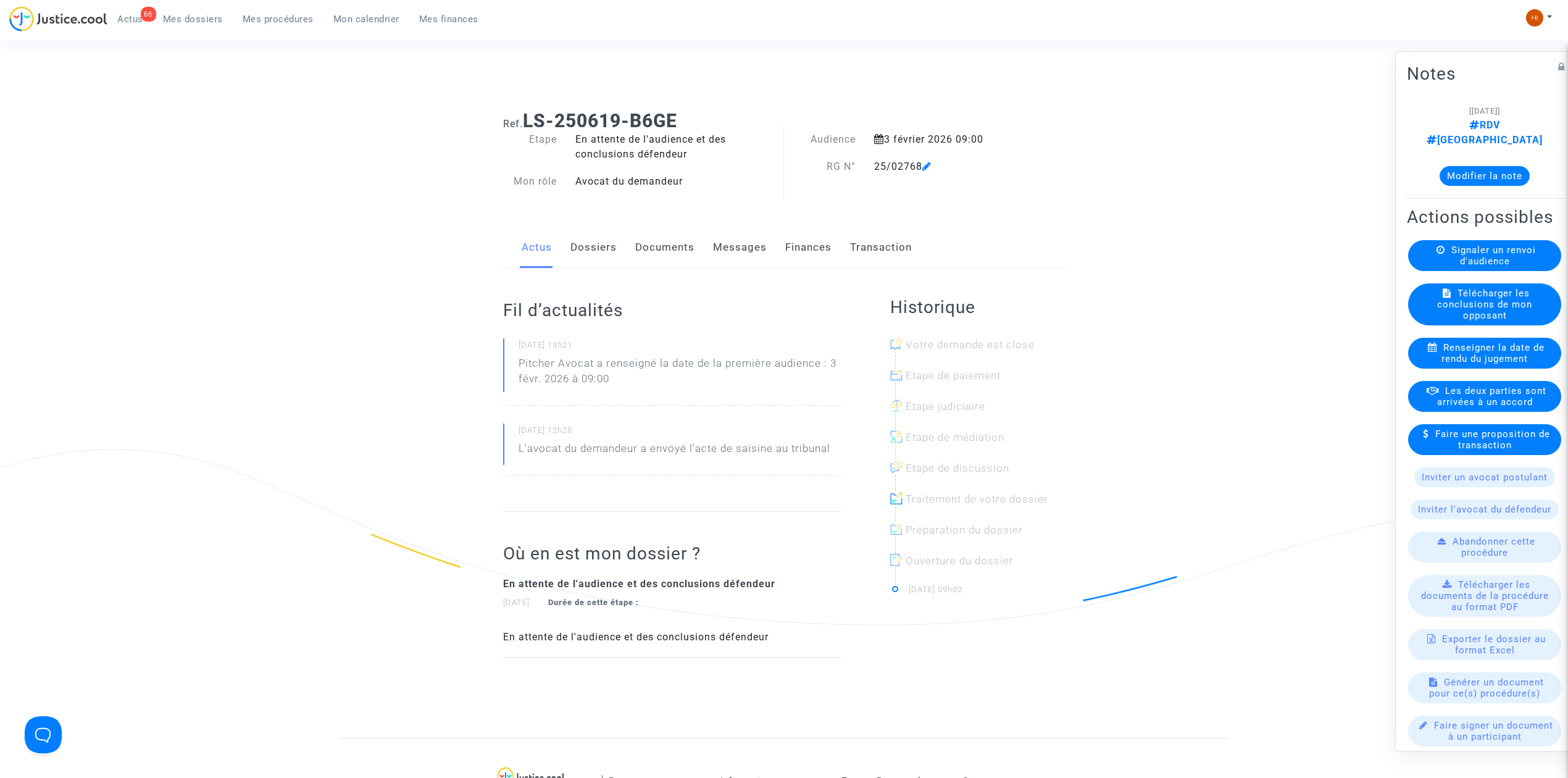
click at [674, 233] on link "Documents" at bounding box center [665, 247] width 59 height 41
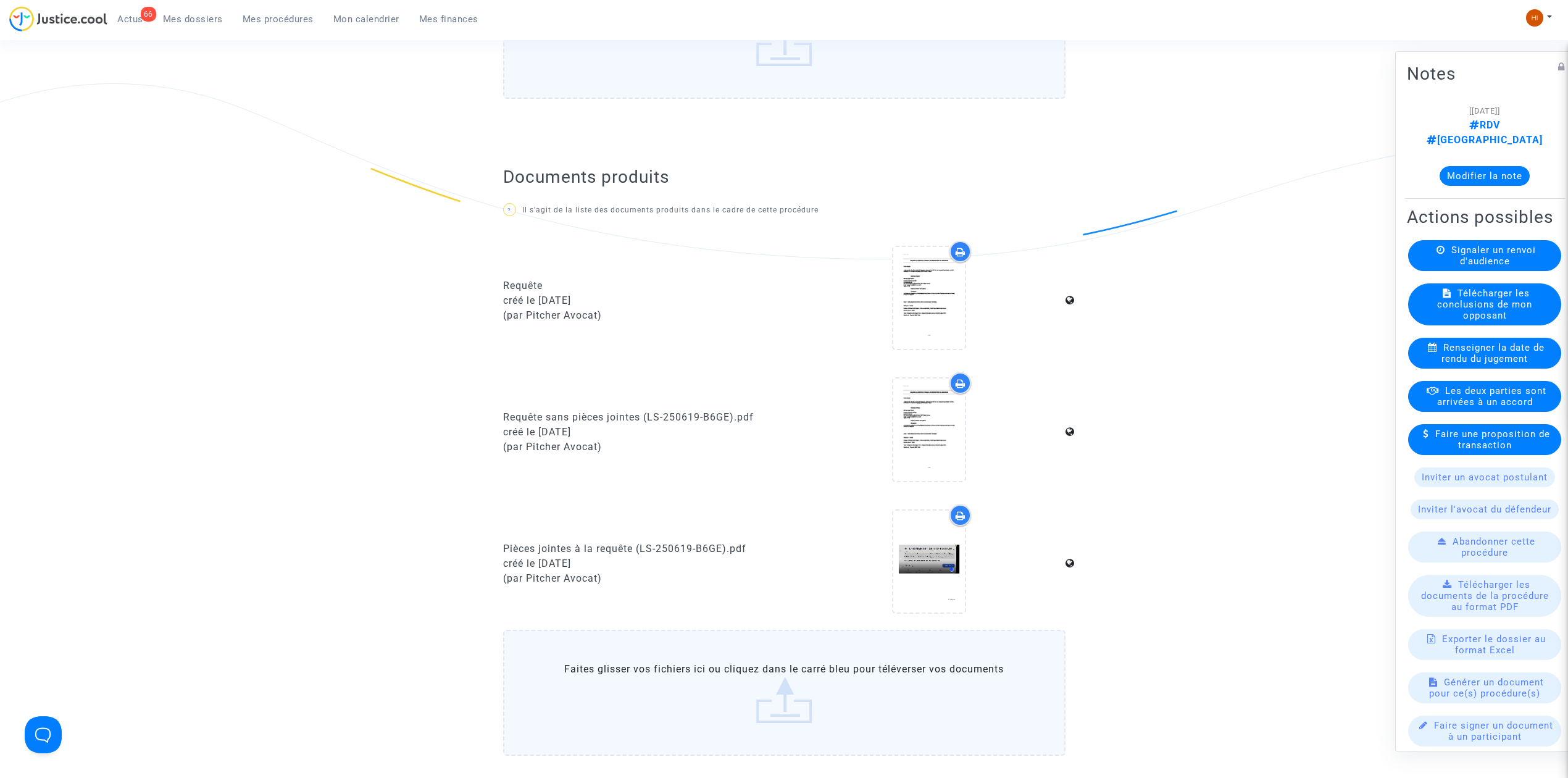
scroll to position [576, 0]
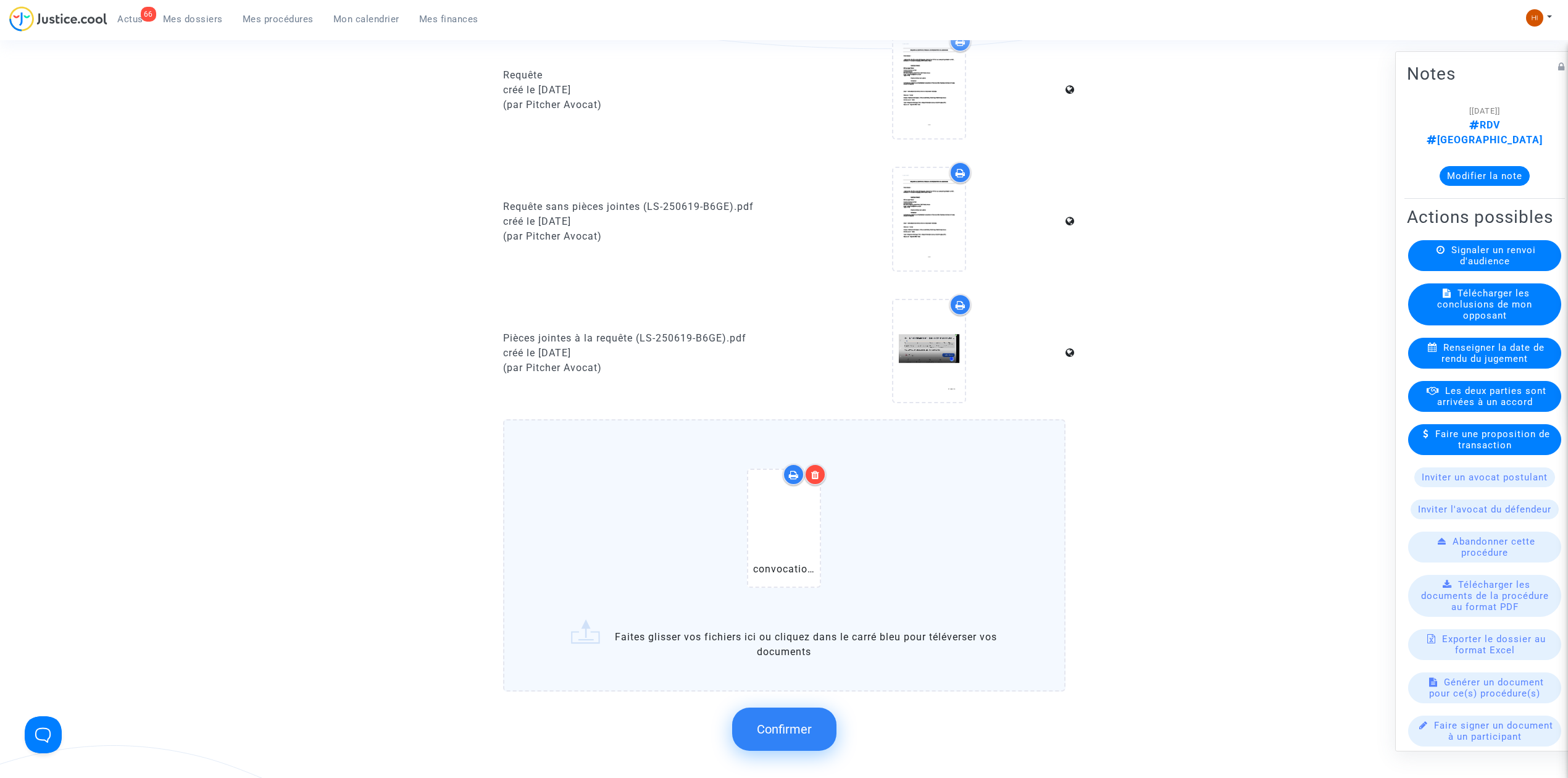
click at [769, 709] on button "Confirmer" at bounding box center [784, 729] width 104 height 43
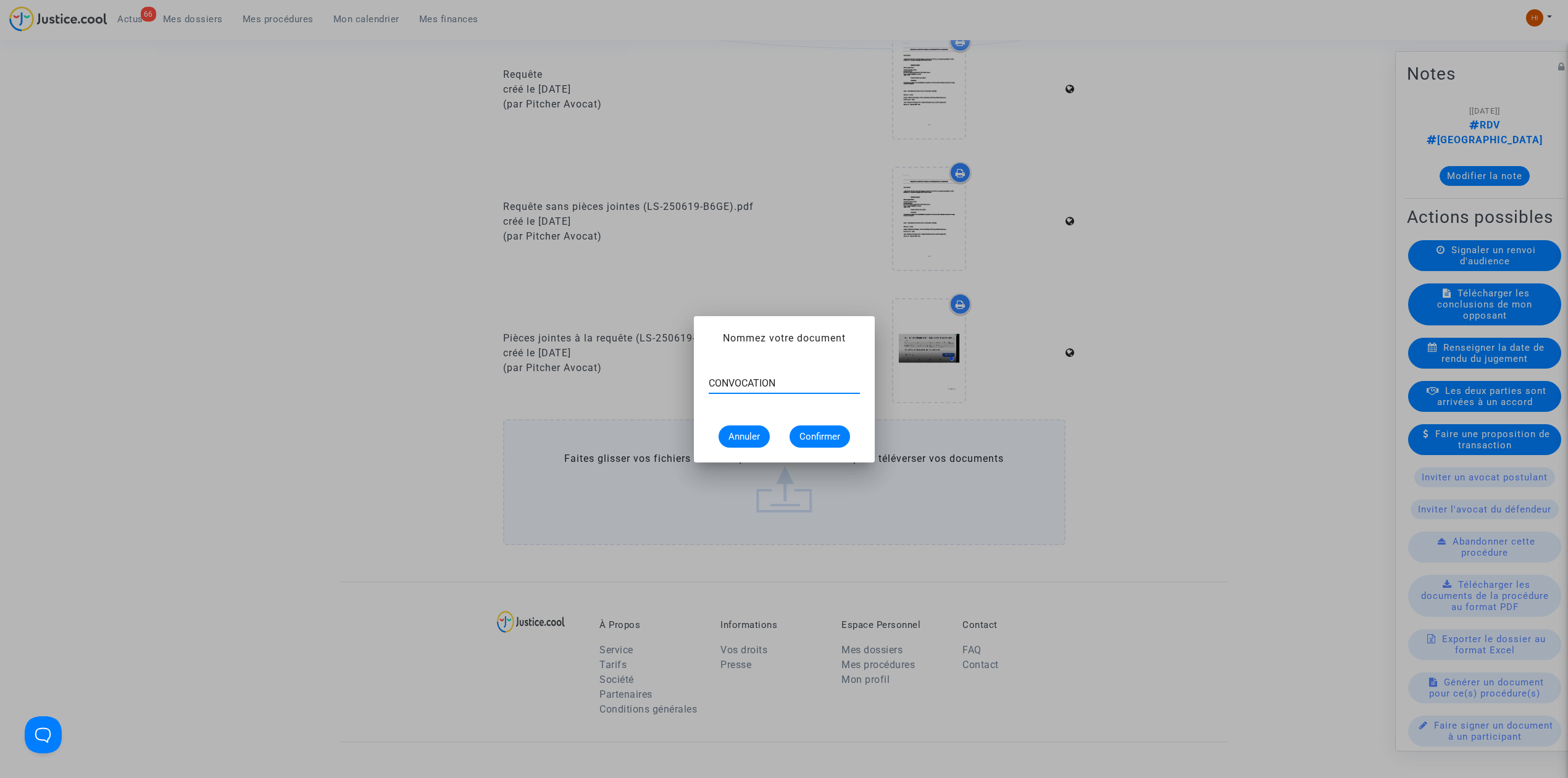
type input "CONVOCATION"
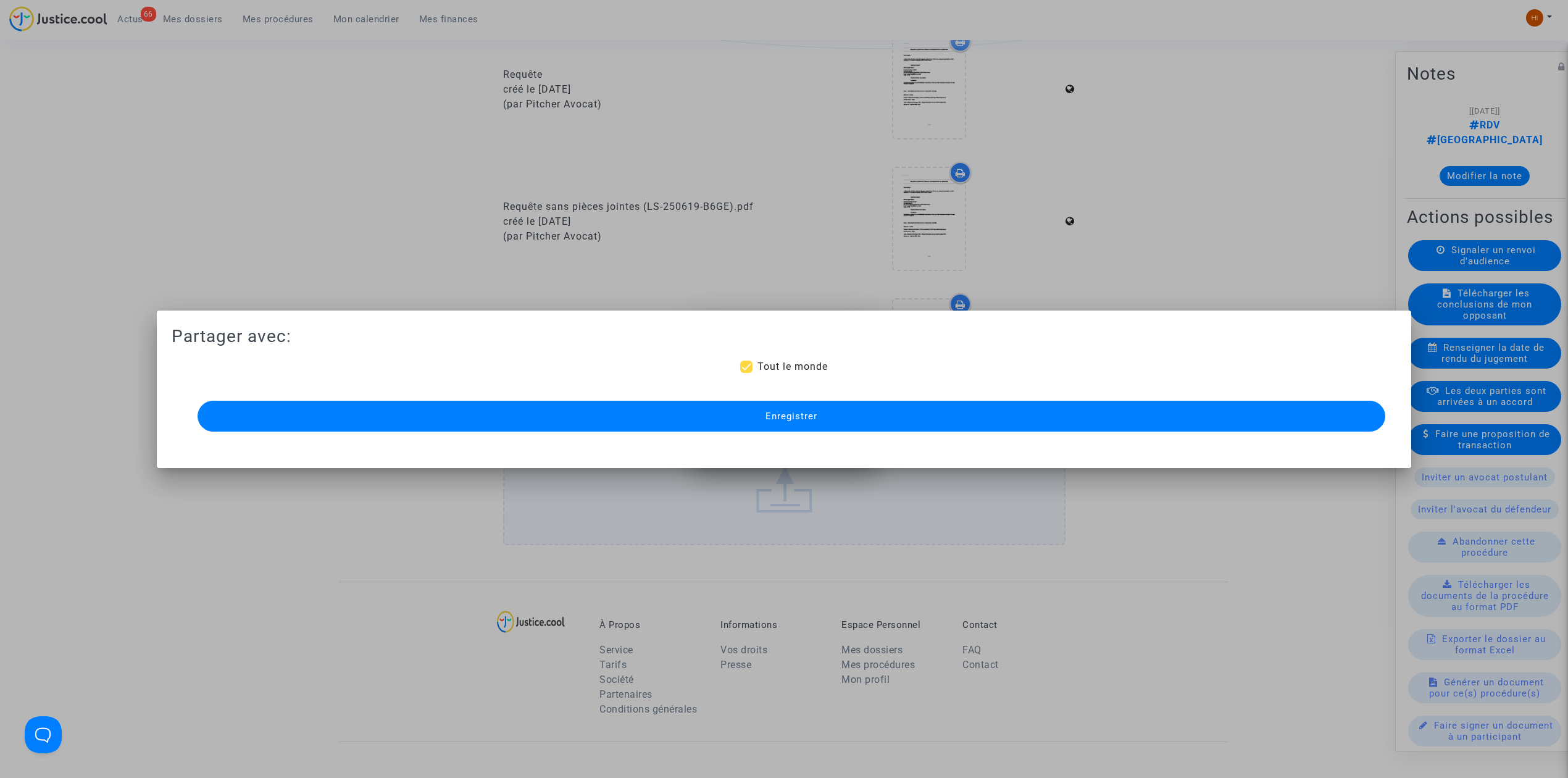
scroll to position [576, 0]
click at [1044, 418] on button "Enregistrer" at bounding box center [791, 416] width 1188 height 31
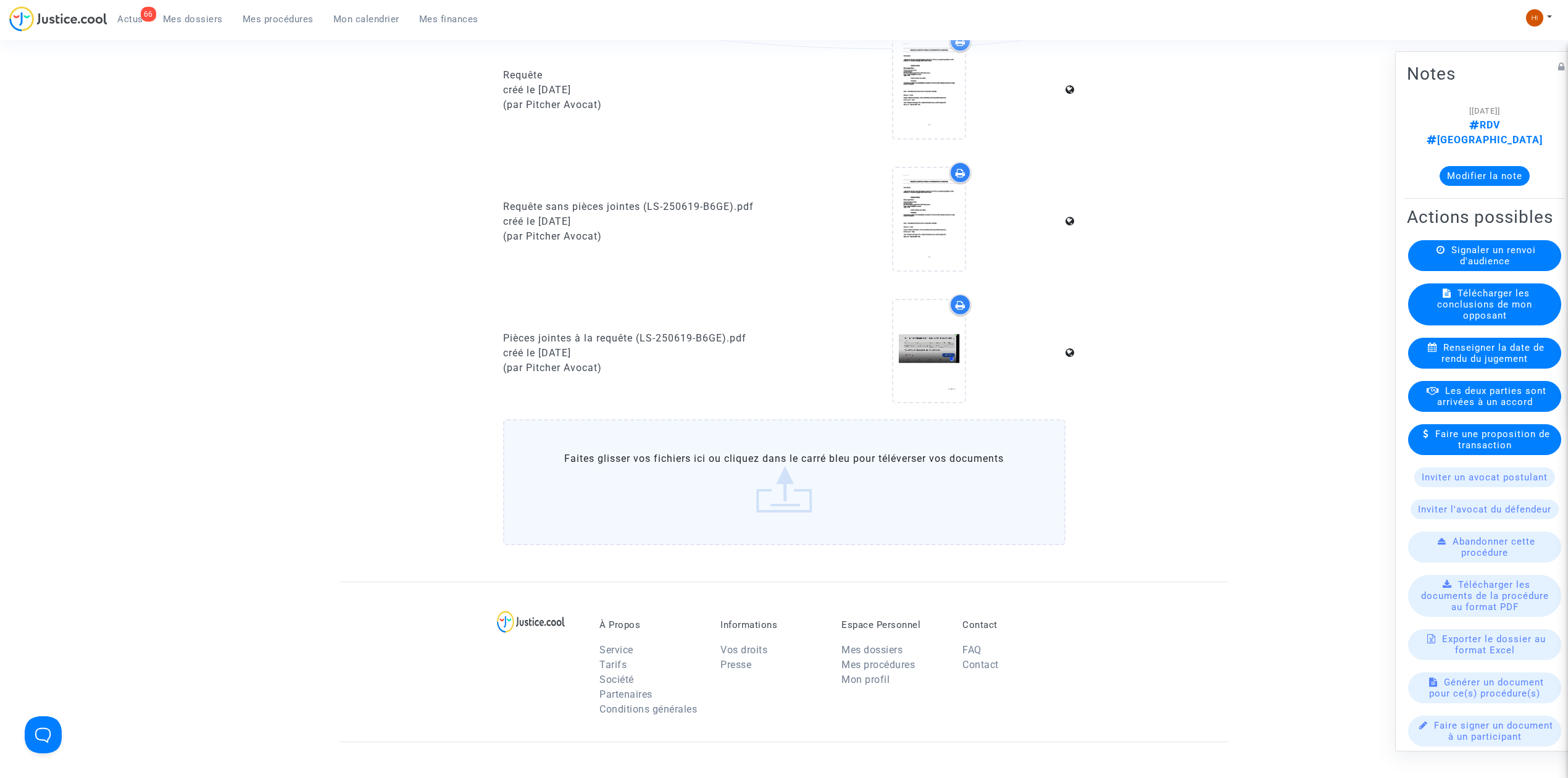
click at [254, 1] on nav "66 Actus Mes dossiers Mes procédures Mon calendrier Mes finances Mon profil Cha…" at bounding box center [784, 20] width 1568 height 40
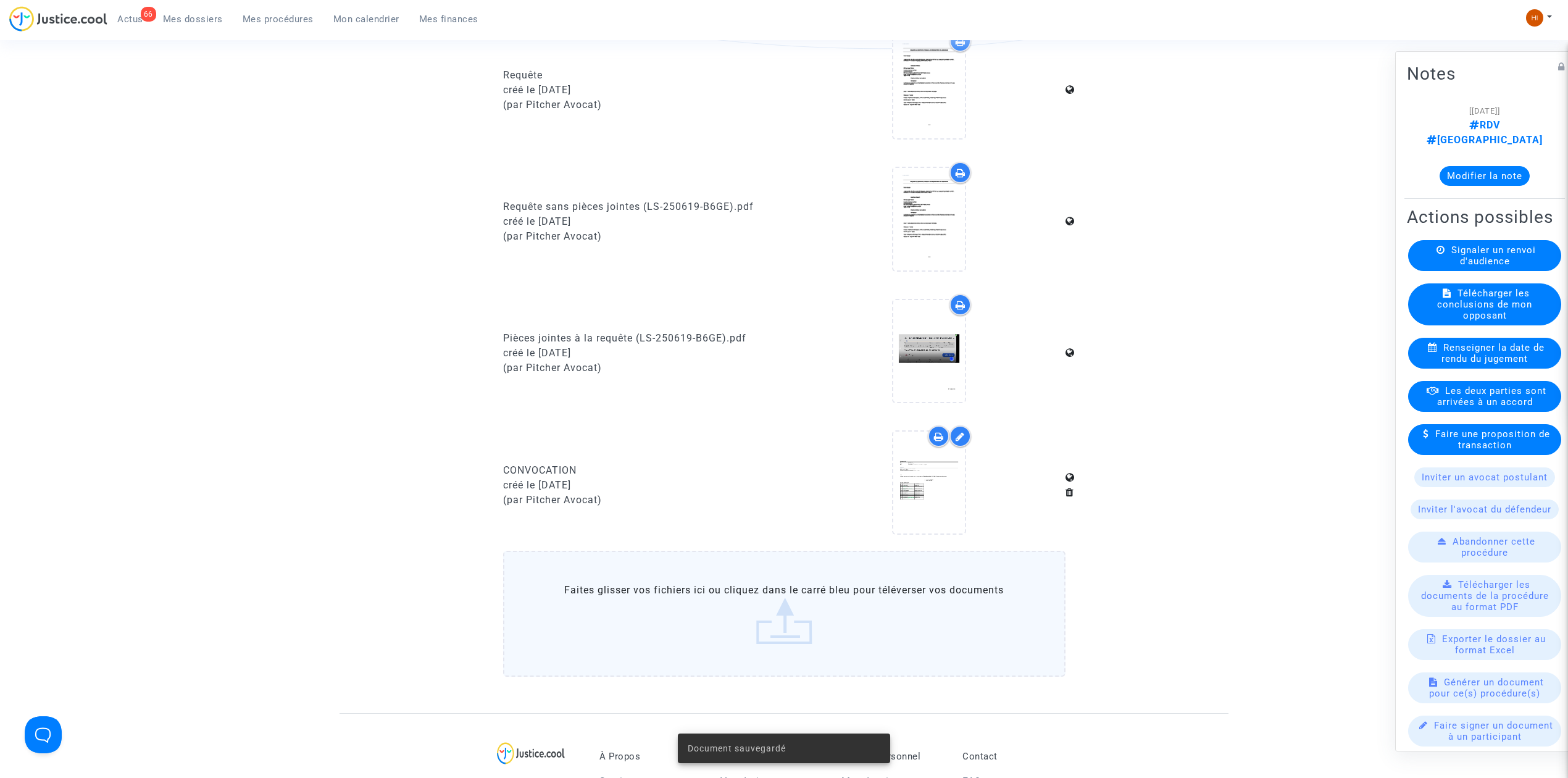
click at [263, 15] on span "Mes procédures" at bounding box center [278, 19] width 71 height 11
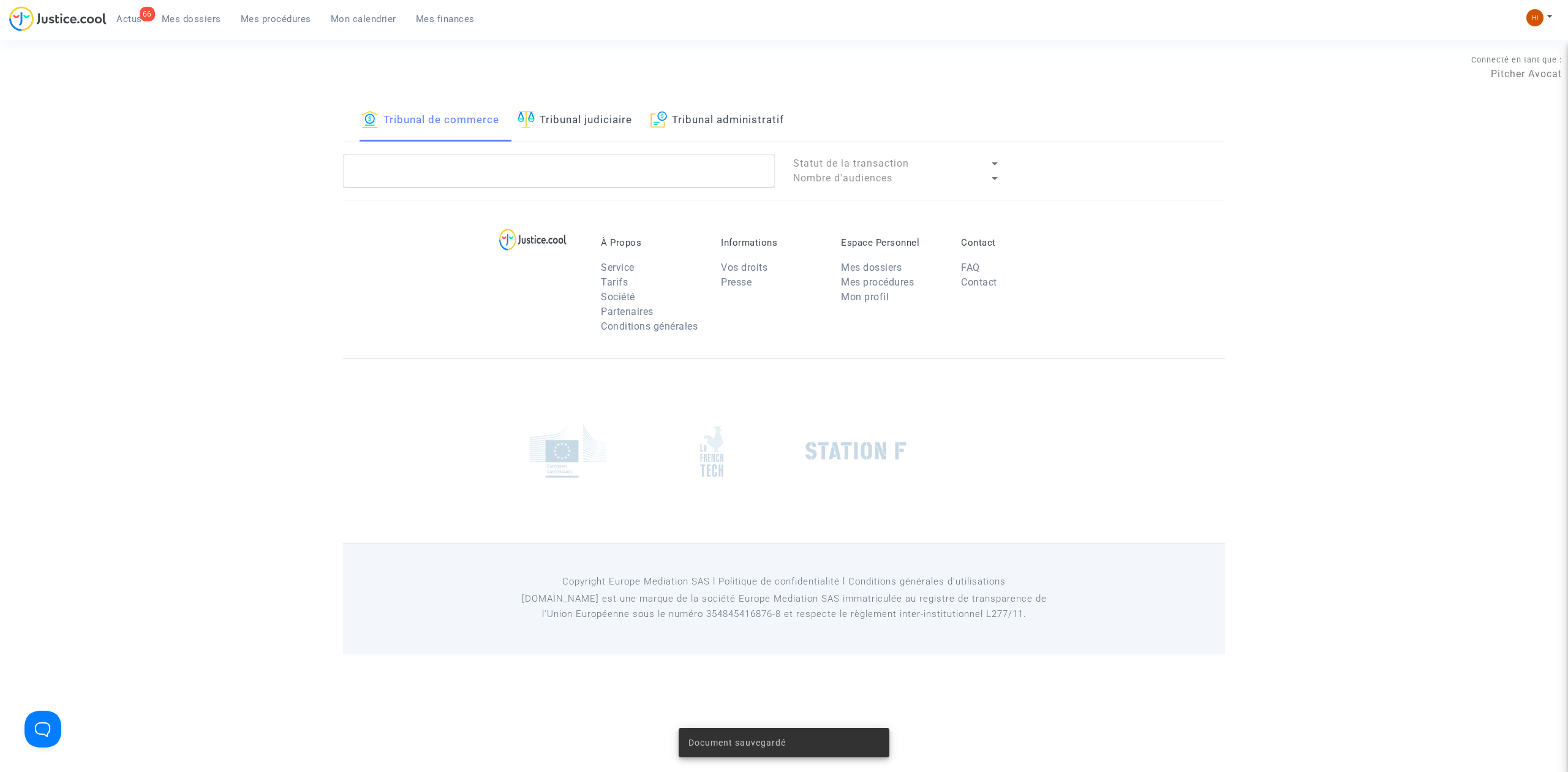
click at [643, 121] on div "Tribunal de commerce Tribunal judiciaire Tribunal administratif" at bounding box center [784, 121] width 882 height 42
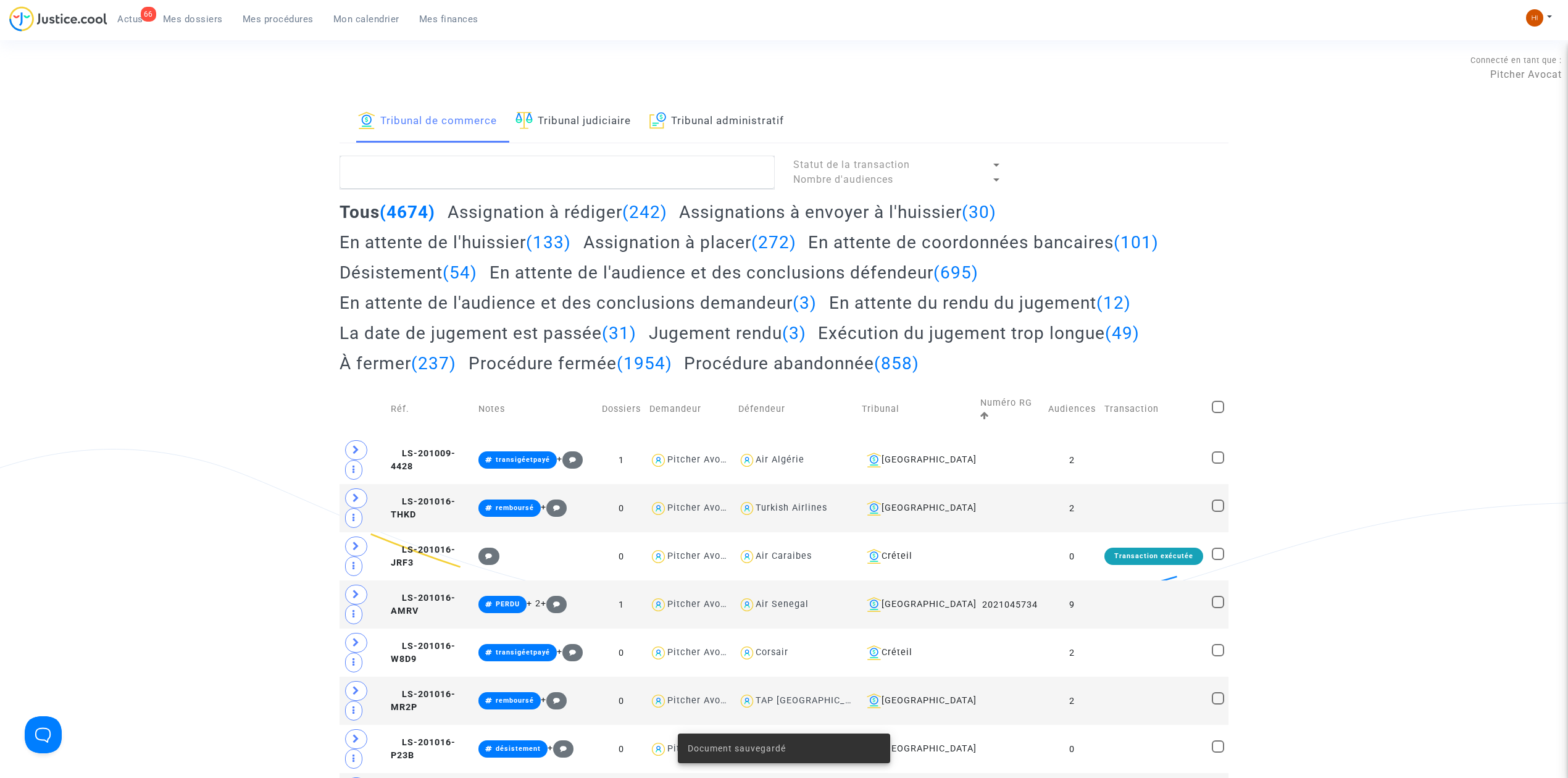
click at [608, 117] on link "Tribunal judiciaire" at bounding box center [573, 122] width 116 height 42
click at [628, 183] on textarea at bounding box center [557, 172] width 435 height 33
paste textarea "FOURÉ David"
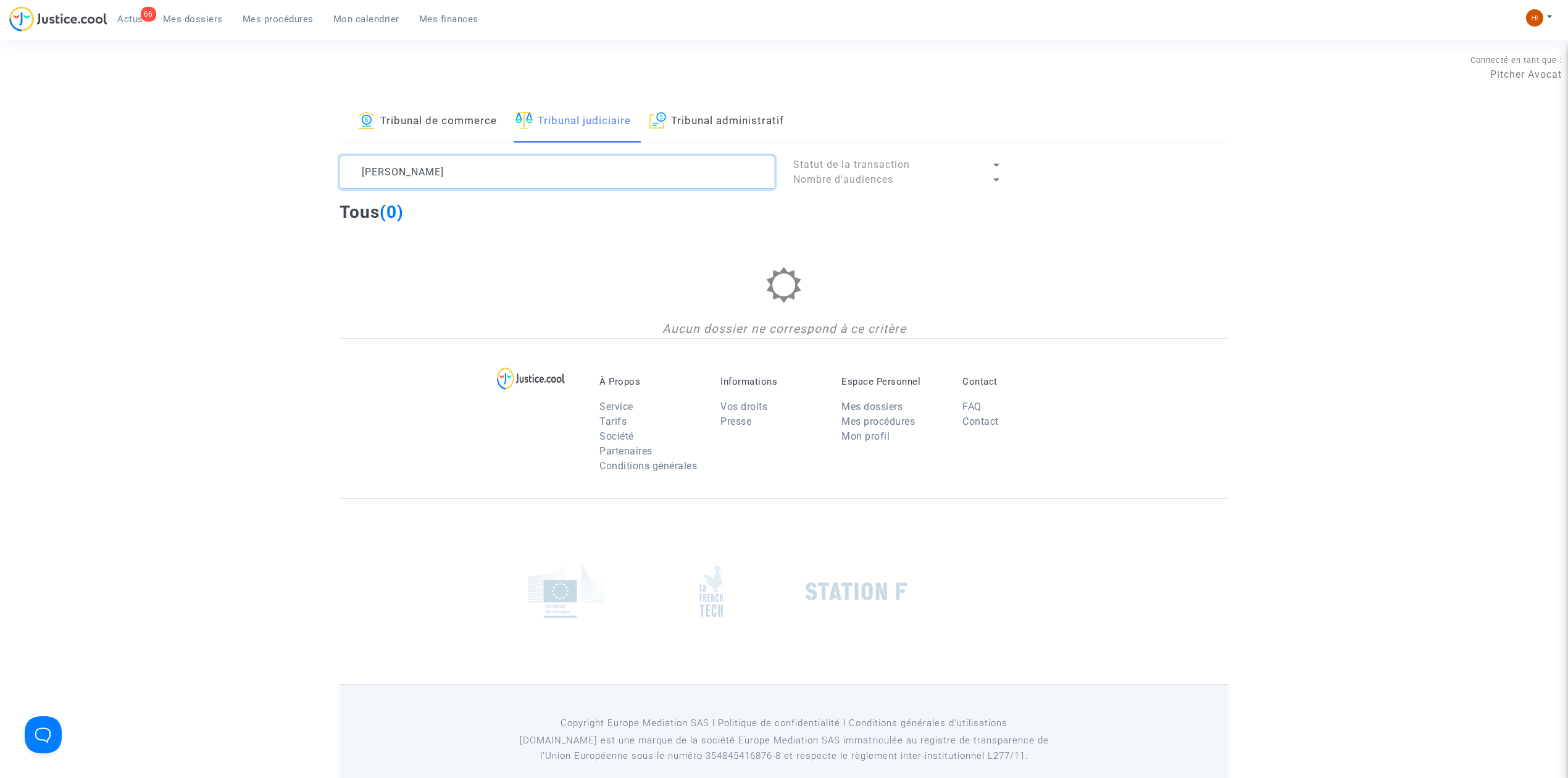
click at [387, 173] on textarea at bounding box center [557, 172] width 435 height 33
drag, startPoint x: 563, startPoint y: 162, endPoint x: 556, endPoint y: 174, distance: 13.9
click at [559, 163] on textarea at bounding box center [557, 172] width 435 height 33
drag, startPoint x: 556, startPoint y: 180, endPoint x: 394, endPoint y: 181, distance: 162.0
click at [394, 181] on textarea at bounding box center [557, 172] width 435 height 33
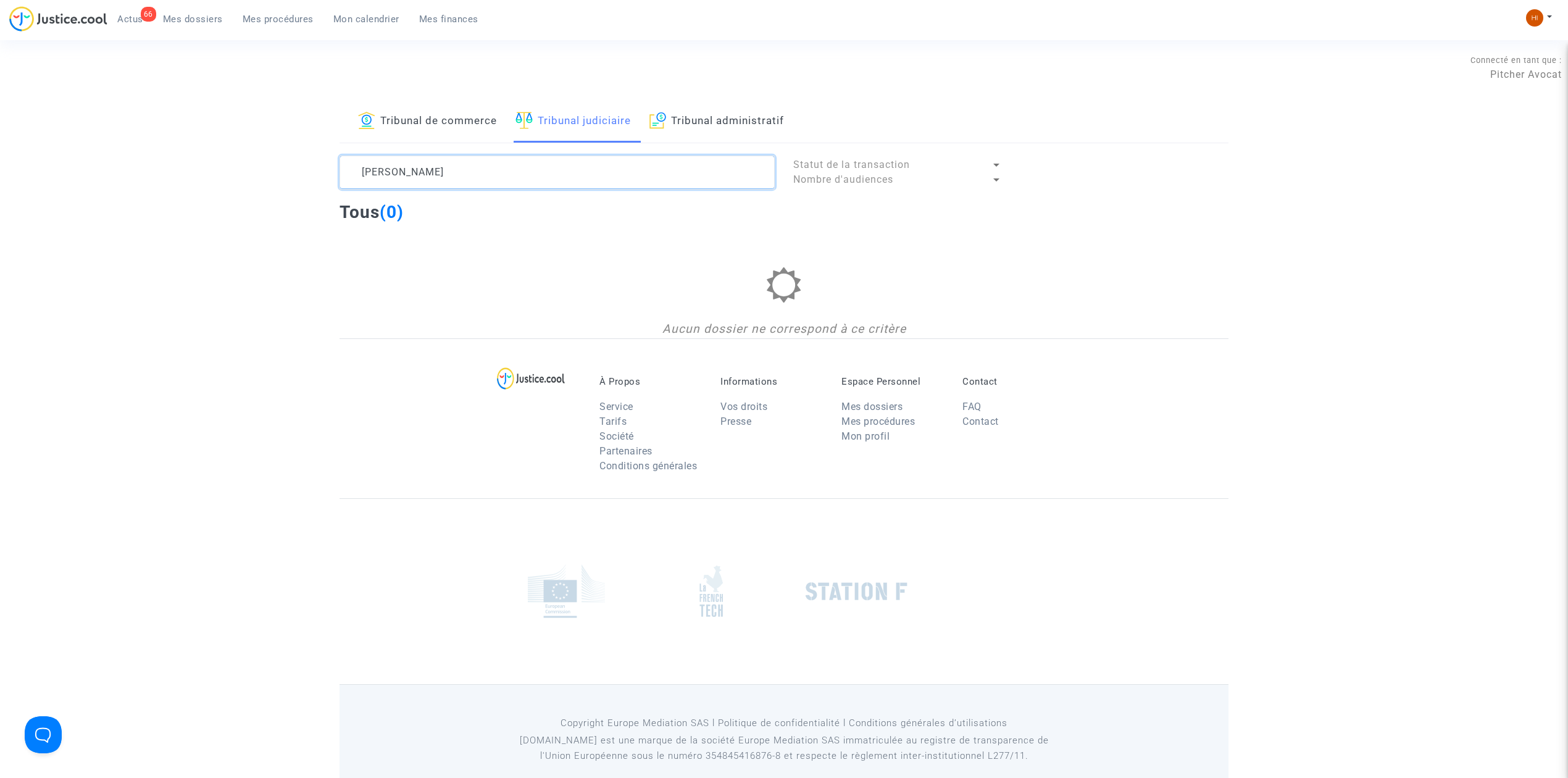
click at [394, 174] on textarea at bounding box center [557, 172] width 435 height 33
drag, startPoint x: 400, startPoint y: 171, endPoint x: 341, endPoint y: 166, distance: 59.2
click at [354, 170] on textarea at bounding box center [557, 172] width 435 height 33
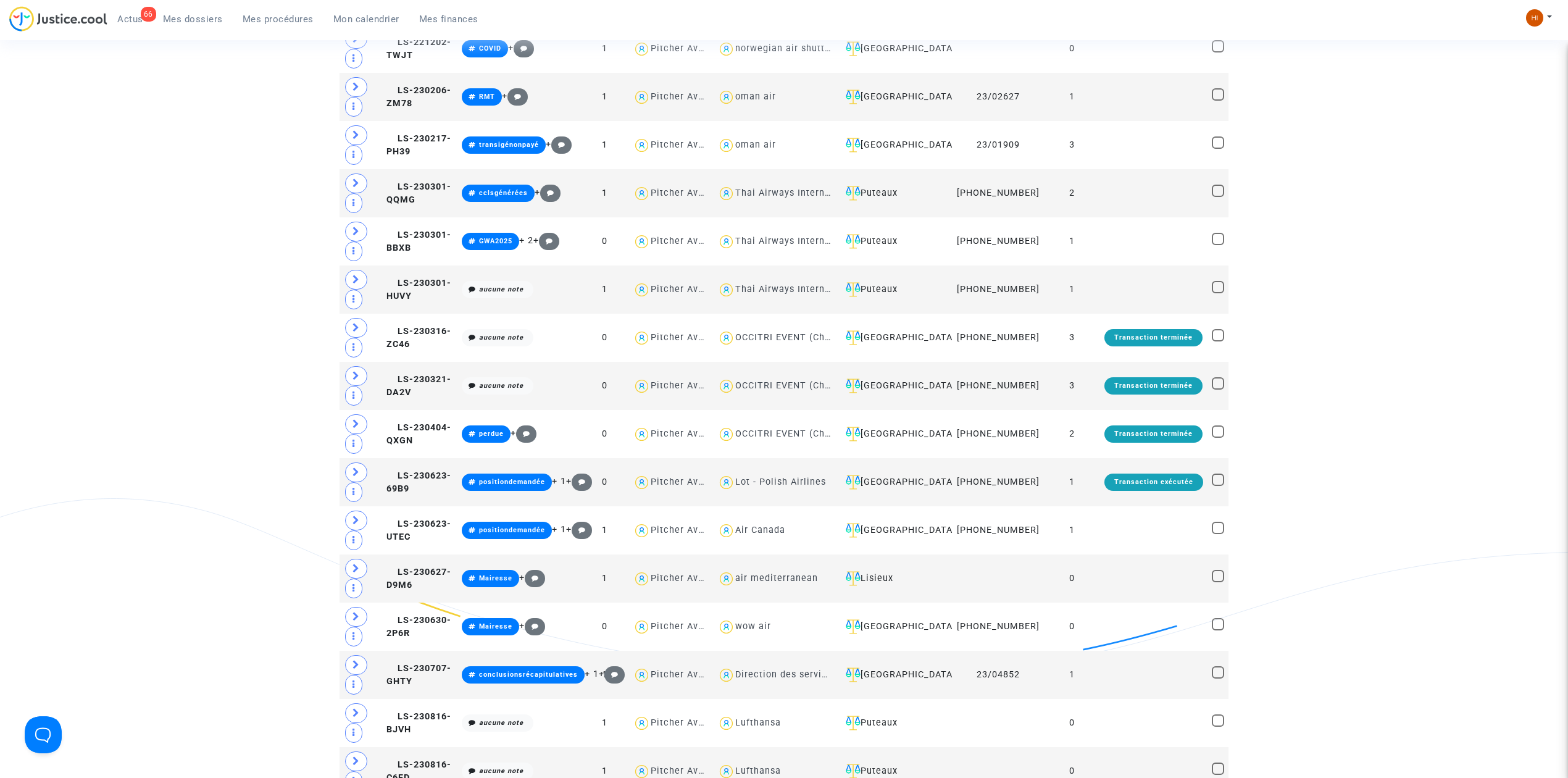
scroll to position [1317, 0]
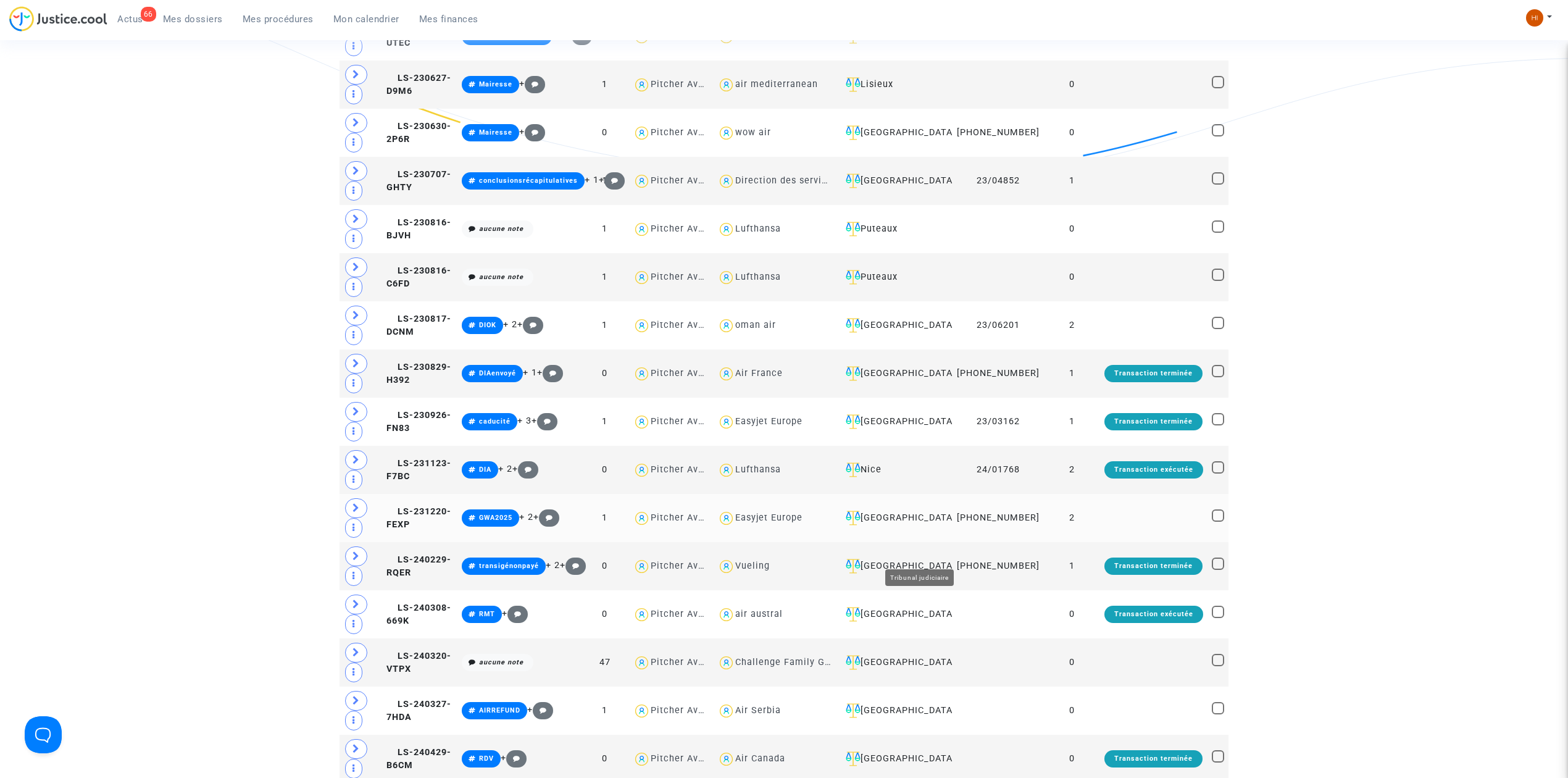
type textarea "David"
click at [915, 525] on div "[GEOGRAPHIC_DATA]" at bounding box center [894, 518] width 107 height 15
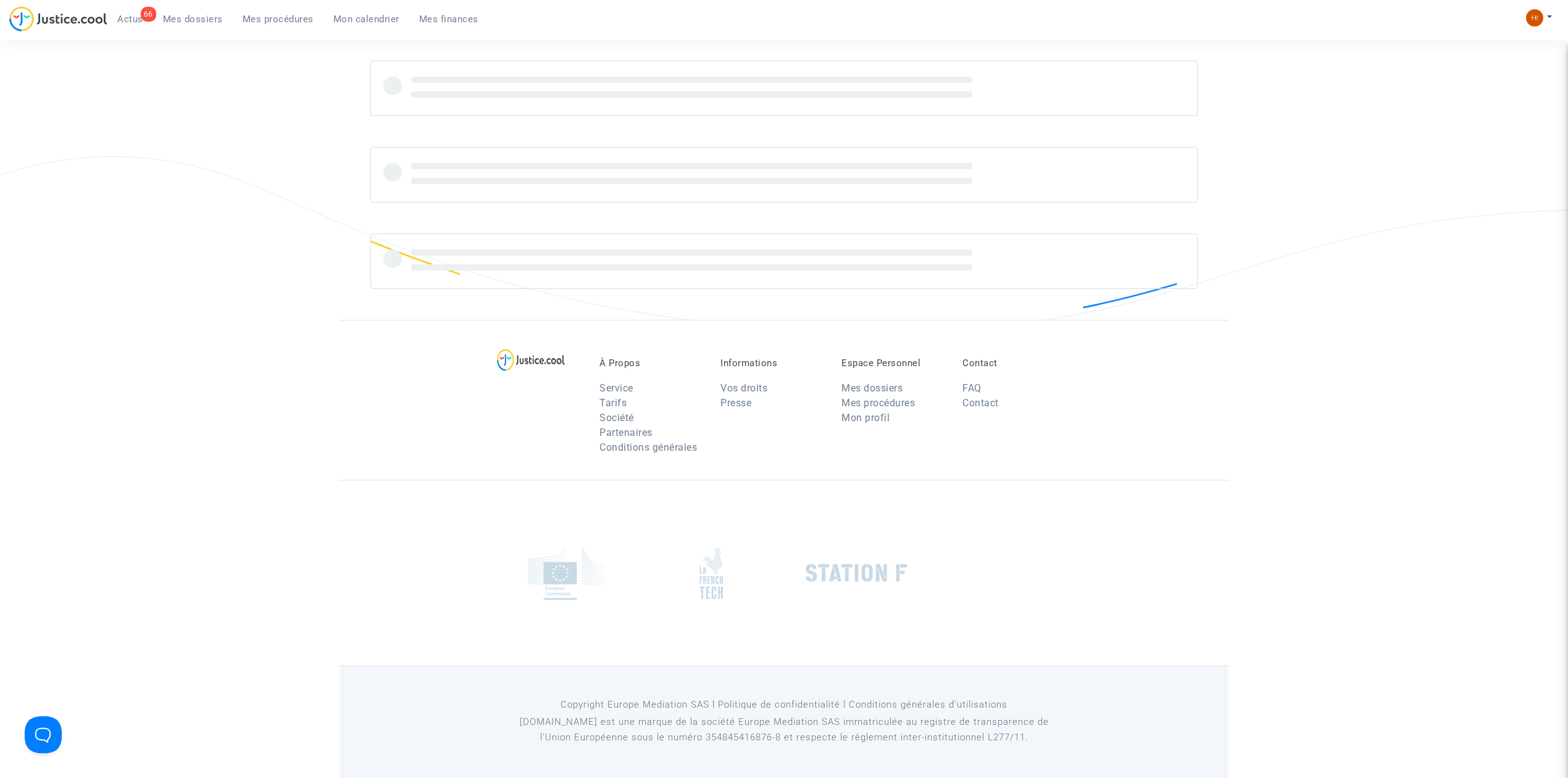
scroll to position [132, 0]
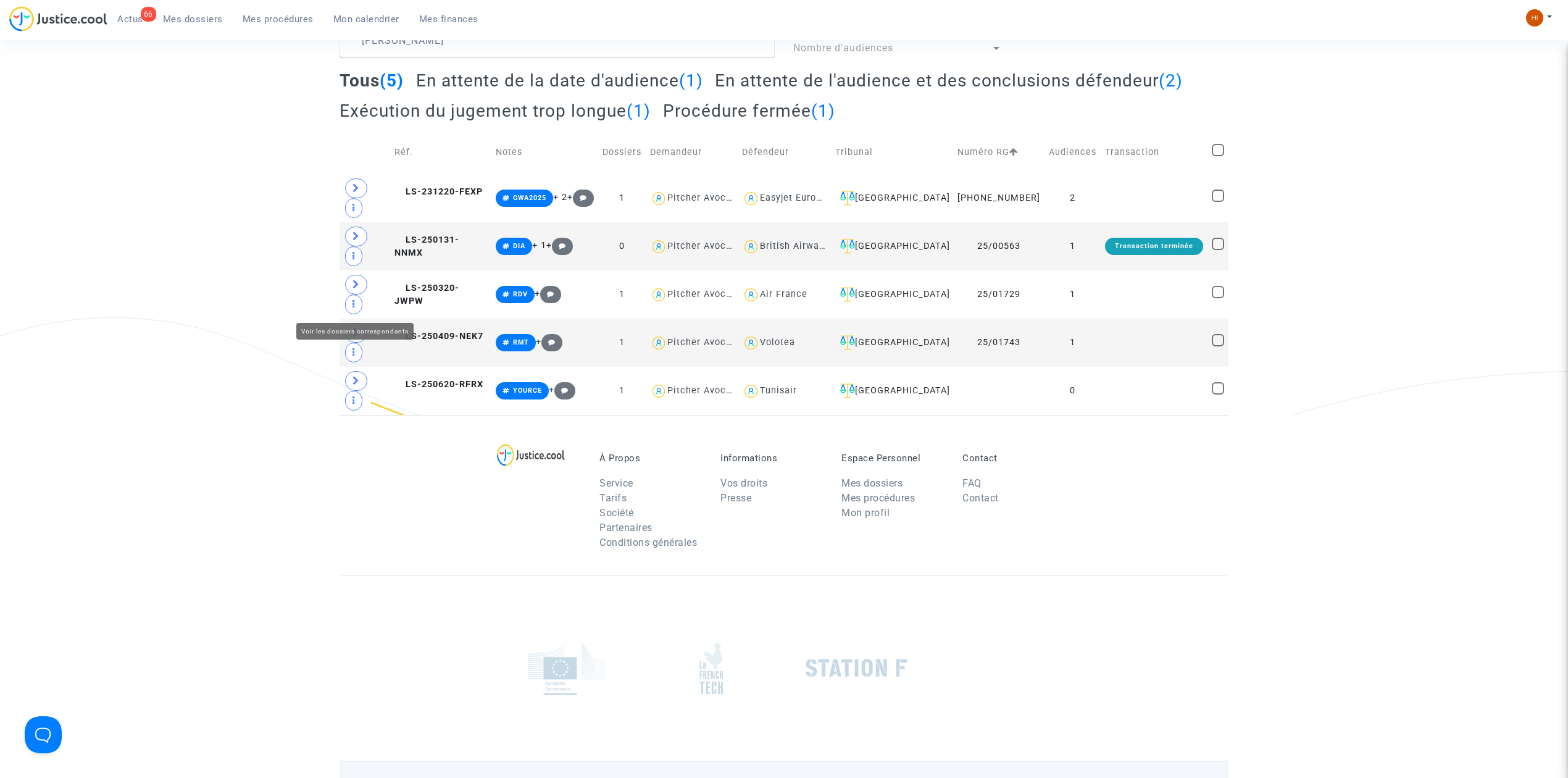
click at [354, 371] on span at bounding box center [356, 381] width 22 height 20
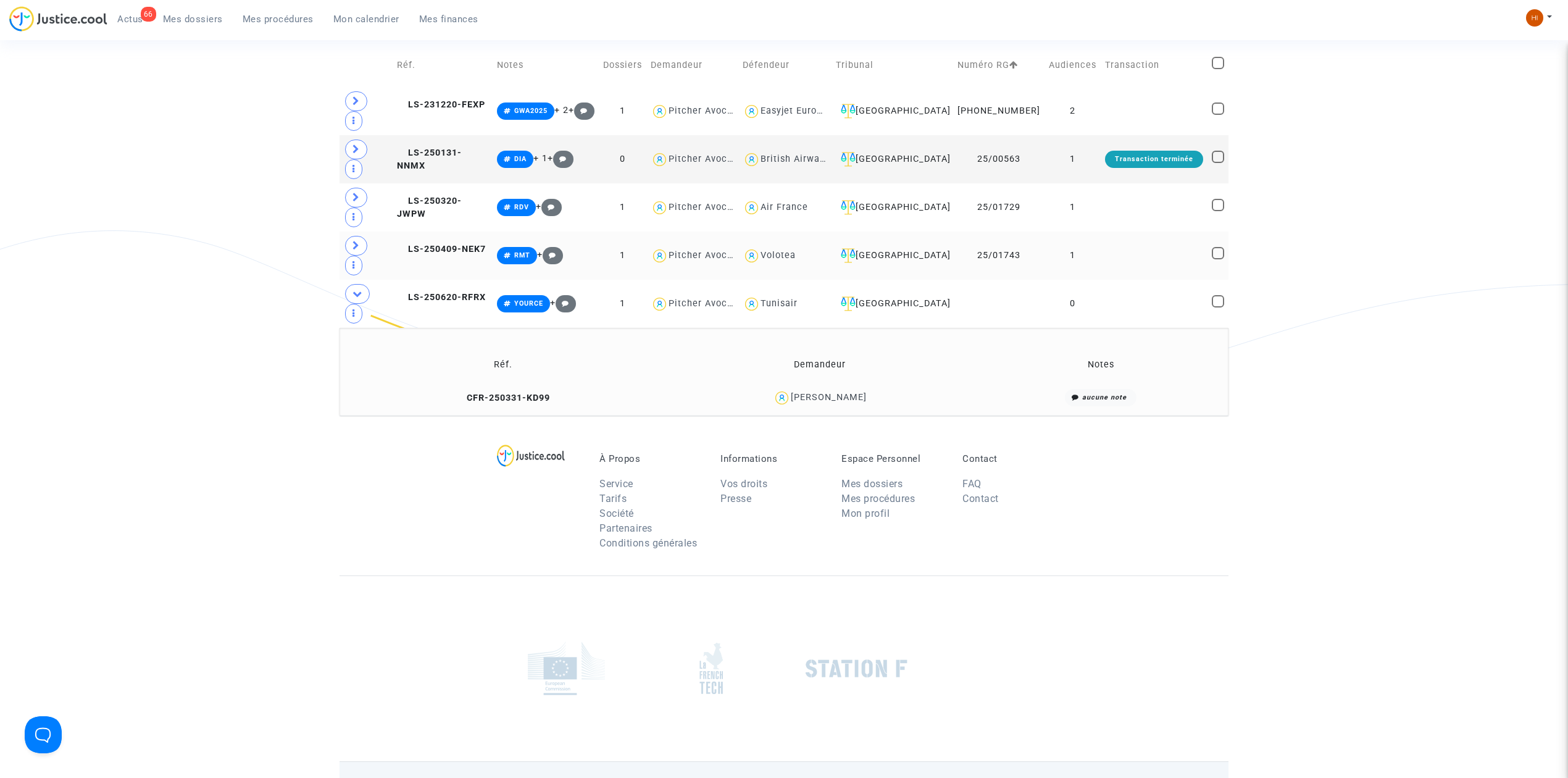
drag, startPoint x: 455, startPoint y: 210, endPoint x: 947, endPoint y: 200, distance: 492.1
click at [456, 280] on td "LS-250620-RFRX" at bounding box center [443, 303] width 100 height 49
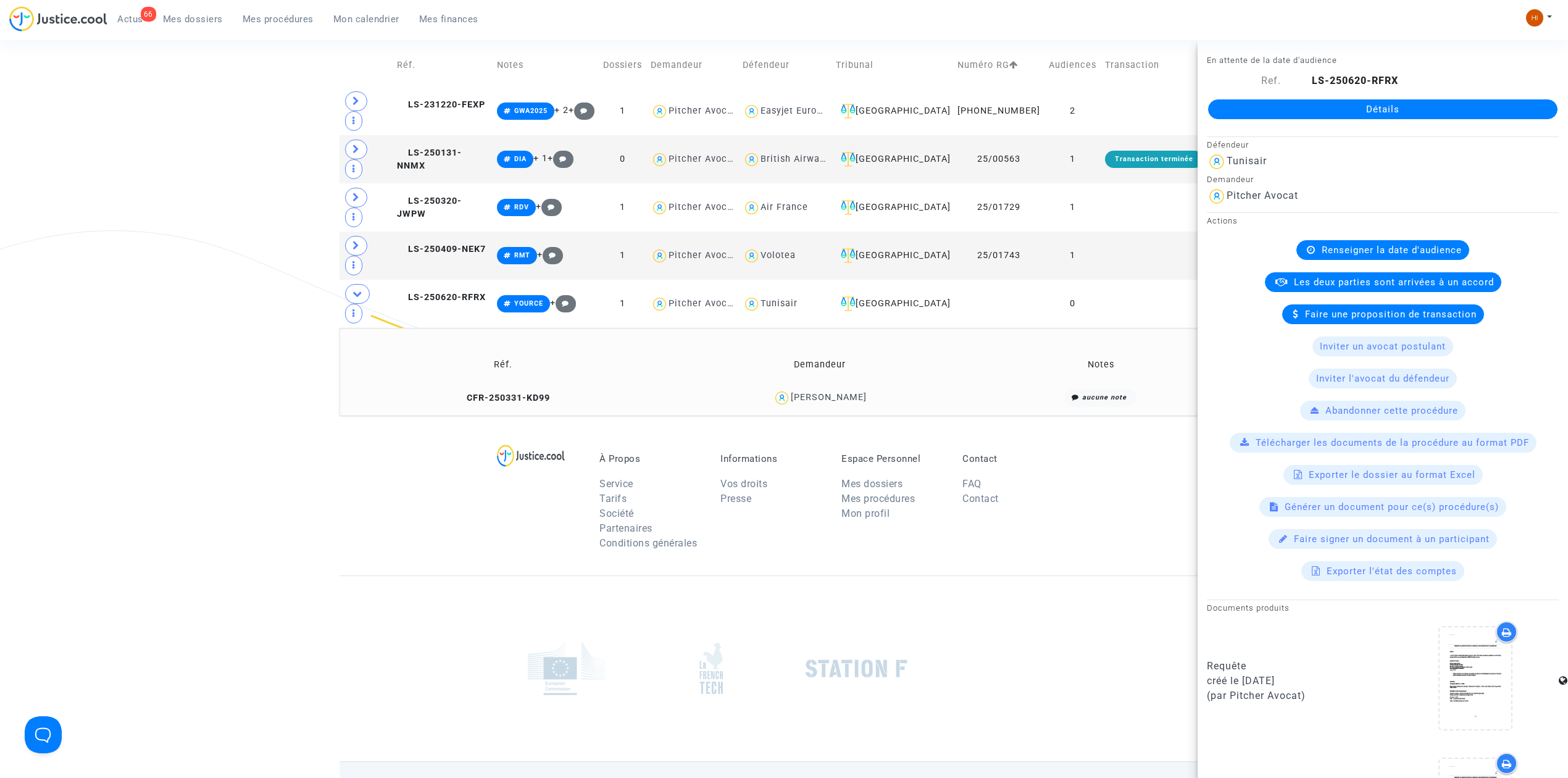
click at [1320, 107] on link "Détails" at bounding box center [1383, 109] width 350 height 20
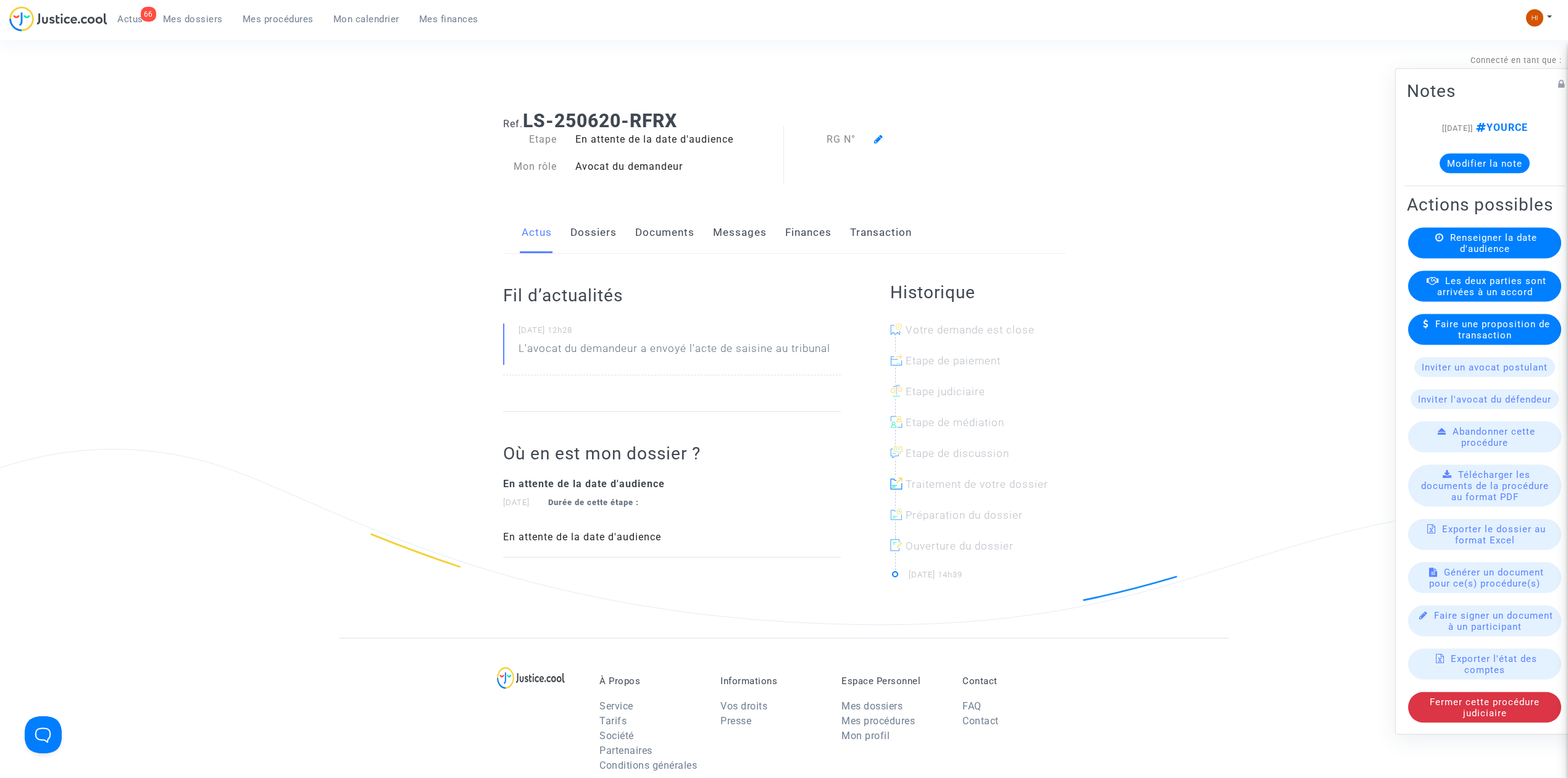
click at [1436, 242] on icon at bounding box center [1439, 237] width 8 height 9
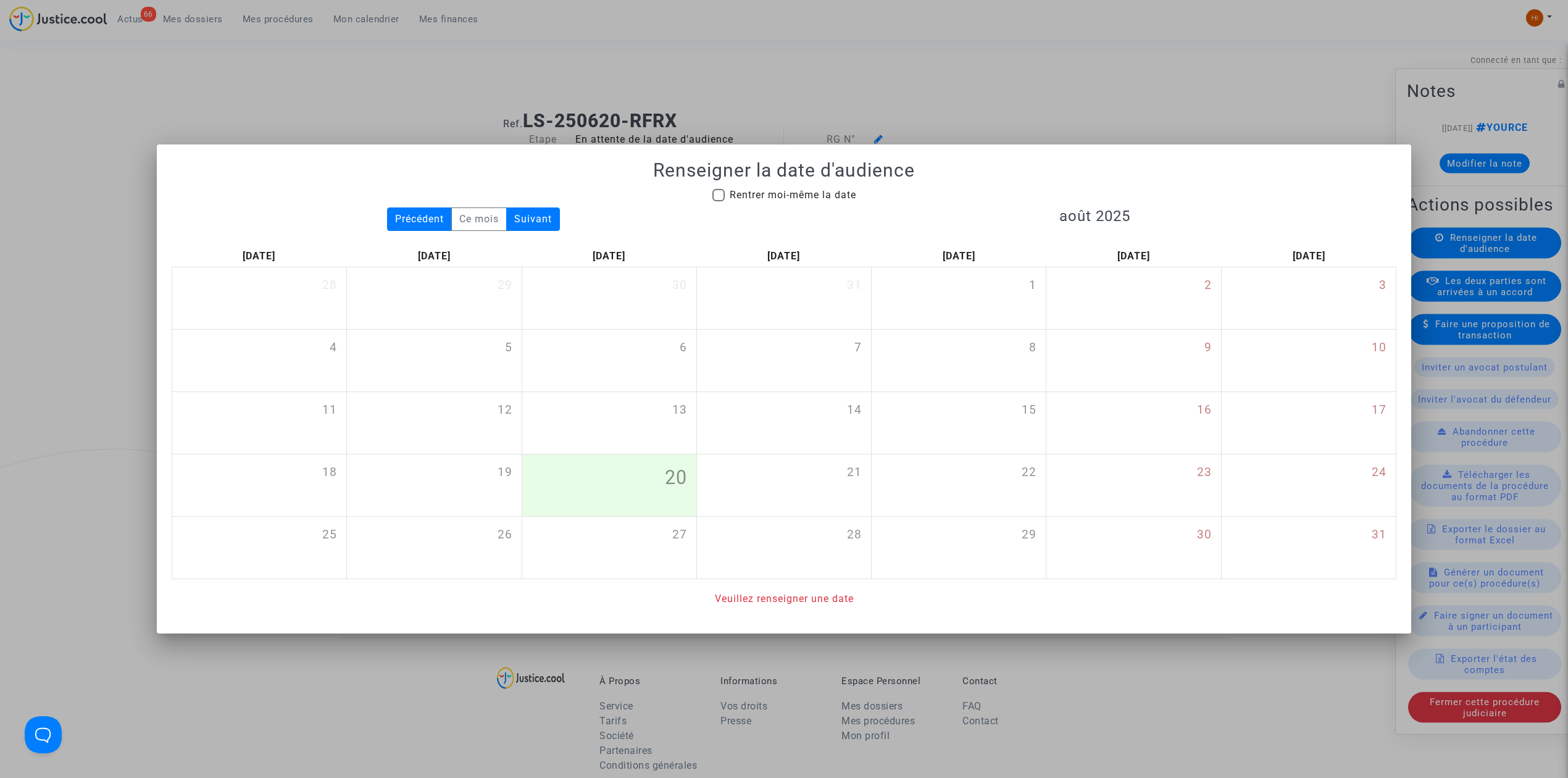
click at [783, 199] on span "Rentrer moi-même la date" at bounding box center [792, 194] width 126 height 12
click at [719, 201] on input "Rentrer moi-même la date" at bounding box center [718, 201] width 1 height 1
checkbox input "true"
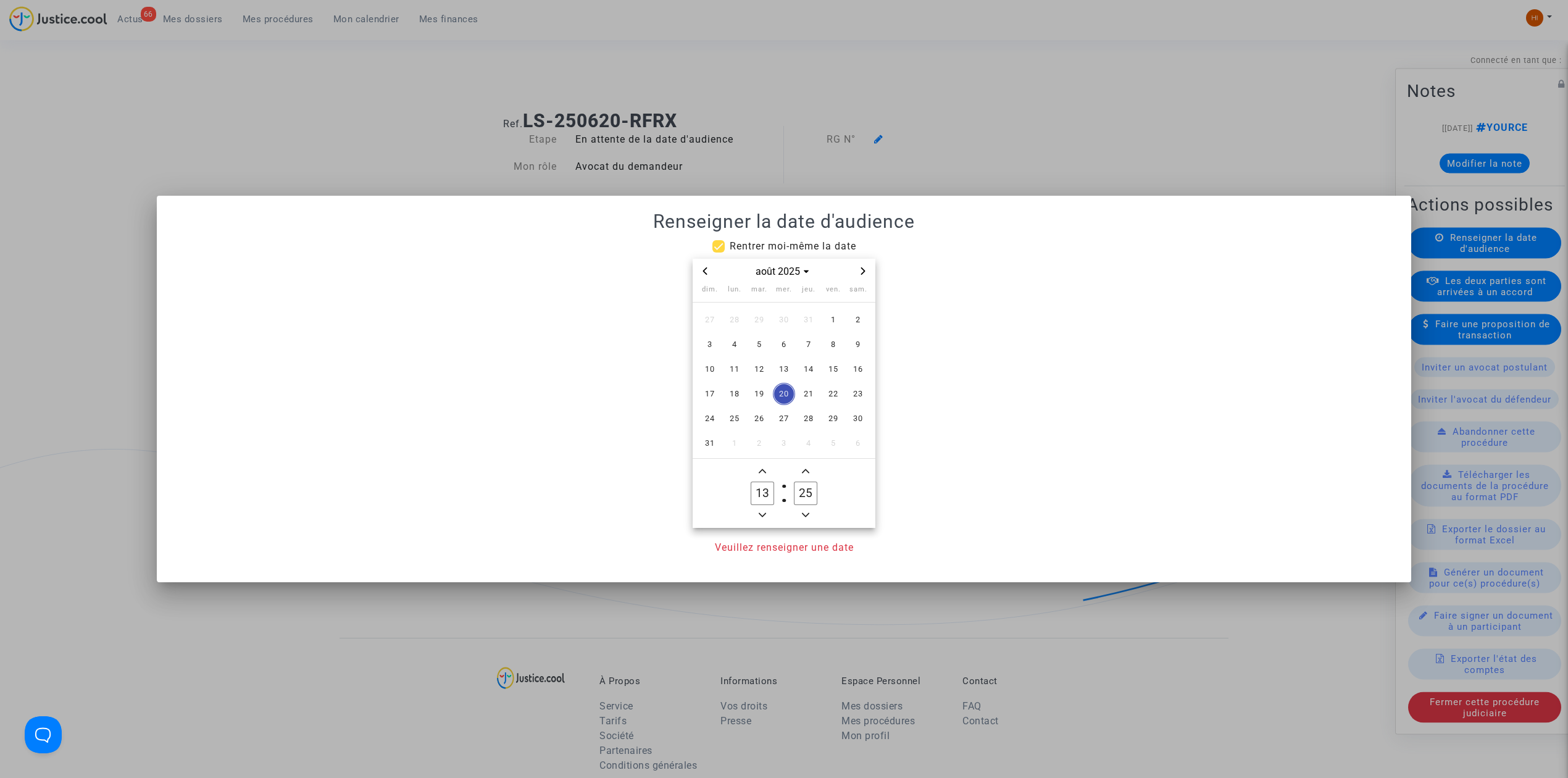
click at [866, 268] on icon "Next month" at bounding box center [863, 271] width 8 height 8
click at [866, 269] on icon "Next month" at bounding box center [863, 271] width 8 height 8
click at [865, 270] on icon "Next month" at bounding box center [863, 271] width 8 height 8
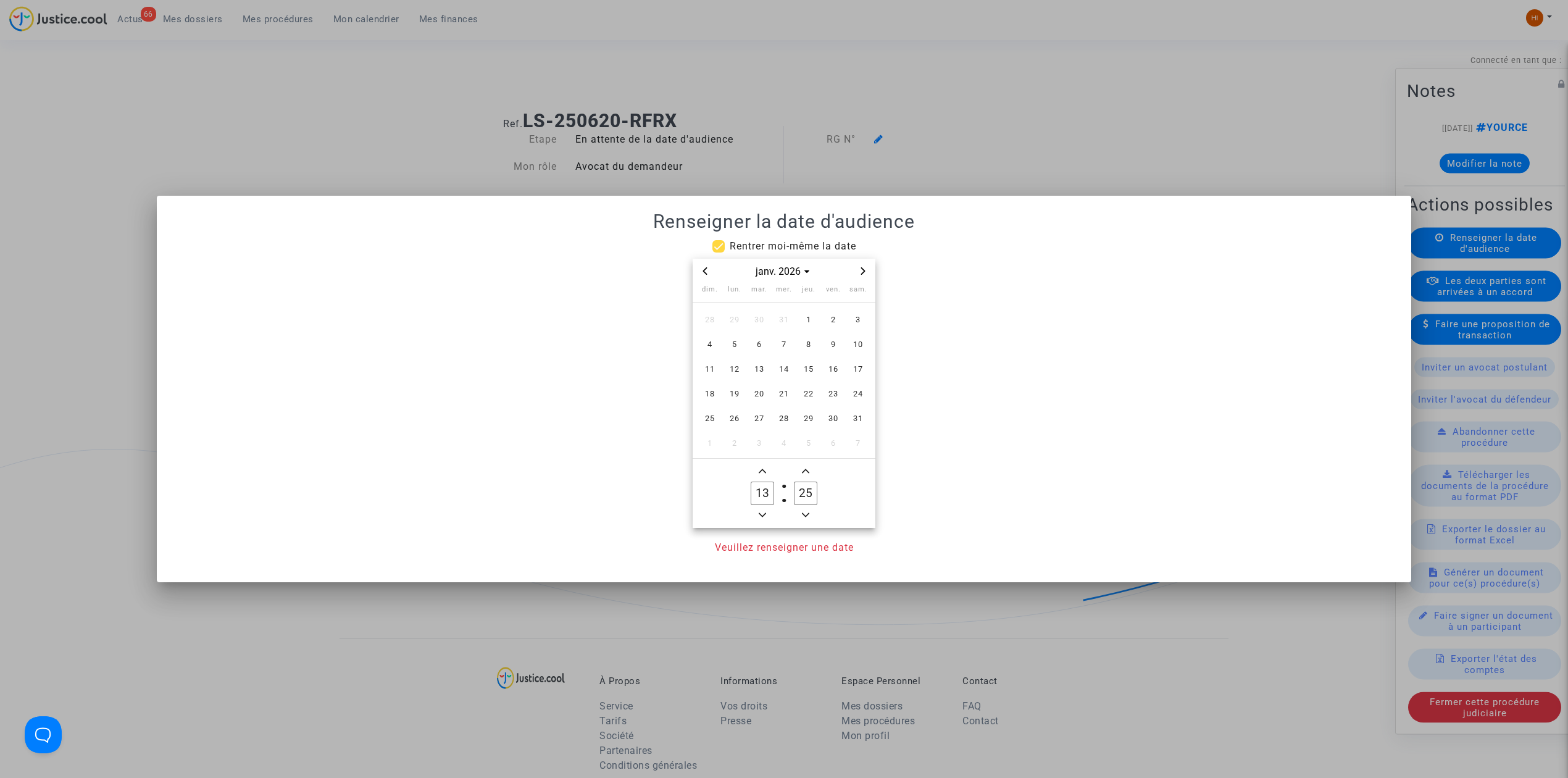
click at [865, 270] on icon "Next month" at bounding box center [863, 271] width 8 height 8
click at [760, 328] on span "3" at bounding box center [759, 320] width 22 height 22
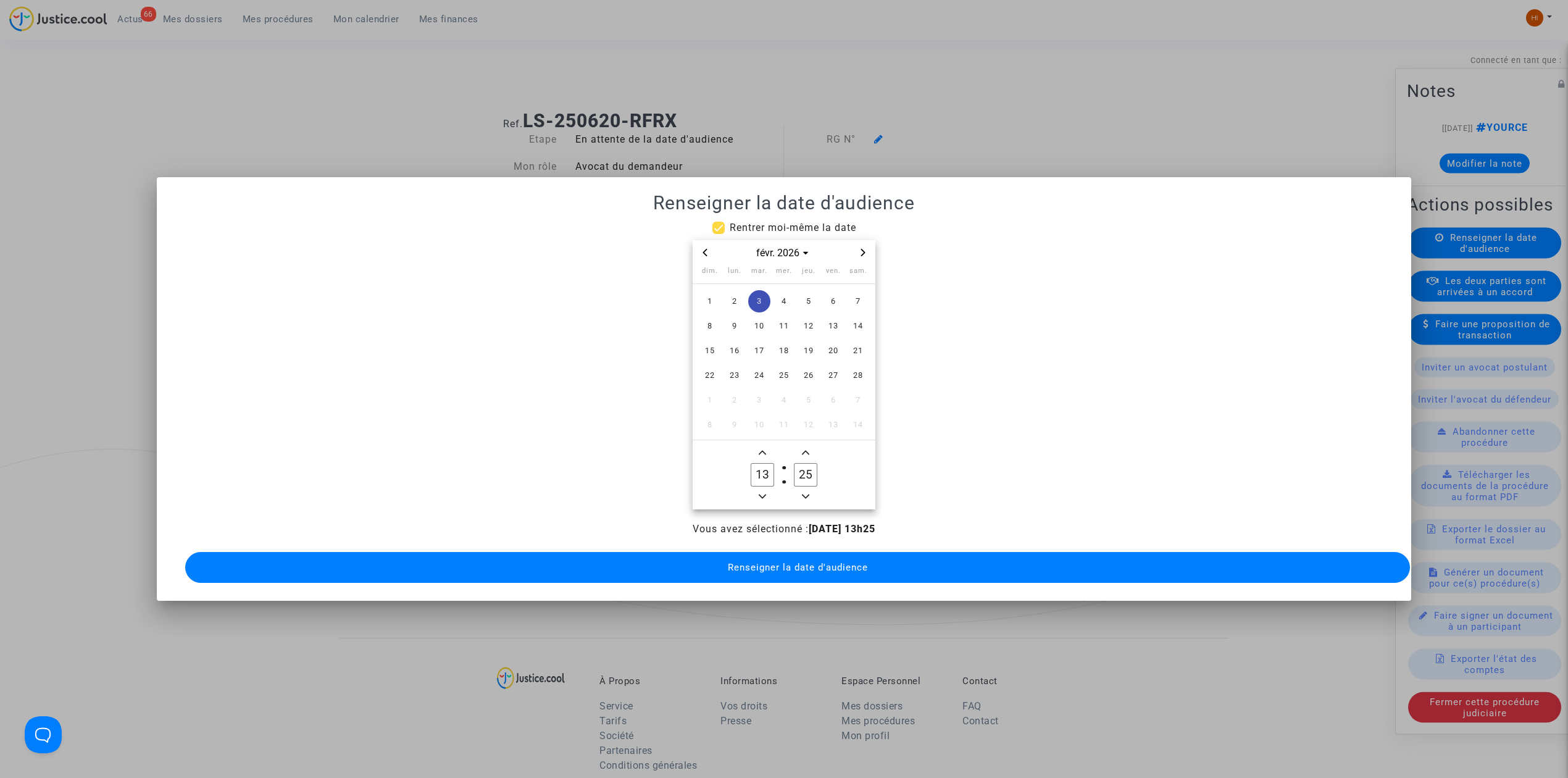
click at [759, 493] on icon "Minus a hour" at bounding box center [762, 497] width 8 height 8
type input "09"
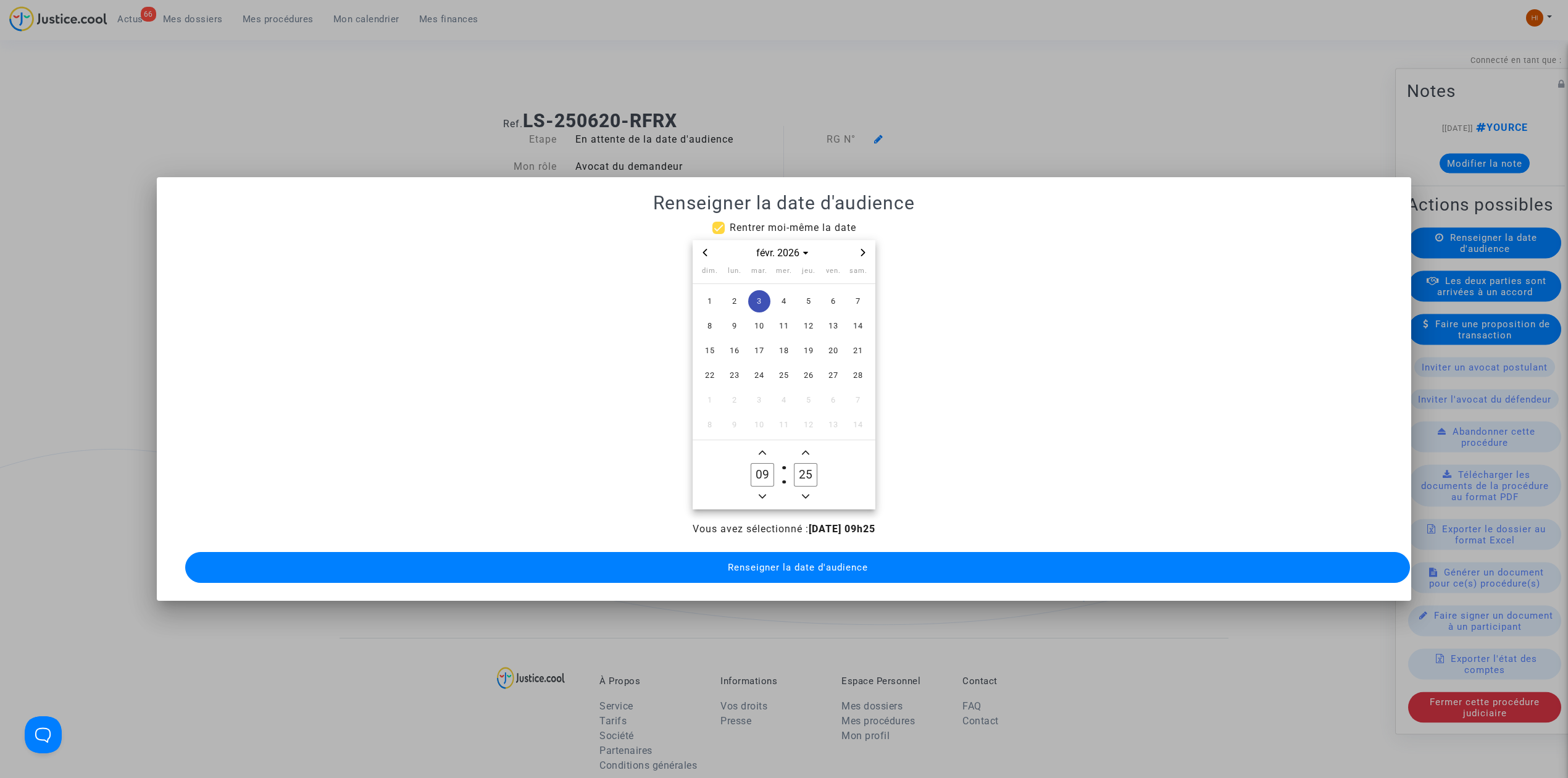
click at [804, 463] on input "25" at bounding box center [806, 475] width 23 height 23
type input "00"
click at [761, 566] on button "Renseigner la date d'audience" at bounding box center [797, 568] width 1225 height 31
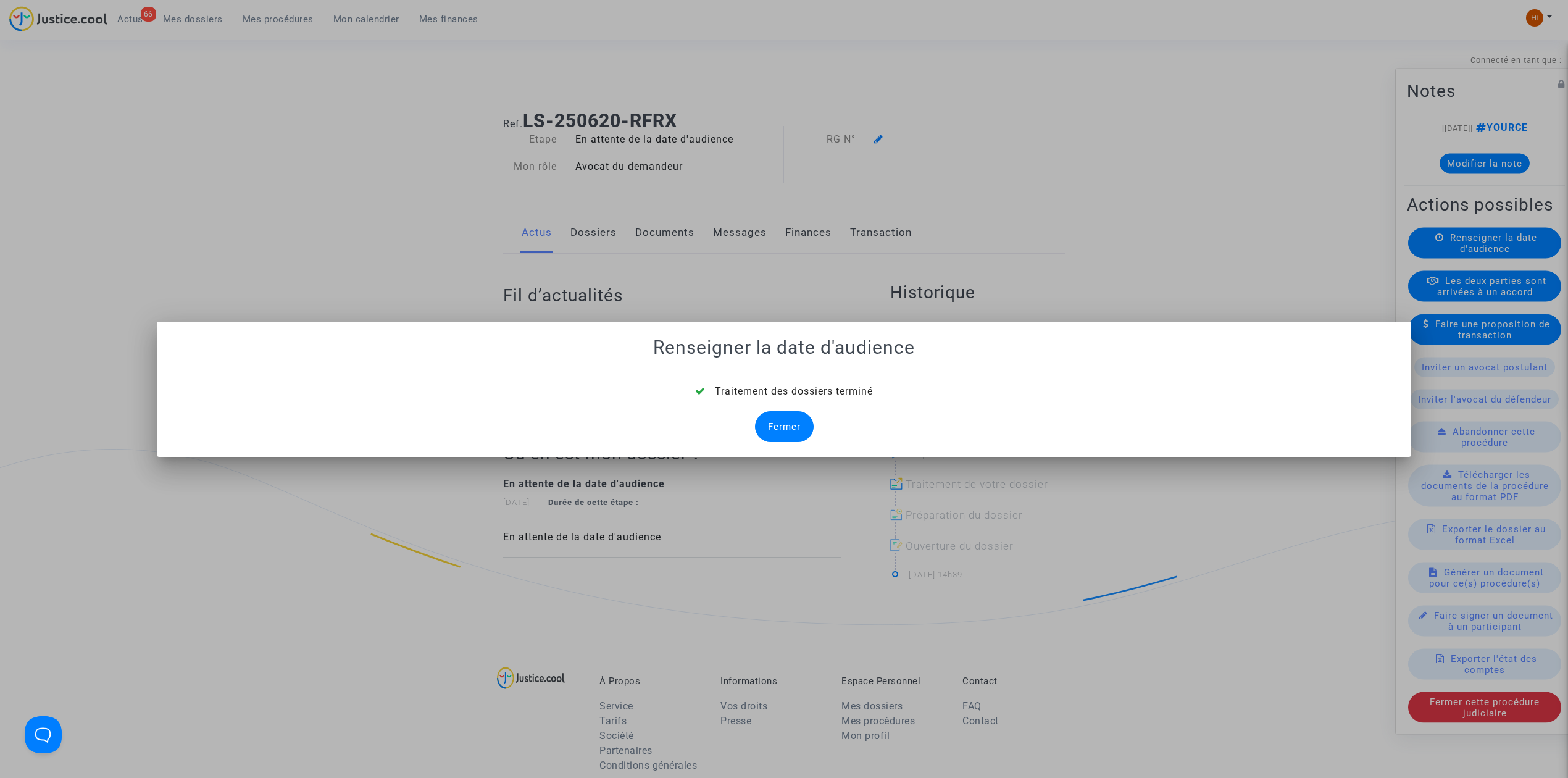
click at [807, 431] on div "Fermer" at bounding box center [784, 427] width 59 height 31
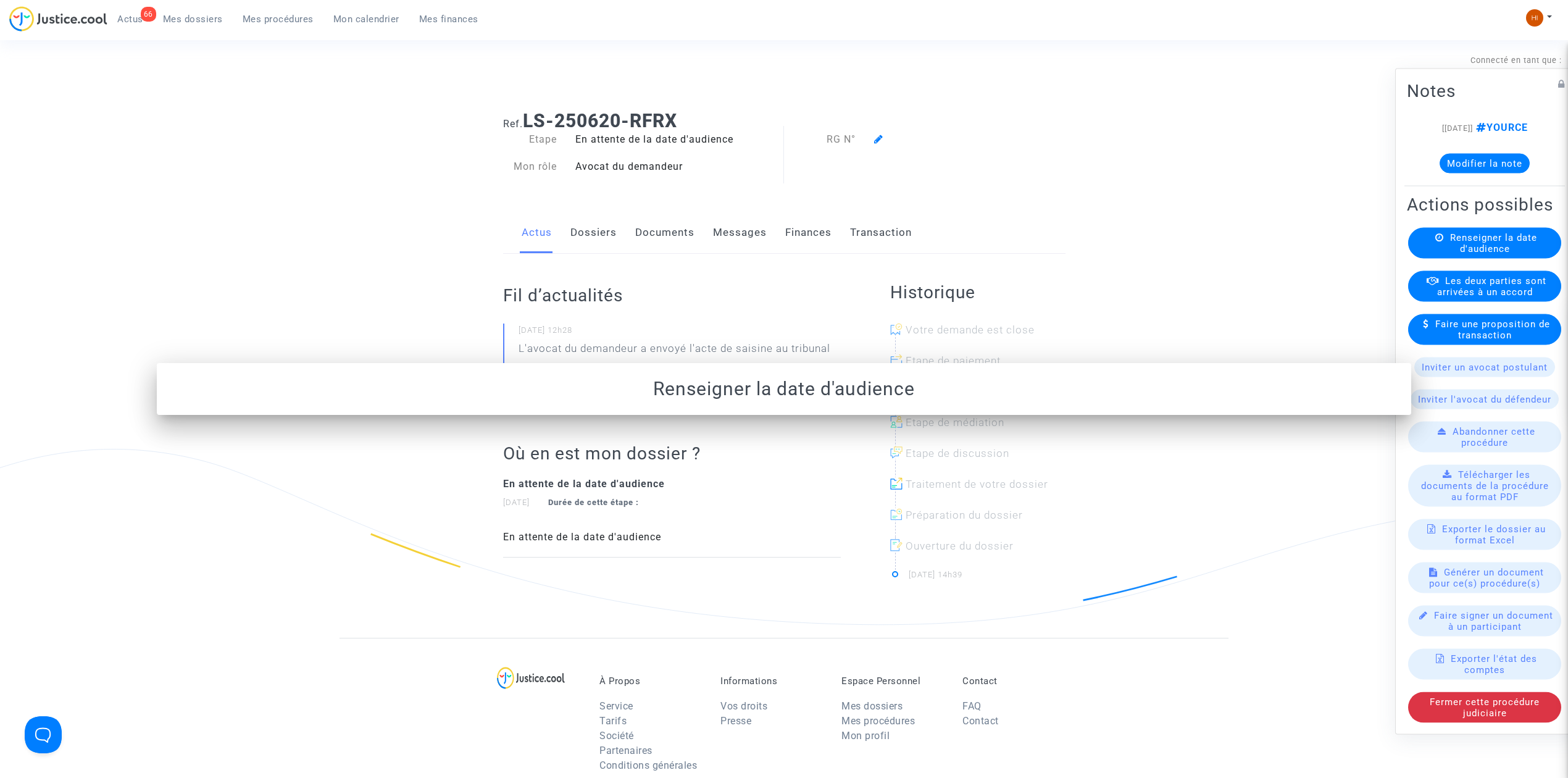
click at [779, 420] on section "Connecté en tant que : Pitcher Avocat Ref. LS-250620-RFRX Etape En attente de l…" at bounding box center [784, 548] width 1568 height 1096
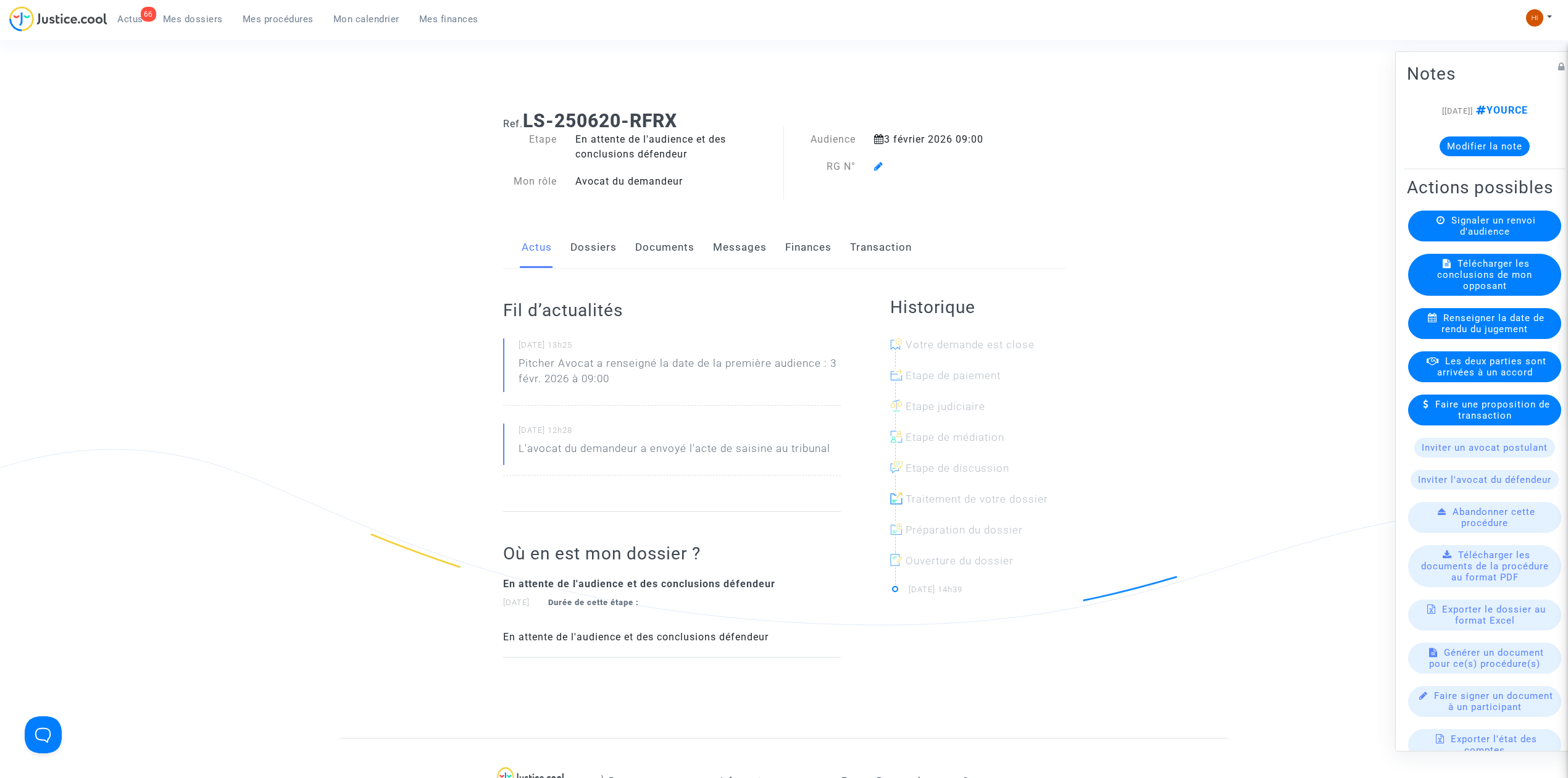
click at [591, 243] on link "Dossiers" at bounding box center [594, 247] width 46 height 41
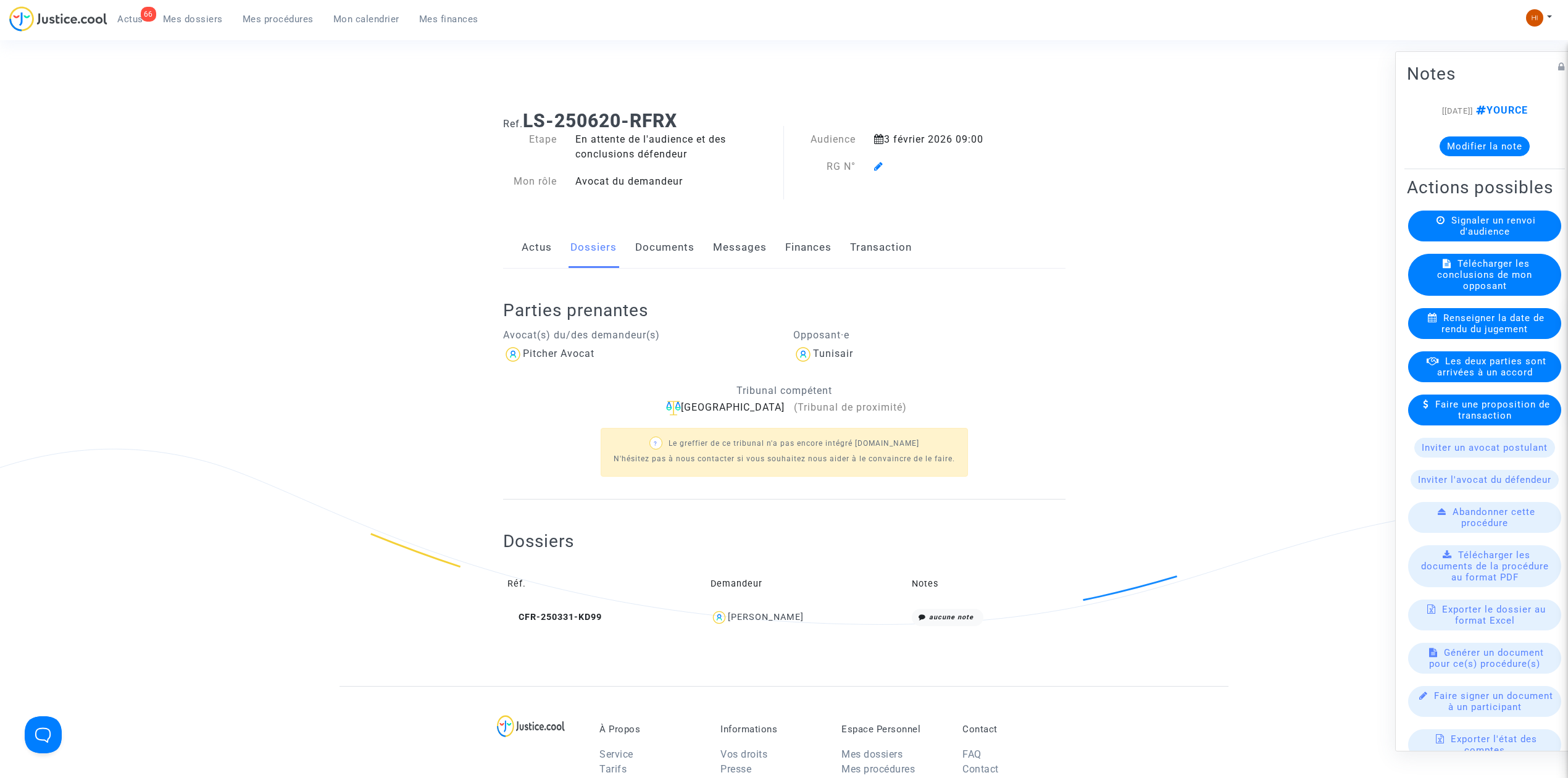
click at [879, 166] on icon at bounding box center [879, 166] width 9 height 10
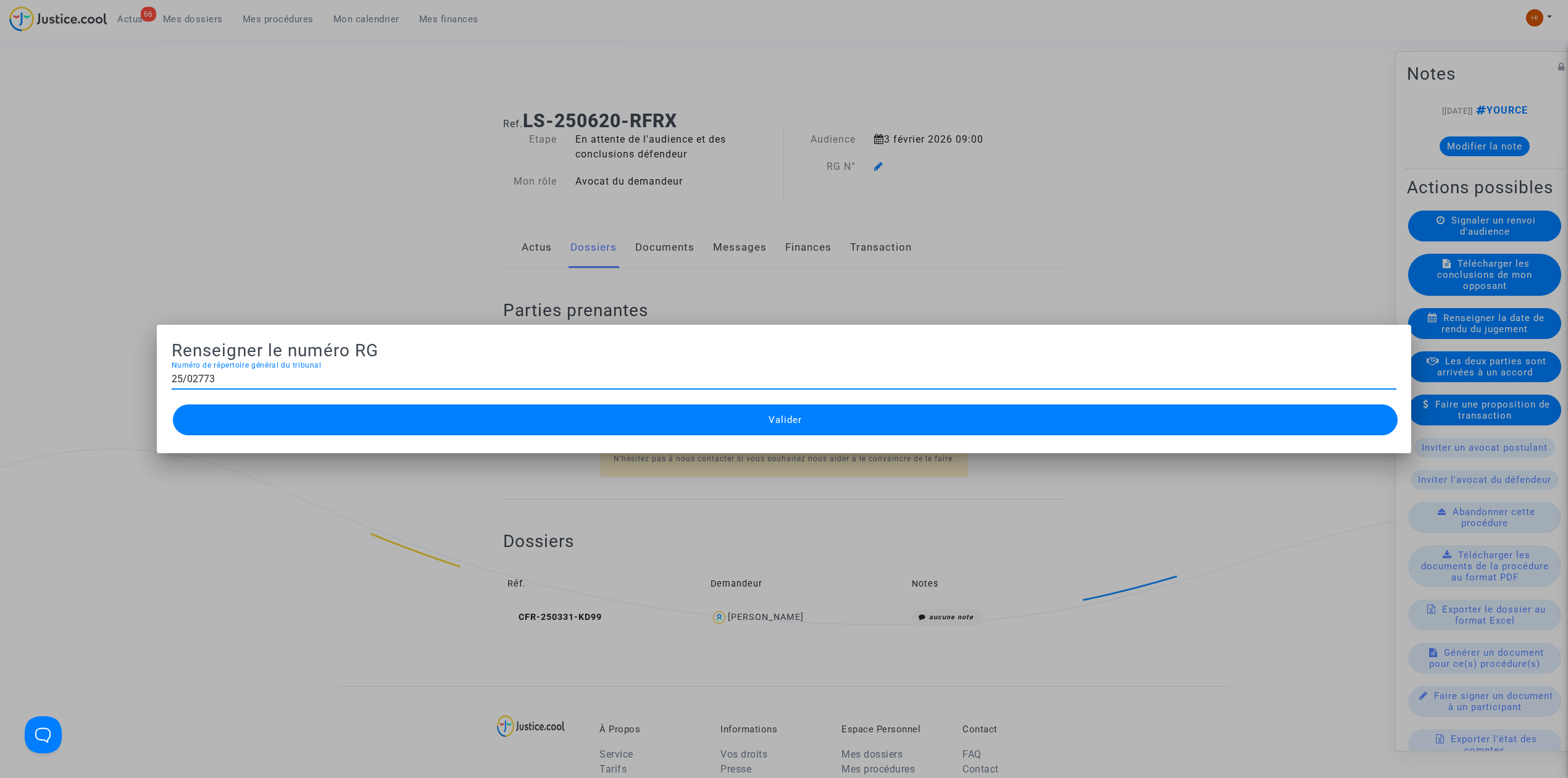
type input "25/02773"
drag, startPoint x: 909, startPoint y: 420, endPoint x: 890, endPoint y: 366, distance: 57.2
click at [910, 420] on button "Valider" at bounding box center [785, 420] width 1225 height 31
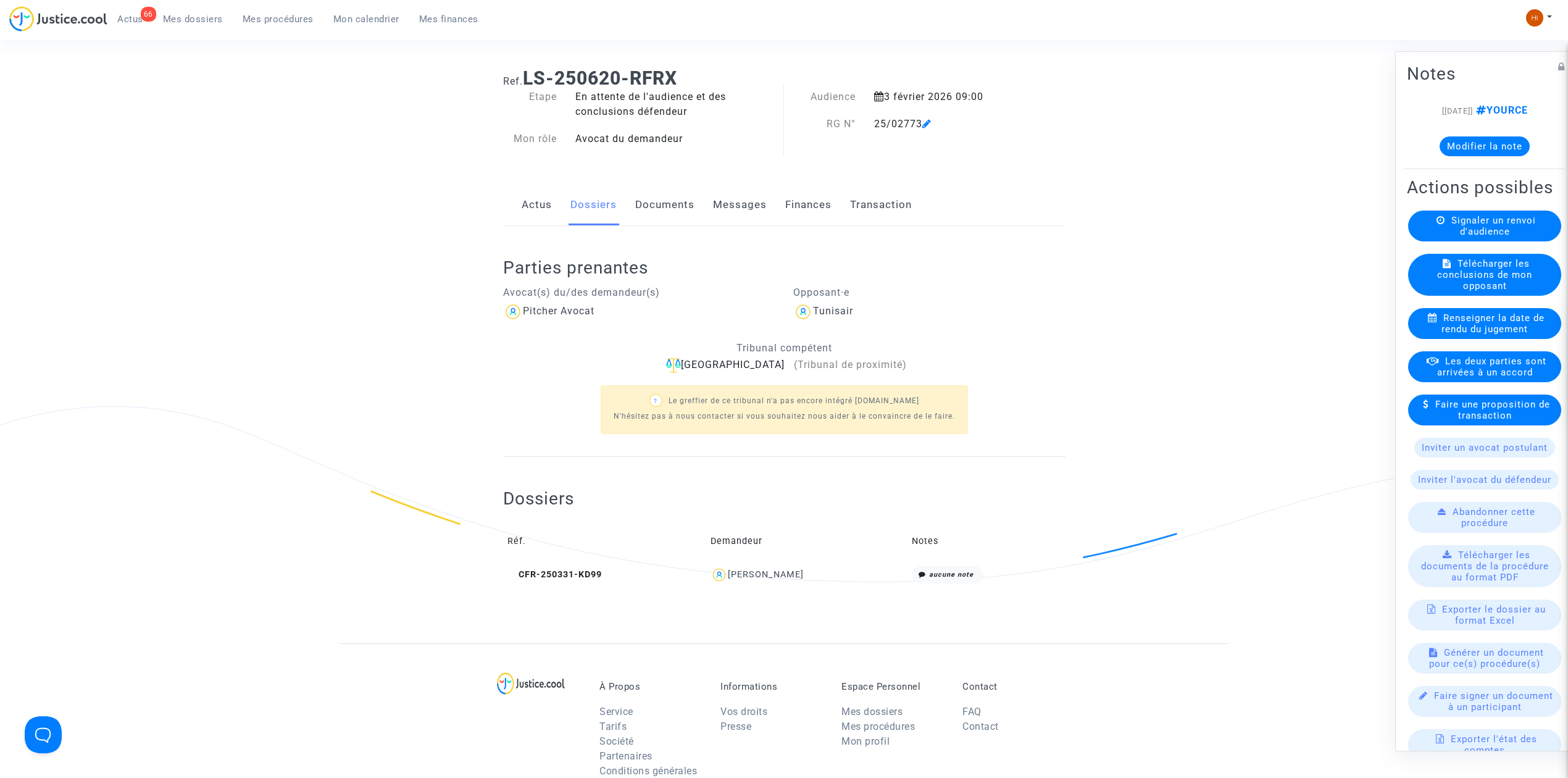
scroll to position [82, 0]
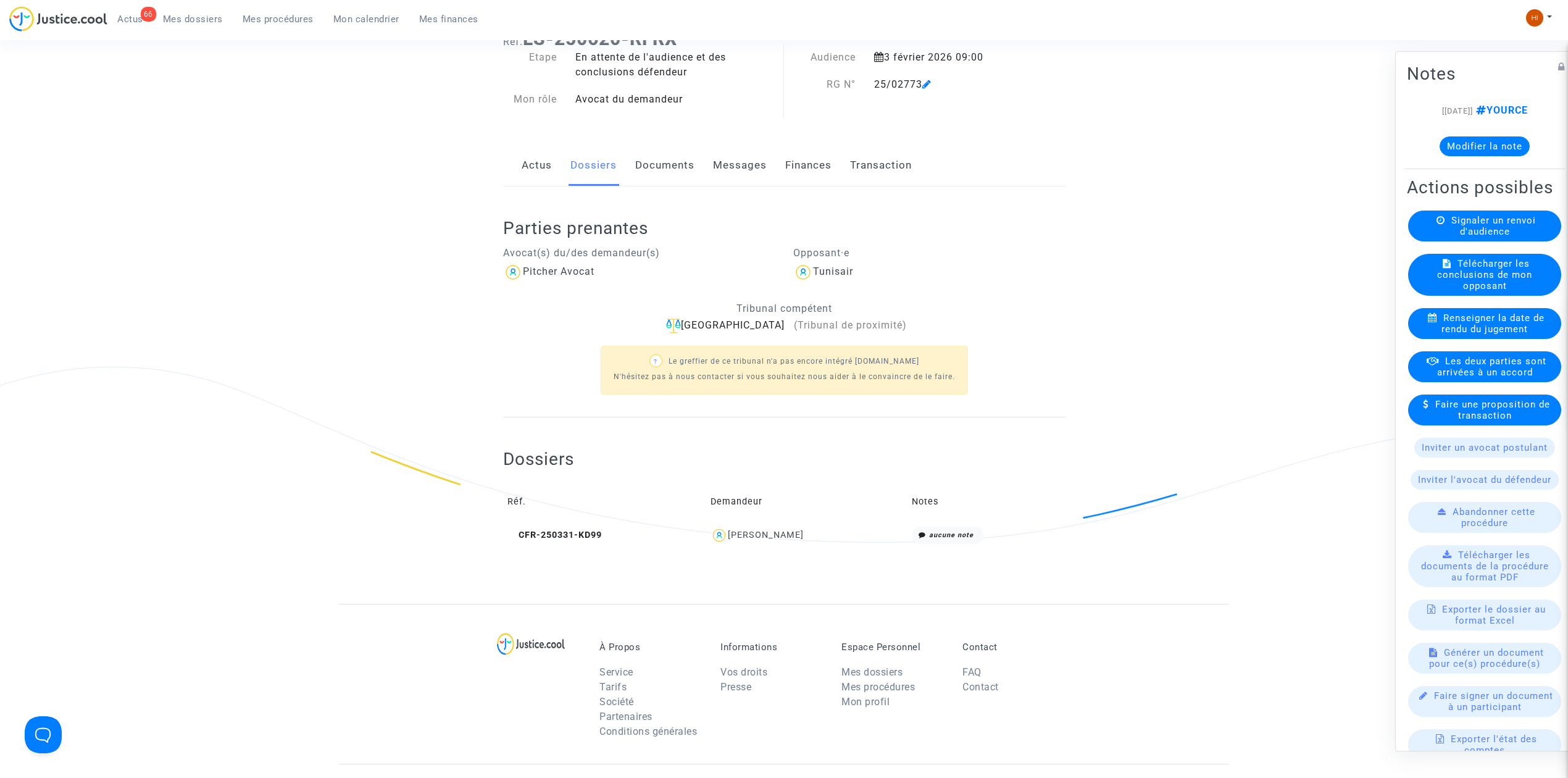
click at [651, 166] on link "Documents" at bounding box center [665, 165] width 59 height 41
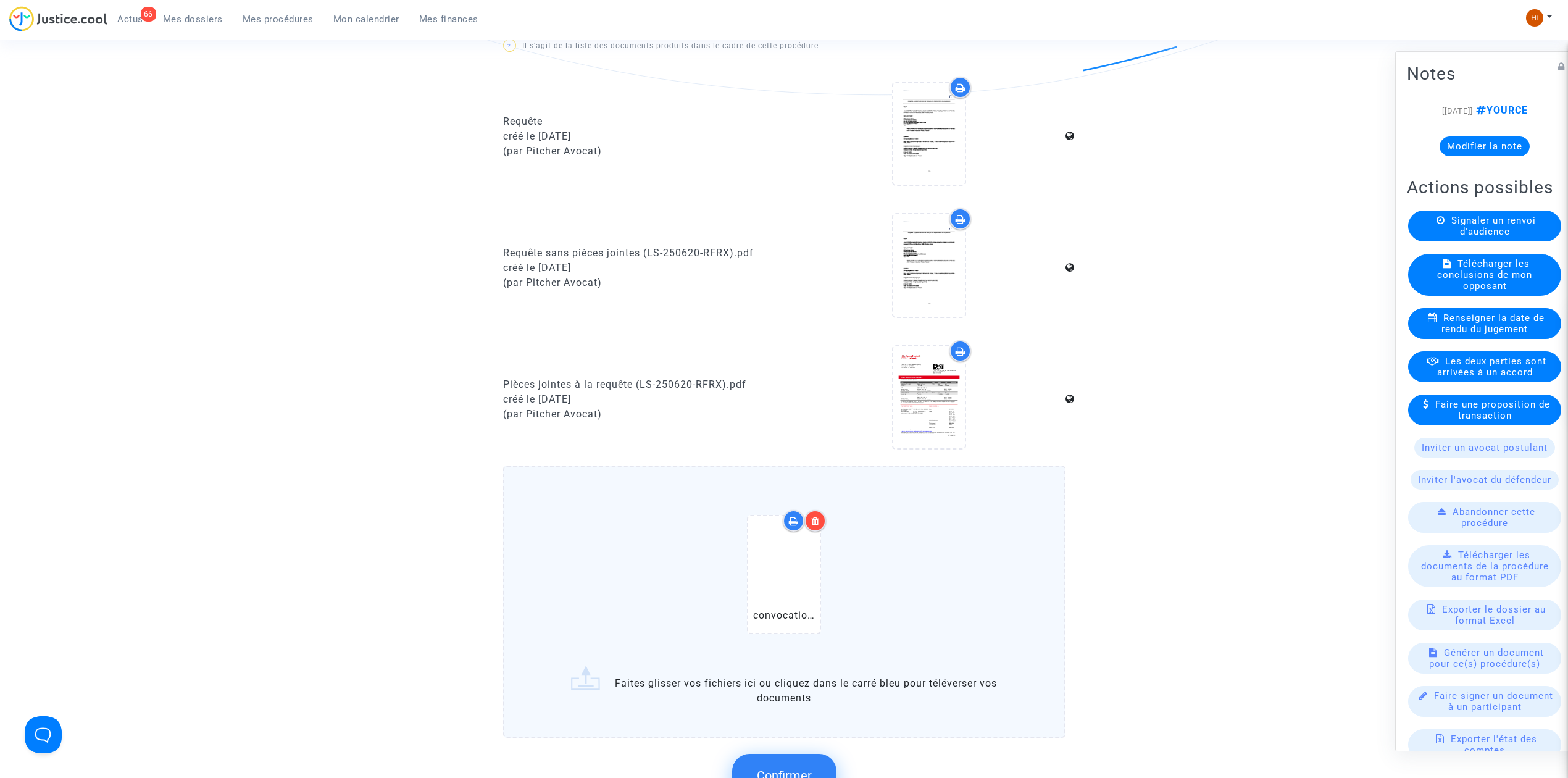
scroll to position [823, 0]
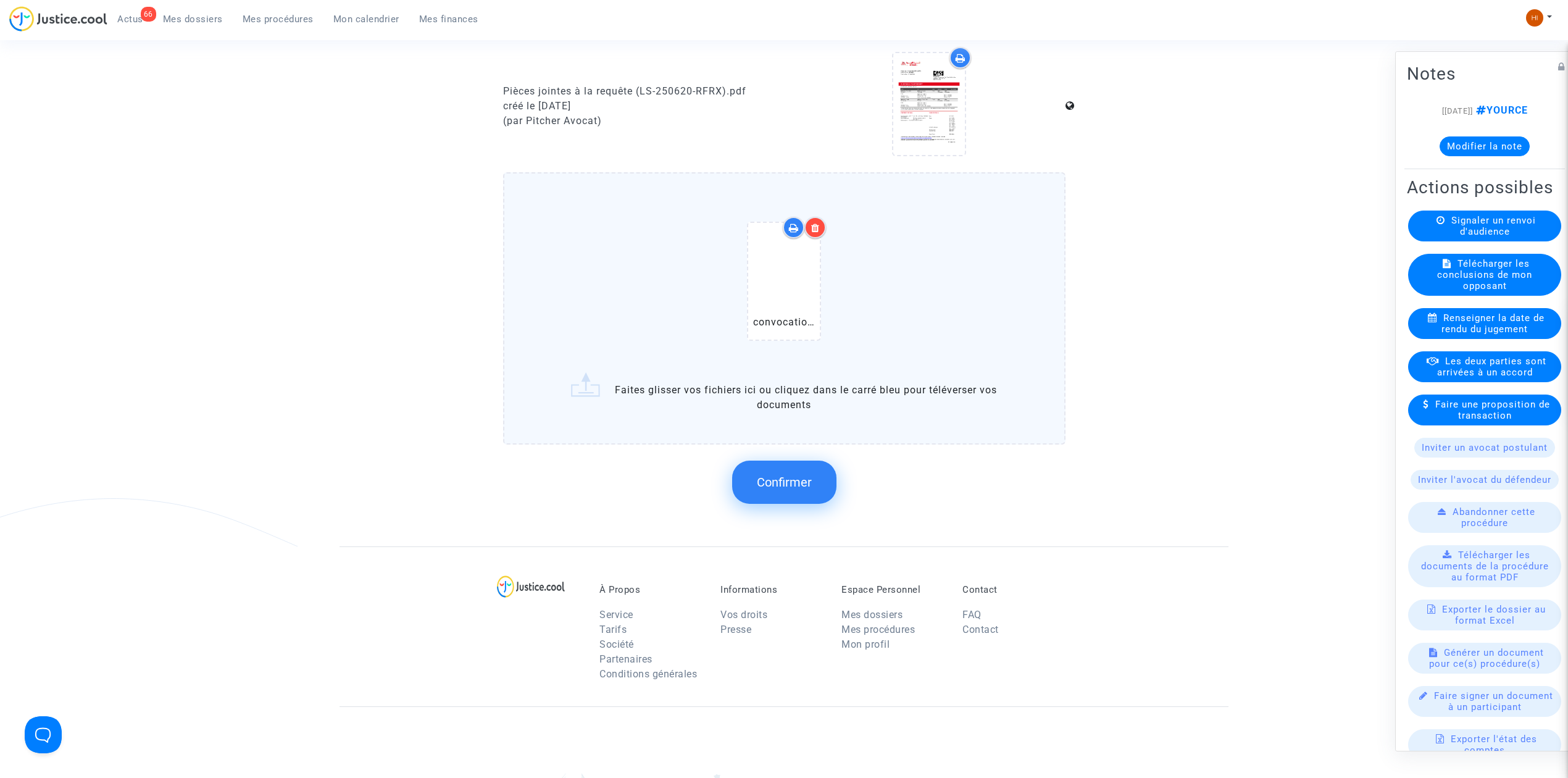
click at [798, 478] on span "Confirmer" at bounding box center [784, 481] width 55 height 15
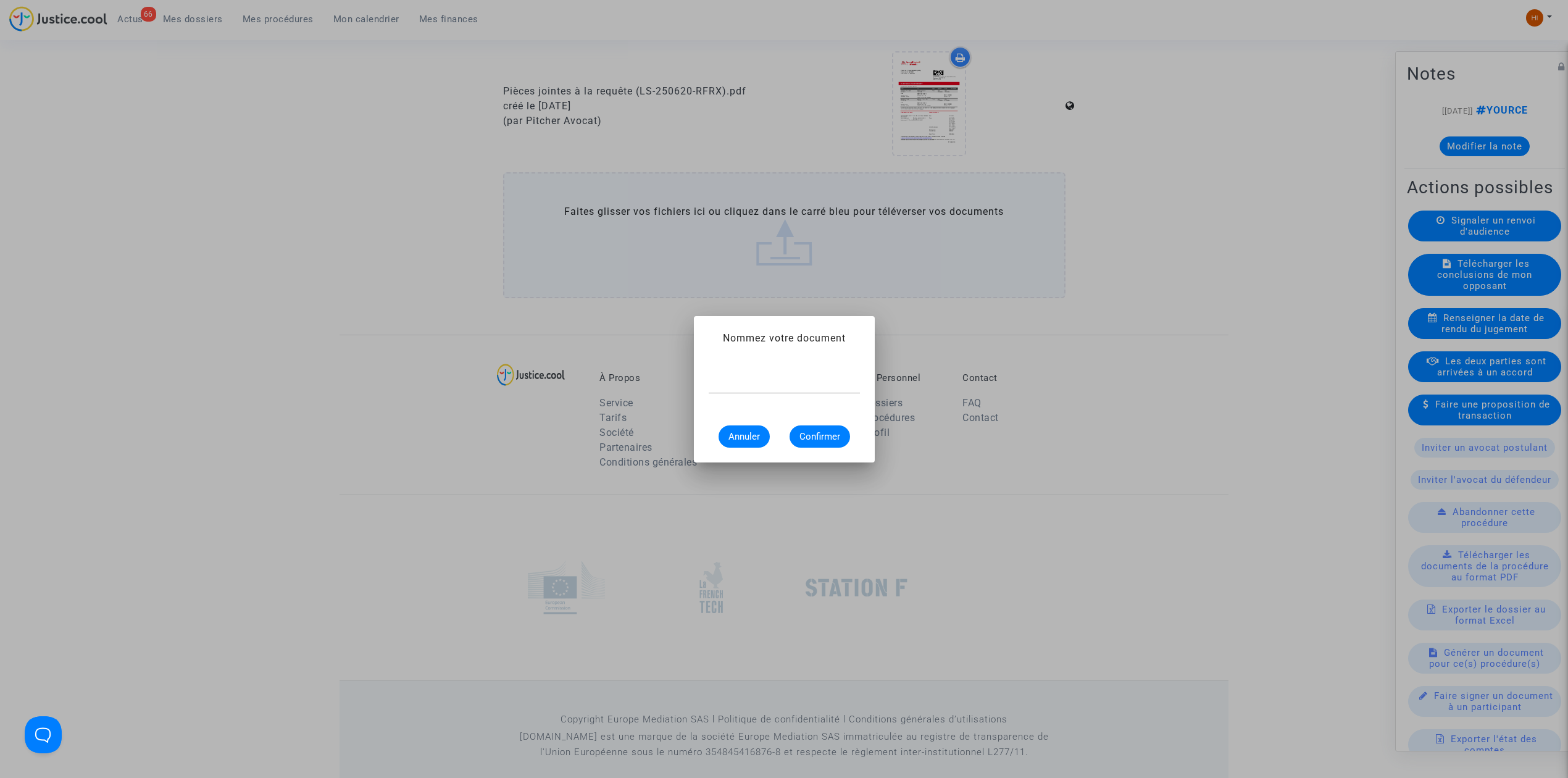
scroll to position [0, 0]
type input "CONVOCATION"
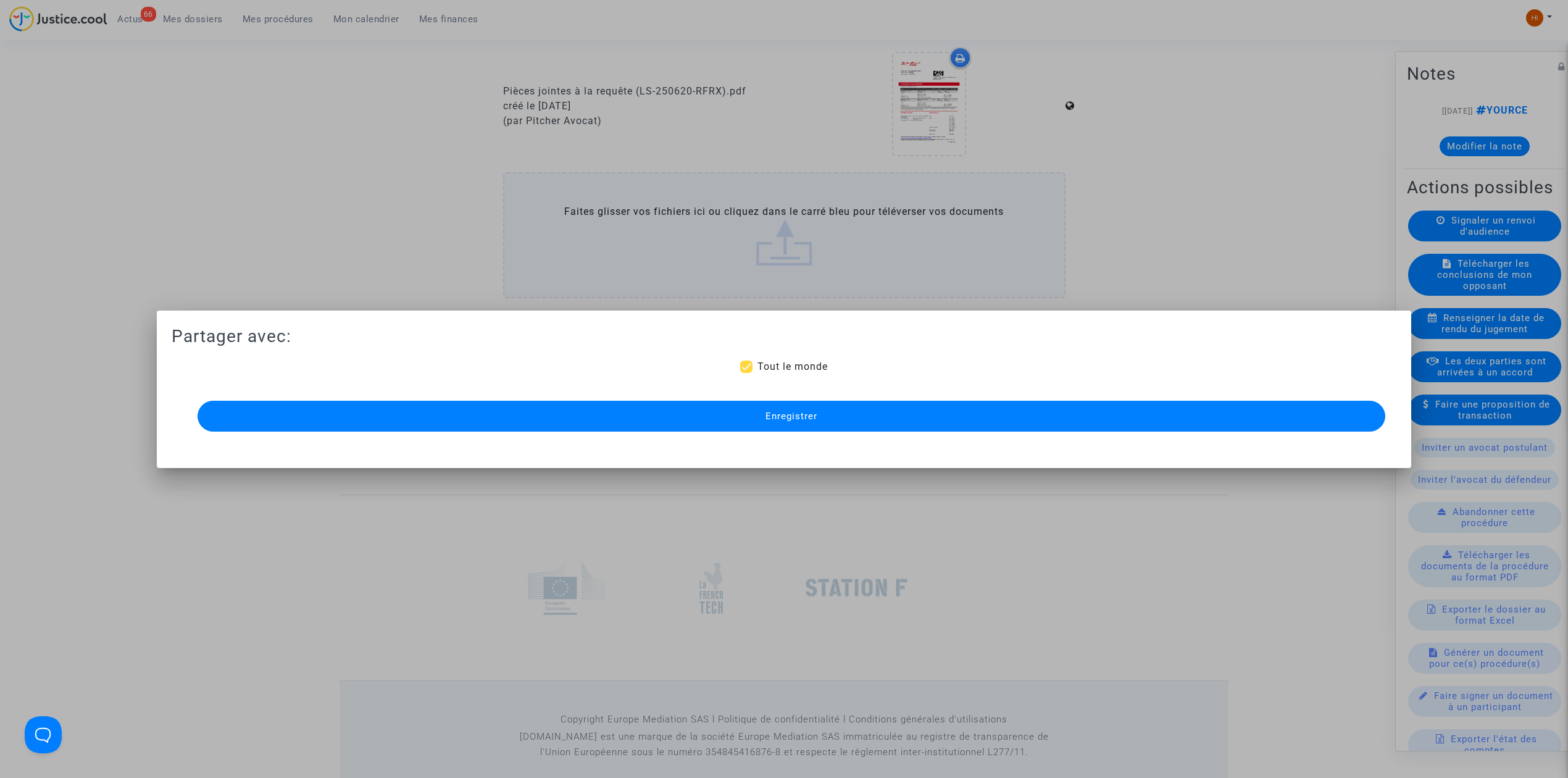
click at [806, 361] on span "Tout le monde" at bounding box center [792, 366] width 70 height 12
click at [746, 373] on input "Tout le monde" at bounding box center [745, 373] width 1 height 1
checkbox input "false"
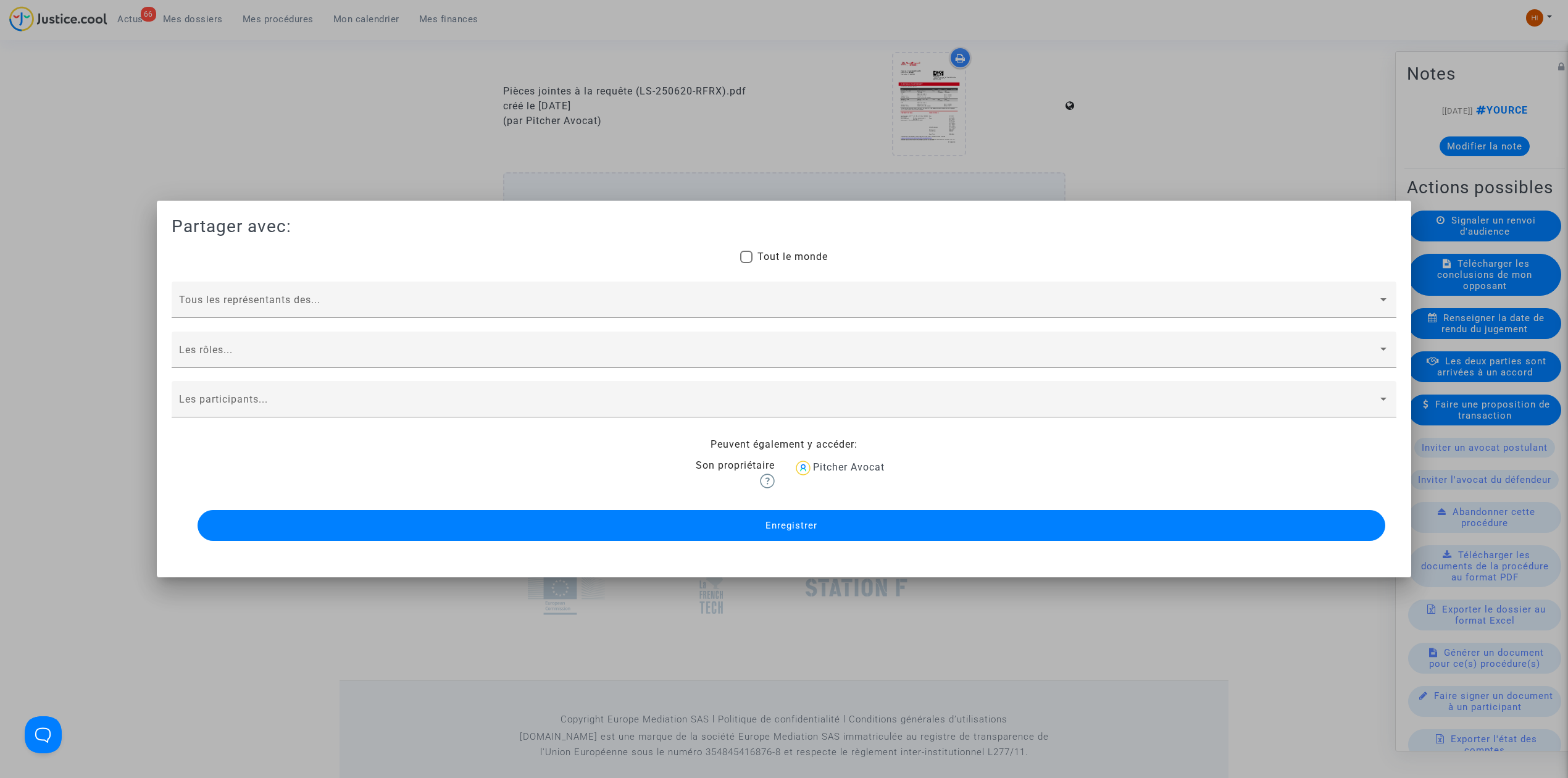
click at [963, 170] on div at bounding box center [784, 389] width 1568 height 778
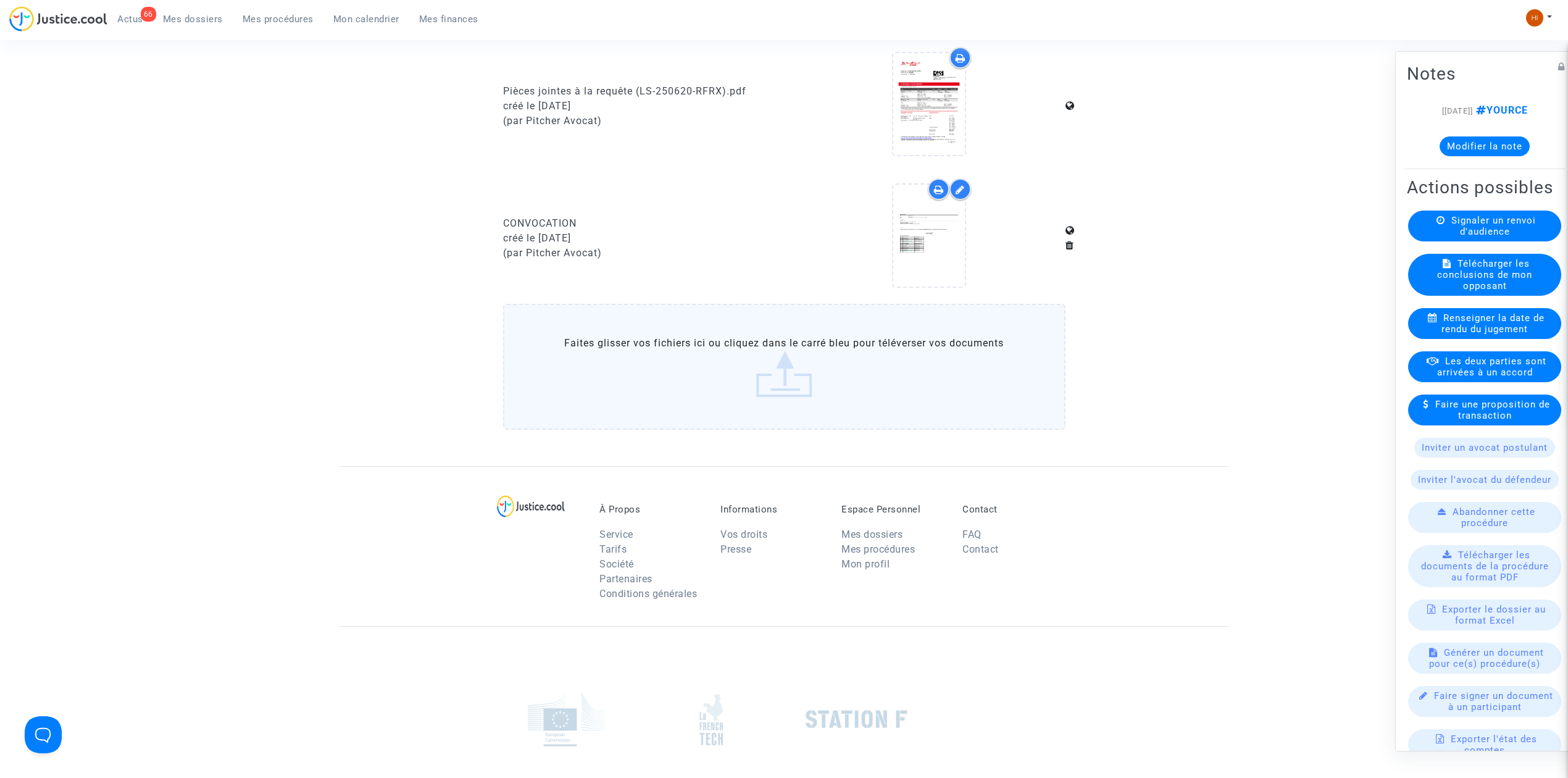
drag, startPoint x: 294, startPoint y: 21, endPoint x: 311, endPoint y: 27, distance: 18.0
click at [294, 21] on span "Mes procédures" at bounding box center [278, 19] width 71 height 11
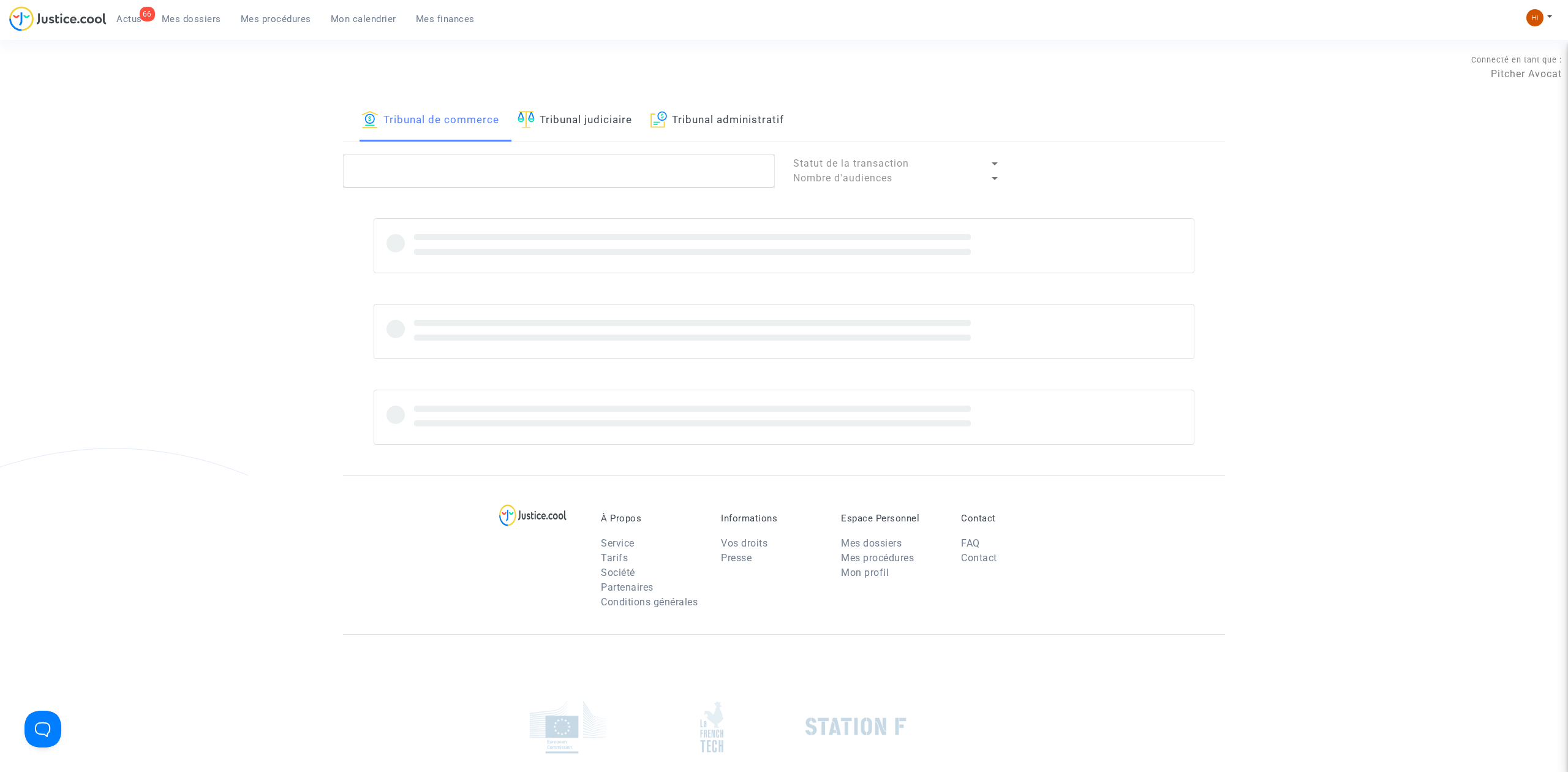
click at [619, 113] on link "Tribunal judiciaire" at bounding box center [575, 121] width 115 height 42
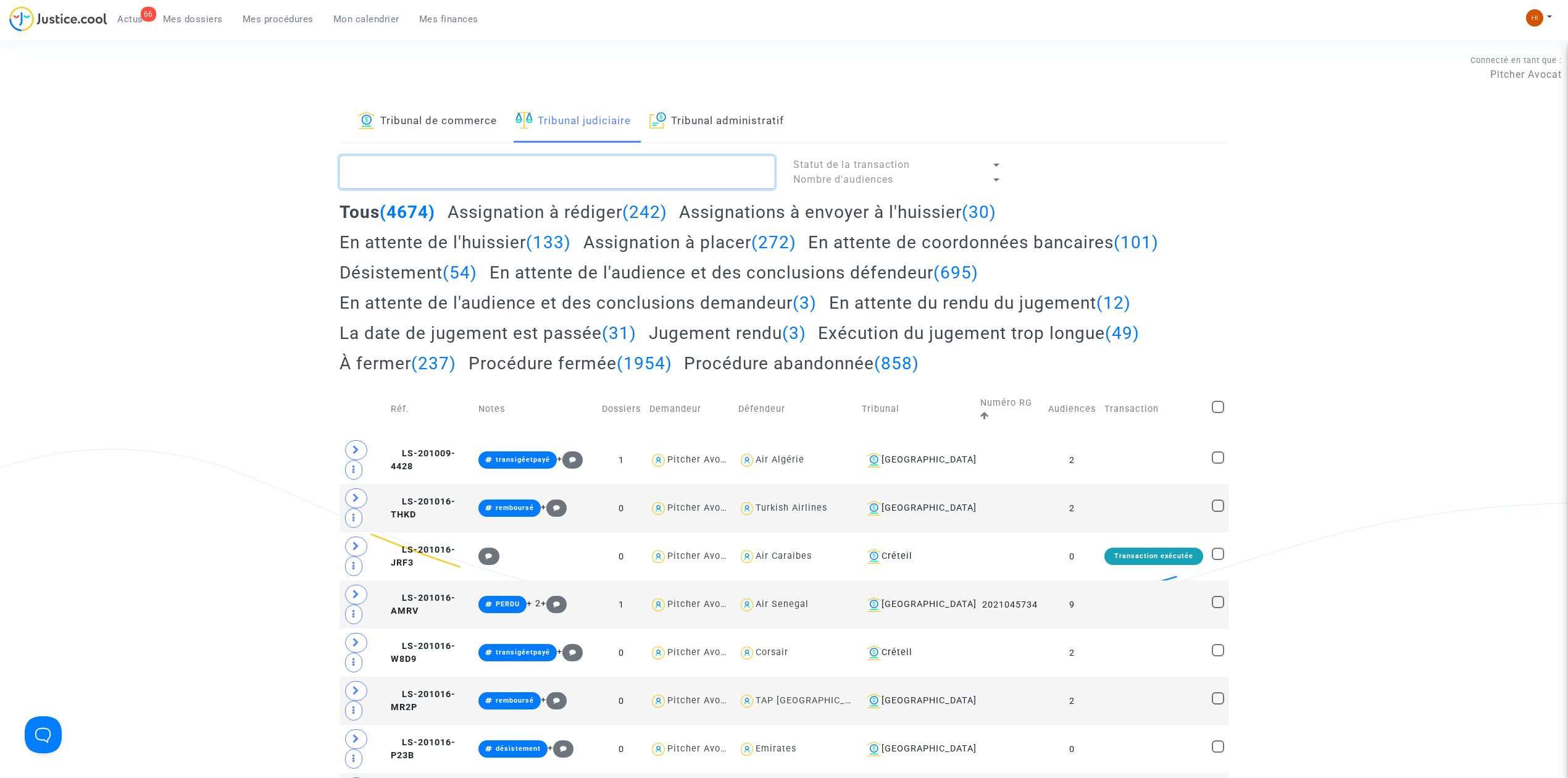
click at [600, 163] on textarea at bounding box center [557, 172] width 435 height 33
paste textarea "LEGENTIL Caroline"
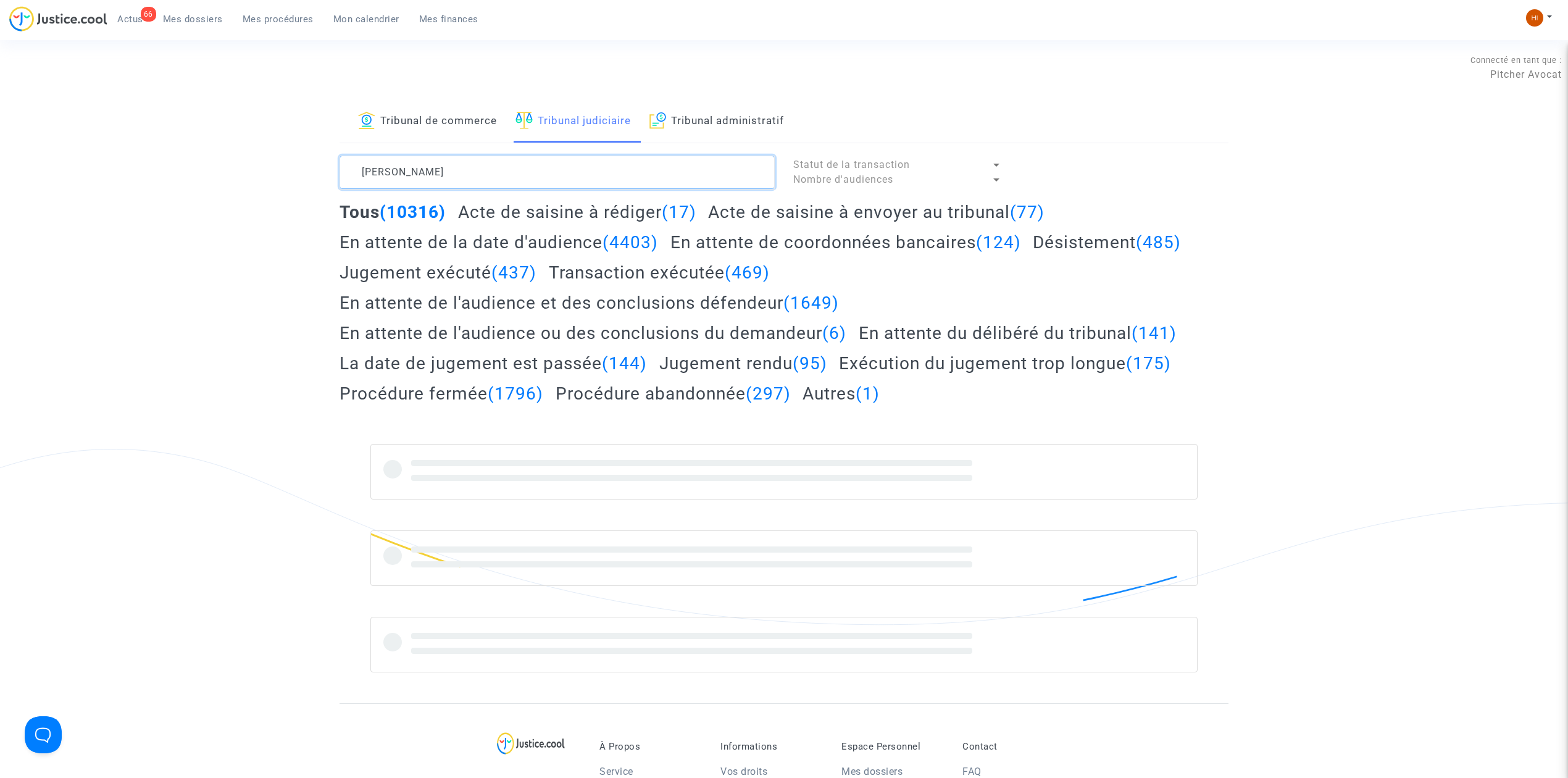
type textarea "LEGENTIL Caroline"
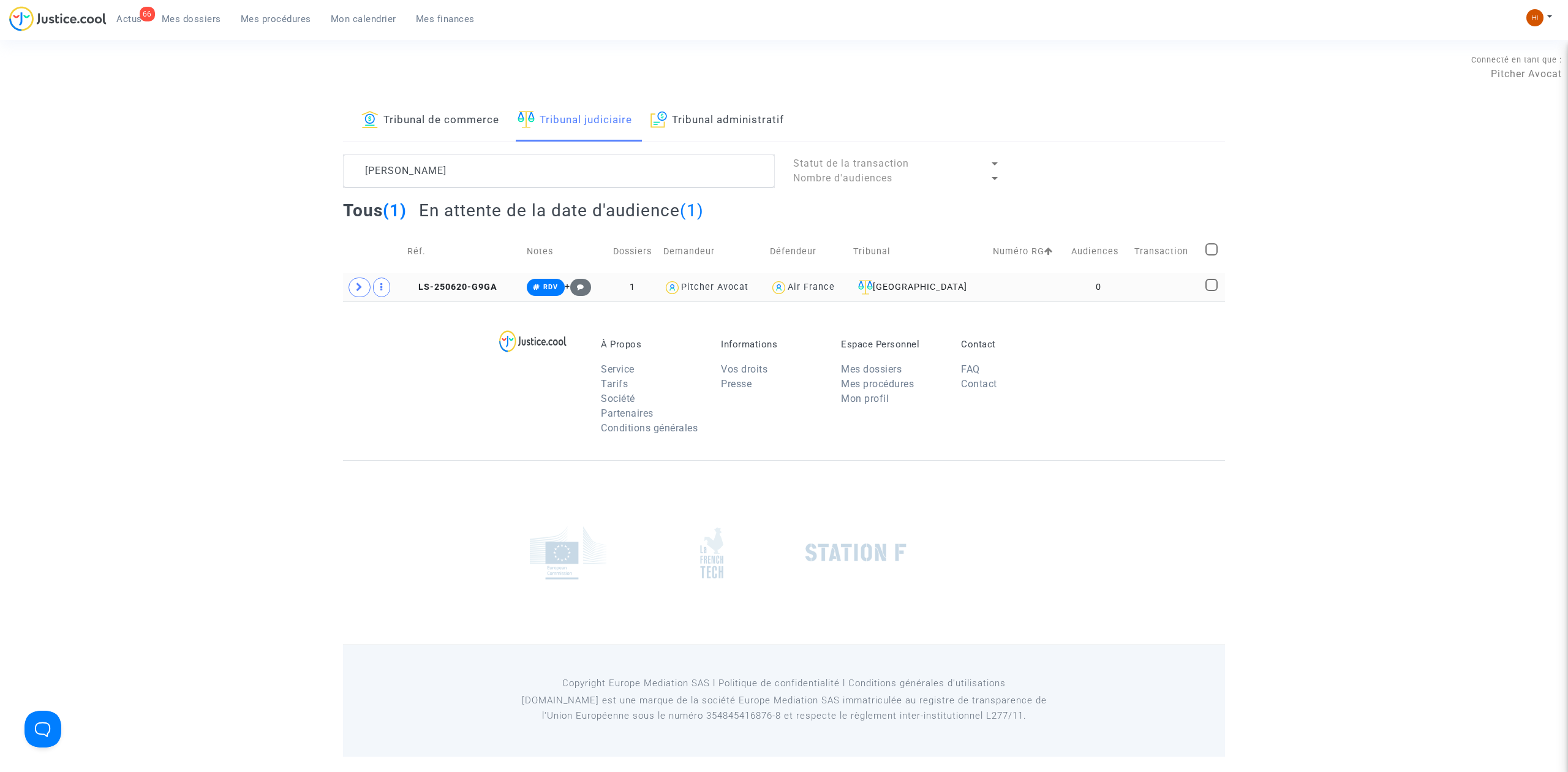
click at [1085, 290] on td "0" at bounding box center [1098, 287] width 63 height 28
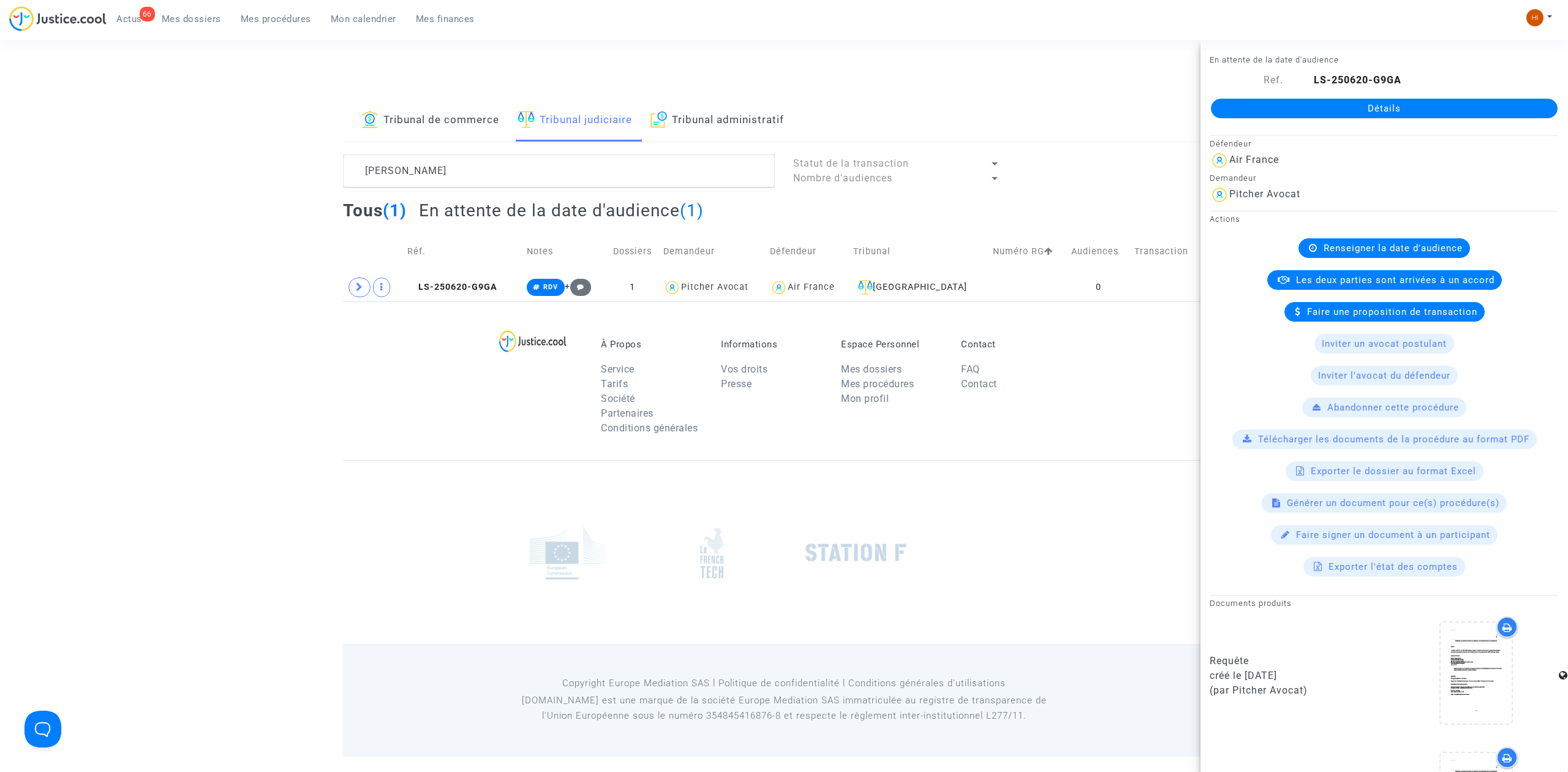
click at [1360, 113] on link "Détails" at bounding box center [1385, 109] width 347 height 20
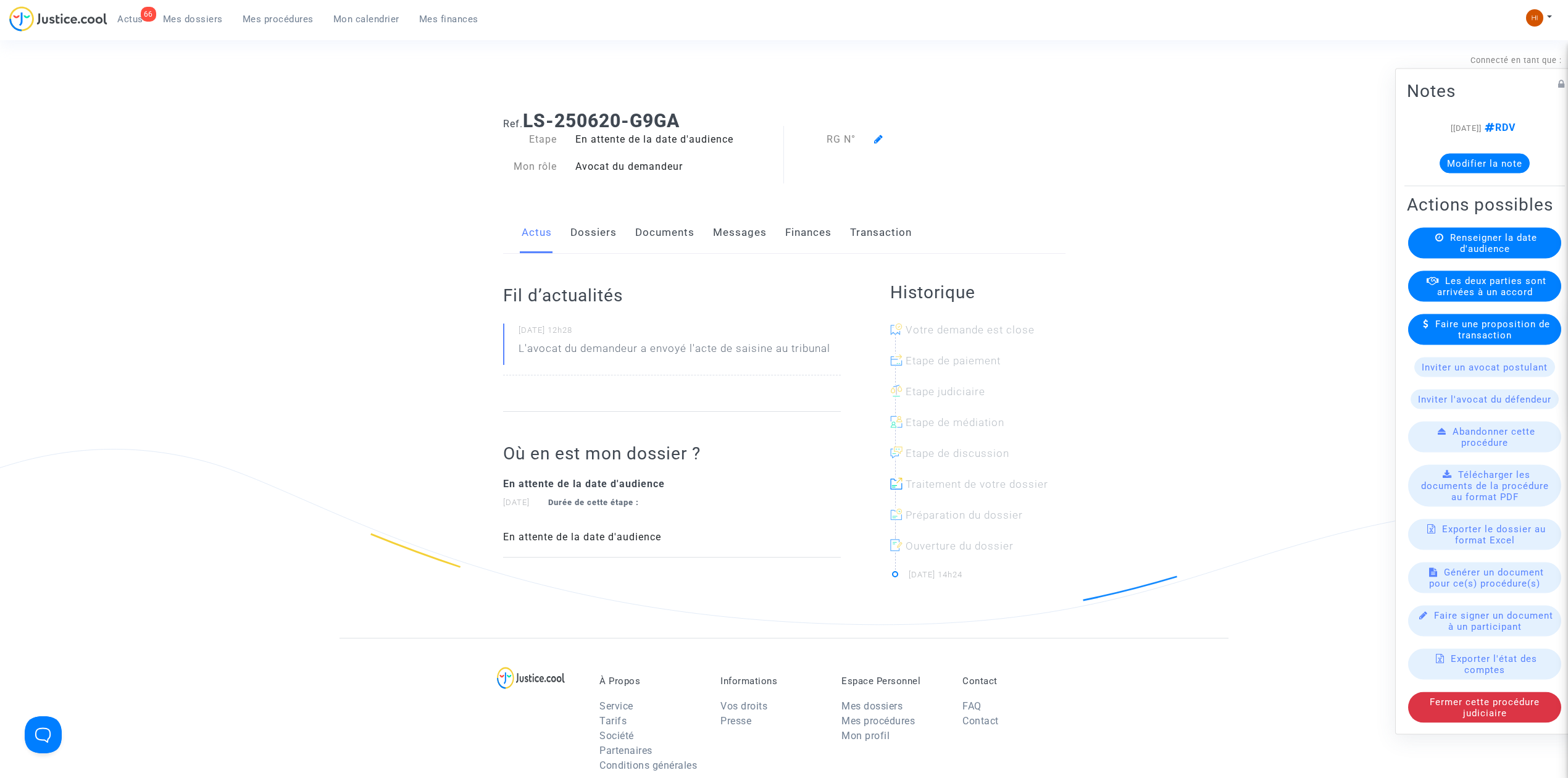
click at [1460, 248] on span "Renseigner la date d'audience" at bounding box center [1493, 243] width 87 height 22
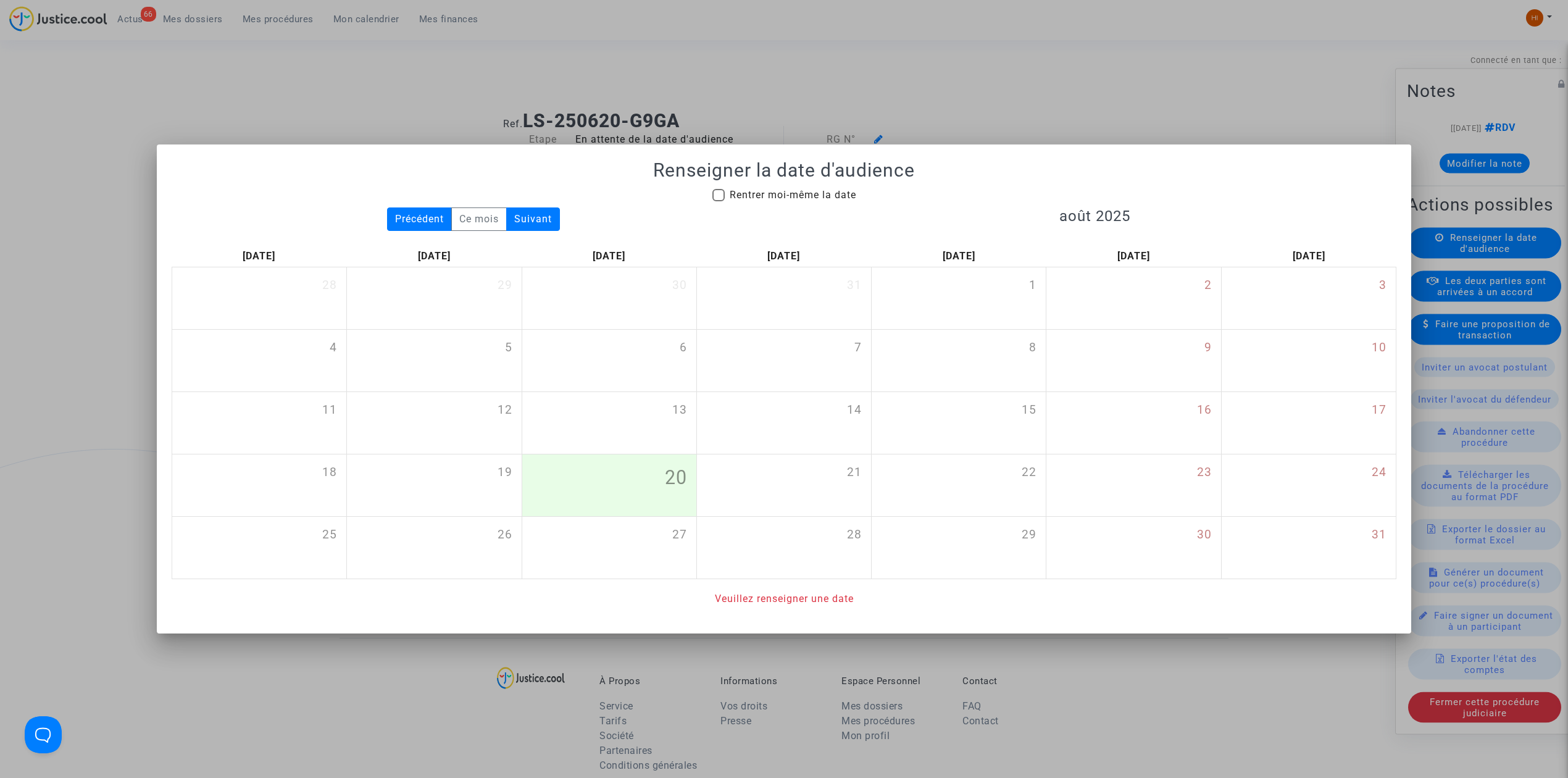
click at [813, 188] on span "Rentrer moi-même la date" at bounding box center [792, 195] width 126 height 15
click at [719, 201] on input "Rentrer moi-même la date" at bounding box center [718, 201] width 1 height 1
checkbox input "true"
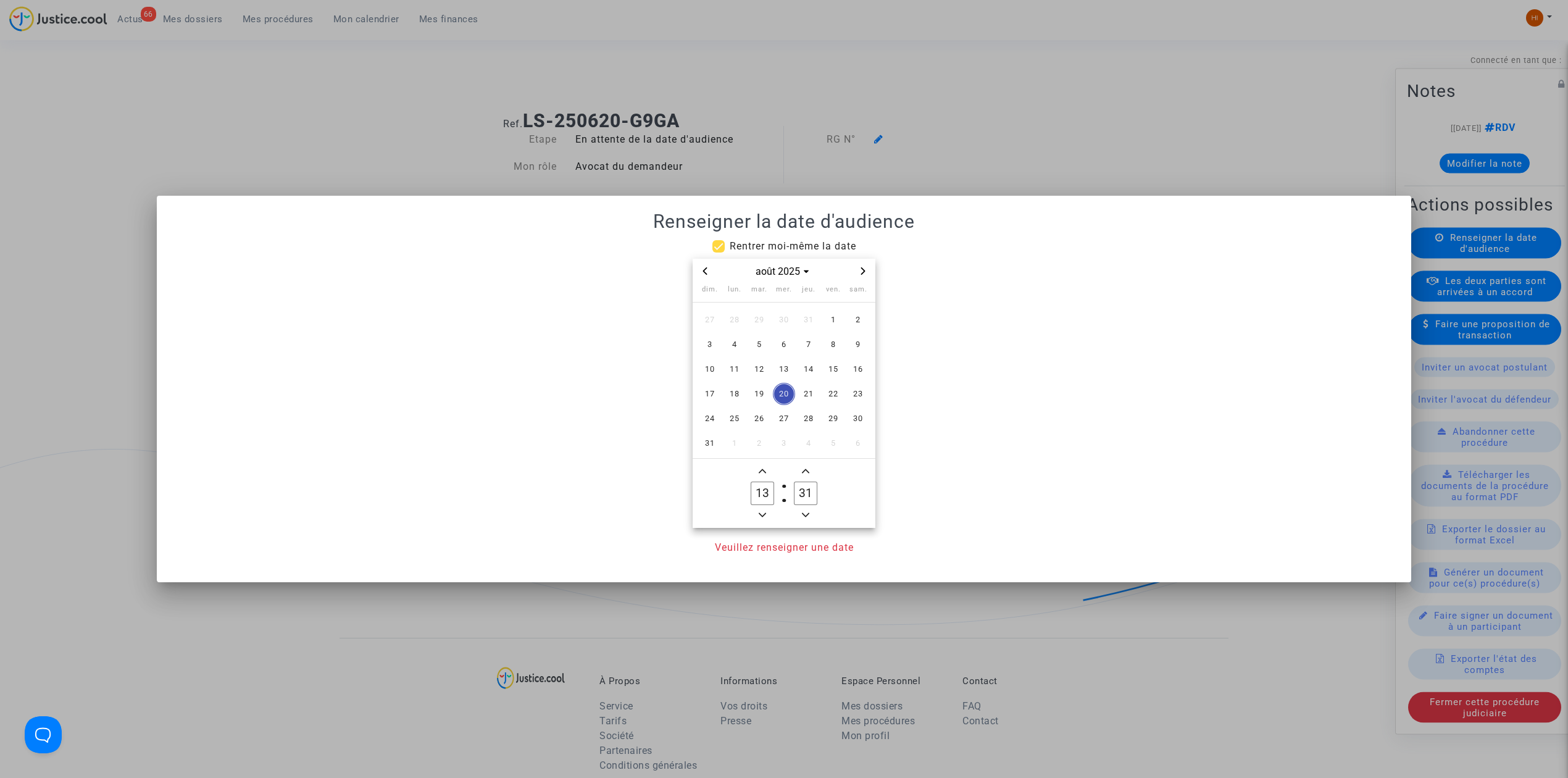
click at [870, 266] on div "août 2025" at bounding box center [783, 271] width 183 height 25
click at [869, 266] on button "Next month" at bounding box center [863, 271] width 15 height 15
click at [868, 266] on span "Next month" at bounding box center [863, 270] width 15 height 15
click at [866, 266] on span "Next month" at bounding box center [863, 270] width 15 height 15
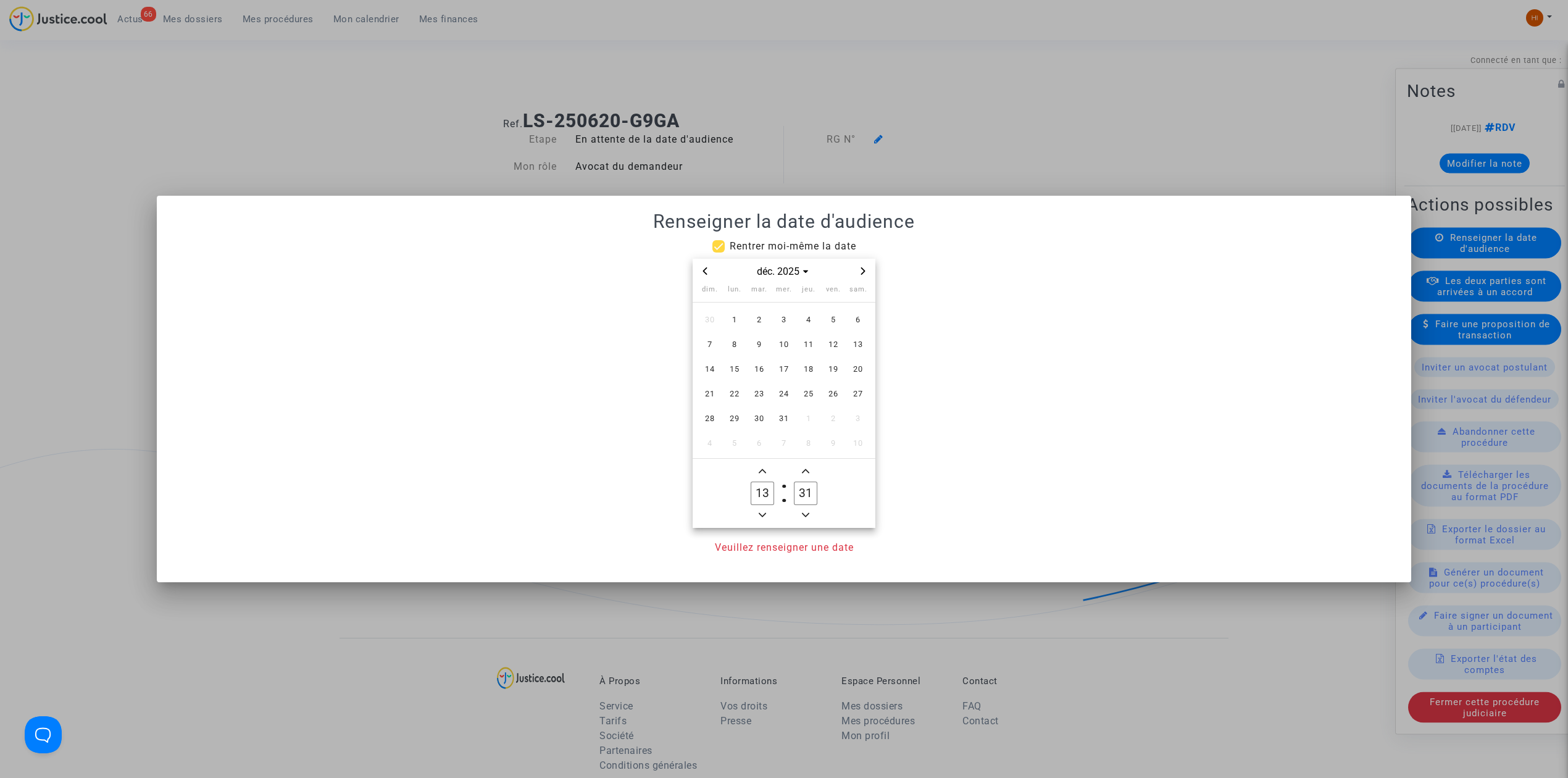
click at [866, 266] on span "Next month" at bounding box center [863, 270] width 15 height 15
click at [773, 317] on span "4" at bounding box center [784, 320] width 22 height 22
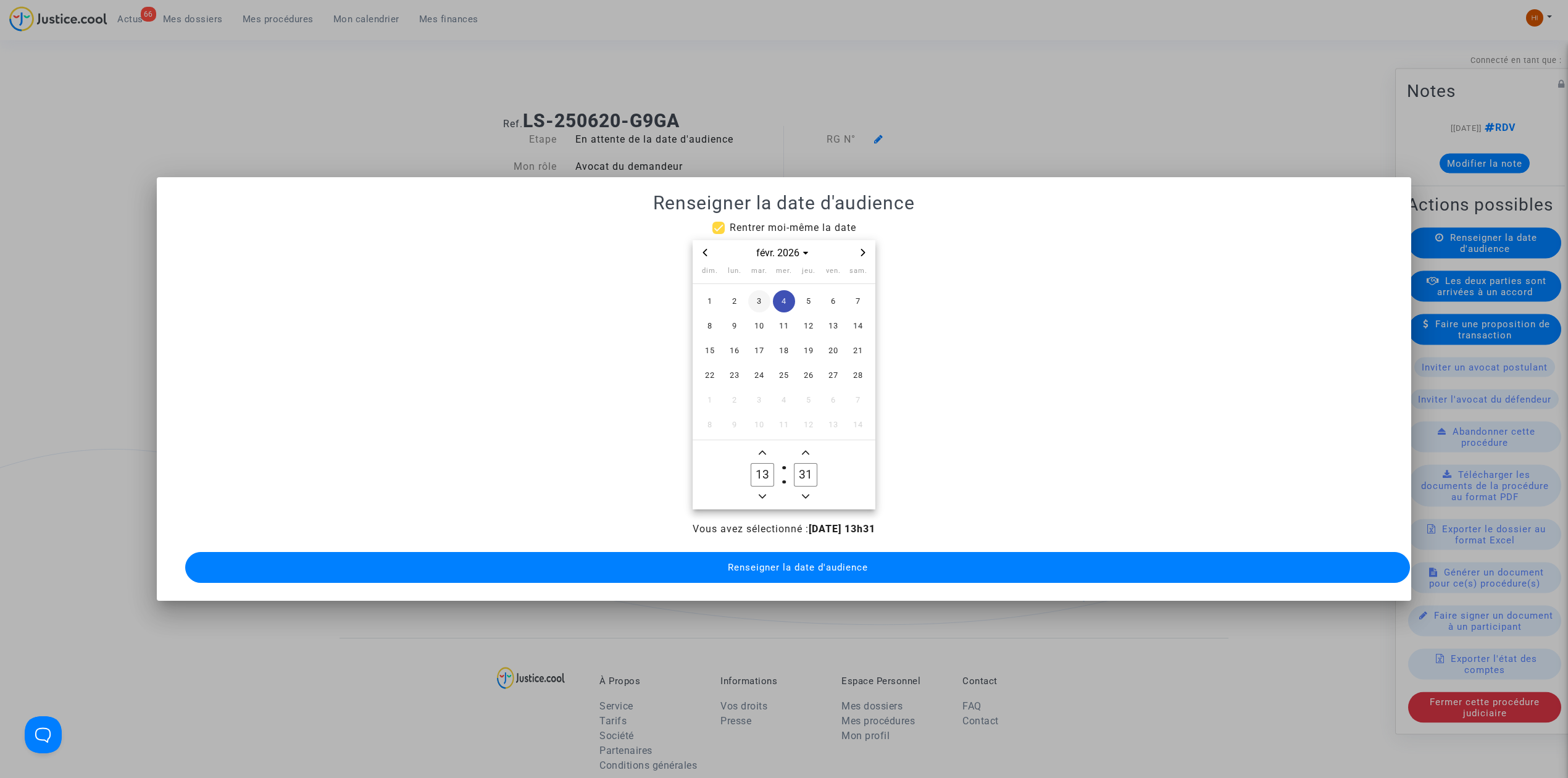
click at [759, 294] on span "3" at bounding box center [759, 301] width 22 height 22
click at [764, 493] on icon "Minus a hour" at bounding box center [762, 497] width 8 height 8
click at [762, 495] on icon "Minus a hour" at bounding box center [762, 497] width 8 height 5
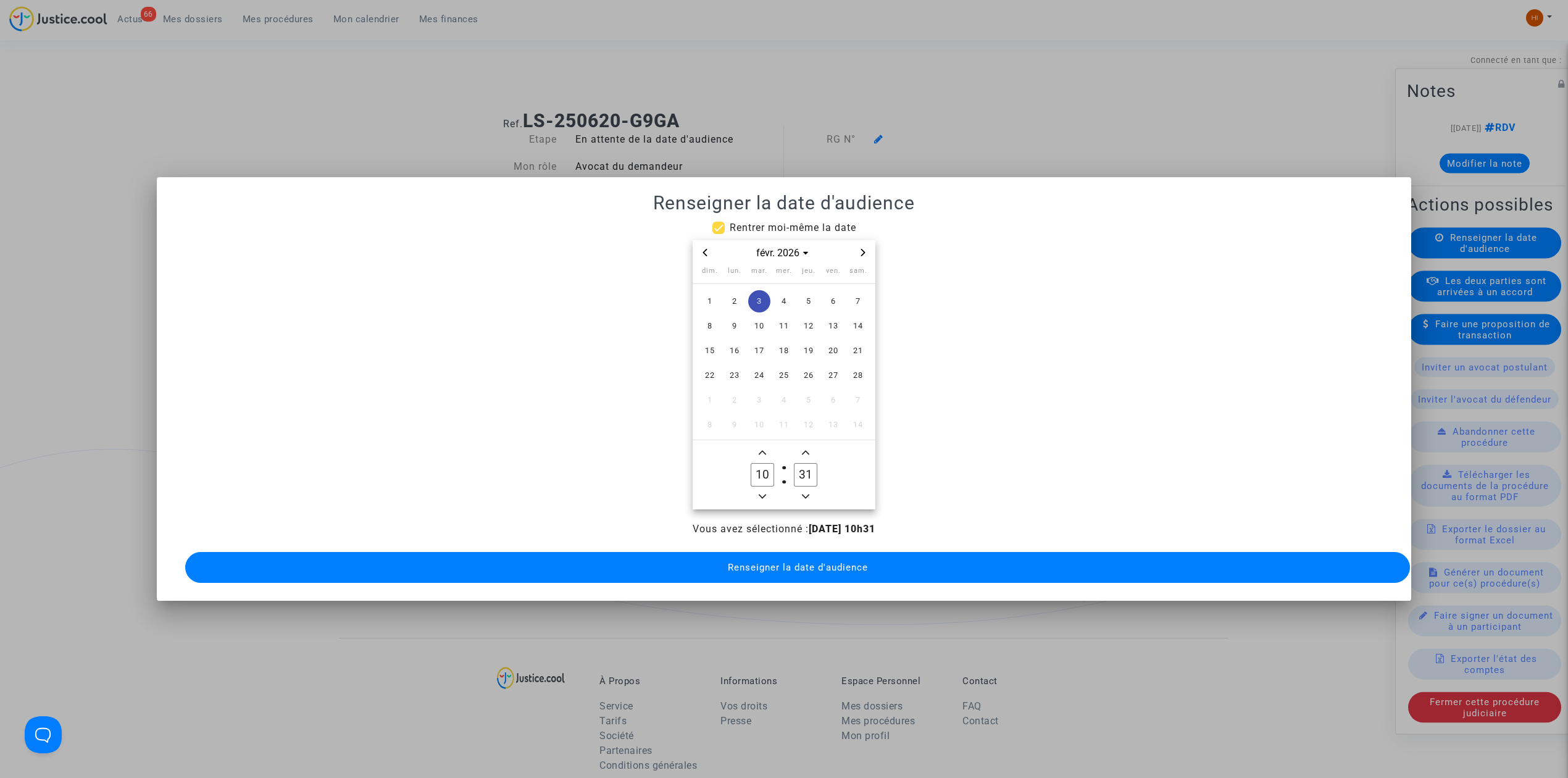
type input "09"
click at [810, 475] on input "31" at bounding box center [806, 475] width 23 height 23
type input "00"
click at [811, 553] on button "Renseigner la date d'audience" at bounding box center [797, 568] width 1225 height 31
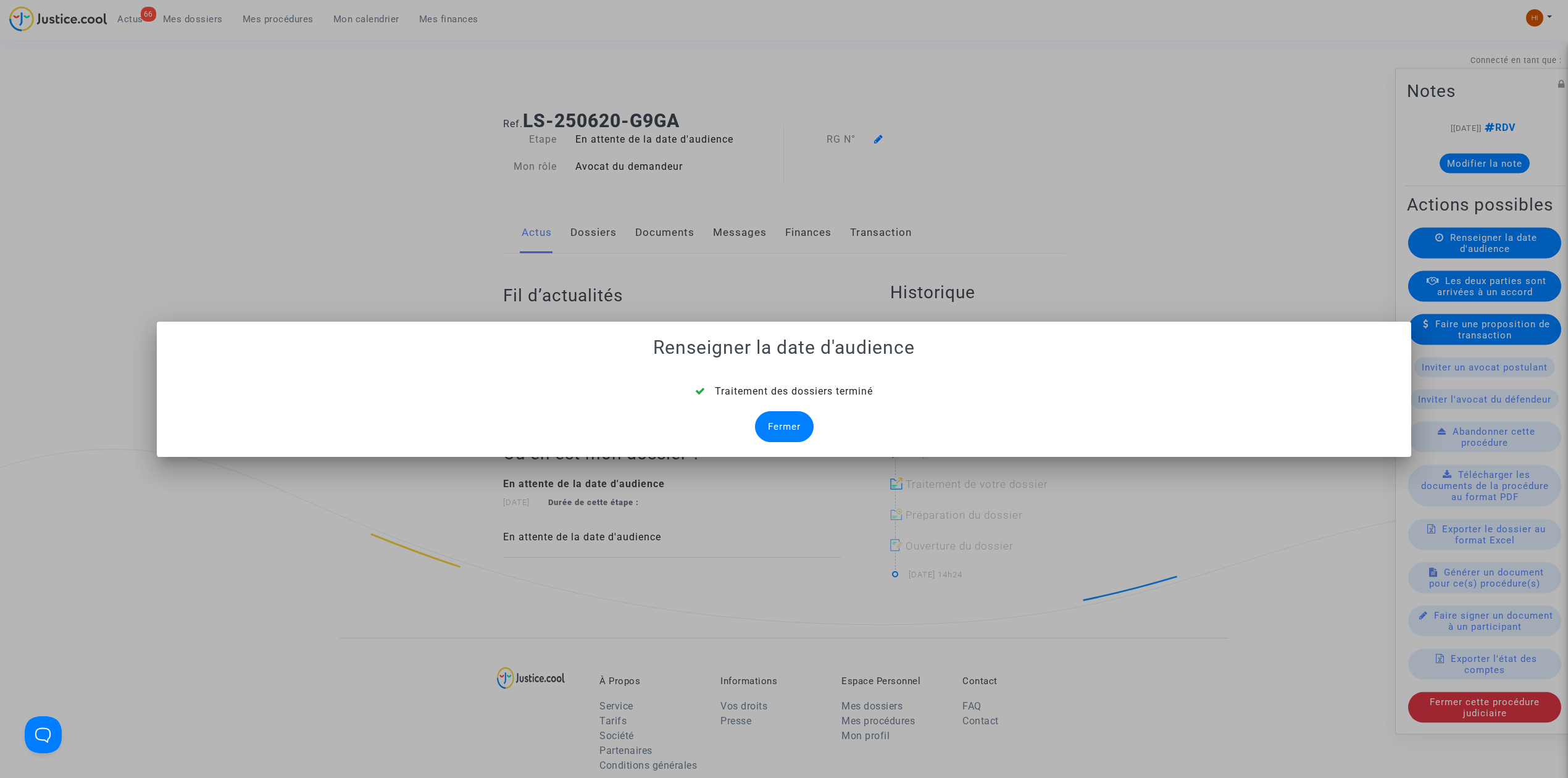
drag, startPoint x: 808, startPoint y: 440, endPoint x: 798, endPoint y: 440, distance: 10.0
click at [806, 441] on div "Traitement des dossiers terminé Fermer" at bounding box center [784, 413] width 1225 height 58
click at [779, 416] on div "Fermer" at bounding box center [784, 427] width 59 height 31
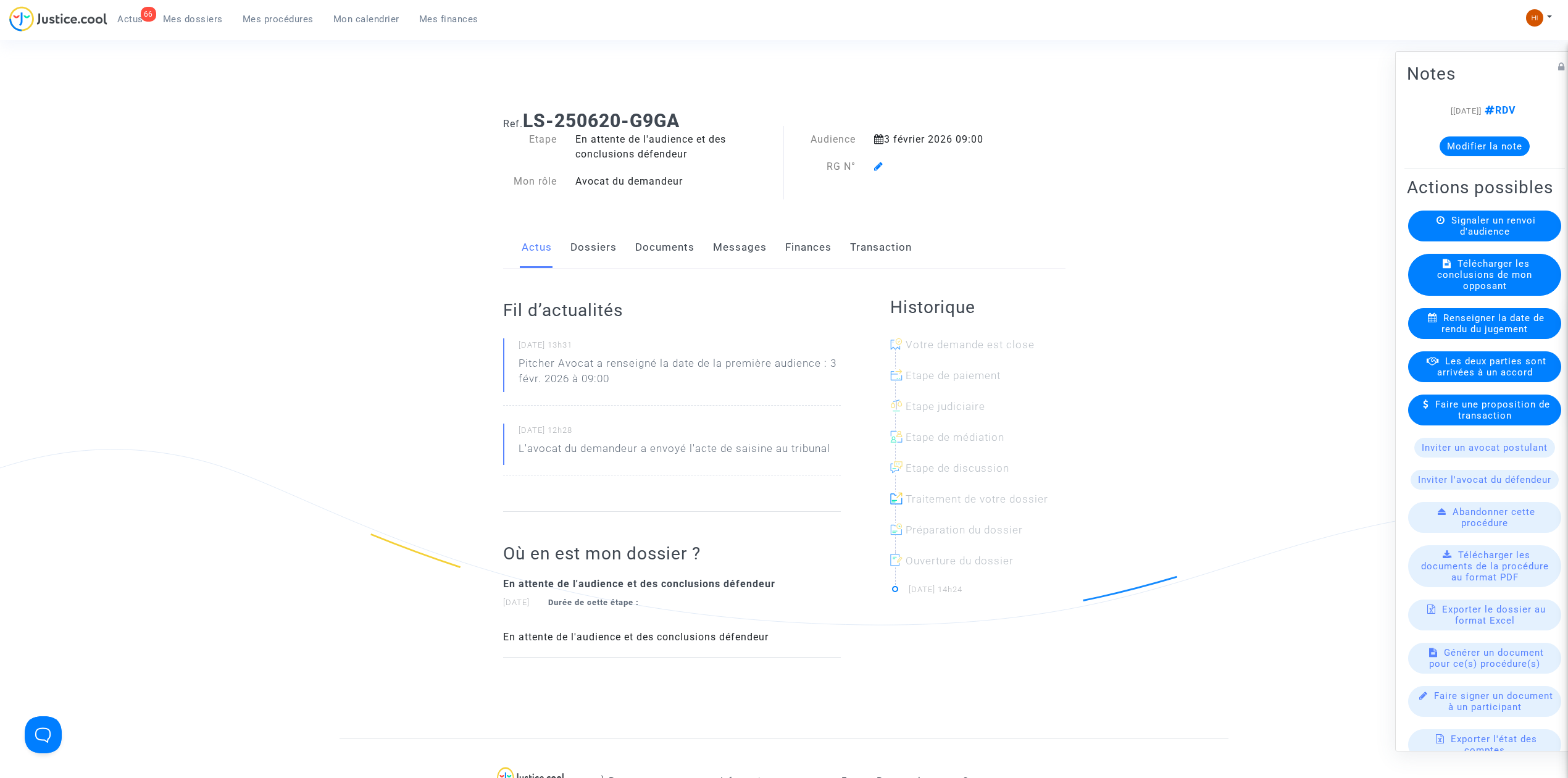
click at [875, 160] on span at bounding box center [879, 130] width 9 height 82
click at [875, 163] on icon at bounding box center [879, 166] width 9 height 10
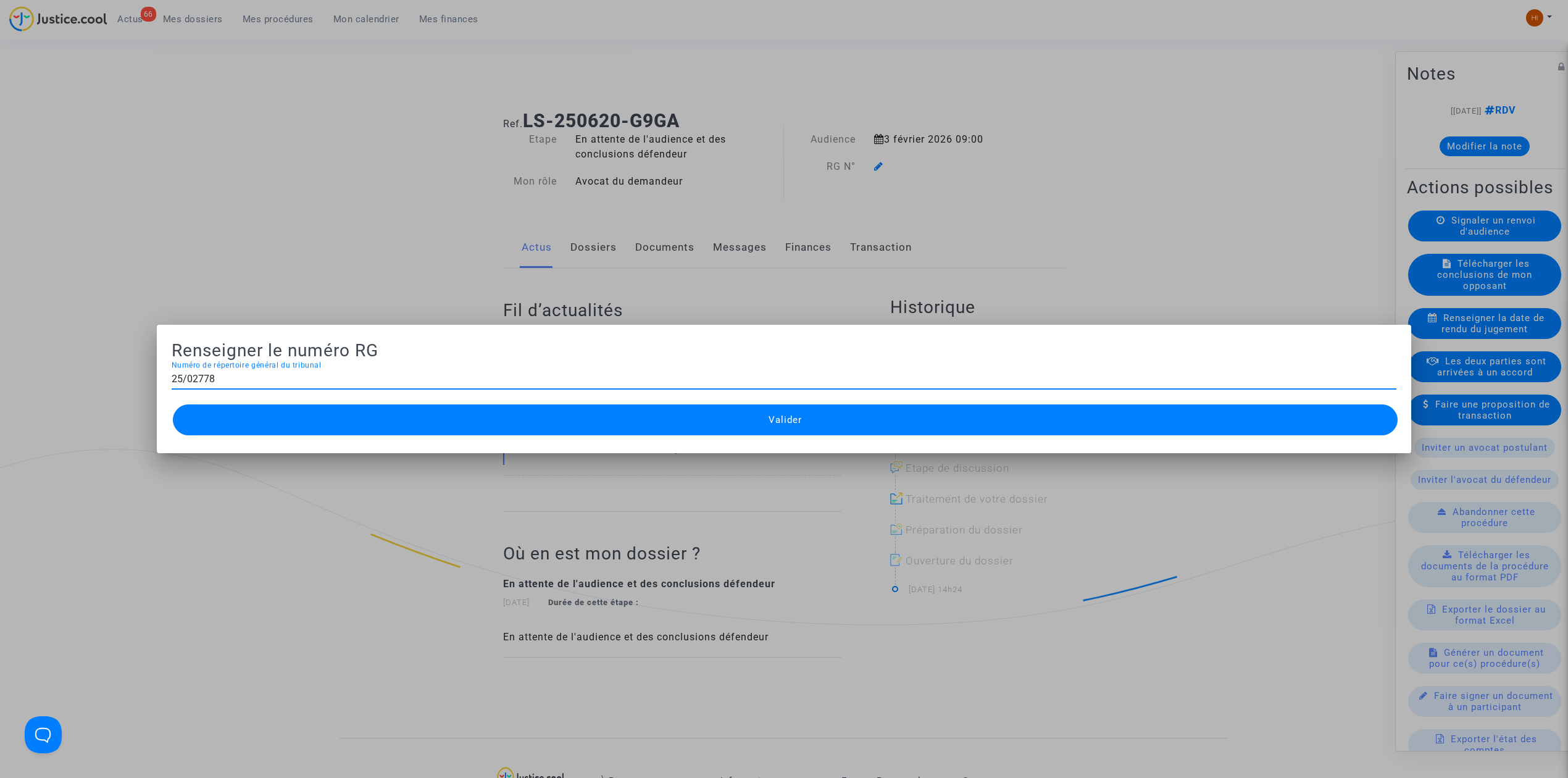
type input "25/02778"
click at [1006, 440] on mat-dialog-container "Renseigner le numéro RG 25/02778 Numéro de répertoire général du tribunal Valid…" at bounding box center [784, 389] width 1255 height 129
click at [665, 430] on button "Valider" at bounding box center [785, 420] width 1225 height 31
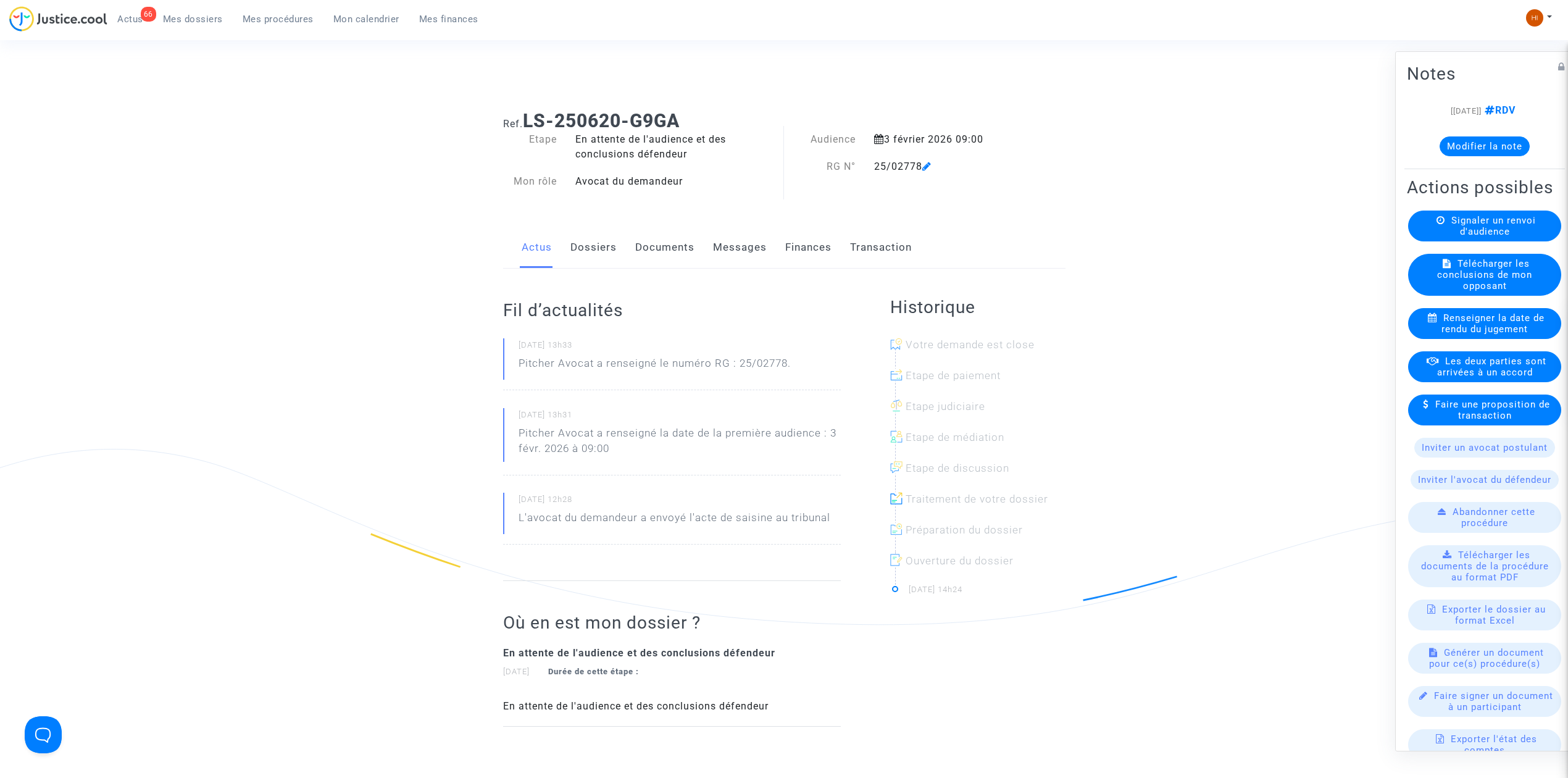
click at [669, 245] on link "Documents" at bounding box center [665, 247] width 59 height 41
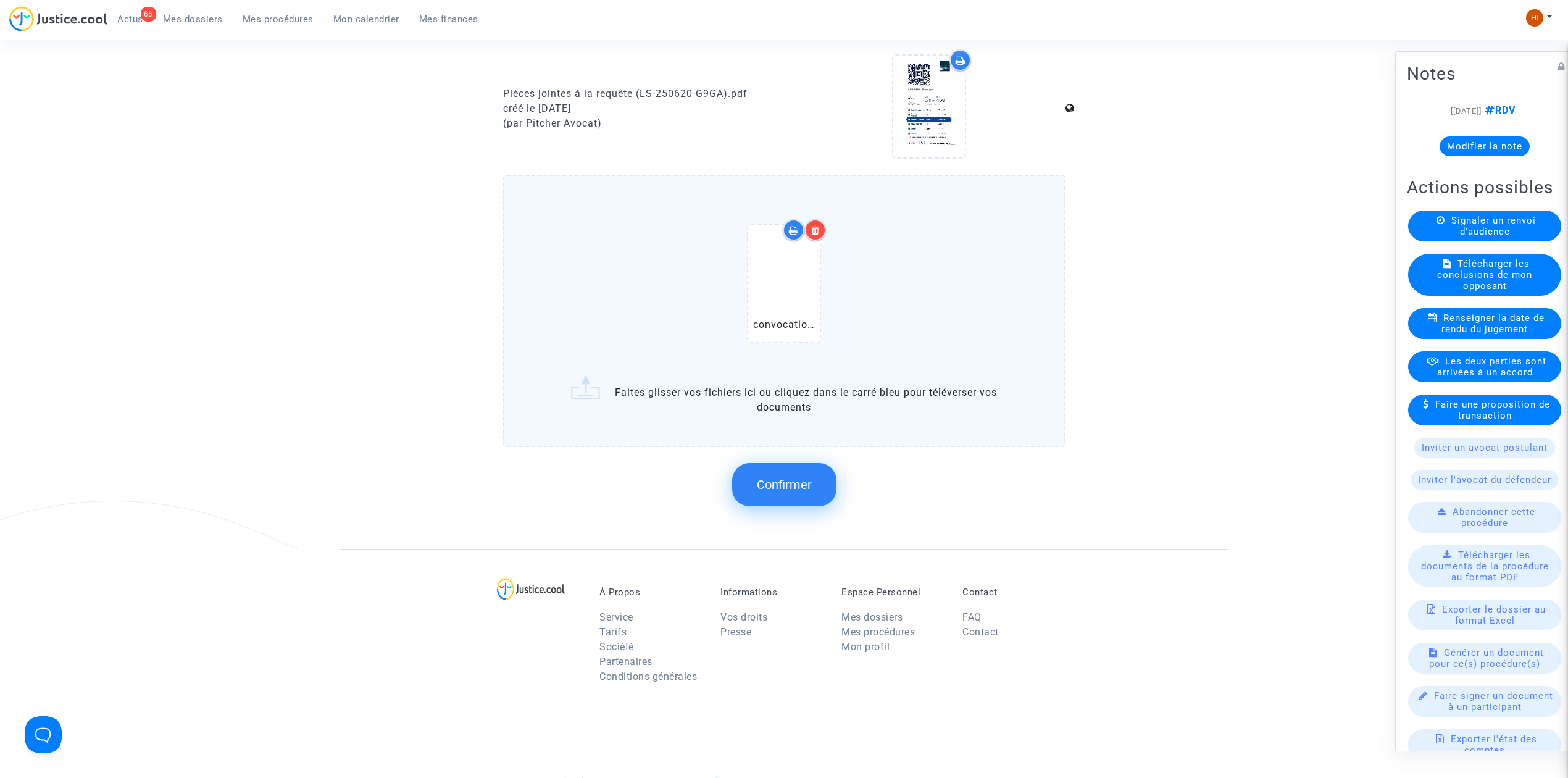
scroll to position [823, 0]
click at [781, 490] on button "Confirmer" at bounding box center [784, 482] width 104 height 43
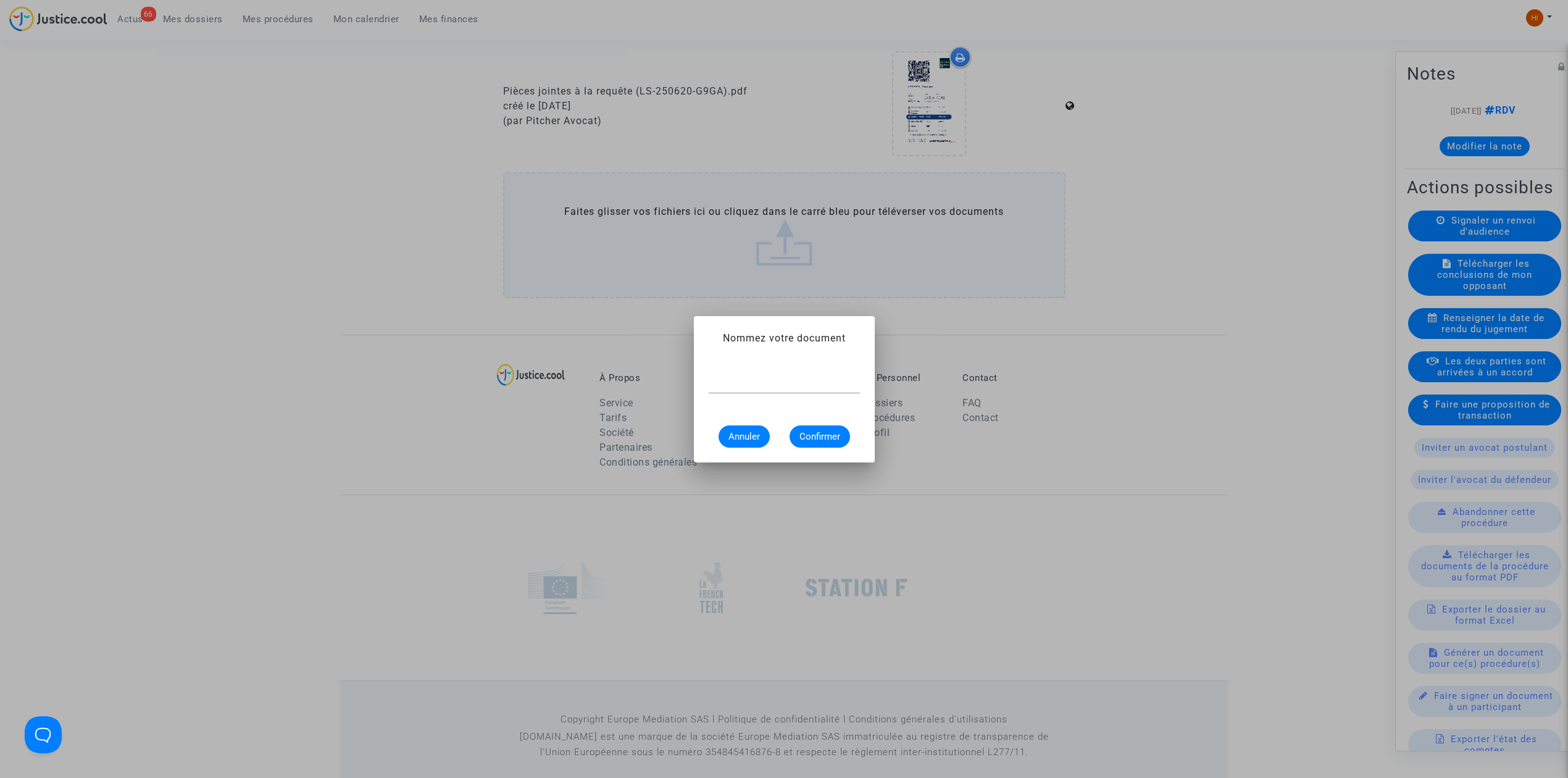
scroll to position [0, 0]
type input "CONVOCATION"
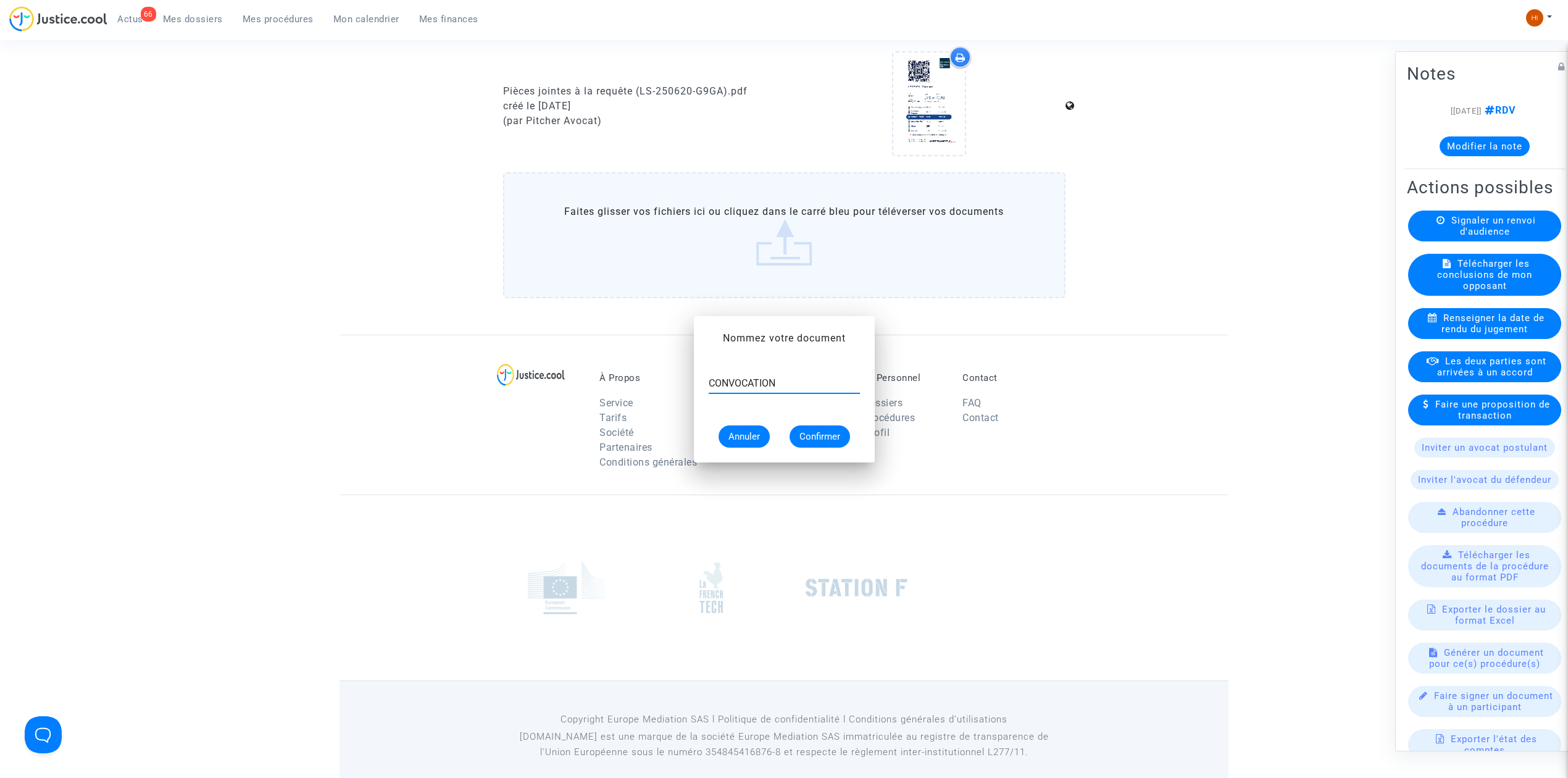
scroll to position [823, 0]
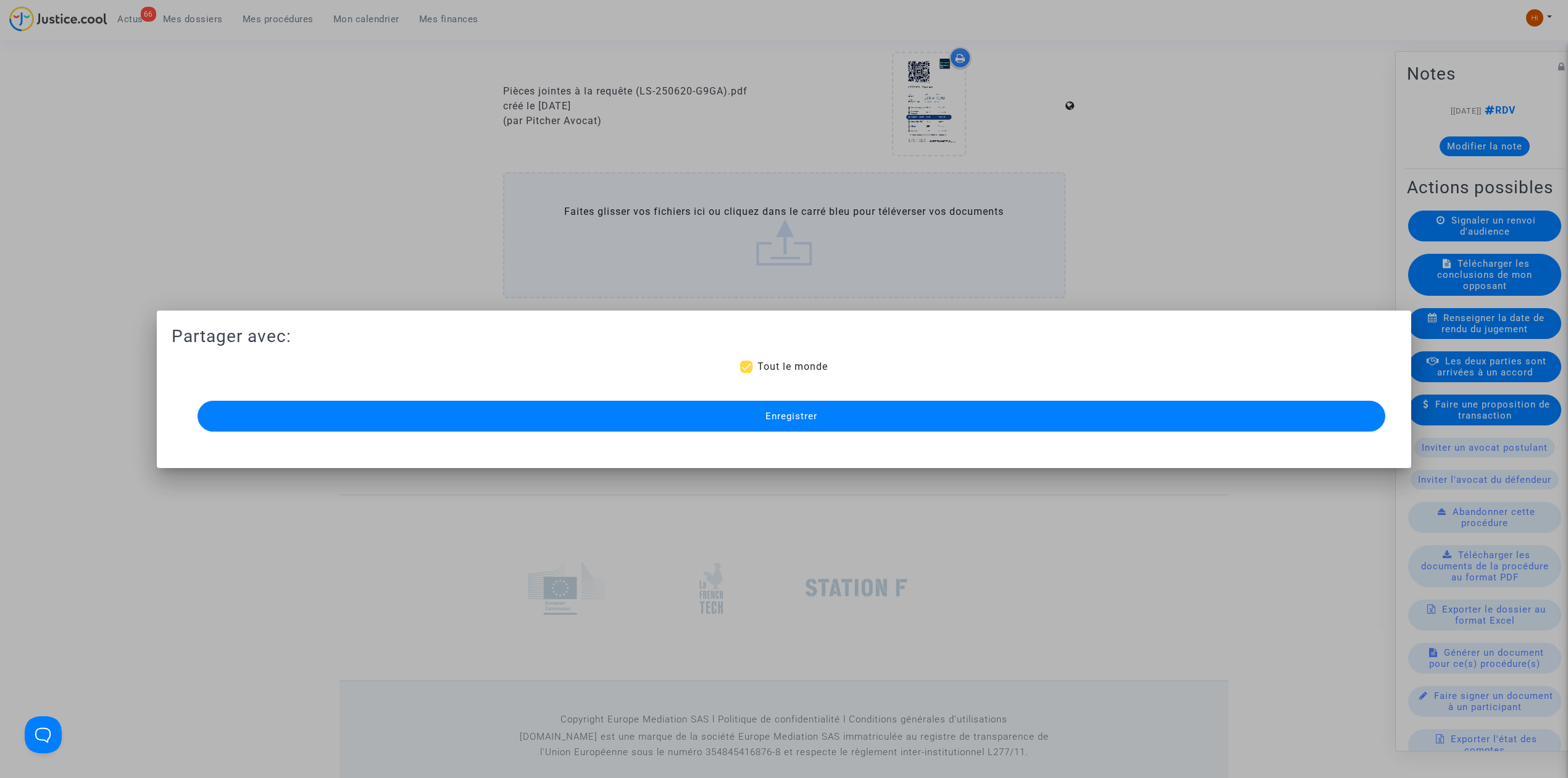
click at [813, 418] on span "Enregistrer" at bounding box center [791, 416] width 52 height 11
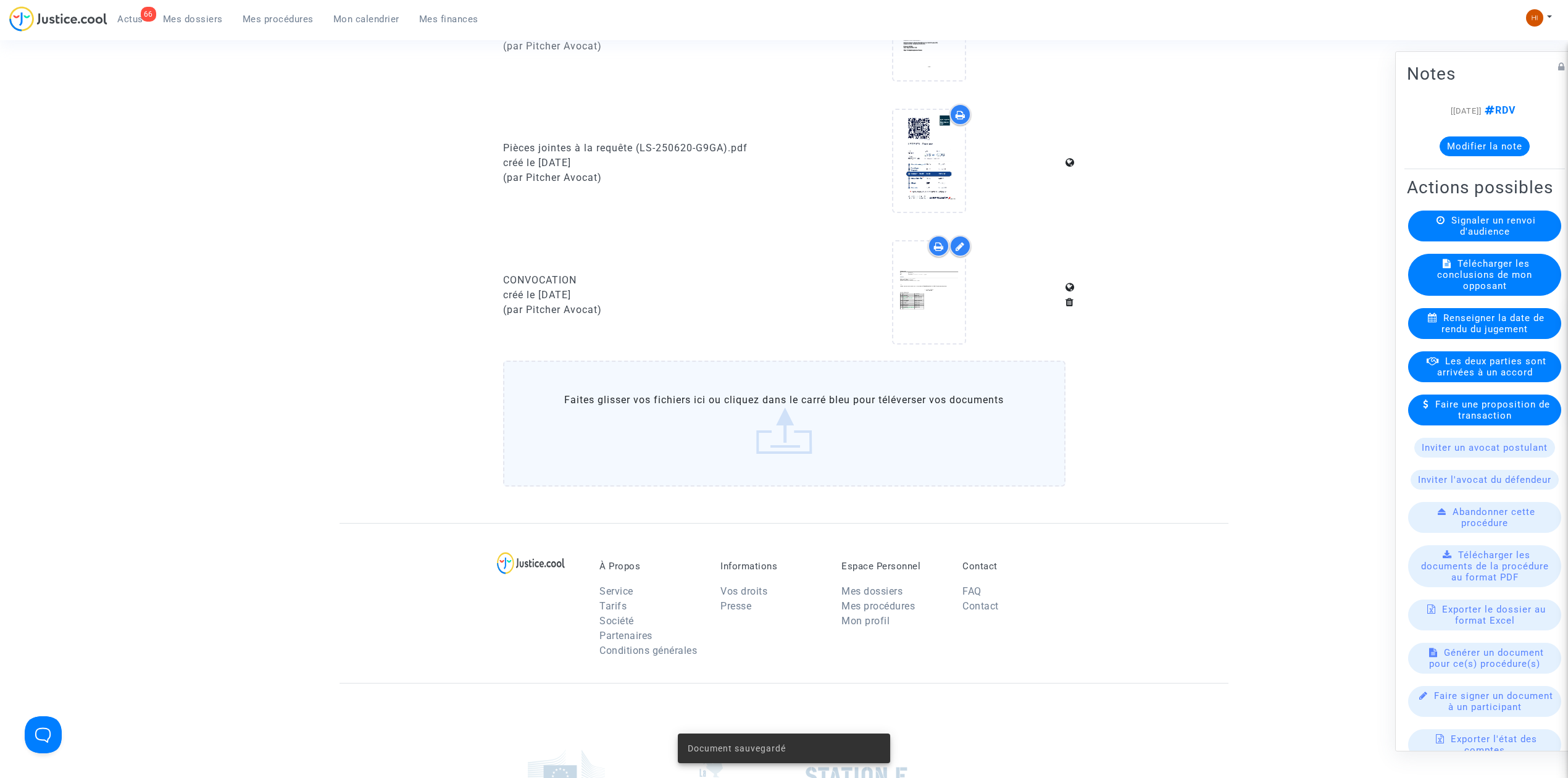
scroll to position [719, 0]
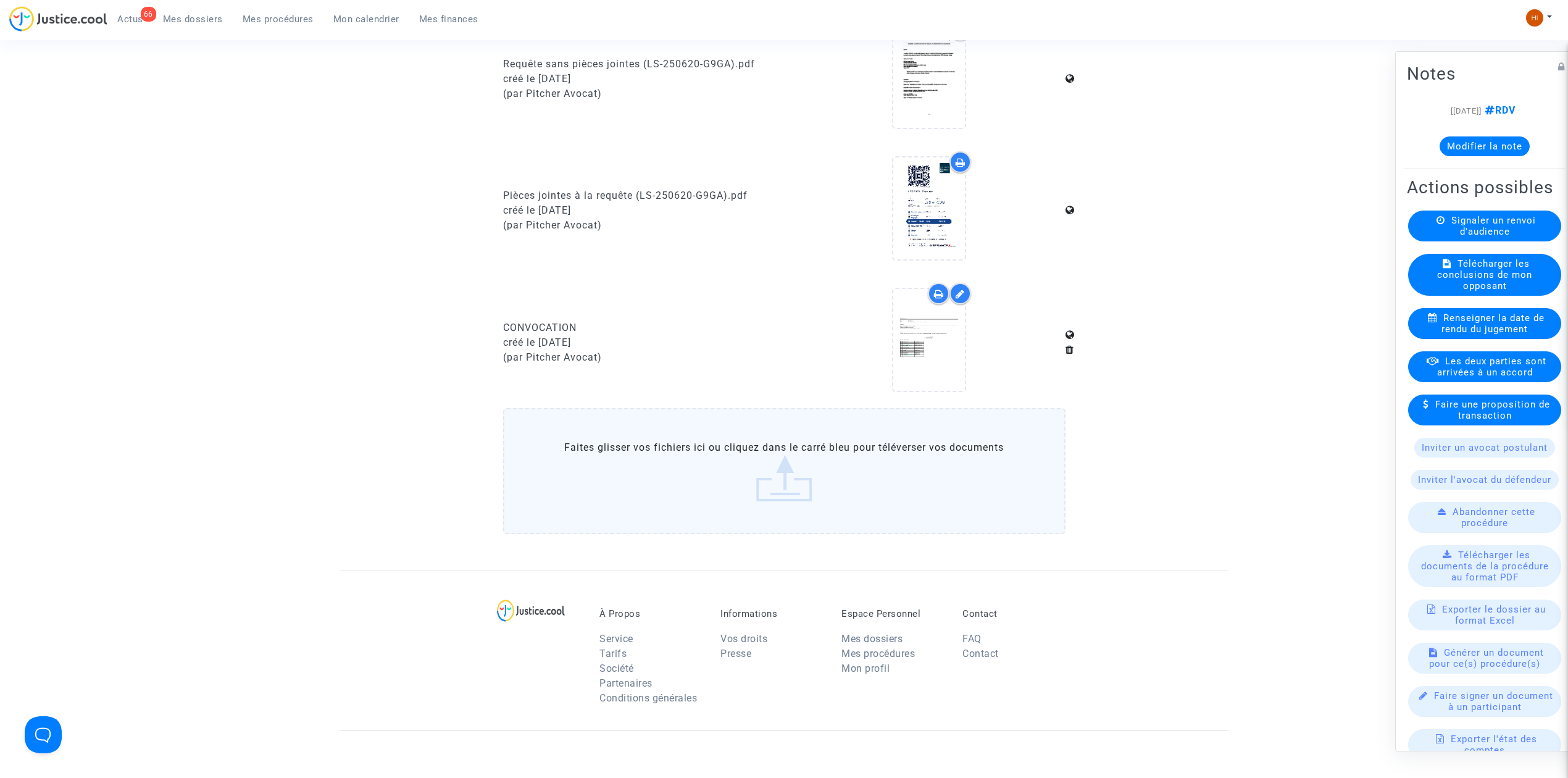
drag, startPoint x: 273, startPoint y: 22, endPoint x: 285, endPoint y: 22, distance: 12.0
click at [273, 22] on span "Mes procédures" at bounding box center [278, 19] width 71 height 11
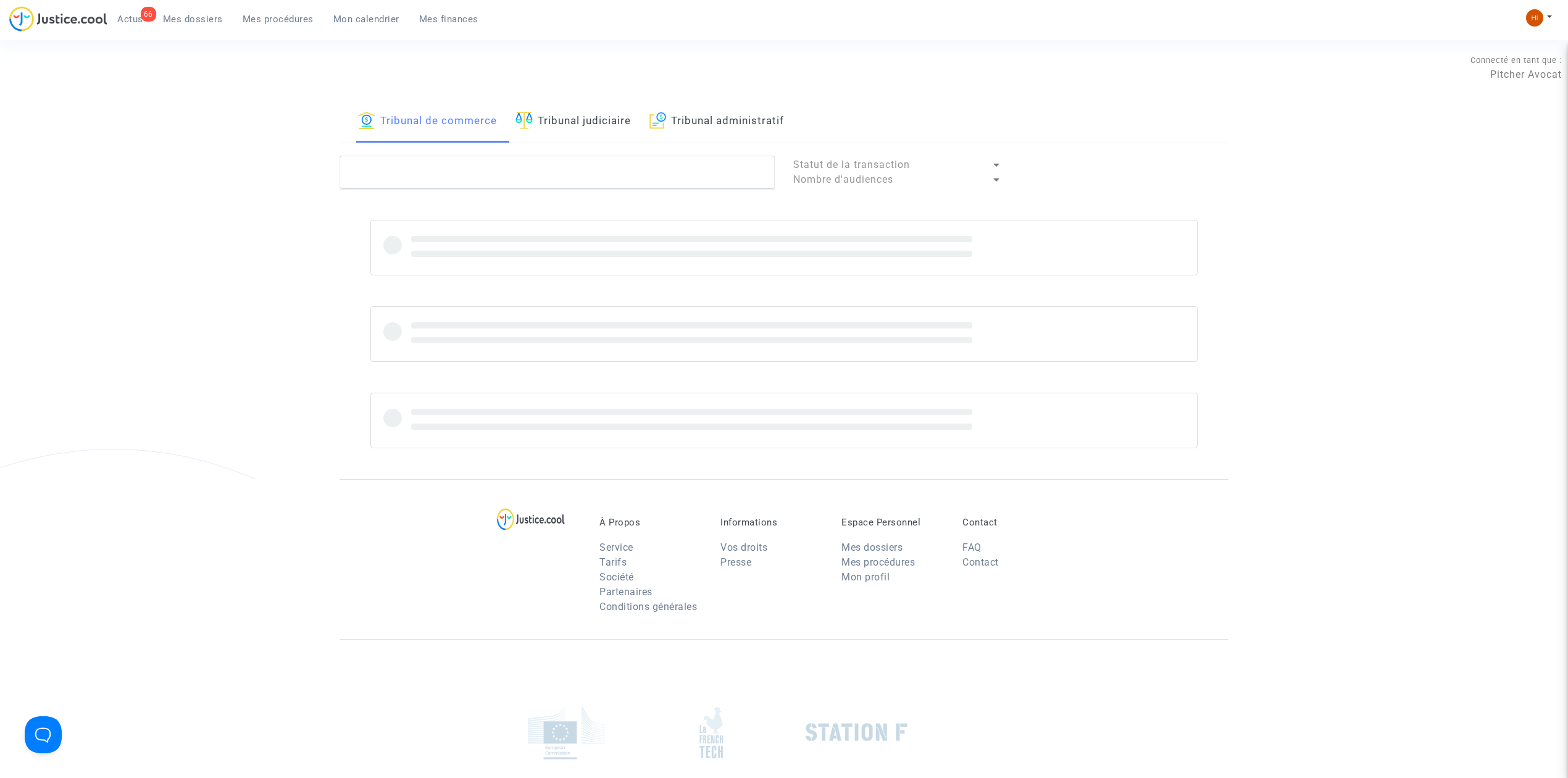
click at [553, 126] on link "Tribunal judiciaire" at bounding box center [573, 122] width 116 height 42
click at [540, 163] on textarea at bounding box center [557, 172] width 435 height 33
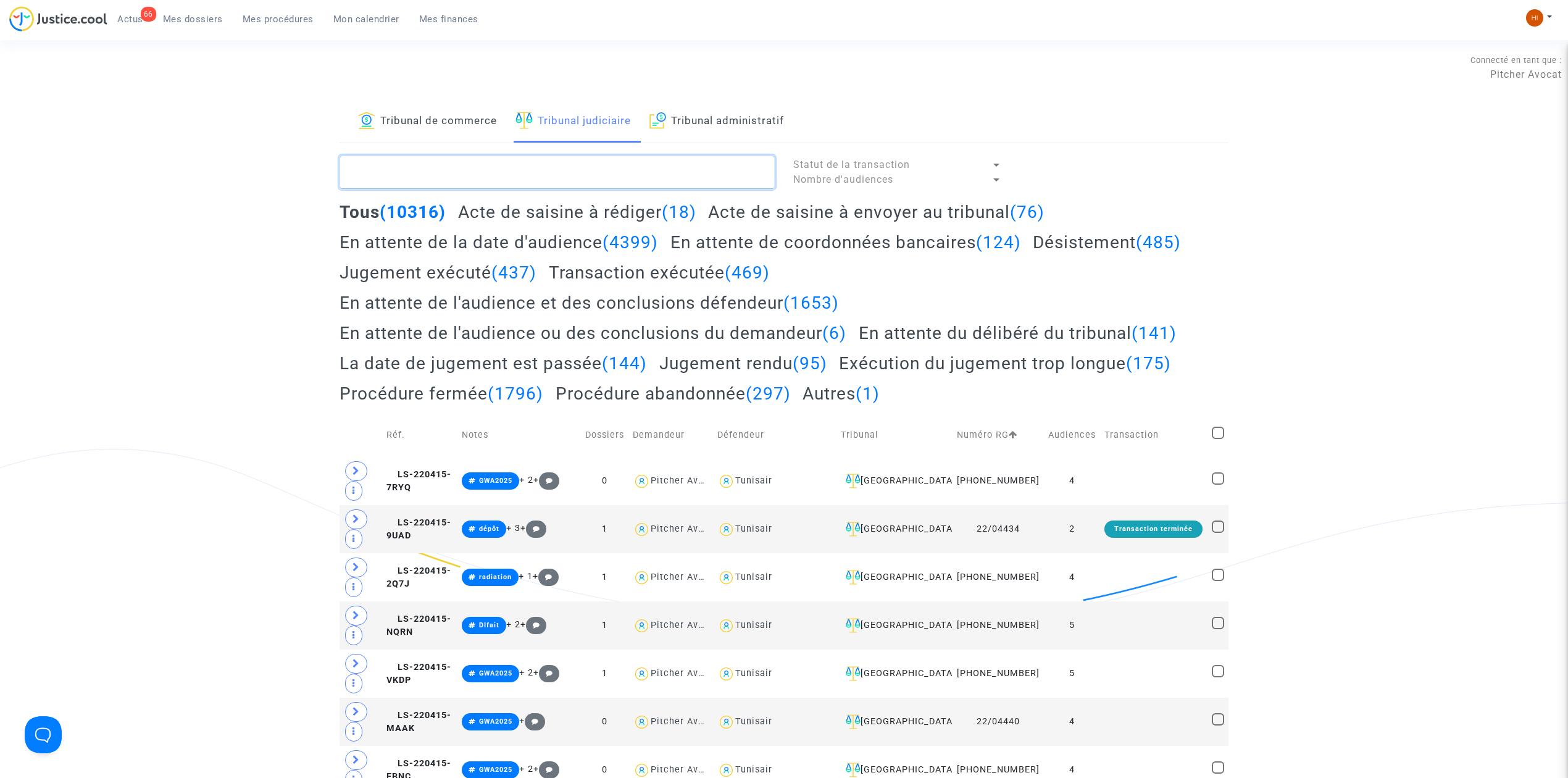
click at [574, 171] on textarea at bounding box center [557, 172] width 435 height 33
paste textarea "GABILLY Marie"
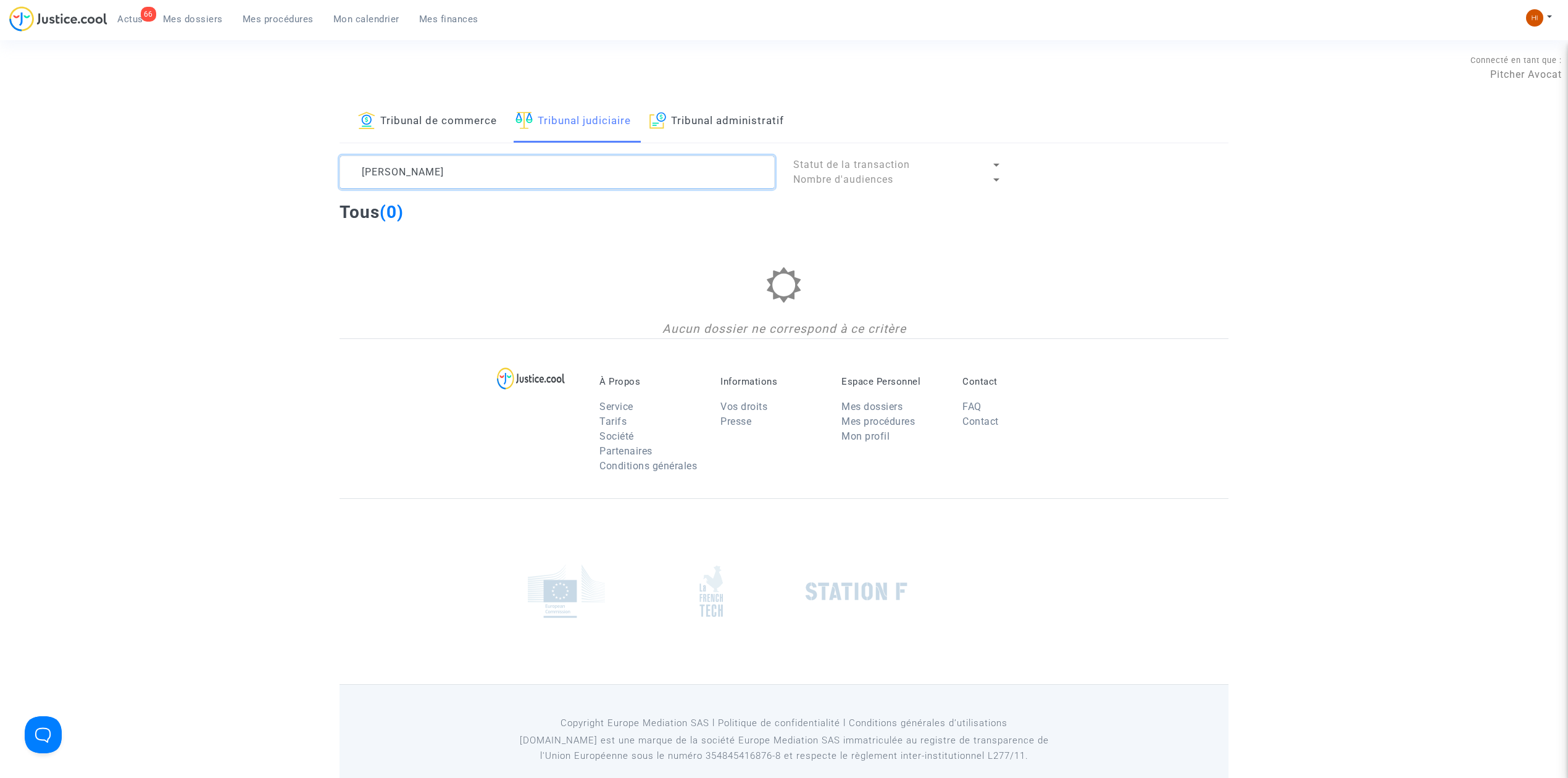
click at [502, 183] on textarea at bounding box center [557, 172] width 435 height 33
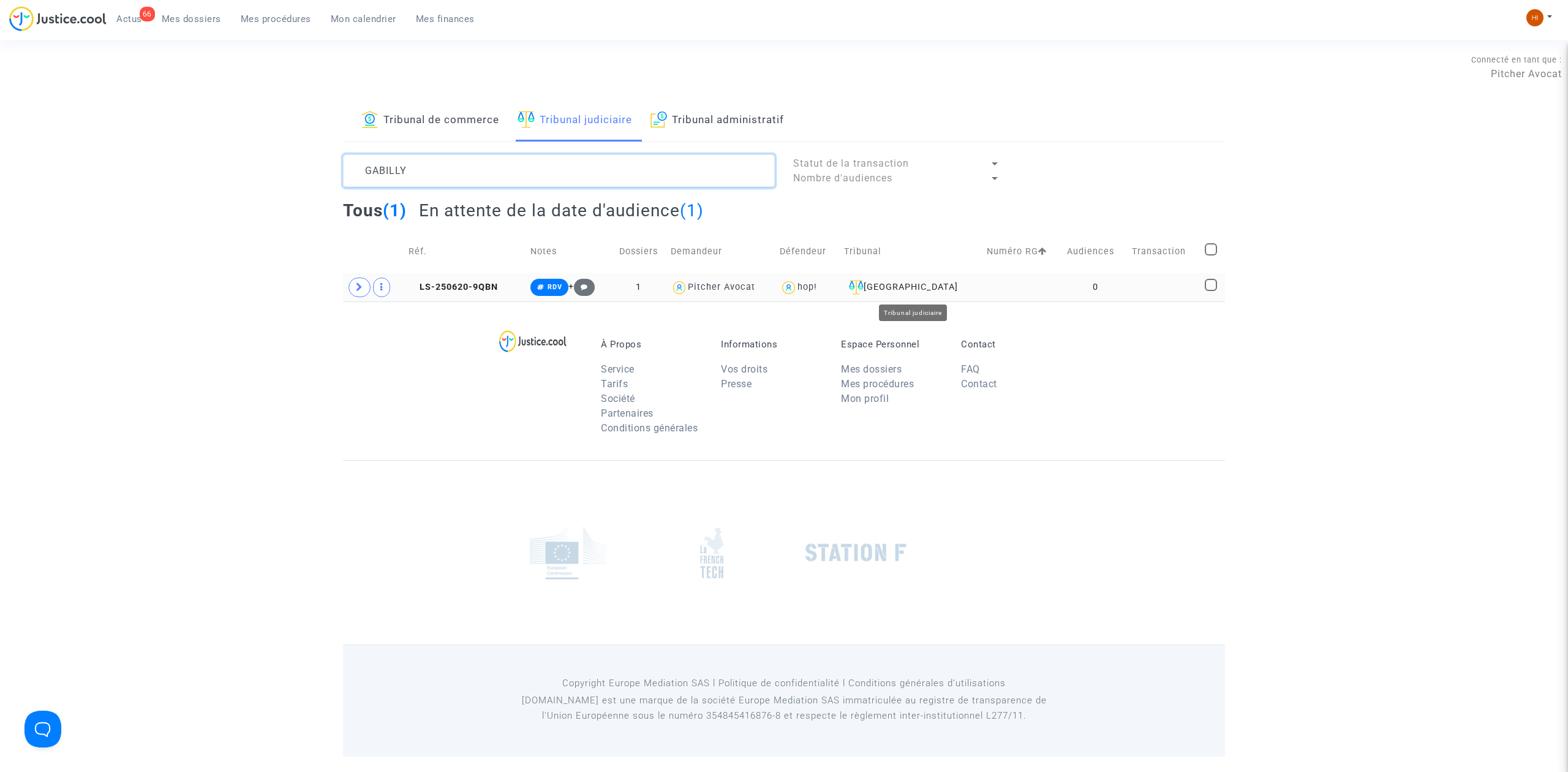
type textarea "GABILLY"
click at [1029, 283] on td at bounding box center [1022, 287] width 80 height 28
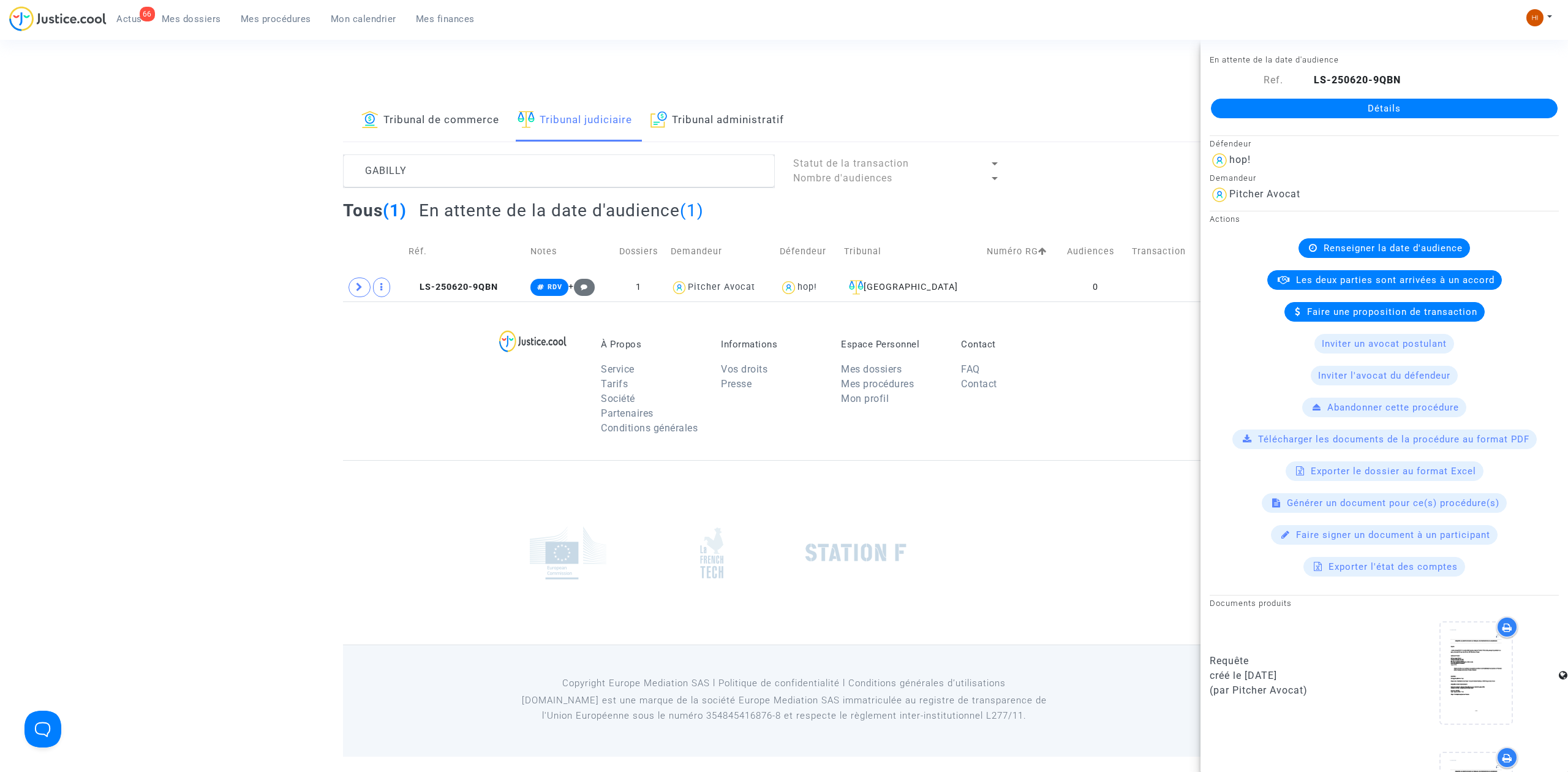
click at [1461, 99] on link "Détails" at bounding box center [1385, 109] width 347 height 20
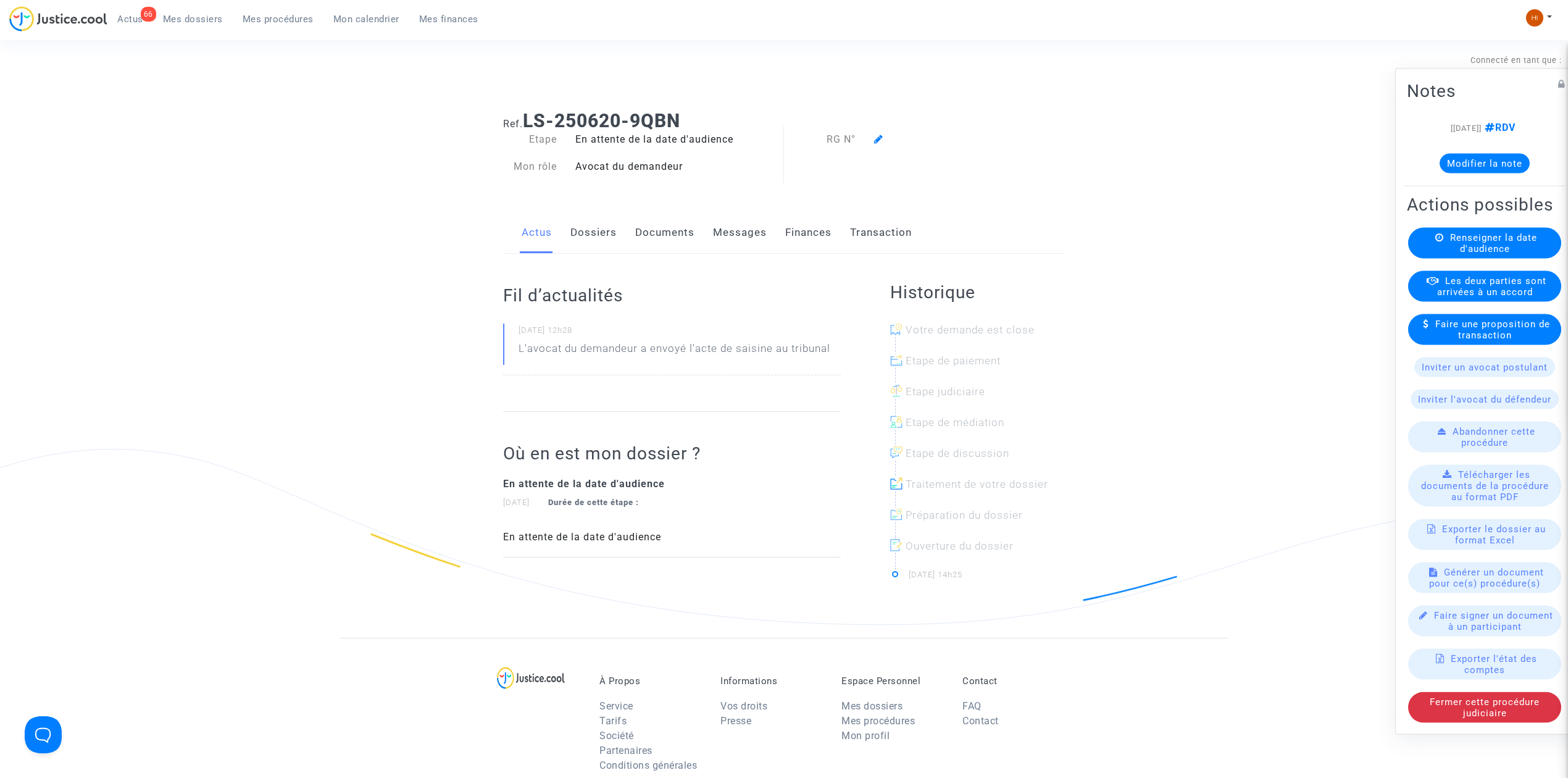
click at [1486, 225] on div "Actions possibles Renseigner la date d'audience Les deux parties sont arrivées …" at bounding box center [1484, 458] width 160 height 534
click at [1486, 247] on span "Renseigner la date d'audience" at bounding box center [1493, 243] width 87 height 22
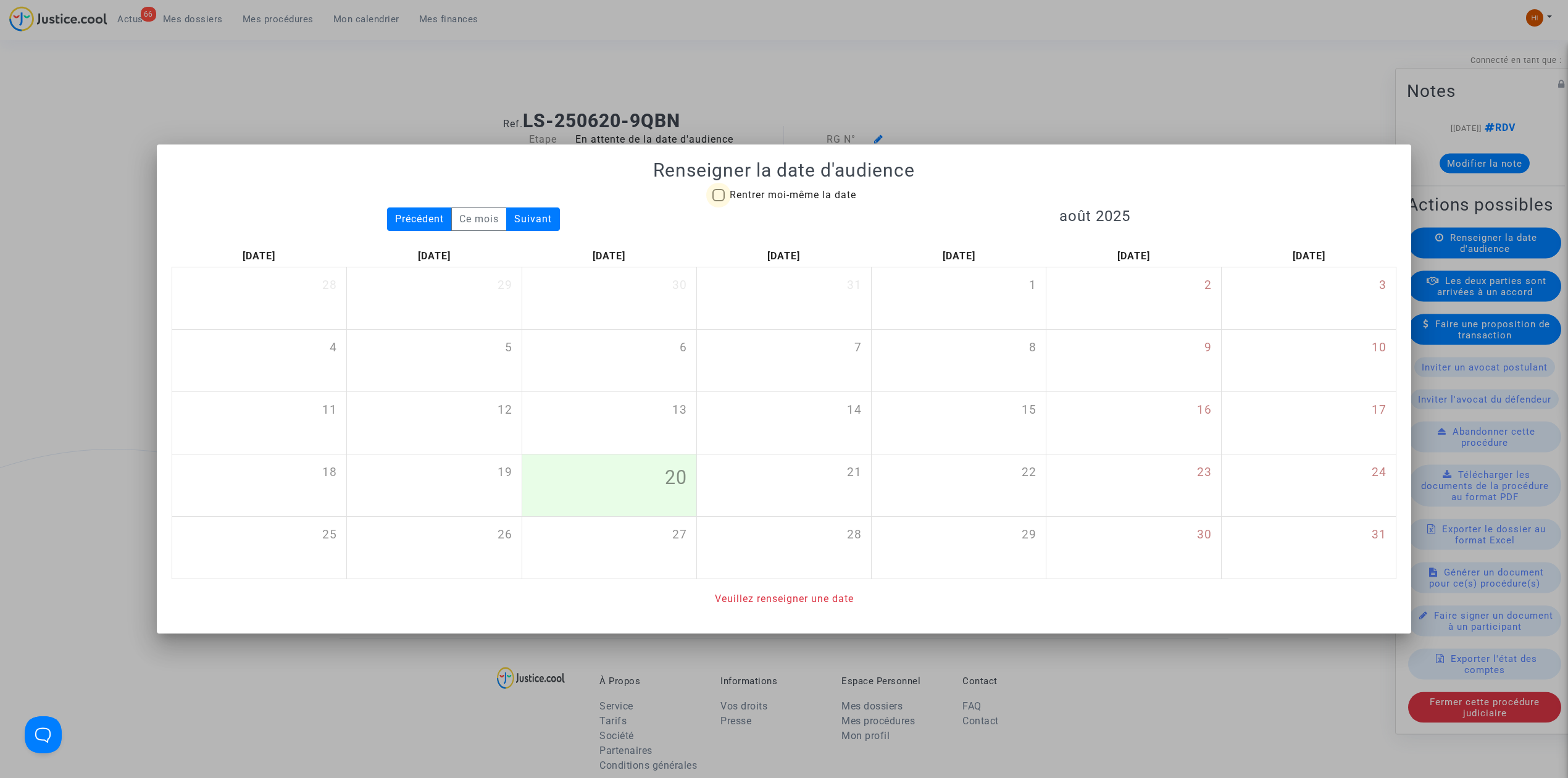
click at [792, 200] on span "Rentrer moi-même la date" at bounding box center [792, 195] width 126 height 15
click at [719, 201] on input "Rentrer moi-même la date" at bounding box center [718, 201] width 1 height 1
checkbox input "true"
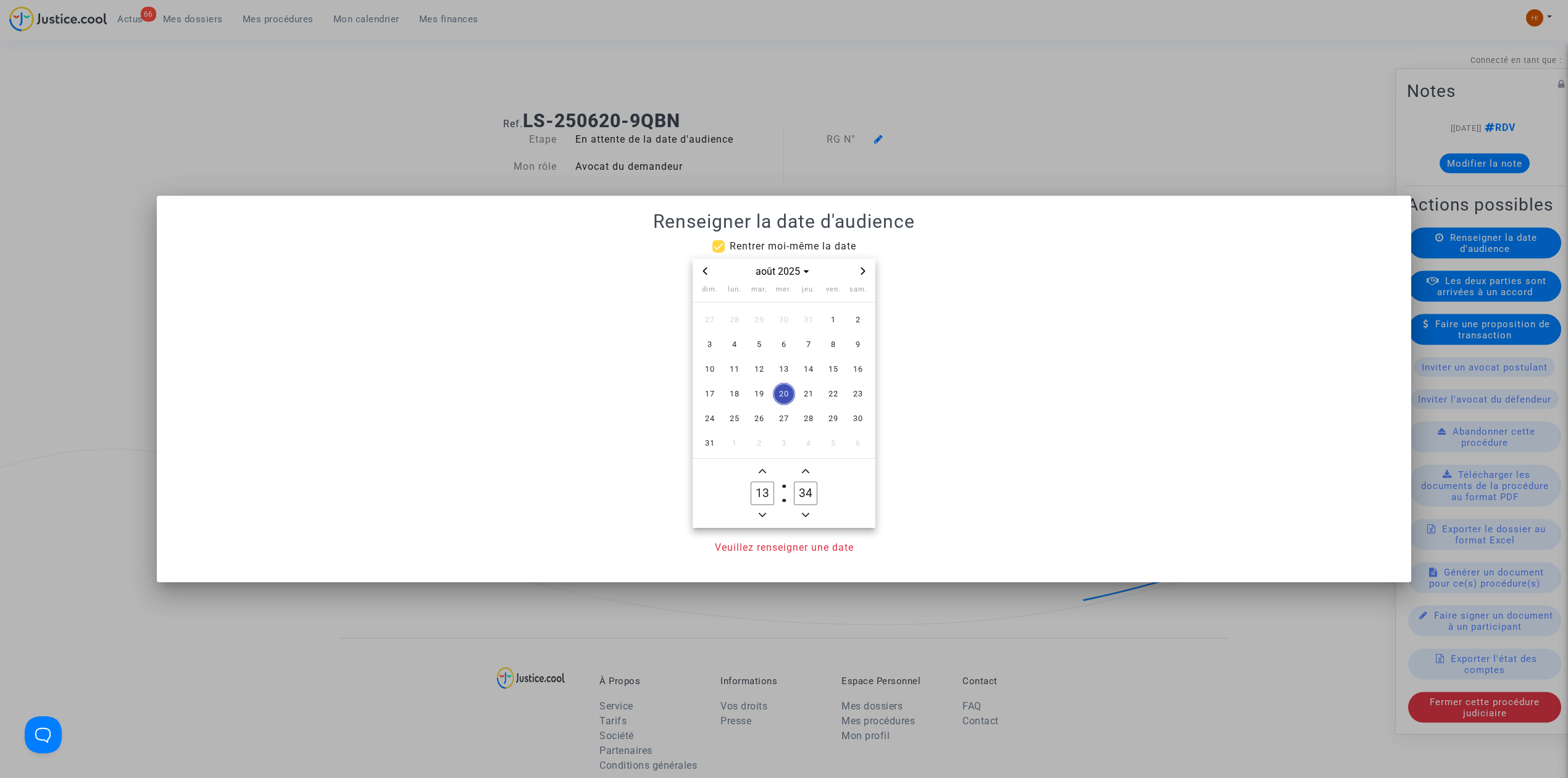
click at [866, 284] on th "sam." at bounding box center [858, 293] width 25 height 18
click at [866, 268] on icon "Next month" at bounding box center [863, 271] width 8 height 8
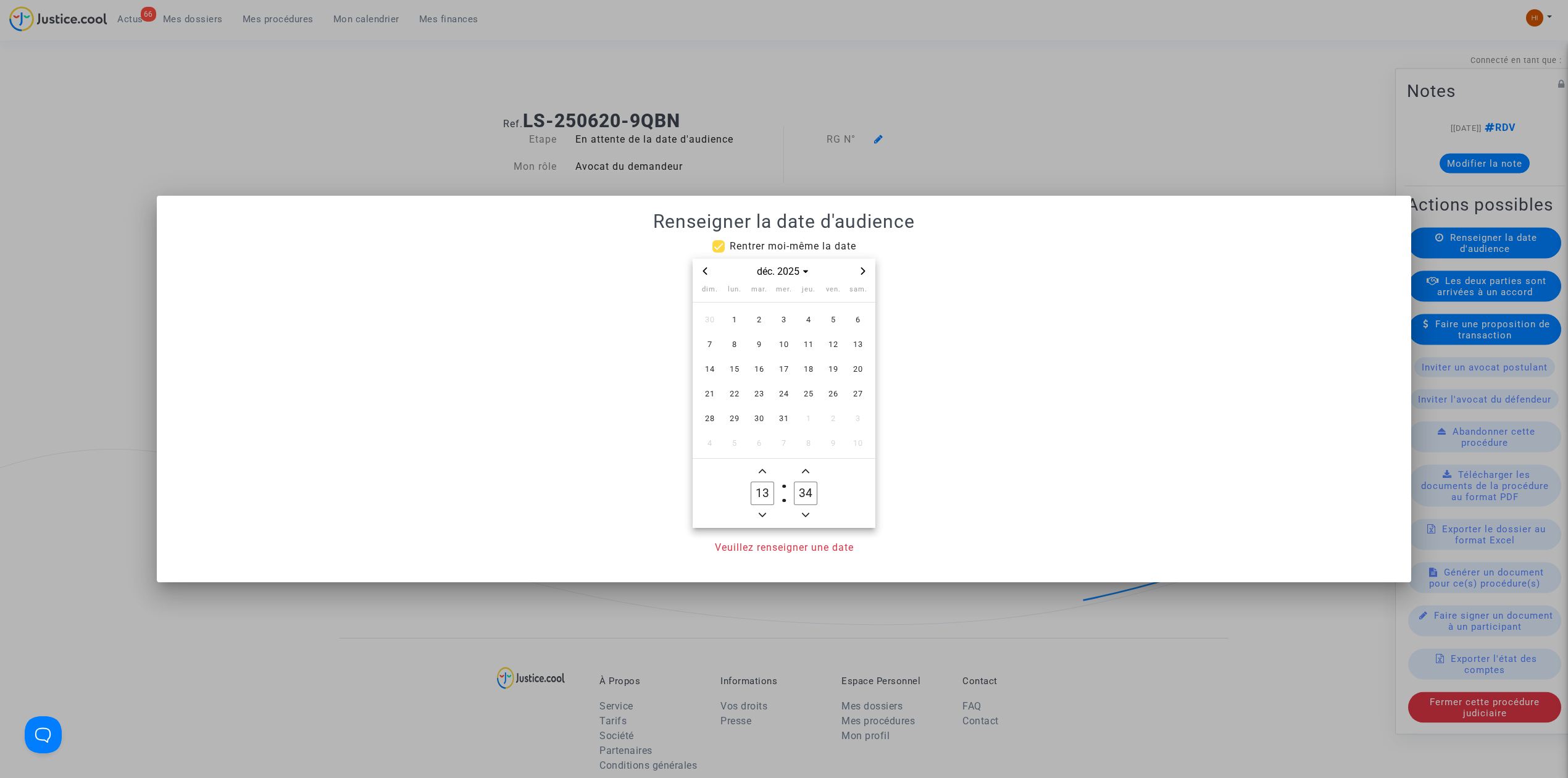
click at [866, 268] on icon "Next month" at bounding box center [863, 271] width 8 height 8
click at [857, 272] on span "Next month" at bounding box center [863, 270] width 15 height 15
click at [756, 314] on span "3" at bounding box center [759, 320] width 22 height 22
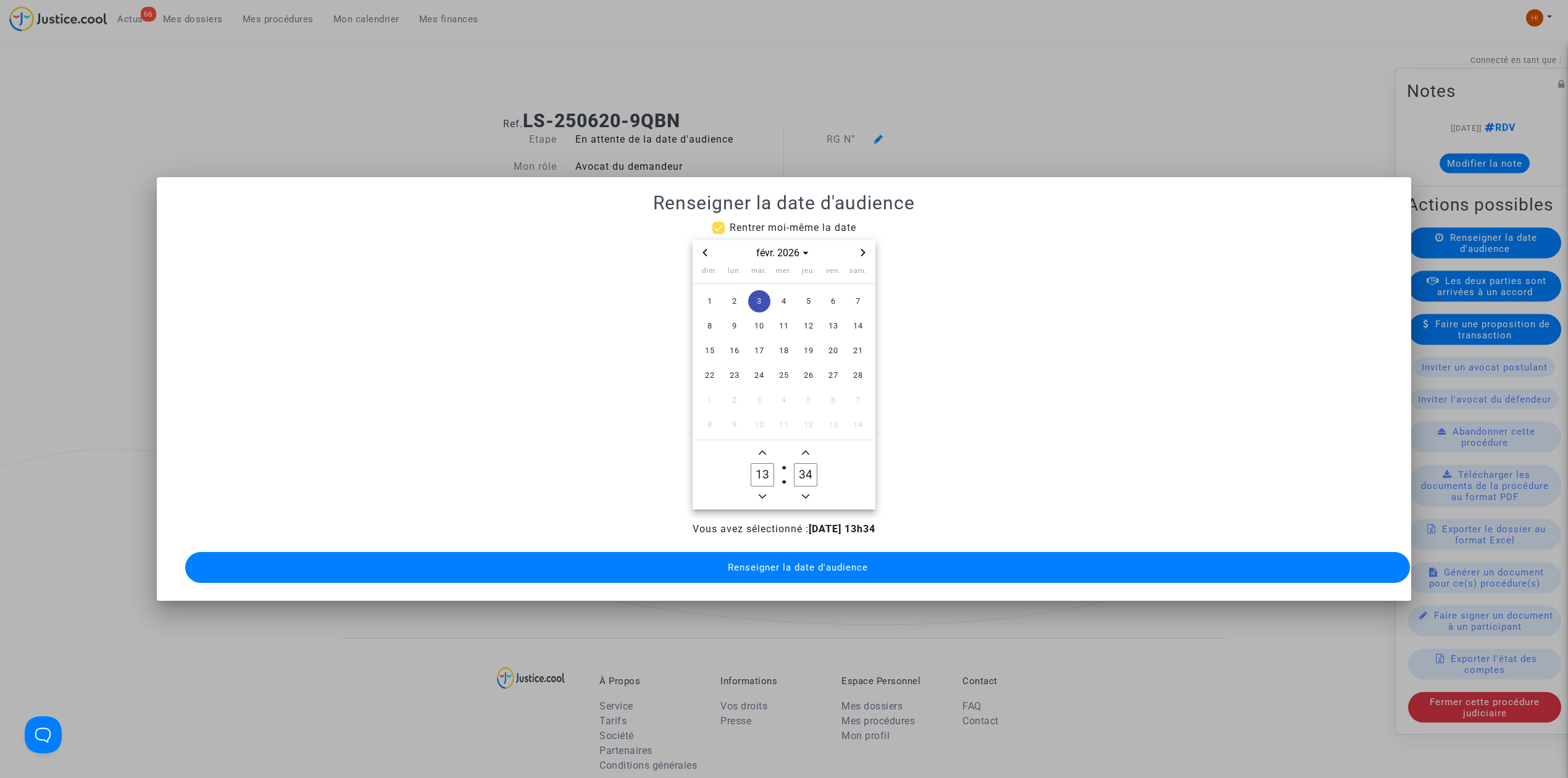
click at [766, 494] on span "Minus a hour" at bounding box center [762, 496] width 15 height 15
type input "09"
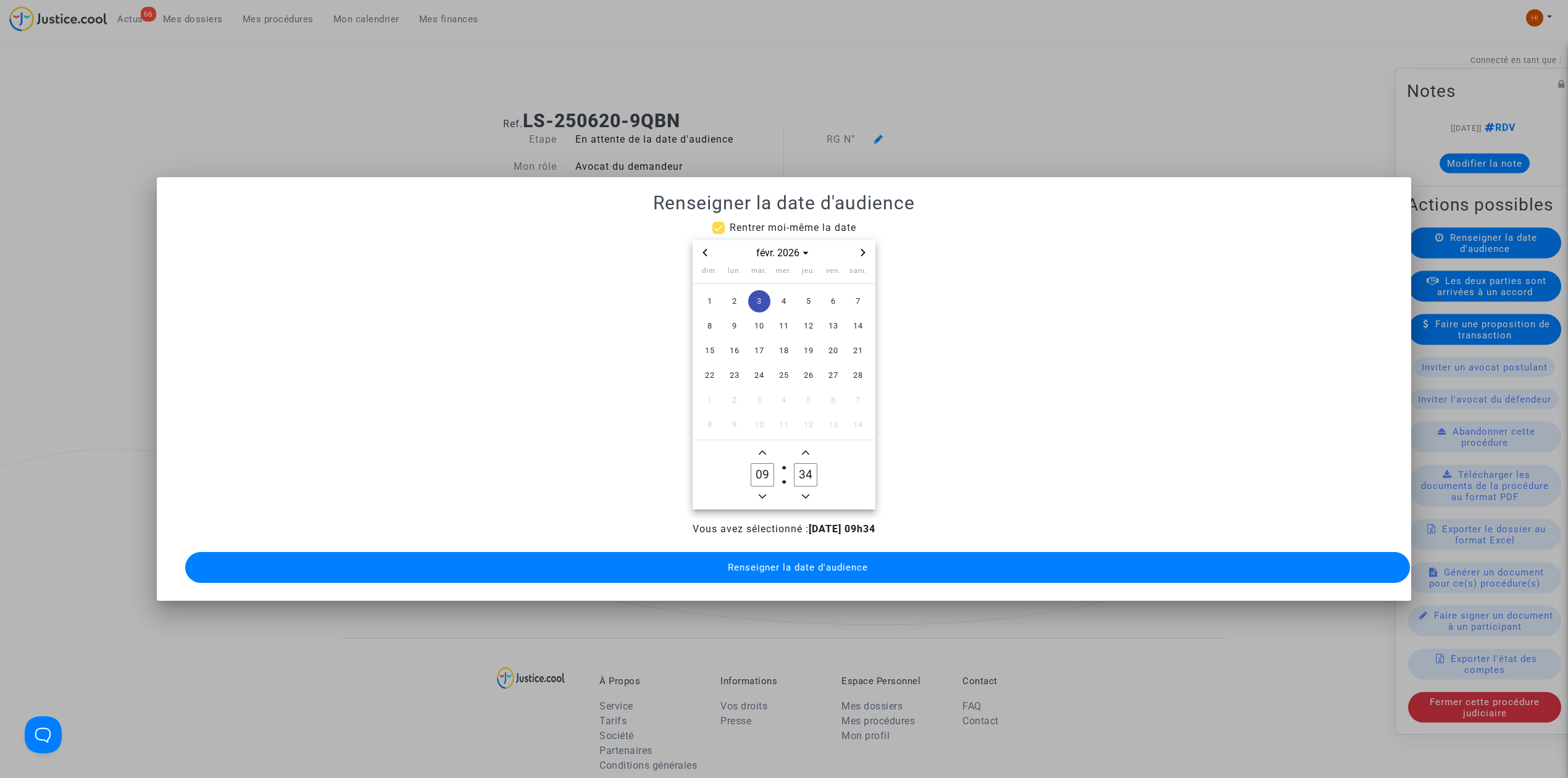
click at [801, 489] on button "Minus a minute" at bounding box center [805, 497] width 15 height 15
click at [802, 475] on input "33" at bounding box center [806, 475] width 23 height 23
type input "00"
click at [819, 565] on span "Renseigner la date d'audience" at bounding box center [798, 567] width 140 height 11
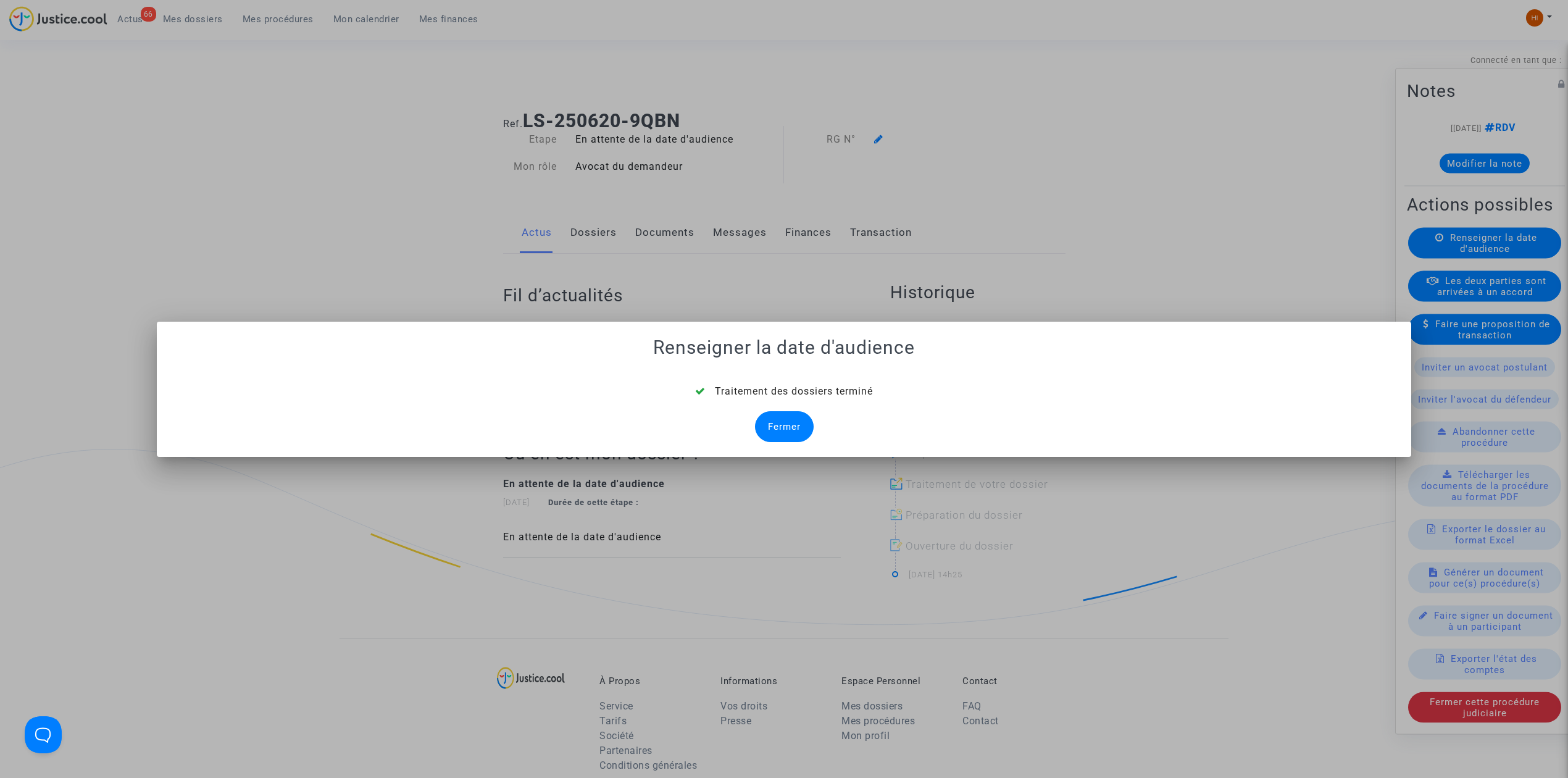
drag, startPoint x: 799, startPoint y: 428, endPoint x: 786, endPoint y: 364, distance: 65.3
click at [796, 428] on div "Fermer" at bounding box center [784, 427] width 59 height 31
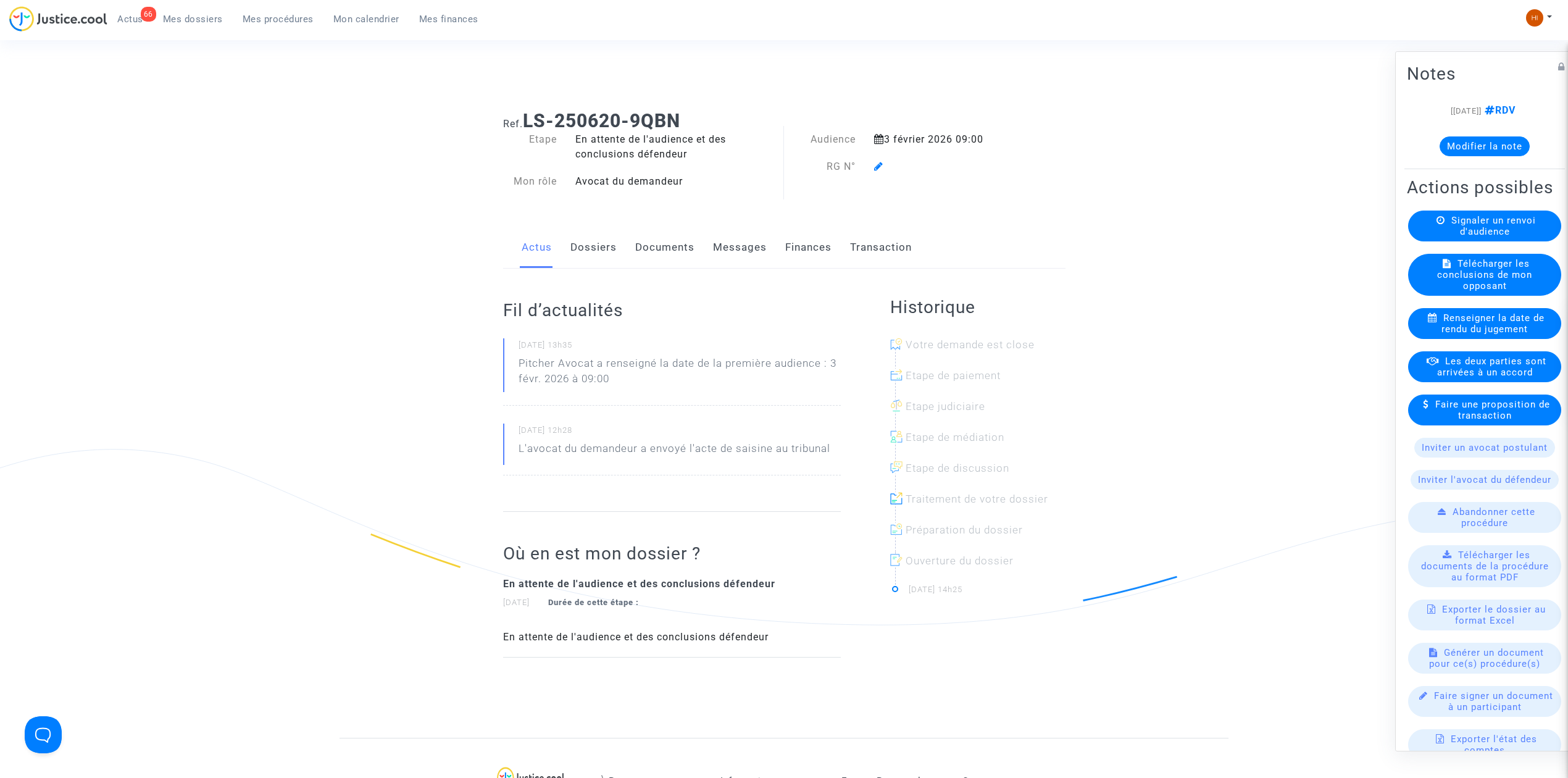
click at [882, 163] on icon at bounding box center [879, 166] width 9 height 10
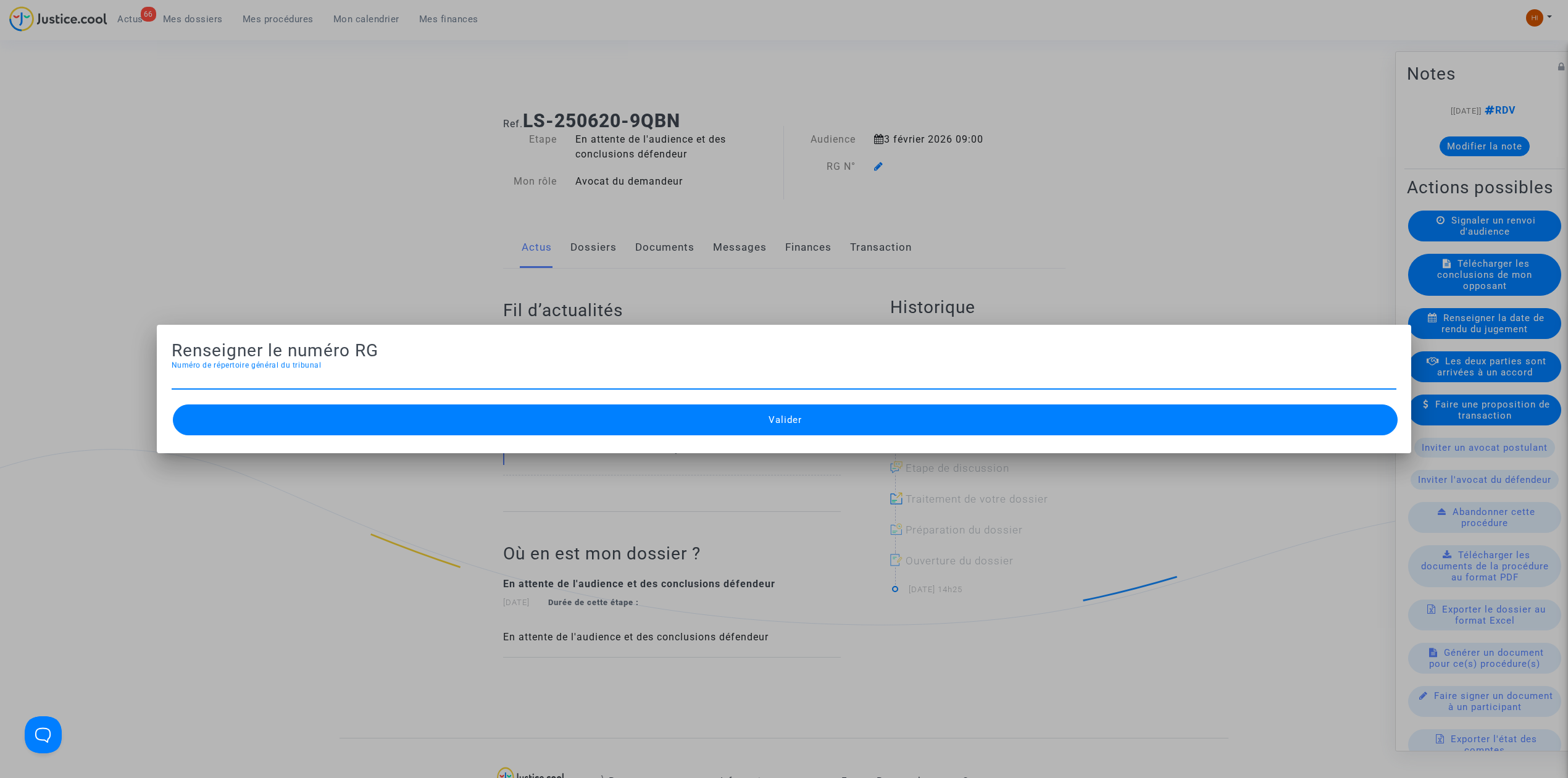
paste input "25/02781"
type input "25/02782"
click at [483, 431] on button "Valider" at bounding box center [785, 420] width 1225 height 31
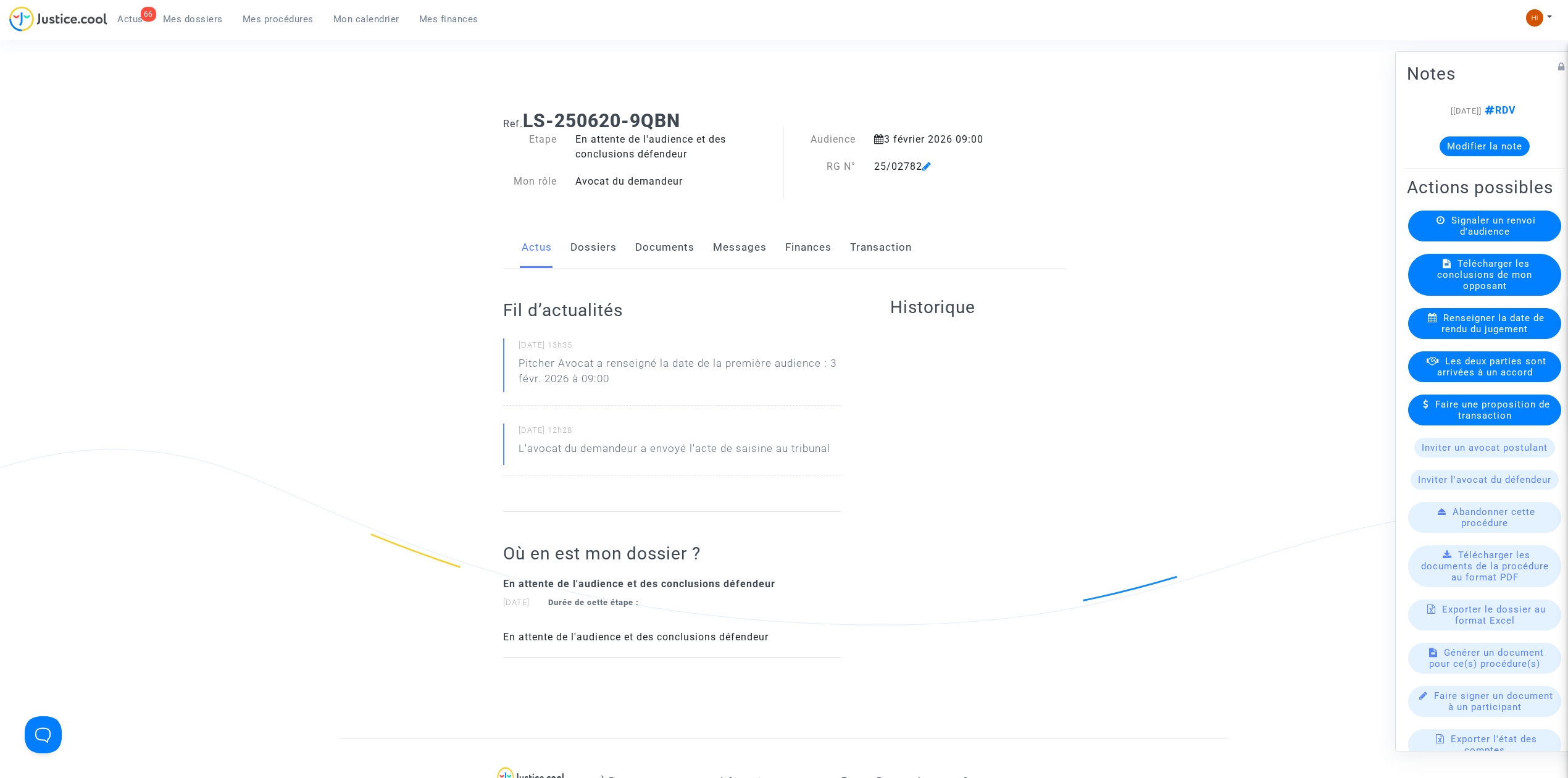
click at [670, 252] on link "Documents" at bounding box center [665, 247] width 59 height 41
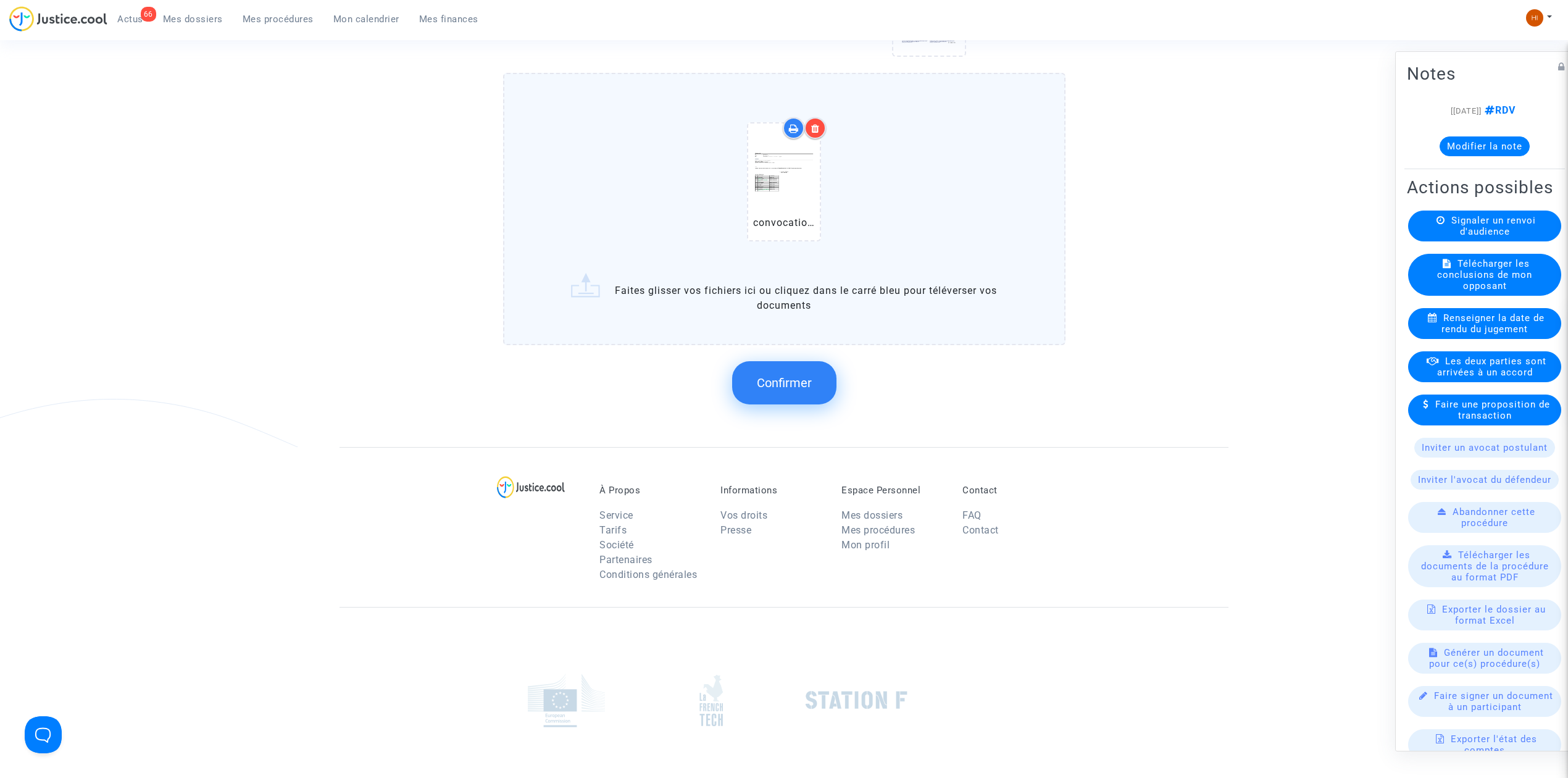
scroll to position [988, 0]
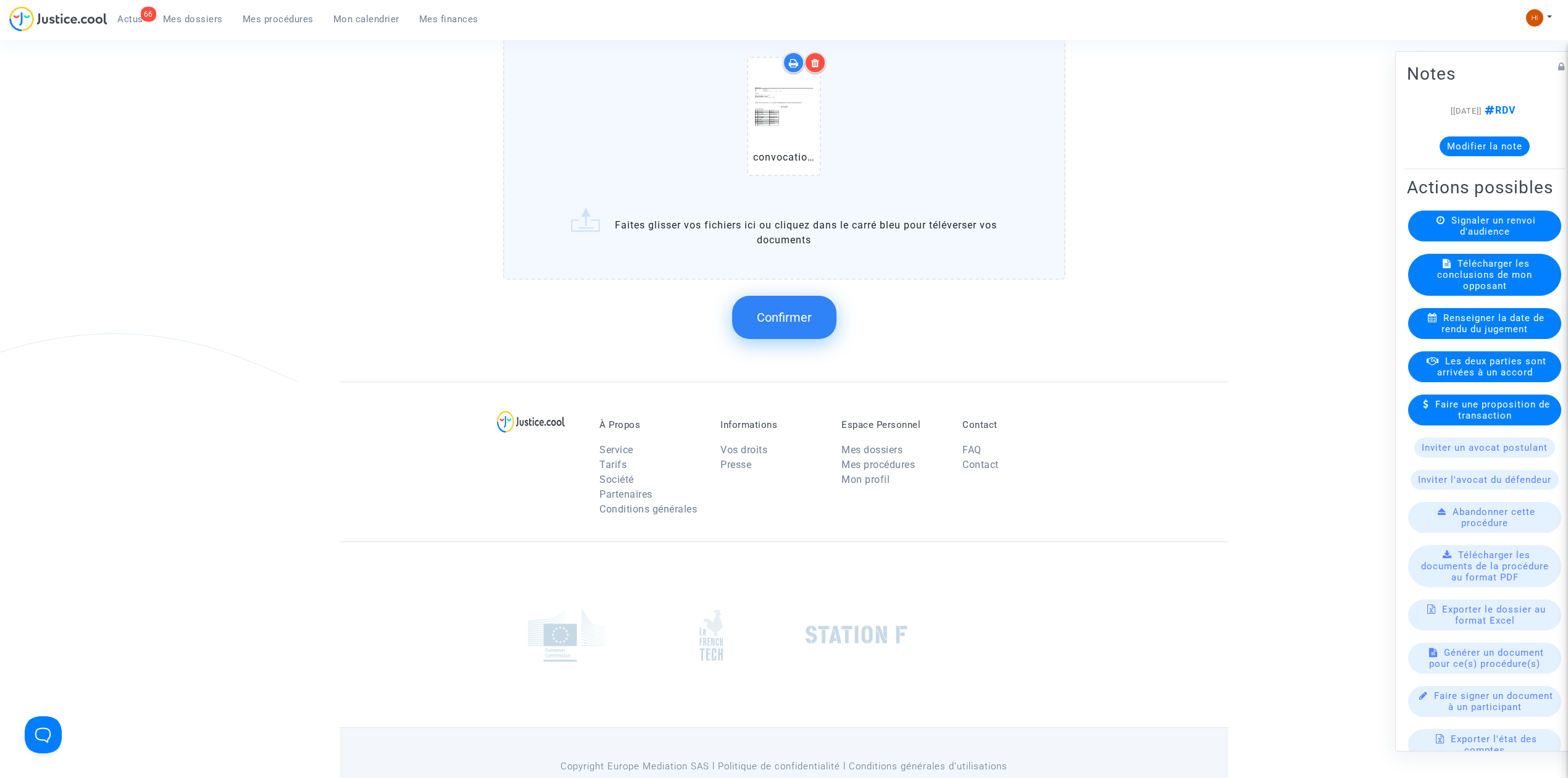
click at [774, 315] on span "Confirmer" at bounding box center [784, 317] width 55 height 15
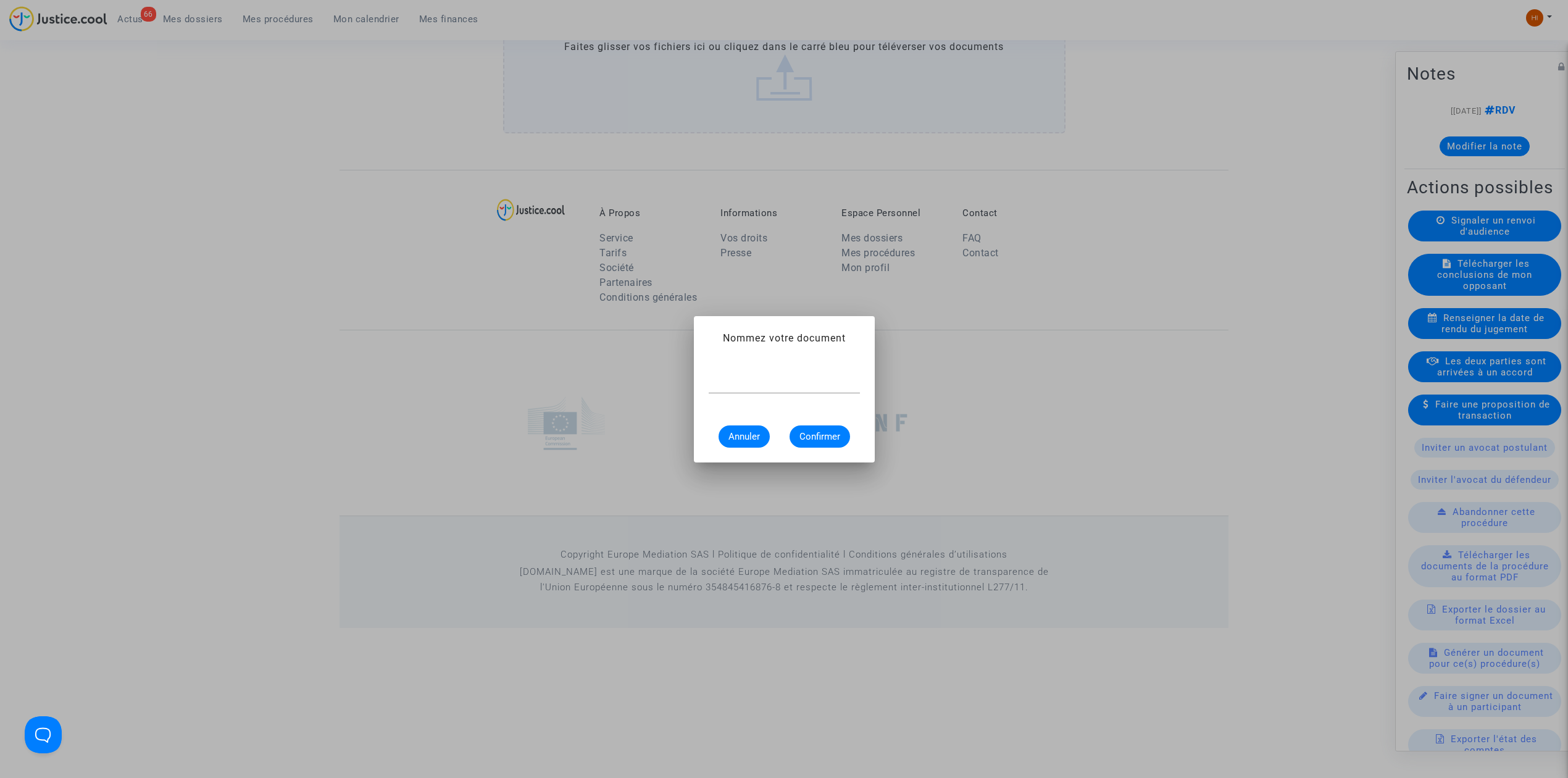
scroll to position [0, 0]
type input "CONVOCATION"
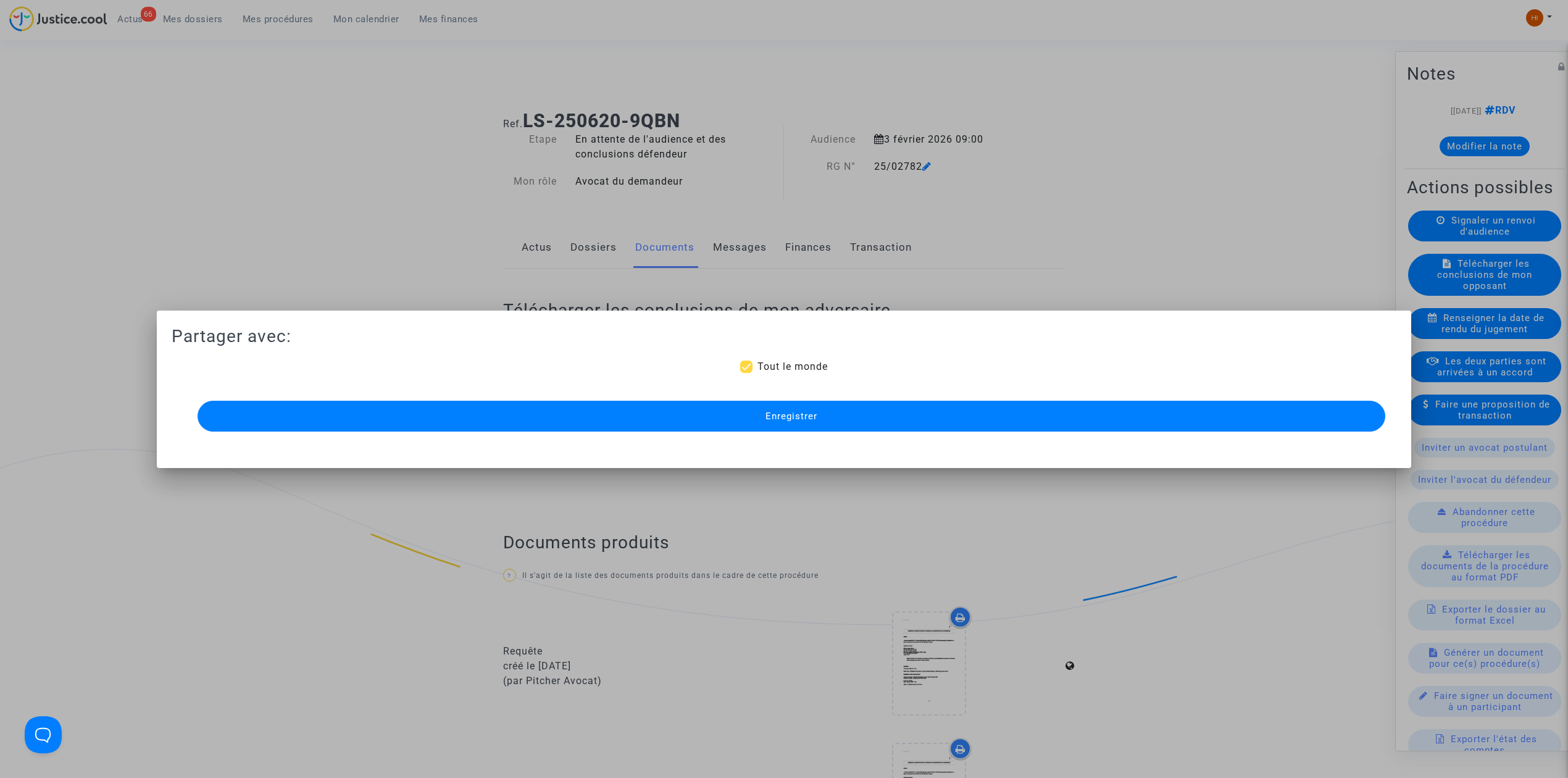
scroll to position [835, 0]
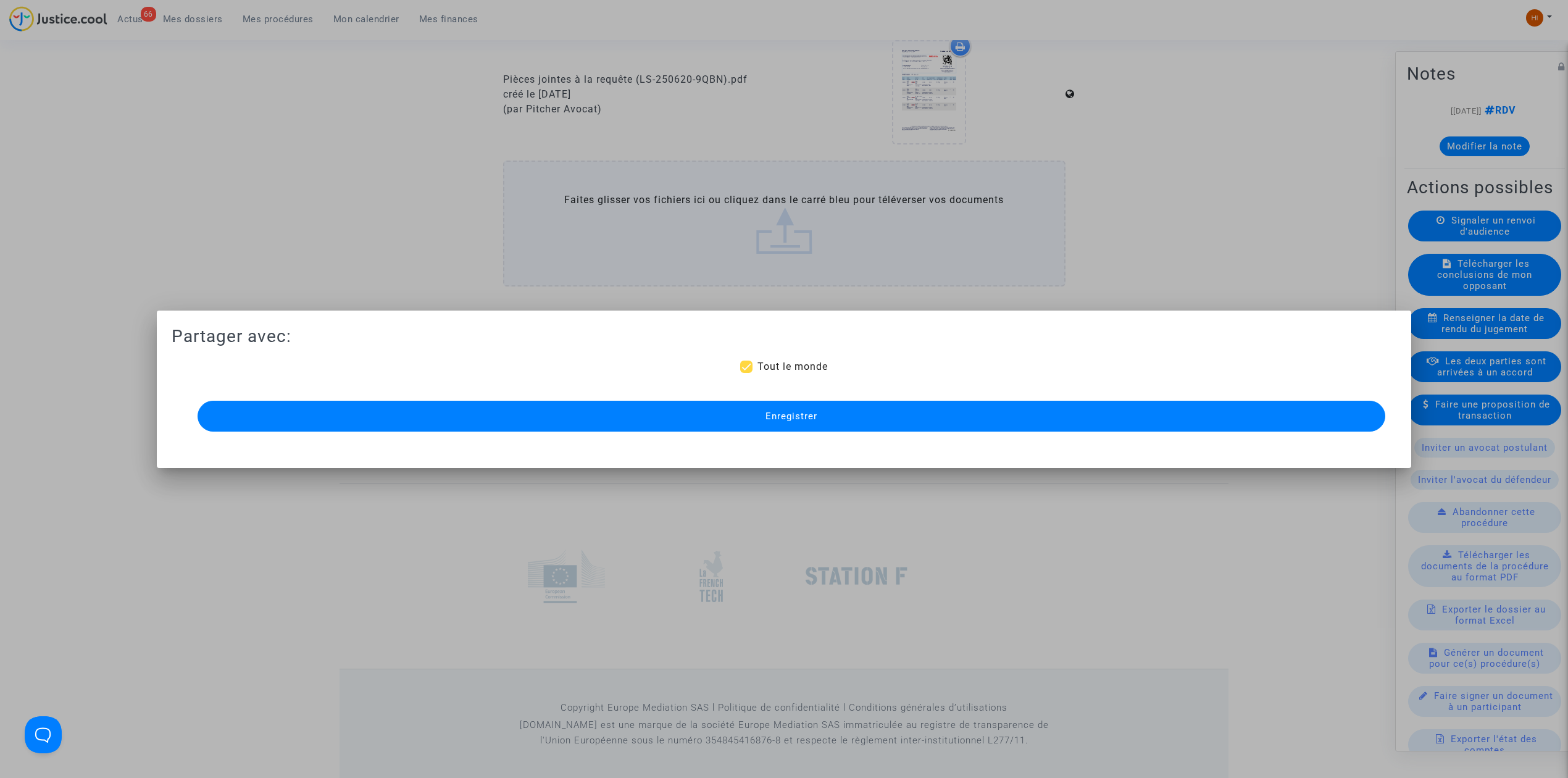
click at [803, 415] on span "Enregistrer" at bounding box center [791, 416] width 52 height 11
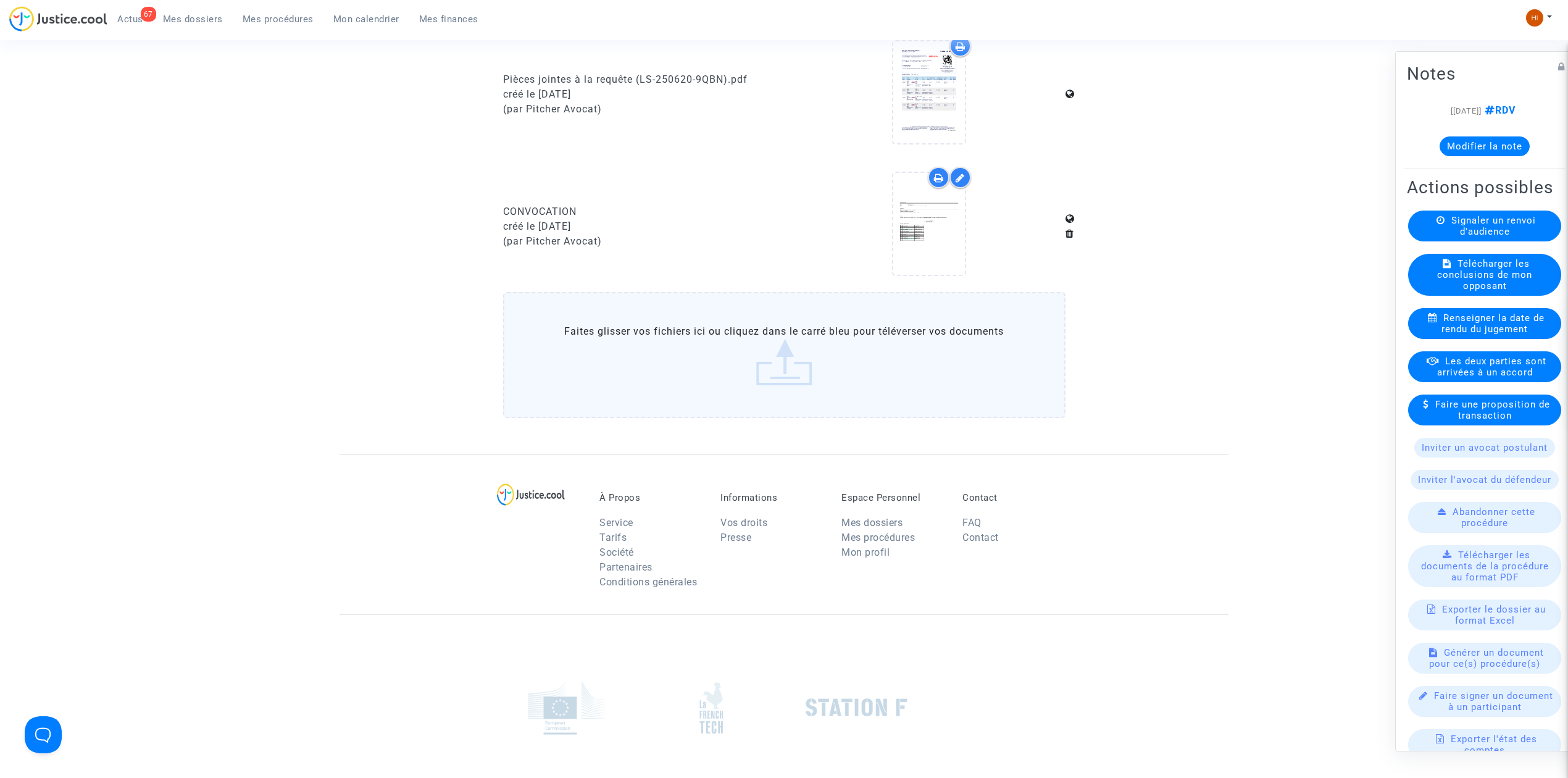
drag, startPoint x: 263, startPoint y: 35, endPoint x: 275, endPoint y: 23, distance: 17.0
click at [263, 35] on div "67 Actus Mes dossiers Mes procédures Mon calendrier Mes finances" at bounding box center [249, 23] width 479 height 34
drag, startPoint x: 281, startPoint y: 11, endPoint x: 442, endPoint y: 70, distance: 171.5
click at [283, 12] on link "Mes procédures" at bounding box center [278, 19] width 91 height 18
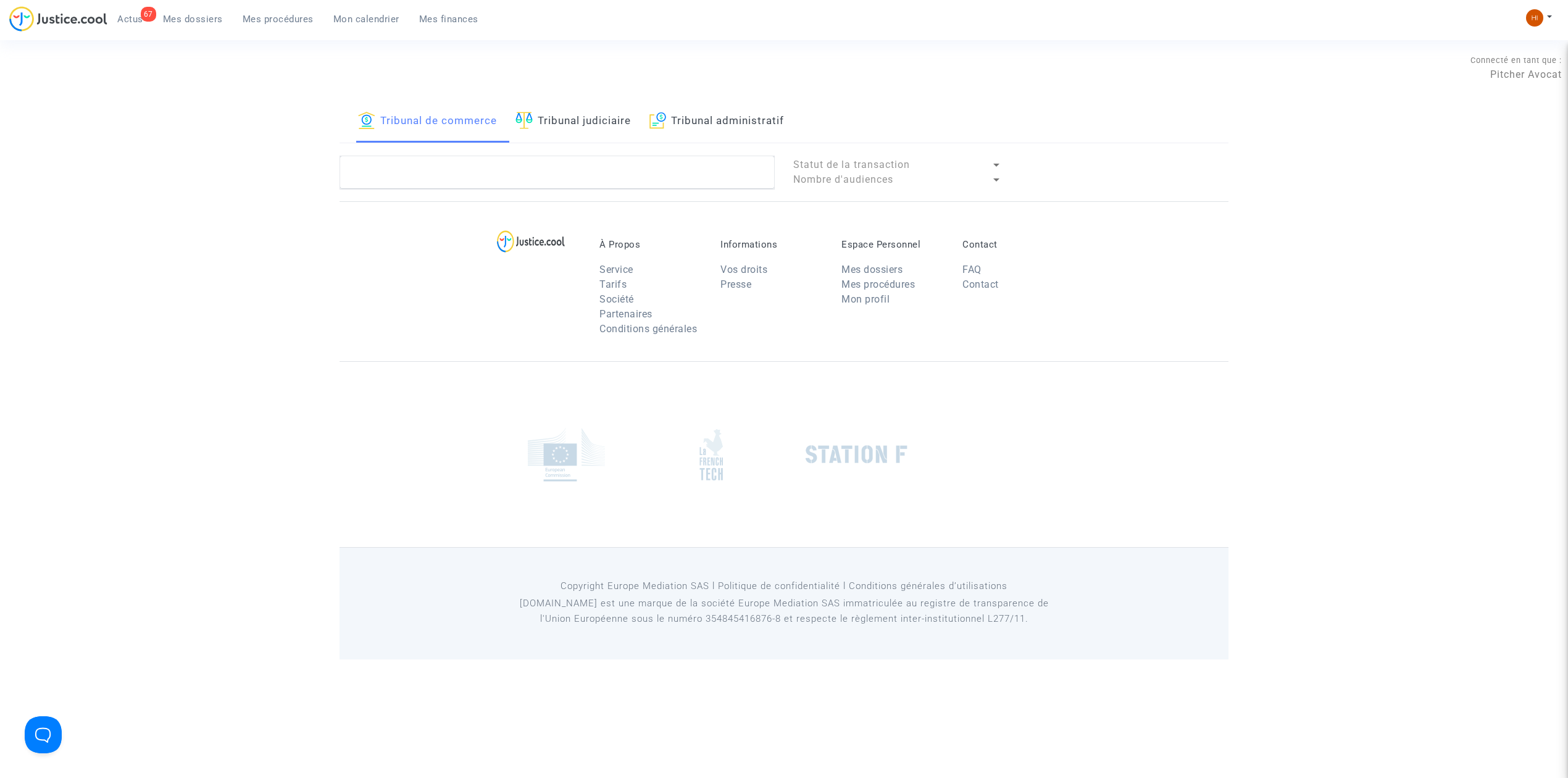
click at [561, 101] on link "Tribunal judiciaire" at bounding box center [573, 122] width 116 height 42
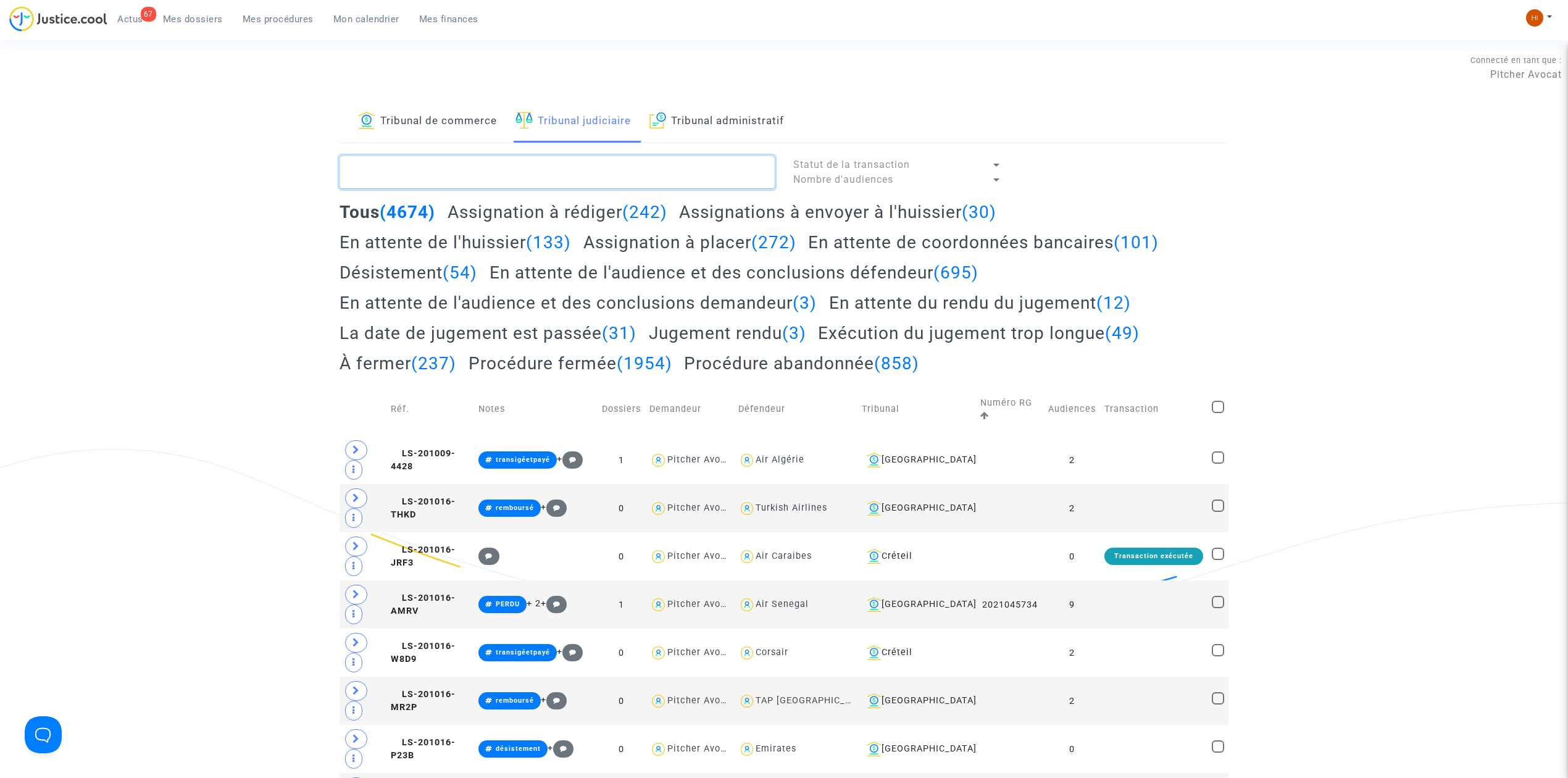
click at [563, 159] on textarea at bounding box center [557, 172] width 435 height 33
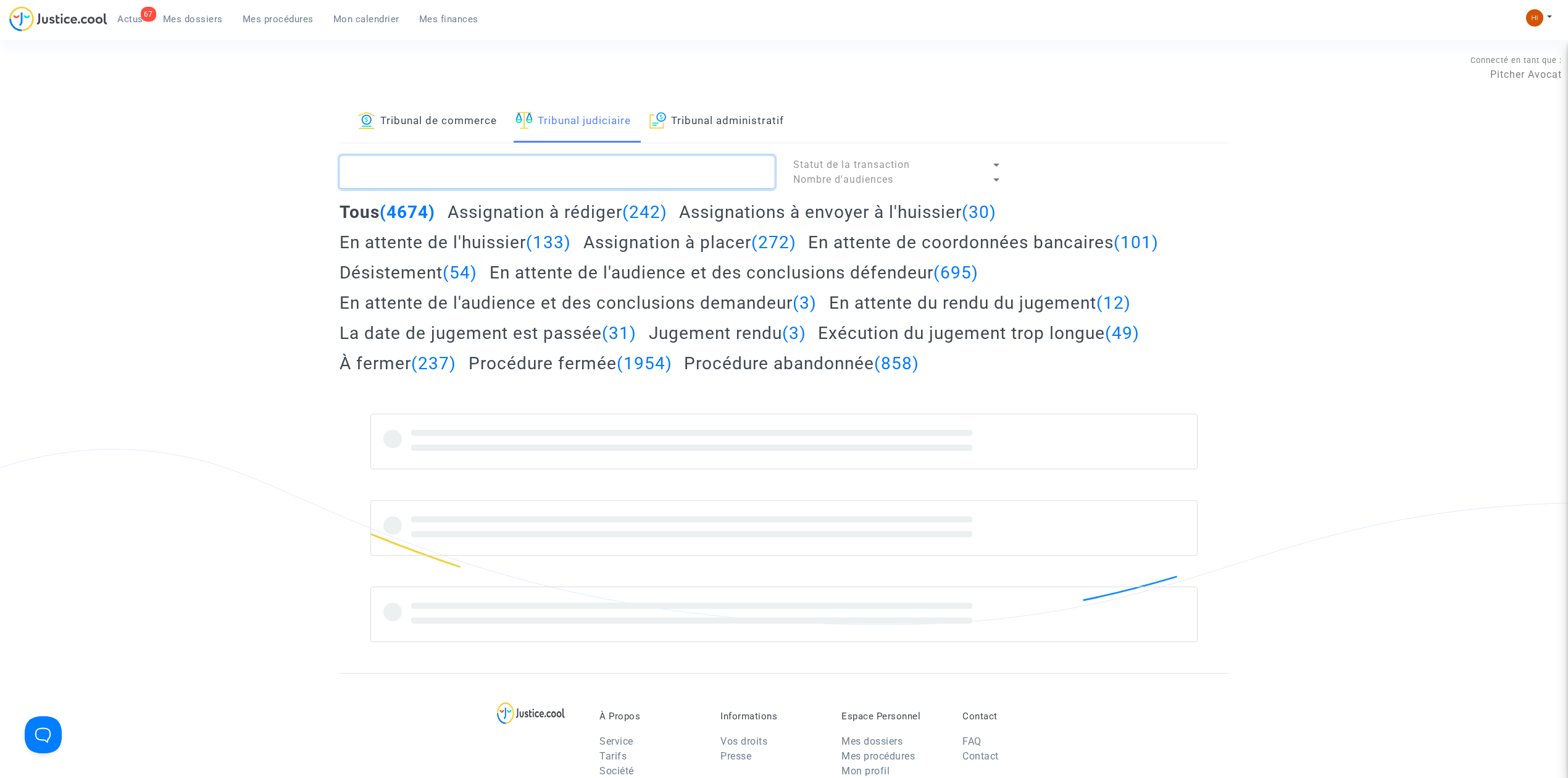
paste textarea "3EGA"
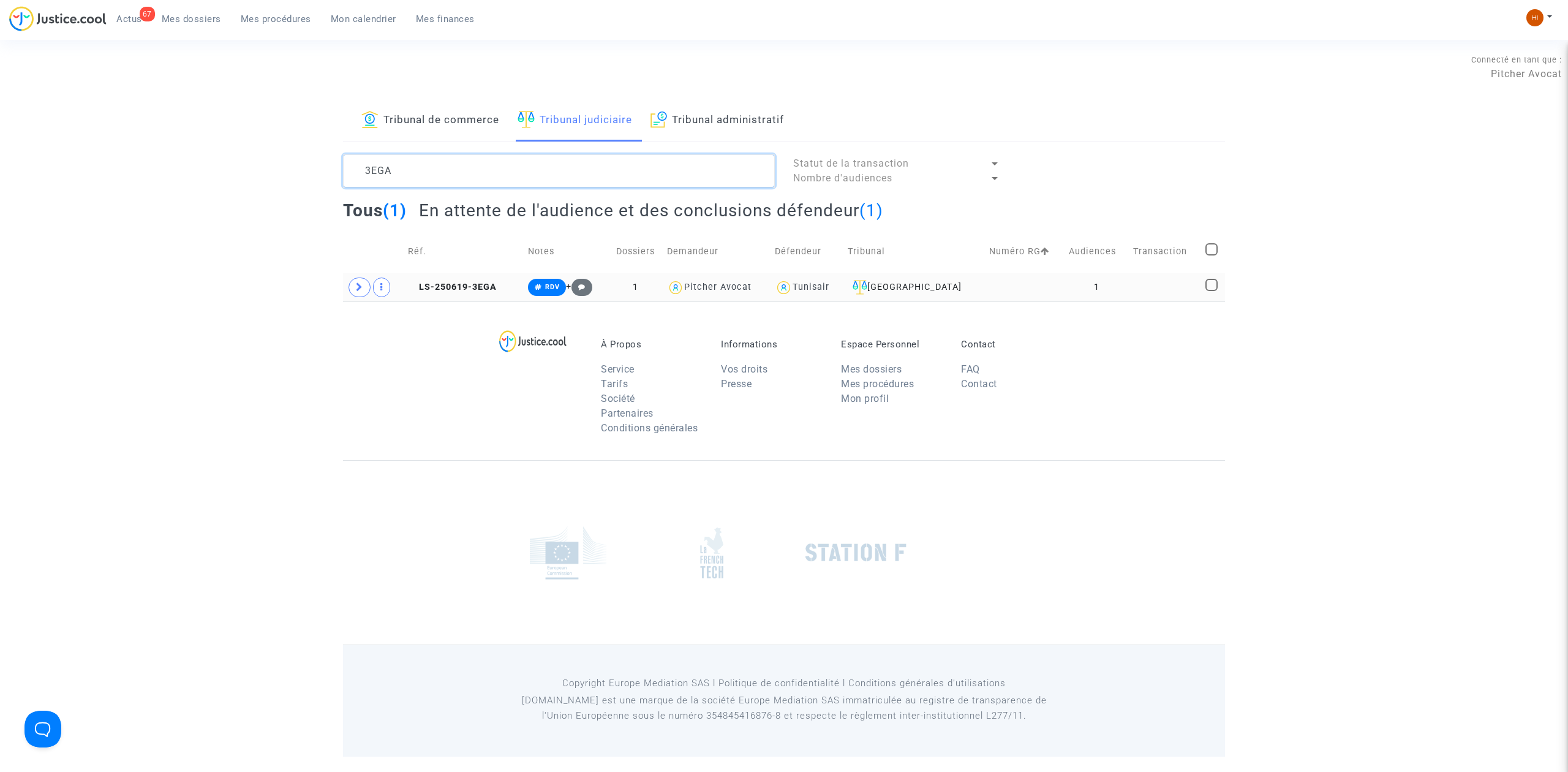
type textarea "3EGA"
click at [358, 292] on icon at bounding box center [360, 287] width 8 height 9
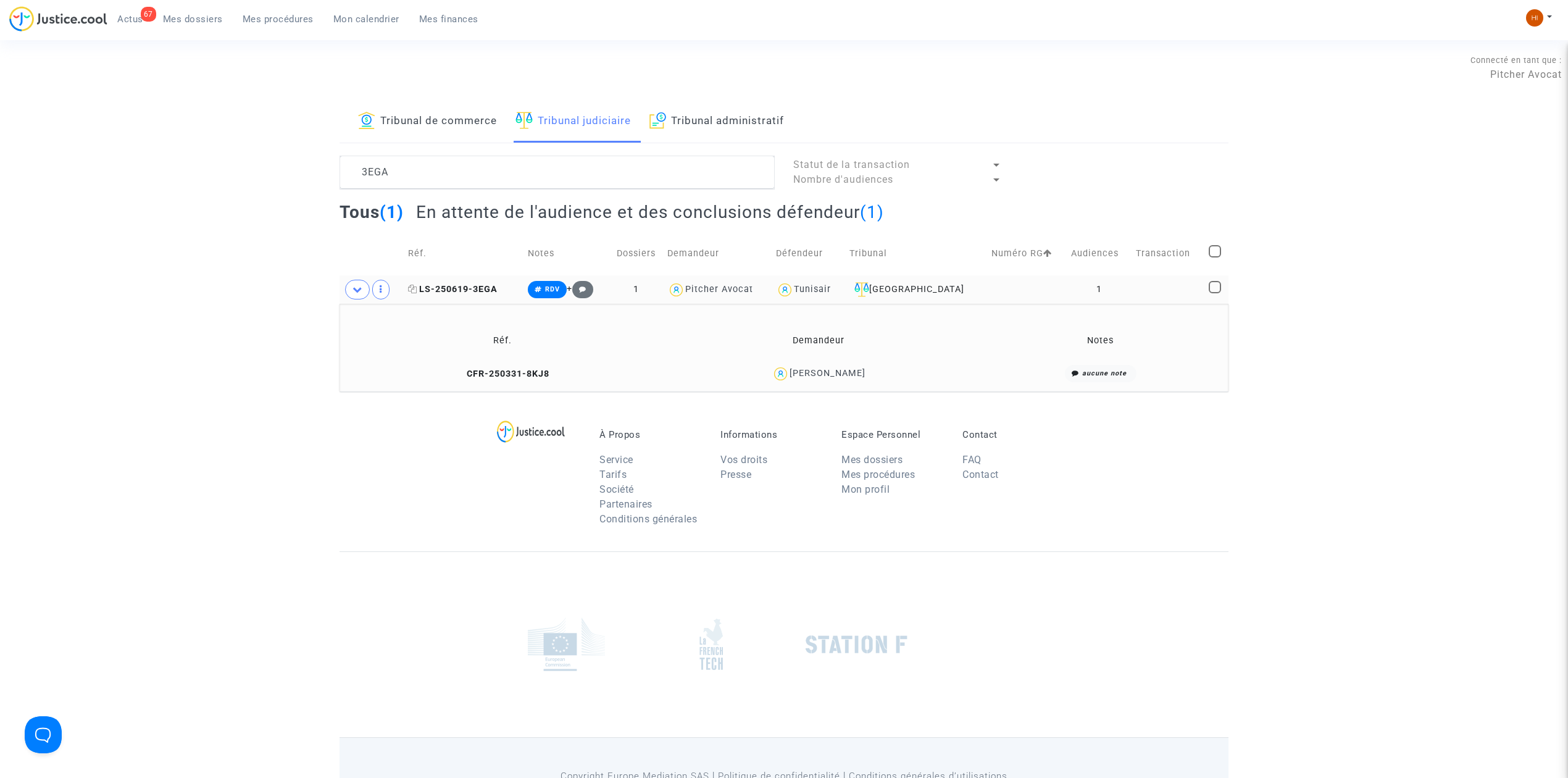
click at [477, 288] on span "LS-250619-3EGA" at bounding box center [453, 290] width 89 height 11
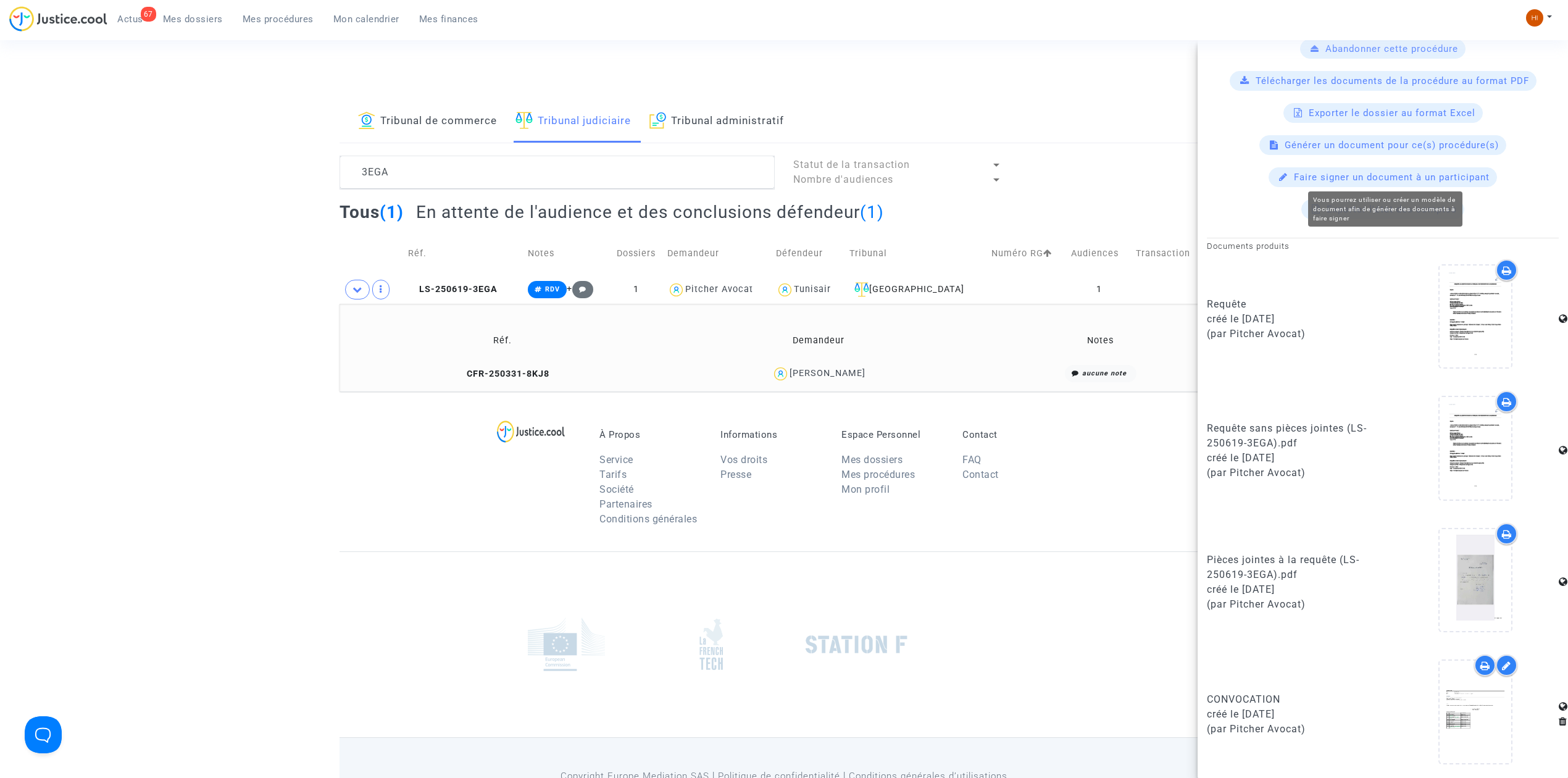
scroll to position [446, 0]
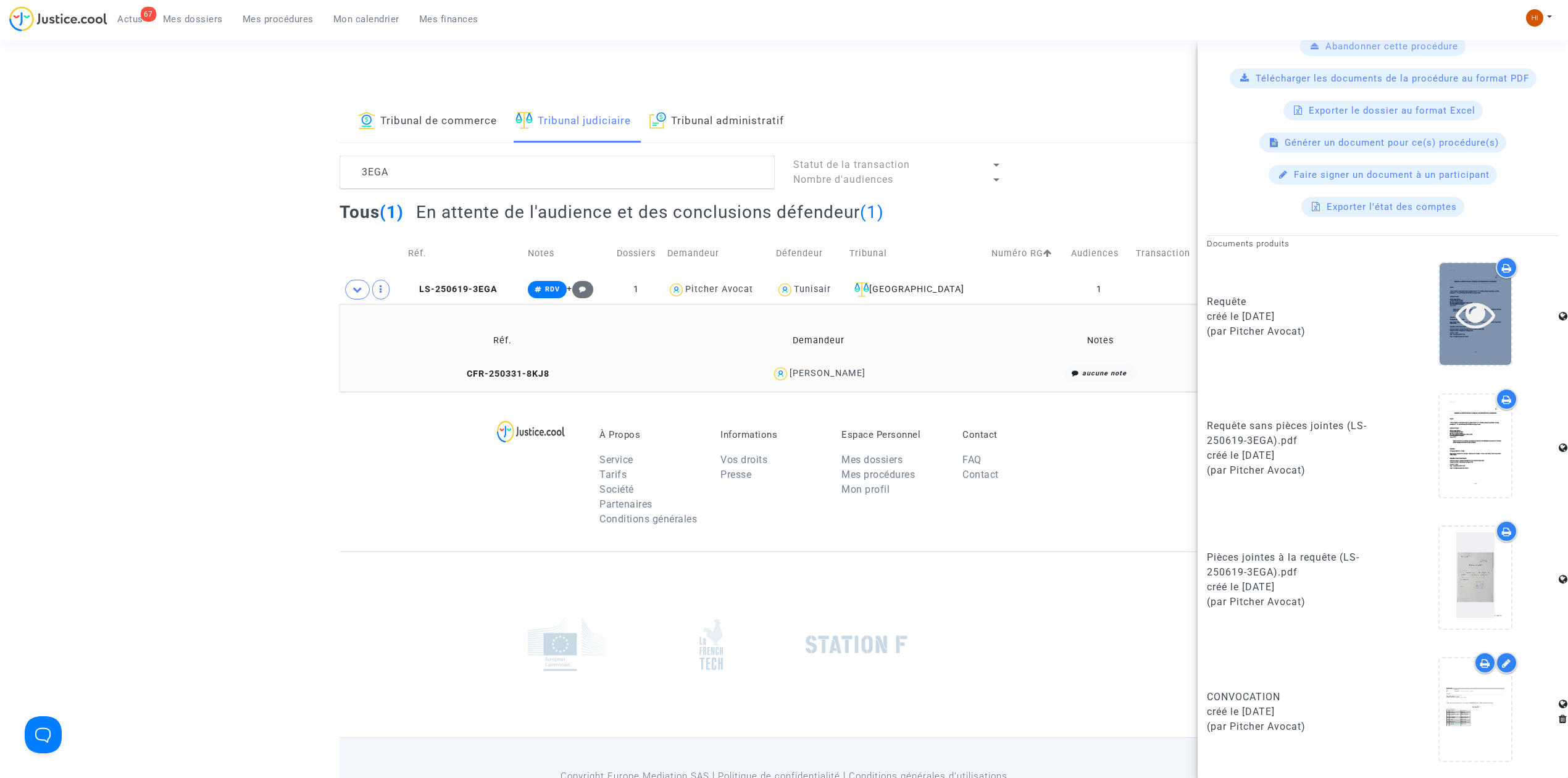
click at [1466, 331] on icon at bounding box center [1476, 314] width 40 height 39
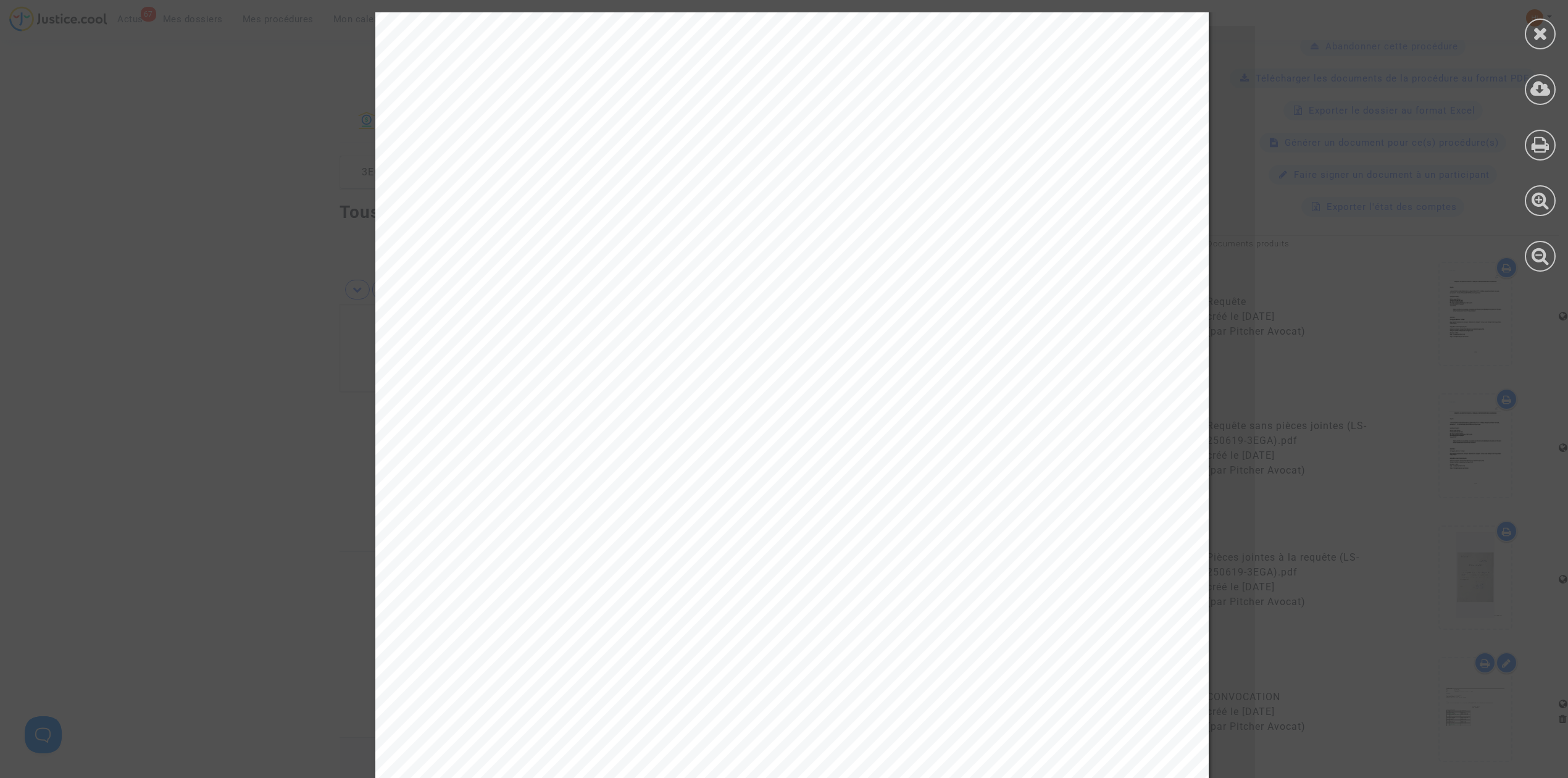
scroll to position [0, 0]
click at [1531, 31] on div at bounding box center [1540, 34] width 31 height 31
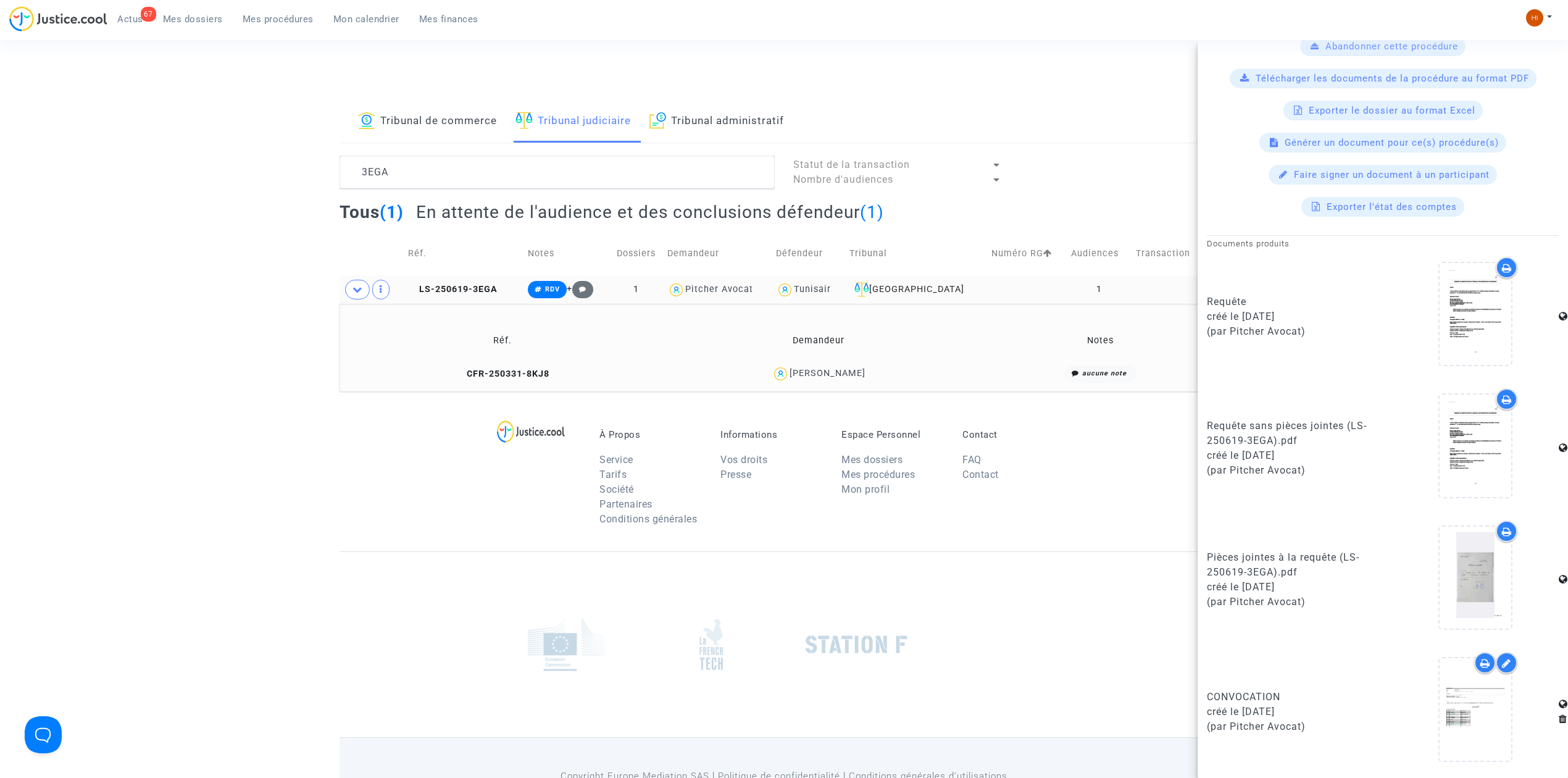
click at [477, 282] on td "LS-250619-3EGA" at bounding box center [464, 289] width 120 height 29
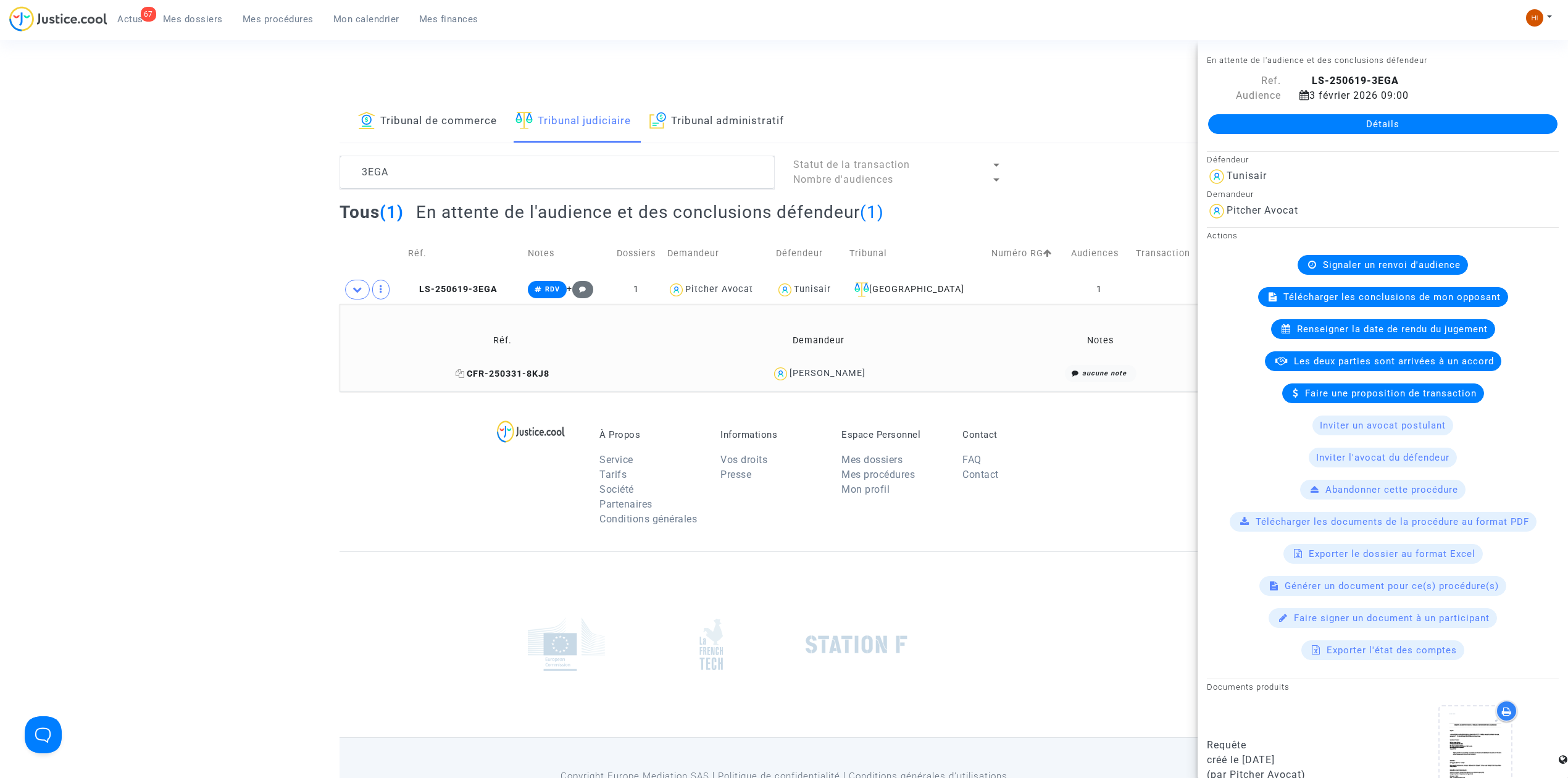
click at [524, 373] on span "CFR-250331-8KJ8" at bounding box center [503, 374] width 94 height 11
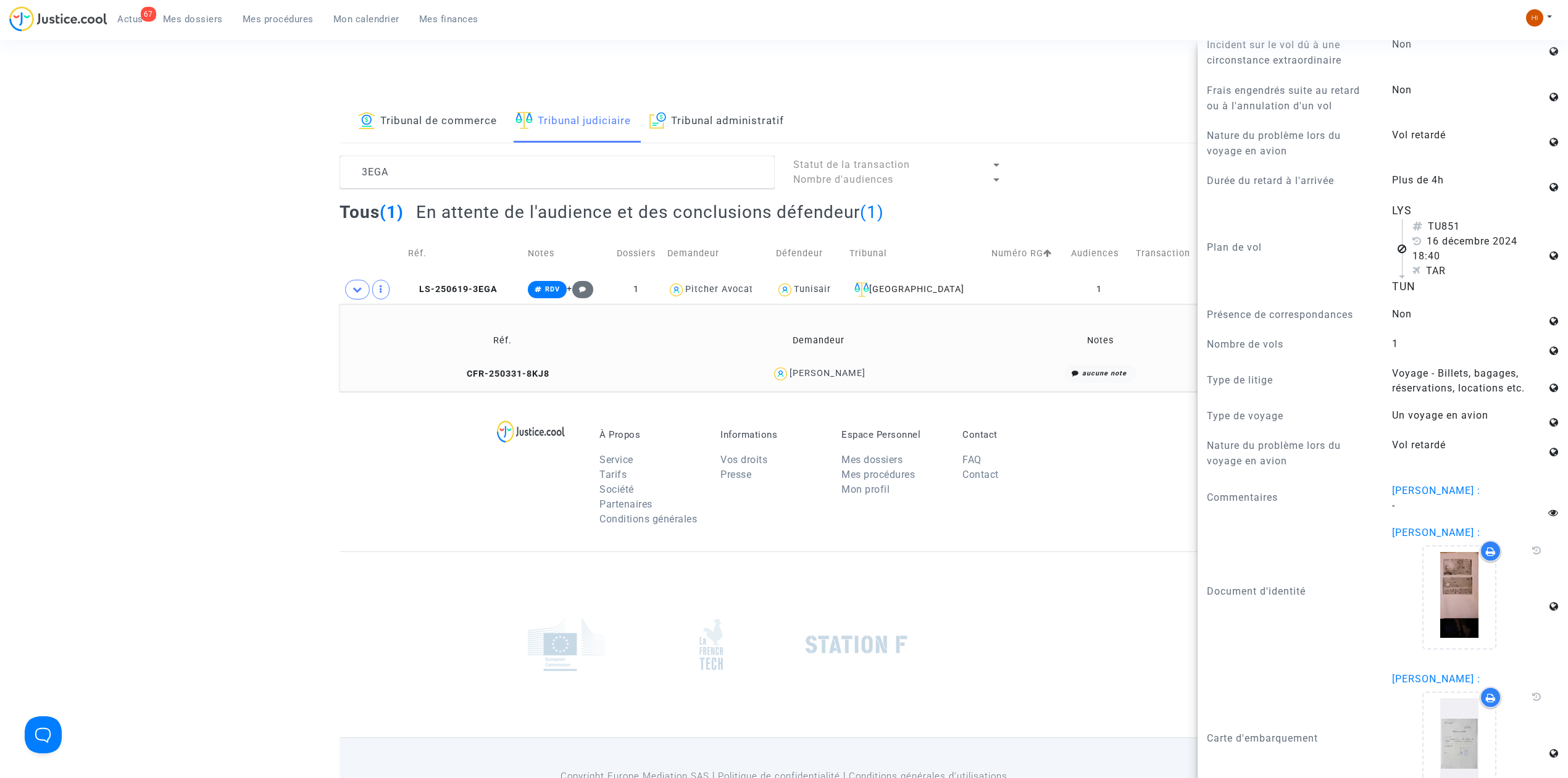
scroll to position [860, 0]
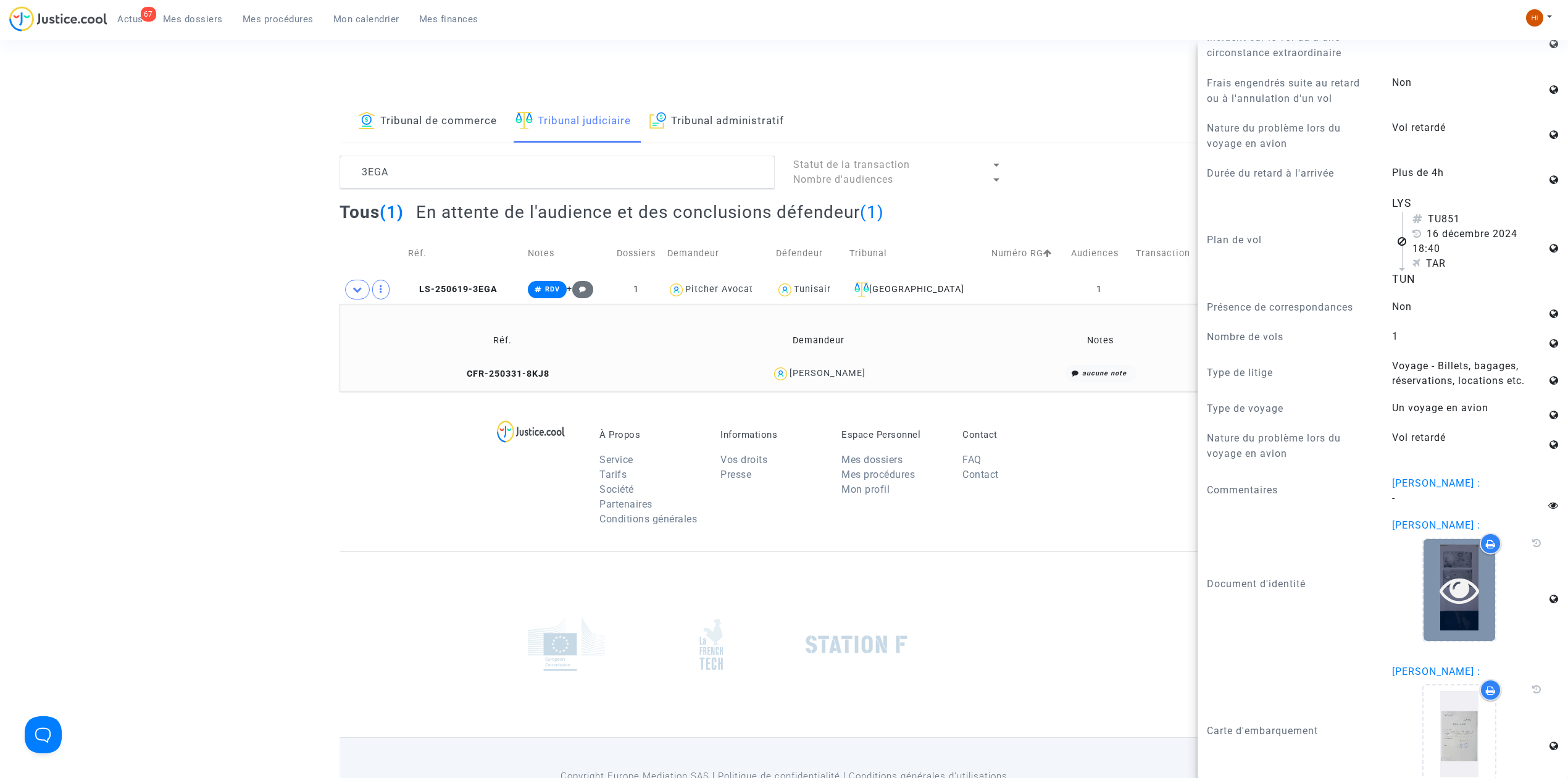
click at [1466, 570] on icon at bounding box center [1459, 589] width 40 height 39
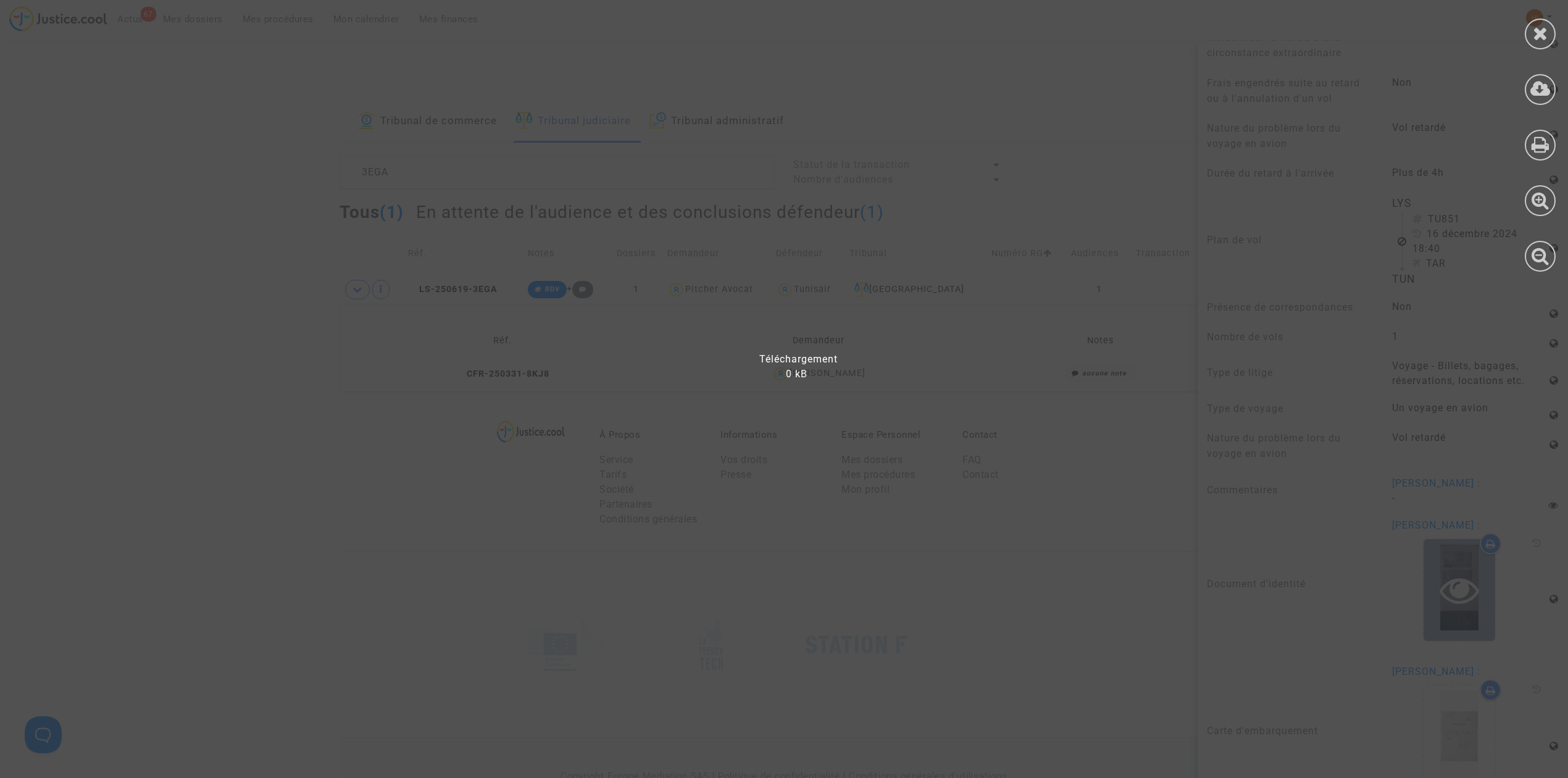
click at [1466, 546] on div at bounding box center [792, 395] width 1583 height 766
